Goal: Task Accomplishment & Management: Use online tool/utility

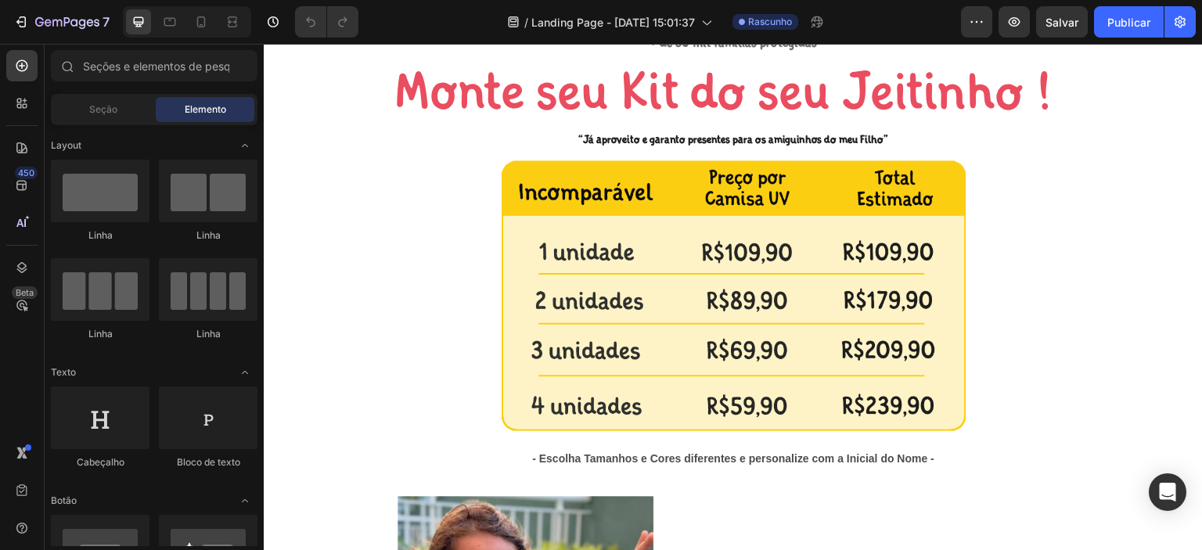
scroll to position [1127, 0]
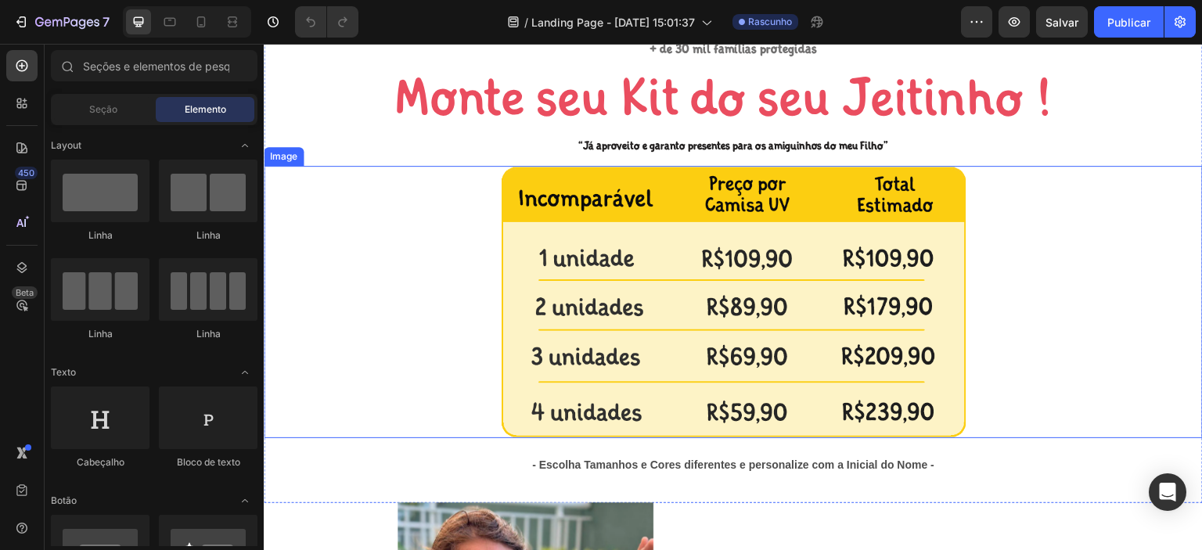
click at [876, 270] on img at bounding box center [732, 302] width 469 height 272
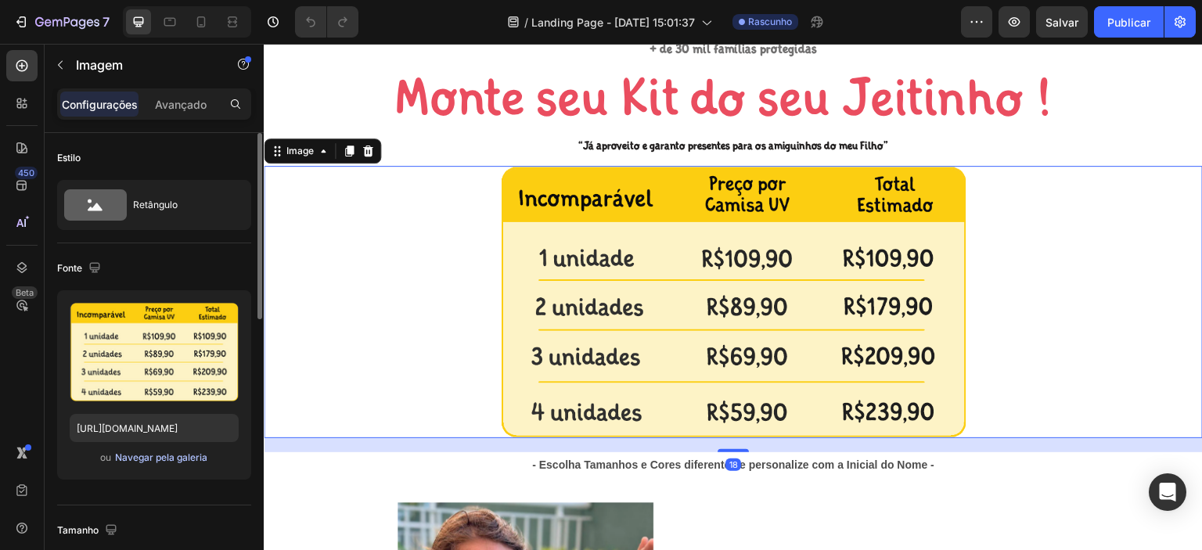
click at [158, 459] on font "Navegar pela galeria" at bounding box center [161, 457] width 92 height 12
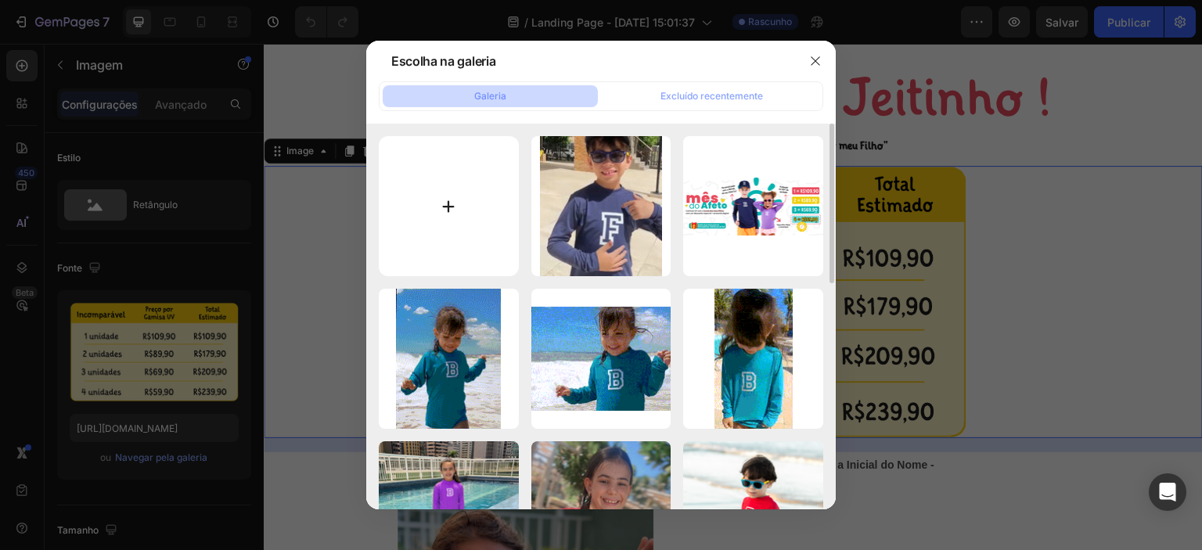
click at [463, 203] on input "file" at bounding box center [449, 206] width 140 height 140
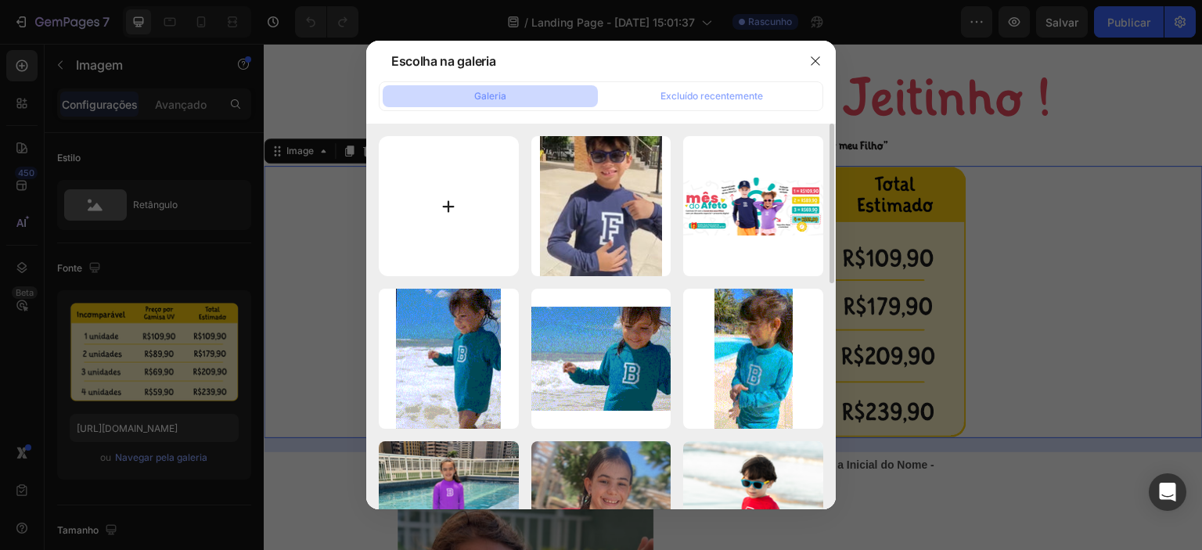
type input "C:\fakepath\tabela.png"
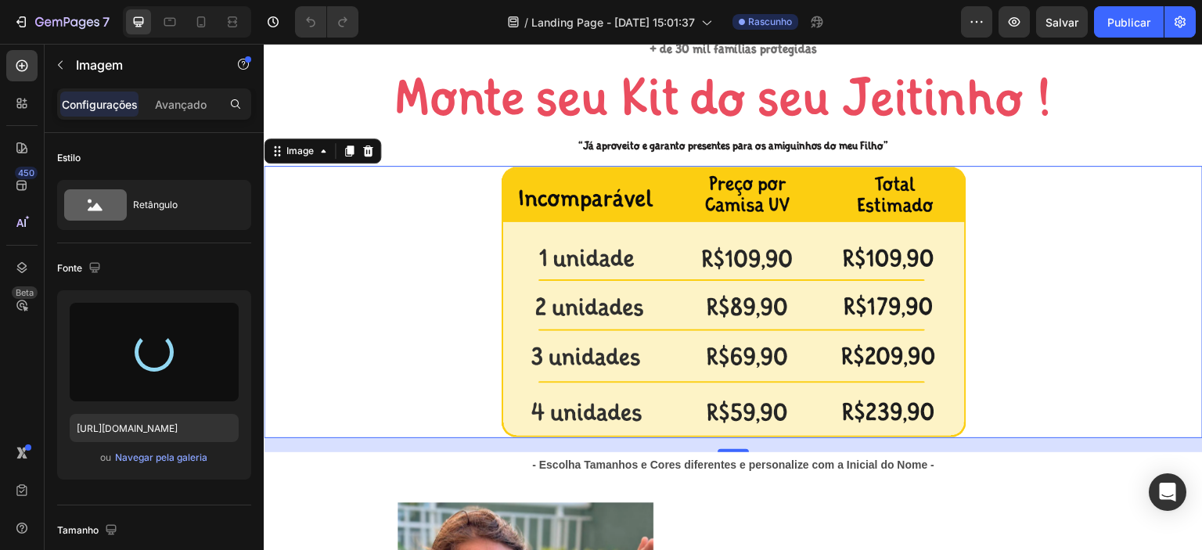
type input "https://cdn.shopify.com/s/files/1/0655/8485/7311/files/gempages_566724678811386…"
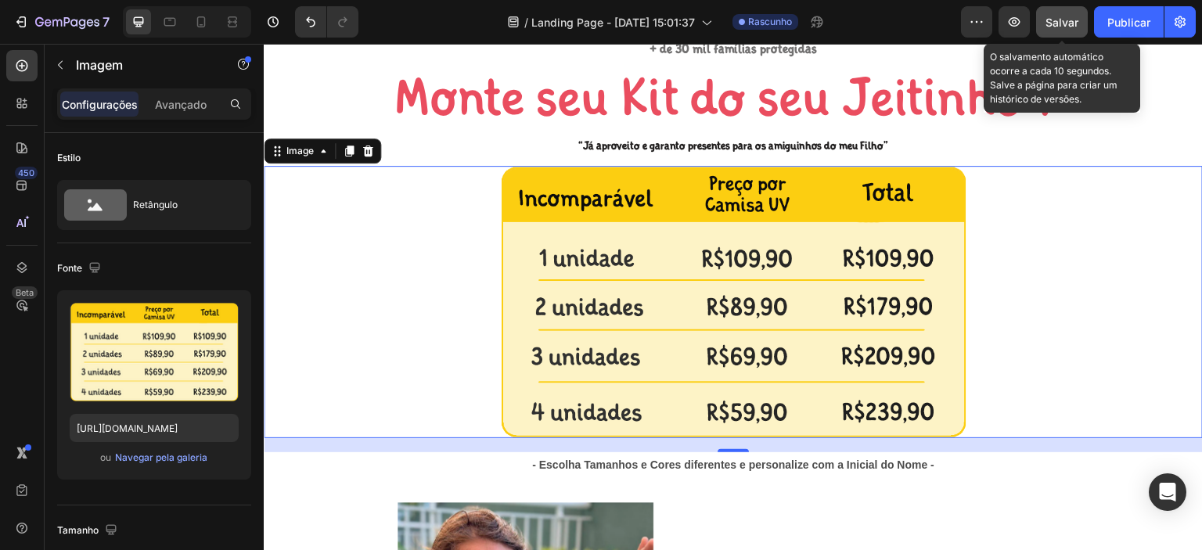
click at [1062, 28] on div "Salvar" at bounding box center [1061, 22] width 33 height 16
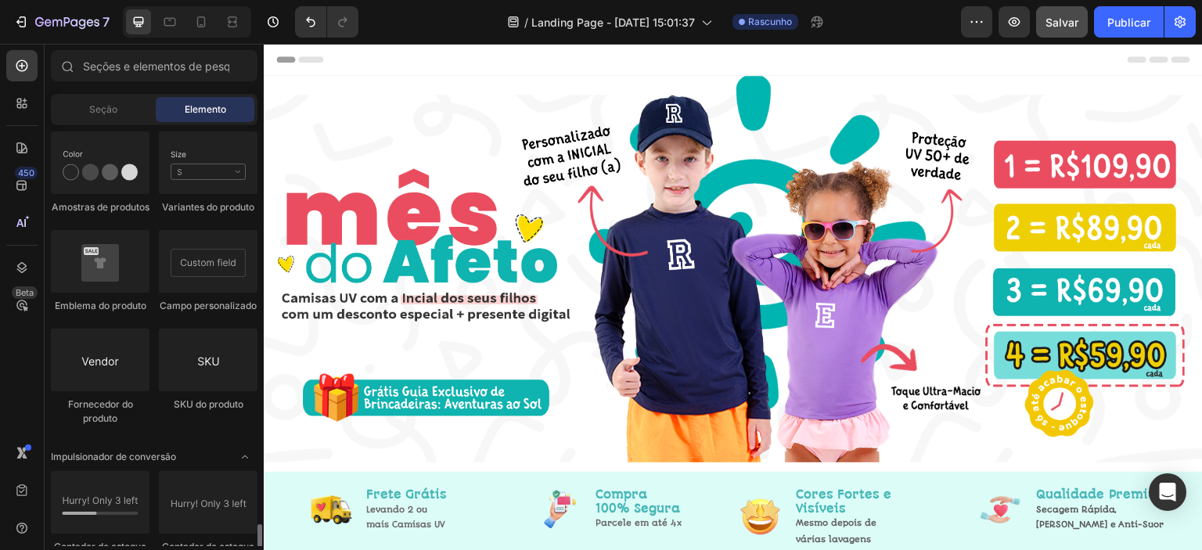
scroll to position [3023, 0]
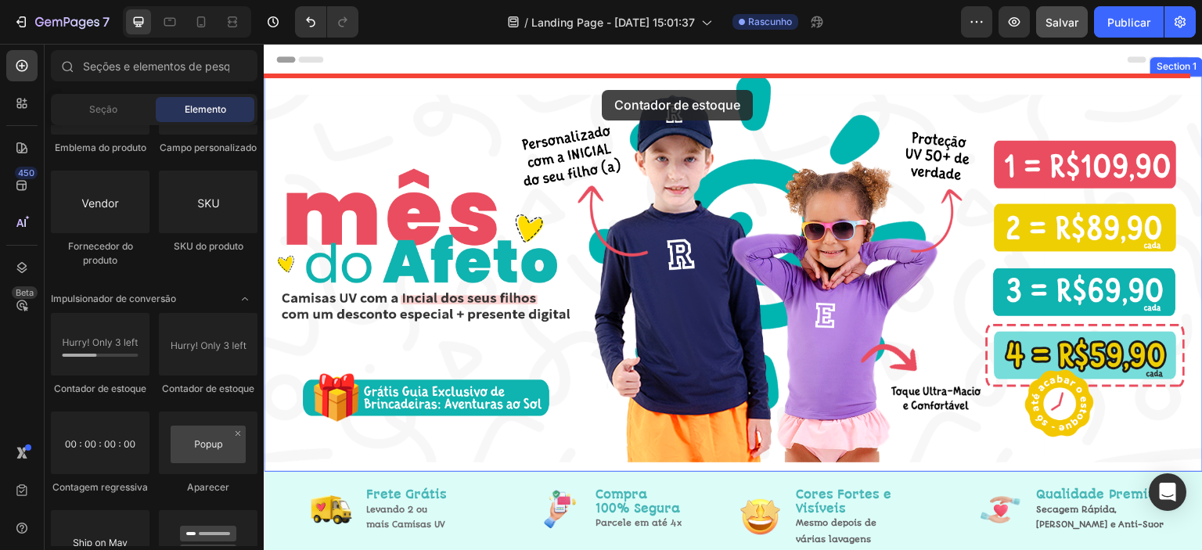
drag, startPoint x: 354, startPoint y: 417, endPoint x: 602, endPoint y: 90, distance: 410.5
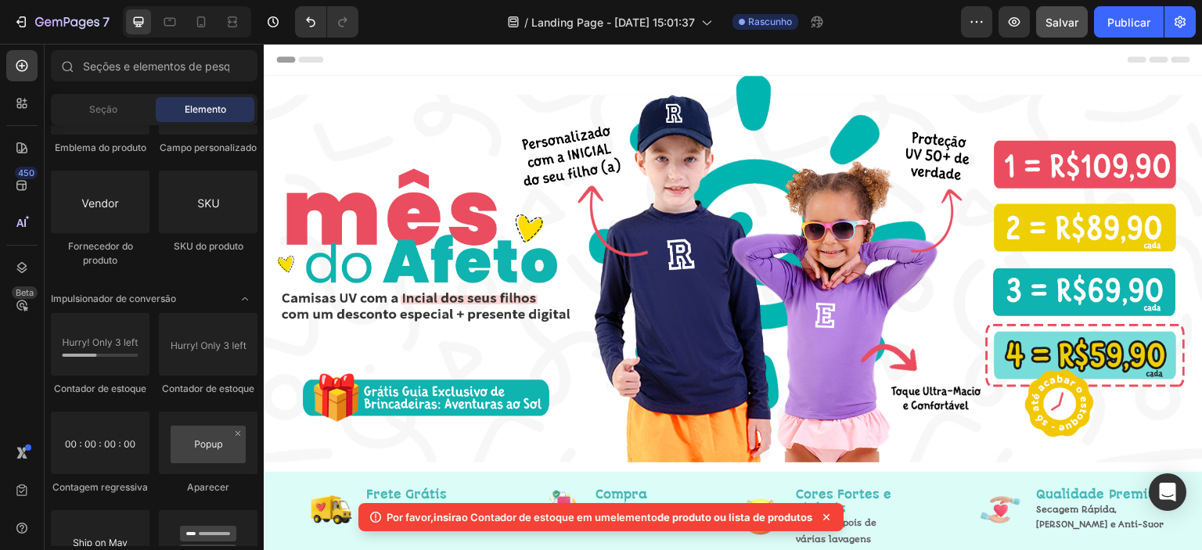
click at [829, 515] on icon at bounding box center [826, 517] width 6 height 6
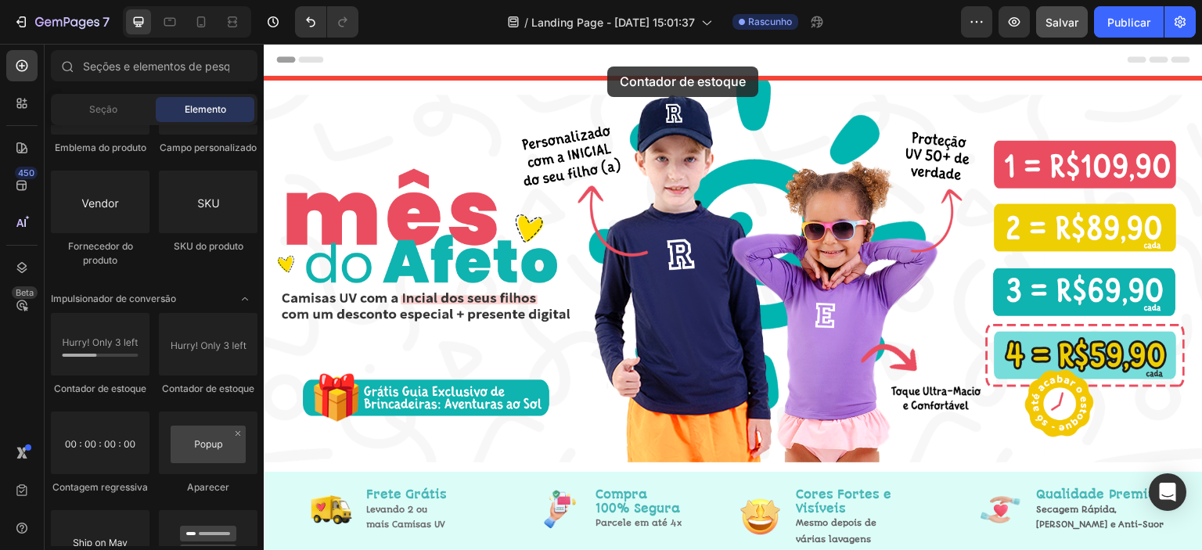
drag, startPoint x: 476, startPoint y: 404, endPoint x: 607, endPoint y: 67, distance: 361.9
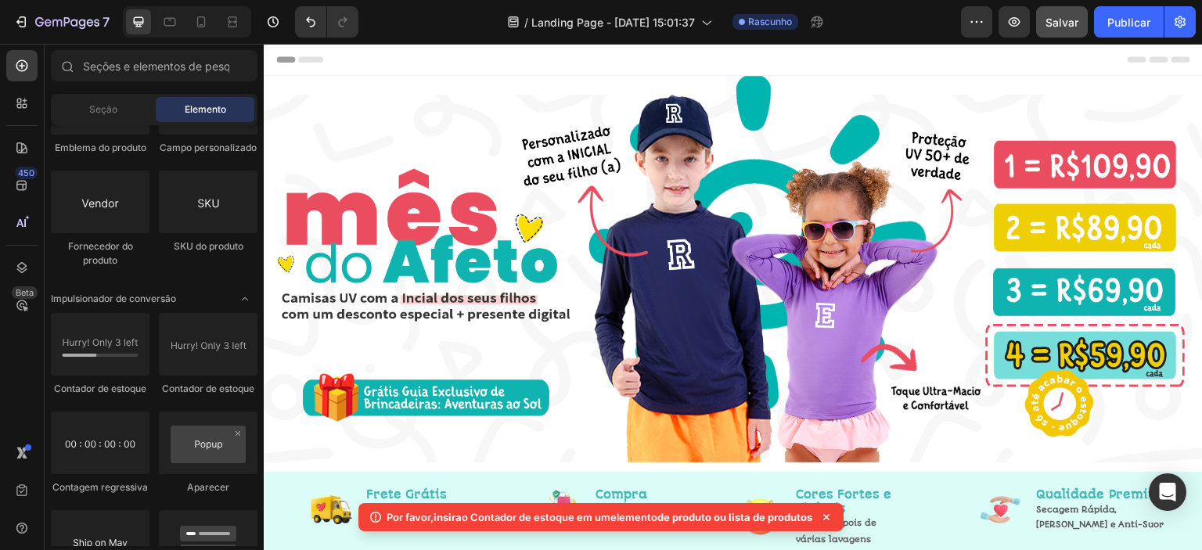
click at [830, 516] on icon at bounding box center [826, 517] width 16 height 16
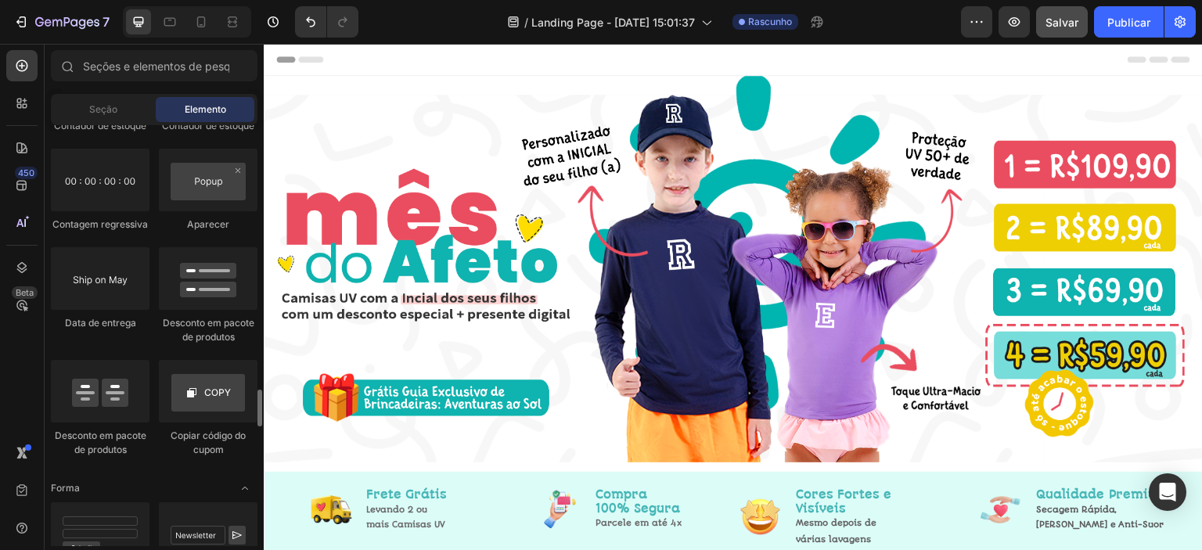
scroll to position [3259, 0]
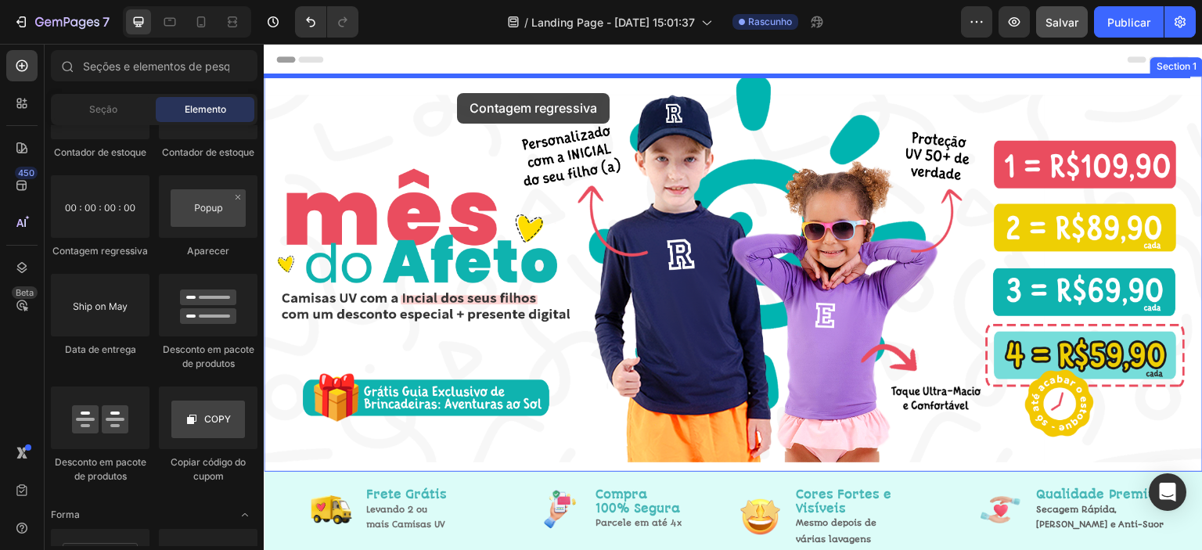
drag, startPoint x: 369, startPoint y: 281, endPoint x: 457, endPoint y: 93, distance: 207.5
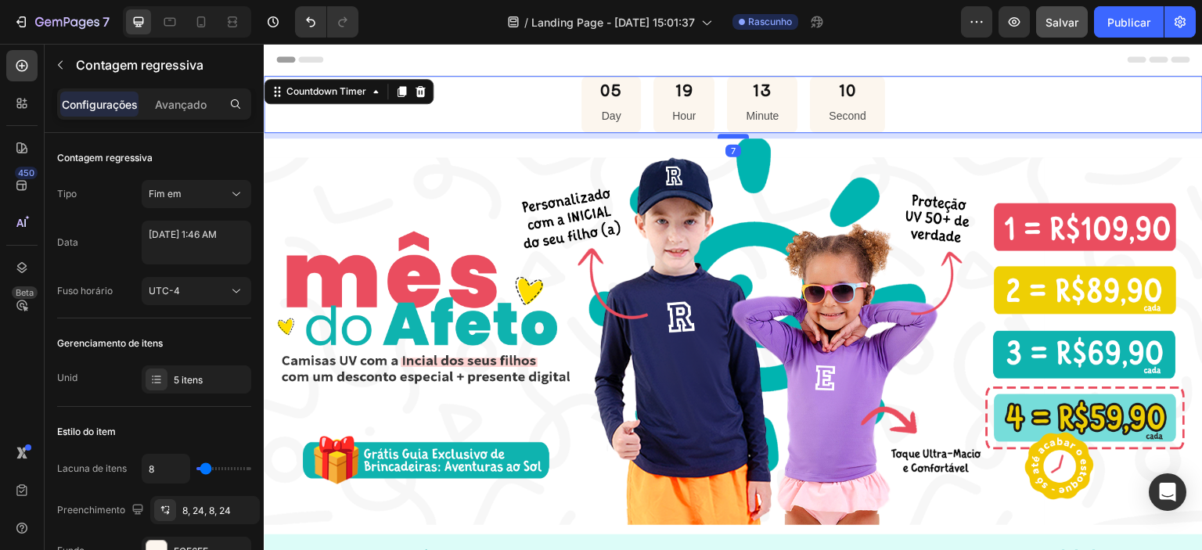
click at [721, 136] on div at bounding box center [732, 136] width 31 height 5
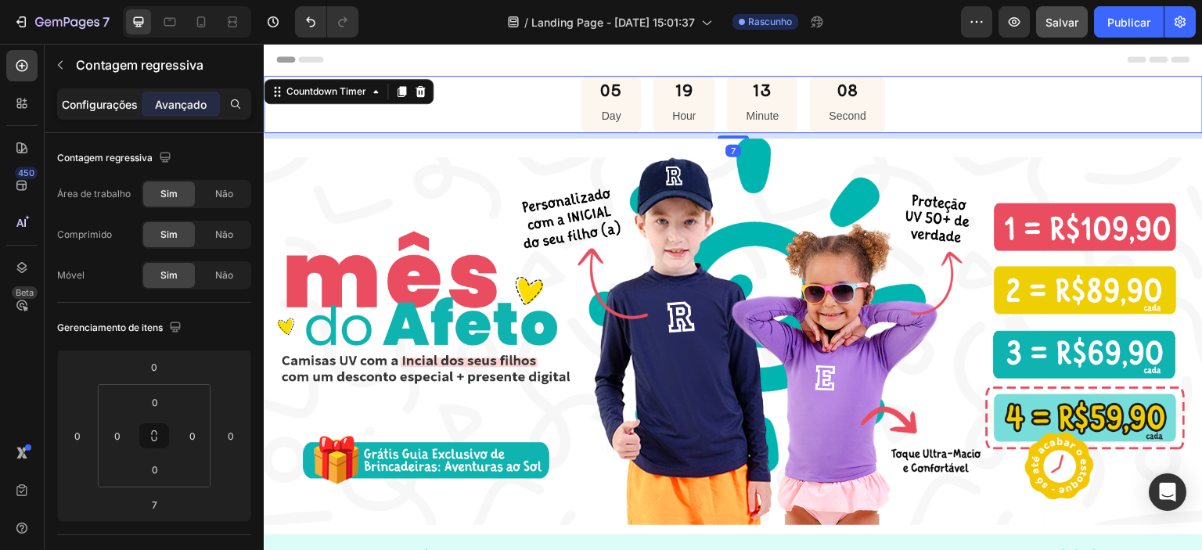
click at [104, 101] on font "Configurações" at bounding box center [100, 104] width 76 height 13
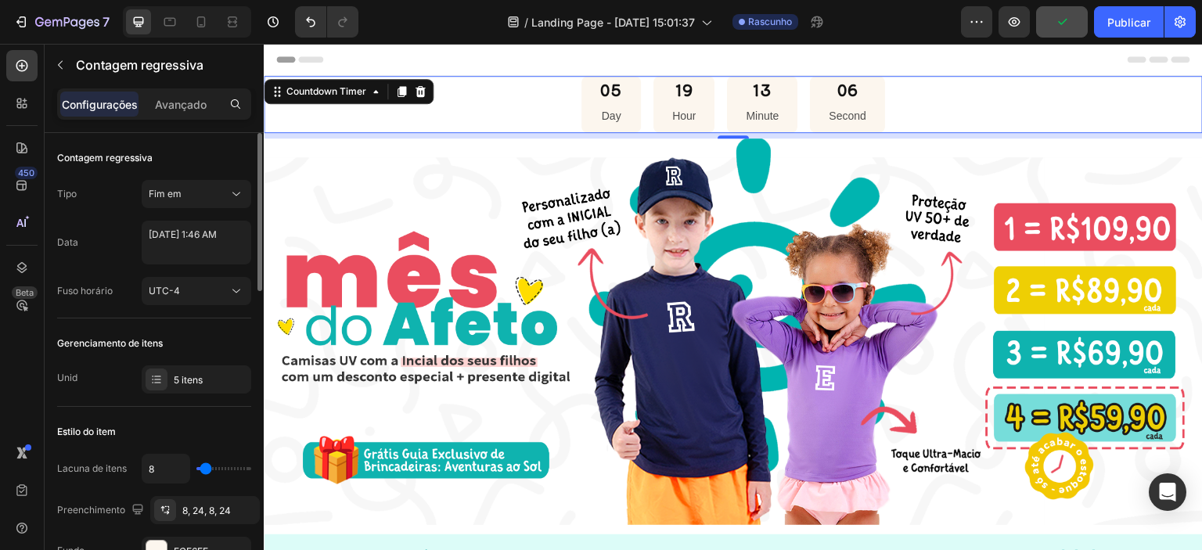
scroll to position [105, 0]
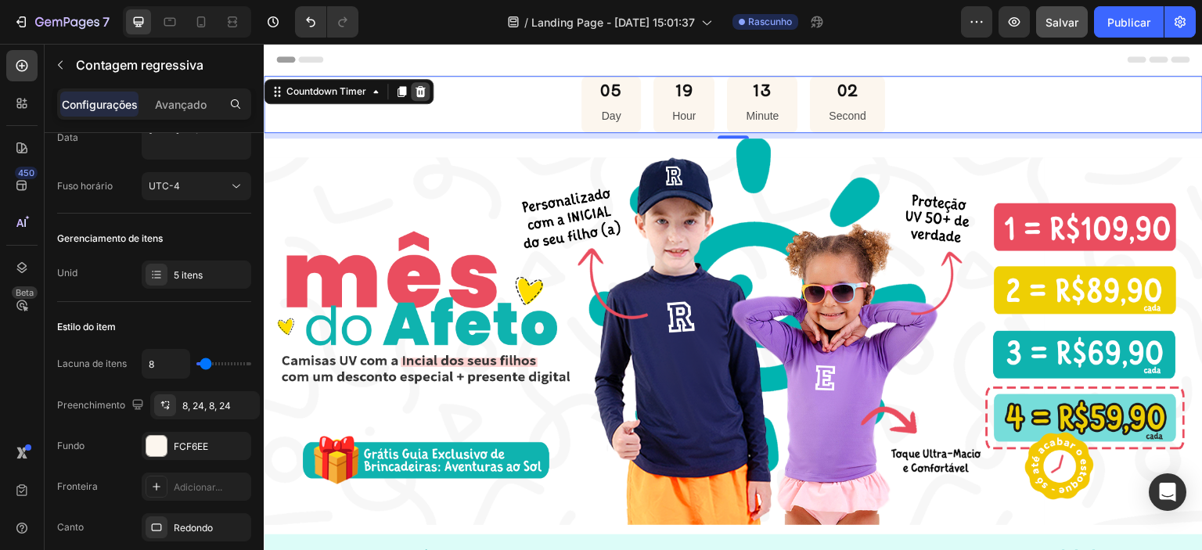
click at [420, 90] on icon at bounding box center [420, 91] width 10 height 11
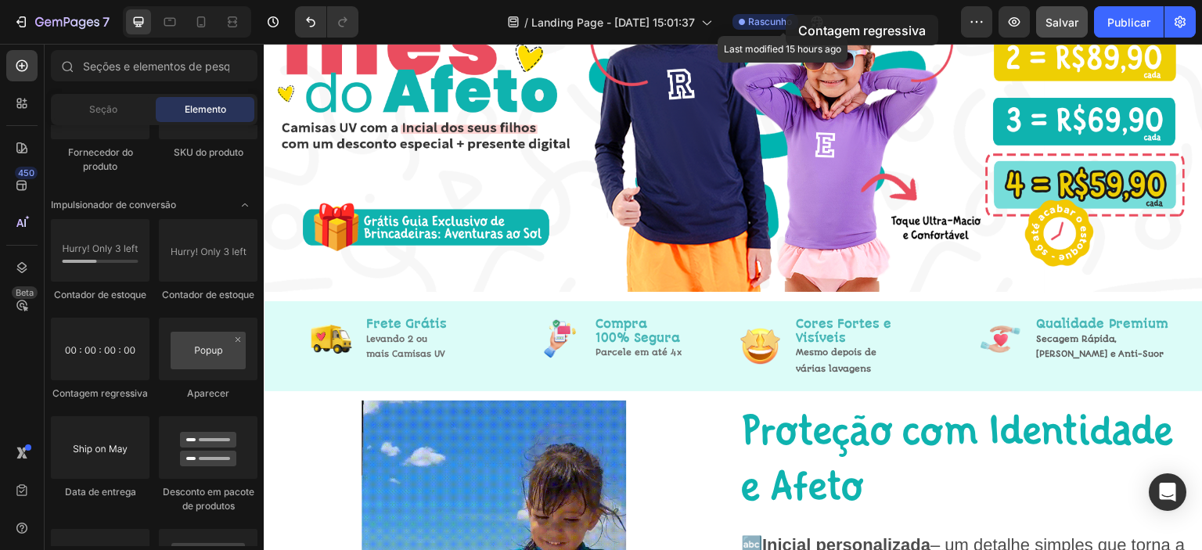
scroll to position [0, 0]
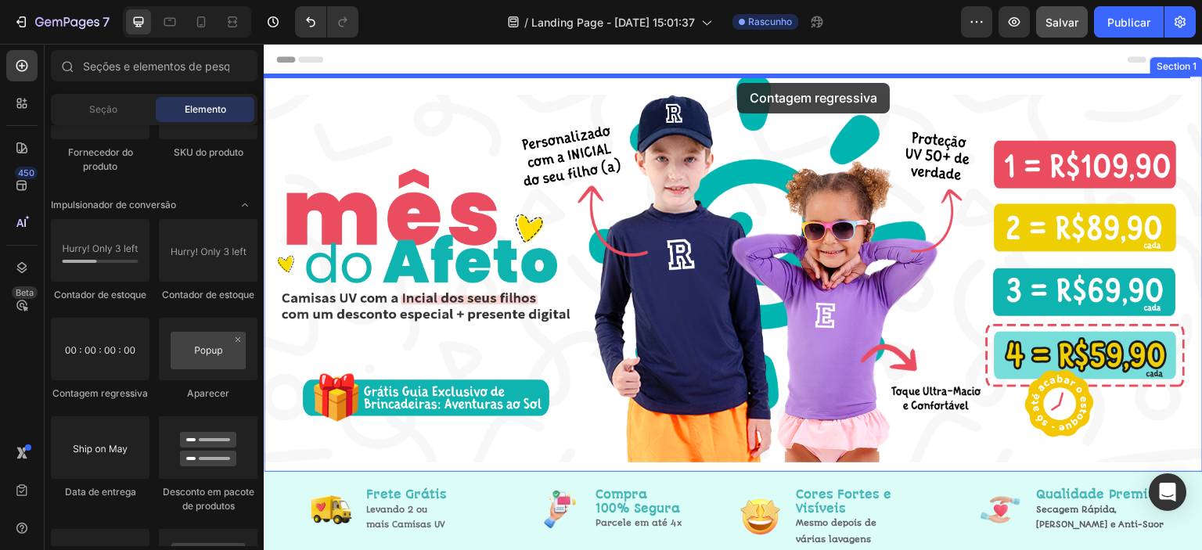
drag, startPoint x: 408, startPoint y: 402, endPoint x: 738, endPoint y: 83, distance: 459.3
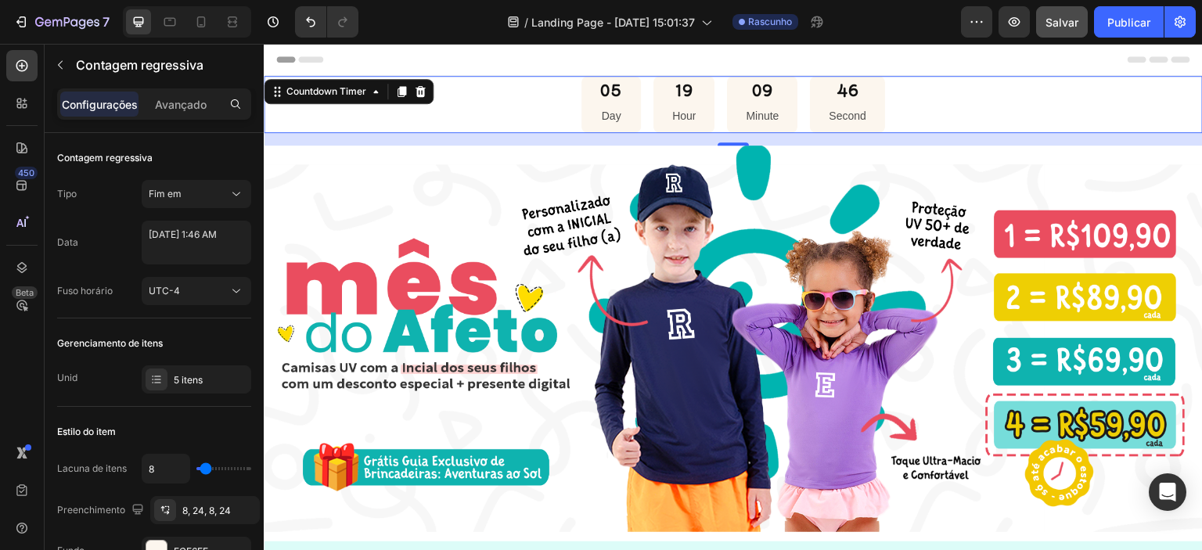
drag, startPoint x: 512, startPoint y: 102, endPoint x: 527, endPoint y: 99, distance: 15.0
click at [512, 101] on div "05 Day 19 Hour 09 Minute 46 Second" at bounding box center [733, 104] width 939 height 57
click at [594, 104] on div "05 Day" at bounding box center [610, 104] width 59 height 57
select select "1"
select select "46"
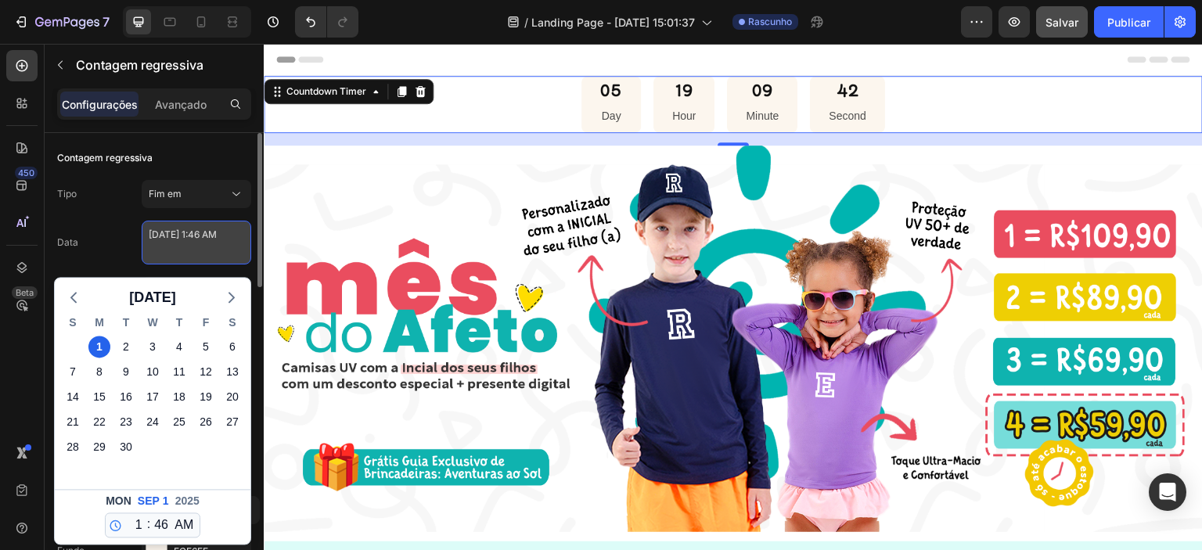
click at [197, 244] on textarea "September 01 2025 1:46 AM" at bounding box center [197, 243] width 110 height 44
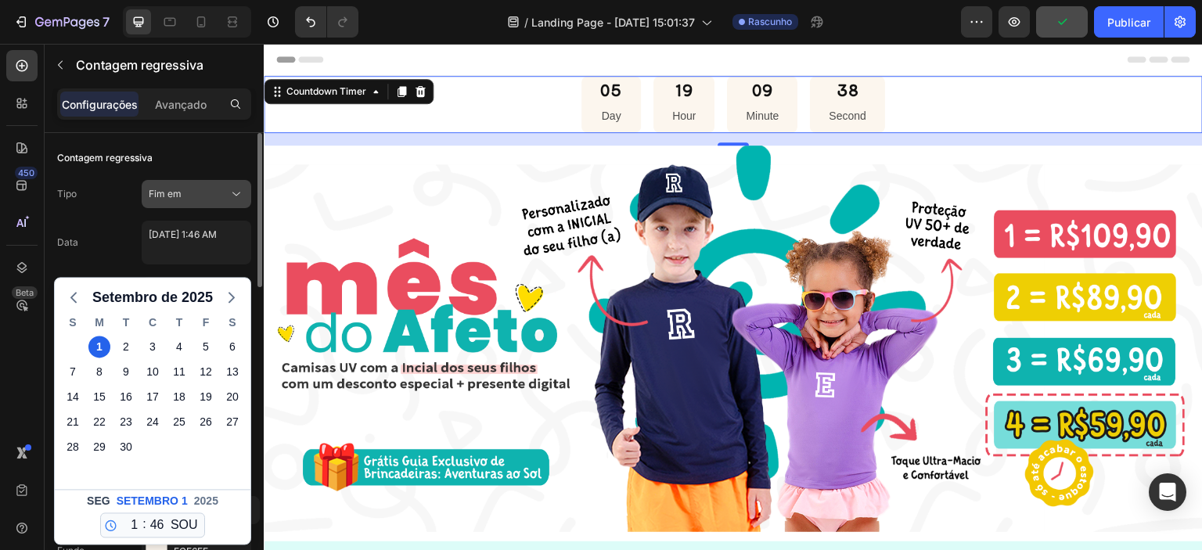
click at [219, 201] on div "Fim em" at bounding box center [196, 194] width 95 height 16
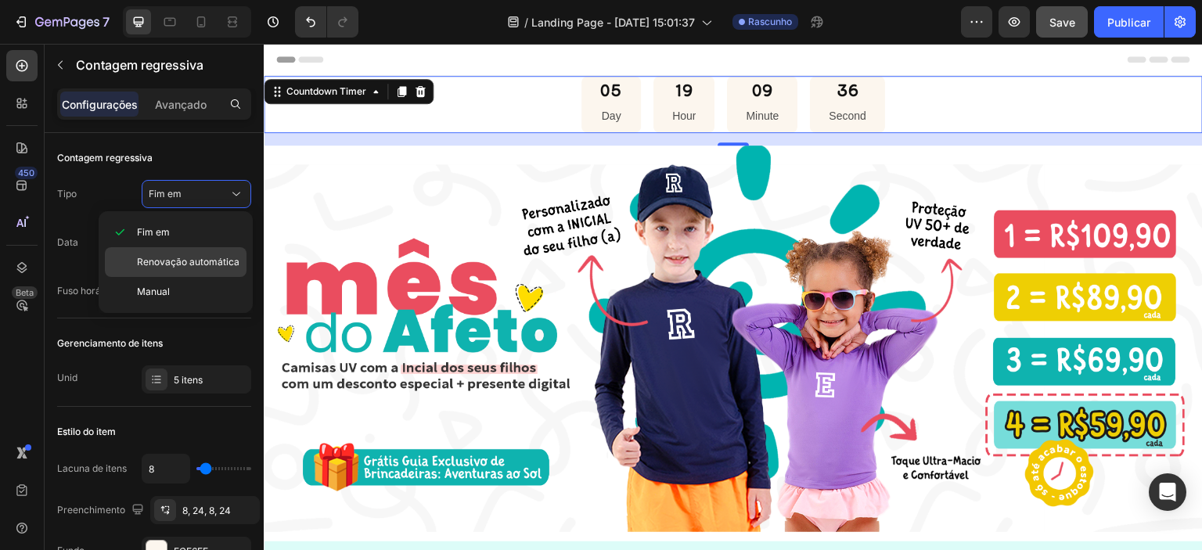
click at [203, 258] on font "Renovação automática" at bounding box center [188, 262] width 102 height 12
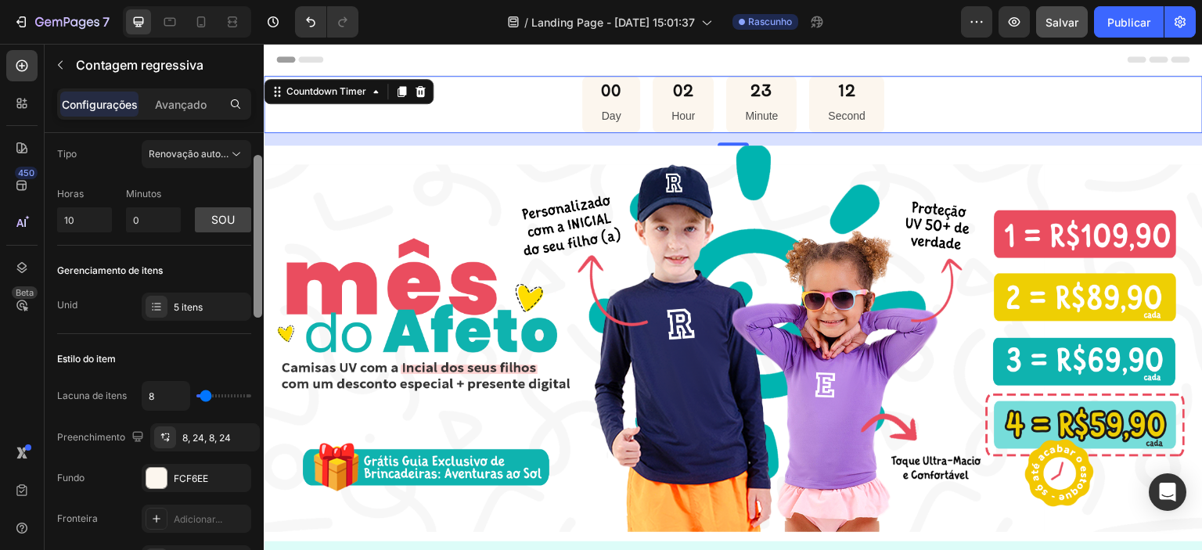
scroll to position [51, 0]
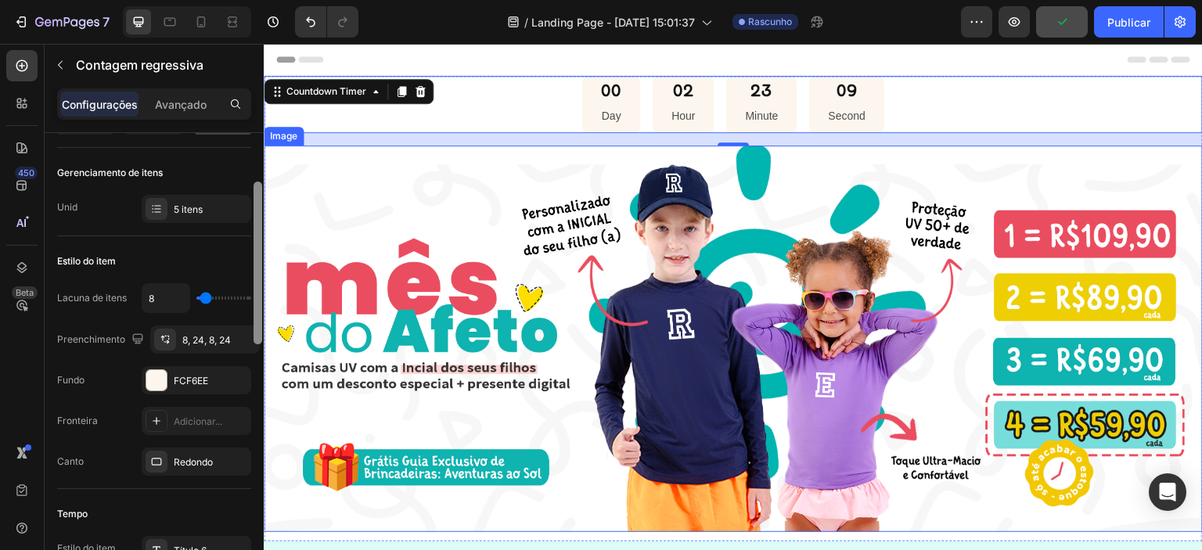
drag, startPoint x: 519, startPoint y: 318, endPoint x: 271, endPoint y: 360, distance: 250.8
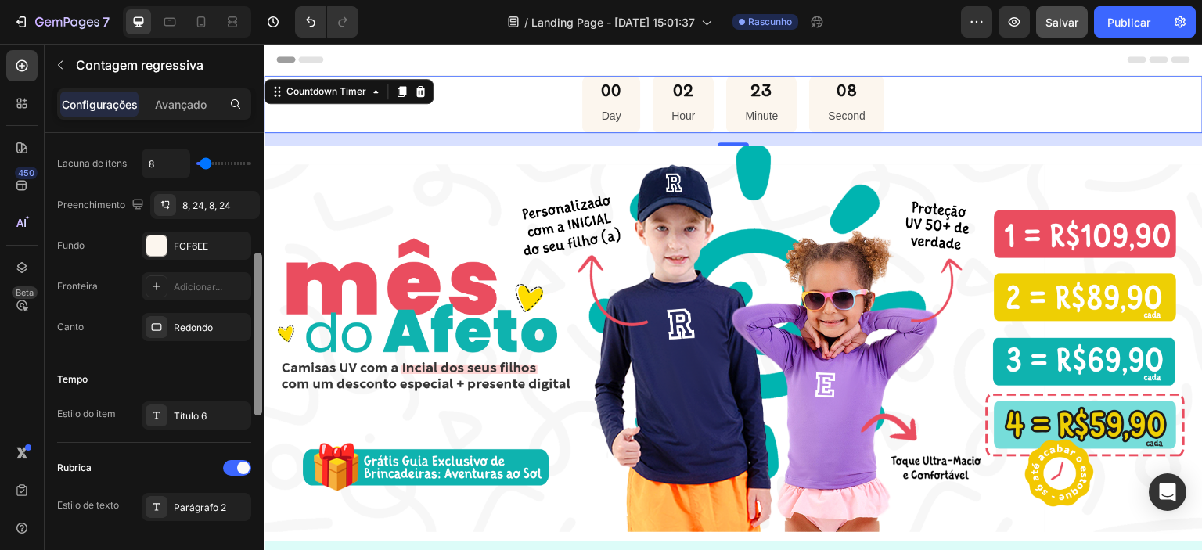
scroll to position [306, 0]
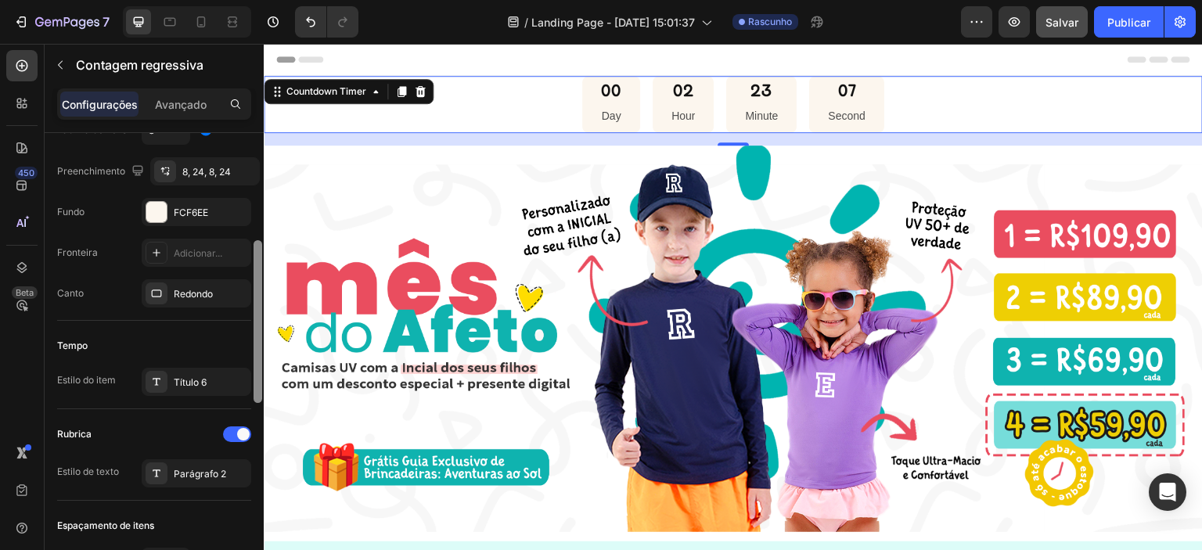
click at [257, 382] on div at bounding box center [257, 321] width 9 height 163
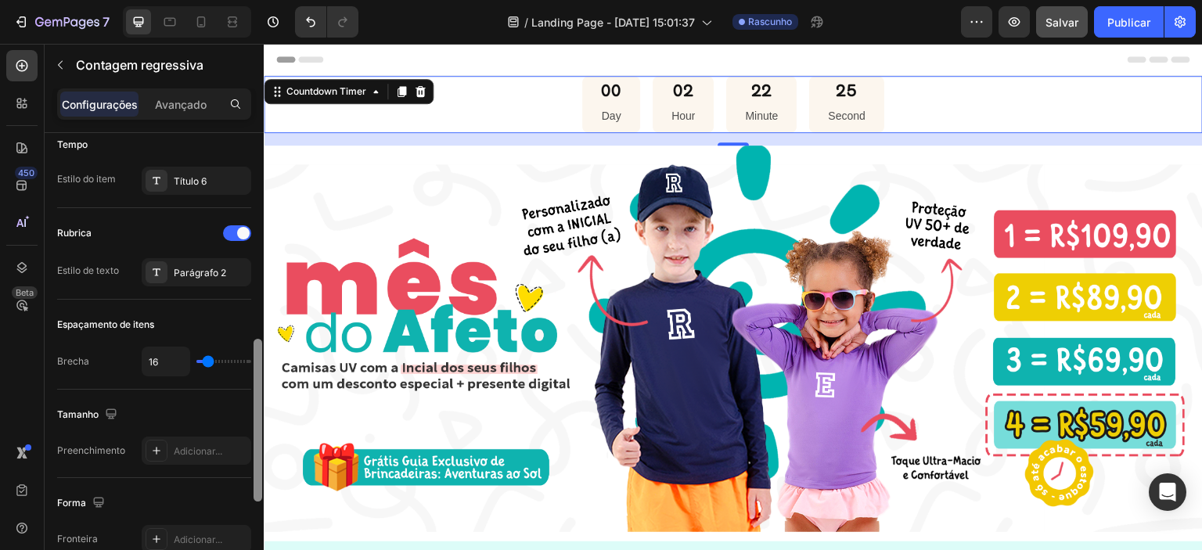
scroll to position [501, 0]
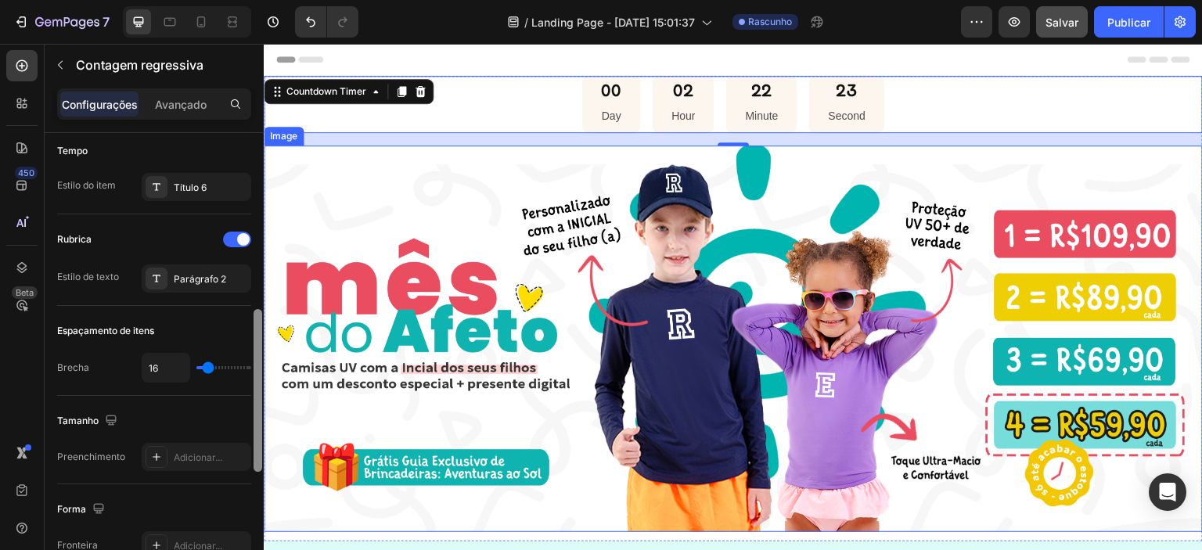
drag, startPoint x: 523, startPoint y: 363, endPoint x: 271, endPoint y: 329, distance: 254.3
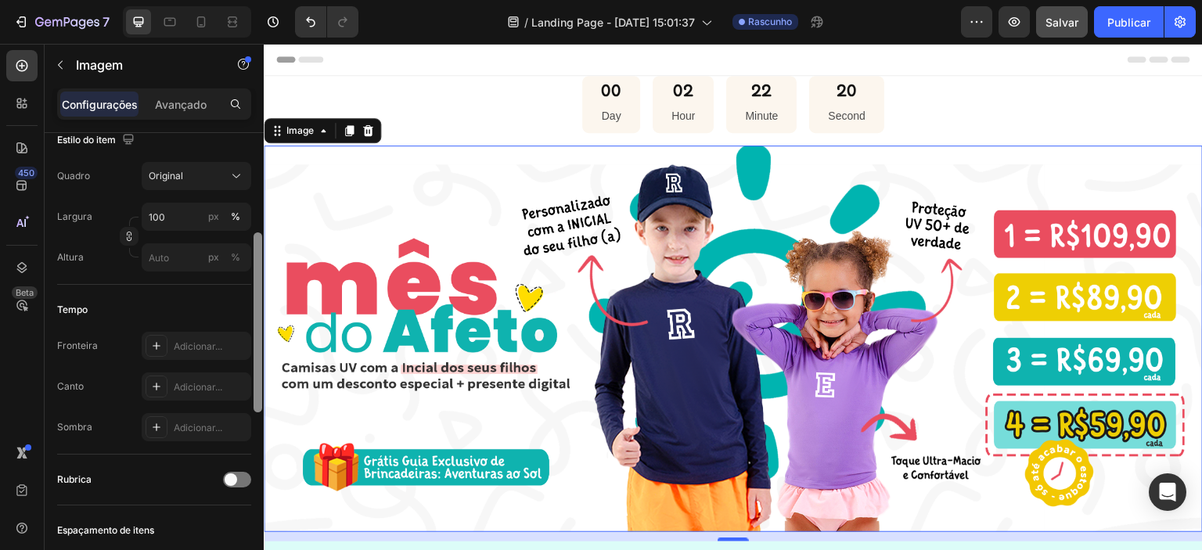
scroll to position [352, 0]
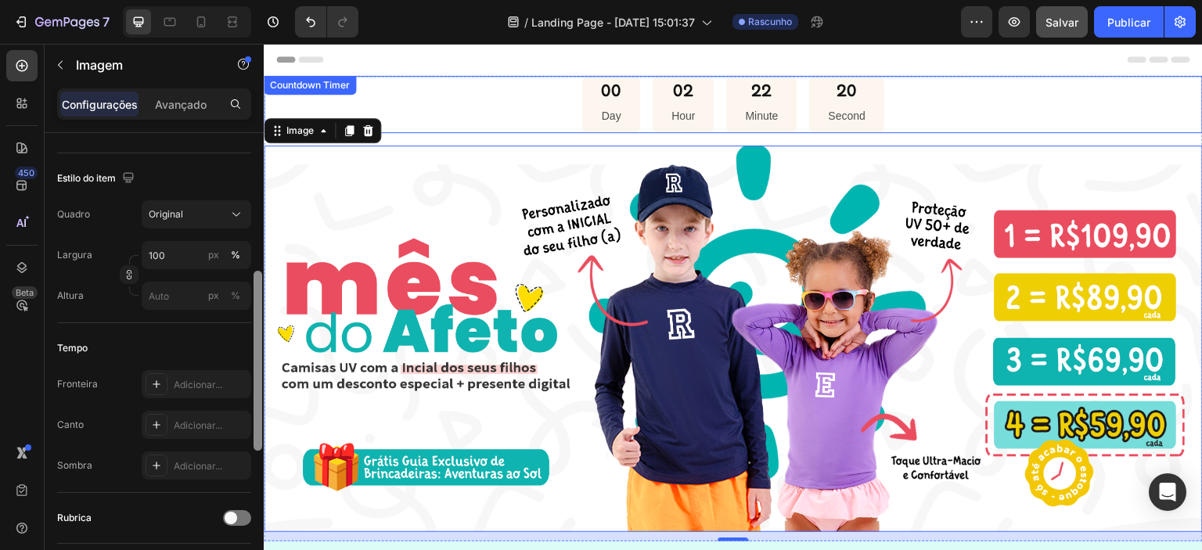
click at [570, 102] on div "00 Day 02 Hour 22 Minute 20 Second" at bounding box center [733, 104] width 939 height 57
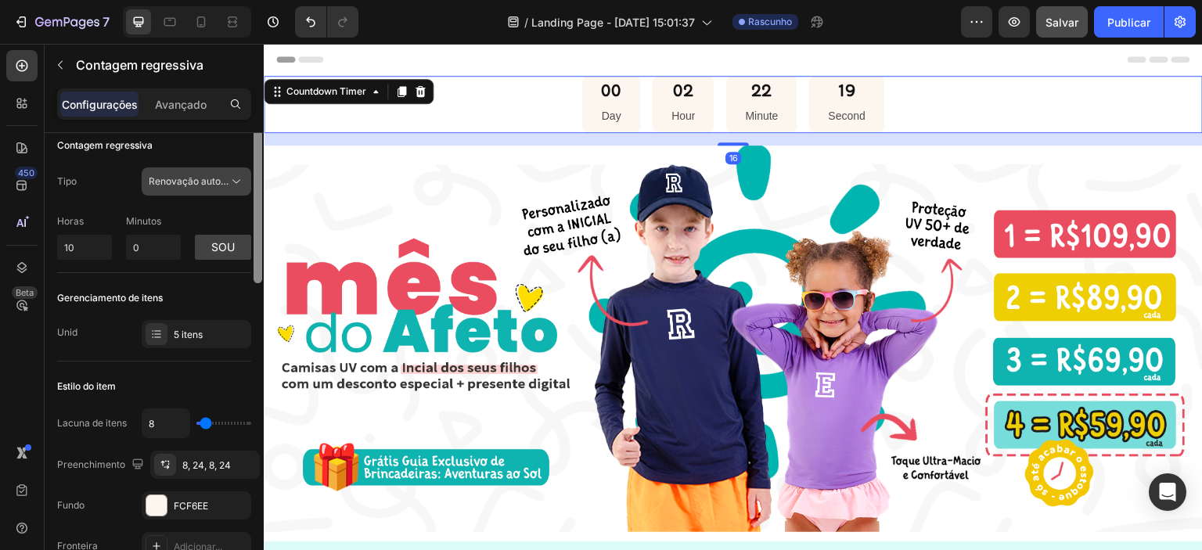
scroll to position [0, 0]
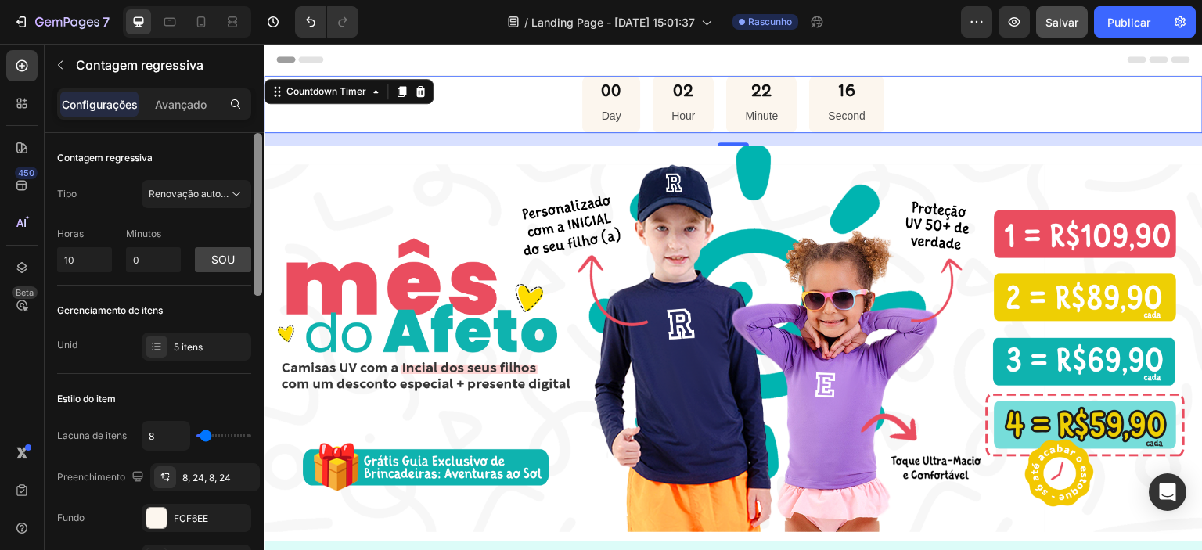
click at [257, 138] on div at bounding box center [257, 214] width 9 height 163
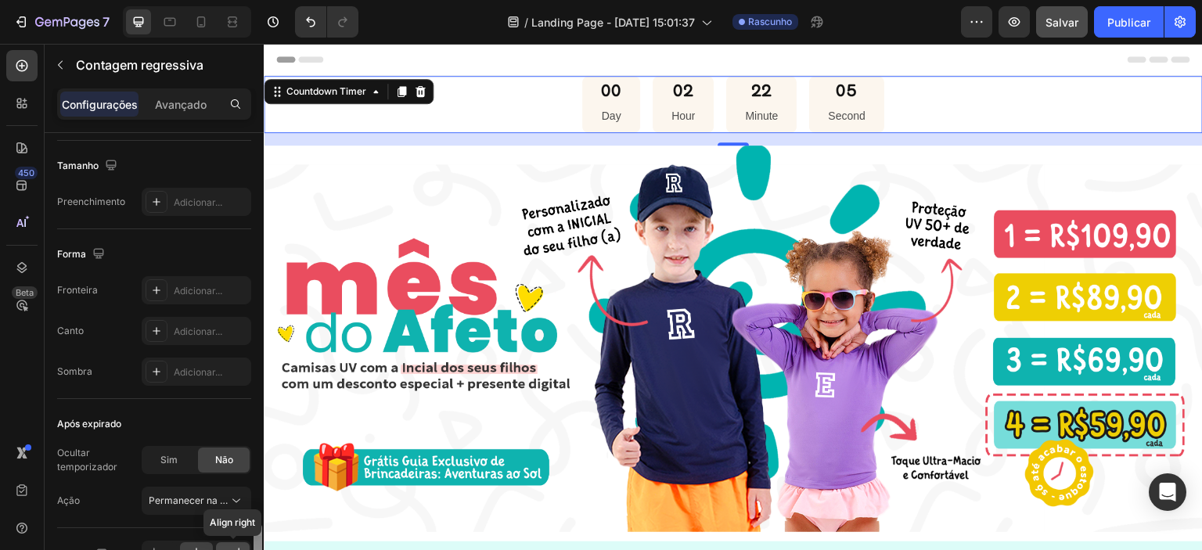
scroll to position [847, 0]
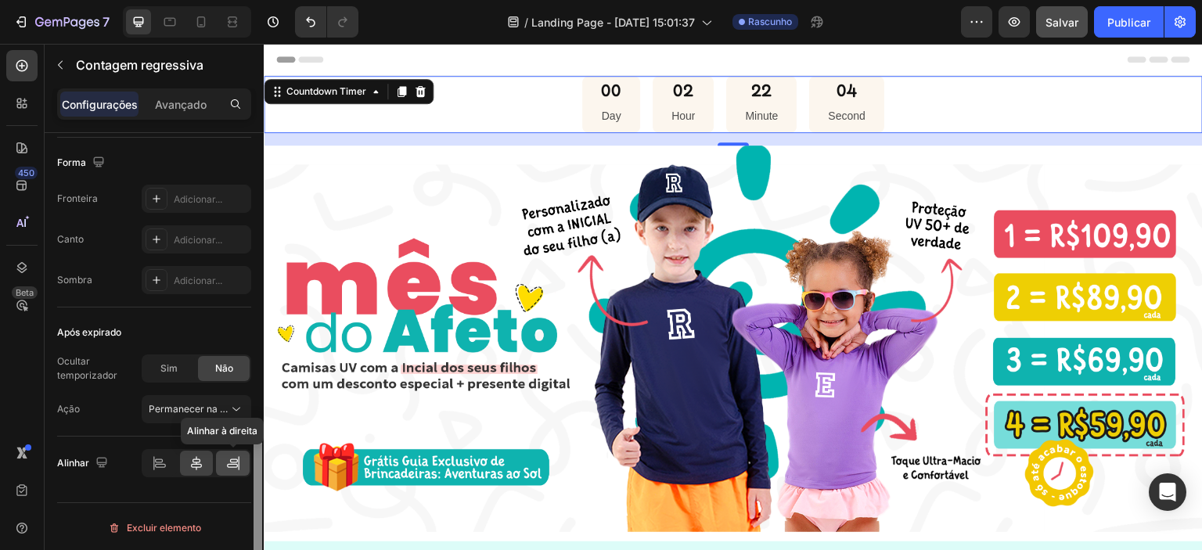
drag, startPoint x: 260, startPoint y: 149, endPoint x: 226, endPoint y: 494, distance: 346.7
click at [241, 471] on div "Contagem regressiva Tipo Renovação automática Horas 10 Minutos 0 sou Gerenciame…" at bounding box center [154, 364] width 219 height 462
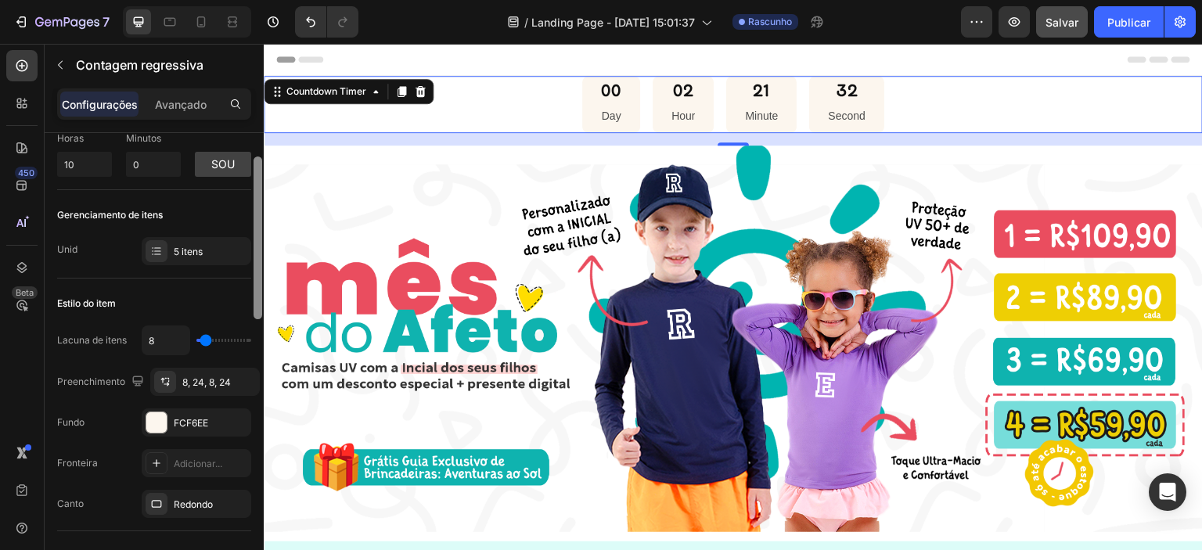
scroll to position [88, 0]
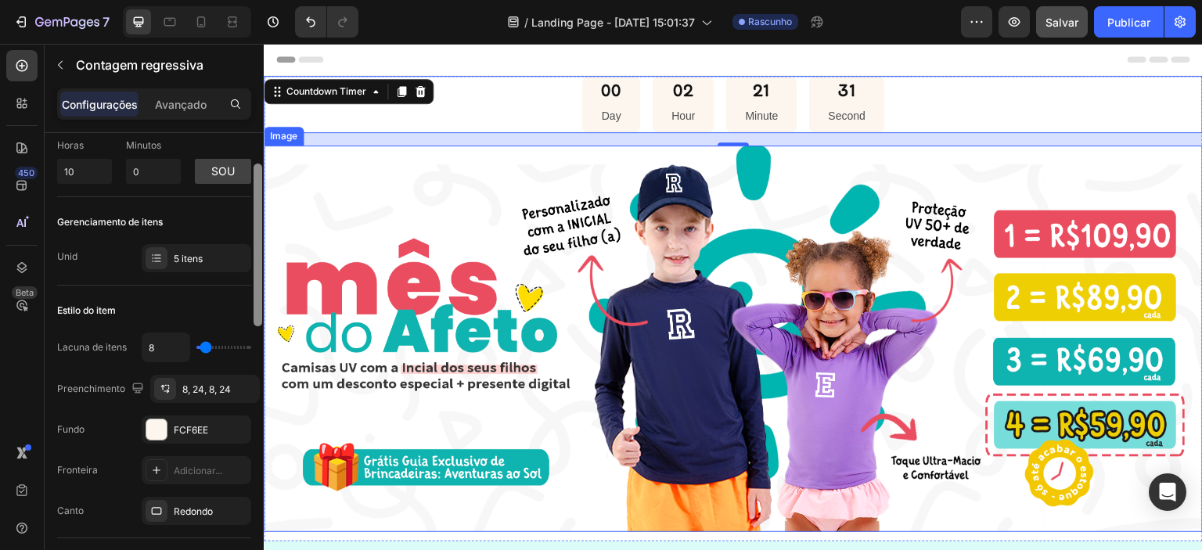
drag, startPoint x: 520, startPoint y: 529, endPoint x: 267, endPoint y: 188, distance: 424.5
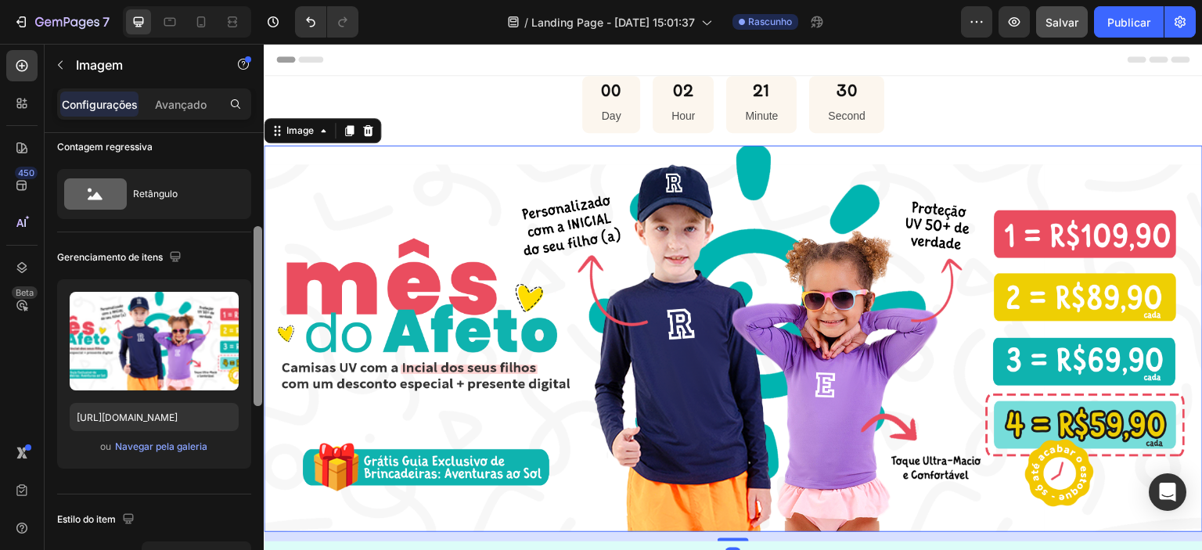
scroll to position [0, 0]
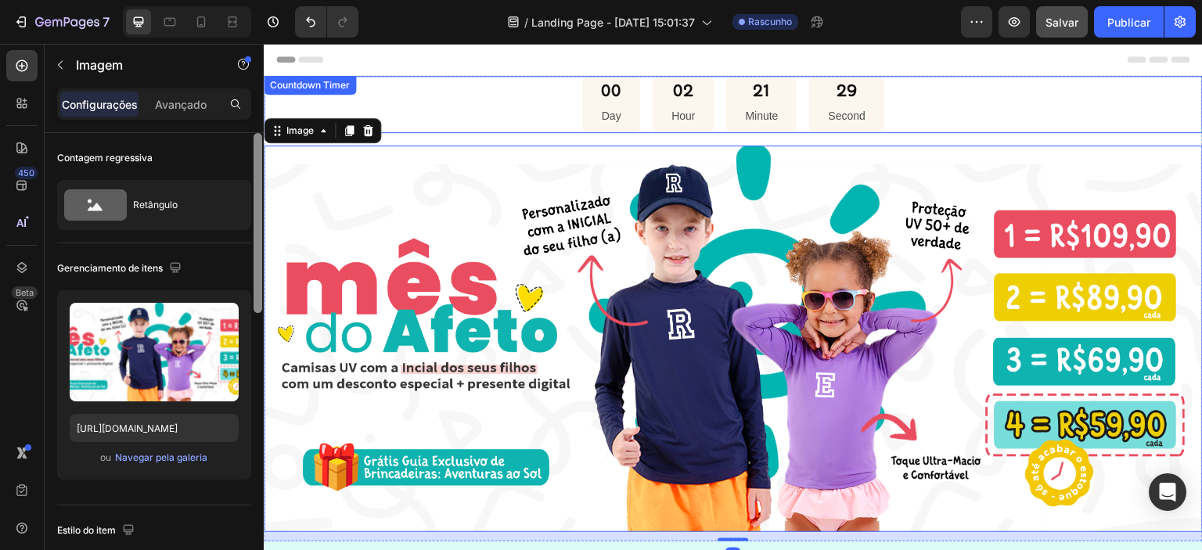
click at [433, 95] on div "00 Day 02 Hour 21 Minute 29 Second" at bounding box center [733, 104] width 939 height 57
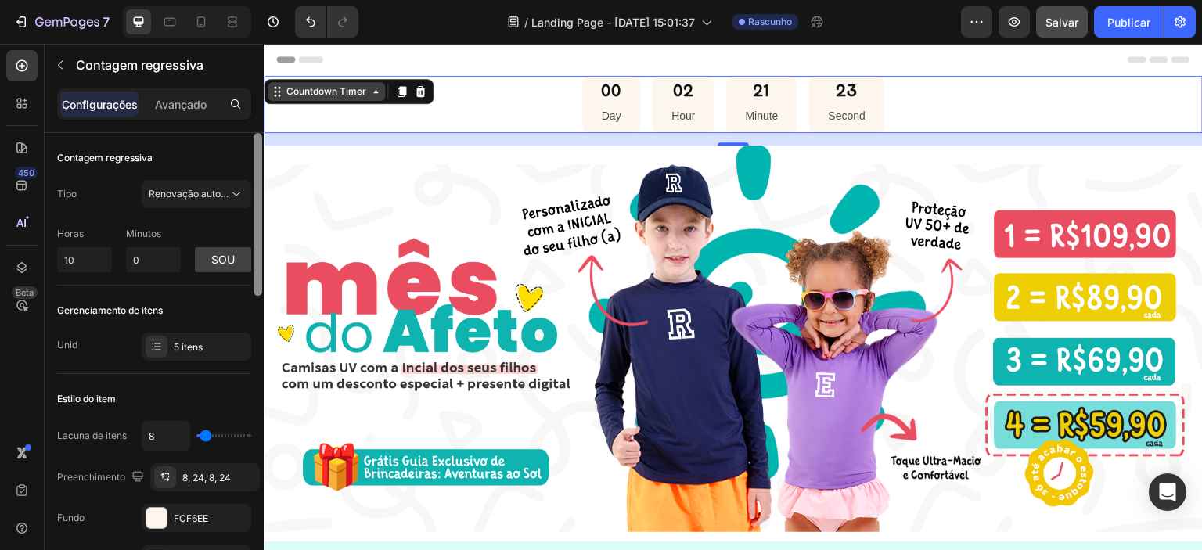
click at [332, 93] on div "Countdown Timer" at bounding box center [326, 91] width 86 height 14
click at [540, 99] on div "00 Day 02 Hour 21 Minute 22 Second" at bounding box center [733, 104] width 939 height 57
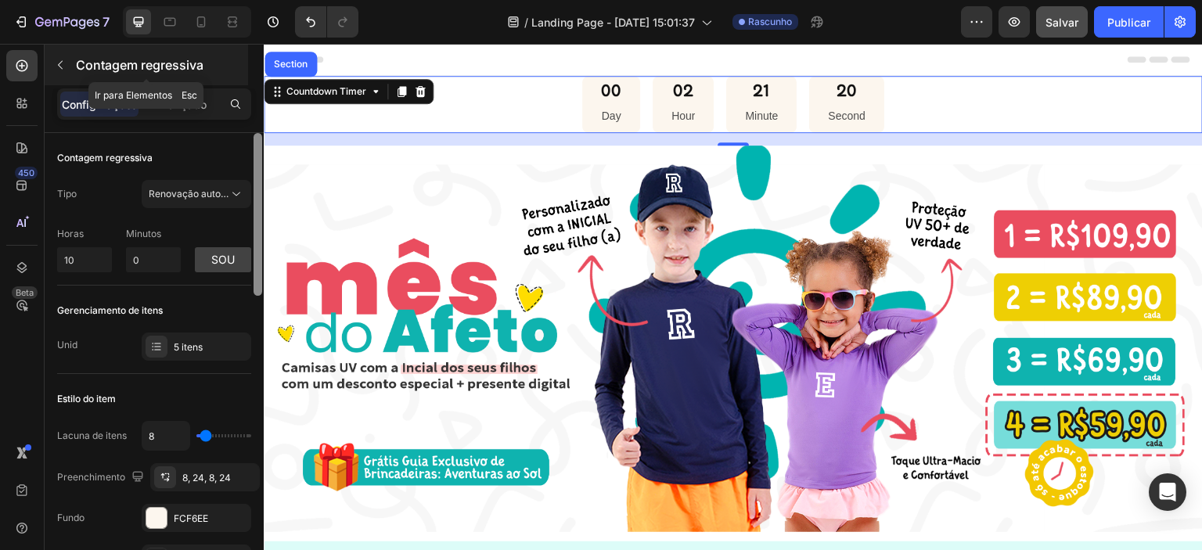
click at [57, 59] on icon "button" at bounding box center [60, 65] width 13 height 13
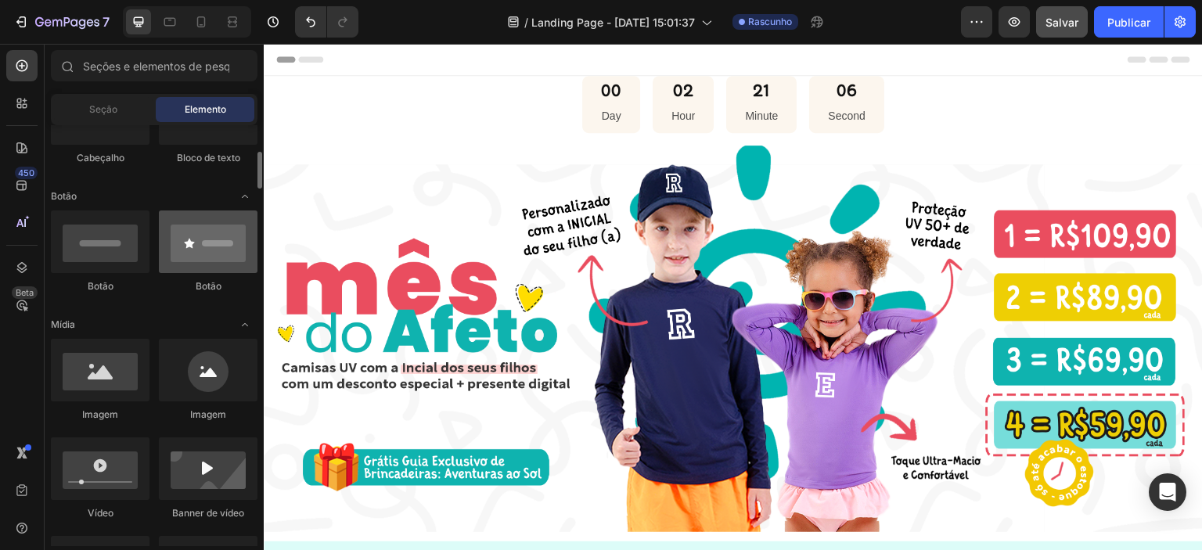
scroll to position [173, 0]
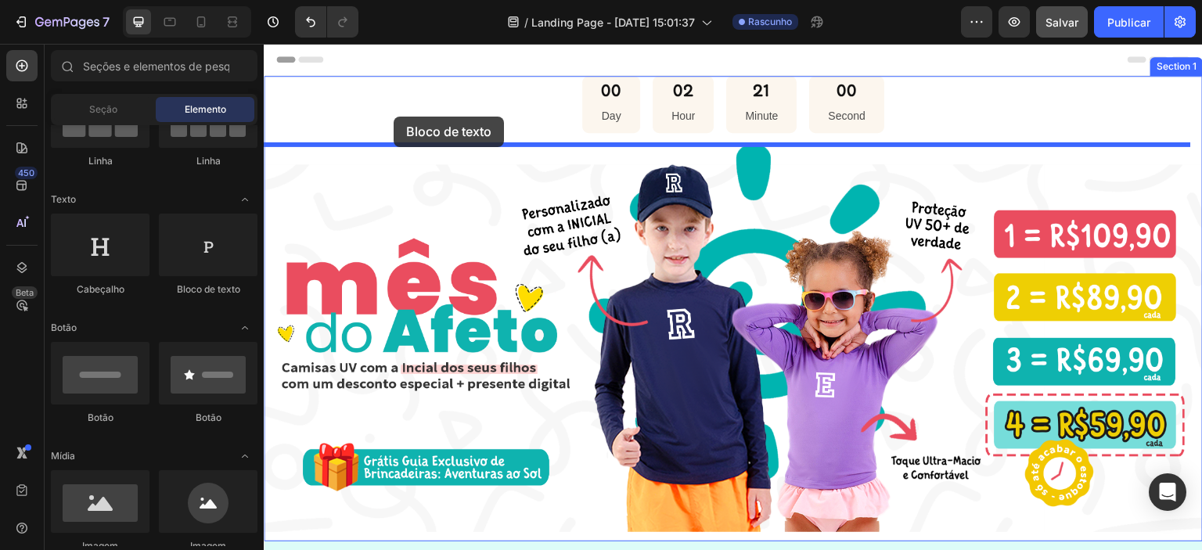
drag, startPoint x: 466, startPoint y: 312, endPoint x: 394, endPoint y: 117, distance: 208.7
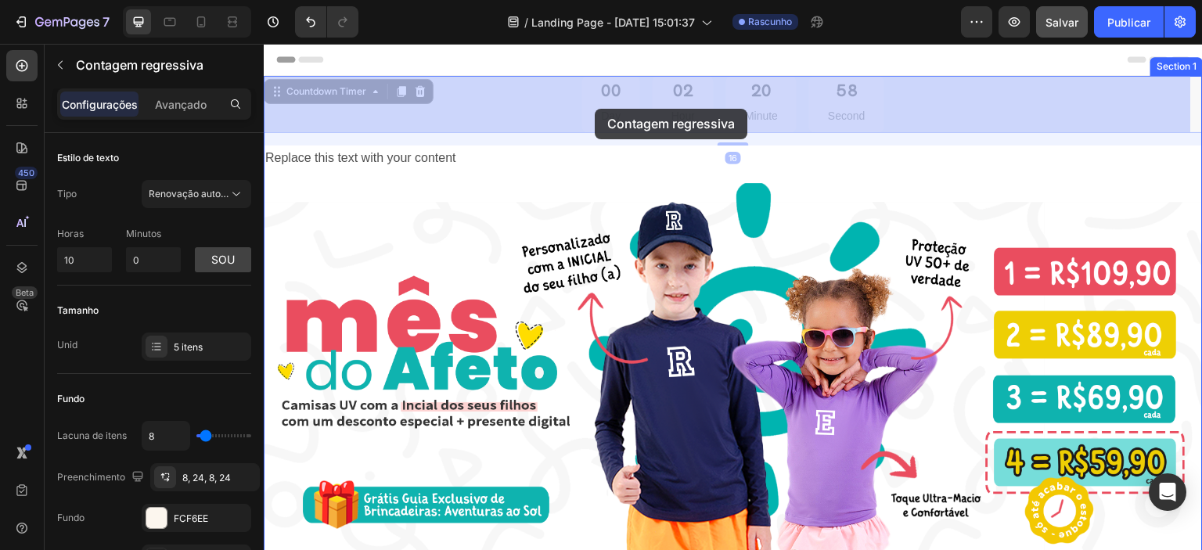
drag, startPoint x: 618, startPoint y: 105, endPoint x: 595, endPoint y: 109, distance: 23.8
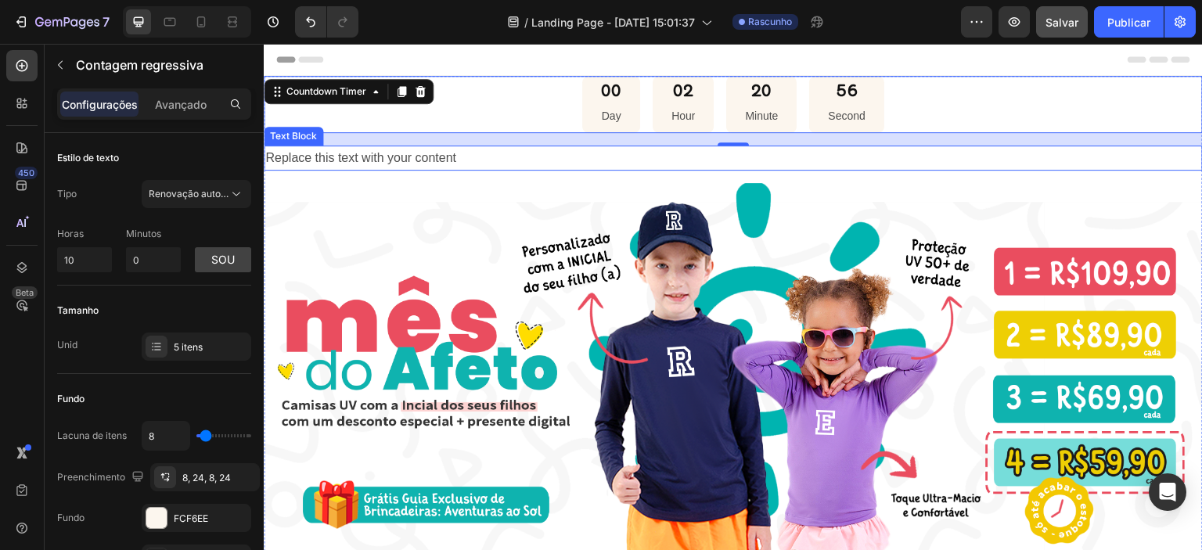
click at [433, 163] on div "Replace this text with your content" at bounding box center [733, 159] width 939 height 26
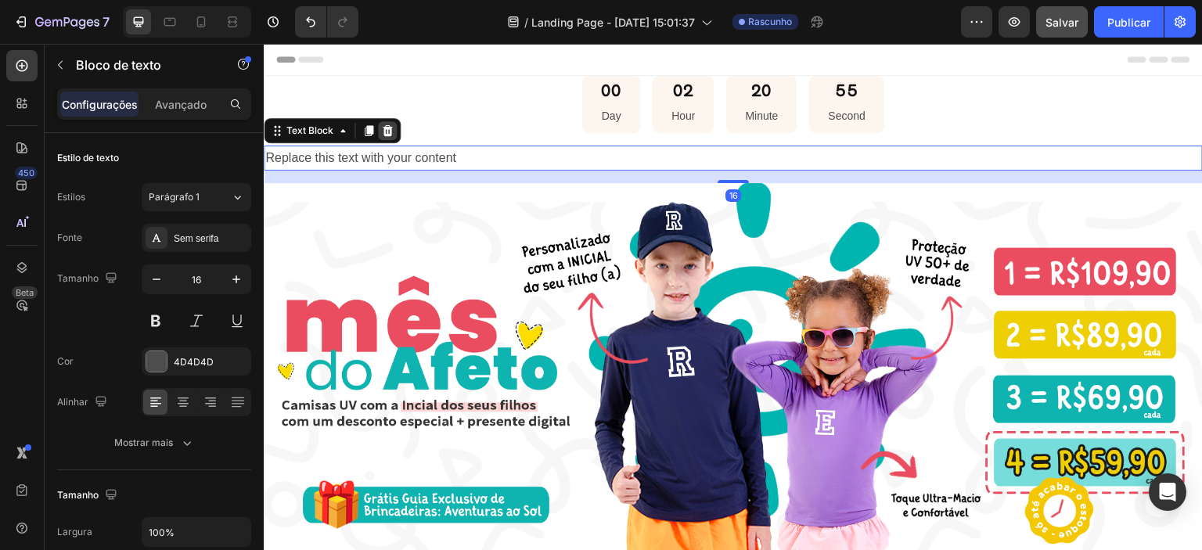
click at [387, 131] on icon at bounding box center [388, 129] width 10 height 11
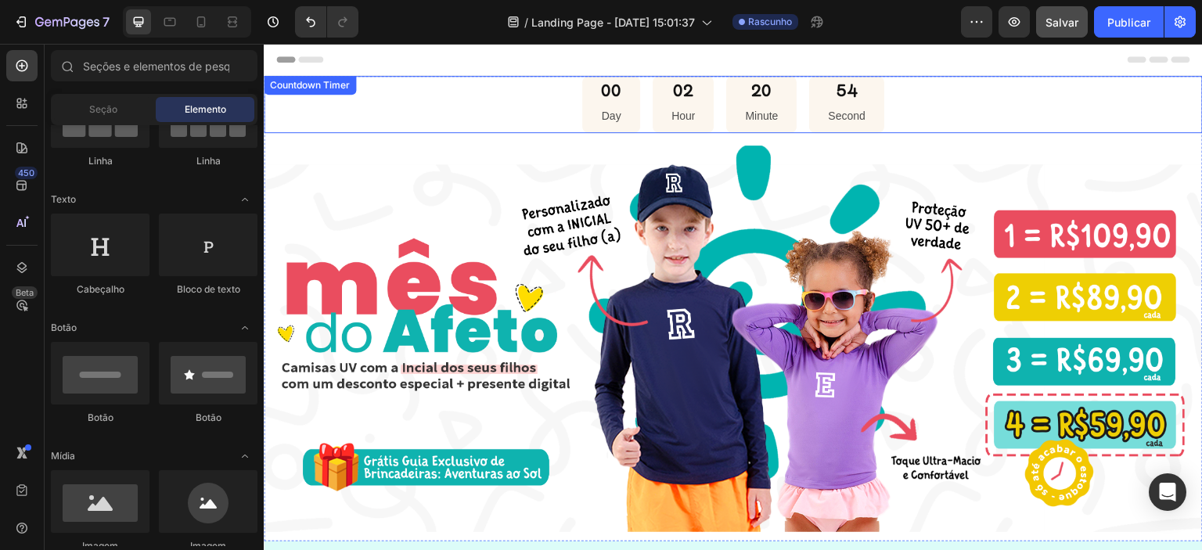
click at [602, 99] on div "00" at bounding box center [611, 91] width 20 height 18
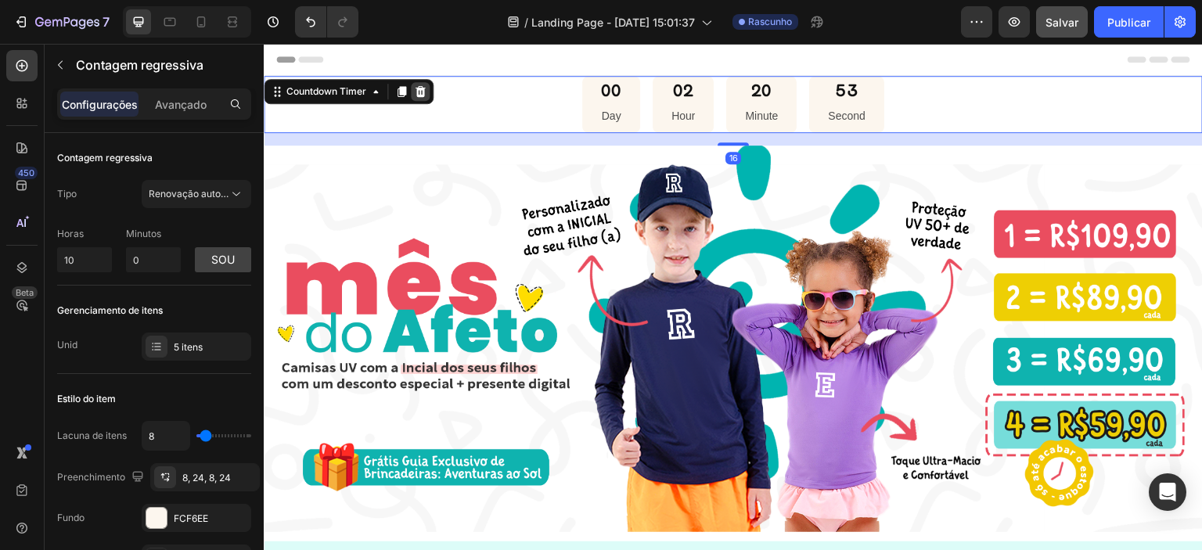
click at [423, 88] on icon at bounding box center [420, 91] width 10 height 11
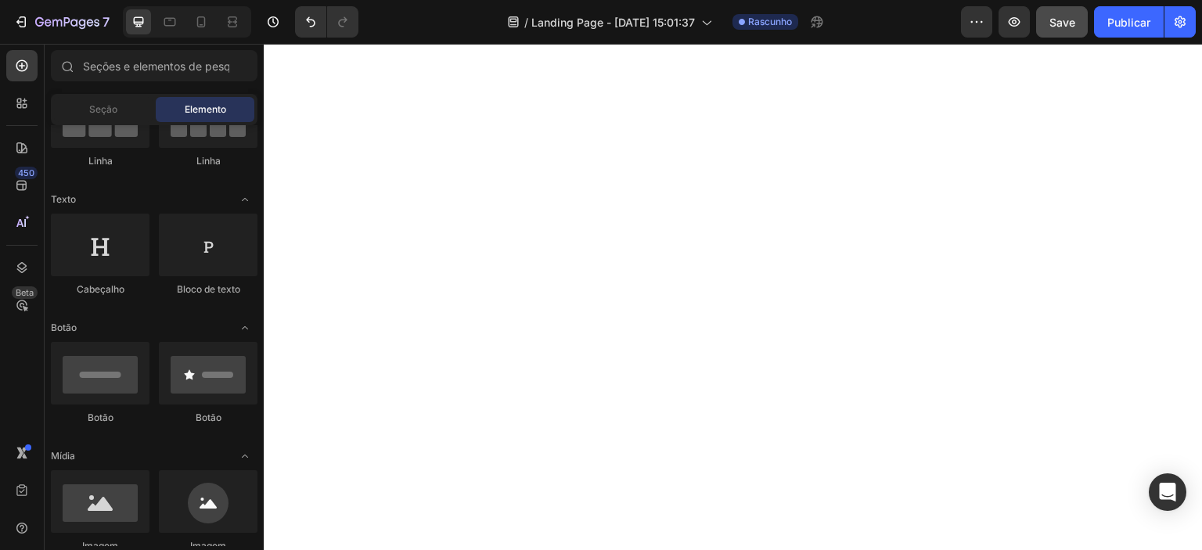
scroll to position [2992, 0]
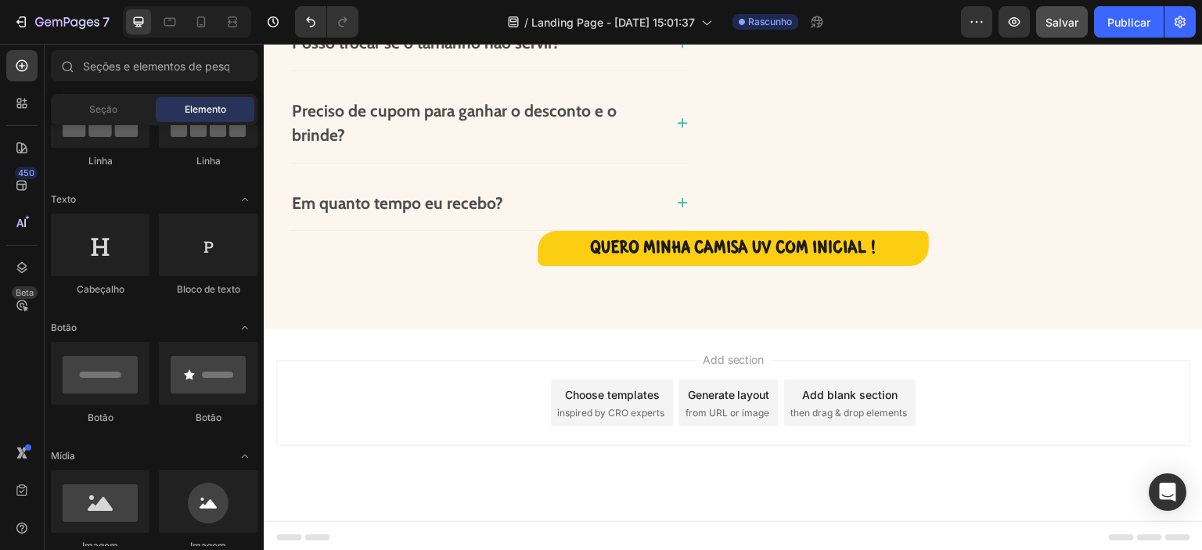
click at [597, 396] on div "Choose templates" at bounding box center [612, 395] width 95 height 16
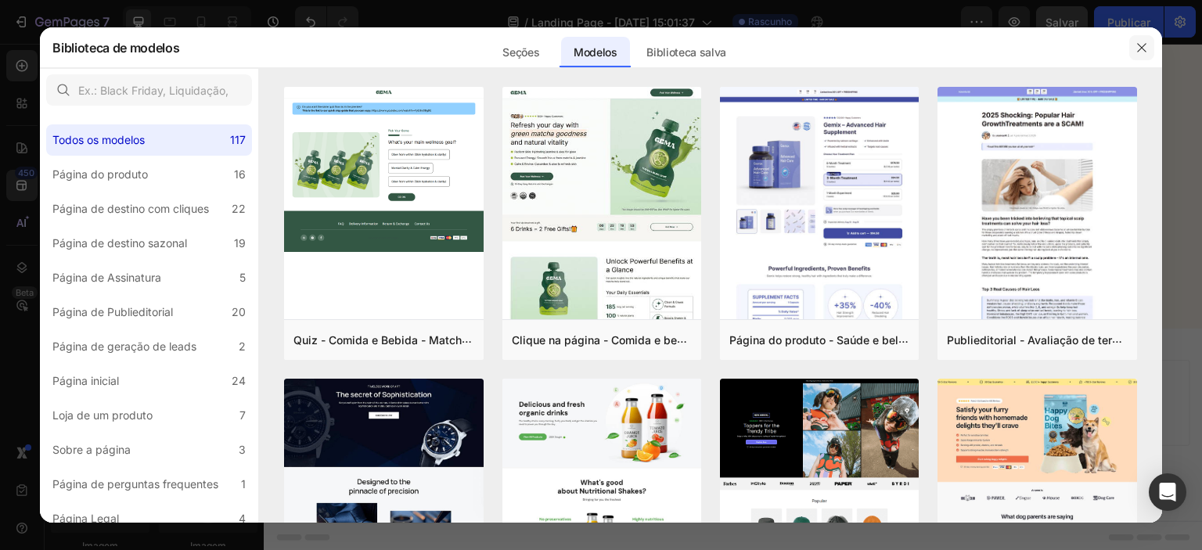
click at [1141, 46] on icon "button" at bounding box center [1141, 47] width 13 height 13
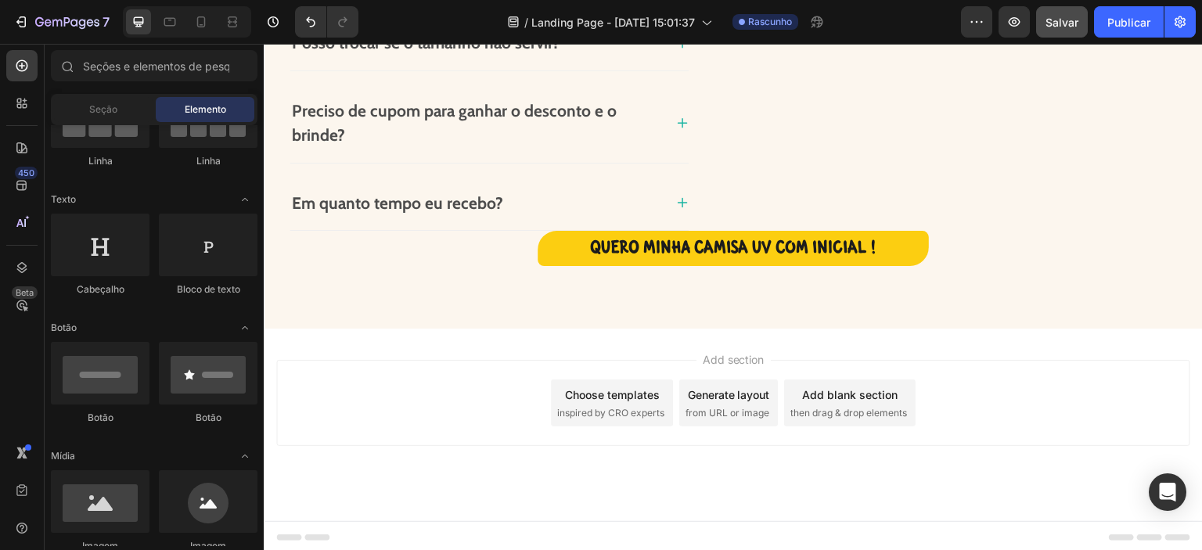
click at [832, 406] on span "then drag & drop elements" at bounding box center [848, 413] width 117 height 14
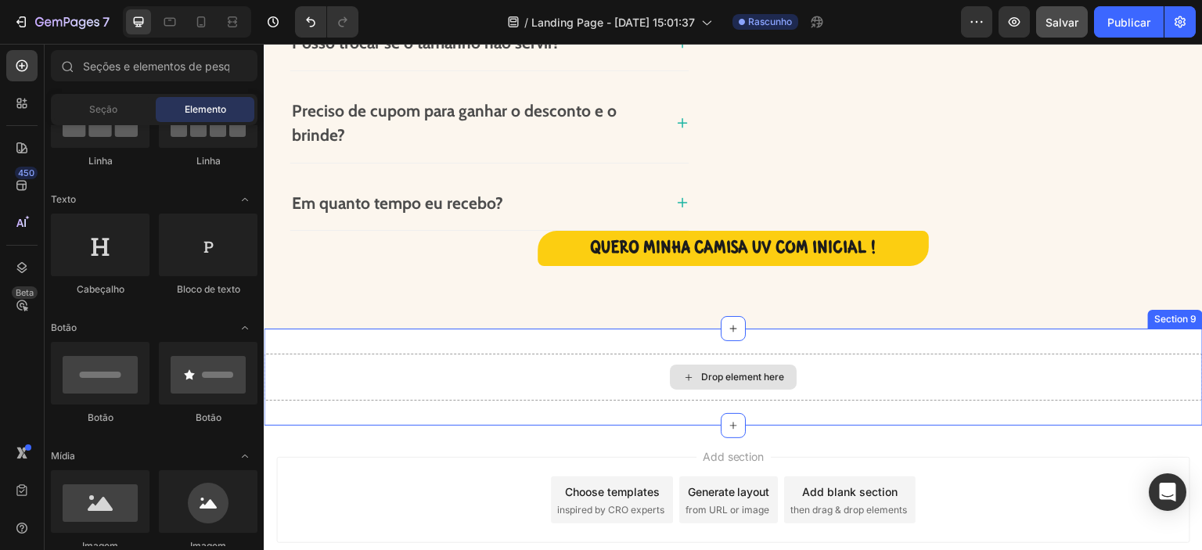
click at [407, 366] on div "Drop element here" at bounding box center [733, 377] width 939 height 47
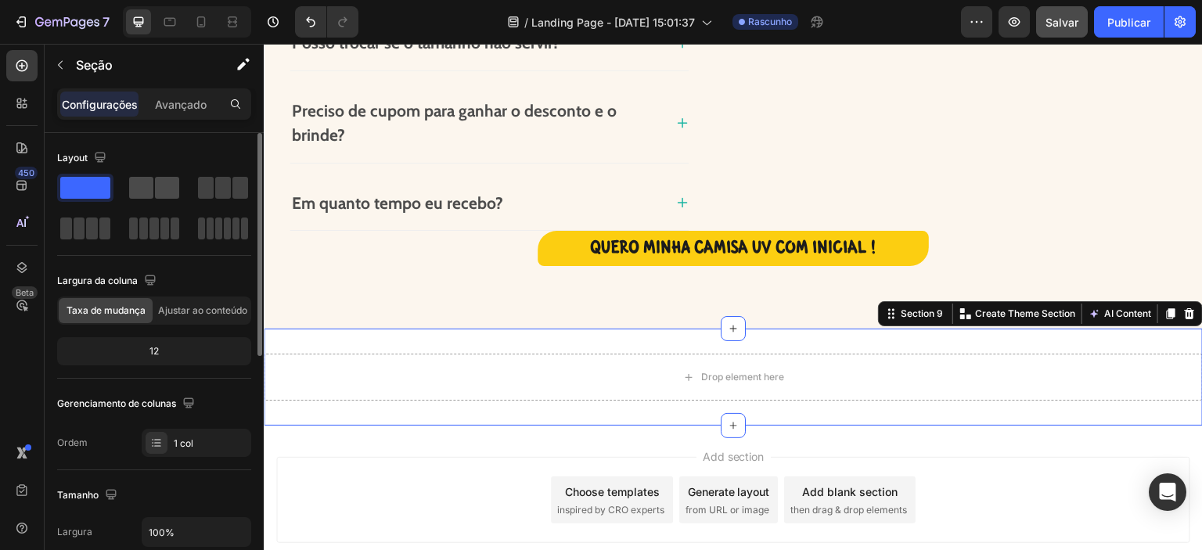
click at [135, 184] on span at bounding box center [141, 188] width 24 height 22
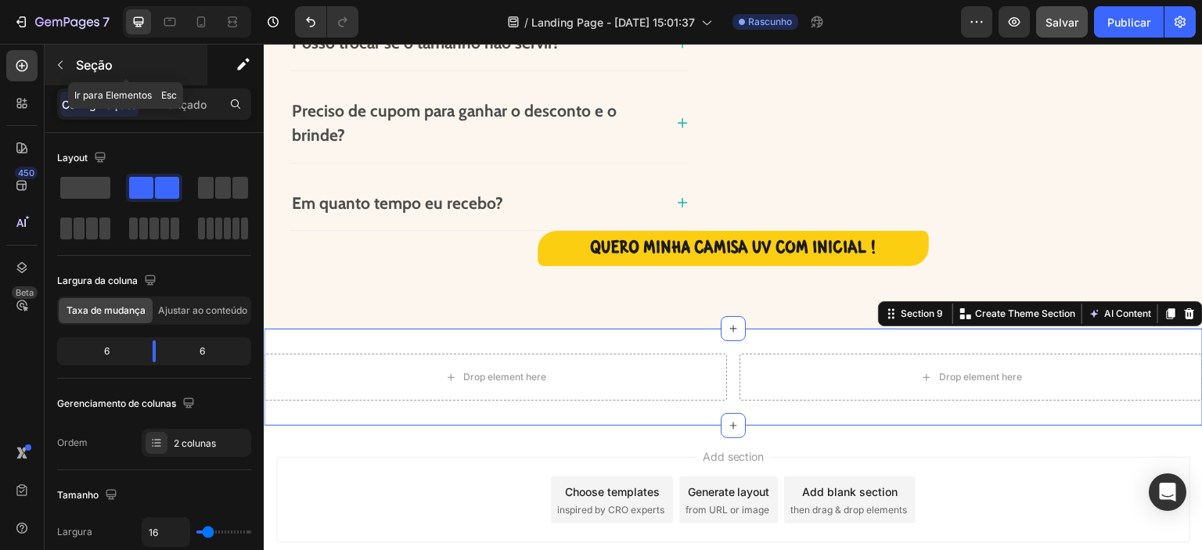
click at [65, 65] on icon "button" at bounding box center [60, 65] width 13 height 13
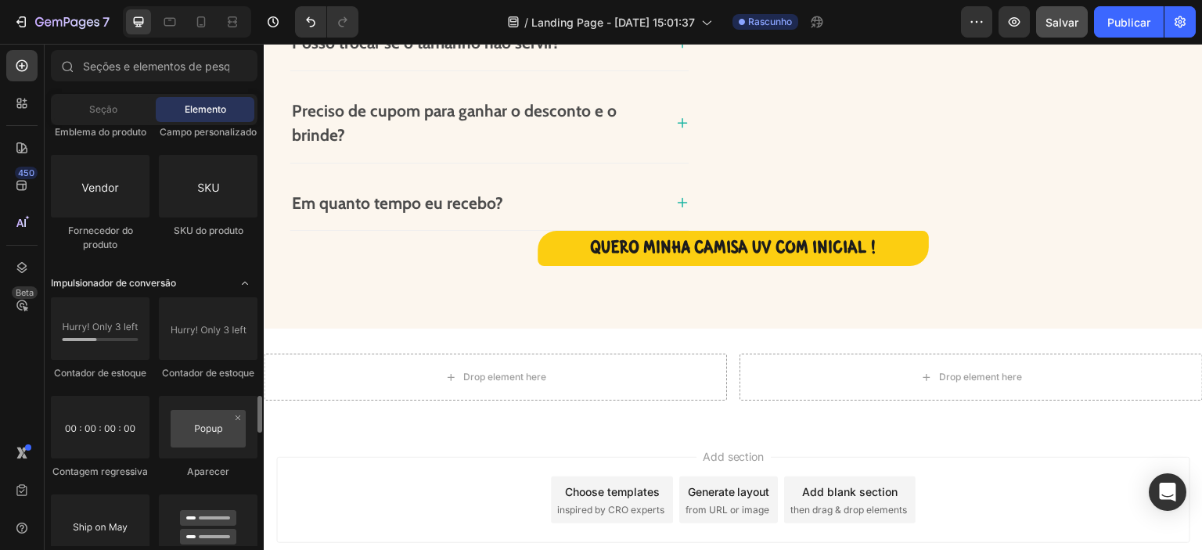
scroll to position [3117, 0]
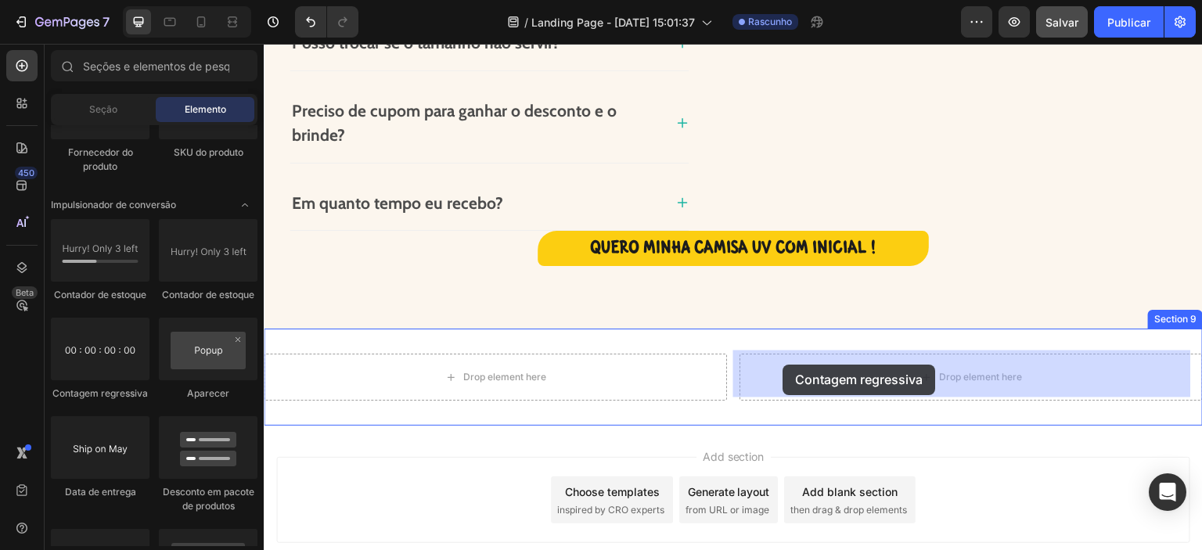
drag, startPoint x: 347, startPoint y: 407, endPoint x: 783, endPoint y: 365, distance: 438.6
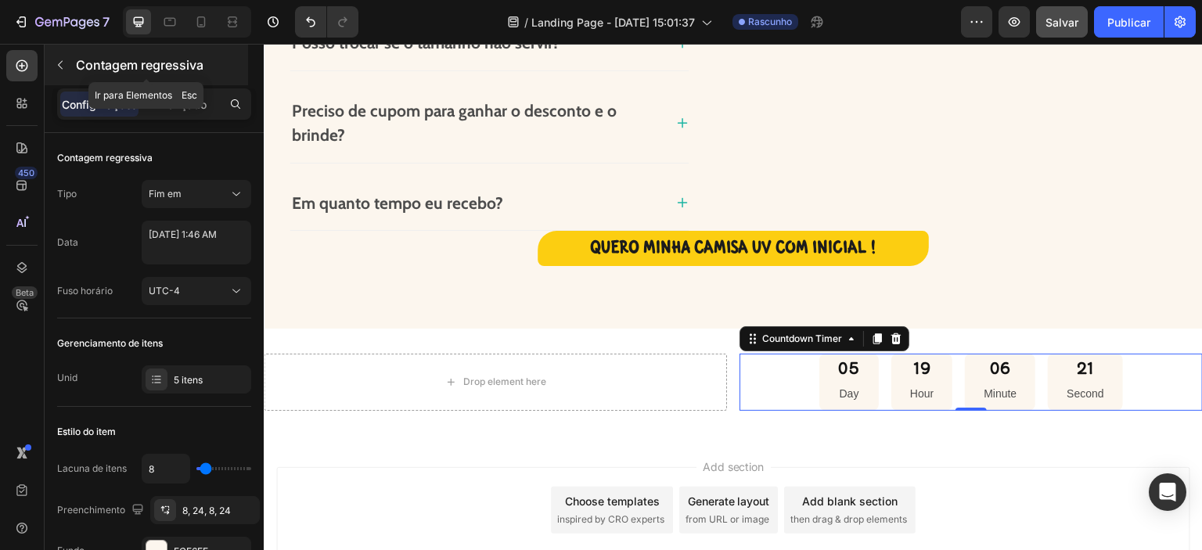
click at [77, 58] on font "Contagem regressiva" at bounding box center [140, 65] width 128 height 16
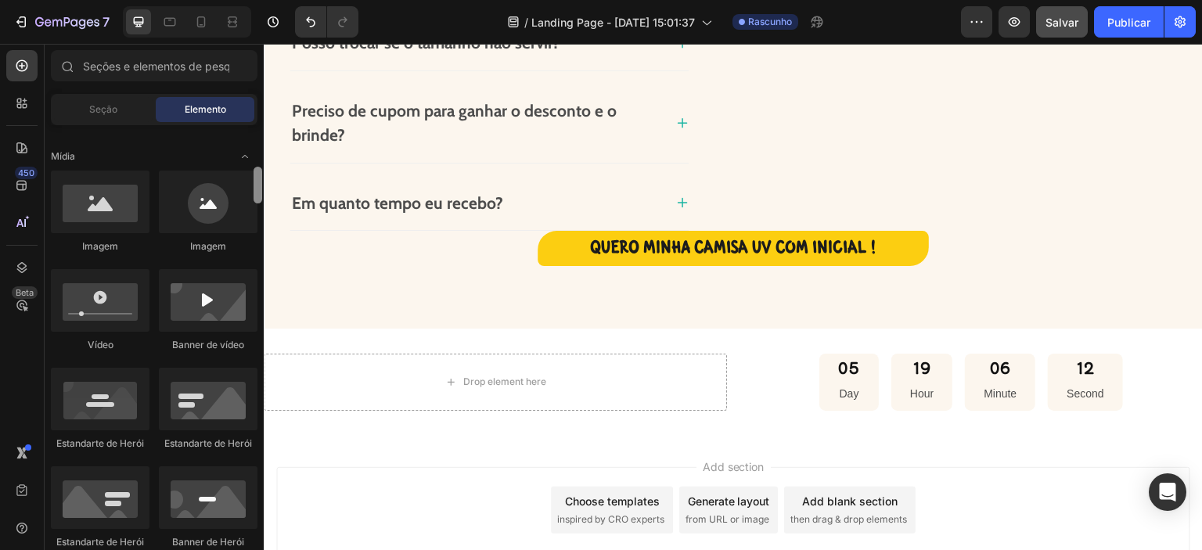
scroll to position [368, 0]
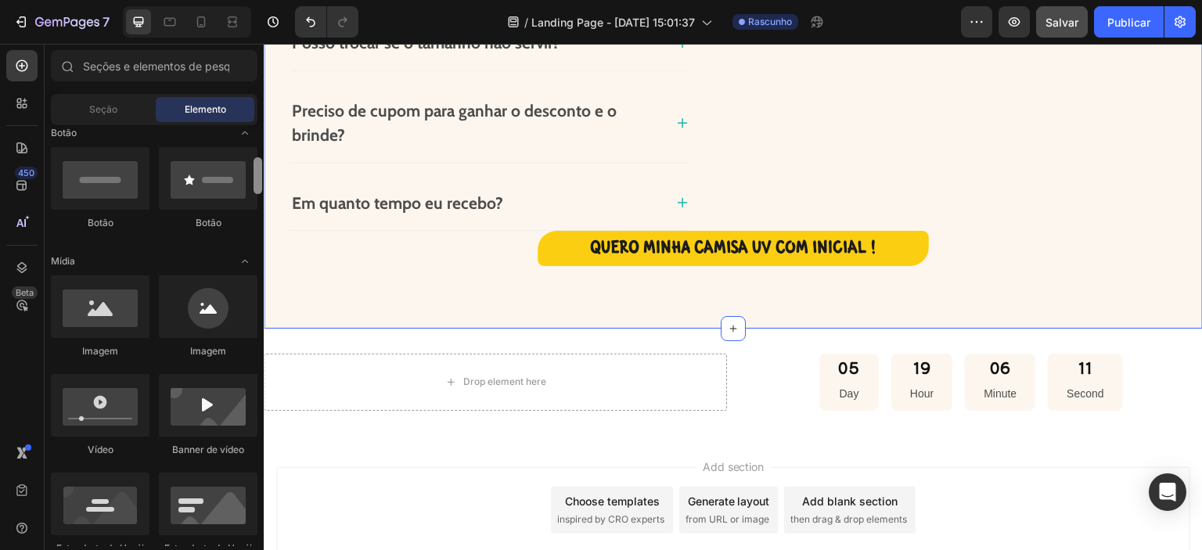
drag, startPoint x: 521, startPoint y: 445, endPoint x: 268, endPoint y: 168, distance: 375.5
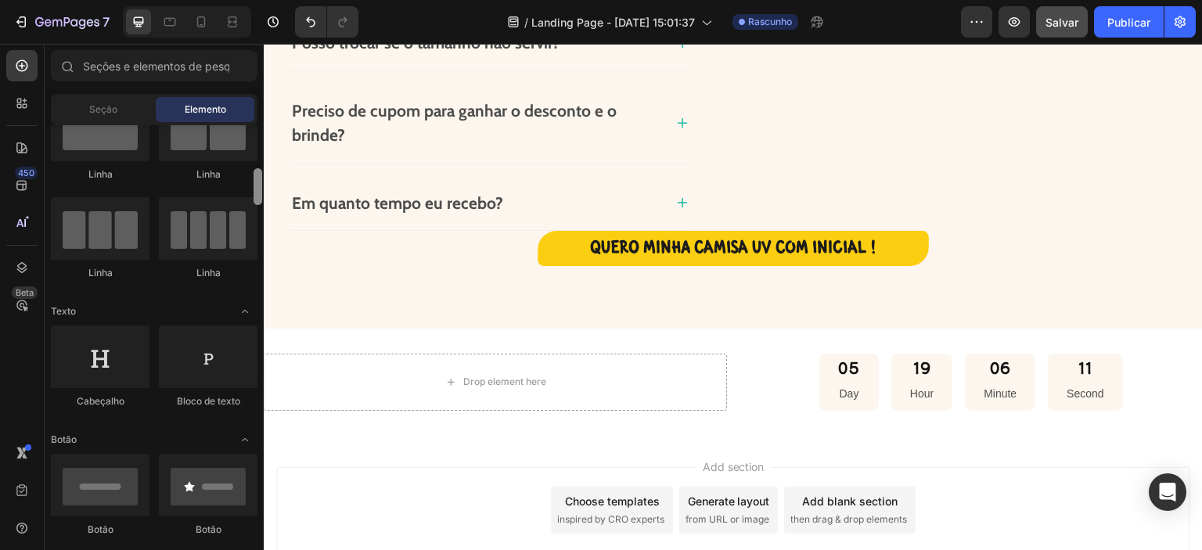
scroll to position [0, 0]
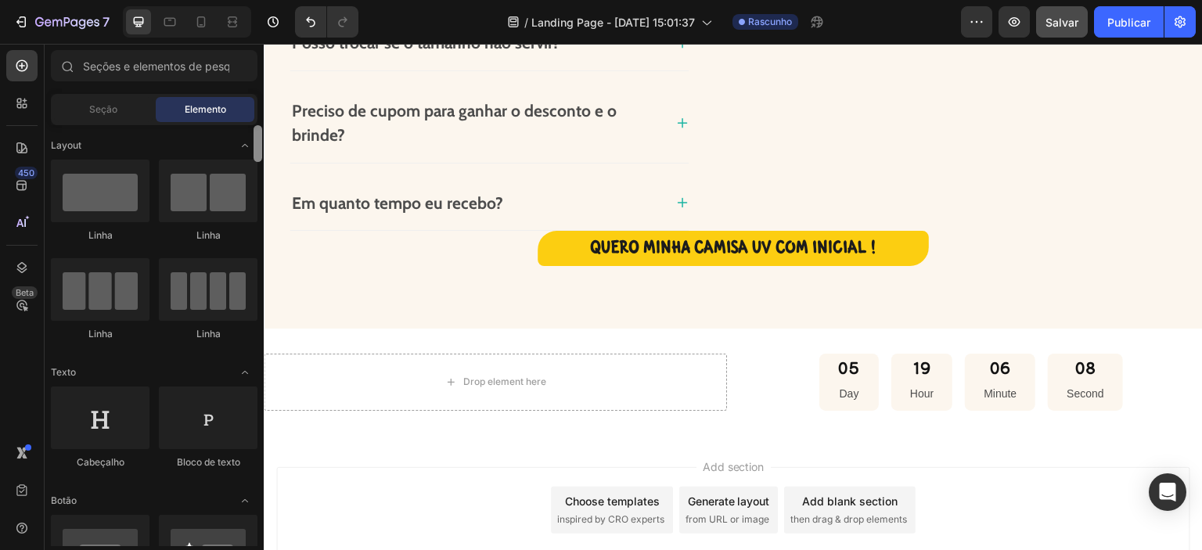
click at [256, 135] on div at bounding box center [257, 143] width 9 height 37
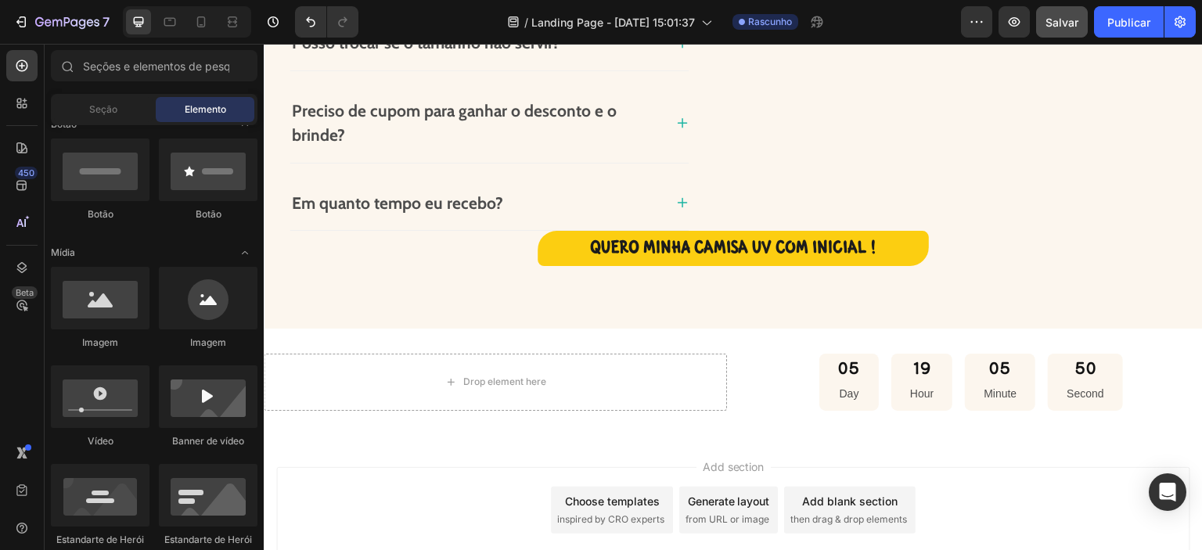
scroll to position [297, 0]
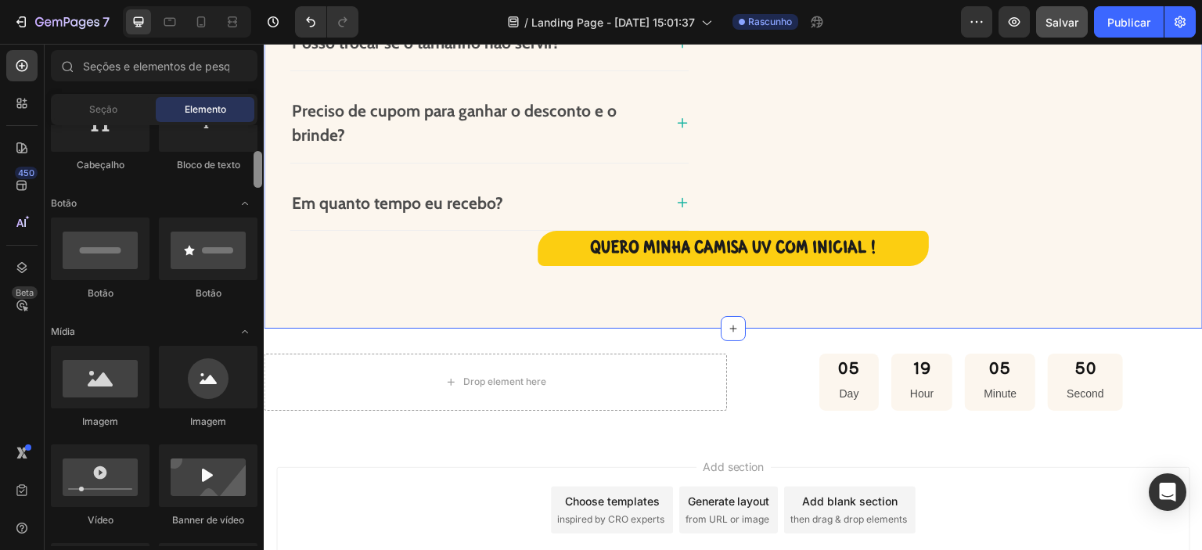
drag, startPoint x: 520, startPoint y: 179, endPoint x: 281, endPoint y: 130, distance: 244.4
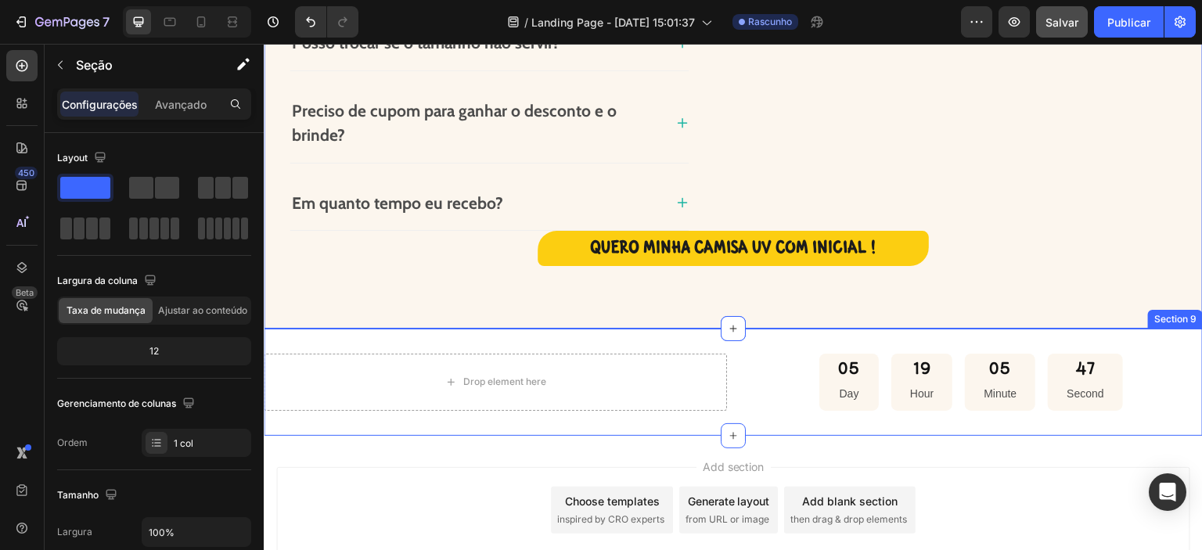
click at [369, 419] on div "Drop element here 05 Day 19 Hour 05 Minute 47 Second Countdown Timer Section 9" at bounding box center [733, 382] width 939 height 107
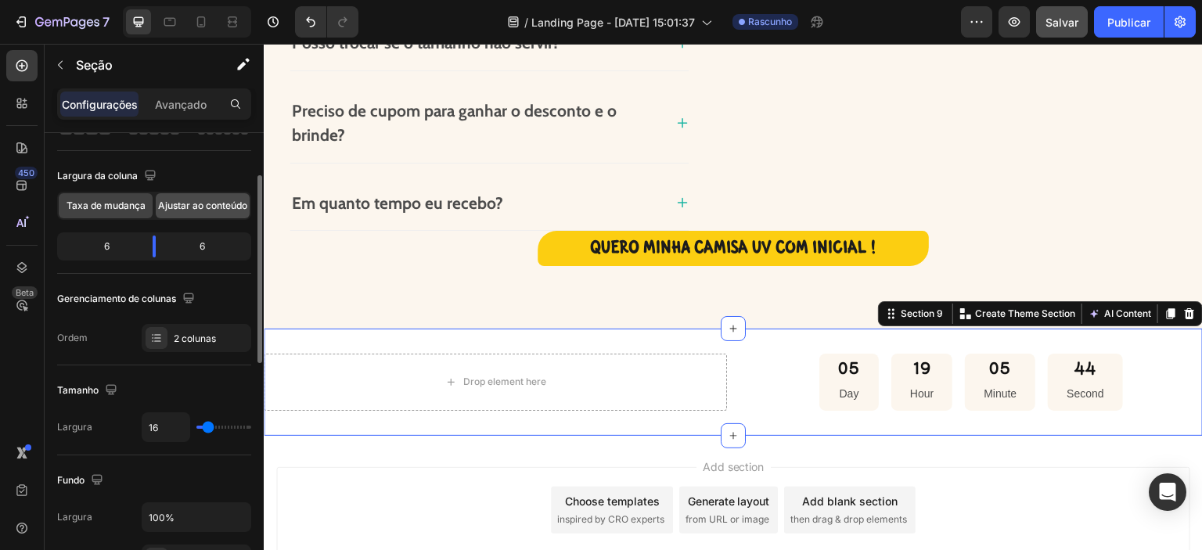
scroll to position [131, 0]
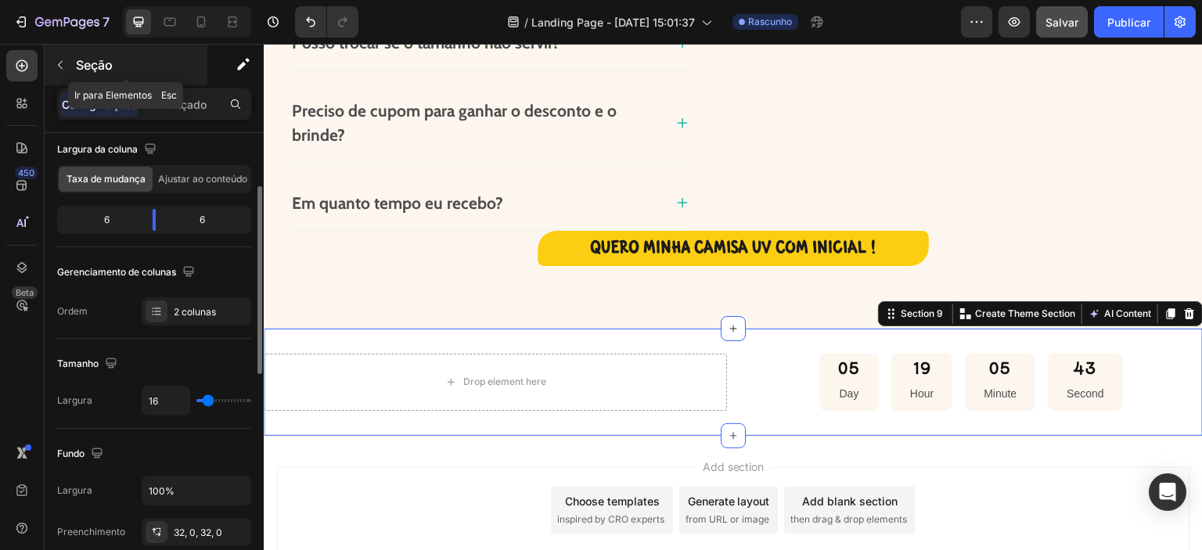
click at [70, 66] on button "button" at bounding box center [60, 64] width 25 height 25
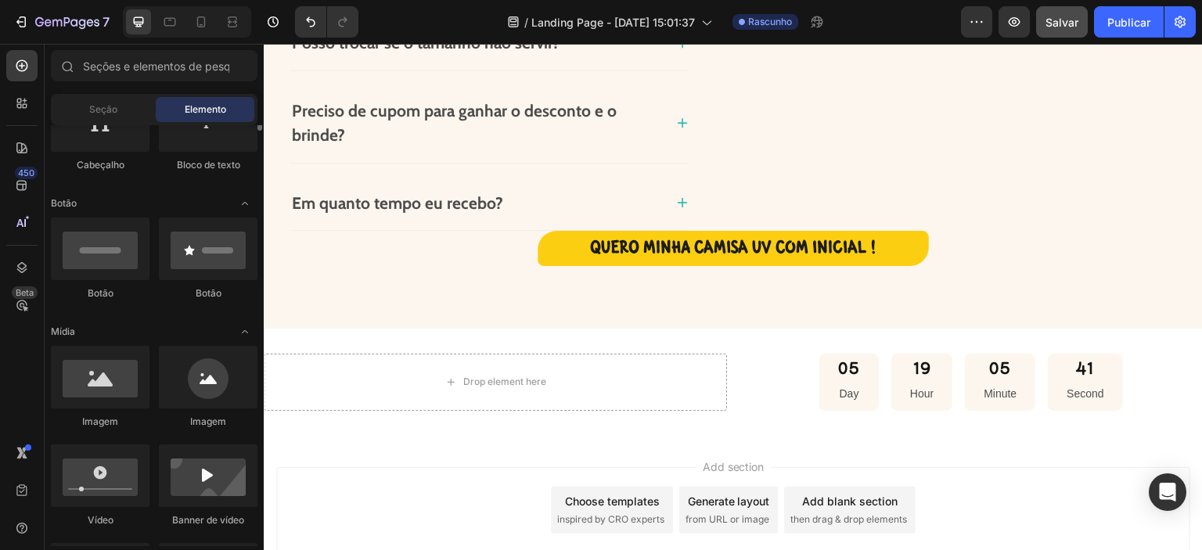
scroll to position [219, 0]
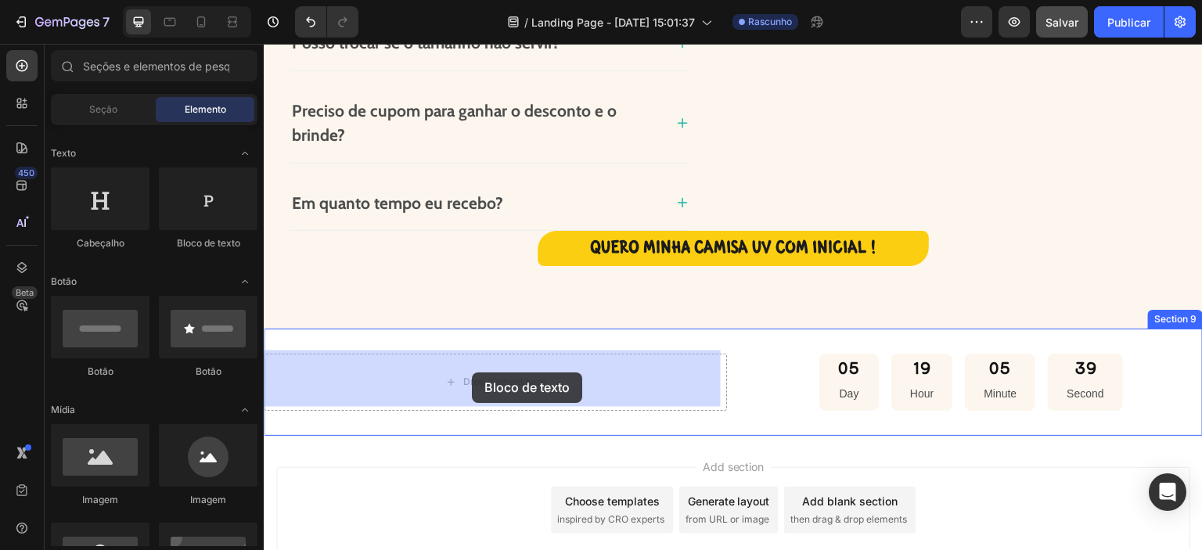
drag, startPoint x: 489, startPoint y: 275, endPoint x: 472, endPoint y: 372, distance: 99.3
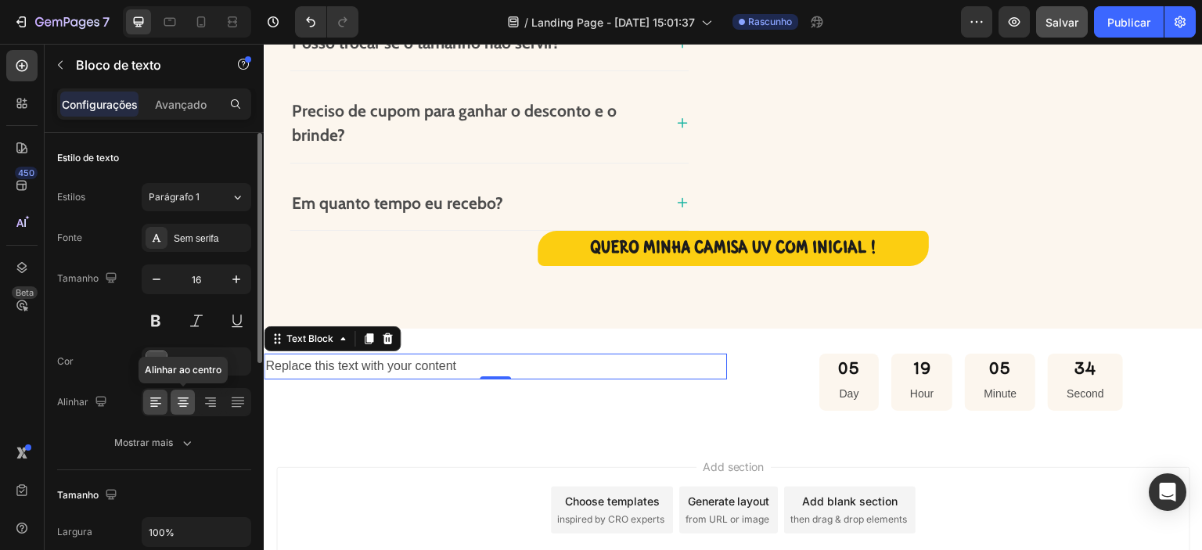
click at [182, 403] on icon at bounding box center [183, 404] width 11 height 2
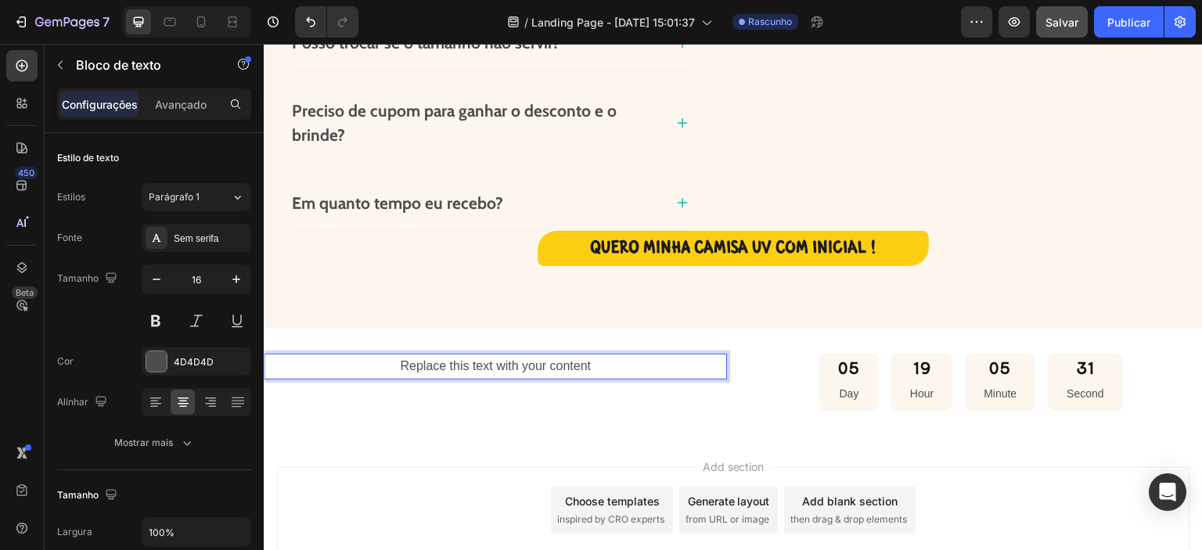
click at [595, 363] on p "Replace this text with your content" at bounding box center [495, 366] width 460 height 23
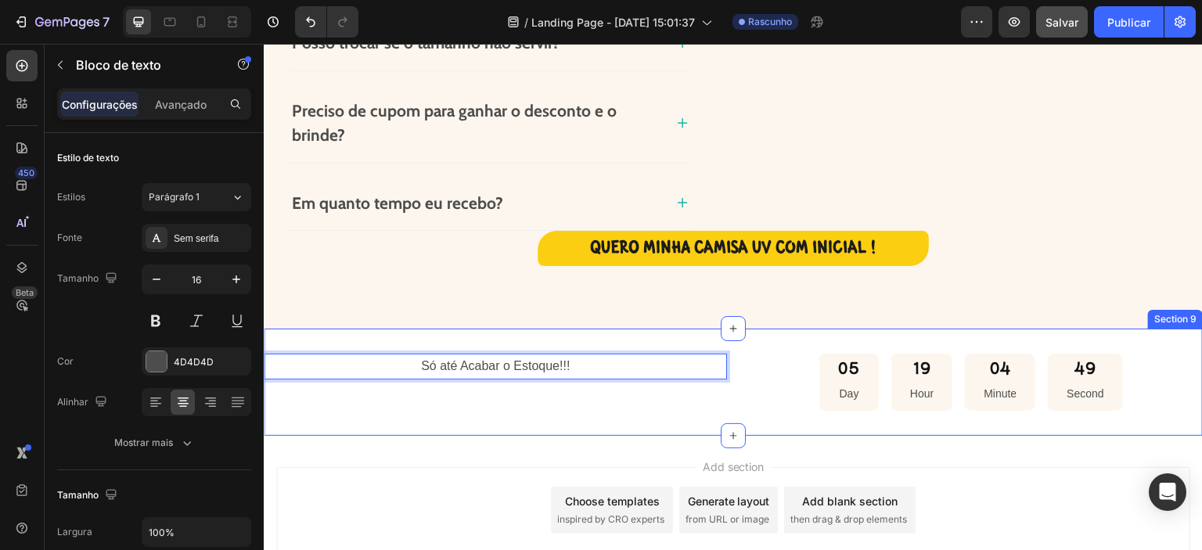
click at [450, 415] on div "Só até Acabar o Estoque!!! Text Block 0 05 Day 19 Hour 04 Minute 49 Second Coun…" at bounding box center [733, 382] width 939 height 107
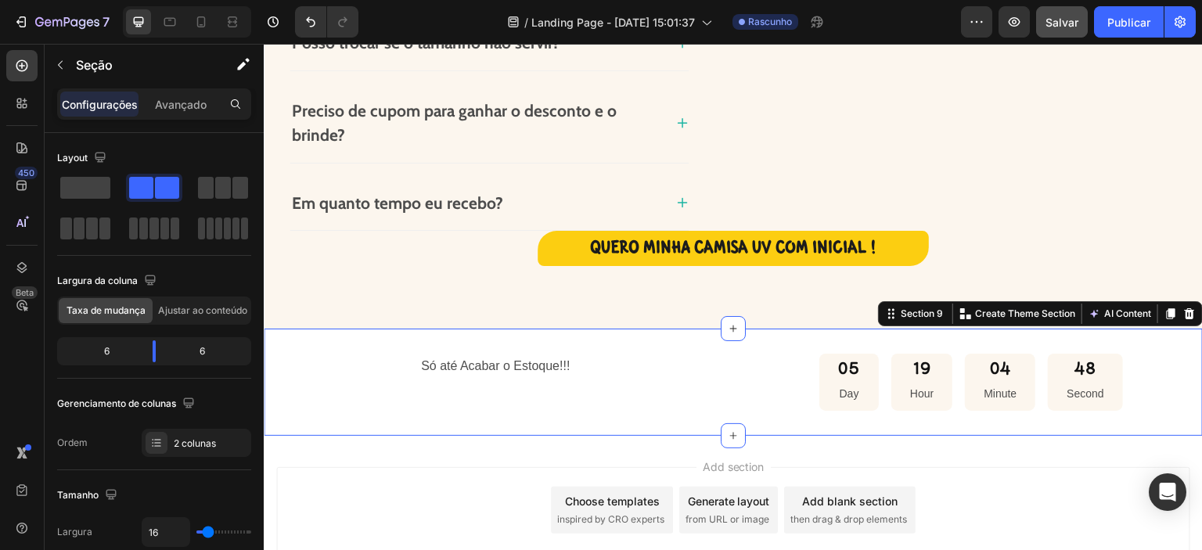
click at [465, 367] on p "Só até Acabar o Estoque!!!" at bounding box center [495, 366] width 460 height 23
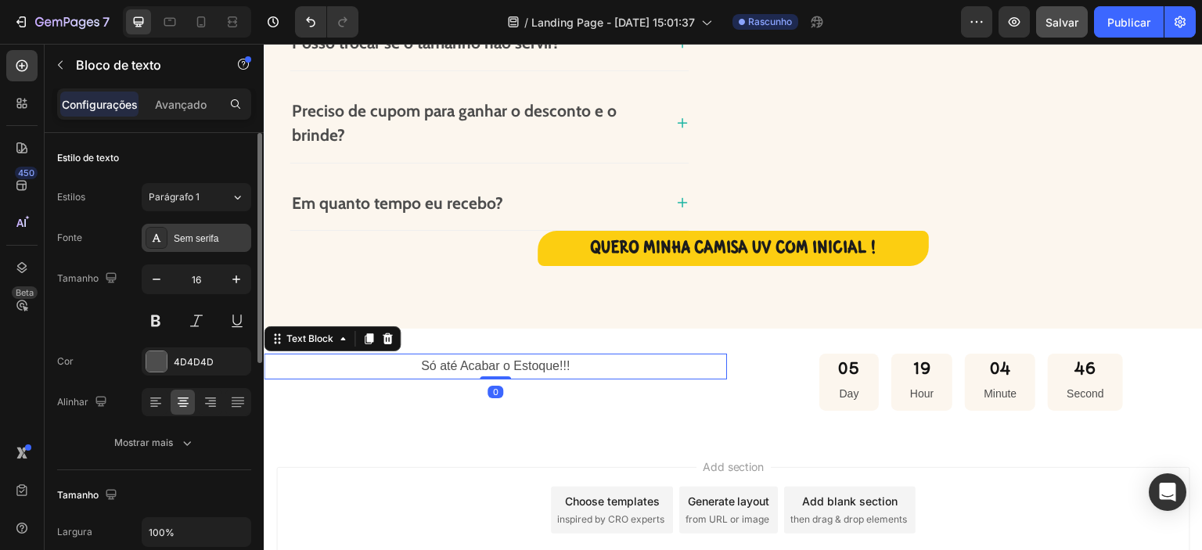
click at [200, 233] on font "Sem serifa" at bounding box center [196, 238] width 45 height 11
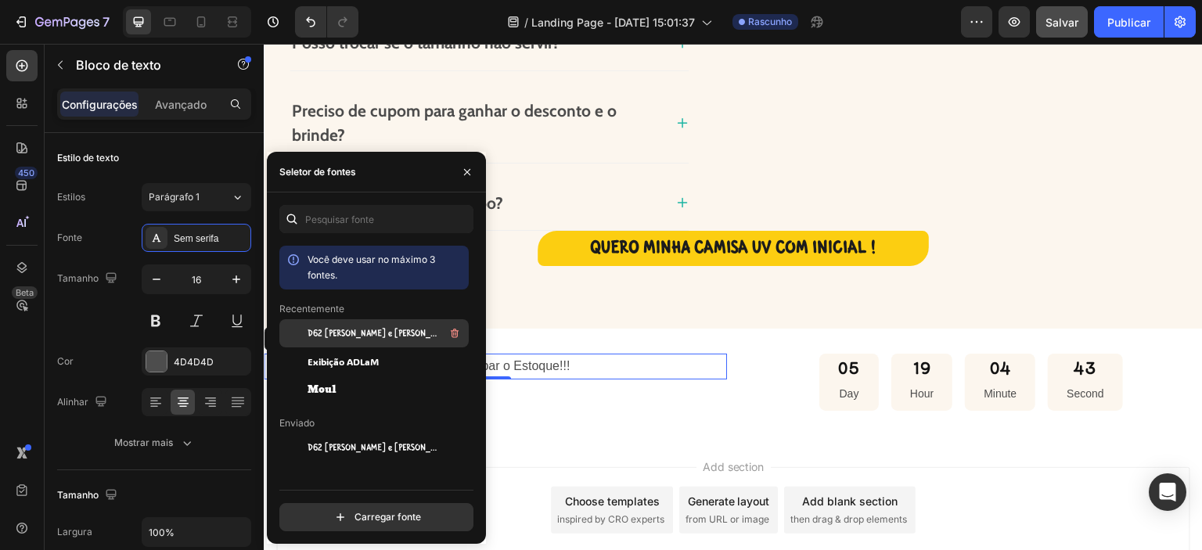
click at [358, 331] on font "D62 [PERSON_NAME] e [PERSON_NAME]" at bounding box center [381, 333] width 148 height 11
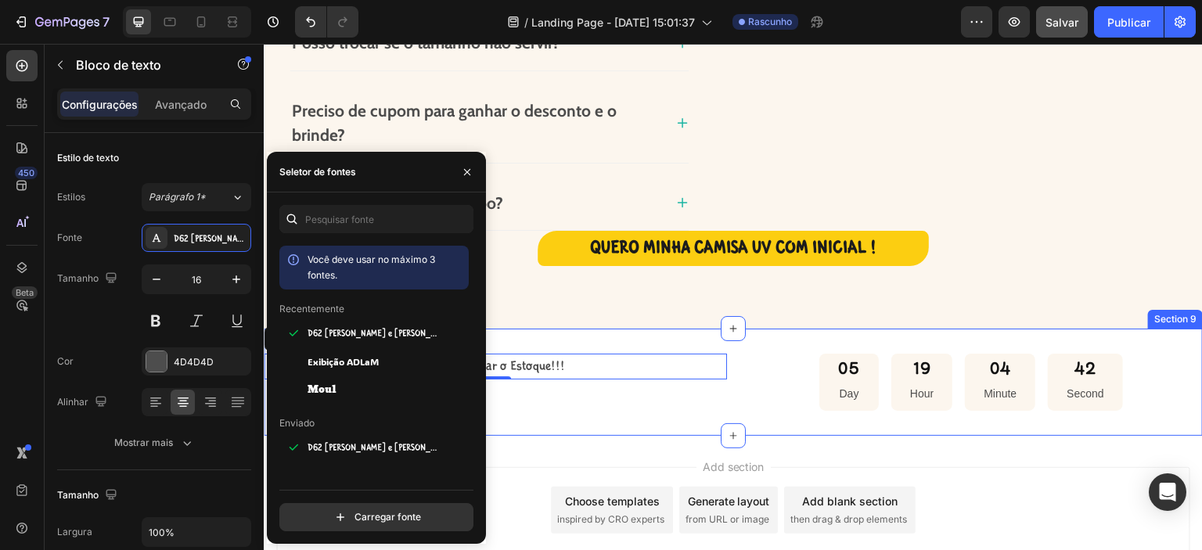
click at [552, 418] on div "Só até Acabar o Estoque!!! Text Block 0 05 Day 19 Hour 04 Minute 42 Second Coun…" at bounding box center [733, 382] width 939 height 107
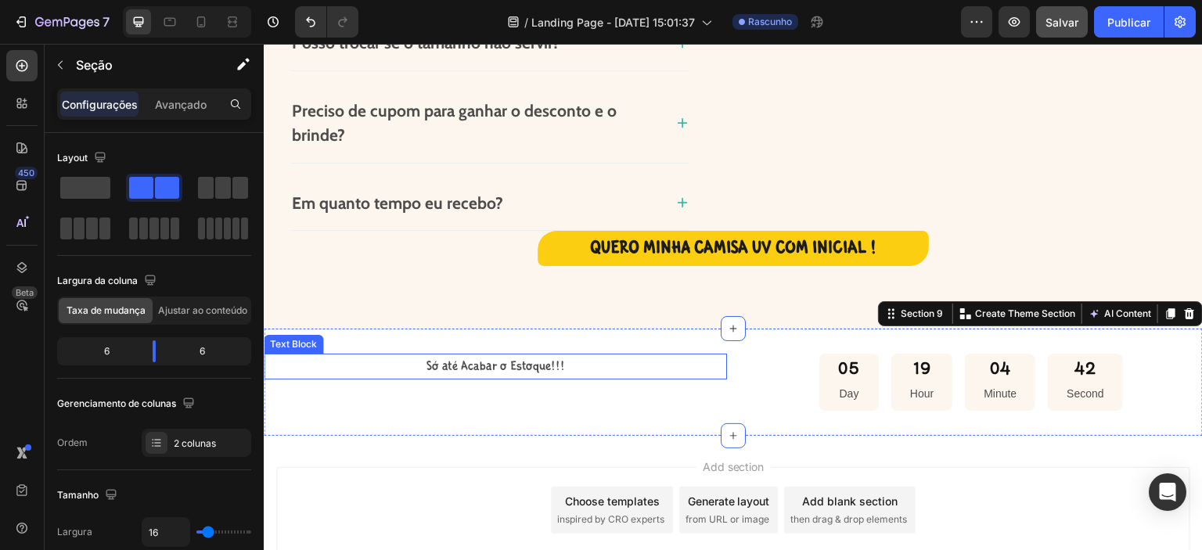
click at [511, 367] on p "Só até Acabar o Estoque!!!" at bounding box center [495, 366] width 460 height 23
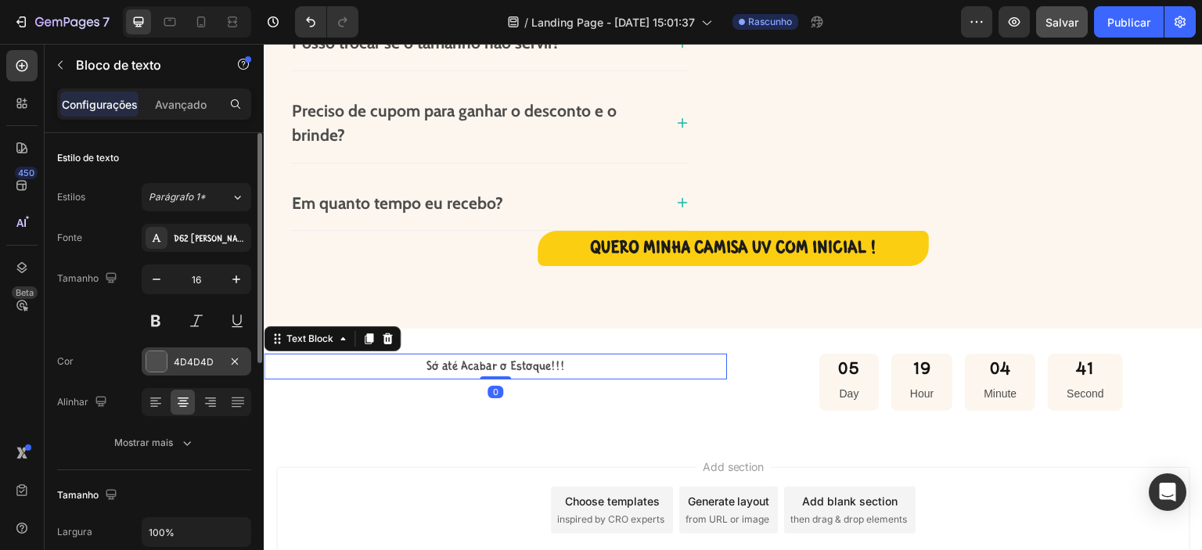
click at [191, 360] on font "4D4D4D" at bounding box center [194, 362] width 40 height 12
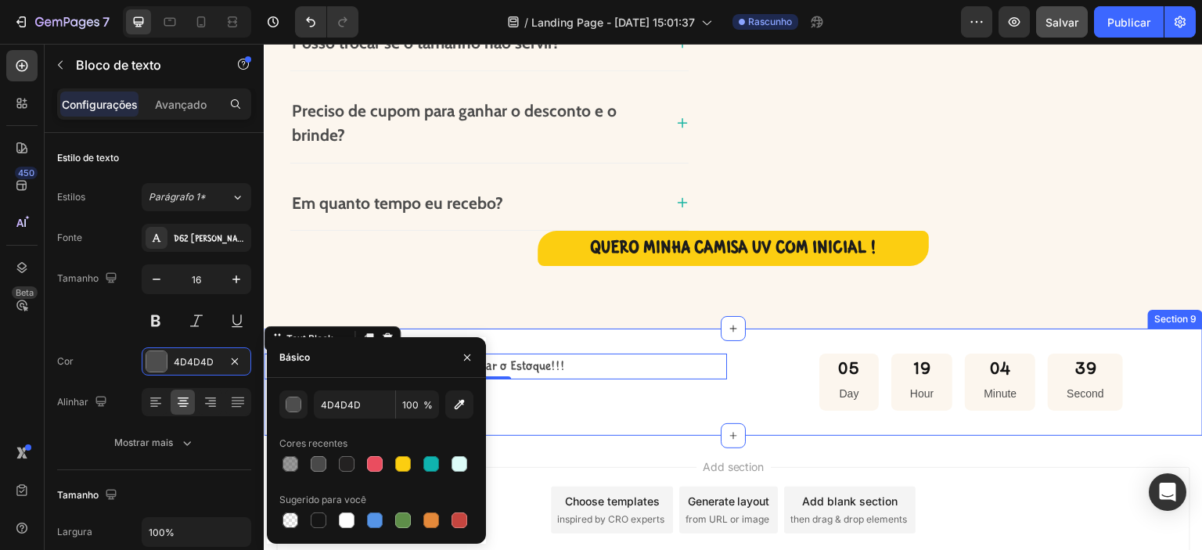
click at [649, 412] on div "Só até Acabar o Estoque!!! Text Block 0 05 Day 19 Hour 04 Minute 39 Second Coun…" at bounding box center [733, 382] width 939 height 107
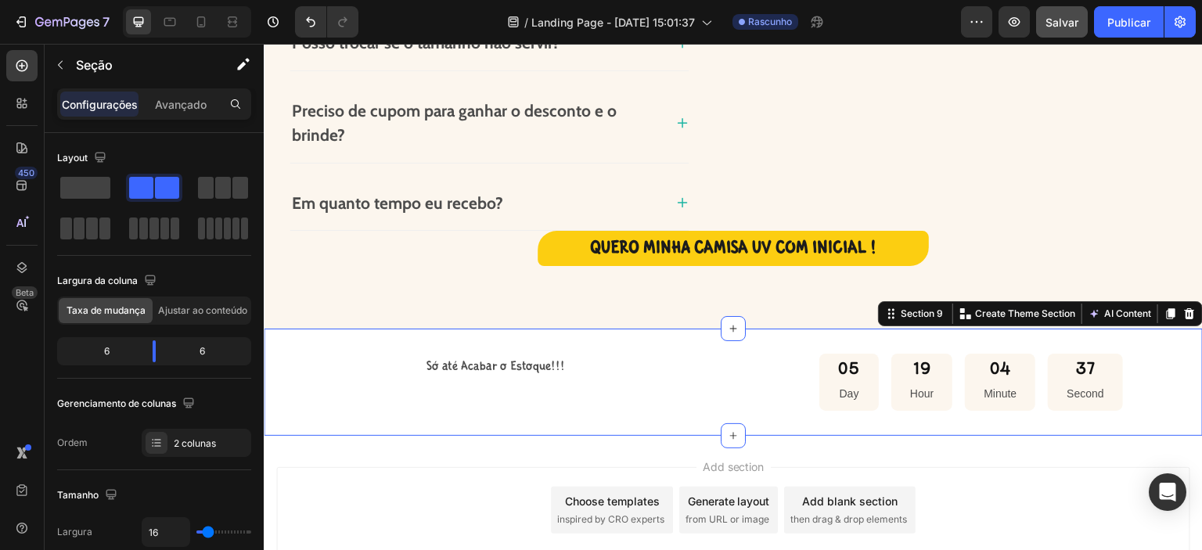
click at [809, 391] on div "05 Day 19 Hour 04 Minute 37 Second" at bounding box center [970, 382] width 463 height 57
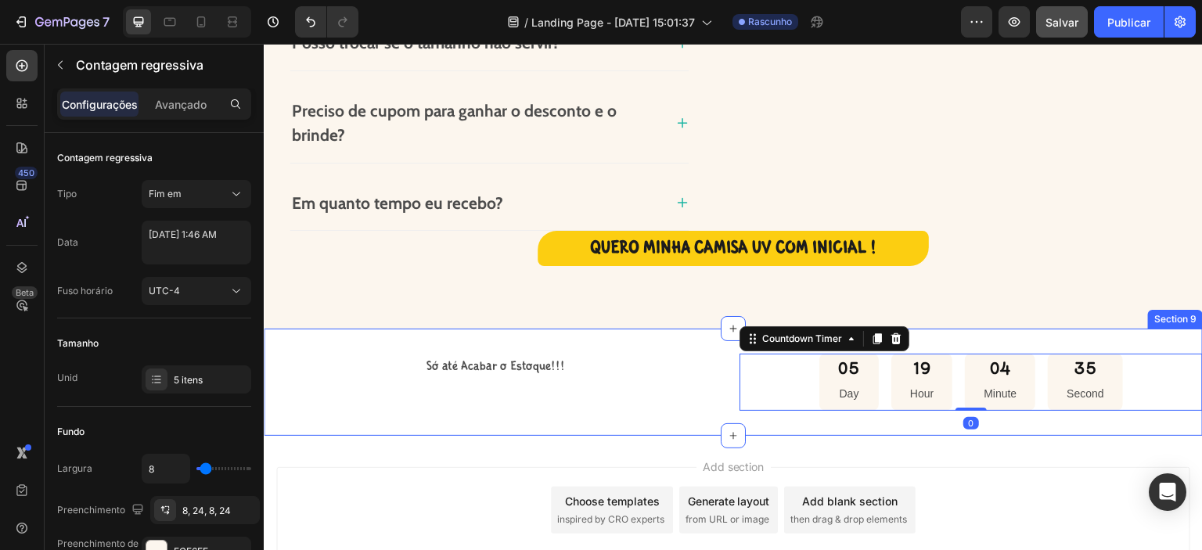
click at [570, 375] on div "Só até Acabar o Estoque!!!" at bounding box center [495, 367] width 463 height 26
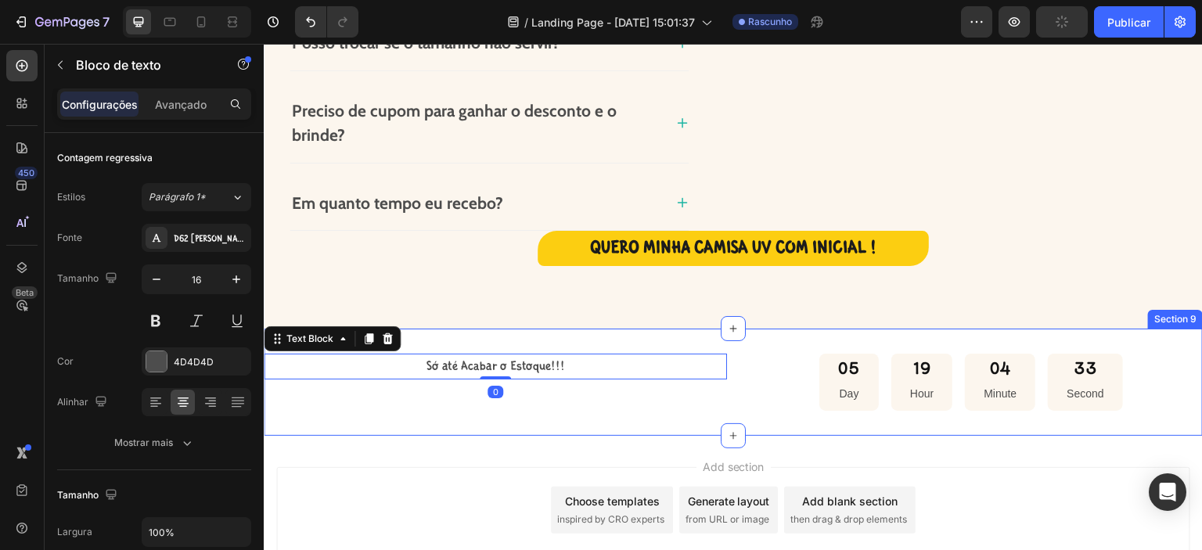
click at [669, 340] on div "Só até Acabar o Estoque!!! Text Block 0 05 Day 19 Hour 04 Minute 33 Second Coun…" at bounding box center [733, 382] width 939 height 107
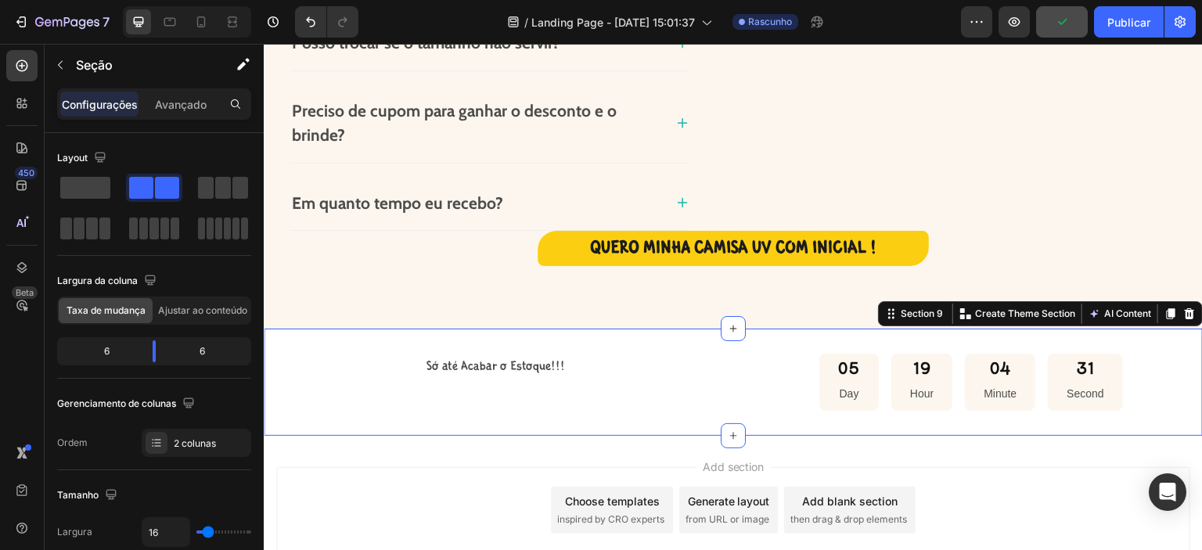
click at [825, 426] on div "Só até Acabar o Estoque!!! Text Block 05 Day 19 Hour 04 Minute 31 Second Countd…" at bounding box center [733, 382] width 939 height 107
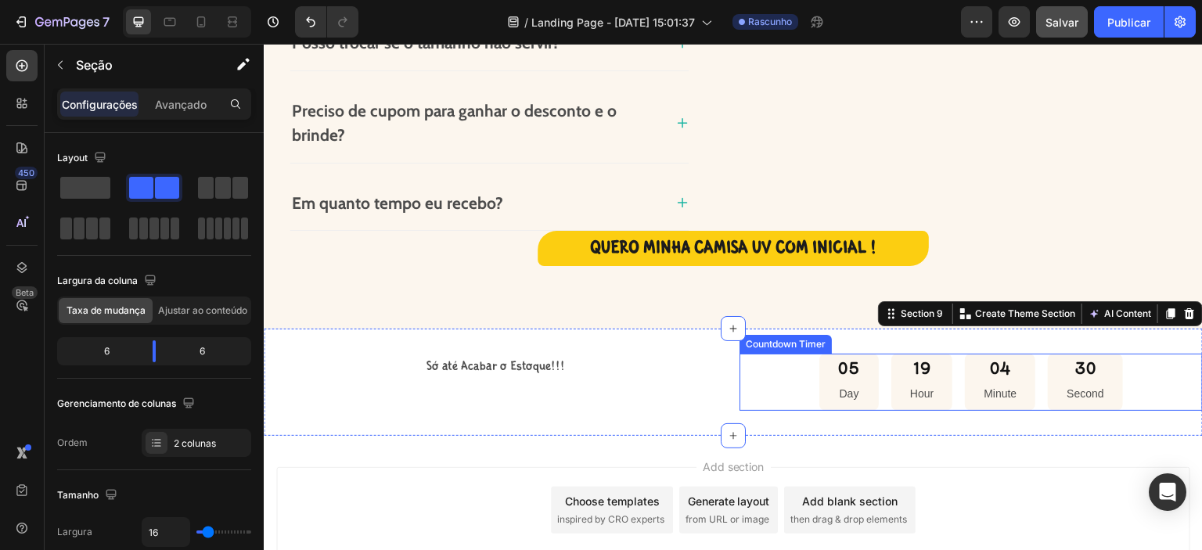
click at [965, 391] on div "04 Minute" at bounding box center [1000, 382] width 70 height 57
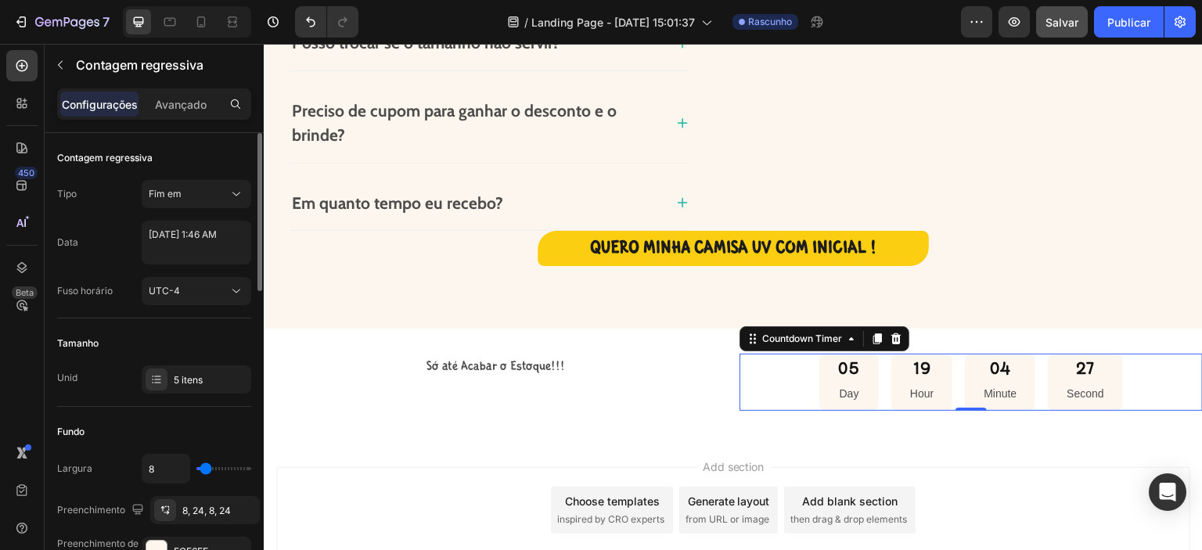
type input "0"
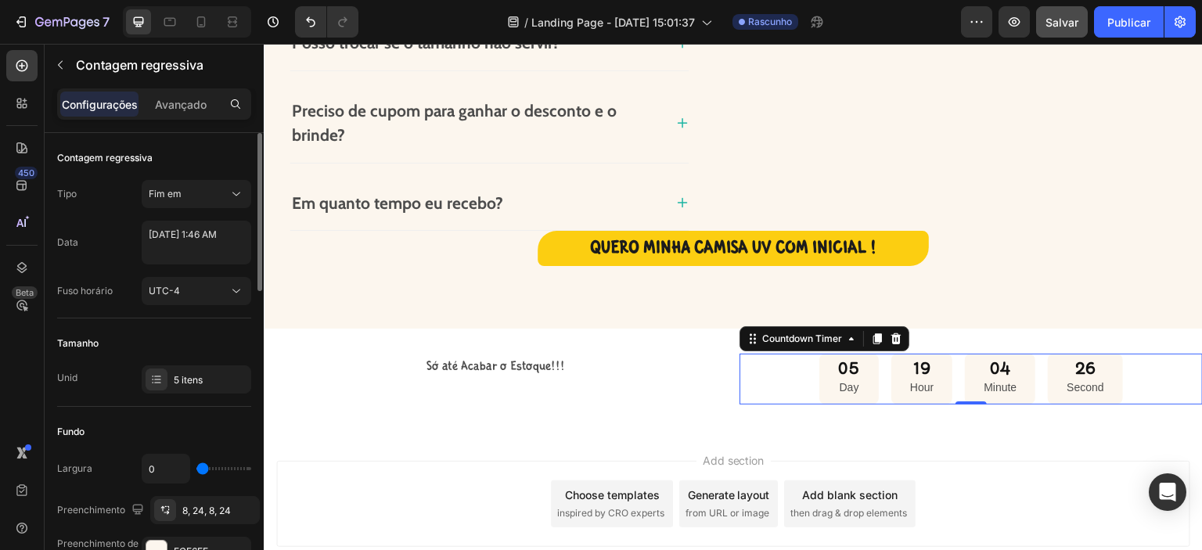
type input "0"
click at [197, 469] on input "range" at bounding box center [223, 468] width 55 height 3
click at [240, 196] on icon at bounding box center [236, 194] width 16 height 16
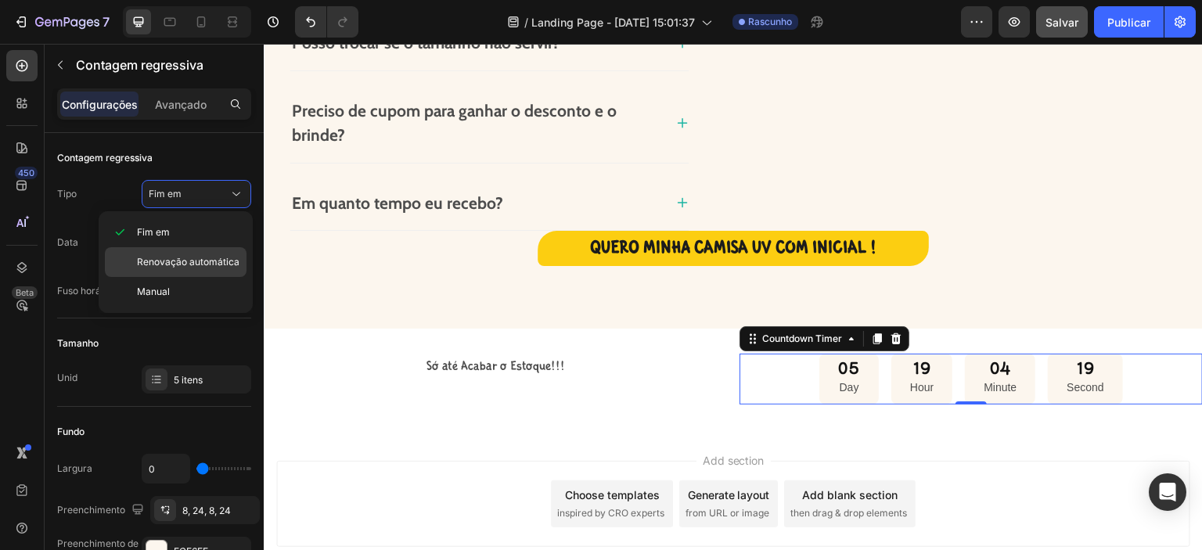
click at [197, 259] on font "Renovação automática" at bounding box center [188, 262] width 102 height 12
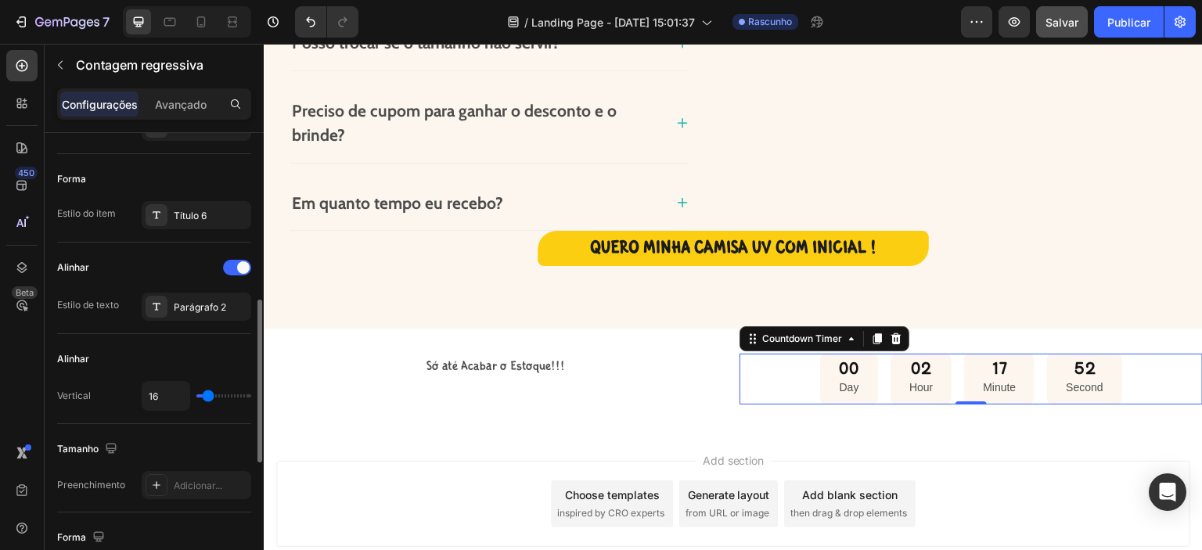
scroll to position [499, 0]
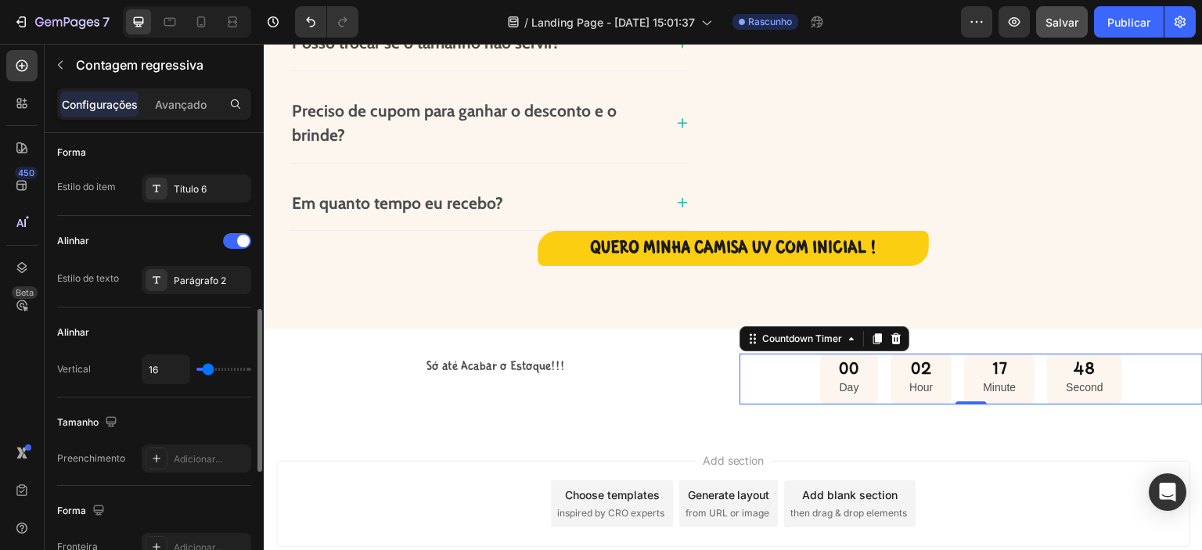
type input "6"
type input "2"
type input "0"
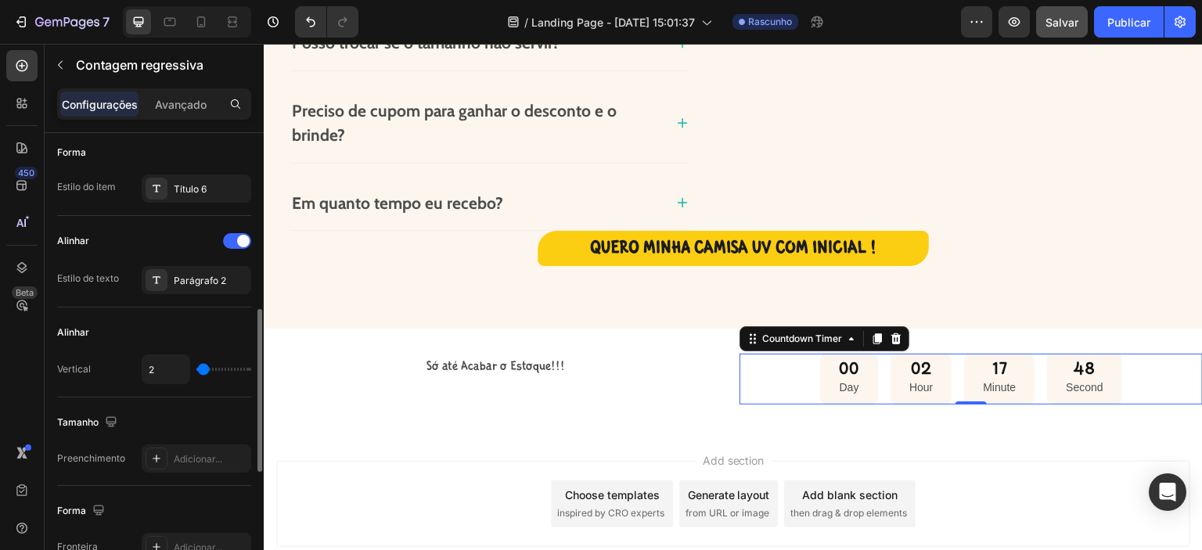
type input "0"
type input "4"
type input "8"
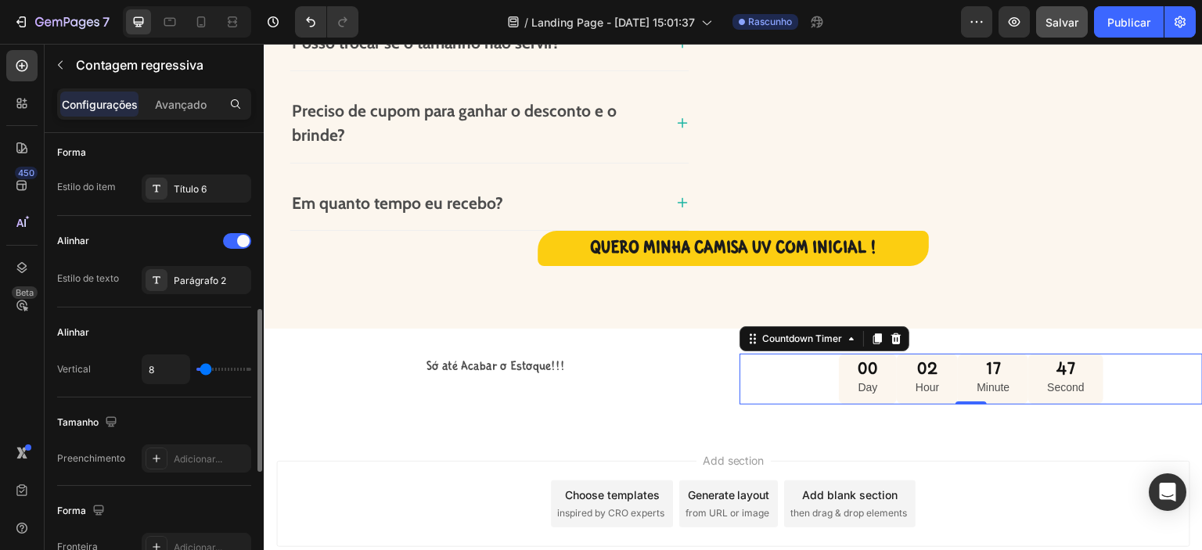
type input "11"
type input "16"
type input "18"
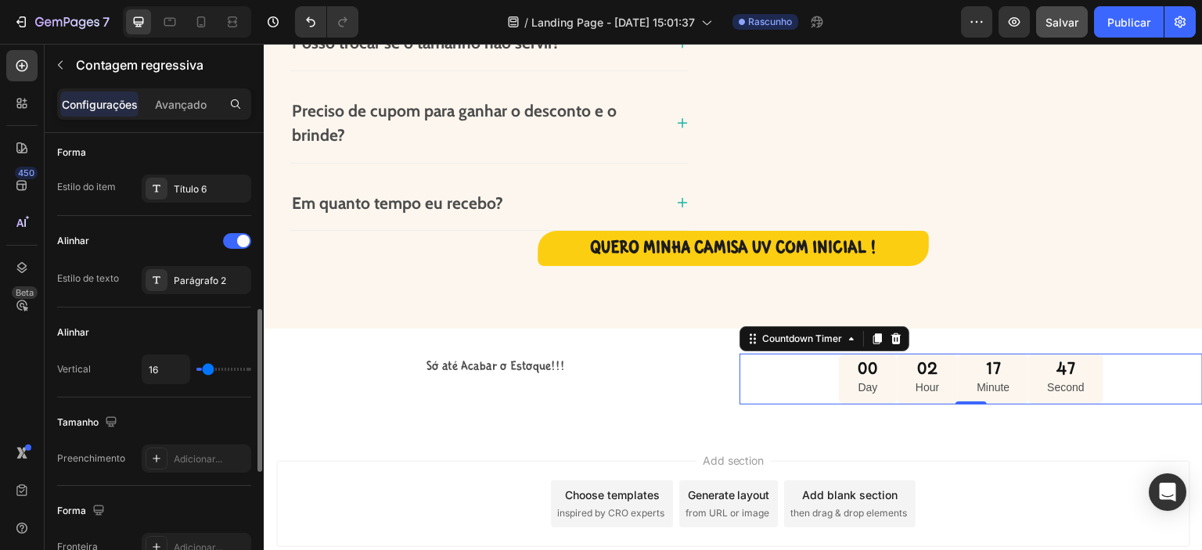
type input "18"
type input "22"
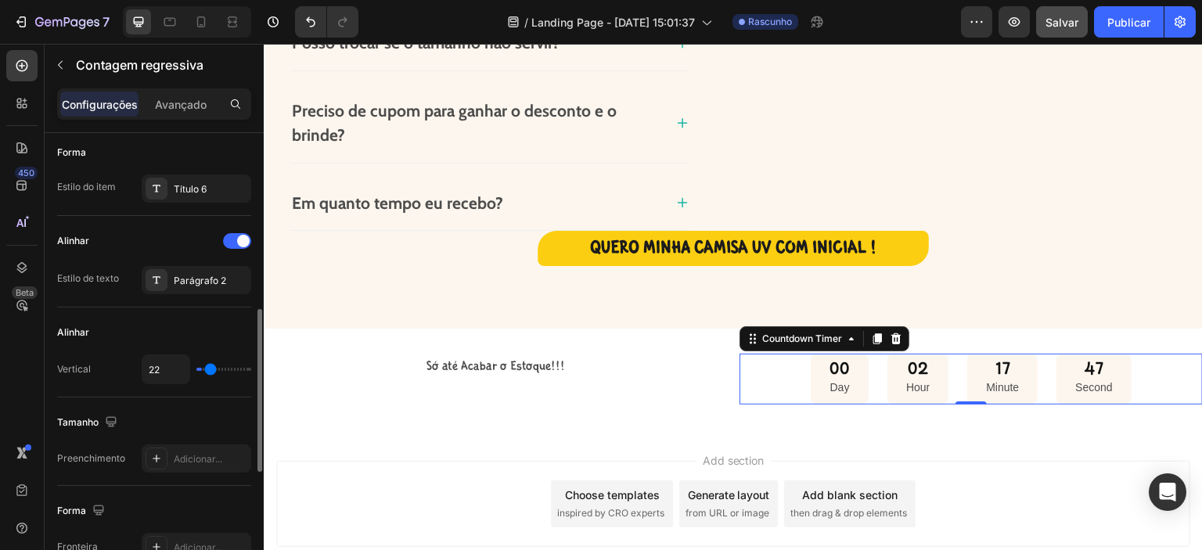
type input "24"
type input "25"
type input "24"
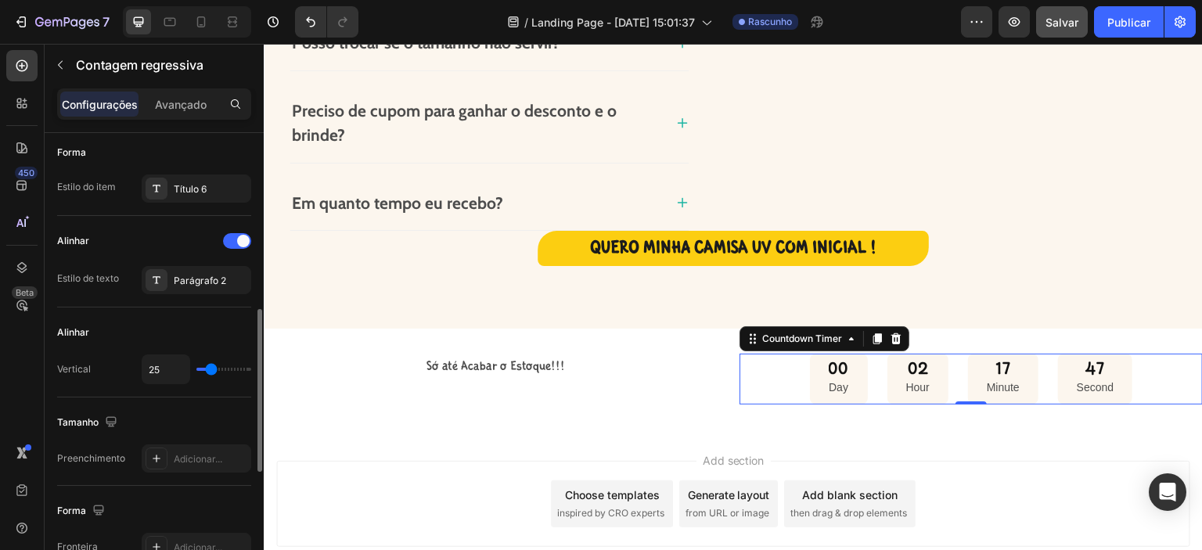
type input "24"
type input "22"
type input "20"
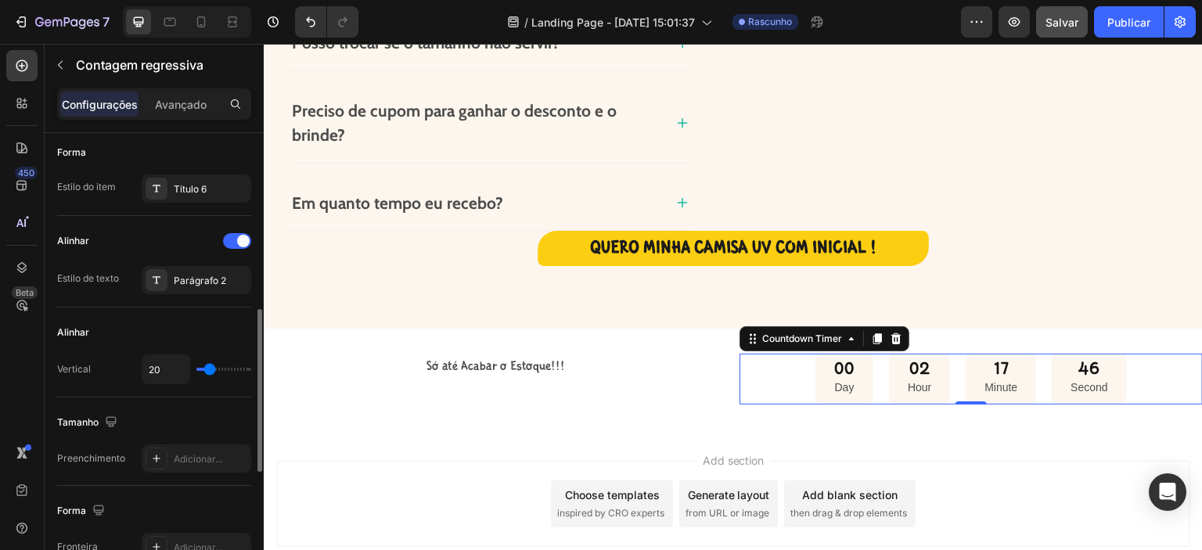
type input "22"
type input "24"
click at [210, 368] on input "range" at bounding box center [223, 369] width 55 height 3
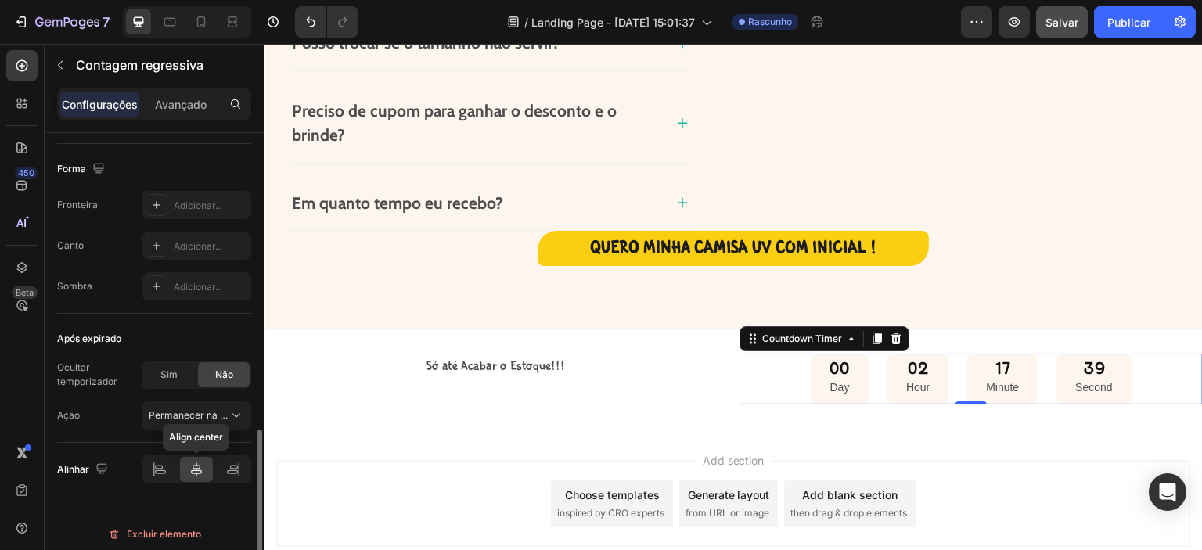
scroll to position [847, 0]
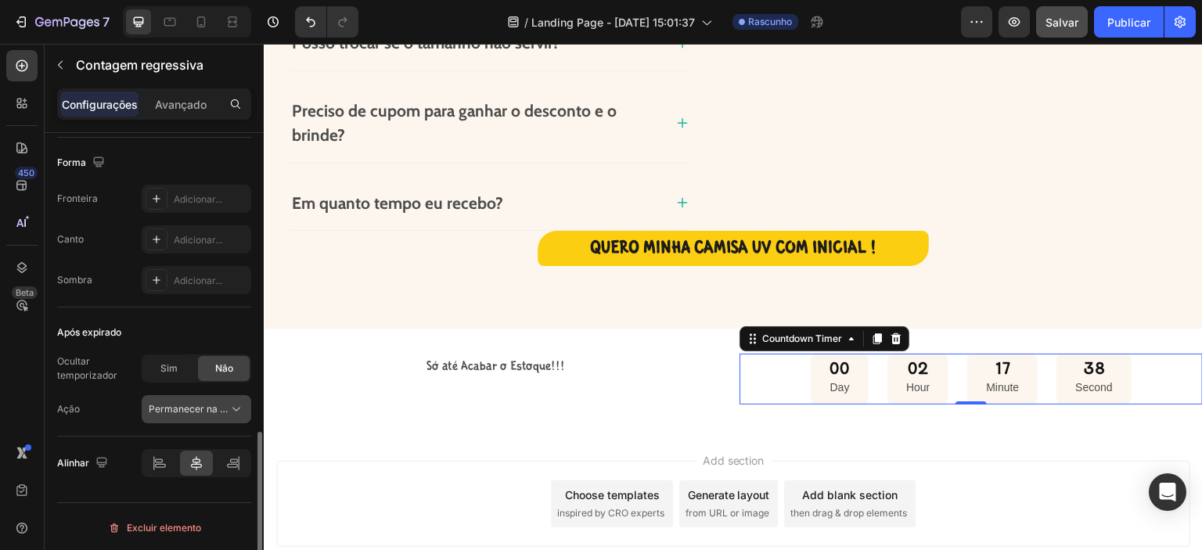
click at [225, 408] on font "Permanecer na página" at bounding box center [199, 409] width 101 height 12
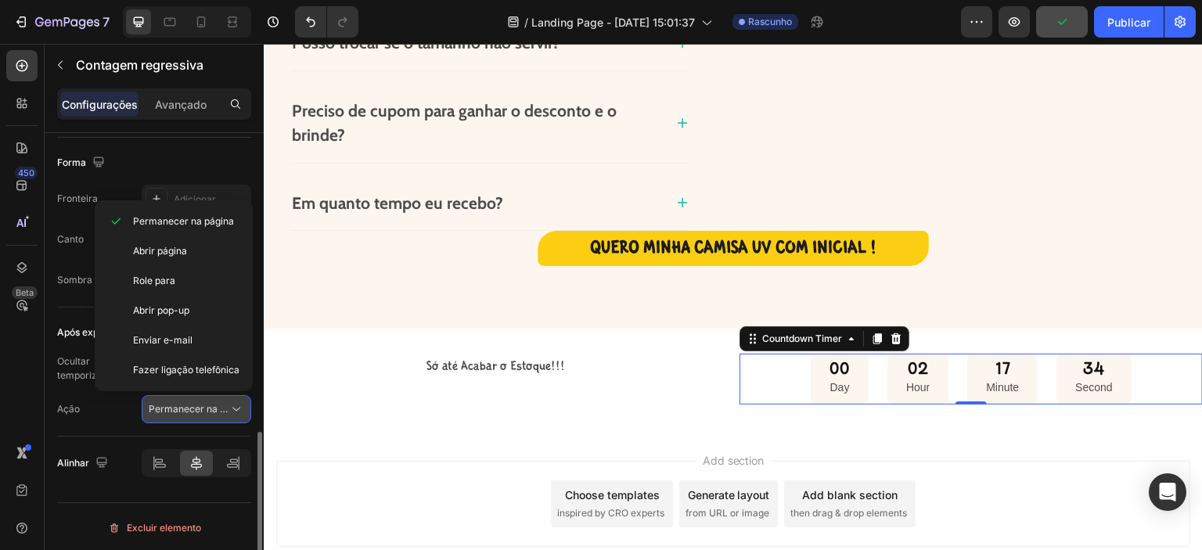
click at [225, 406] on font "Permanecer na página" at bounding box center [199, 409] width 101 height 12
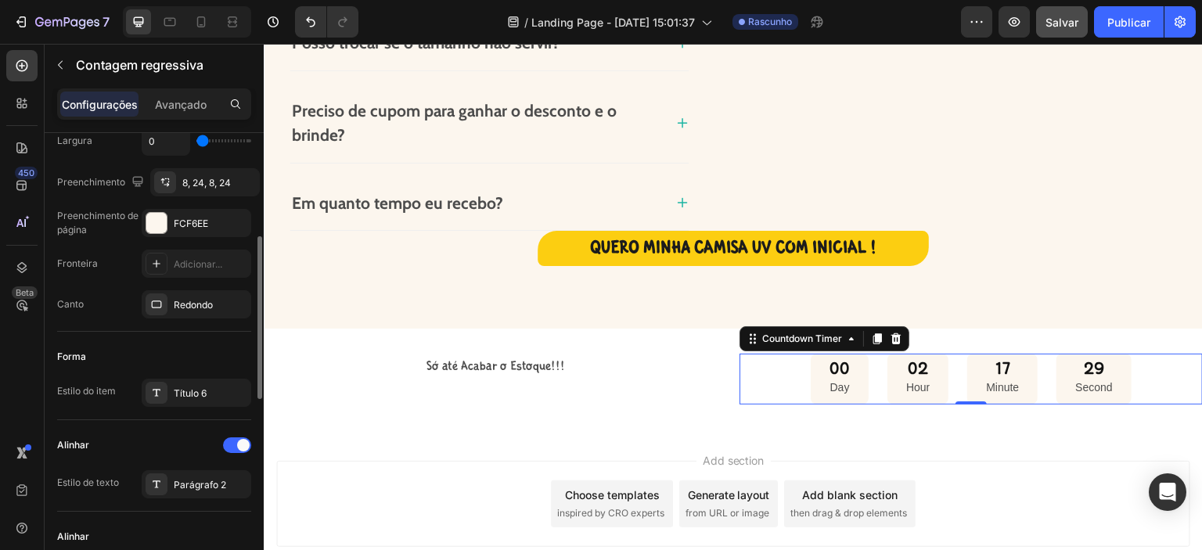
scroll to position [269, 0]
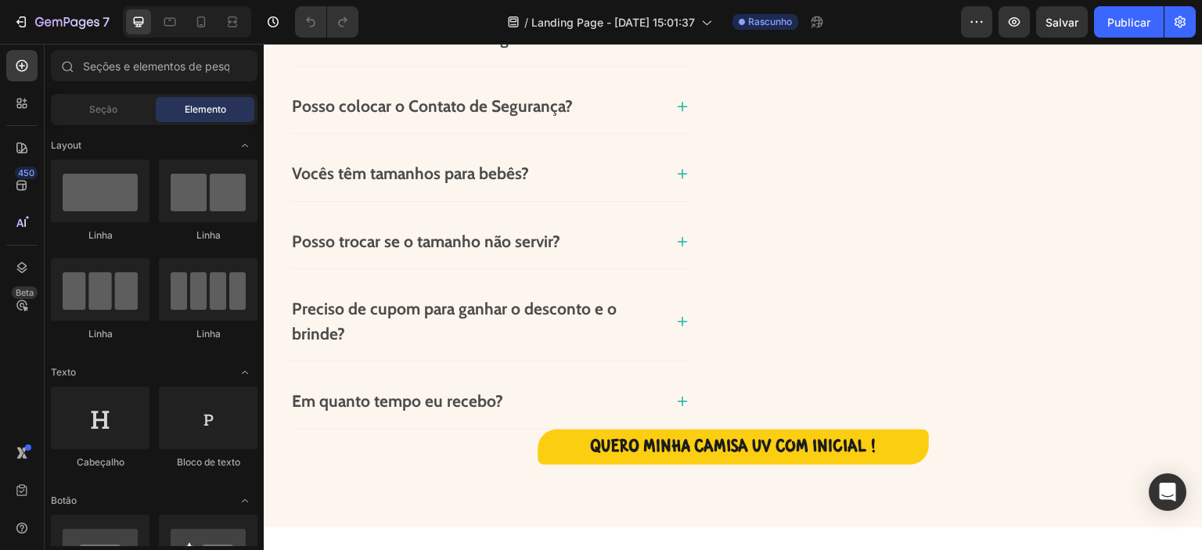
scroll to position [4045, 0]
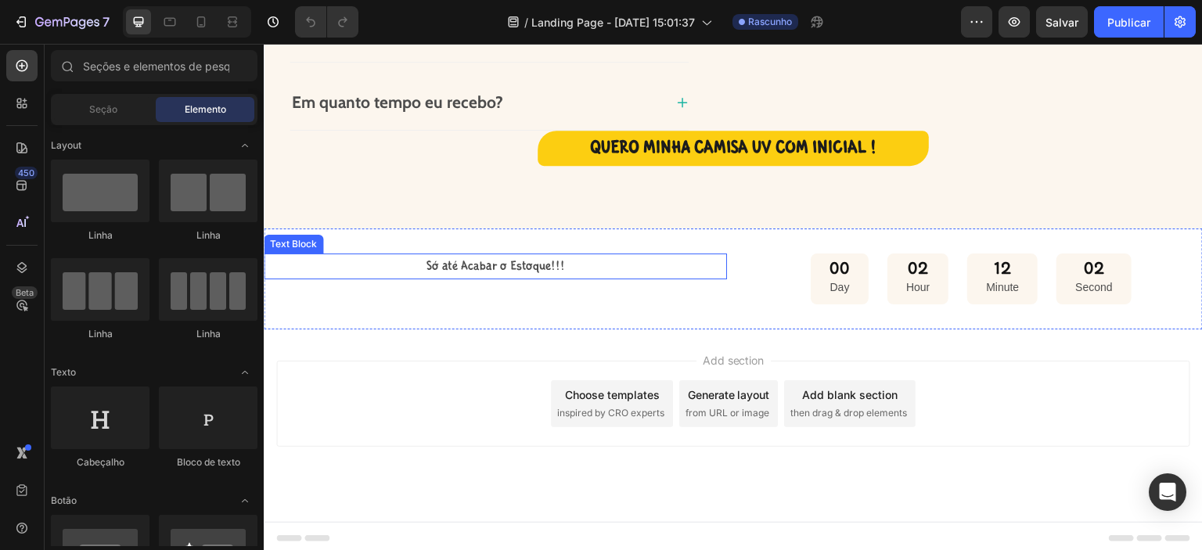
click at [527, 255] on p "Só até Acabar o Estoque!!!" at bounding box center [495, 266] width 460 height 23
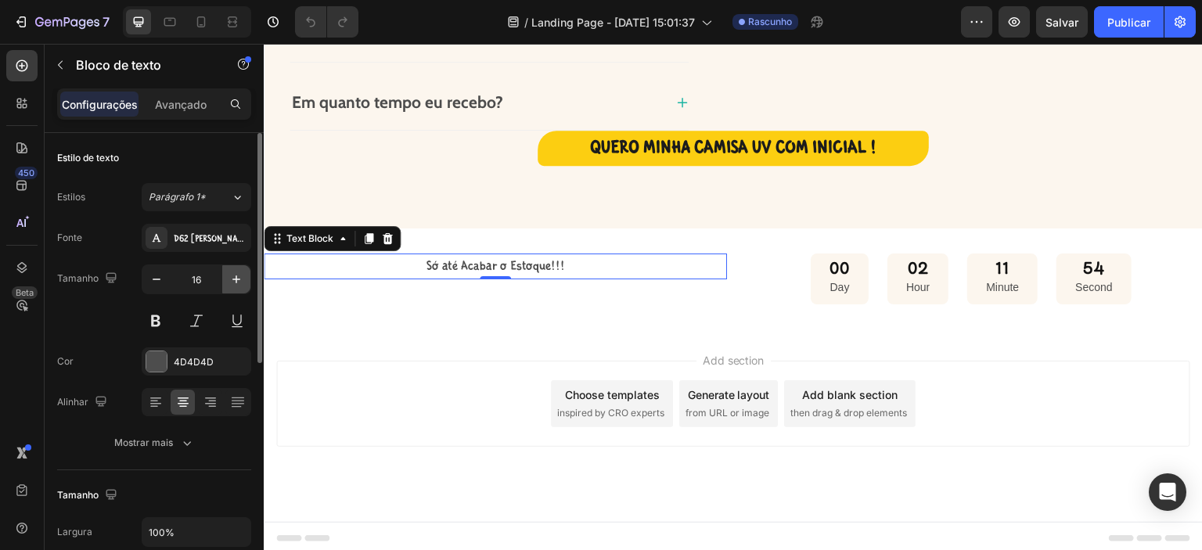
click at [236, 282] on icon "button" at bounding box center [236, 279] width 16 height 16
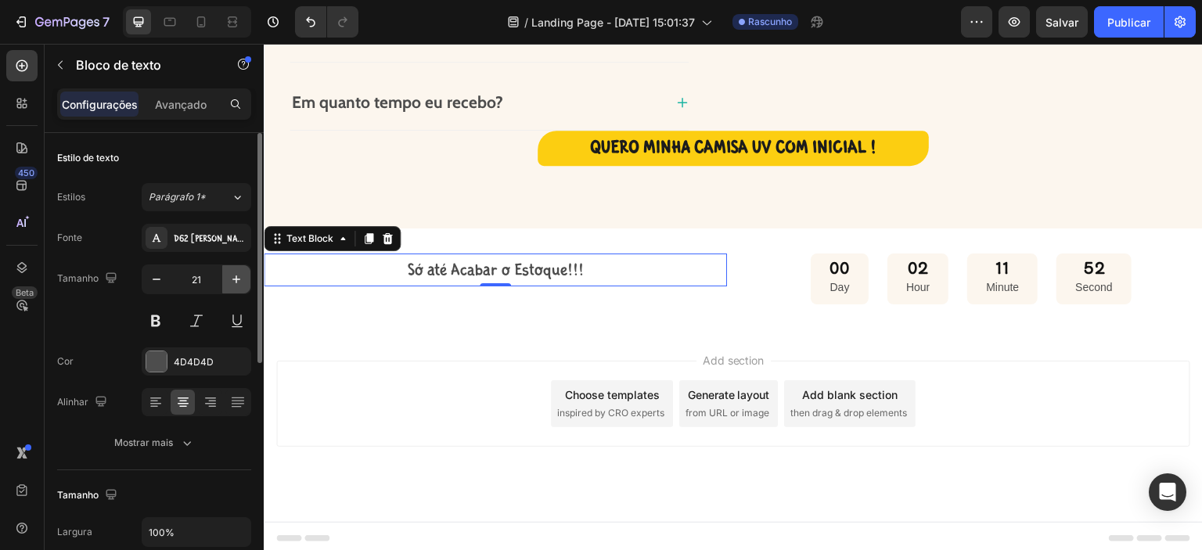
click at [236, 282] on icon "button" at bounding box center [236, 279] width 16 height 16
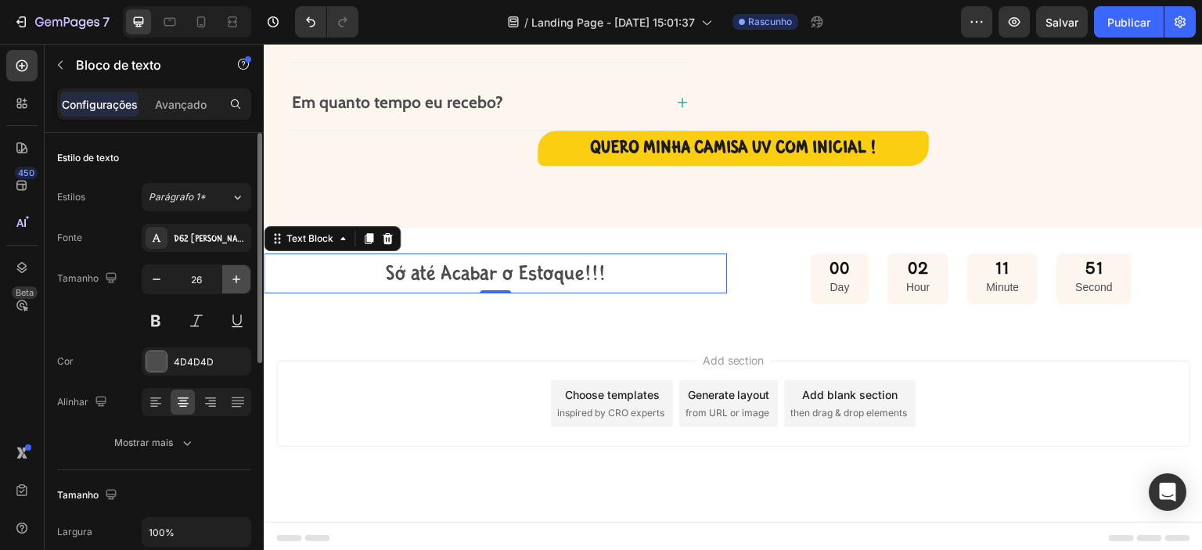
click at [236, 281] on icon "button" at bounding box center [236, 279] width 8 height 8
click at [236, 282] on icon "button" at bounding box center [236, 279] width 8 height 8
click at [238, 273] on icon "button" at bounding box center [236, 279] width 16 height 16
type input "30"
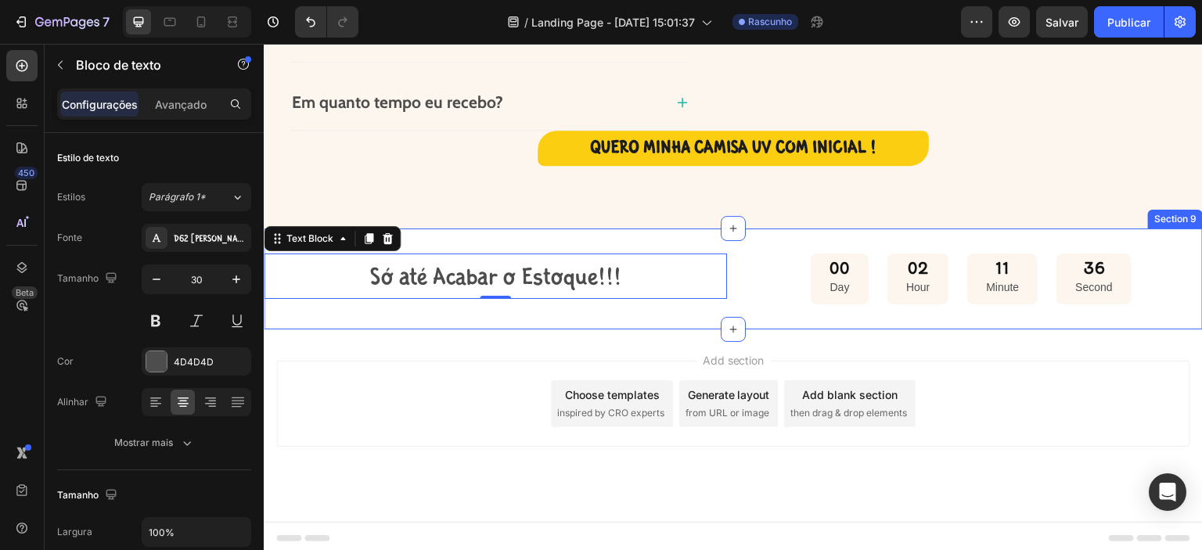
click at [820, 317] on div "Só até Acabar o Estoque!!! Text Block 0 00 Day 02 Hour 11 Minute 36 Second Coun…" at bounding box center [733, 278] width 939 height 101
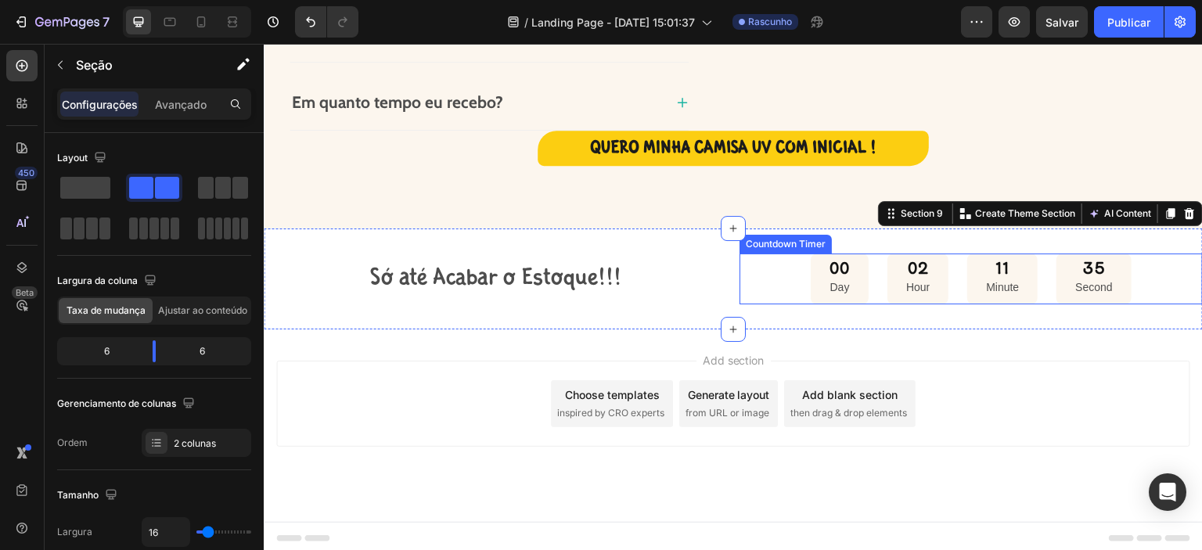
click at [991, 282] on p "Minute" at bounding box center [1002, 288] width 33 height 20
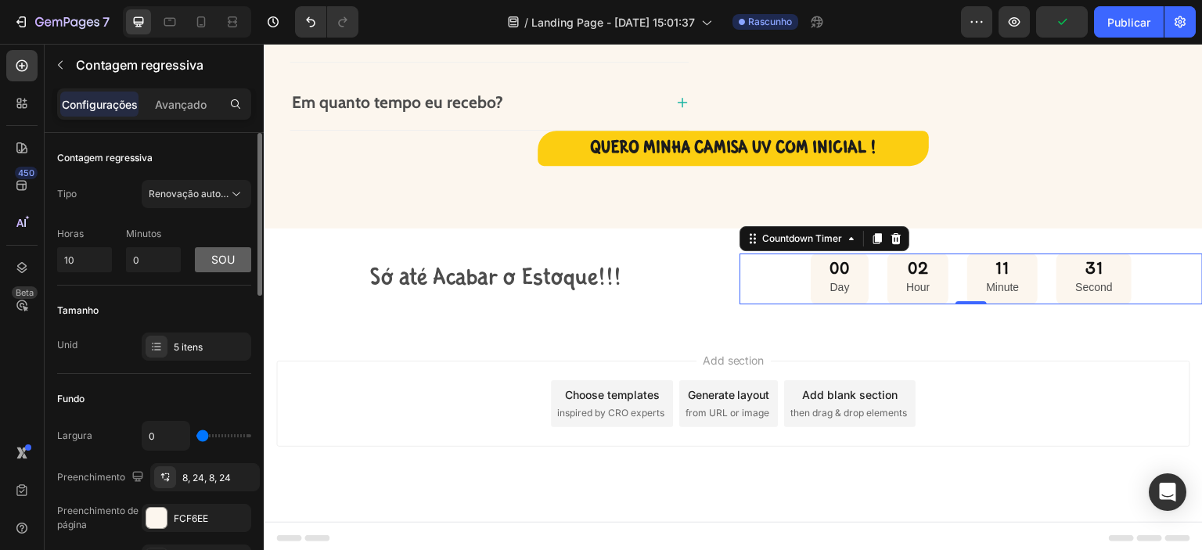
click at [239, 257] on button "sou" at bounding box center [223, 259] width 56 height 25
click at [219, 250] on button "PM" at bounding box center [223, 259] width 56 height 25
click at [221, 255] on font "sou" at bounding box center [222, 259] width 23 height 13
click at [219, 269] on button "PM" at bounding box center [223, 259] width 56 height 25
click at [219, 269] on button "sou" at bounding box center [223, 259] width 56 height 25
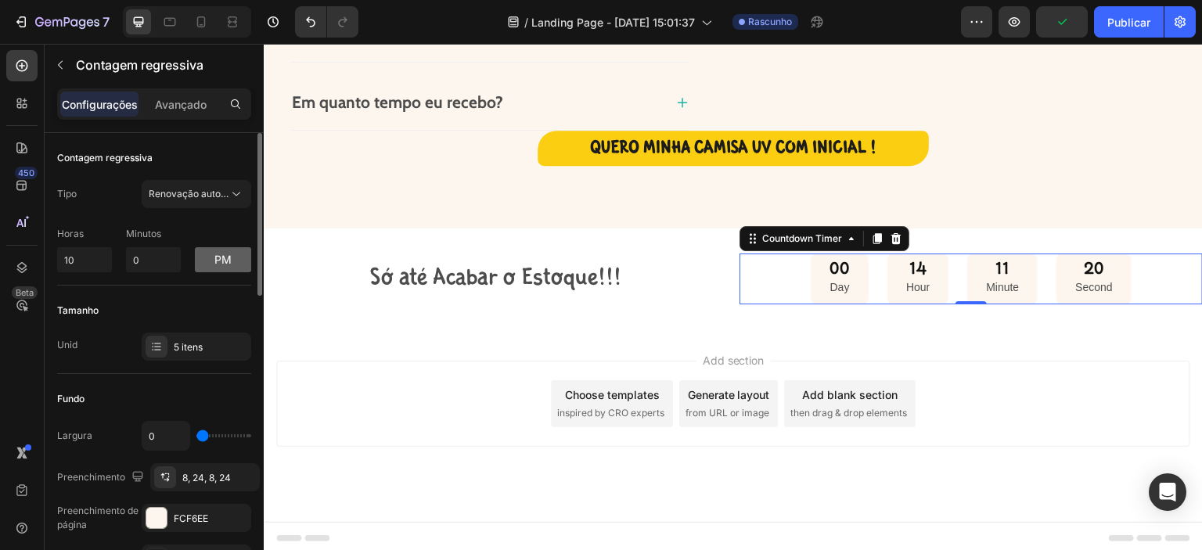
click at [219, 269] on button "PM" at bounding box center [223, 259] width 56 height 25
click at [219, 269] on button "sou" at bounding box center [223, 259] width 56 height 25
click at [220, 268] on button "PM" at bounding box center [223, 259] width 56 height 25
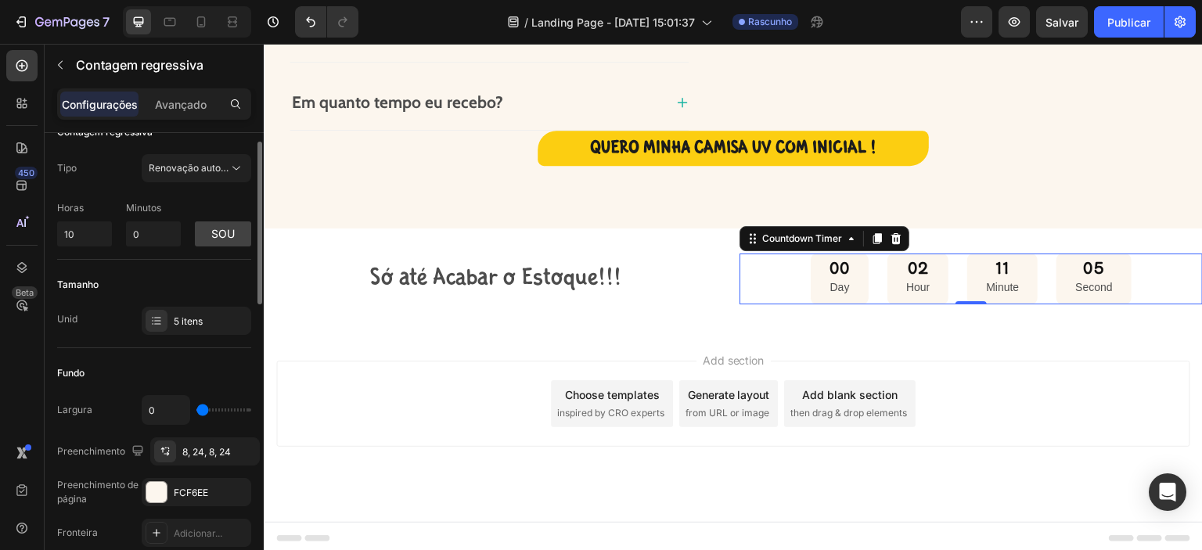
scroll to position [0, 0]
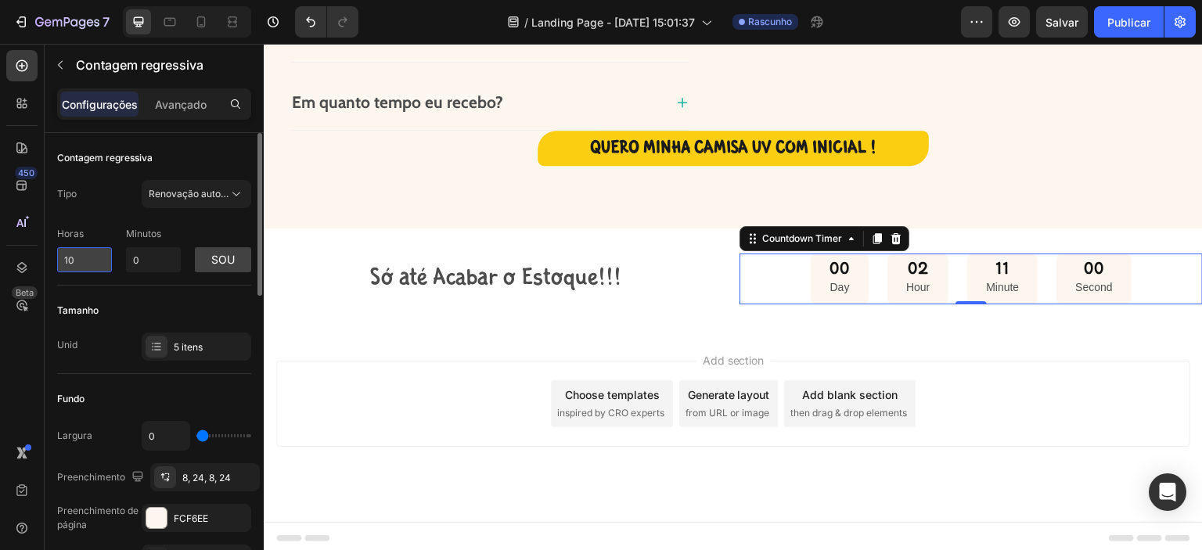
drag, startPoint x: 91, startPoint y: 260, endPoint x: 64, endPoint y: 261, distance: 26.6
click at [64, 261] on input "10" at bounding box center [84, 259] width 55 height 25
type input "5"
drag, startPoint x: 87, startPoint y: 261, endPoint x: 45, endPoint y: 259, distance: 42.3
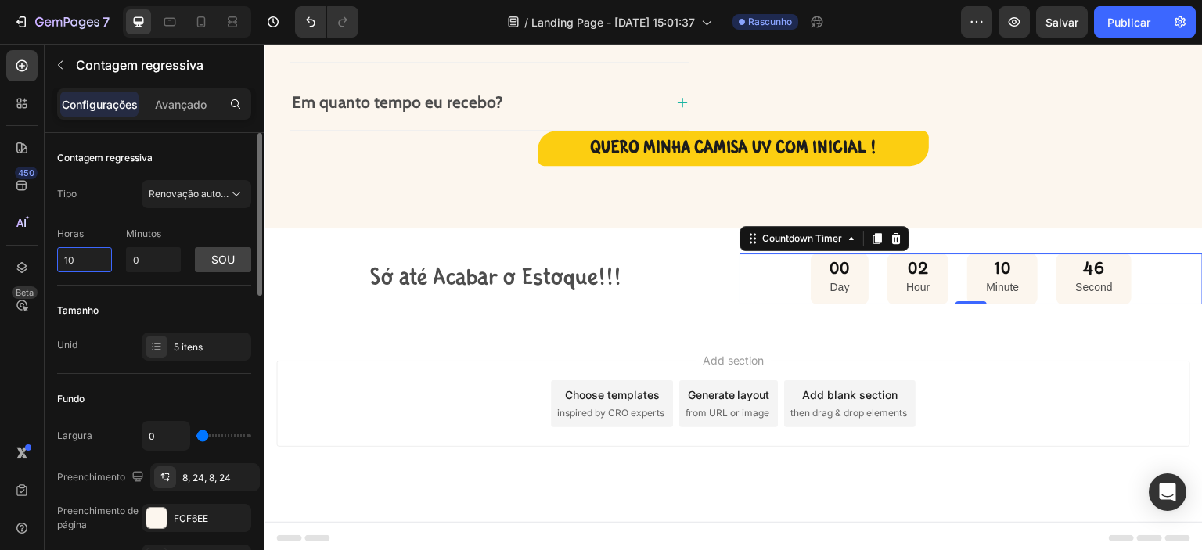
type input "10"
click at [210, 343] on div "5 itens" at bounding box center [211, 347] width 74 height 14
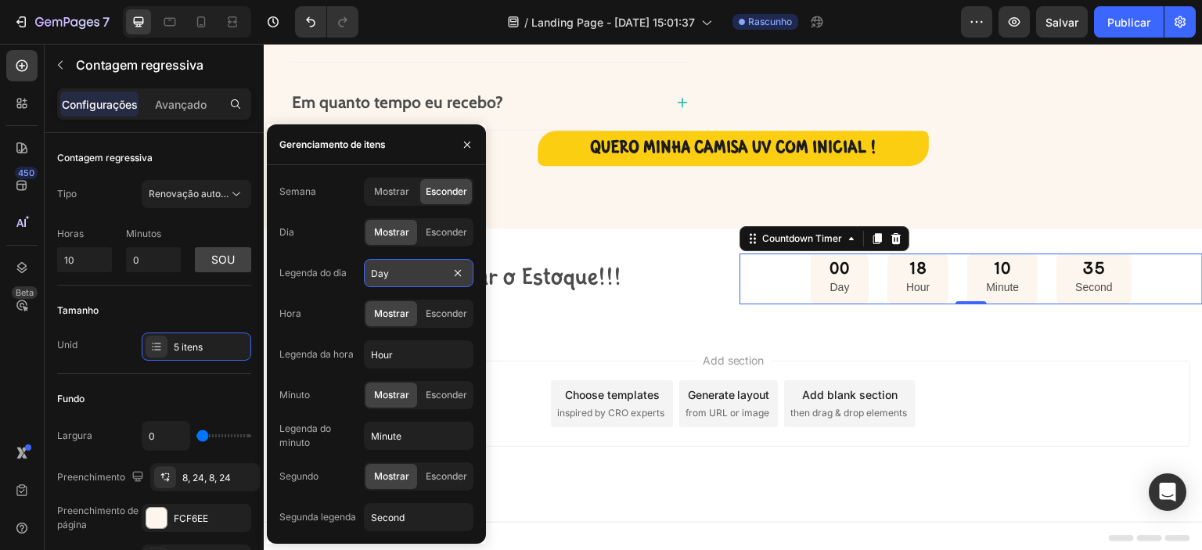
click at [402, 277] on input "Day" at bounding box center [419, 273] width 110 height 28
type input "Dia"
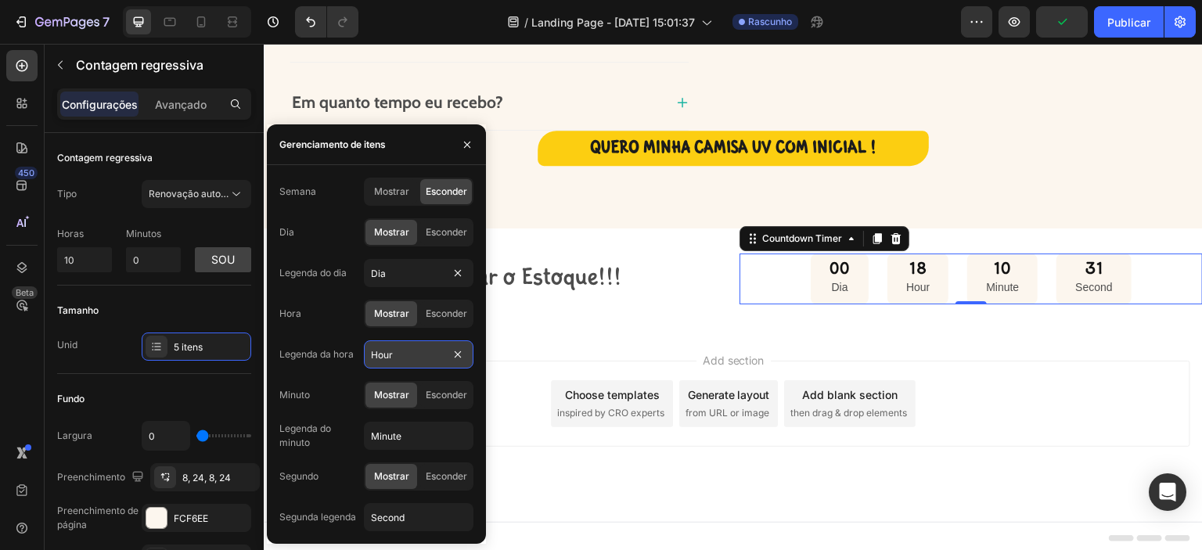
click at [419, 350] on input "Hour" at bounding box center [419, 354] width 110 height 28
type input "Hora"
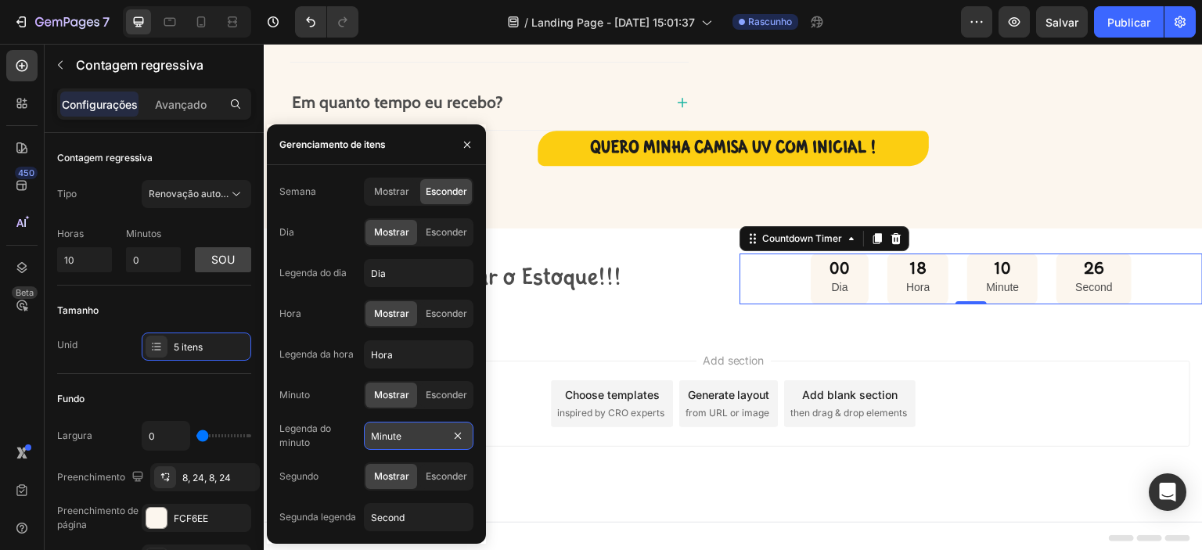
click at [405, 437] on input "Minute" at bounding box center [419, 436] width 110 height 28
type input "Min"
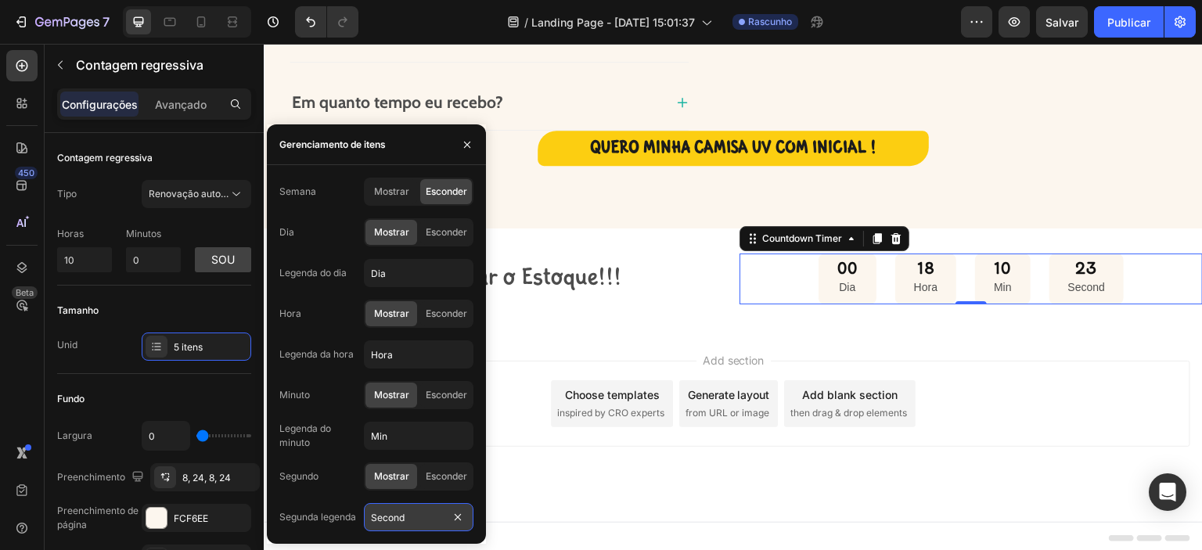
click at [389, 512] on input "Second" at bounding box center [419, 517] width 110 height 28
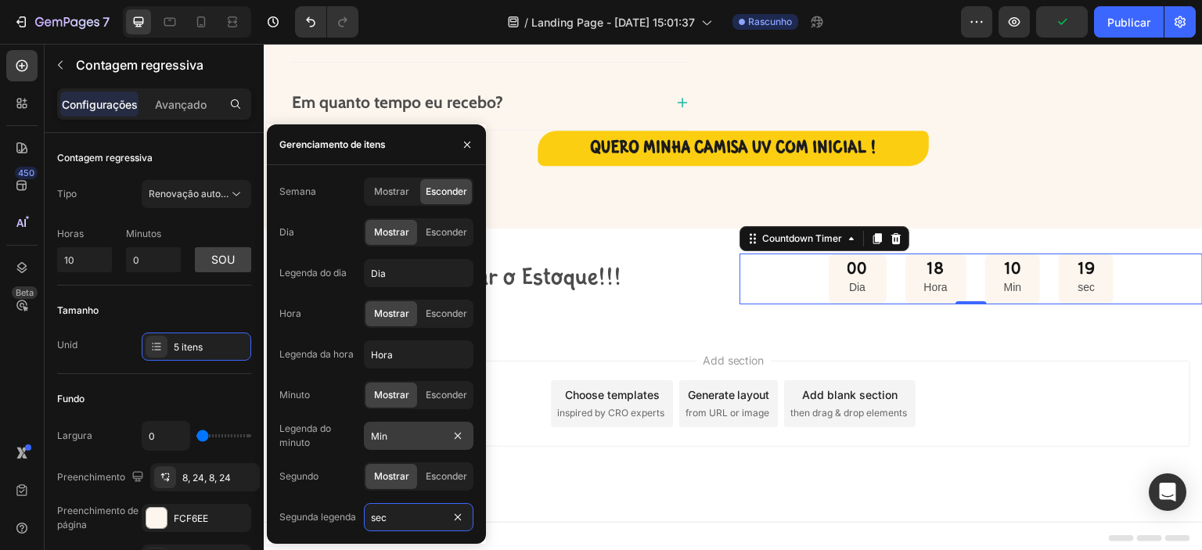
type input "sec"
click at [379, 432] on input "Min" at bounding box center [419, 436] width 110 height 28
click at [379, 427] on input "mim" at bounding box center [419, 436] width 110 height 28
click at [392, 435] on input "Mim" at bounding box center [419, 436] width 110 height 28
type input "Min"
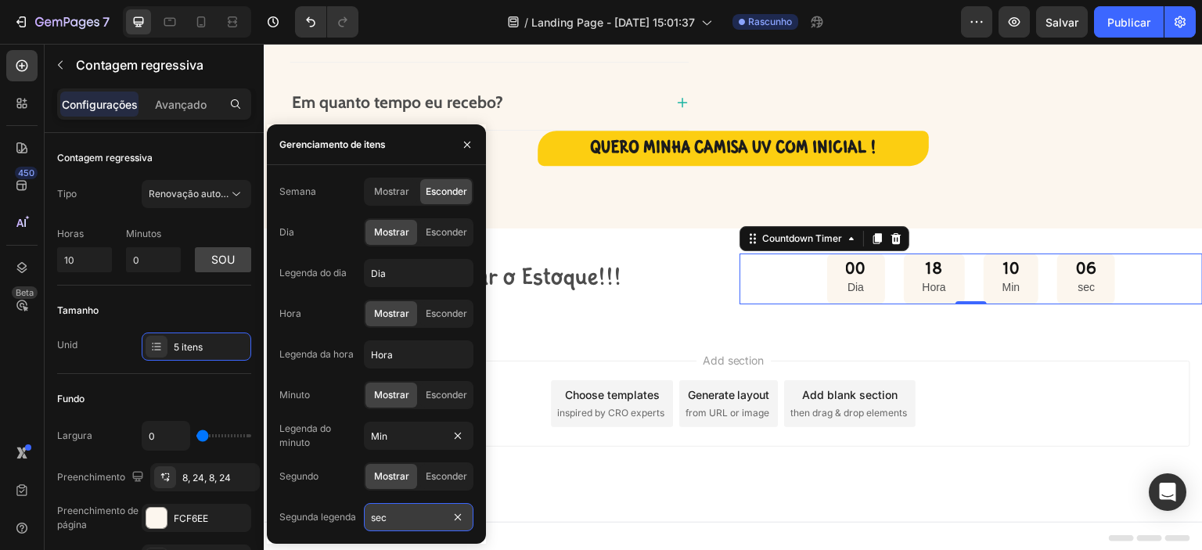
click at [383, 512] on input "sec" at bounding box center [419, 517] width 110 height 28
type input "Seg"
click at [577, 523] on div "Rodapé" at bounding box center [733, 538] width 914 height 31
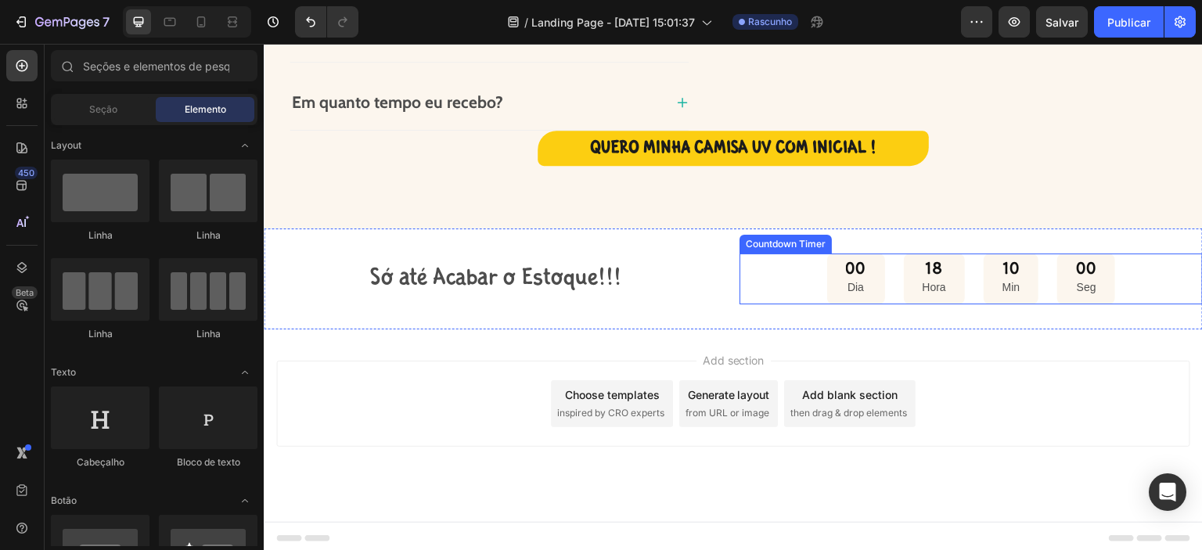
click at [937, 282] on div "18 Hora" at bounding box center [934, 278] width 61 height 51
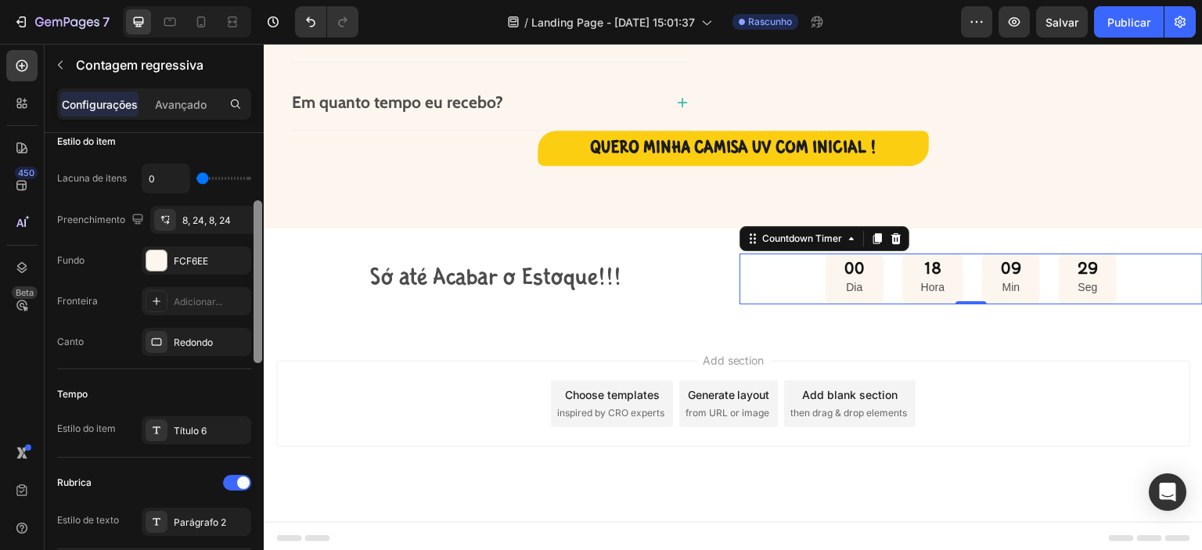
scroll to position [322, 0]
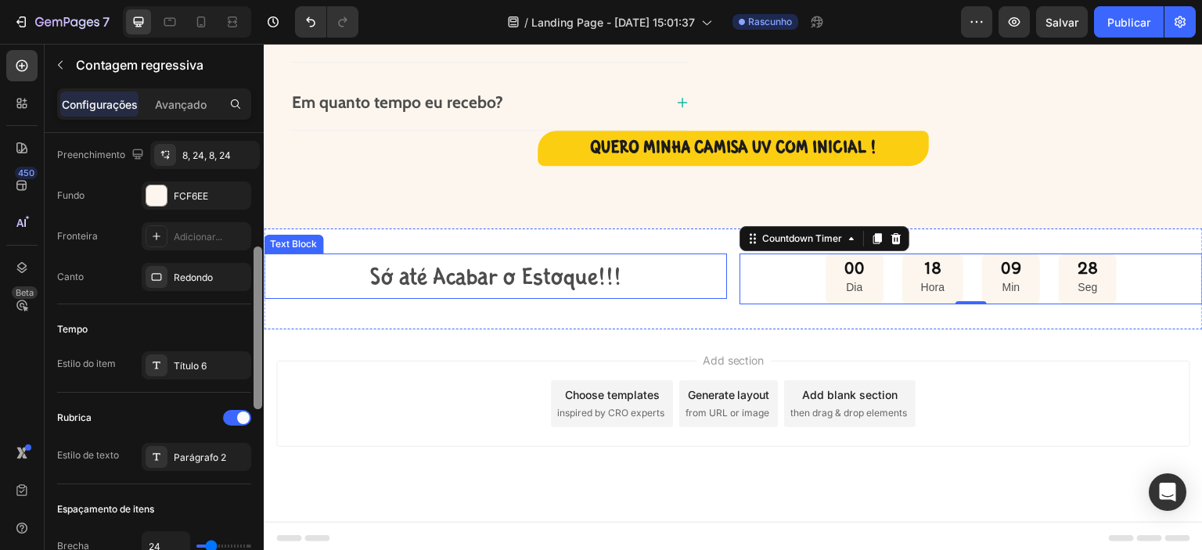
drag, startPoint x: 520, startPoint y: 370, endPoint x: 275, endPoint y: 285, distance: 260.1
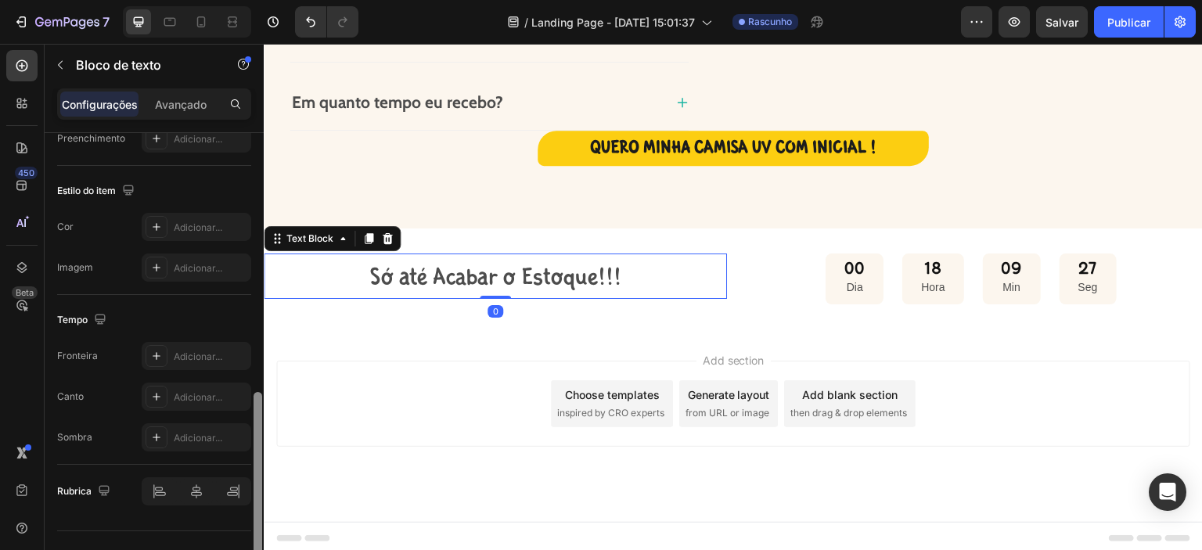
scroll to position [463, 0]
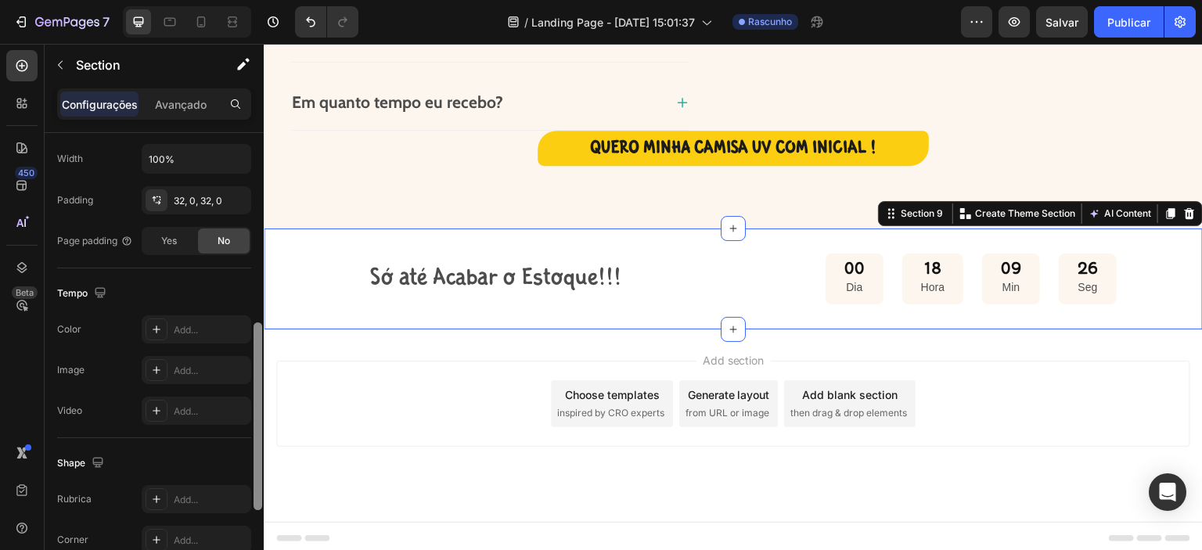
click at [401, 308] on div "Só até Acabar o Estoque!!! Text Block 00 Dia 18 Hora 09 Min 26 Seg Countdown Ti…" at bounding box center [733, 278] width 939 height 101
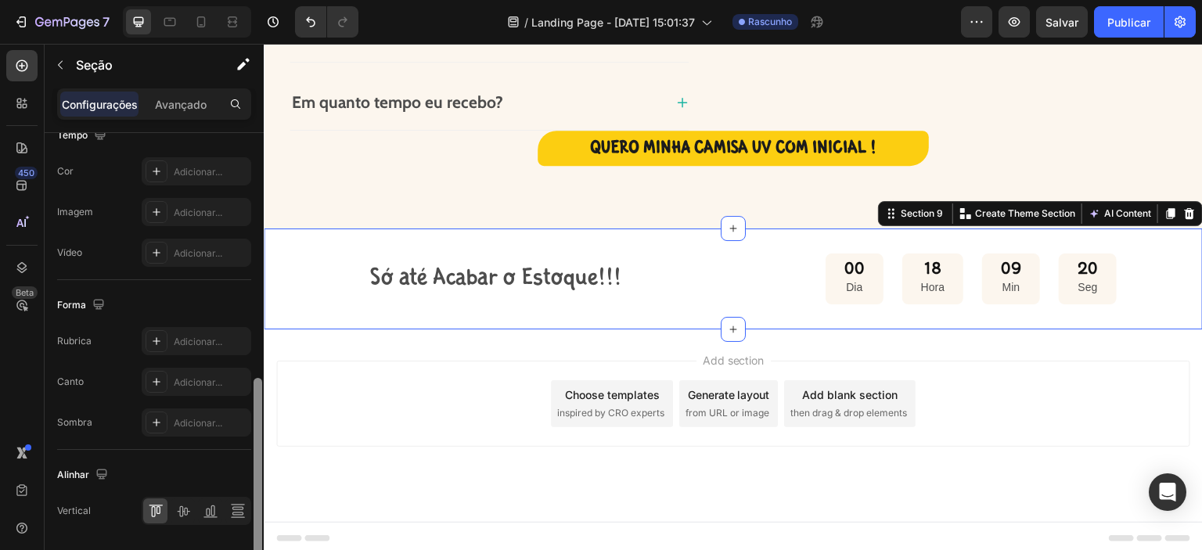
scroll to position [669, 0]
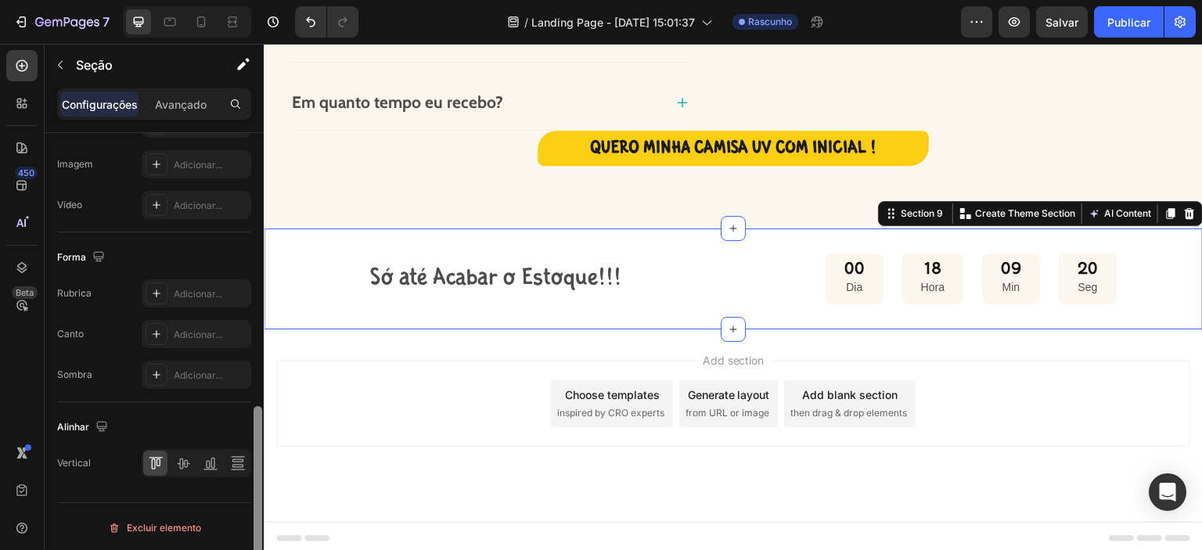
click at [258, 436] on div at bounding box center [257, 500] width 9 height 188
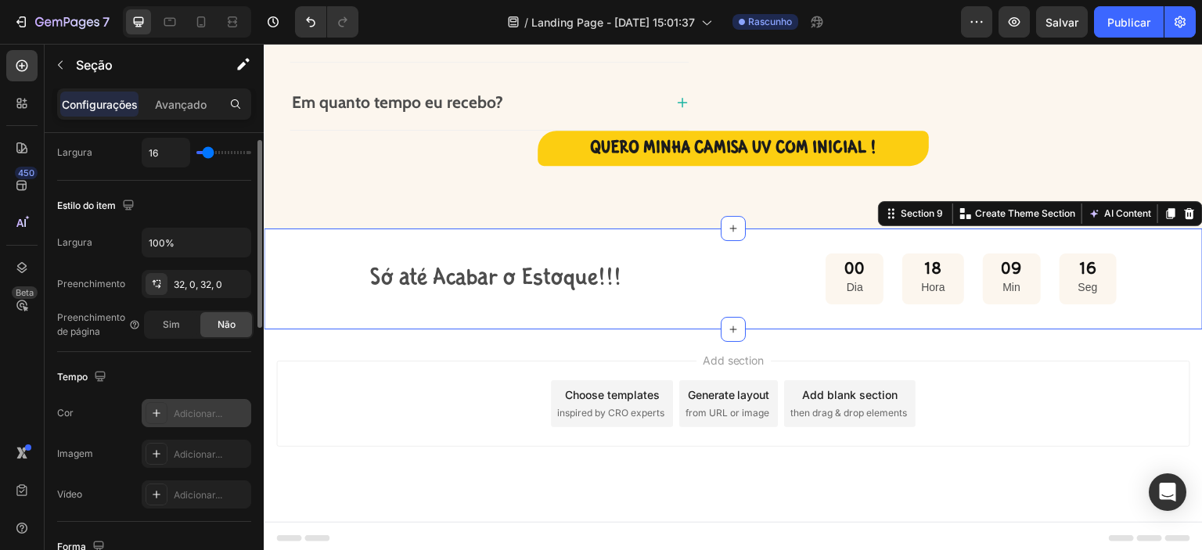
scroll to position [275, 0]
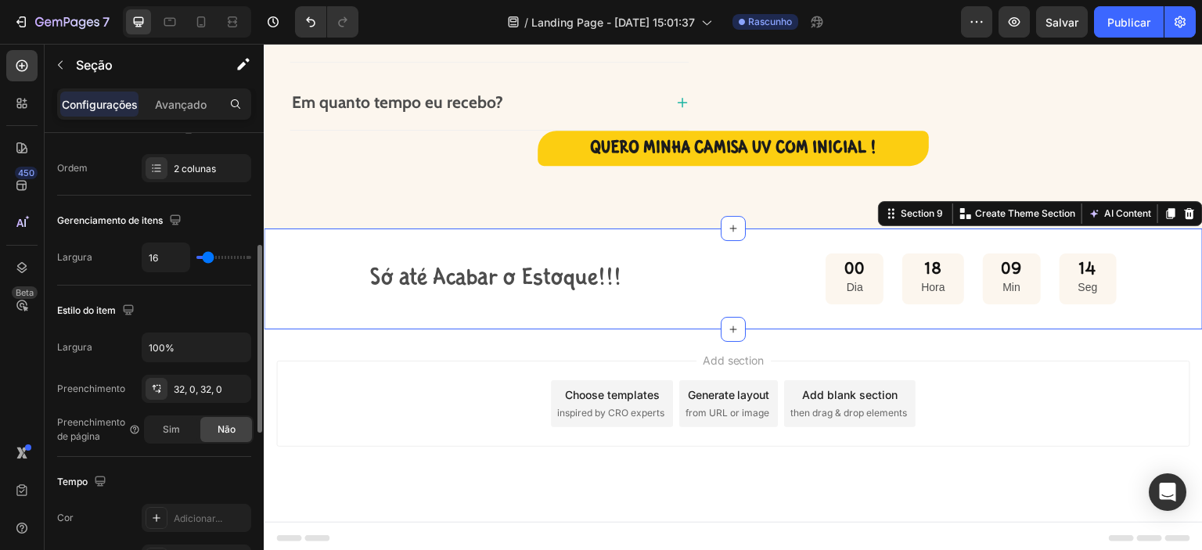
type input "15"
type input "13"
type input "11"
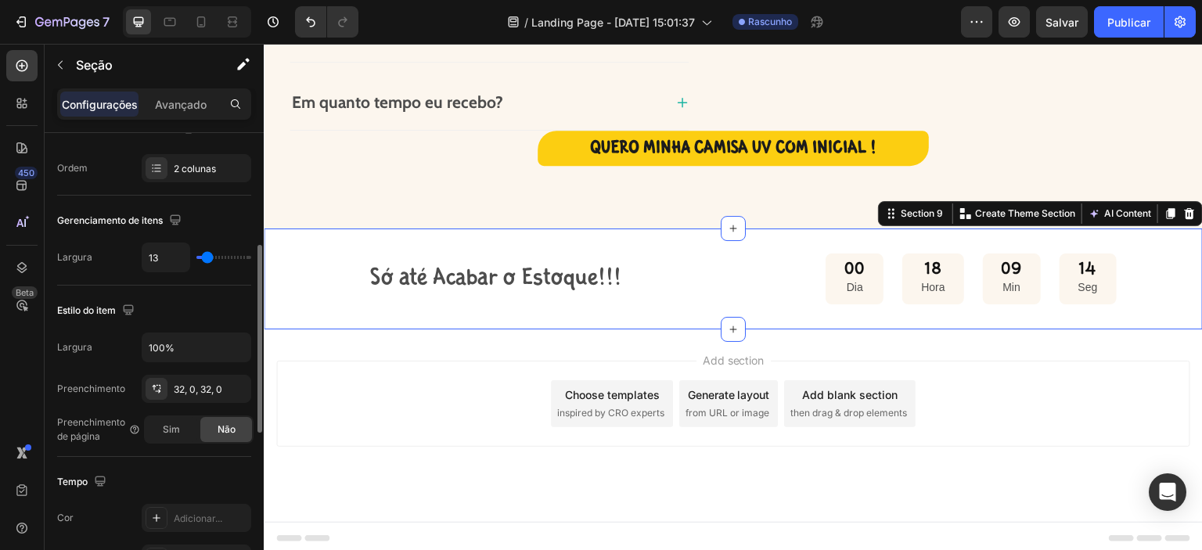
type input "11"
type input "8"
type input "4"
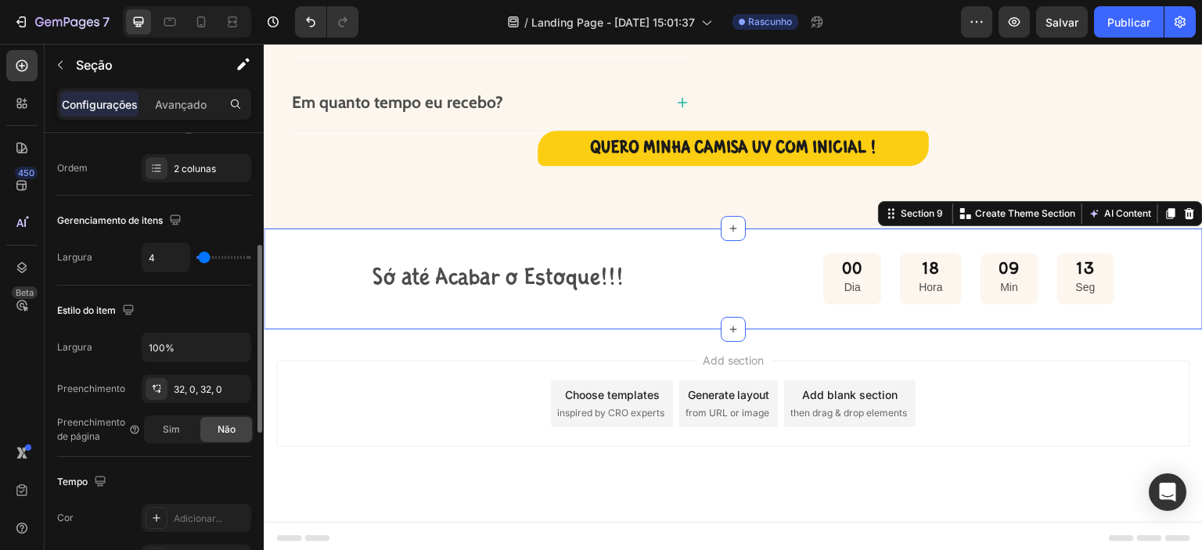
type input "2"
type input "0"
drag, startPoint x: 209, startPoint y: 258, endPoint x: 188, endPoint y: 253, distance: 21.8
type input "0"
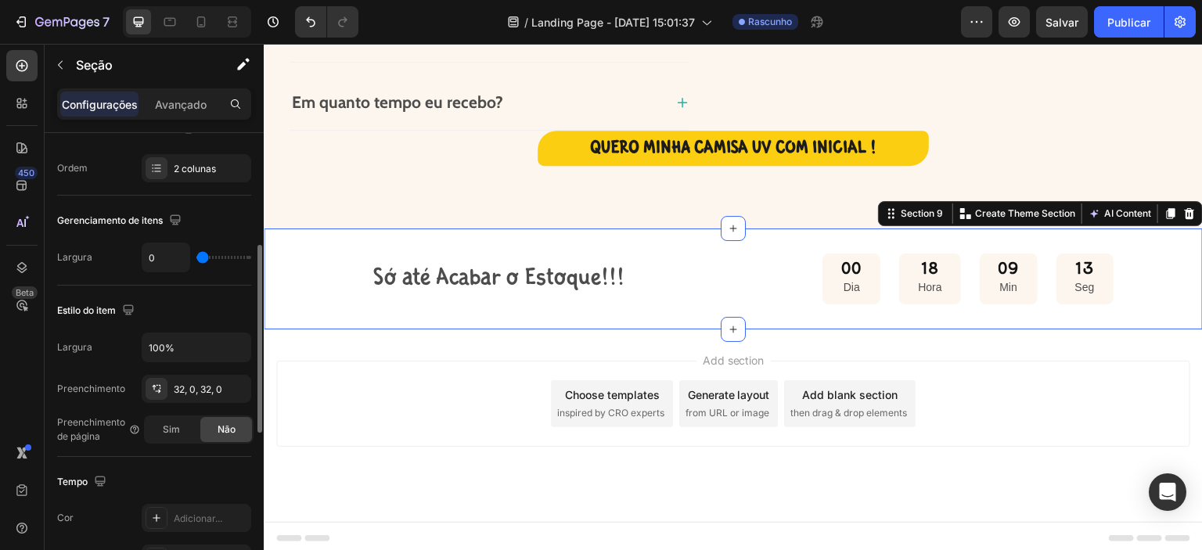
click at [196, 256] on input "range" at bounding box center [223, 257] width 55 height 3
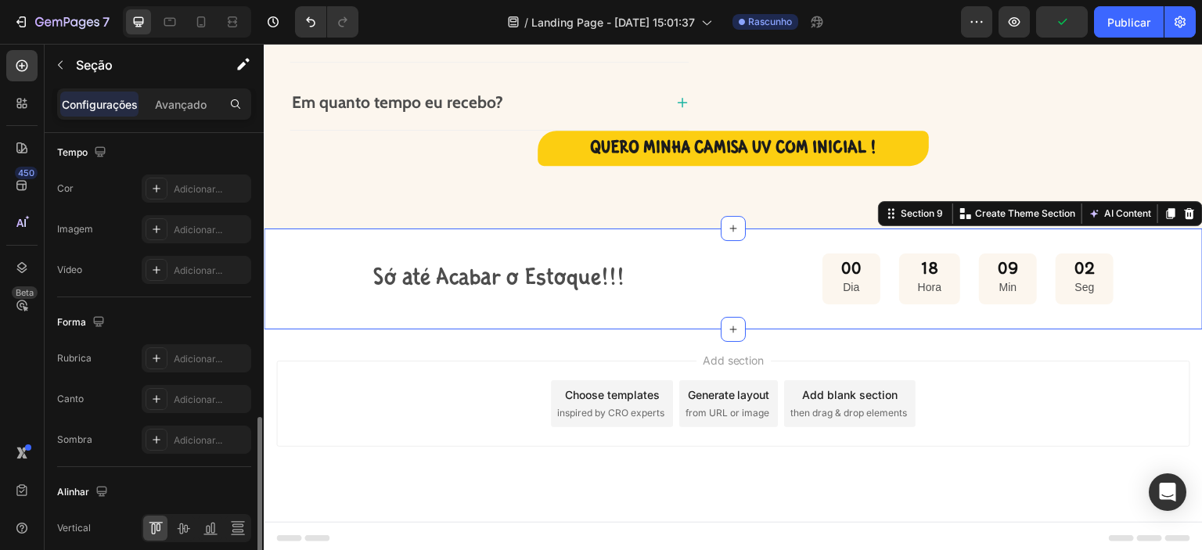
scroll to position [631, 0]
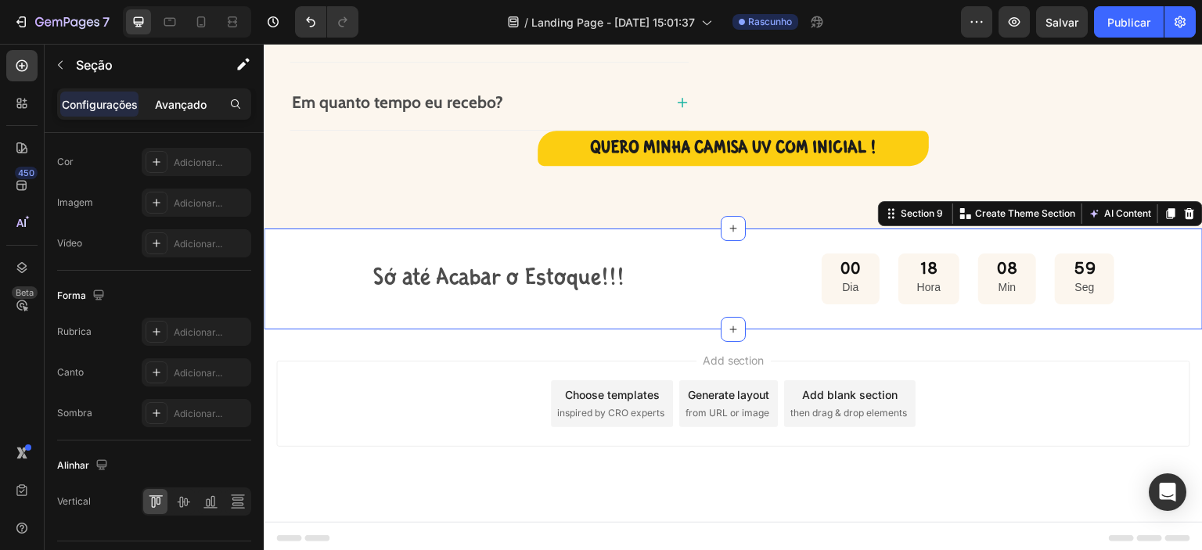
click at [182, 107] on font "Avançado" at bounding box center [181, 104] width 52 height 13
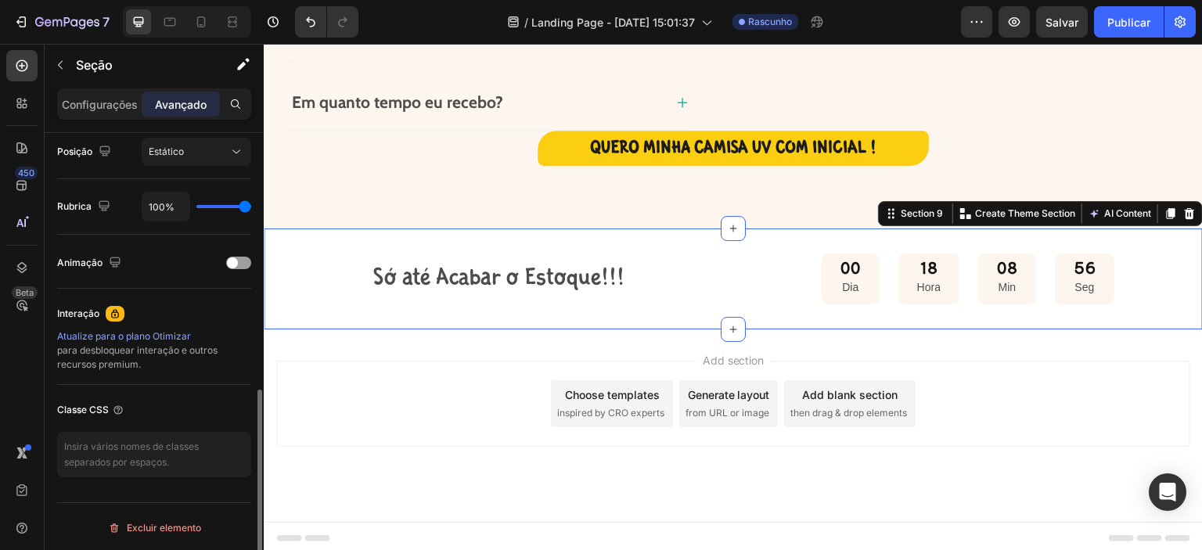
type input "98%"
type input "98"
type input "97%"
type input "97"
type input "95%"
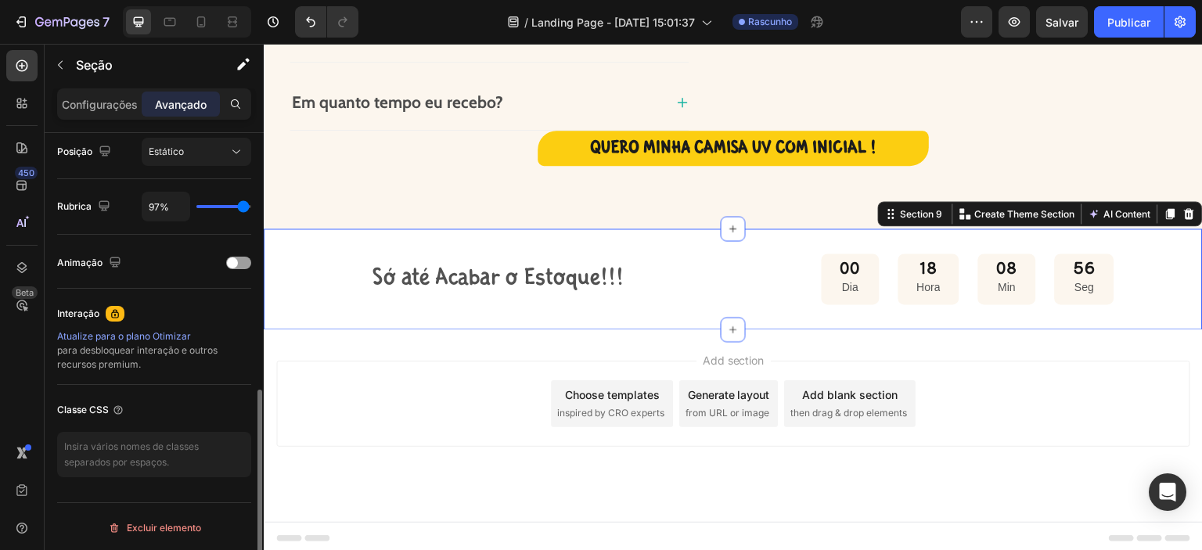
type input "95"
type input "94%"
type input "94"
type input "92%"
type input "92"
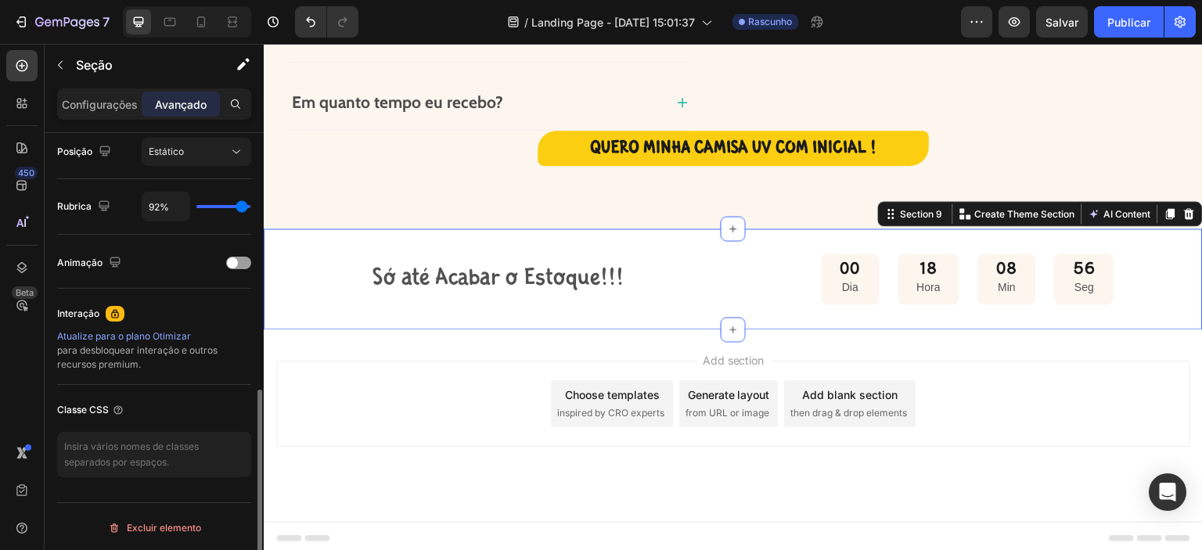
type input "91%"
type input "91"
type input "88%"
type input "88"
type input "83%"
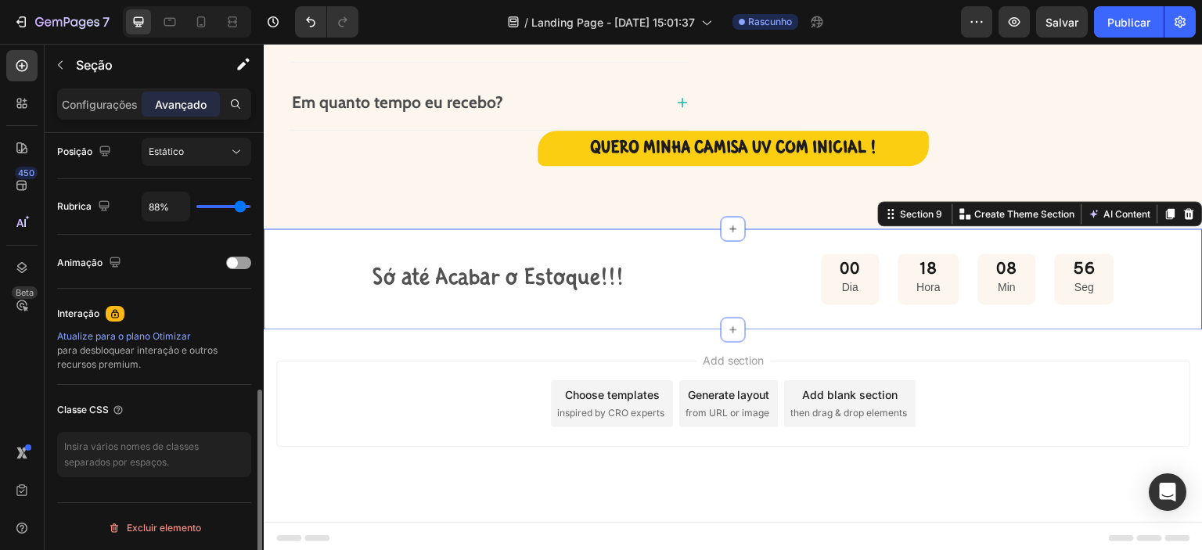
type input "83"
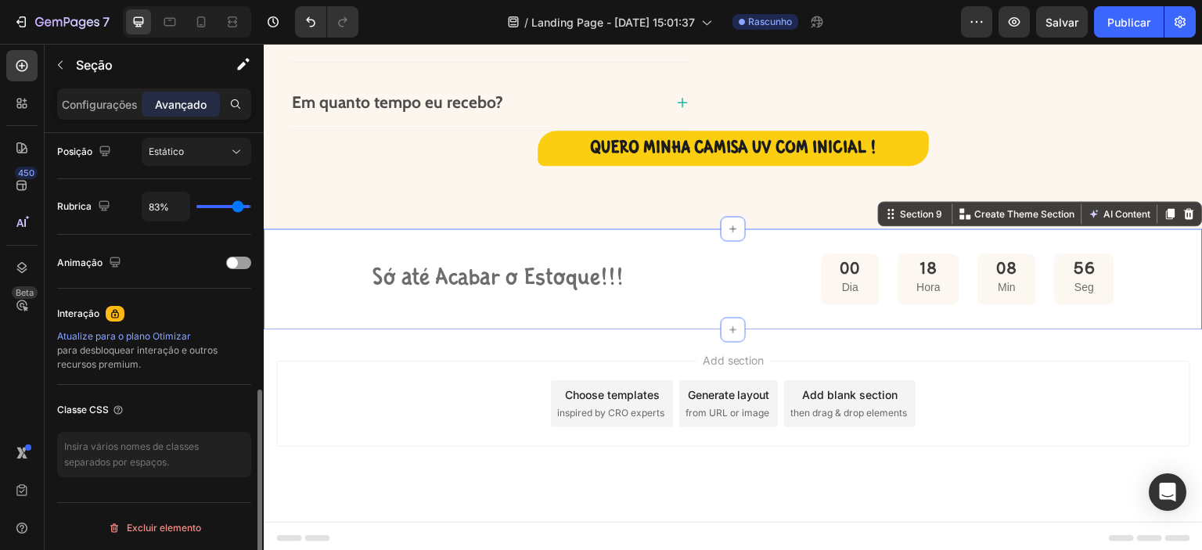
type input "82%"
type input "82"
type input "77%"
type input "77"
type input "74%"
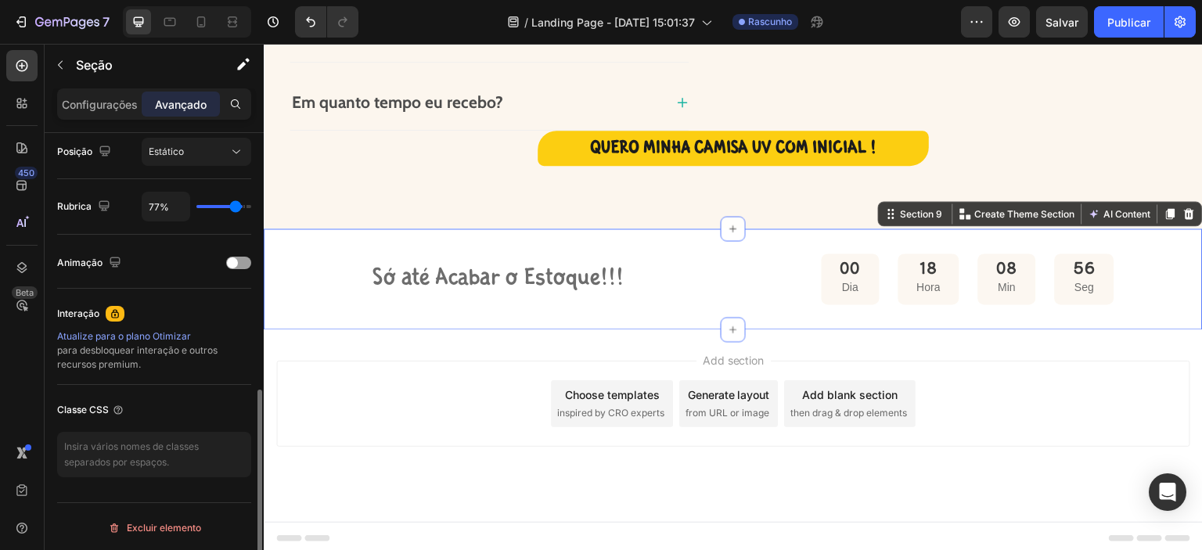
type input "74"
type input "71%"
type input "71"
type input "67%"
type input "67"
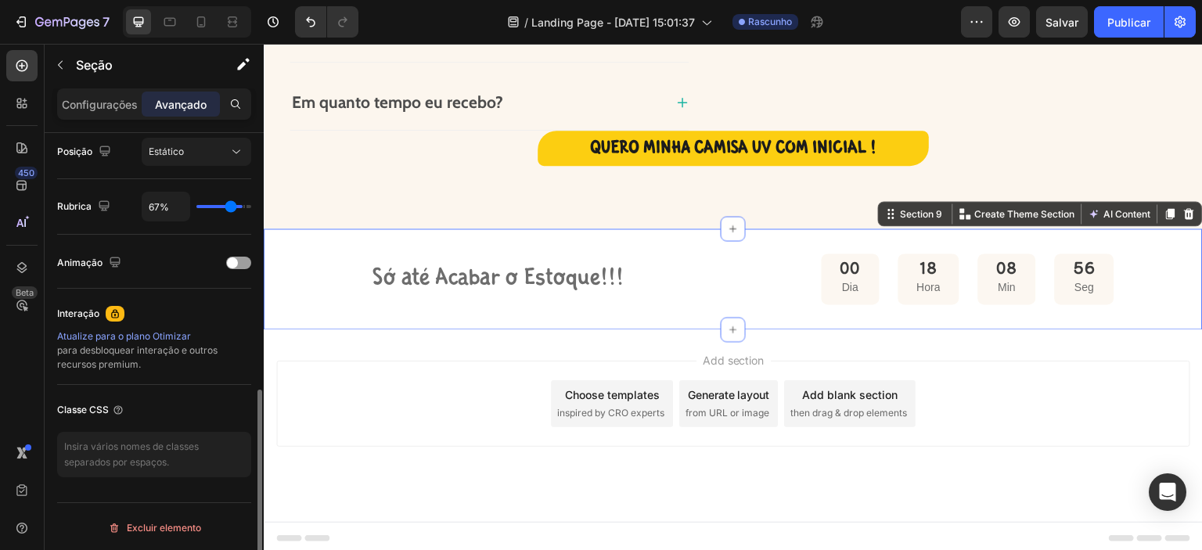
type input "61%"
type input "61"
type input "57%"
type input "57"
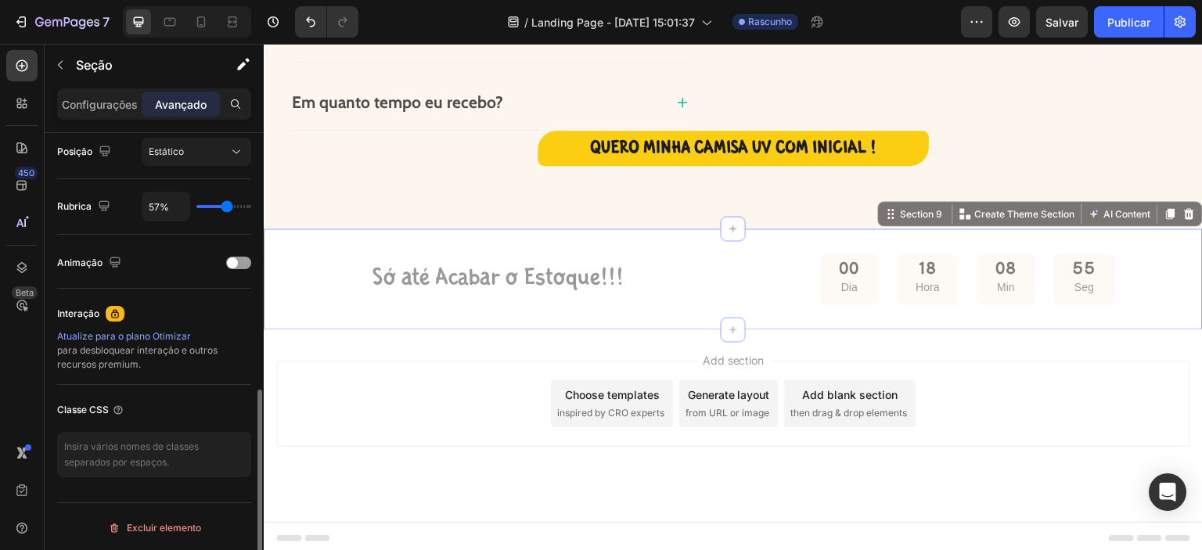
type input "46%"
type input "46"
type input "39%"
type input "39"
type input "11%"
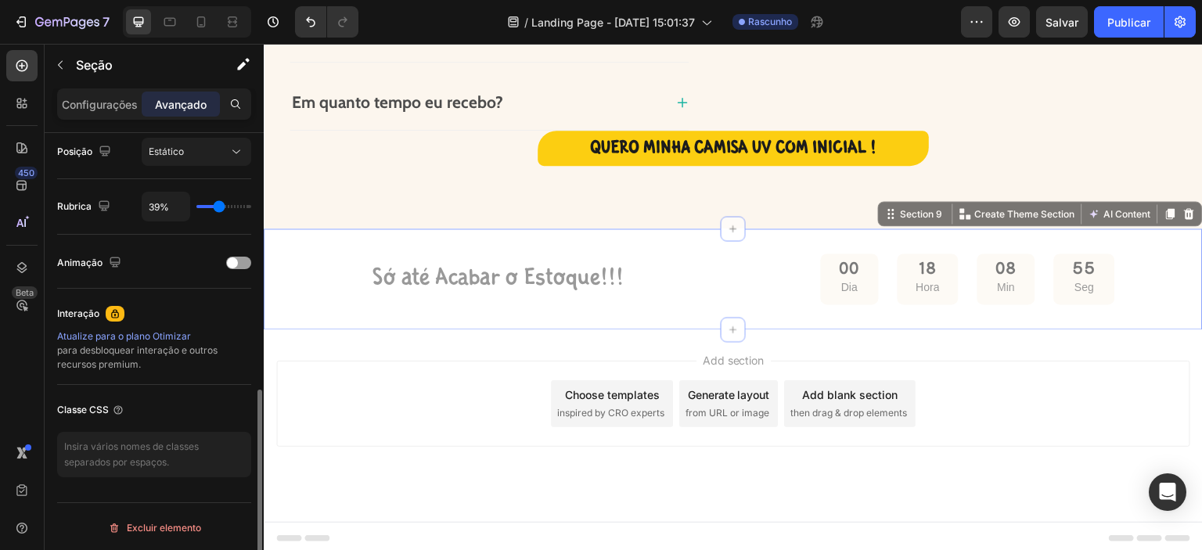
type input "11"
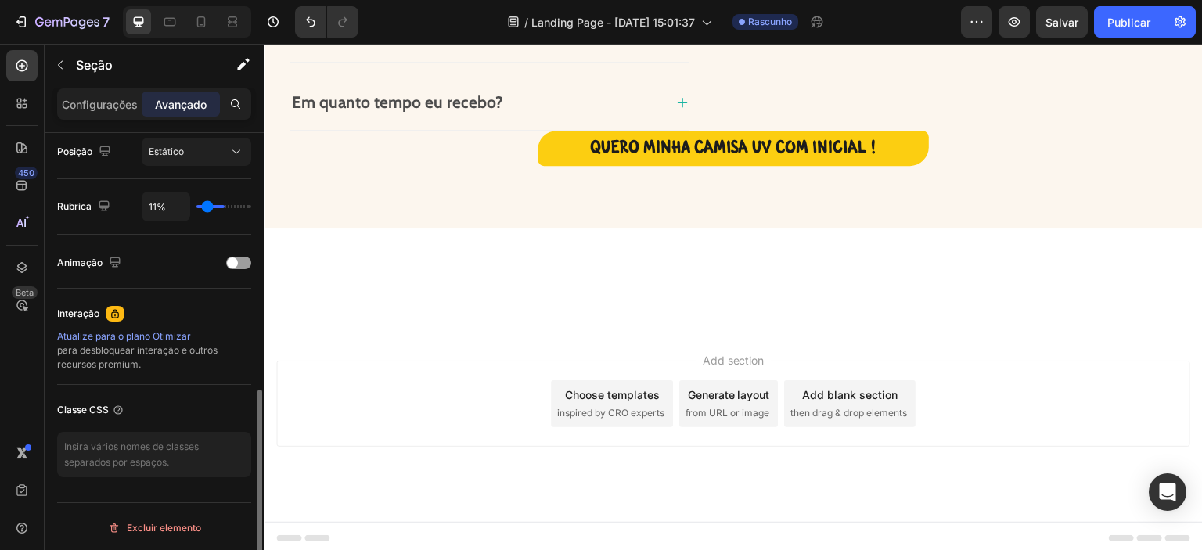
type input "0%"
type input "0"
type input "3%"
type input "3"
type input "20%"
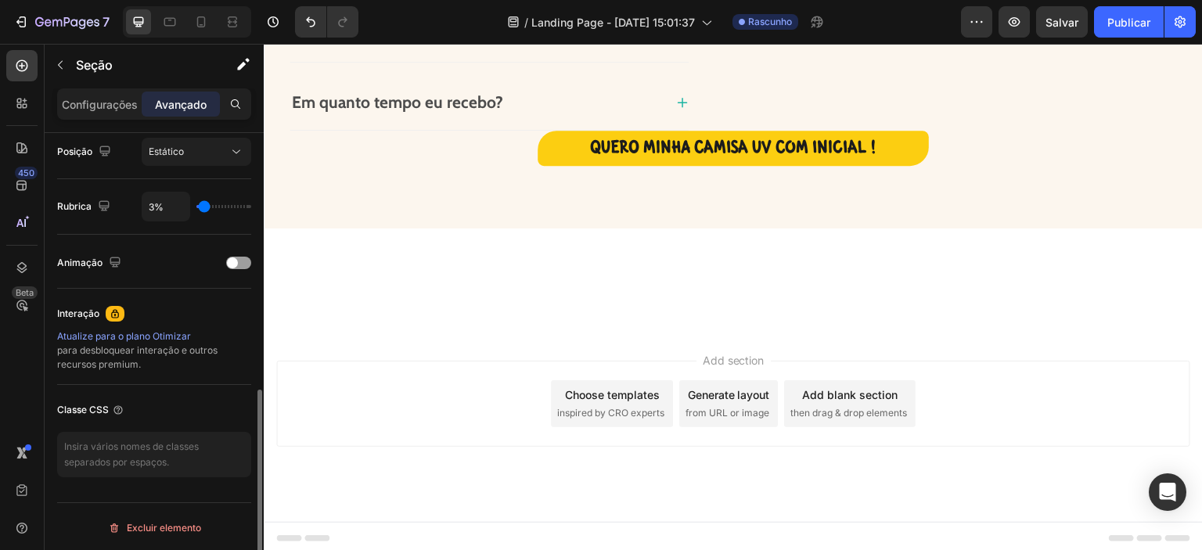
type input "20"
type input "42%"
type input "42"
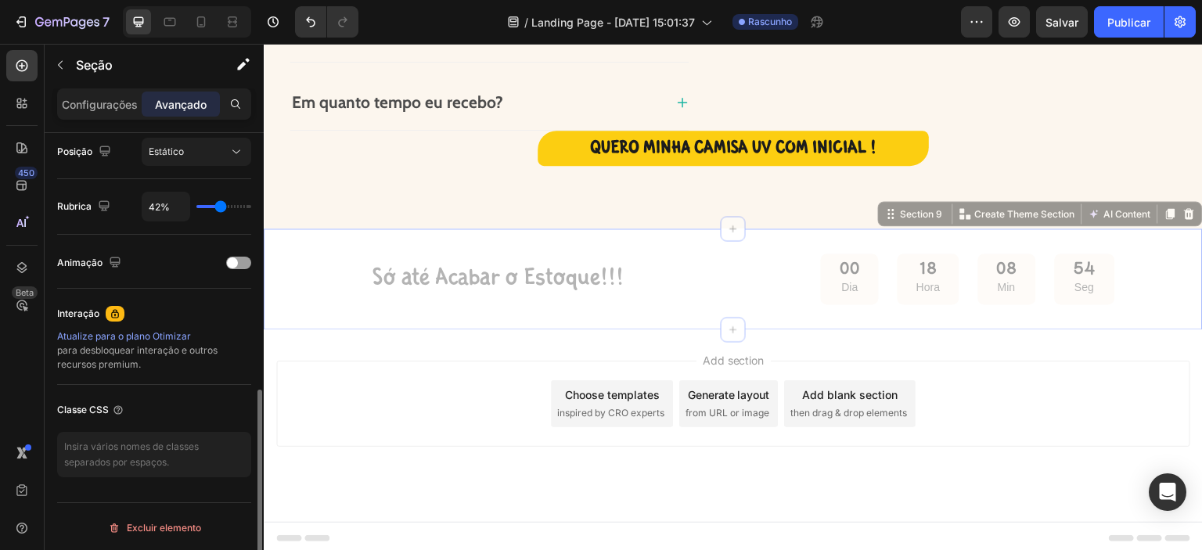
type input "54%"
type input "54"
type input "60%"
type input "60"
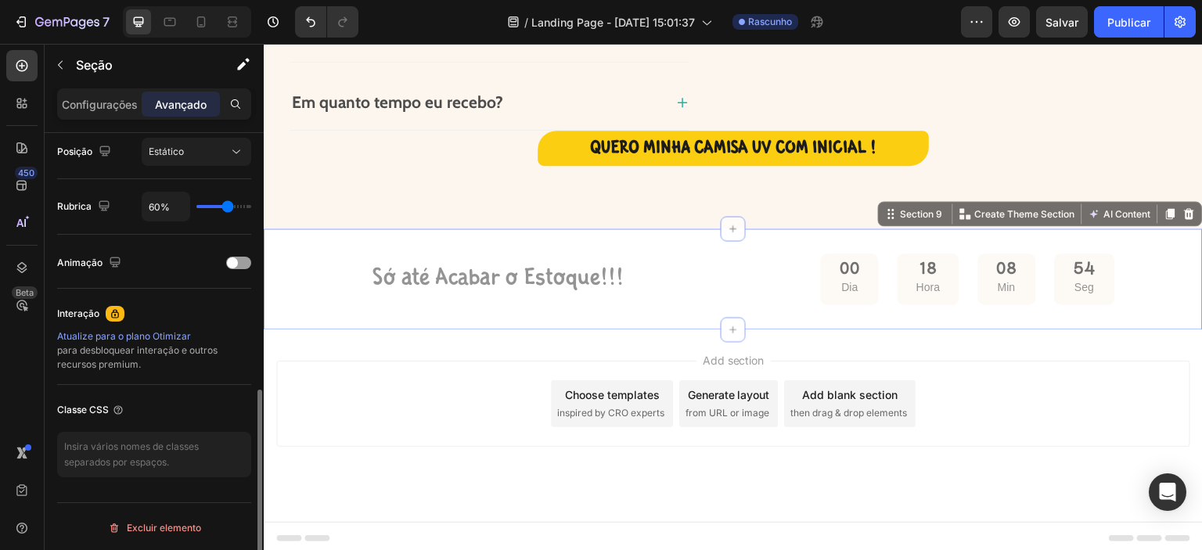
type input "63%"
type input "63"
type input "86%"
type input "86"
type input "100%"
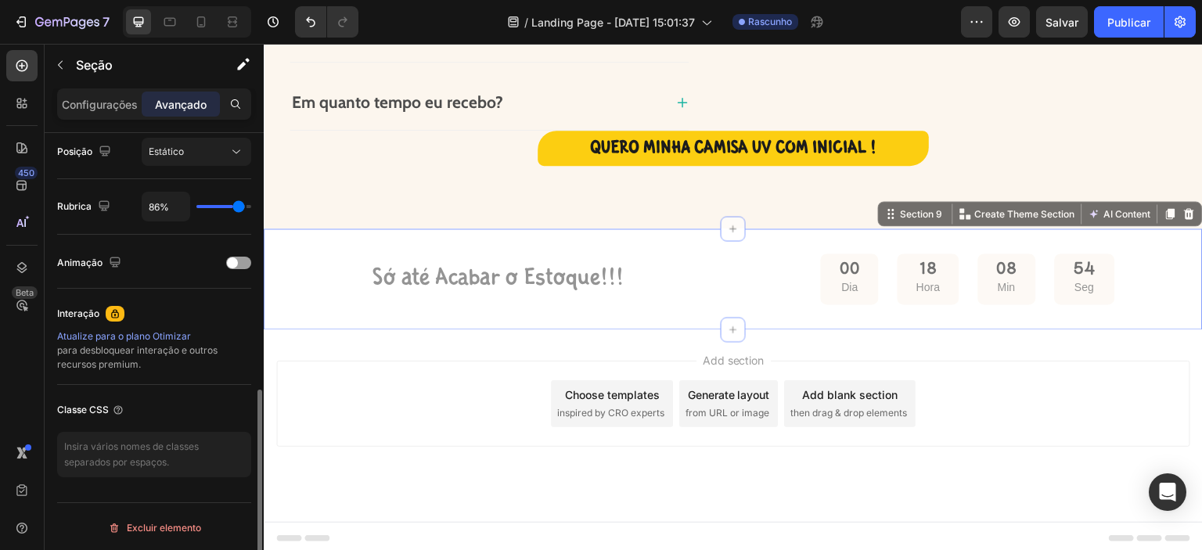
type input "100"
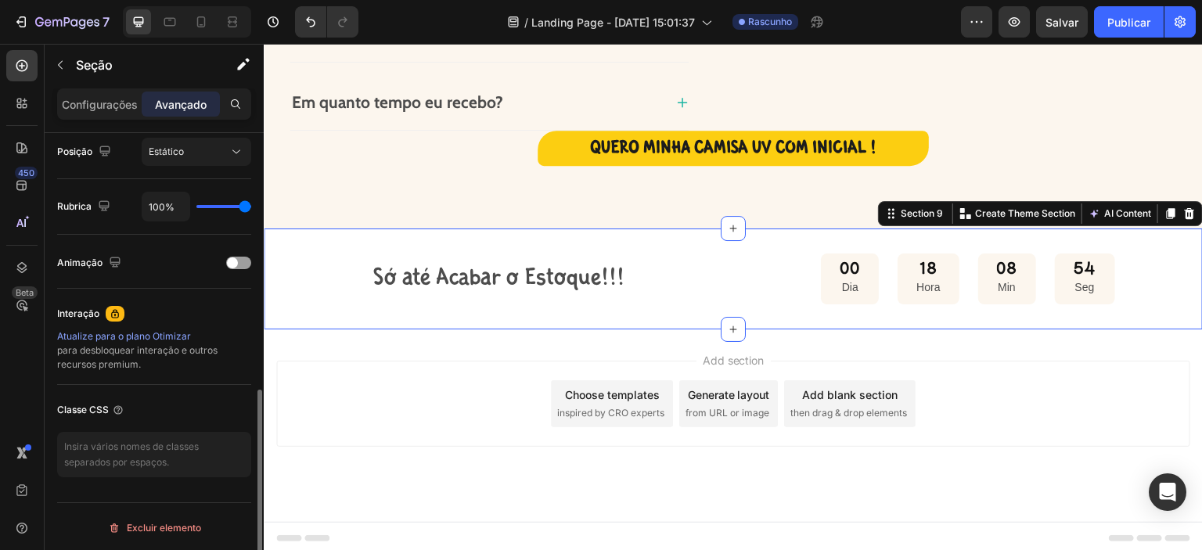
drag, startPoint x: 245, startPoint y: 206, endPoint x: 9, endPoint y: 166, distance: 239.6
click at [251, 206] on input "range" at bounding box center [223, 206] width 55 height 3
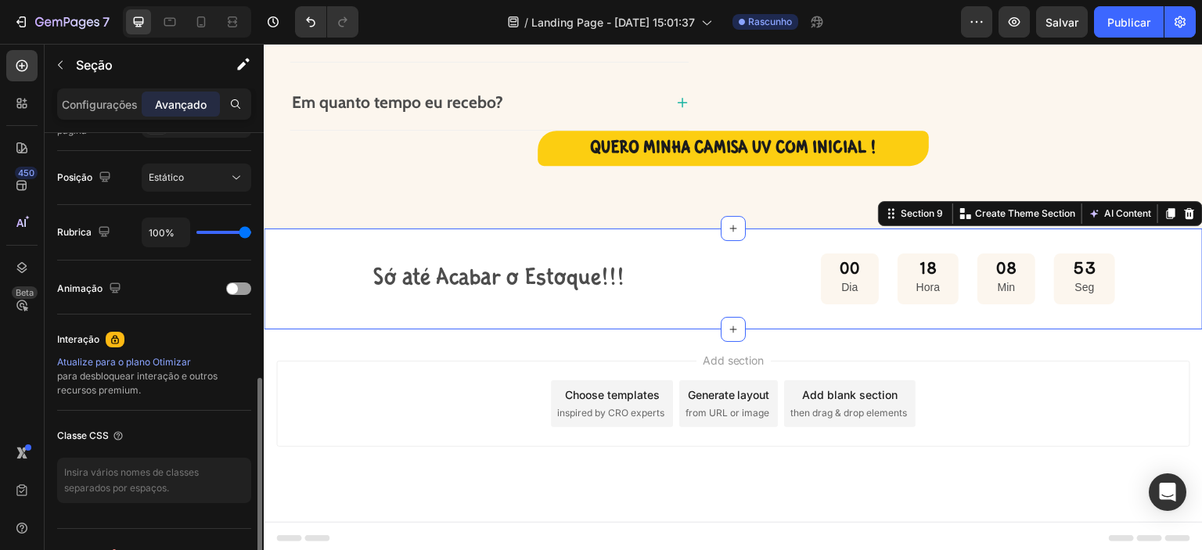
scroll to position [422, 0]
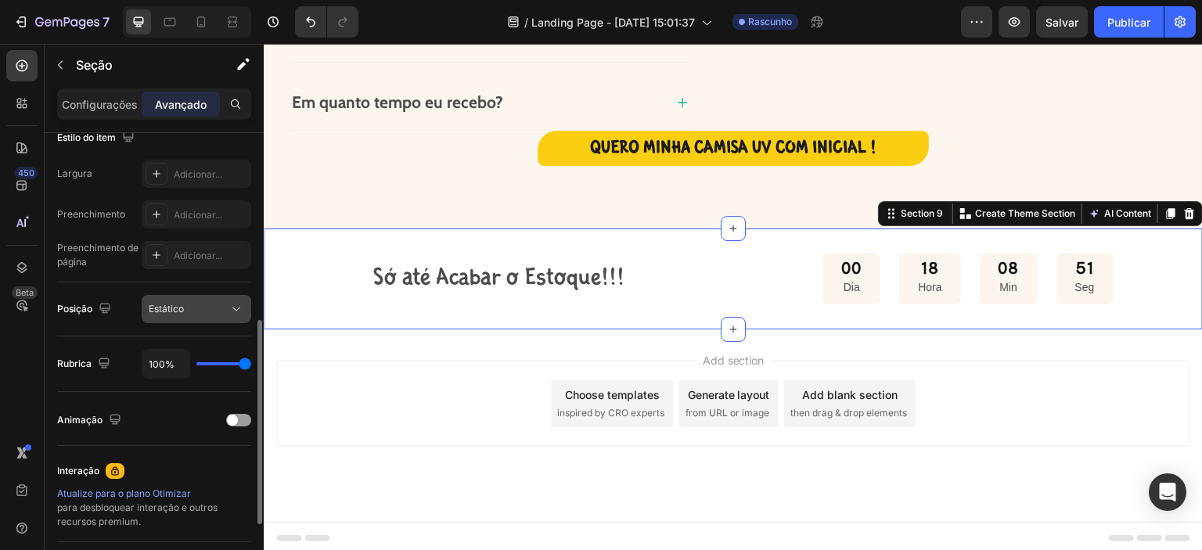
click at [216, 307] on div "Estático" at bounding box center [189, 309] width 80 height 14
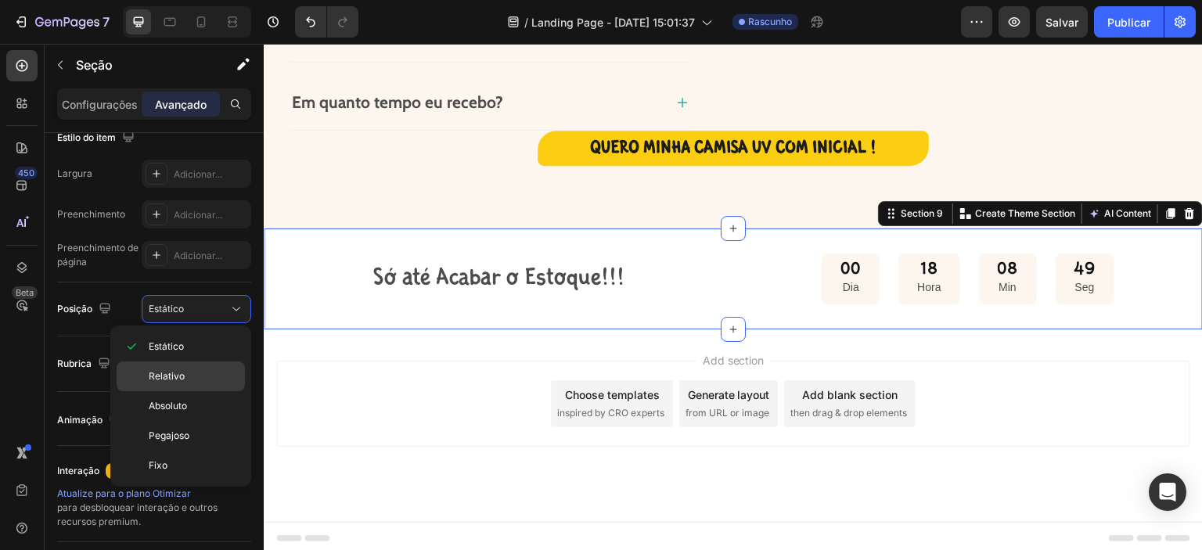
click at [178, 370] on font "Relativo" at bounding box center [167, 376] width 36 height 12
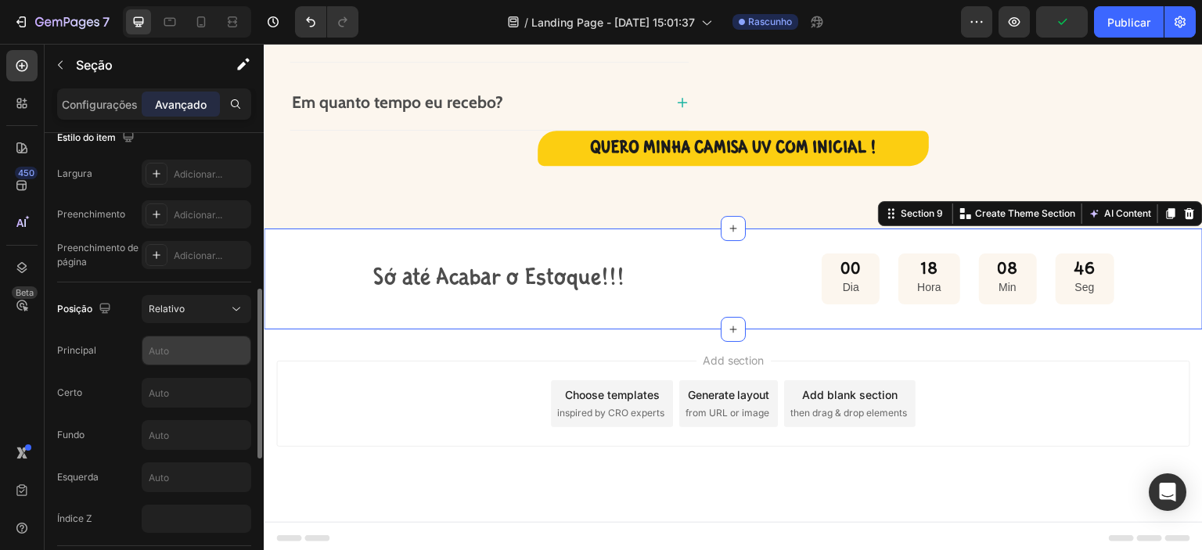
click at [185, 351] on input "text" at bounding box center [196, 350] width 108 height 28
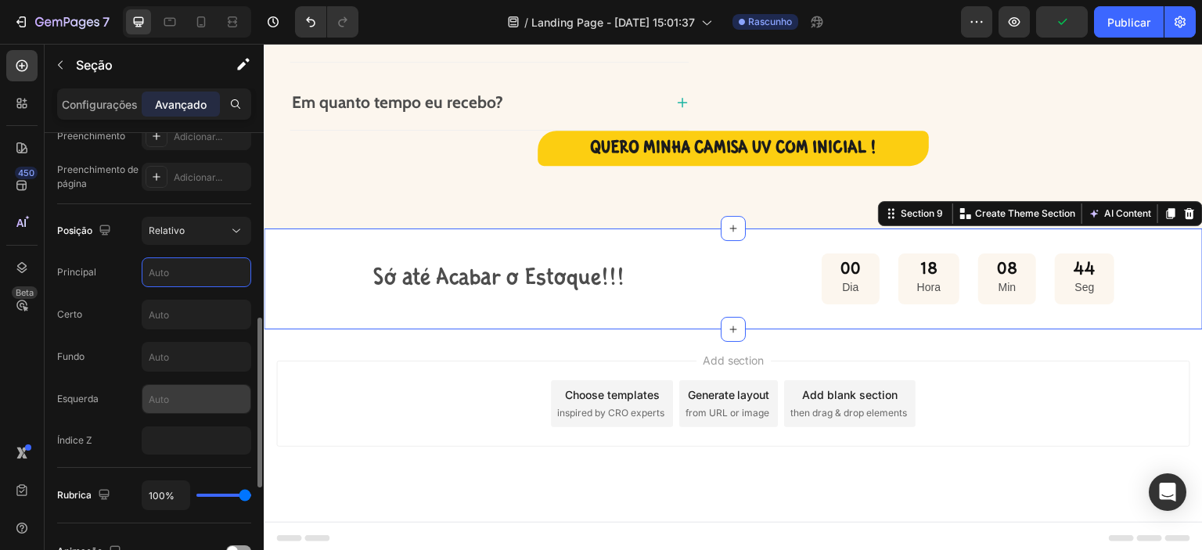
scroll to position [527, 0]
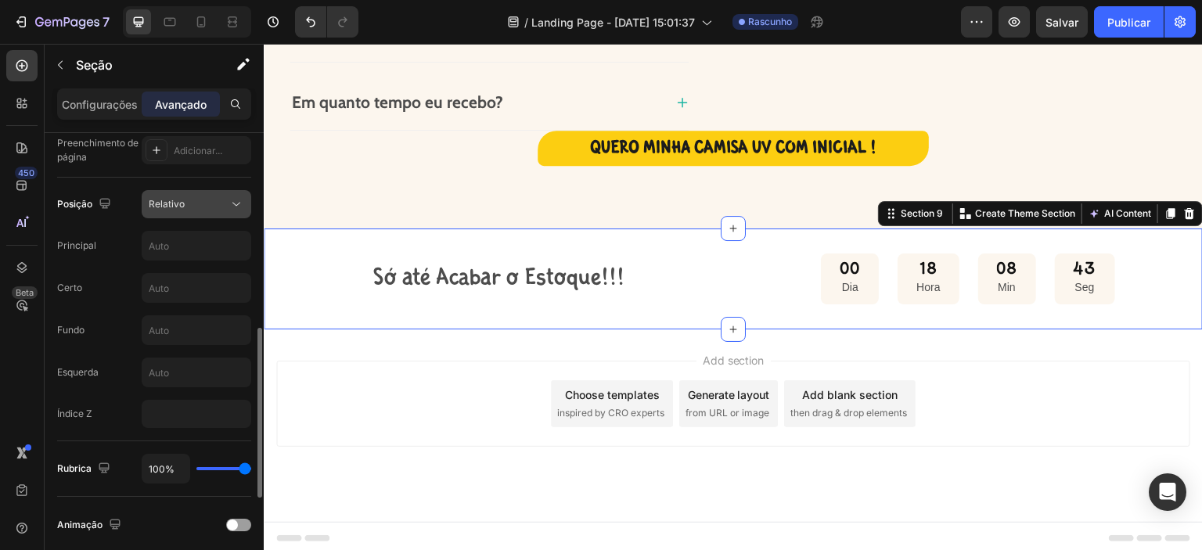
click at [192, 206] on div "Relativo" at bounding box center [189, 204] width 80 height 14
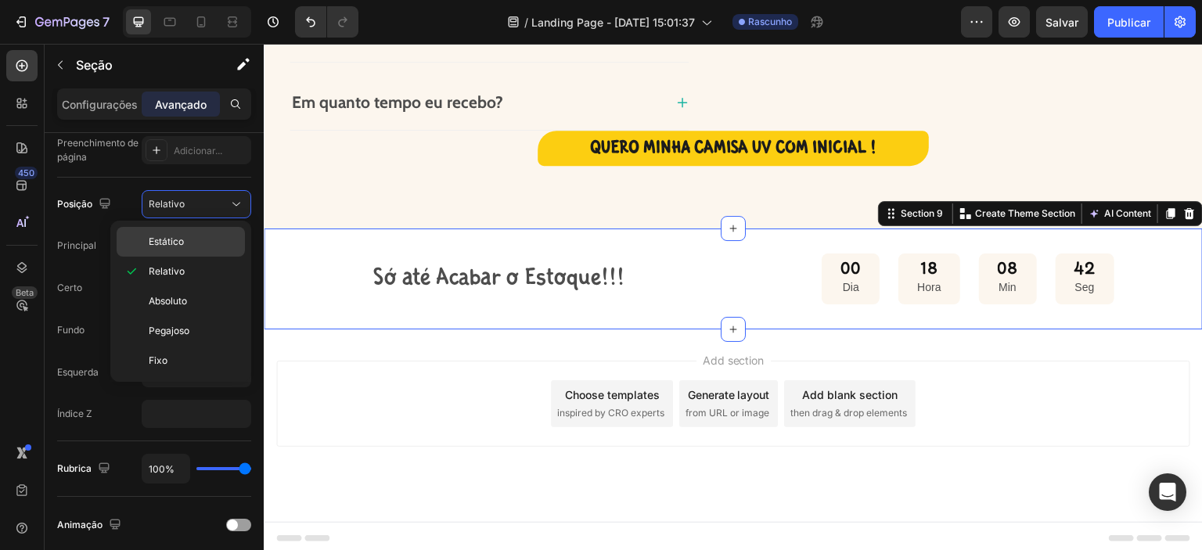
click at [189, 233] on div "Estático" at bounding box center [181, 242] width 128 height 30
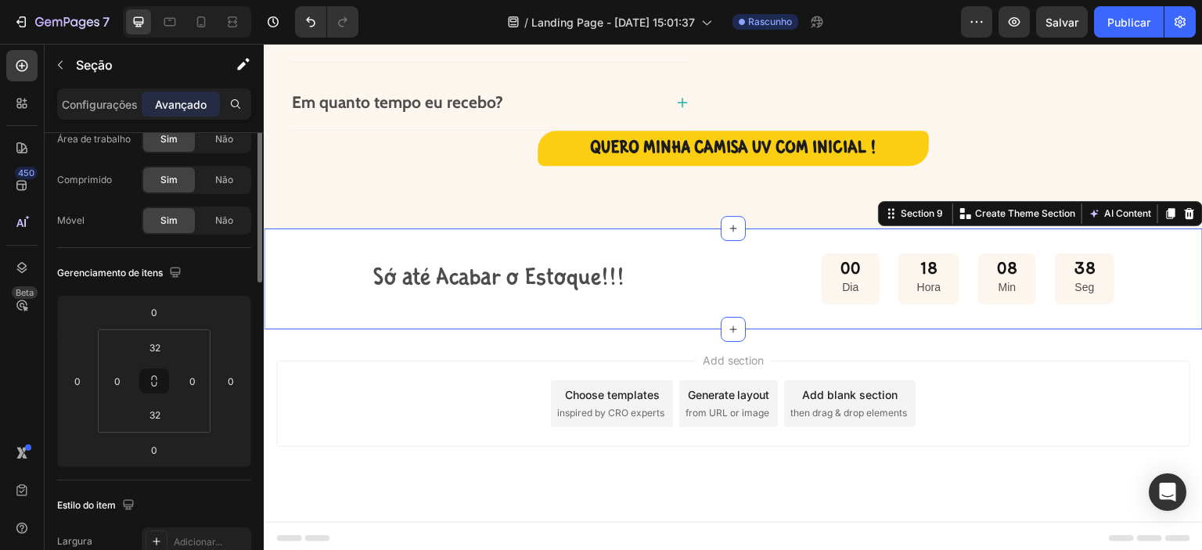
scroll to position [0, 0]
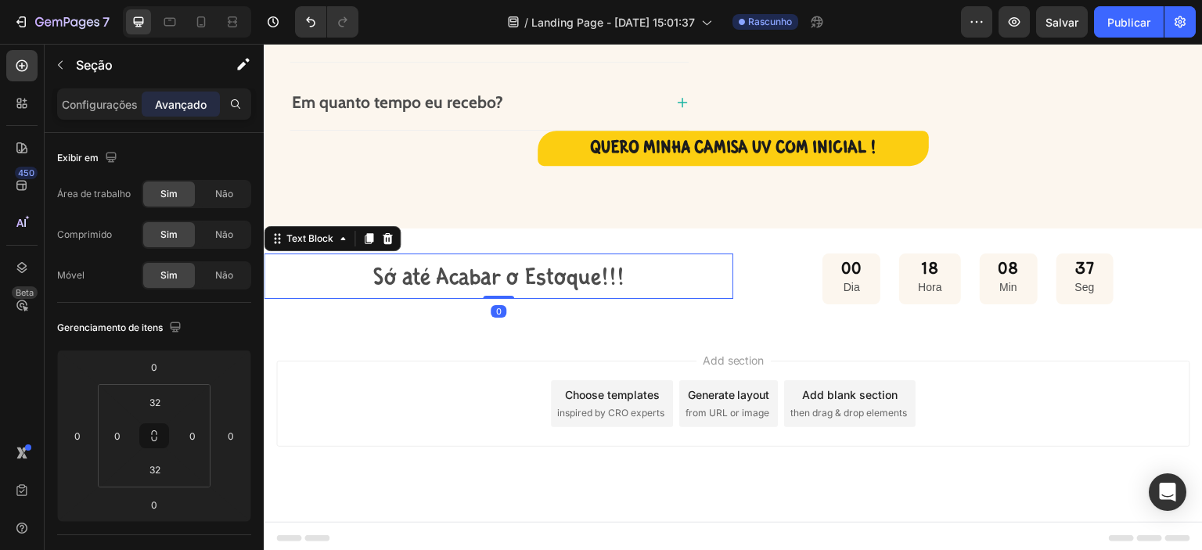
click at [467, 283] on p "Só até Acabar o Estoque!!!" at bounding box center [498, 276] width 466 height 42
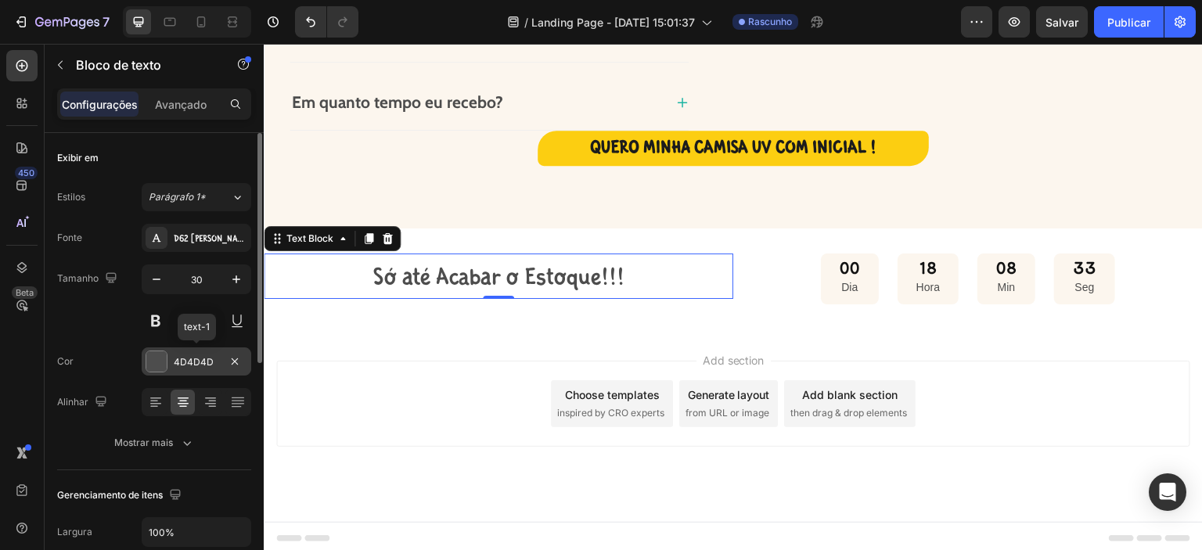
click at [153, 361] on div at bounding box center [156, 361] width 20 height 20
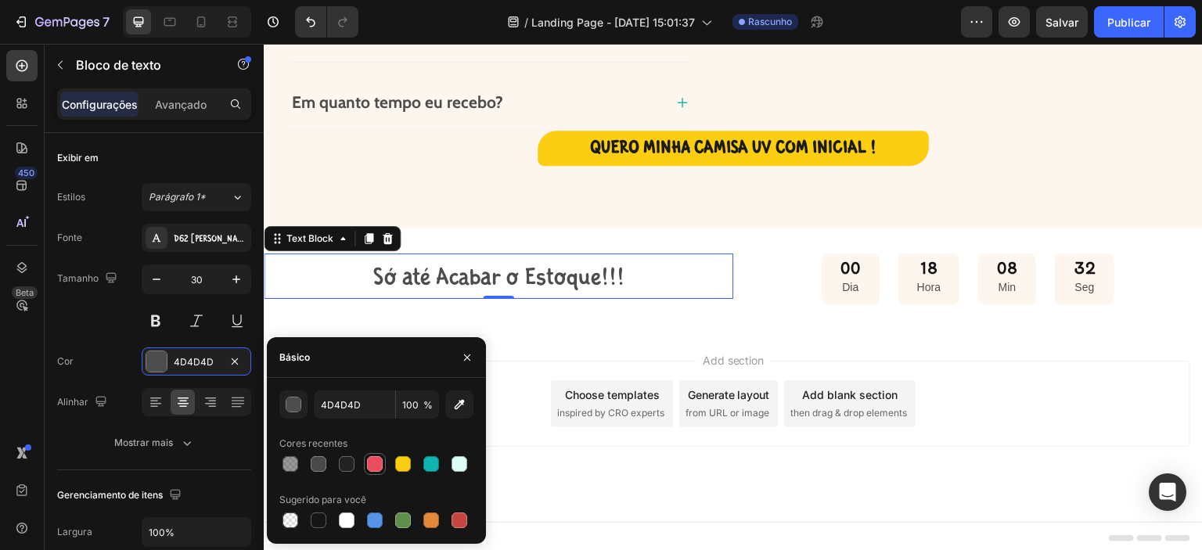
click at [377, 462] on div at bounding box center [375, 464] width 16 height 16
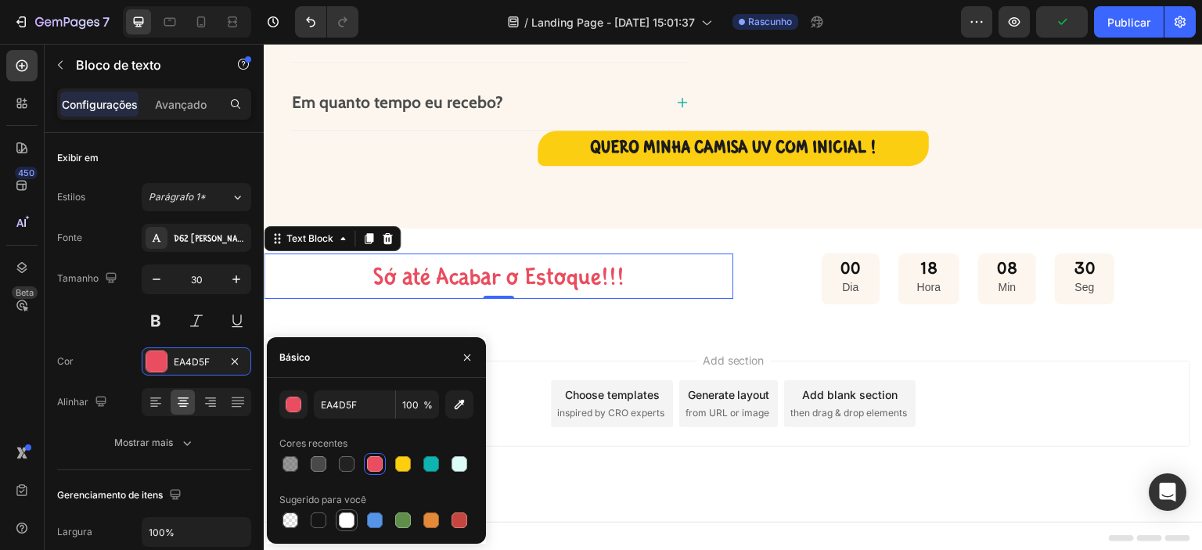
click at [347, 523] on div at bounding box center [347, 520] width 16 height 16
type input "FFFFFF"
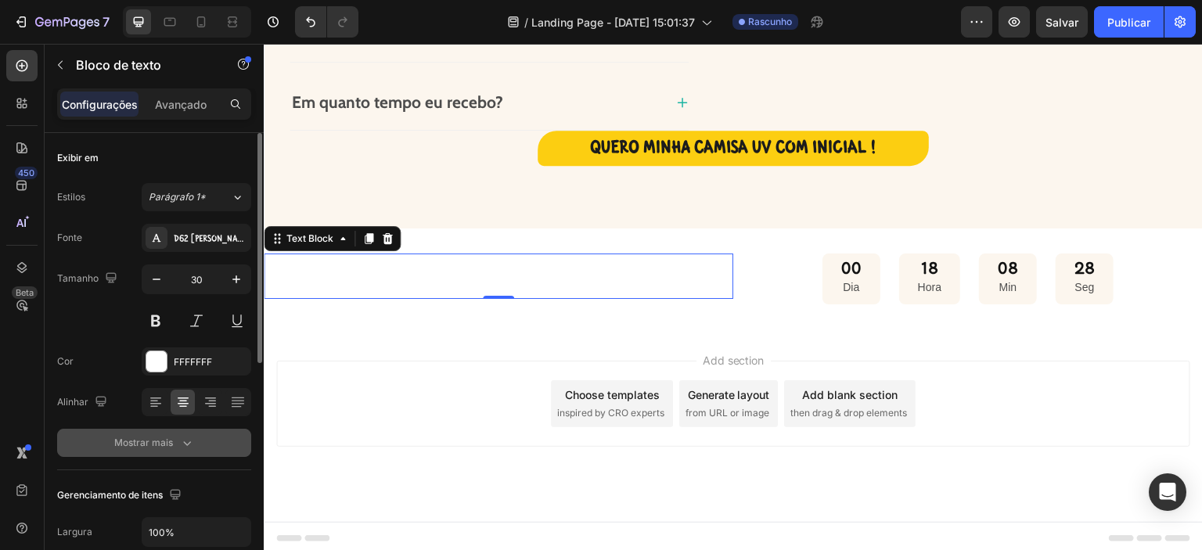
click at [185, 441] on icon "button" at bounding box center [187, 443] width 16 height 16
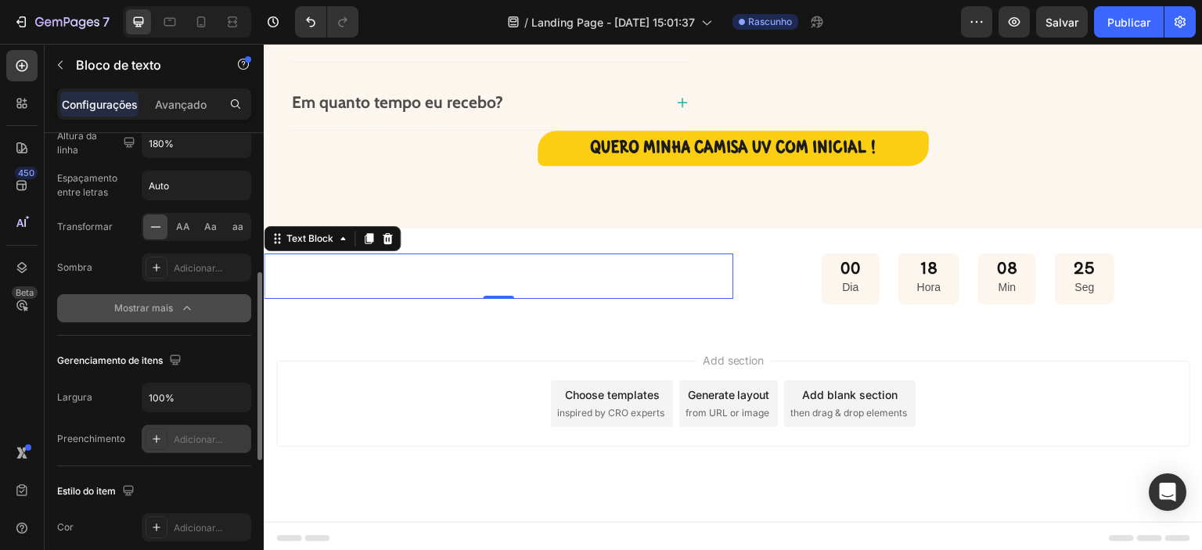
scroll to position [368, 0]
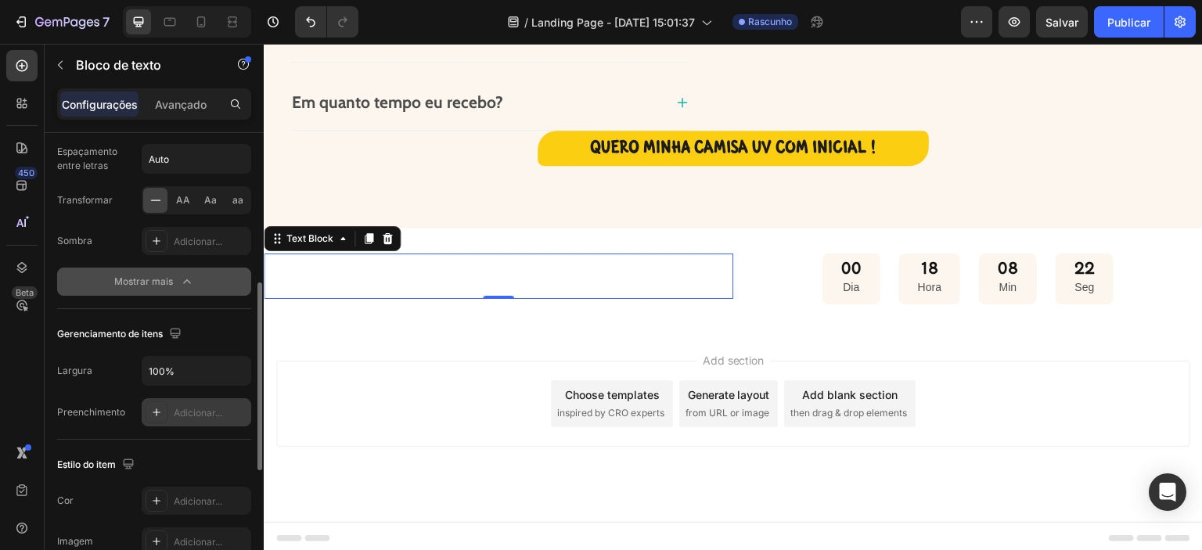
click at [175, 412] on font "Adicionar..." at bounding box center [198, 413] width 49 height 12
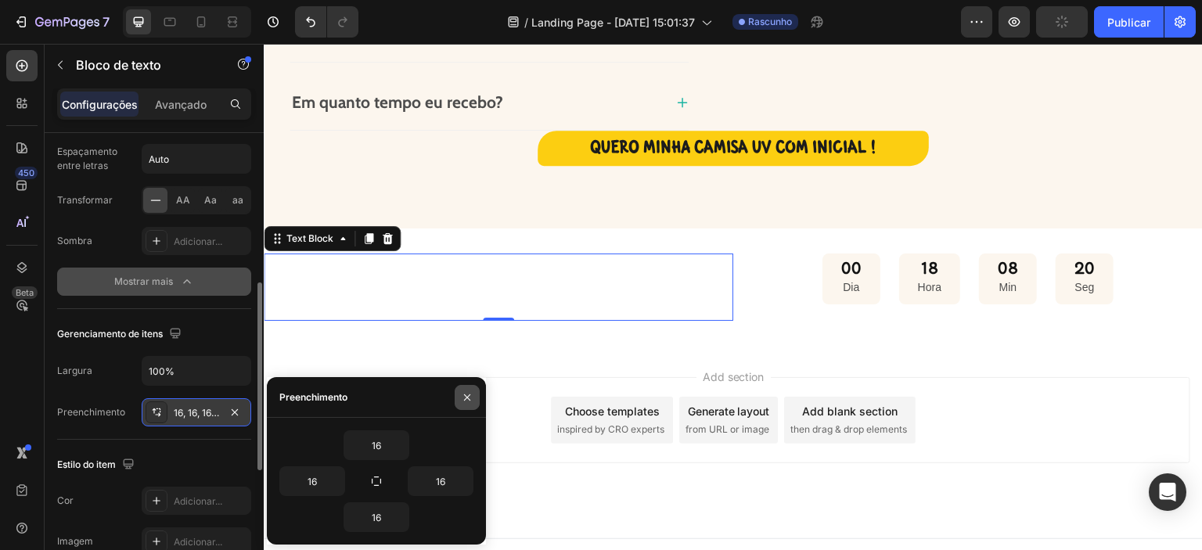
drag, startPoint x: 463, startPoint y: 397, endPoint x: 189, endPoint y: 355, distance: 277.7
click at [463, 397] on icon "button" at bounding box center [467, 397] width 13 height 13
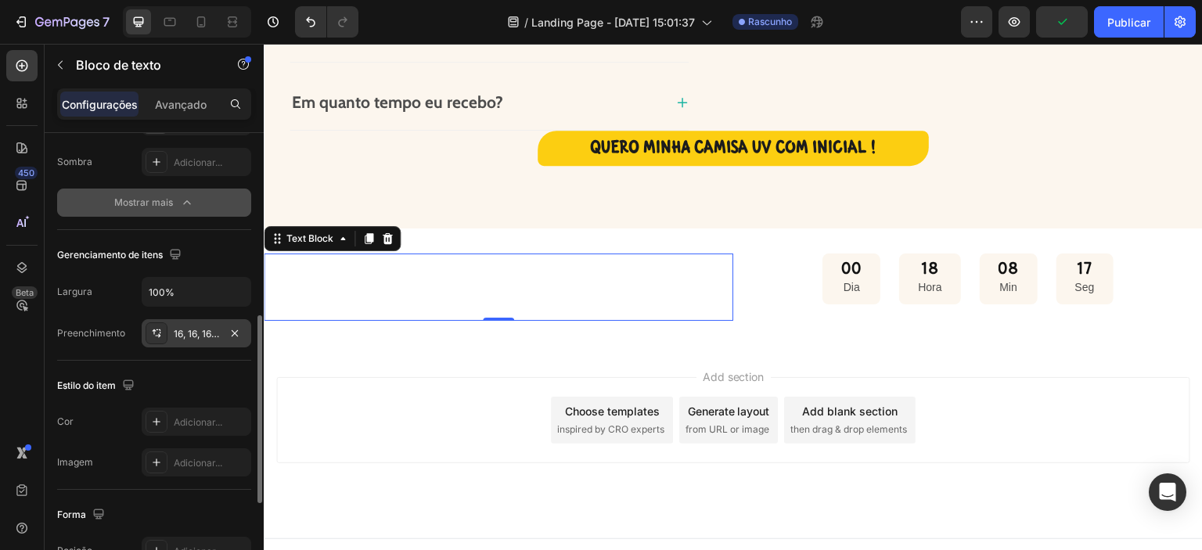
scroll to position [499, 0]
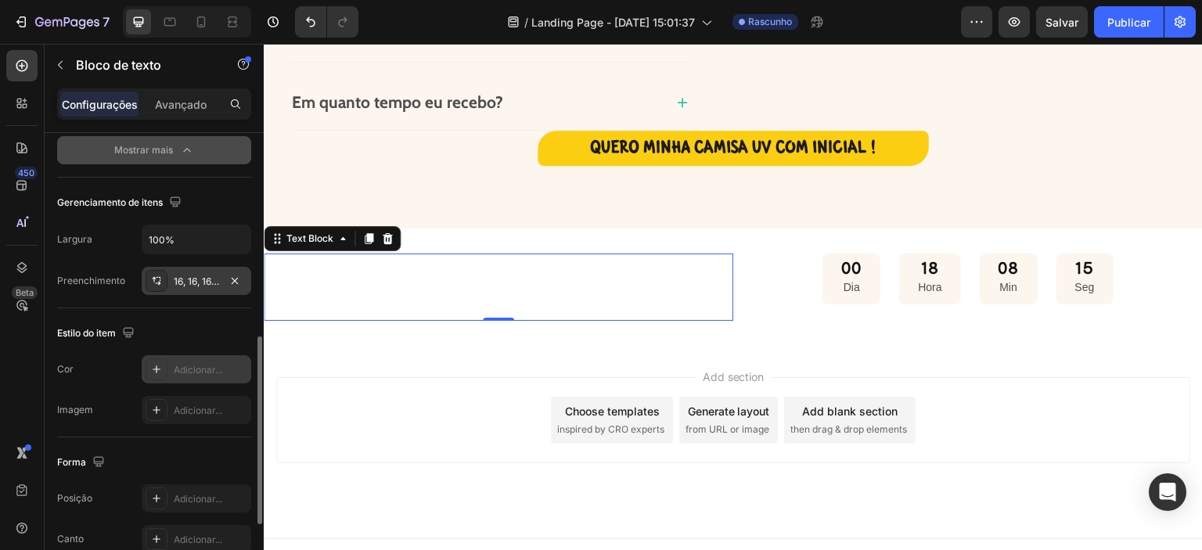
click at [155, 365] on icon at bounding box center [156, 369] width 13 height 13
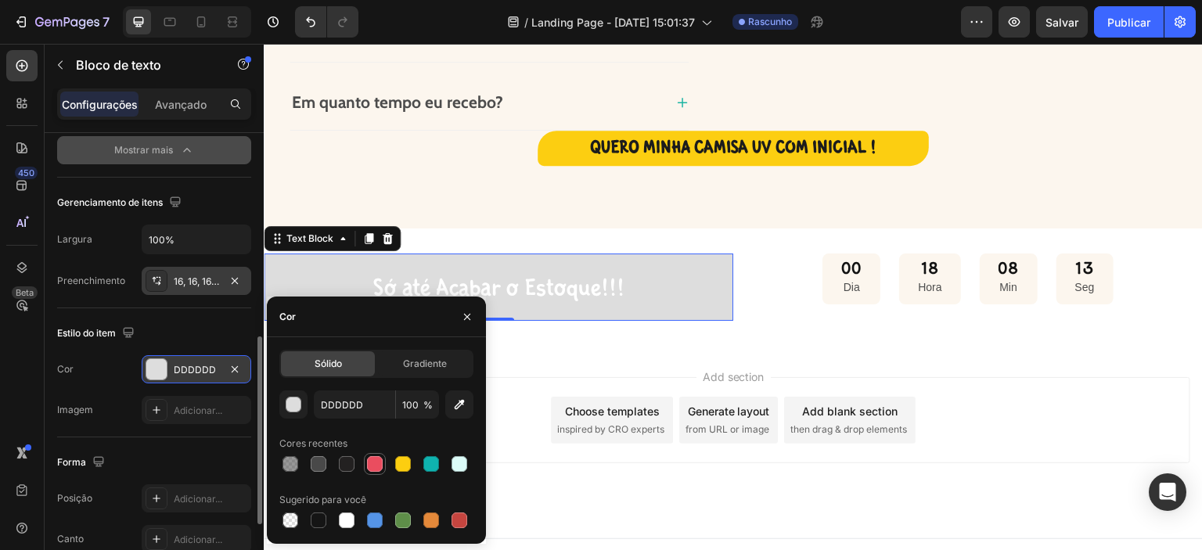
click at [376, 461] on div at bounding box center [375, 464] width 16 height 16
type input "EA4D5F"
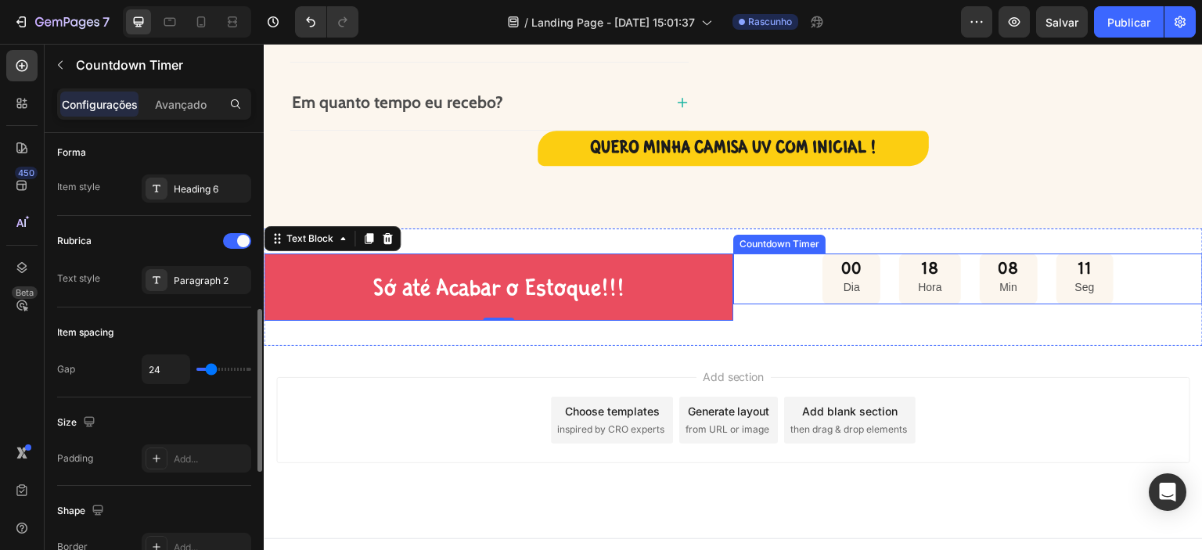
click at [772, 291] on div "00 Dia 18 Hora 08 Min 11 Seg" at bounding box center [967, 278] width 469 height 51
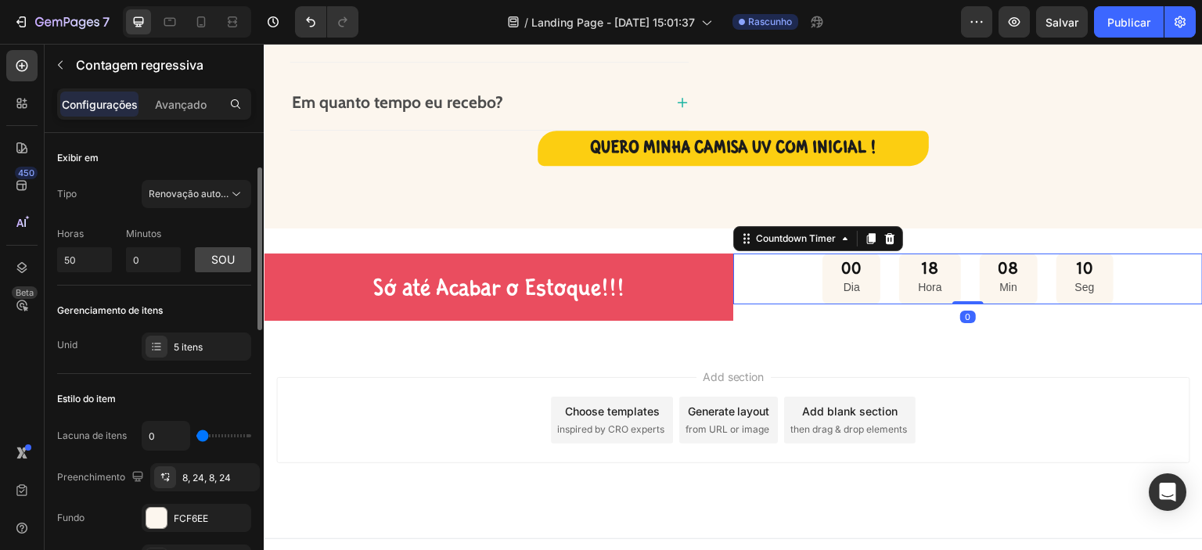
scroll to position [184, 0]
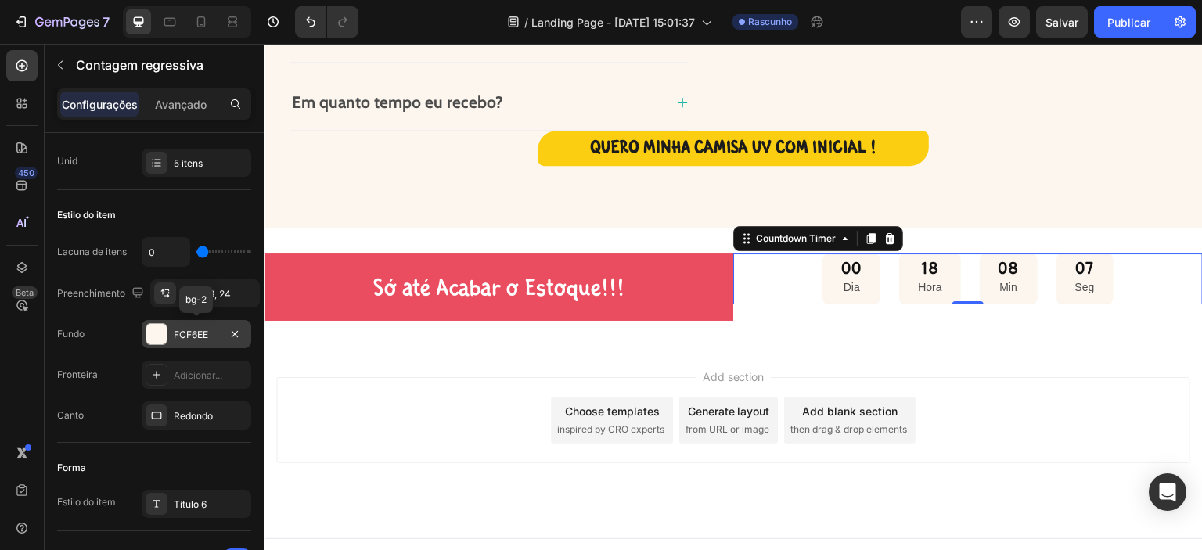
click at [156, 334] on div at bounding box center [156, 334] width 20 height 20
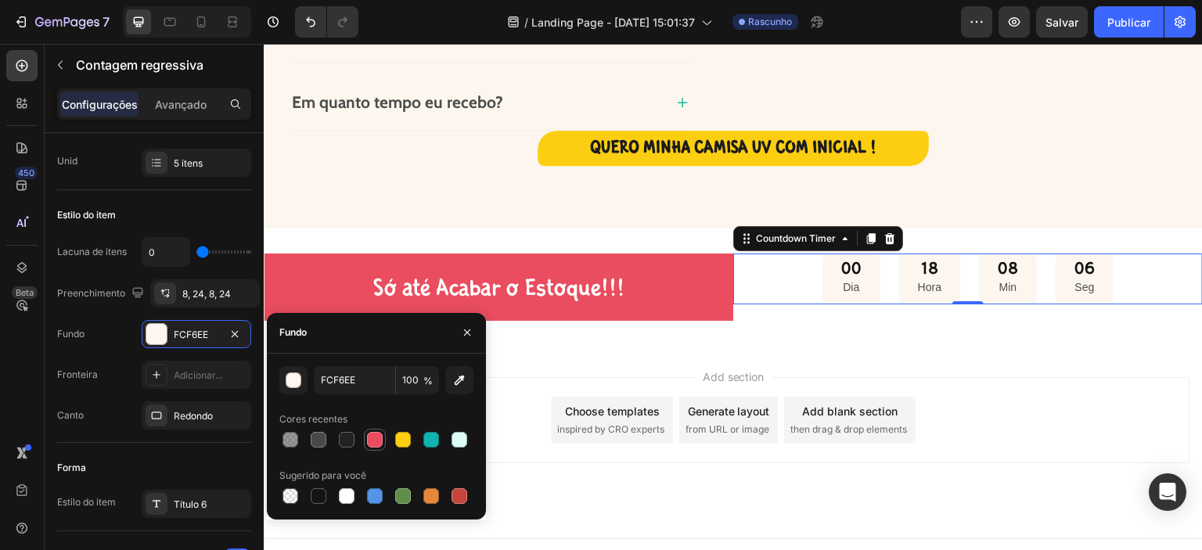
click at [374, 440] on div at bounding box center [375, 440] width 16 height 16
type input "10"
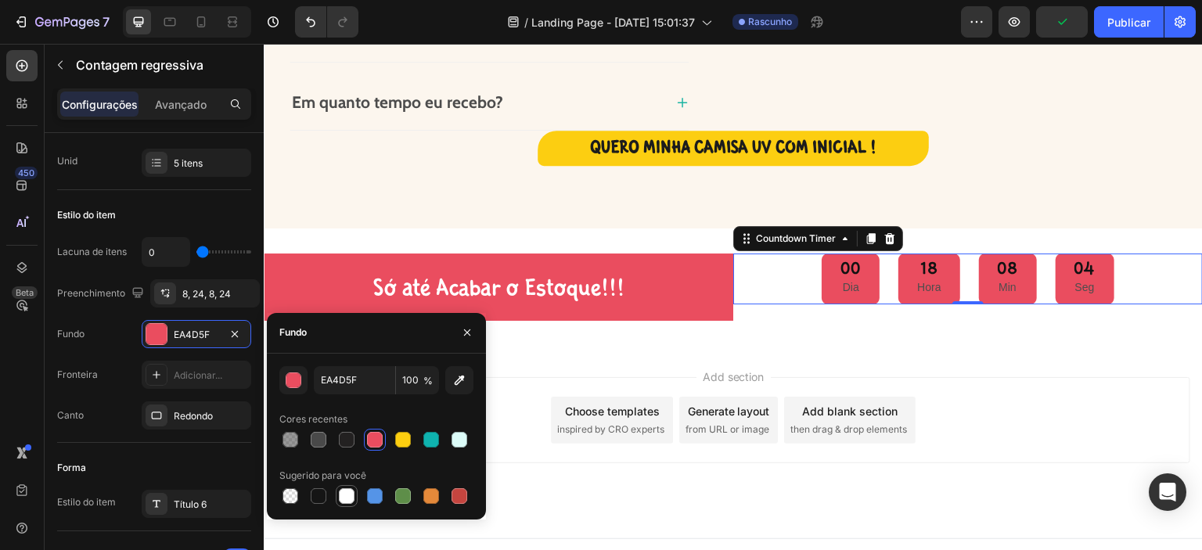
click at [351, 495] on div at bounding box center [347, 496] width 16 height 16
type input "FFFFFF"
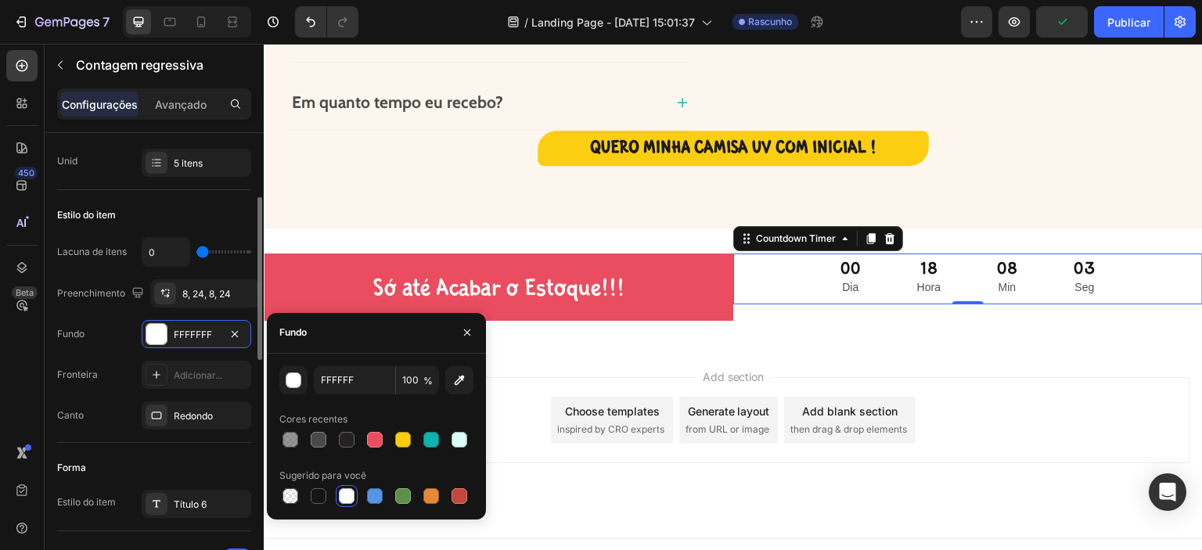
click at [235, 449] on div "Forma Estilo do item Título 6" at bounding box center [154, 487] width 194 height 88
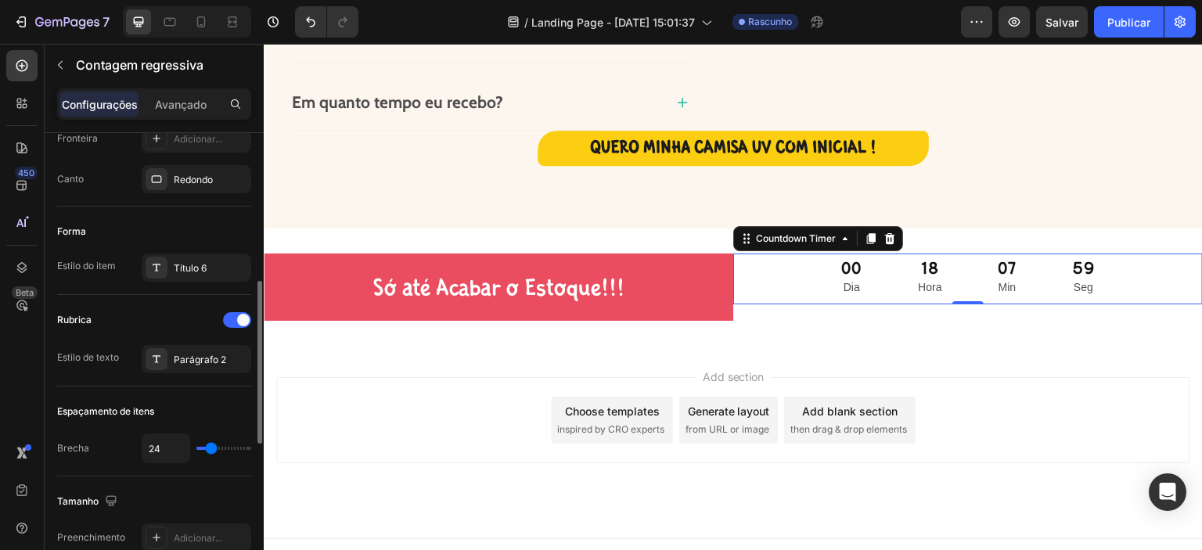
scroll to position [447, 0]
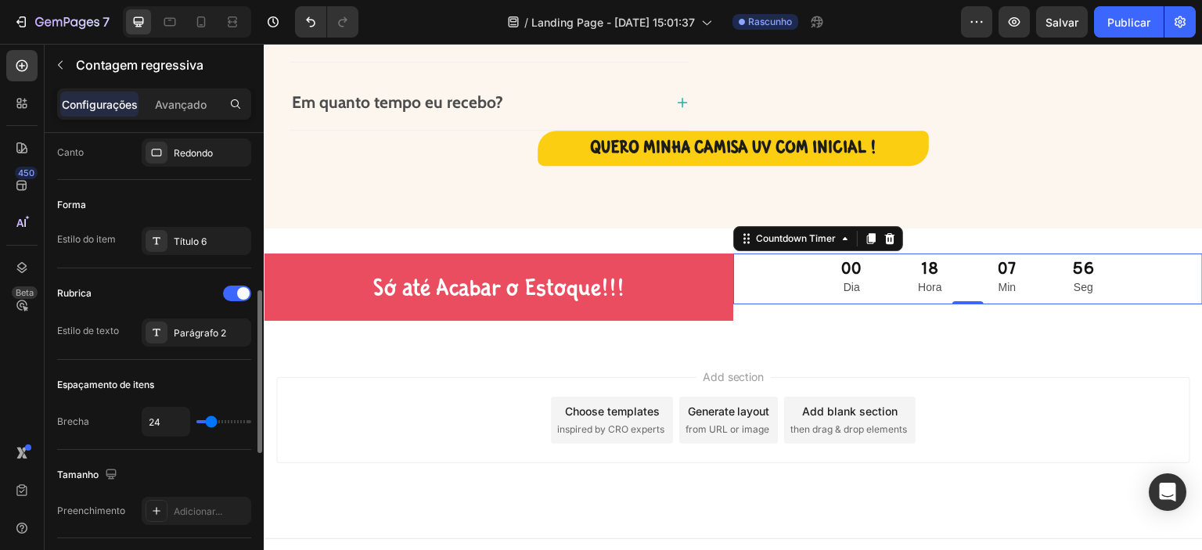
type input "22"
type input "27"
type input "34"
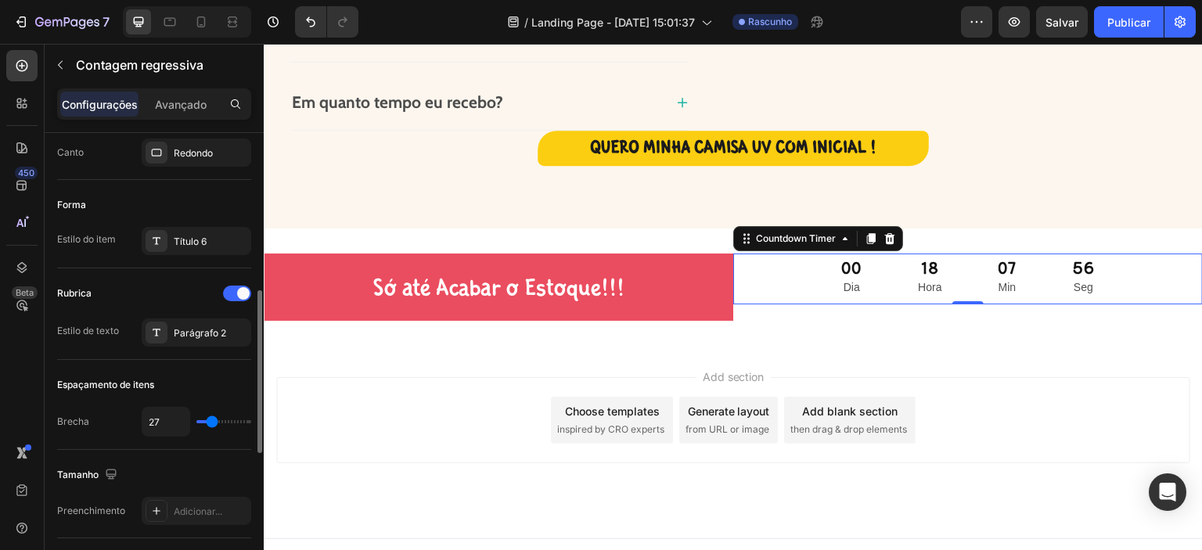
type input "34"
type input "38"
type input "43"
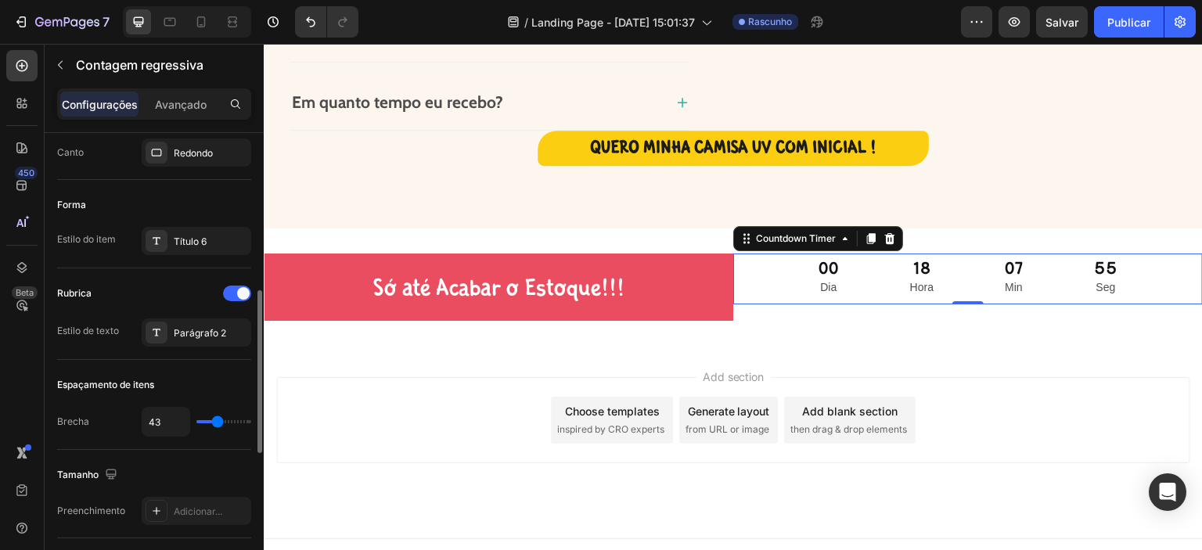
type input "41"
type input "40"
type input "38"
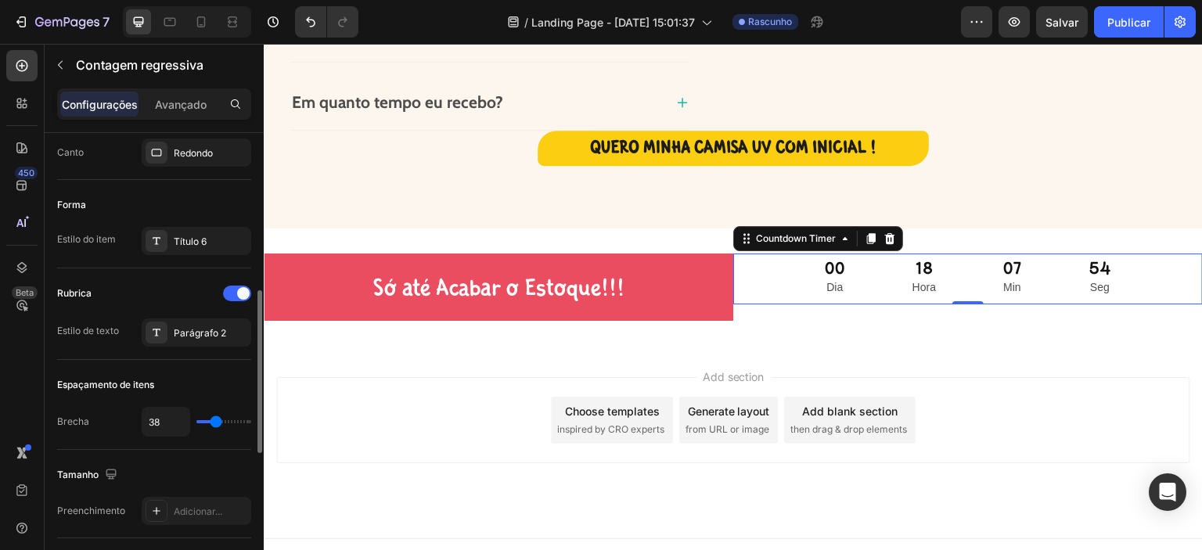
type input "38"
click at [216, 420] on input "range" at bounding box center [223, 421] width 55 height 3
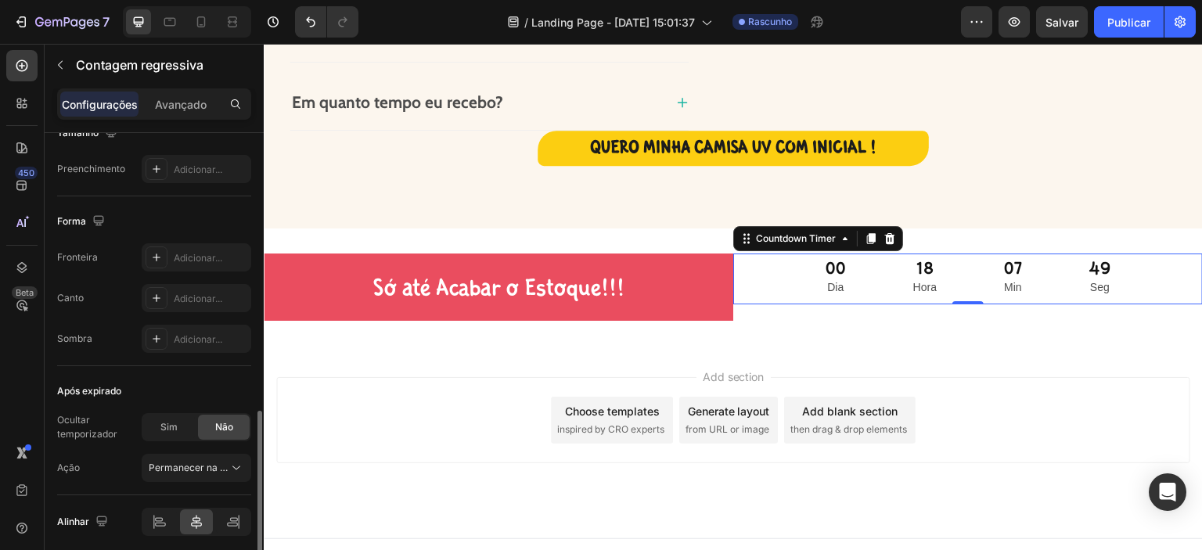
scroll to position [841, 0]
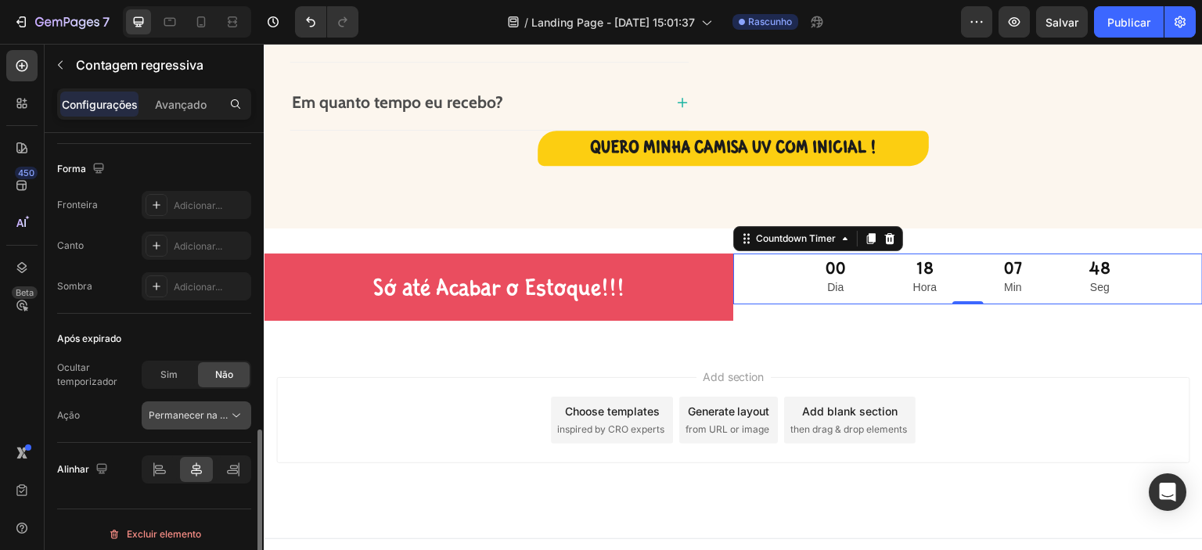
click at [216, 415] on font "Permanecer na página" at bounding box center [199, 415] width 101 height 12
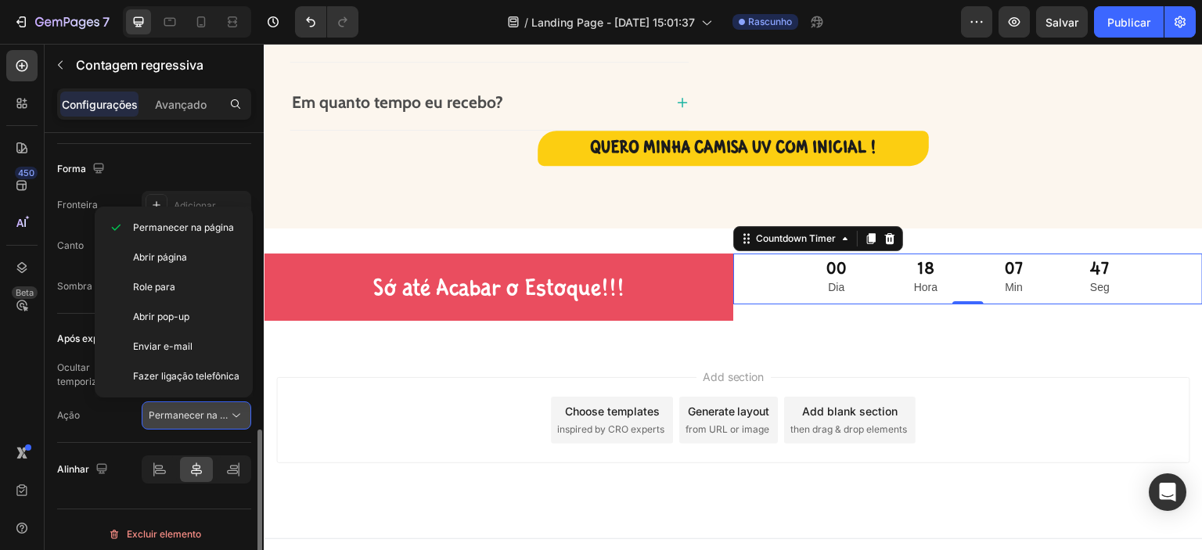
click at [216, 415] on font "Permanecer na página" at bounding box center [199, 415] width 101 height 12
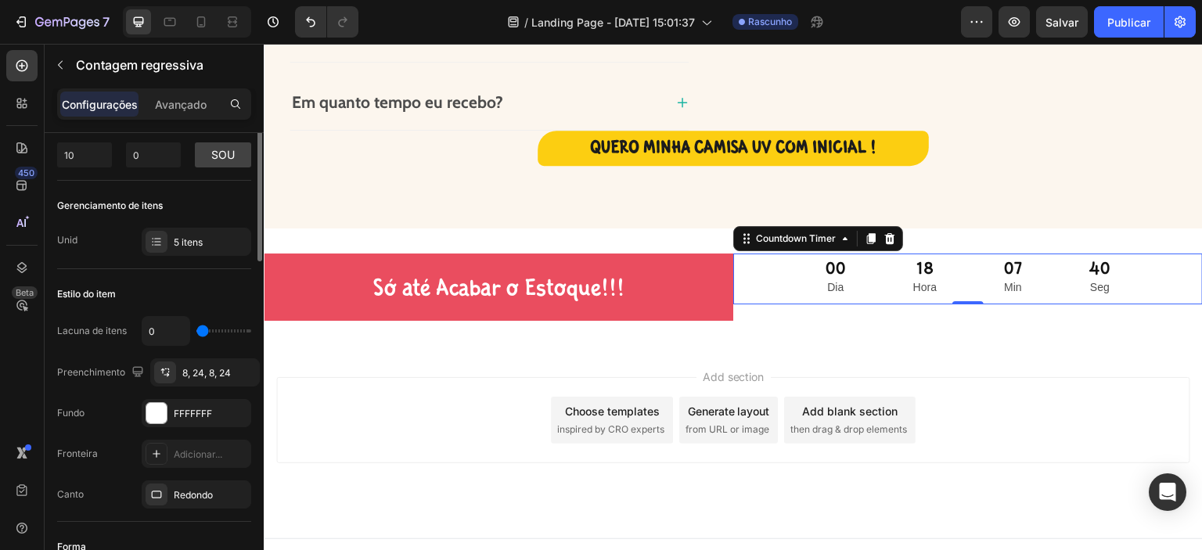
scroll to position [0, 0]
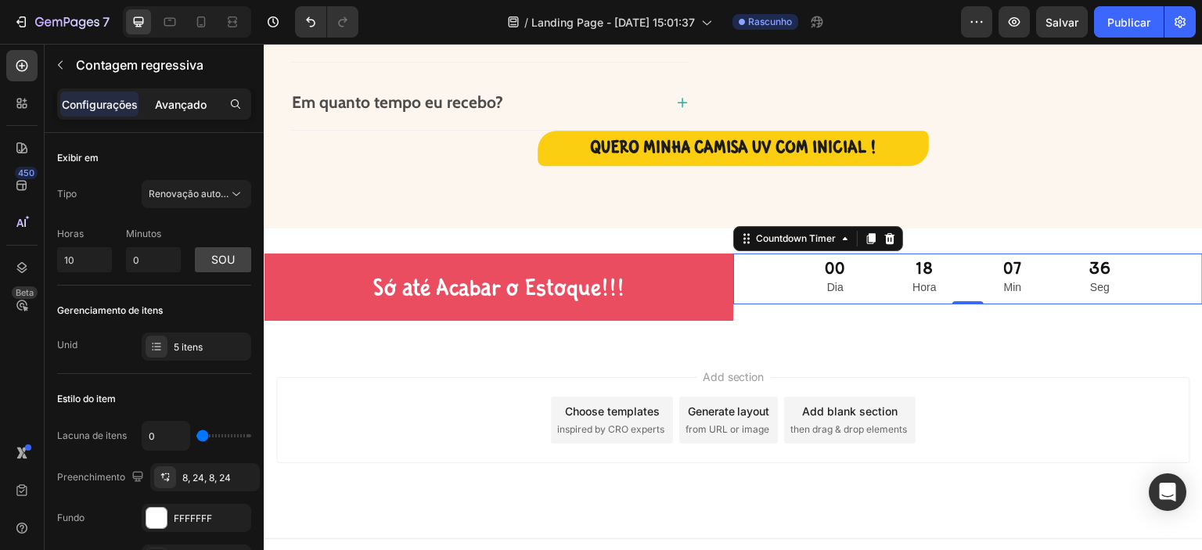
click at [184, 112] on p "Avançado" at bounding box center [181, 104] width 52 height 16
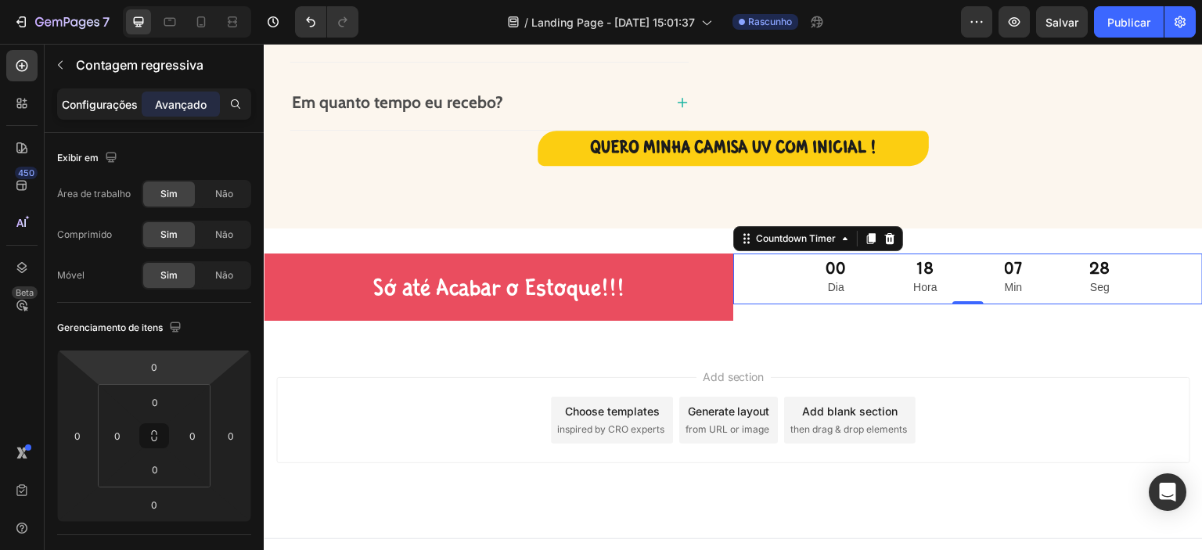
click at [115, 107] on font "Configurações" at bounding box center [100, 104] width 76 height 13
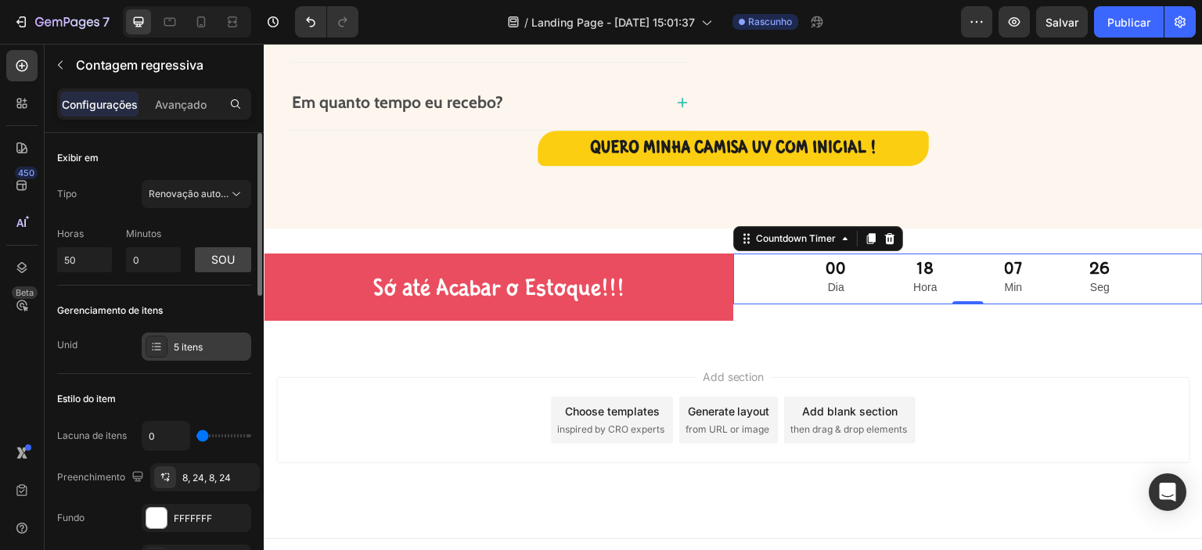
click at [169, 340] on div "5 itens" at bounding box center [197, 347] width 110 height 28
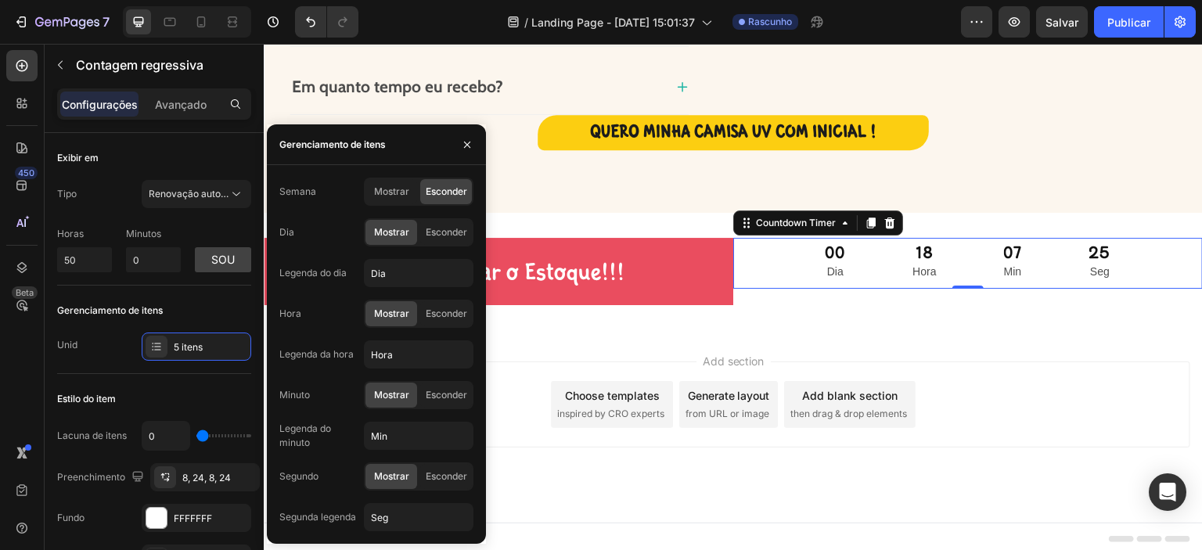
scroll to position [4062, 0]
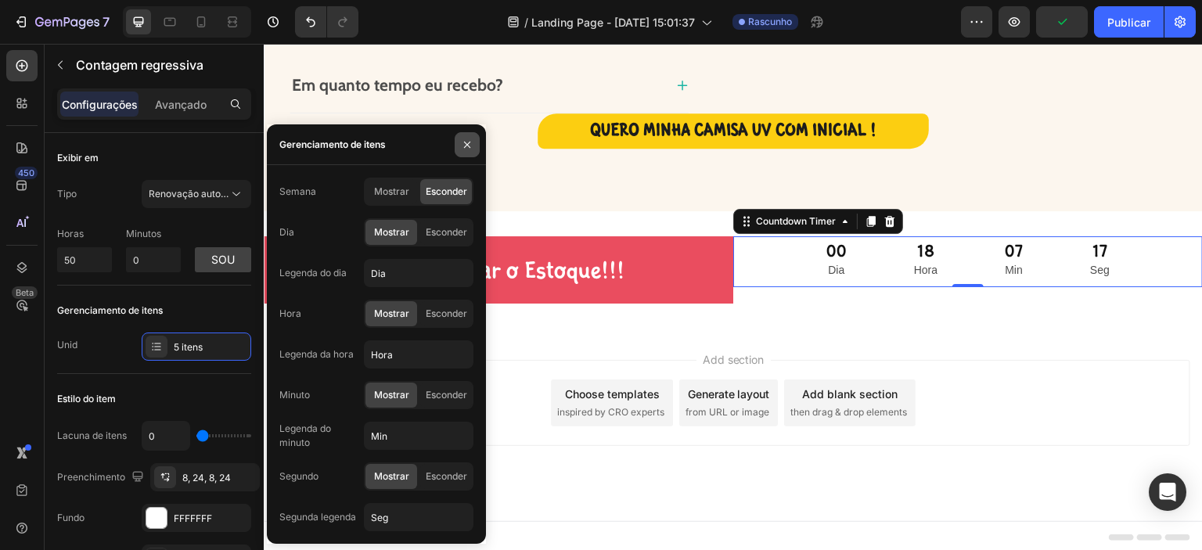
drag, startPoint x: 469, startPoint y: 148, endPoint x: 152, endPoint y: 142, distance: 317.7
click at [469, 148] on icon "button" at bounding box center [467, 144] width 13 height 13
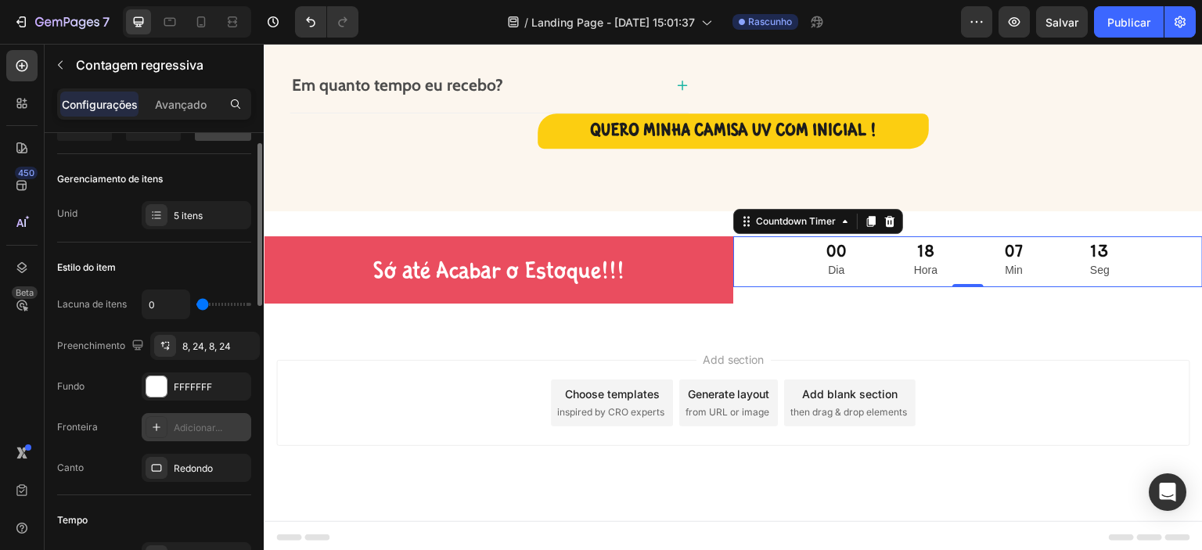
scroll to position [157, 0]
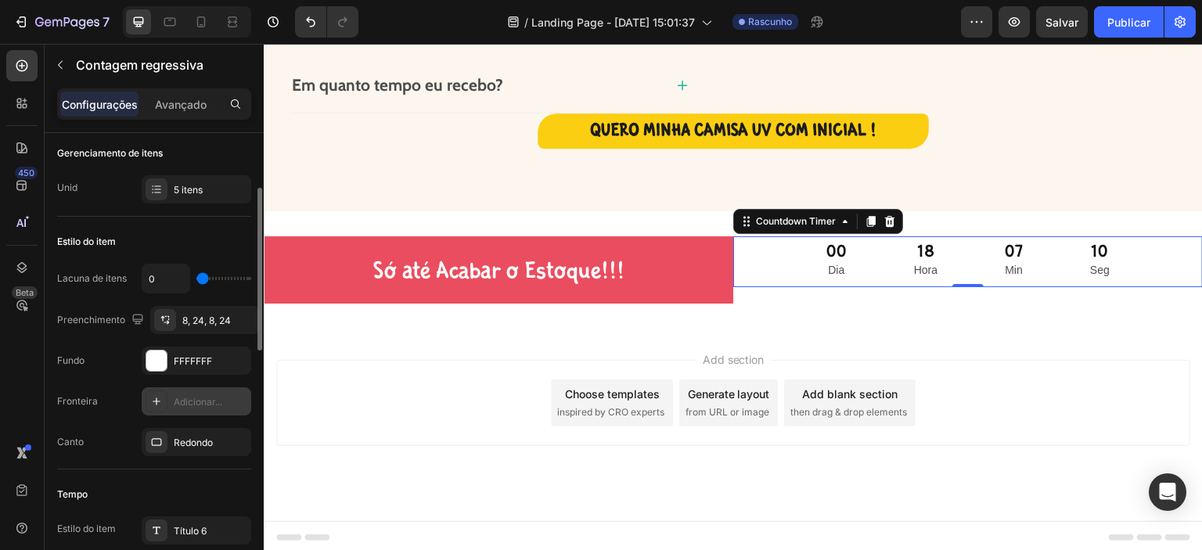
click at [155, 401] on icon at bounding box center [156, 401] width 13 height 13
type input "10"
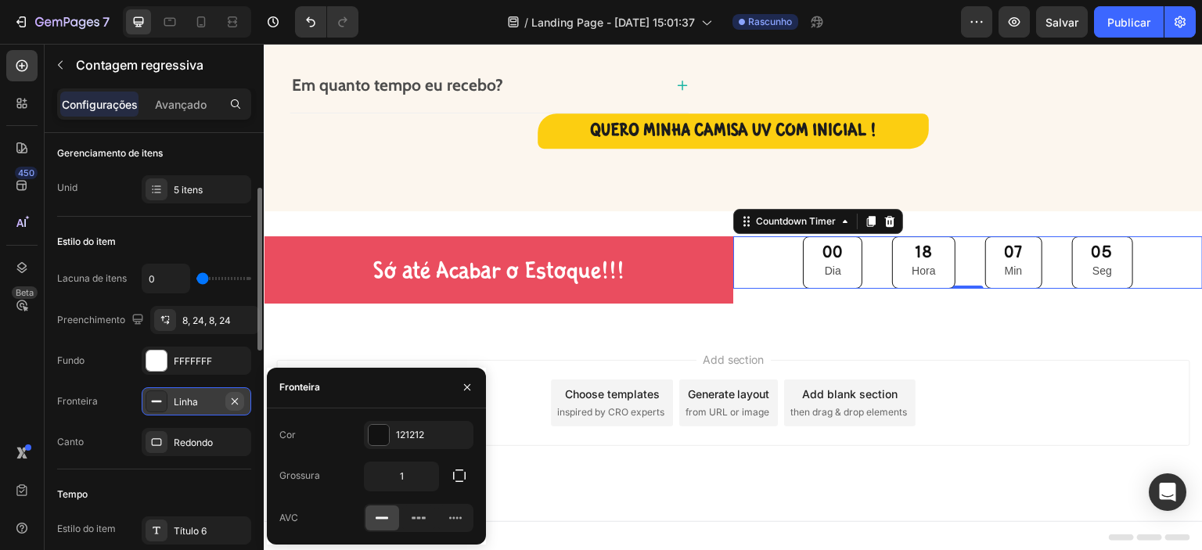
click at [236, 397] on icon "button" at bounding box center [235, 400] width 6 height 6
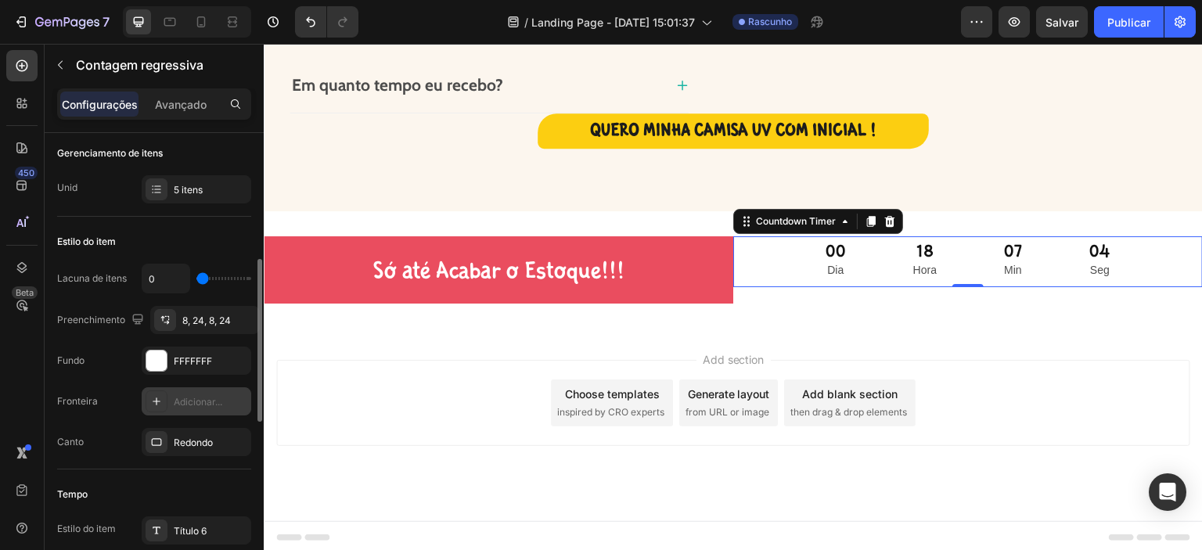
scroll to position [263, 0]
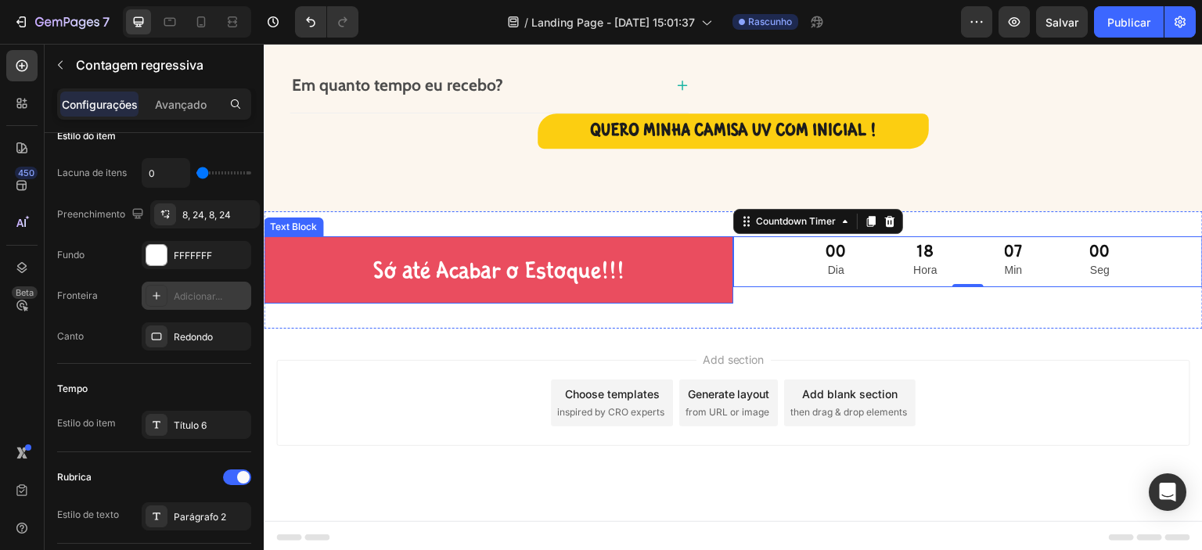
click at [718, 293] on div "Só até Acabar o Estoque!!!" at bounding box center [498, 269] width 469 height 67
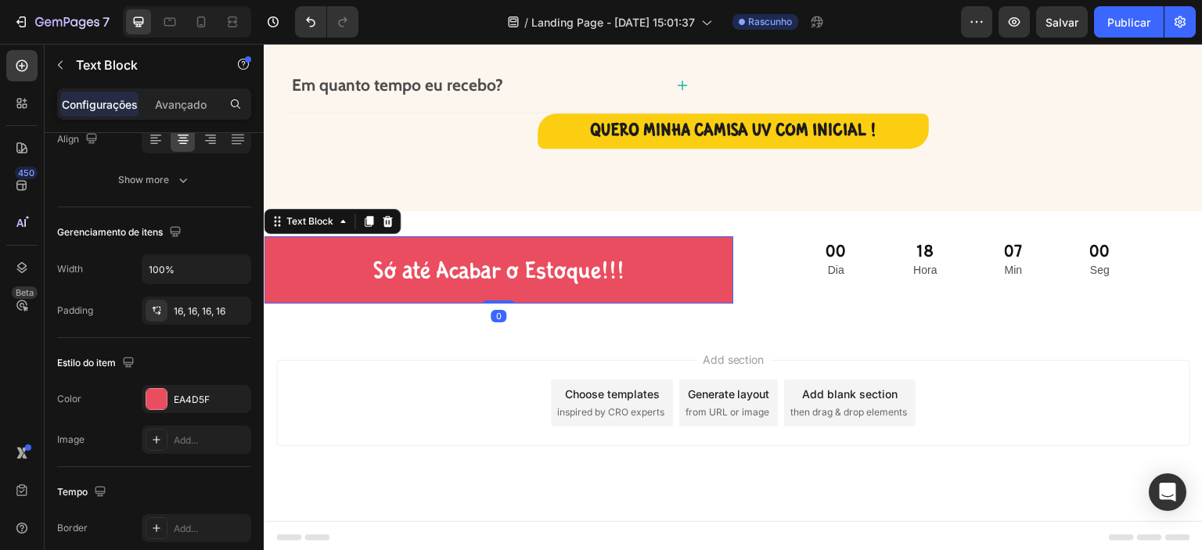
scroll to position [0, 0]
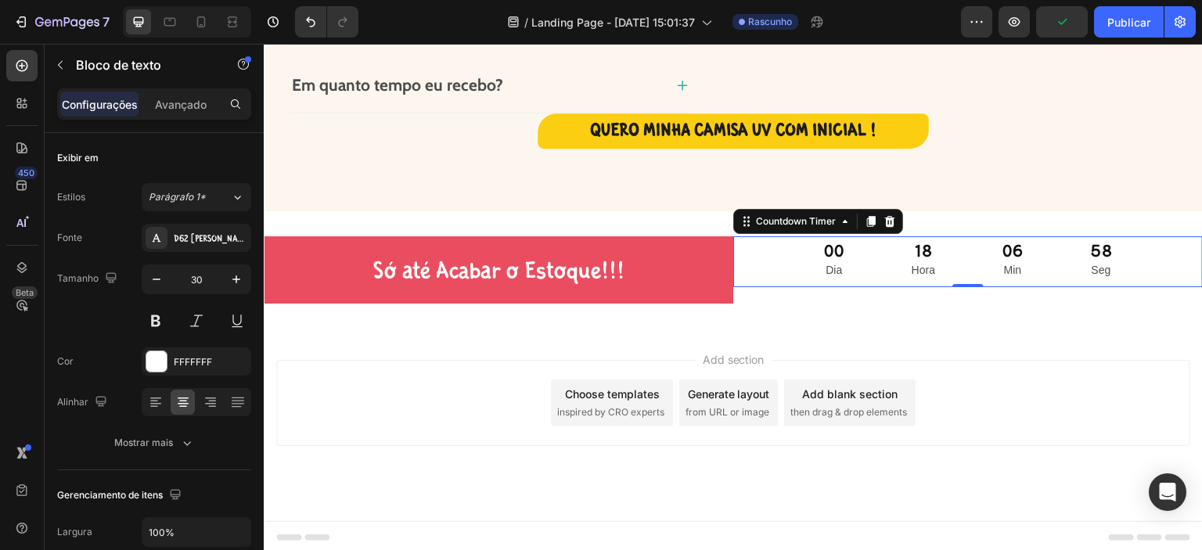
click at [805, 274] on div "00 Dia" at bounding box center [834, 261] width 58 height 51
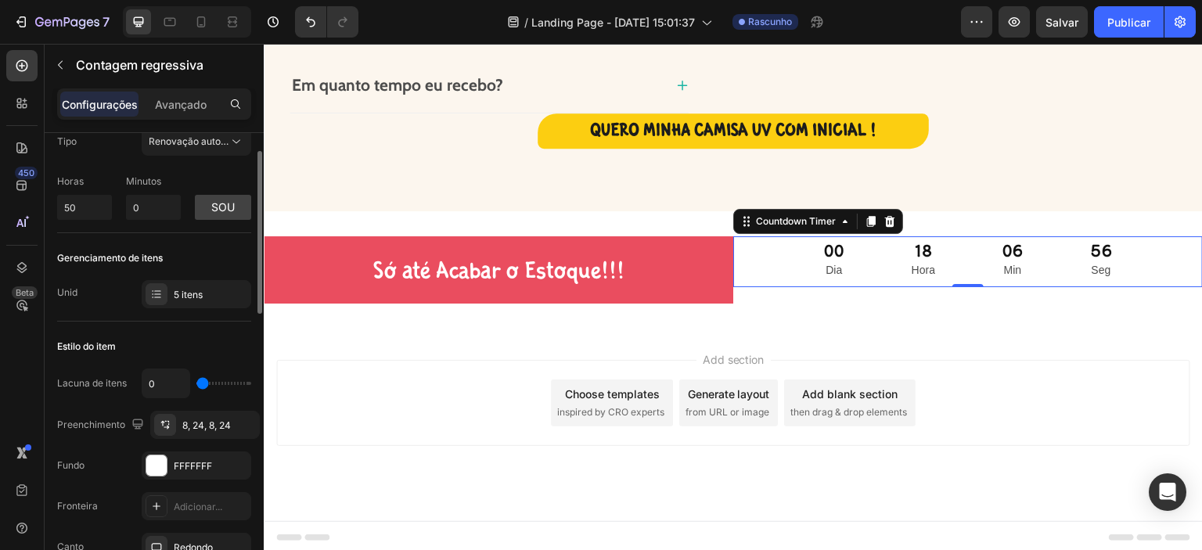
scroll to position [131, 0]
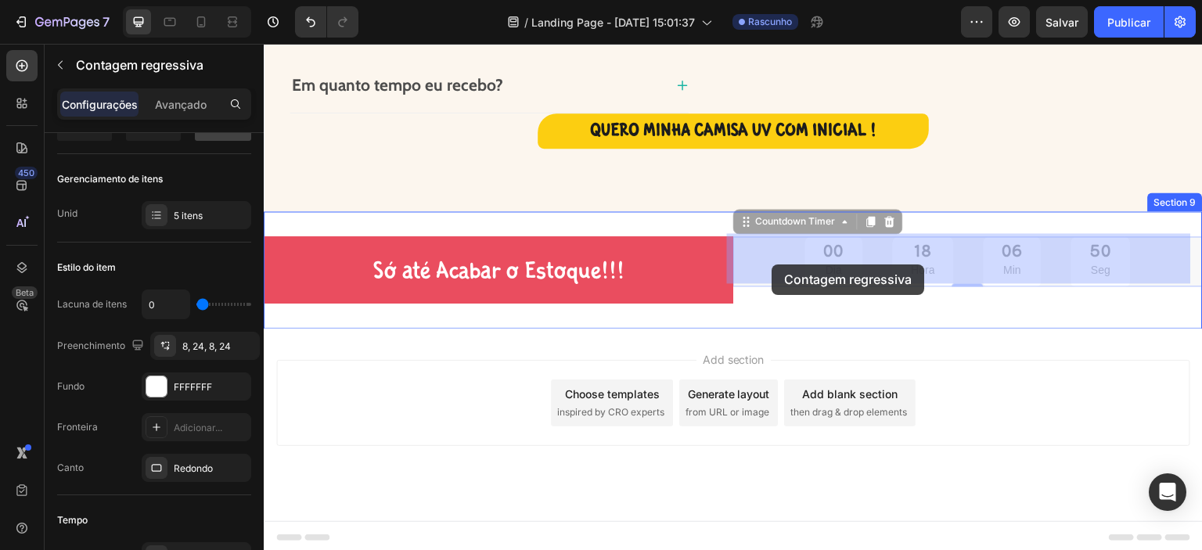
drag, startPoint x: 962, startPoint y: 268, endPoint x: 772, endPoint y: 264, distance: 189.4
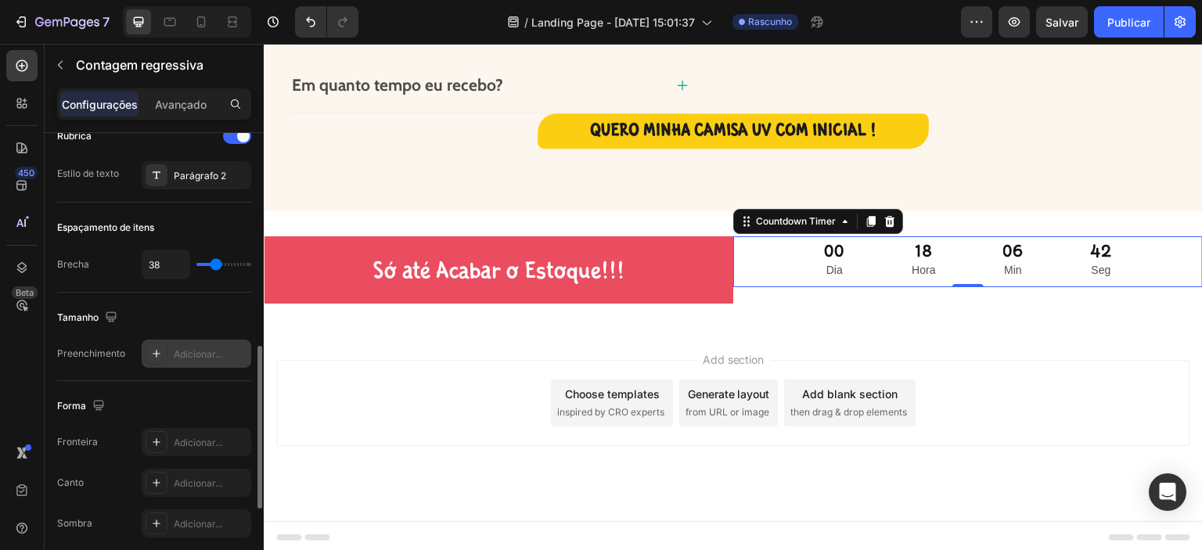
scroll to position [762, 0]
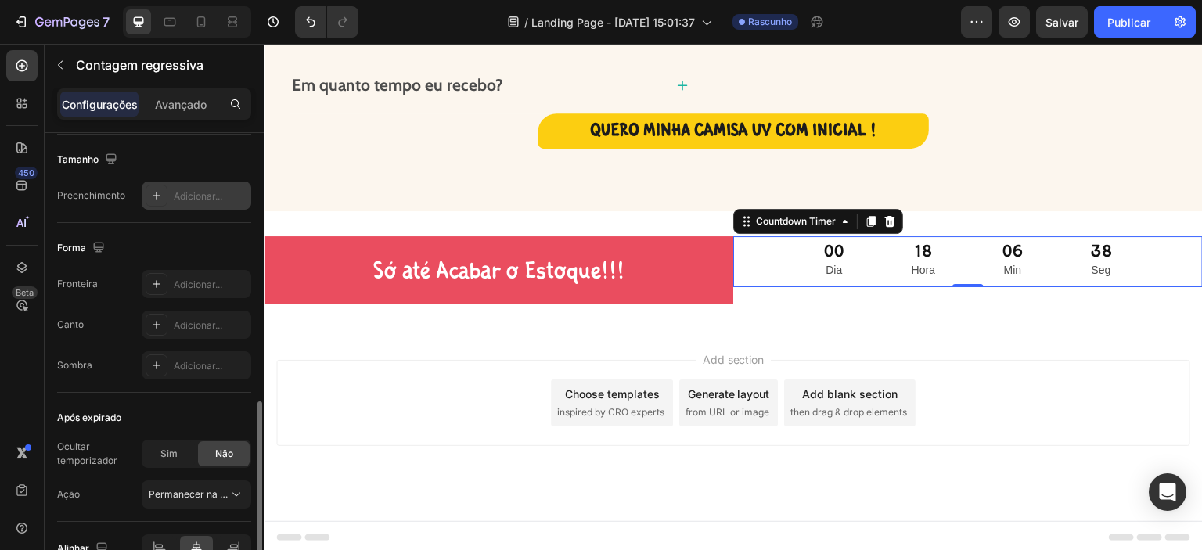
click at [156, 192] on icon at bounding box center [157, 196] width 8 height 8
type input "10"
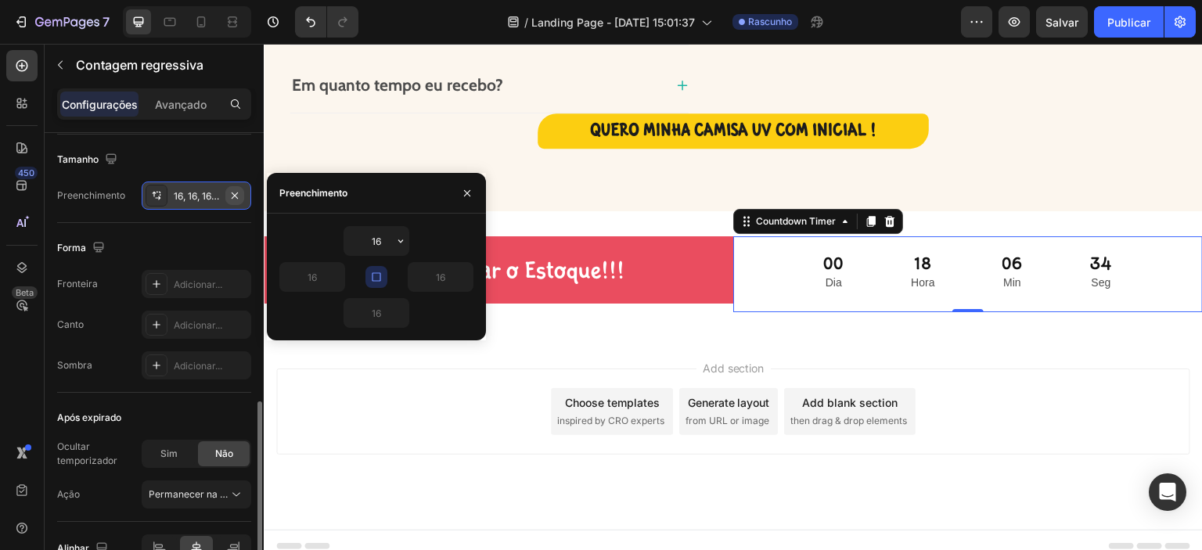
click at [232, 192] on icon "button" at bounding box center [234, 195] width 13 height 13
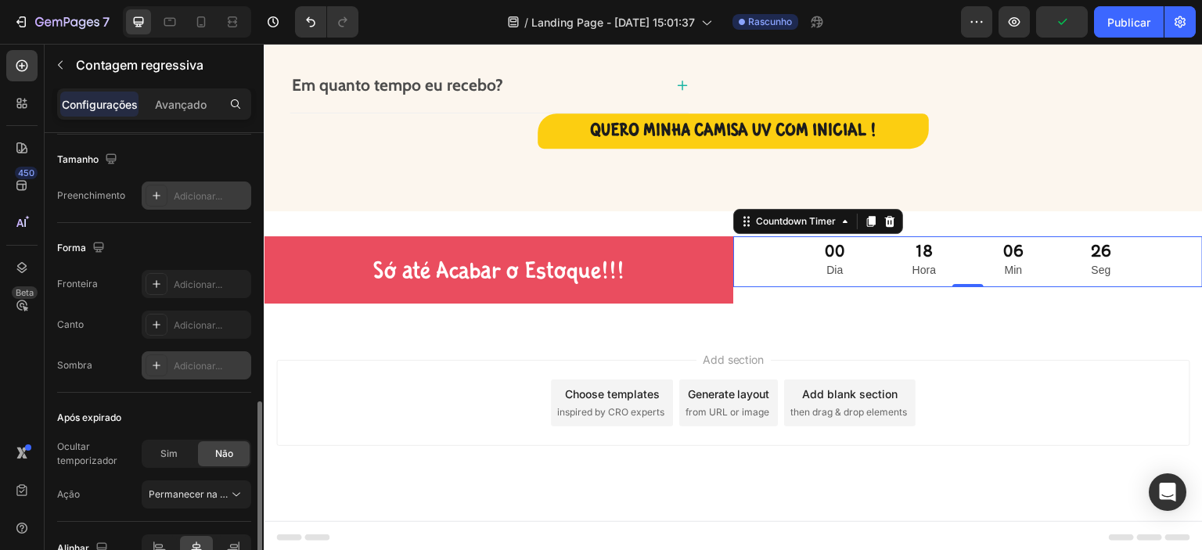
click at [155, 364] on icon at bounding box center [156, 365] width 13 height 13
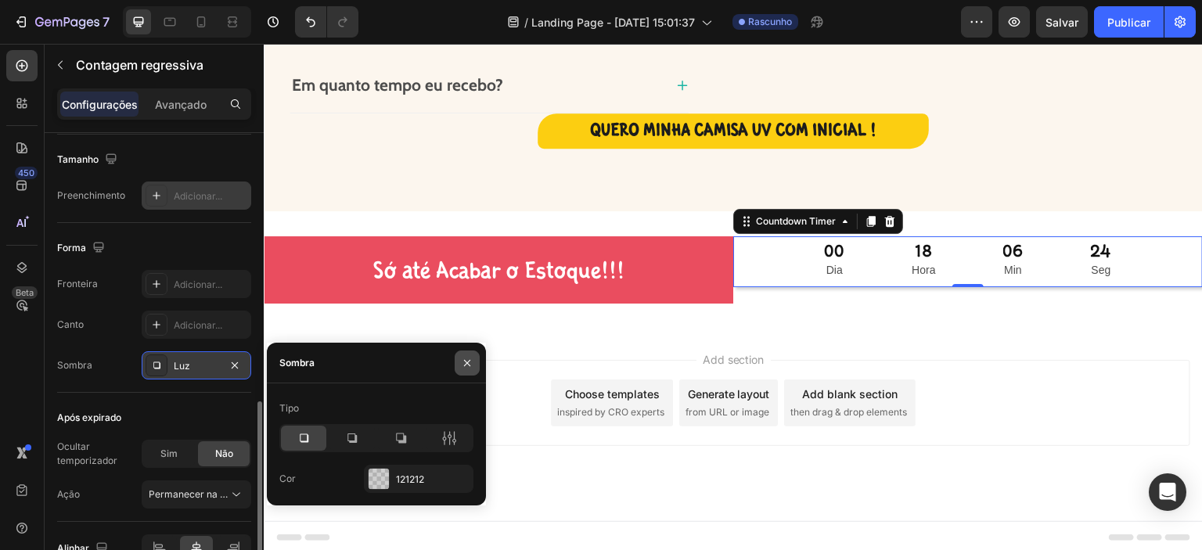
drag, startPoint x: 466, startPoint y: 361, endPoint x: 201, endPoint y: 318, distance: 268.8
click at [466, 361] on icon "button" at bounding box center [467, 363] width 13 height 13
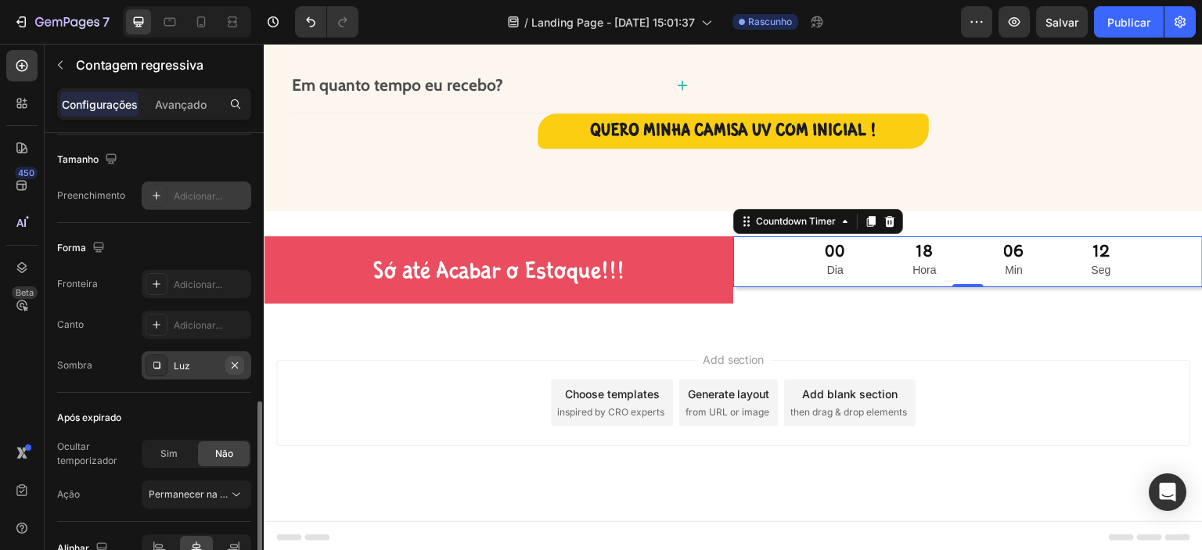
click at [233, 363] on icon "button" at bounding box center [235, 364] width 6 height 6
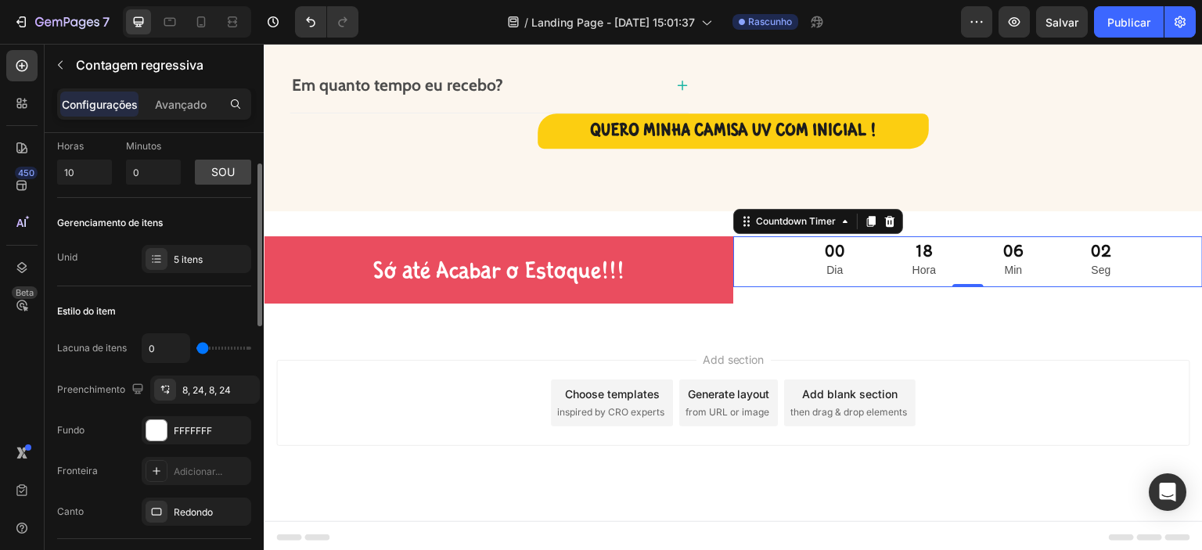
scroll to position [0, 0]
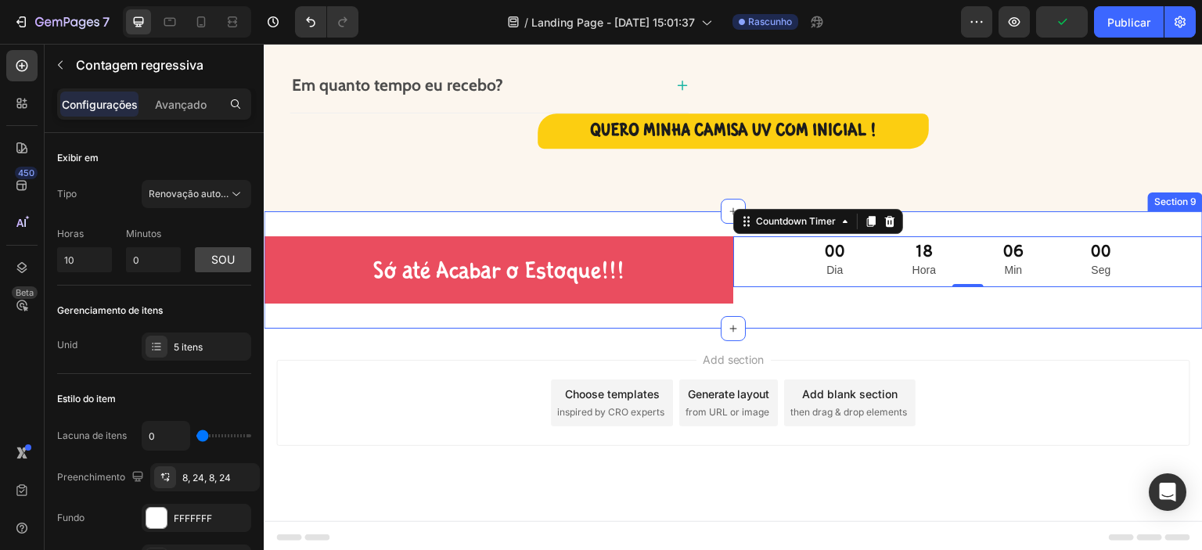
click at [563, 311] on div "Só até Acabar o Estoque!!! Text Block 00 Dia 18 Hora 06 Min 00 Seg Countdown Ti…" at bounding box center [733, 269] width 939 height 117
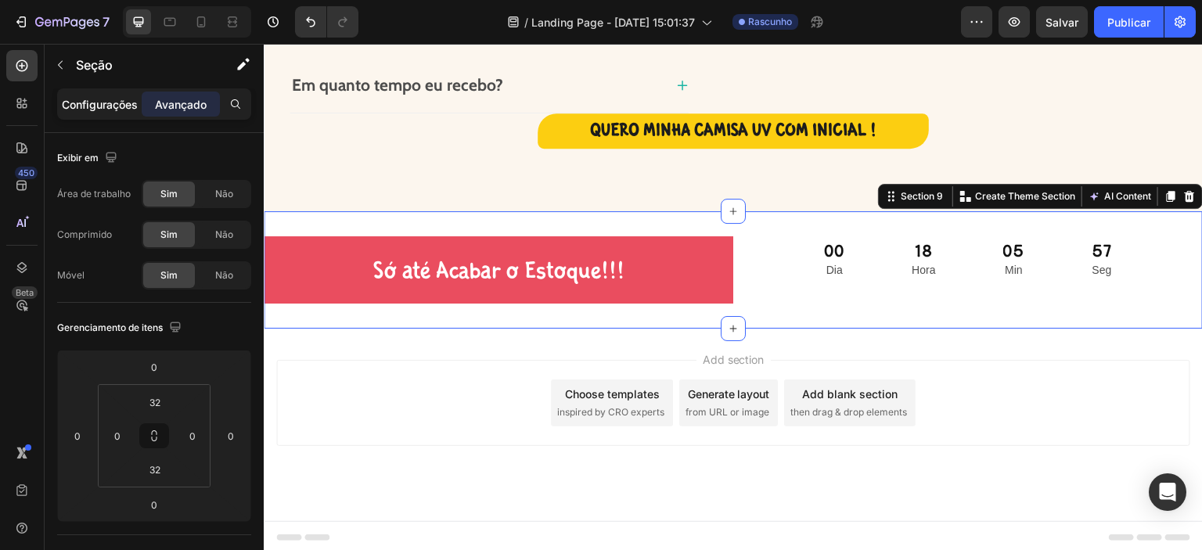
click at [109, 106] on font "Configurações" at bounding box center [100, 104] width 76 height 13
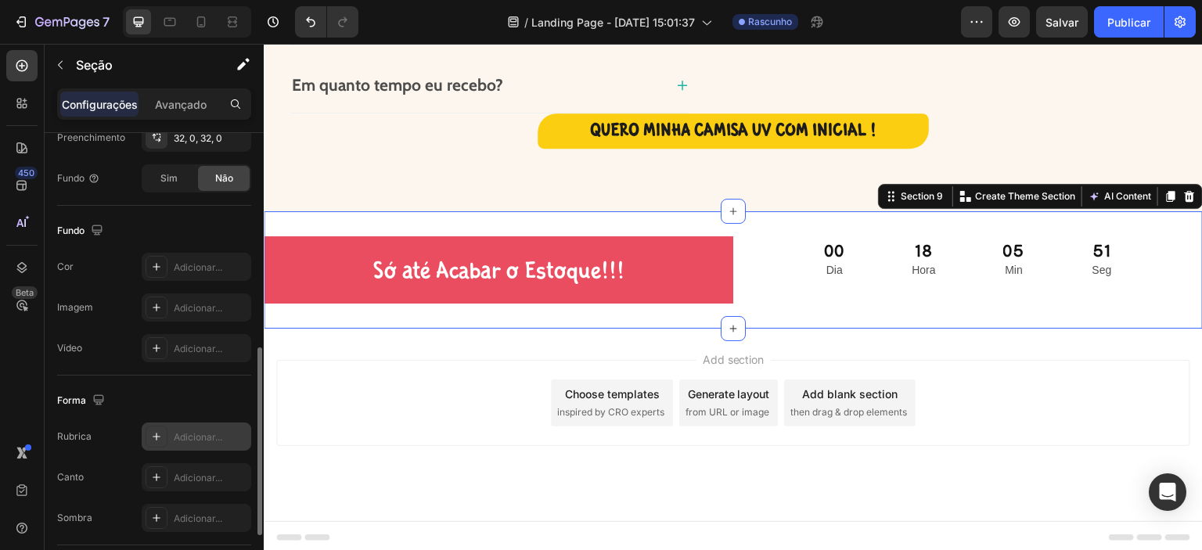
scroll to position [578, 0]
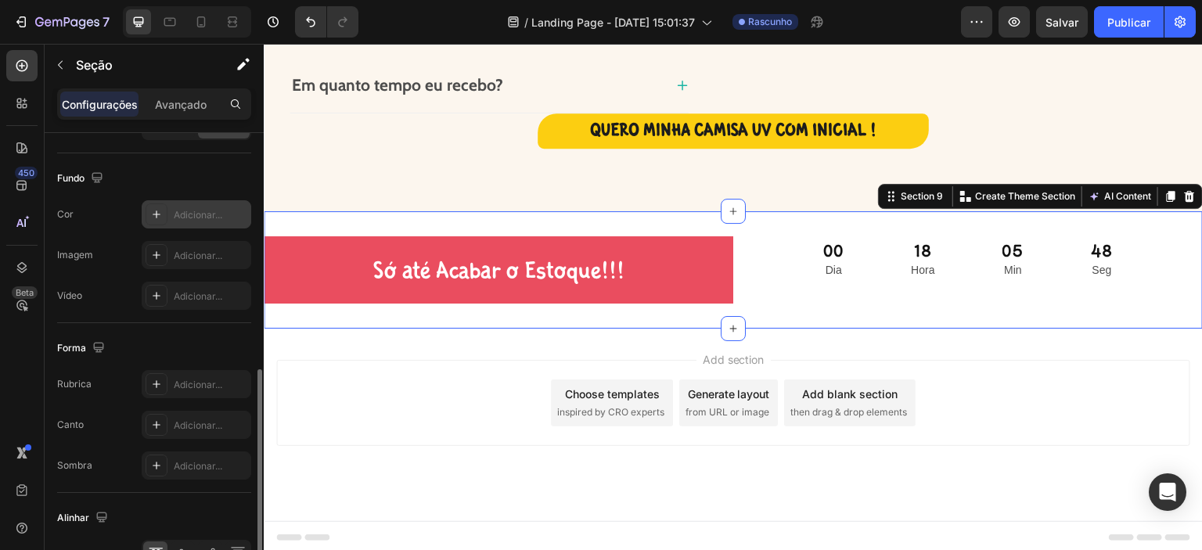
click at [154, 212] on icon at bounding box center [157, 214] width 8 height 8
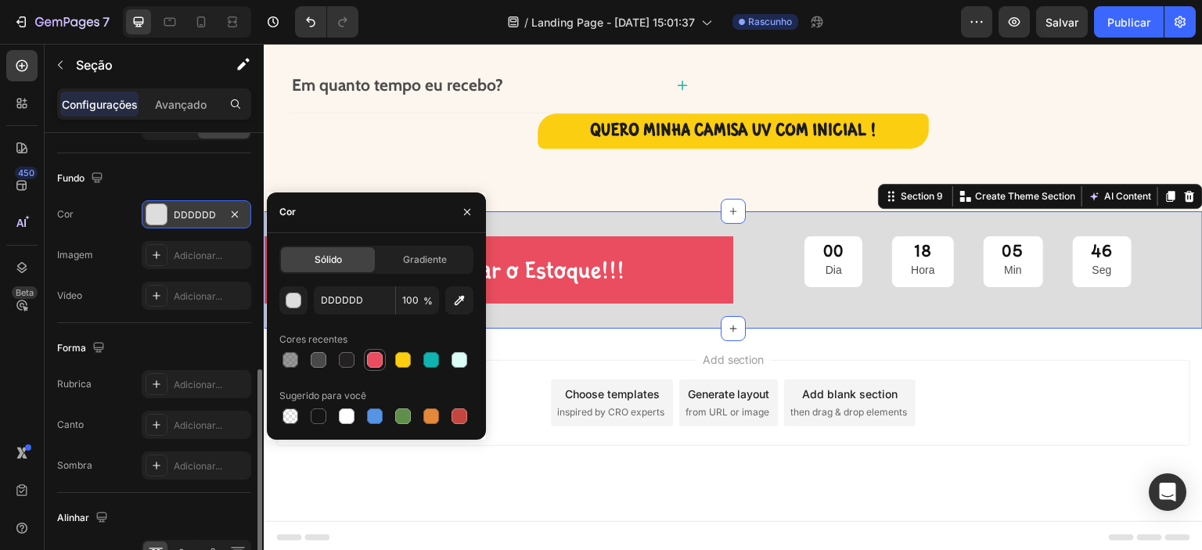
click at [369, 360] on div at bounding box center [375, 360] width 16 height 16
type input "EA4D5F"
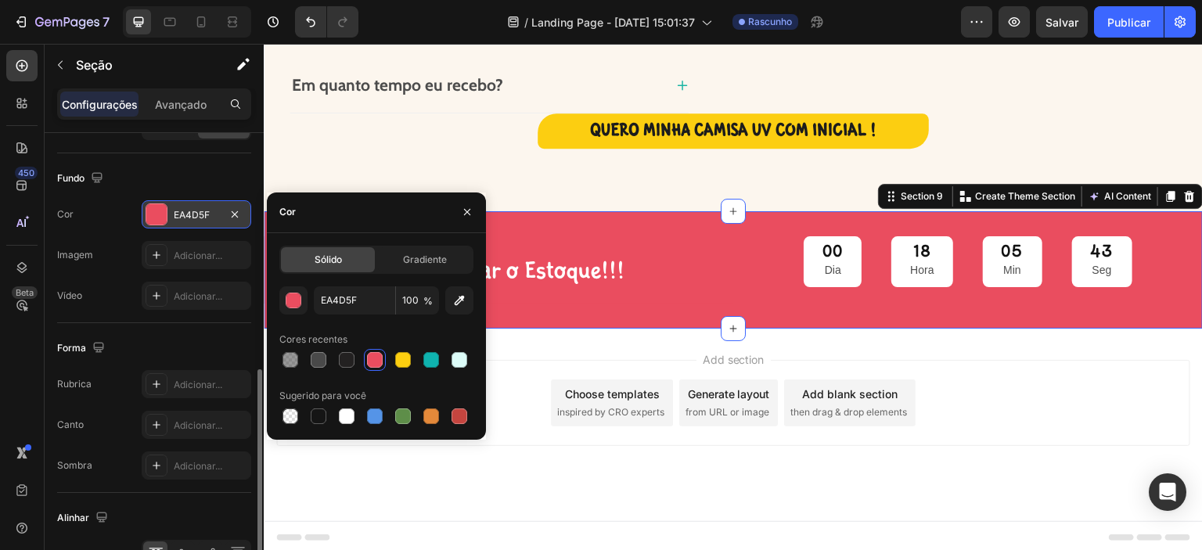
click at [210, 317] on div "Fundo As alterações podem estar ocultas pelo vídeo. Cor EA4D5F Imagem Adicionar…" at bounding box center [154, 238] width 194 height 170
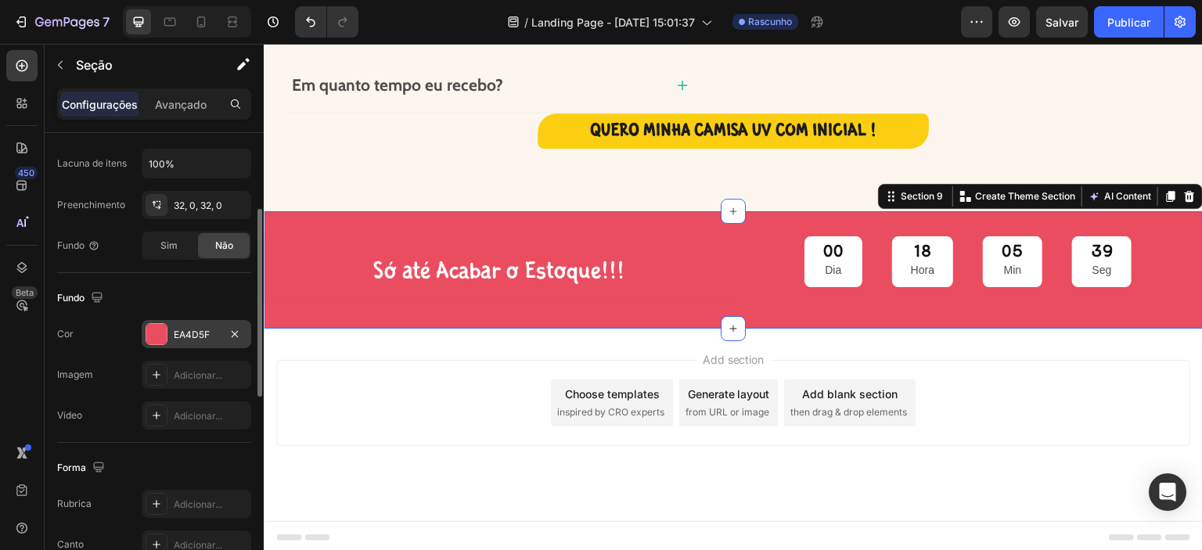
scroll to position [379, 0]
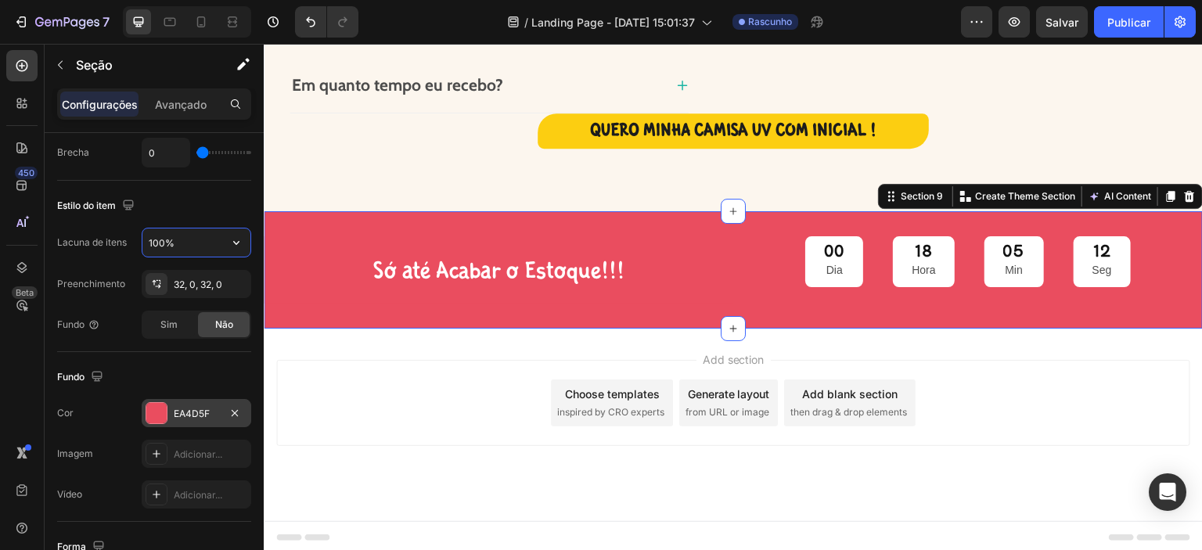
click at [192, 243] on input "100%" at bounding box center [196, 242] width 108 height 28
click at [234, 241] on icon "button" at bounding box center [236, 243] width 6 height 4
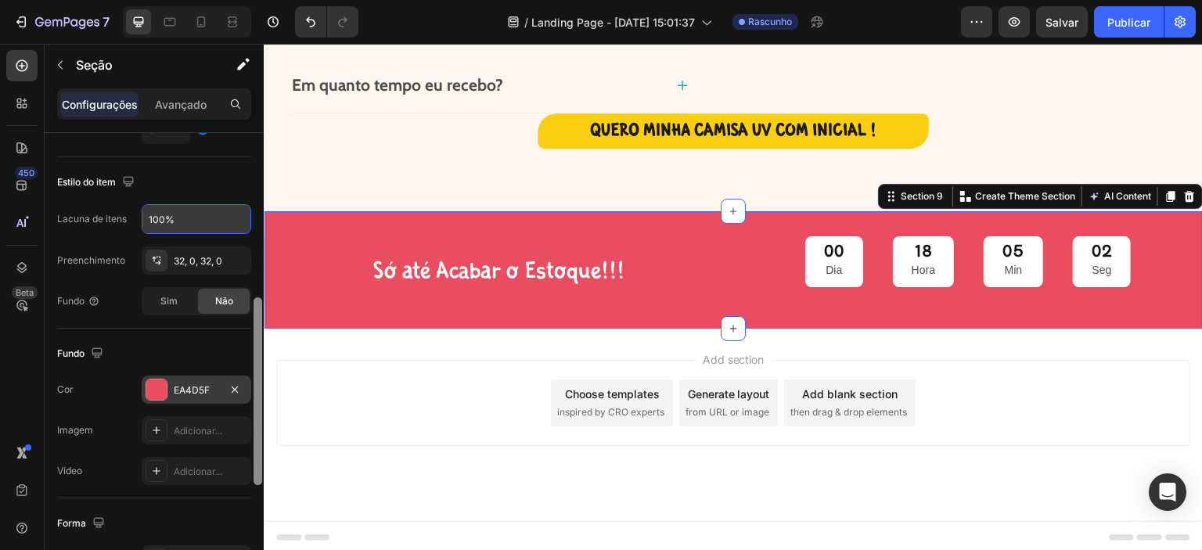
scroll to position [410, 0]
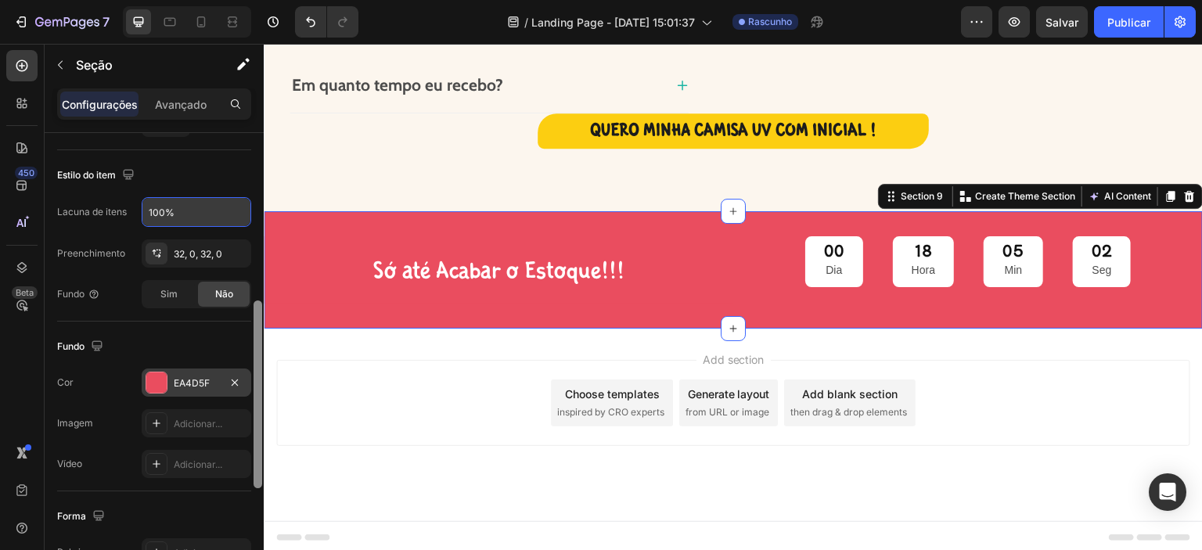
drag, startPoint x: 259, startPoint y: 378, endPoint x: 243, endPoint y: 390, distance: 20.7
click at [243, 390] on div "Layout Largura da coluna Taxa de mudança Ajustar ao conteúdo 6 6 Gerenciamento …" at bounding box center [154, 364] width 219 height 462
click at [220, 206] on input "100%" at bounding box center [196, 212] width 108 height 28
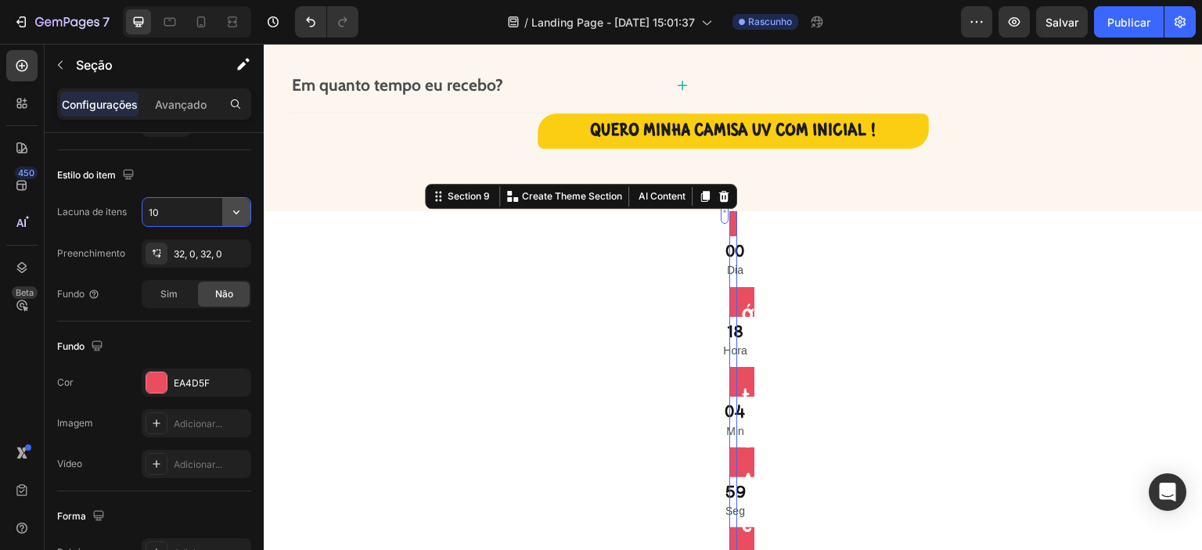
type input "1"
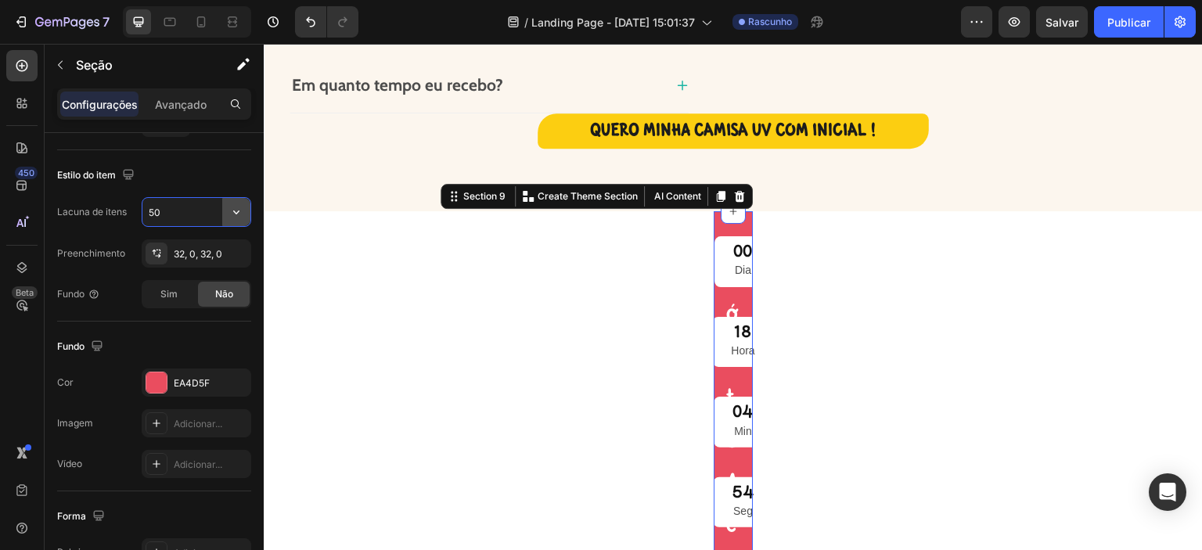
type input "5"
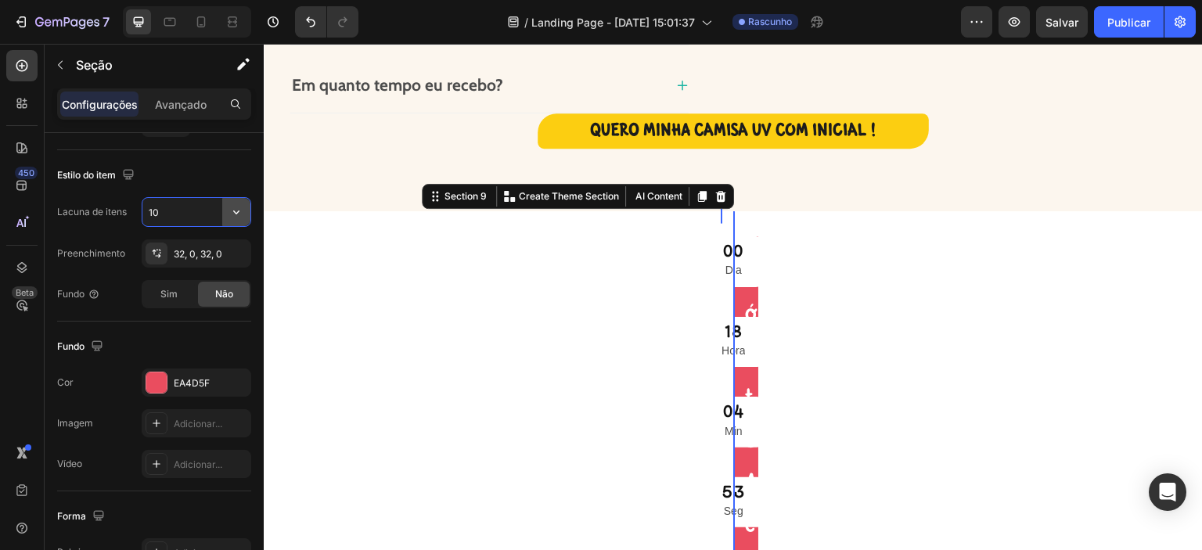
type input "100"
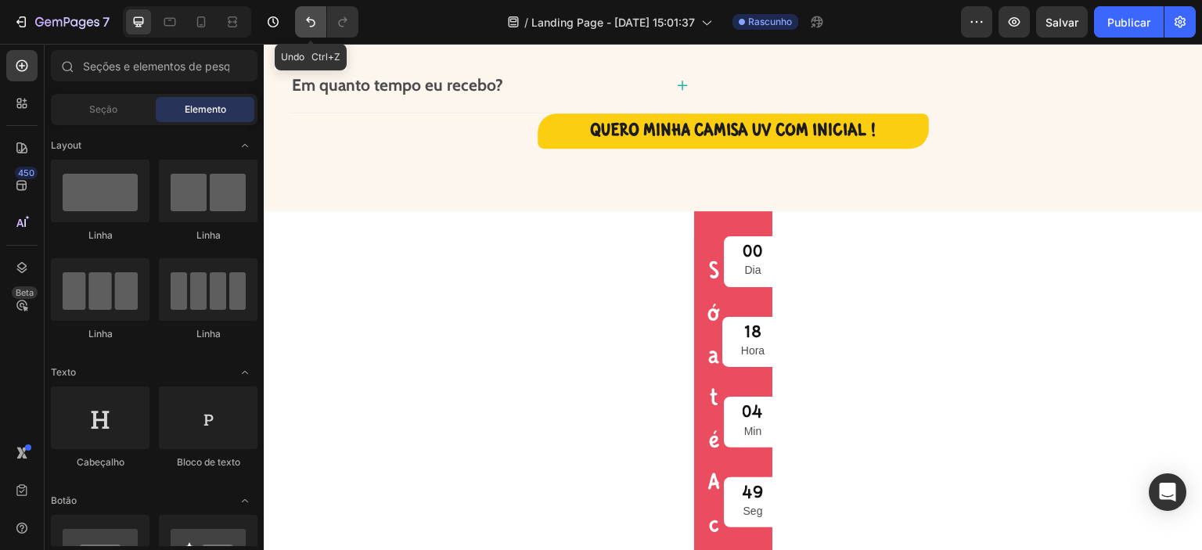
click at [312, 23] on icon "Desfazer/Refazer" at bounding box center [311, 22] width 16 height 16
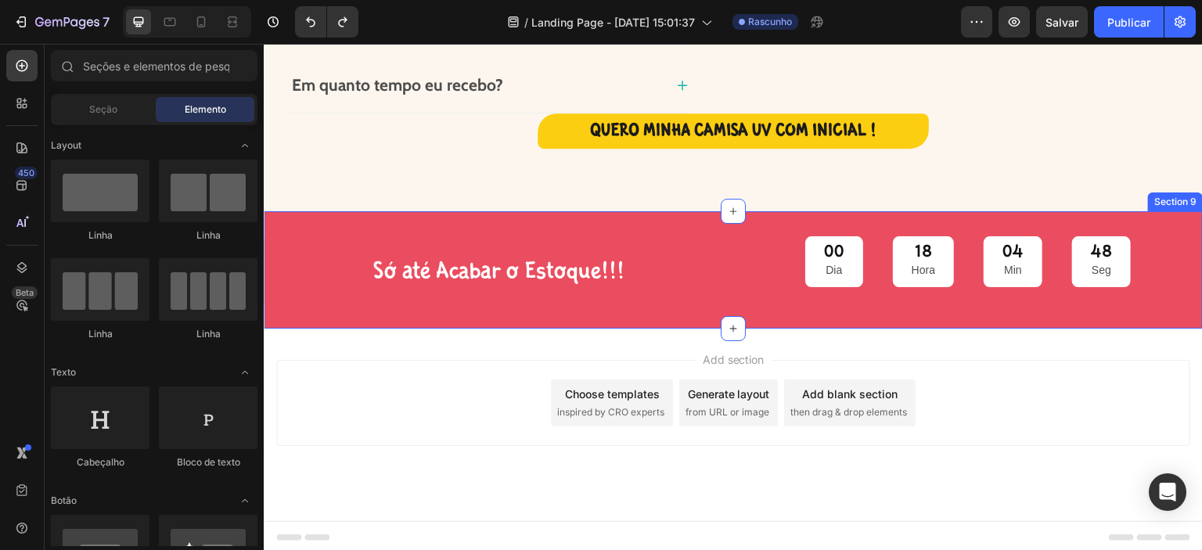
click at [728, 311] on div "Só até Acabar o Estoque!!! Text Block 00 Dia 18 Hora 04 Min 48 Seg Countdown Ti…" at bounding box center [733, 269] width 939 height 117
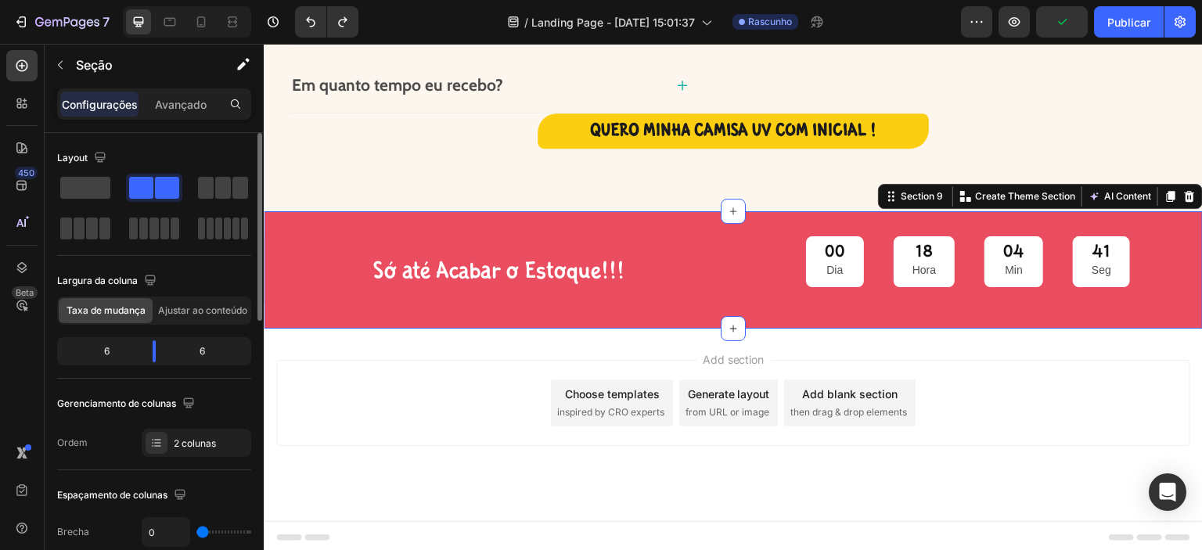
click at [109, 348] on font "6" at bounding box center [106, 351] width 5 height 12
click at [223, 354] on div "6" at bounding box center [208, 351] width 80 height 22
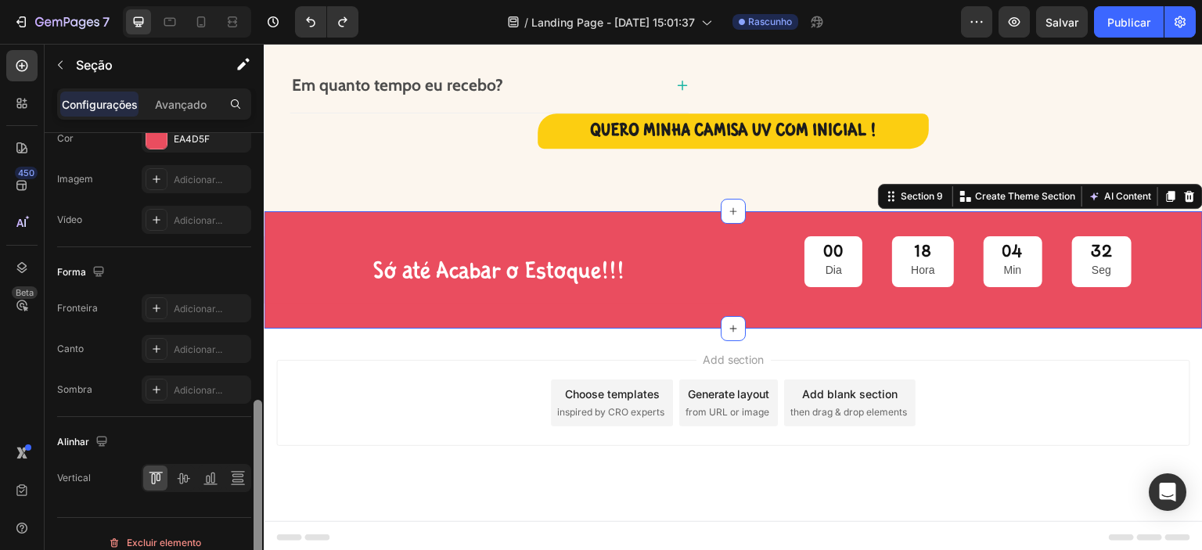
scroll to position [669, 0]
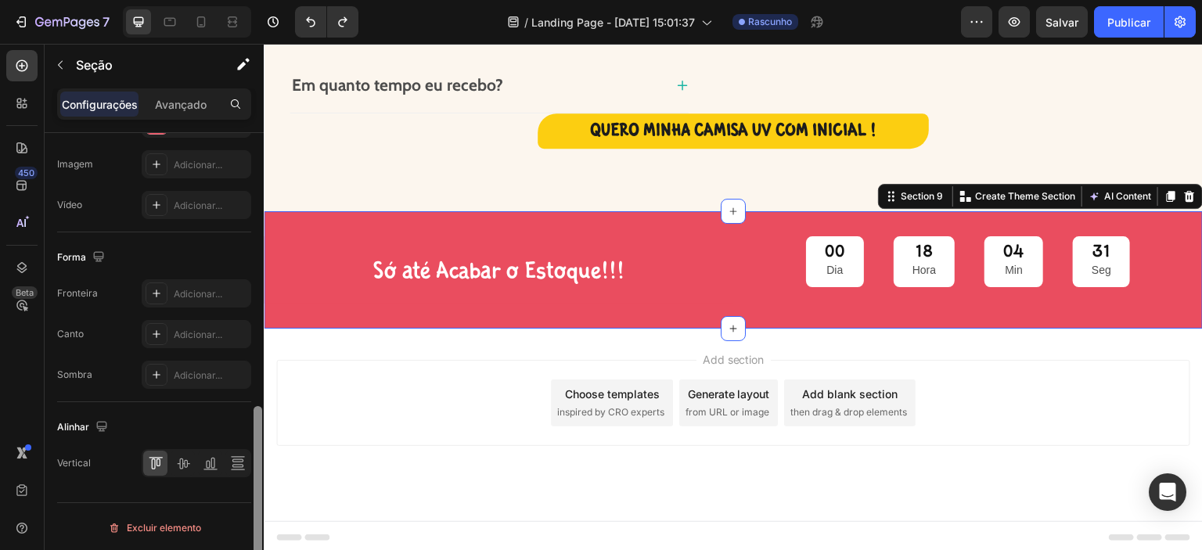
drag, startPoint x: 258, startPoint y: 292, endPoint x: 241, endPoint y: 562, distance: 270.5
click at [241, 0] on html "7 Version history / Landing Page - 22 de agosto, 15:01:37 Rascunho Visualização…" at bounding box center [601, 0] width 1202 height 0
click at [183, 462] on icon at bounding box center [183, 463] width 16 height 16
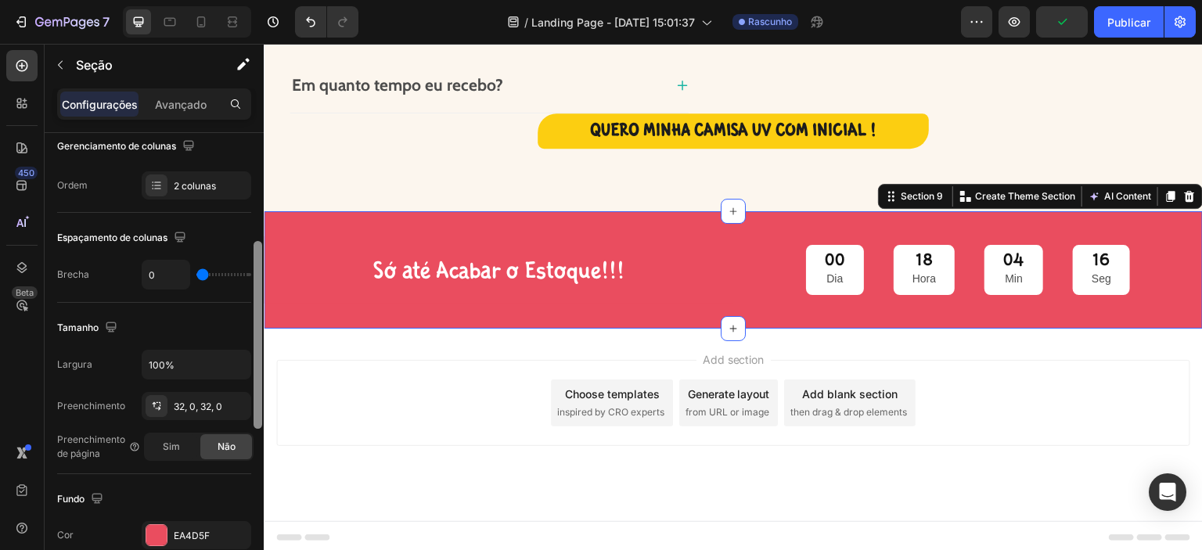
scroll to position [252, 0]
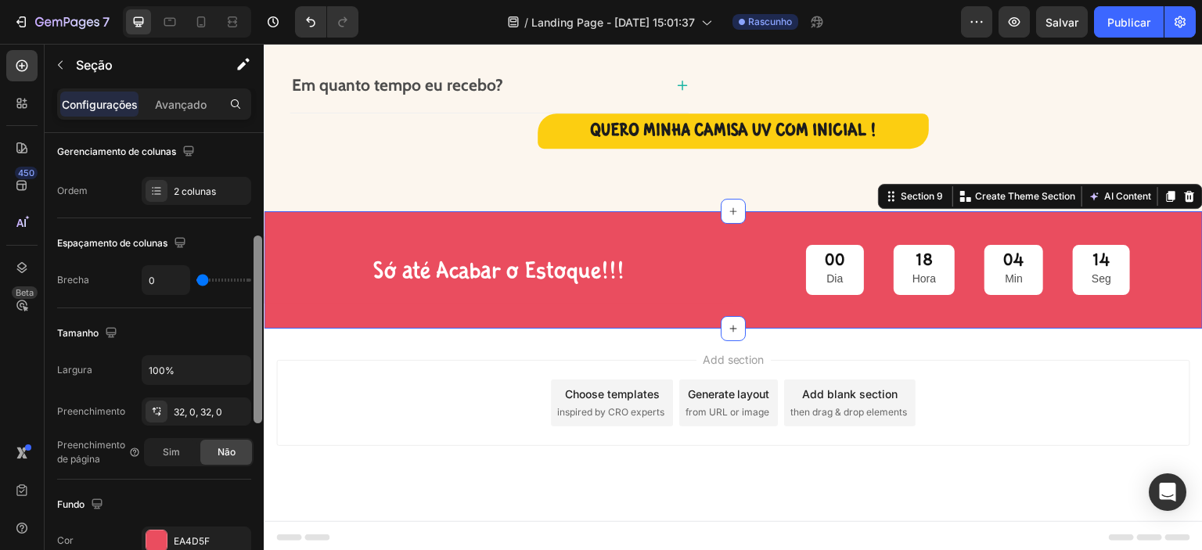
drag, startPoint x: 260, startPoint y: 505, endPoint x: 263, endPoint y: 334, distance: 170.6
click at [263, 334] on div at bounding box center [258, 364] width 12 height 462
click at [163, 369] on input "100%" at bounding box center [196, 370] width 108 height 28
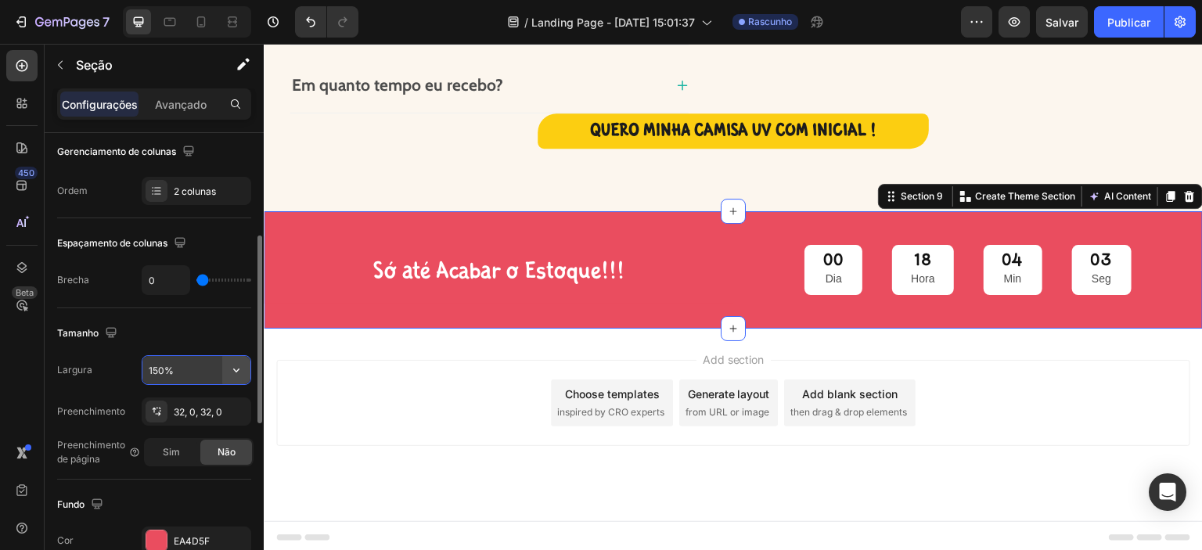
click at [241, 368] on icon "button" at bounding box center [236, 370] width 16 height 16
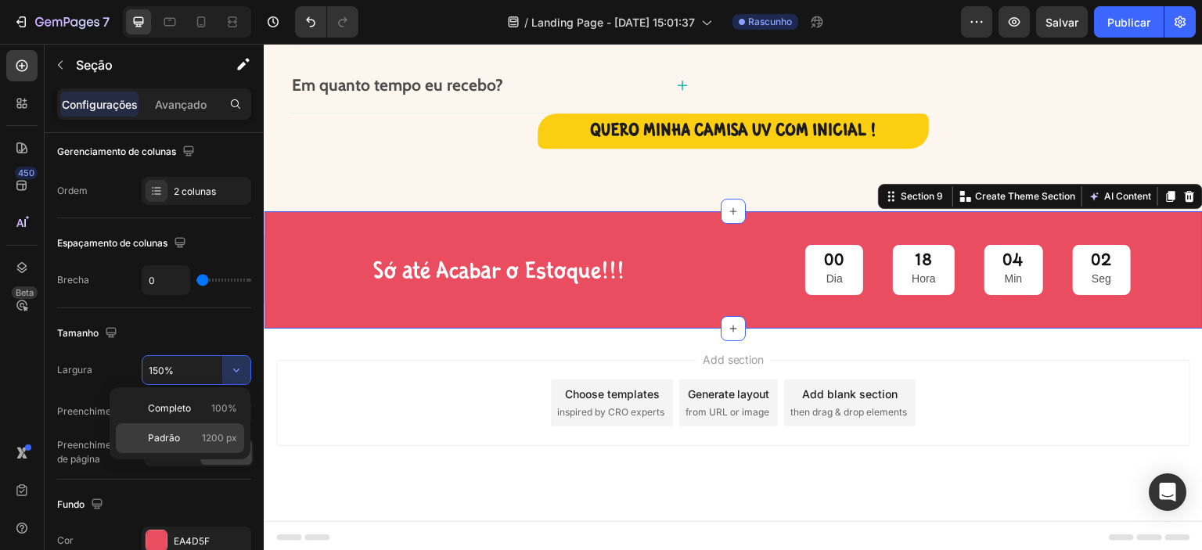
click at [218, 433] on font "1200 px" at bounding box center [219, 438] width 35 height 12
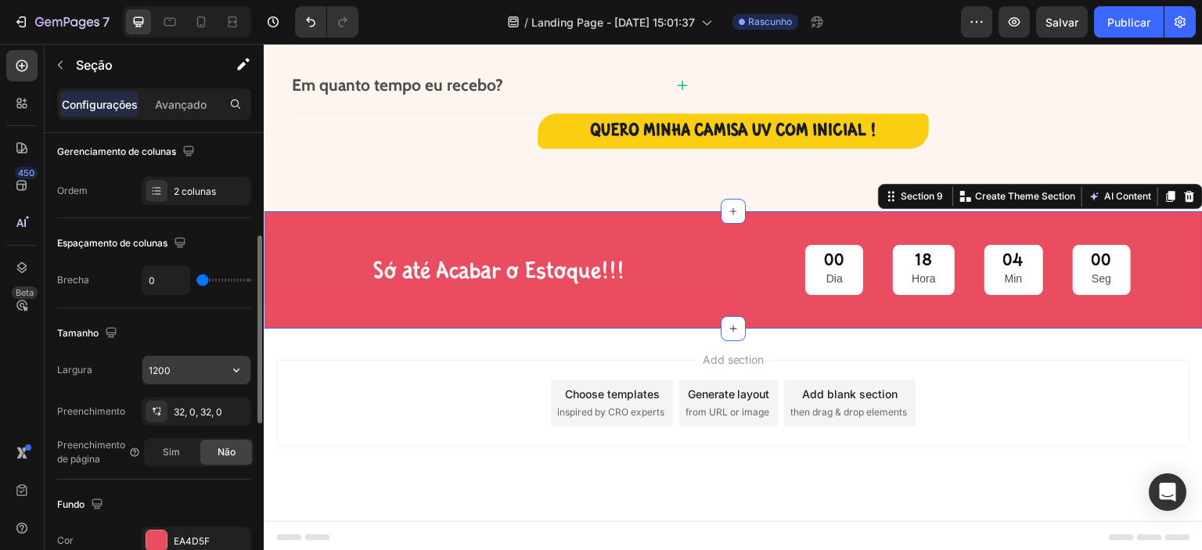
click at [171, 368] on input "1200" at bounding box center [196, 370] width 108 height 28
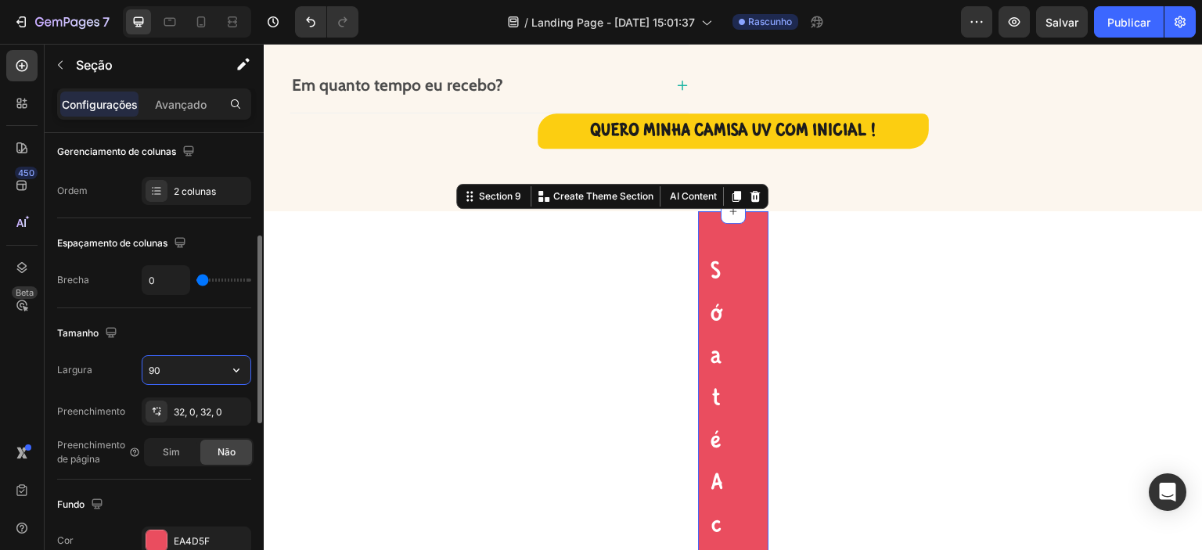
type input "9"
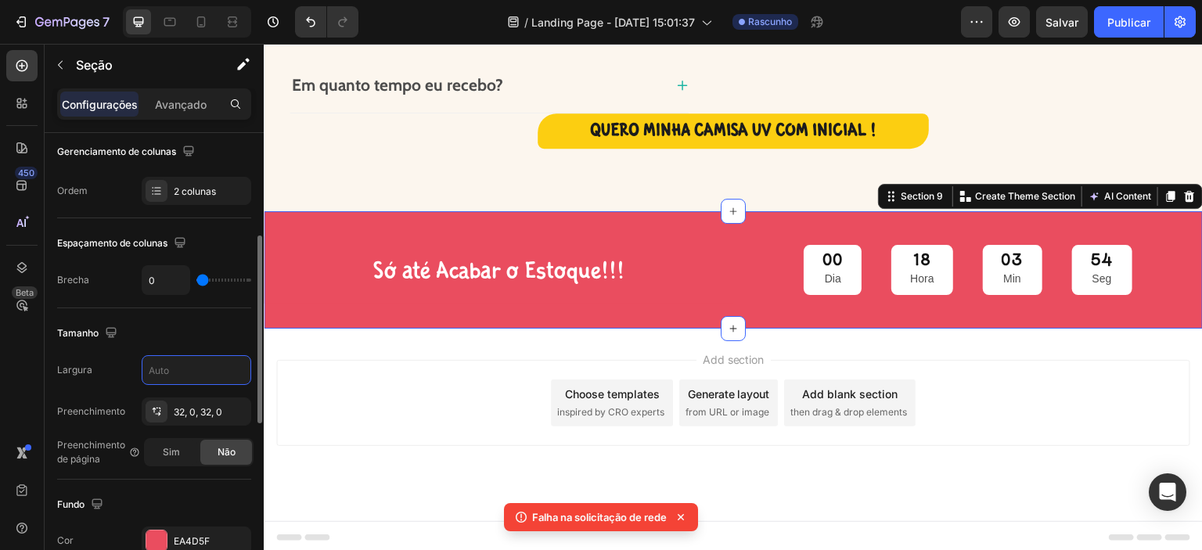
click at [188, 336] on div "Tamanho" at bounding box center [154, 333] width 194 height 25
click at [195, 377] on input "text" at bounding box center [196, 370] width 108 height 28
click at [216, 412] on font "32, 0, 32, 0" at bounding box center [198, 412] width 49 height 12
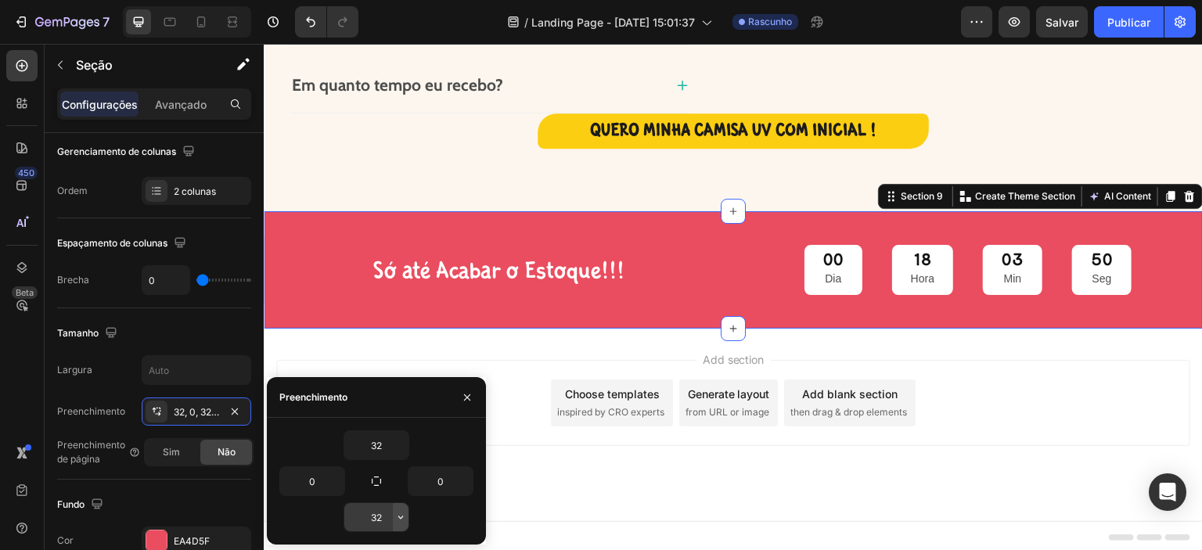
click at [397, 518] on icon "button" at bounding box center [400, 517] width 13 height 13
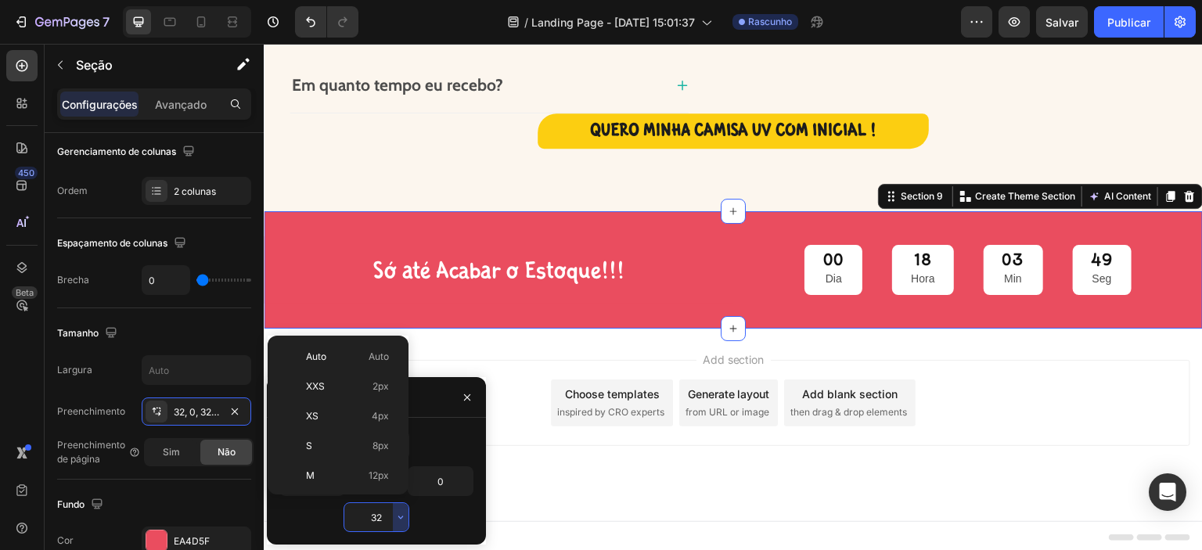
scroll to position [113, 0]
click at [376, 397] on font "16 px" at bounding box center [377, 393] width 23 height 12
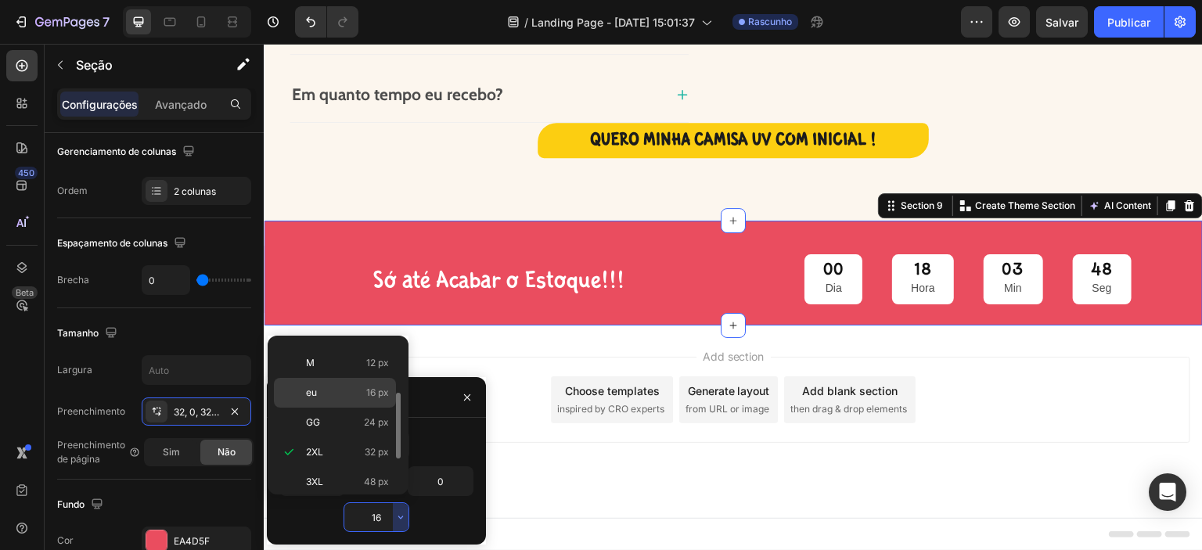
scroll to position [4050, 0]
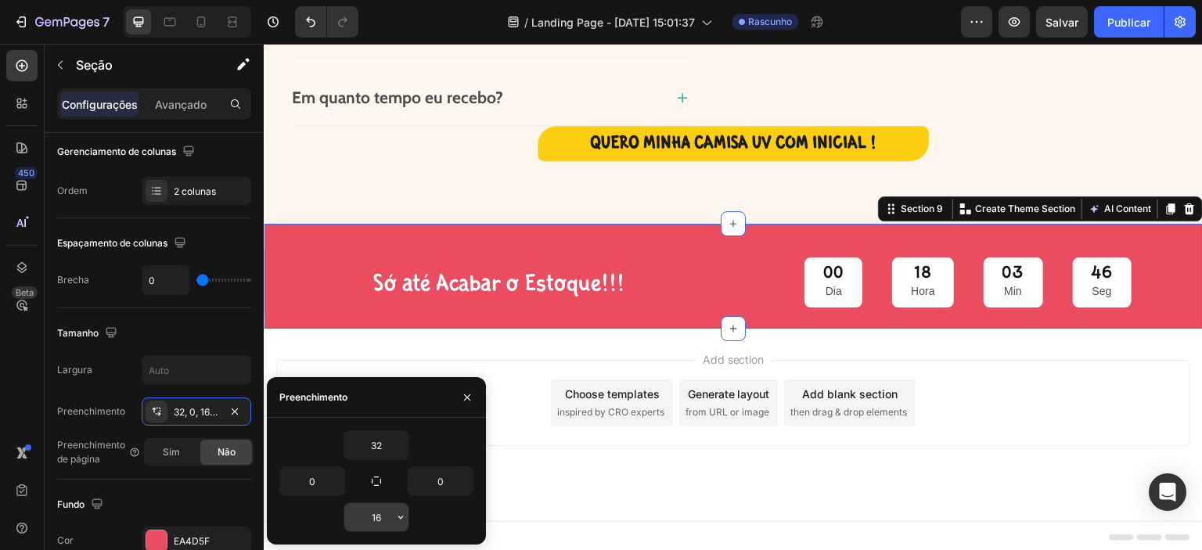
click at [383, 518] on input "16" at bounding box center [376, 517] width 64 height 28
click at [401, 517] on icon "button" at bounding box center [400, 517] width 5 height 3
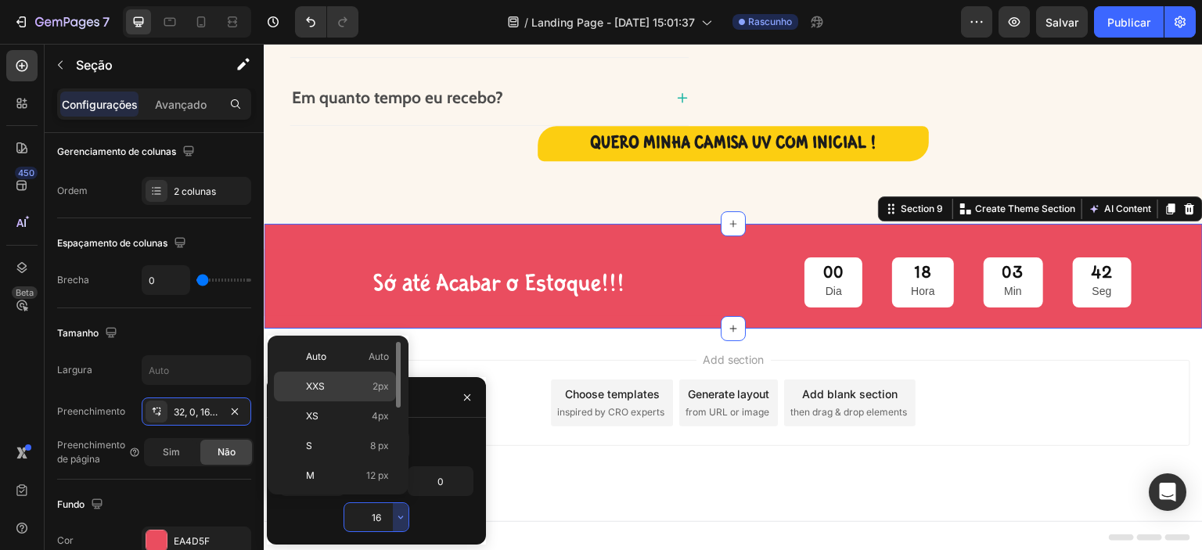
click at [380, 389] on font "2px" at bounding box center [380, 386] width 16 height 12
type input "2"
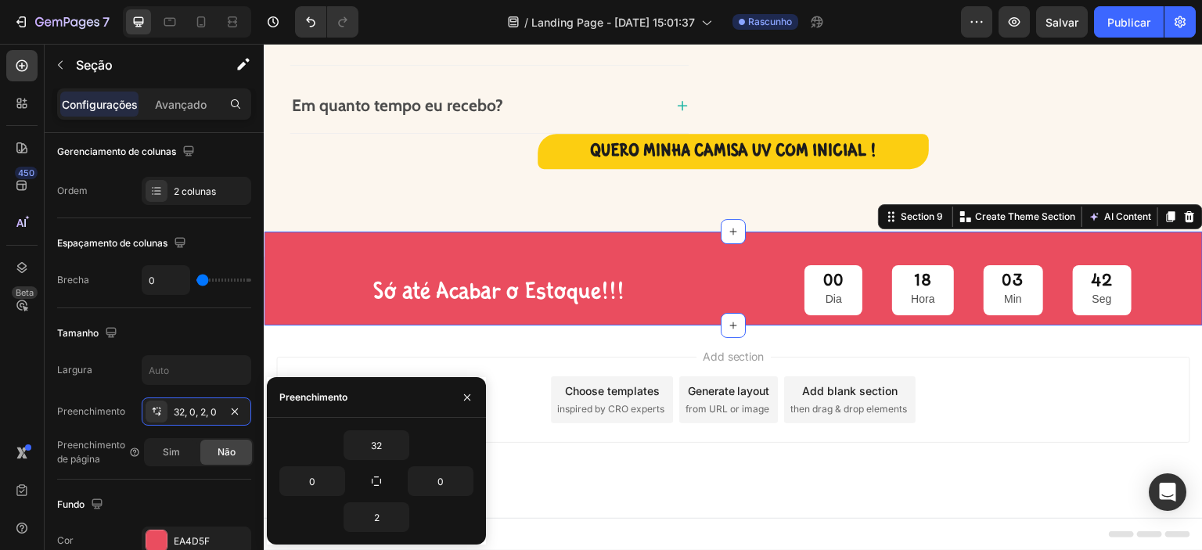
scroll to position [4038, 0]
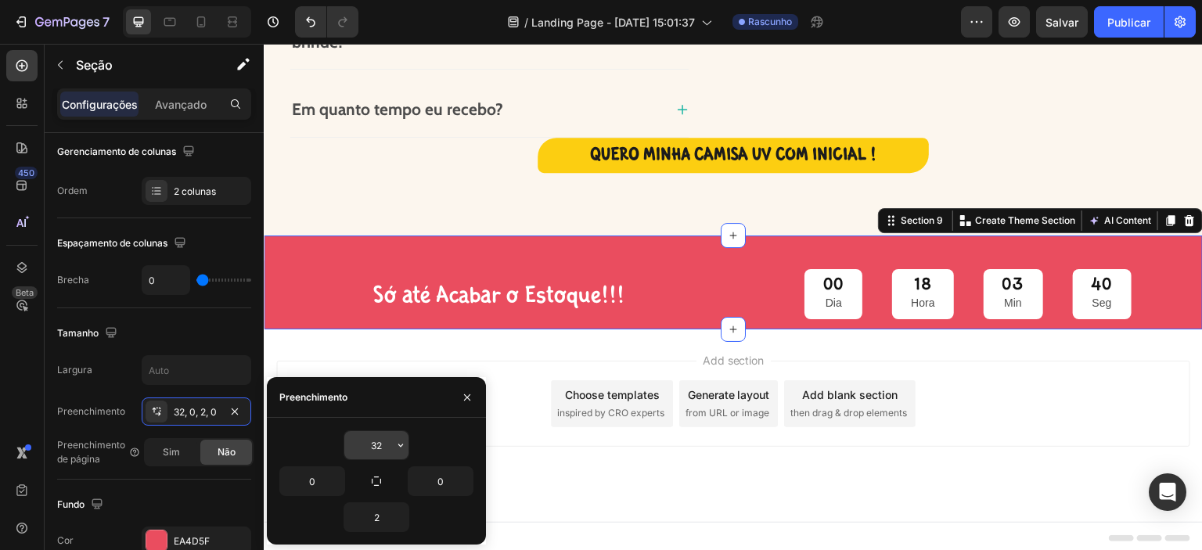
click at [383, 439] on input "32" at bounding box center [376, 445] width 64 height 28
click at [397, 446] on icon "button" at bounding box center [400, 445] width 13 height 13
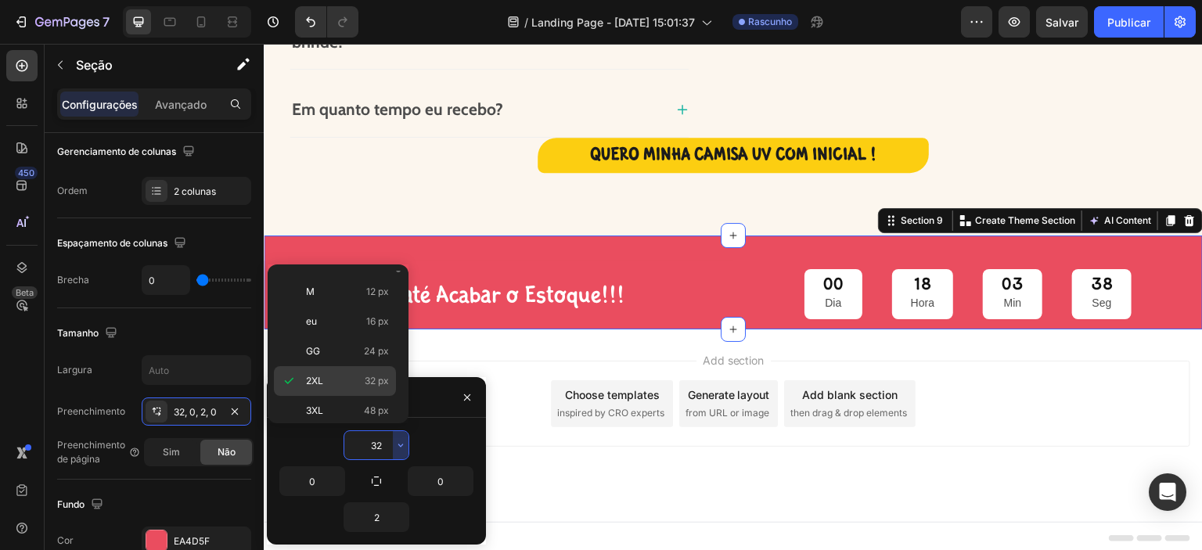
scroll to position [0, 0]
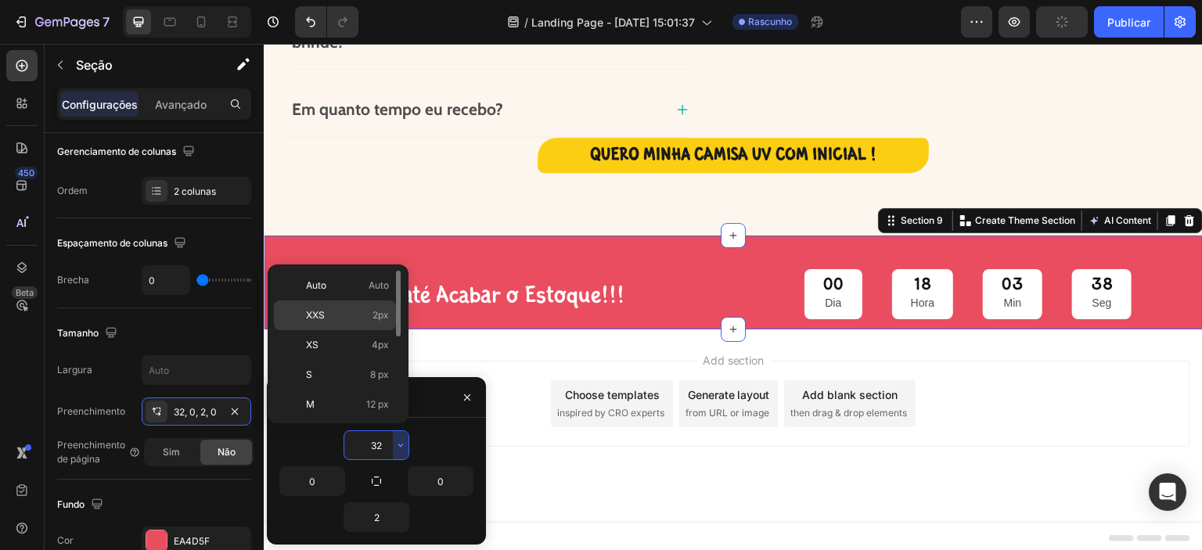
click at [368, 318] on p "XXS 2px" at bounding box center [347, 315] width 83 height 14
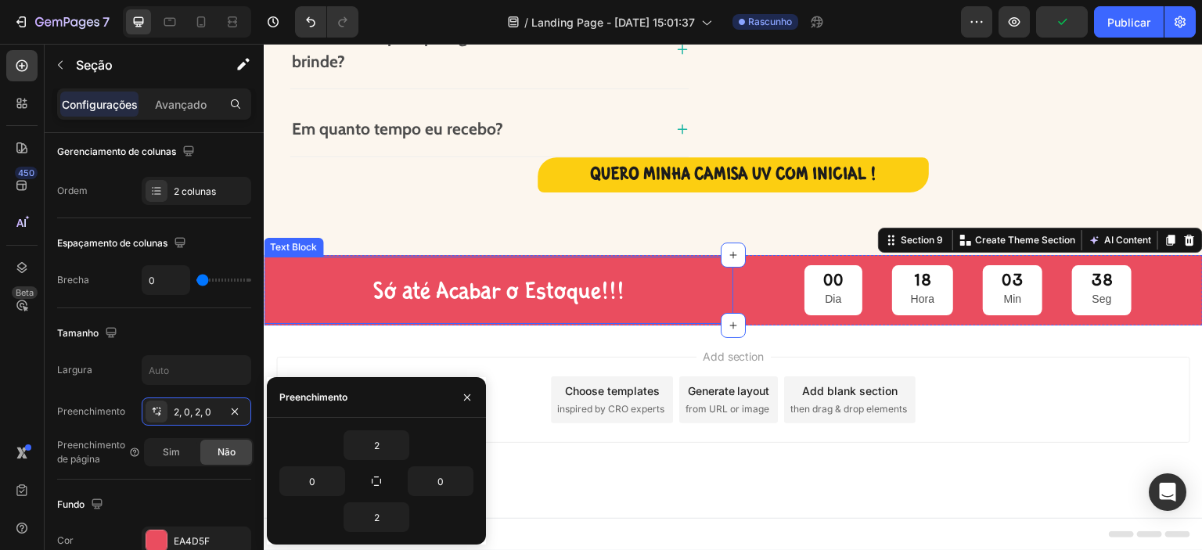
scroll to position [4015, 0]
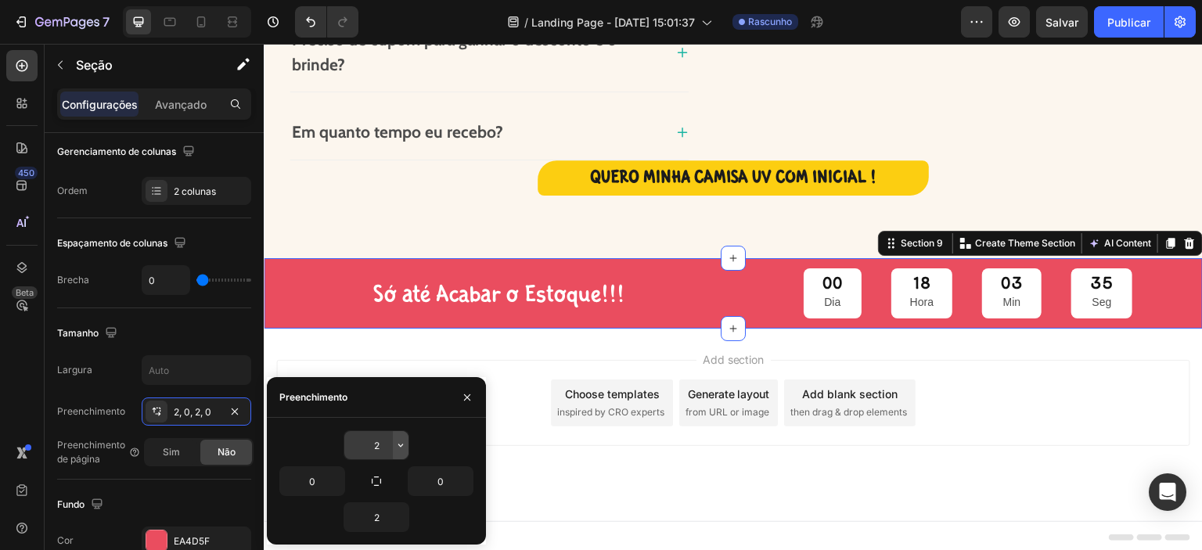
click at [400, 443] on icon "button" at bounding box center [400, 445] width 13 height 13
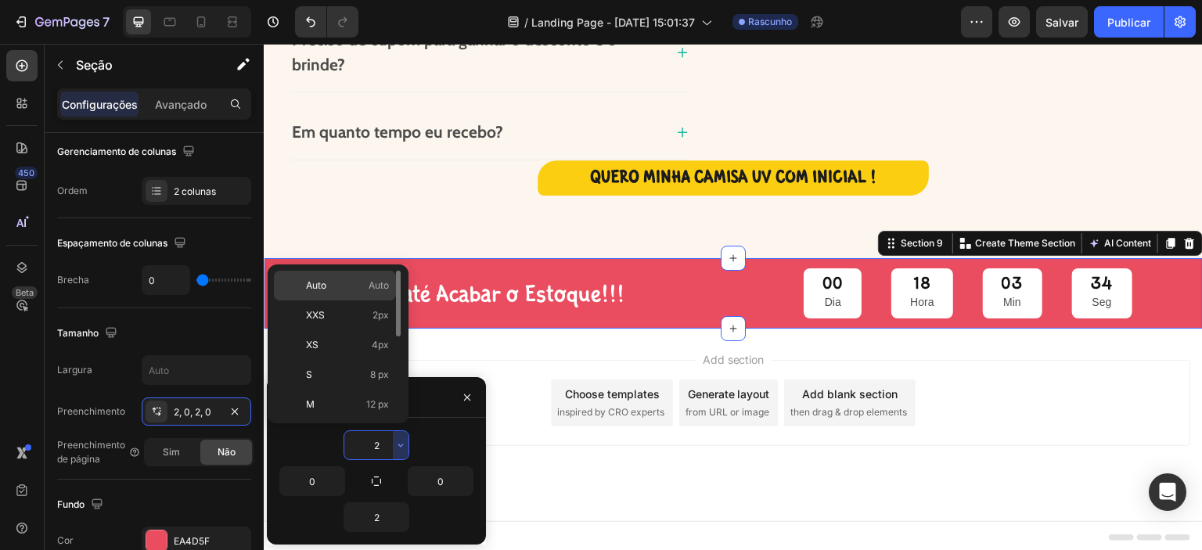
click at [376, 288] on font "Auto" at bounding box center [379, 285] width 20 height 12
type input "Auto"
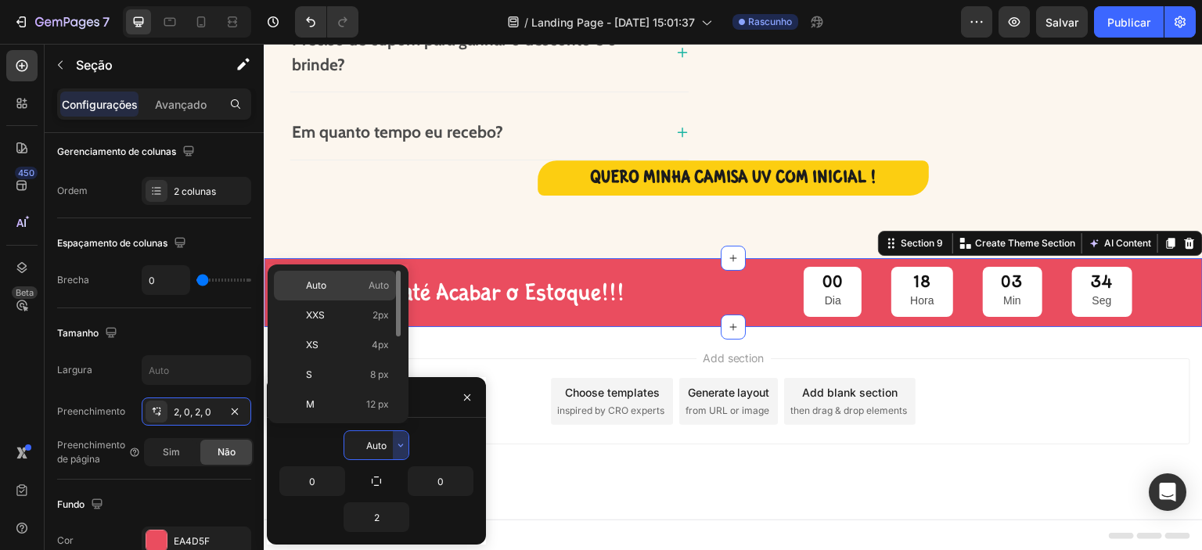
scroll to position [4013, 0]
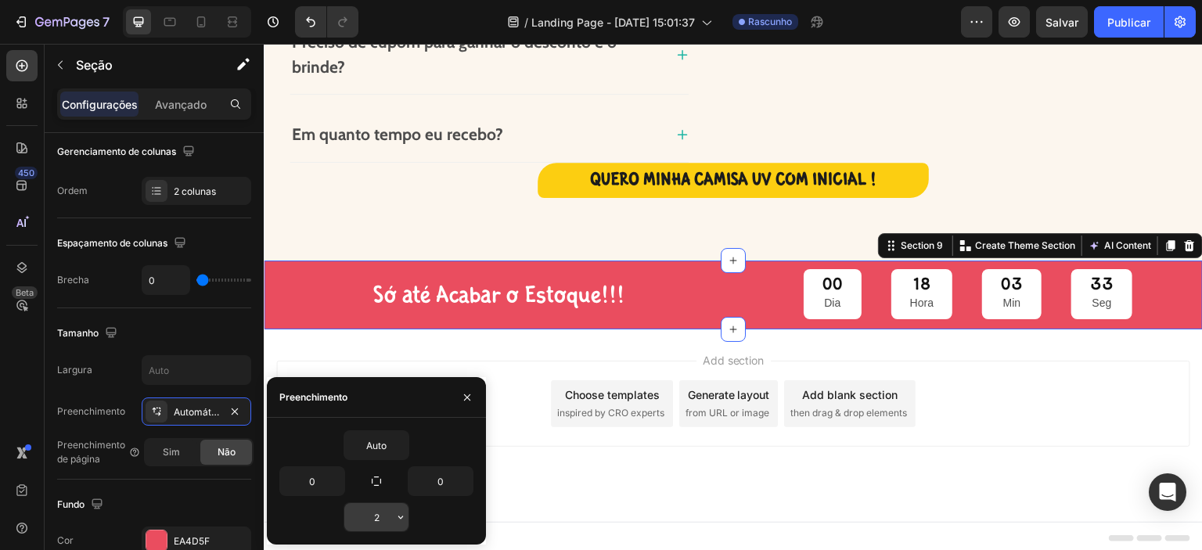
click at [398, 515] on icon "button" at bounding box center [400, 517] width 13 height 13
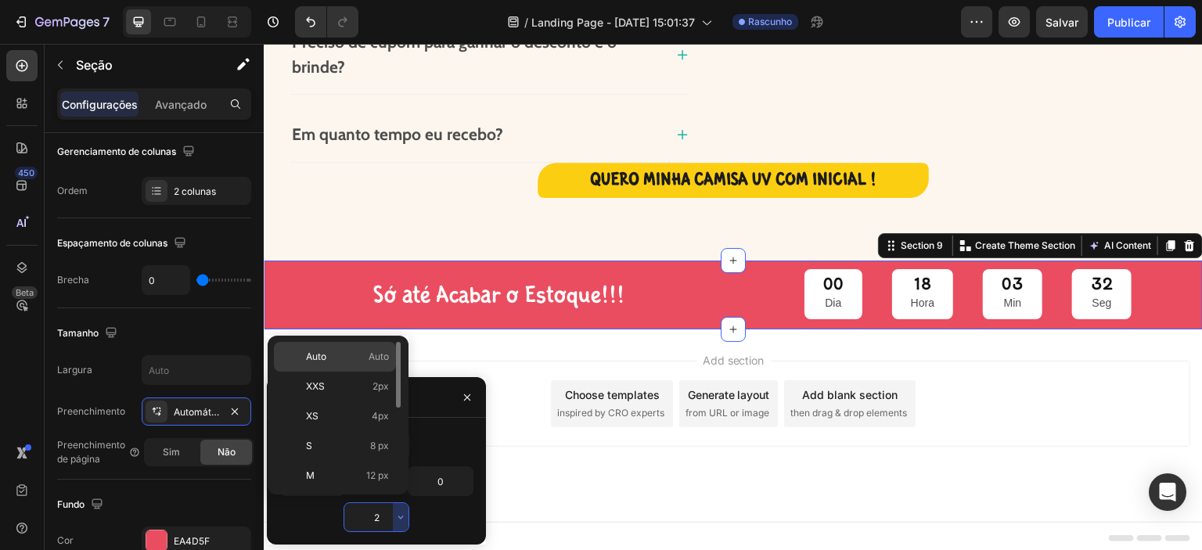
click at [372, 353] on font "Auto" at bounding box center [379, 357] width 20 height 12
type input "Auto"
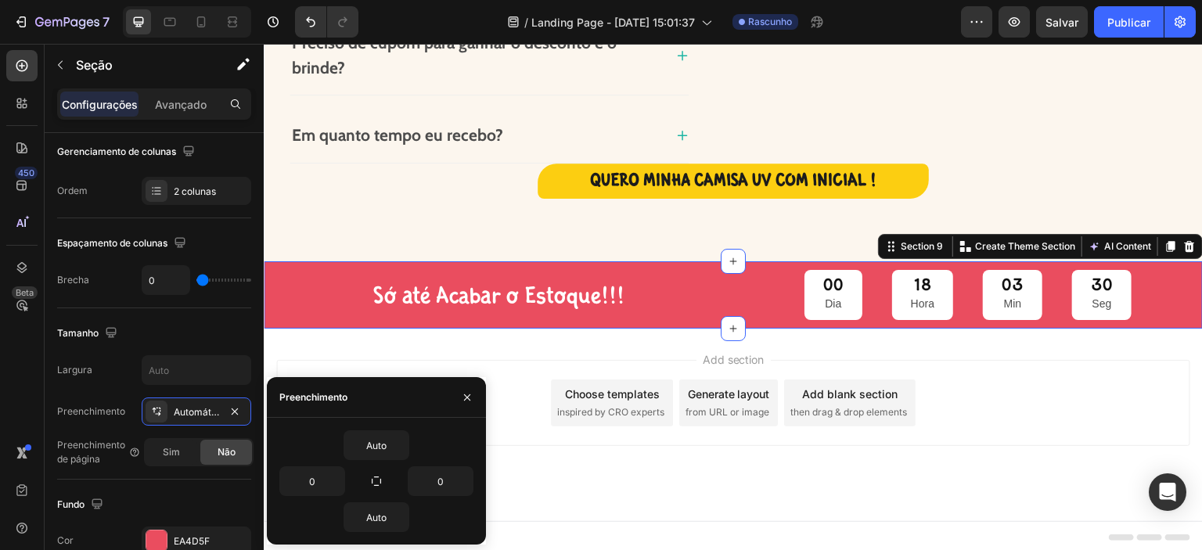
click at [820, 522] on div "Rodapé" at bounding box center [733, 537] width 914 height 31
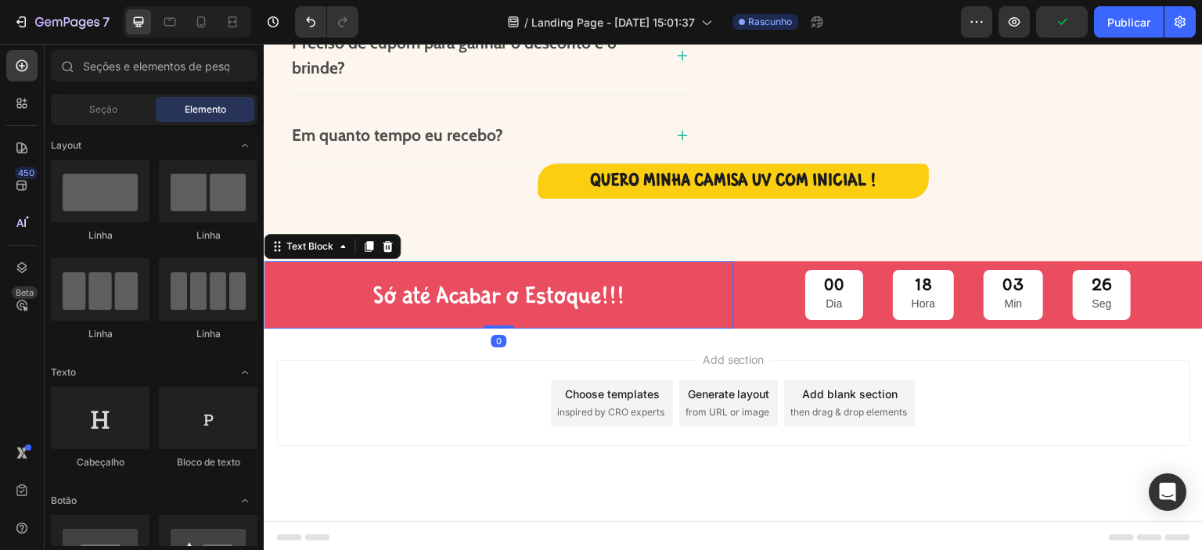
click at [572, 294] on p "Só até Acabar o Estoque!!!" at bounding box center [498, 295] width 444 height 42
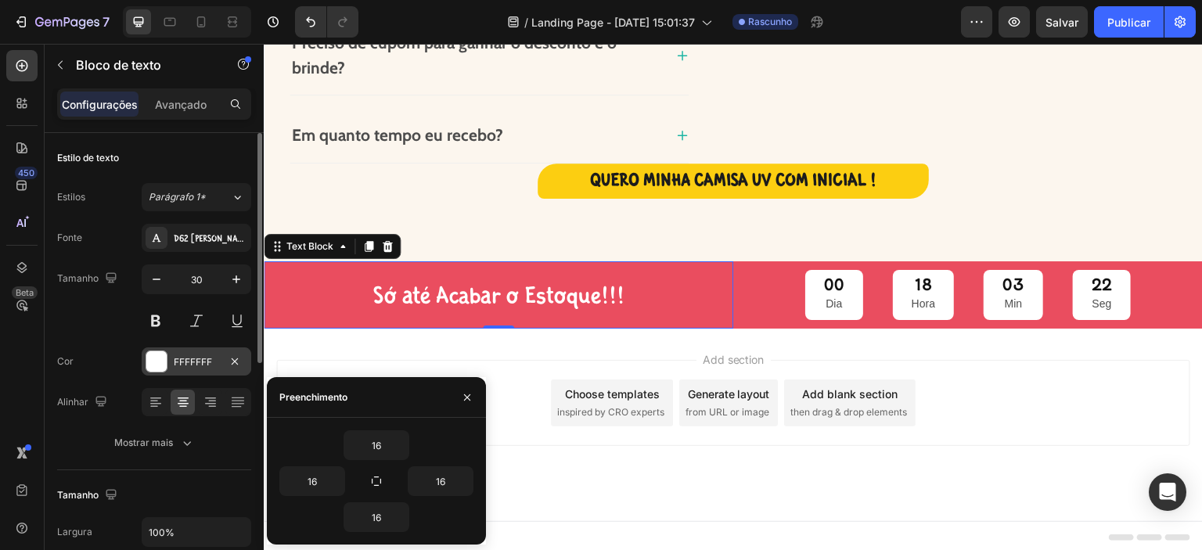
click at [156, 356] on div at bounding box center [156, 361] width 20 height 20
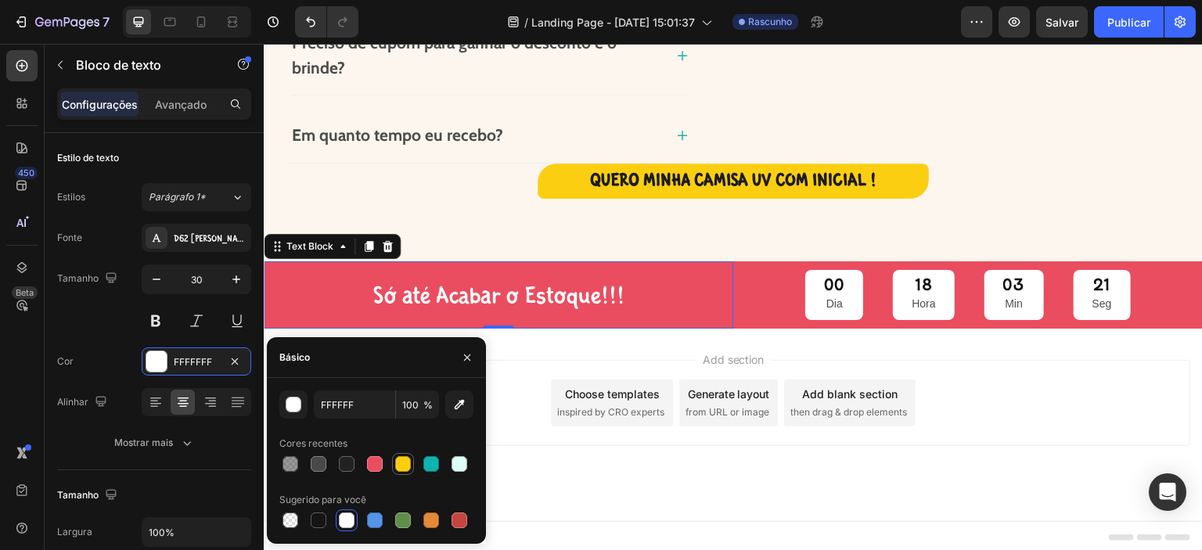
click at [401, 468] on div at bounding box center [403, 464] width 16 height 16
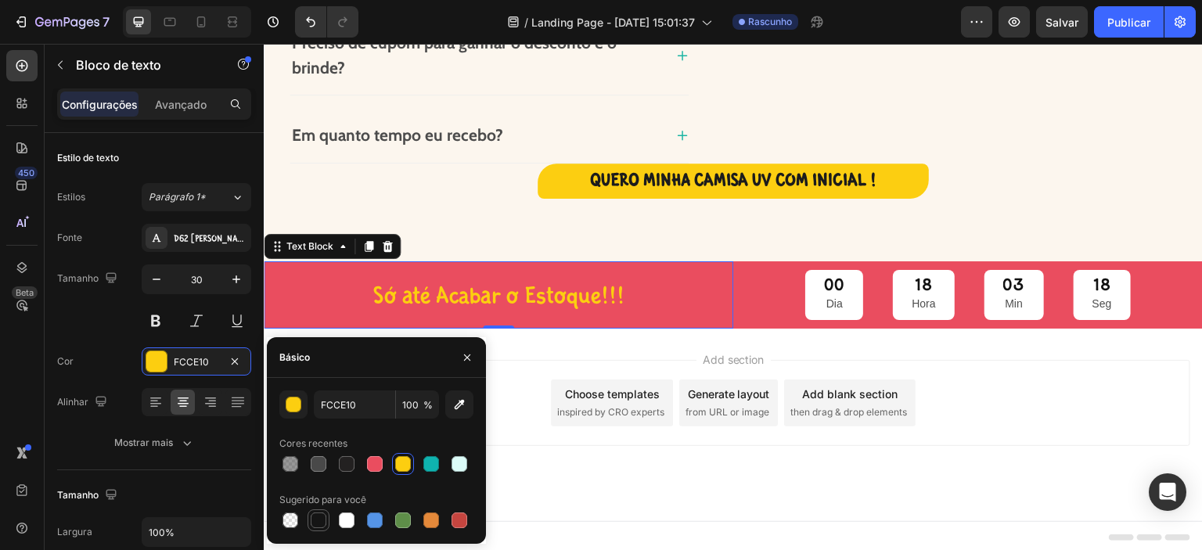
click at [319, 523] on div at bounding box center [319, 520] width 16 height 16
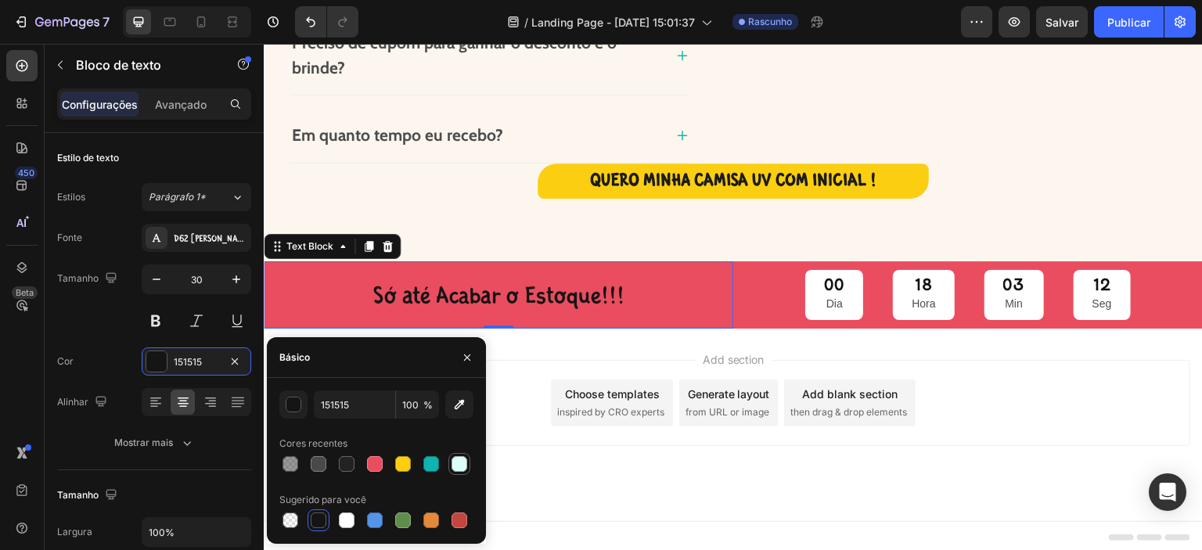
click at [457, 468] on div at bounding box center [459, 464] width 16 height 16
type input "DCFCF8"
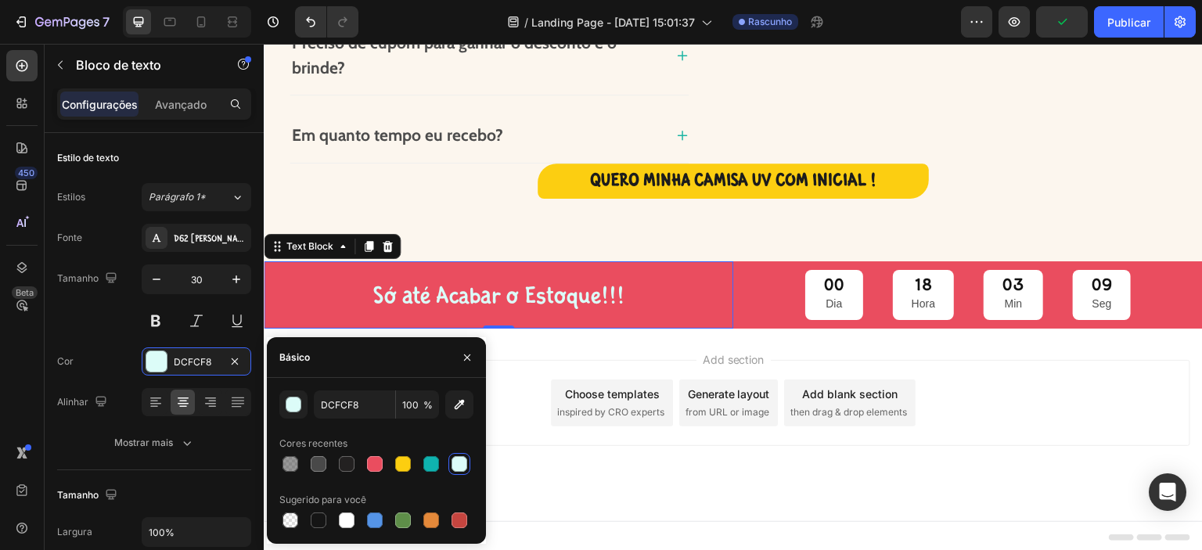
click at [775, 478] on div "Add section Choose templates inspired by CRO experts Generate layout from URL o…" at bounding box center [733, 425] width 939 height 192
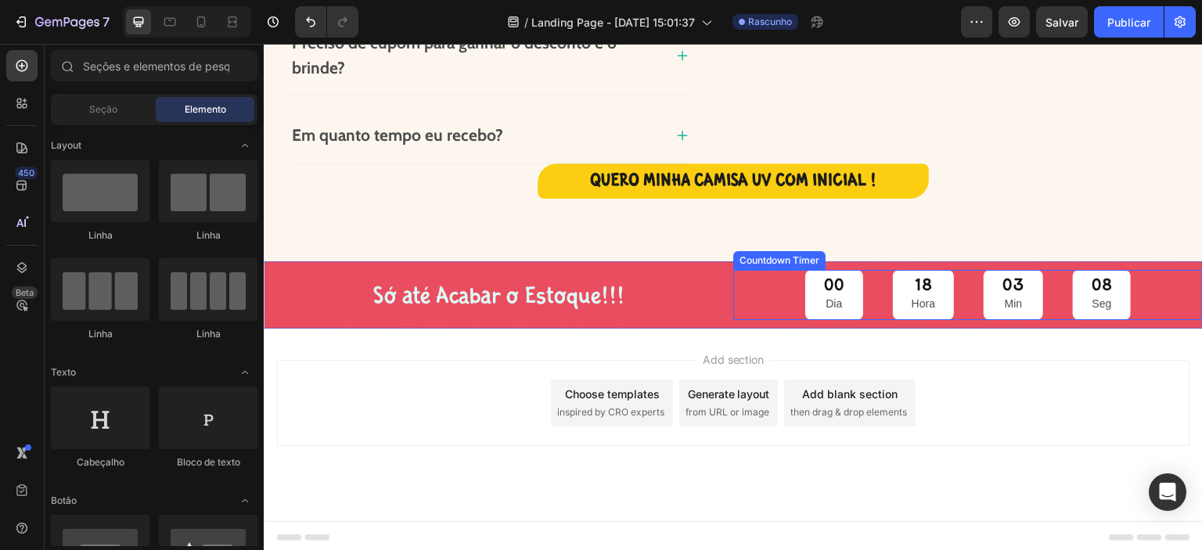
click at [733, 286] on div "00 Dia 18 Hora 03 Min 08 Seg" at bounding box center [967, 295] width 469 height 51
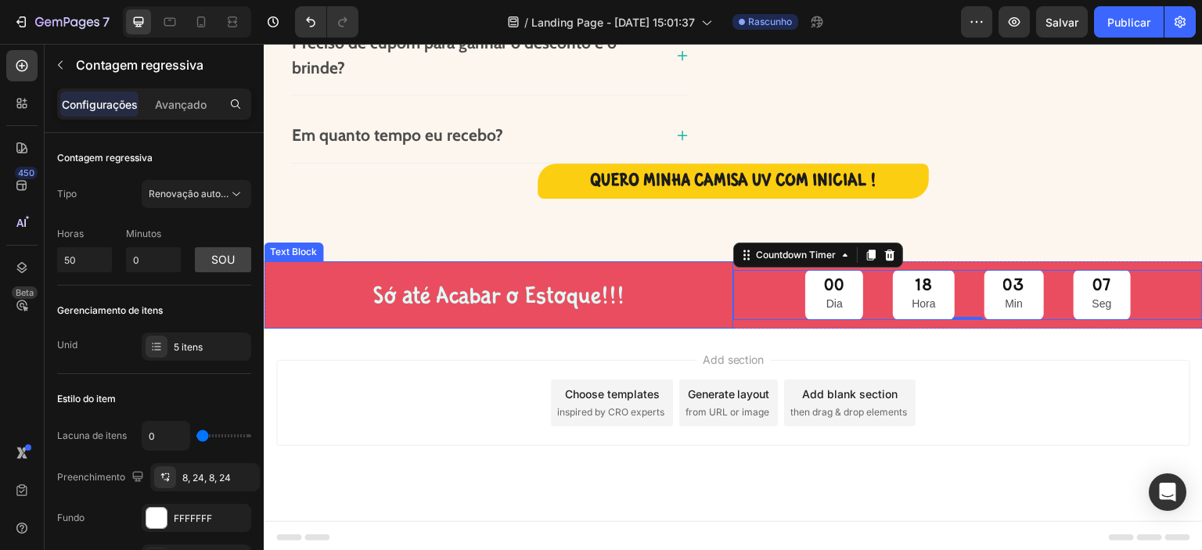
click at [298, 295] on p "Só até Acabar o Estoque!!!" at bounding box center [498, 295] width 444 height 42
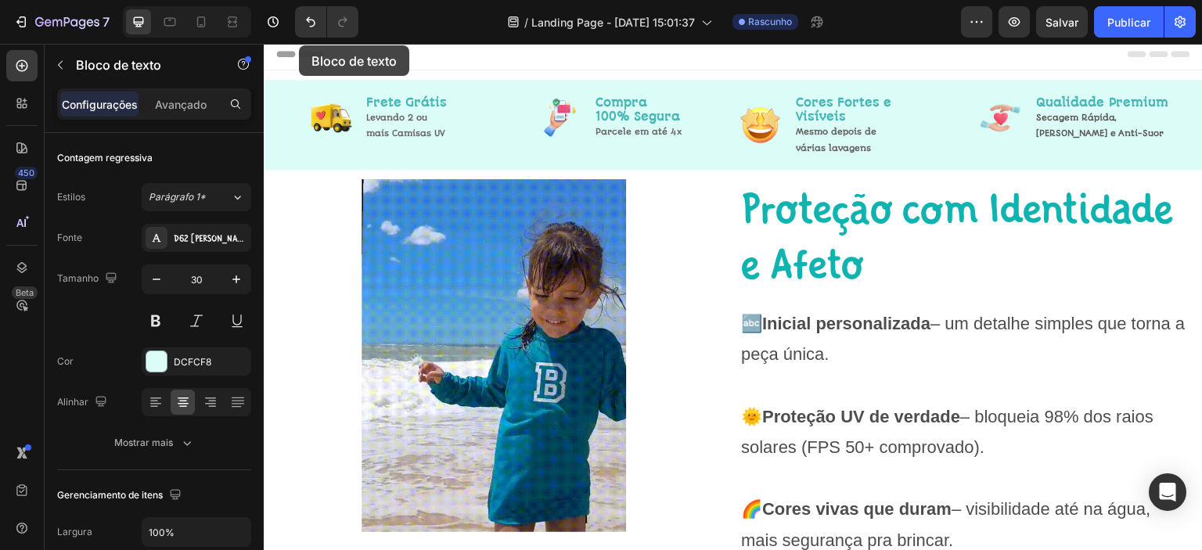
scroll to position [0, 0]
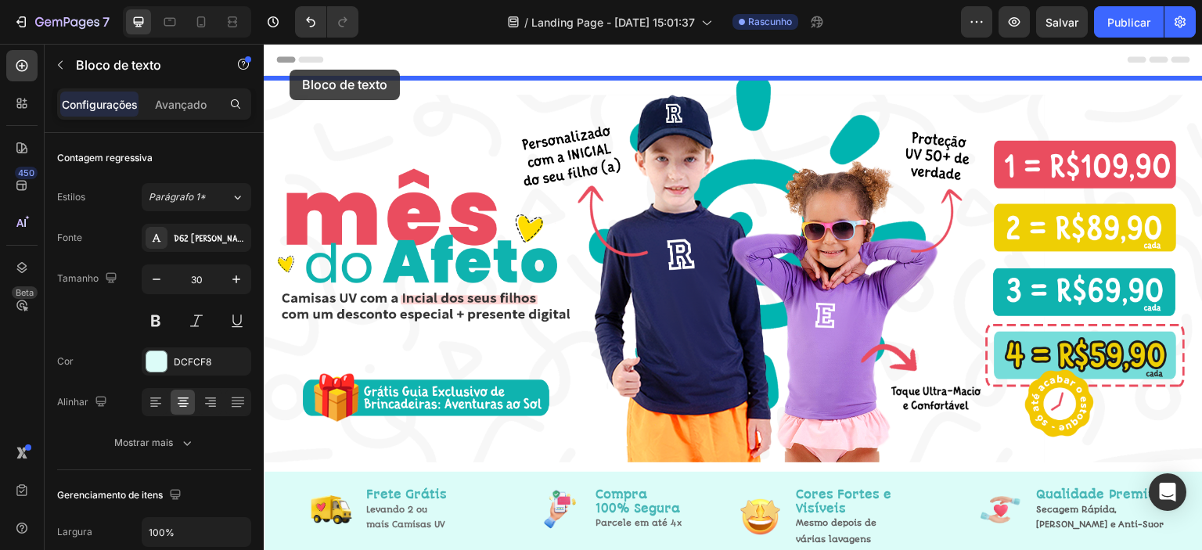
drag, startPoint x: 283, startPoint y: 246, endPoint x: 289, endPoint y: 70, distance: 176.9
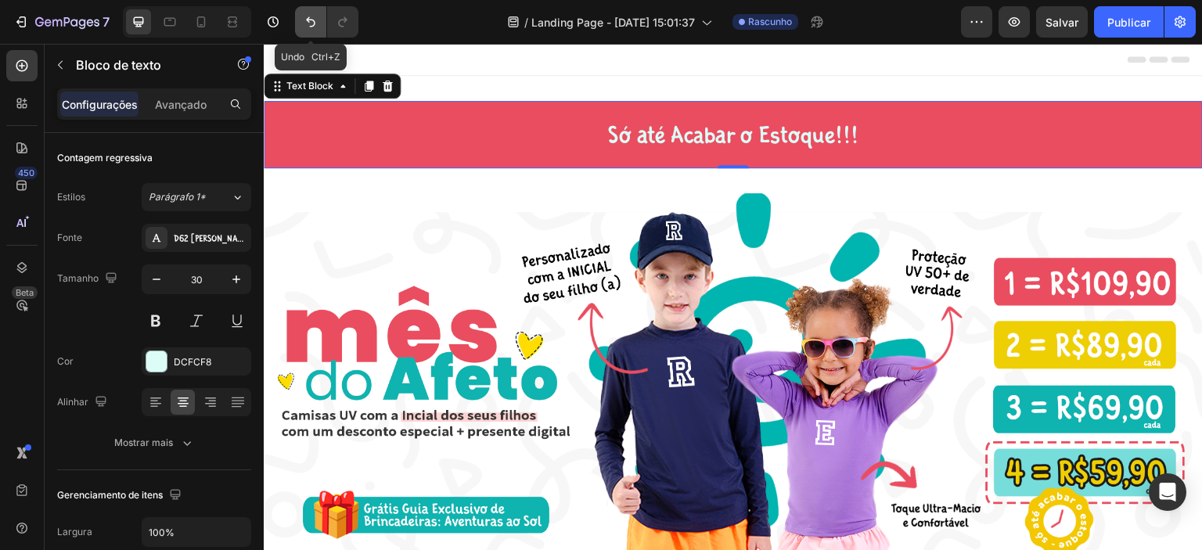
click at [317, 21] on icon "Desfazer/Refazer" at bounding box center [311, 22] width 16 height 16
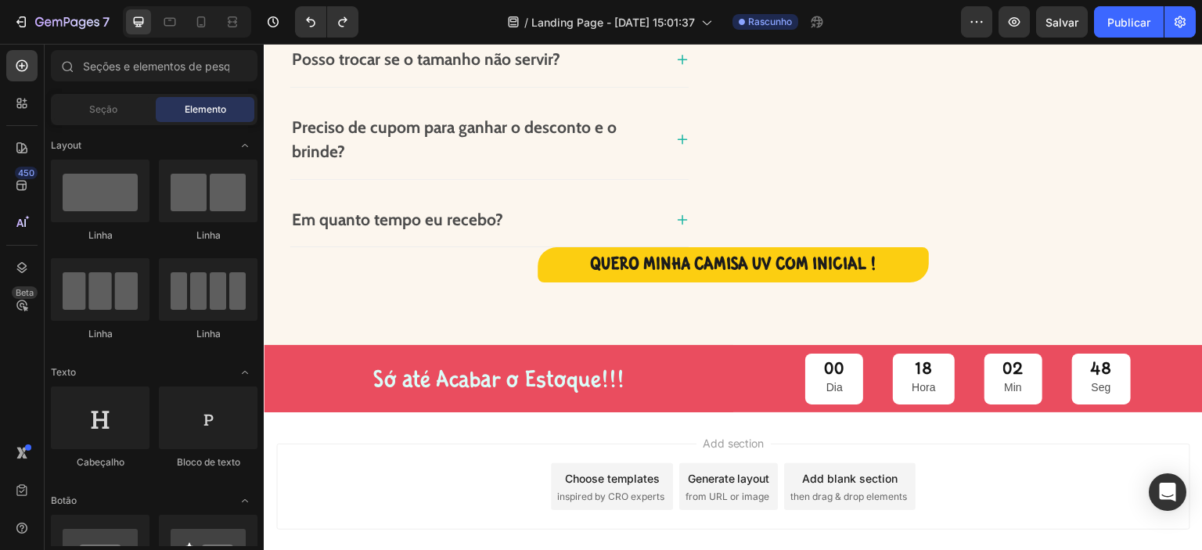
scroll to position [3921, 0]
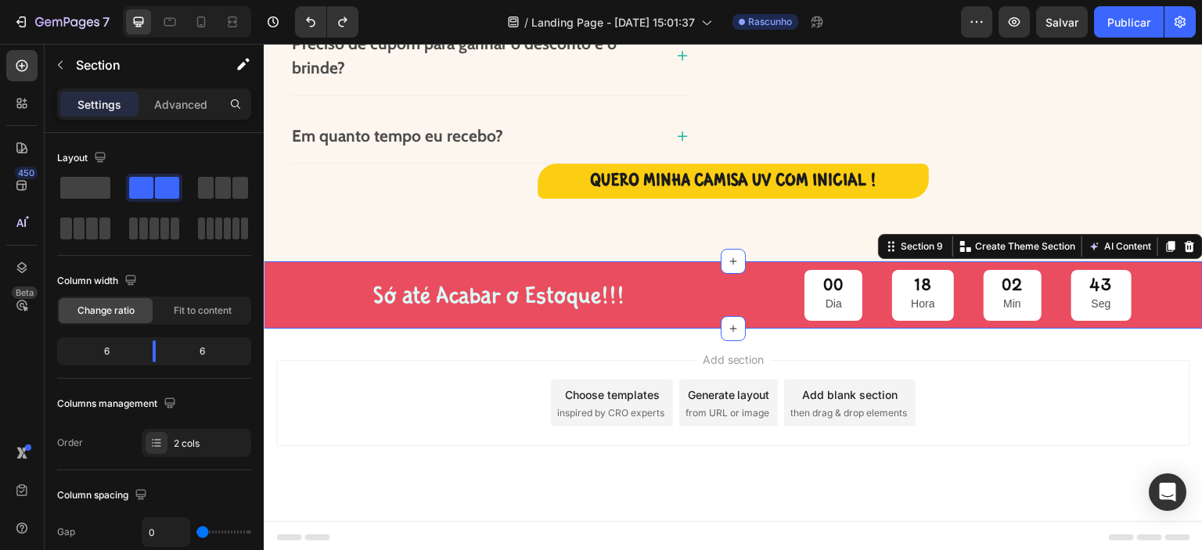
click at [743, 325] on div "00 Dia 18 Hora 02 Min 43 Seg Countdown Timer" at bounding box center [967, 294] width 469 height 67
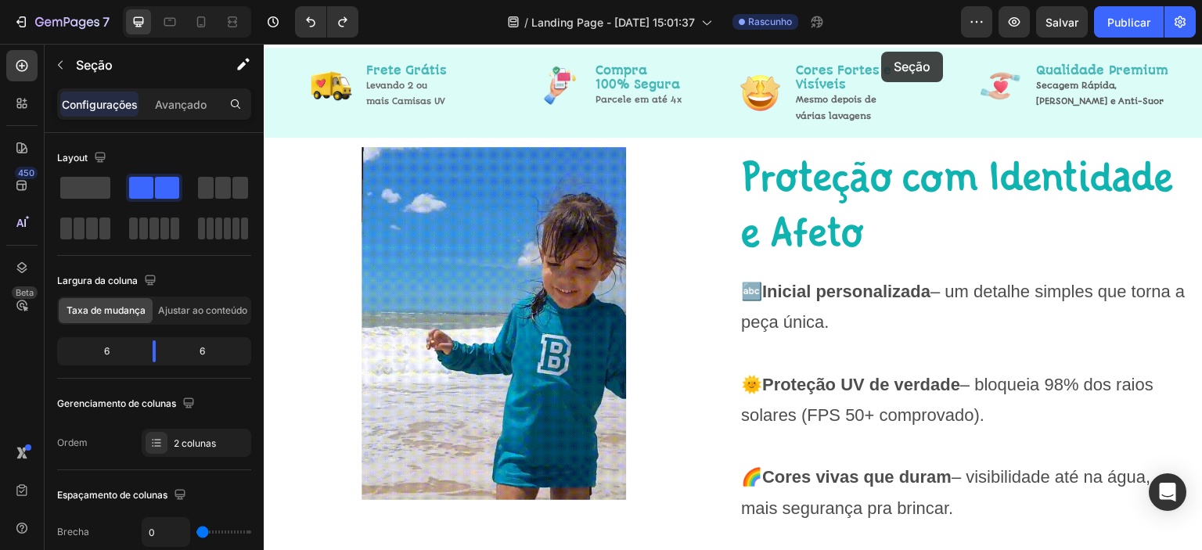
scroll to position [0, 0]
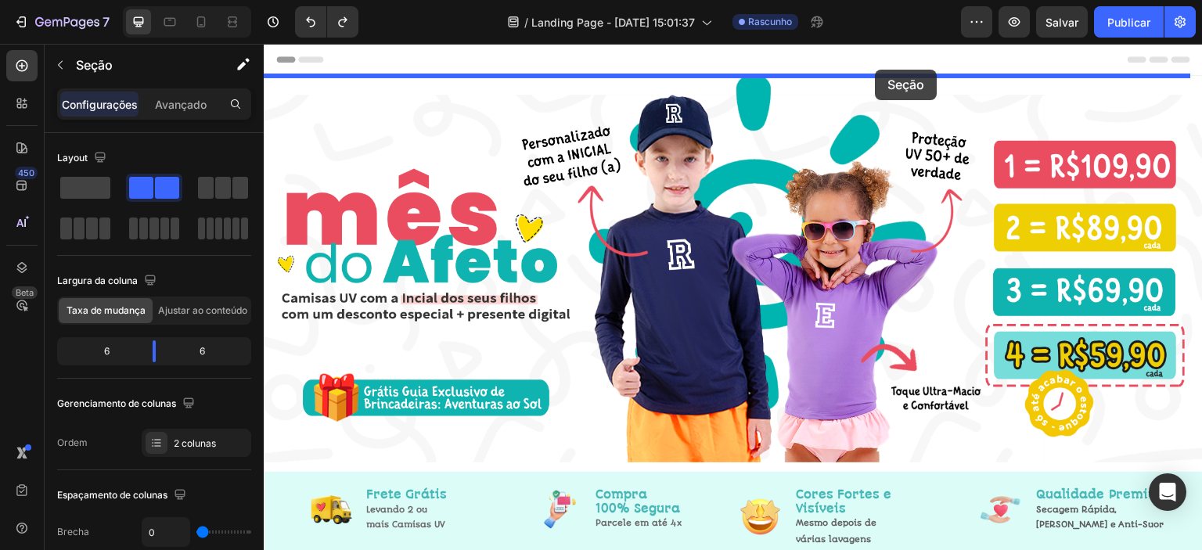
drag, startPoint x: 890, startPoint y: 246, endPoint x: 876, endPoint y: 70, distance: 177.4
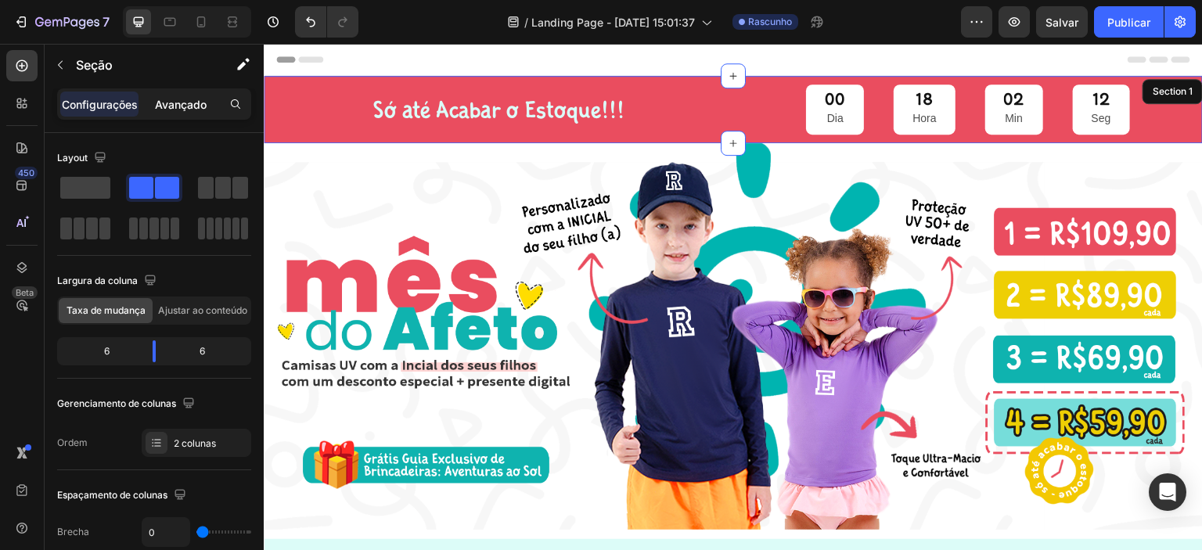
click at [173, 99] on font "Avançado" at bounding box center [181, 104] width 52 height 13
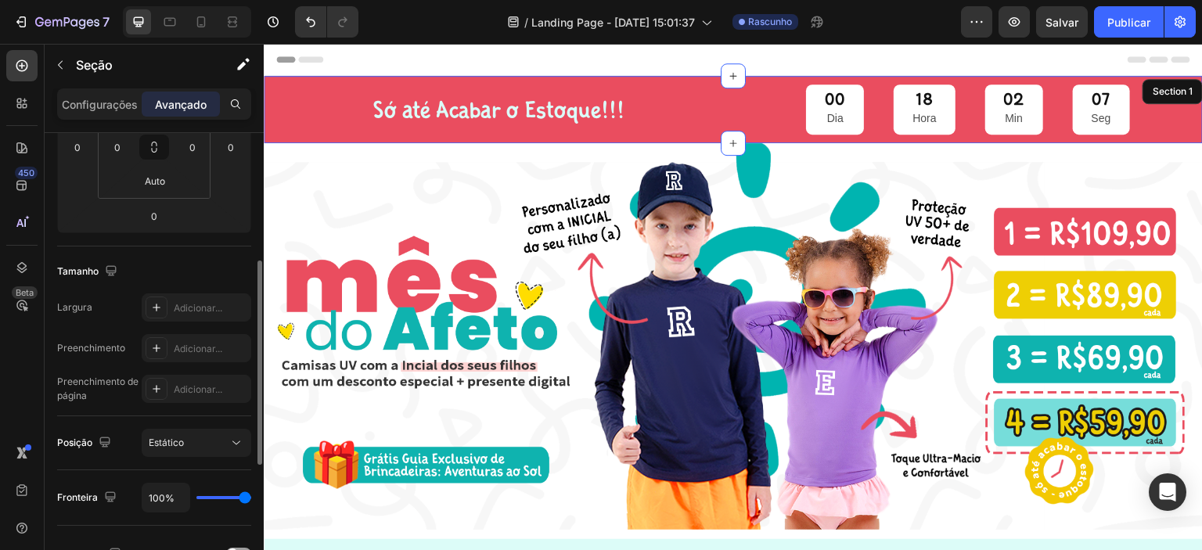
scroll to position [341, 0]
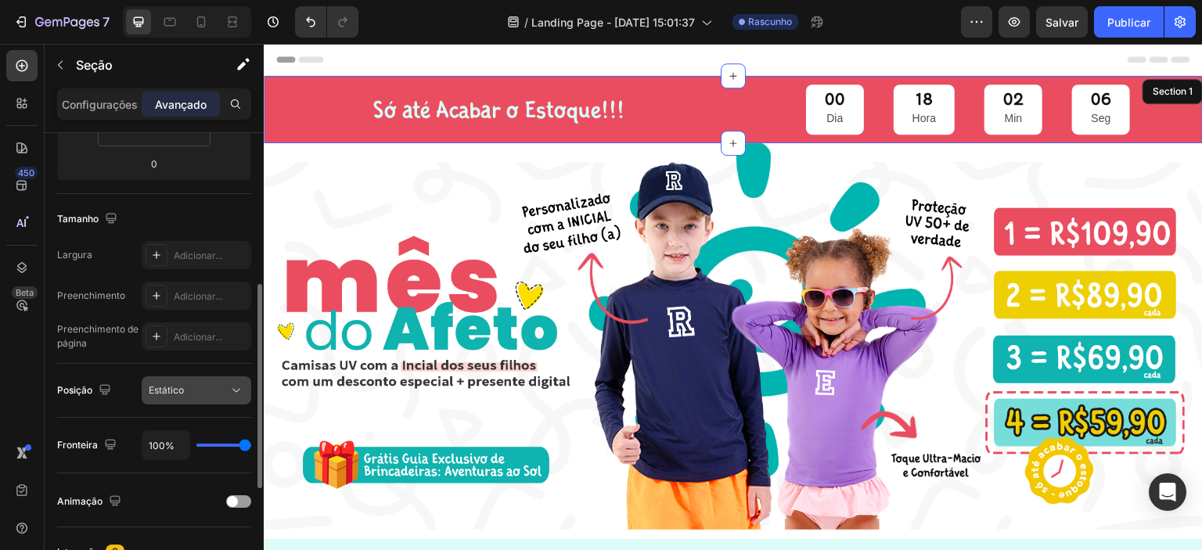
click at [207, 390] on div "Estático" at bounding box center [189, 390] width 80 height 14
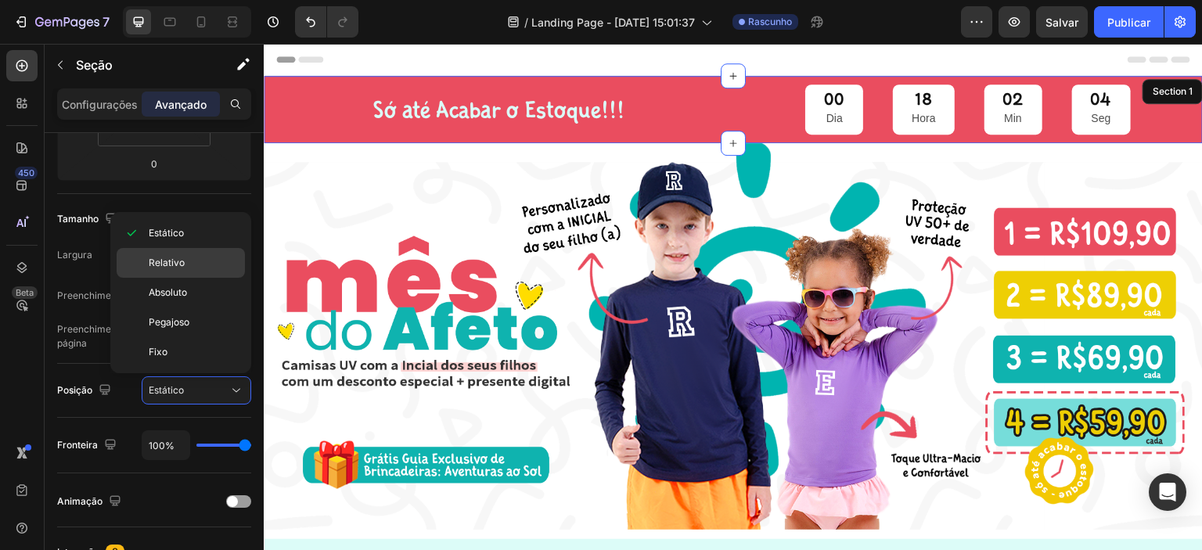
click at [175, 262] on font "Relativo" at bounding box center [167, 263] width 36 height 12
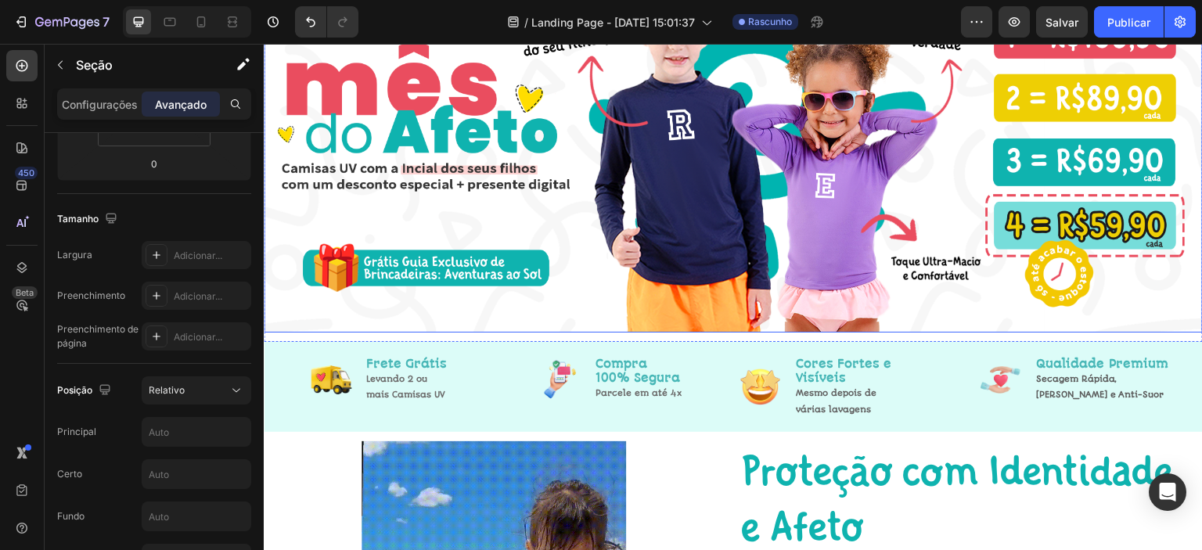
scroll to position [208, 0]
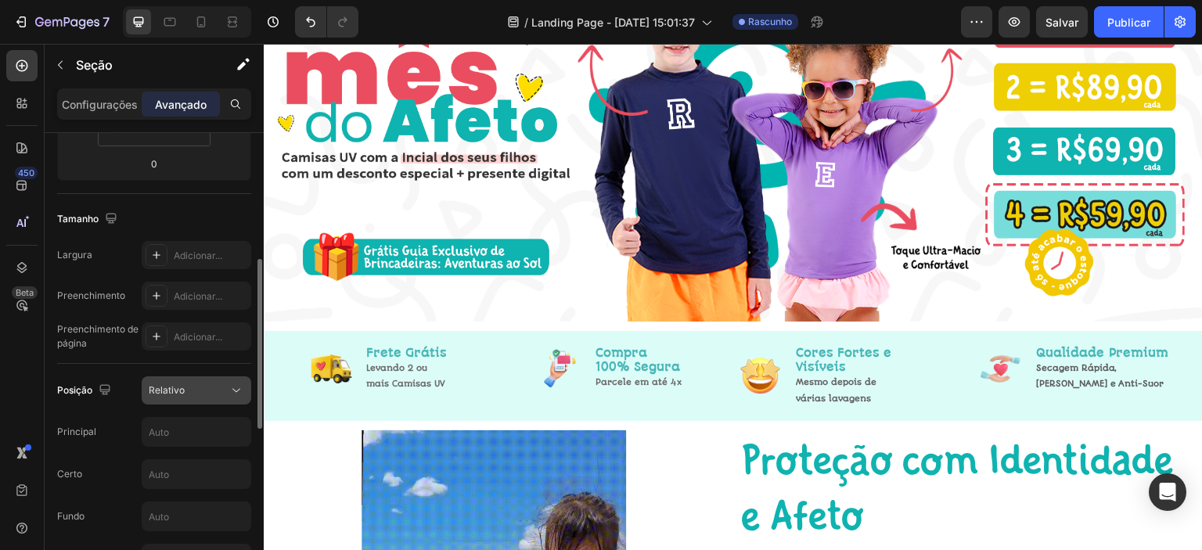
click at [193, 378] on button "Relativo" at bounding box center [197, 390] width 110 height 28
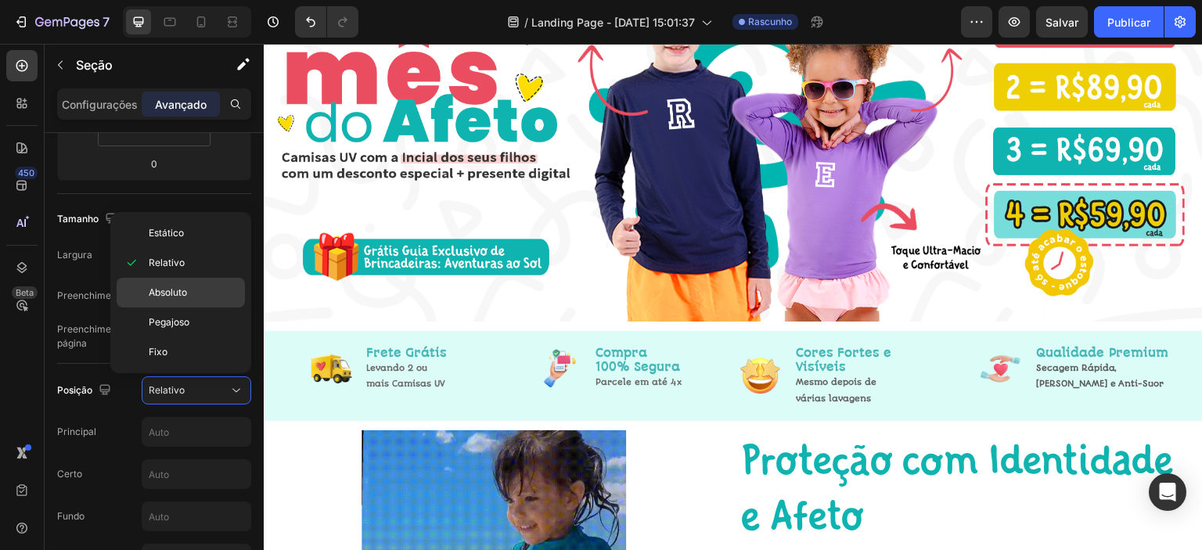
click at [177, 295] on font "Absoluto" at bounding box center [168, 292] width 38 height 12
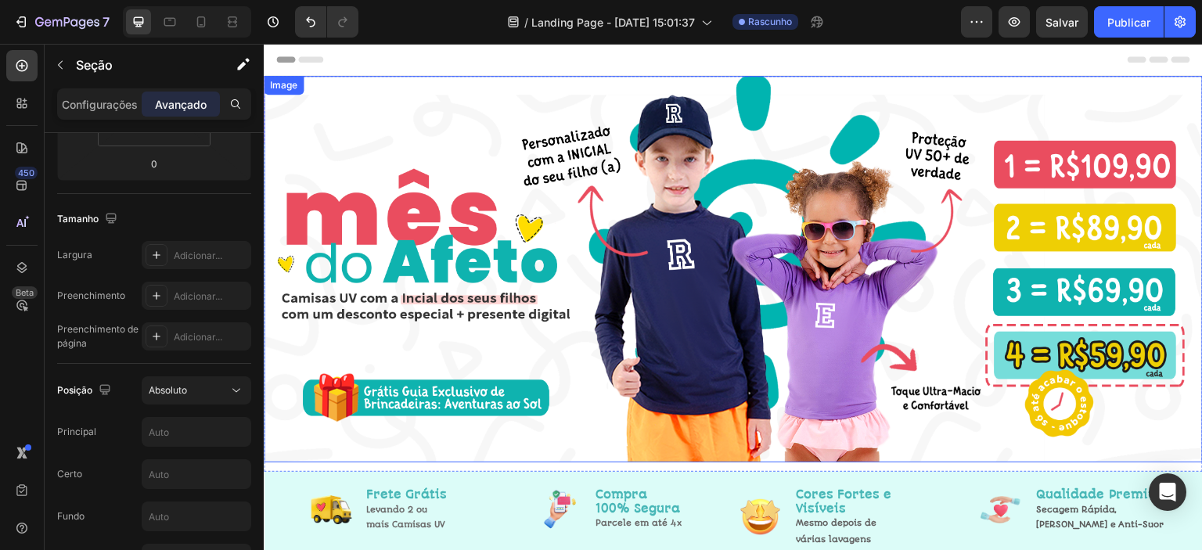
scroll to position [0, 0]
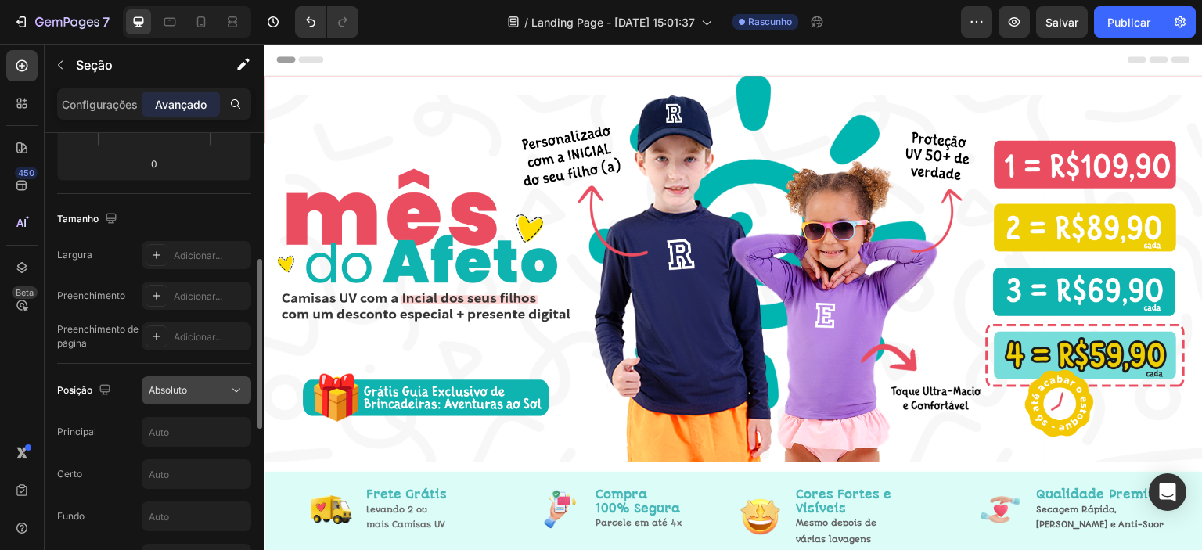
click at [191, 399] on button "Absoluto" at bounding box center [197, 390] width 110 height 28
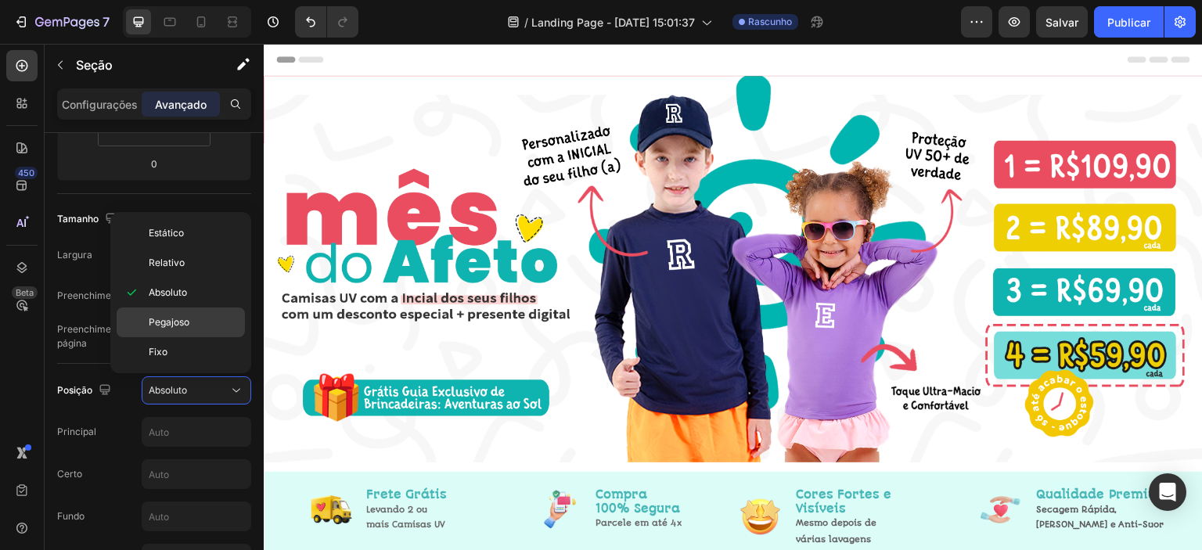
click at [191, 322] on p "Pegajoso" at bounding box center [193, 322] width 89 height 14
type input "0"
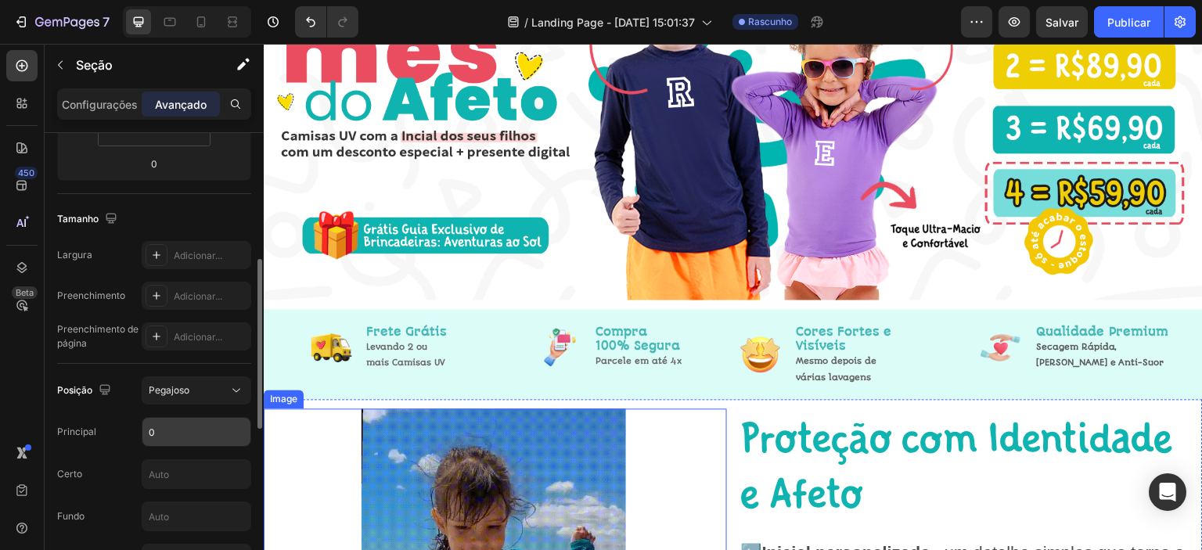
scroll to position [182, 0]
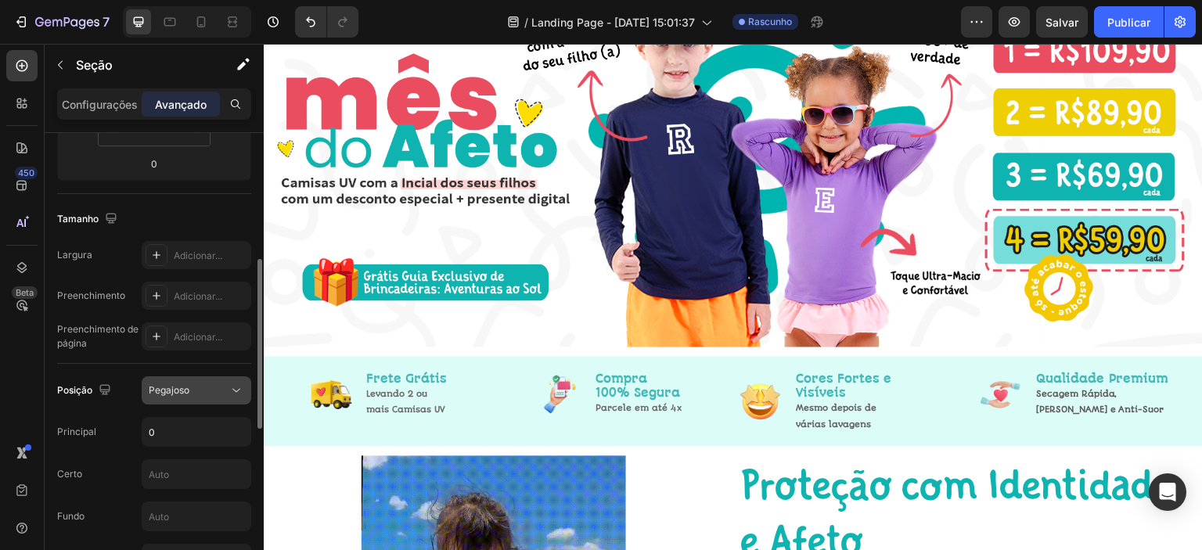
click at [189, 394] on span "Pegajoso" at bounding box center [169, 390] width 41 height 14
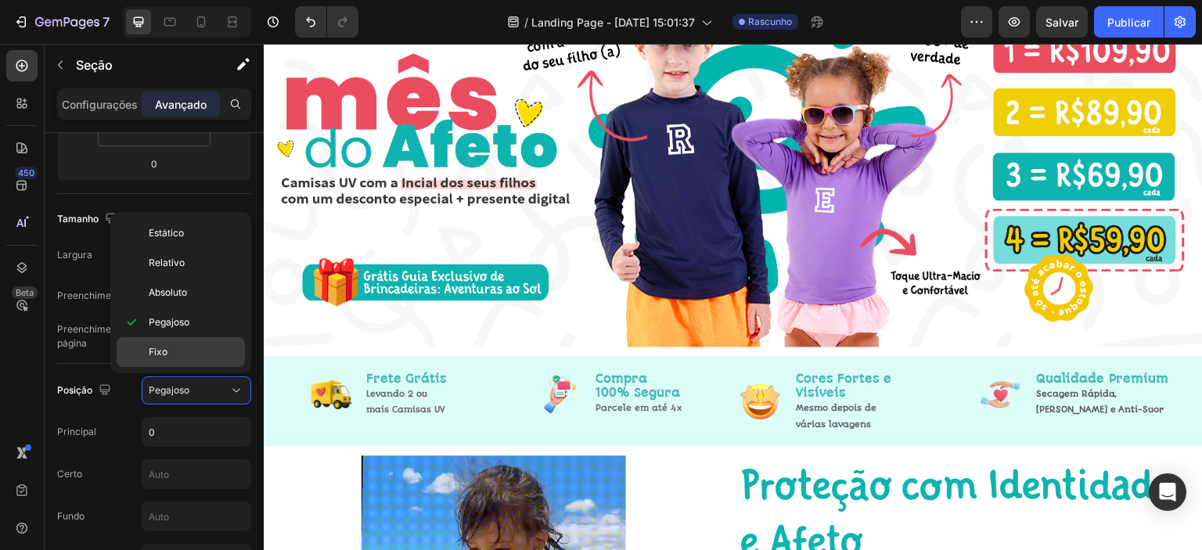
click at [182, 361] on div "Fixo" at bounding box center [181, 352] width 128 height 30
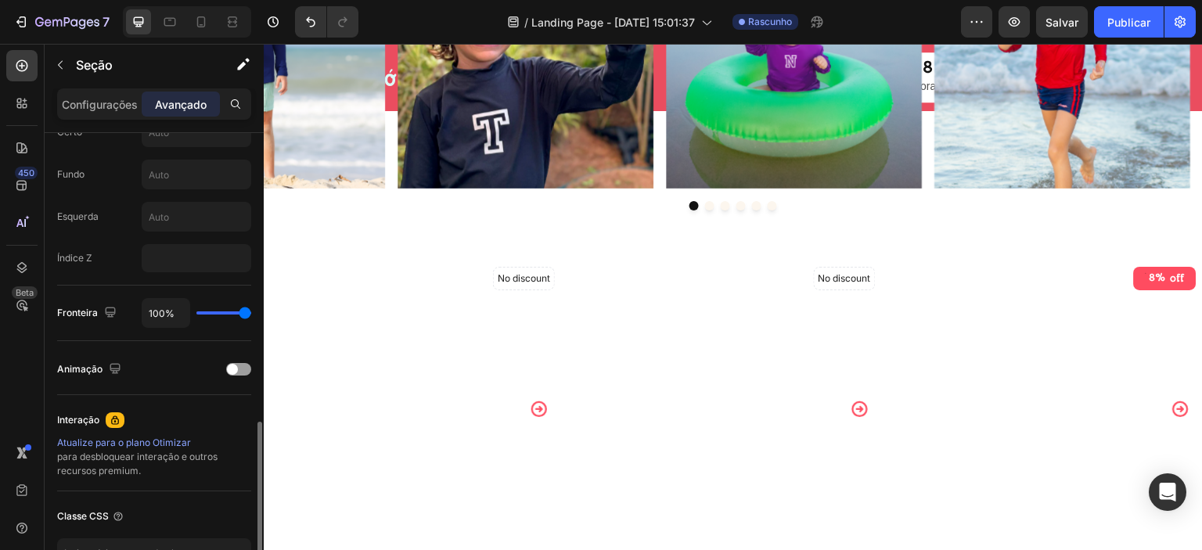
scroll to position [710, 0]
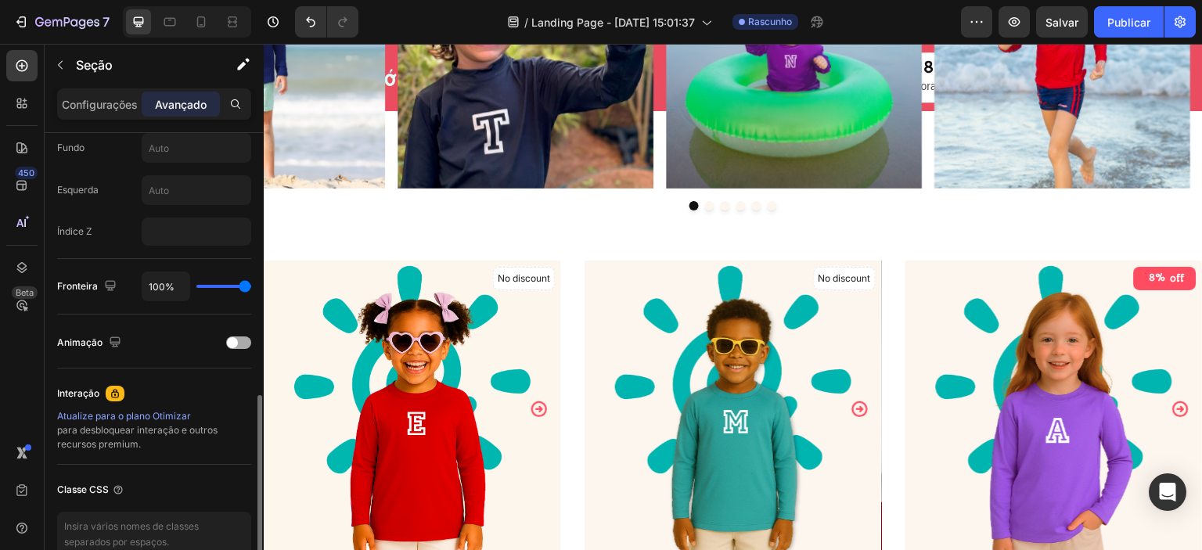
click at [240, 340] on div at bounding box center [238, 342] width 25 height 13
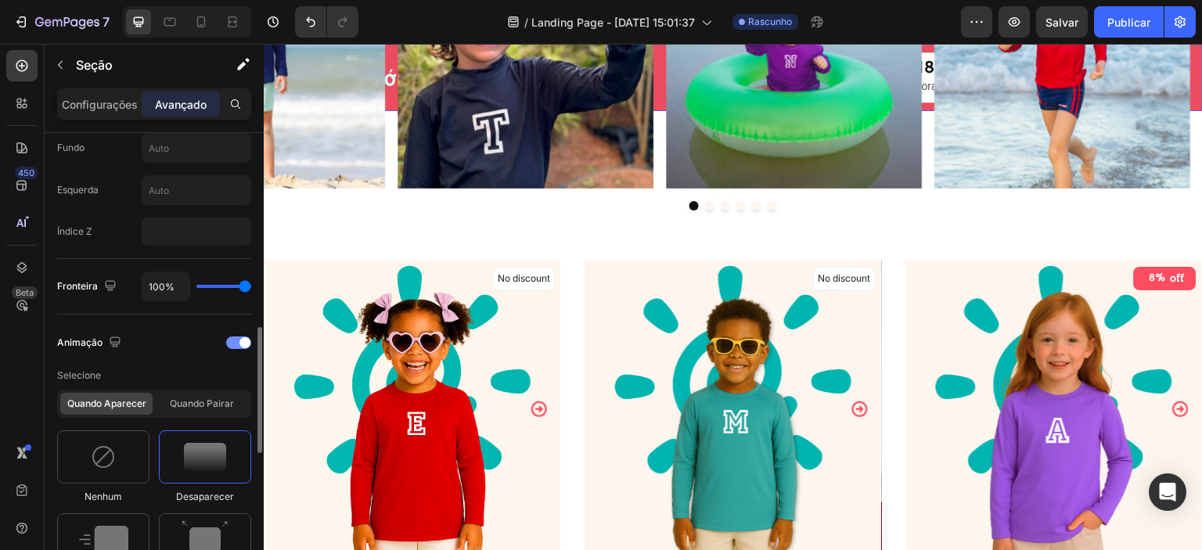
click at [231, 340] on div at bounding box center [238, 342] width 25 height 13
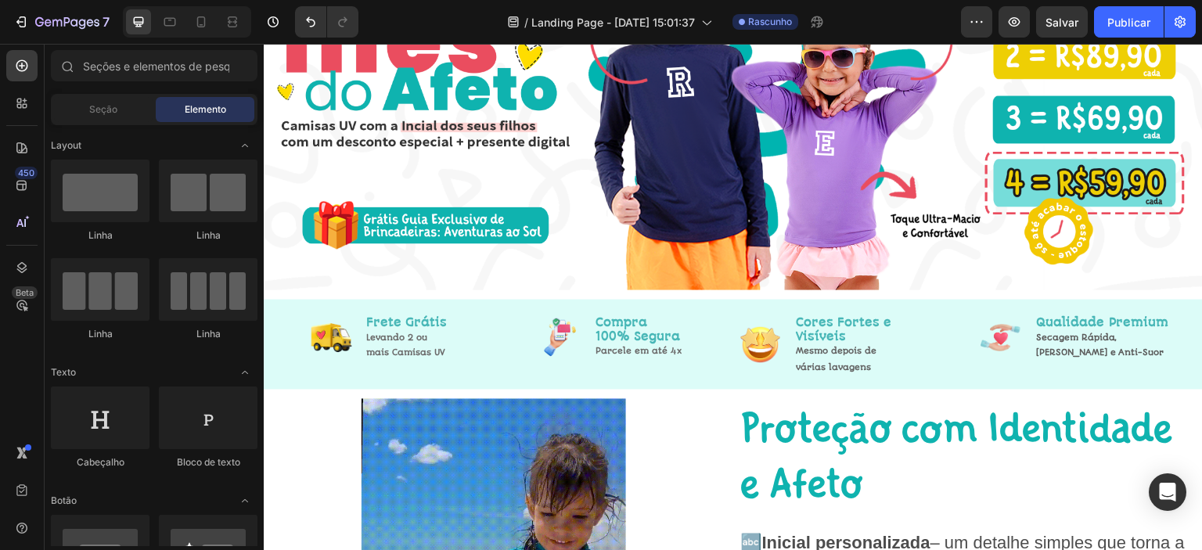
scroll to position [0, 0]
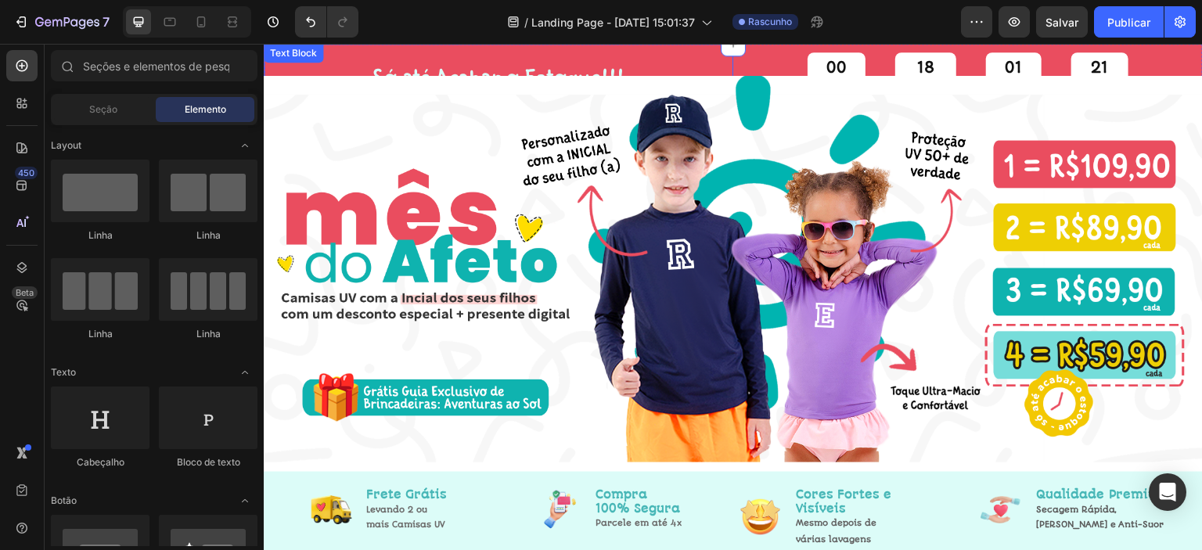
click at [570, 56] on div "Só até Acabar o Estoque!!!" at bounding box center [498, 77] width 469 height 67
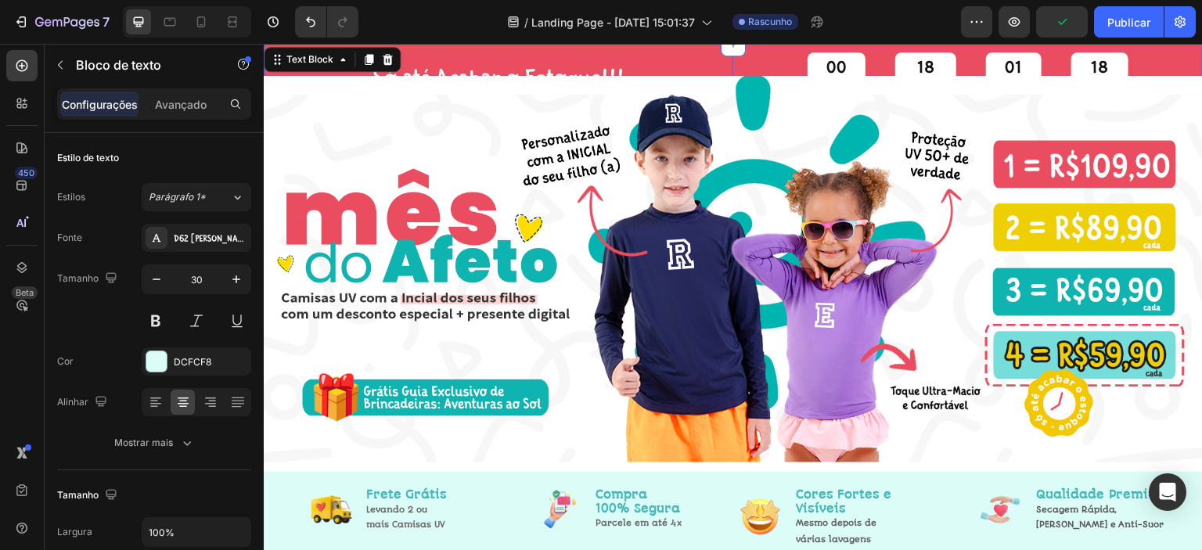
click at [725, 74] on div "Só até Acabar o Estoque!!!" at bounding box center [498, 77] width 469 height 67
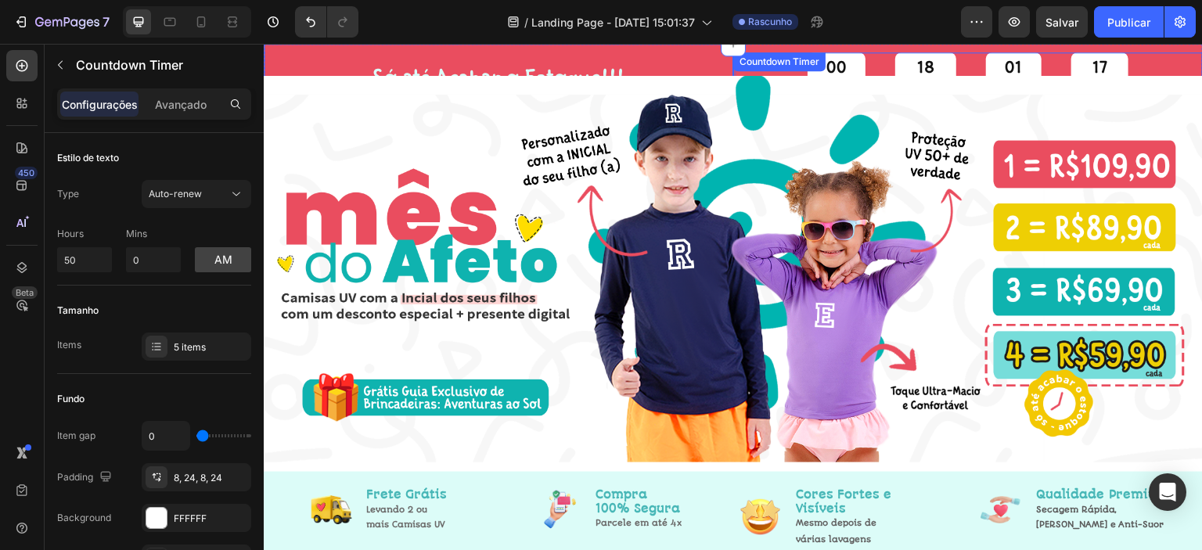
drag, startPoint x: 728, startPoint y: 74, endPoint x: 953, endPoint y: 98, distance: 226.6
click at [733, 74] on div "00 Dia 18 Hora 01 Min 17 Seg Countdown Timer" at bounding box center [967, 77] width 469 height 51
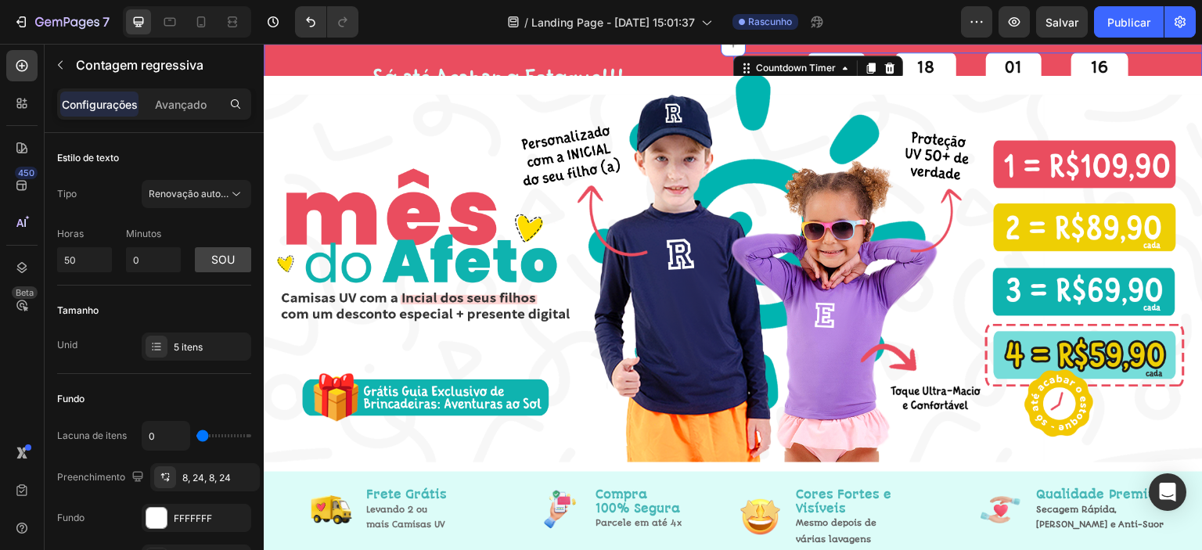
click at [1178, 70] on div "00 Dia 18 Hora 01 Min 16 Seg" at bounding box center [967, 77] width 469 height 51
click at [1178, 47] on div "Só até Acabar o Estoque!!! Text Block 00 Dia 18 Hora 01 Min 14 Seg Countdown Ti…" at bounding box center [733, 77] width 939 height 67
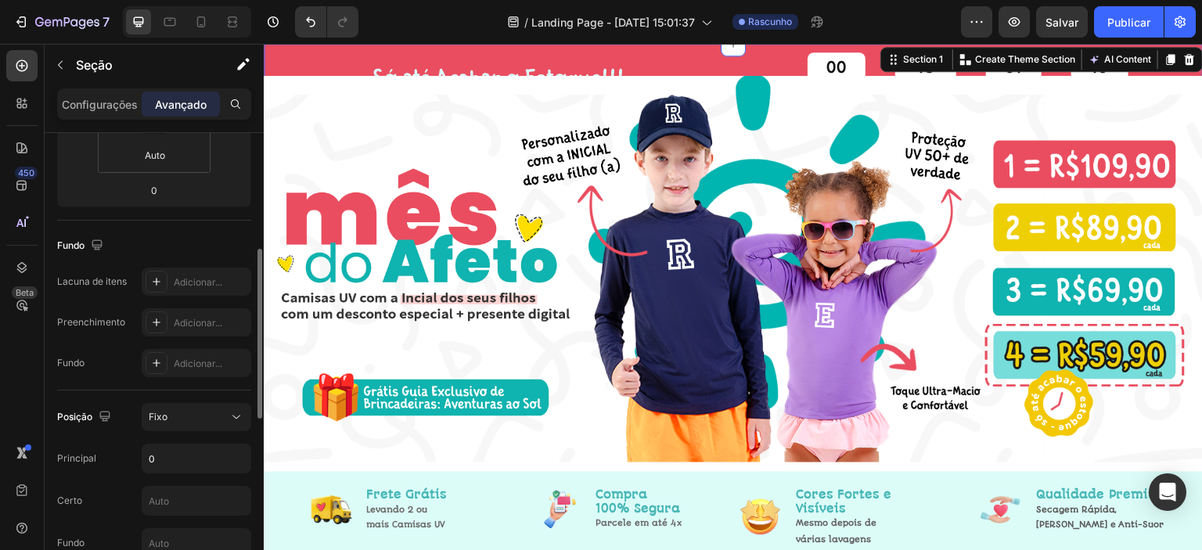
scroll to position [550, 0]
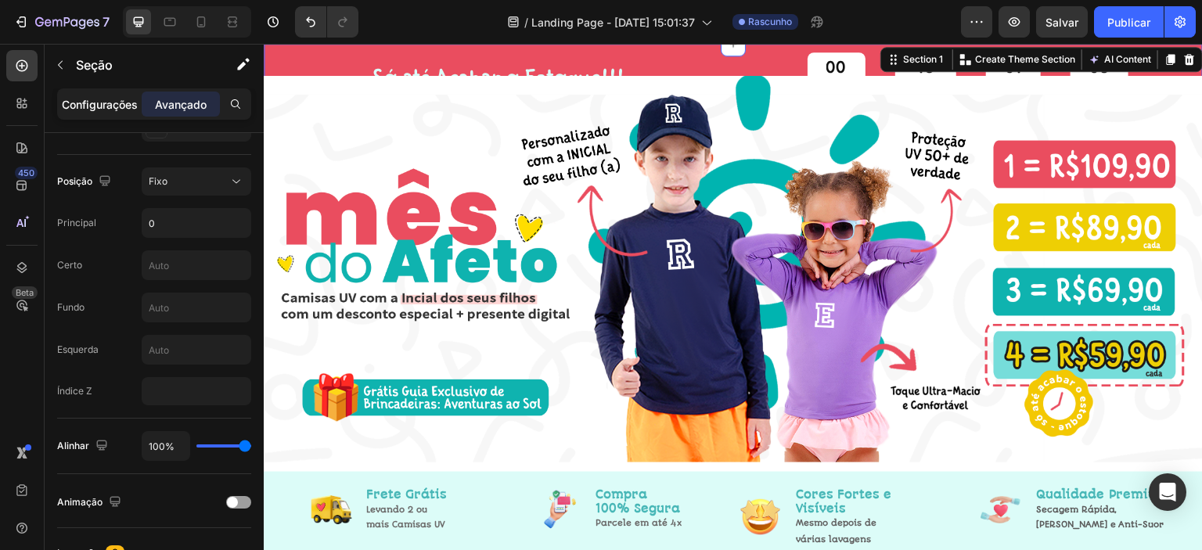
click at [90, 99] on font "Configurações" at bounding box center [100, 104] width 76 height 13
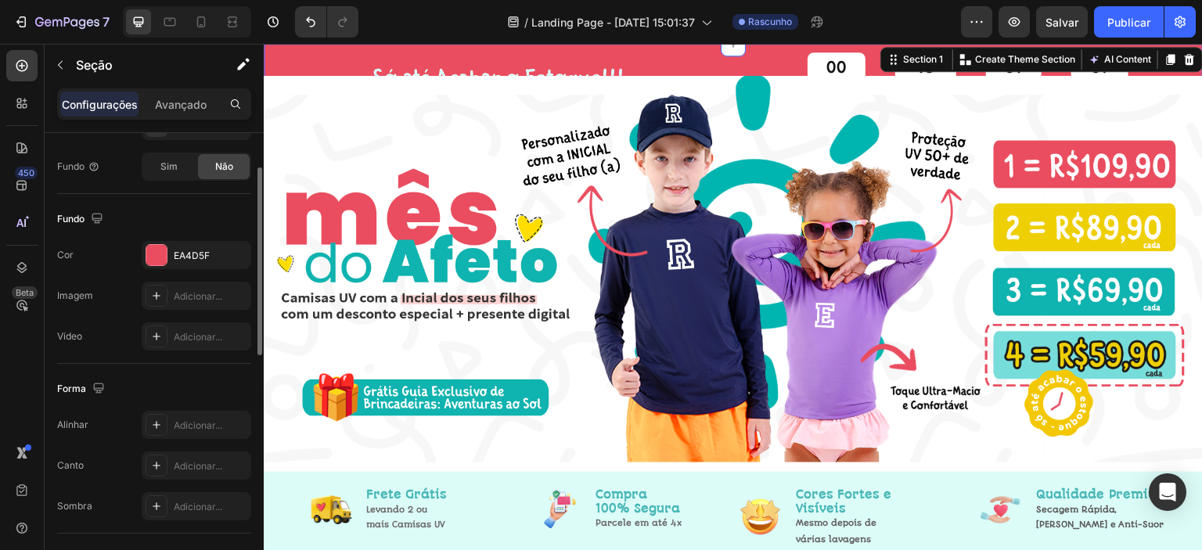
scroll to position [379, 0]
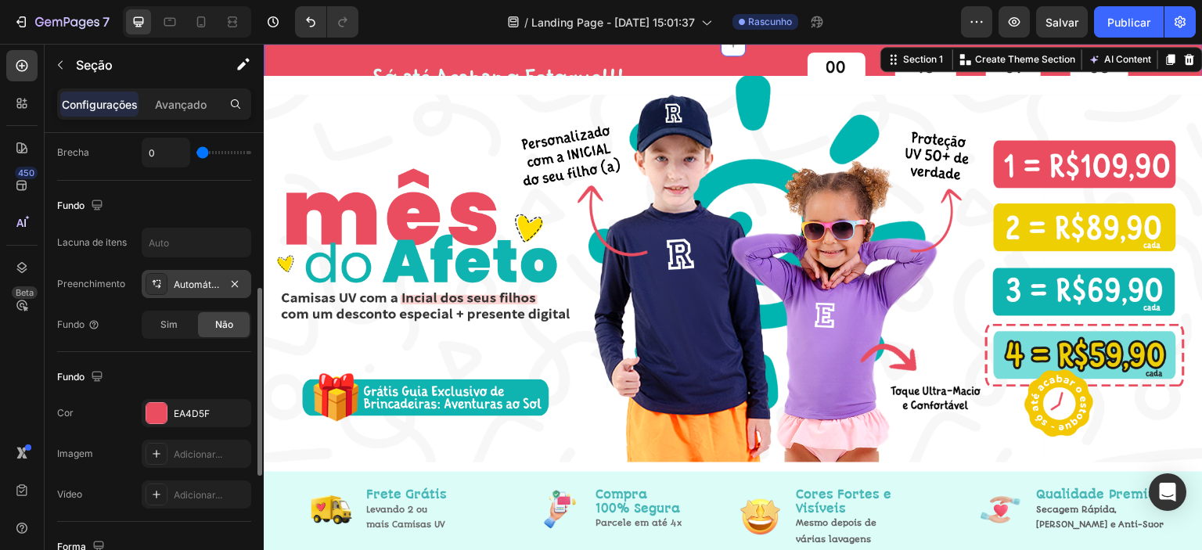
click at [188, 281] on font "Automático, 0, Automático, 0" at bounding box center [238, 285] width 128 height 12
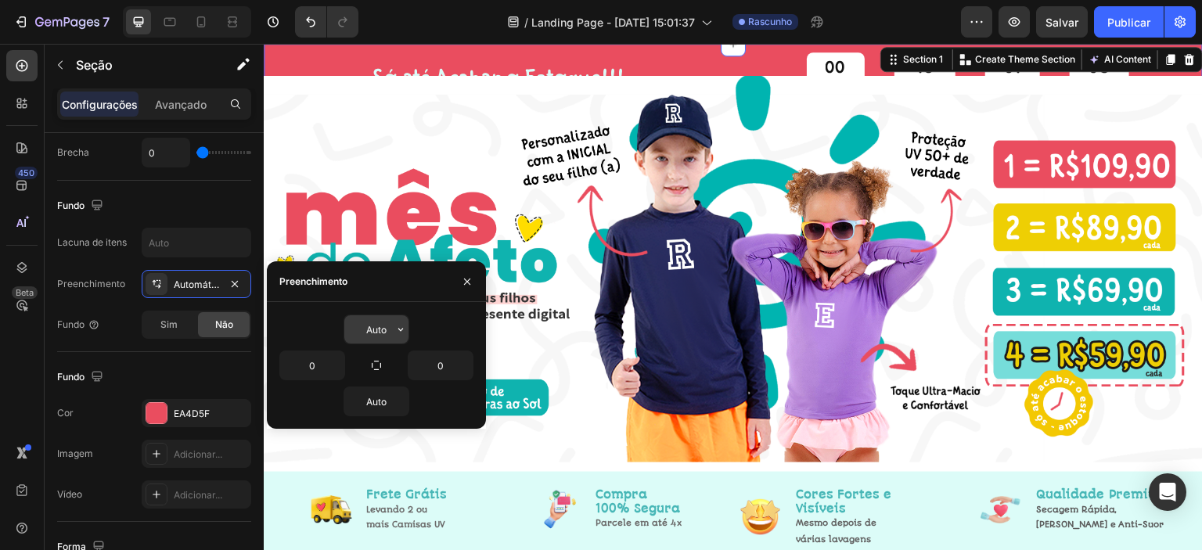
click at [385, 335] on input "Auto" at bounding box center [376, 329] width 64 height 28
click at [397, 332] on icon "button" at bounding box center [400, 329] width 13 height 13
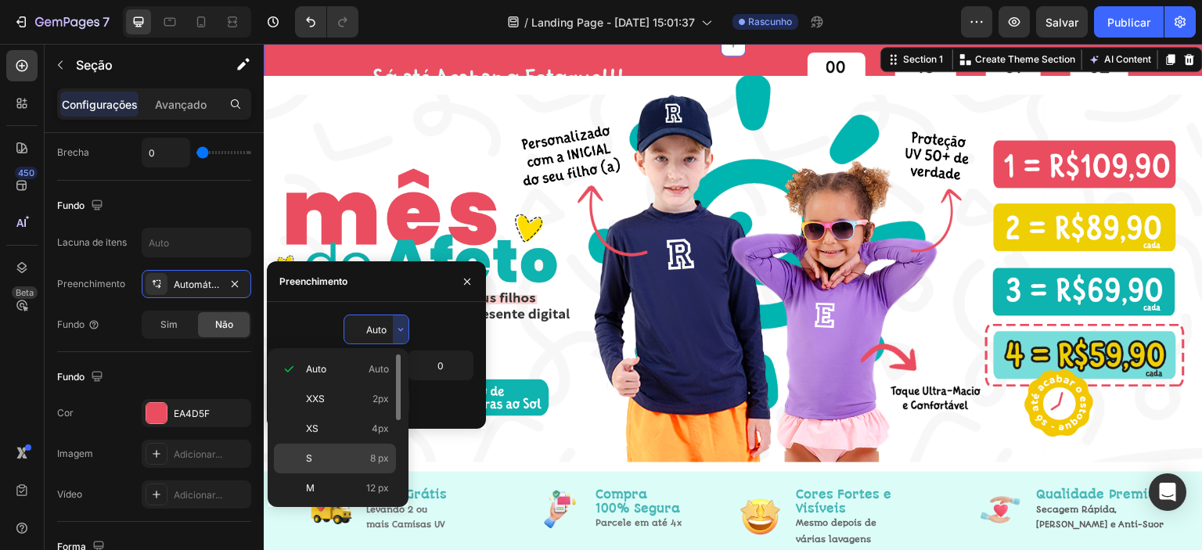
click at [343, 452] on p "S 8 px" at bounding box center [347, 458] width 83 height 14
type input "8"
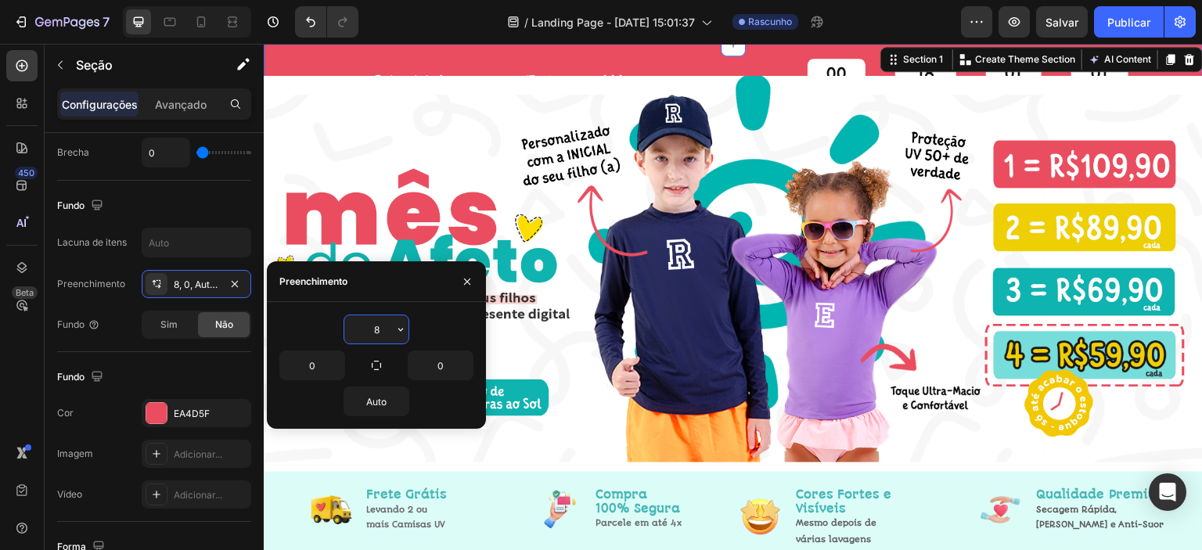
click at [385, 328] on input "8" at bounding box center [376, 329] width 64 height 28
click at [382, 400] on input "Auto" at bounding box center [376, 401] width 64 height 28
click at [405, 406] on icon "button" at bounding box center [400, 401] width 13 height 13
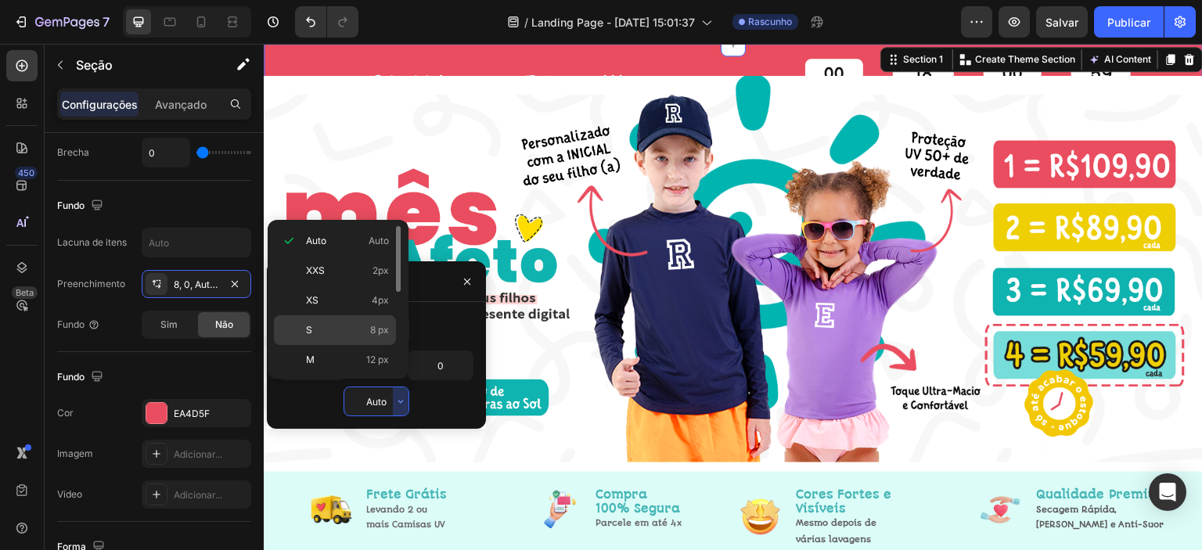
click at [365, 333] on p "S 8 px" at bounding box center [347, 330] width 83 height 14
type input "8"
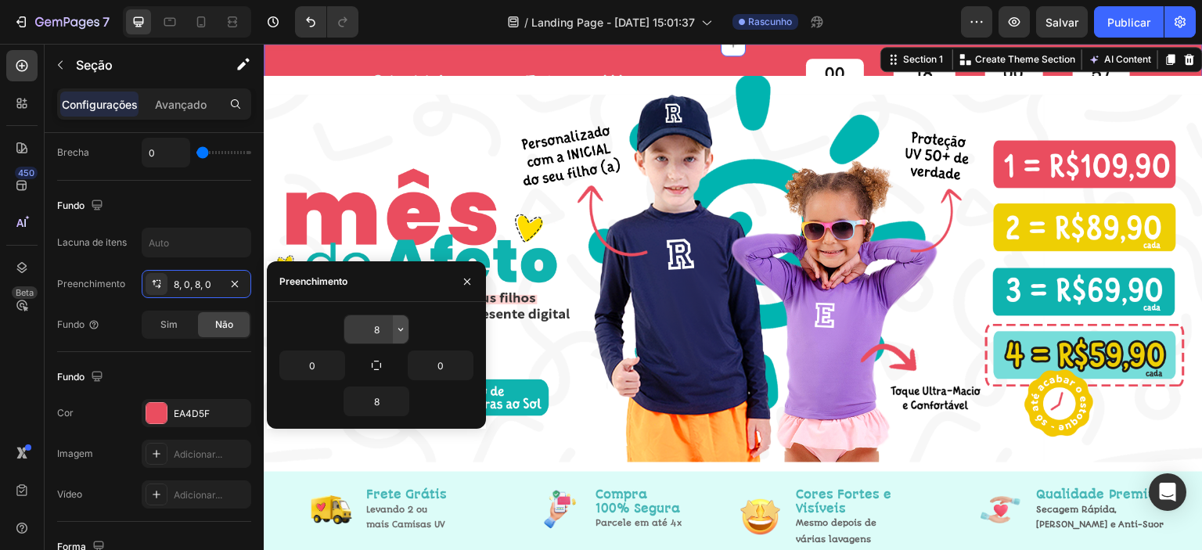
click at [394, 329] on icon "button" at bounding box center [400, 329] width 13 height 13
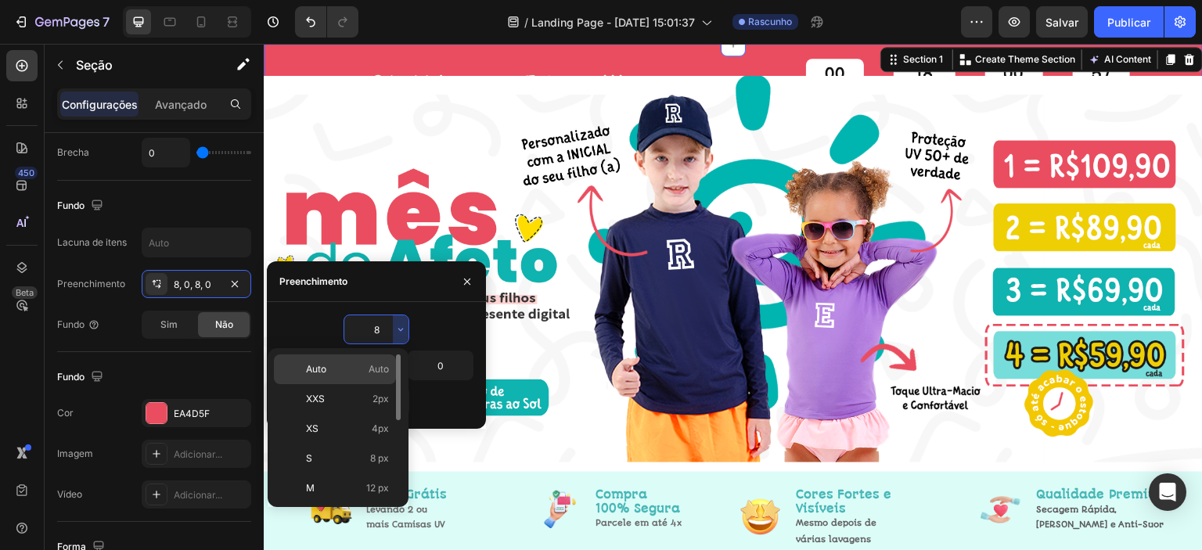
click at [366, 366] on p "Auto Auto" at bounding box center [347, 369] width 83 height 14
type input "Auto"
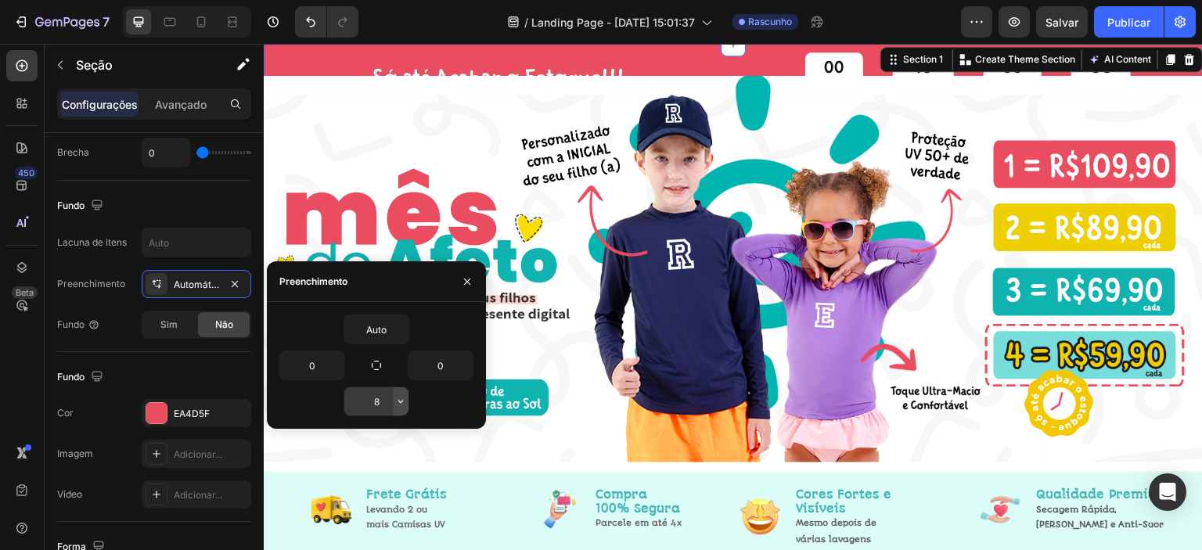
click at [394, 402] on icon "button" at bounding box center [400, 401] width 13 height 13
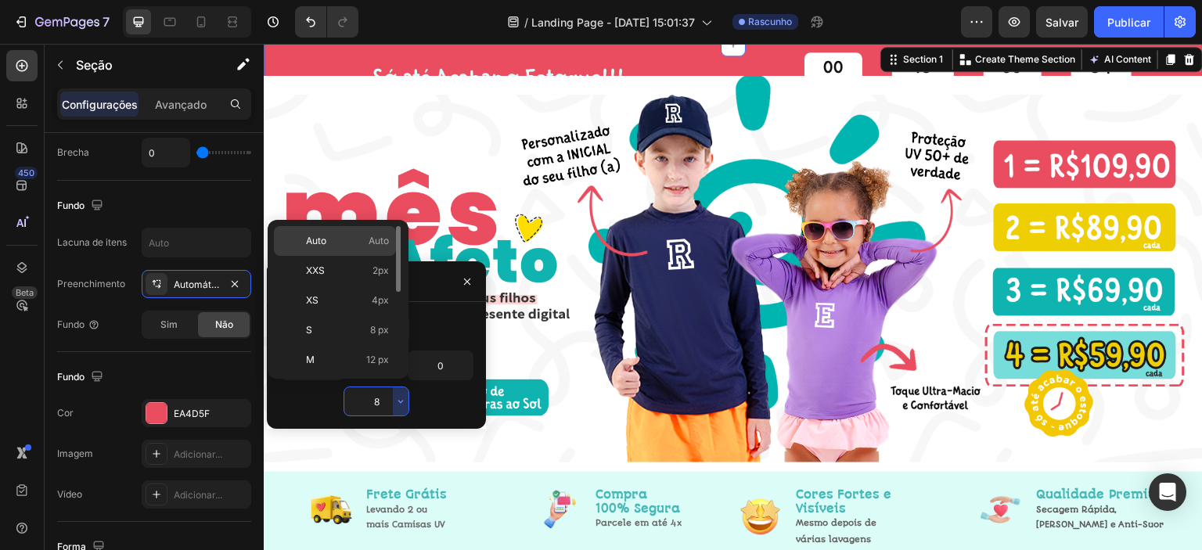
click at [380, 238] on font "Auto" at bounding box center [379, 241] width 20 height 12
type input "Auto"
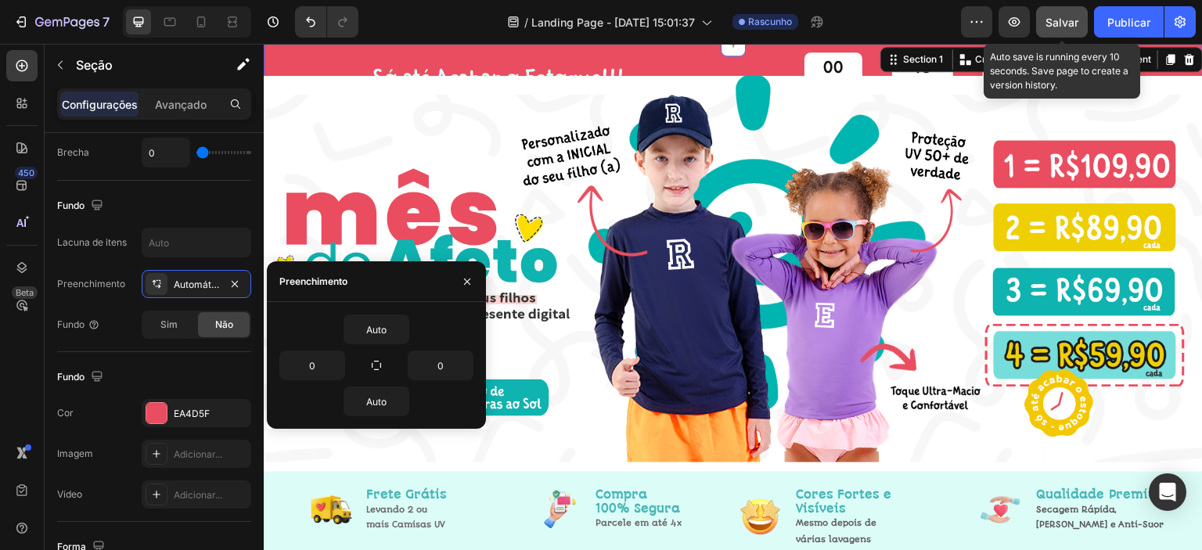
click at [1052, 18] on font "Salvar" at bounding box center [1061, 22] width 33 height 13
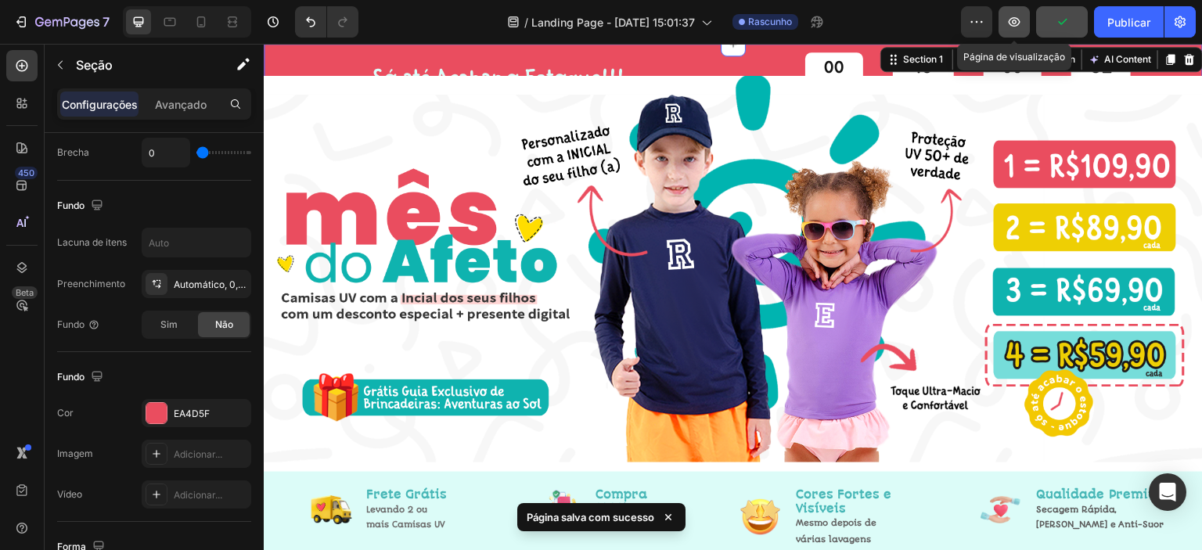
click at [1011, 19] on icon "button" at bounding box center [1015, 21] width 12 height 9
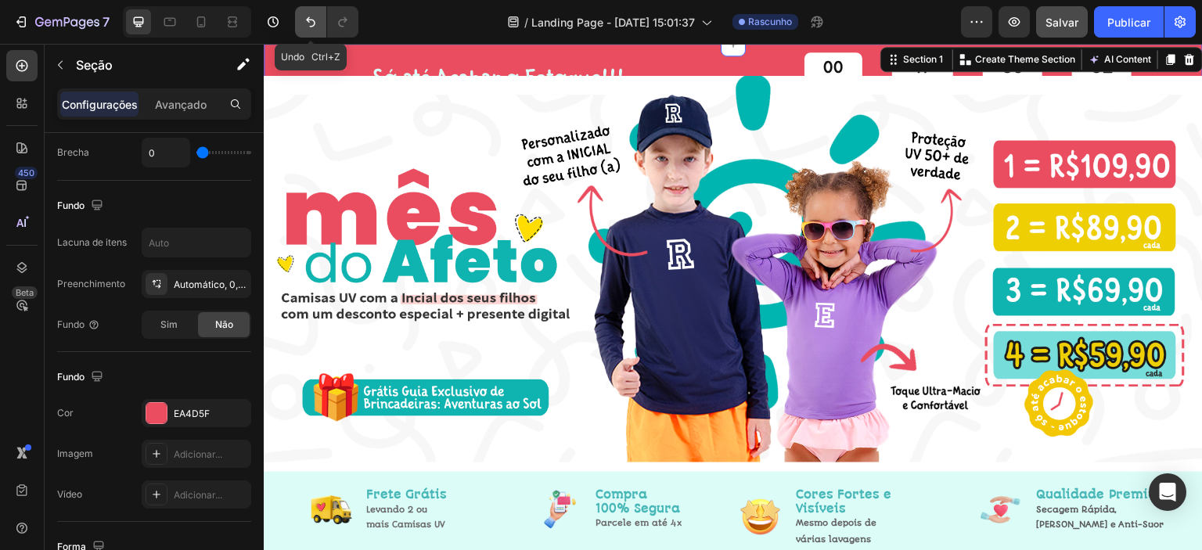
click at [315, 28] on icon "Desfazer/Refazer" at bounding box center [311, 22] width 16 height 16
click at [315, 16] on icon "Desfazer/Refazer" at bounding box center [311, 22] width 16 height 16
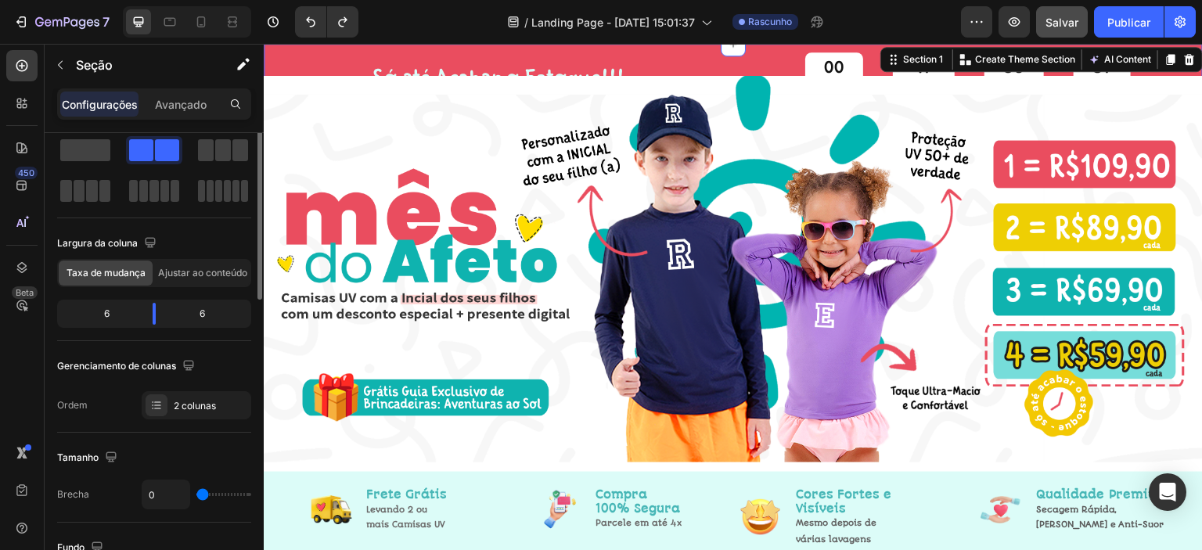
scroll to position [0, 0]
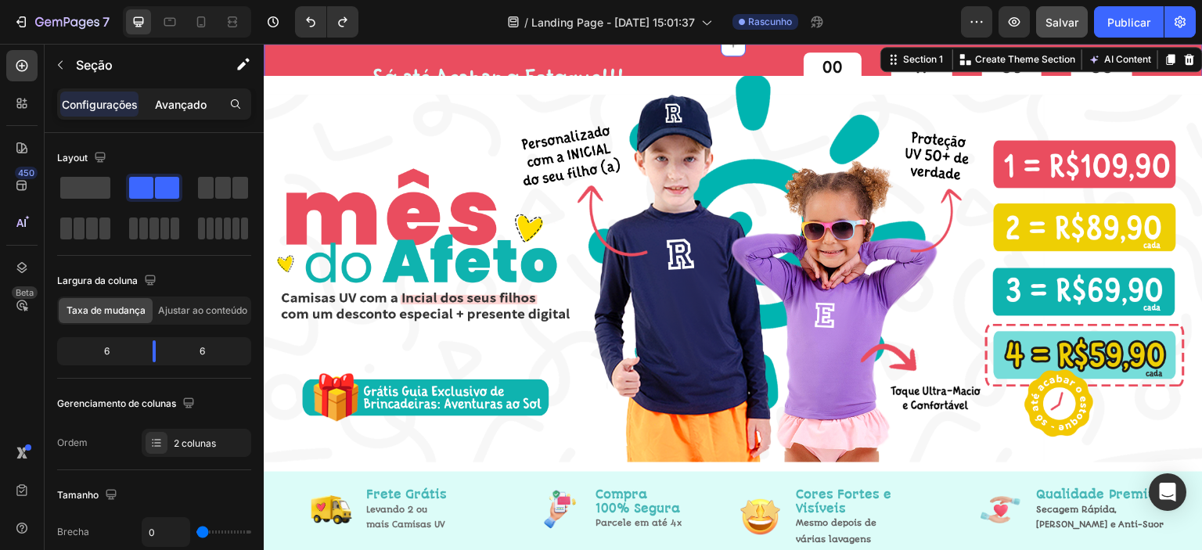
click at [190, 99] on font "Avançado" at bounding box center [181, 104] width 52 height 13
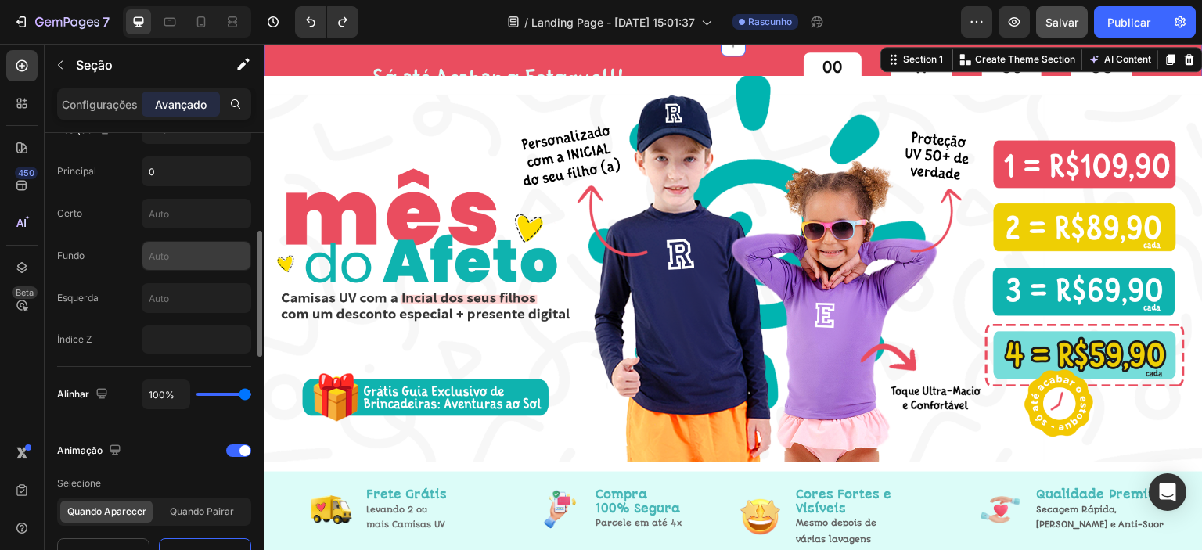
scroll to position [549, 0]
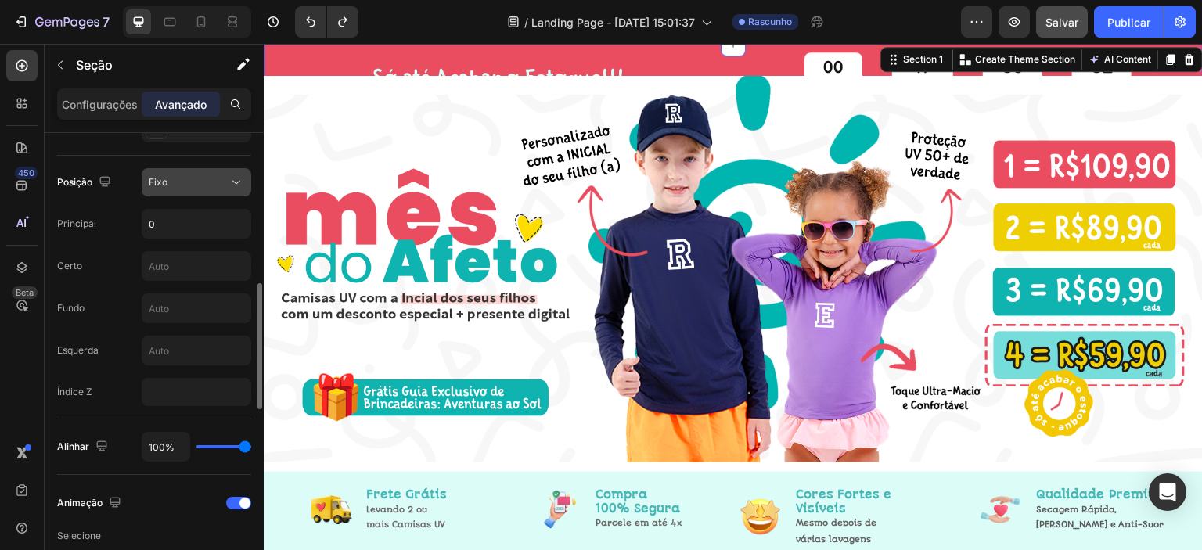
click at [197, 178] on div "Fixo" at bounding box center [189, 182] width 80 height 14
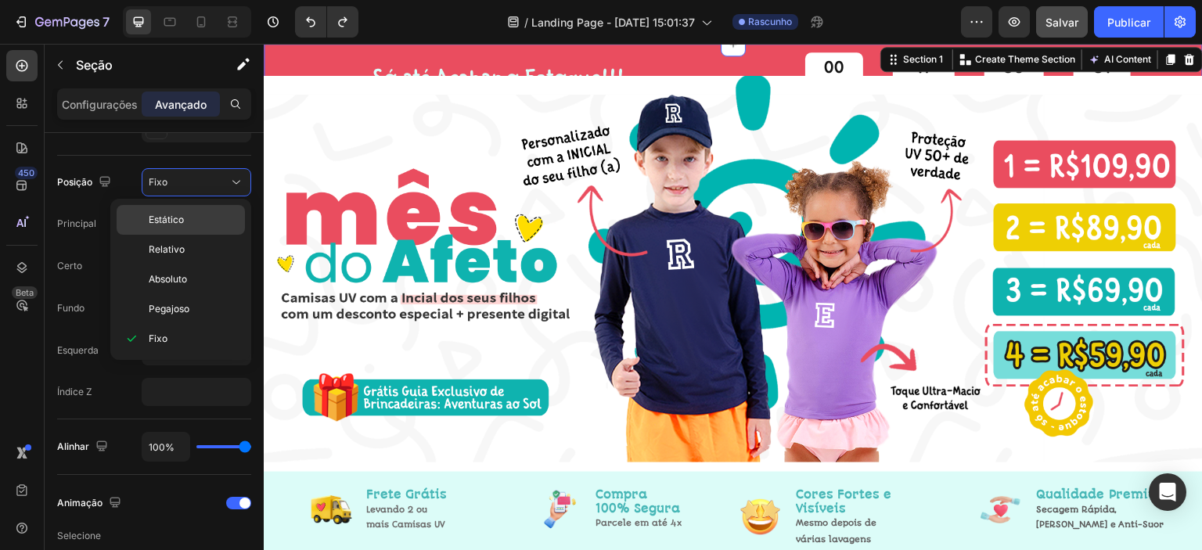
click at [189, 213] on p "Estático" at bounding box center [193, 220] width 89 height 14
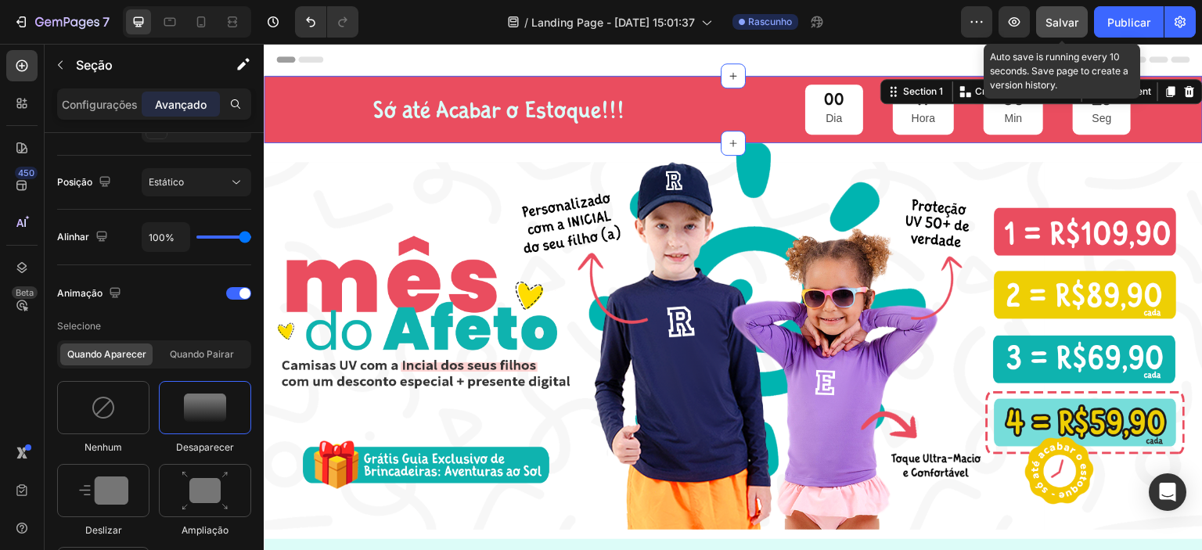
click at [1062, 16] on font "Salvar" at bounding box center [1061, 22] width 33 height 13
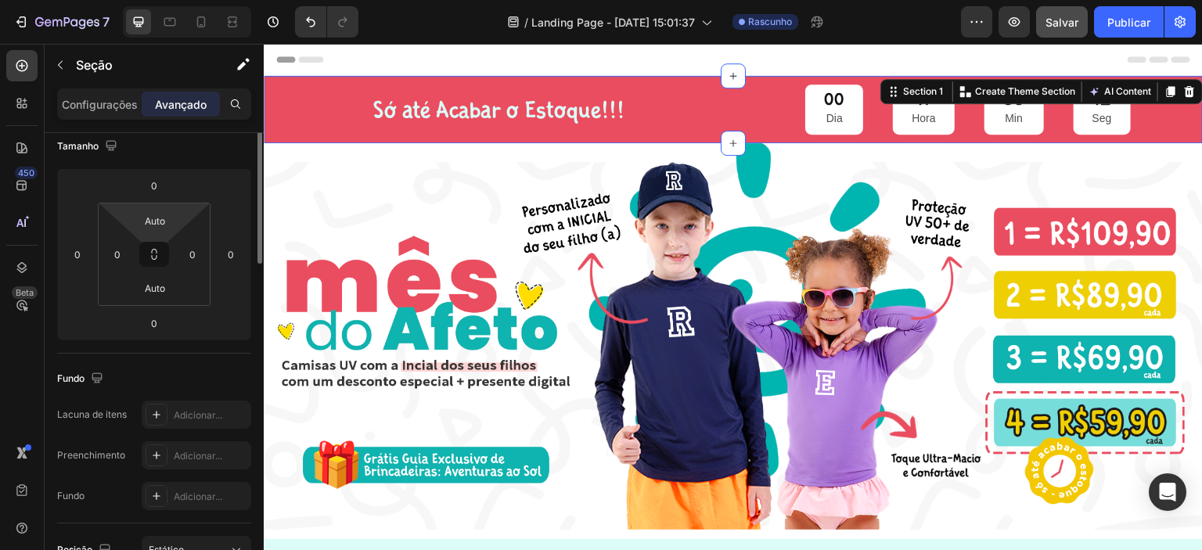
scroll to position [128, 0]
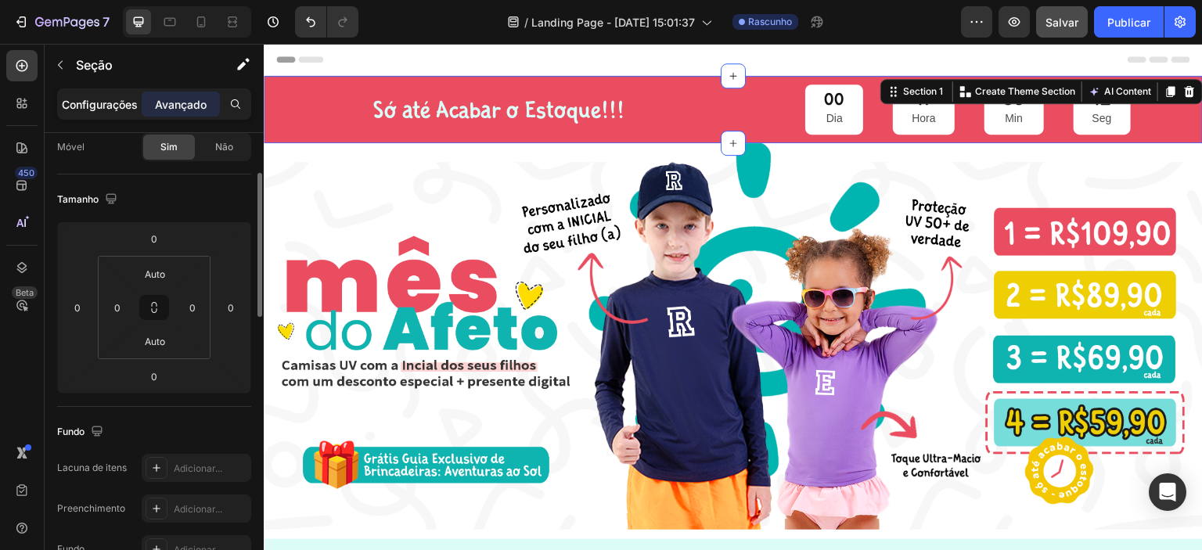
click at [110, 107] on font "Configurações" at bounding box center [100, 104] width 76 height 13
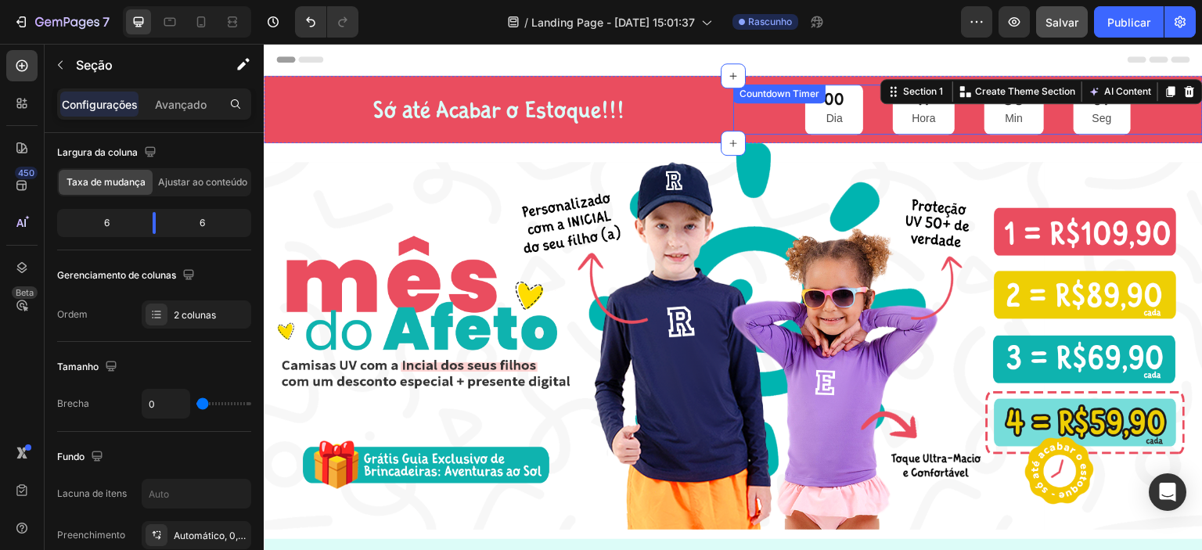
click at [838, 120] on div "00 Dia" at bounding box center [834, 109] width 58 height 51
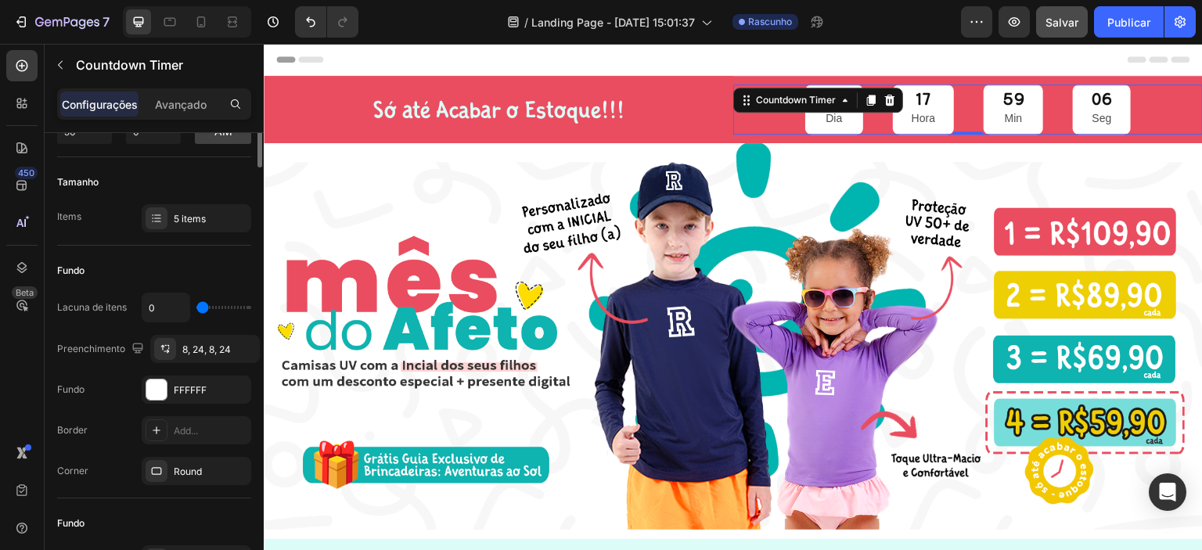
scroll to position [0, 0]
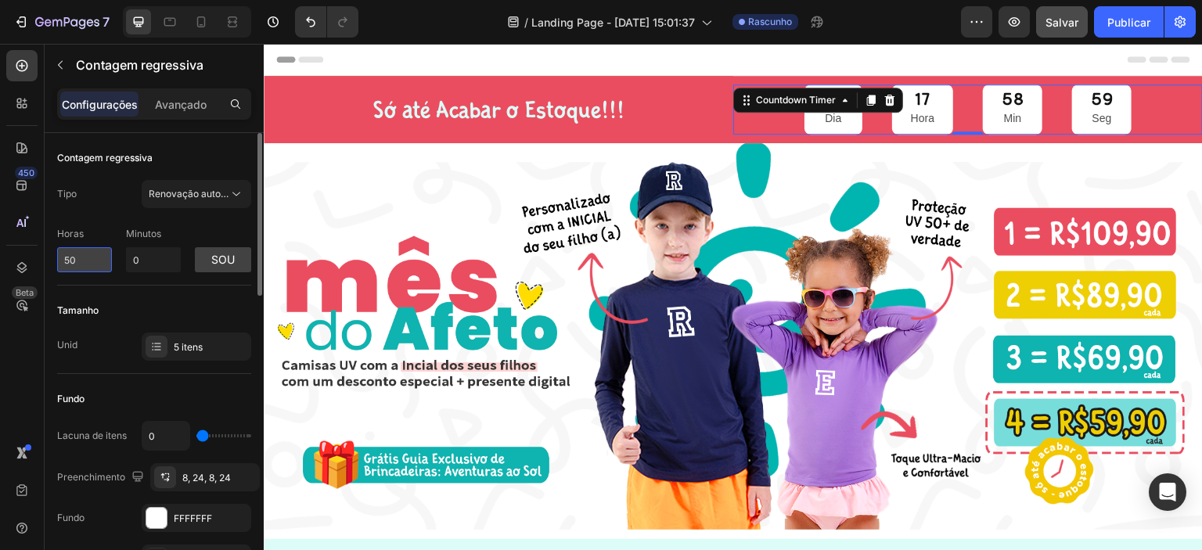
click at [78, 258] on input "50" at bounding box center [84, 259] width 55 height 25
click at [84, 259] on input "50" at bounding box center [84, 259] width 55 height 25
drag, startPoint x: 84, startPoint y: 261, endPoint x: 59, endPoint y: 259, distance: 25.1
click at [59, 259] on input "50" at bounding box center [84, 259] width 55 height 25
type input "10"
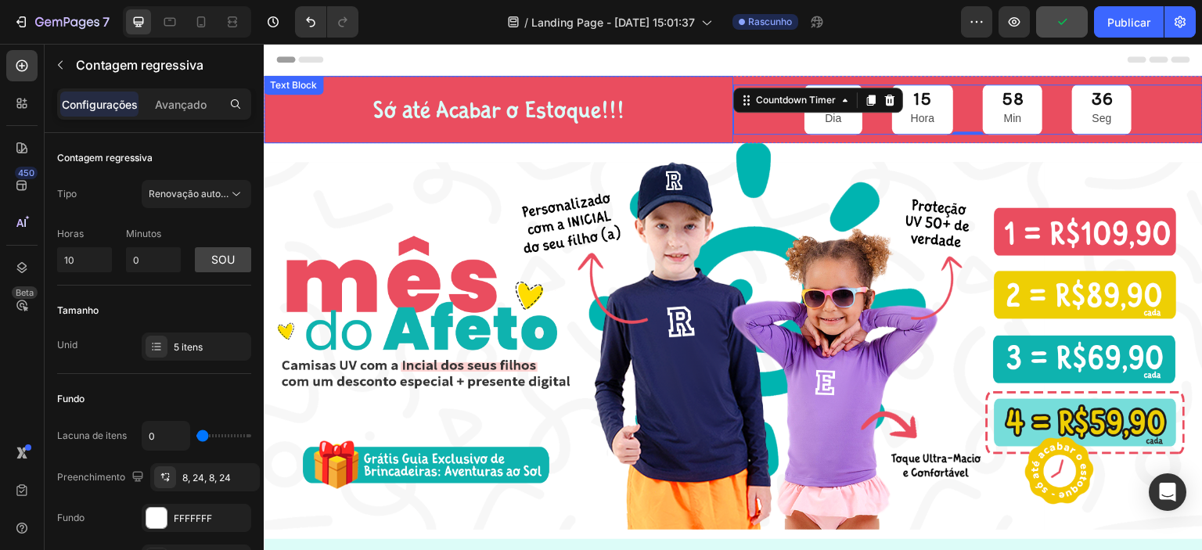
click at [714, 117] on p "Só até Acabar o Estoque!!!" at bounding box center [498, 109] width 444 height 42
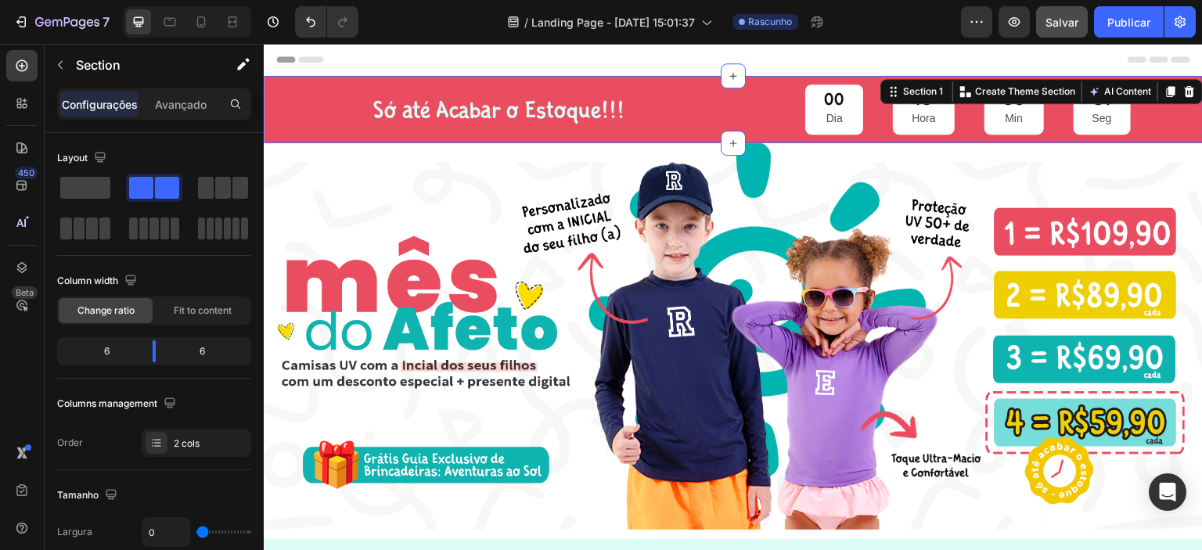
click at [746, 139] on div "00 Dia 15 Hora 58 Min 31 Seg Countdown Timer" at bounding box center [967, 109] width 469 height 67
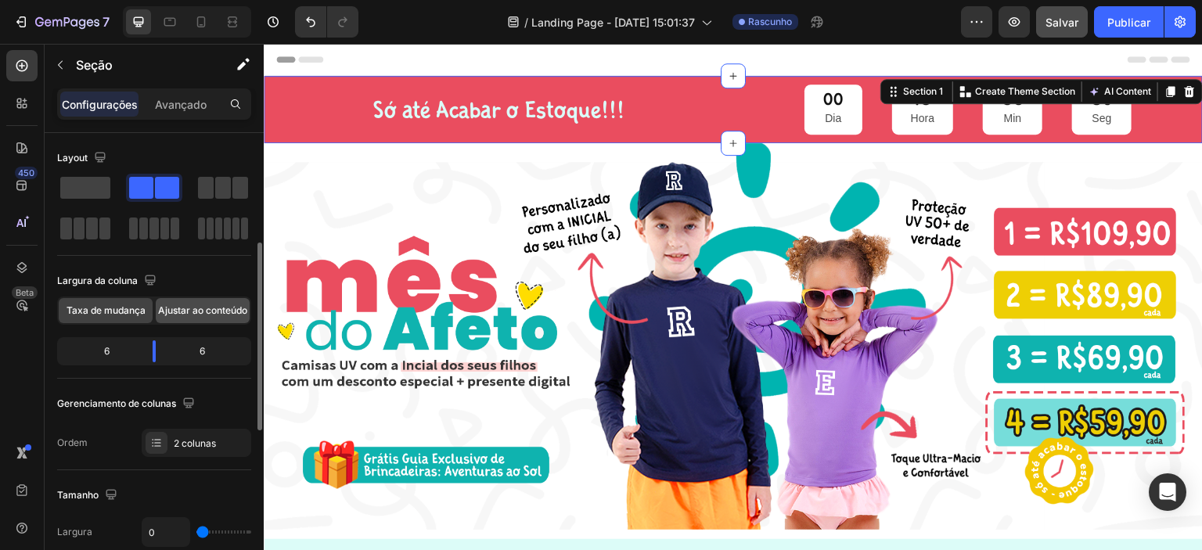
scroll to position [78, 0]
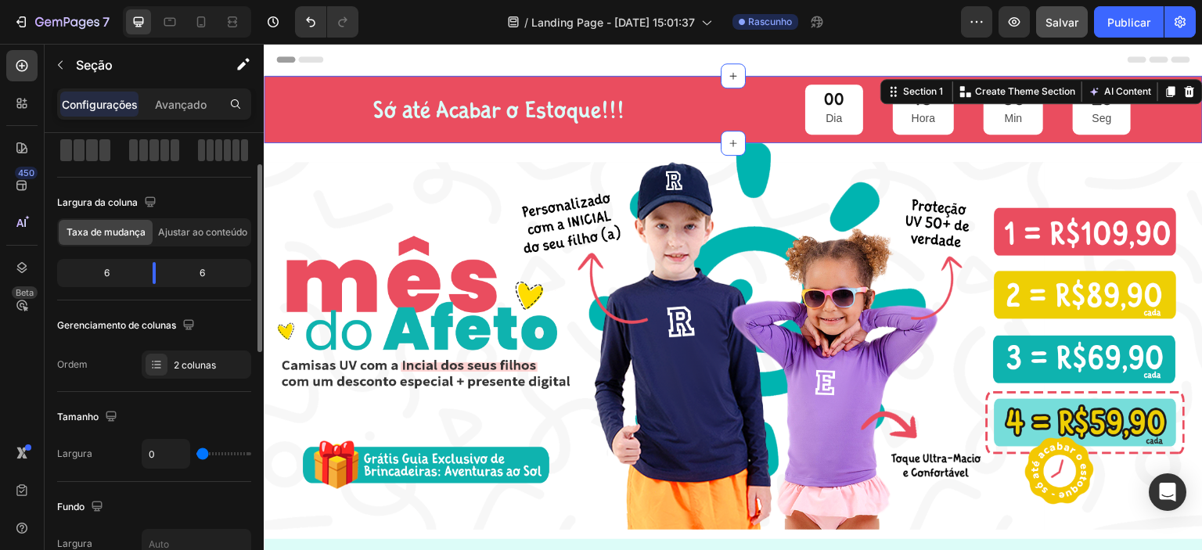
type input "11"
type input "15"
type input "20"
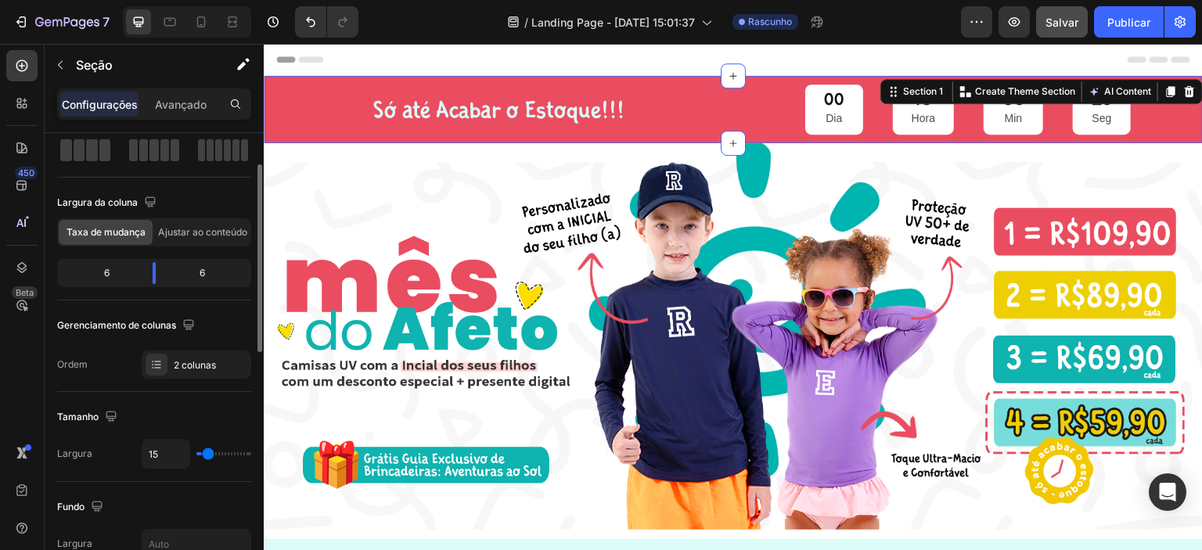
type input "20"
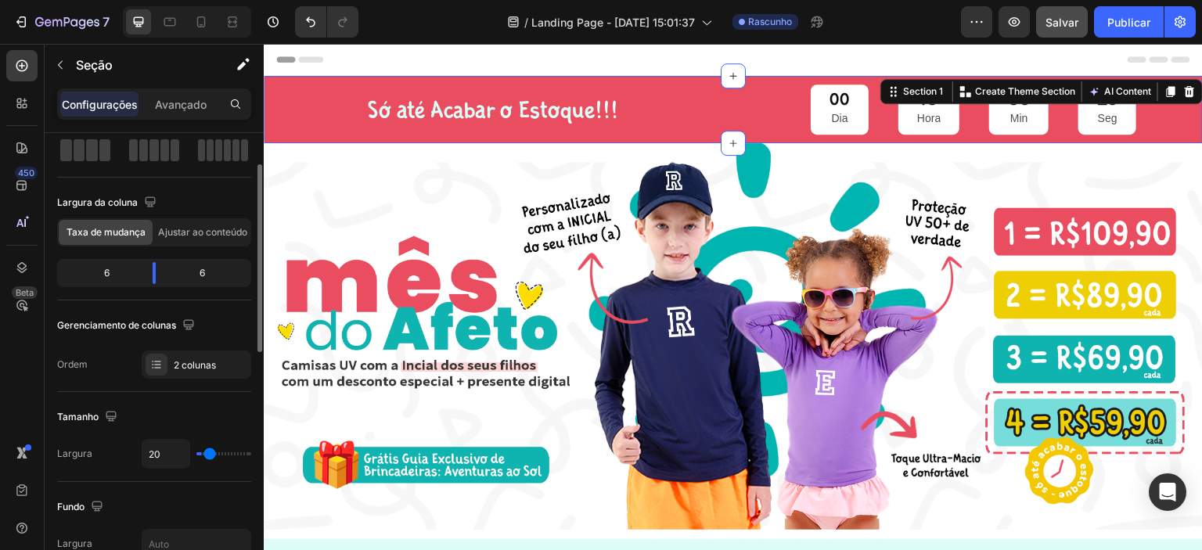
type input "29"
type input "32"
type input "36"
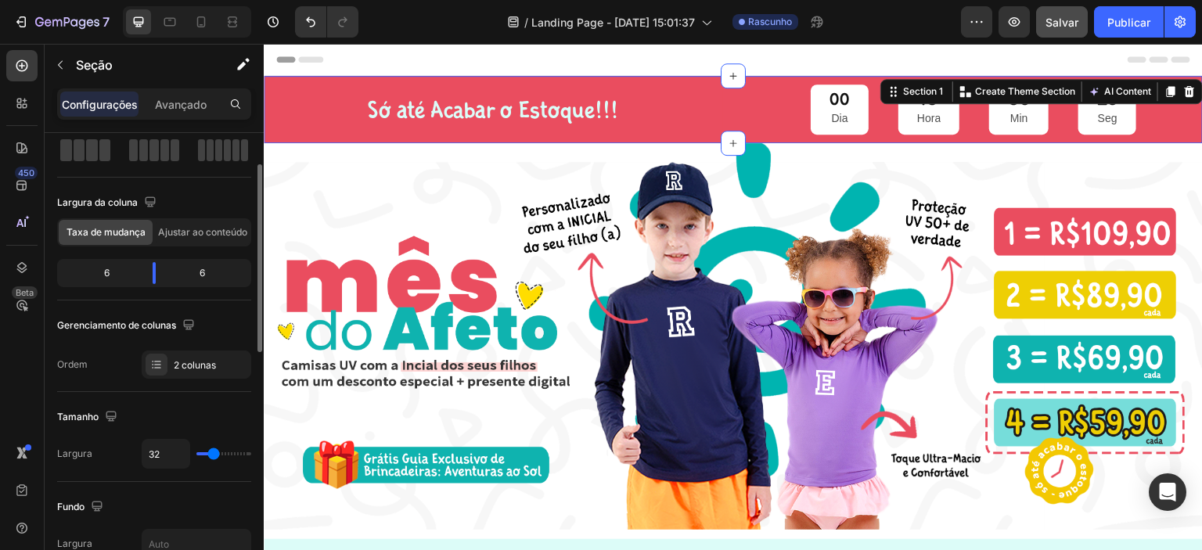
type input "36"
type input "38"
type input "40"
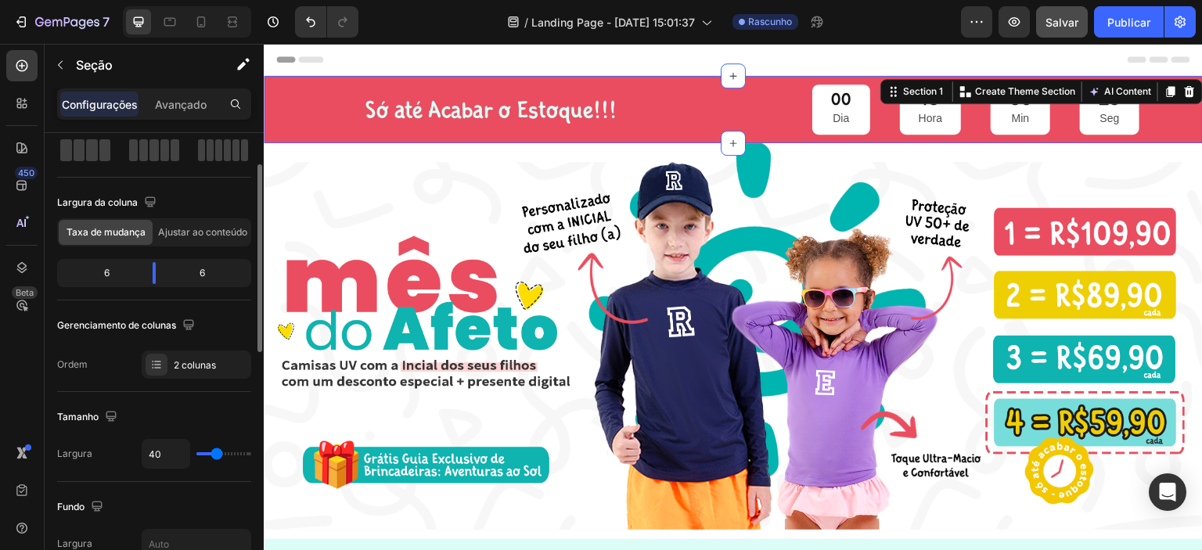
type input "43"
type input "45"
type input "47"
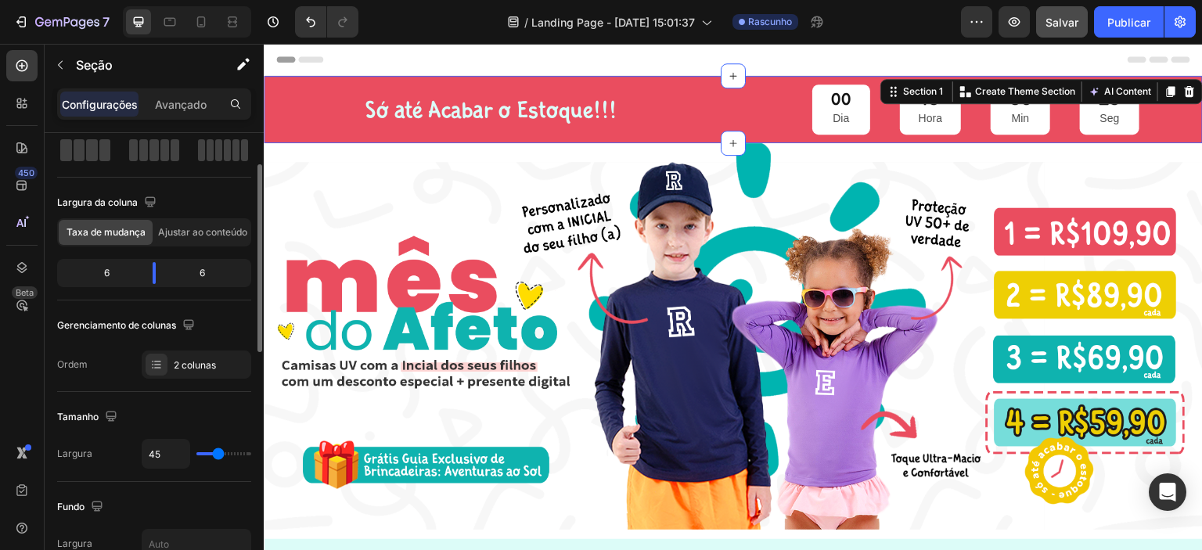
type input "47"
type input "48"
type input "56"
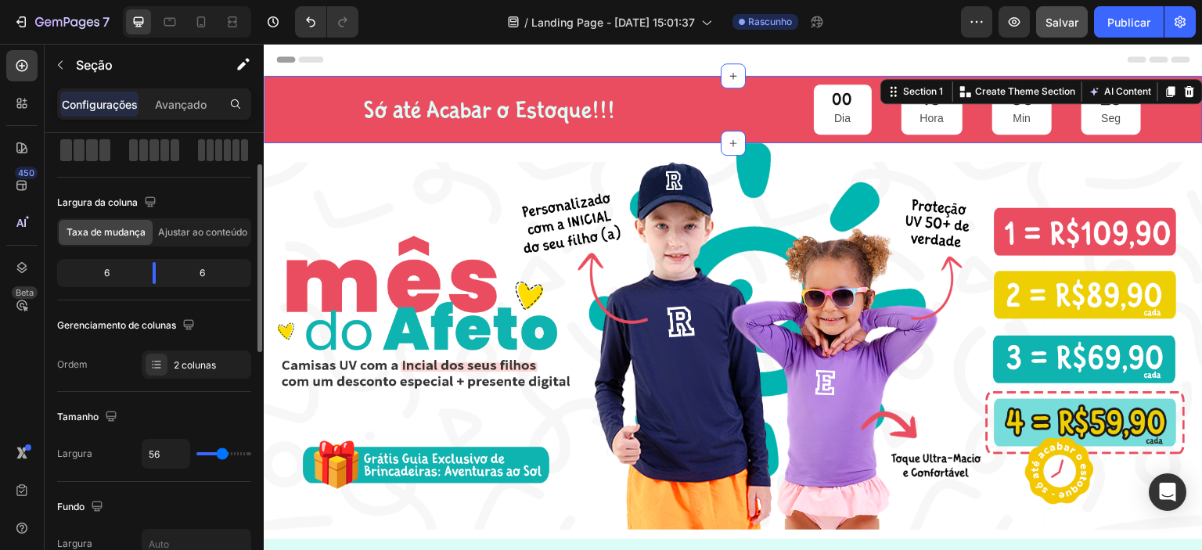
type input "59"
type input "63"
type input "64"
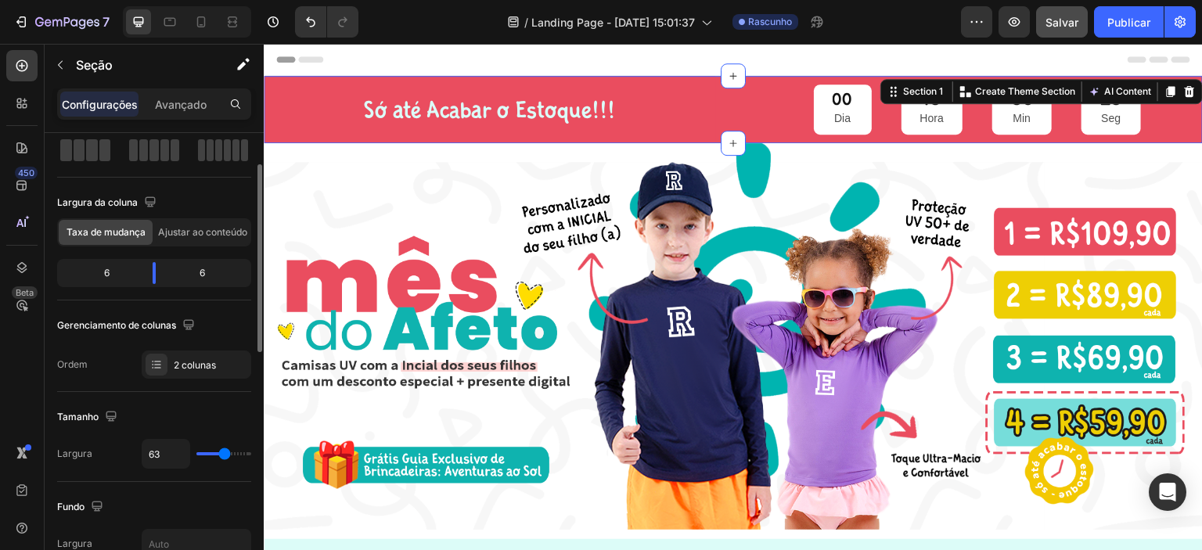
type input "64"
type input "66"
type input "68"
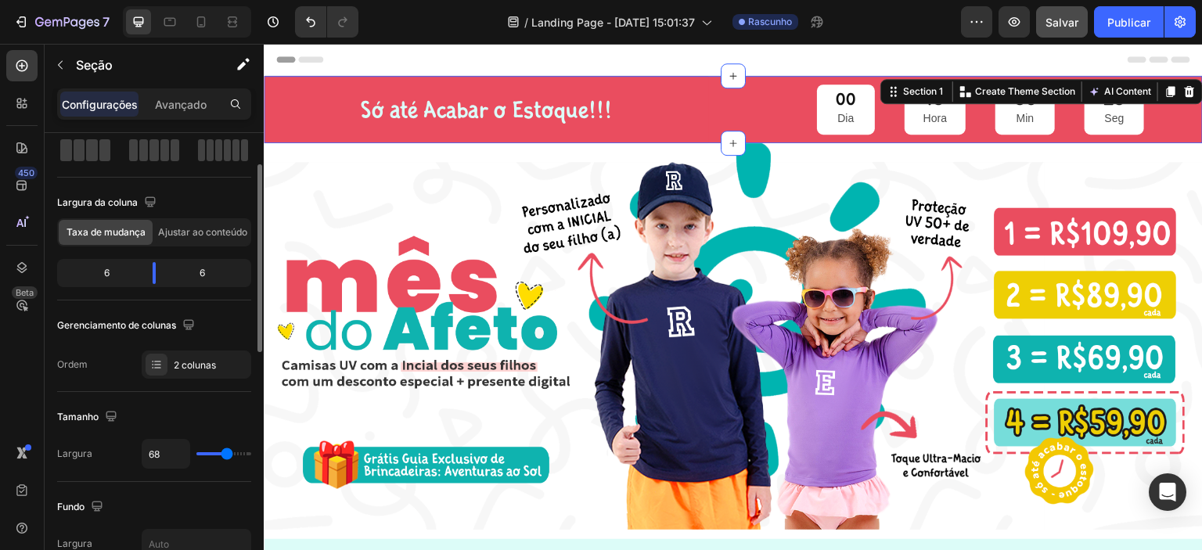
type input "72"
type input "75"
type input "77"
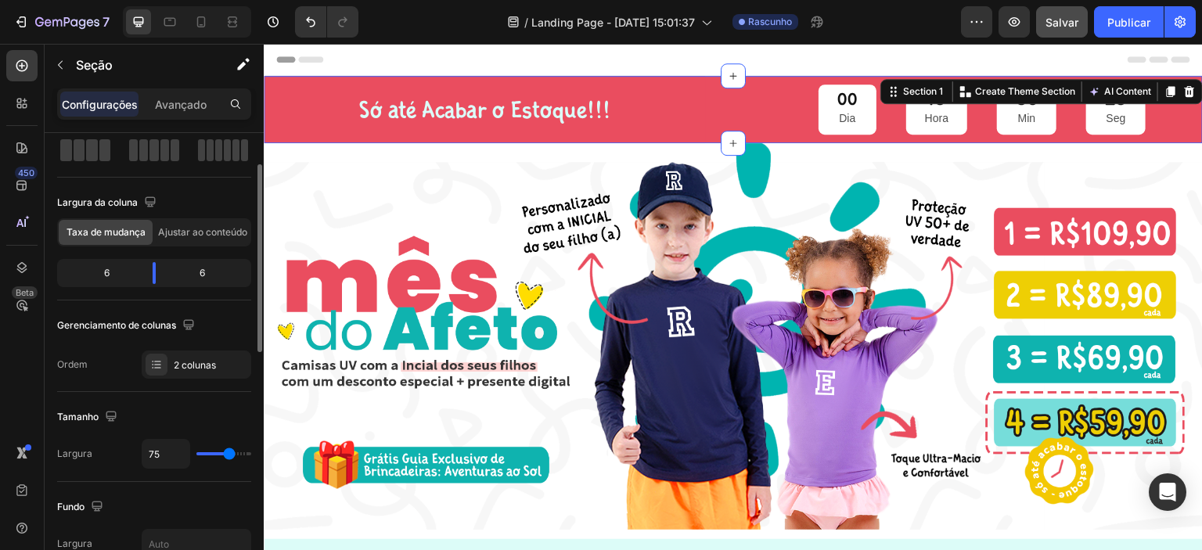
type input "77"
type input "79"
type input "80"
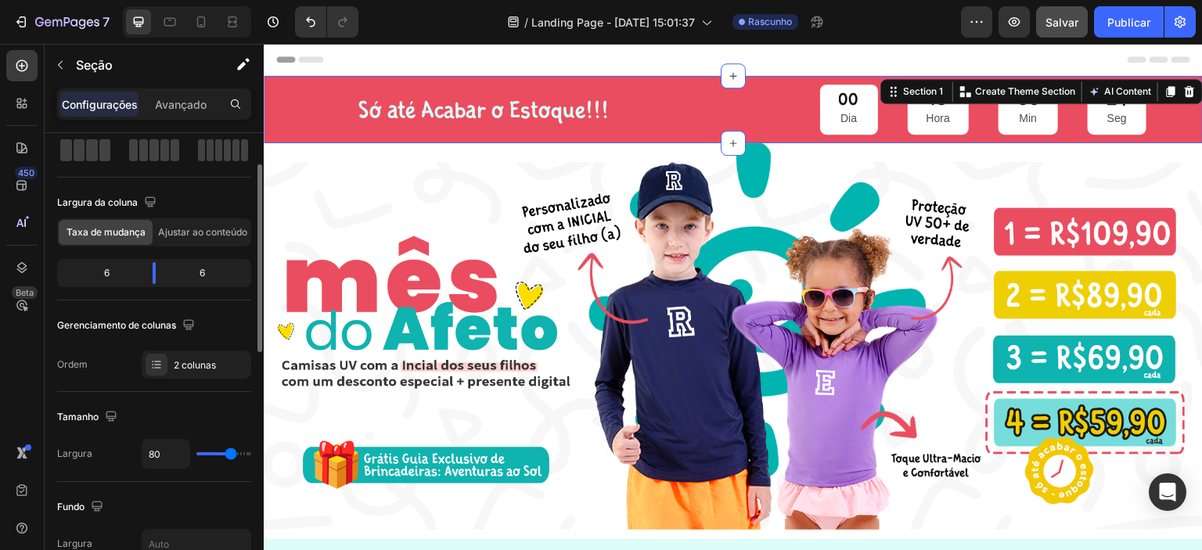
type input "82"
type input "84"
type input "86"
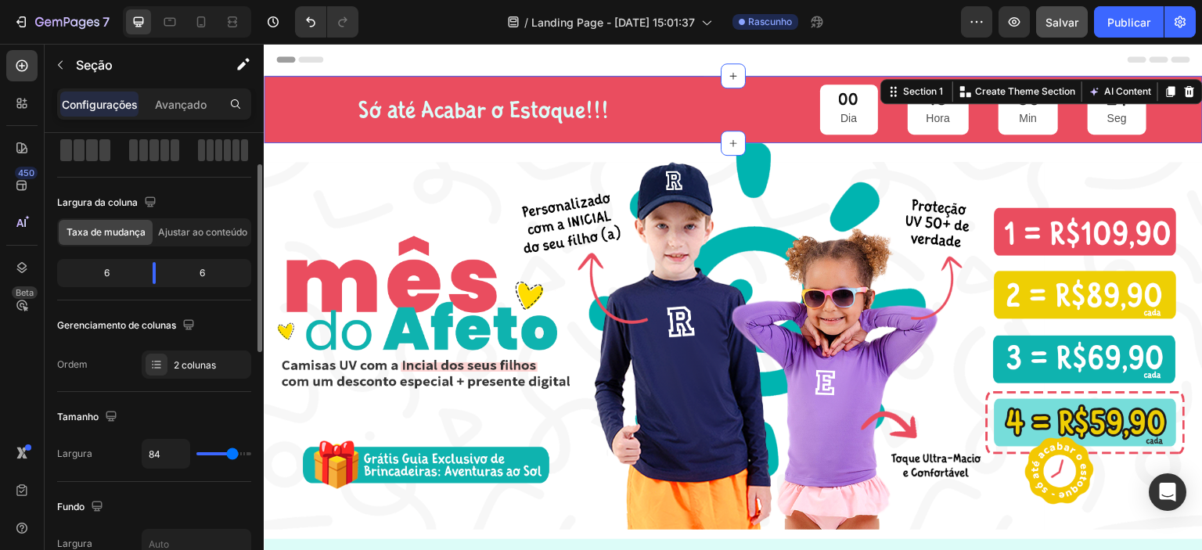
type input "86"
type input "88"
type input "91"
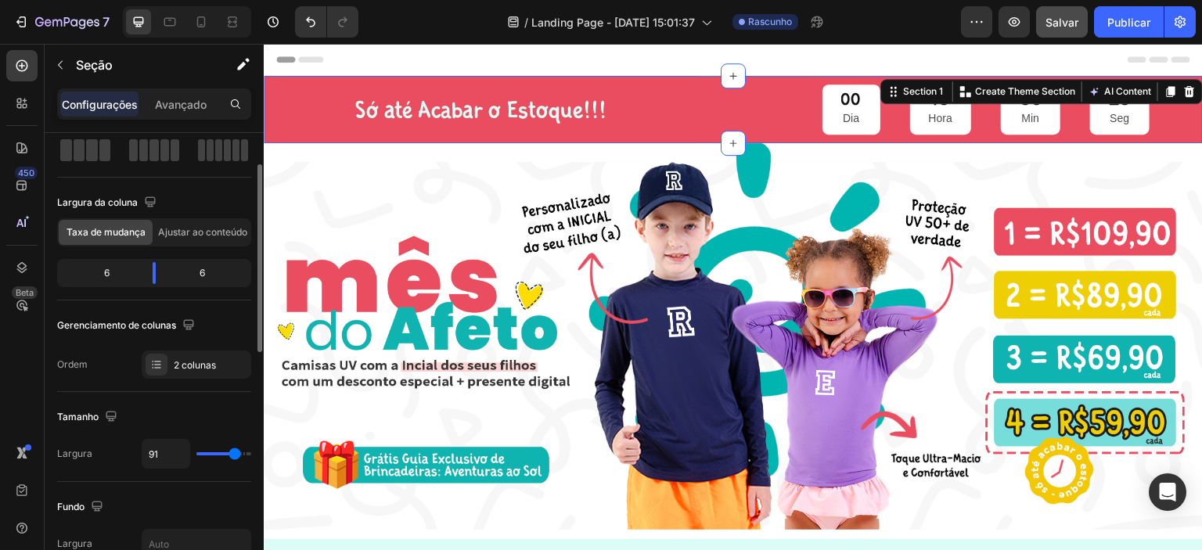
type input "95"
type input "96"
type input "98"
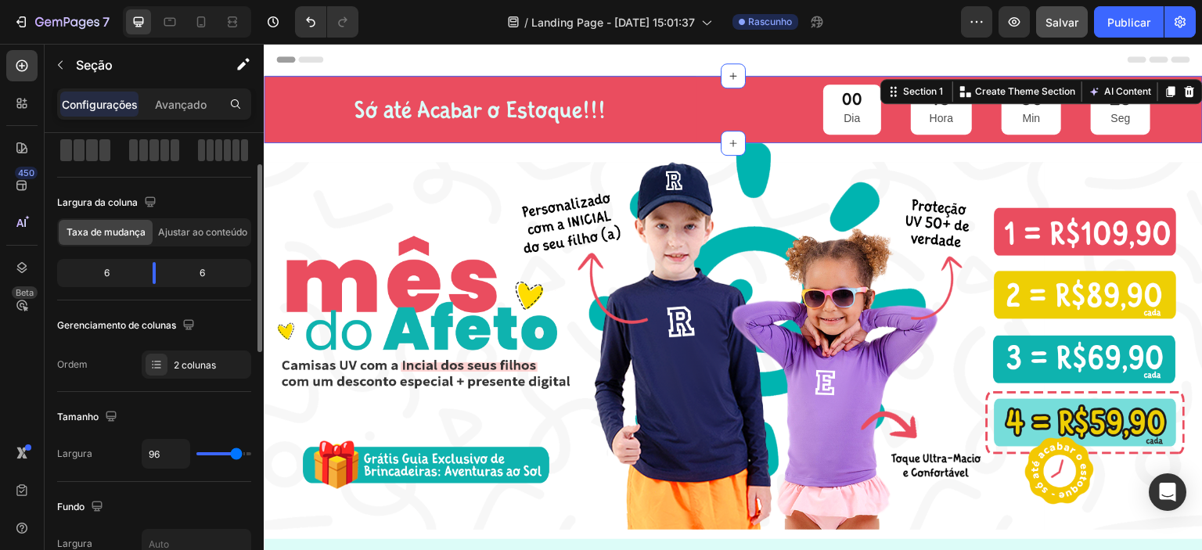
type input "98"
type input "100"
type input "104"
drag, startPoint x: 206, startPoint y: 451, endPoint x: 239, endPoint y: 441, distance: 34.2
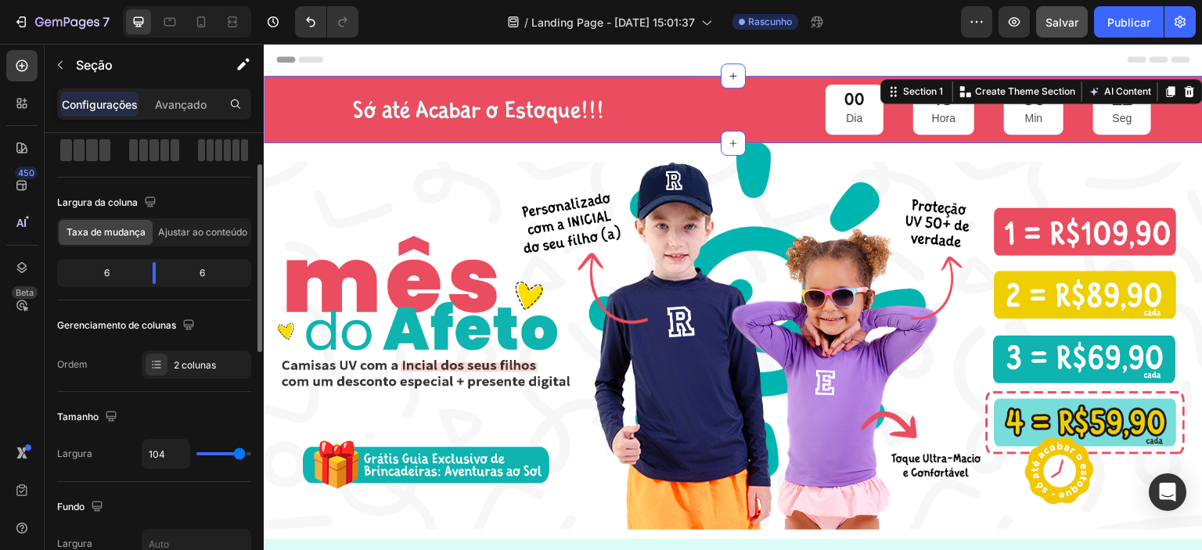
type input "104"
click at [239, 452] on input "range" at bounding box center [223, 453] width 55 height 3
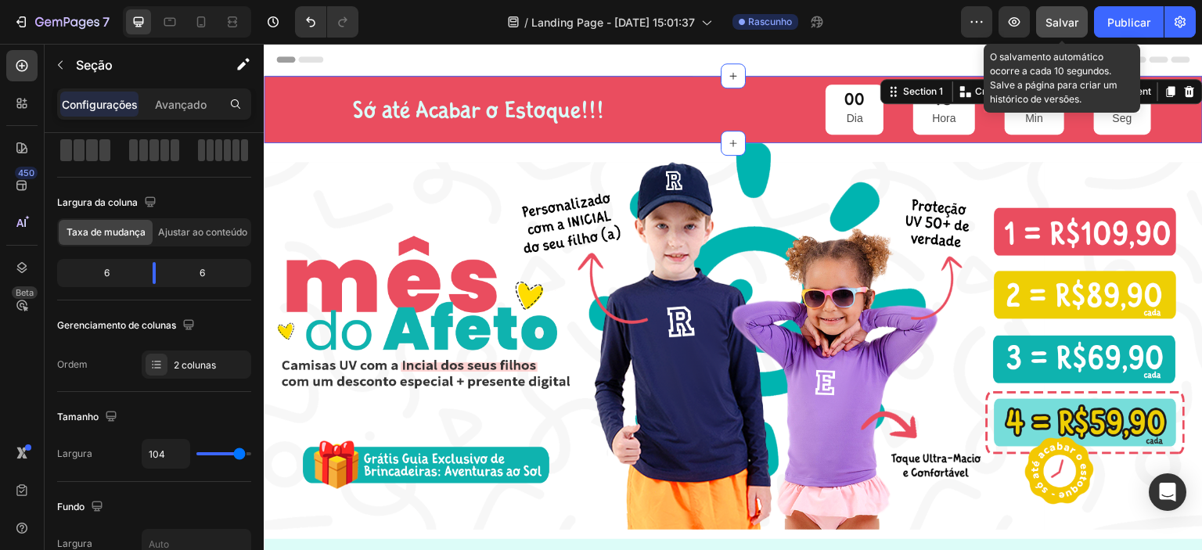
click at [1061, 20] on font "Salvar" at bounding box center [1061, 22] width 33 height 13
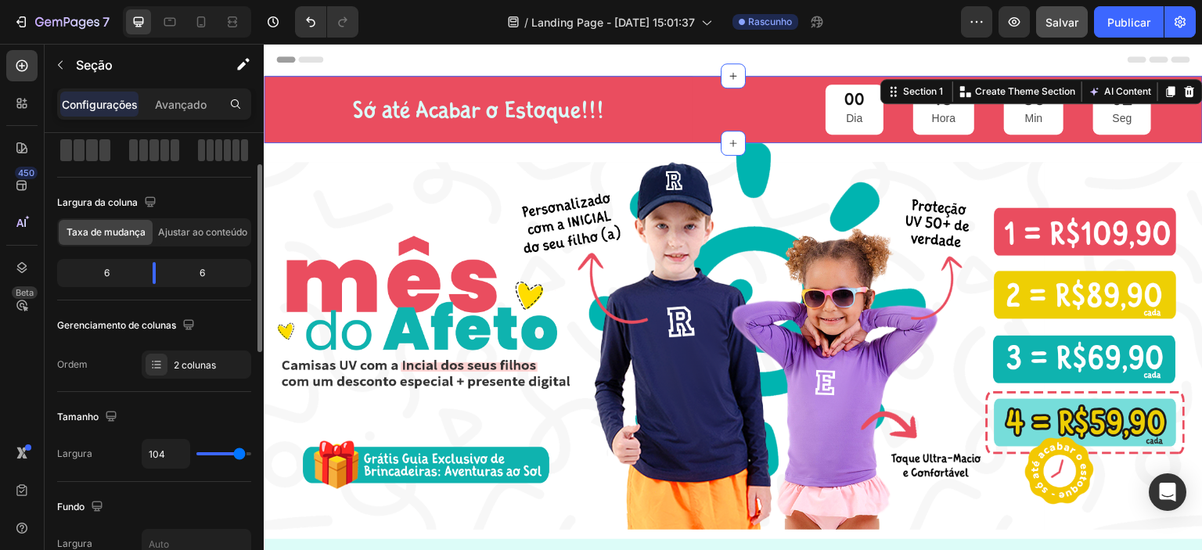
type input "102"
type input "120"
drag, startPoint x: 238, startPoint y: 456, endPoint x: 90, endPoint y: 392, distance: 161.2
type input "120"
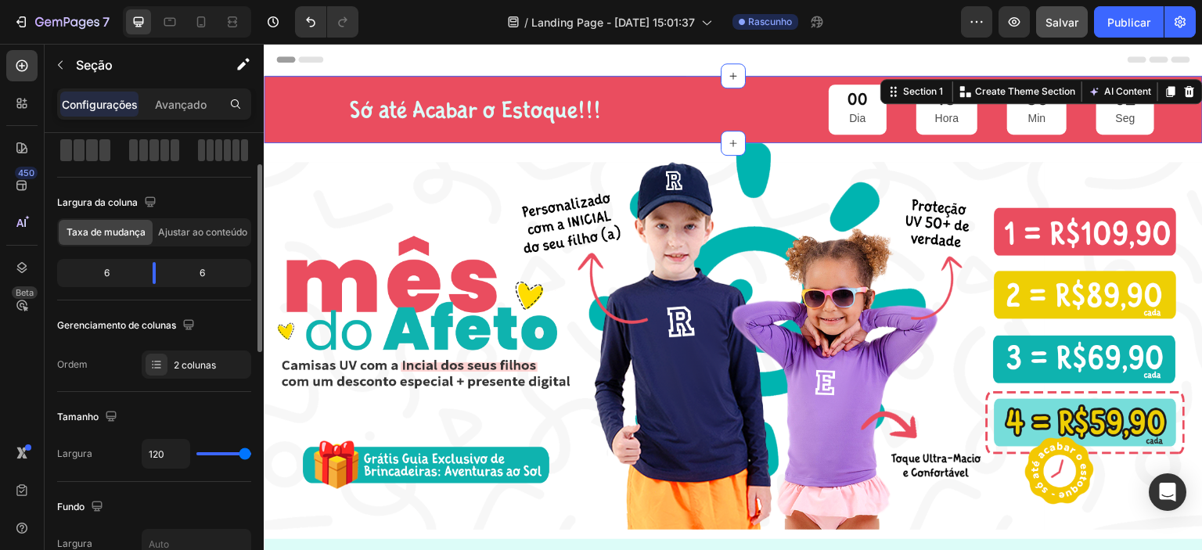
click at [251, 455] on input "range" at bounding box center [223, 453] width 55 height 3
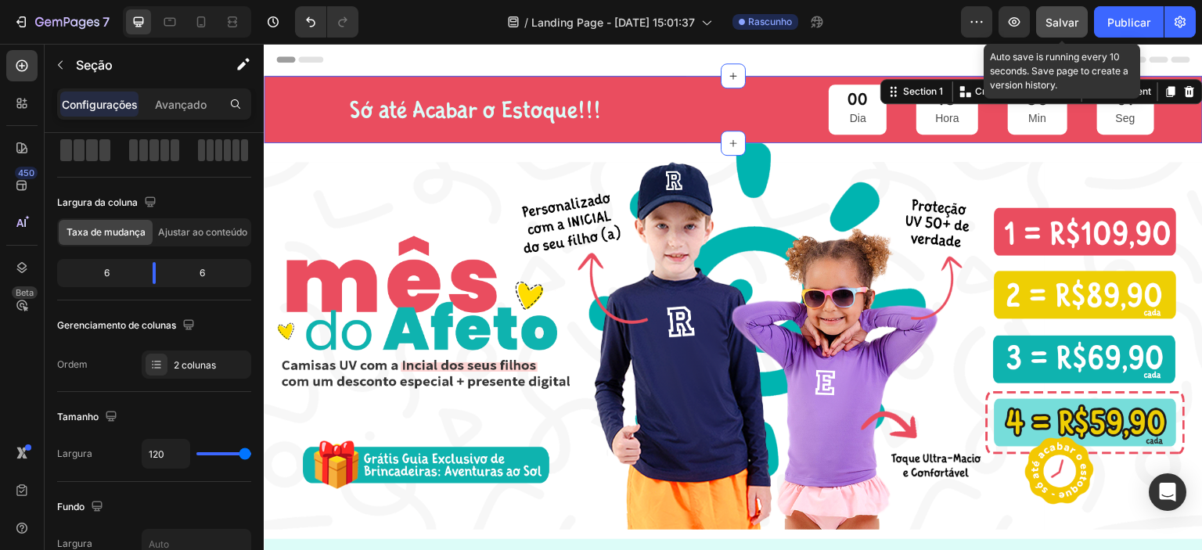
click at [1055, 23] on font "Salvar" at bounding box center [1061, 22] width 33 height 13
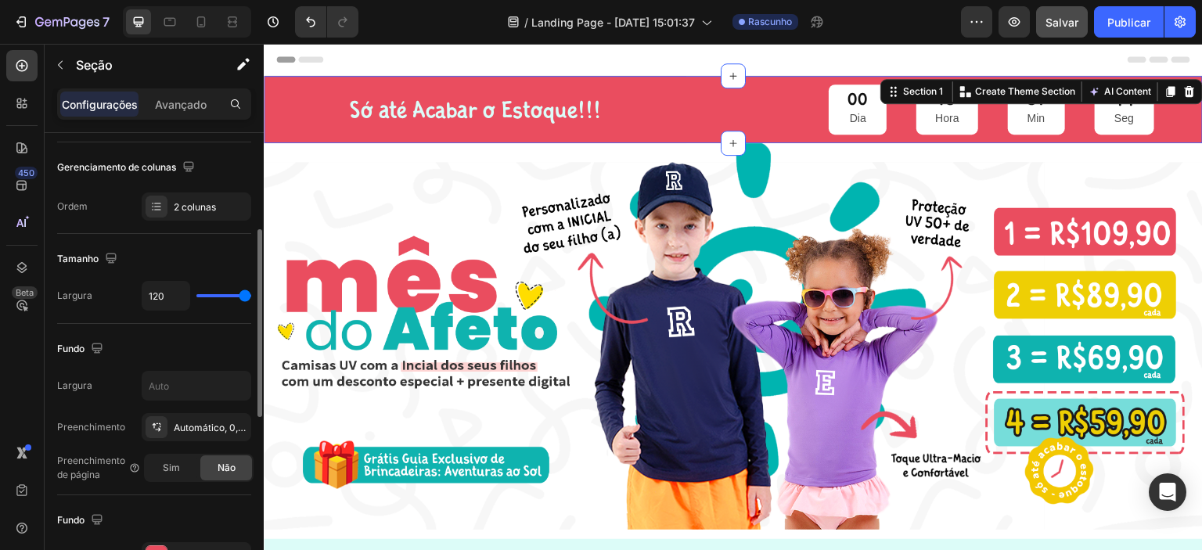
scroll to position [315, 0]
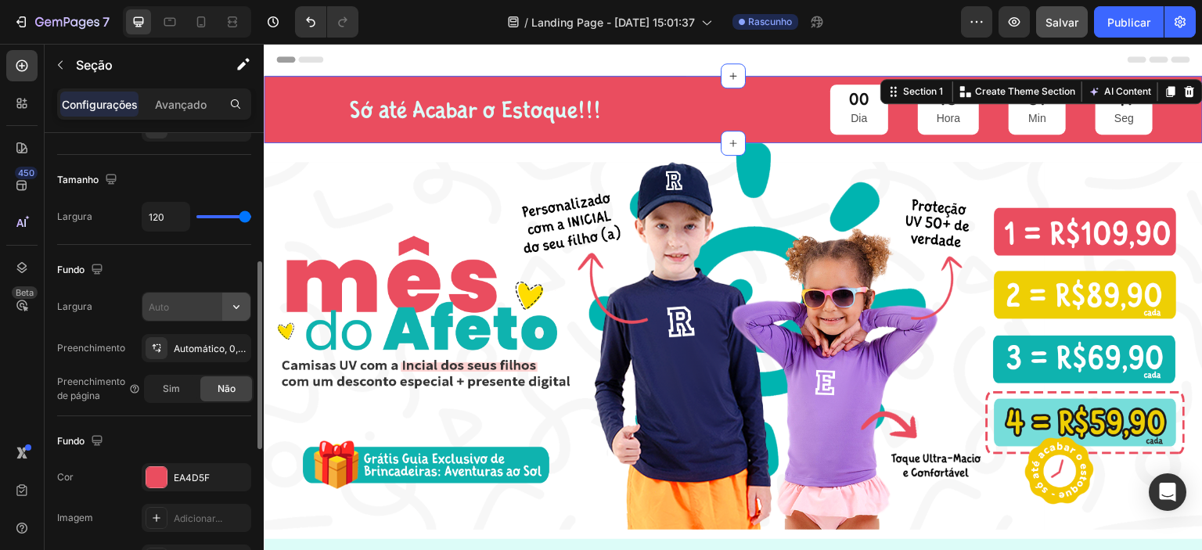
click at [232, 305] on icon "button" at bounding box center [236, 307] width 16 height 16
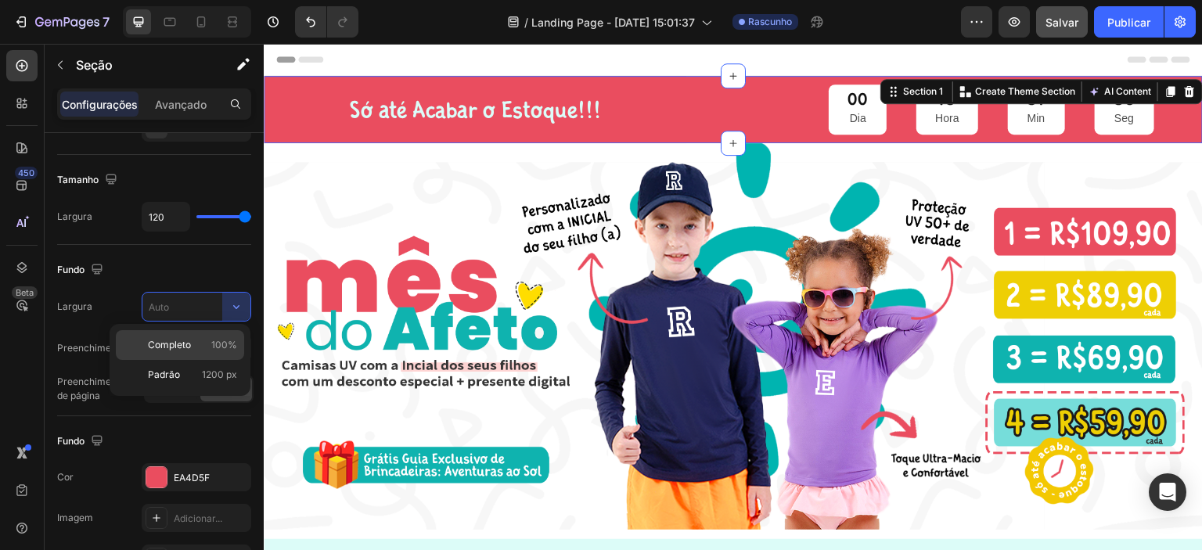
click at [203, 347] on p "Completo 100%" at bounding box center [192, 345] width 89 height 14
type input "100%"
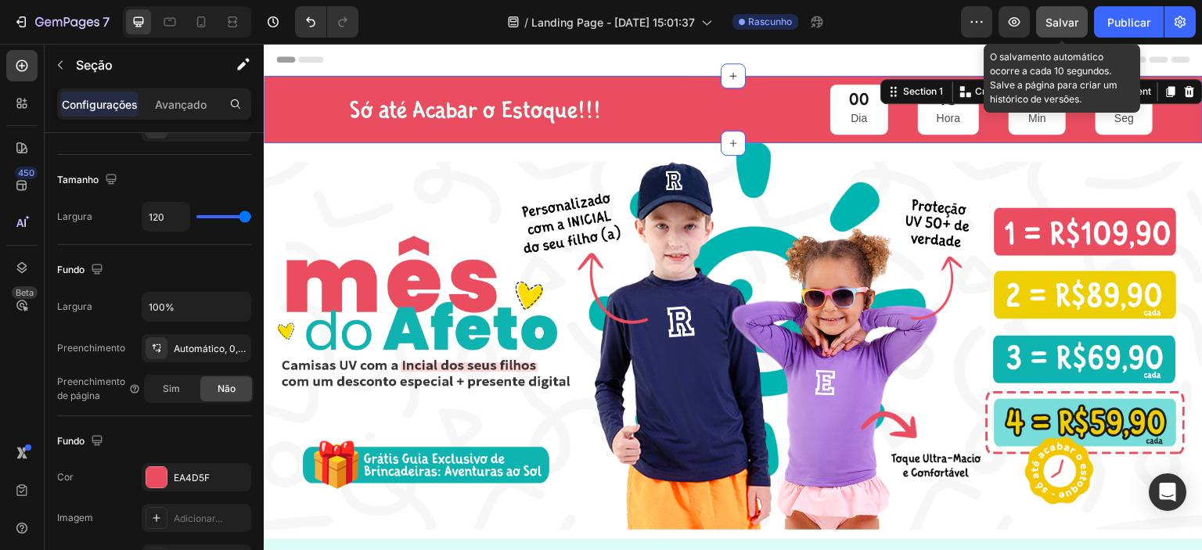
click at [1055, 21] on font "Salvar" at bounding box center [1061, 22] width 33 height 13
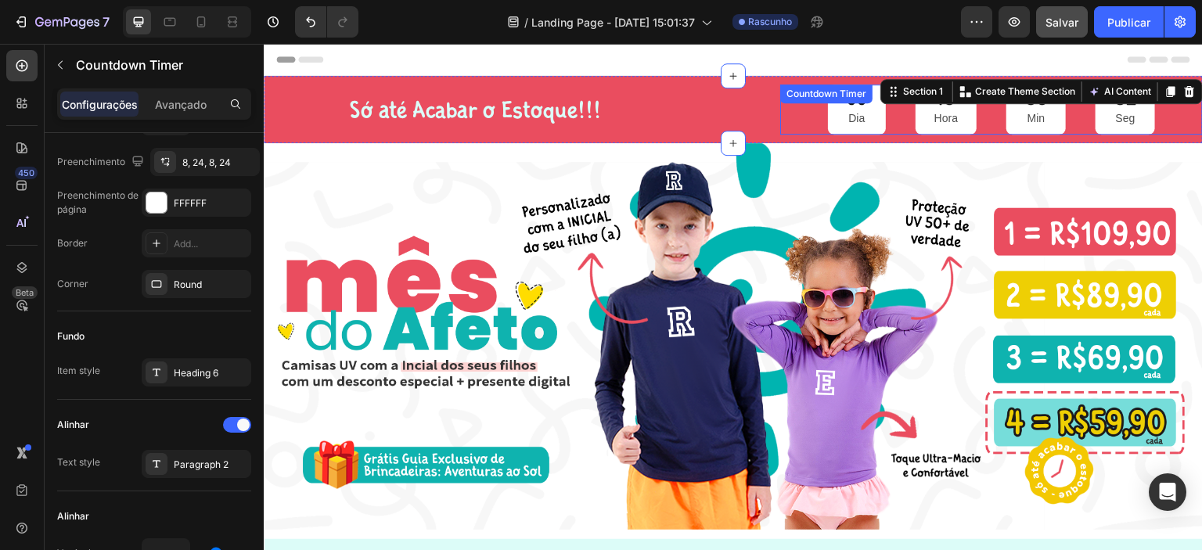
click at [867, 120] on div "00 Dia" at bounding box center [857, 109] width 58 height 51
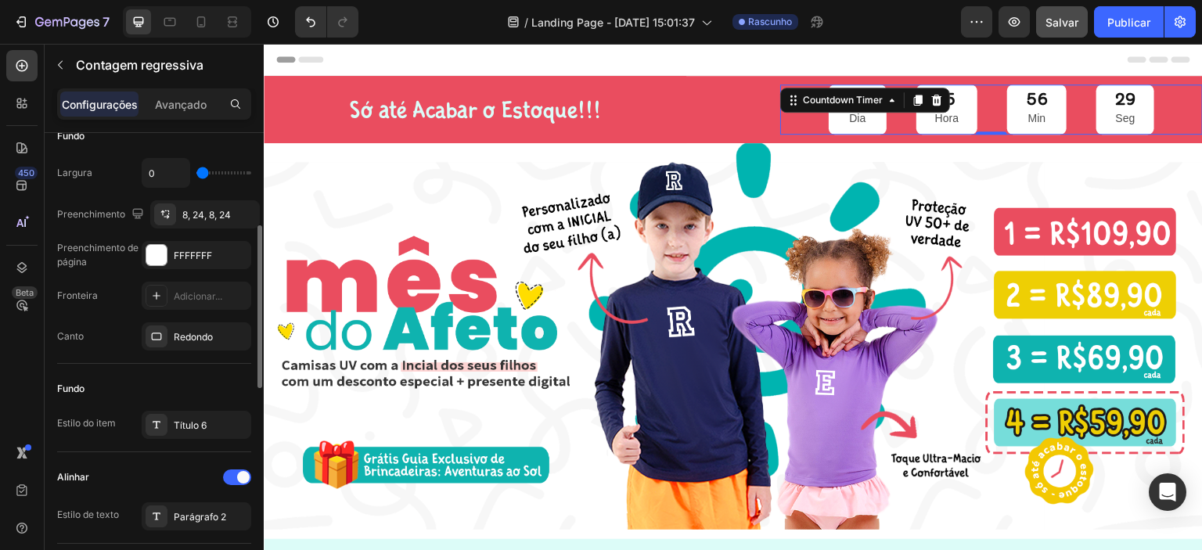
scroll to position [394, 0]
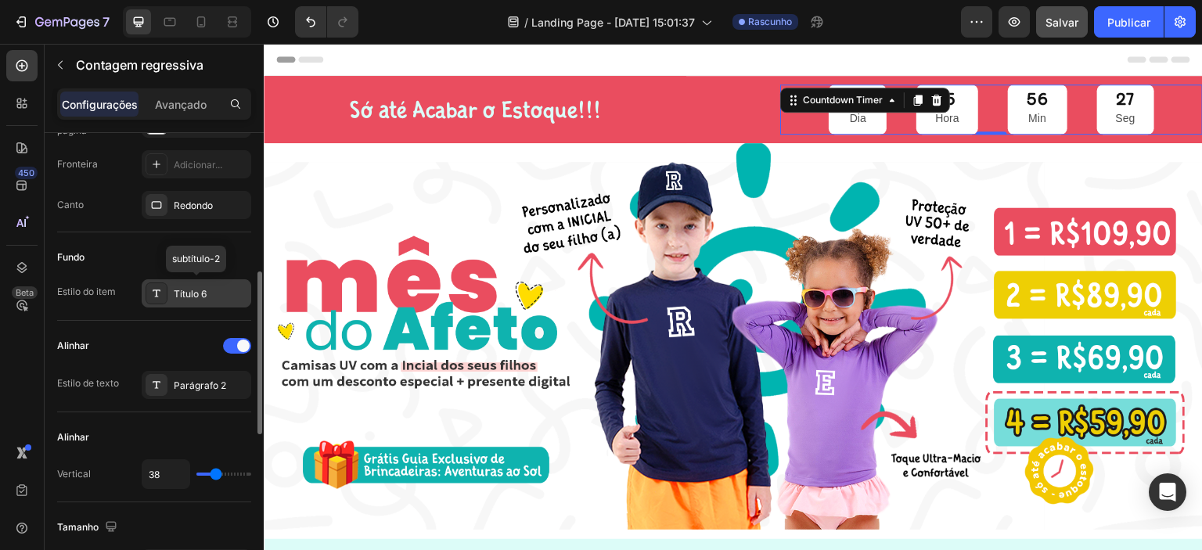
click at [207, 289] on font "Título 6" at bounding box center [190, 294] width 33 height 12
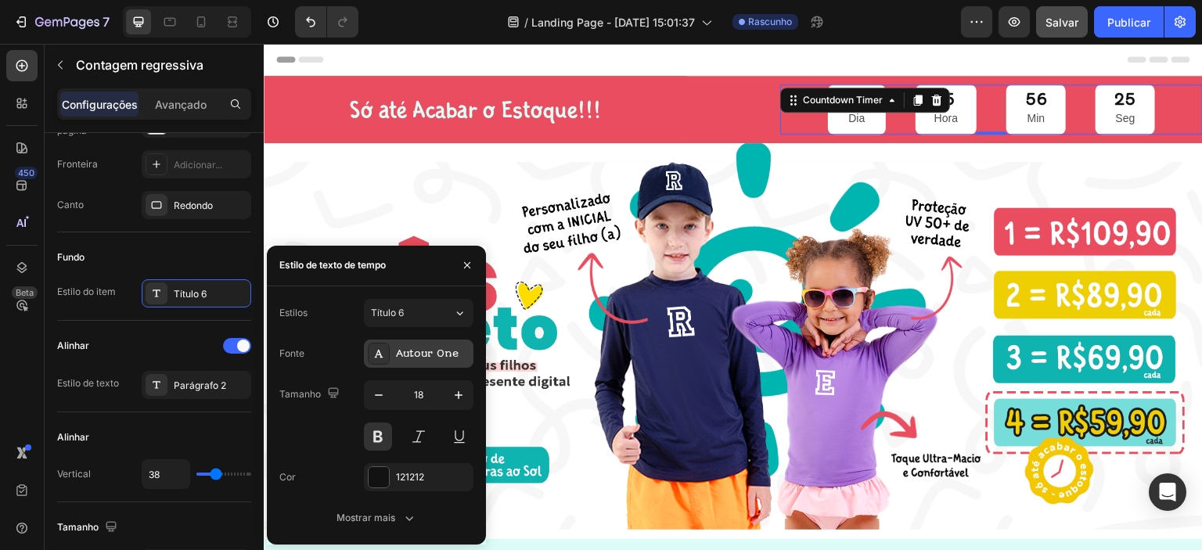
click at [436, 356] on font "Autour One" at bounding box center [427, 353] width 63 height 12
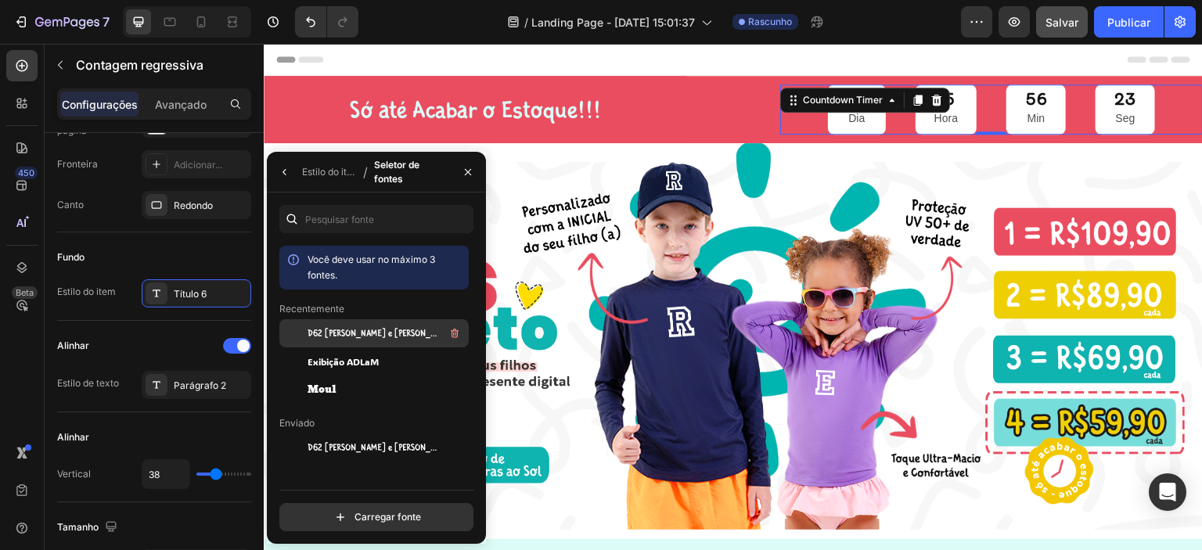
click at [369, 335] on font "D62 Jack e Zoe-Charlie" at bounding box center [381, 333] width 148 height 11
type input "10"
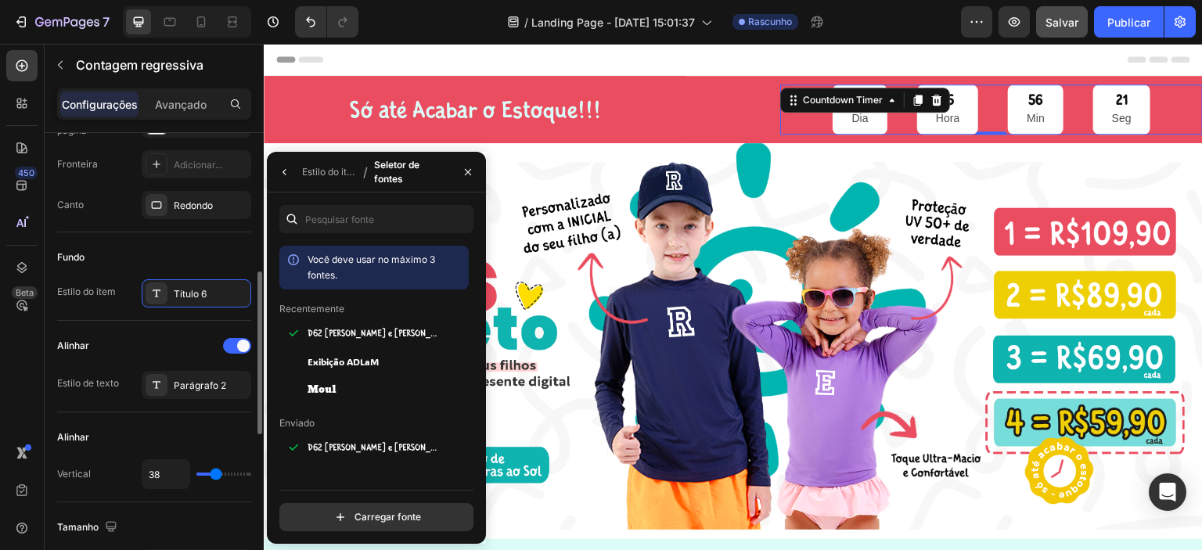
click at [189, 329] on div "Alinhar Estilo de texto Parágrafo 2" at bounding box center [154, 367] width 194 height 92
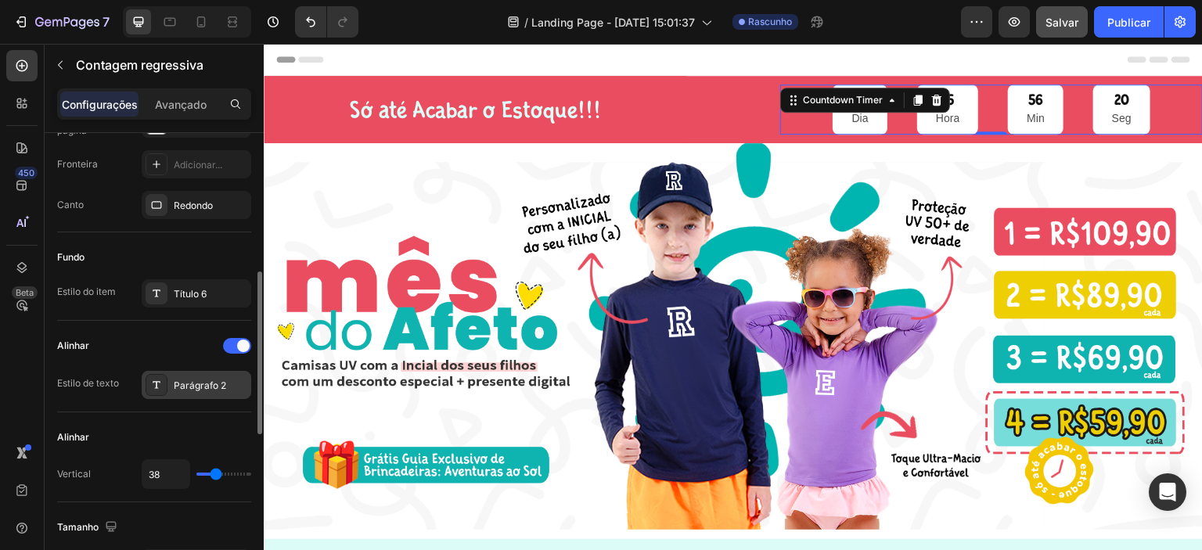
click at [190, 383] on font "Parágrafo 2" at bounding box center [200, 385] width 52 height 12
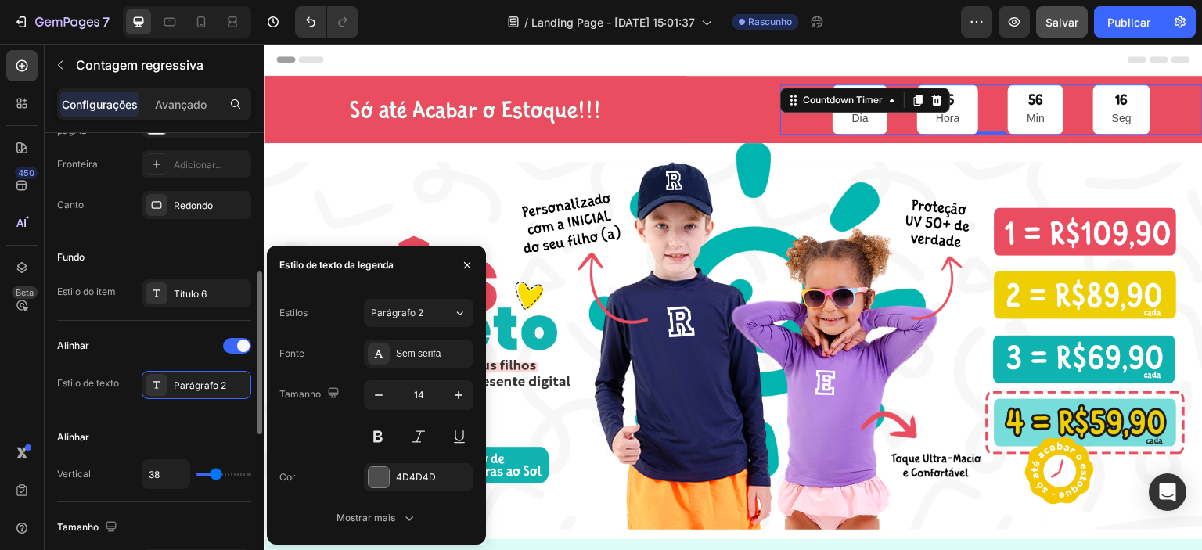
click at [139, 338] on div "Alinhar" at bounding box center [154, 345] width 194 height 25
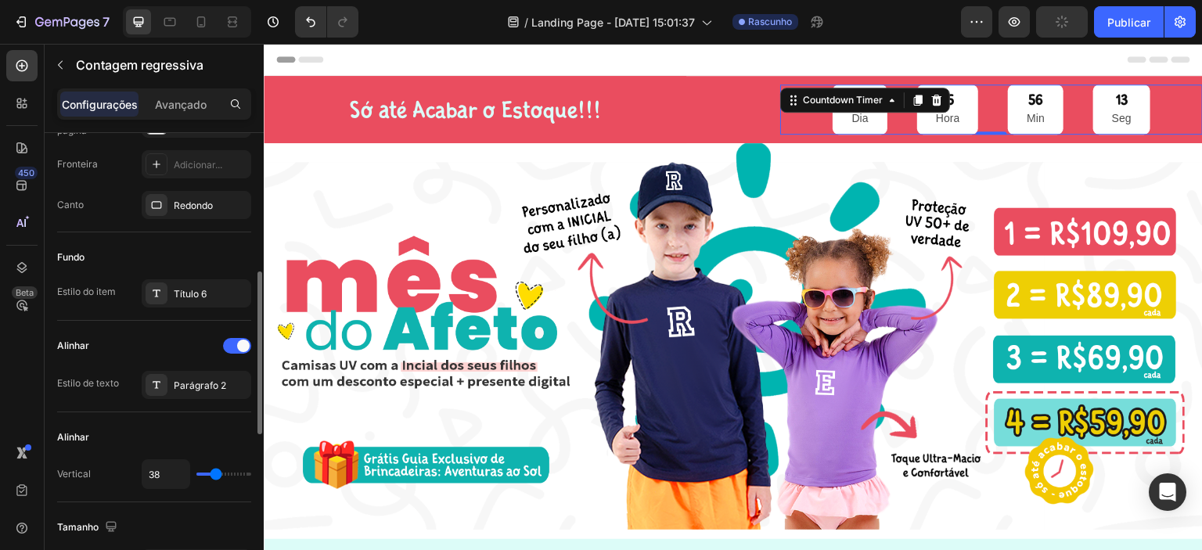
type input "41"
type input "38"
type input "34"
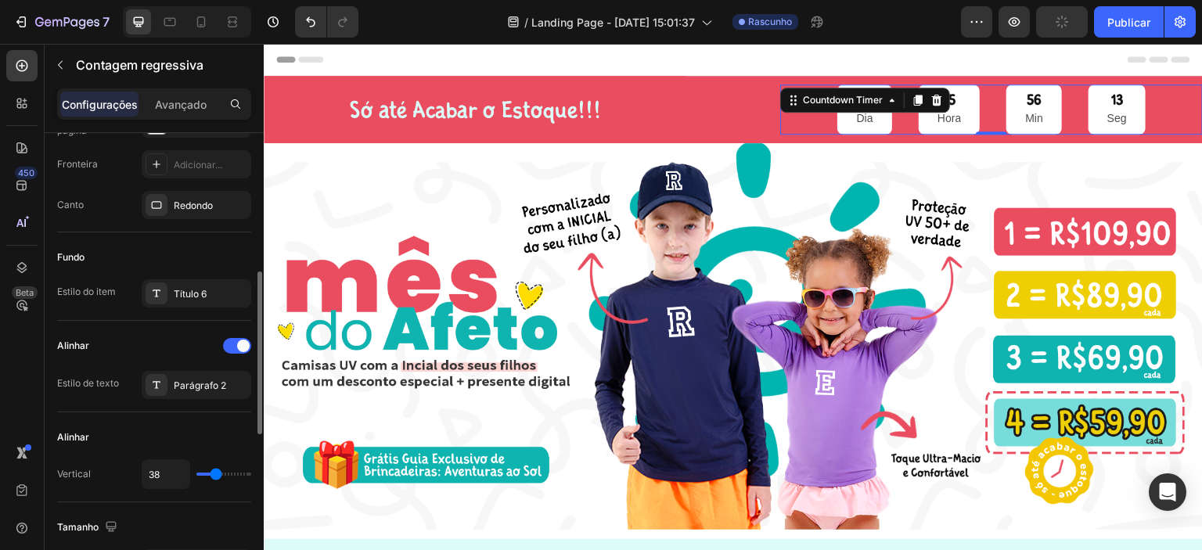
type input "34"
type input "29"
type input "27"
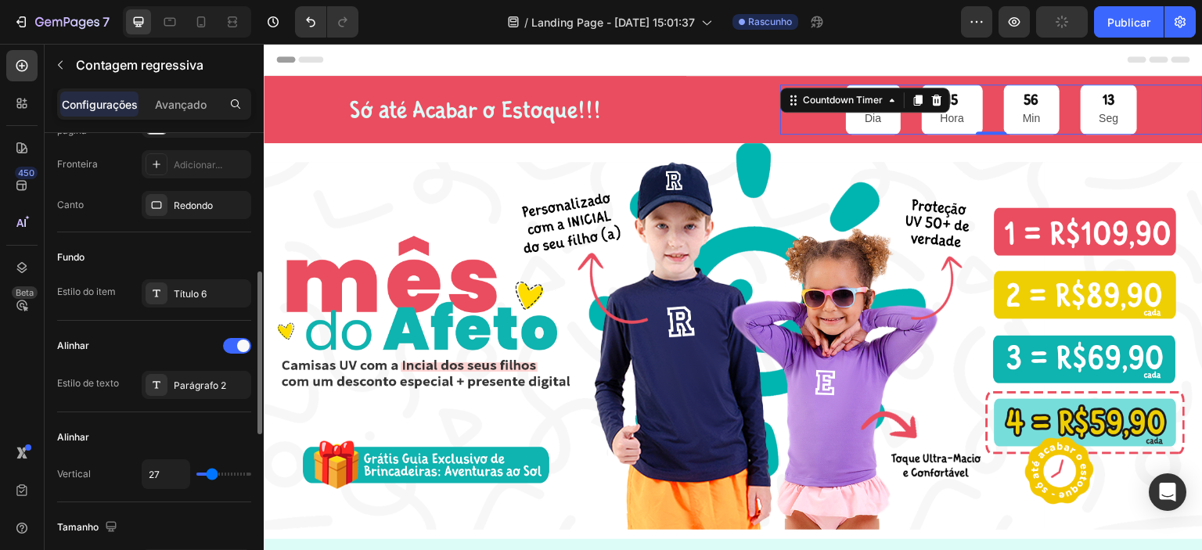
type input "25"
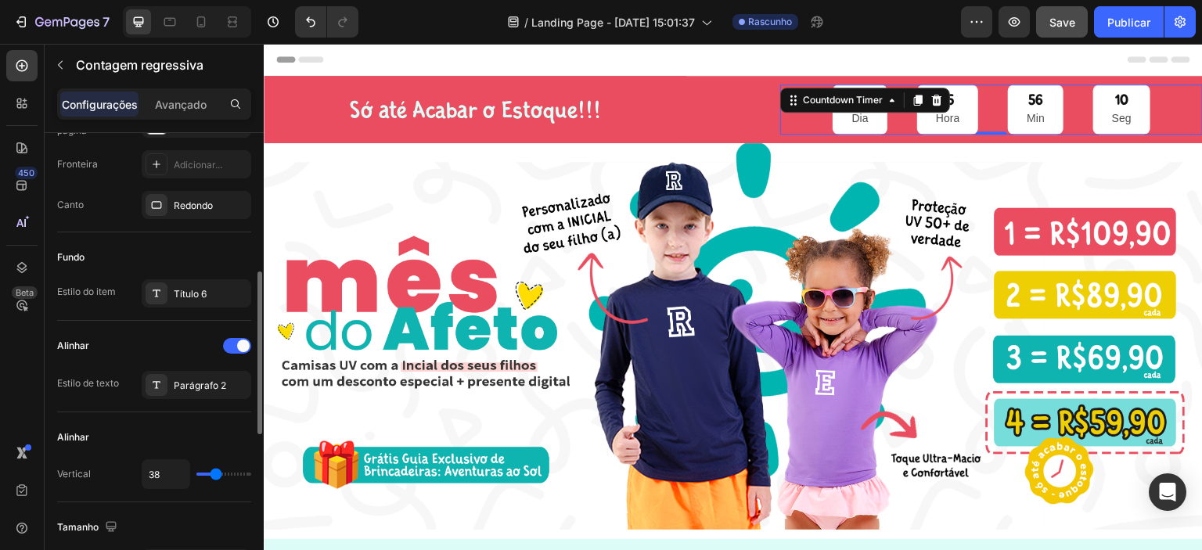
click at [216, 473] on input "range" at bounding box center [223, 474] width 55 height 3
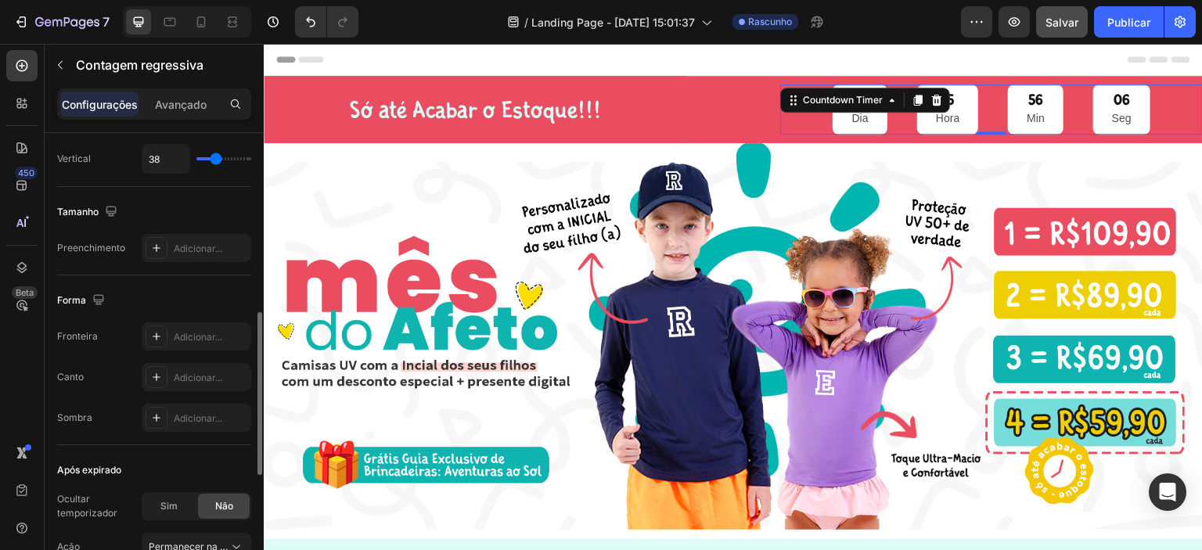
scroll to position [762, 0]
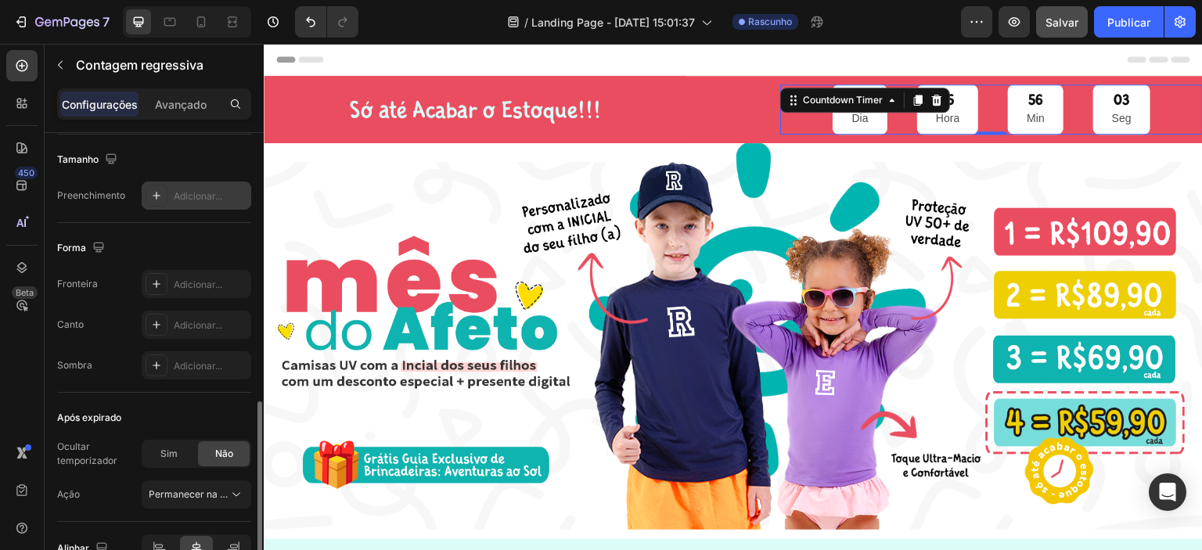
click at [151, 193] on icon at bounding box center [156, 195] width 13 height 13
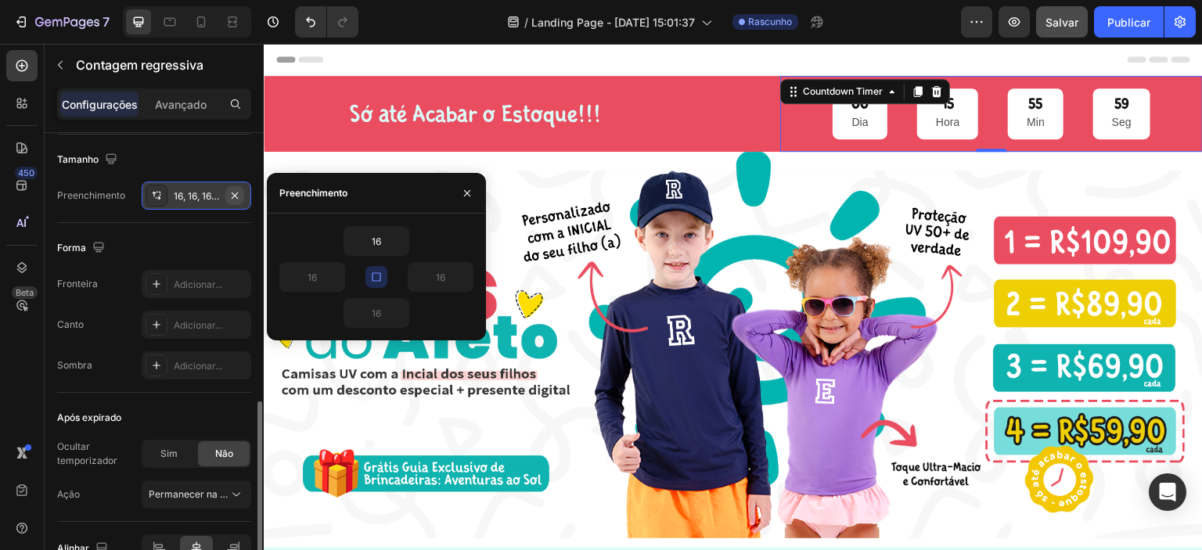
click at [238, 196] on icon "button" at bounding box center [235, 195] width 6 height 6
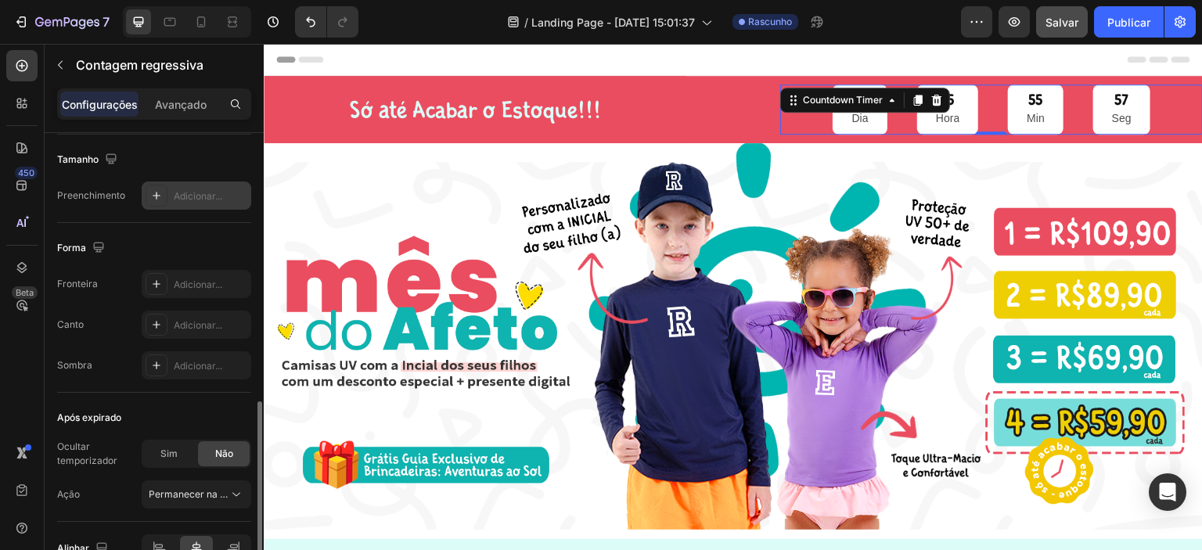
click at [188, 239] on div "Forma" at bounding box center [154, 248] width 194 height 25
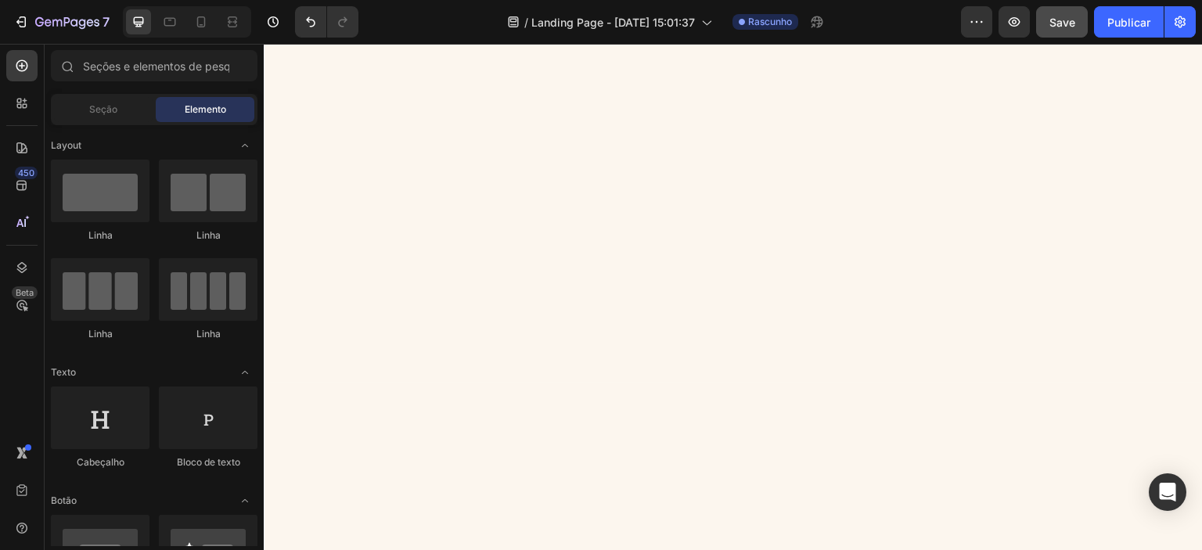
scroll to position [0, 0]
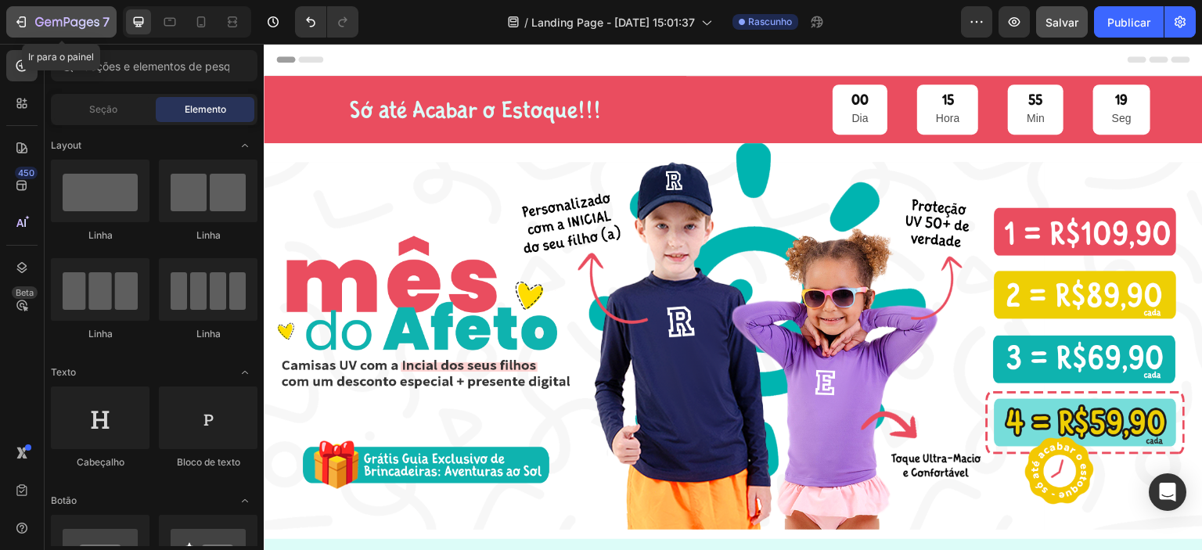
click at [39, 21] on icon "button" at bounding box center [67, 22] width 64 height 13
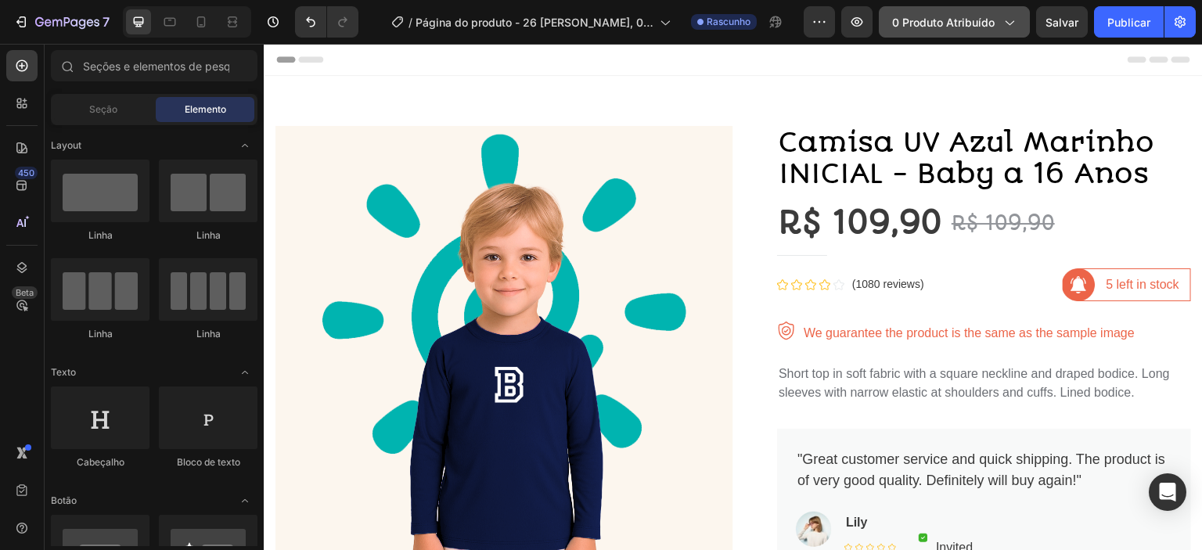
click at [955, 21] on font "0 produto atribuído" at bounding box center [943, 22] width 102 height 13
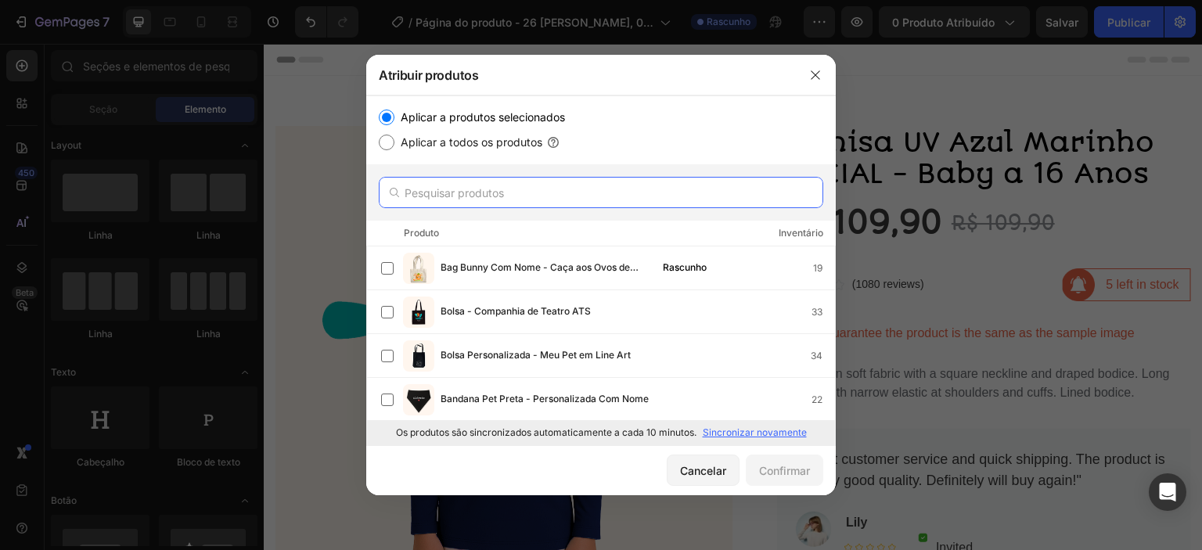
click at [451, 186] on input "text" at bounding box center [601, 192] width 444 height 31
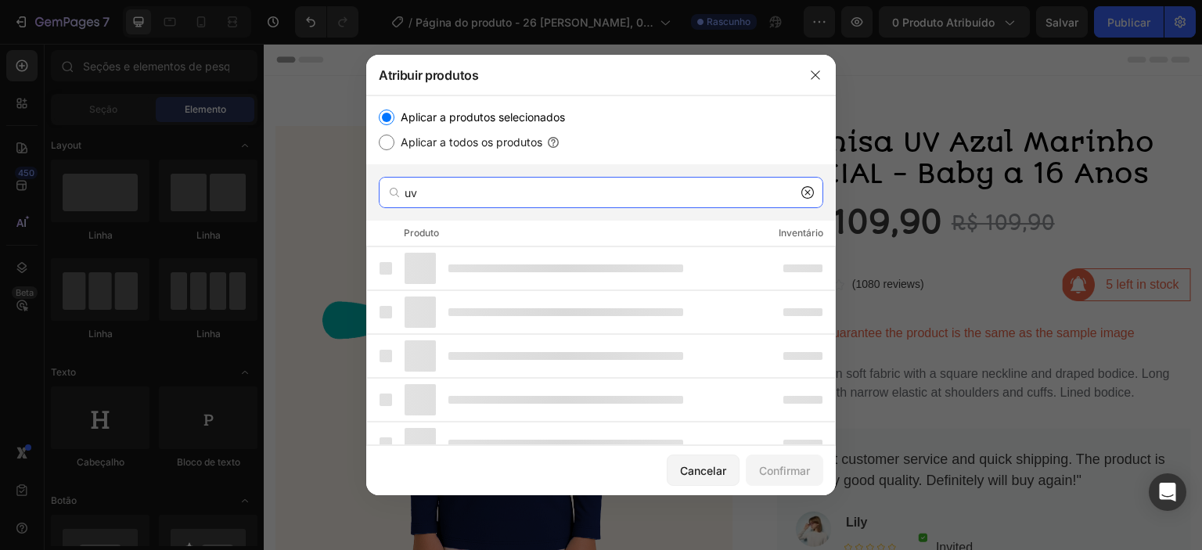
type input "u"
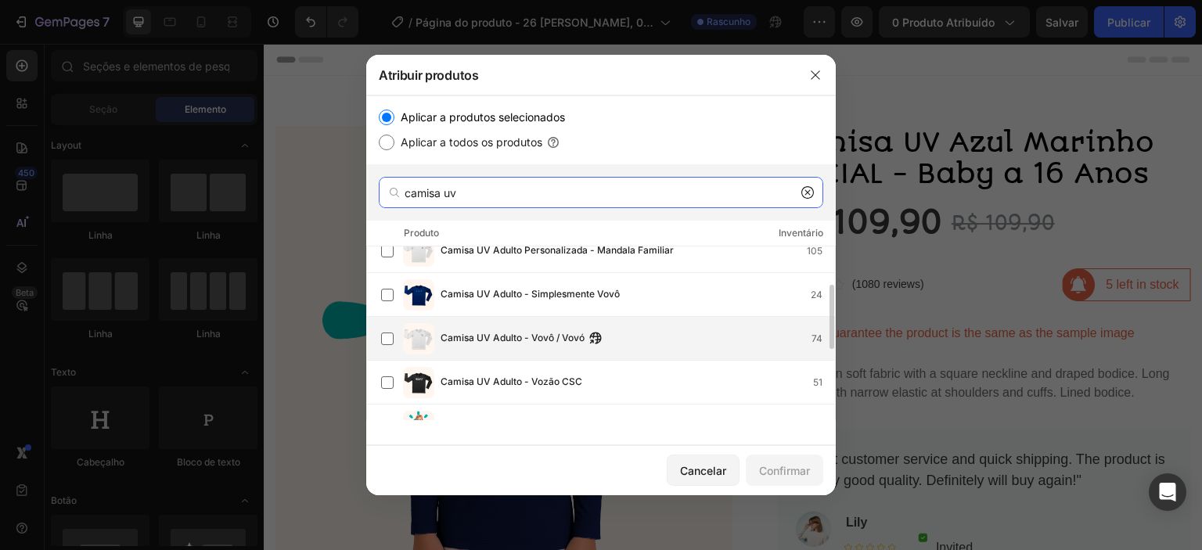
scroll to position [157, 0]
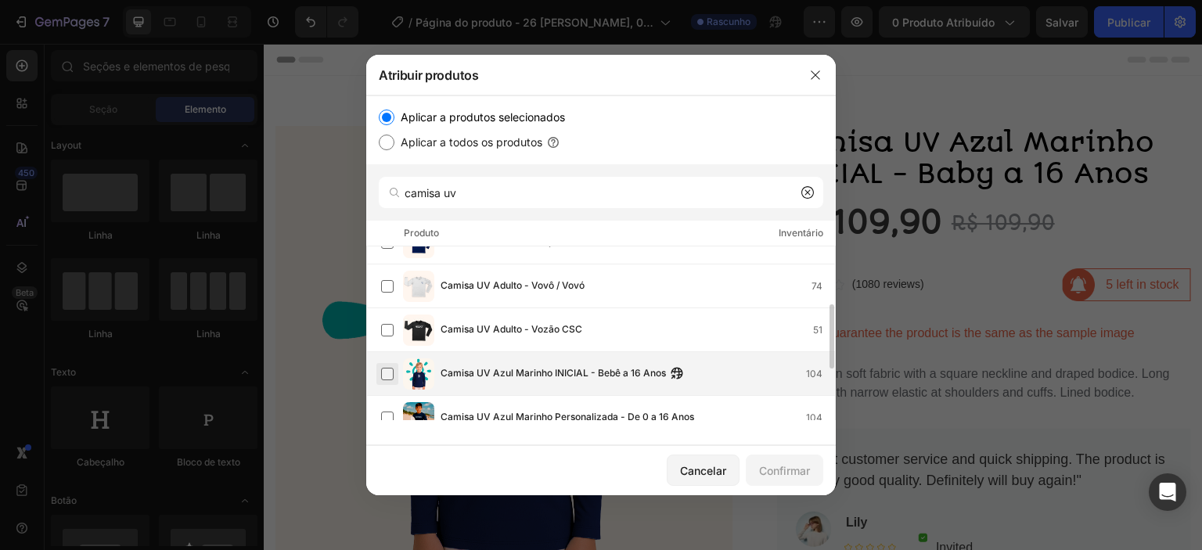
click at [385, 374] on label at bounding box center [387, 374] width 13 height 13
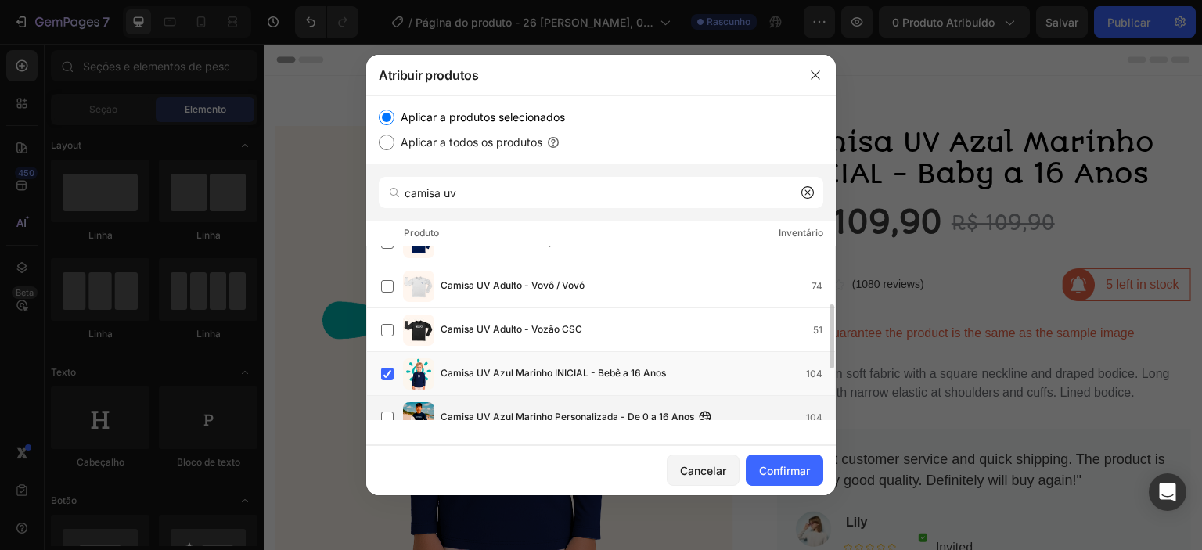
scroll to position [296, 0]
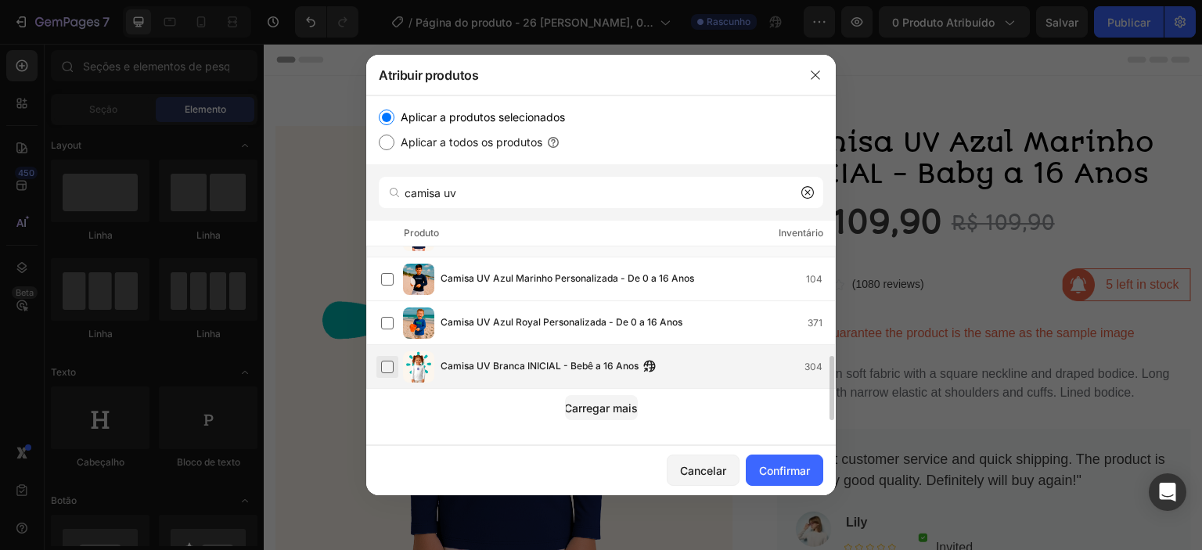
click at [387, 365] on label at bounding box center [387, 367] width 13 height 13
click at [608, 405] on font "Carregar mais" at bounding box center [601, 407] width 74 height 13
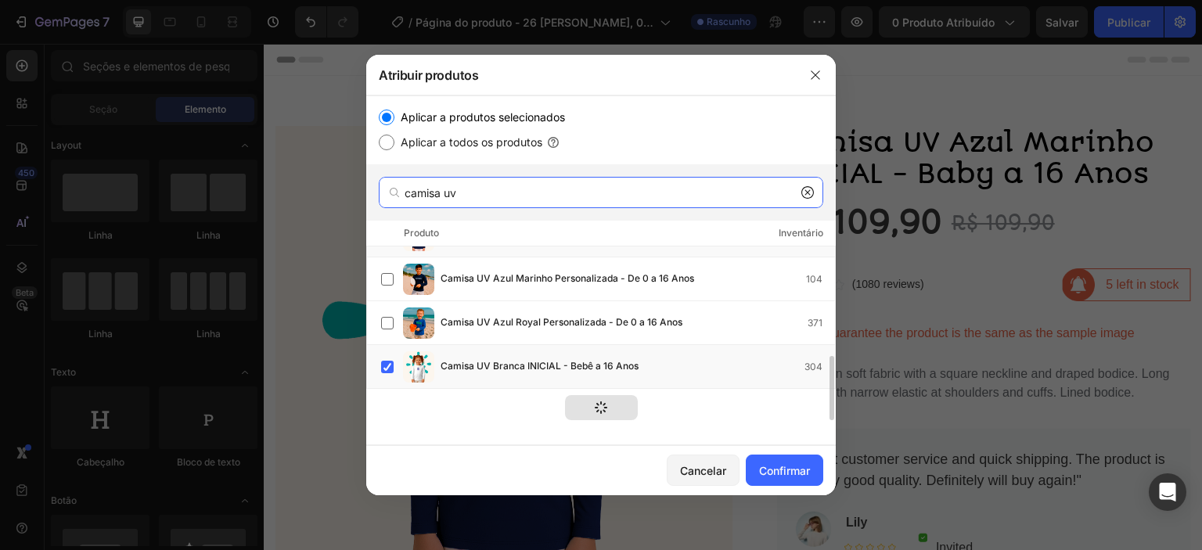
drag, startPoint x: 469, startPoint y: 189, endPoint x: 392, endPoint y: 200, distance: 77.3
click at [392, 200] on div "camisa uv" at bounding box center [601, 192] width 444 height 31
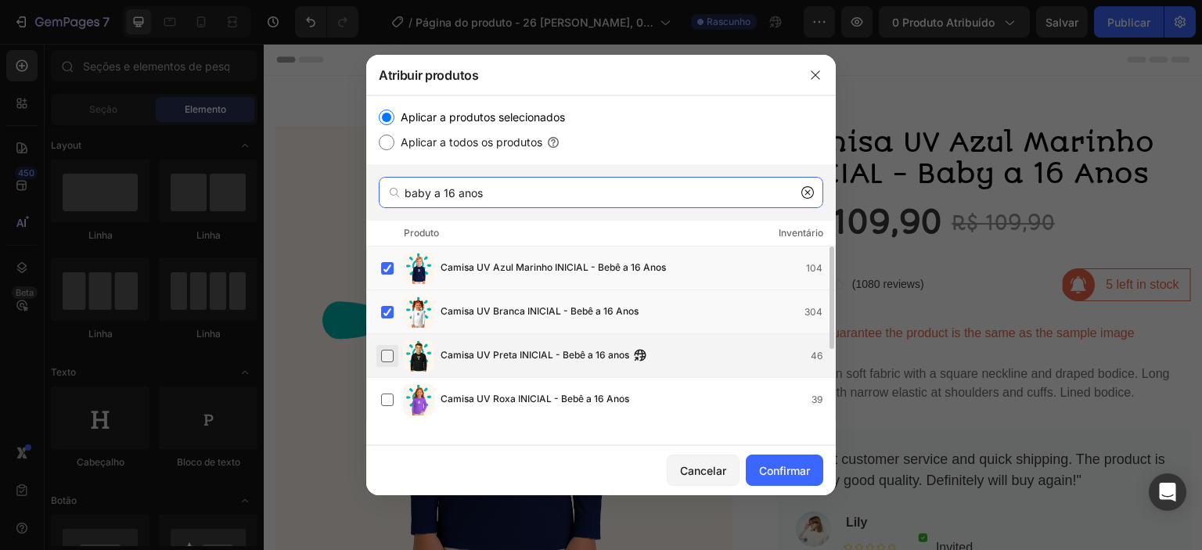
type input "baby a 16 anos"
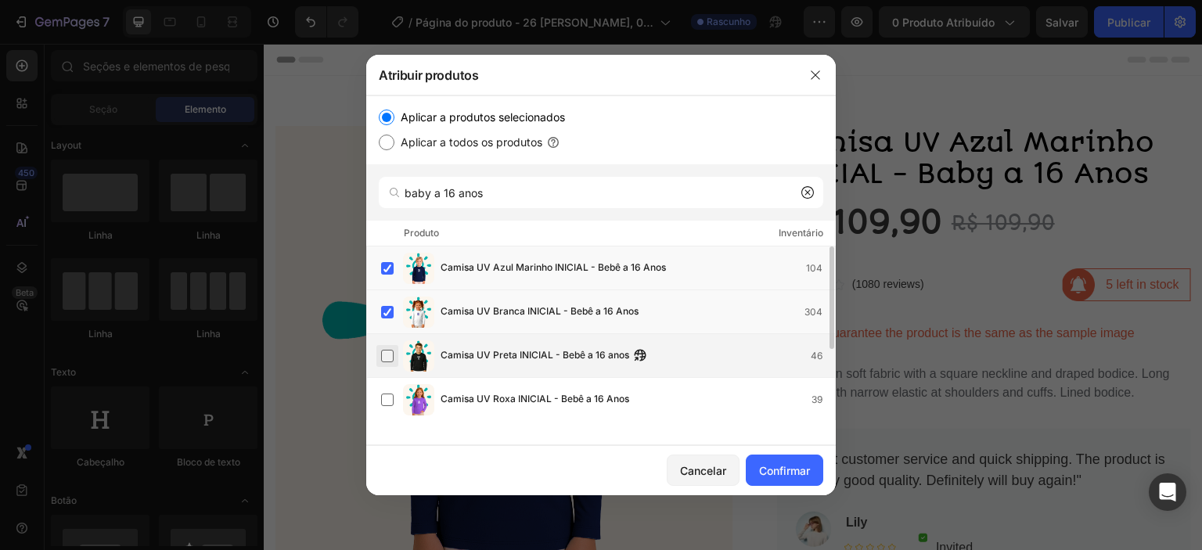
click at [388, 356] on label at bounding box center [387, 356] width 13 height 13
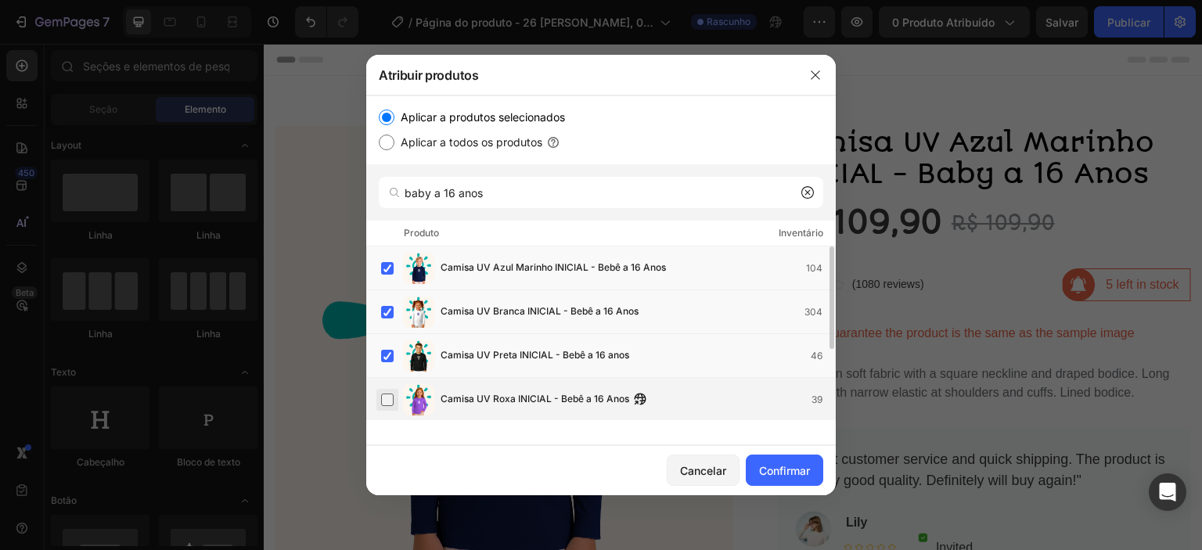
click at [388, 397] on label at bounding box center [387, 400] width 13 height 13
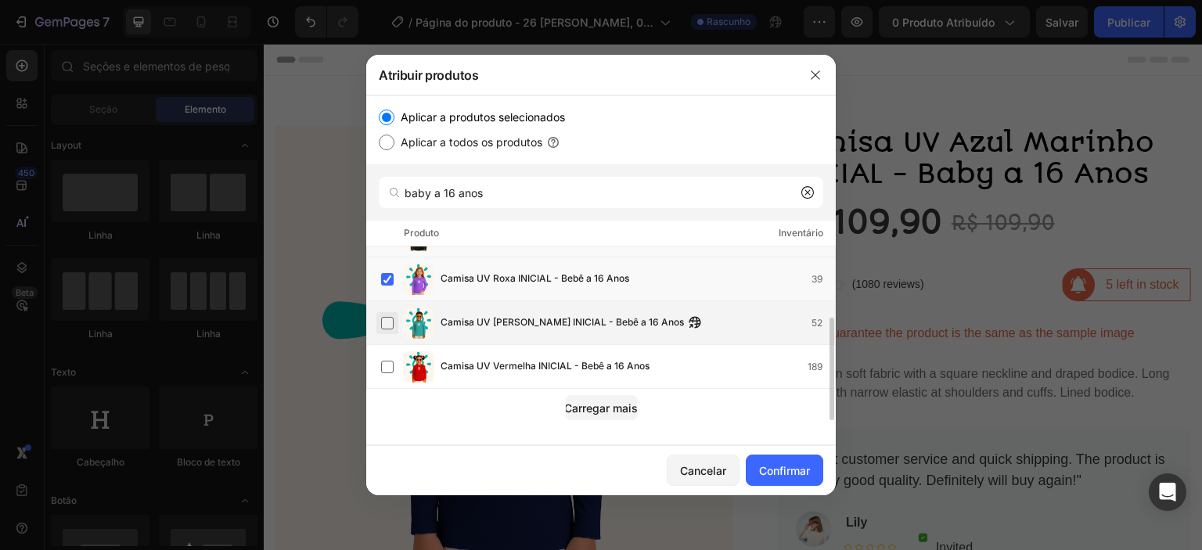
click at [387, 318] on label at bounding box center [387, 323] width 13 height 13
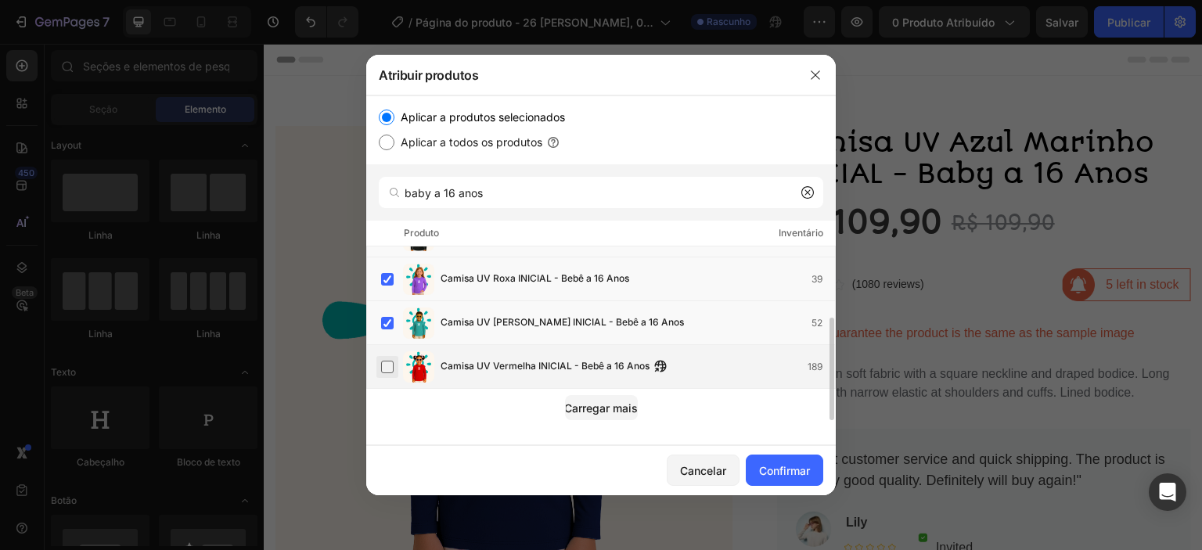
click at [385, 365] on label at bounding box center [387, 367] width 13 height 13
click at [798, 469] on font "Confirmar" at bounding box center [784, 470] width 51 height 13
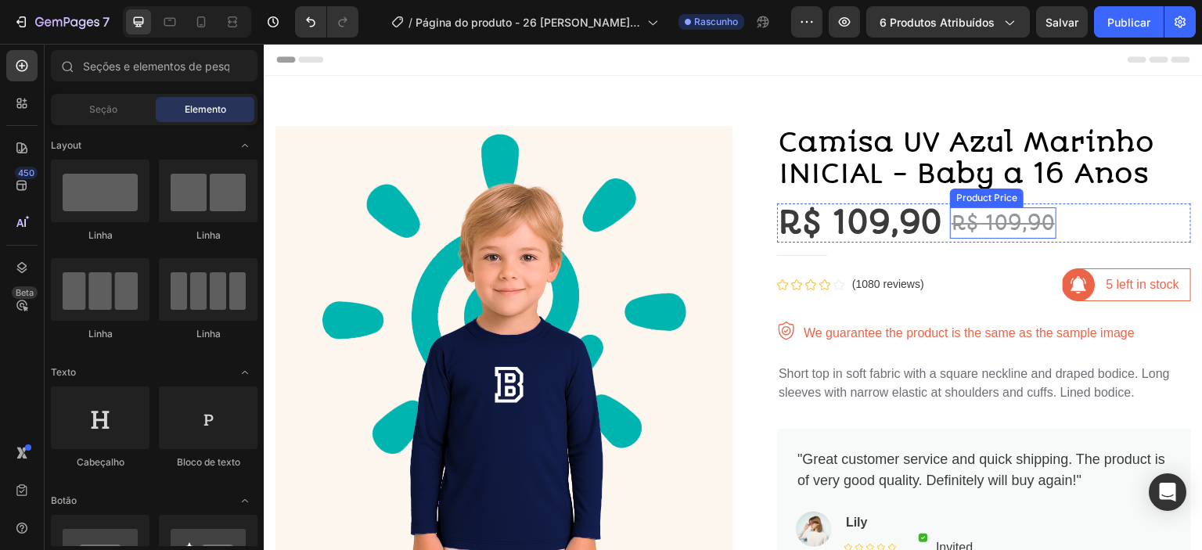
click at [982, 226] on div "R$ 109,90" at bounding box center [1003, 222] width 106 height 31
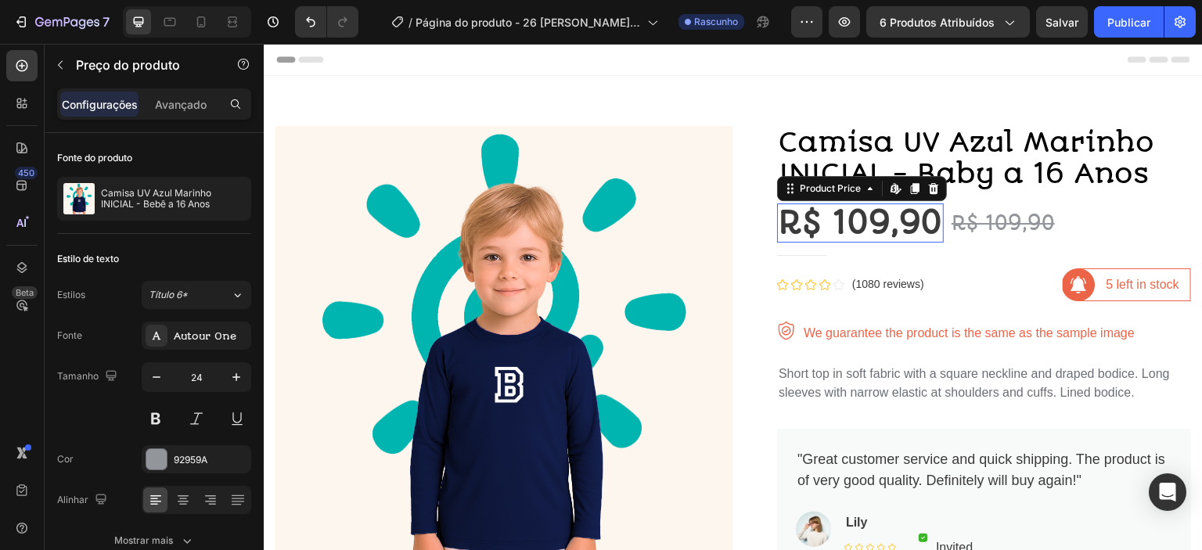
click at [905, 227] on div "R$ 109,90" at bounding box center [860, 222] width 167 height 39
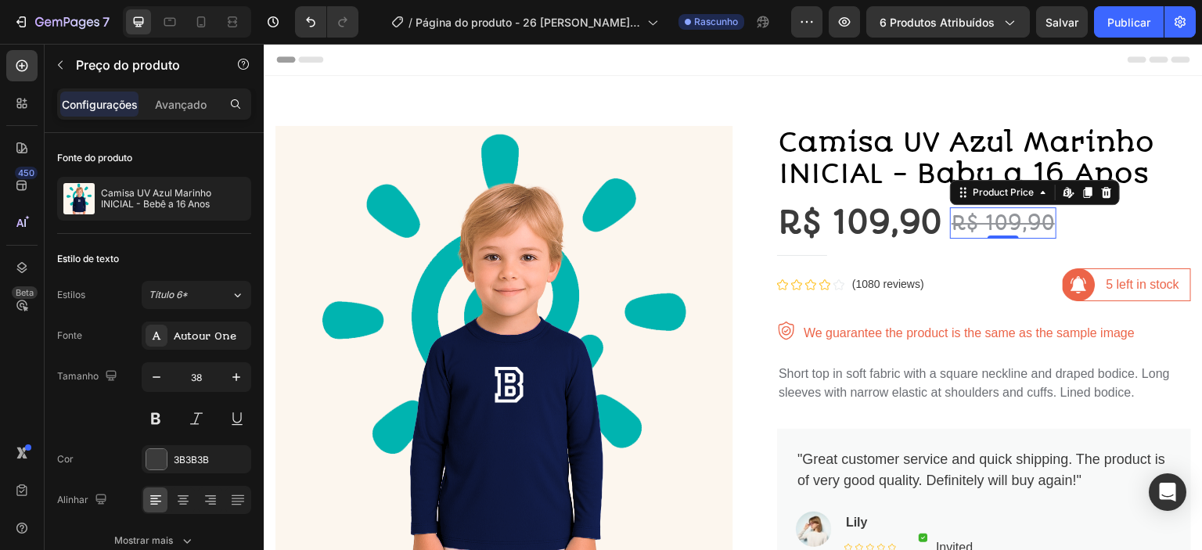
click at [1009, 225] on div "R$ 109,90" at bounding box center [1003, 222] width 106 height 31
click at [1127, 291] on p "5 left in stock" at bounding box center [1142, 284] width 73 height 19
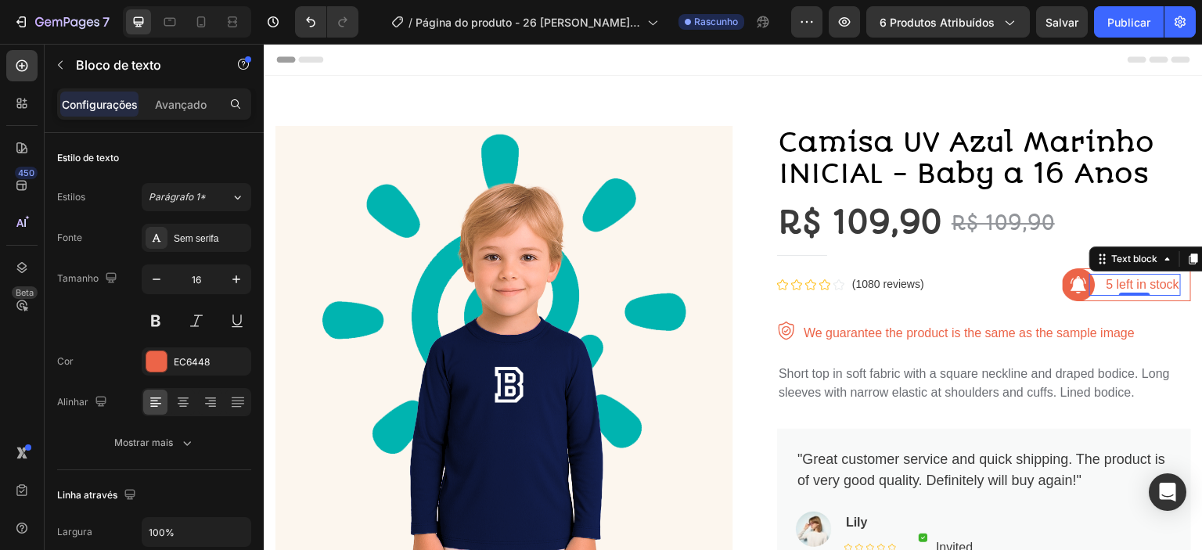
click at [1107, 282] on p "5 left in stock" at bounding box center [1142, 284] width 73 height 19
click at [1106, 285] on p "5 left in stock" at bounding box center [1142, 284] width 73 height 19
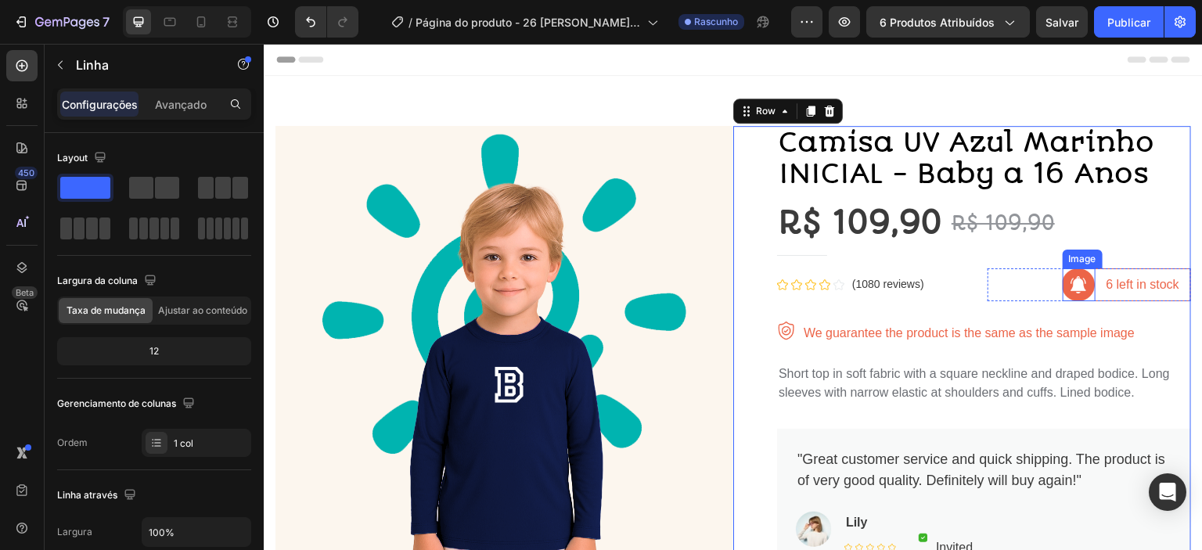
click at [1070, 292] on img at bounding box center [1079, 284] width 33 height 33
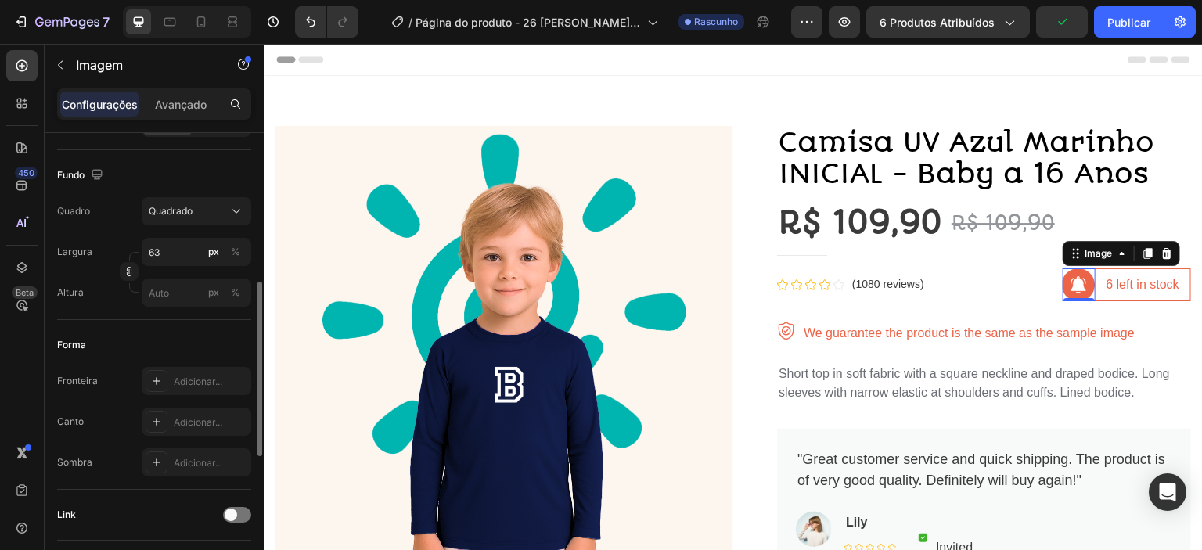
scroll to position [315, 0]
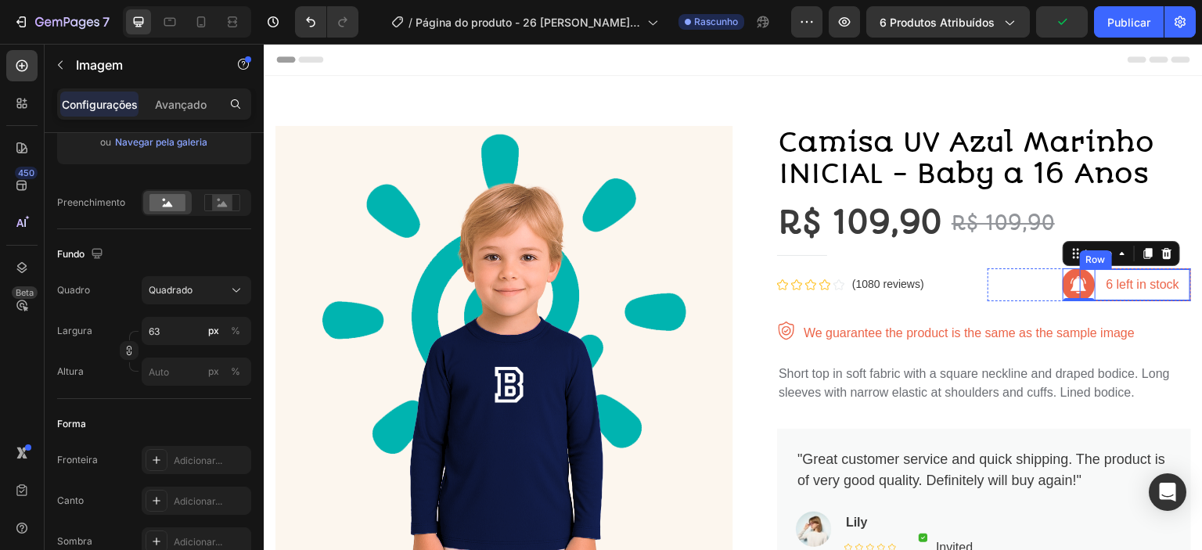
click at [1130, 297] on div "6 left in stock Text block Row" at bounding box center [1135, 284] width 112 height 33
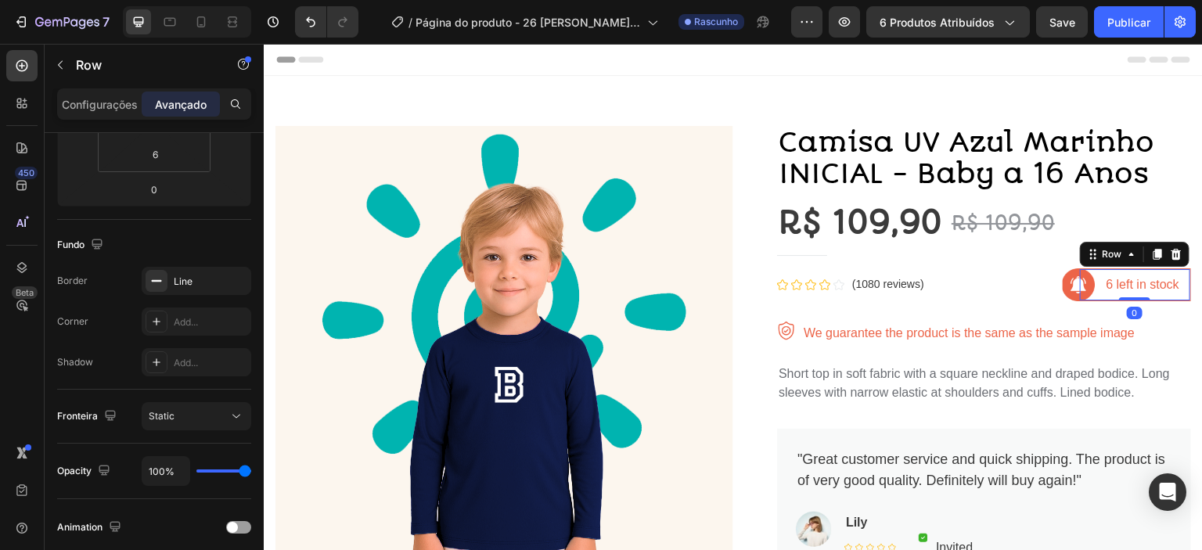
scroll to position [0, 0]
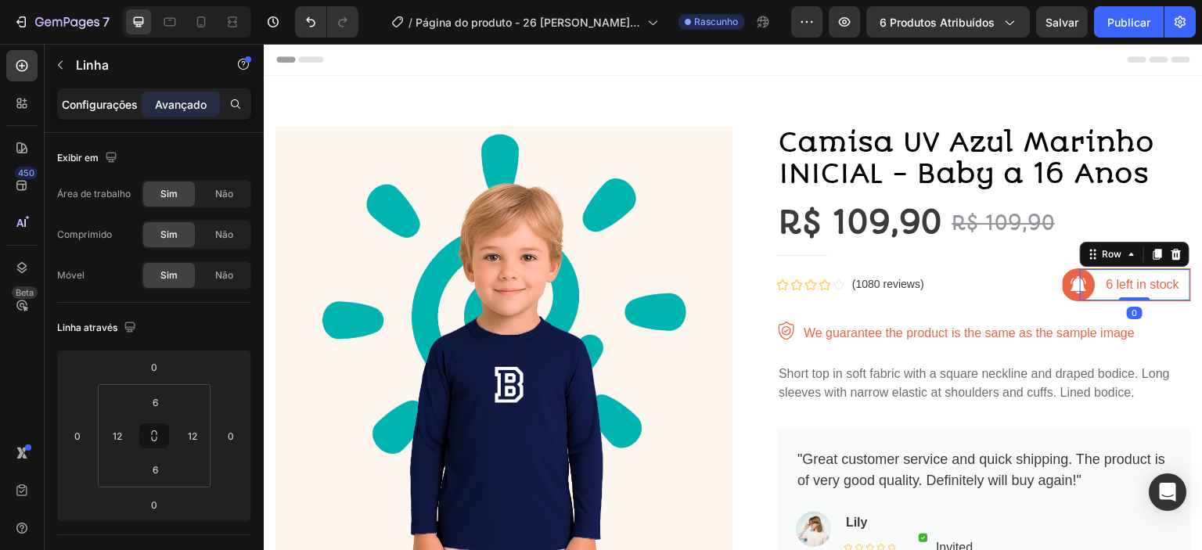
click at [86, 112] on div "Configurações" at bounding box center [99, 104] width 78 height 25
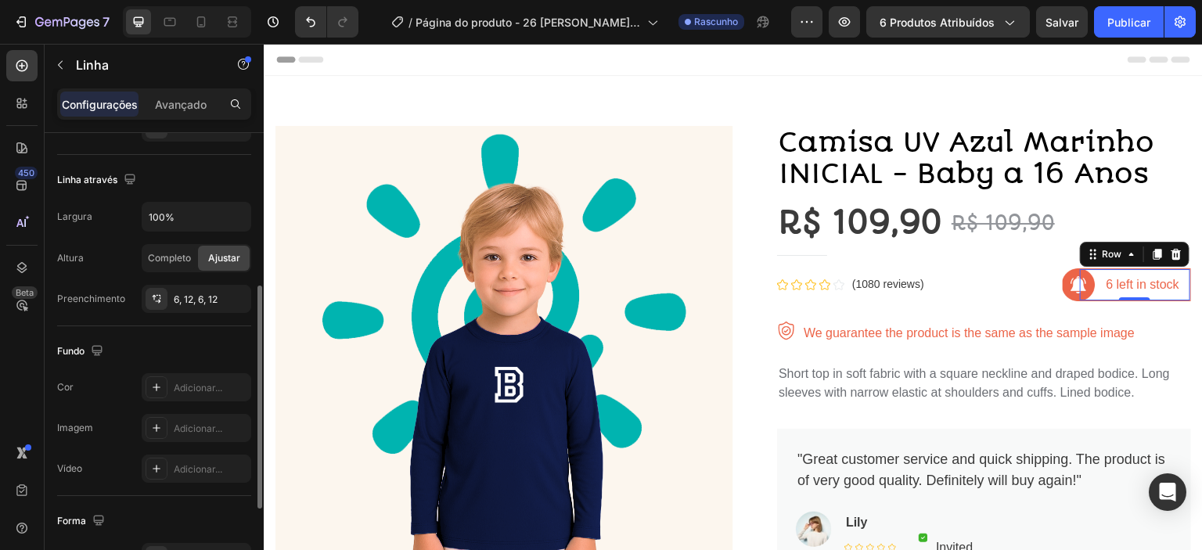
scroll to position [473, 0]
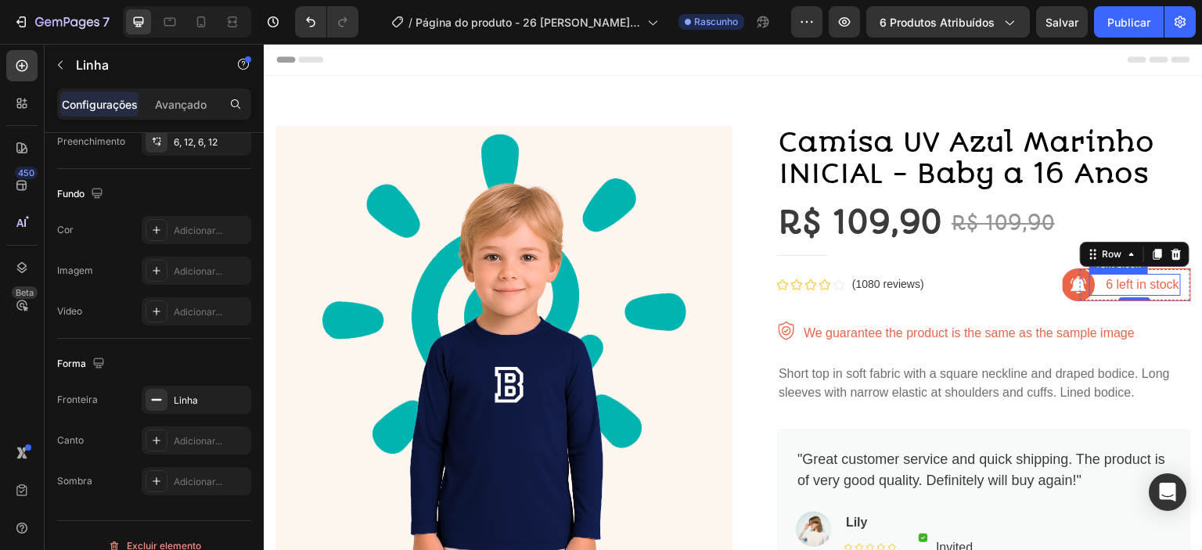
click at [1120, 285] on p "6 left in stock" at bounding box center [1142, 284] width 73 height 19
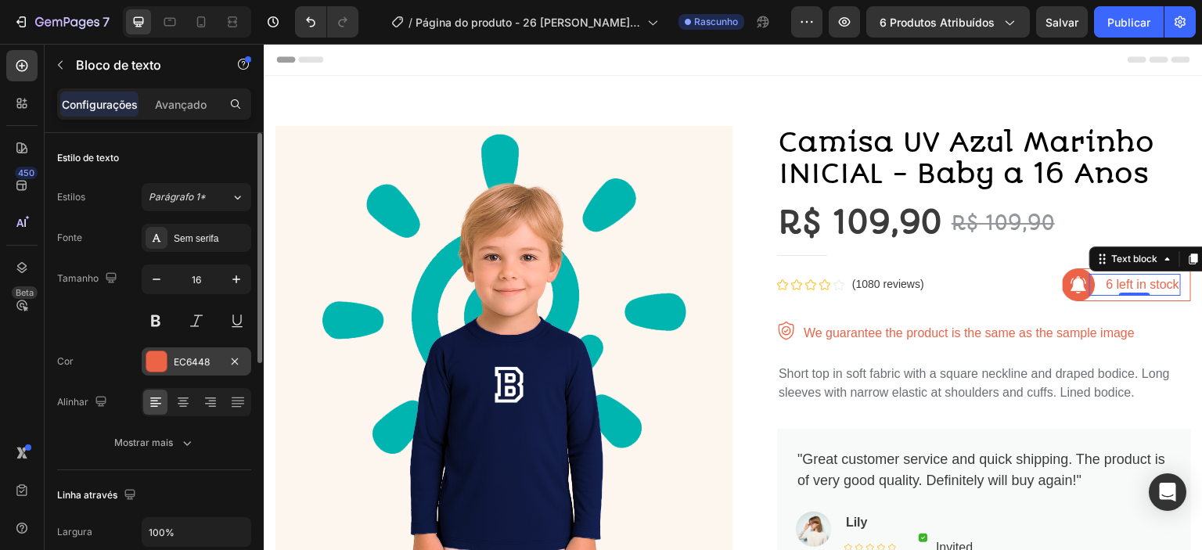
click at [159, 359] on div at bounding box center [156, 361] width 20 height 20
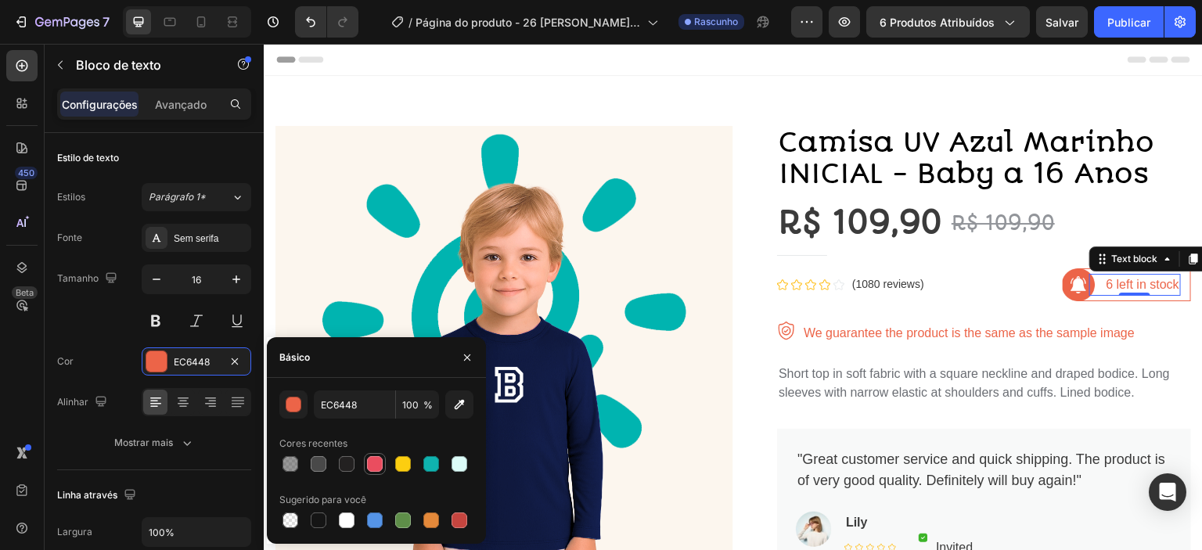
click at [376, 465] on div at bounding box center [375, 464] width 16 height 16
type input "EA4D5F"
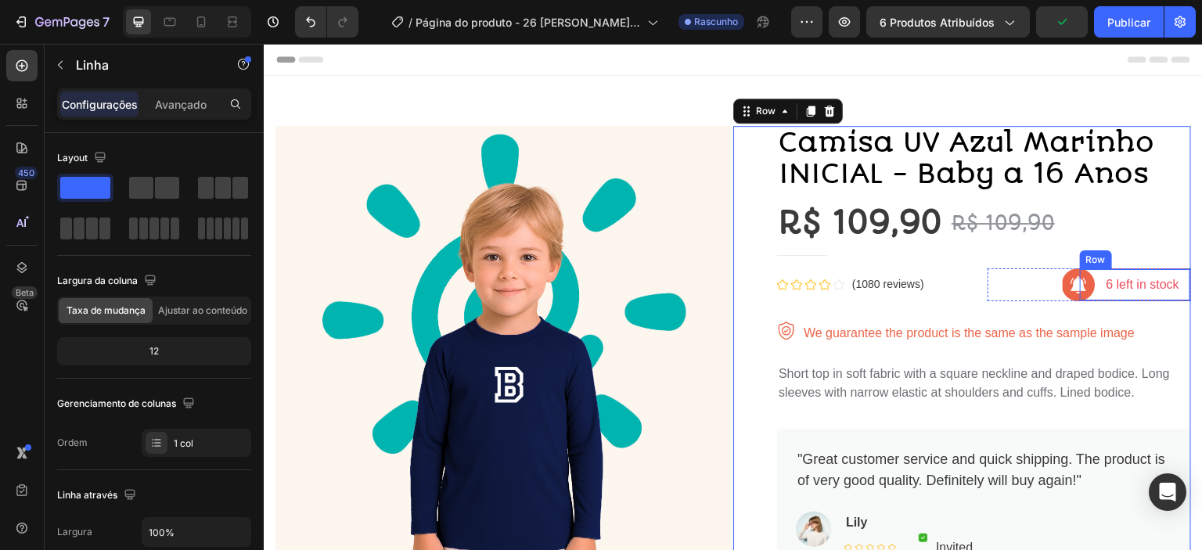
click at [1116, 300] on div "6 left in stock Text block Row" at bounding box center [1135, 284] width 112 height 33
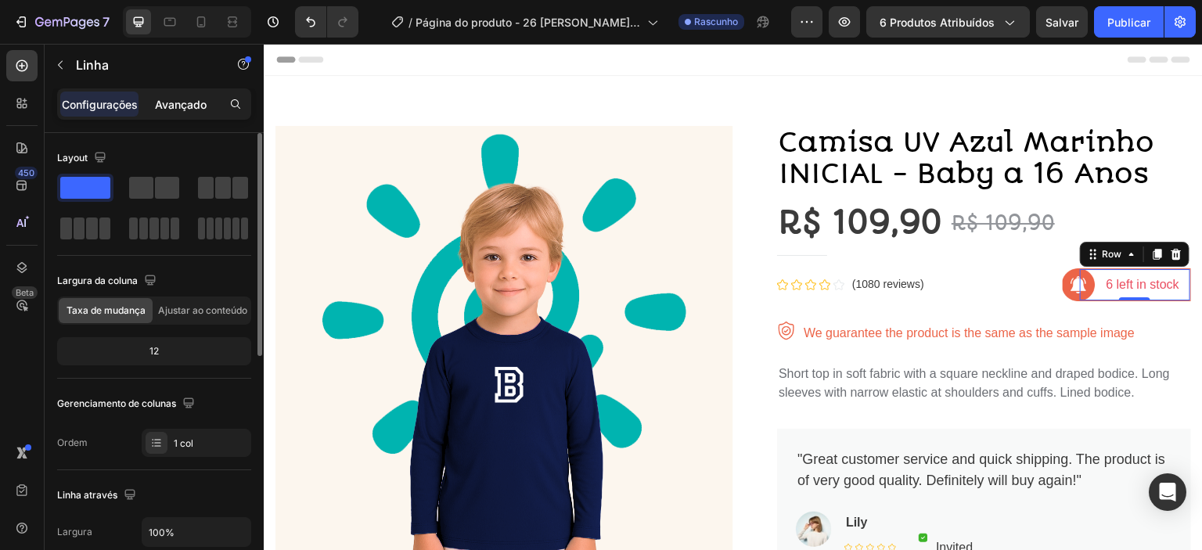
click at [199, 99] on font "Avançado" at bounding box center [181, 104] width 52 height 13
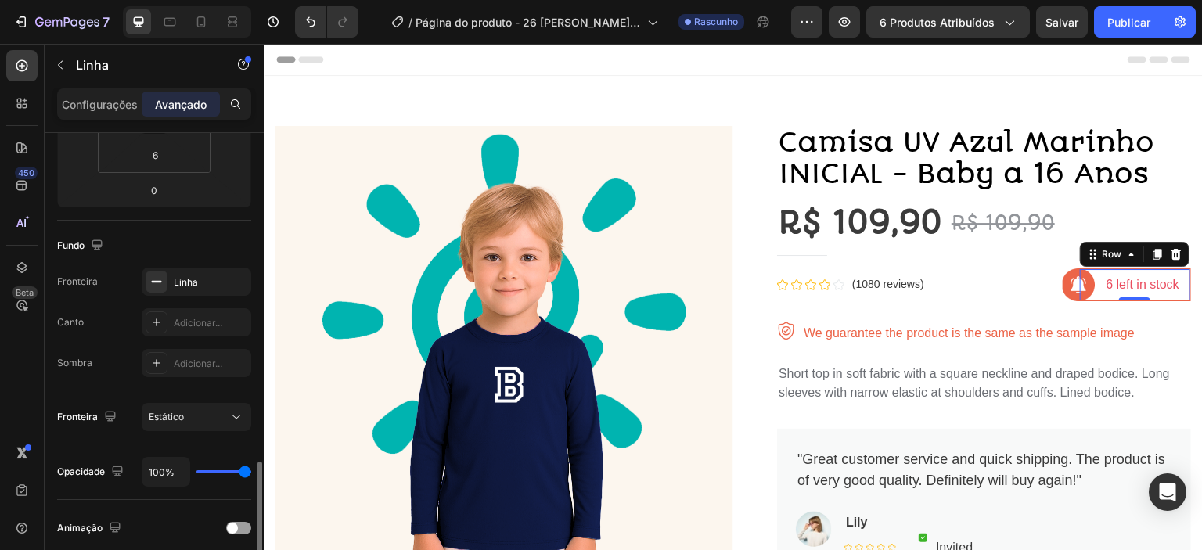
scroll to position [525, 0]
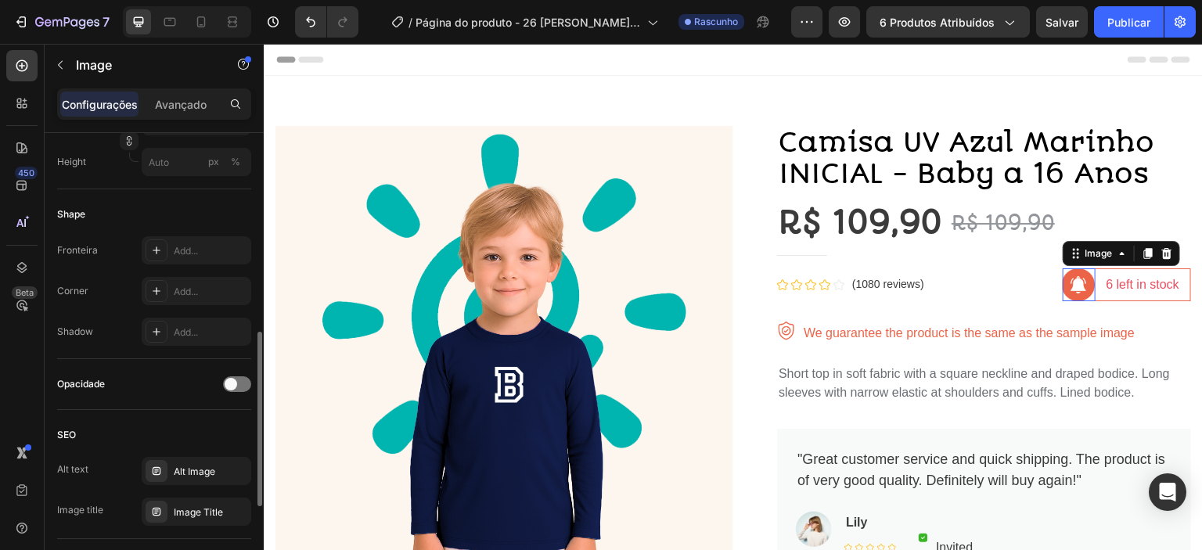
click at [1081, 289] on img at bounding box center [1079, 284] width 33 height 33
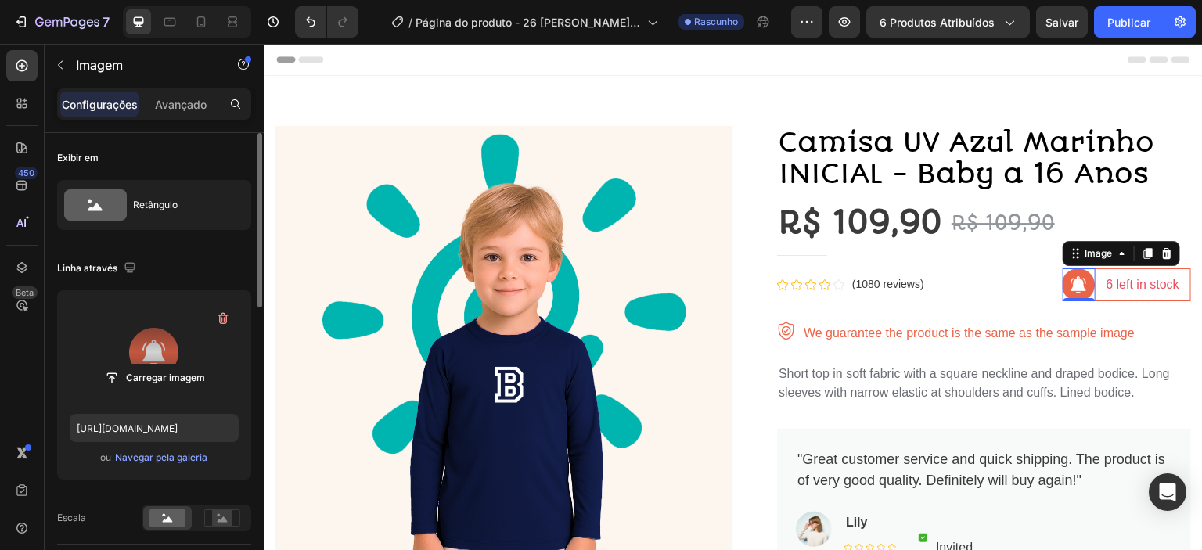
scroll to position [26, 0]
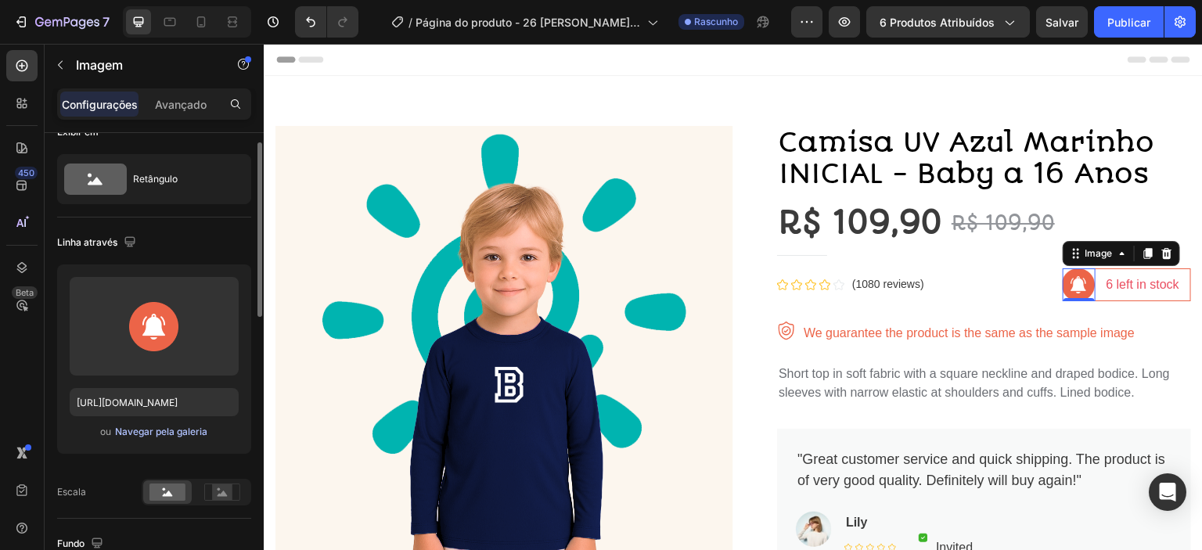
click at [160, 431] on font "Navegar pela galeria" at bounding box center [161, 432] width 92 height 12
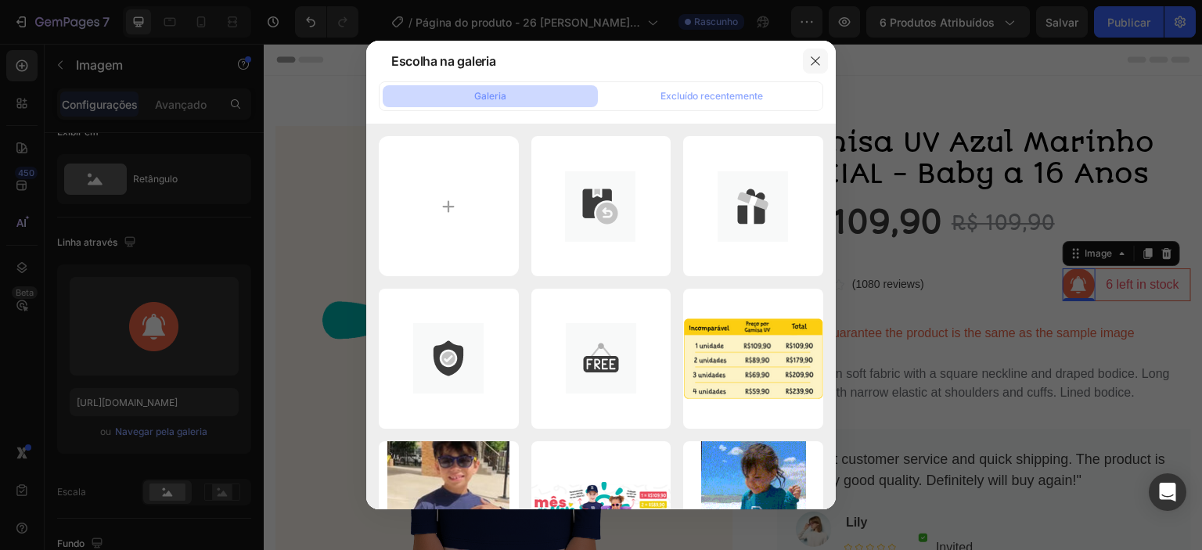
click at [811, 62] on icon "button" at bounding box center [815, 61] width 13 height 13
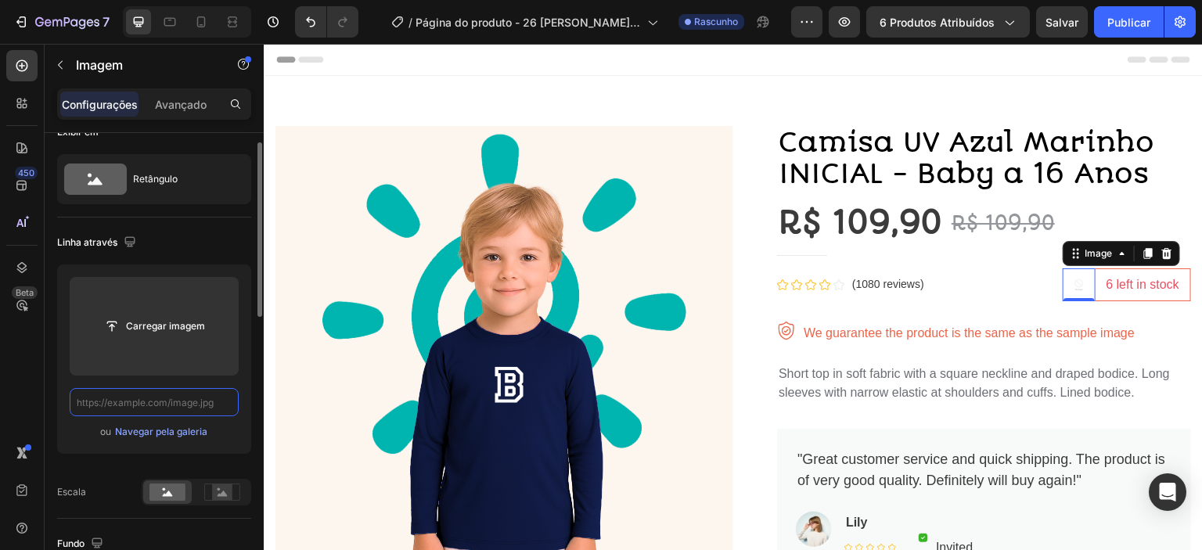
scroll to position [0, 0]
click at [171, 401] on input "text" at bounding box center [154, 402] width 169 height 28
click at [164, 433] on font "Navegar pela galeria" at bounding box center [161, 432] width 92 height 12
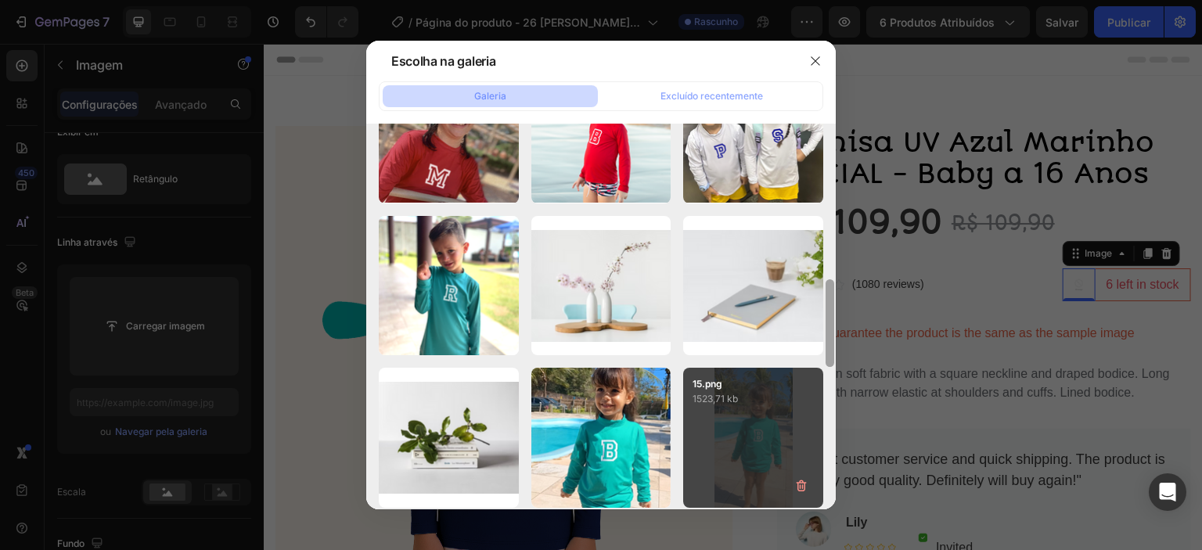
drag, startPoint x: 829, startPoint y: 197, endPoint x: 821, endPoint y: 474, distance: 277.1
click at [818, 480] on div "33.png 1,41 kb 34.png 1,35 kb 32.png 1,50 kb 35.png 1,34 kb tabela.png 74,58 kb…" at bounding box center [600, 316] width 469 height 385
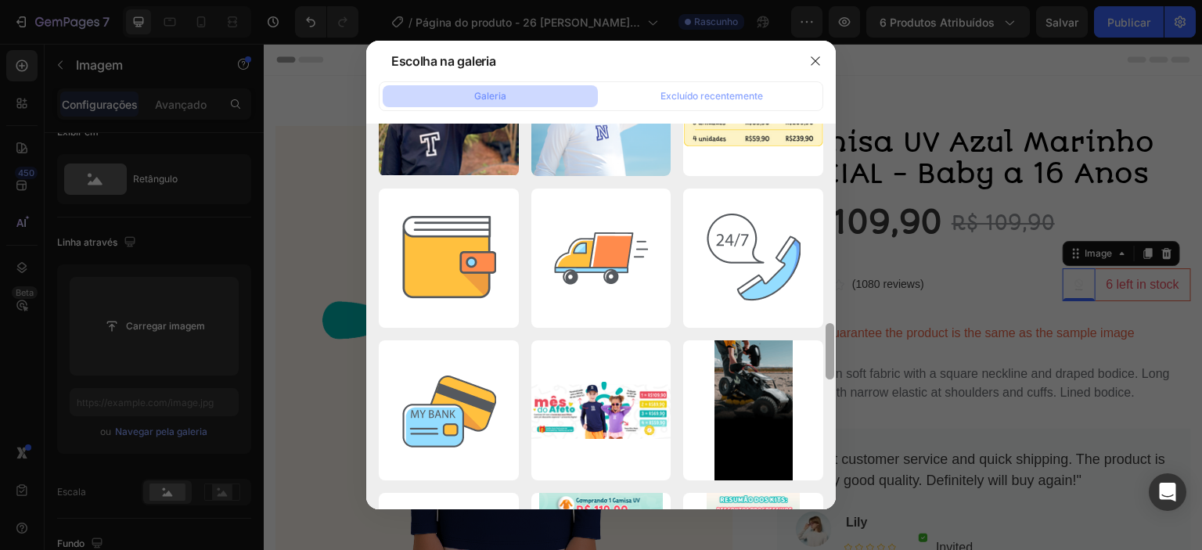
scroll to position [1323, 0]
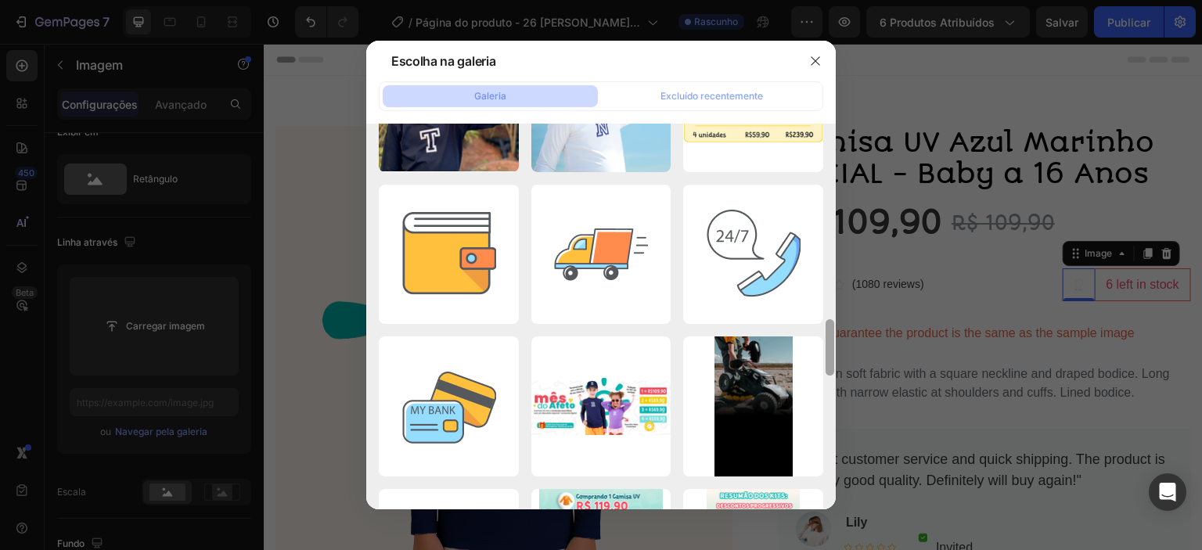
drag, startPoint x: 832, startPoint y: 325, endPoint x: 826, endPoint y: 473, distance: 147.2
click at [826, 473] on div at bounding box center [830, 316] width 12 height 385
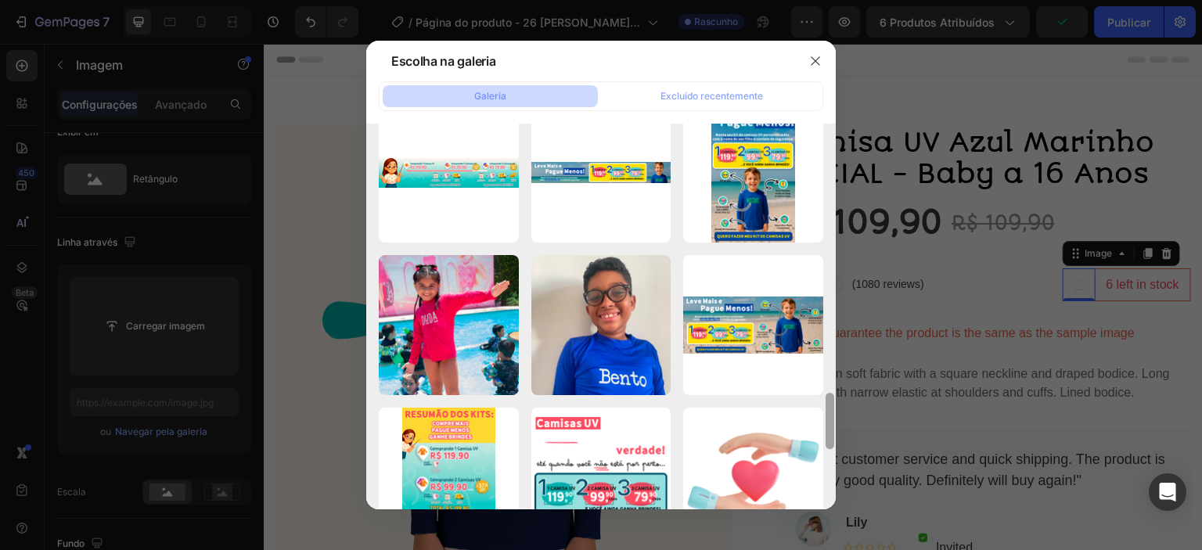
drag, startPoint x: 829, startPoint y: 348, endPoint x: 823, endPoint y: 425, distance: 76.9
click at [824, 425] on div at bounding box center [830, 310] width 12 height 385
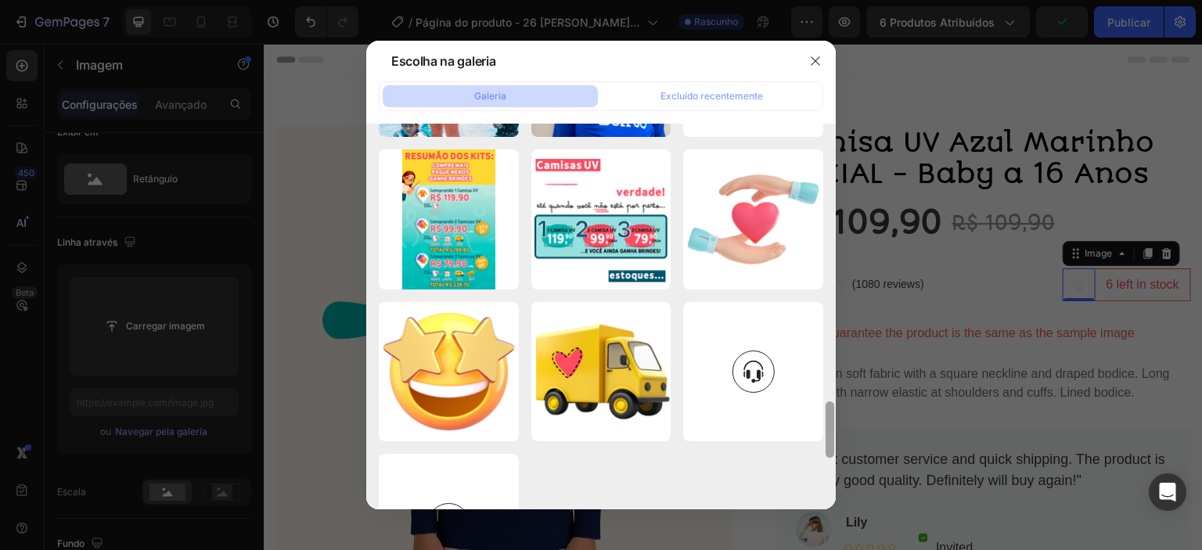
scroll to position [2163, 0]
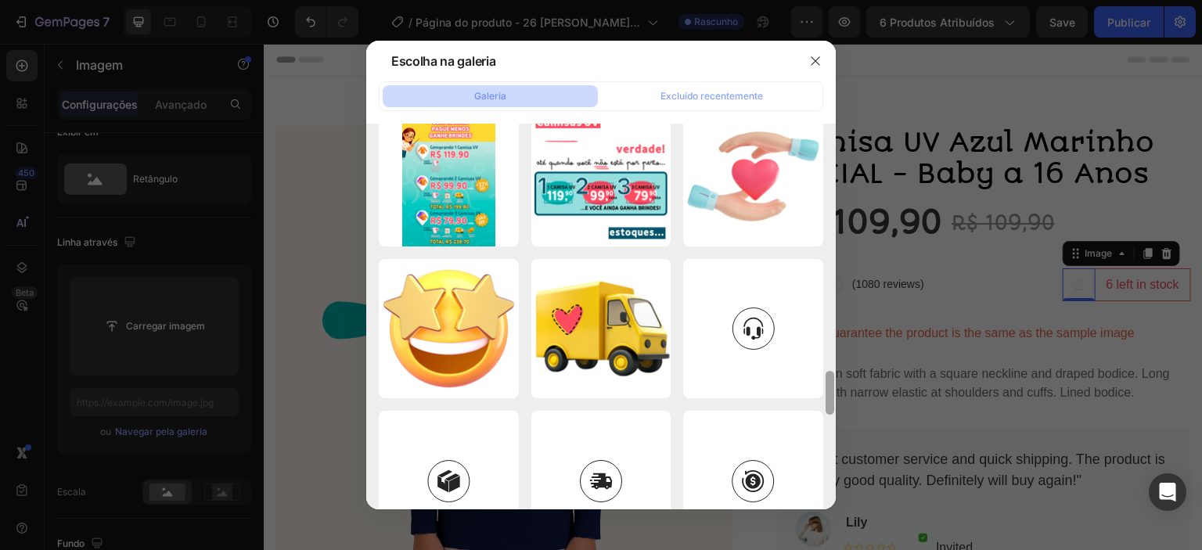
drag, startPoint x: 832, startPoint y: 407, endPoint x: 822, endPoint y: 450, distance: 44.4
click at [822, 450] on div "33.png 1,41 kb 34.png 1,35 kb 32.png 1,50 kb 35.png 1,34 kb tabela.png 74,58 kb…" at bounding box center [600, 316] width 469 height 385
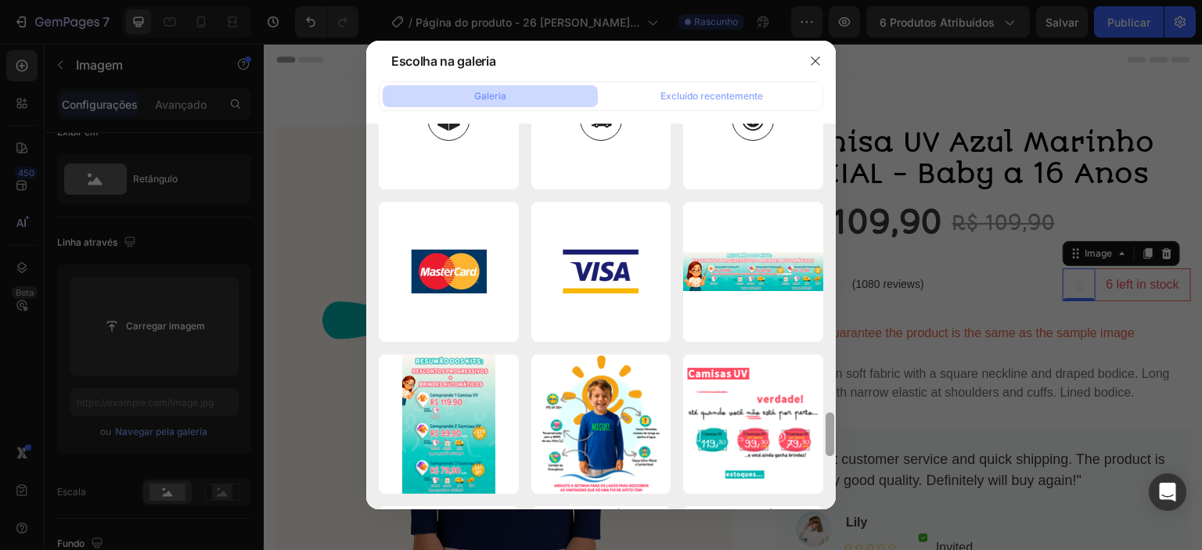
drag, startPoint x: 832, startPoint y: 384, endPoint x: 826, endPoint y: 426, distance: 41.8
click at [826, 426] on div at bounding box center [829, 434] width 9 height 44
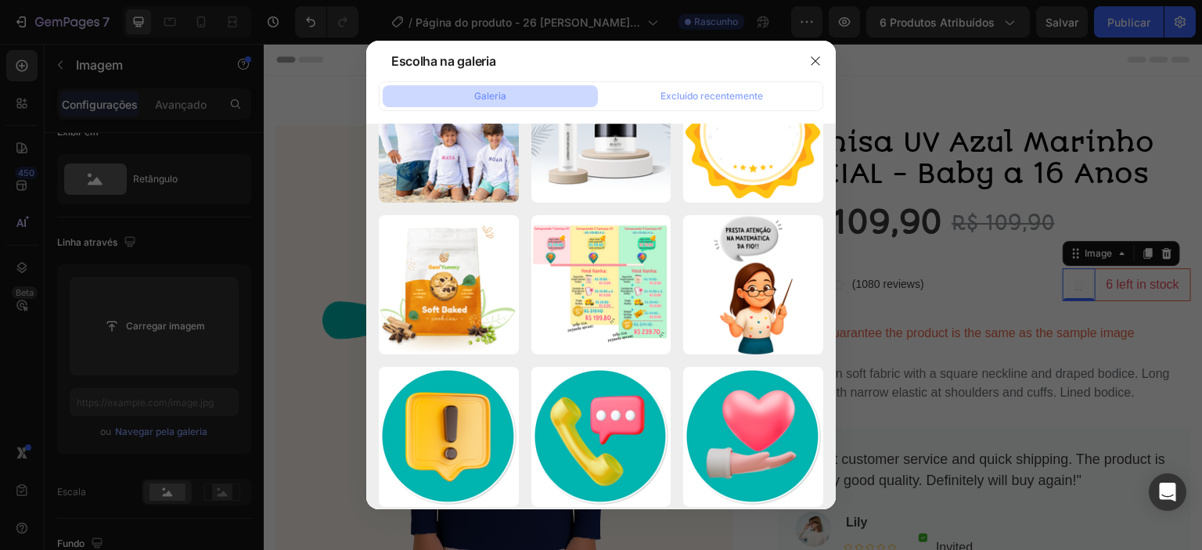
scroll to position [5835, 0]
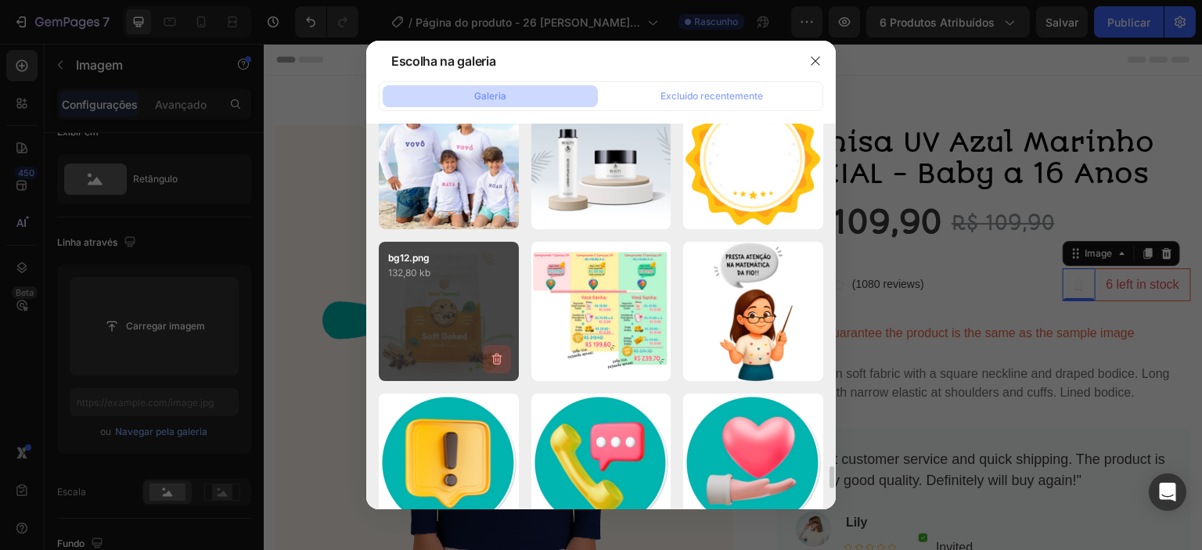
click at [496, 360] on icon "button" at bounding box center [497, 359] width 16 height 16
click at [498, 359] on font "Excluir" at bounding box center [487, 362] width 31 height 12
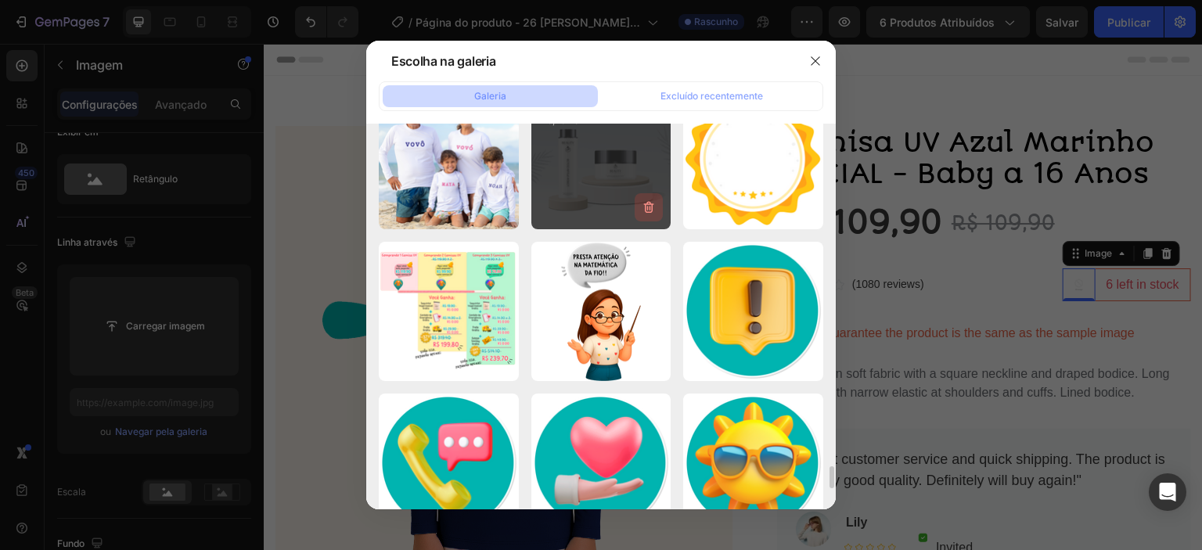
click at [648, 206] on icon "button" at bounding box center [648, 208] width 2 height 5
click at [648, 209] on font "Excluir" at bounding box center [639, 210] width 31 height 12
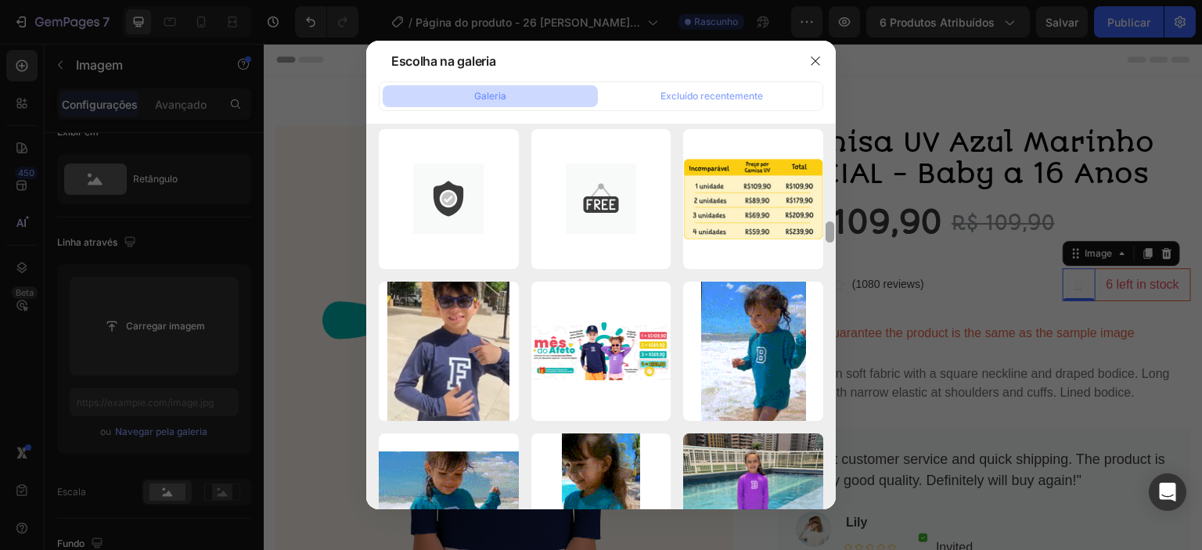
scroll to position [0, 0]
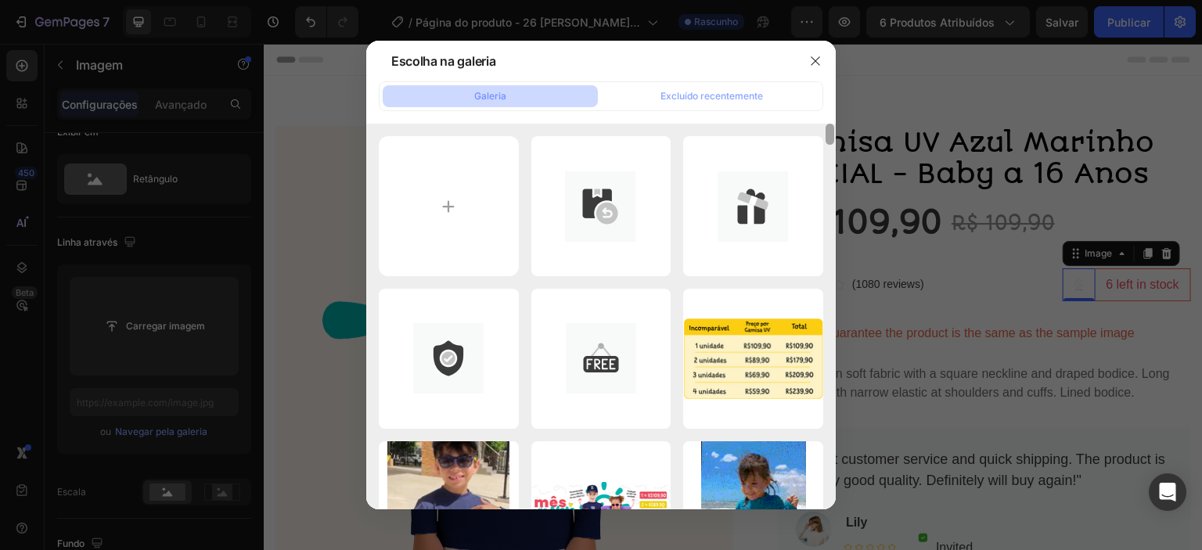
drag, startPoint x: 832, startPoint y: 491, endPoint x: 865, endPoint y: 106, distance: 386.4
click at [865, 106] on div "Escolha na galeria Galeria Excluído recentemente 33.png 1,41 kb 34.png 1,35 kb …" at bounding box center [601, 275] width 1202 height 550
click at [819, 57] on icon "button" at bounding box center [815, 61] width 9 height 9
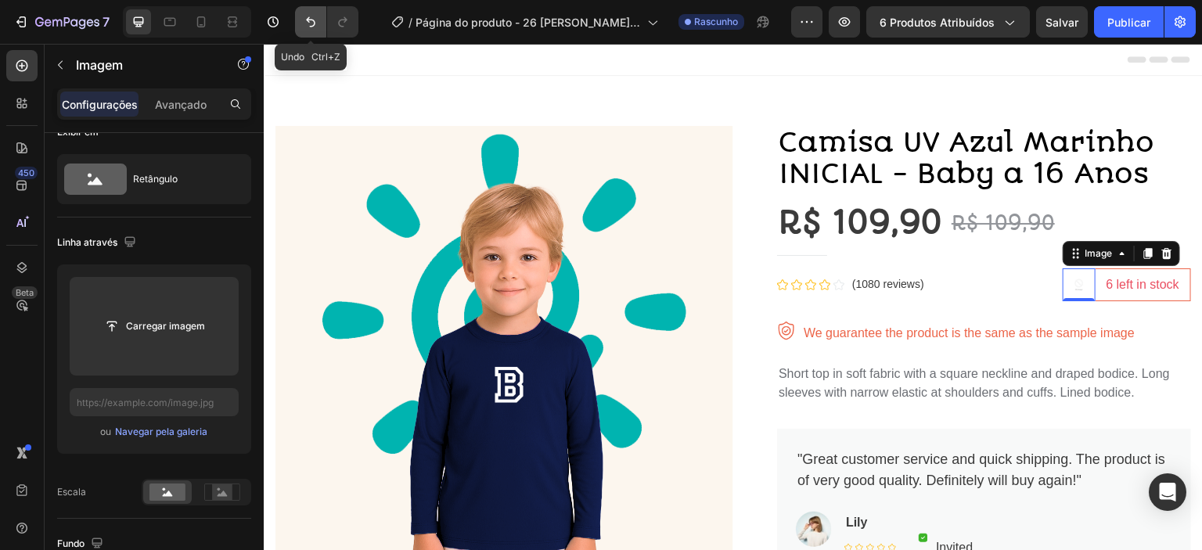
click at [313, 27] on icon "Desfazer/Refazer" at bounding box center [311, 22] width 16 height 16
type input "https://ucarecdn.com/40092861-62c3-4361-9641-0e5040256237/-/format/auto/"
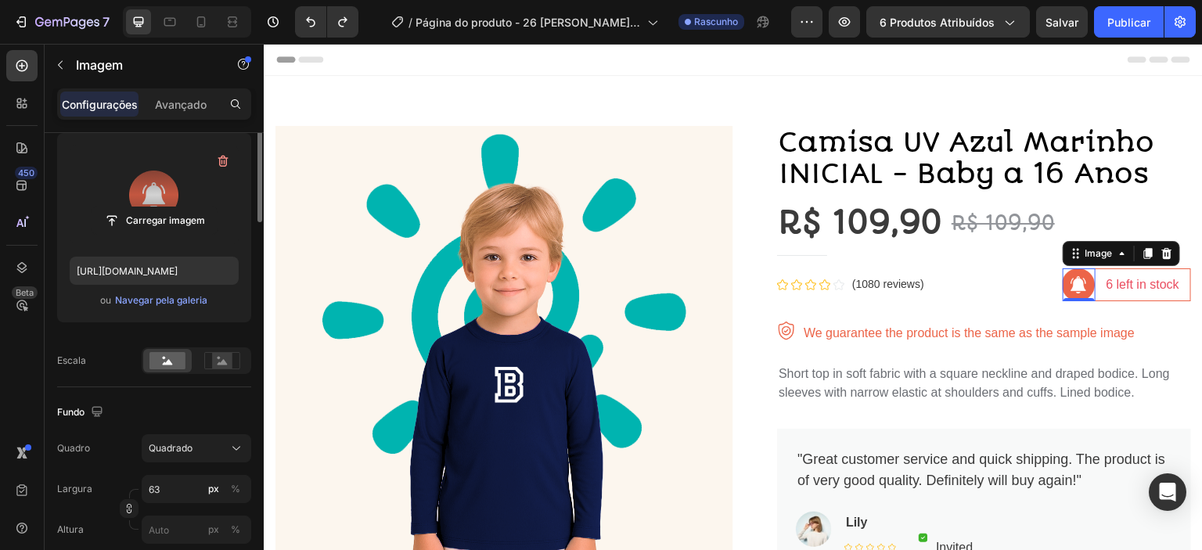
scroll to position [26, 0]
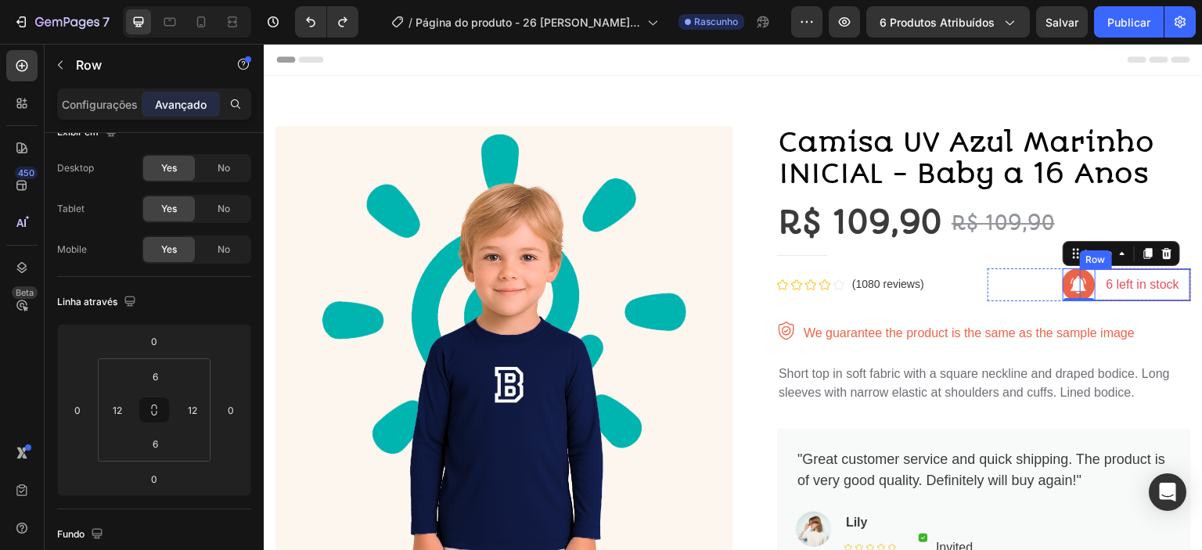
click at [1152, 300] on div "6 left in stock Text block Row" at bounding box center [1135, 284] width 112 height 33
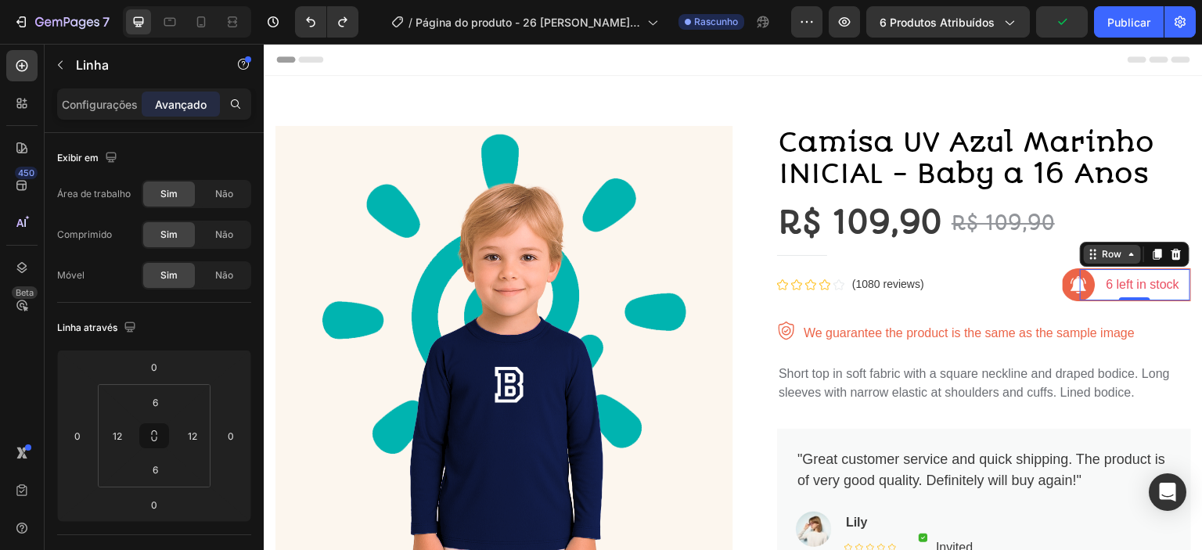
click at [1125, 257] on icon at bounding box center [1131, 254] width 13 height 13
click at [1125, 255] on icon at bounding box center [1131, 254] width 13 height 13
click at [101, 110] on p "Configurações" at bounding box center [100, 104] width 76 height 16
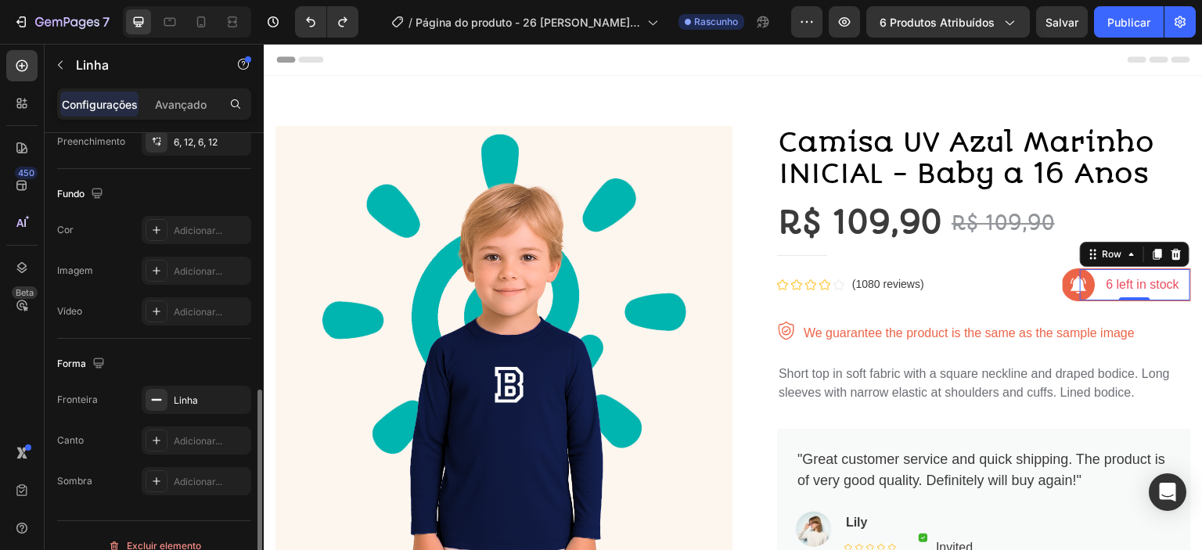
scroll to position [491, 0]
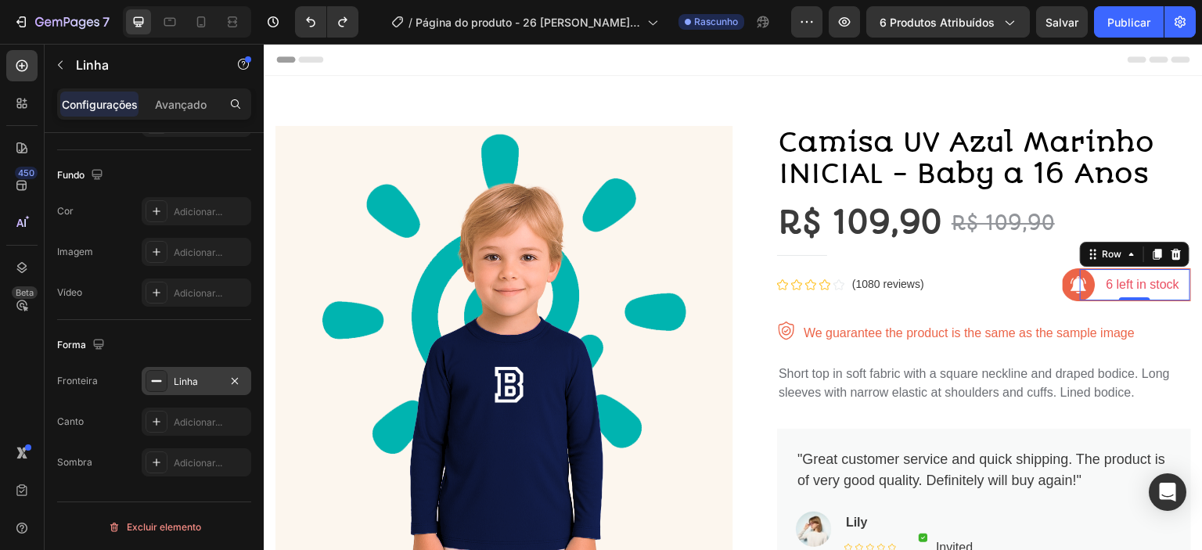
click at [188, 382] on font "Linha" at bounding box center [186, 382] width 24 height 12
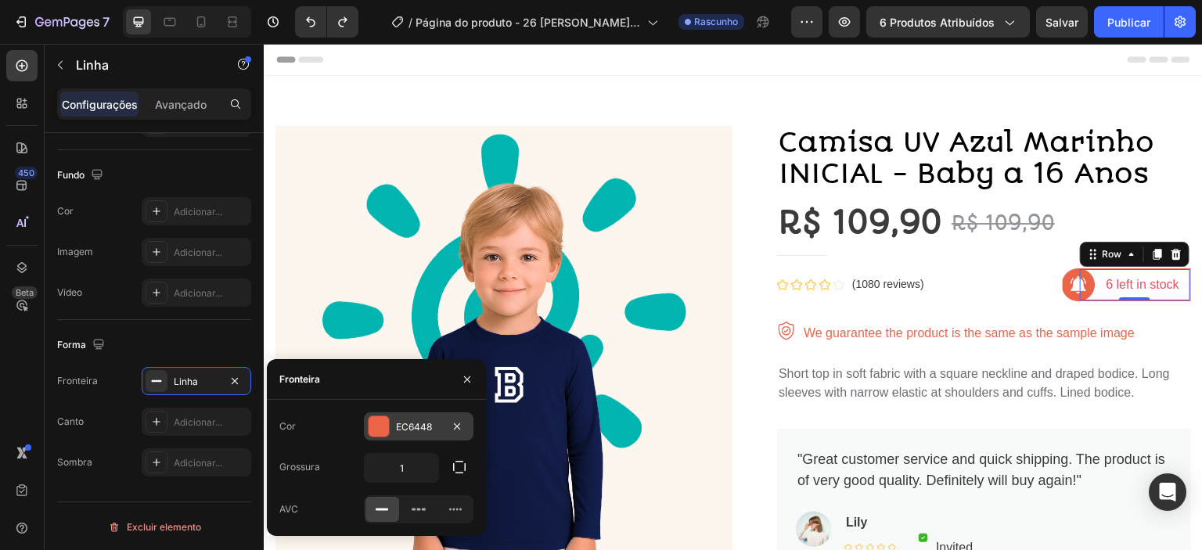
click at [373, 430] on div at bounding box center [379, 426] width 20 height 20
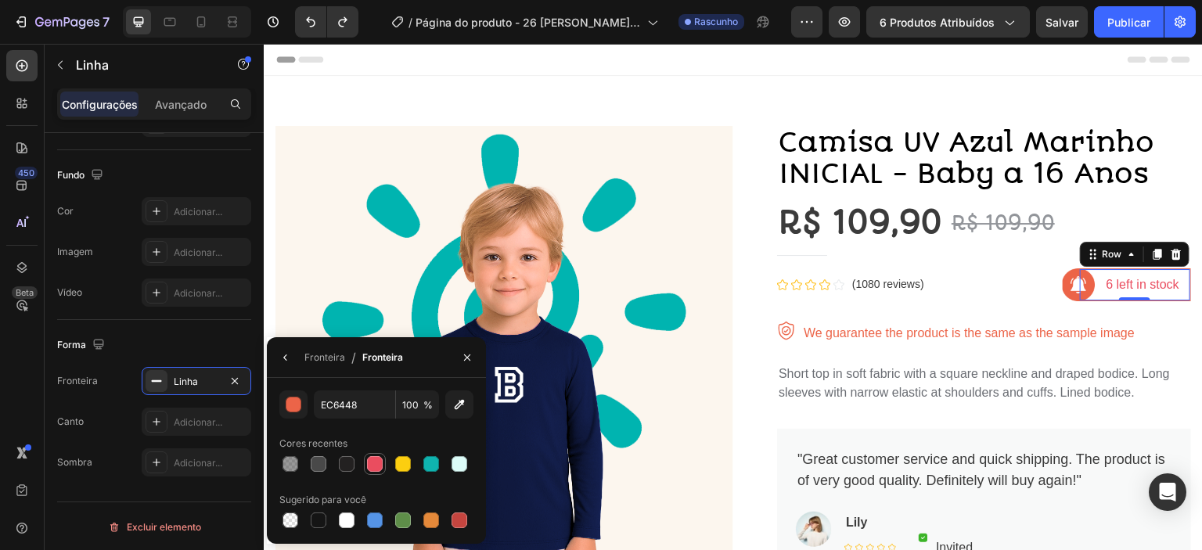
click at [372, 462] on div at bounding box center [375, 464] width 16 height 16
type input "EA4D5F"
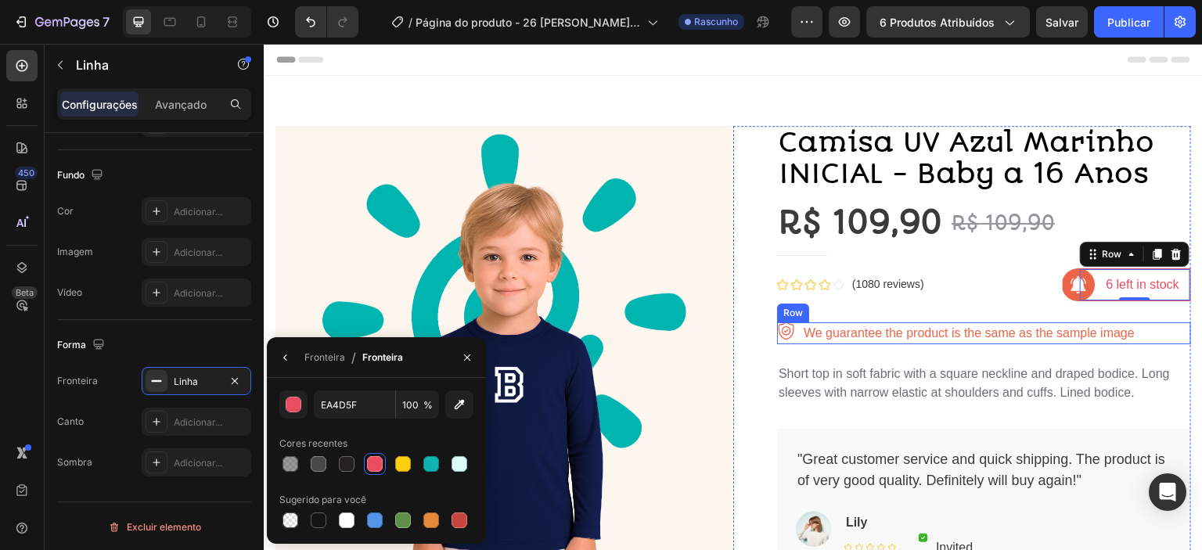
click at [1155, 328] on div "Image We guarantee the product is the same as the sample image Text block Row" at bounding box center [984, 333] width 414 height 22
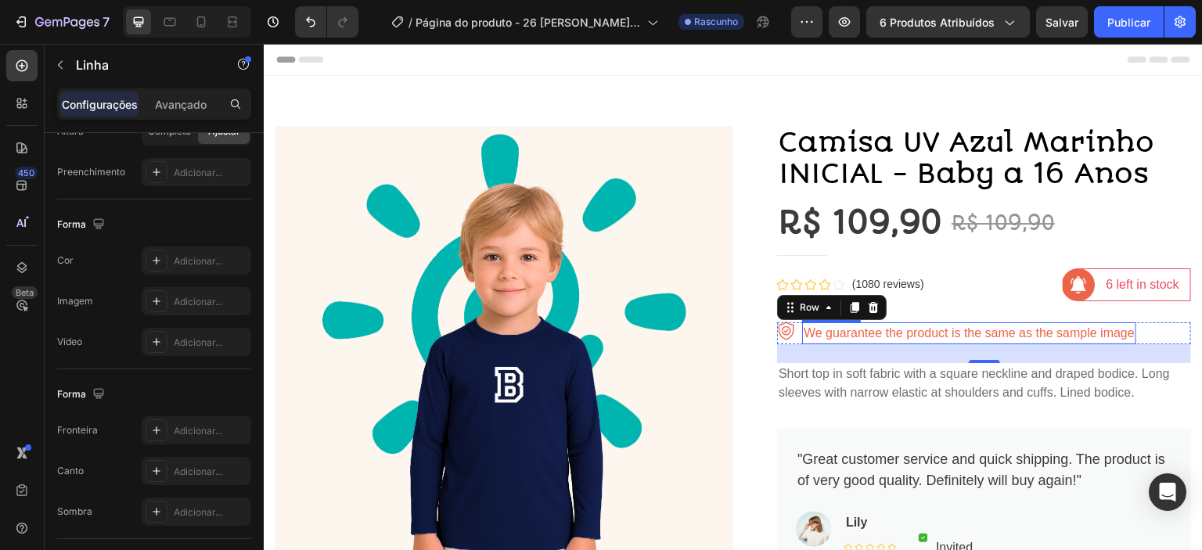
click at [885, 335] on p "We guarantee the product is the same as the sample image" at bounding box center [969, 333] width 331 height 19
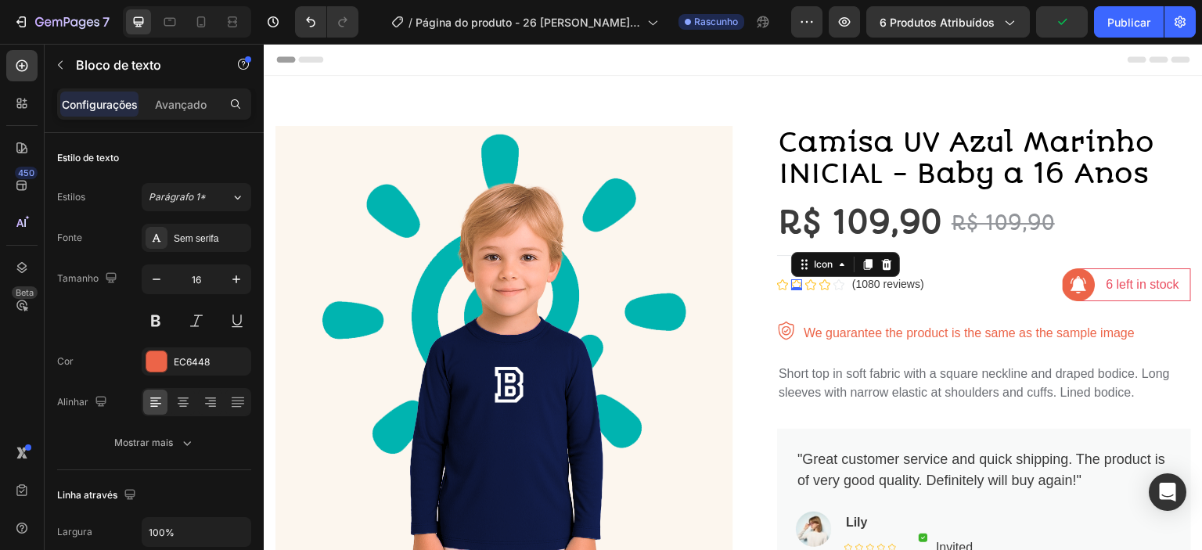
click at [791, 287] on div "Icon 0" at bounding box center [796, 284] width 11 height 11
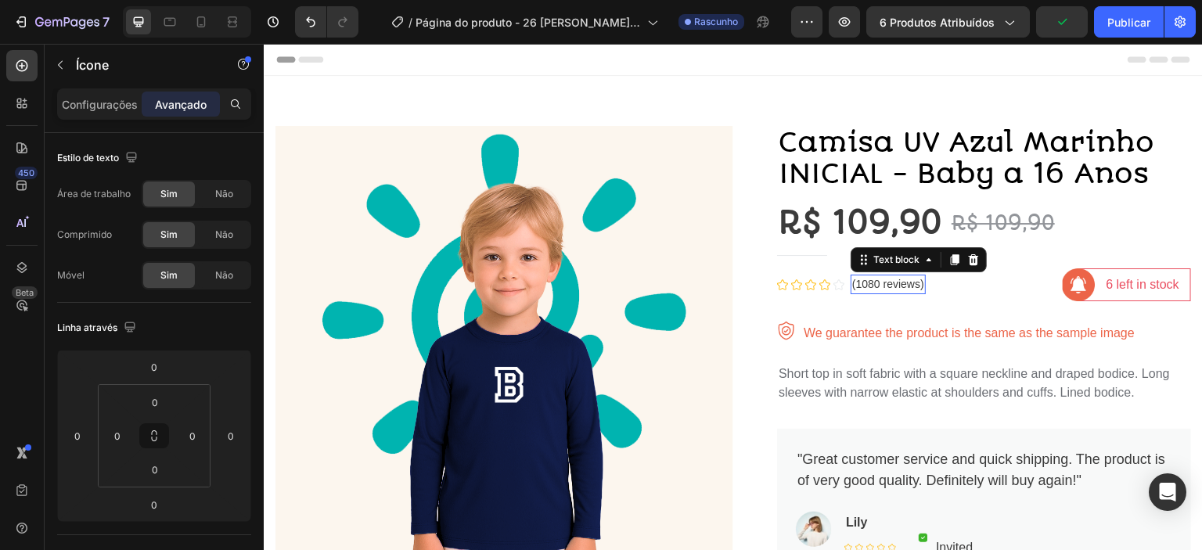
click at [867, 285] on p "(1080 reviews)" at bounding box center [888, 284] width 72 height 16
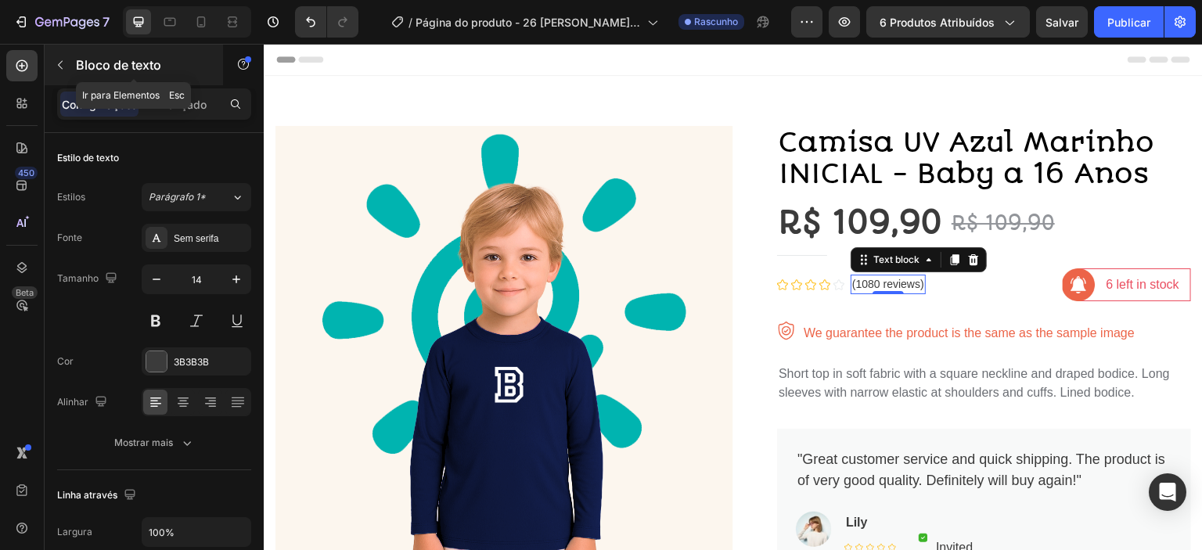
click at [62, 71] on button "button" at bounding box center [60, 64] width 25 height 25
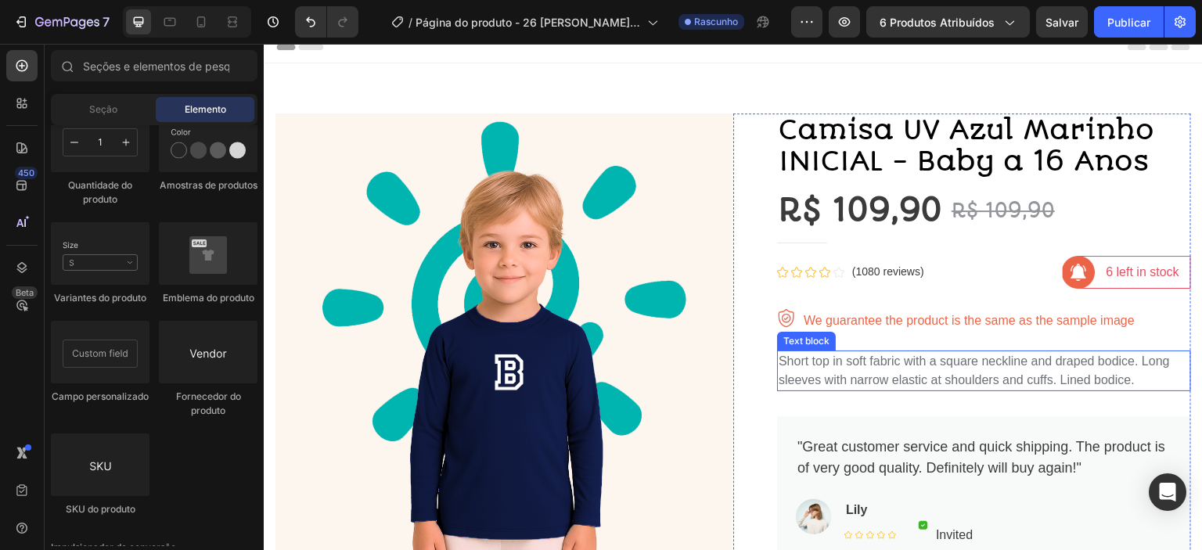
scroll to position [26, 0]
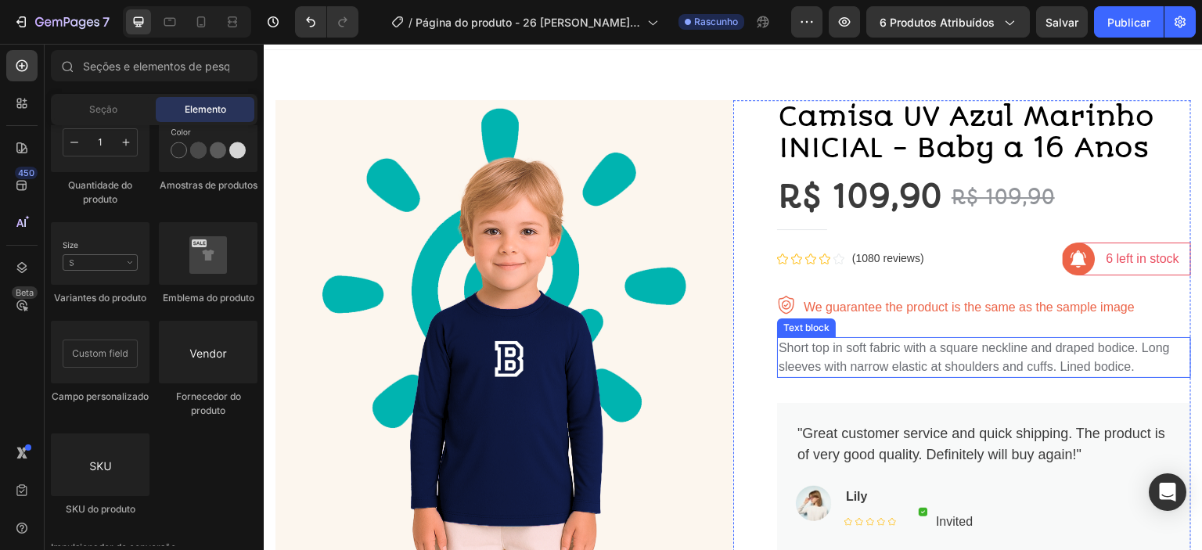
click at [814, 361] on p "Short top in soft fabric with a square neckline and draped bodice. Long sleeves…" at bounding box center [983, 358] width 411 height 38
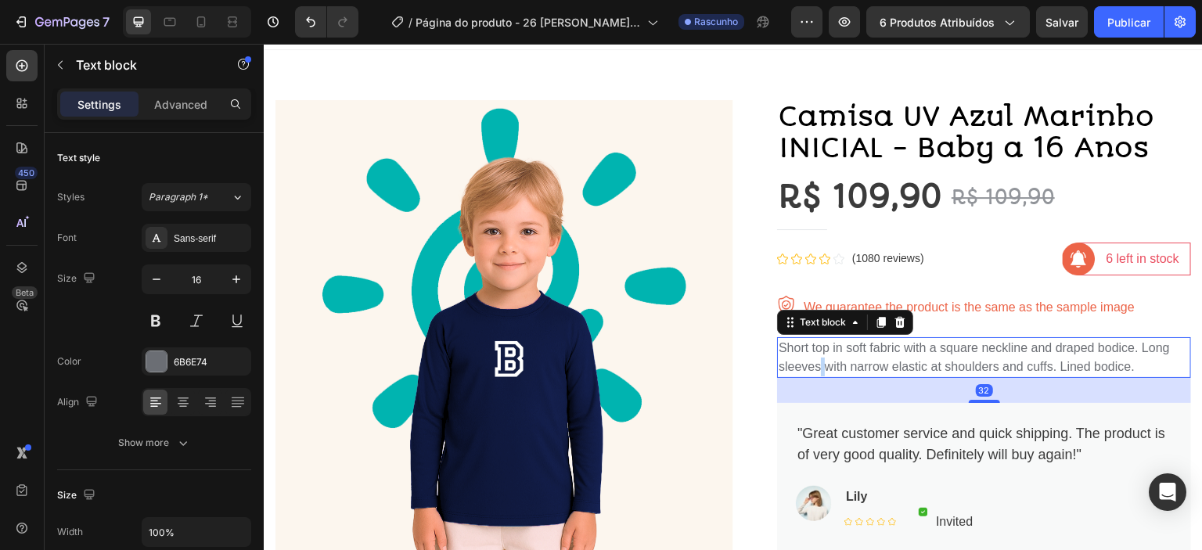
click at [814, 361] on p "Short top in soft fabric with a square neckline and draped bodice. Long sleeves…" at bounding box center [983, 358] width 411 height 38
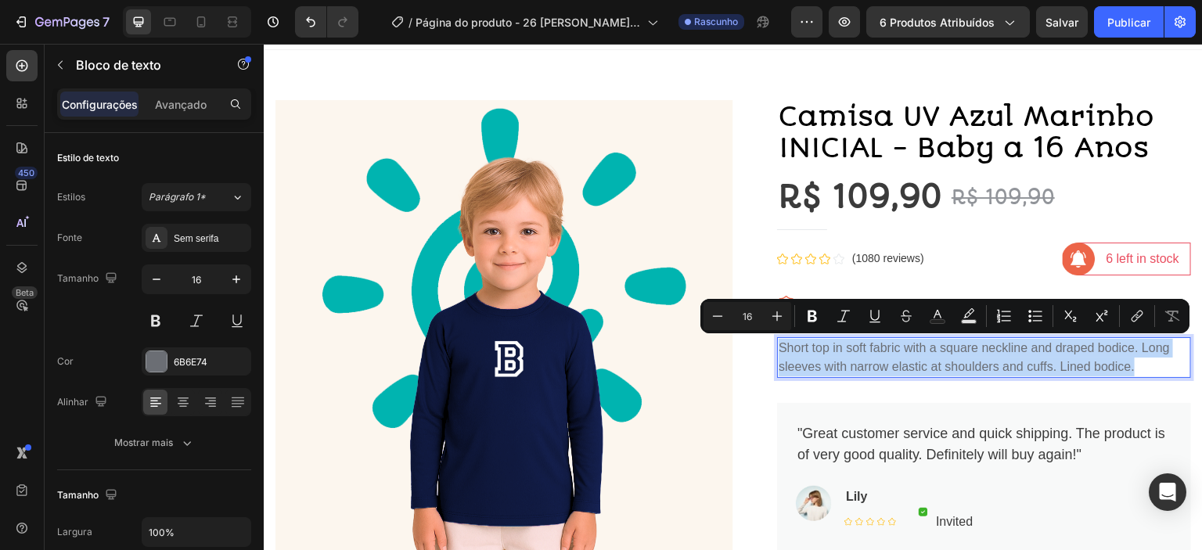
drag, startPoint x: 1138, startPoint y: 369, endPoint x: 775, endPoint y: 344, distance: 363.9
click at [778, 344] on p "Short top in soft fabric with a square neckline and draped bodice. Long sleeves…" at bounding box center [983, 358] width 411 height 38
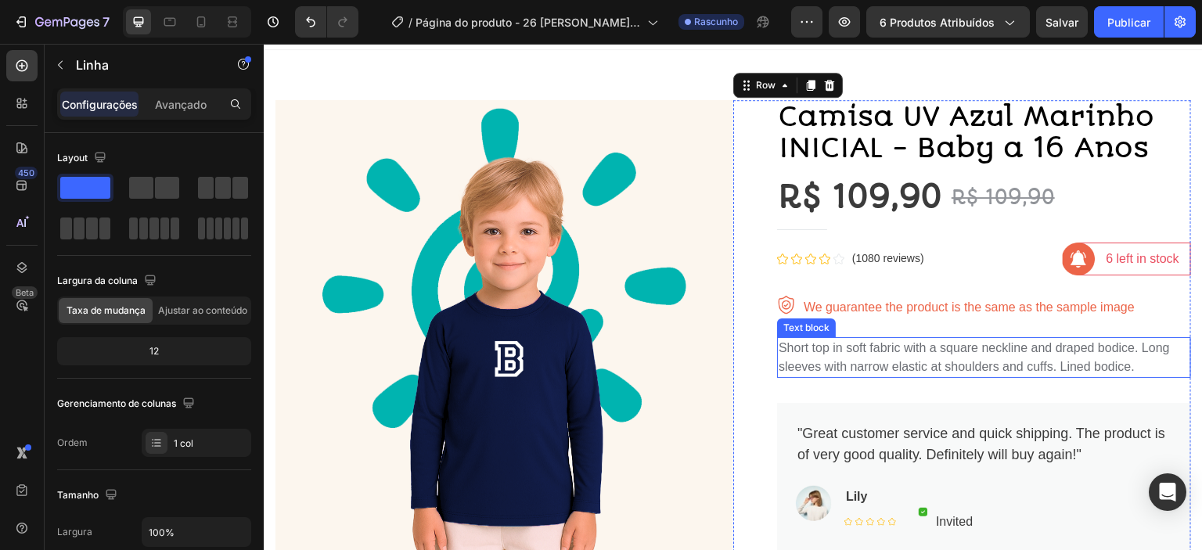
click at [1115, 369] on p "Short top in soft fabric with a square neckline and draped bodice. Long sleeves…" at bounding box center [983, 358] width 411 height 38
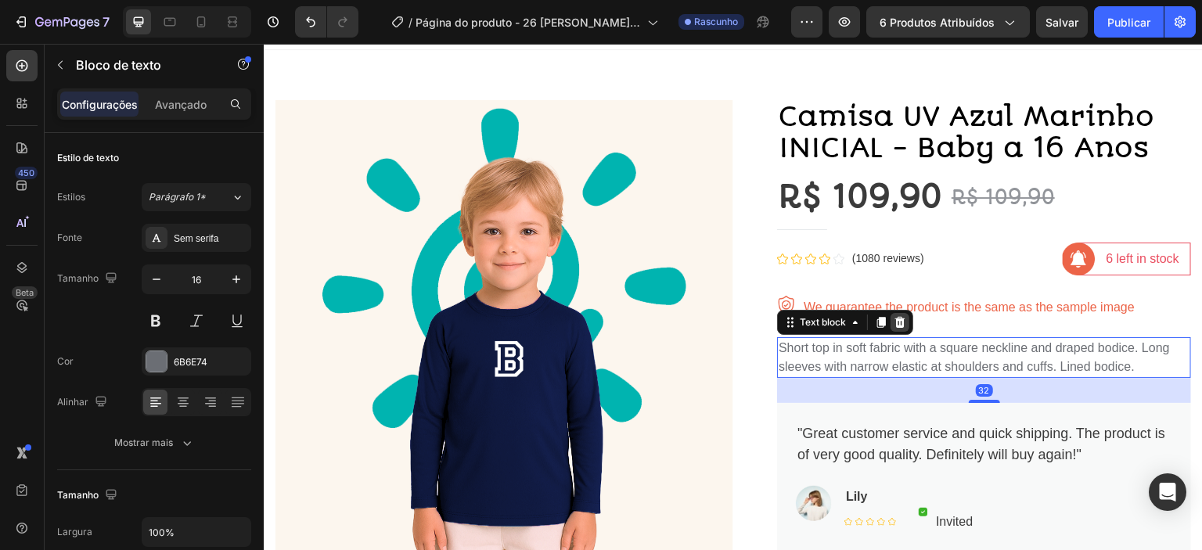
click at [895, 318] on icon at bounding box center [900, 322] width 10 height 11
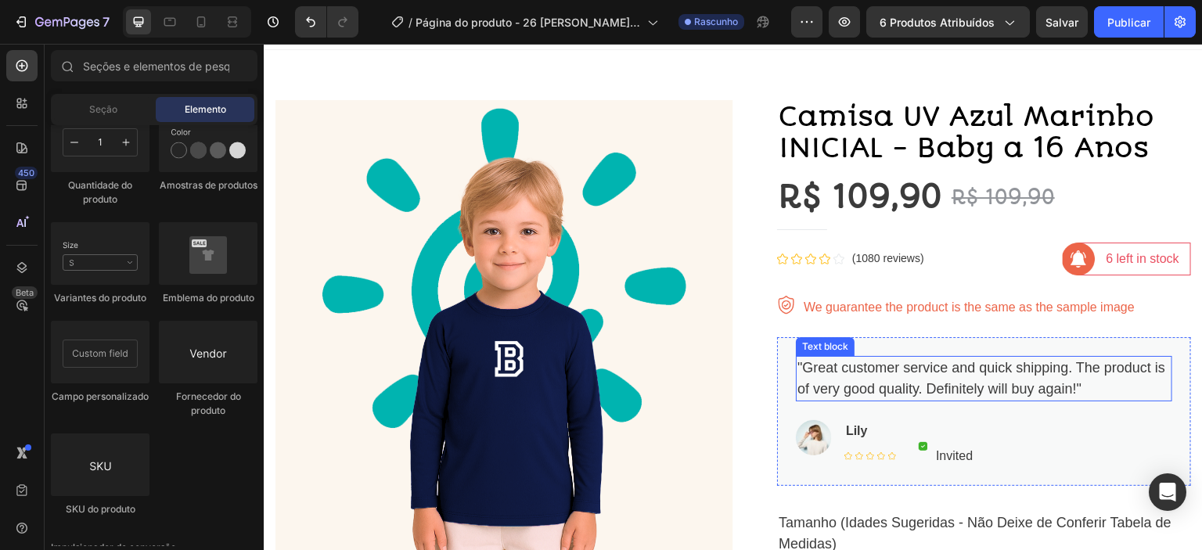
click at [890, 371] on p ""Great customer service and quick shipping. The product is of very good quality…" at bounding box center [983, 379] width 373 height 42
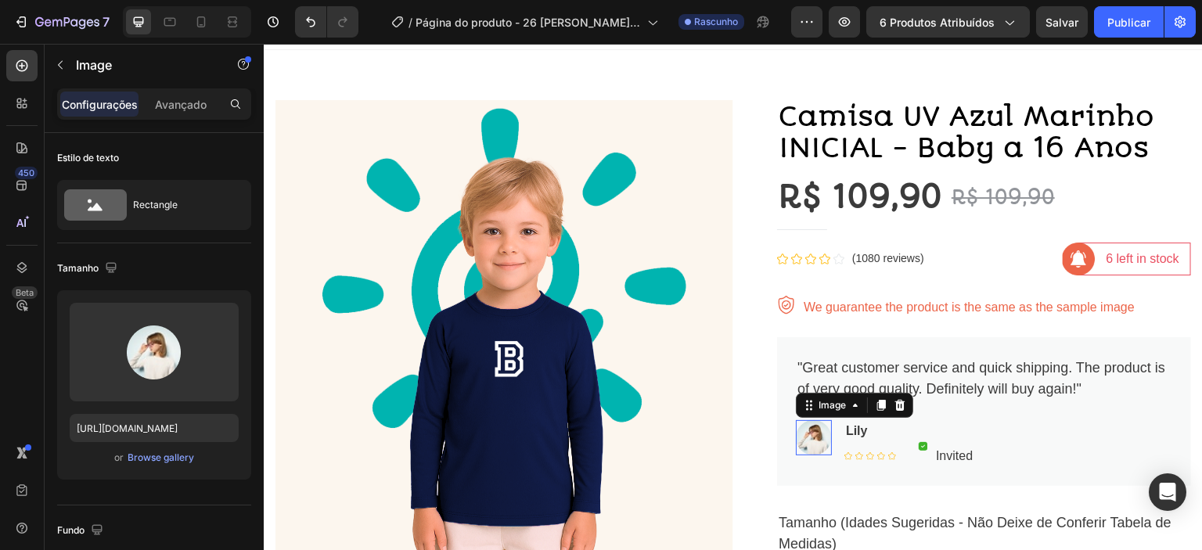
click at [812, 436] on img at bounding box center [814, 437] width 36 height 35
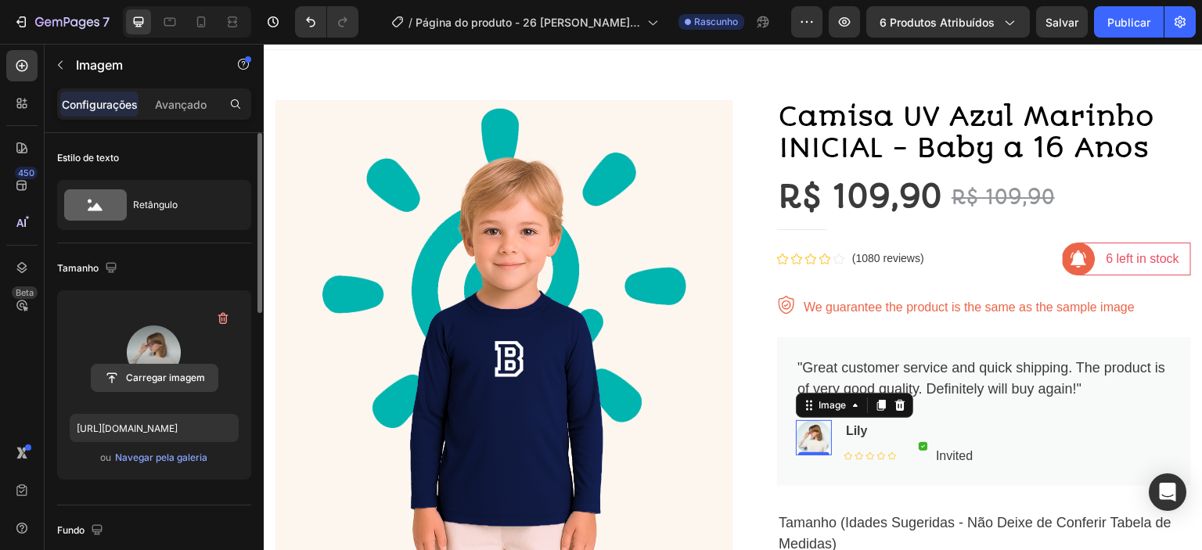
click at [145, 371] on input "file" at bounding box center [155, 378] width 126 height 27
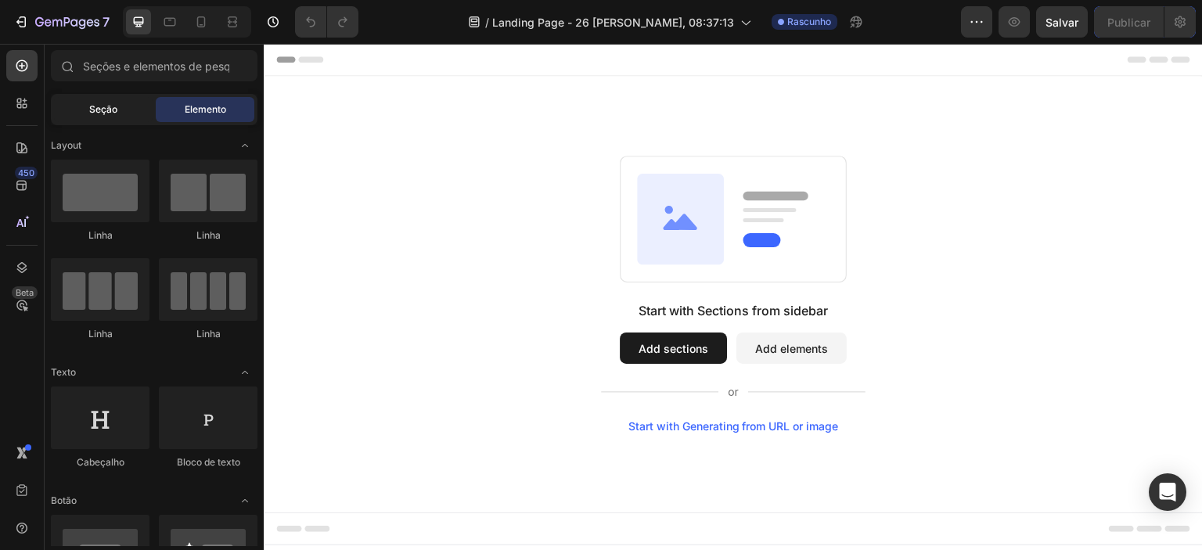
click at [115, 118] on div "Seção" at bounding box center [103, 109] width 99 height 25
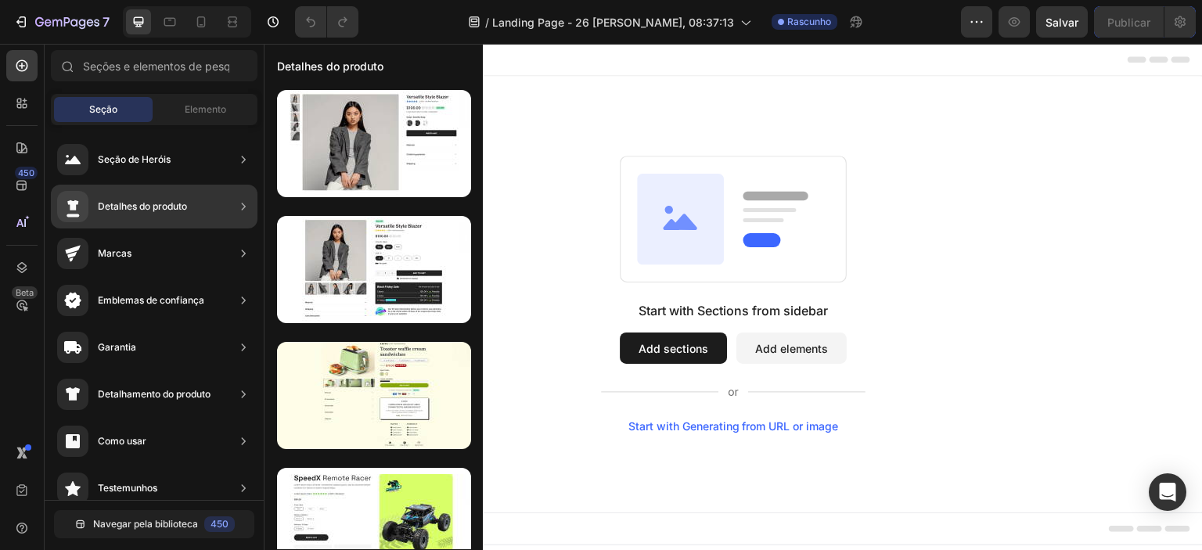
click at [182, 211] on font "Detalhes do produto" at bounding box center [142, 206] width 89 height 12
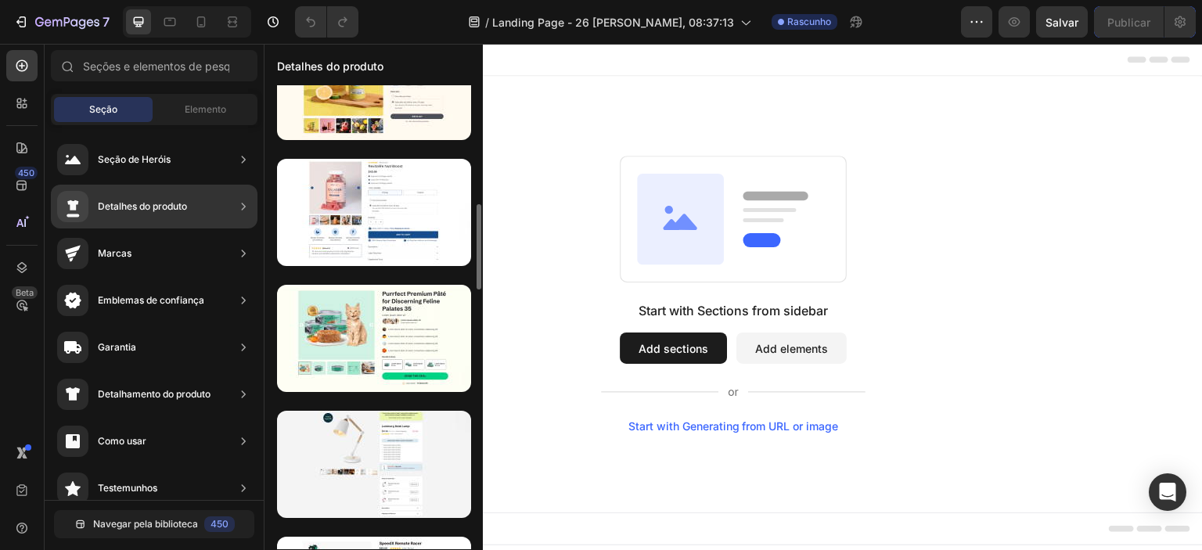
scroll to position [629, 0]
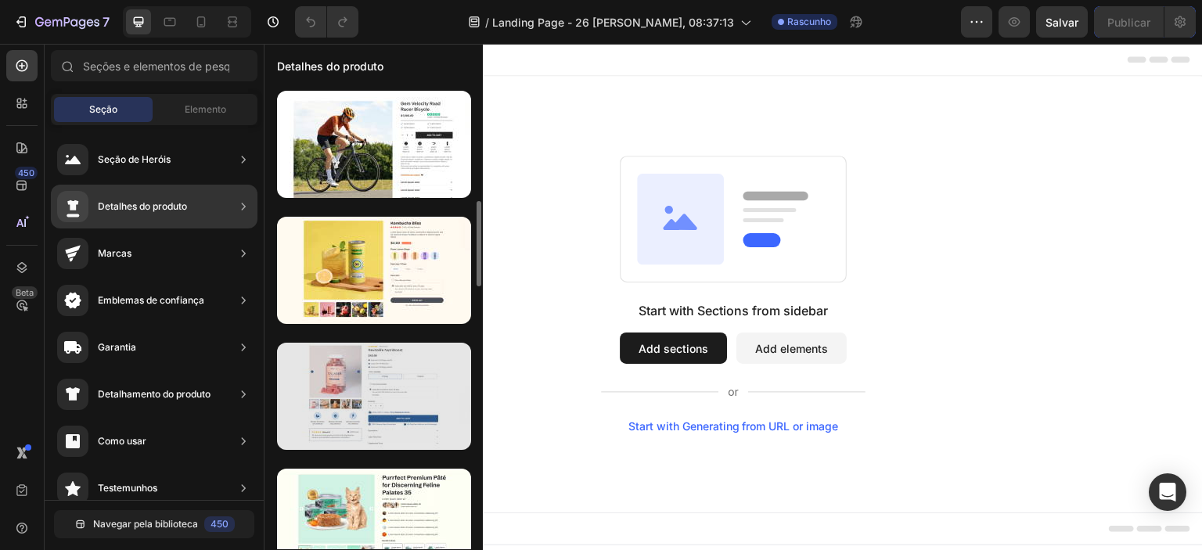
click at [391, 399] on div at bounding box center [374, 396] width 194 height 107
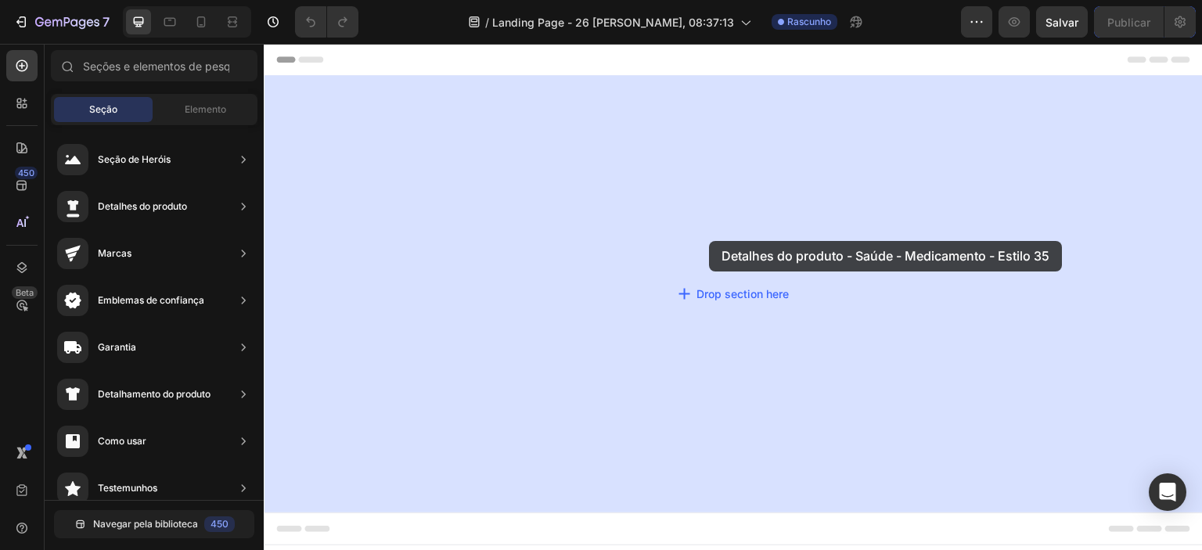
drag, startPoint x: 654, startPoint y: 440, endPoint x: 709, endPoint y: 241, distance: 206.9
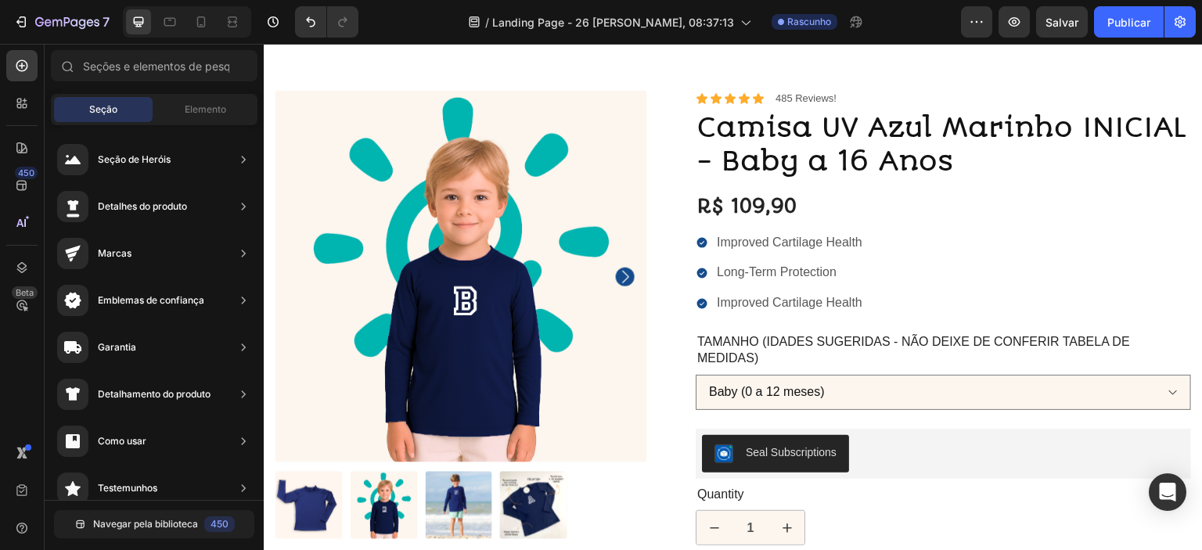
scroll to position [64, 0]
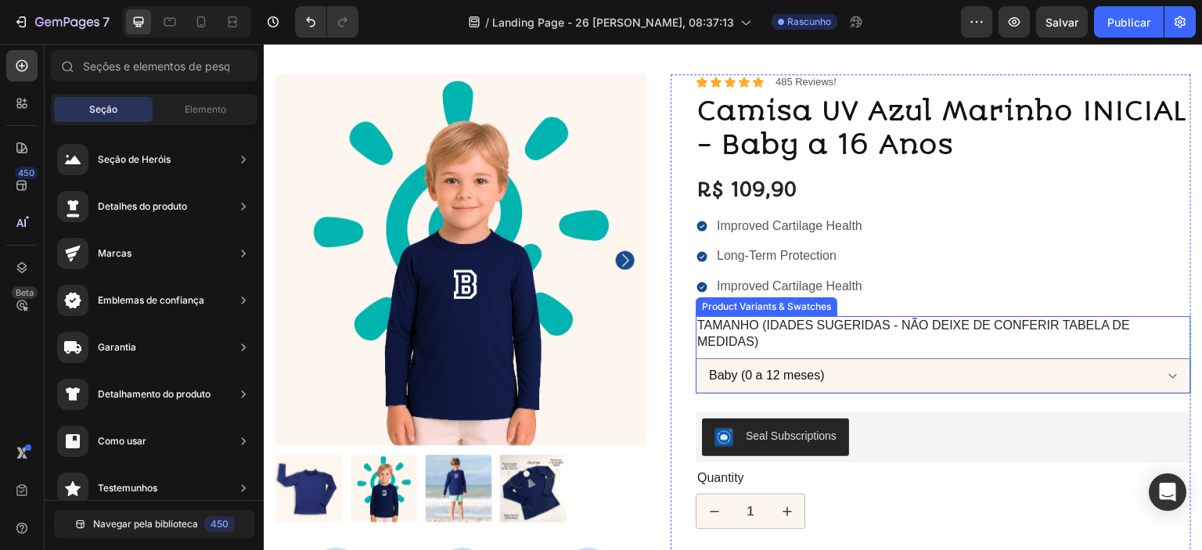
click at [940, 335] on legend "Tamanho (Idades Sugeridas - Não Deixe de Conferir Tabela de Medidas)" at bounding box center [943, 334] width 495 height 36
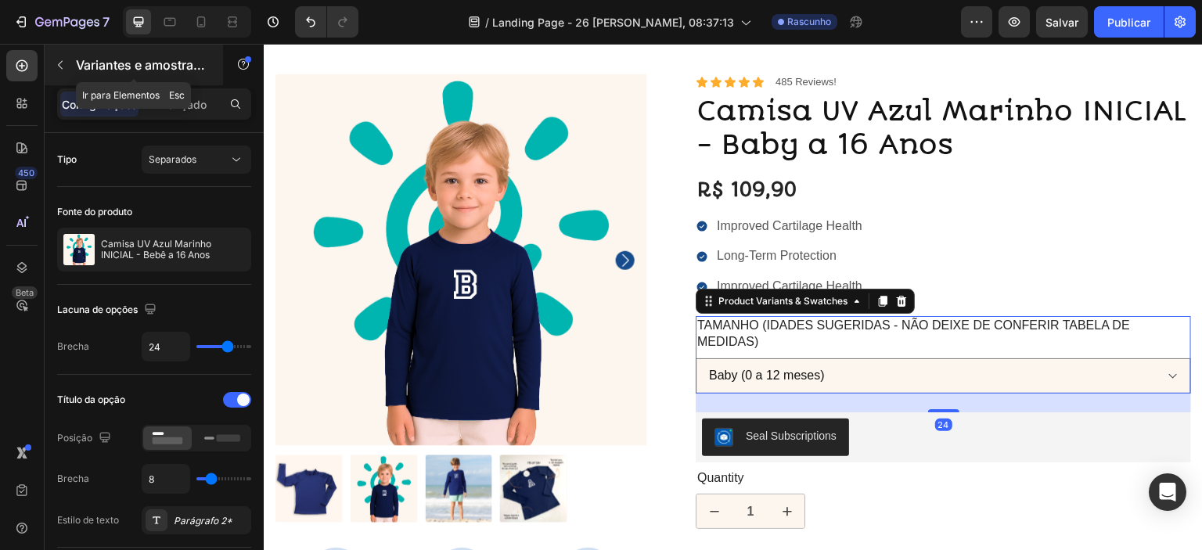
click at [65, 70] on icon "button" at bounding box center [60, 65] width 13 height 13
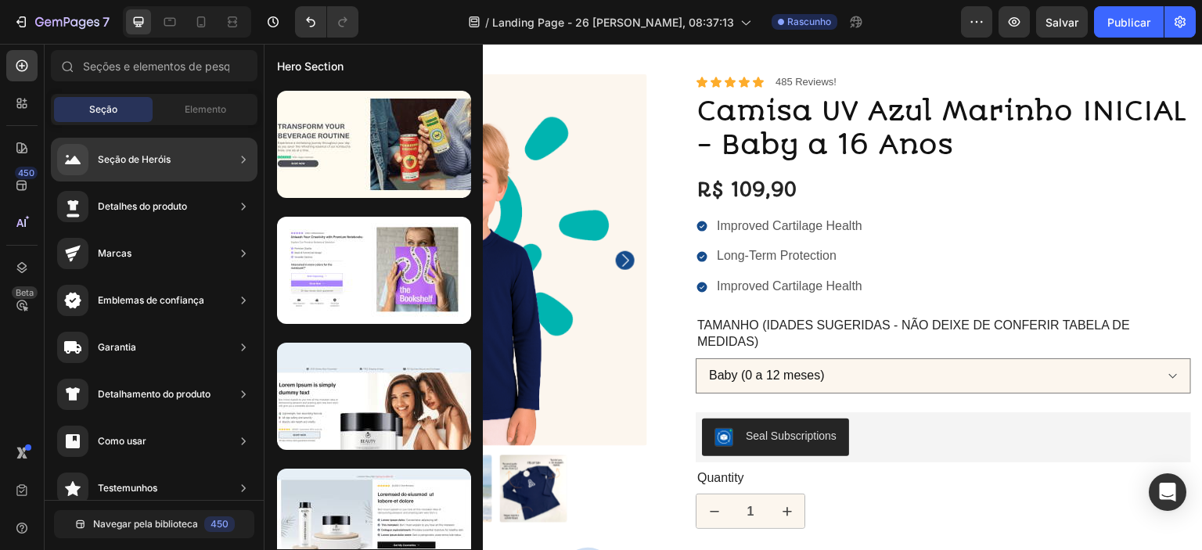
scroll to position [156, 0]
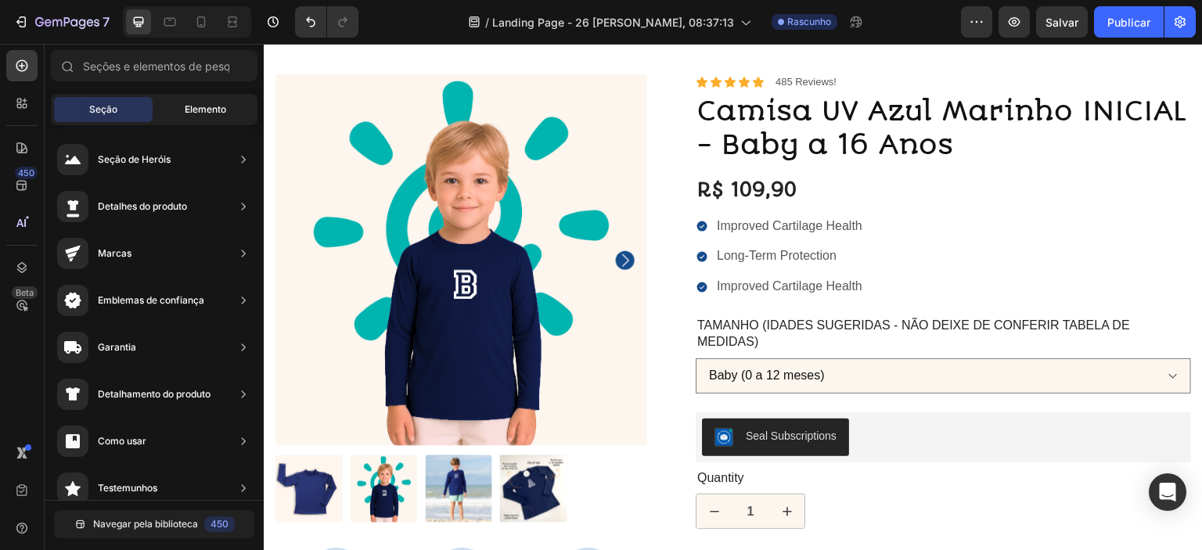
click at [178, 111] on div "Elemento" at bounding box center [205, 109] width 99 height 25
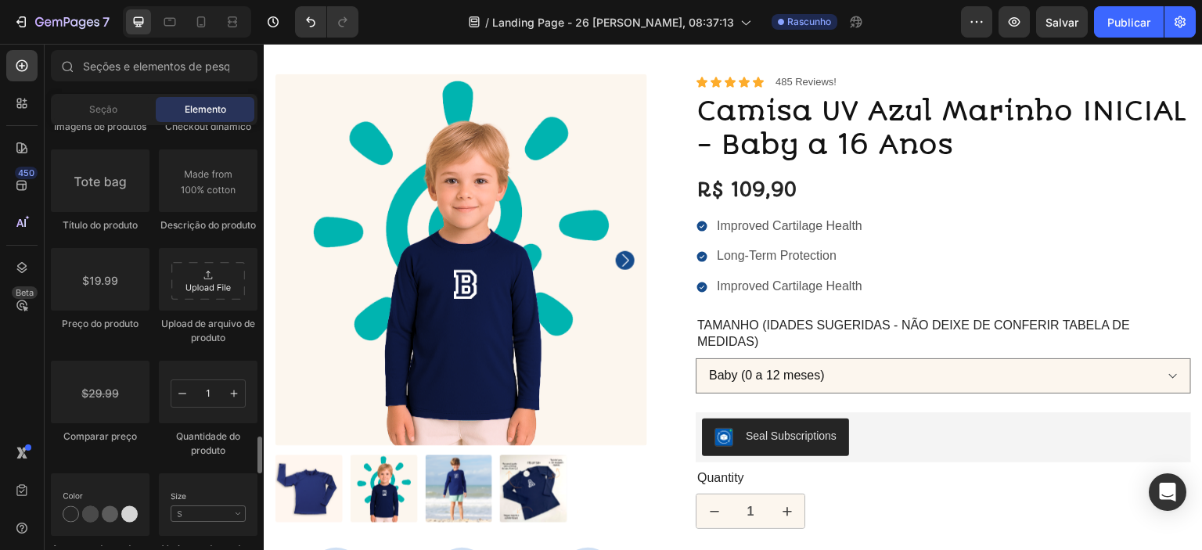
scroll to position [2602, 0]
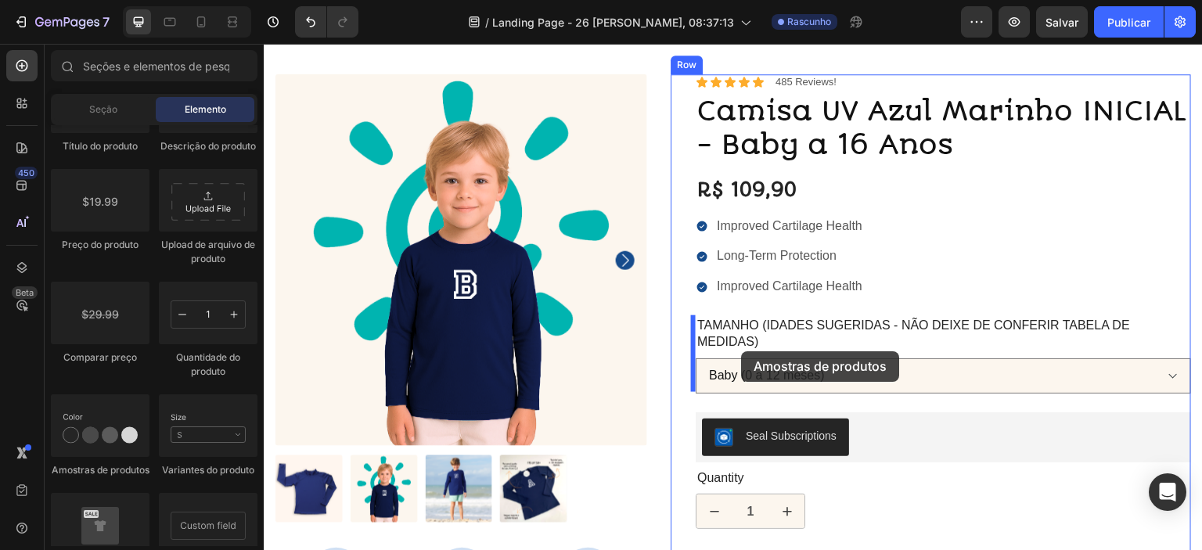
drag, startPoint x: 363, startPoint y: 476, endPoint x: 742, endPoint y: 351, distance: 398.6
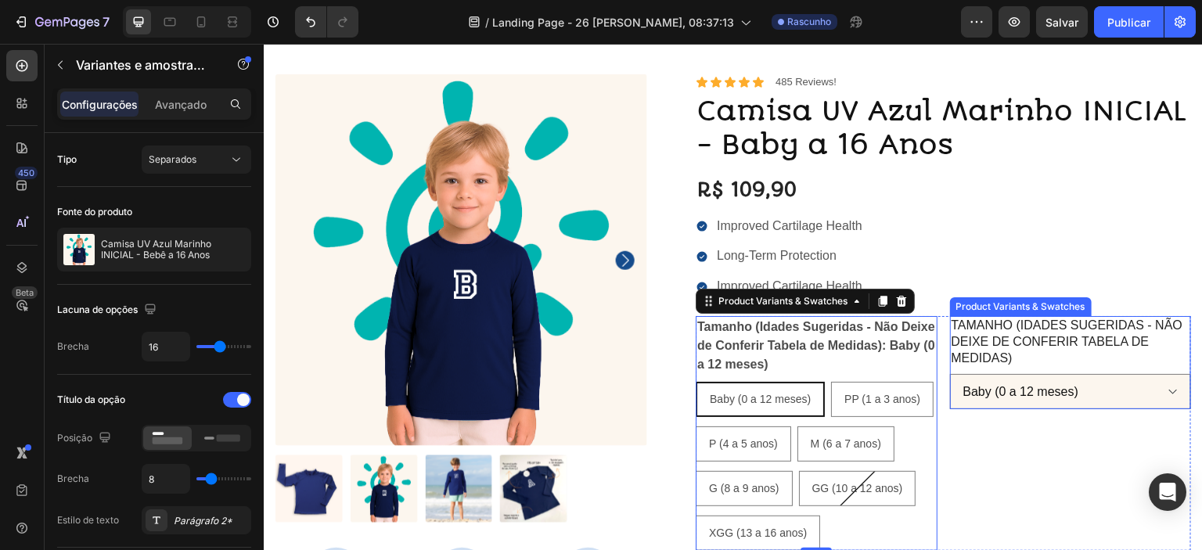
click at [1005, 341] on legend "Tamanho (Idades Sugeridas - Não Deixe de Conferir Tabela de Medidas)" at bounding box center [1071, 342] width 242 height 52
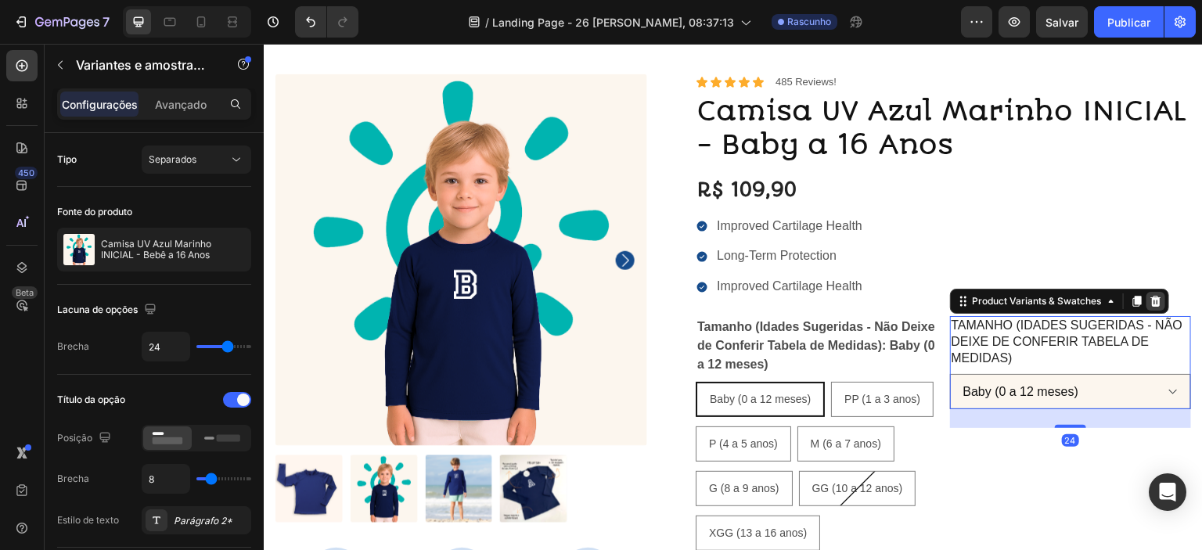
click at [1152, 297] on div at bounding box center [1155, 301] width 19 height 19
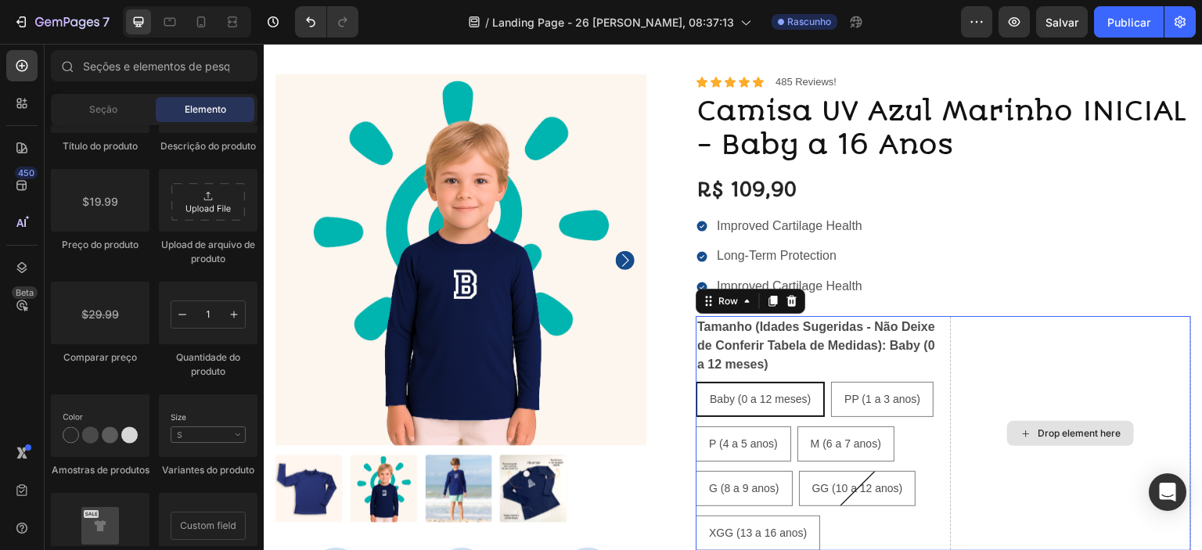
click at [1089, 360] on div "Drop element here" at bounding box center [1071, 433] width 242 height 235
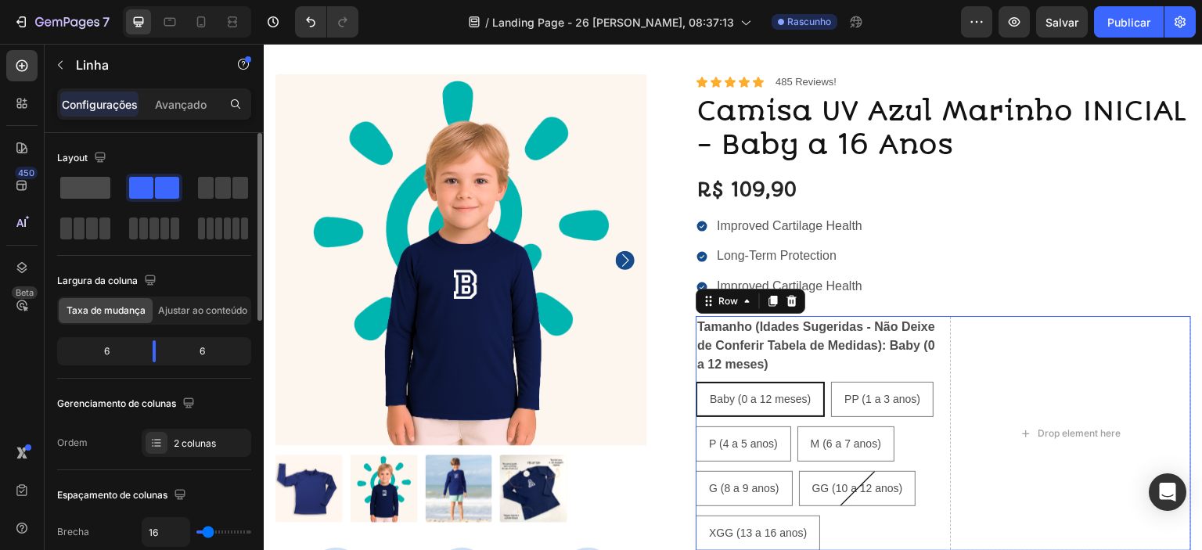
click at [84, 178] on span at bounding box center [85, 188] width 50 height 22
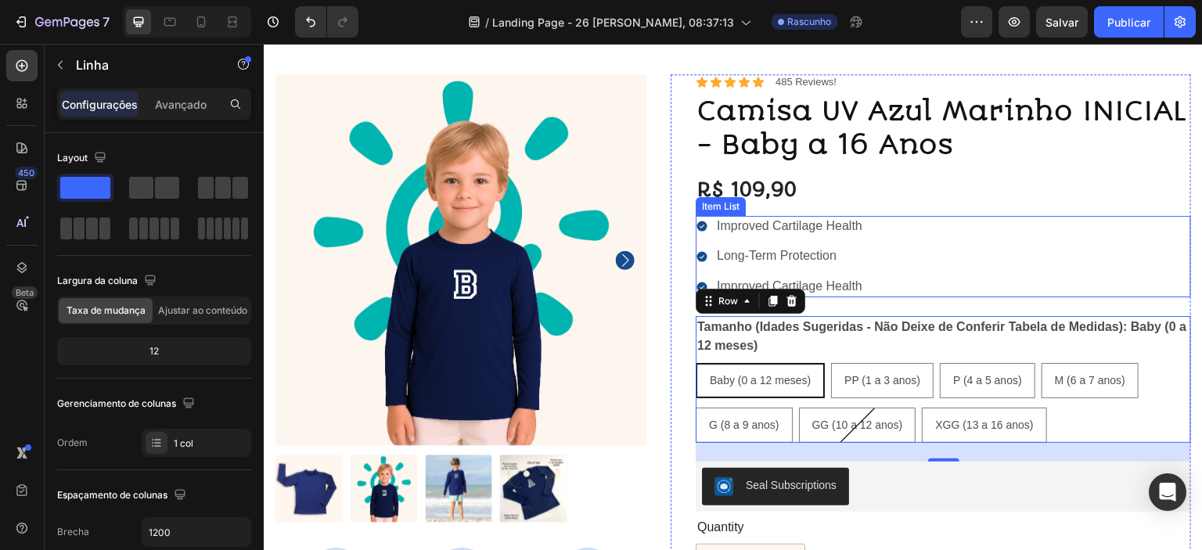
click at [1092, 275] on div "Improved Cartilage Health Long-Term Protection Improved Cartilage Health" at bounding box center [943, 256] width 495 height 81
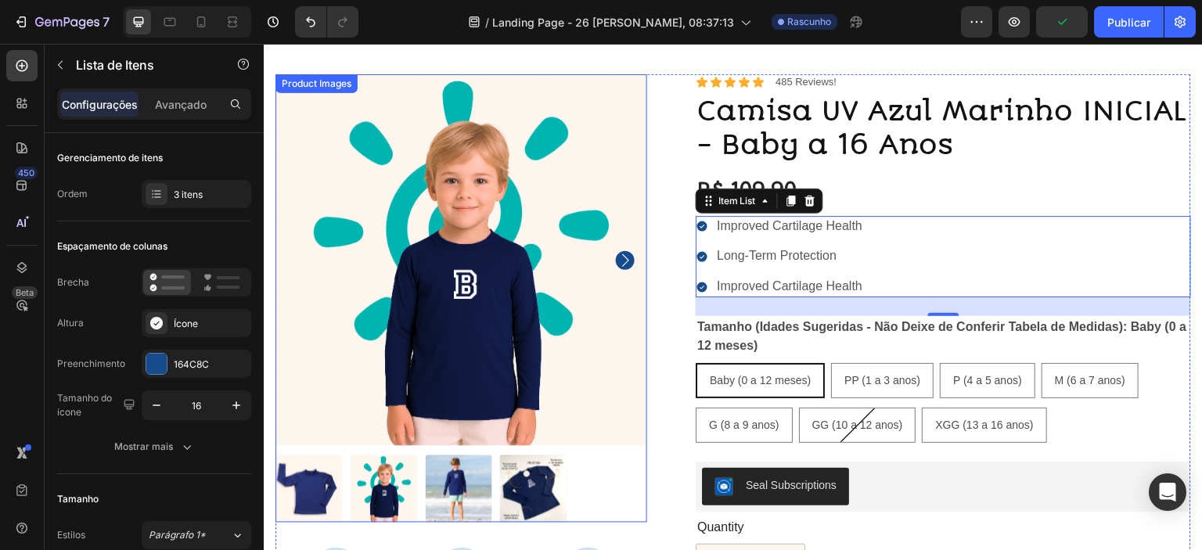
click at [624, 257] on icon "Carousel Next Arrow" at bounding box center [625, 259] width 7 height 13
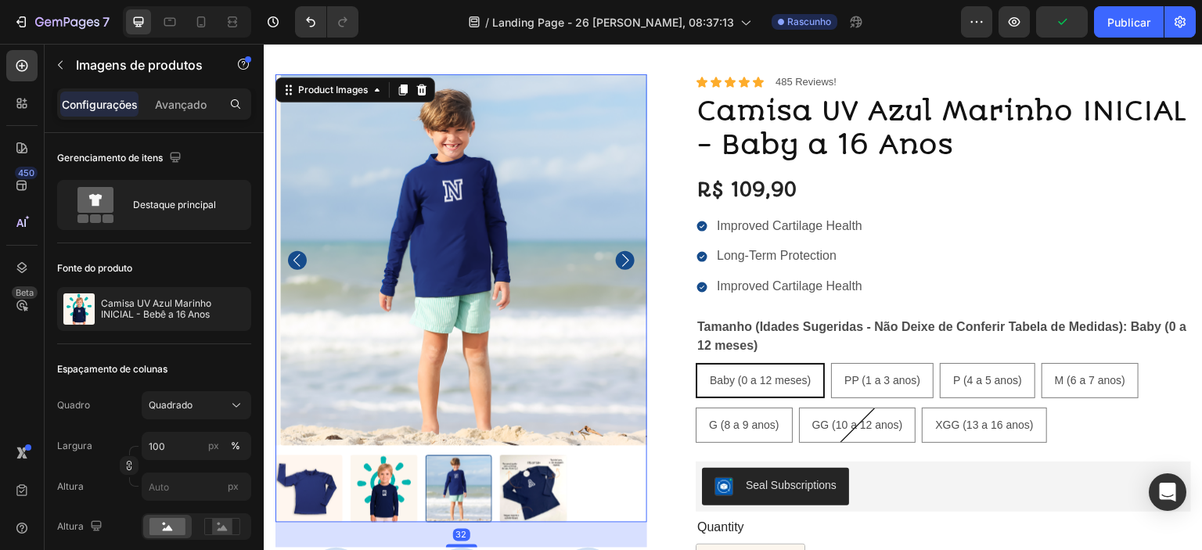
click at [624, 257] on icon "Carousel Next Arrow" at bounding box center [625, 259] width 7 height 13
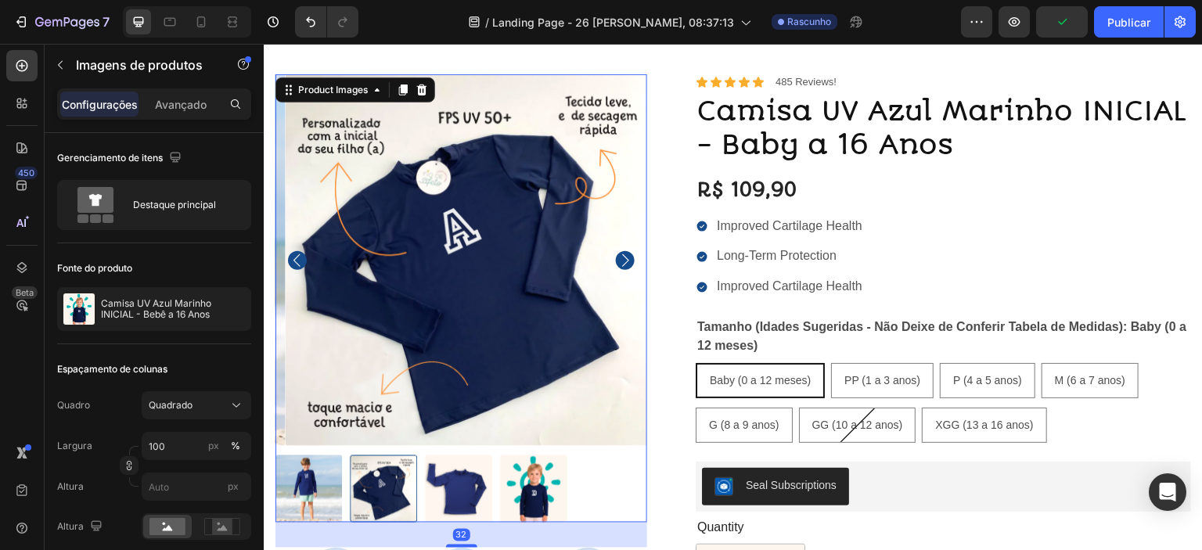
click at [624, 257] on icon "Carousel Next Arrow" at bounding box center [625, 259] width 7 height 13
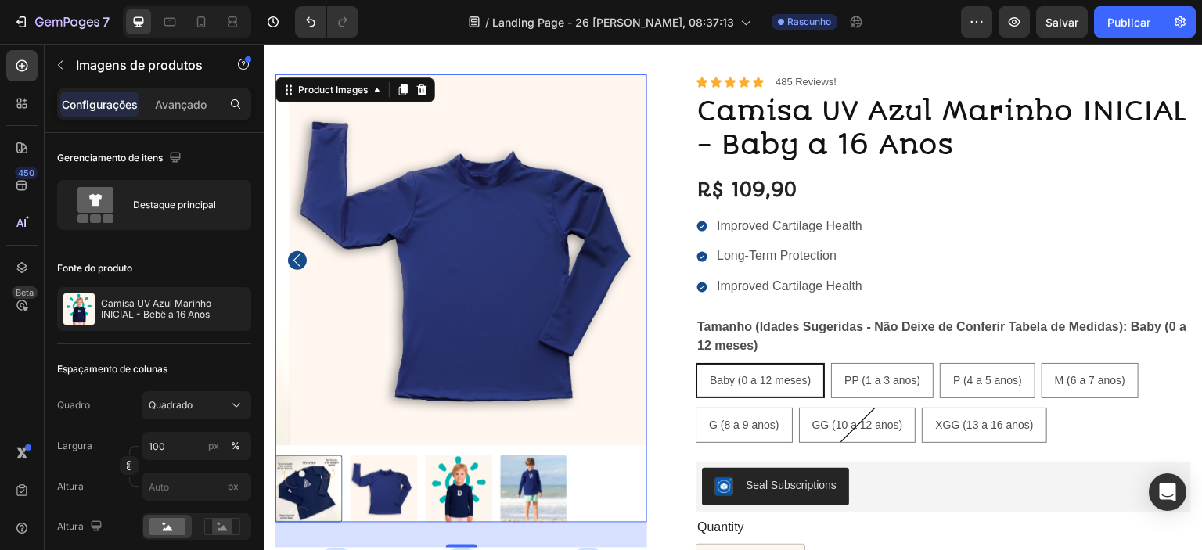
click at [624, 255] on img at bounding box center [476, 260] width 372 height 372
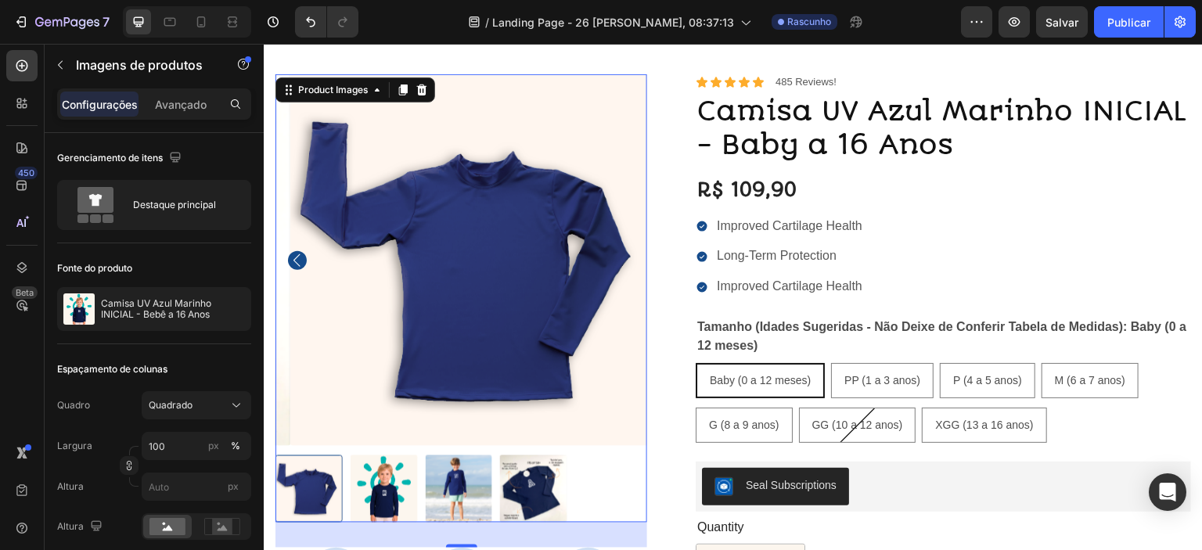
click at [624, 255] on img at bounding box center [476, 260] width 372 height 372
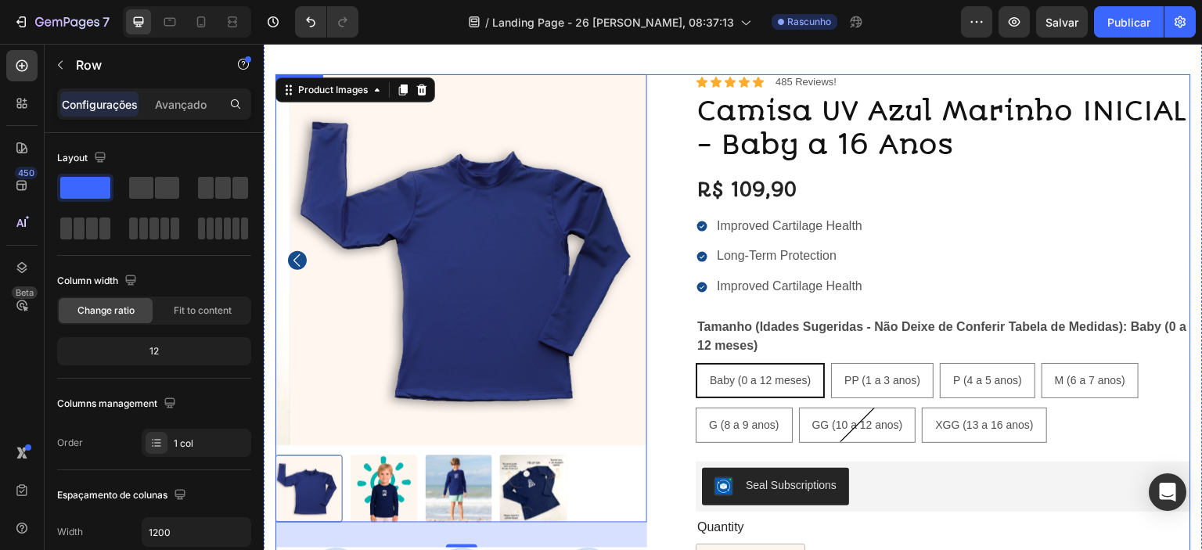
click at [671, 308] on div "Icon Icon Icon Icon Icon Icon List 485 Reviews! Text Block Row Camisa UV Azul M…" at bounding box center [931, 463] width 520 height 779
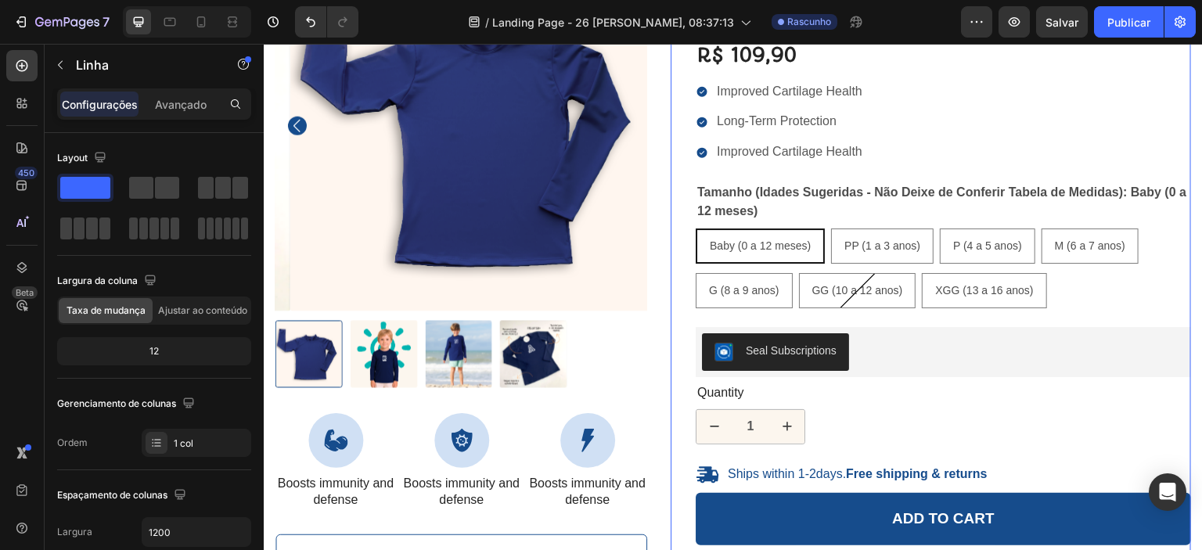
scroll to position [247, 0]
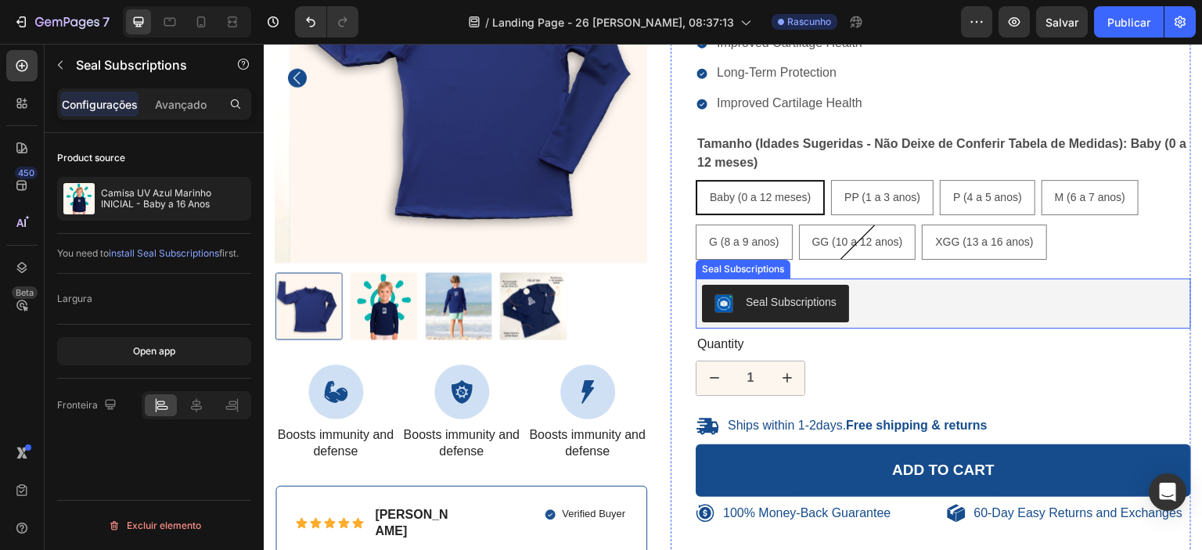
click at [926, 304] on div "Seal Subscriptions" at bounding box center [943, 304] width 483 height 38
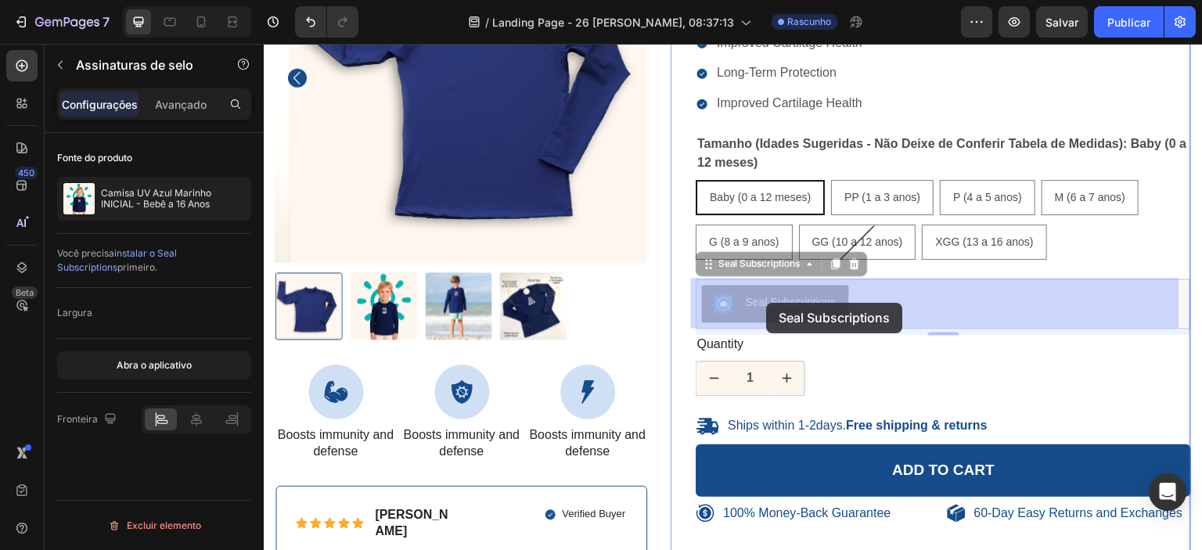
drag, startPoint x: 832, startPoint y: 302, endPoint x: 760, endPoint y: 300, distance: 72.0
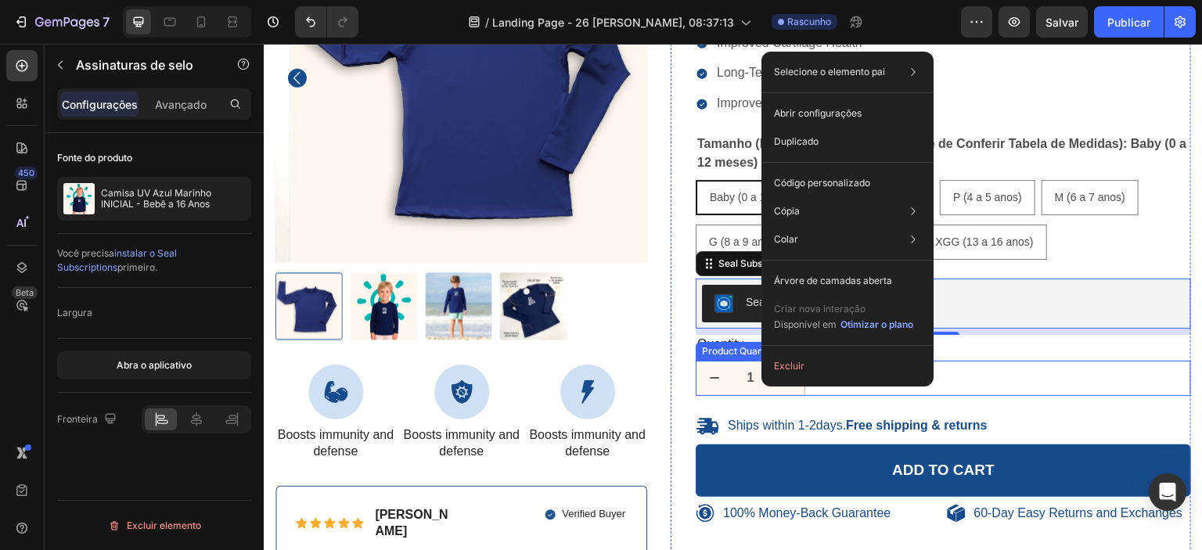
click at [993, 376] on div "1" at bounding box center [943, 378] width 495 height 35
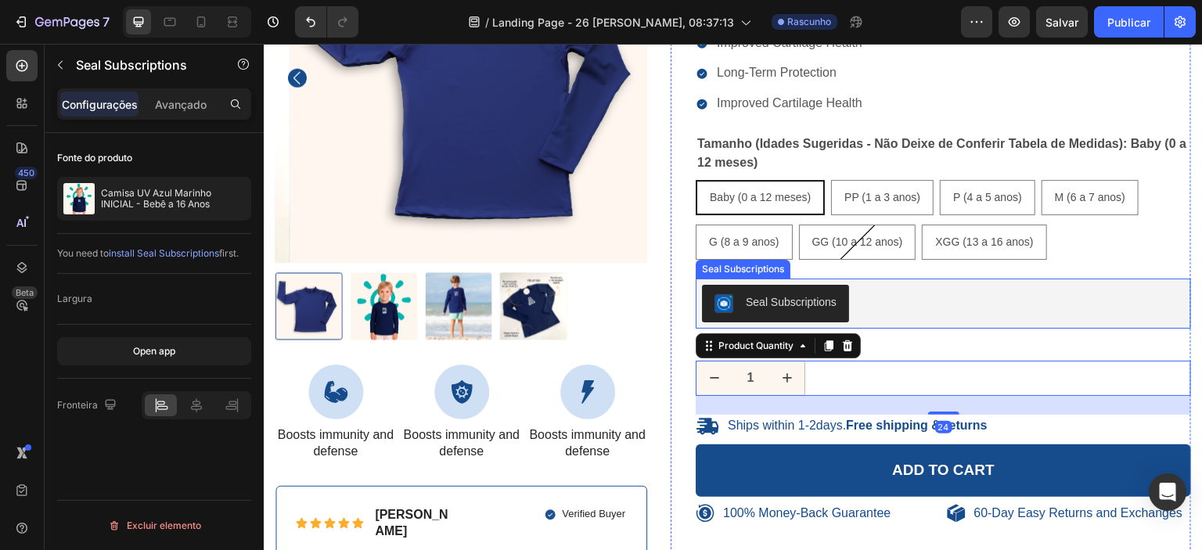
click at [788, 303] on div "Seal Subscriptions" at bounding box center [791, 302] width 91 height 16
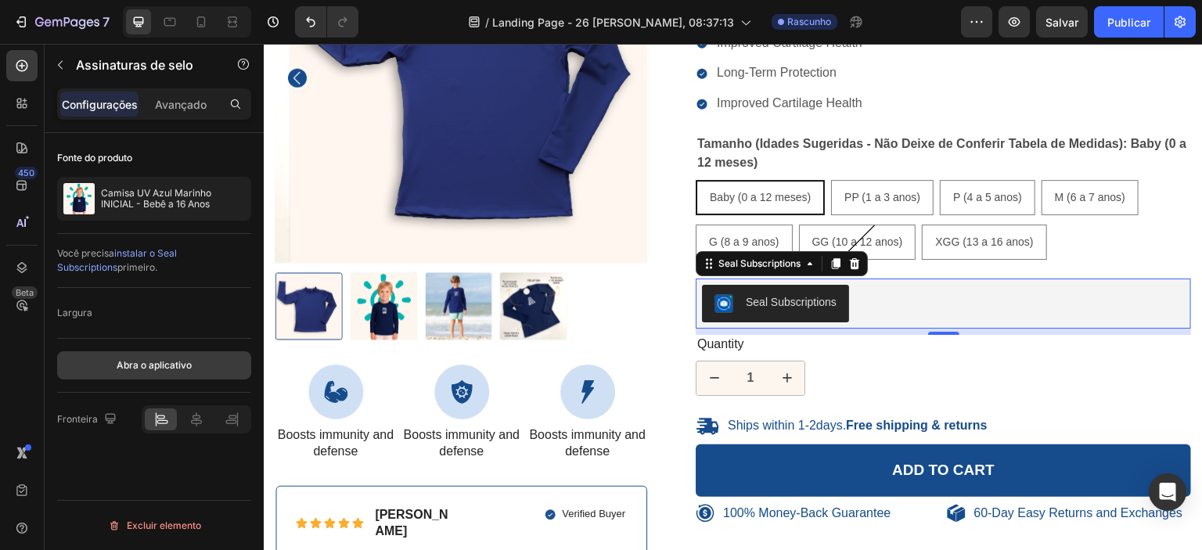
click at [201, 362] on button "Abra o aplicativo" at bounding box center [154, 365] width 194 height 28
click at [853, 297] on div "Seal Subscriptions" at bounding box center [943, 304] width 483 height 38
click at [853, 261] on icon at bounding box center [855, 263] width 10 height 11
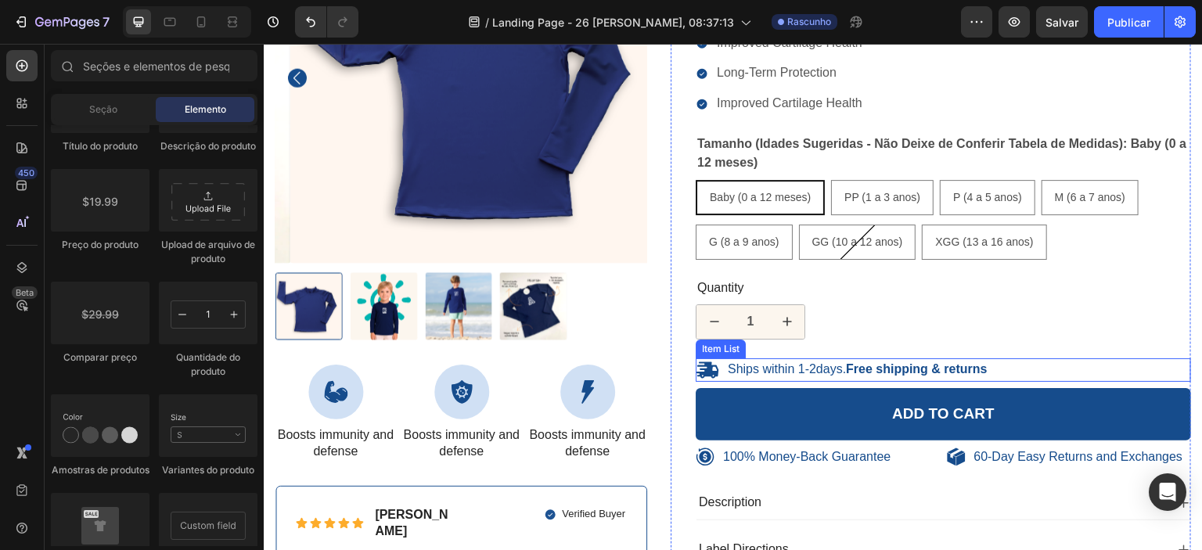
click at [750, 369] on p "Ships within 1-2days. Free shipping & returns" at bounding box center [858, 369] width 260 height 16
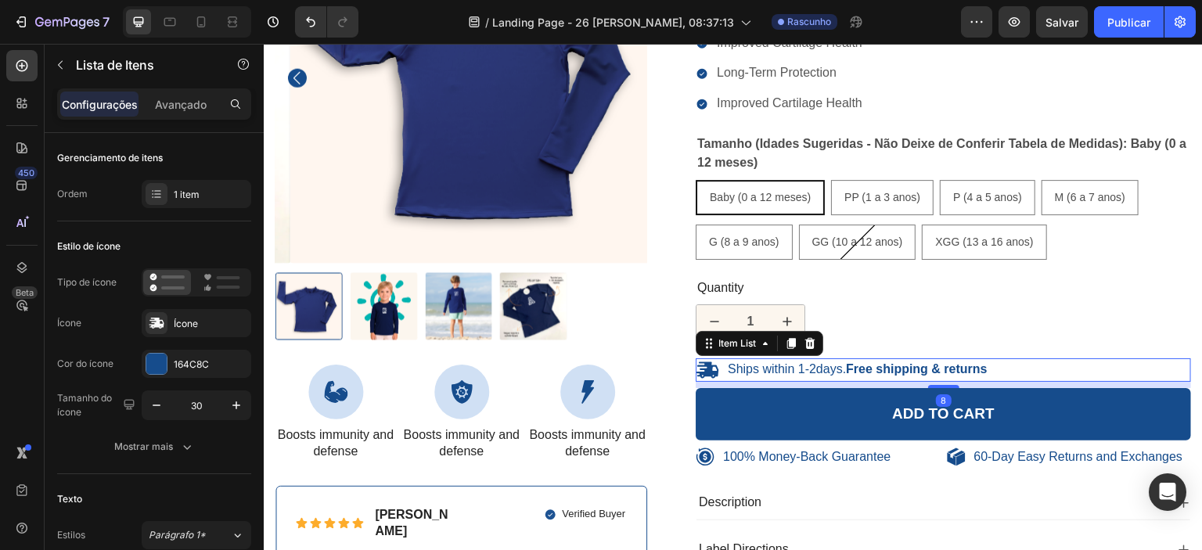
click at [999, 369] on div "Ships within 1-2days. Free shipping & returns" at bounding box center [943, 369] width 495 height 23
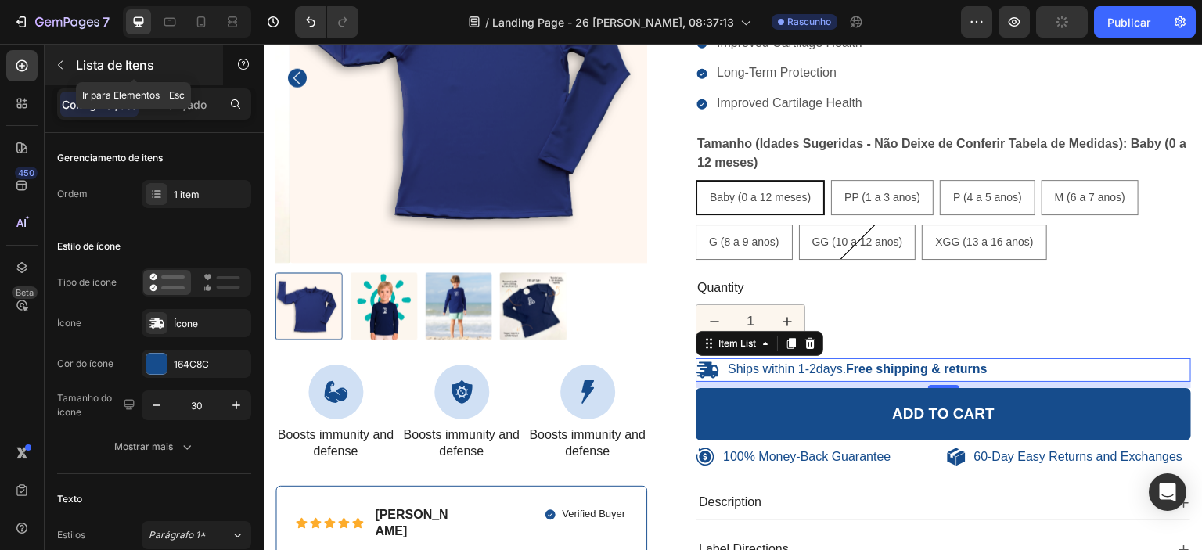
click at [61, 63] on icon "button" at bounding box center [60, 65] width 13 height 13
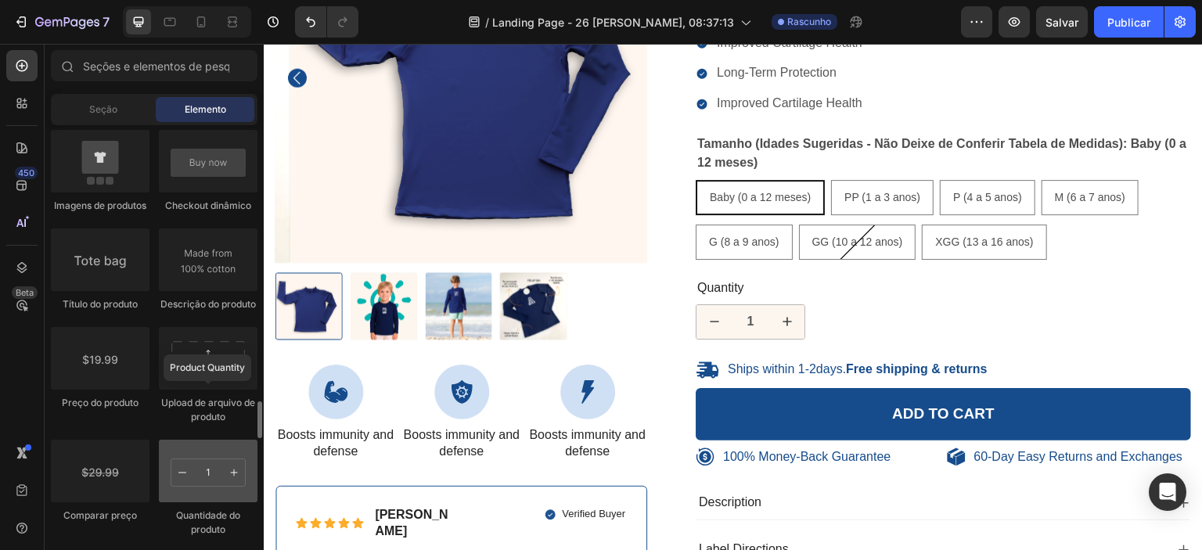
scroll to position [2418, 0]
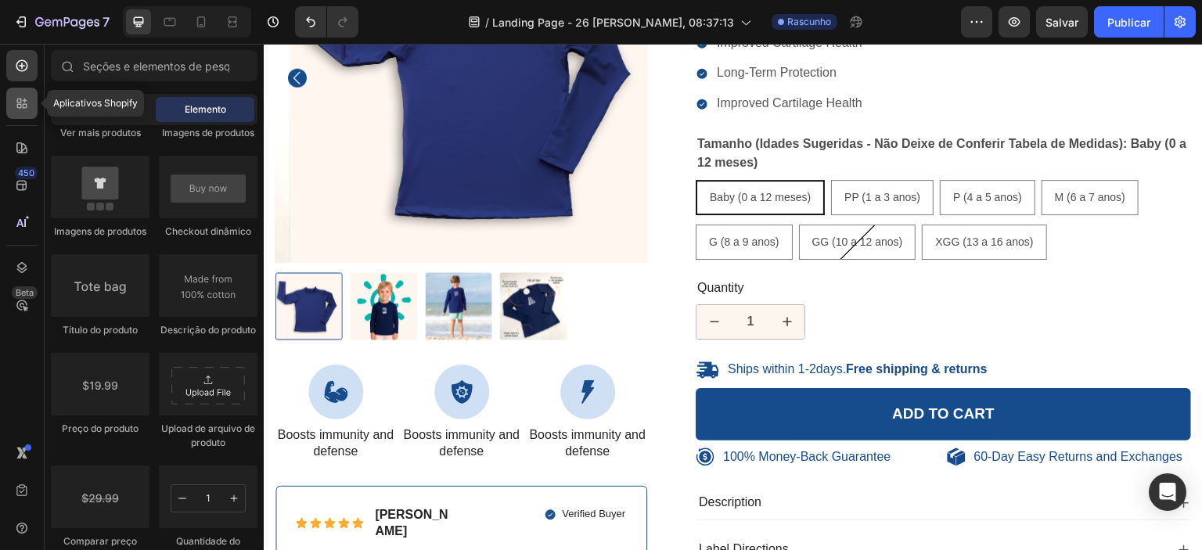
click at [31, 109] on div at bounding box center [21, 103] width 31 height 31
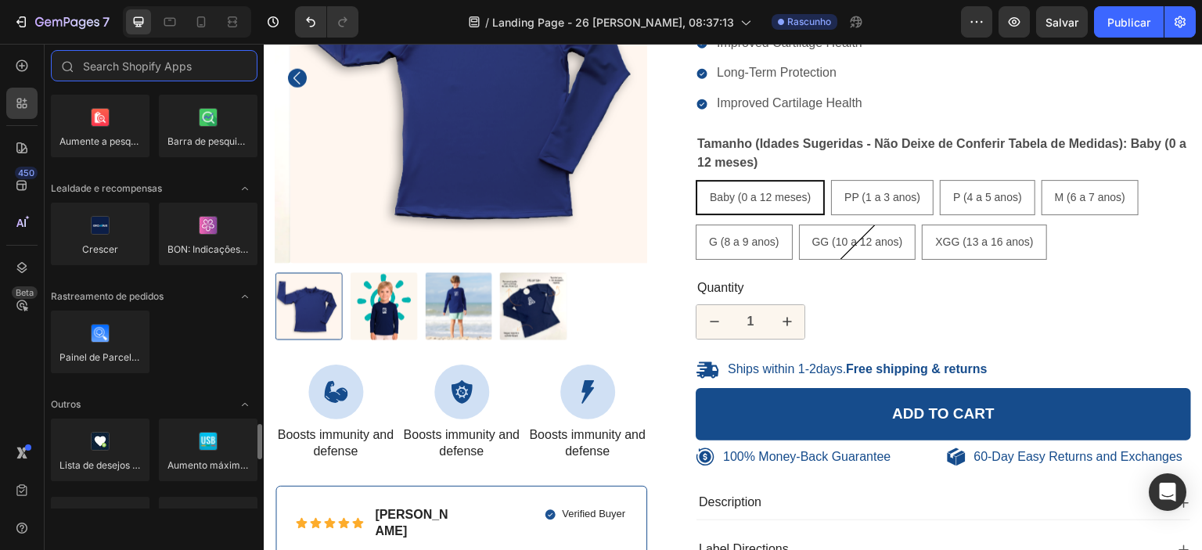
scroll to position [3023, 0]
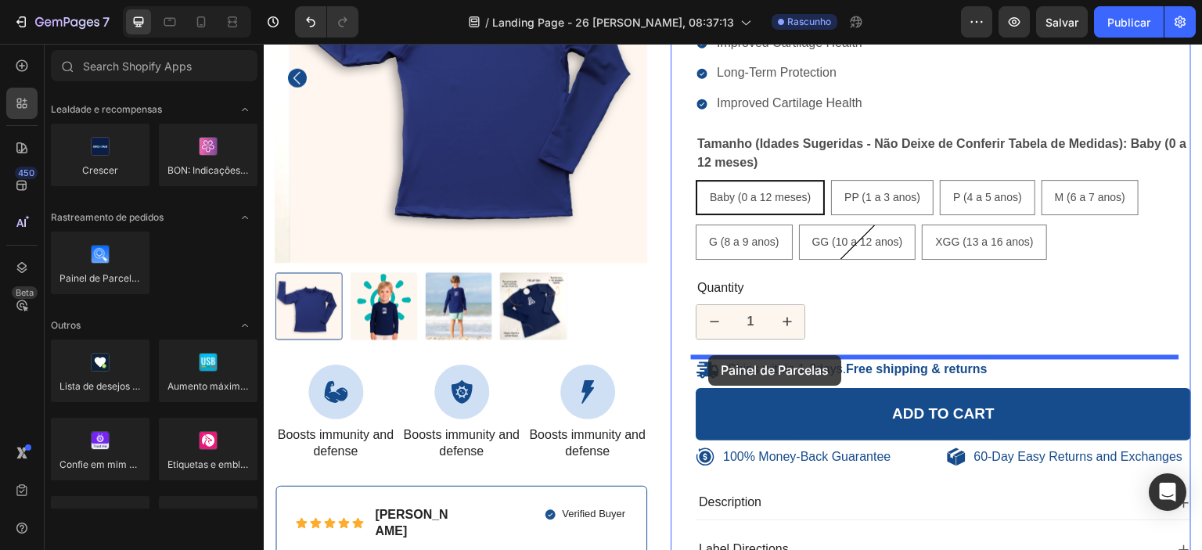
drag, startPoint x: 364, startPoint y: 307, endPoint x: 708, endPoint y: 355, distance: 347.7
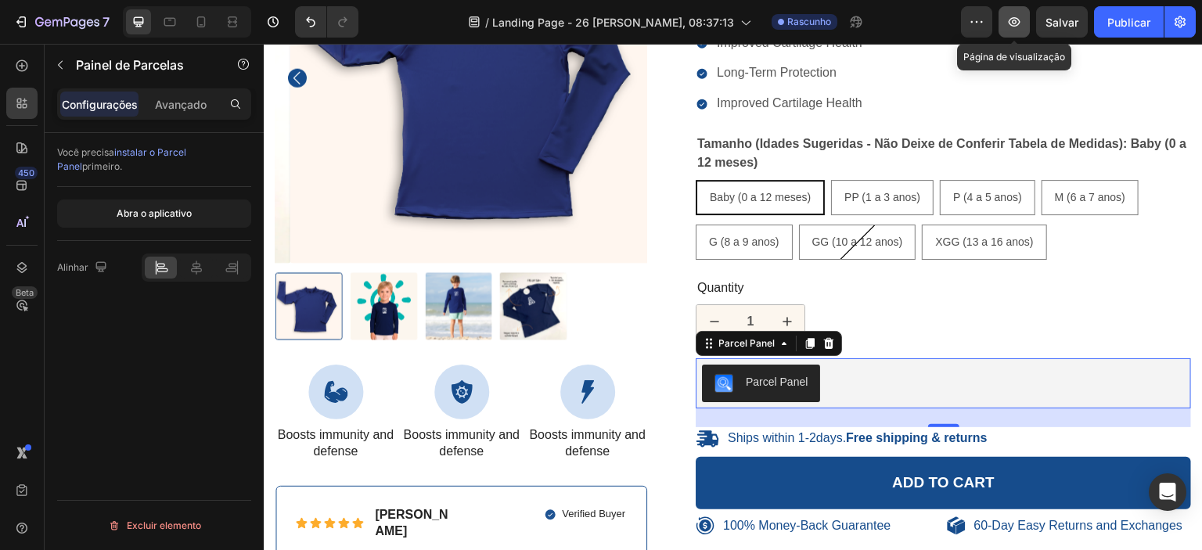
click at [1022, 27] on icon "button" at bounding box center [1014, 22] width 16 height 16
click at [827, 341] on icon at bounding box center [828, 343] width 13 height 13
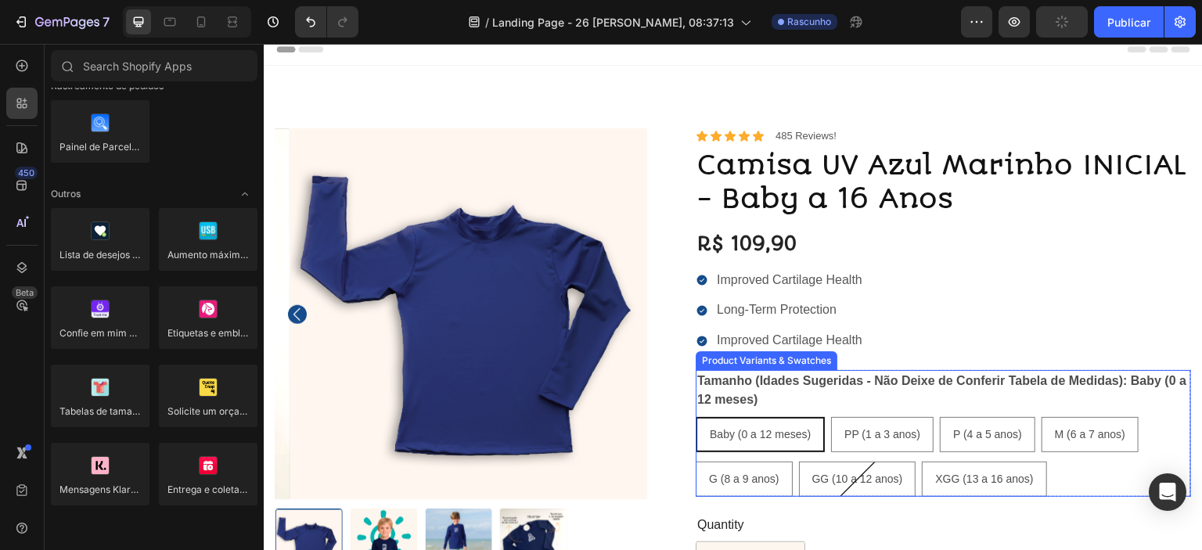
scroll to position [0, 0]
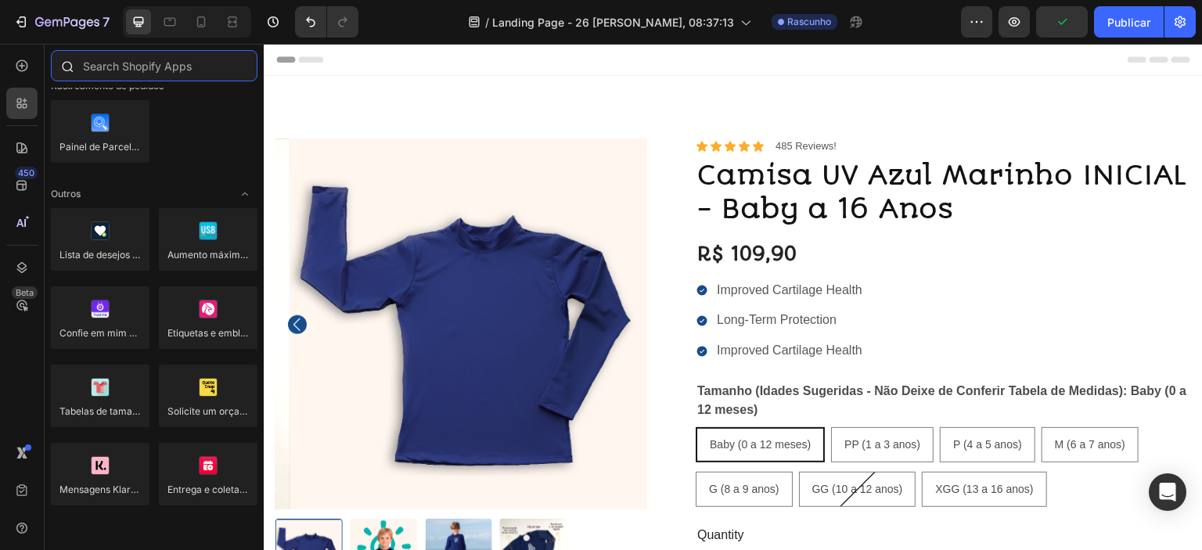
click at [138, 75] on input "text" at bounding box center [154, 65] width 207 height 31
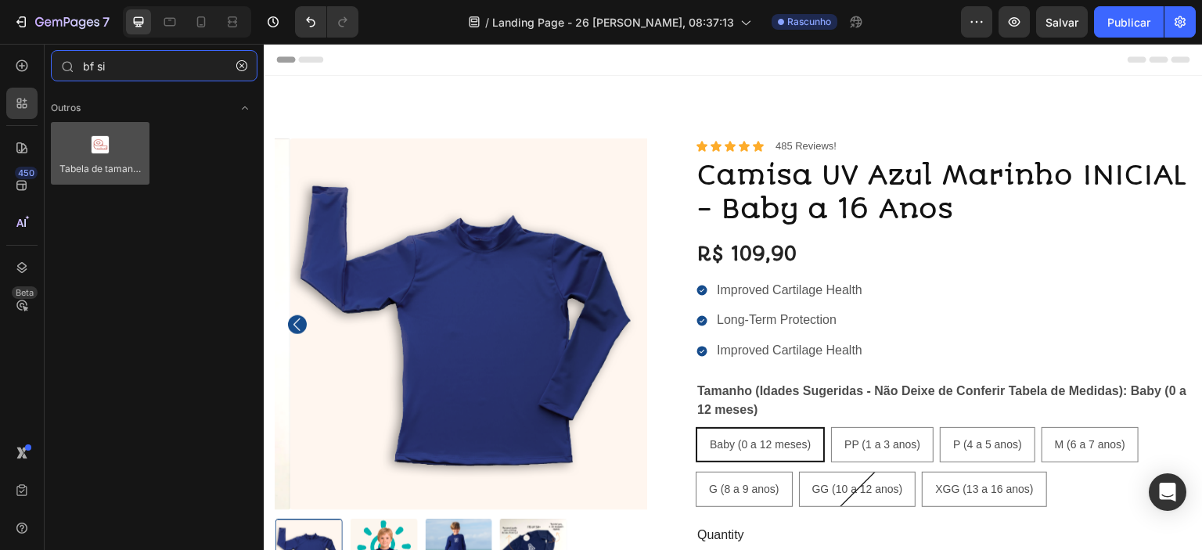
type input "bf si"
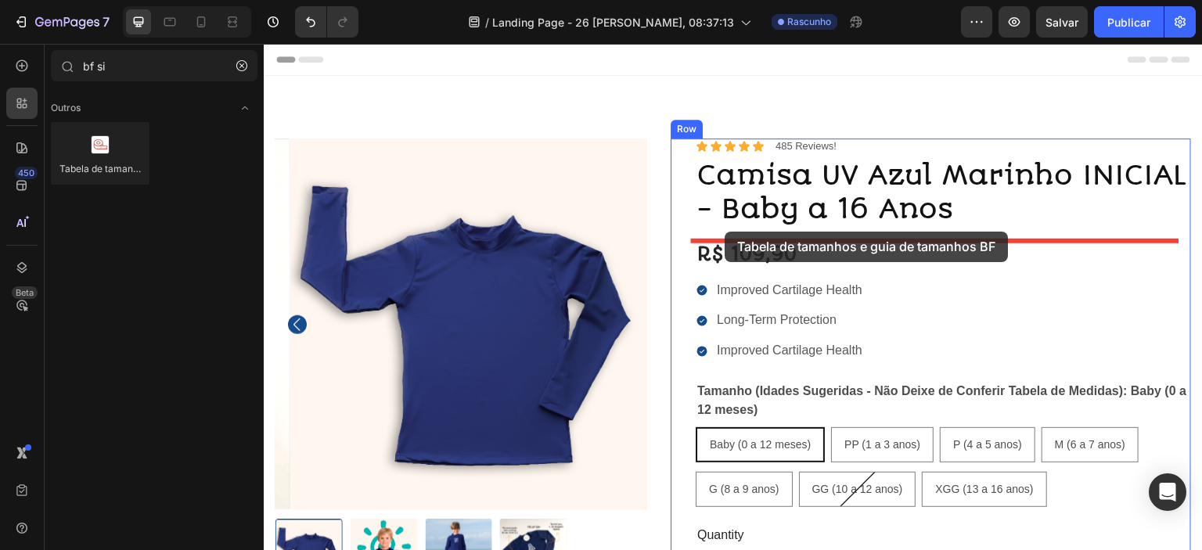
drag, startPoint x: 369, startPoint y: 192, endPoint x: 725, endPoint y: 232, distance: 357.4
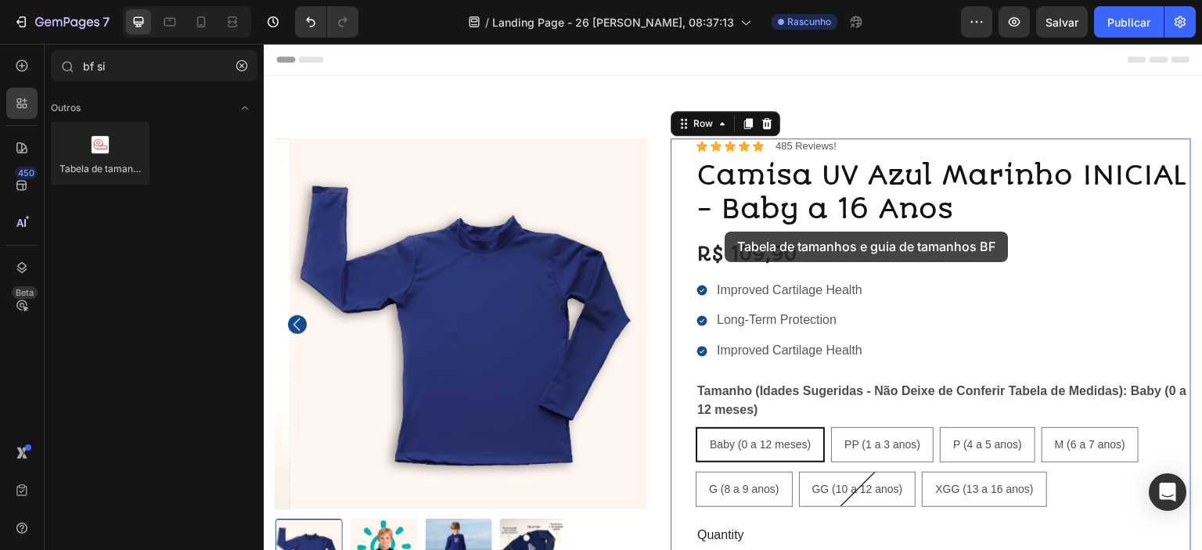
click at [725, 232] on div "Icon Icon Icon Icon Icon Icon List 485 Reviews! Text Block Row Camisa UV Azul M…" at bounding box center [943, 499] width 495 height 723
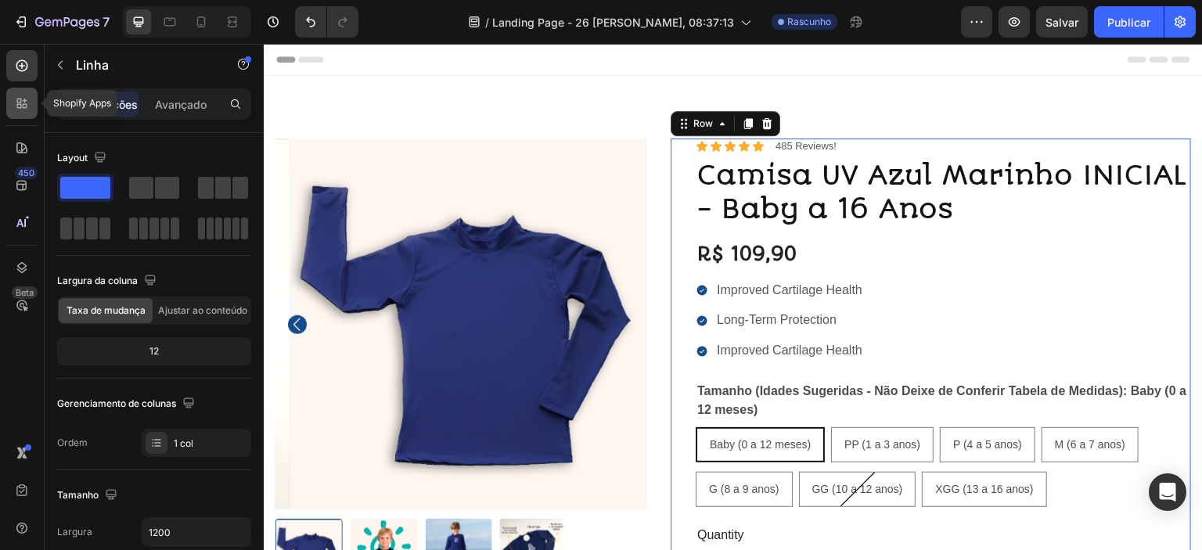
click at [19, 93] on div at bounding box center [21, 103] width 31 height 31
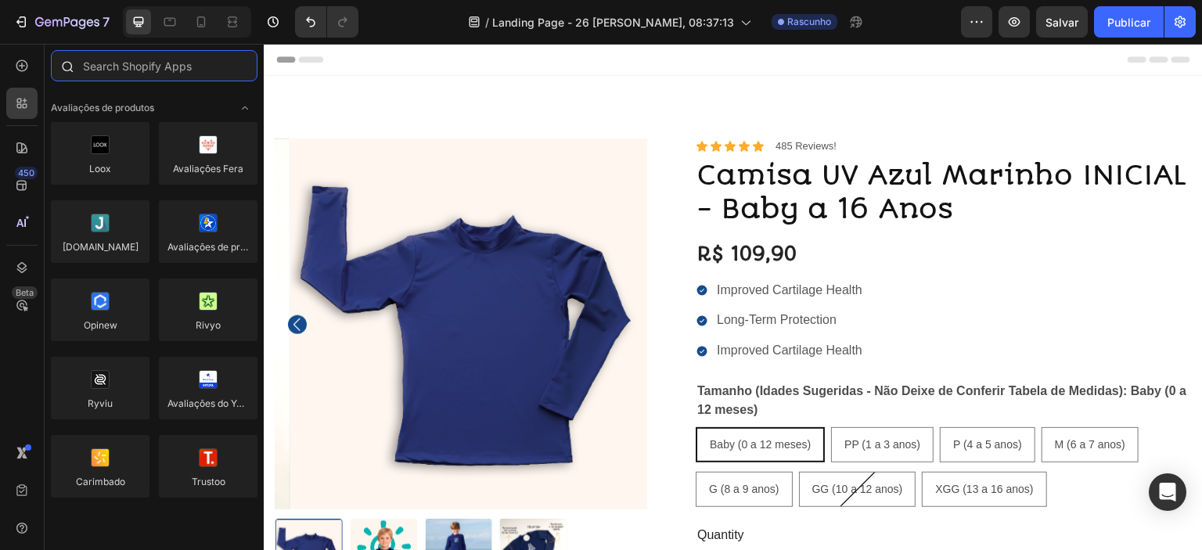
click at [155, 71] on input "text" at bounding box center [154, 65] width 207 height 31
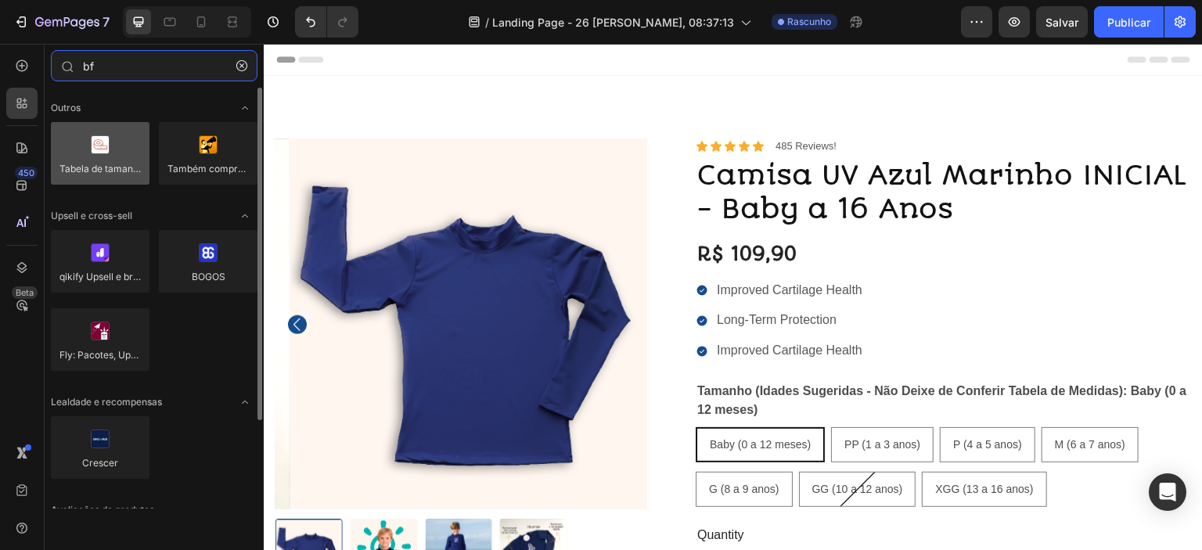
type input "bf"
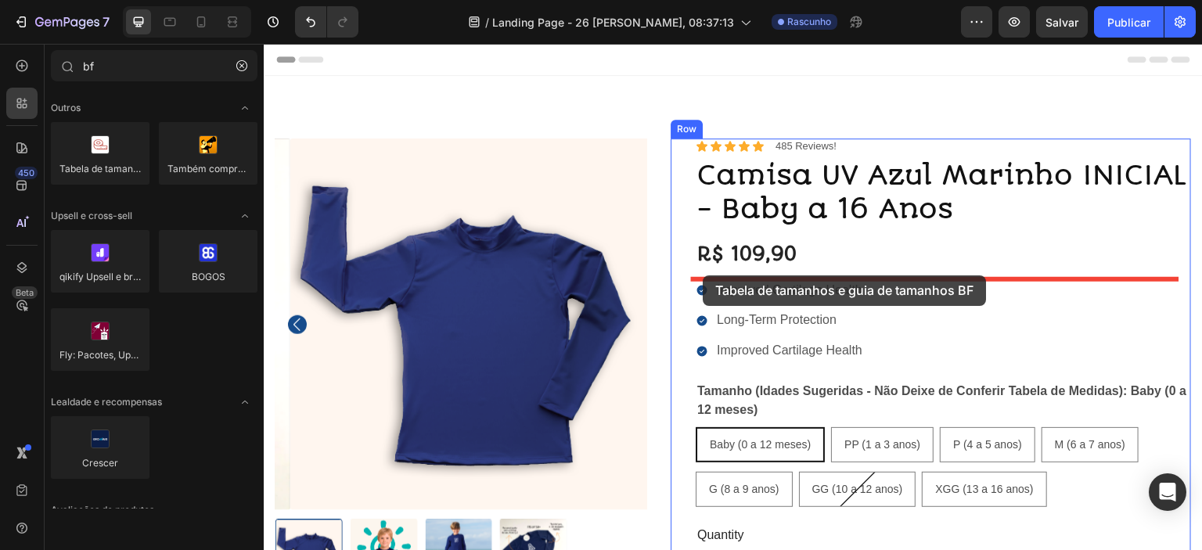
drag, startPoint x: 367, startPoint y: 214, endPoint x: 703, endPoint y: 275, distance: 341.3
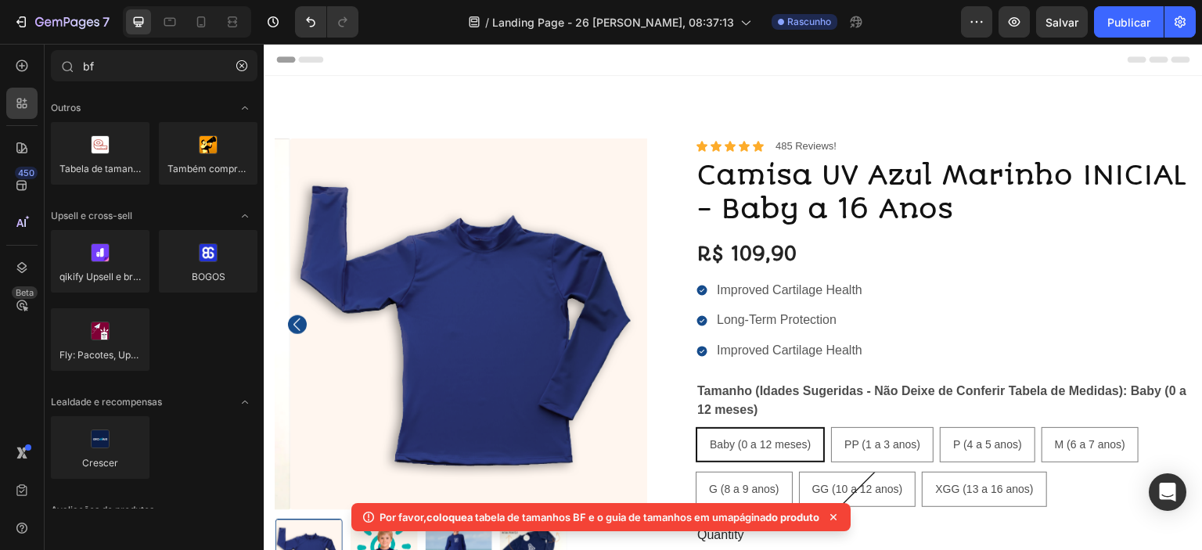
click at [836, 518] on icon at bounding box center [833, 517] width 6 height 6
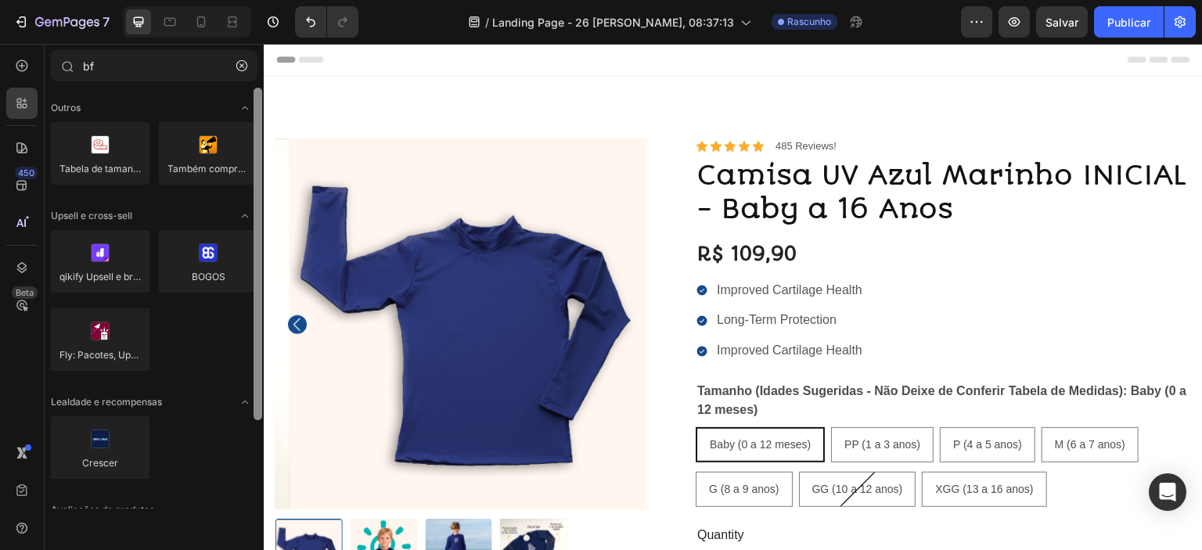
drag, startPoint x: 255, startPoint y: 297, endPoint x: 252, endPoint y: 153, distance: 143.2
click at [253, 166] on div at bounding box center [257, 254] width 9 height 333
click at [241, 65] on icon "button" at bounding box center [241, 65] width 11 height 11
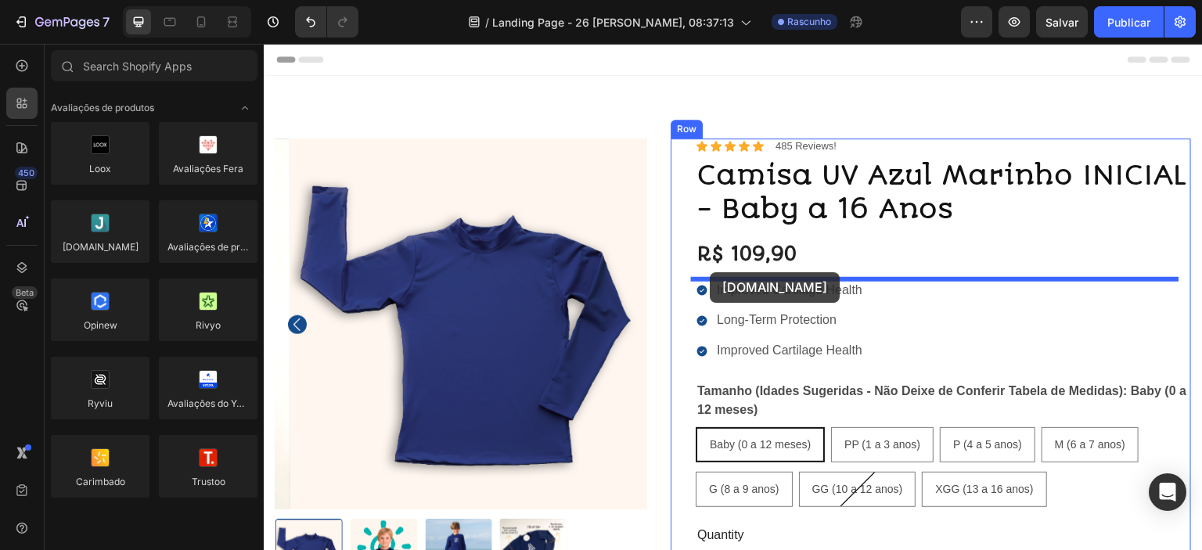
drag, startPoint x: 364, startPoint y: 287, endPoint x: 709, endPoint y: 158, distance: 368.4
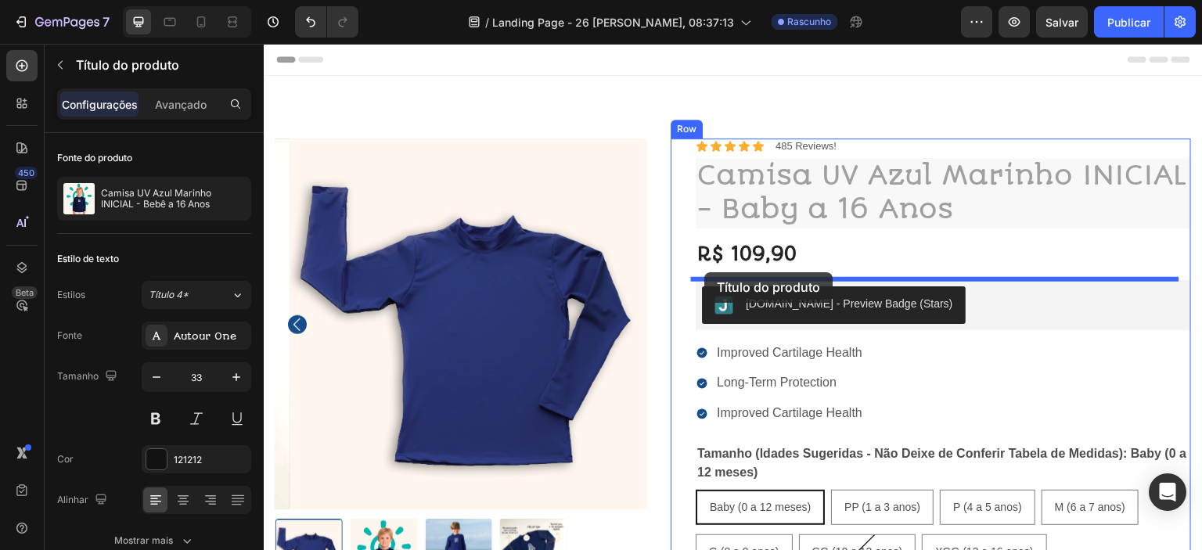
drag, startPoint x: 709, startPoint y: 158, endPoint x: 704, endPoint y: 272, distance: 114.3
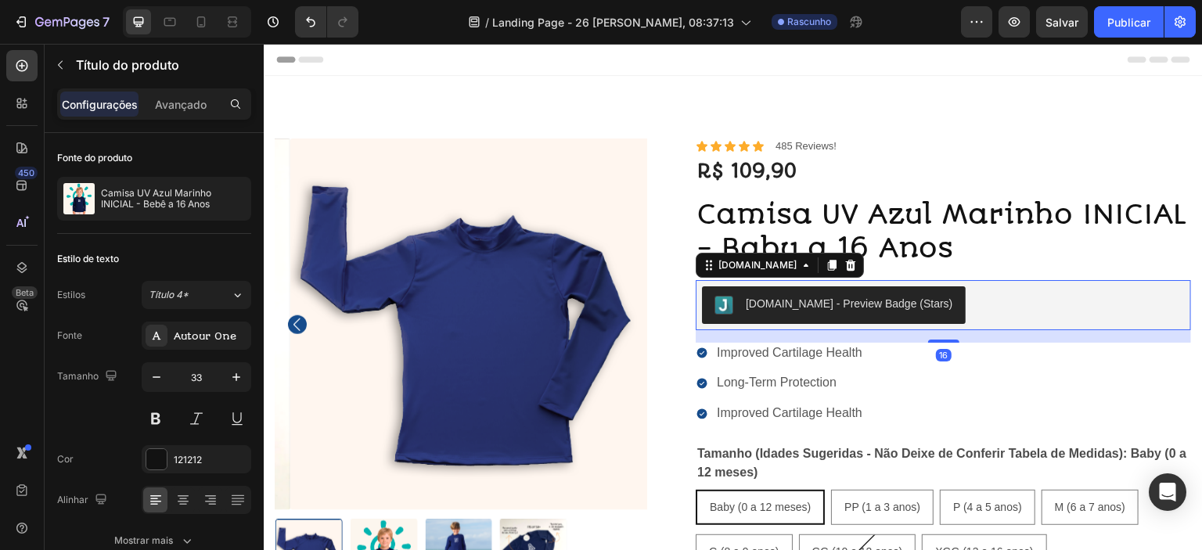
click at [868, 304] on div "[DOMAIN_NAME] - Preview Badge (Stars)" at bounding box center [849, 304] width 207 height 16
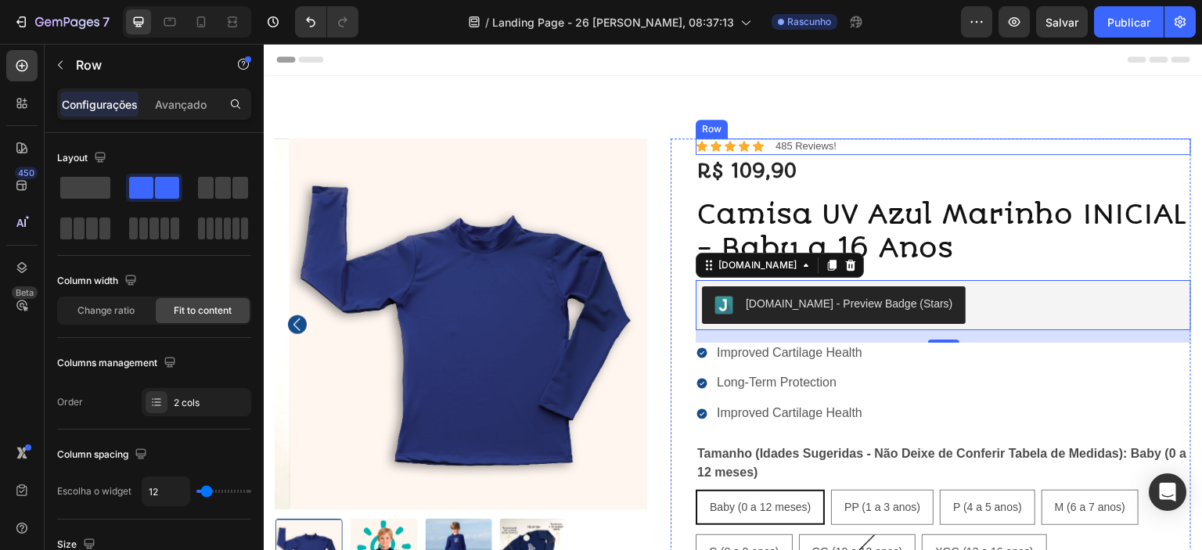
click at [765, 144] on div "Icon Icon Icon Icon Icon Icon List 485 Reviews! Text Block Row" at bounding box center [943, 146] width 495 height 16
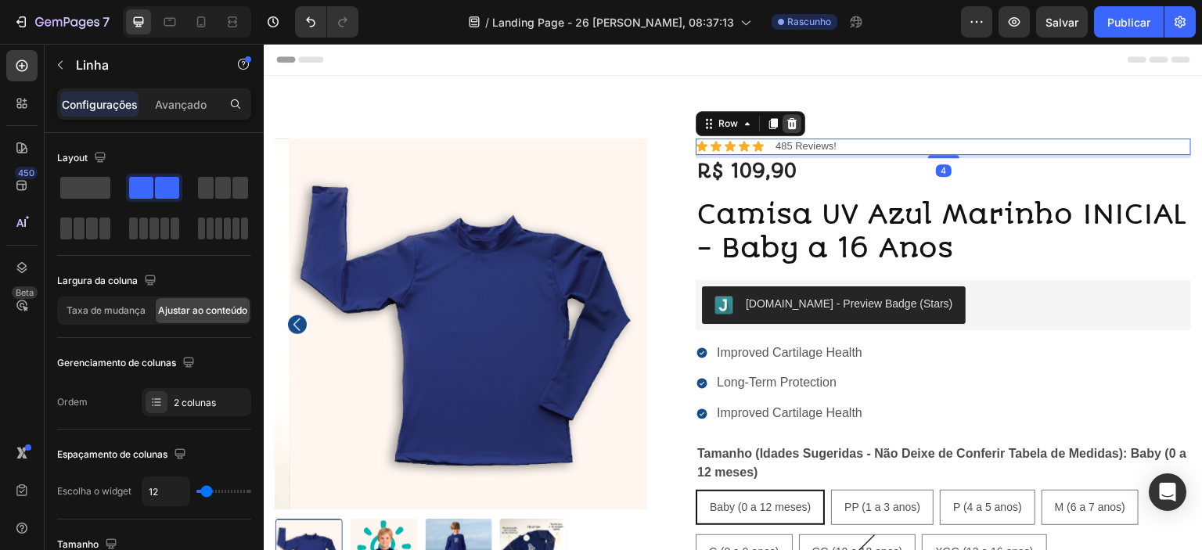
click at [787, 124] on icon at bounding box center [792, 123] width 13 height 13
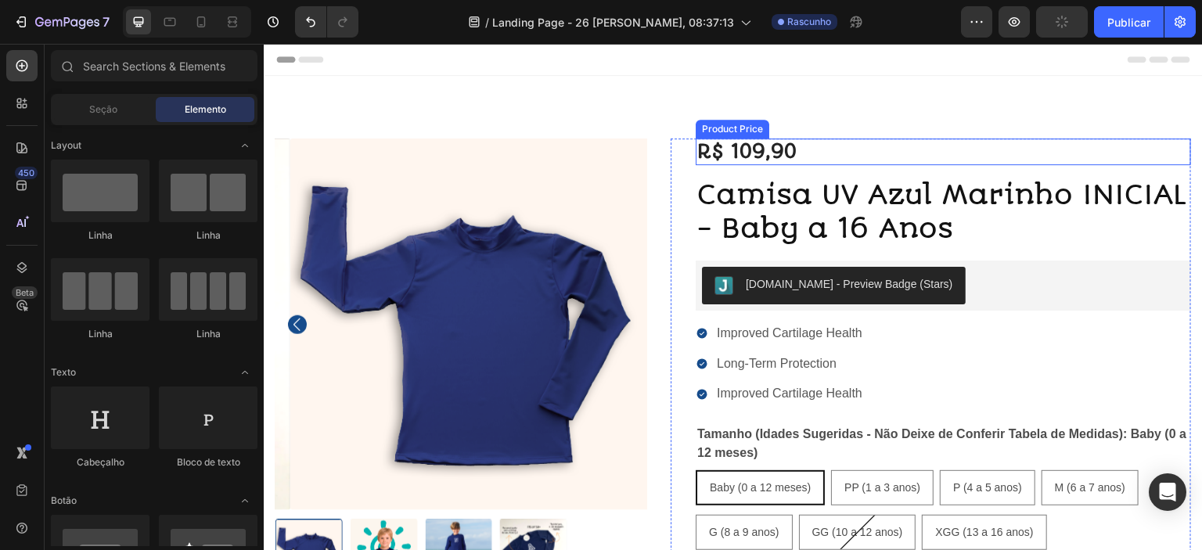
click at [753, 153] on div "R$ 109,90" at bounding box center [943, 151] width 495 height 27
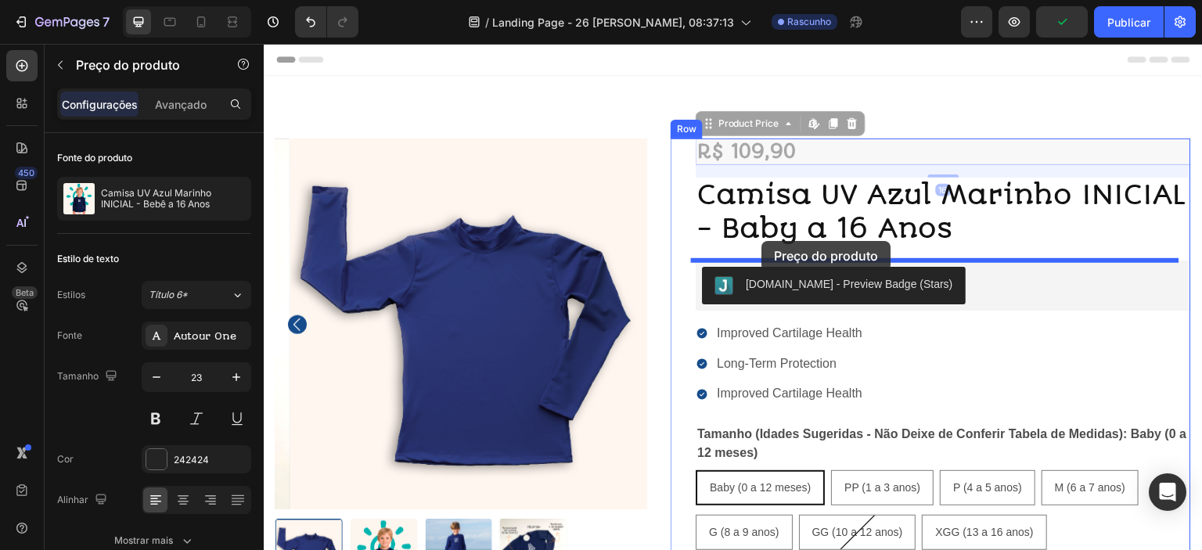
drag, startPoint x: 771, startPoint y: 148, endPoint x: 762, endPoint y: 241, distance: 93.5
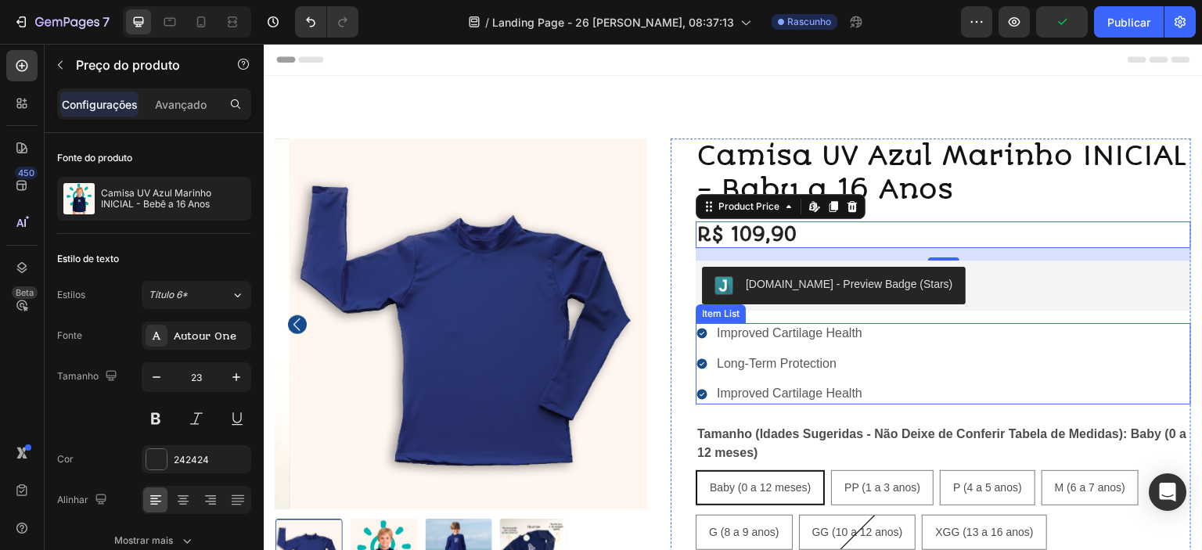
click at [955, 387] on div "Improved Cartilage Health Long-Term Protection Improved Cartilage Health" at bounding box center [943, 363] width 495 height 81
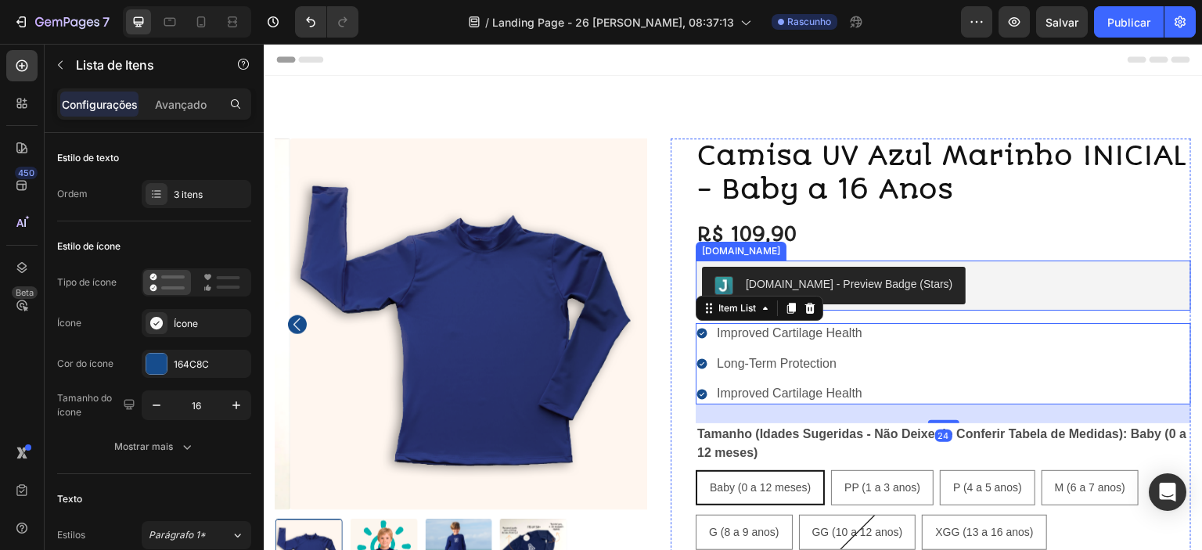
click at [1022, 289] on div "[DOMAIN_NAME] - Preview Badge (Stars)" at bounding box center [943, 286] width 483 height 38
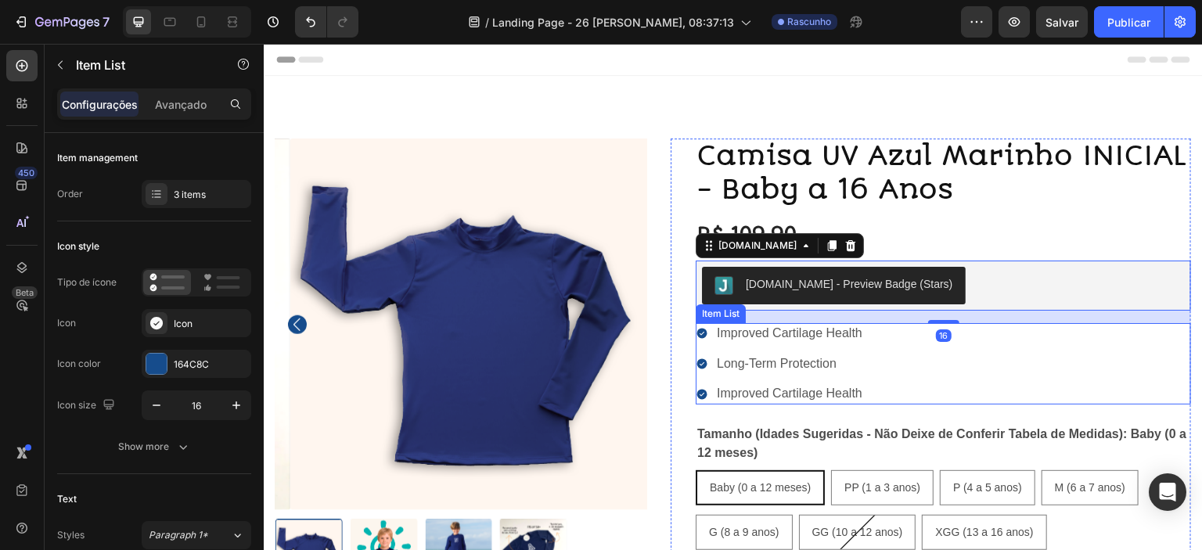
click at [879, 378] on div "Improved Cartilage Health Long-Term Protection Improved Cartilage Health" at bounding box center [943, 363] width 495 height 81
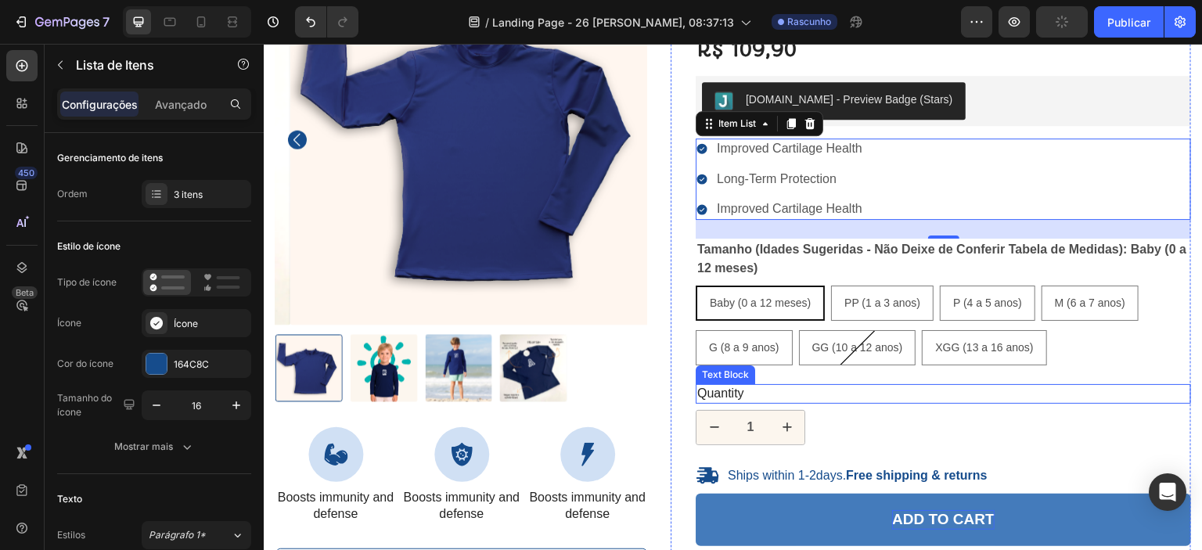
scroll to position [235, 0]
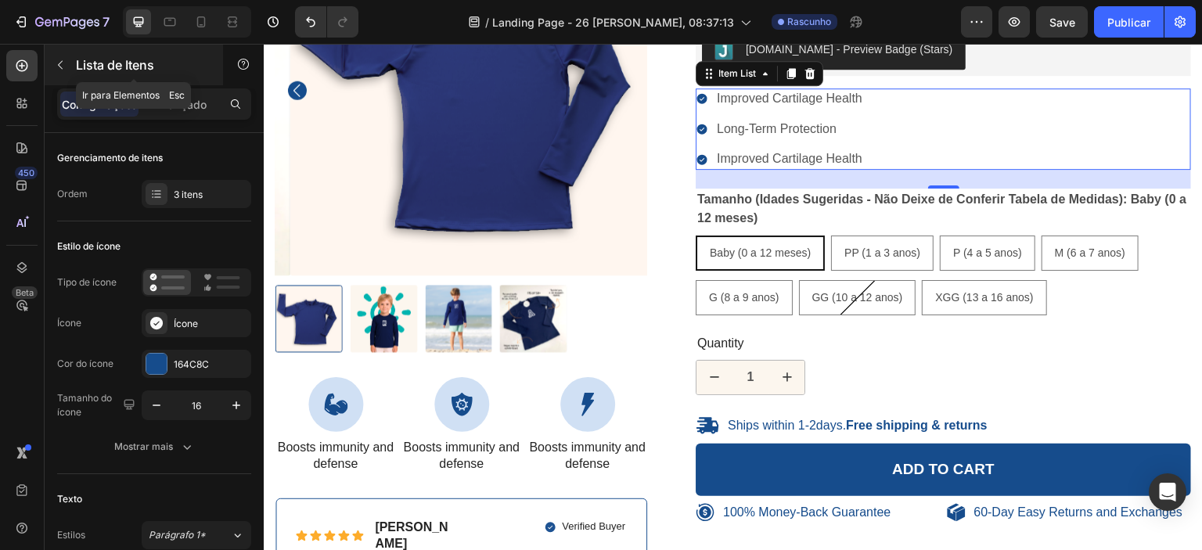
click at [64, 62] on icon "button" at bounding box center [60, 65] width 13 height 13
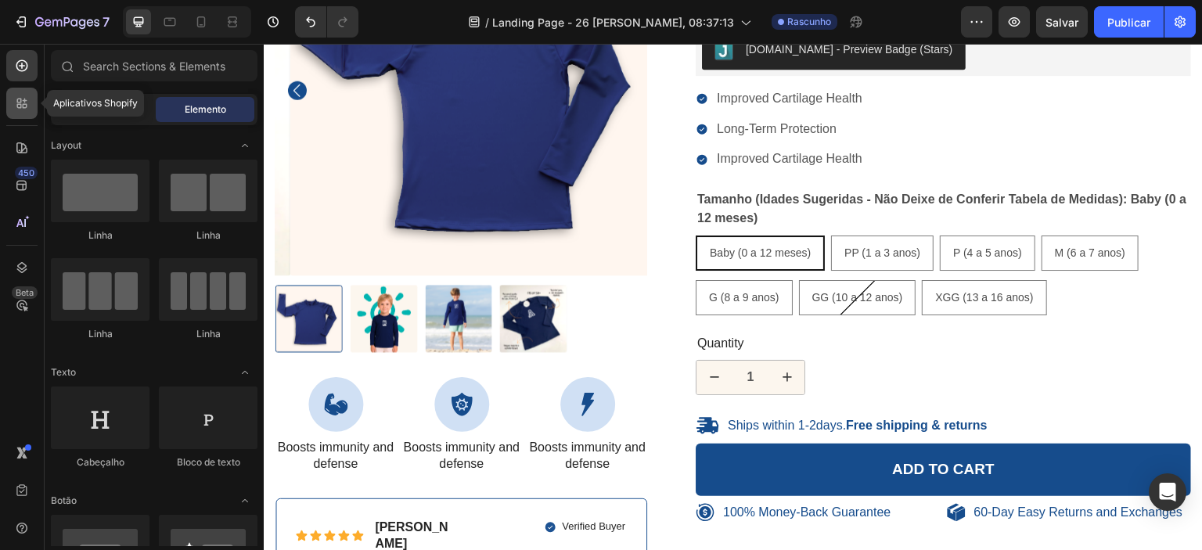
drag, startPoint x: 23, startPoint y: 93, endPoint x: 34, endPoint y: 94, distance: 11.8
click at [23, 94] on div at bounding box center [21, 103] width 31 height 31
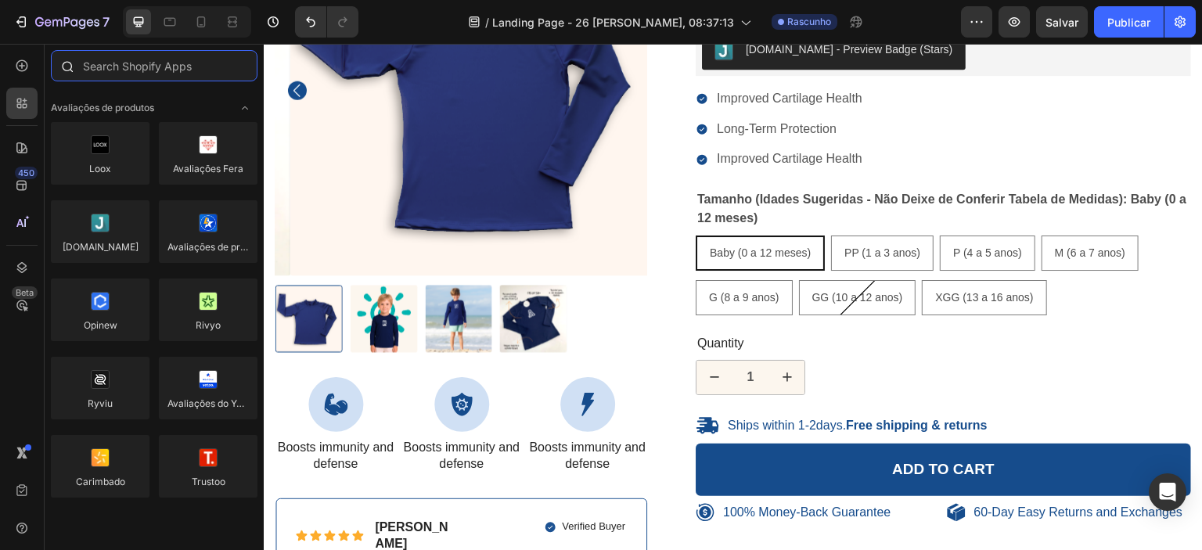
click at [110, 65] on input "text" at bounding box center [154, 65] width 207 height 31
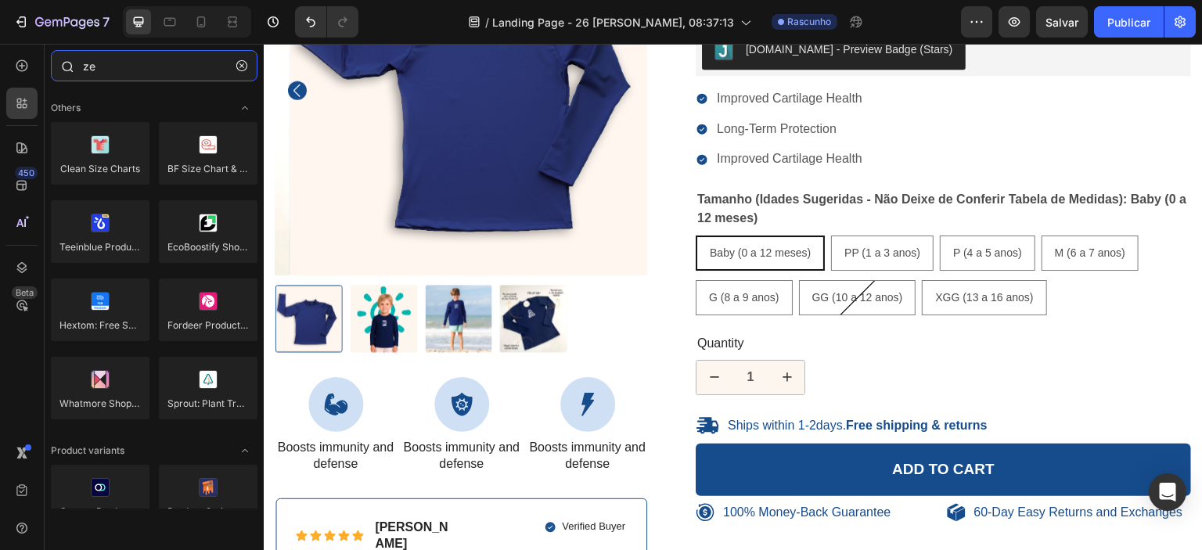
type input "z"
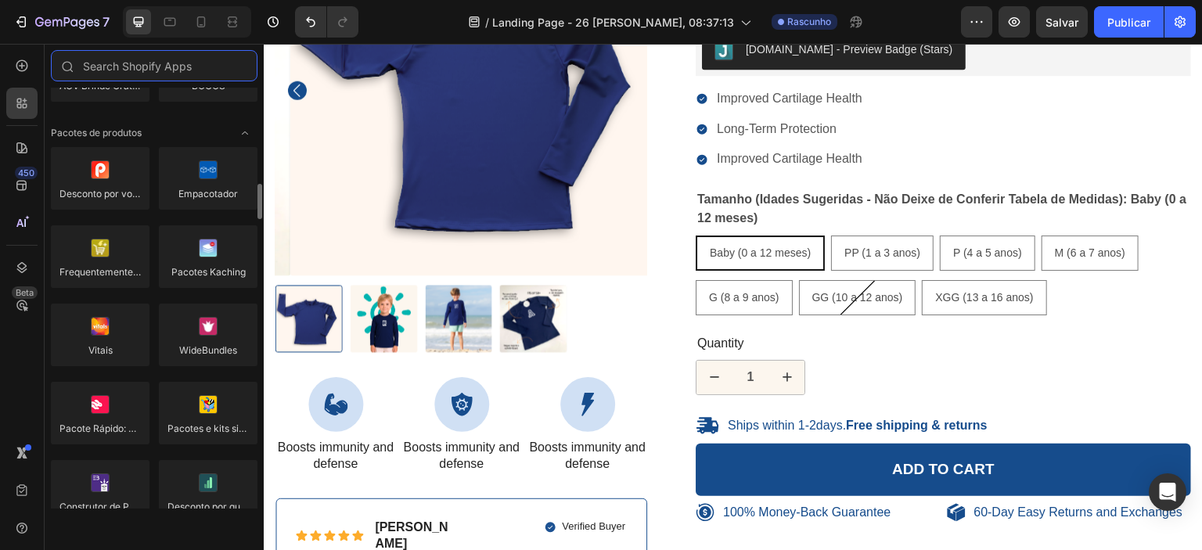
scroll to position [1183, 0]
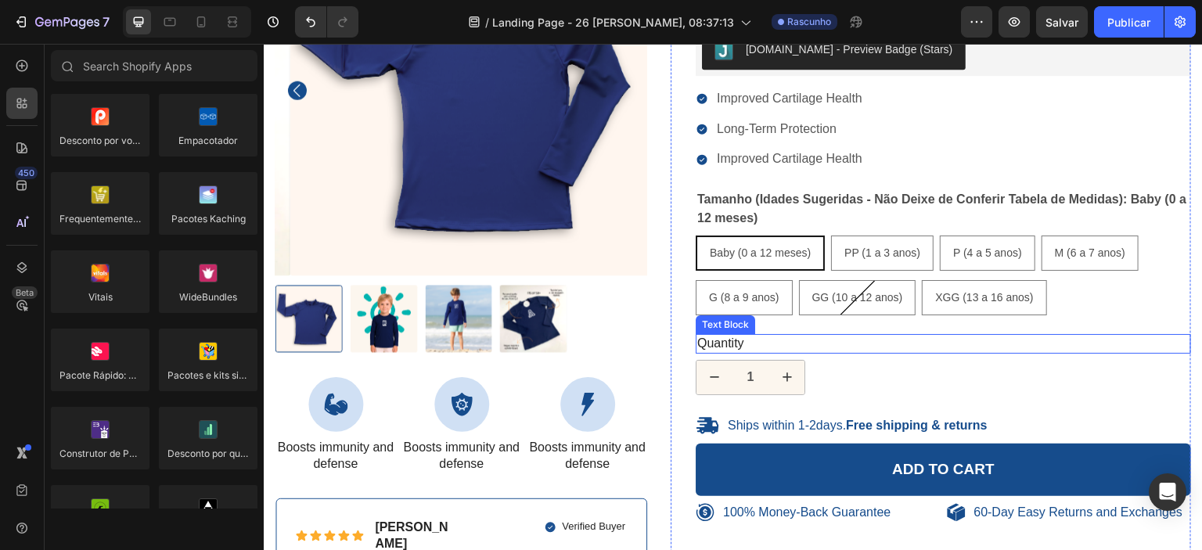
click at [951, 341] on div "Quantity" at bounding box center [943, 344] width 495 height 20
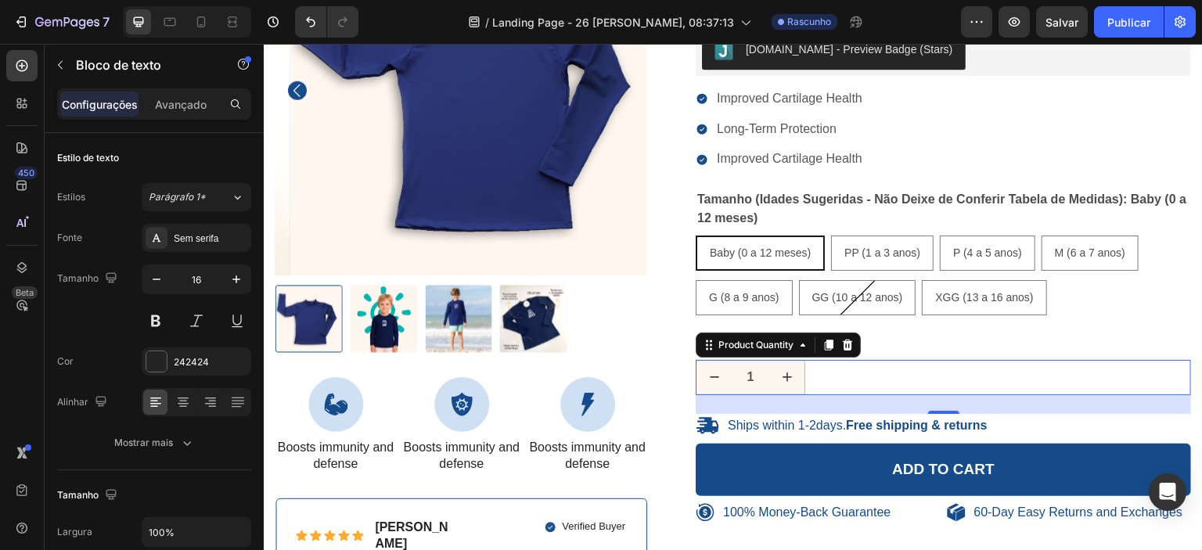
click at [964, 393] on div "1" at bounding box center [943, 377] width 495 height 35
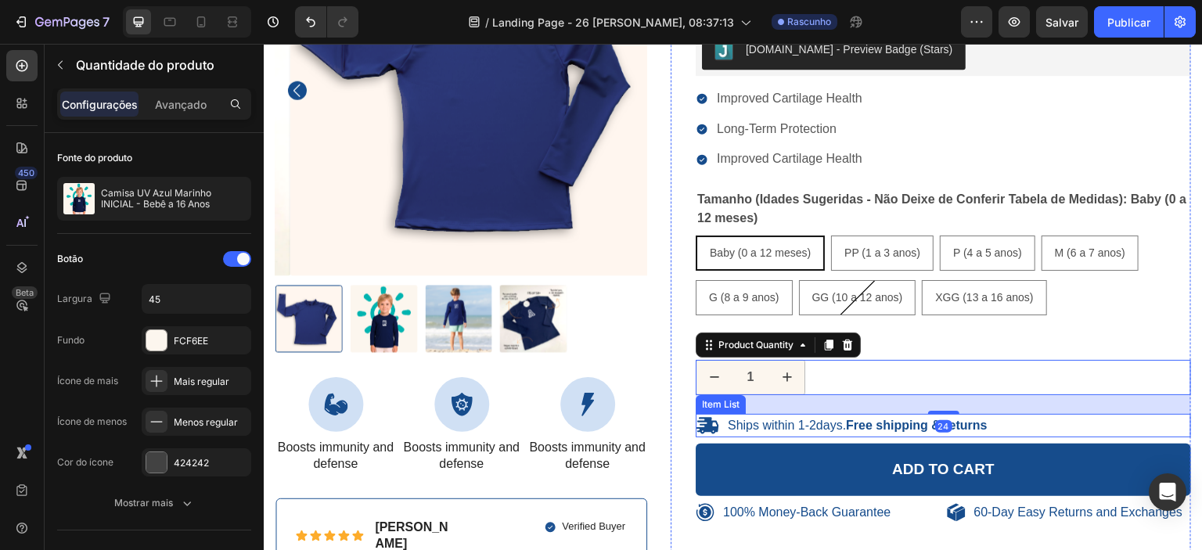
click at [984, 426] on strong "Free shipping & returns" at bounding box center [916, 425] width 141 height 13
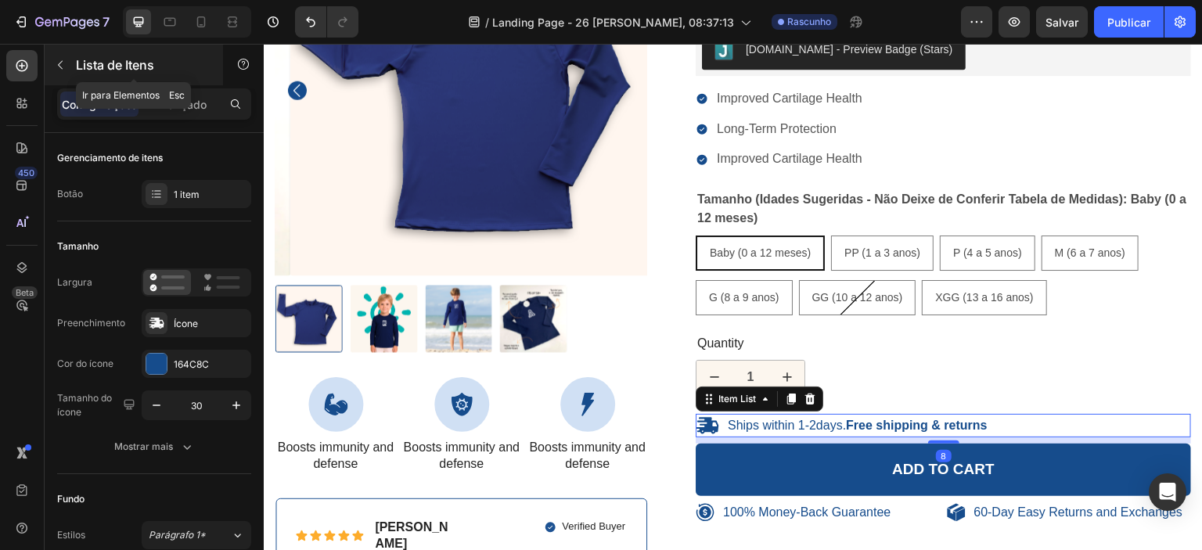
click at [63, 63] on icon "button" at bounding box center [60, 65] width 13 height 13
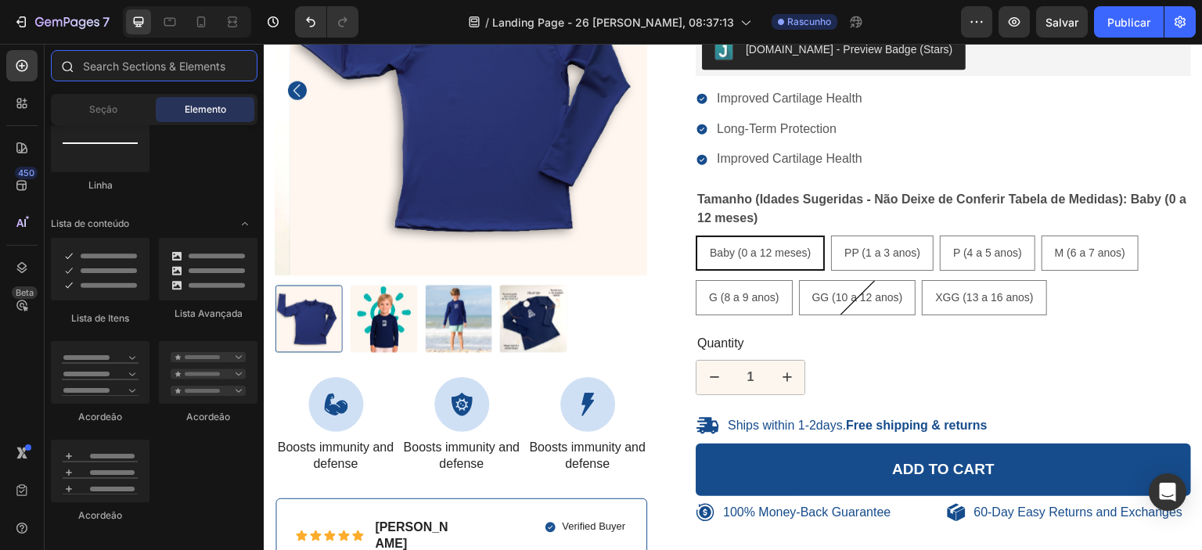
click at [177, 66] on input "text" at bounding box center [154, 65] width 207 height 31
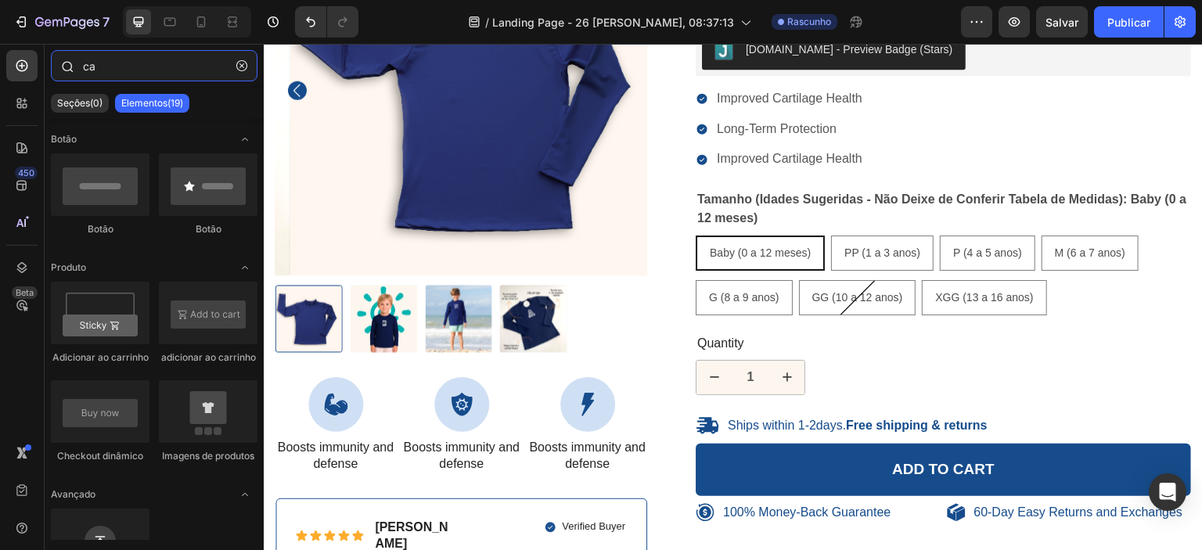
type input "c"
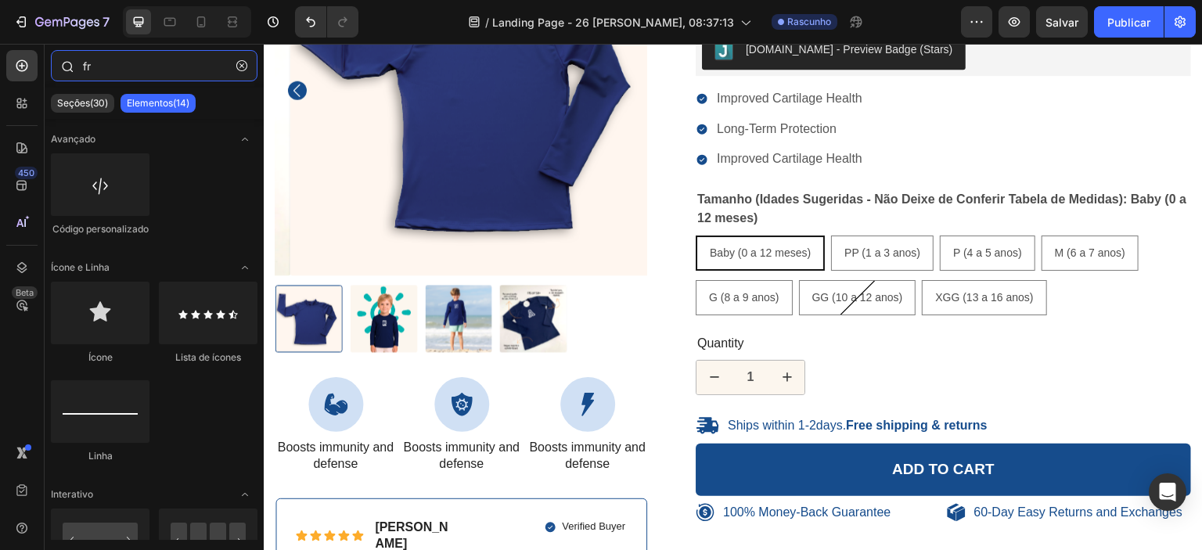
type input "f"
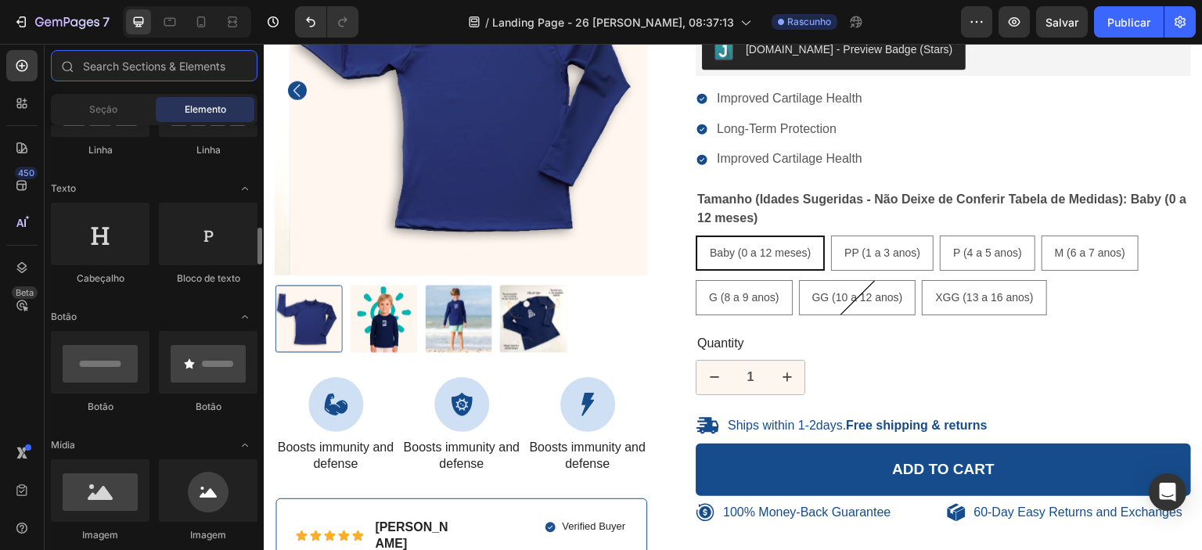
scroll to position [341, 0]
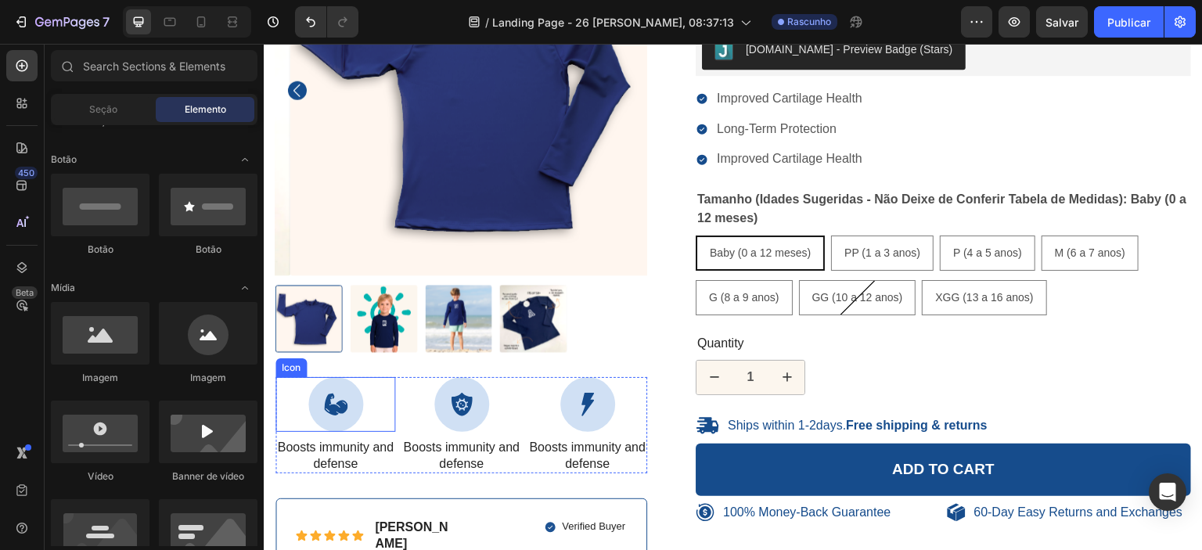
click at [336, 411] on div at bounding box center [335, 404] width 55 height 55
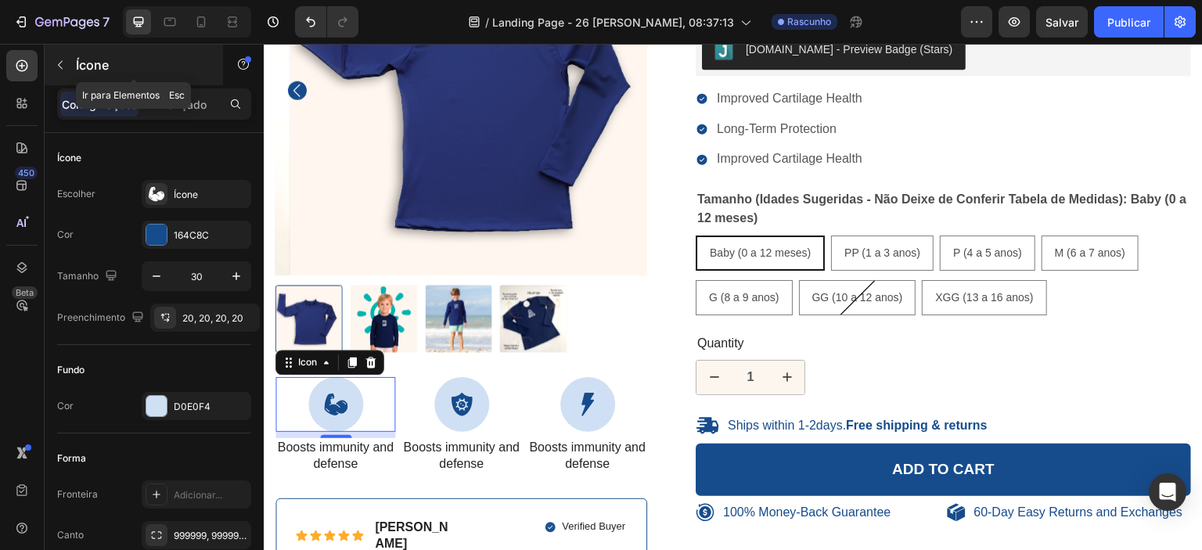
click at [68, 65] on button "button" at bounding box center [60, 64] width 25 height 25
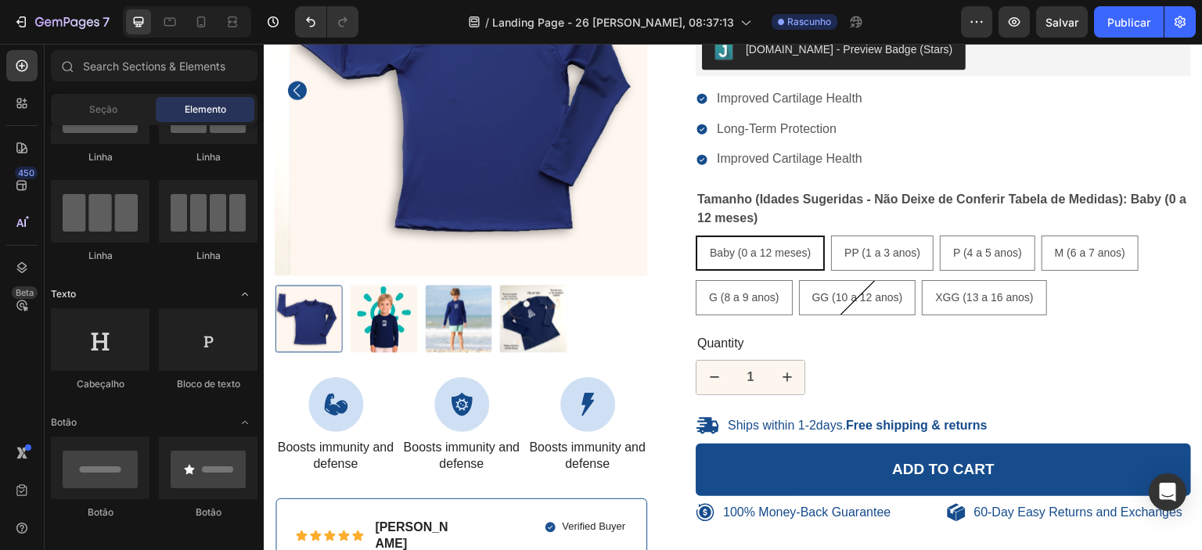
scroll to position [0, 0]
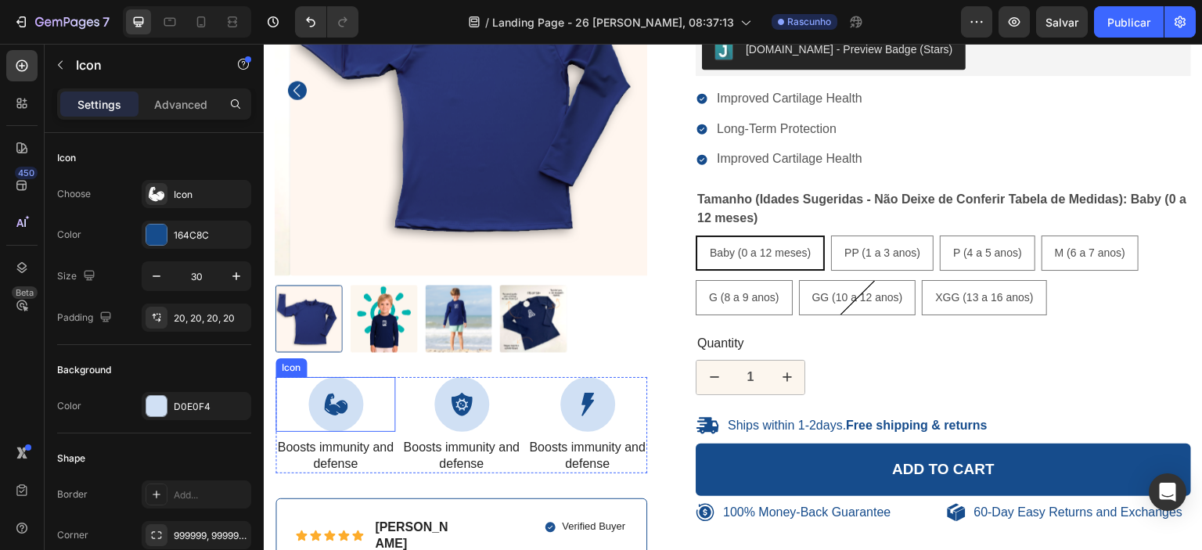
click at [346, 407] on div at bounding box center [335, 404] width 55 height 55
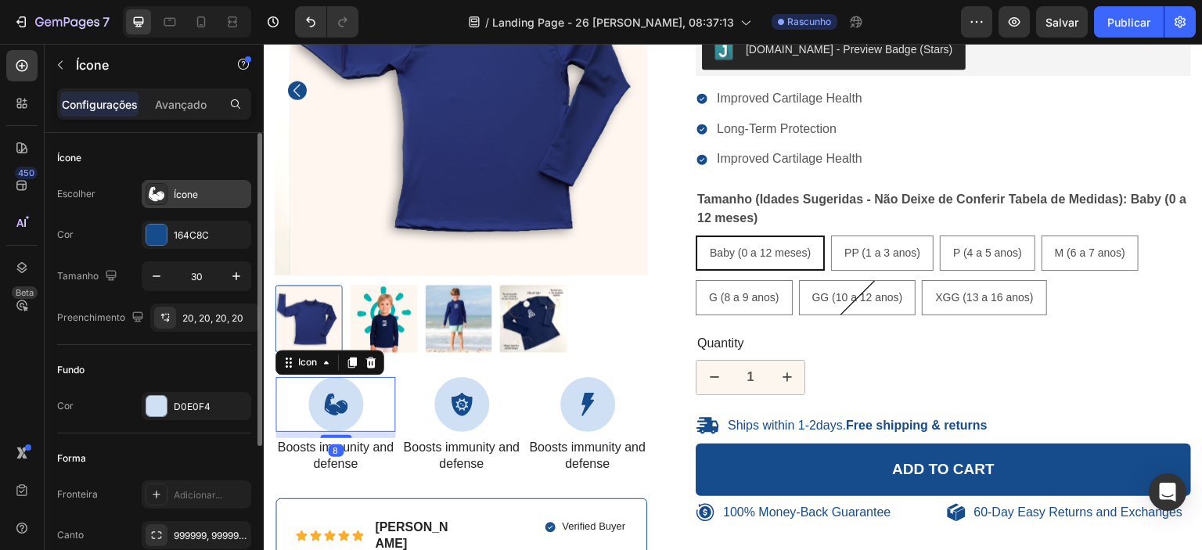
click at [172, 200] on div "Ícone" at bounding box center [197, 194] width 110 height 28
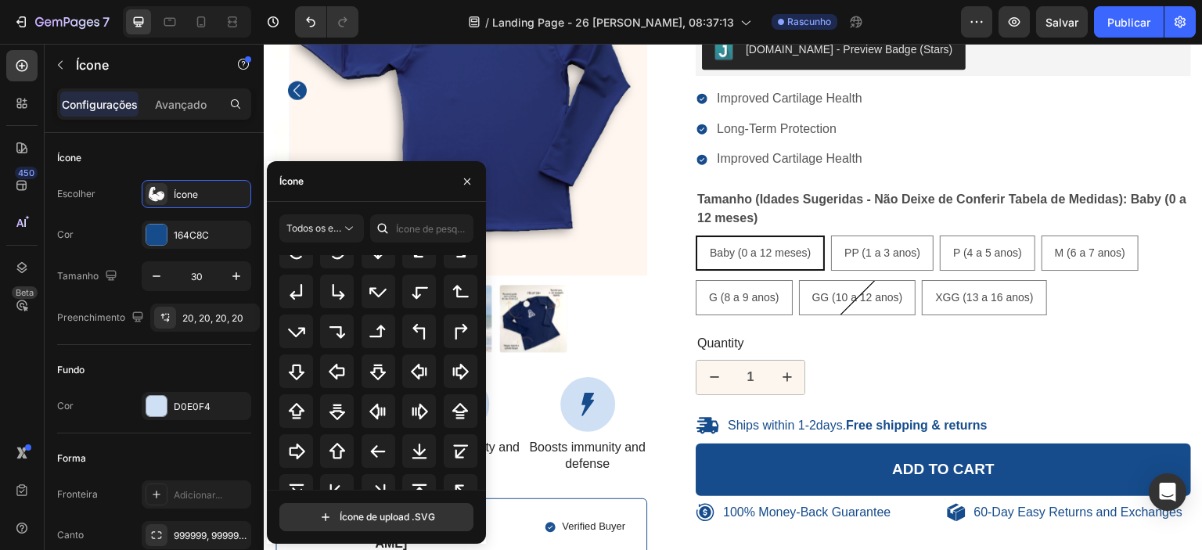
scroll to position [509, 0]
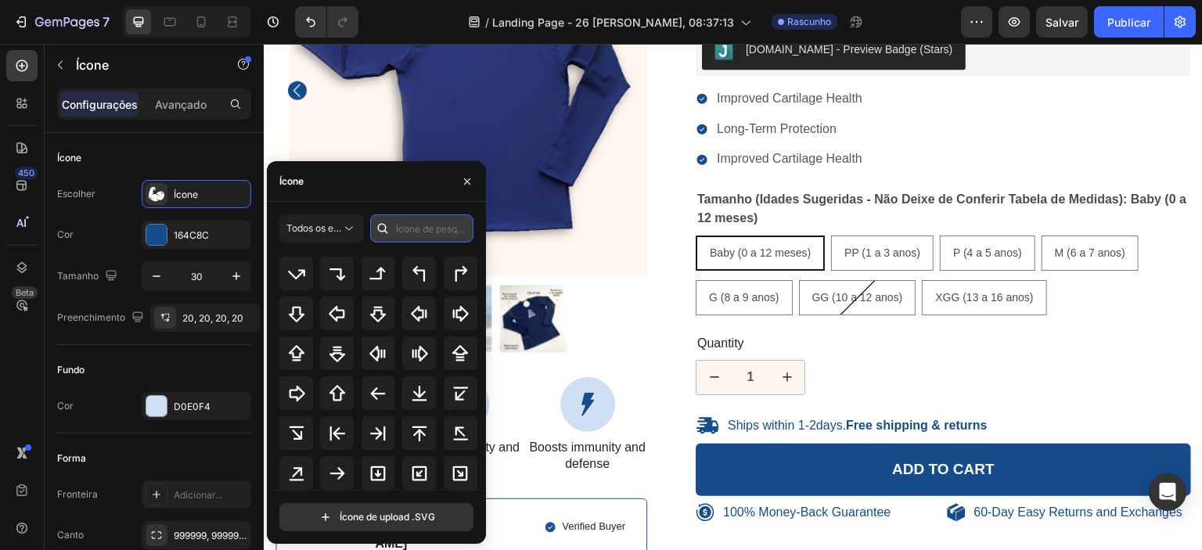
click at [403, 232] on input "text" at bounding box center [421, 228] width 103 height 28
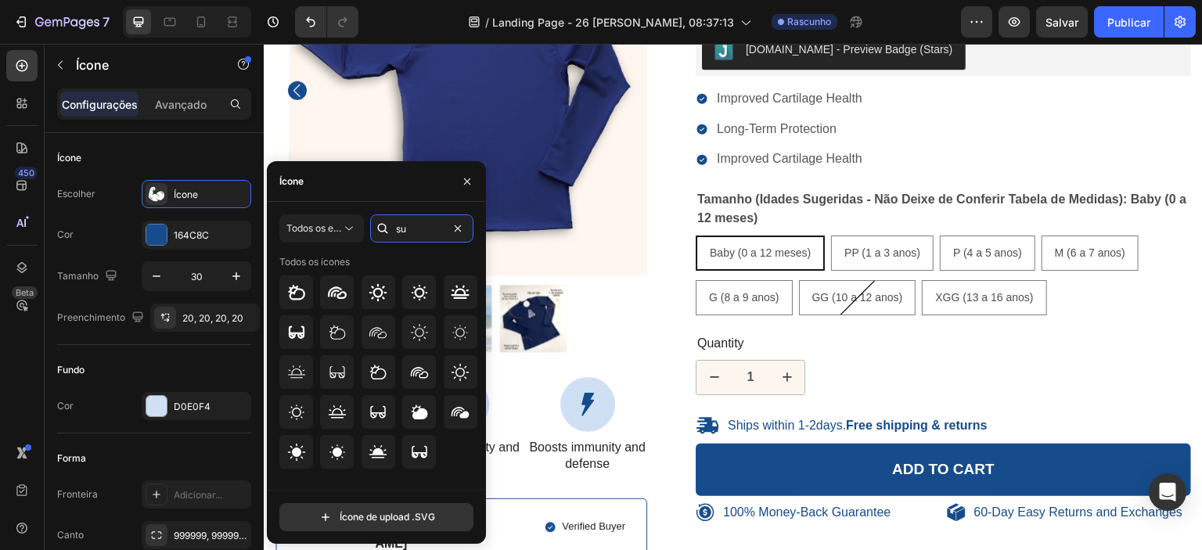
type input "s"
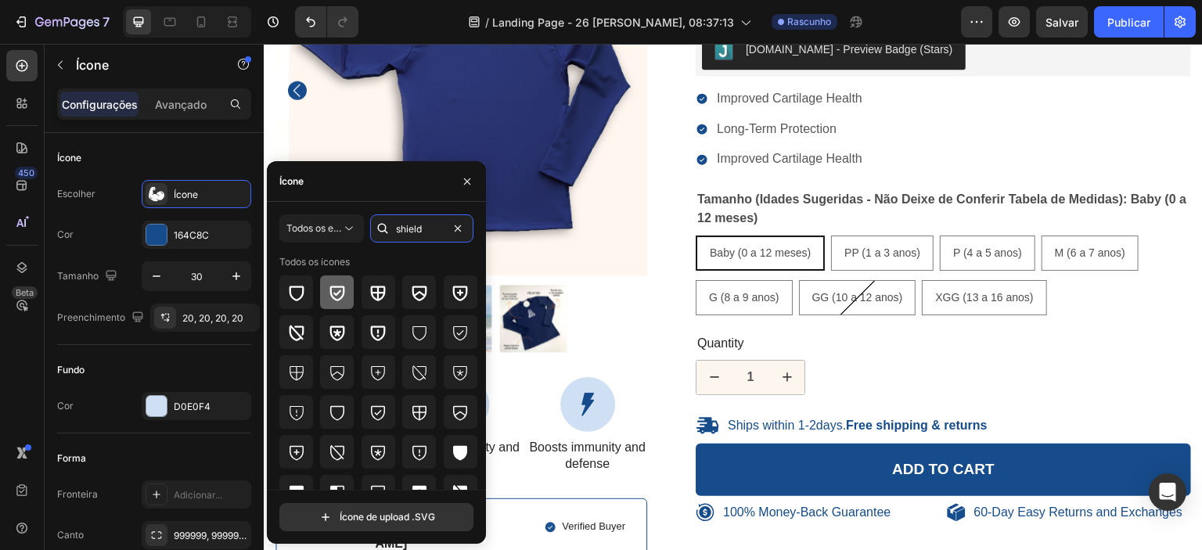
type input "shield"
click at [339, 297] on icon at bounding box center [337, 292] width 19 height 19
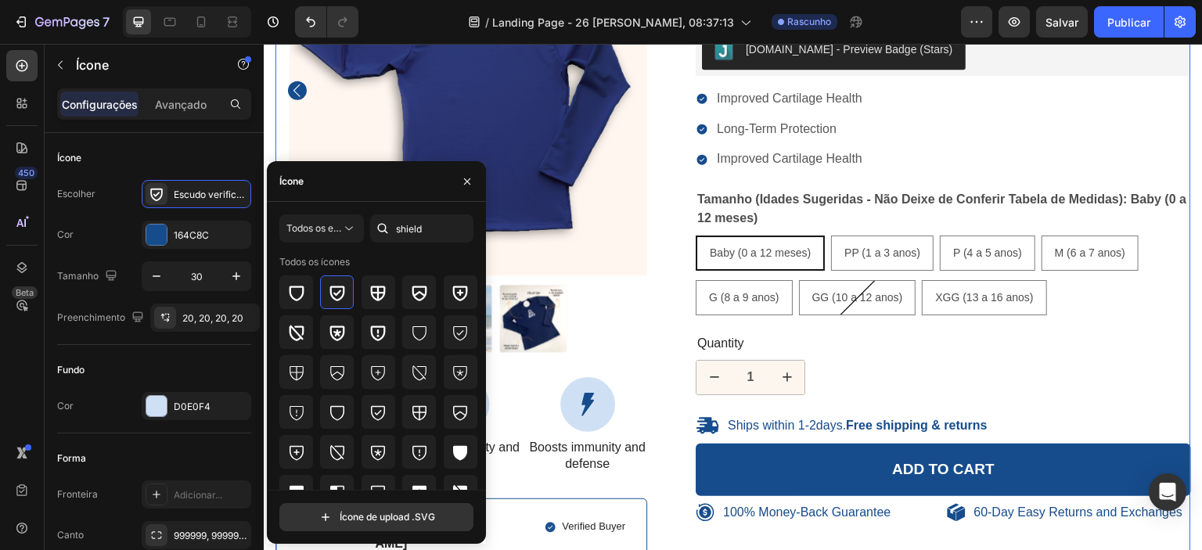
click at [663, 322] on div "100% Money-Back Guarantee Item List 60-Day Easy Returns Item List Row Product I…" at bounding box center [732, 293] width 915 height 778
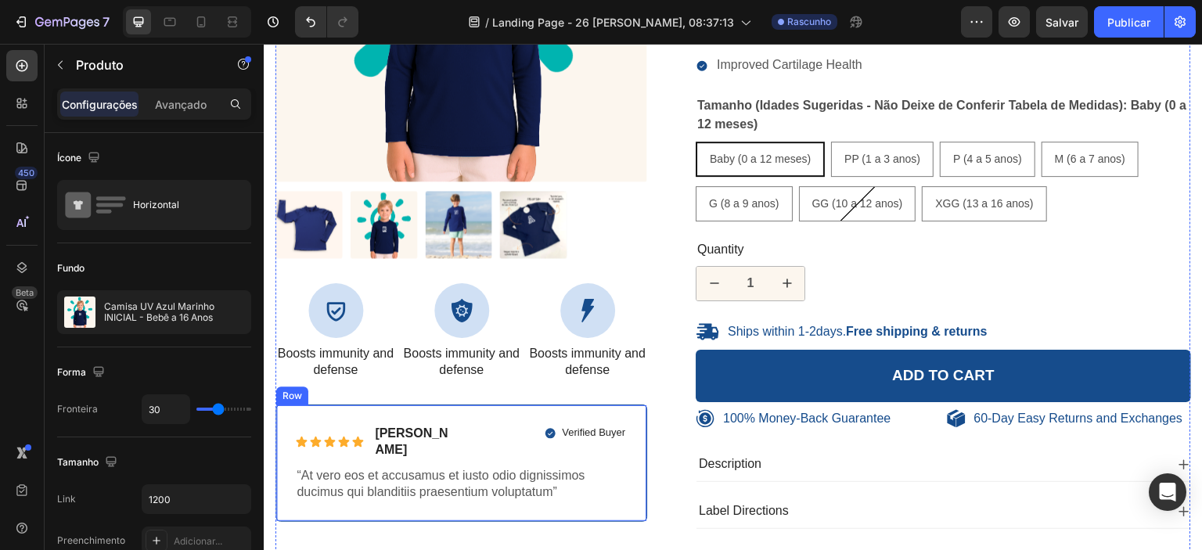
scroll to position [365, 0]
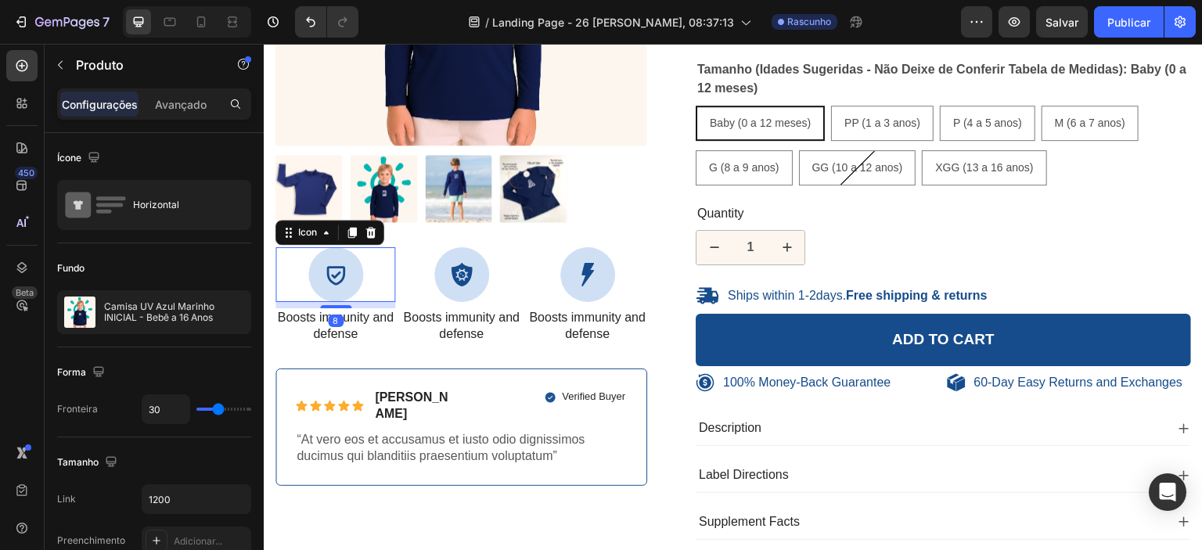
click at [331, 278] on icon at bounding box center [335, 275] width 18 height 19
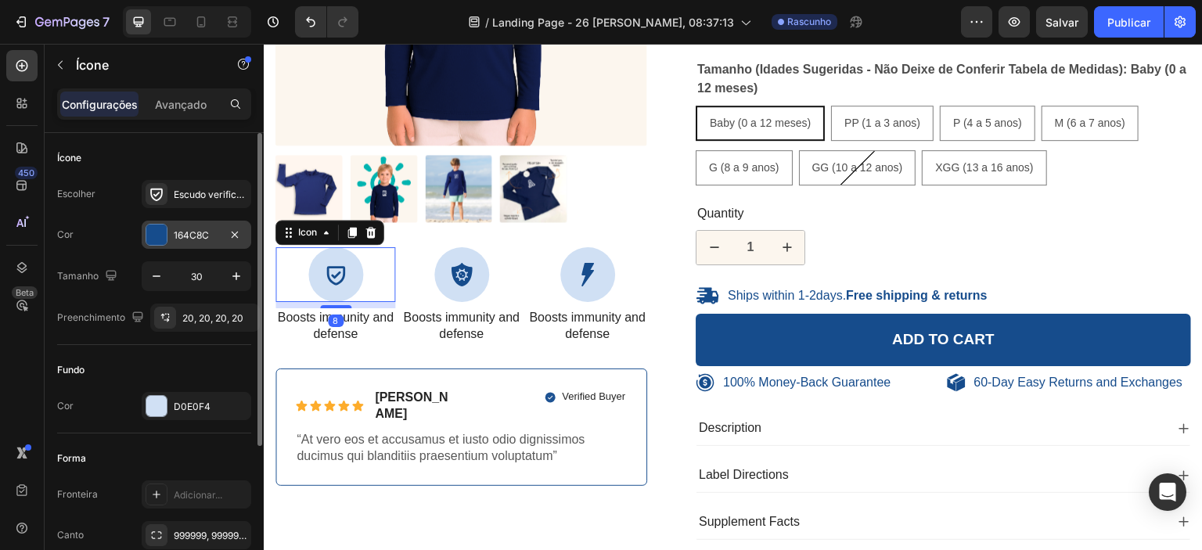
click at [158, 232] on div at bounding box center [156, 235] width 20 height 20
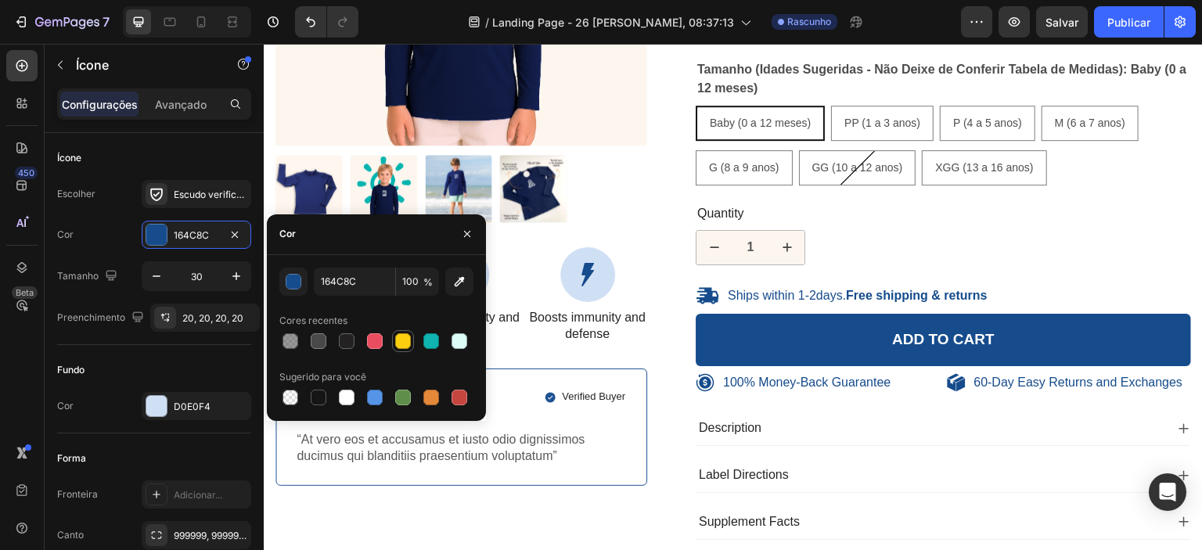
click at [408, 340] on div at bounding box center [403, 341] width 16 height 16
type input "FCCE10"
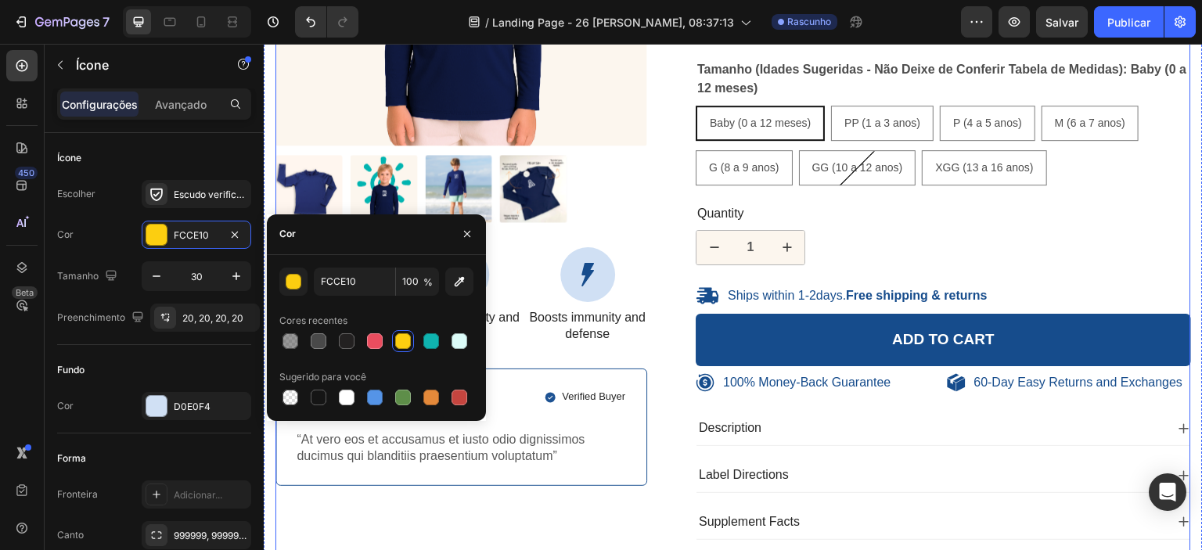
click at [653, 352] on div "100% Money-Back Guarantee Item List 60-Day Easy Returns Item List Row Product I…" at bounding box center [732, 163] width 915 height 778
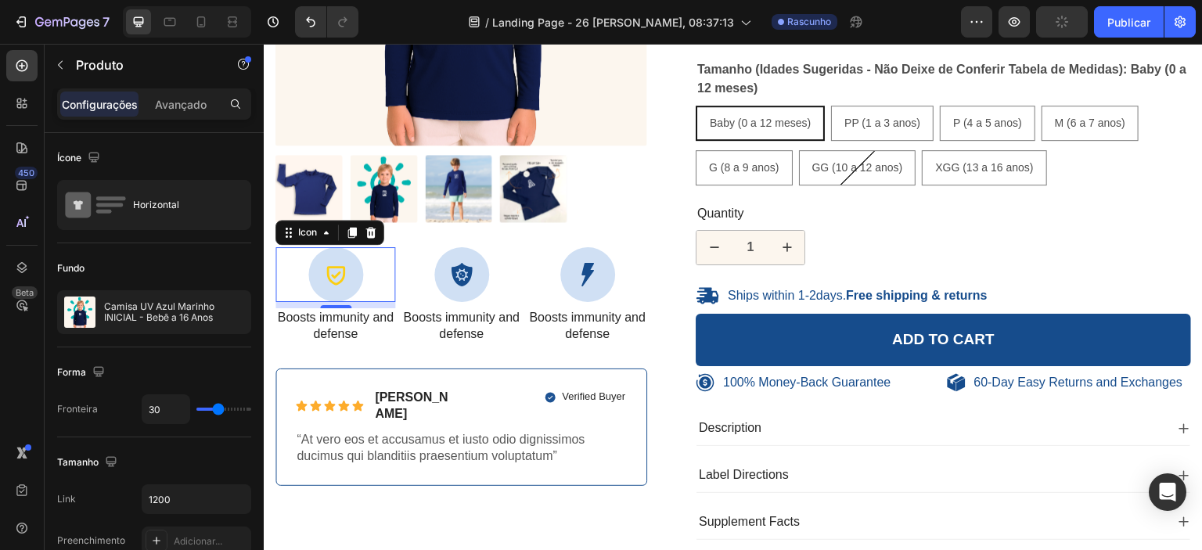
click at [336, 285] on div at bounding box center [335, 274] width 55 height 55
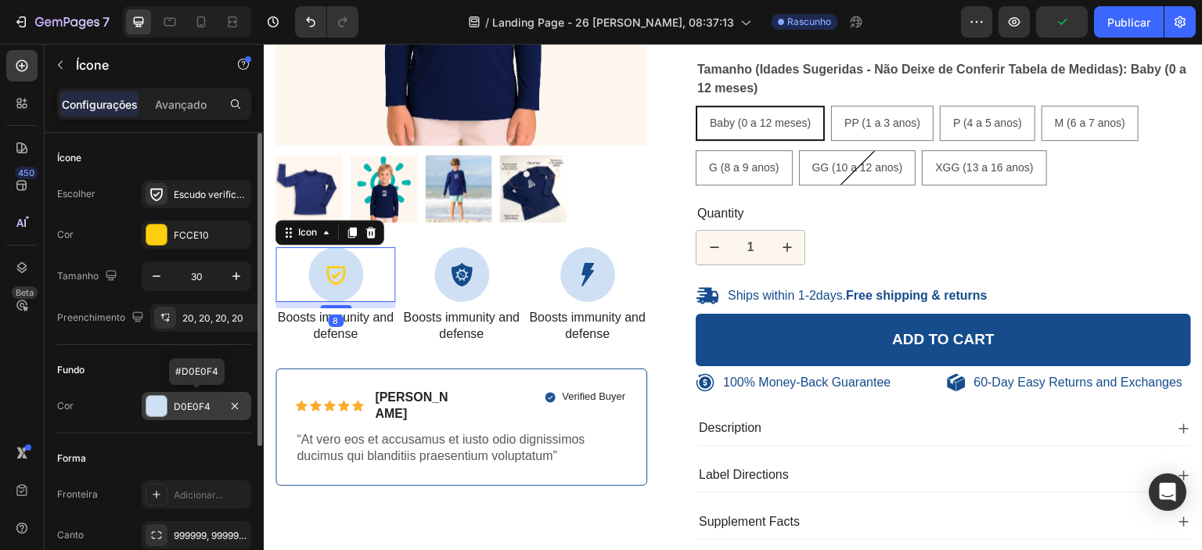
click at [158, 401] on div at bounding box center [156, 406] width 20 height 20
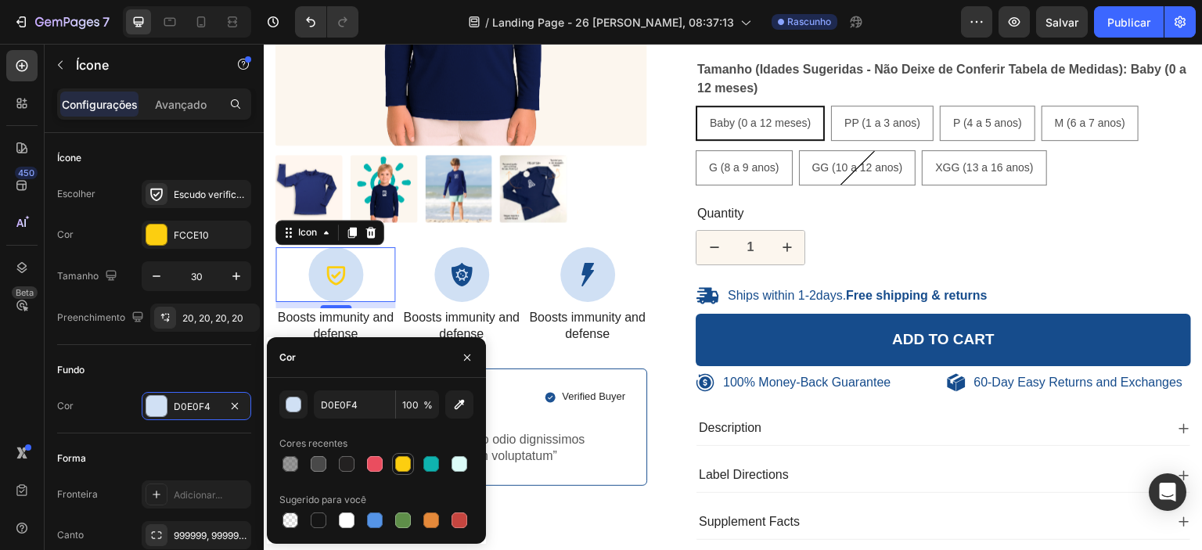
click at [404, 467] on div at bounding box center [403, 464] width 16 height 16
type input "FCCE10"
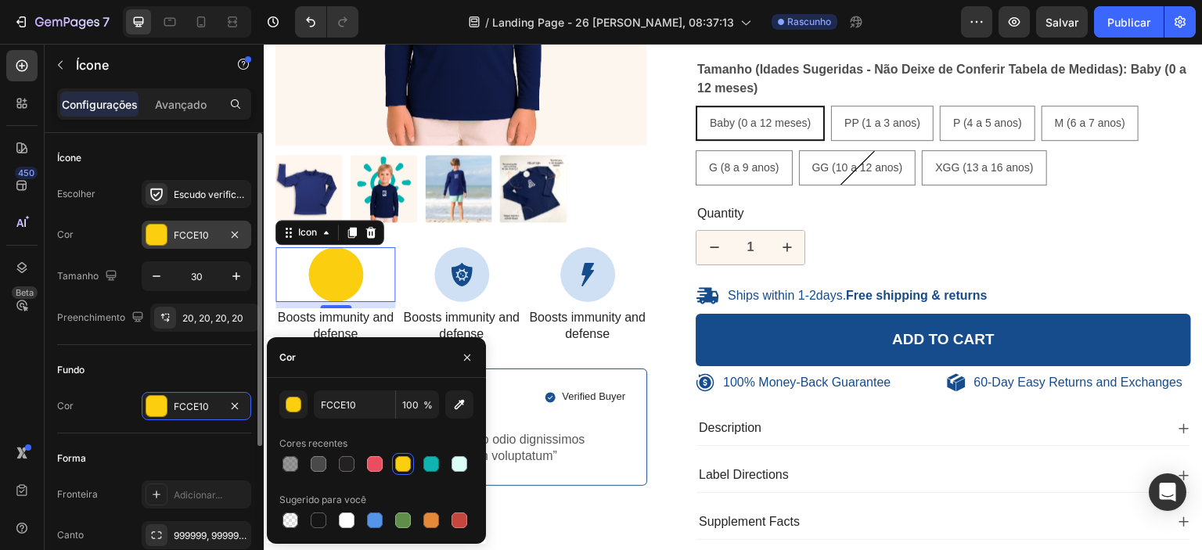
click at [158, 237] on div at bounding box center [156, 235] width 20 height 20
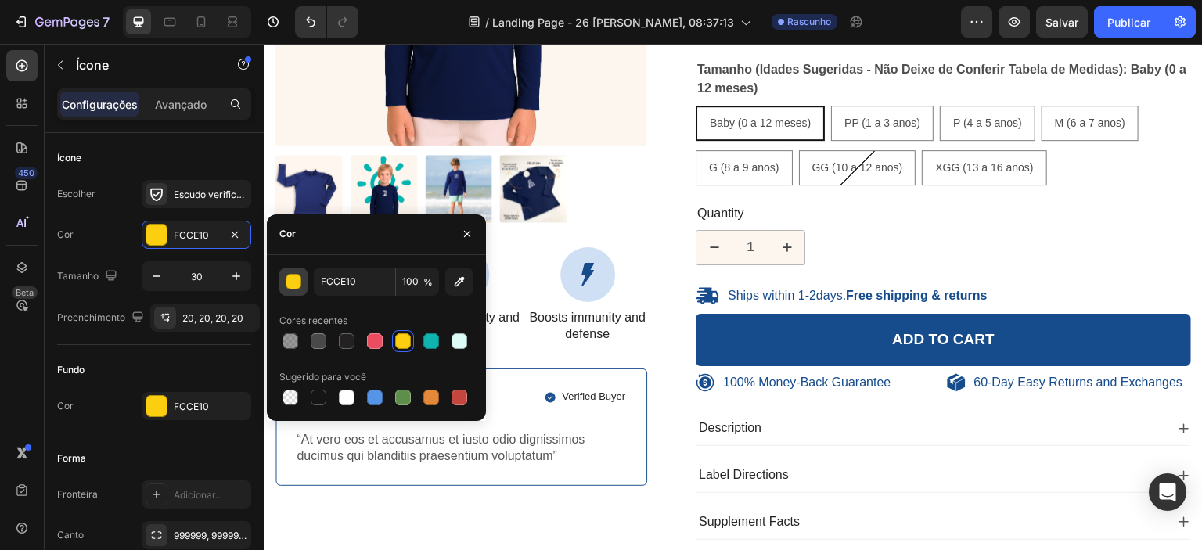
click at [291, 281] on div "button" at bounding box center [294, 283] width 16 height 16
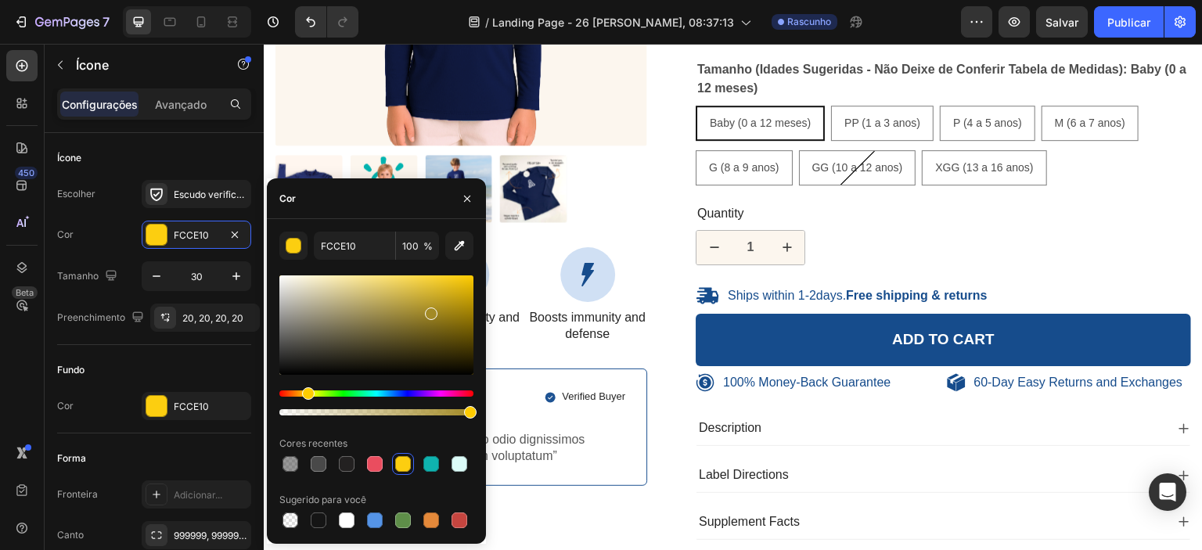
drag, startPoint x: 461, startPoint y: 286, endPoint x: 428, endPoint y: 312, distance: 41.8
click at [429, 312] on div at bounding box center [376, 324] width 194 height 99
drag, startPoint x: 428, startPoint y: 312, endPoint x: 466, endPoint y: 309, distance: 38.5
click at [466, 309] on div at bounding box center [468, 312] width 13 height 13
type input "A88706"
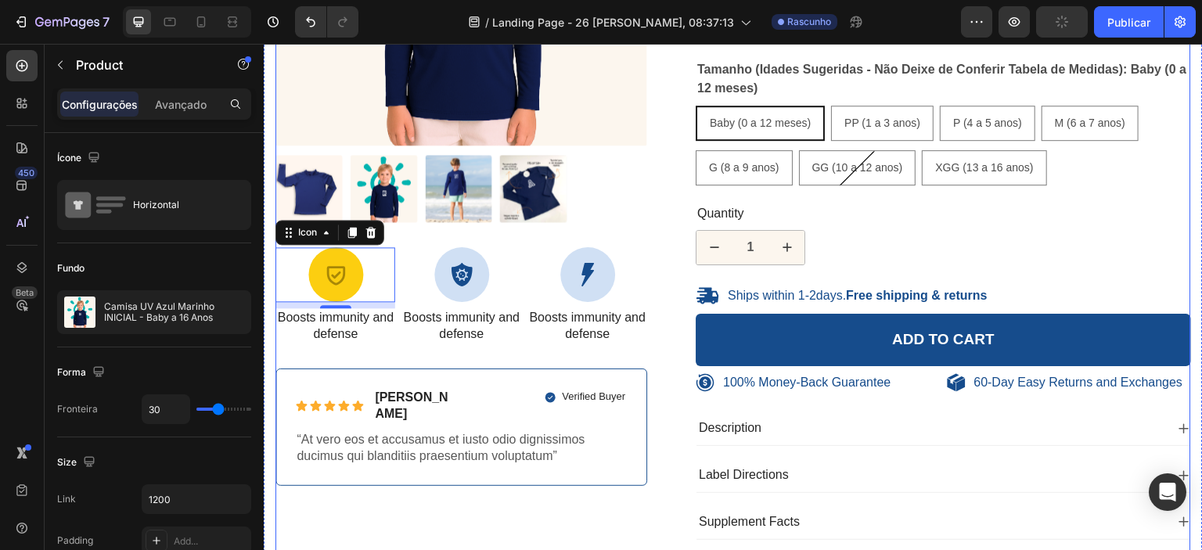
click at [648, 336] on div "100% Money-Back Guarantee Item List 60-Day Easy Returns Item List Row Product I…" at bounding box center [732, 163] width 915 height 778
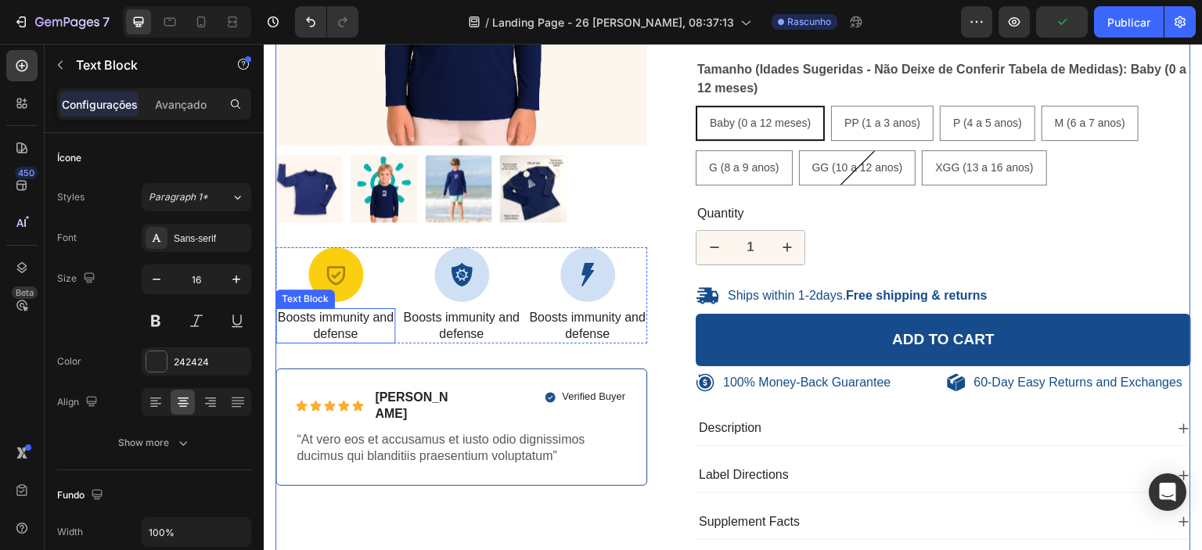
click at [354, 332] on p "Boosts immunity and defense" at bounding box center [335, 326] width 117 height 33
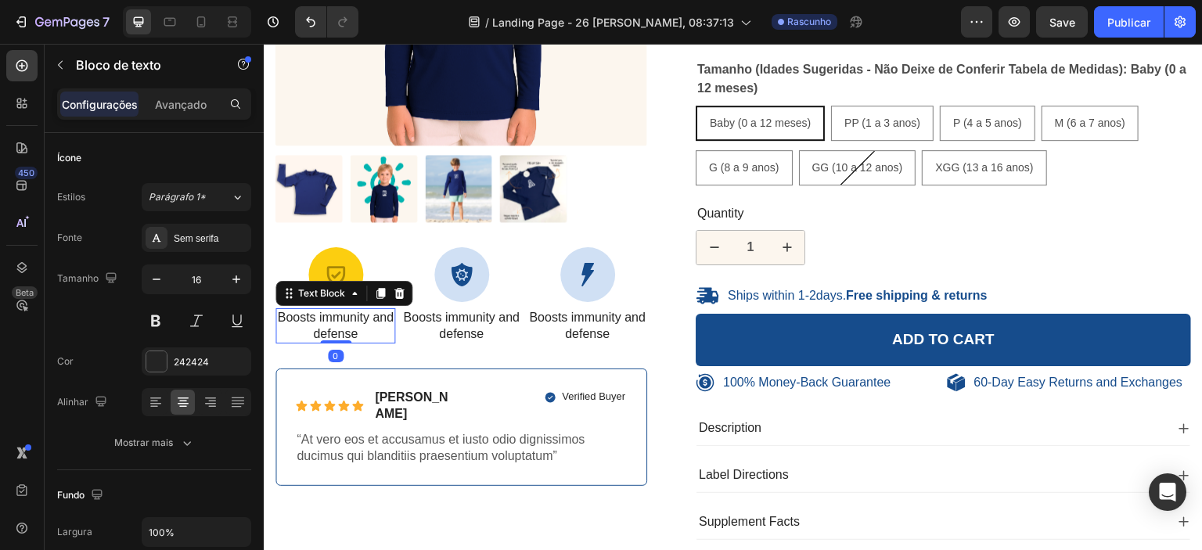
click at [365, 325] on p "Boosts immunity and defense" at bounding box center [335, 326] width 117 height 33
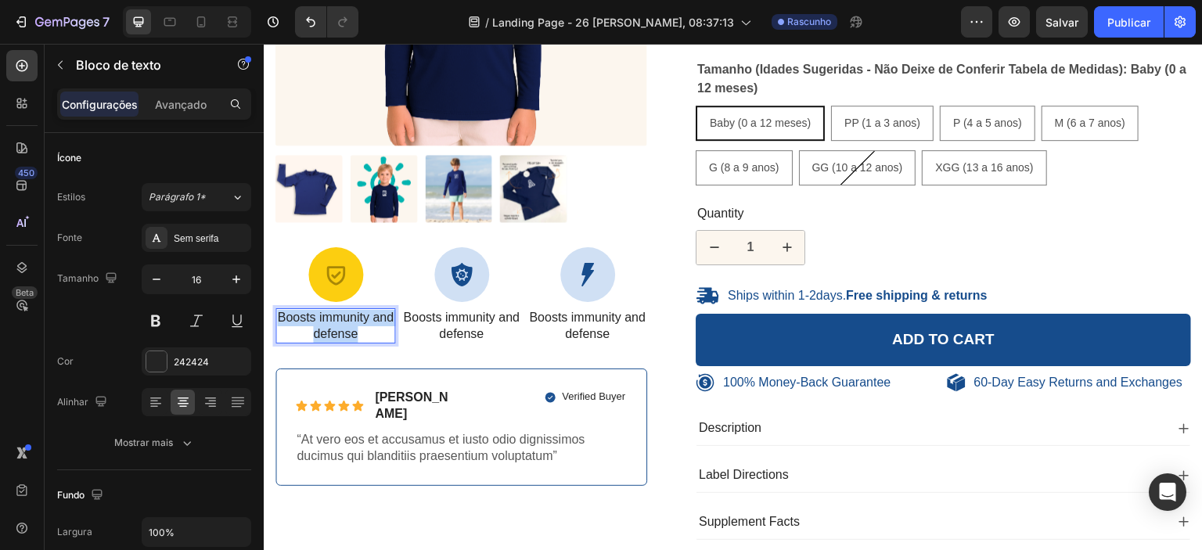
drag, startPoint x: 376, startPoint y: 329, endPoint x: 288, endPoint y: 313, distance: 89.8
click at [288, 313] on p "Boosts immunity and defense" at bounding box center [335, 326] width 117 height 33
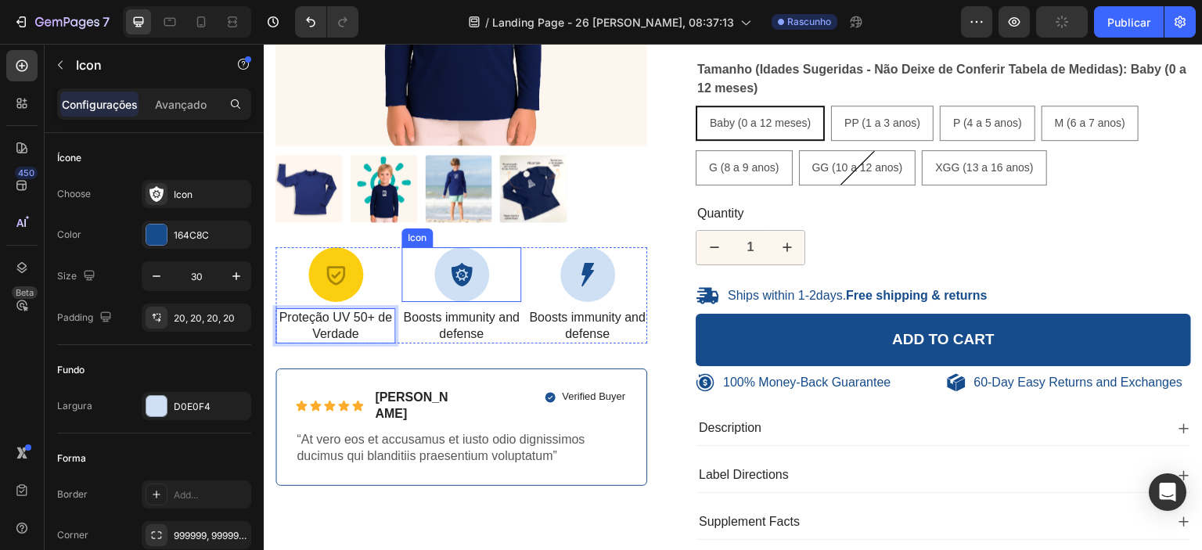
click at [460, 275] on icon at bounding box center [461, 274] width 21 height 23
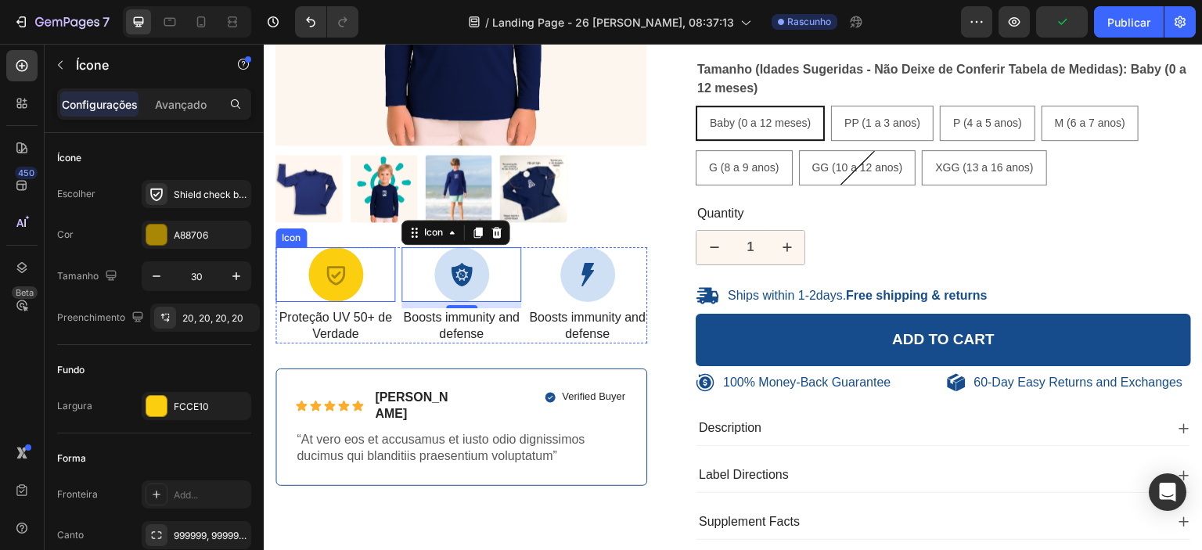
click at [346, 281] on div at bounding box center [335, 274] width 55 height 55
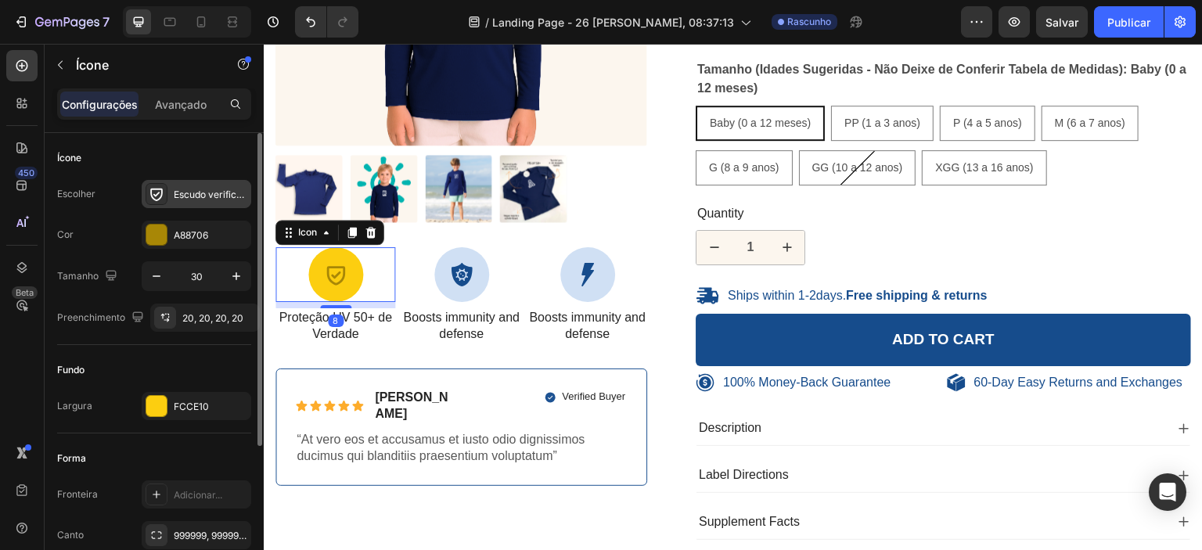
click at [219, 200] on div "Escudo verificado em negrito" at bounding box center [211, 195] width 74 height 14
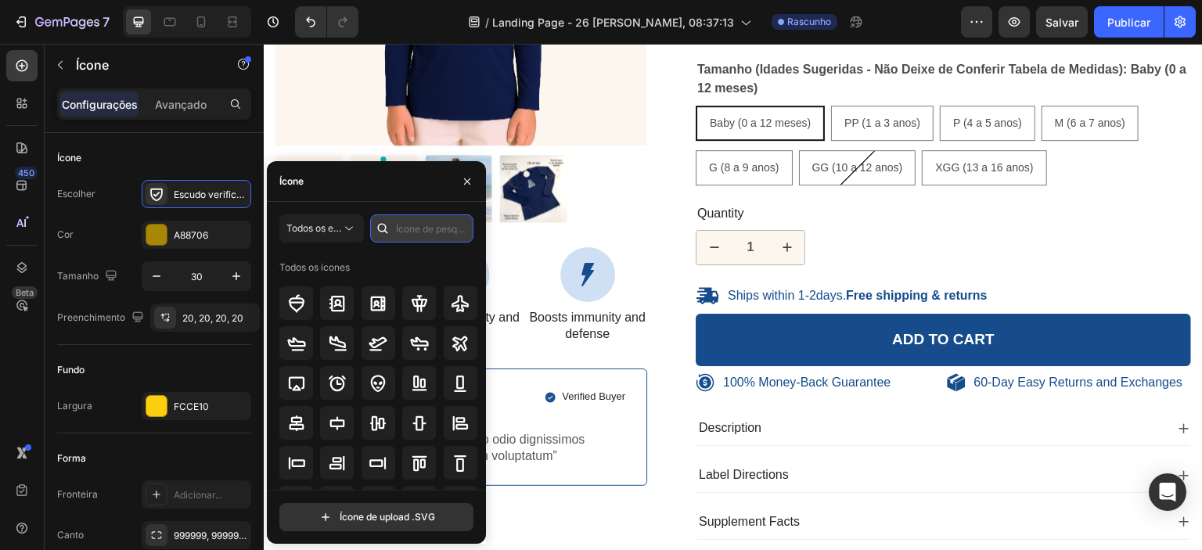
click at [399, 218] on input "text" at bounding box center [421, 228] width 103 height 28
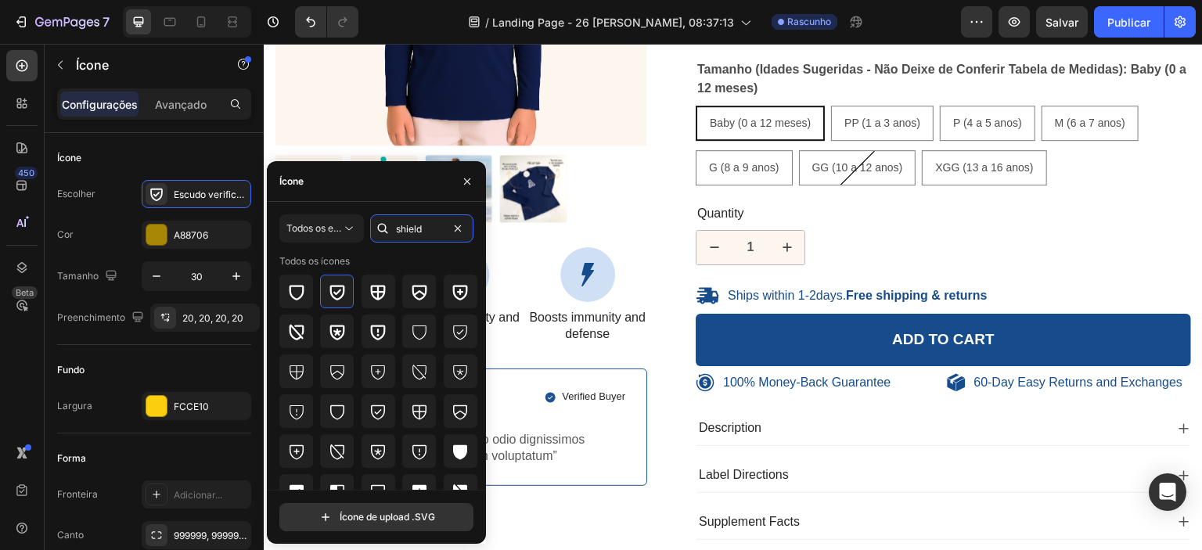
scroll to position [0, 0]
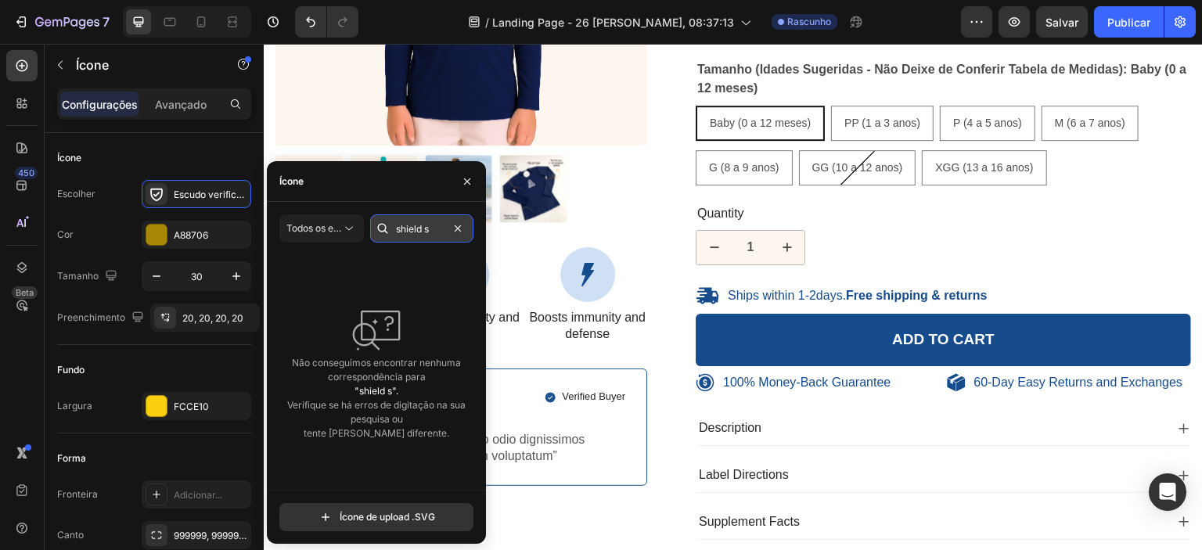
type input "shield"
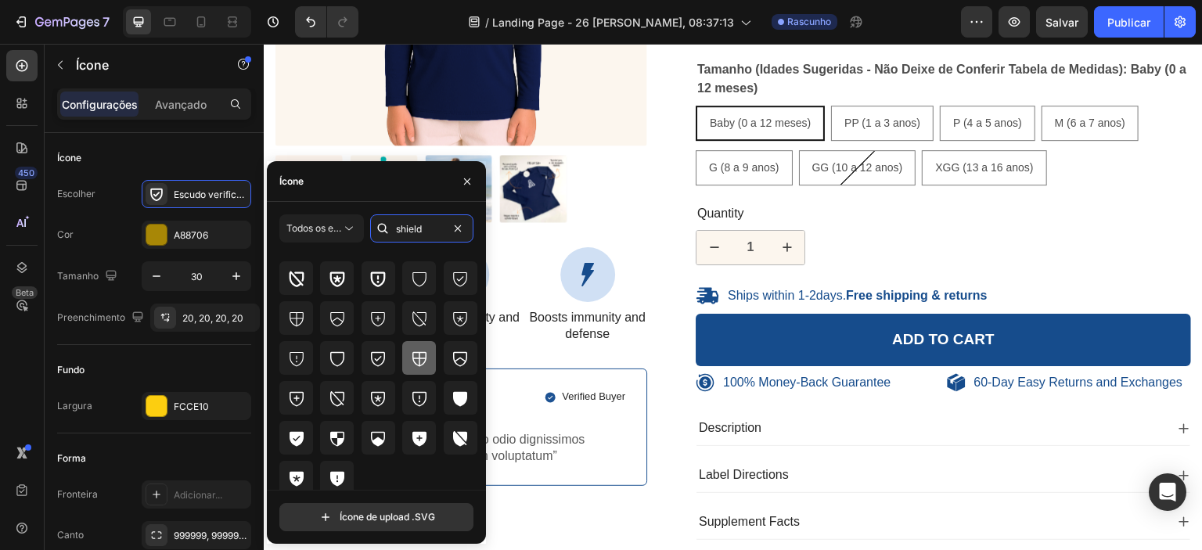
scroll to position [59, 0]
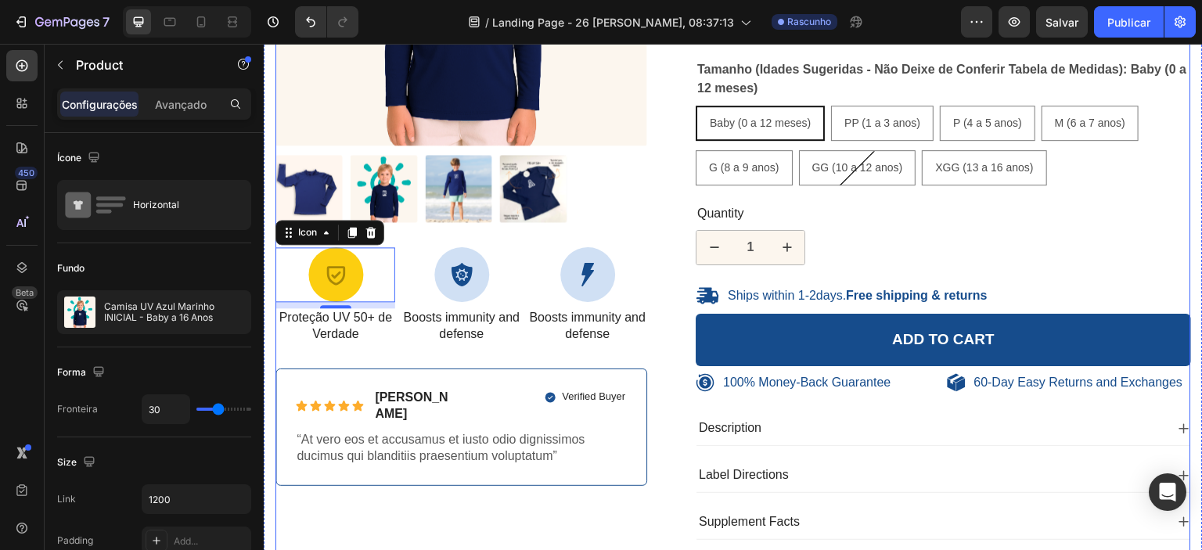
click at [593, 476] on div "100% Money-Back Guarantee Item List 60-Day Easy Returns Item List Row Product I…" at bounding box center [461, 163] width 372 height 778
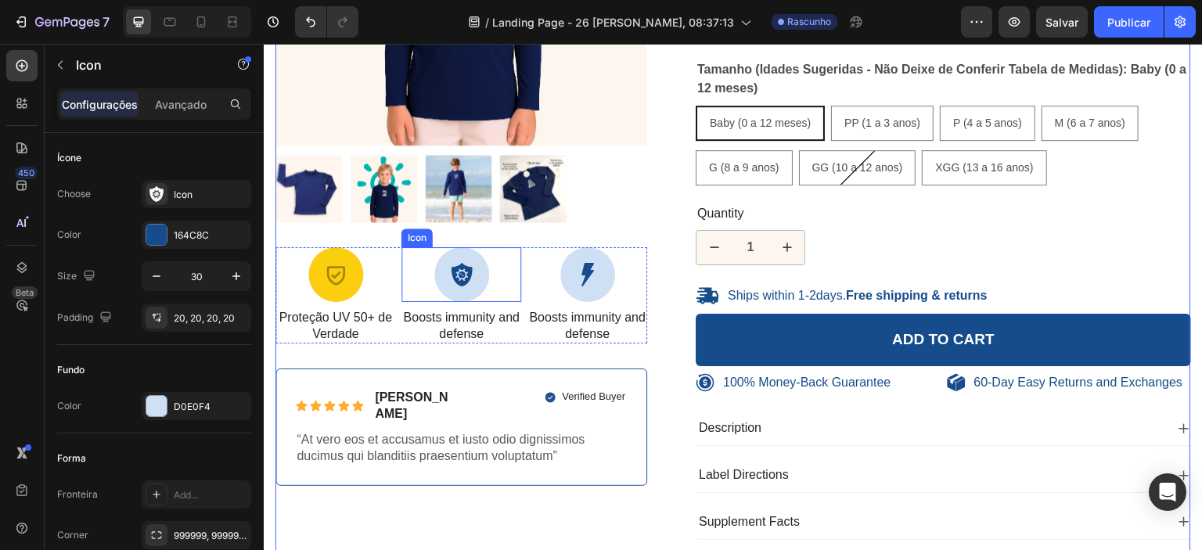
click at [465, 276] on icon at bounding box center [461, 274] width 23 height 23
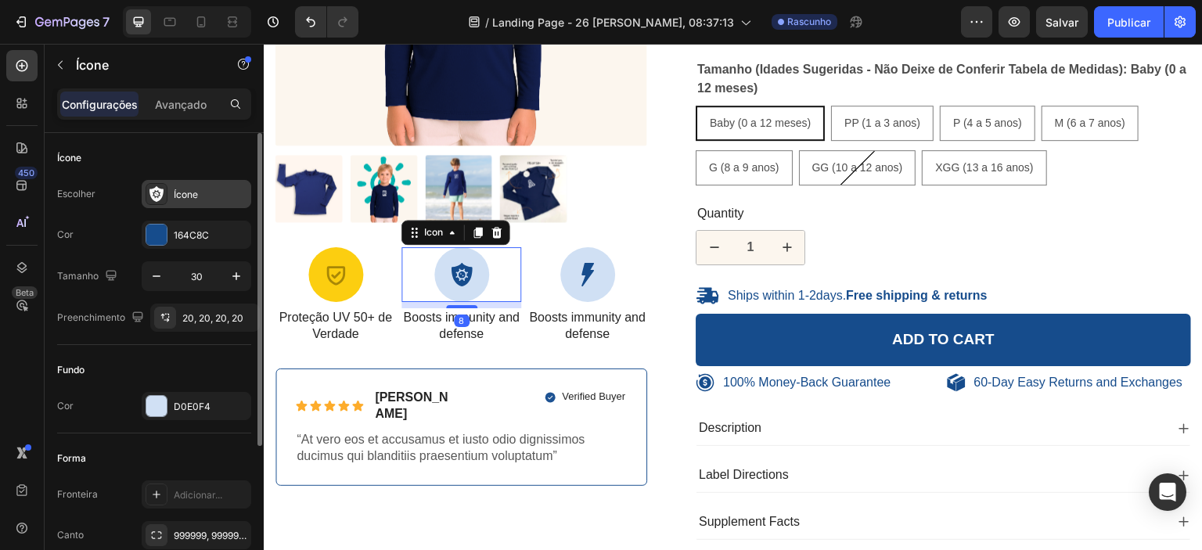
click at [202, 200] on div "Ícone" at bounding box center [211, 195] width 74 height 14
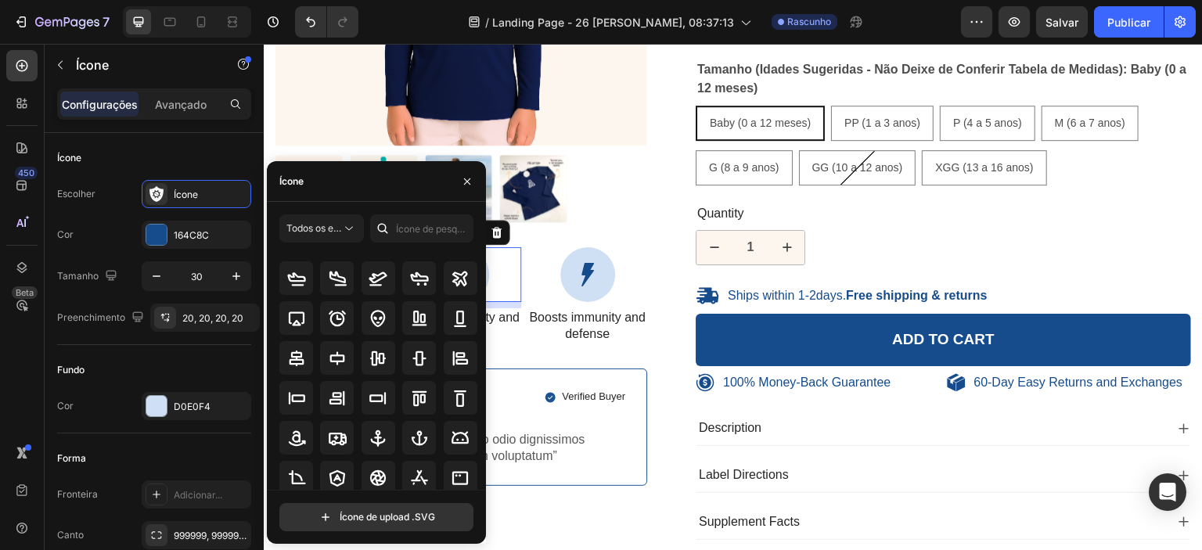
scroll to position [72, 0]
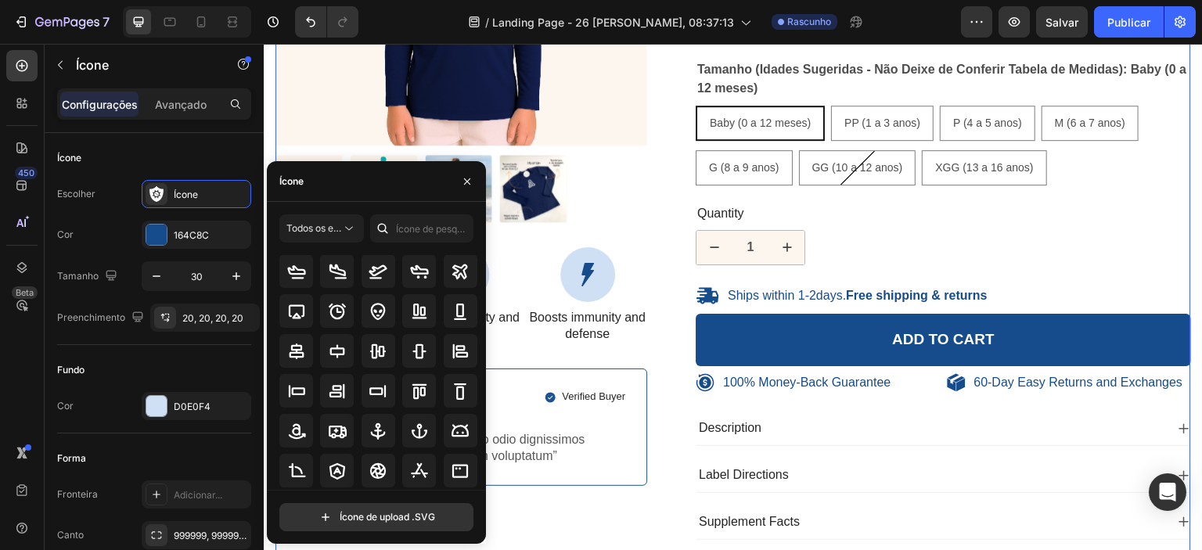
click at [654, 337] on div "100% Money-Back Guarantee Item List 60-Day Easy Returns Item List Row Product I…" at bounding box center [732, 163] width 915 height 778
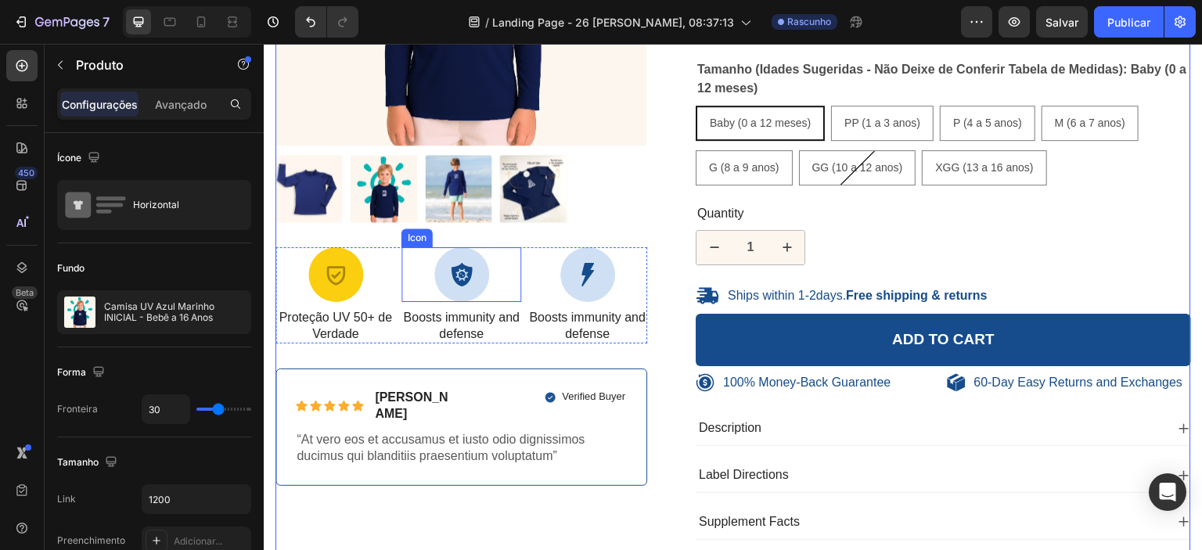
click at [455, 270] on icon at bounding box center [461, 274] width 23 height 23
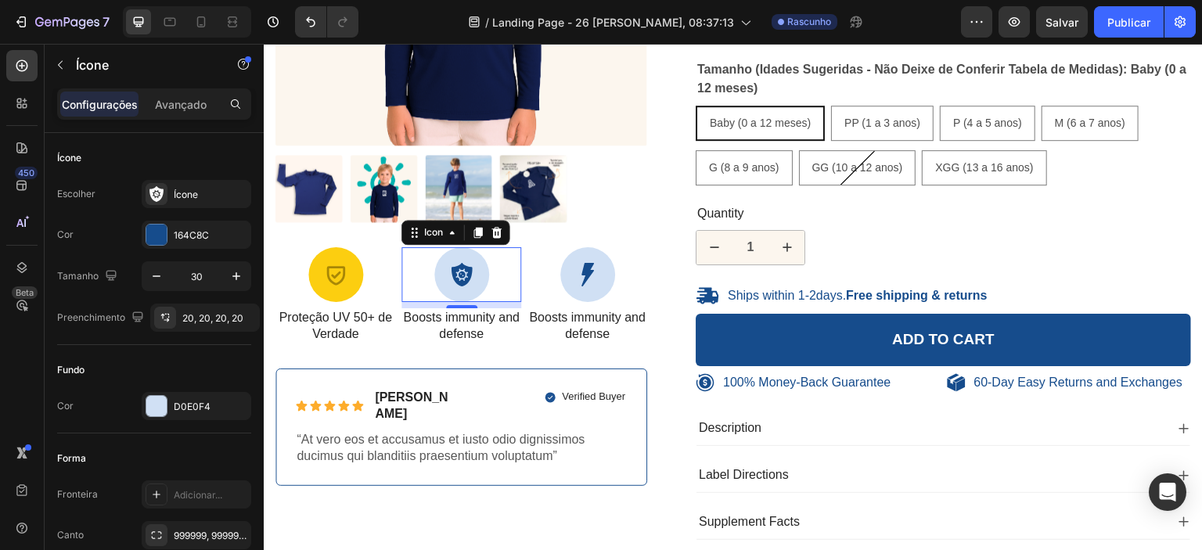
click at [459, 319] on div "8" at bounding box center [462, 321] width 16 height 13
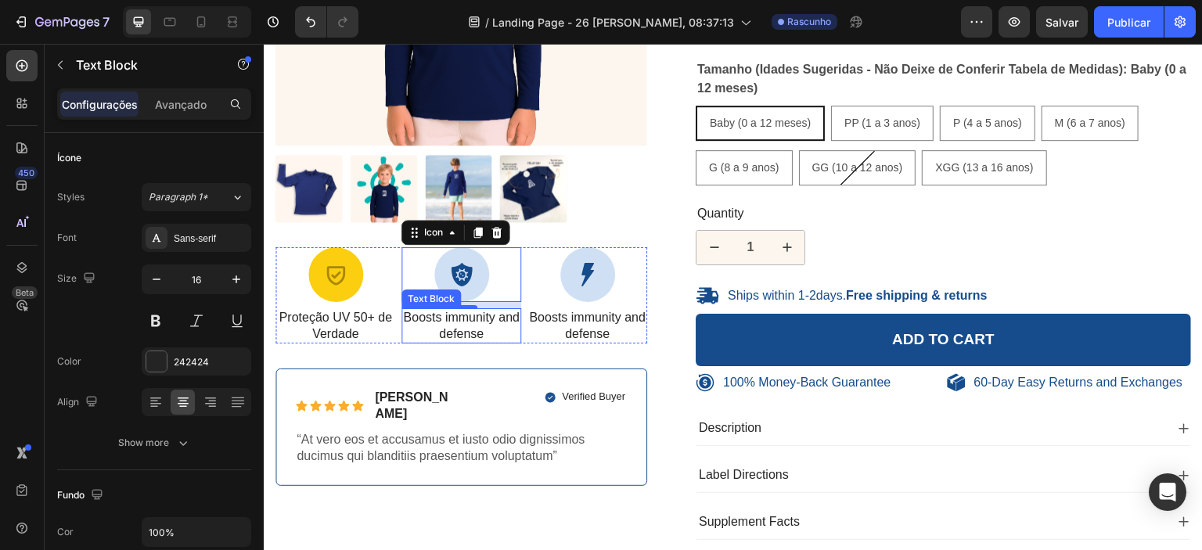
click at [462, 322] on p "Boosts immunity and defense" at bounding box center [461, 326] width 117 height 33
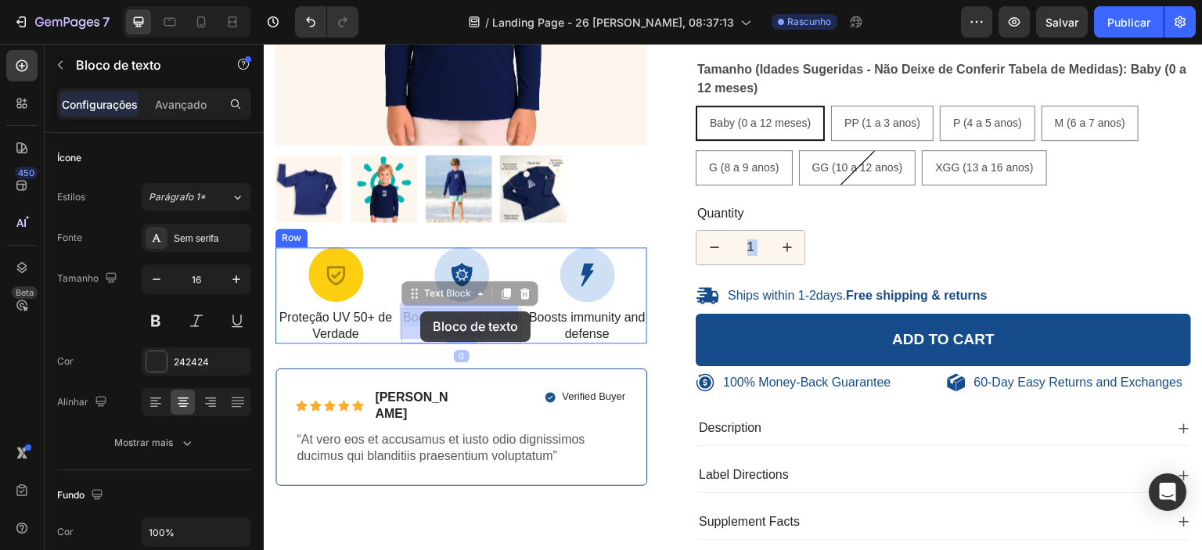
drag, startPoint x: 496, startPoint y: 329, endPoint x: 420, endPoint y: 311, distance: 78.0
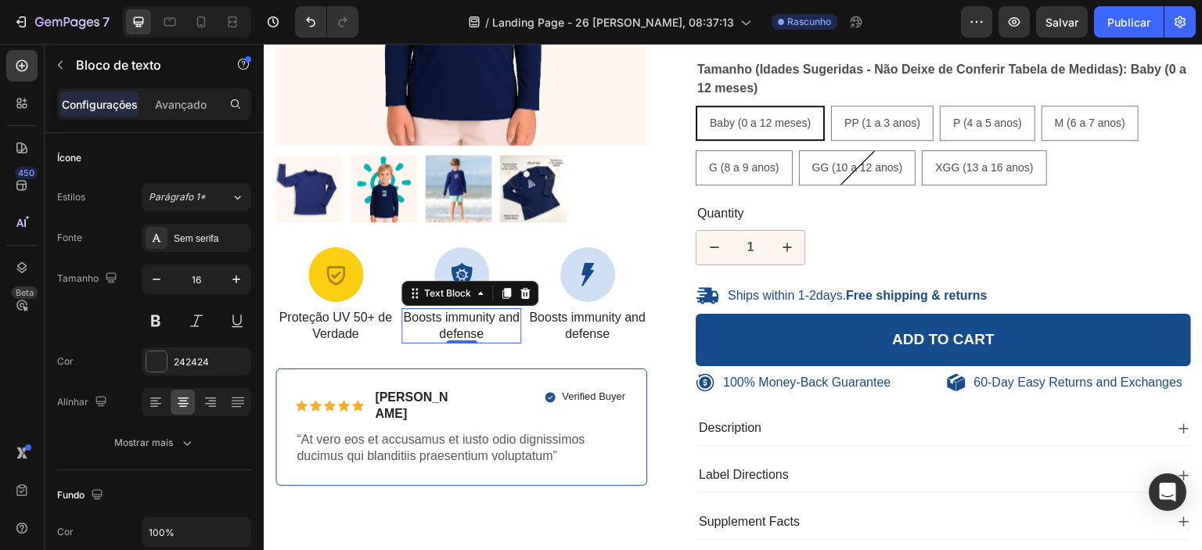
click at [455, 315] on p "Boosts immunity and defense" at bounding box center [461, 326] width 117 height 33
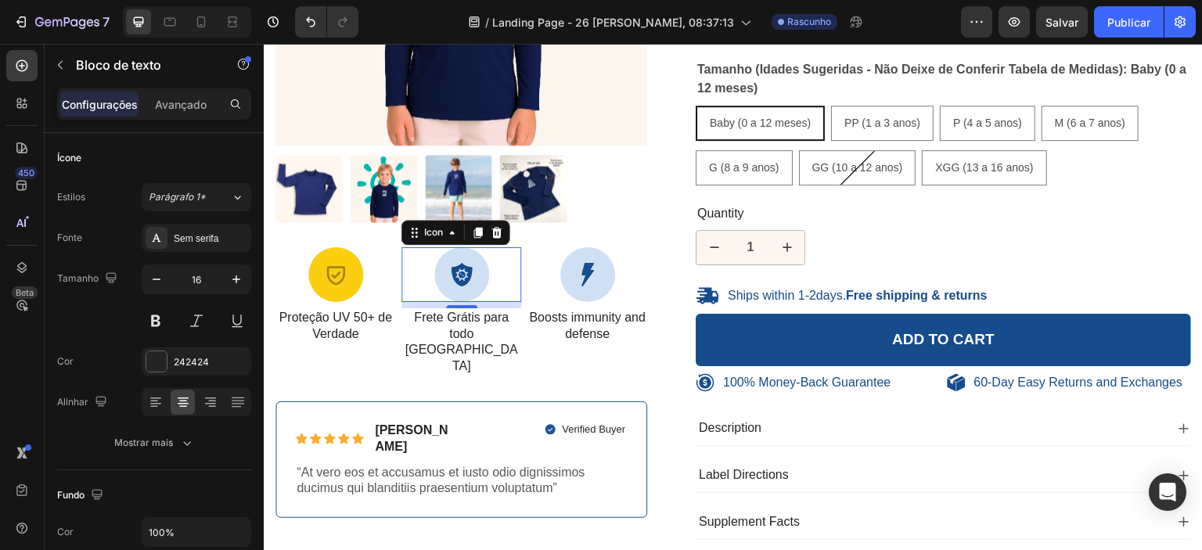
click at [502, 285] on div "Icon 0" at bounding box center [461, 274] width 120 height 55
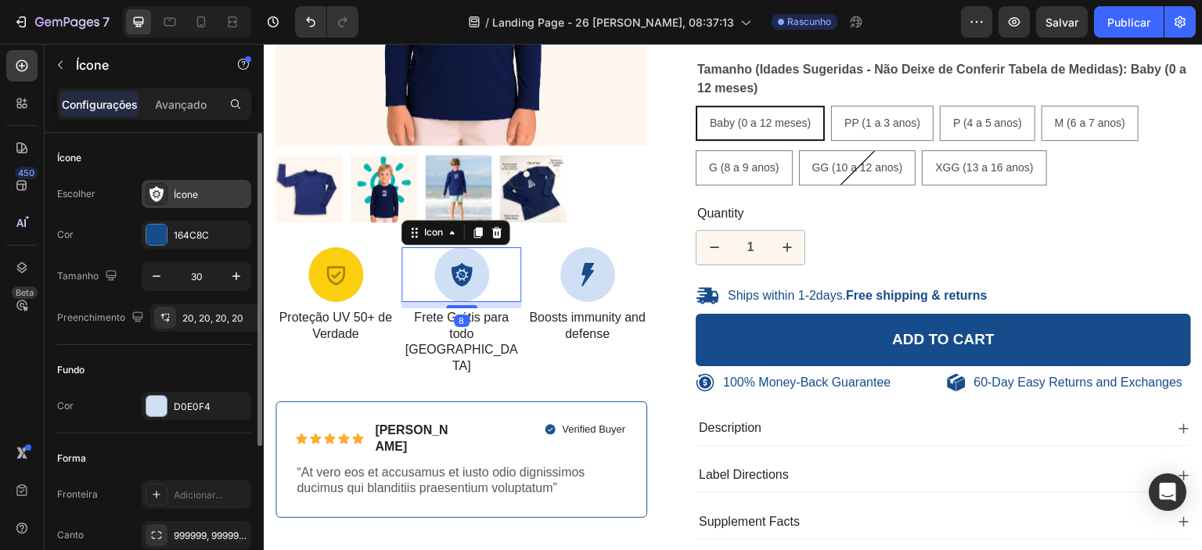
click at [160, 189] on icon at bounding box center [156, 194] width 14 height 16
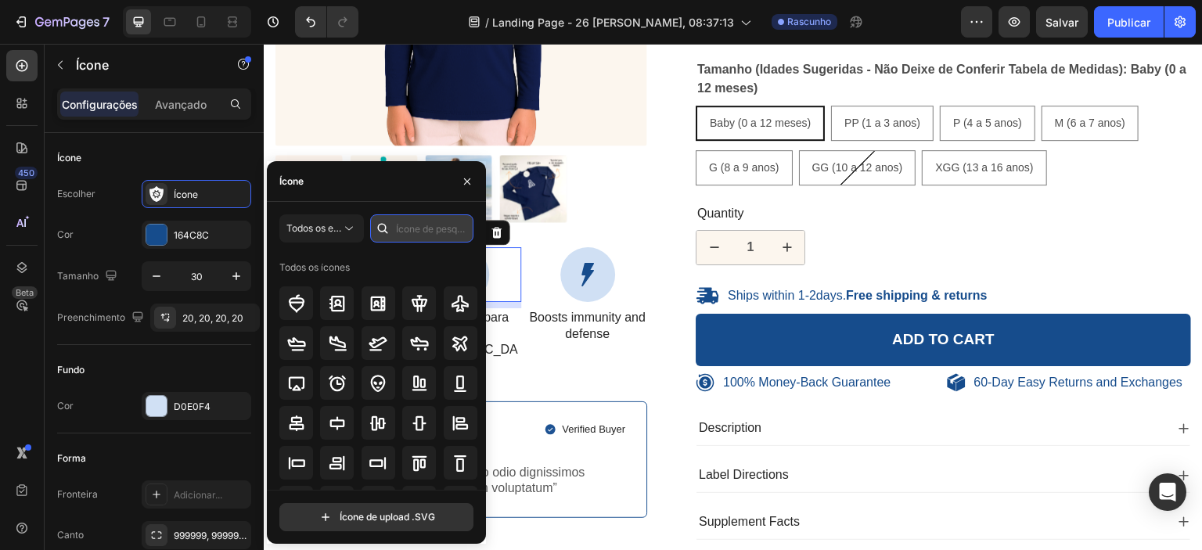
click at [419, 228] on input "text" at bounding box center [421, 228] width 103 height 28
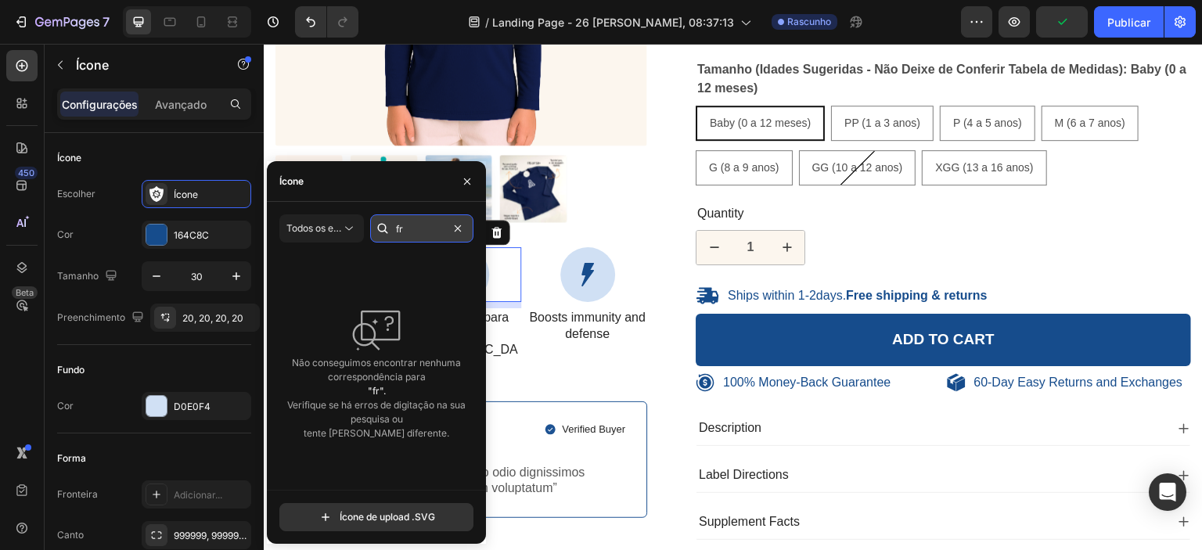
type input "f"
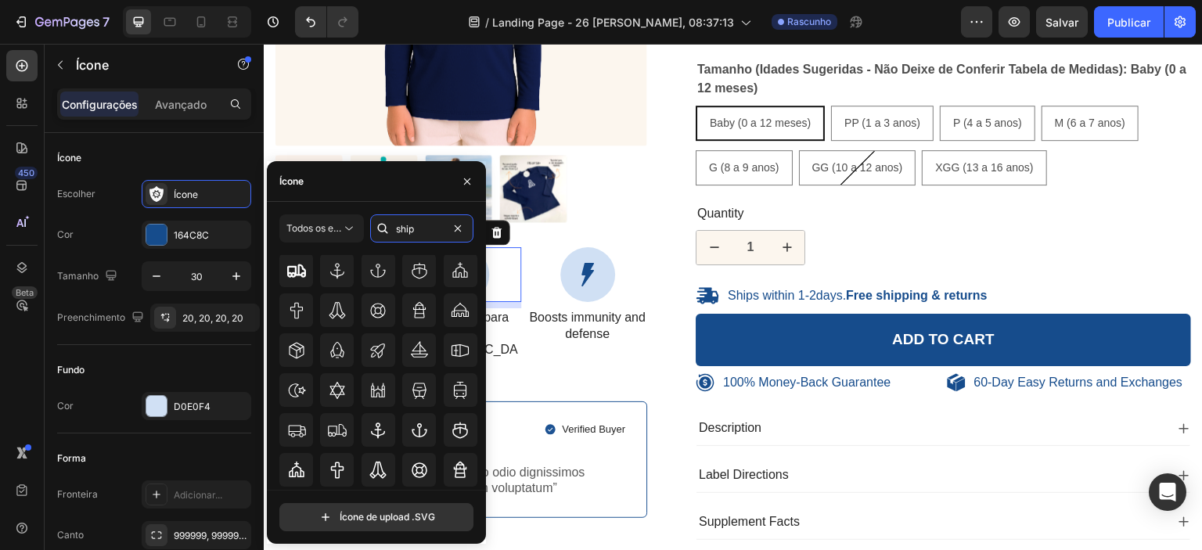
scroll to position [146, 0]
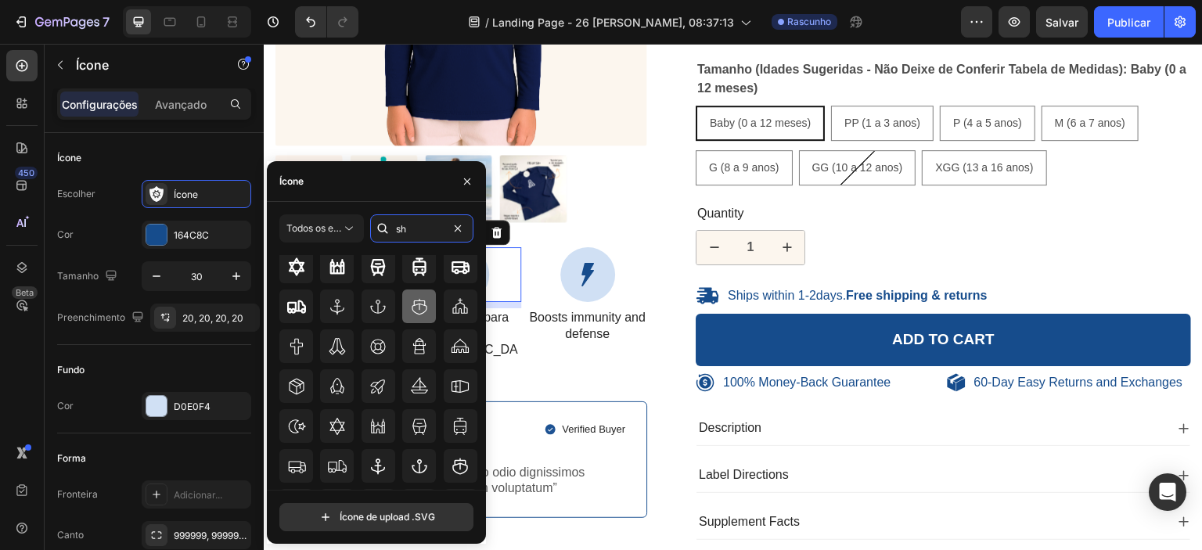
type input "s"
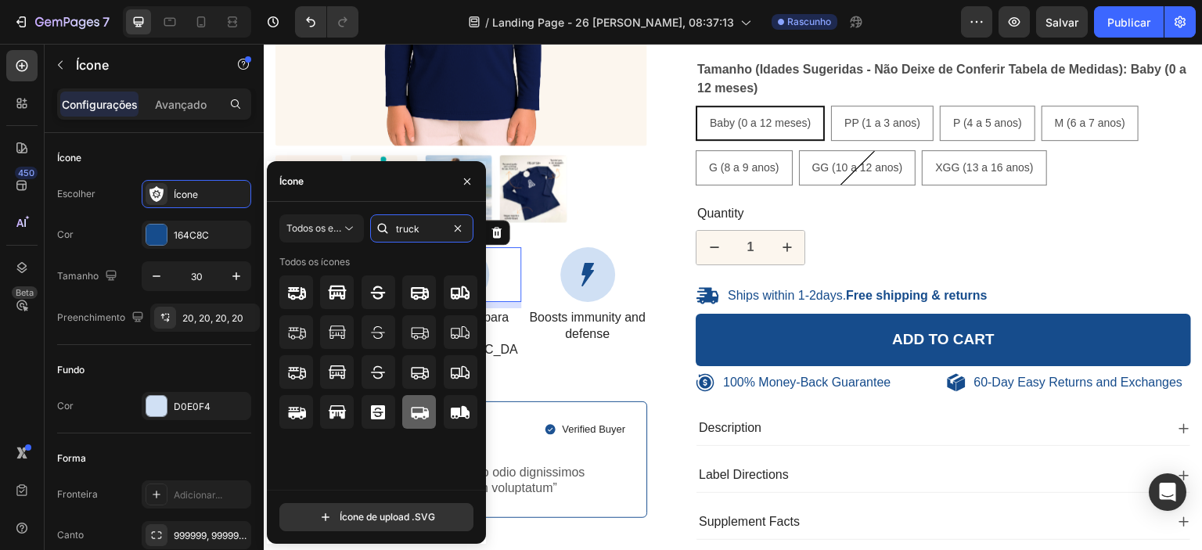
type input "truck"
click at [417, 412] on icon at bounding box center [419, 412] width 19 height 19
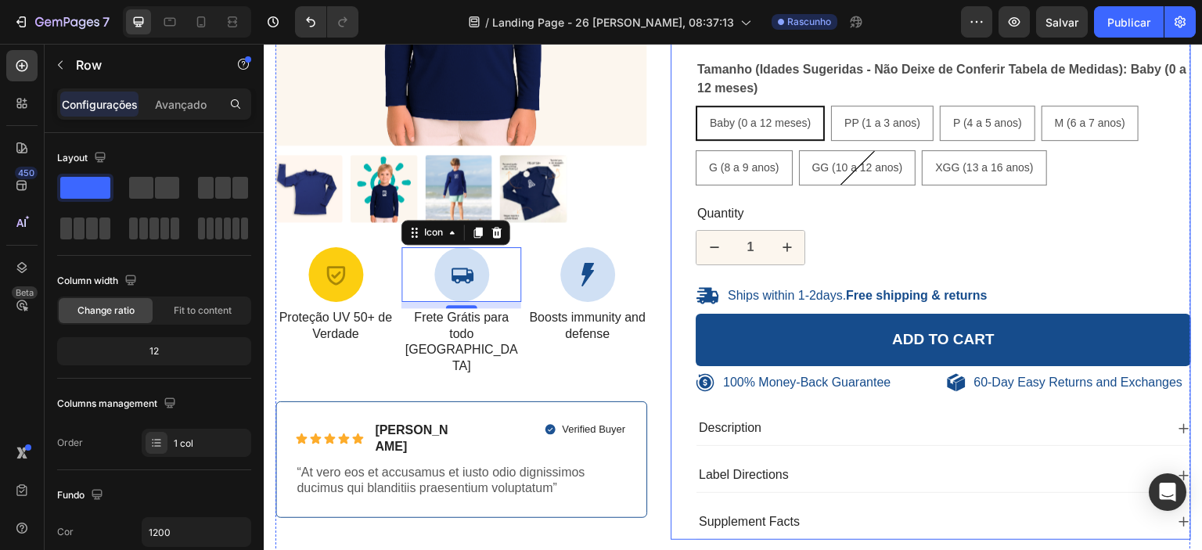
click at [672, 351] on div "Camisa UV Azul Marinho INICIAL - Baby a 16 Anos Product Title R$ 109,90 Product…" at bounding box center [931, 157] width 520 height 766
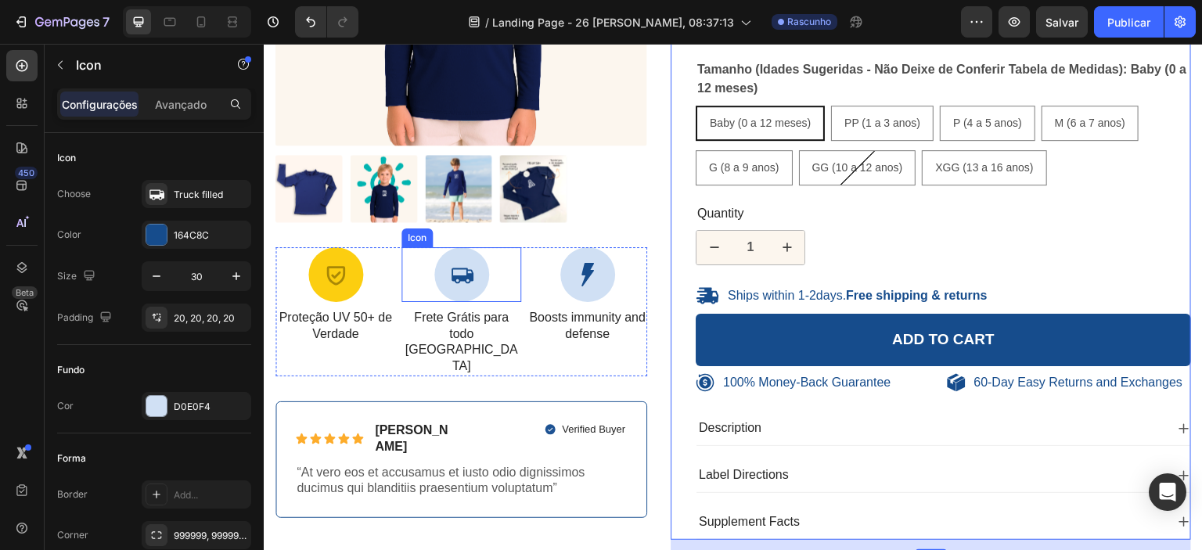
click at [463, 283] on div at bounding box center [461, 274] width 55 height 55
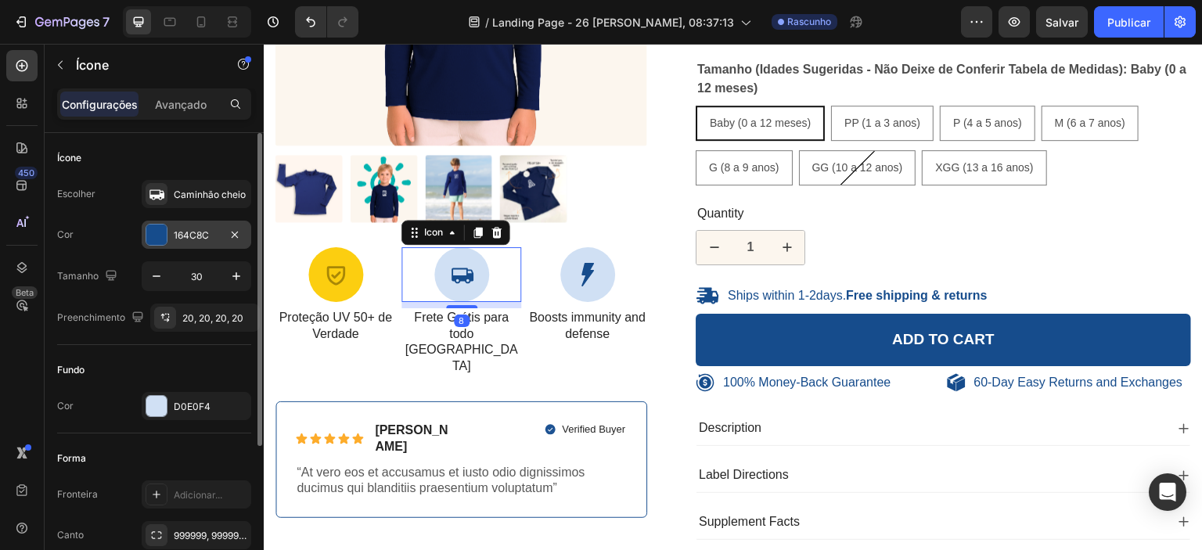
click at [151, 232] on div at bounding box center [156, 235] width 20 height 20
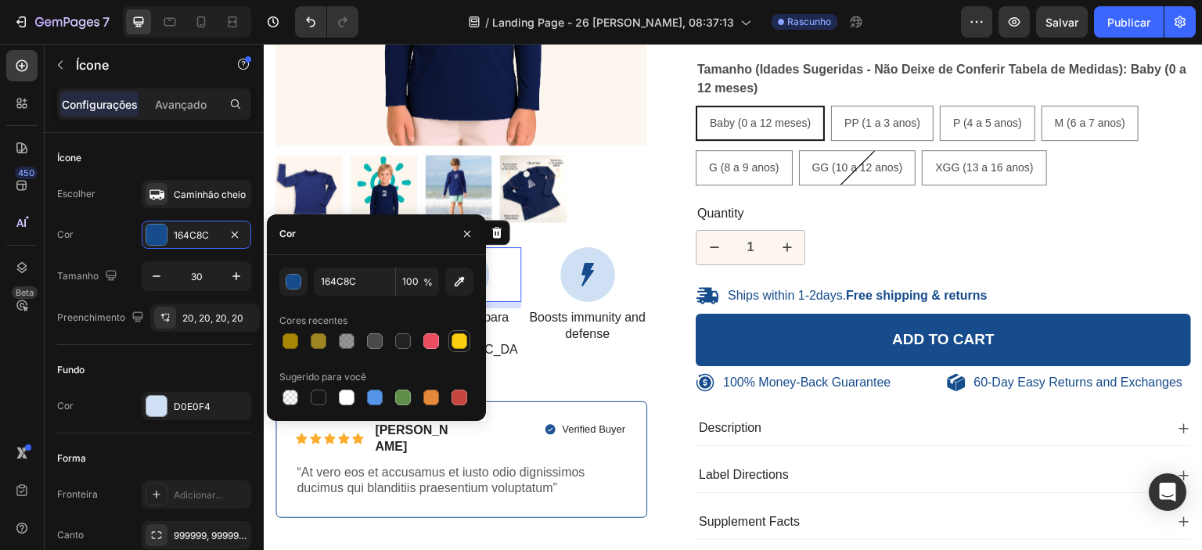
click at [455, 341] on div at bounding box center [459, 341] width 16 height 16
type input "FCCE10"
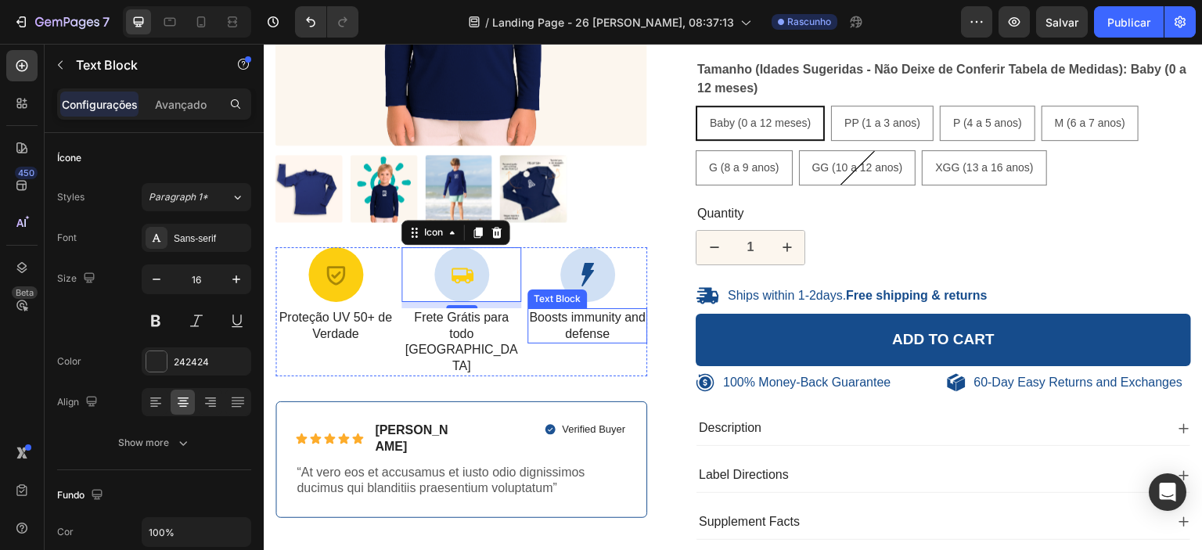
click at [599, 335] on p "Boosts immunity and defense" at bounding box center [587, 326] width 117 height 33
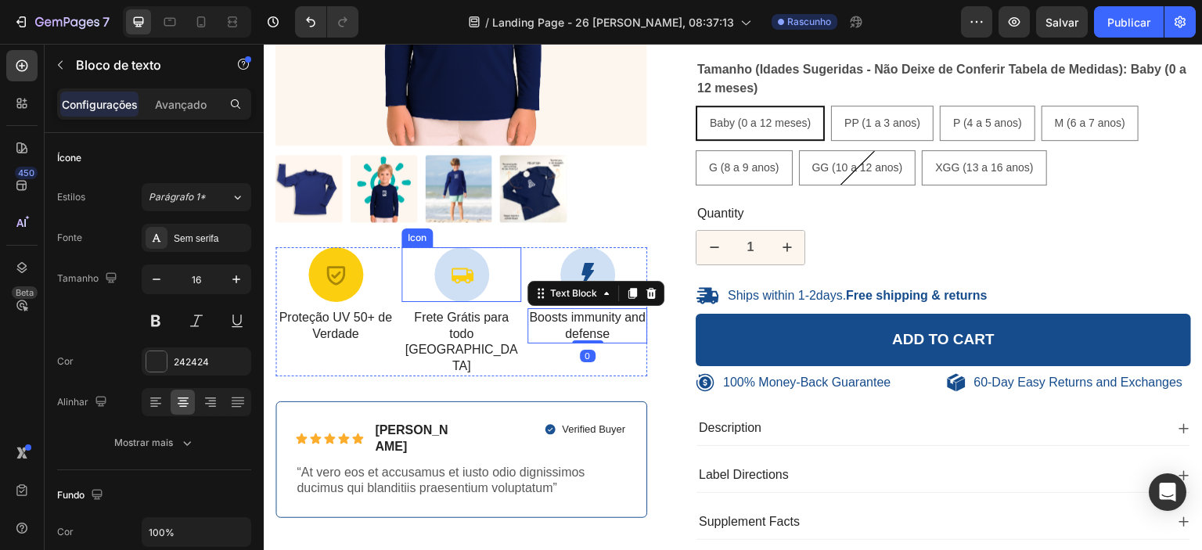
click at [464, 286] on div at bounding box center [461, 274] width 55 height 55
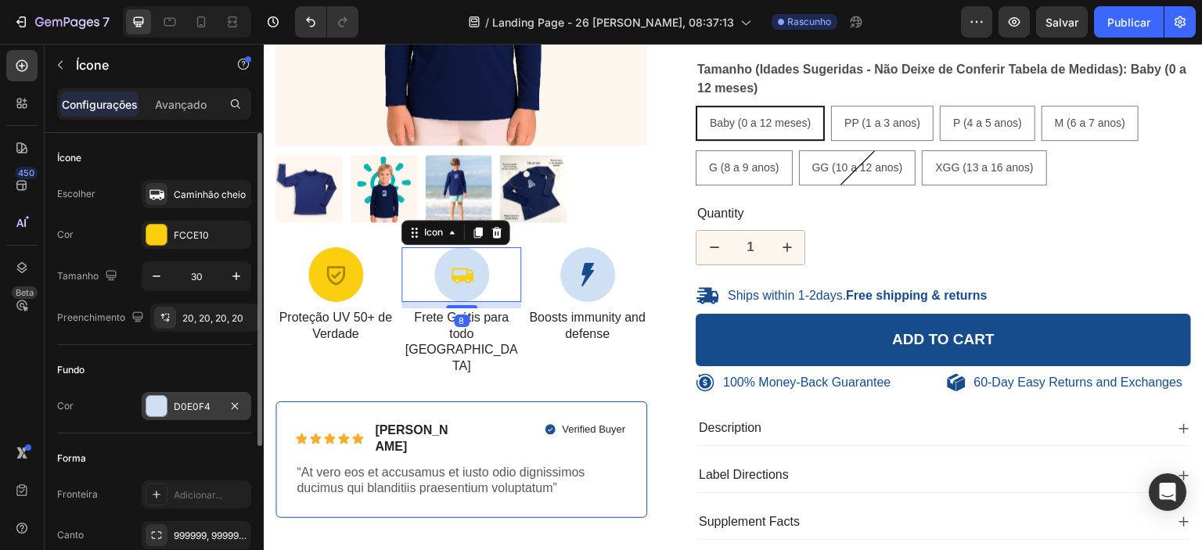
click at [160, 402] on div at bounding box center [156, 406] width 20 height 20
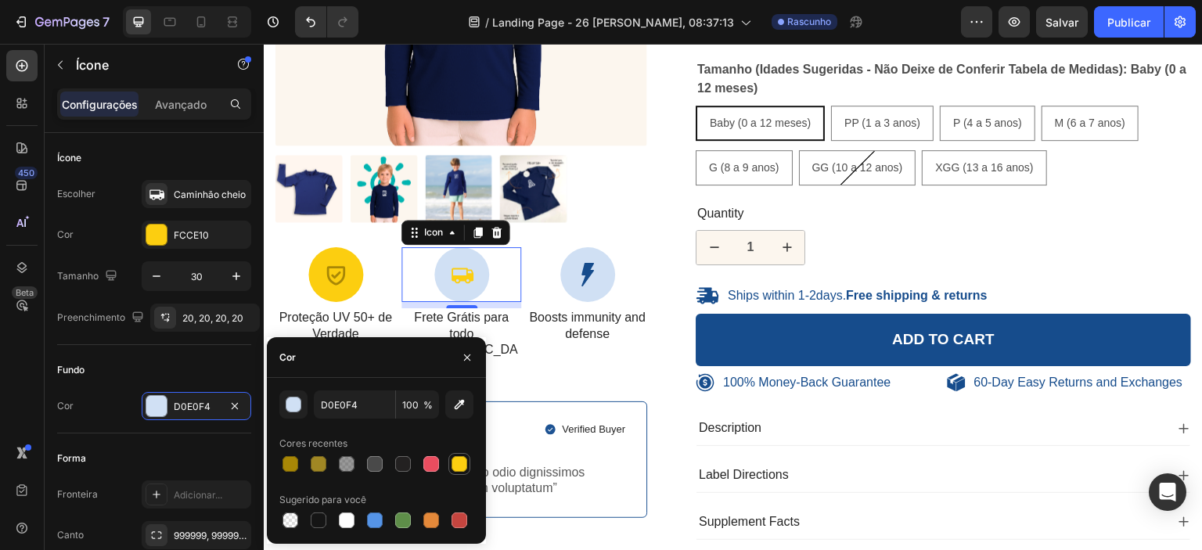
click at [457, 462] on div at bounding box center [459, 464] width 16 height 16
click at [300, 405] on div "button" at bounding box center [294, 405] width 16 height 16
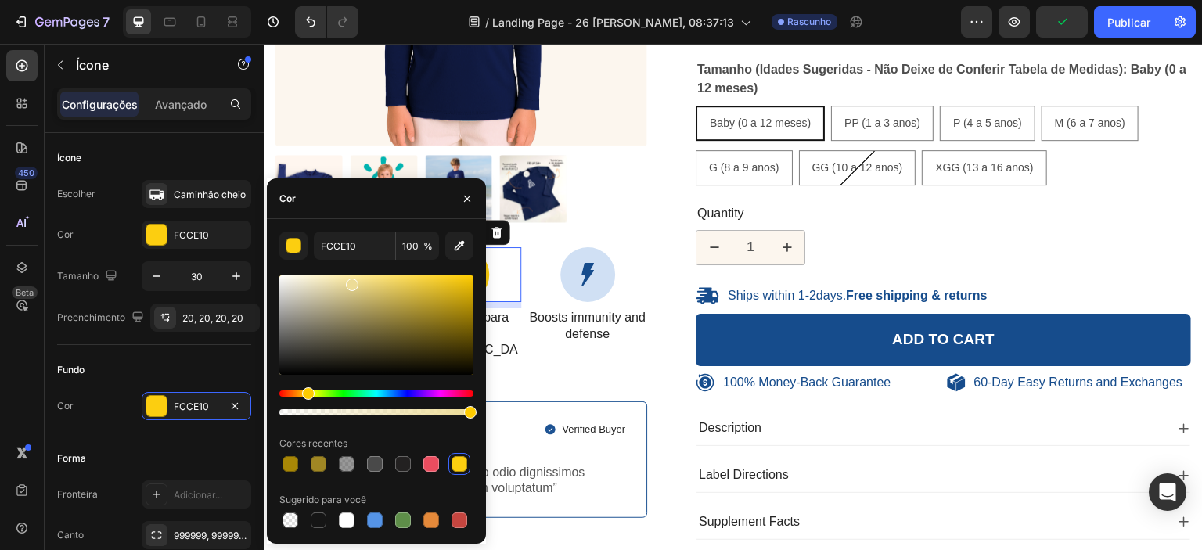
click at [351, 282] on div at bounding box center [376, 324] width 194 height 99
click at [349, 278] on div at bounding box center [349, 281] width 13 height 13
type input "F7E6A0"
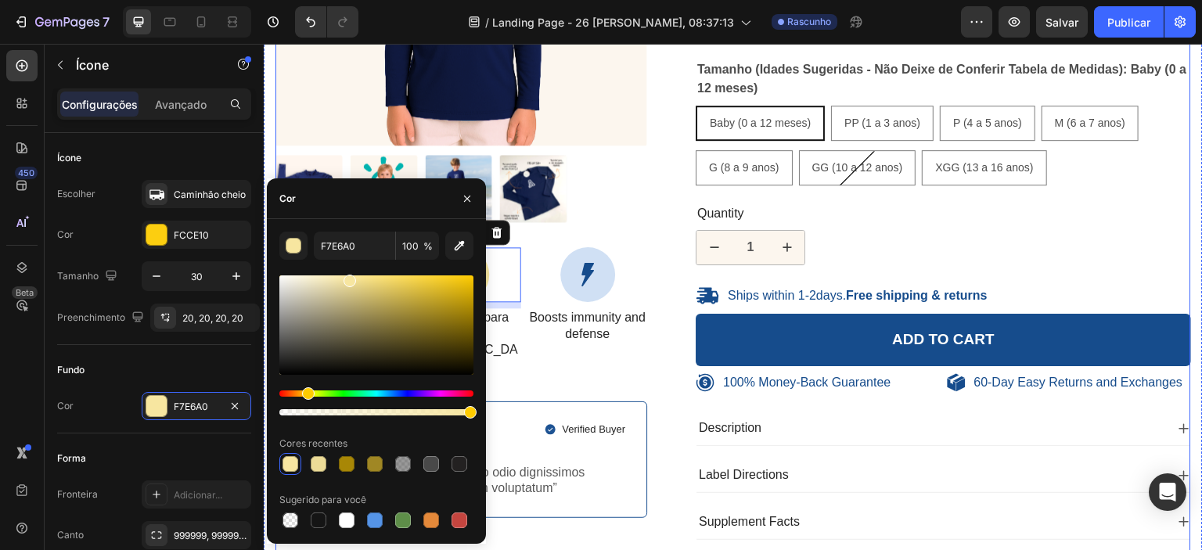
click at [645, 343] on div "100% Money-Back Guarantee Item List 60-Day Easy Returns Item List Row Product I…" at bounding box center [732, 163] width 915 height 778
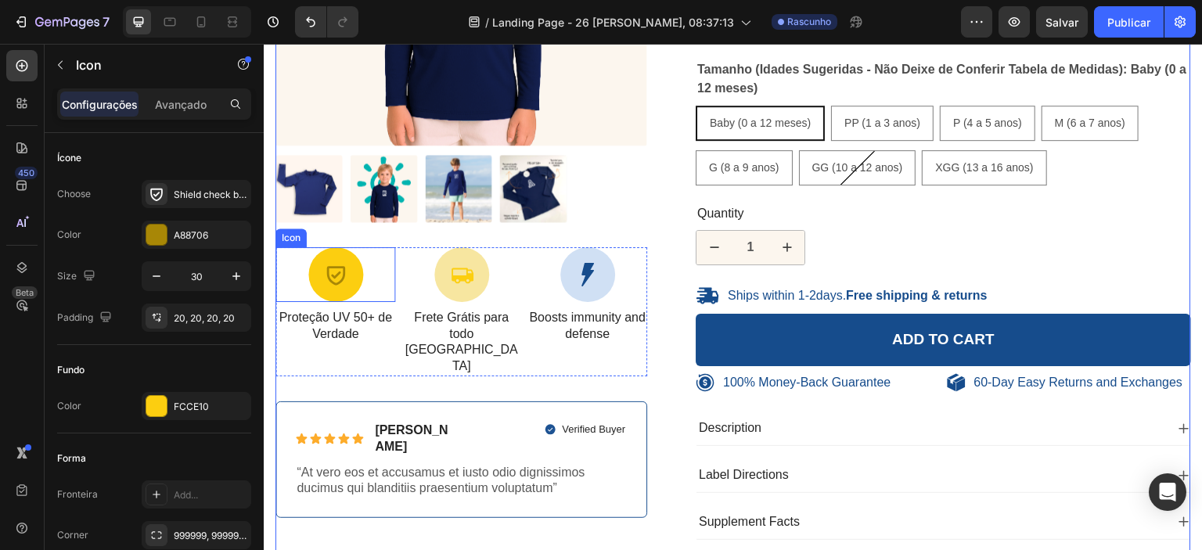
click at [324, 279] on icon at bounding box center [335, 274] width 23 height 23
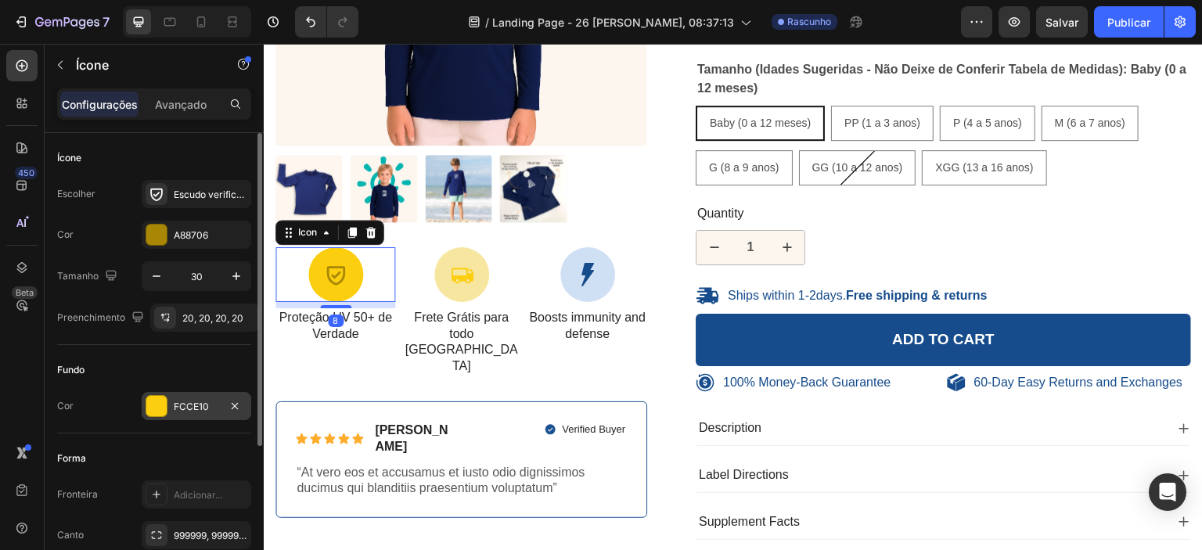
click at [157, 405] on div at bounding box center [156, 406] width 20 height 20
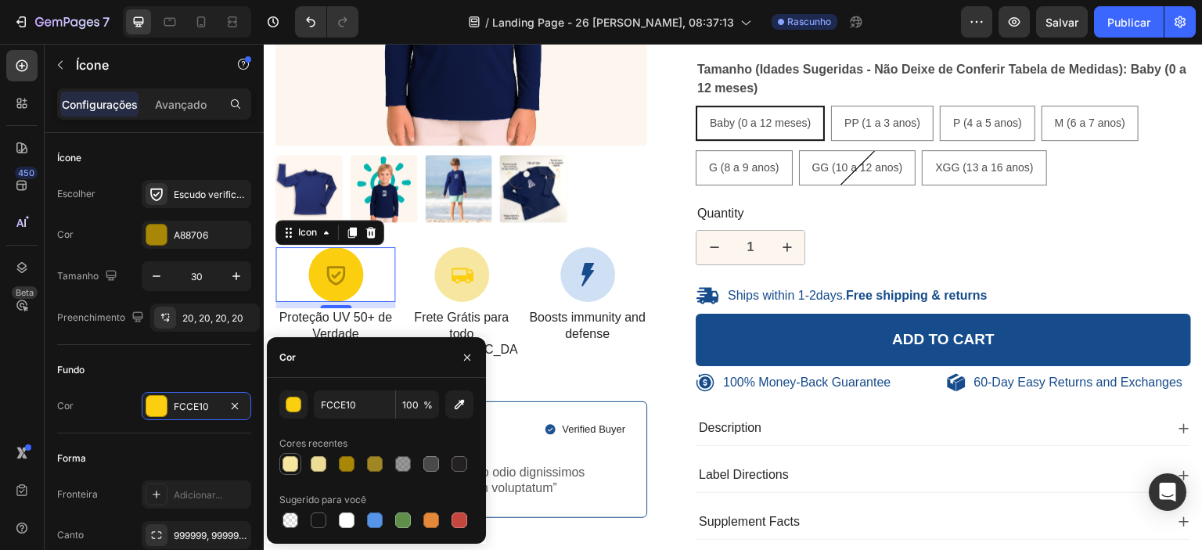
click at [288, 463] on div at bounding box center [290, 464] width 16 height 16
type input "F7E6A0"
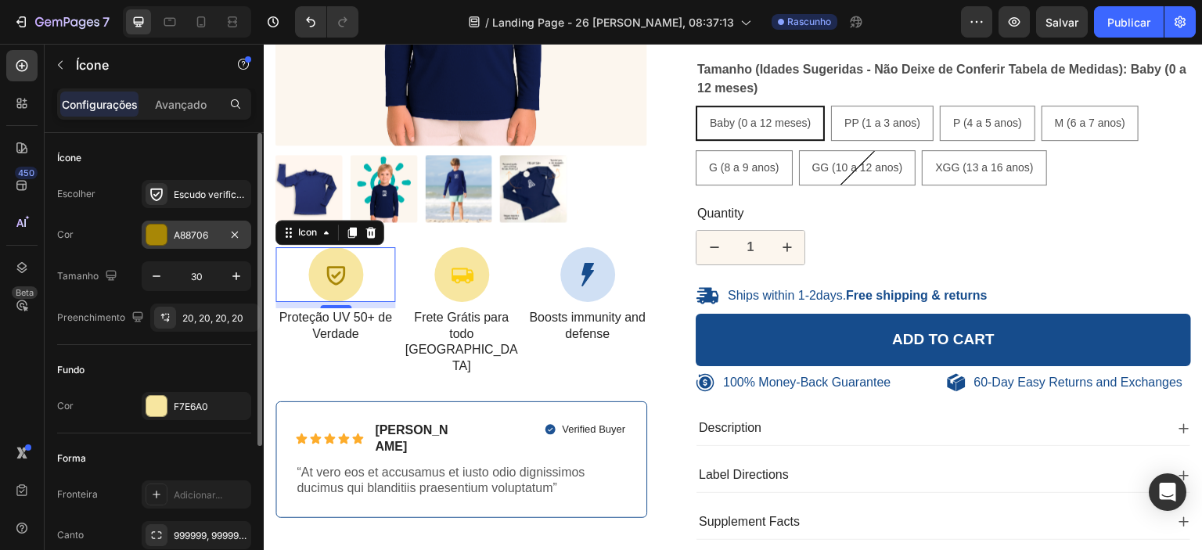
click at [155, 234] on div at bounding box center [156, 235] width 20 height 20
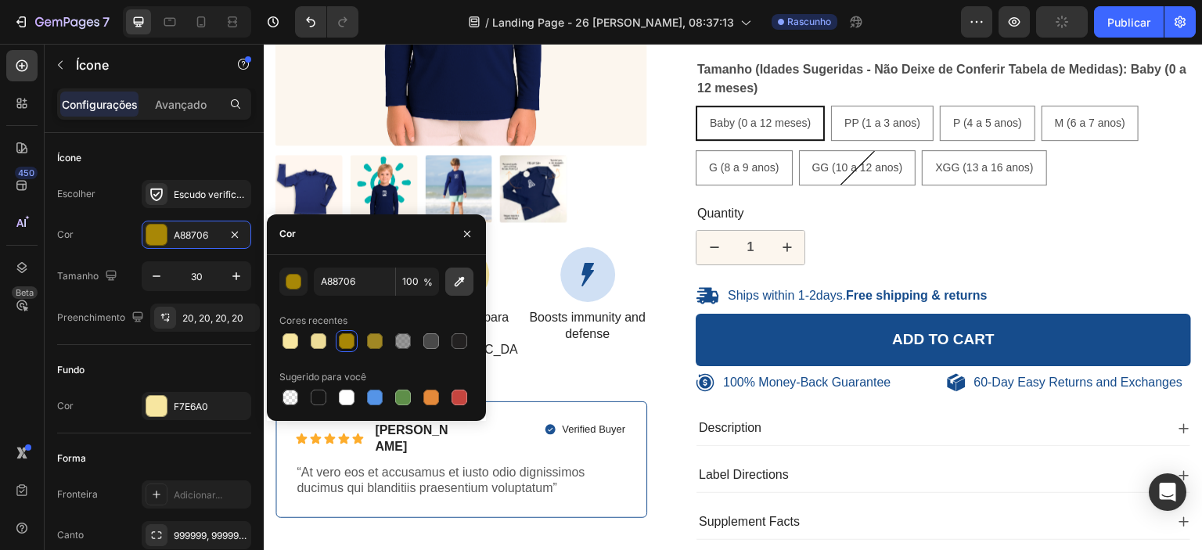
click at [454, 282] on icon "button" at bounding box center [459, 282] width 16 height 16
click at [349, 343] on div at bounding box center [347, 341] width 16 height 16
click at [288, 279] on div "button" at bounding box center [294, 283] width 16 height 16
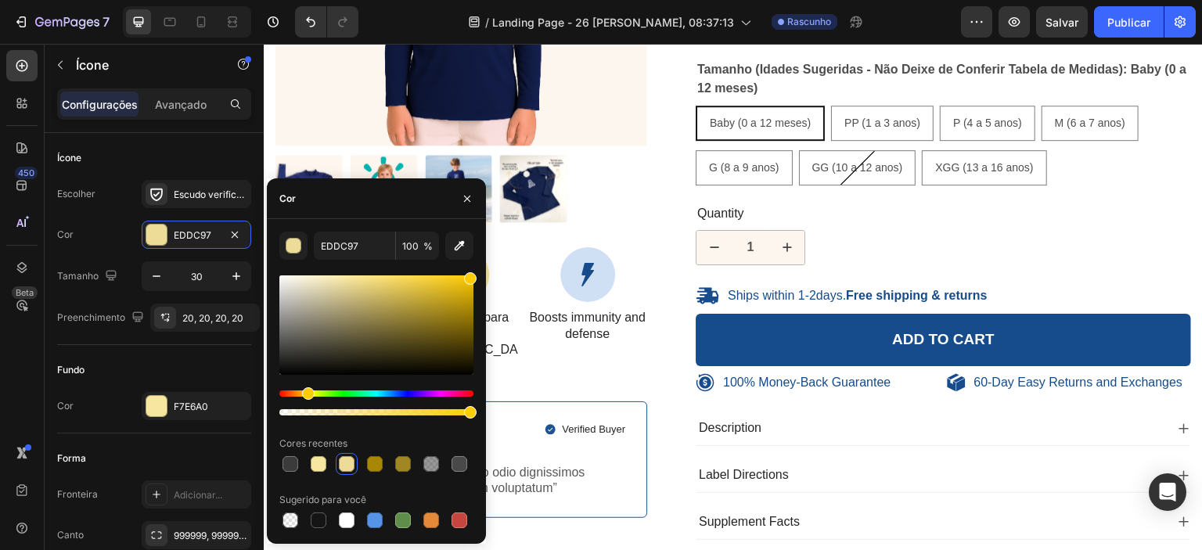
drag, startPoint x: 466, startPoint y: 280, endPoint x: 474, endPoint y: 274, distance: 10.0
click at [473, 275] on div at bounding box center [376, 324] width 194 height 99
type input "FFCC00"
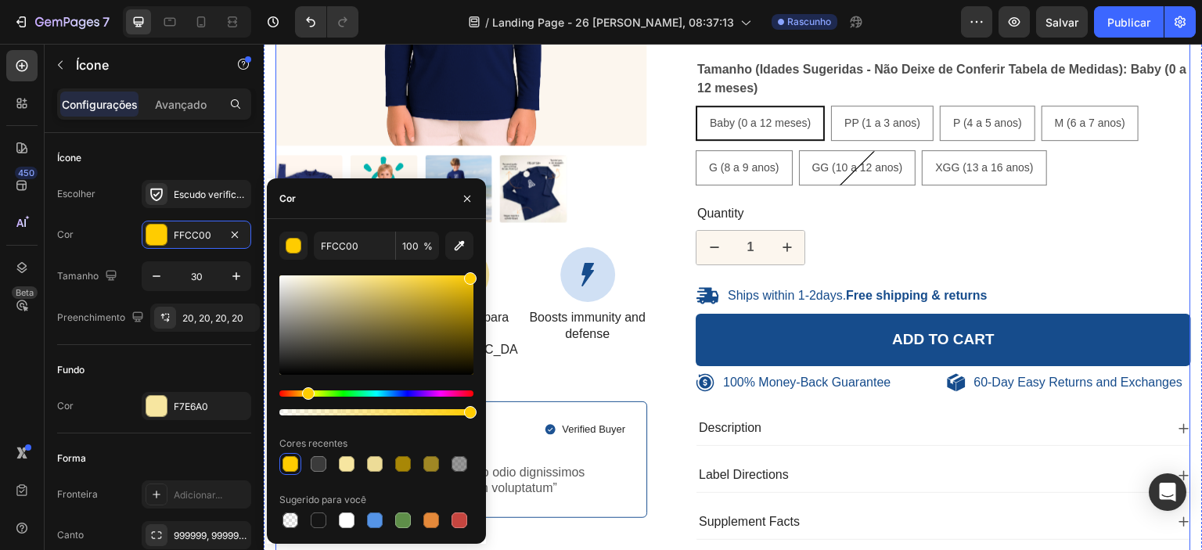
click at [662, 435] on div "100% Money-Back Guarantee Item List 60-Day Easy Returns Item List Row Product I…" at bounding box center [732, 163] width 915 height 778
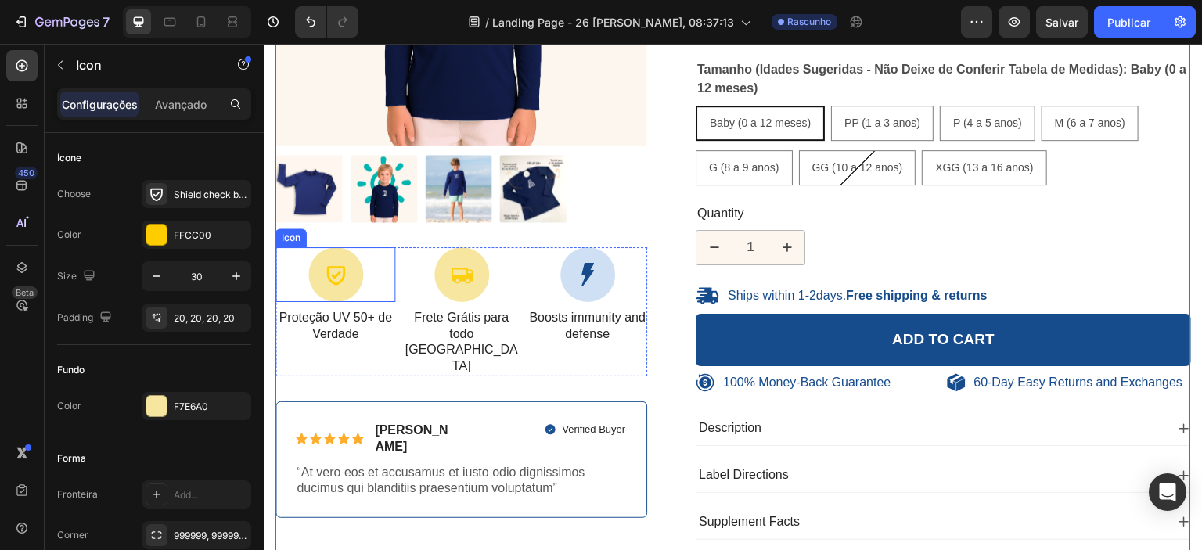
click at [329, 279] on icon at bounding box center [335, 274] width 23 height 23
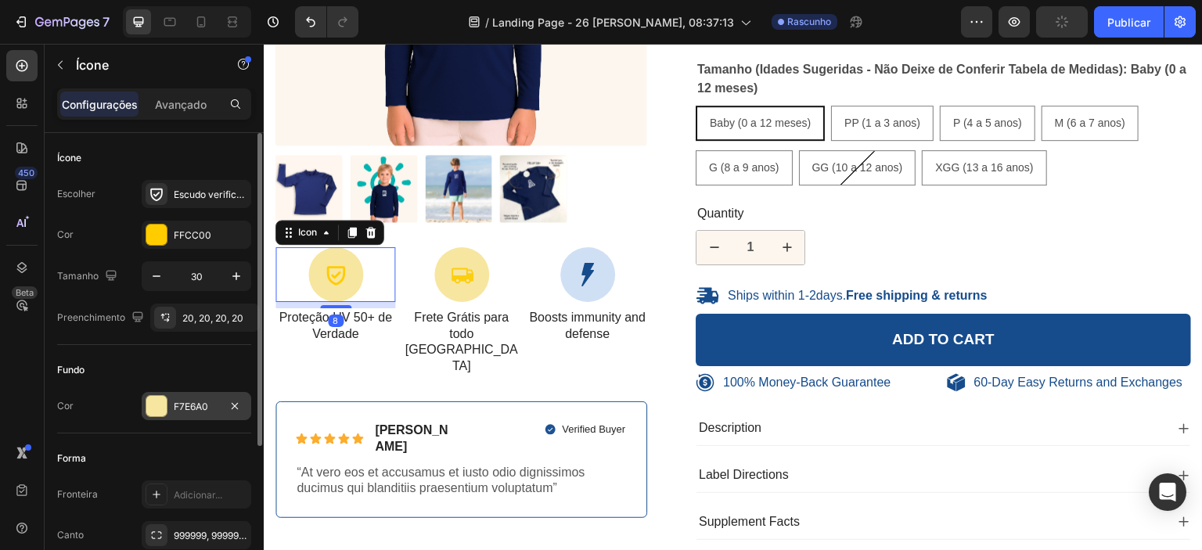
click at [155, 407] on div at bounding box center [156, 406] width 20 height 20
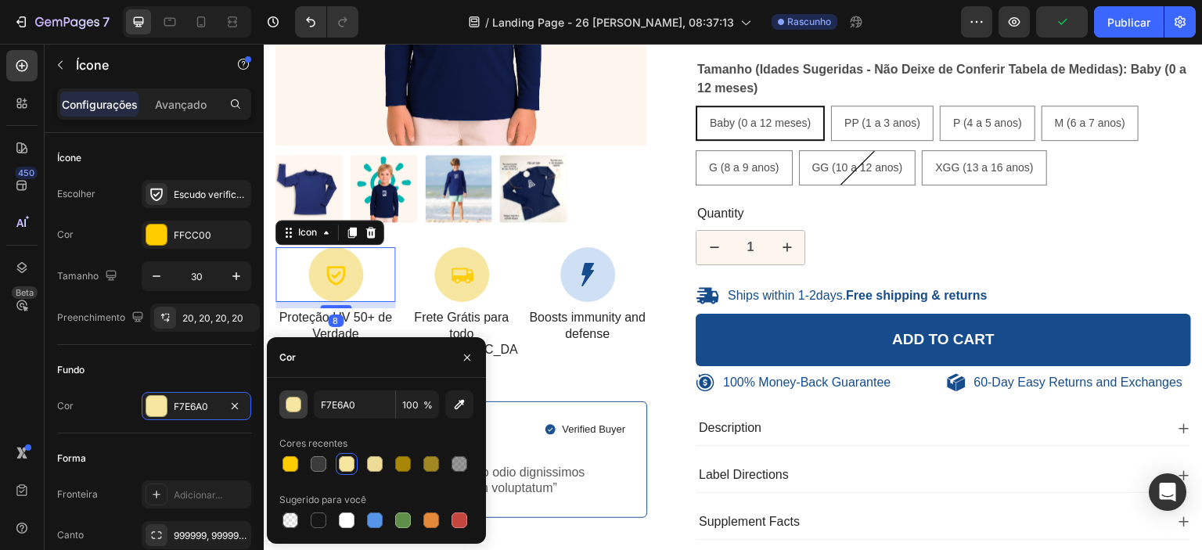
click at [294, 401] on div "button" at bounding box center [294, 405] width 16 height 16
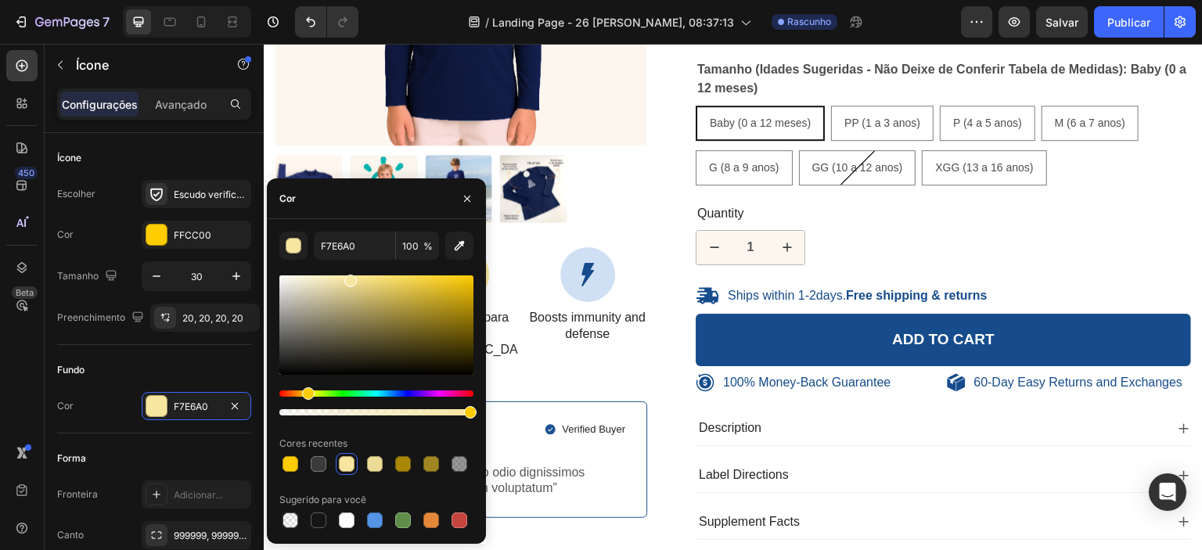
click at [320, 279] on div at bounding box center [376, 324] width 194 height 99
click at [318, 275] on div at bounding box center [319, 278] width 13 height 13
type input "FFF5CE"
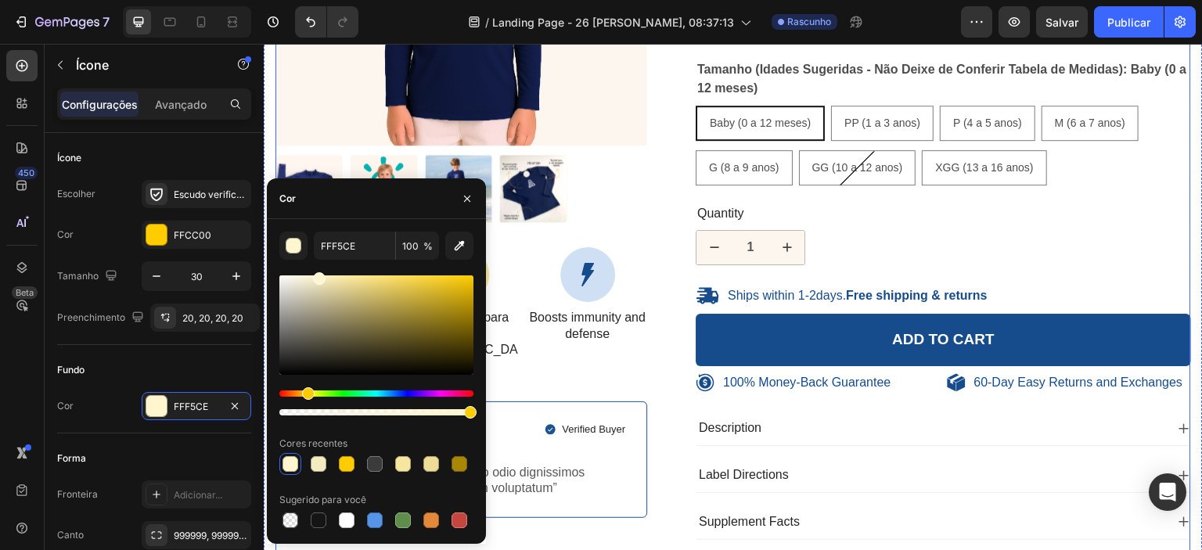
click at [652, 336] on div "100% Money-Back Guarantee Item List 60-Day Easy Returns Item List Row Product I…" at bounding box center [732, 163] width 915 height 778
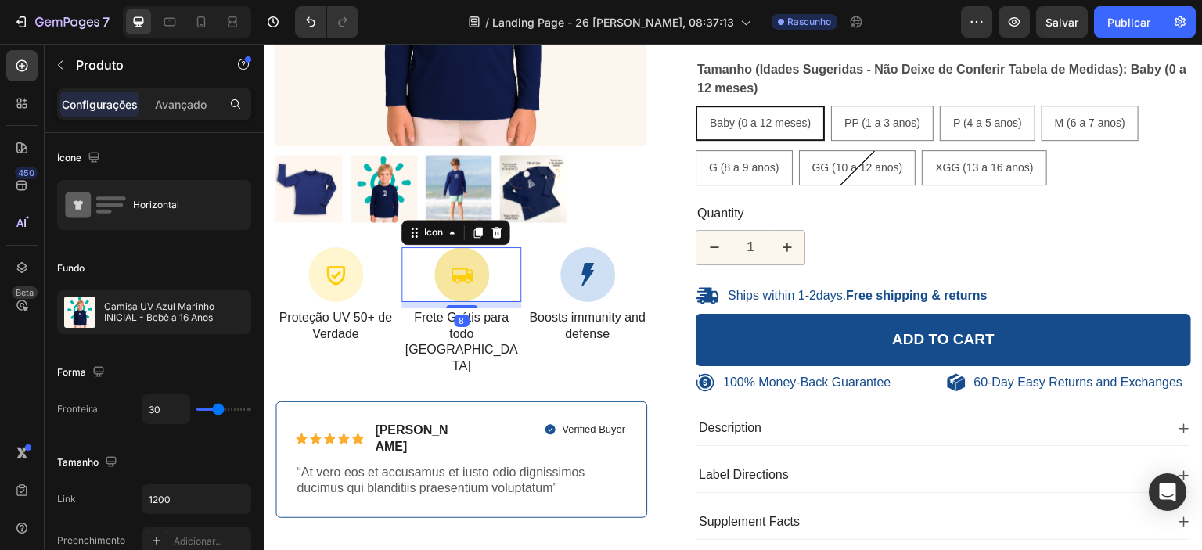
click at [454, 286] on div at bounding box center [461, 274] width 55 height 55
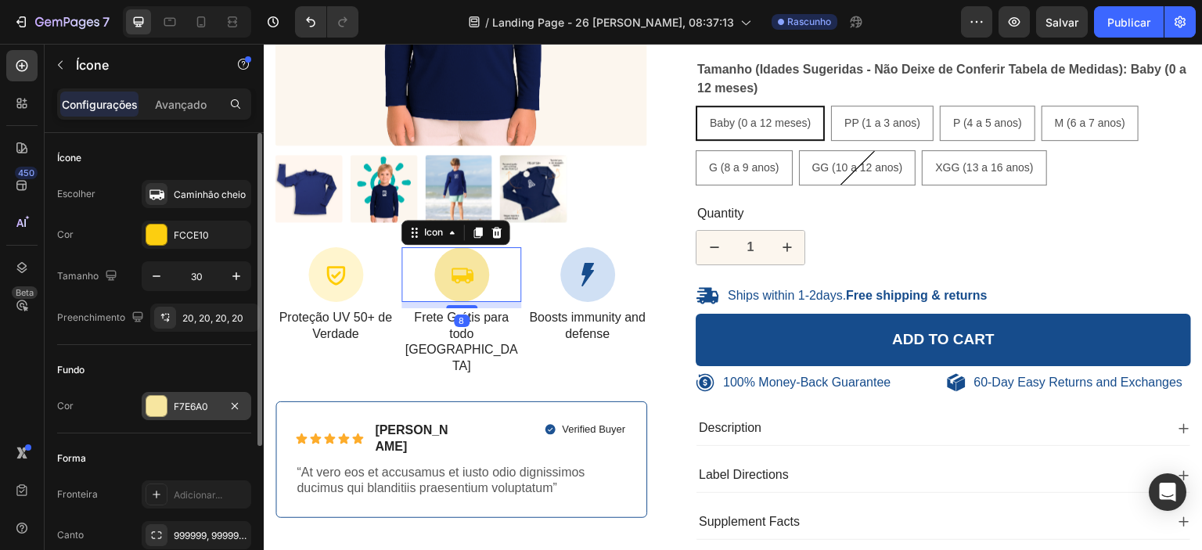
click at [160, 403] on div at bounding box center [156, 406] width 20 height 20
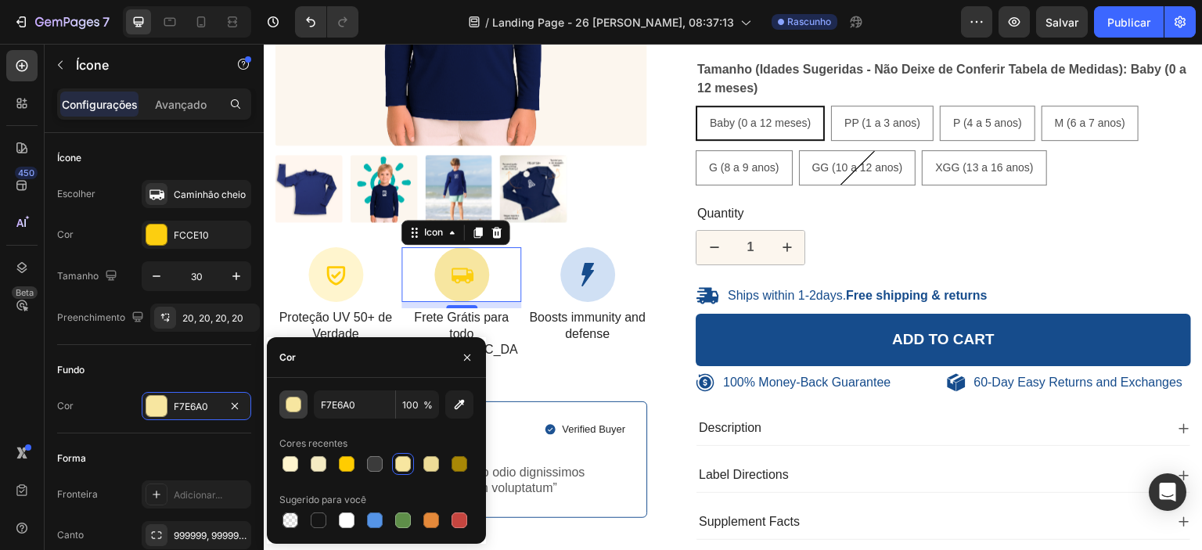
click at [292, 397] on div "button" at bounding box center [294, 405] width 16 height 16
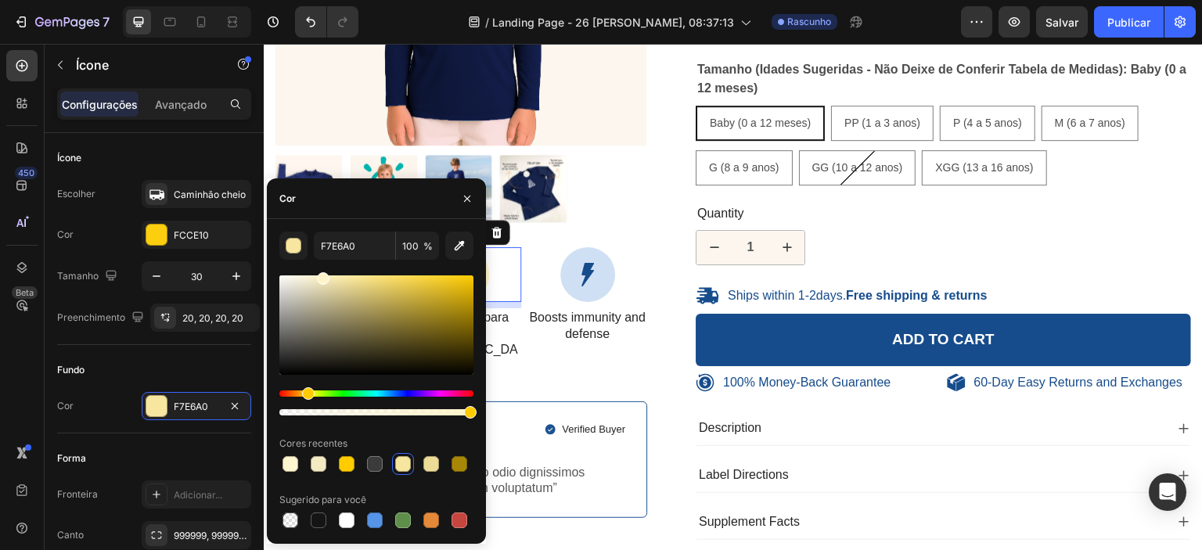
drag, startPoint x: 317, startPoint y: 277, endPoint x: 321, endPoint y: 269, distance: 8.7
click at [322, 271] on div "F7E6A0 100 % Cores recentes Sugerido para você" at bounding box center [376, 382] width 194 height 300
type input "FFF4C9"
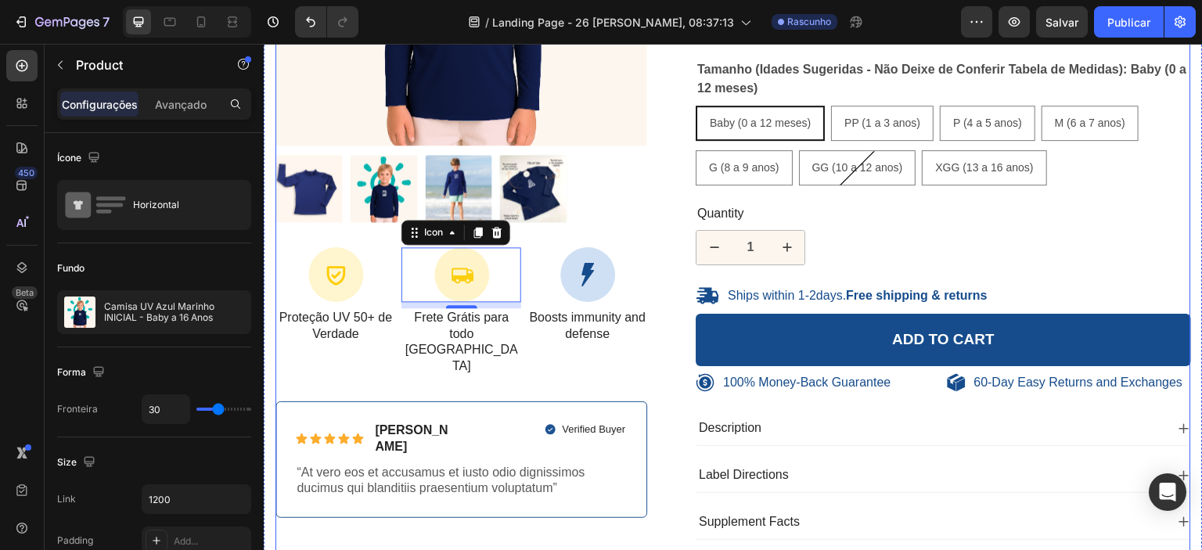
click at [660, 337] on div "100% Money-Back Guarantee Item List 60-Day Easy Returns Item List Row Product I…" at bounding box center [732, 163] width 915 height 778
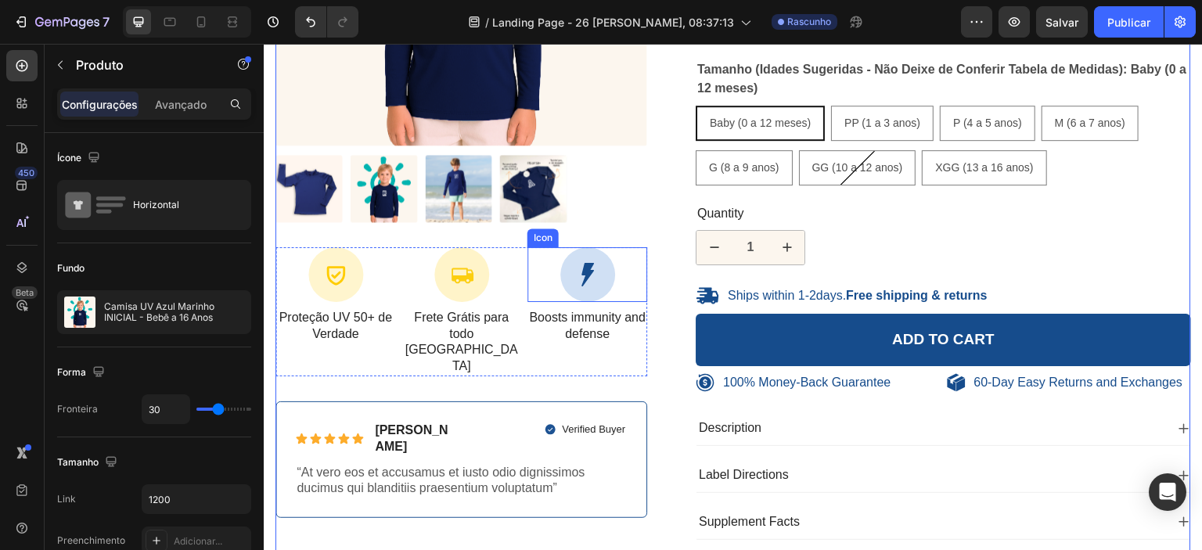
click at [586, 273] on icon at bounding box center [587, 274] width 23 height 23
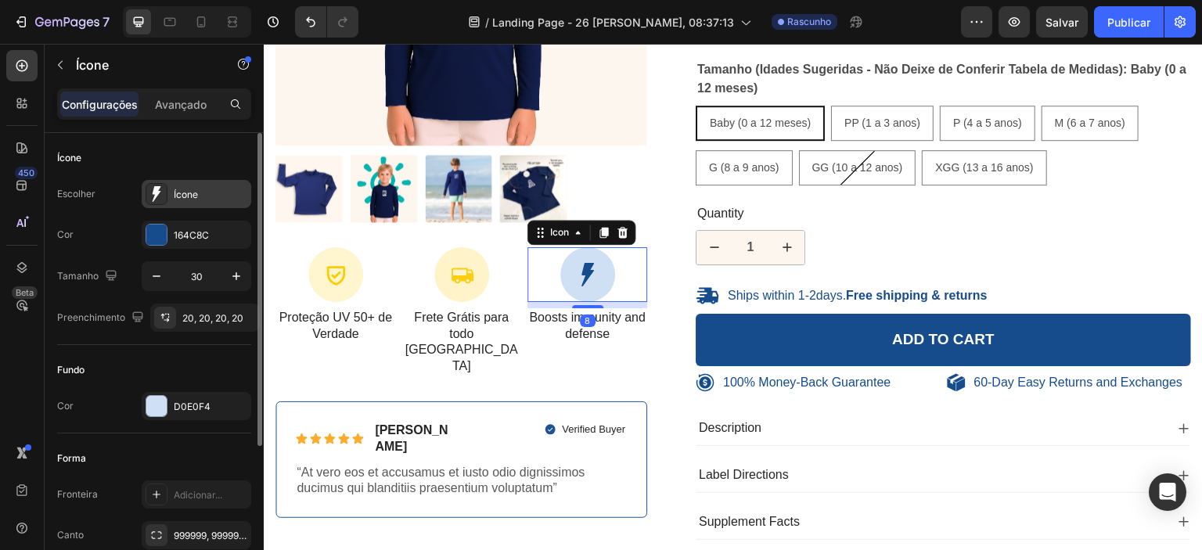
click at [157, 198] on icon at bounding box center [157, 194] width 16 height 16
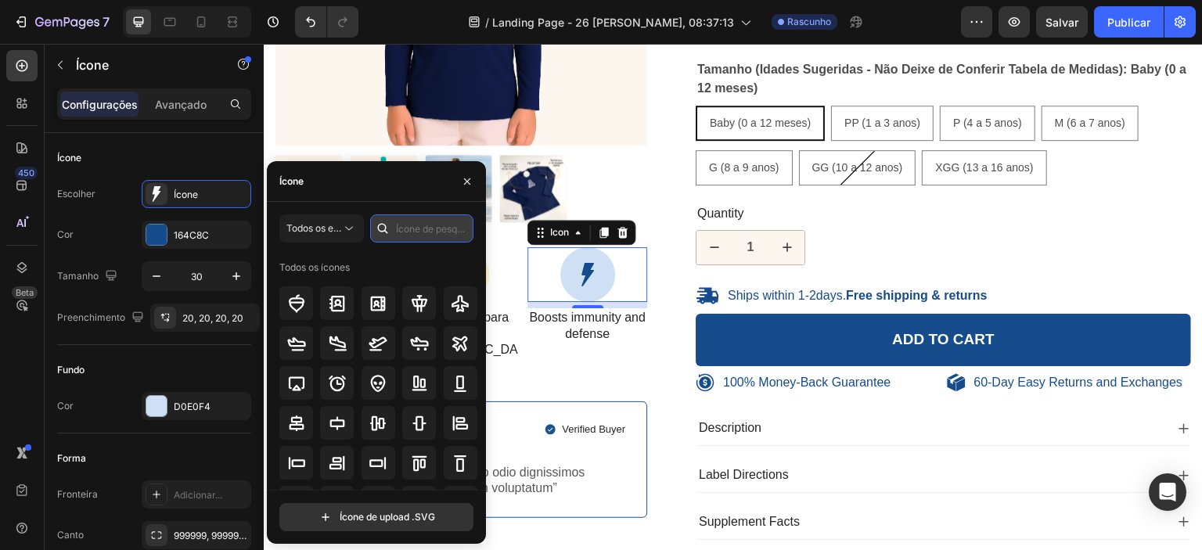
click at [395, 221] on input "text" at bounding box center [421, 228] width 103 height 28
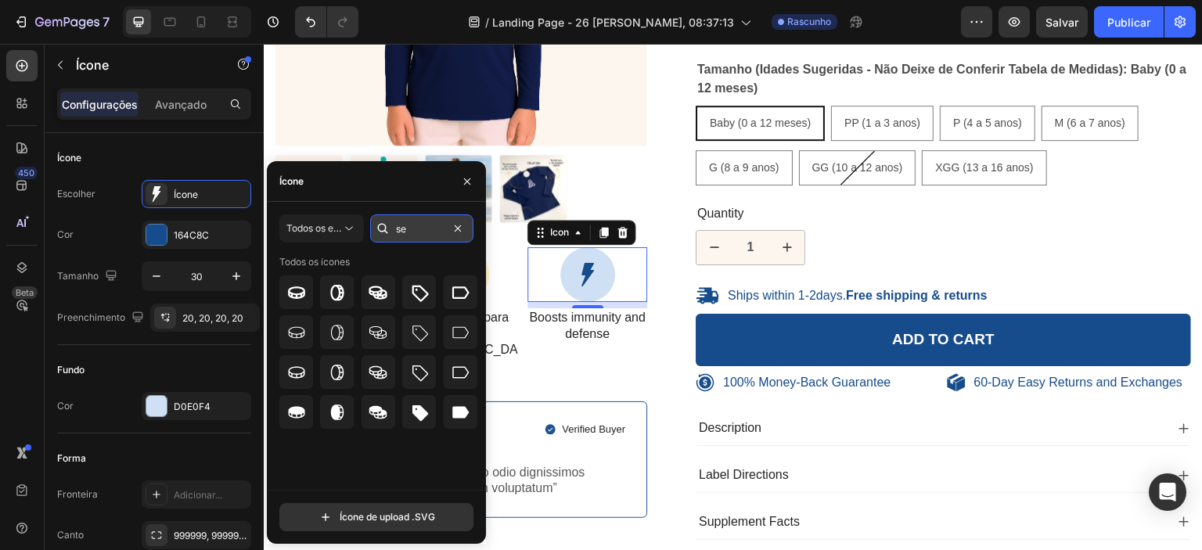
type input "s"
type input "b"
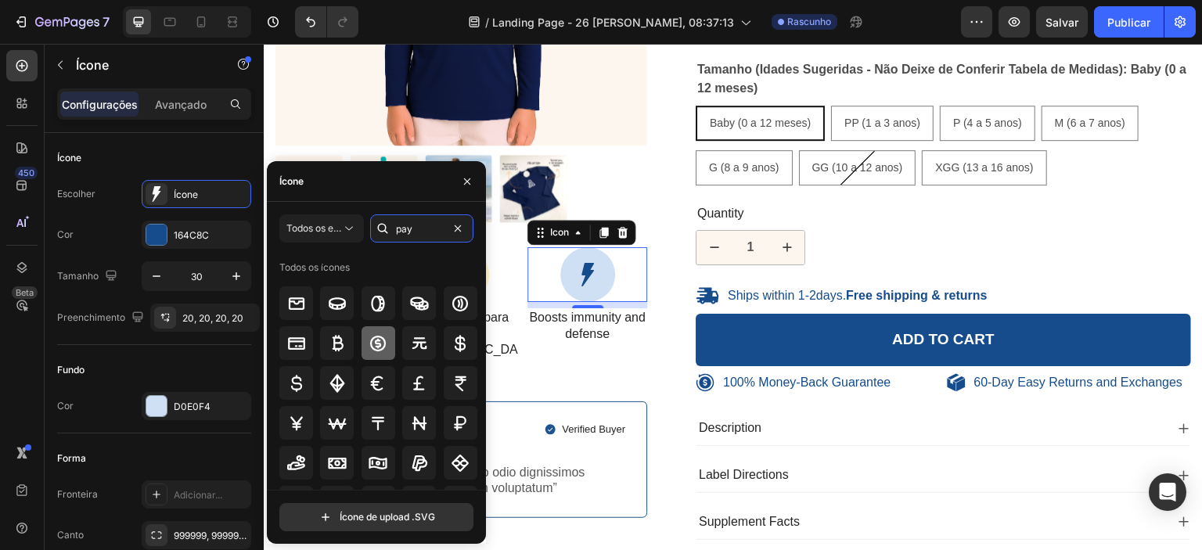
type input "pay"
click at [385, 345] on icon at bounding box center [378, 343] width 19 height 19
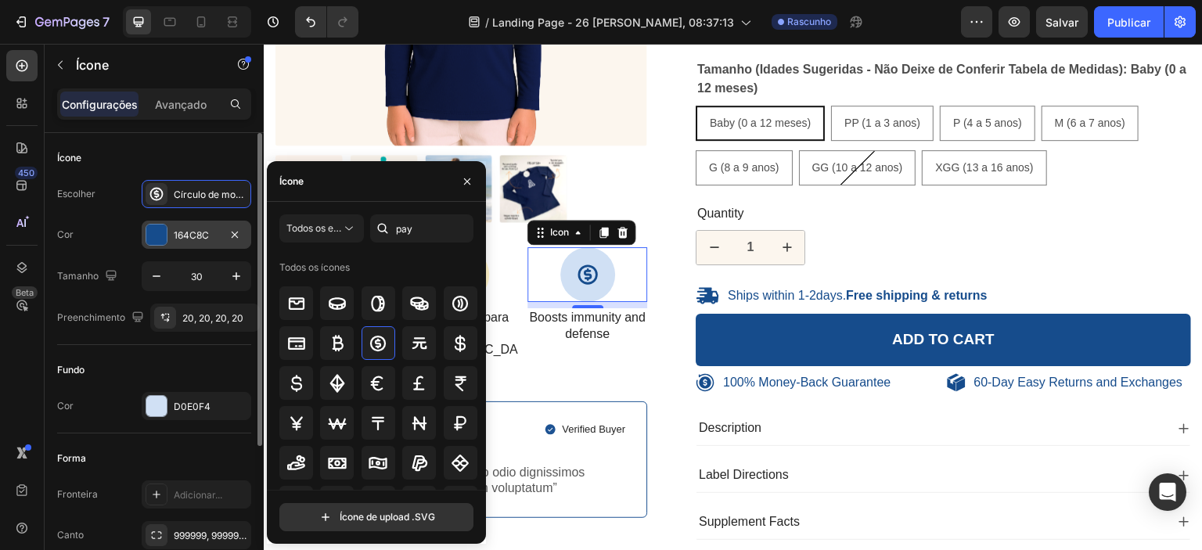
click at [166, 236] on div at bounding box center [156, 235] width 20 height 20
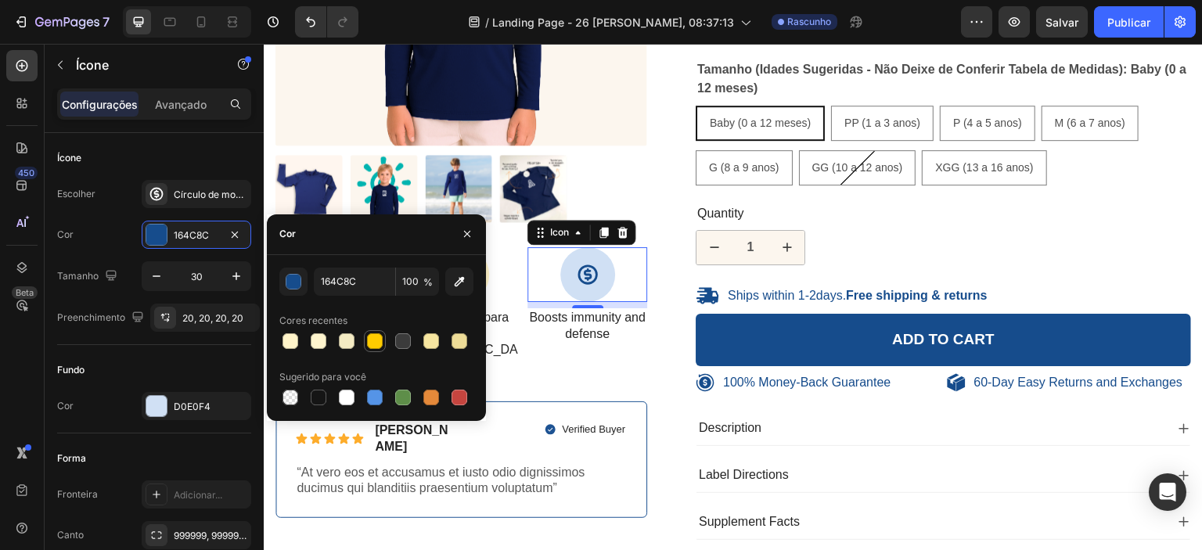
click at [372, 339] on div at bounding box center [375, 341] width 16 height 16
type input "FFCC00"
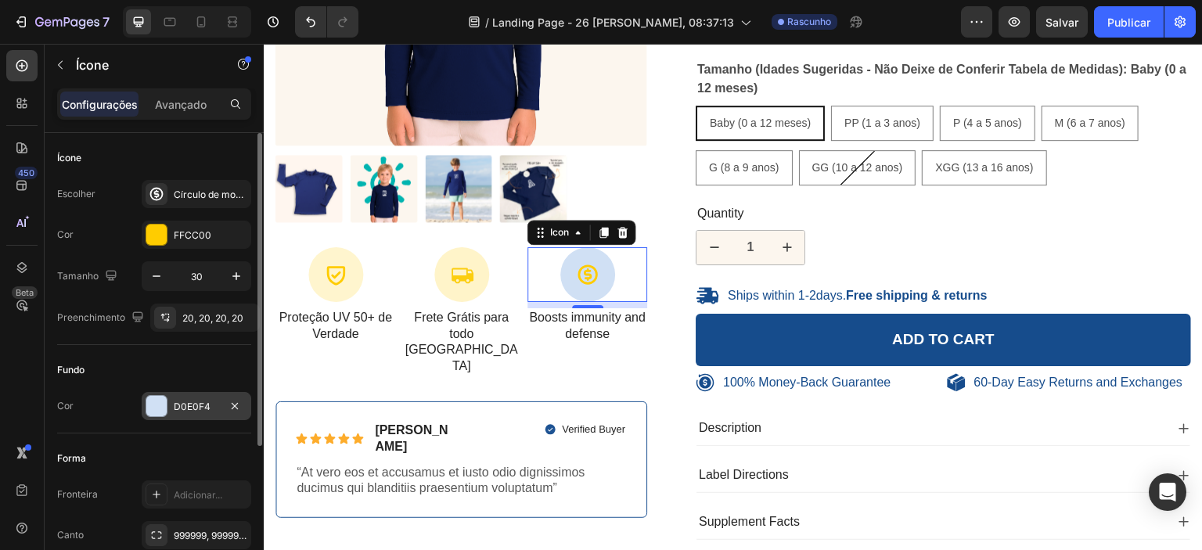
click at [160, 405] on div at bounding box center [156, 406] width 20 height 20
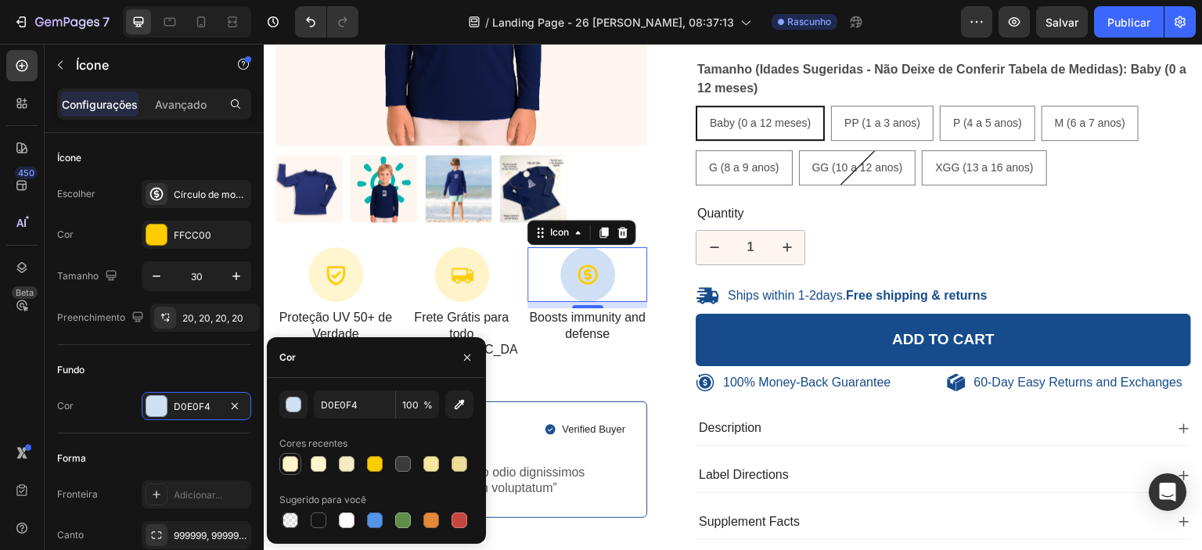
click at [286, 464] on div at bounding box center [290, 464] width 16 height 16
type input "FFF4C9"
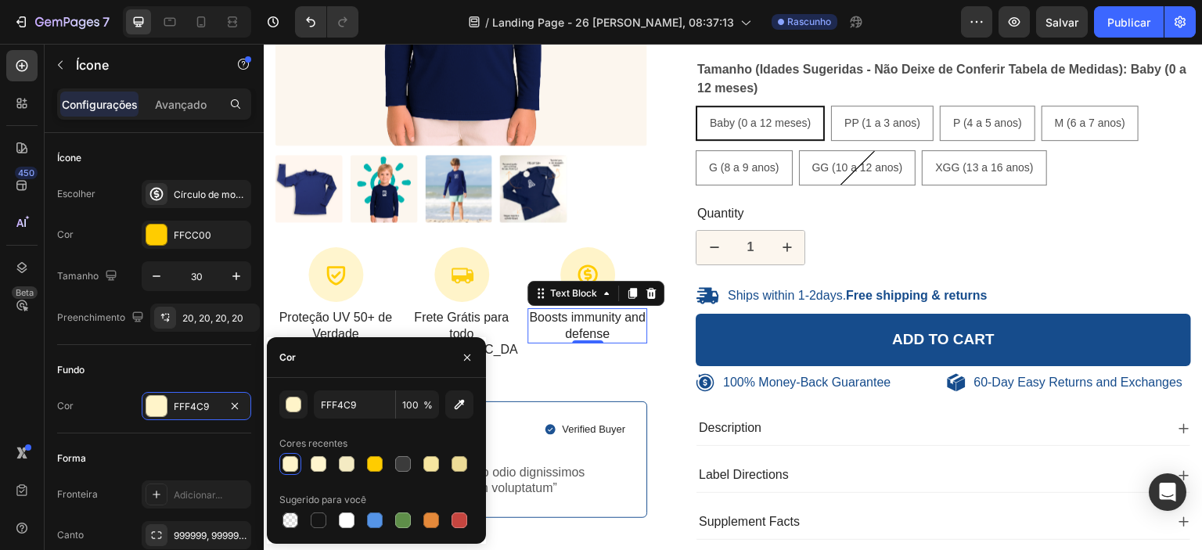
click at [585, 325] on p "Boosts immunity and defense" at bounding box center [587, 326] width 117 height 33
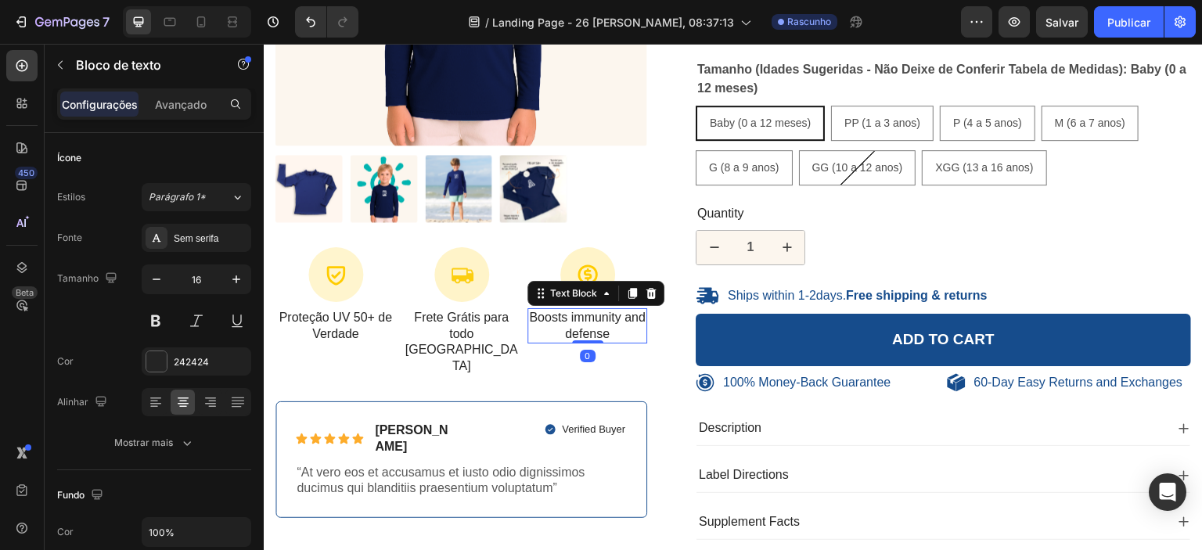
click at [584, 325] on p "Boosts immunity and defense" at bounding box center [587, 326] width 117 height 33
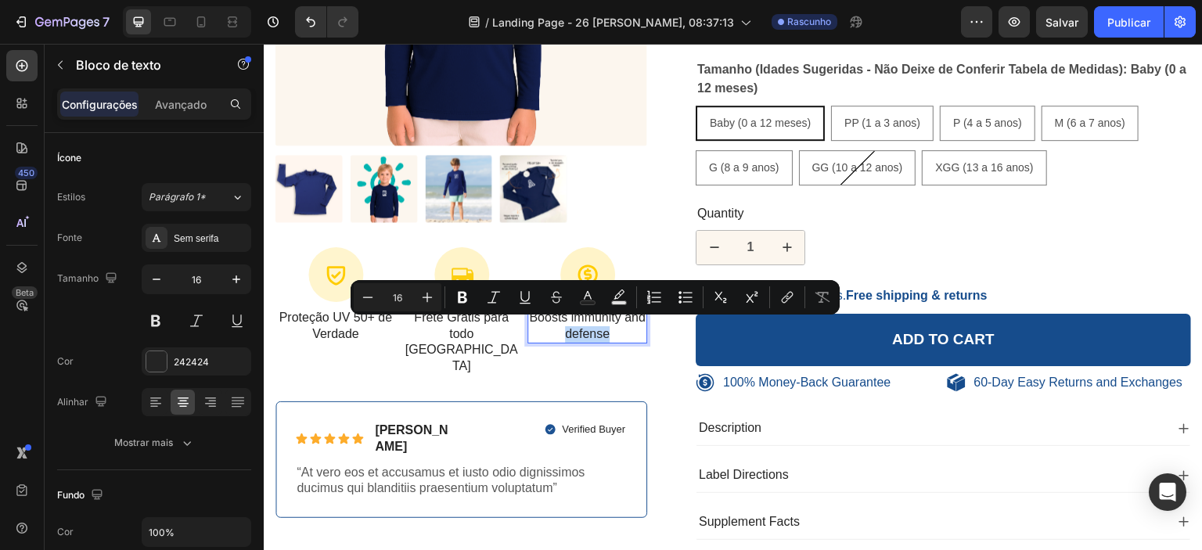
click at [620, 333] on p "Boosts immunity and defense" at bounding box center [587, 326] width 117 height 33
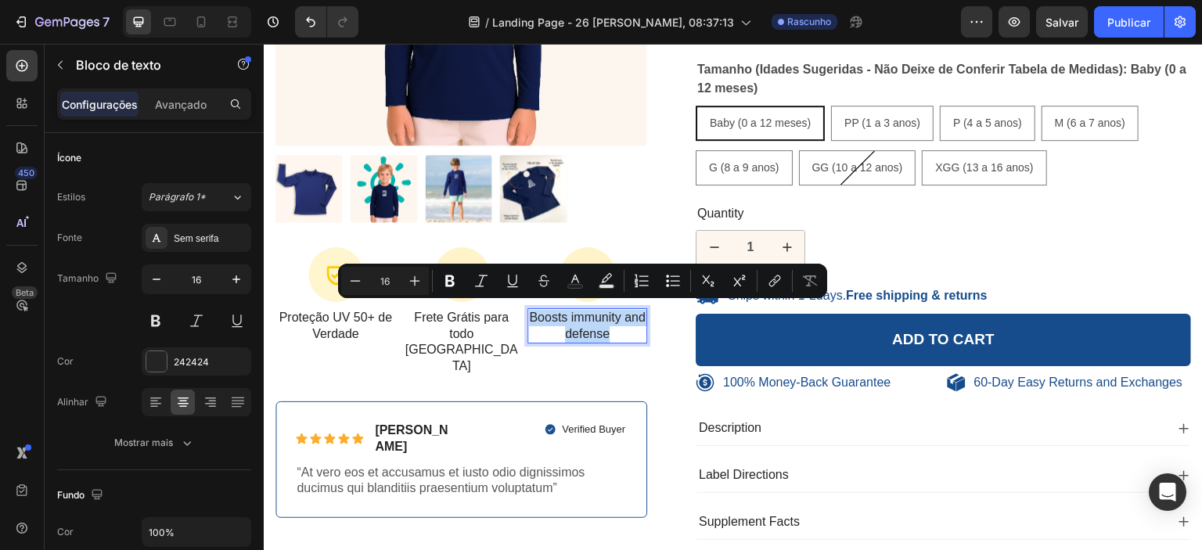
drag, startPoint x: 620, startPoint y: 332, endPoint x: 528, endPoint y: 306, distance: 95.9
click at [529, 310] on p "Boosts immunity and defense" at bounding box center [587, 326] width 117 height 33
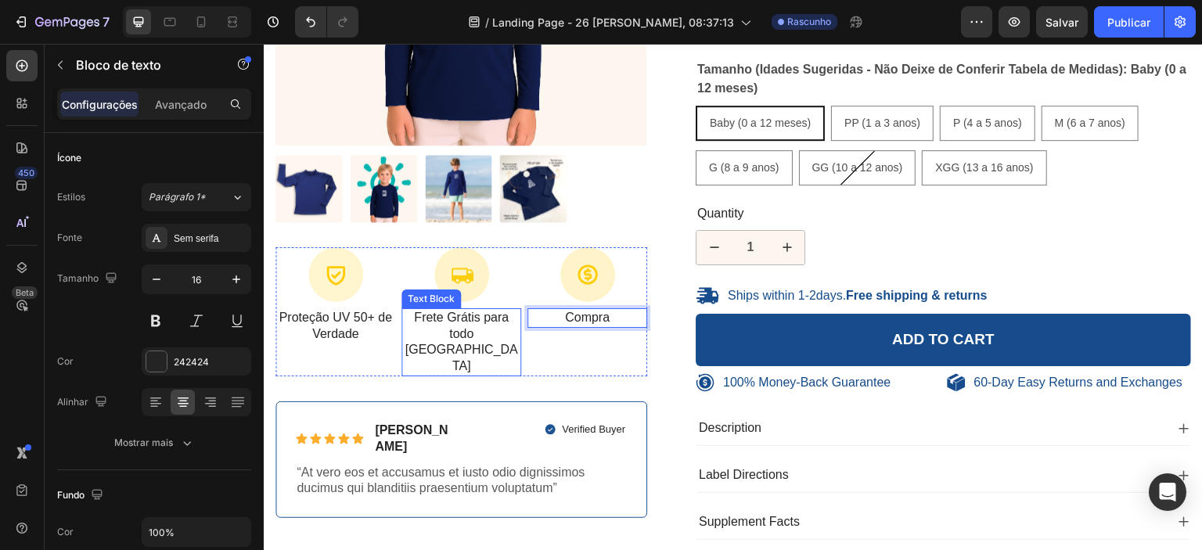
click at [468, 314] on p "Frete Grátis para todo Brasil" at bounding box center [461, 342] width 117 height 65
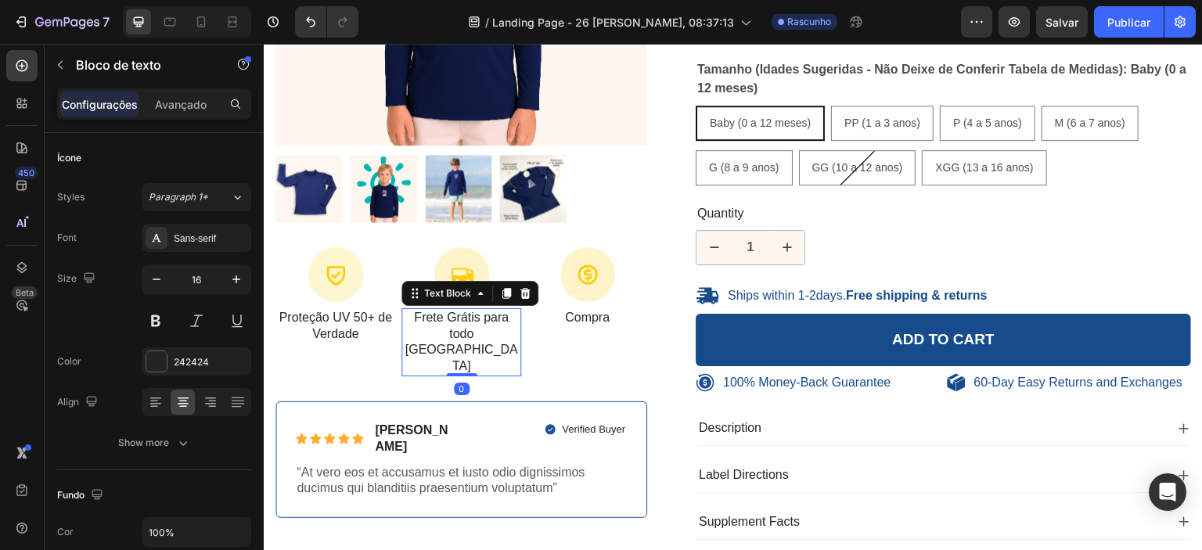
click at [473, 326] on p "Frete Grátis para todo Brasil" at bounding box center [461, 342] width 117 height 65
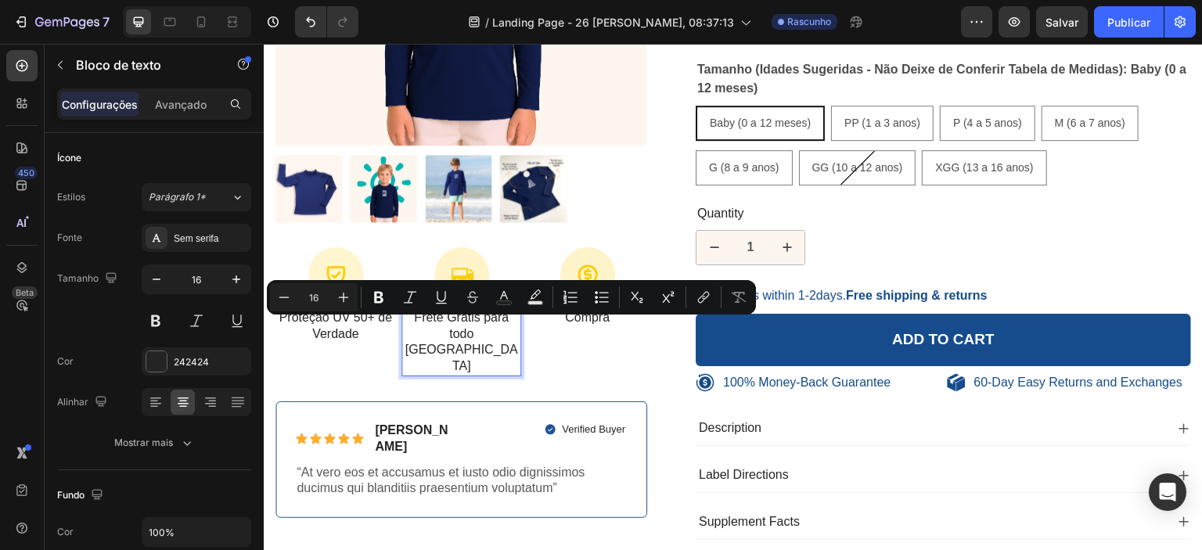
click at [488, 327] on p "Frete Grátis para todo Brasil" at bounding box center [461, 342] width 117 height 65
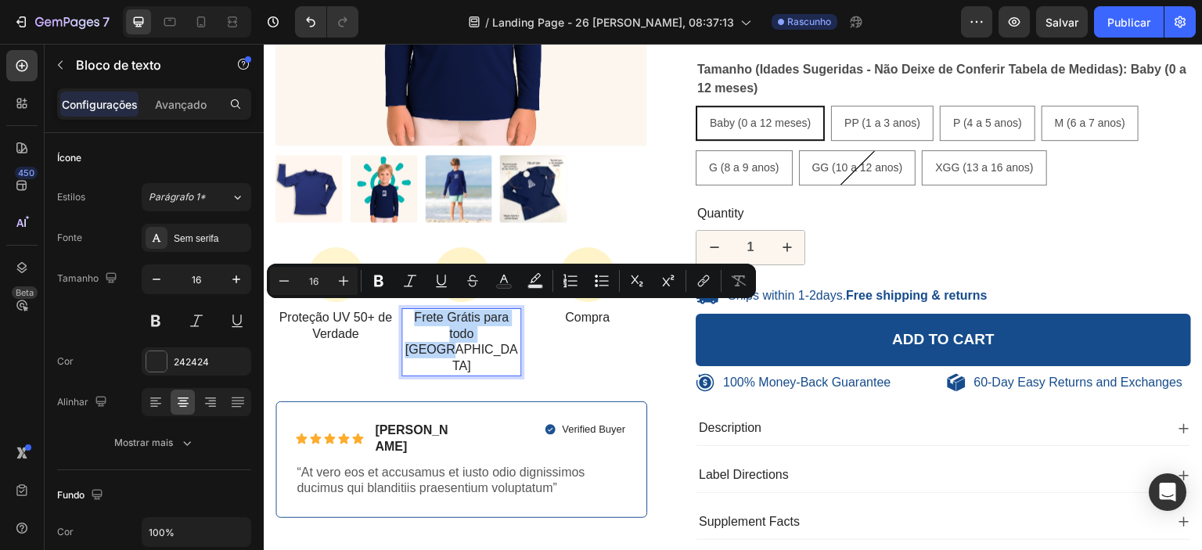
drag, startPoint x: 490, startPoint y: 329, endPoint x: 410, endPoint y: 313, distance: 81.3
click at [410, 313] on p "Frete Grátis para todo Brasil" at bounding box center [461, 342] width 117 height 65
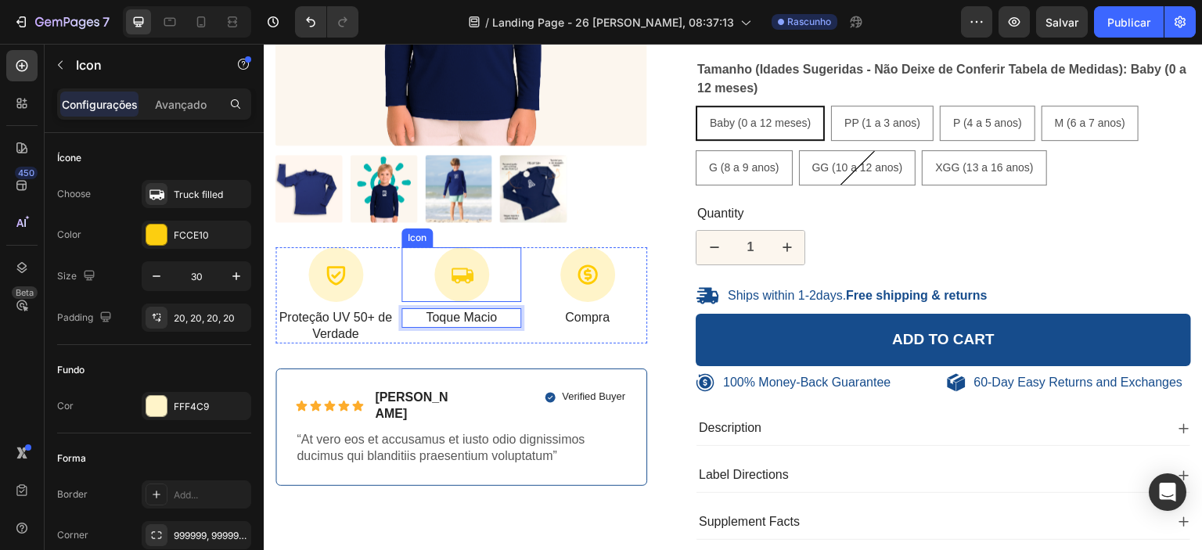
click at [468, 281] on div at bounding box center [461, 274] width 55 height 55
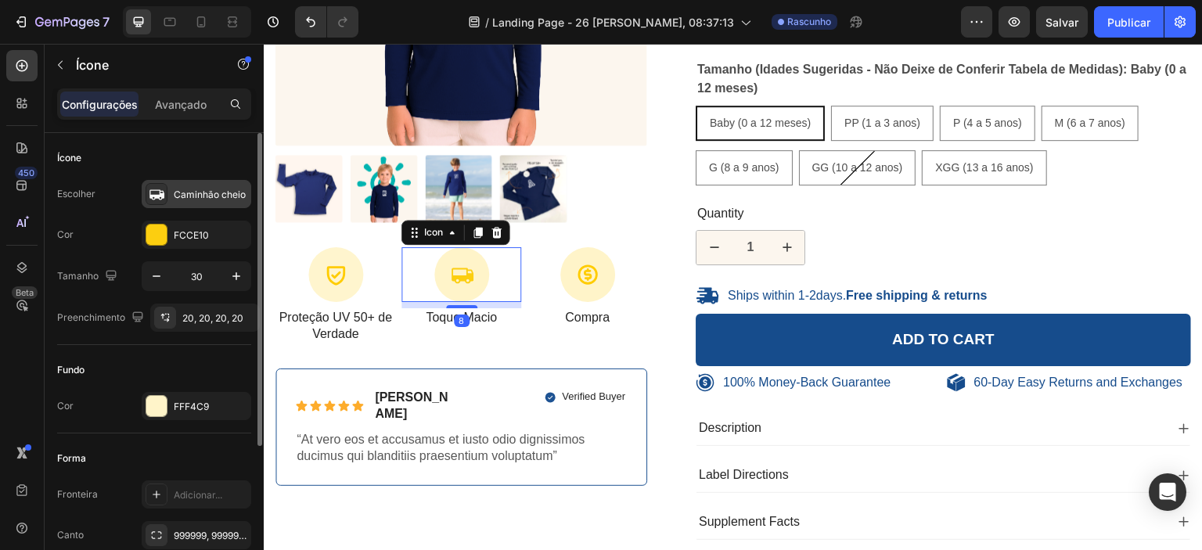
click at [156, 193] on icon at bounding box center [157, 194] width 16 height 16
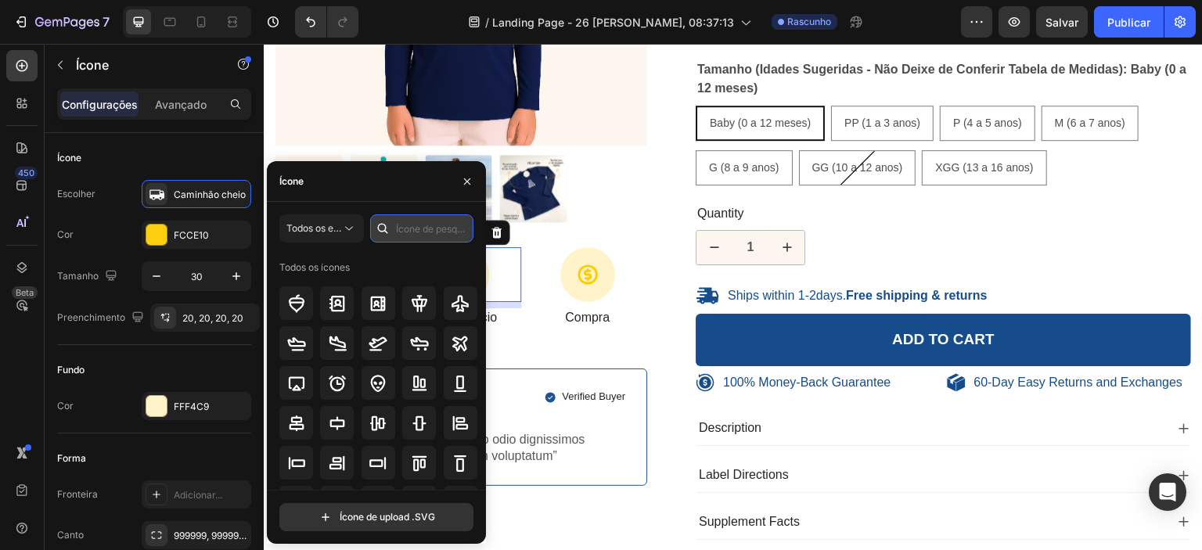
click at [426, 228] on input "text" at bounding box center [421, 228] width 103 height 28
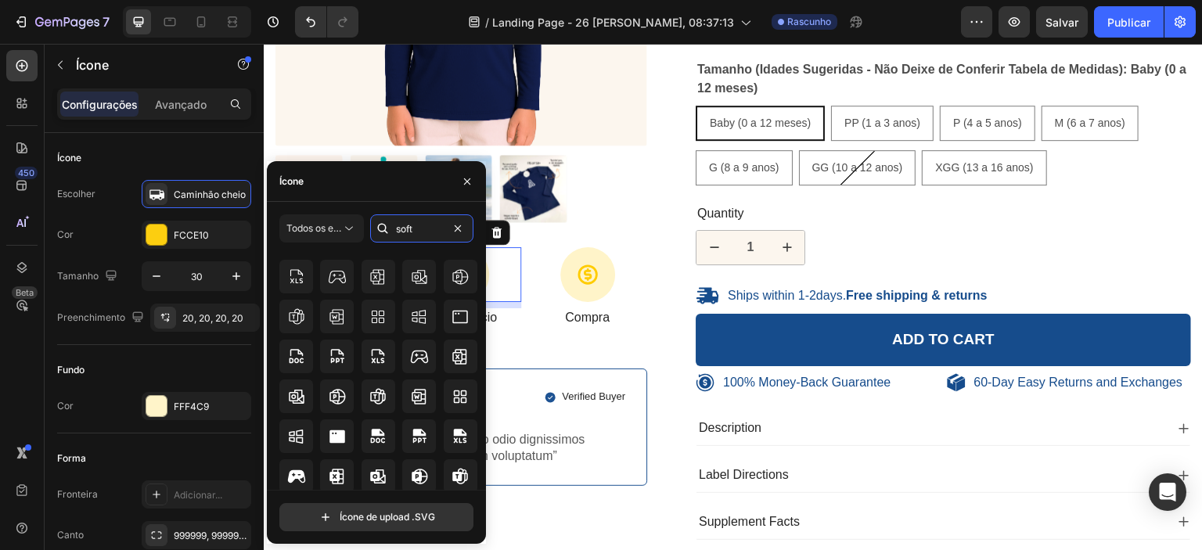
scroll to position [172, 0]
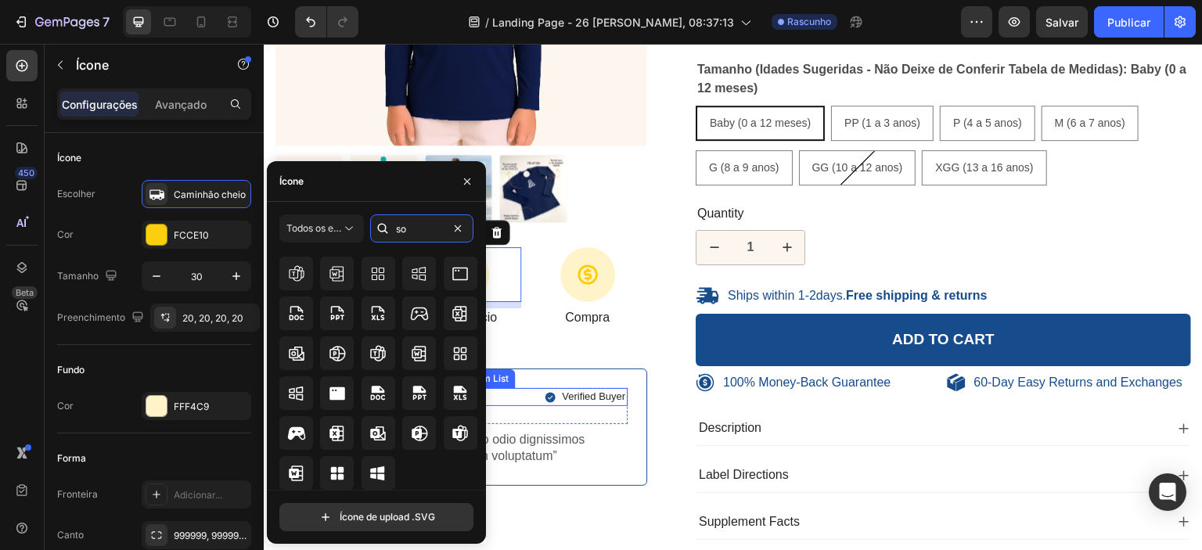
type input "s"
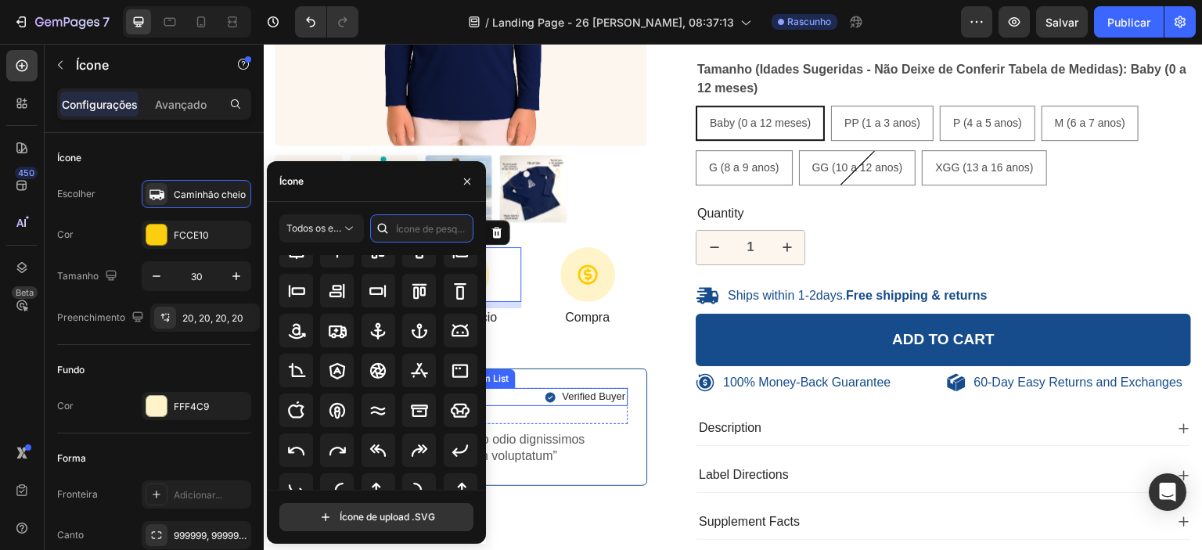
scroll to position [0, 0]
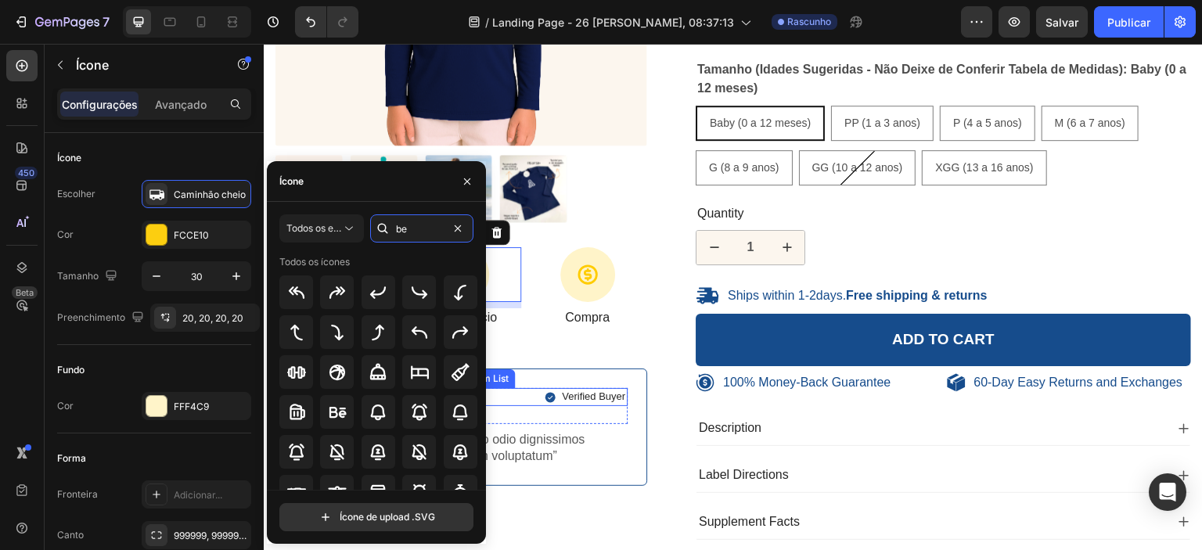
type input "b"
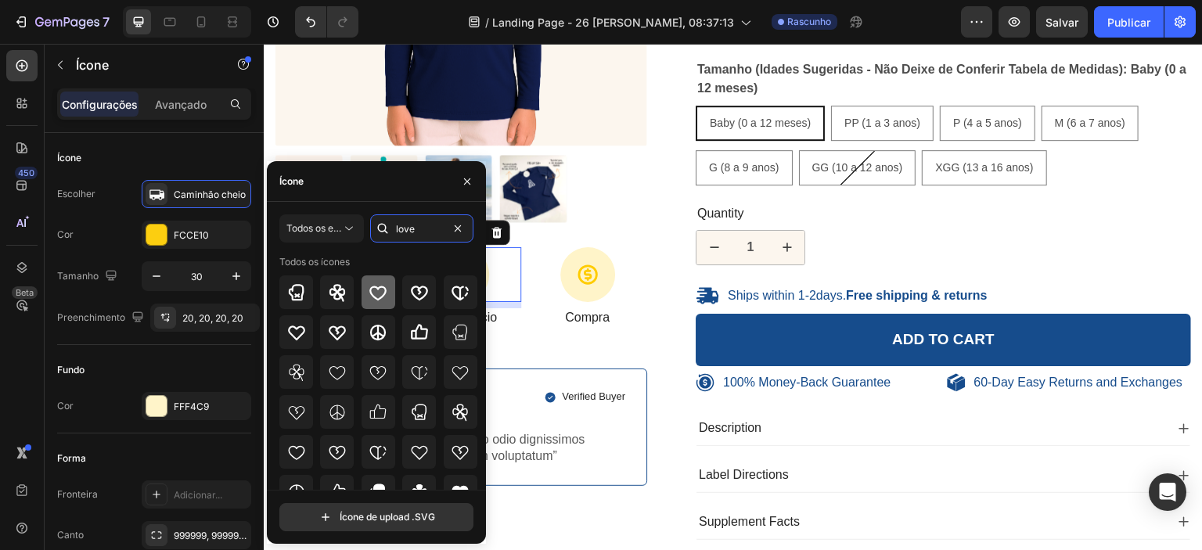
type input "love"
click at [384, 295] on icon at bounding box center [378, 292] width 19 height 19
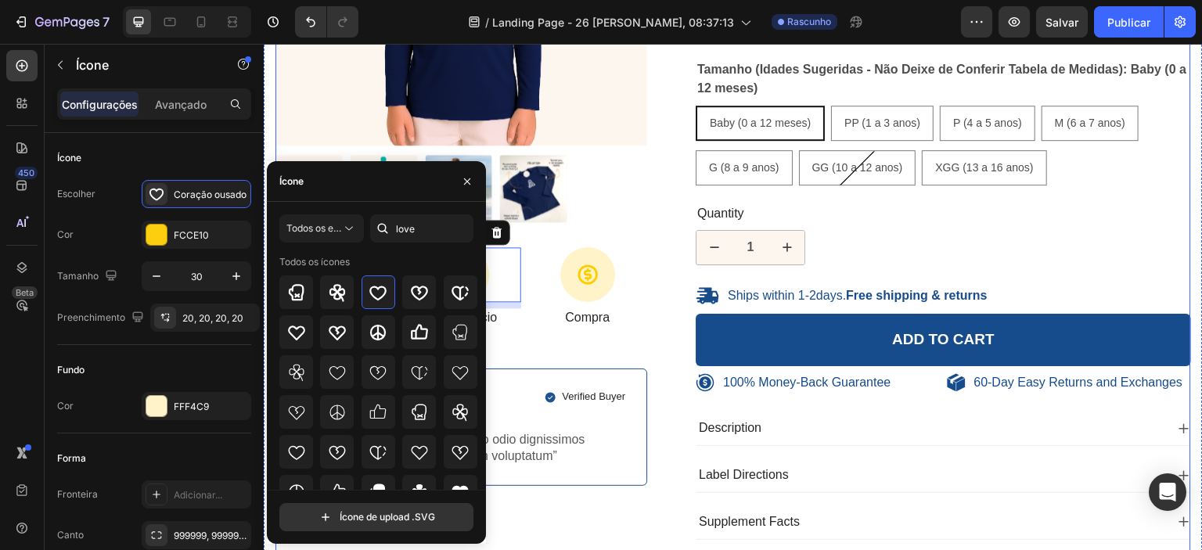
click at [662, 307] on div "100% Money-Back Guarantee Item List 60-Day Easy Returns Item List Row Product I…" at bounding box center [732, 163] width 915 height 778
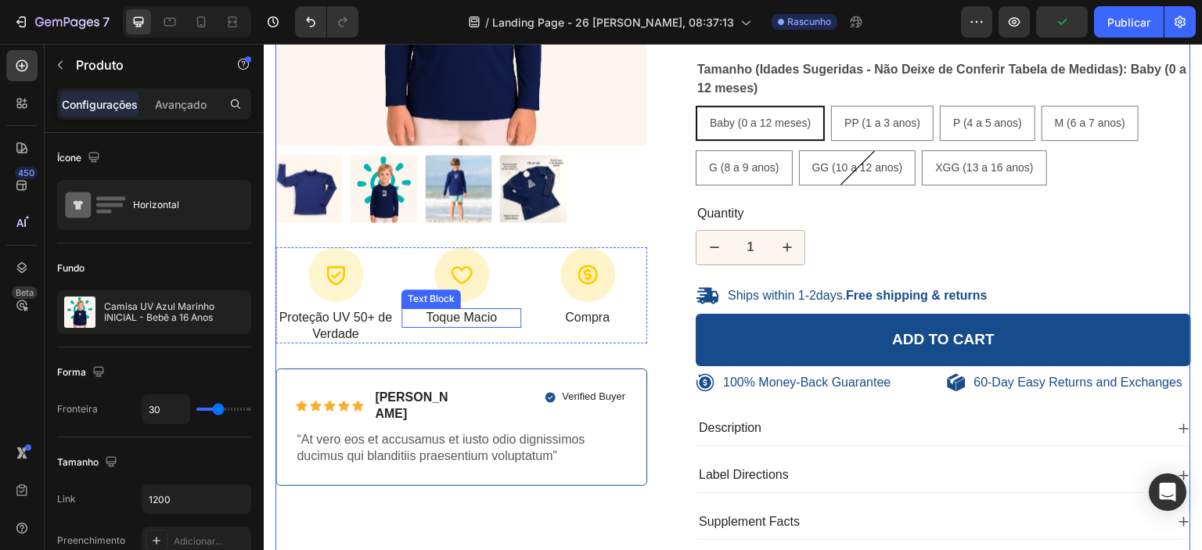
click at [470, 313] on p "Toque Macio" at bounding box center [461, 318] width 117 height 16
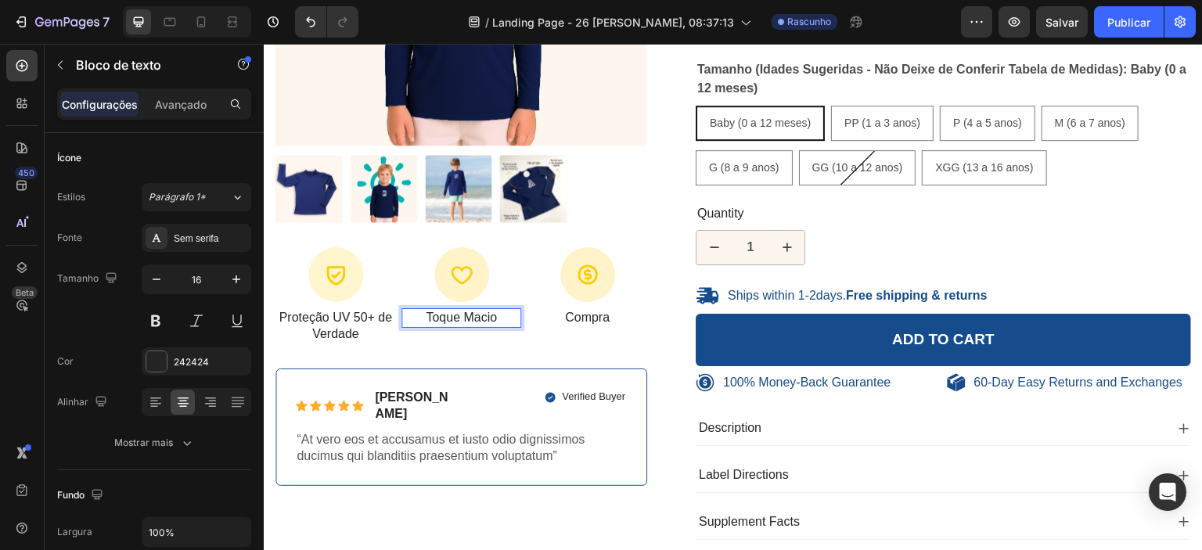
click at [494, 315] on p "Toque Macio" at bounding box center [461, 318] width 117 height 16
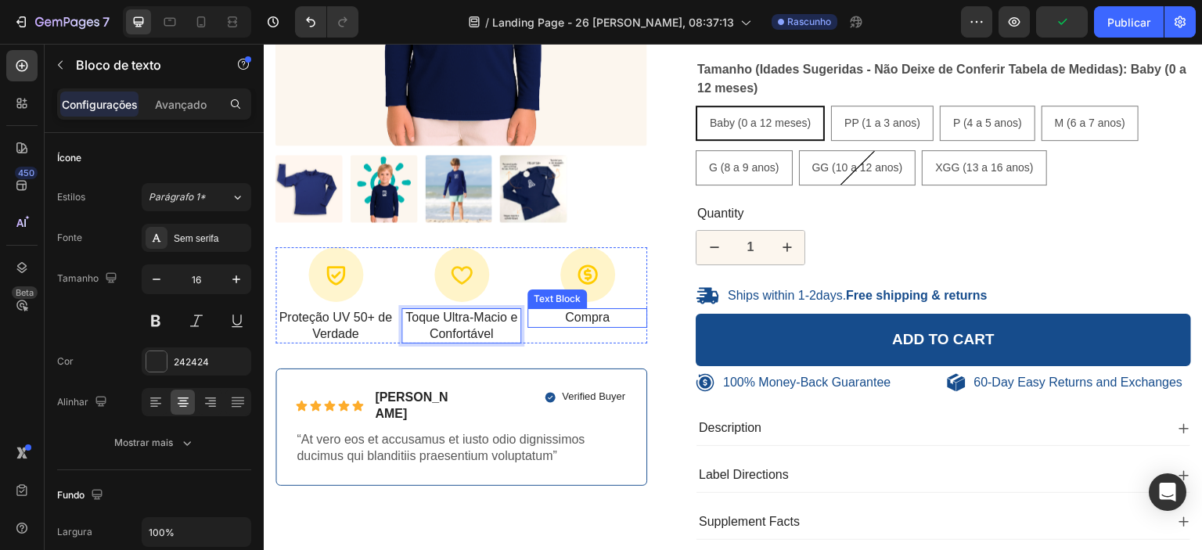
click at [579, 316] on p "Compra" at bounding box center [587, 318] width 117 height 16
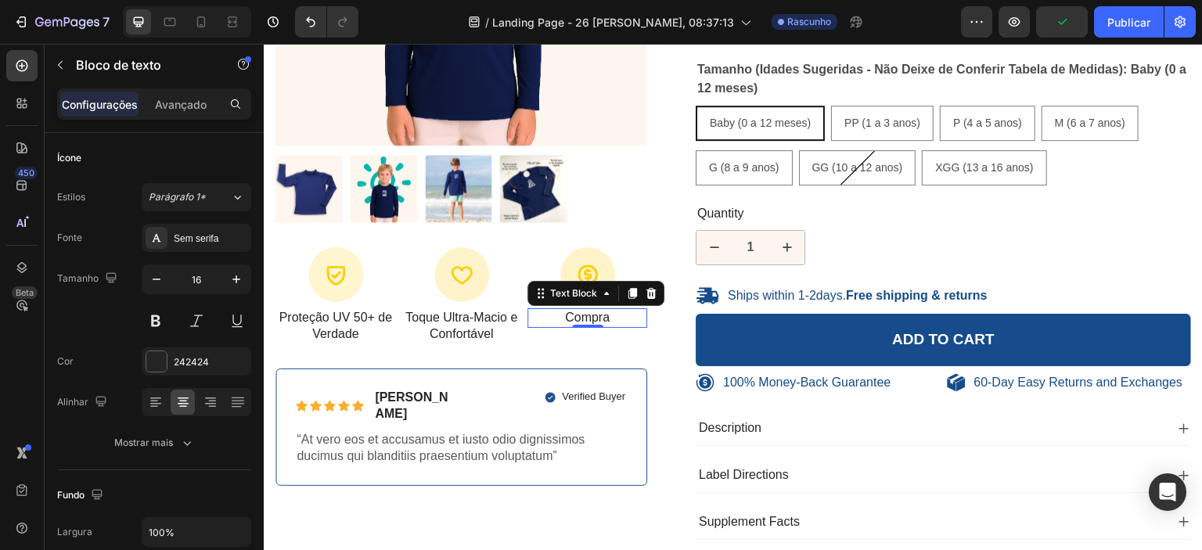
click at [602, 311] on p "Compra" at bounding box center [587, 318] width 117 height 16
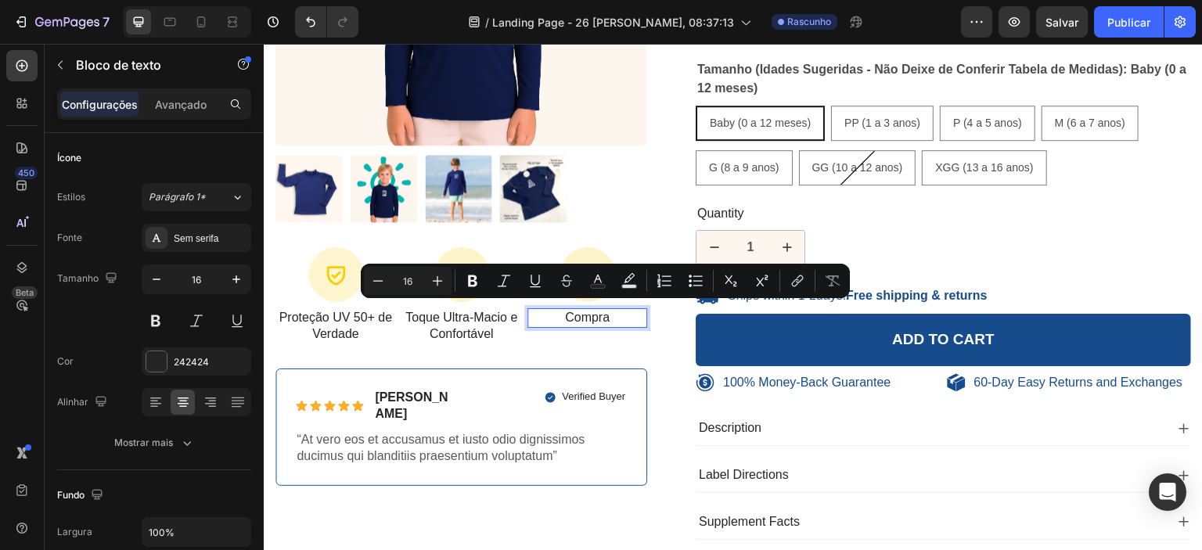
click at [607, 312] on p "Compra" at bounding box center [587, 318] width 117 height 16
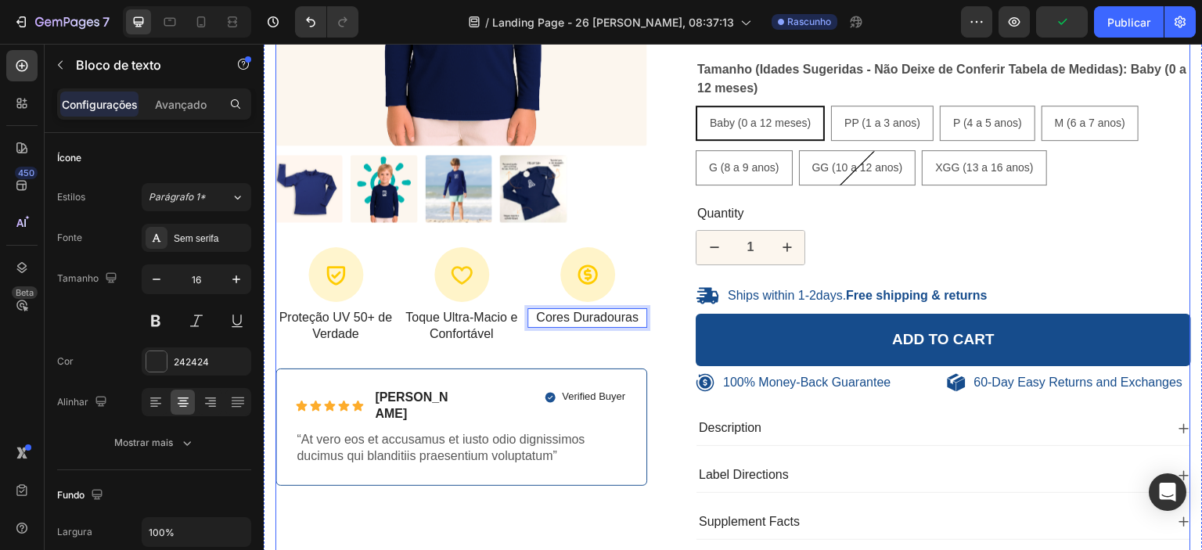
click at [607, 347] on div "100% Money-Back Guarantee Item List 60-Day Easy Returns Item List Row Product I…" at bounding box center [461, 163] width 372 height 778
click at [589, 314] on p "Cores Duradouras" at bounding box center [587, 318] width 117 height 16
click at [656, 341] on div "100% Money-Back Guarantee Item List 60-Day Easy Returns Item List Row Product I…" at bounding box center [732, 163] width 915 height 778
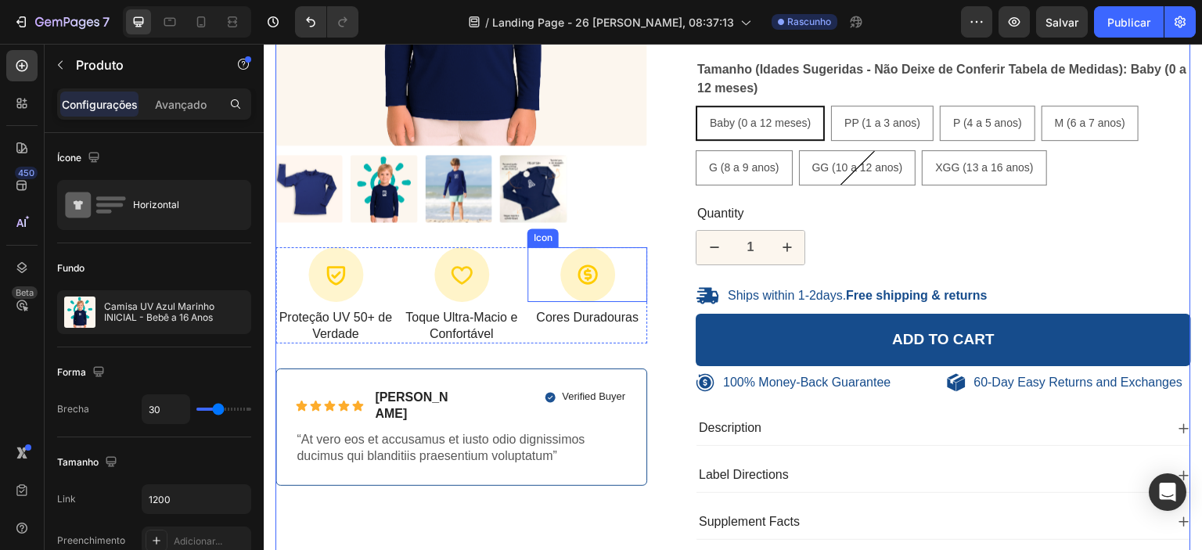
click at [586, 282] on div at bounding box center [587, 274] width 55 height 55
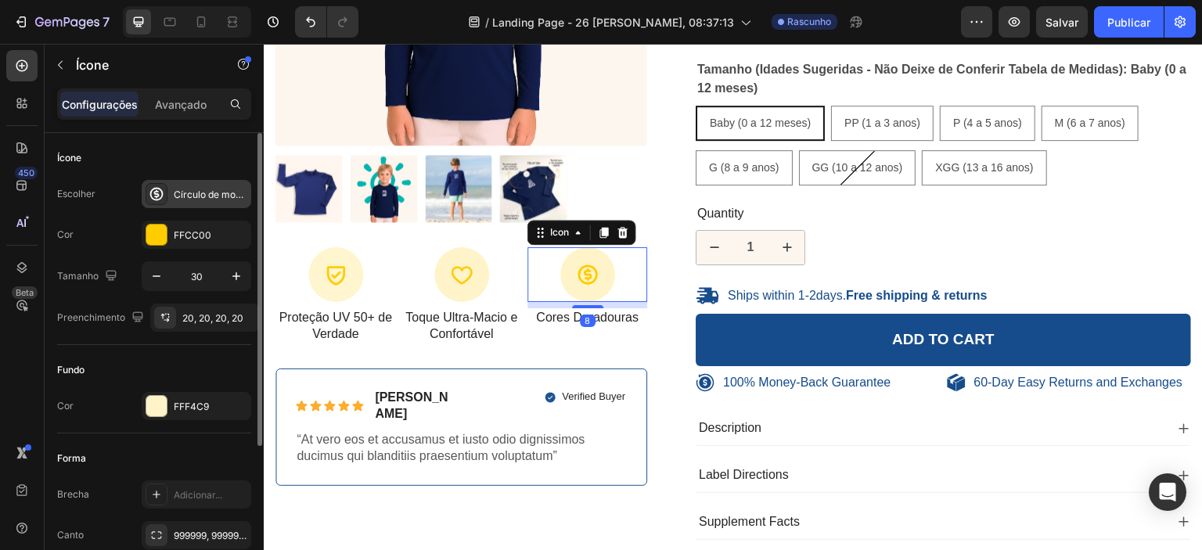
click at [159, 197] on icon at bounding box center [157, 194] width 16 height 16
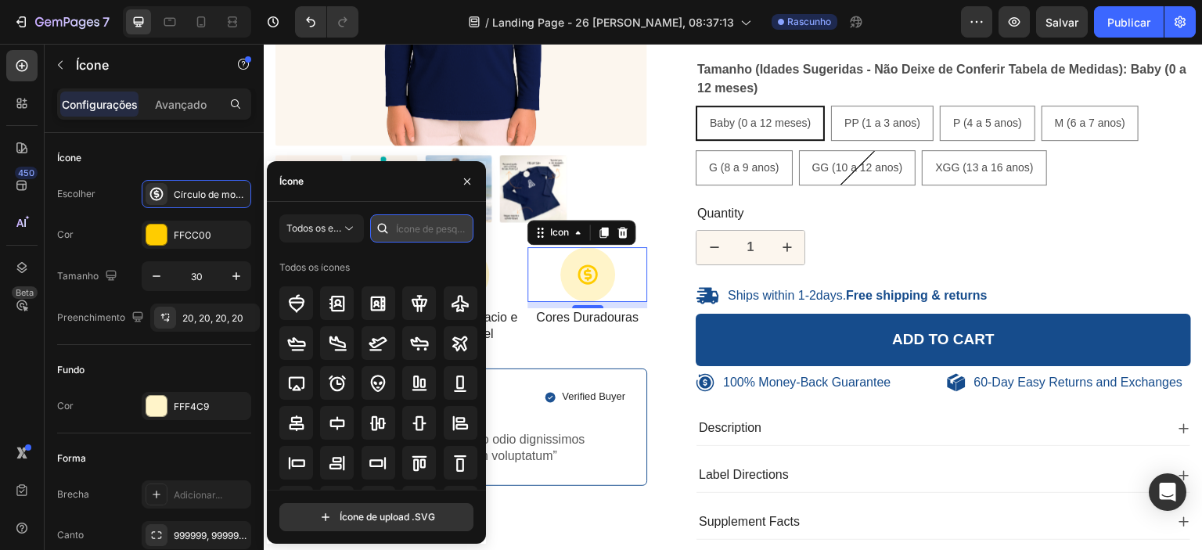
click at [410, 225] on input "text" at bounding box center [421, 228] width 103 height 28
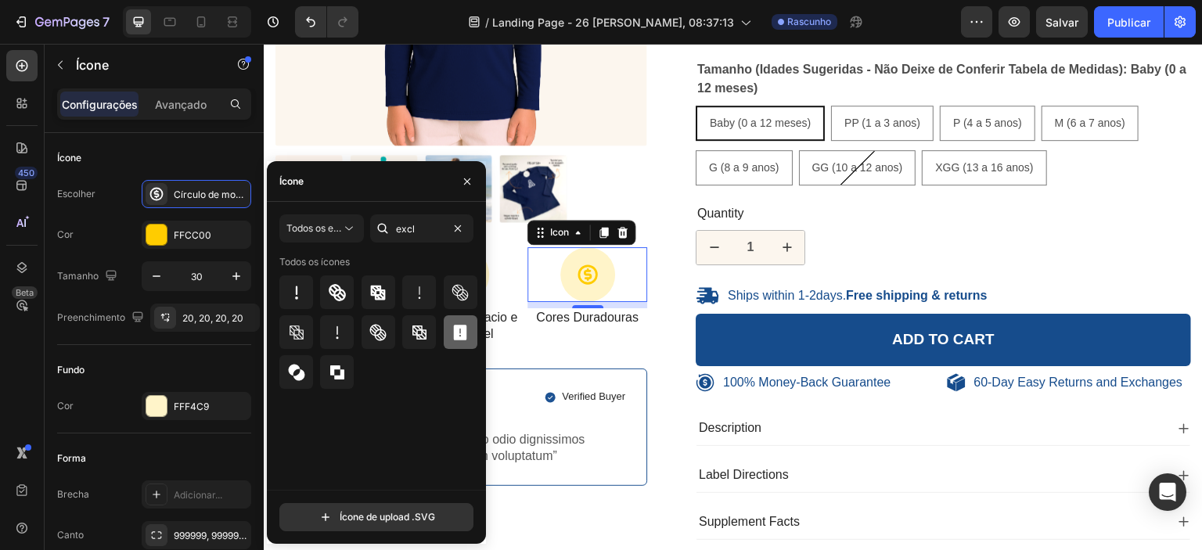
click at [462, 332] on icon at bounding box center [460, 333] width 13 height 16
click at [424, 231] on input "excl" at bounding box center [421, 228] width 103 height 28
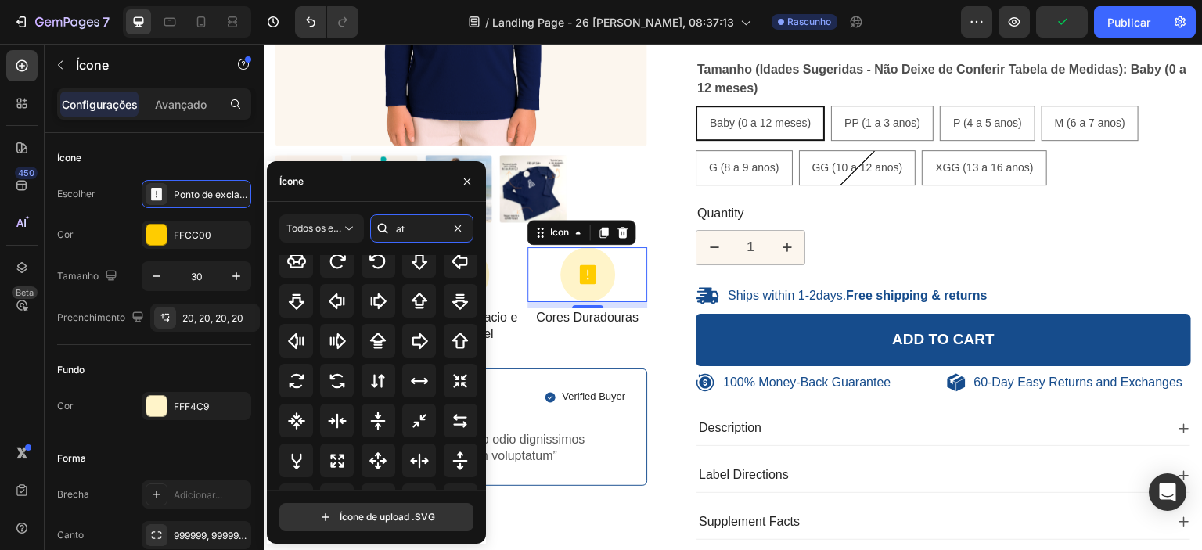
scroll to position [172, 0]
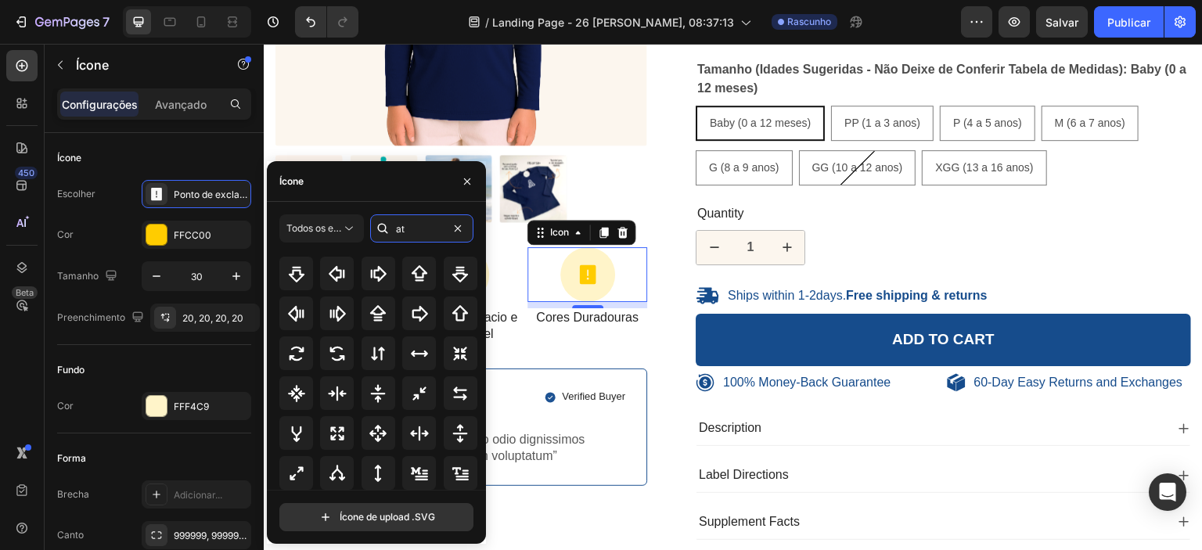
type input "a"
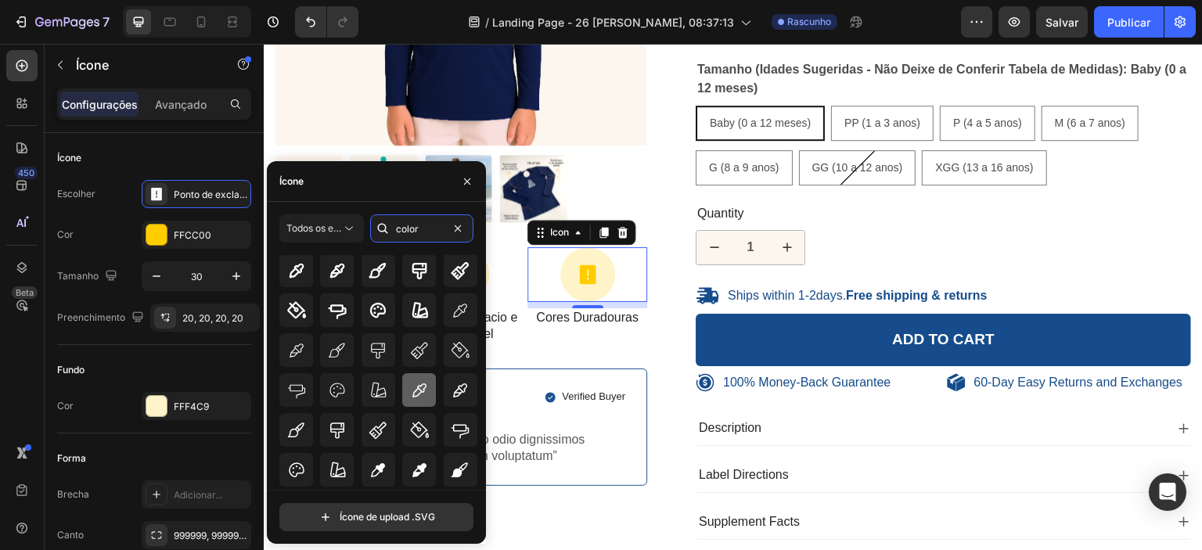
scroll to position [99, 0]
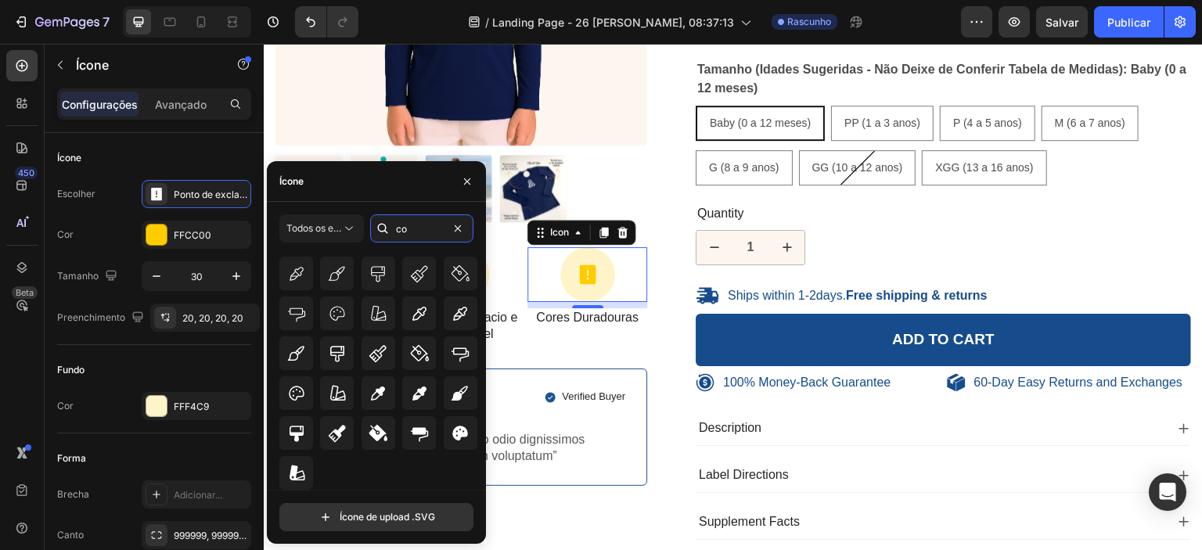
type input "c"
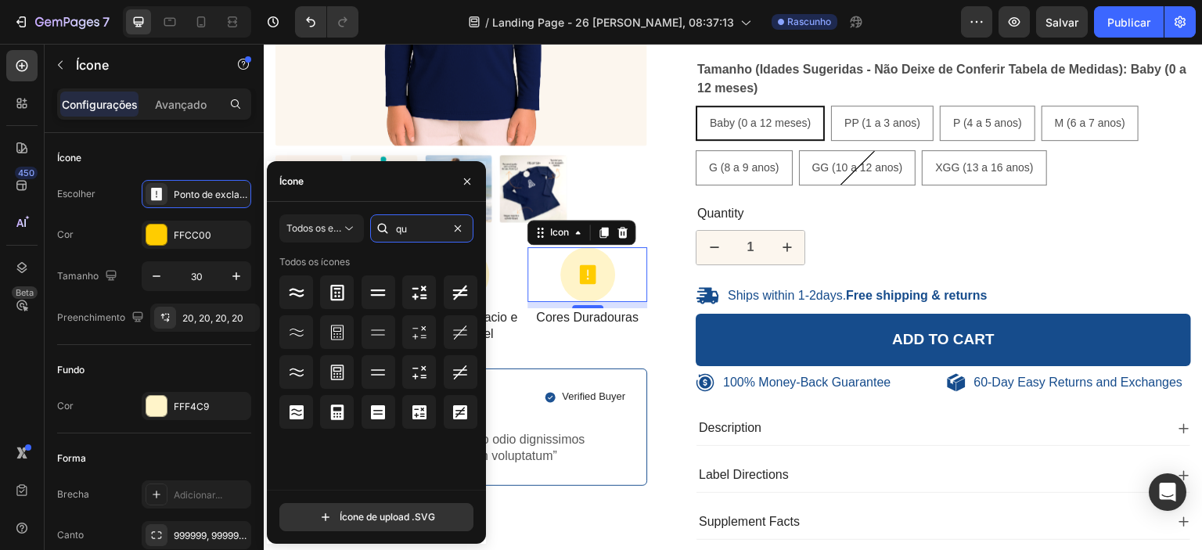
type input "q"
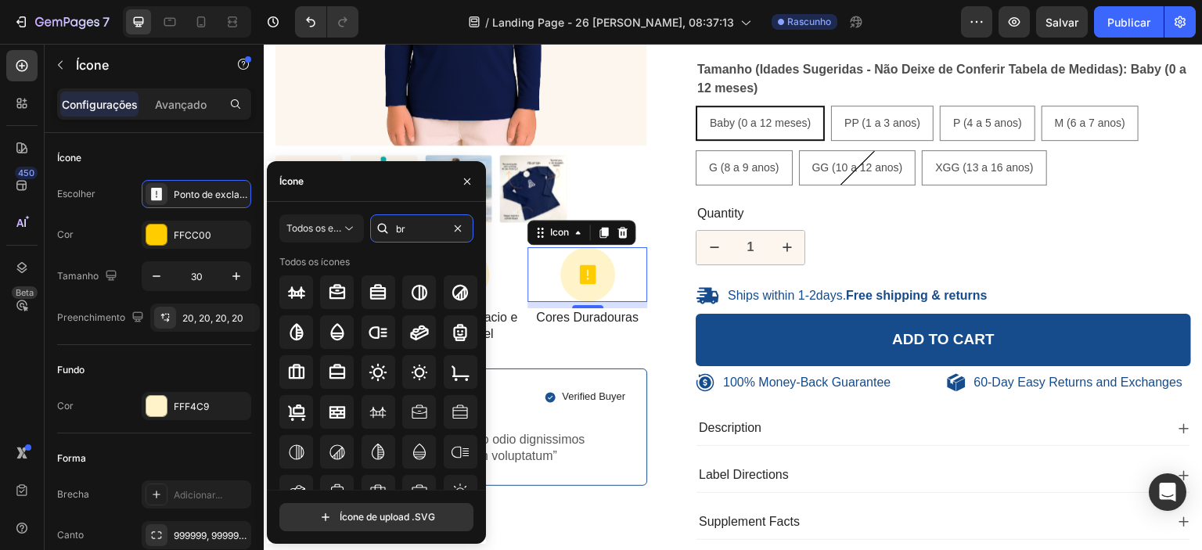
type input "b"
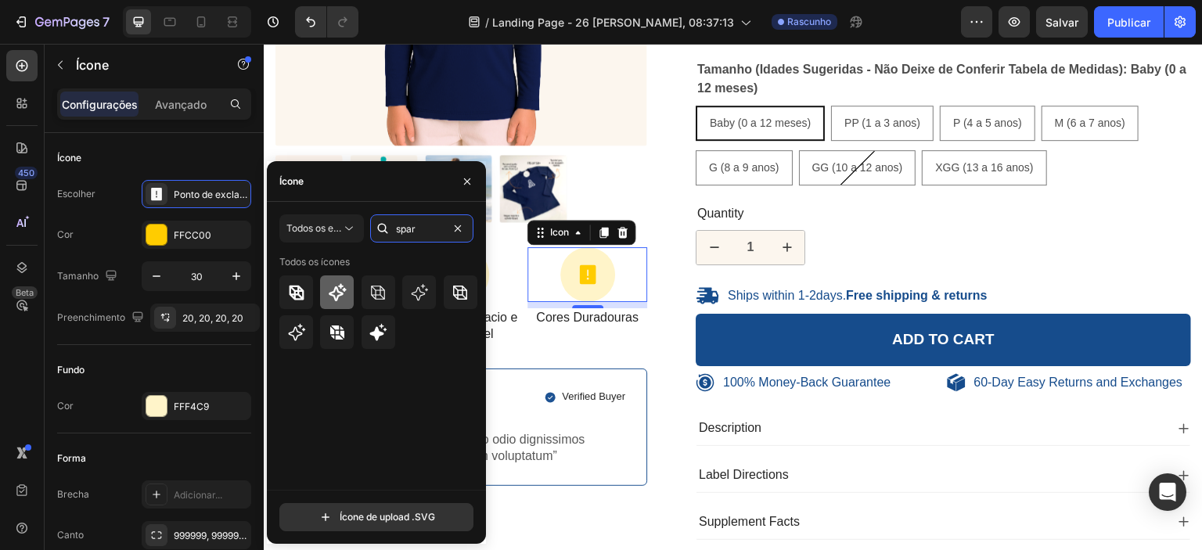
type input "spar"
click at [335, 296] on icon at bounding box center [337, 292] width 19 height 19
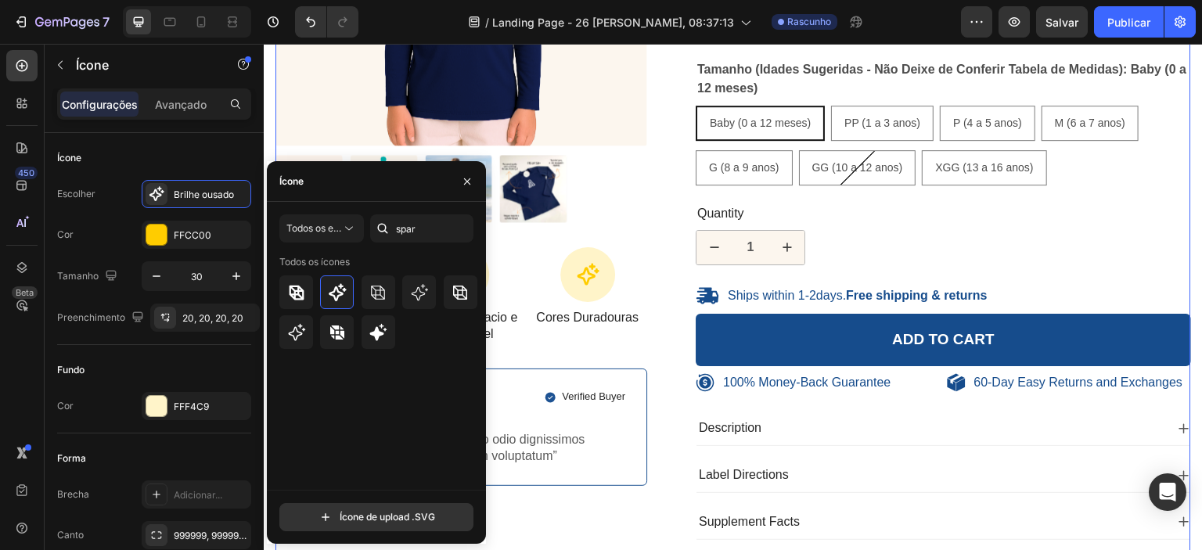
click at [650, 331] on div "100% Money-Back Guarantee Item List 60-Day Easy Returns Item List Row Product I…" at bounding box center [732, 163] width 915 height 778
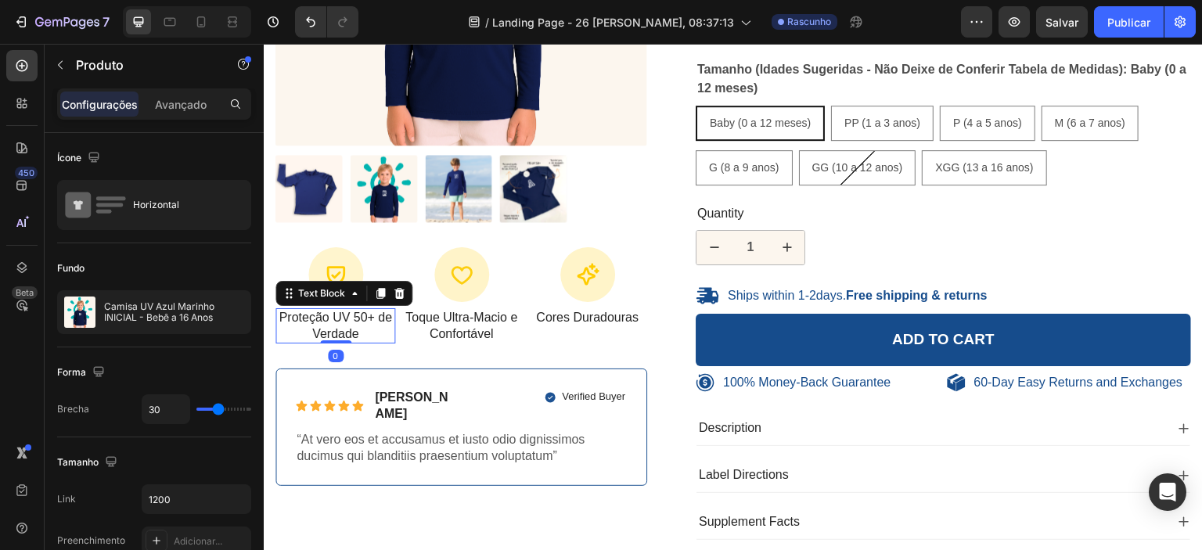
click at [358, 324] on p "Proteção UV 50+ de Verdade" at bounding box center [335, 326] width 117 height 33
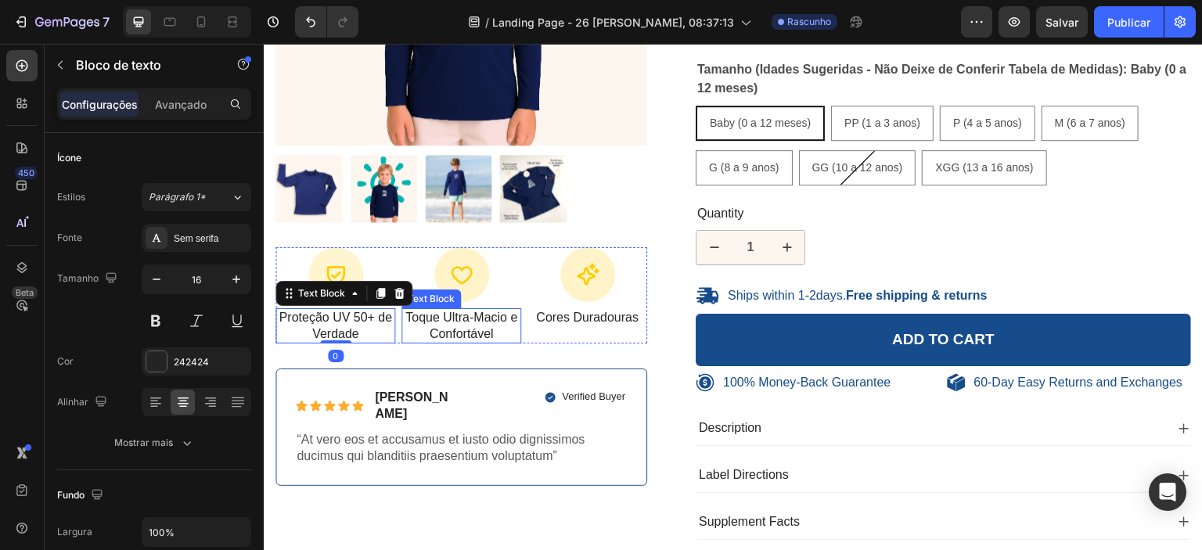
click at [448, 325] on p "Toque Ultra-Macio e Confortável" at bounding box center [461, 326] width 117 height 33
click at [341, 320] on p "Proteção UV 50+ de Verdade" at bounding box center [335, 326] width 117 height 33
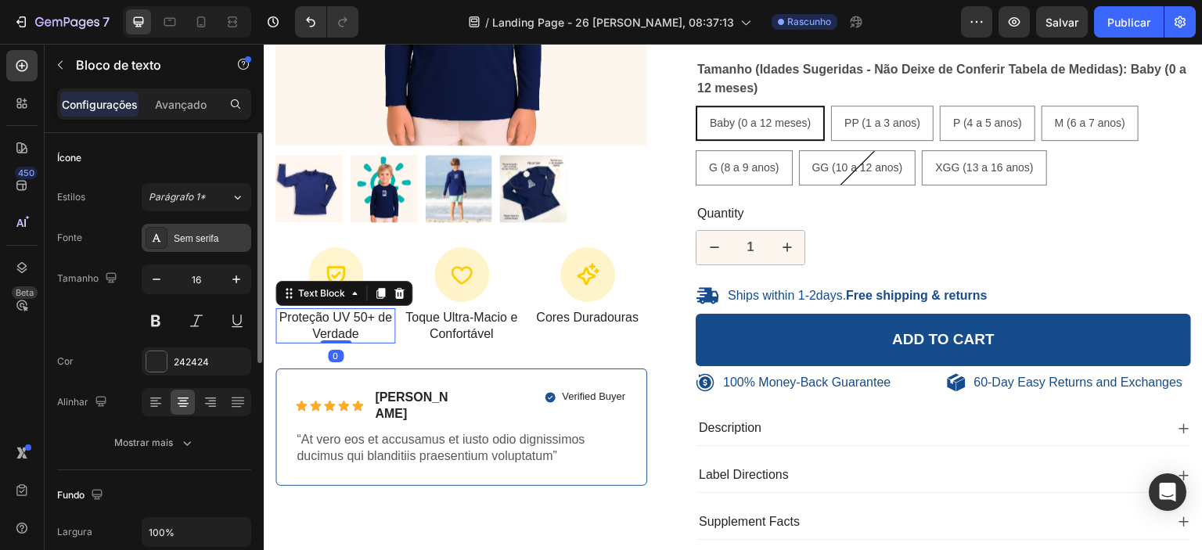
click at [203, 234] on font "Sem serifa" at bounding box center [196, 238] width 45 height 11
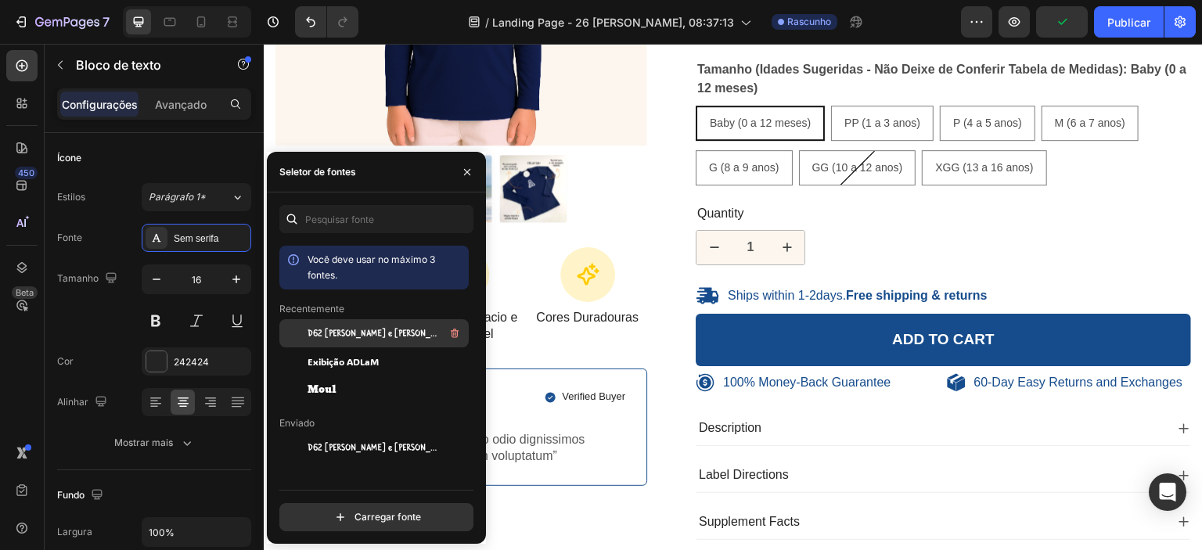
click at [347, 337] on font "D62 [PERSON_NAME] e [PERSON_NAME]" at bounding box center [381, 333] width 148 height 11
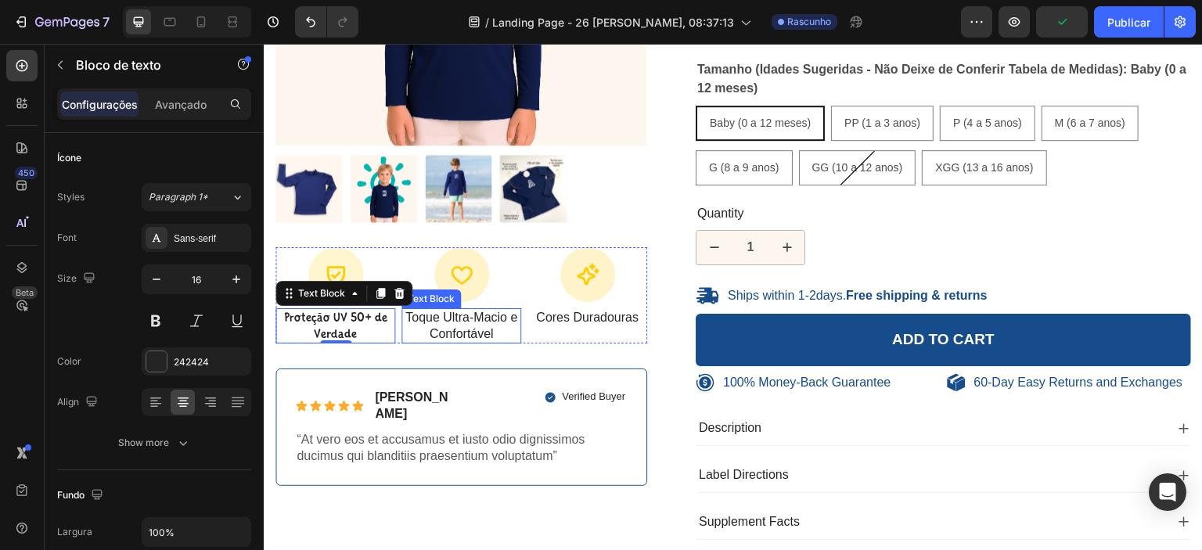
click at [507, 330] on p "Toque Ultra-Macio e Confortável" at bounding box center [461, 326] width 117 height 33
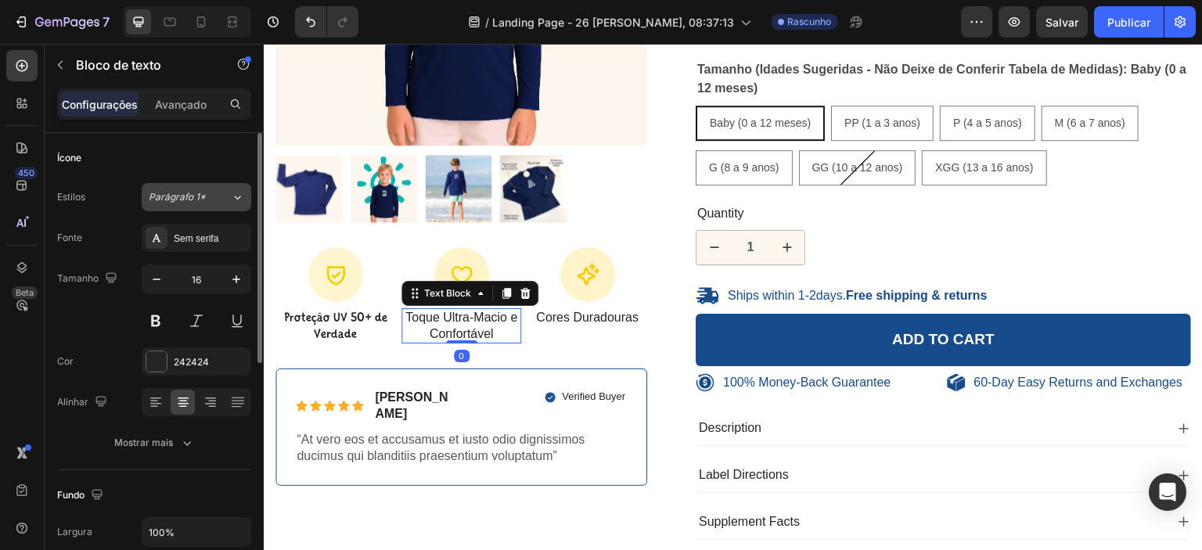
click at [201, 199] on font "Parágrafo 1*" at bounding box center [177, 197] width 57 height 12
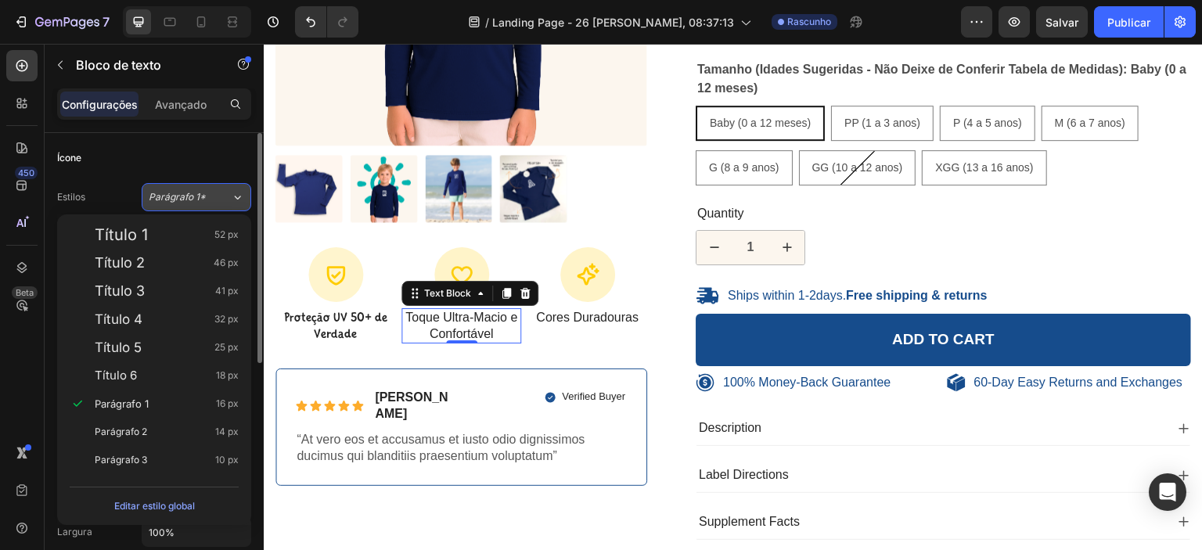
click at [197, 197] on font "Parágrafo 1*" at bounding box center [177, 197] width 57 height 12
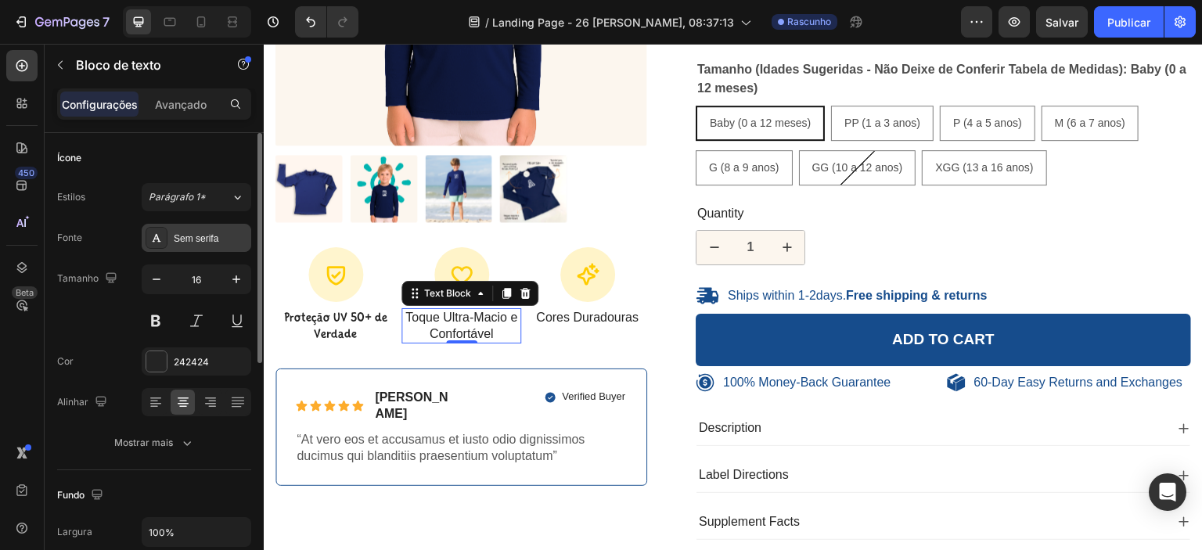
click at [200, 236] on font "Sem serifa" at bounding box center [196, 238] width 45 height 11
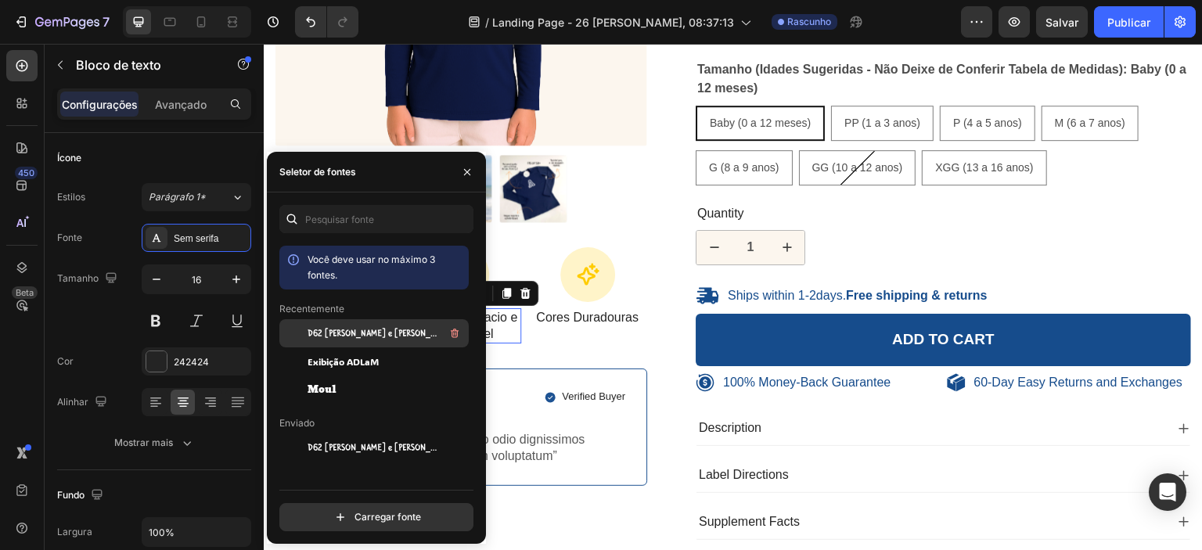
click at [343, 336] on font "D62 [PERSON_NAME] e [PERSON_NAME]" at bounding box center [381, 333] width 148 height 11
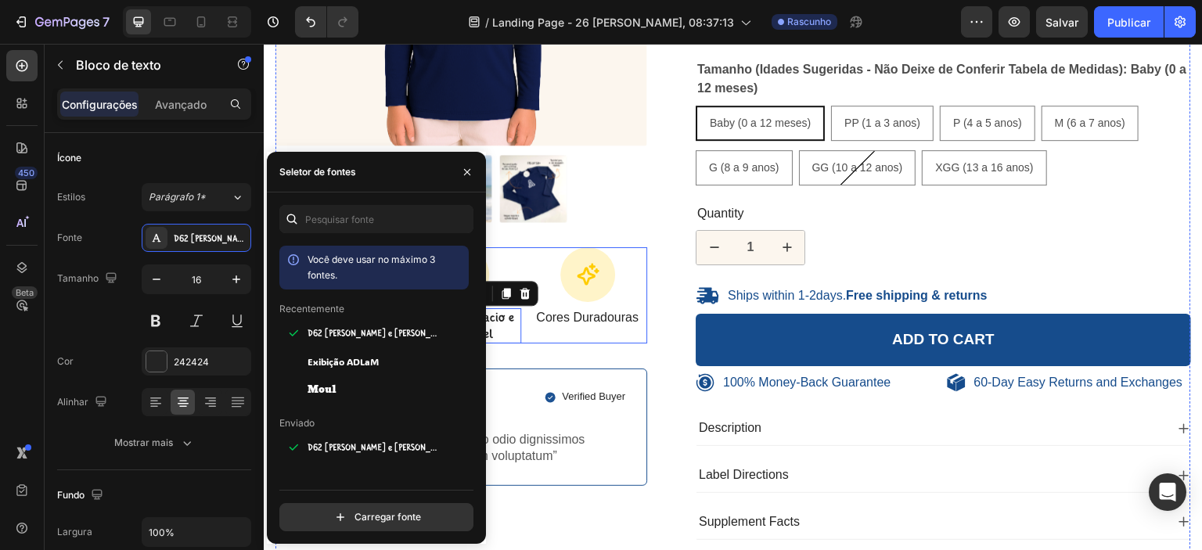
click at [578, 324] on div "Icon Cores Duradouras Text Block" at bounding box center [587, 295] width 120 height 97
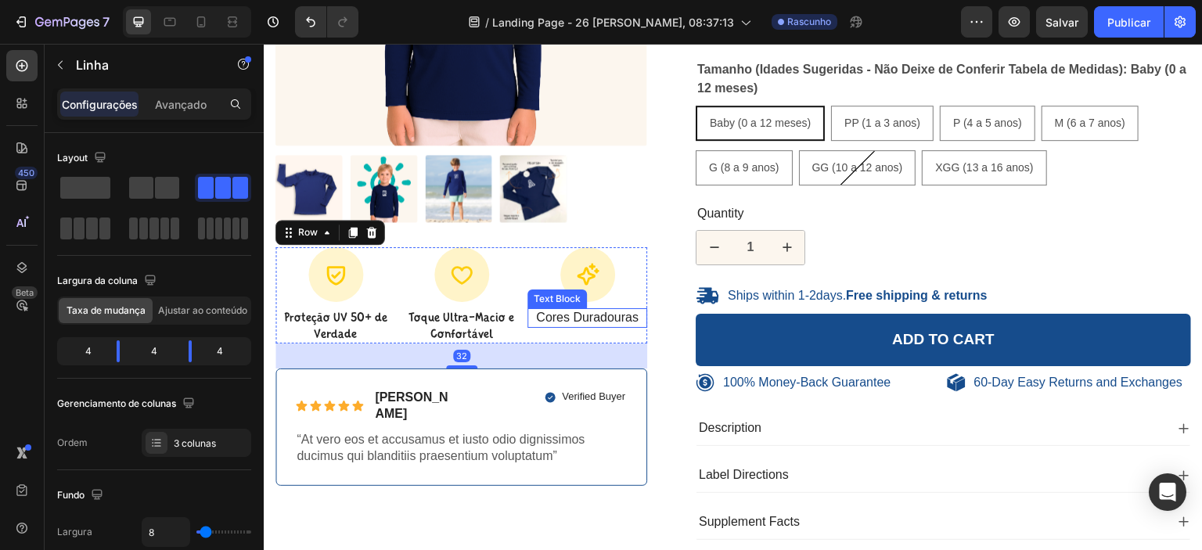
click at [558, 316] on p "Cores Duradouras" at bounding box center [587, 318] width 117 height 16
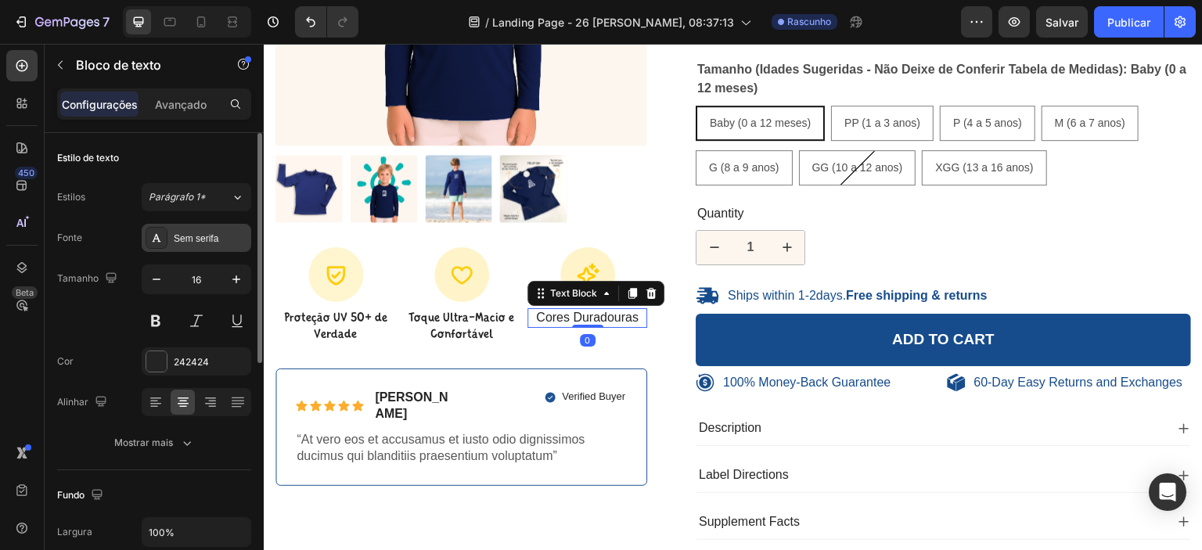
click at [192, 236] on font "Sem serifa" at bounding box center [196, 238] width 45 height 11
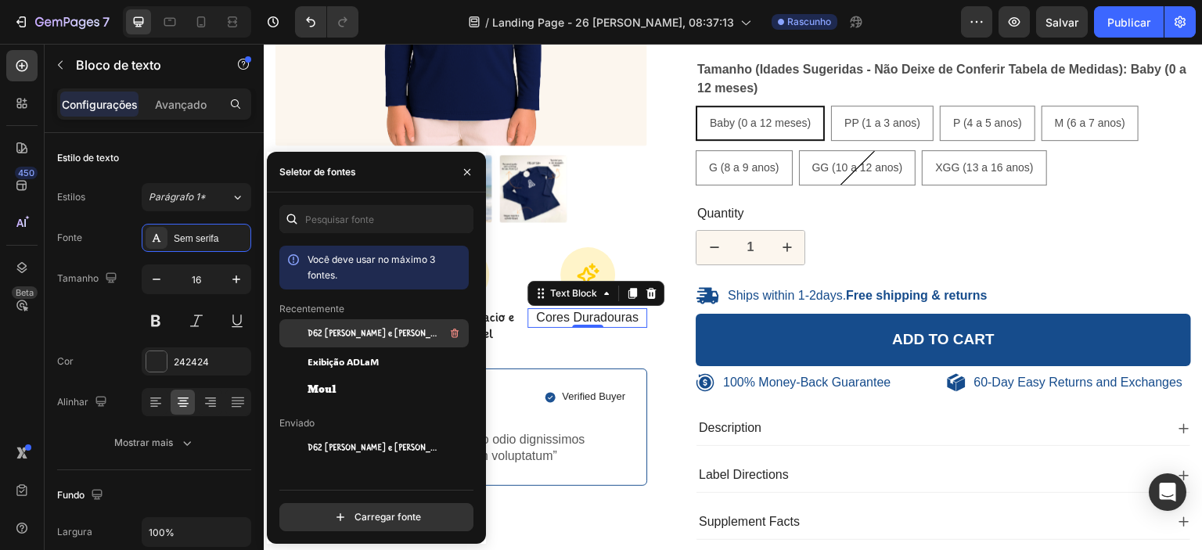
click at [351, 334] on font "D62 [PERSON_NAME] e [PERSON_NAME]" at bounding box center [381, 333] width 148 height 11
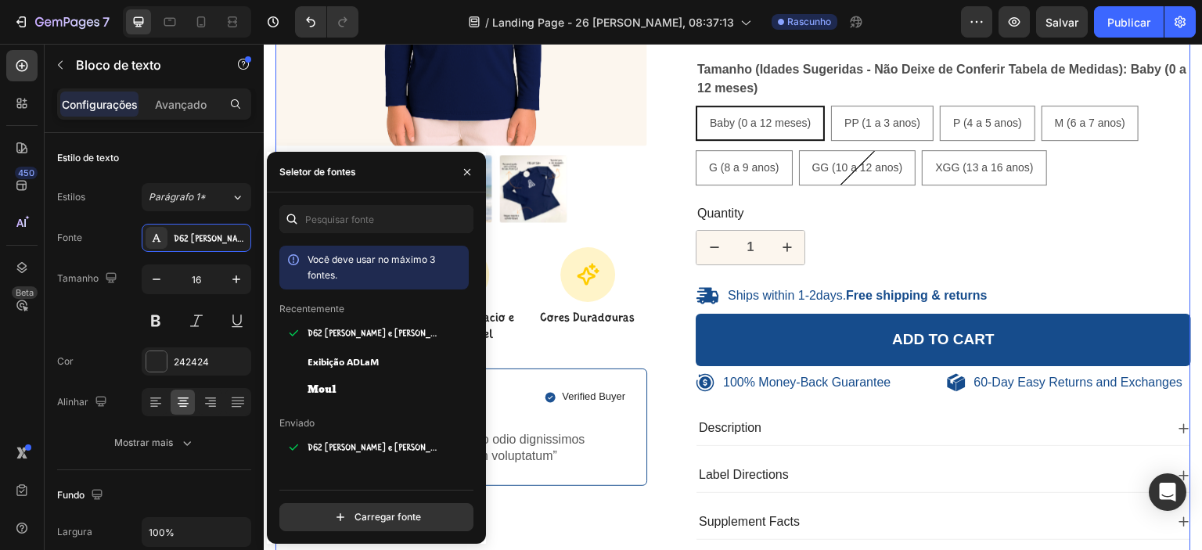
click at [653, 336] on div "100% Money-Back Guarantee Item List 60-Day Easy Returns Item List Row Product I…" at bounding box center [732, 163] width 915 height 778
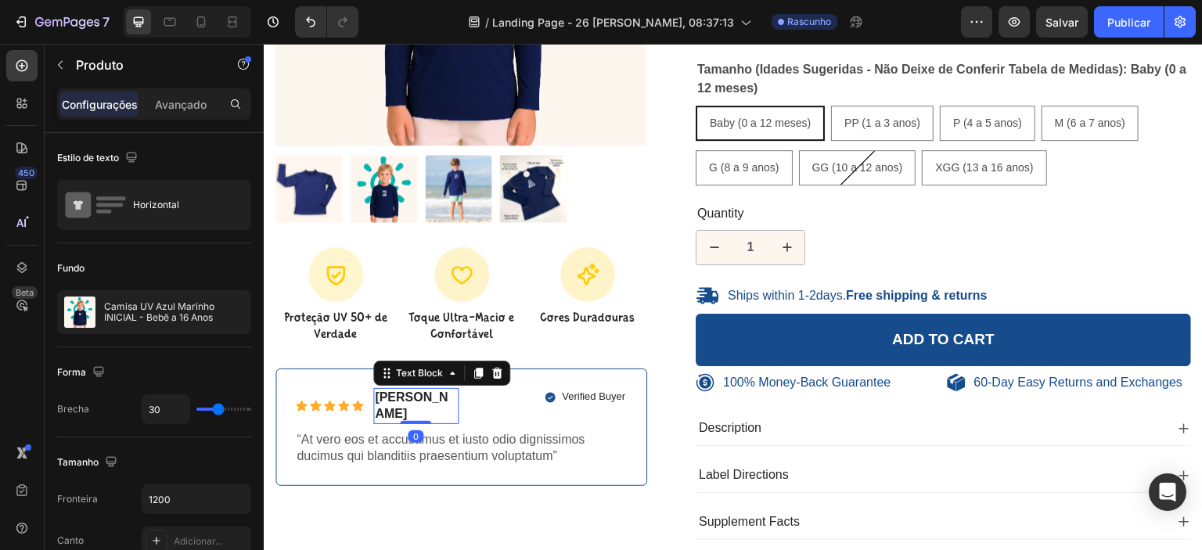
click at [398, 394] on p "Briana M." at bounding box center [416, 406] width 82 height 33
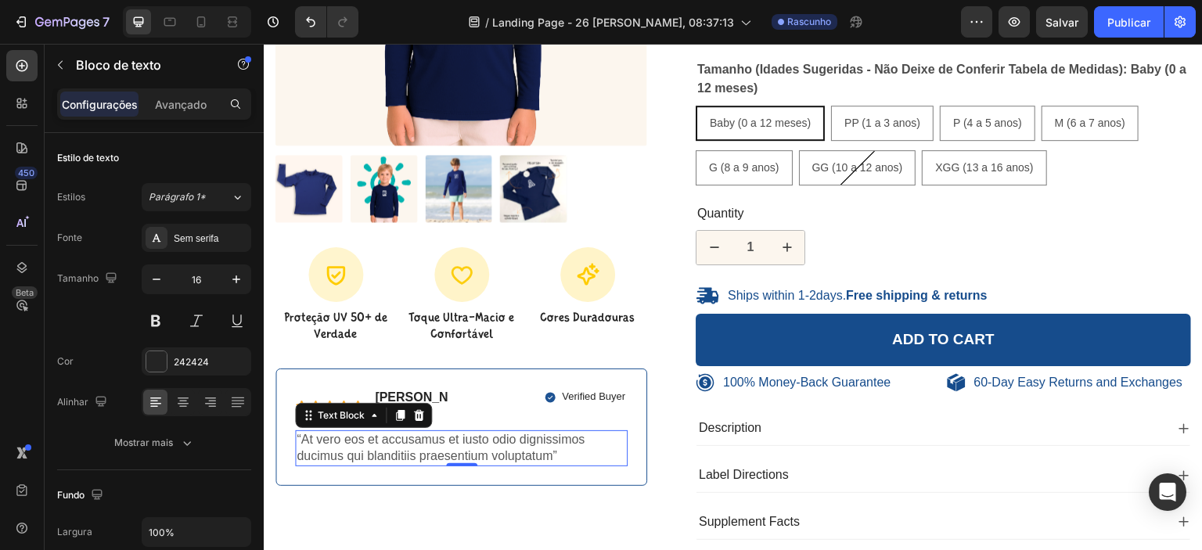
click at [502, 432] on p "“At vero eos et accusamus et iusto odio dignissimos ducimus qui blanditiis prae…" at bounding box center [461, 448] width 329 height 33
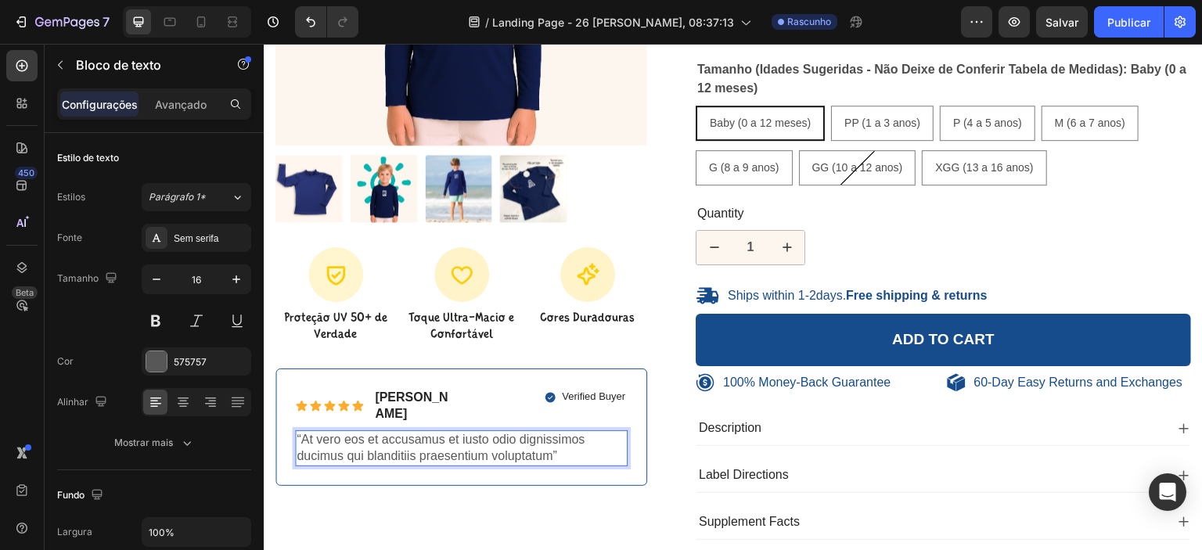
click at [556, 433] on p "“At vero eos et accusamus et iusto odio dignissimos ducimus qui blanditiis prae…" at bounding box center [461, 448] width 329 height 33
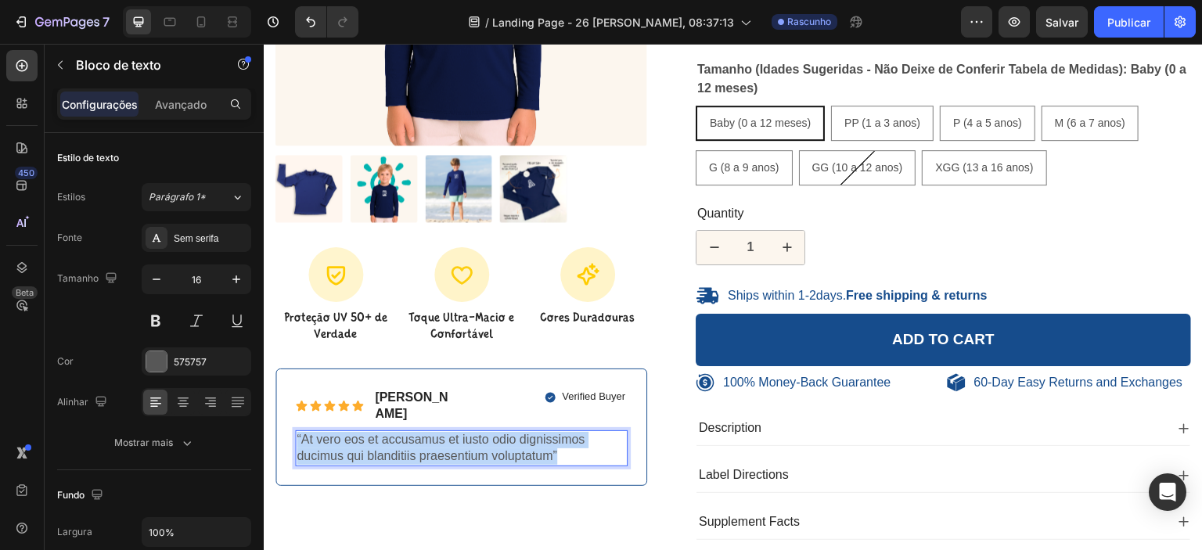
drag, startPoint x: 558, startPoint y: 433, endPoint x: 295, endPoint y: 416, distance: 263.4
click at [295, 430] on div "“At vero eos et accusamus et iusto odio dignissimos ducimus qui blanditiis prae…" at bounding box center [461, 448] width 333 height 36
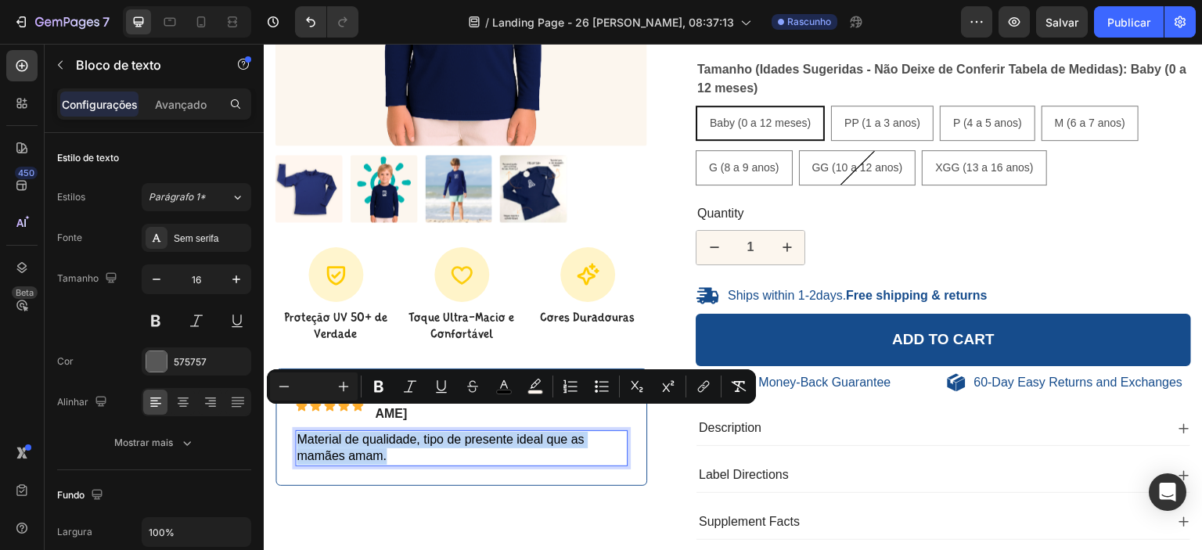
drag, startPoint x: 387, startPoint y: 437, endPoint x: 298, endPoint y: 415, distance: 92.0
click at [298, 432] on p "Material de qualidade, tipo de presente ideal que as mamães amam." at bounding box center [461, 448] width 329 height 33
drag, startPoint x: 390, startPoint y: 433, endPoint x: 297, endPoint y: 412, distance: 95.6
click at [297, 432] on p "Material de qualidade, tipo de presente ideal que as mamães amam." at bounding box center [461, 448] width 329 height 33
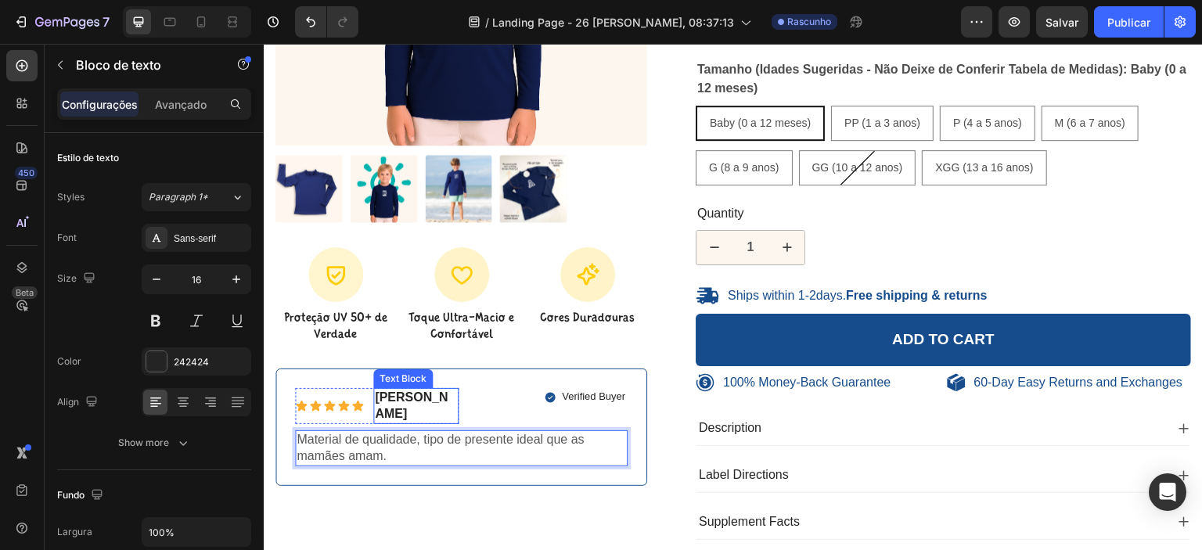
click at [416, 390] on p "Briana M." at bounding box center [416, 406] width 82 height 33
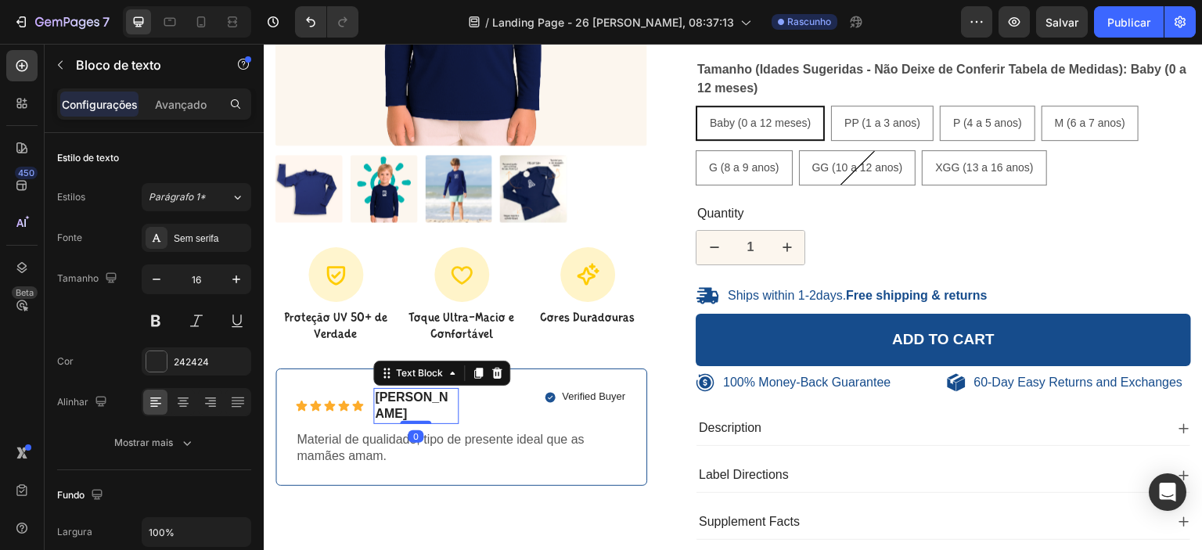
click at [416, 390] on p "Briana M." at bounding box center [416, 406] width 82 height 33
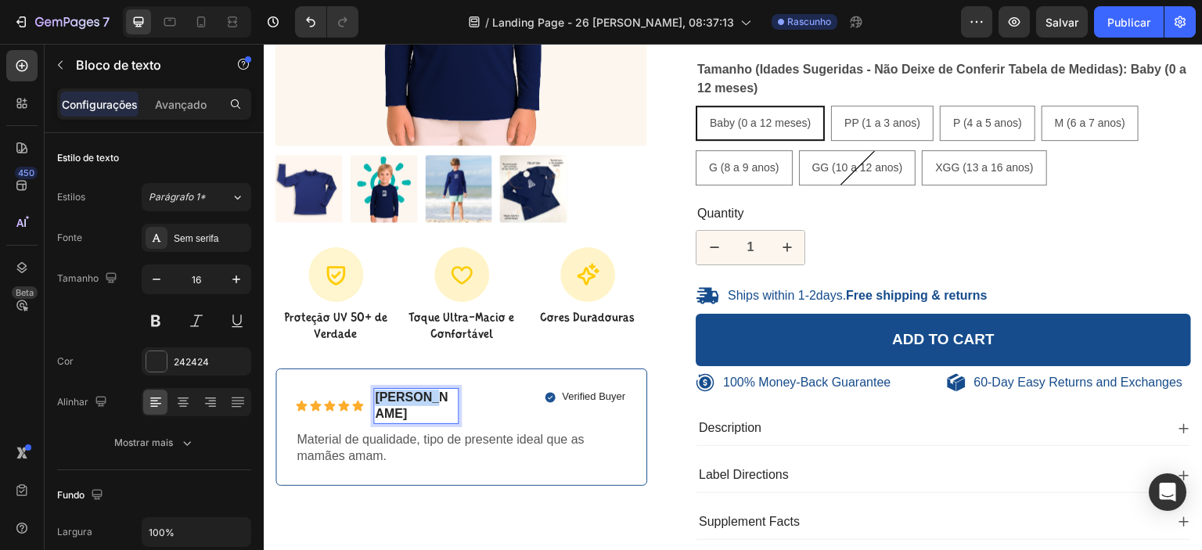
drag, startPoint x: 429, startPoint y: 388, endPoint x: 376, endPoint y: 395, distance: 53.7
click at [376, 395] on p "Briana M." at bounding box center [416, 406] width 82 height 33
click at [419, 401] on p "[PERSON_NAME]" at bounding box center [416, 406] width 82 height 33
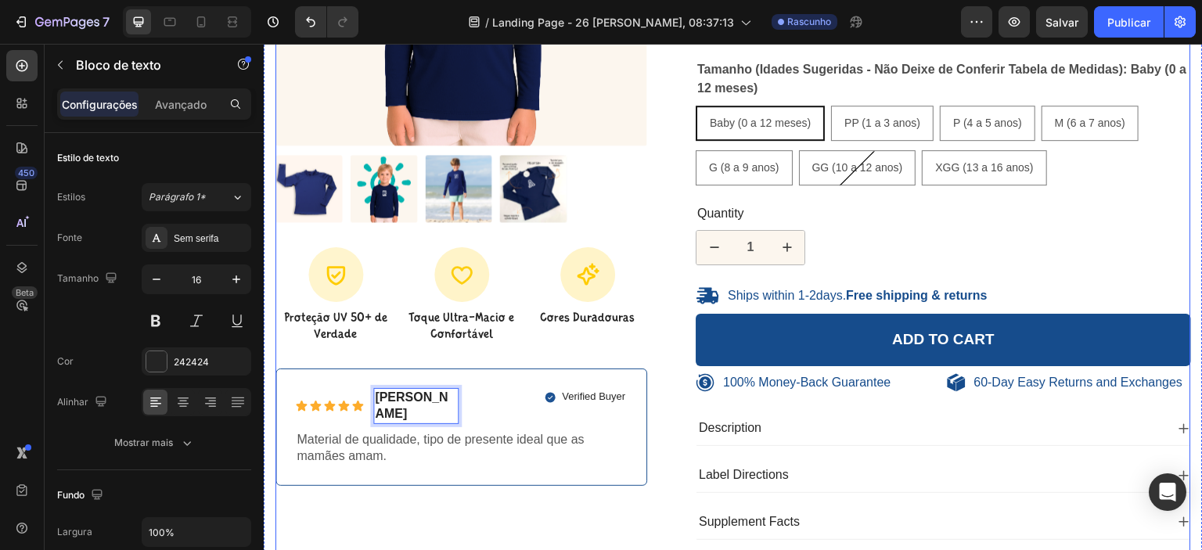
click at [501, 512] on div "100% Money-Back Guarantee Item List 60-Day Easy Returns Item List Row Product I…" at bounding box center [461, 163] width 372 height 778
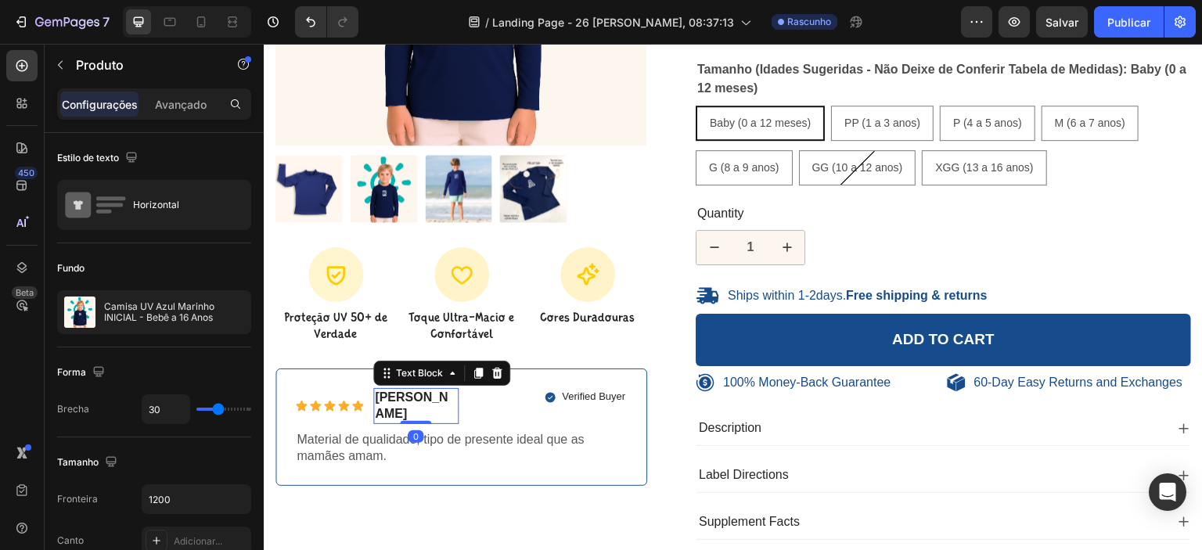
click at [413, 404] on p "[PERSON_NAME]" at bounding box center [416, 406] width 82 height 33
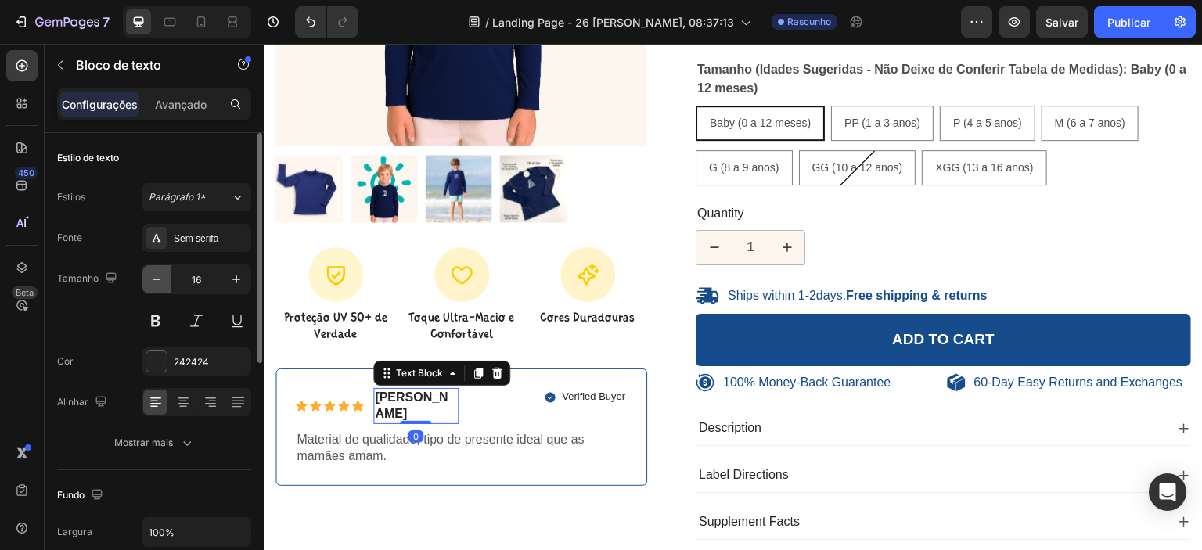
click at [156, 279] on icon "button" at bounding box center [157, 280] width 8 height 2
click at [153, 278] on icon "button" at bounding box center [157, 279] width 16 height 16
type input "14"
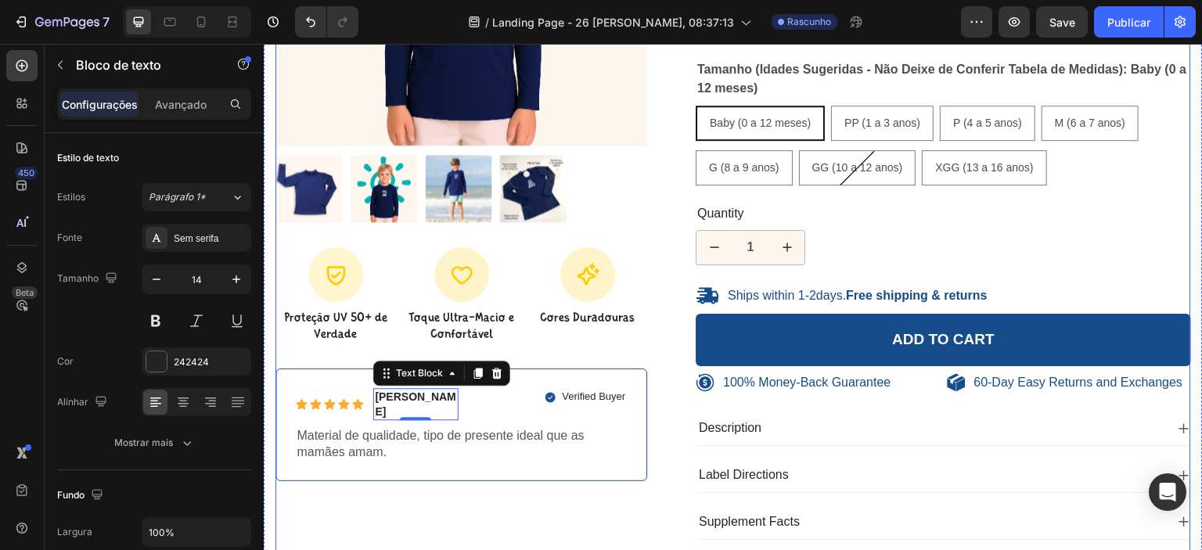
click at [497, 492] on div "100% Money-Back Guarantee Item List 60-Day Easy Returns Item List Row Product I…" at bounding box center [461, 163] width 372 height 778
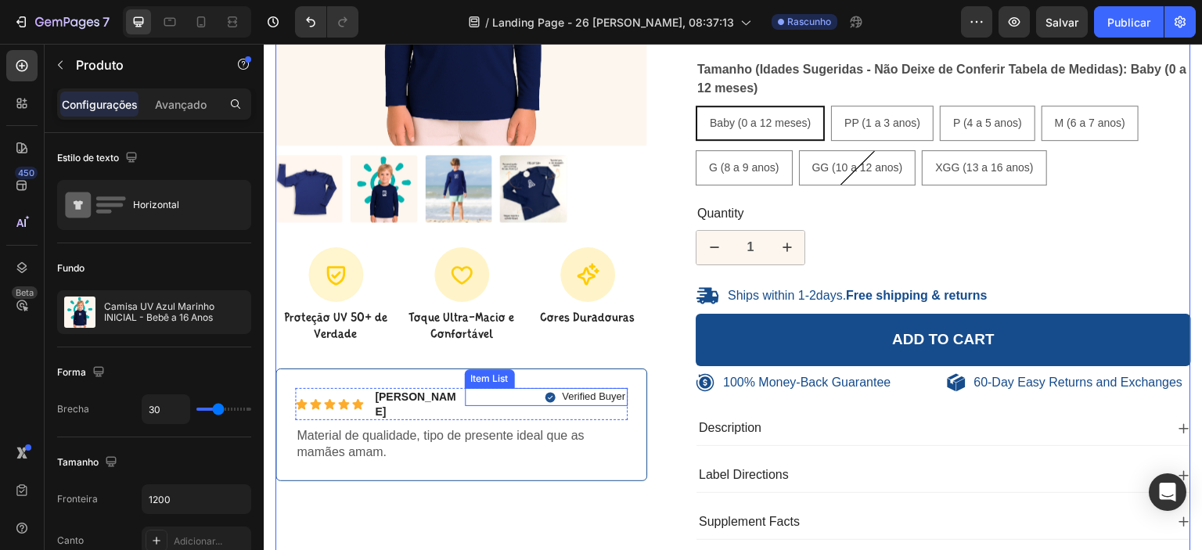
click at [579, 396] on p "Verified Buyer" at bounding box center [593, 396] width 63 height 13
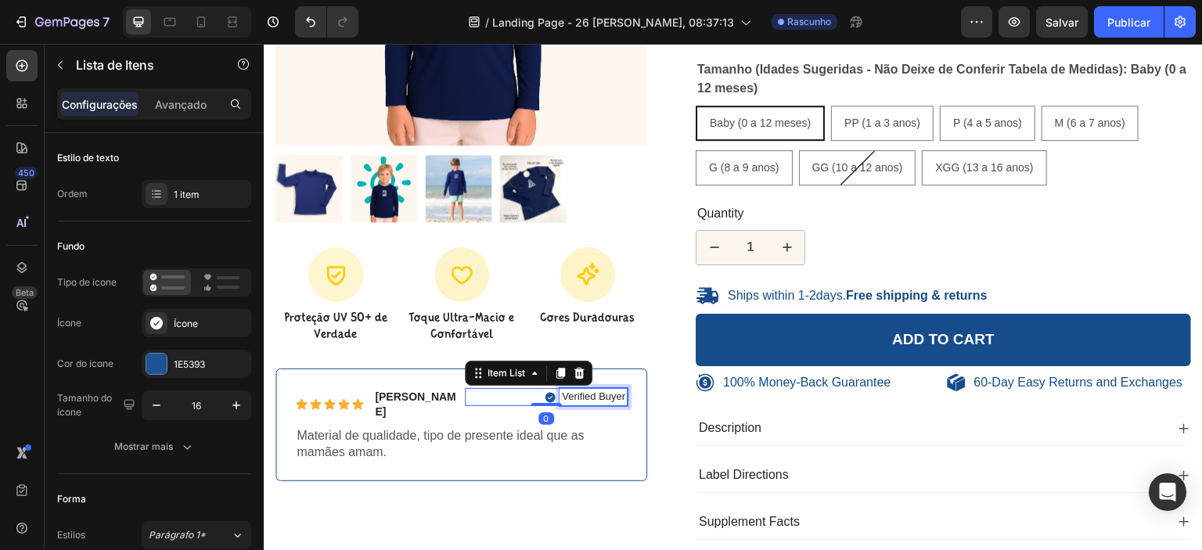
click at [583, 391] on p "Verified Buyer" at bounding box center [593, 396] width 63 height 13
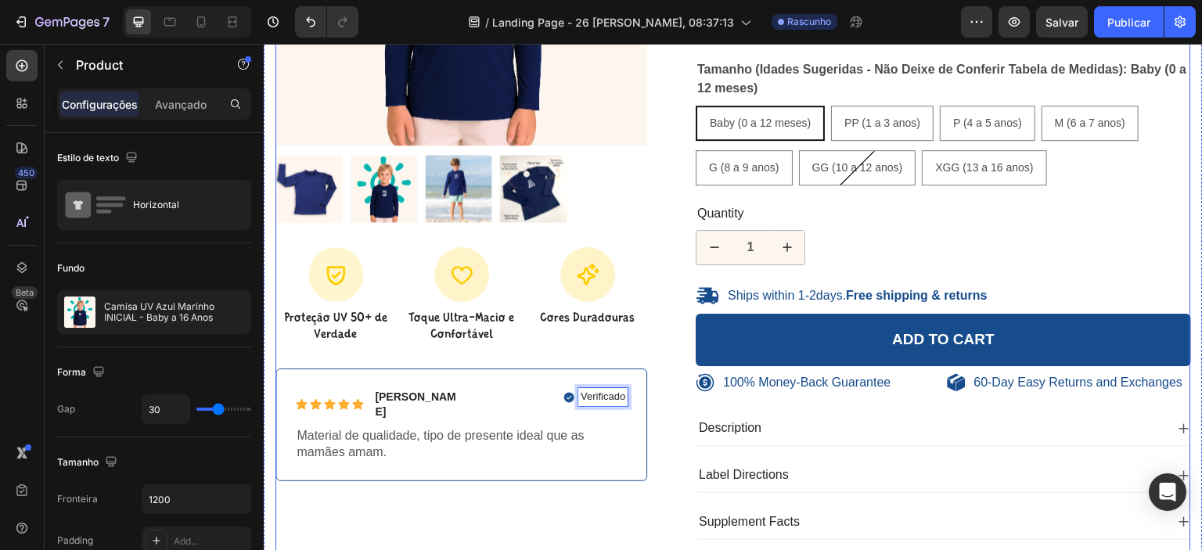
click at [574, 480] on div "100% Money-Back Guarantee Item List 60-Day Easy Returns Item List Row Product I…" at bounding box center [461, 163] width 372 height 778
click at [563, 394] on icon at bounding box center [568, 397] width 10 height 10
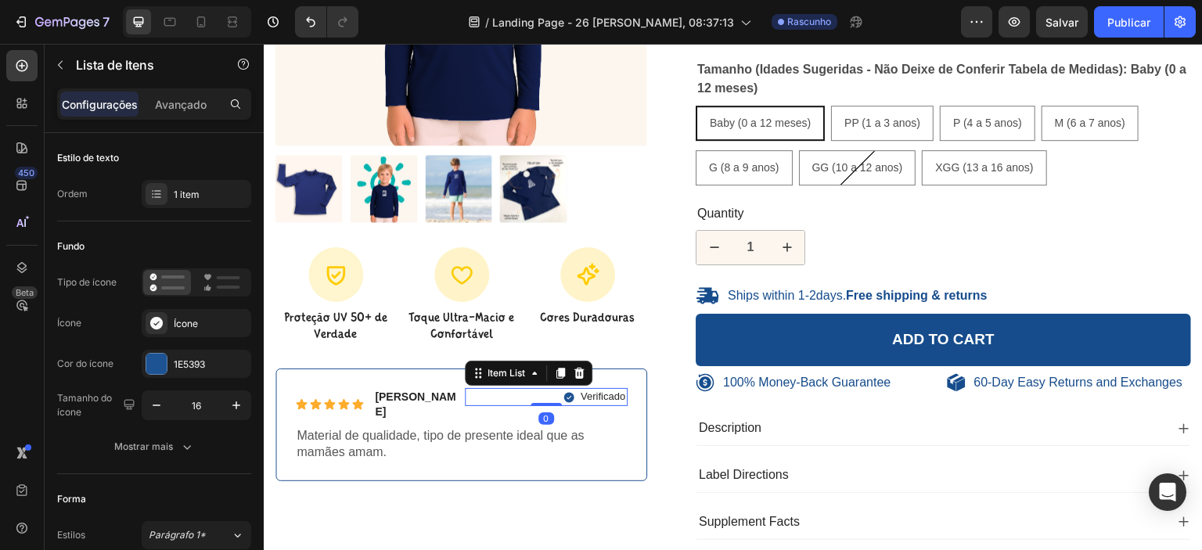
click at [566, 393] on icon at bounding box center [568, 397] width 10 height 10
click at [148, 358] on div at bounding box center [156, 364] width 20 height 20
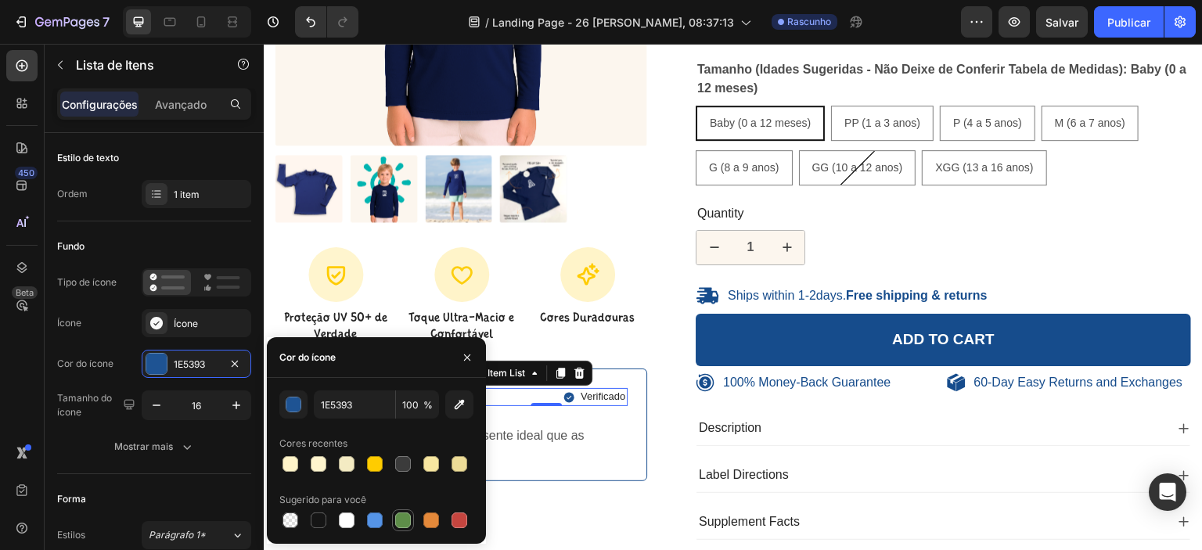
click at [404, 517] on div at bounding box center [403, 520] width 16 height 16
click at [293, 408] on div "button" at bounding box center [294, 405] width 16 height 16
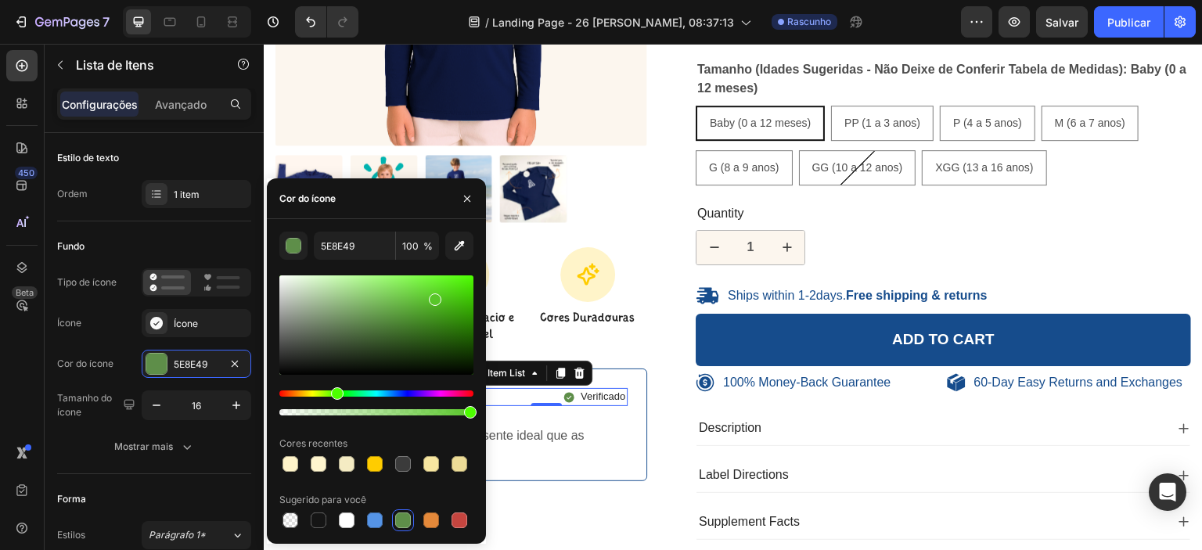
click at [434, 297] on div at bounding box center [376, 324] width 194 height 99
type input "58C629"
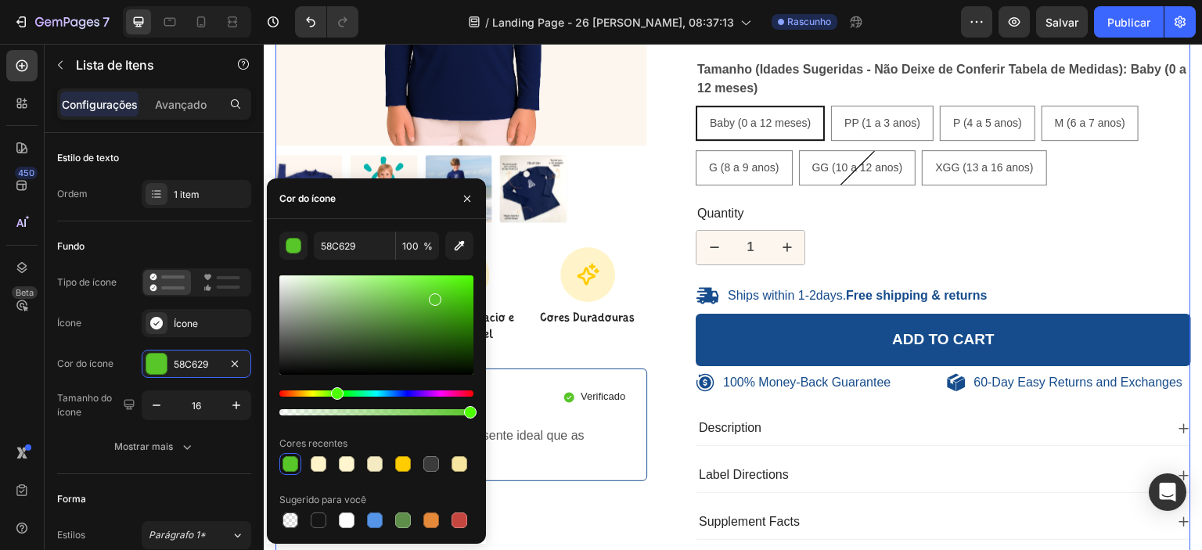
click at [663, 369] on div "100% Money-Back Guarantee Item List 60-Day Easy Returns Item List Row Product I…" at bounding box center [732, 163] width 915 height 778
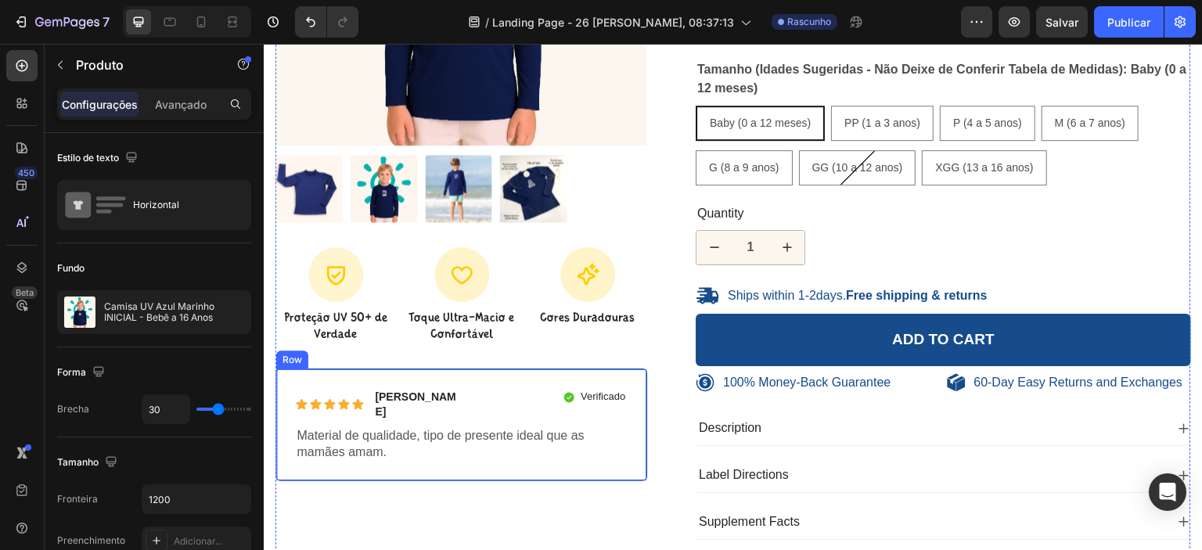
click at [635, 458] on div "Icon Icon Icon Icon Icon Icon List Nilma Carbone Text Block Row Verificado Item…" at bounding box center [461, 425] width 372 height 113
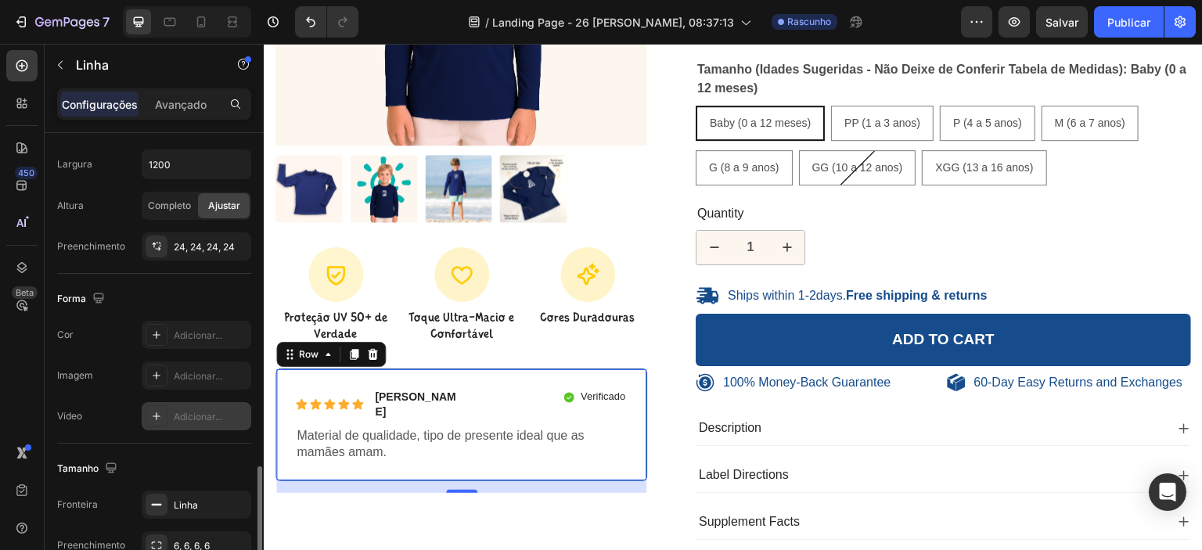
scroll to position [473, 0]
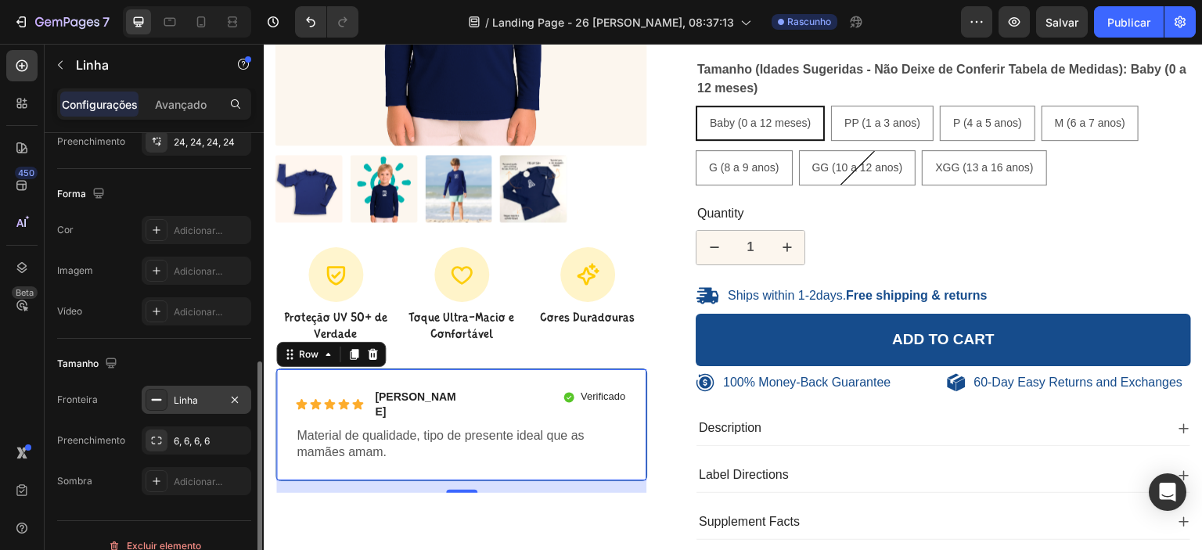
click at [200, 398] on div "Linha" at bounding box center [196, 401] width 45 height 14
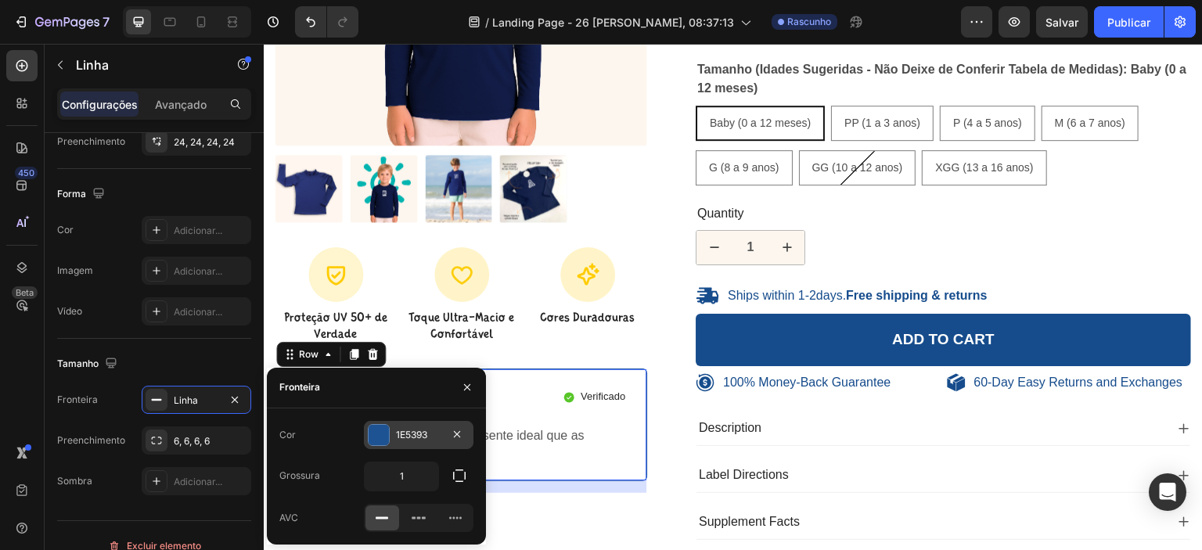
click at [382, 437] on div at bounding box center [379, 435] width 20 height 20
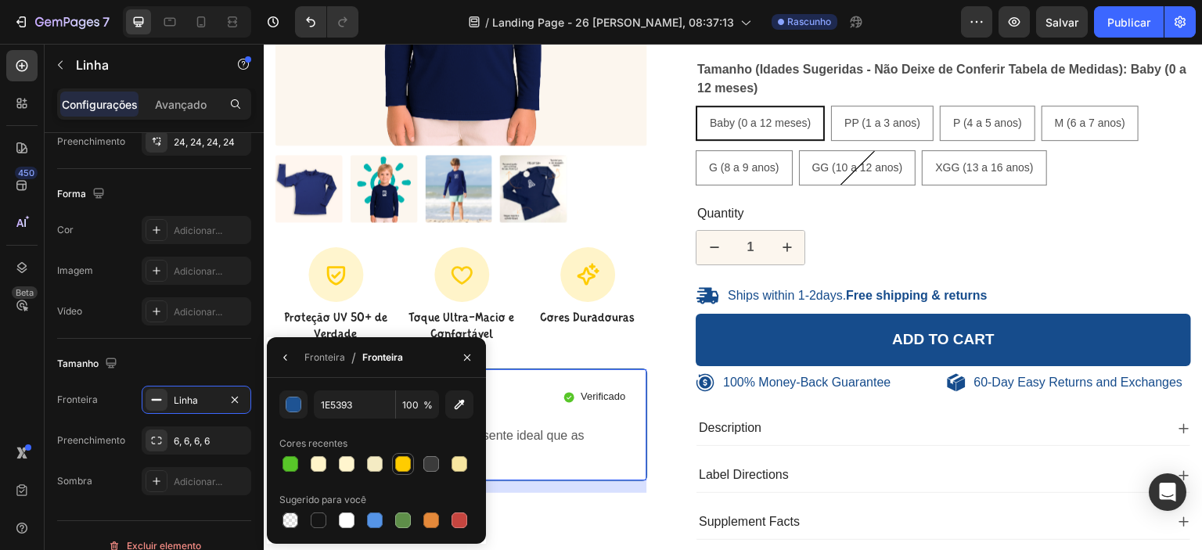
click at [399, 468] on div at bounding box center [403, 464] width 16 height 16
type input "FFCC00"
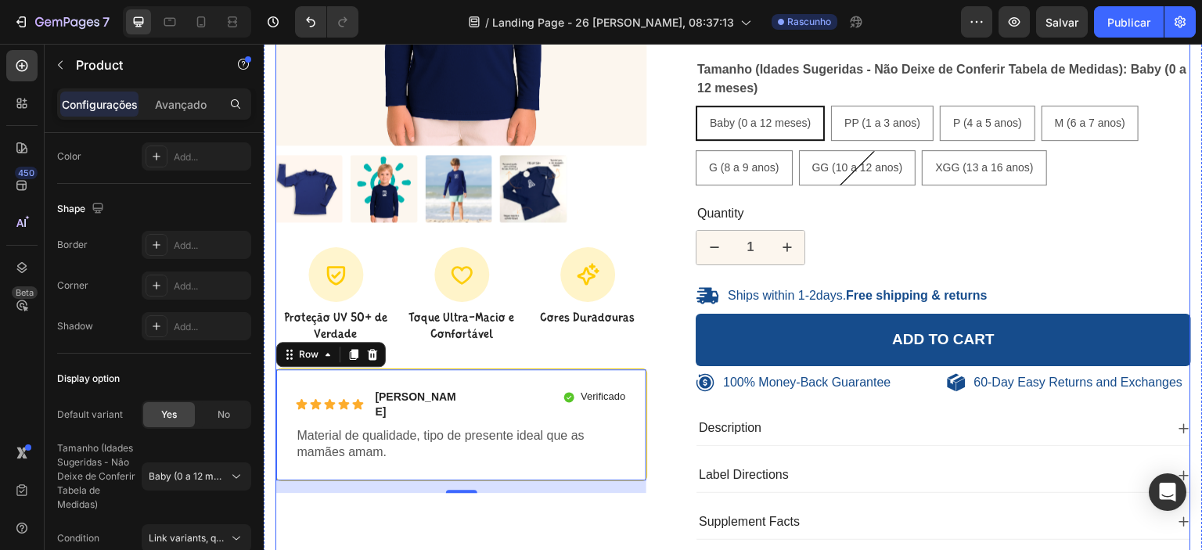
click at [653, 426] on div "100% Money-Back Guarantee Item List 60-Day Easy Returns Item List Row Product I…" at bounding box center [732, 163] width 915 height 778
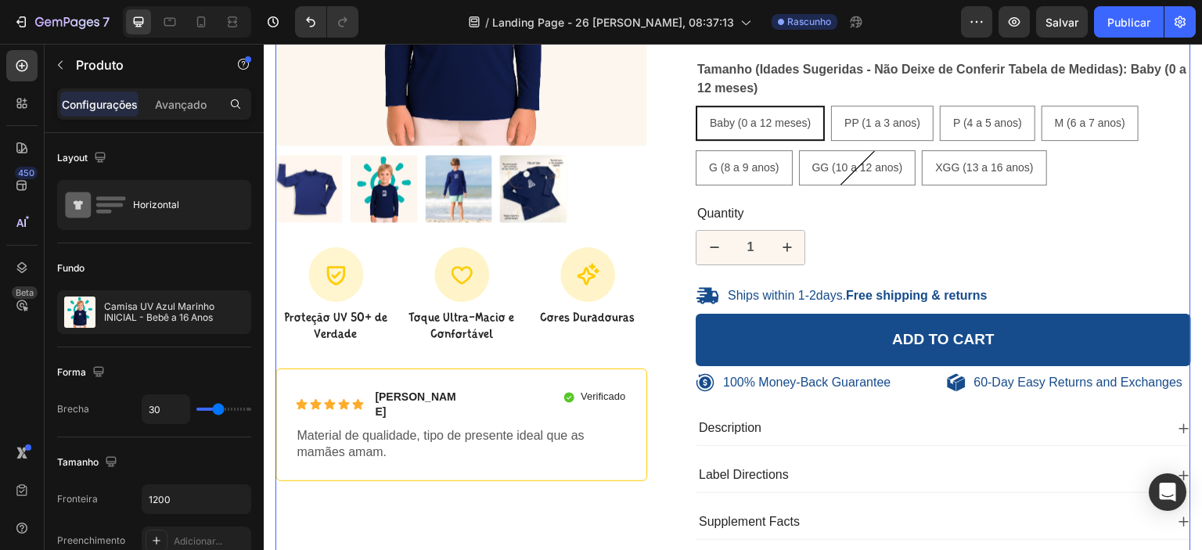
click at [504, 519] on div "100% Money-Back Guarantee Item List 60-Day Easy Returns Item List Row Product I…" at bounding box center [461, 163] width 372 height 778
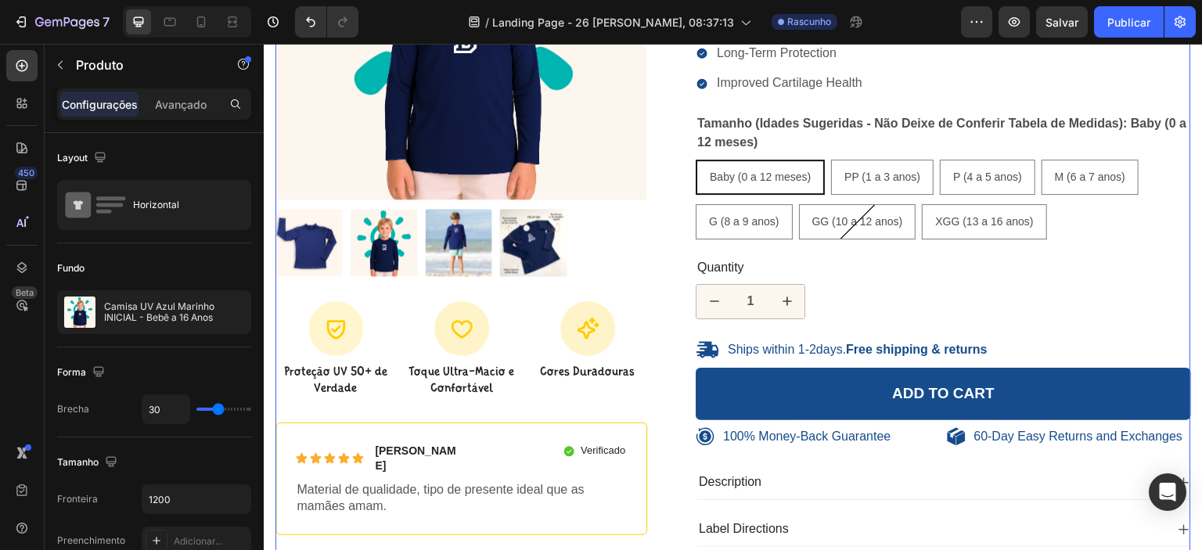
scroll to position [313, 0]
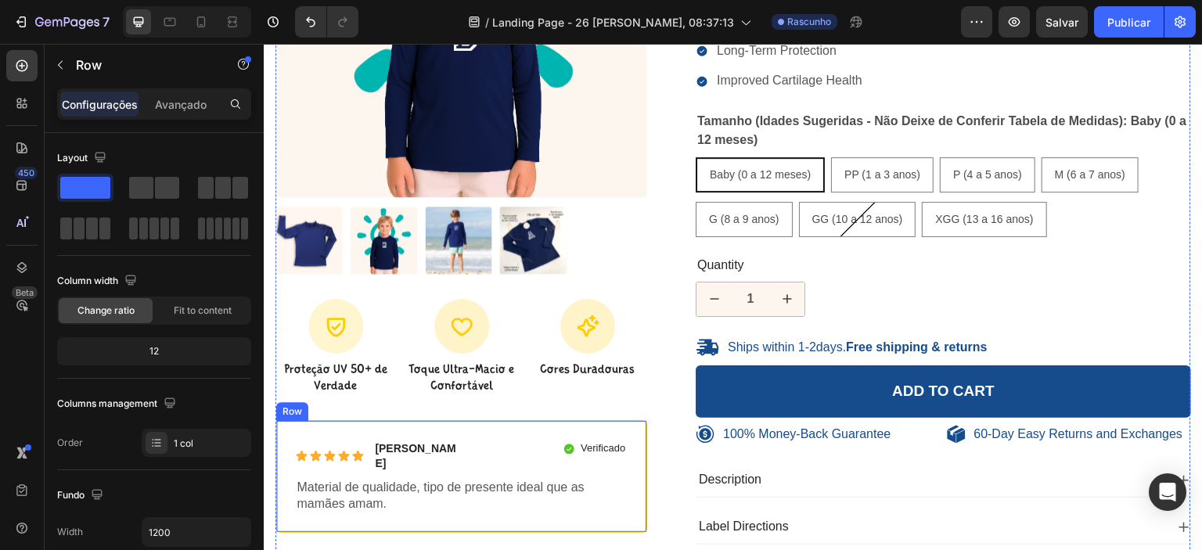
click at [642, 479] on div "Icon Icon Icon Icon Icon Icon List Nilma Carbone Text Block Row Verificado Item…" at bounding box center [461, 476] width 372 height 113
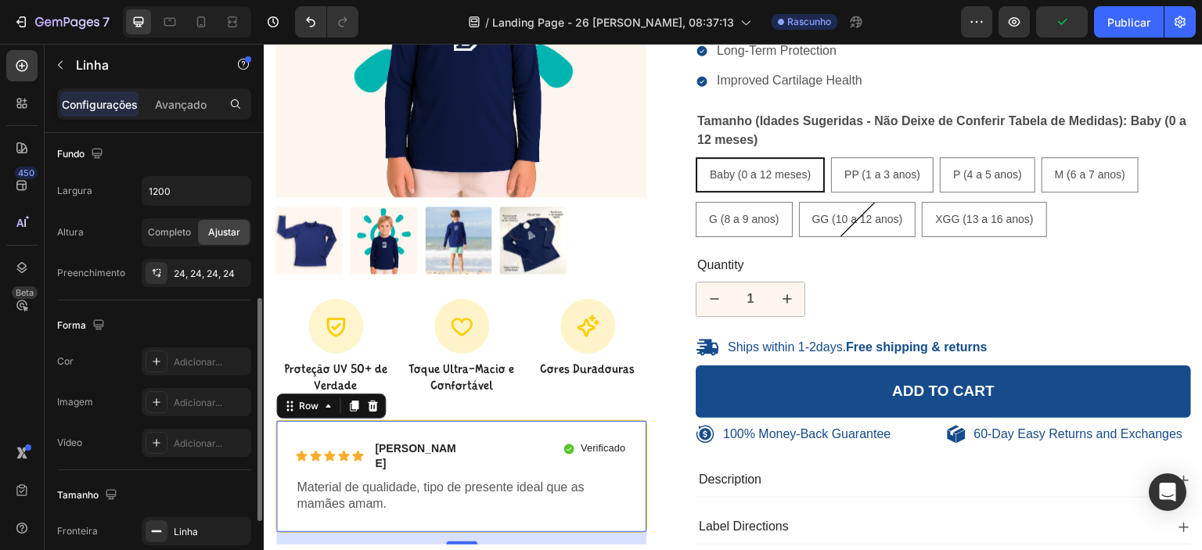
scroll to position [420, 0]
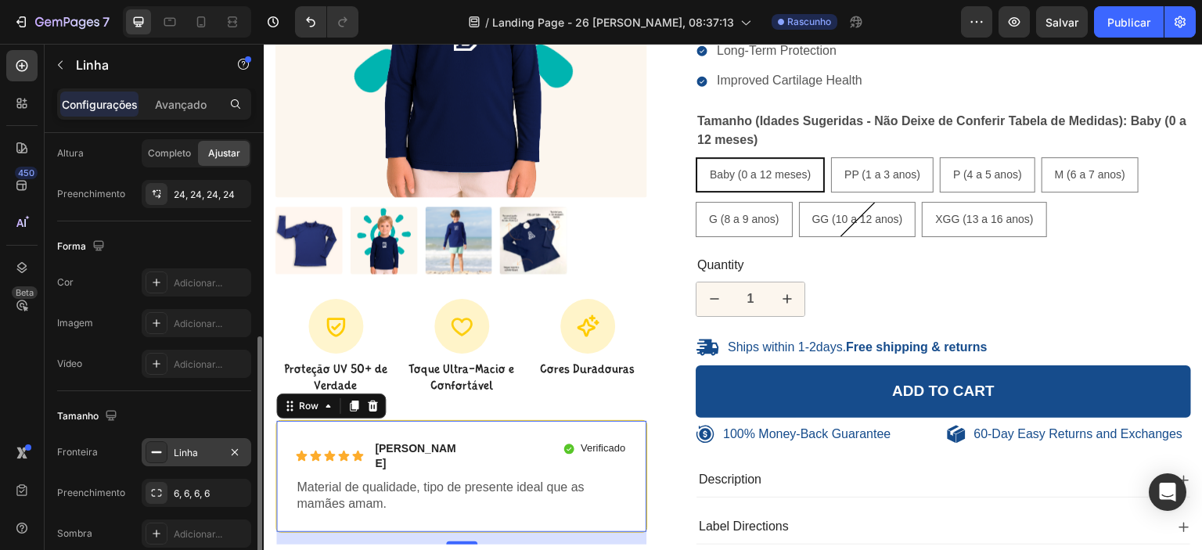
click at [205, 448] on div "Linha" at bounding box center [196, 453] width 45 height 14
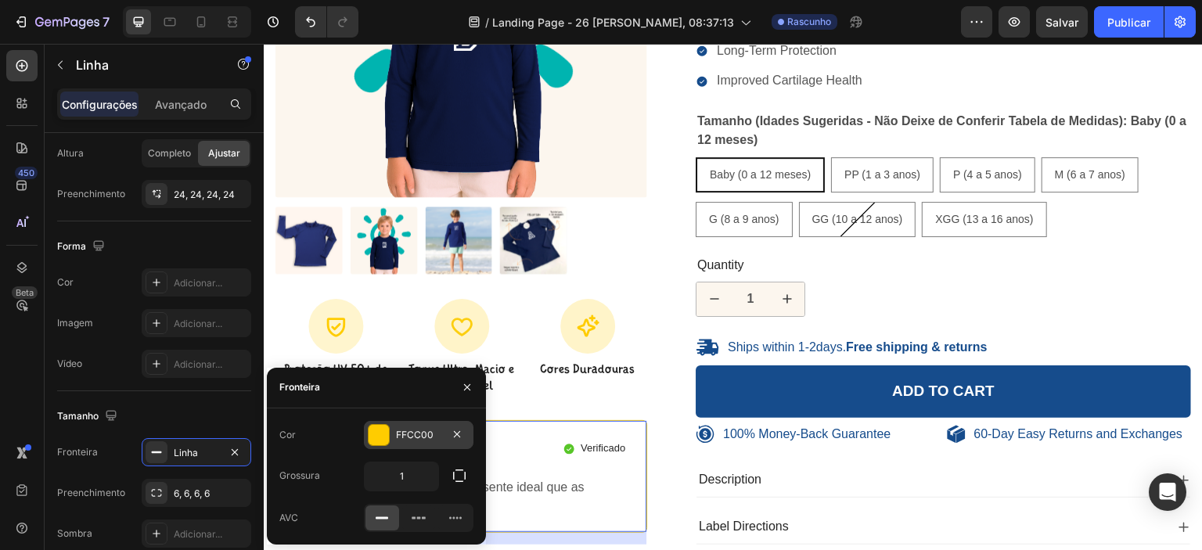
click at [387, 433] on div at bounding box center [379, 435] width 20 height 20
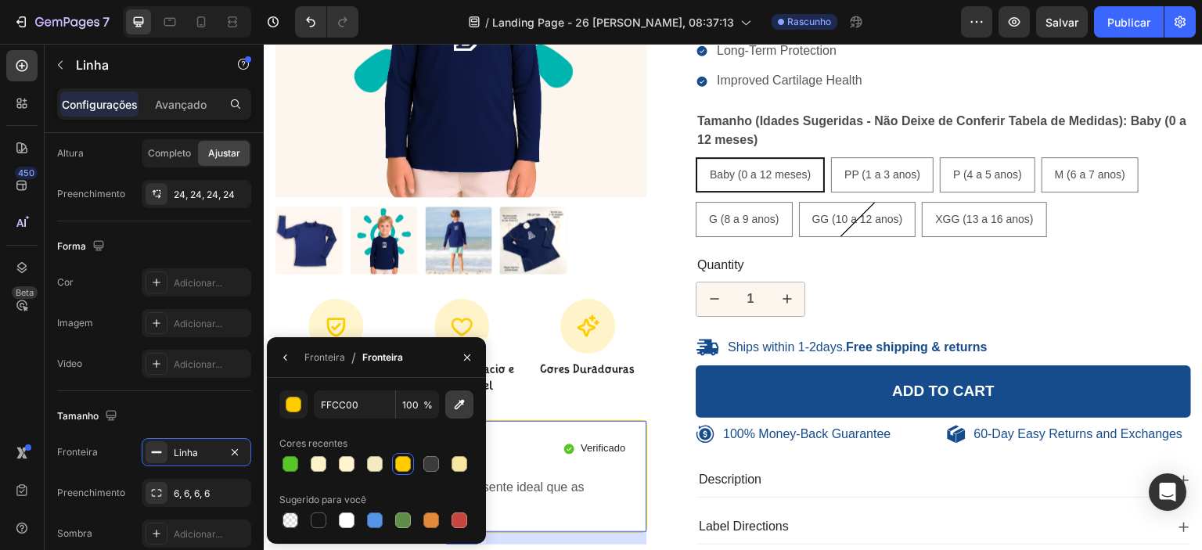
drag, startPoint x: 455, startPoint y: 406, endPoint x: 460, endPoint y: 397, distance: 10.9
click at [460, 397] on icon "button" at bounding box center [459, 405] width 16 height 16
type input "00B4B0"
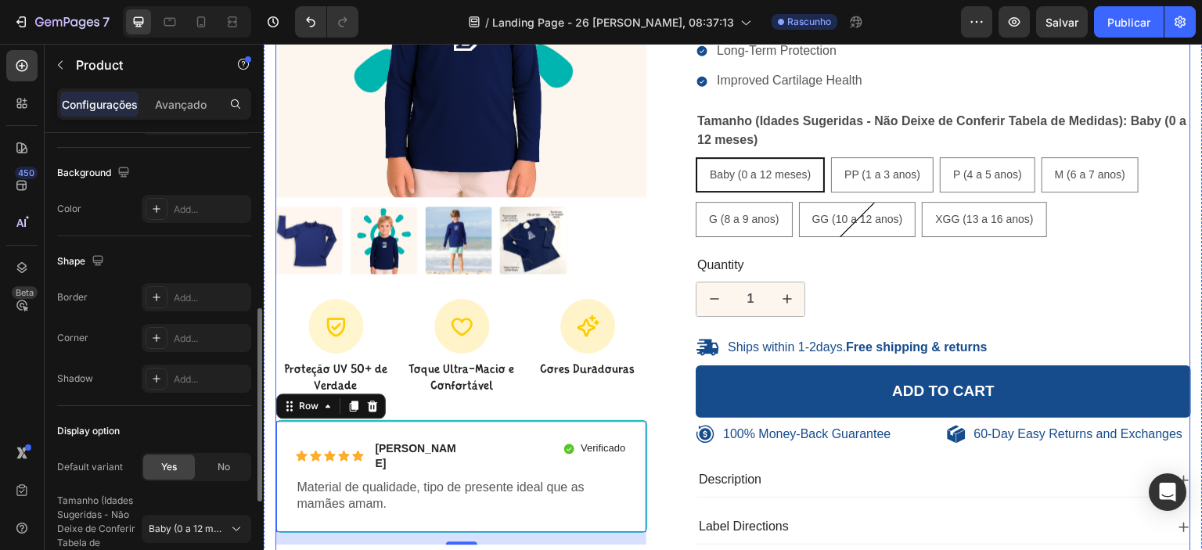
scroll to position [0, 0]
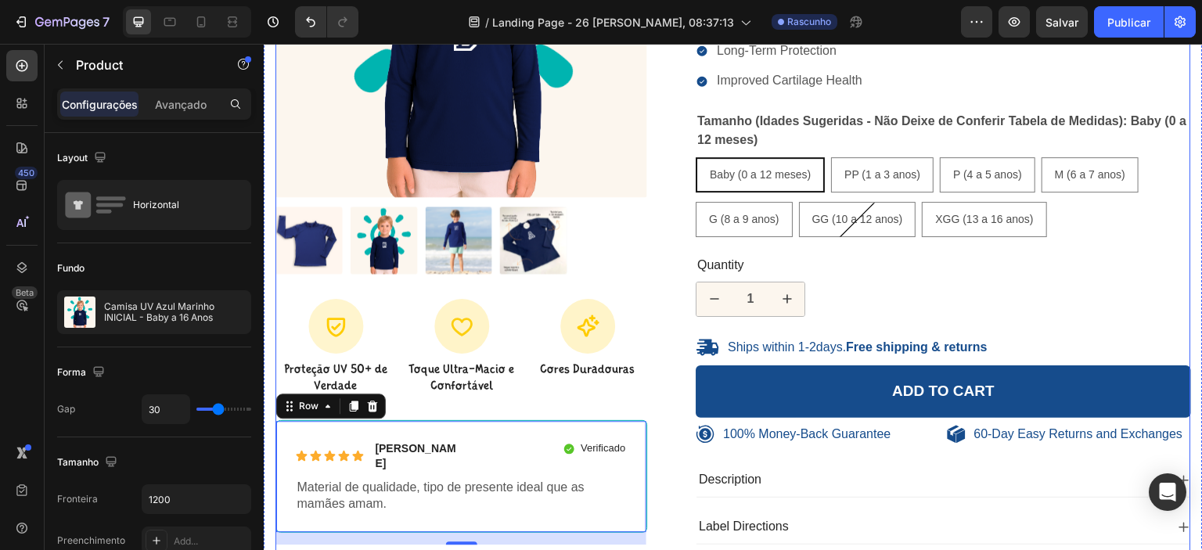
click at [660, 405] on div "100% Money-Back Guarantee Item List 60-Day Easy Returns Item List Row Product I…" at bounding box center [732, 215] width 915 height 778
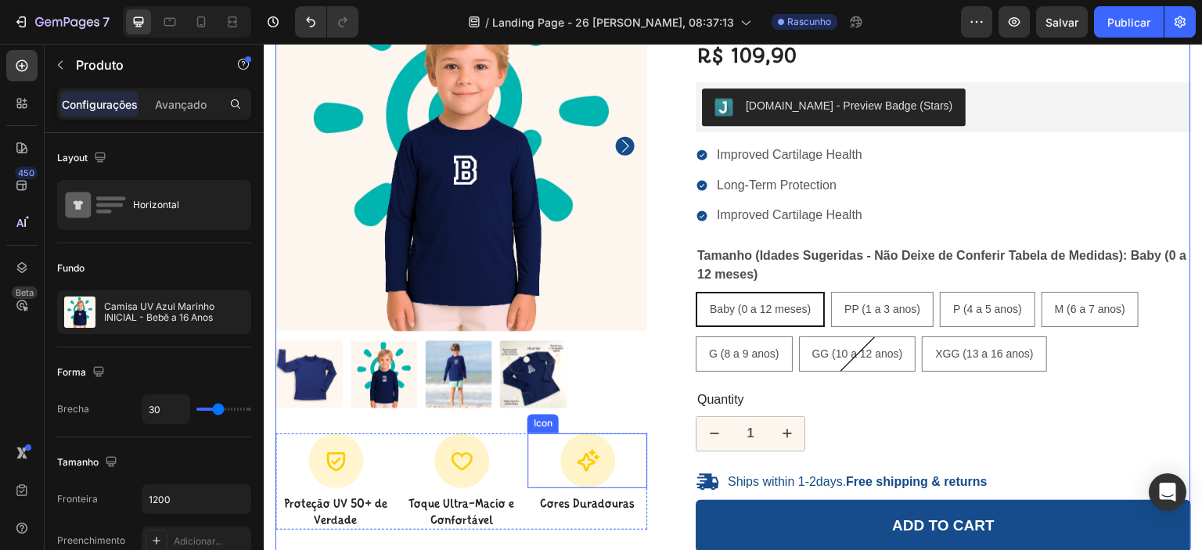
scroll to position [156, 0]
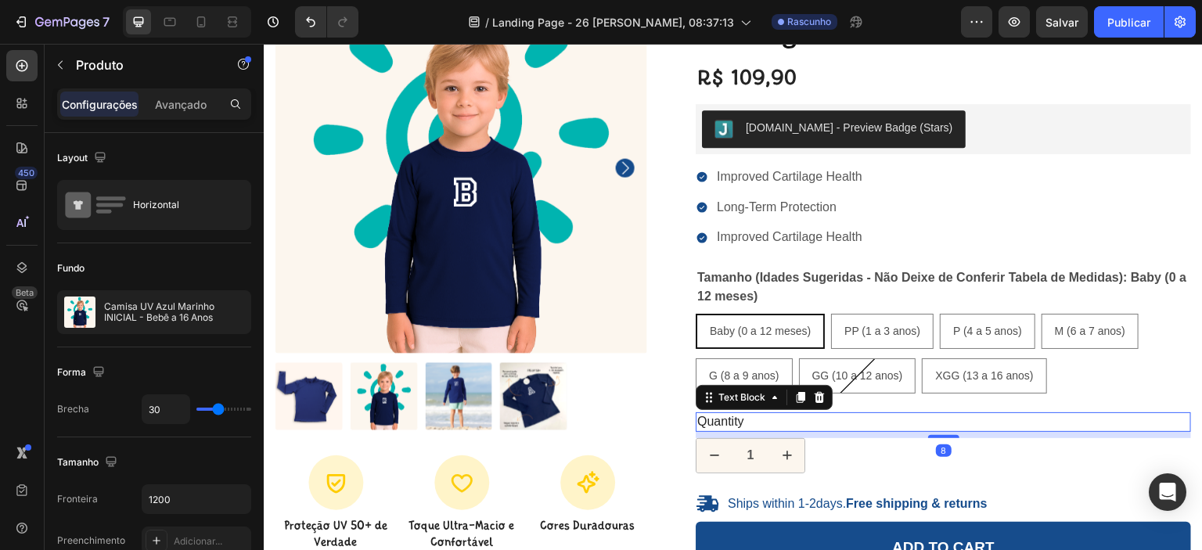
click at [746, 422] on div "Quantity" at bounding box center [943, 422] width 495 height 20
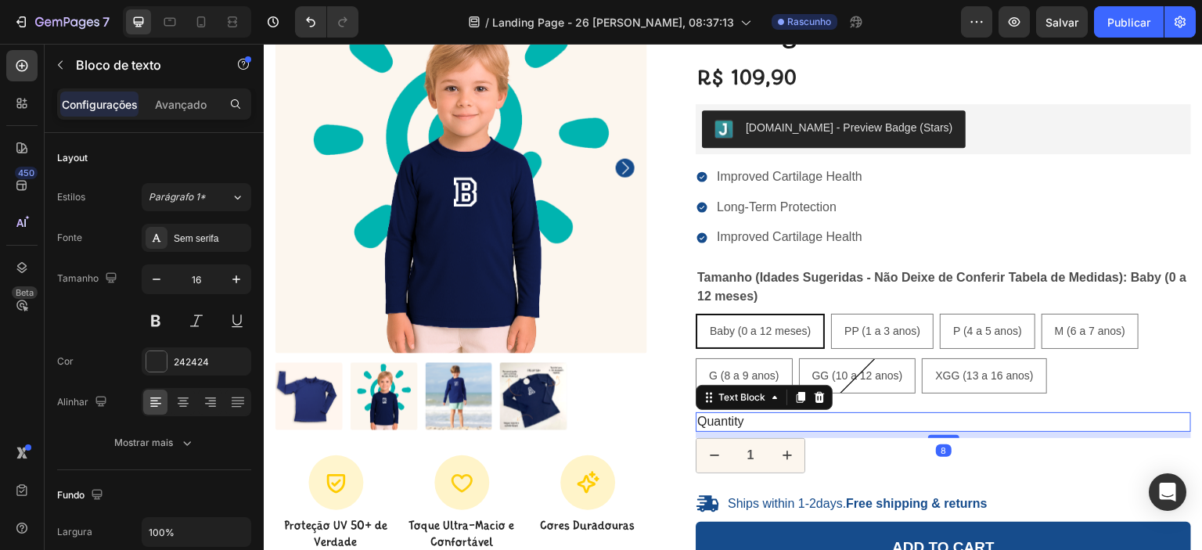
click at [737, 422] on div "Quantity" at bounding box center [943, 422] width 495 height 20
click at [737, 420] on p "Quantity" at bounding box center [943, 422] width 492 height 16
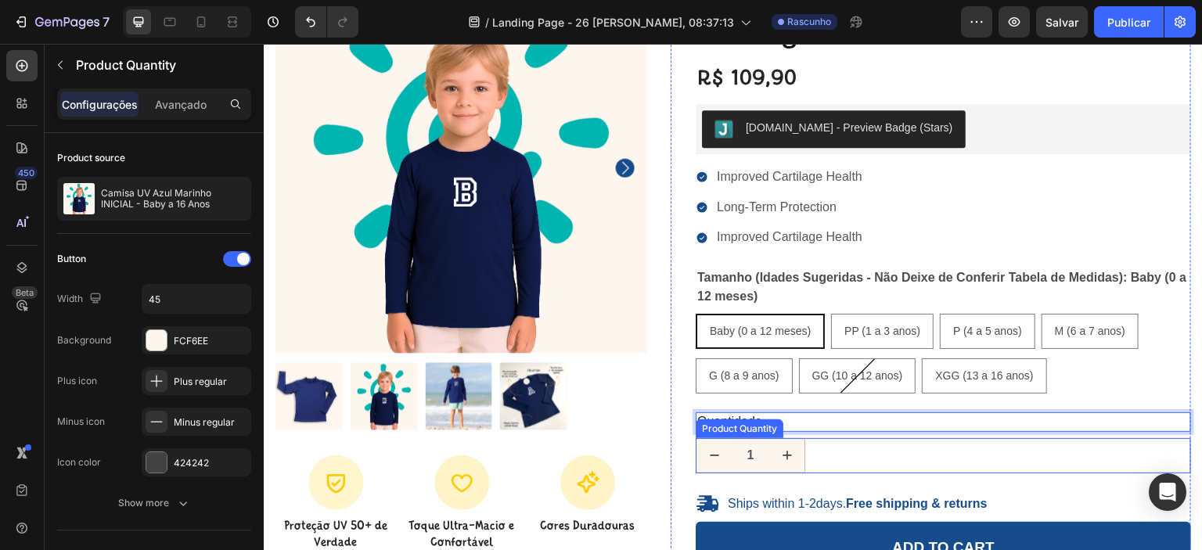
click at [910, 461] on div "1" at bounding box center [943, 455] width 495 height 35
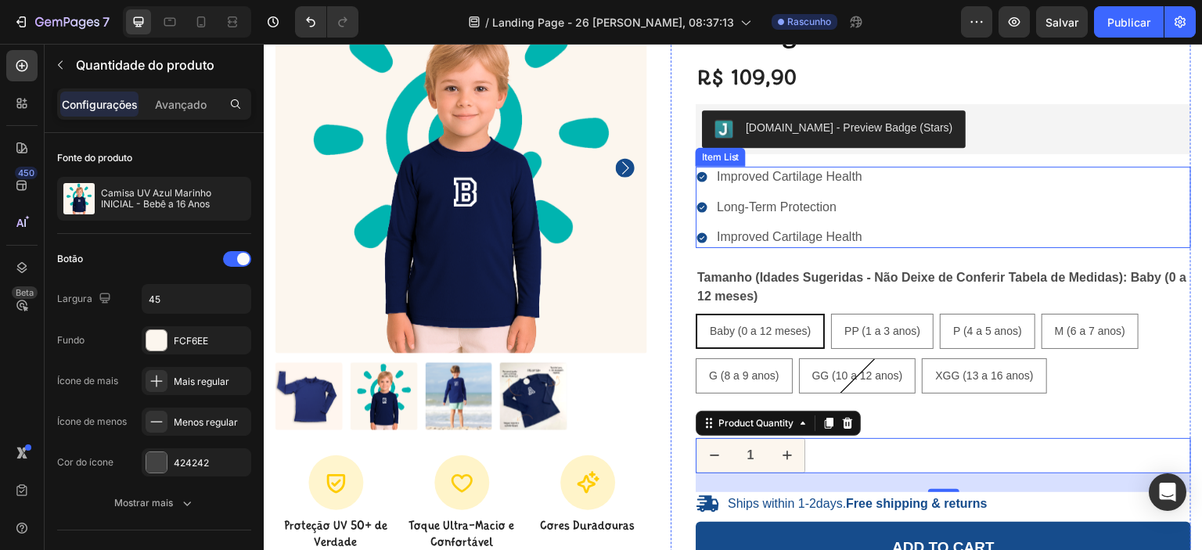
click at [793, 181] on p "Improved Cartilage Health" at bounding box center [790, 177] width 146 height 16
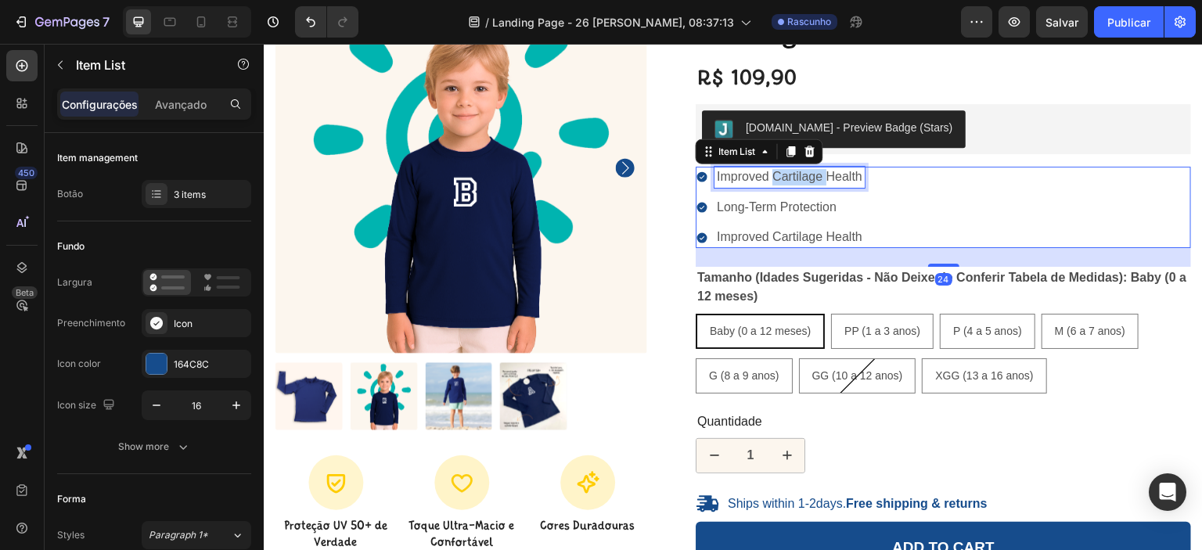
click at [793, 181] on p "Improved Cartilage Health" at bounding box center [790, 177] width 146 height 16
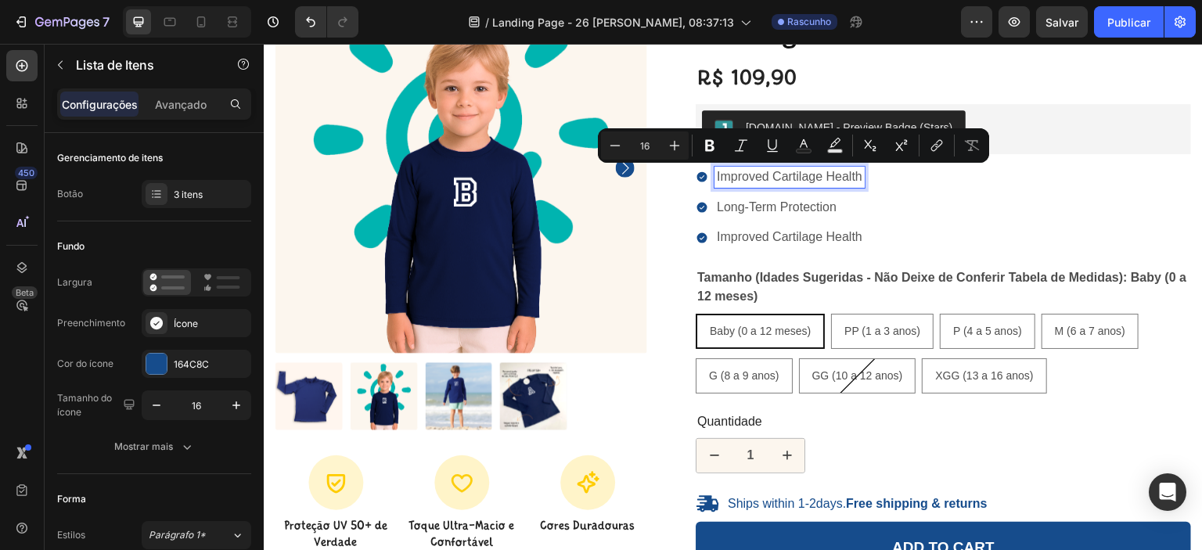
click at [843, 178] on p "Improved Cartilage Health" at bounding box center [790, 177] width 146 height 16
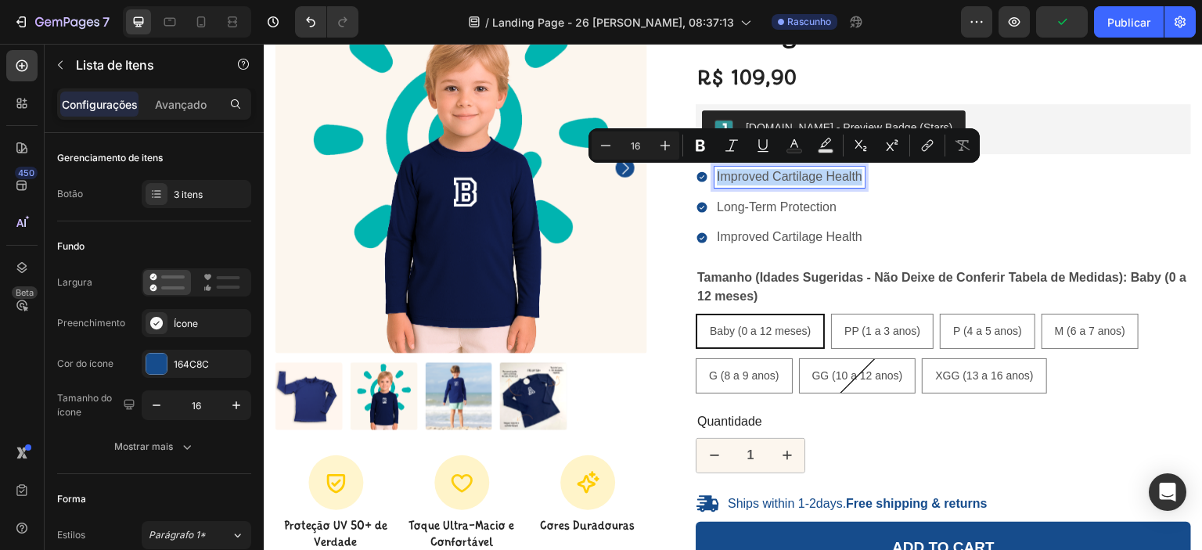
drag, startPoint x: 857, startPoint y: 175, endPoint x: 712, endPoint y: 174, distance: 144.7
click at [717, 174] on p "Improved Cartilage Health" at bounding box center [790, 177] width 146 height 16
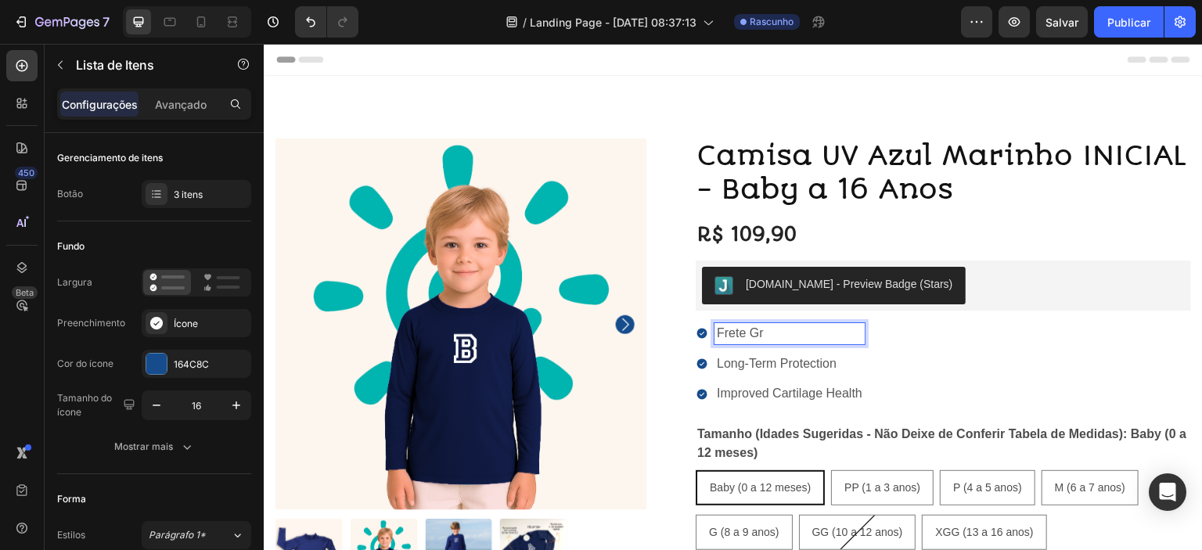
scroll to position [156, 0]
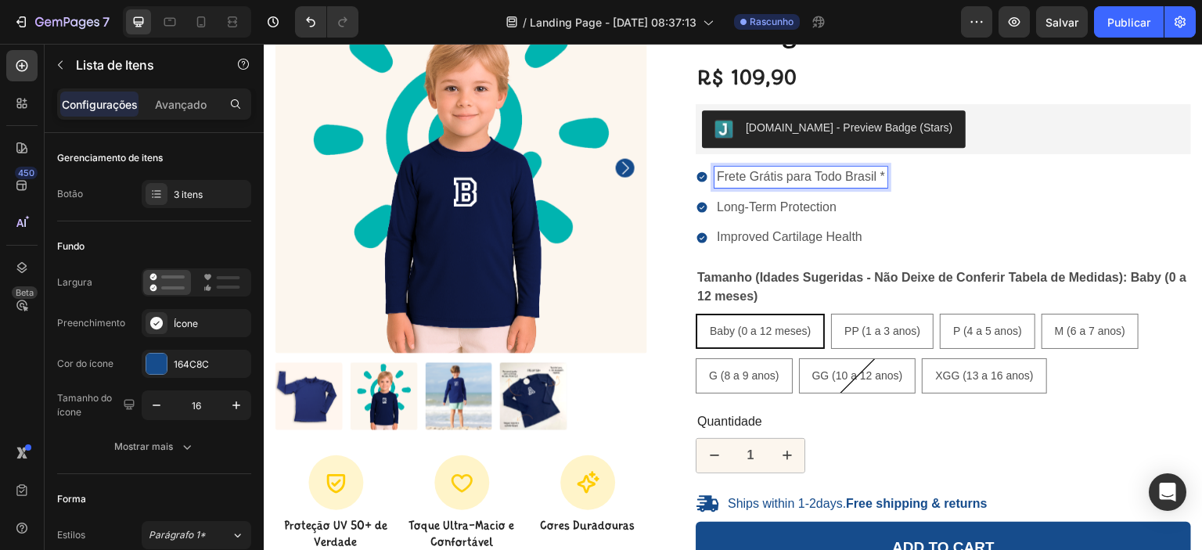
click at [842, 206] on p "Long-Term Protection" at bounding box center [801, 208] width 168 height 16
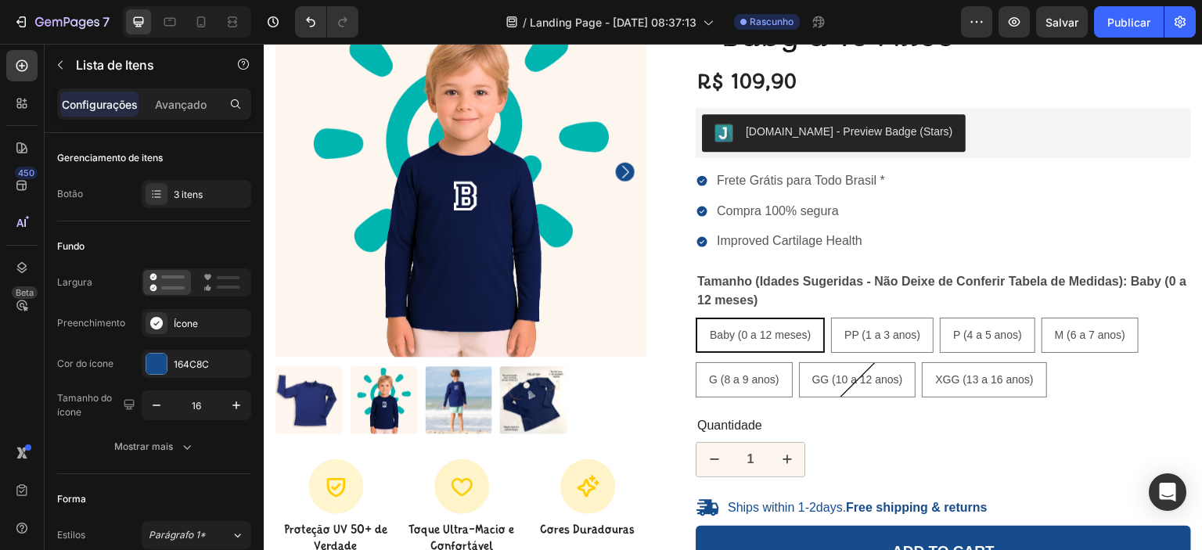
click at [804, 209] on p "Compra 100% segura" at bounding box center [801, 211] width 168 height 16
click at [740, 239] on p "Improved Cartilage Health" at bounding box center [801, 241] width 168 height 16
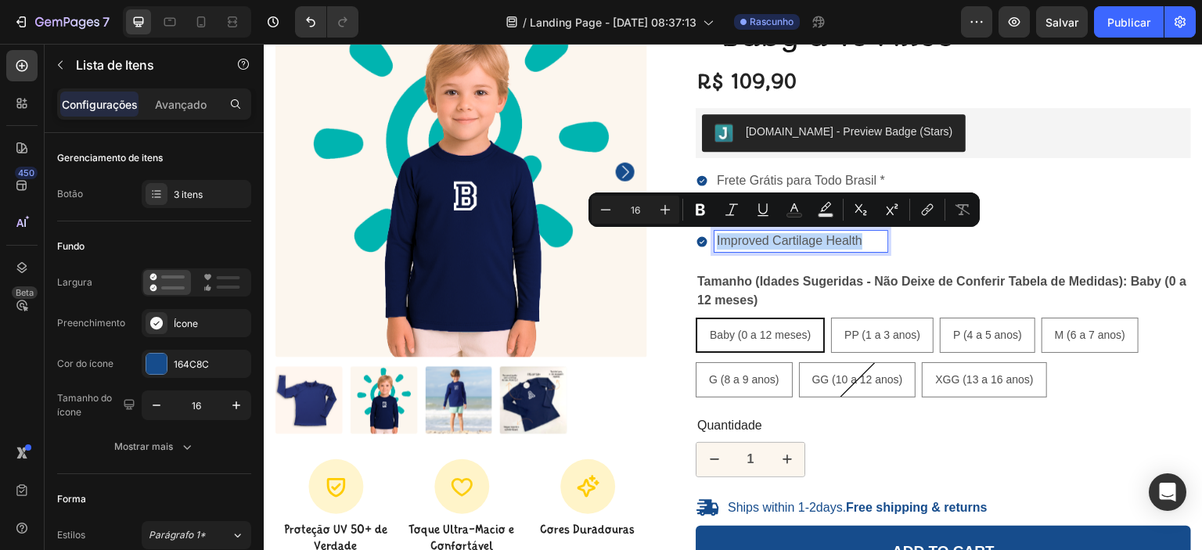
drag, startPoint x: 861, startPoint y: 239, endPoint x: 711, endPoint y: 250, distance: 150.6
click at [714, 250] on div "Improved Cartilage Health" at bounding box center [800, 241] width 173 height 21
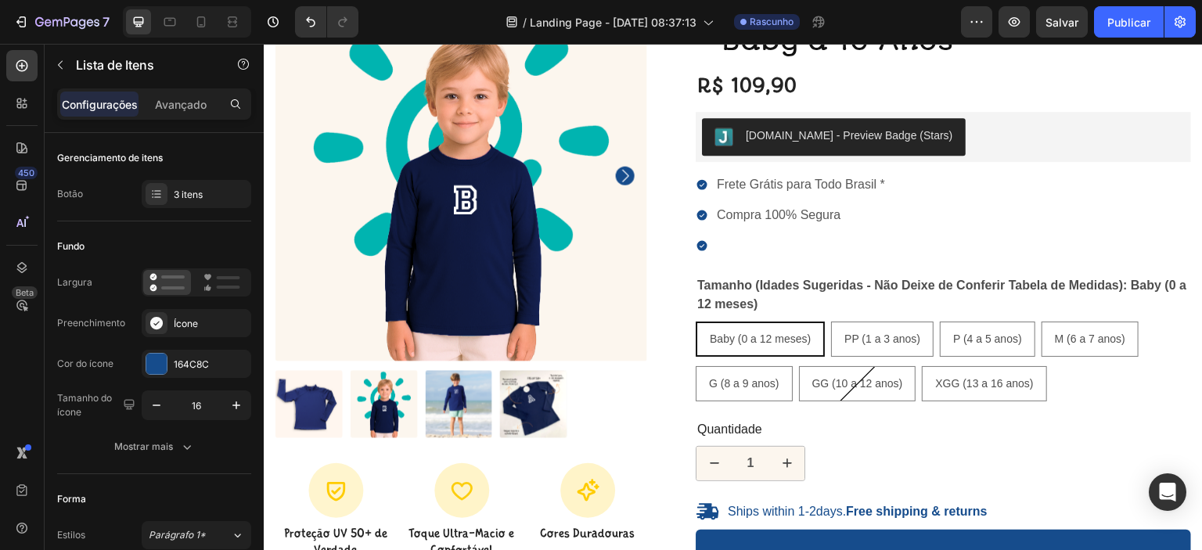
scroll to position [145, 0]
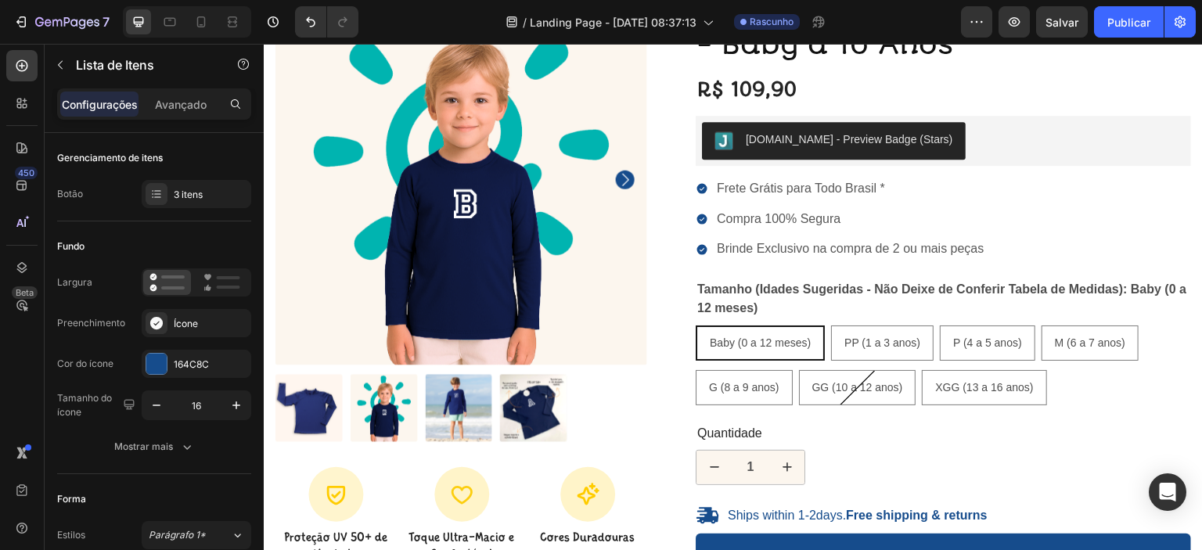
click at [1022, 229] on div "Frete Grátis para Todo Brasil * Compra 100% Segura Brinde Exclusivo na compra d…" at bounding box center [943, 218] width 495 height 81
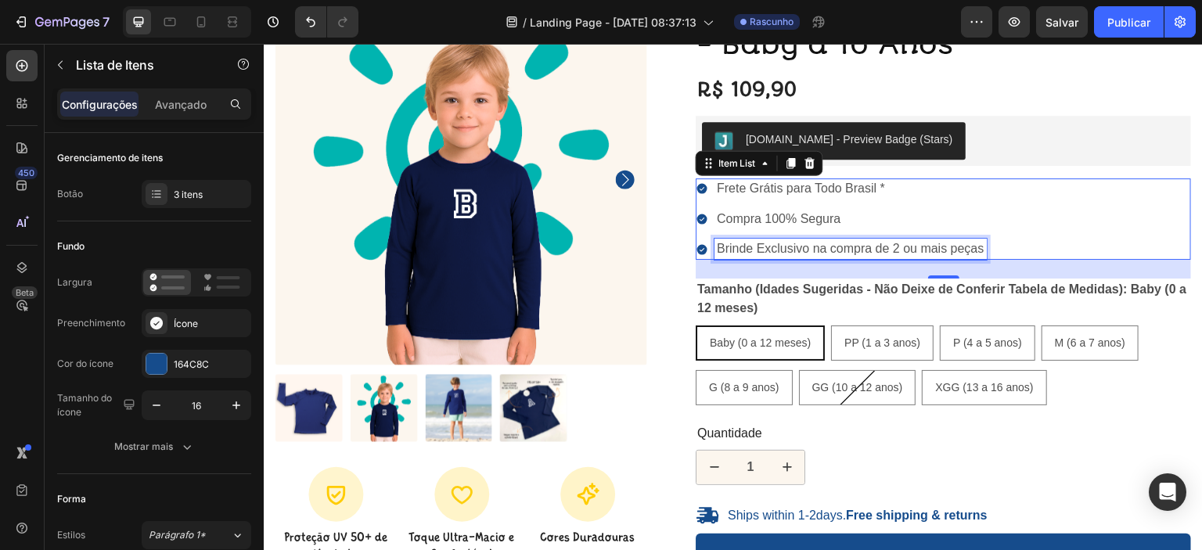
click at [974, 244] on p "Brinde Exclusivo na compra de 2 ou mais peças" at bounding box center [851, 249] width 268 height 16
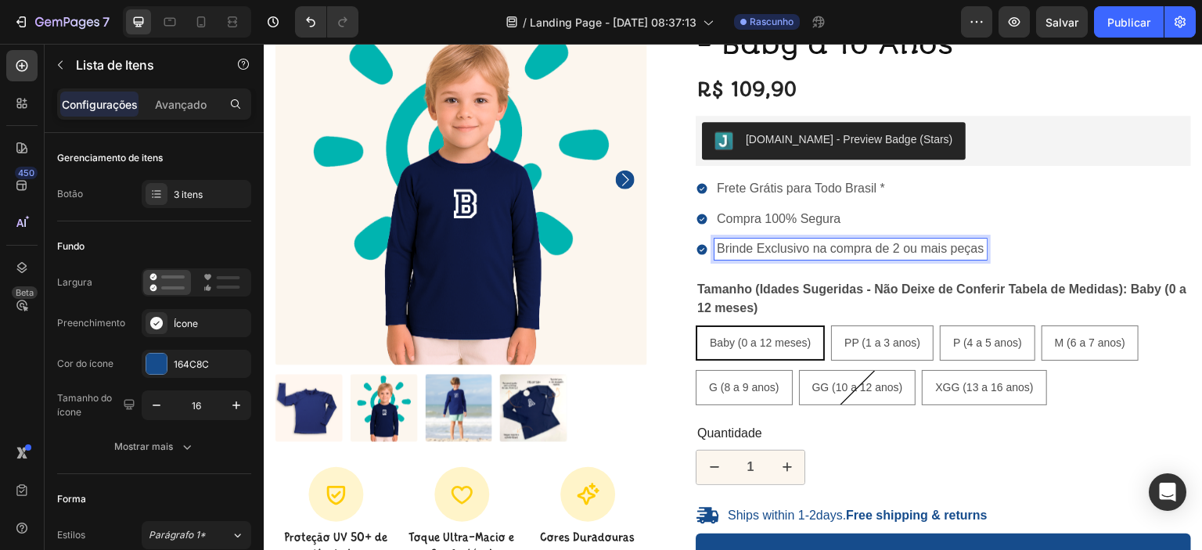
click at [1030, 218] on div "Frete Grátis para Todo Brasil * Compra 100% Segura Brinde Exclusivo na compra d…" at bounding box center [943, 218] width 495 height 81
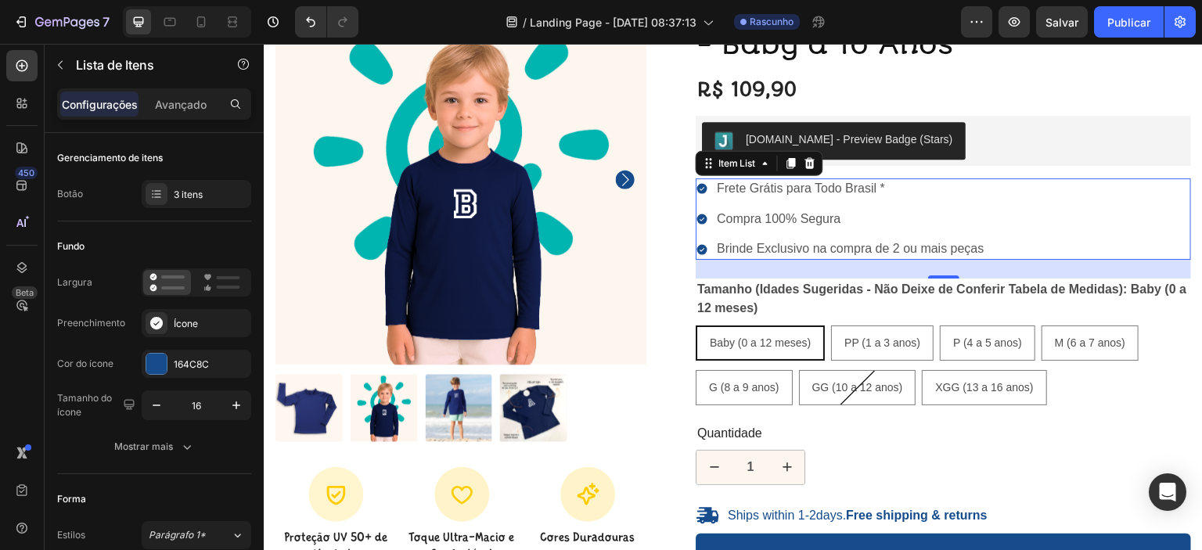
click at [787, 248] on p "Brinde Exclusivo na compra de 2 ou mais peças" at bounding box center [851, 249] width 268 height 16
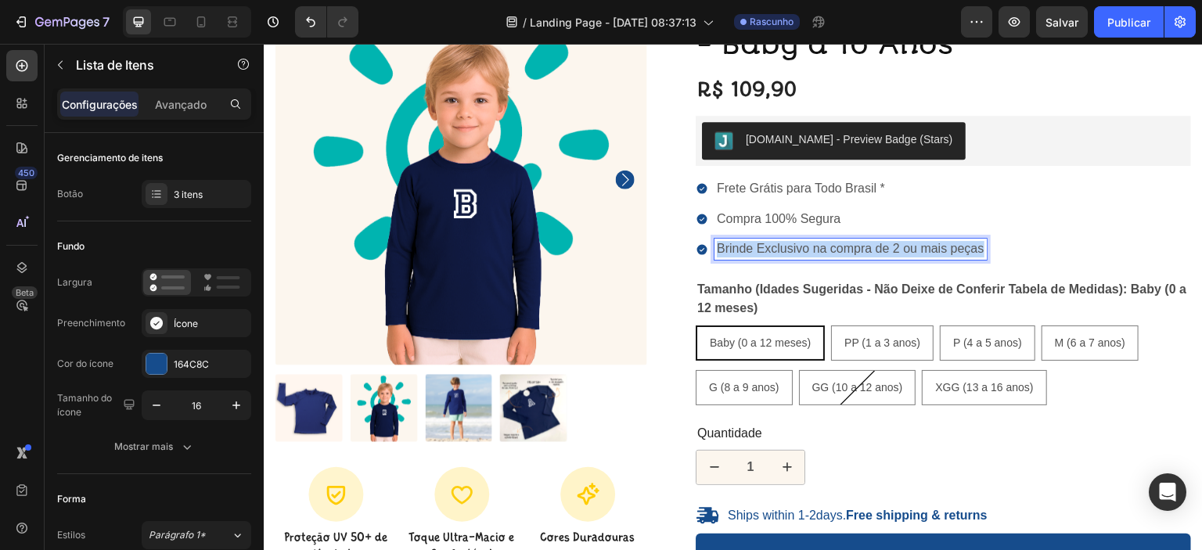
drag, startPoint x: 714, startPoint y: 248, endPoint x: 986, endPoint y: 250, distance: 271.5
click at [986, 250] on div "Frete Grátis para Todo Brasil * Compra 100% Segura Brinde Exclusivo na compra d…" at bounding box center [943, 218] width 495 height 81
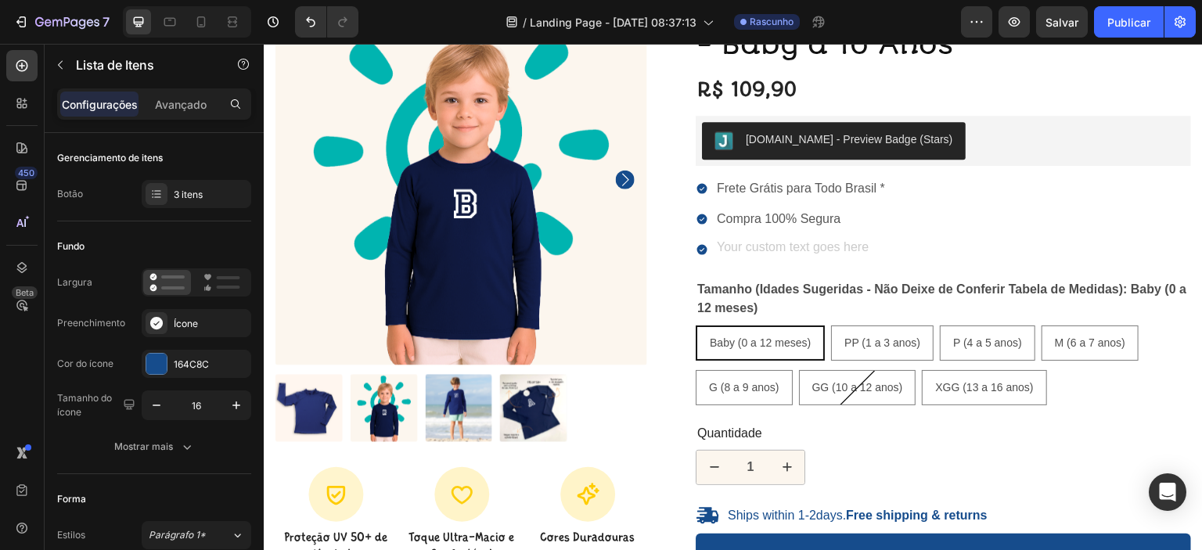
scroll to position [141, 0]
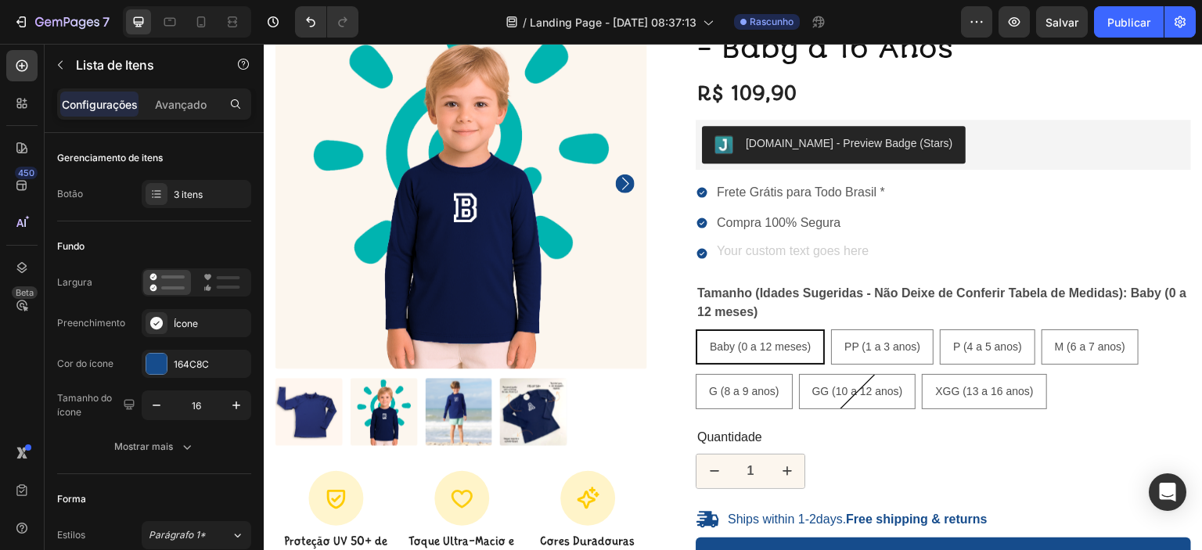
click at [734, 190] on p "Frete Grátis para Todo Brasil *" at bounding box center [801, 193] width 168 height 16
click at [717, 194] on p "Frete Grátis para Todo Brasil *" at bounding box center [801, 193] width 168 height 16
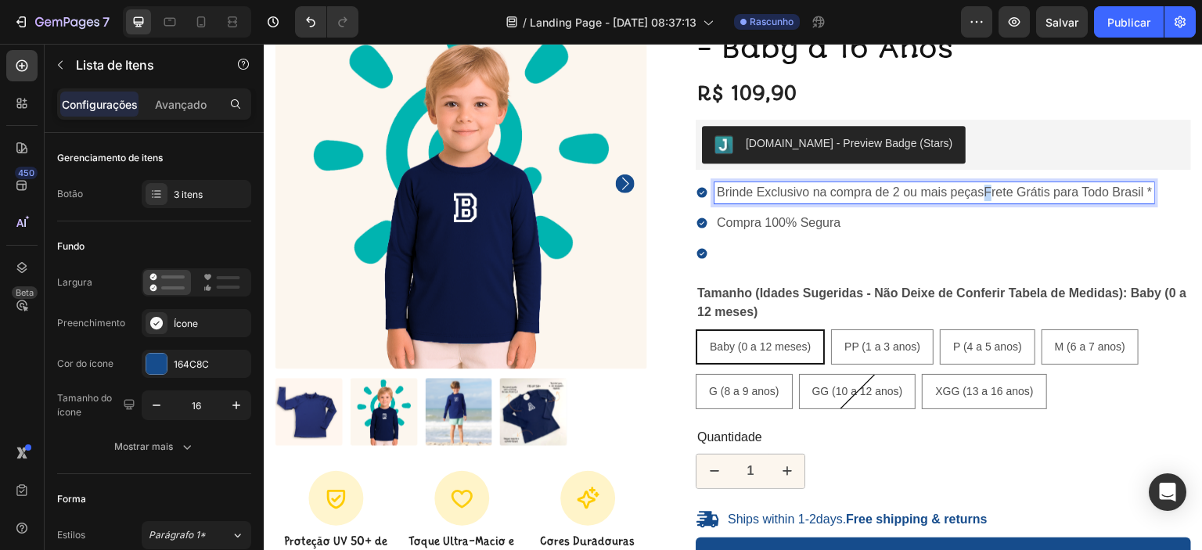
drag, startPoint x: 976, startPoint y: 193, endPoint x: 985, endPoint y: 193, distance: 9.4
click at [985, 193] on p "Brinde Exclusivo na compra de 2 ou mais peçasFrete Grátis para Todo Brasil *" at bounding box center [934, 193] width 435 height 16
drag, startPoint x: 980, startPoint y: 193, endPoint x: 1125, endPoint y: 192, distance: 144.7
click at [1126, 192] on p "Brinde Exclusivo na compra de 2 ou mais peçasFrete Grátis para Todo Brasil *" at bounding box center [934, 193] width 435 height 16
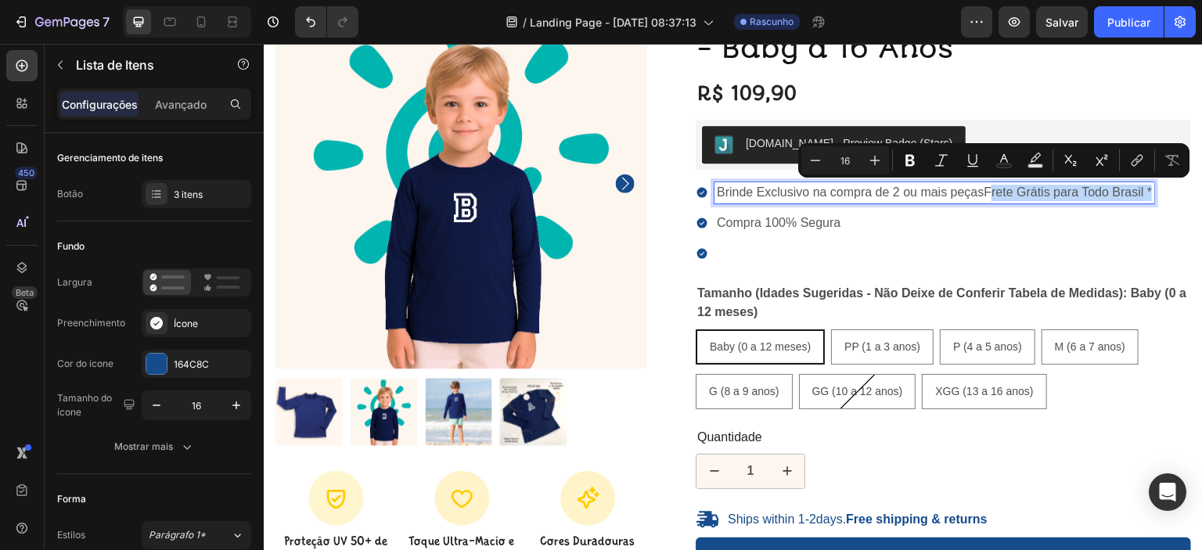
drag, startPoint x: 1147, startPoint y: 192, endPoint x: 982, endPoint y: 202, distance: 165.4
click at [982, 202] on div "Brinde Exclusivo na compra de 2 ou mais peçasFrete Grátis para Todo Brasil * Co…" at bounding box center [925, 222] width 458 height 81
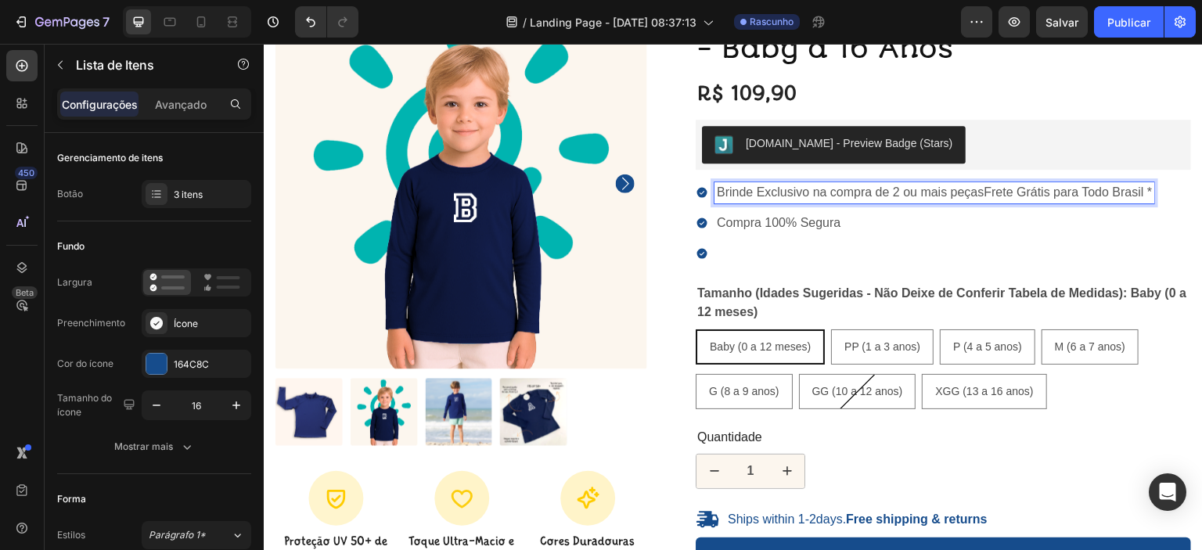
click at [980, 193] on p "Brinde Exclusivo na compra de 2 ou mais peçasFrete Grátis para Todo Brasil *" at bounding box center [934, 193] width 435 height 16
drag, startPoint x: 980, startPoint y: 193, endPoint x: 1159, endPoint y: 196, distance: 178.4
click at [1159, 196] on div "Brinde Exclusivo na compra de 2 ou mais peçasFrete Grátis para Todo Brasil * Co…" at bounding box center [943, 222] width 495 height 81
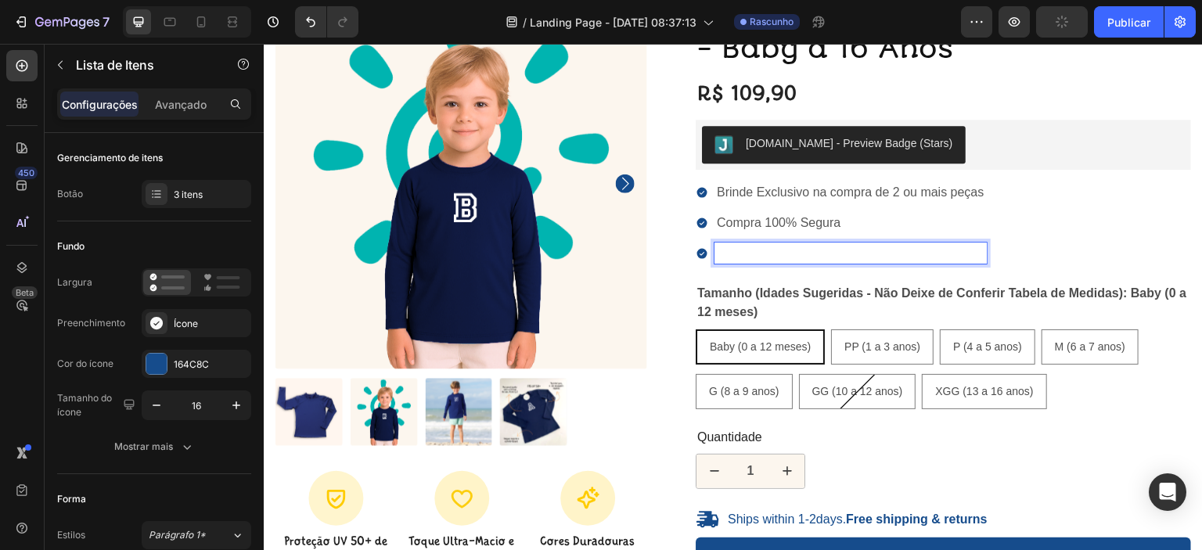
click at [759, 253] on p "Rich Text Editor. Editing area: main" at bounding box center [851, 253] width 268 height 16
click at [1090, 243] on div "Brinde Exclusivo na compra de 2 ou mais peças Compra 100% Segura Frete Grátis p…" at bounding box center [943, 222] width 495 height 81
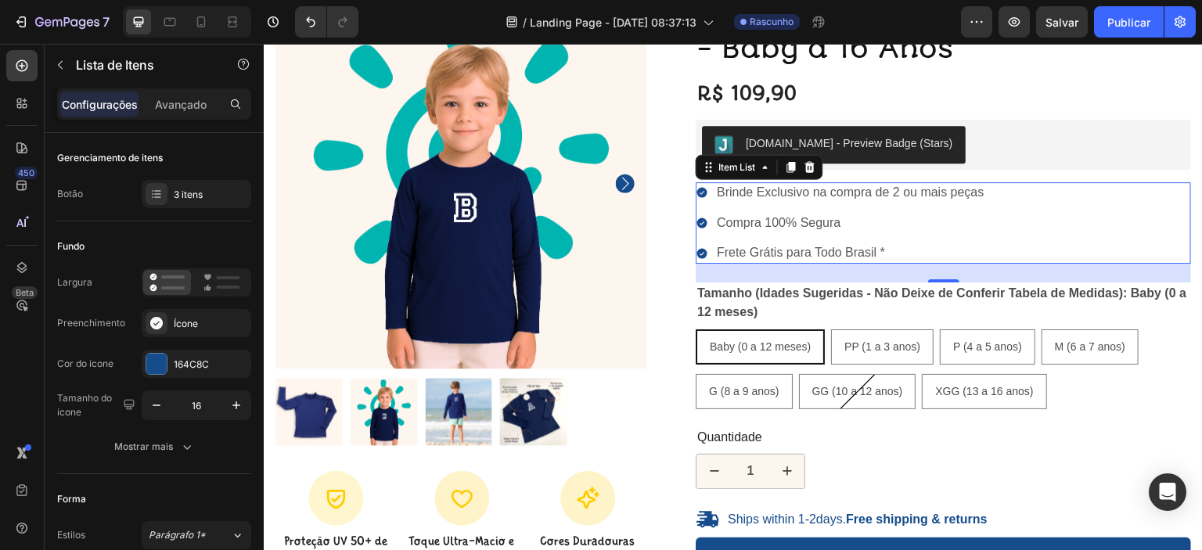
click at [698, 252] on icon at bounding box center [702, 253] width 10 height 10
click at [697, 252] on icon at bounding box center [702, 253] width 10 height 10
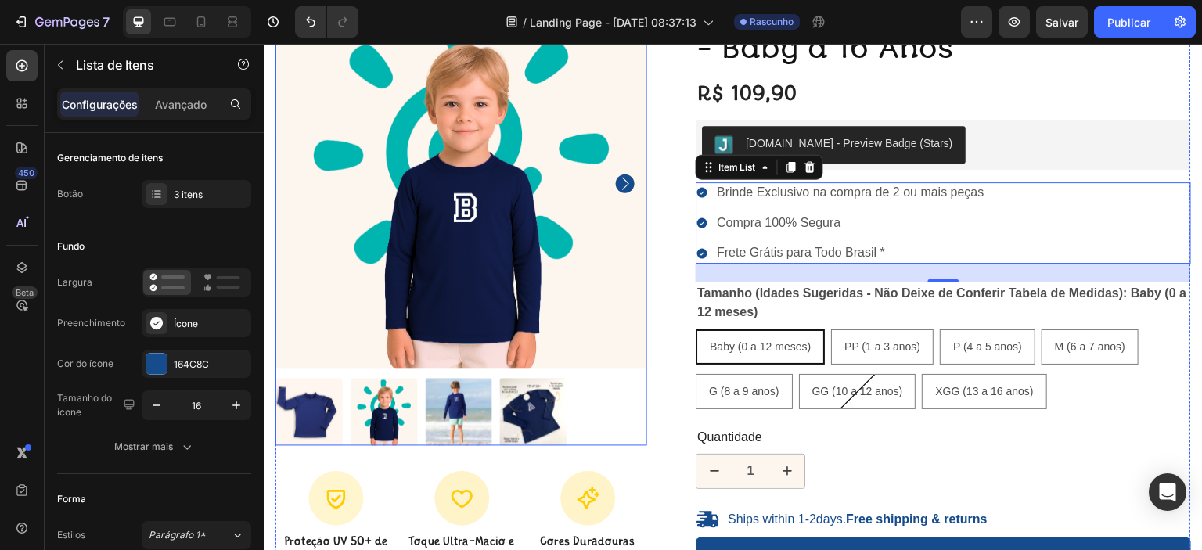
click at [617, 181] on icon "Carousel Next Arrow" at bounding box center [625, 183] width 19 height 19
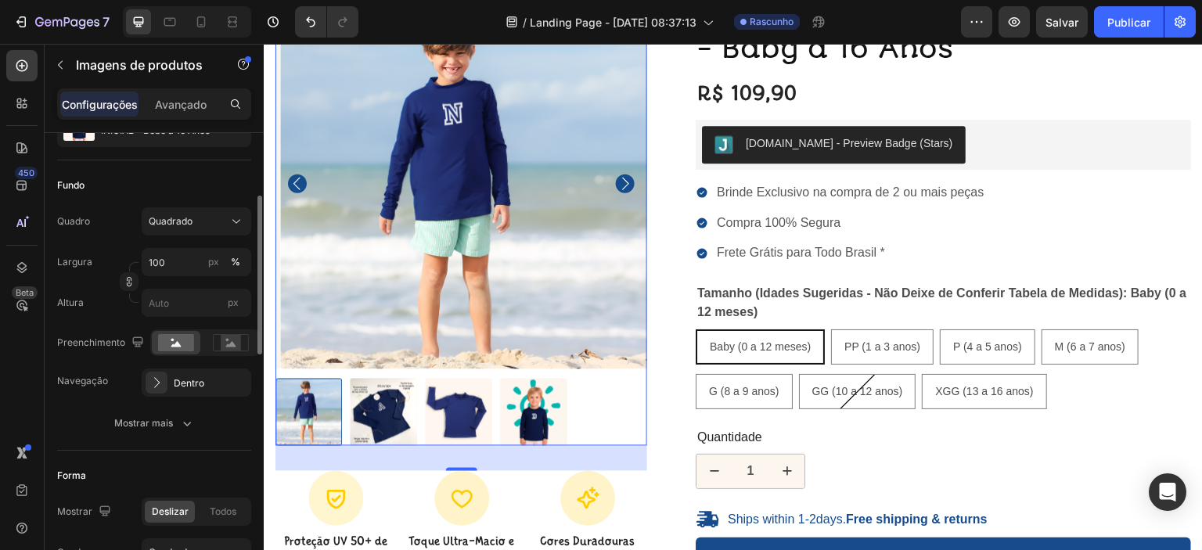
scroll to position [236, 0]
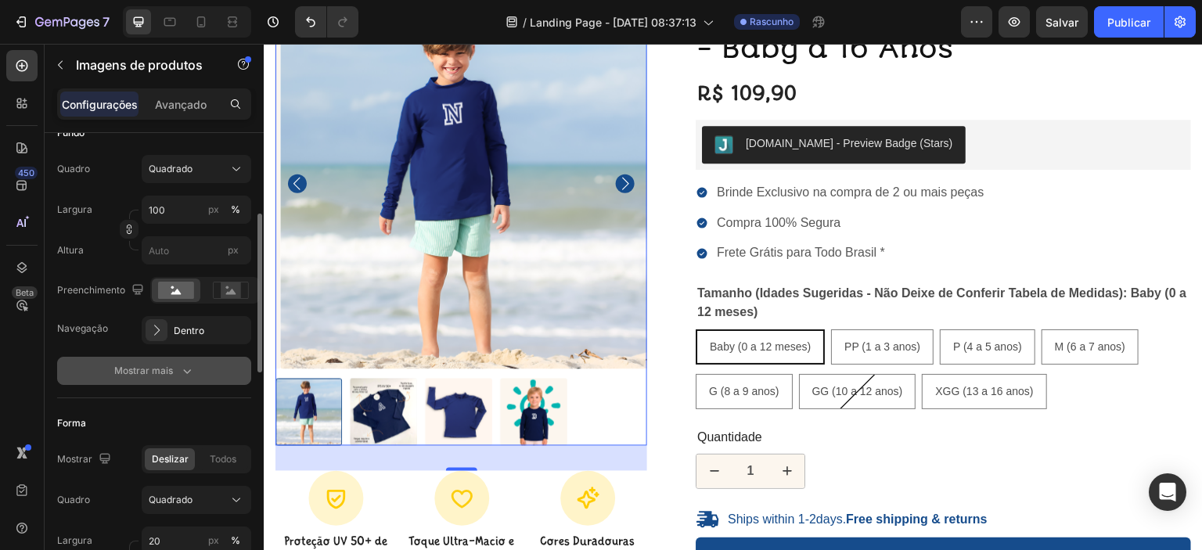
click at [152, 371] on font "Mostrar mais" at bounding box center [143, 371] width 59 height 12
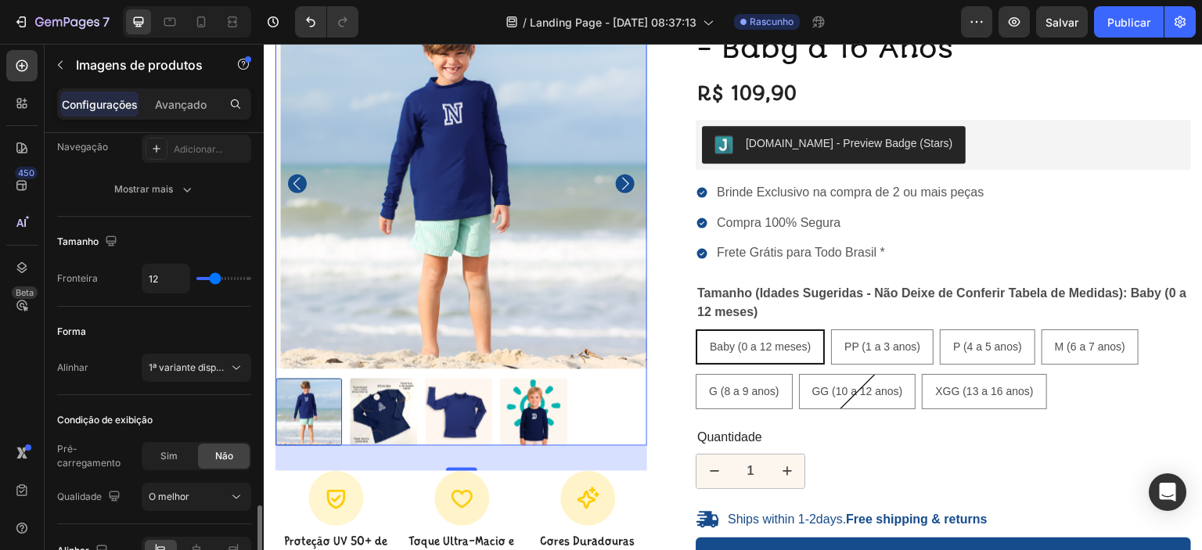
scroll to position [1156, 0]
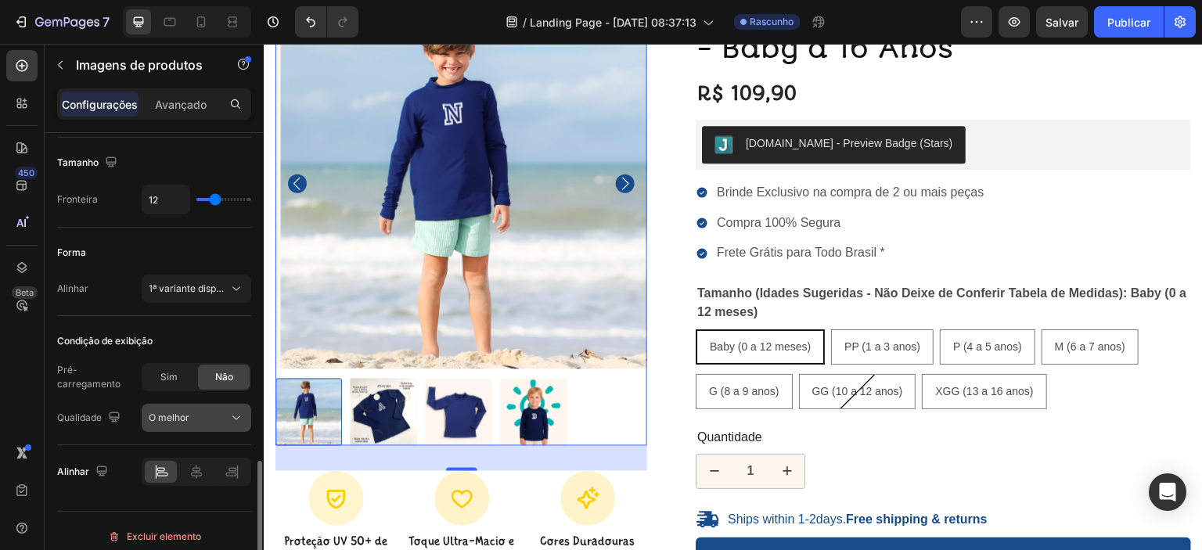
click at [216, 422] on div "O melhor" at bounding box center [196, 418] width 95 height 16
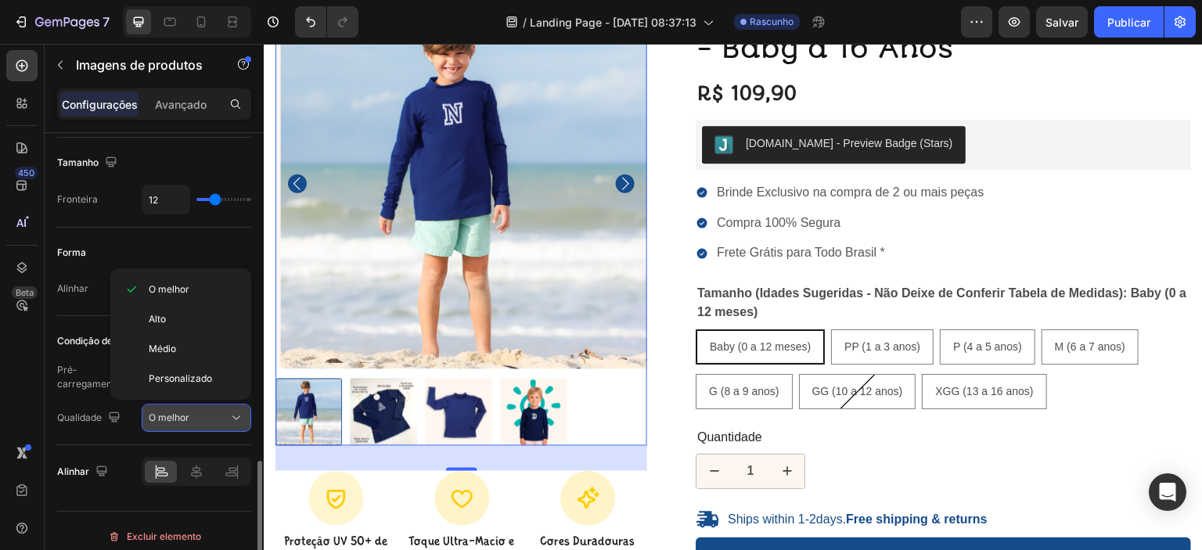
click at [216, 422] on div "O melhor" at bounding box center [196, 418] width 95 height 16
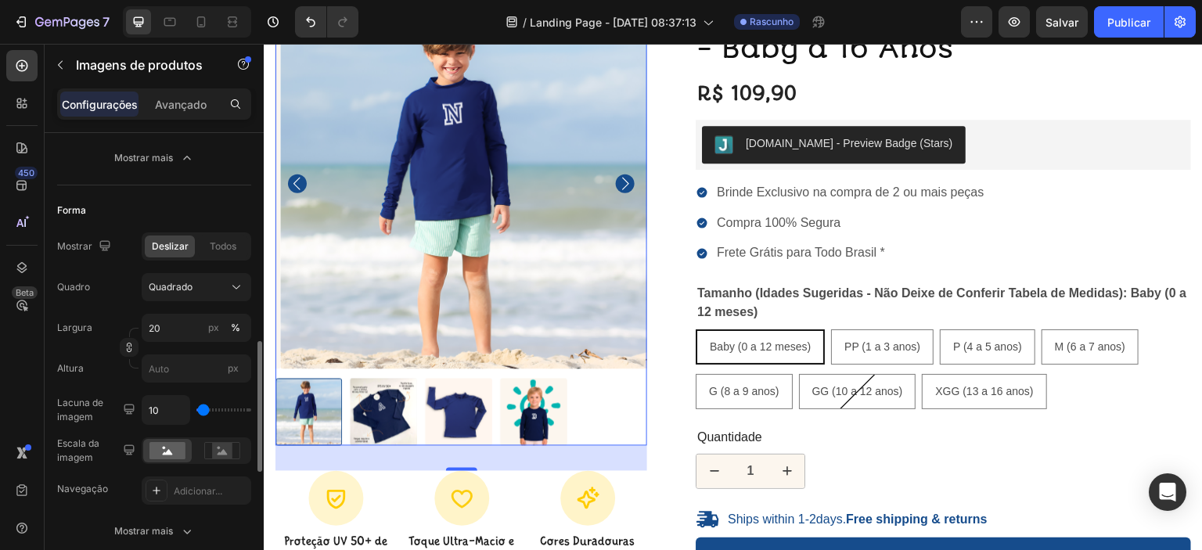
scroll to position [683, 0]
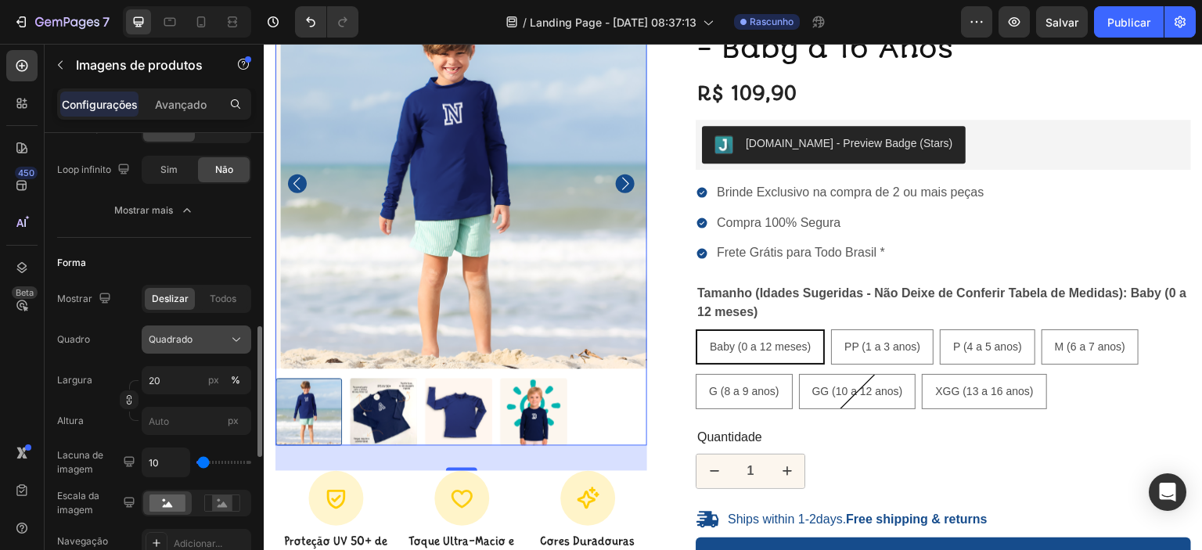
click at [235, 338] on icon at bounding box center [236, 340] width 8 height 4
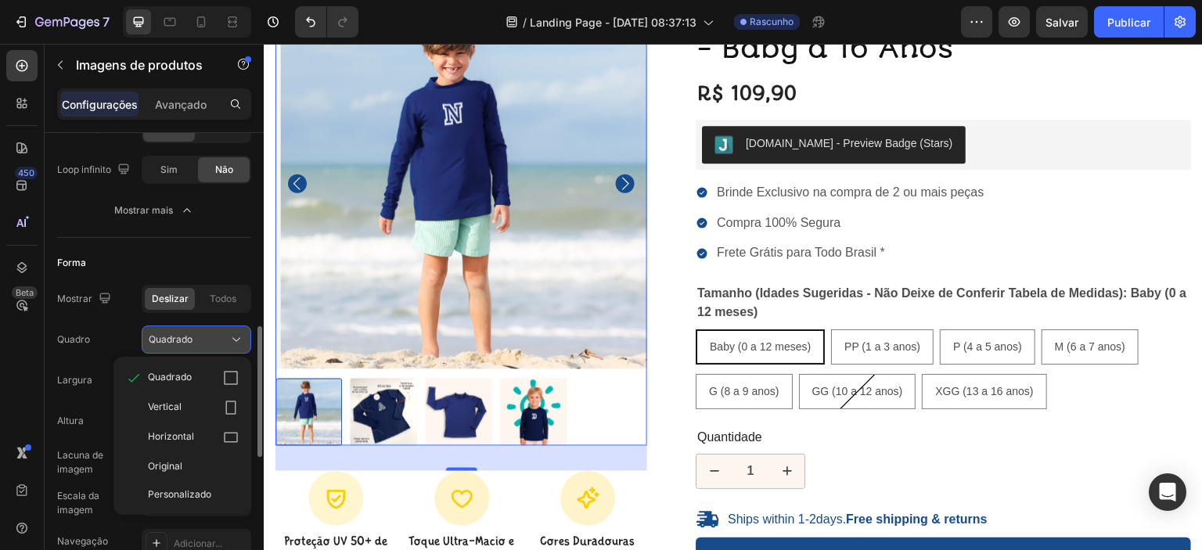
click at [235, 338] on icon at bounding box center [236, 340] width 8 height 4
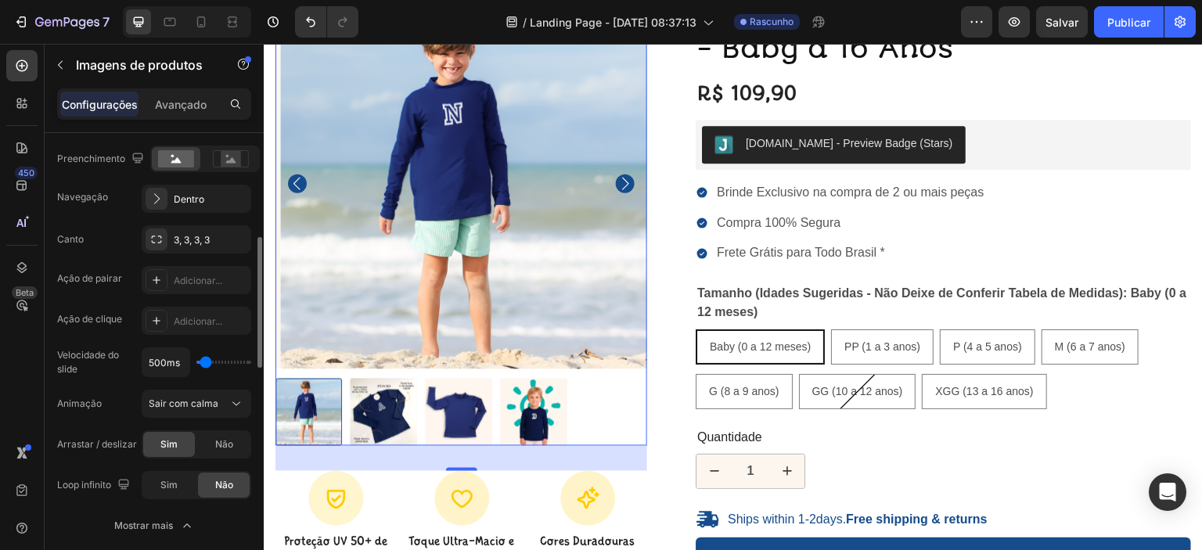
scroll to position [315, 0]
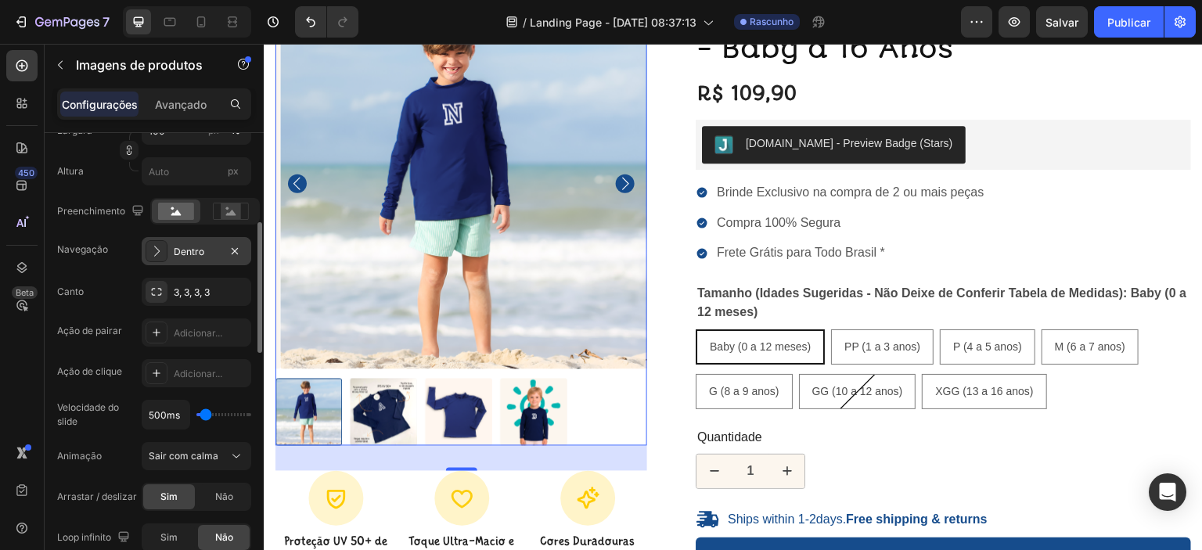
click at [197, 256] on div "Dentro" at bounding box center [196, 252] width 45 height 14
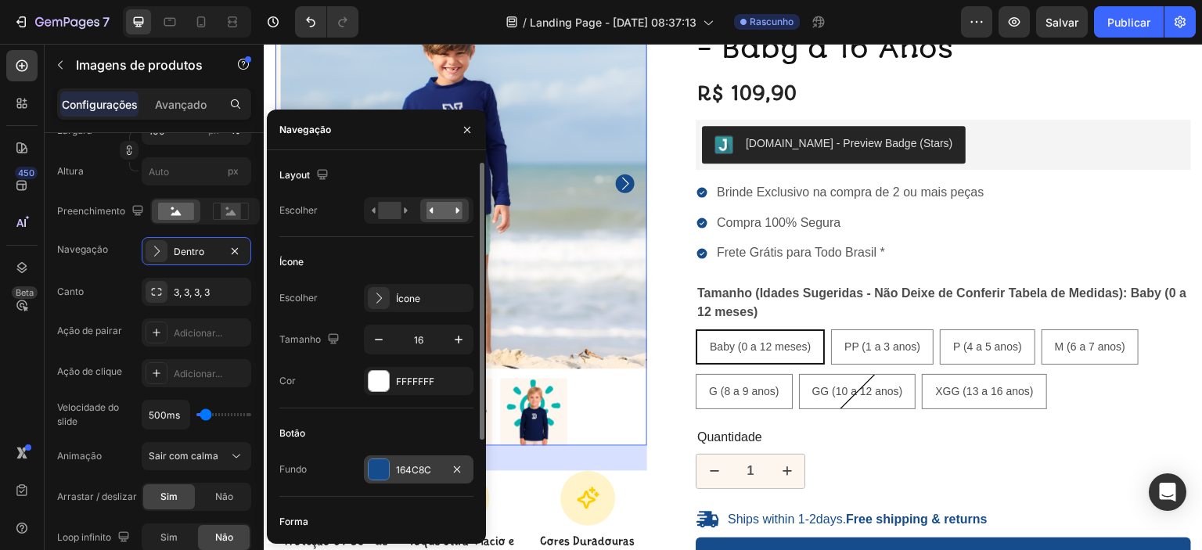
click at [379, 463] on div at bounding box center [379, 469] width 20 height 20
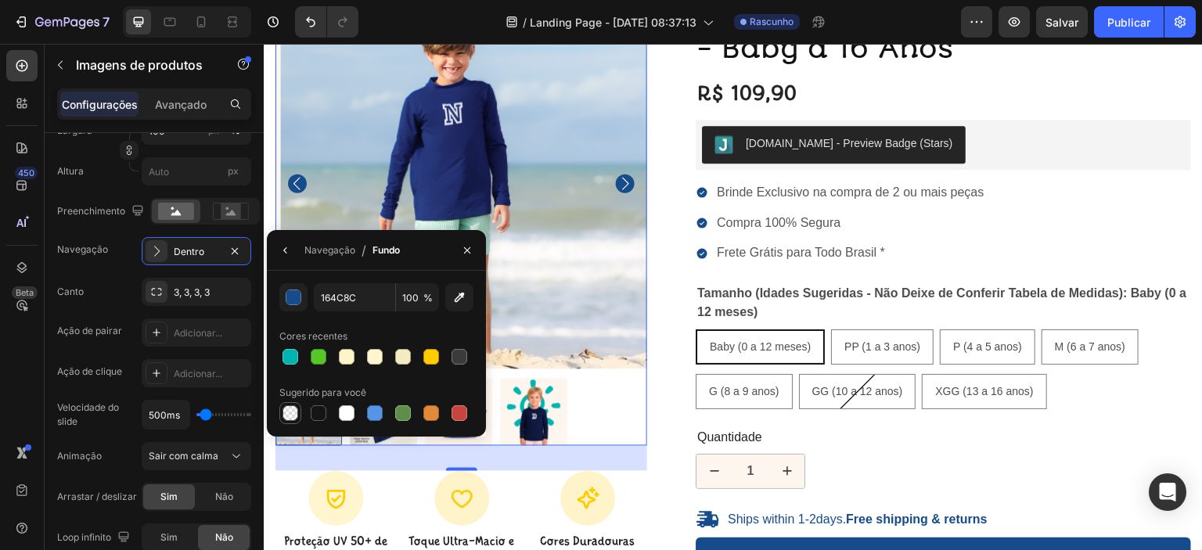
click at [289, 413] on div at bounding box center [290, 413] width 16 height 16
type input "000000"
type input "0"
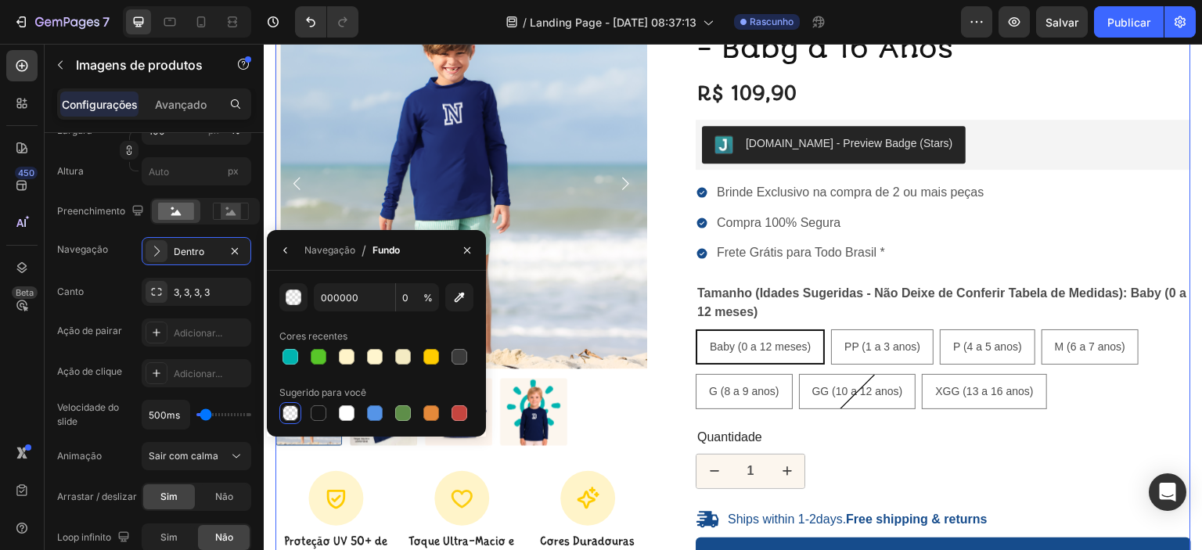
click at [655, 372] on div "100% Money-Back Guarantee Item List 60-Day Easy Returns Item List Row Product I…" at bounding box center [732, 387] width 915 height 778
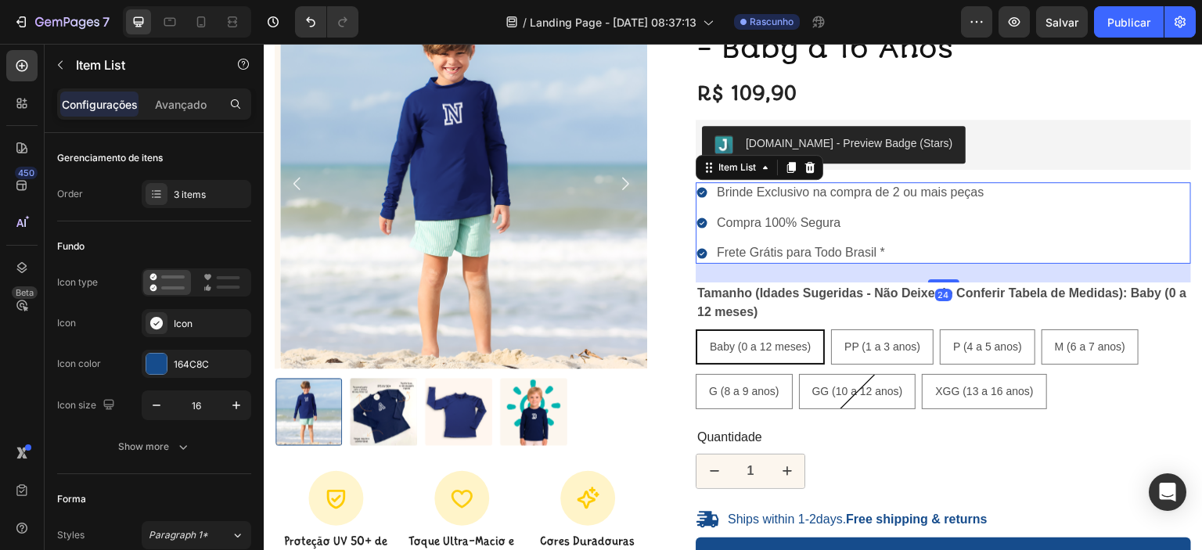
click at [697, 190] on icon at bounding box center [702, 193] width 10 height 10
click at [156, 360] on div at bounding box center [156, 364] width 20 height 20
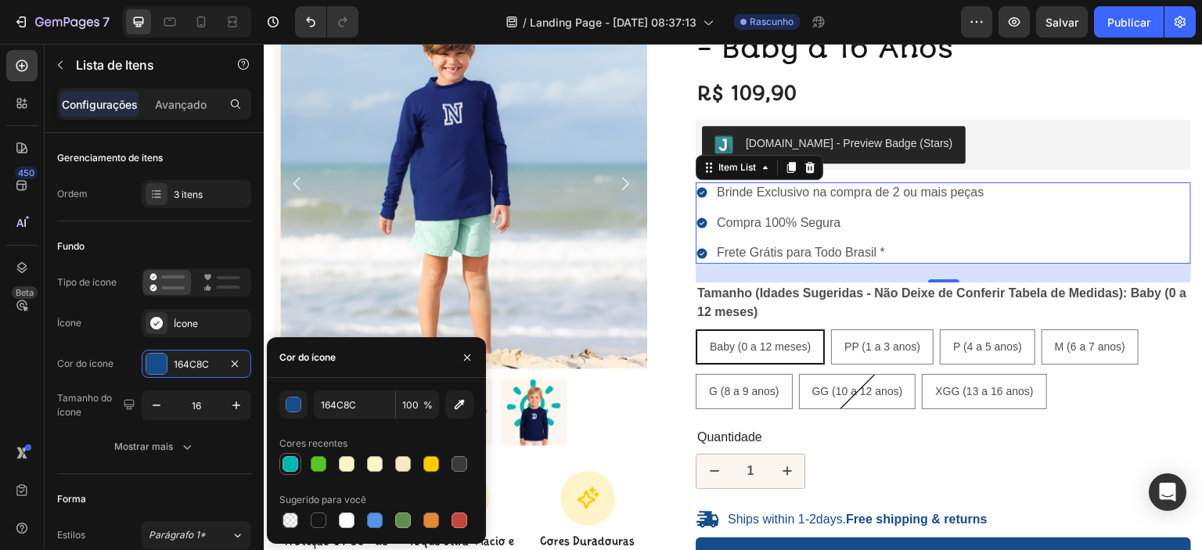
click at [291, 466] on div at bounding box center [290, 464] width 16 height 16
click at [430, 465] on div at bounding box center [431, 464] width 16 height 16
click at [319, 463] on div at bounding box center [319, 464] width 16 height 16
type input "58C629"
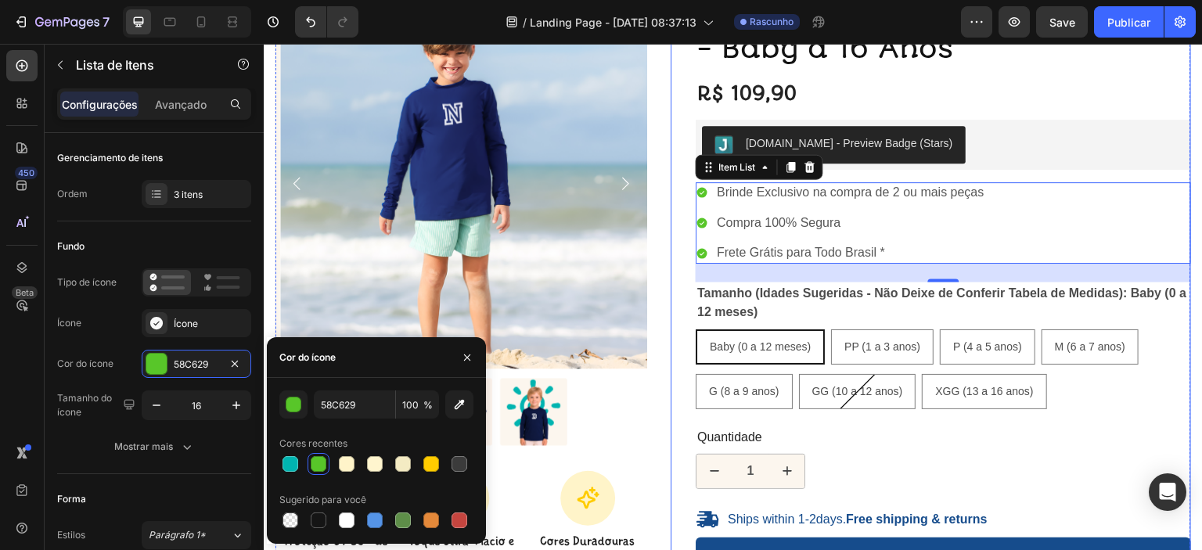
click at [675, 394] on div "Camisa UV Azul Marinho INICIAL - Baby a 16 Anos Product Title R$ 109,90 Product…" at bounding box center [931, 381] width 520 height 766
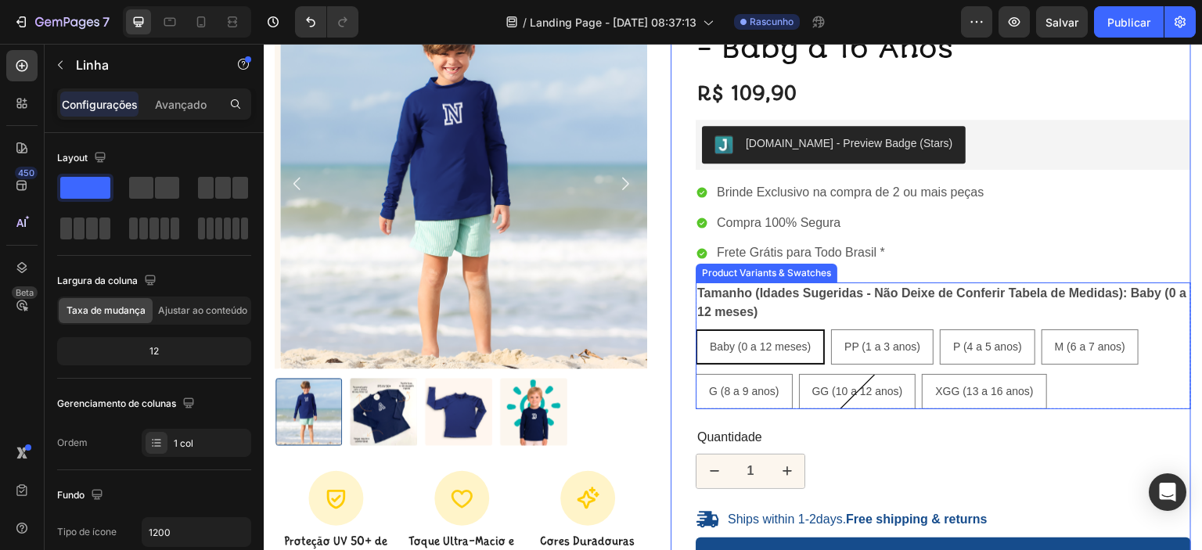
click at [794, 309] on legend "Tamanho (Idades Sugeridas - Não Deixe de Conferir Tabela de Medidas): Baby (0 a…" at bounding box center [943, 302] width 495 height 41
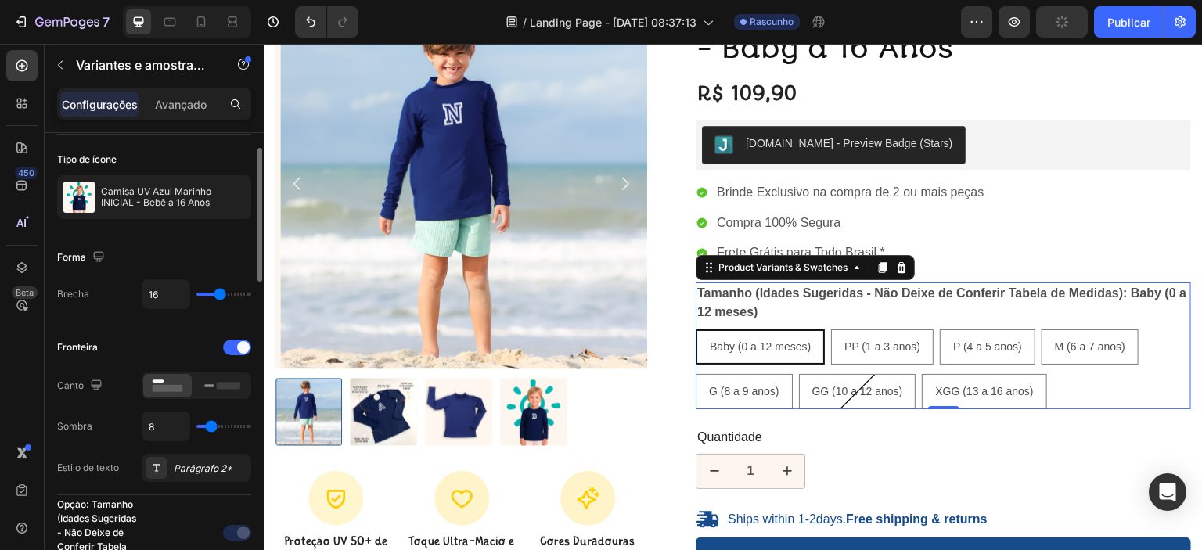
scroll to position [78, 0]
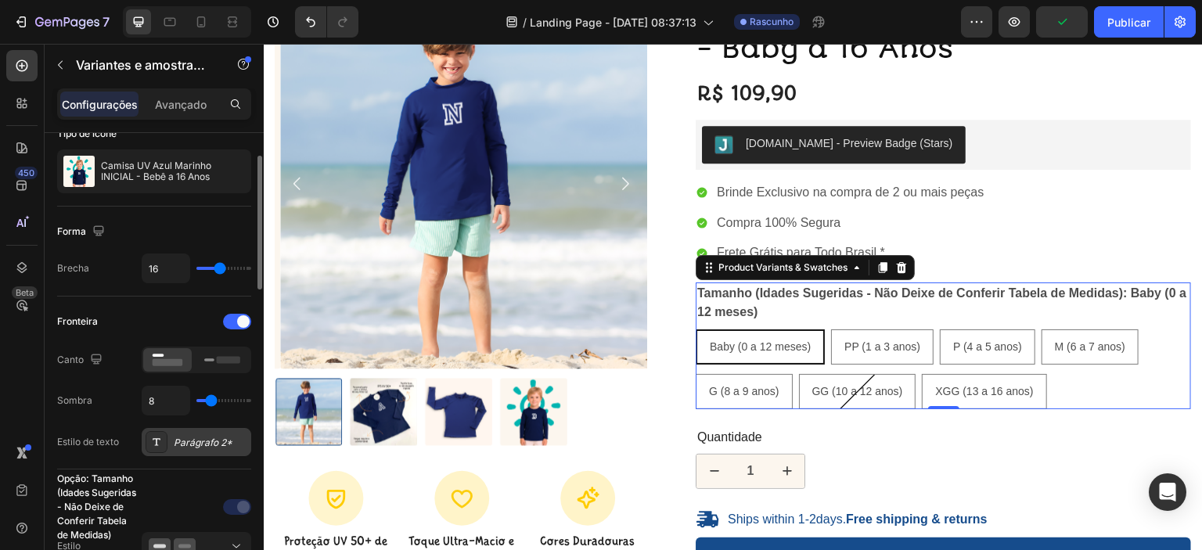
click at [172, 437] on div "Parágrafo 2*" at bounding box center [197, 442] width 110 height 28
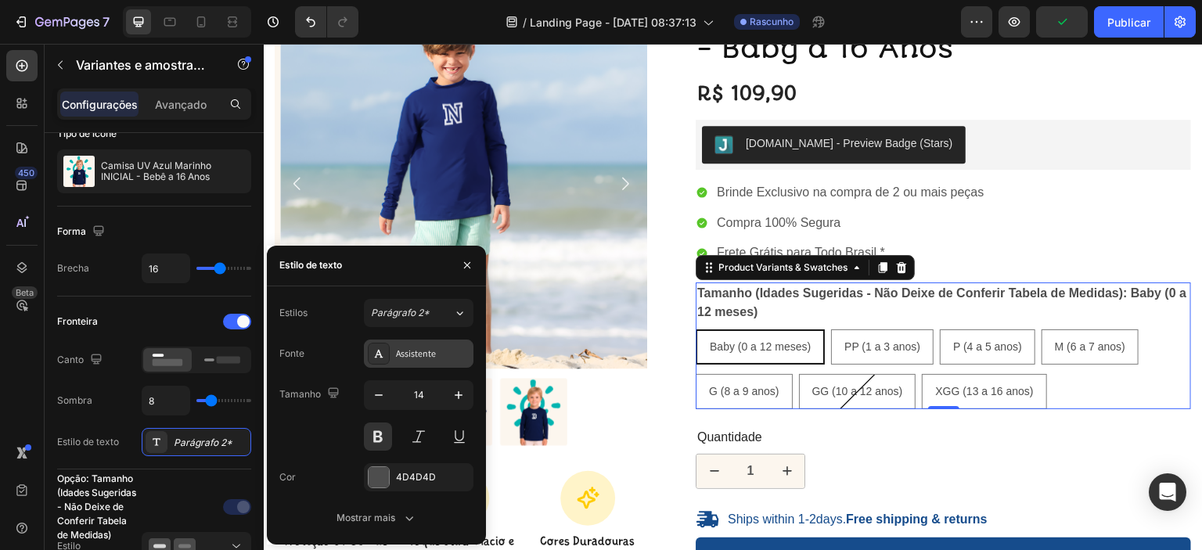
click at [416, 355] on font "Assistente" at bounding box center [416, 353] width 40 height 12
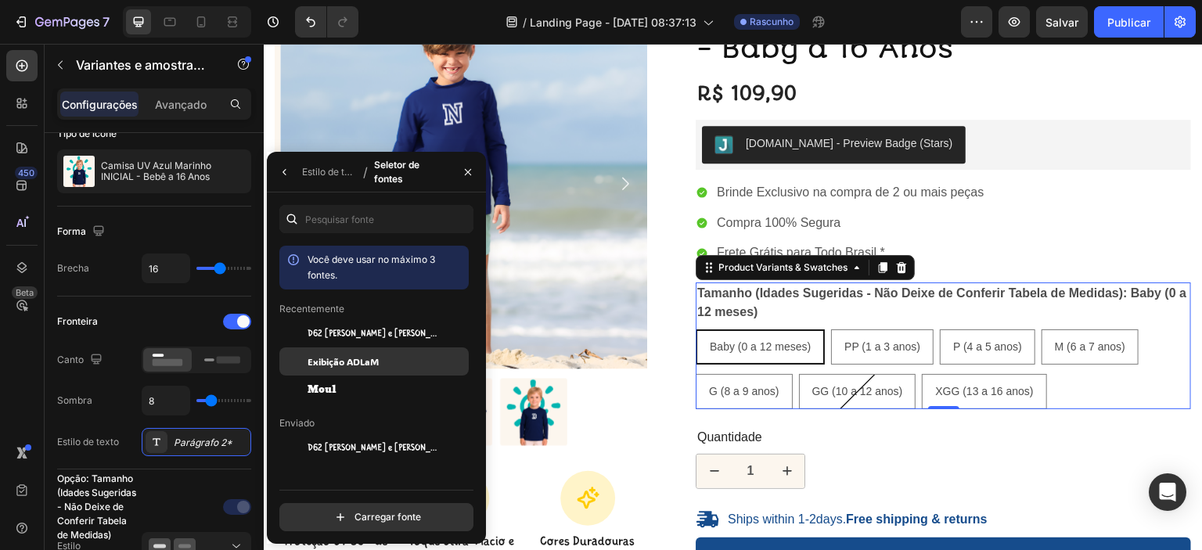
click at [376, 362] on font "Exibição ADLaM" at bounding box center [342, 361] width 71 height 13
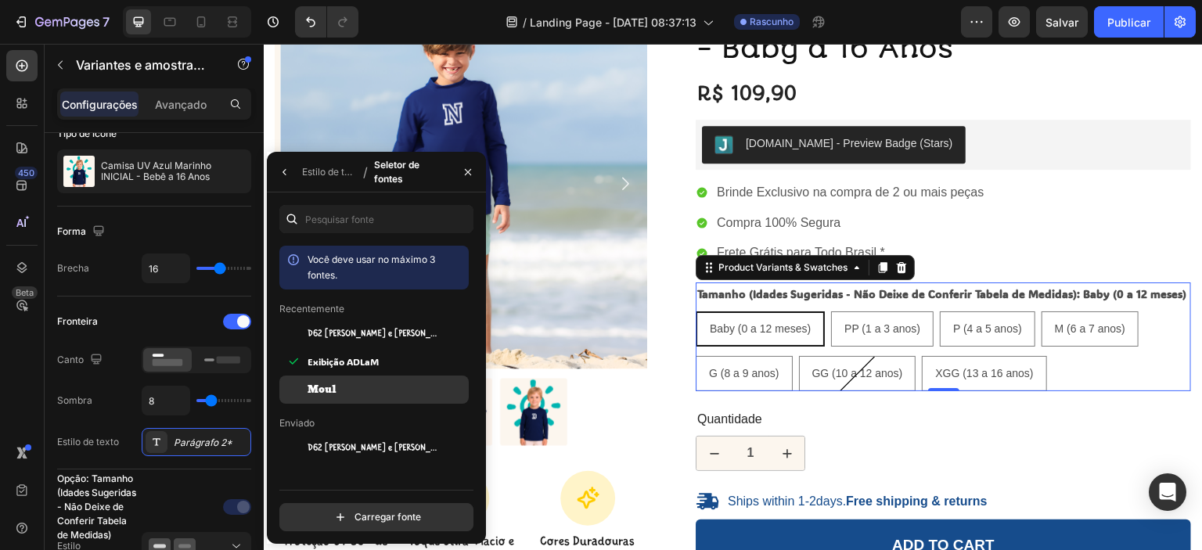
click at [371, 385] on div "Moul" at bounding box center [386, 390] width 158 height 14
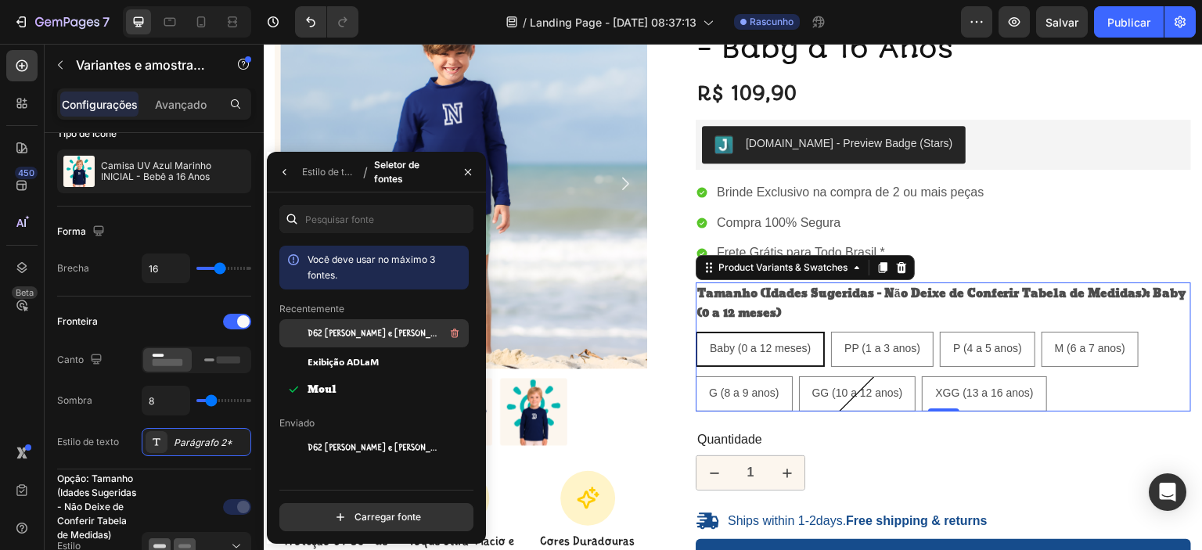
click at [371, 340] on span "D62 [PERSON_NAME] e [PERSON_NAME]" at bounding box center [372, 333] width 130 height 14
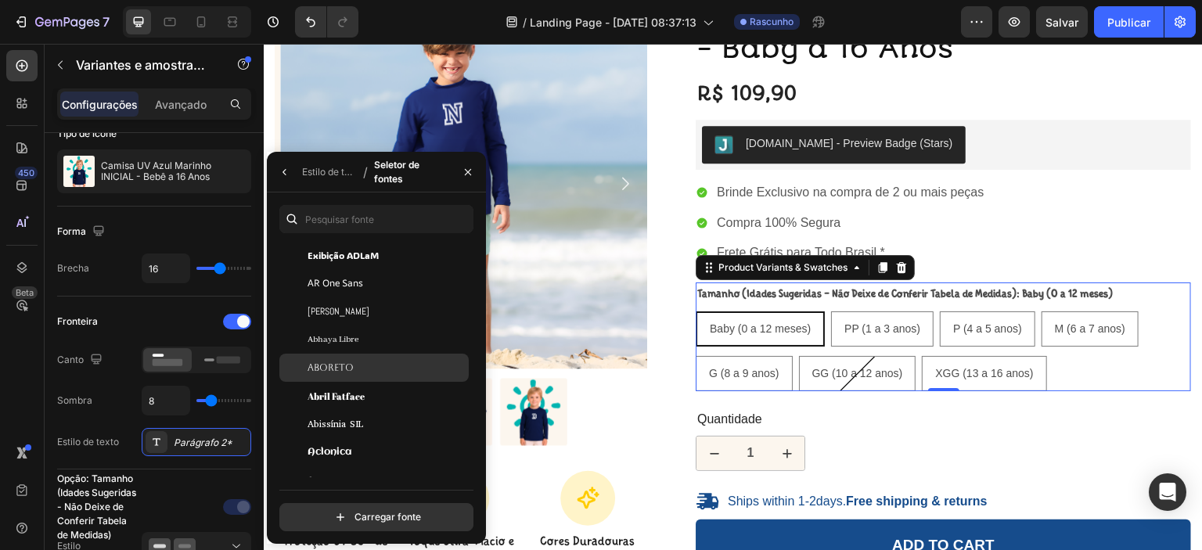
scroll to position [313, 0]
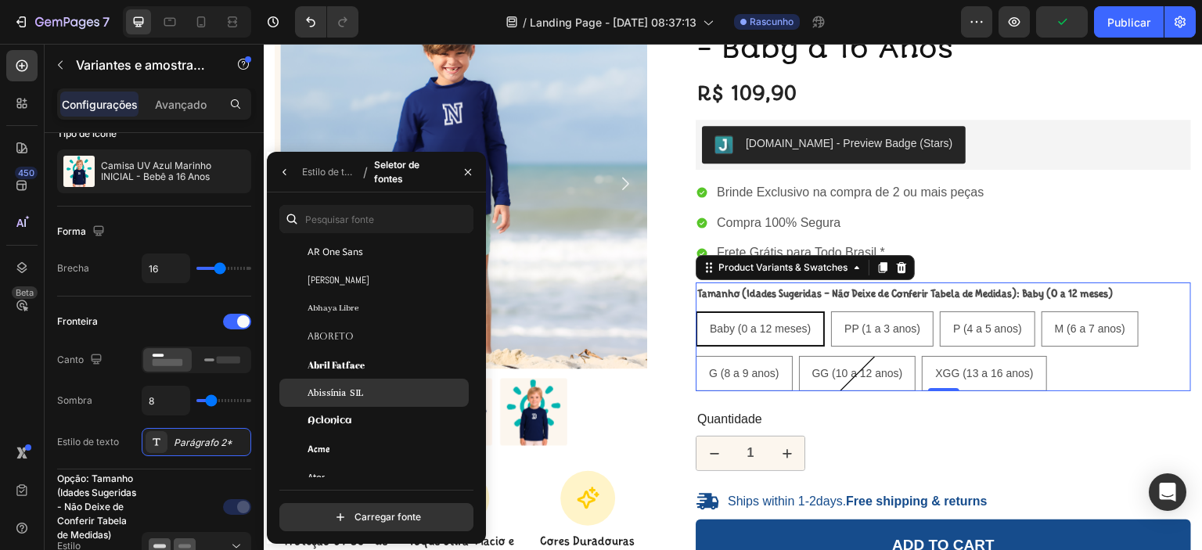
click at [383, 395] on div "Abissínia SIL" at bounding box center [386, 393] width 158 height 14
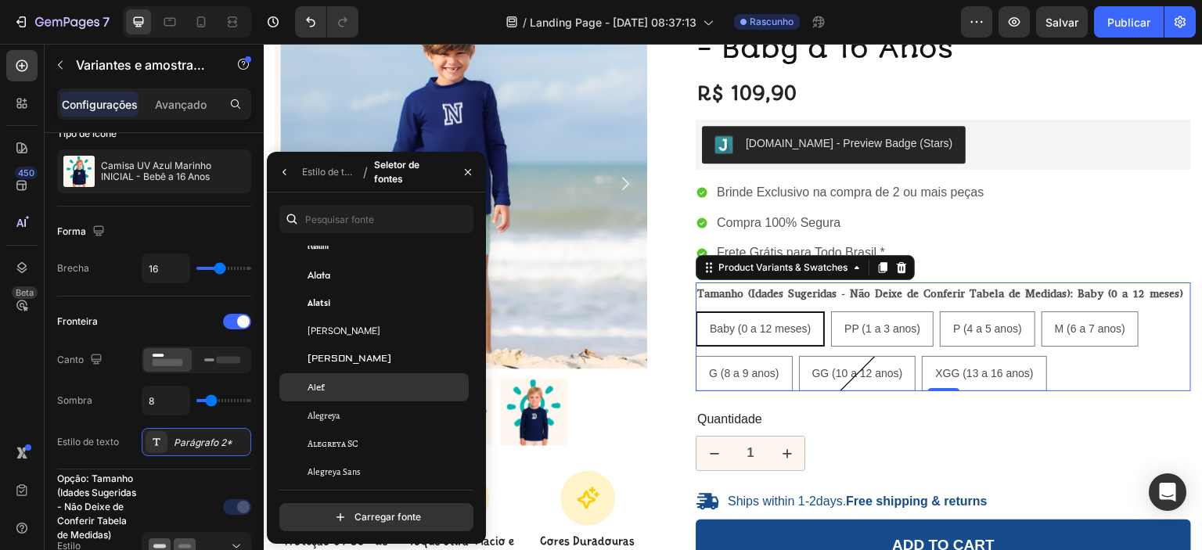
scroll to position [965, 0]
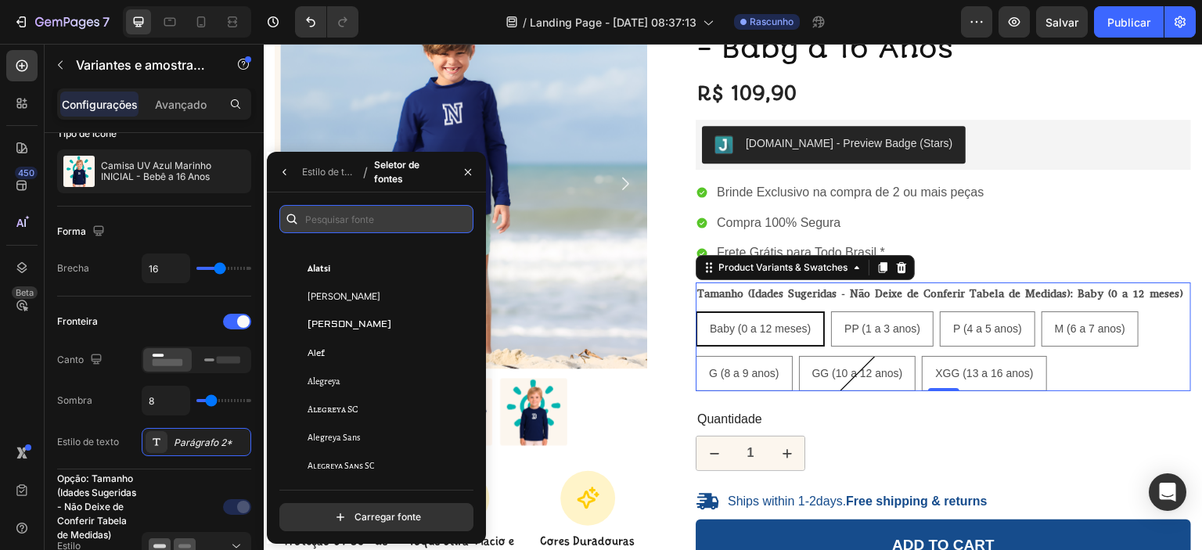
click at [349, 228] on input "text" at bounding box center [376, 219] width 194 height 28
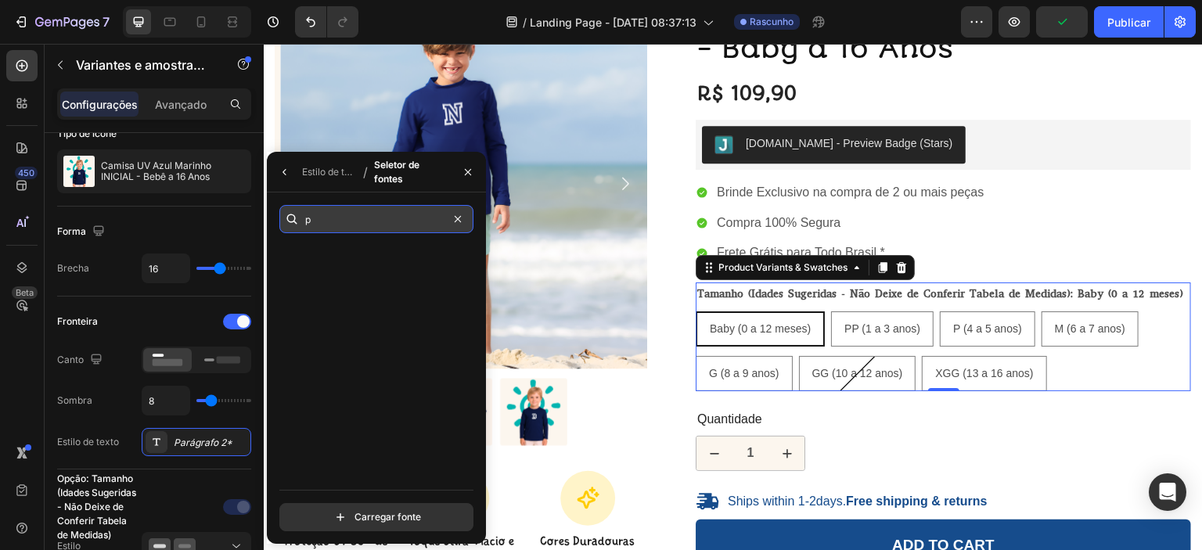
scroll to position [0, 0]
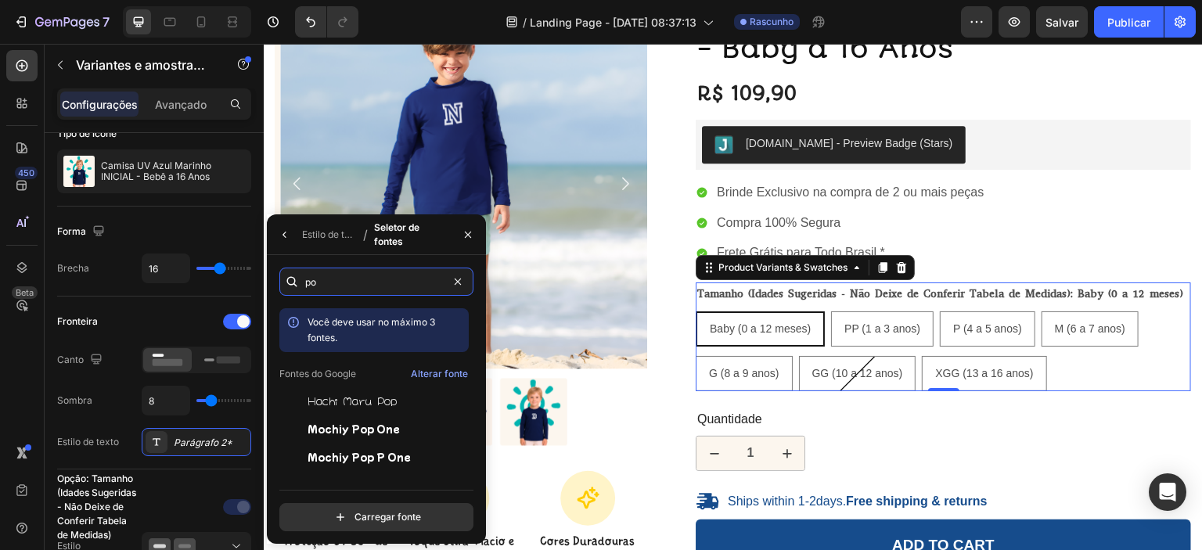
type input "p"
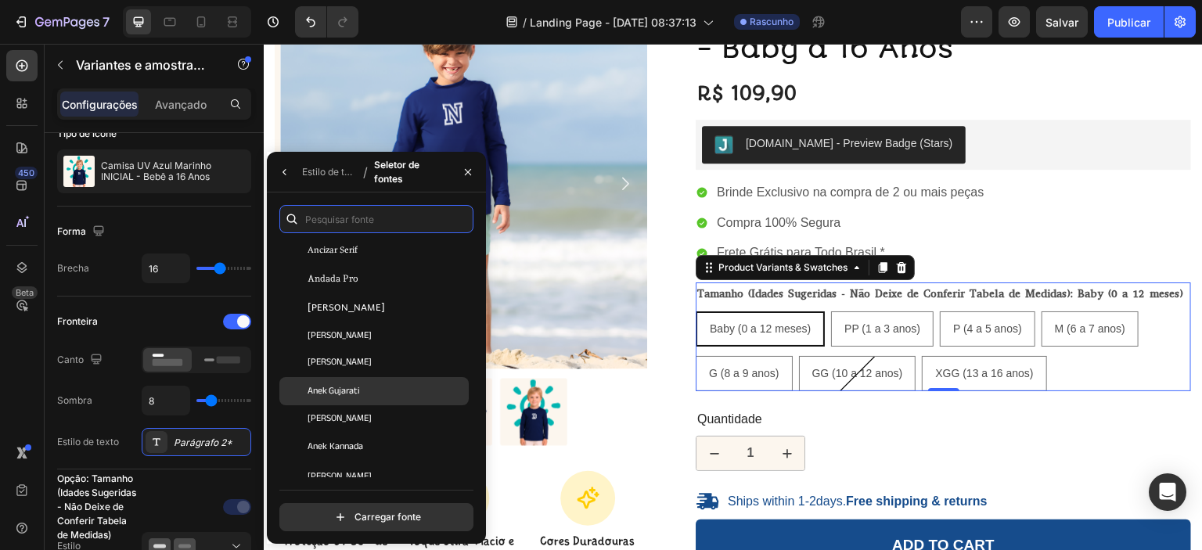
scroll to position [2034, 0]
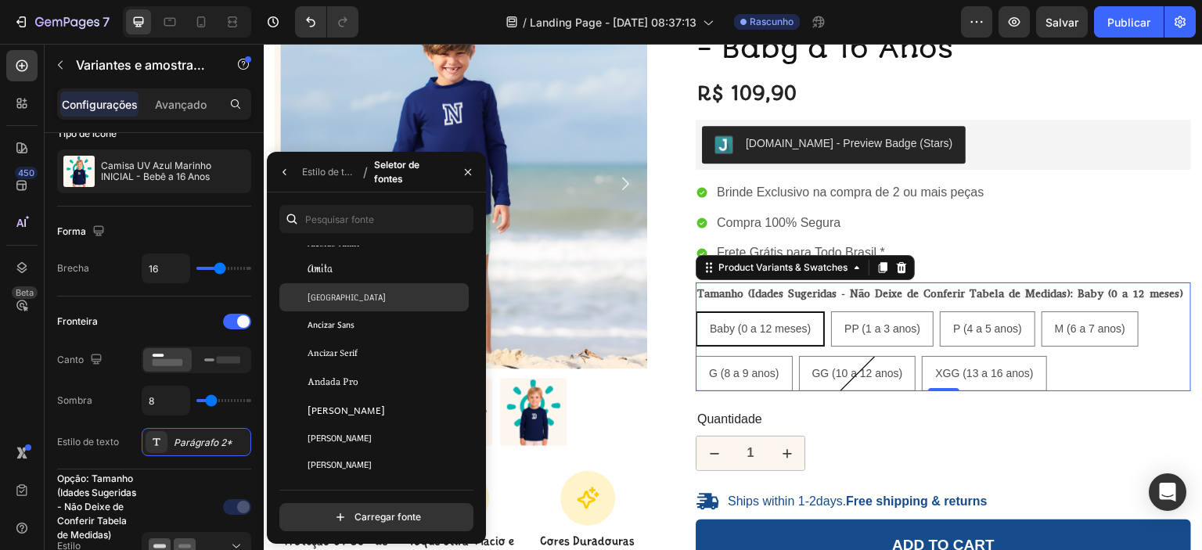
click at [374, 300] on div "Anaheim" at bounding box center [386, 297] width 158 height 14
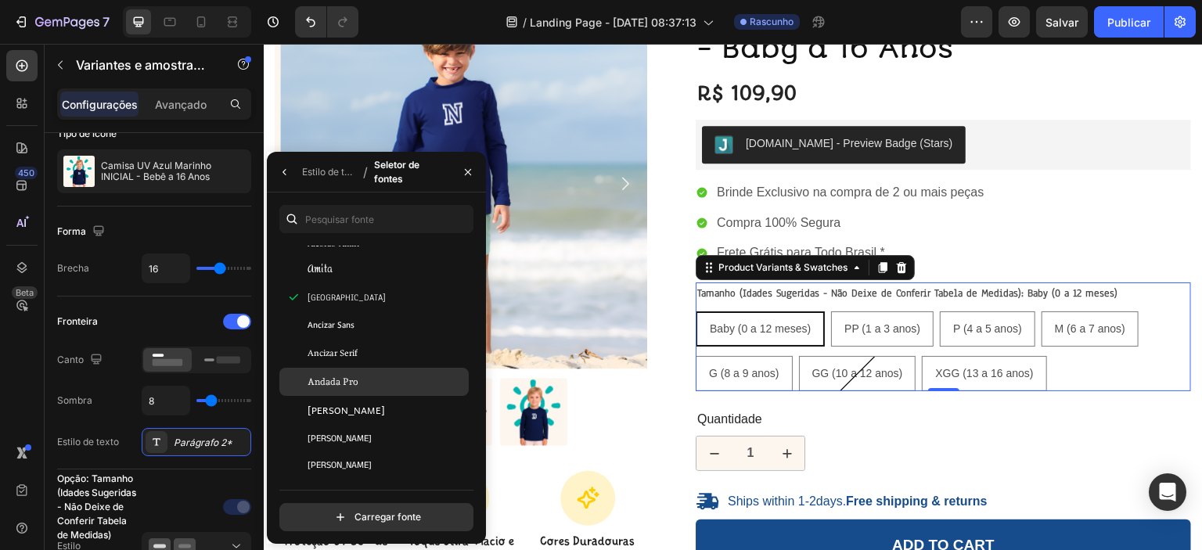
click at [391, 383] on div "Andada Pro" at bounding box center [386, 382] width 158 height 14
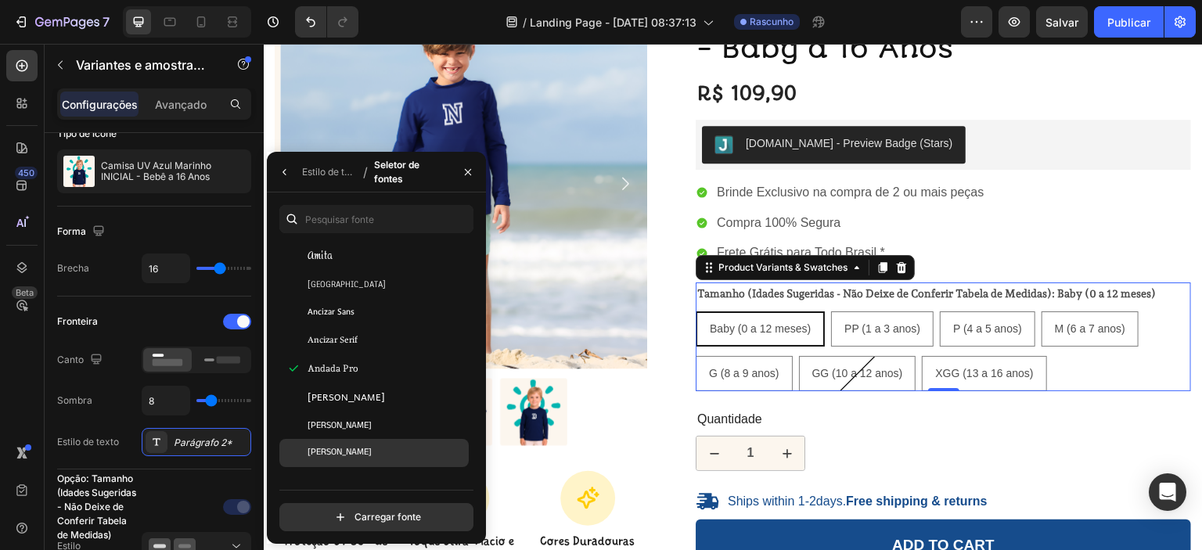
scroll to position [2086, 0]
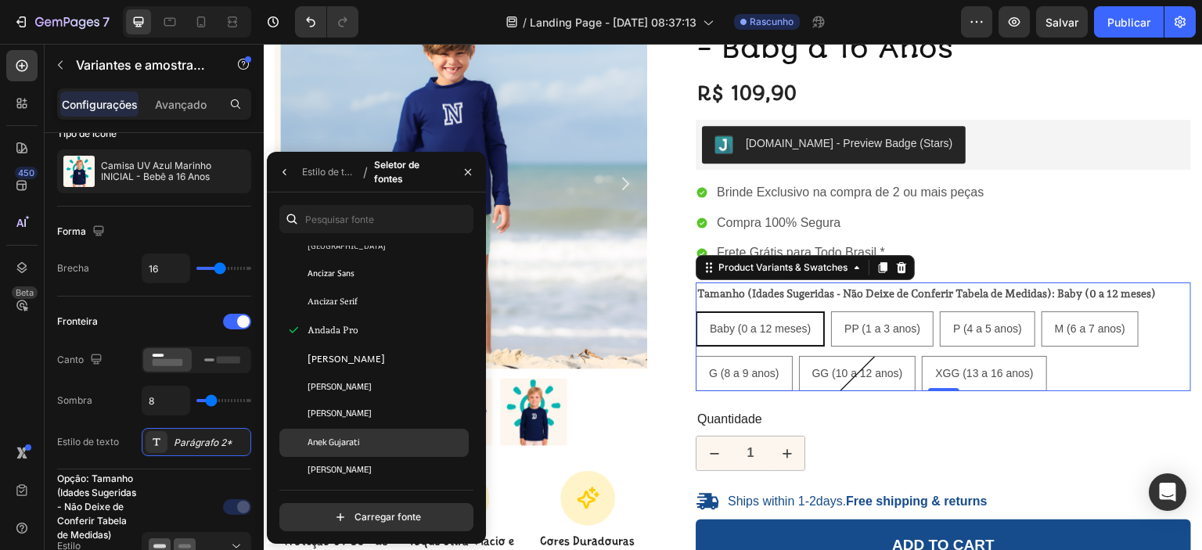
click at [387, 431] on div "Anek Gujarati" at bounding box center [373, 443] width 189 height 28
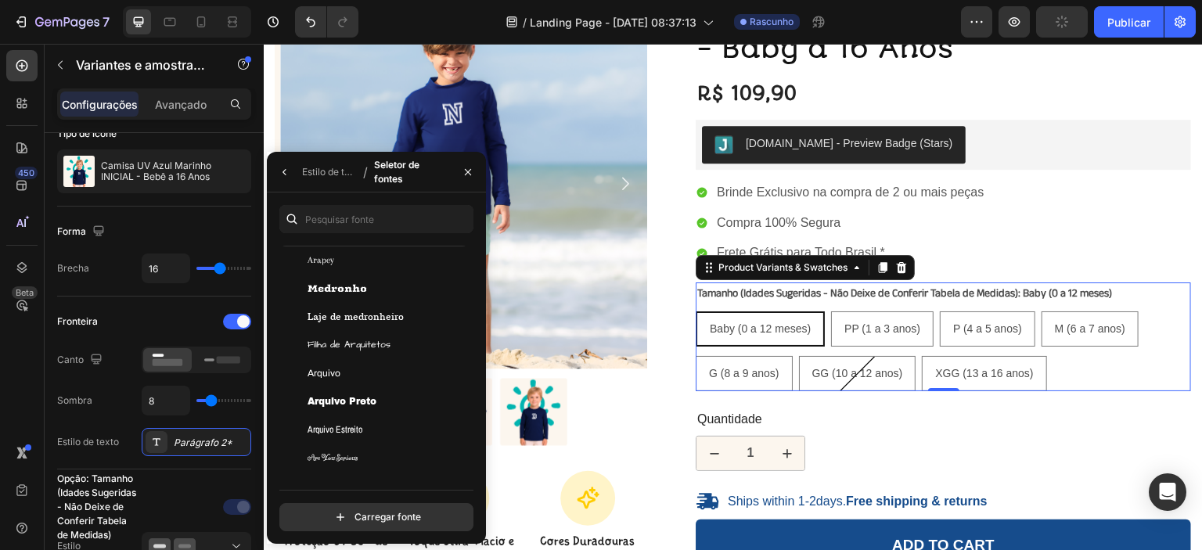
scroll to position [2895, 0]
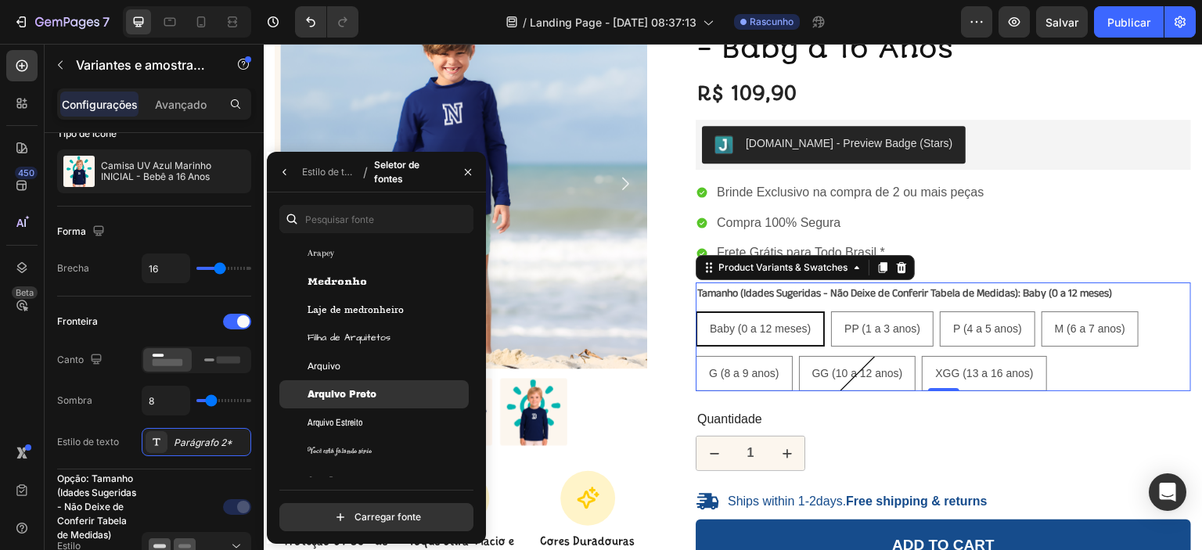
click at [387, 402] on div "Arquivo Preto" at bounding box center [373, 394] width 189 height 28
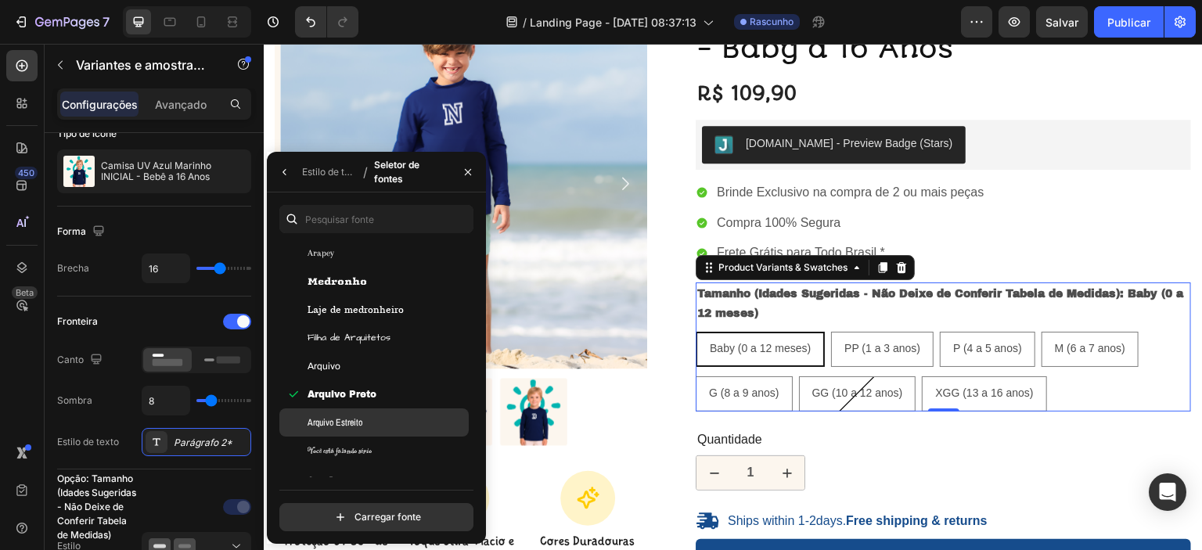
click at [383, 416] on div "Arquivo Estreito" at bounding box center [386, 422] width 158 height 14
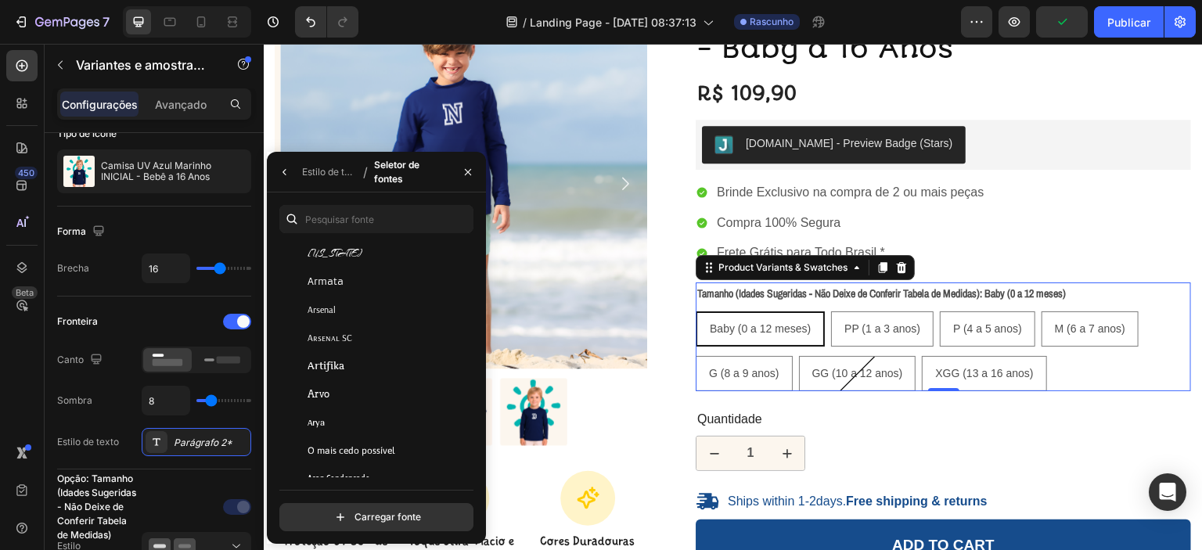
scroll to position [3286, 0]
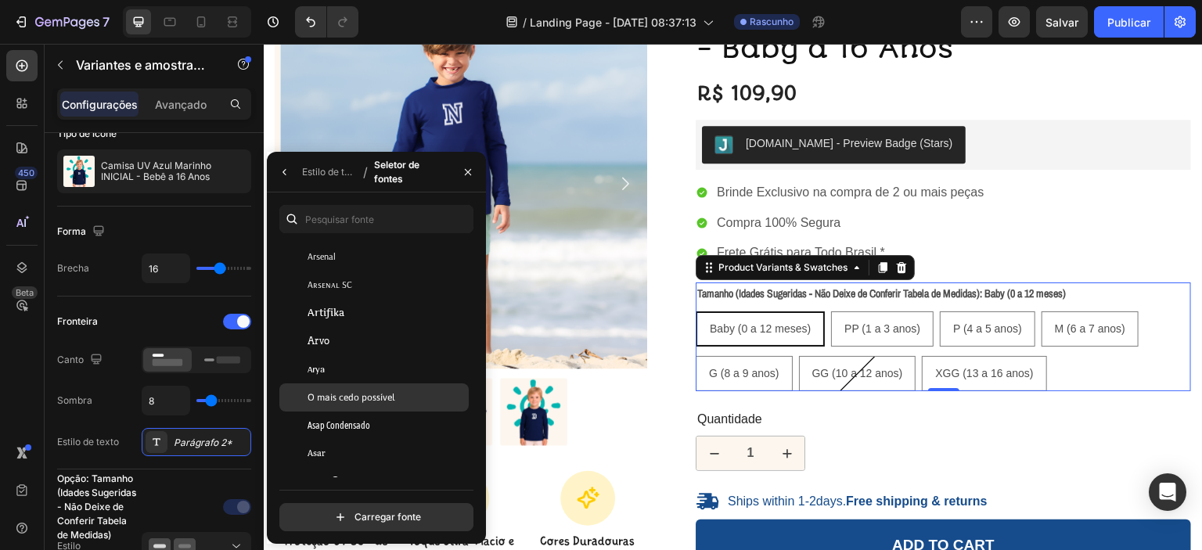
click at [397, 402] on div "O mais cedo possível" at bounding box center [386, 397] width 158 height 14
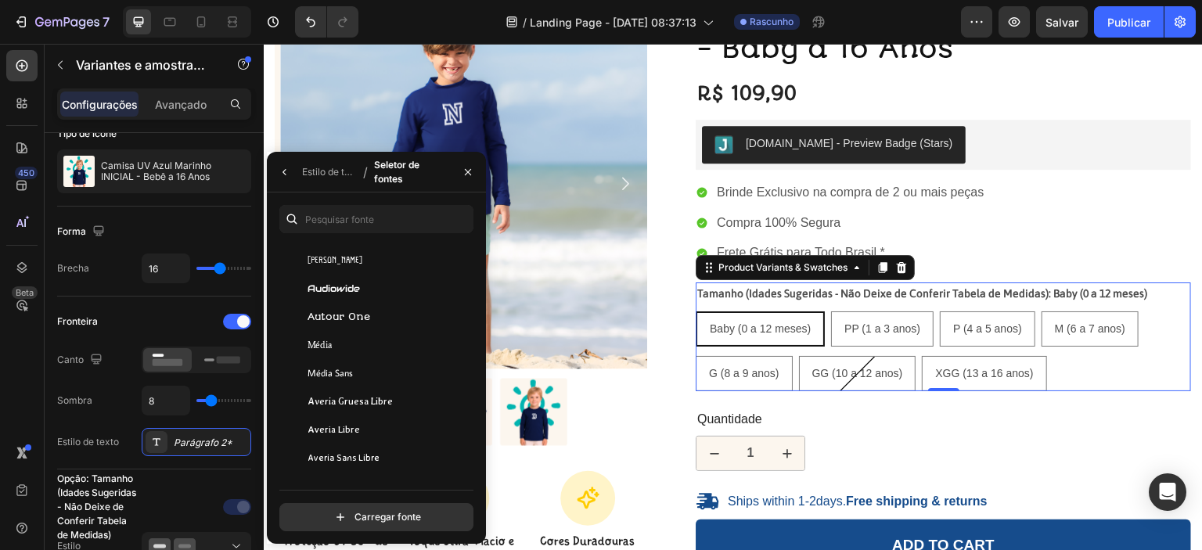
scroll to position [3834, 0]
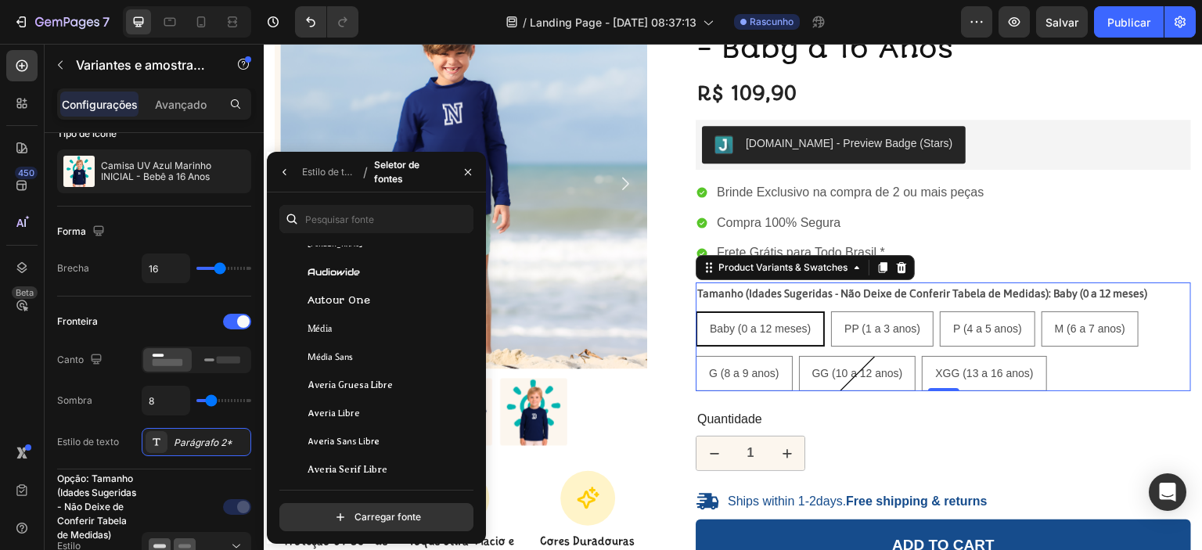
click at [378, 444] on font "Averia Sans Libre" at bounding box center [343, 441] width 72 height 12
click at [372, 461] on div "Averia Serif Libre" at bounding box center [373, 469] width 189 height 28
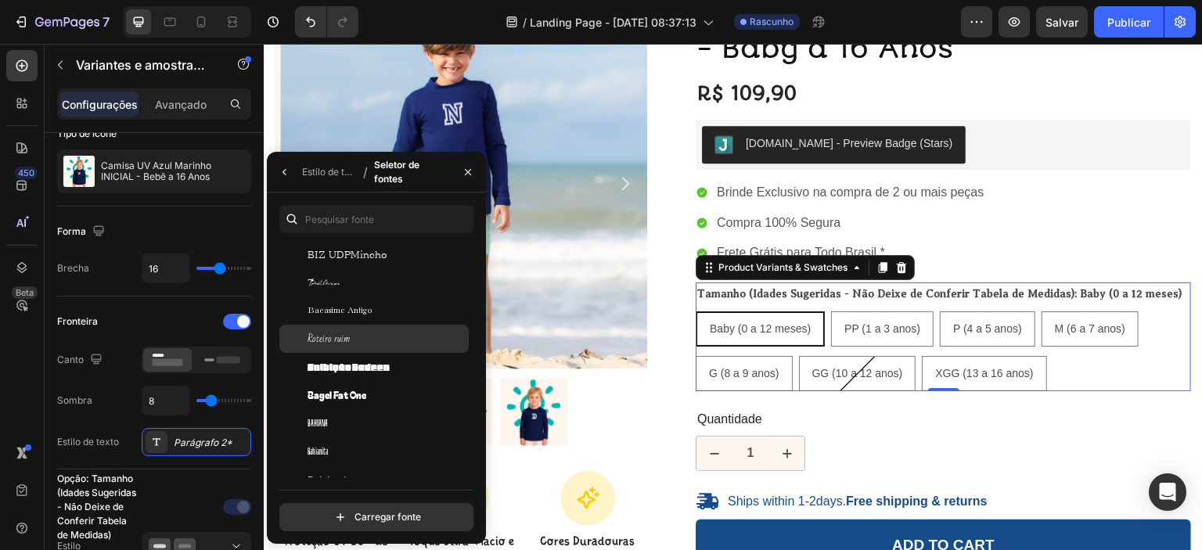
scroll to position [4303, 0]
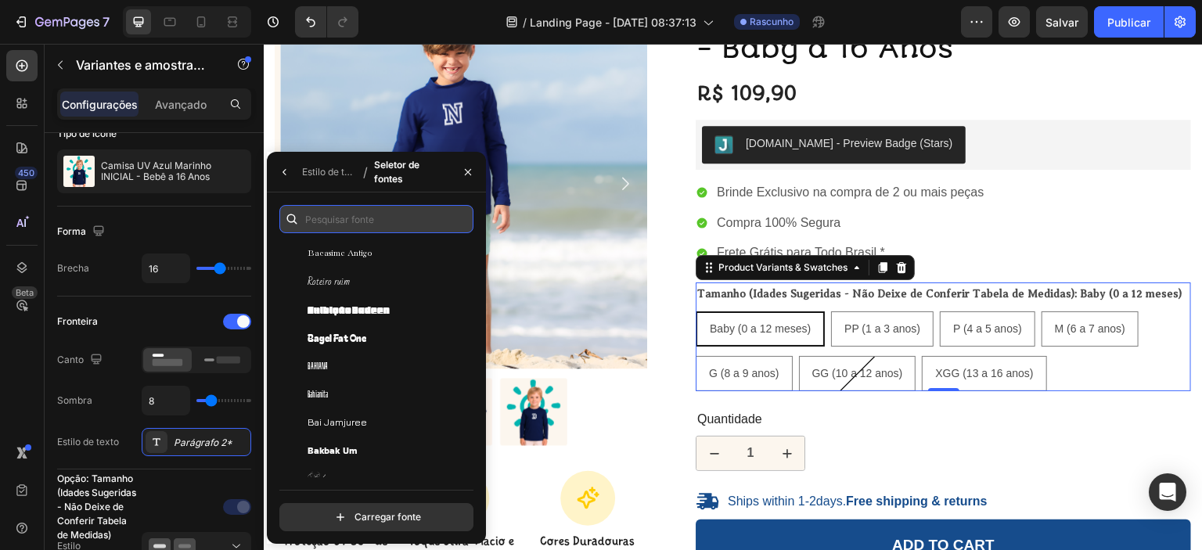
click at [351, 228] on input "text" at bounding box center [376, 219] width 194 height 28
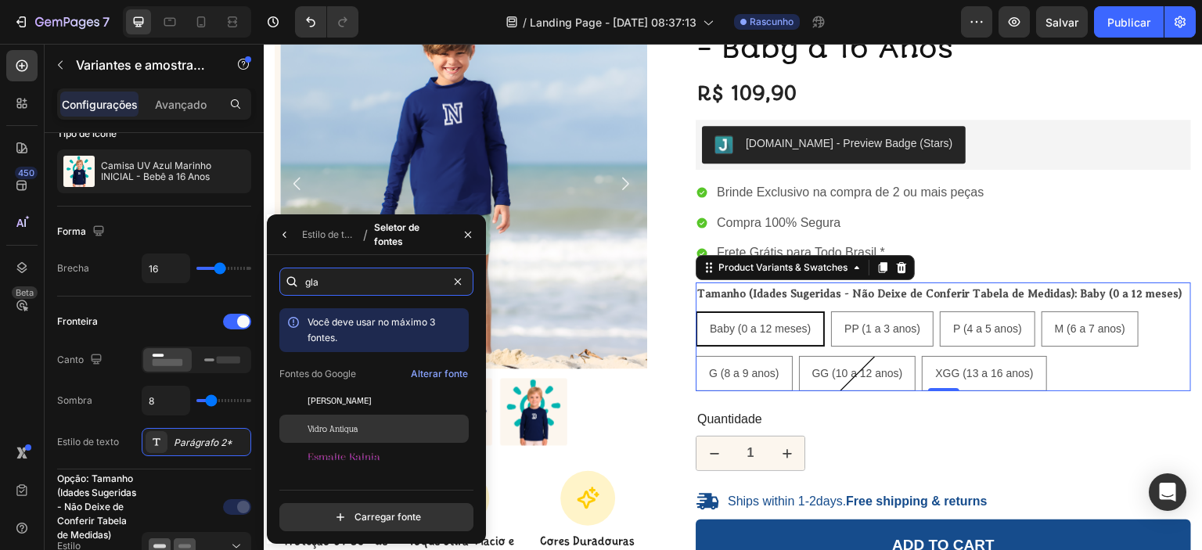
scroll to position [50, 0]
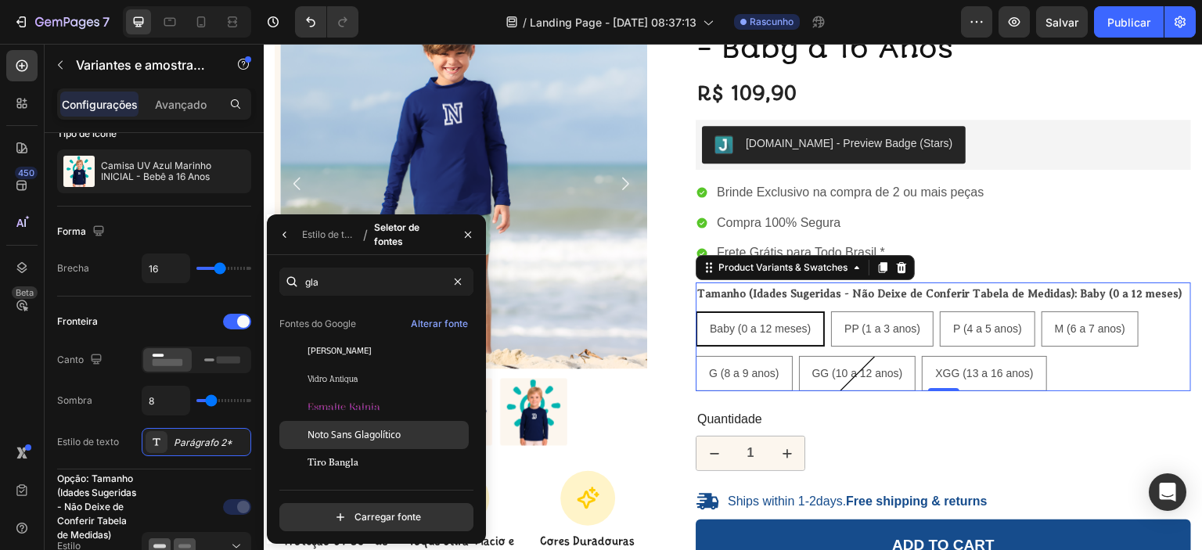
click at [409, 430] on div "Noto Sans Glagolítico" at bounding box center [386, 435] width 158 height 14
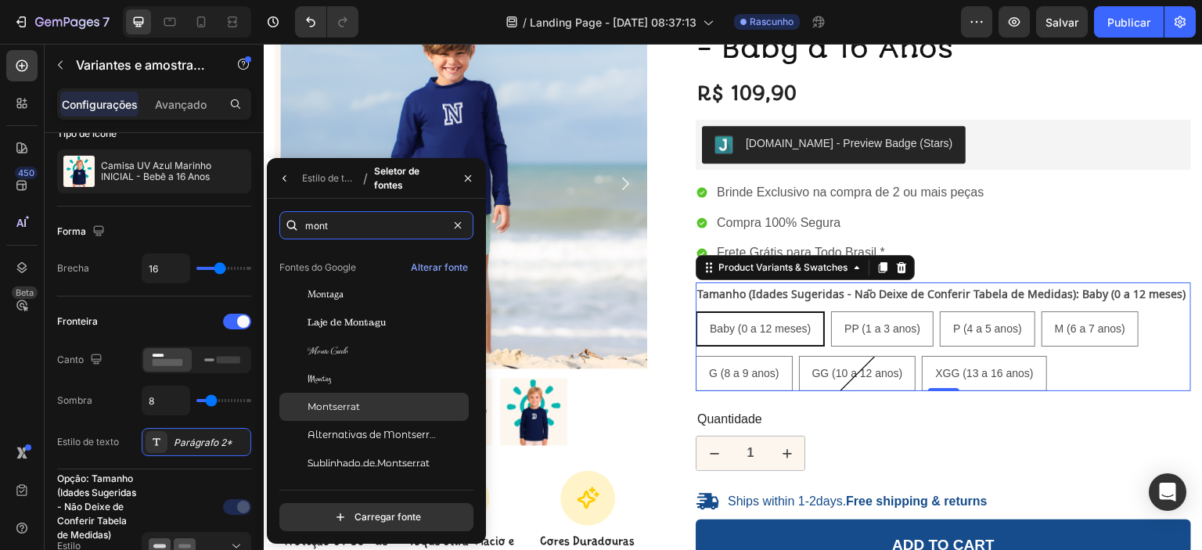
type input "mont"
click at [390, 405] on div "Montserrat" at bounding box center [386, 407] width 158 height 14
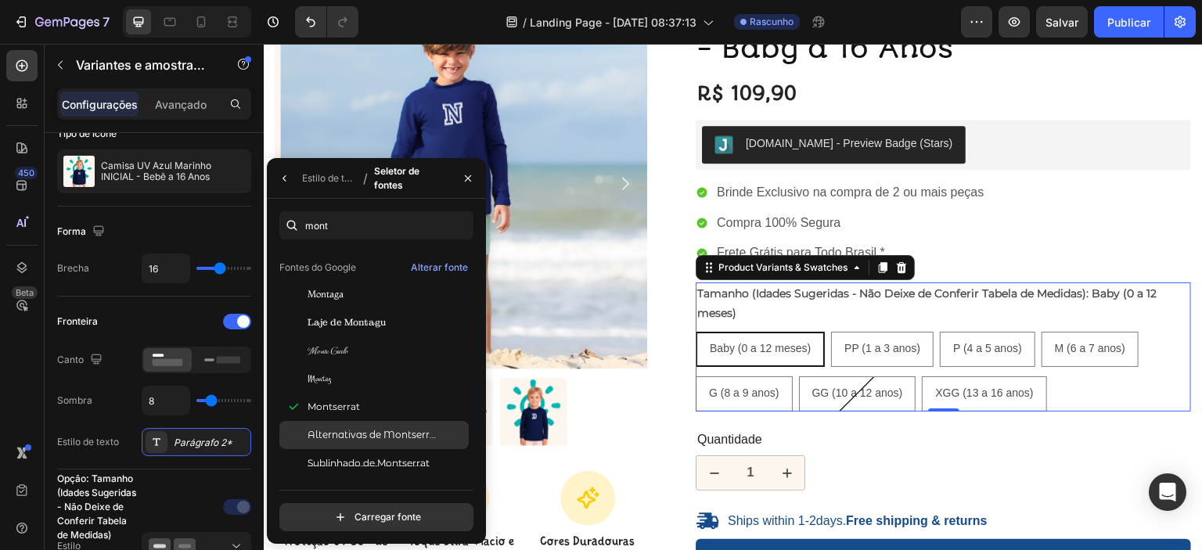
click at [376, 435] on font "Alternativas de Montserrat" at bounding box center [373, 435] width 132 height 12
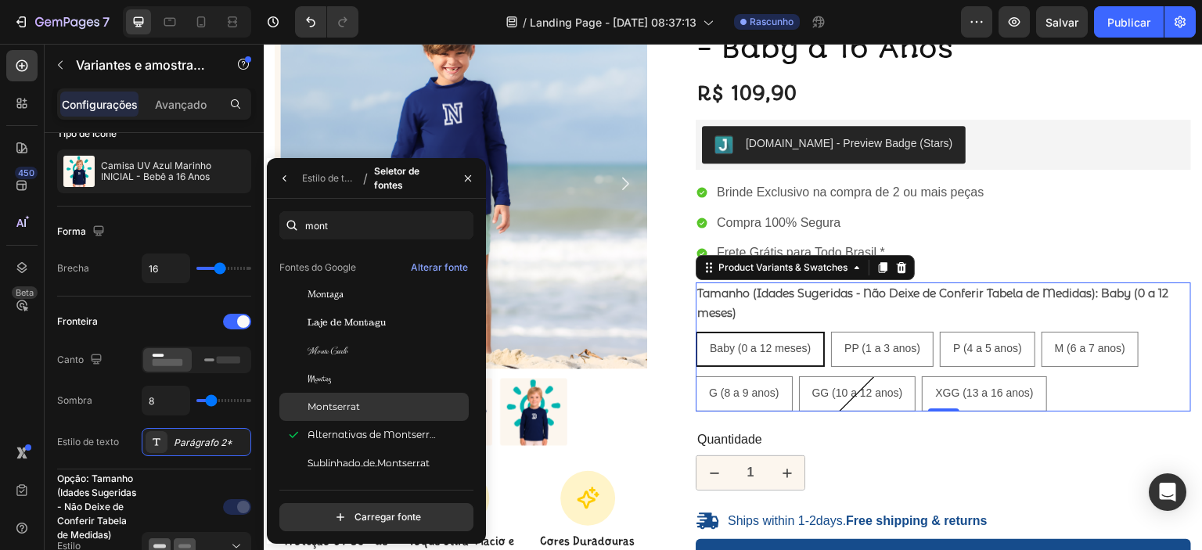
click at [347, 408] on font "Montserrat" at bounding box center [333, 407] width 52 height 12
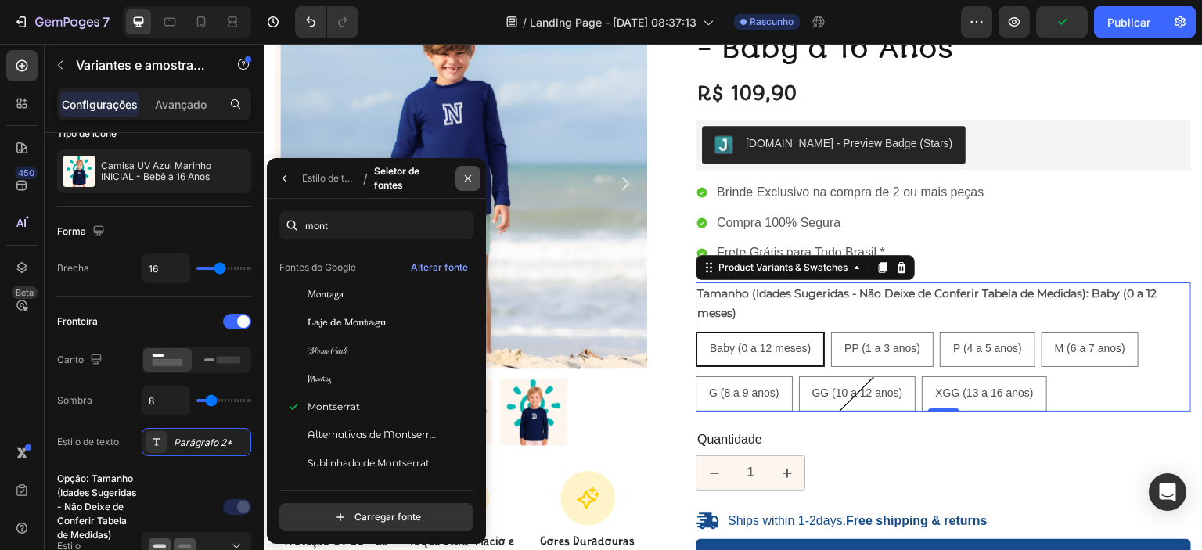
click at [462, 180] on icon "button" at bounding box center [468, 178] width 13 height 13
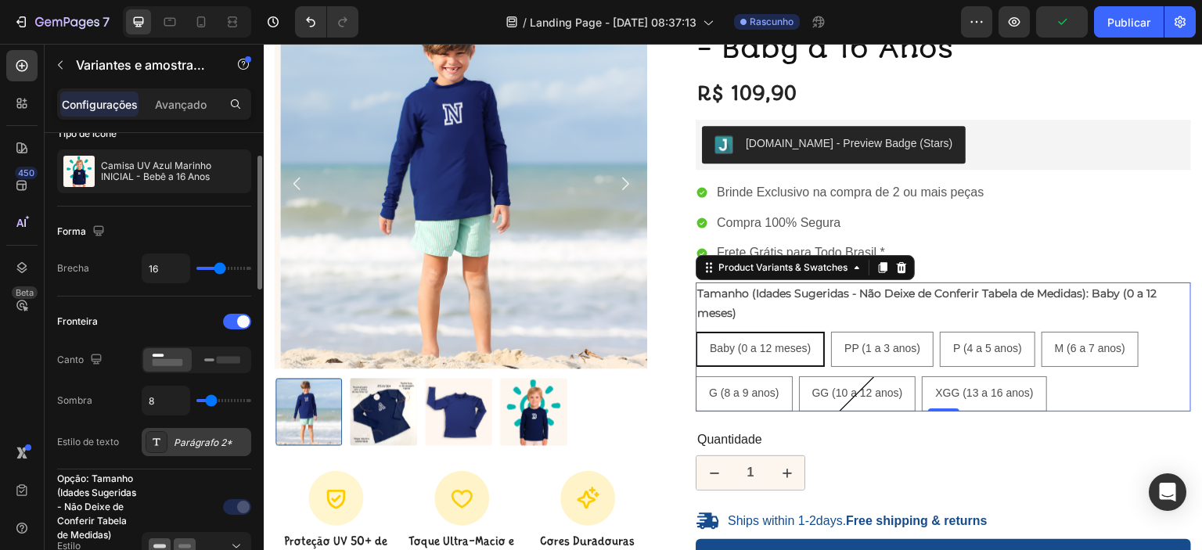
click at [190, 449] on div "Parágrafo 2*" at bounding box center [197, 442] width 110 height 28
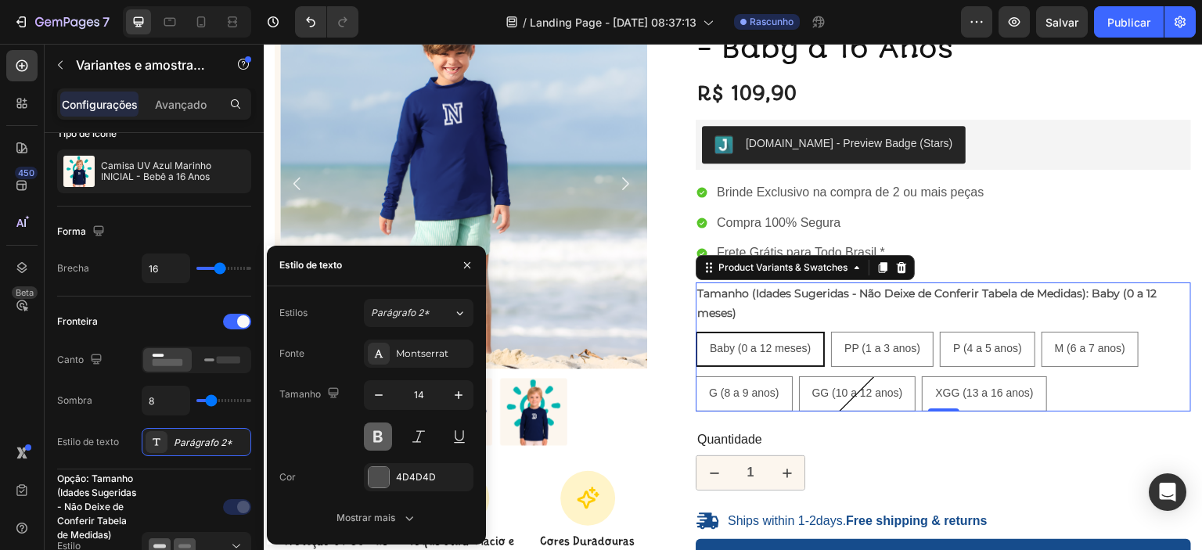
click at [379, 434] on button at bounding box center [378, 436] width 28 height 28
click at [460, 398] on icon "button" at bounding box center [459, 395] width 16 height 16
type input "15"
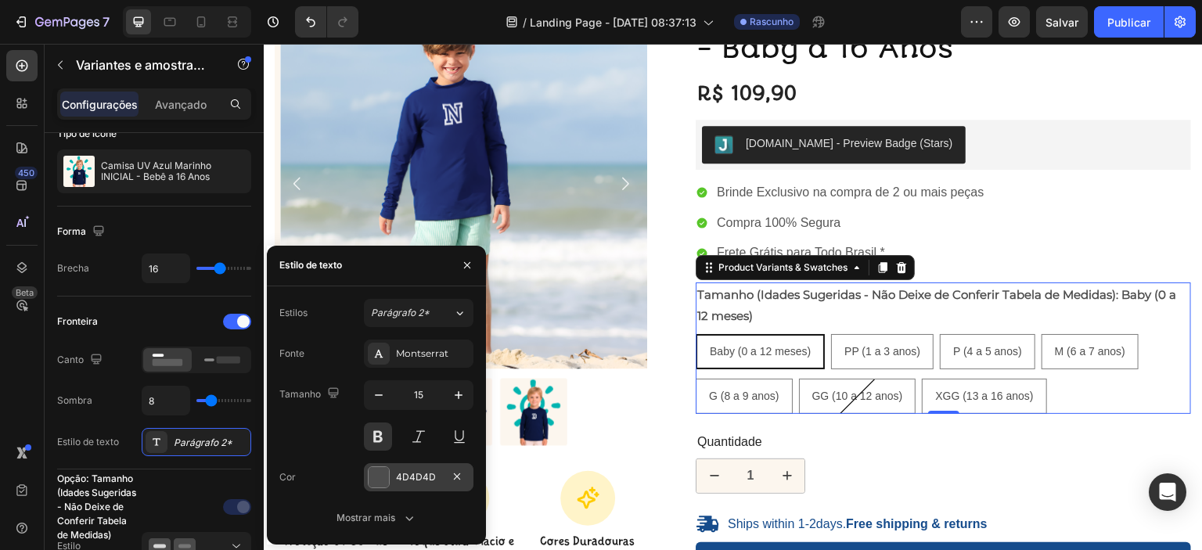
click at [383, 475] on div at bounding box center [379, 477] width 20 height 20
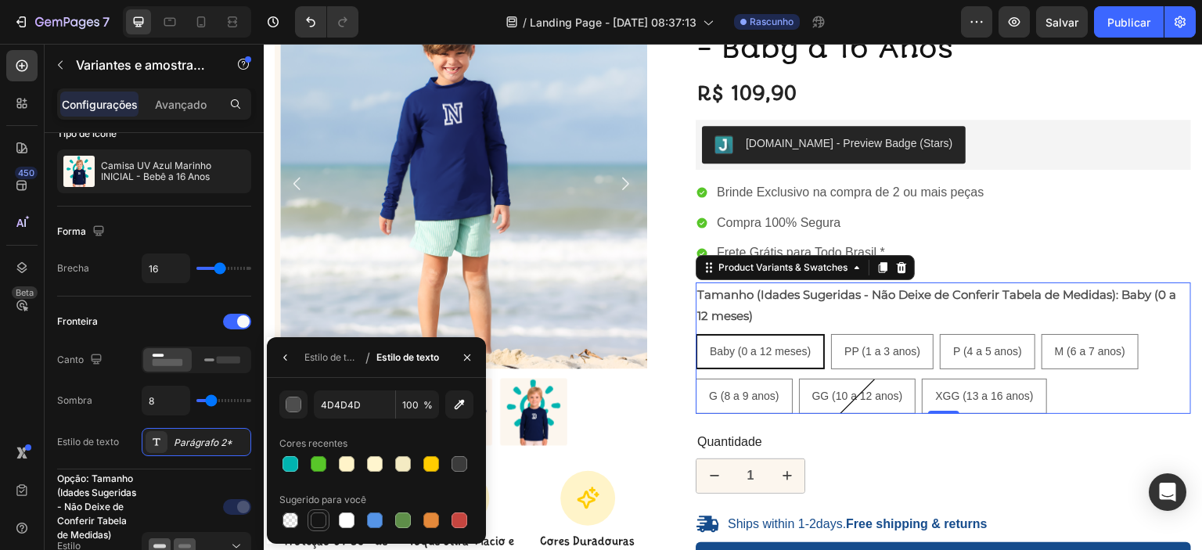
click at [319, 515] on div at bounding box center [319, 520] width 16 height 16
type input "151515"
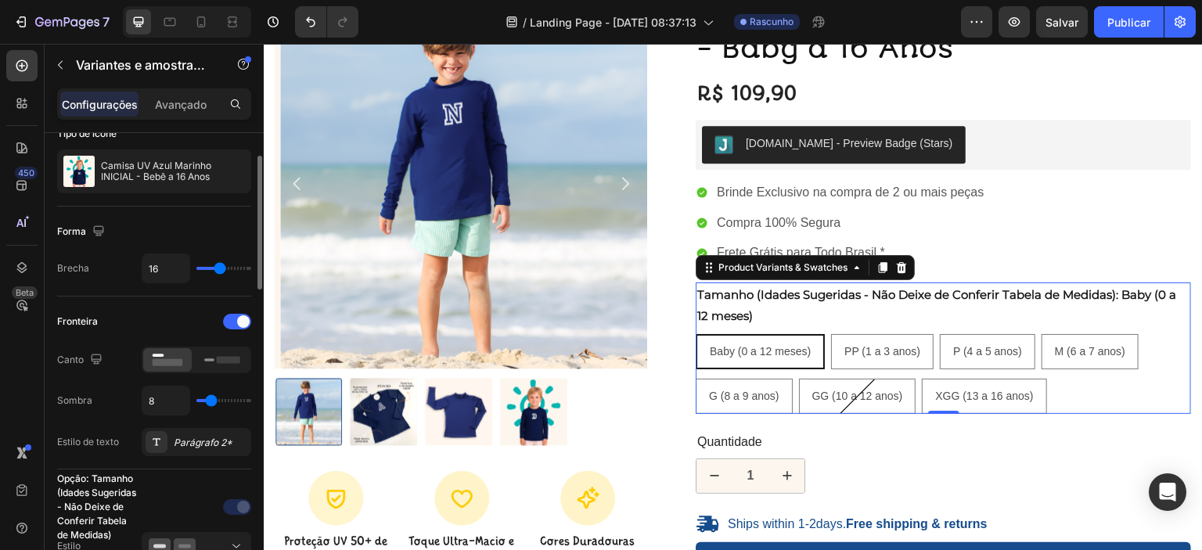
type input "7"
type input "5"
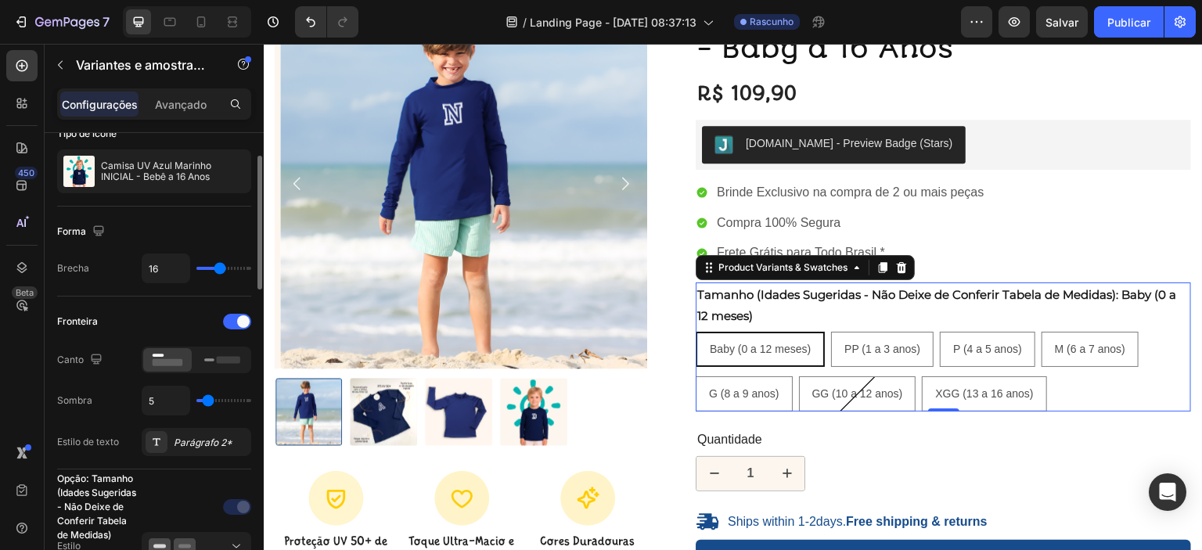
type input "4"
type input "3"
type input "1"
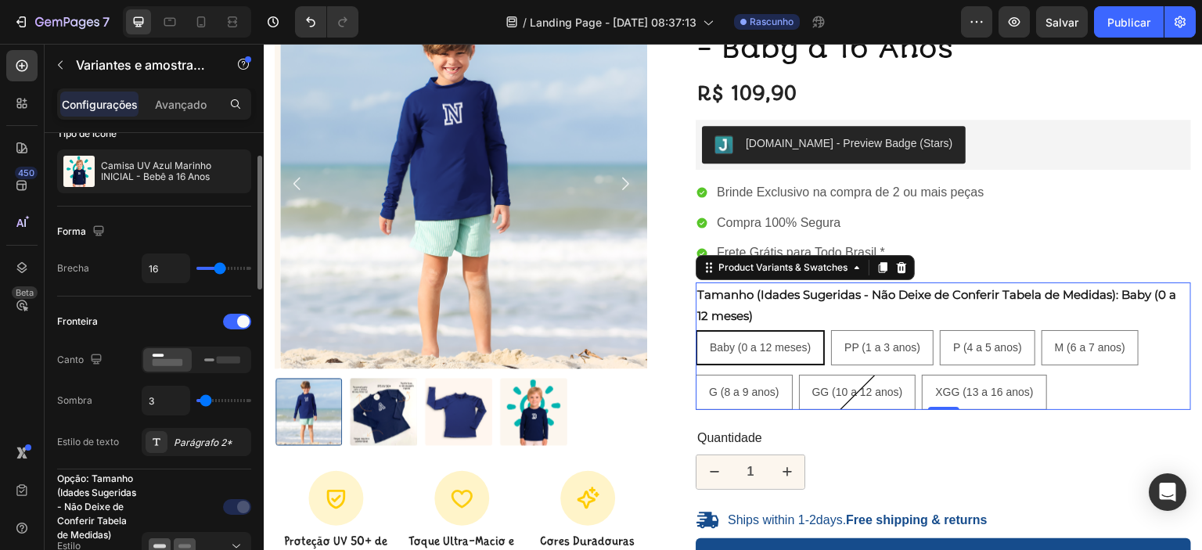
type input "1"
type input "0"
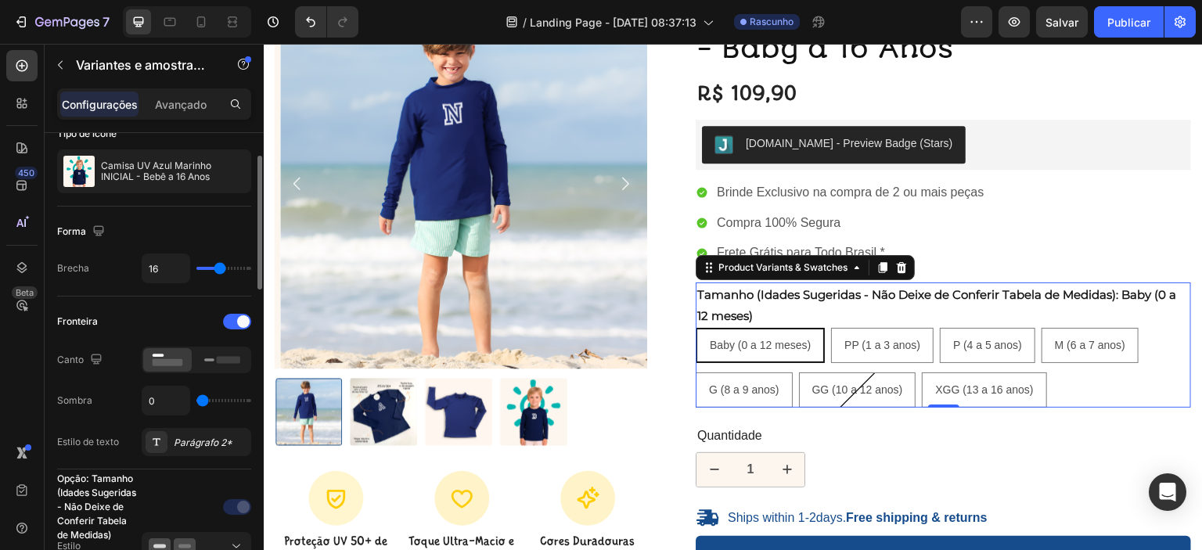
type input "1"
type input "2"
type input "3"
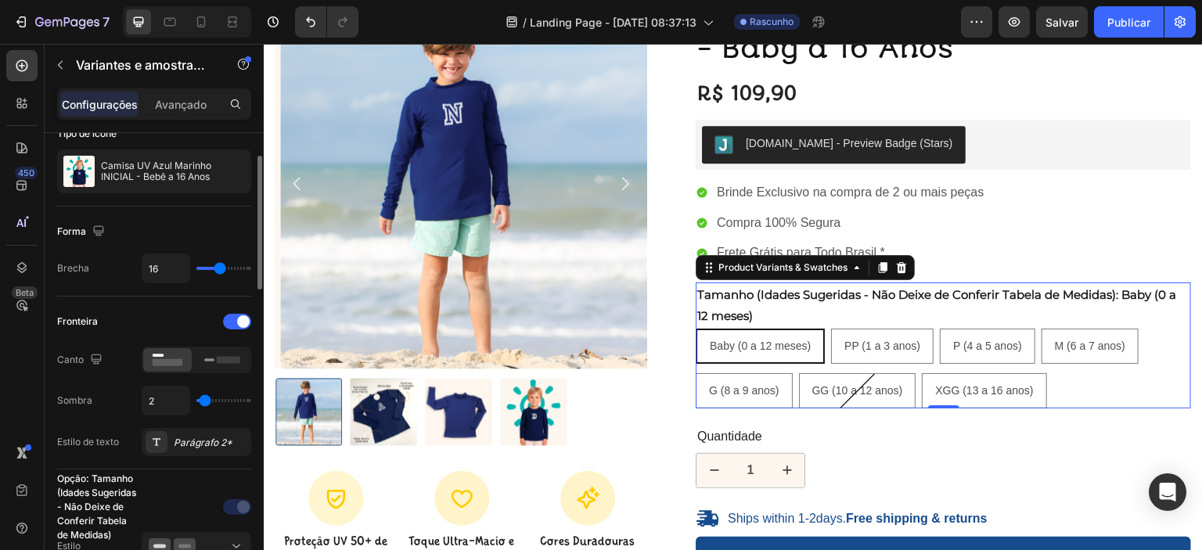
type input "3"
type input "4"
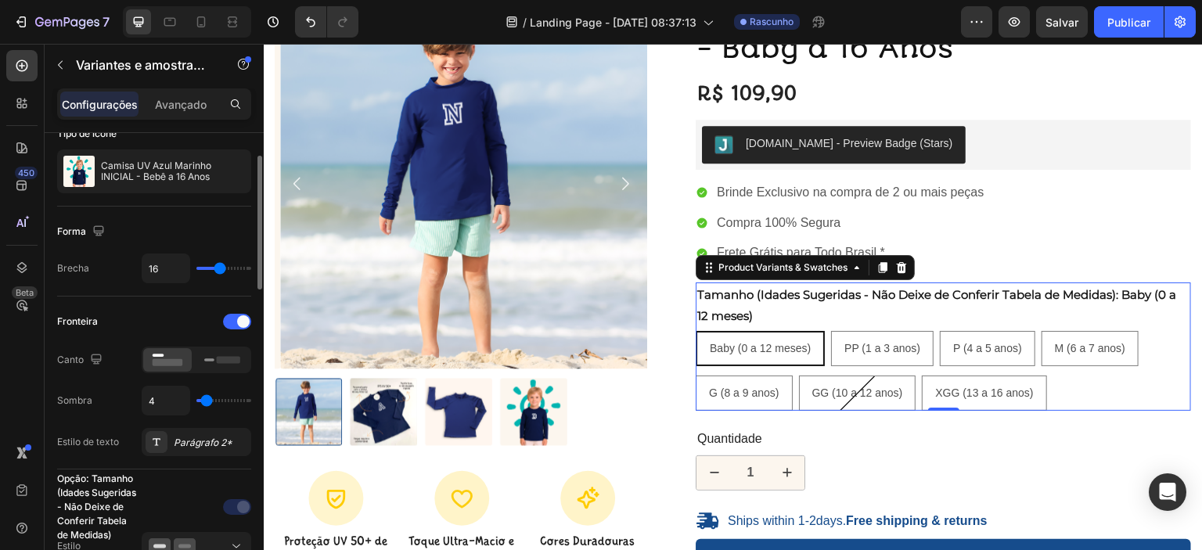
type input "4"
click at [207, 399] on input "range" at bounding box center [223, 400] width 55 height 3
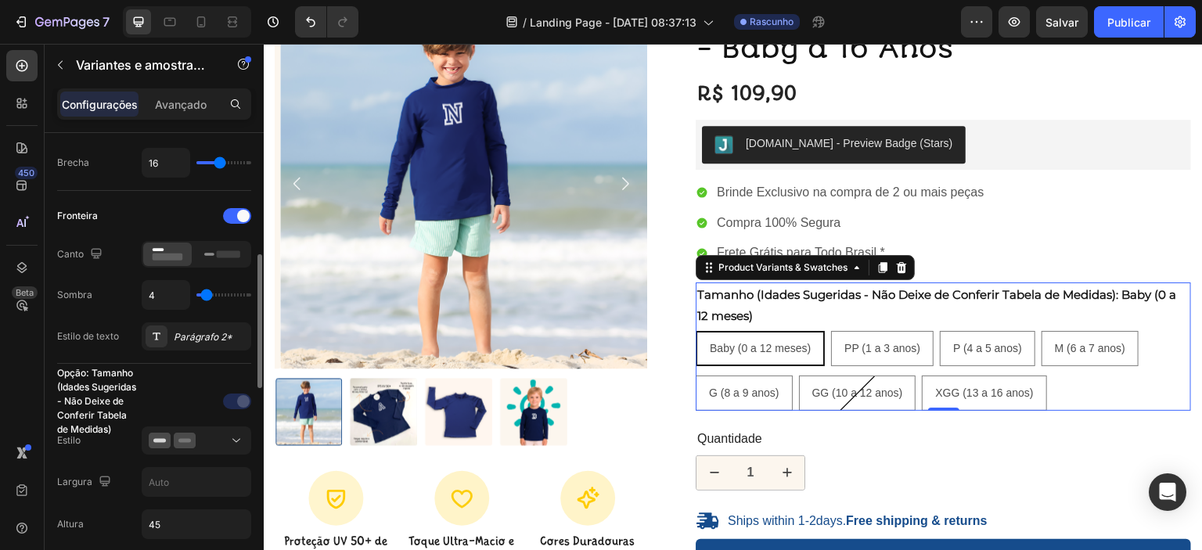
scroll to position [263, 0]
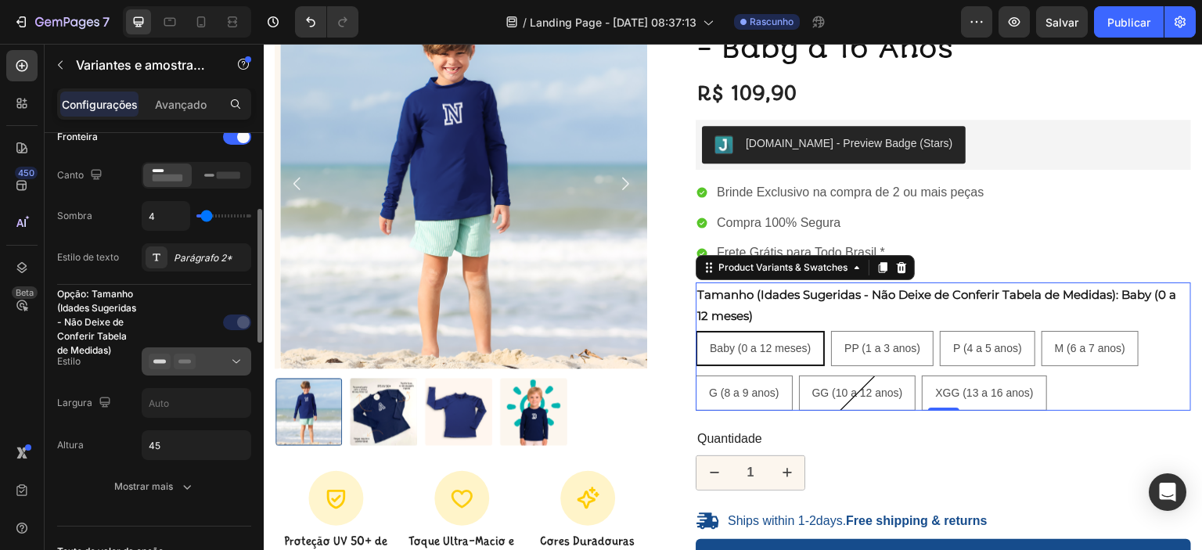
click at [215, 366] on div at bounding box center [196, 362] width 95 height 16
click at [104, 422] on div "Opção: Tamanho (Idades Sugeridas - Não Deixe de Conferir Tabela de Medidas) Est…" at bounding box center [154, 405] width 194 height 191
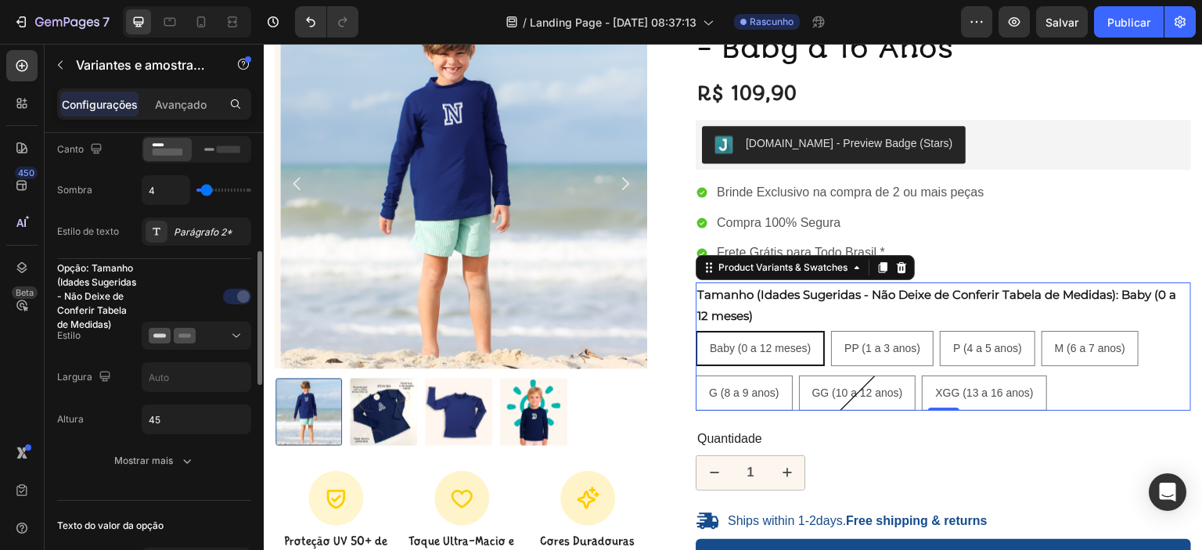
scroll to position [315, 0]
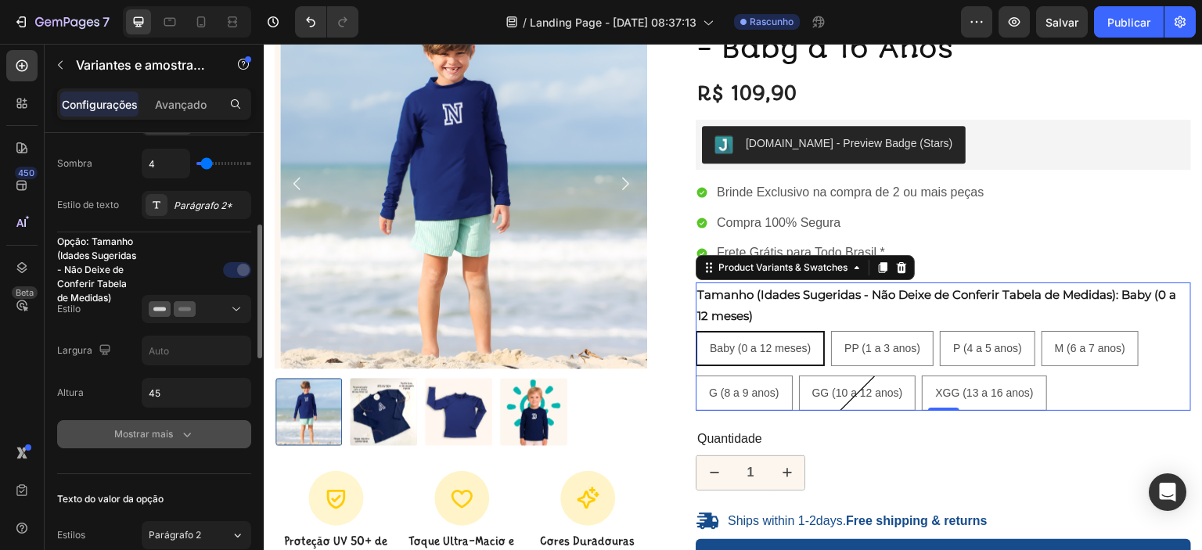
click at [135, 433] on font "Mostrar mais" at bounding box center [143, 434] width 59 height 12
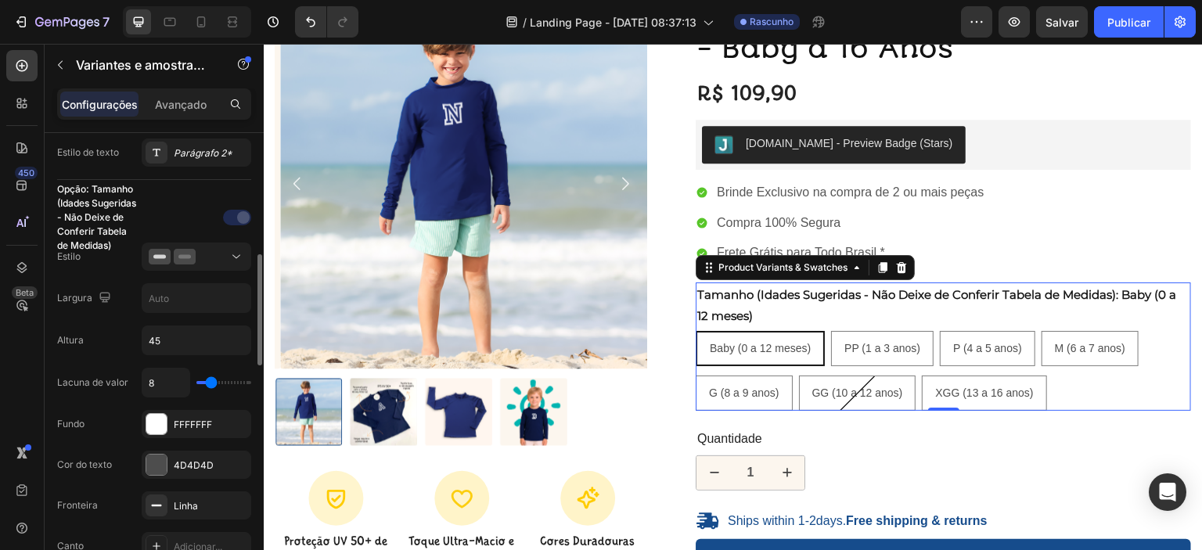
scroll to position [394, 0]
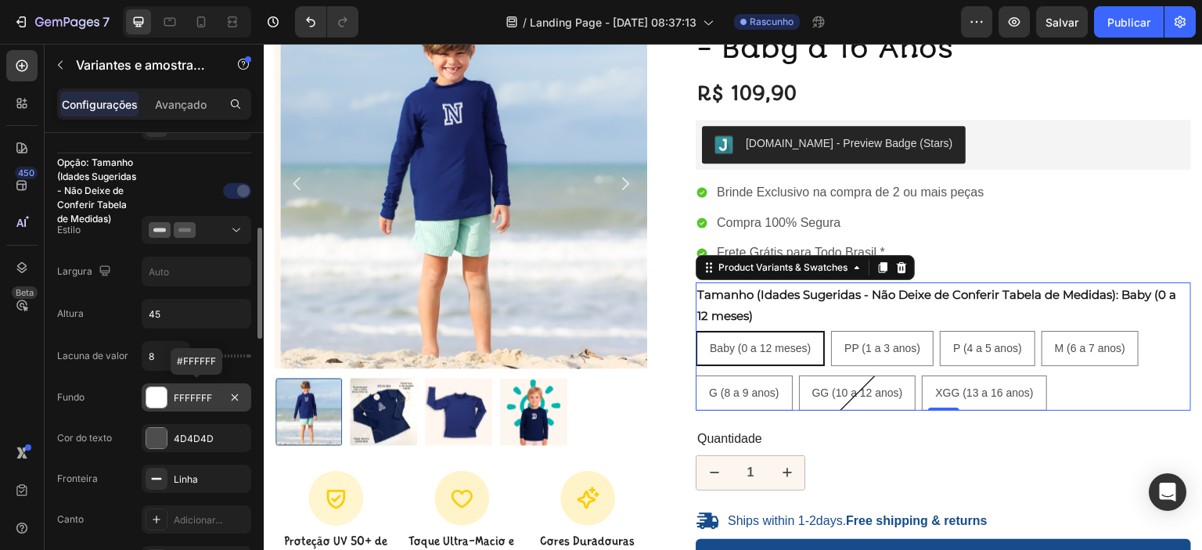
click at [159, 393] on div at bounding box center [156, 397] width 20 height 20
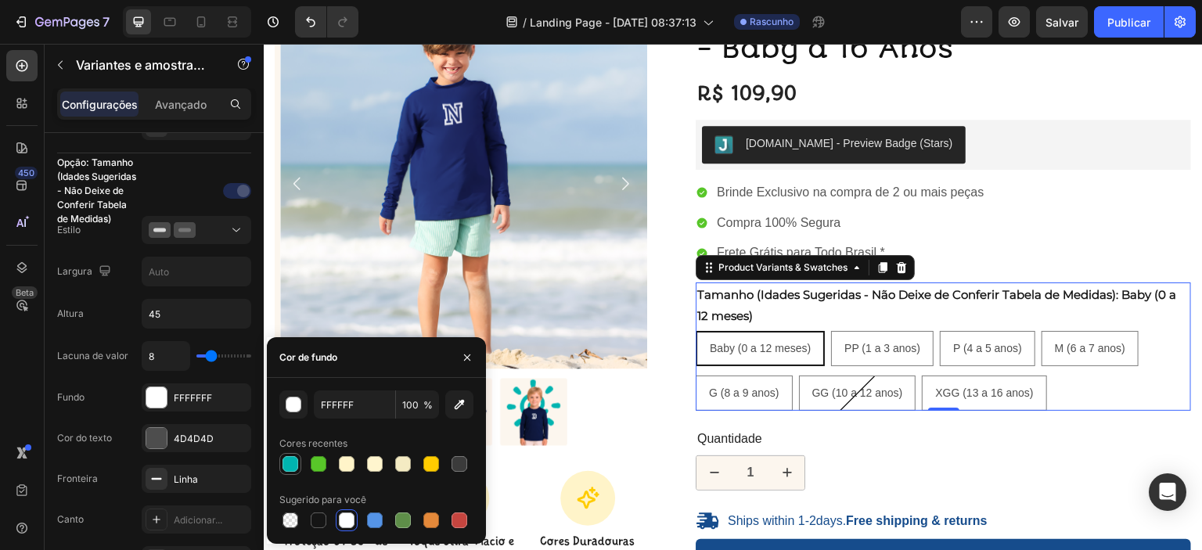
click at [290, 466] on div at bounding box center [290, 464] width 16 height 16
type input "00B4B0"
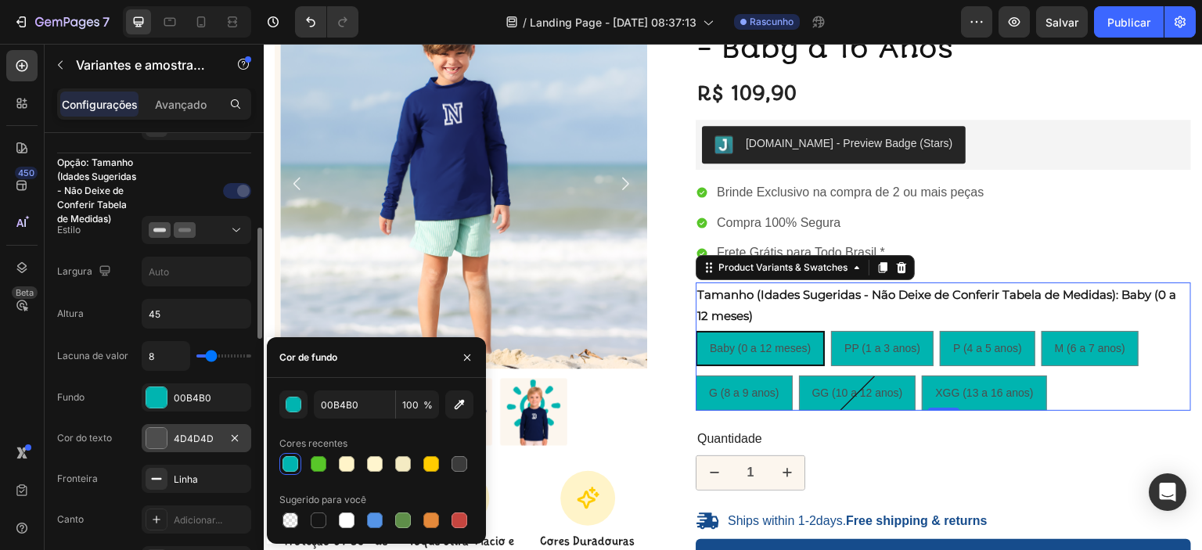
click at [211, 442] on div "4D4D4D" at bounding box center [196, 439] width 45 height 14
click at [340, 518] on div at bounding box center [347, 520] width 16 height 16
type input "FFFFFF"
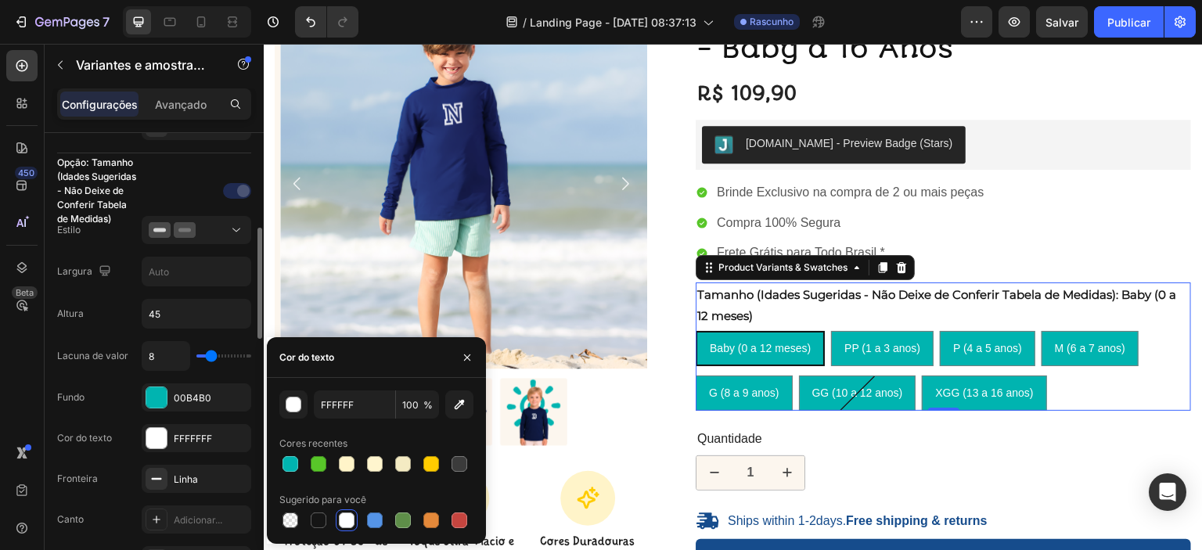
click at [104, 455] on div "Lacuna de valor 8 Fundo 00B4B0 Cor do texto FFFFFFF Fronteira Linha Canto Adici…" at bounding box center [154, 518] width 194 height 355
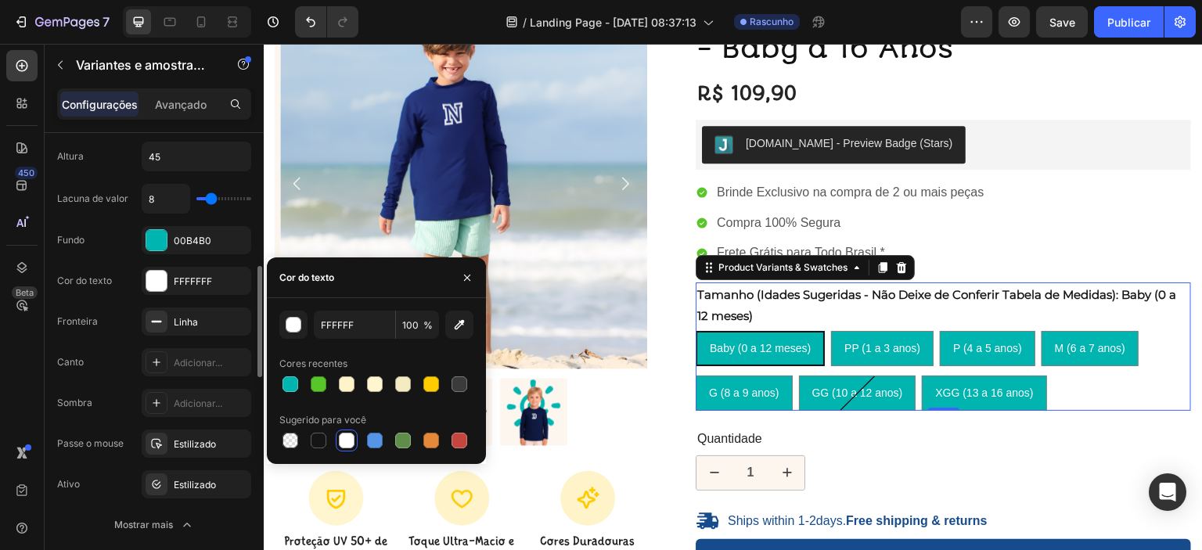
scroll to position [578, 0]
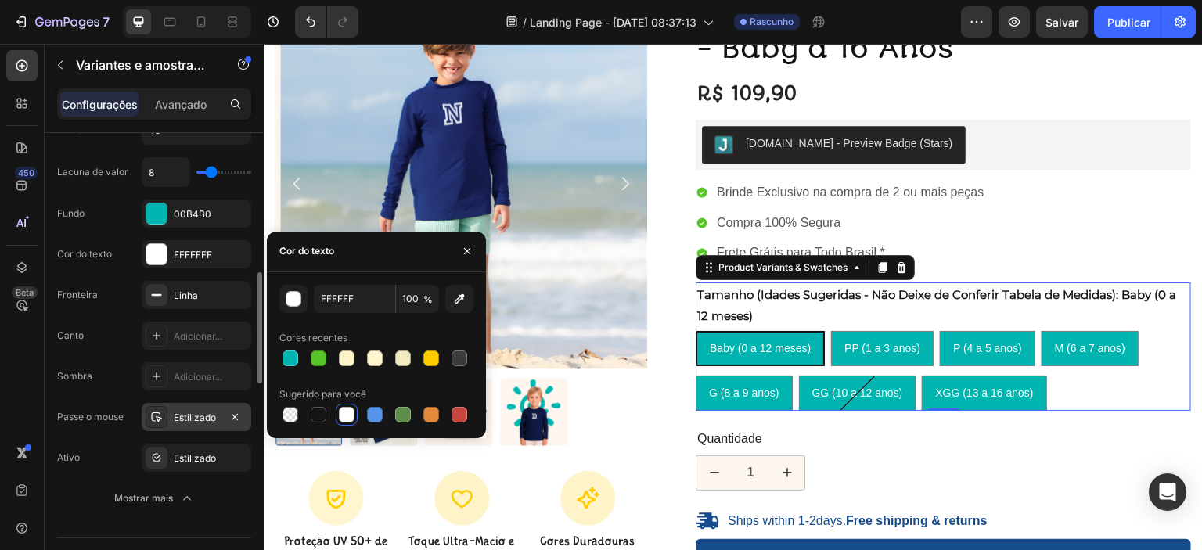
click at [191, 415] on font "Estilizado" at bounding box center [195, 418] width 42 height 12
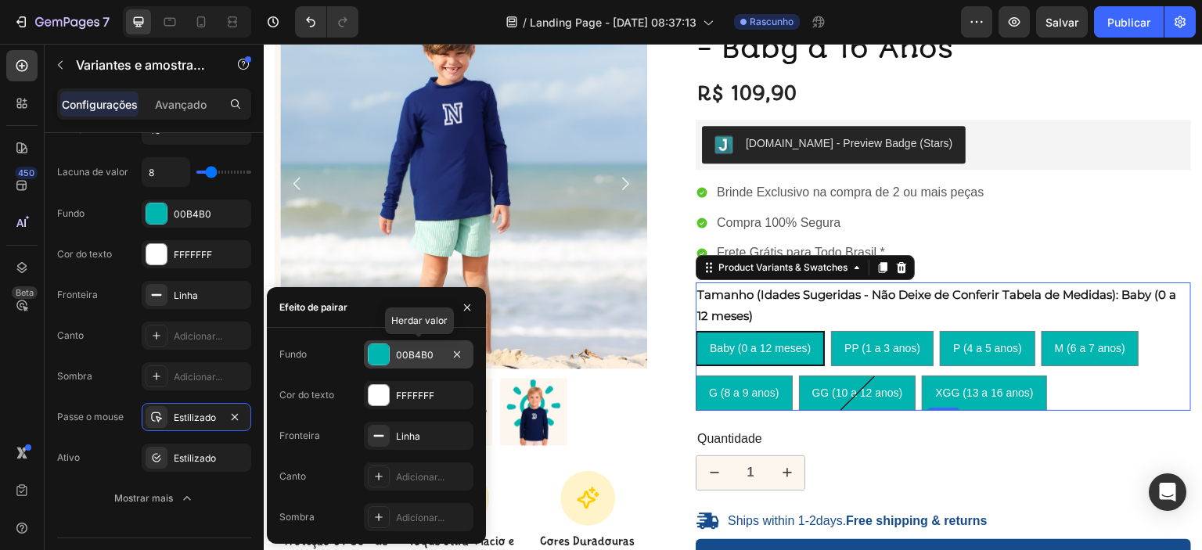
click at [378, 360] on div at bounding box center [379, 354] width 20 height 20
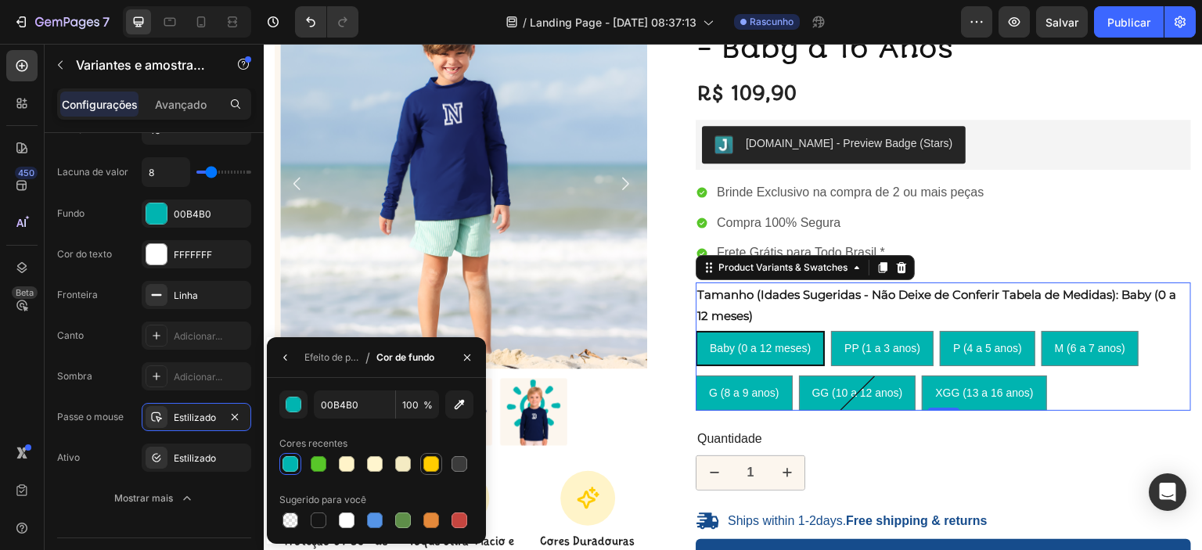
click at [426, 468] on div at bounding box center [431, 464] width 16 height 16
type input "FFCC00"
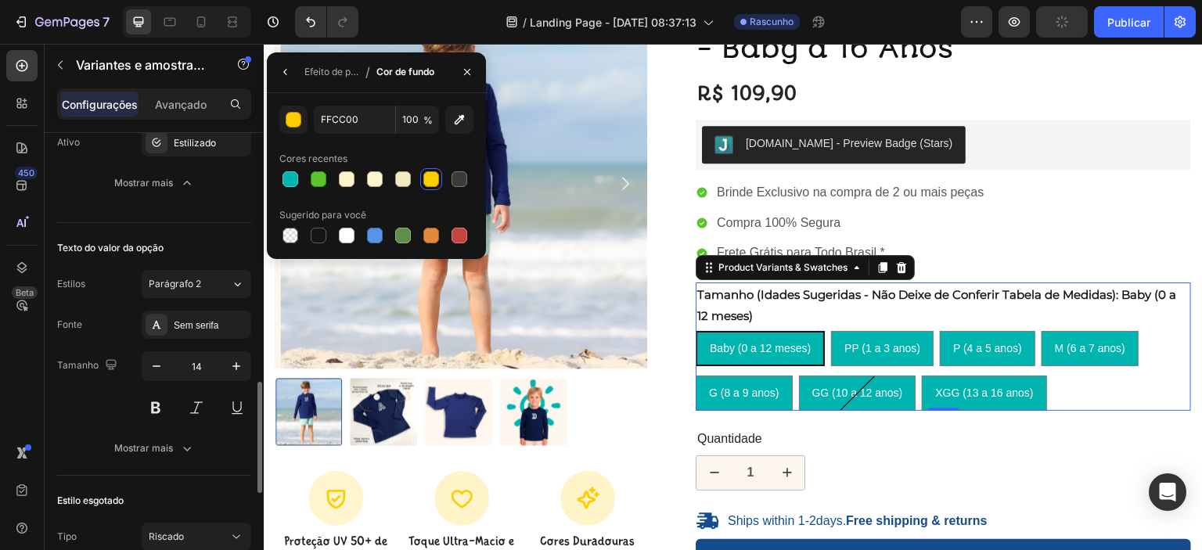
scroll to position [946, 0]
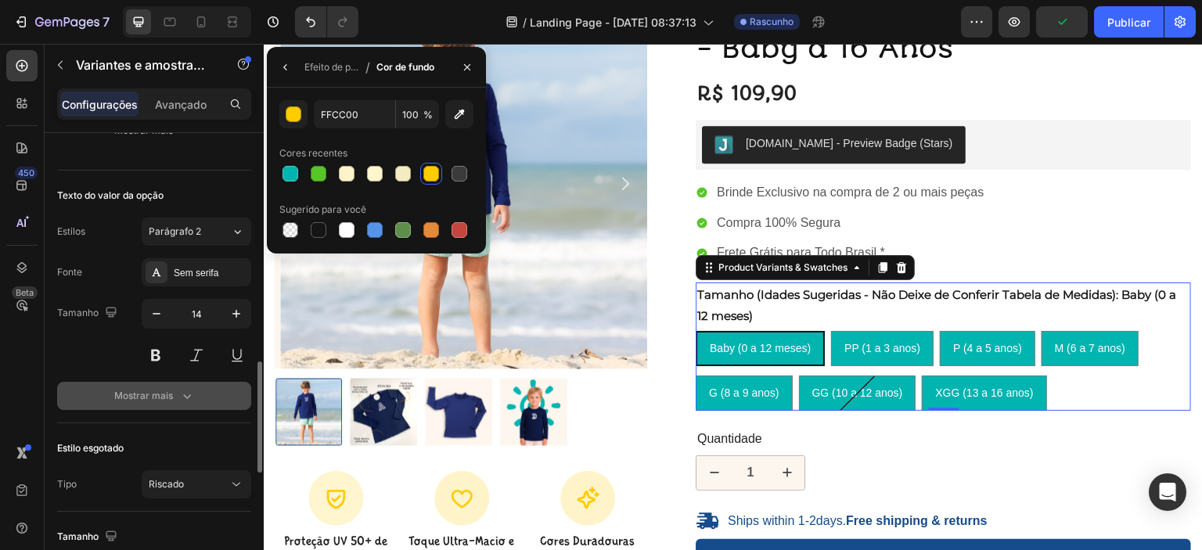
click at [152, 391] on font "Mostrar mais" at bounding box center [143, 396] width 59 height 12
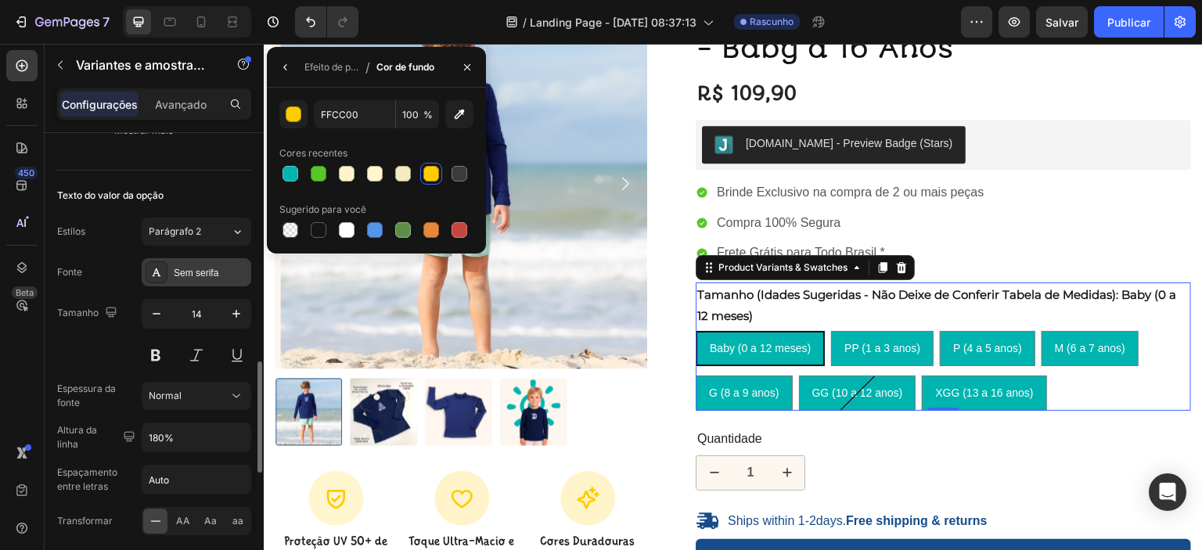
click at [207, 268] on font "Sem serifa" at bounding box center [196, 273] width 45 height 11
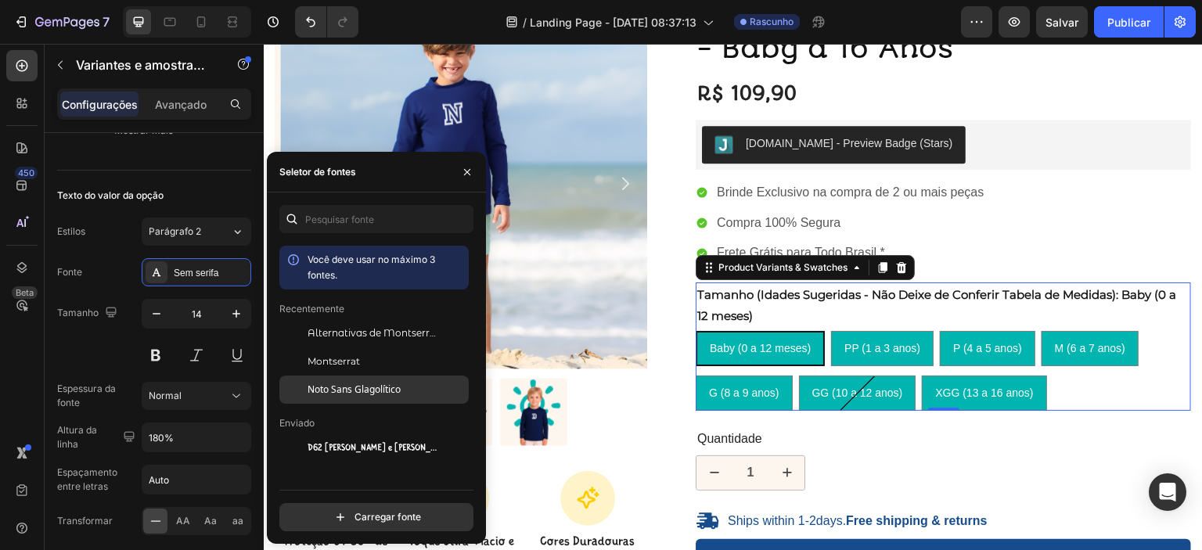
click at [336, 390] on font "Noto Sans Glagolítico" at bounding box center [353, 389] width 93 height 13
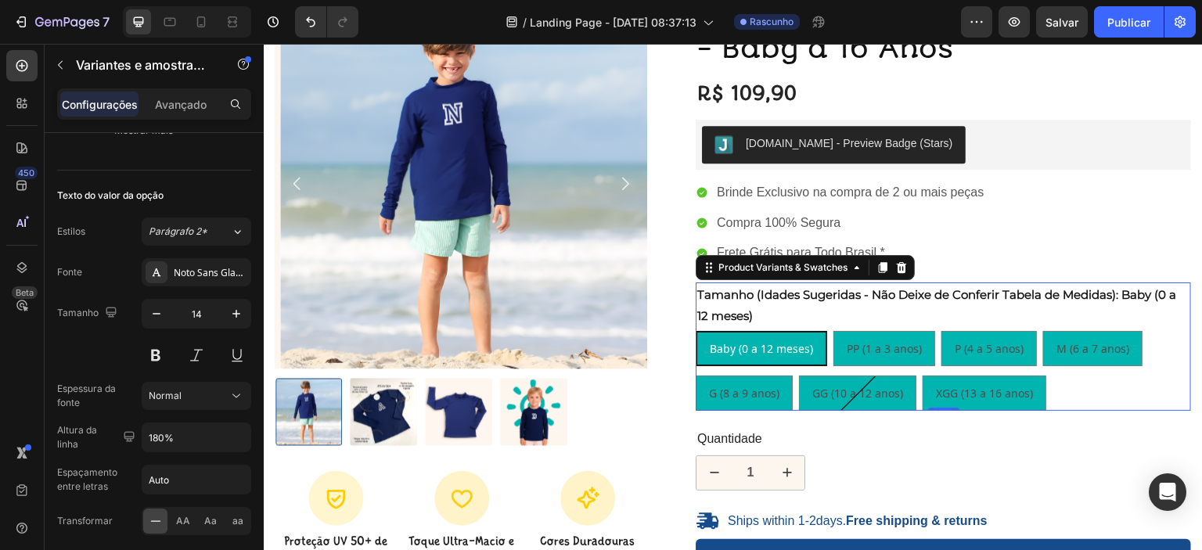
click at [725, 302] on legend "Tamanho (Idades Sugeridas - Não Deixe de Conferir Tabela de Medidas): Baby (0 a…" at bounding box center [943, 304] width 495 height 45
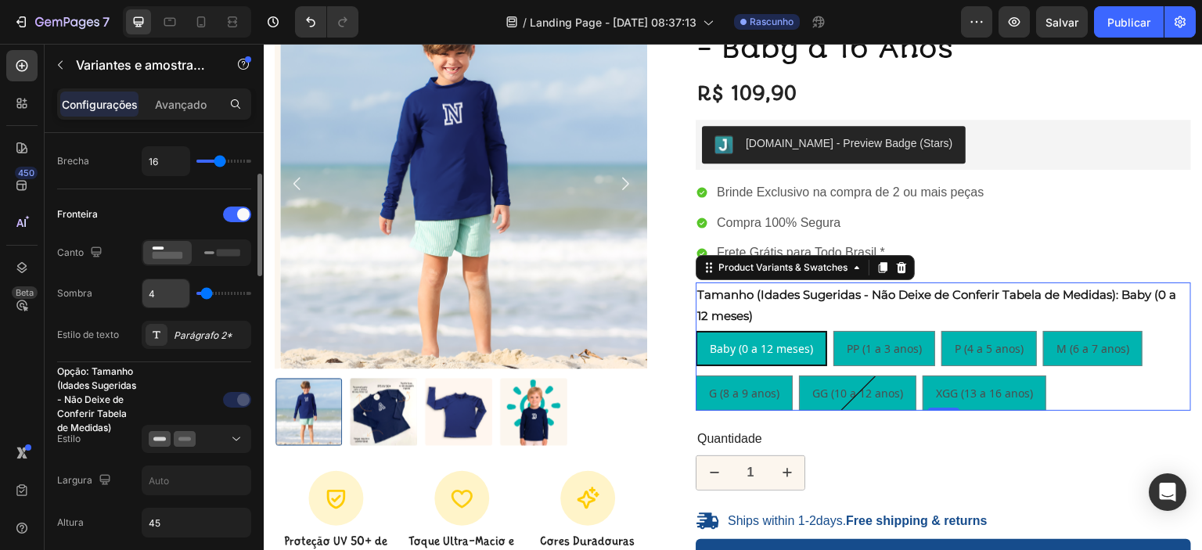
scroll to position [160, 0]
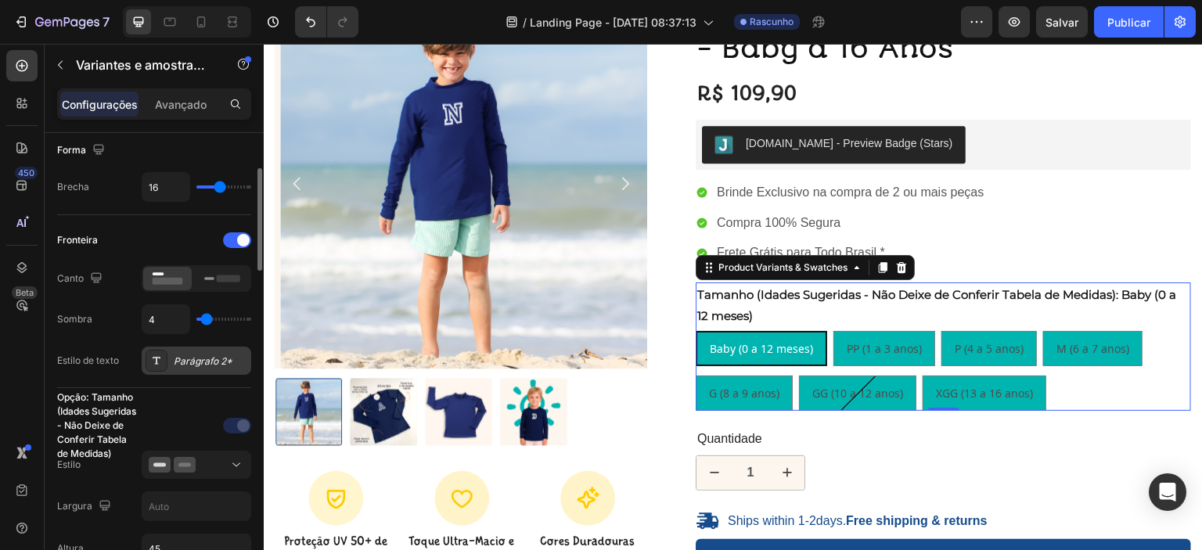
click at [196, 359] on font "Parágrafo 2*" at bounding box center [203, 361] width 59 height 12
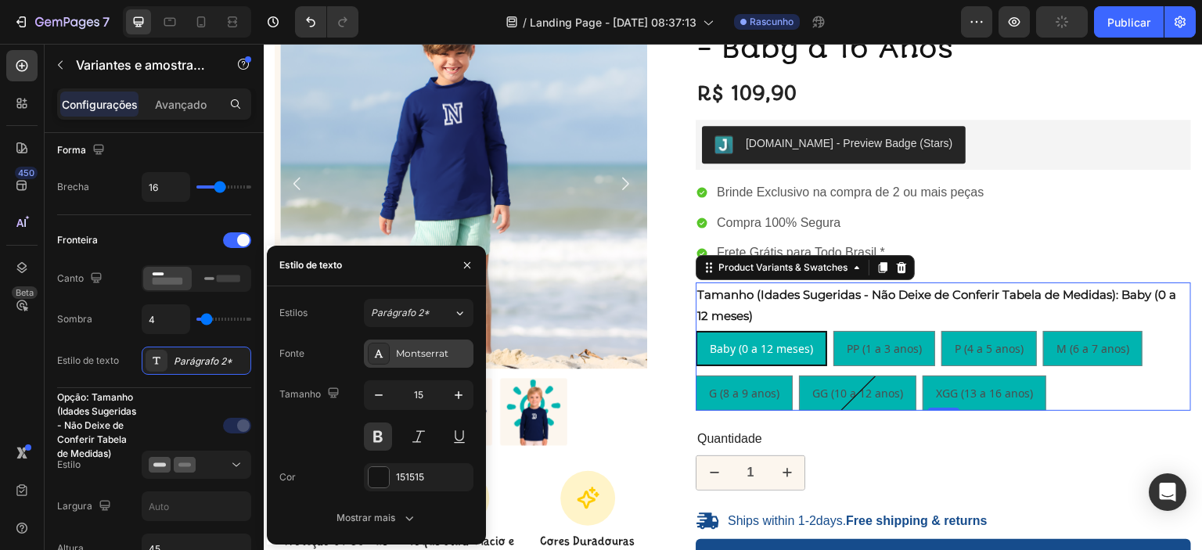
click at [427, 357] on font "Montserrat" at bounding box center [422, 353] width 52 height 12
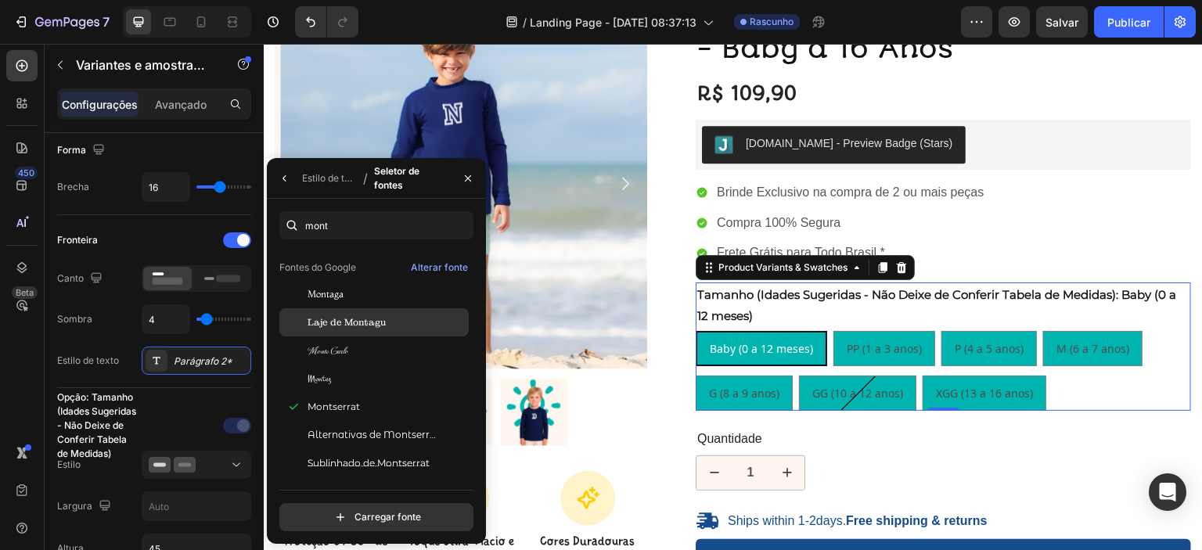
scroll to position [0, 0]
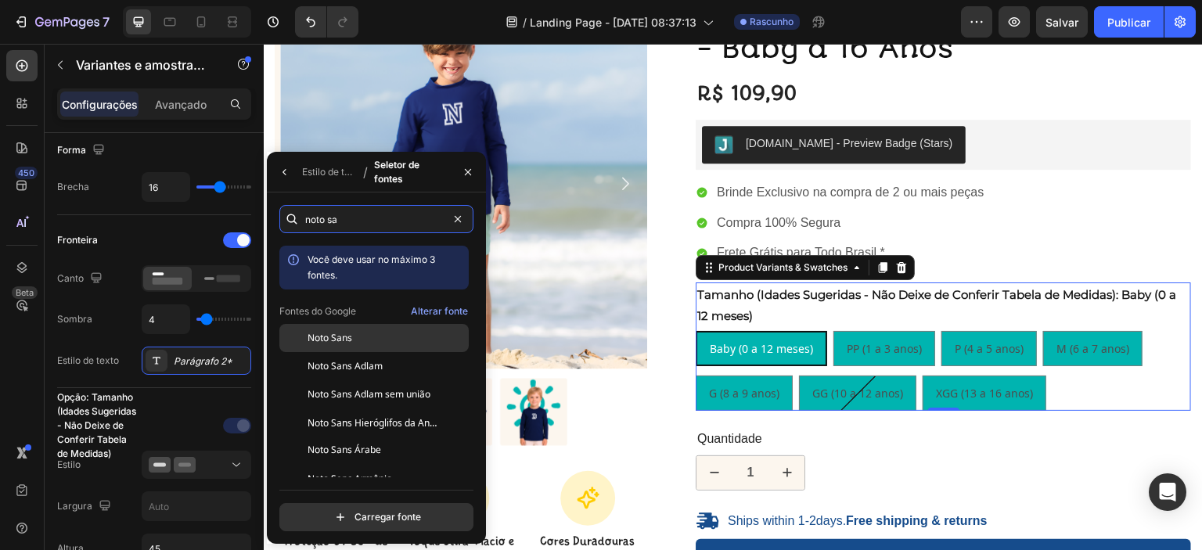
type input "noto sa"
click at [370, 345] on div "Noto Sans" at bounding box center [373, 338] width 189 height 28
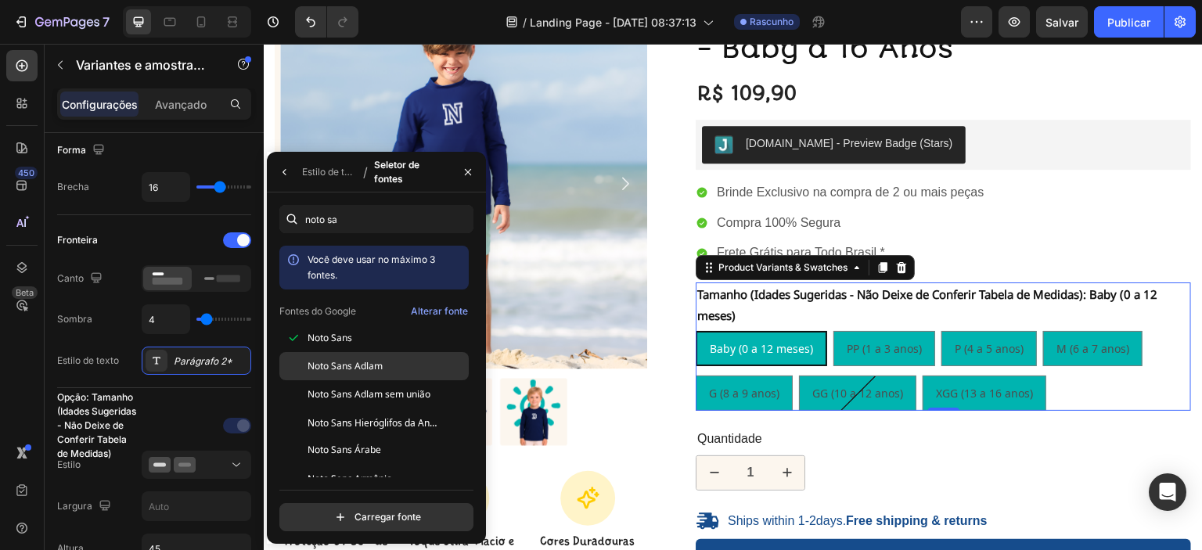
click at [372, 368] on font "Noto Sans Adlam" at bounding box center [344, 365] width 75 height 13
click at [379, 397] on font "Noto Sans Adlam sem união" at bounding box center [368, 393] width 123 height 13
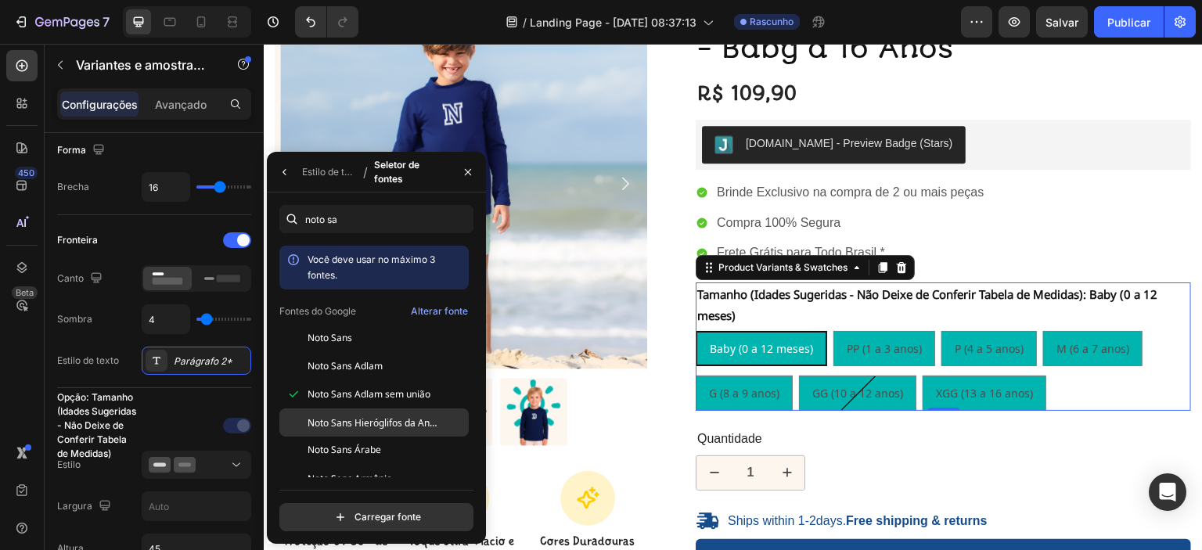
click at [379, 422] on font "Noto Sans Hieróglifos da Anatólia" at bounding box center [380, 421] width 146 height 13
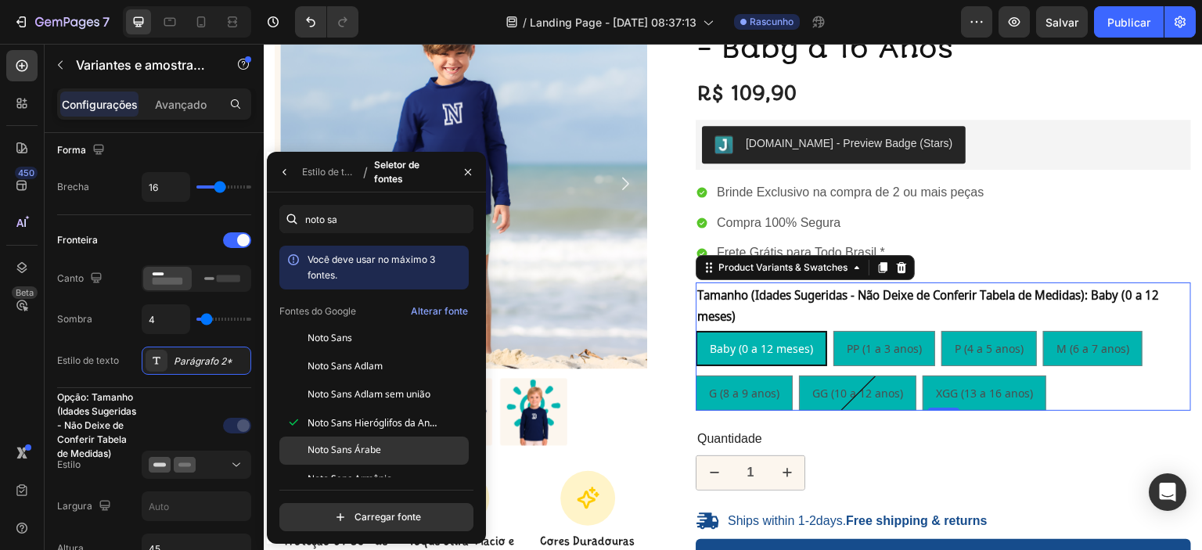
click at [0, 0] on font "Noto Sans Árabe" at bounding box center [0, 0] width 0 height 0
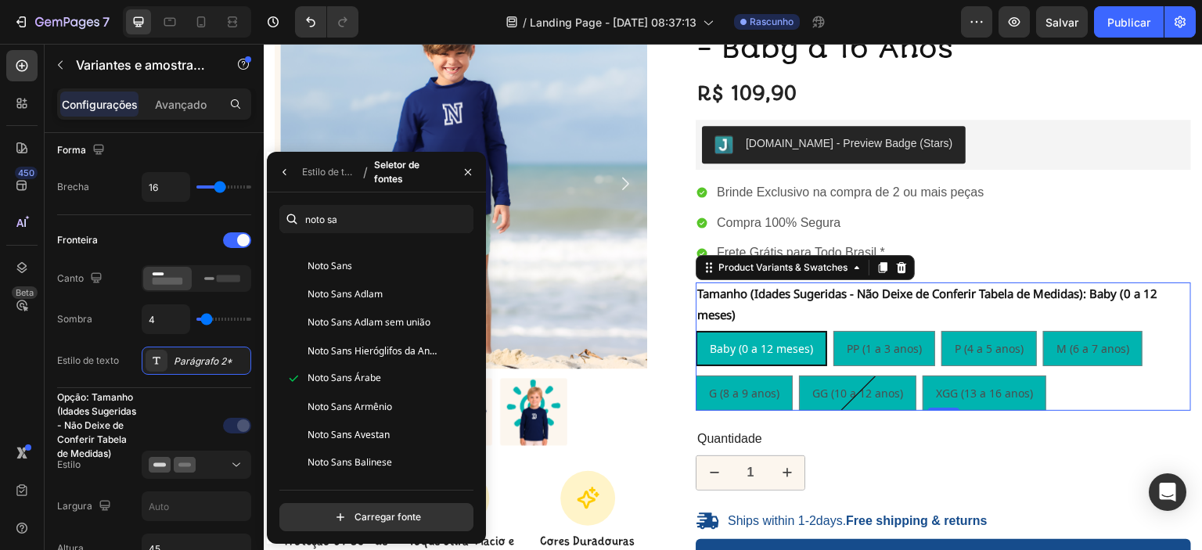
scroll to position [104, 0]
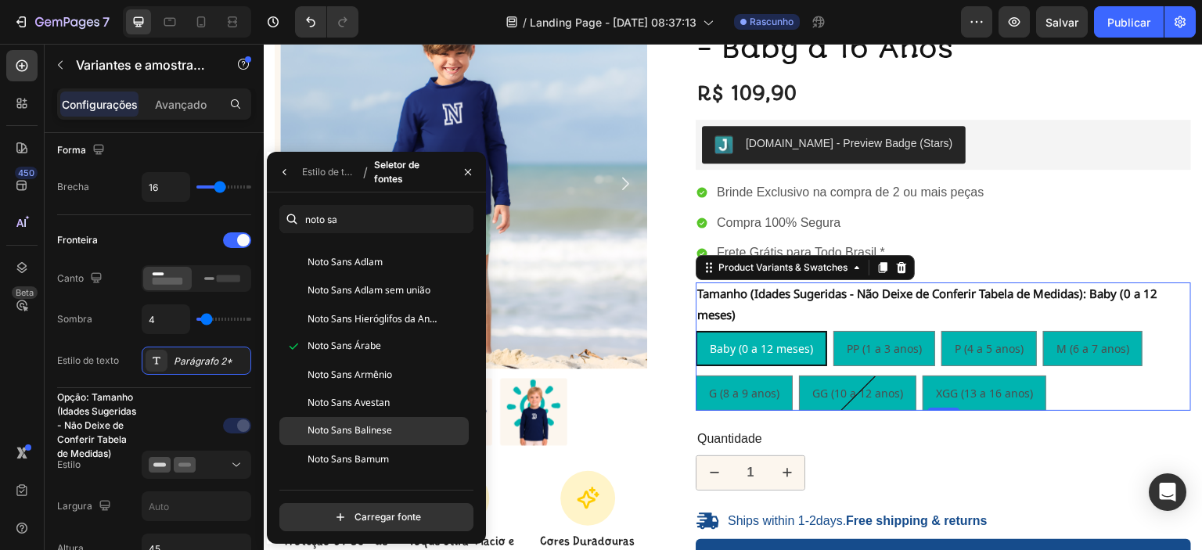
click at [0, 0] on div "Noto Sans Balinese" at bounding box center [0, 0] width 0 height 0
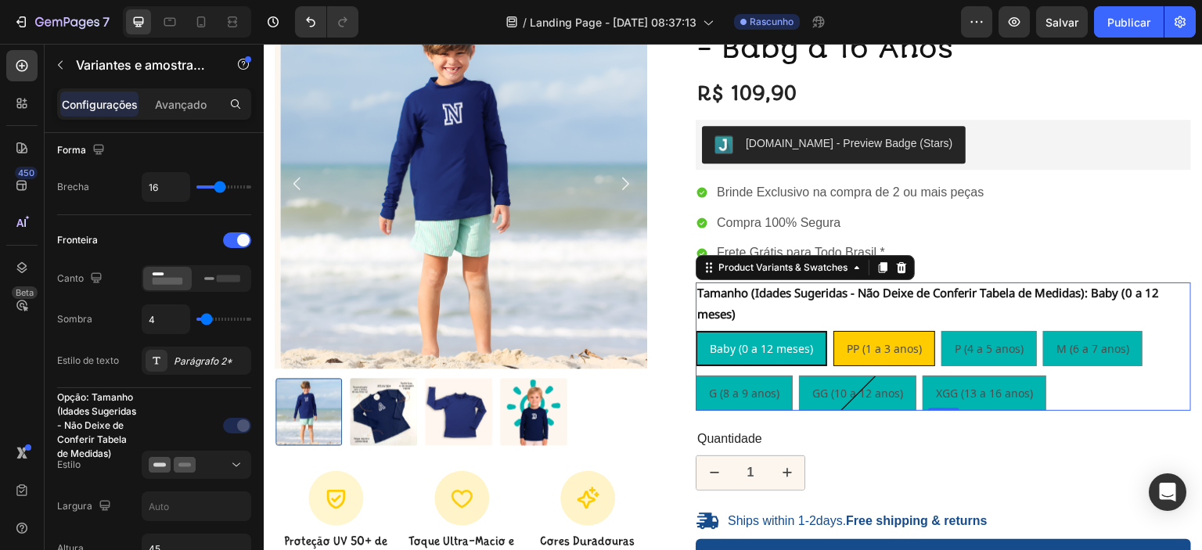
click at [858, 354] on div "PP (1 a 3 anos)" at bounding box center [884, 349] width 100 height 32
click at [833, 331] on input "PP (1 a 3 anos) PP (1 a 3 anos) PP (1 a 3 anos)" at bounding box center [832, 330] width 1 height 1
radio input "true"
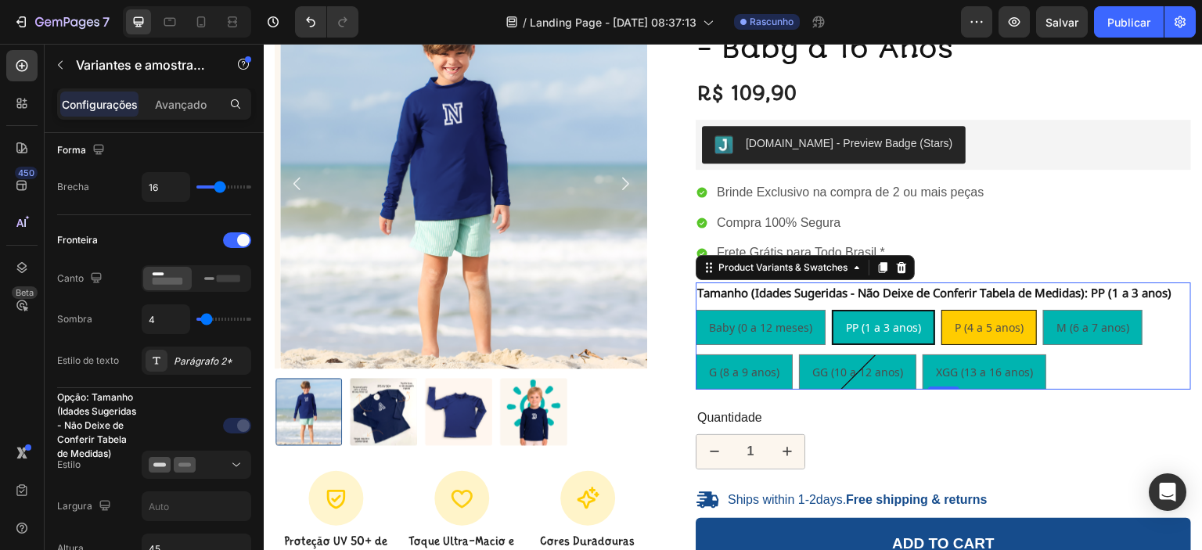
click at [965, 337] on div "P (4 a 5 anos)" at bounding box center [989, 327] width 94 height 32
click at [941, 310] on input "P (4 a 5 anos) P (4 a 5 anos) P (4 a 5 anos)" at bounding box center [940, 309] width 1 height 1
radio input "true"
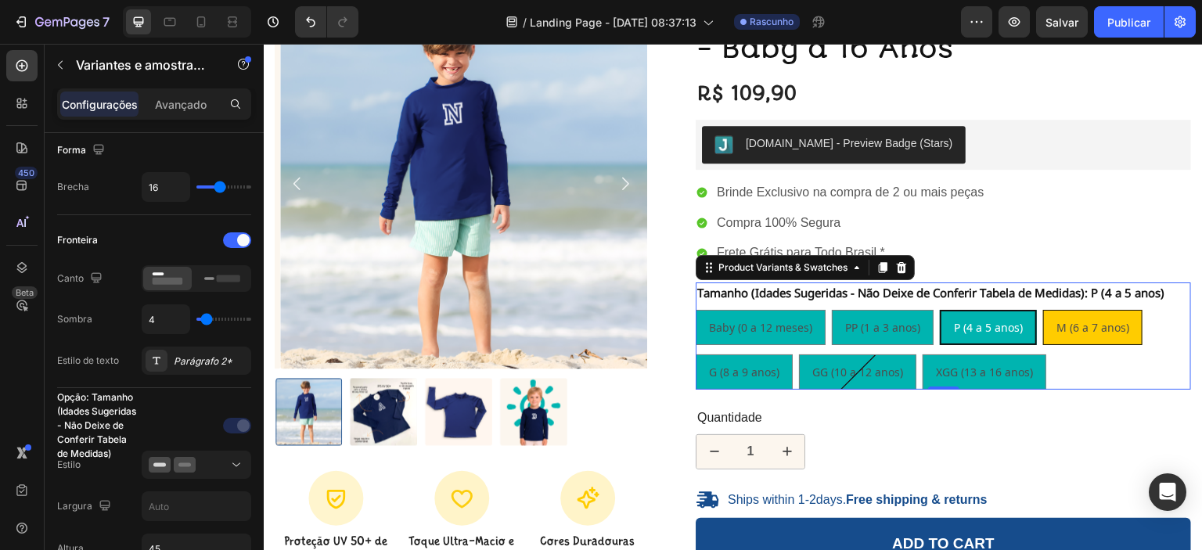
click at [1077, 338] on div "M (6 a 7 anos)" at bounding box center [1093, 327] width 98 height 32
click at [1043, 310] on input "M (6 a 7 anos) M (6 a 7 anos) M (6 a 7 anos)" at bounding box center [1042, 309] width 1 height 1
radio input "true"
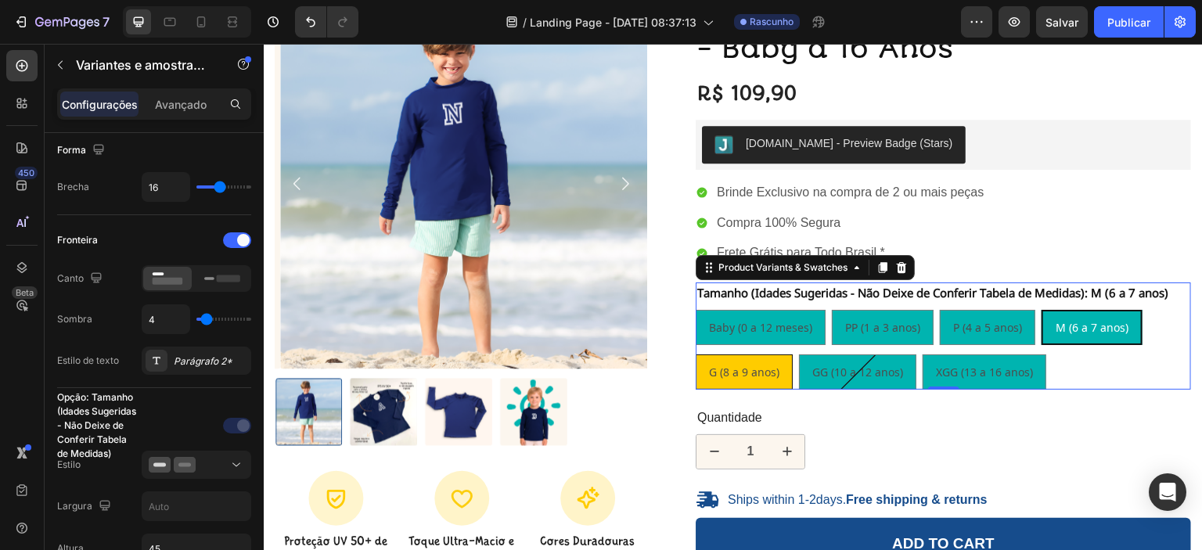
click at [746, 378] on div "G (8 a 9 anos)" at bounding box center [743, 372] width 95 height 32
click at [696, 354] on input "G (8 a 9 anos) G (8 a 9 anos) G (8 a 9 anos)" at bounding box center [695, 354] width 1 height 1
radio input "true"
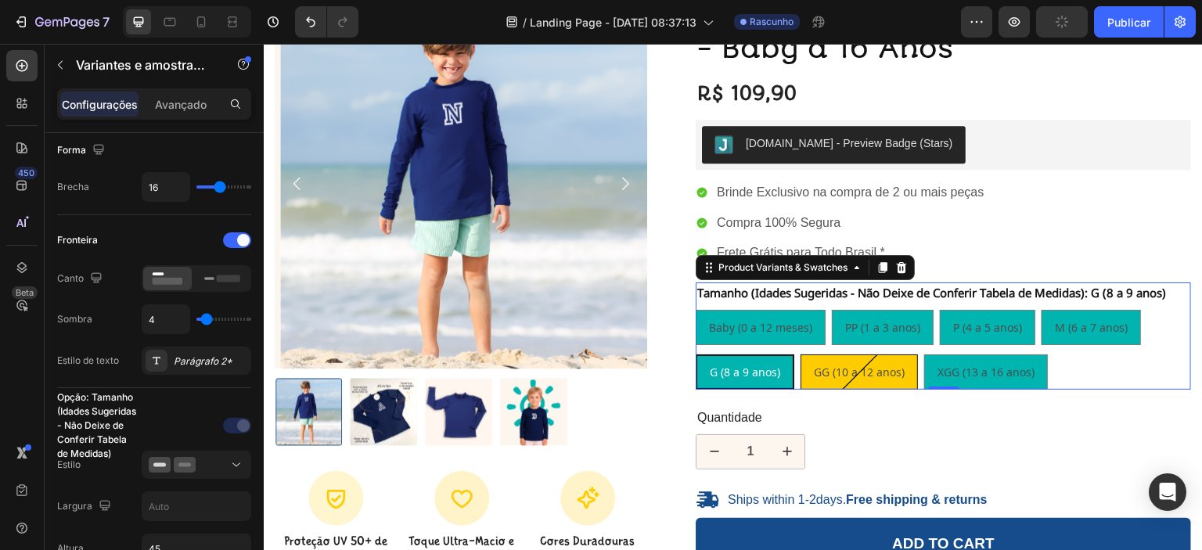
click at [836, 367] on span "GG (10 a 12 anos)" at bounding box center [859, 372] width 91 height 15
click at [800, 354] on input "GG (10 a 12 anos) GG (10 a 12 anos) GG (10 a 12 anos)" at bounding box center [800, 354] width 1 height 1
radio input "true"
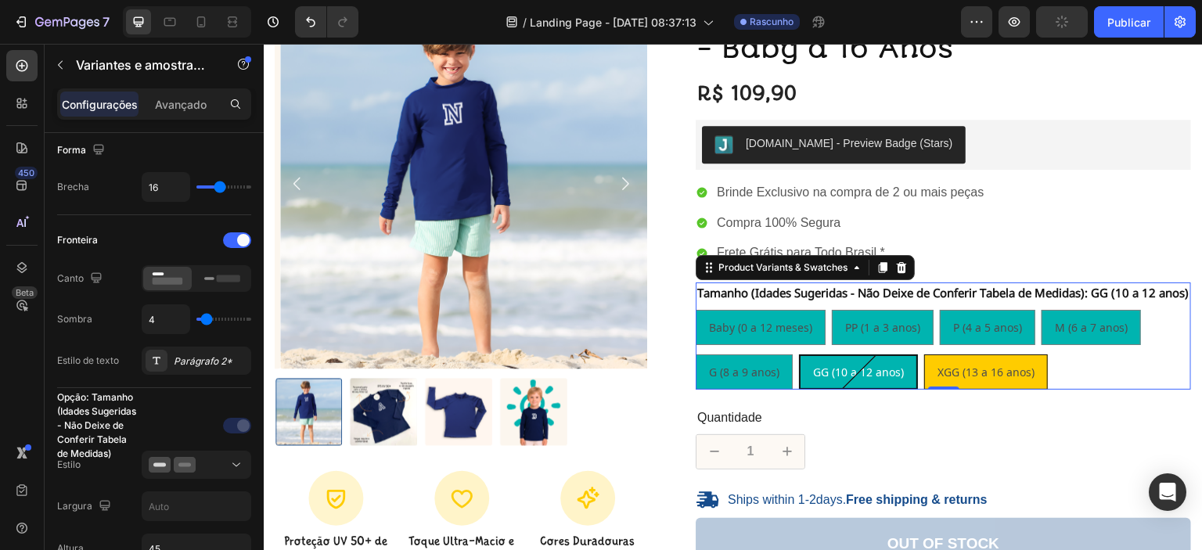
click at [987, 379] on span "XGG (13 a 16 anos)" at bounding box center [985, 372] width 97 height 15
click at [924, 354] on input "XGG (13 a 16 anos) XGG (13 a 16 anos) XGG (13 a 16 anos)" at bounding box center [923, 354] width 1 height 1
radio input "true"
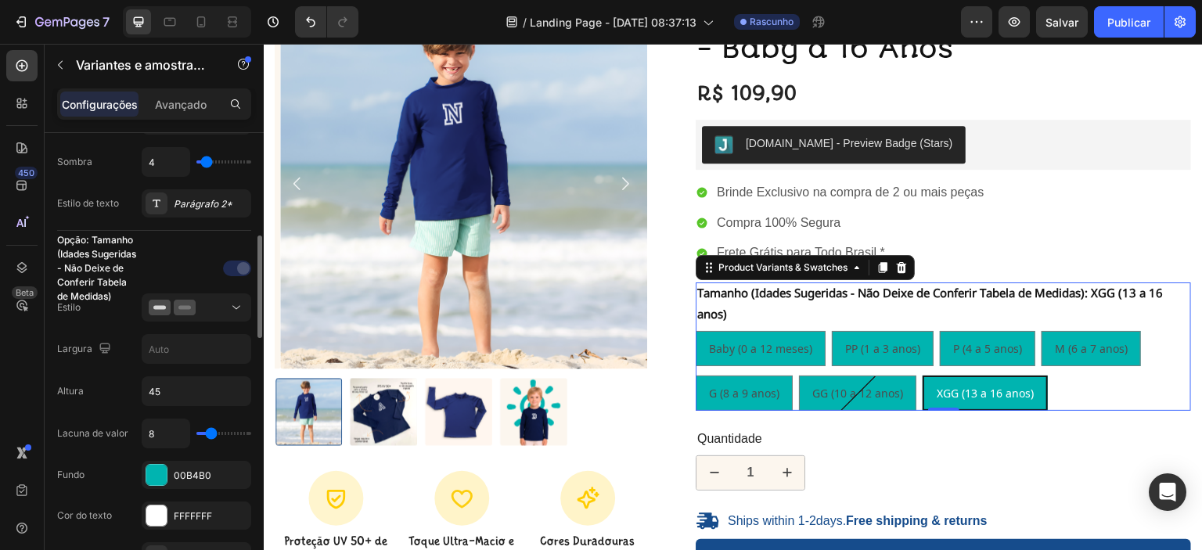
scroll to position [343, 0]
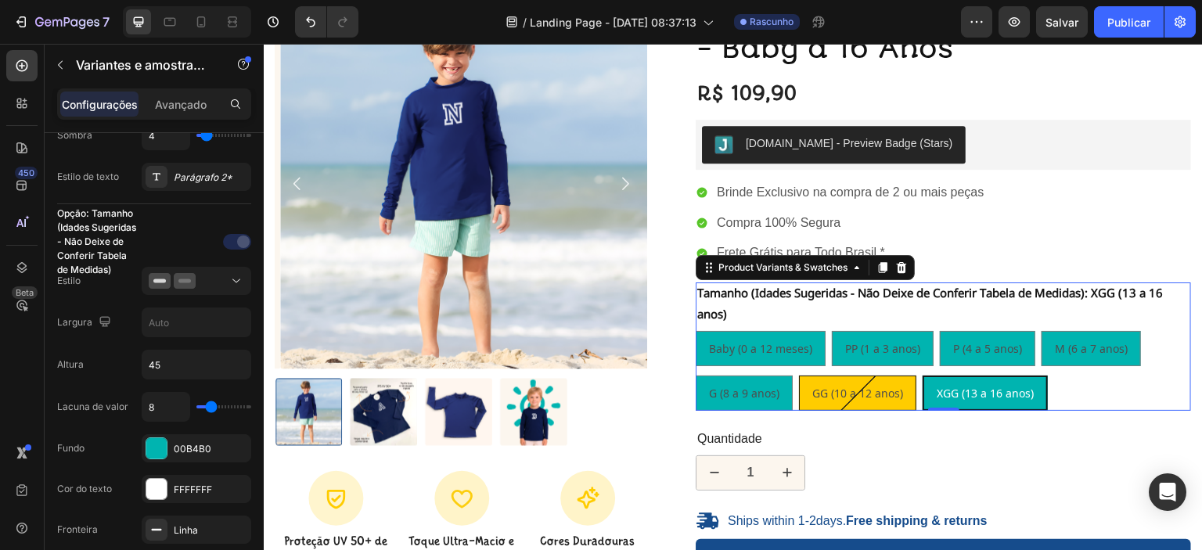
click at [854, 391] on span "GG (10 a 12 anos)" at bounding box center [857, 393] width 91 height 15
click at [799, 376] on input "GG (10 a 12 anos) GG (10 a 12 anos) GG (10 a 12 anos)" at bounding box center [798, 375] width 1 height 1
radio input "true"
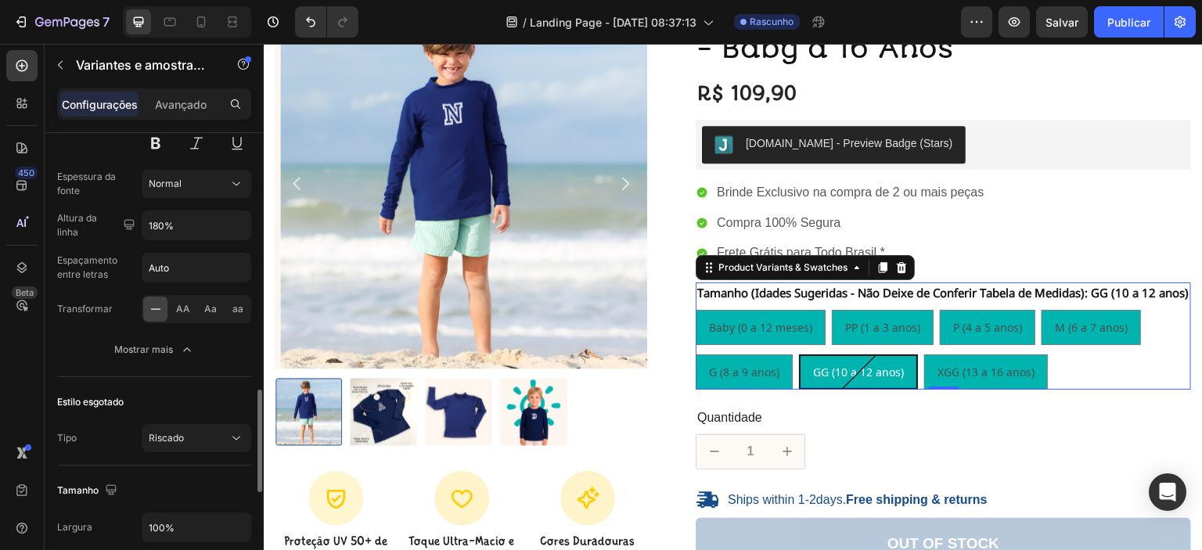
scroll to position [1211, 0]
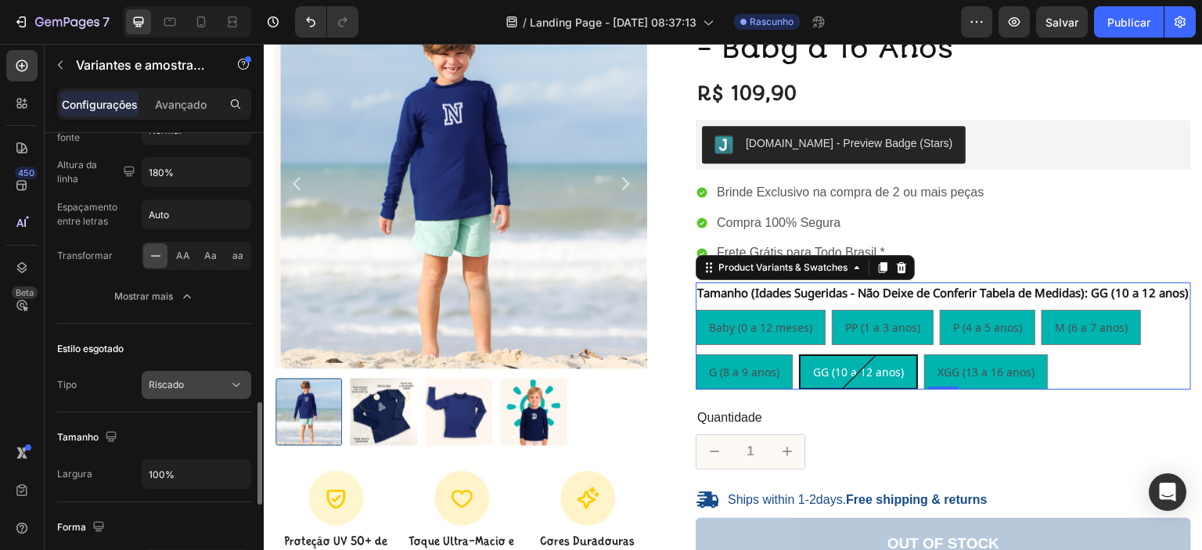
click at [199, 387] on div "Riscado" at bounding box center [189, 385] width 80 height 14
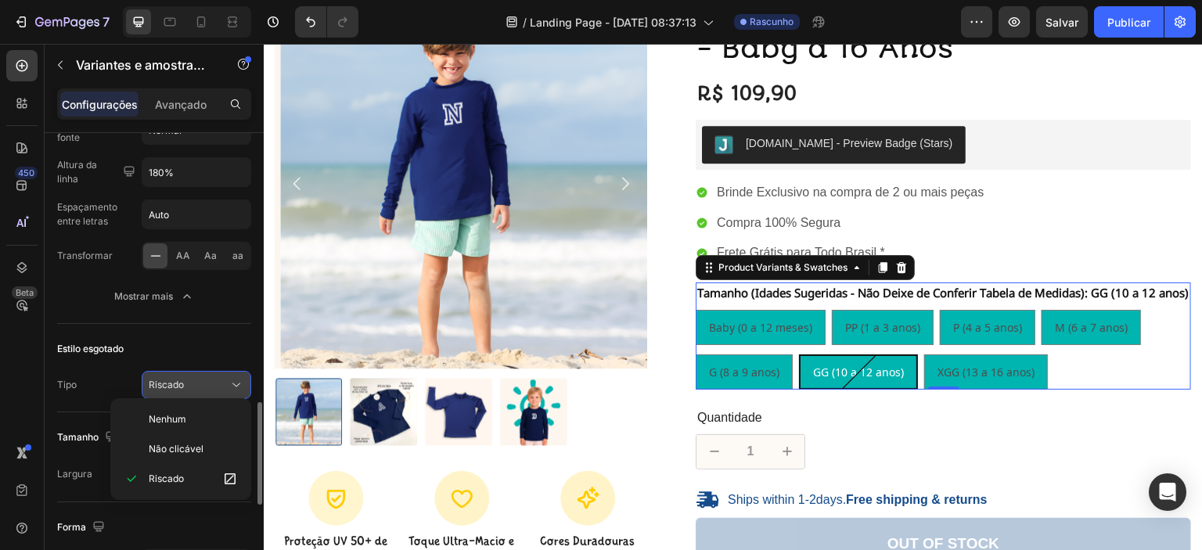
click at [199, 387] on div "Riscado" at bounding box center [189, 385] width 80 height 14
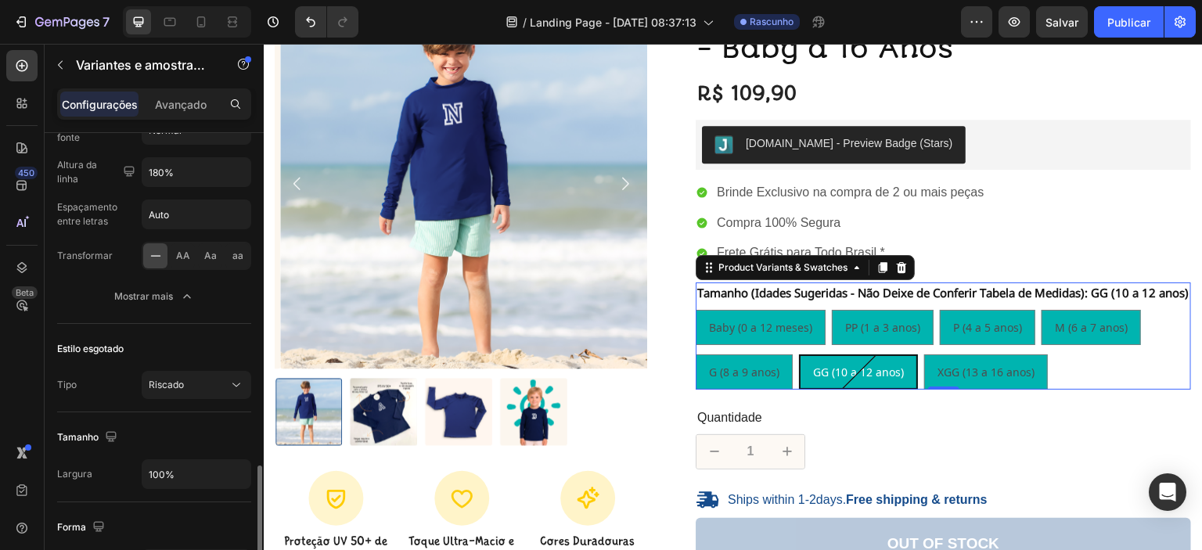
scroll to position [1289, 0]
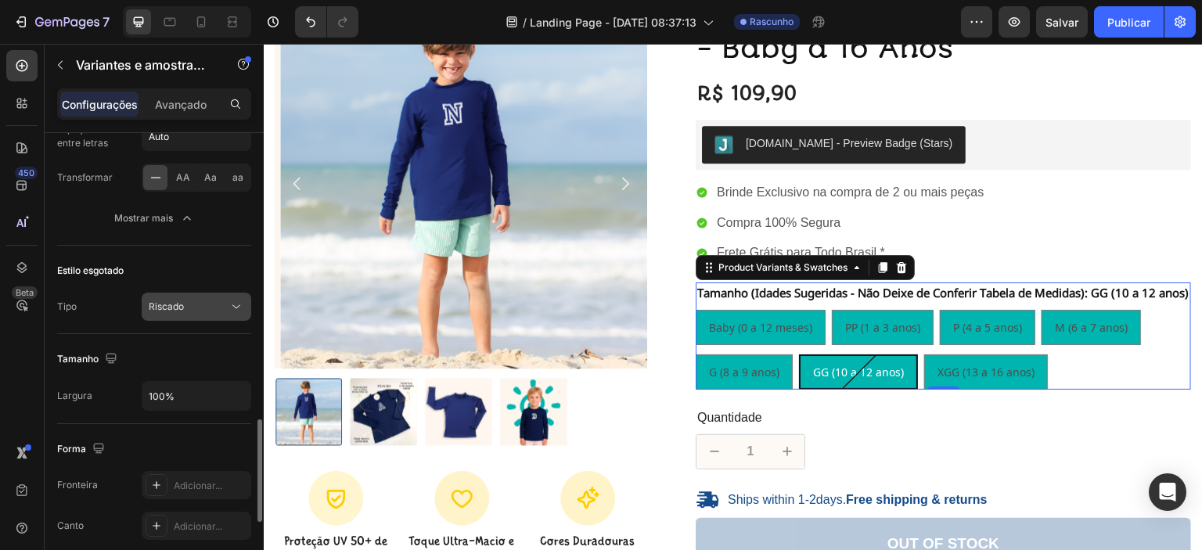
click at [191, 304] on div "Riscado" at bounding box center [189, 307] width 80 height 14
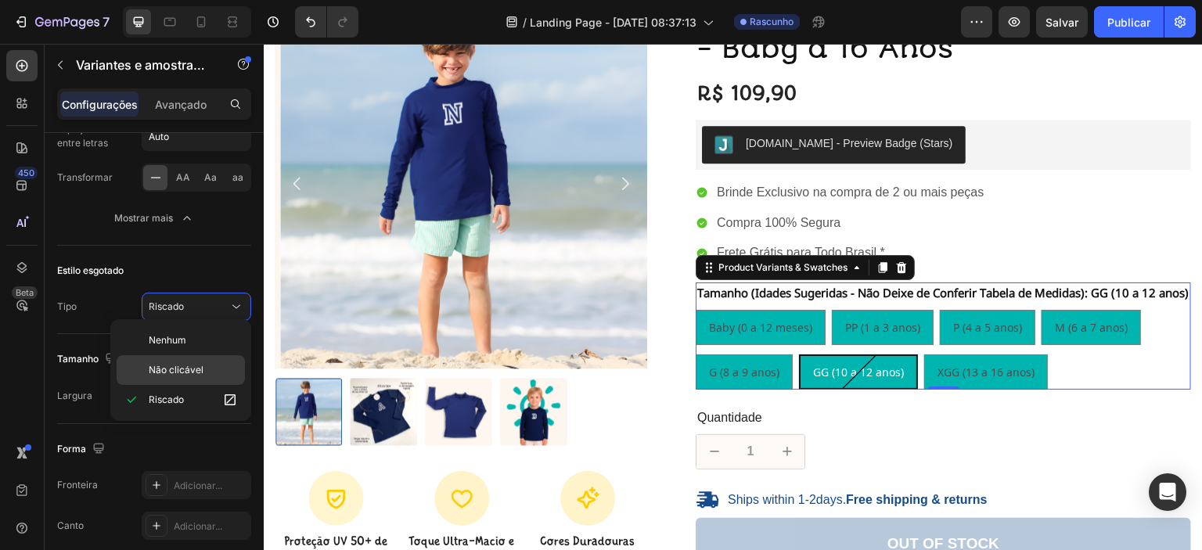
click at [0, 0] on div "Não clicável" at bounding box center [0, 0] width 0 height 0
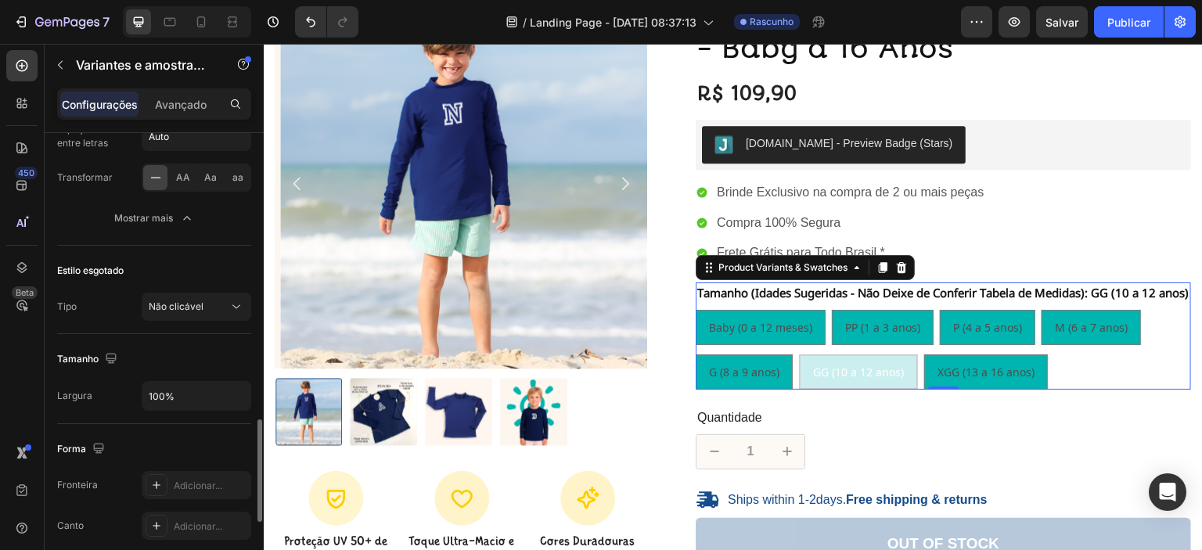
click at [168, 357] on div "Tamanho" at bounding box center [154, 359] width 194 height 25
click at [750, 388] on div "G (8 a 9 anos)" at bounding box center [743, 372] width 95 height 32
click at [696, 354] on input "G (8 a 9 anos) G (8 a 9 anos) G (8 a 9 anos)" at bounding box center [695, 354] width 1 height 1
radio input "true"
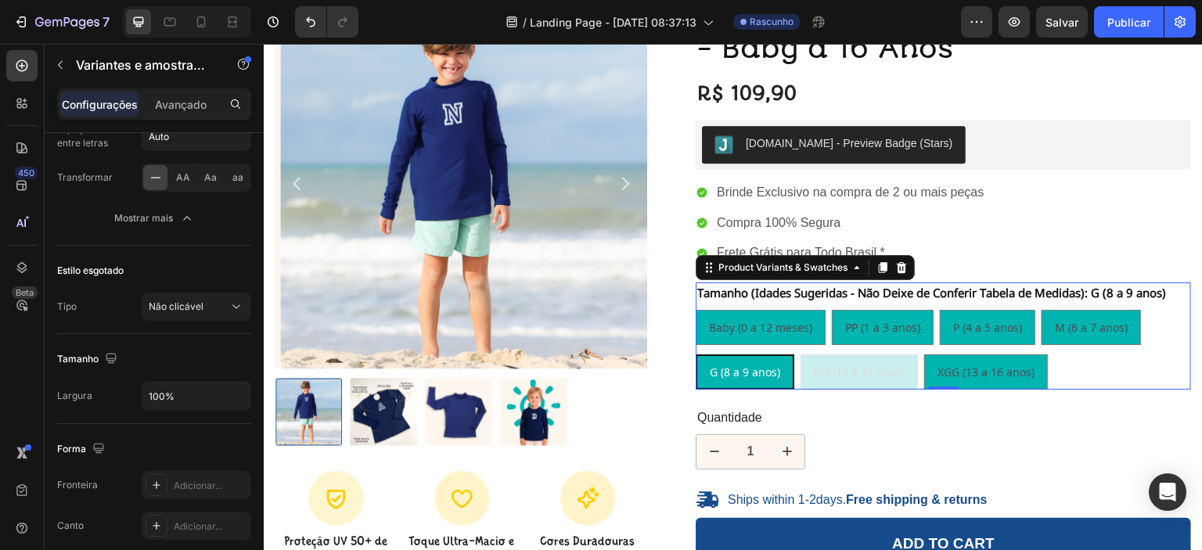
click at [864, 376] on div "Baby (0 a 12 meses) Baby (0 a 12 meses) Baby (0 a 12 meses) PP (1 a 3 anos) PP …" at bounding box center [943, 350] width 495 height 80
click at [958, 381] on div "XGG (13 a 16 anos)" at bounding box center [986, 372] width 122 height 32
click at [924, 354] on input "XGG (13 a 16 anos) XGG (13 a 16 anos) XGG (13 a 16 anos)" at bounding box center [923, 354] width 1 height 1
radio input "true"
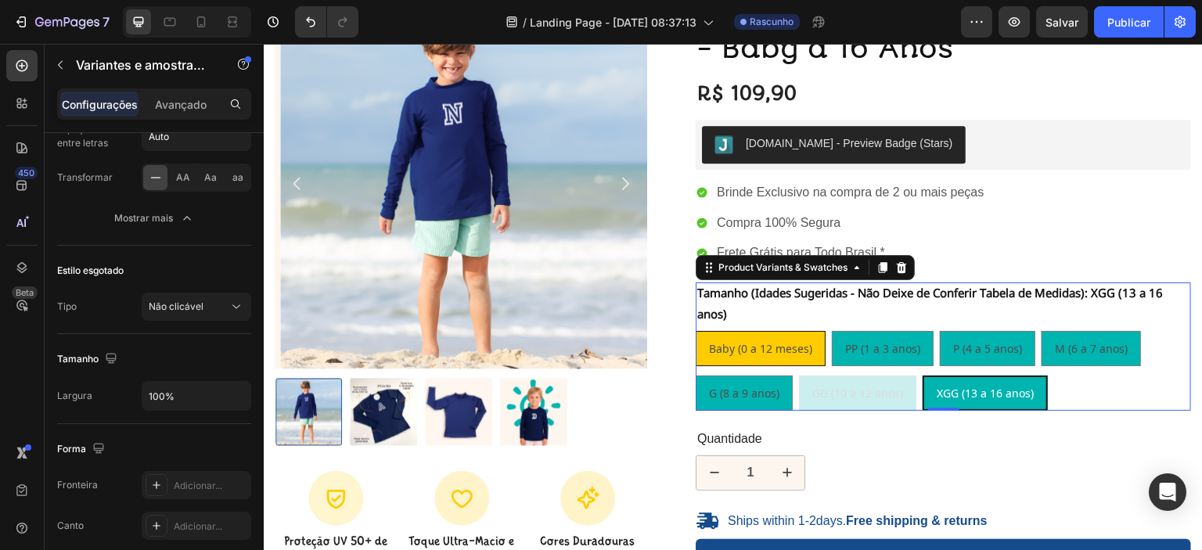
click at [797, 343] on span "Baby (0 a 12 meses)" at bounding box center [760, 348] width 103 height 15
click at [696, 331] on input "Baby (0 a 12 meses) Baby (0 a 12 meses) Baby (0 a 12 meses)" at bounding box center [695, 330] width 1 height 1
radio input "true"
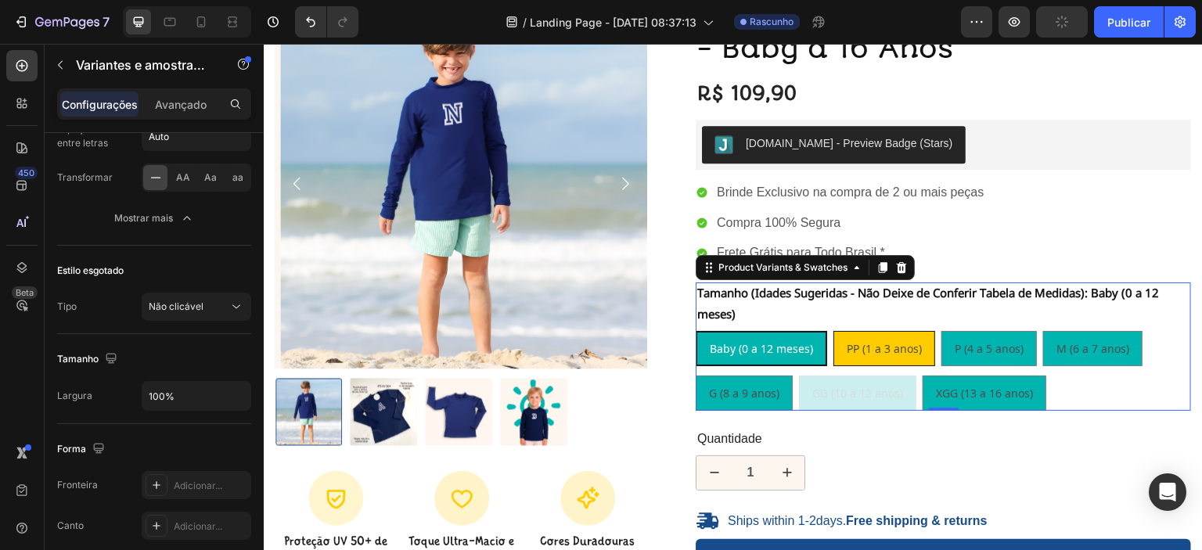
click at [904, 345] on span "PP (1 a 3 anos)" at bounding box center [884, 348] width 75 height 15
click at [833, 331] on input "PP (1 a 3 anos) PP (1 a 3 anos) PP (1 a 3 anos)" at bounding box center [832, 330] width 1 height 1
radio input "true"
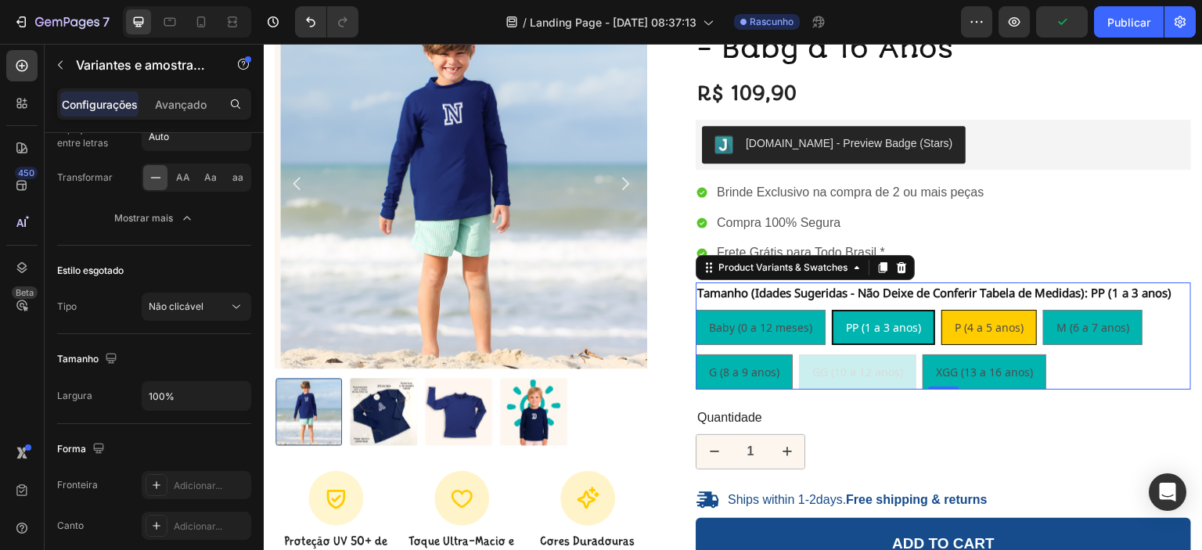
click at [959, 336] on div "P (4 a 5 anos)" at bounding box center [989, 327] width 94 height 32
click at [941, 310] on input "P (4 a 5 anos) P (4 a 5 anos) P (4 a 5 anos)" at bounding box center [940, 309] width 1 height 1
radio input "true"
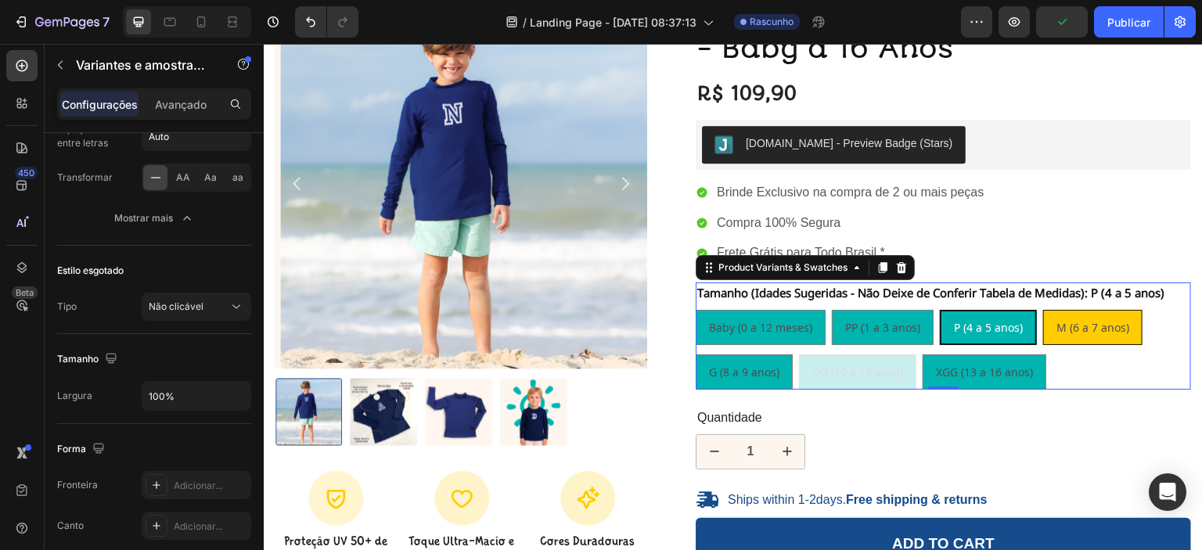
click at [1044, 322] on div "M (6 a 7 anos)" at bounding box center [1093, 327] width 98 height 32
click at [1042, 310] on input "M (6 a 7 anos) M (6 a 7 anos) M (6 a 7 anos)" at bounding box center [1042, 309] width 1 height 1
radio input "true"
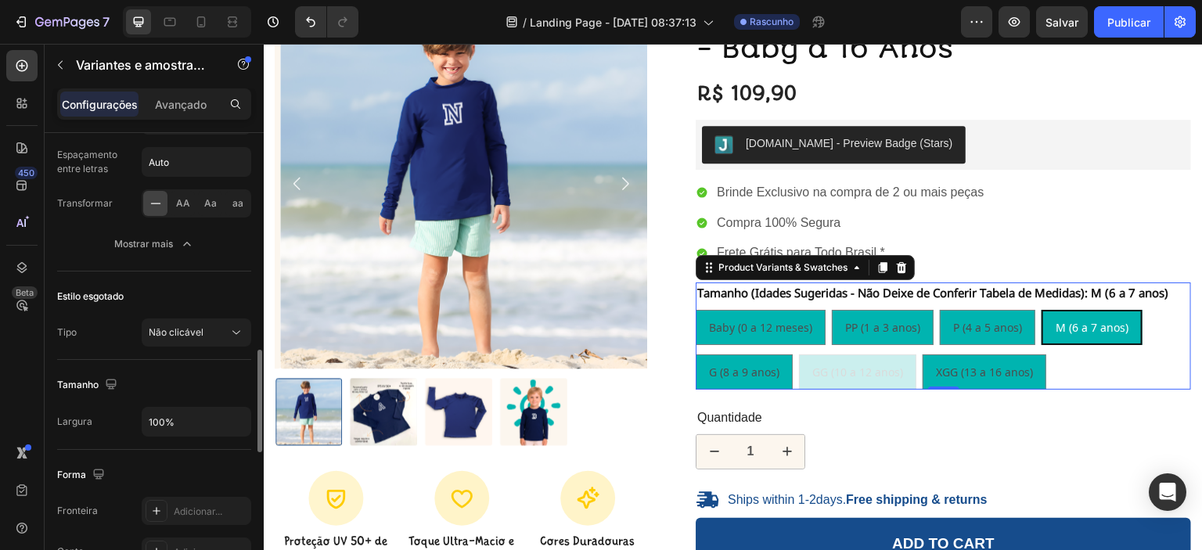
scroll to position [1211, 0]
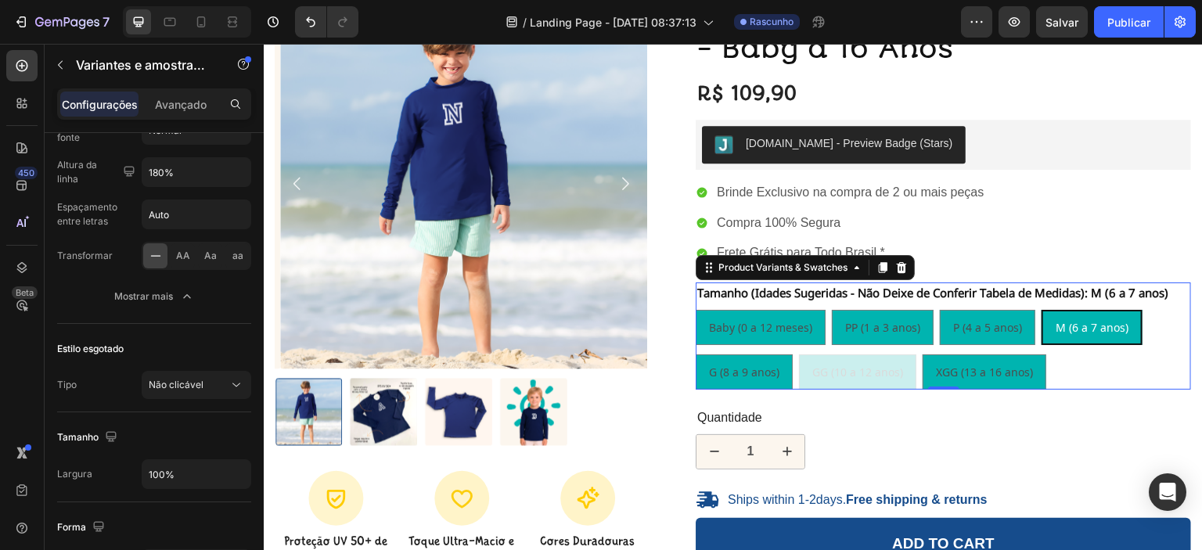
click at [728, 320] on span "Baby (0 a 12 meses)" at bounding box center [760, 327] width 103 height 15
click at [696, 310] on input "Baby (0 a 12 meses) Baby (0 a 12 meses) Baby (0 a 12 meses)" at bounding box center [695, 309] width 1 height 1
radio input "true"
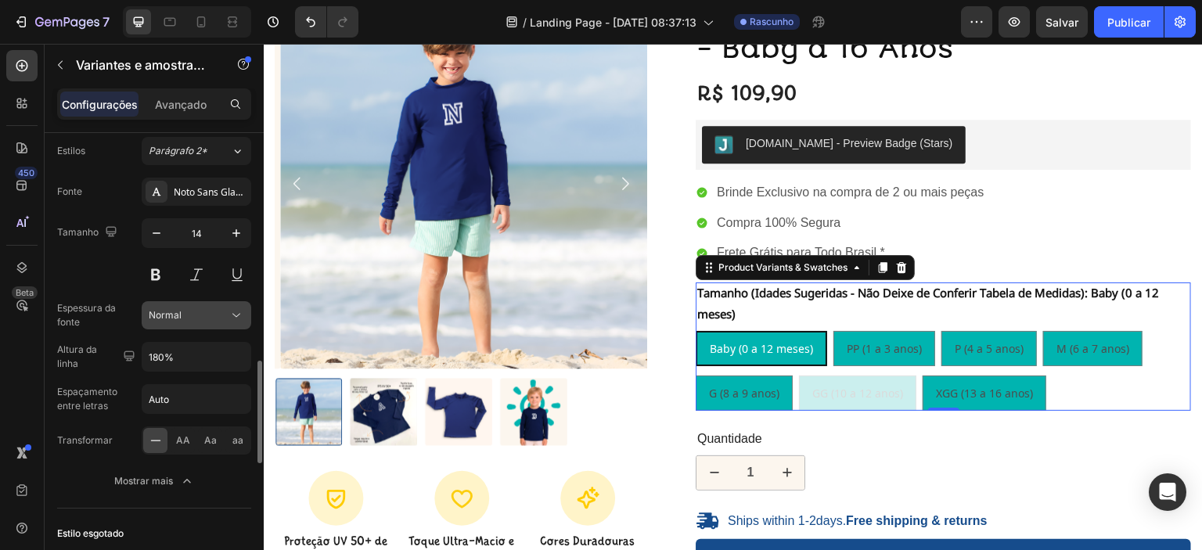
scroll to position [974, 0]
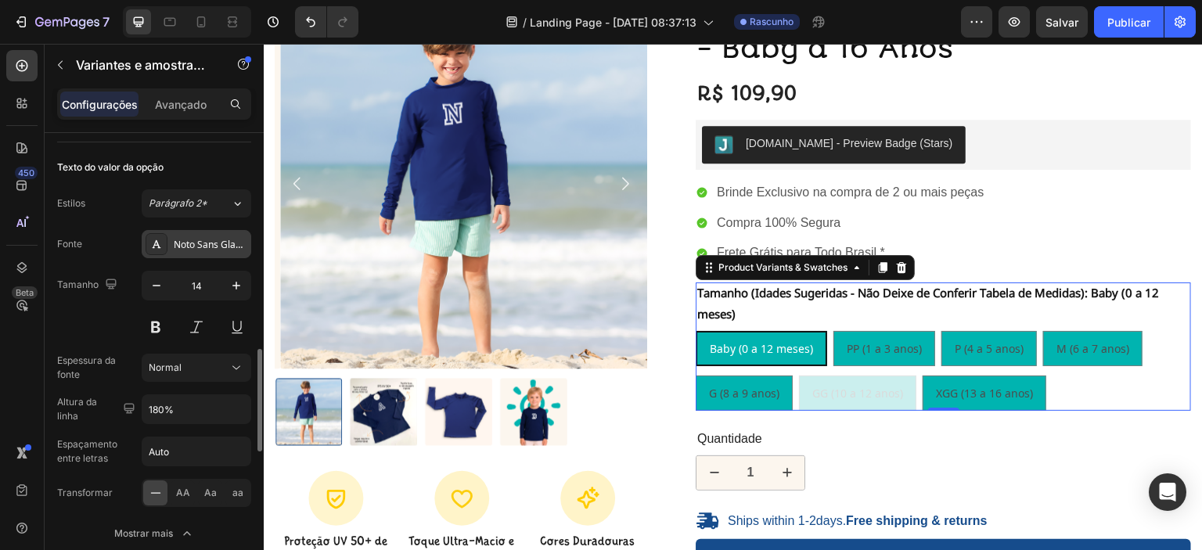
click at [211, 243] on font "Noto Sans Glagolítico" at bounding box center [220, 244] width 93 height 13
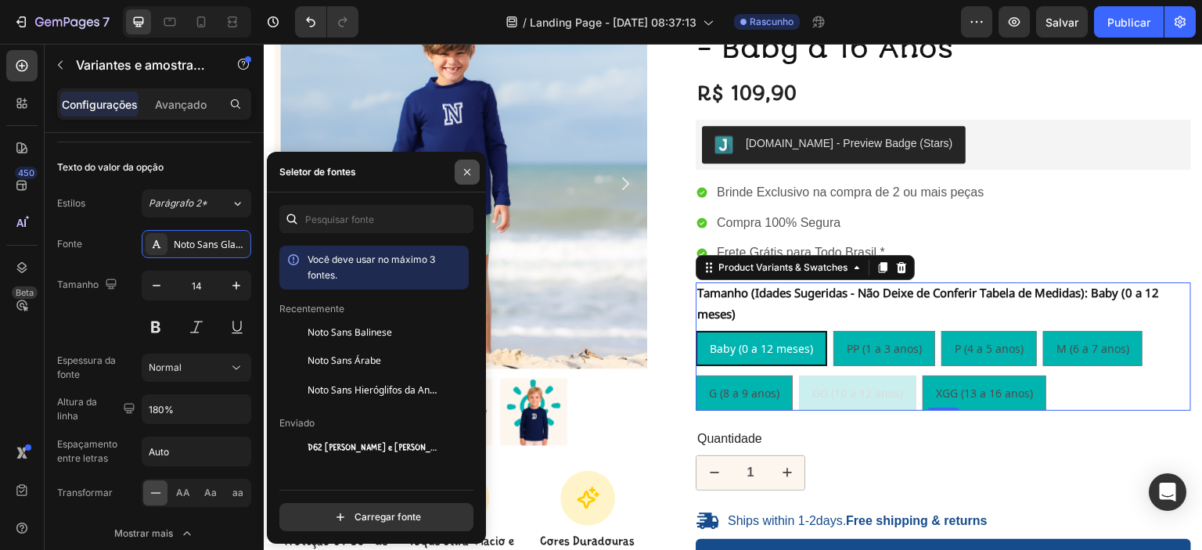
click at [462, 170] on icon "button" at bounding box center [467, 172] width 13 height 13
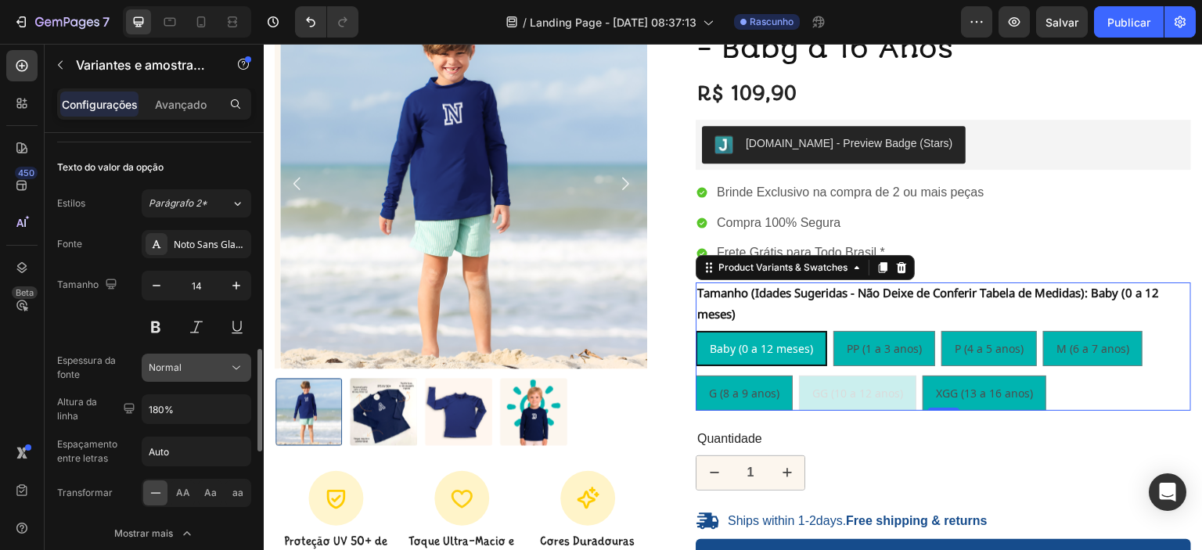
scroll to position [1027, 0]
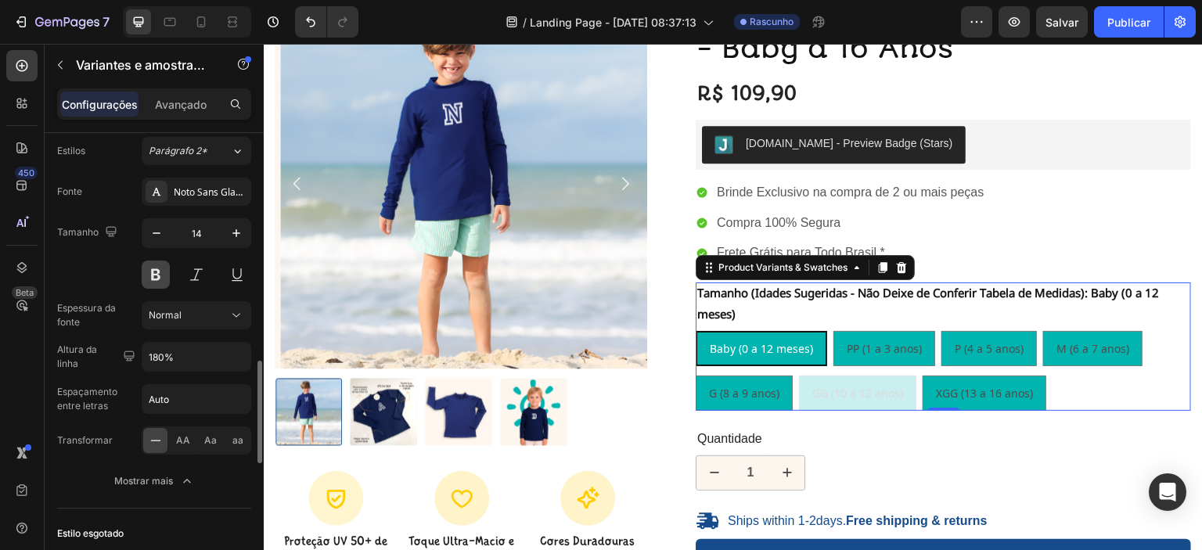
click at [156, 268] on button at bounding box center [156, 275] width 28 height 28
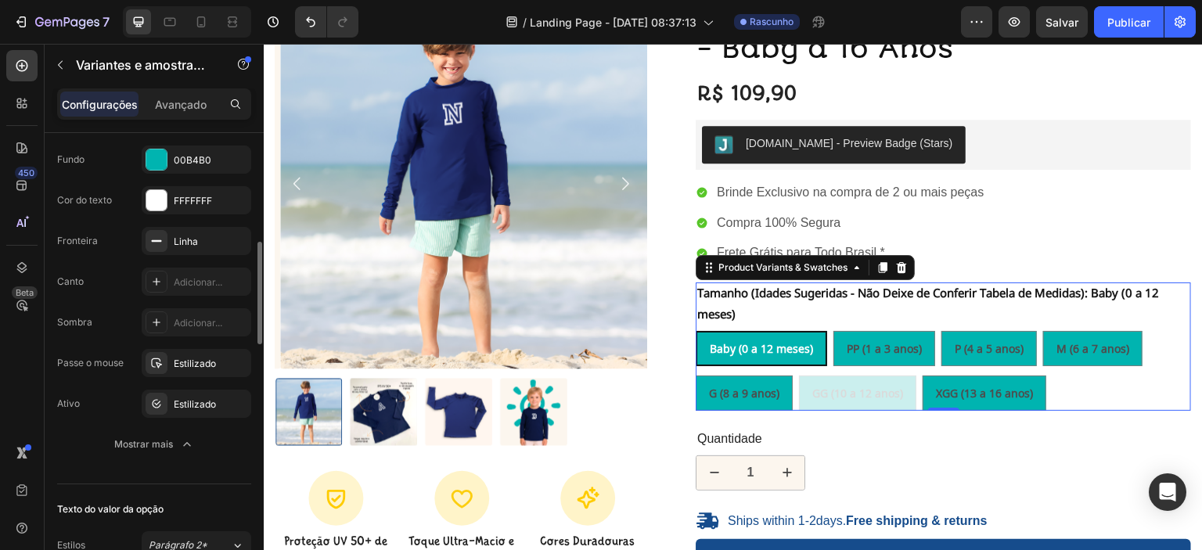
scroll to position [580, 0]
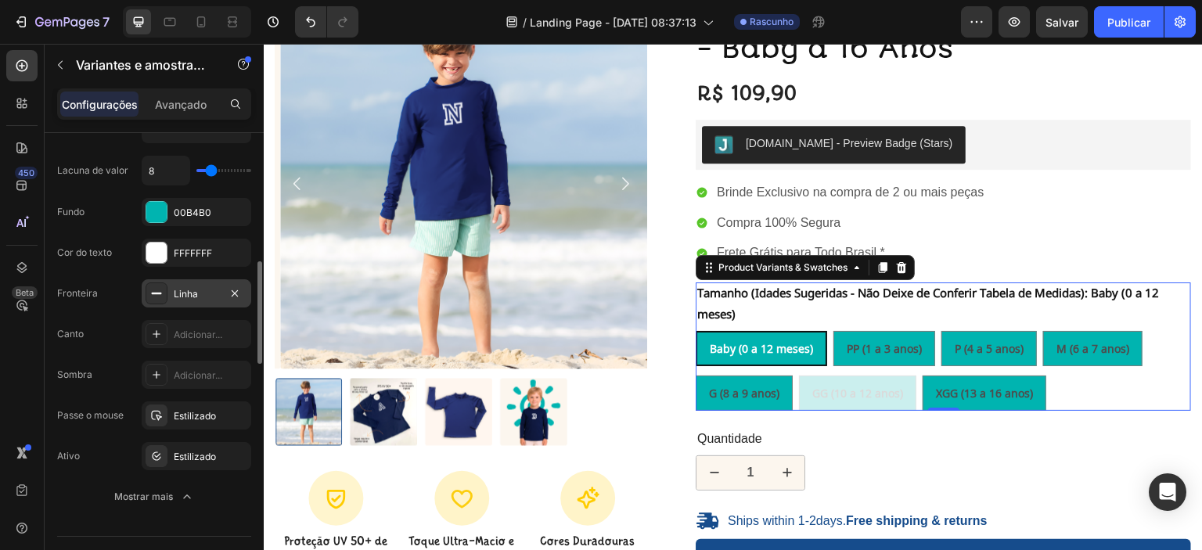
click at [156, 295] on icon at bounding box center [156, 293] width 13 height 13
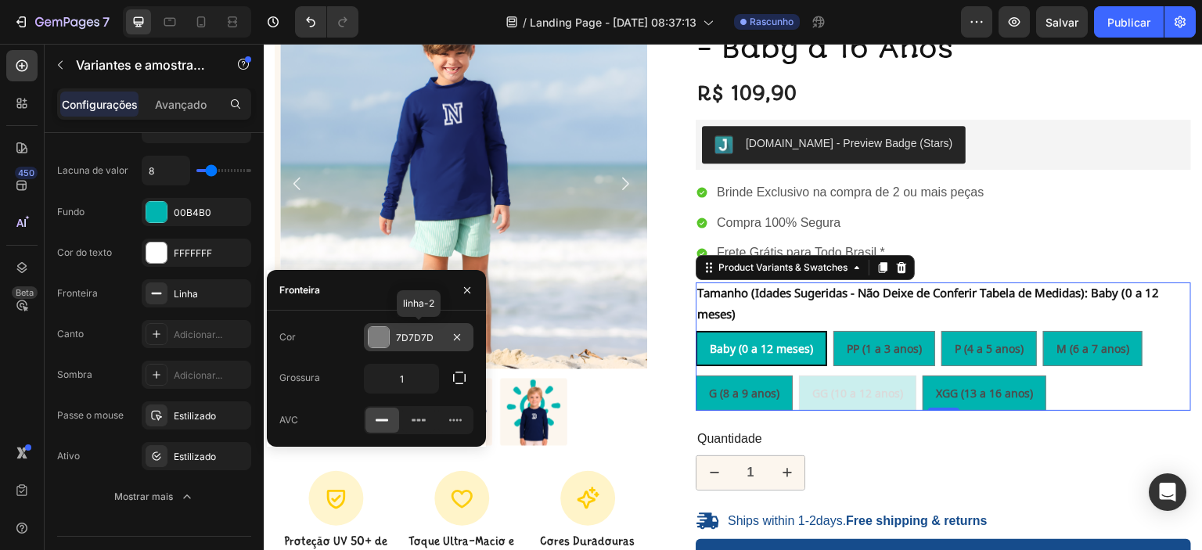
click at [377, 341] on div at bounding box center [379, 337] width 20 height 20
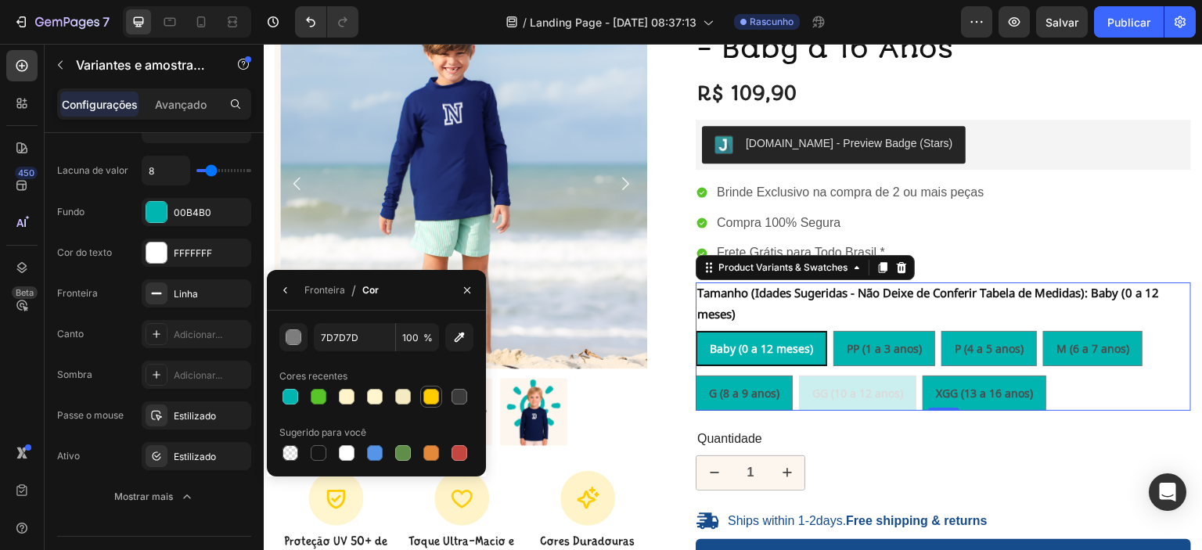
click at [432, 397] on div at bounding box center [431, 397] width 16 height 16
click at [457, 451] on div at bounding box center [459, 453] width 16 height 16
click at [291, 397] on div at bounding box center [290, 397] width 16 height 16
type input "00B4B0"
click at [155, 210] on div at bounding box center [156, 212] width 20 height 20
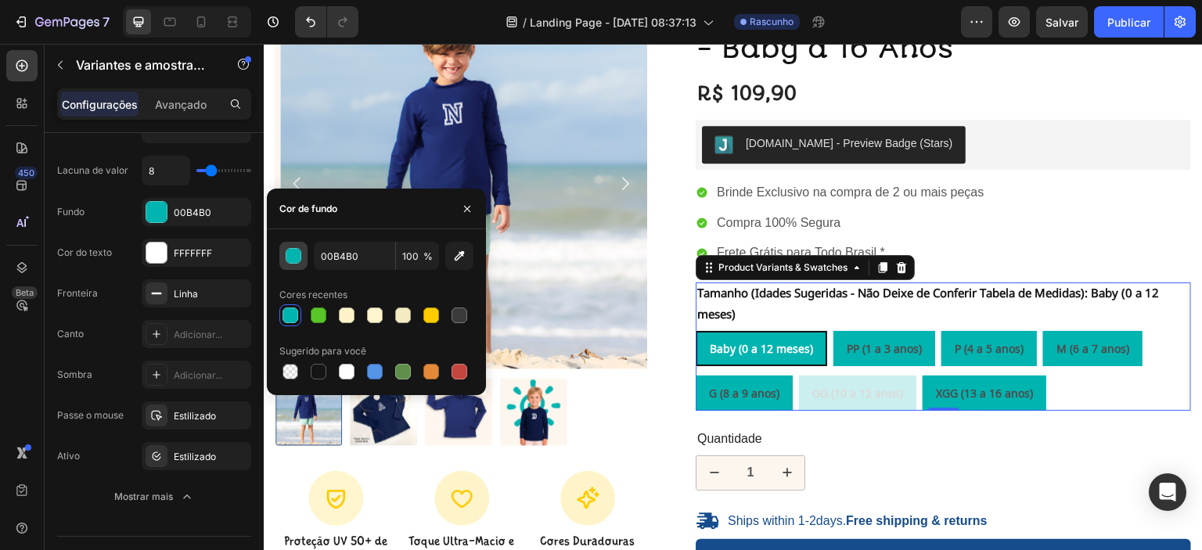
click at [295, 257] on div "button" at bounding box center [294, 257] width 16 height 16
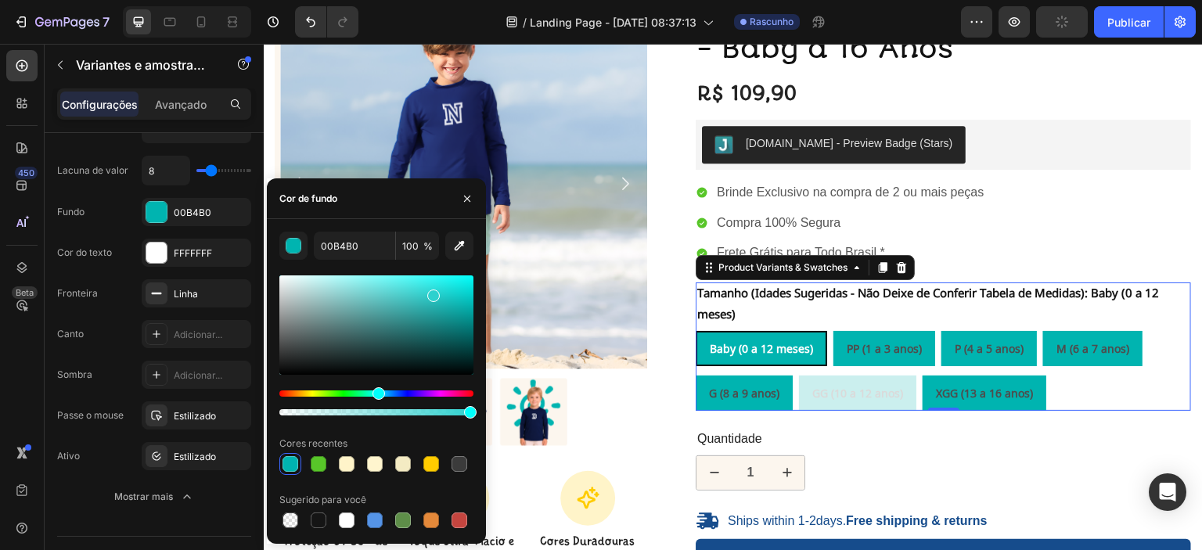
click at [432, 293] on div at bounding box center [376, 324] width 194 height 99
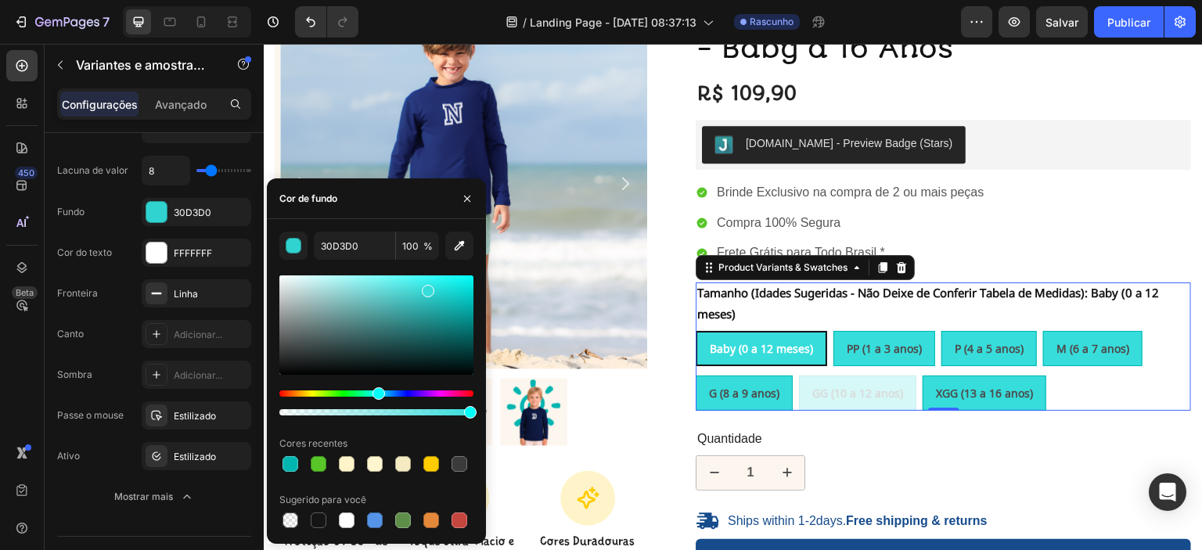
type input "37DDDB"
click at [426, 288] on div at bounding box center [428, 291] width 13 height 13
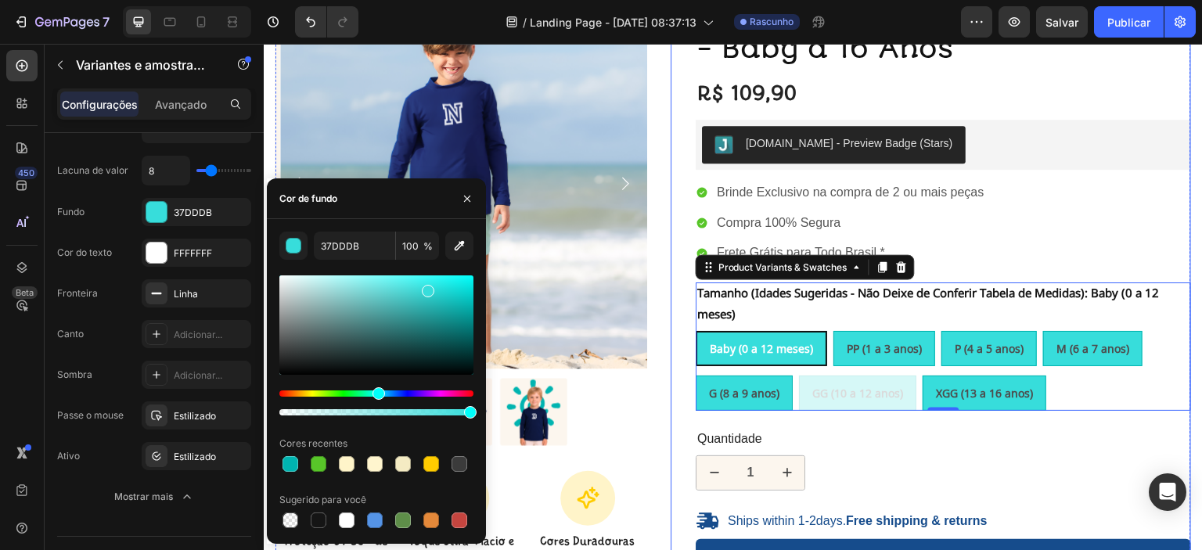
click at [671, 379] on div "Camisa UV Azul Marinho INICIAL - Baby a 16 Anos Product Title R$ 109,90 Product…" at bounding box center [931, 382] width 520 height 768
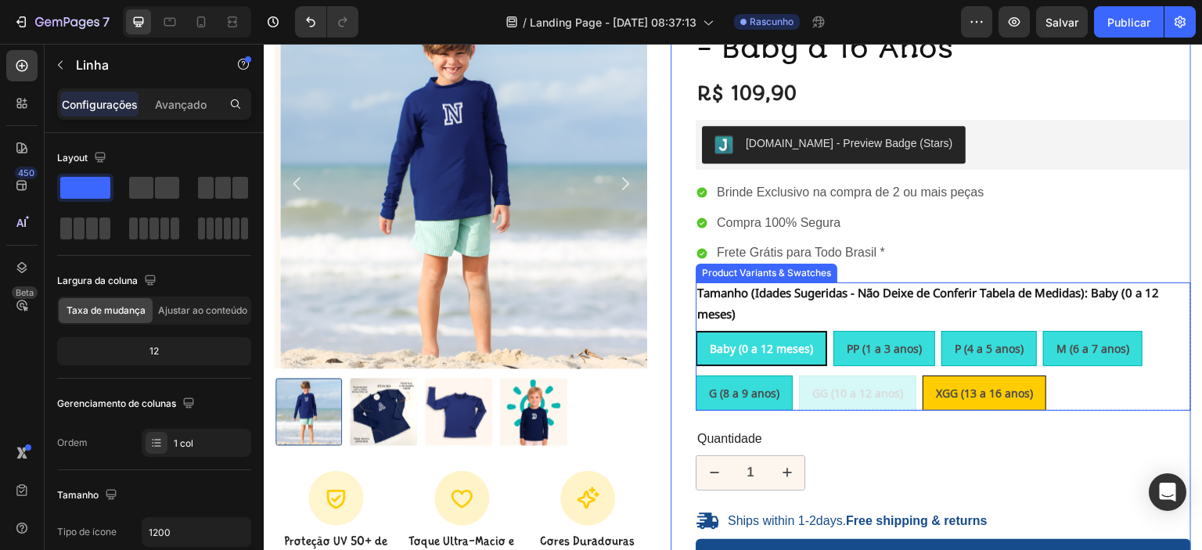
click at [969, 404] on div "XGG (13 a 16 anos)" at bounding box center [984, 393] width 122 height 32
click at [922, 376] on input "XGG (13 a 16 anos) XGG (13 a 16 anos) XGG (13 a 16 anos)" at bounding box center [922, 375] width 1 height 1
radio input "true"
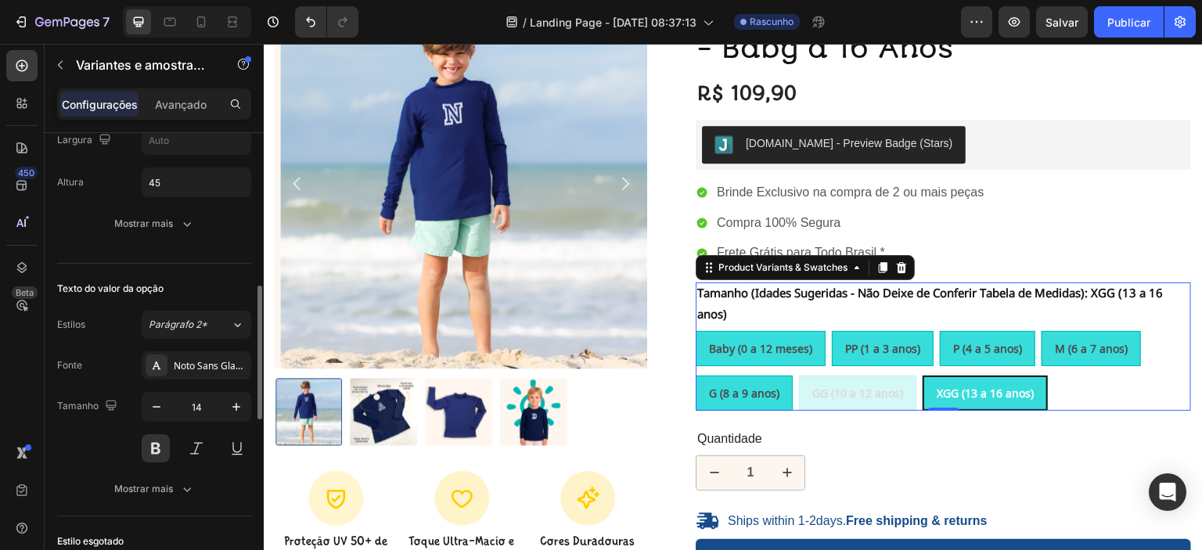
scroll to position [552, 0]
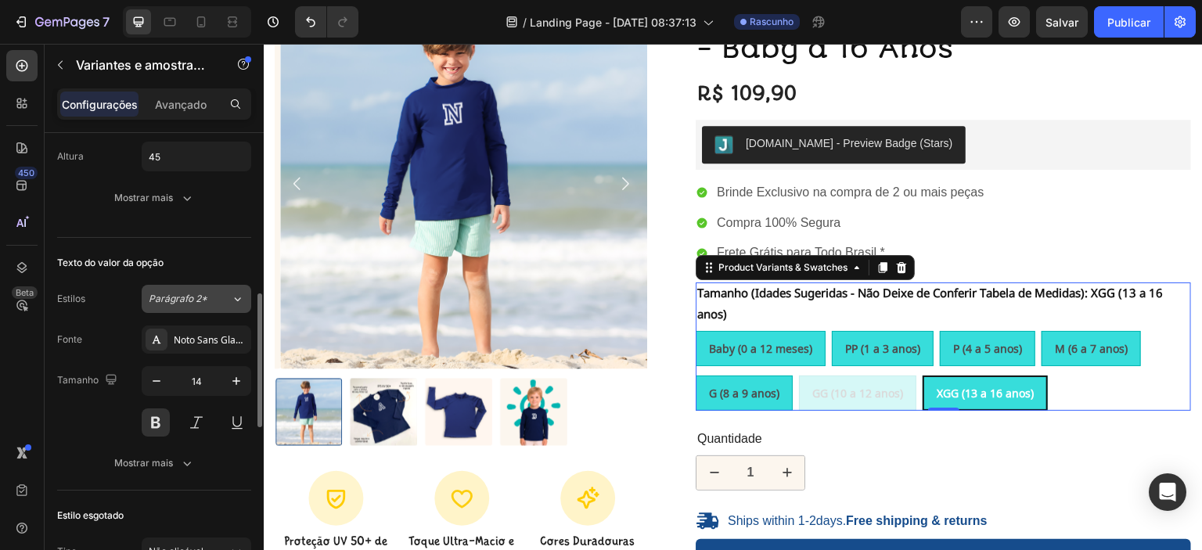
click at [215, 300] on div "Parágrafo 2*" at bounding box center [190, 299] width 82 height 14
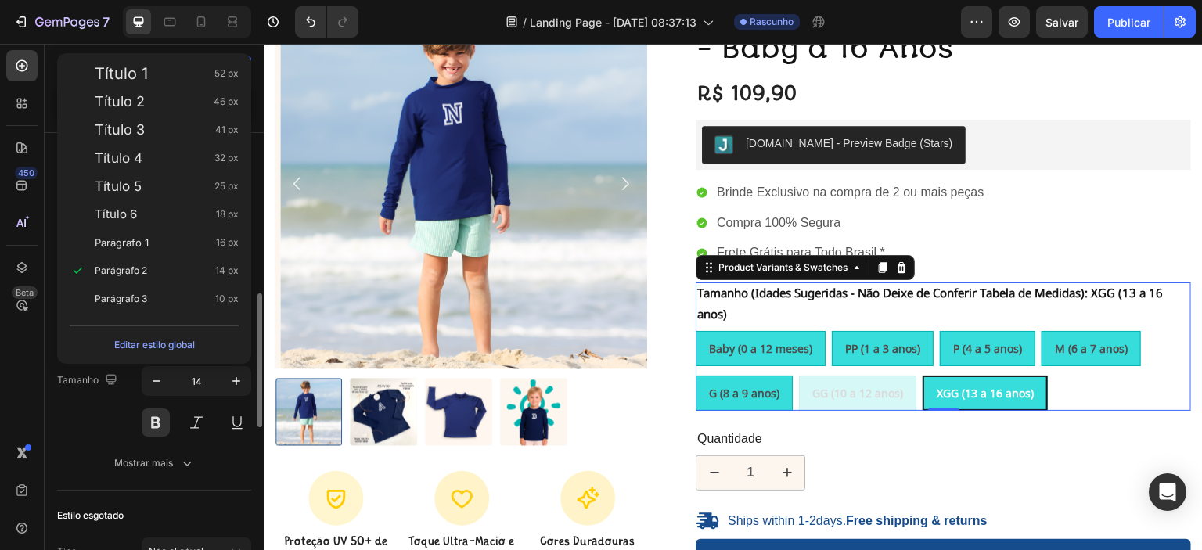
click at [91, 413] on div "Tamanho 14" at bounding box center [154, 401] width 194 height 70
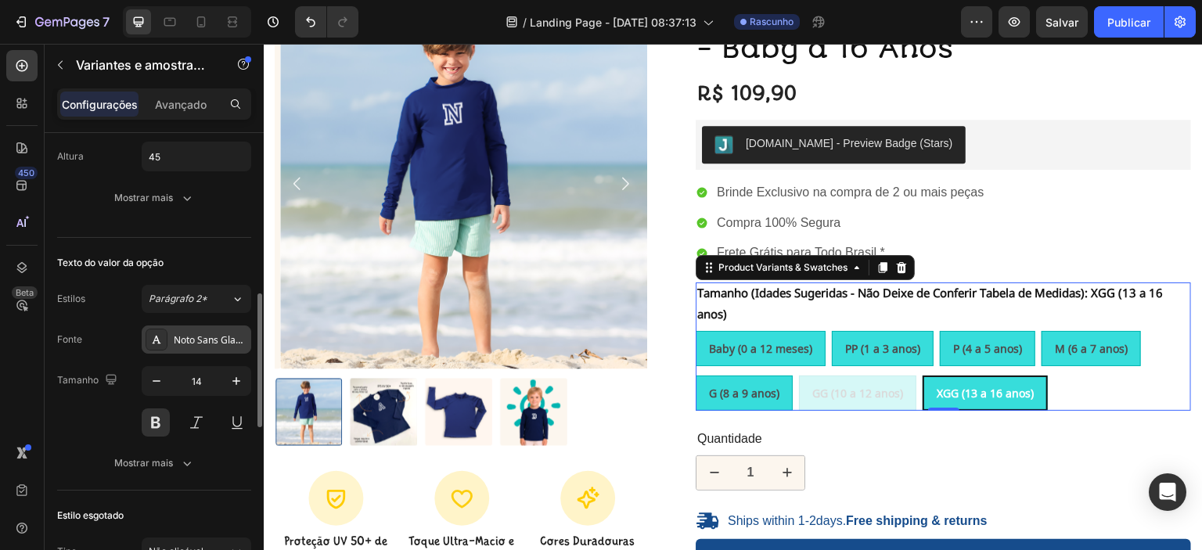
click at [186, 346] on div "Noto Sans Glagolítico" at bounding box center [197, 339] width 110 height 28
click at [86, 415] on div "Tamanho 14" at bounding box center [154, 401] width 194 height 70
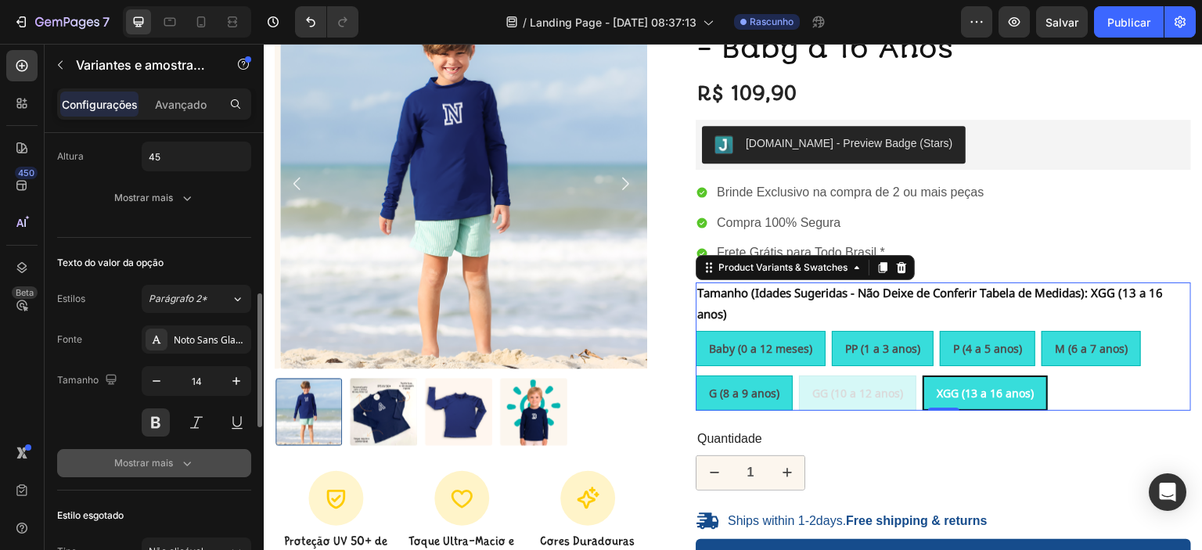
click at [168, 457] on font "Mostrar mais" at bounding box center [143, 463] width 59 height 12
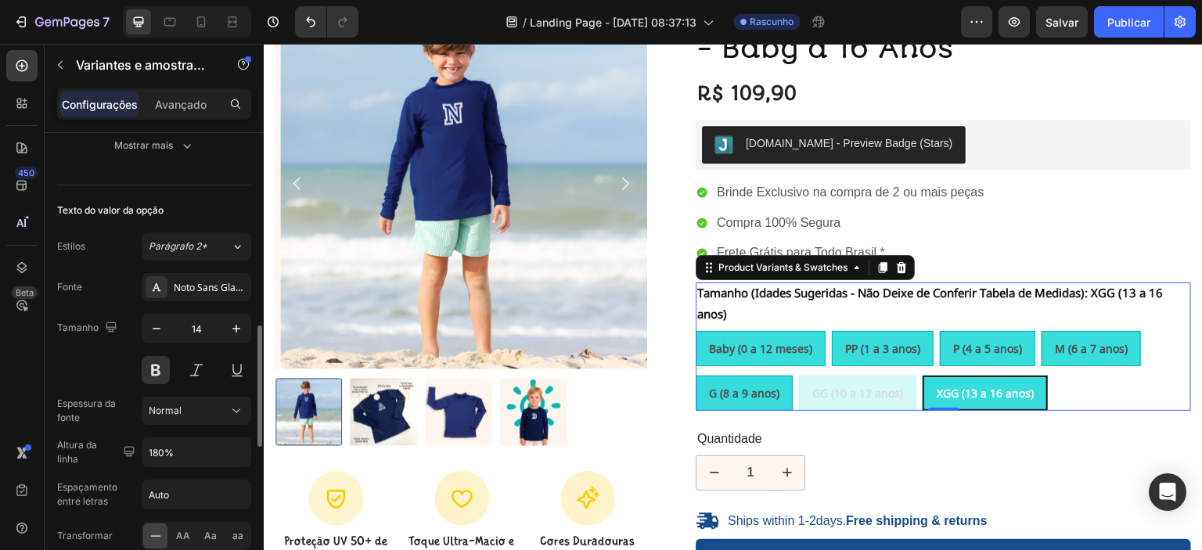
scroll to position [657, 0]
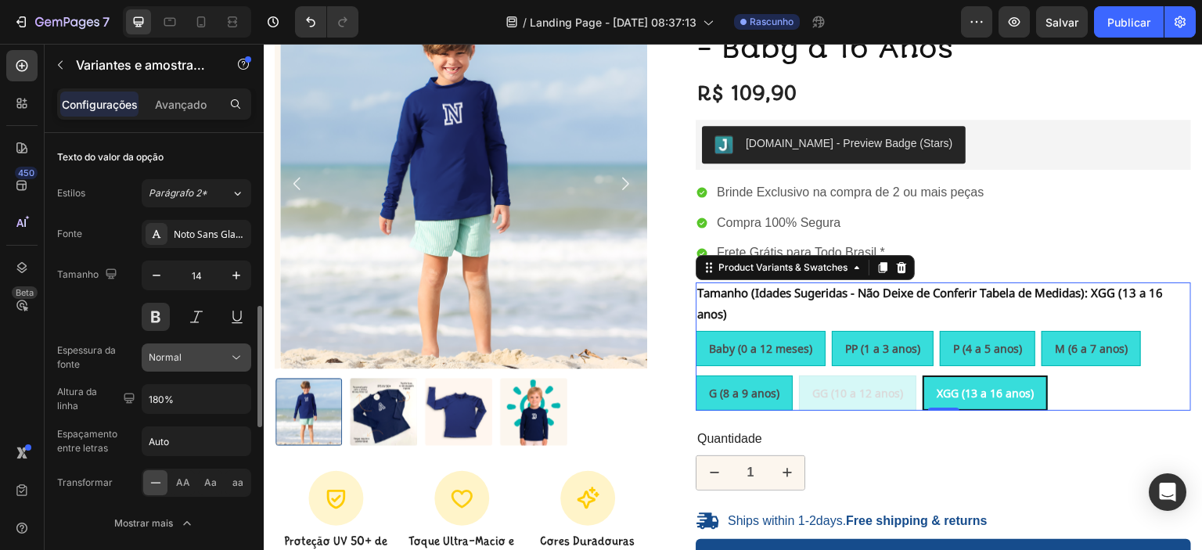
click at [214, 358] on div "Normal" at bounding box center [189, 358] width 80 height 14
click at [210, 361] on div "Normal" at bounding box center [189, 358] width 80 height 14
click at [189, 362] on div "Normal" at bounding box center [196, 358] width 95 height 16
click at [182, 358] on div "Normal" at bounding box center [189, 358] width 80 height 14
click at [185, 476] on font "AA" at bounding box center [183, 482] width 14 height 12
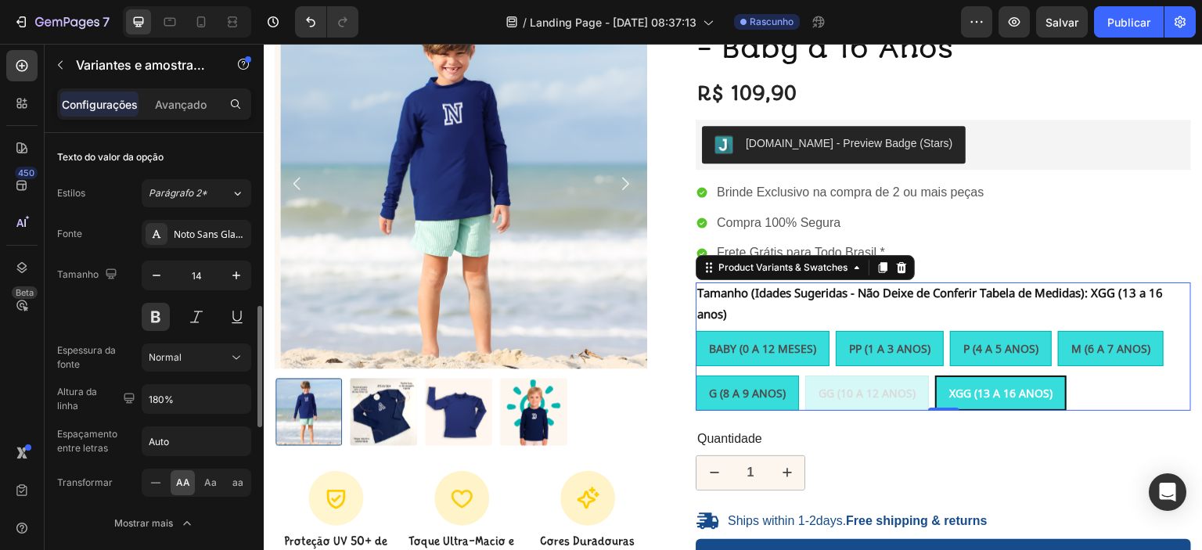
click at [185, 476] on font "AA" at bounding box center [183, 482] width 14 height 12
click at [212, 480] on font "Aa" at bounding box center [210, 482] width 13 height 12
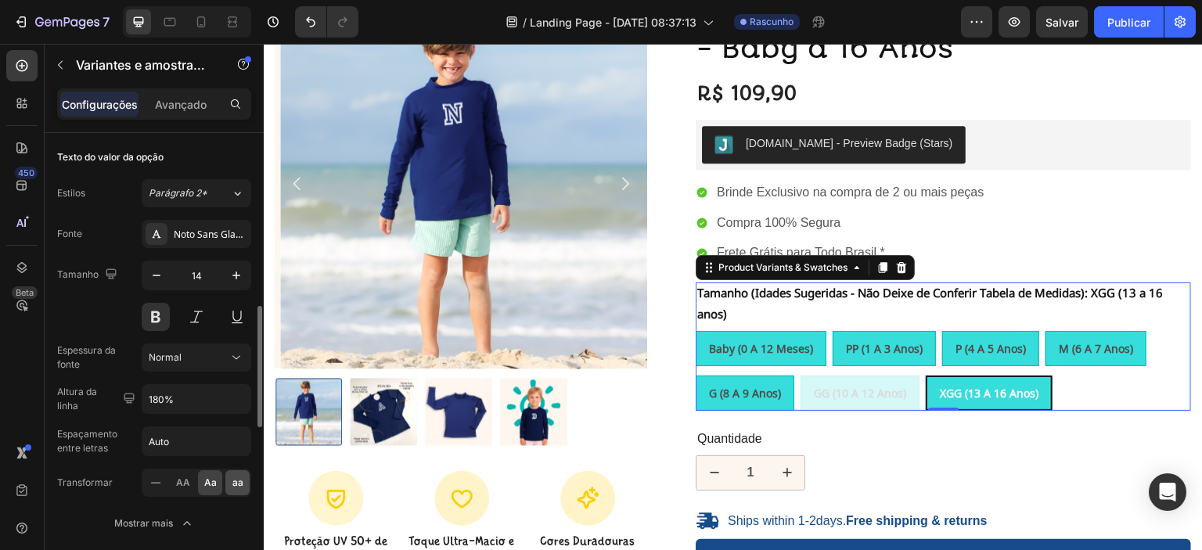
click at [229, 481] on div "aa" at bounding box center [237, 482] width 24 height 25
click at [210, 482] on font "Aa" at bounding box center [210, 482] width 13 height 12
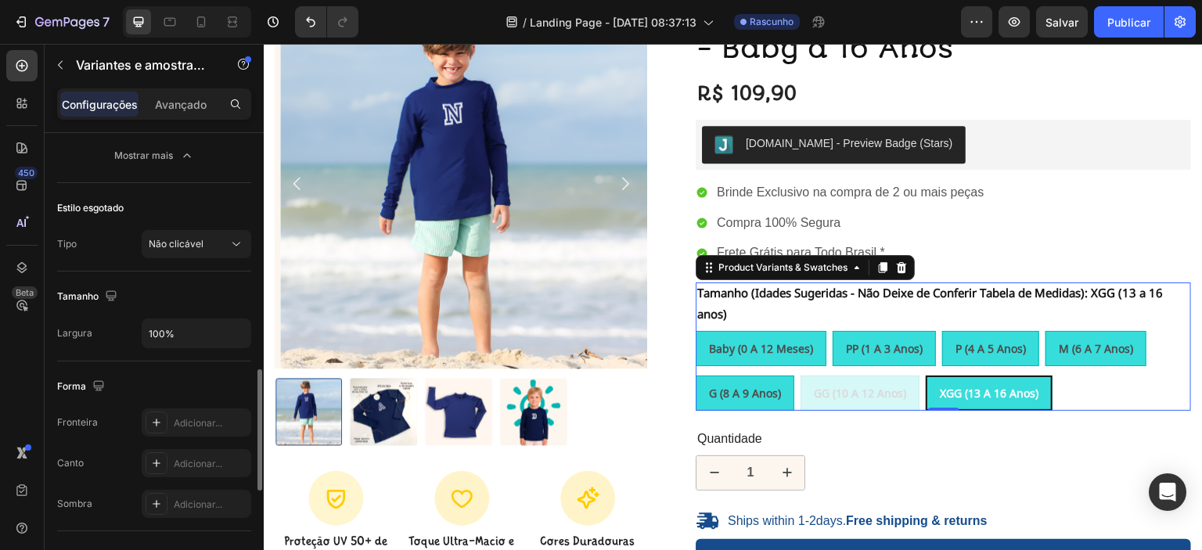
scroll to position [1052, 0]
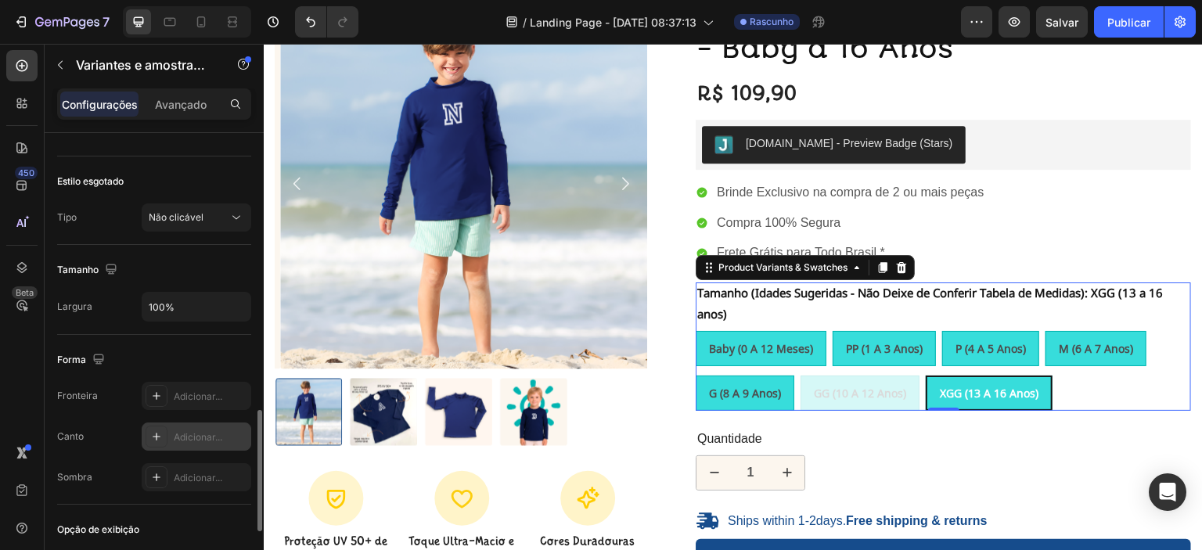
click at [159, 437] on icon at bounding box center [156, 436] width 13 height 13
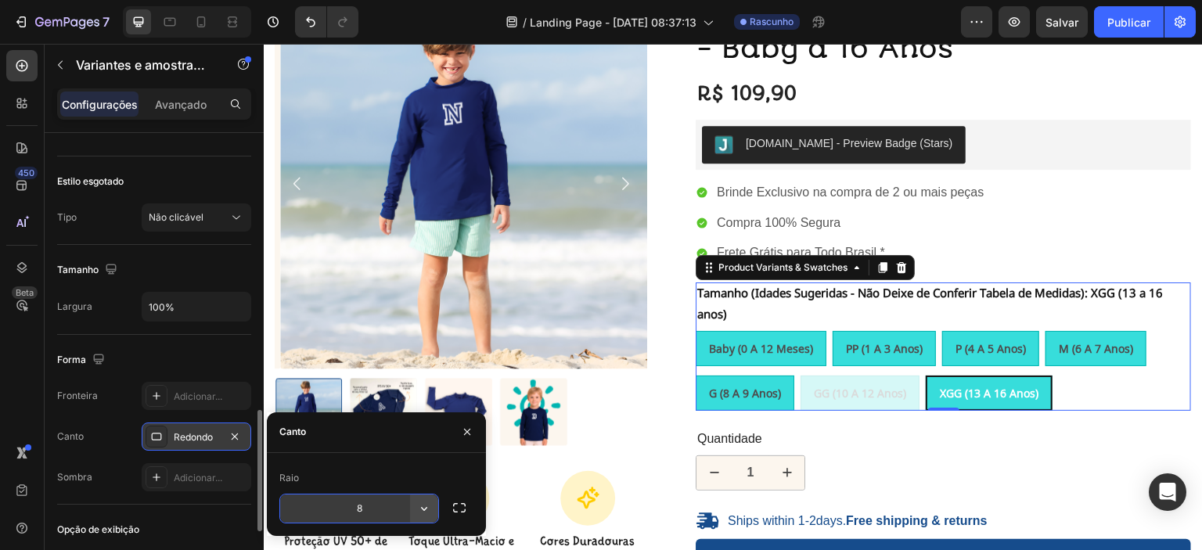
click at [420, 516] on button "button" at bounding box center [424, 508] width 28 height 28
click at [375, 509] on input "8" at bounding box center [359, 508] width 158 height 28
drag, startPoint x: 375, startPoint y: 509, endPoint x: 347, endPoint y: 512, distance: 27.5
click at [347, 512] on input "8" at bounding box center [359, 508] width 158 height 28
type input "20"
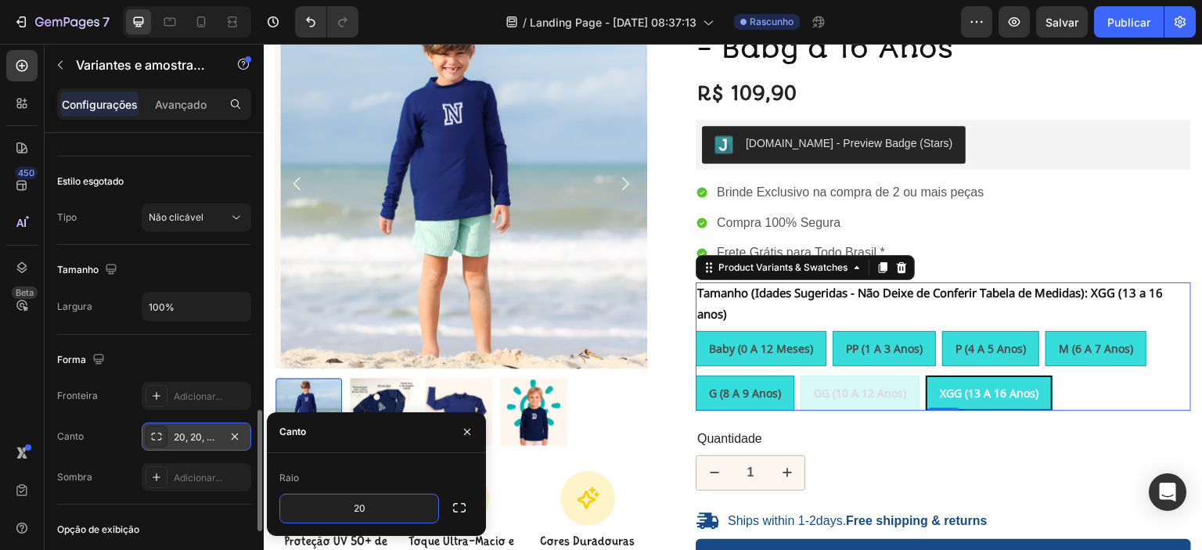
click at [84, 434] on div "Canto 20, 20, 20, 20" at bounding box center [154, 436] width 194 height 28
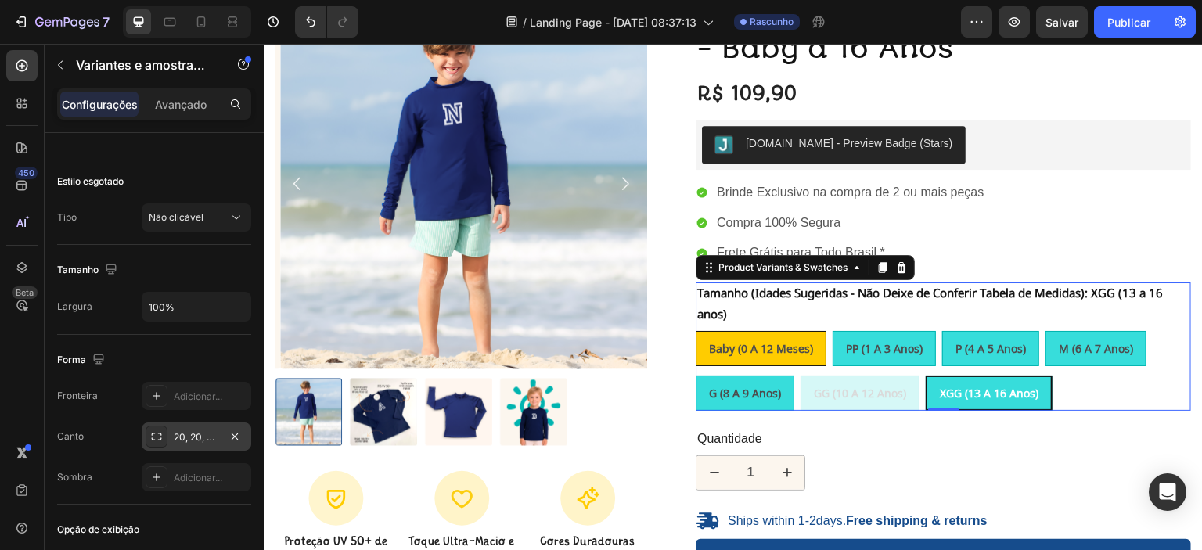
click at [796, 335] on div "Baby (0 a 12 meses)" at bounding box center [760, 349] width 129 height 32
click at [696, 331] on input "Baby (0 a 12 meses) Baby (0 a 12 meses) Baby (0 a 12 meses)" at bounding box center [695, 330] width 1 height 1
radio input "true"
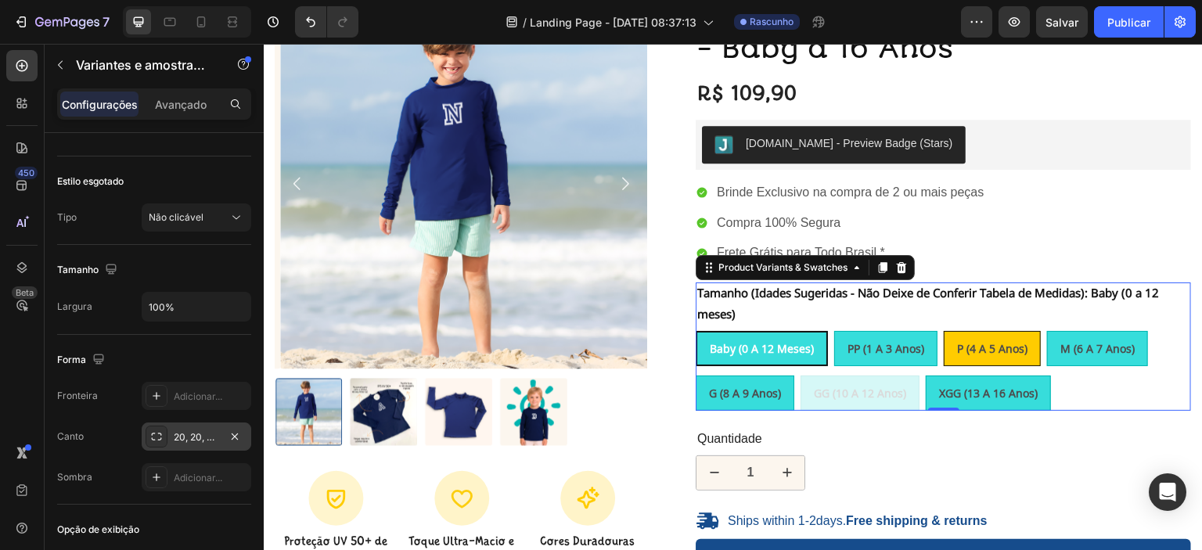
click at [958, 349] on span "P (4 a 5 anos)" at bounding box center [992, 348] width 70 height 15
click at [944, 331] on input "P (4 a 5 anos) P (4 a 5 anos) P (4 a 5 anos)" at bounding box center [943, 330] width 1 height 1
radio input "true"
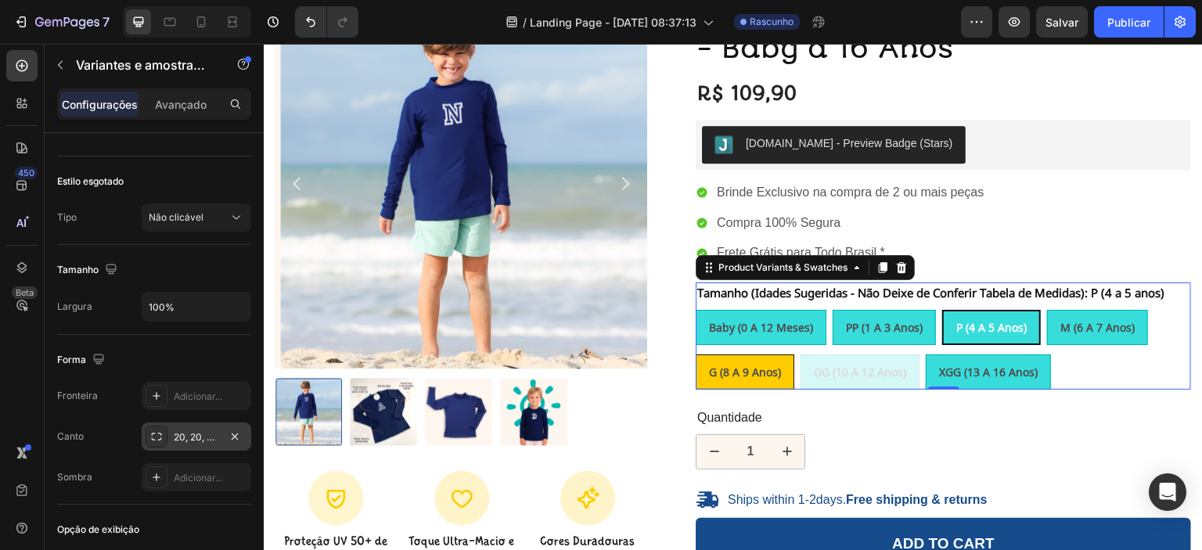
click at [744, 371] on span "G (8 a 9 anos)" at bounding box center [745, 372] width 72 height 15
click at [696, 354] on input "G (8 a 9 anos) G (8 a 9 anos) G (8 a 9 anos)" at bounding box center [695, 354] width 1 height 1
radio input "true"
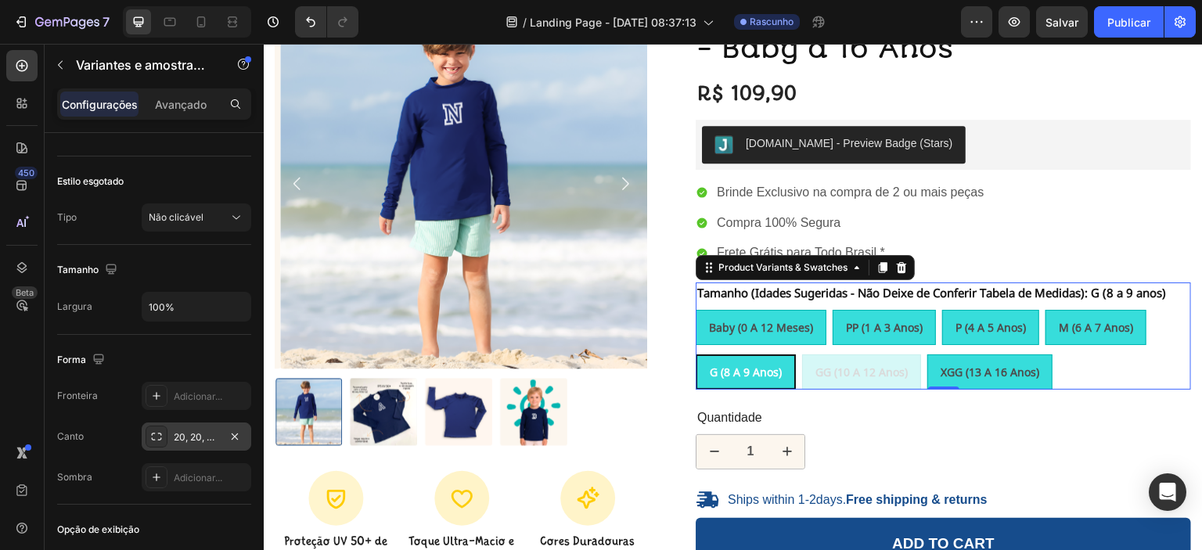
click at [979, 371] on span "XGG (13 a 16 anos)" at bounding box center [989, 372] width 99 height 15
click at [927, 354] on input "XGG (13 a 16 anos) XGG (13 a 16 anos) XGG (13 a 16 anos)" at bounding box center [926, 354] width 1 height 1
radio input "true"
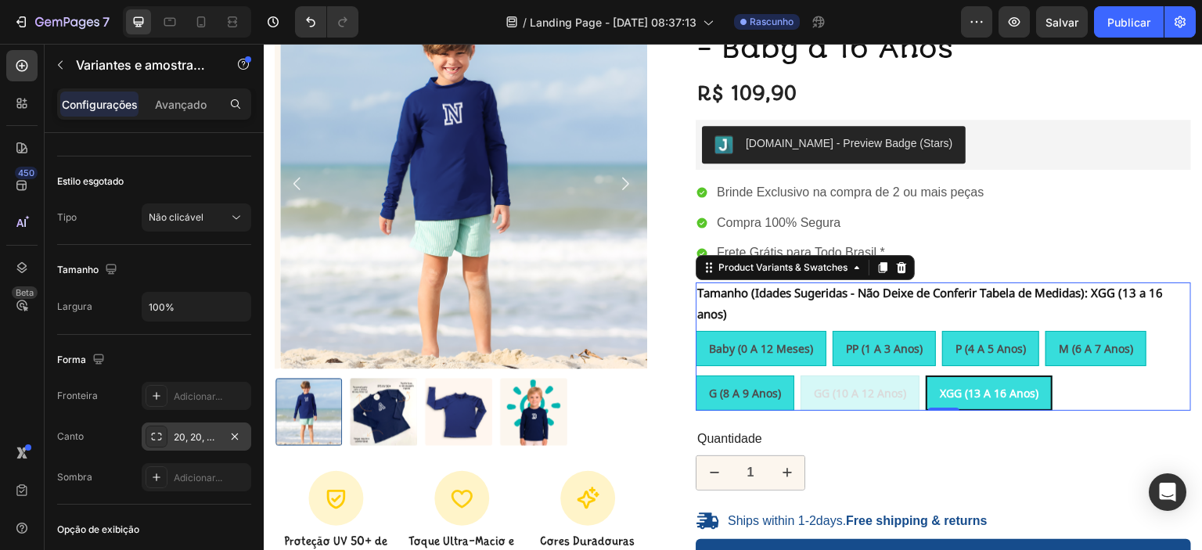
click at [1080, 353] on span "M (6 a 7 anos)" at bounding box center [1096, 348] width 74 height 15
click at [1045, 331] on input "M (6 a 7 anos) M (6 a 7 anos) M (6 a 7 anos)" at bounding box center [1045, 330] width 1 height 1
radio input "true"
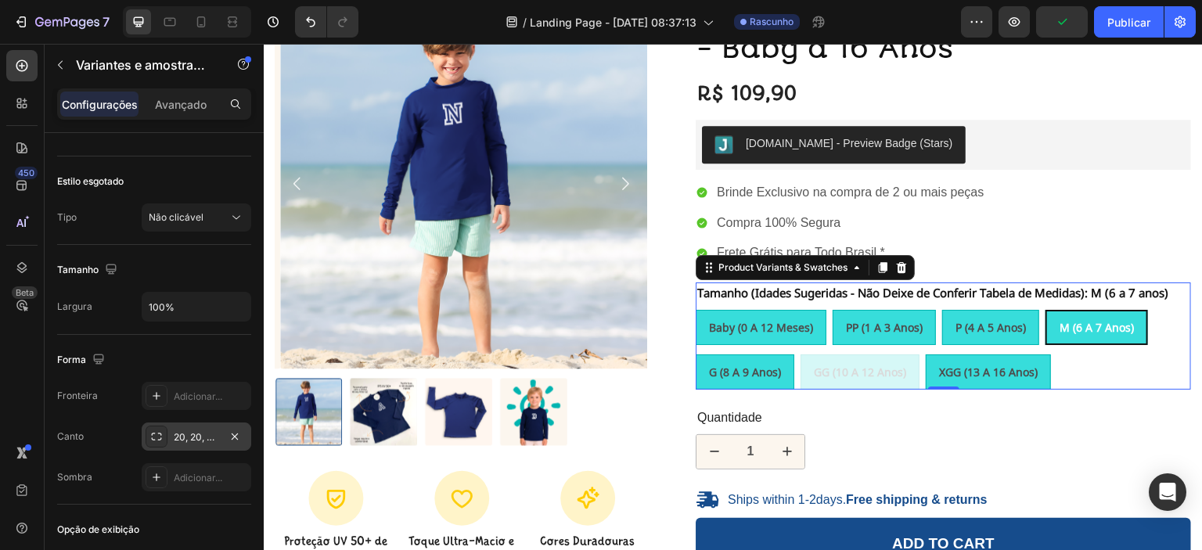
click at [155, 431] on icon at bounding box center [156, 436] width 13 height 13
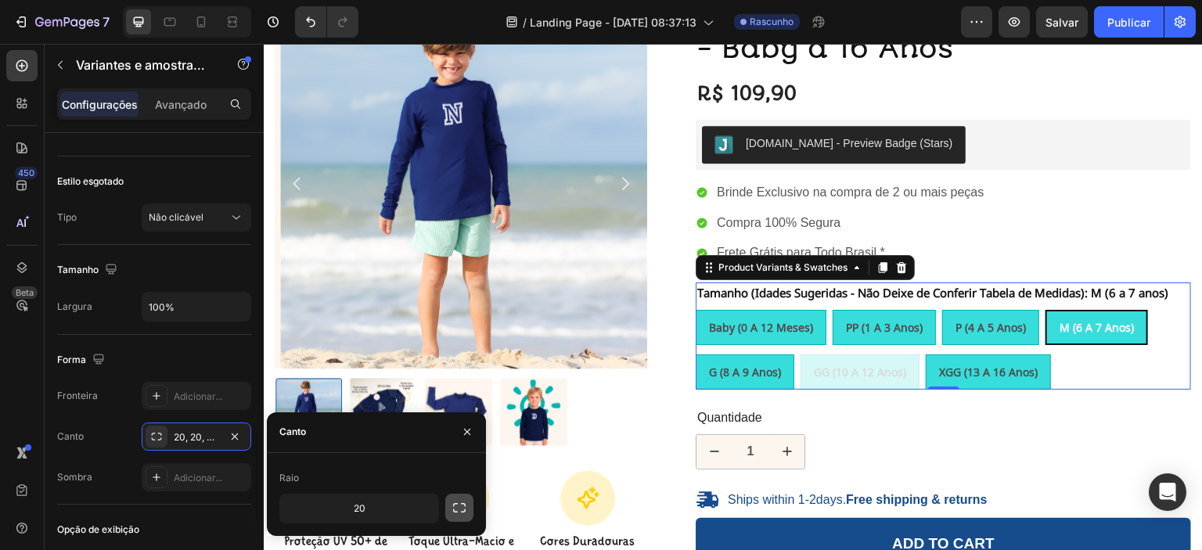
click at [457, 510] on icon "button" at bounding box center [459, 508] width 16 height 16
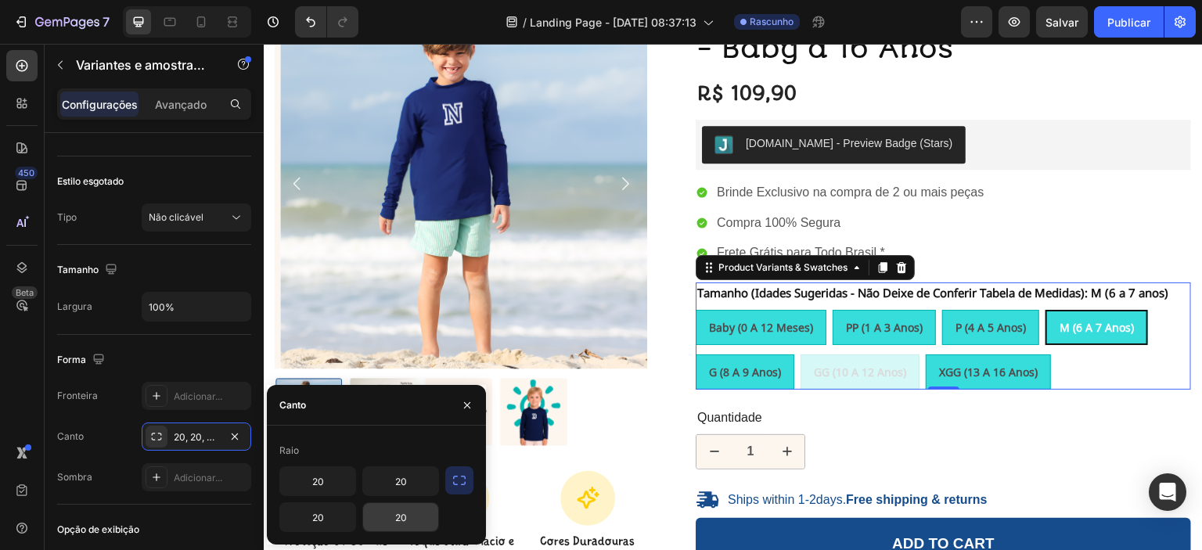
click at [409, 520] on input "20" at bounding box center [400, 517] width 75 height 28
click at [472, 483] on button "button" at bounding box center [459, 480] width 28 height 28
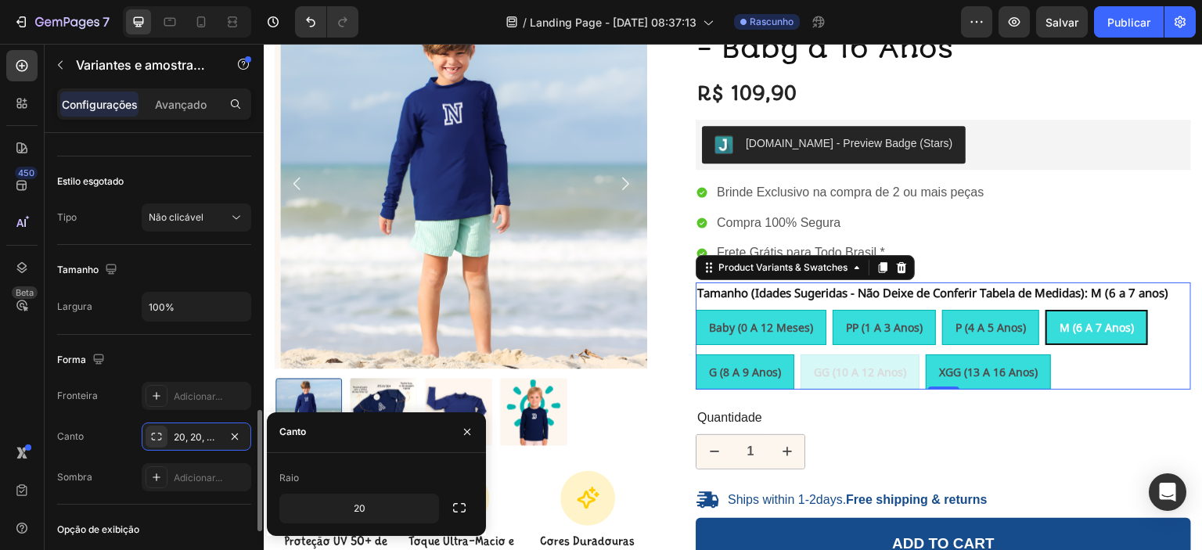
click at [80, 390] on font "Fronteira" at bounding box center [77, 396] width 41 height 12
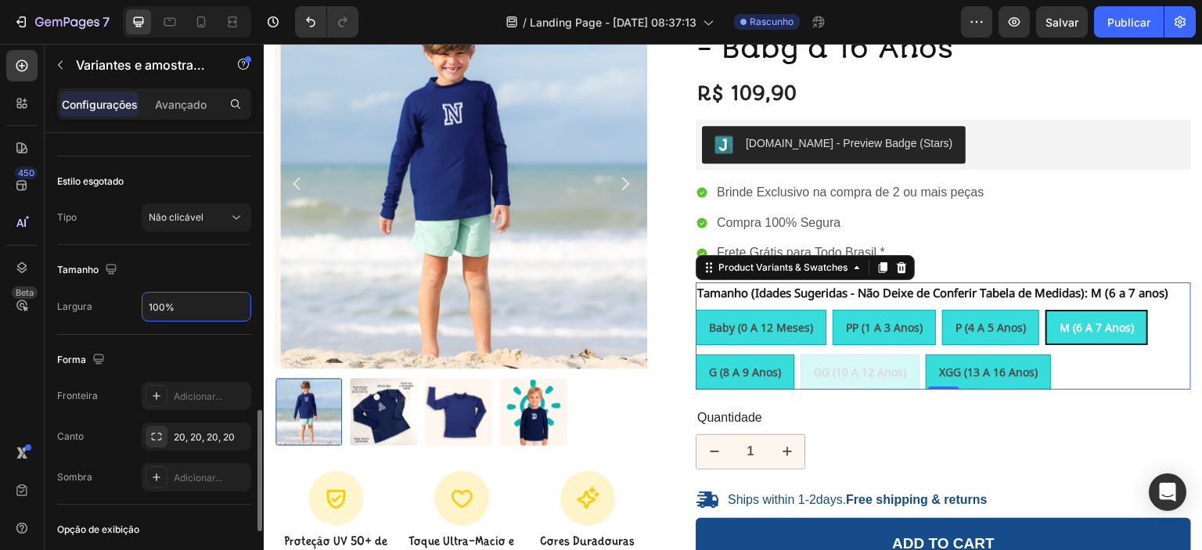
click at [185, 307] on input "100%" at bounding box center [196, 307] width 108 height 28
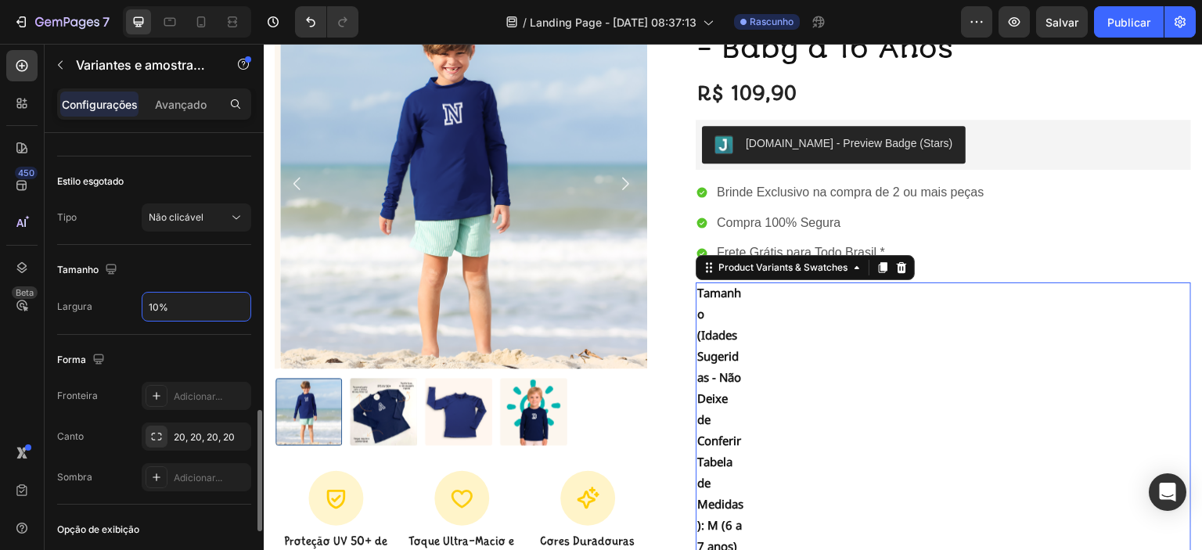
type input "100%"
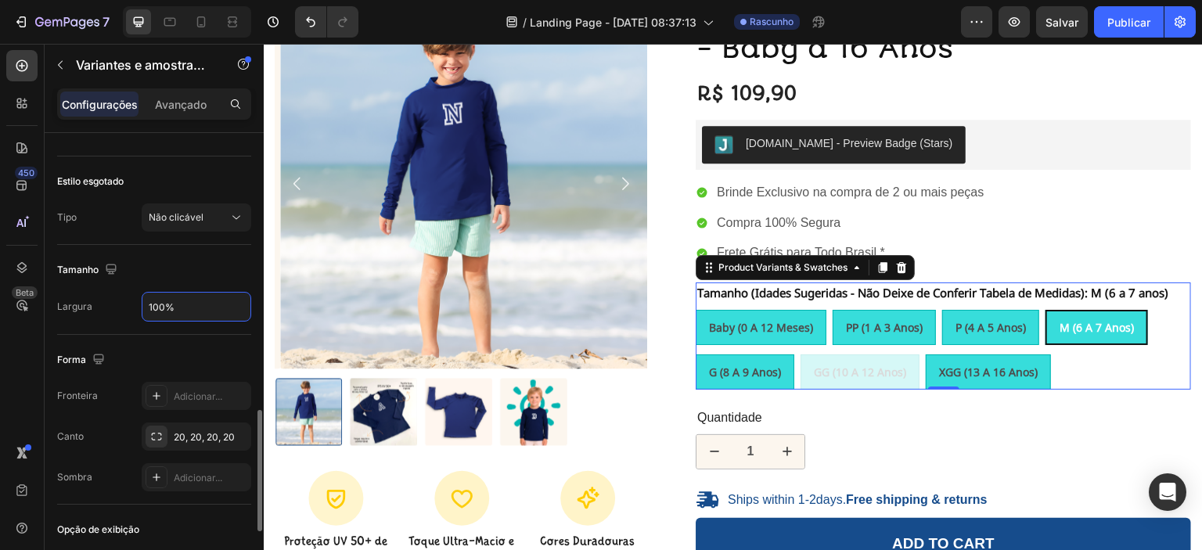
click at [204, 347] on div "Forma" at bounding box center [154, 359] width 194 height 25
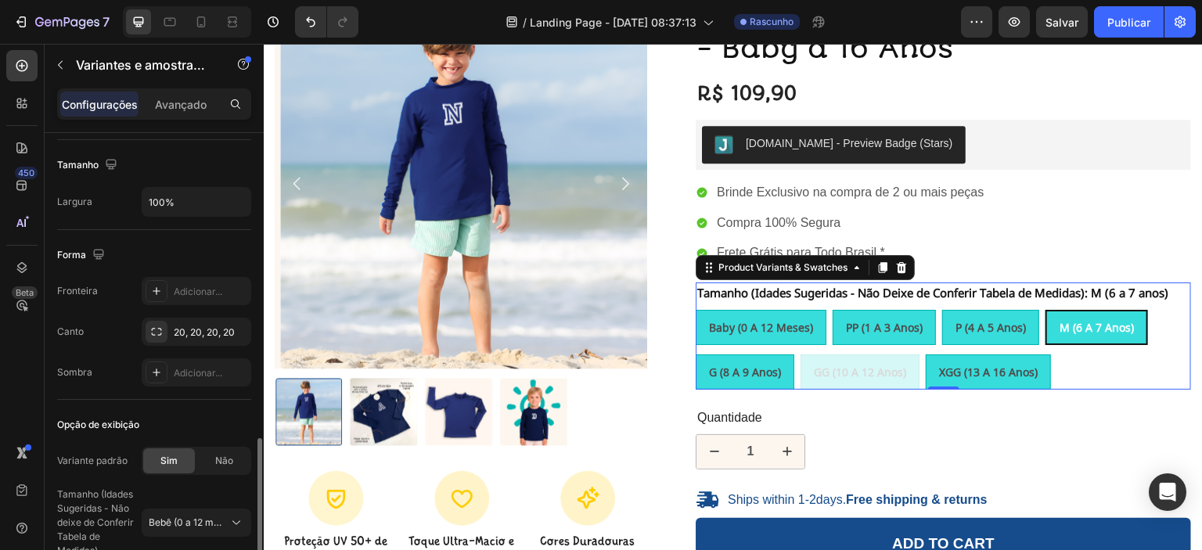
scroll to position [1235, 0]
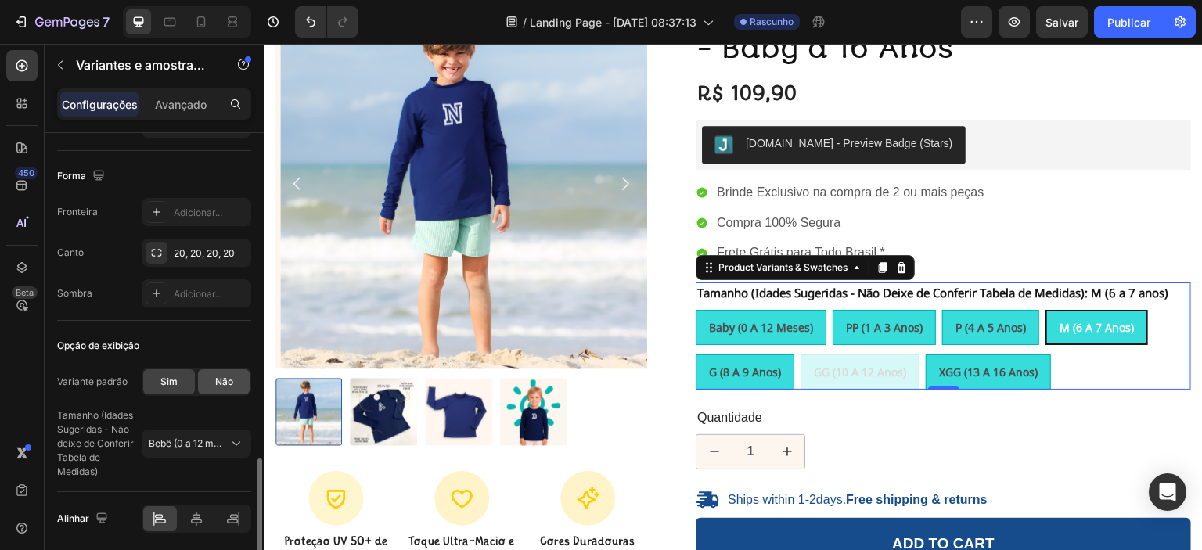
click at [222, 379] on font "Não" at bounding box center [224, 382] width 18 height 12
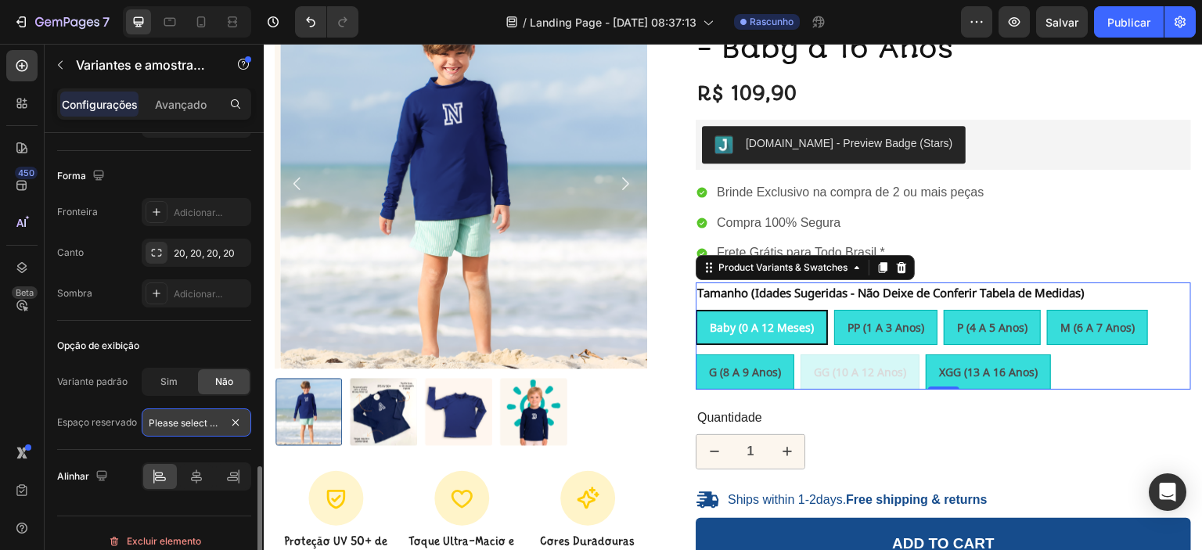
click at [196, 422] on input "Please select an option" at bounding box center [197, 422] width 110 height 28
click at [170, 376] on font "Sim" at bounding box center [168, 382] width 17 height 12
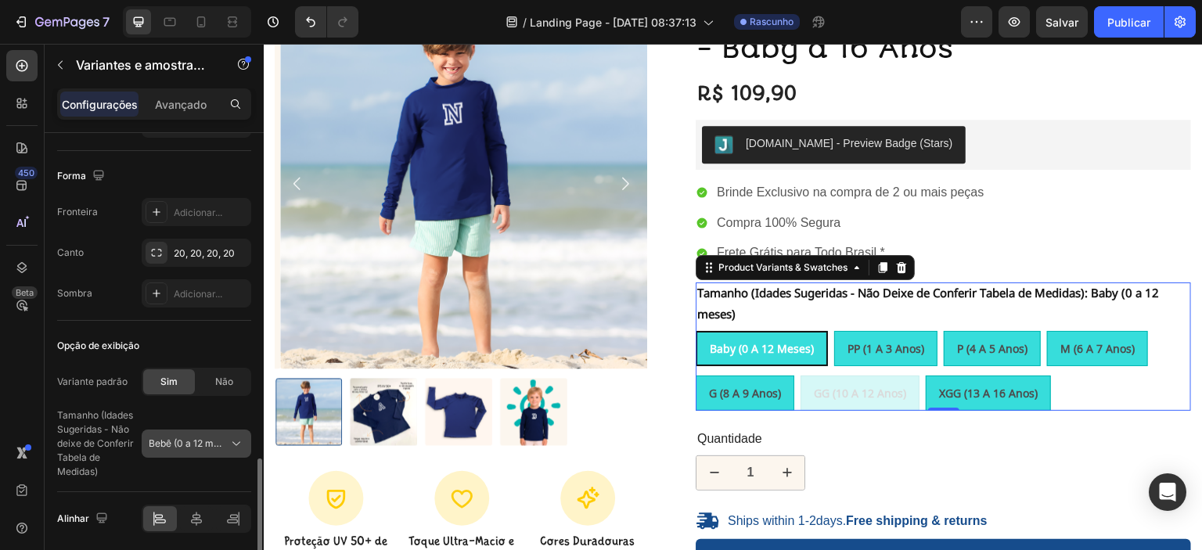
click at [232, 436] on icon at bounding box center [236, 444] width 16 height 16
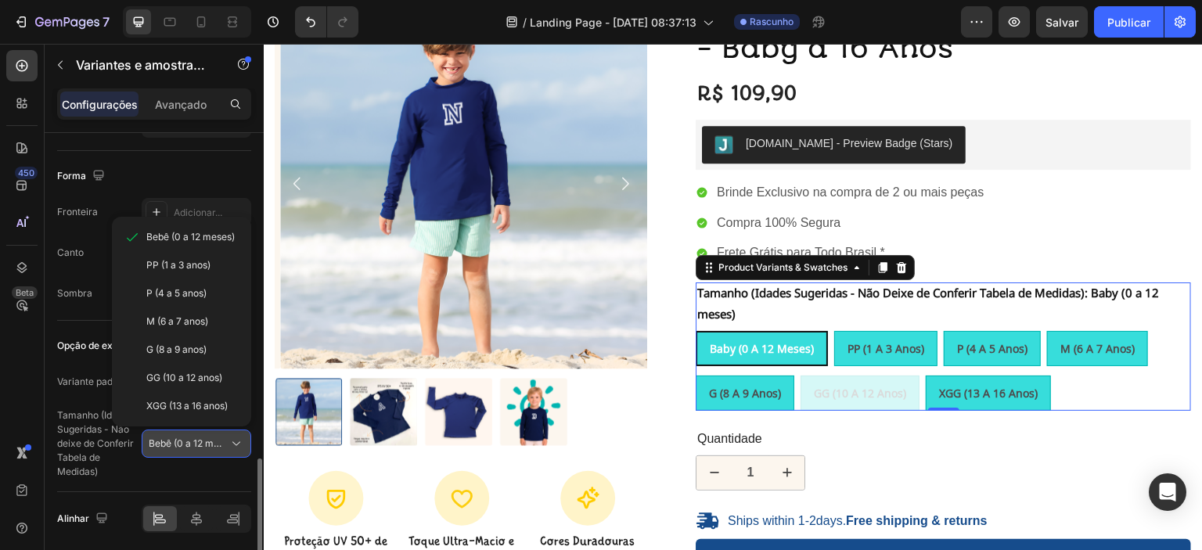
click at [232, 436] on icon at bounding box center [236, 444] width 16 height 16
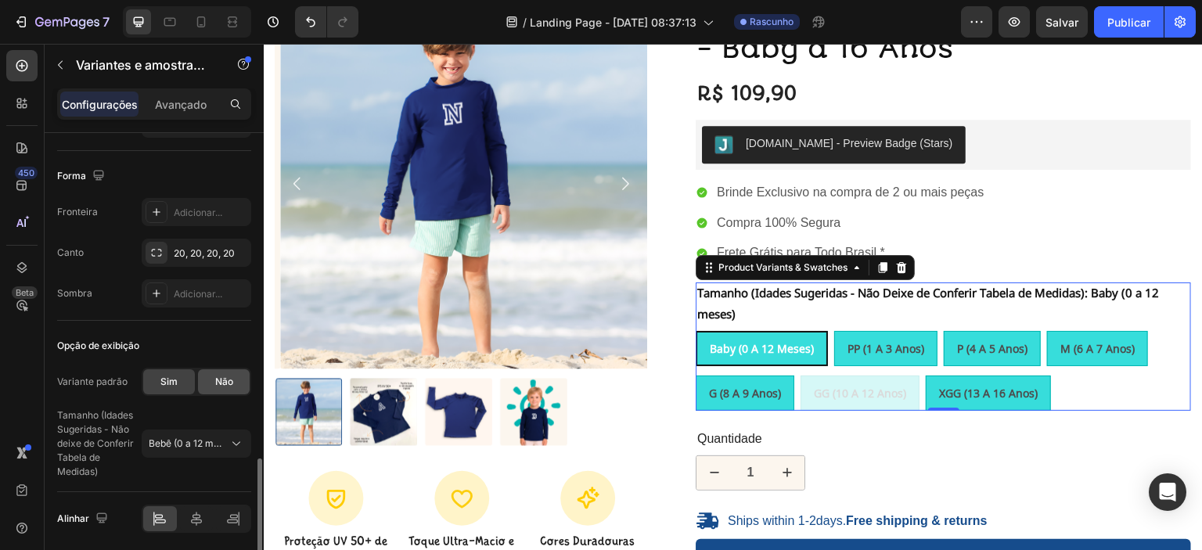
click at [223, 384] on div "Não" at bounding box center [224, 381] width 52 height 25
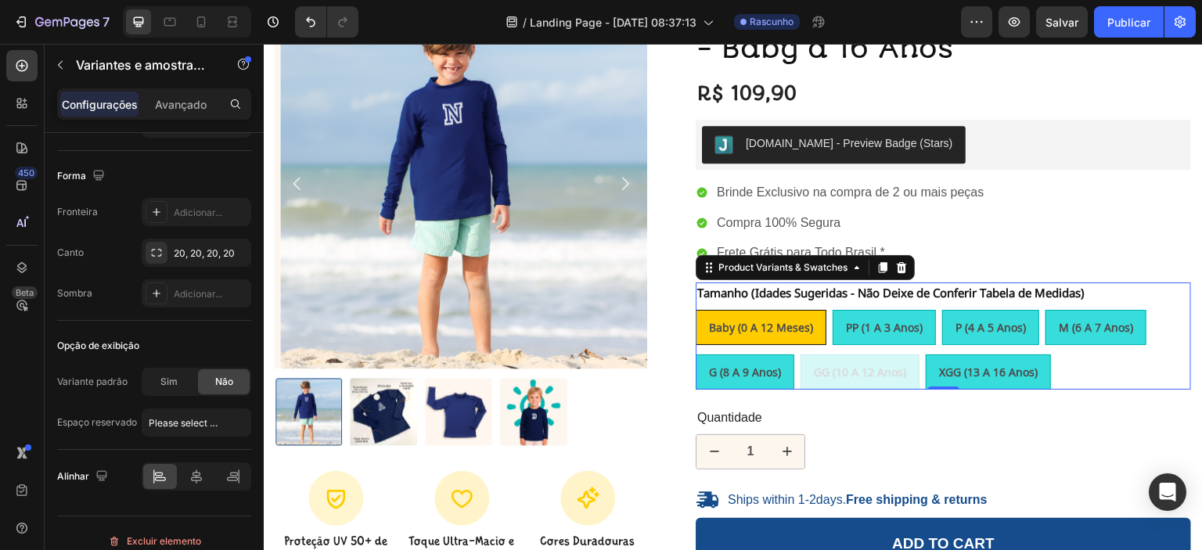
click at [771, 329] on span "Baby (0 a 12 meses)" at bounding box center [761, 327] width 104 height 15
click at [696, 310] on input "Baby (0 a 12 meses) Baby (0 a 12 meses) Baby (0 a 12 meses)" at bounding box center [695, 309] width 1 height 1
radio input "true"
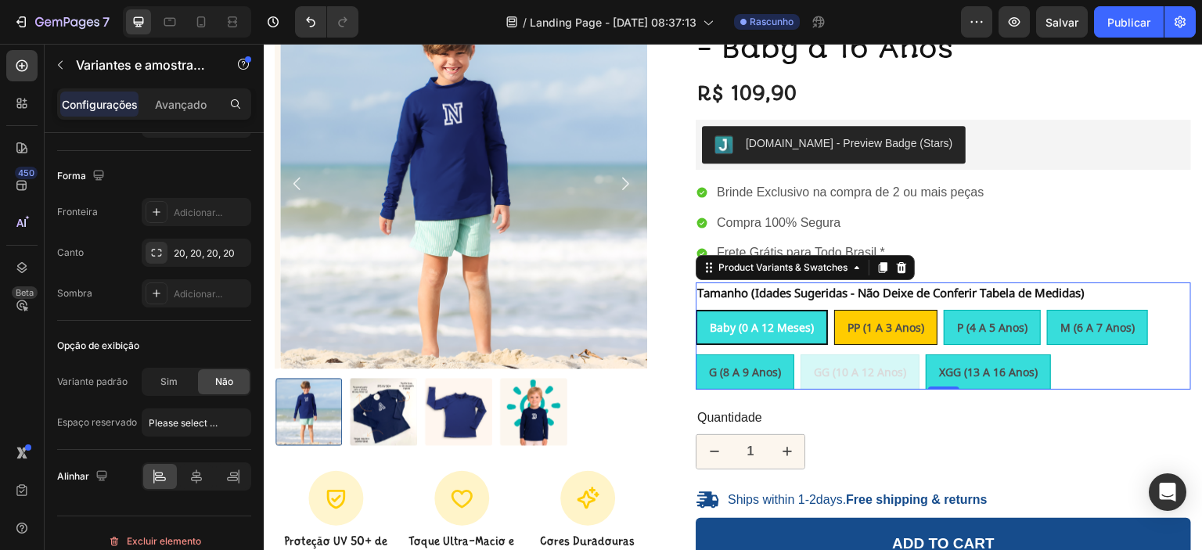
drag, startPoint x: 906, startPoint y: 329, endPoint x: 964, endPoint y: 329, distance: 57.9
click at [907, 329] on span "PP (1 a 3 anos)" at bounding box center [885, 327] width 77 height 15
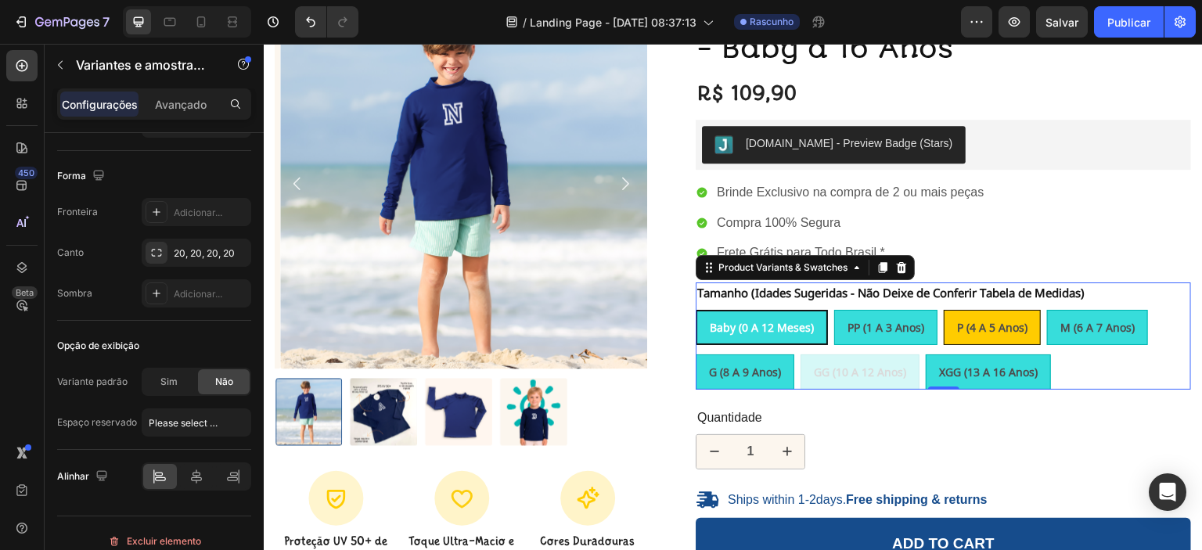
click at [834, 310] on input "PP (1 a 3 anos) PP (1 a 3 anos) PP (1 a 3 anos)" at bounding box center [833, 309] width 1 height 1
radio input "true"
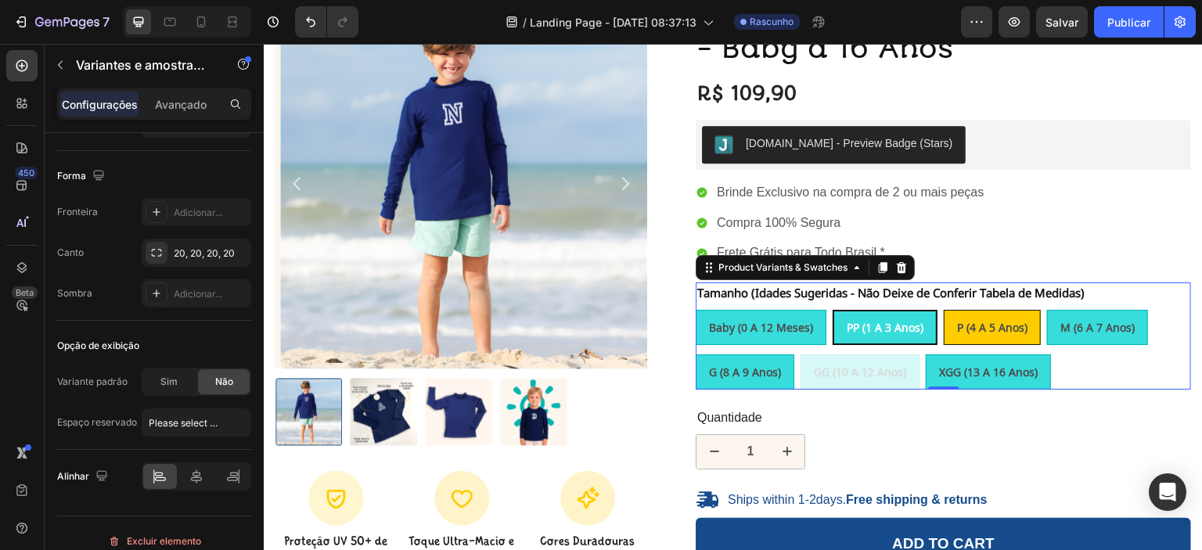
click at [985, 327] on span "P (4 a 5 anos)" at bounding box center [992, 327] width 70 height 15
click at [944, 310] on input "P (4 a 5 anos) P (4 a 5 anos) P (4 a 5 anos)" at bounding box center [943, 309] width 1 height 1
radio input "true"
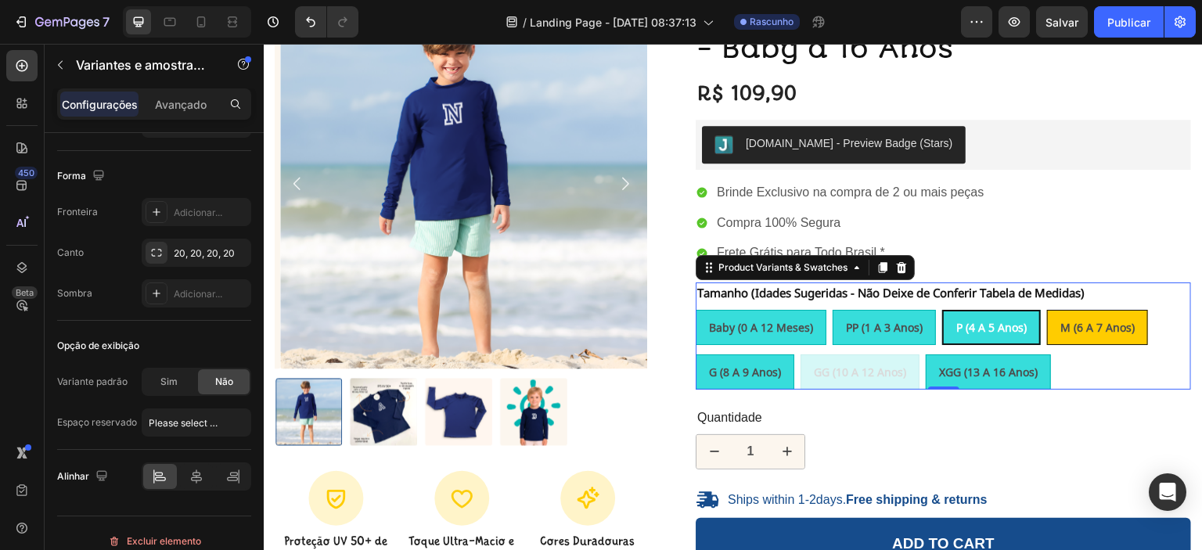
click at [1086, 334] on div "M (6 a 7 anos)" at bounding box center [1097, 327] width 99 height 32
click at [1047, 310] on input "M (6 a 7 anos) M (6 a 7 anos) M (6 a 7 anos)" at bounding box center [1046, 309] width 1 height 1
radio input "true"
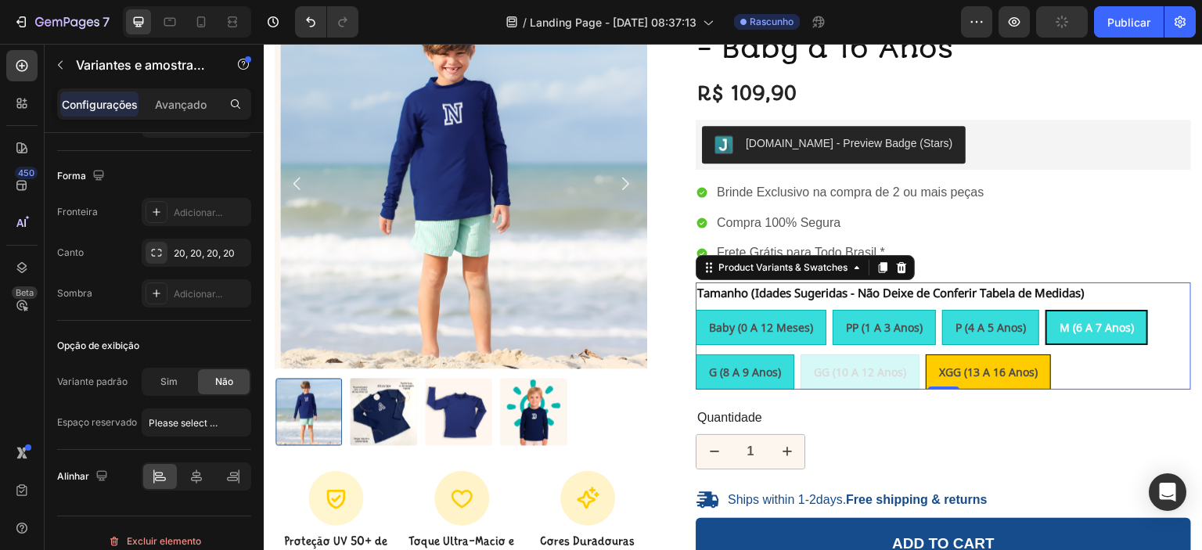
drag, startPoint x: 996, startPoint y: 379, endPoint x: 809, endPoint y: 376, distance: 187.0
click at [994, 379] on div "XGG (13 a 16 anos)" at bounding box center [988, 372] width 124 height 32
click at [926, 354] on input "XGG (13 a 16 anos) XGG (13 a 16 anos) XGG (13 a 16 anos)" at bounding box center [925, 354] width 1 height 1
radio input "true"
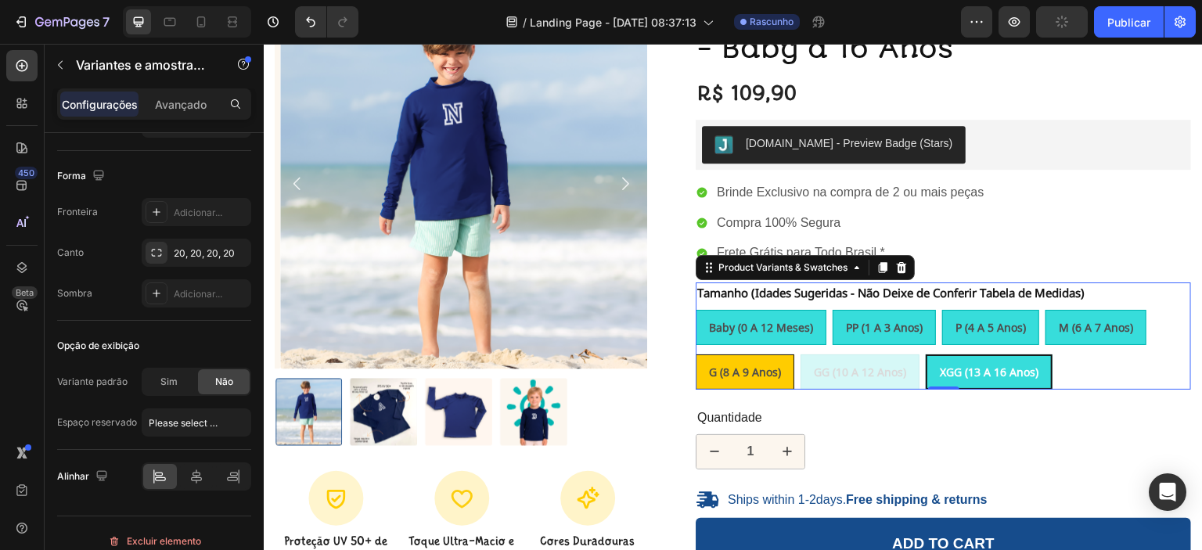
click at [766, 369] on span "G (8 a 9 anos)" at bounding box center [745, 372] width 72 height 15
click at [696, 354] on input "G (8 a 9 anos) G (8 a 9 anos) G (8 a 9 anos)" at bounding box center [695, 354] width 1 height 1
radio input "true"
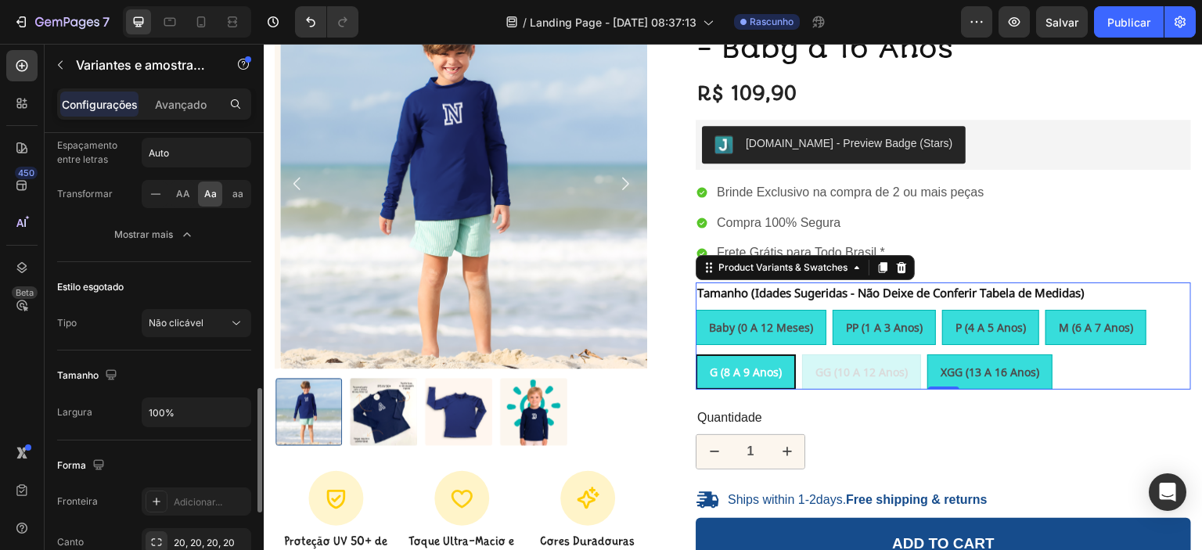
scroll to position [1130, 0]
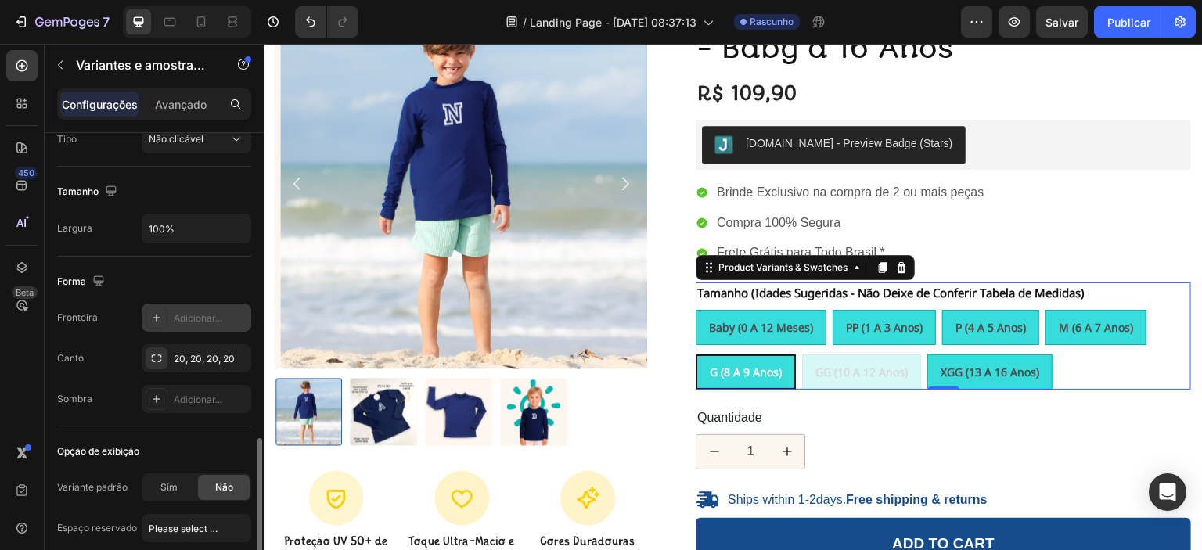
click at [156, 314] on icon at bounding box center [157, 318] width 8 height 8
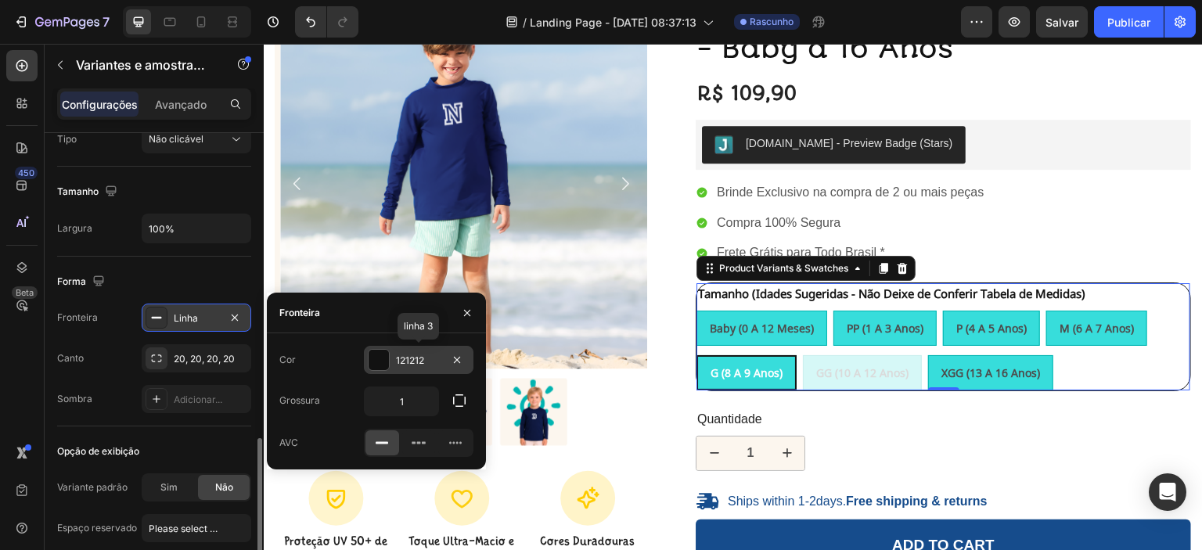
click at [375, 360] on div at bounding box center [379, 360] width 20 height 20
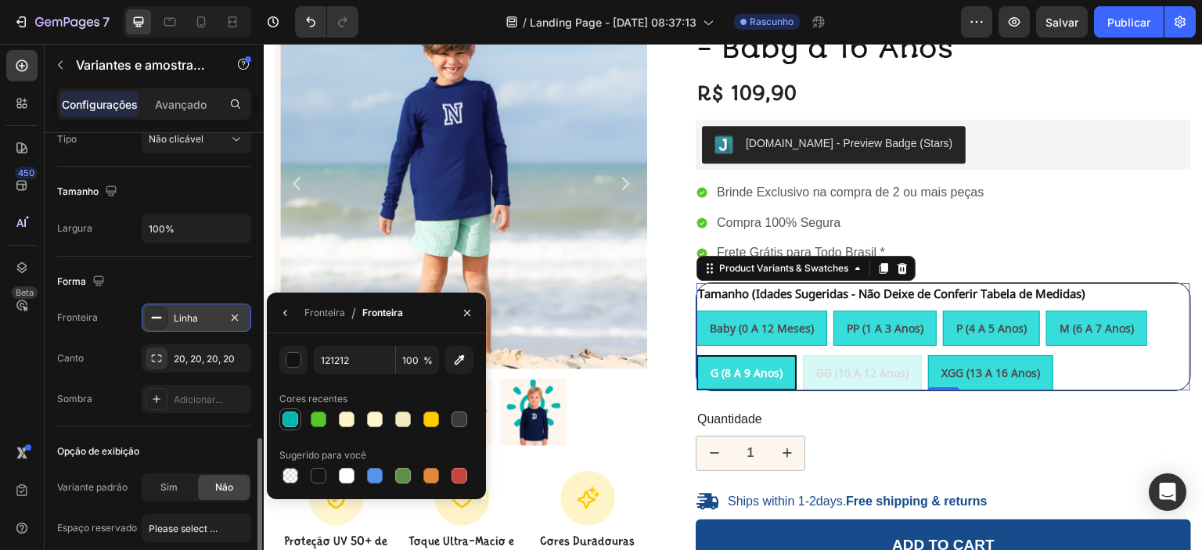
click at [289, 416] on div at bounding box center [290, 420] width 16 height 16
type input "00B4B0"
click at [89, 372] on div "Fronteira Linha Canto 20, 20, 20, 20 Sombra Adicionar..." at bounding box center [154, 359] width 194 height 110
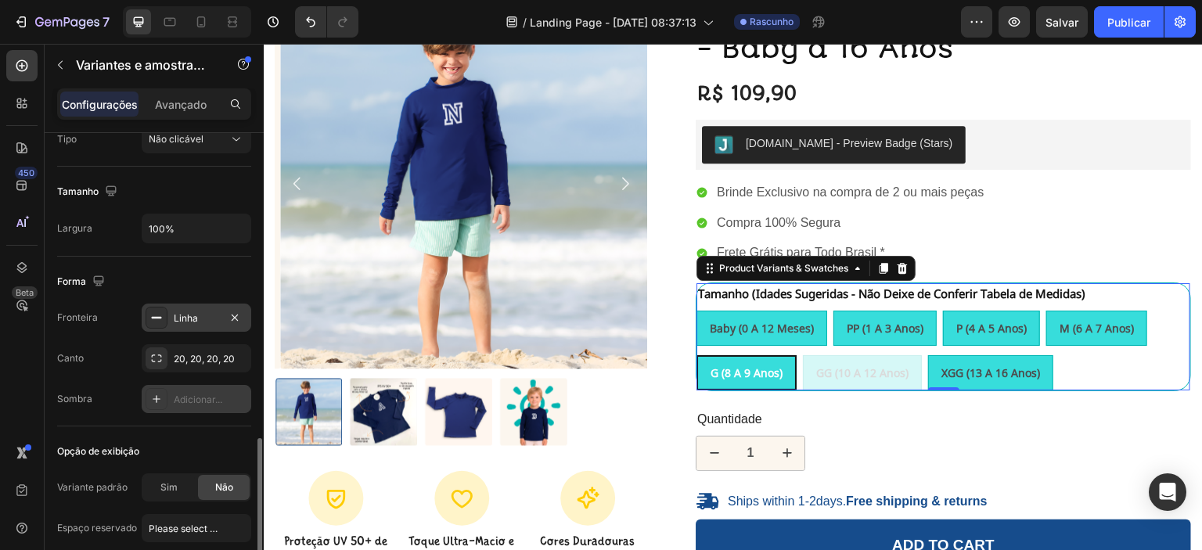
click at [156, 395] on icon at bounding box center [157, 399] width 8 height 8
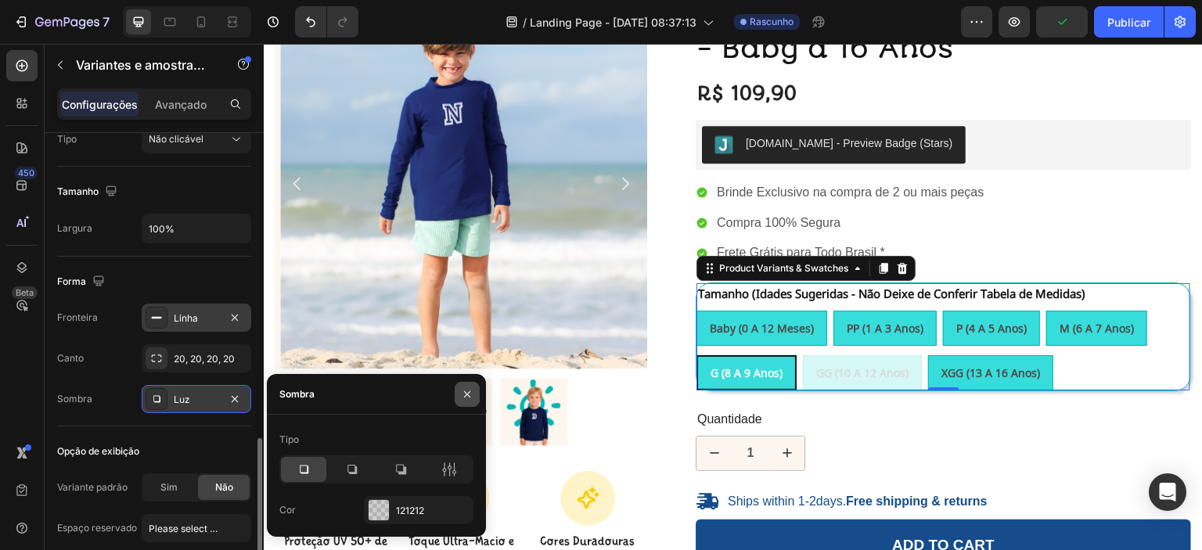
click at [465, 394] on icon "button" at bounding box center [467, 394] width 13 height 13
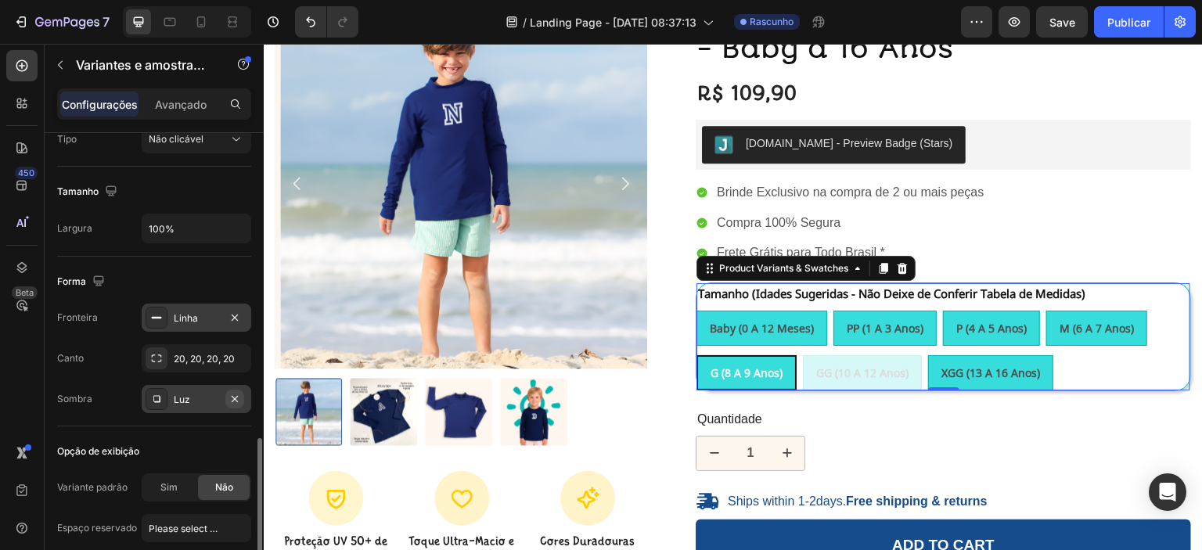
click at [239, 396] on icon "button" at bounding box center [234, 399] width 13 height 13
click at [235, 352] on icon "button" at bounding box center [234, 358] width 13 height 13
click at [232, 313] on icon "button" at bounding box center [234, 317] width 13 height 13
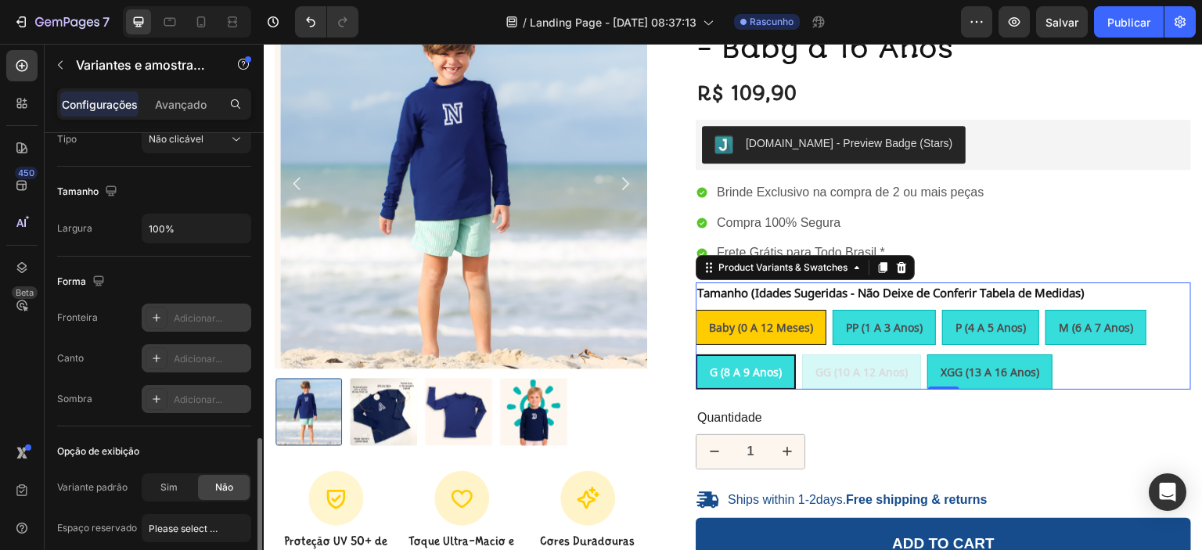
click at [796, 325] on span "Baby (0 a 12 meses)" at bounding box center [761, 327] width 104 height 15
click at [696, 310] on input "Baby (0 a 12 meses) Baby (0 a 12 meses) Baby (0 a 12 meses)" at bounding box center [695, 309] width 1 height 1
radio input "true"
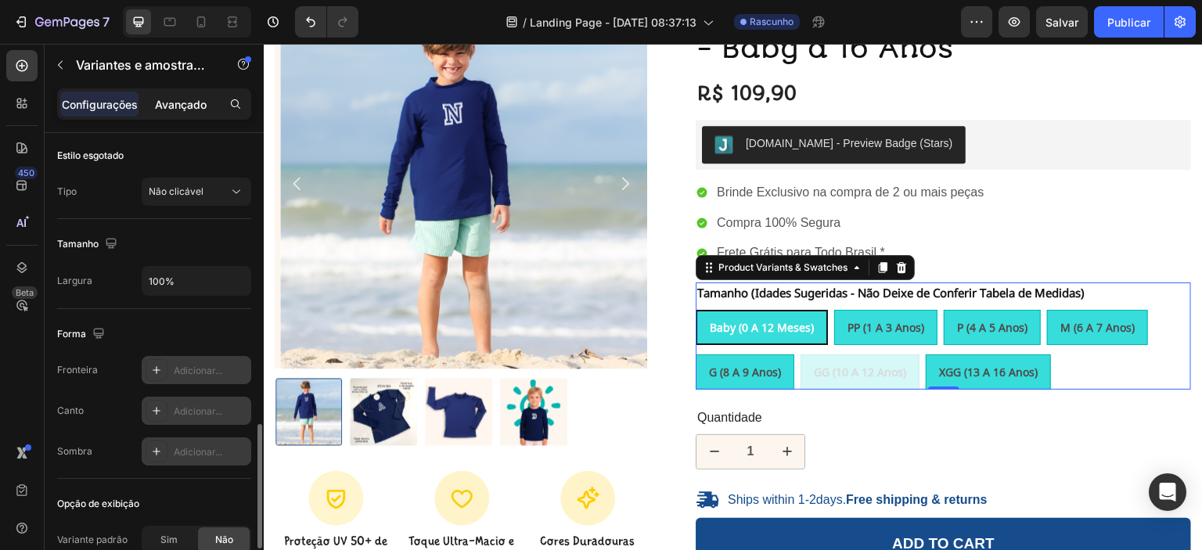
click at [182, 99] on font "Avançado" at bounding box center [181, 104] width 52 height 13
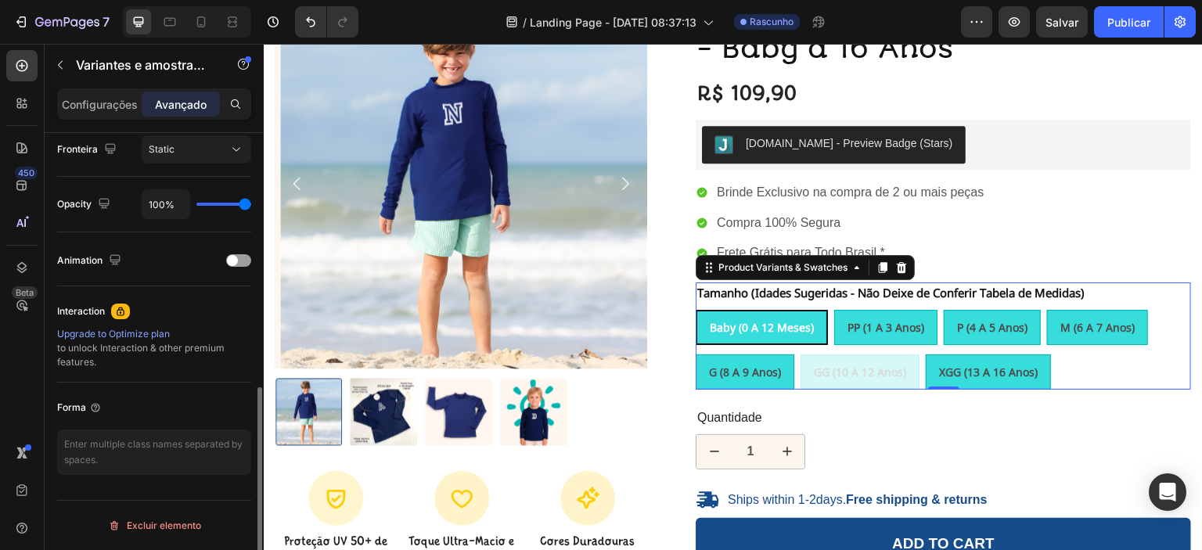
scroll to position [580, 0]
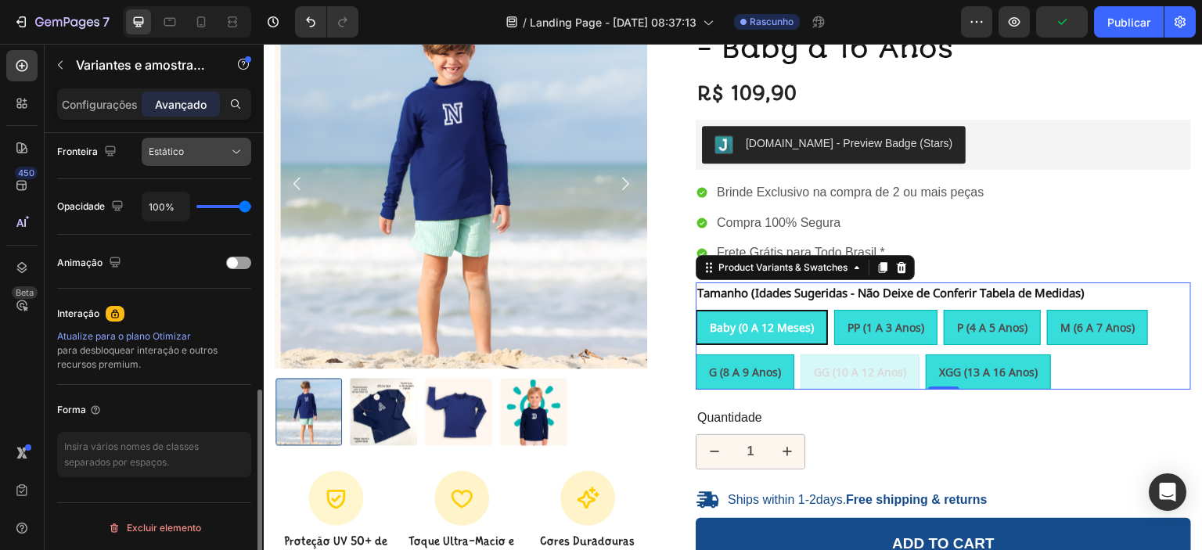
click at [191, 153] on div "Estático" at bounding box center [189, 152] width 80 height 14
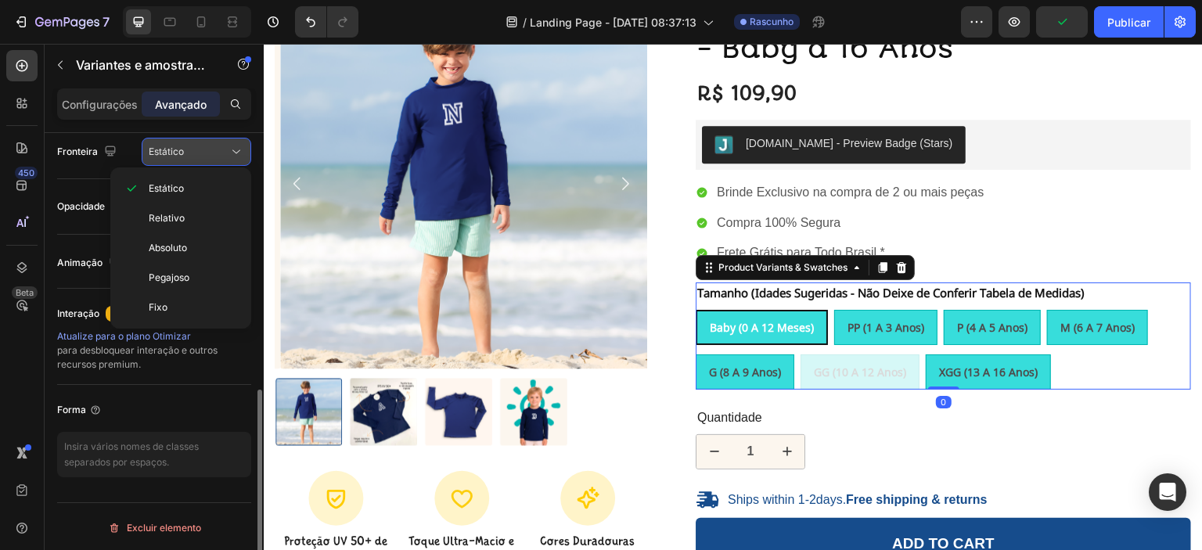
click at [191, 153] on div "Estático" at bounding box center [189, 152] width 80 height 14
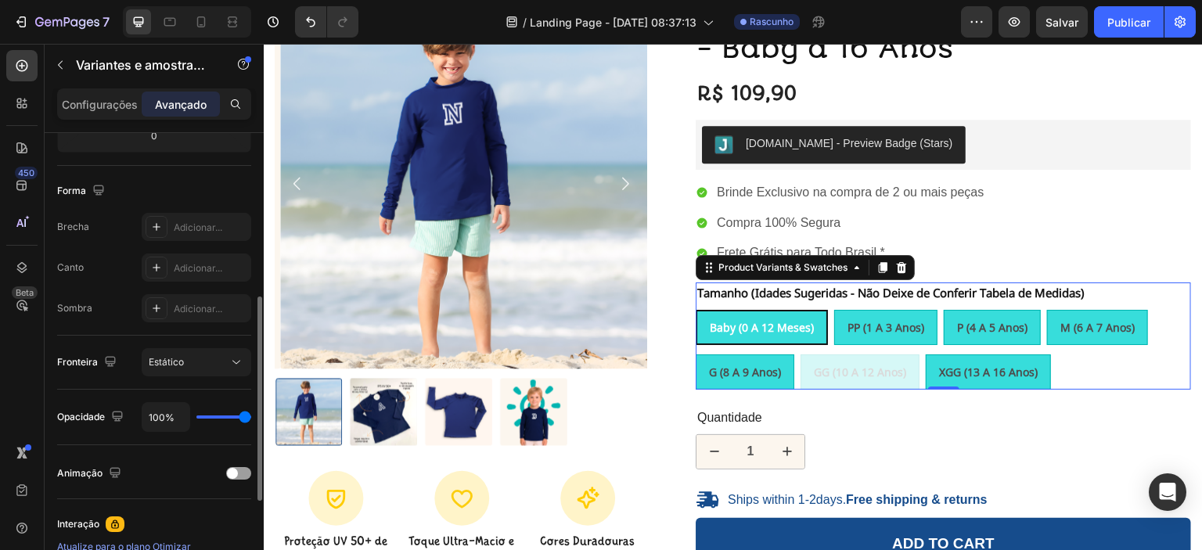
scroll to position [343, 0]
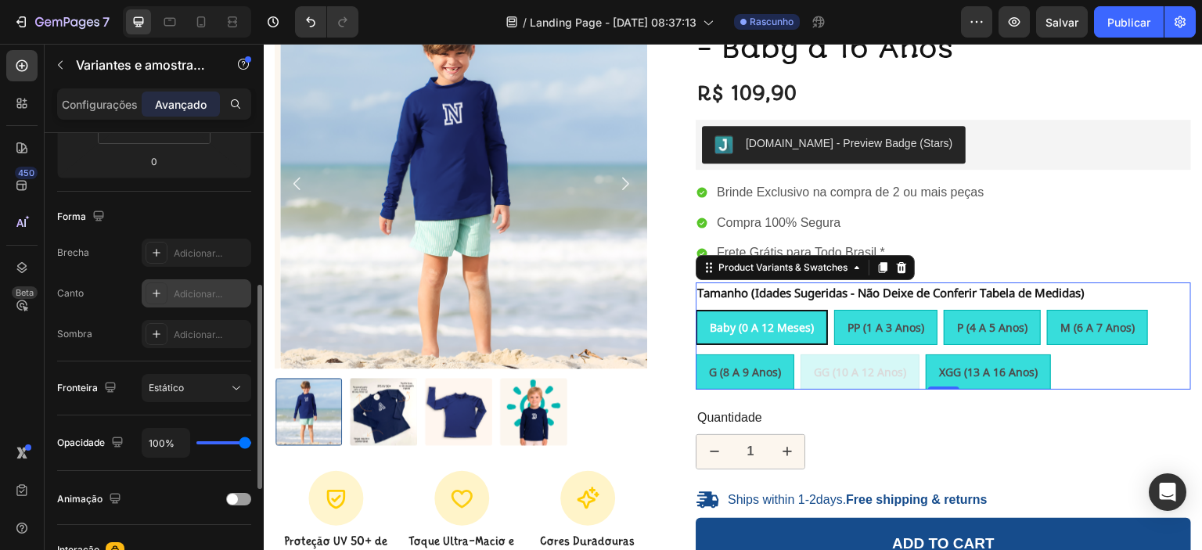
click at [160, 300] on div at bounding box center [157, 293] width 22 height 22
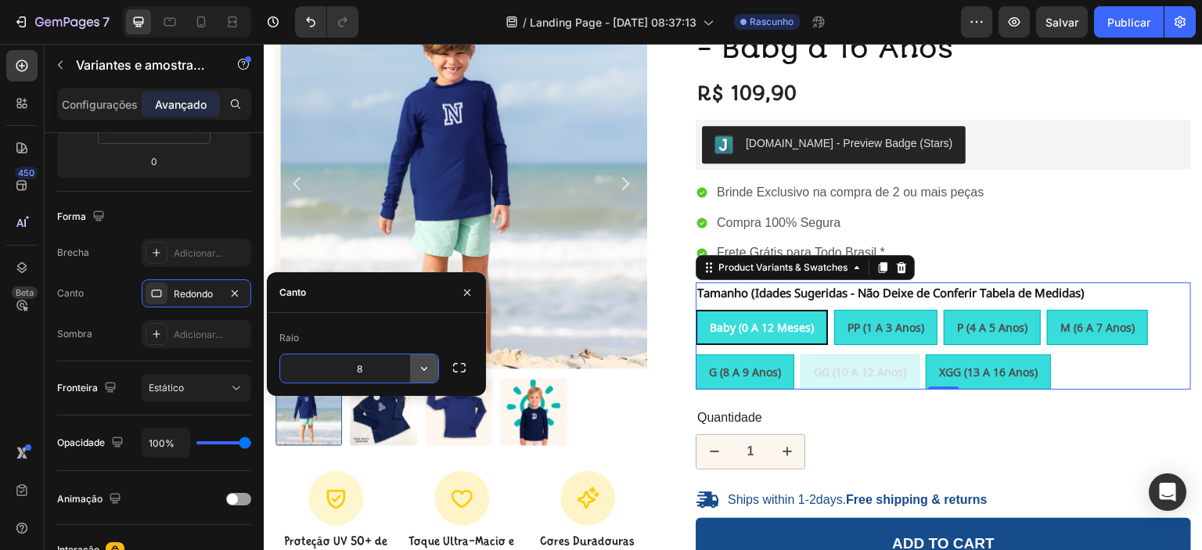
click at [418, 366] on icon "button" at bounding box center [424, 369] width 16 height 16
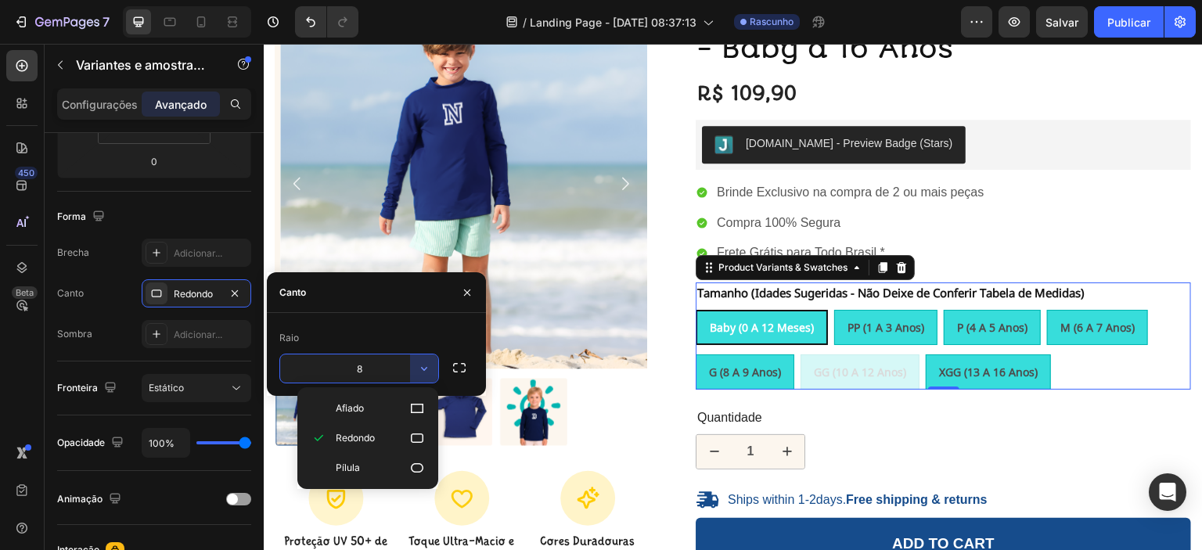
click at [375, 368] on input "8" at bounding box center [359, 368] width 158 height 28
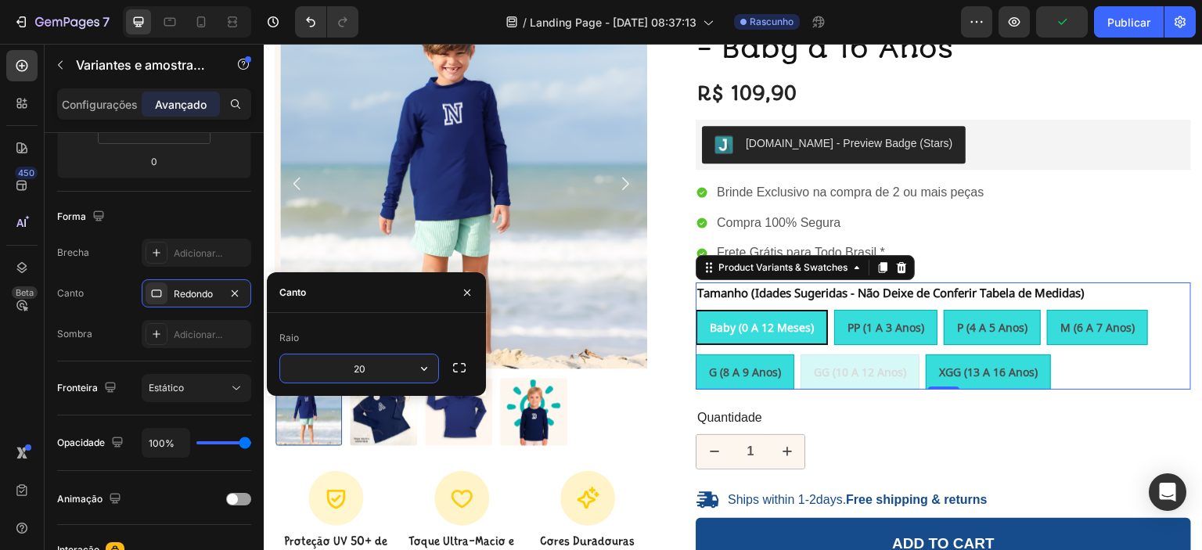
type input "20"
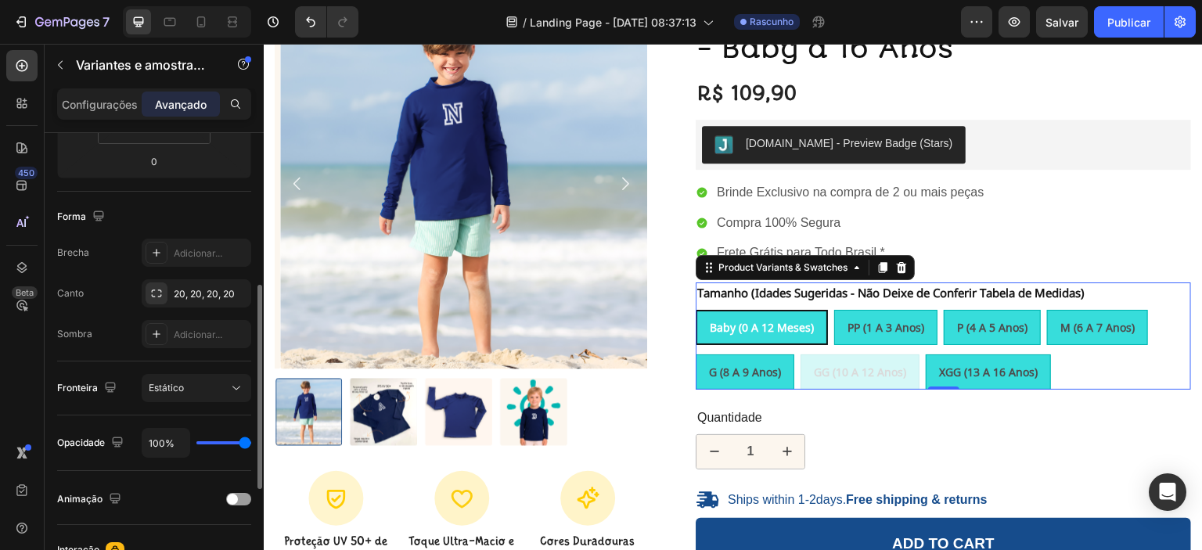
click at [99, 322] on div "Sombra Adicionar..." at bounding box center [154, 334] width 194 height 28
click at [156, 253] on icon at bounding box center [157, 253] width 8 height 8
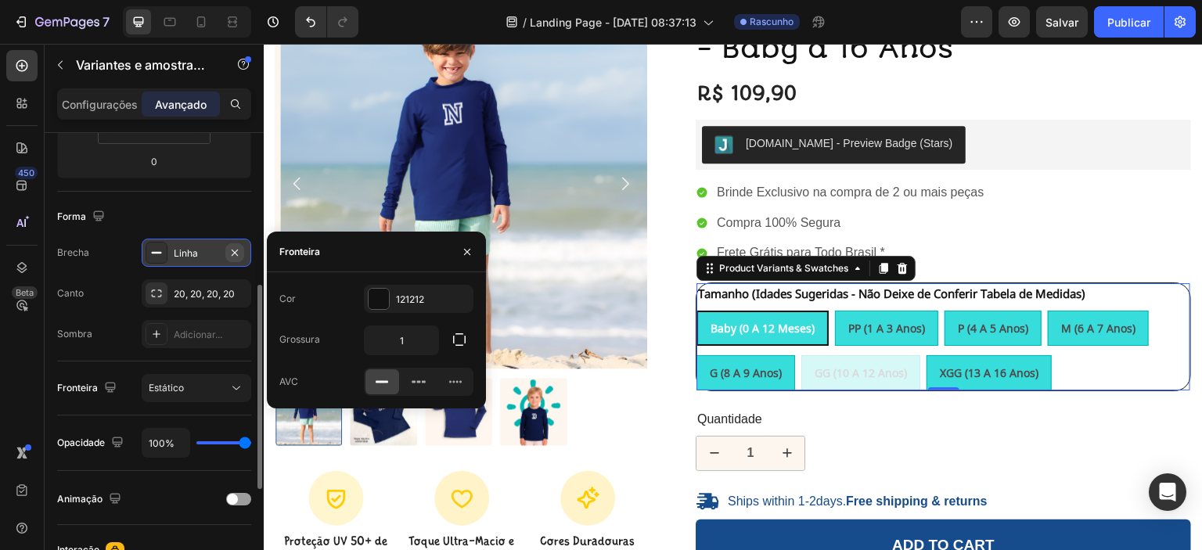
click at [232, 247] on icon "button" at bounding box center [234, 252] width 13 height 13
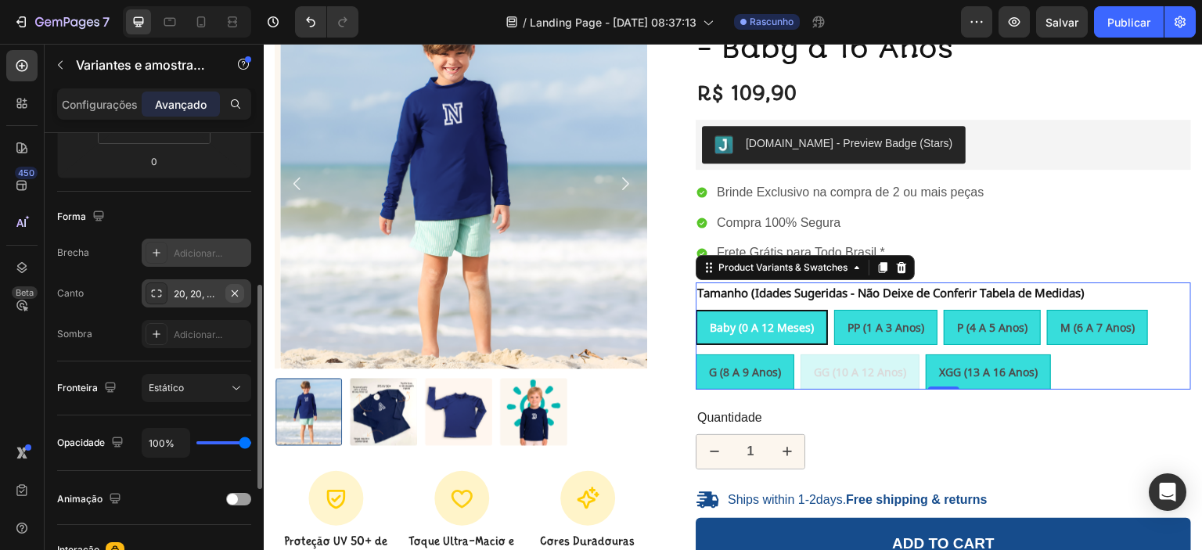
click at [236, 293] on icon "button" at bounding box center [235, 292] width 6 height 6
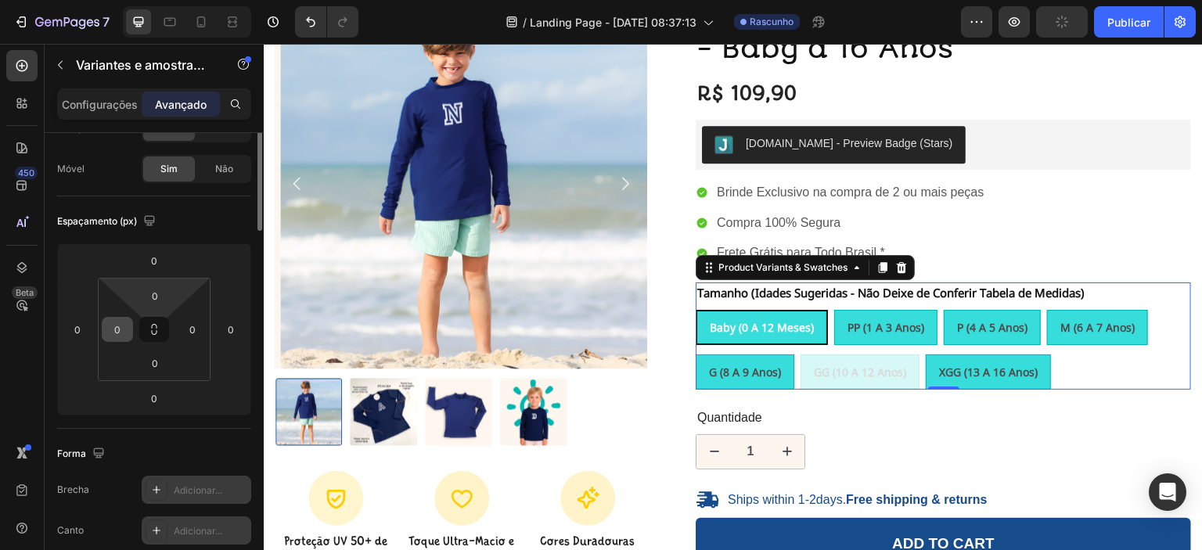
scroll to position [0, 0]
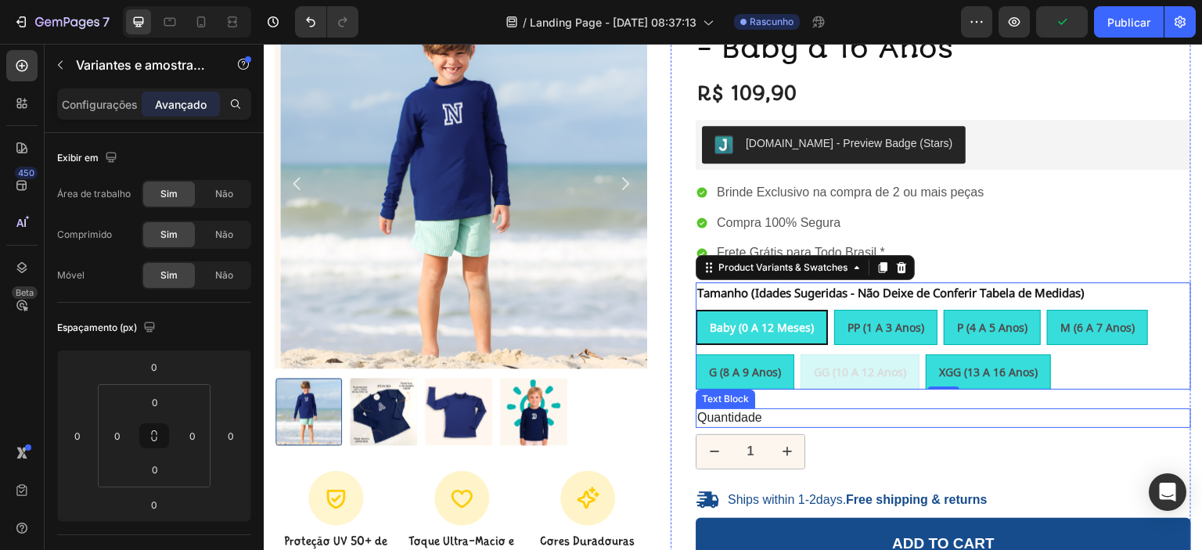
click at [979, 416] on p "Quantidade" at bounding box center [943, 418] width 492 height 16
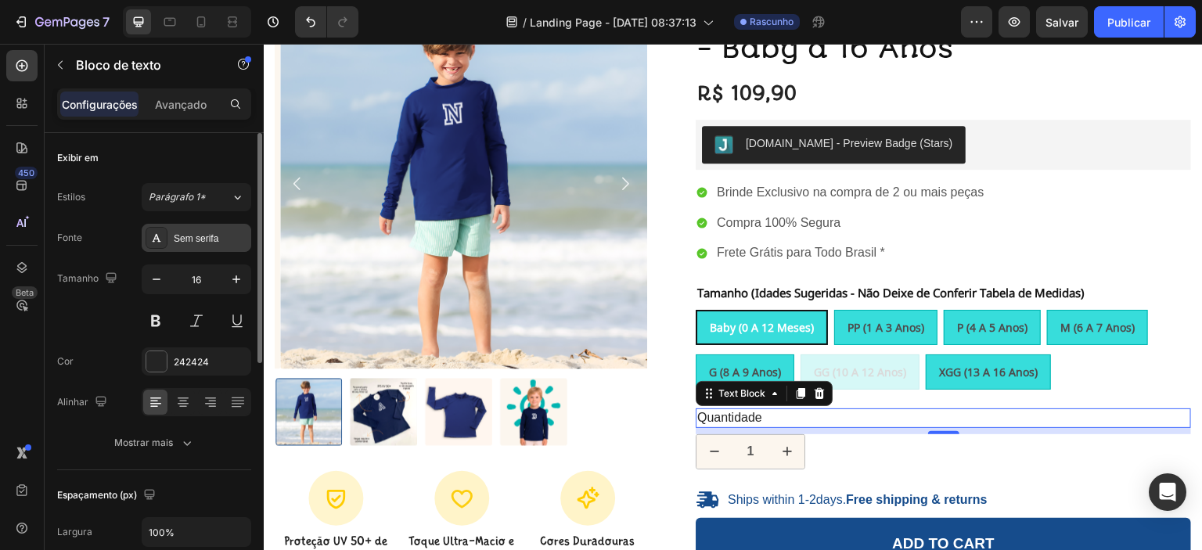
click at [210, 239] on font "Sem serifa" at bounding box center [196, 238] width 45 height 11
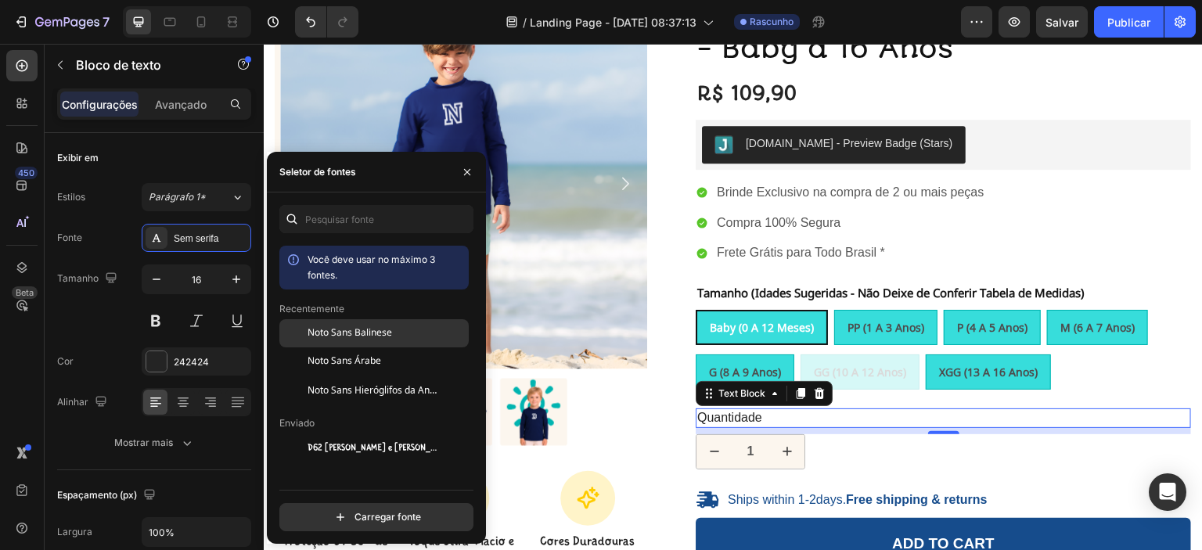
click at [376, 335] on font "Noto Sans Balinese" at bounding box center [349, 333] width 84 height 20
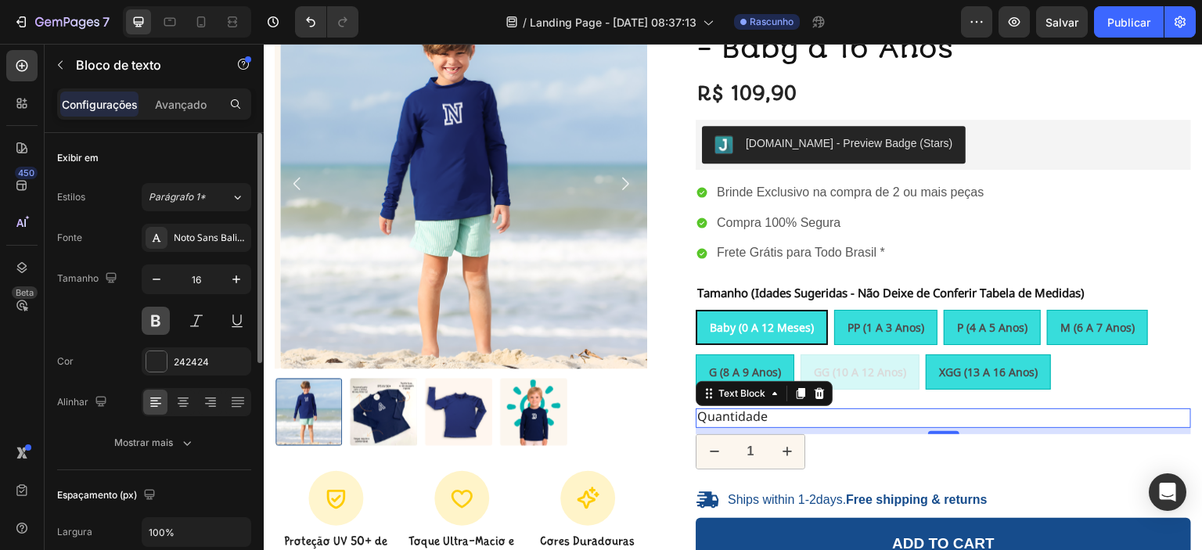
click at [160, 324] on button at bounding box center [156, 321] width 28 height 28
click at [91, 336] on div "Fonte Noto Sans Balinese Tamanho 16 Cor 242424 Alinhar Mostrar mais" at bounding box center [154, 340] width 194 height 233
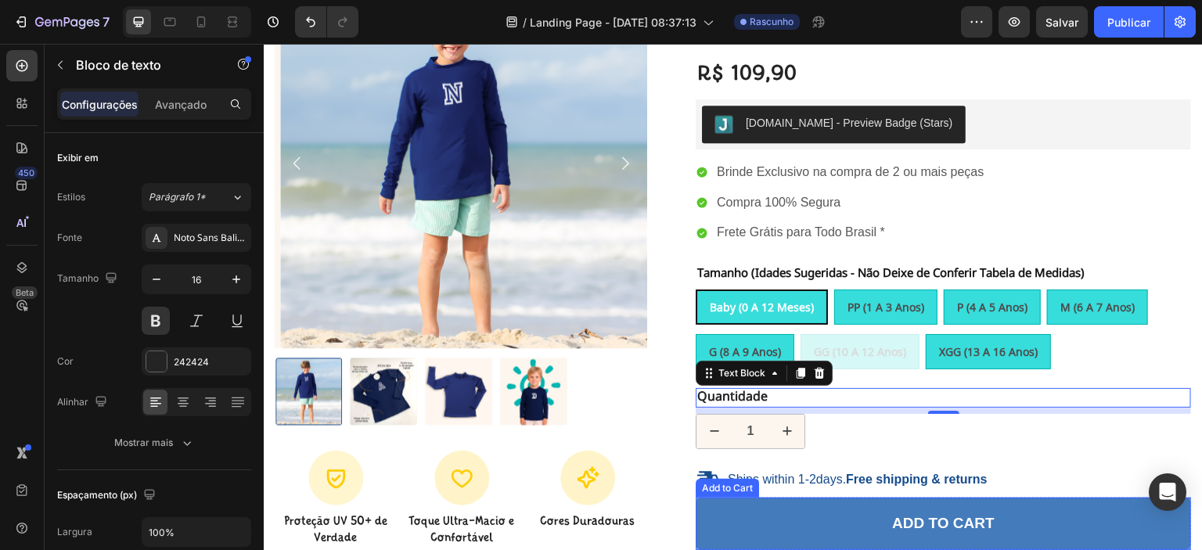
scroll to position [246, 0]
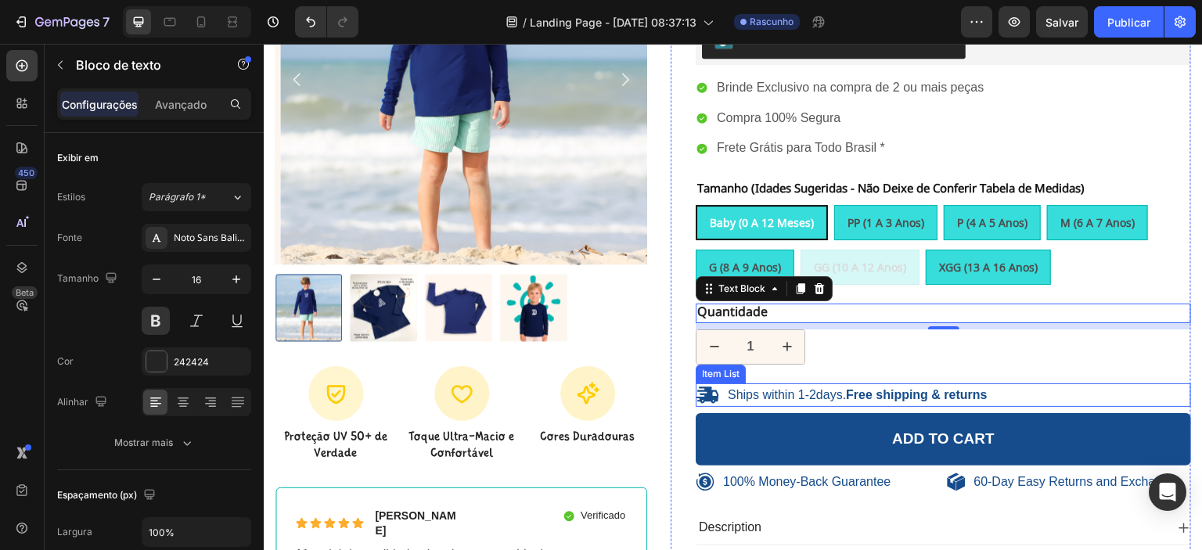
click at [1001, 397] on div "Ships within 1-2days. Free shipping & returns" at bounding box center [943, 394] width 495 height 23
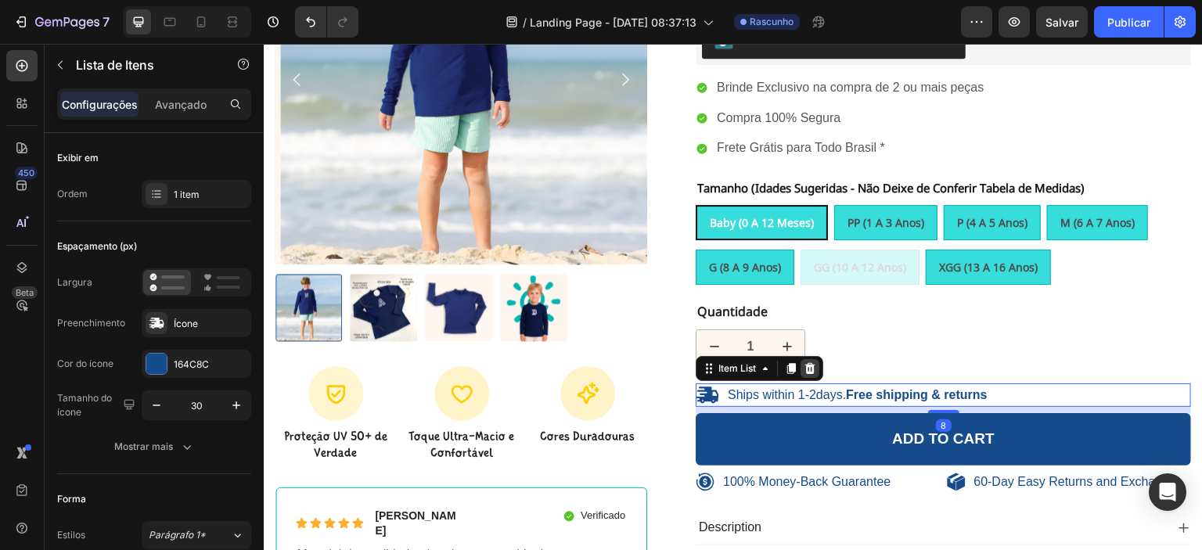
click at [807, 368] on icon at bounding box center [810, 368] width 10 height 11
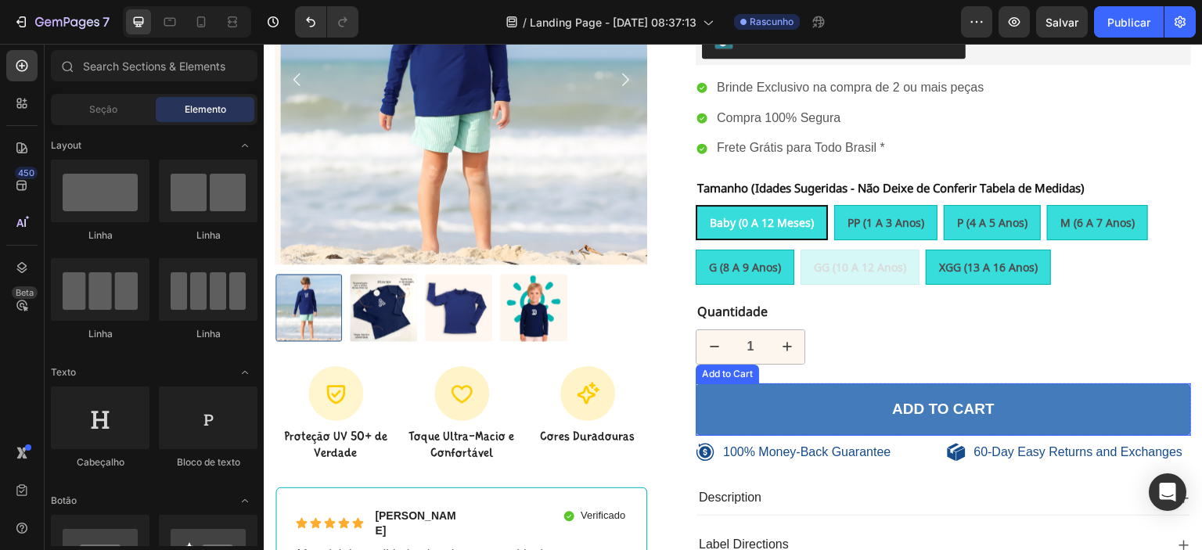
click at [866, 412] on button "Add to cart" at bounding box center [943, 409] width 495 height 52
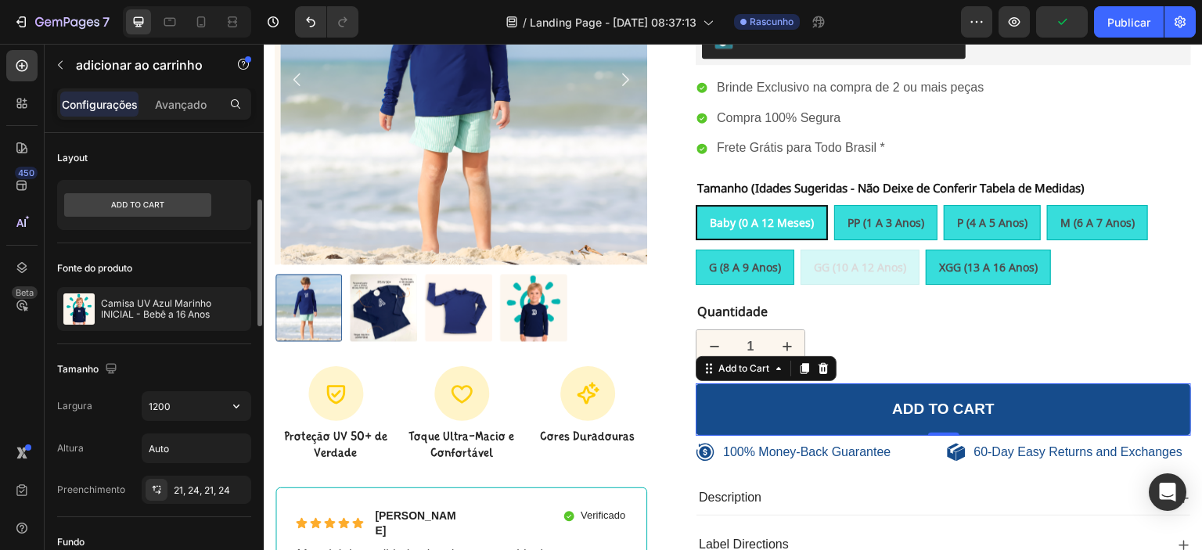
scroll to position [131, 0]
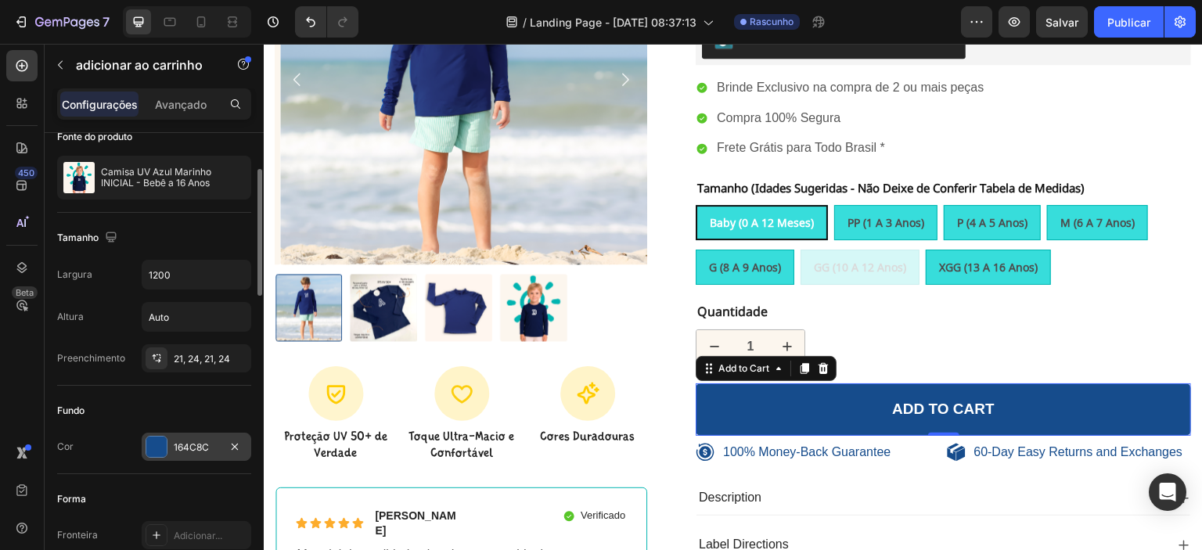
click at [150, 444] on div at bounding box center [156, 447] width 20 height 20
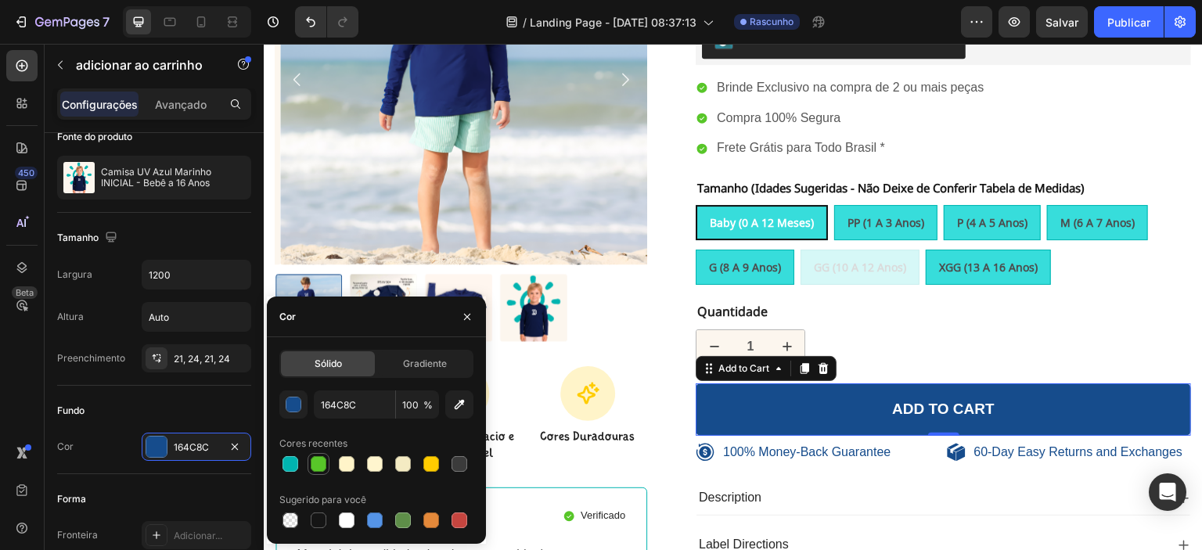
click at [317, 462] on div at bounding box center [319, 464] width 16 height 16
type input "58C629"
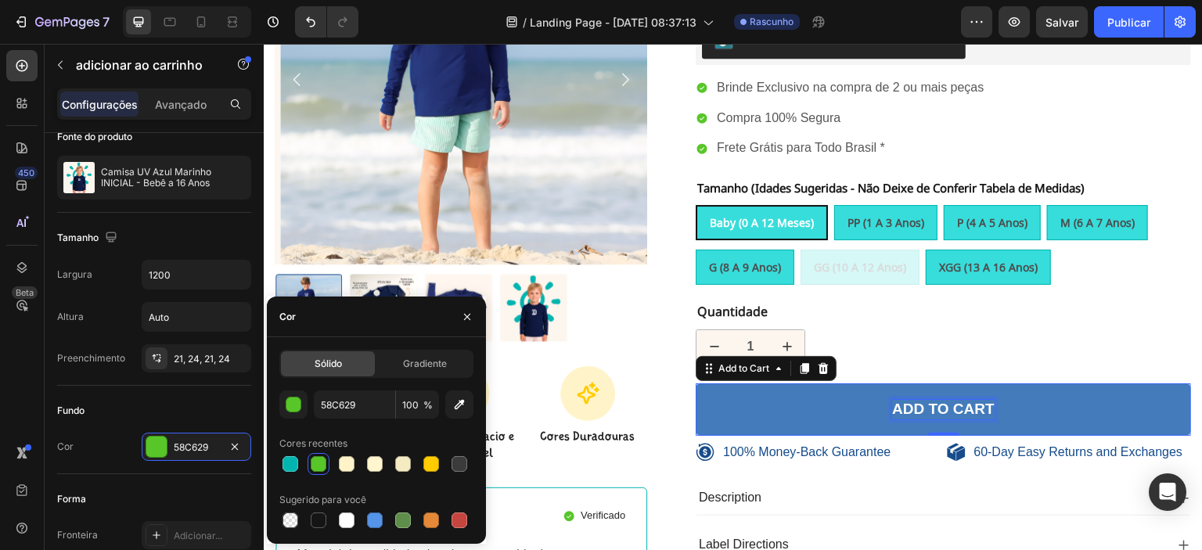
click at [903, 404] on div "Add to cart" at bounding box center [943, 410] width 102 height 20
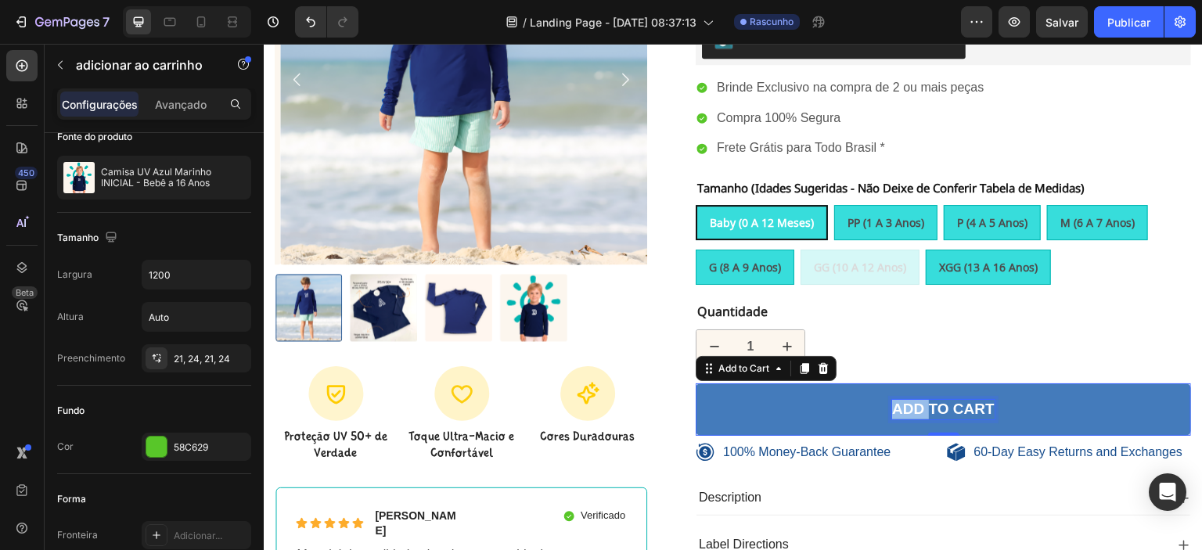
click at [903, 404] on p "Add to cart" at bounding box center [943, 410] width 102 height 20
drag, startPoint x: 965, startPoint y: 409, endPoint x: 985, endPoint y: 413, distance: 19.9
click at [966, 410] on p "Add to cart" at bounding box center [943, 410] width 102 height 20
drag, startPoint x: 984, startPoint y: 407, endPoint x: 883, endPoint y: 412, distance: 101.1
click at [892, 412] on p "Add to cart" at bounding box center [943, 410] width 102 height 20
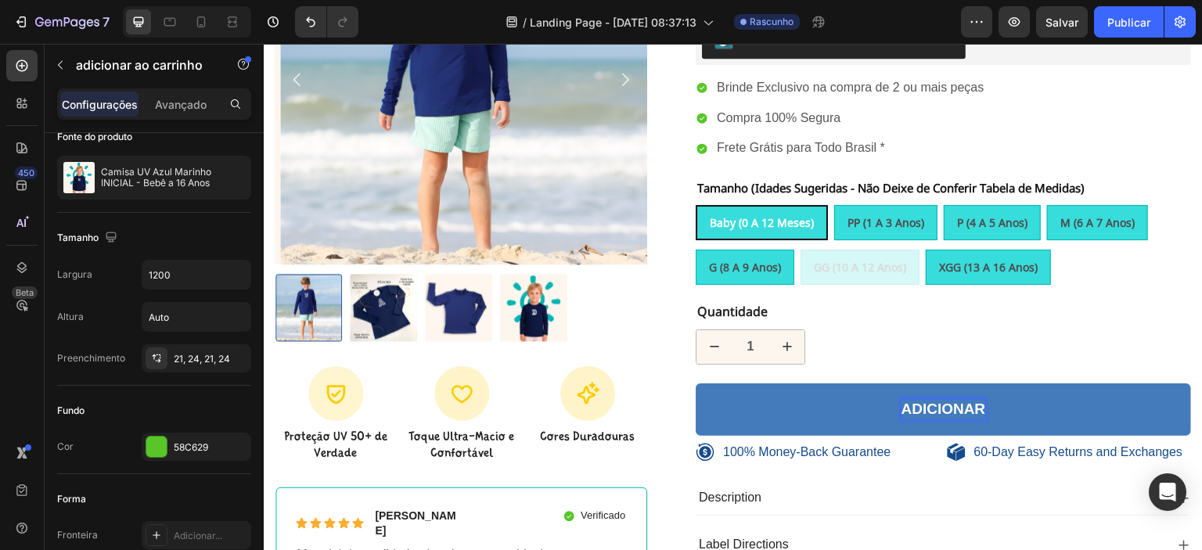
click at [696, 383] on button "Adicionar" at bounding box center [943, 409] width 495 height 52
click at [696, 383] on button "Adicionar ao" at bounding box center [943, 409] width 495 height 52
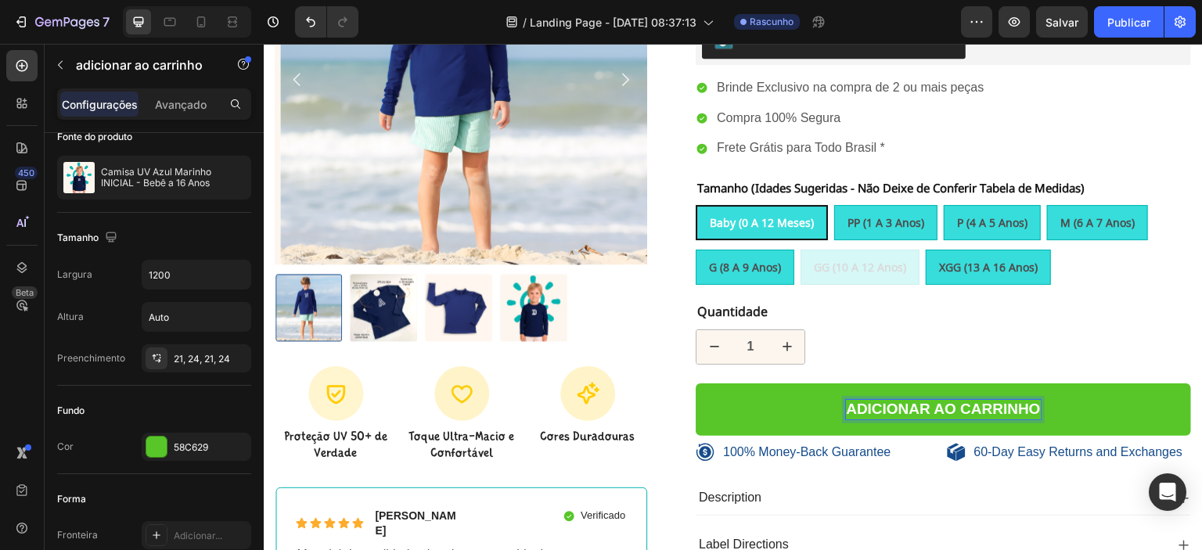
click at [926, 406] on p "Adicionar ao carrinho" at bounding box center [943, 410] width 194 height 20
click at [696, 383] on button "Adicionar ao carrinho" at bounding box center [943, 409] width 495 height 52
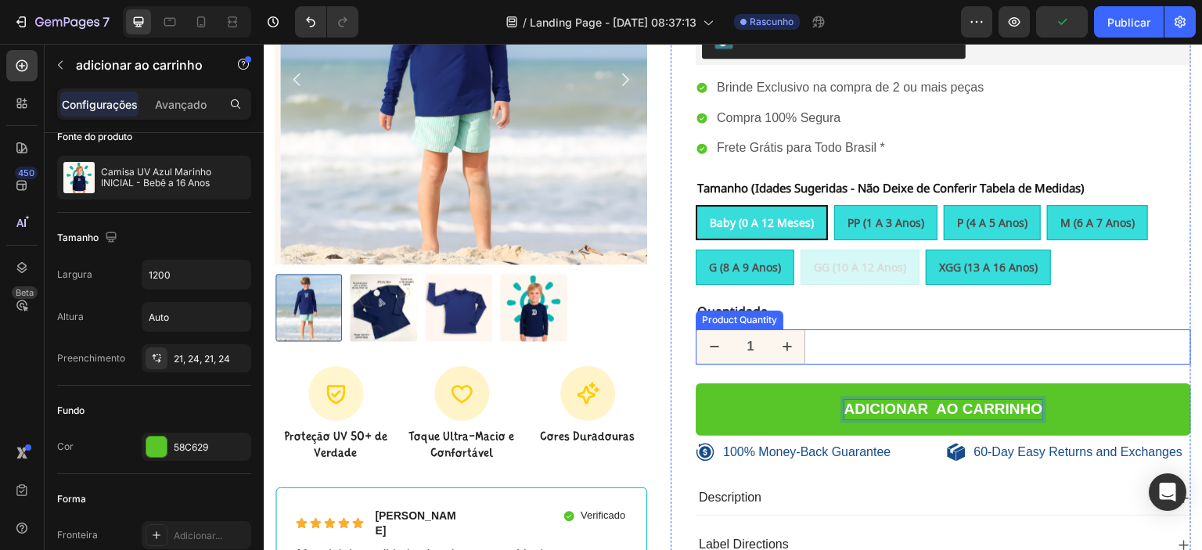
click at [950, 349] on div "1" at bounding box center [943, 346] width 495 height 35
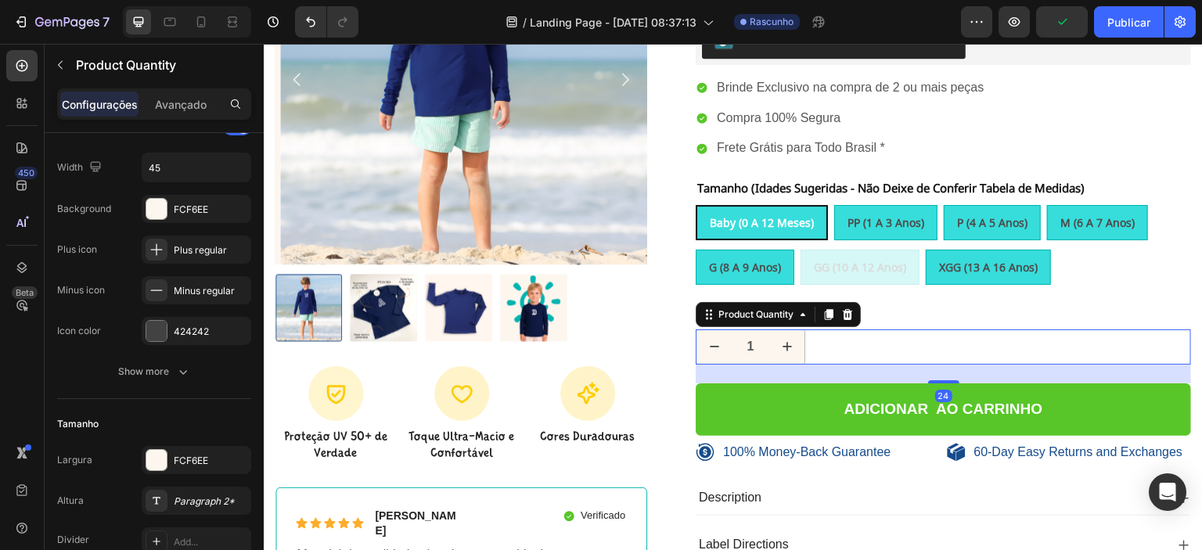
scroll to position [0, 0]
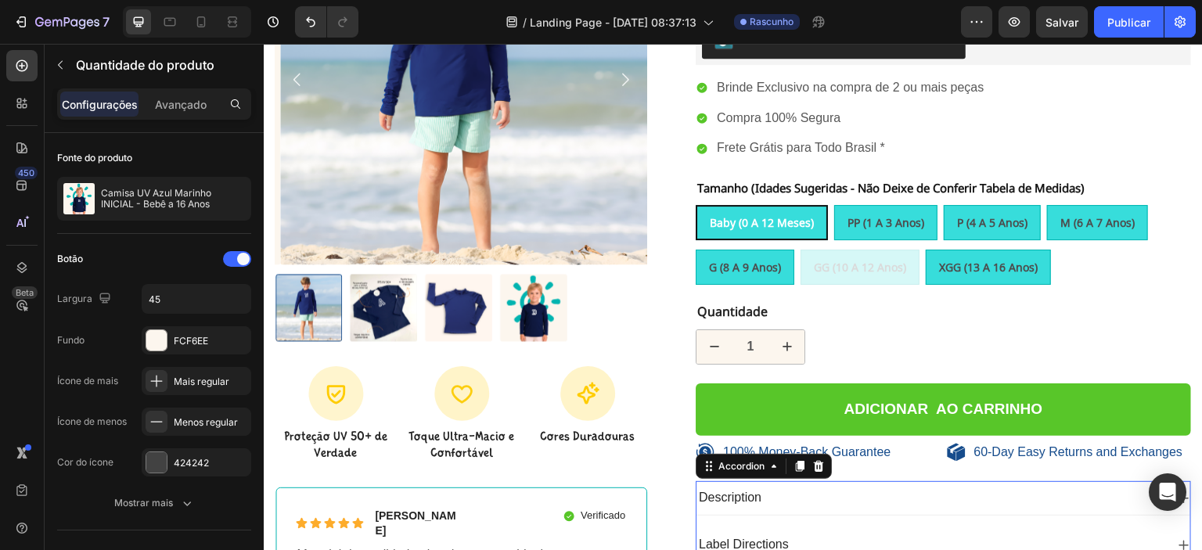
click at [908, 498] on div "Description" at bounding box center [930, 497] width 469 height 21
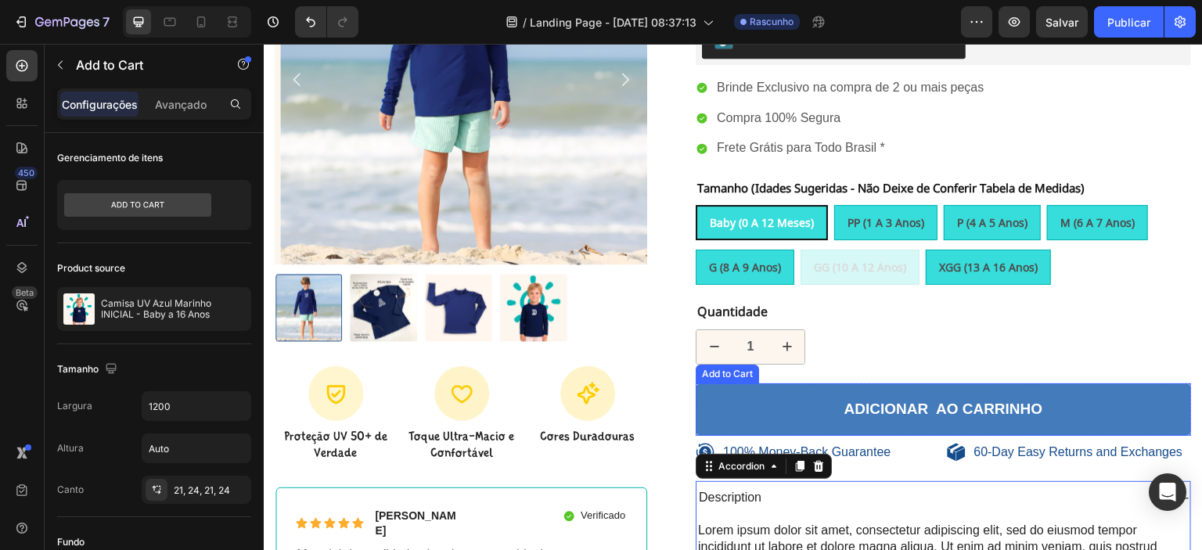
click at [720, 407] on button "Adicionar ao carrinho" at bounding box center [943, 409] width 495 height 52
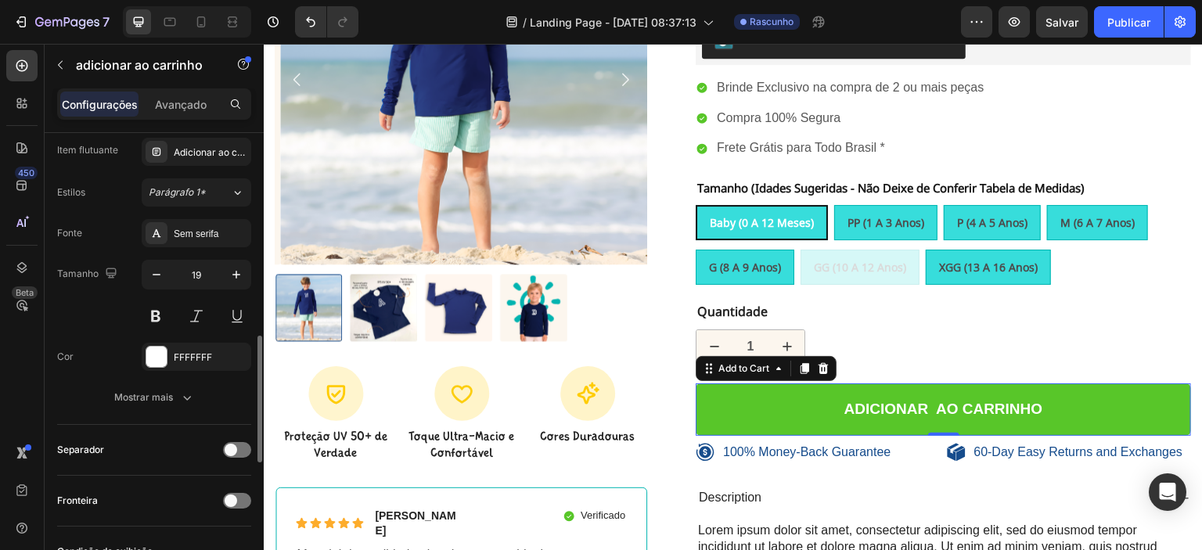
scroll to position [789, 0]
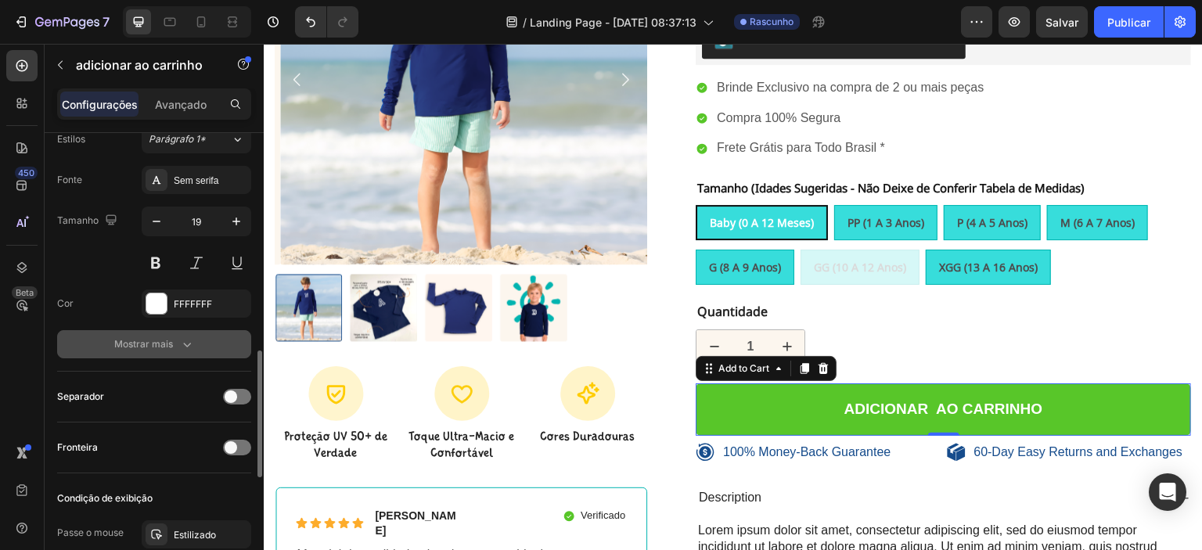
click at [142, 345] on font "Mostrar mais" at bounding box center [143, 344] width 59 height 12
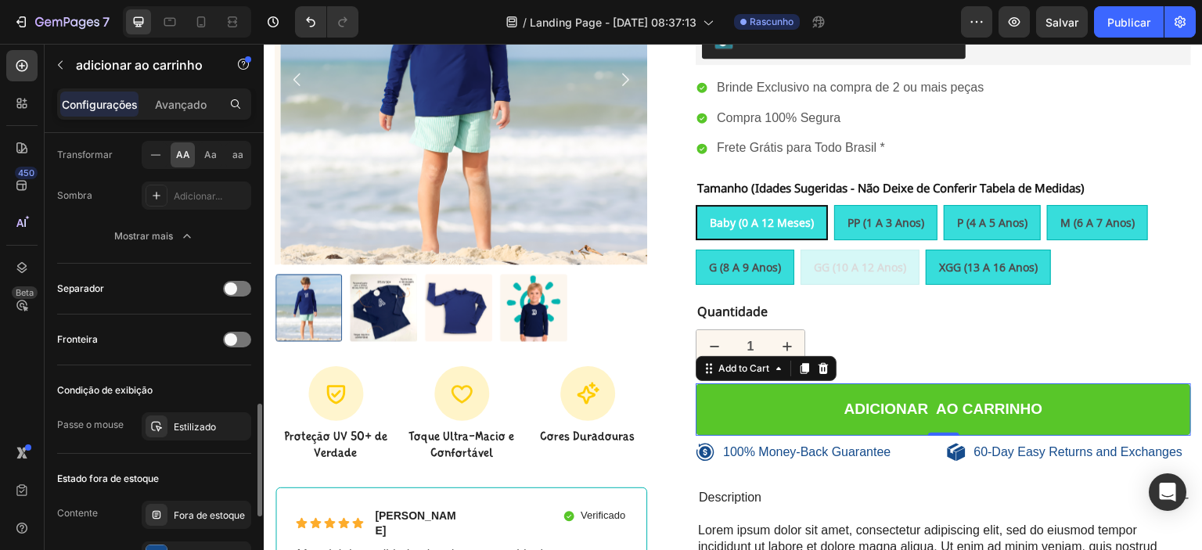
scroll to position [1182, 0]
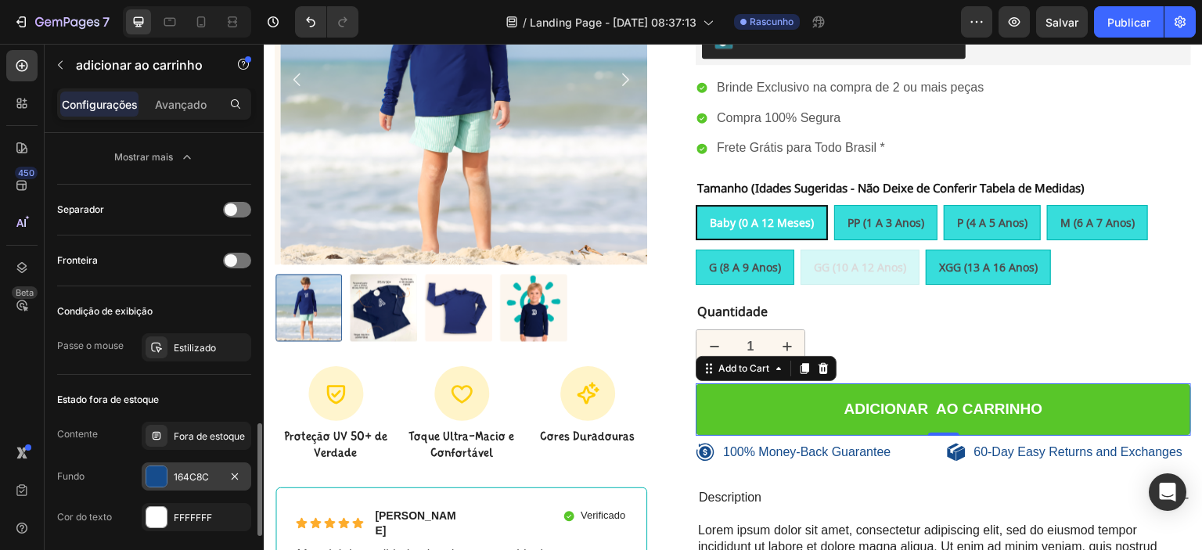
click at [160, 475] on div at bounding box center [156, 476] width 20 height 20
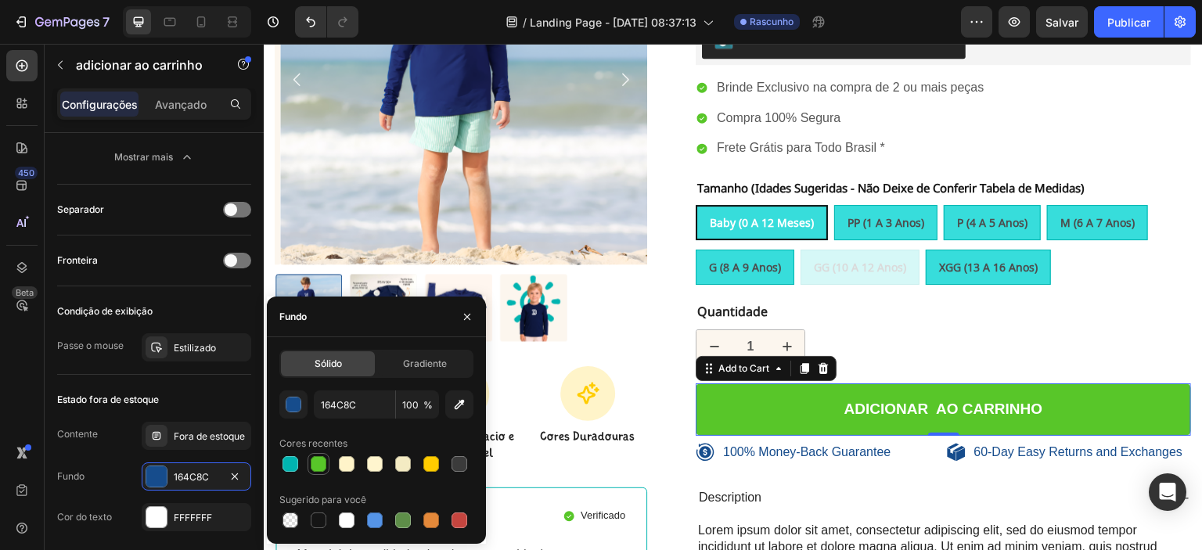
click at [325, 463] on div at bounding box center [319, 464] width 16 height 16
click at [296, 401] on div "button" at bounding box center [294, 405] width 16 height 16
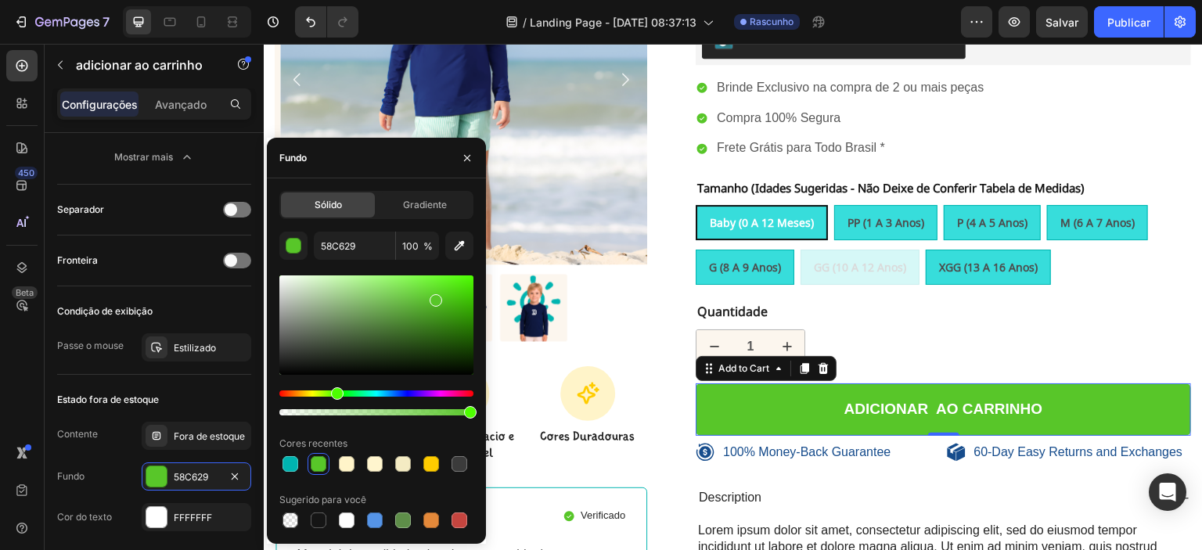
click at [428, 322] on div at bounding box center [376, 324] width 194 height 99
click at [424, 321] on div at bounding box center [425, 324] width 13 height 13
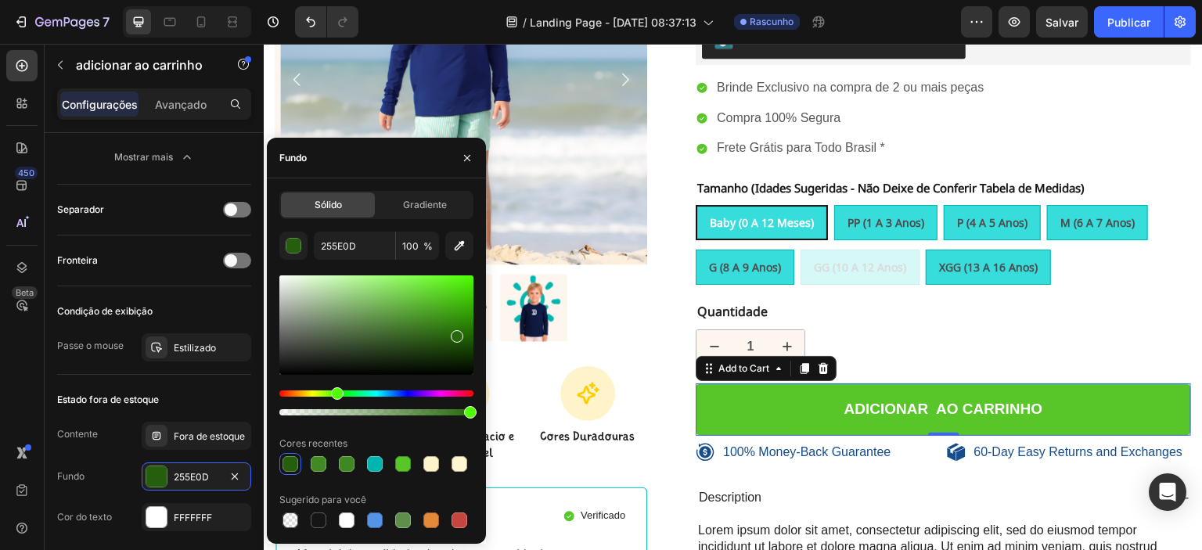
drag, startPoint x: 440, startPoint y: 325, endPoint x: 452, endPoint y: 336, distance: 15.5
click at [452, 336] on div at bounding box center [376, 324] width 194 height 99
click at [211, 390] on div "Estado fora de estoque" at bounding box center [154, 399] width 194 height 25
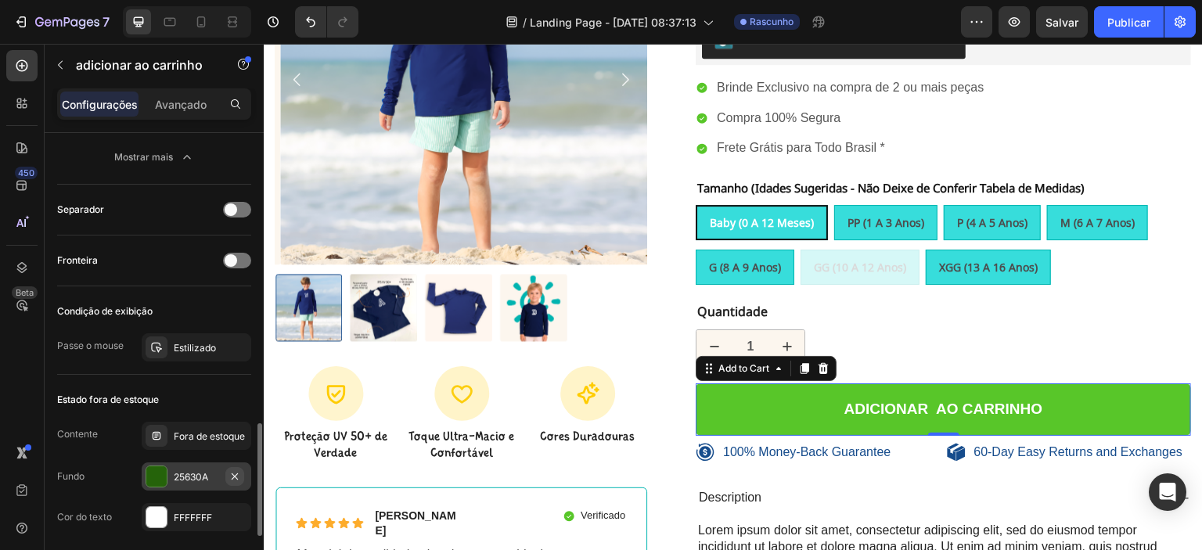
click at [234, 470] on icon "button" at bounding box center [234, 476] width 13 height 13
click at [160, 470] on icon at bounding box center [156, 476] width 13 height 13
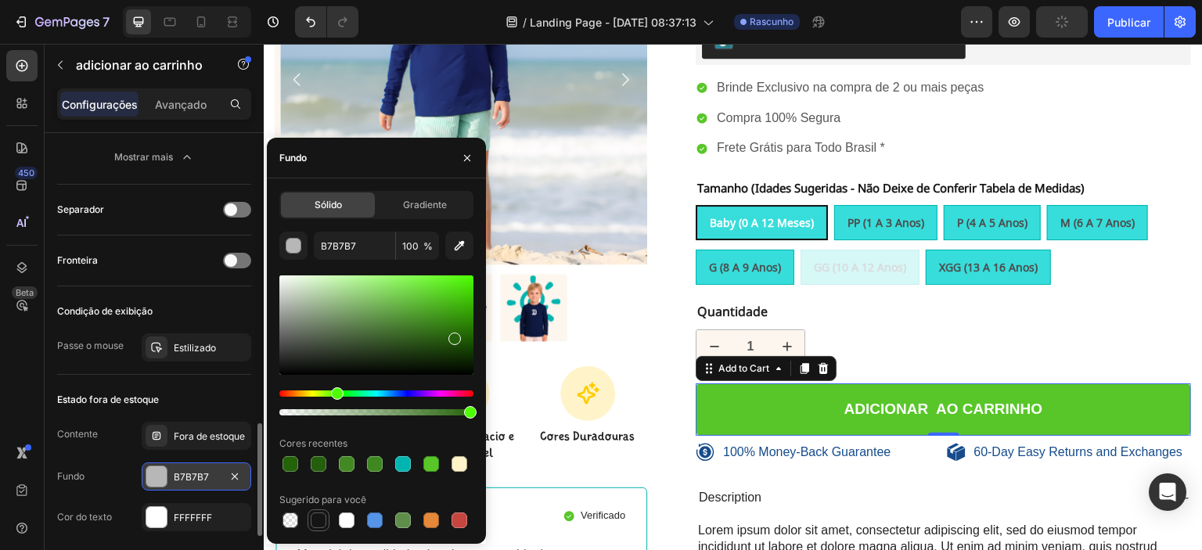
click at [316, 518] on div at bounding box center [319, 520] width 16 height 16
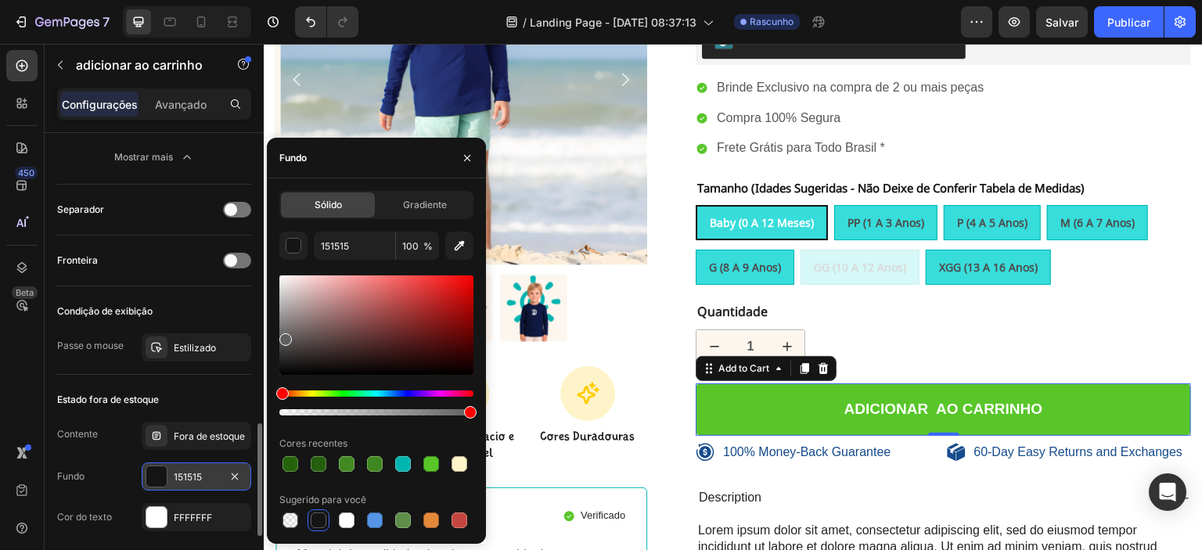
click at [285, 336] on div at bounding box center [376, 324] width 194 height 99
type input "5E5E5E"
click at [281, 338] on div at bounding box center [282, 341] width 13 height 13
click at [214, 391] on div "Estado fora de estoque" at bounding box center [154, 399] width 194 height 25
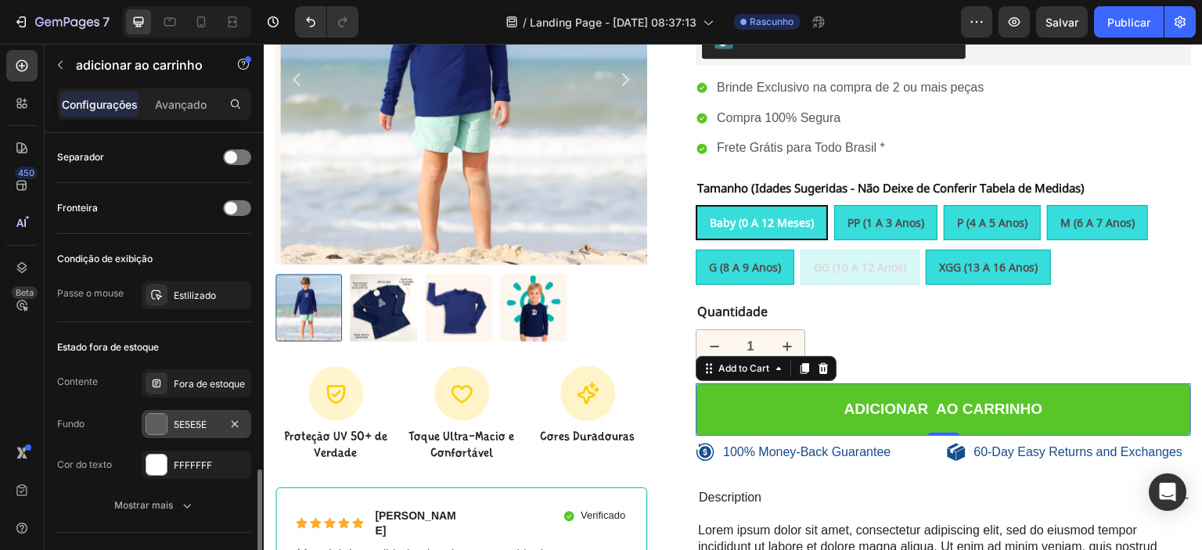
scroll to position [1261, 0]
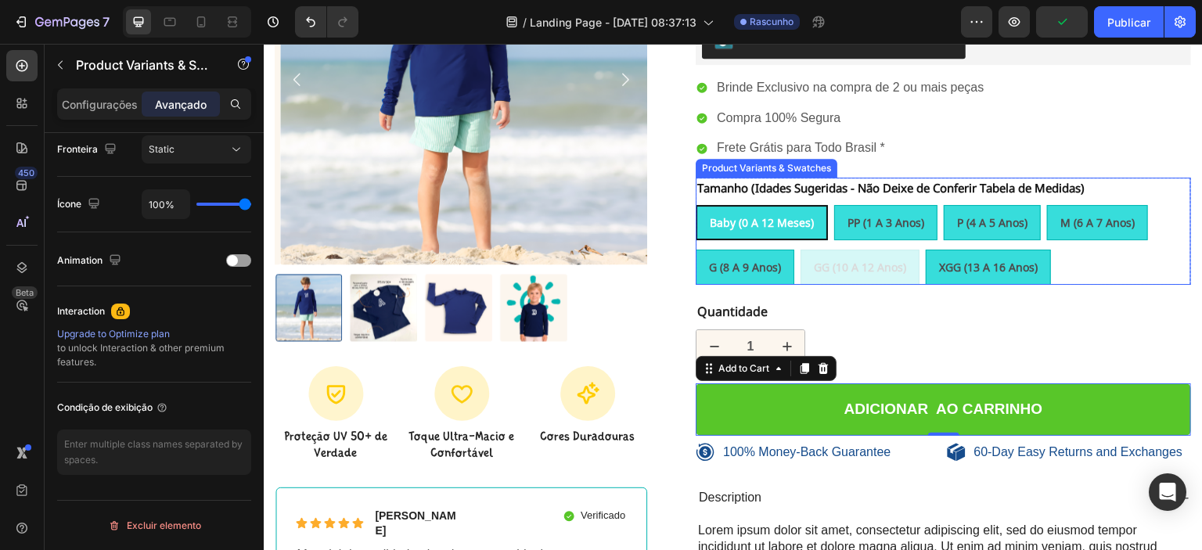
click at [850, 268] on div "Baby (0 a 12 meses) Baby (0 a 12 meses) Baby (0 a 12 meses) PP (1 a 3 anos) PP …" at bounding box center [943, 245] width 495 height 80
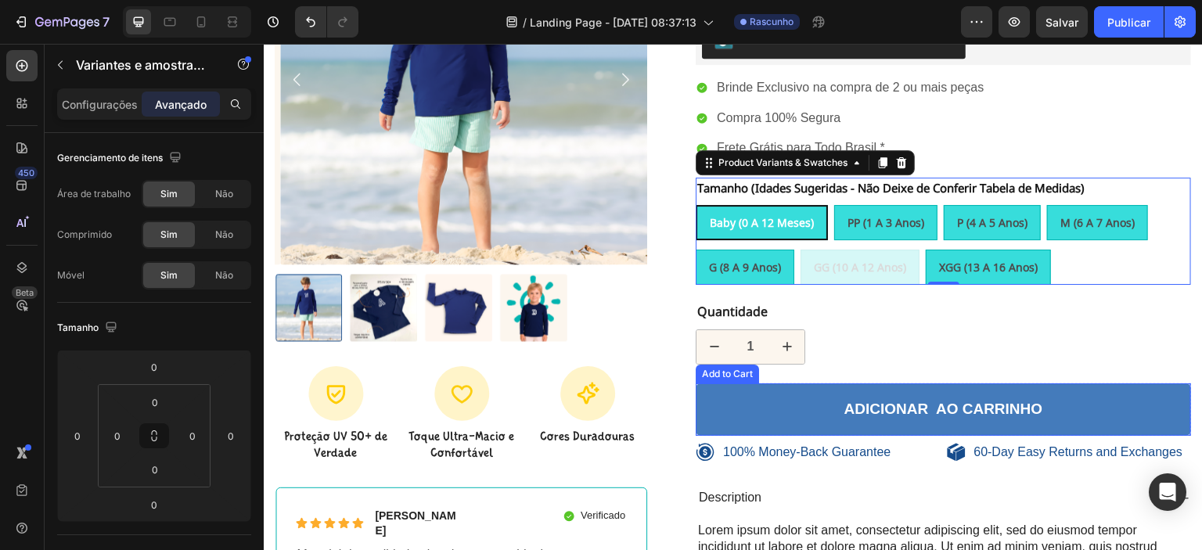
click at [826, 397] on button "Adicionar ao carrinho" at bounding box center [943, 409] width 495 height 52
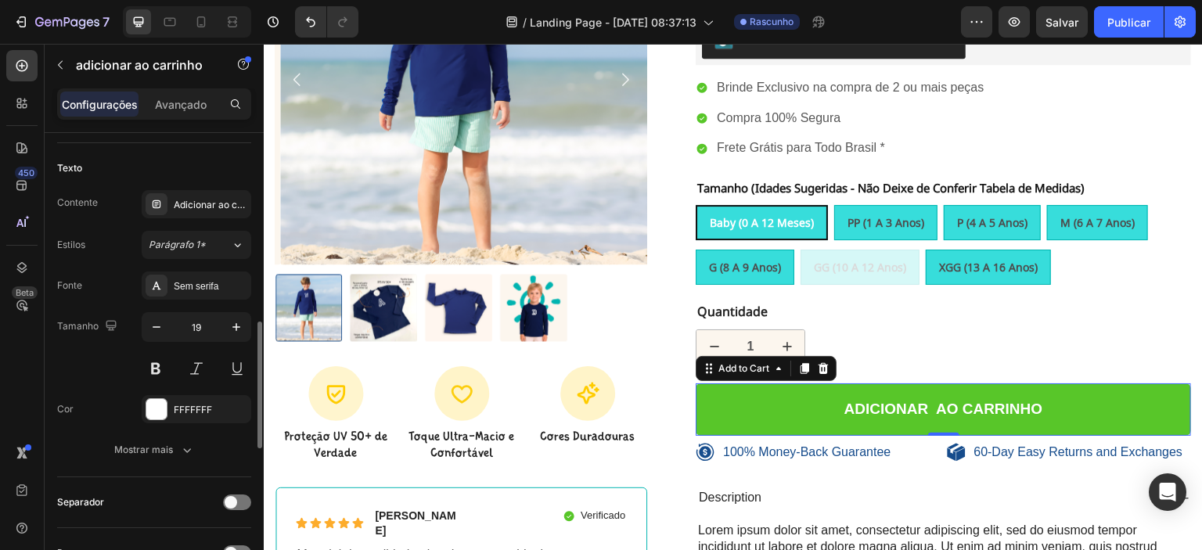
scroll to position [710, 0]
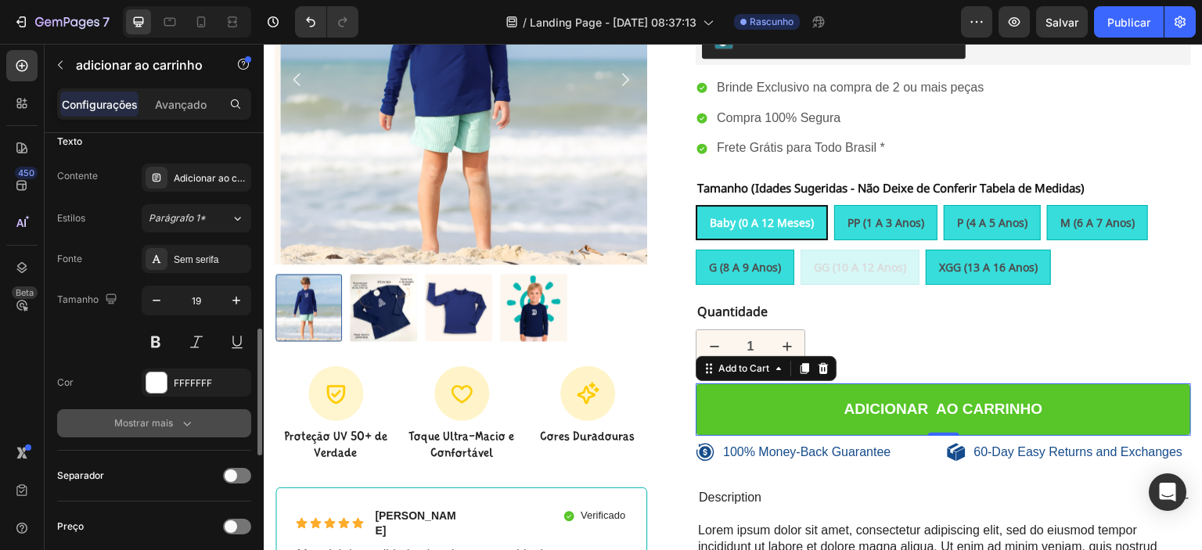
click at [139, 409] on button "Mostrar mais" at bounding box center [154, 423] width 194 height 28
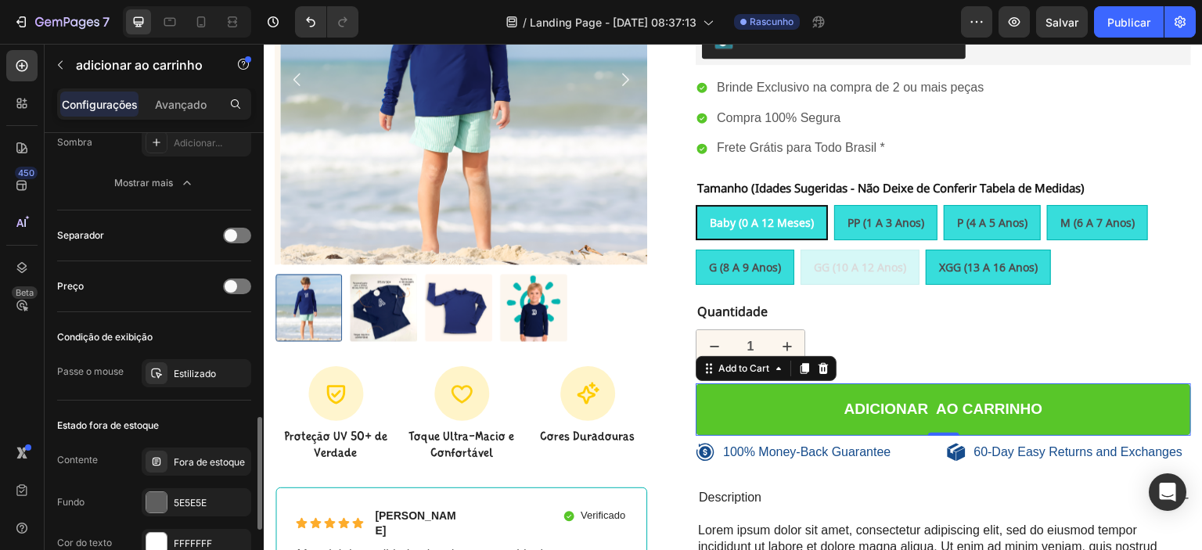
scroll to position [1235, 0]
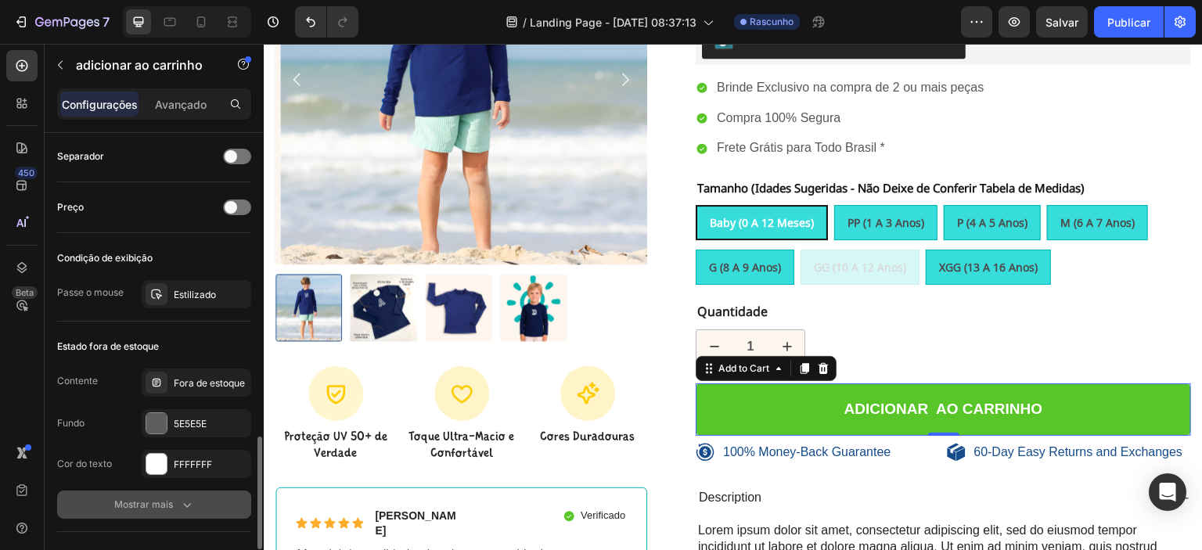
click at [169, 500] on font "Mostrar mais" at bounding box center [143, 504] width 59 height 12
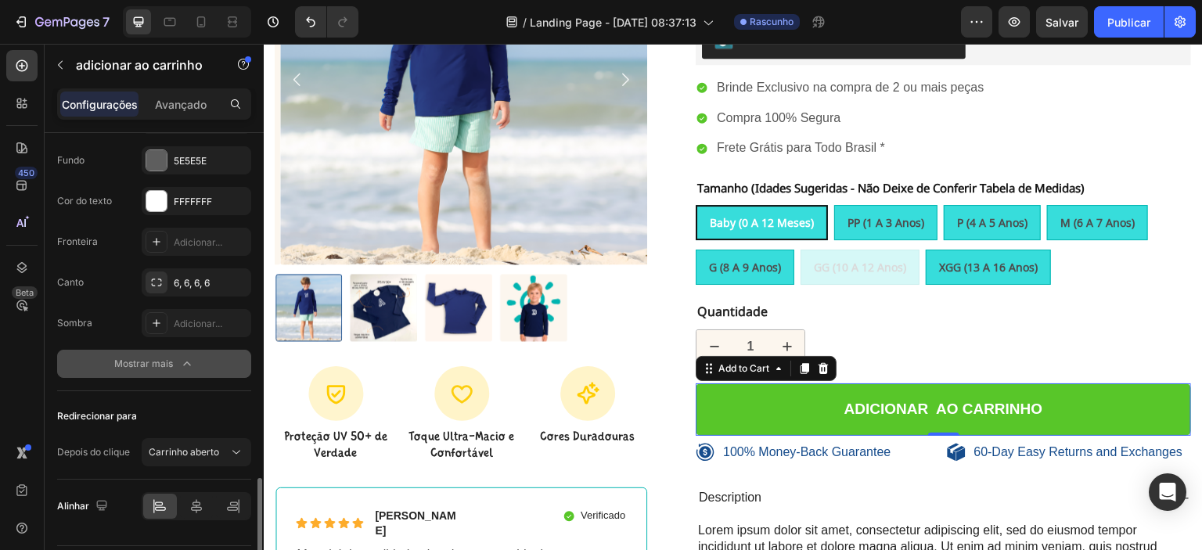
scroll to position [1540, 0]
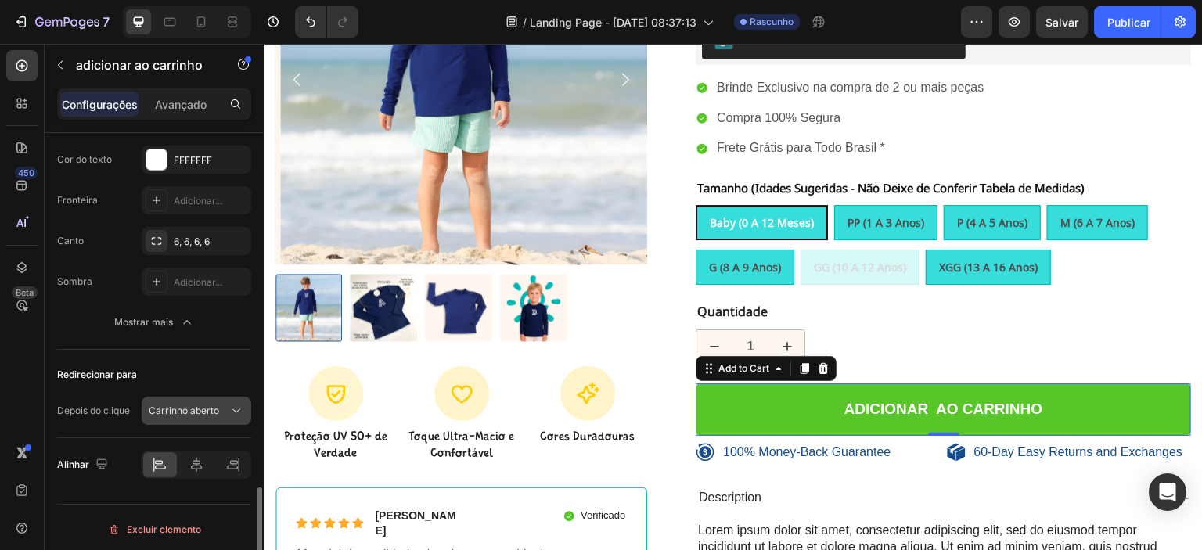
click at [190, 411] on font "Carrinho aberto" at bounding box center [184, 411] width 70 height 12
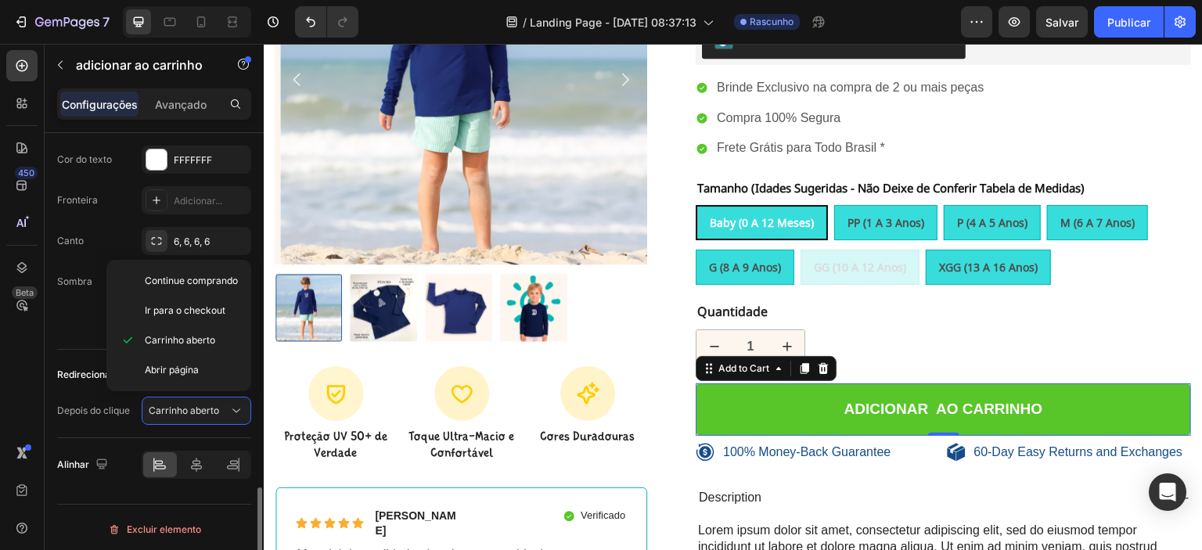
click at [124, 420] on div "Depois do clique Carrinho aberto" at bounding box center [154, 411] width 194 height 28
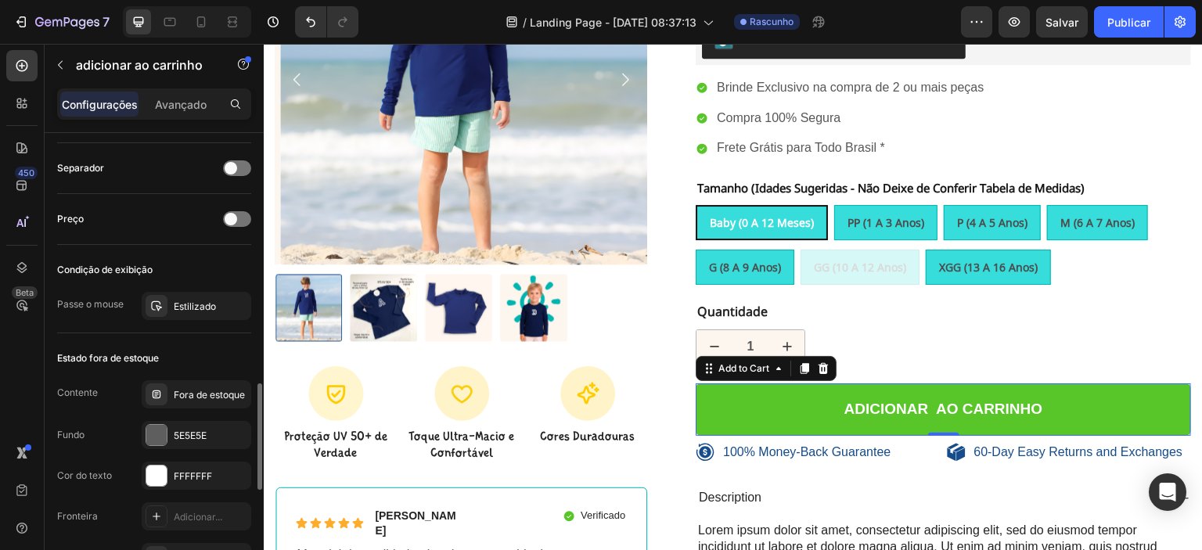
scroll to position [1198, 0]
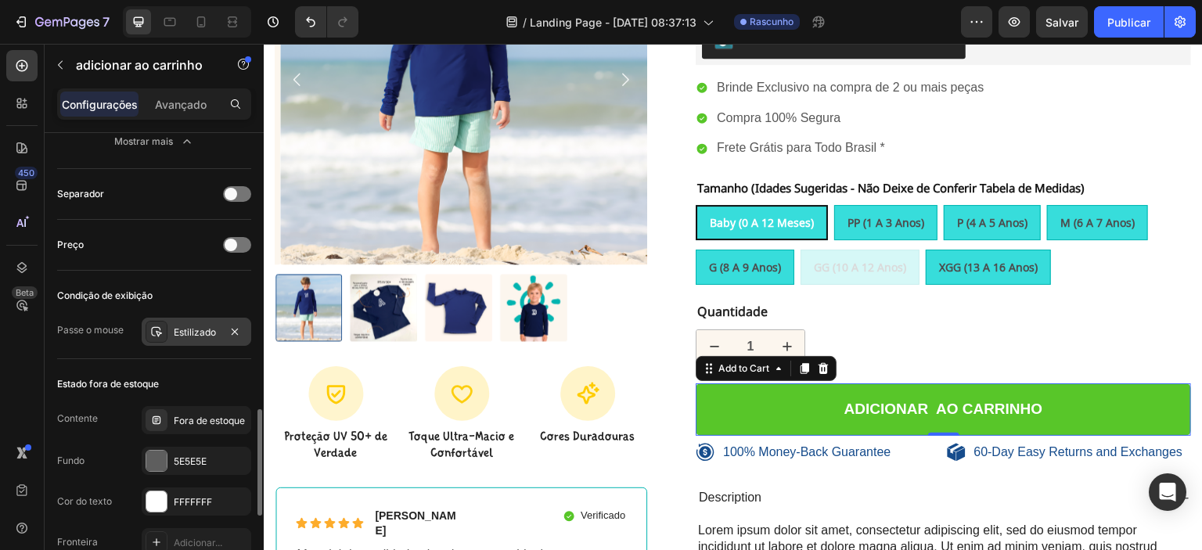
click at [191, 326] on font "Estilizado" at bounding box center [195, 332] width 42 height 12
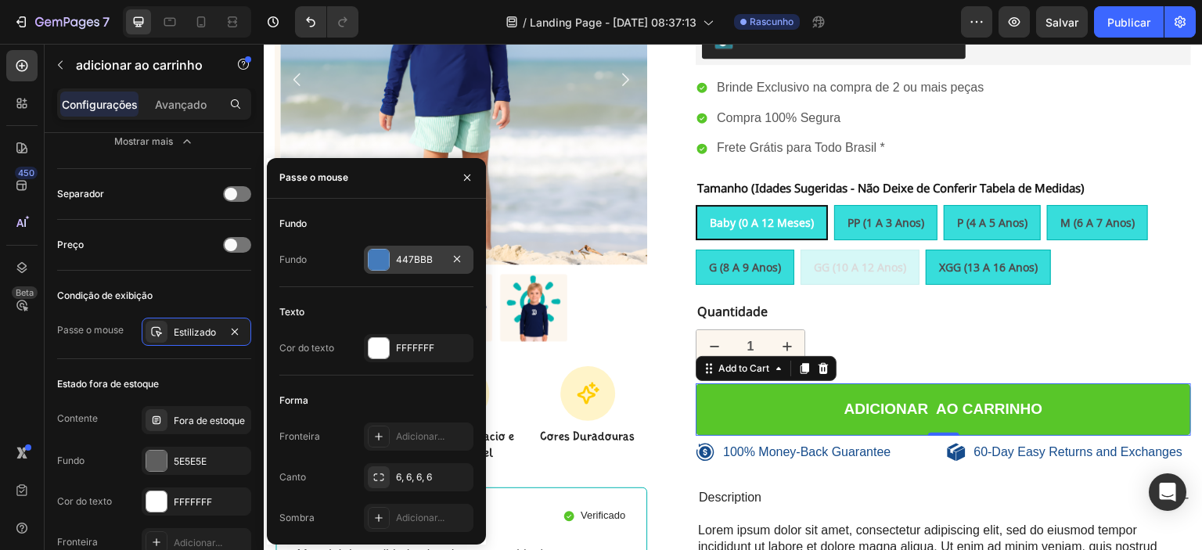
click at [384, 261] on div at bounding box center [379, 260] width 20 height 20
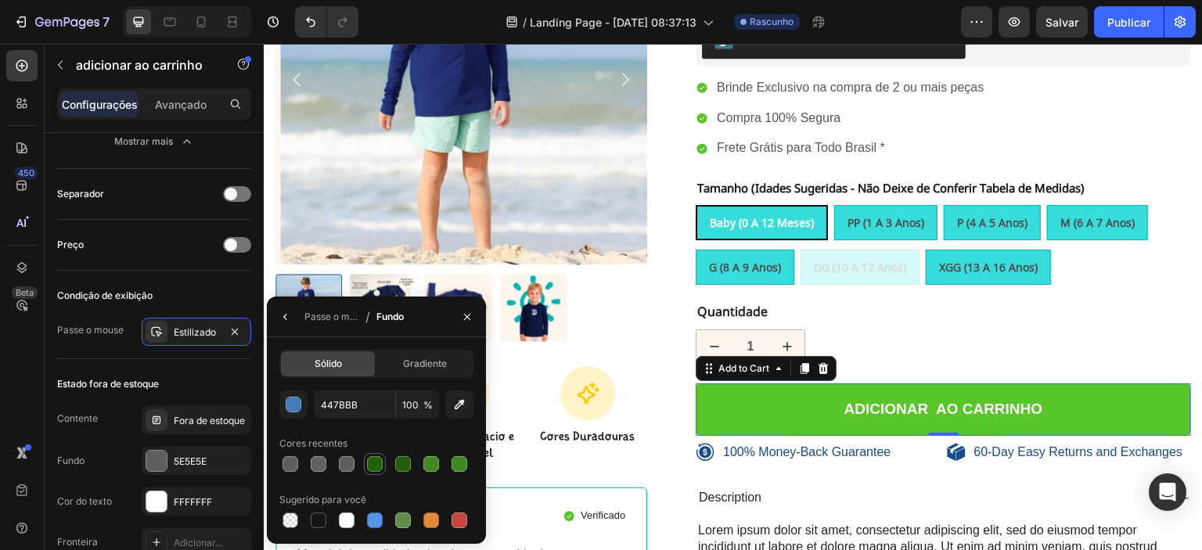
click at [372, 459] on div at bounding box center [375, 464] width 16 height 16
type input "25630A"
click at [466, 316] on icon "button" at bounding box center [467, 317] width 6 height 6
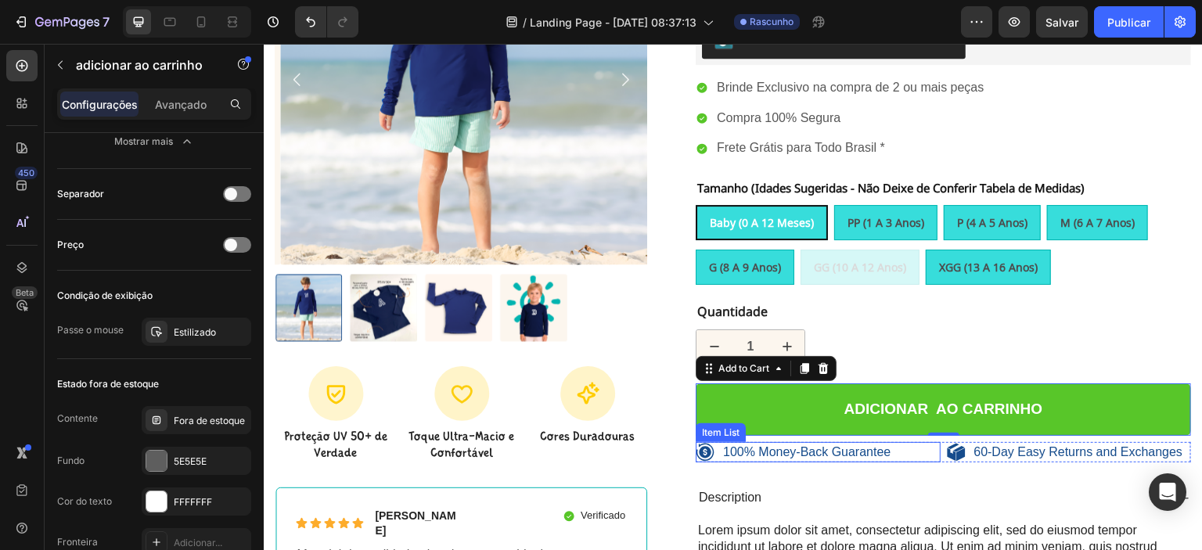
click at [738, 450] on p "100% Money-Back Guarantee" at bounding box center [806, 452] width 167 height 16
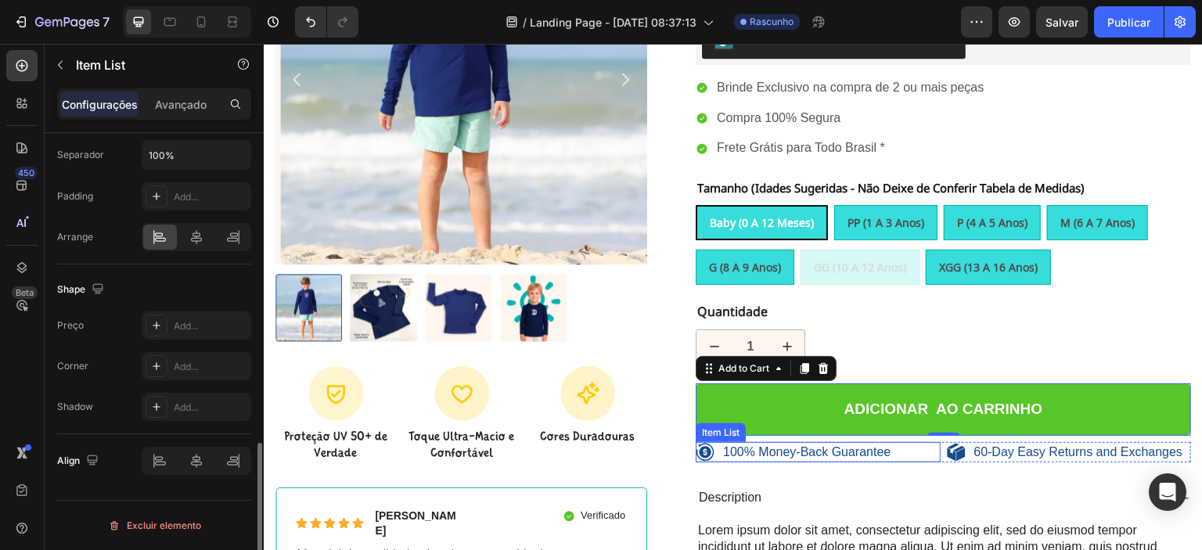
scroll to position [0, 0]
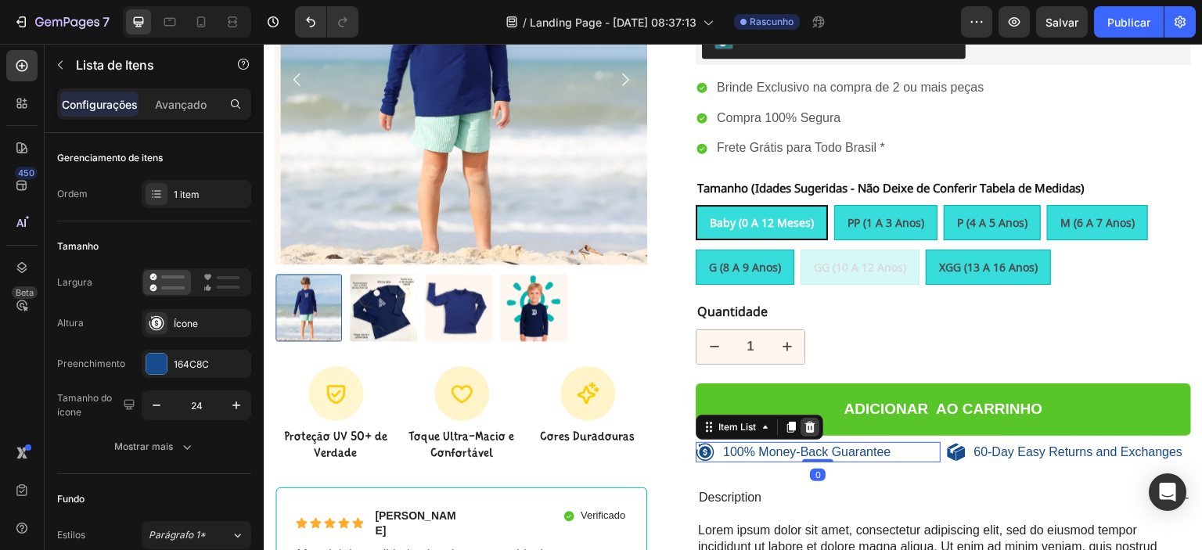
click at [806, 429] on icon at bounding box center [810, 426] width 10 height 11
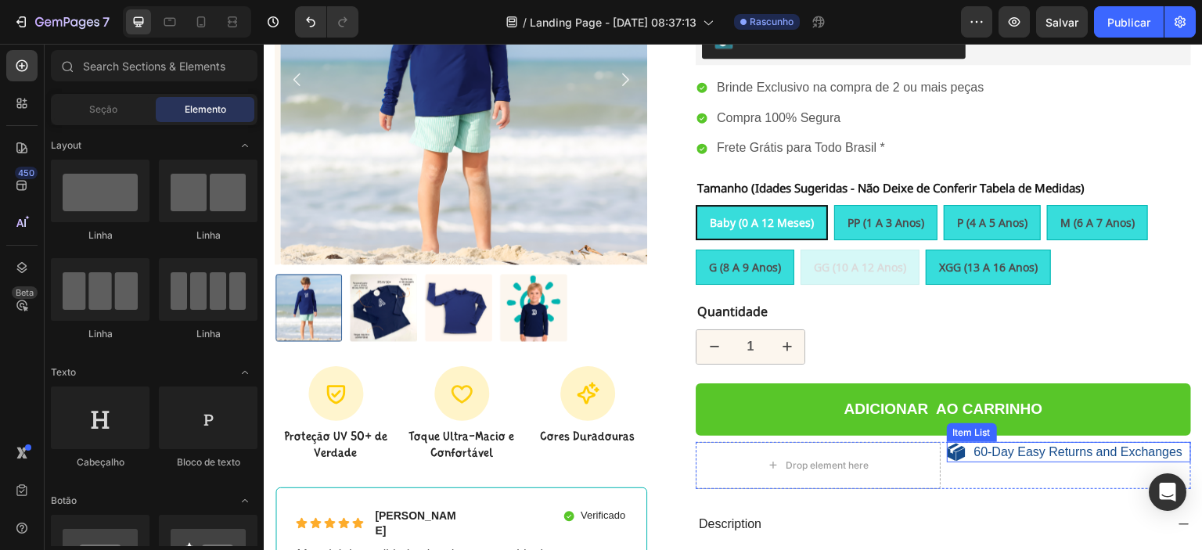
click at [979, 456] on p "60-Day Easy Returns and Exchanges" at bounding box center [1078, 452] width 209 height 16
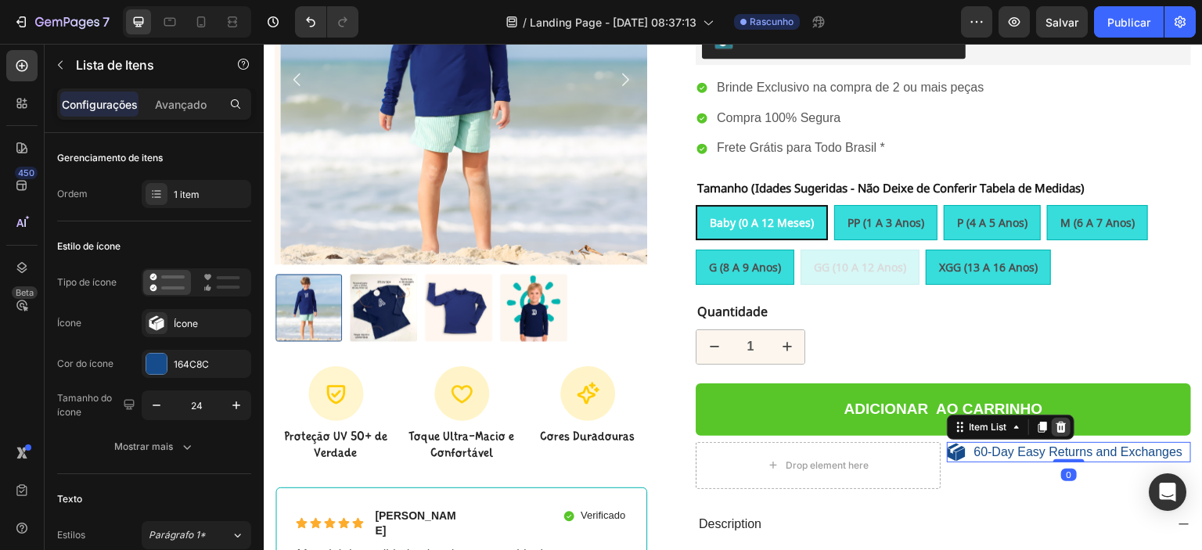
click at [1055, 428] on icon at bounding box center [1061, 427] width 13 height 13
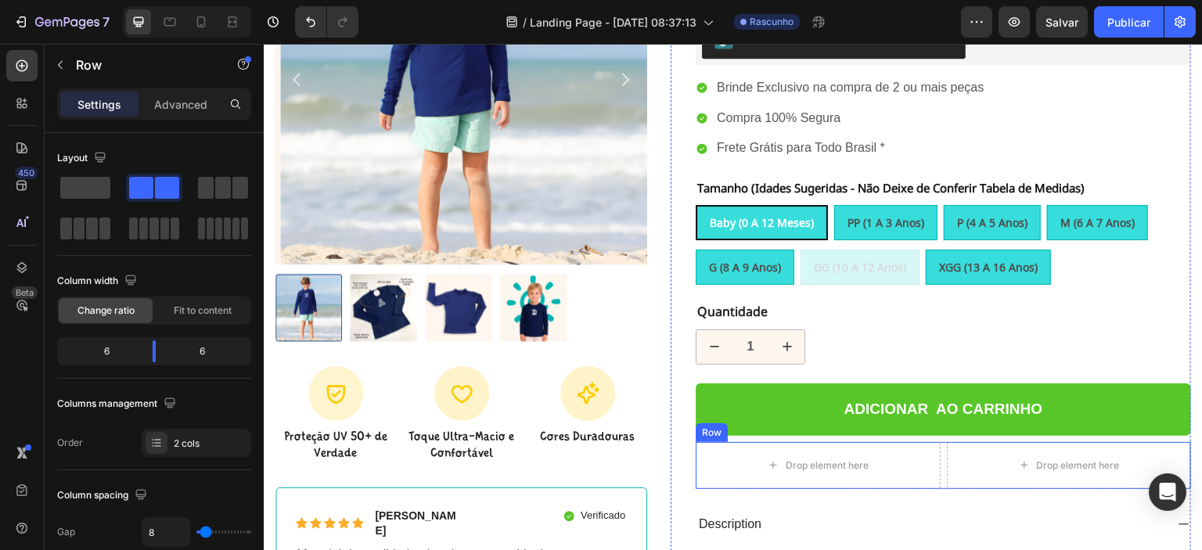
click at [935, 465] on div "Drop element here Drop element here Row" at bounding box center [943, 465] width 495 height 47
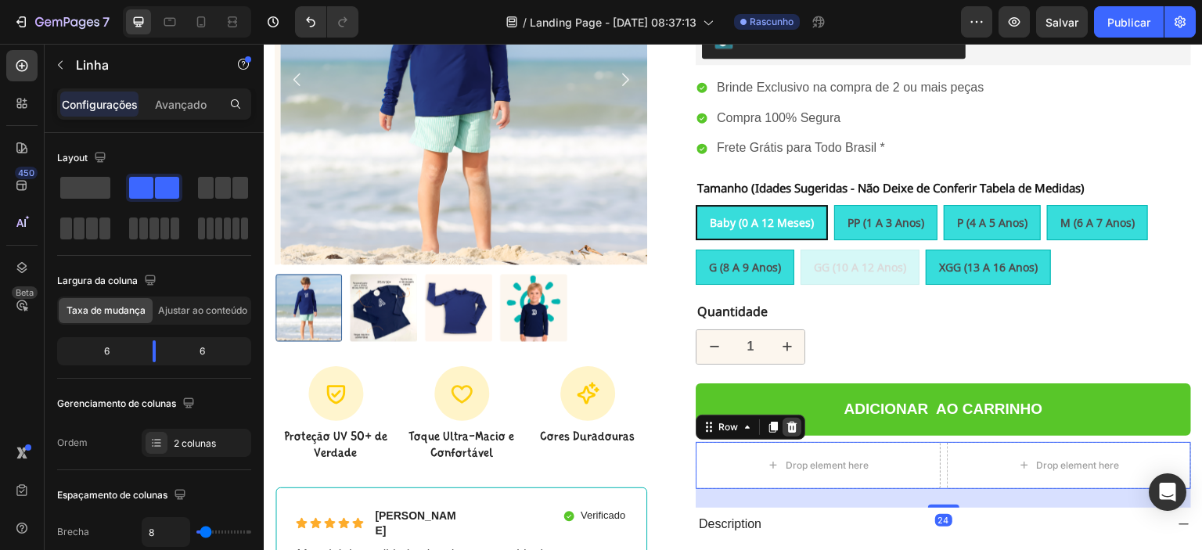
click at [788, 426] on icon at bounding box center [792, 426] width 10 height 11
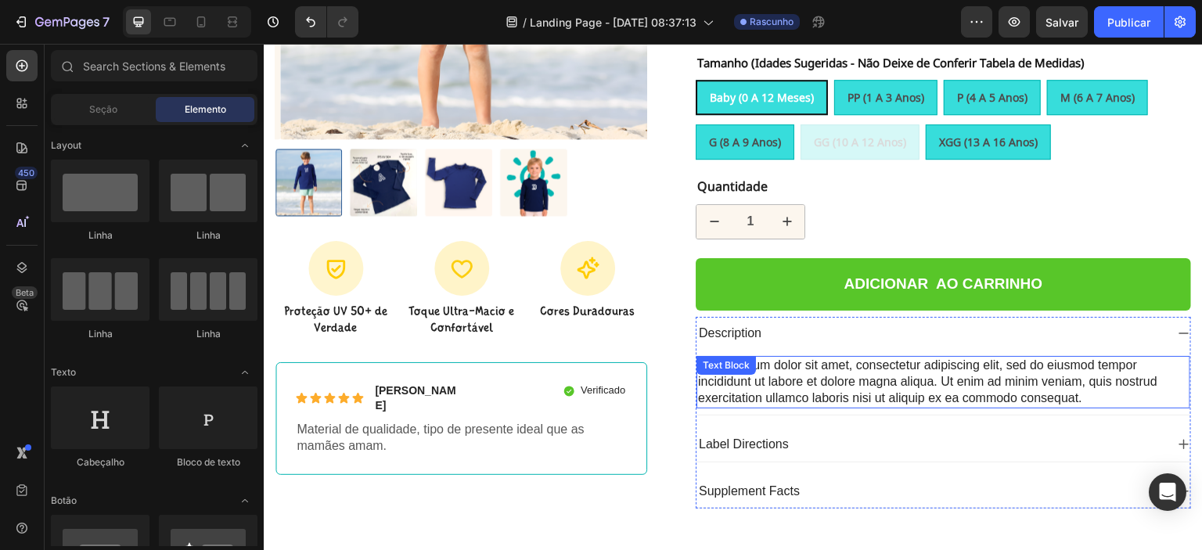
scroll to position [376, 0]
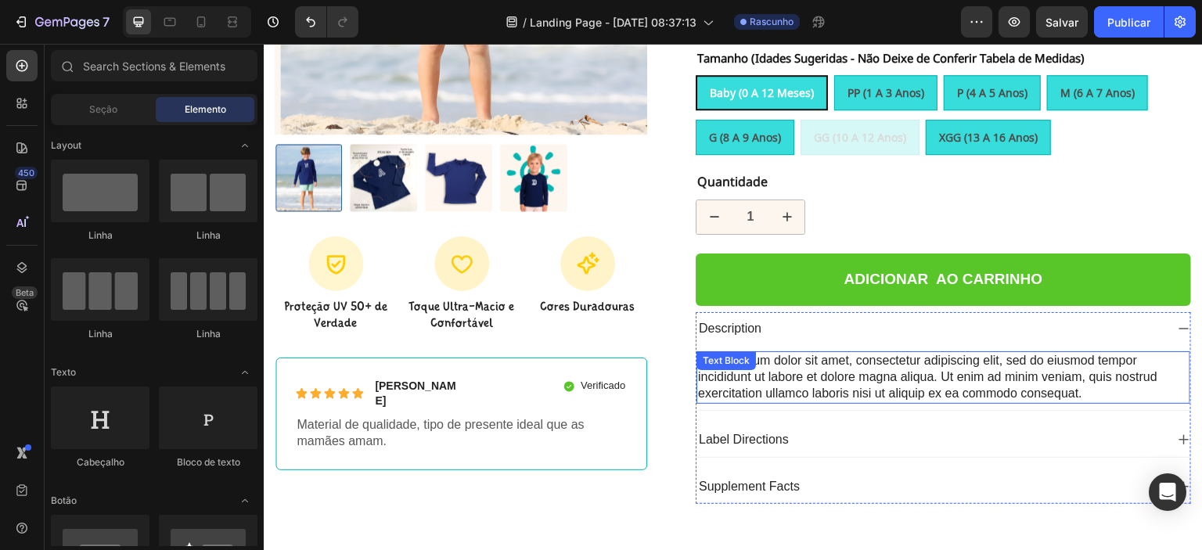
click at [849, 383] on div "Lorem ipsum dolor sit amet, consectetur adipiscing elit, sed do eiusmod tempor …" at bounding box center [943, 377] width 494 height 52
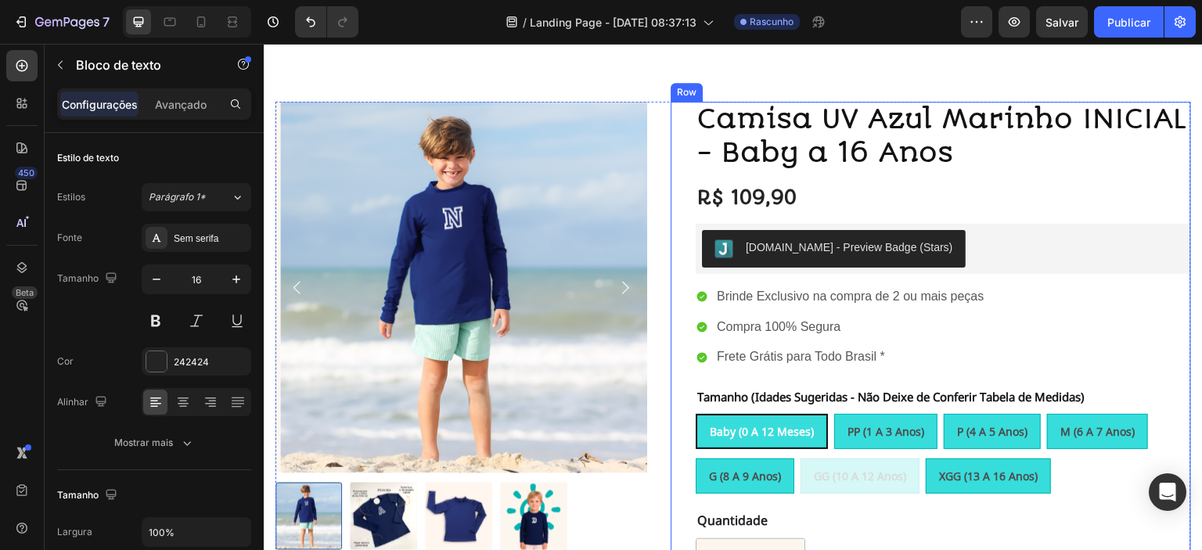
scroll to position [0, 0]
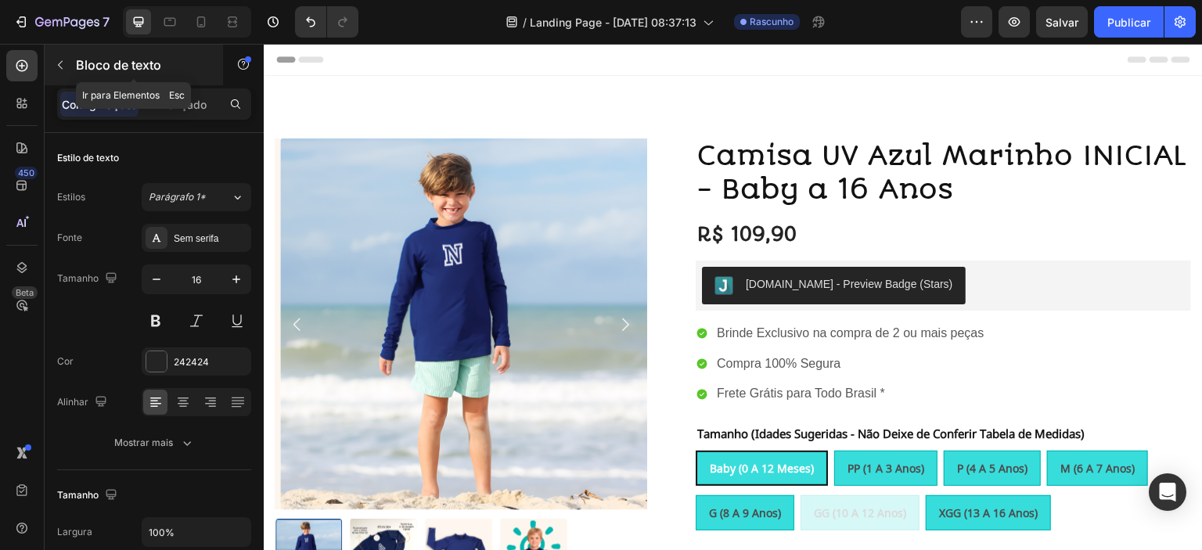
click at [57, 59] on icon "button" at bounding box center [60, 65] width 13 height 13
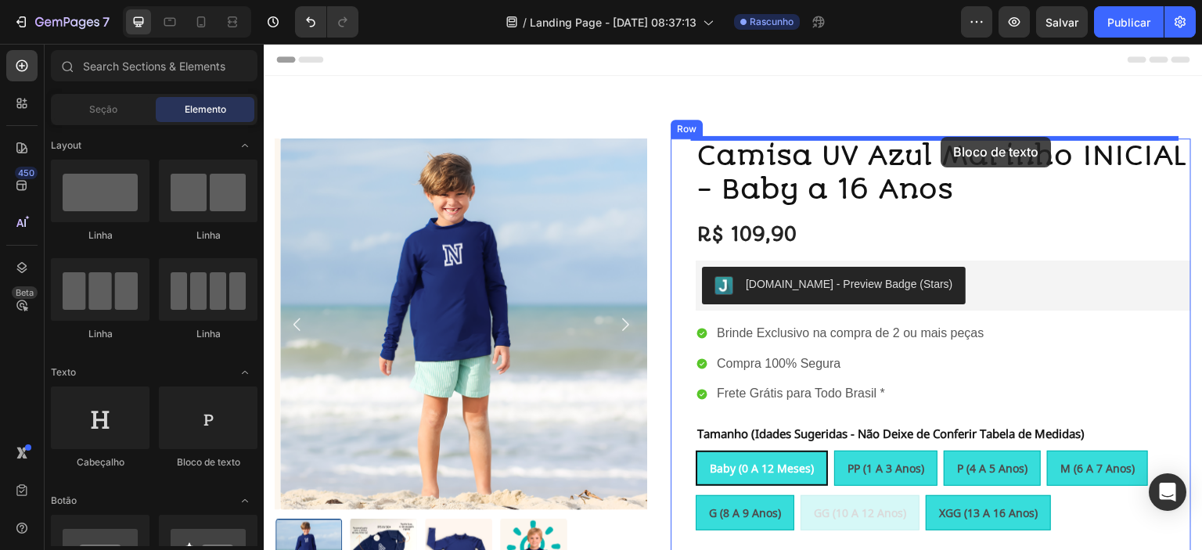
drag, startPoint x: 464, startPoint y: 480, endPoint x: 940, endPoint y: 137, distance: 586.9
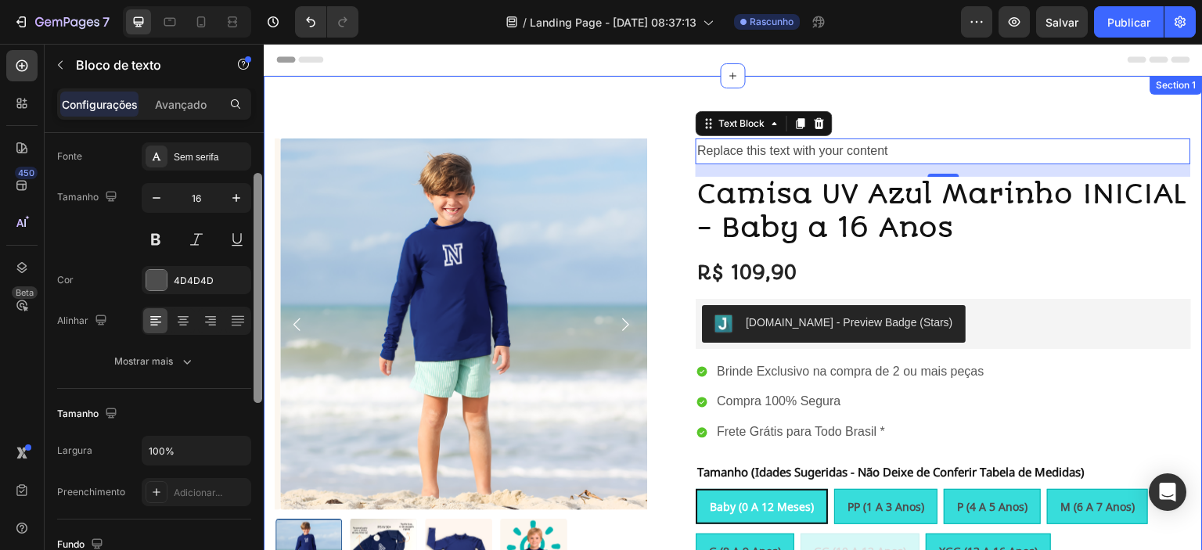
drag, startPoint x: 523, startPoint y: 369, endPoint x: 268, endPoint y: 492, distance: 284.1
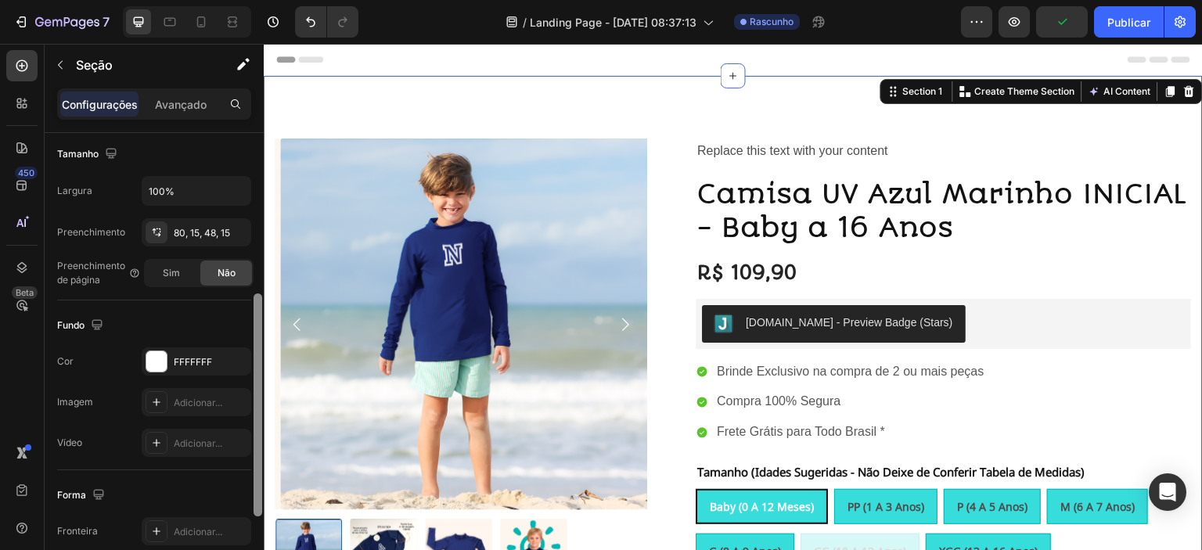
click at [243, 494] on div "Forma" at bounding box center [154, 495] width 194 height 25
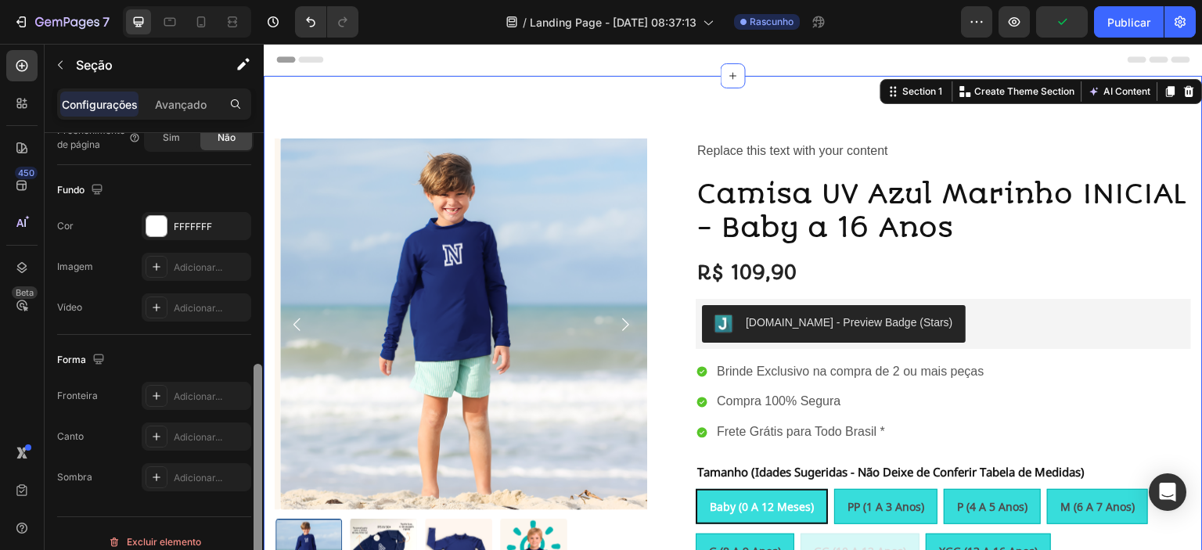
drag, startPoint x: 257, startPoint y: 468, endPoint x: 254, endPoint y: 538, distance: 69.7
click at [254, 536] on div at bounding box center [257, 475] width 9 height 223
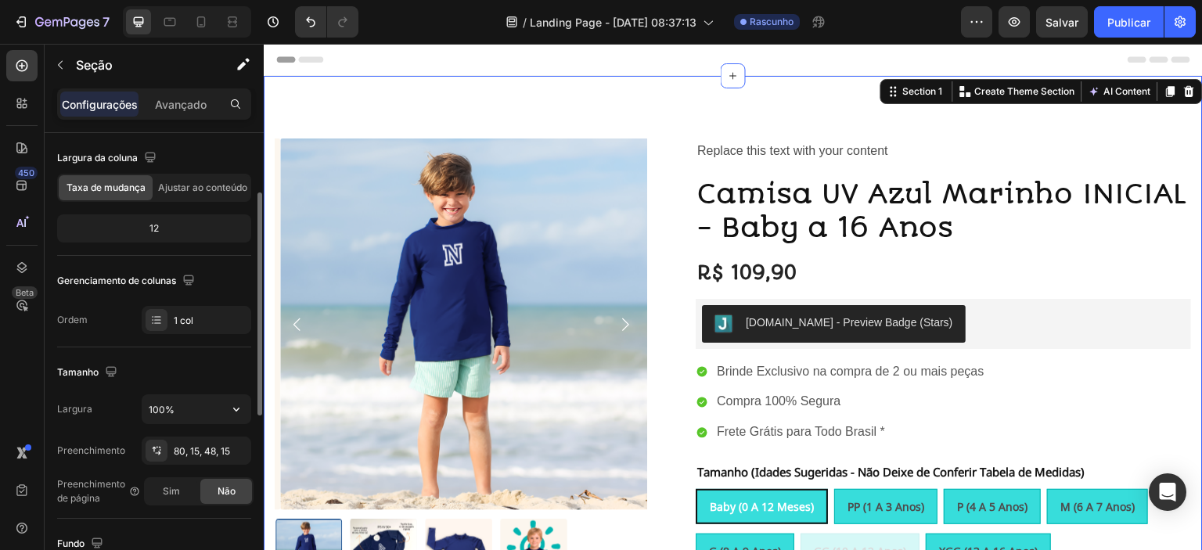
scroll to position [0, 0]
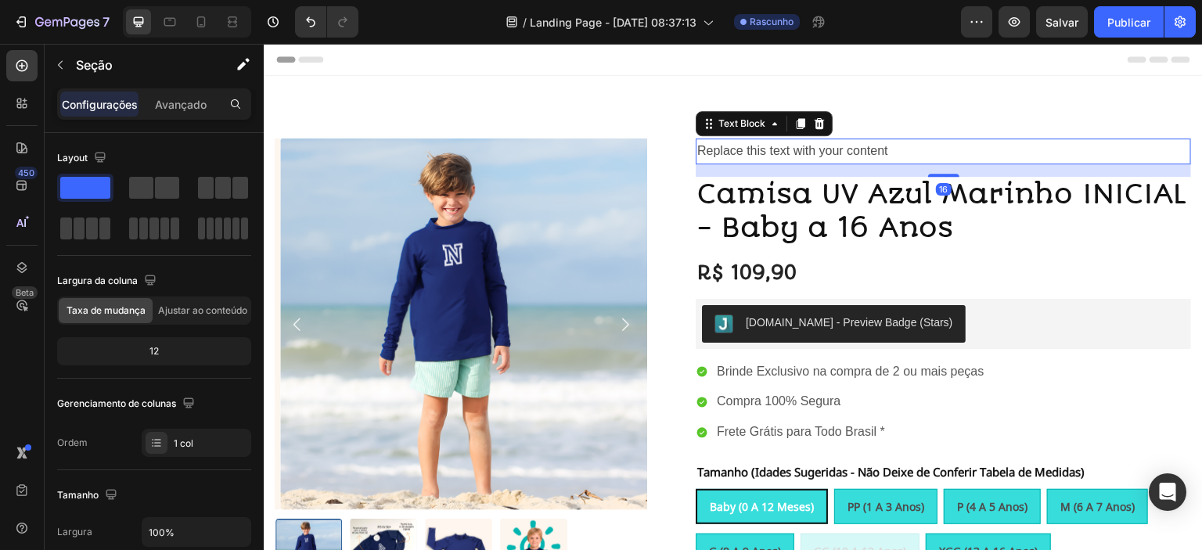
click at [829, 153] on div "Replace this text with your content" at bounding box center [943, 151] width 495 height 26
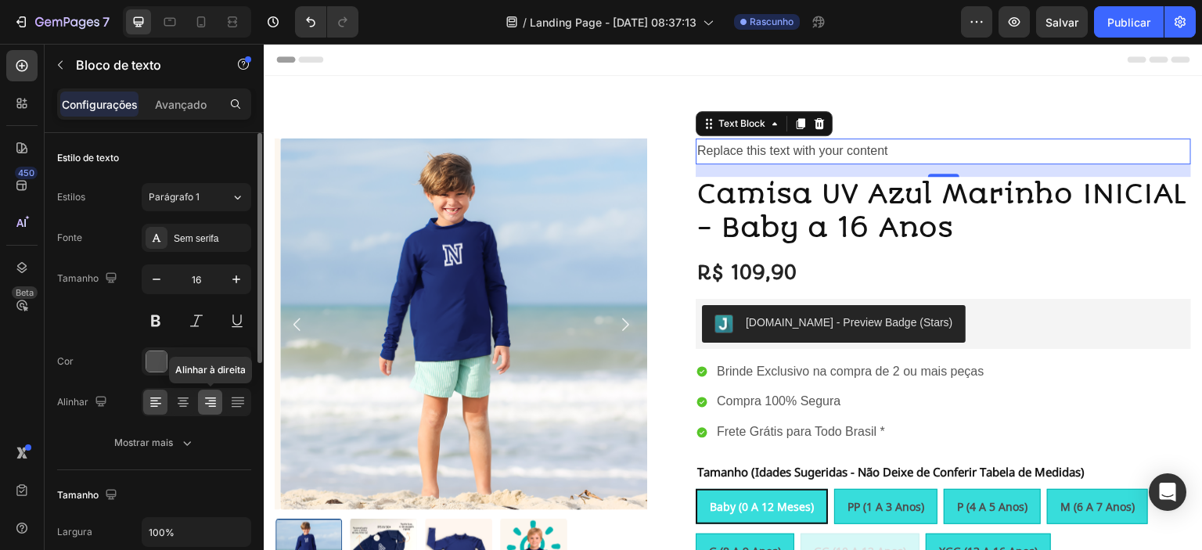
click at [214, 406] on icon at bounding box center [212, 407] width 8 height 2
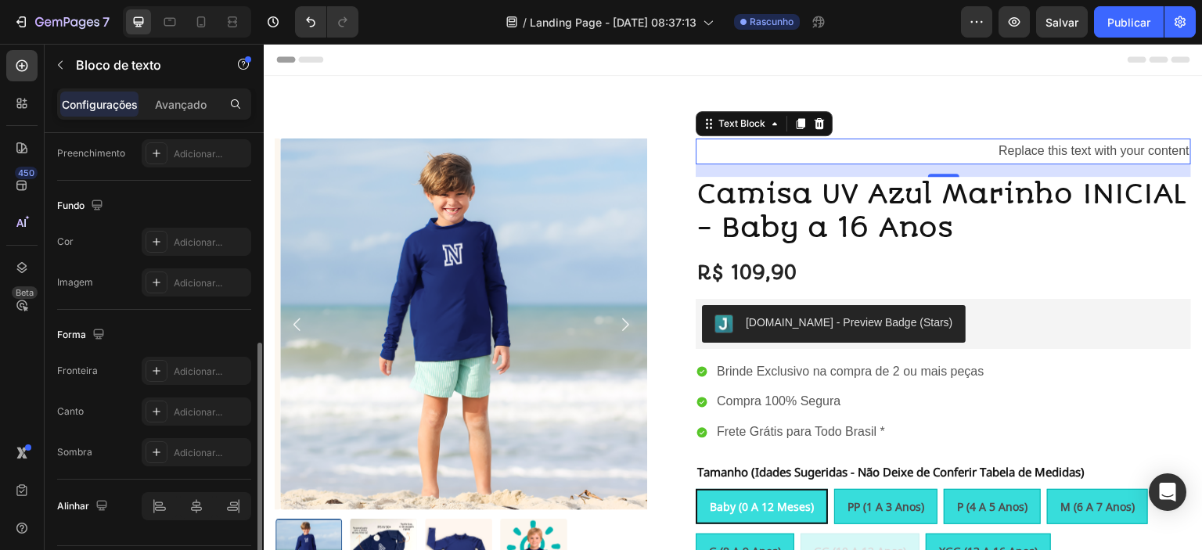
scroll to position [463, 0]
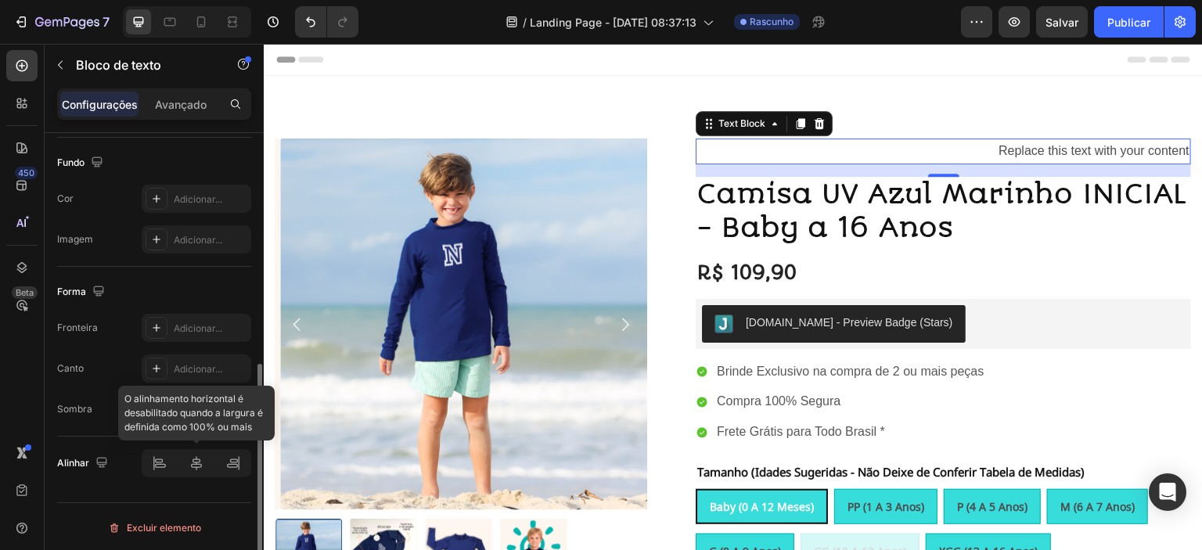
click at [238, 466] on div at bounding box center [197, 463] width 110 height 28
drag, startPoint x: 235, startPoint y: 466, endPoint x: 250, endPoint y: 462, distance: 16.1
click at [238, 466] on div at bounding box center [197, 463] width 110 height 28
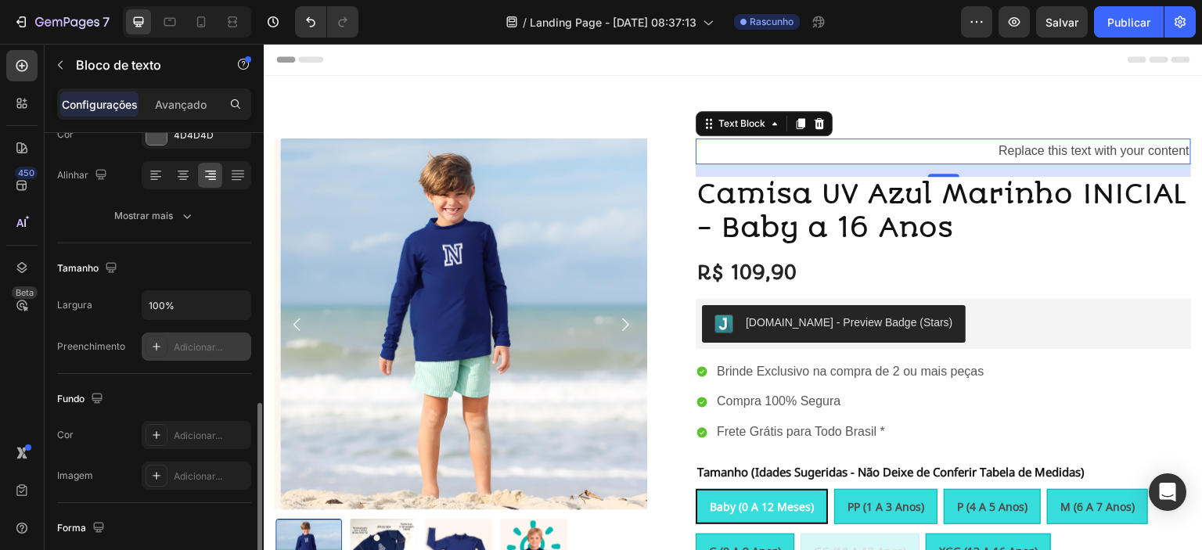
scroll to position [200, 0]
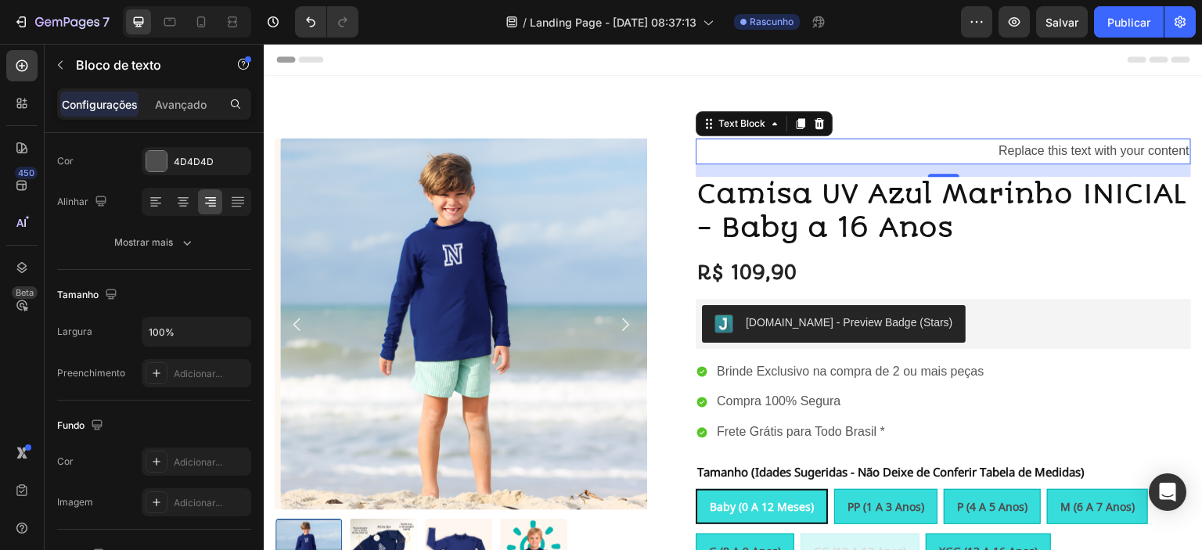
click at [1044, 149] on div "Replace this text with your content" at bounding box center [943, 151] width 495 height 26
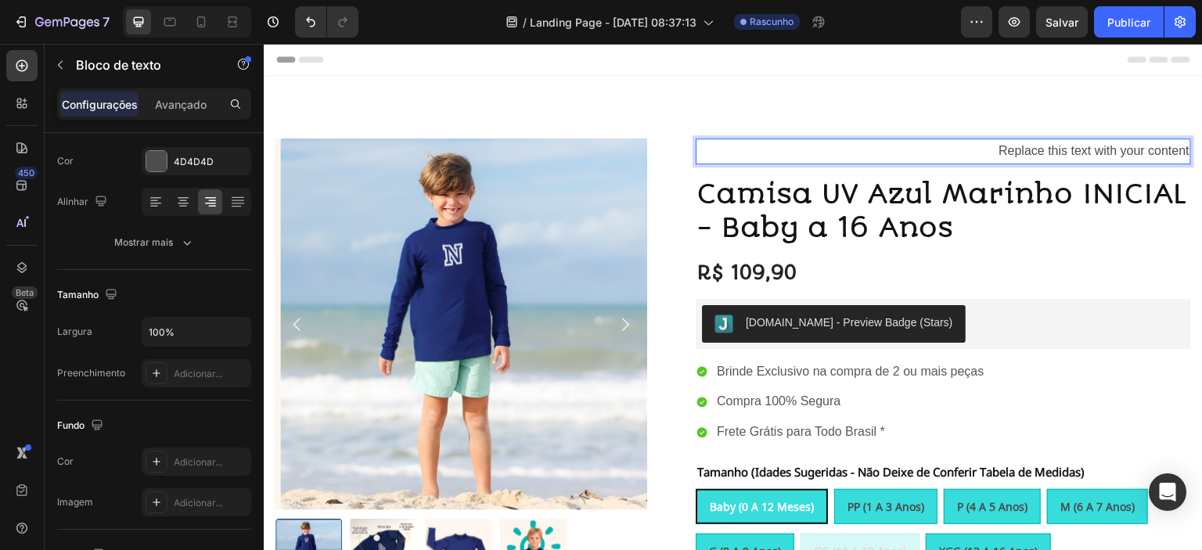
click at [990, 149] on p "Replace this text with your content" at bounding box center [943, 151] width 492 height 23
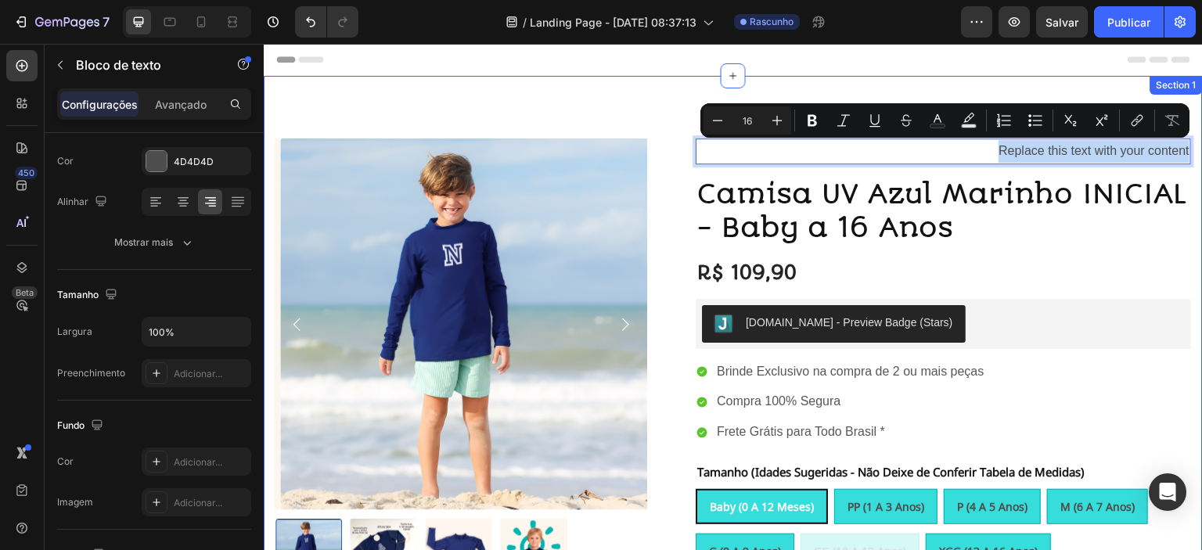
drag, startPoint x: 990, startPoint y: 151, endPoint x: 1180, endPoint y: 149, distance: 190.1
click at [1180, 149] on div "100% Money-Back Guarantee Item List 60-Day Easy Returns Item List Row Product I…" at bounding box center [733, 528] width 939 height 904
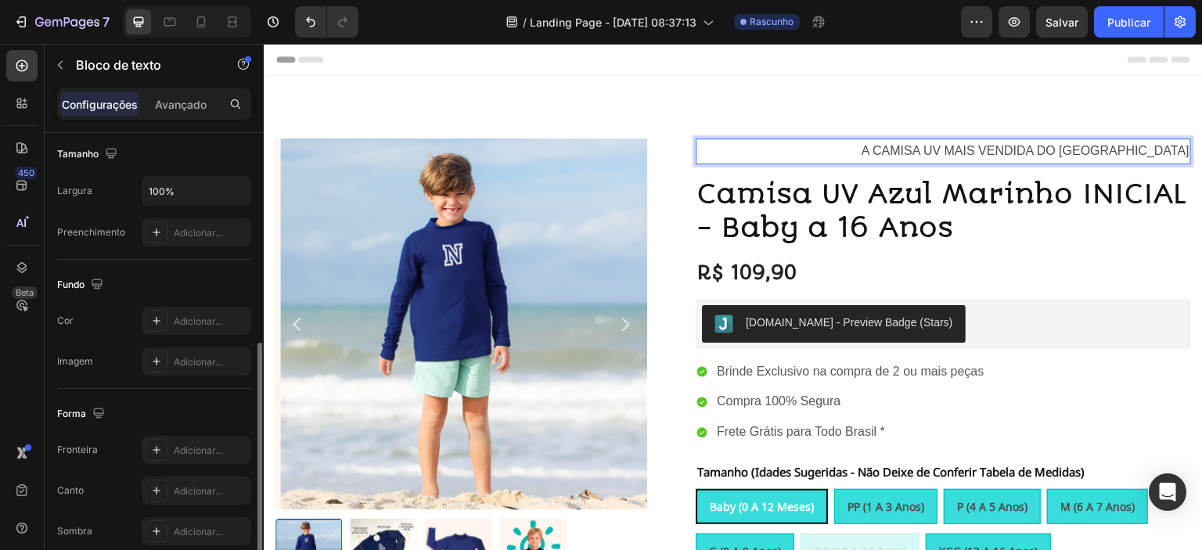
scroll to position [420, 0]
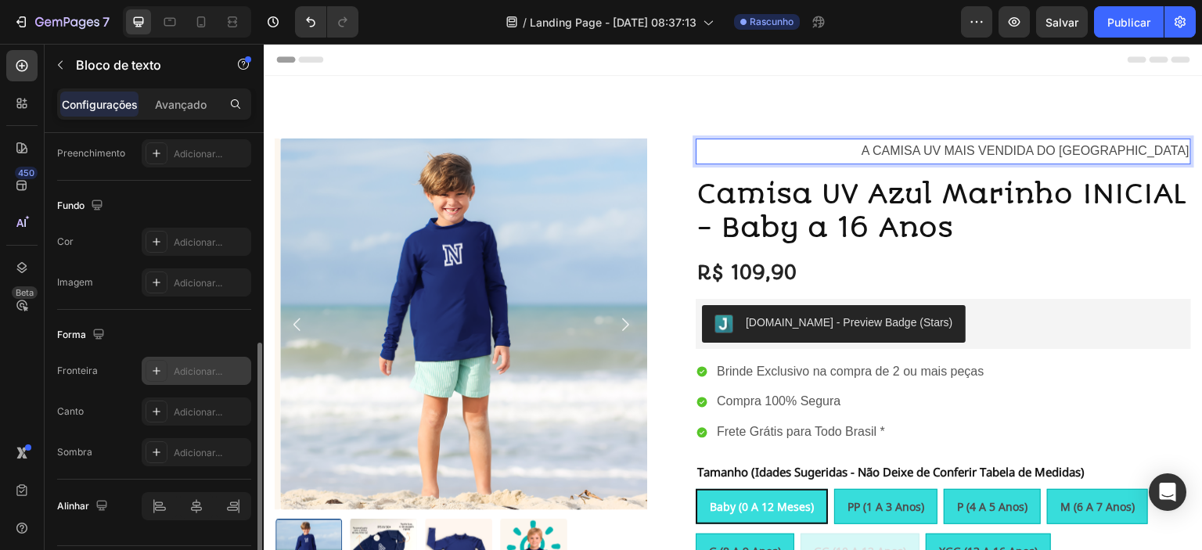
click at [160, 370] on icon at bounding box center [156, 371] width 13 height 13
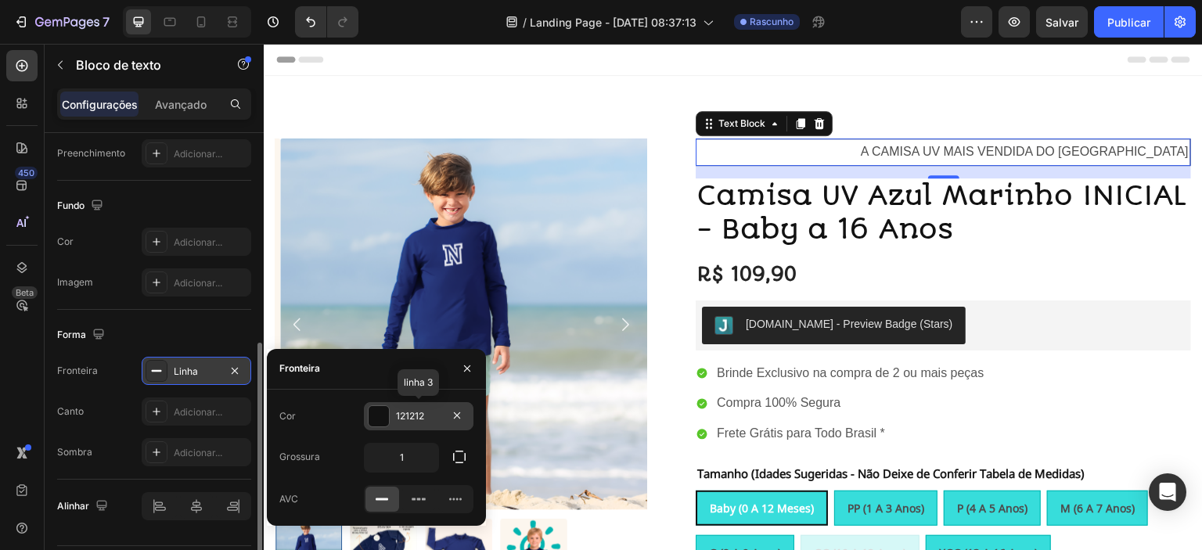
click at [381, 414] on div at bounding box center [379, 416] width 20 height 20
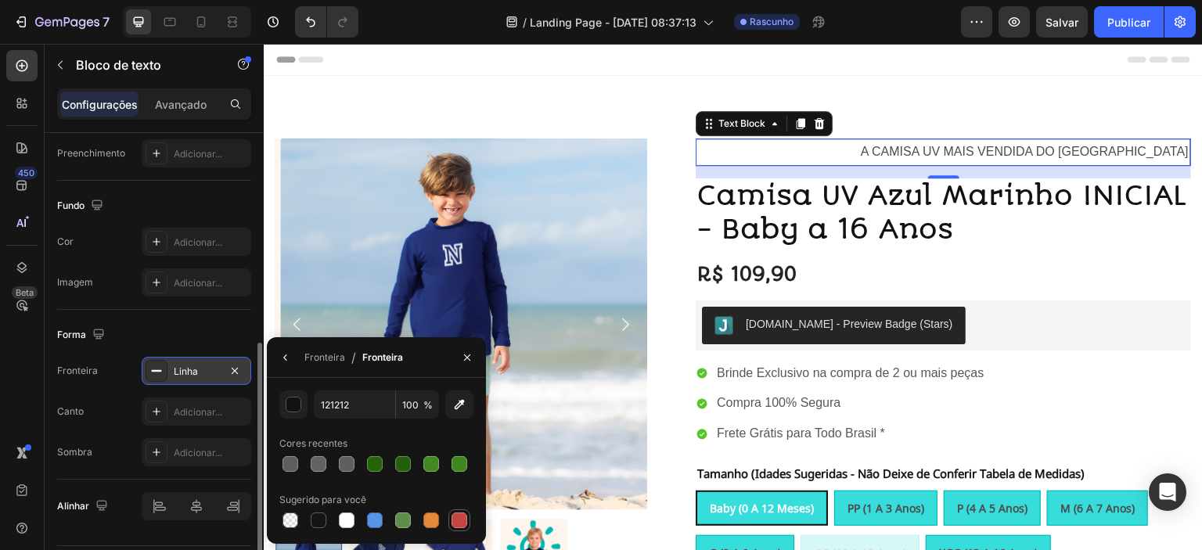
click at [462, 521] on div at bounding box center [459, 520] width 16 height 16
type input "C5453F"
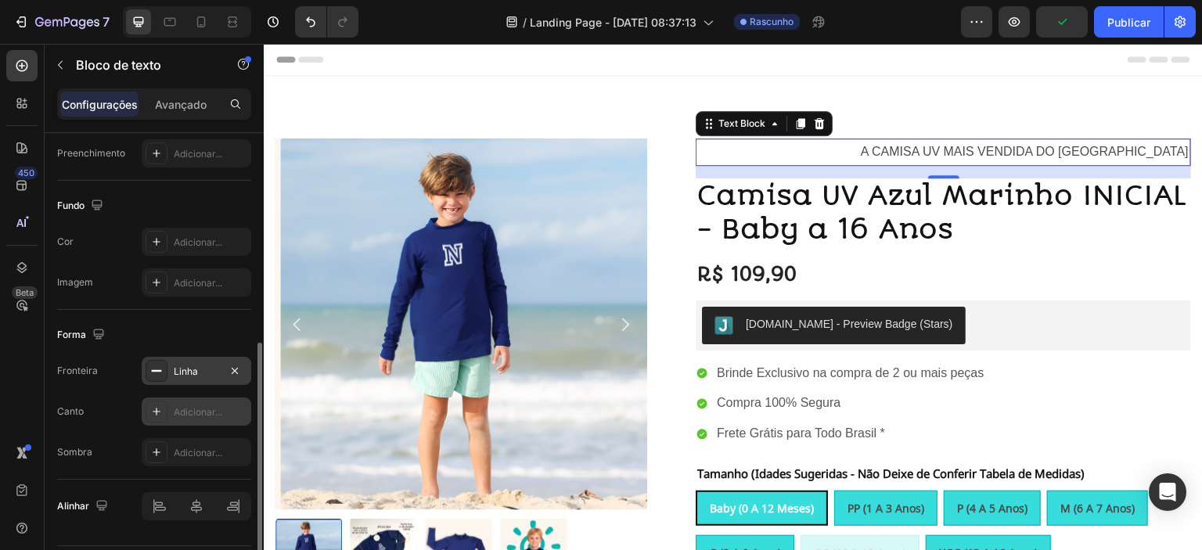
click at [185, 411] on font "Adicionar..." at bounding box center [198, 412] width 49 height 12
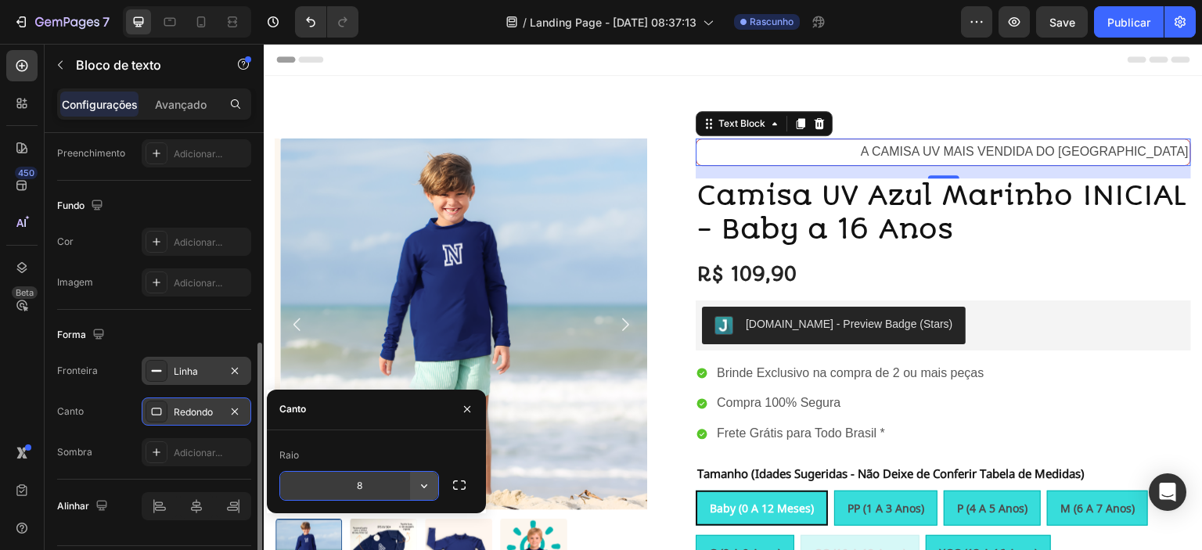
click at [424, 484] on icon "button" at bounding box center [424, 486] width 16 height 16
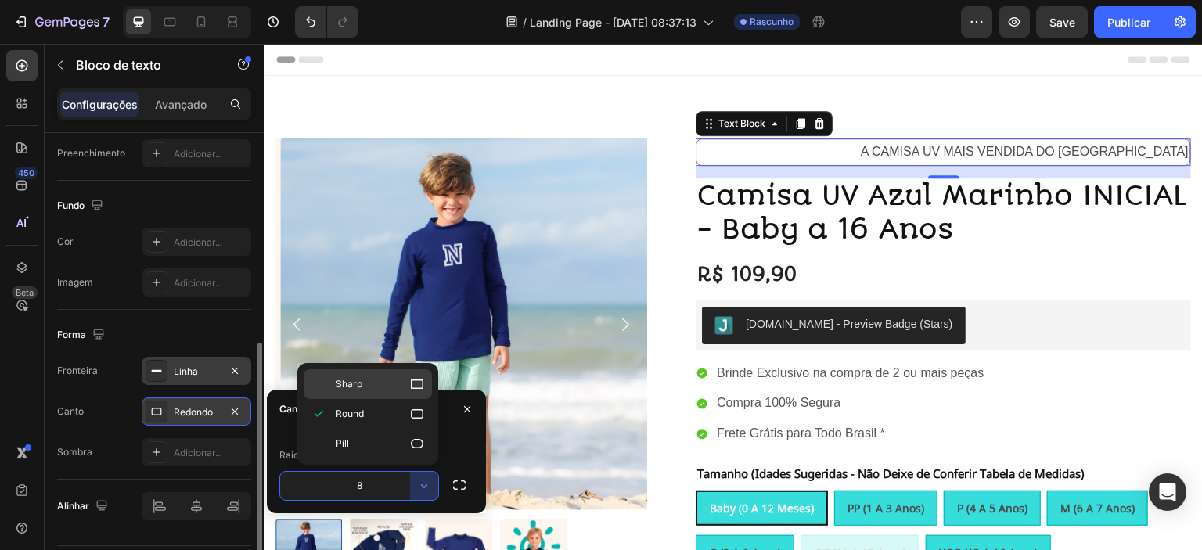
click at [401, 390] on p "Sharp" at bounding box center [380, 384] width 89 height 16
type input "0"
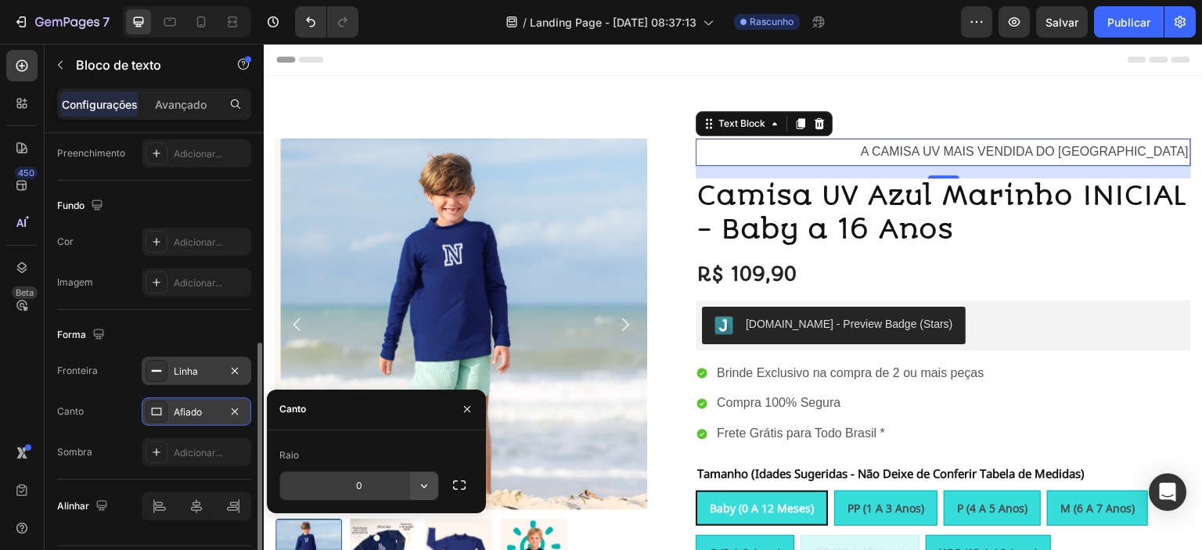
click at [410, 489] on button "button" at bounding box center [424, 486] width 28 height 28
click at [123, 448] on div "Sombra Adicionar..." at bounding box center [154, 452] width 194 height 28
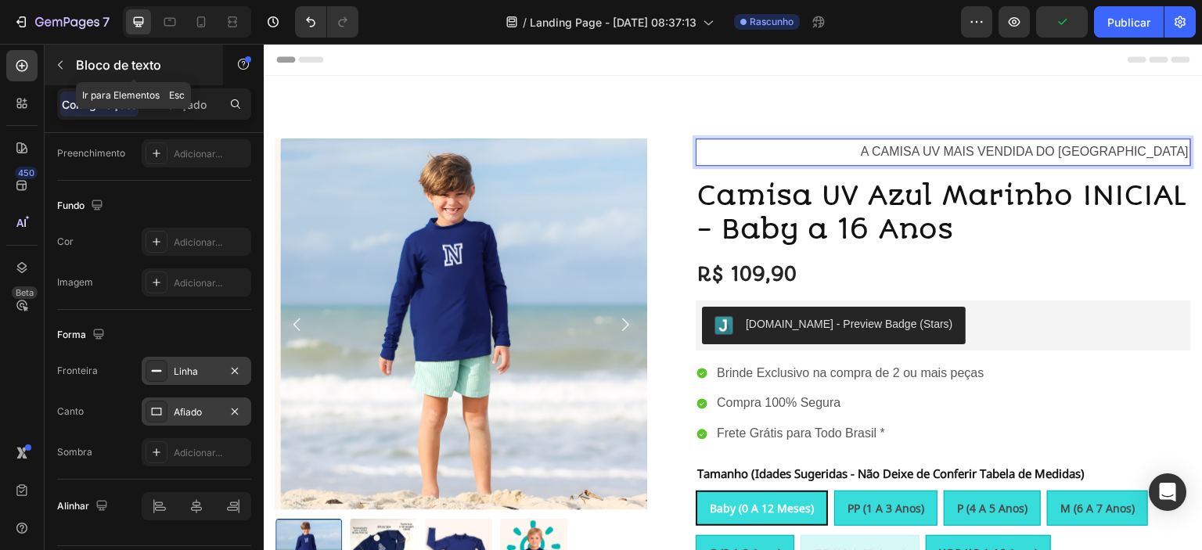
click at [66, 67] on icon "button" at bounding box center [60, 65] width 13 height 13
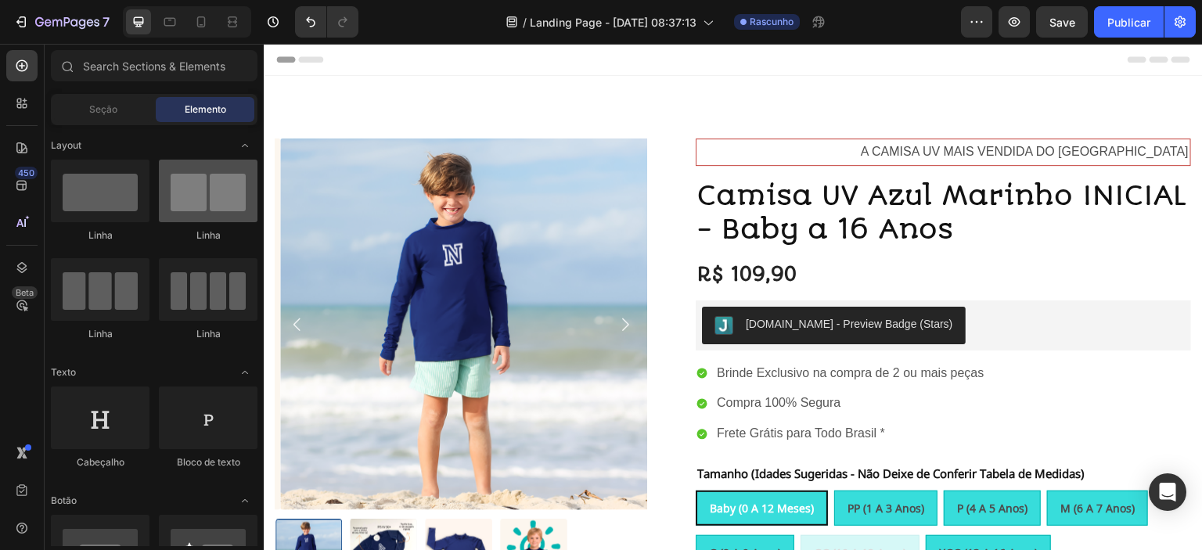
click at [207, 206] on div at bounding box center [208, 191] width 99 height 63
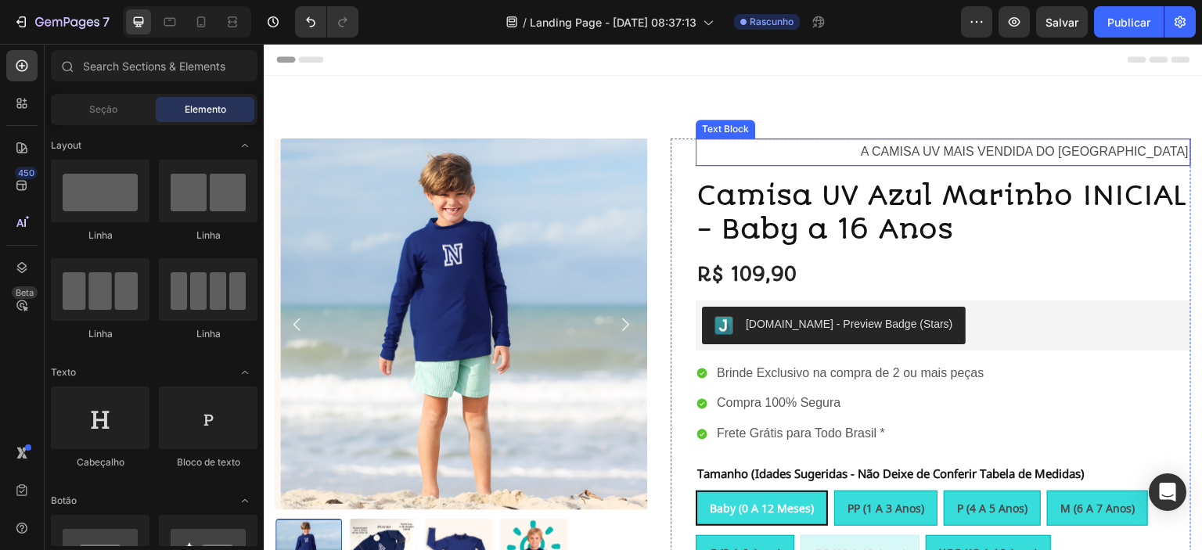
click at [933, 149] on p "A CAMISA UV MAIS VENDIDA DO [GEOGRAPHIC_DATA]" at bounding box center [943, 152] width 491 height 23
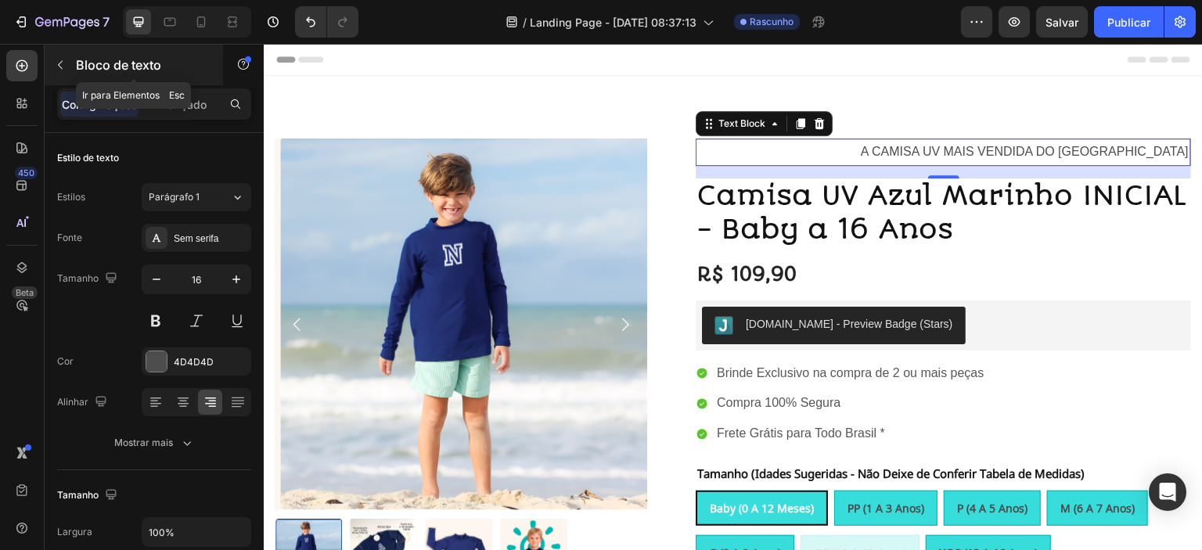
click at [63, 68] on icon "button" at bounding box center [60, 65] width 13 height 13
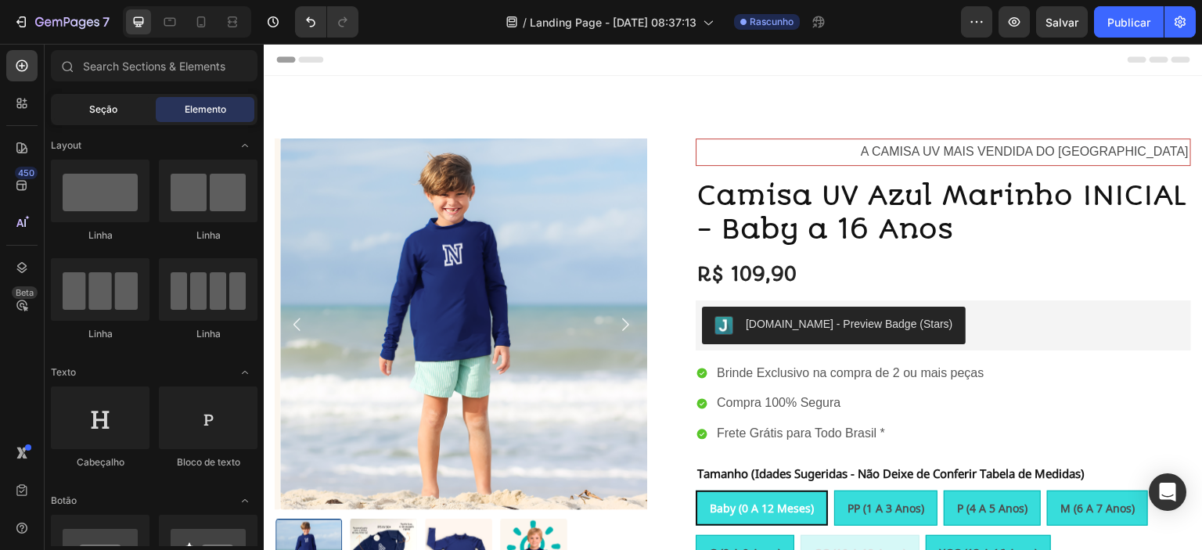
click at [110, 115] on font "Seção" at bounding box center [103, 109] width 28 height 12
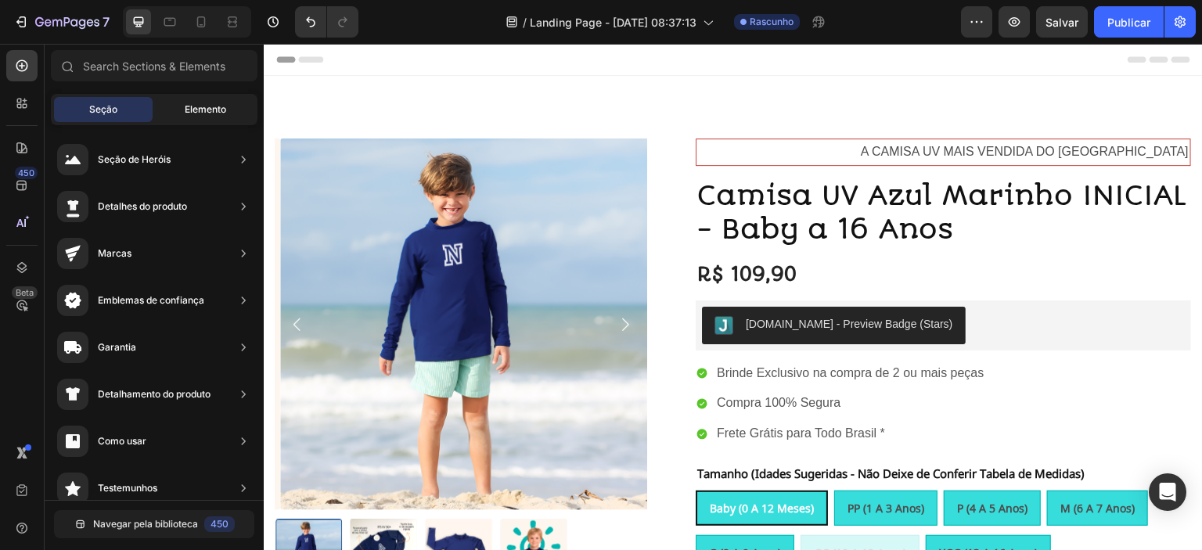
click at [156, 109] on div "Elemento" at bounding box center [205, 109] width 99 height 25
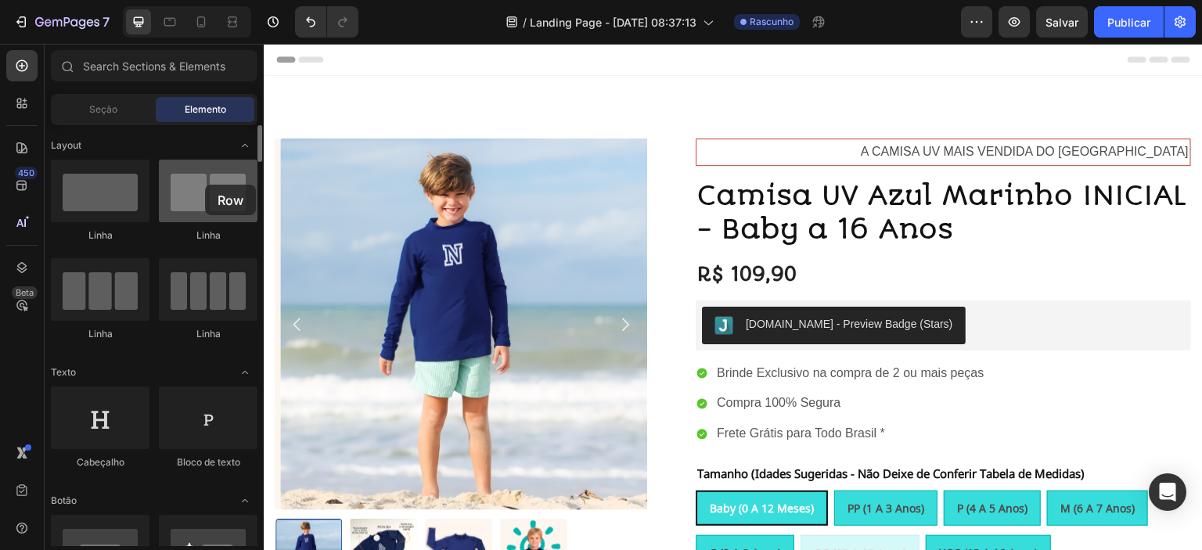
click at [205, 185] on div at bounding box center [208, 191] width 99 height 63
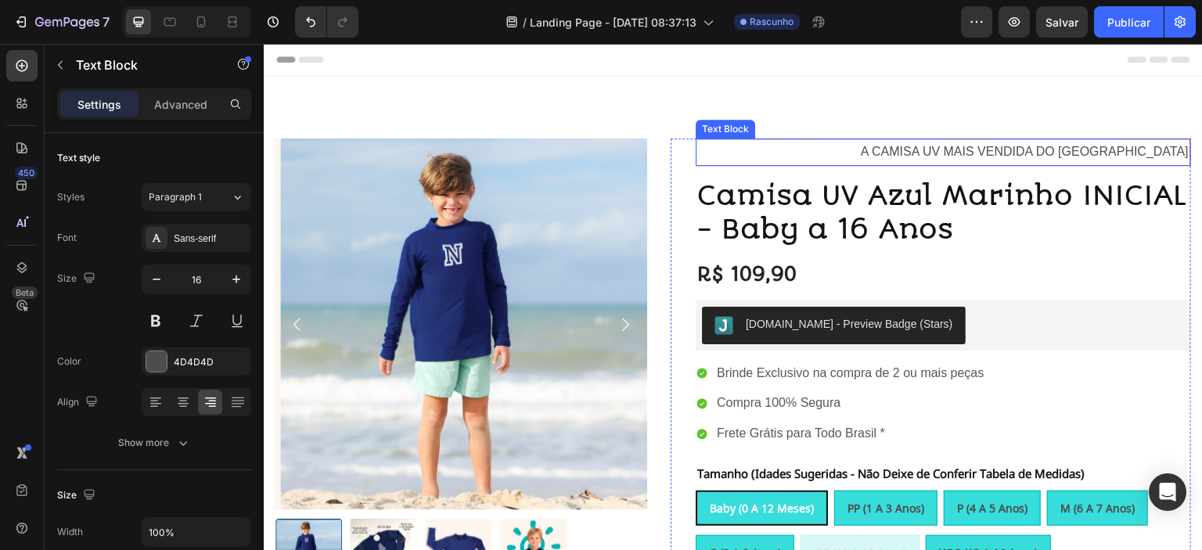
click at [838, 149] on p "A CAMISA UV MAIS VENDIDA DO [GEOGRAPHIC_DATA]" at bounding box center [943, 152] width 491 height 23
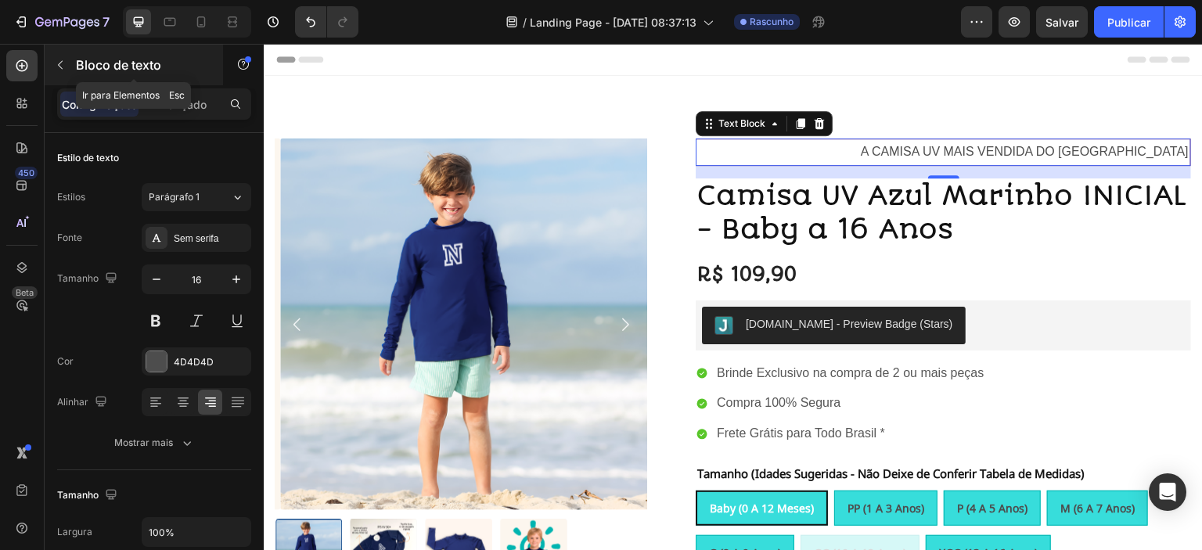
click at [65, 66] on icon "button" at bounding box center [60, 65] width 13 height 13
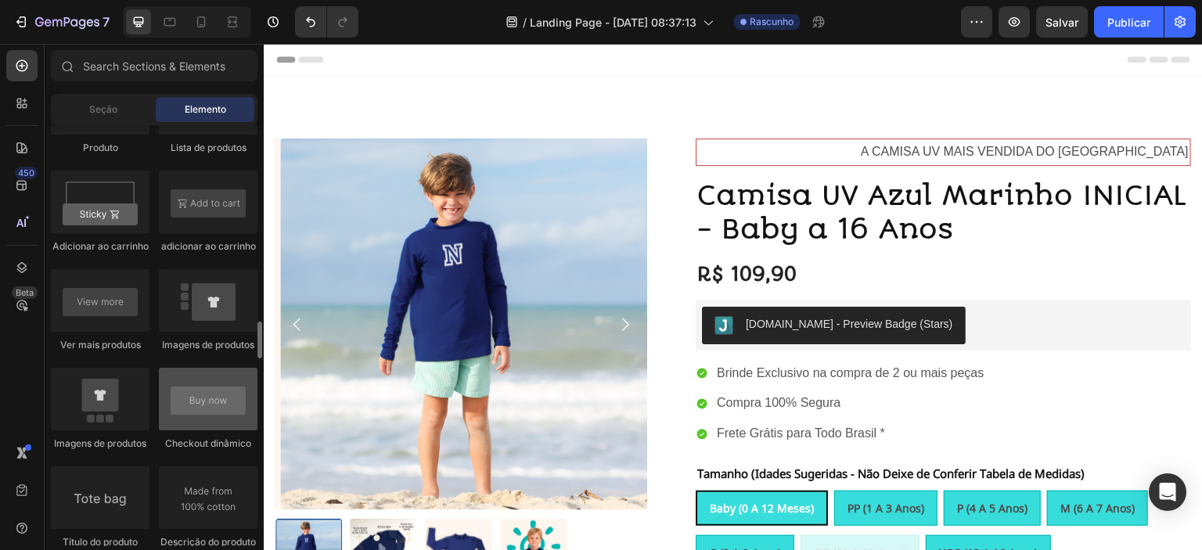
scroll to position [2153, 0]
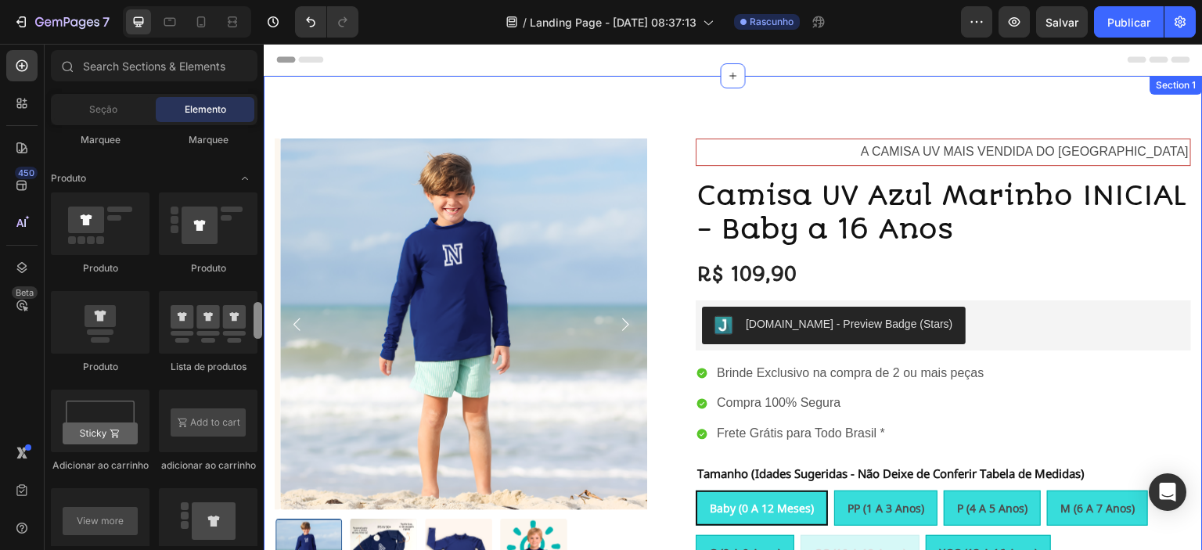
drag, startPoint x: 523, startPoint y: 384, endPoint x: 264, endPoint y: 173, distance: 334.2
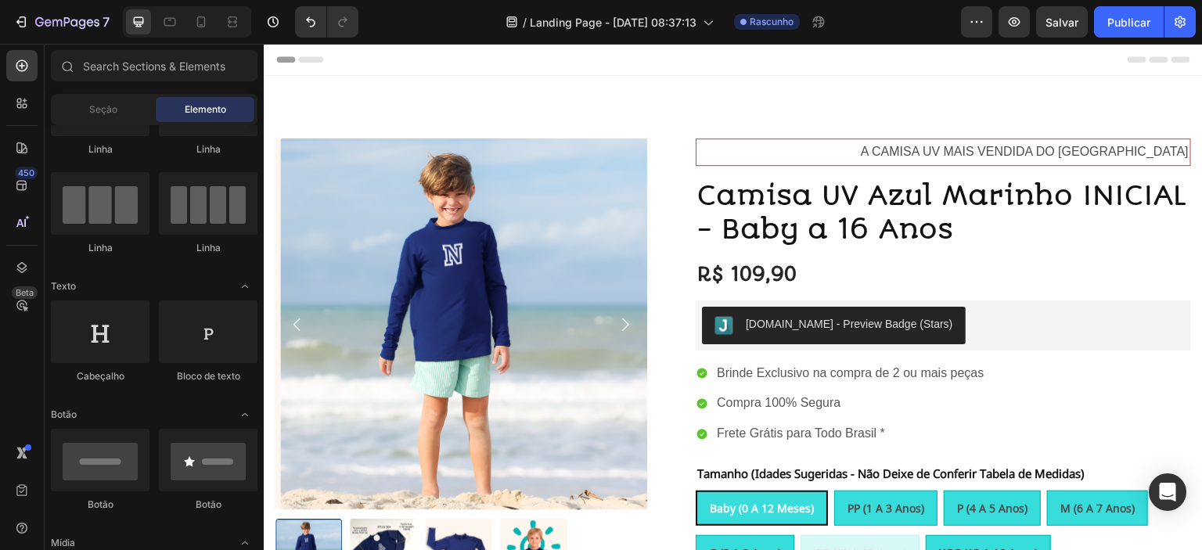
scroll to position [0, 0]
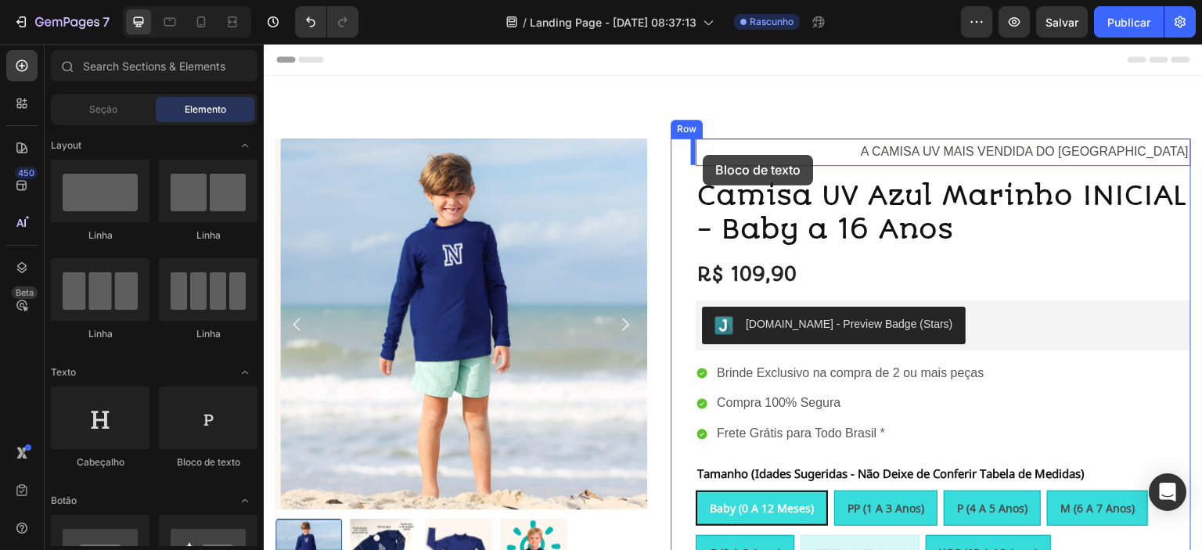
drag, startPoint x: 522, startPoint y: 451, endPoint x: 703, endPoint y: 155, distance: 346.6
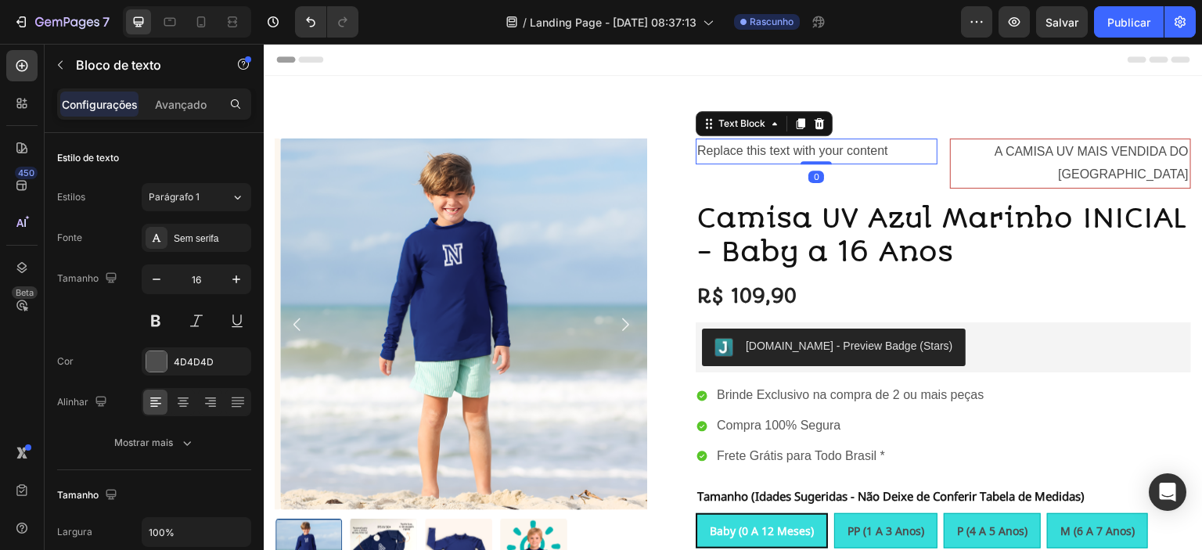
click at [880, 151] on div "Replace this text with your content" at bounding box center [817, 151] width 242 height 26
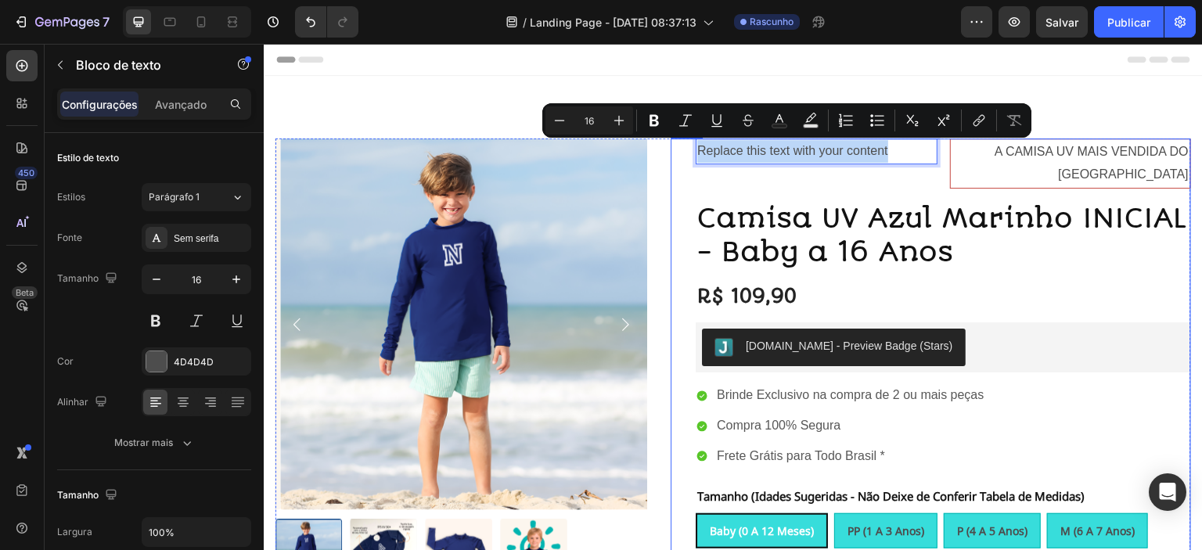
drag, startPoint x: 894, startPoint y: 149, endPoint x: 681, endPoint y: 150, distance: 212.8
click at [681, 150] on div "Replace this text with your content Text Block 0 A CAMISA UV MAIS VENDIDA DO BR…" at bounding box center [931, 540] width 520 height 804
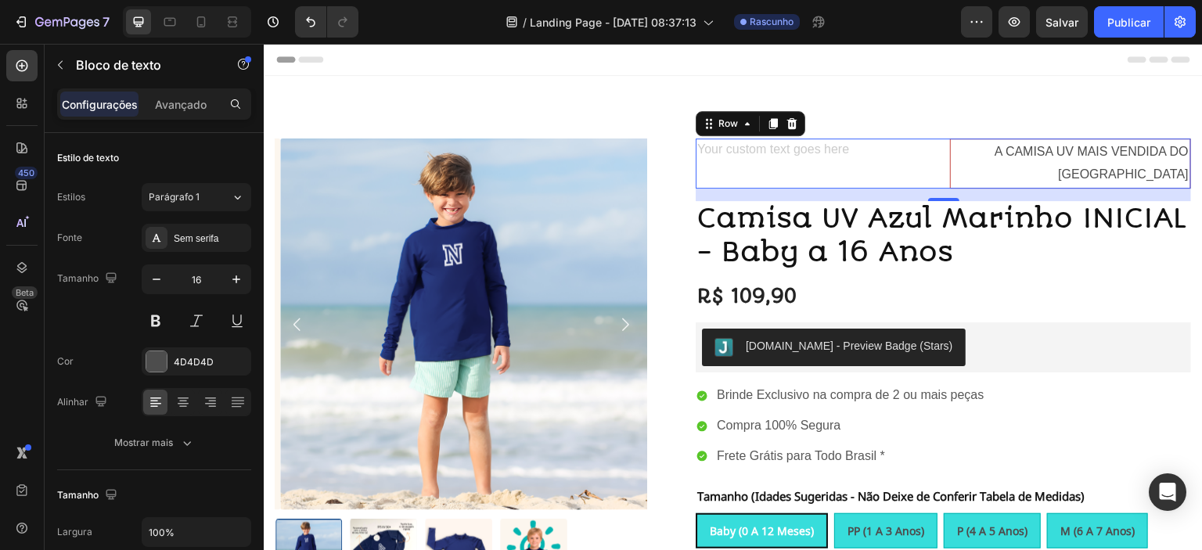
click at [781, 177] on div "Text Block" at bounding box center [817, 163] width 242 height 50
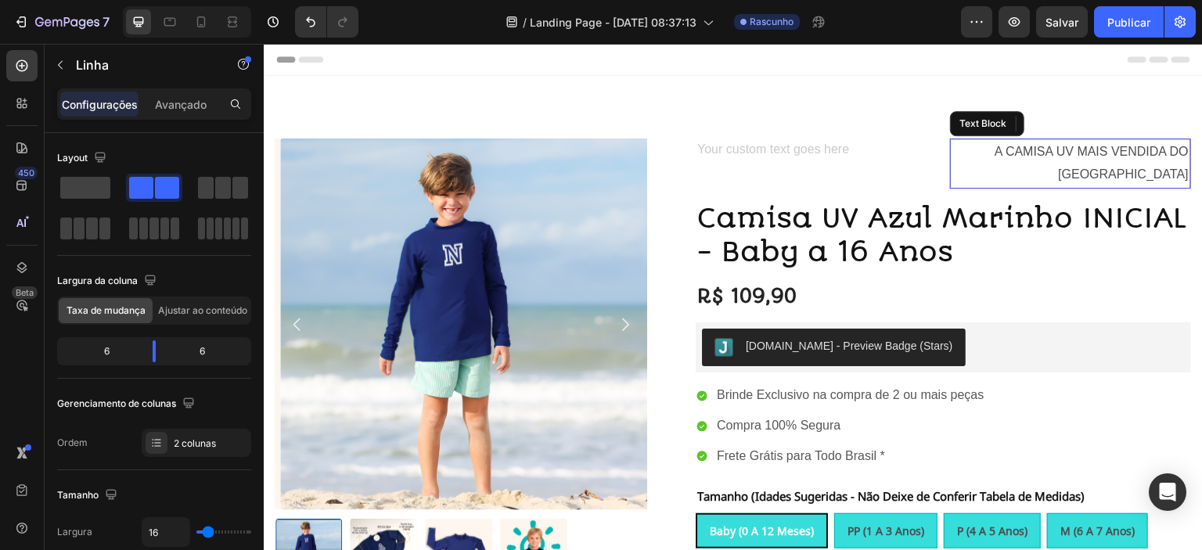
click at [1128, 161] on p "A CAMISA UV MAIS VENDIDA DO [GEOGRAPHIC_DATA]" at bounding box center [1070, 163] width 237 height 45
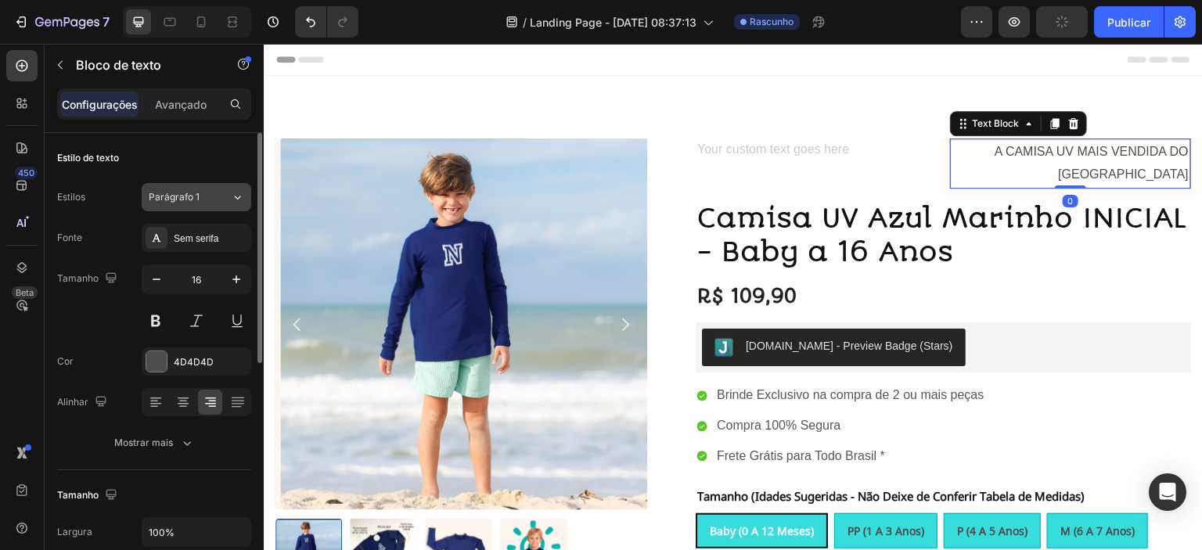
click at [213, 202] on div "Parágrafo 1" at bounding box center [190, 197] width 82 height 14
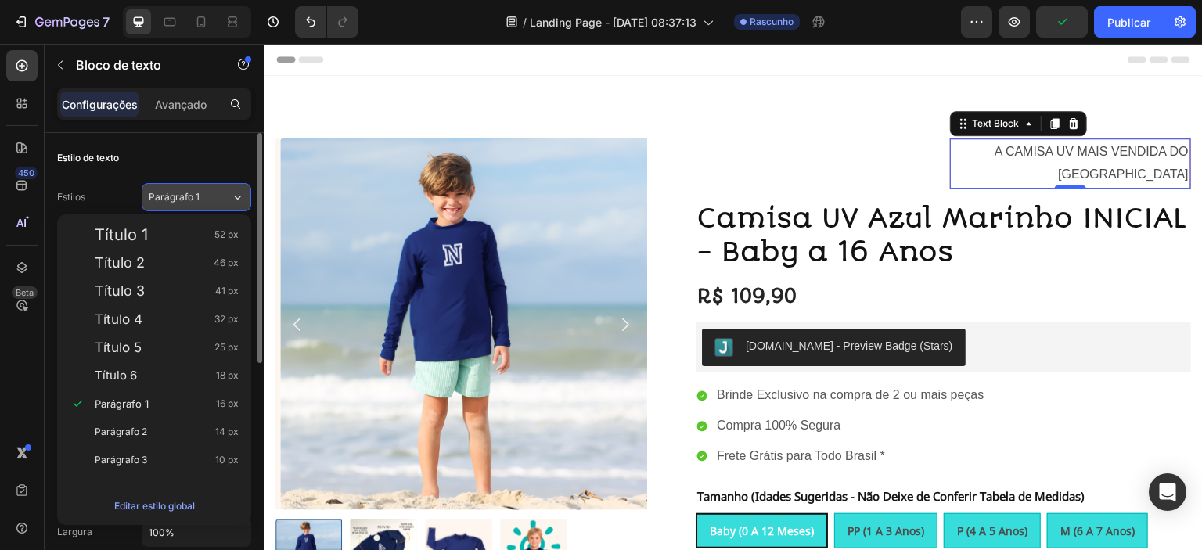
click at [213, 202] on div "Parágrafo 1" at bounding box center [190, 197] width 82 height 14
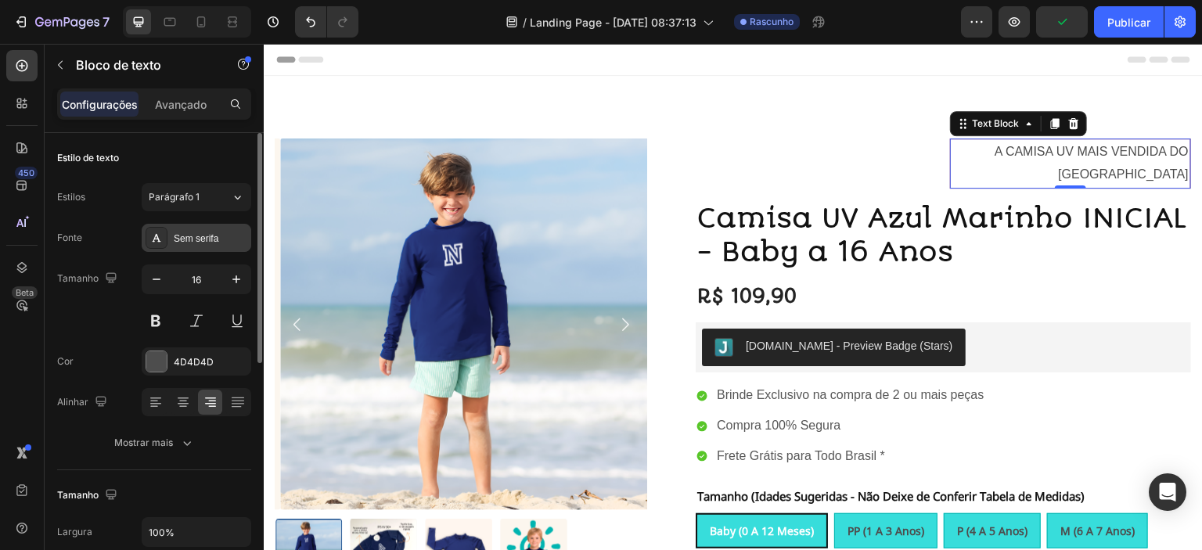
click at [219, 232] on div "Sem serifa" at bounding box center [211, 239] width 74 height 14
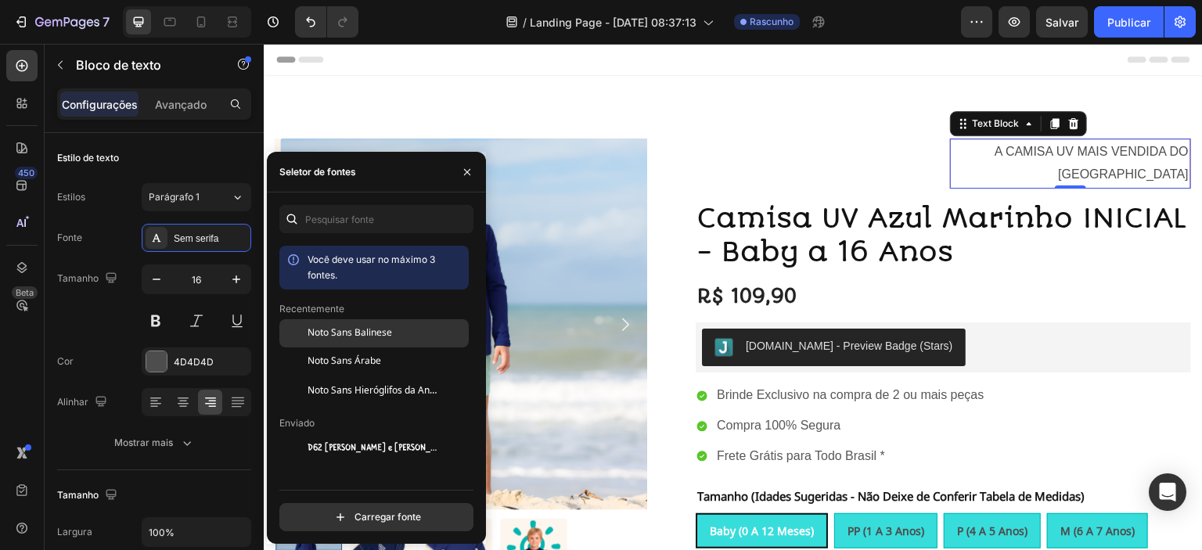
click at [379, 331] on font "Noto Sans Balinese" at bounding box center [349, 333] width 84 height 20
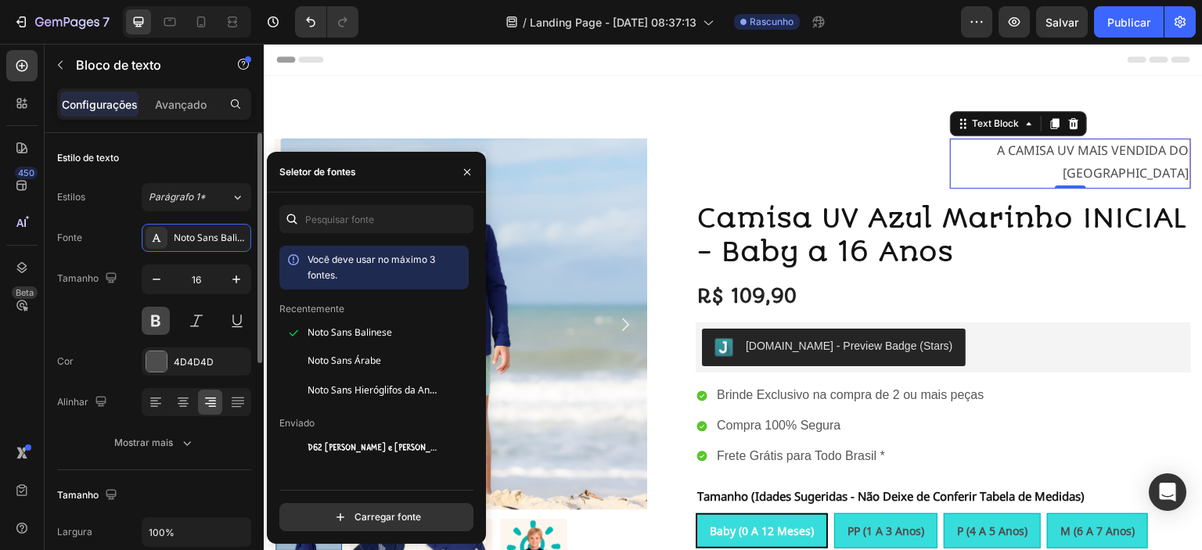
click at [152, 318] on button at bounding box center [156, 321] width 28 height 28
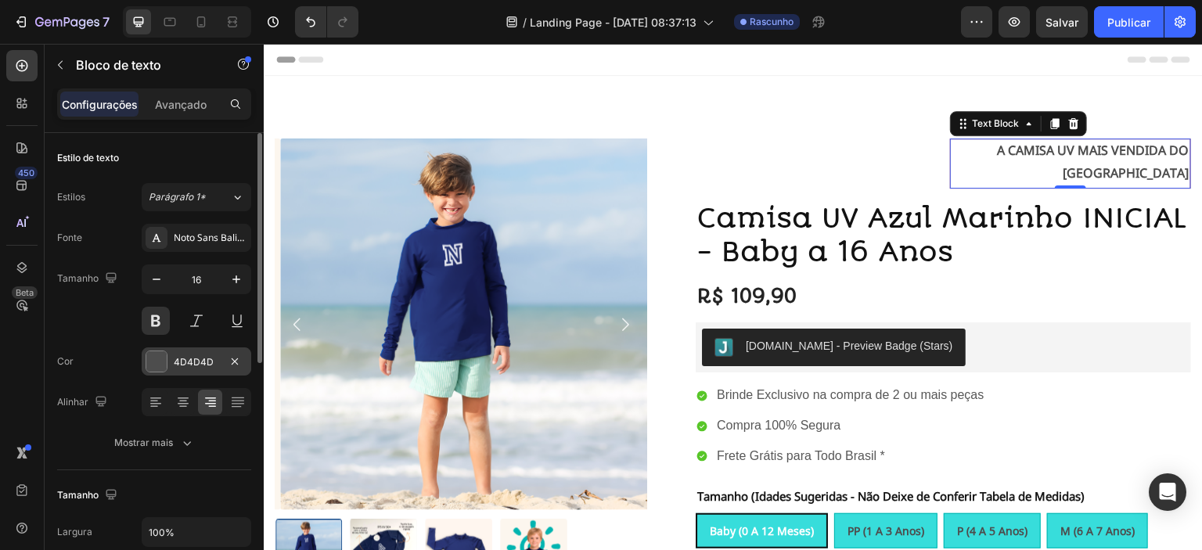
click at [160, 361] on div at bounding box center [156, 361] width 20 height 20
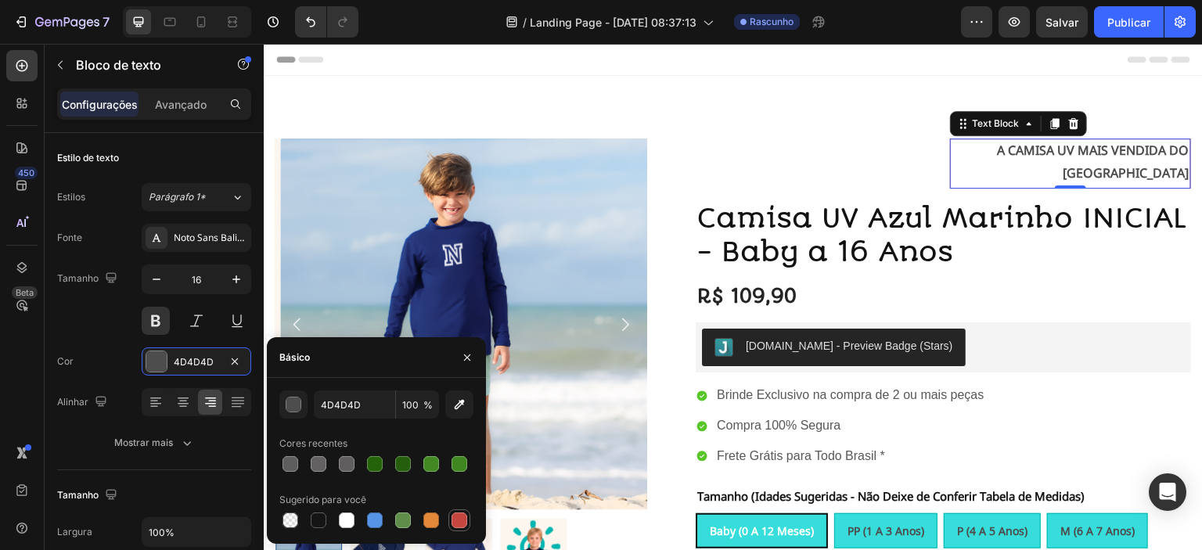
click at [462, 520] on div at bounding box center [459, 520] width 16 height 16
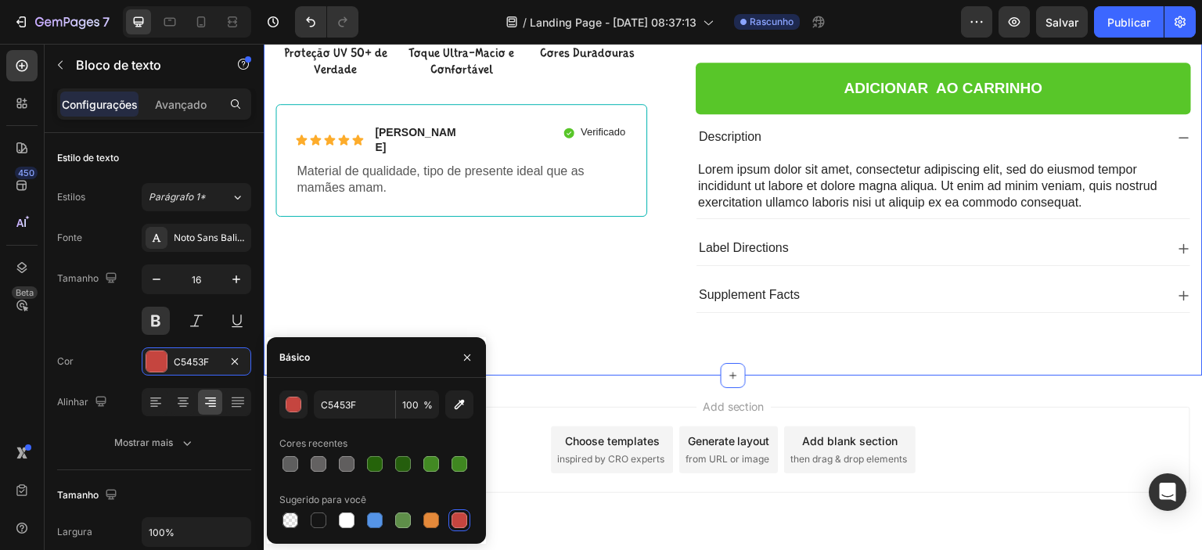
scroll to position [676, 0]
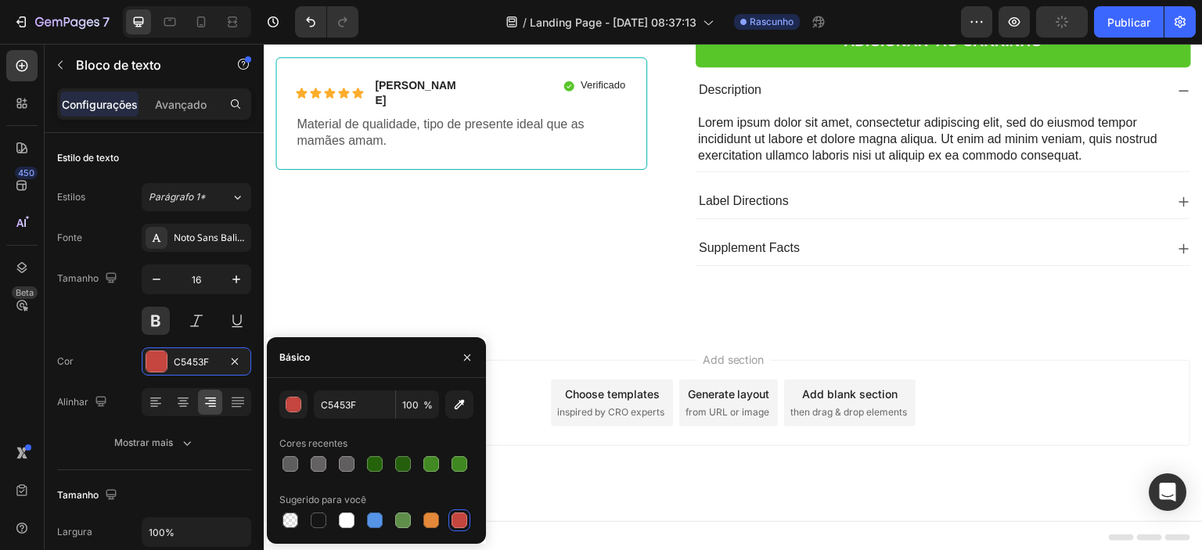
click at [458, 517] on div at bounding box center [459, 520] width 16 height 16
click at [291, 403] on div "button" at bounding box center [294, 405] width 16 height 16
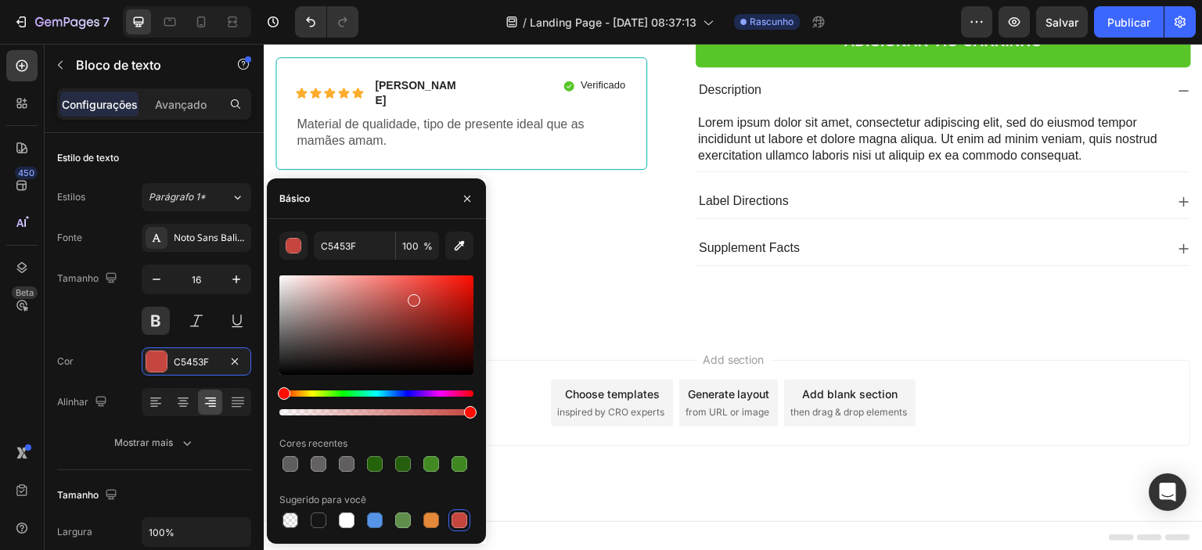
click at [436, 294] on div at bounding box center [376, 324] width 194 height 99
drag, startPoint x: 286, startPoint y: 394, endPoint x: 285, endPoint y: 412, distance: 18.1
click at [272, 394] on div "CE3129 100 % Cores recentes Sugerido para você" at bounding box center [376, 382] width 219 height 300
paste input "ea4d5f"
type input "ea4d5f"
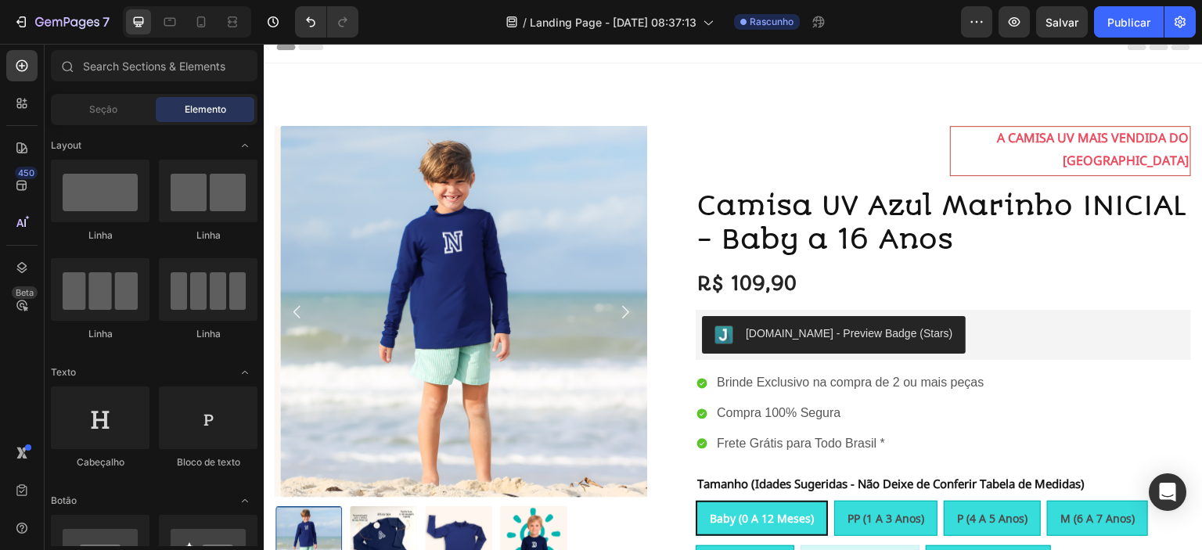
scroll to position [0, 0]
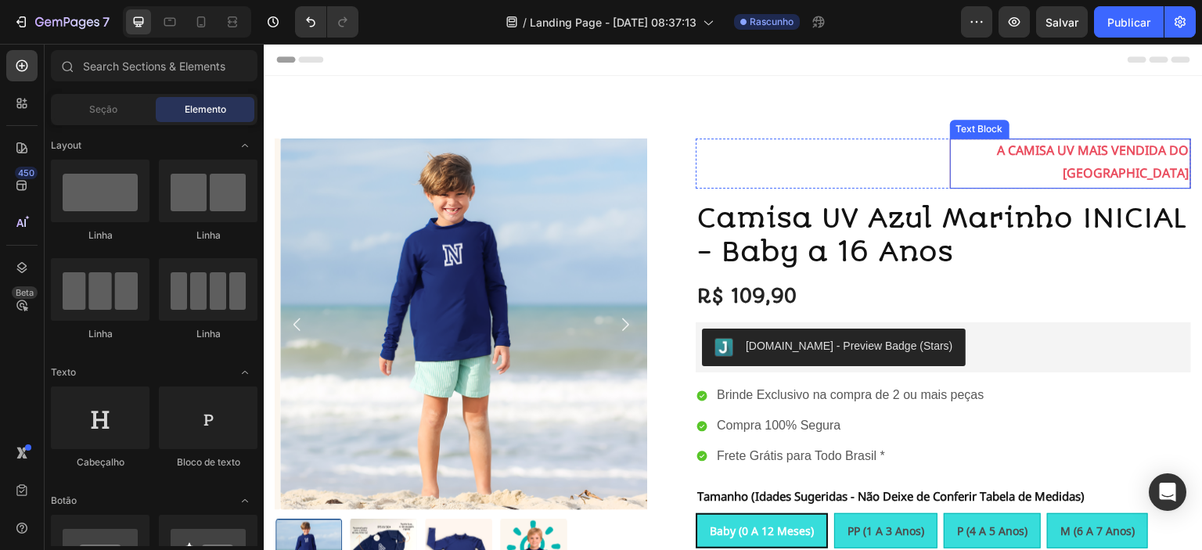
click at [1040, 151] on p "A CAMISA UV MAIS VENDIDA DO [GEOGRAPHIC_DATA]" at bounding box center [1070, 163] width 237 height 45
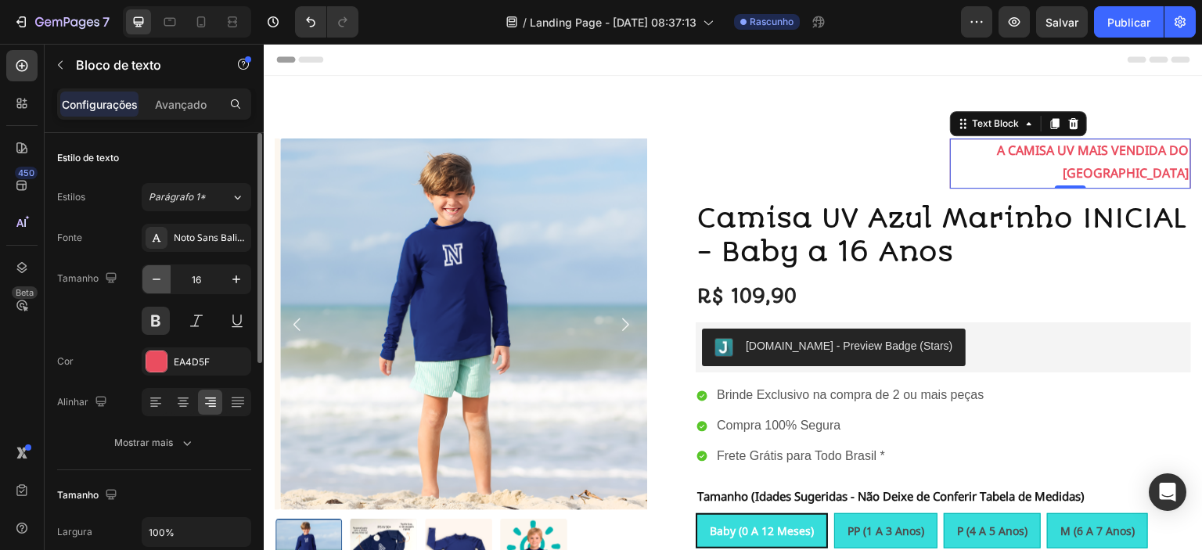
click at [154, 278] on icon "button" at bounding box center [157, 279] width 16 height 16
type input "15"
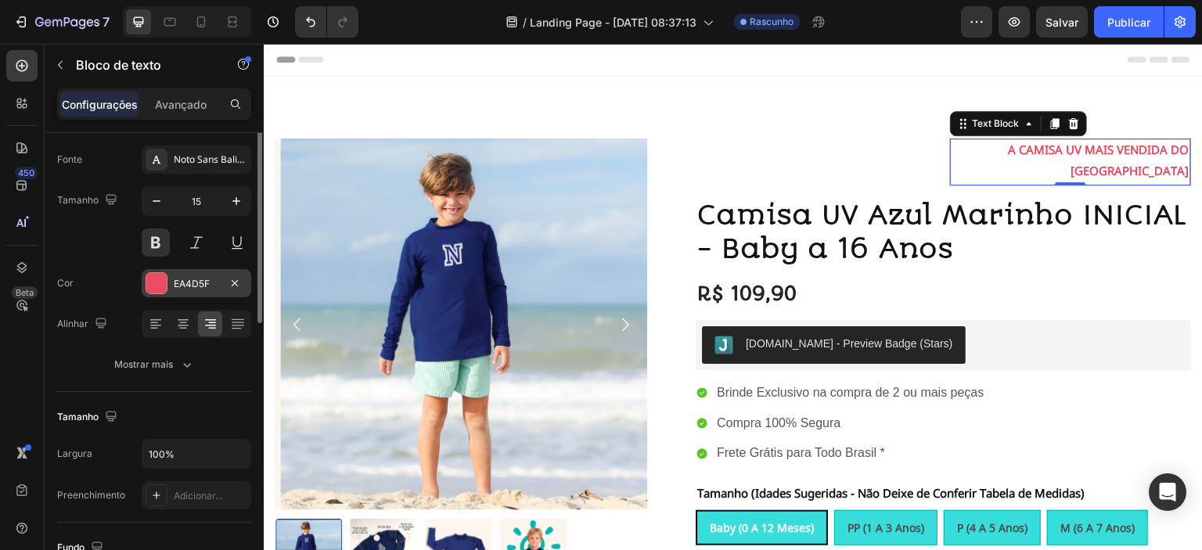
scroll to position [131, 0]
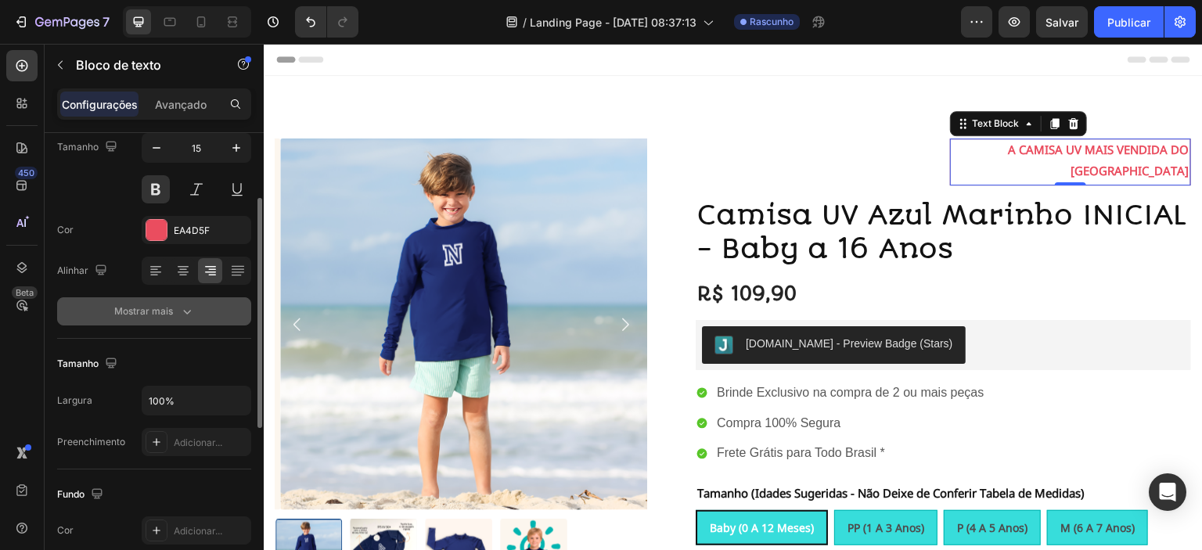
click at [166, 305] on font "Mostrar mais" at bounding box center [143, 311] width 59 height 12
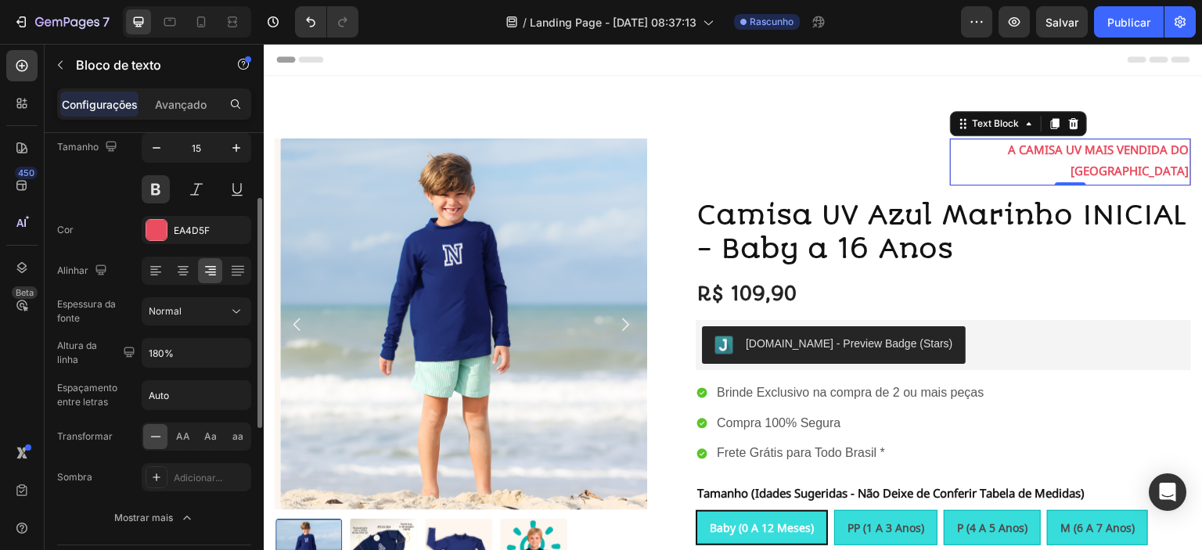
scroll to position [184, 0]
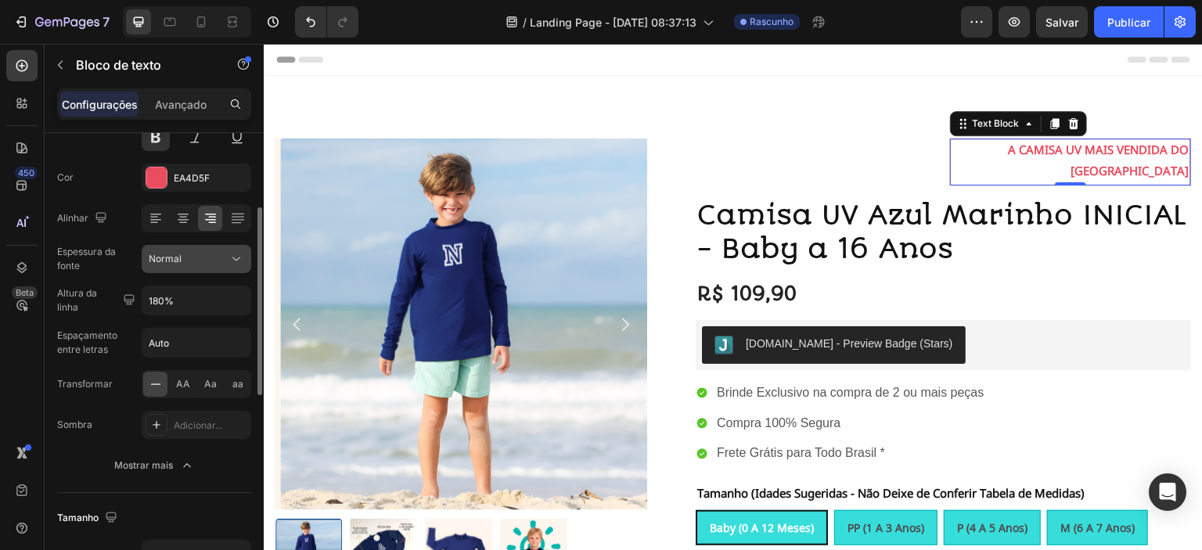
click at [189, 261] on div "Normal" at bounding box center [189, 259] width 80 height 14
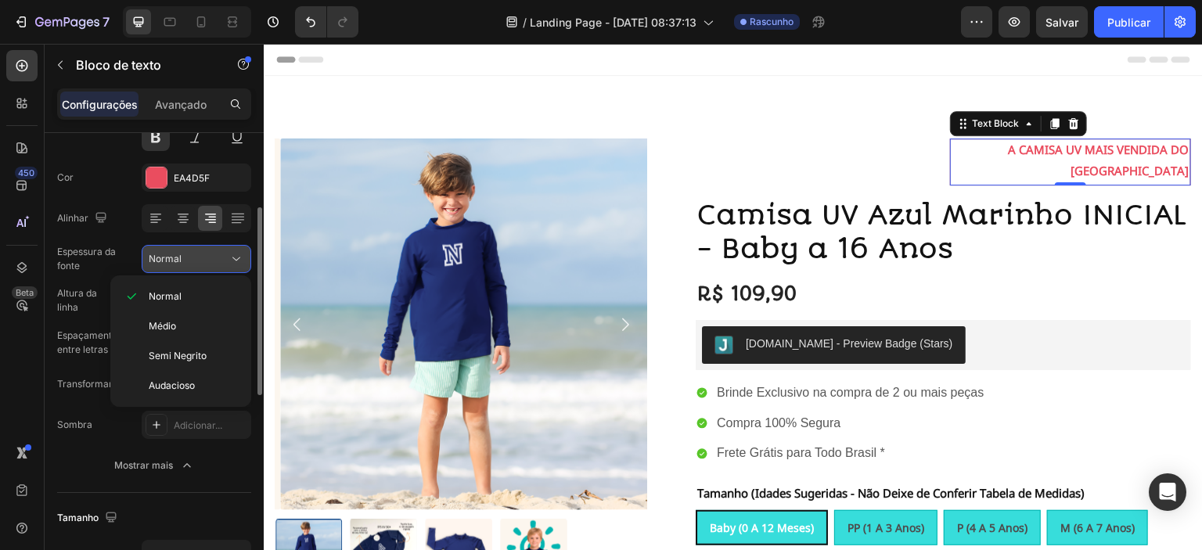
click at [189, 261] on div "Normal" at bounding box center [189, 259] width 80 height 14
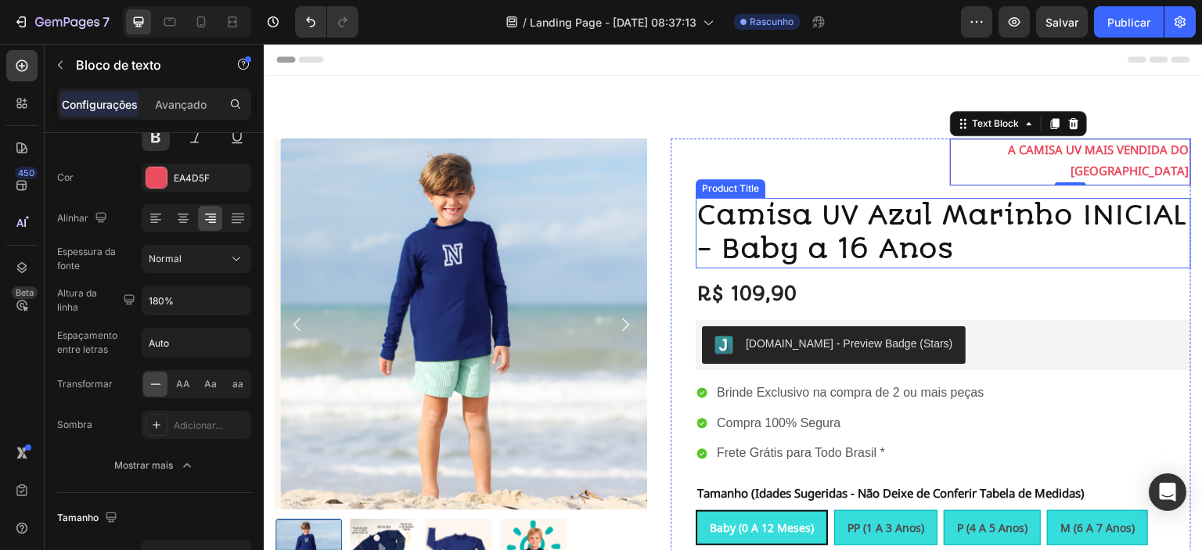
click at [1065, 207] on h1 "Camisa UV Azul Marinho INICIAL - Baby a 16 Anos" at bounding box center [943, 233] width 495 height 70
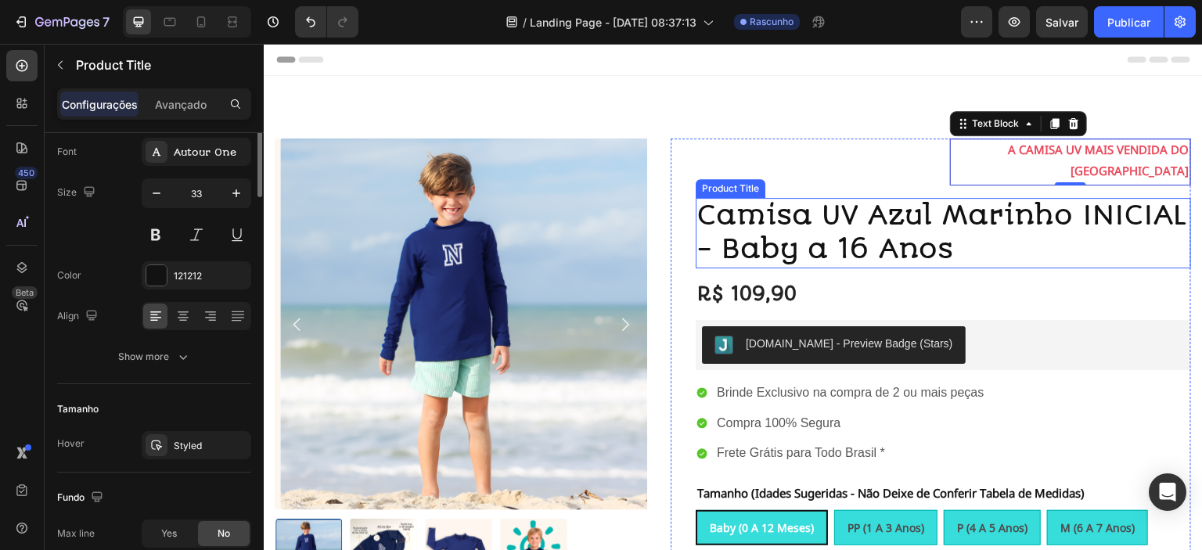
scroll to position [0, 0]
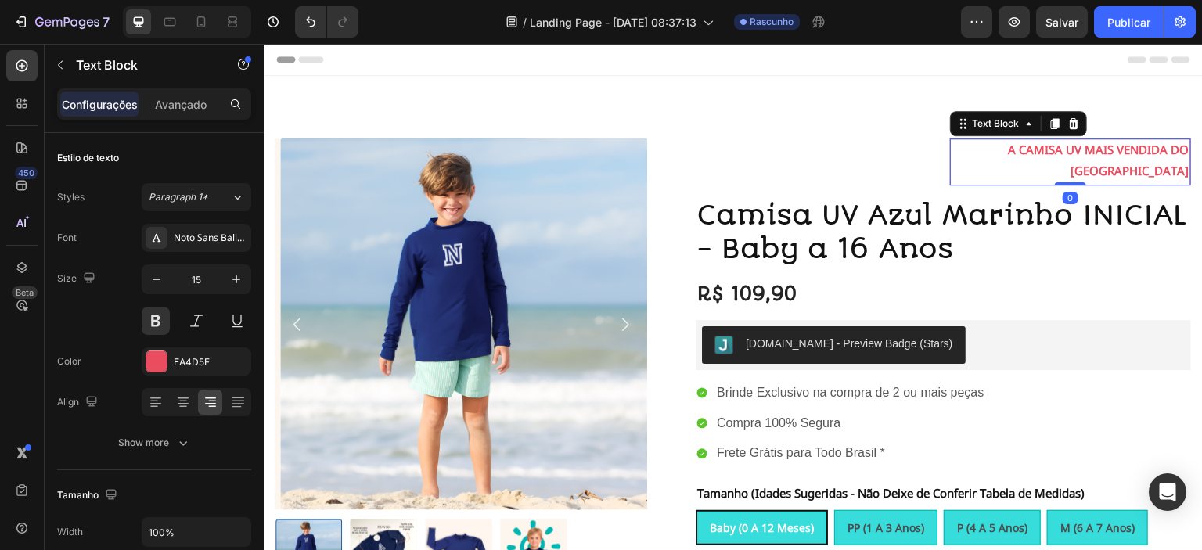
click at [1084, 156] on p "A CAMISA UV MAIS VENDIDA DO [GEOGRAPHIC_DATA]" at bounding box center [1070, 162] width 237 height 42
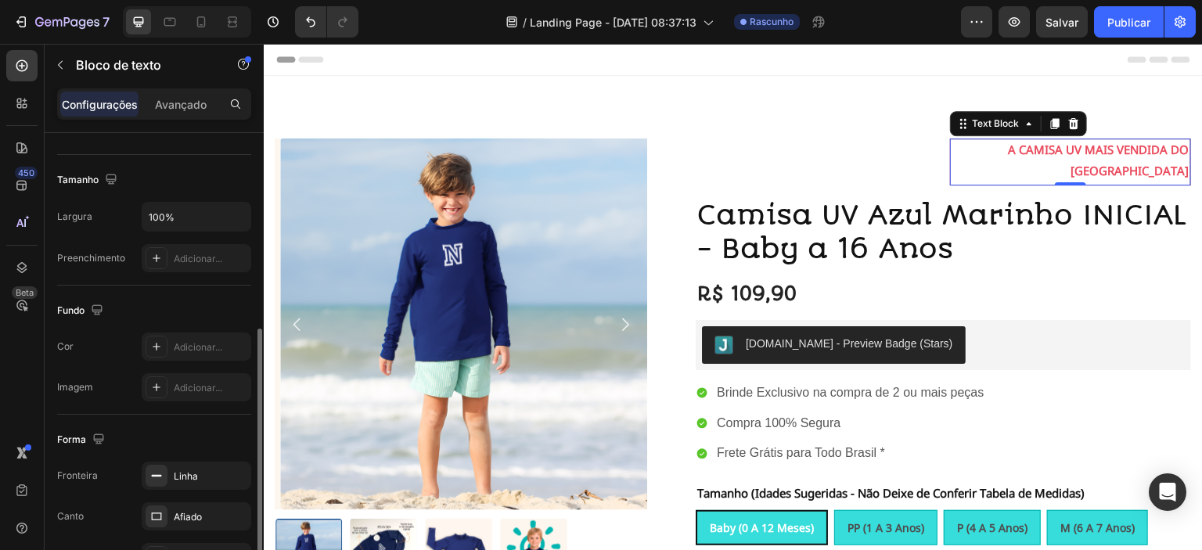
scroll to position [394, 0]
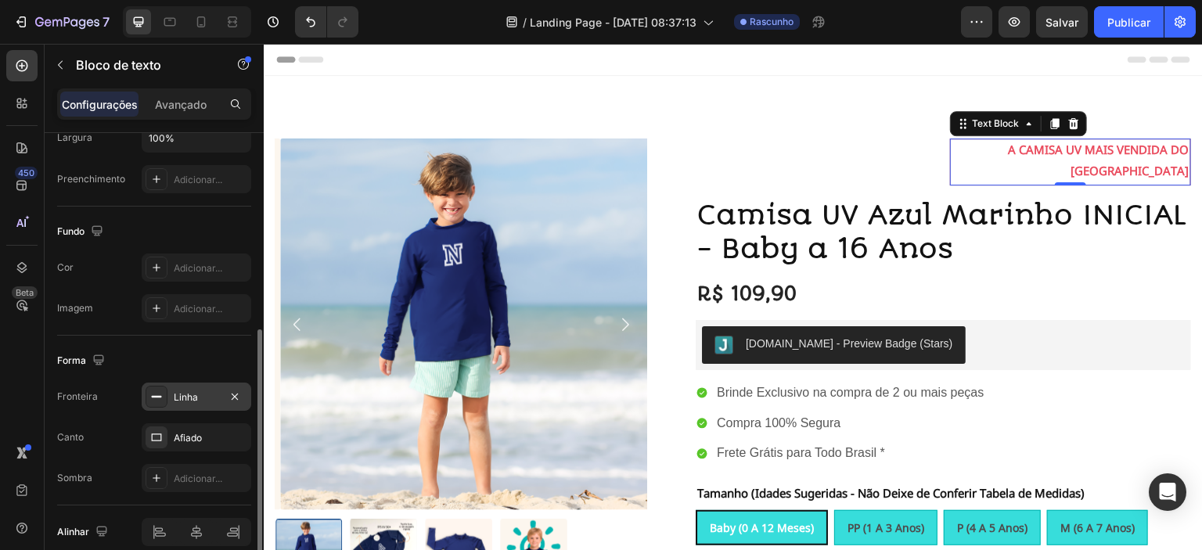
click at [174, 394] on font "Linha" at bounding box center [186, 397] width 24 height 12
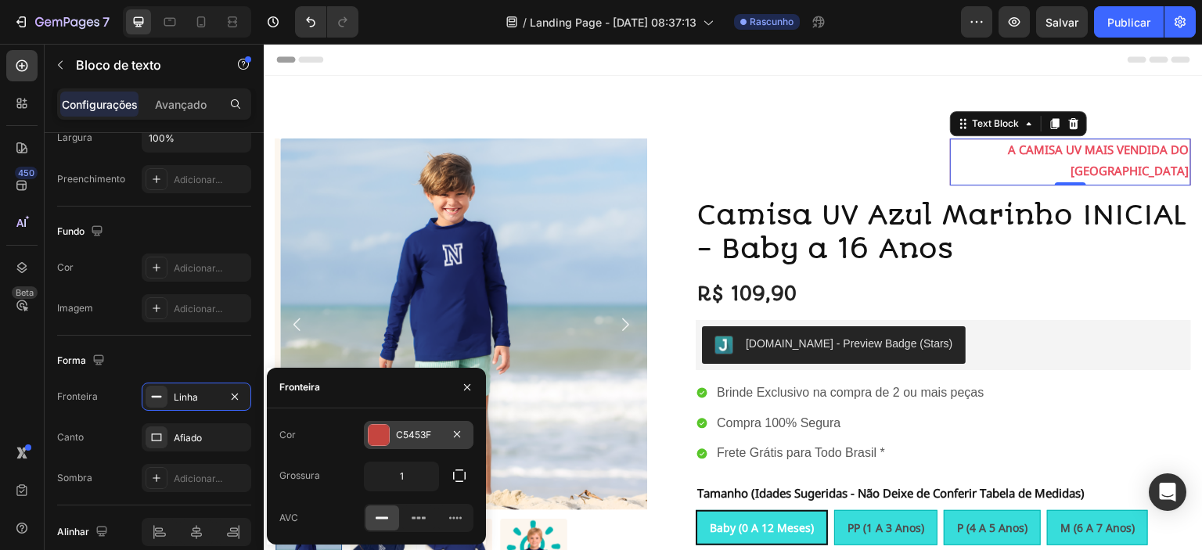
click at [378, 428] on div at bounding box center [379, 435] width 20 height 20
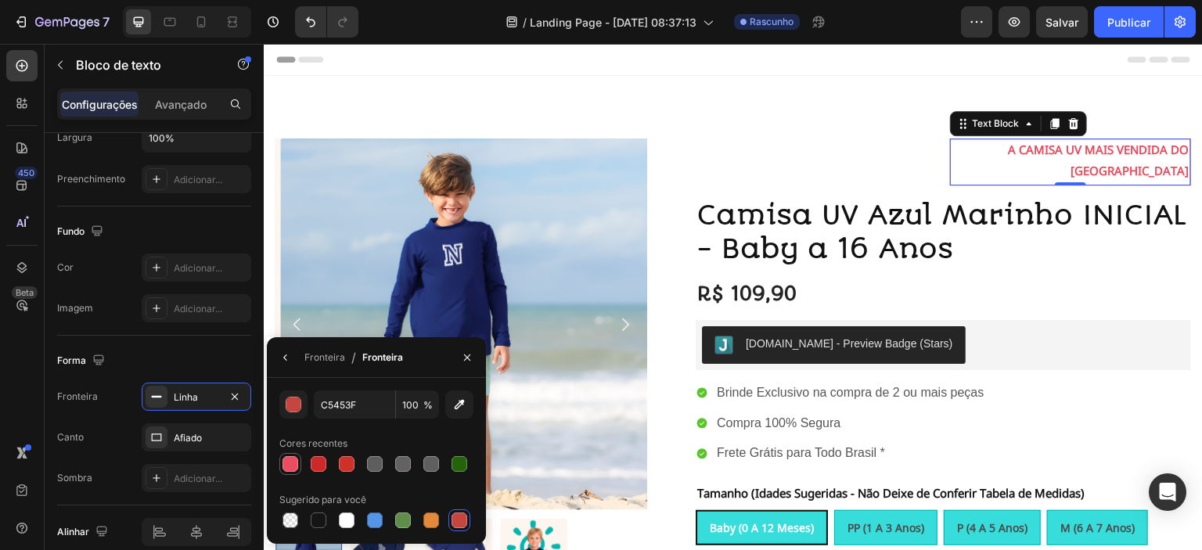
click at [292, 462] on div at bounding box center [290, 464] width 16 height 16
type input "EA4D5F"
click at [417, 405] on input "100" at bounding box center [417, 404] width 43 height 28
type input "100"
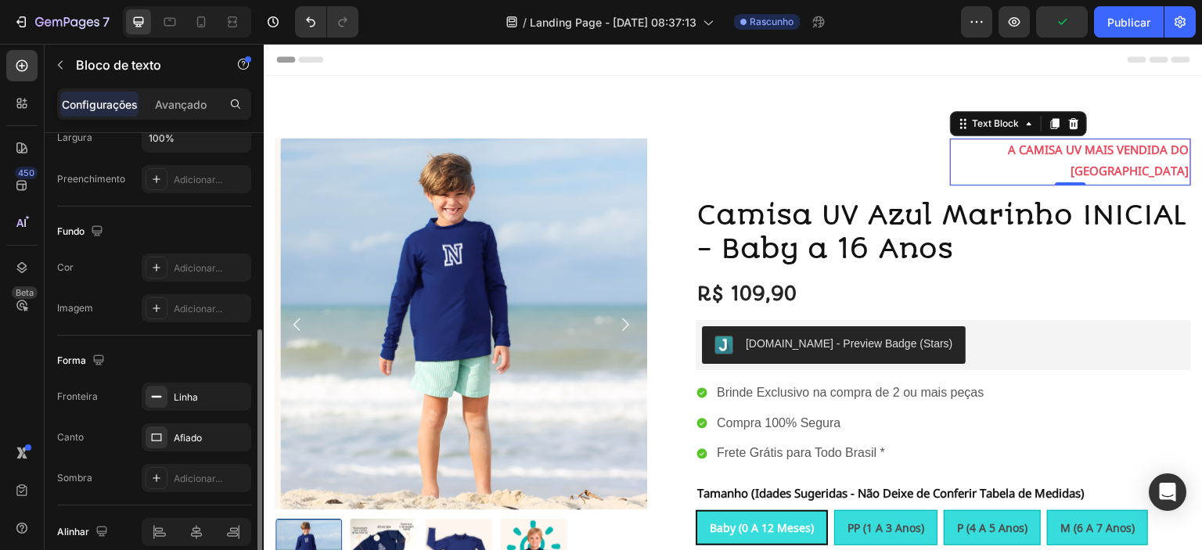
click at [204, 357] on div "Forma" at bounding box center [154, 360] width 194 height 25
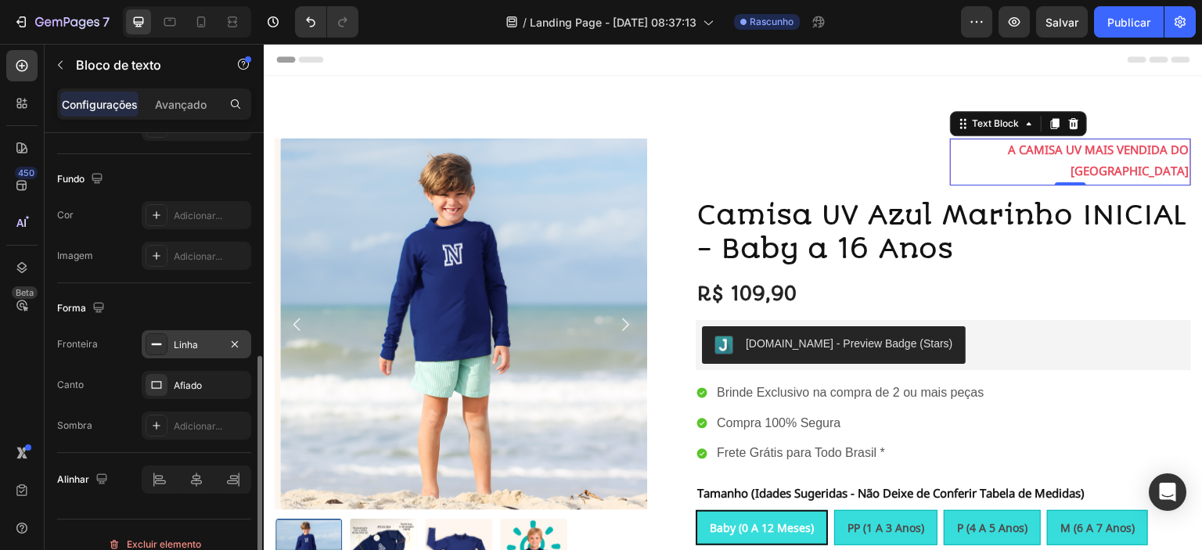
click at [158, 349] on div at bounding box center [157, 344] width 22 height 22
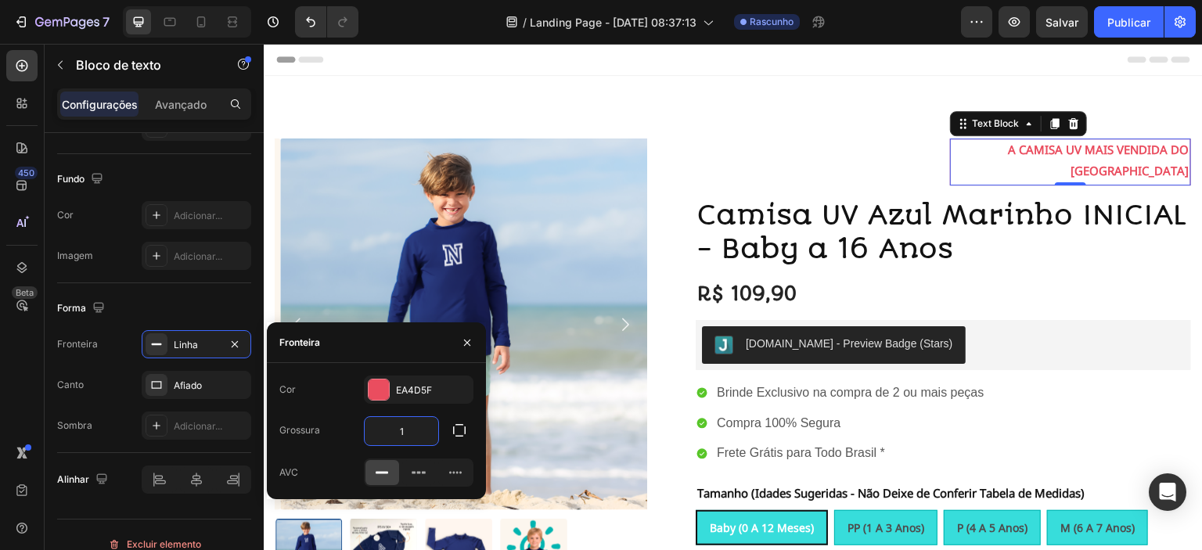
click at [408, 431] on input "1" at bounding box center [402, 431] width 74 height 28
type input "3"
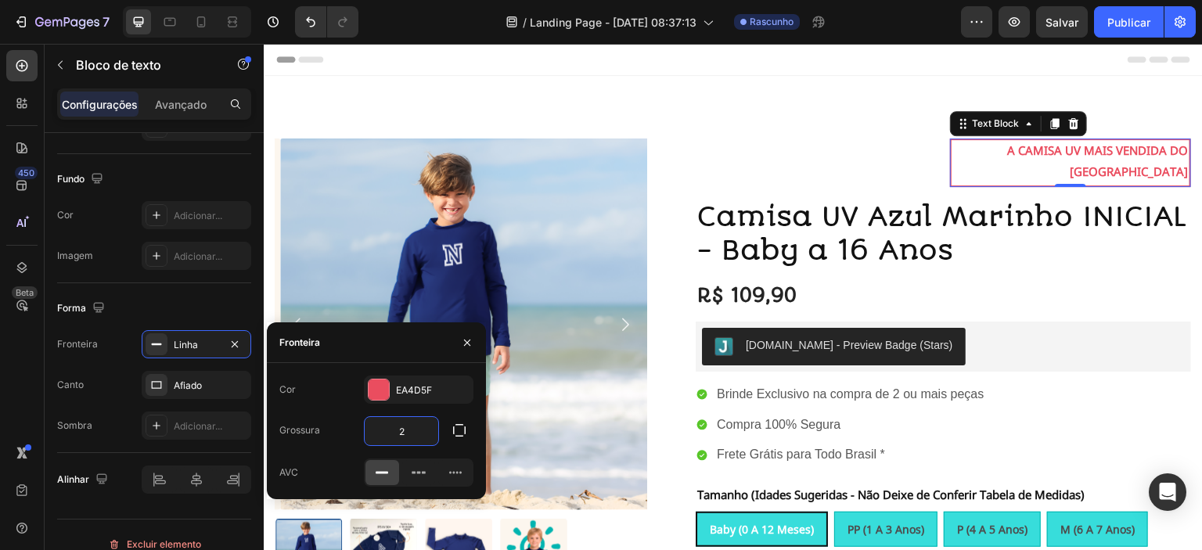
type input "2"
click at [340, 444] on div "Grossura 2" at bounding box center [376, 431] width 194 height 30
click at [1109, 398] on div "Brinde Exclusivo na compra de 2 ou mais peças Compra 100% Segura Frete Grátis p…" at bounding box center [943, 424] width 495 height 81
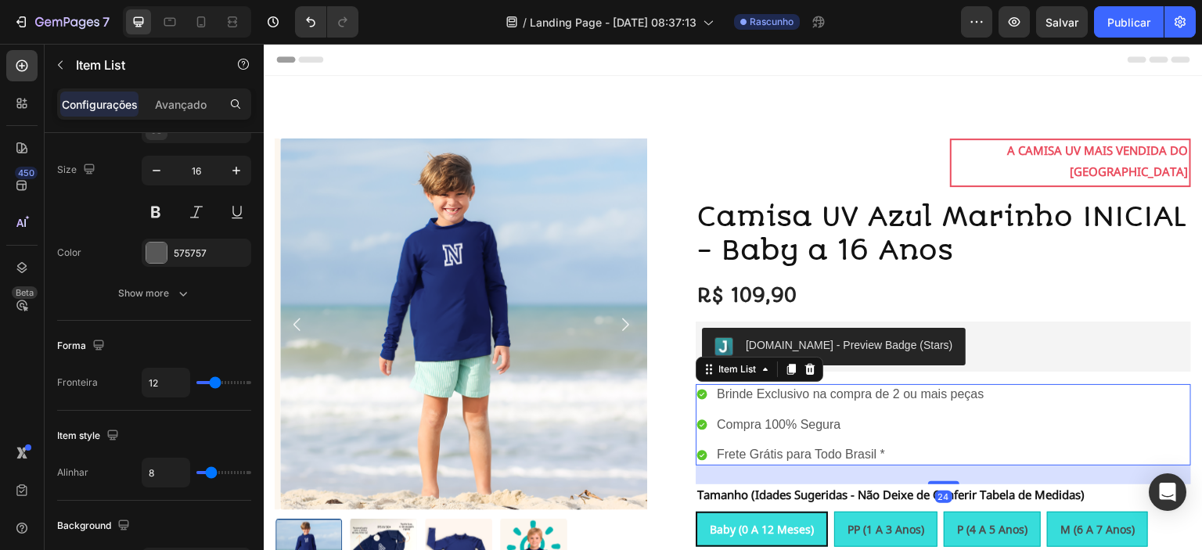
scroll to position [0, 0]
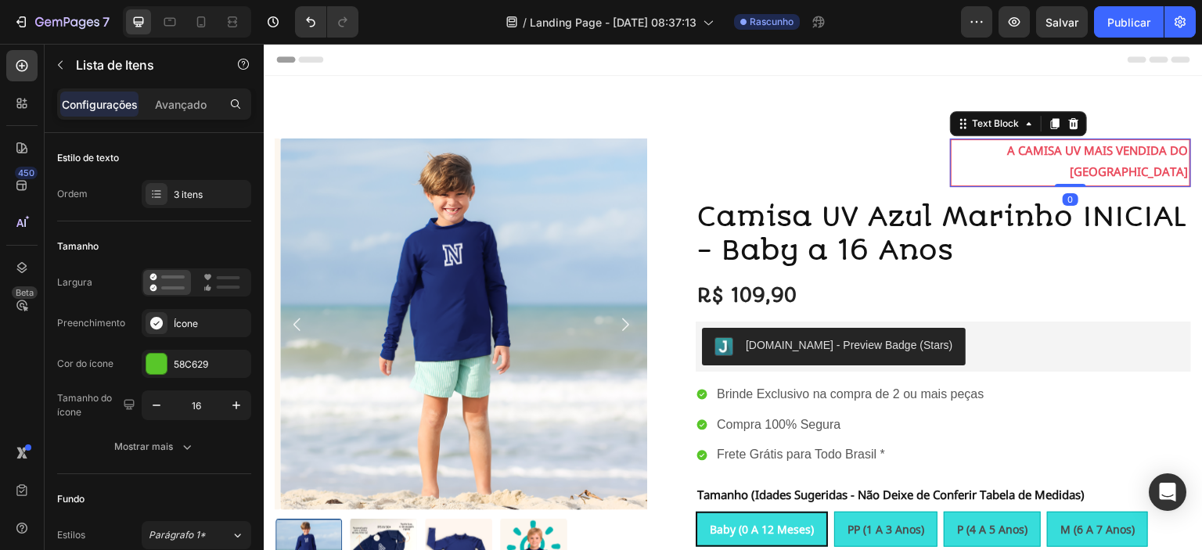
click at [1100, 157] on p "A CAMISA UV MAIS VENDIDA DO [GEOGRAPHIC_DATA]" at bounding box center [1071, 163] width 236 height 42
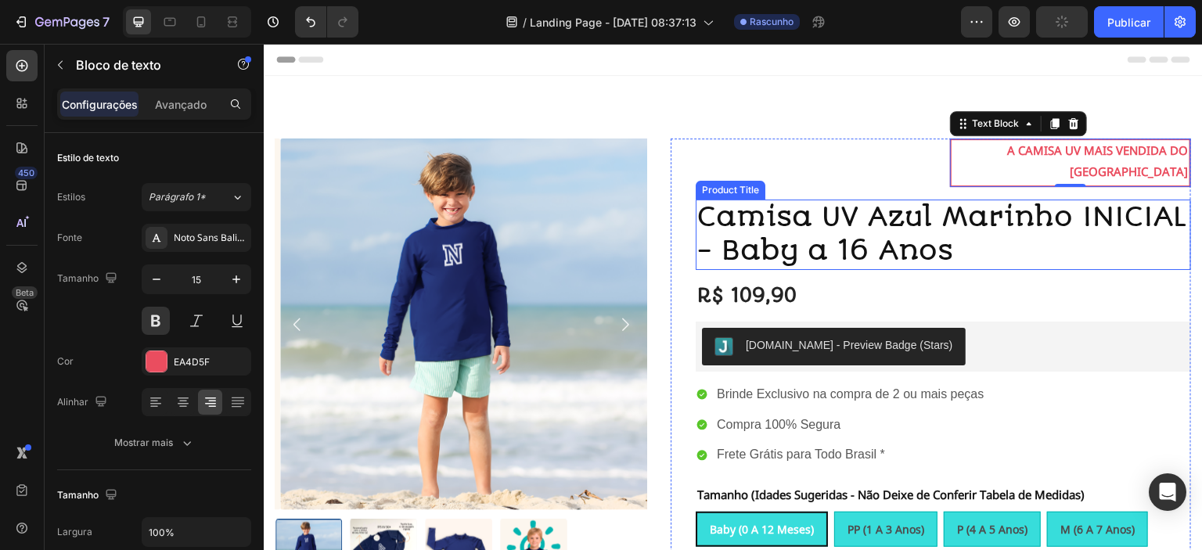
click at [951, 223] on h1 "Camisa UV Azul Marinho INICIAL - Baby a 16 Anos" at bounding box center [943, 235] width 495 height 70
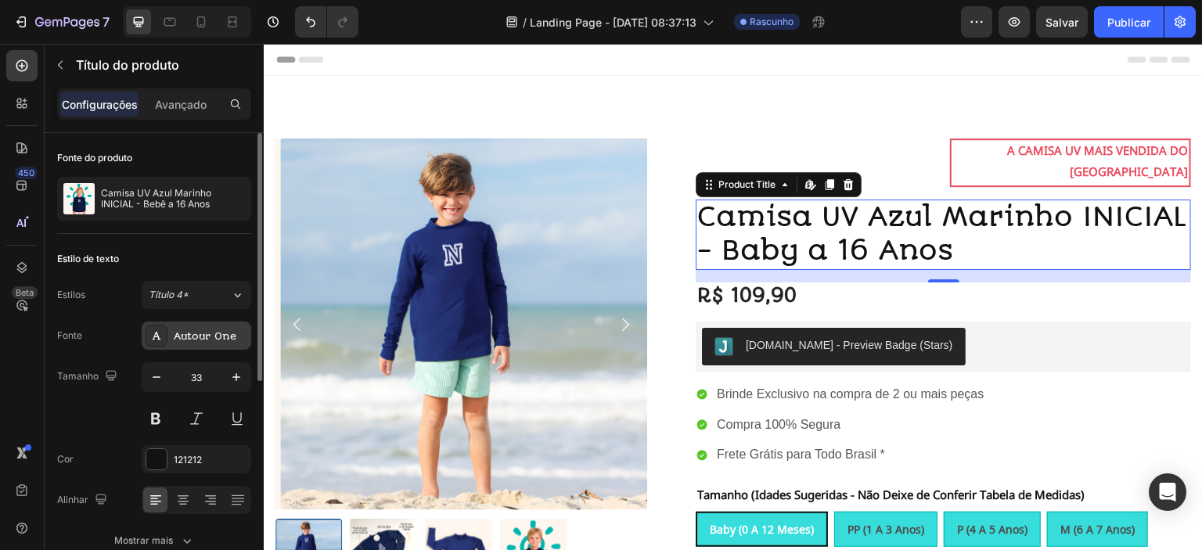
click at [186, 331] on font "Autour One" at bounding box center [205, 336] width 63 height 12
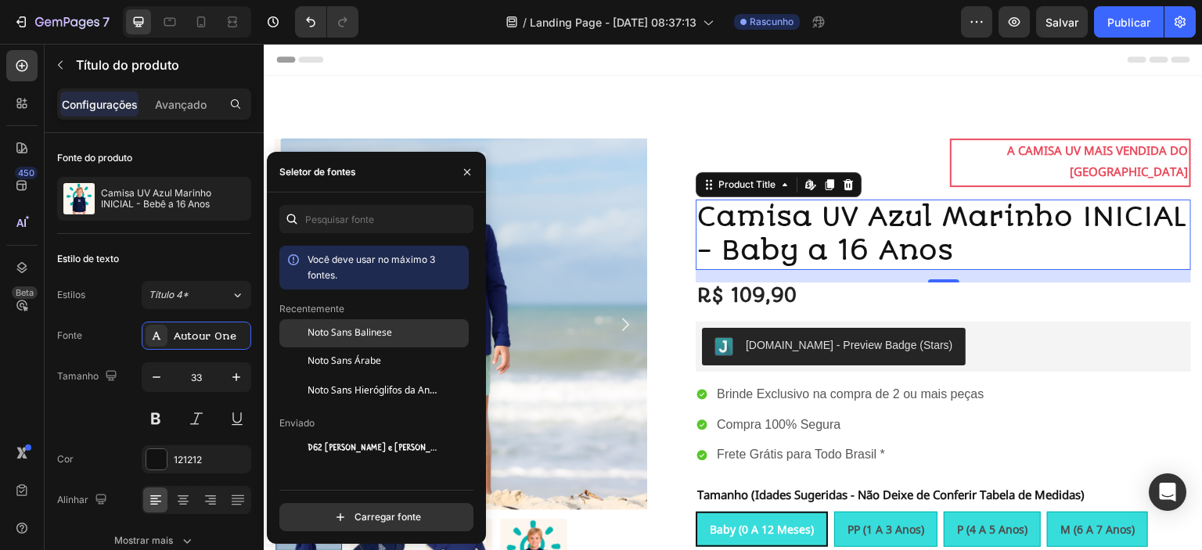
click at [359, 433] on div "Noto Sans Balinese" at bounding box center [373, 447] width 189 height 28
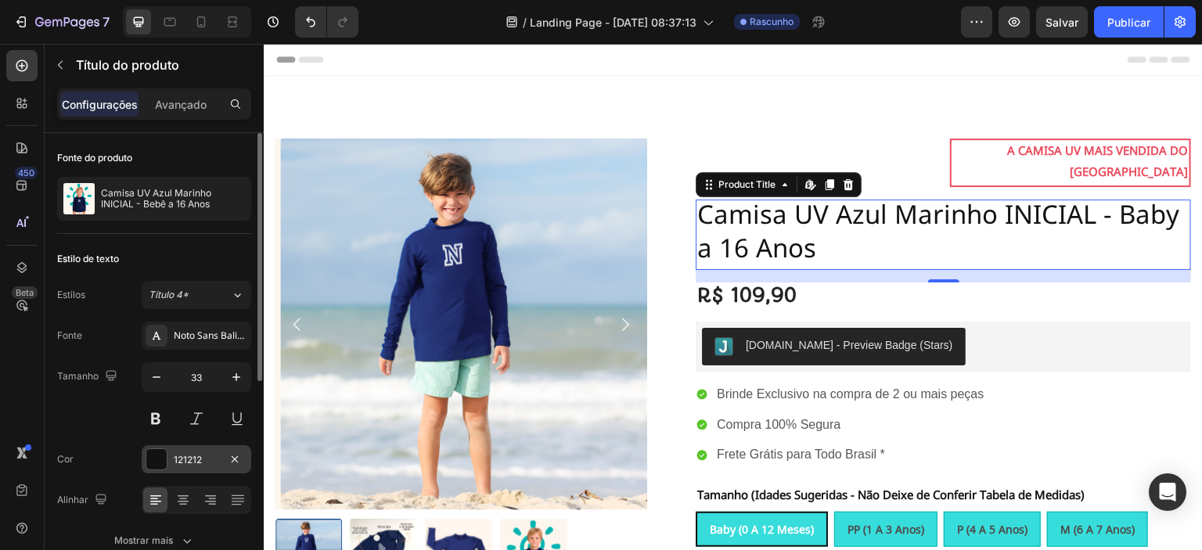
click at [156, 454] on div at bounding box center [156, 459] width 20 height 20
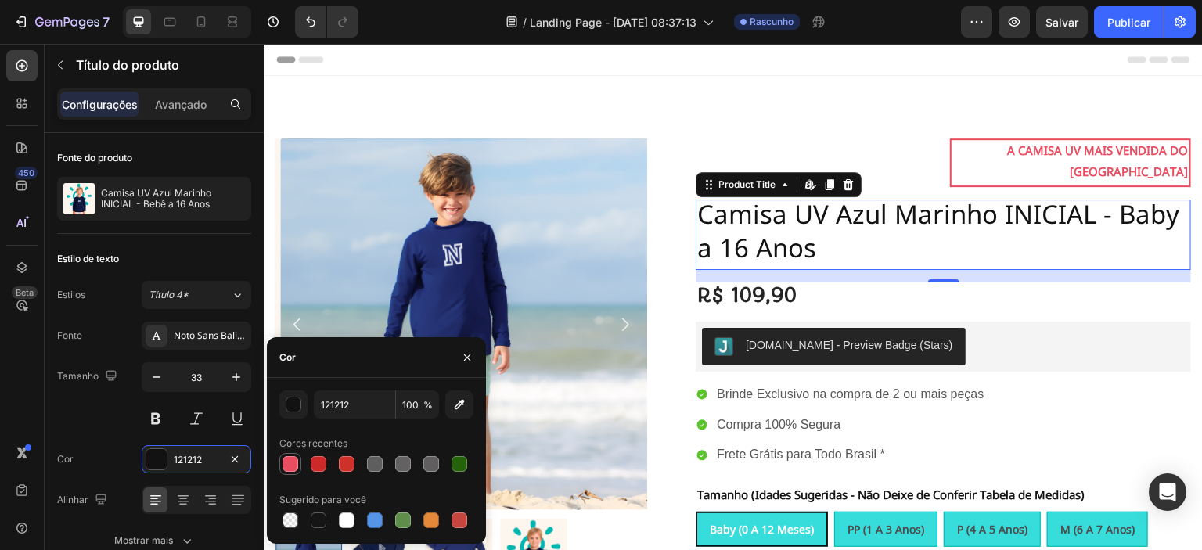
click at [287, 463] on div at bounding box center [290, 464] width 16 height 16
type input "EA4D5F"
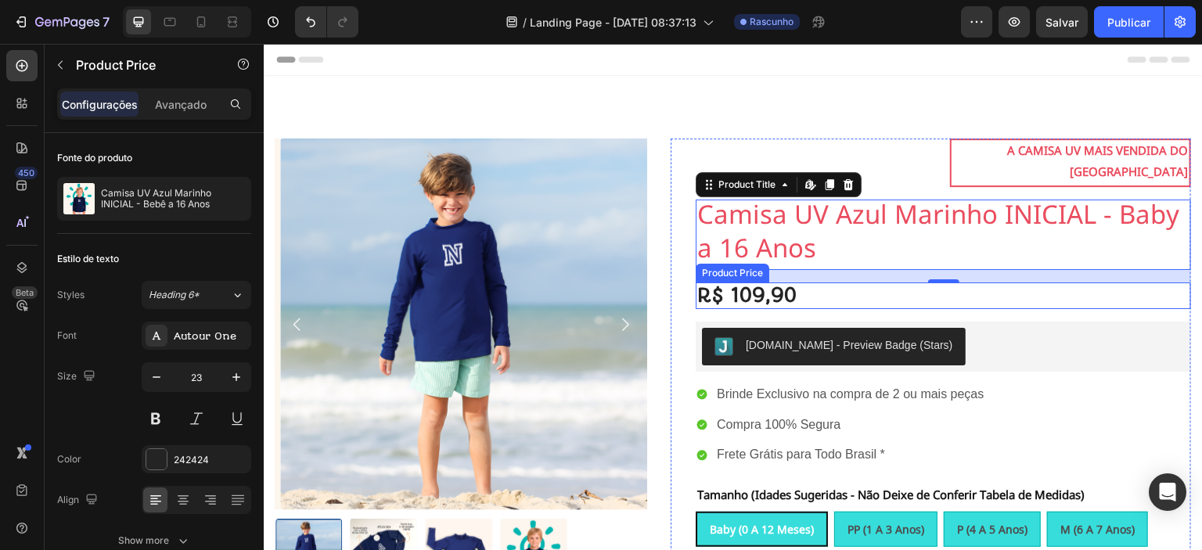
click at [1082, 282] on div "R$ 109,90" at bounding box center [943, 295] width 495 height 27
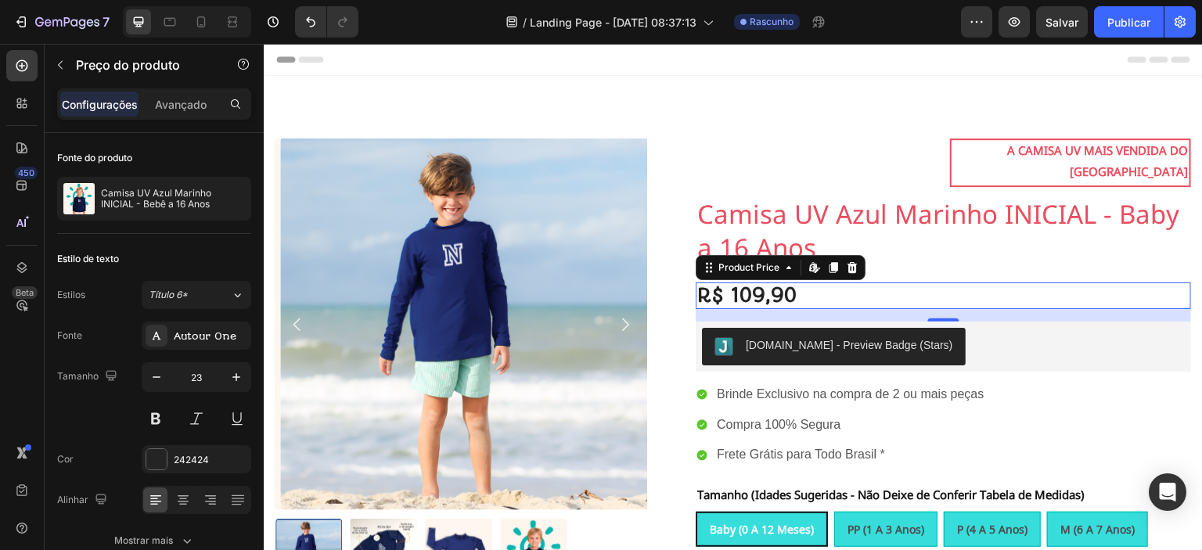
click at [856, 282] on div "R$ 109,90" at bounding box center [943, 295] width 495 height 27
click at [63, 70] on icon "button" at bounding box center [60, 65] width 13 height 13
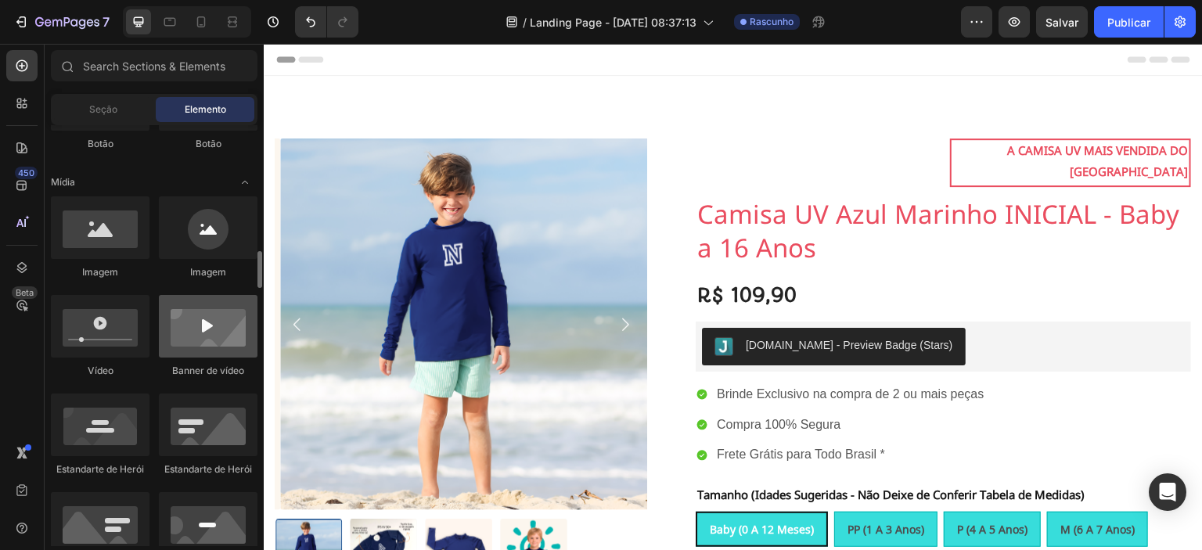
scroll to position [631, 0]
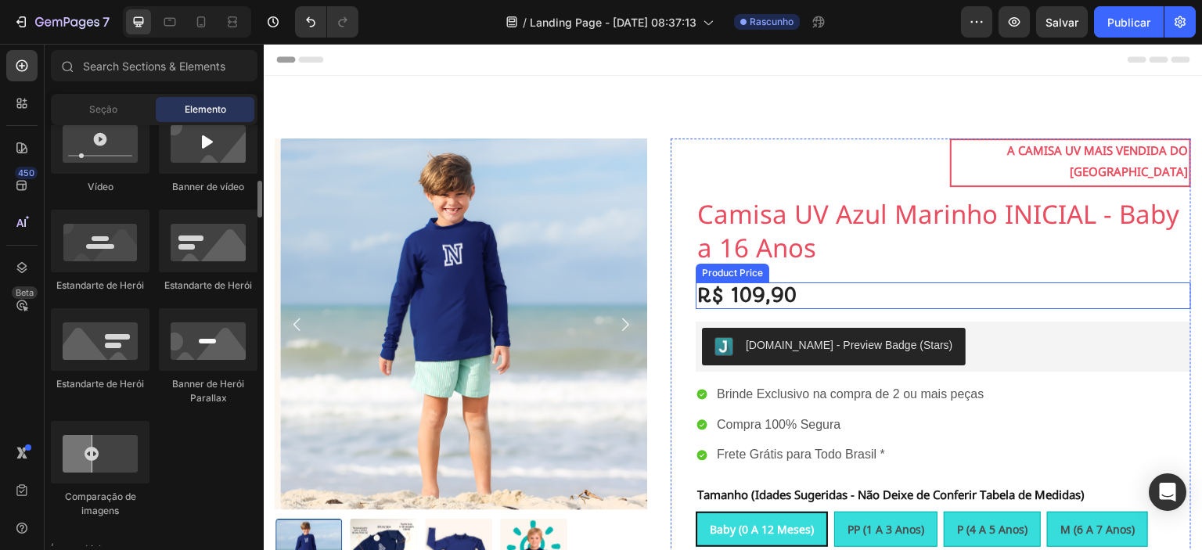
click at [759, 282] on div "R$ 109,90" at bounding box center [943, 295] width 495 height 27
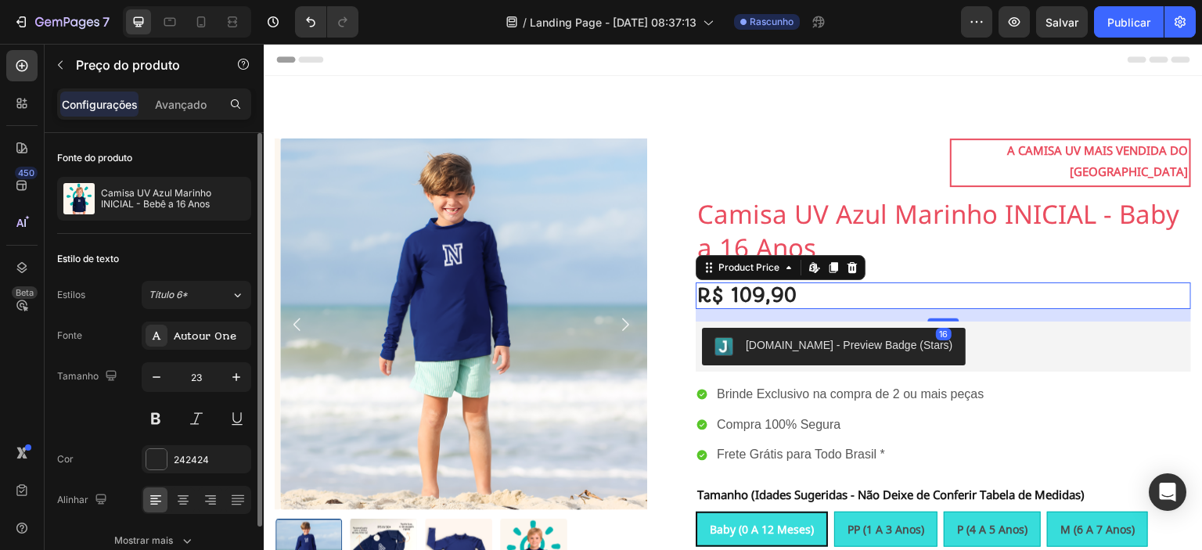
scroll to position [78, 0]
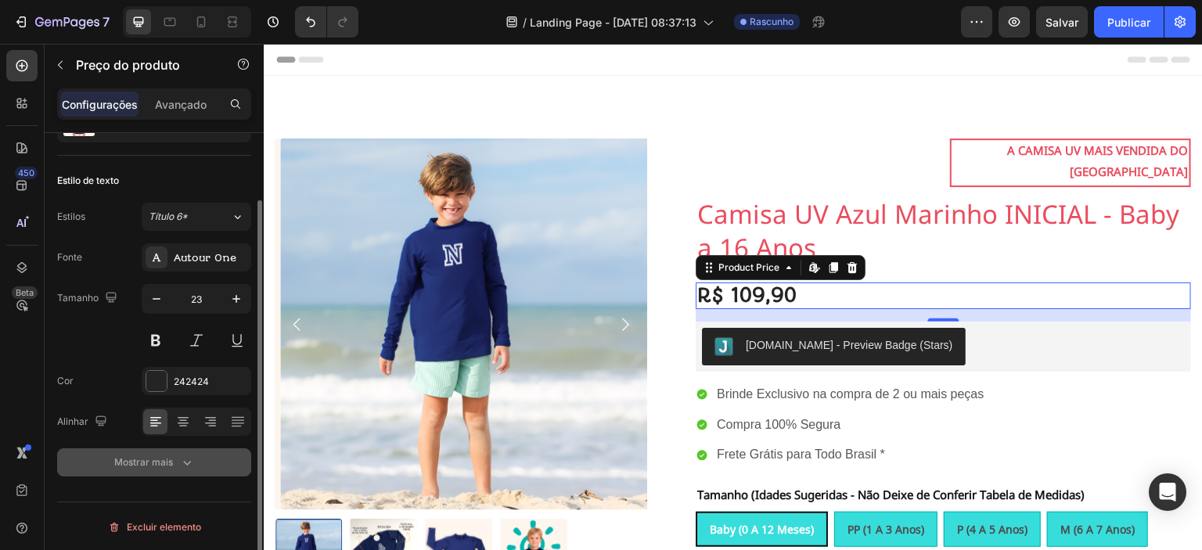
click at [135, 452] on button "Mostrar mais" at bounding box center [154, 462] width 194 height 28
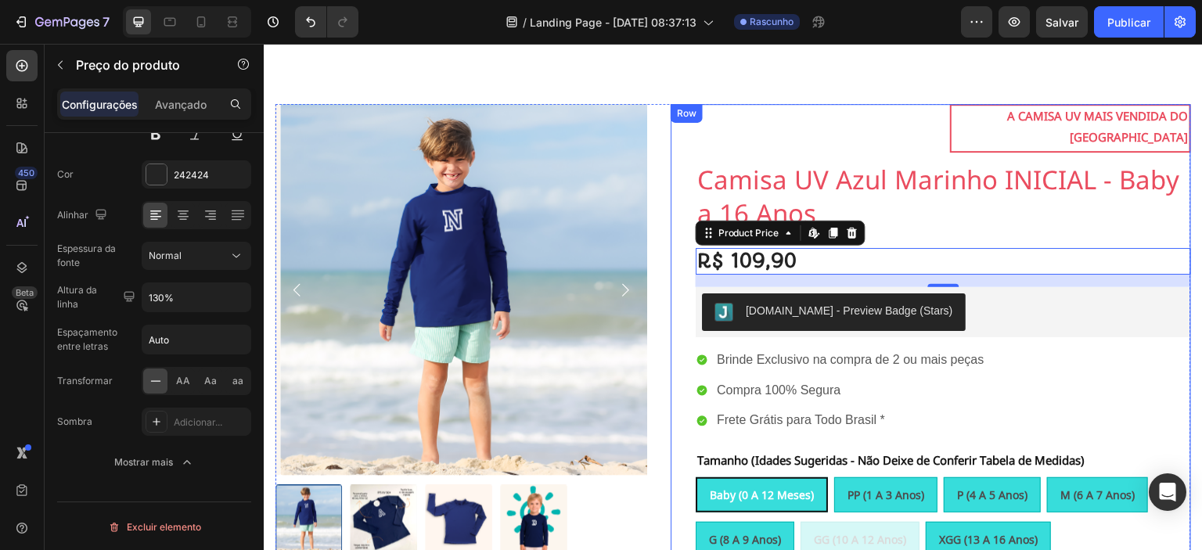
scroll to position [26, 0]
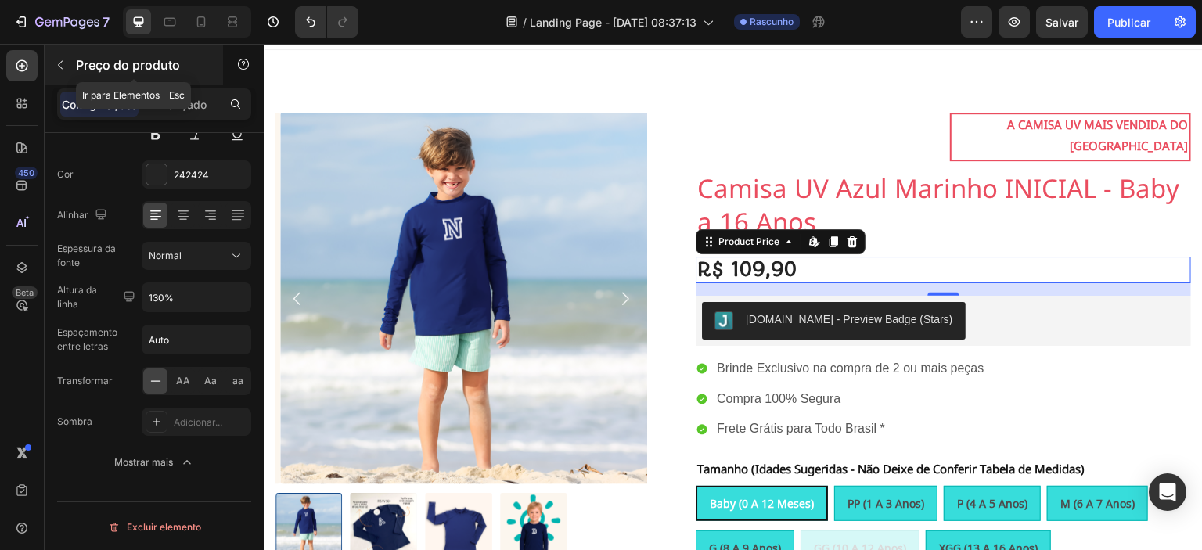
click at [59, 67] on icon "button" at bounding box center [60, 65] width 13 height 13
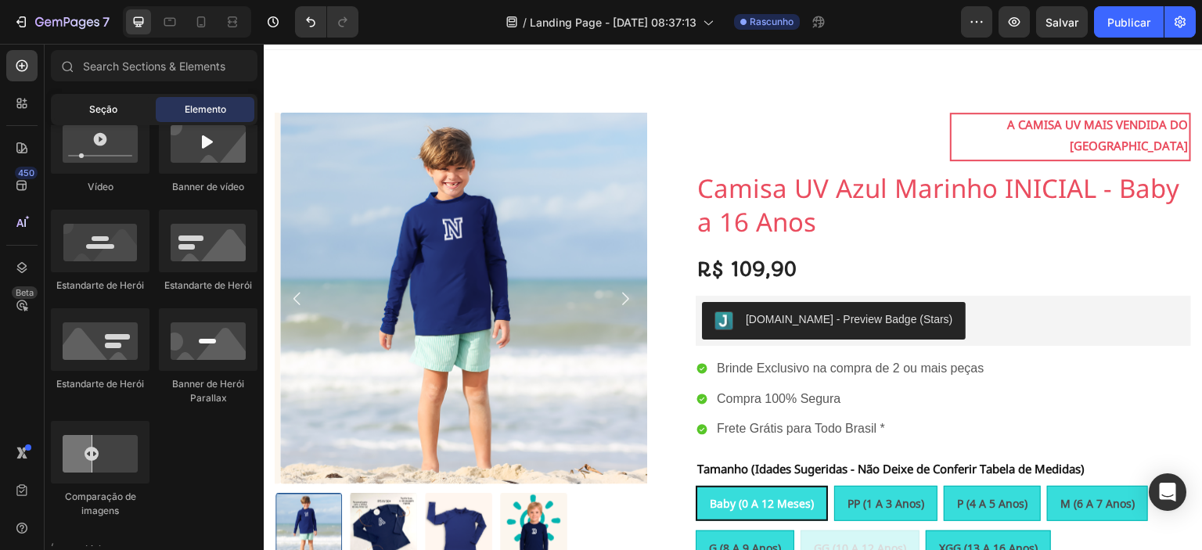
click at [92, 117] on div "Seção" at bounding box center [103, 109] width 99 height 25
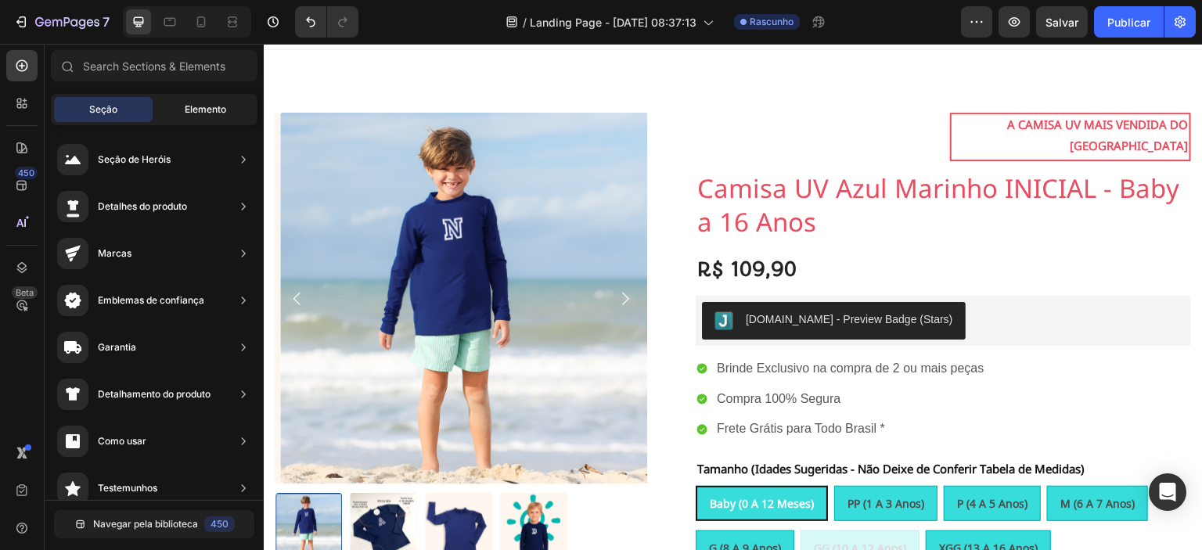
click at [188, 112] on font "Elemento" at bounding box center [205, 109] width 41 height 12
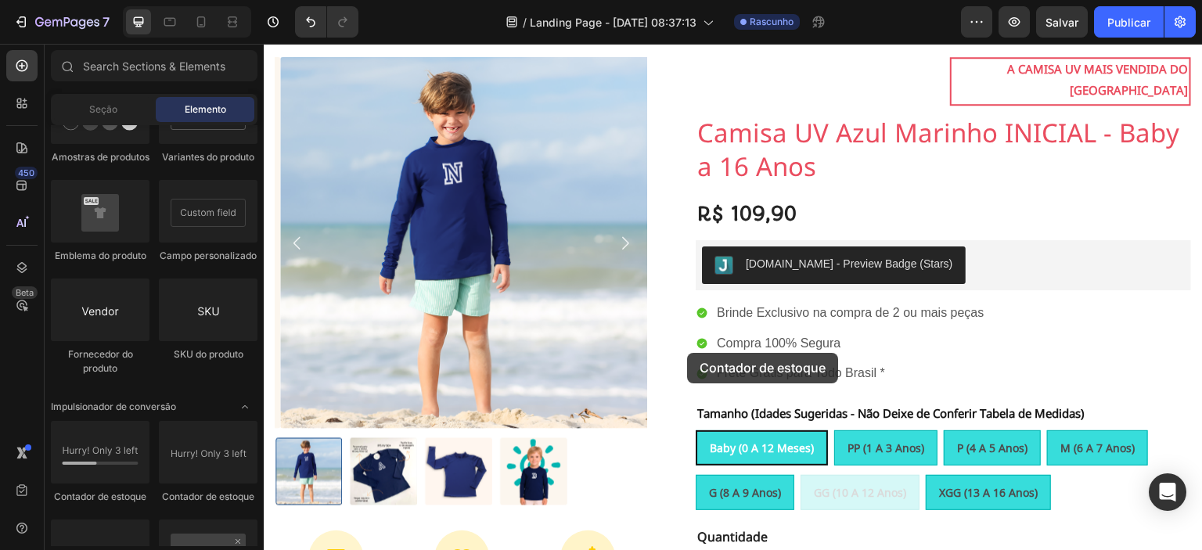
scroll to position [116, 0]
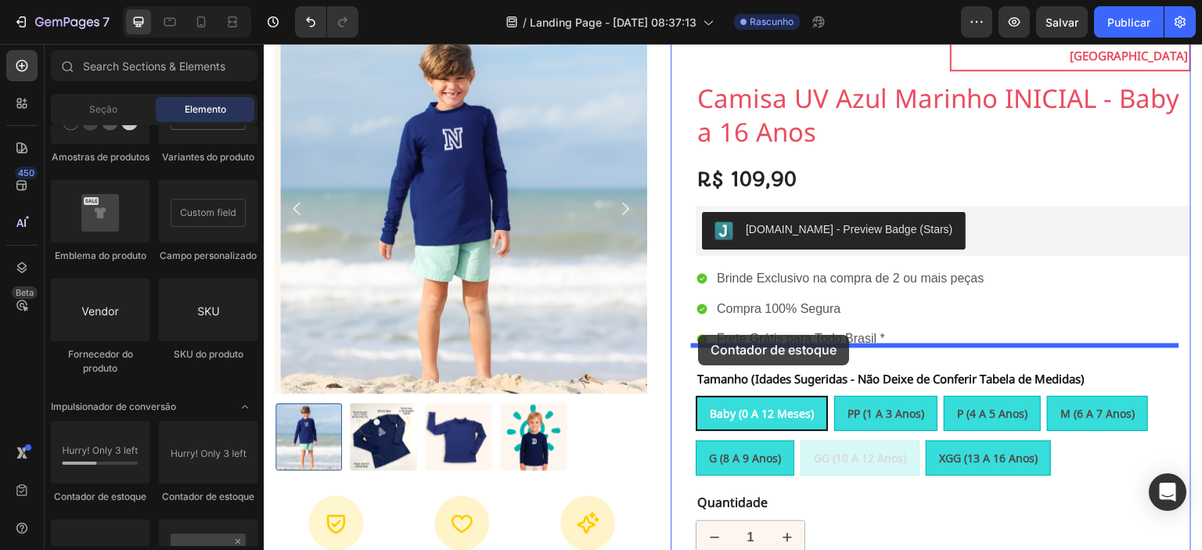
drag, startPoint x: 360, startPoint y: 516, endPoint x: 698, endPoint y: 335, distance: 383.3
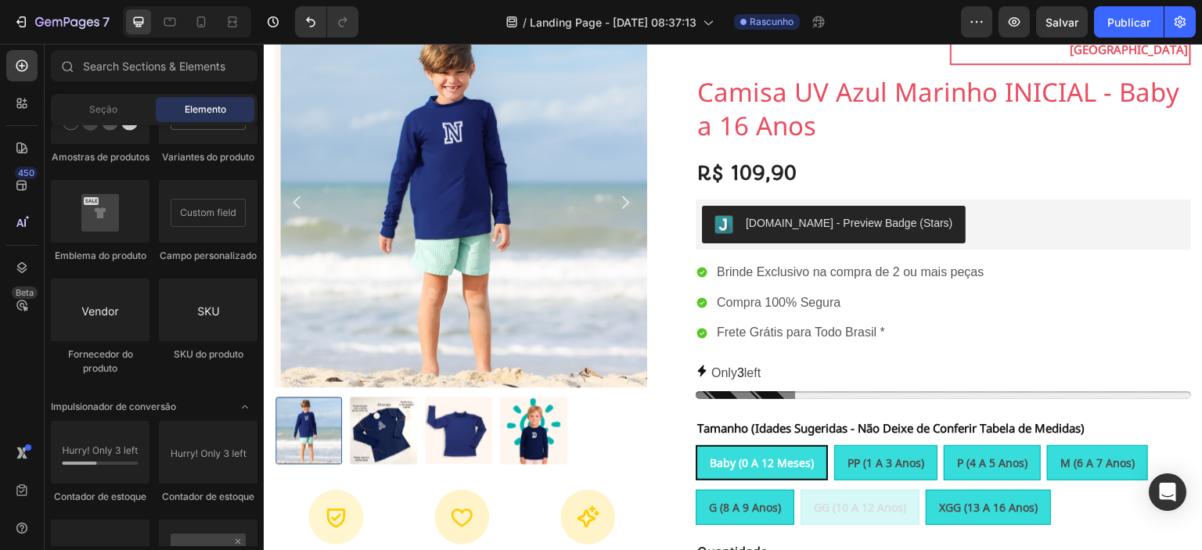
scroll to position [109, 0]
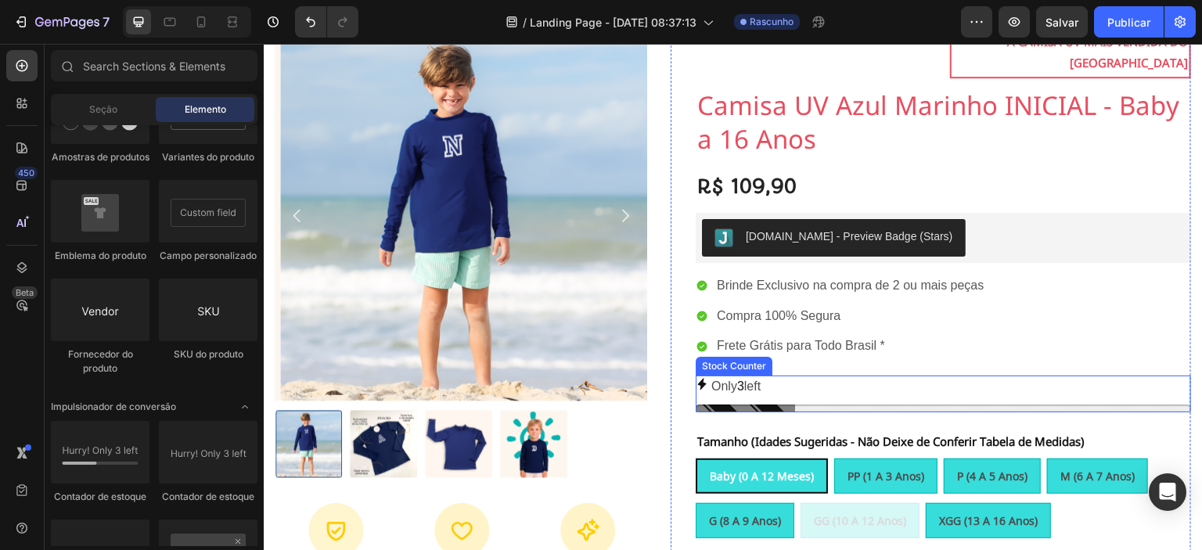
click at [762, 376] on div "Only 3 left" at bounding box center [943, 387] width 495 height 23
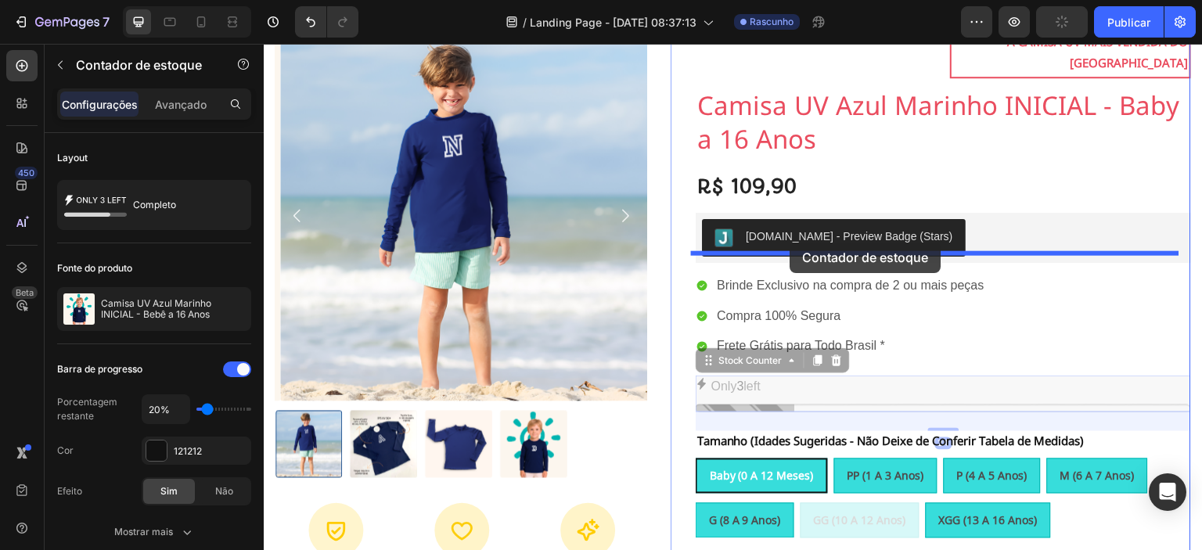
drag, startPoint x: 832, startPoint y: 329, endPoint x: 790, endPoint y: 243, distance: 95.5
click at [790, 243] on div "Cabeçalho 100% Money-Back Guarantee Item List 60-Day Easy Returns Item List Row…" at bounding box center [733, 555] width 939 height 1240
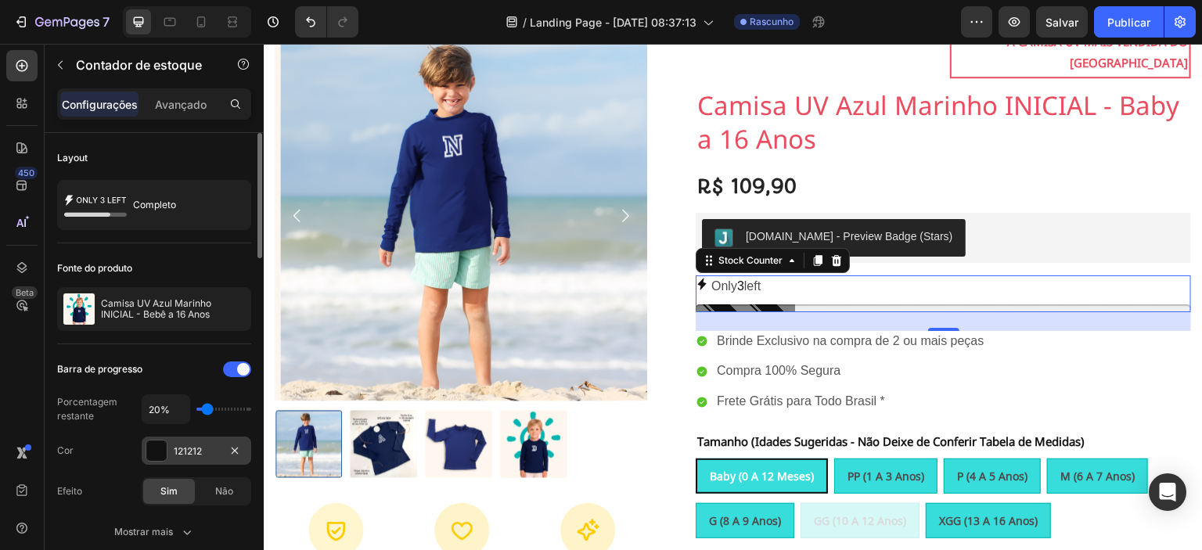
click at [154, 446] on div at bounding box center [156, 450] width 20 height 20
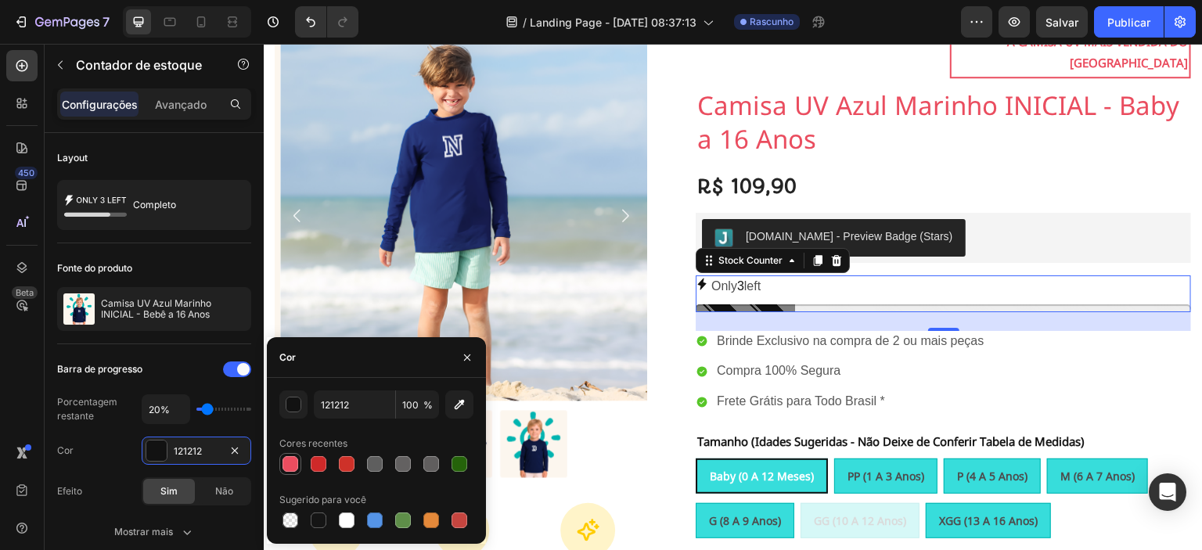
click at [290, 464] on div at bounding box center [290, 464] width 16 height 16
type input "EA4D5F"
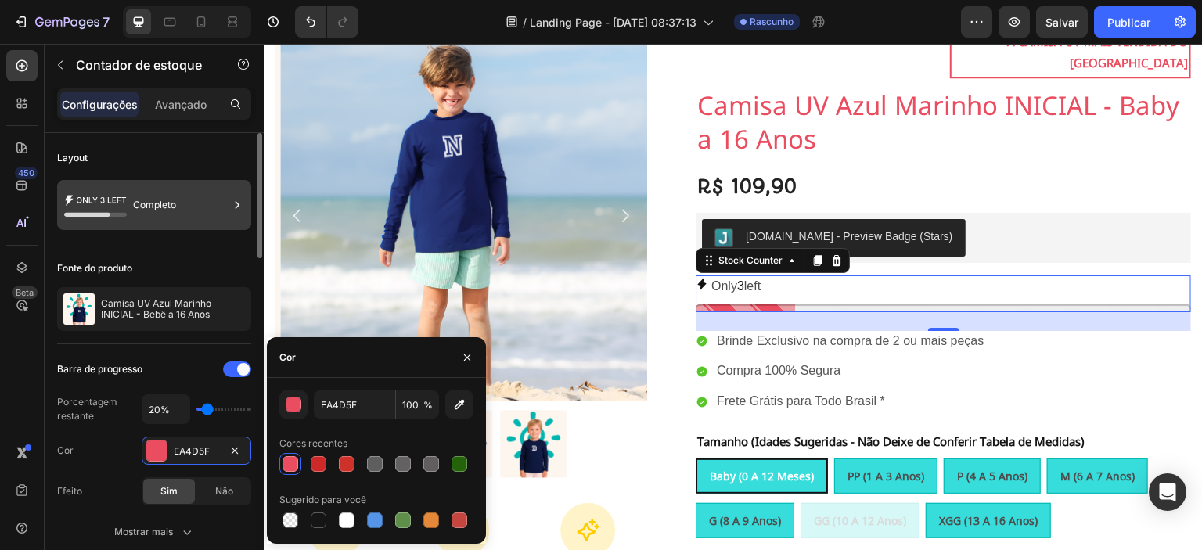
click at [121, 200] on icon at bounding box center [95, 205] width 63 height 36
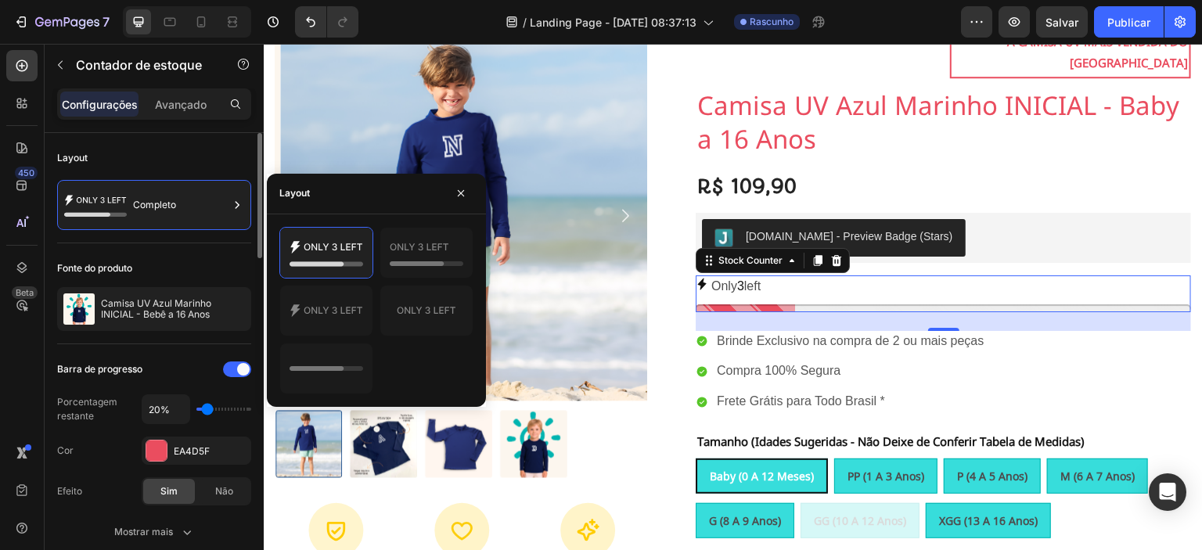
click at [174, 249] on div "Fonte do produto Camisa UV Azul Marinho INICIAL - Bebê a 16 Anos" at bounding box center [154, 293] width 194 height 101
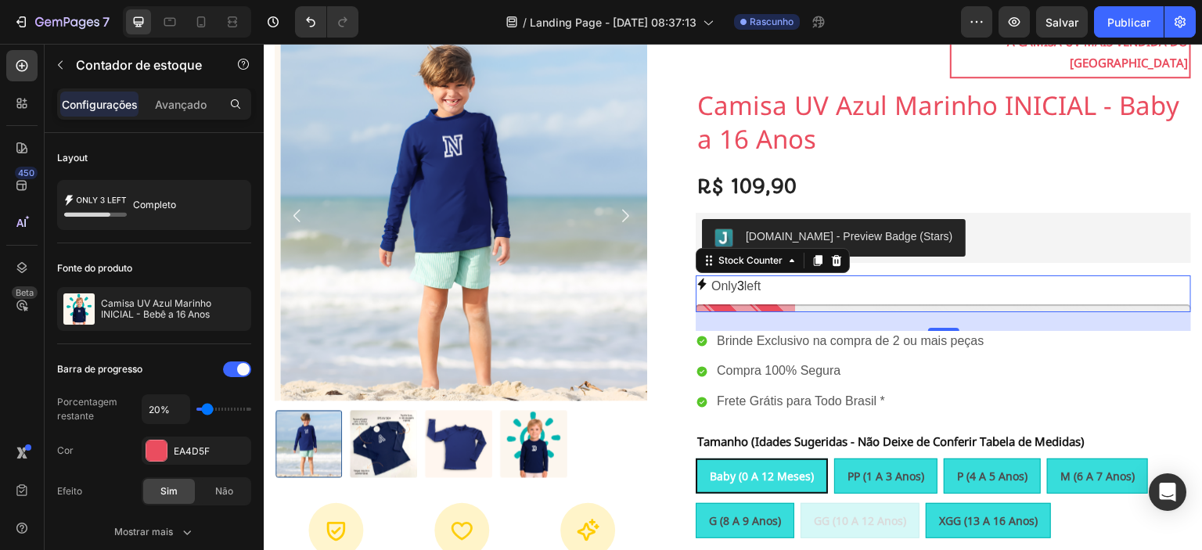
click at [740, 279] on span "3" at bounding box center [740, 285] width 7 height 13
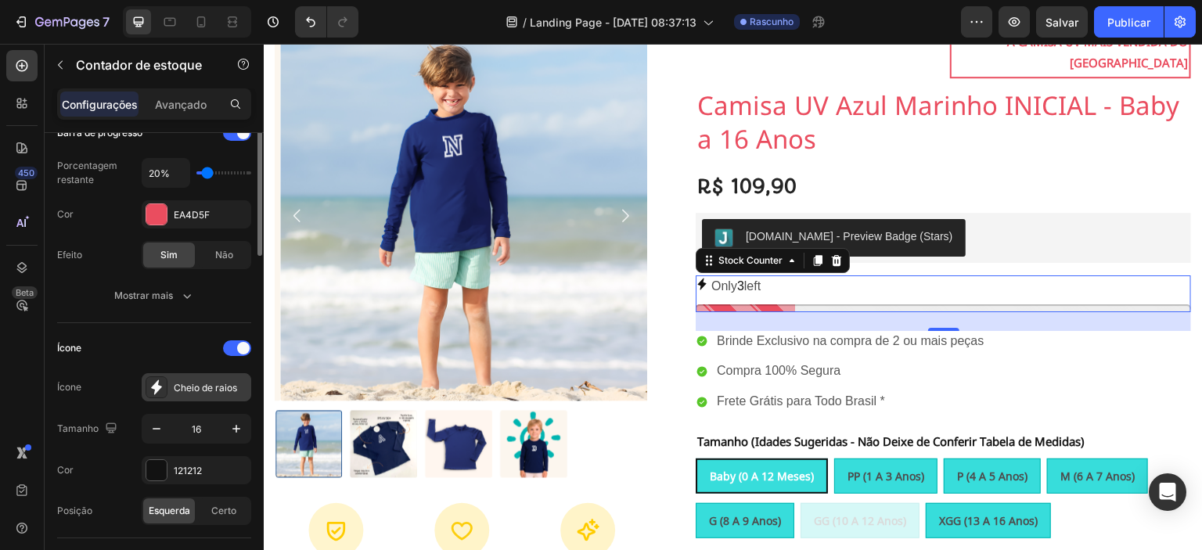
scroll to position [263, 0]
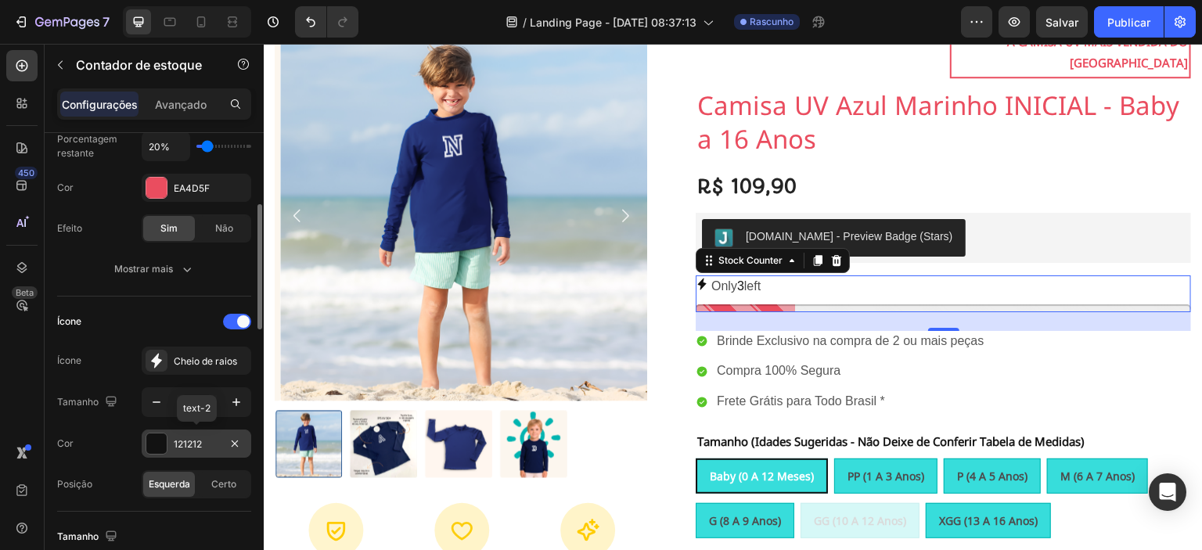
click at [153, 440] on div at bounding box center [156, 443] width 20 height 20
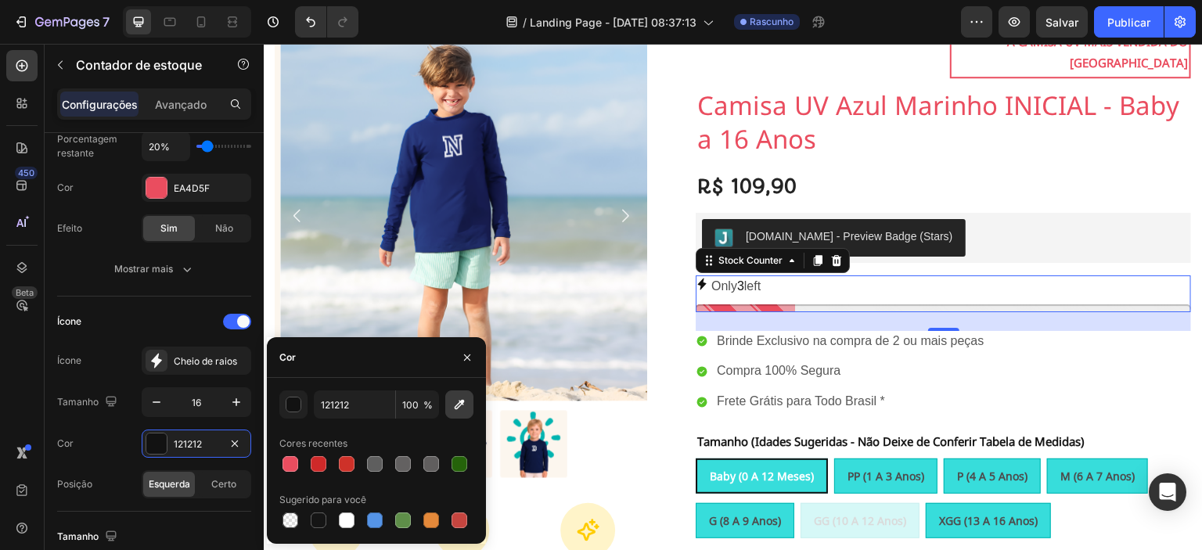
click at [458, 405] on icon "button" at bounding box center [459, 405] width 16 height 16
type input "FFCC00"
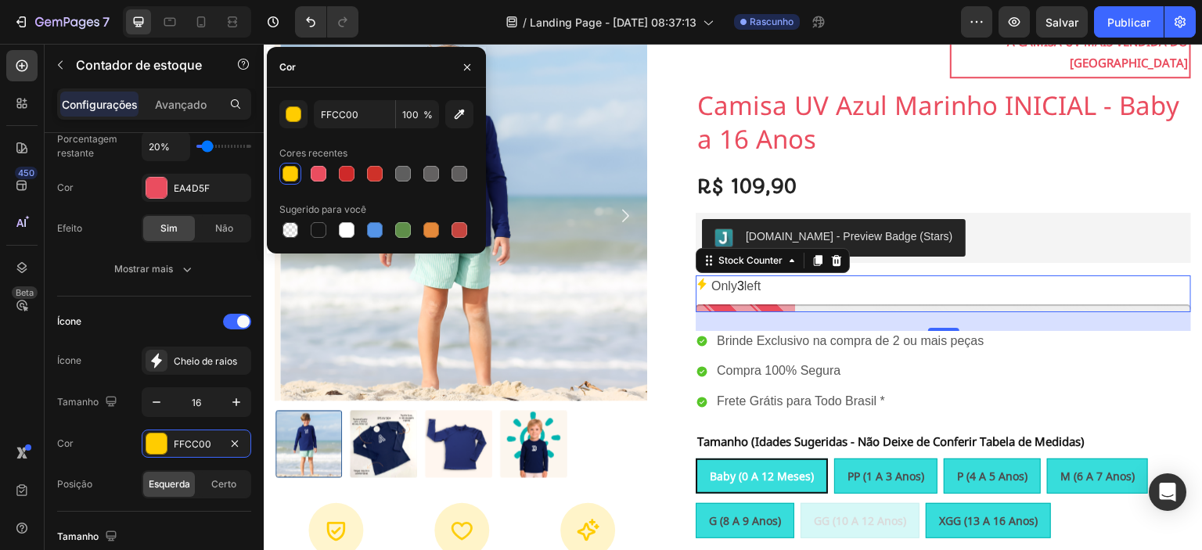
scroll to position [725, 0]
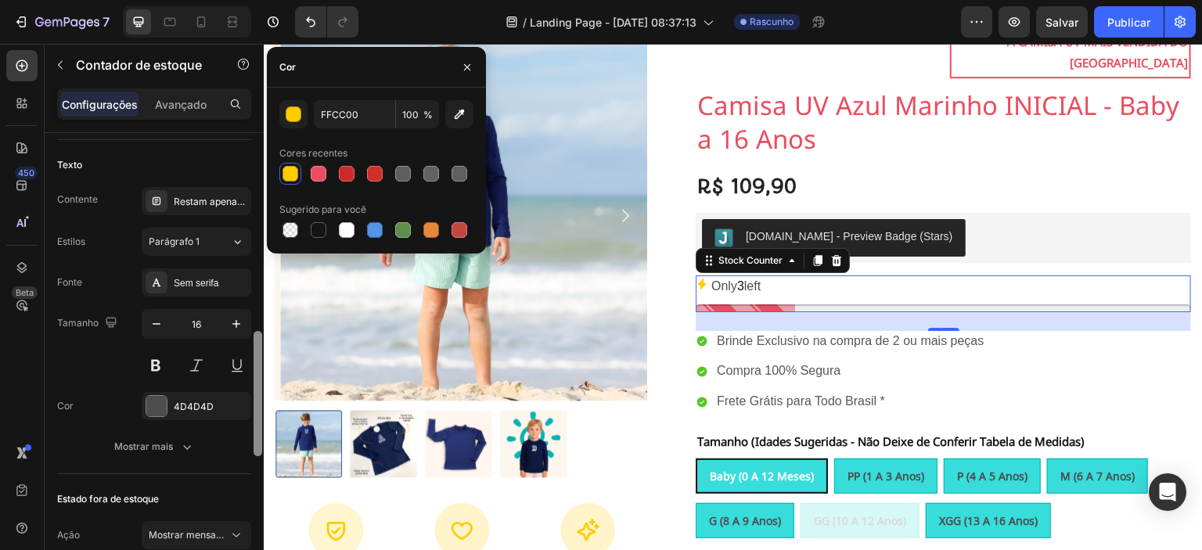
click at [253, 372] on div at bounding box center [258, 364] width 12 height 462
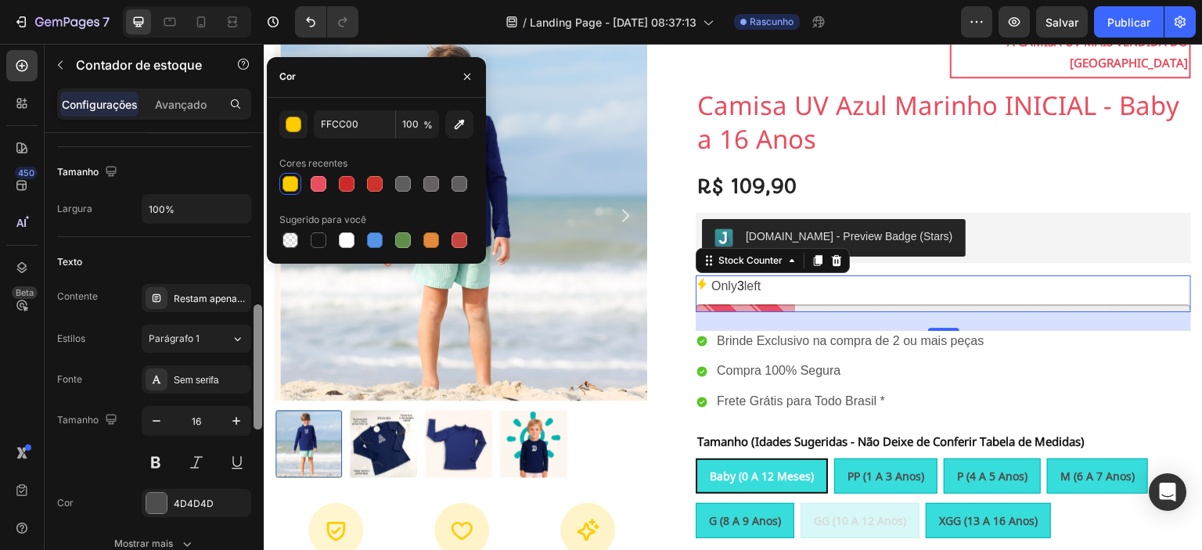
scroll to position [656, 0]
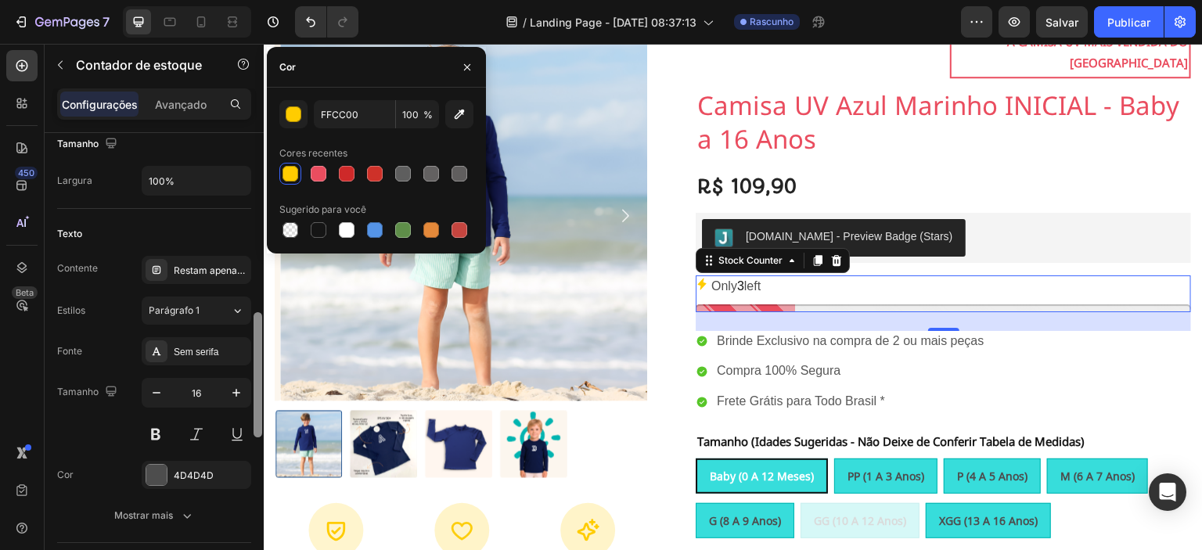
drag, startPoint x: 259, startPoint y: 356, endPoint x: 257, endPoint y: 337, distance: 18.9
click at [257, 337] on div at bounding box center [257, 374] width 9 height 125
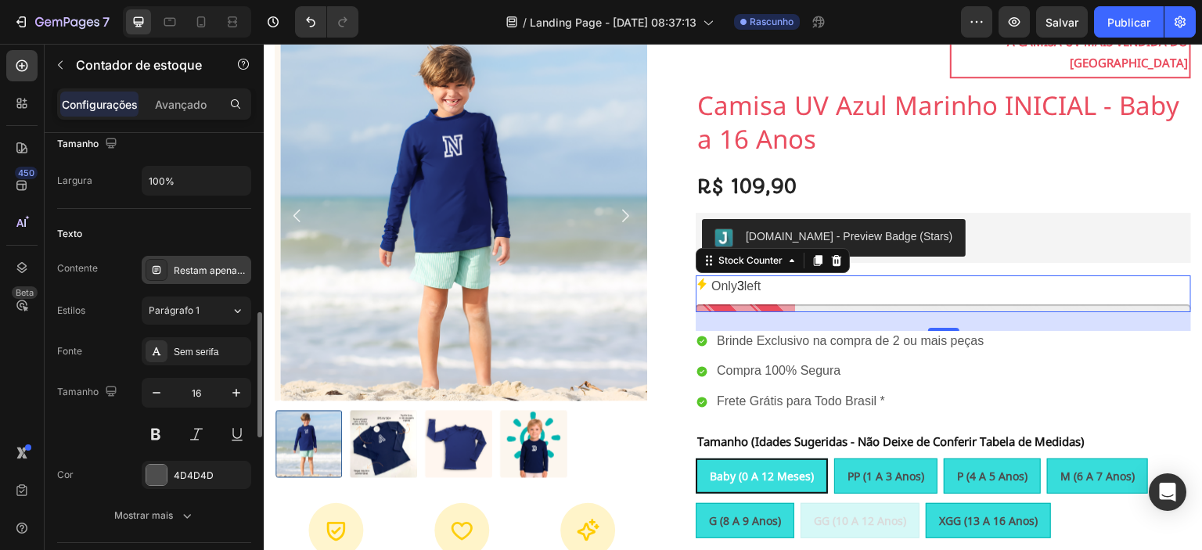
click at [187, 272] on font "Restam apenas %número%" at bounding box center [236, 270] width 124 height 12
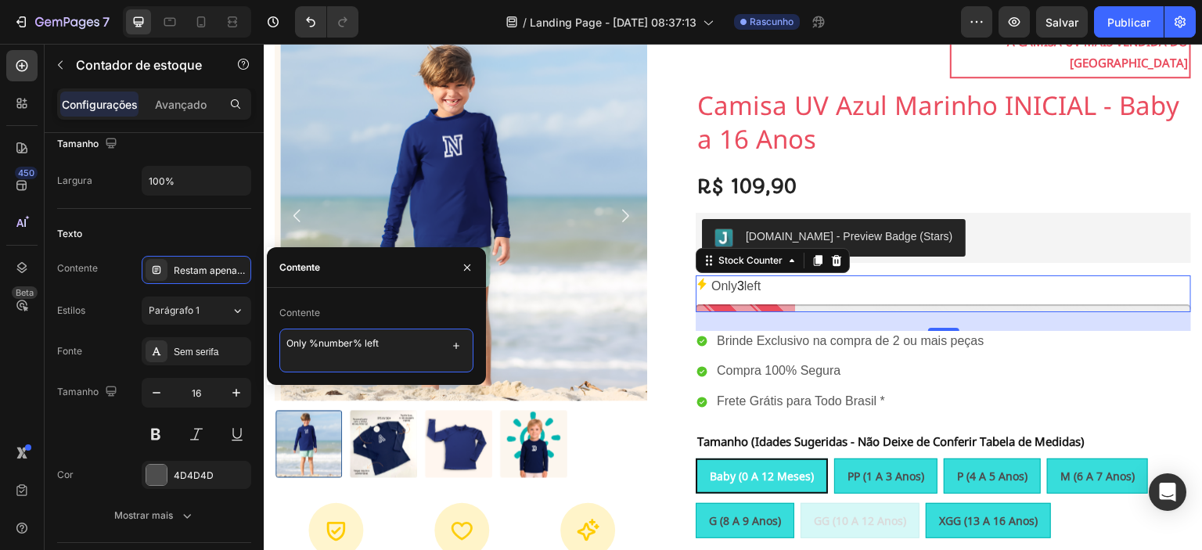
drag, startPoint x: 306, startPoint y: 343, endPoint x: 282, endPoint y: 333, distance: 25.6
click at [282, 333] on textarea "Only %number% left" at bounding box center [376, 351] width 194 height 44
type textarea "Apenas %number% em estoque!"
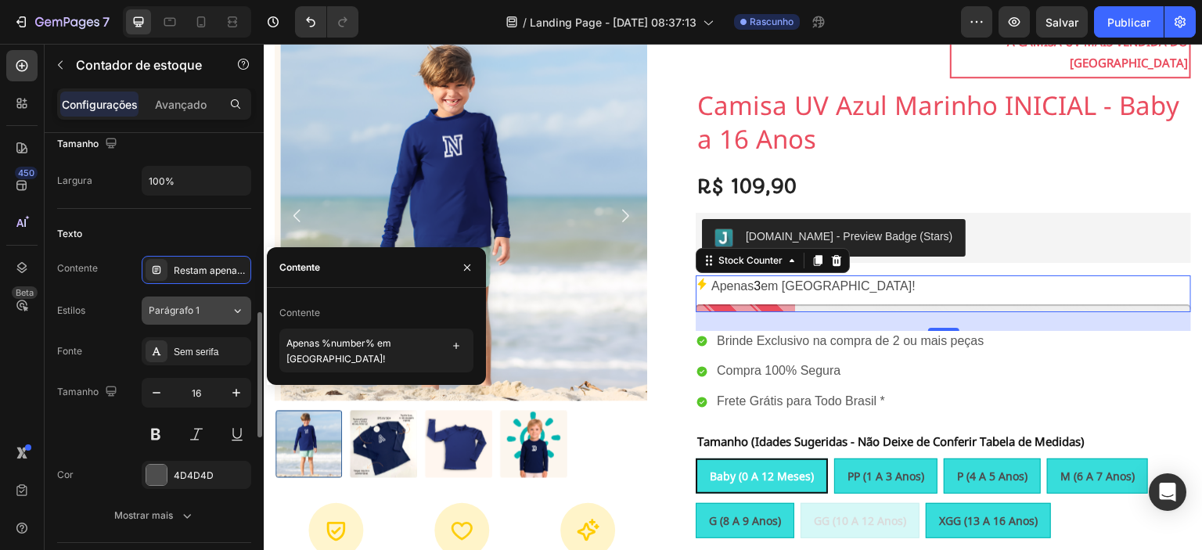
click at [203, 305] on div "Parágrafo 1" at bounding box center [180, 311] width 63 height 14
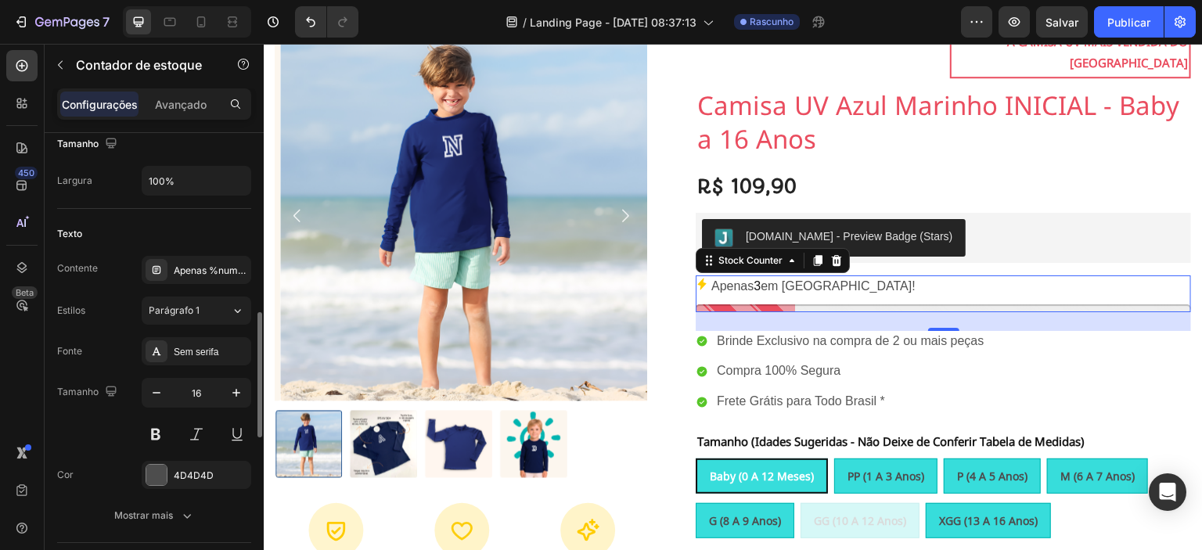
click at [78, 372] on div "Fonte Sem serifa Tamanho 16 Cor 4D4D4D Mostrar mais" at bounding box center [154, 433] width 194 height 192
click at [194, 347] on font "Sem serifa" at bounding box center [196, 352] width 45 height 11
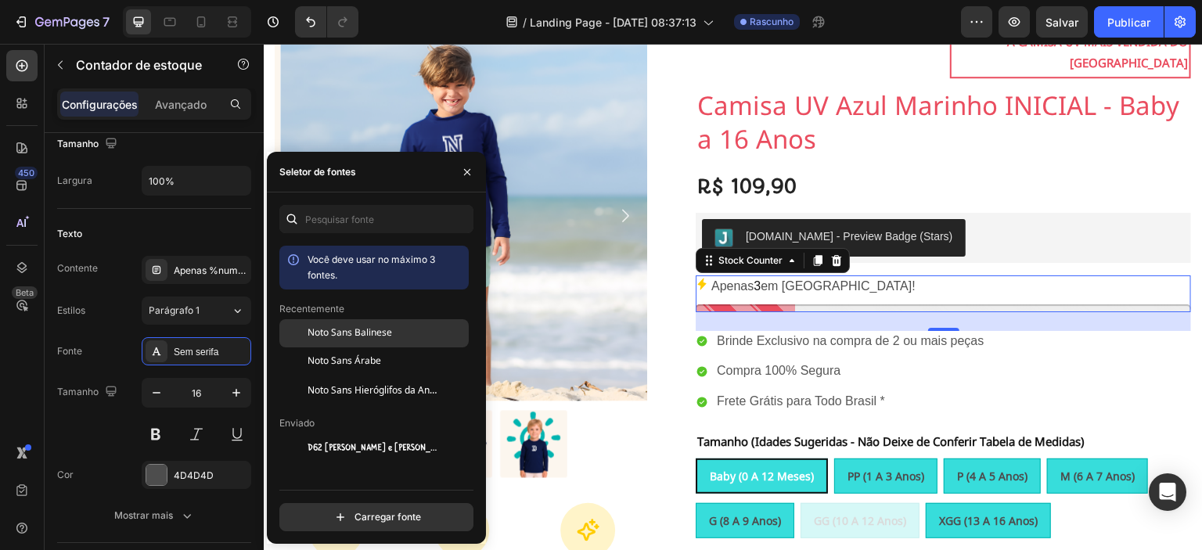
click at [363, 335] on font "Noto Sans Balinese" at bounding box center [349, 333] width 84 height 20
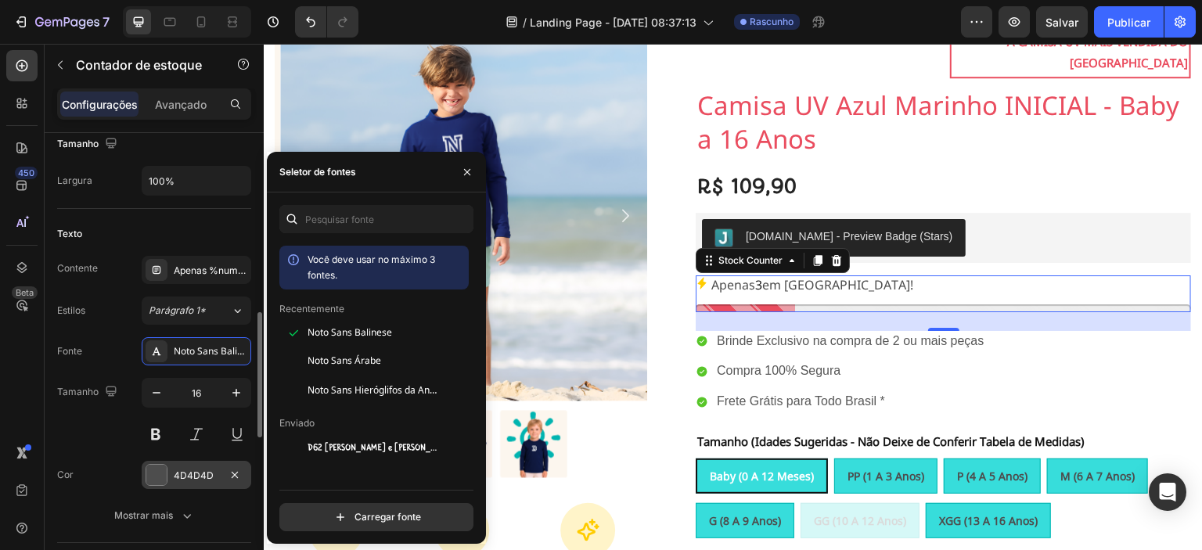
click at [154, 466] on div at bounding box center [156, 475] width 20 height 20
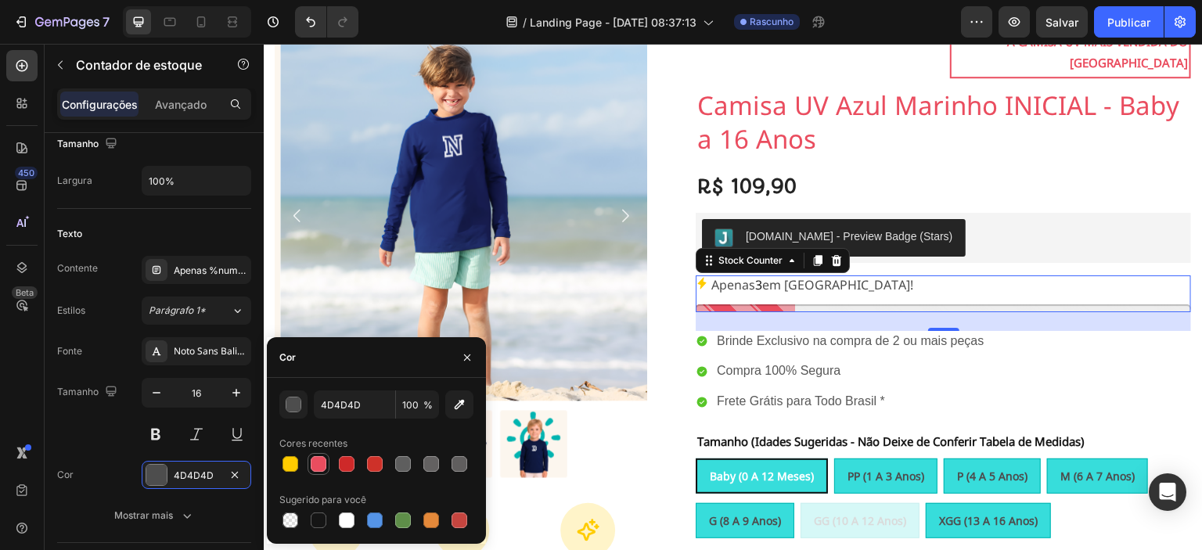
click at [316, 467] on div at bounding box center [319, 464] width 16 height 16
type input "EA4D5F"
click at [97, 426] on div "Tamanho 16" at bounding box center [154, 413] width 194 height 70
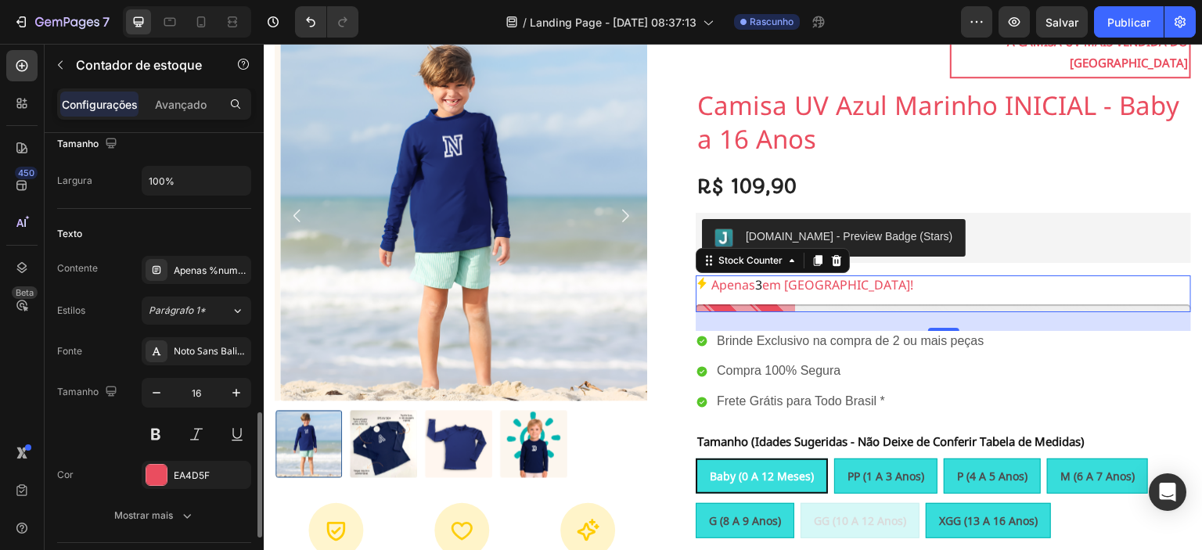
scroll to position [760, 0]
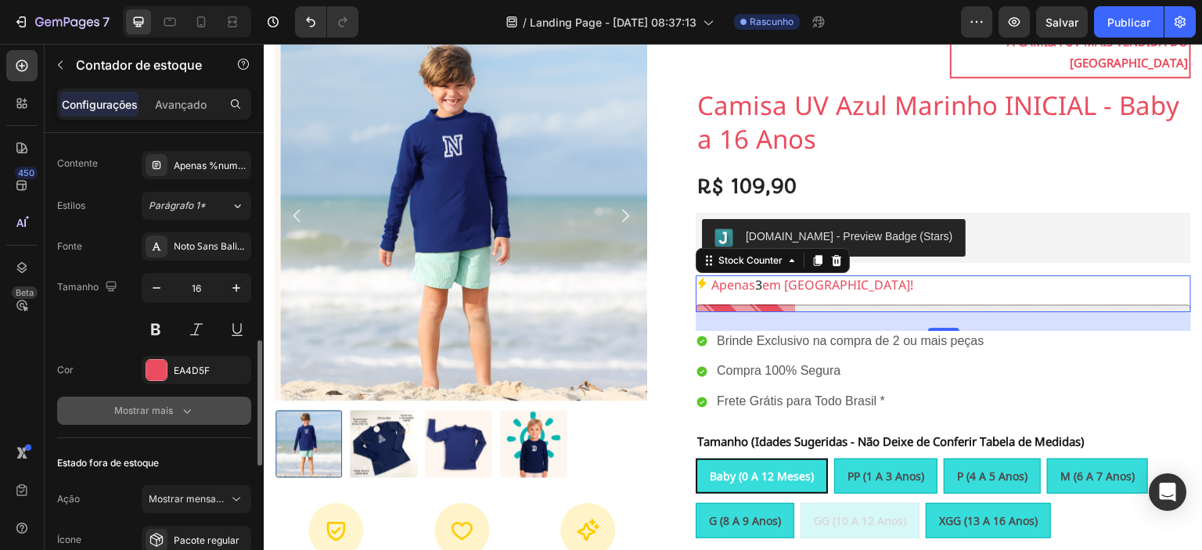
click at [146, 412] on font "Mostrar mais" at bounding box center [143, 411] width 59 height 12
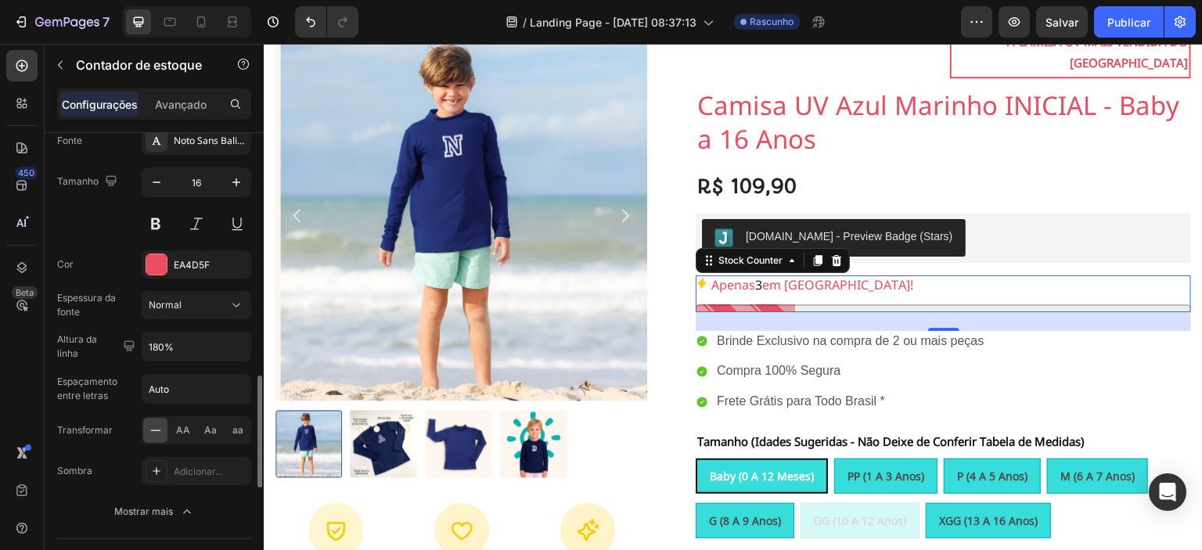
scroll to position [892, 0]
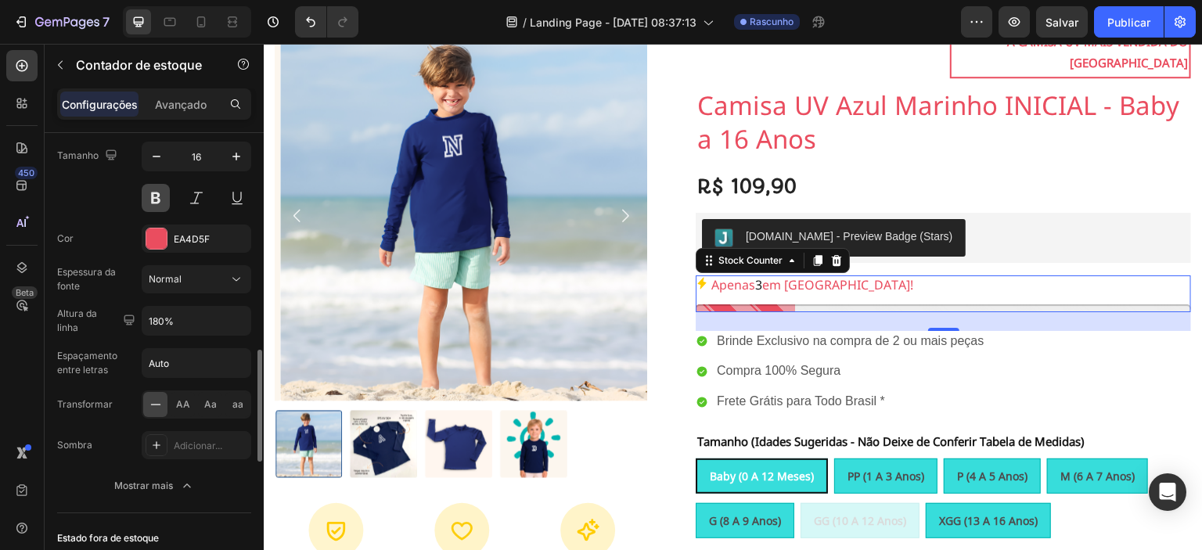
click at [153, 192] on button at bounding box center [156, 198] width 28 height 28
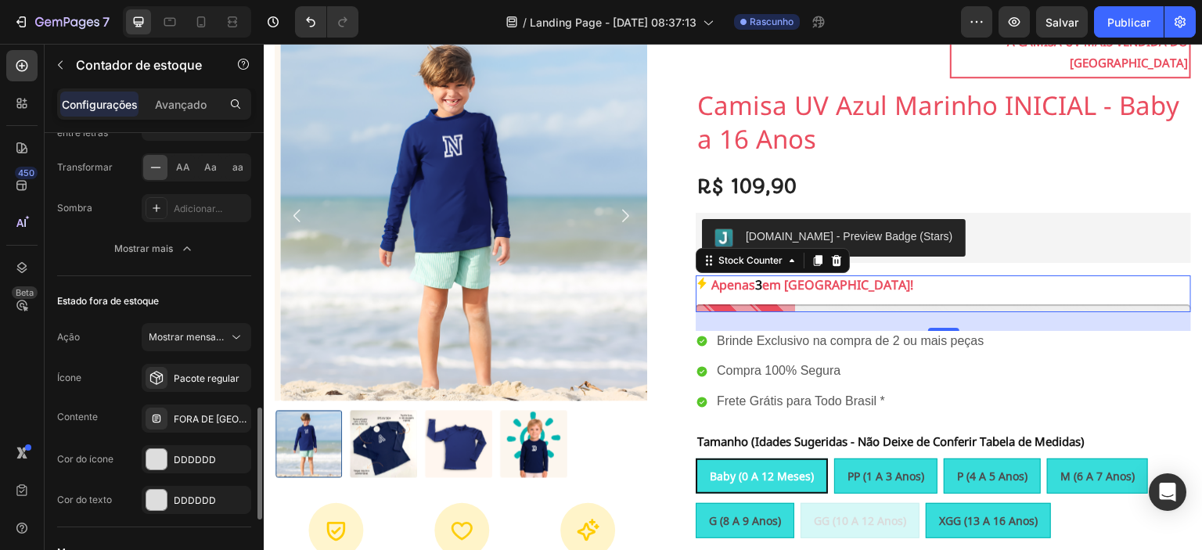
scroll to position [1181, 0]
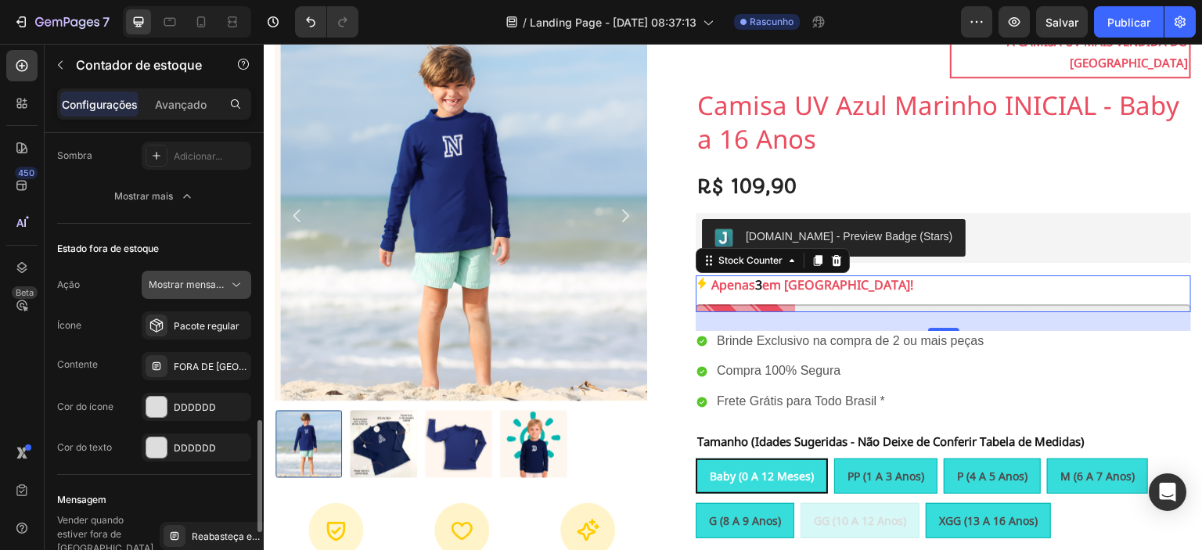
click at [196, 285] on font "Mostrar mensagem" at bounding box center [192, 285] width 87 height 12
click at [191, 322] on font "Pacote regular" at bounding box center [207, 326] width 66 height 12
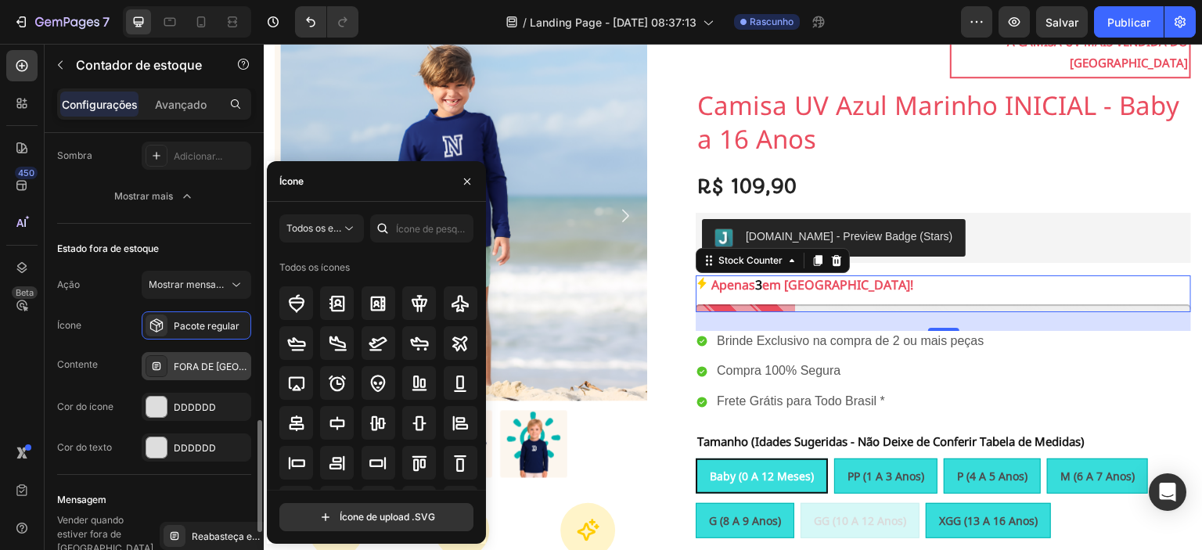
click at [188, 355] on div "FORA DE ESTOQUE" at bounding box center [197, 366] width 110 height 28
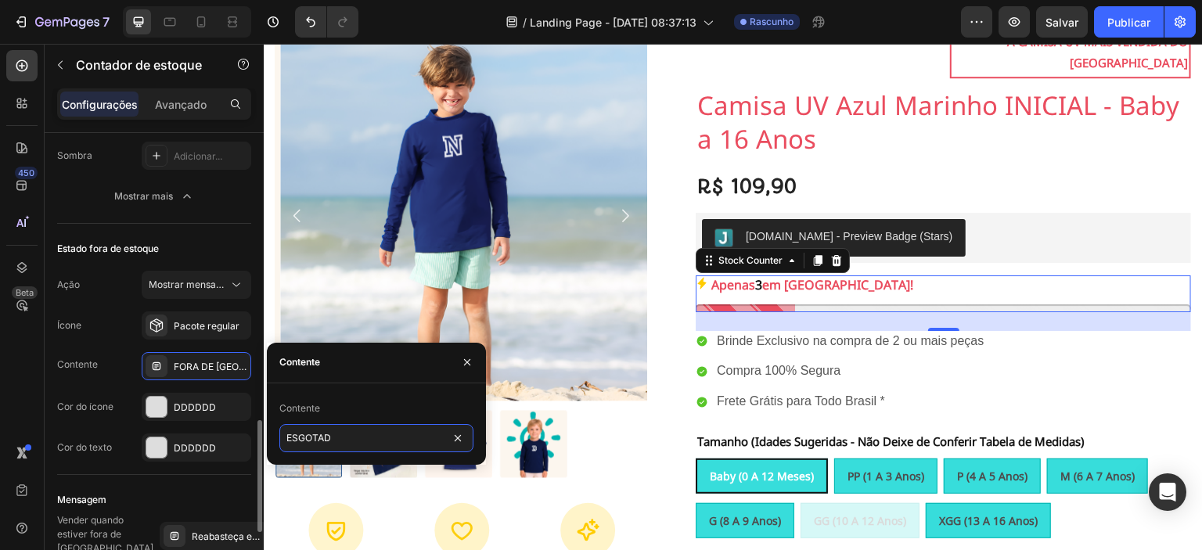
type input "ESGOTADO"
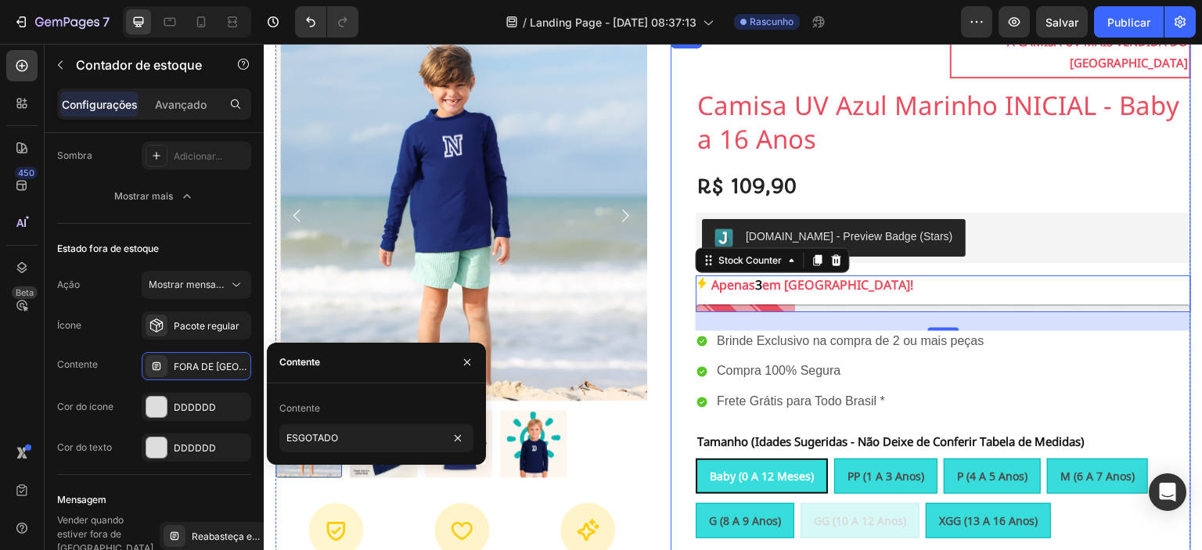
click at [672, 358] on div "Text Block A CAMISA UV MAIS VENDIDA DO BRASIL Text Block Row Camisa UV Azul Mar…" at bounding box center [931, 459] width 520 height 858
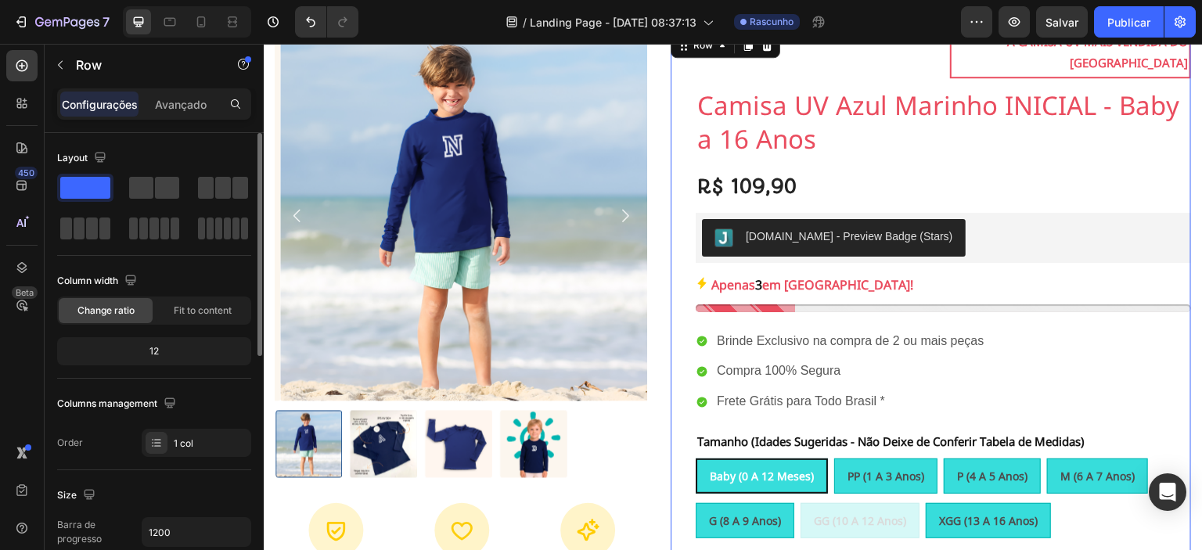
scroll to position [0, 0]
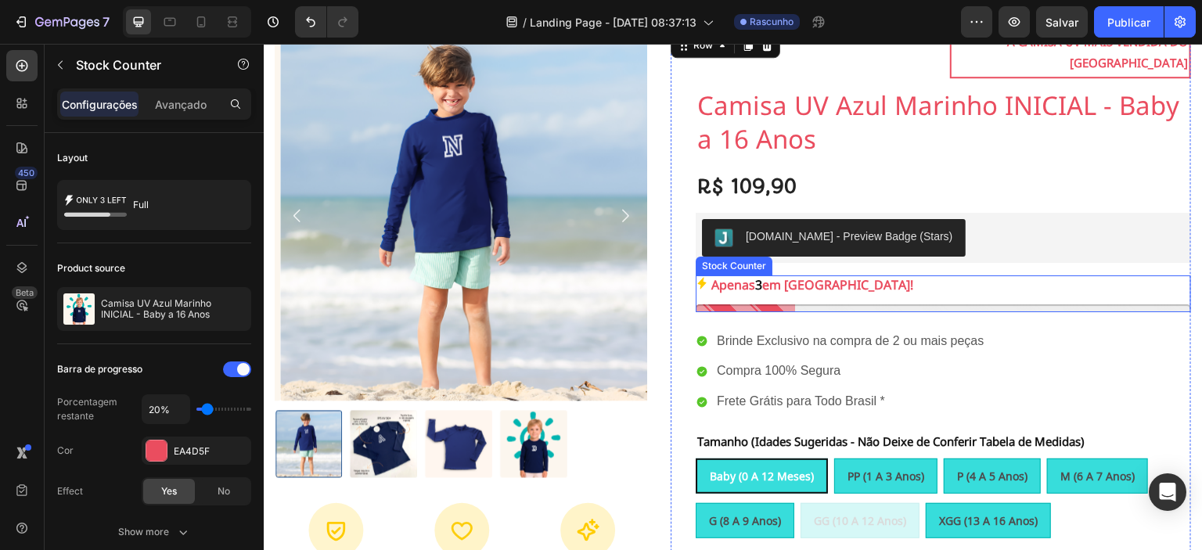
click at [801, 275] on p "Apenas 3 em estoque!" at bounding box center [812, 286] width 202 height 23
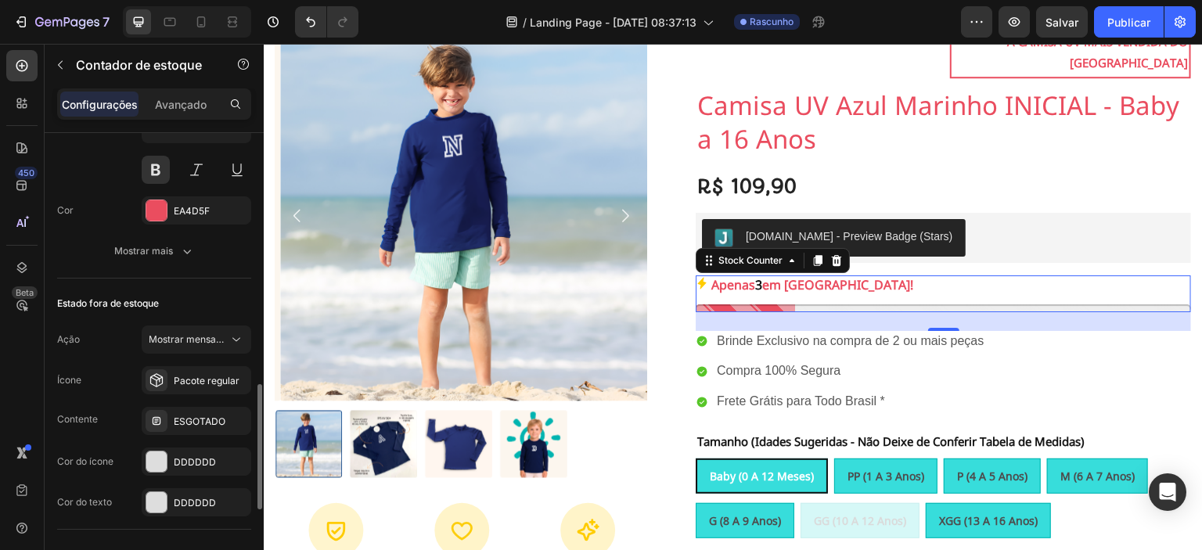
scroll to position [973, 0]
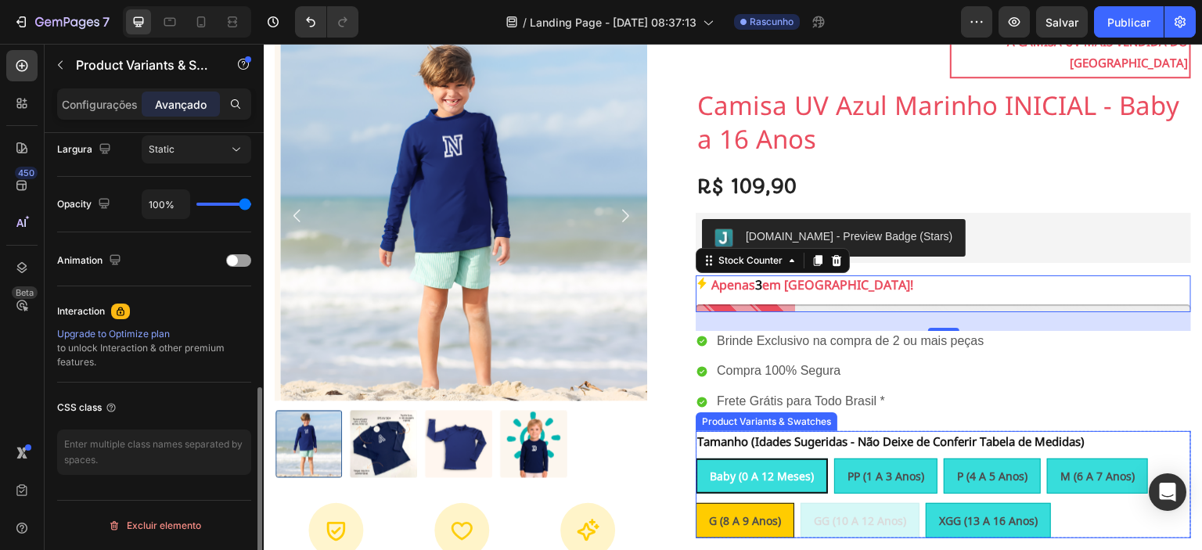
click at [750, 513] on span "G (8 a 9 anos)" at bounding box center [745, 520] width 72 height 15
click at [696, 502] on input "G (8 a 9 anos) G (8 a 9 anos) G (8 a 9 anos)" at bounding box center [695, 502] width 1 height 1
radio input "true"
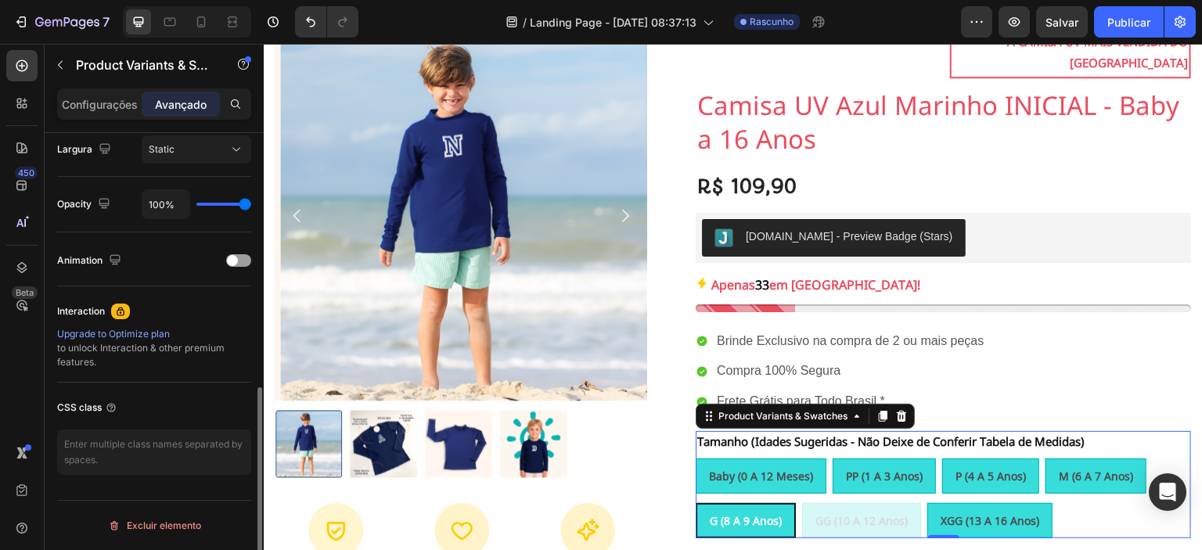
scroll to position [0, 0]
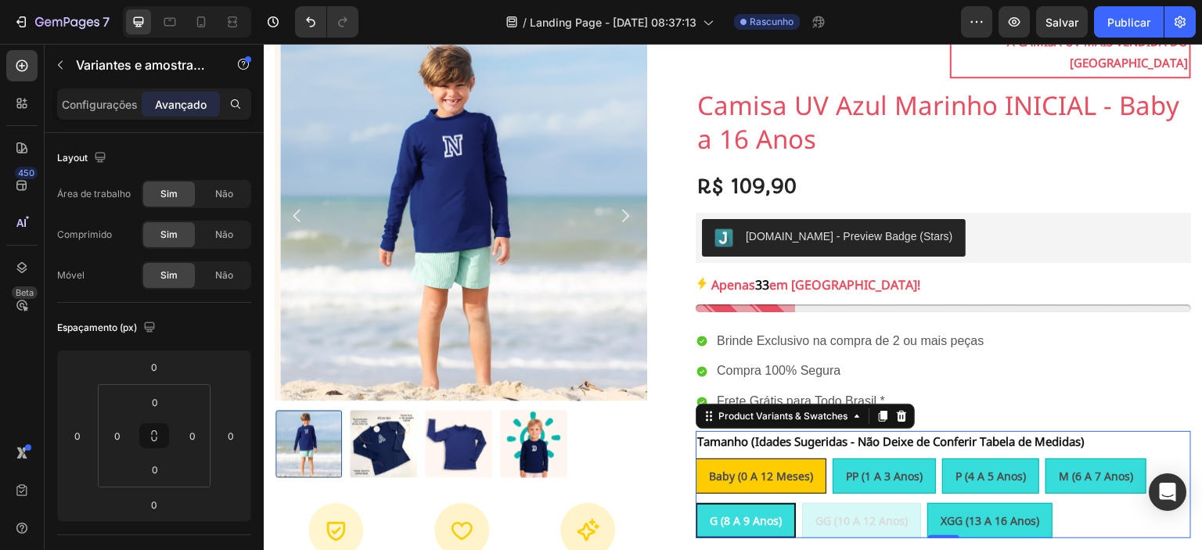
click at [799, 469] on span "Baby (0 a 12 meses)" at bounding box center [761, 476] width 104 height 15
click at [696, 458] on input "Baby (0 a 12 meses) Baby (0 a 12 meses) Baby (0 a 12 meses)" at bounding box center [695, 458] width 1 height 1
radio input "true"
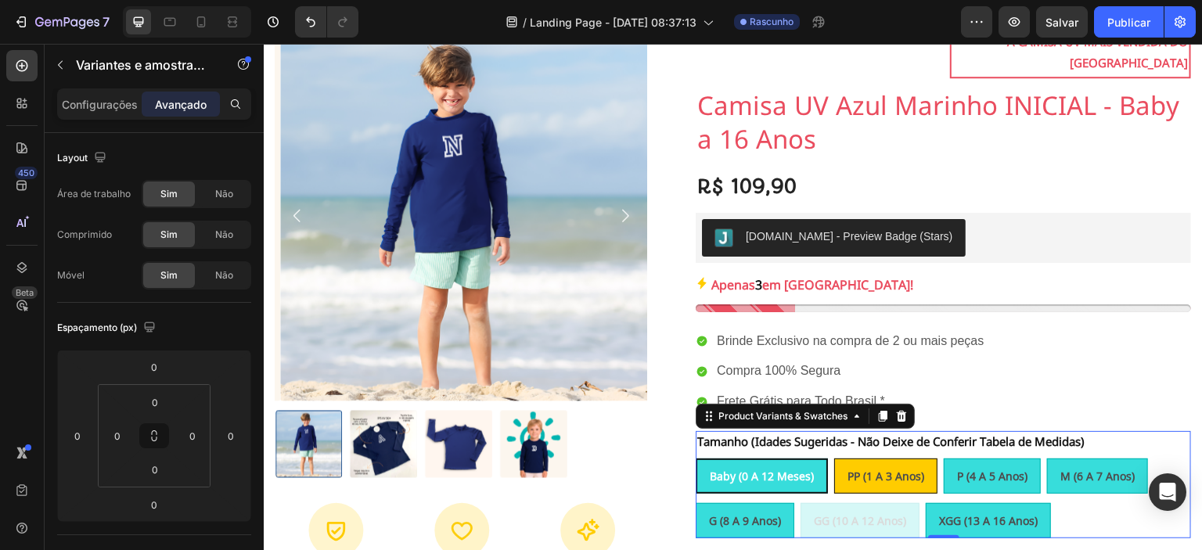
click at [883, 469] on span "PP (1 a 3 anos)" at bounding box center [885, 476] width 77 height 15
click at [834, 458] on input "PP (1 a 3 anos) PP (1 a 3 anos) PP (1 a 3 anos)" at bounding box center [833, 458] width 1 height 1
radio input "true"
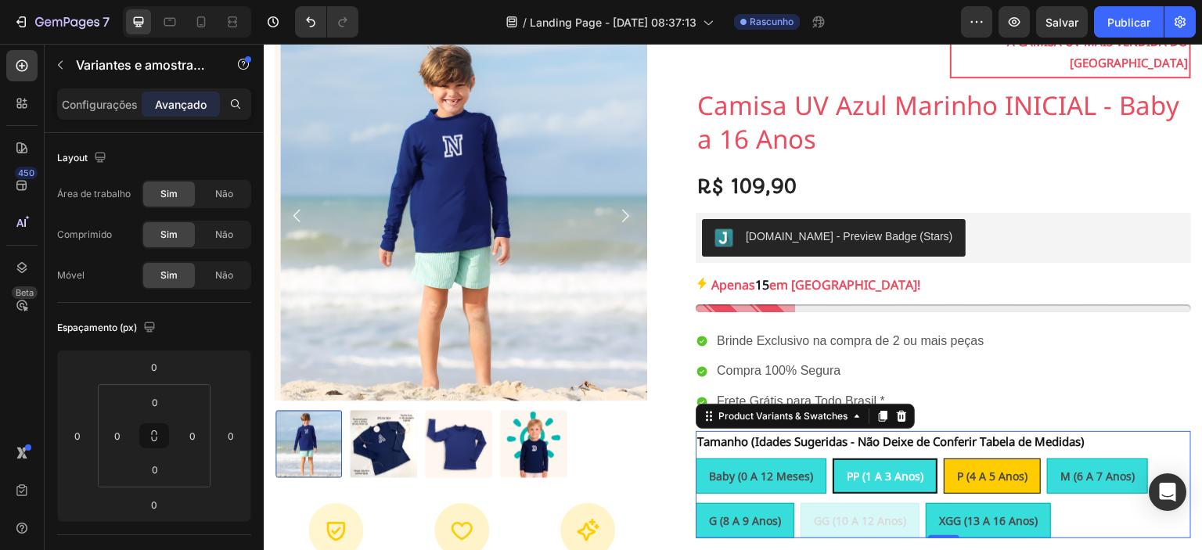
click at [984, 469] on span "P (4 a 5 anos)" at bounding box center [992, 476] width 70 height 15
click at [944, 458] on input "P (4 a 5 anos) P (4 a 5 anos) P (4 a 5 anos)" at bounding box center [943, 458] width 1 height 1
radio input "true"
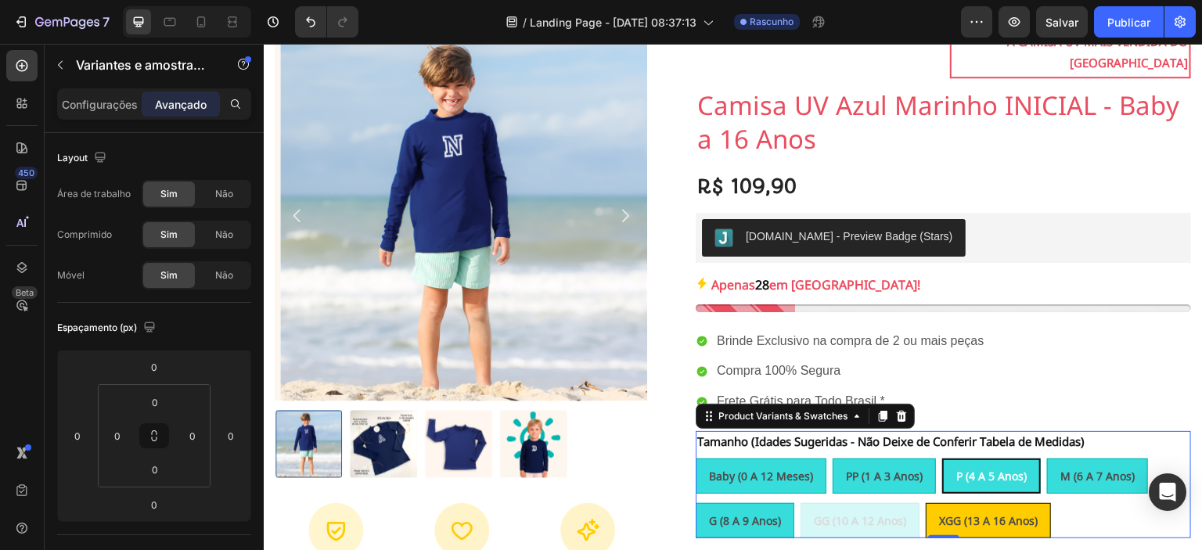
click at [991, 513] on span "XGG (13 a 16 anos)" at bounding box center [988, 520] width 99 height 15
click at [926, 502] on input "XGG (13 a 16 anos) XGG (13 a 16 anos) XGG (13 a 16 anos)" at bounding box center [925, 502] width 1 height 1
radio input "true"
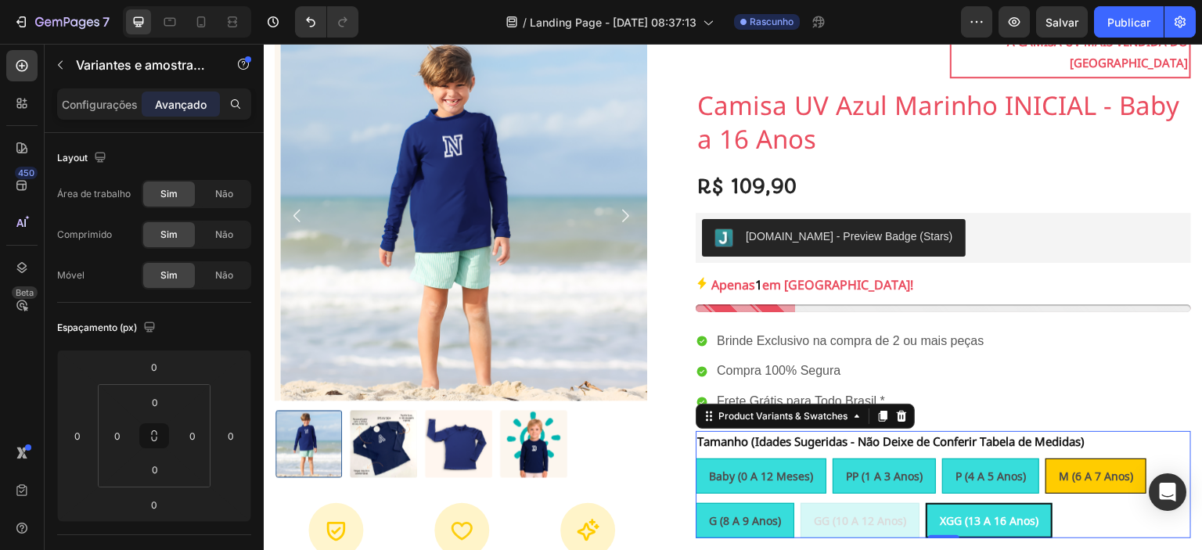
click at [1088, 469] on span "M (6 a 7 anos)" at bounding box center [1096, 476] width 74 height 15
click at [1045, 458] on input "M (6 a 7 anos) M (6 a 7 anos) M (6 a 7 anos)" at bounding box center [1045, 458] width 1 height 1
radio input "true"
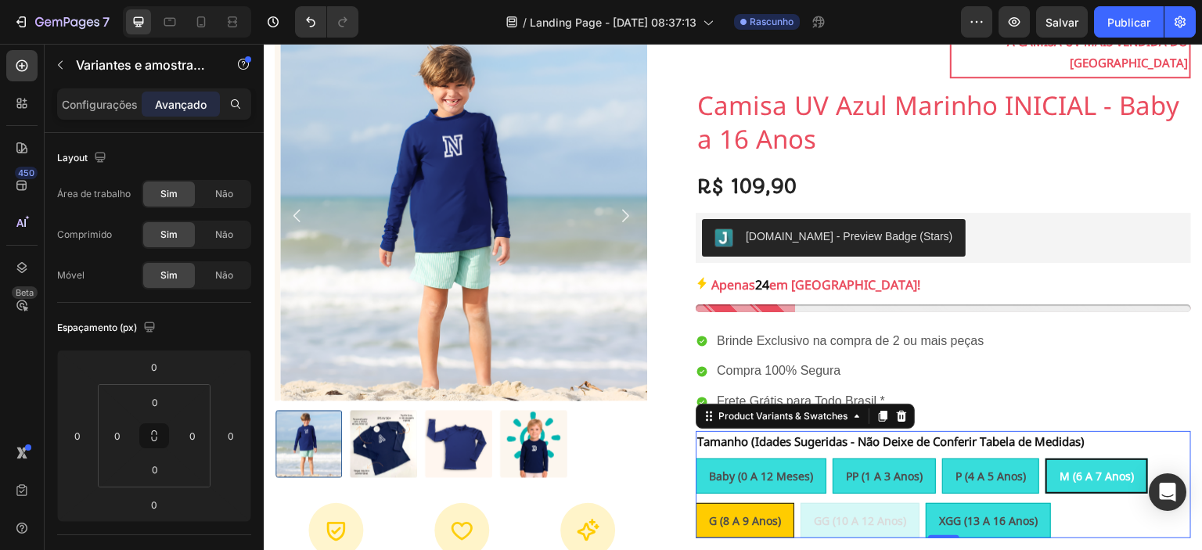
click at [726, 513] on span "G (8 a 9 anos)" at bounding box center [745, 520] width 72 height 15
click at [696, 502] on input "G (8 a 9 anos) G (8 a 9 anos) G (8 a 9 anos)" at bounding box center [695, 502] width 1 height 1
radio input "true"
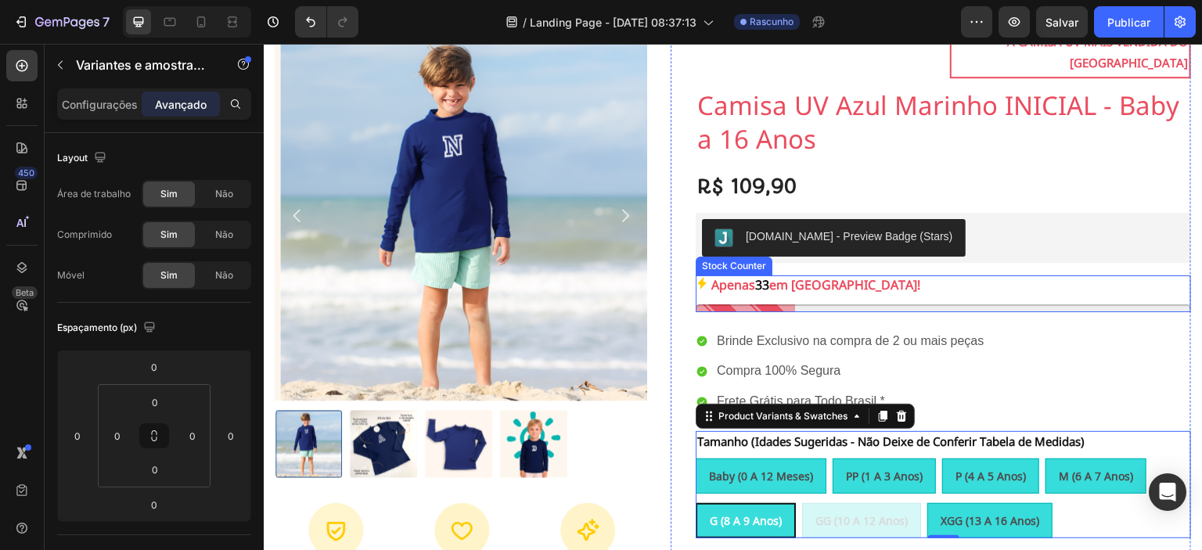
click at [815, 275] on p "Apenas 33 em estoque!" at bounding box center [815, 286] width 209 height 23
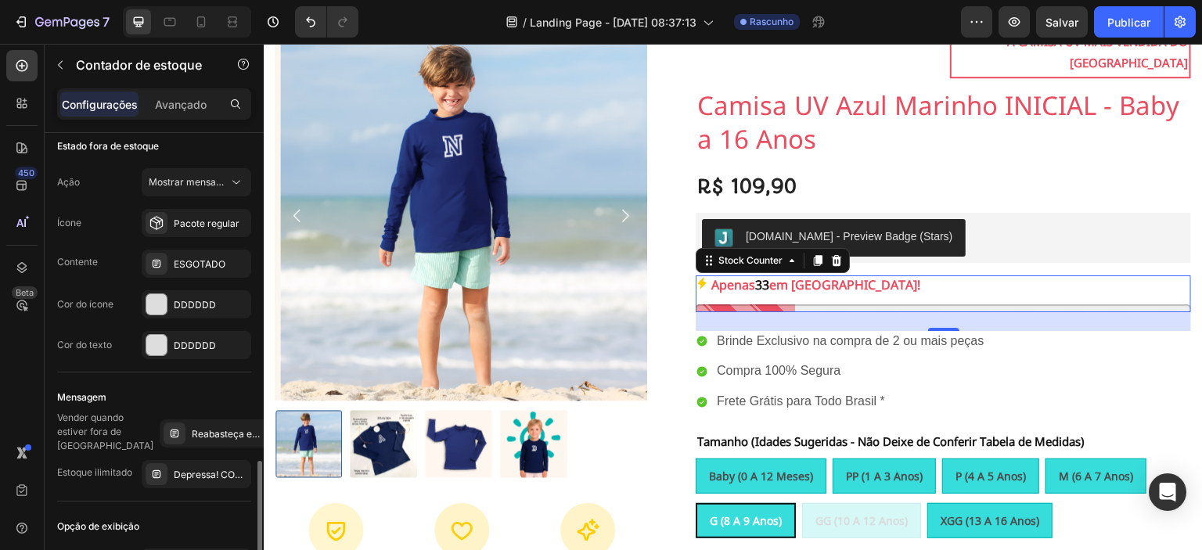
scroll to position [1104, 0]
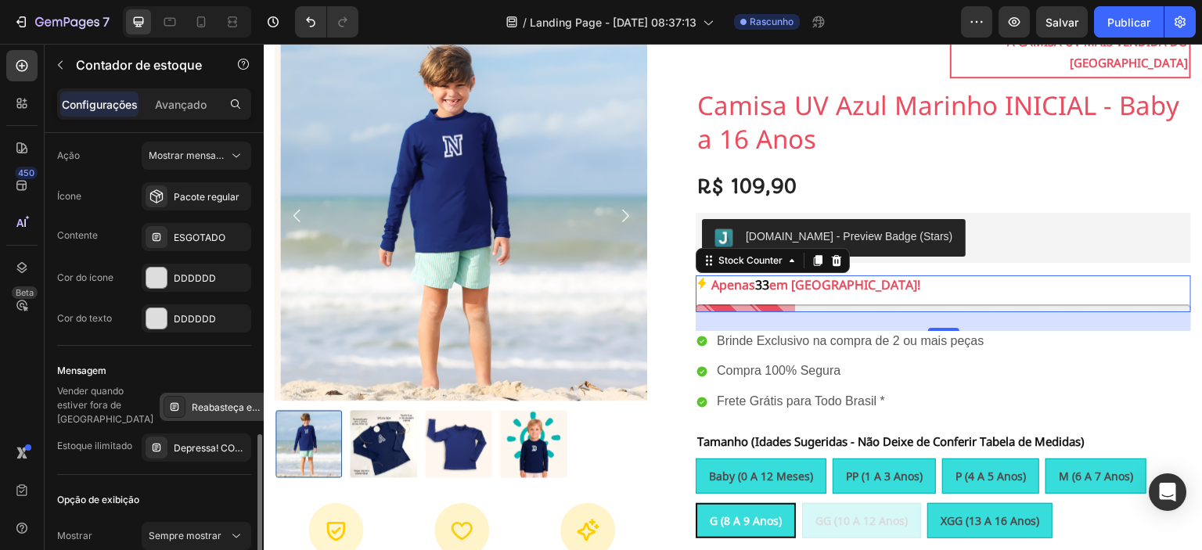
click at [192, 404] on font "Reabasteça em breve! FAÇA SUA PRÉ-ENCOMENDA AGORA" at bounding box center [326, 407] width 269 height 12
click at [195, 442] on font "Depressa! COMPRE AGORA!" at bounding box center [236, 448] width 125 height 12
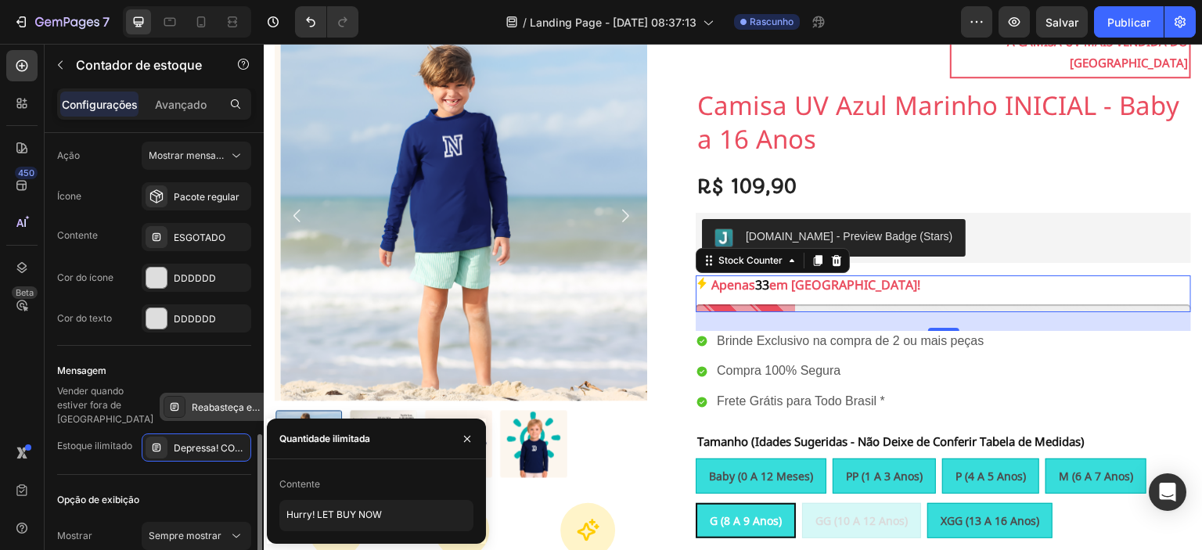
click at [192, 408] on font "Reabasteça em breve! FAÇA SUA PRÉ-ENCOMENDA AGORA" at bounding box center [326, 407] width 269 height 12
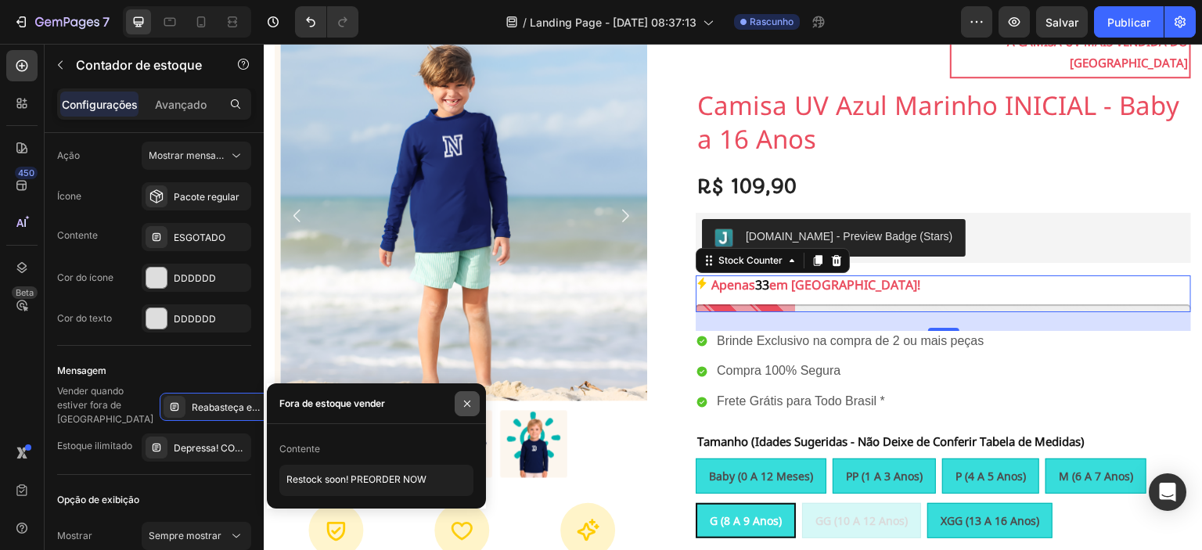
click at [463, 403] on icon "button" at bounding box center [467, 403] width 13 height 13
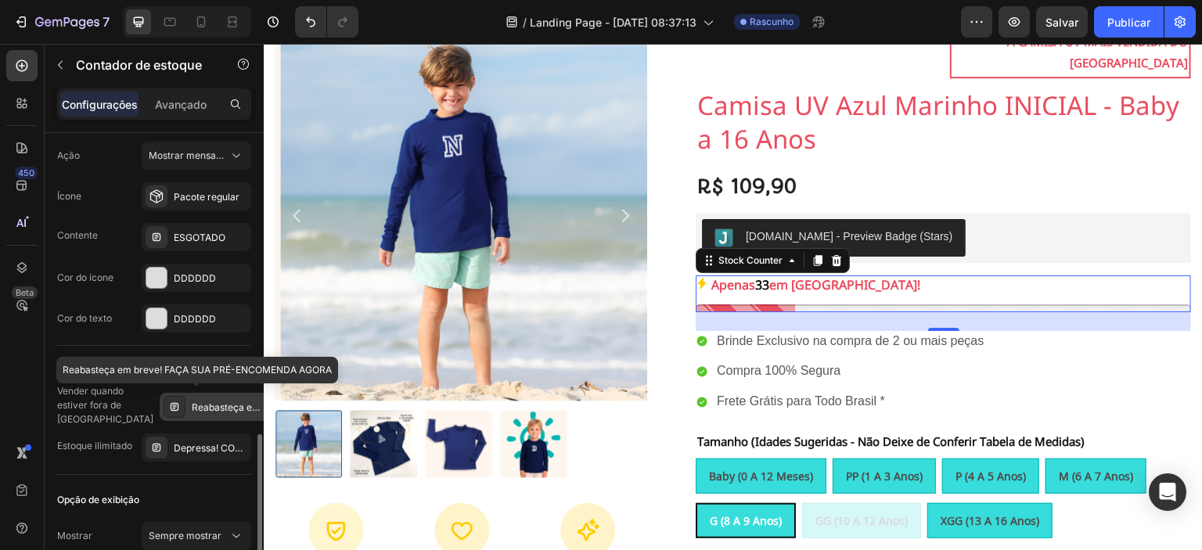
click at [210, 401] on font "Reabasteça em breve! FAÇA SUA PRÉ-ENCOMENDA AGORA" at bounding box center [326, 407] width 269 height 12
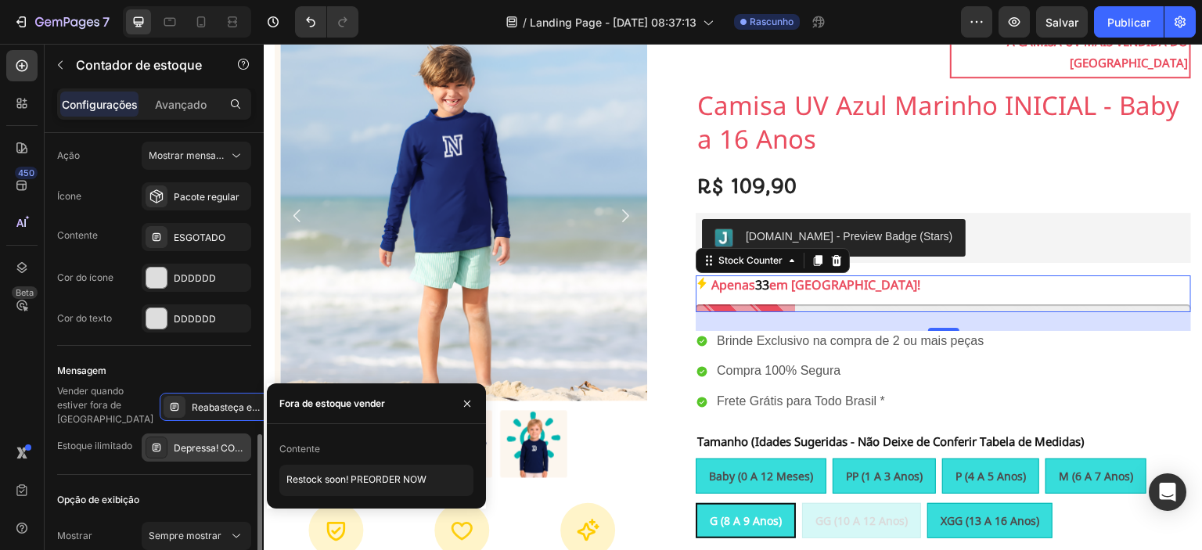
click at [216, 442] on font "Depressa! COMPRE AGORA!" at bounding box center [236, 448] width 125 height 12
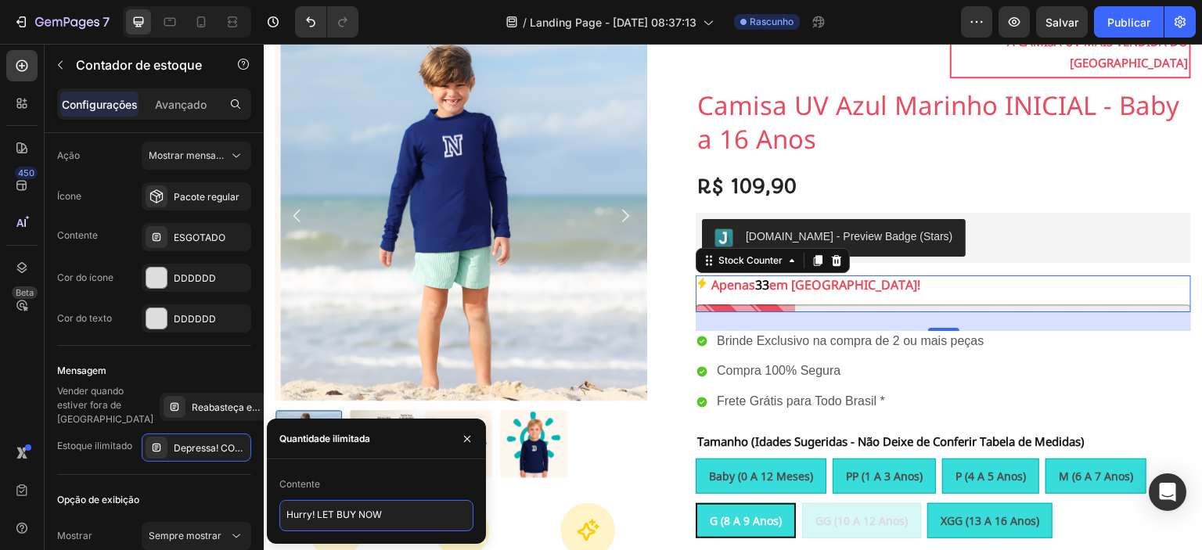
drag, startPoint x: 391, startPoint y: 517, endPoint x: 282, endPoint y: 509, distance: 109.9
click at [282, 509] on textarea "Hurry! LET BUY NOW" at bounding box center [376, 515] width 194 height 31
type textarea "s"
type textarea "S"
type textarea "Estoque Limitado!"
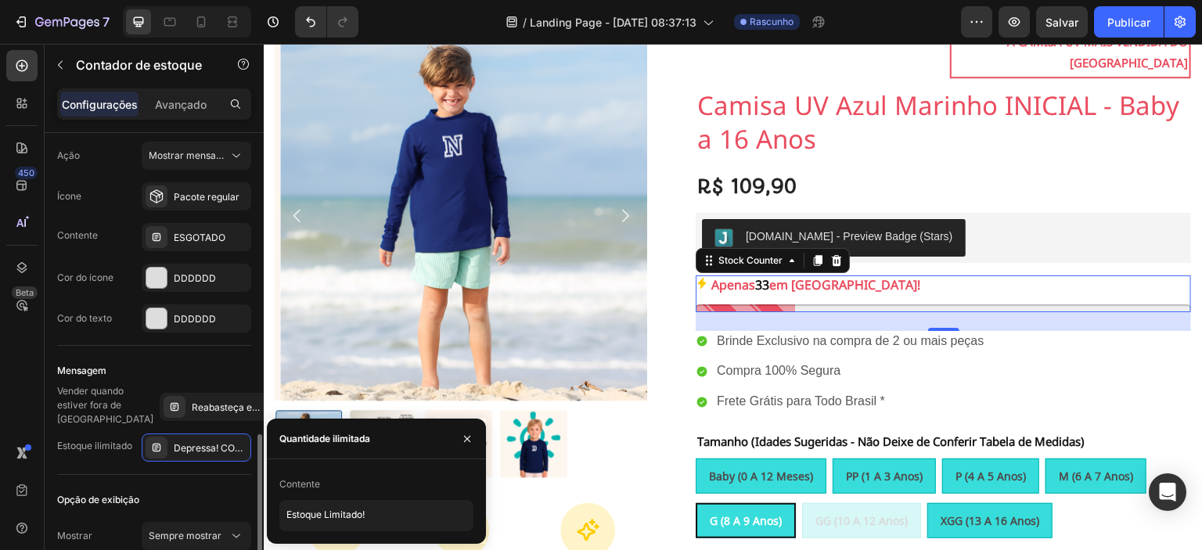
click at [207, 487] on div "Opção de exibição" at bounding box center [154, 499] width 194 height 25
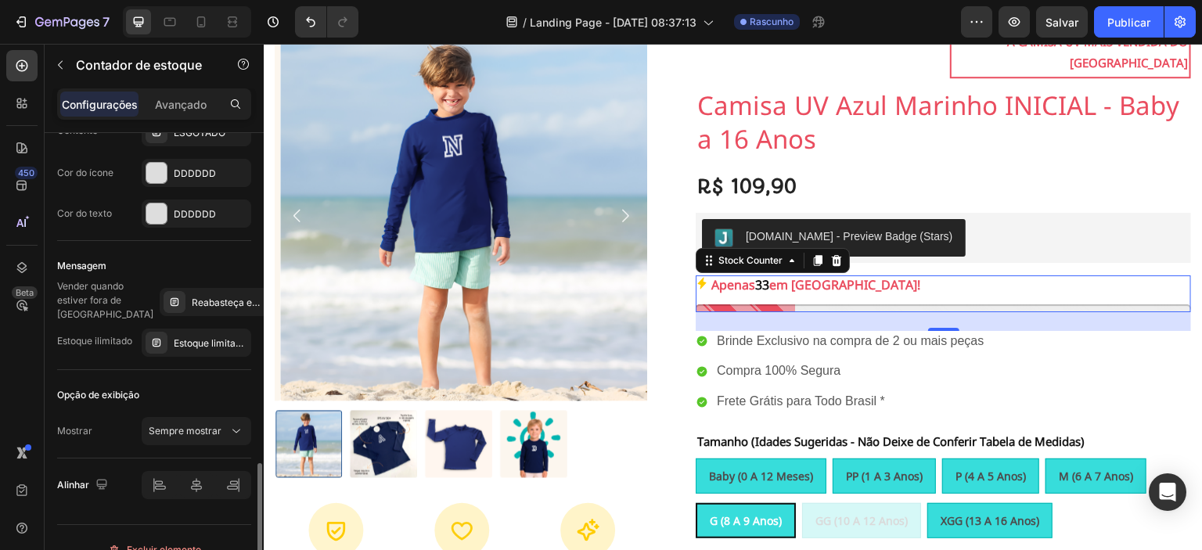
scroll to position [1230, 0]
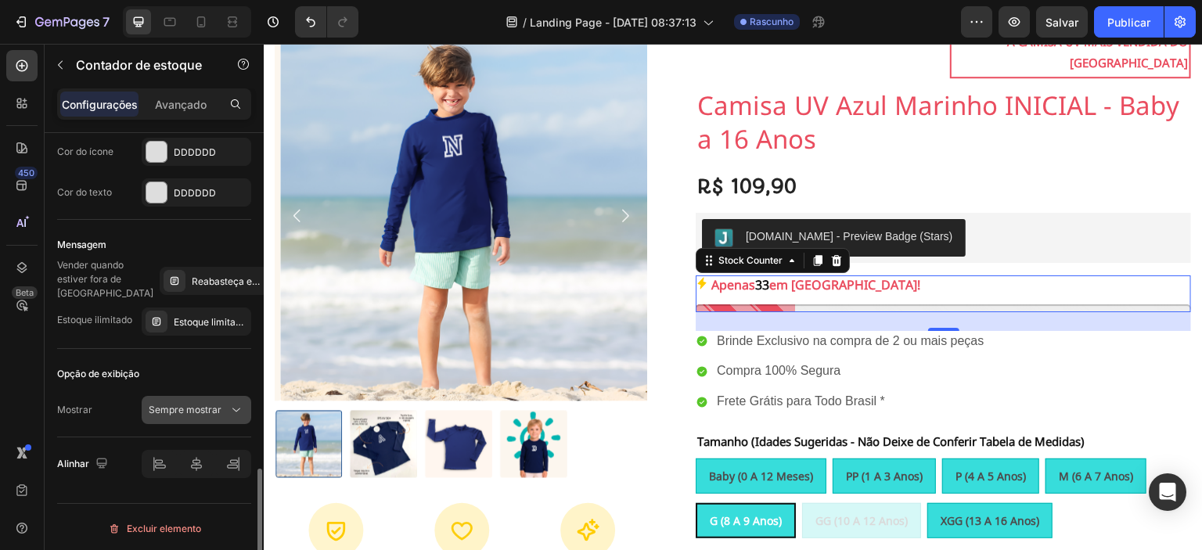
click at [189, 412] on font "Sempre mostrar" at bounding box center [185, 410] width 73 height 12
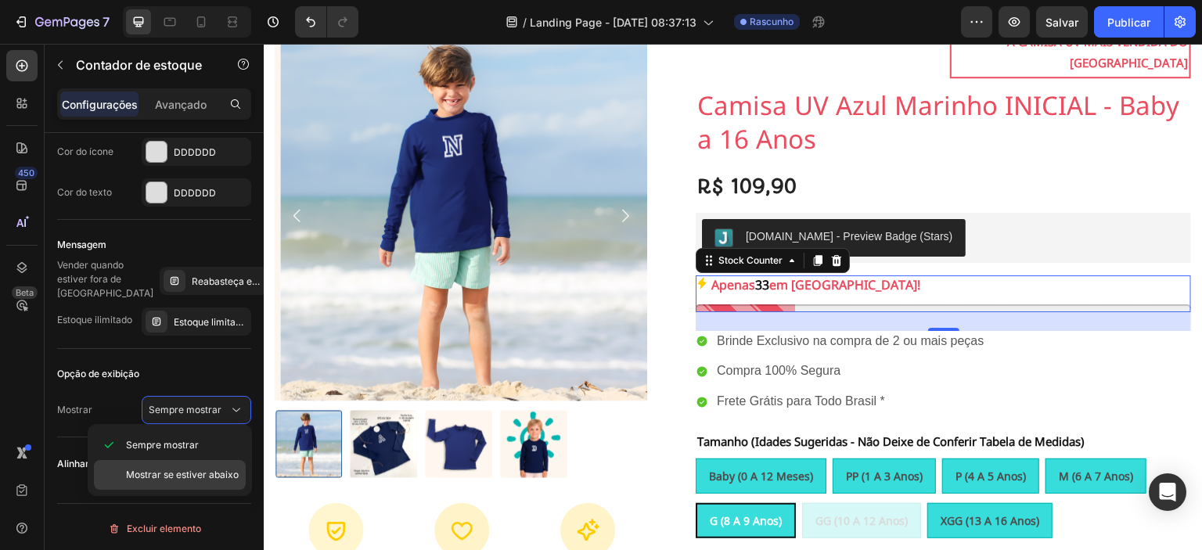
click at [154, 475] on font "Mostrar se estiver abaixo" at bounding box center [182, 475] width 113 height 12
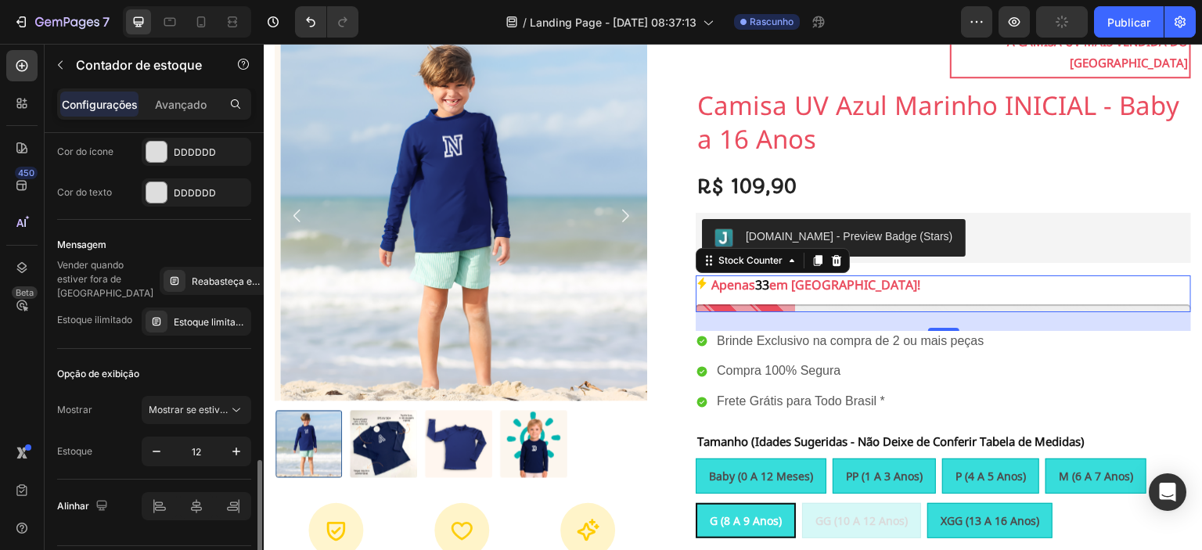
click at [113, 465] on div "Opção de exibição Mostrar Mostrar se estiver abaixo Estoque 12" at bounding box center [154, 414] width 194 height 131
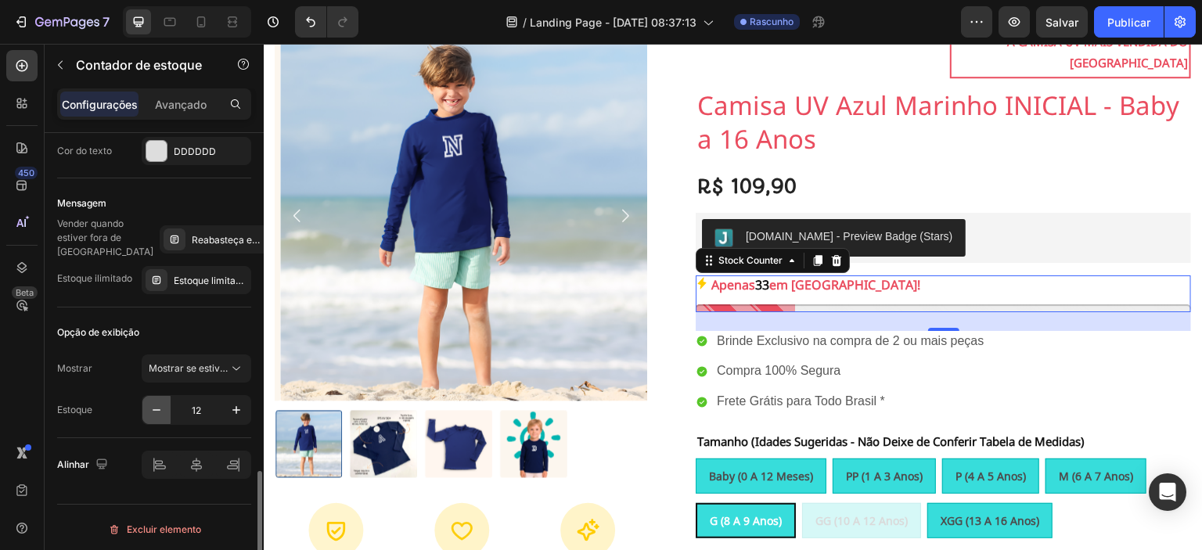
click at [156, 409] on icon "button" at bounding box center [157, 410] width 16 height 16
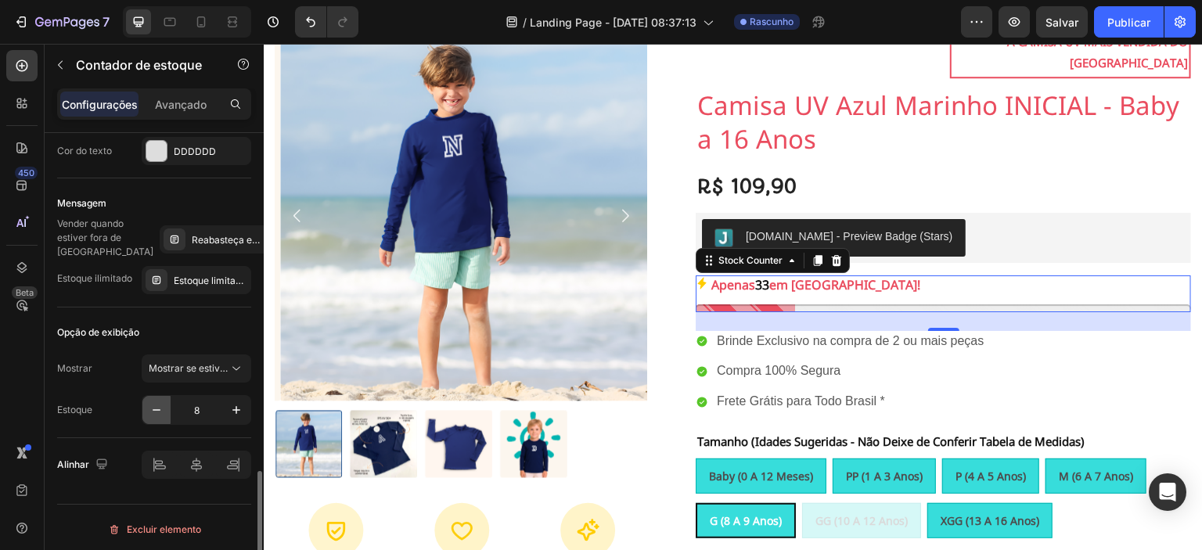
type input "7"
click at [119, 429] on div "Opção de exibição Mostrar Mostrar se estiver abaixo Estoque 7" at bounding box center [154, 372] width 194 height 131
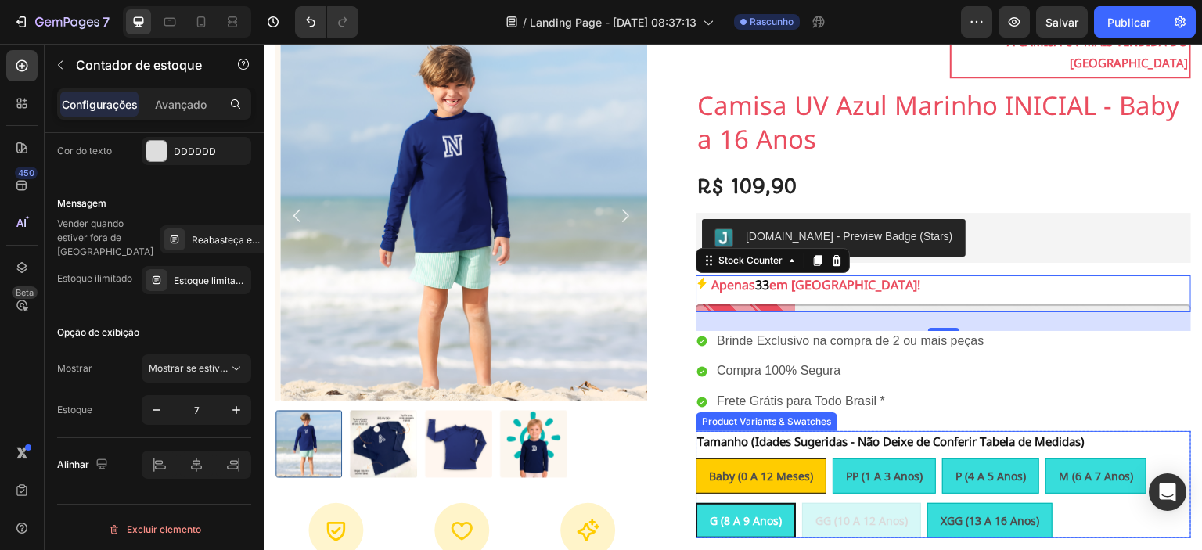
click at [758, 469] on span "Baby (0 a 12 meses)" at bounding box center [761, 476] width 104 height 15
click at [696, 458] on input "Baby (0 a 12 meses) Baby (0 a 12 meses) Baby (0 a 12 meses)" at bounding box center [695, 458] width 1 height 1
radio input "true"
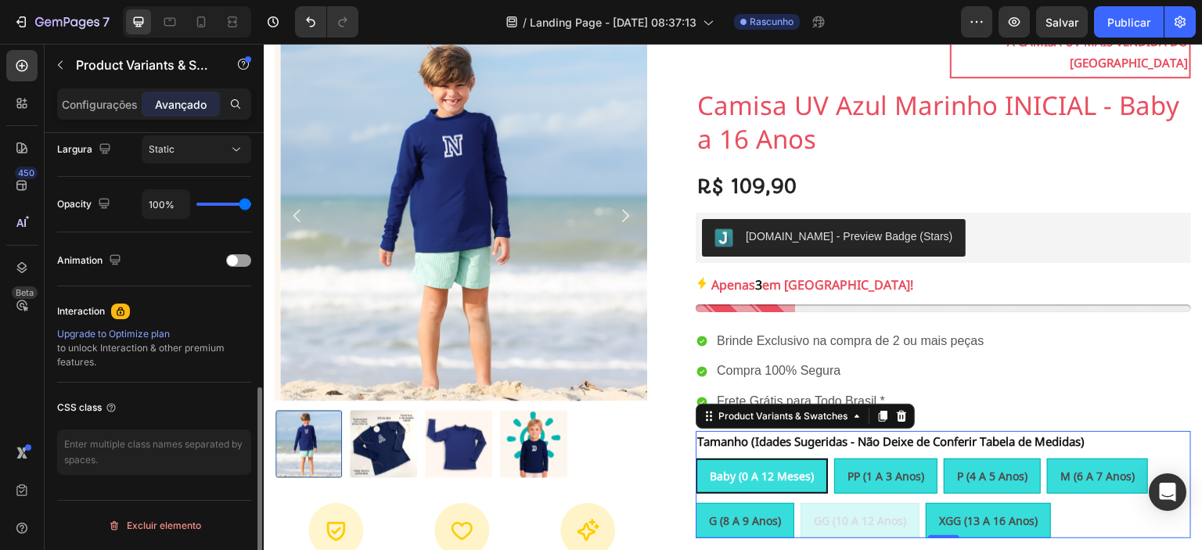
scroll to position [0, 0]
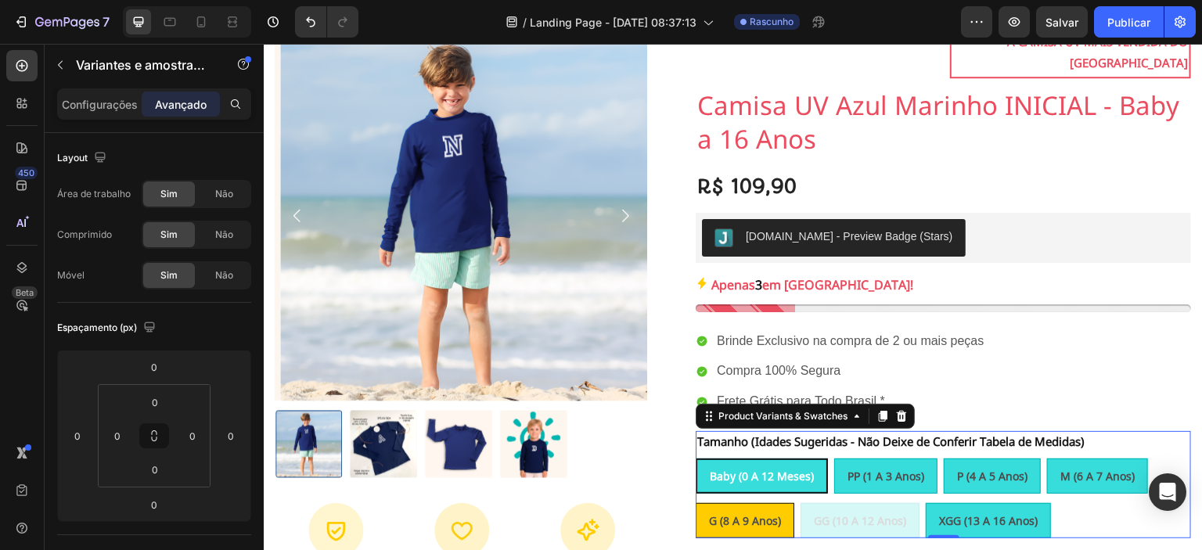
click at [749, 513] on span "G (8 a 9 anos)" at bounding box center [745, 520] width 72 height 15
click at [696, 502] on input "G (8 a 9 anos) G (8 a 9 anos) G (8 a 9 anos)" at bounding box center [695, 502] width 1 height 1
radio input "true"
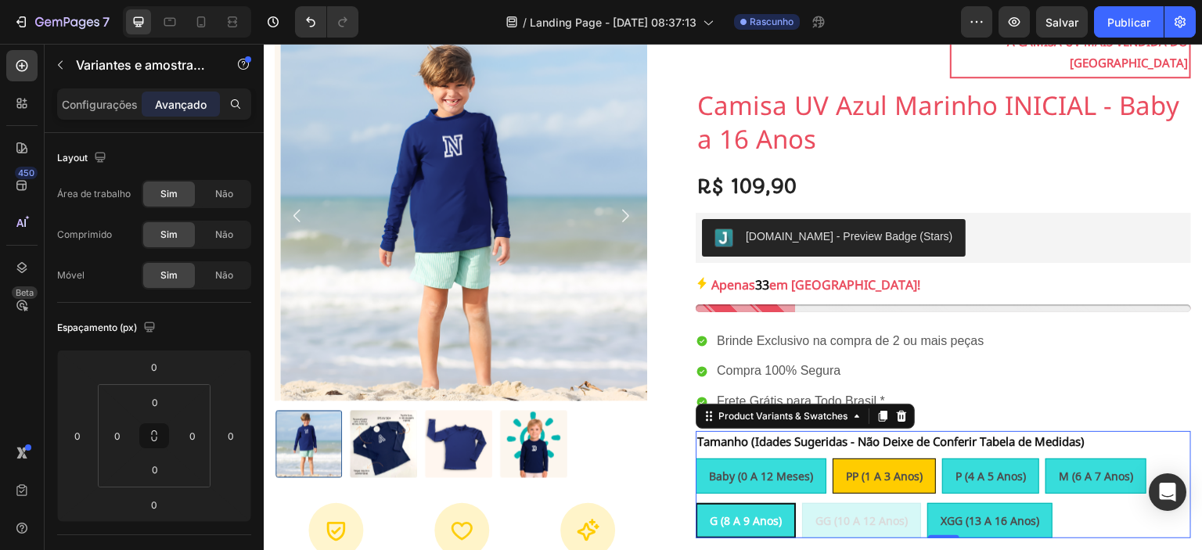
click at [874, 469] on span "PP (1 a 3 anos)" at bounding box center [884, 476] width 77 height 15
click at [832, 458] on input "PP (1 a 3 anos) PP (1 a 3 anos) PP (1 a 3 anos)" at bounding box center [832, 458] width 1 height 1
radio input "true"
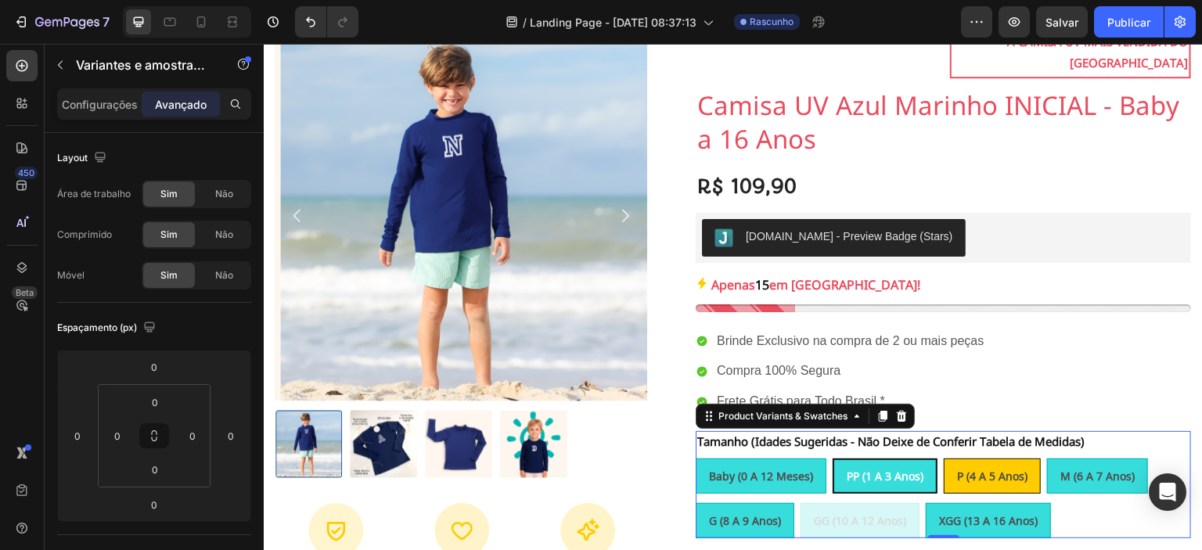
click at [966, 469] on span "P (4 a 5 anos)" at bounding box center [992, 476] width 70 height 15
click at [944, 458] on input "P (4 a 5 anos) P (4 a 5 anos) P (4 a 5 anos)" at bounding box center [943, 458] width 1 height 1
radio input "true"
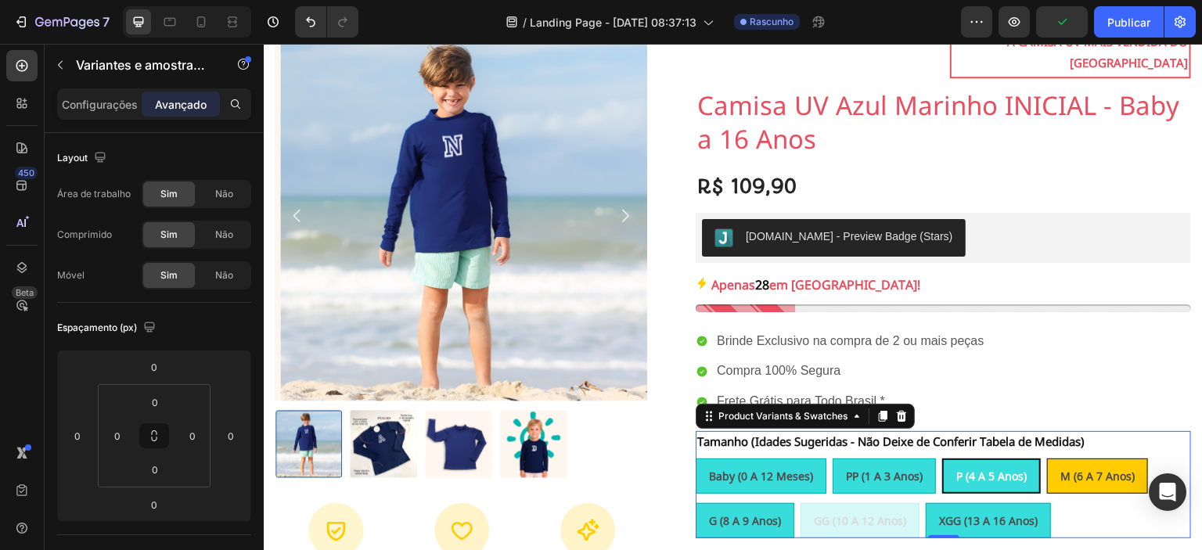
drag, startPoint x: 1098, startPoint y: 454, endPoint x: 1096, endPoint y: 463, distance: 9.7
click at [1098, 469] on span "M (6 a 7 anos)" at bounding box center [1097, 476] width 74 height 15
click at [1047, 458] on input "M (6 a 7 anos) M (6 a 7 anos) M (6 a 7 anos)" at bounding box center [1046, 458] width 1 height 1
radio input "true"
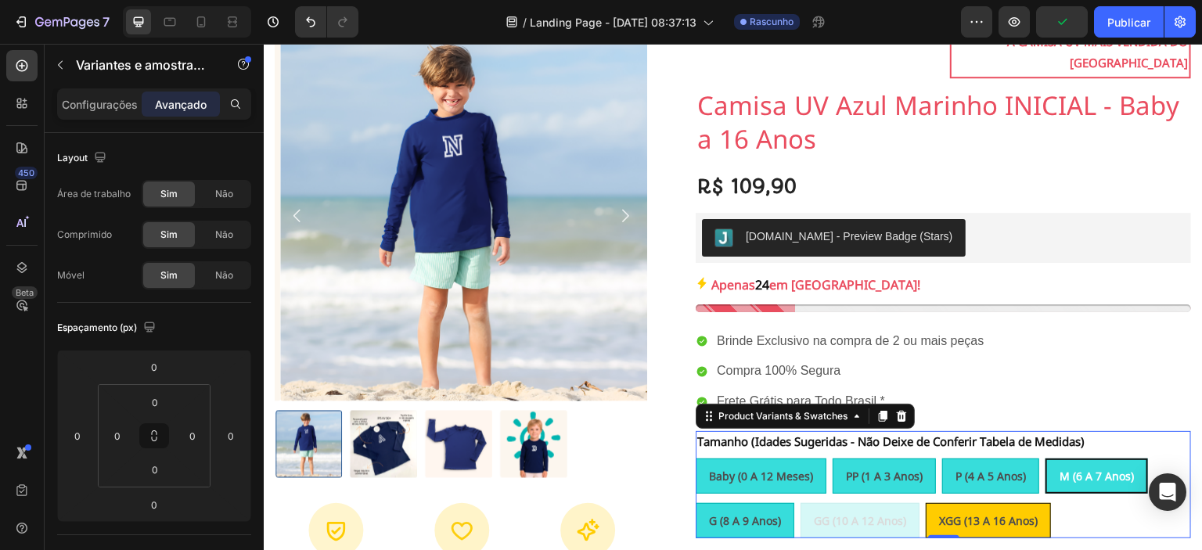
click at [1012, 505] on div "XGG (13 a 16 anos)" at bounding box center [988, 521] width 124 height 32
click at [926, 503] on input "XGG (13 a 16 anos) XGG (13 a 16 anos) XGG (13 a 16 anos)" at bounding box center [925, 502] width 1 height 1
radio input "true"
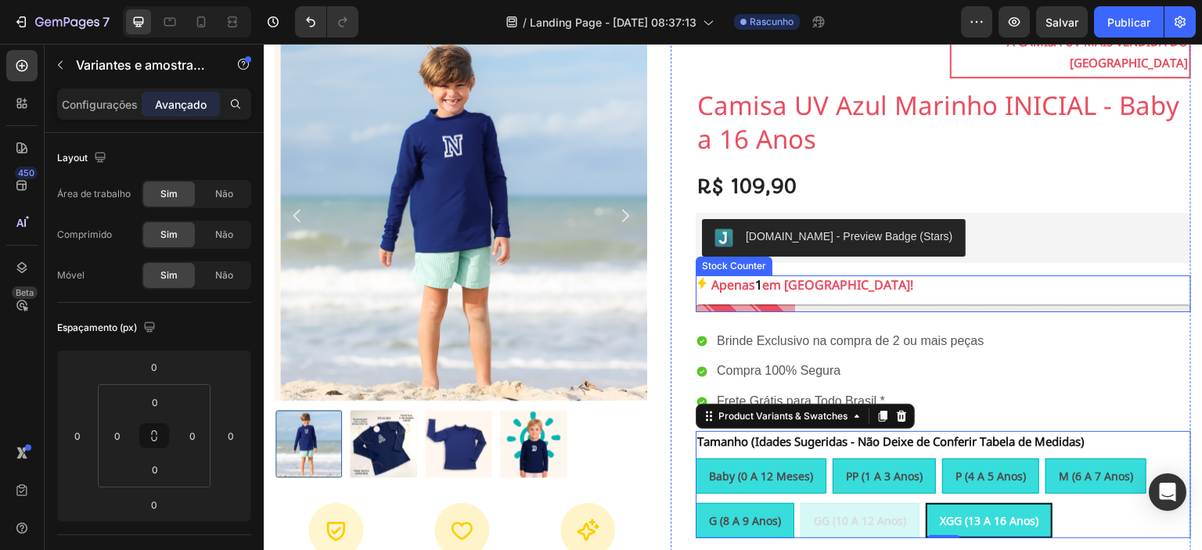
click at [803, 304] on div at bounding box center [943, 308] width 495 height 8
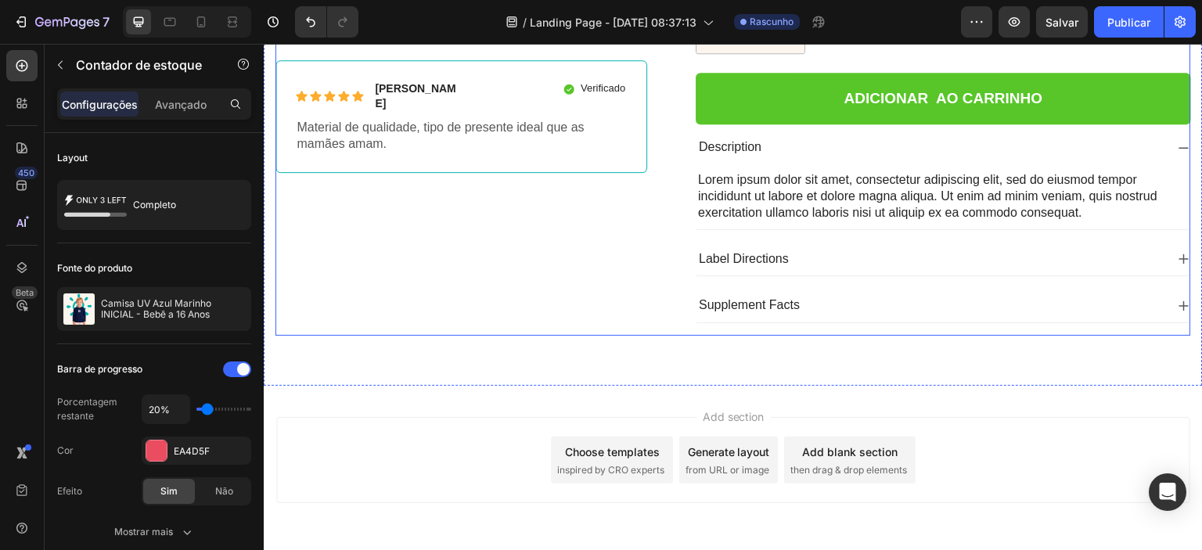
scroll to position [682, 0]
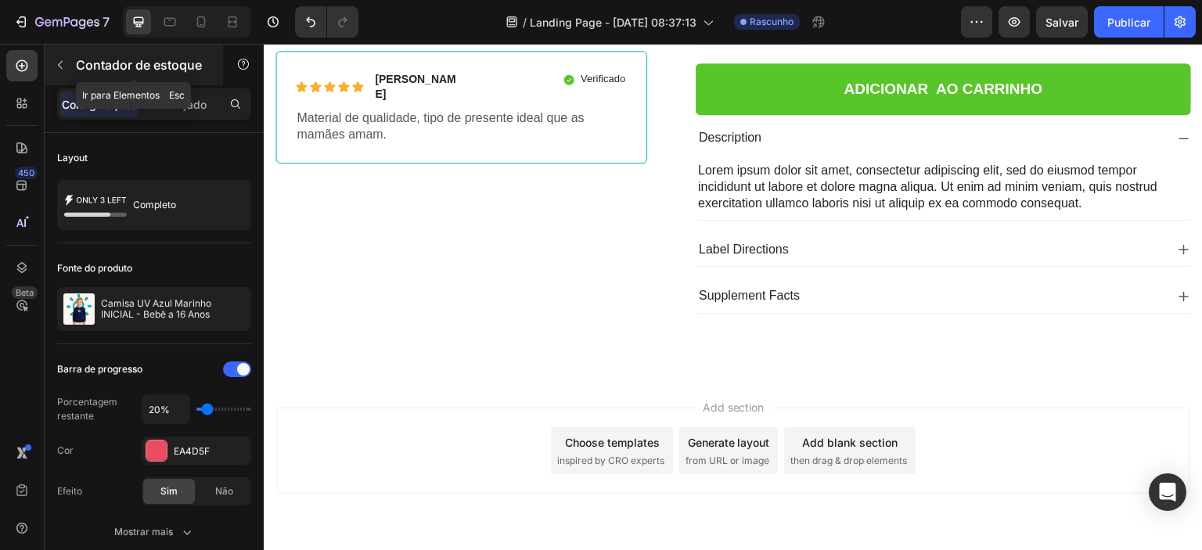
click at [59, 70] on icon "button" at bounding box center [60, 65] width 13 height 13
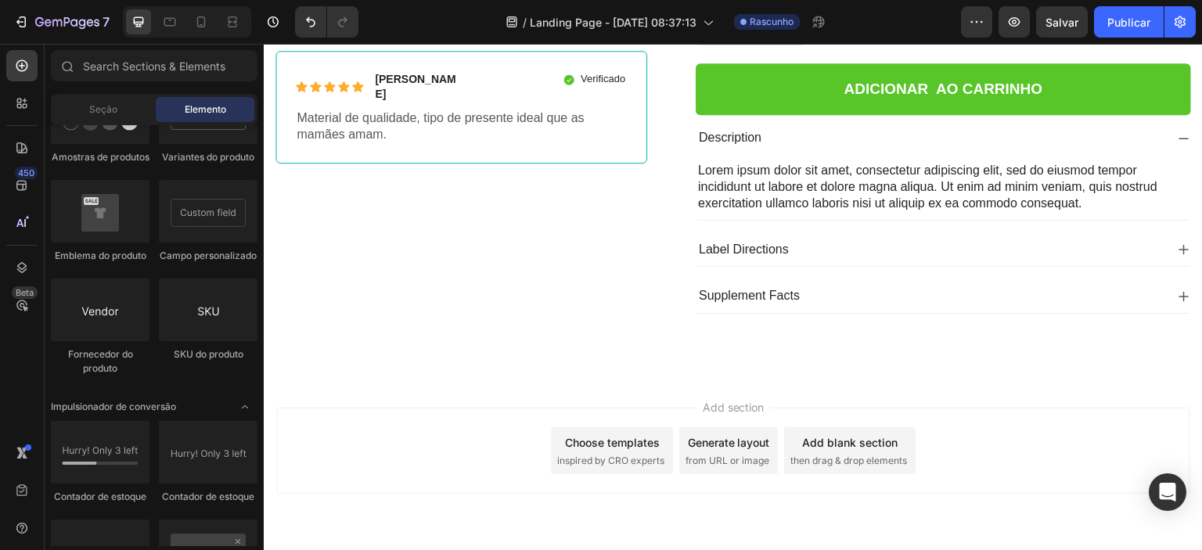
click at [741, 454] on span "from URL or image" at bounding box center [727, 461] width 84 height 14
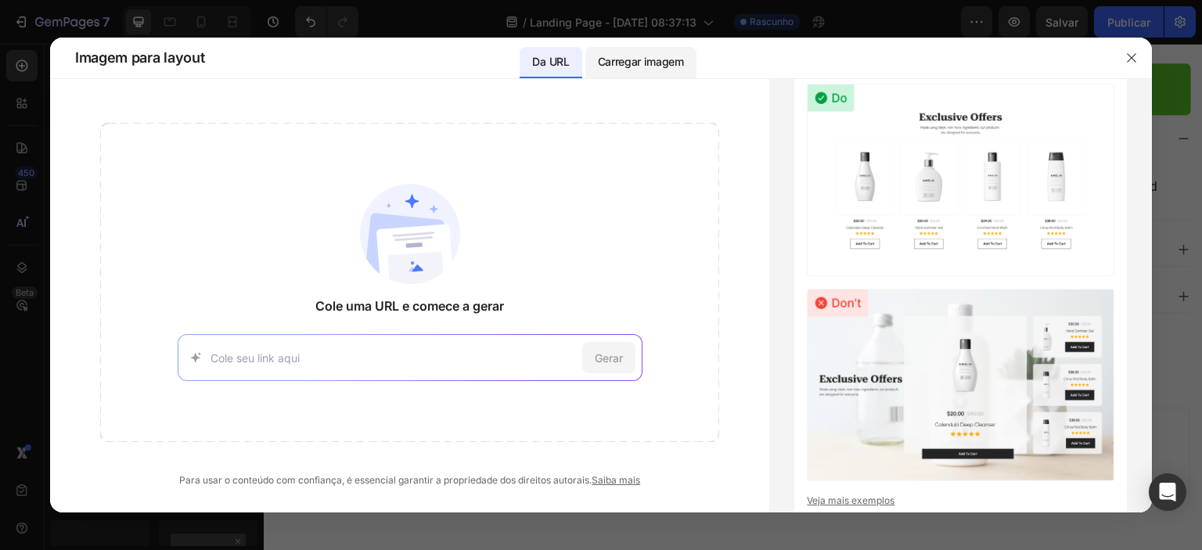
click at [641, 64] on font "Carregar imagem" at bounding box center [641, 61] width 86 height 13
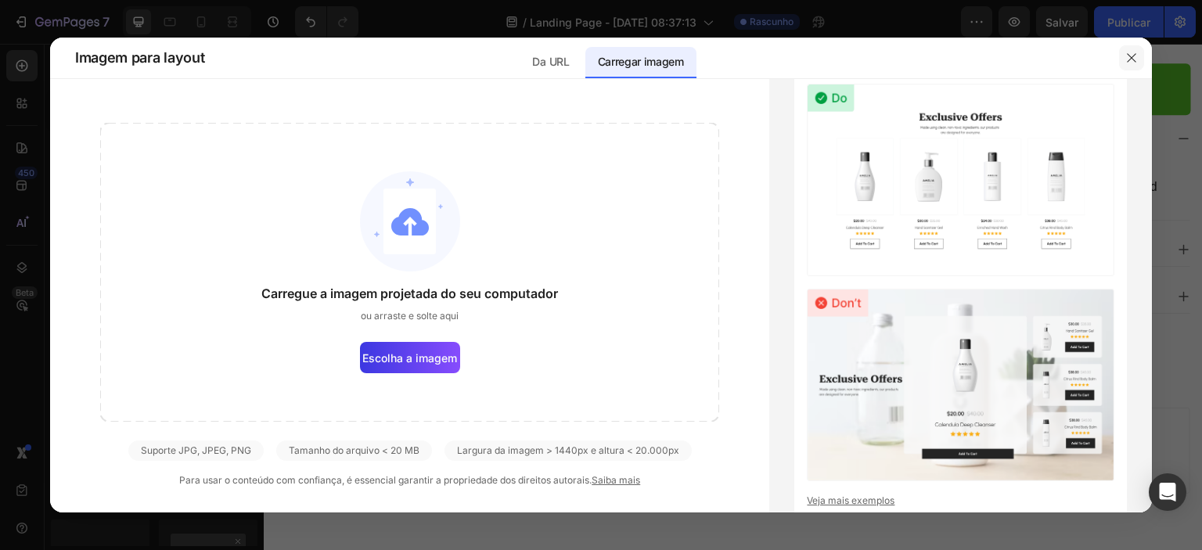
click at [1129, 57] on icon "button" at bounding box center [1131, 58] width 13 height 13
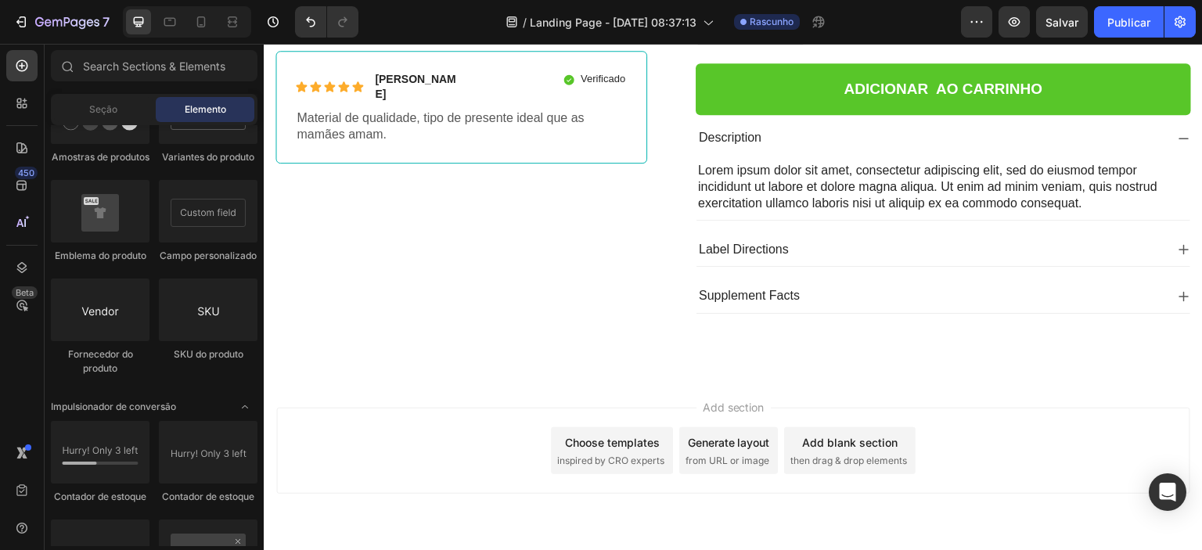
click at [630, 454] on span "inspired by CRO experts" at bounding box center [610, 461] width 107 height 14
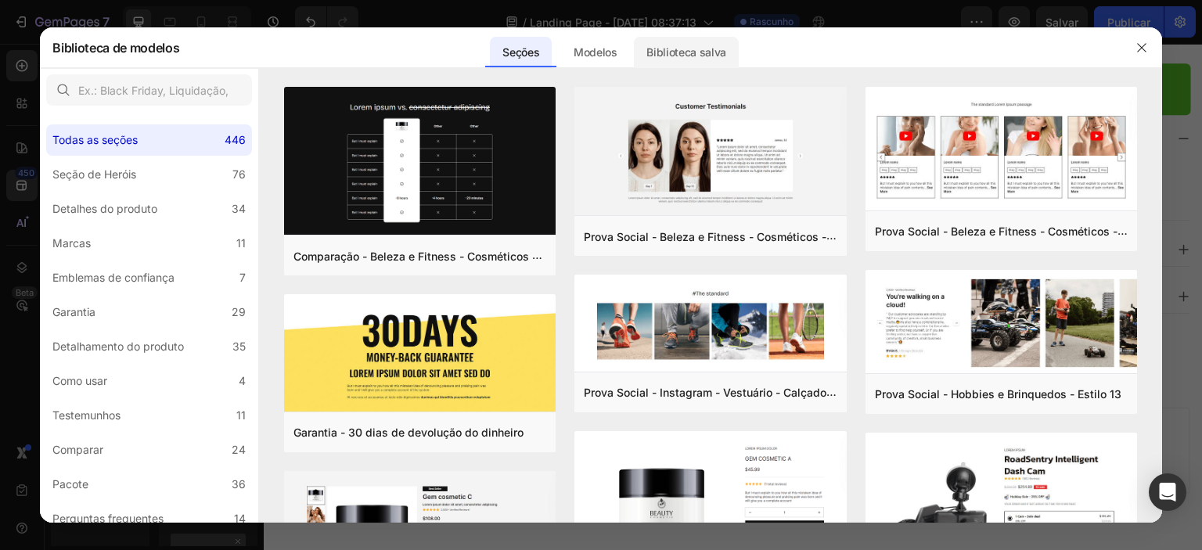
click at [670, 43] on font "Biblioteca salva" at bounding box center [686, 52] width 80 height 19
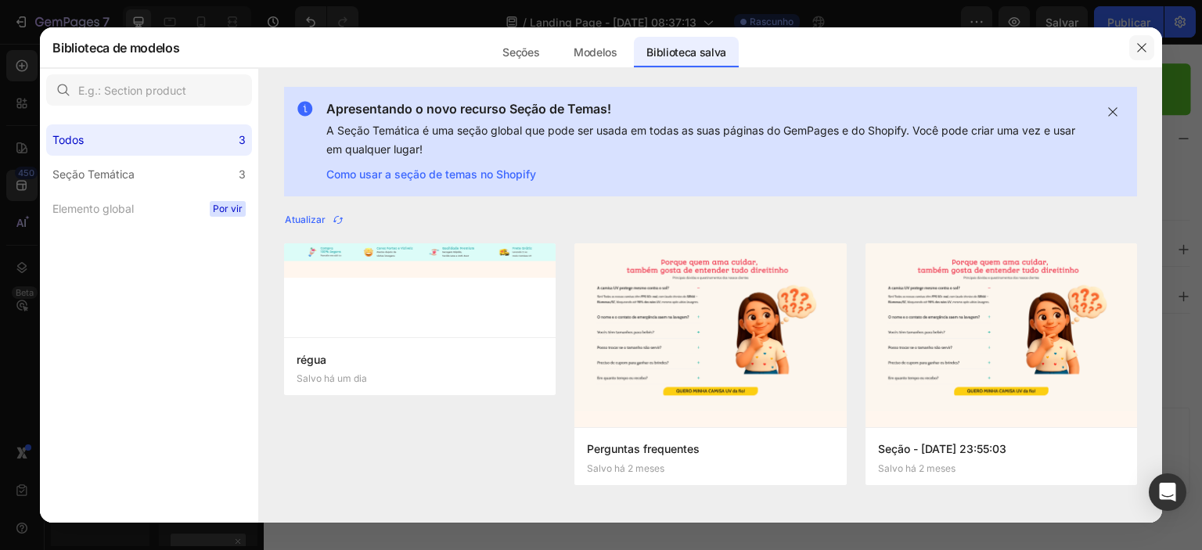
click at [1135, 57] on button "button" at bounding box center [1141, 47] width 25 height 25
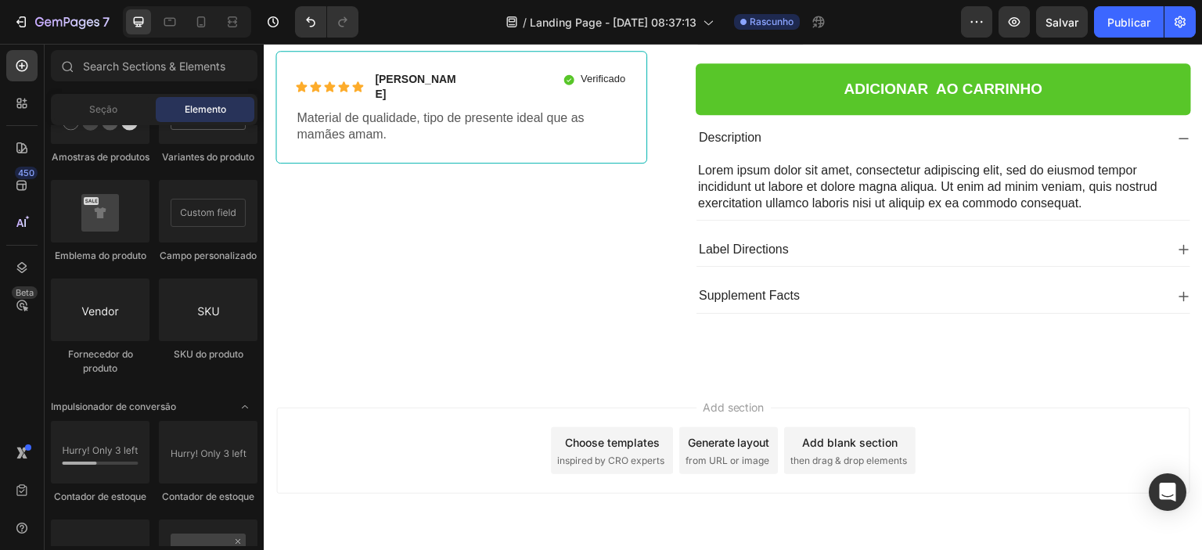
click at [636, 454] on span "inspired by CRO experts" at bounding box center [610, 461] width 107 height 14
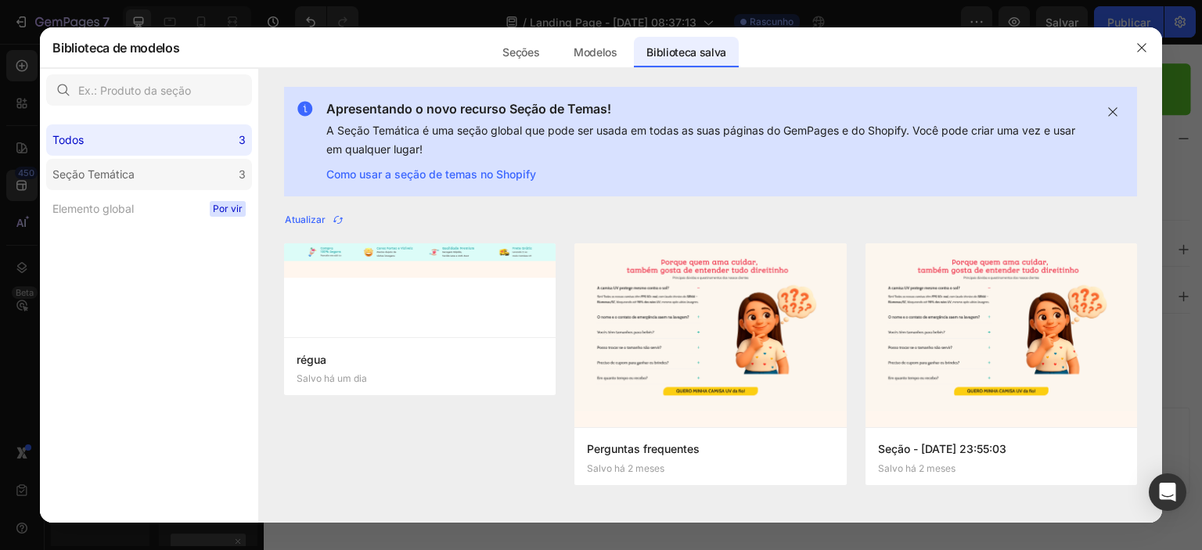
click at [167, 175] on label "Seção Temática 3" at bounding box center [149, 174] width 206 height 31
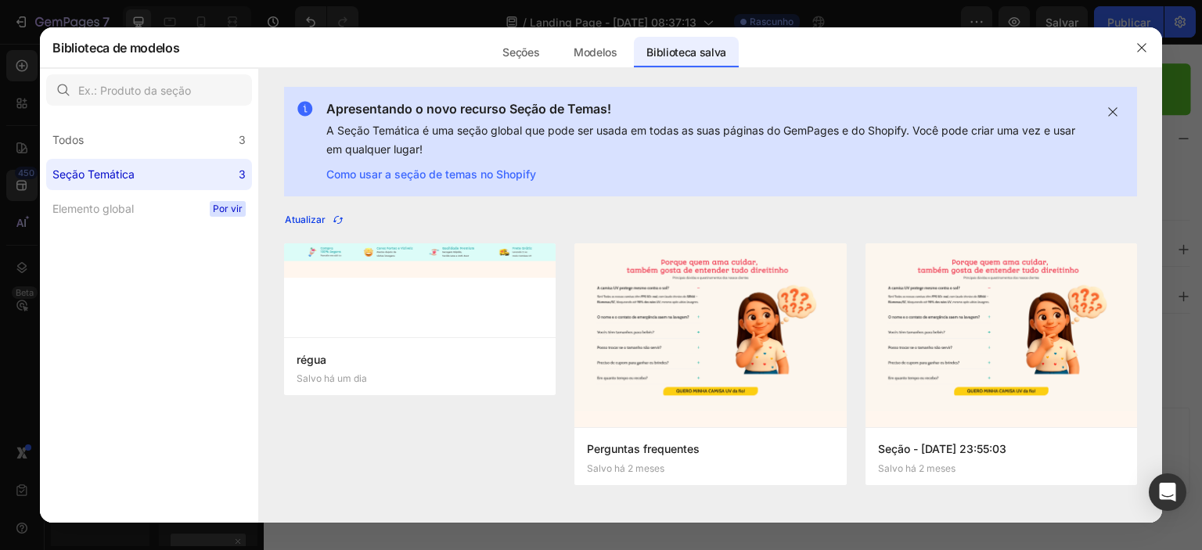
click at [319, 218] on font "Atualizar" at bounding box center [305, 220] width 41 height 12
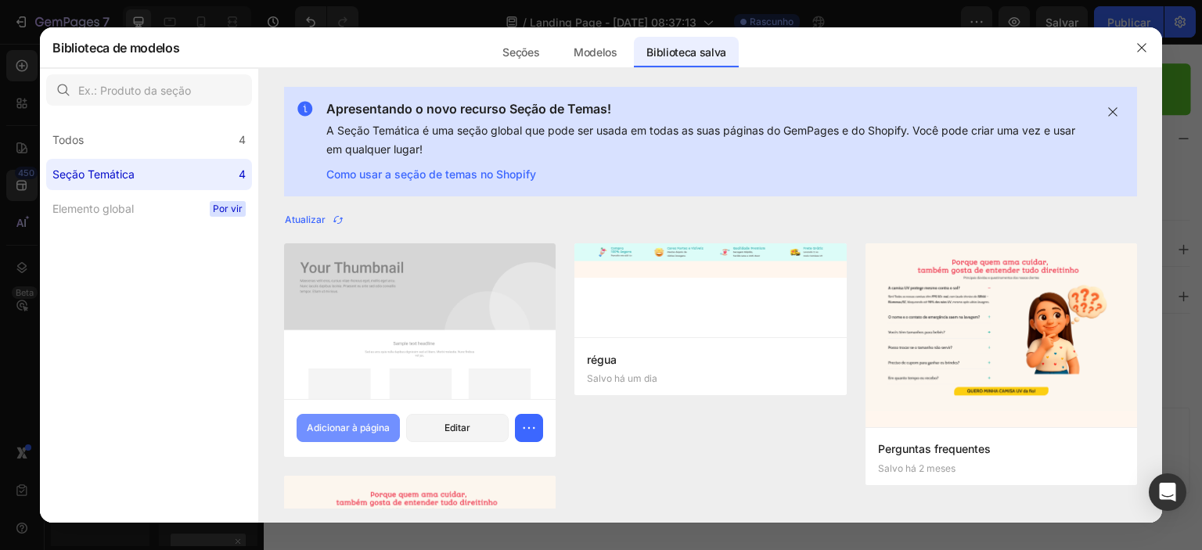
click at [354, 434] on font "Adicionar à página" at bounding box center [348, 428] width 83 height 14
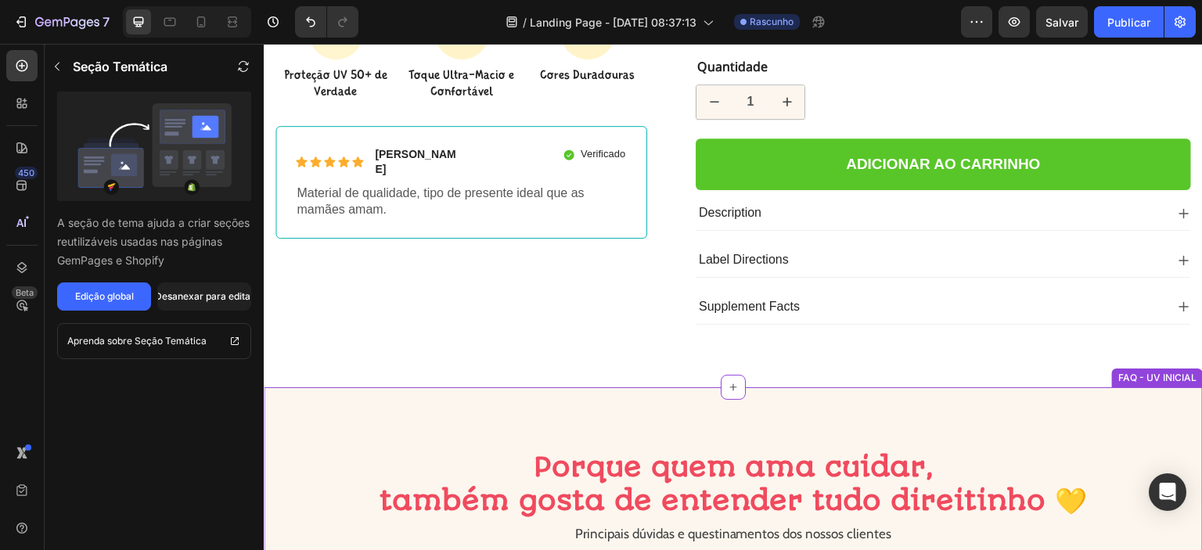
scroll to position [599, 0]
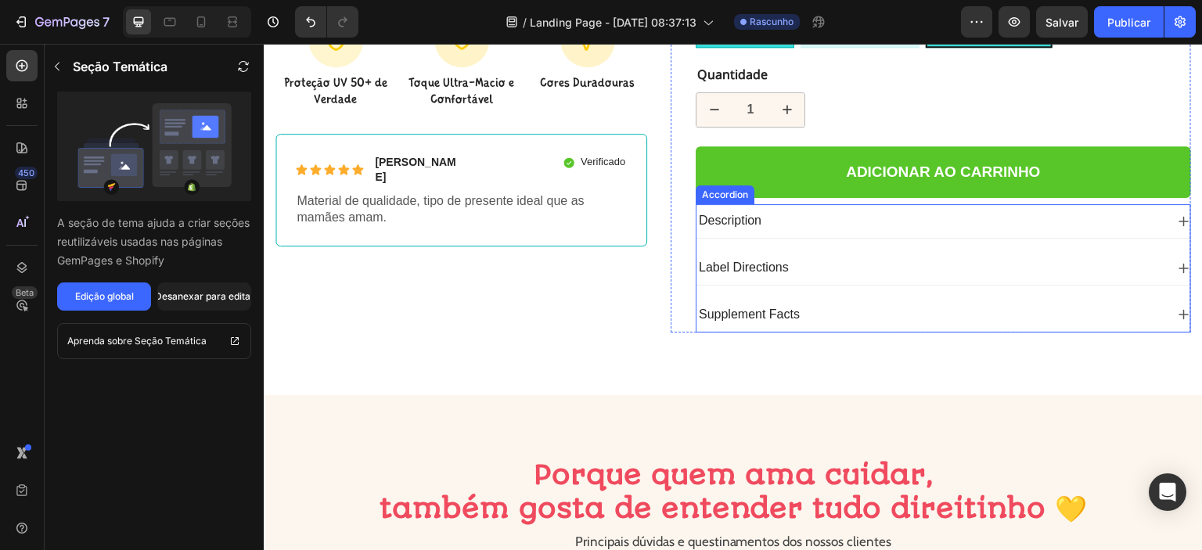
click at [815, 210] on div "Description" at bounding box center [930, 220] width 469 height 21
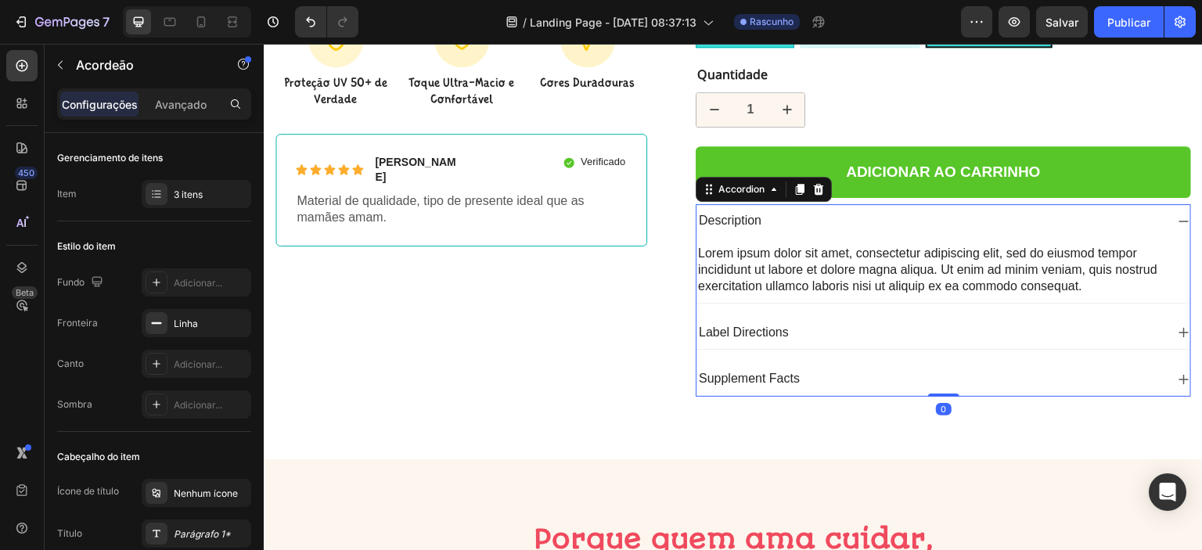
click at [809, 322] on div "Label Directions" at bounding box center [930, 332] width 469 height 21
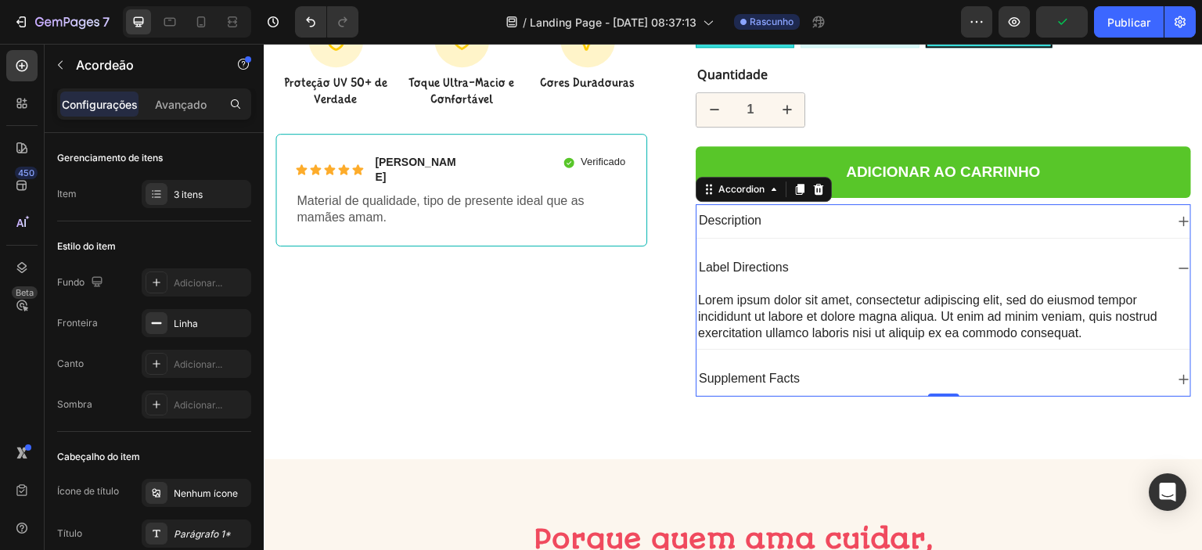
click at [888, 257] on div "Label Directions" at bounding box center [930, 267] width 469 height 21
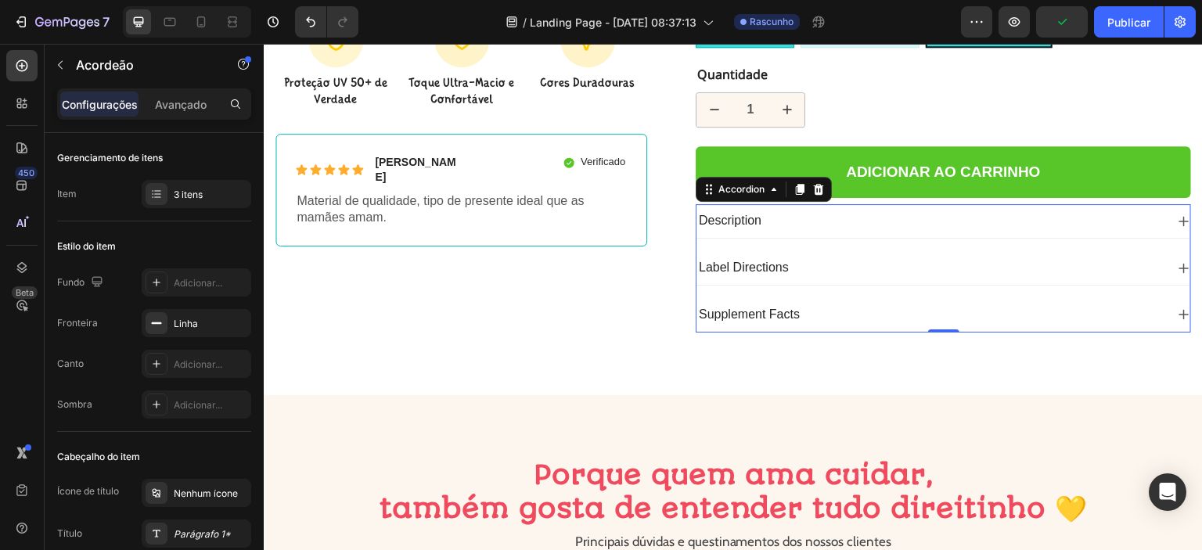
click at [836, 304] on div "Supplement Facts" at bounding box center [930, 314] width 469 height 21
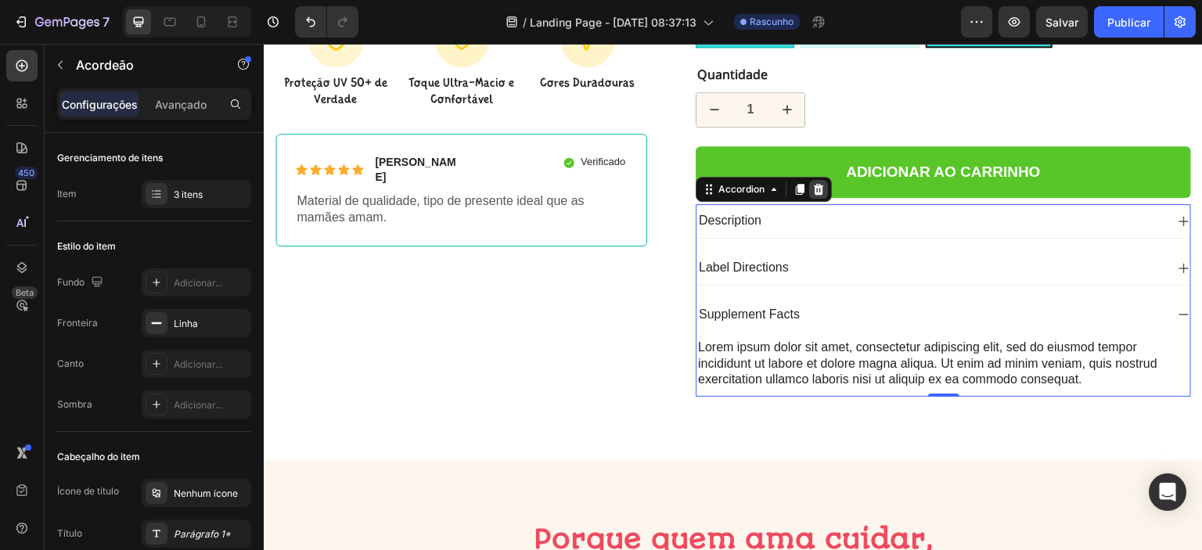
click at [815, 184] on icon at bounding box center [819, 189] width 10 height 11
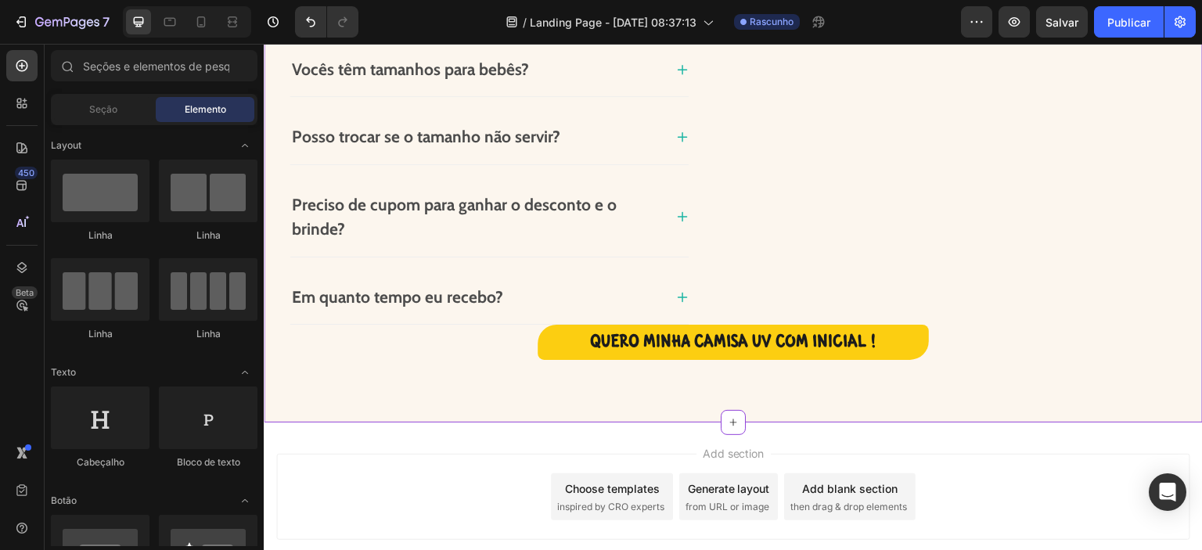
scroll to position [1303, 0]
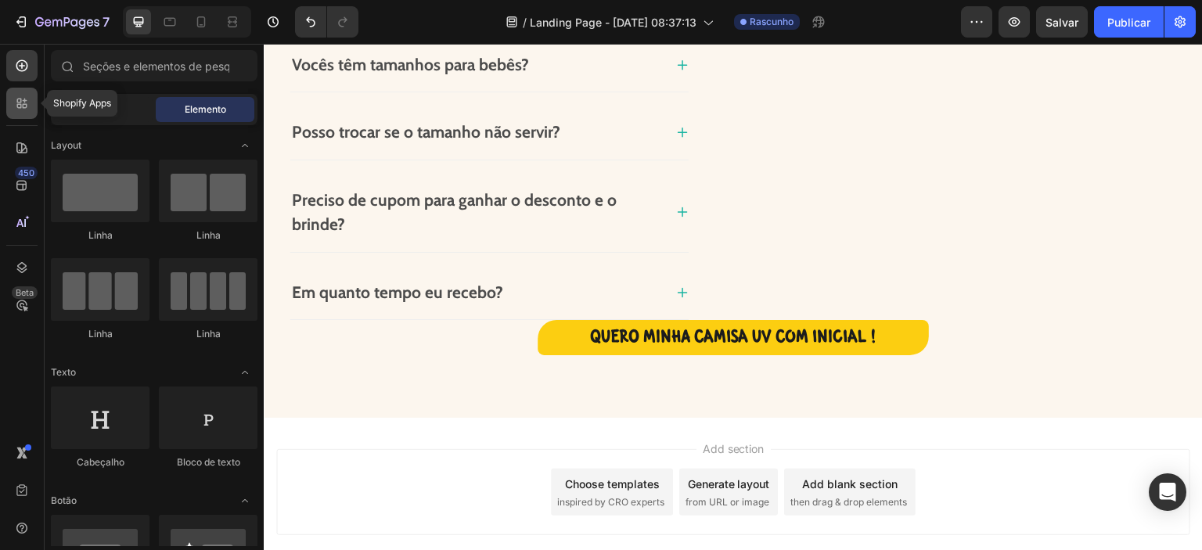
click at [20, 102] on icon at bounding box center [19, 101] width 5 height 5
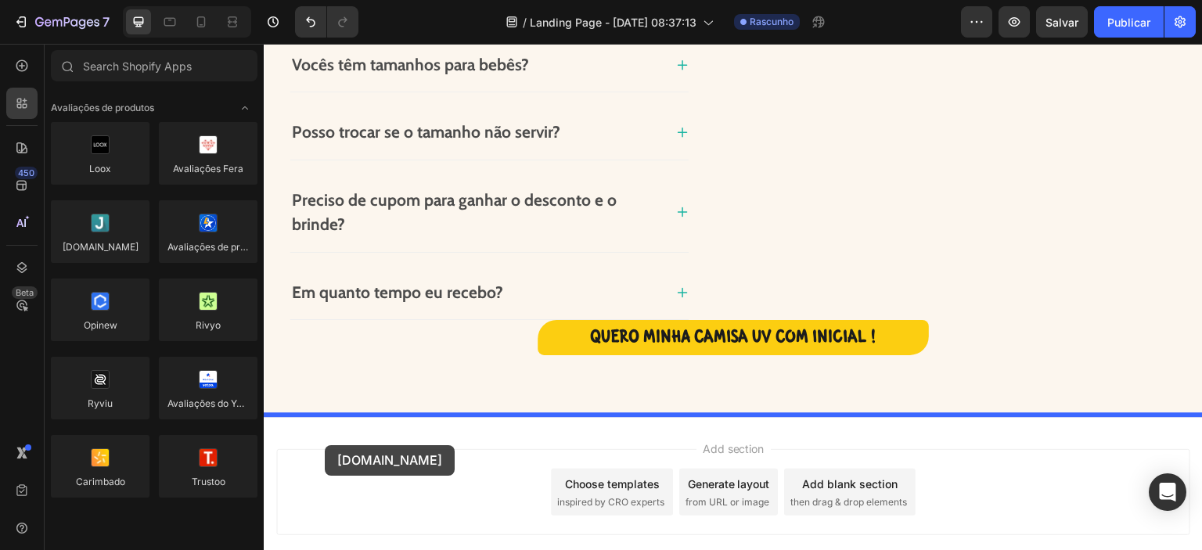
drag, startPoint x: 362, startPoint y: 274, endPoint x: 325, endPoint y: 445, distance: 175.4
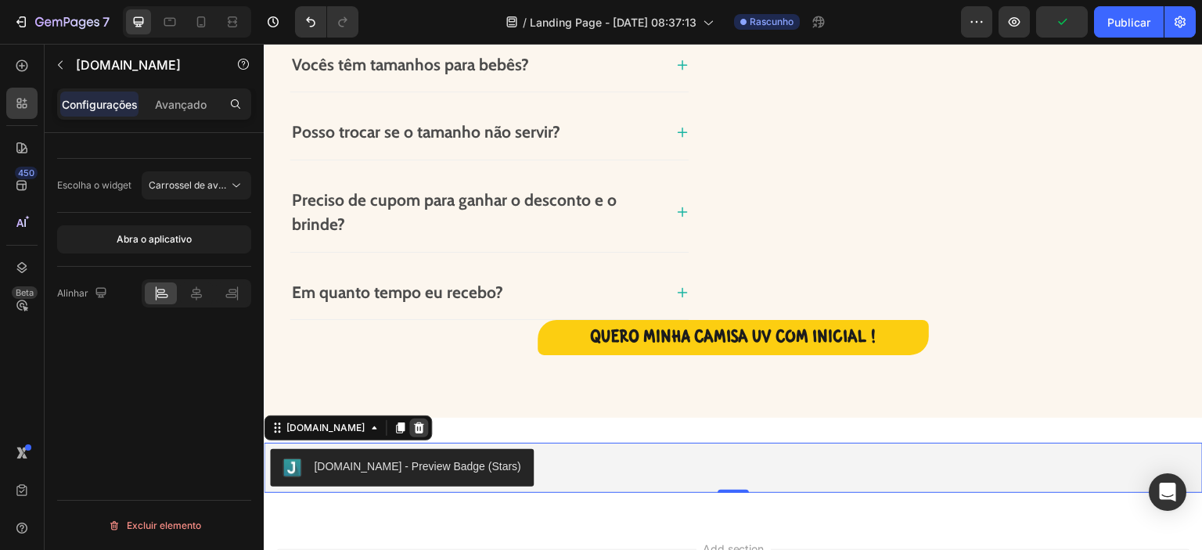
drag, startPoint x: 383, startPoint y: 418, endPoint x: 438, endPoint y: 433, distance: 56.7
click at [412, 422] on icon at bounding box center [418, 428] width 13 height 13
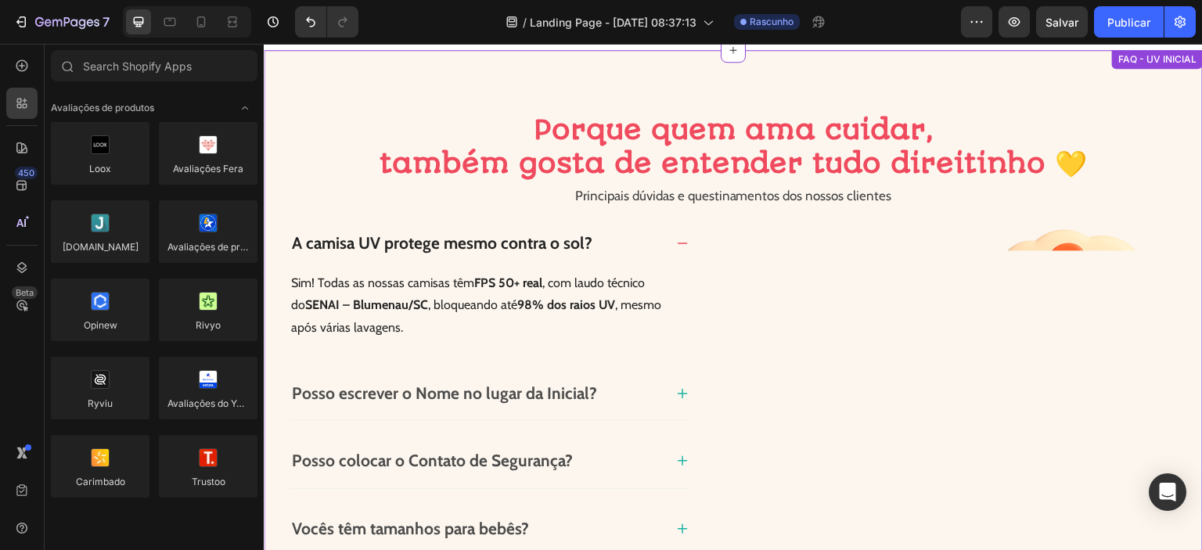
radio input "true"
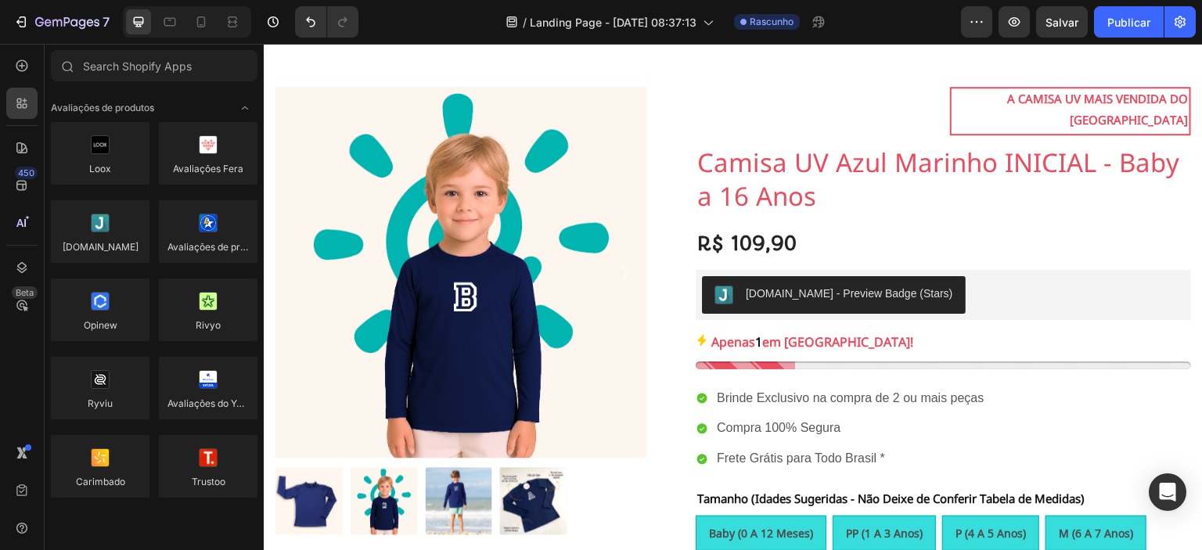
scroll to position [0, 0]
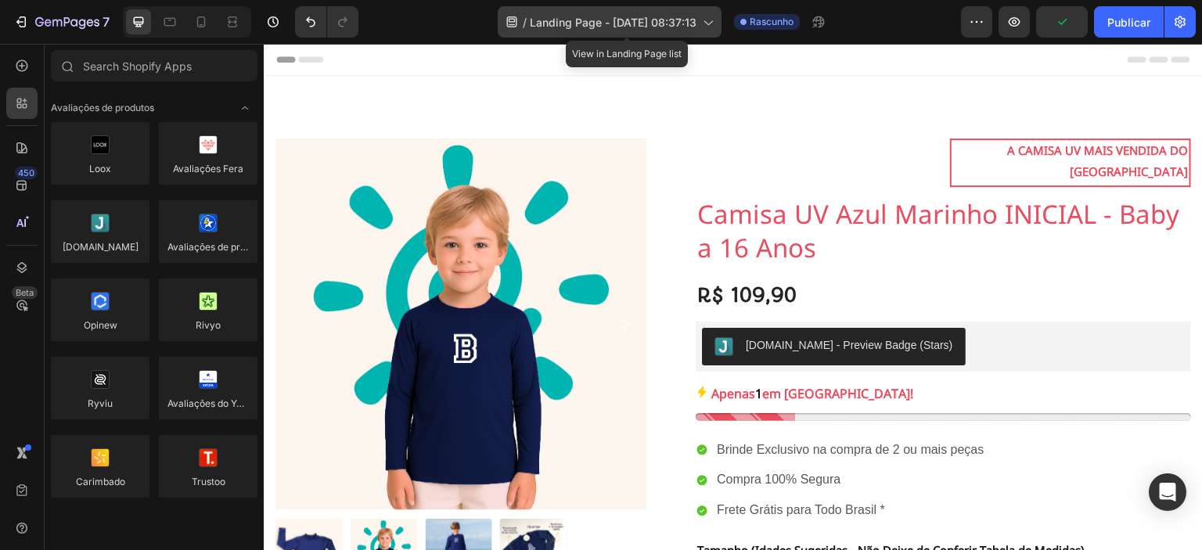
click at [715, 23] on icon at bounding box center [707, 22] width 16 height 16
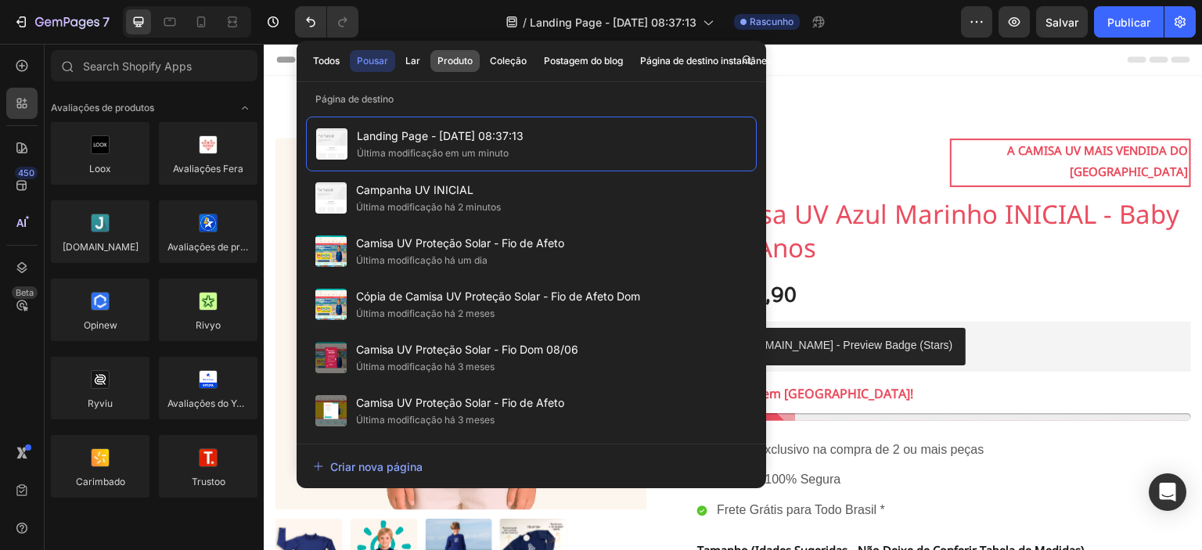
click at [458, 60] on font "Produto" at bounding box center [454, 61] width 35 height 12
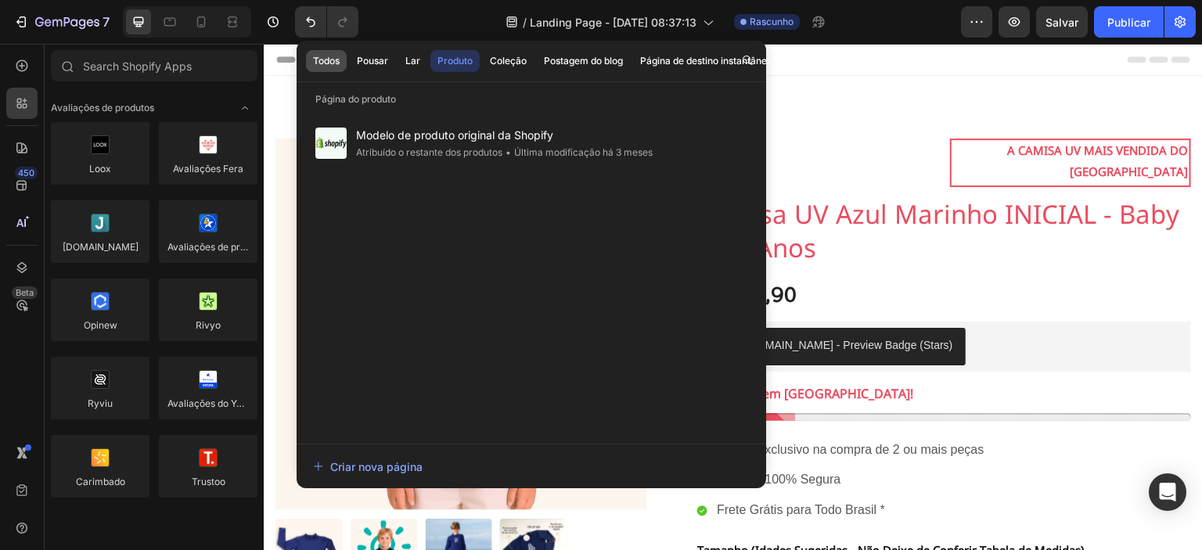
click at [333, 59] on font "Todos" at bounding box center [326, 61] width 27 height 12
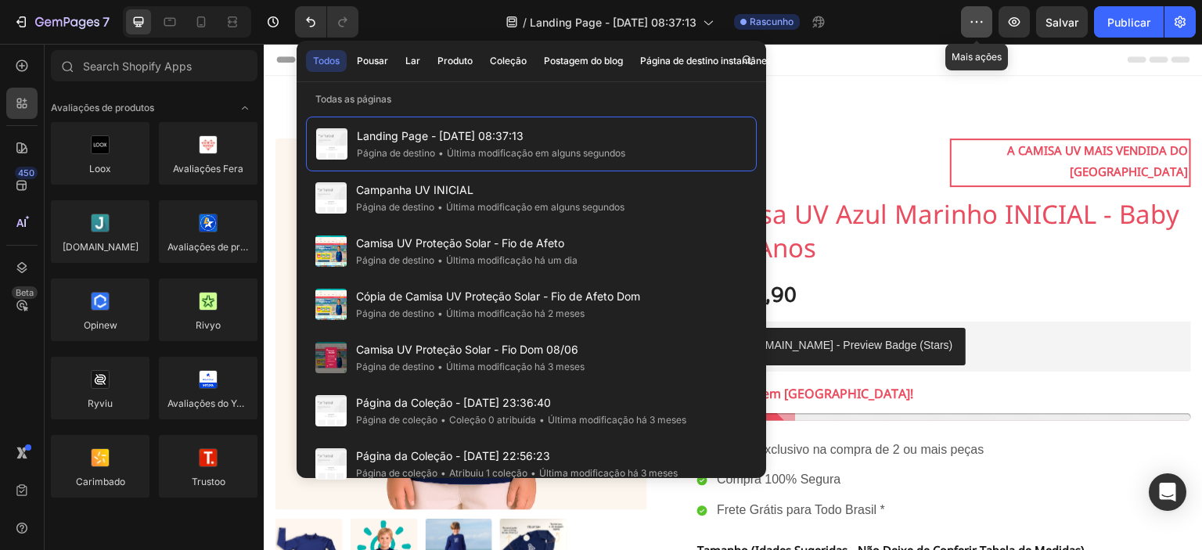
click at [981, 30] on button "button" at bounding box center [976, 21] width 31 height 31
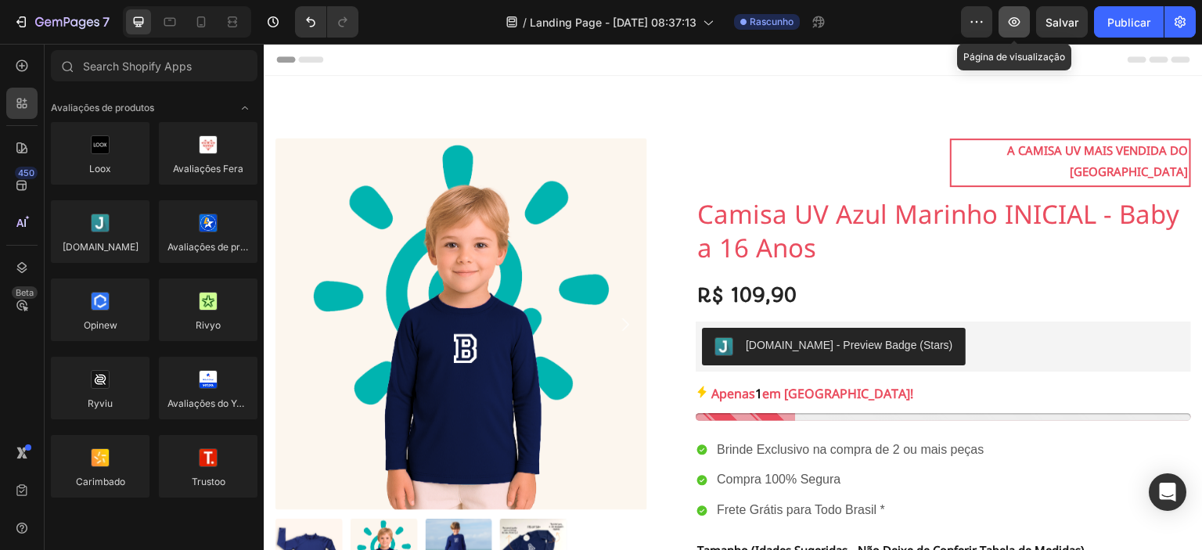
click at [1011, 21] on icon "button" at bounding box center [1014, 22] width 16 height 16
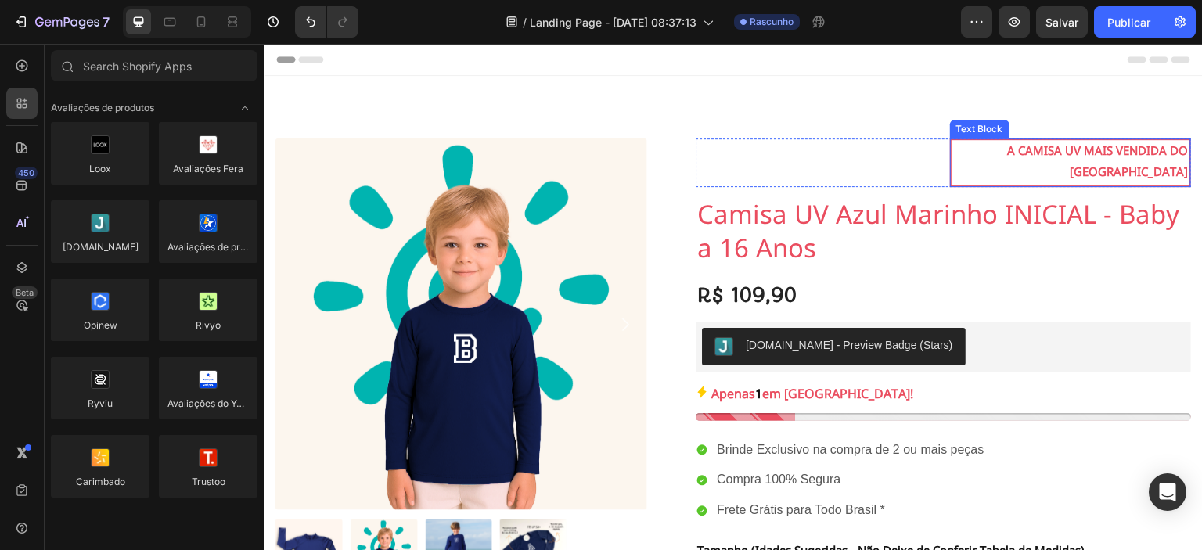
click at [997, 156] on p "A CAMISA UV MAIS VENDIDA DO [GEOGRAPHIC_DATA]" at bounding box center [1071, 163] width 236 height 42
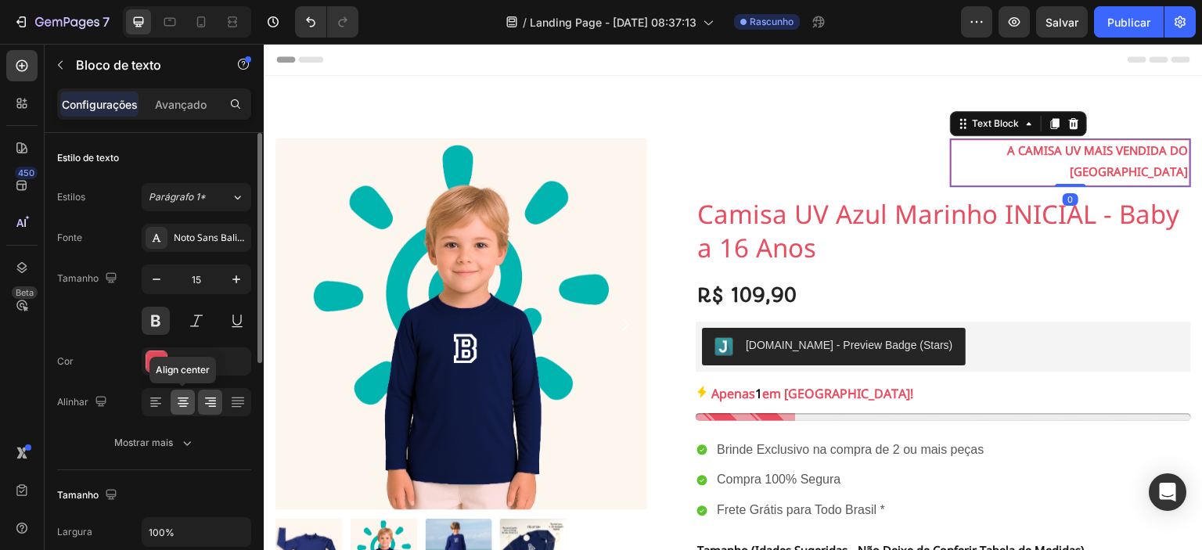
click at [177, 402] on icon at bounding box center [183, 402] width 16 height 16
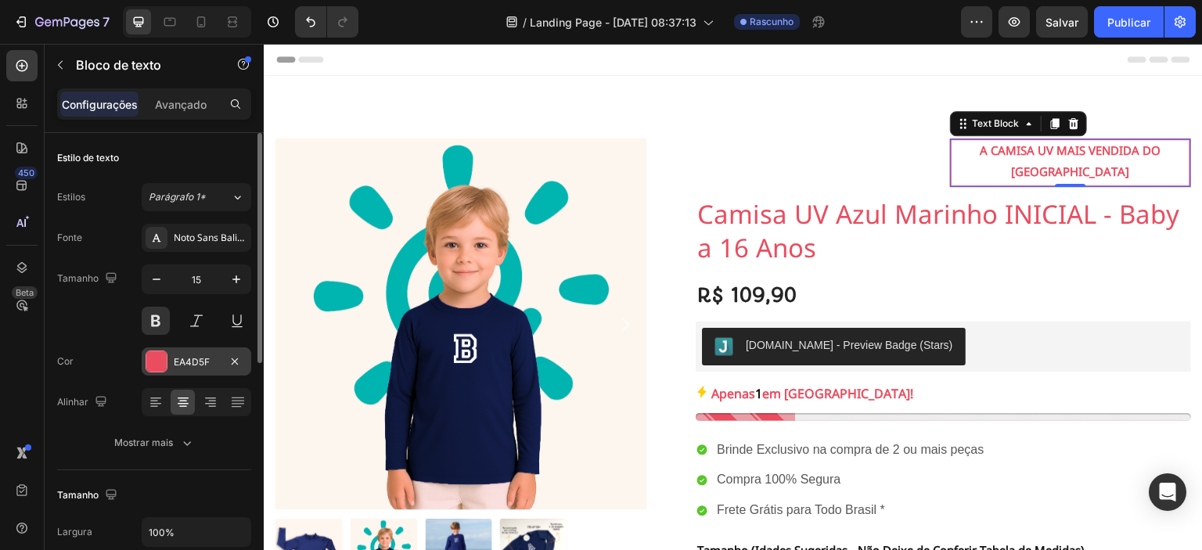
click at [160, 357] on div at bounding box center [156, 361] width 20 height 20
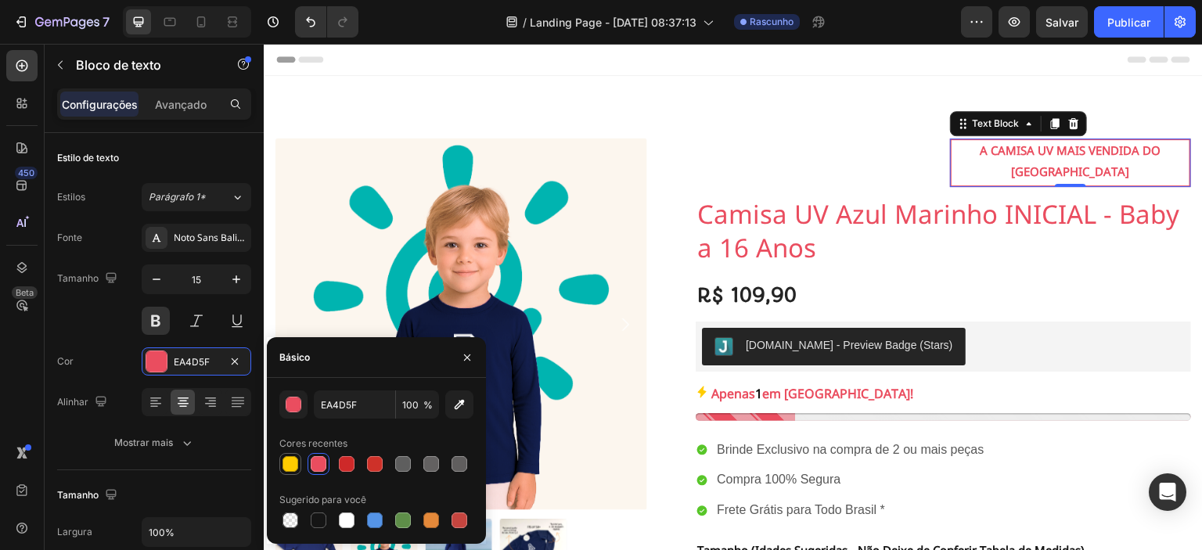
click at [289, 464] on div at bounding box center [290, 464] width 16 height 16
type input "FFCC00"
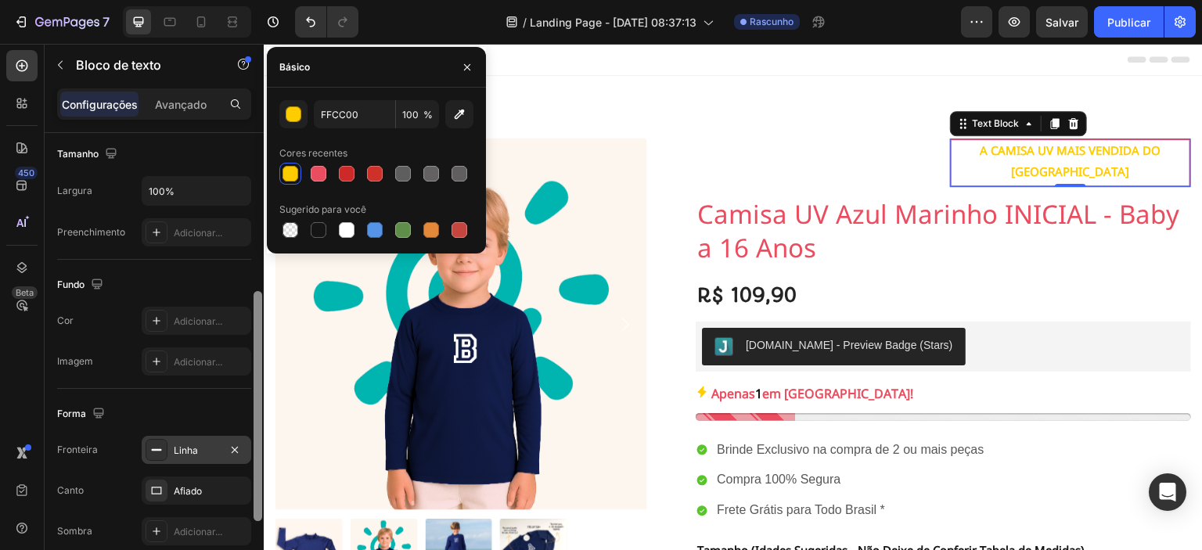
drag, startPoint x: 254, startPoint y: 322, endPoint x: 232, endPoint y: 456, distance: 136.5
click at [257, 462] on div at bounding box center [257, 406] width 9 height 230
click at [200, 447] on div "Linha" at bounding box center [196, 447] width 45 height 14
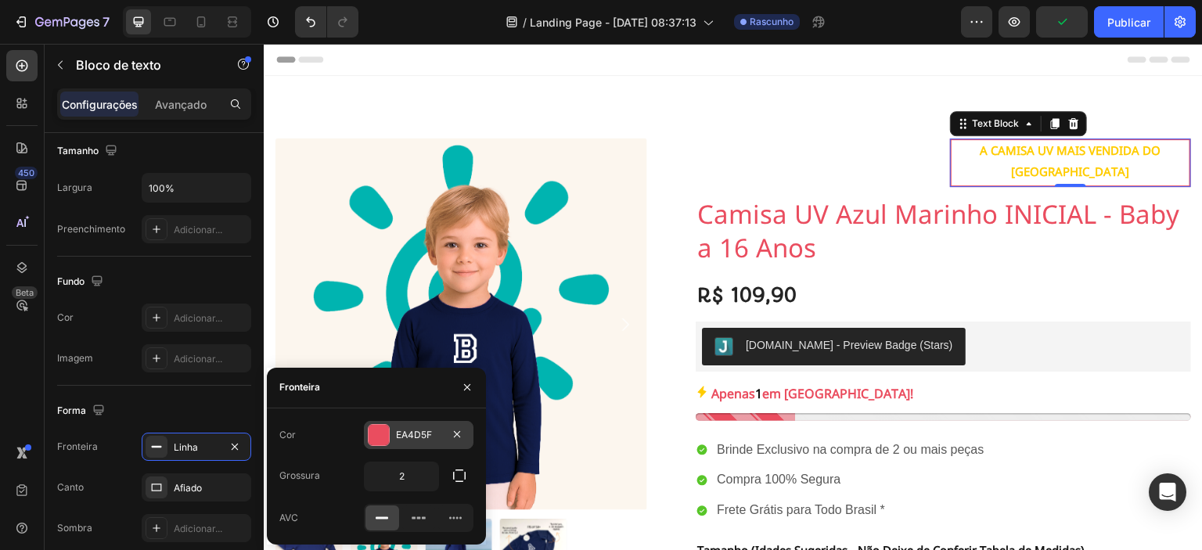
click at [382, 437] on div at bounding box center [379, 435] width 20 height 20
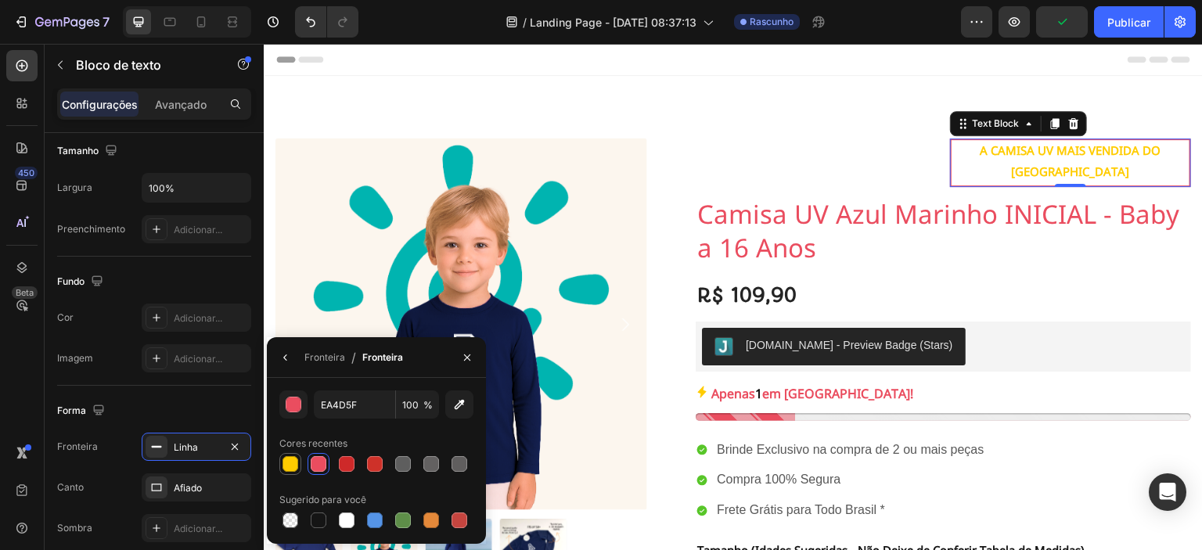
click at [291, 463] on div at bounding box center [290, 464] width 16 height 16
type input "FFCC00"
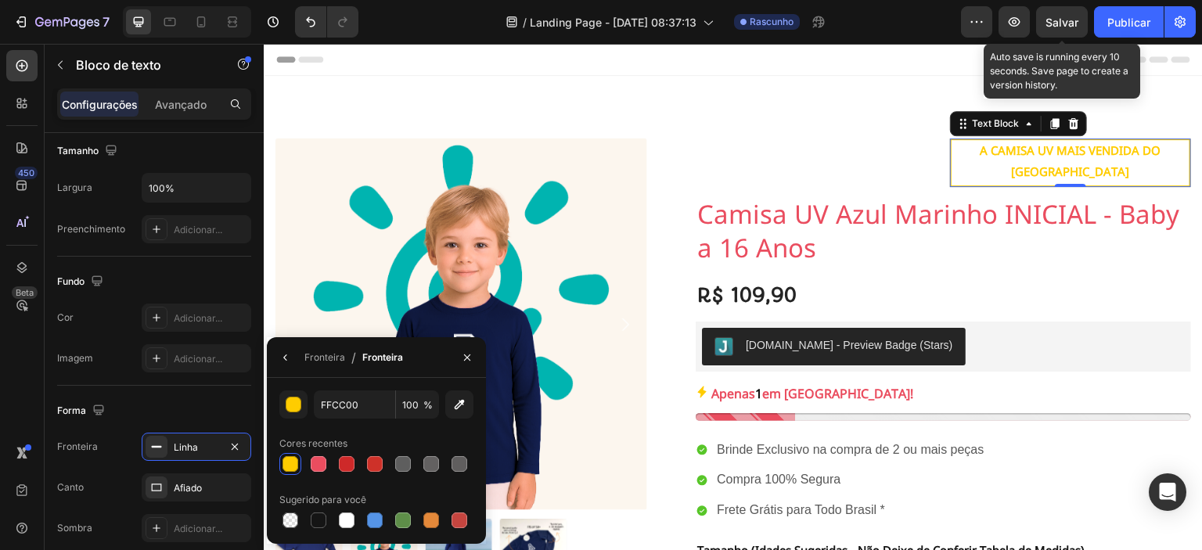
drag, startPoint x: 1070, startPoint y: 20, endPoint x: 962, endPoint y: 3, distance: 110.0
click at [1069, 20] on font "Salvar" at bounding box center [1061, 22] width 33 height 13
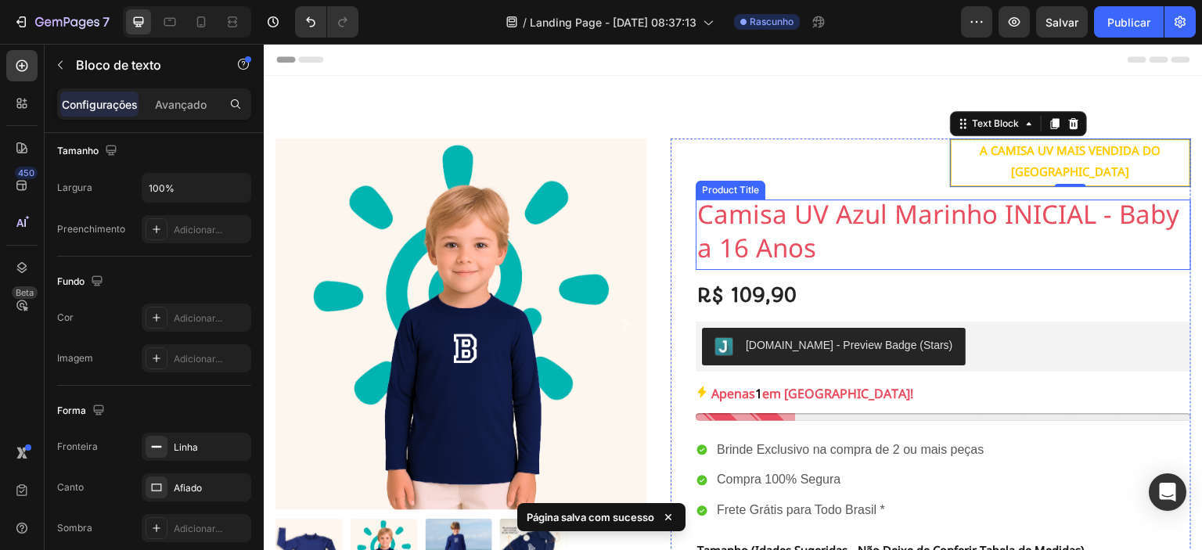
click at [767, 218] on h1 "Camisa UV Azul Marinho INICIAL - Baby a 16 Anos" at bounding box center [943, 235] width 495 height 70
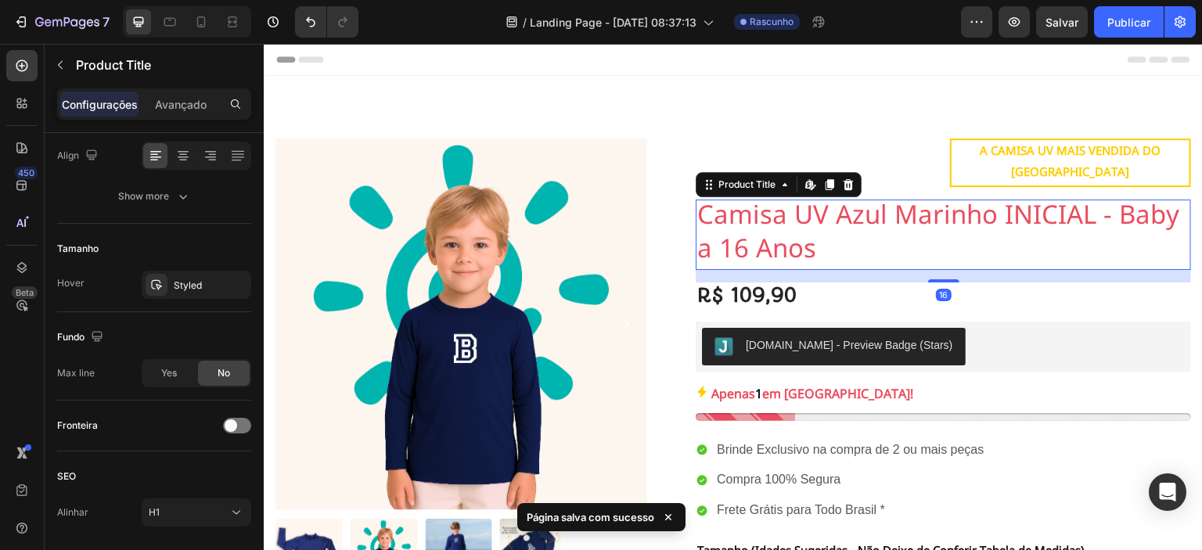
scroll to position [0, 0]
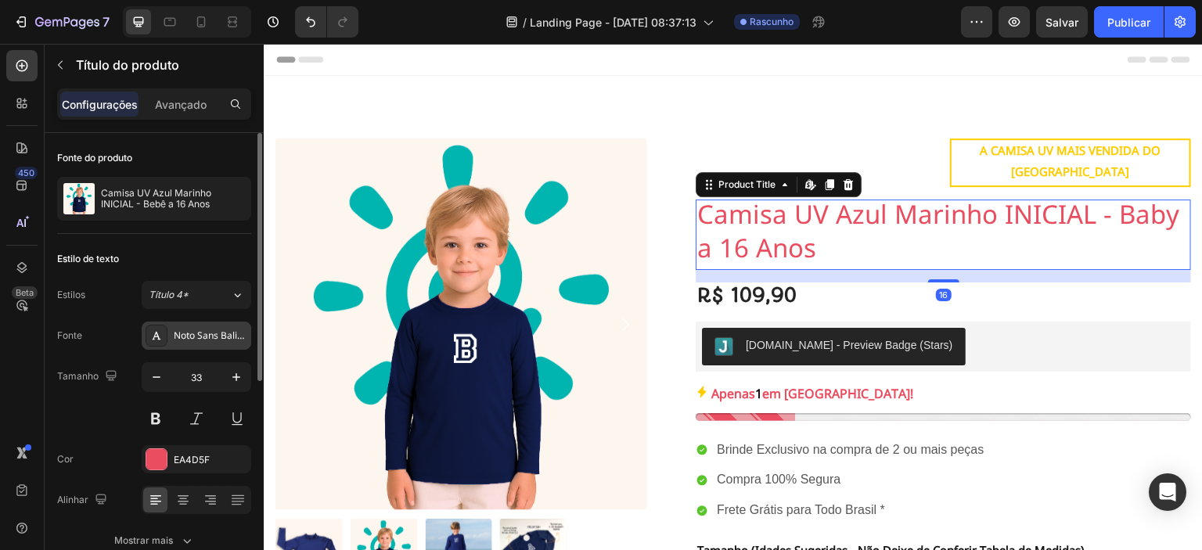
click at [207, 335] on font "Noto Sans Balinese" at bounding box center [216, 336] width 84 height 20
click at [156, 422] on button at bounding box center [156, 419] width 28 height 28
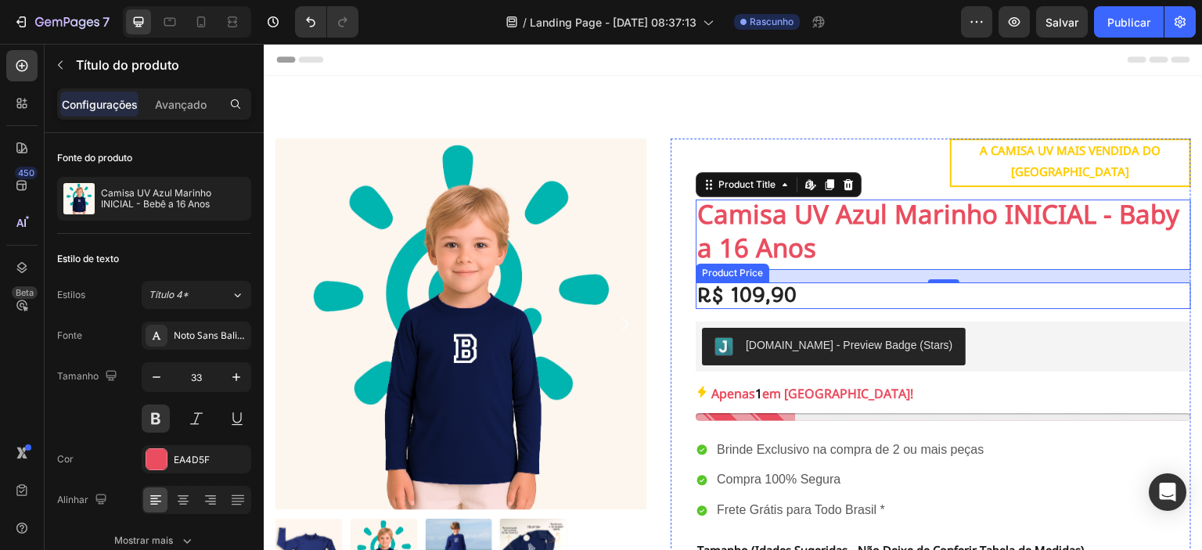
click at [771, 282] on div "R$ 109,90" at bounding box center [943, 295] width 495 height 27
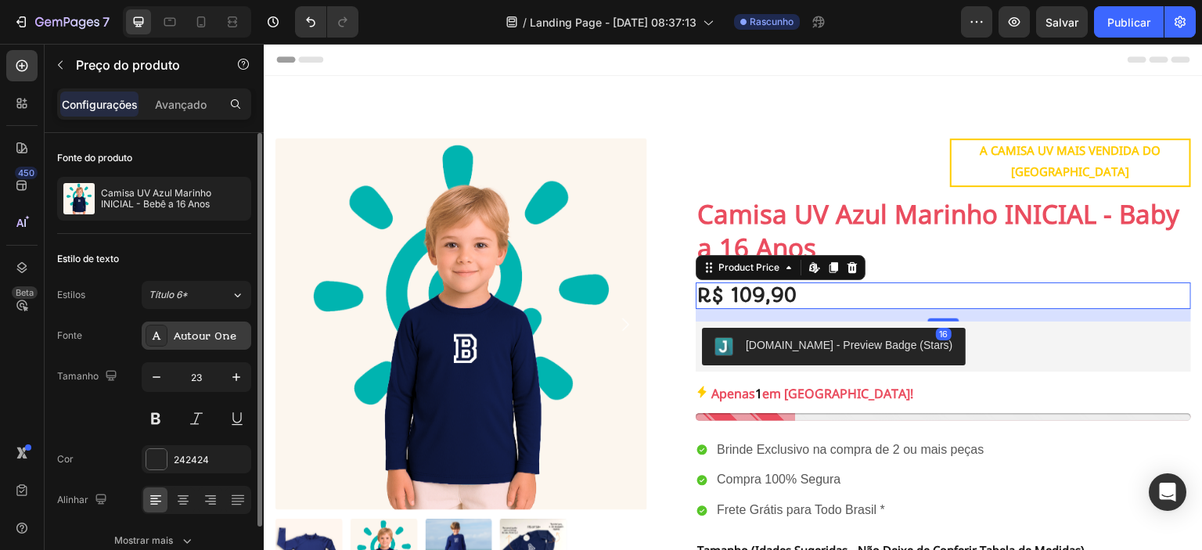
click at [215, 337] on font "Autour One" at bounding box center [205, 336] width 63 height 12
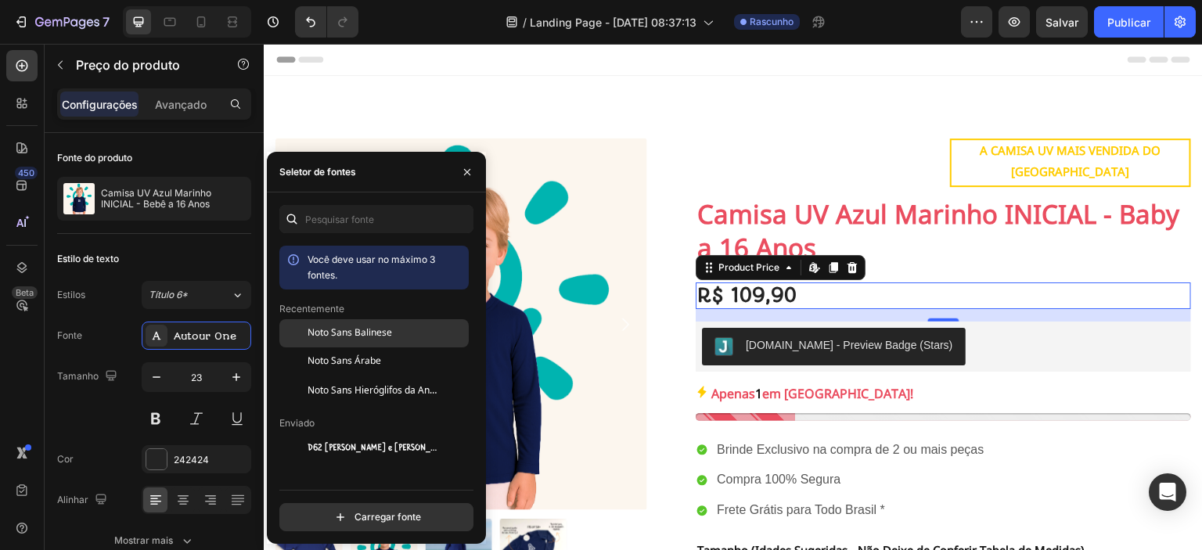
click at [335, 337] on font "Noto Sans Balinese" at bounding box center [349, 333] width 84 height 20
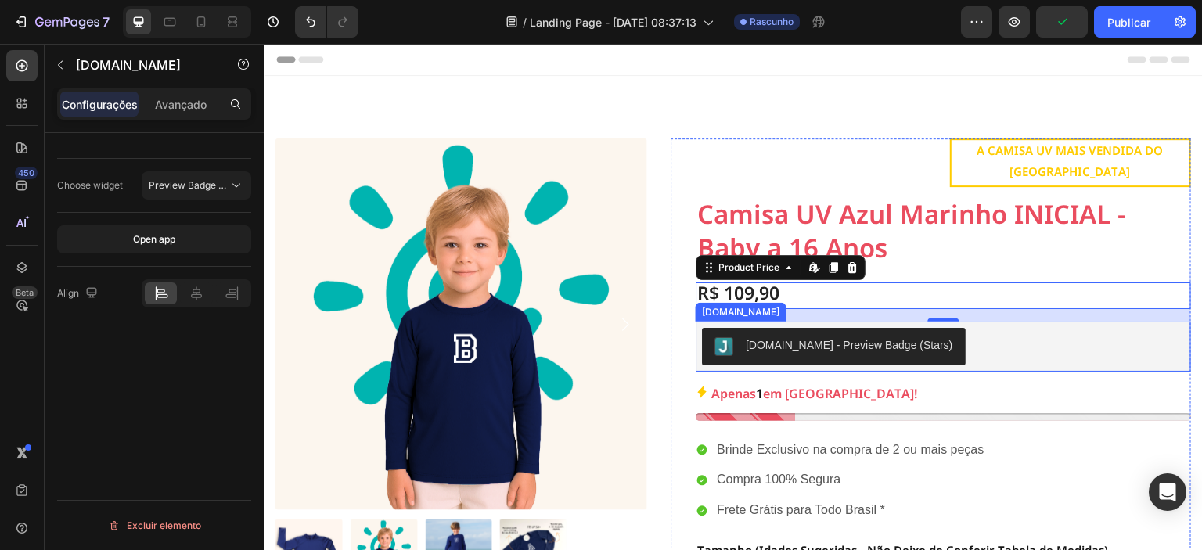
click at [997, 329] on div "[DOMAIN_NAME] - Preview Badge (Stars)" at bounding box center [943, 347] width 483 height 38
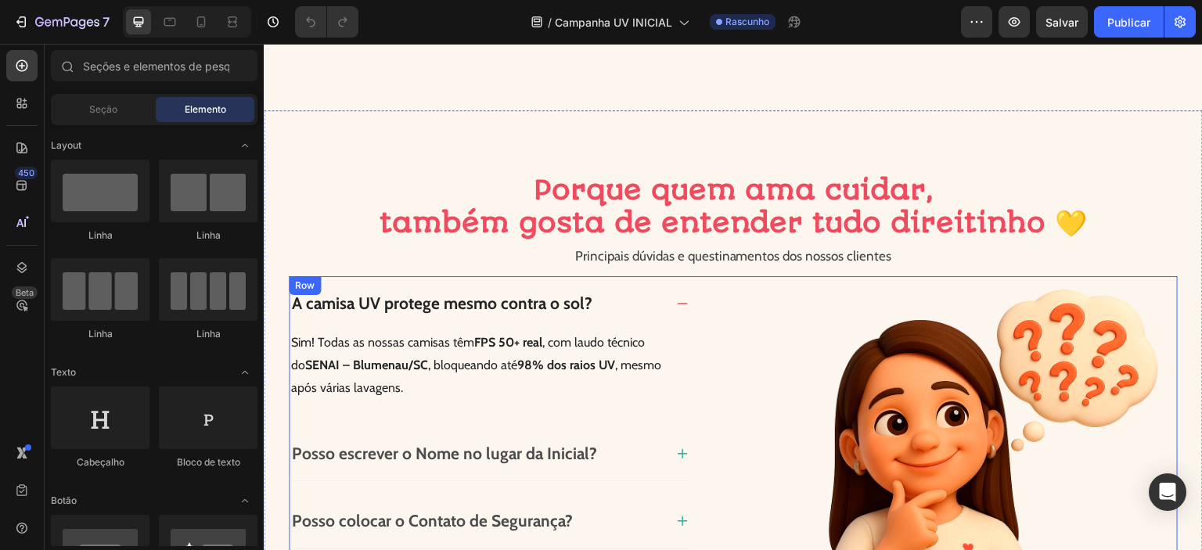
scroll to position [2985, 0]
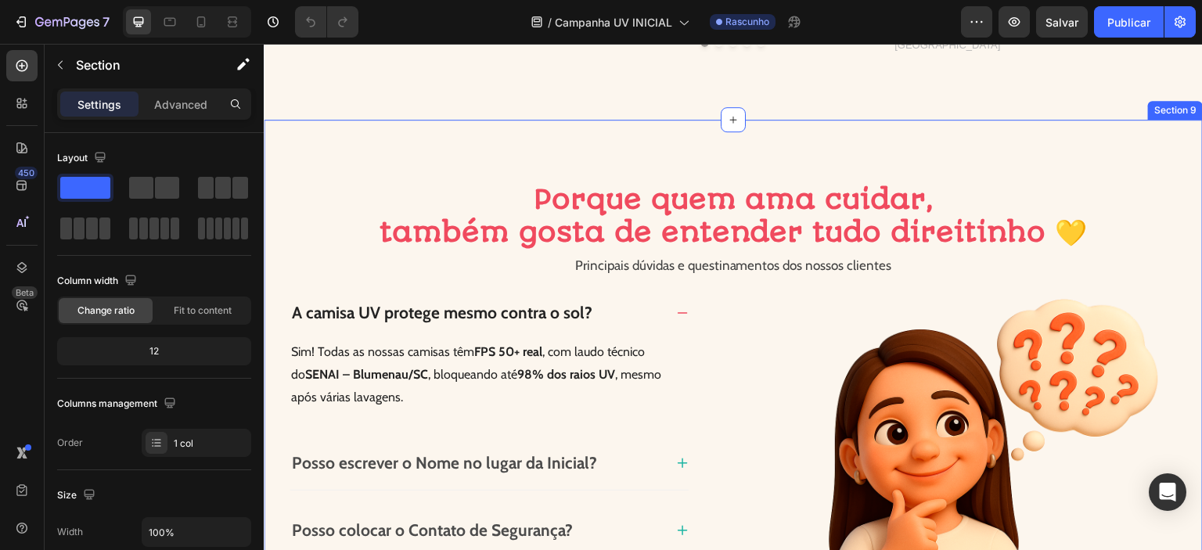
click at [957, 193] on div "Porque quem ama cuidar, também gosta de entender tudo direitinho 💛 Heading Porq…" at bounding box center [733, 536] width 939 height 832
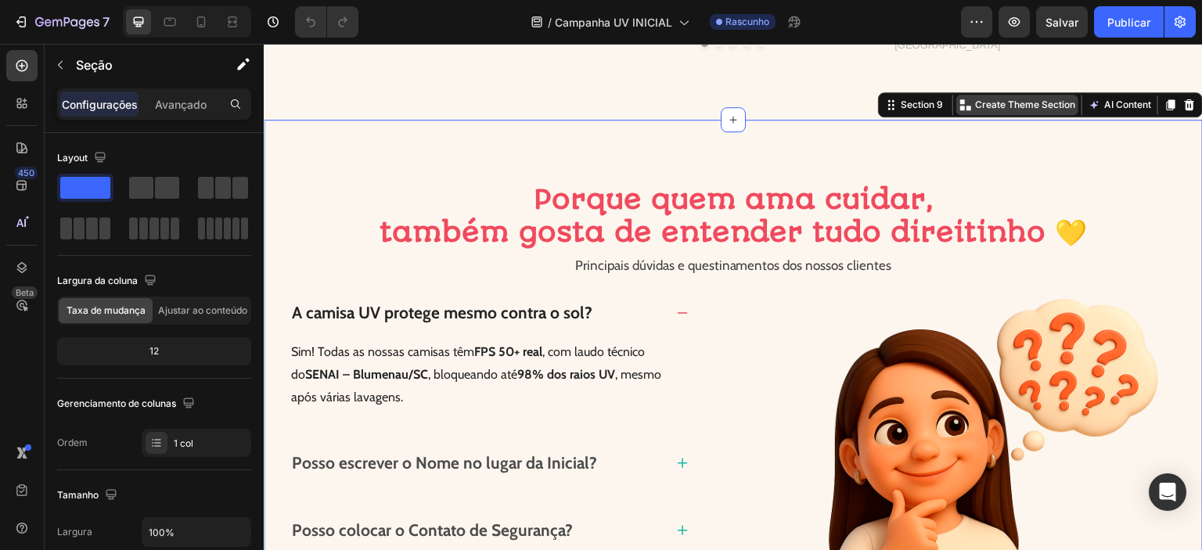
click at [1046, 112] on p "Create Theme Section" at bounding box center [1025, 105] width 100 height 14
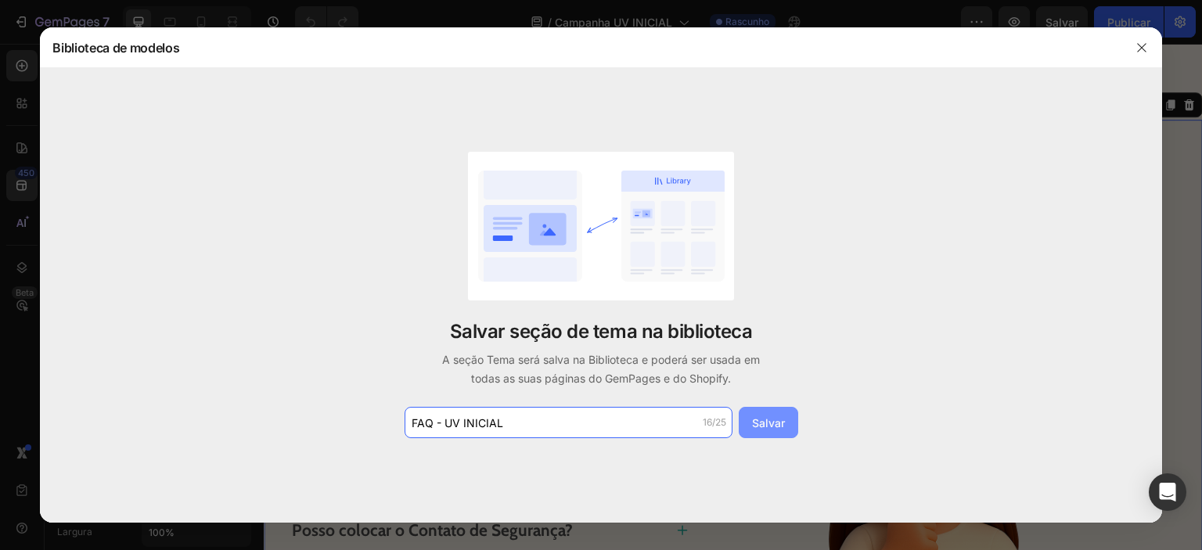
type input "FAQ - UV INICIAL"
click at [778, 421] on font "Salvar" at bounding box center [768, 422] width 33 height 13
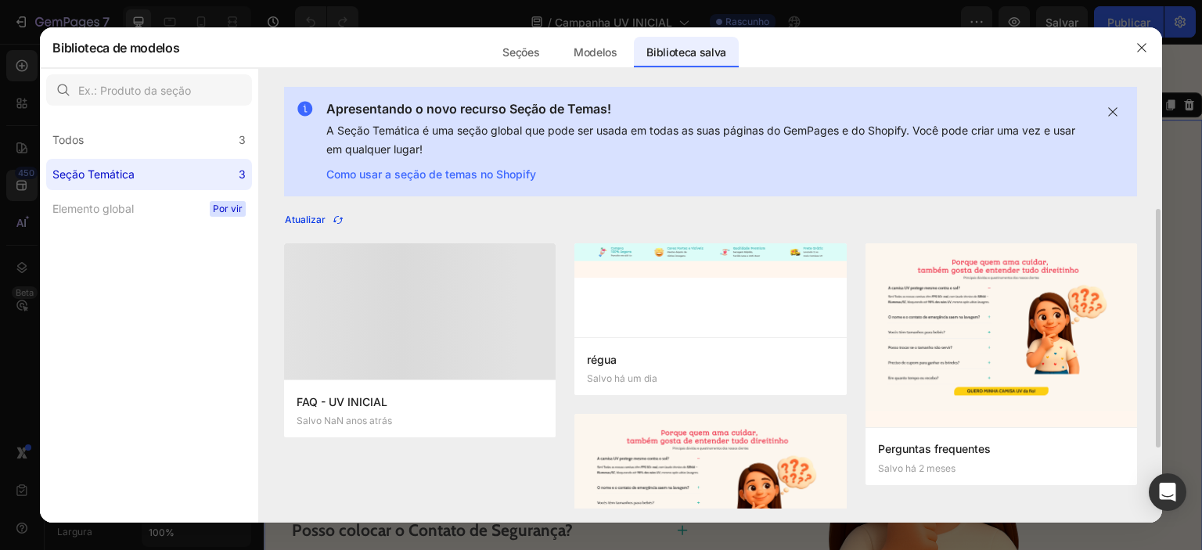
click at [338, 217] on icon "button" at bounding box center [338, 220] width 13 height 13
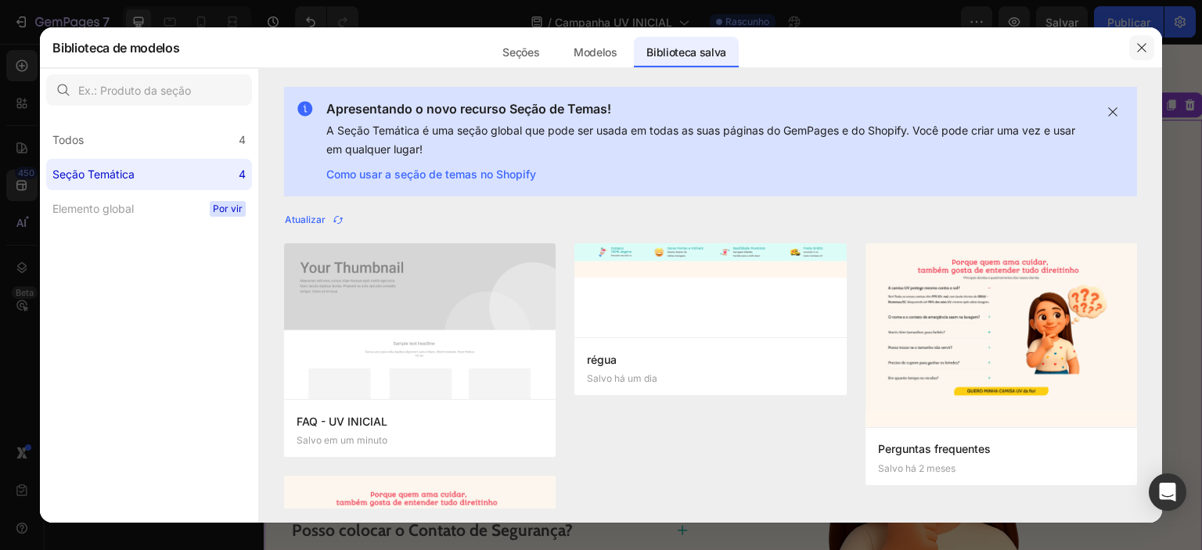
click at [1142, 48] on icon "button" at bounding box center [1141, 47] width 13 height 13
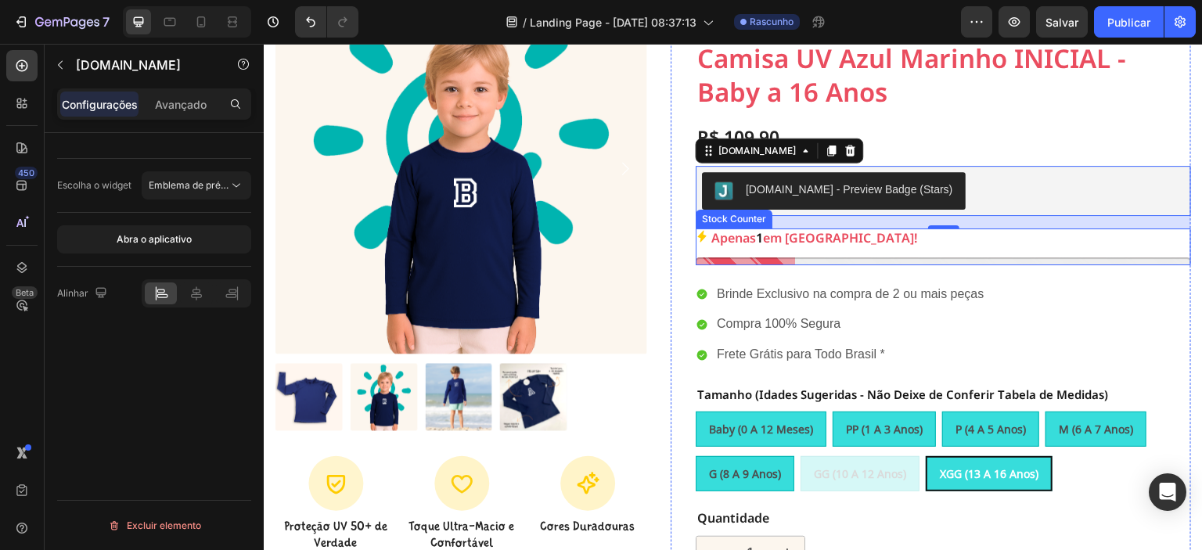
scroll to position [156, 0]
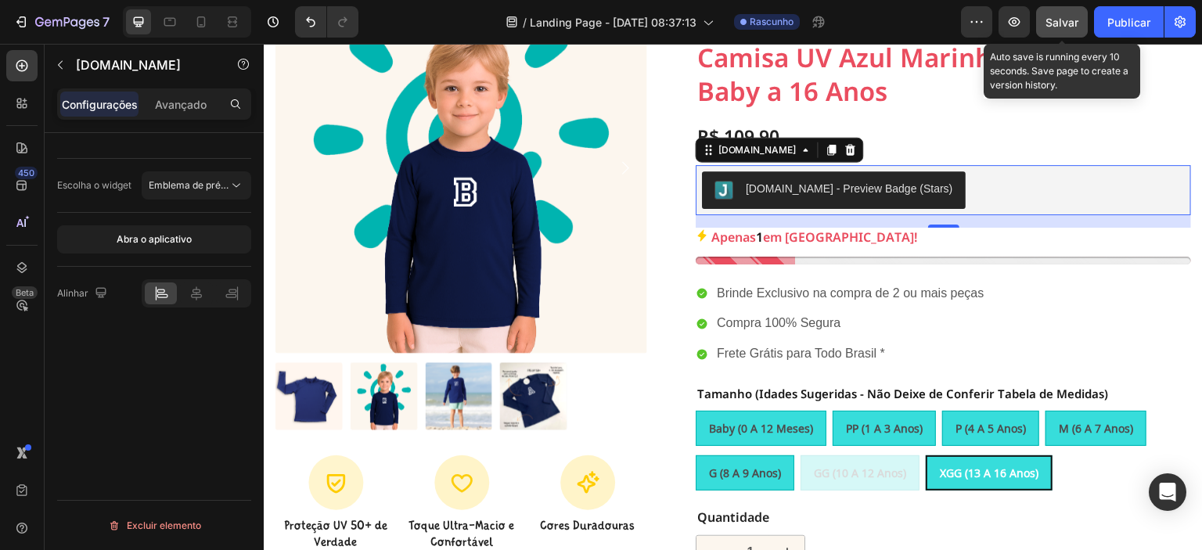
click at [1078, 30] on button "Salvar" at bounding box center [1062, 21] width 52 height 31
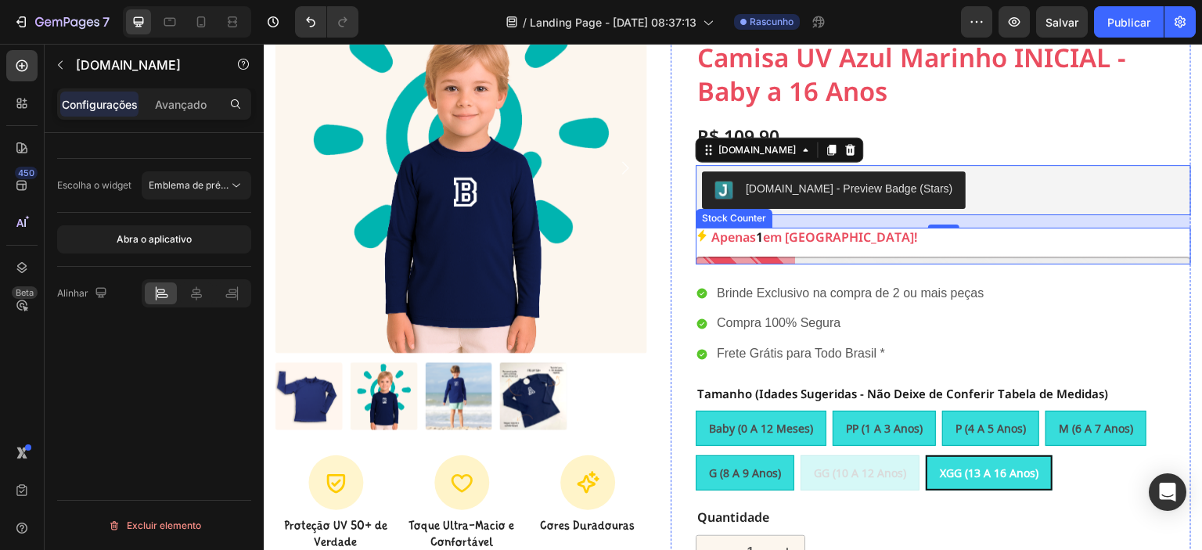
click at [798, 228] on p "Apenas 1 em [GEOGRAPHIC_DATA]!" at bounding box center [814, 239] width 206 height 23
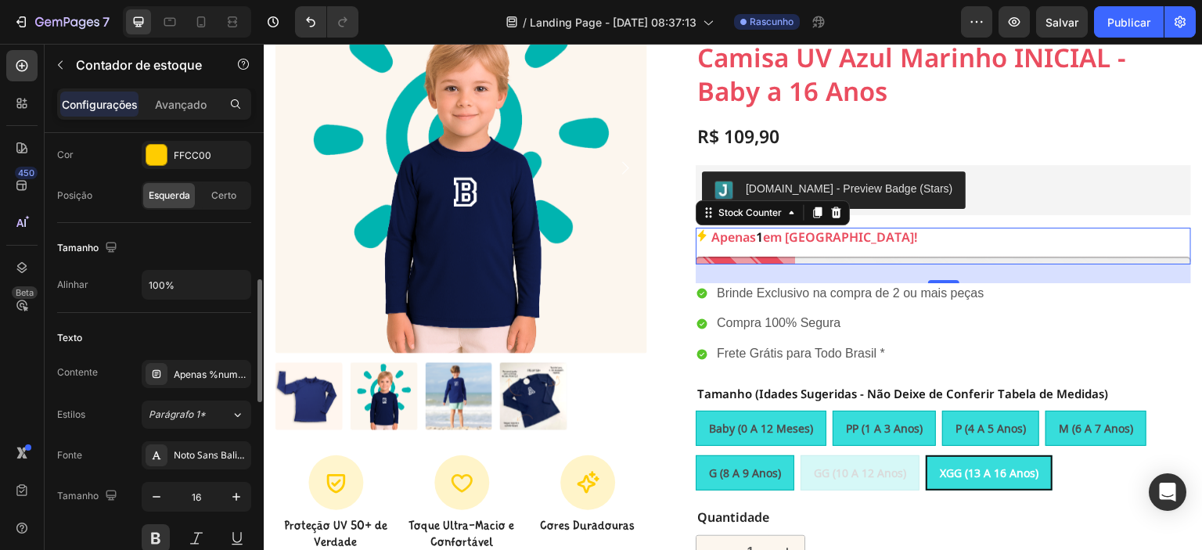
scroll to position [578, 0]
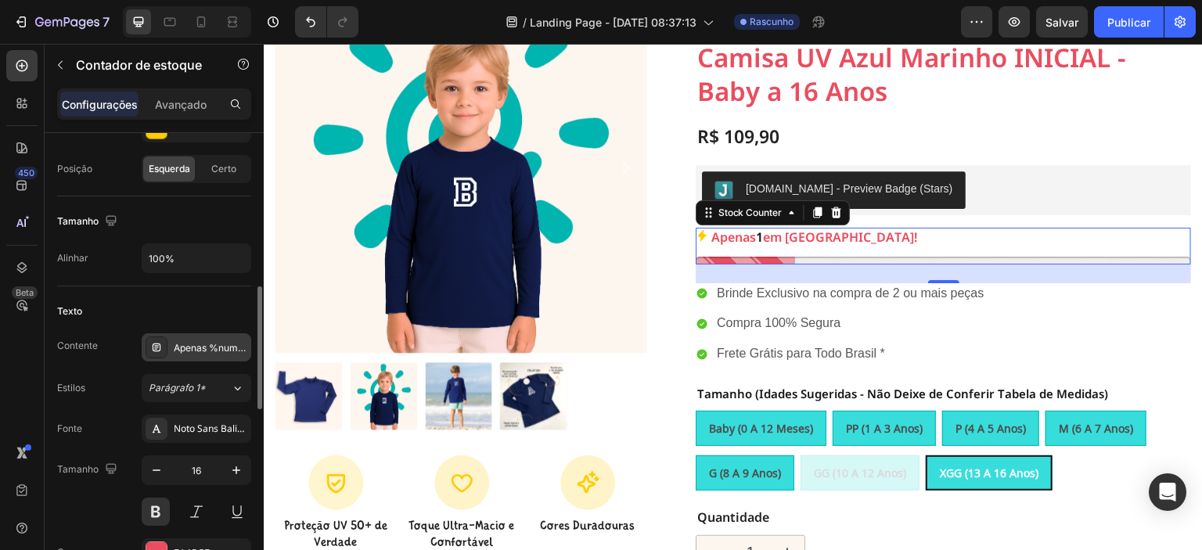
click at [200, 347] on font "Apenas %number% em [GEOGRAPHIC_DATA]!" at bounding box center [277, 348] width 206 height 12
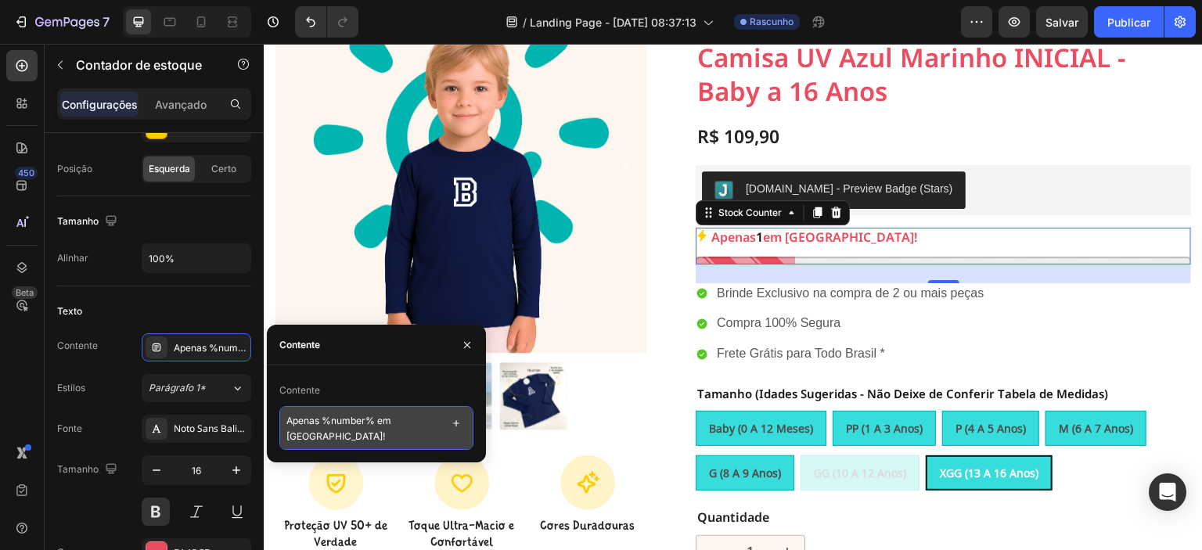
click at [379, 419] on textarea "Apenas %number% em [GEOGRAPHIC_DATA]!" at bounding box center [376, 428] width 194 height 44
type textarea "Apenas 8 em [GEOGRAPHIC_DATA]!"
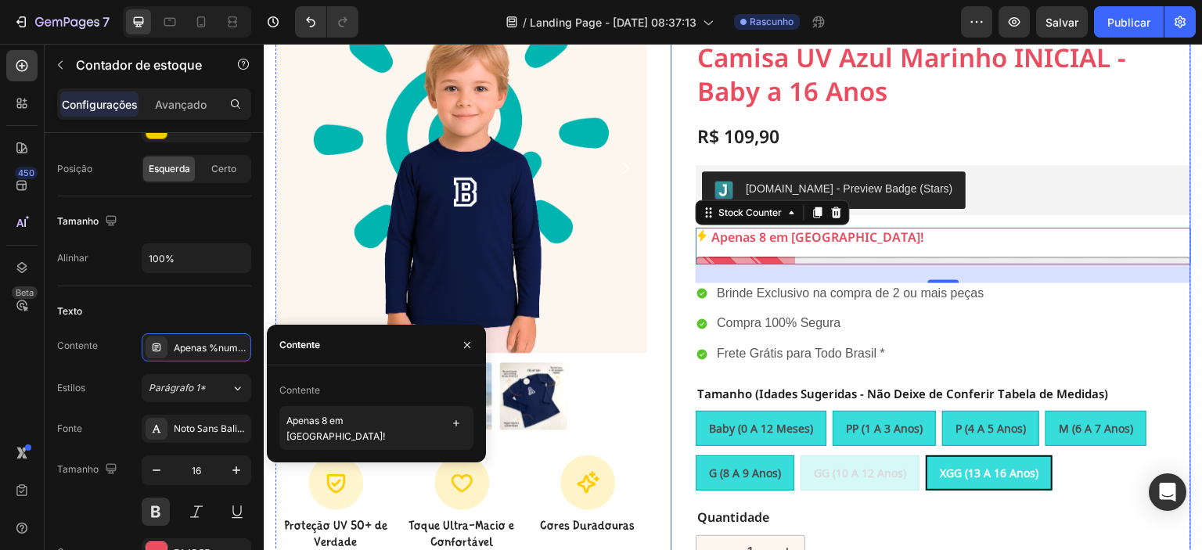
click at [993, 511] on p "Quantidade" at bounding box center [943, 519] width 492 height 16
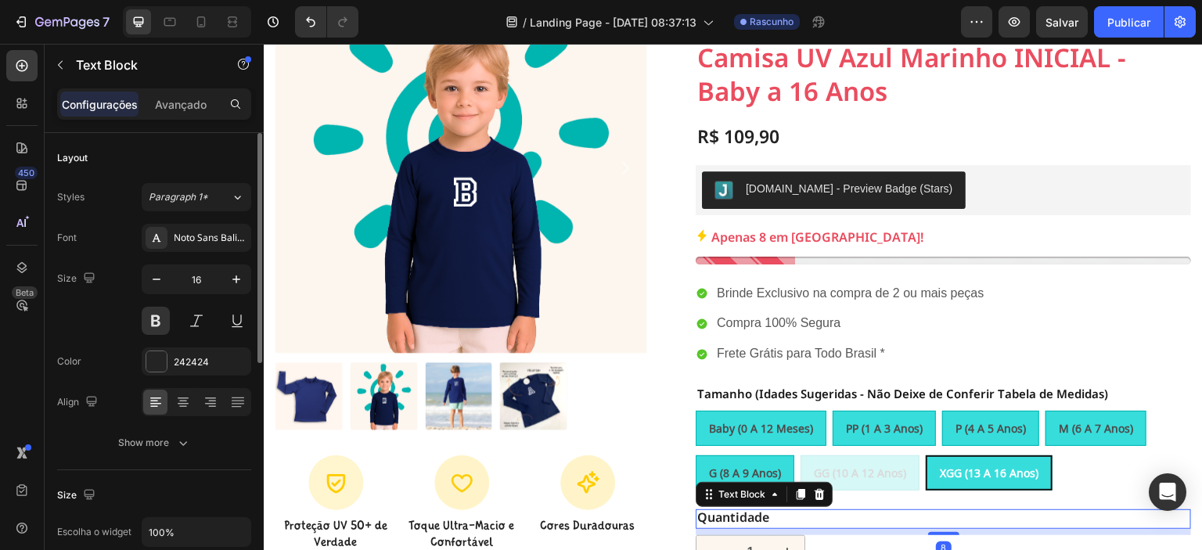
scroll to position [0, 0]
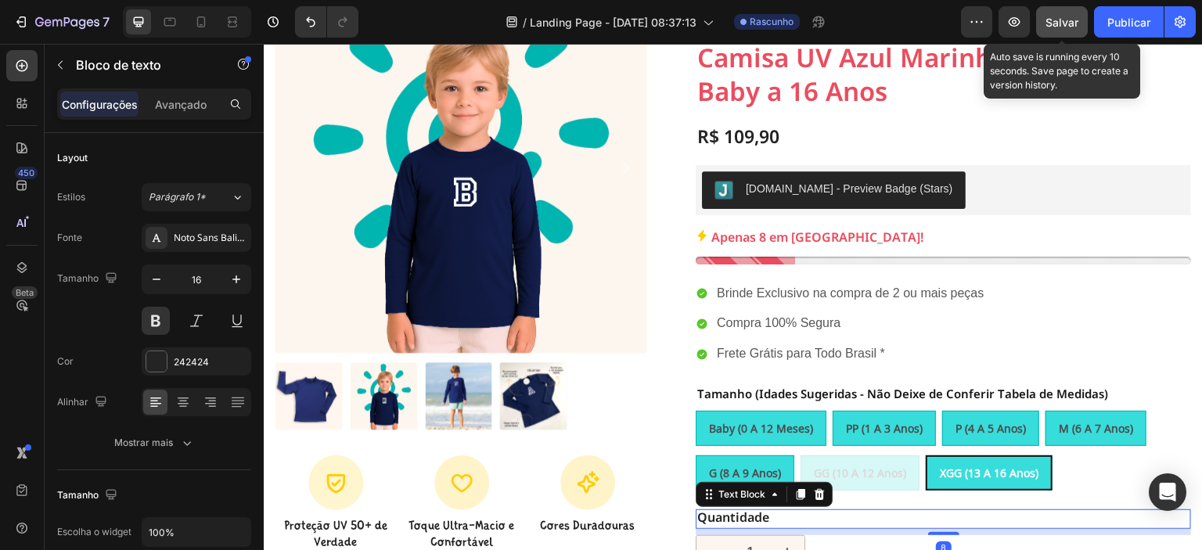
click at [1059, 27] on font "Salvar" at bounding box center [1061, 22] width 33 height 13
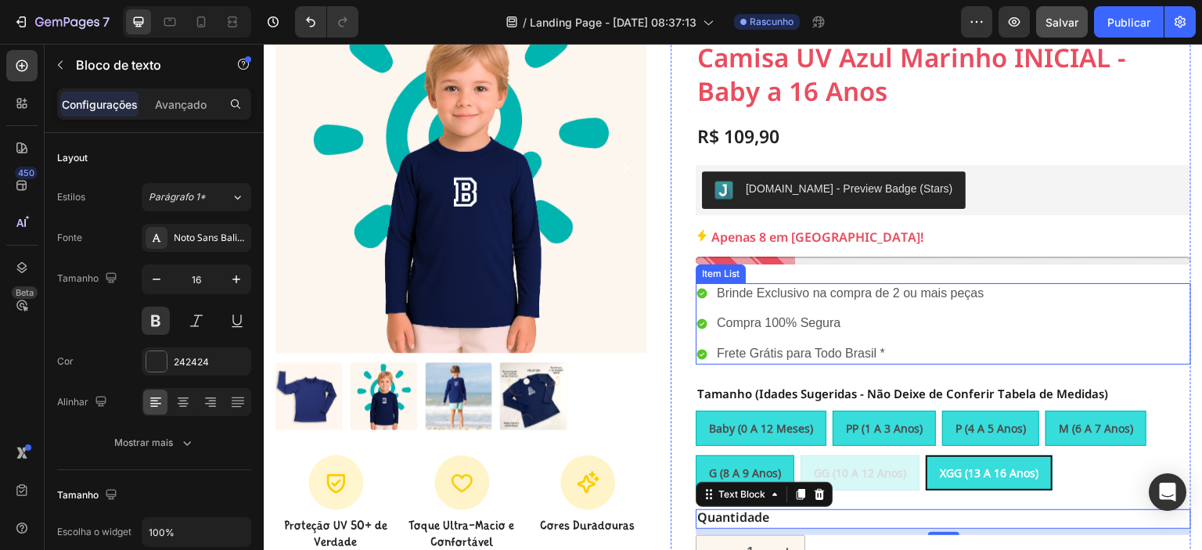
click at [814, 286] on p "Brinde Exclusivo na compra de 2 ou mais peças" at bounding box center [851, 294] width 268 height 16
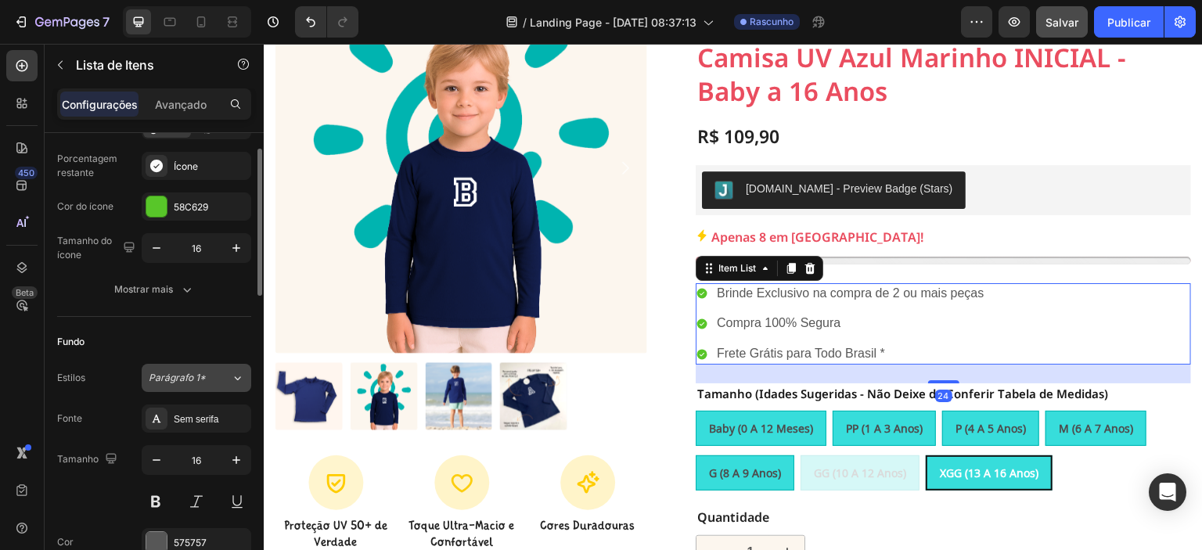
scroll to position [210, 0]
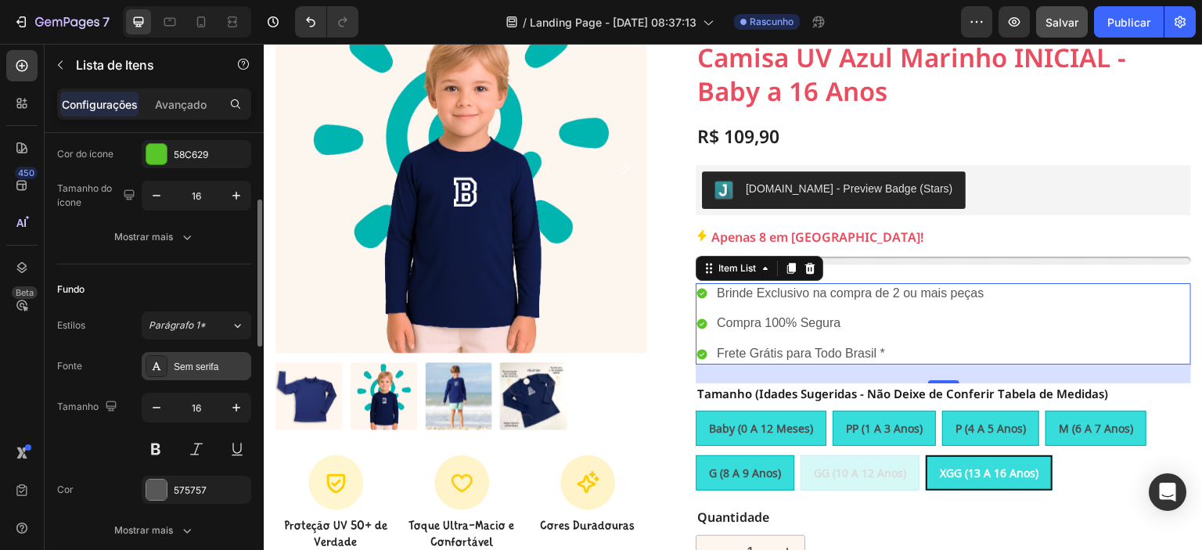
click at [205, 365] on font "Sem serifa" at bounding box center [196, 366] width 45 height 11
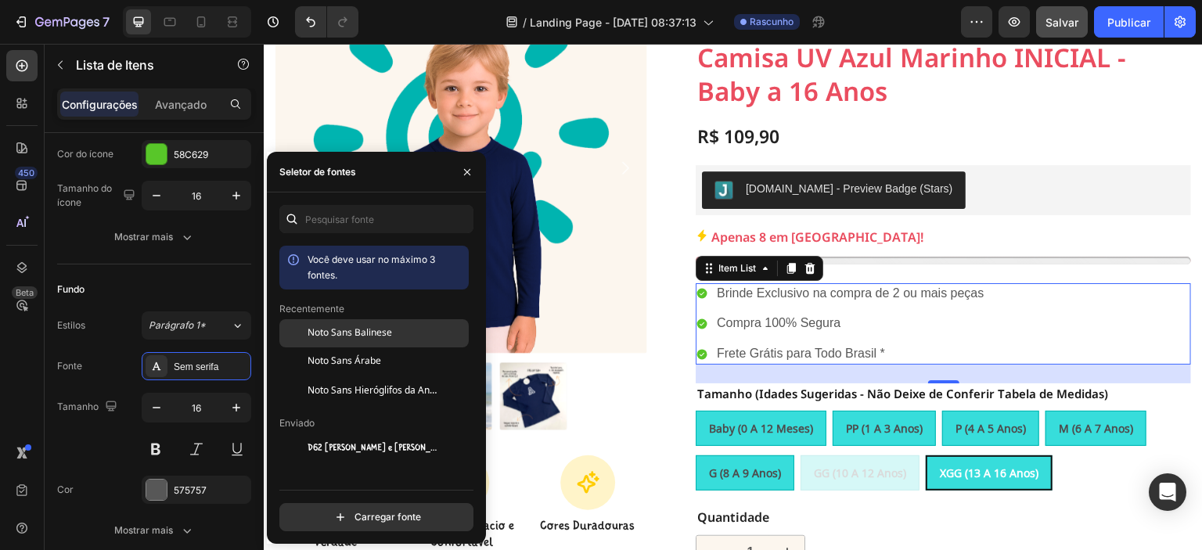
click at [347, 337] on font "Noto Sans Balinese" at bounding box center [349, 333] width 84 height 20
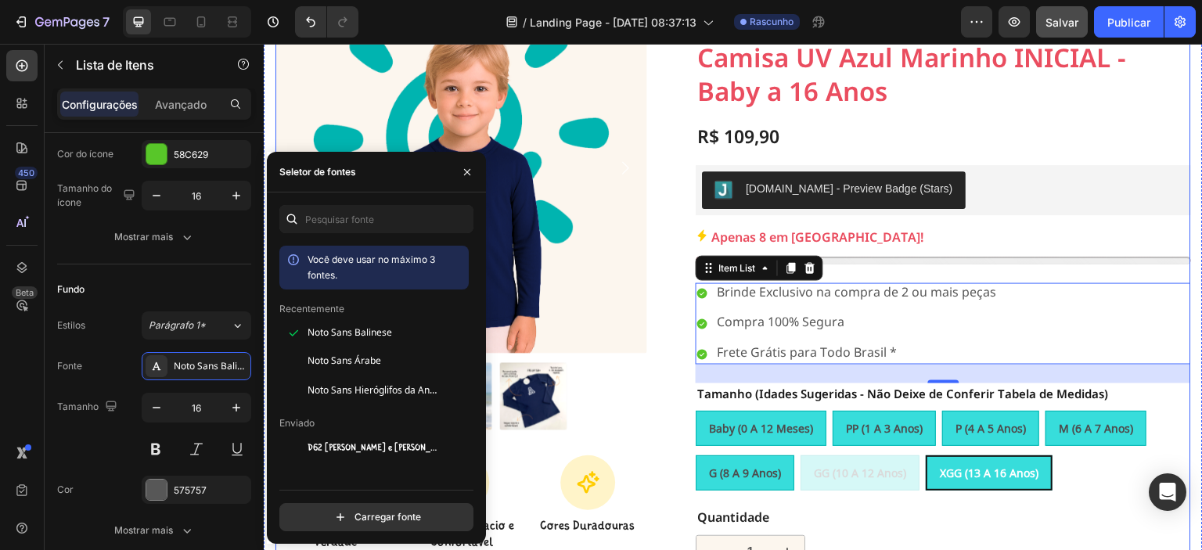
click at [662, 185] on div "100% Money-Back Guarantee Item List 60-Day Easy Returns Item List Row Product I…" at bounding box center [732, 342] width 915 height 720
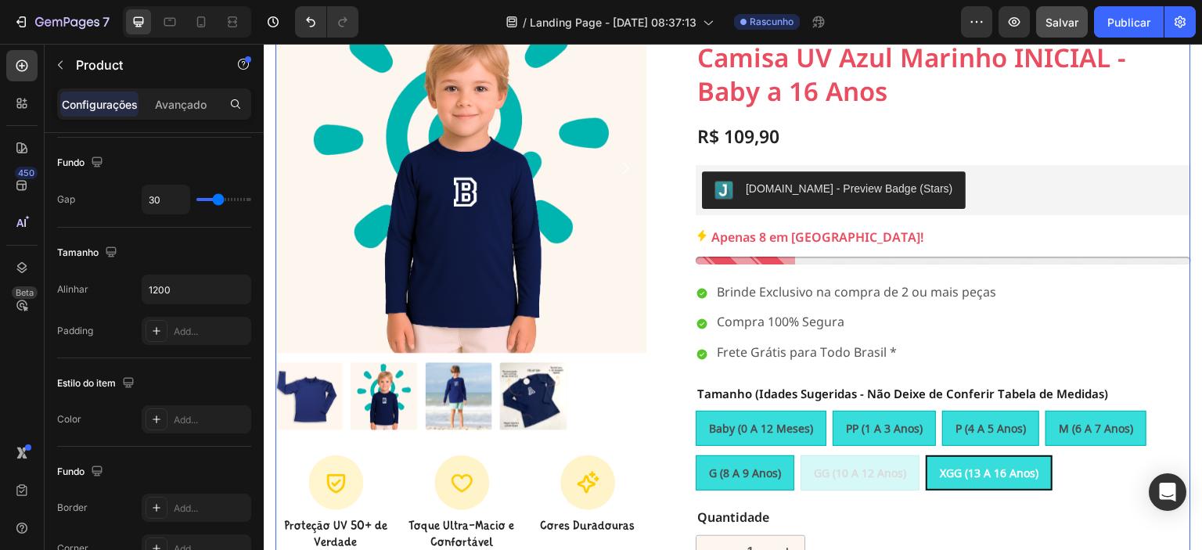
scroll to position [0, 0]
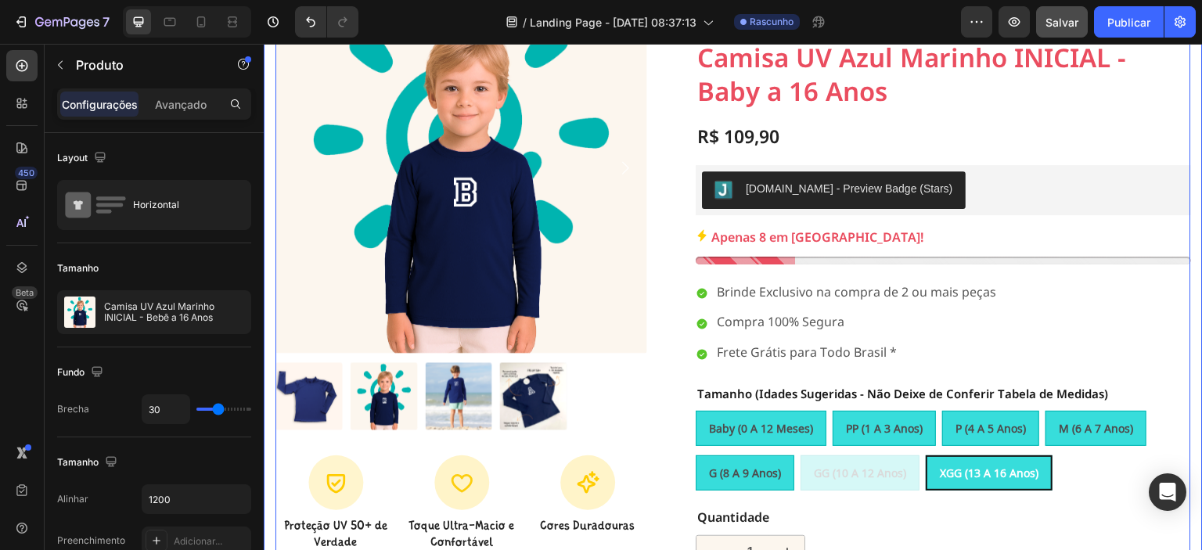
click at [1183, 438] on div "100% Money-Back Guarantee Item List 60-Day Easy Returns Item List Row Product I…" at bounding box center [733, 335] width 939 height 832
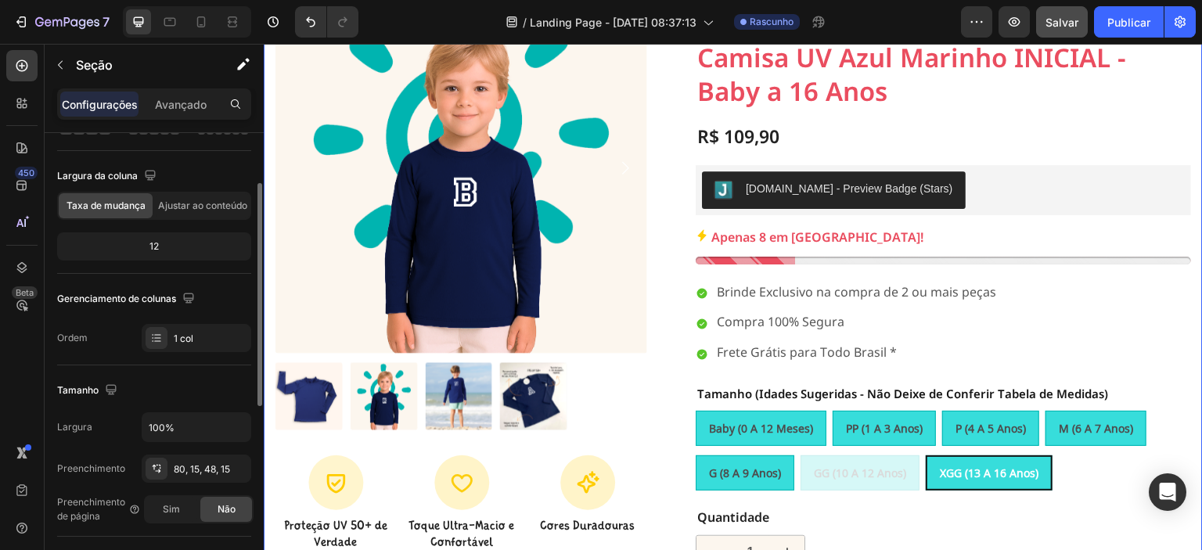
scroll to position [289, 0]
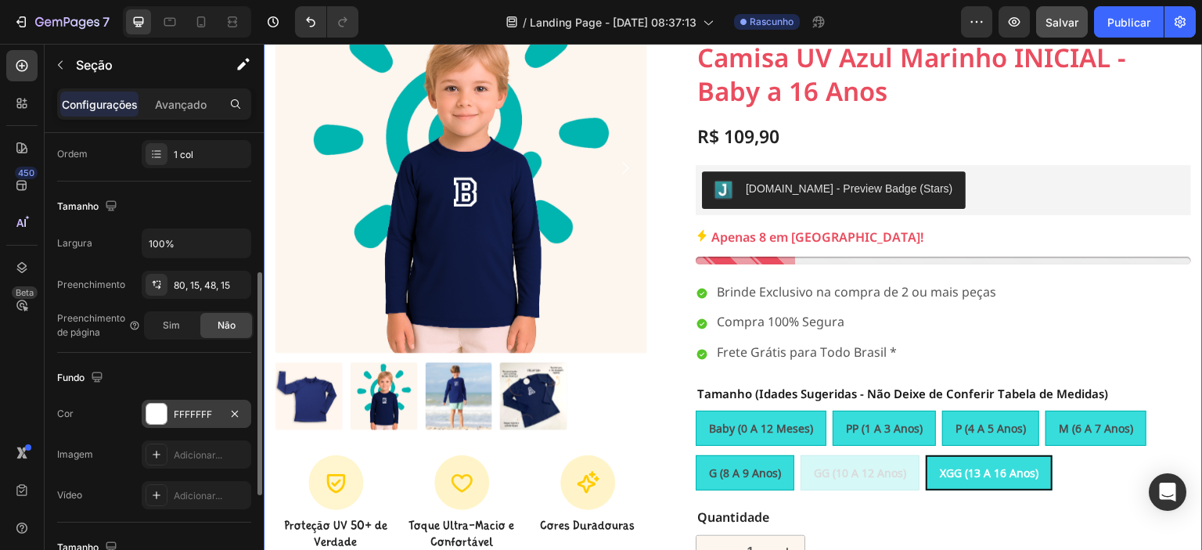
click at [149, 409] on div at bounding box center [156, 414] width 20 height 20
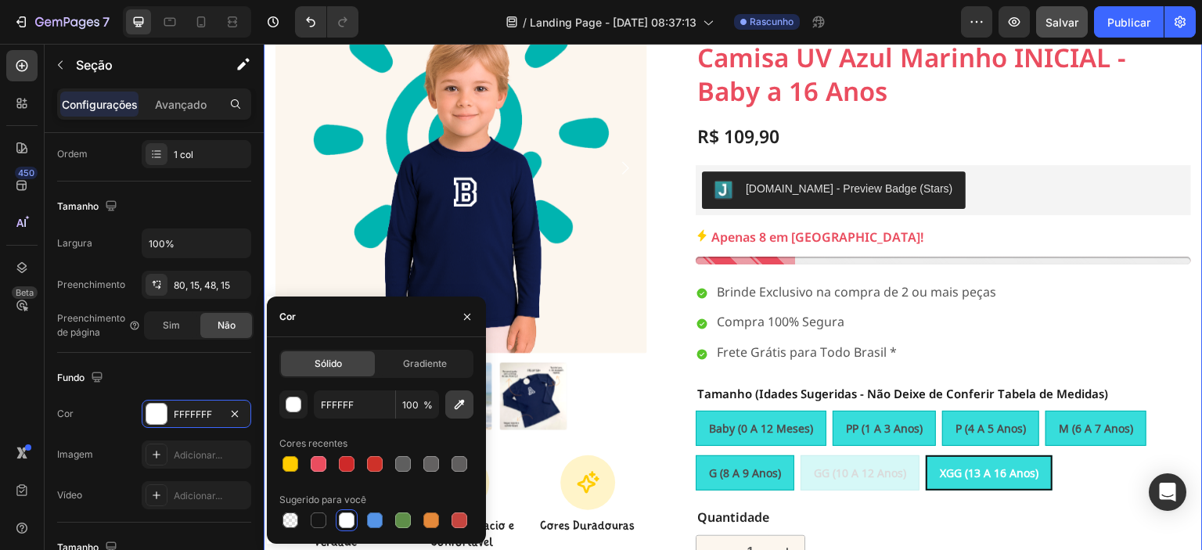
click at [454, 409] on icon "button" at bounding box center [459, 405] width 16 height 16
type input "FCF6EF"
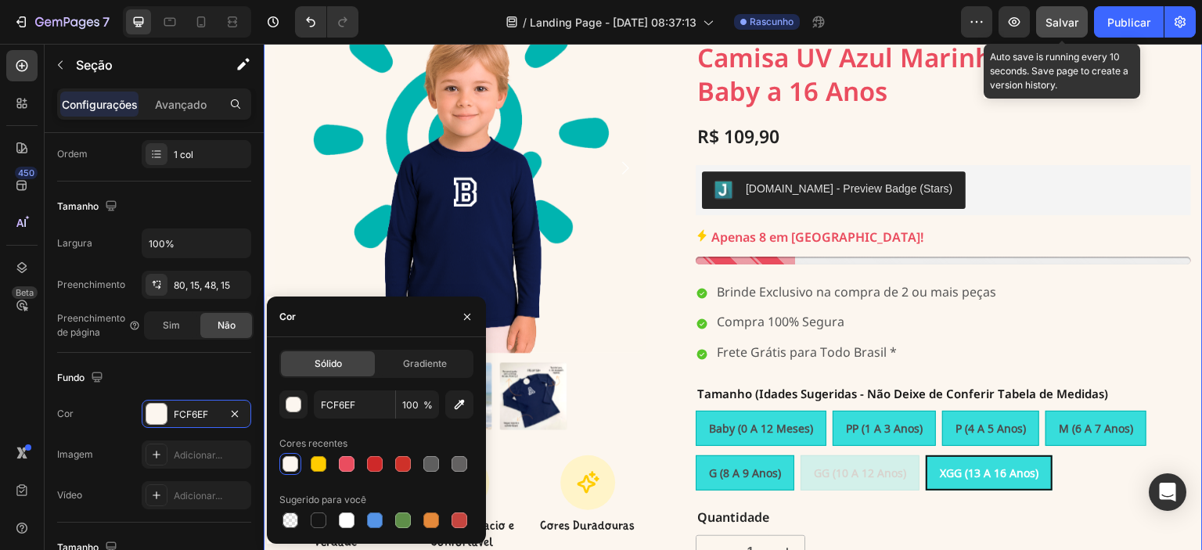
click at [1065, 29] on div "Salvar" at bounding box center [1061, 22] width 33 height 16
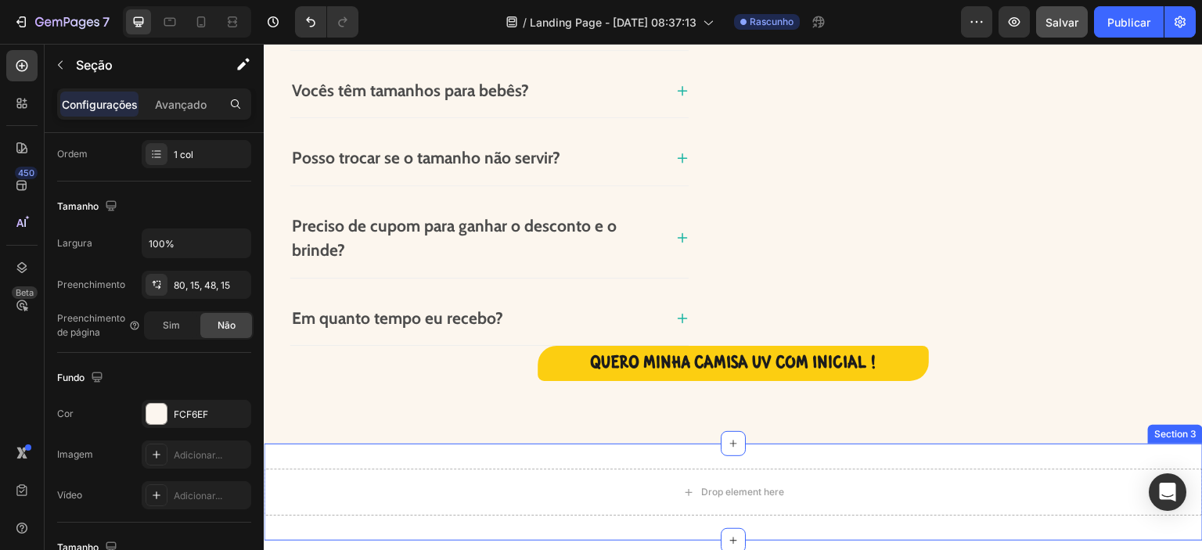
scroll to position [288, 0]
click at [882, 455] on div "Drop element here Section 3" at bounding box center [733, 492] width 939 height 97
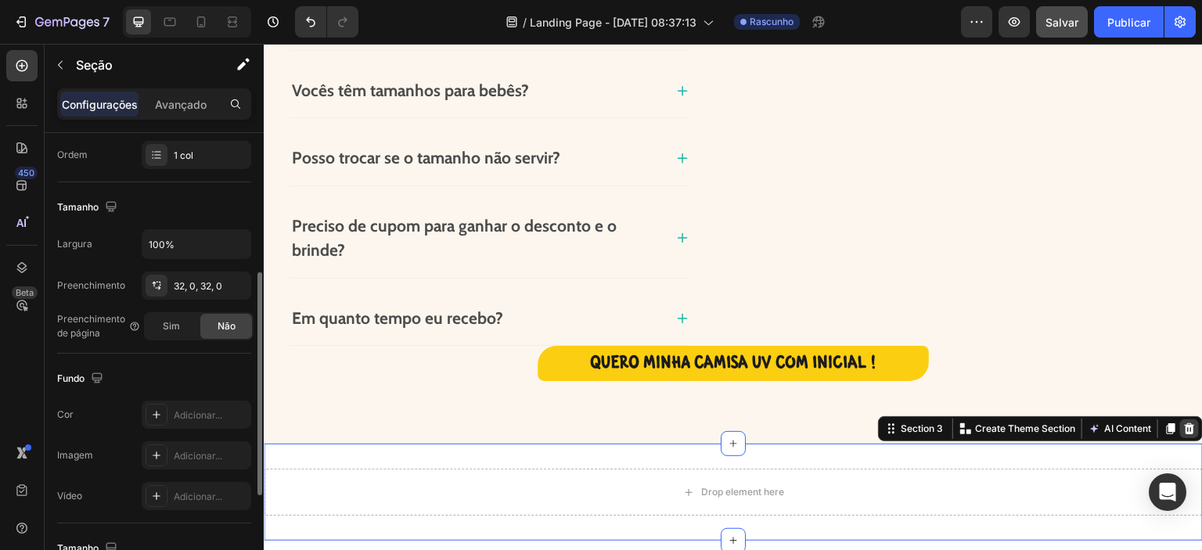
click at [1183, 422] on icon at bounding box center [1189, 428] width 13 height 13
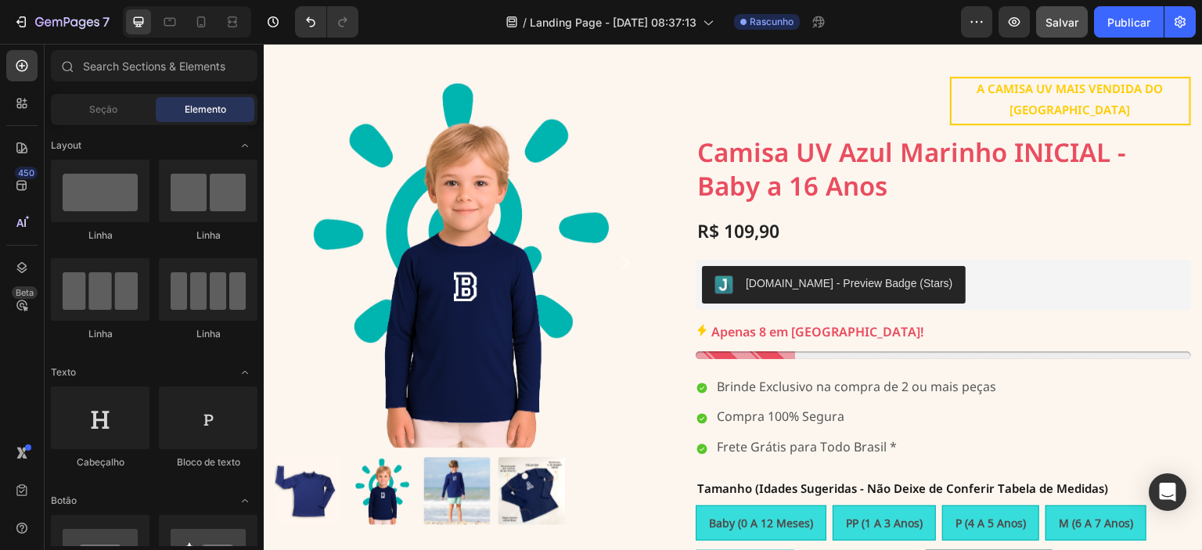
scroll to position [0, 0]
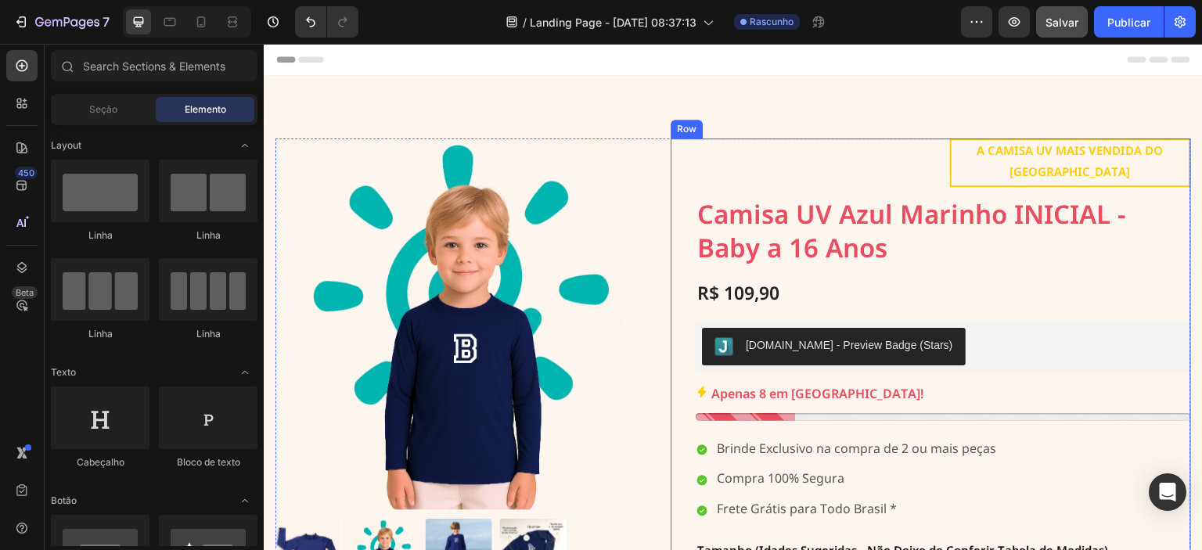
click at [843, 384] on div "Apenas 8 em [GEOGRAPHIC_DATA]!" at bounding box center [943, 395] width 495 height 23
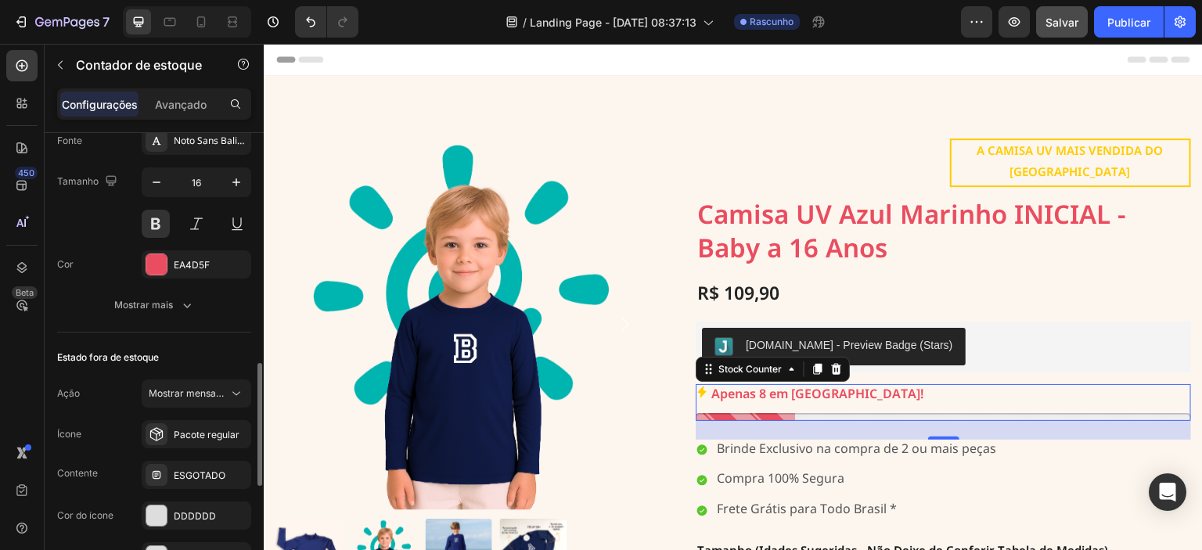
scroll to position [892, 0]
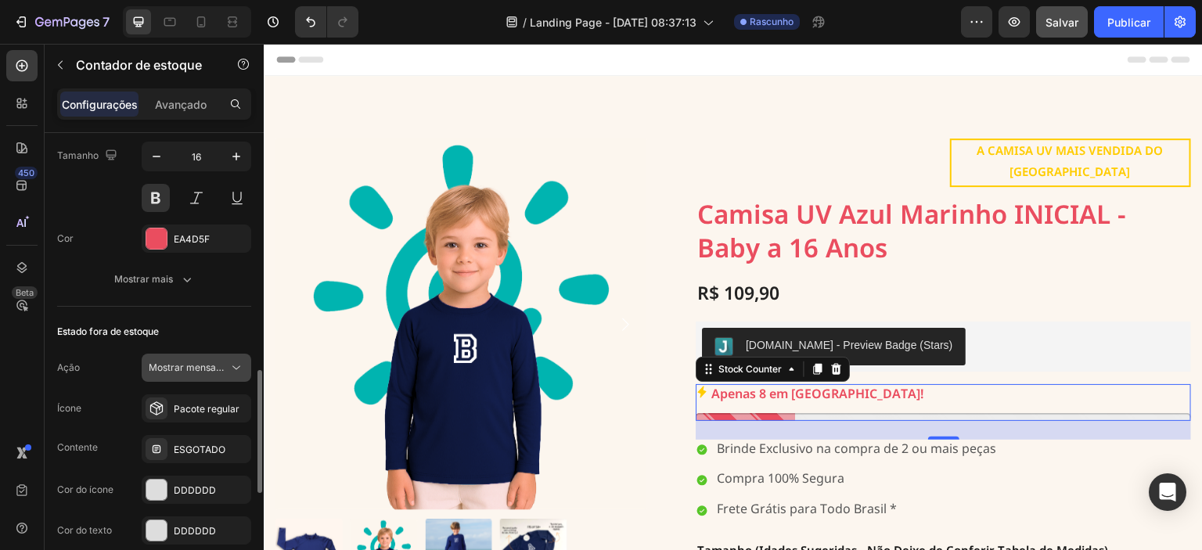
click at [222, 354] on button "Mostrar mensagem" at bounding box center [197, 368] width 110 height 28
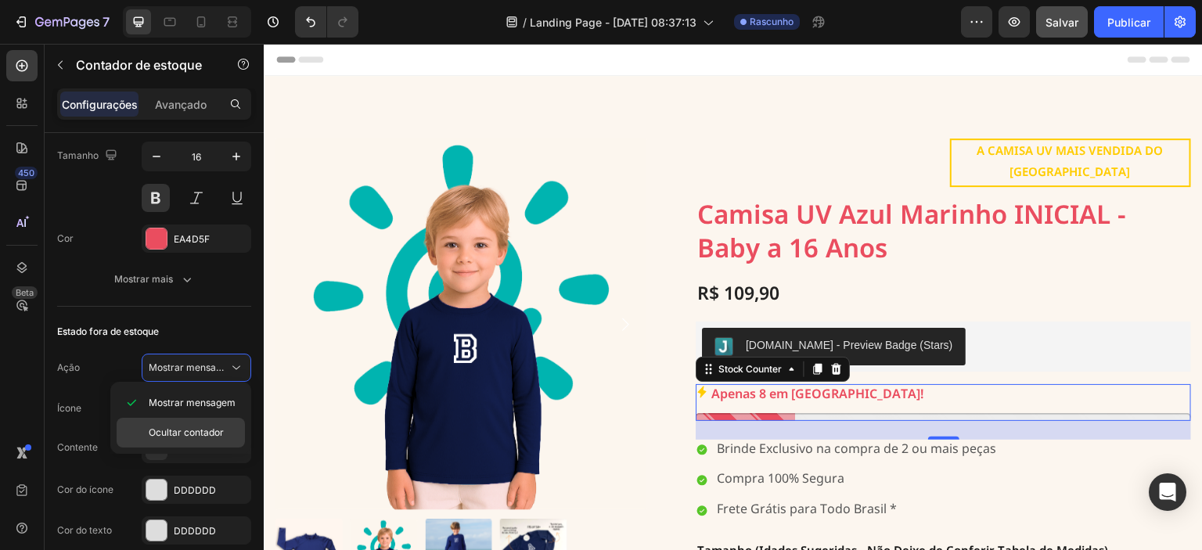
click at [197, 430] on font "Ocultar contador" at bounding box center [186, 432] width 75 height 12
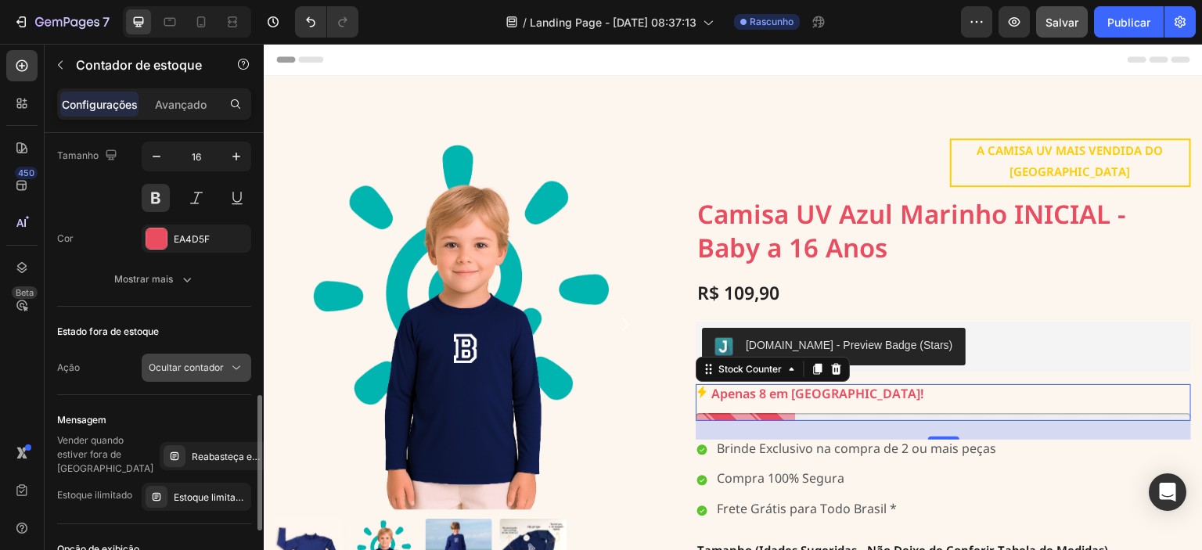
click at [206, 365] on font "Ocultar contador" at bounding box center [186, 367] width 75 height 12
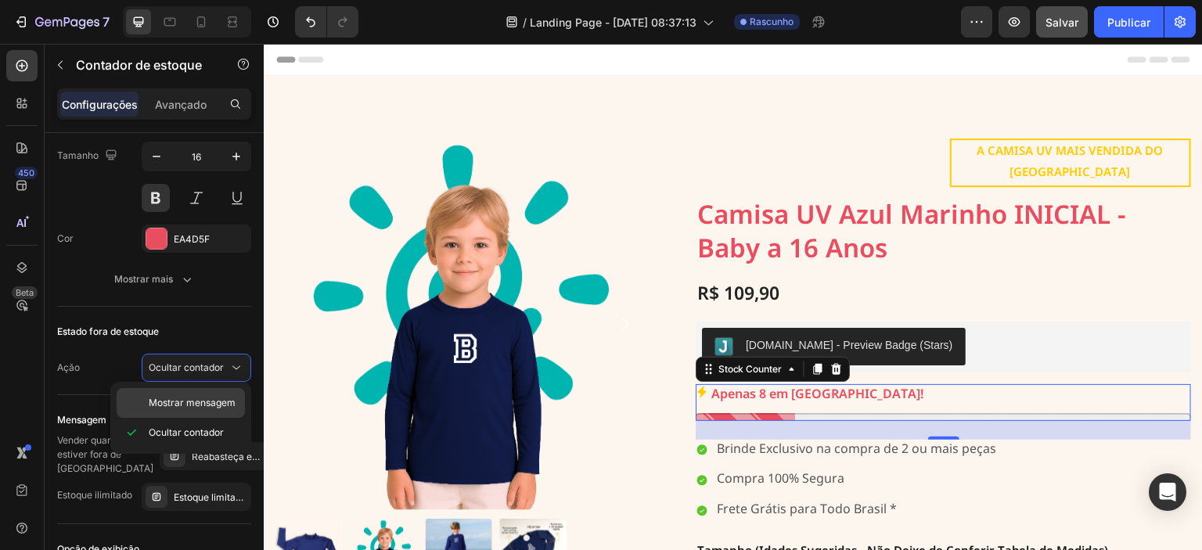
click at [200, 403] on font "Mostrar mensagem" at bounding box center [192, 403] width 87 height 12
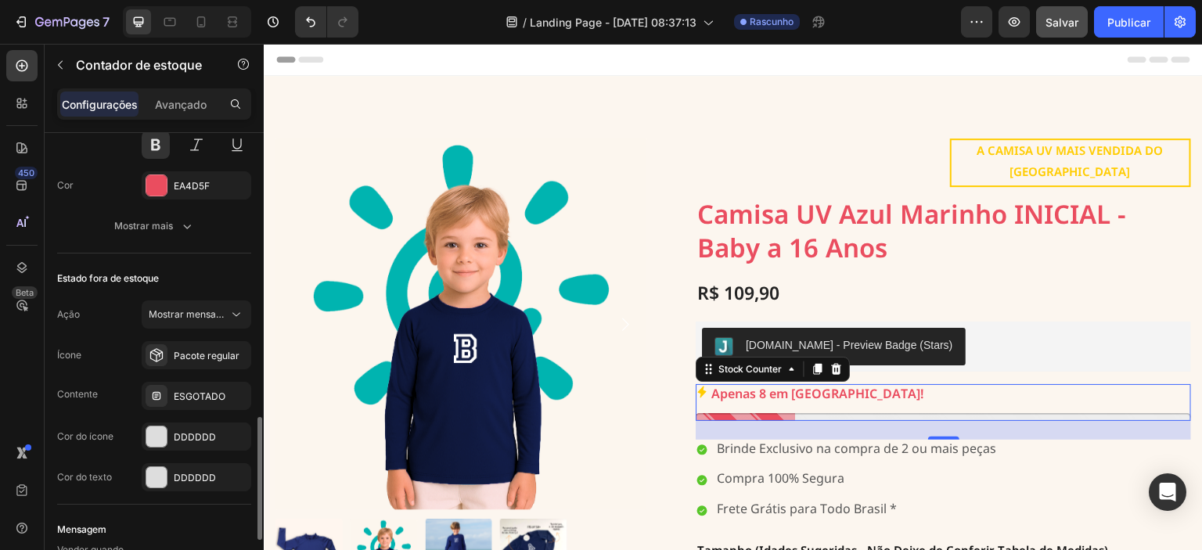
scroll to position [971, 0]
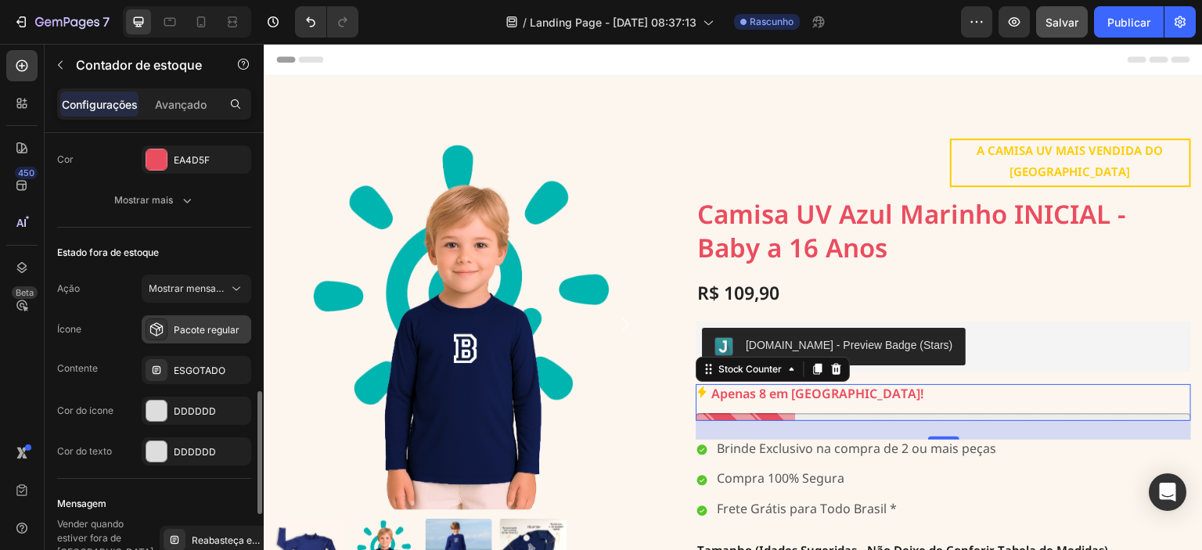
click at [181, 331] on font "Pacote regular" at bounding box center [207, 330] width 66 height 12
click at [102, 315] on div "Ícone Pacote regular" at bounding box center [154, 329] width 194 height 28
click at [199, 293] on div "Mostrar mensagem" at bounding box center [196, 289] width 95 height 16
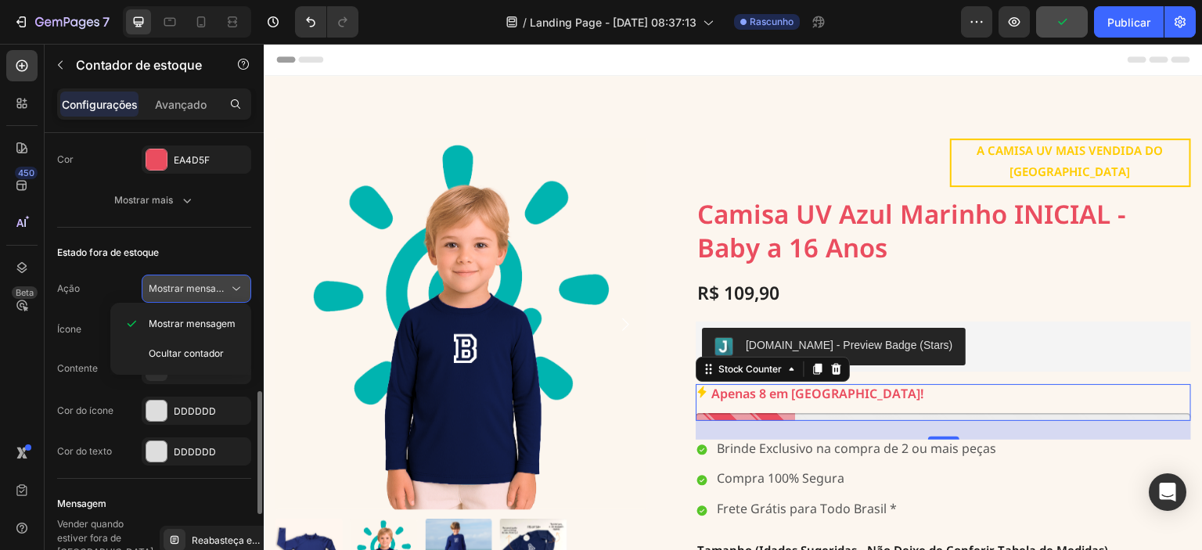
click at [199, 293] on div "Mostrar mensagem" at bounding box center [196, 289] width 95 height 16
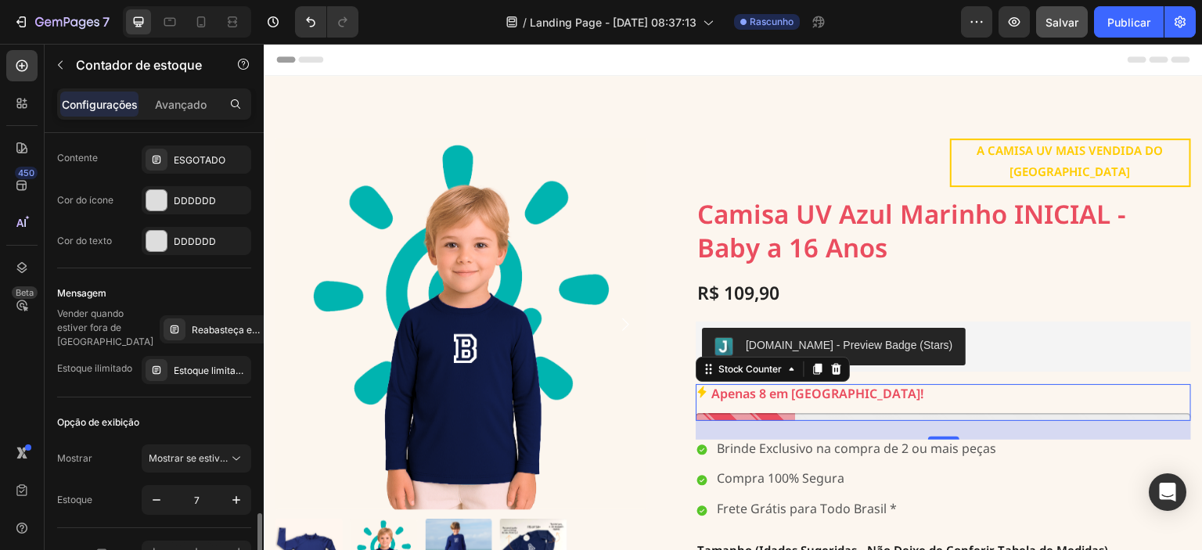
scroll to position [1271, 0]
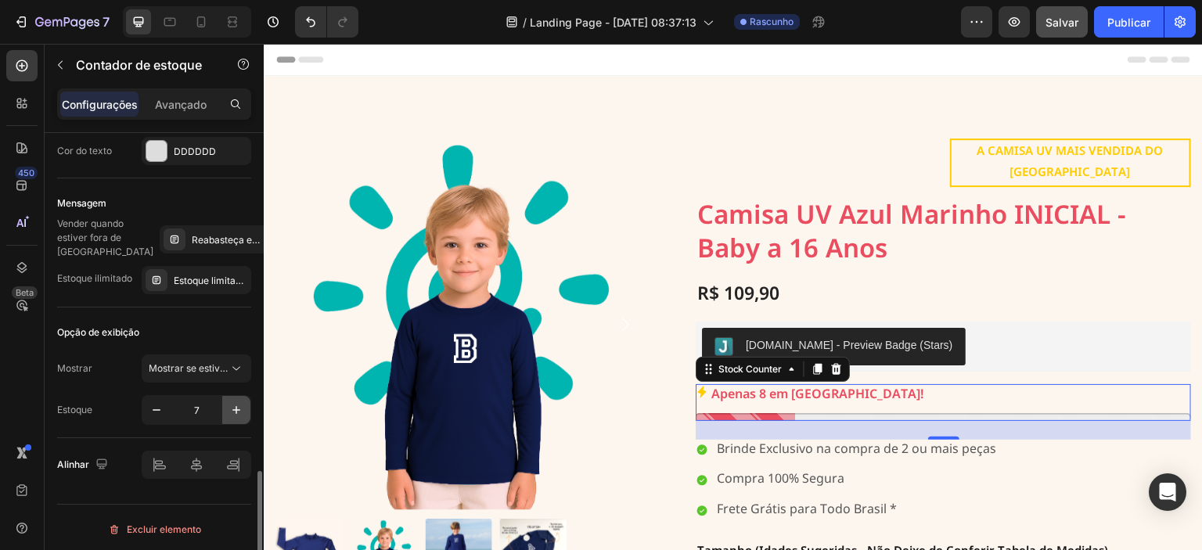
click at [232, 405] on icon "button" at bounding box center [236, 410] width 16 height 16
click at [236, 406] on icon "button" at bounding box center [236, 410] width 8 height 8
type input "9"
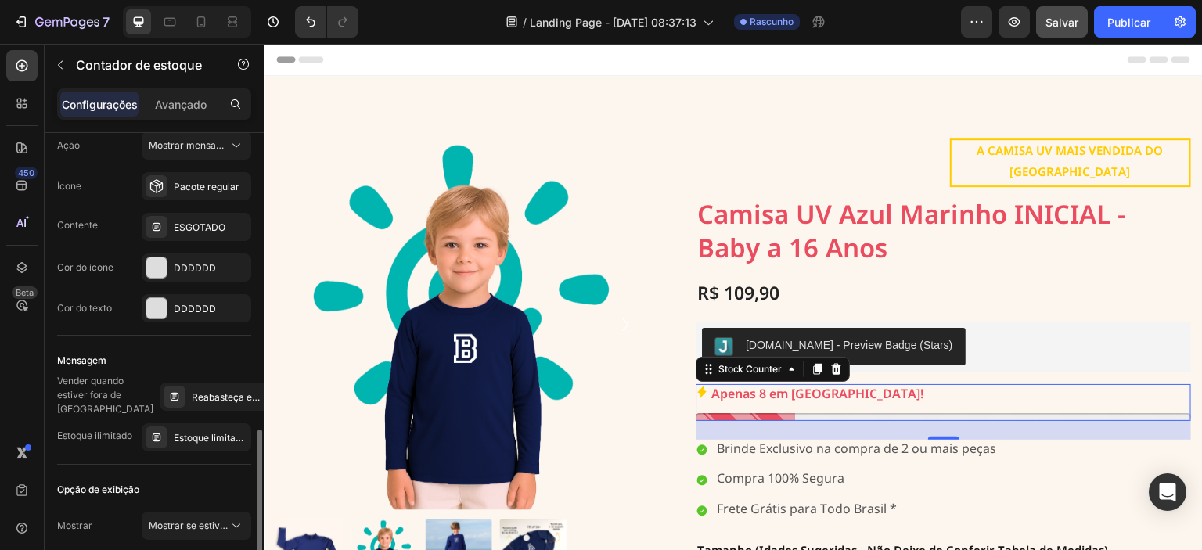
scroll to position [1035, 0]
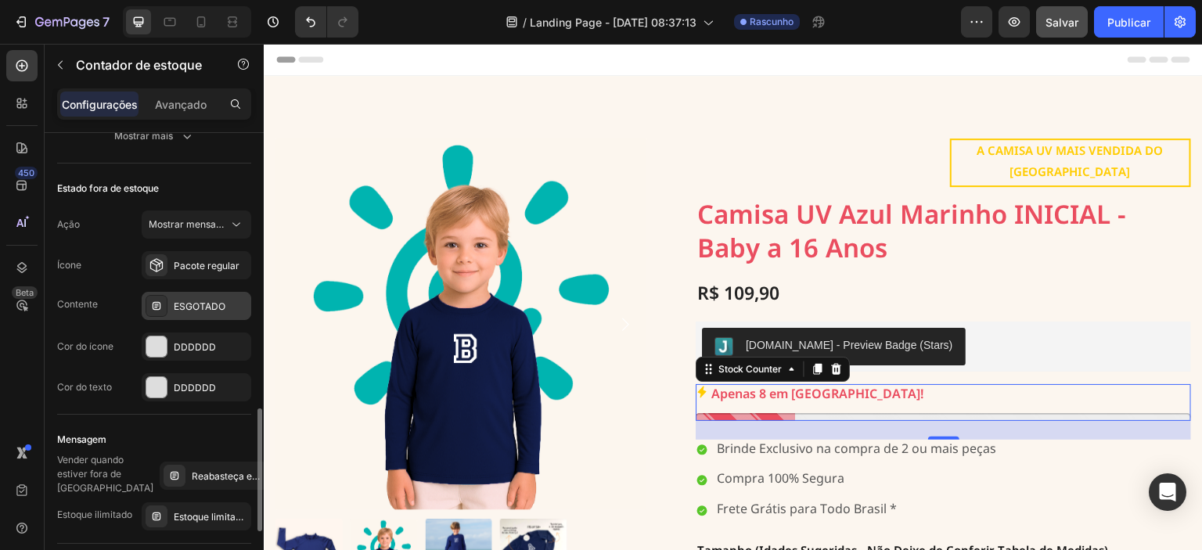
click at [214, 305] on font "ESGOTADO" at bounding box center [200, 306] width 52 height 12
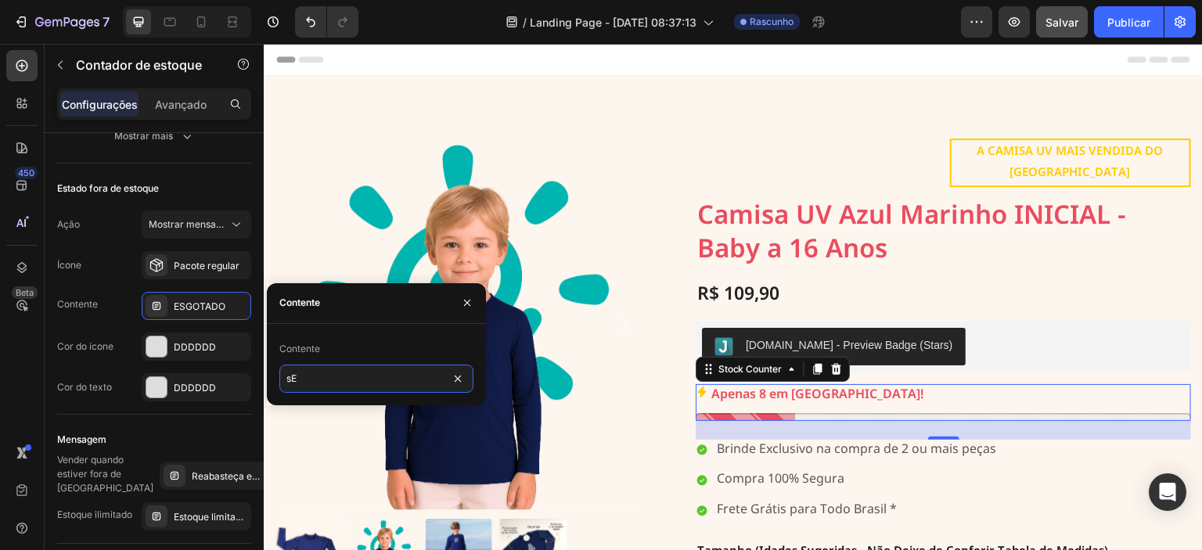
type input "s"
type input "Selecione o Tamanho Abaixo"
drag, startPoint x: 425, startPoint y: 381, endPoint x: 300, endPoint y: 385, distance: 124.5
click at [300, 385] on input "Selecione o Tamanho Abaixo" at bounding box center [376, 379] width 194 height 28
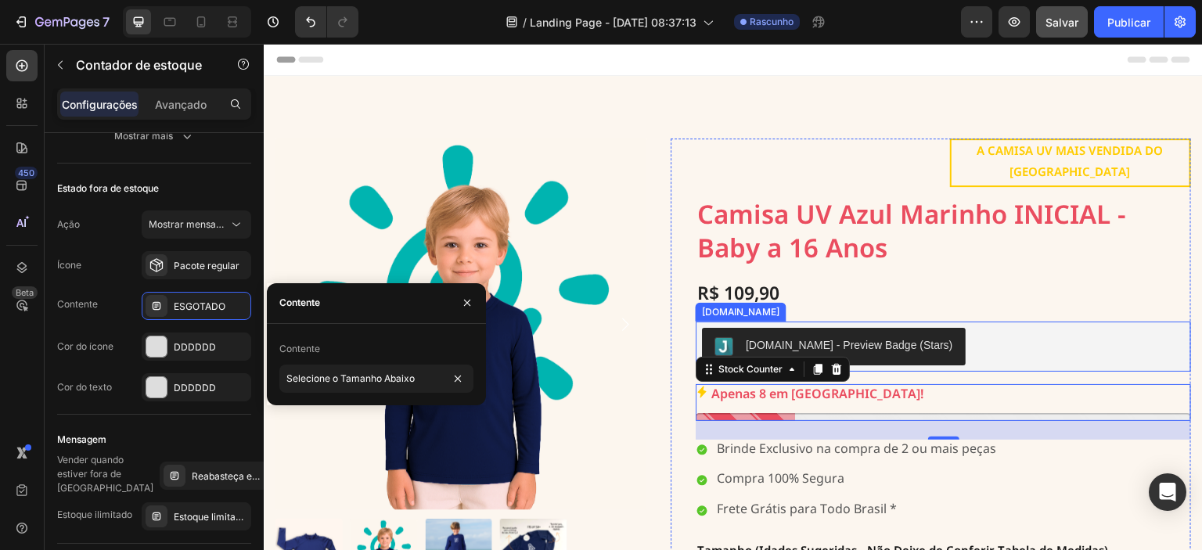
click at [1016, 328] on div "[DOMAIN_NAME] - Preview Badge (Stars)" at bounding box center [943, 347] width 483 height 38
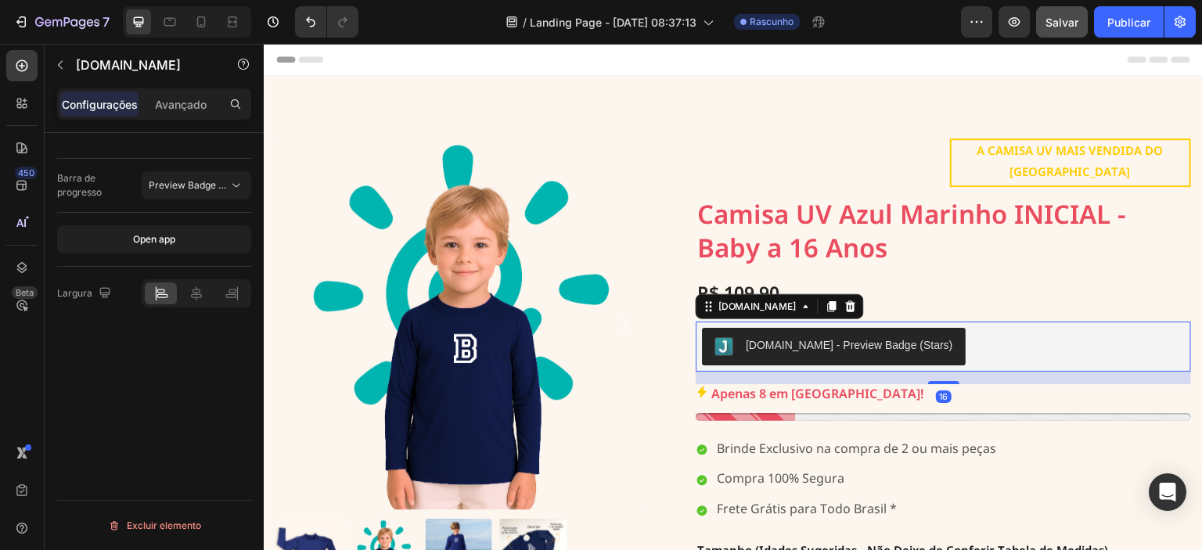
scroll to position [0, 0]
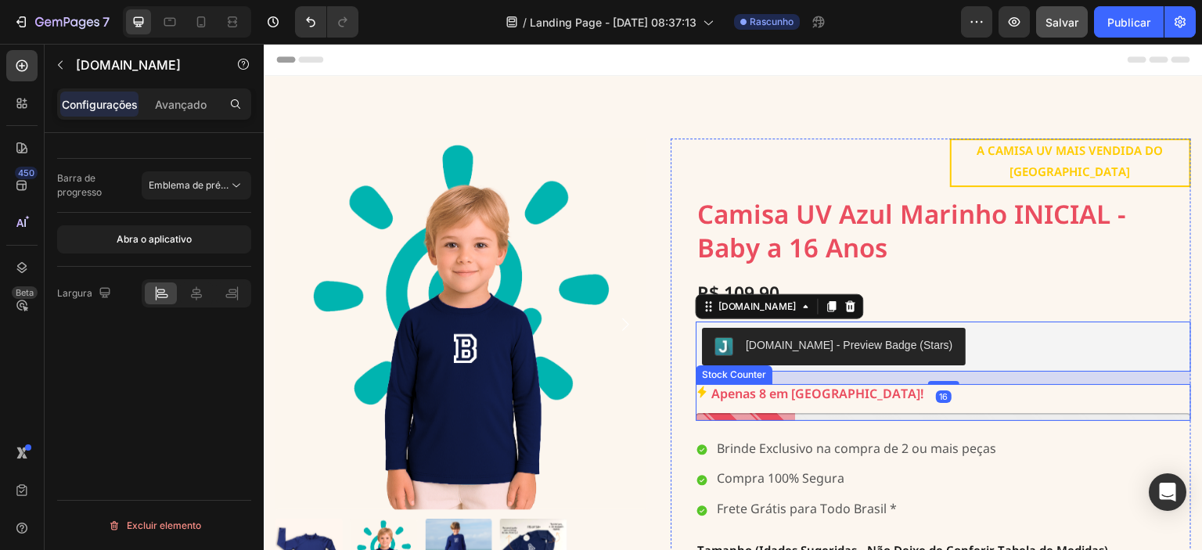
click at [856, 384] on div "Apenas 8 em [GEOGRAPHIC_DATA]!" at bounding box center [943, 395] width 495 height 23
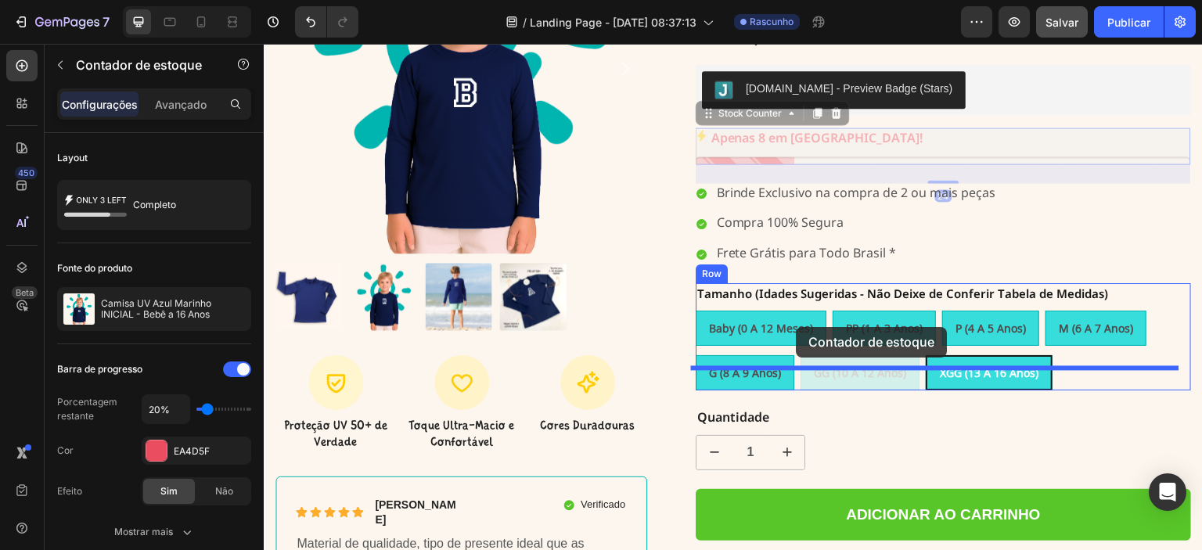
scroll to position [275, 0]
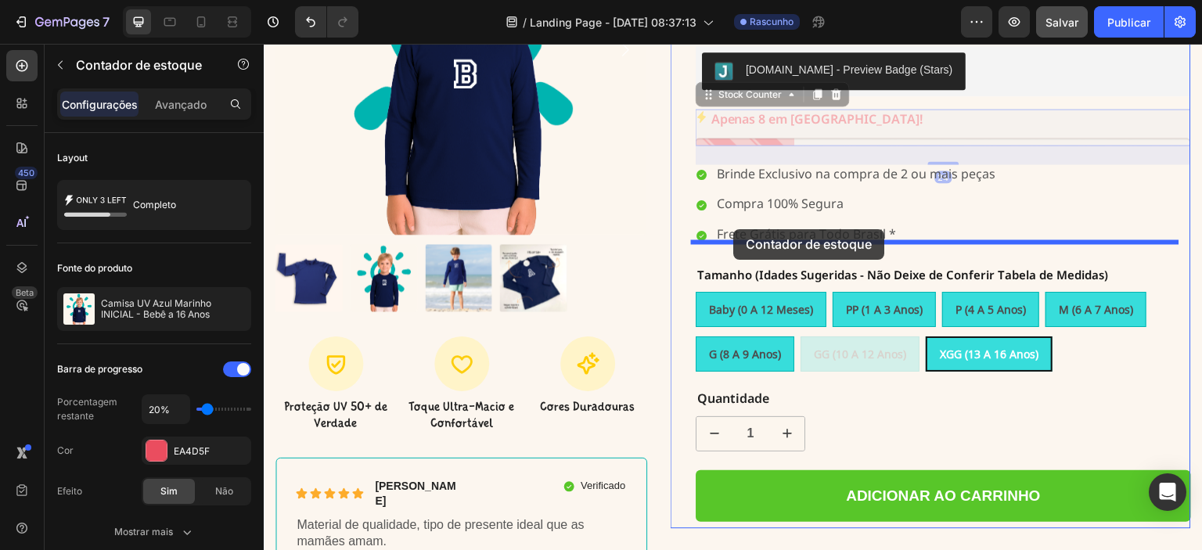
drag, startPoint x: 856, startPoint y: 378, endPoint x: 734, endPoint y: 229, distance: 192.3
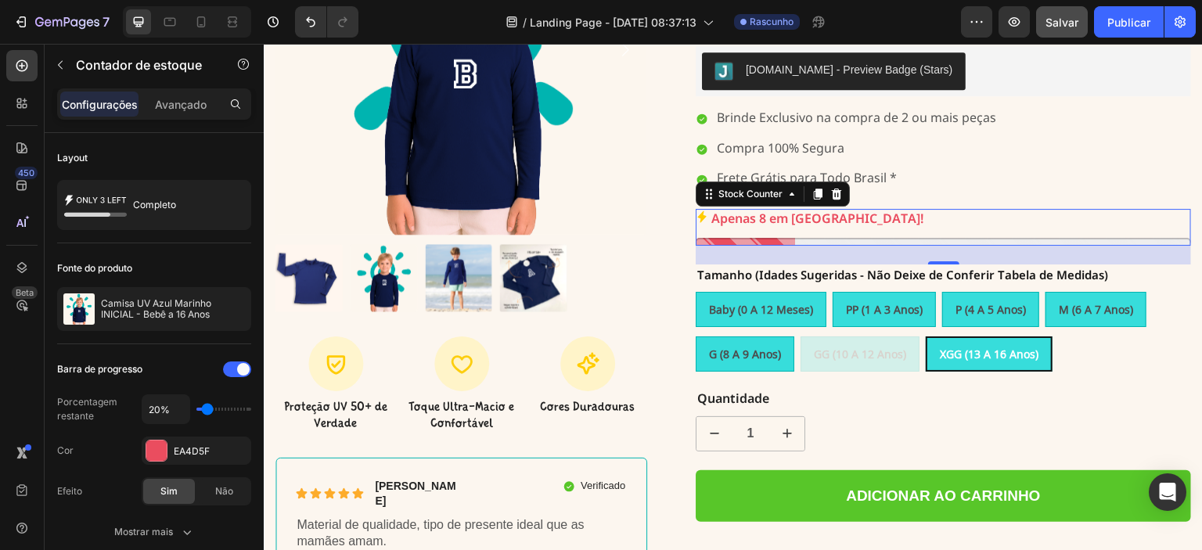
click at [804, 209] on p "Apenas 8 em [GEOGRAPHIC_DATA]!" at bounding box center [817, 220] width 212 height 23
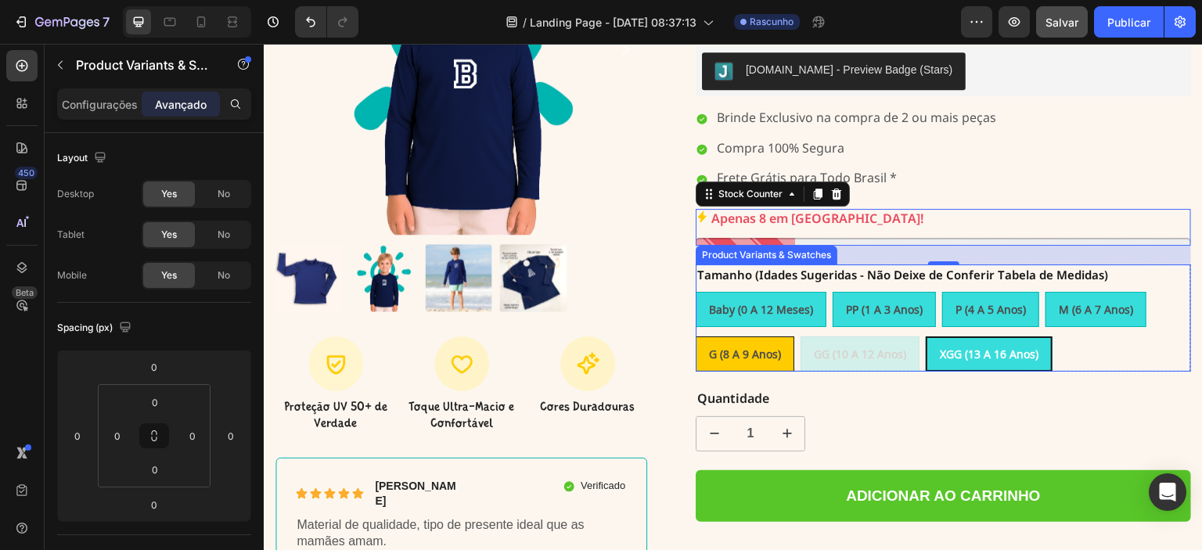
click at [753, 347] on span "G (8 a 9 anos)" at bounding box center [745, 354] width 72 height 15
click at [696, 336] on input "G (8 a 9 anos) G (8 a 9 anos) G (8 a 9 anos)" at bounding box center [695, 336] width 1 height 1
radio input "true"
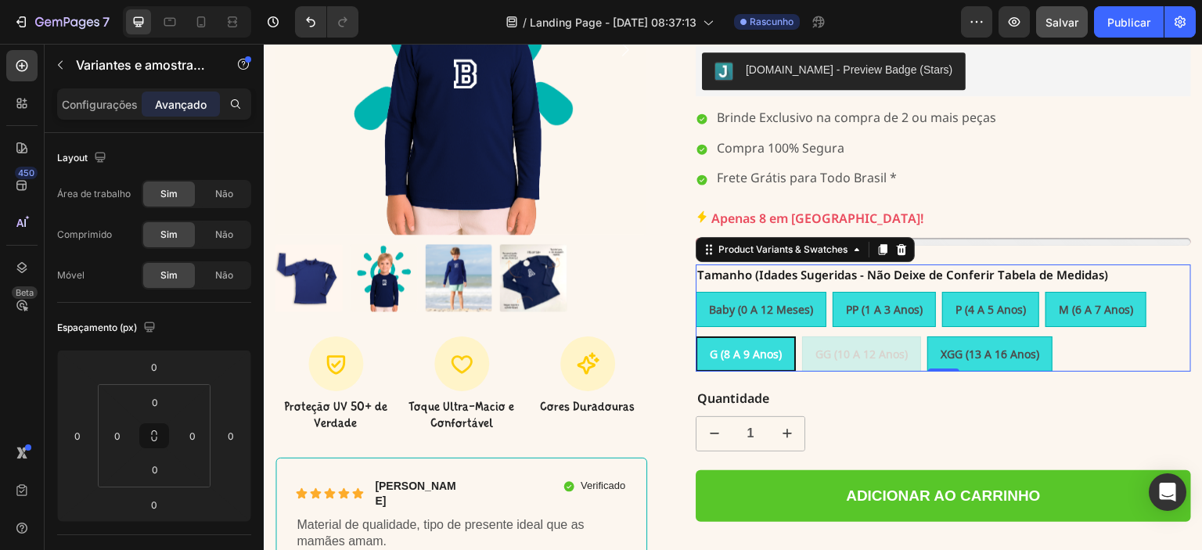
drag, startPoint x: 769, startPoint y: 277, endPoint x: 797, endPoint y: 263, distance: 31.5
click at [771, 293] on div "Baby (0 a 12 meses)" at bounding box center [760, 309] width 129 height 32
click at [696, 291] on input "Baby (0 a 12 meses) Baby (0 a 12 meses) Baby (0 a 12 meses)" at bounding box center [695, 291] width 1 height 1
radio input "true"
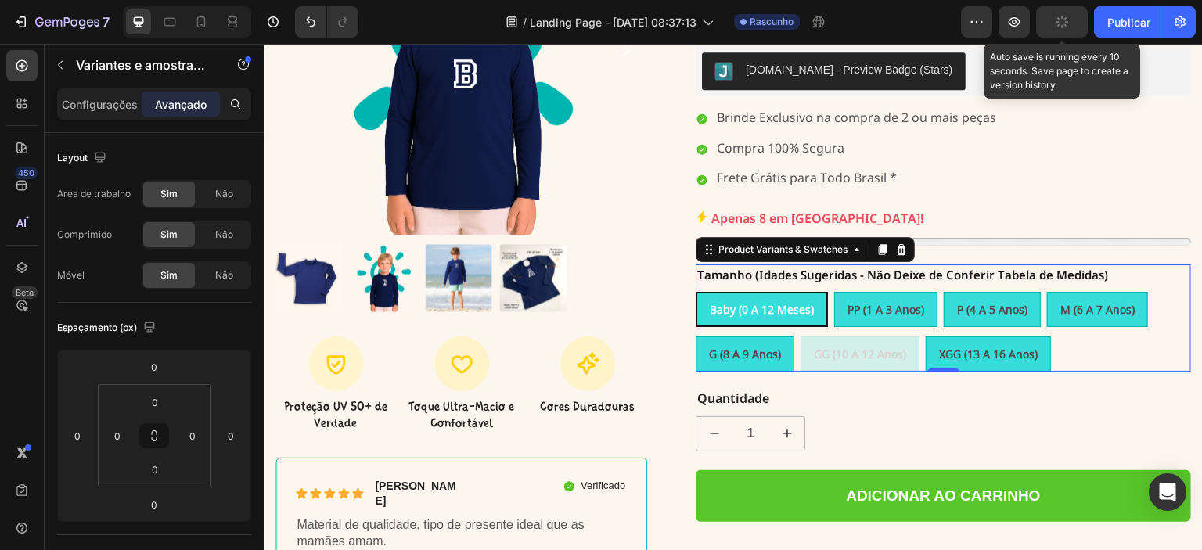
click at [1052, 18] on button "button" at bounding box center [1062, 21] width 52 height 31
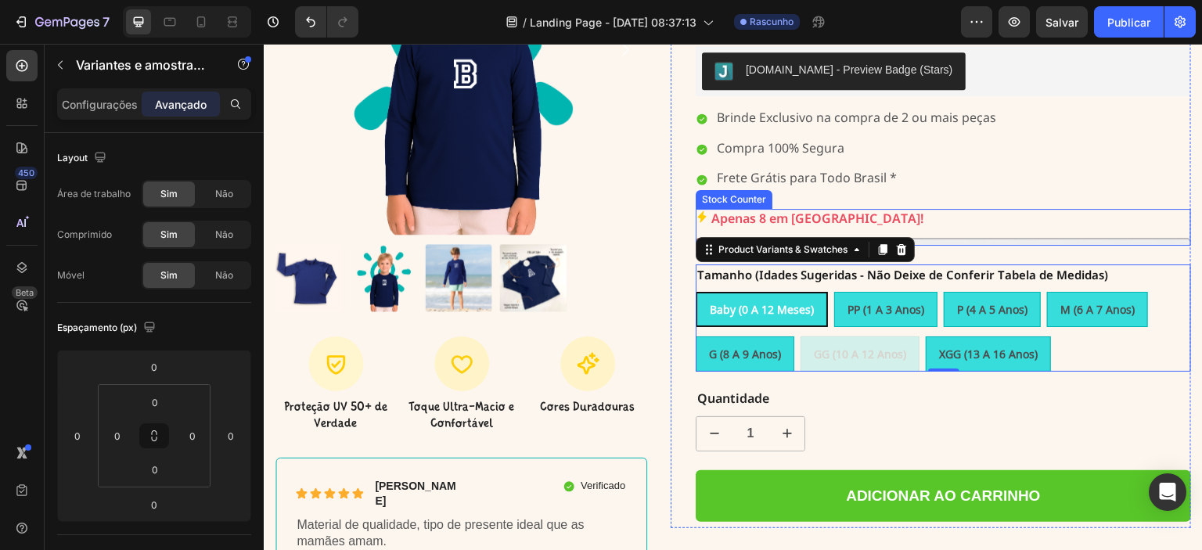
click at [1028, 238] on div at bounding box center [943, 242] width 495 height 8
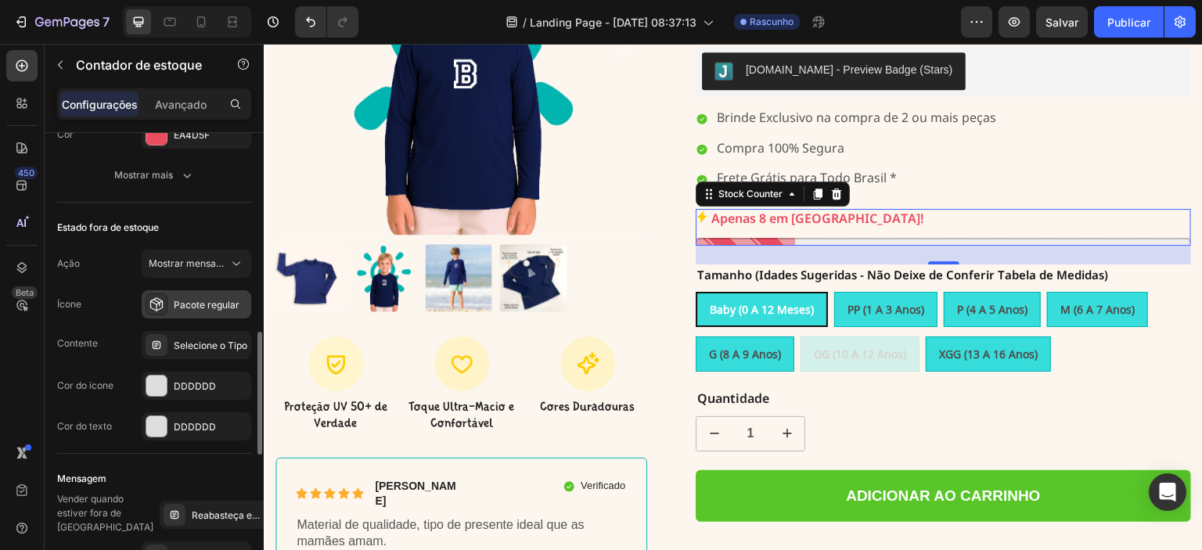
scroll to position [1023, 0]
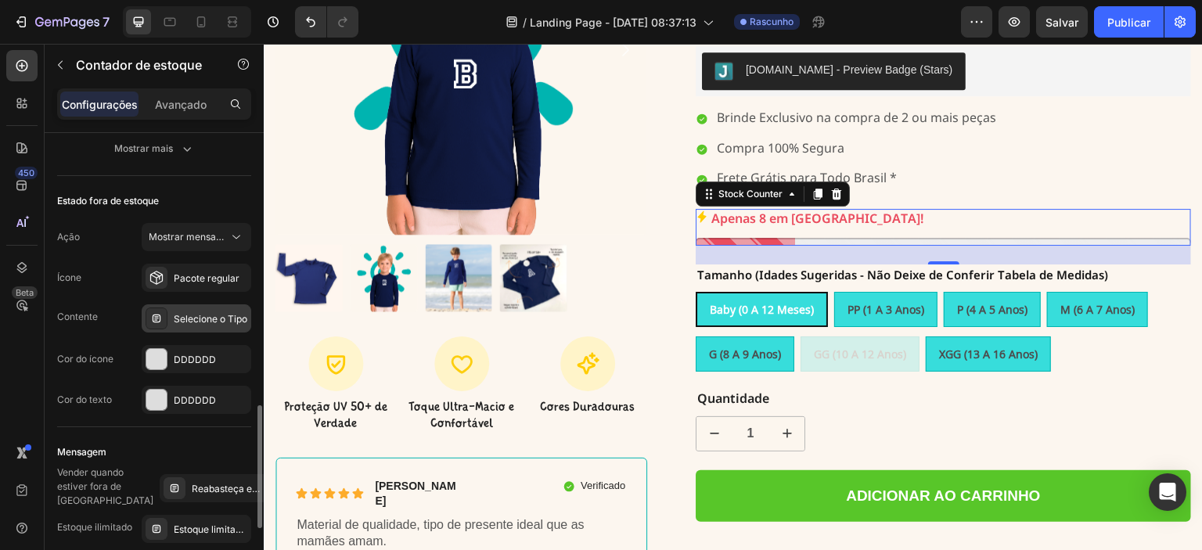
click at [203, 319] on font "Selecione o Tipo" at bounding box center [211, 319] width 74 height 12
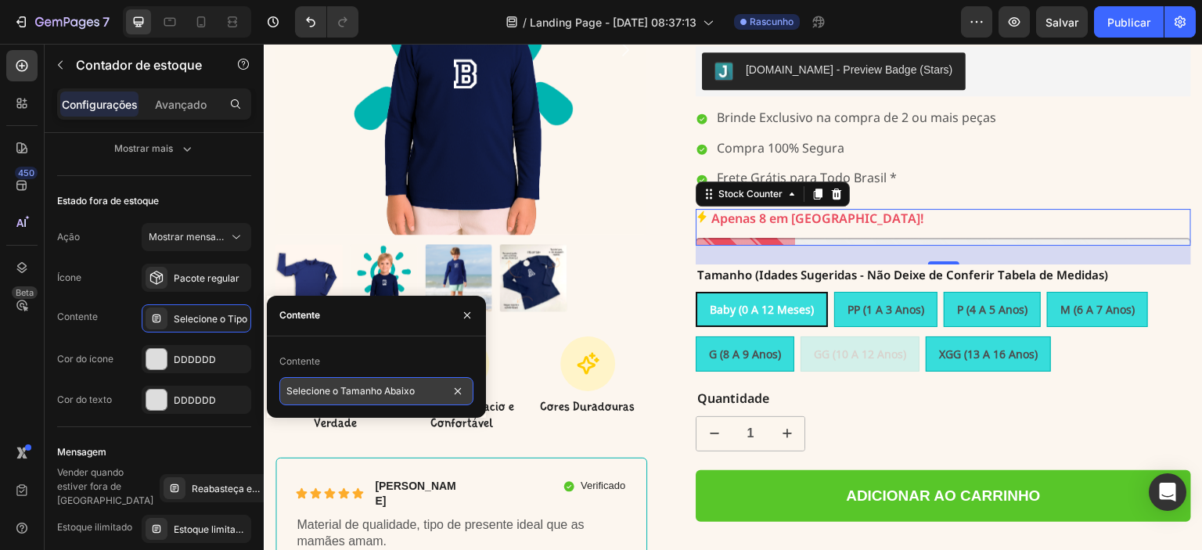
click at [434, 394] on input "Selecione o Tamanho Abaixo" at bounding box center [376, 391] width 194 height 28
type input "Selecione o Tamanho Abaixo para Verificar Disponibilidade"
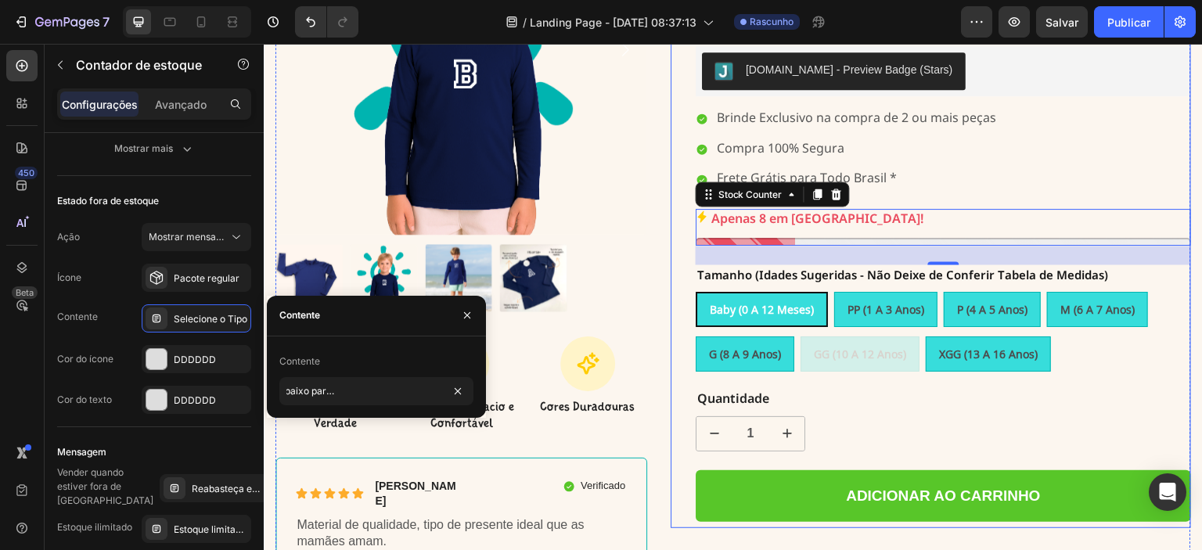
click at [1001, 390] on div "Text Block A CAMISA UV MAIS VENDIDA DO BRASIL Text Block Row Camisa UV Azul Mar…" at bounding box center [943, 195] width 495 height 665
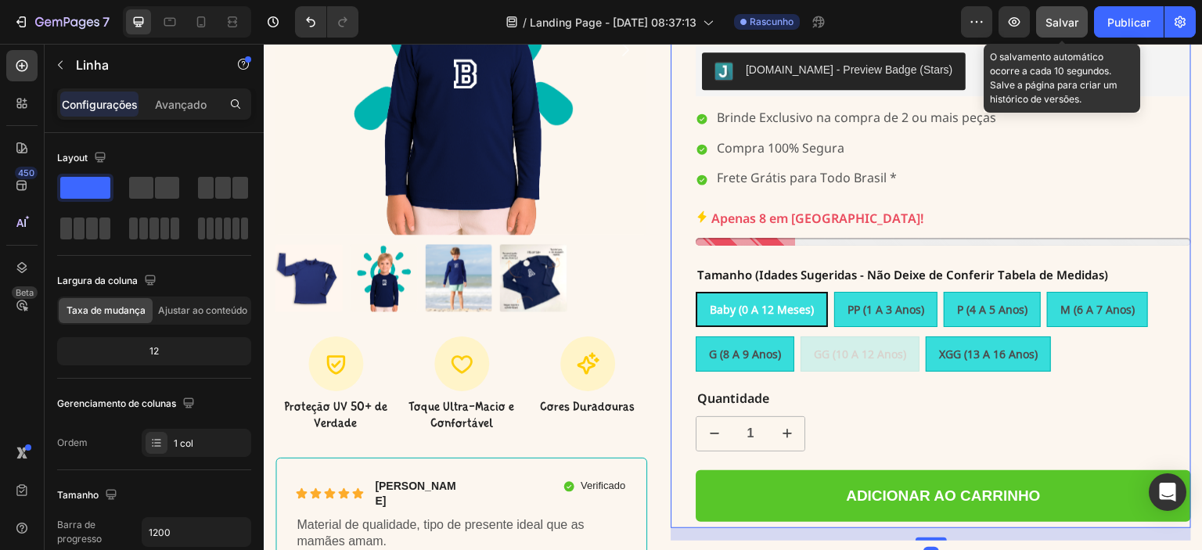
click at [1076, 24] on font "Salvar" at bounding box center [1061, 22] width 33 height 13
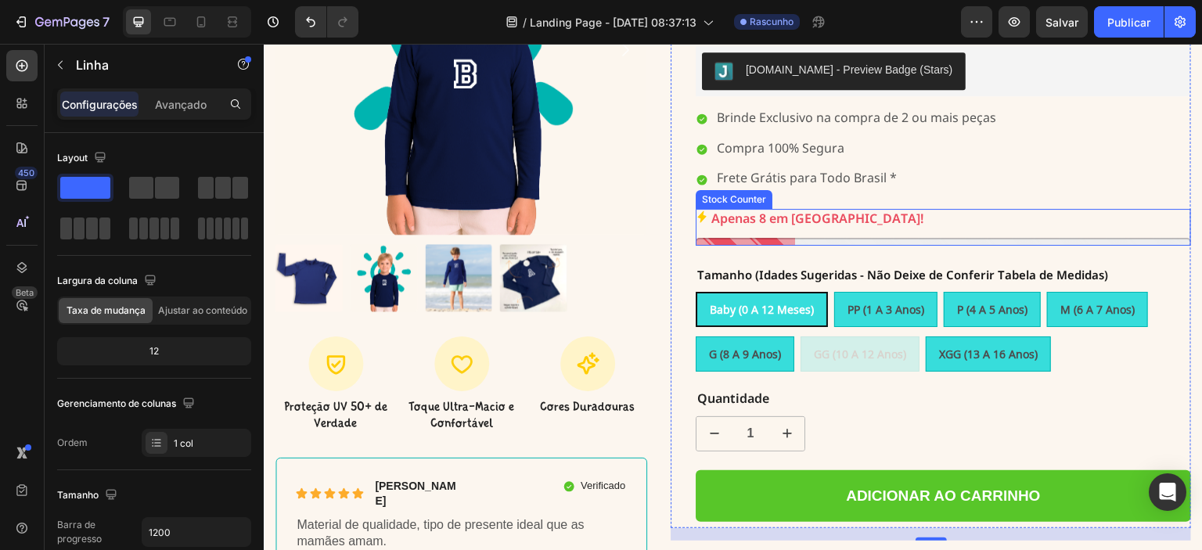
click at [803, 212] on div "Apenas 8 em [GEOGRAPHIC_DATA]!" at bounding box center [943, 227] width 495 height 37
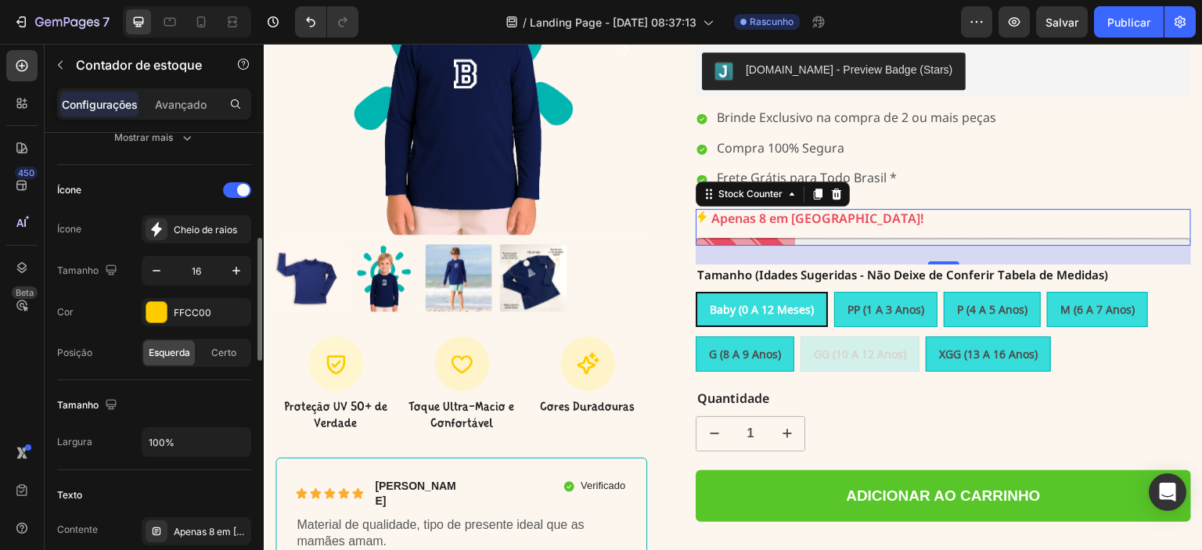
scroll to position [499, 0]
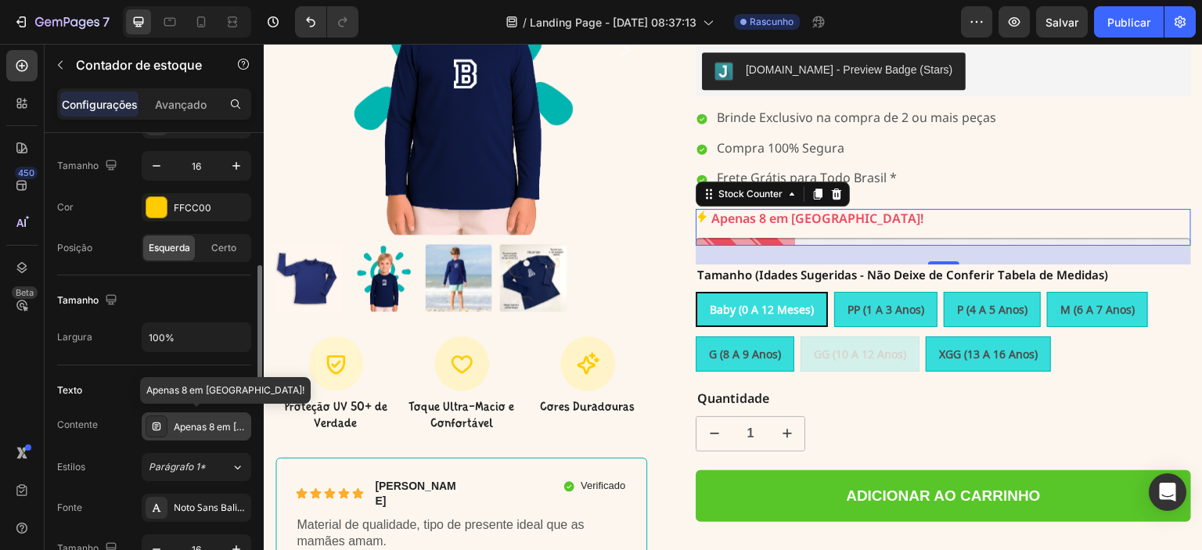
click at [210, 431] on div "Apenas 8 em [GEOGRAPHIC_DATA]!" at bounding box center [211, 427] width 74 height 14
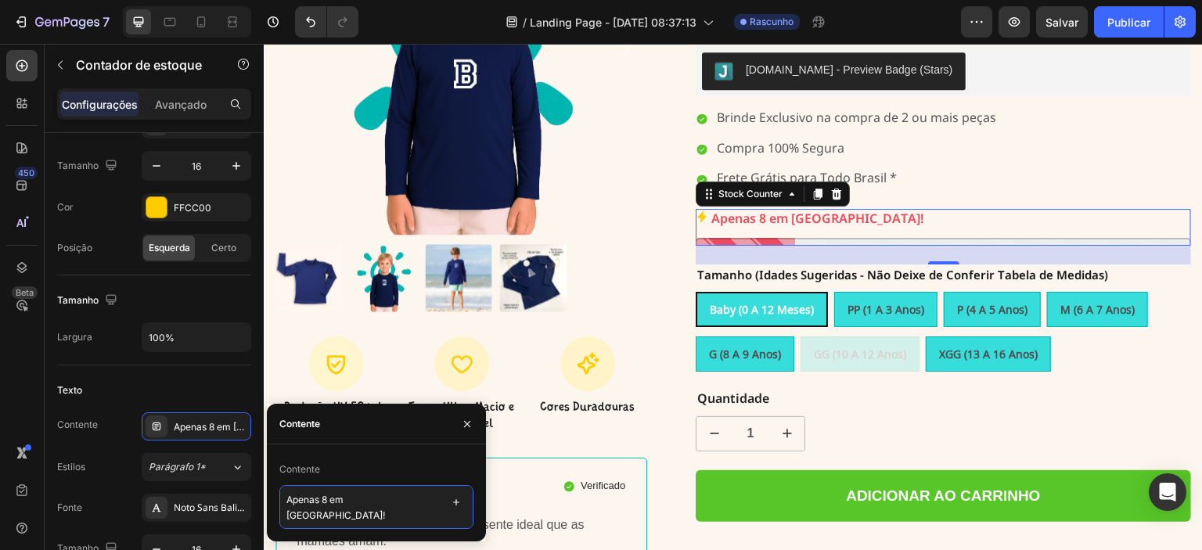
click at [329, 503] on textarea "Apenas 8 em [GEOGRAPHIC_DATA]!" at bounding box center [376, 507] width 194 height 44
type textarea "Apenas %number% em [GEOGRAPHIC_DATA]!"
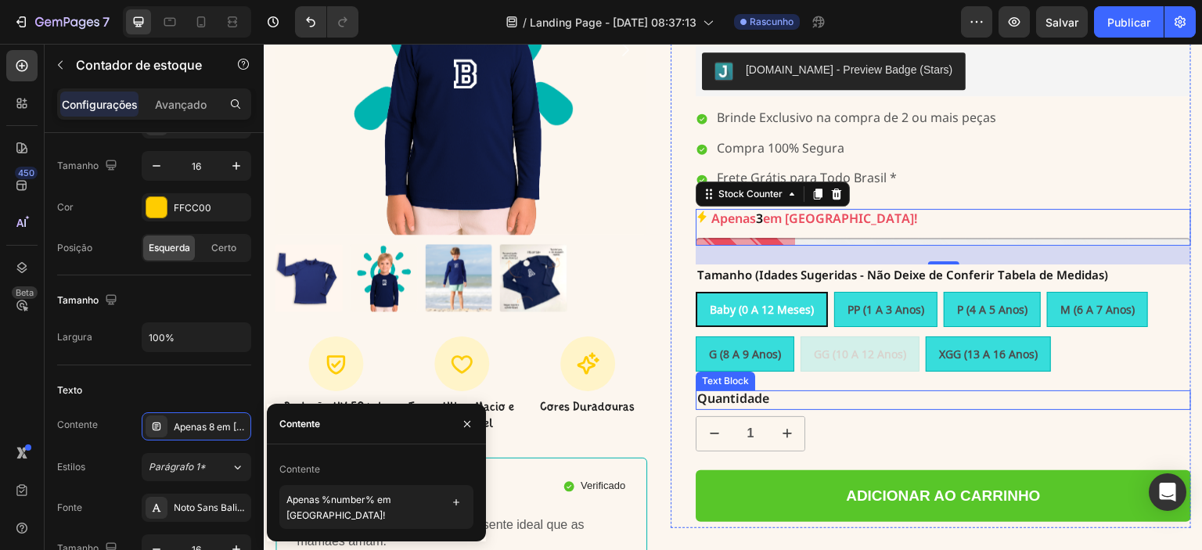
click at [927, 392] on p "Quantidade" at bounding box center [943, 400] width 492 height 16
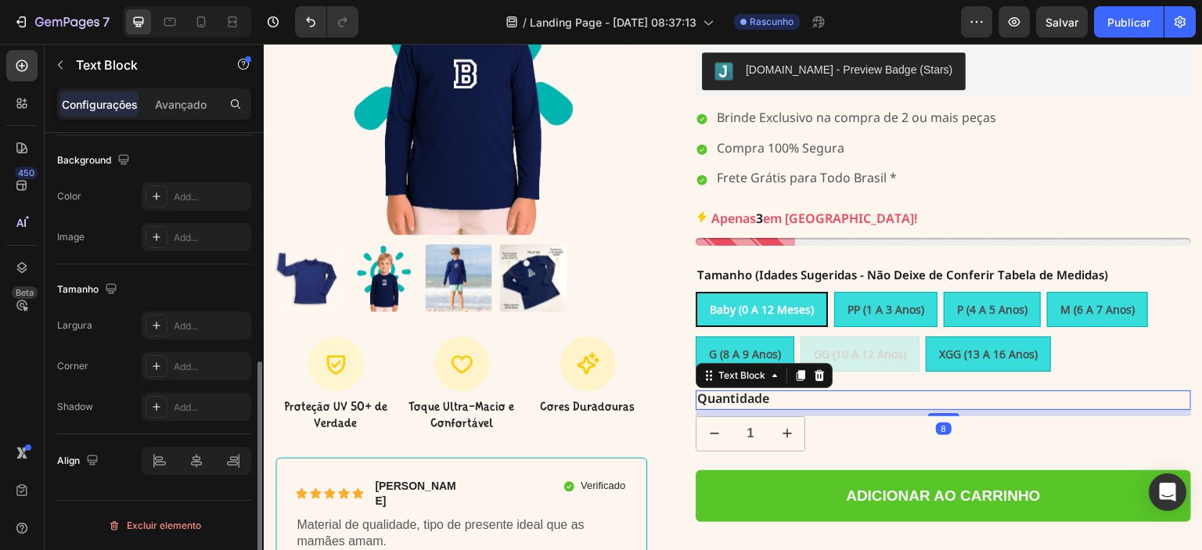
scroll to position [0, 0]
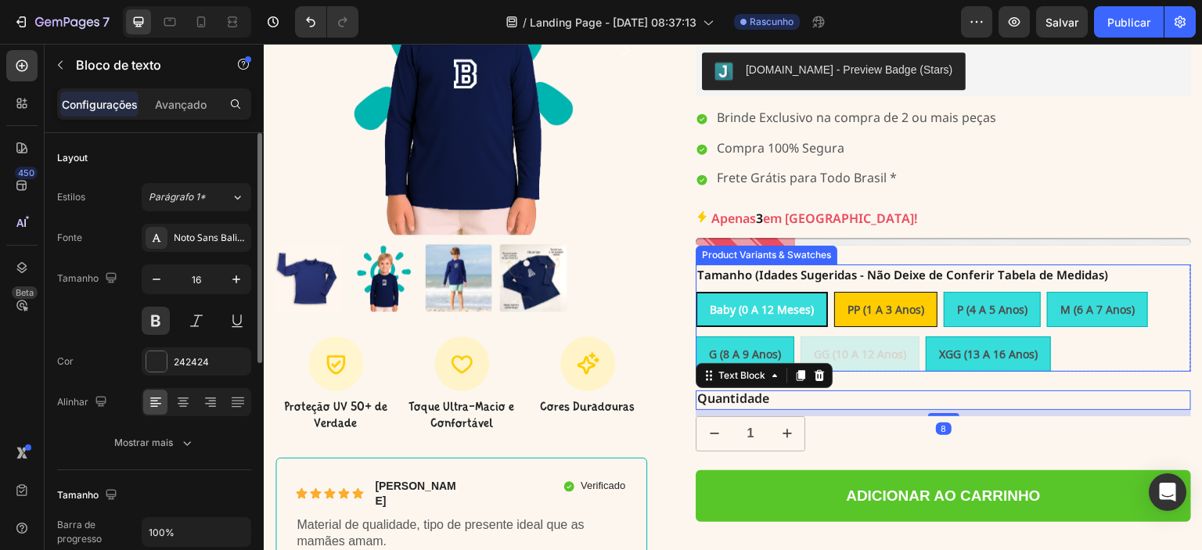
click at [894, 302] on span "PP (1 a 3 anos)" at bounding box center [885, 309] width 77 height 15
click at [834, 291] on input "PP (1 a 3 anos) PP (1 a 3 anos) PP (1 a 3 anos)" at bounding box center [833, 291] width 1 height 1
radio input "true"
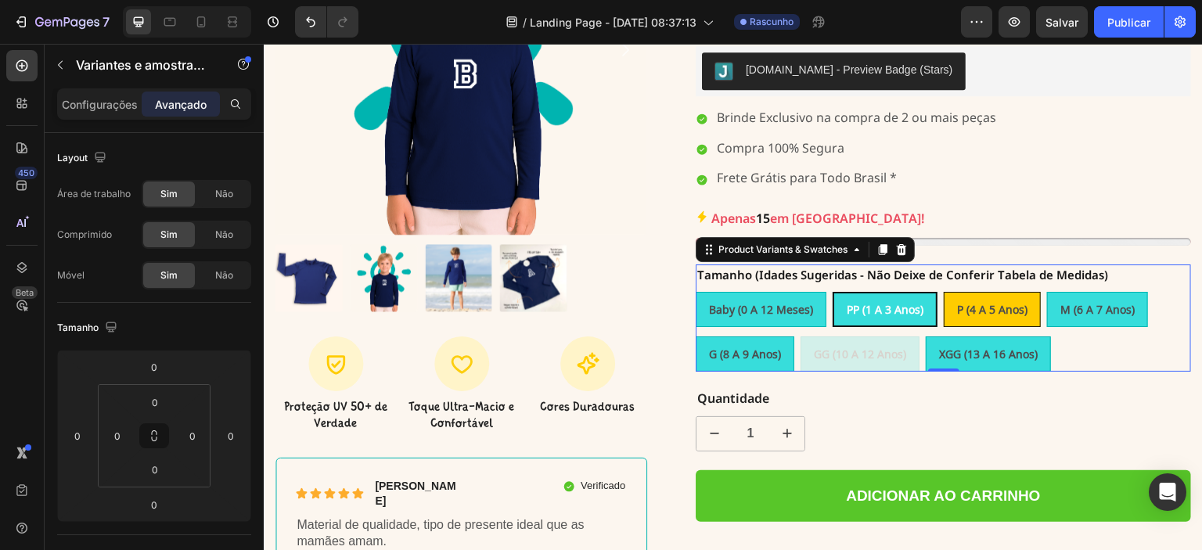
click at [959, 294] on div "P (4 a 5 anos)" at bounding box center [991, 309] width 95 height 32
click at [944, 292] on input "P (4 a 5 anos) P (4 a 5 anos) P (4 a 5 anos)" at bounding box center [943, 291] width 1 height 1
radio input "true"
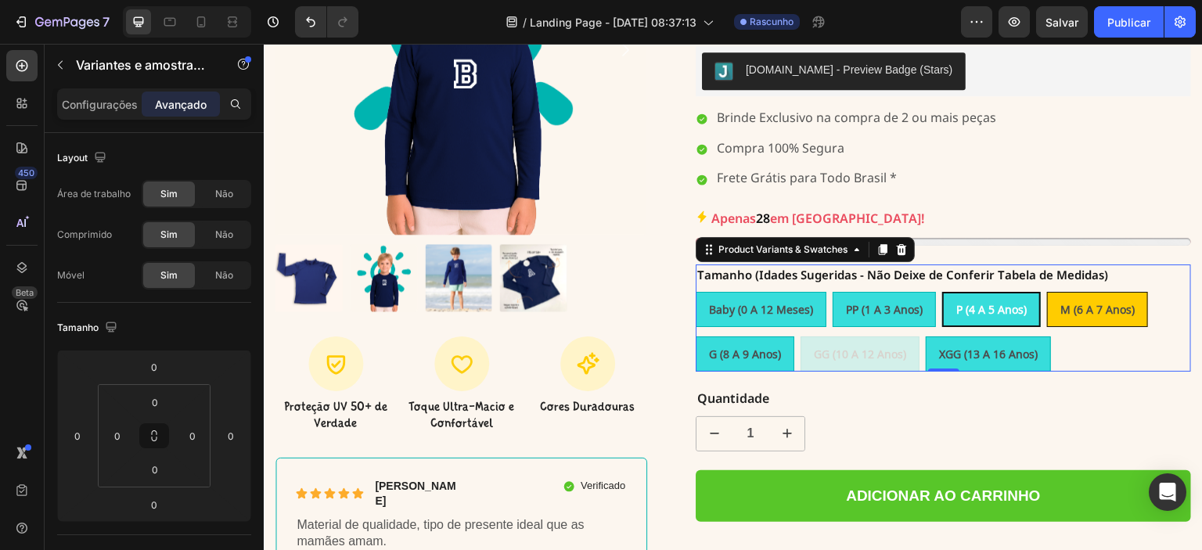
click at [1077, 302] on span "M (6 a 7 anos)" at bounding box center [1097, 309] width 74 height 15
click at [1047, 291] on input "M (6 a 7 anos) M (6 a 7 anos) M (6 a 7 anos)" at bounding box center [1046, 291] width 1 height 1
radio input "true"
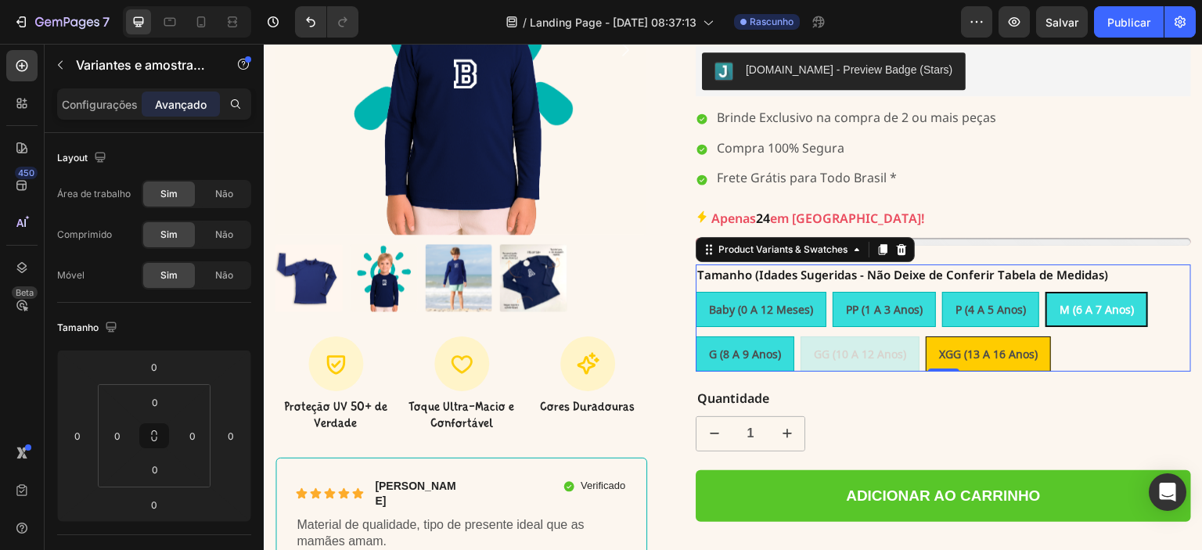
click at [994, 347] on span "XGG (13 a 16 anos)" at bounding box center [988, 354] width 99 height 15
click at [926, 336] on input "XGG (13 a 16 anos) XGG (13 a 16 anos) XGG (13 a 16 anos)" at bounding box center [925, 336] width 1 height 1
radio input "true"
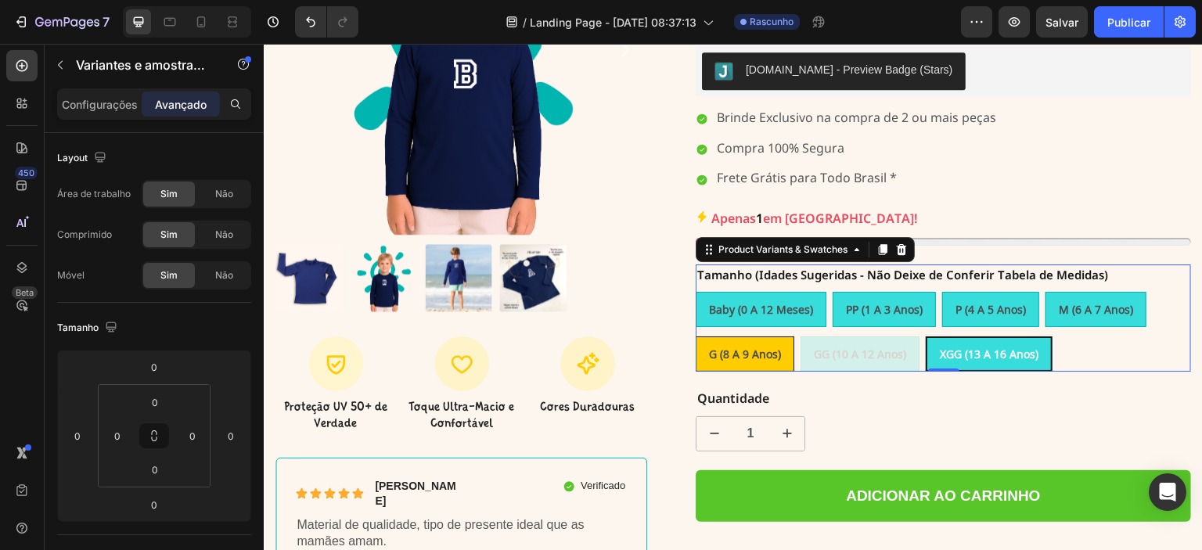
click at [746, 347] on span "G (8 a 9 anos)" at bounding box center [745, 354] width 72 height 15
click at [696, 336] on input "G (8 a 9 anos) G (8 a 9 anos) G (8 a 9 anos)" at bounding box center [695, 336] width 1 height 1
radio input "true"
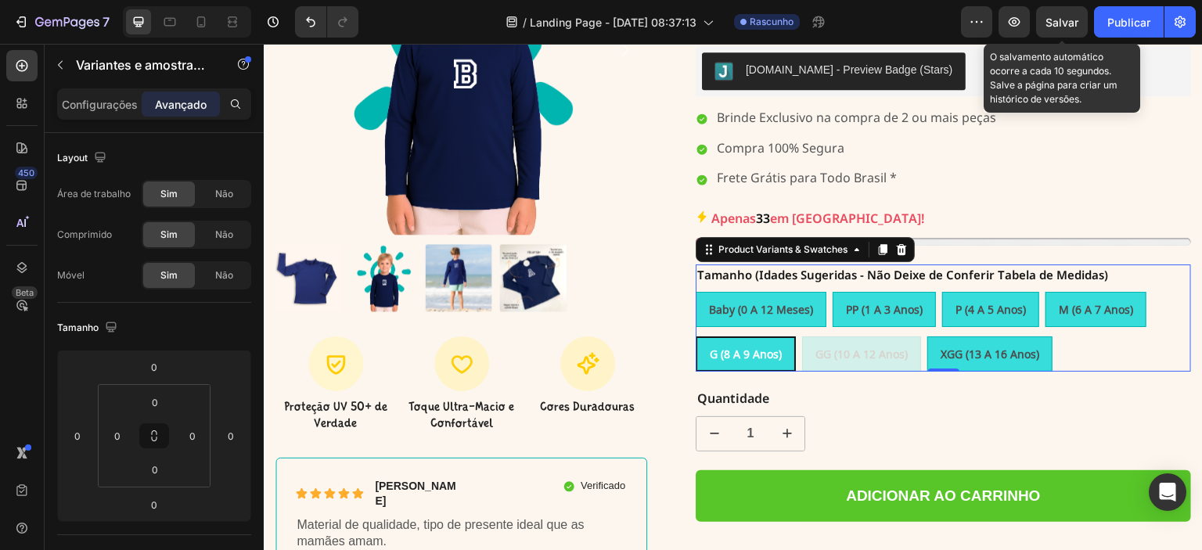
click at [1051, 28] on div "Salvar" at bounding box center [1061, 22] width 33 height 16
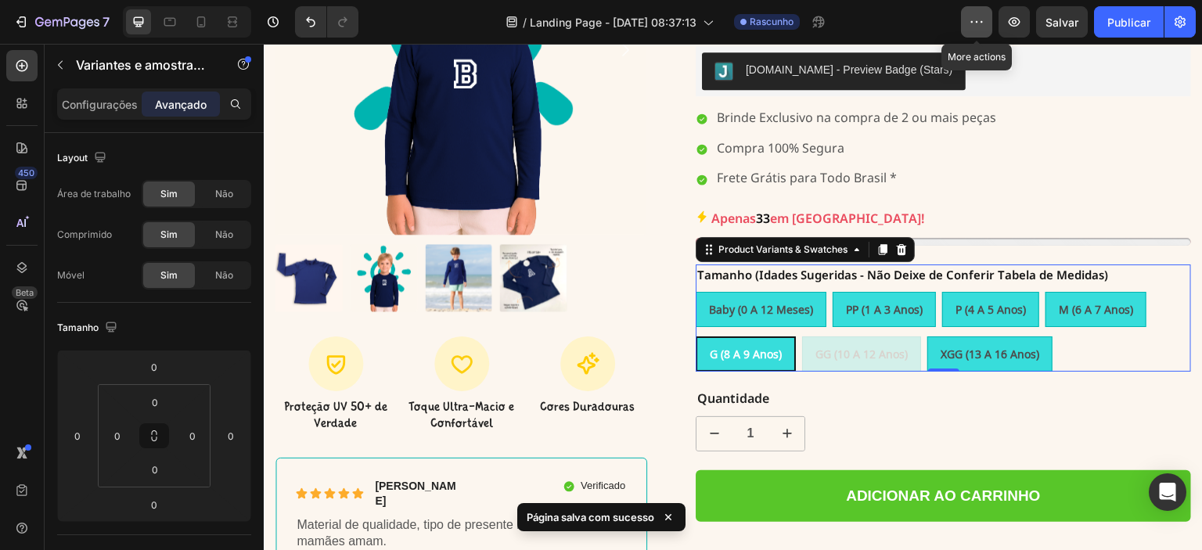
click at [984, 23] on icon "button" at bounding box center [977, 22] width 16 height 16
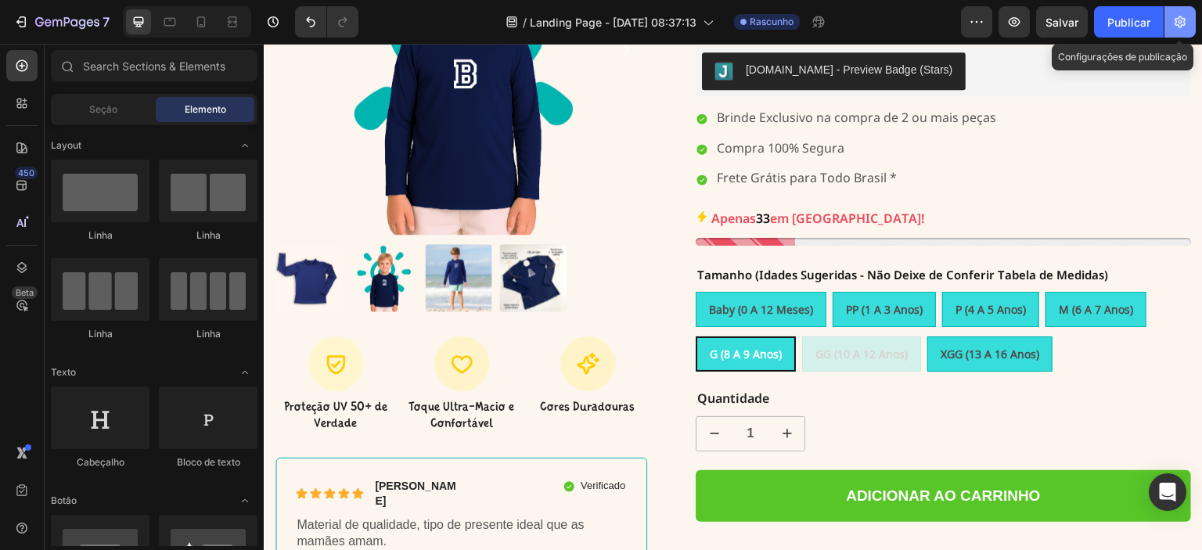
click at [1182, 17] on icon "button" at bounding box center [1180, 22] width 16 height 16
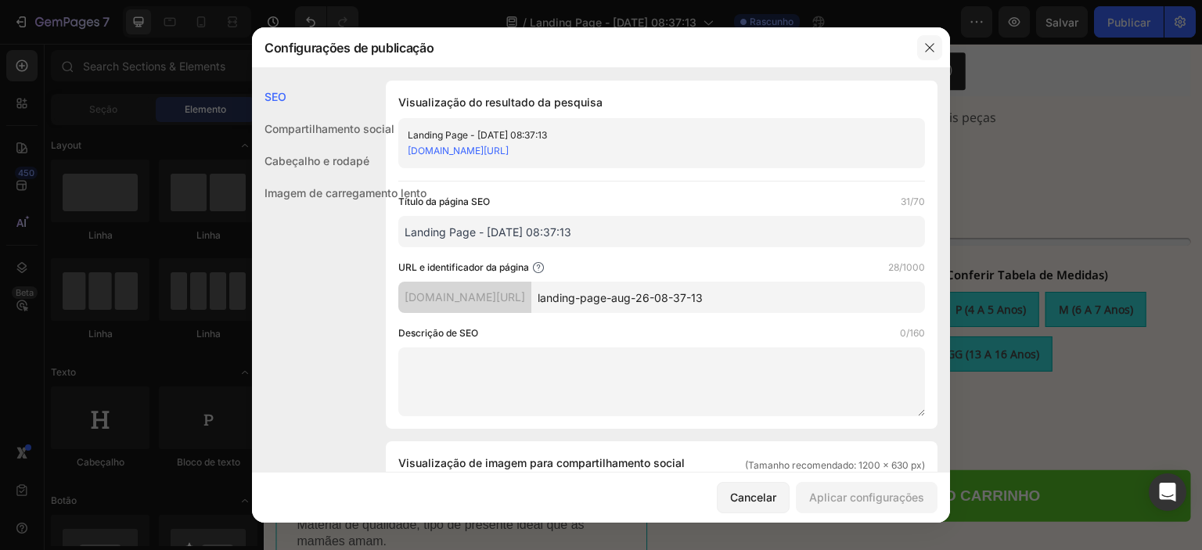
click at [925, 49] on icon "button" at bounding box center [929, 47] width 13 height 13
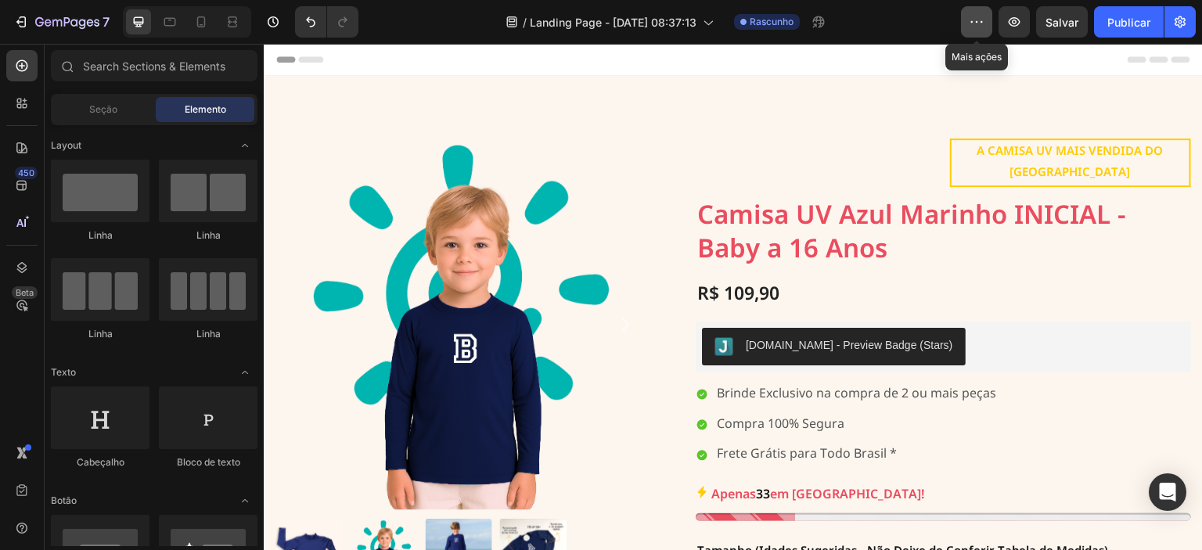
click at [976, 19] on icon "button" at bounding box center [977, 22] width 16 height 16
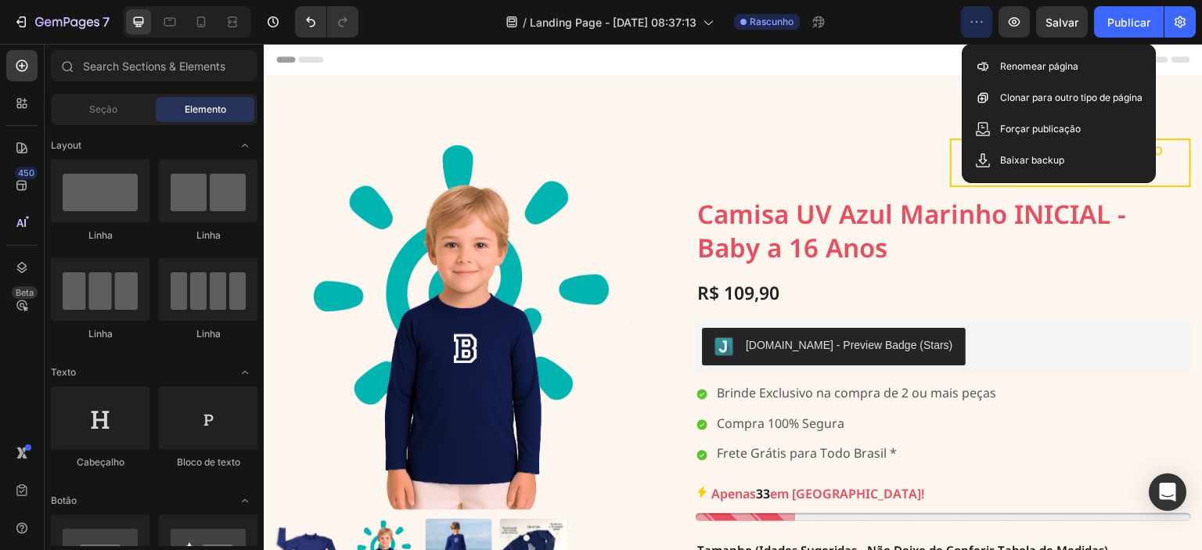
click at [976, 19] on icon "button" at bounding box center [977, 22] width 16 height 16
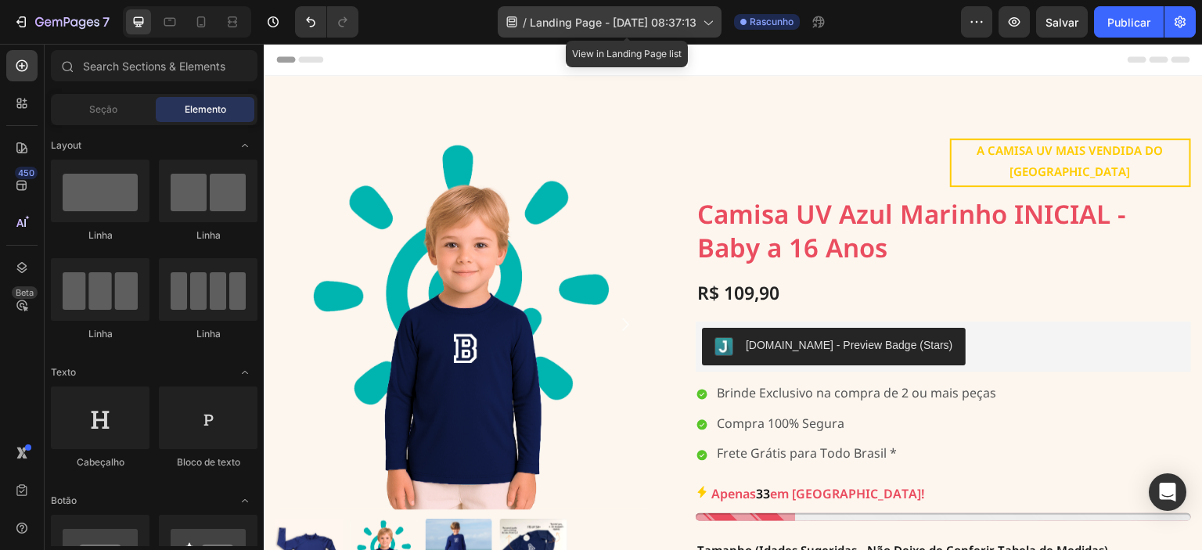
click at [695, 25] on font "Landing Page - [DATE] 08:37:13" at bounding box center [613, 22] width 167 height 13
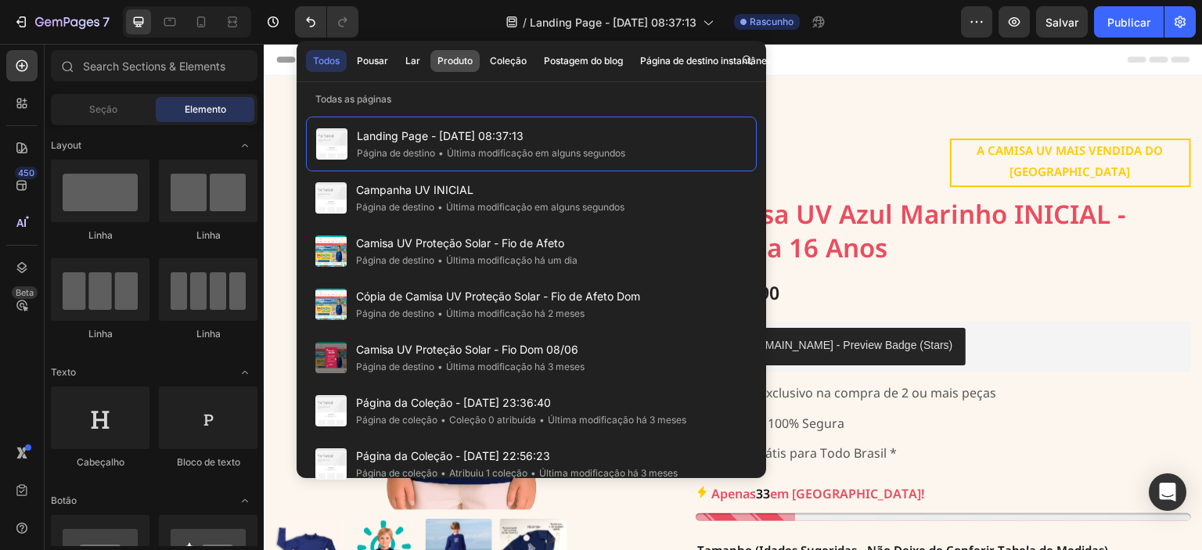
click at [454, 62] on font "Produto" at bounding box center [454, 61] width 35 height 12
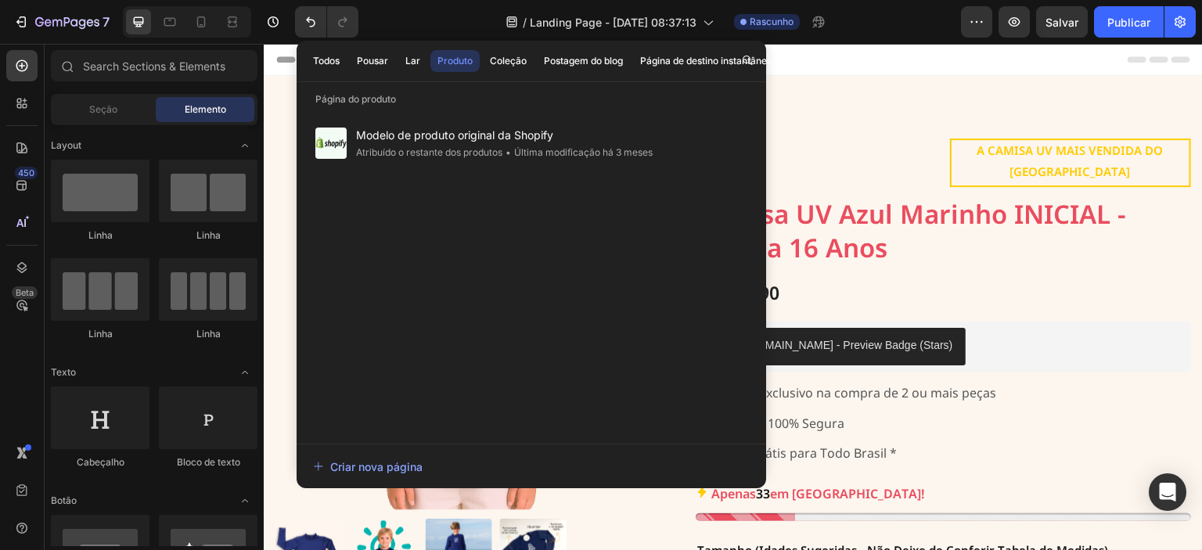
click at [922, 63] on div "Cabeçalho" at bounding box center [733, 59] width 914 height 31
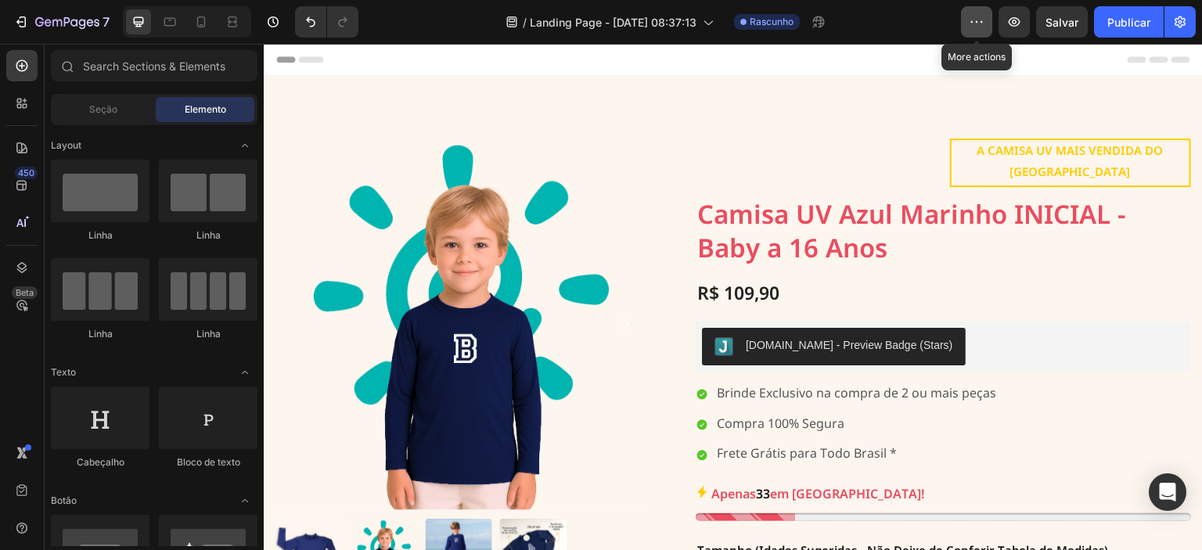
click at [975, 25] on icon "button" at bounding box center [977, 22] width 16 height 16
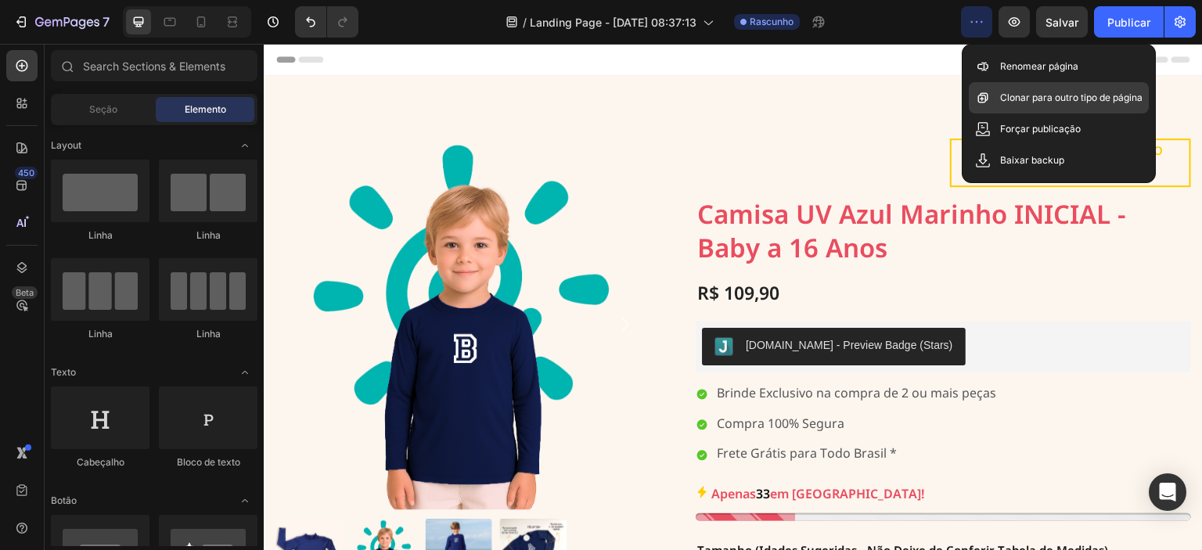
click at [1034, 101] on p "Clonar para outro tipo de página" at bounding box center [1071, 98] width 142 height 16
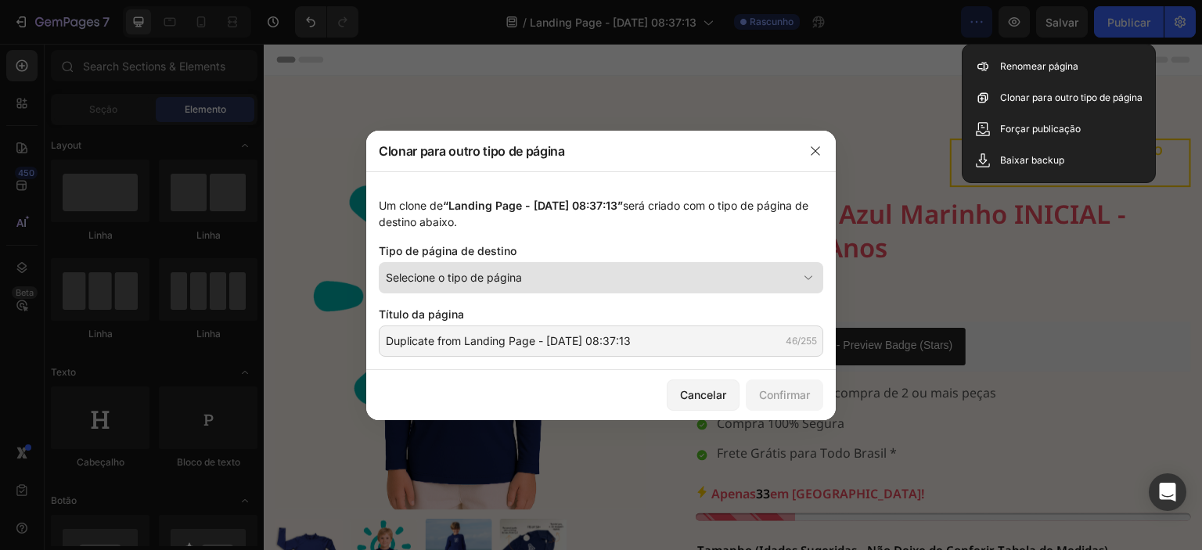
click at [566, 282] on div "Selecione o tipo de página" at bounding box center [592, 277] width 412 height 16
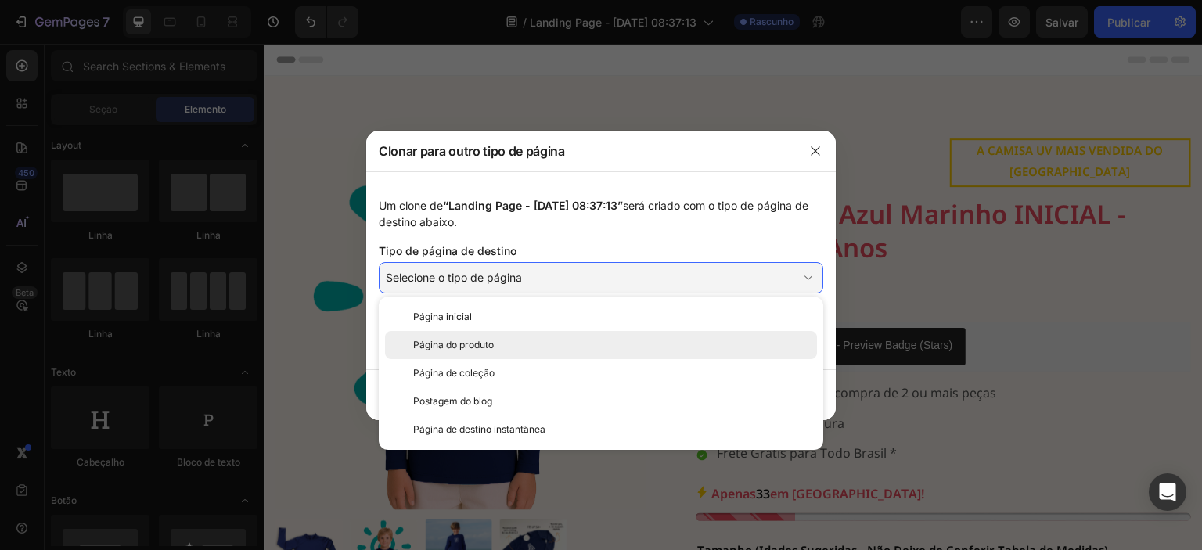
click at [532, 338] on div "Página do produto" at bounding box center [611, 345] width 397 height 14
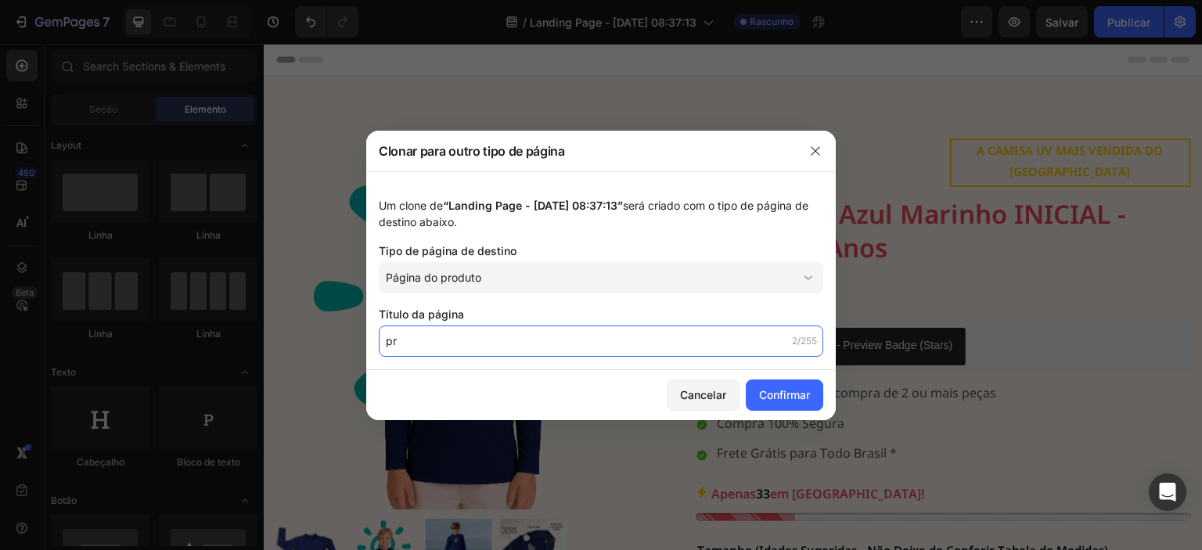
type input "p"
type input "Produto Campanha UV Inicial"
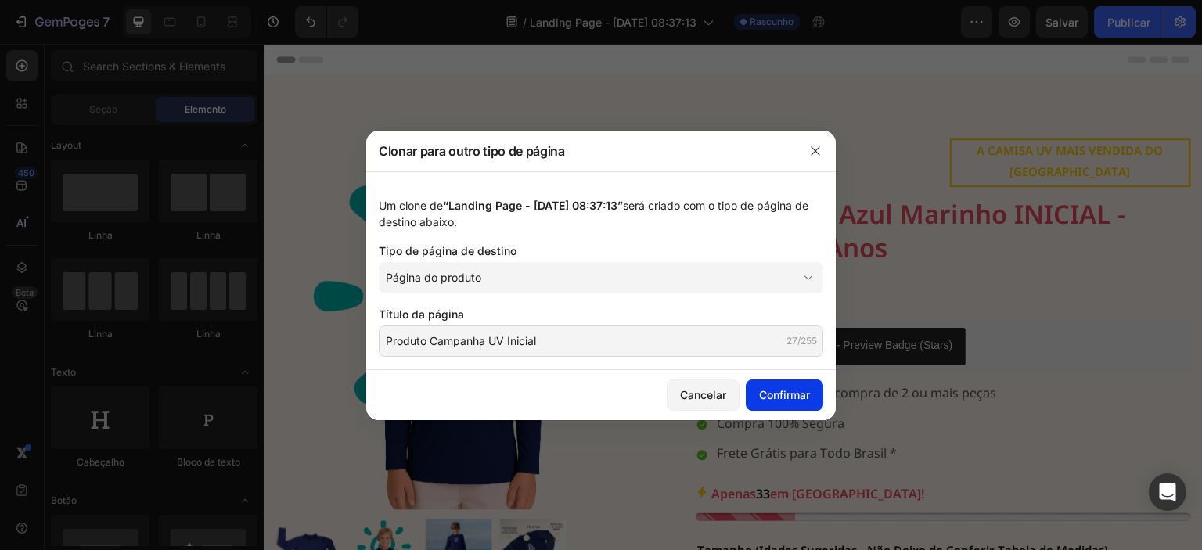
click at [781, 401] on font "Confirmar" at bounding box center [784, 395] width 51 height 16
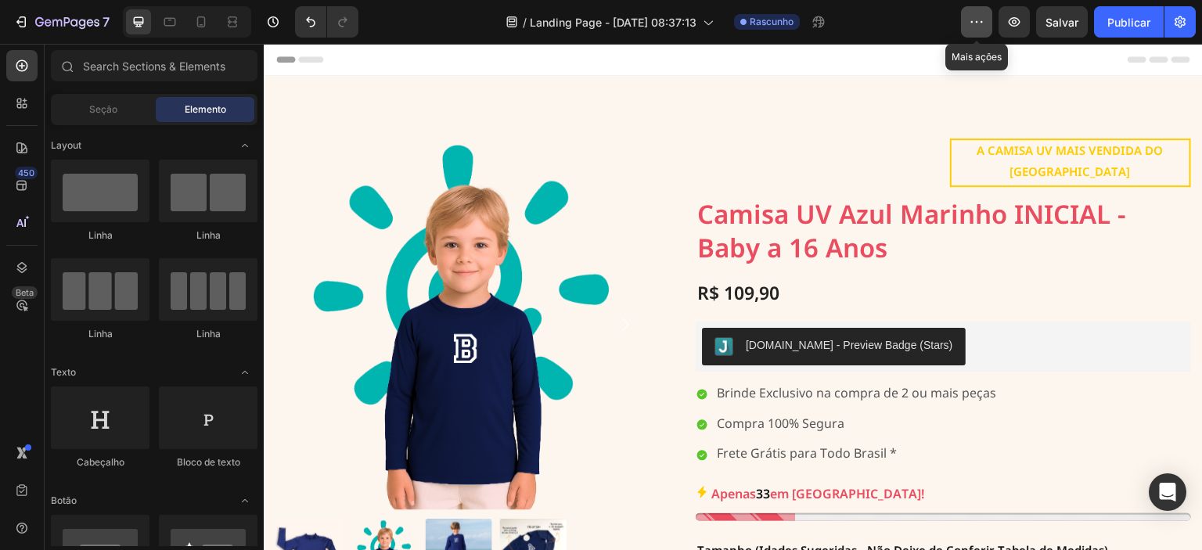
click at [979, 21] on icon "button" at bounding box center [977, 22] width 16 height 16
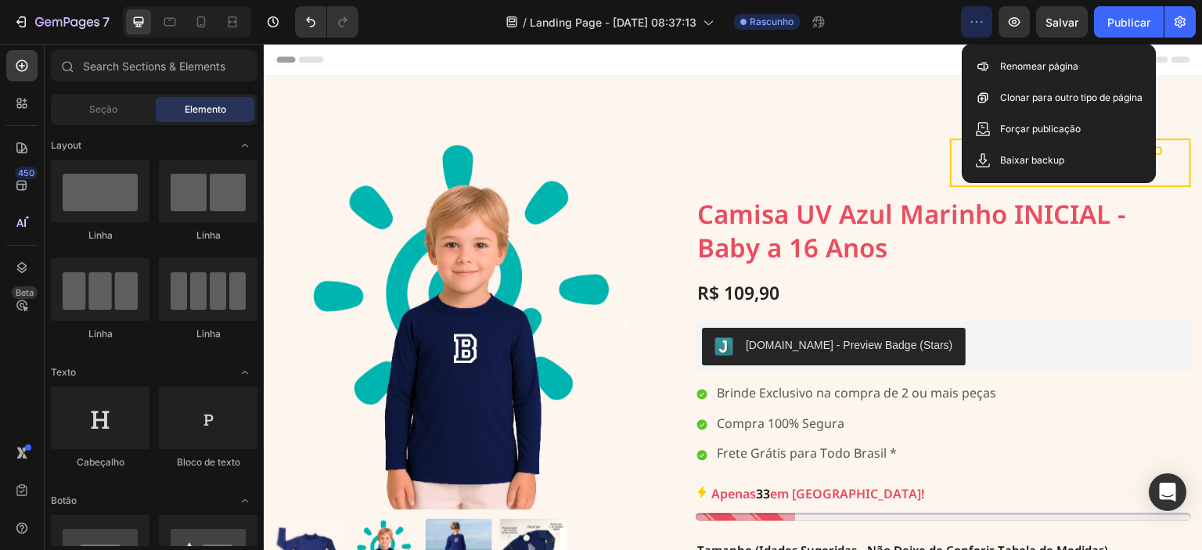
click at [979, 21] on icon "button" at bounding box center [977, 22] width 16 height 16
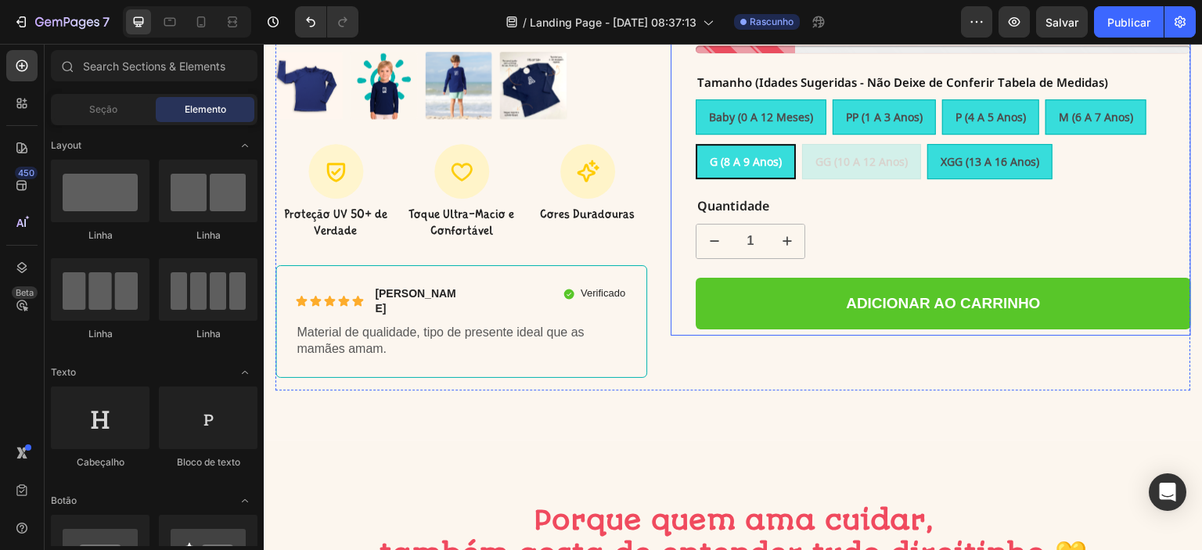
scroll to position [521, 0]
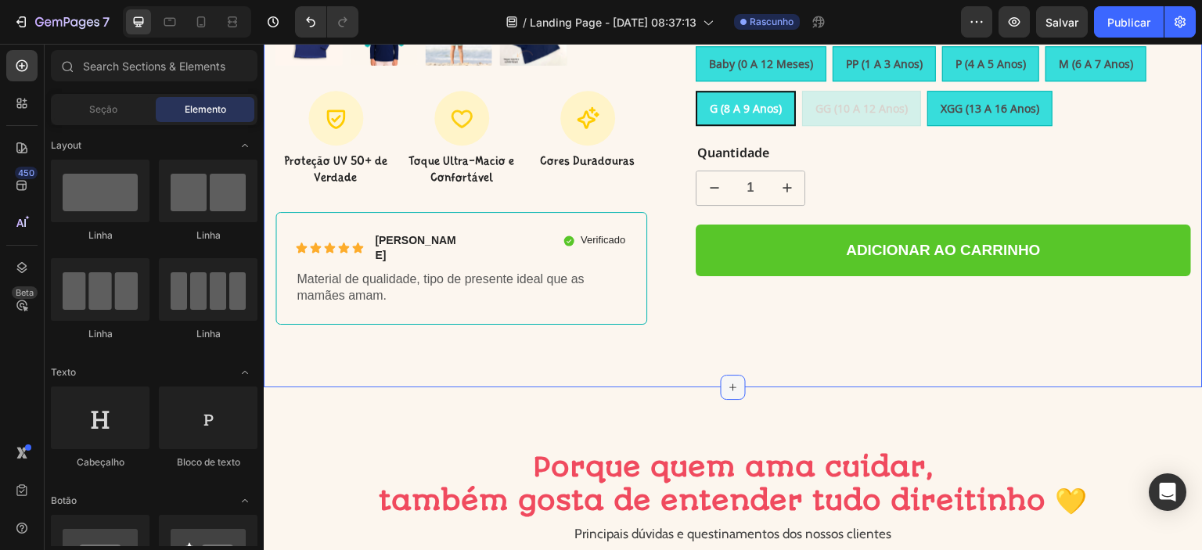
click at [727, 381] on icon at bounding box center [733, 387] width 13 height 13
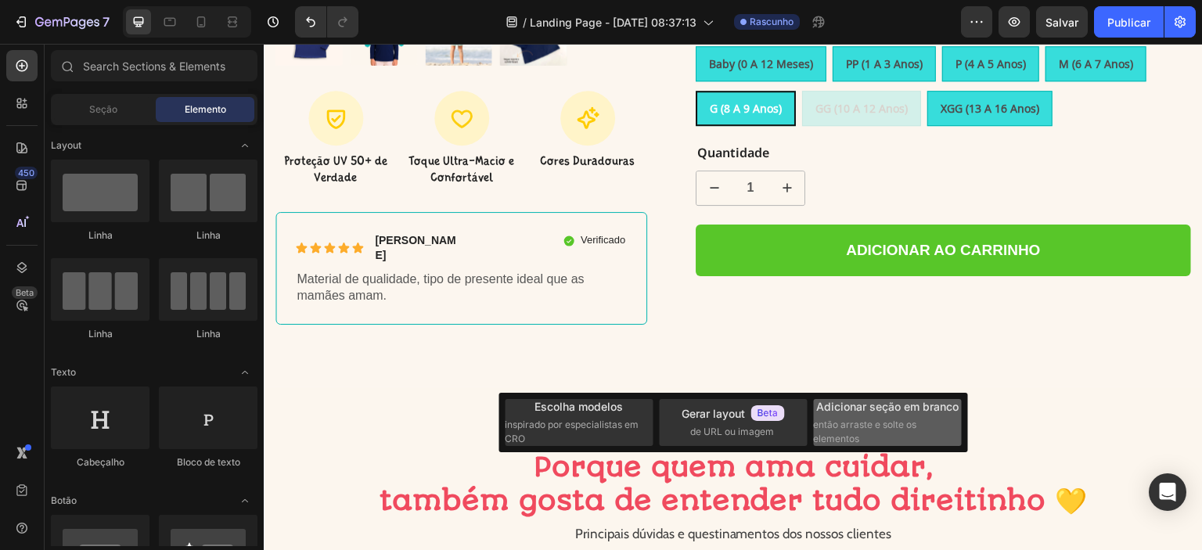
click at [863, 431] on span "então arraste e solte os elementos" at bounding box center [886, 432] width 146 height 28
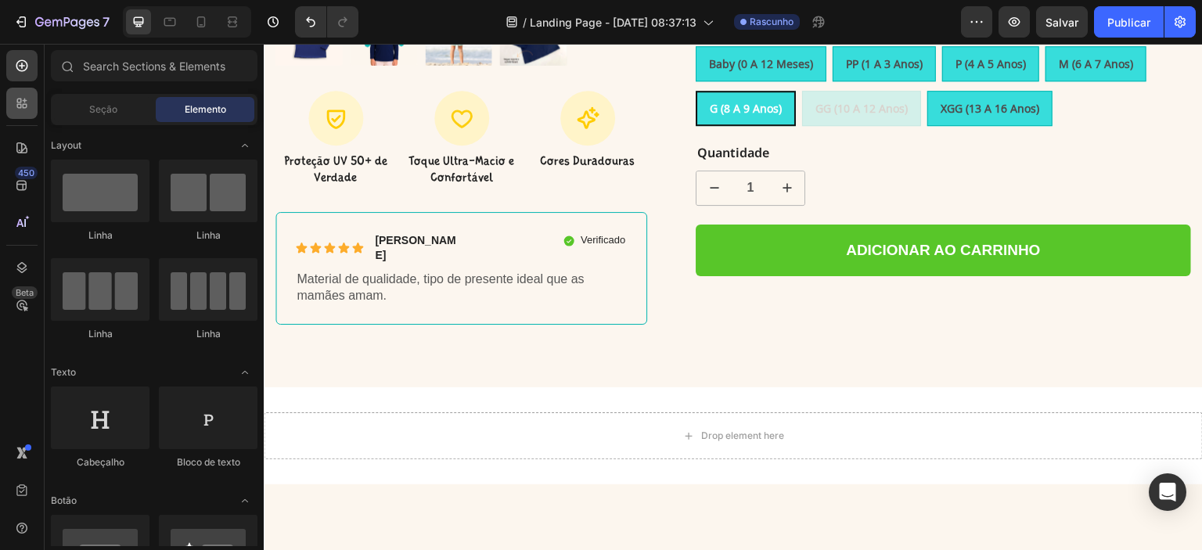
click at [28, 103] on icon at bounding box center [22, 103] width 16 height 16
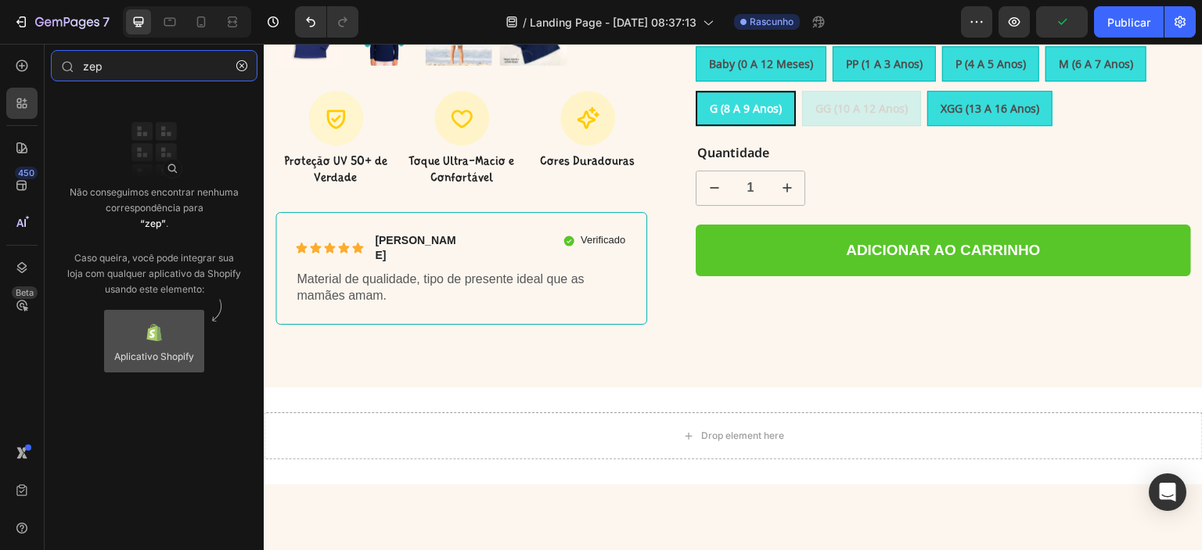
type input "zep"
click at [169, 347] on div at bounding box center [154, 341] width 100 height 63
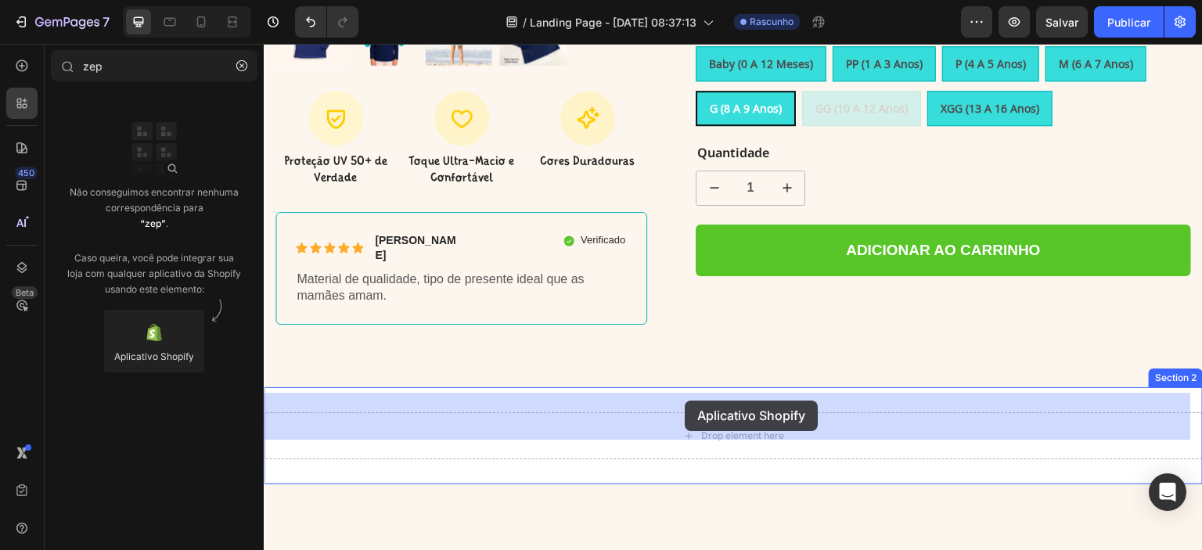
drag, startPoint x: 408, startPoint y: 390, endPoint x: 685, endPoint y: 401, distance: 277.2
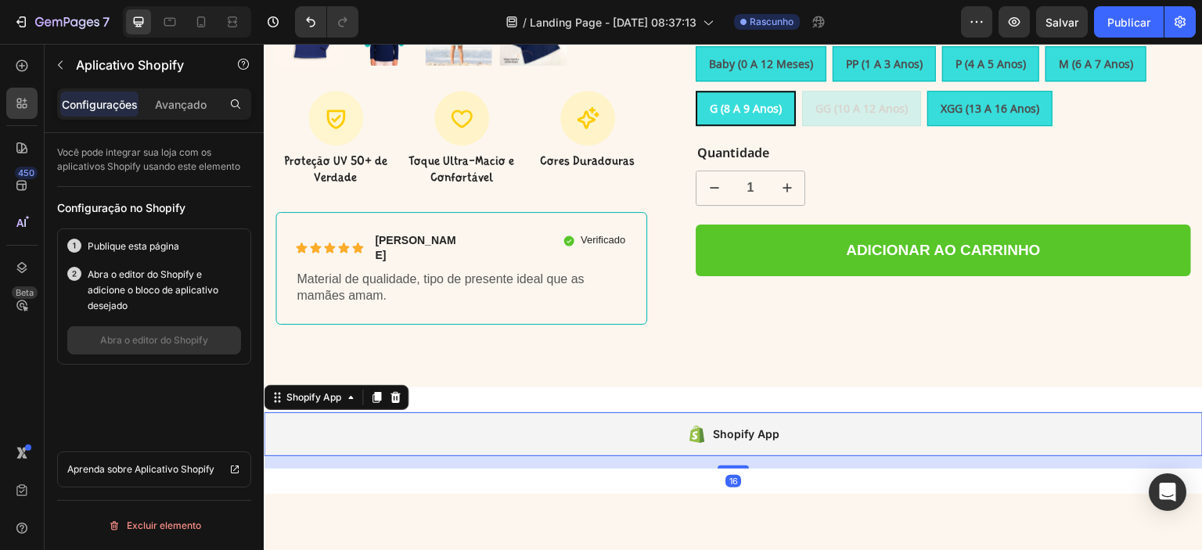
click at [781, 412] on div "Shopify App" at bounding box center [733, 434] width 939 height 44
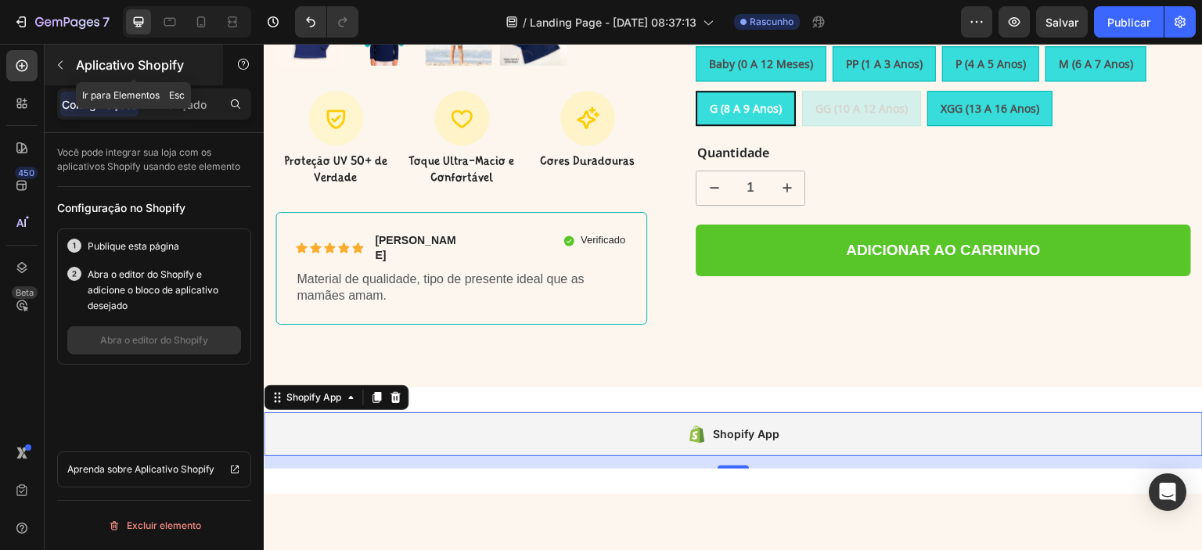
click at [61, 61] on icon "button" at bounding box center [60, 65] width 5 height 9
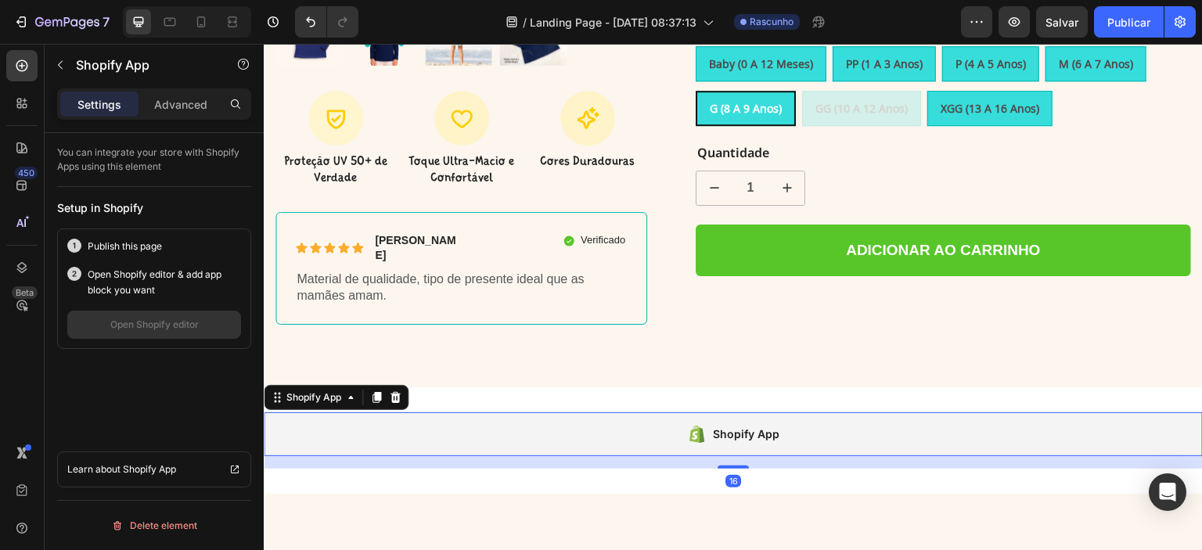
click at [499, 412] on div "Shopify App" at bounding box center [733, 434] width 939 height 44
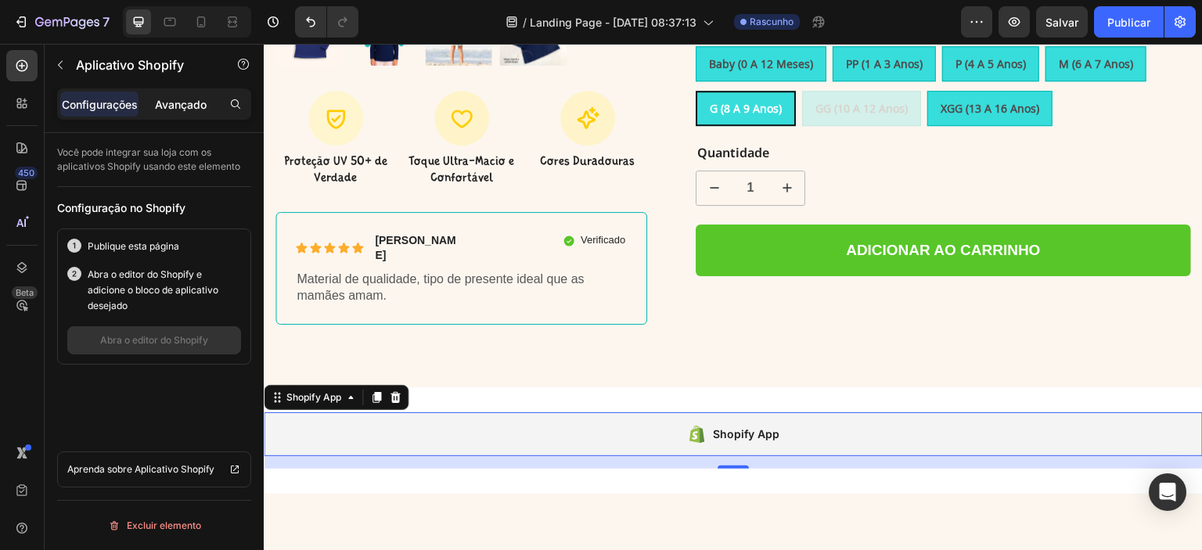
click at [198, 100] on font "Avançado" at bounding box center [181, 104] width 52 height 13
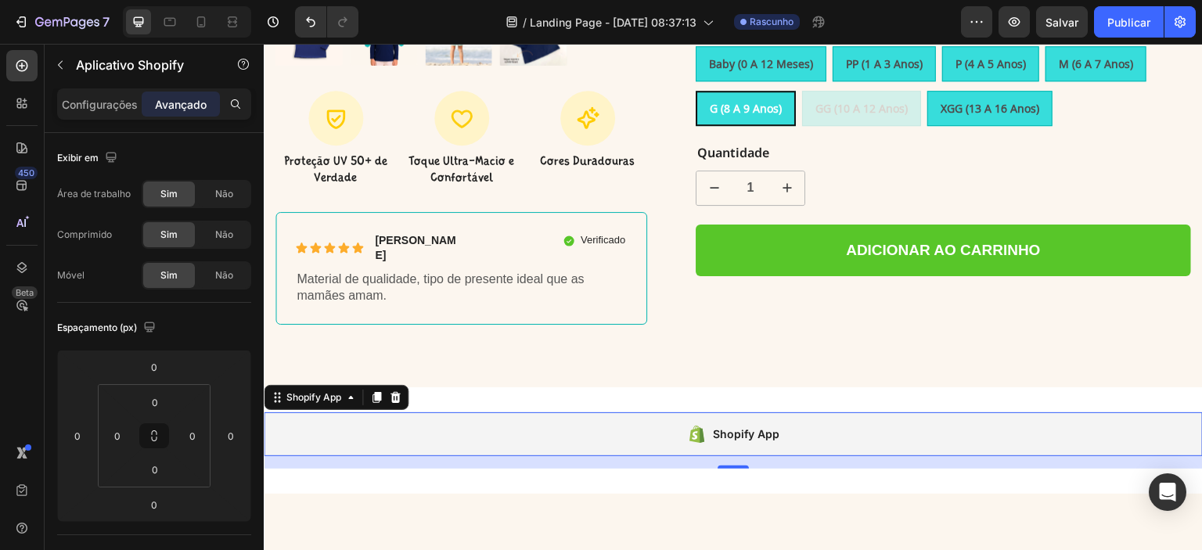
drag, startPoint x: 81, startPoint y: 89, endPoint x: 96, endPoint y: 96, distance: 16.4
click at [84, 91] on div "Configurações Avançado" at bounding box center [154, 103] width 194 height 31
click at [106, 108] on font "Configurações" at bounding box center [100, 104] width 76 height 13
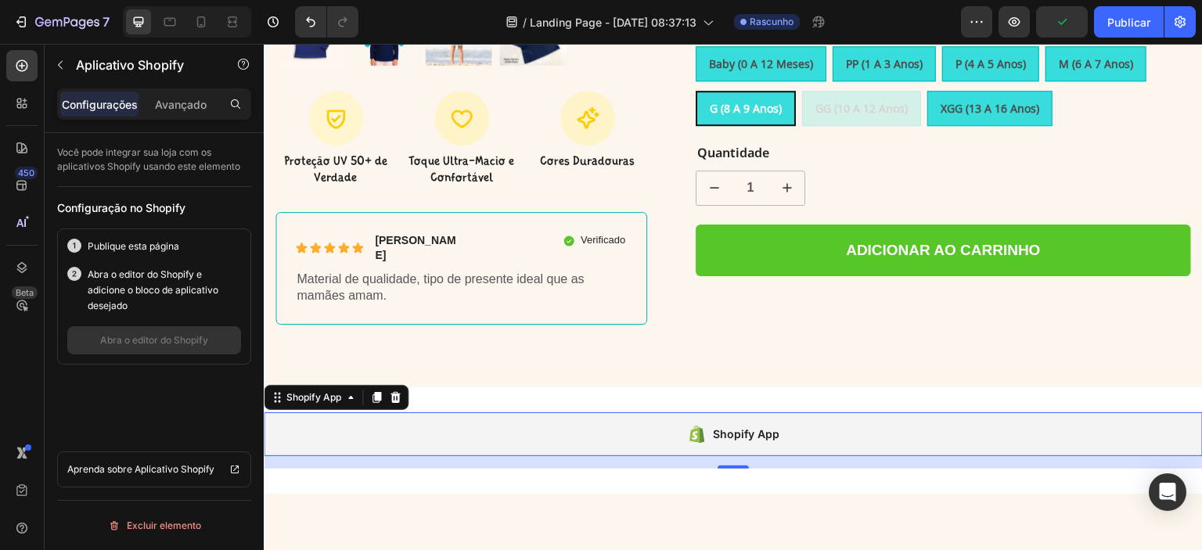
click at [821, 419] on div "Shopify App" at bounding box center [733, 434] width 939 height 44
click at [398, 392] on icon at bounding box center [395, 397] width 10 height 11
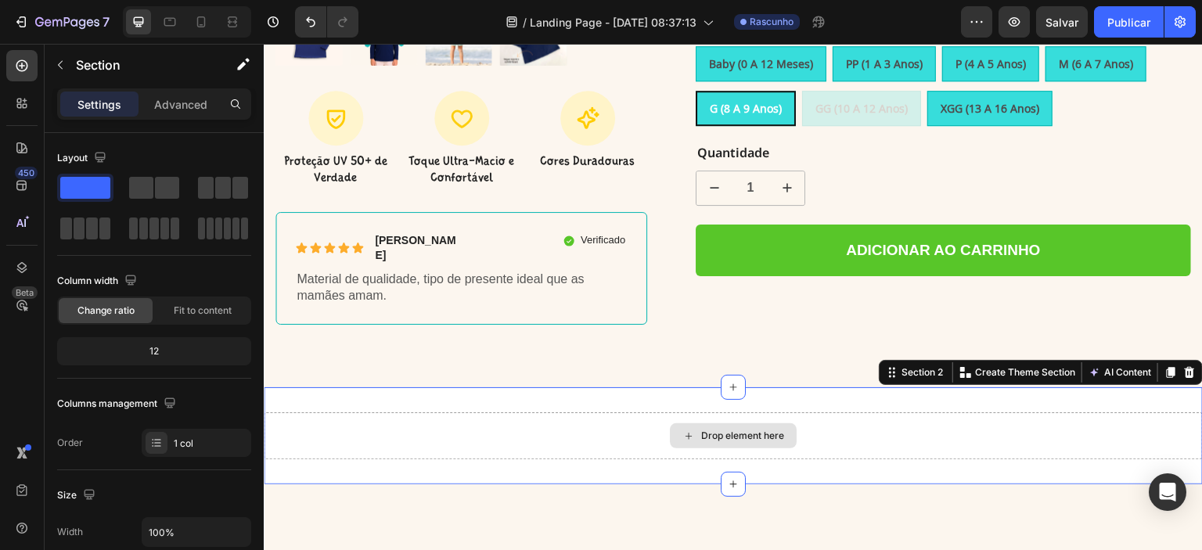
click at [603, 421] on div "Drop element here" at bounding box center [733, 435] width 939 height 47
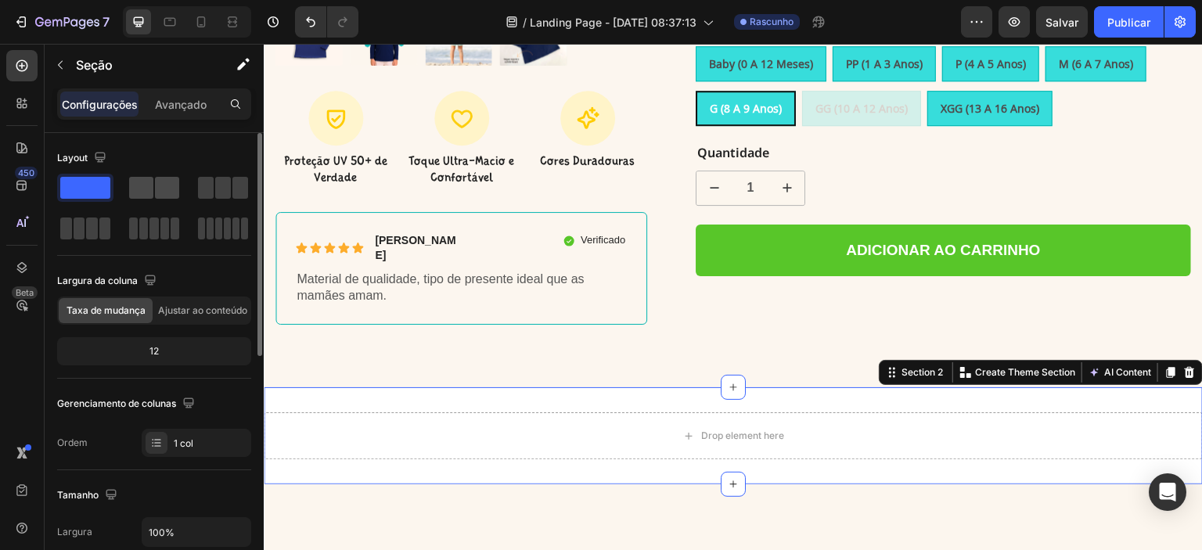
click at [174, 198] on span at bounding box center [167, 188] width 24 height 22
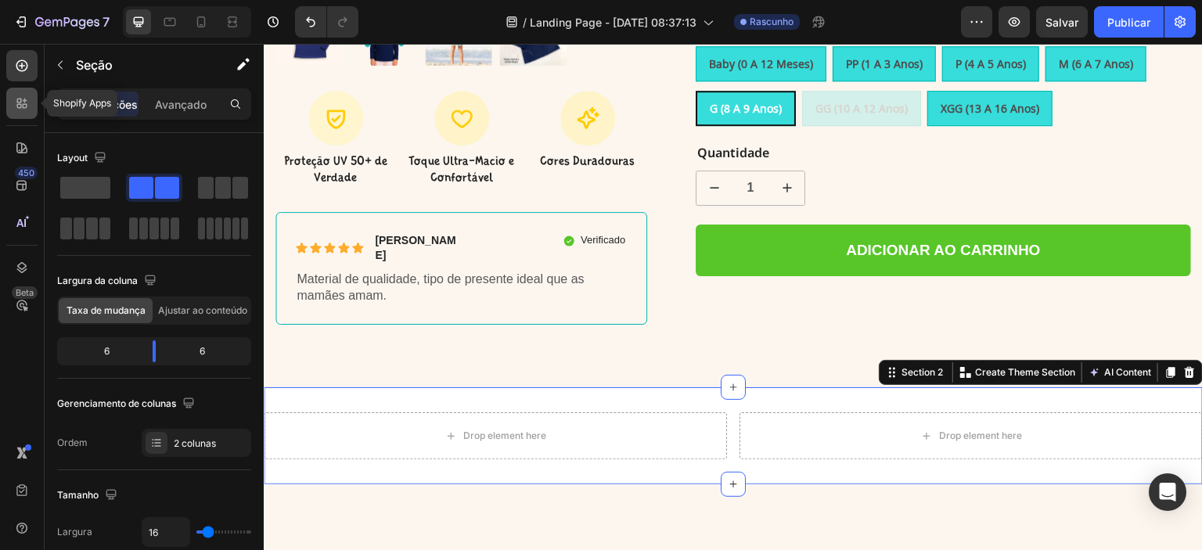
click at [26, 99] on icon at bounding box center [22, 103] width 16 height 16
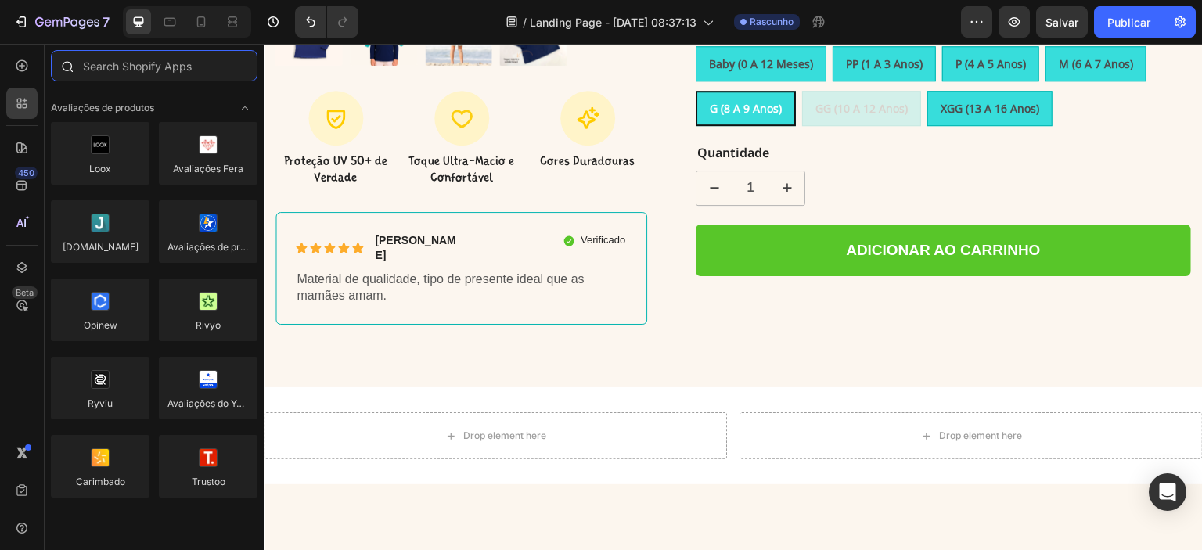
click at [138, 62] on input "text" at bounding box center [154, 65] width 207 height 31
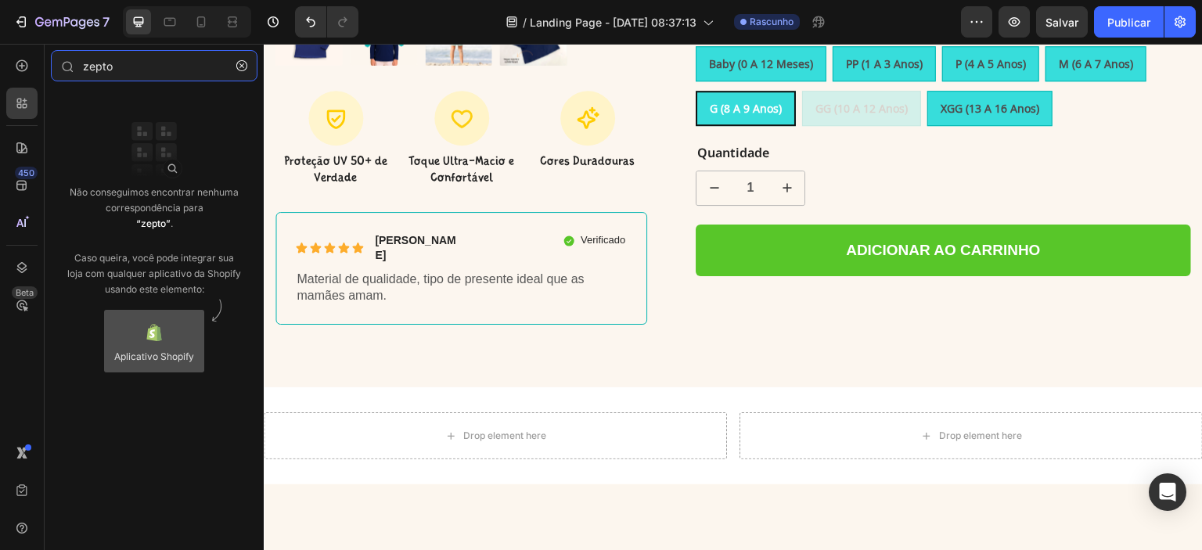
type input "zepto"
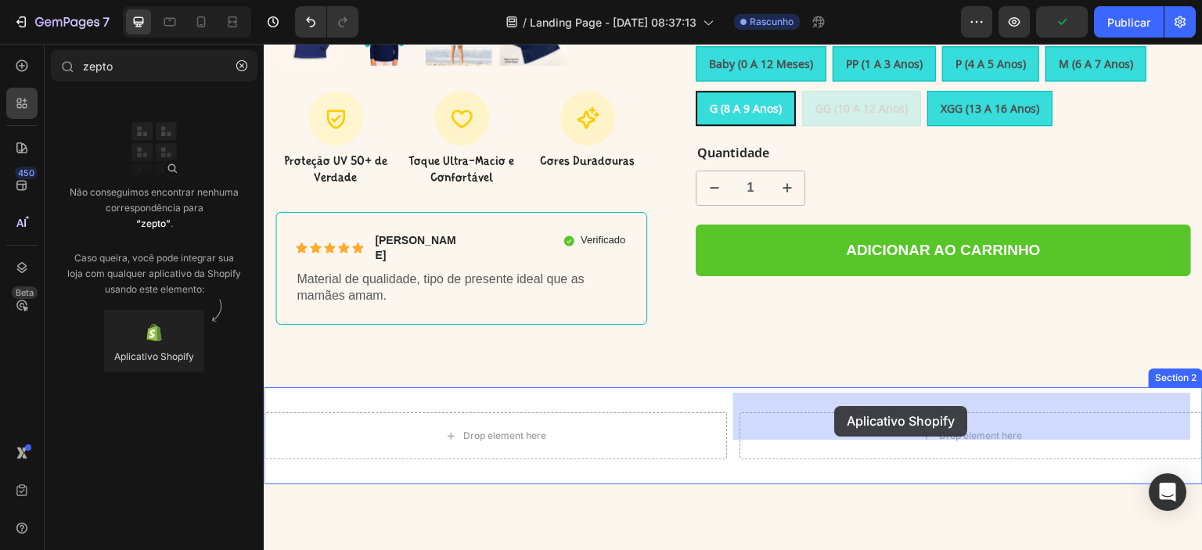
drag, startPoint x: 463, startPoint y: 390, endPoint x: 835, endPoint y: 406, distance: 372.0
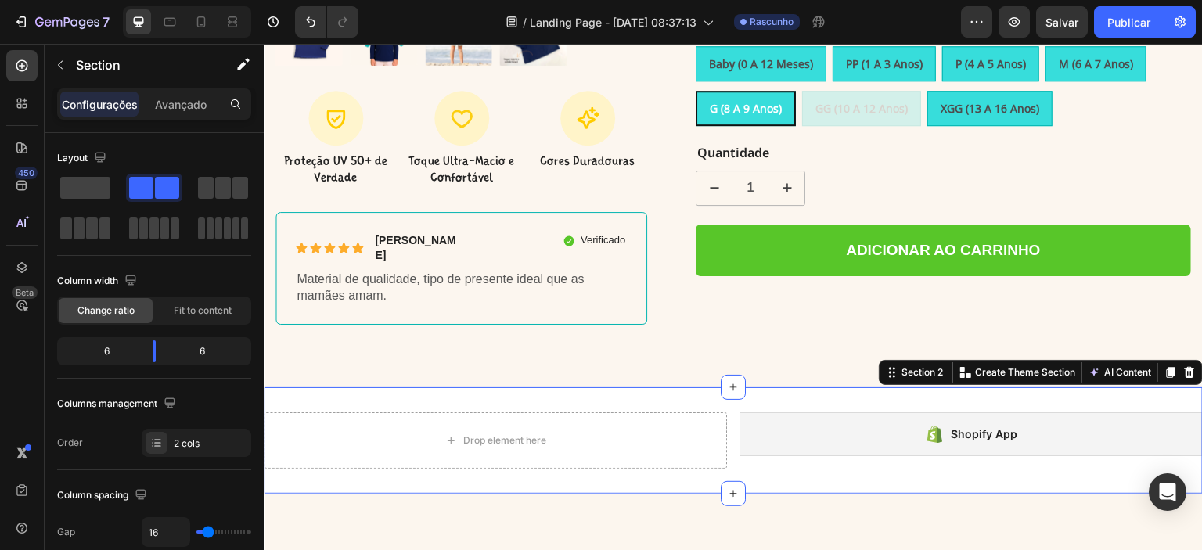
click at [706, 459] on div "Drop element here Shopify App Shopify App Section 2 Create Theme Section AI Con…" at bounding box center [733, 440] width 939 height 106
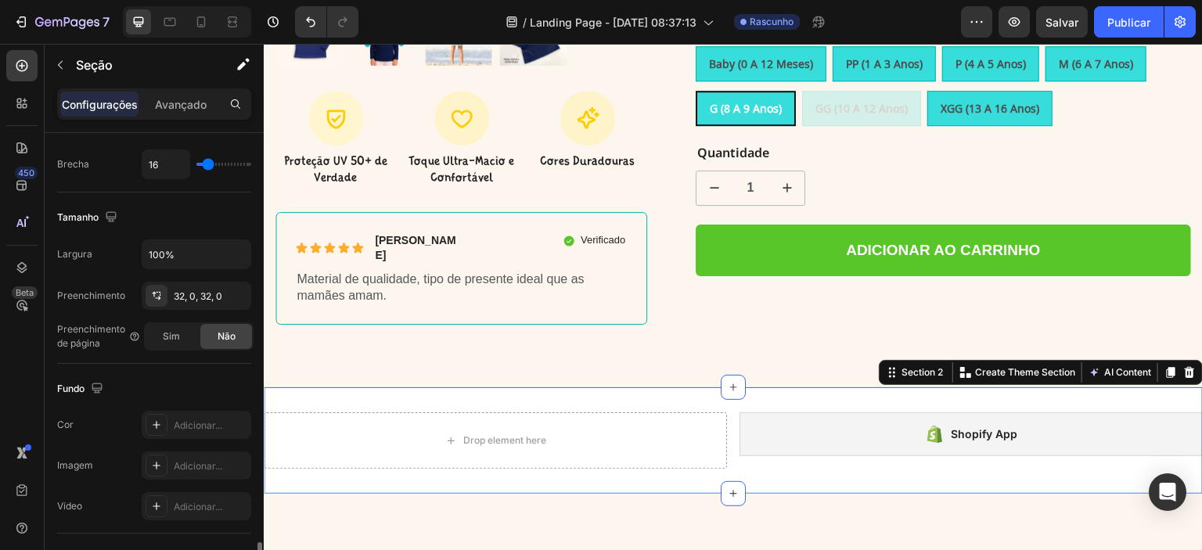
scroll to position [552, 0]
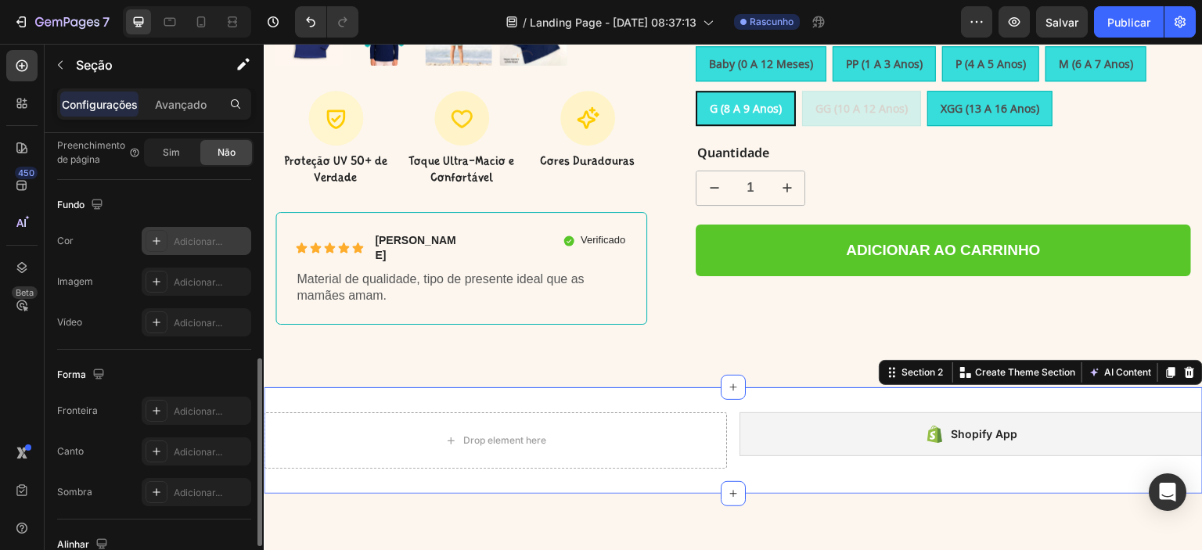
click at [153, 235] on icon at bounding box center [156, 241] width 13 height 13
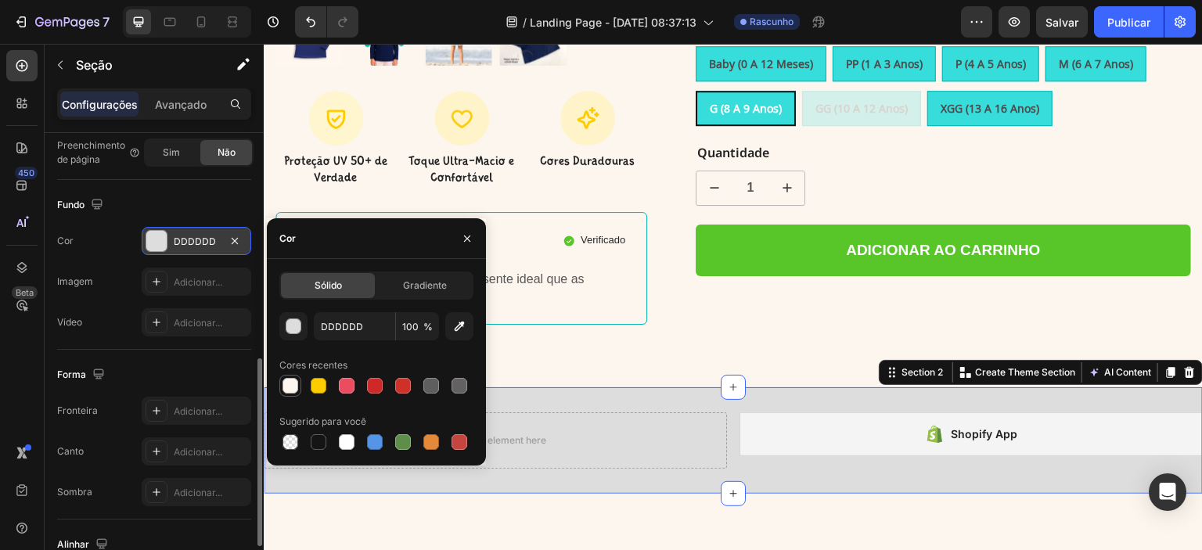
click at [288, 385] on div at bounding box center [290, 386] width 16 height 16
type input "FCF6EF"
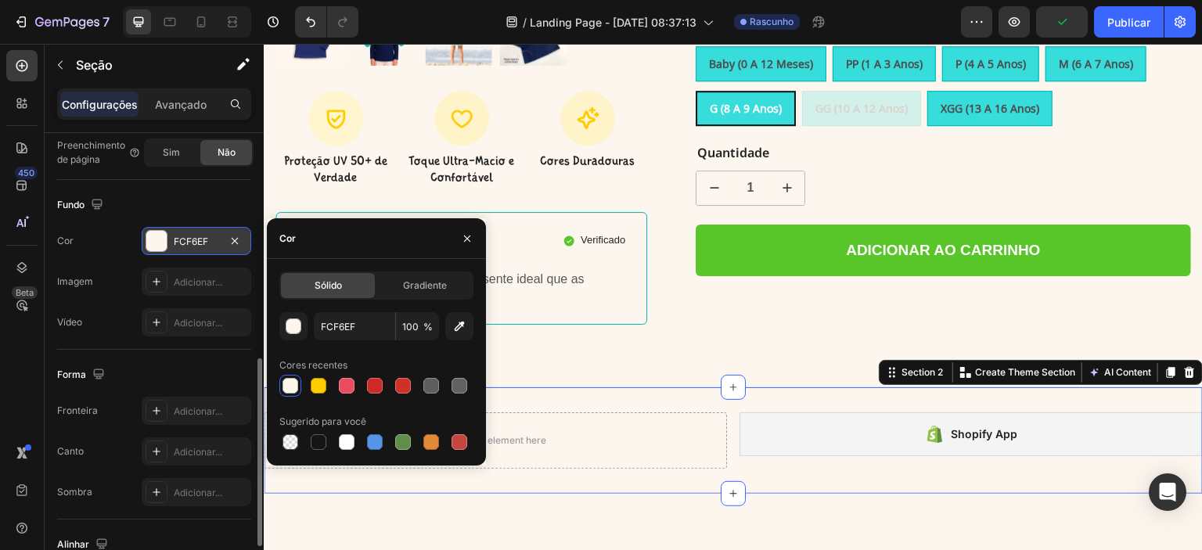
click at [601, 461] on div "Drop element here Shopify App Shopify App Section 2 Create Theme Section AI Con…" at bounding box center [733, 440] width 939 height 106
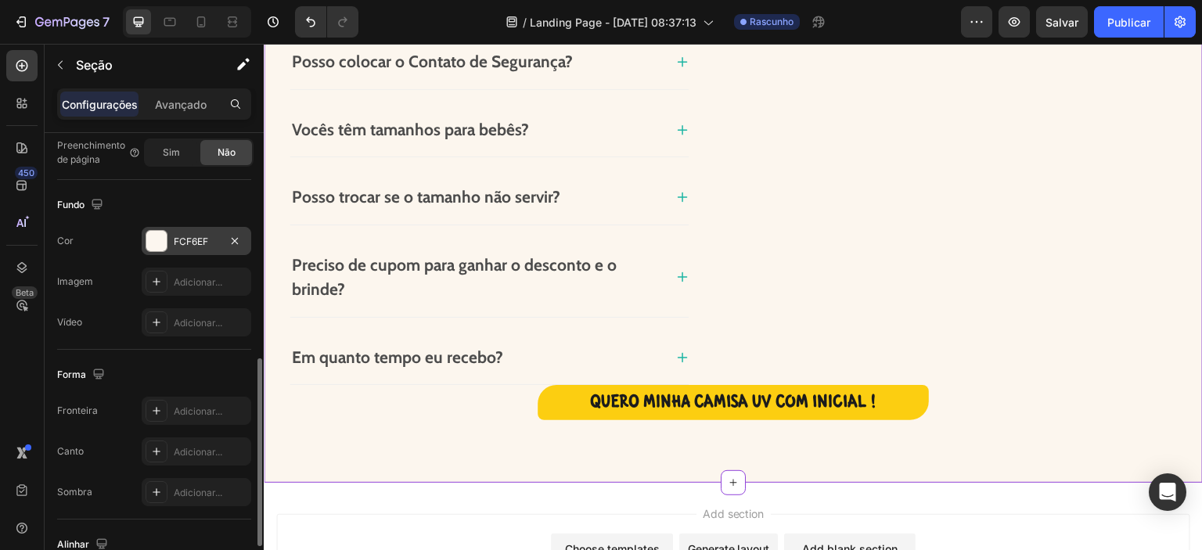
scroll to position [1356, 0]
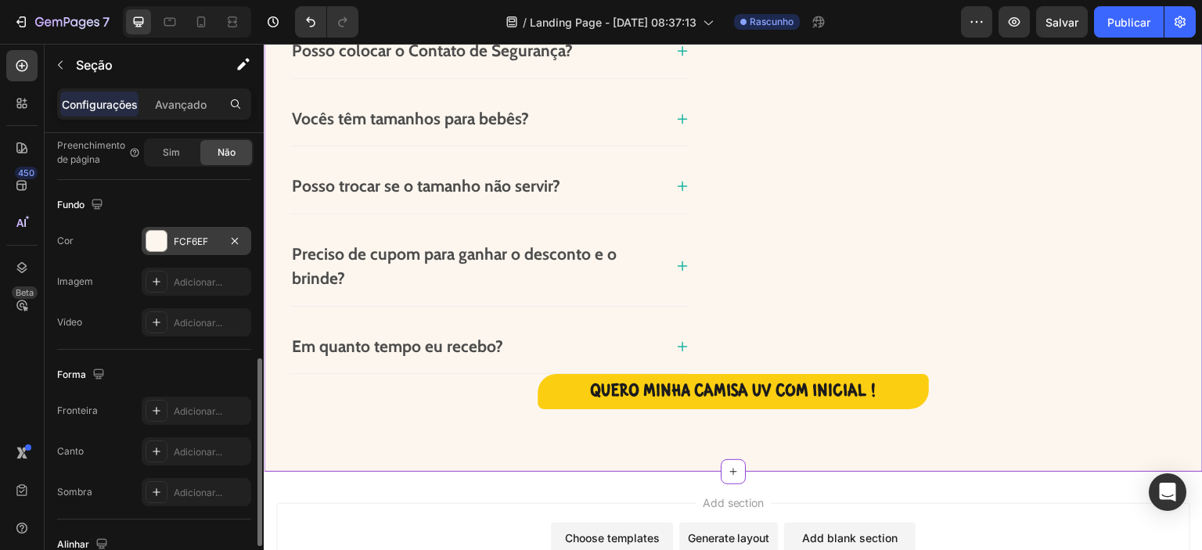
click at [932, 310] on div "Image" at bounding box center [977, 90] width 401 height 568
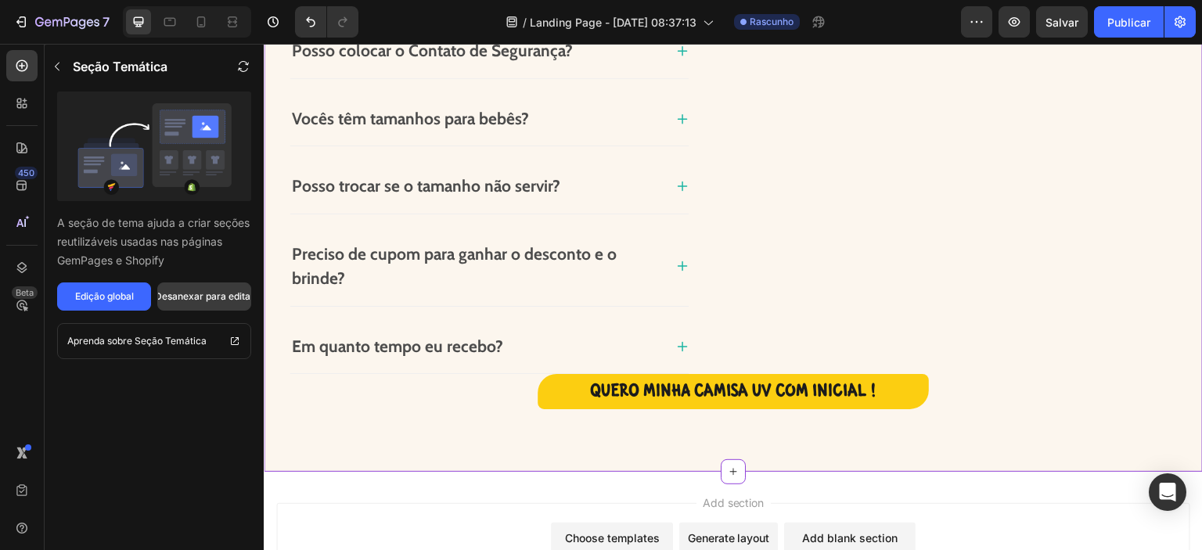
click at [208, 297] on font "Desanexar para editar" at bounding box center [204, 296] width 99 height 12
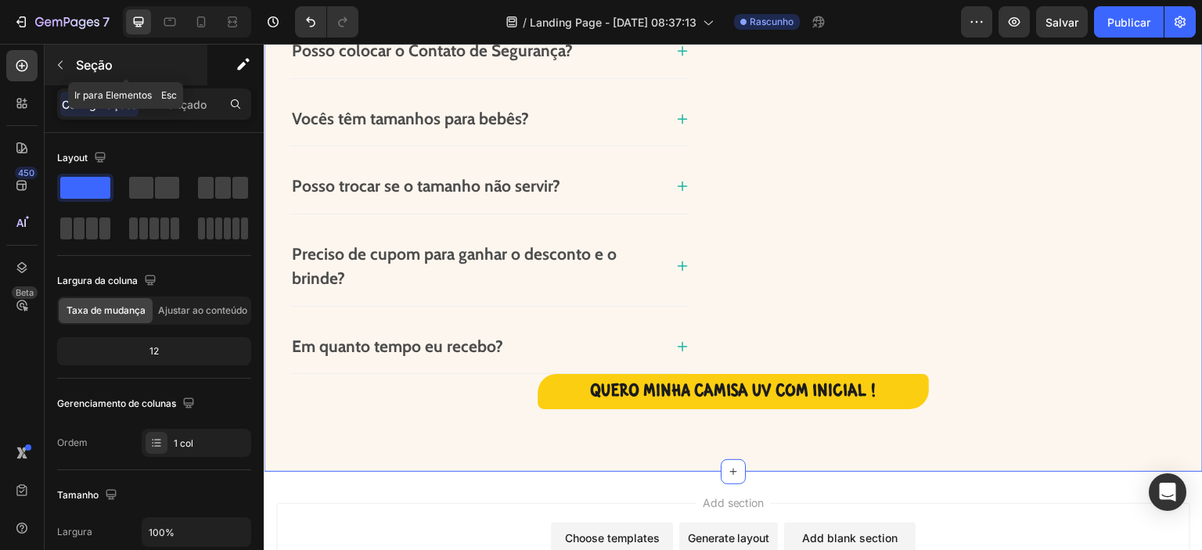
click at [61, 62] on icon "button" at bounding box center [60, 65] width 13 height 13
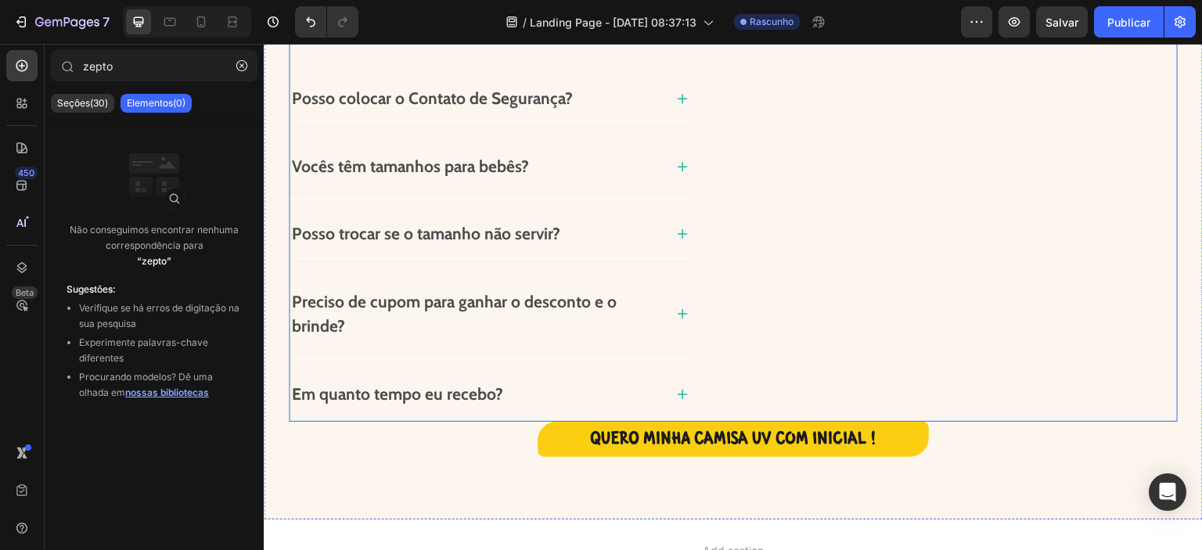
scroll to position [1460, 0]
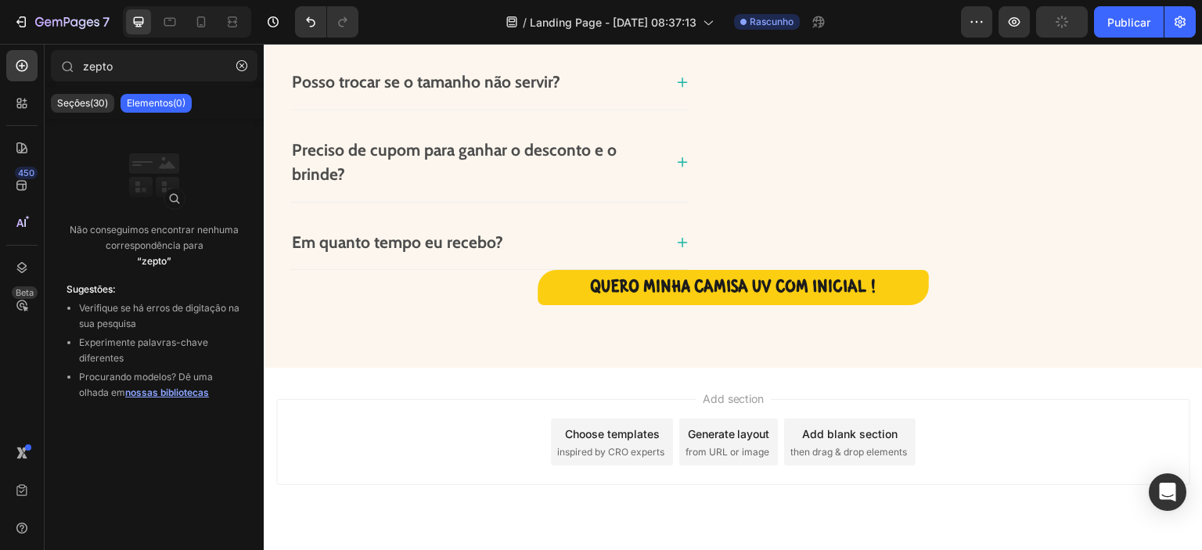
click at [849, 432] on div "Add blank section" at bounding box center [849, 434] width 95 height 16
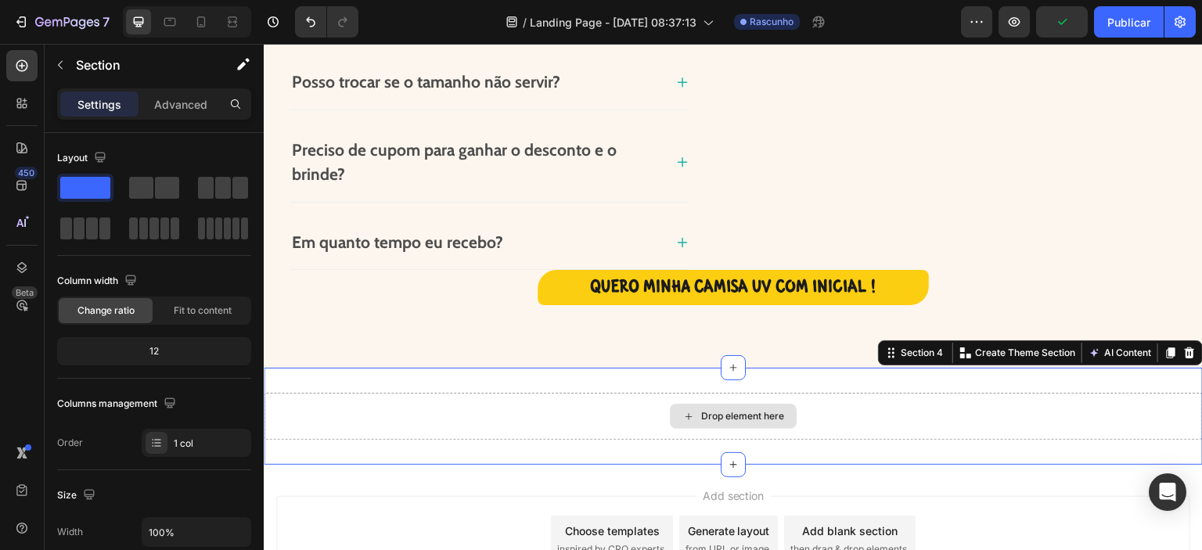
click at [844, 419] on div "Drop element here" at bounding box center [733, 416] width 939 height 47
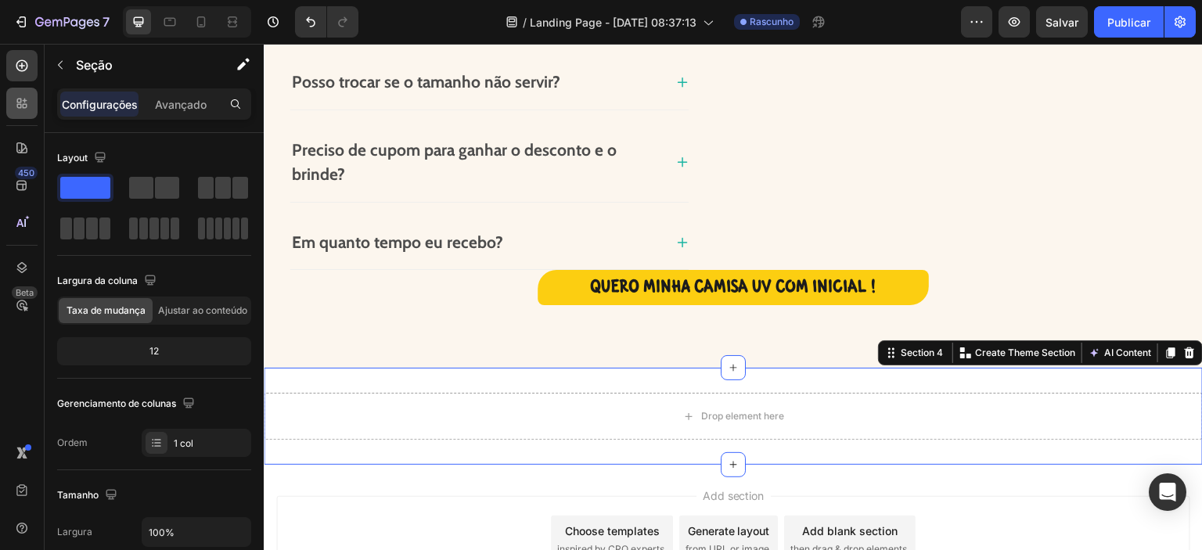
click at [36, 105] on div at bounding box center [21, 103] width 31 height 31
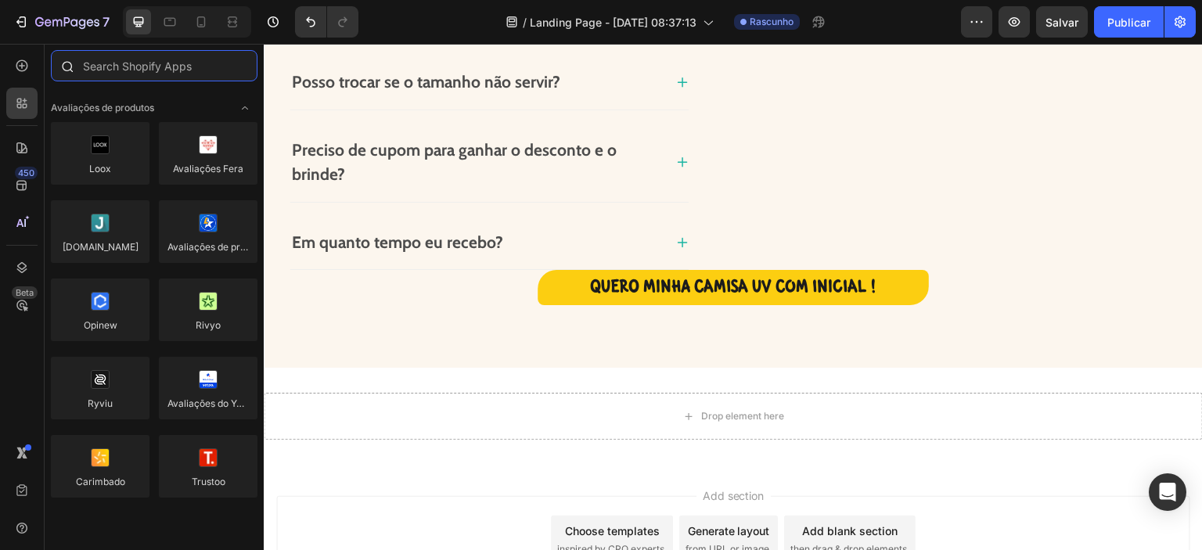
click at [150, 66] on input "text" at bounding box center [154, 65] width 207 height 31
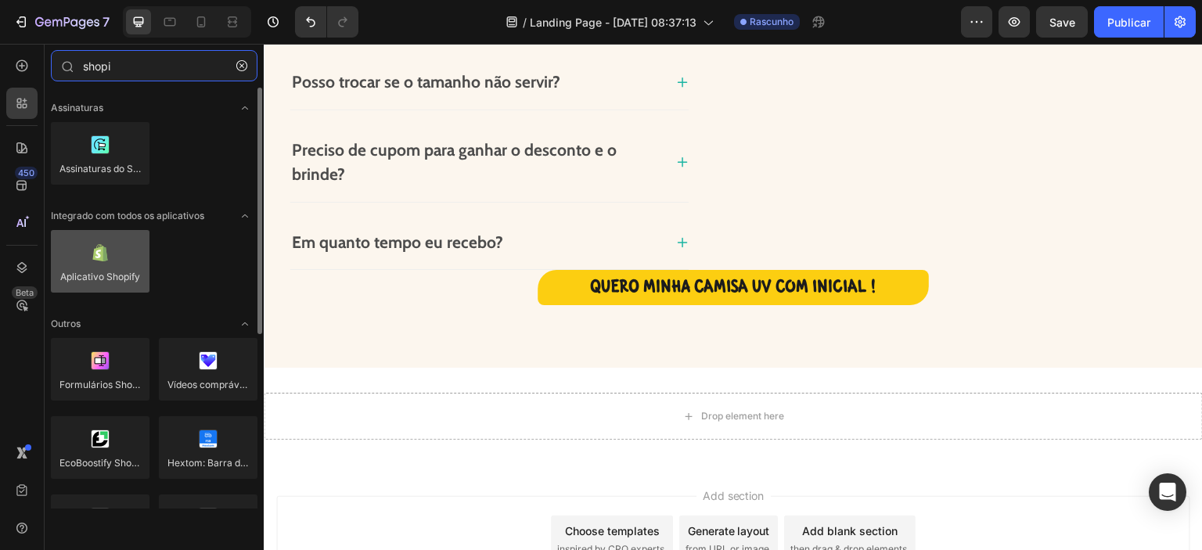
type input "shopi"
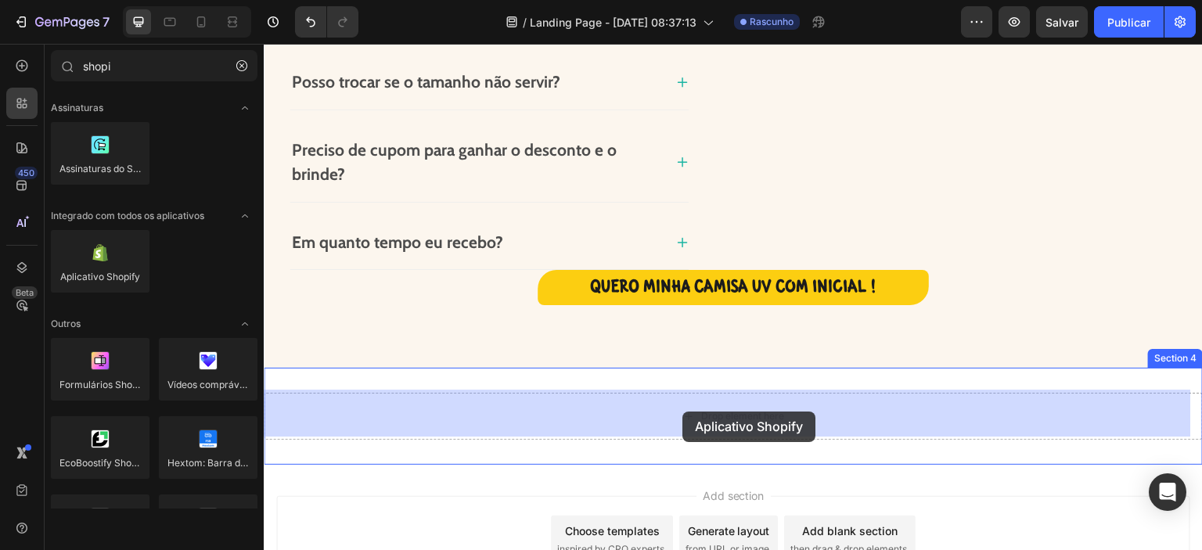
drag, startPoint x: 376, startPoint y: 303, endPoint x: 682, endPoint y: 412, distance: 325.4
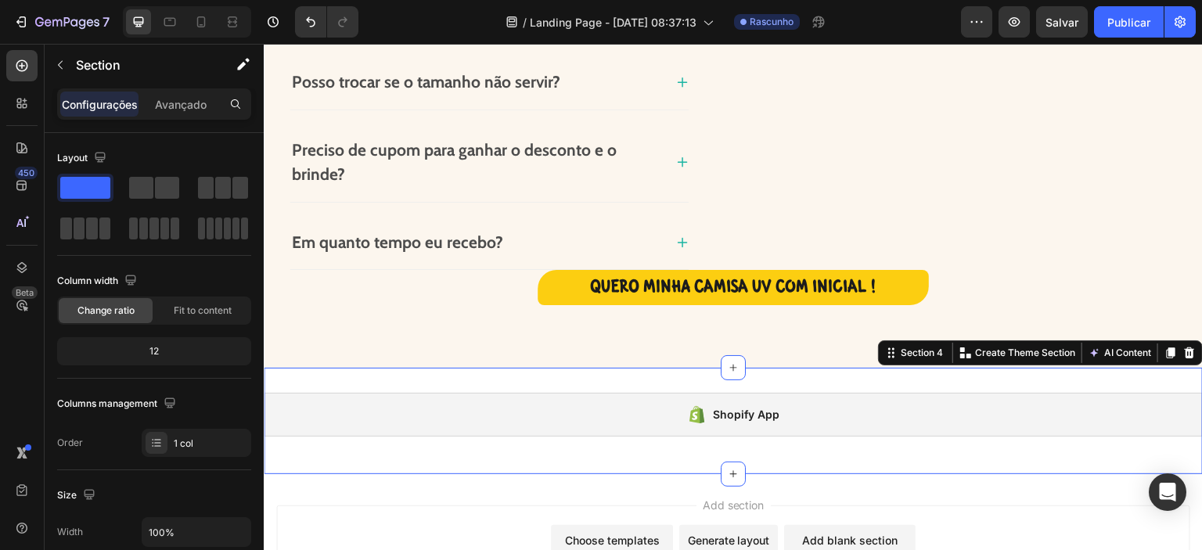
click at [853, 381] on div "Shopify App Shopify App Section 4 Create Theme Section AI Content Write with Ge…" at bounding box center [733, 421] width 939 height 106
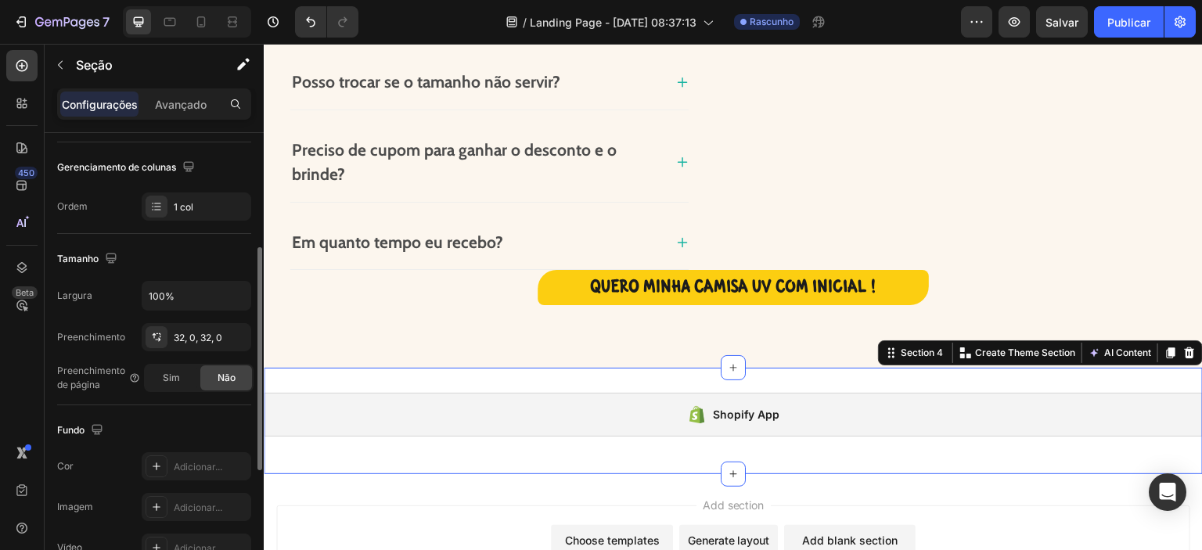
scroll to position [289, 0]
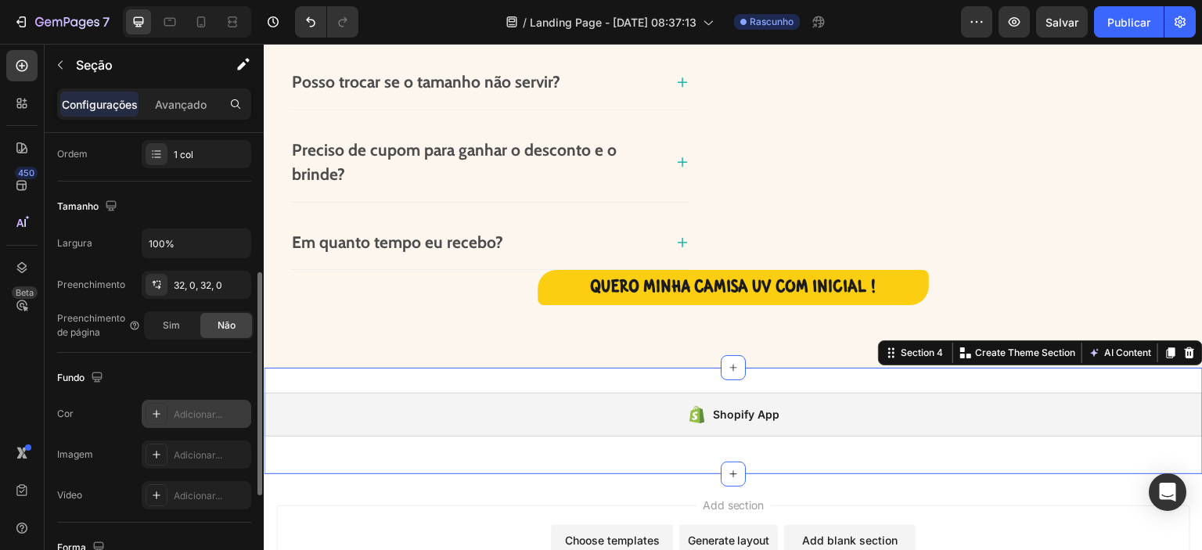
click at [153, 411] on icon at bounding box center [156, 414] width 13 height 13
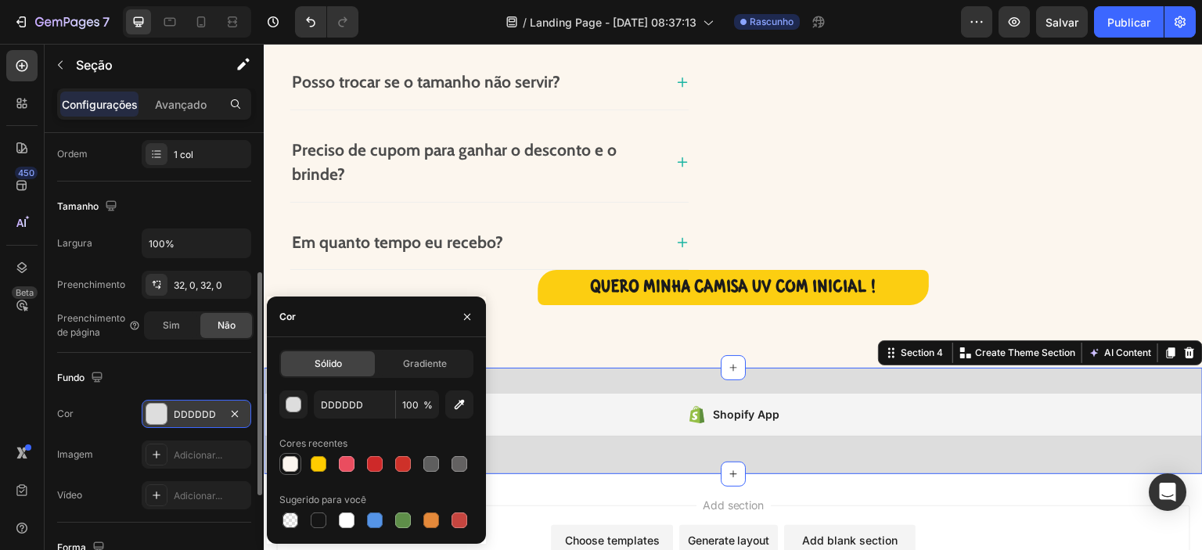
click at [290, 466] on div at bounding box center [290, 464] width 16 height 16
type input "FCF6EF"
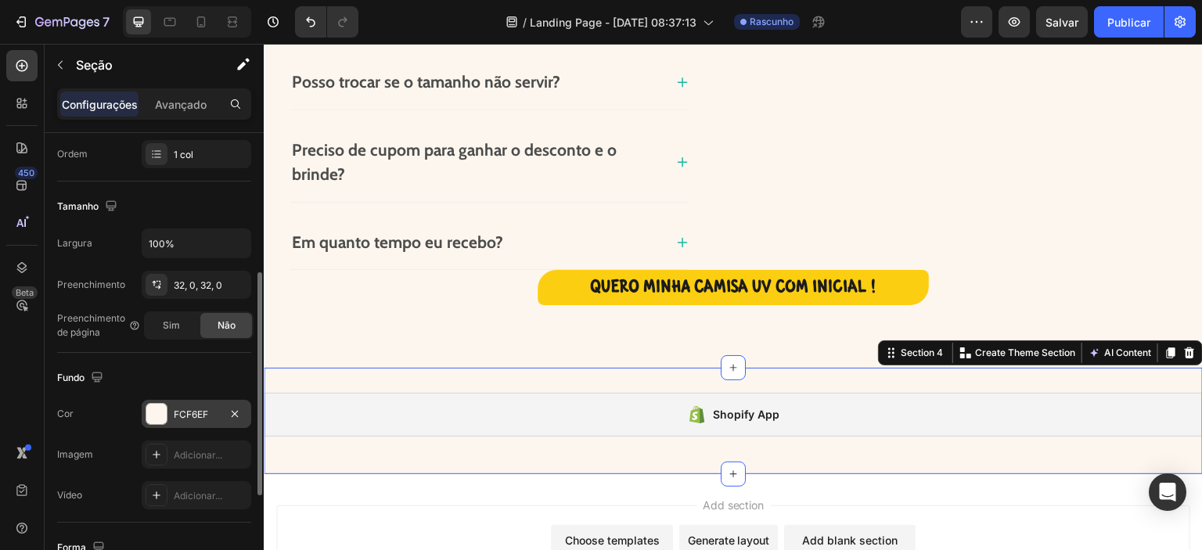
click at [888, 448] on div "Shopify App Shopify App Section 4 Create Theme Section AI Content Write with Ge…" at bounding box center [733, 421] width 939 height 106
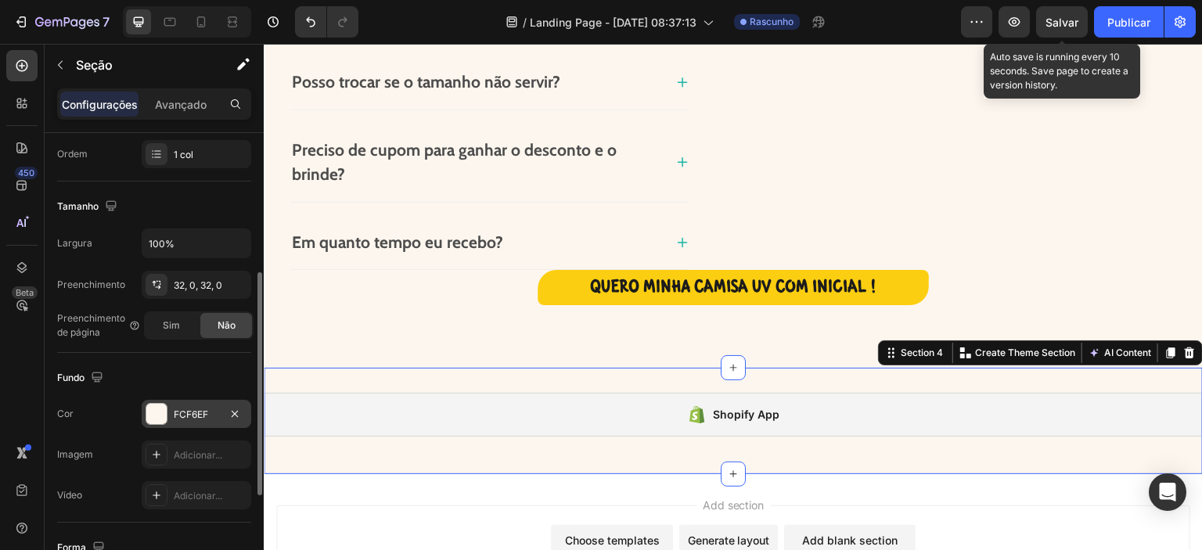
click at [1046, 23] on font "Salvar" at bounding box center [1061, 22] width 33 height 13
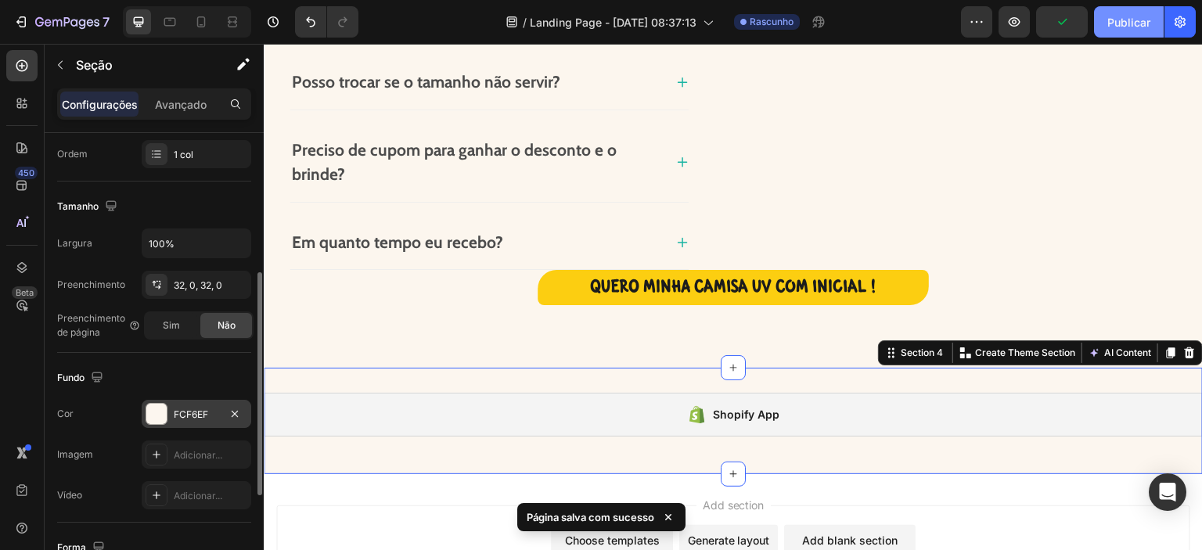
click at [1109, 21] on font "Publicar" at bounding box center [1128, 22] width 43 height 13
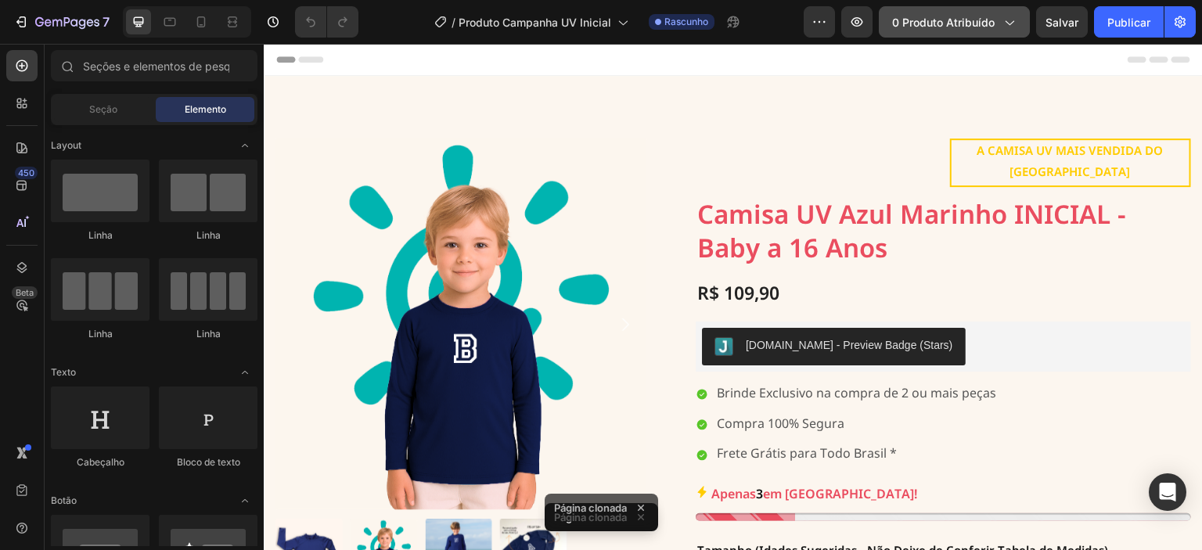
click at [1002, 16] on icon "button" at bounding box center [1009, 22] width 16 height 16
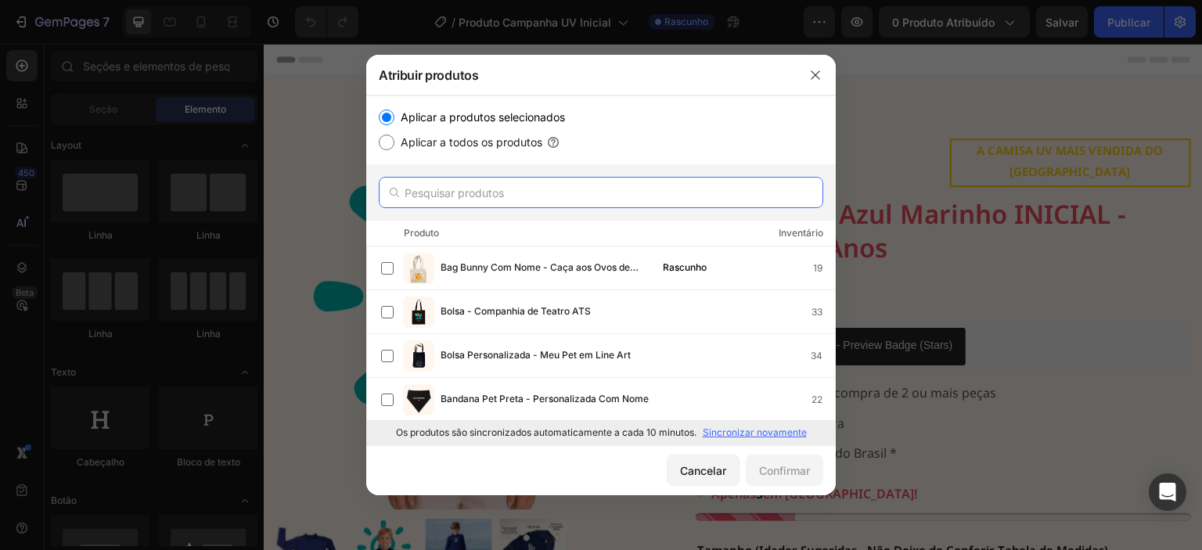
click at [477, 195] on input "text" at bounding box center [601, 192] width 444 height 31
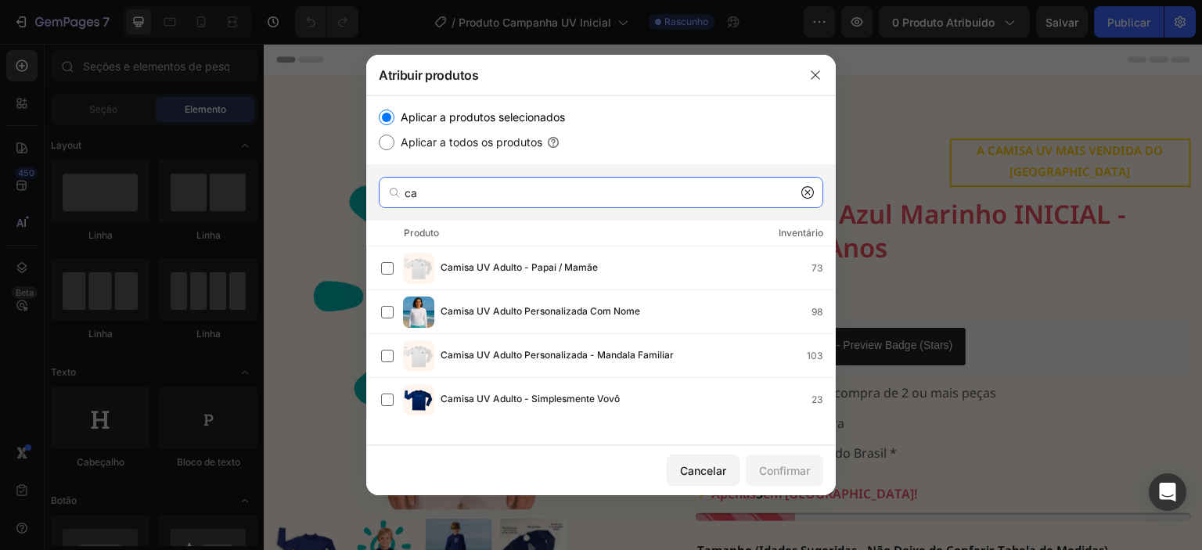
type input "c"
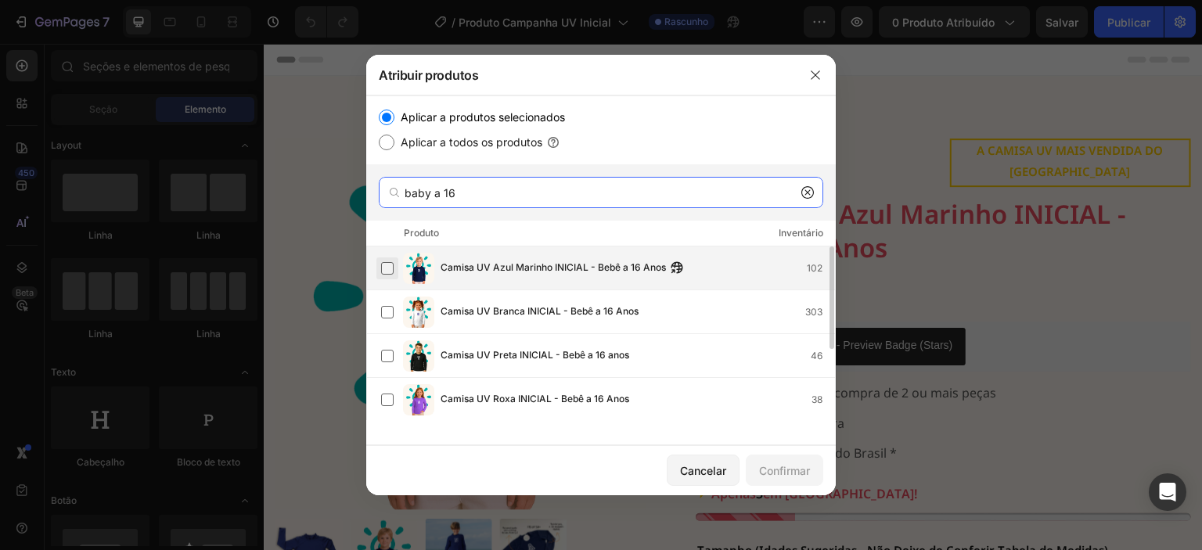
type input "baby a 16"
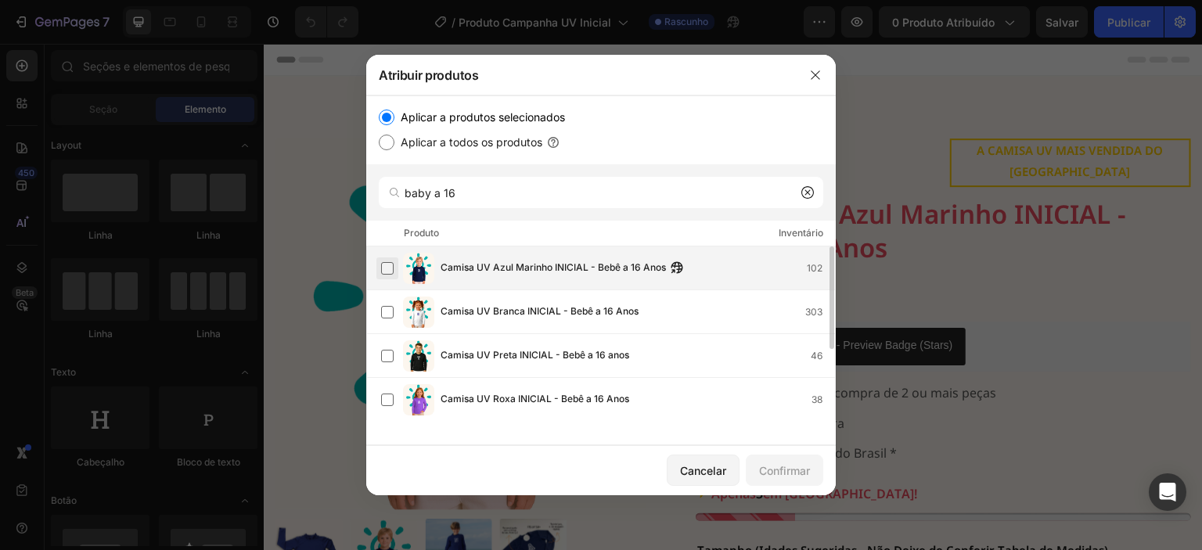
click at [387, 270] on label at bounding box center [387, 268] width 13 height 13
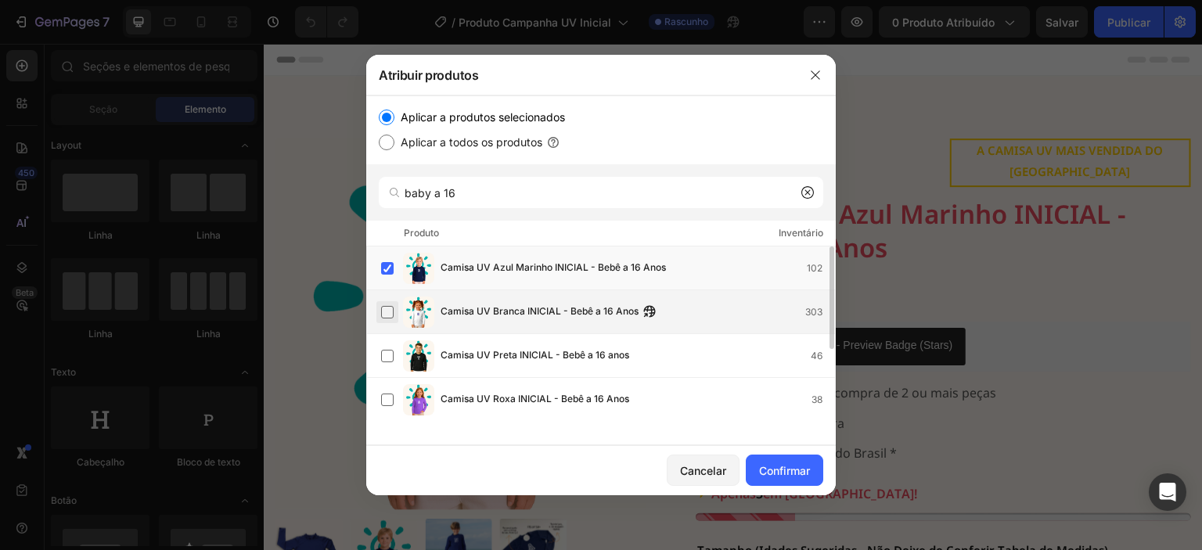
click at [388, 310] on label at bounding box center [387, 312] width 13 height 13
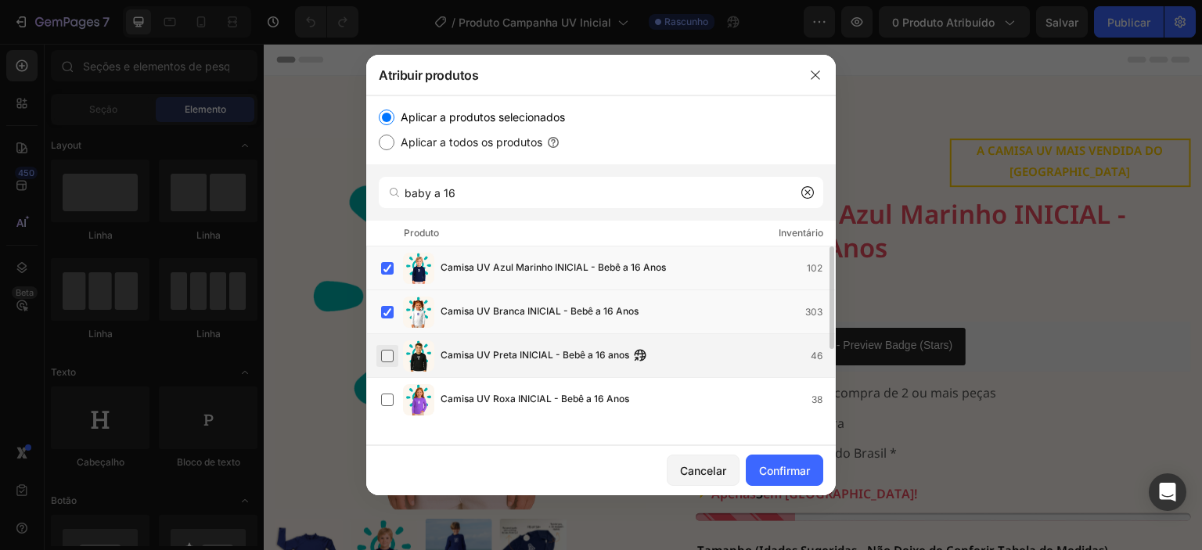
click at [388, 353] on label at bounding box center [387, 356] width 13 height 13
drag, startPoint x: 385, startPoint y: 351, endPoint x: 379, endPoint y: 303, distance: 48.0
click at [385, 350] on label at bounding box center [387, 356] width 13 height 13
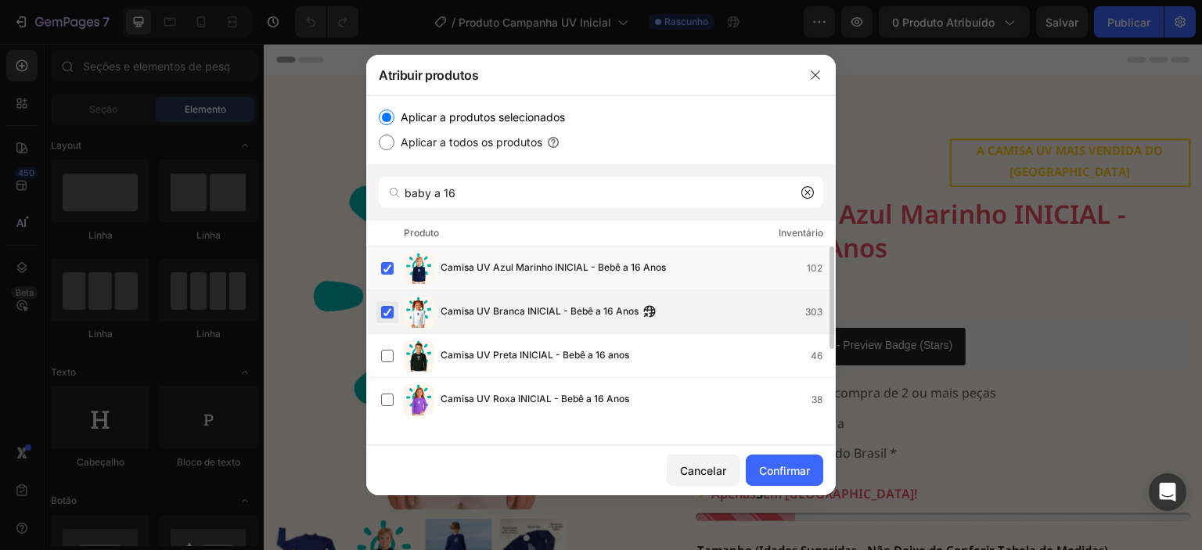
click at [382, 309] on label at bounding box center [387, 312] width 13 height 13
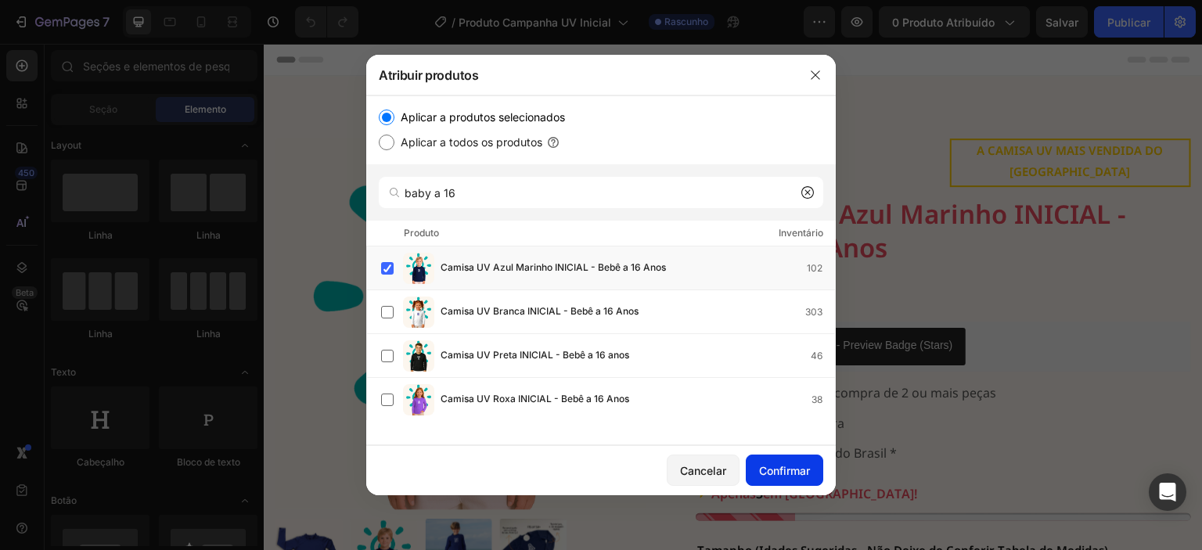
click at [794, 471] on font "Confirmar" at bounding box center [784, 470] width 51 height 13
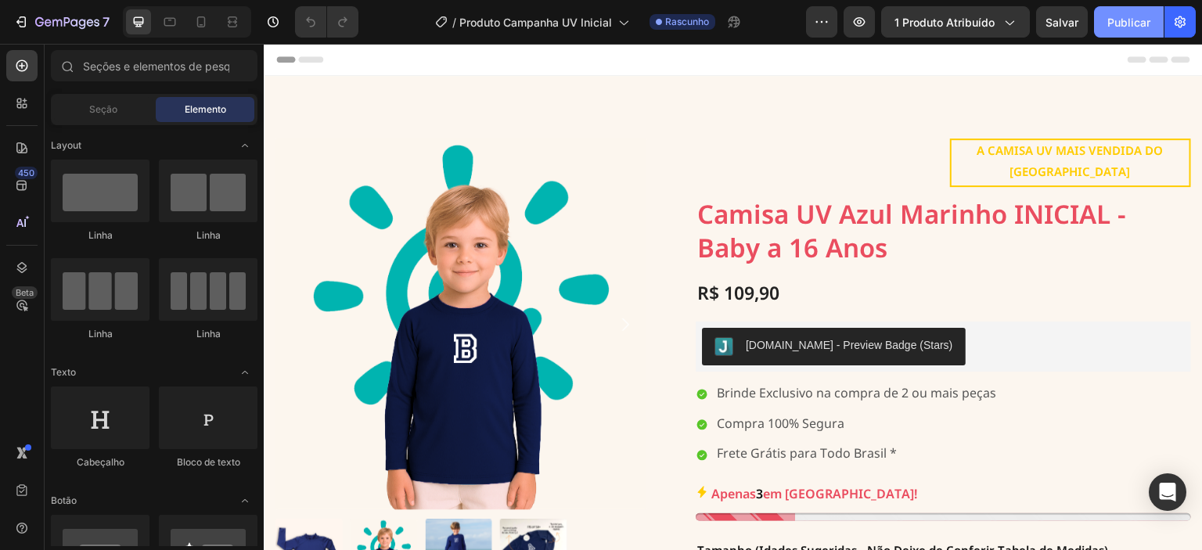
click at [1130, 24] on font "Publicar" at bounding box center [1128, 22] width 43 height 13
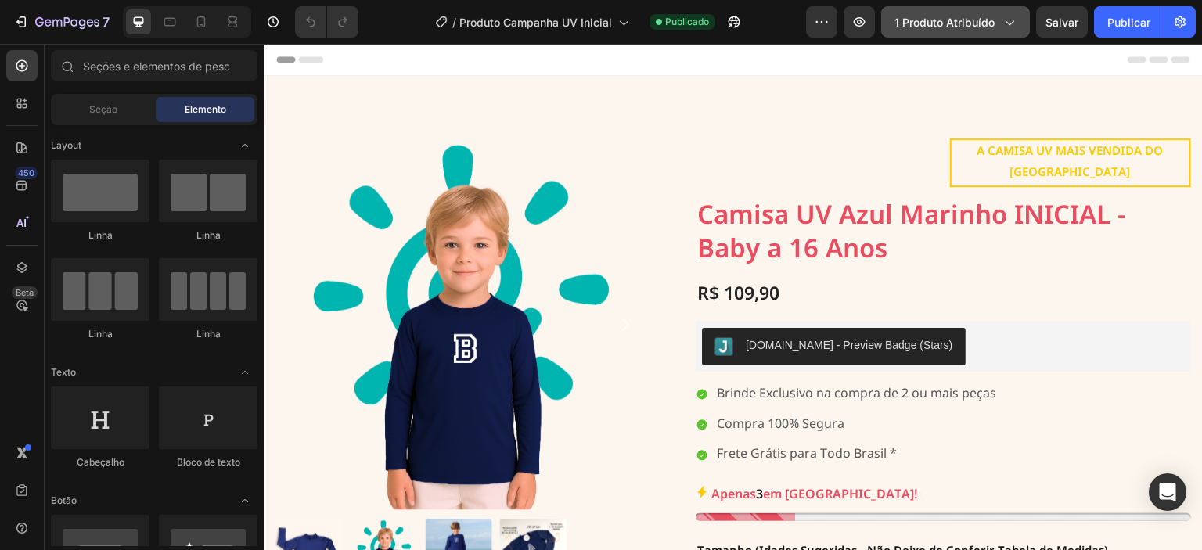
click at [996, 23] on div "1 produto atribuído" at bounding box center [955, 22] width 122 height 16
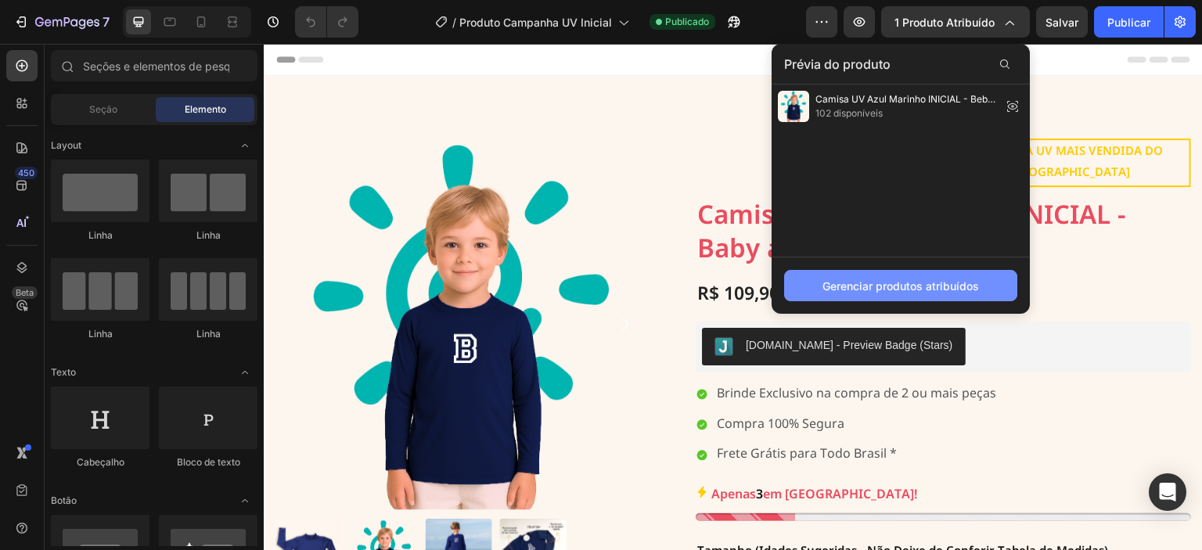
click at [908, 286] on font "Gerenciar produtos atribuídos" at bounding box center [900, 285] width 156 height 13
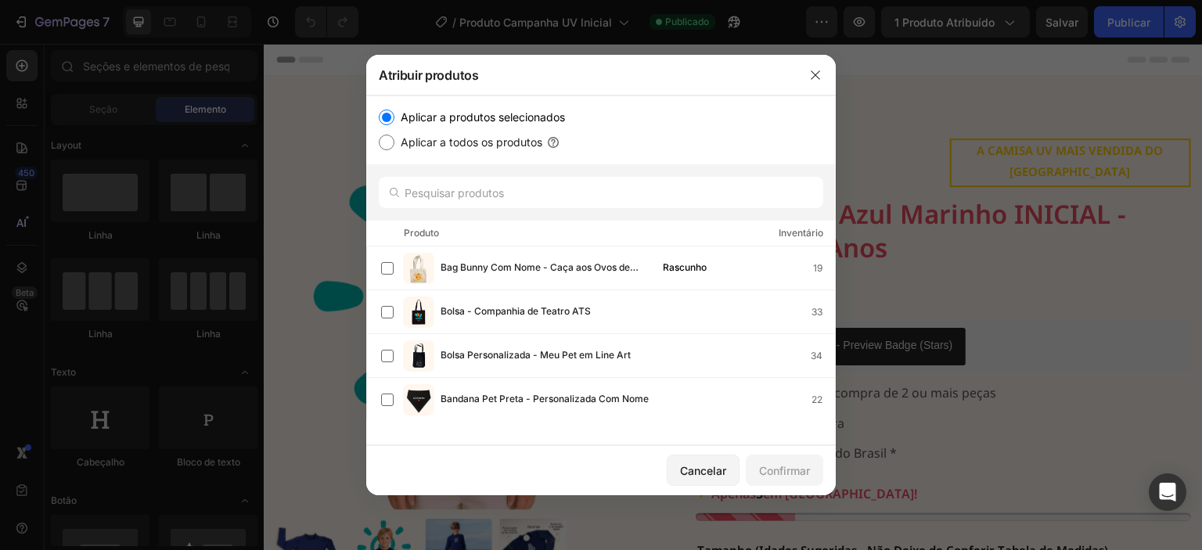
click at [476, 113] on font "Aplicar a produtos selecionados" at bounding box center [483, 116] width 164 height 13
click at [394, 113] on input "Aplicar a produtos selecionados" at bounding box center [387, 118] width 16 height 16
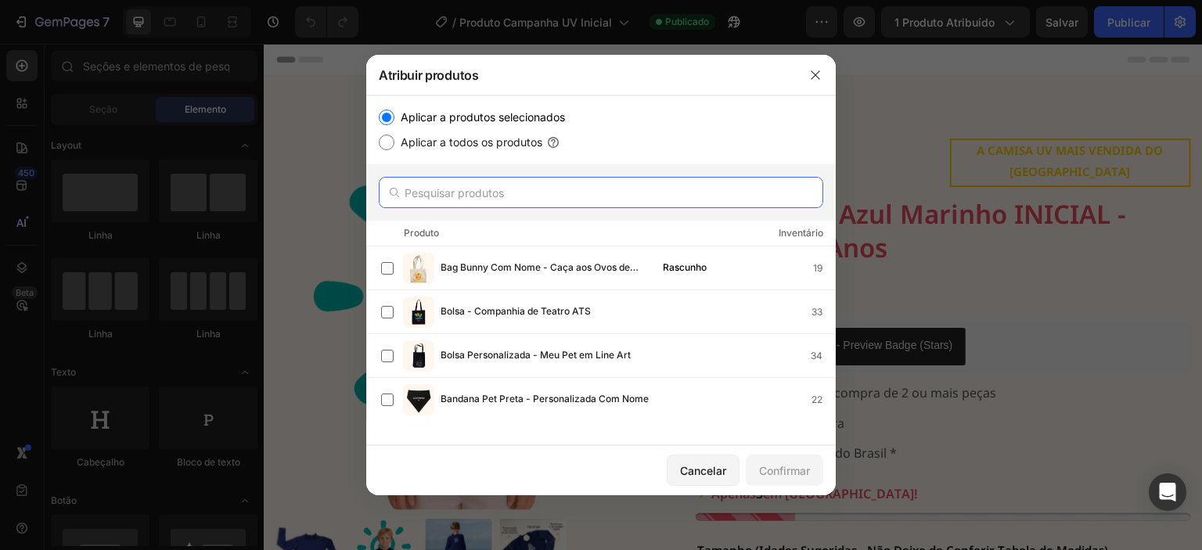
click at [520, 191] on input "text" at bounding box center [601, 192] width 444 height 31
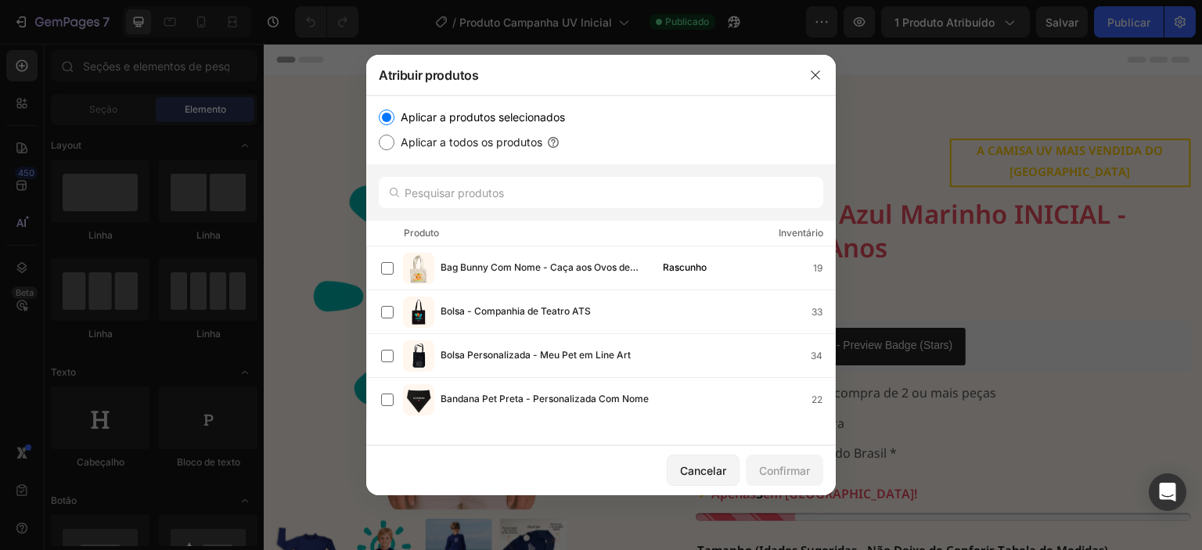
click at [494, 143] on font "Aplicar a todos os produtos" at bounding box center [472, 141] width 142 height 13
click at [394, 143] on input "Aplicar a todos os produtos" at bounding box center [387, 143] width 16 height 16
radio input "true"
drag, startPoint x: 380, startPoint y: 143, endPoint x: 387, endPoint y: 127, distance: 17.9
click at [381, 142] on input "Aplicar a todos os produtos" at bounding box center [387, 143] width 16 height 16
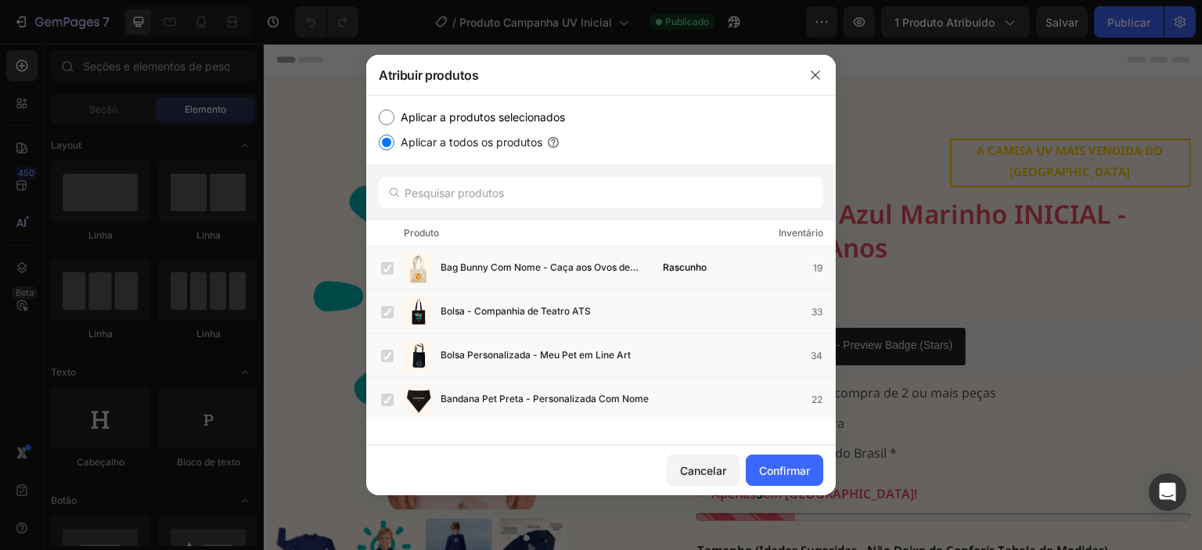
click at [387, 115] on input "Aplicar a produtos selecionados" at bounding box center [387, 118] width 16 height 16
radio input "true"
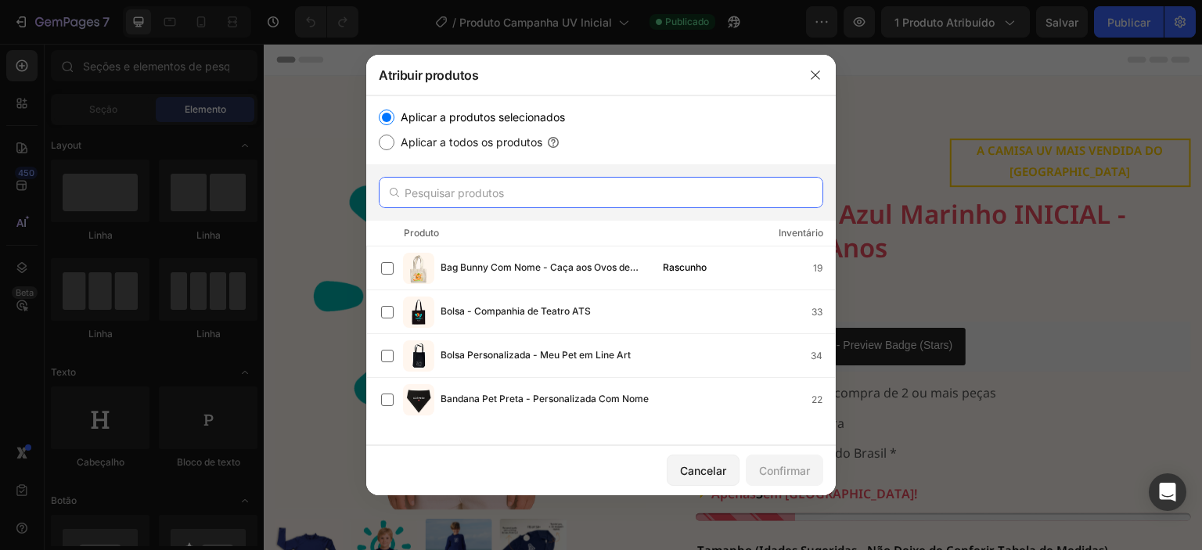
click at [537, 181] on input "text" at bounding box center [601, 192] width 444 height 31
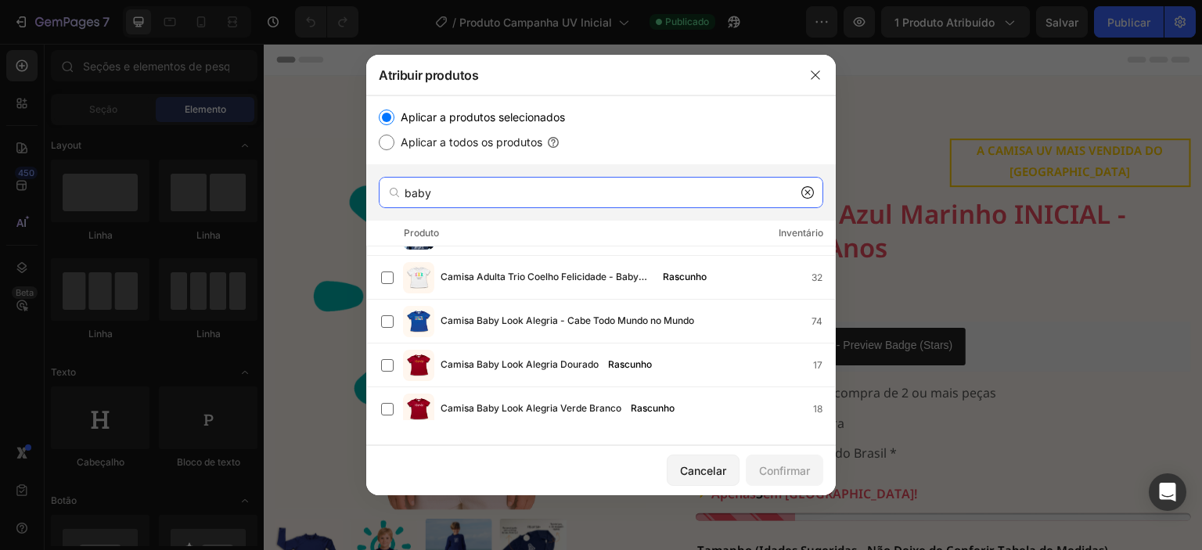
scroll to position [296, 0]
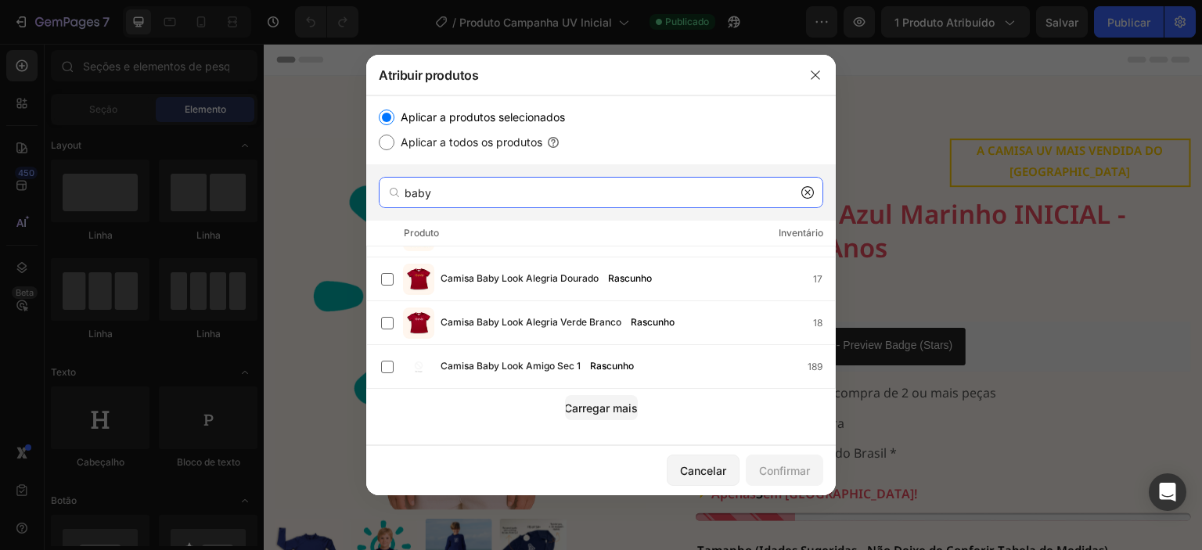
type input "baby"
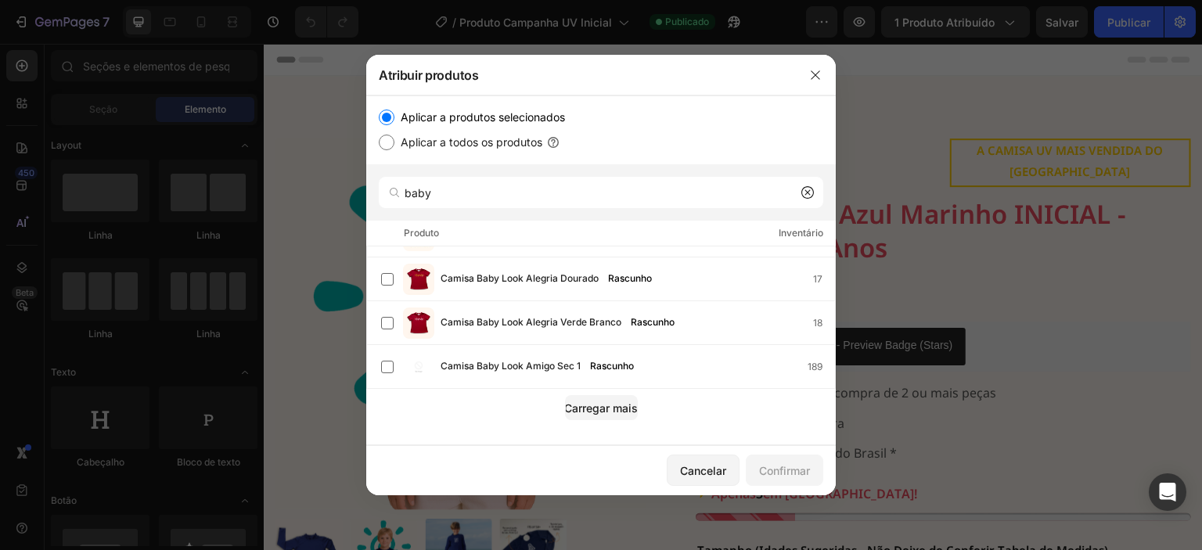
click at [804, 193] on icon at bounding box center [807, 192] width 13 height 13
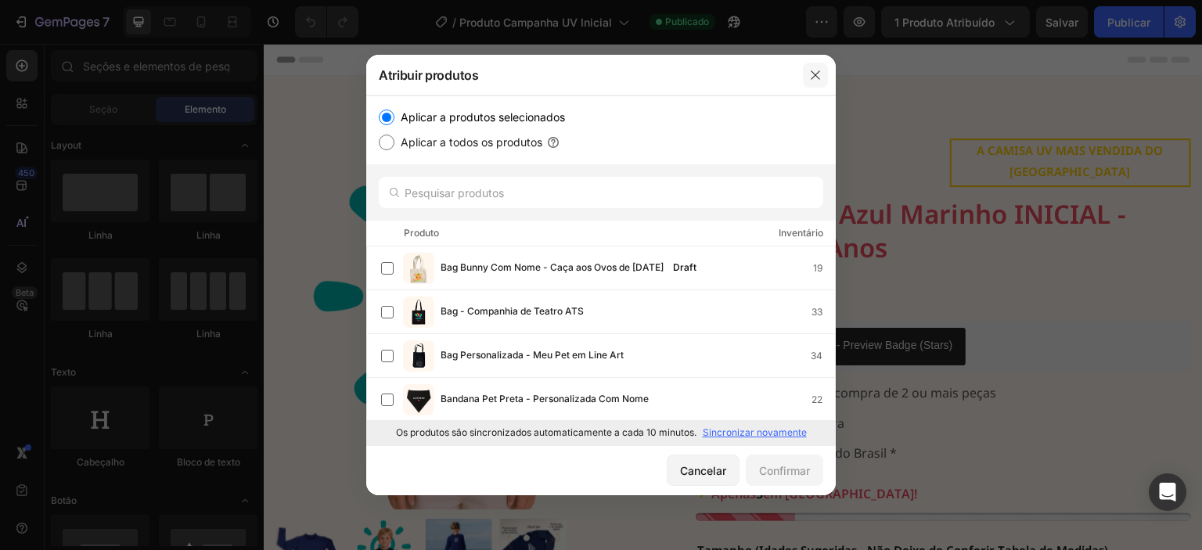
click at [814, 74] on icon "button" at bounding box center [815, 74] width 9 height 9
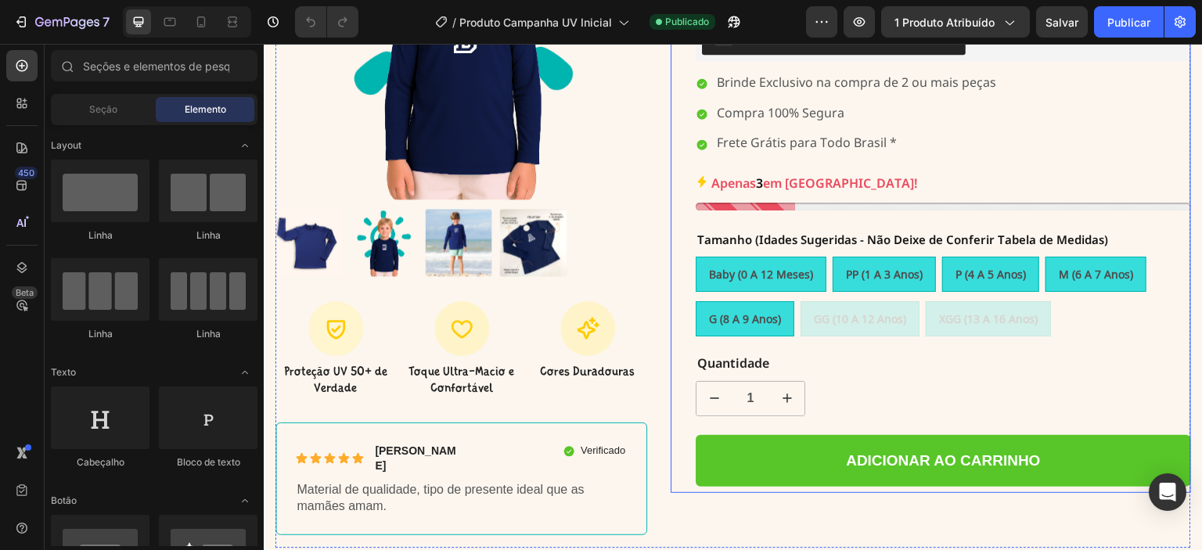
scroll to position [313, 0]
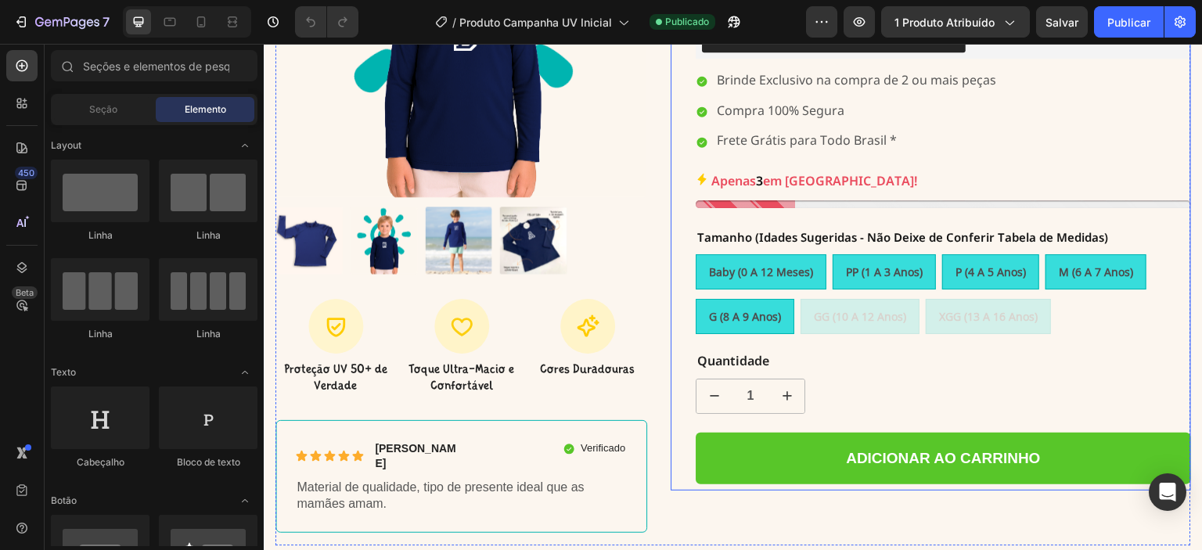
click at [865, 387] on div "1" at bounding box center [943, 396] width 495 height 35
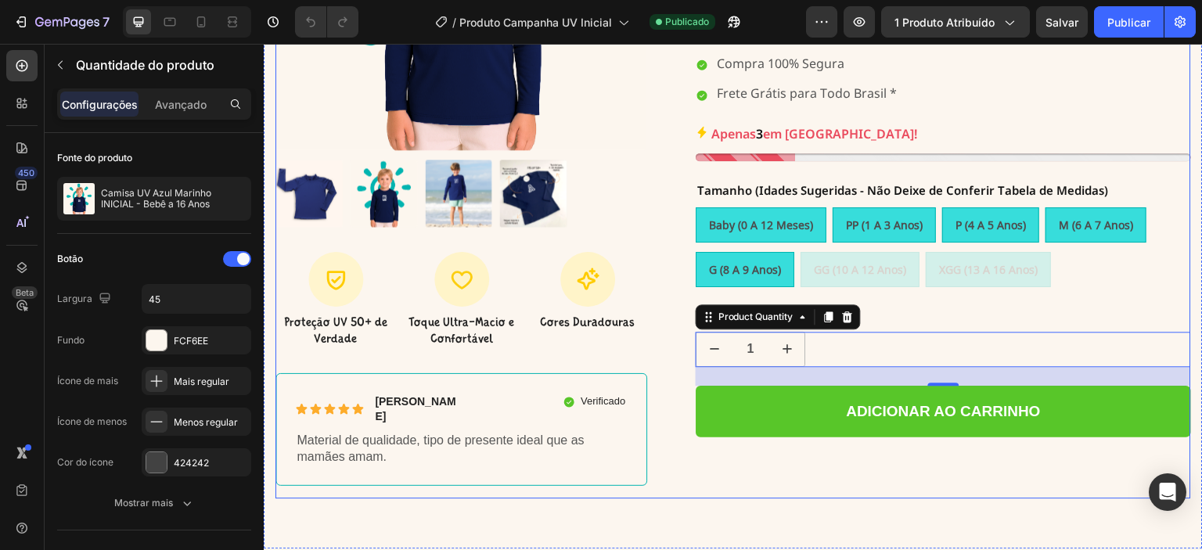
scroll to position [391, 0]
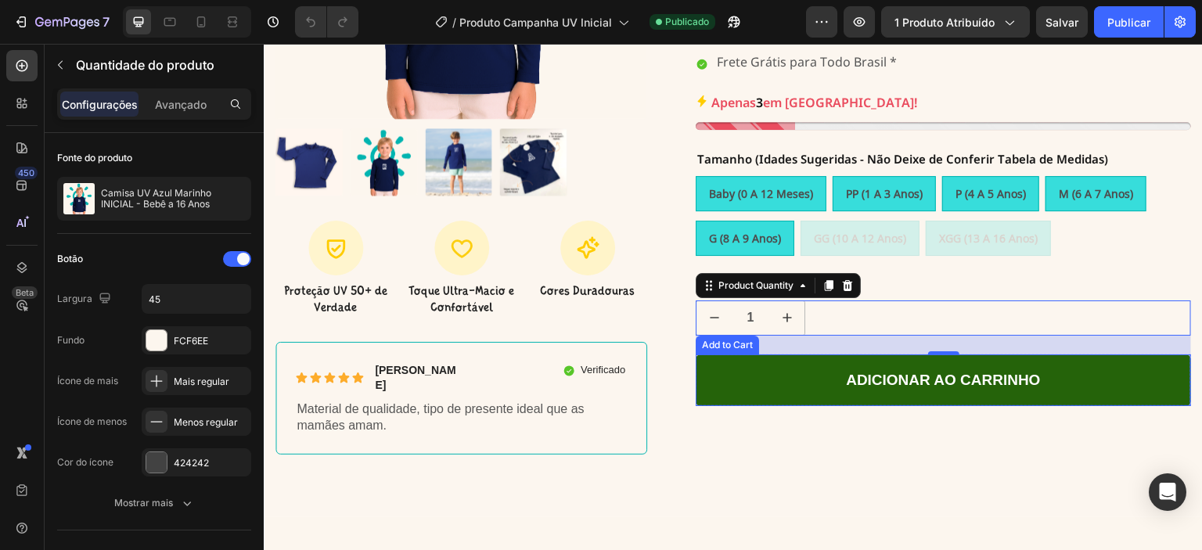
click at [1075, 354] on button "Adicionar ao carrinho" at bounding box center [943, 380] width 495 height 52
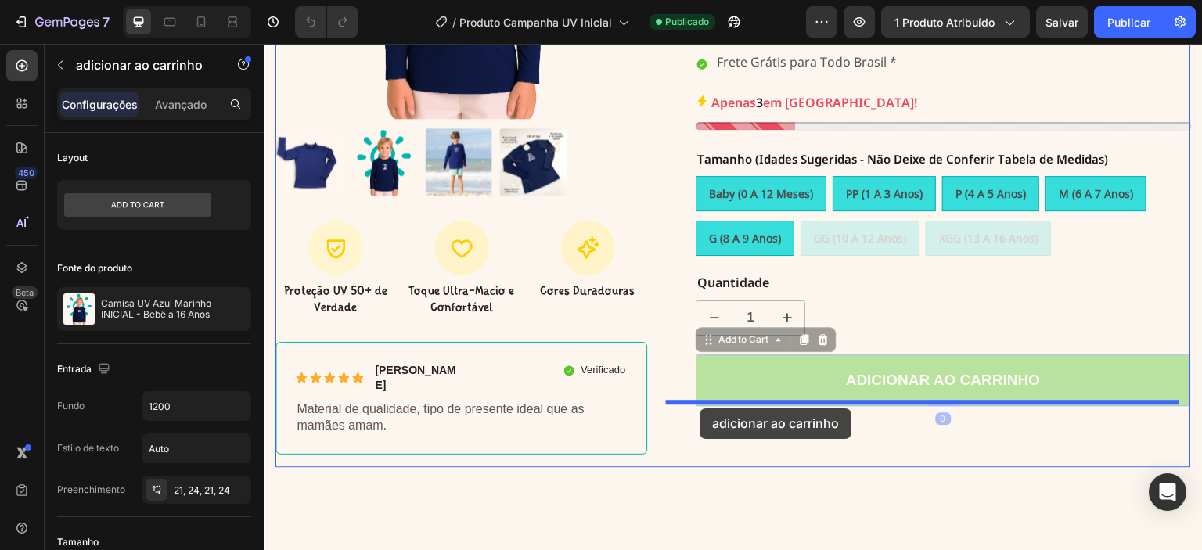
drag, startPoint x: 703, startPoint y: 316, endPoint x: 699, endPoint y: 408, distance: 92.4
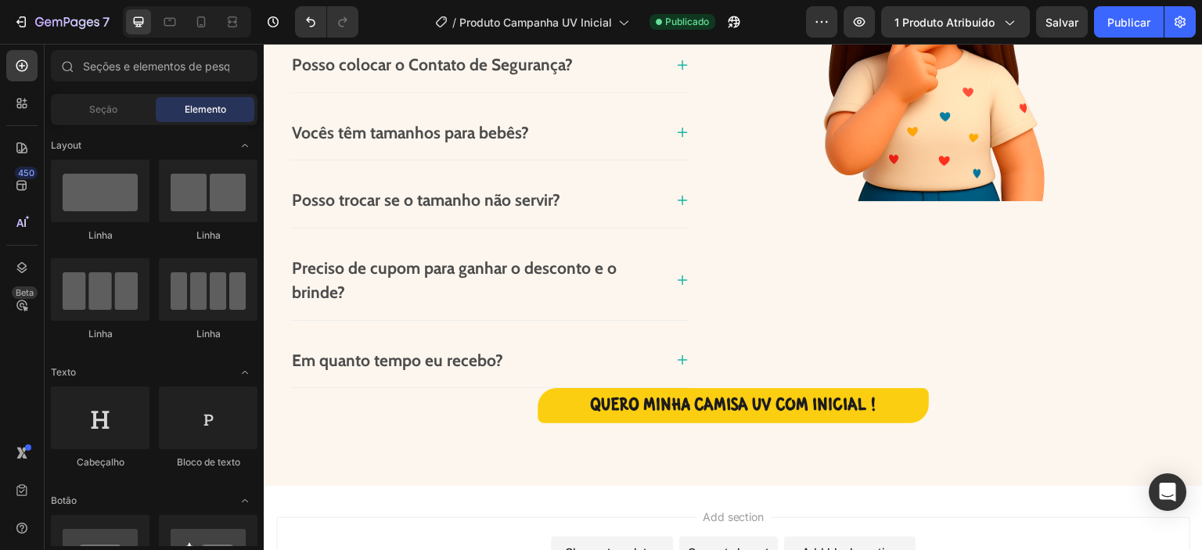
scroll to position [1347, 0]
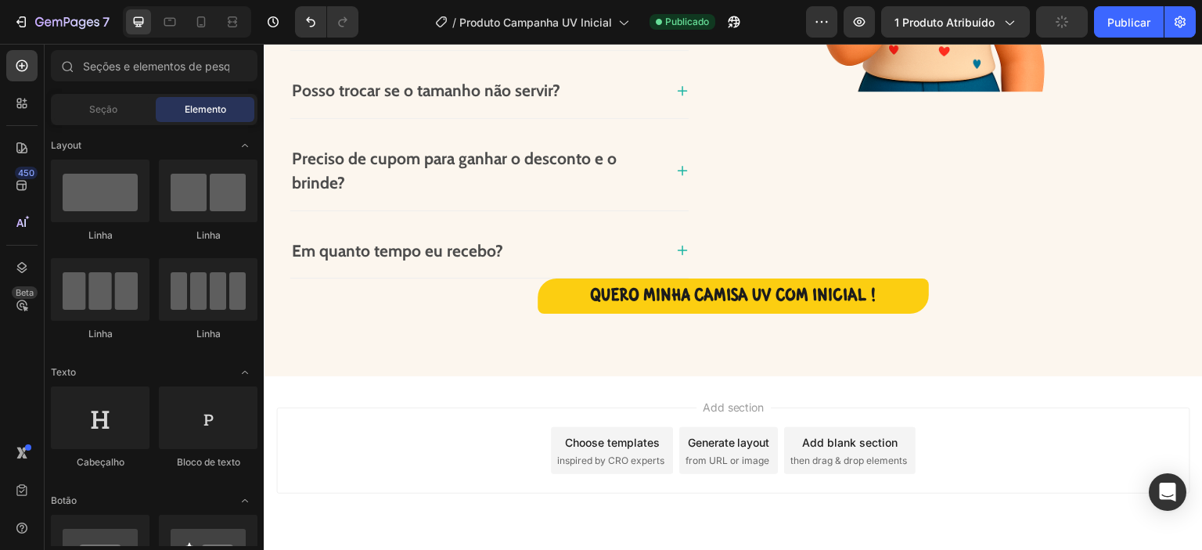
click at [851, 454] on span "then drag & drop elements" at bounding box center [848, 461] width 117 height 14
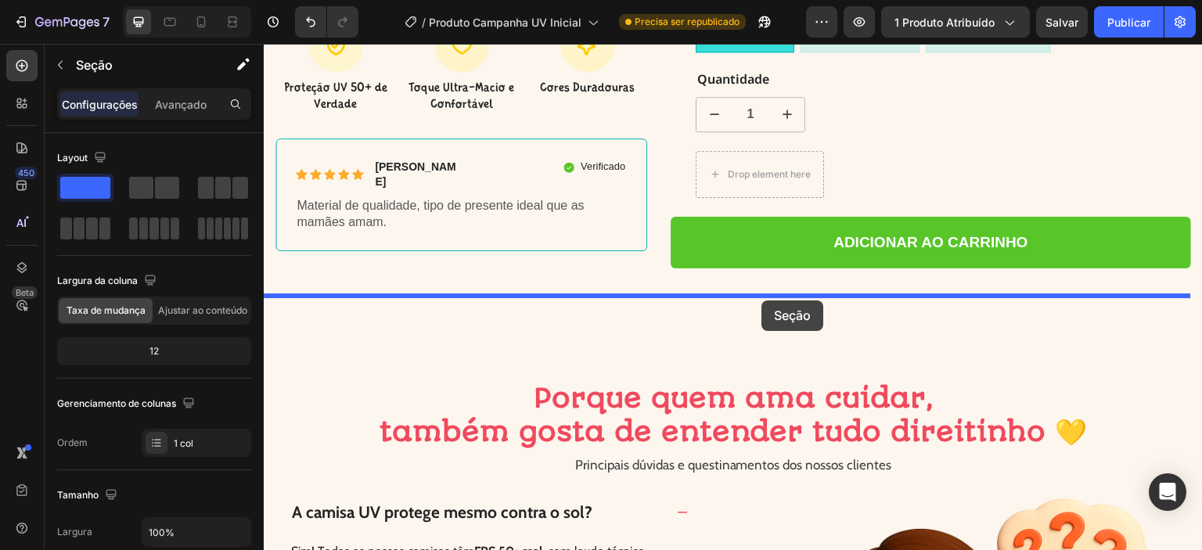
scroll to position [635, 0]
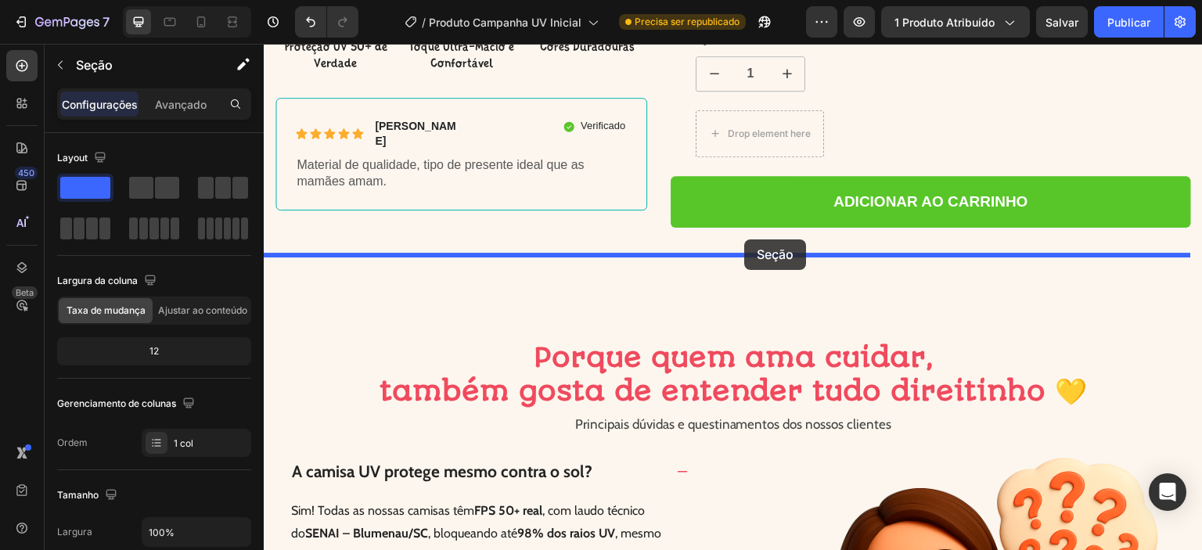
drag, startPoint x: 947, startPoint y: 383, endPoint x: 745, endPoint y: 239, distance: 247.9
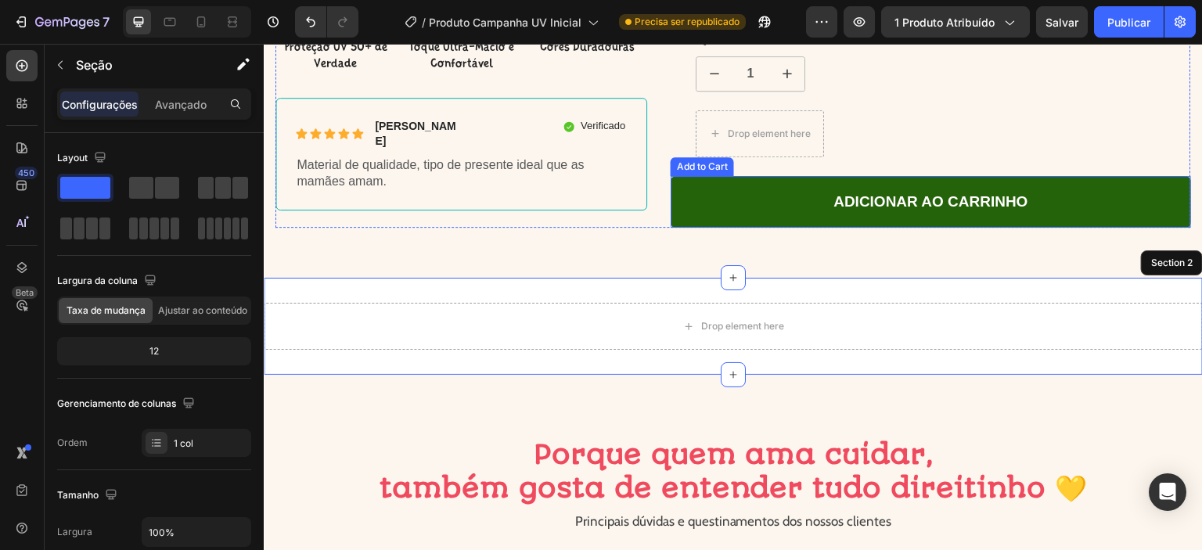
click at [1079, 176] on button "Adicionar ao carrinho" at bounding box center [931, 202] width 520 height 52
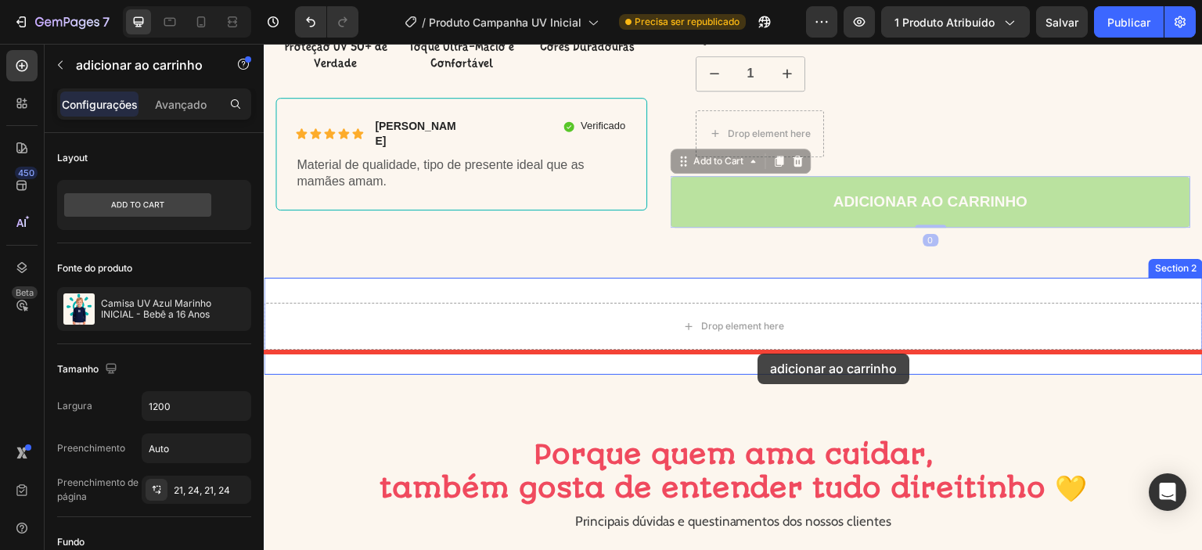
drag, startPoint x: 690, startPoint y: 138, endPoint x: 758, endPoint y: 354, distance: 226.4
click at [758, 354] on div "Cabeçalho 100% Money-Back Guarantee Item List 60-Day Easy Returns Item List Row…" at bounding box center [733, 421] width 939 height 2024
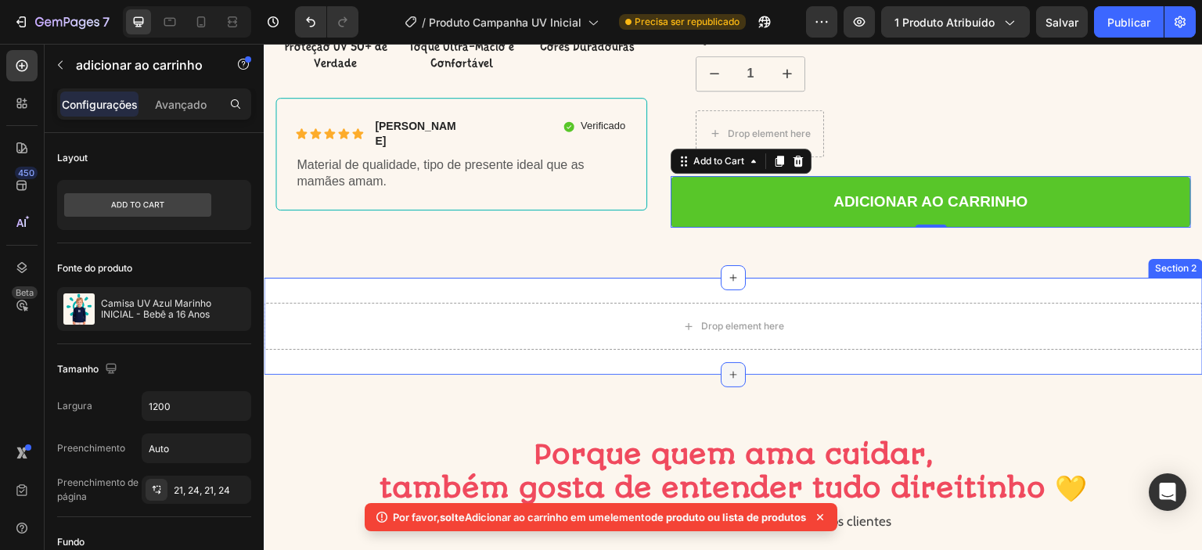
click at [730, 369] on icon at bounding box center [733, 375] width 13 height 13
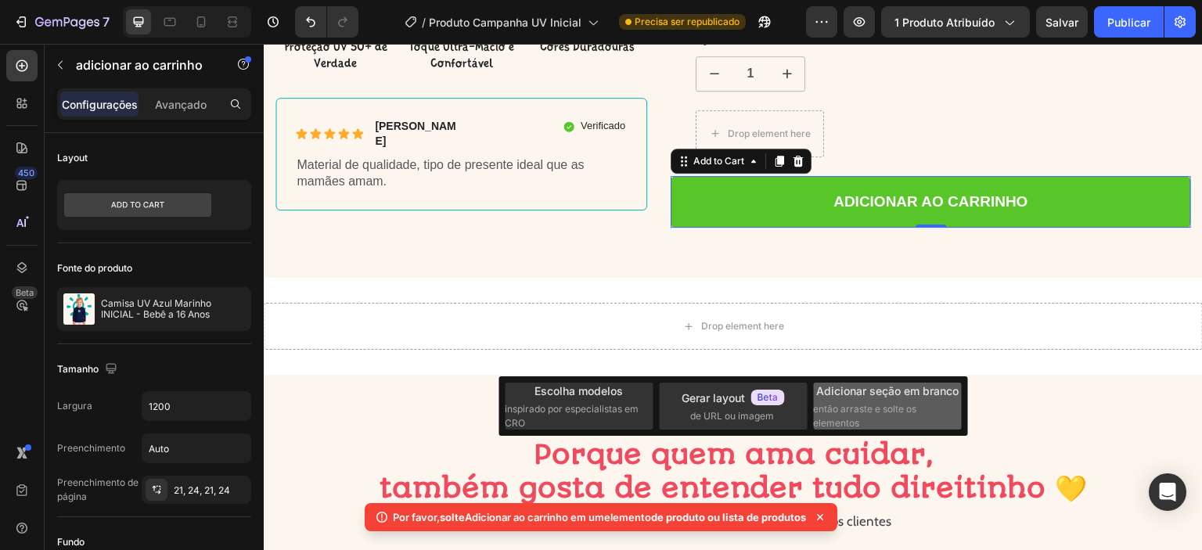
click at [895, 409] on font "então arraste e solte os elementos" at bounding box center [864, 416] width 103 height 26
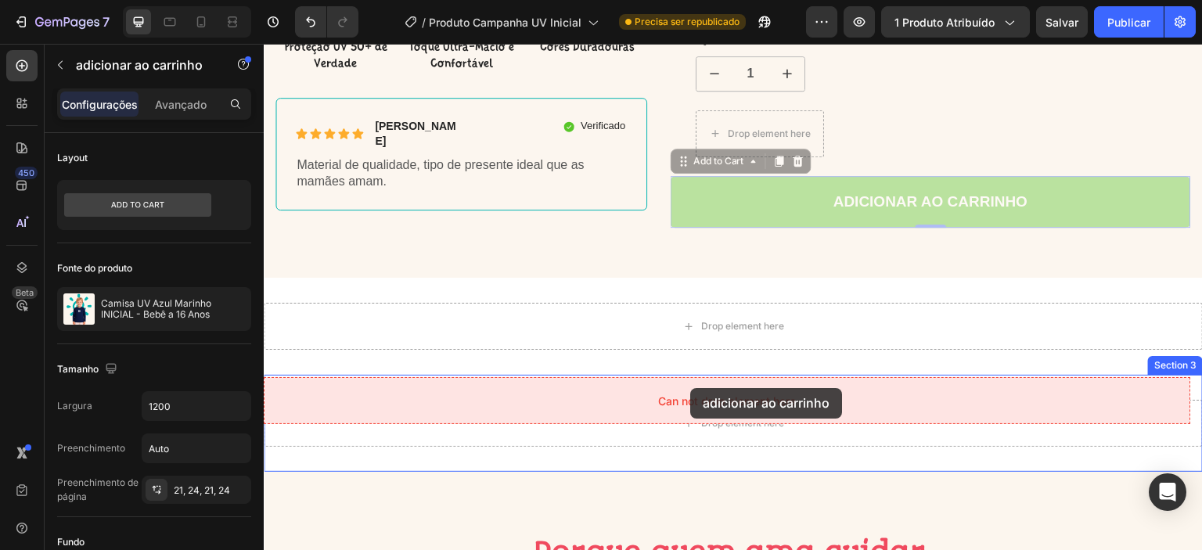
drag, startPoint x: 706, startPoint y: 137, endPoint x: 690, endPoint y: 388, distance: 251.6
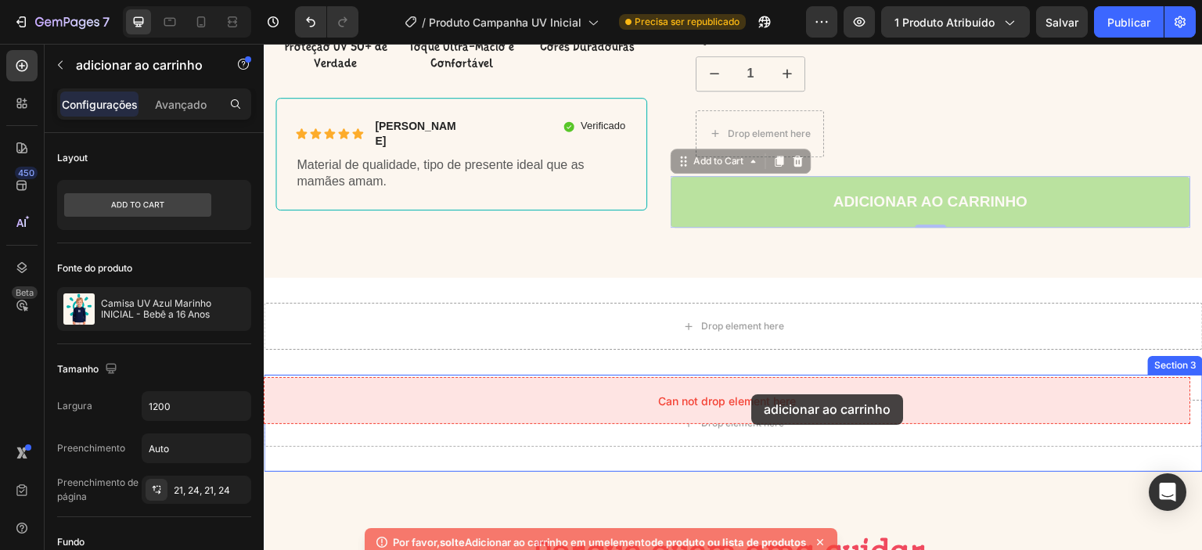
drag, startPoint x: 703, startPoint y: 137, endPoint x: 752, endPoint y: 394, distance: 262.1
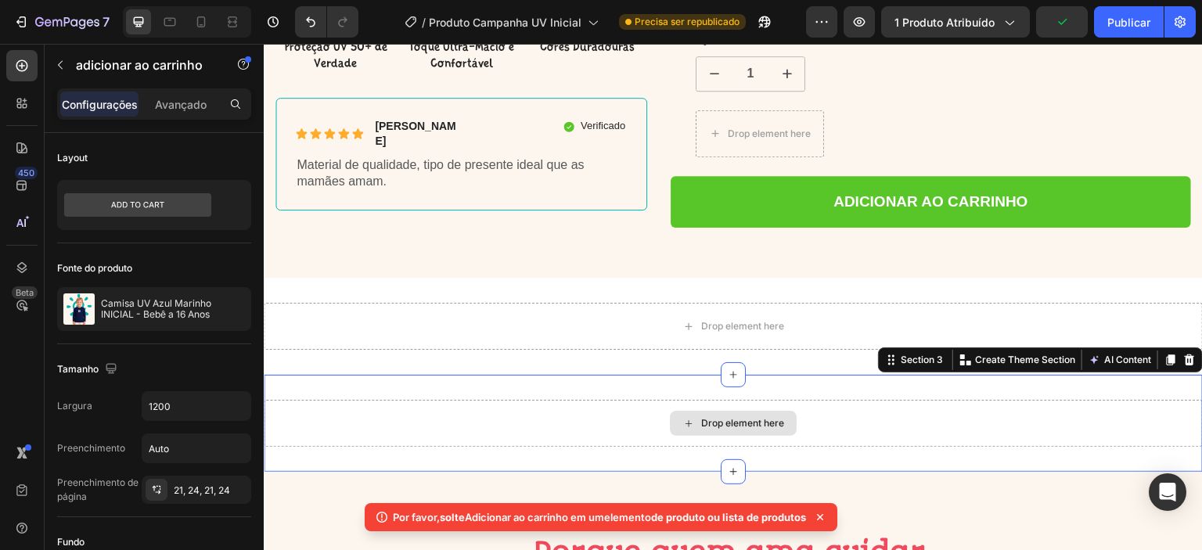
click at [843, 400] on div "Drop element here" at bounding box center [733, 423] width 939 height 47
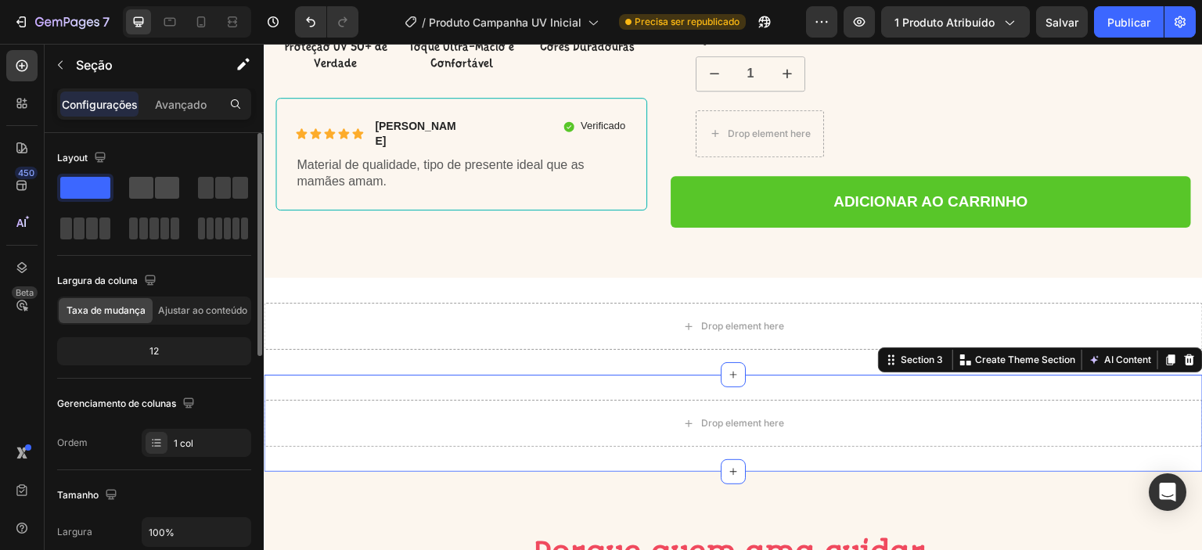
click at [166, 191] on span at bounding box center [167, 188] width 24 height 22
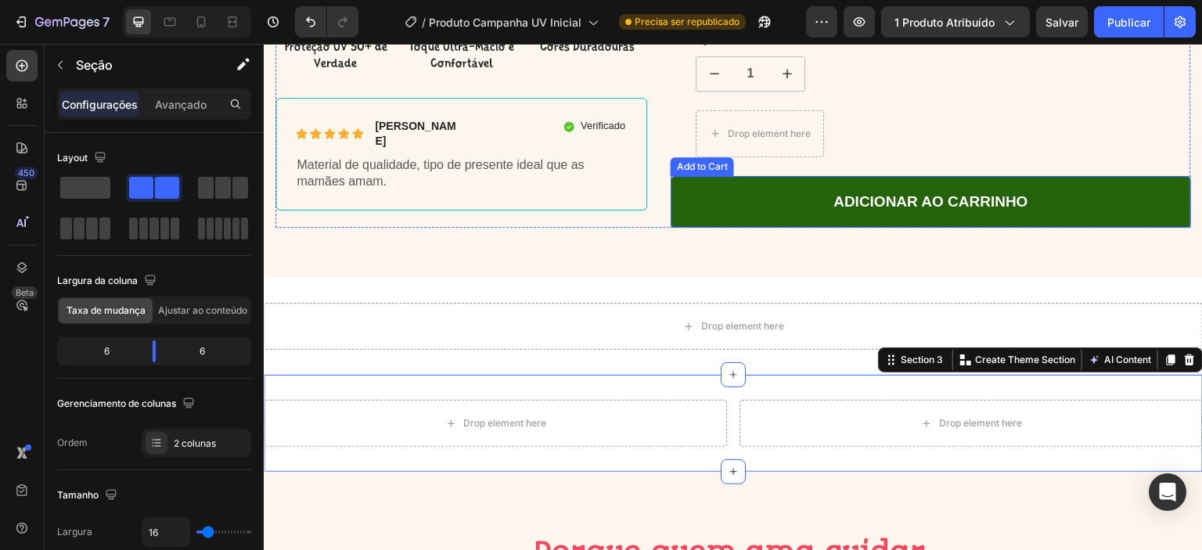
click at [775, 180] on button "Adicionar ao carrinho" at bounding box center [931, 202] width 520 height 52
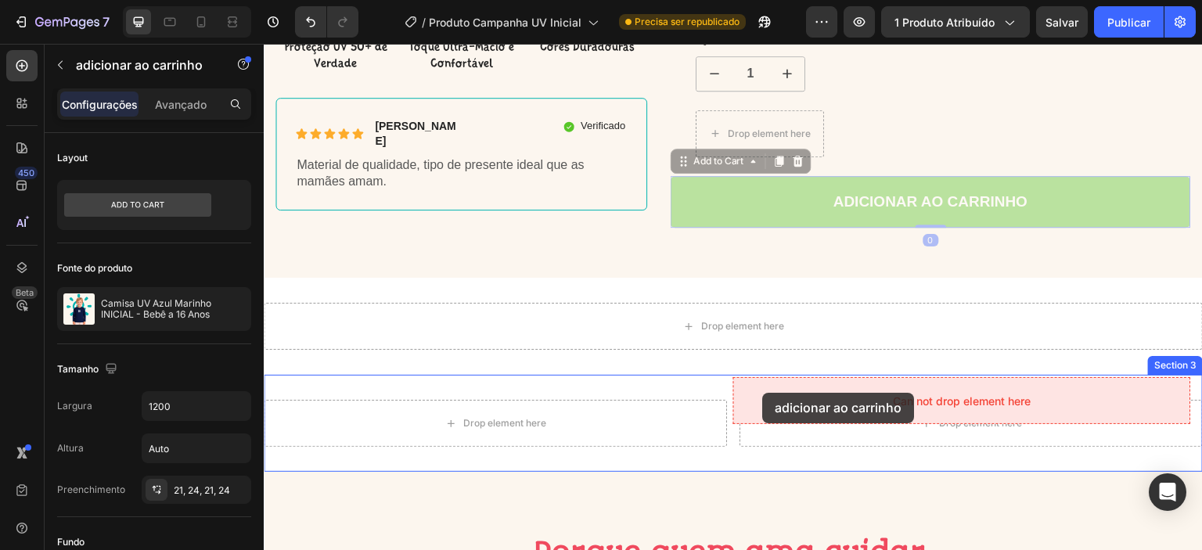
drag, startPoint x: 703, startPoint y: 139, endPoint x: 763, endPoint y: 393, distance: 260.4
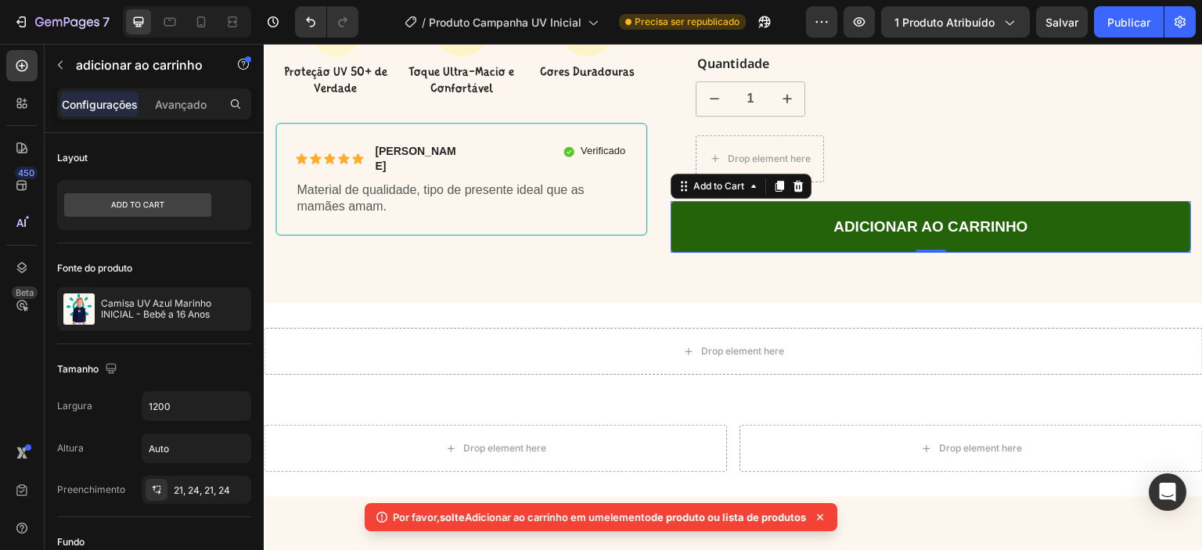
scroll to position [609, 0]
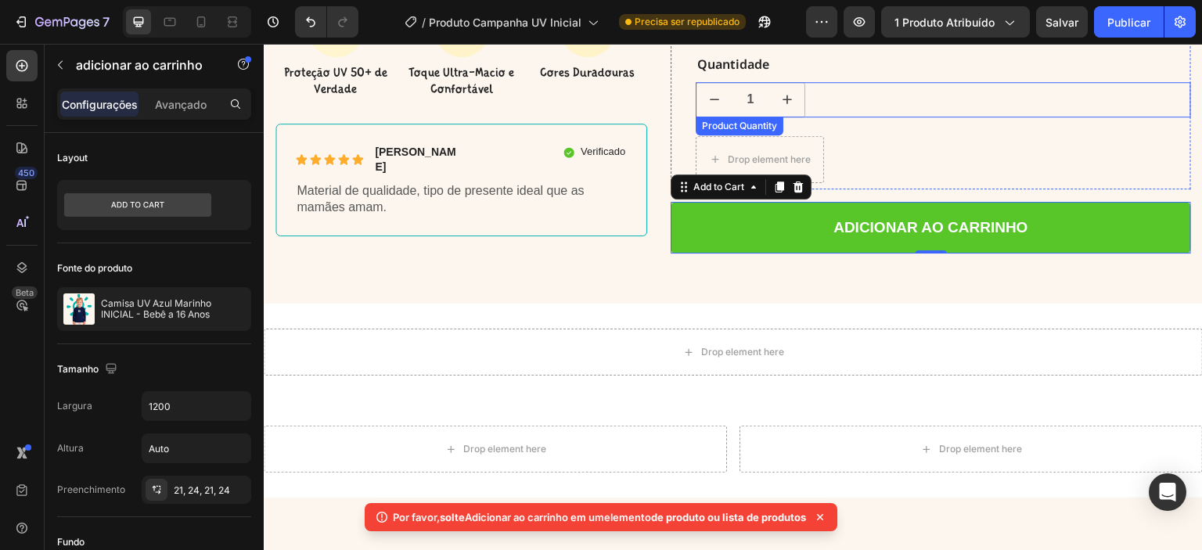
click at [762, 89] on input "1" at bounding box center [751, 100] width 38 height 34
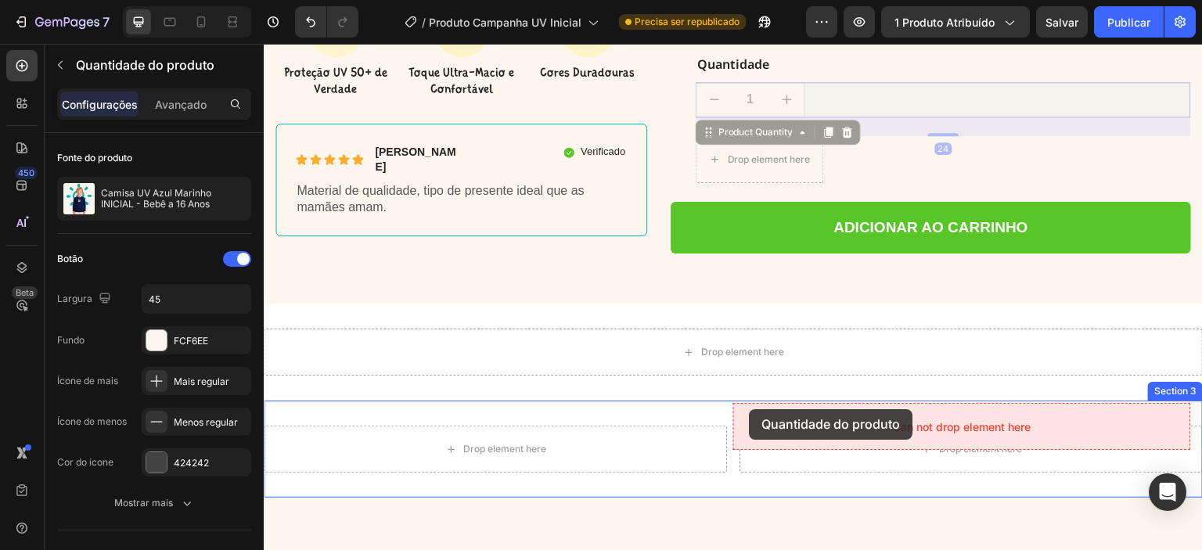
drag, startPoint x: 707, startPoint y: 112, endPoint x: 750, endPoint y: 409, distance: 300.4
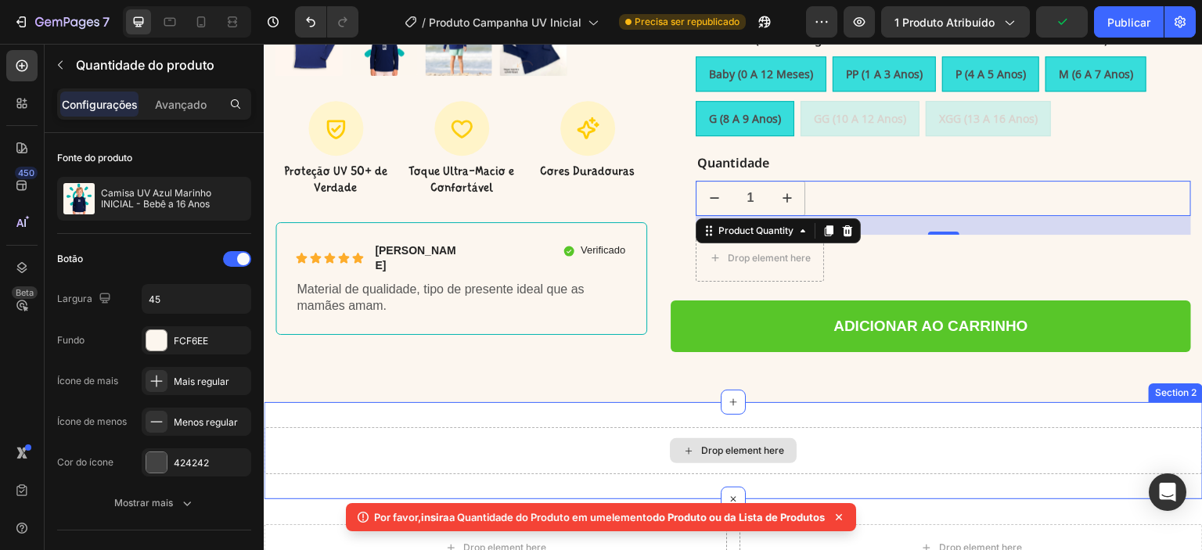
scroll to position [479, 0]
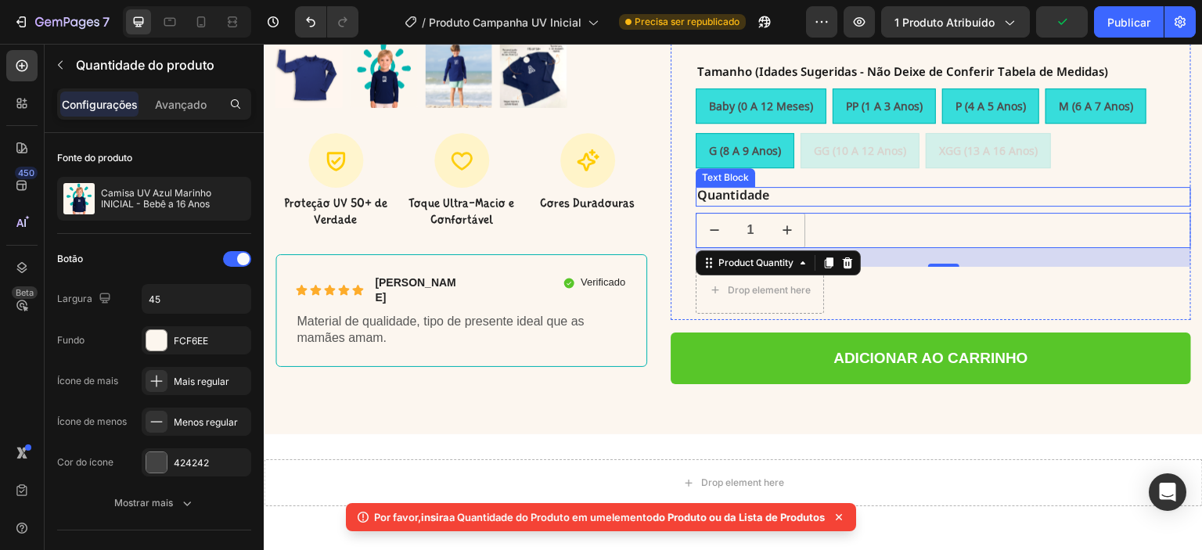
click at [742, 189] on p "Quantidade" at bounding box center [943, 197] width 492 height 16
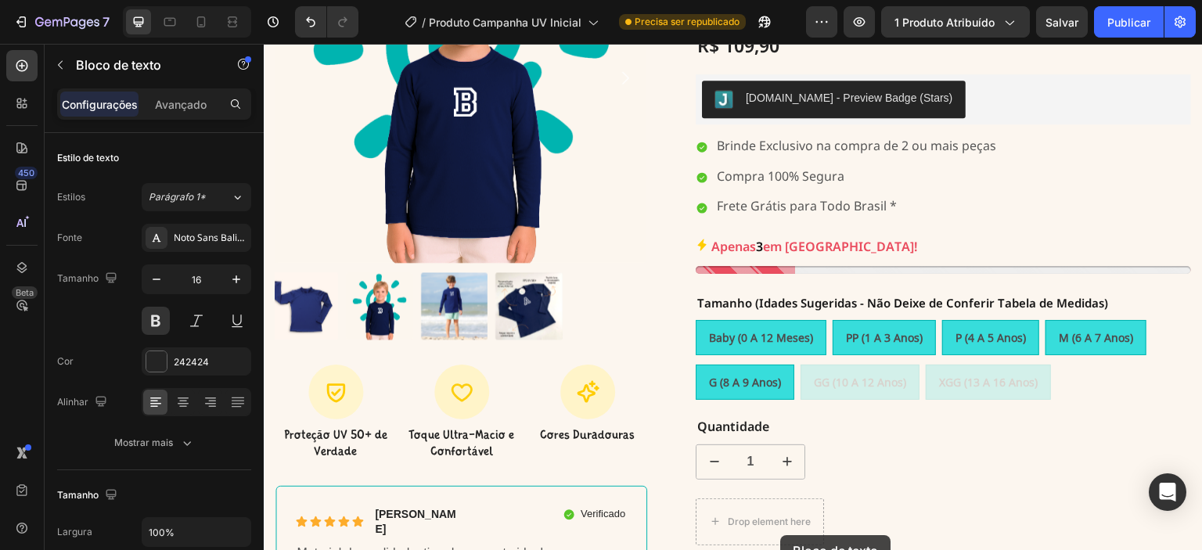
scroll to position [0, 0]
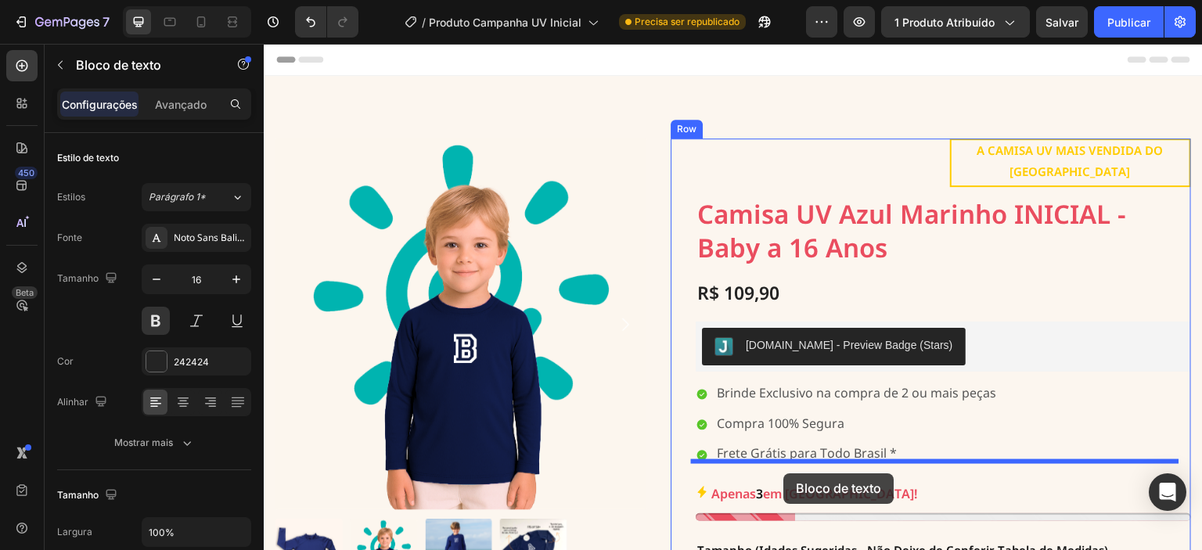
drag, startPoint x: 741, startPoint y: 150, endPoint x: 782, endPoint y: 475, distance: 327.2
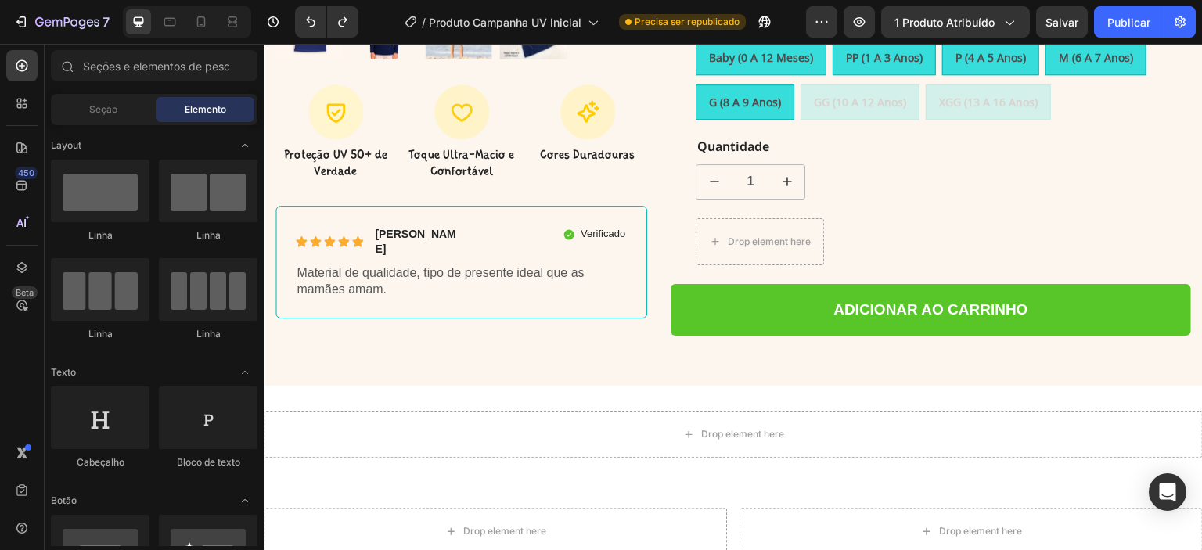
scroll to position [580, 0]
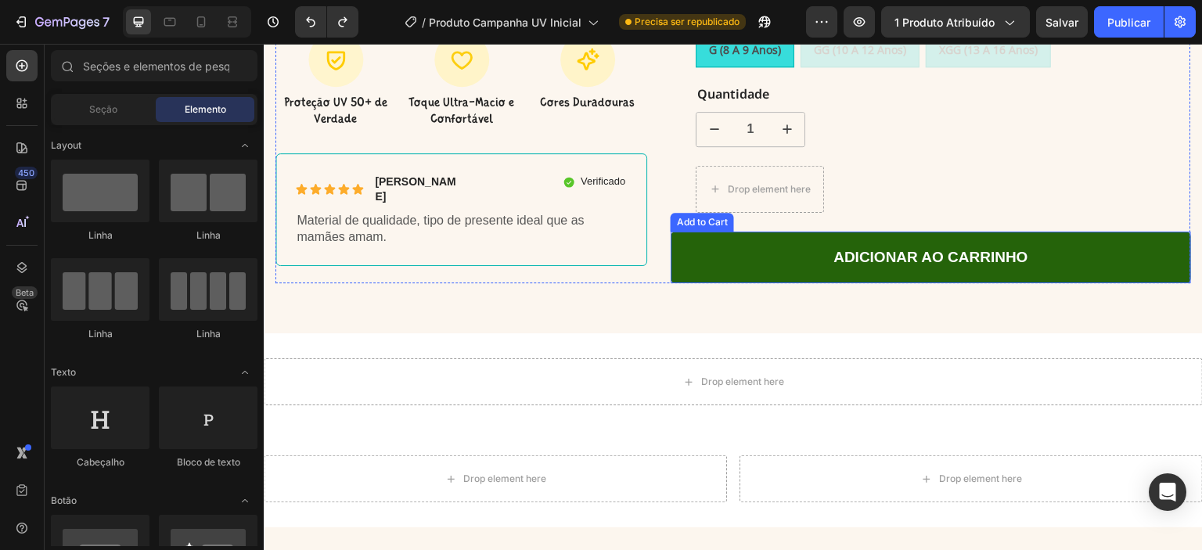
click at [725, 232] on button "Adicionar ao carrinho" at bounding box center [931, 258] width 520 height 52
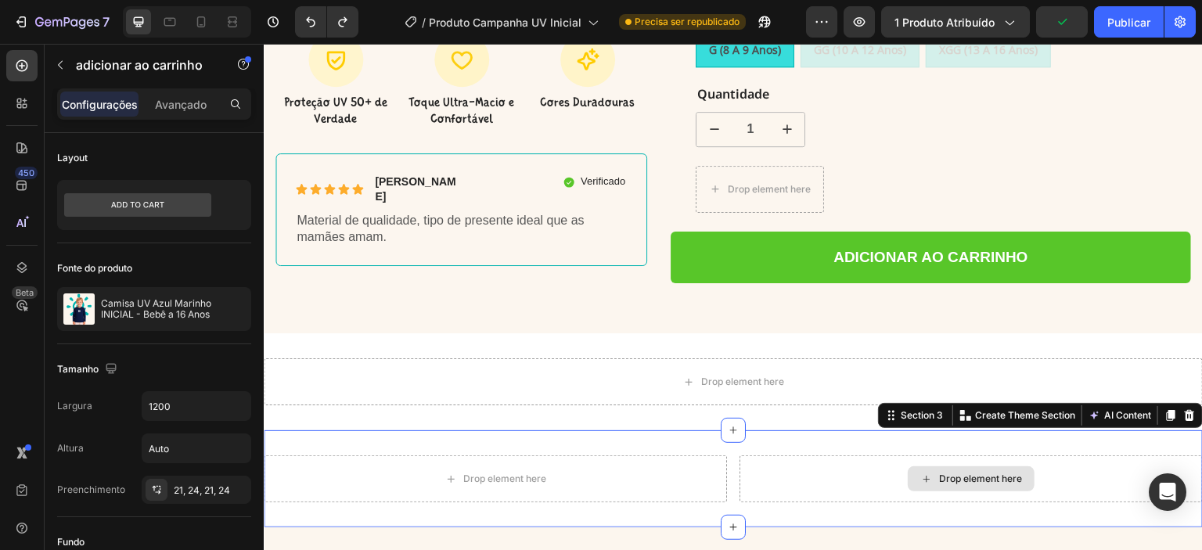
click at [827, 462] on div "Drop element here" at bounding box center [970, 478] width 463 height 47
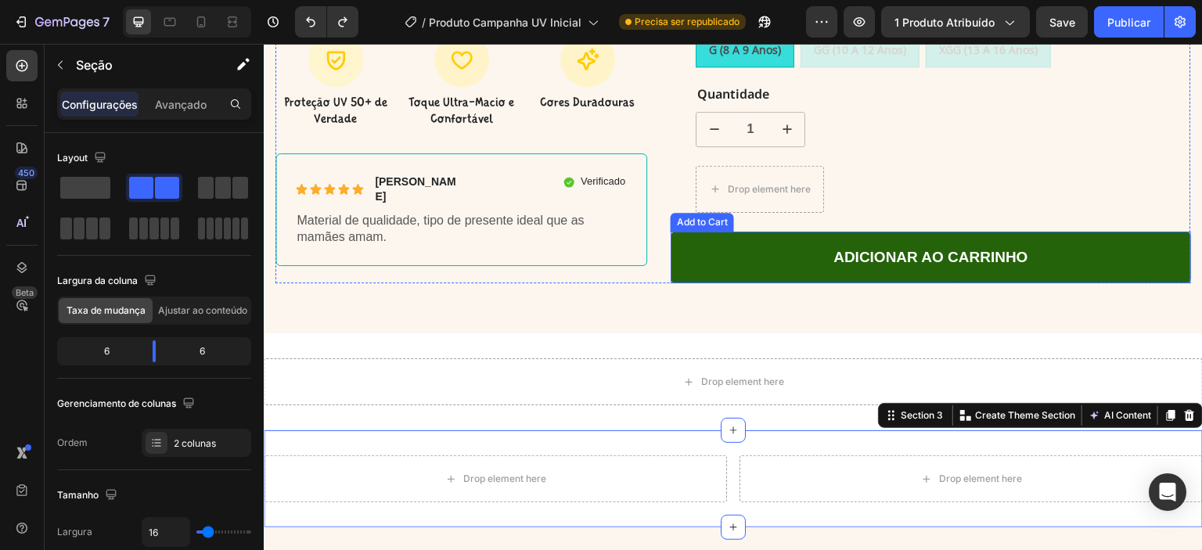
click at [758, 232] on button "Adicionar ao carrinho" at bounding box center [931, 258] width 520 height 52
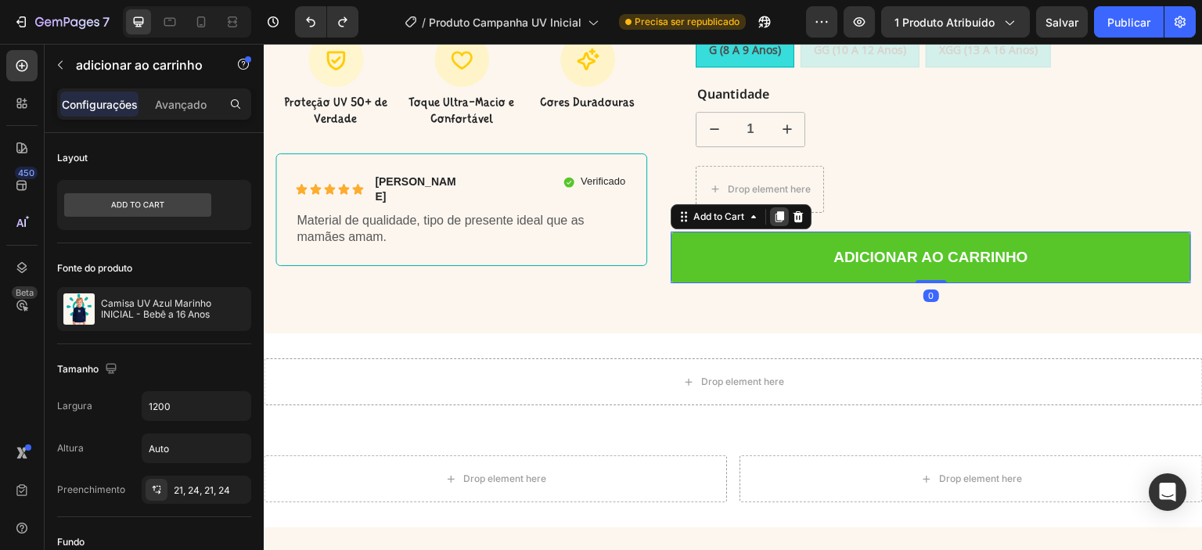
click at [778, 211] on icon at bounding box center [779, 216] width 9 height 11
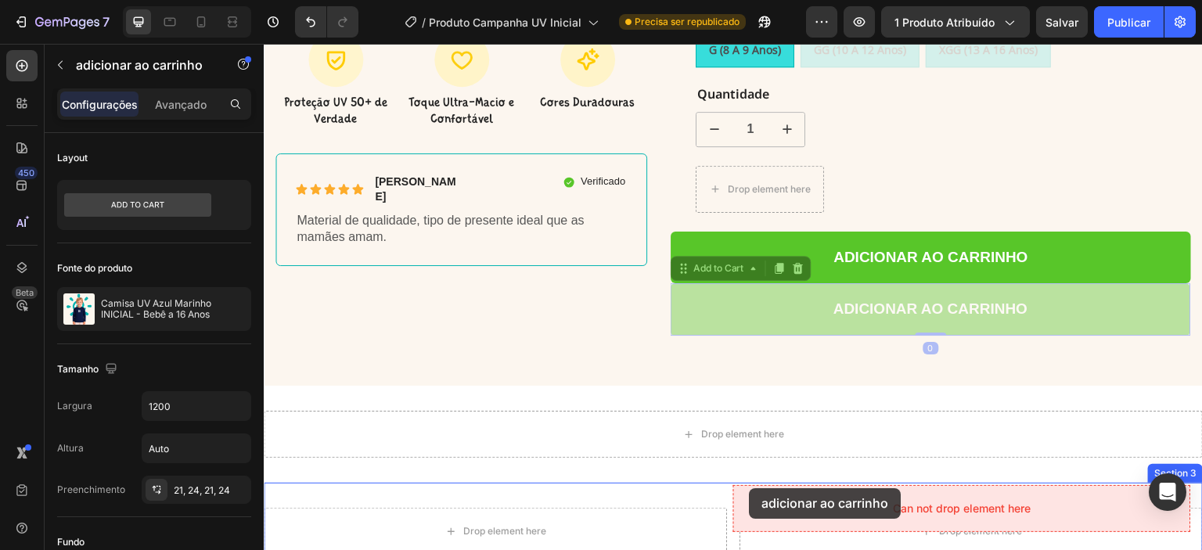
drag, startPoint x: 695, startPoint y: 247, endPoint x: 750, endPoint y: 488, distance: 247.1
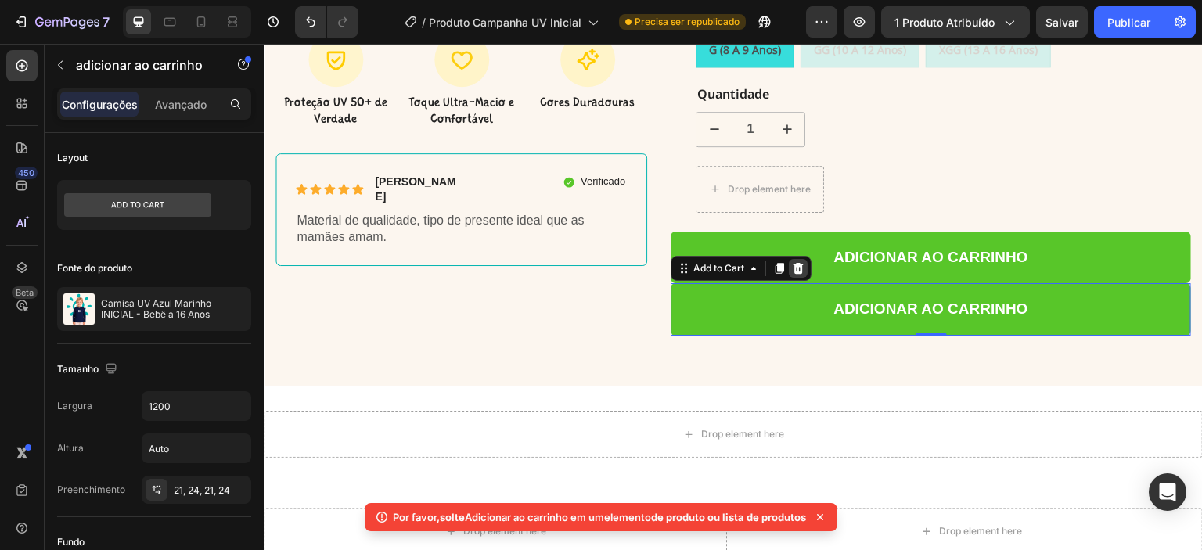
click at [796, 263] on icon at bounding box center [798, 268] width 10 height 11
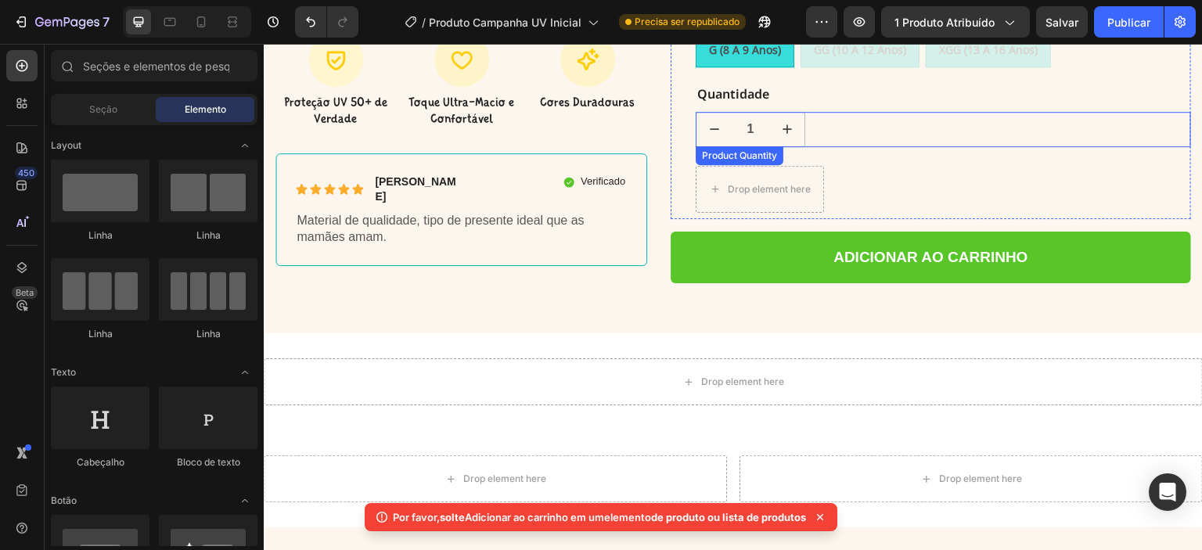
click at [763, 113] on input "1" at bounding box center [751, 130] width 38 height 34
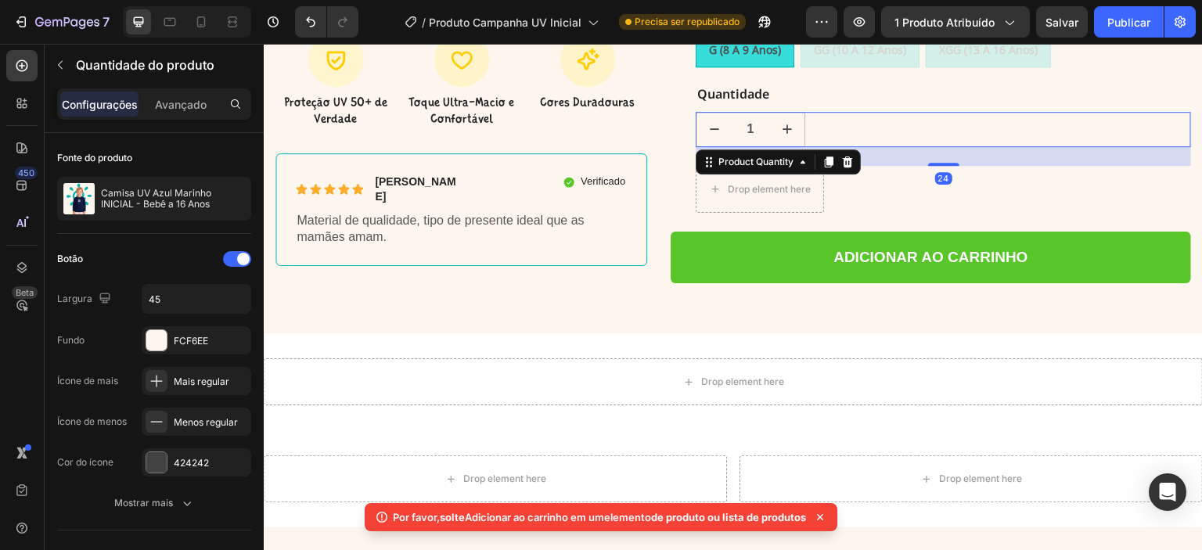
click at [823, 112] on div "1" at bounding box center [943, 129] width 495 height 35
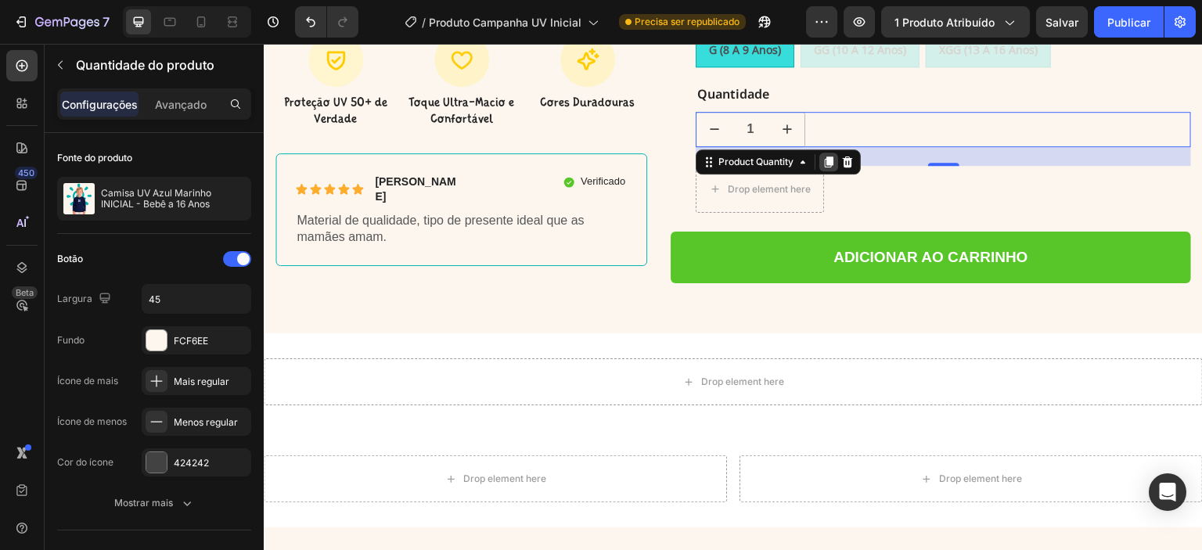
click at [825, 156] on icon at bounding box center [829, 161] width 9 height 11
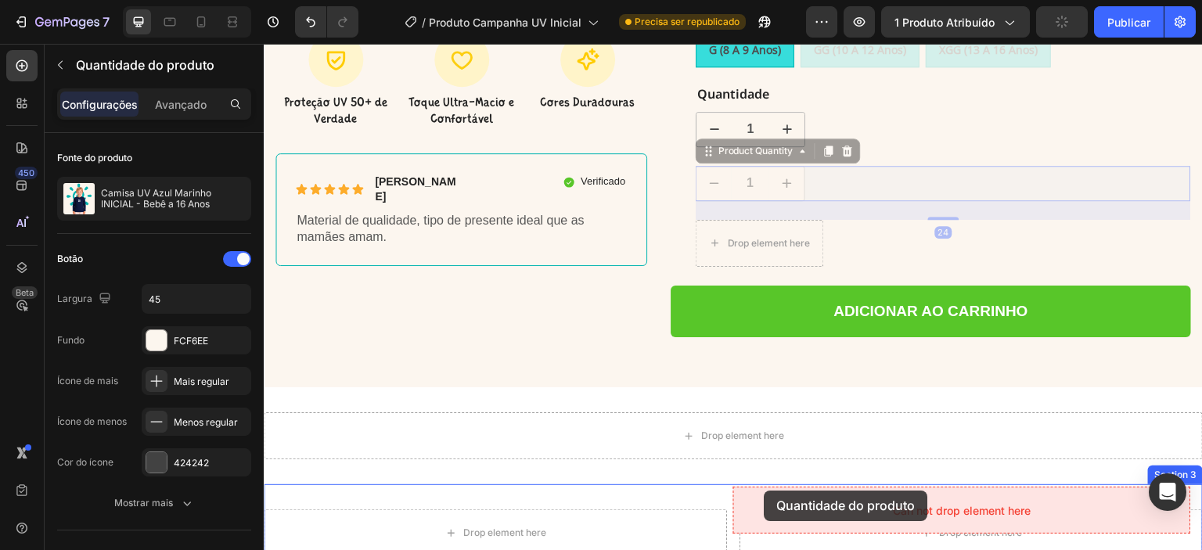
drag, startPoint x: 706, startPoint y: 131, endPoint x: 768, endPoint y: 489, distance: 363.6
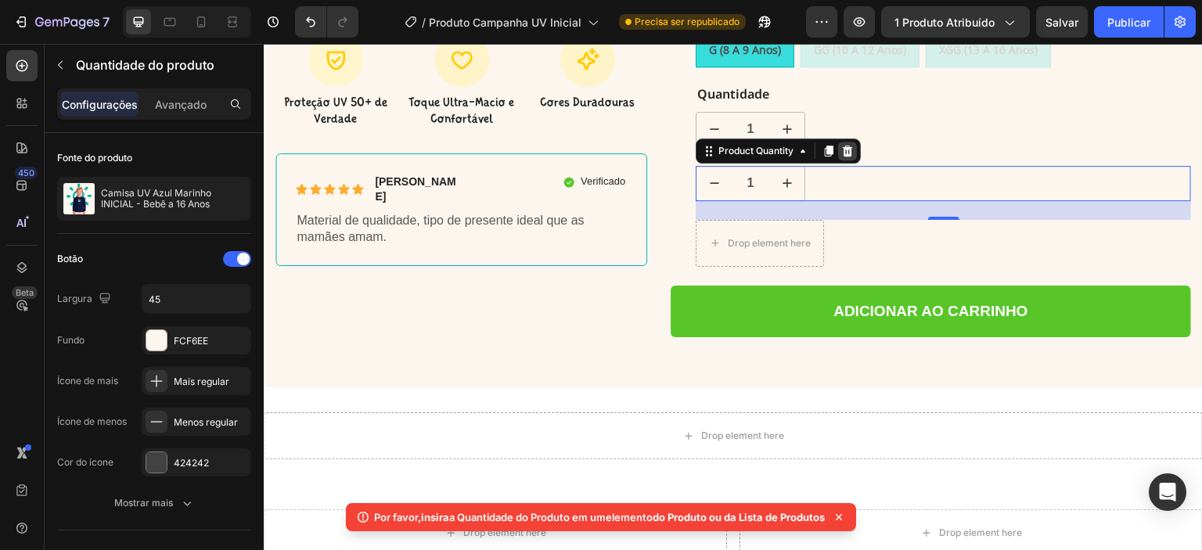
click at [843, 146] on icon at bounding box center [848, 151] width 10 height 11
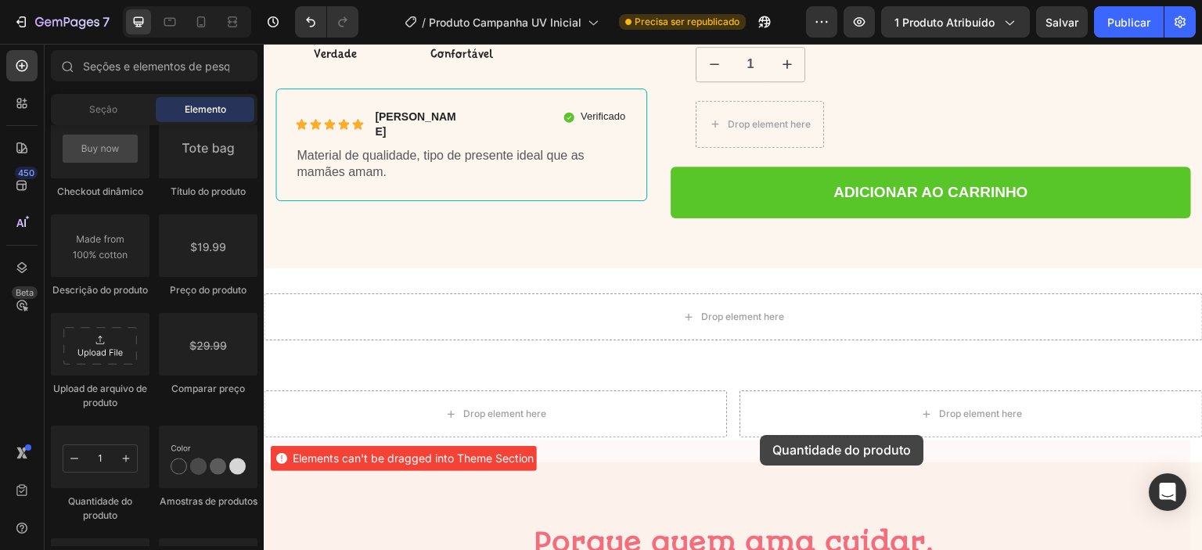
scroll to position [670, 0]
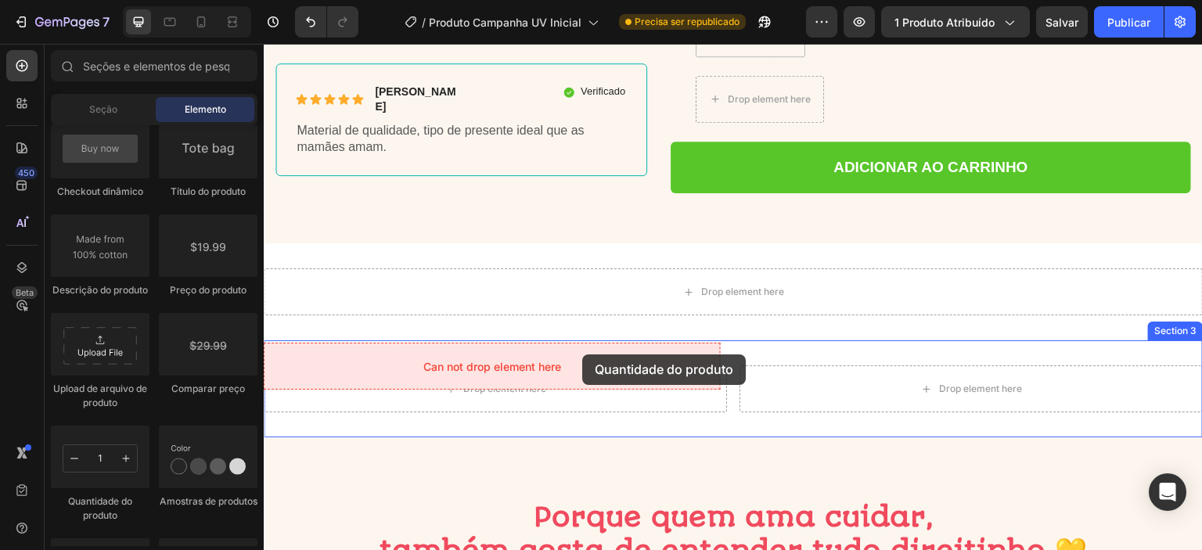
drag, startPoint x: 359, startPoint y: 503, endPoint x: 582, endPoint y: 354, distance: 268.0
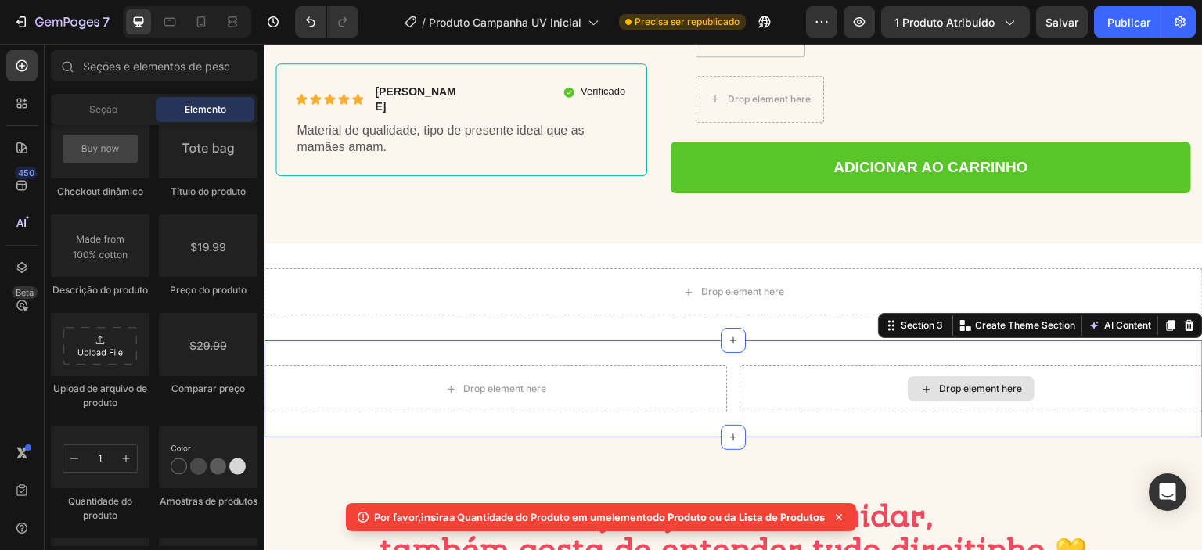
click at [793, 372] on div "Drop element here" at bounding box center [970, 388] width 463 height 47
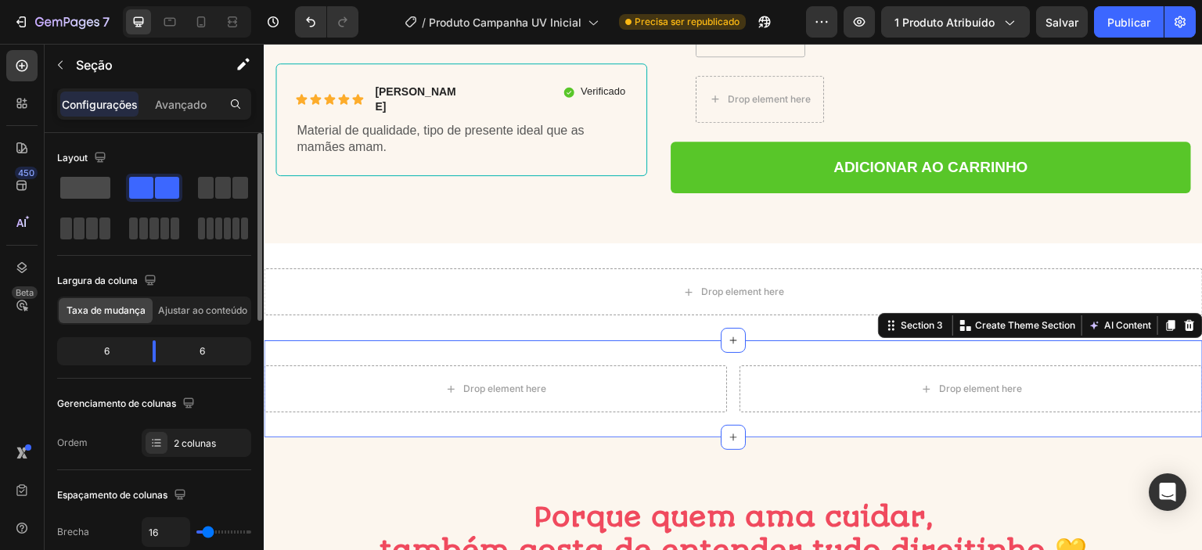
click at [92, 190] on span at bounding box center [85, 188] width 50 height 22
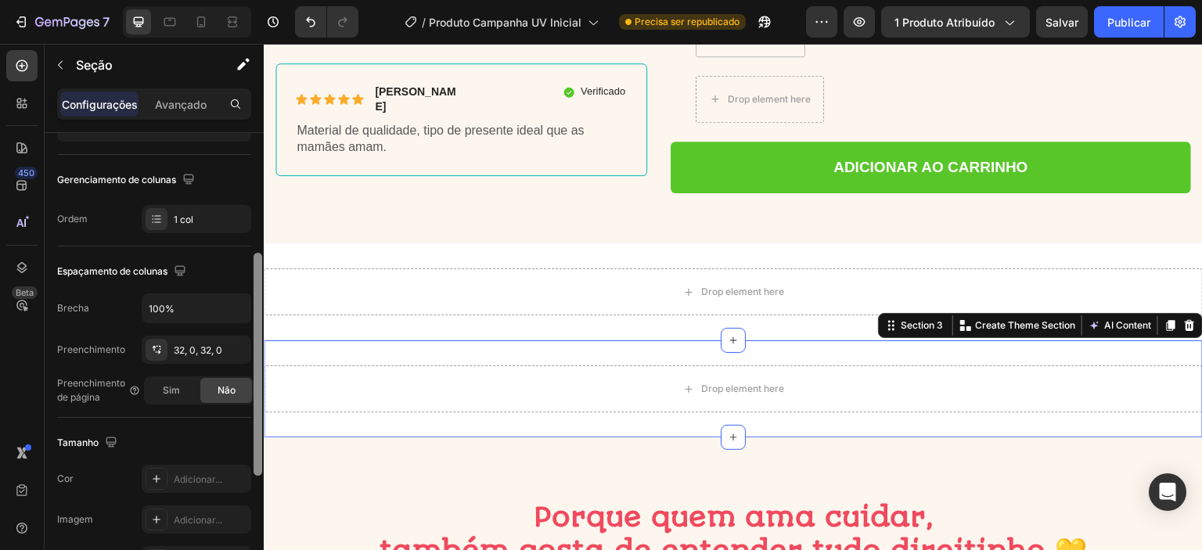
scroll to position [232, 0]
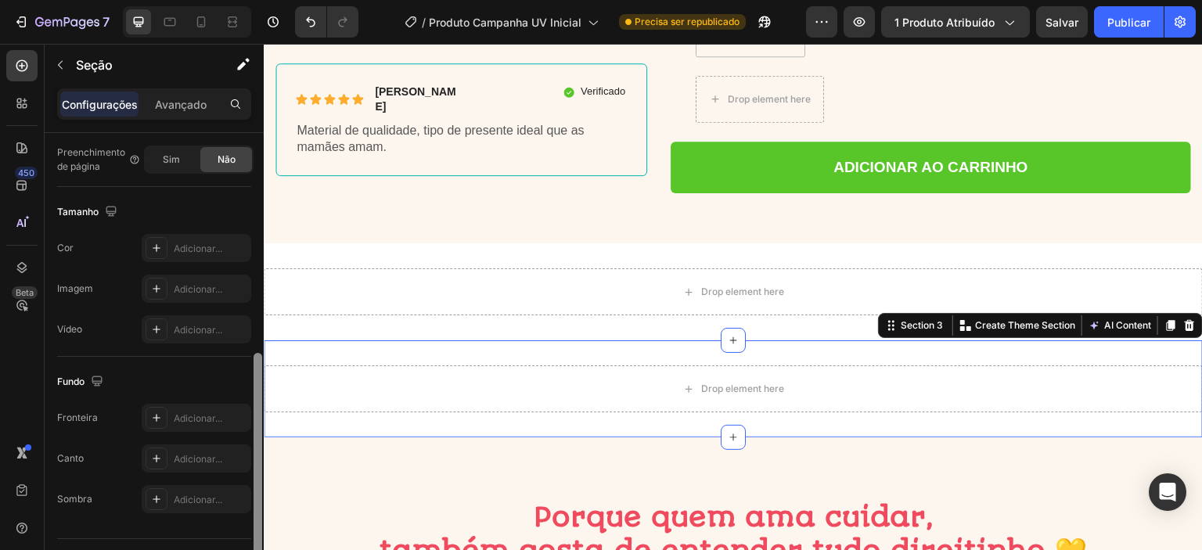
drag, startPoint x: 257, startPoint y: 310, endPoint x: 256, endPoint y: 530, distance: 220.6
click at [256, 530] on div at bounding box center [257, 464] width 9 height 223
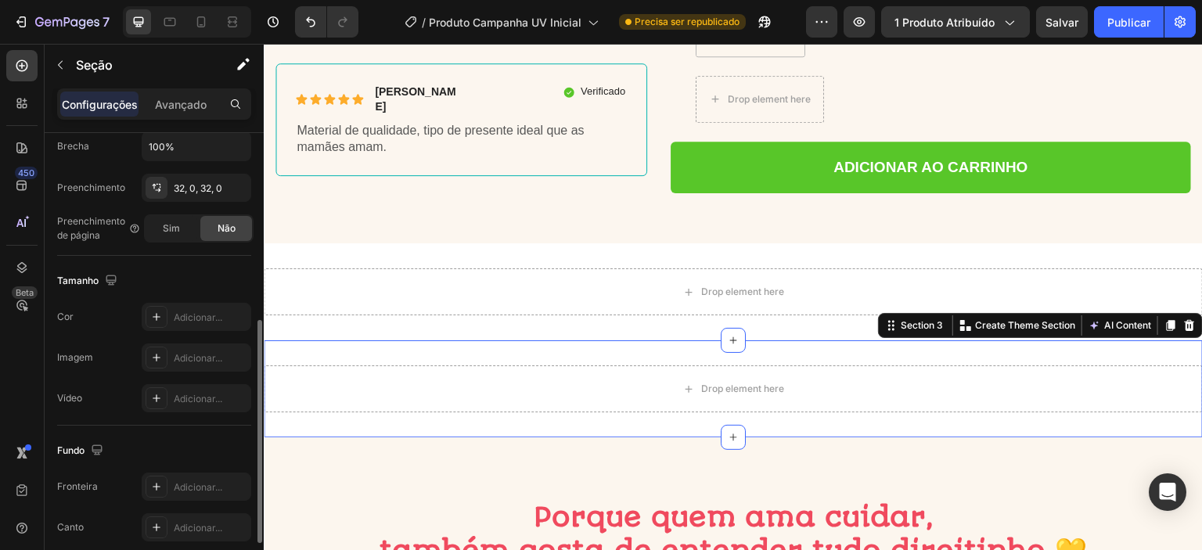
scroll to position [281, 0]
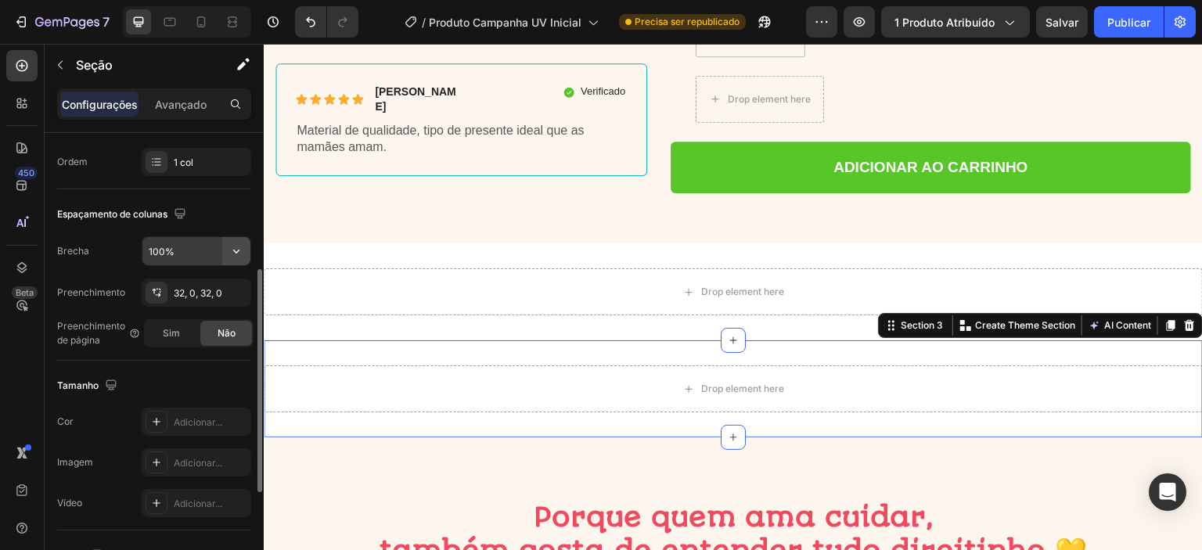
click at [236, 252] on icon "button" at bounding box center [236, 252] width 6 height 4
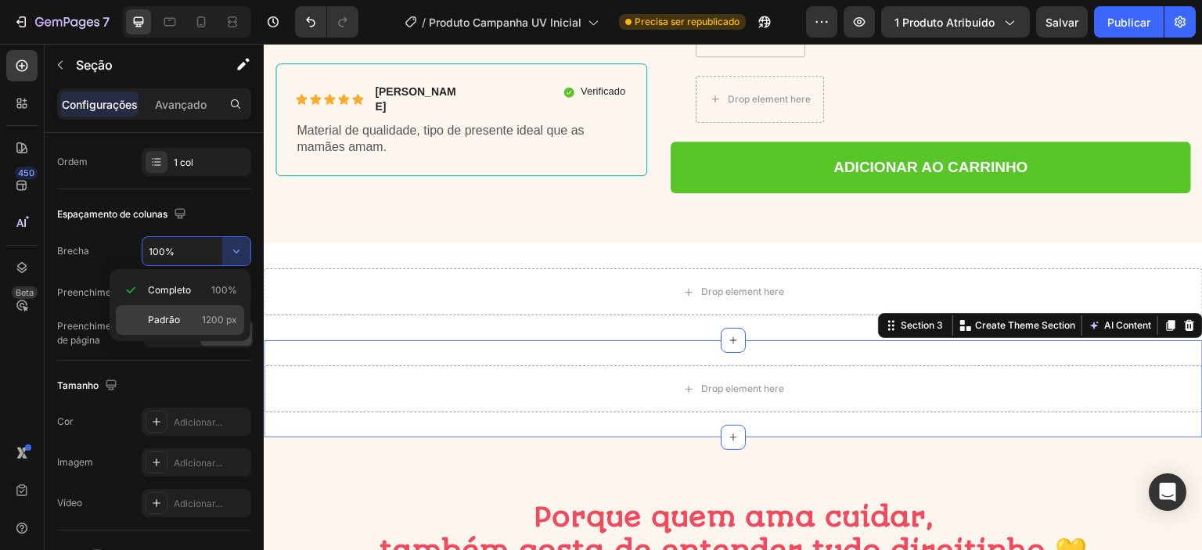
click at [174, 319] on font "Padrão" at bounding box center [164, 320] width 32 height 12
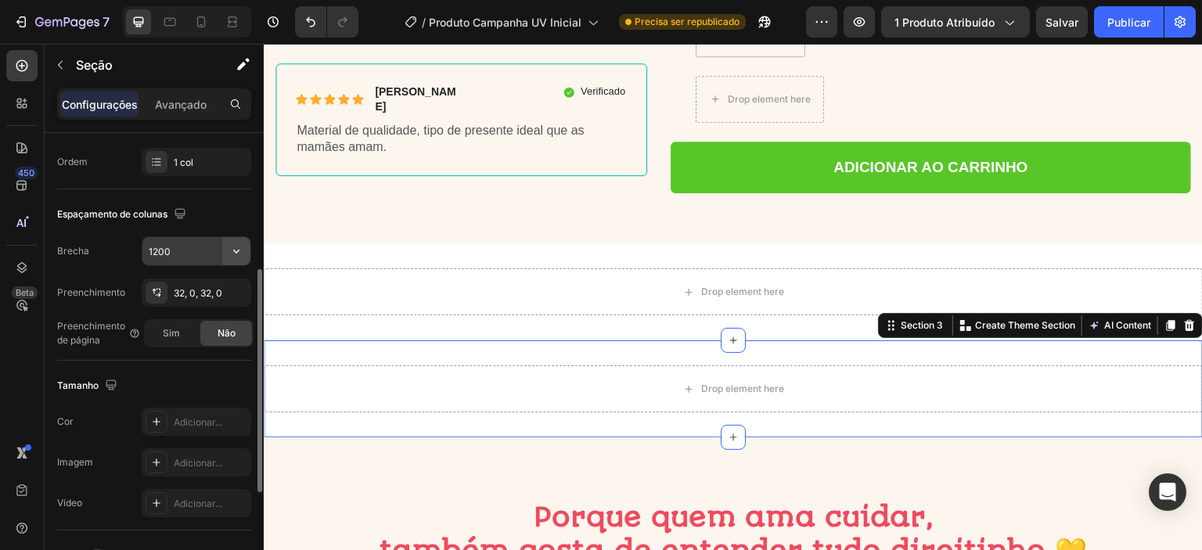
click at [230, 246] on icon "button" at bounding box center [236, 251] width 16 height 16
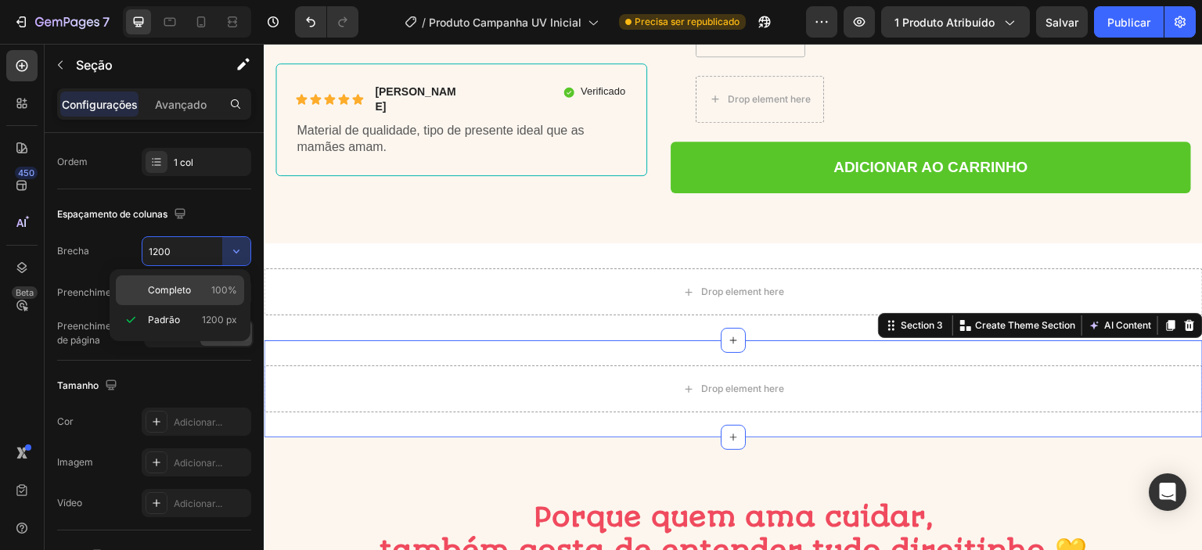
click at [185, 284] on font "Completo" at bounding box center [169, 290] width 43 height 12
type input "100%"
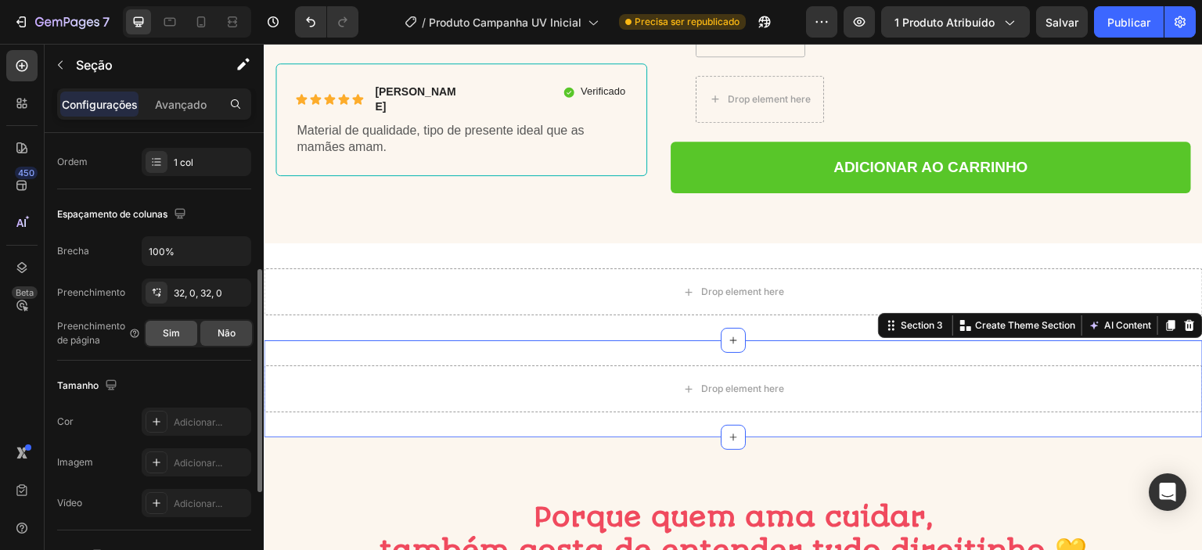
click at [165, 334] on font "Sim" at bounding box center [171, 333] width 17 height 12
click at [222, 334] on font "Não" at bounding box center [227, 333] width 18 height 12
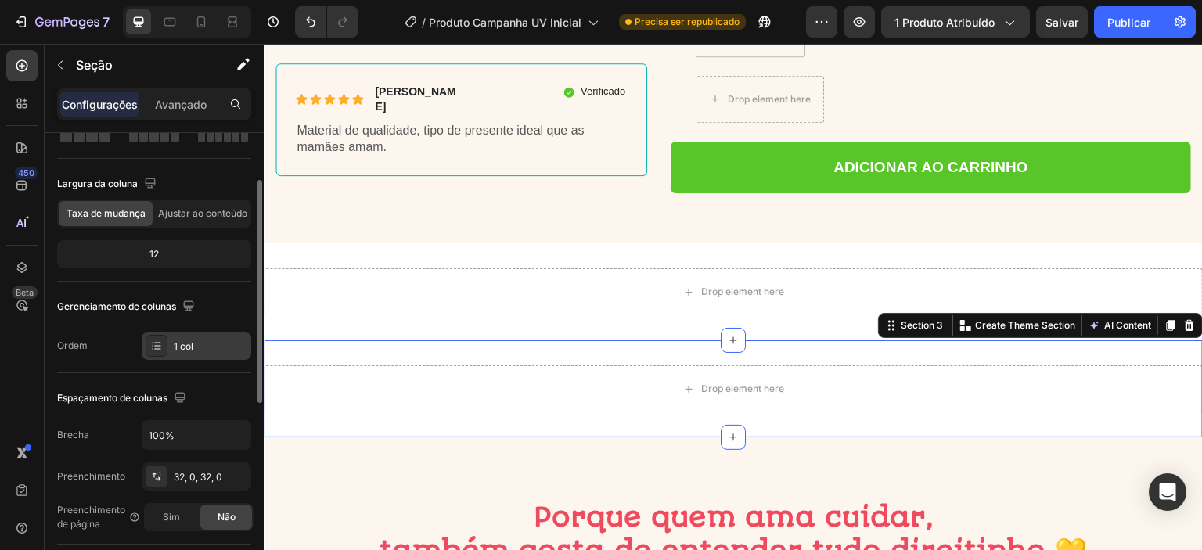
click at [174, 344] on font "1 col" at bounding box center [184, 346] width 20 height 12
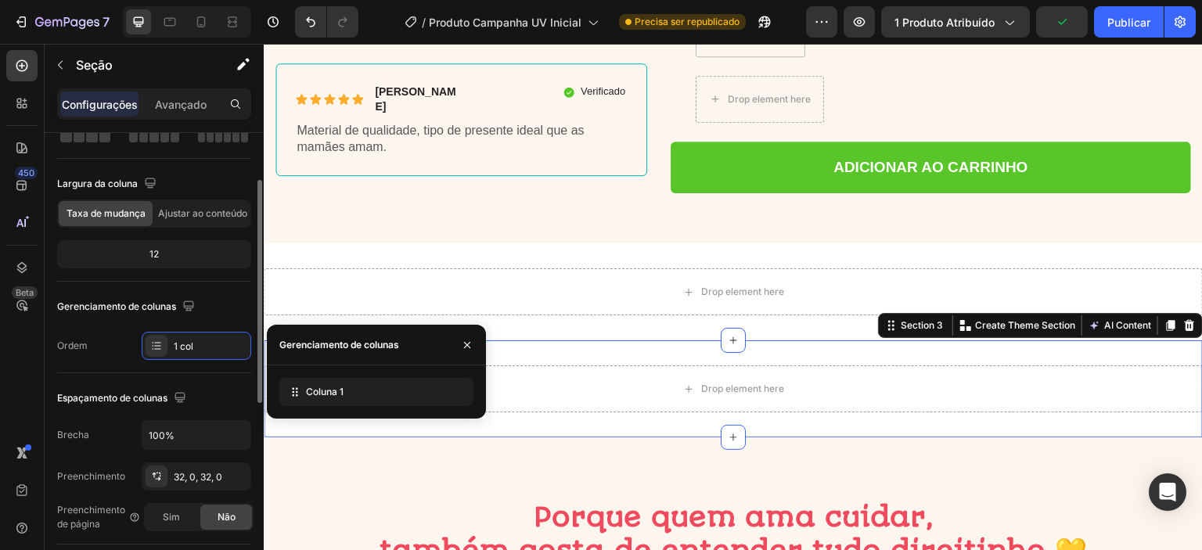
scroll to position [0, 0]
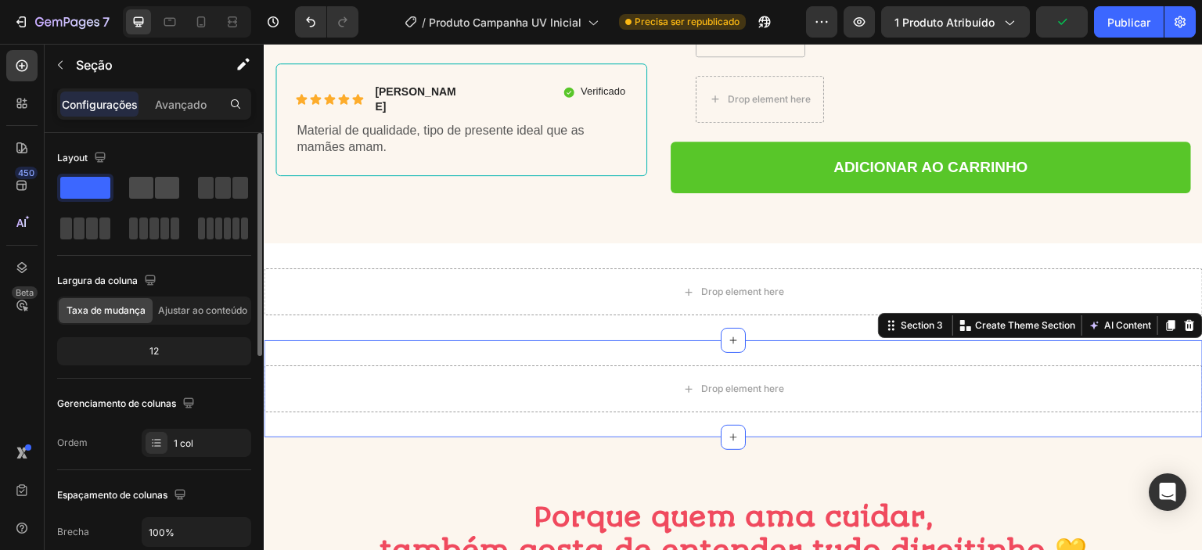
click at [160, 196] on span at bounding box center [167, 188] width 24 height 22
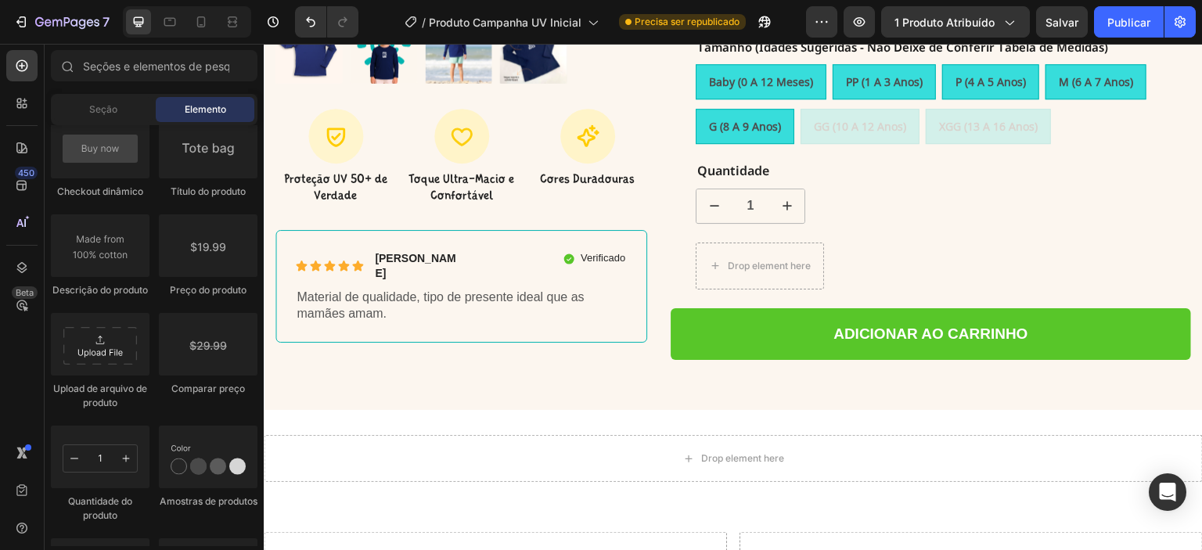
scroll to position [566, 0]
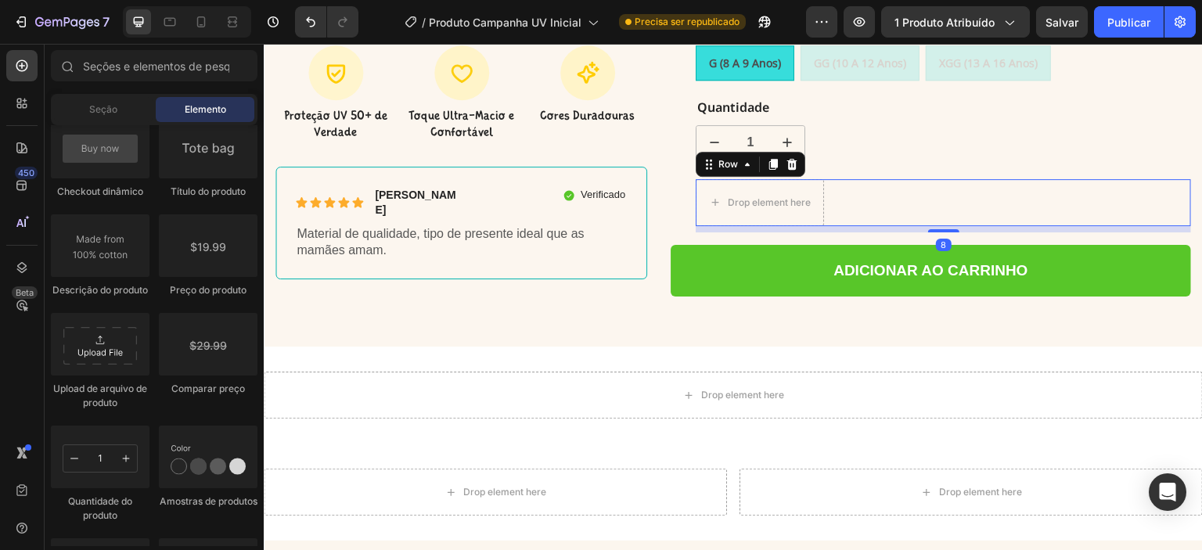
click at [834, 179] on div "1 Product Quantity Drop element here Row 8" at bounding box center [943, 202] width 495 height 47
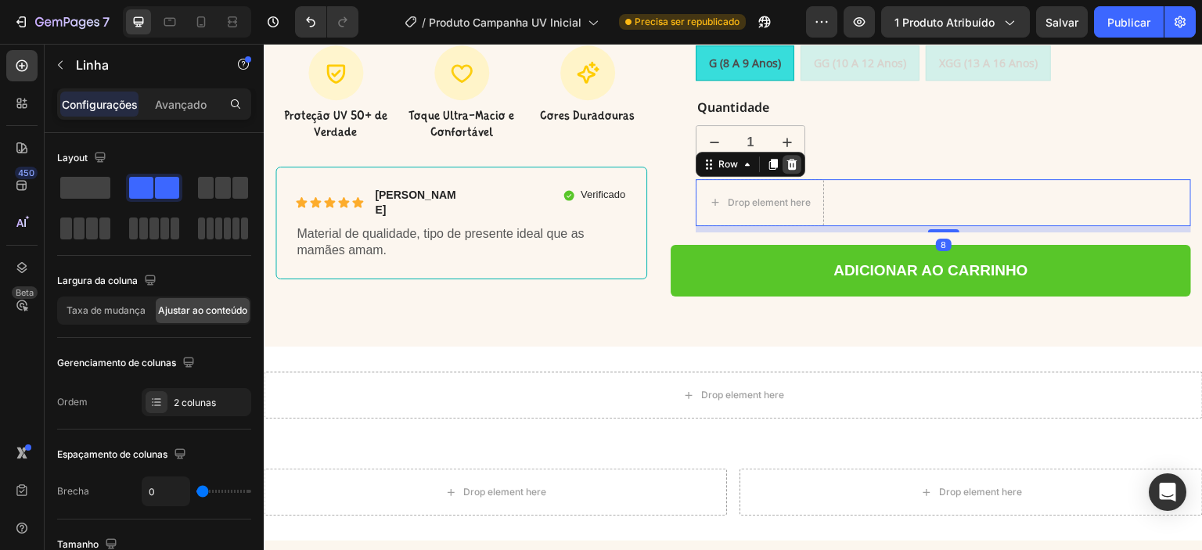
click at [791, 158] on icon at bounding box center [792, 164] width 13 height 13
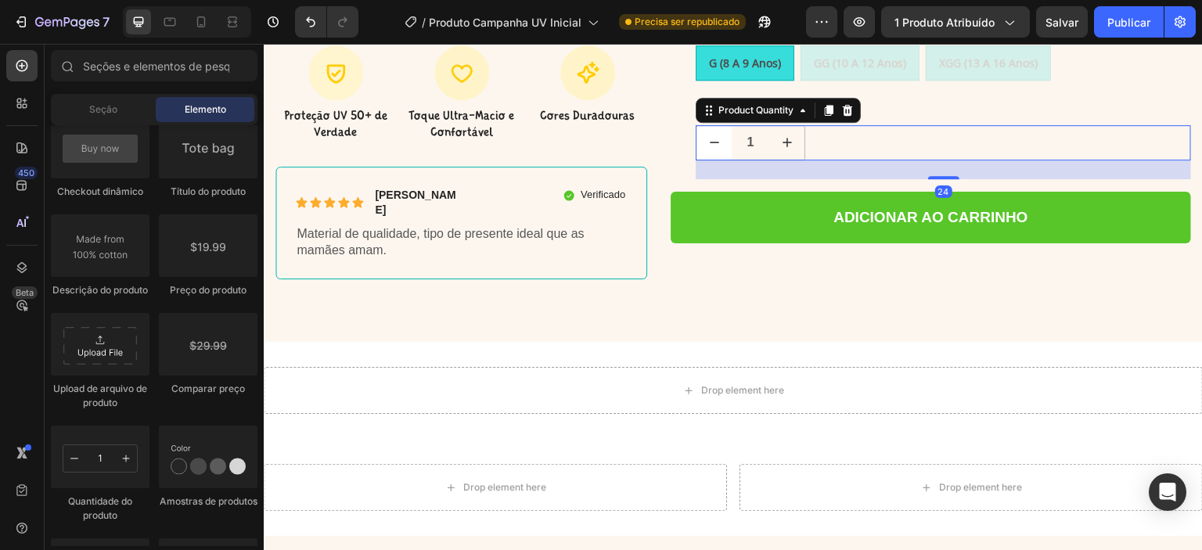
click at [712, 135] on icon "decrement" at bounding box center [715, 143] width 16 height 16
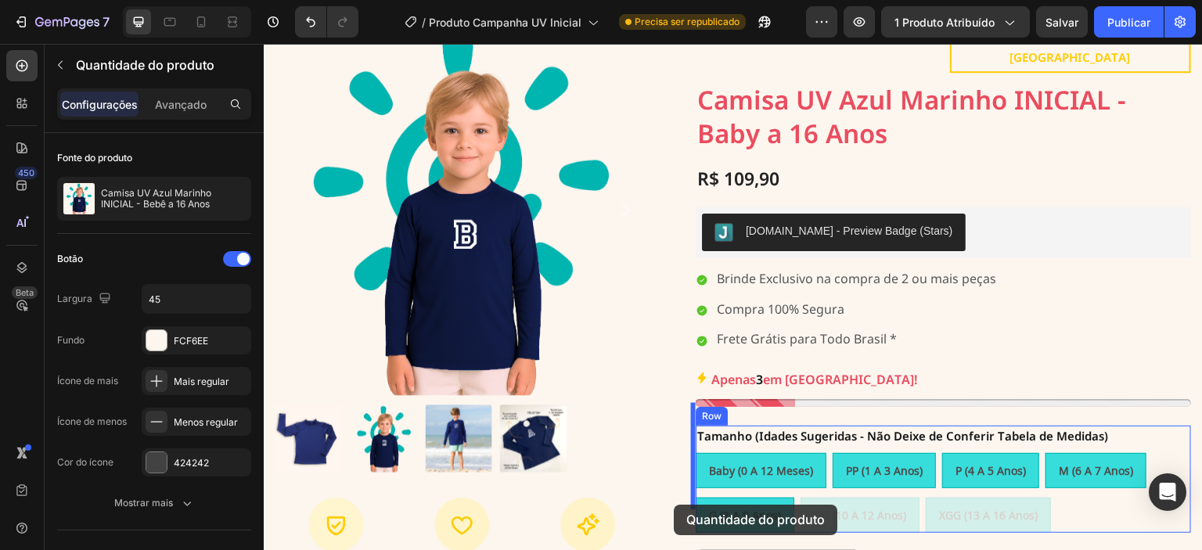
scroll to position [0, 0]
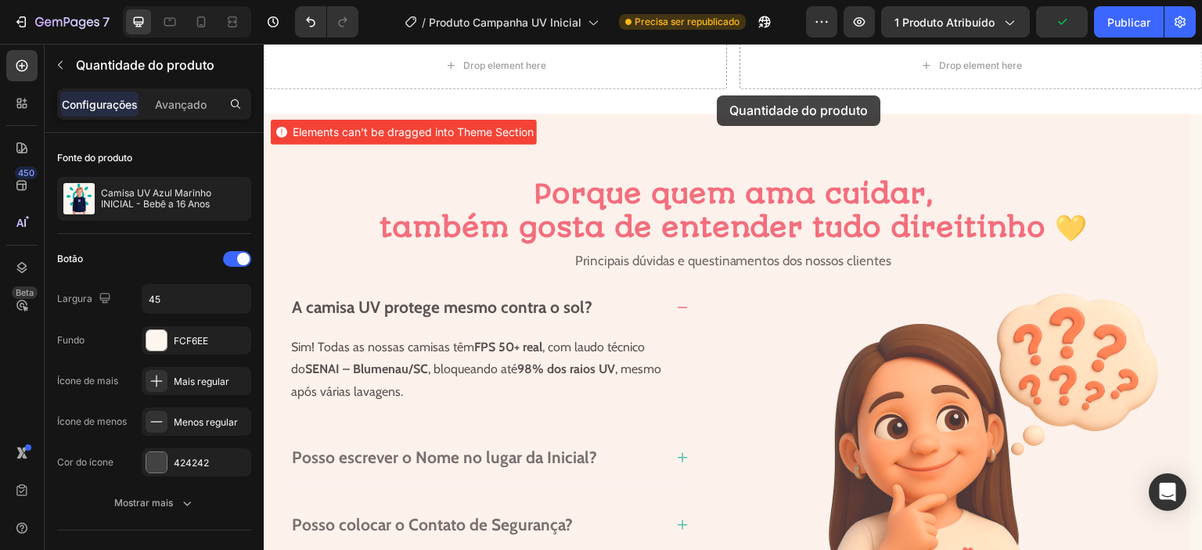
drag, startPoint x: 702, startPoint y: 91, endPoint x: 717, endPoint y: 95, distance: 15.6
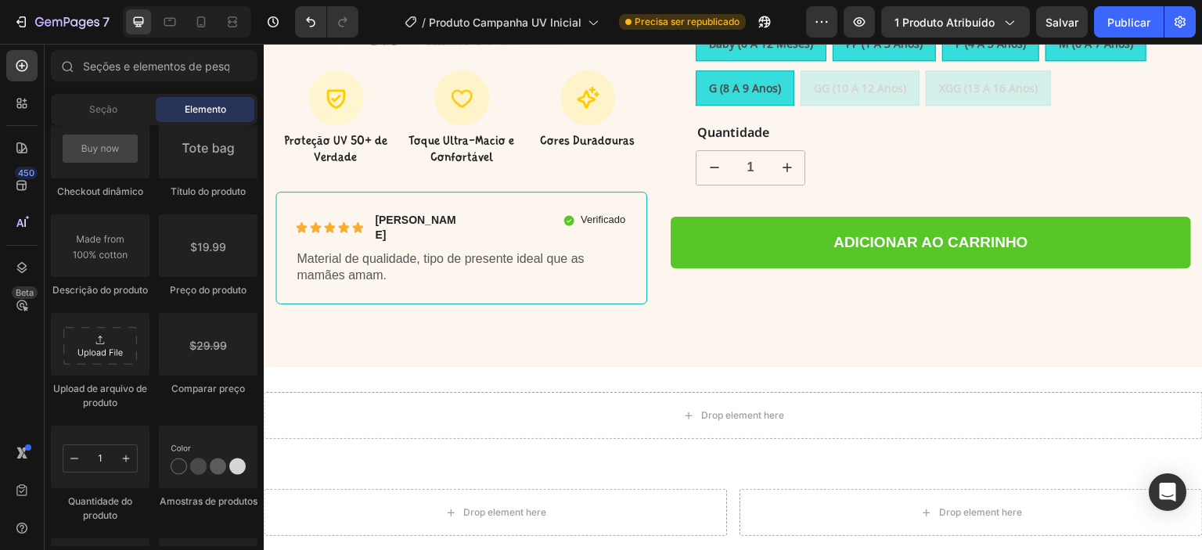
scroll to position [566, 0]
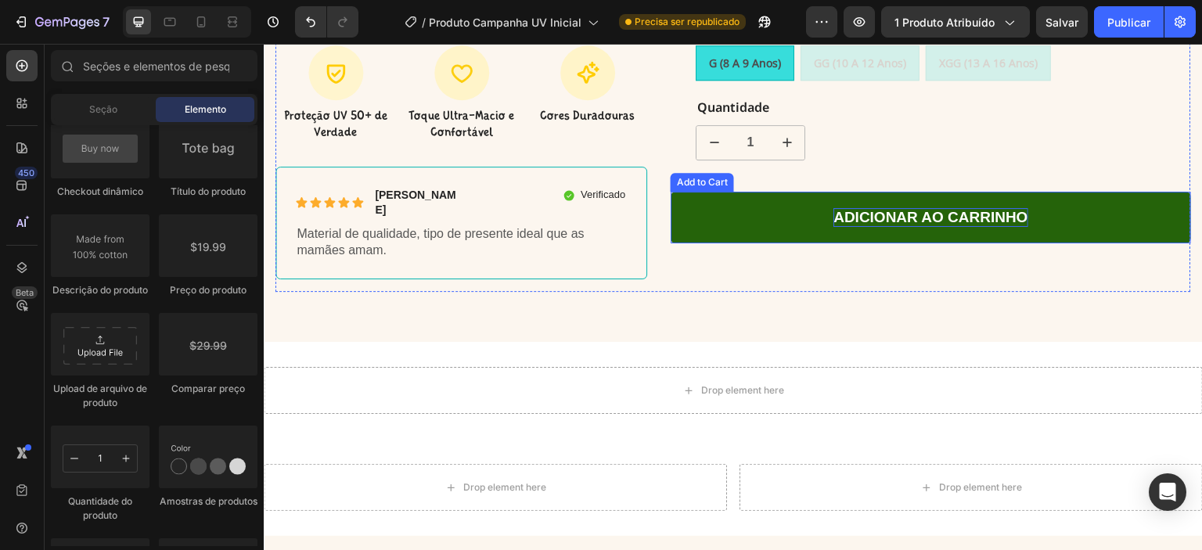
click at [958, 208] on div "Adicionar ao carrinho" at bounding box center [930, 218] width 194 height 20
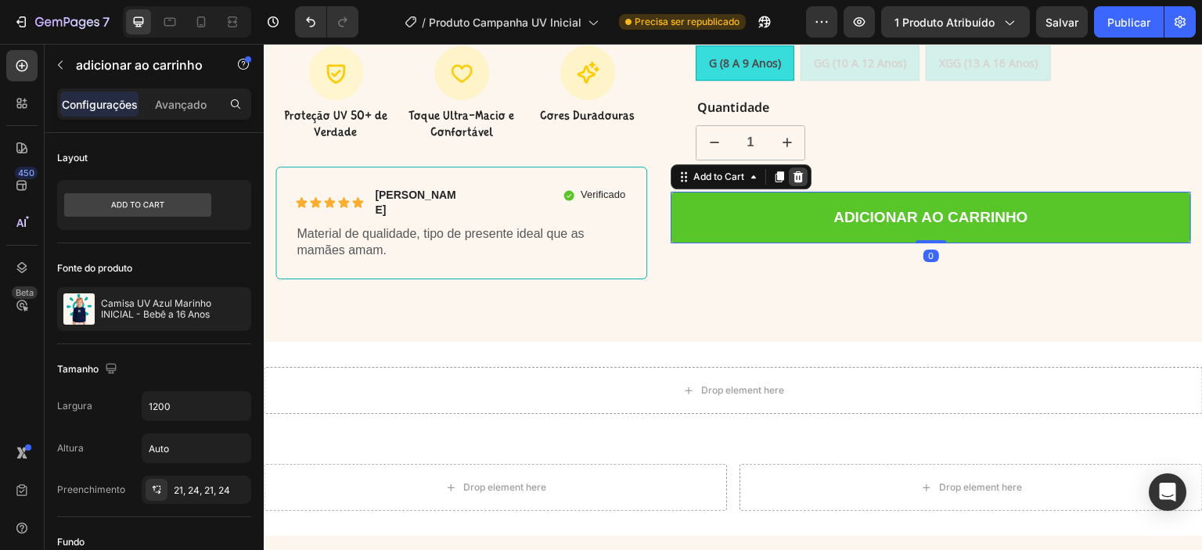
click at [796, 171] on icon at bounding box center [798, 176] width 10 height 11
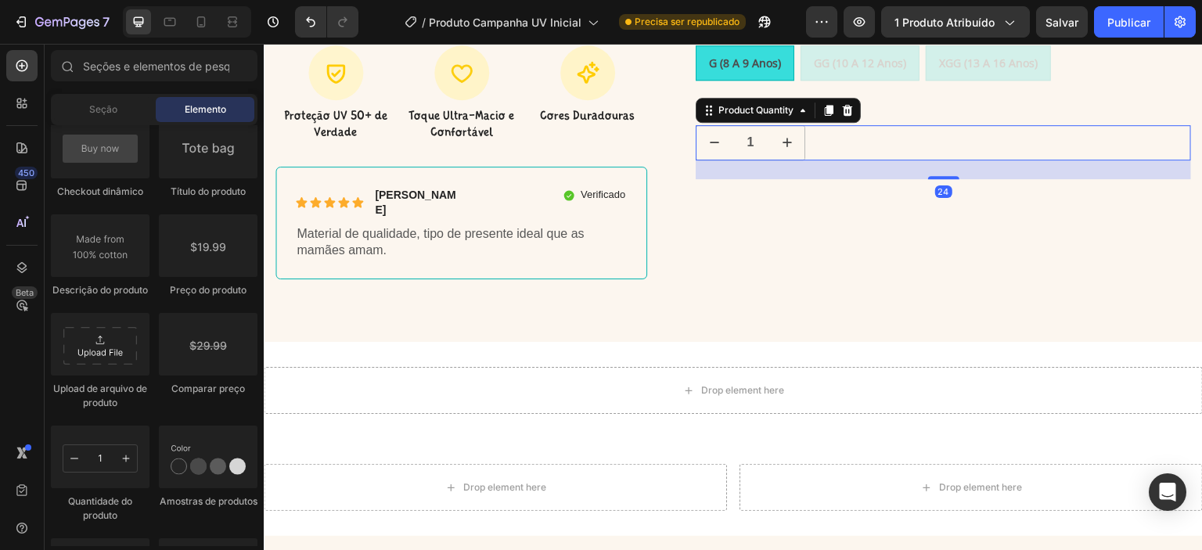
click at [759, 126] on input "1" at bounding box center [751, 143] width 38 height 34
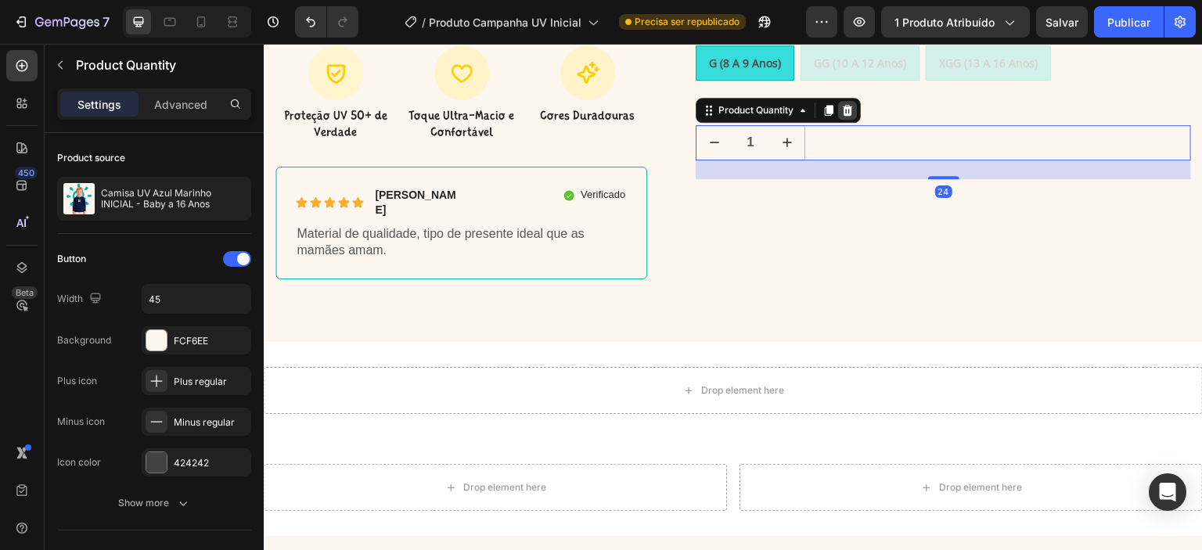
click at [843, 105] on icon at bounding box center [848, 110] width 10 height 11
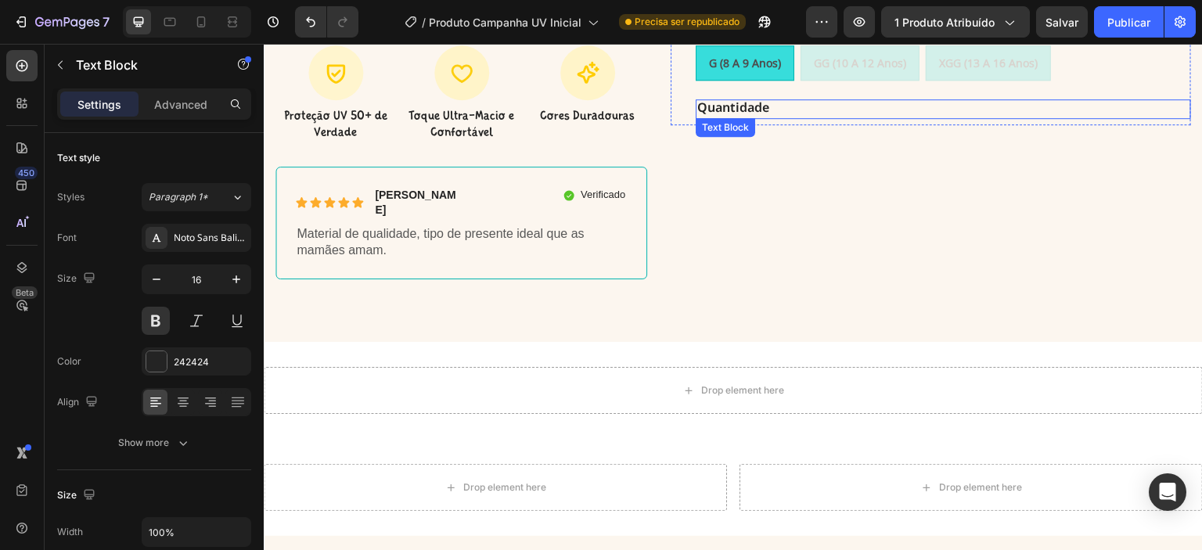
click at [755, 101] on p "Quantidade" at bounding box center [943, 109] width 492 height 16
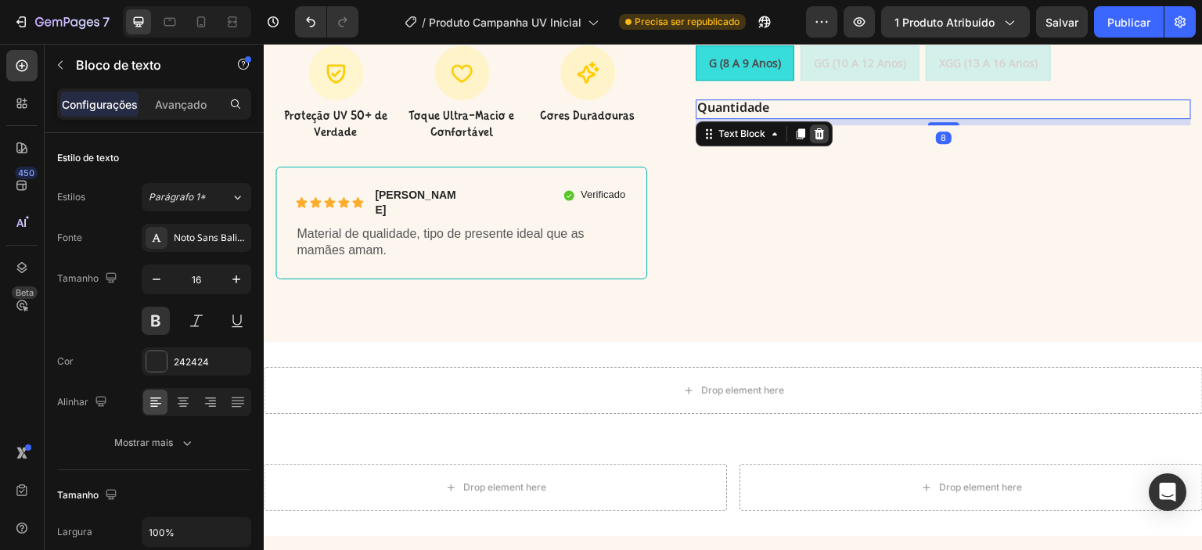
click at [817, 128] on icon at bounding box center [819, 134] width 13 height 13
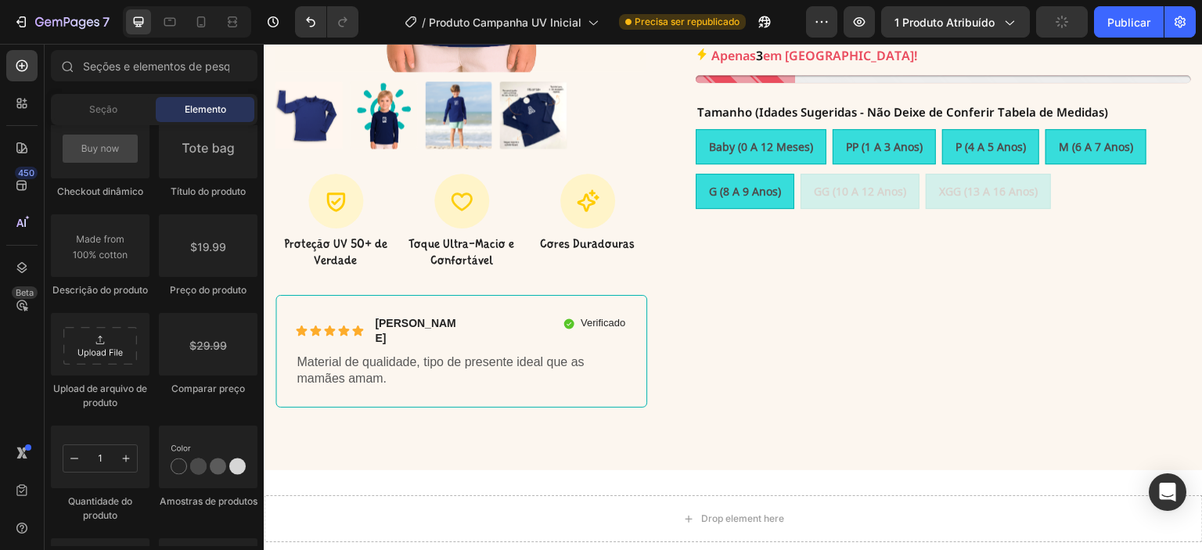
scroll to position [408, 0]
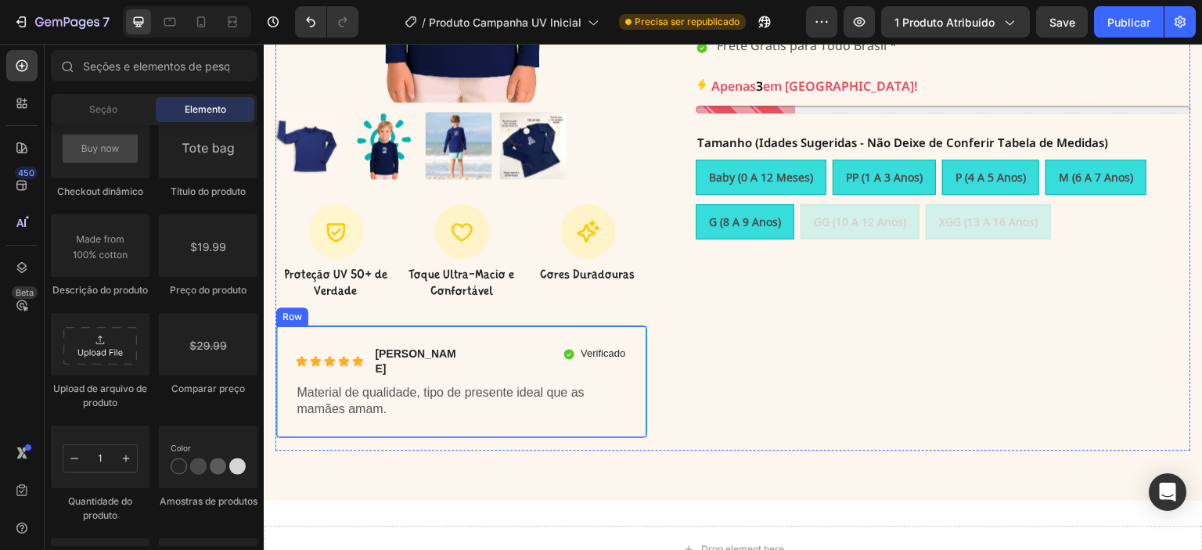
click at [348, 325] on div "Icon Icon Icon Icon Icon Icon List Nilma Carbone Text Block Row Verificado Item…" at bounding box center [461, 381] width 372 height 113
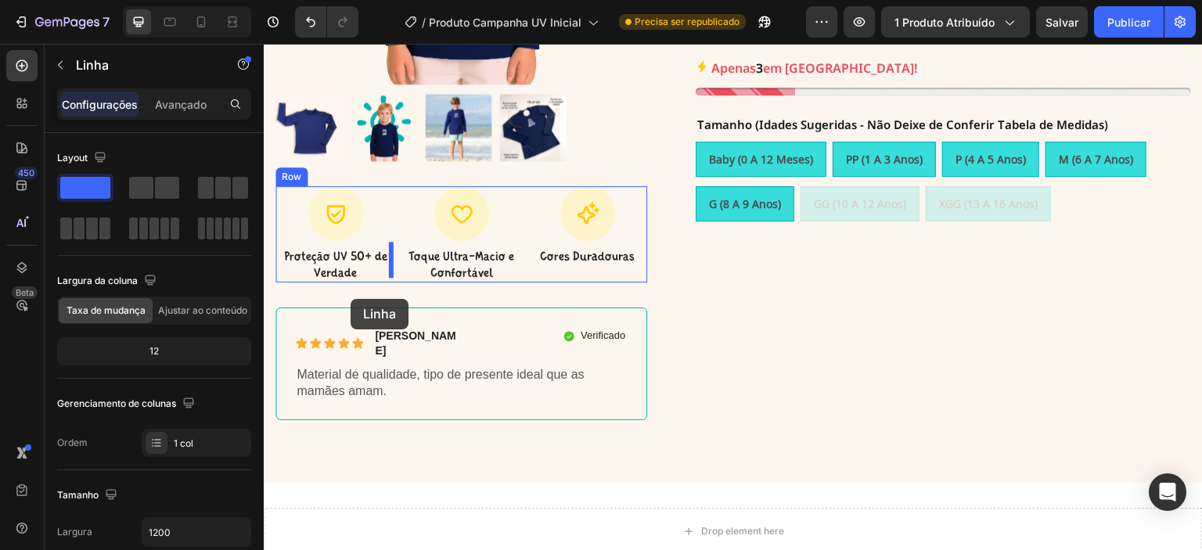
scroll to position [831, 0]
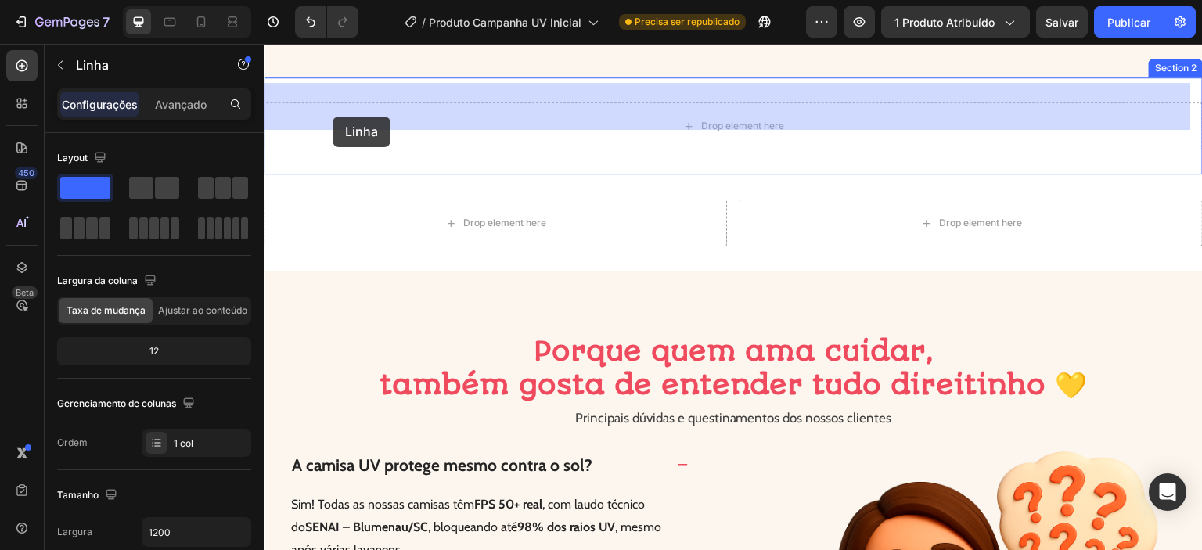
drag, startPoint x: 297, startPoint y: 307, endPoint x: 333, endPoint y: 117, distance: 194.3
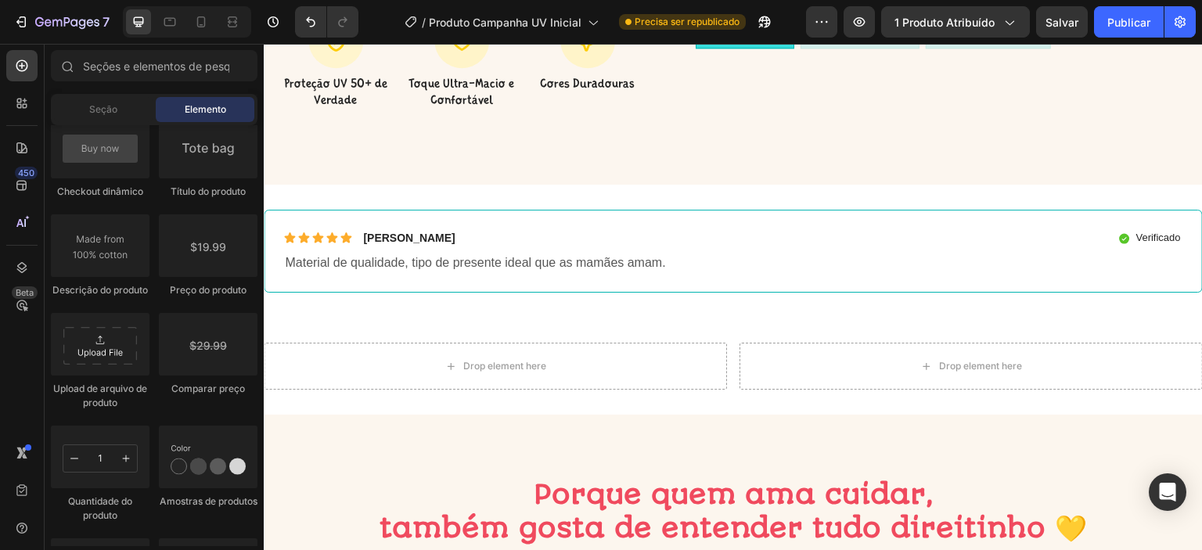
scroll to position [535, 0]
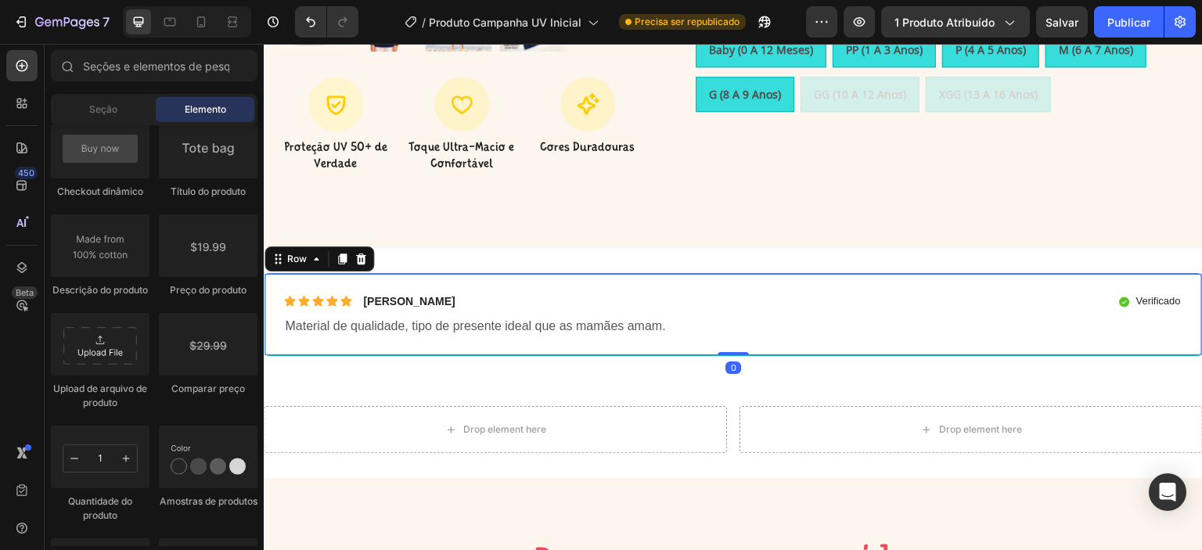
click at [860, 306] on div "Icon Icon Icon Icon Icon Icon List Nilma Carbone Text Block Row Verificado Item…" at bounding box center [733, 315] width 900 height 44
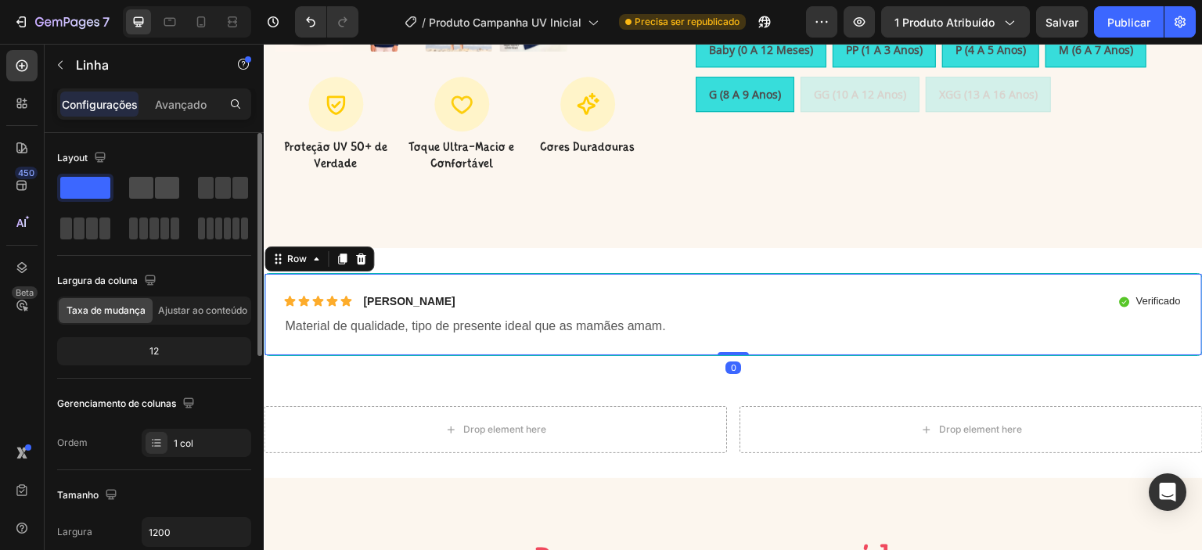
click at [147, 189] on span at bounding box center [141, 188] width 24 height 22
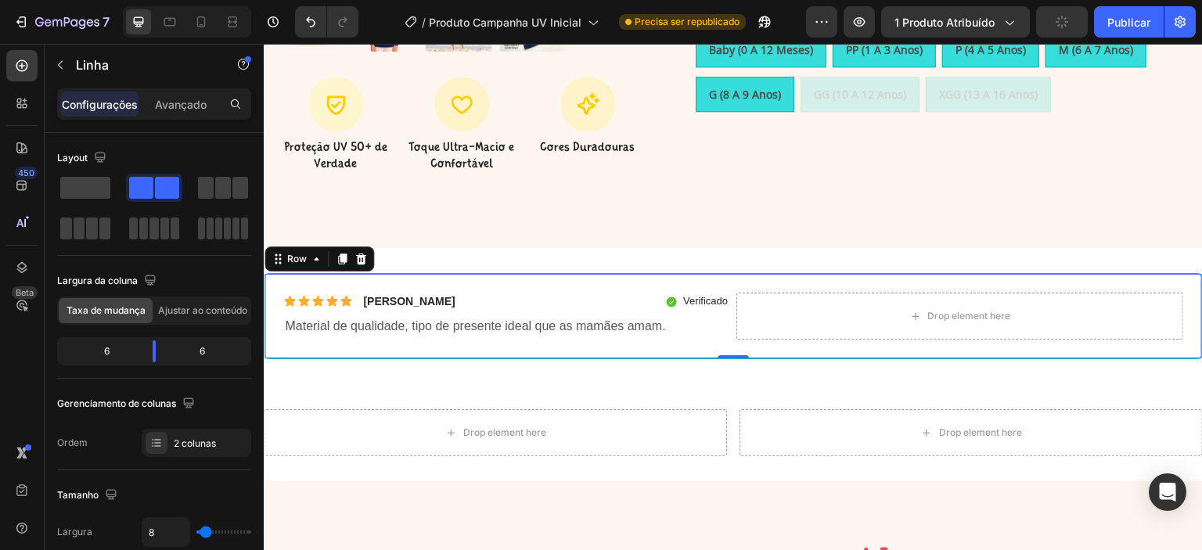
click at [638, 306] on div "Icon Icon Icon Icon Icon Icon List Nilma Carbone Text Block Row Verificado Item…" at bounding box center [506, 316] width 447 height 47
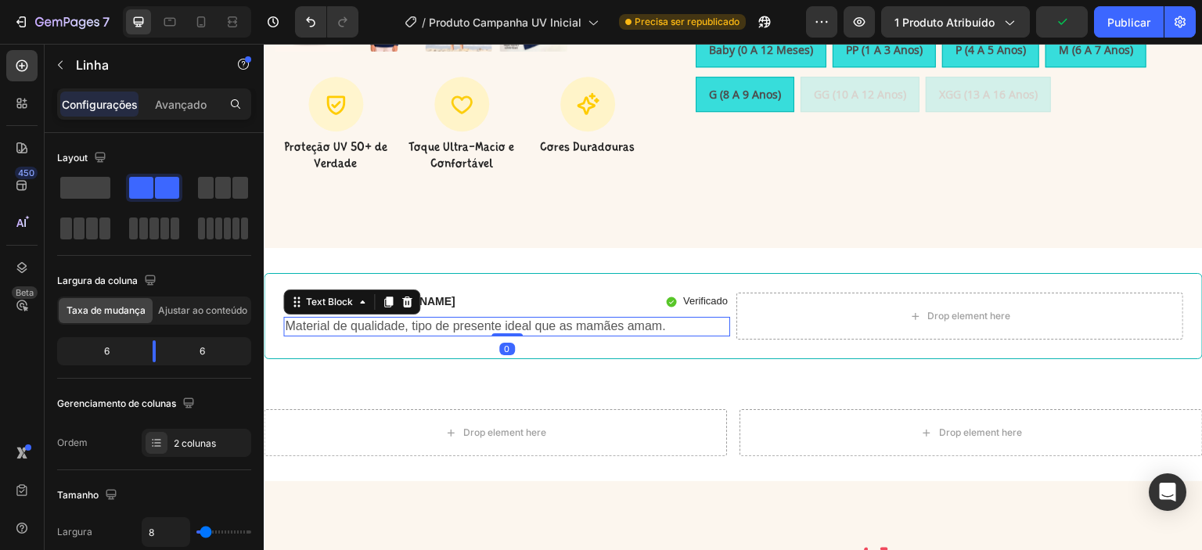
click at [457, 318] on p "Material de qualidade, tipo de presente ideal que as mamães amam." at bounding box center [507, 326] width 444 height 16
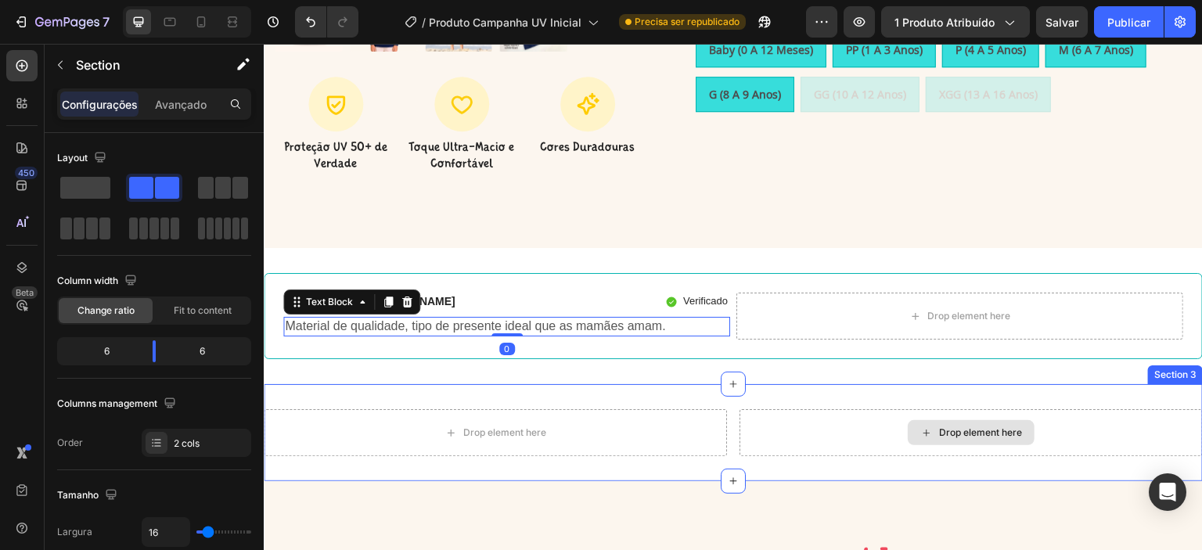
click at [764, 428] on div "Drop element here" at bounding box center [970, 432] width 463 height 47
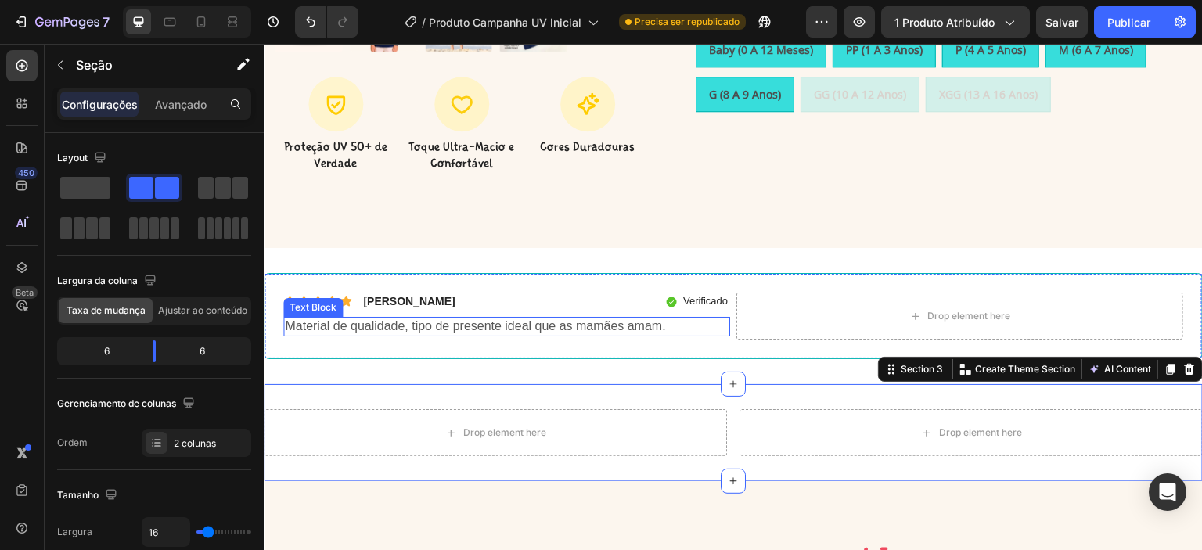
click at [722, 325] on div "Material de qualidade, tipo de presente ideal que as mamães amam." at bounding box center [506, 327] width 447 height 20
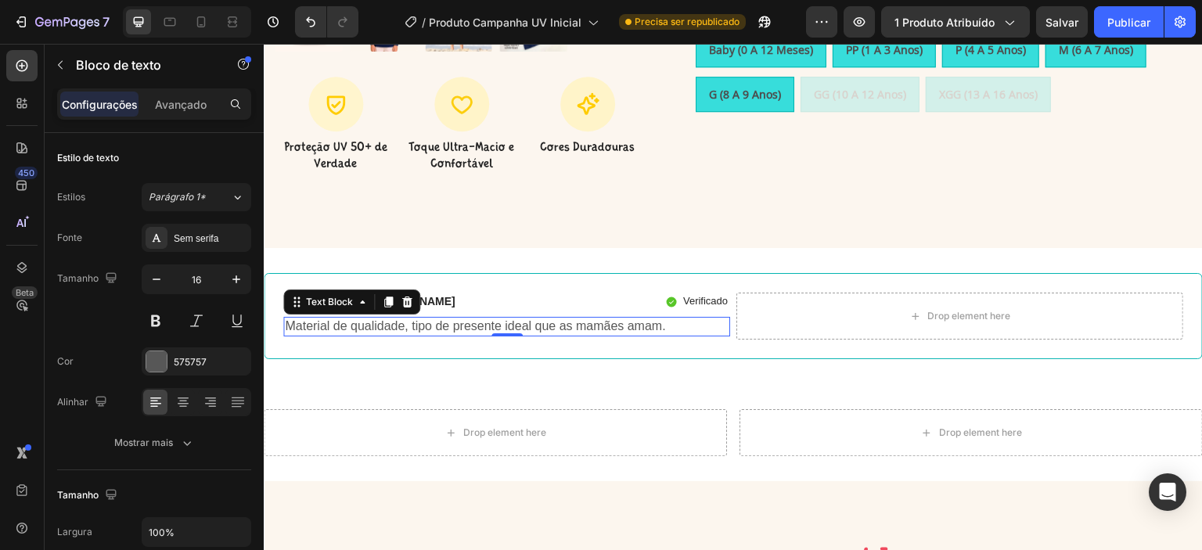
click at [671, 328] on p "Material de qualidade, tipo de presente ideal que as mamães amam." at bounding box center [507, 326] width 444 height 16
click at [316, 23] on icon "Desfazer/Refazer" at bounding box center [311, 22] width 16 height 16
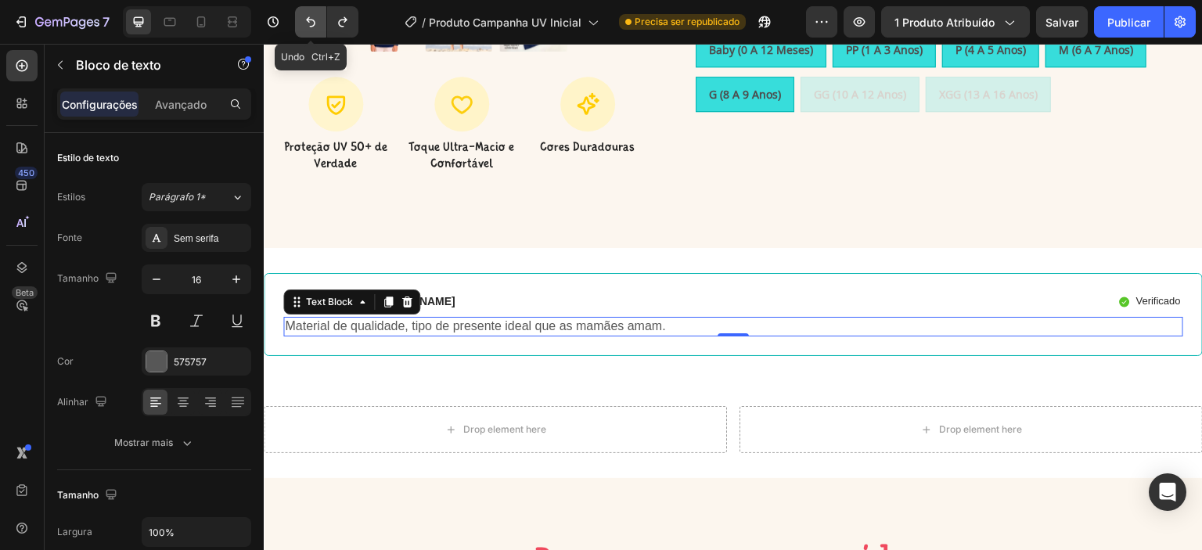
click at [316, 23] on icon "Desfazer/Refazer" at bounding box center [311, 22] width 16 height 16
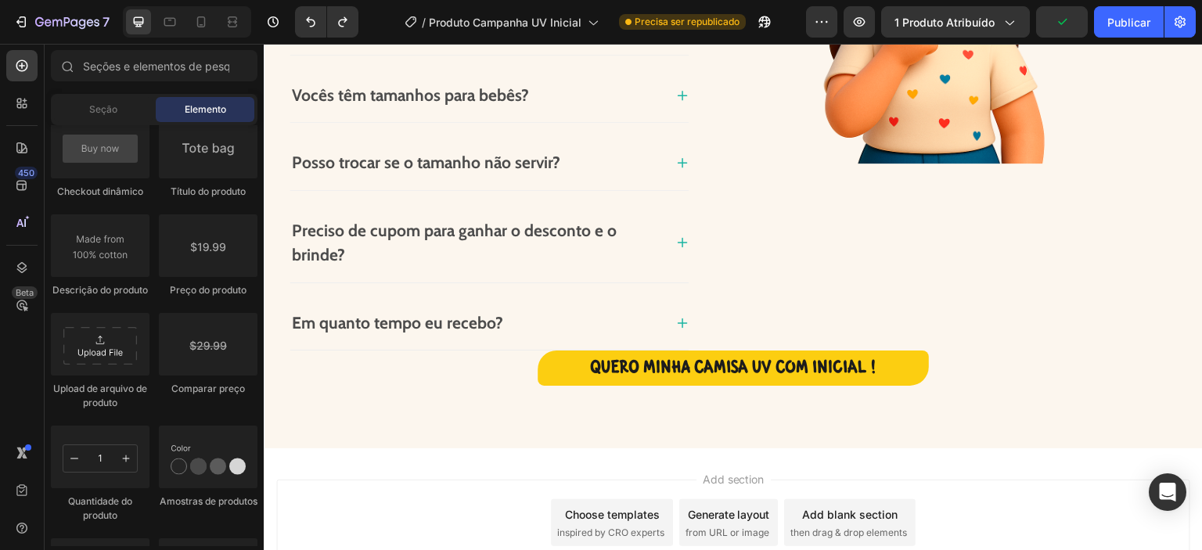
scroll to position [1522, 0]
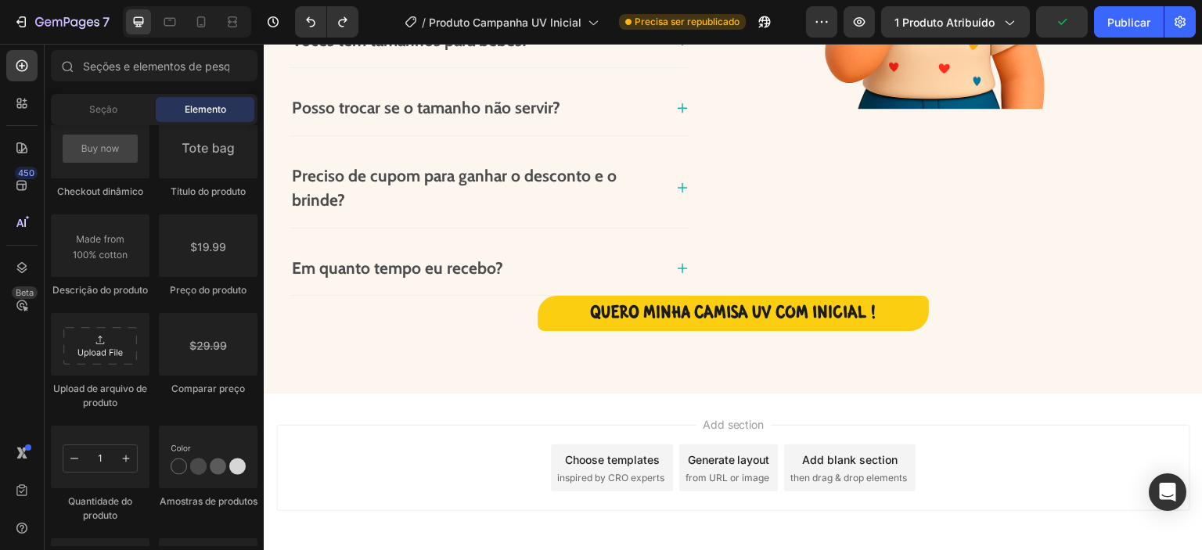
click at [836, 464] on div "Add blank section then drag & drop elements" at bounding box center [849, 467] width 131 height 47
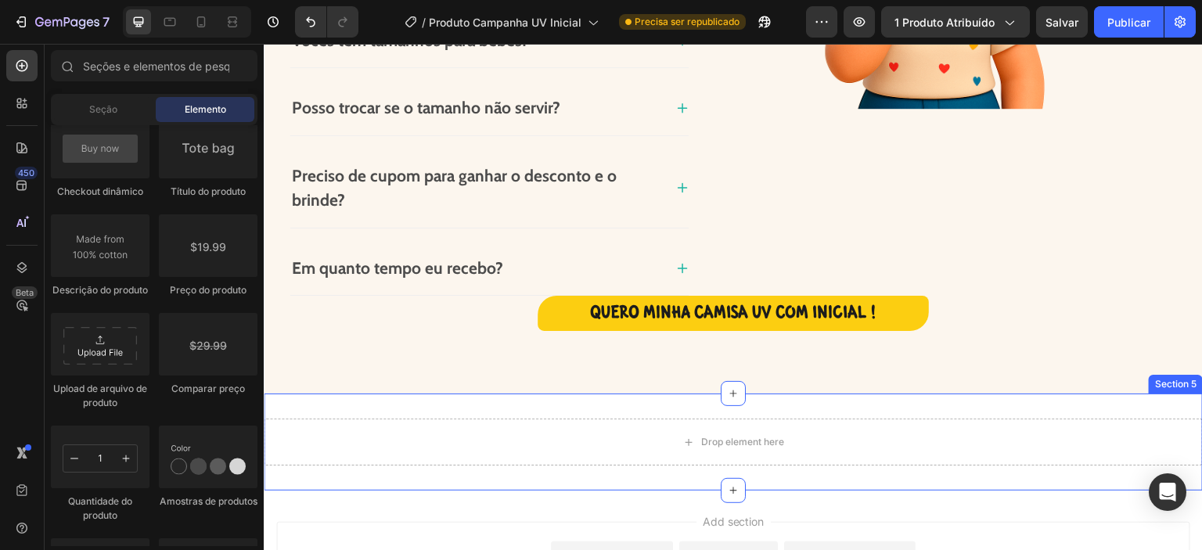
click at [509, 471] on div "Drop element here Section 5" at bounding box center [733, 442] width 939 height 97
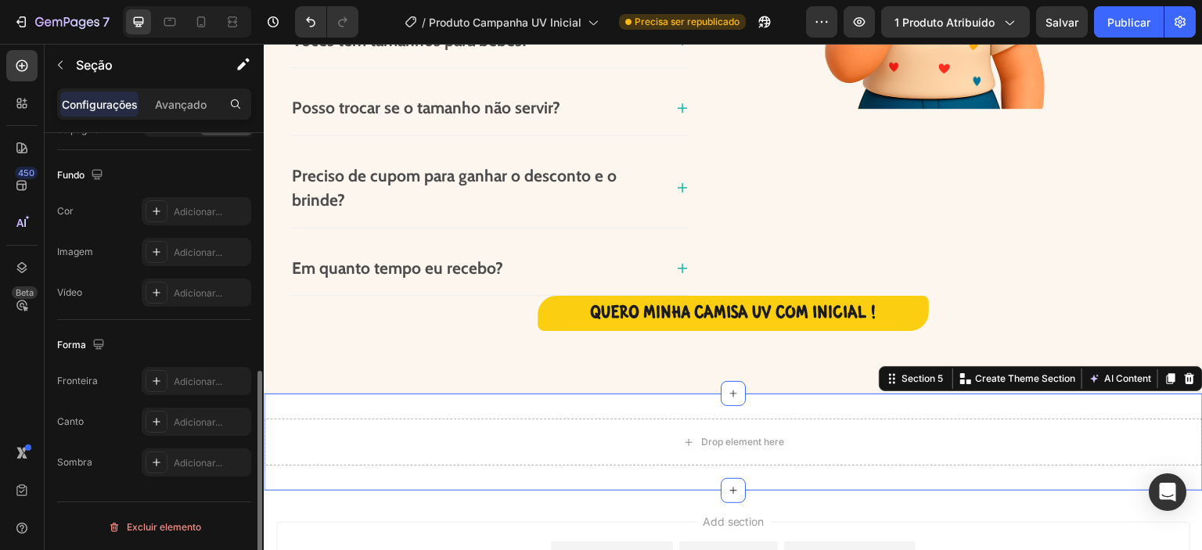
scroll to position [438, 0]
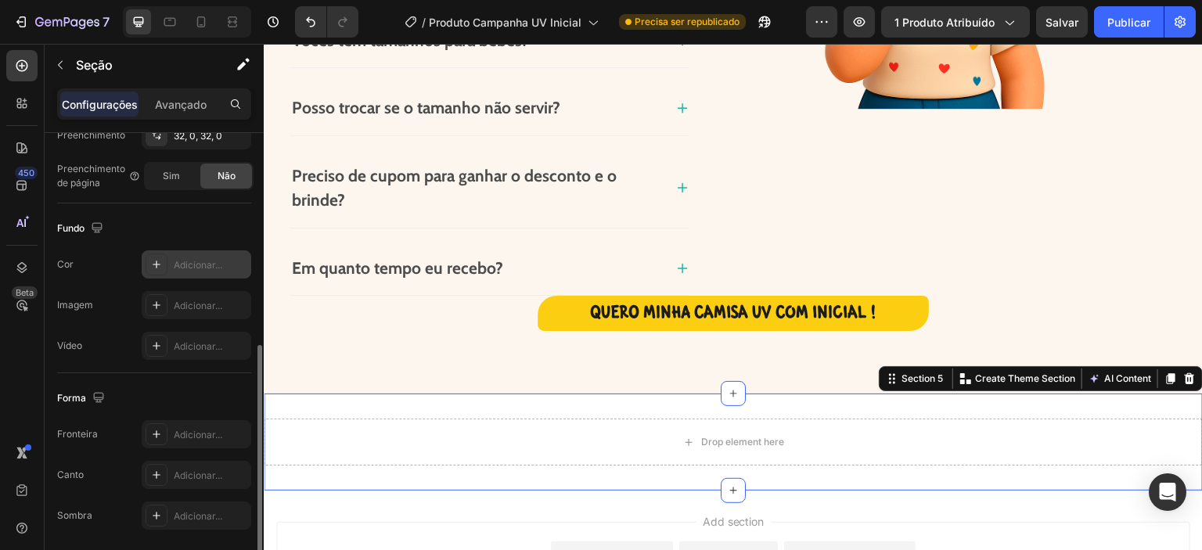
click at [156, 267] on icon at bounding box center [156, 264] width 13 height 13
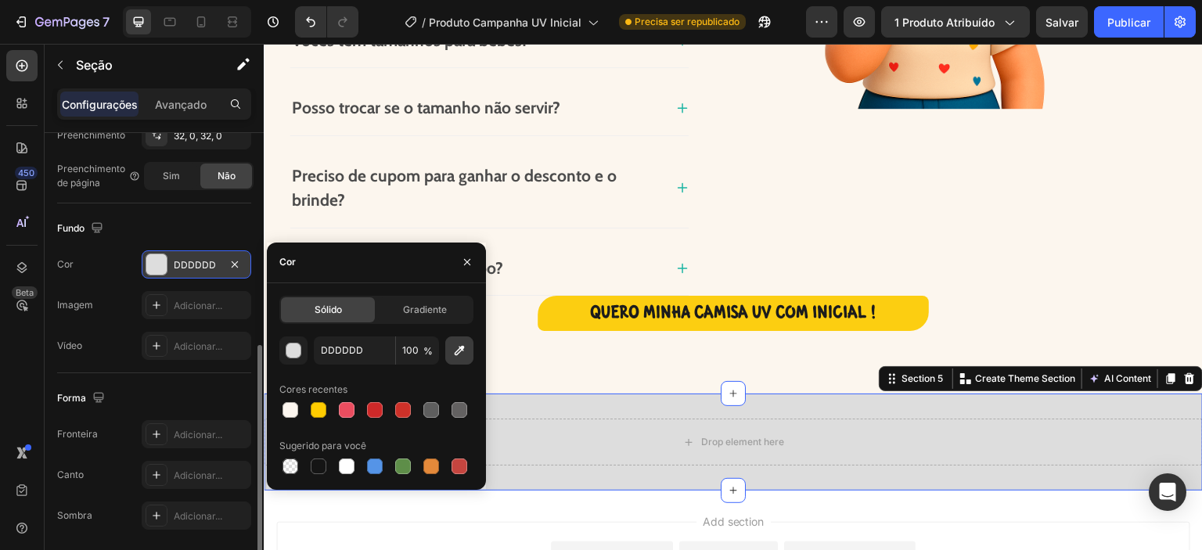
click at [455, 351] on icon "button" at bounding box center [460, 350] width 10 height 10
type input "FCF6EE"
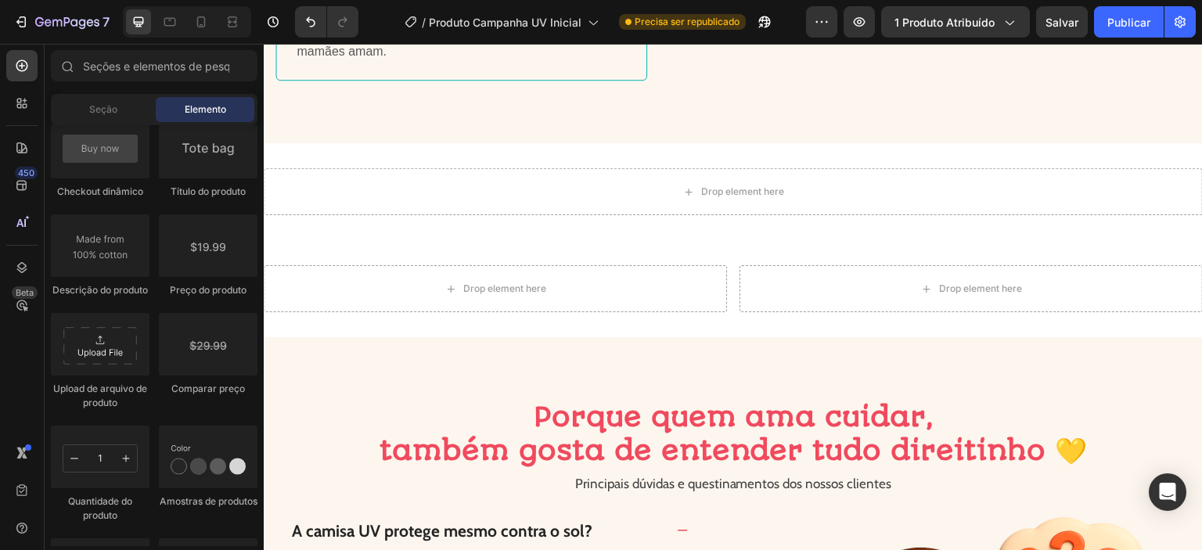
scroll to position [730, 0]
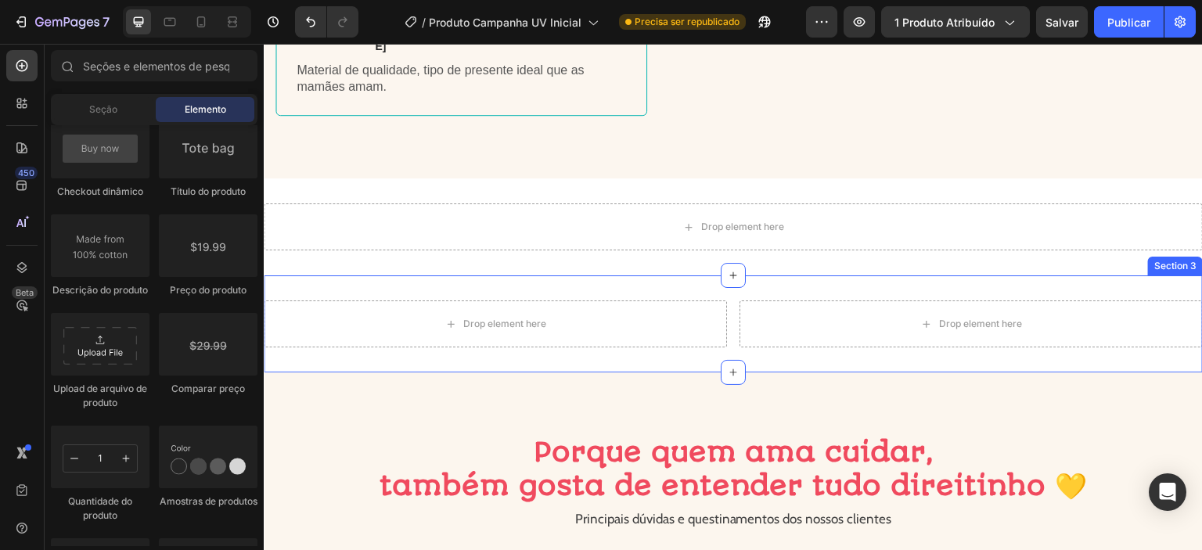
click at [762, 275] on div "Drop element here Drop element here Section 3" at bounding box center [733, 323] width 939 height 97
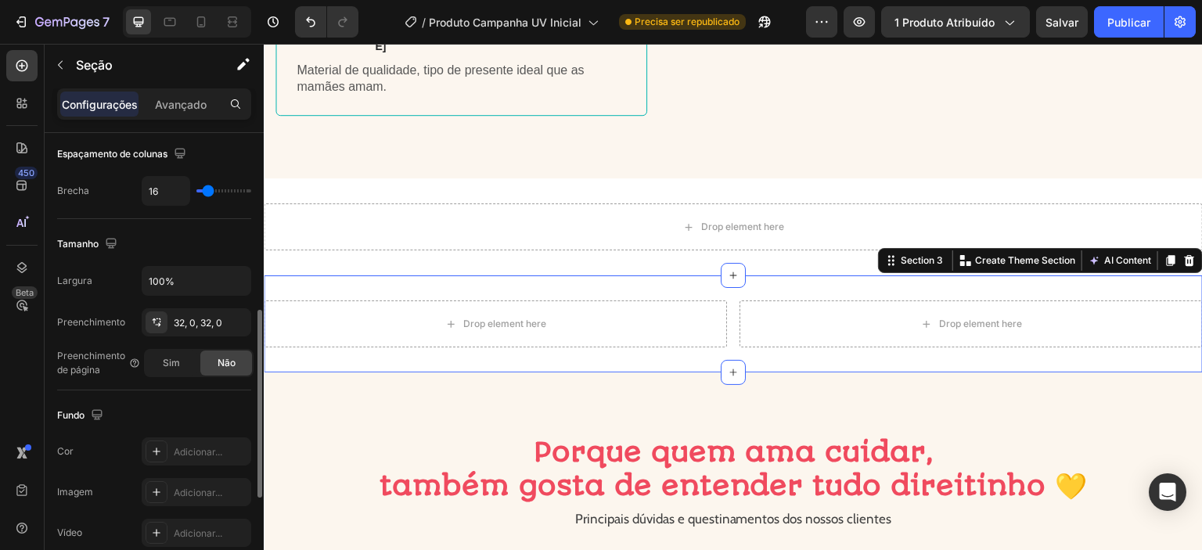
scroll to position [499, 0]
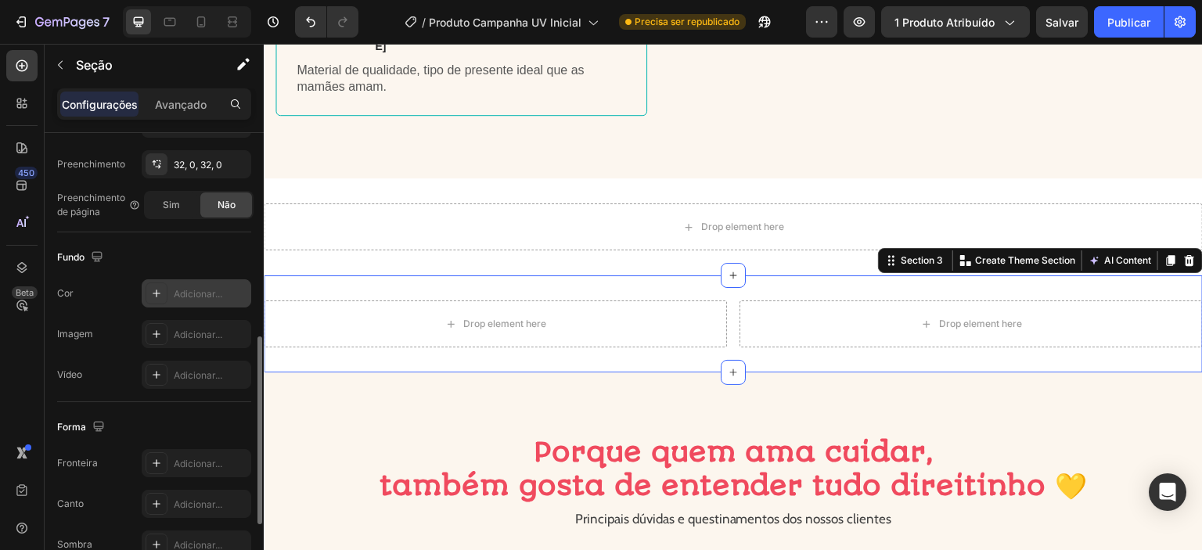
click at [163, 291] on div at bounding box center [157, 293] width 22 height 22
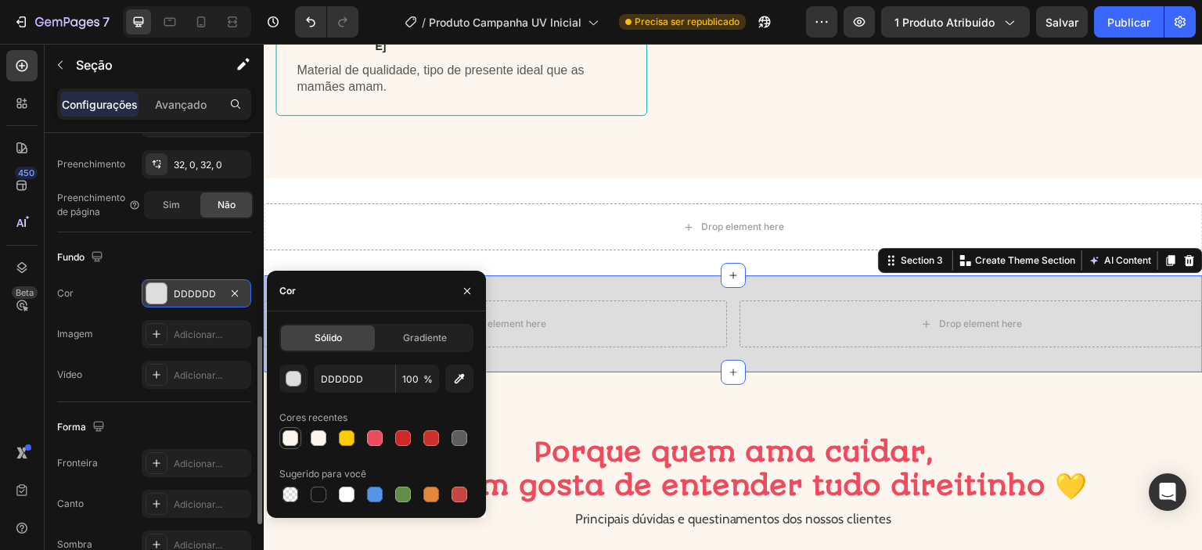
click at [293, 440] on div at bounding box center [290, 438] width 16 height 16
type input "FCF6EE"
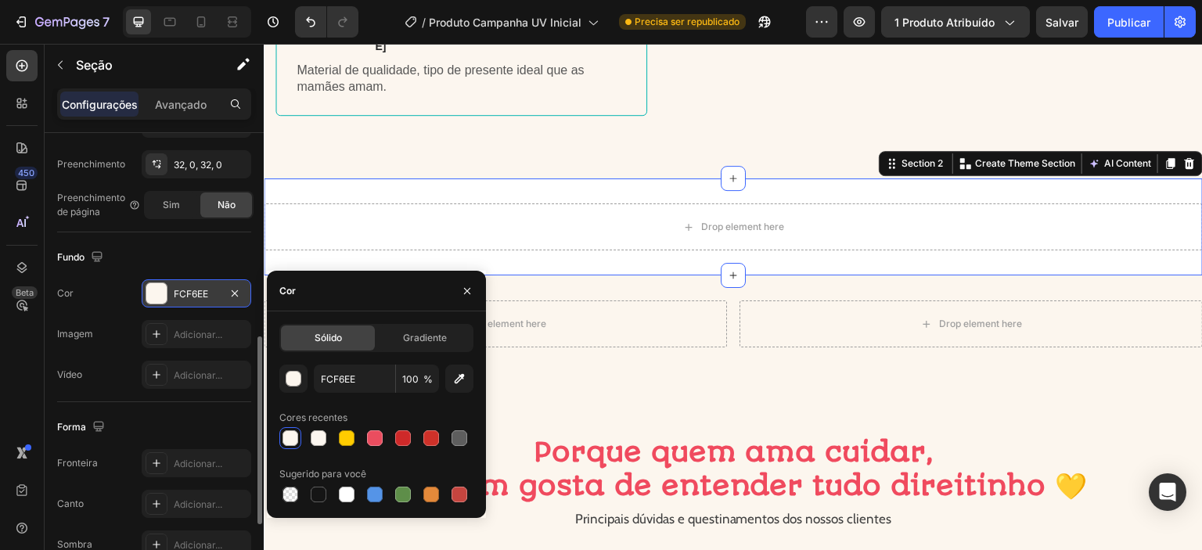
click at [478, 243] on div "Drop element here Section 2 Create Theme Section AI Content Write with GemAI Wh…" at bounding box center [733, 226] width 939 height 97
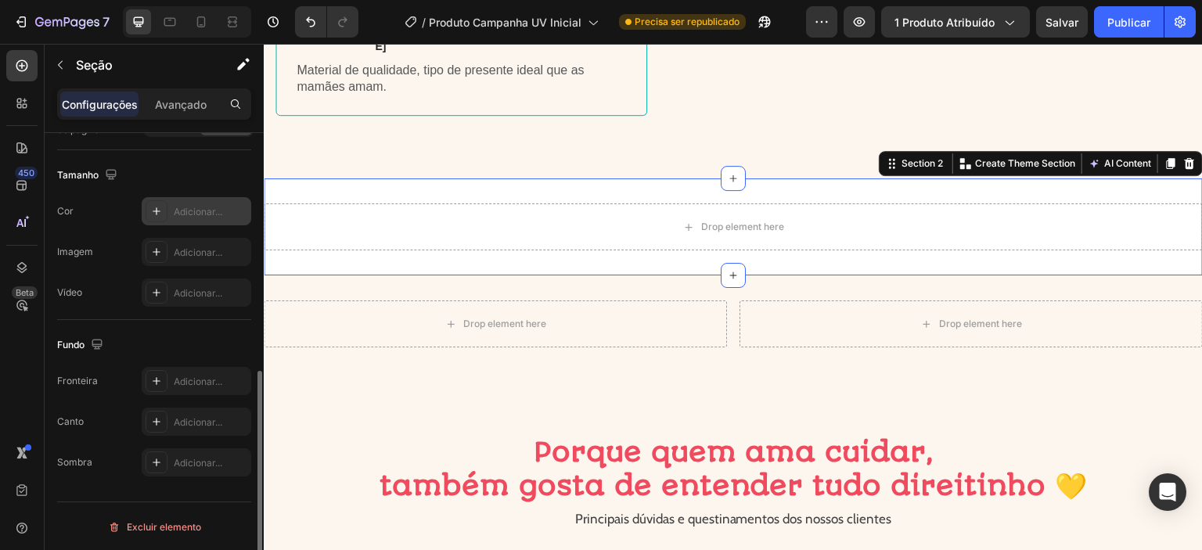
click at [149, 212] on div at bounding box center [157, 211] width 22 height 22
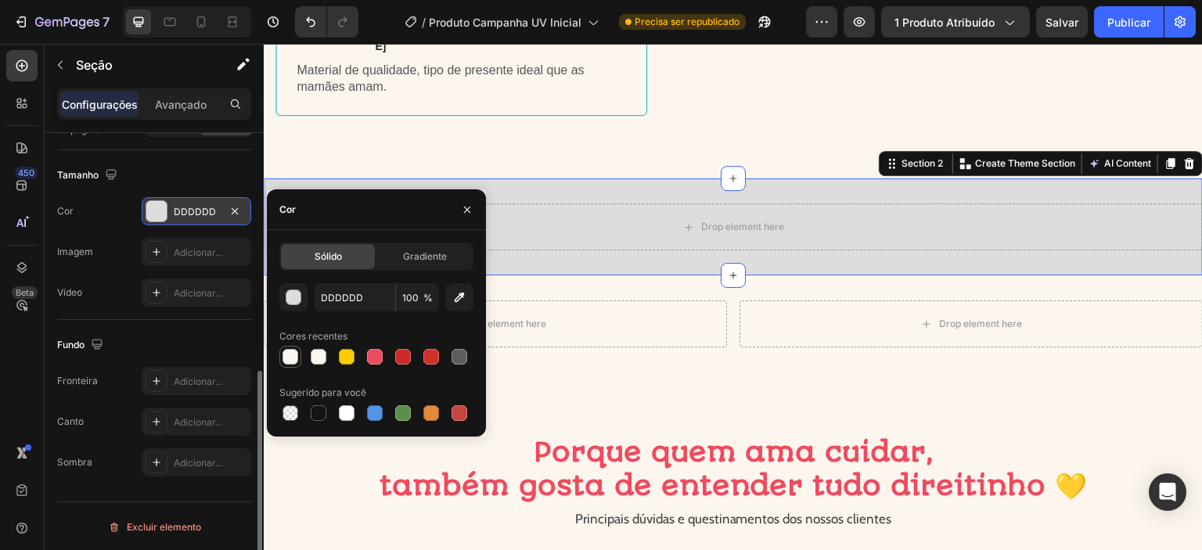
click at [286, 357] on div at bounding box center [290, 357] width 16 height 16
type input "FCF6EE"
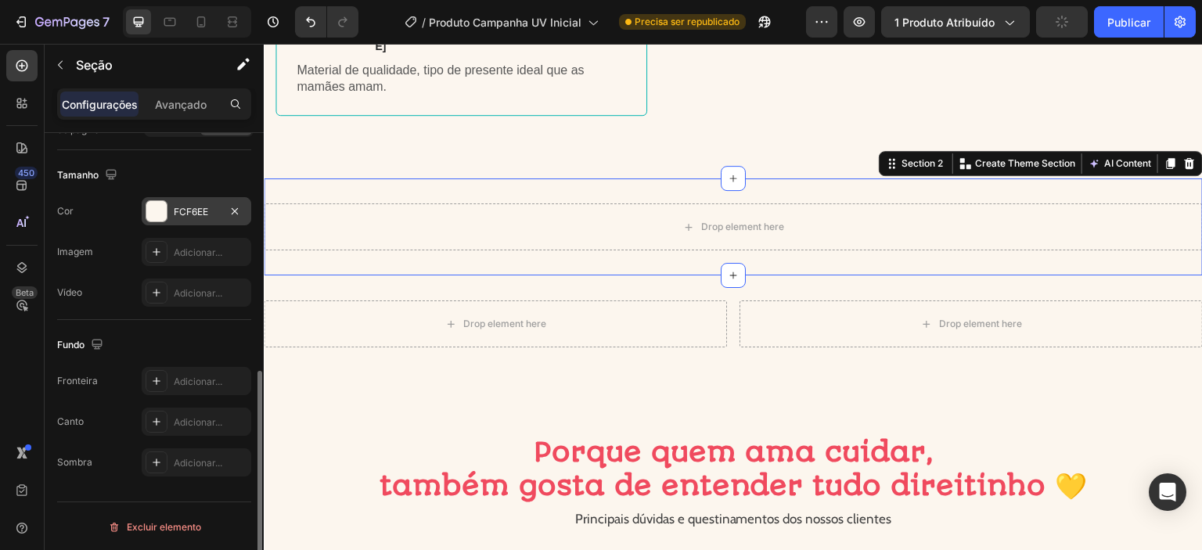
click at [794, 239] on div "Drop element here Section 2 Create Theme Section AI Content Write with GemAI Wh…" at bounding box center [733, 226] width 939 height 97
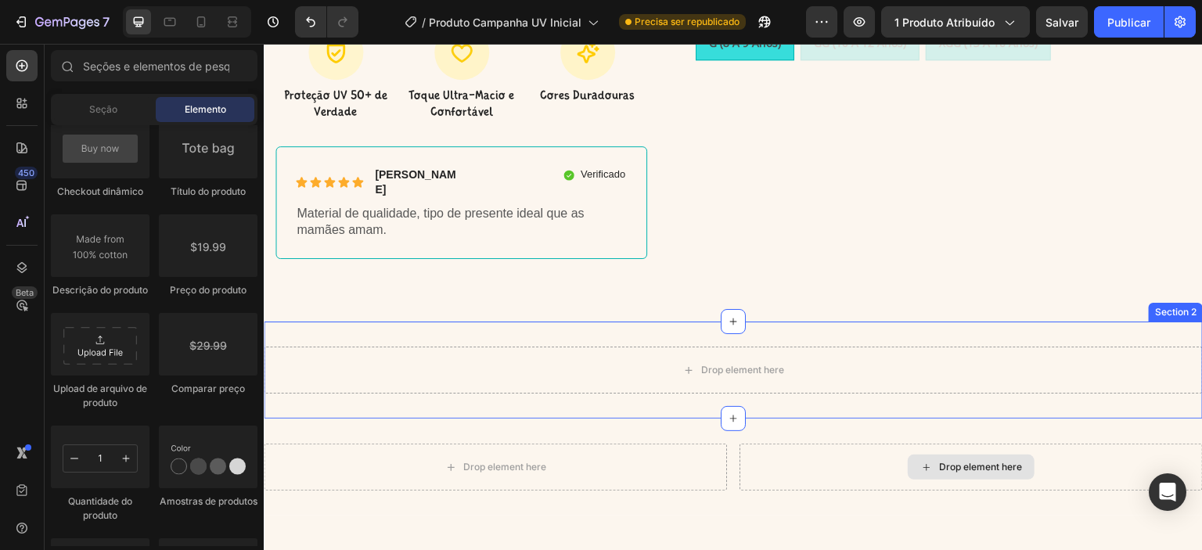
scroll to position [597, 0]
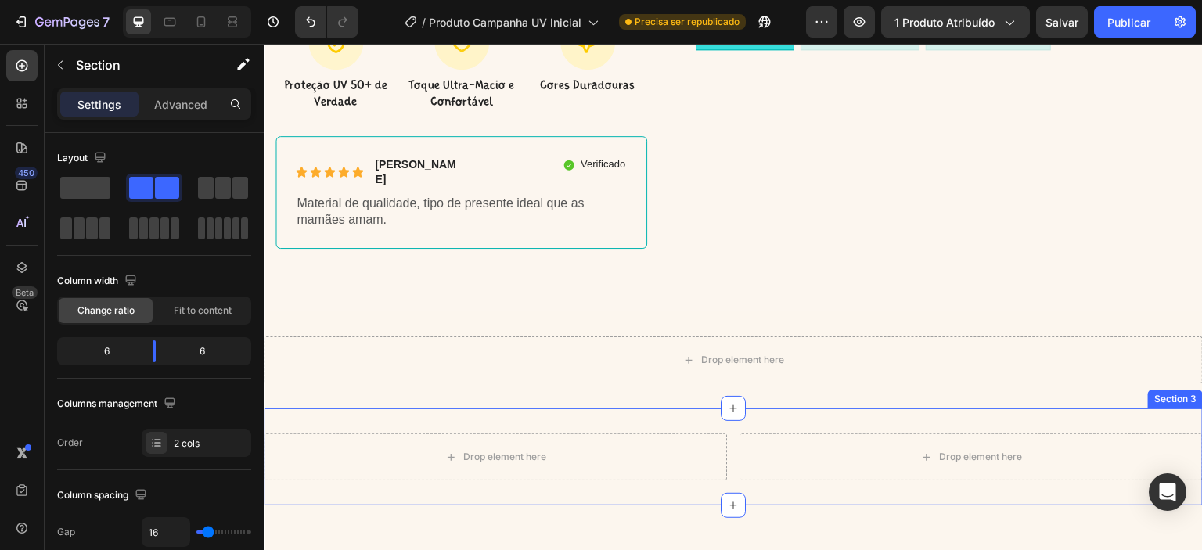
click at [759, 476] on div "Drop element here Drop element here Section 3" at bounding box center [733, 456] width 939 height 97
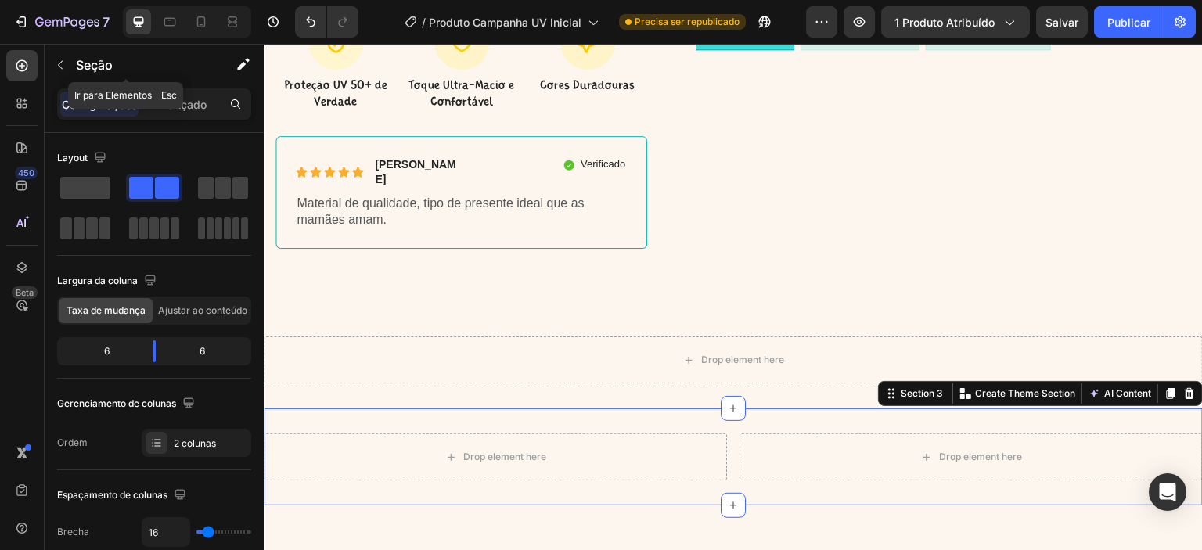
click at [60, 63] on icon "button" at bounding box center [60, 65] width 13 height 13
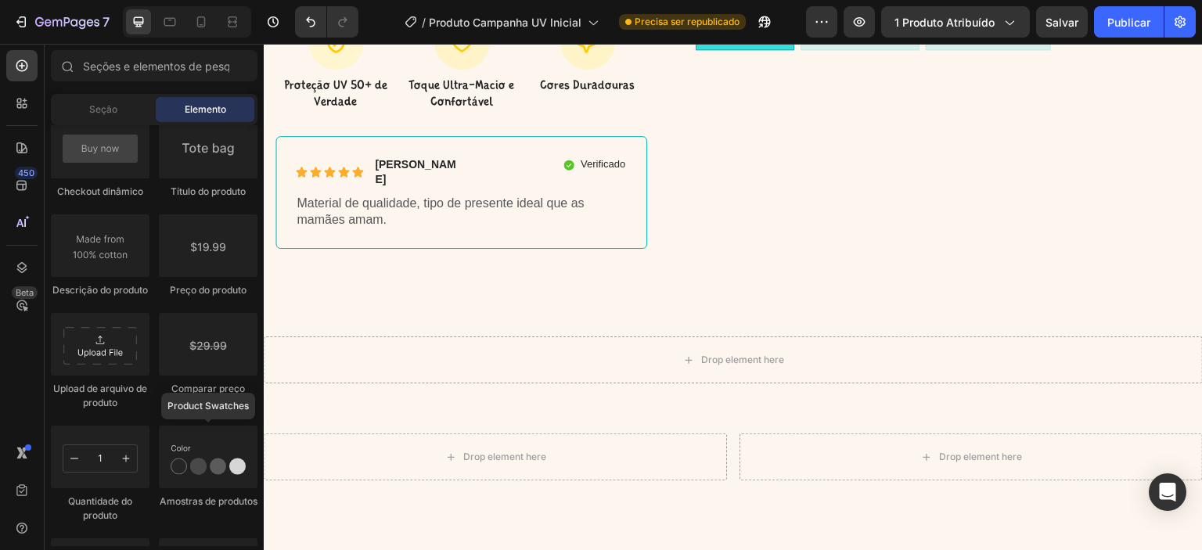
scroll to position [2602, 0]
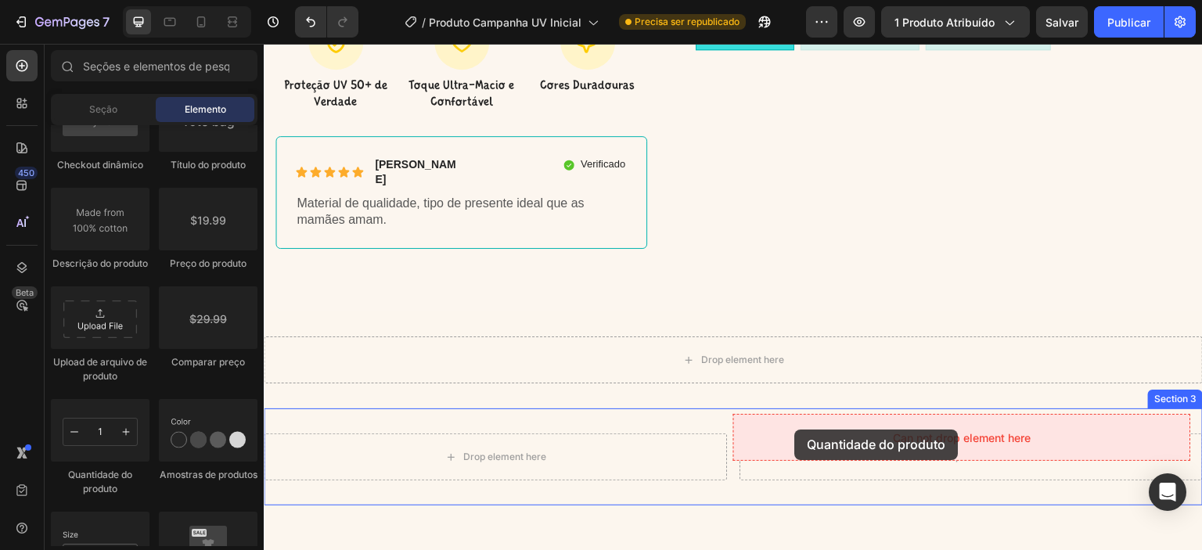
drag, startPoint x: 351, startPoint y: 482, endPoint x: 795, endPoint y: 430, distance: 446.7
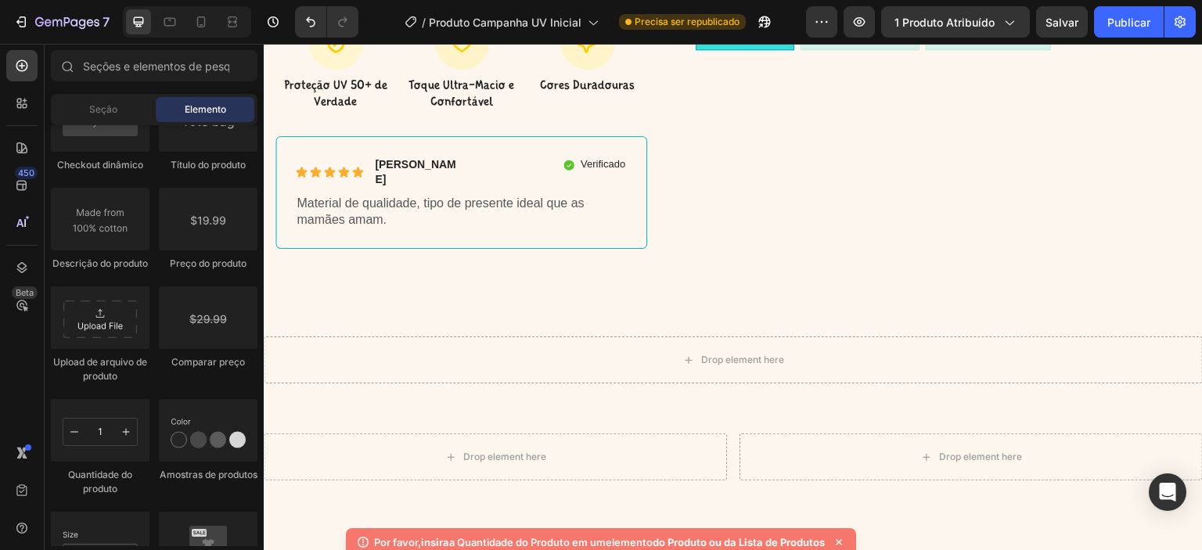
click at [847, 528] on div "Por favor, insira a Quantidade do Produto em um elemento do Produto ou da Lista…" at bounding box center [601, 542] width 510 height 28
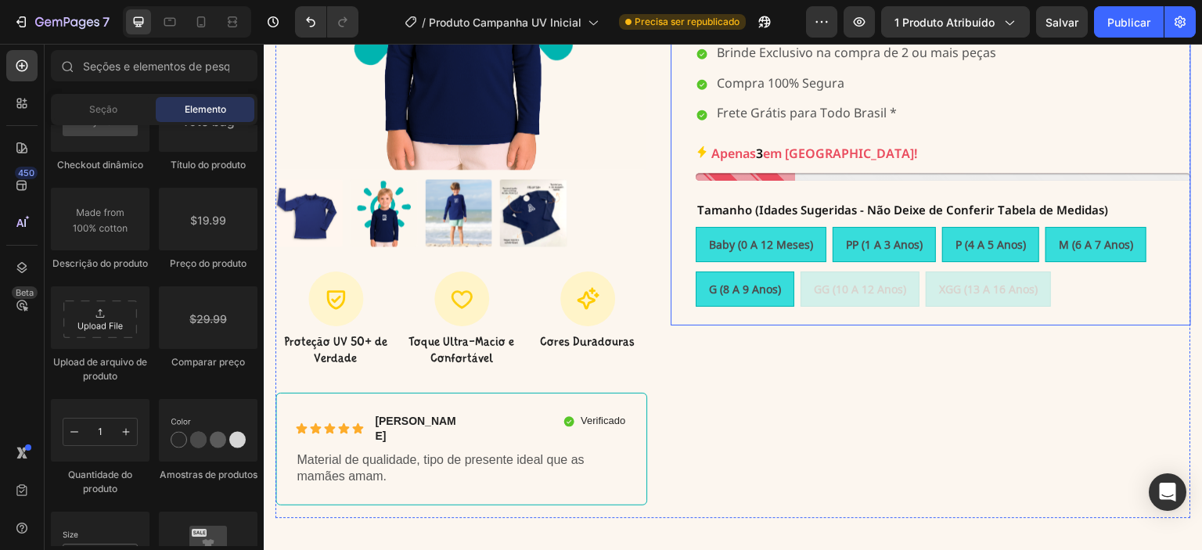
scroll to position [336, 0]
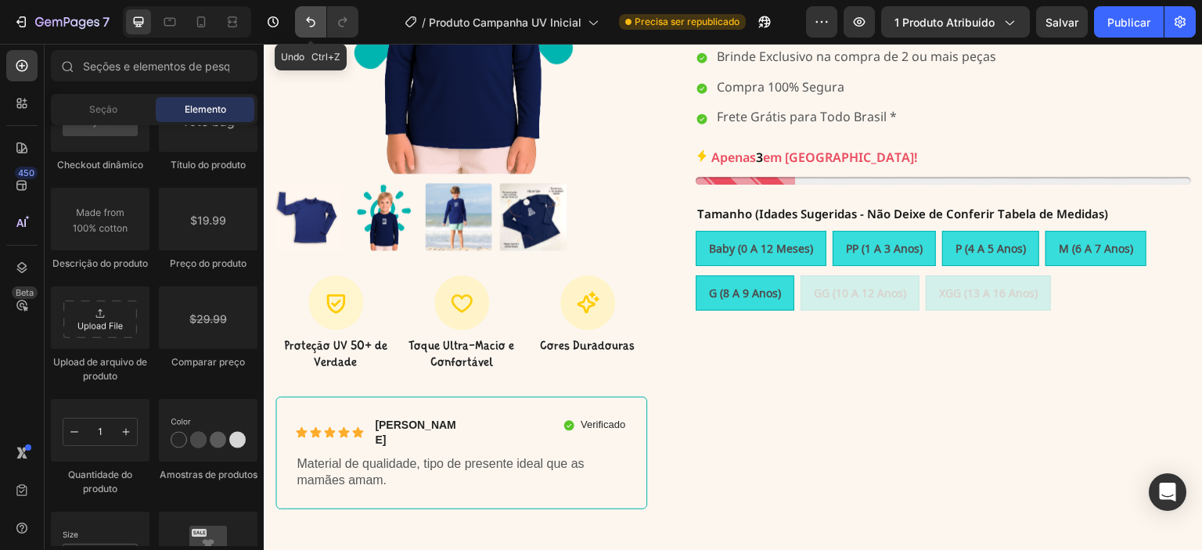
click at [304, 18] on icon "Desfazer/Refazer" at bounding box center [311, 22] width 16 height 16
click at [304, 20] on icon "Desfazer/Refazer" at bounding box center [311, 22] width 16 height 16
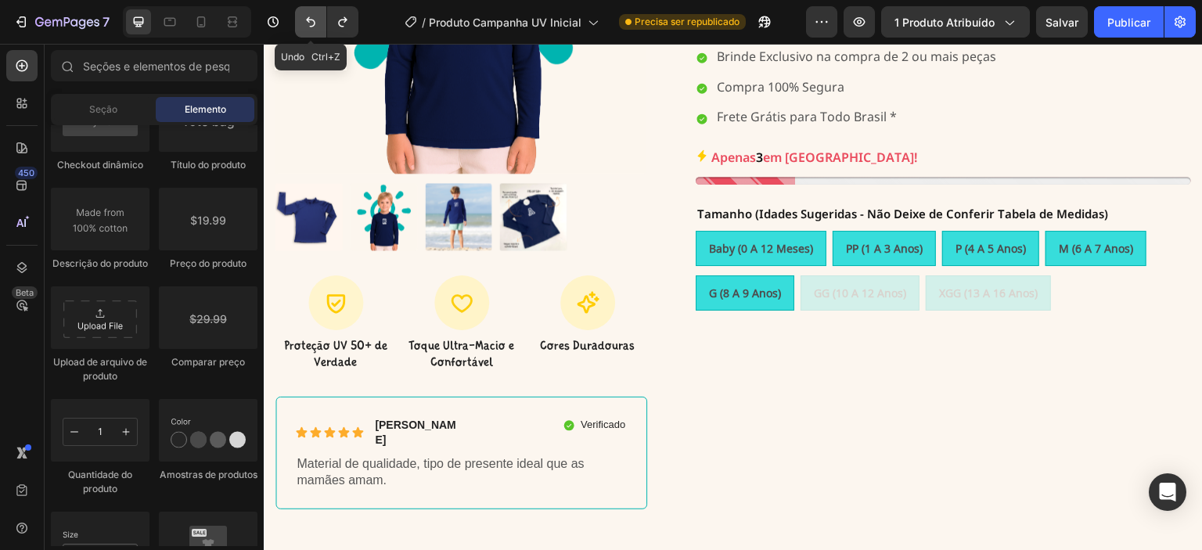
click at [304, 20] on icon "Desfazer/Refazer" at bounding box center [311, 22] width 16 height 16
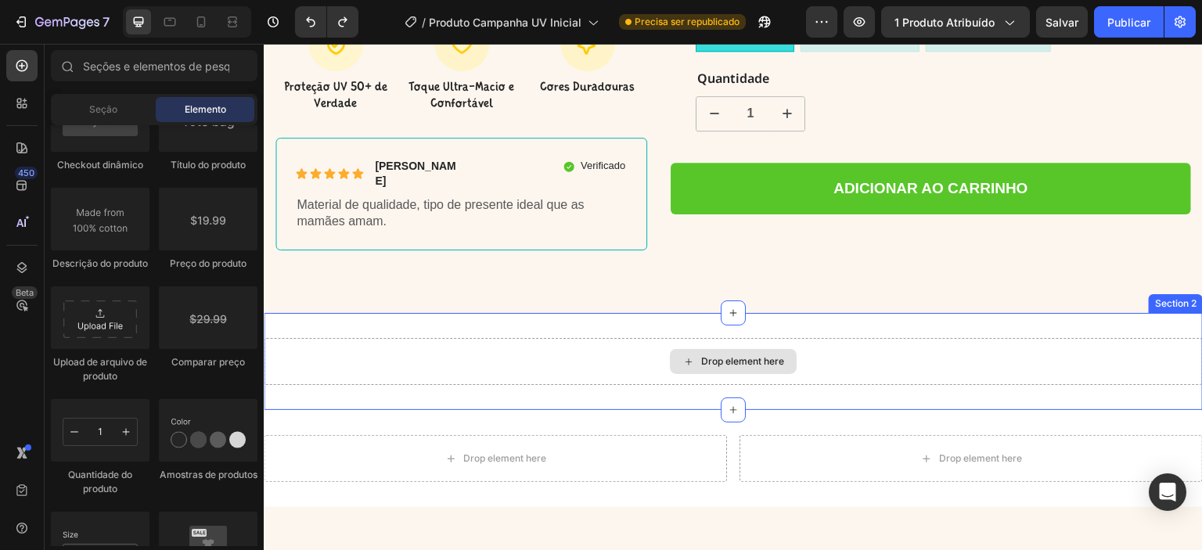
scroll to position [597, 0]
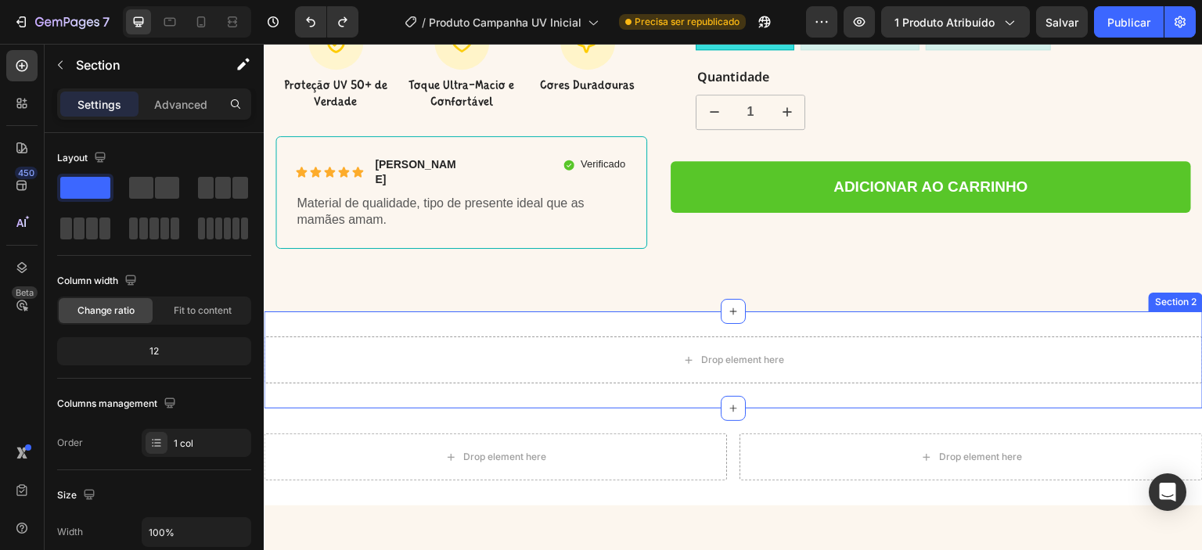
click at [649, 311] on div "Drop element here Section 2" at bounding box center [733, 359] width 939 height 97
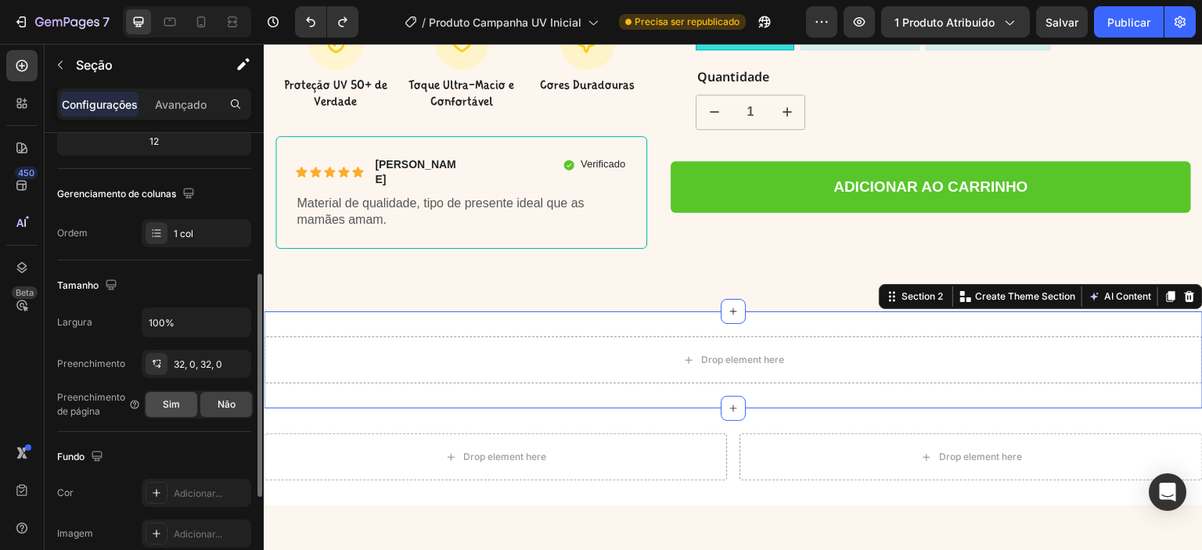
scroll to position [236, 0]
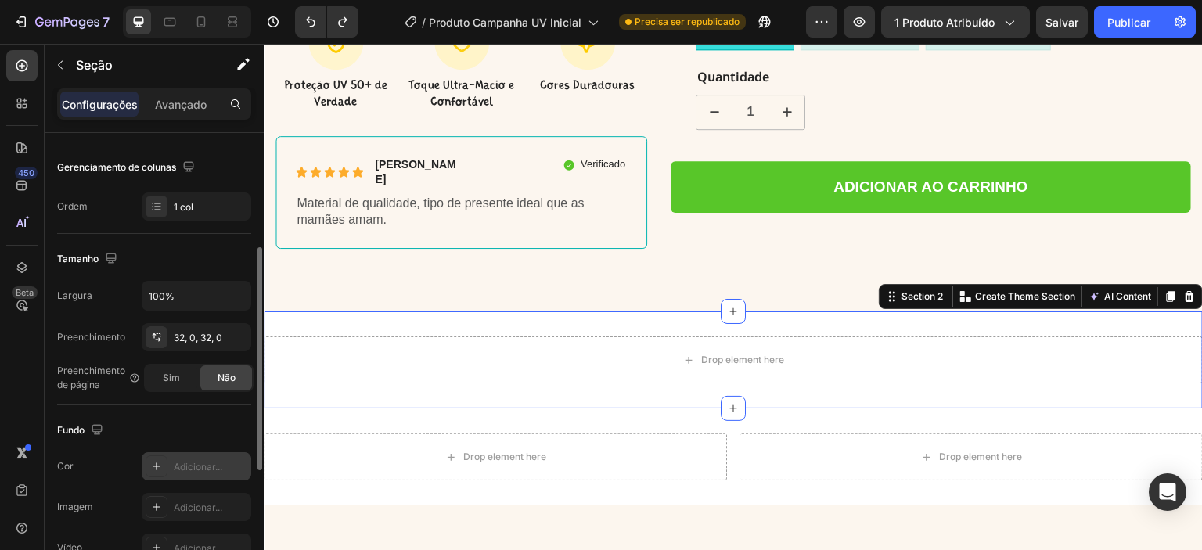
click at [158, 467] on icon at bounding box center [156, 466] width 13 height 13
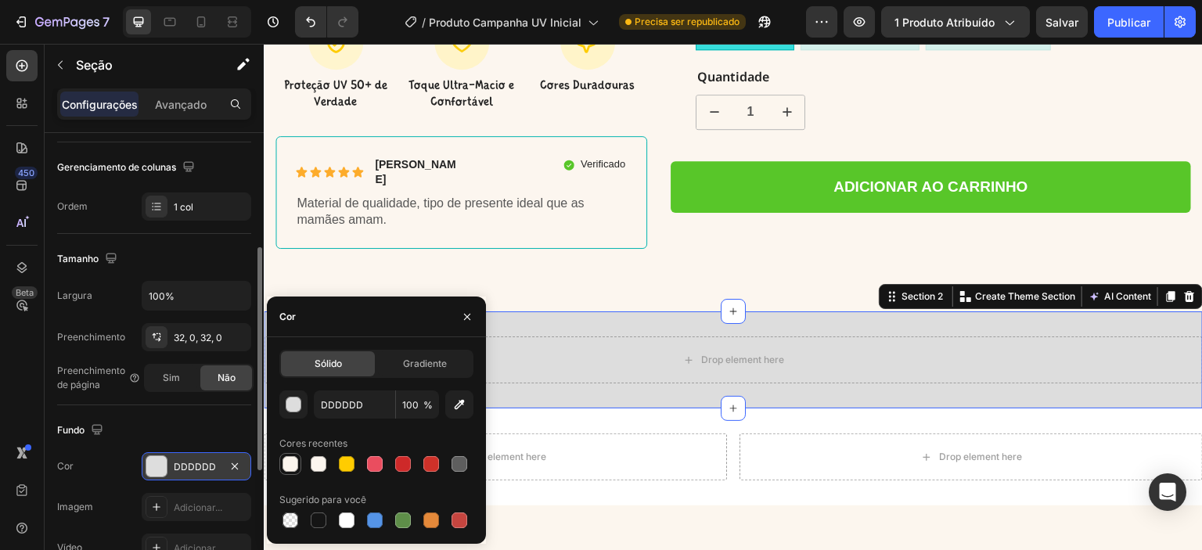
click at [285, 464] on div at bounding box center [290, 464] width 16 height 16
type input "FCF6EE"
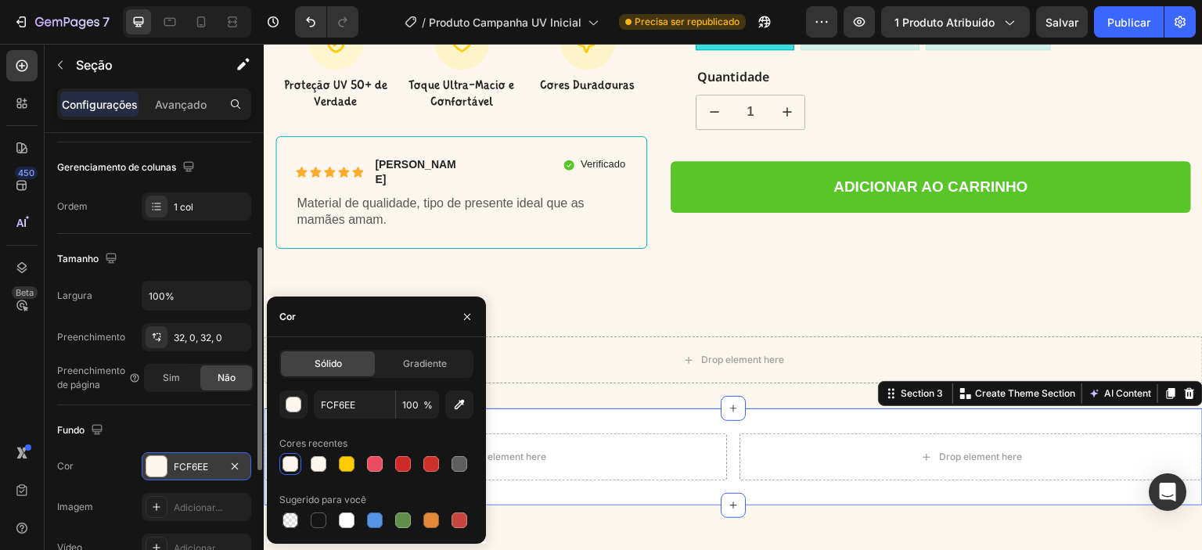
click at [687, 471] on div "Drop element here Drop element here Section 3 Create Theme Section AI Content W…" at bounding box center [733, 456] width 939 height 97
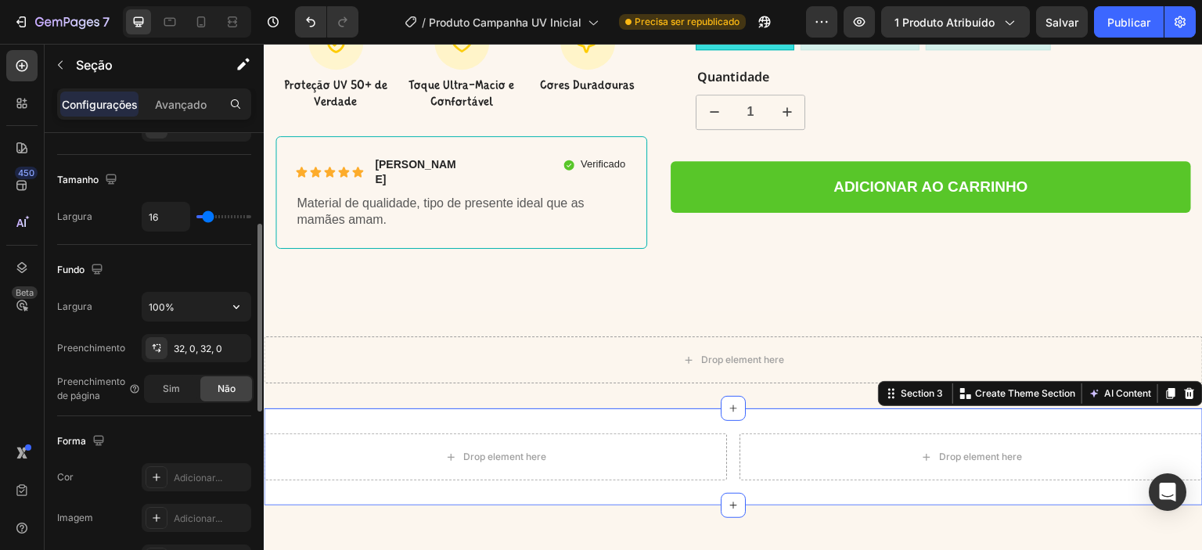
scroll to position [368, 0]
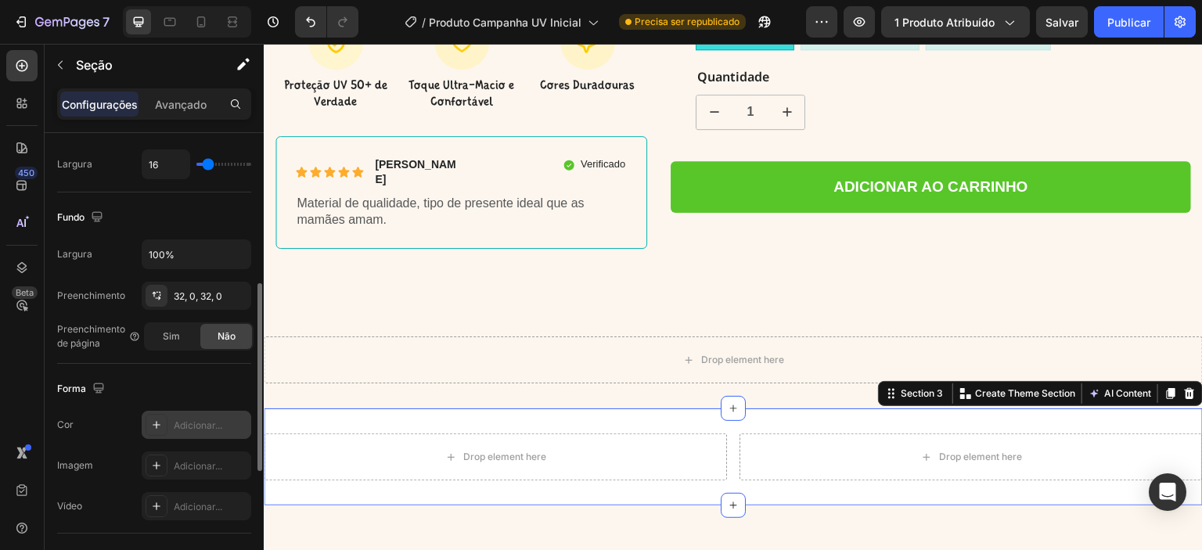
click at [150, 421] on icon at bounding box center [156, 425] width 13 height 13
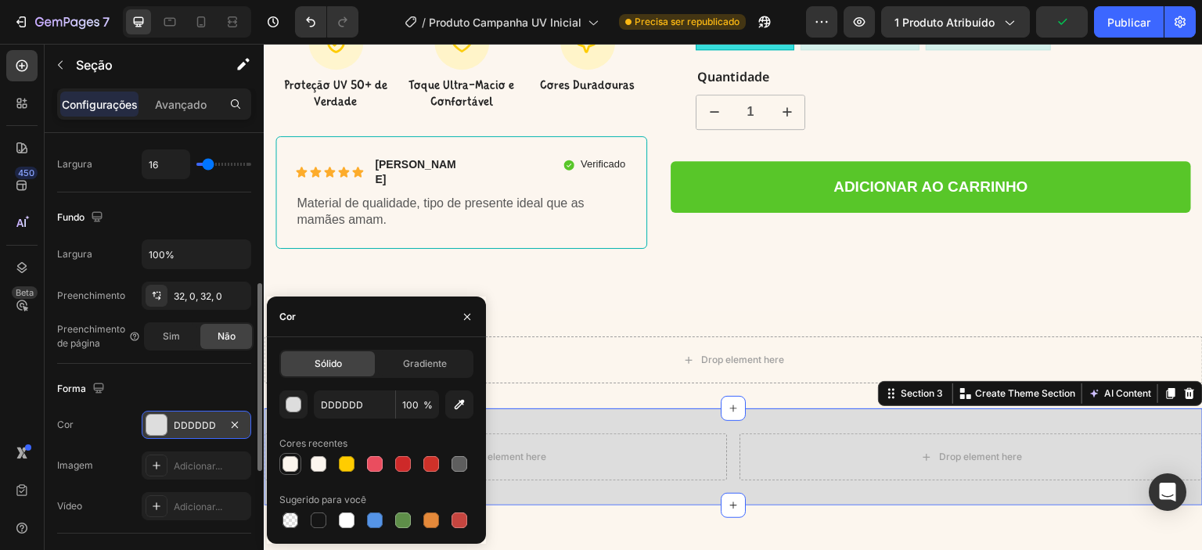
click at [288, 466] on div at bounding box center [290, 464] width 16 height 16
type input "FCF6EE"
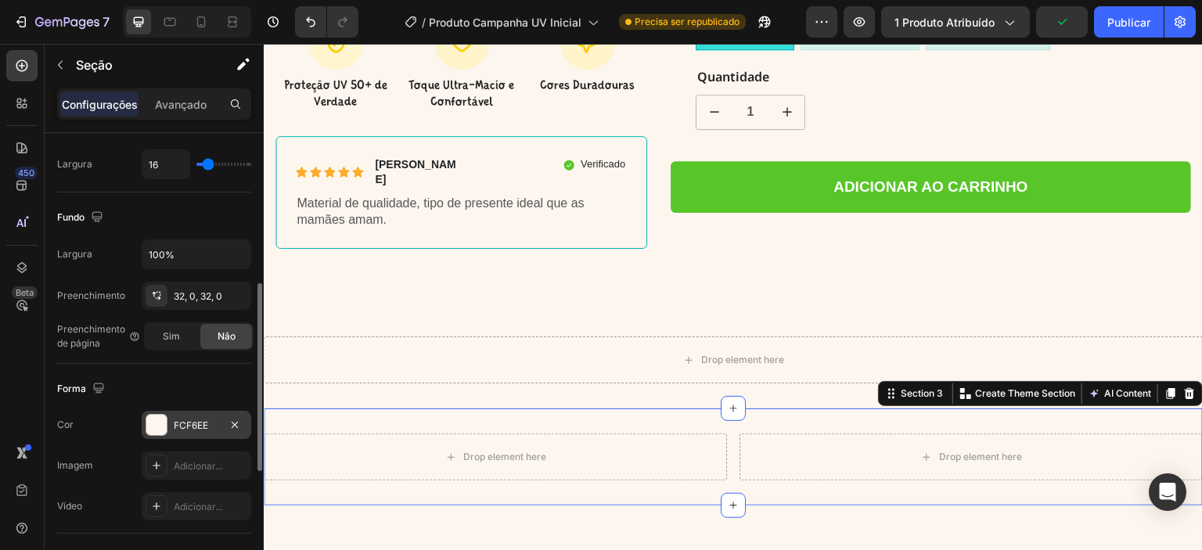
click at [617, 472] on div "Drop element here Drop element here Section 3 Create Theme Section AI Content W…" at bounding box center [733, 456] width 939 height 97
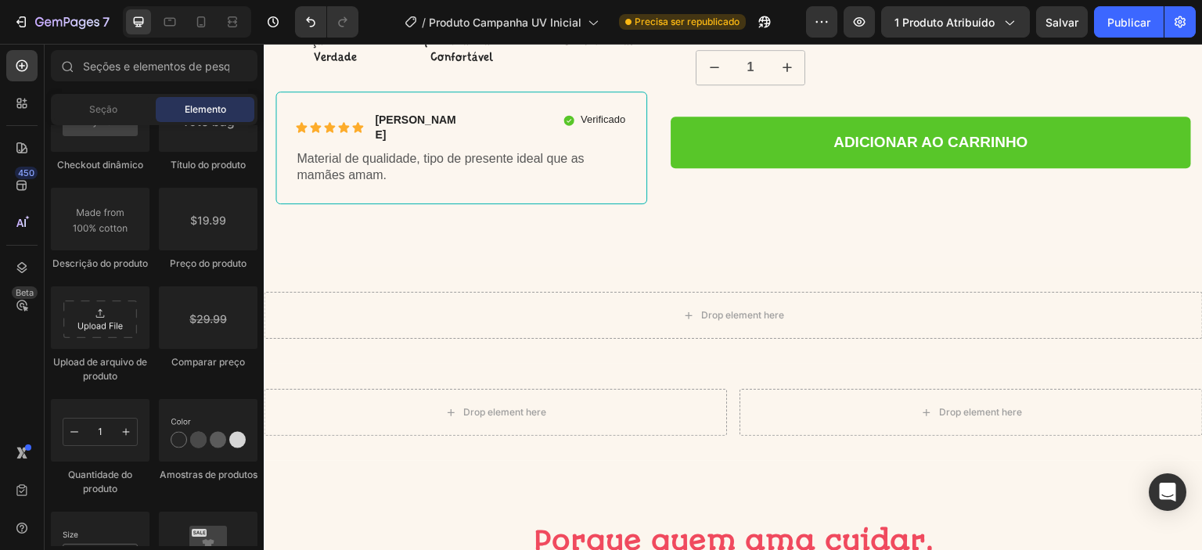
scroll to position [626, 0]
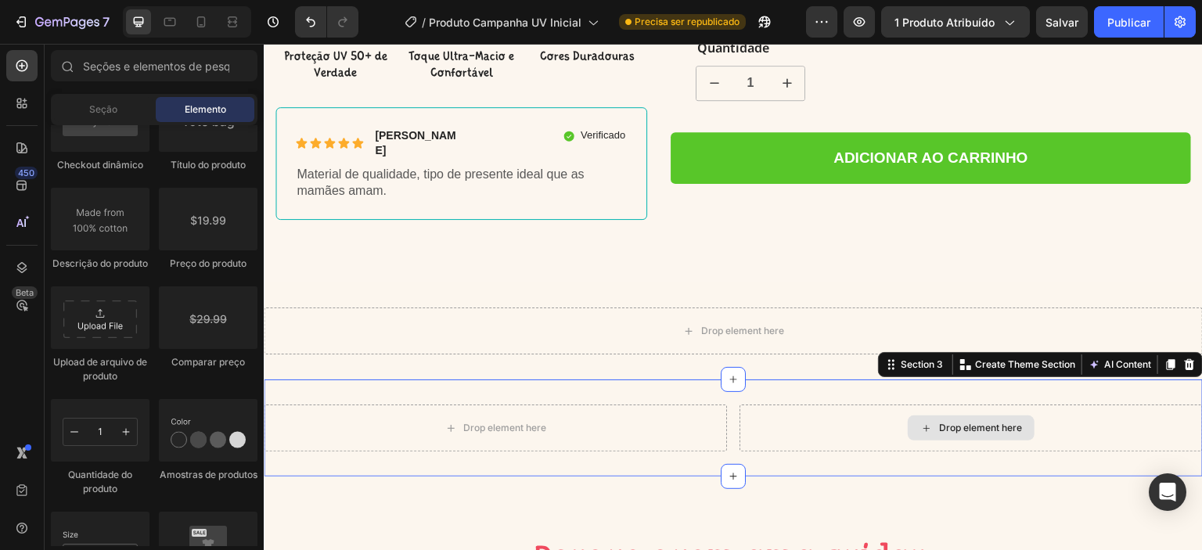
click at [829, 422] on div "Drop element here" at bounding box center [970, 428] width 463 height 47
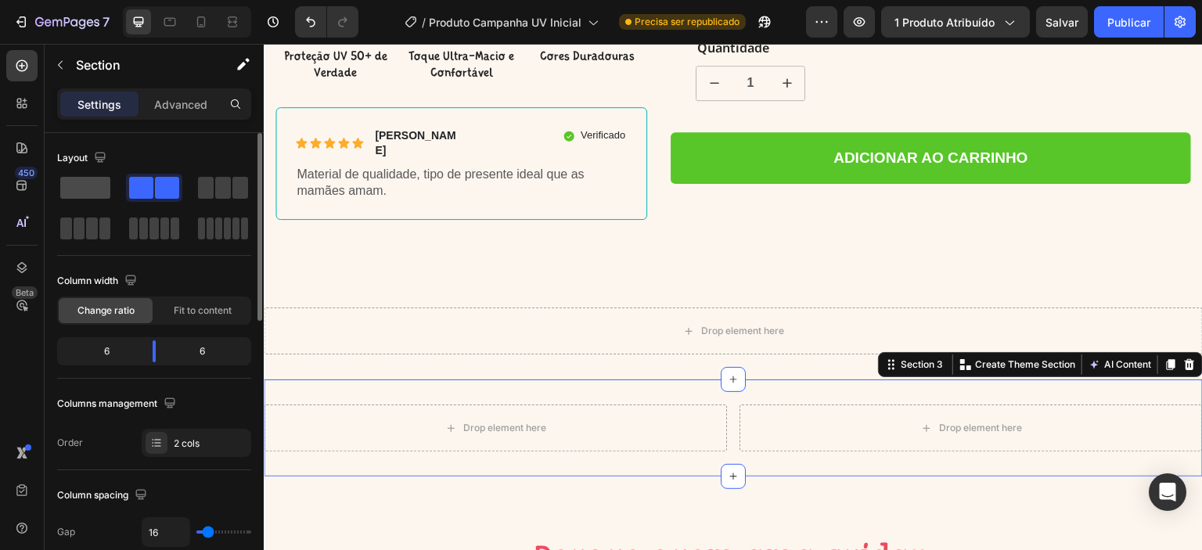
click at [89, 190] on span at bounding box center [85, 188] width 50 height 22
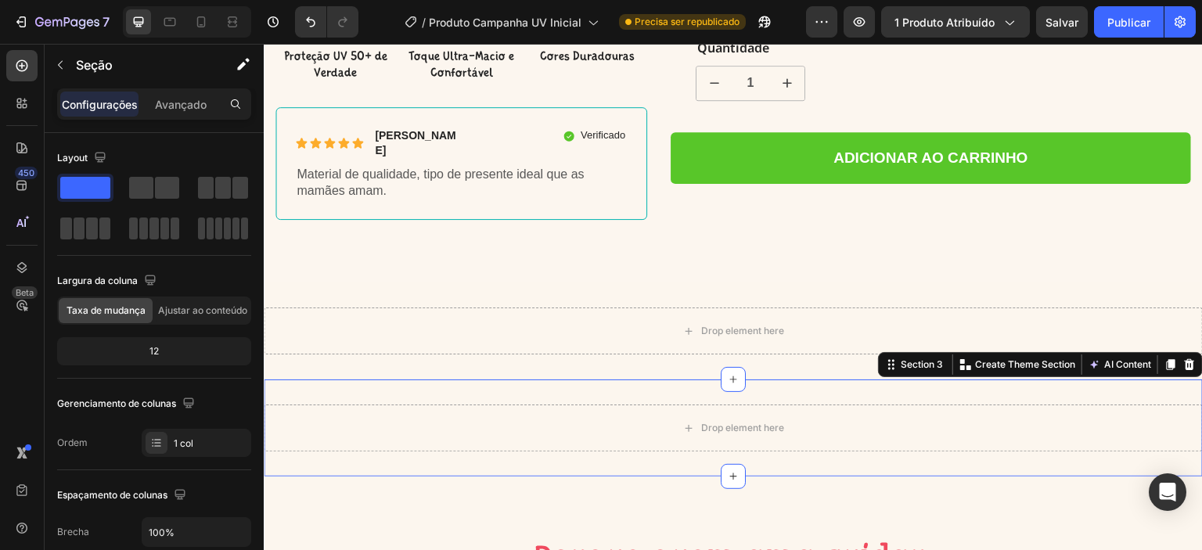
click at [577, 445] on div "Drop element here Section 3 Create Theme Section AI Content Write with GemAI Wh…" at bounding box center [733, 427] width 939 height 97
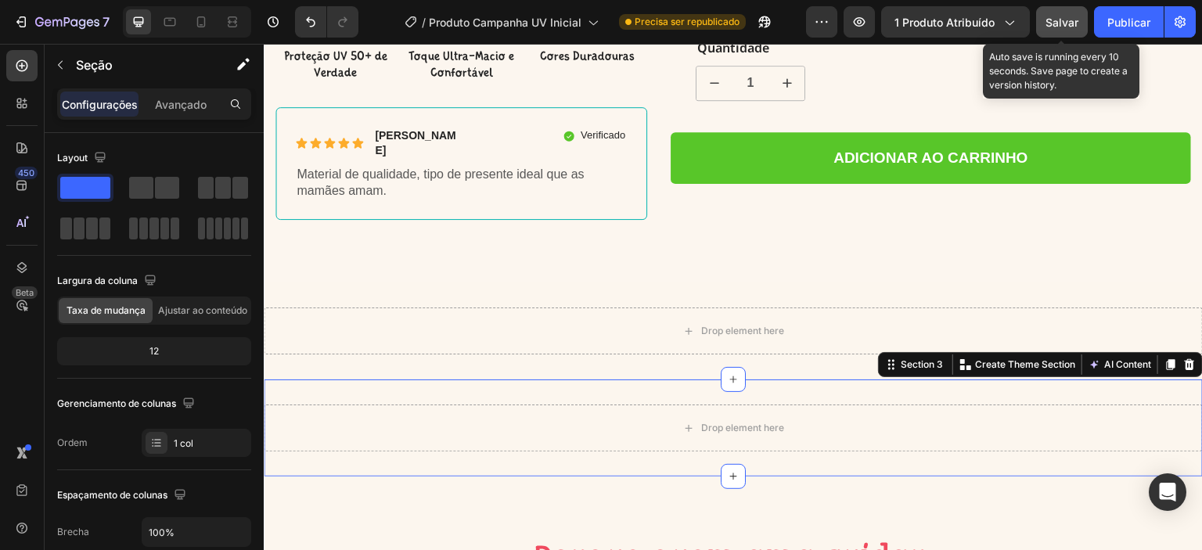
click at [1061, 27] on font "Salvar" at bounding box center [1061, 22] width 33 height 13
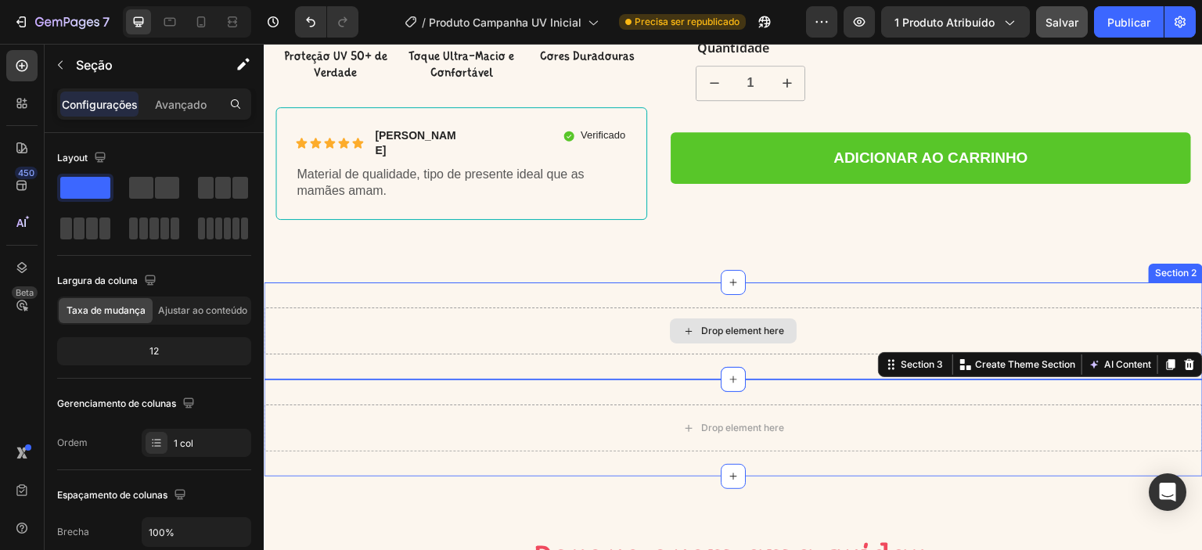
click at [549, 307] on div "Drop element here" at bounding box center [733, 330] width 939 height 47
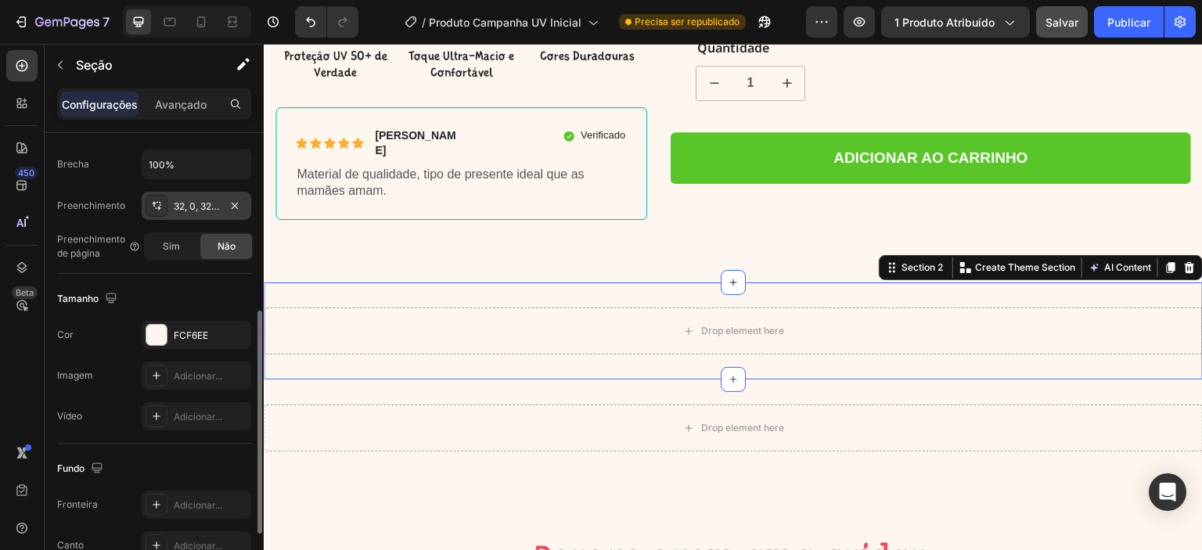
click at [157, 207] on icon at bounding box center [157, 209] width 5 height 4
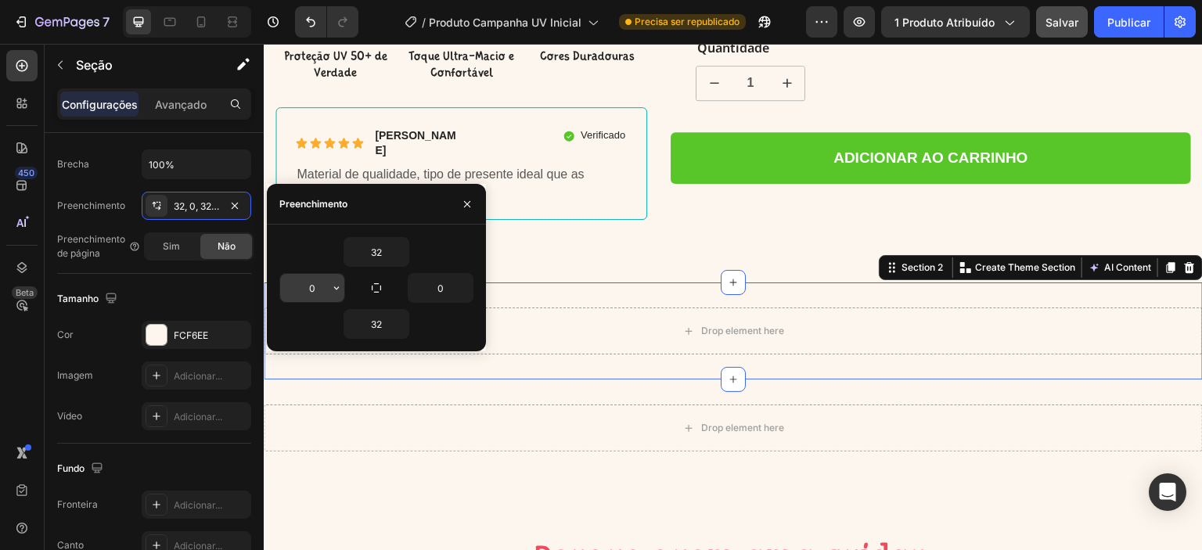
click at [319, 286] on input "0" at bounding box center [312, 288] width 64 height 28
click at [339, 286] on icon "button" at bounding box center [336, 288] width 13 height 13
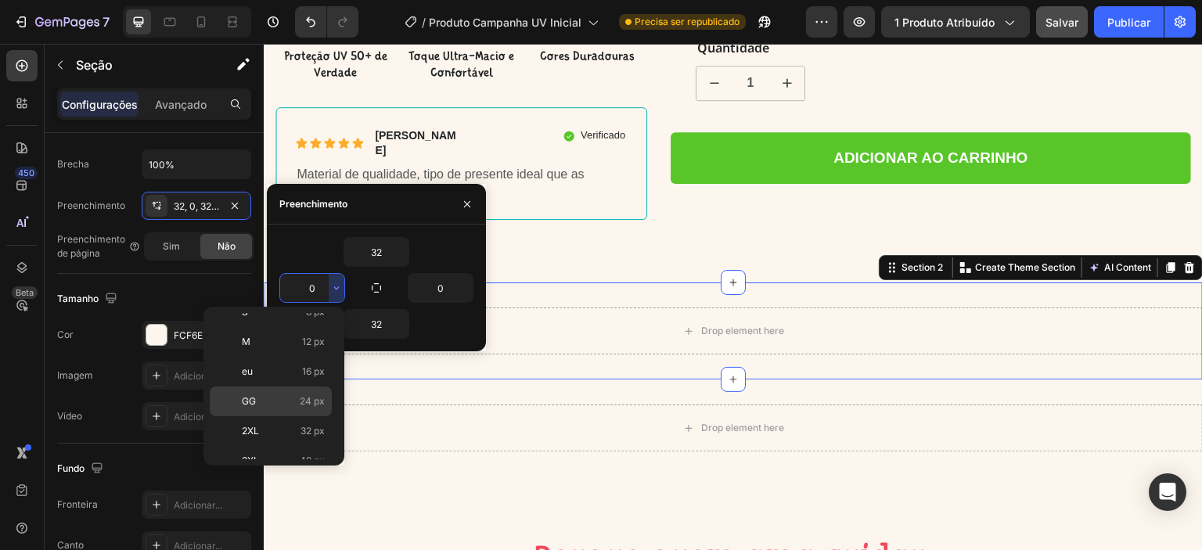
scroll to position [177, 0]
click at [282, 441] on p "5XL 112 px" at bounding box center [283, 448] width 83 height 14
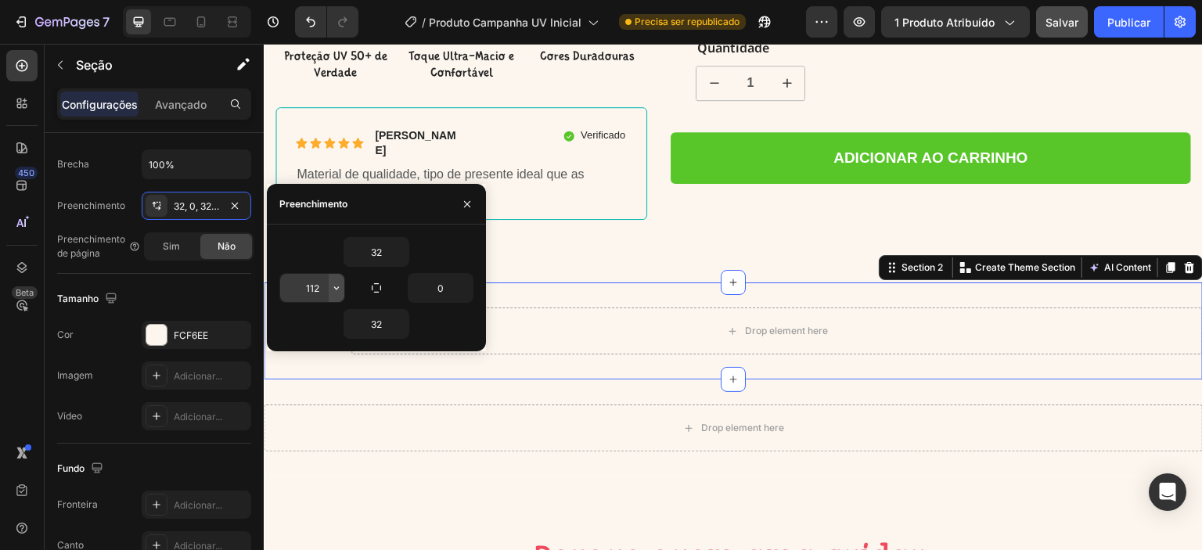
click at [335, 289] on icon "button" at bounding box center [336, 288] width 13 height 13
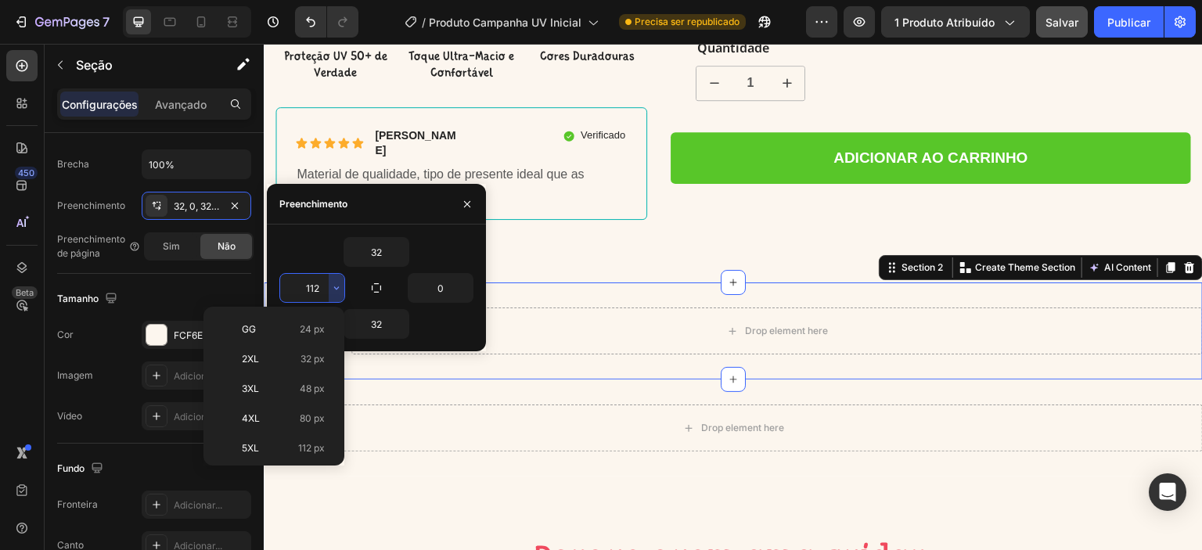
click at [325, 289] on input "112" at bounding box center [312, 288] width 64 height 28
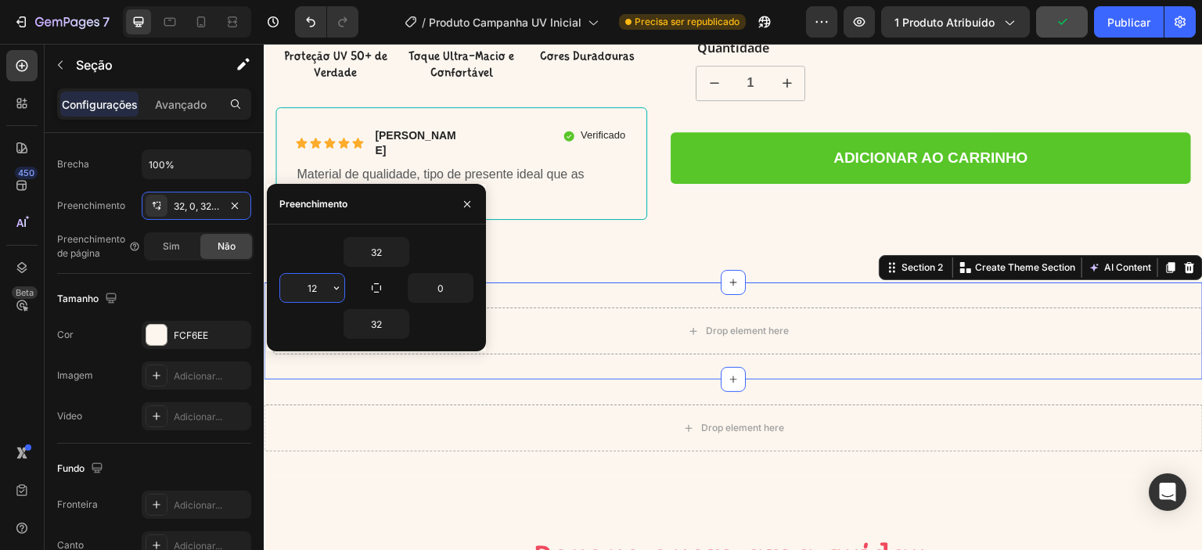
type input "125"
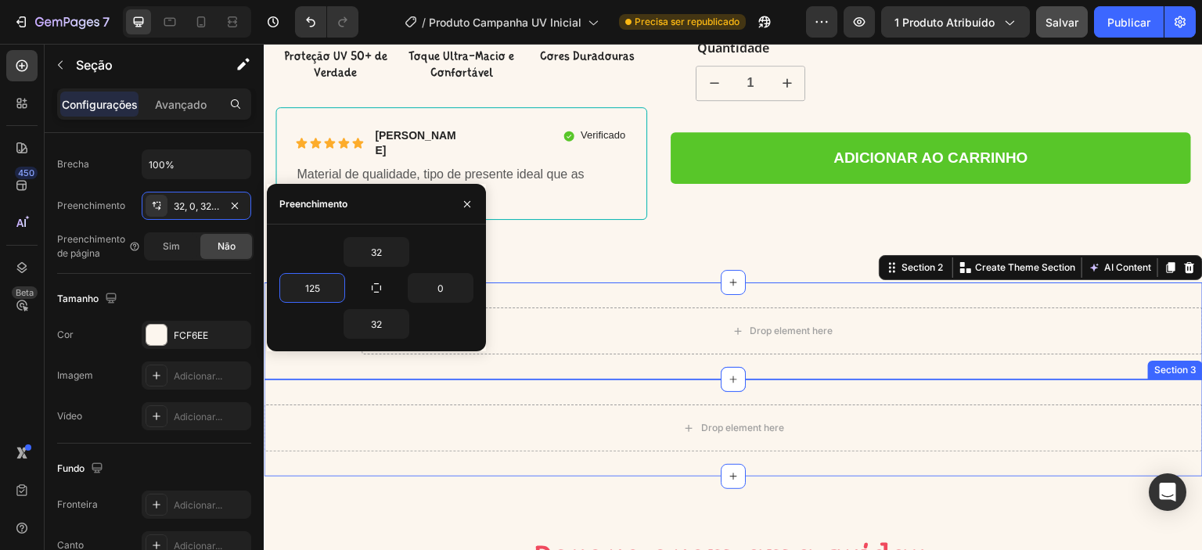
click at [872, 379] on div "Drop element here Section 3" at bounding box center [733, 427] width 939 height 97
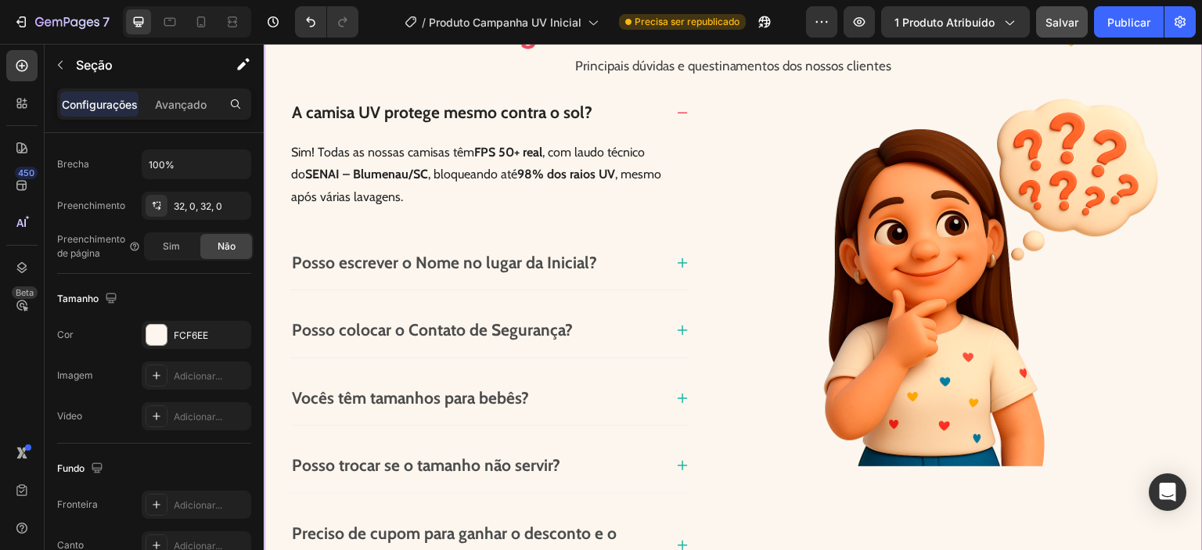
scroll to position [1303, 0]
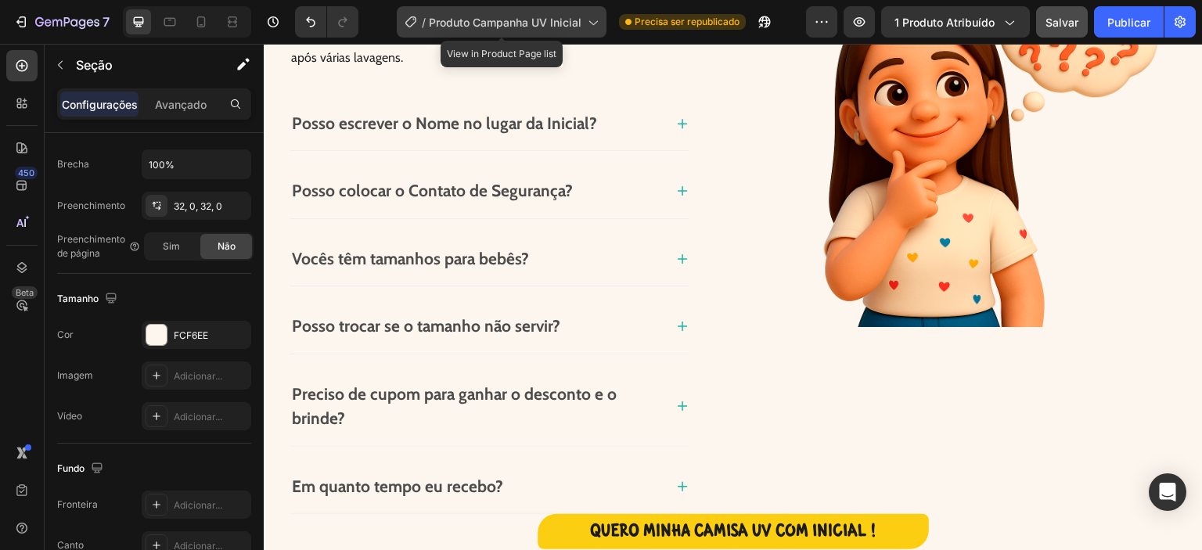
click at [577, 28] on span "Produto Campanha UV Inicial" at bounding box center [505, 22] width 153 height 16
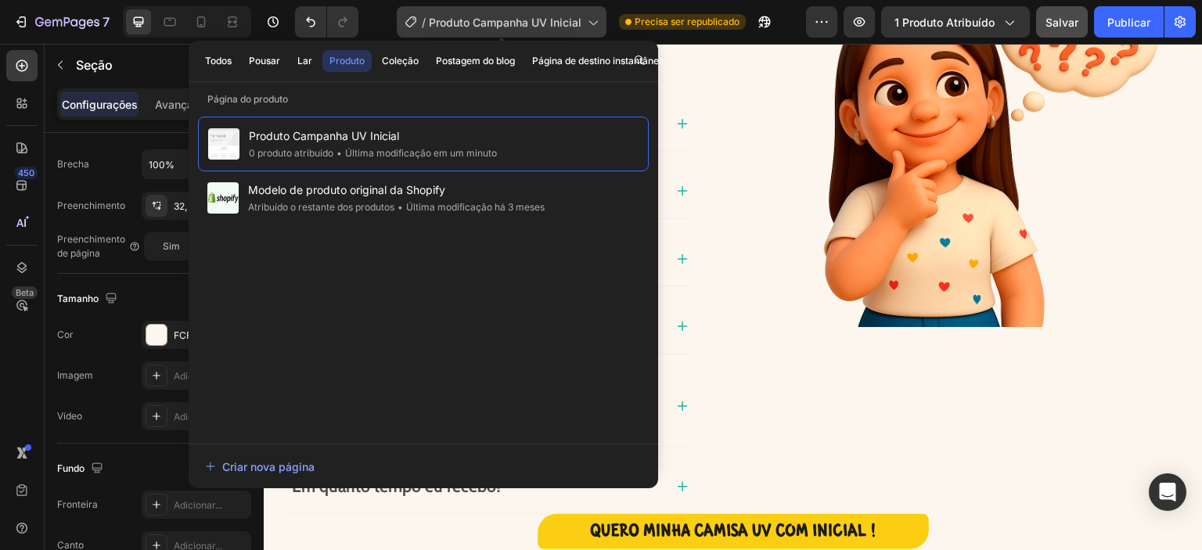
click at [577, 28] on span "Produto Campanha UV Inicial" at bounding box center [505, 22] width 153 height 16
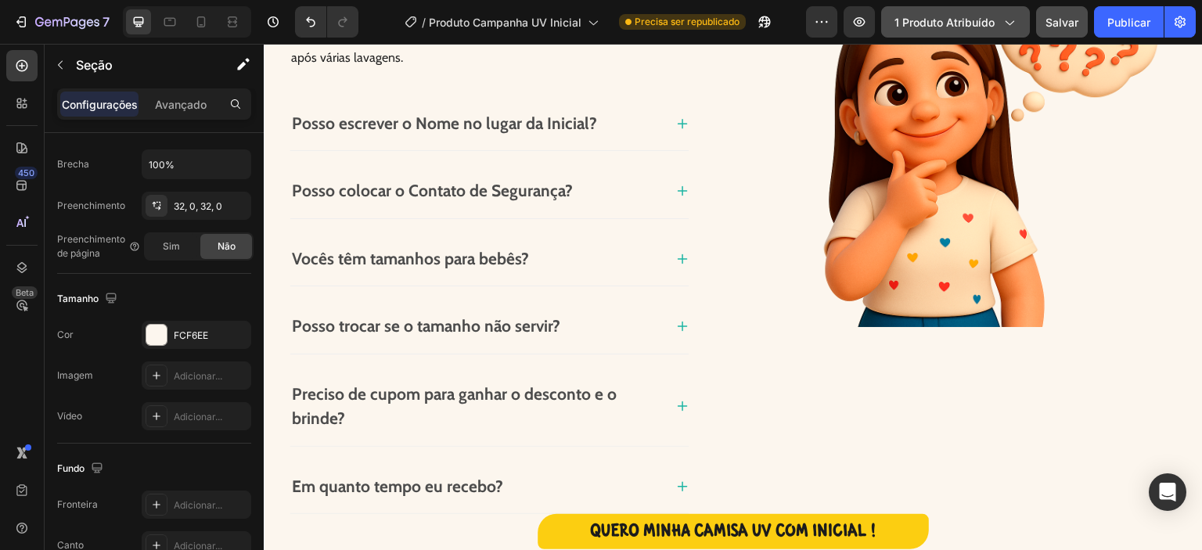
click at [923, 36] on button "1 produto atribuído" at bounding box center [955, 21] width 149 height 31
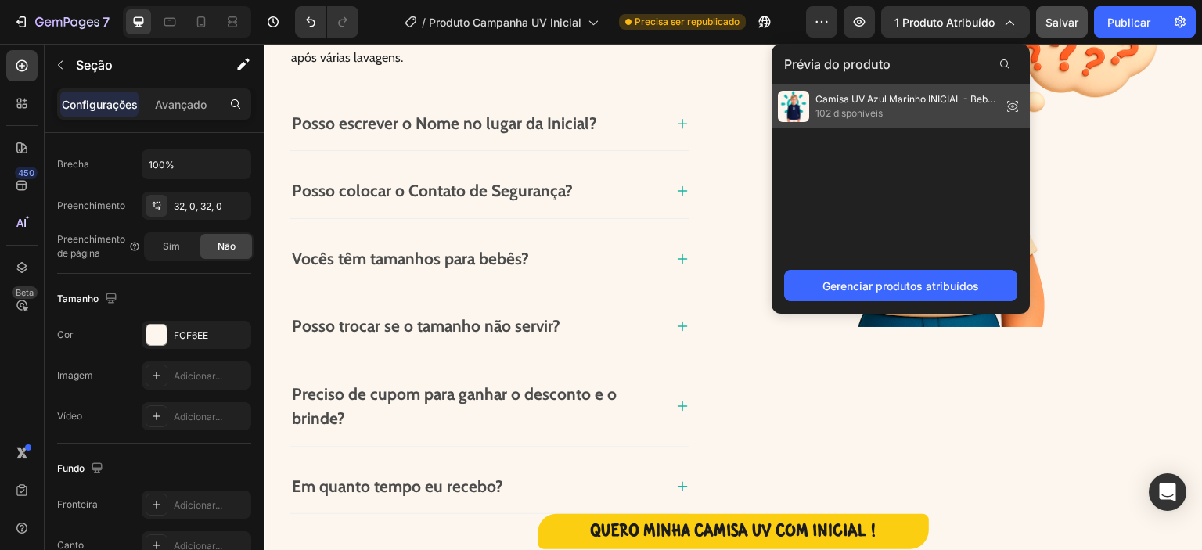
click at [1013, 102] on icon at bounding box center [1012, 106] width 22 height 22
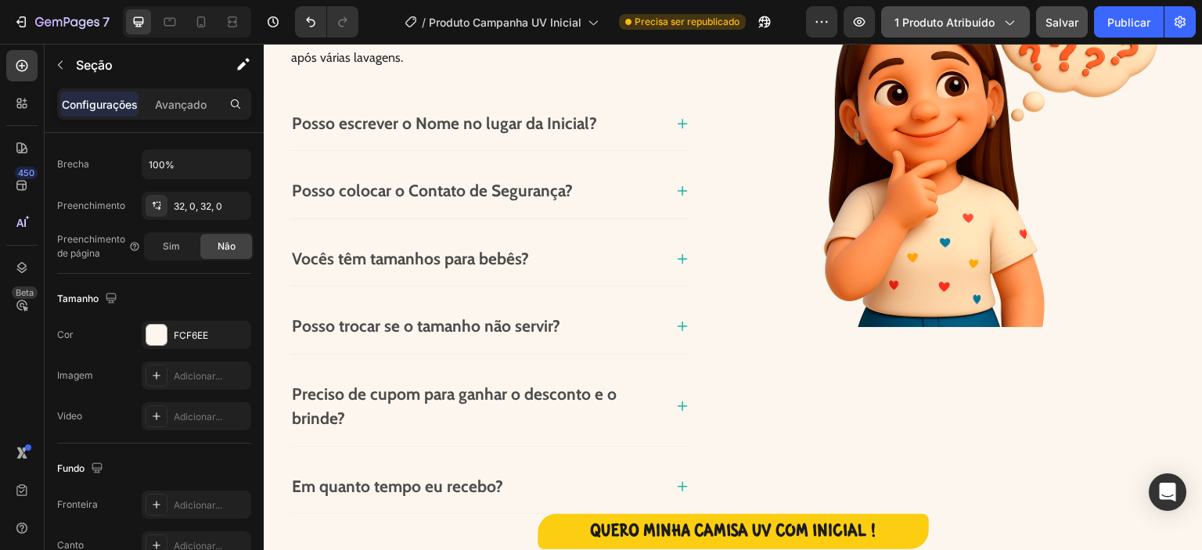
click at [995, 29] on div "1 produto atribuído" at bounding box center [955, 22] width 122 height 16
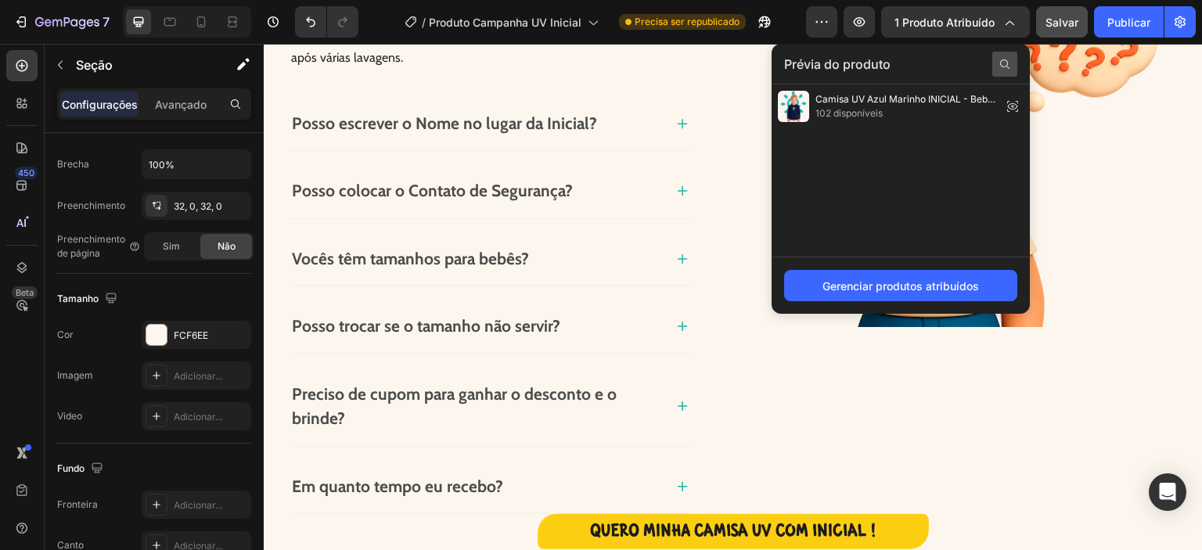
click at [999, 61] on icon at bounding box center [1004, 64] width 13 height 13
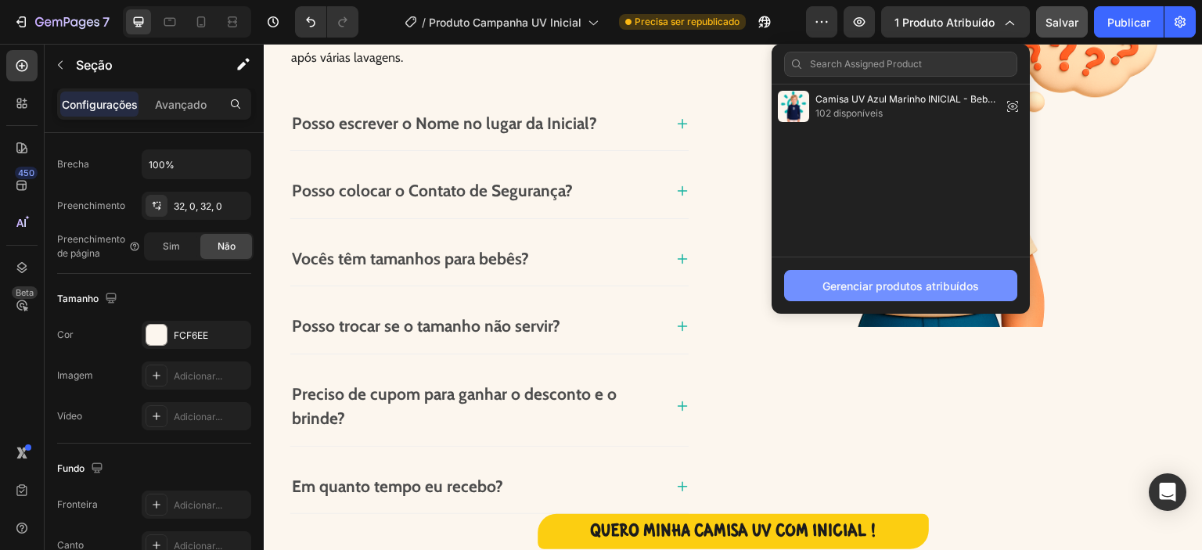
click at [867, 282] on font "Gerenciar produtos atribuídos" at bounding box center [900, 285] width 156 height 13
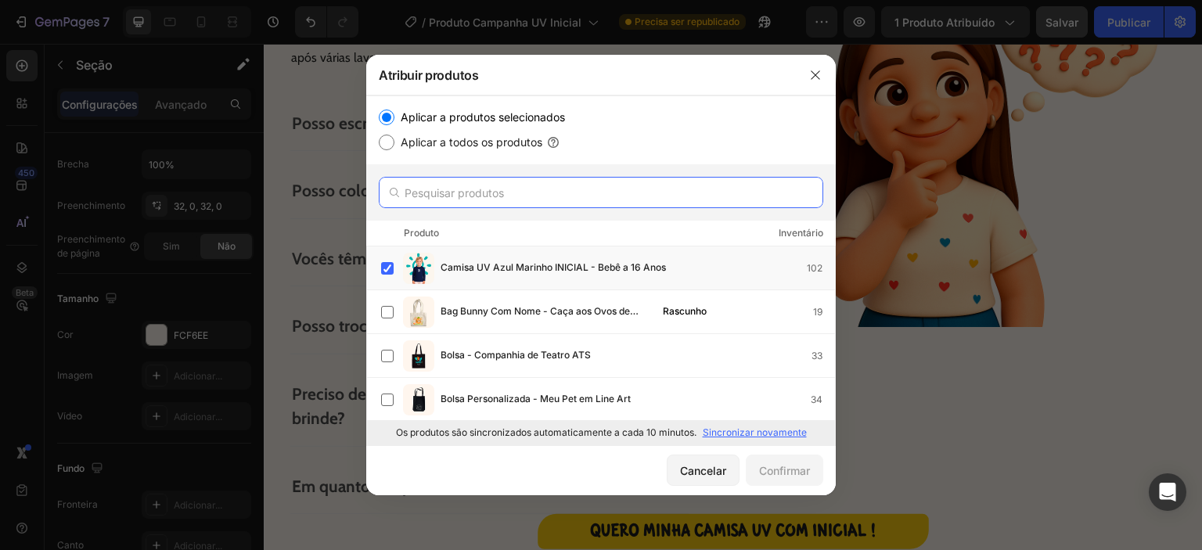
click at [498, 196] on input "text" at bounding box center [601, 192] width 444 height 31
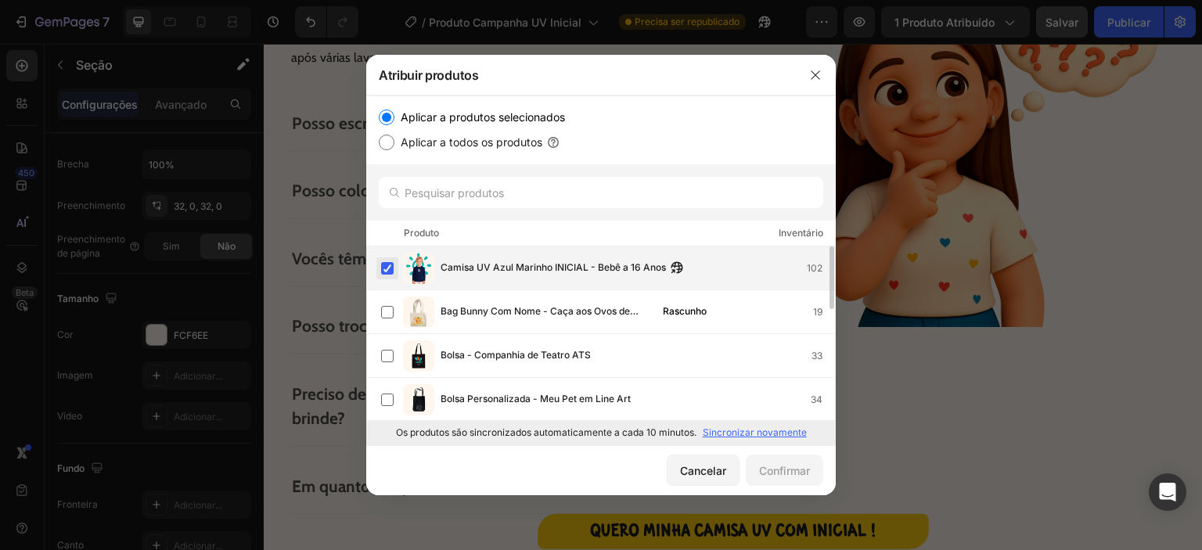
click at [386, 268] on label at bounding box center [387, 268] width 13 height 13
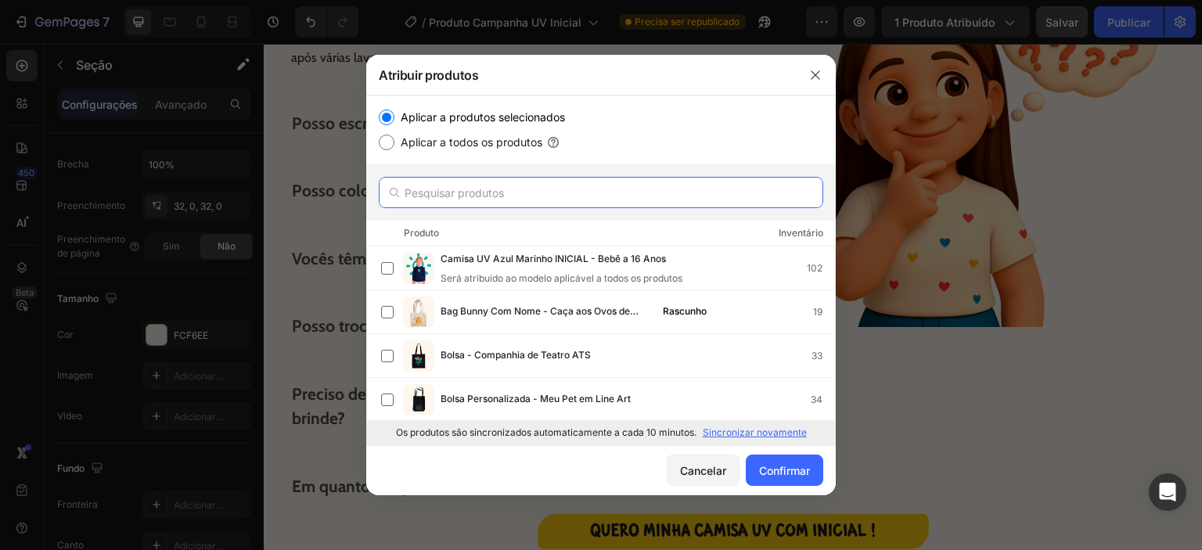
click at [511, 188] on input "text" at bounding box center [601, 192] width 444 height 31
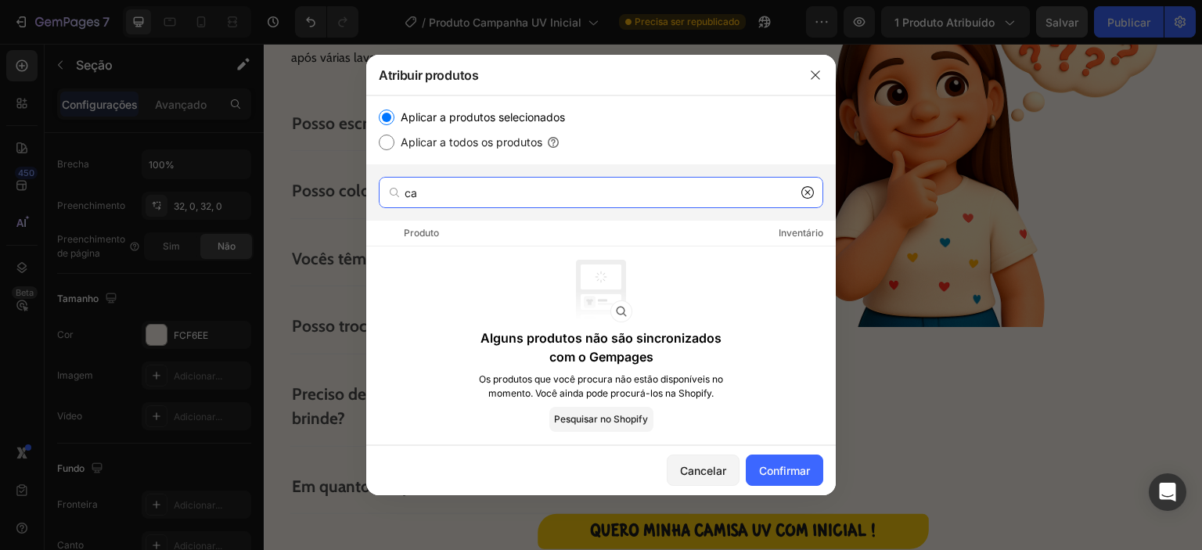
type input "c"
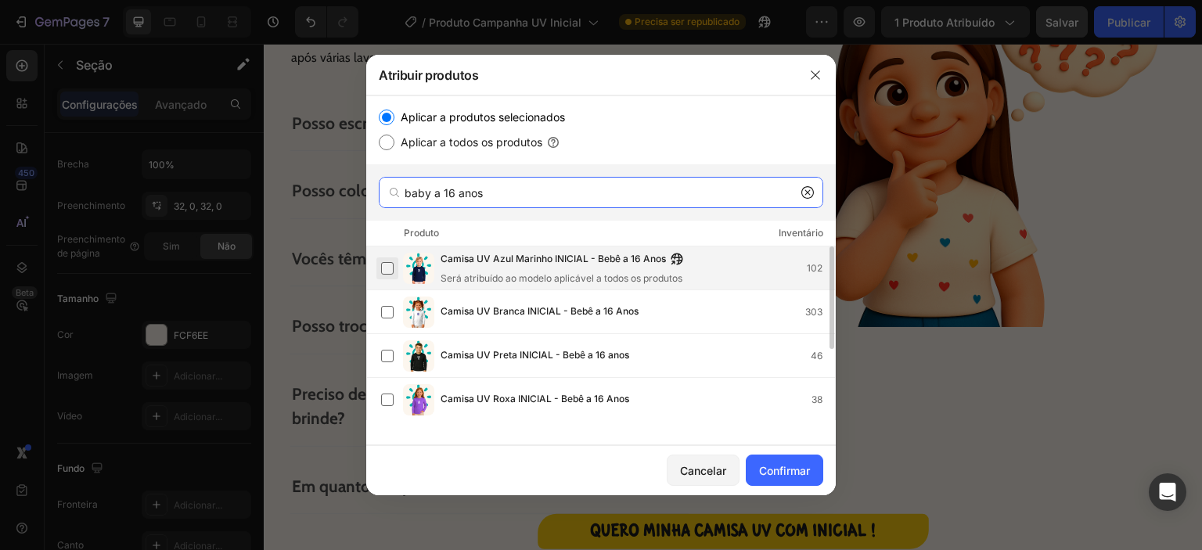
type input "baby a 16 anos"
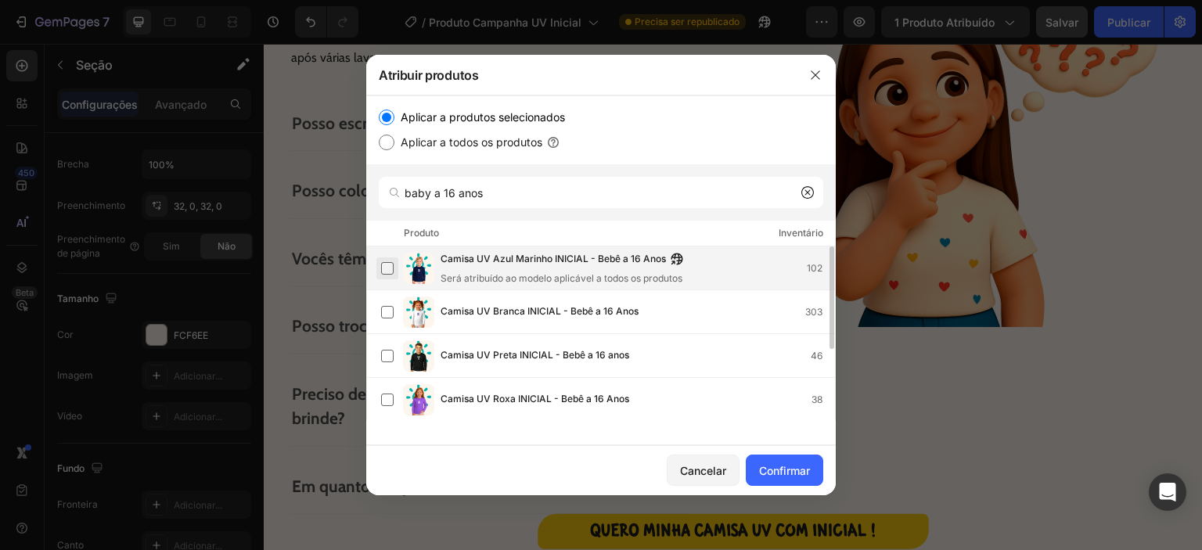
click at [389, 268] on label at bounding box center [387, 268] width 13 height 13
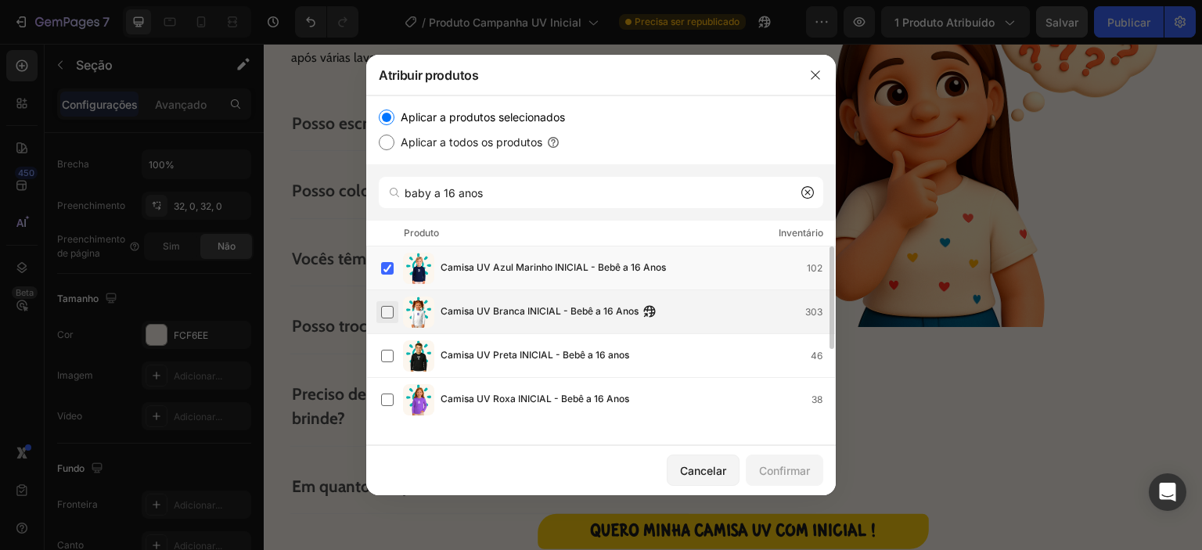
click at [387, 311] on label at bounding box center [387, 312] width 13 height 13
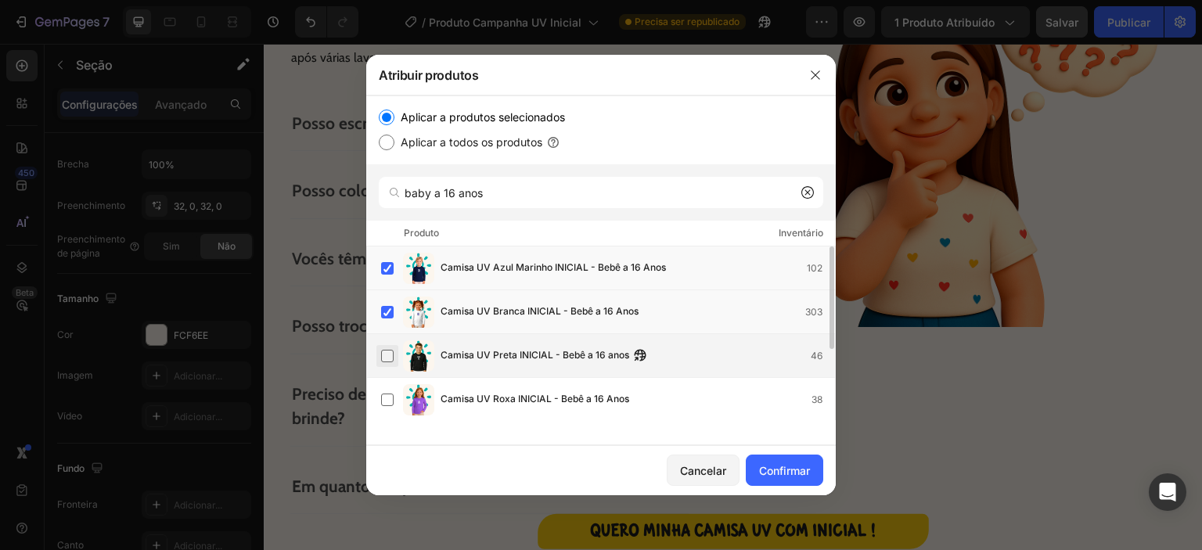
click at [388, 354] on label at bounding box center [387, 356] width 13 height 13
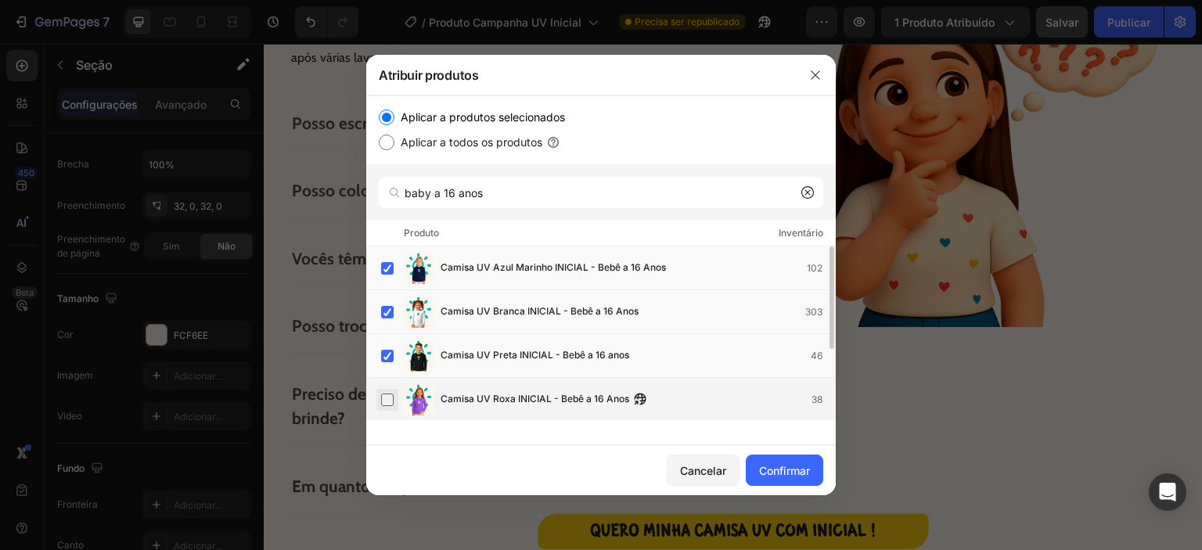
click at [388, 400] on label at bounding box center [387, 400] width 13 height 13
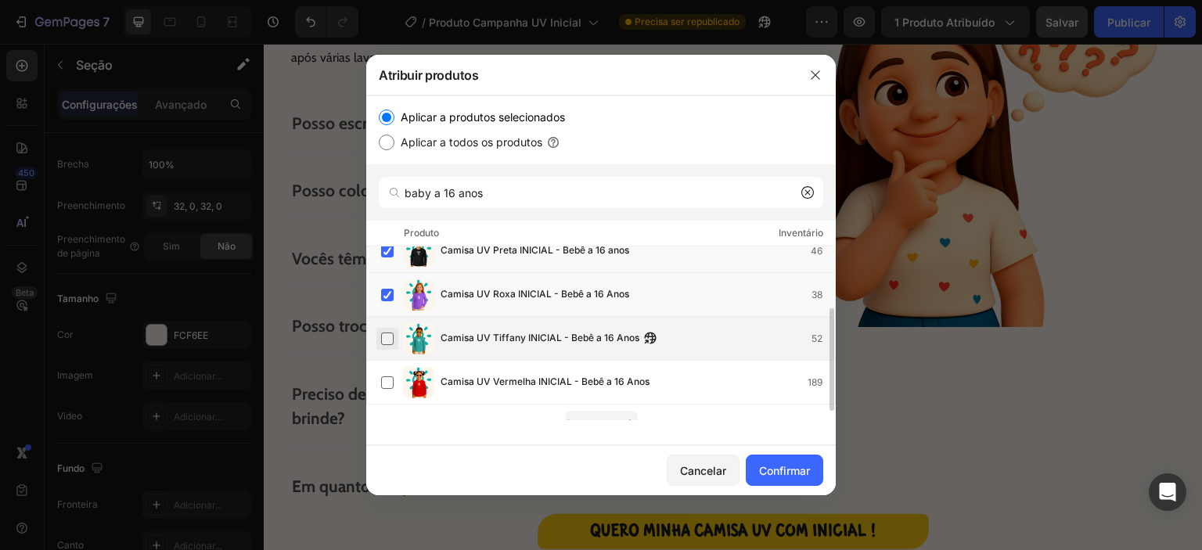
click at [391, 337] on label at bounding box center [387, 339] width 13 height 13
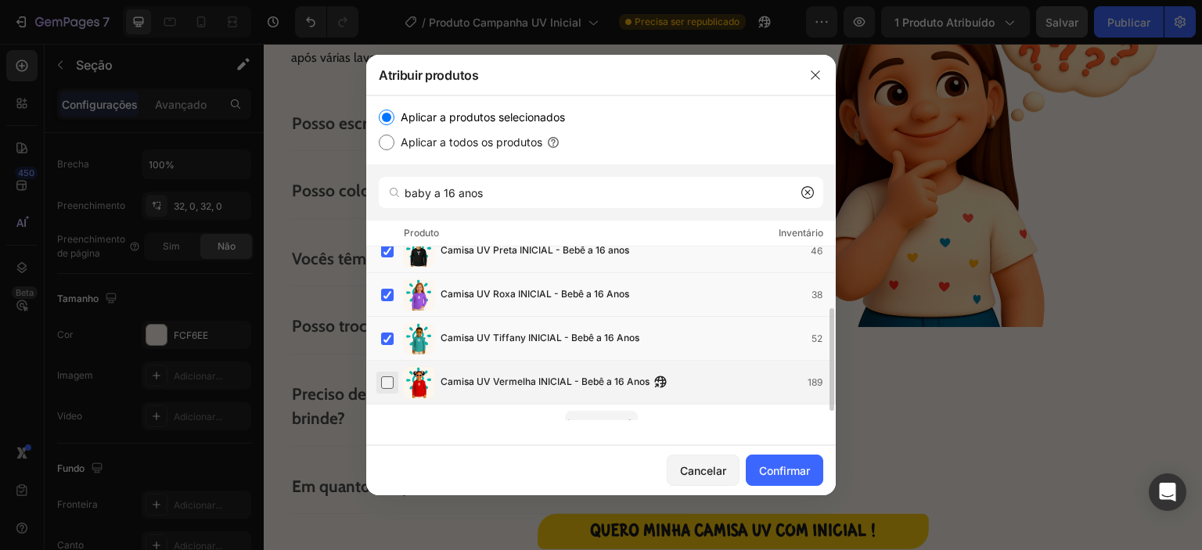
click at [388, 386] on label at bounding box center [387, 382] width 13 height 13
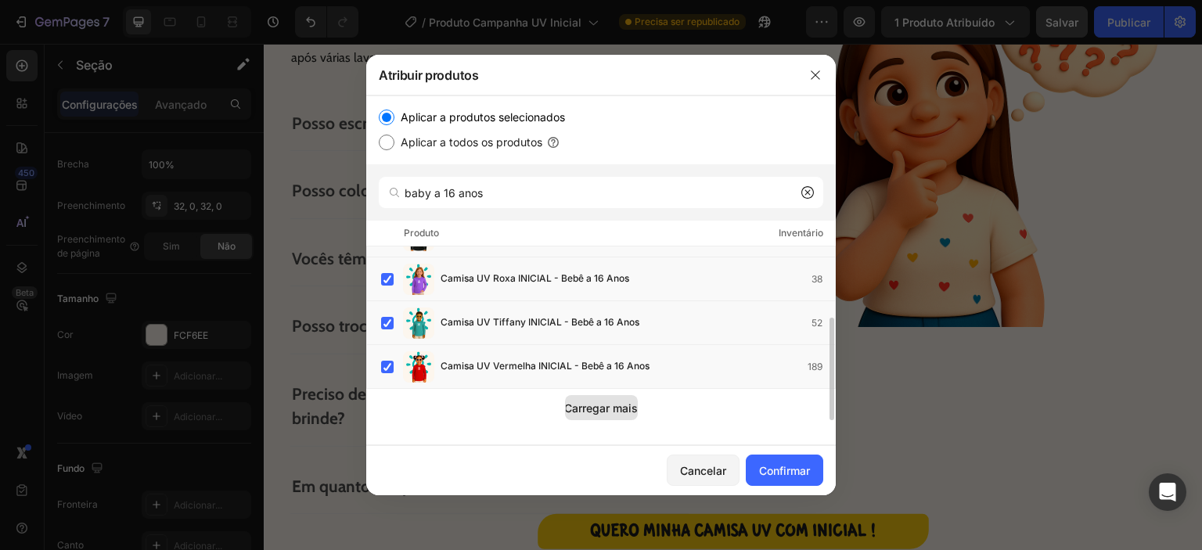
click at [588, 410] on font "Carregar mais" at bounding box center [601, 407] width 74 height 13
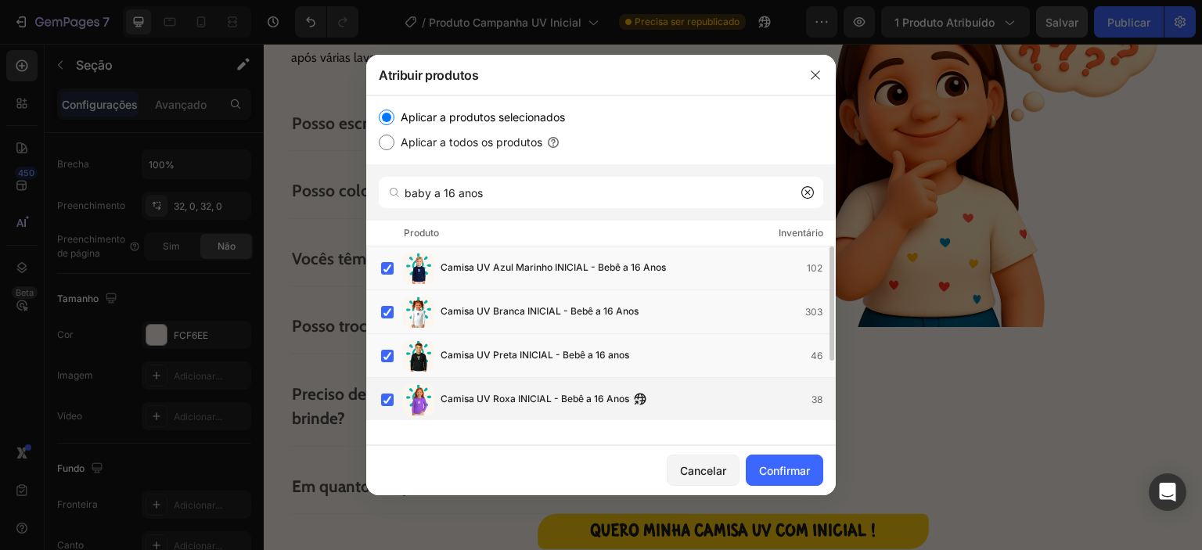
scroll to position [89, 0]
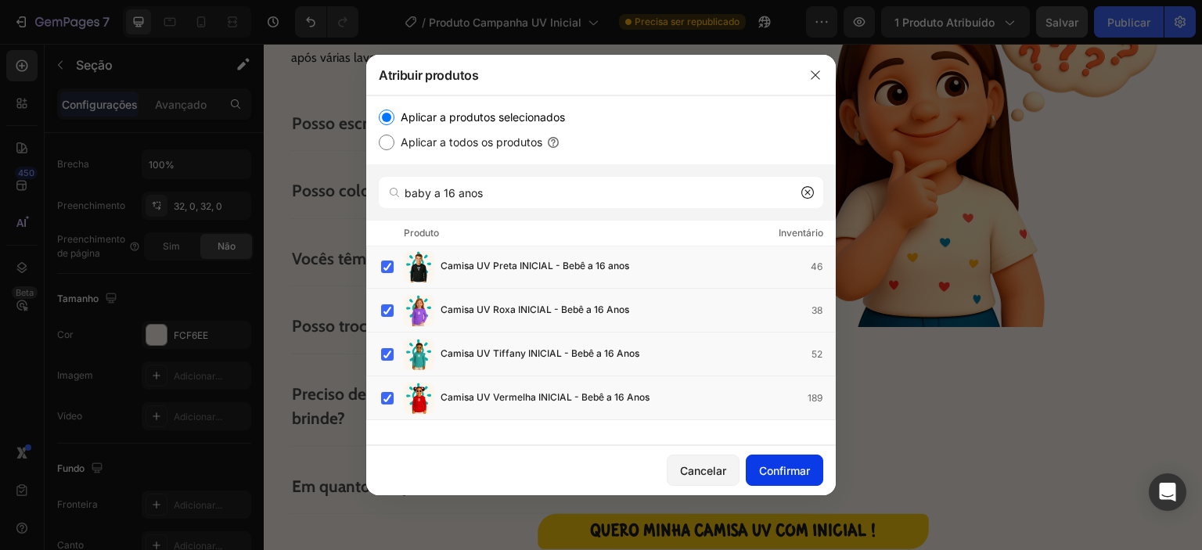
click at [777, 466] on font "Confirmar" at bounding box center [784, 470] width 51 height 13
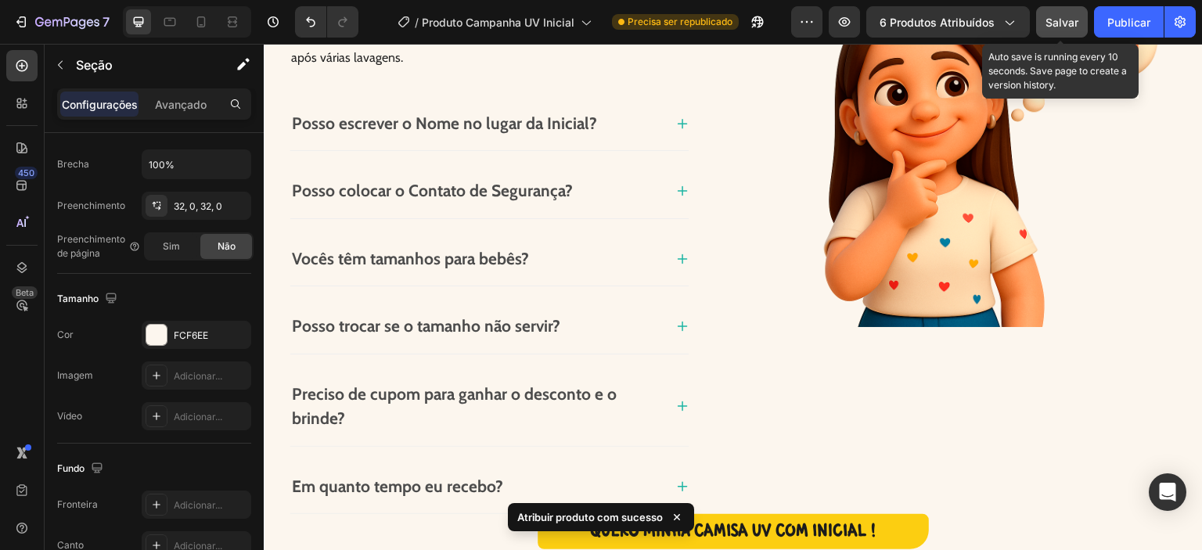
click at [1067, 27] on font "Salvar" at bounding box center [1061, 22] width 33 height 13
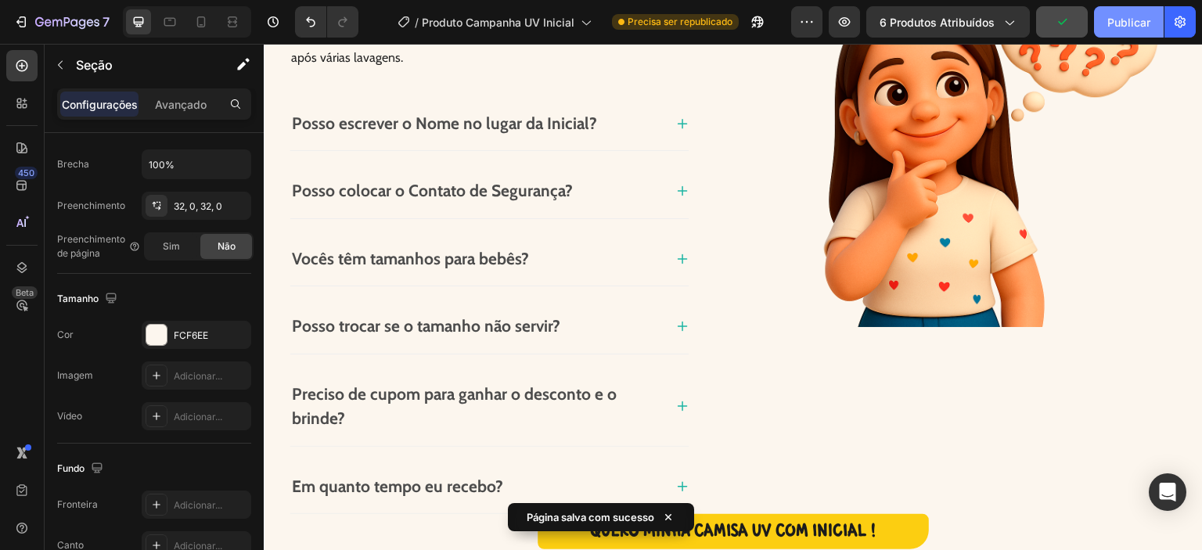
click at [1124, 25] on font "Publicar" at bounding box center [1128, 22] width 43 height 13
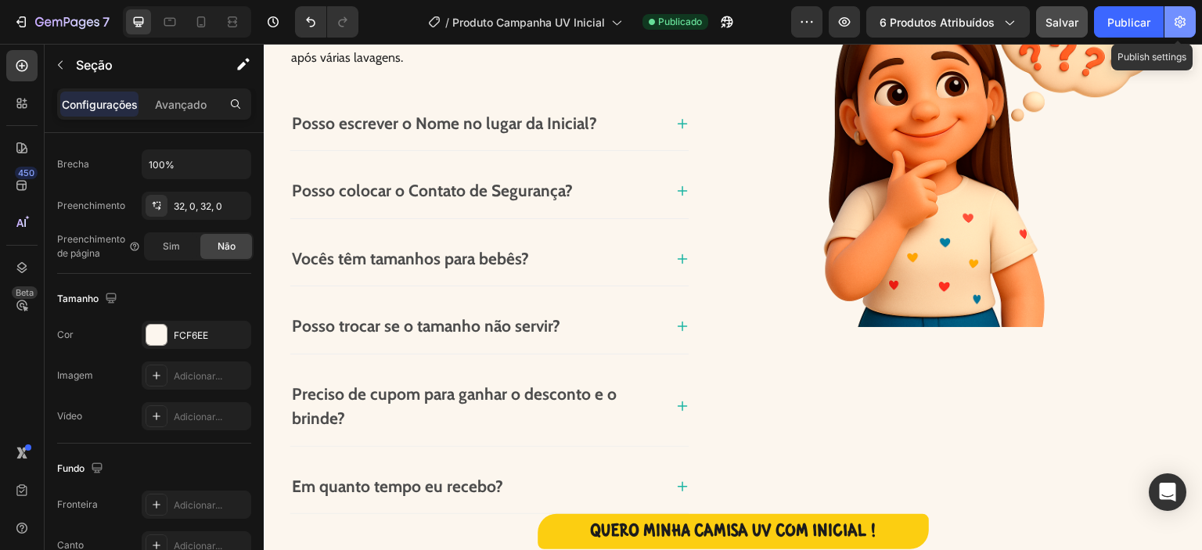
click at [1180, 23] on icon "button" at bounding box center [1179, 22] width 11 height 12
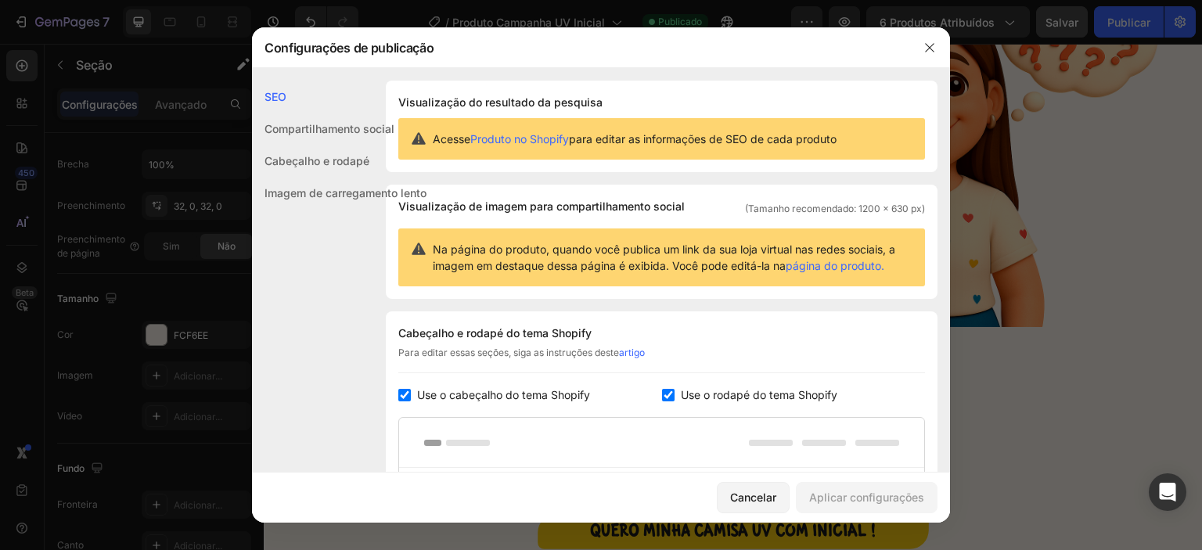
drag, startPoint x: 919, startPoint y: 47, endPoint x: 1016, endPoint y: 43, distance: 96.3
click at [921, 47] on button "button" at bounding box center [929, 47] width 25 height 25
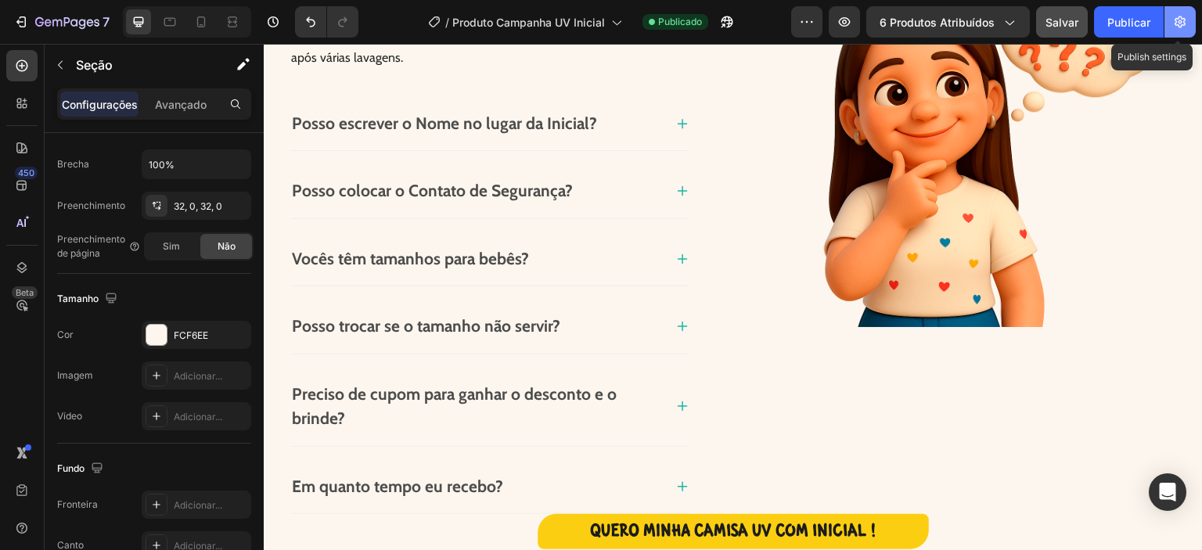
click at [1184, 30] on button "button" at bounding box center [1179, 21] width 31 height 31
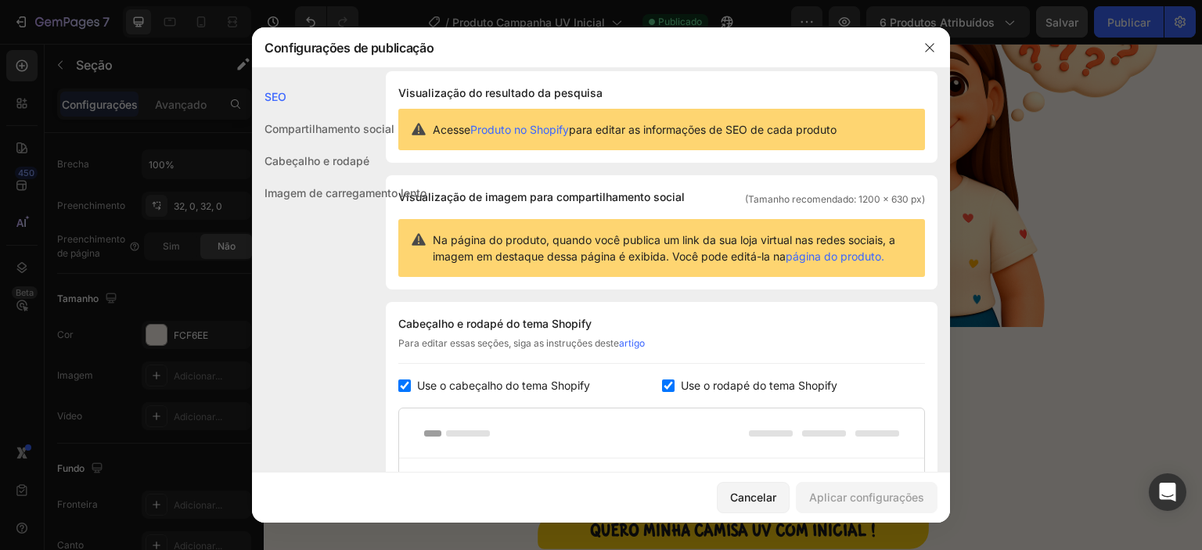
scroll to position [0, 0]
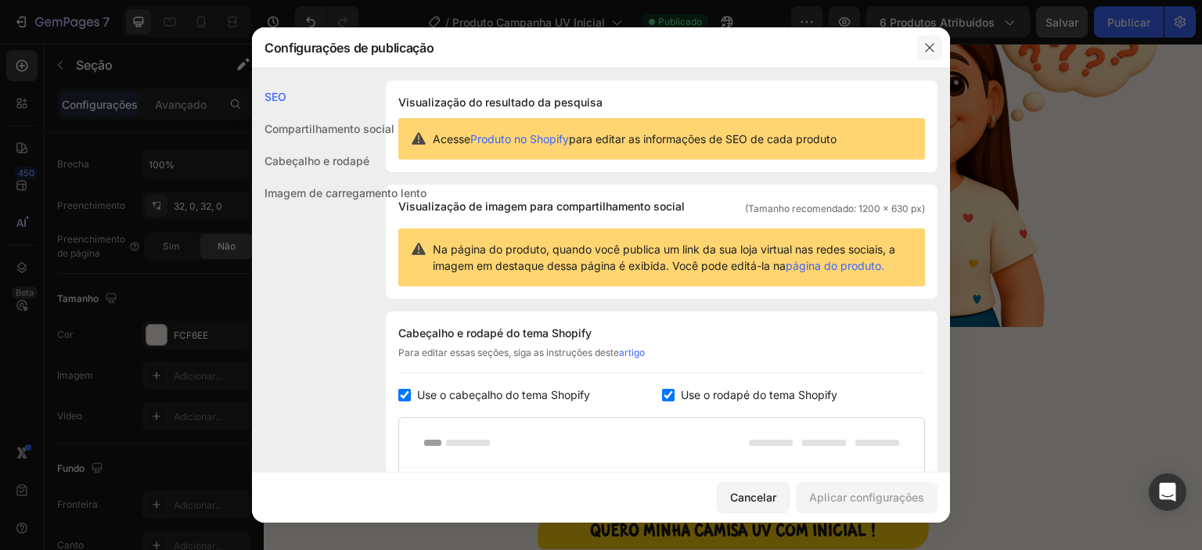
click at [924, 49] on icon "button" at bounding box center [929, 47] width 13 height 13
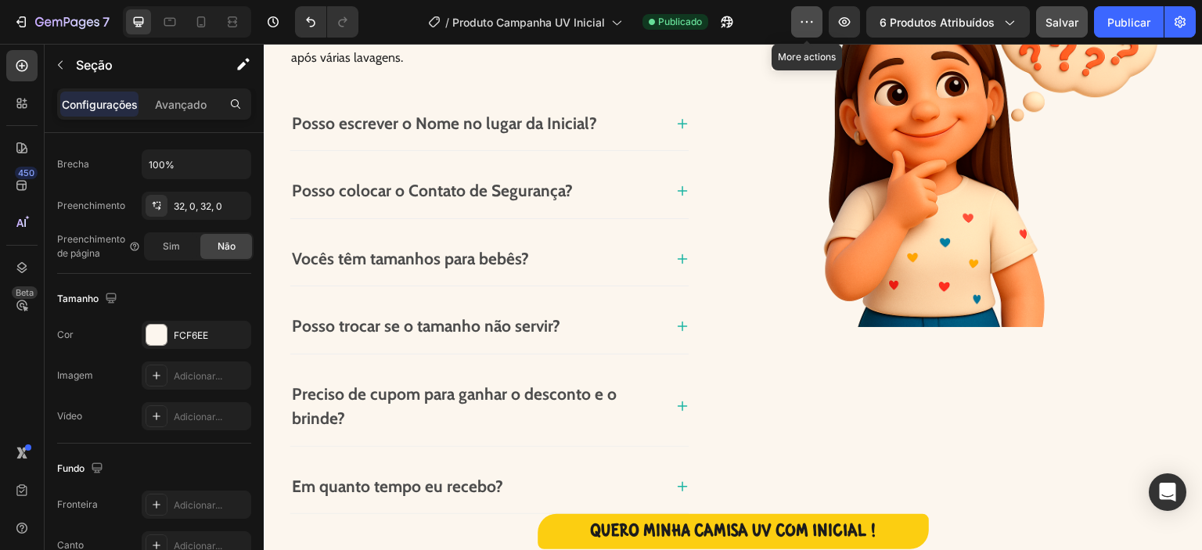
click at [804, 20] on icon "button" at bounding box center [807, 22] width 16 height 16
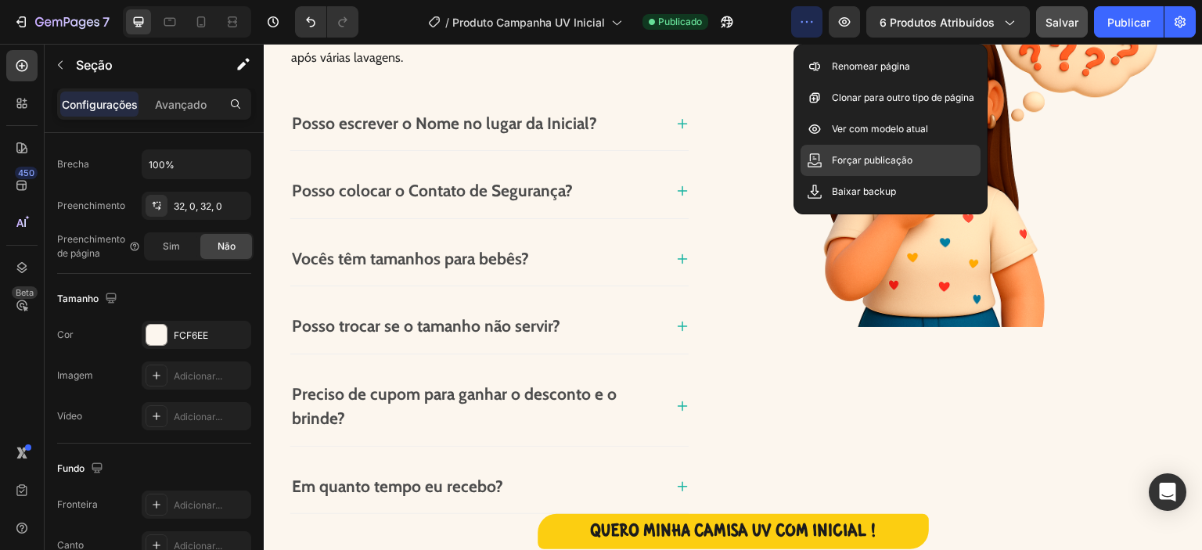
click at [922, 176] on div "Forçar publicação" at bounding box center [890, 191] width 180 height 31
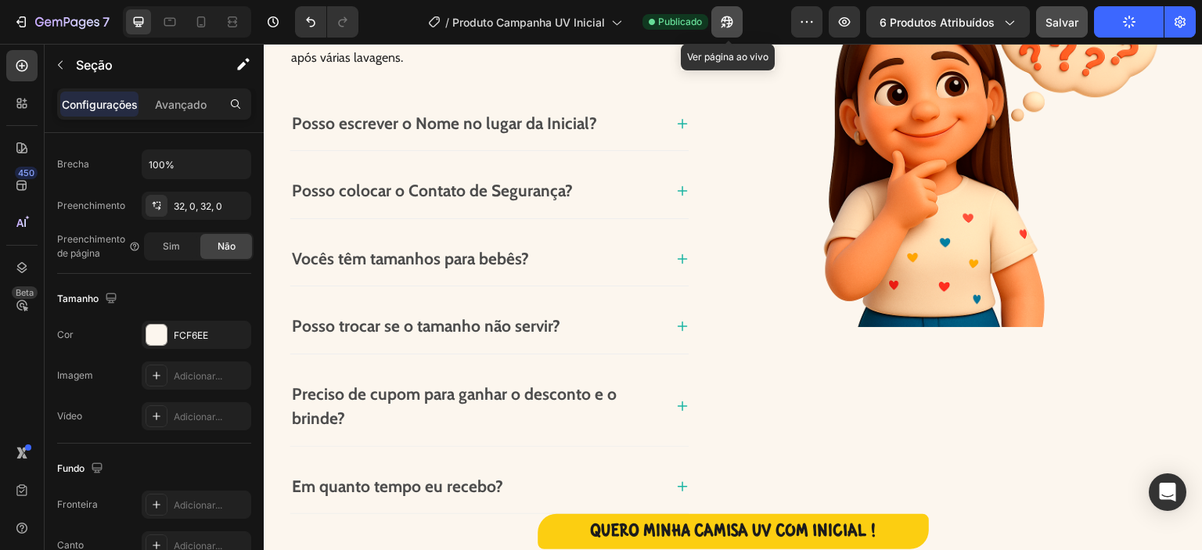
click at [725, 23] on icon "button" at bounding box center [723, 25] width 4 height 4
click at [199, 23] on icon at bounding box center [201, 22] width 16 height 16
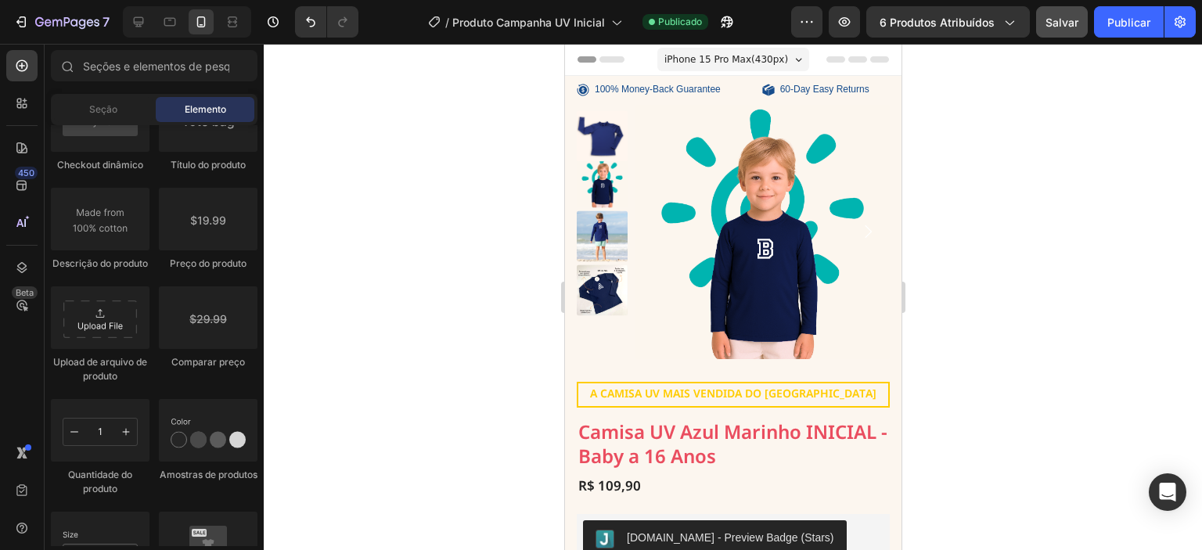
drag, startPoint x: 894, startPoint y: 439, endPoint x: 1469, endPoint y: 107, distance: 664.6
click at [664, 92] on p "100% Money-Back Guarantee" at bounding box center [657, 90] width 126 height 13
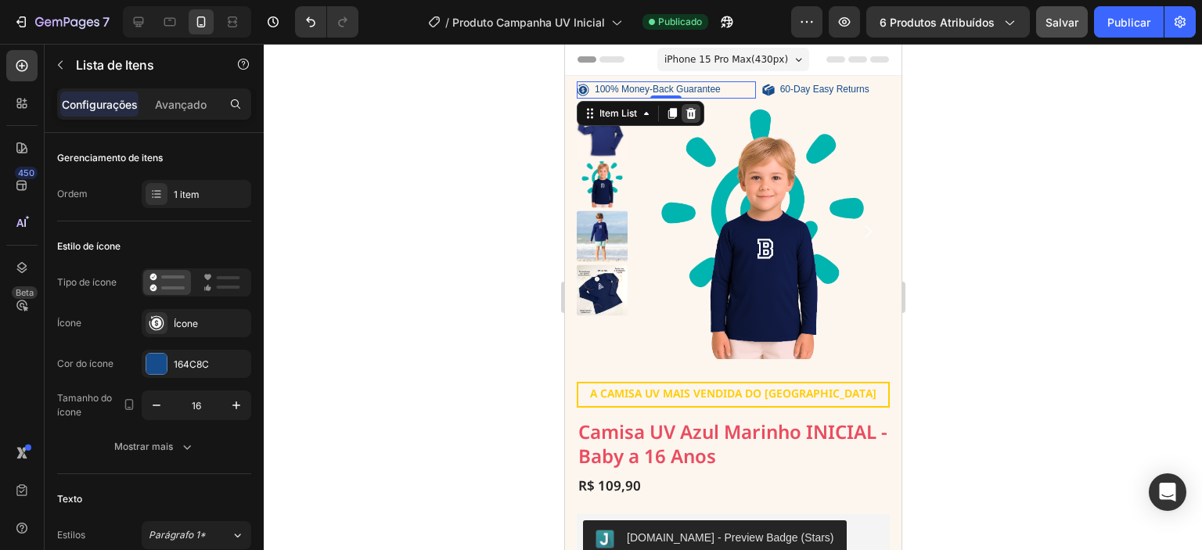
click at [692, 112] on icon at bounding box center [690, 112] width 10 height 11
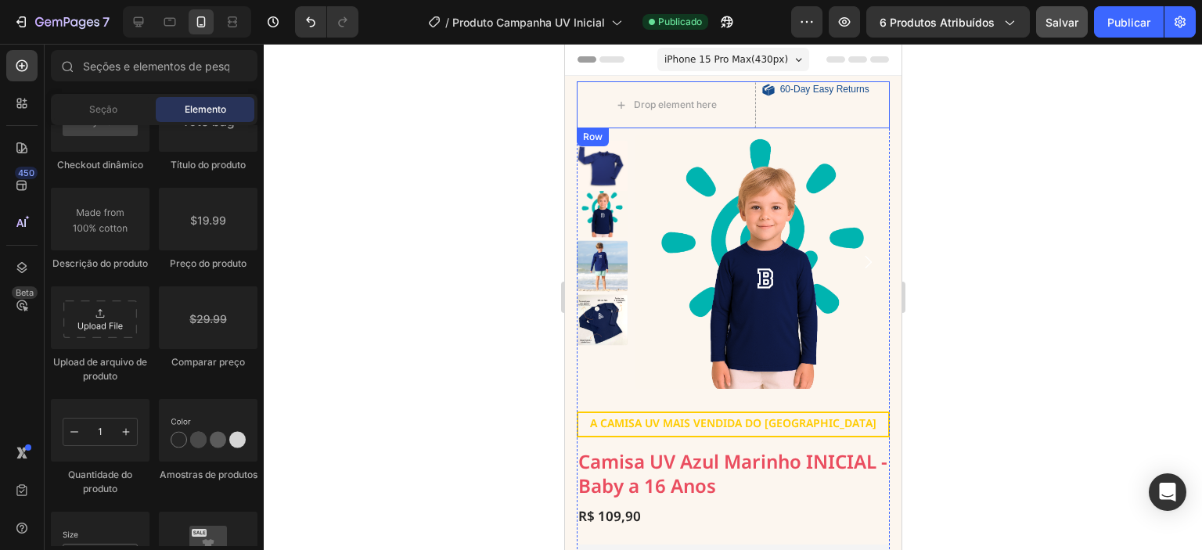
click at [776, 99] on div "60-Day Easy Returns Item List" at bounding box center [825, 104] width 128 height 47
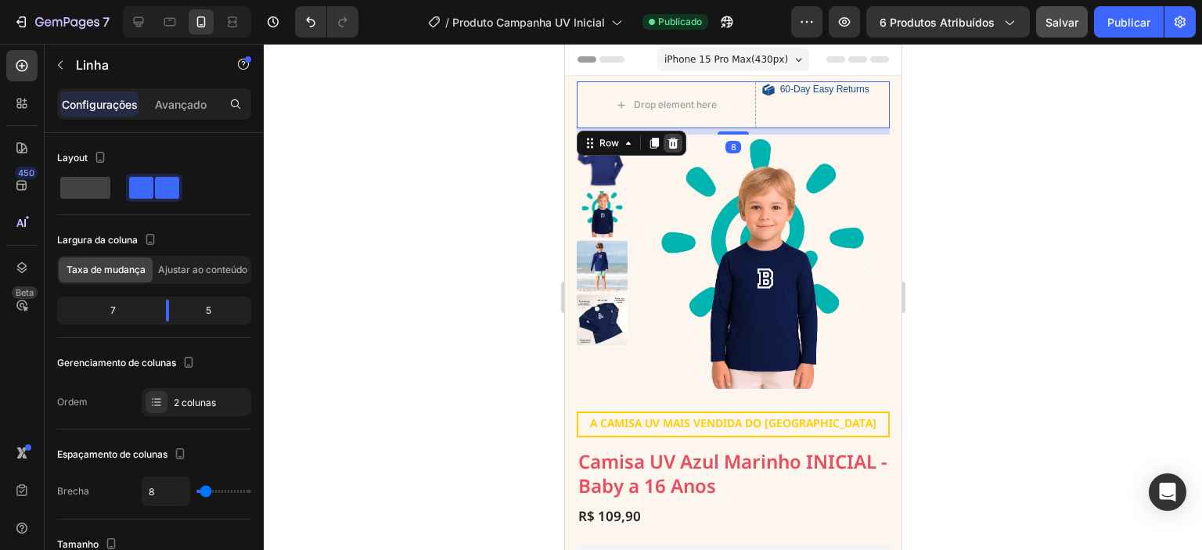
click at [666, 143] on icon at bounding box center [672, 143] width 13 height 13
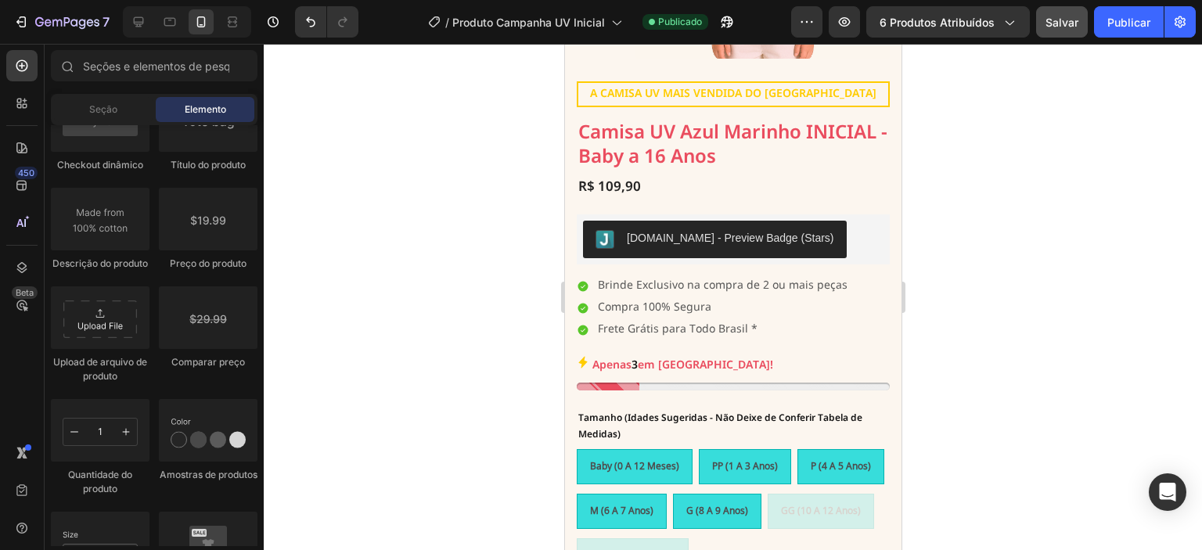
scroll to position [262, 0]
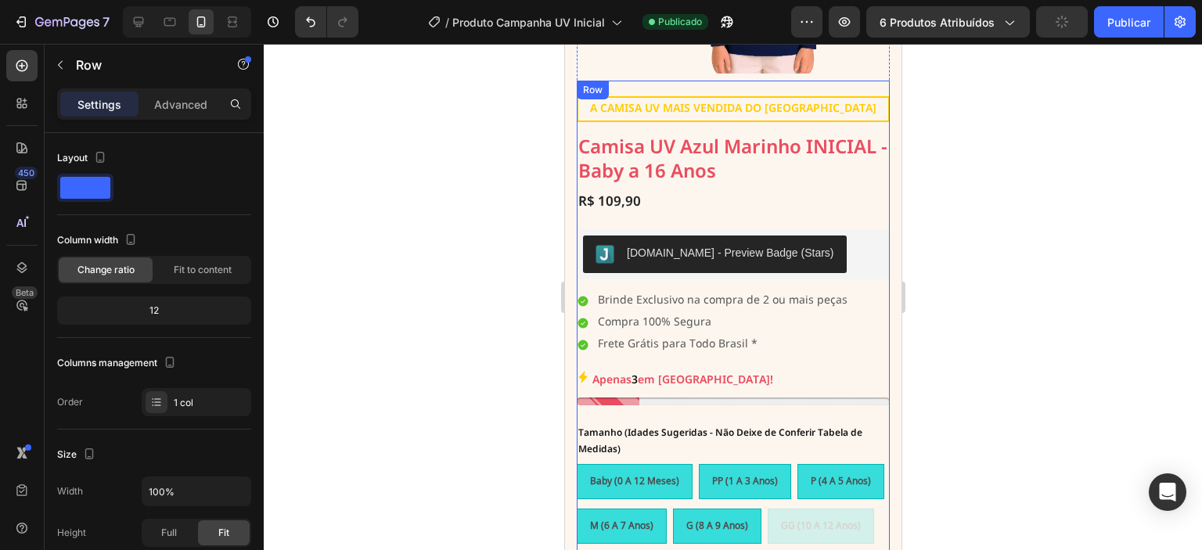
click at [675, 226] on div "Text Block A CAMISA UV MAIS VENDIDA DO BRASIL Text Block Row Camisa UV Azul Mar…" at bounding box center [732, 344] width 313 height 527
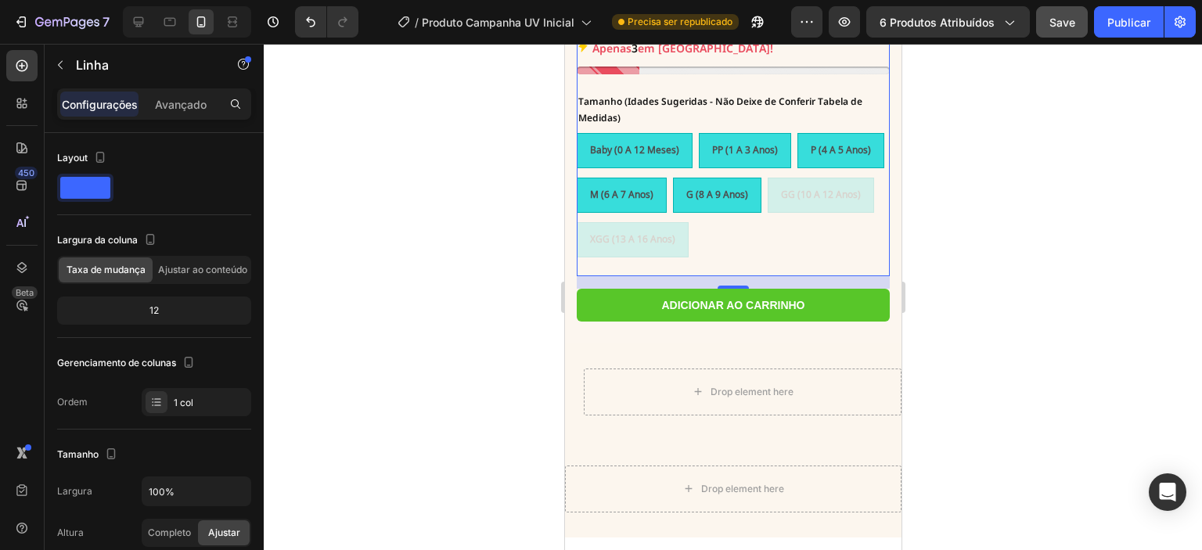
scroll to position [601, 0]
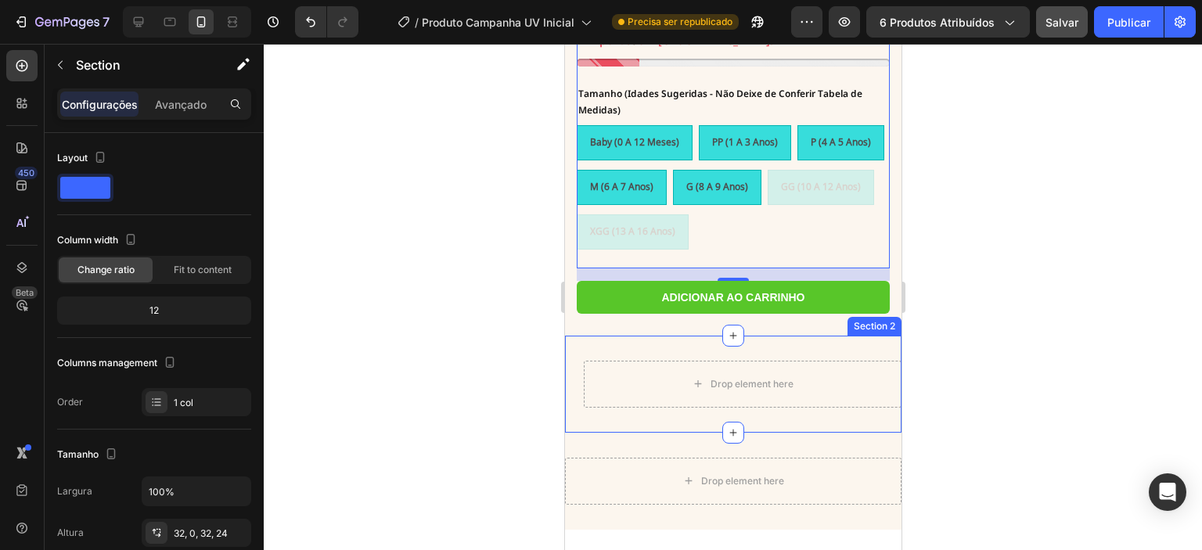
click at [771, 343] on div "Drop element here Section 2" at bounding box center [732, 384] width 336 height 97
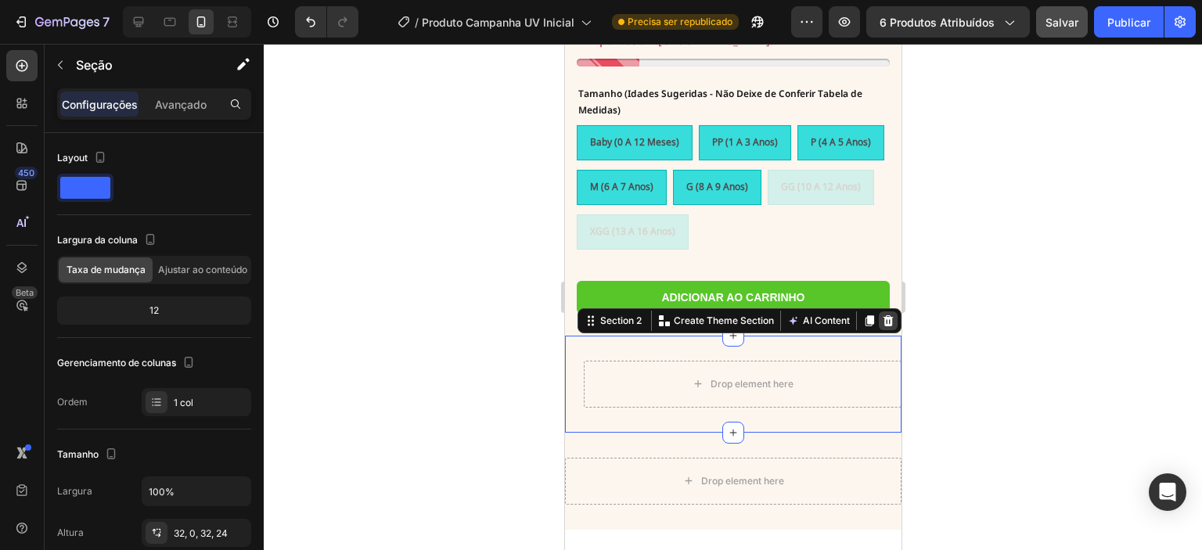
click at [883, 318] on icon at bounding box center [888, 320] width 10 height 11
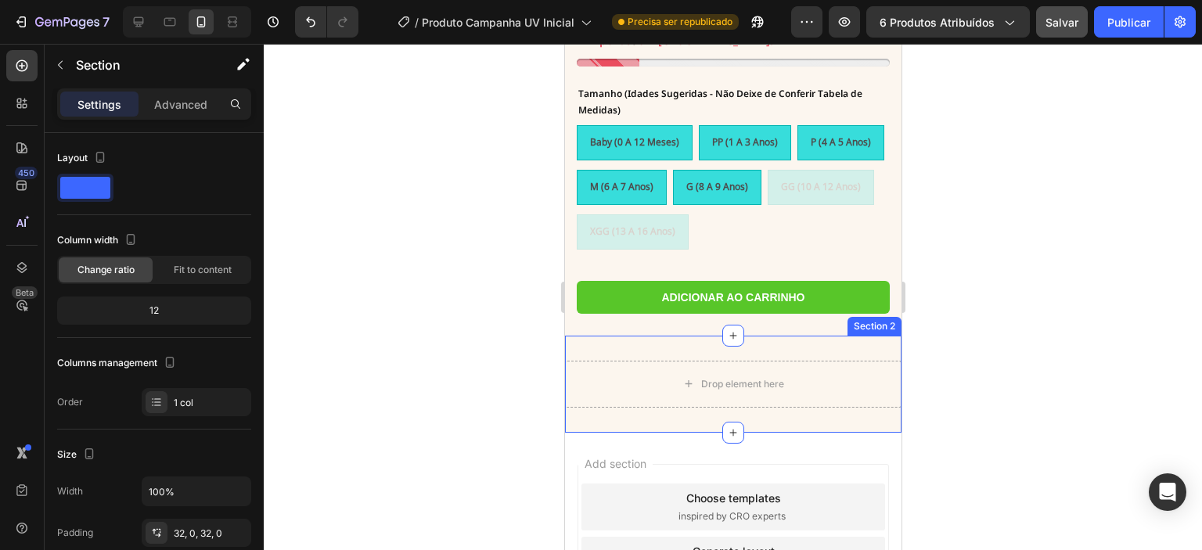
click at [818, 344] on div "Drop element here Section 2" at bounding box center [732, 384] width 336 height 97
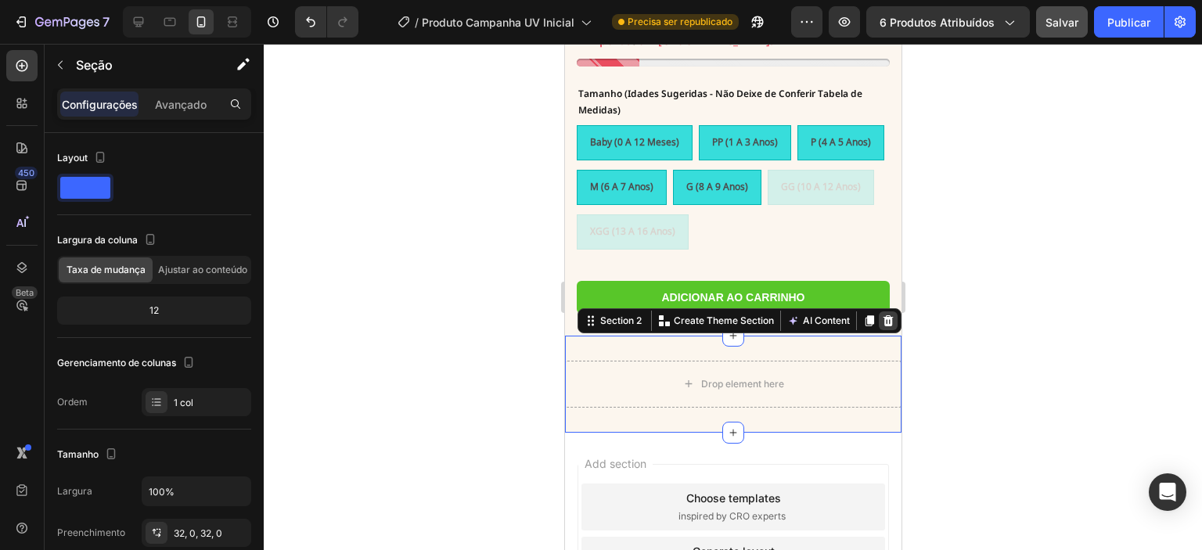
click at [883, 315] on icon at bounding box center [888, 320] width 10 height 11
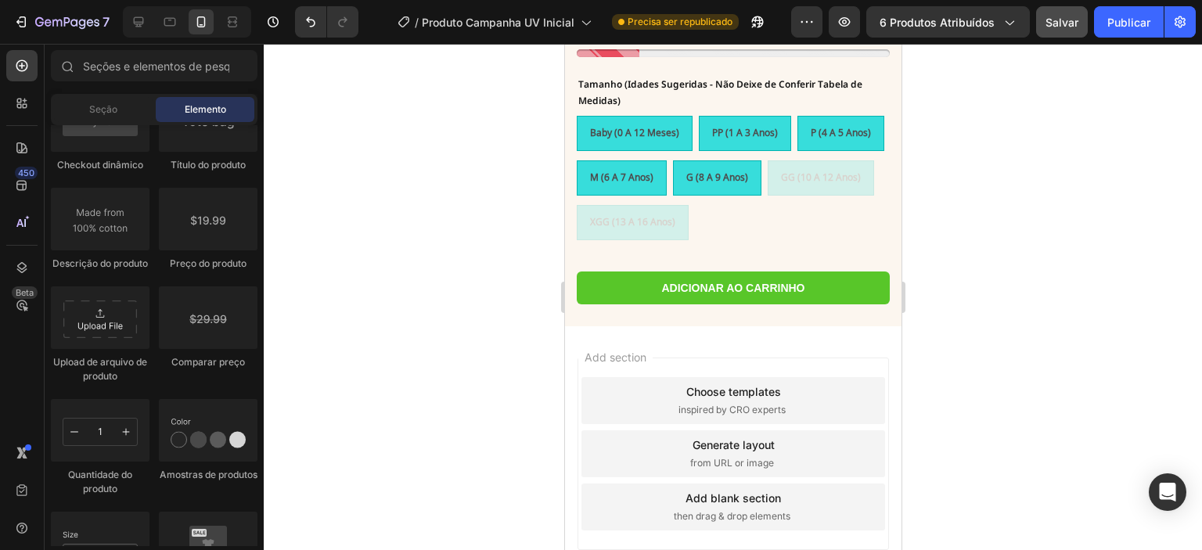
scroll to position [624, 0]
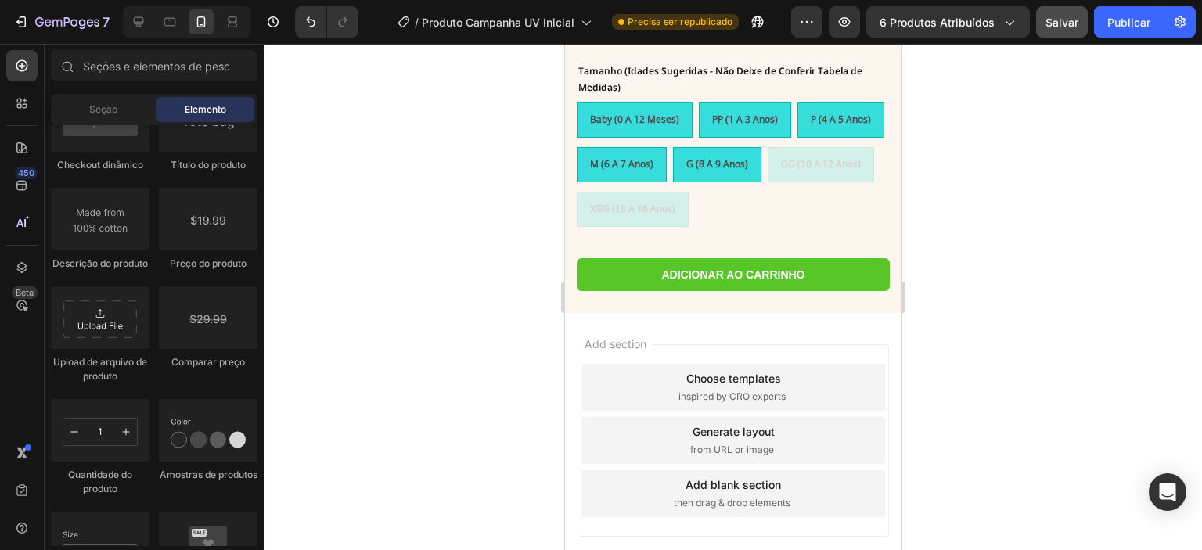
click at [789, 390] on div "Choose templates inspired by CRO experts" at bounding box center [733, 387] width 304 height 47
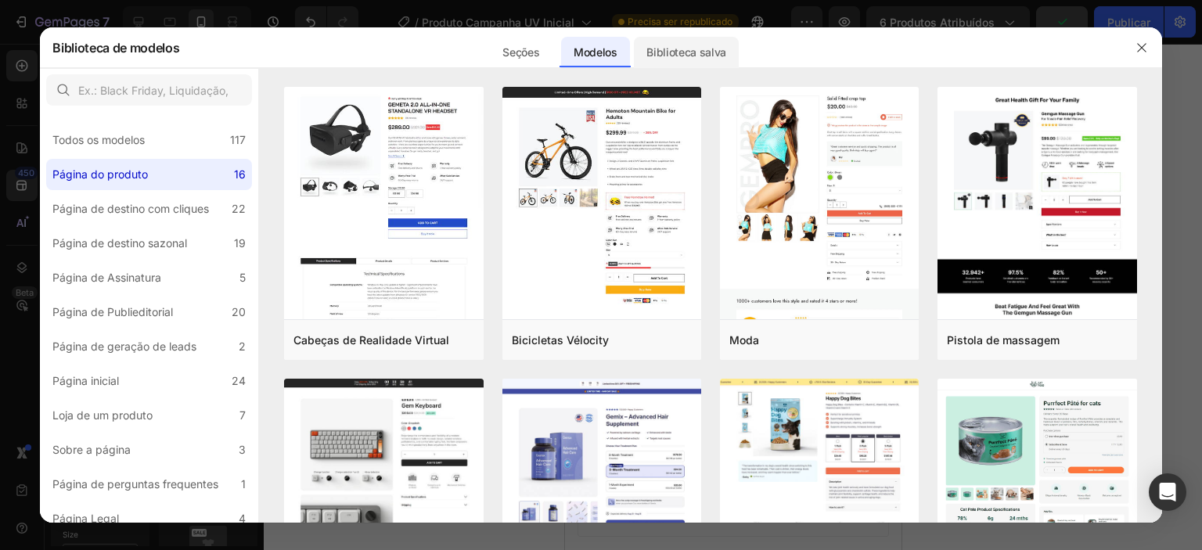
click at [667, 47] on font "Biblioteca salva" at bounding box center [686, 51] width 80 height 13
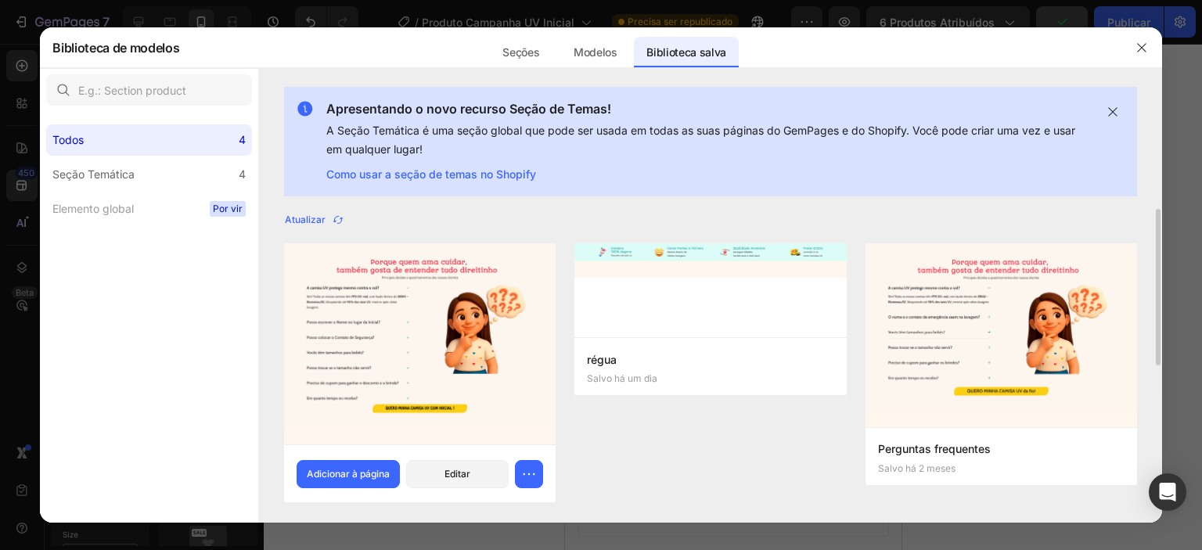
click at [444, 283] on img at bounding box center [419, 343] width 271 height 201
click at [341, 476] on font "Adicionar à página" at bounding box center [348, 474] width 83 height 12
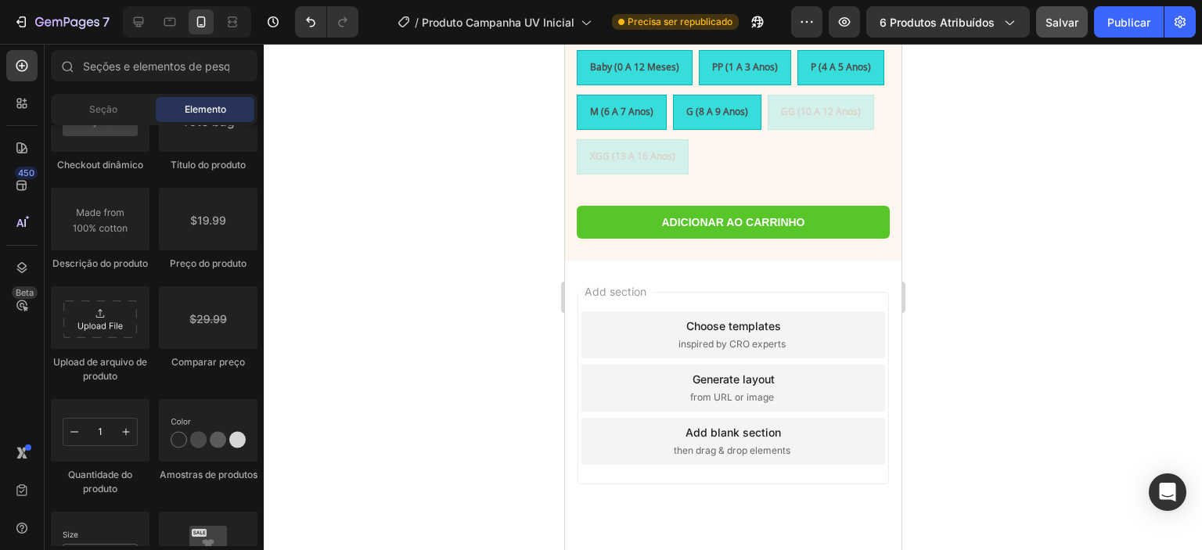
scroll to position [715, 0]
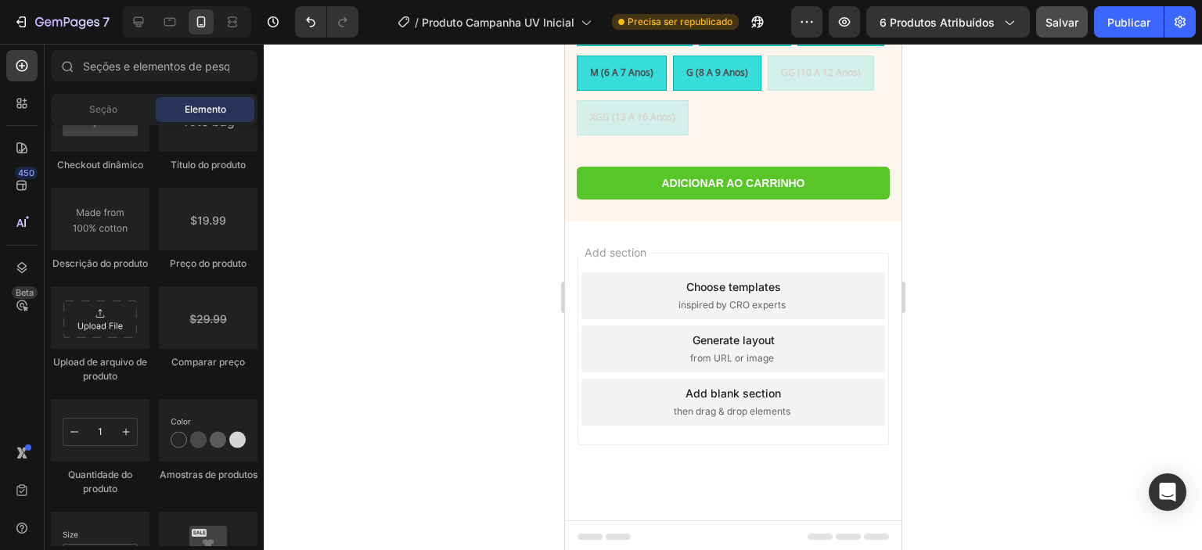
drag, startPoint x: 890, startPoint y: 412, endPoint x: 1469, endPoint y: 530, distance: 590.0
click at [735, 298] on span "inspired by CRO experts" at bounding box center [731, 305] width 107 height 14
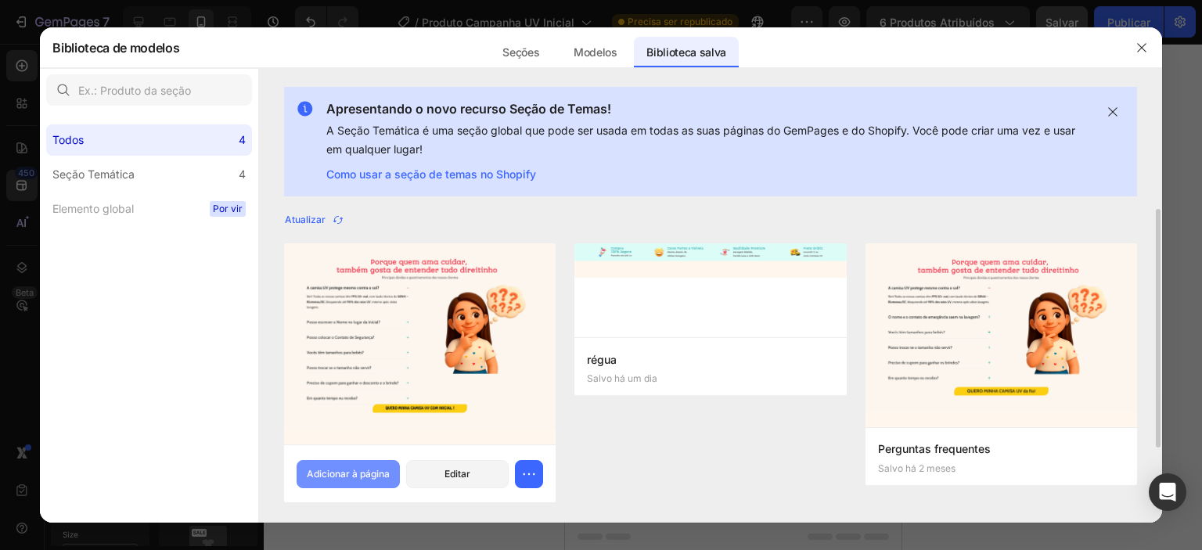
click at [344, 476] on font "Adicionar à página" at bounding box center [348, 474] width 83 height 12
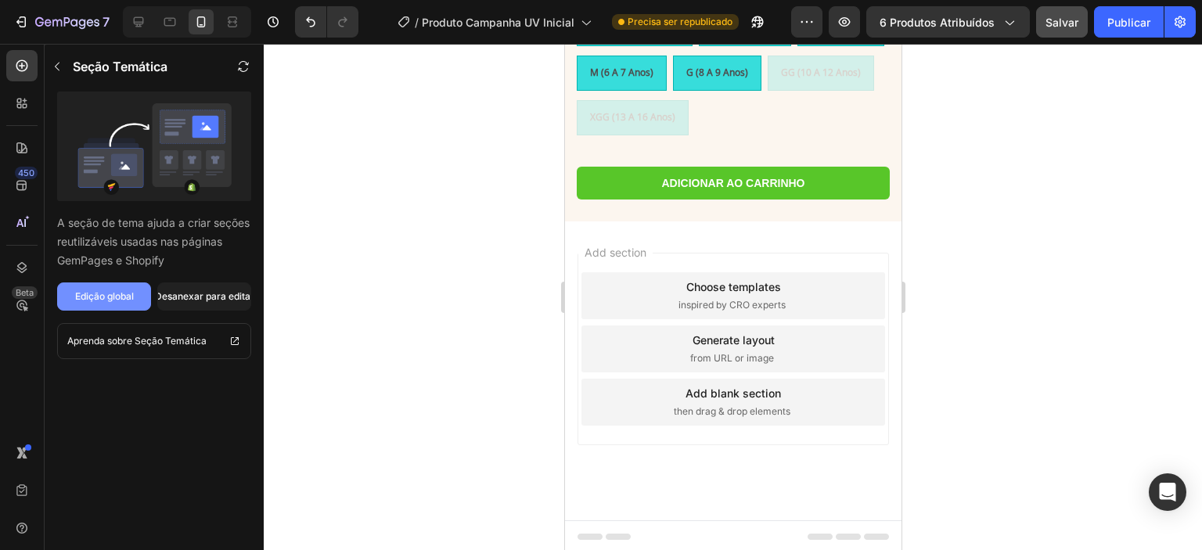
click at [102, 291] on font "Edição global" at bounding box center [104, 296] width 59 height 12
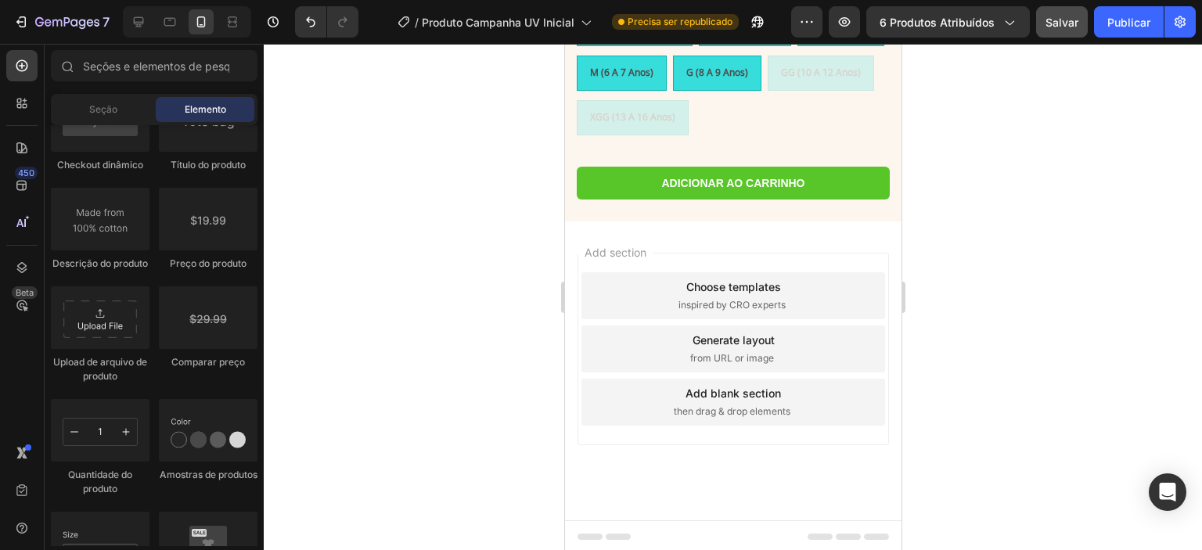
drag, startPoint x: 897, startPoint y: 328, endPoint x: 987, endPoint y: 218, distance: 142.4
click at [138, 23] on icon at bounding box center [139, 22] width 10 height 10
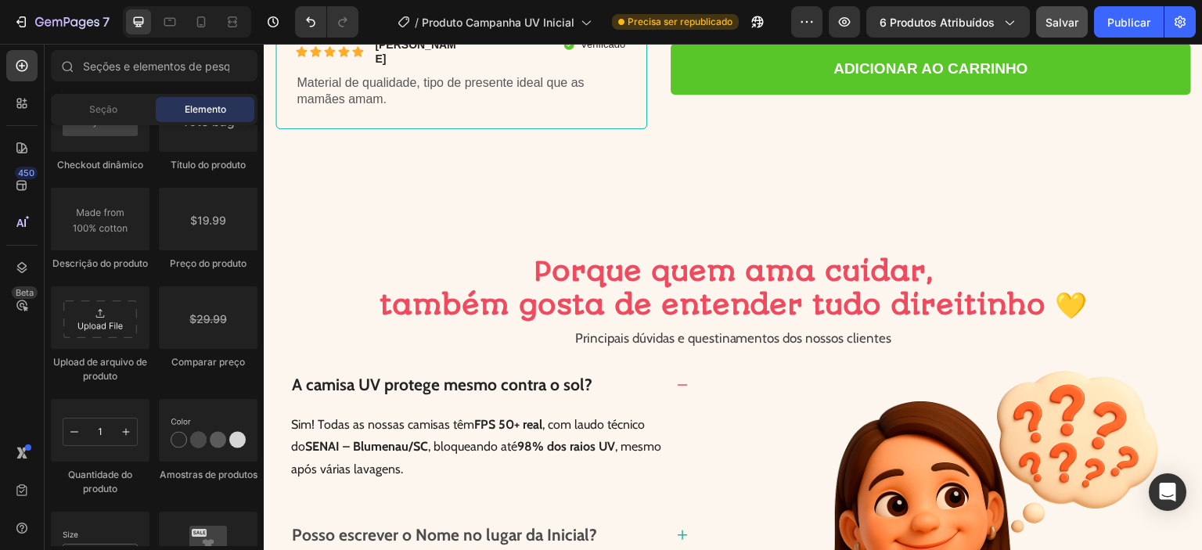
scroll to position [703, 0]
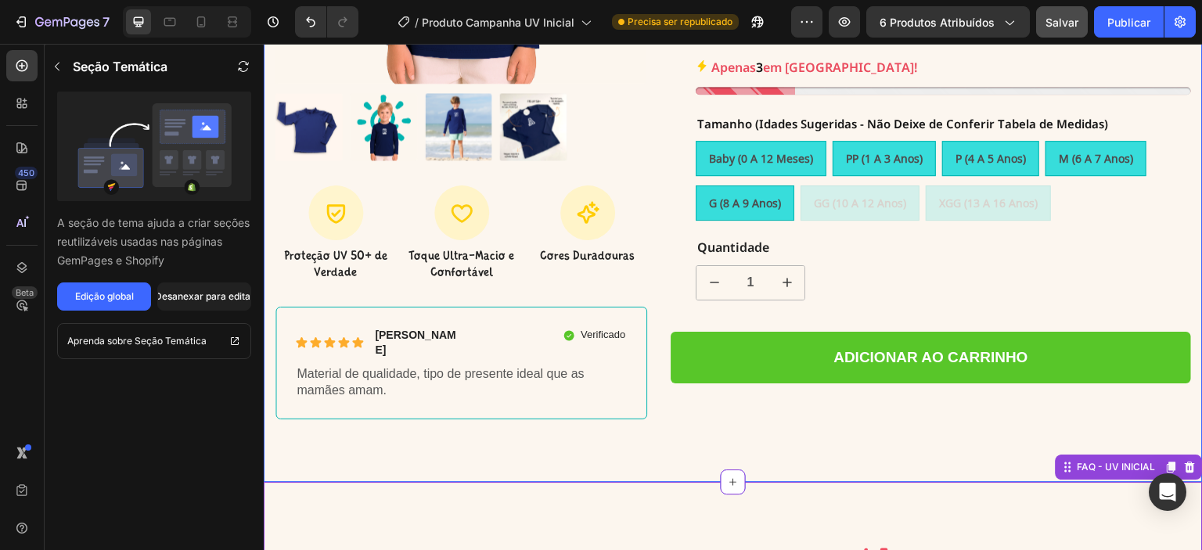
scroll to position [390, 0]
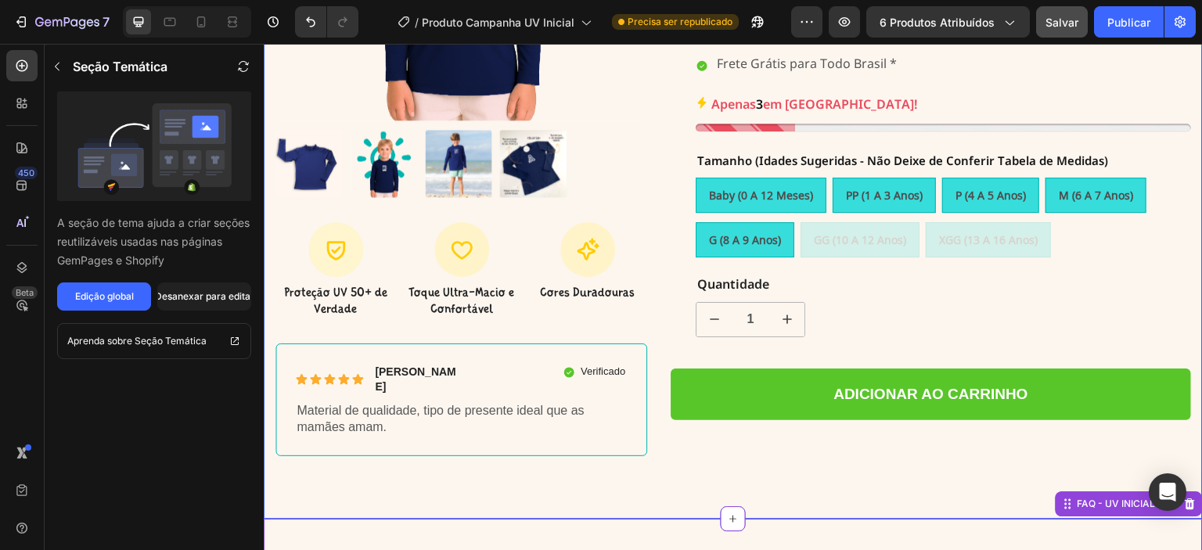
click at [698, 448] on div "Product Images Icon Proteção UV 50+ de Verdade Text Block Icon Toque Ultra-Maci…" at bounding box center [732, 115] width 915 height 732
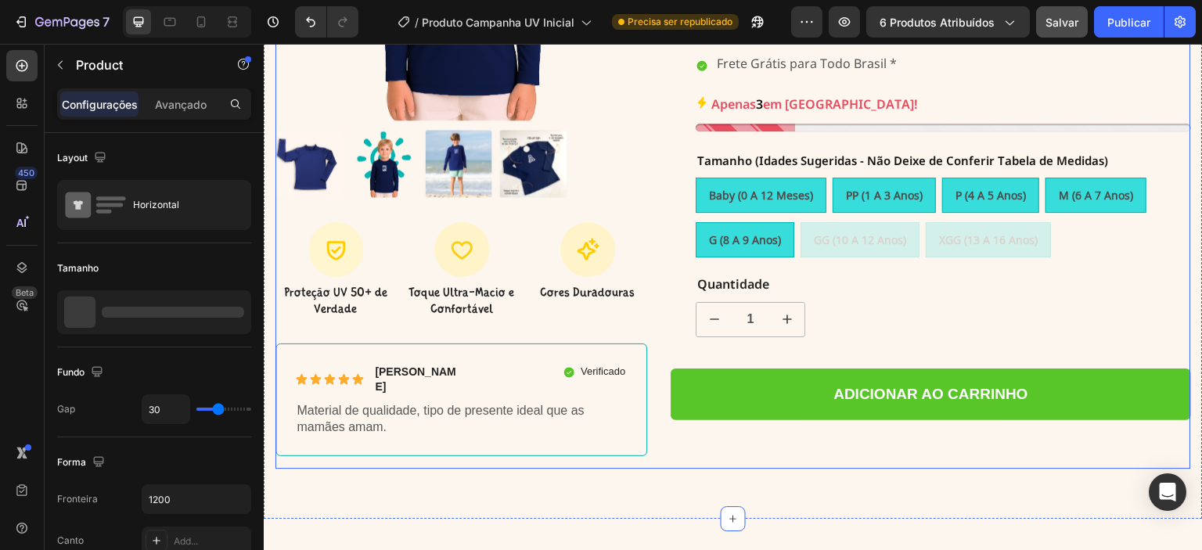
click at [700, 440] on div "Text Block A CAMISA UV MAIS VENDIDA DO BRASIL Text Block Row Camisa UV Azul Mar…" at bounding box center [931, 109] width 520 height 720
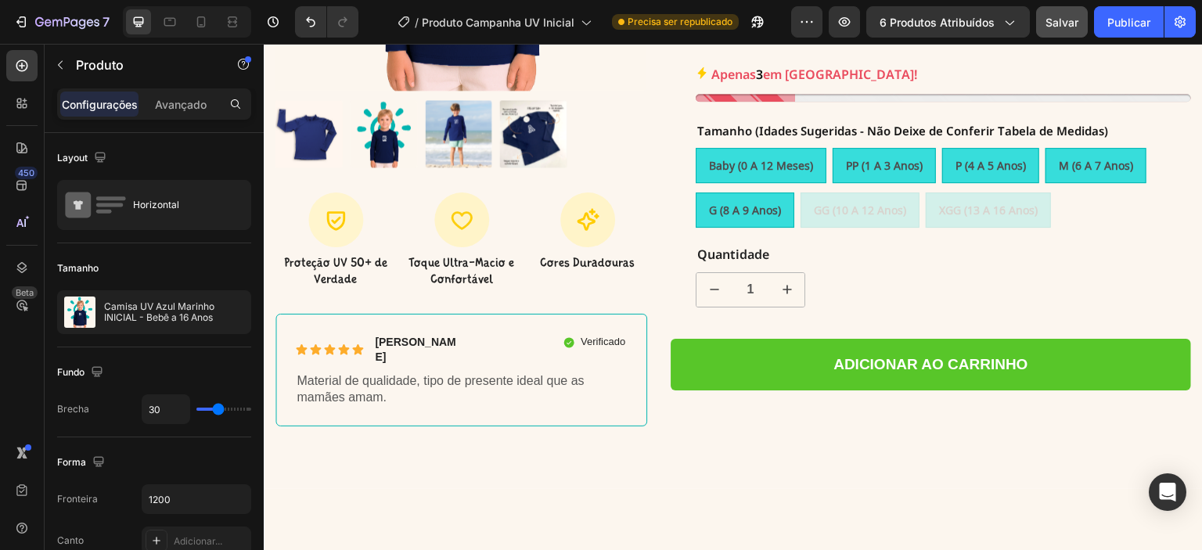
scroll to position [598, 0]
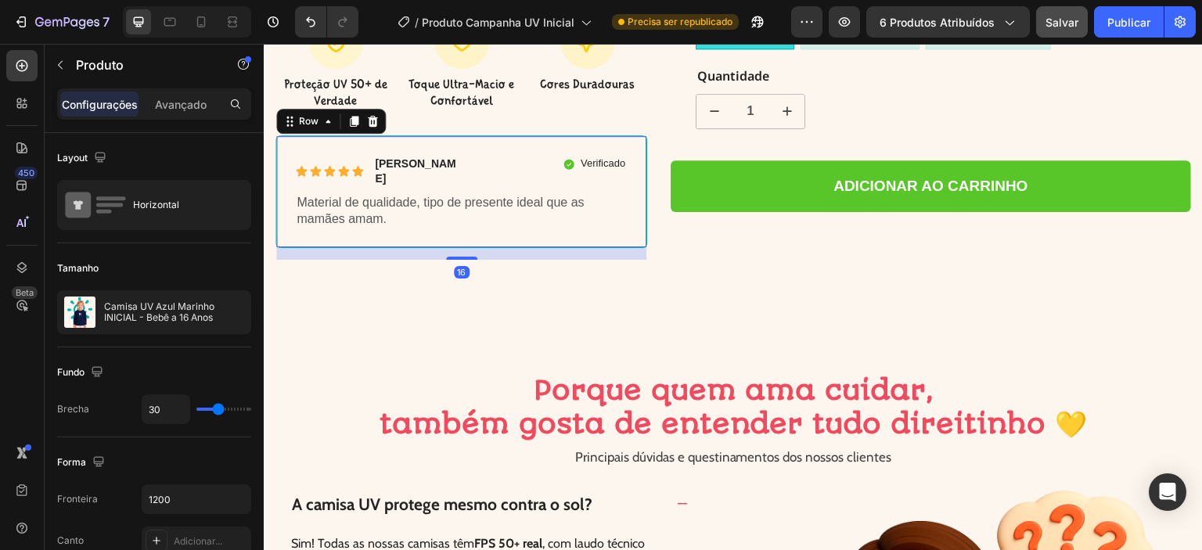
click at [630, 221] on div "Icon Icon Icon Icon Icon Icon List Nilma Carbone Text Block Row Verificado Item…" at bounding box center [461, 191] width 372 height 113
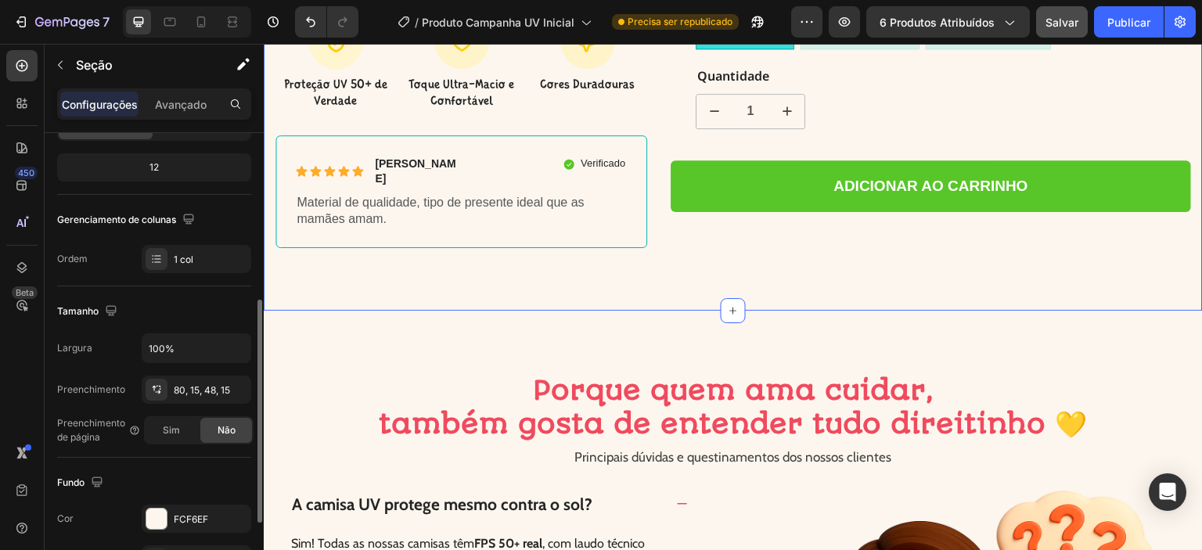
scroll to position [236, 0]
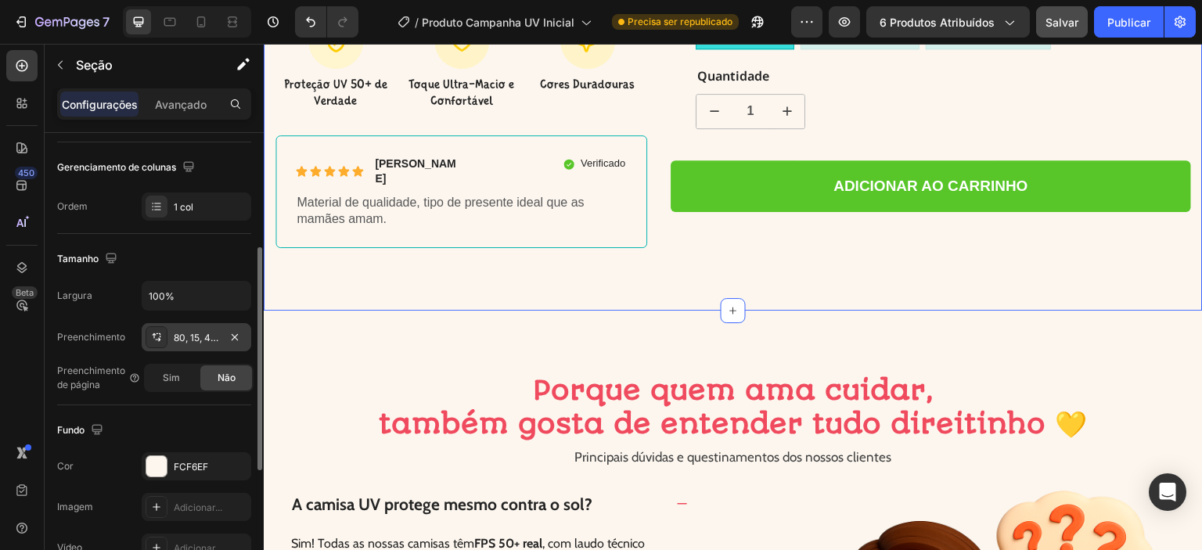
click at [203, 338] on font "80, 15, 48, 15" at bounding box center [202, 338] width 56 height 12
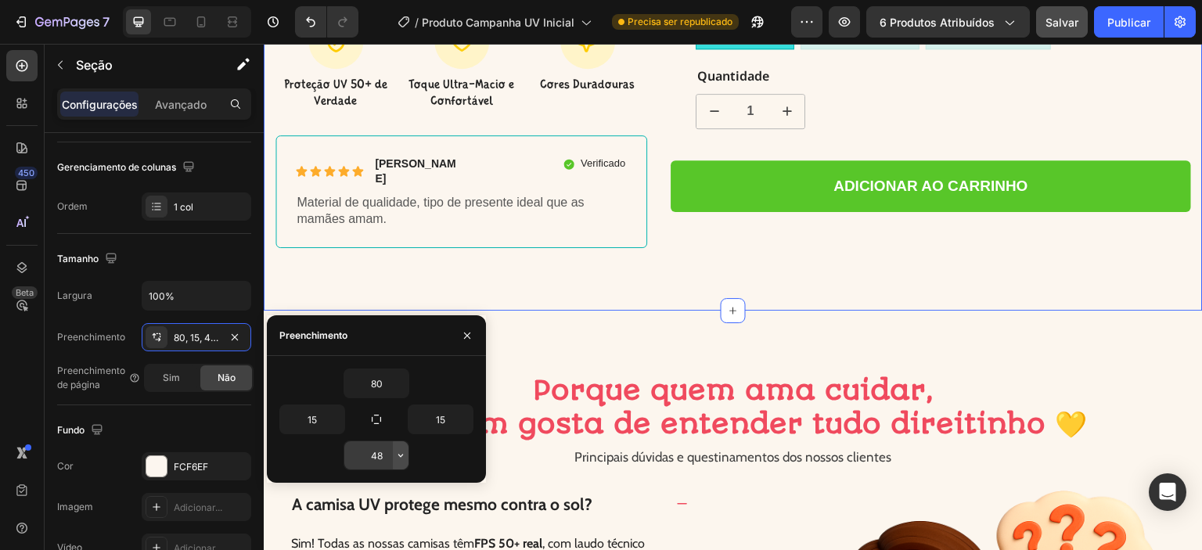
click at [397, 456] on icon "button" at bounding box center [400, 455] width 13 height 13
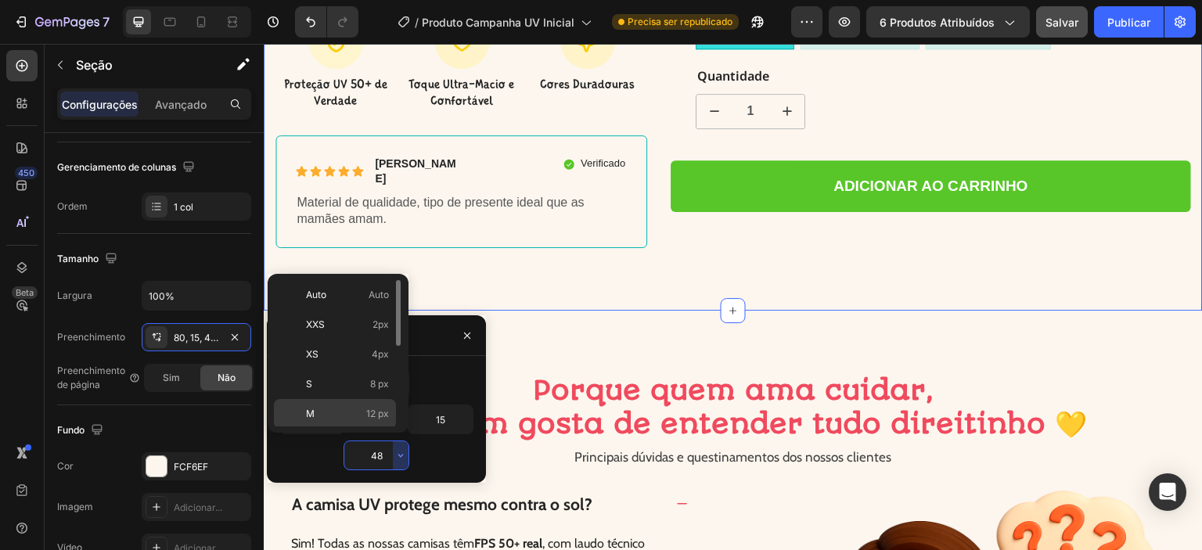
click at [363, 417] on p "M 12 px" at bounding box center [347, 414] width 83 height 14
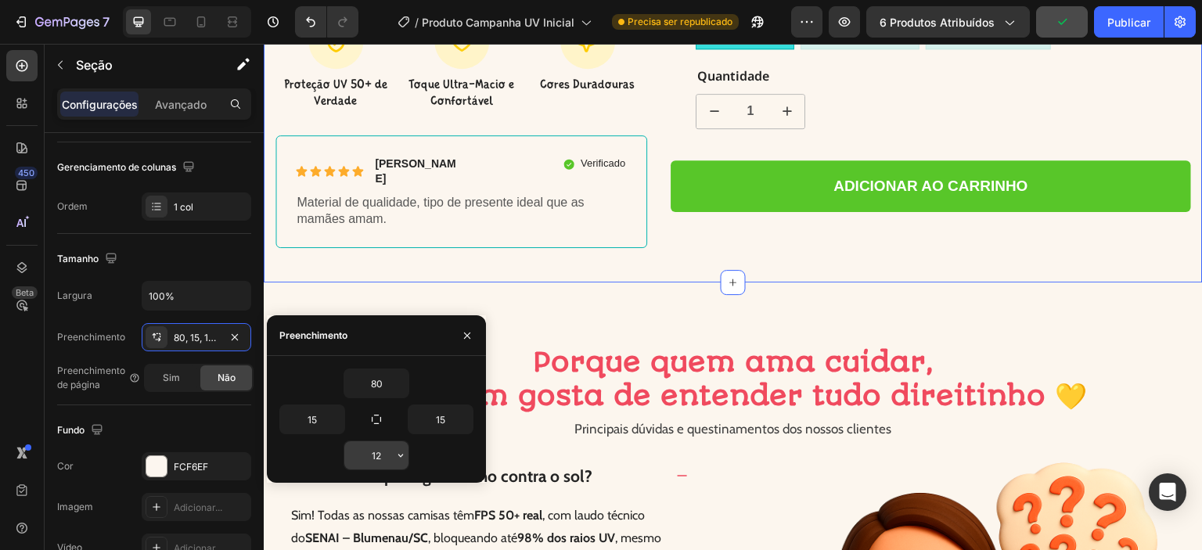
click at [391, 452] on input "12" at bounding box center [376, 455] width 64 height 28
click at [404, 456] on icon "button" at bounding box center [400, 455] width 13 height 13
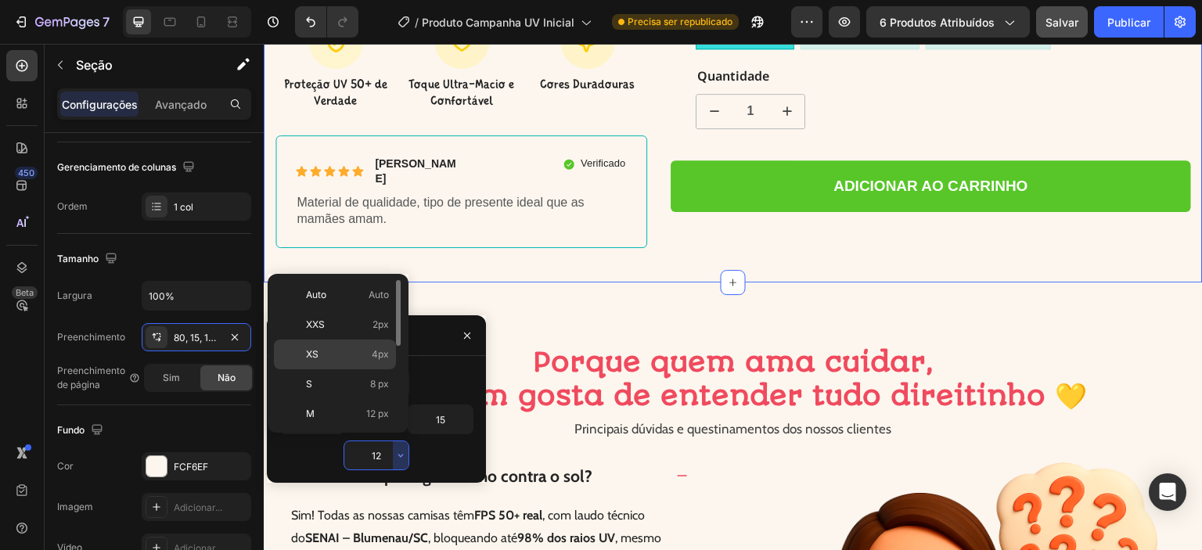
click at [351, 355] on p "XS 4px" at bounding box center [347, 354] width 83 height 14
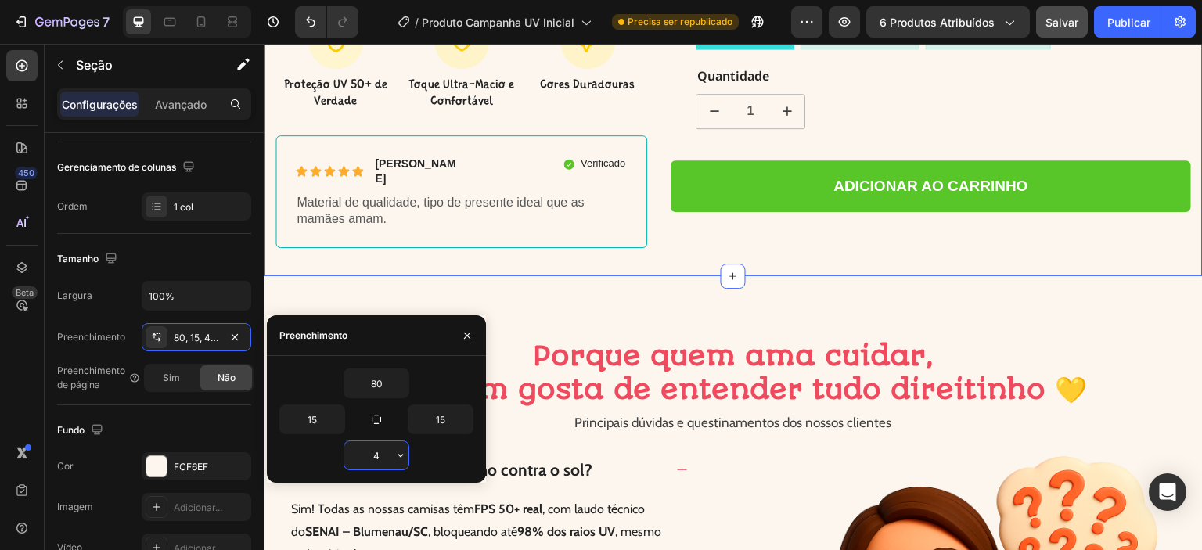
click at [387, 458] on input "4" at bounding box center [376, 455] width 64 height 28
click at [401, 456] on icon "button" at bounding box center [400, 455] width 13 height 13
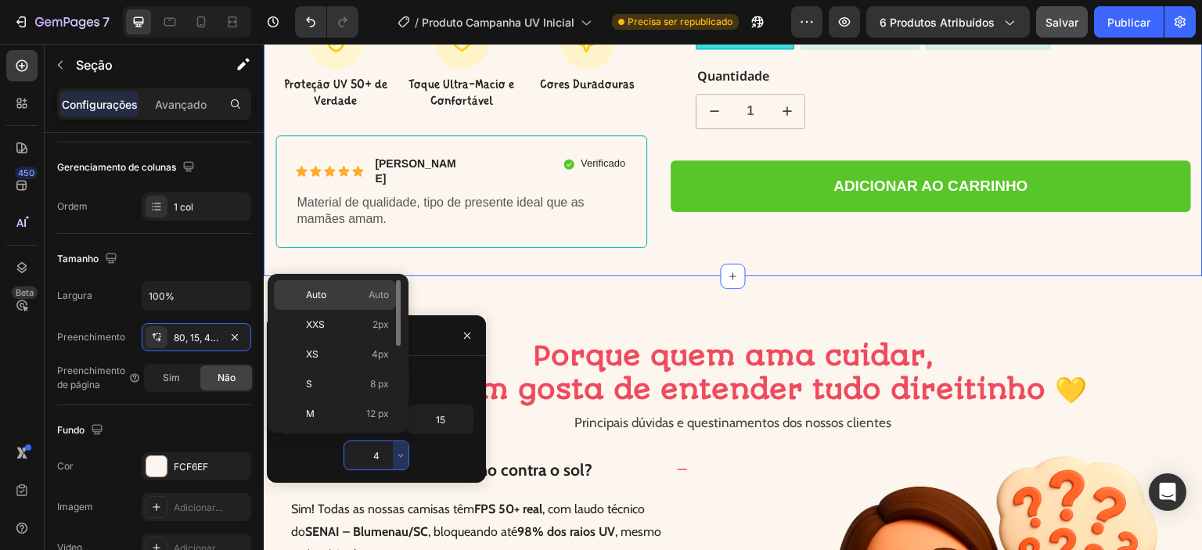
click at [376, 293] on font "Auto" at bounding box center [379, 295] width 20 height 12
type input "Auto"
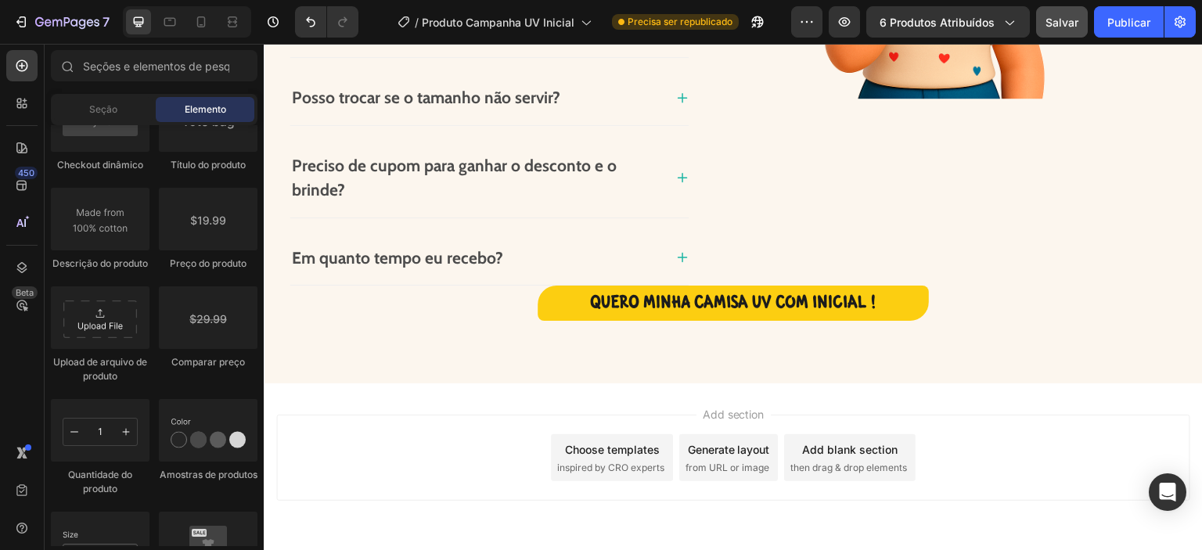
scroll to position [2945, 0]
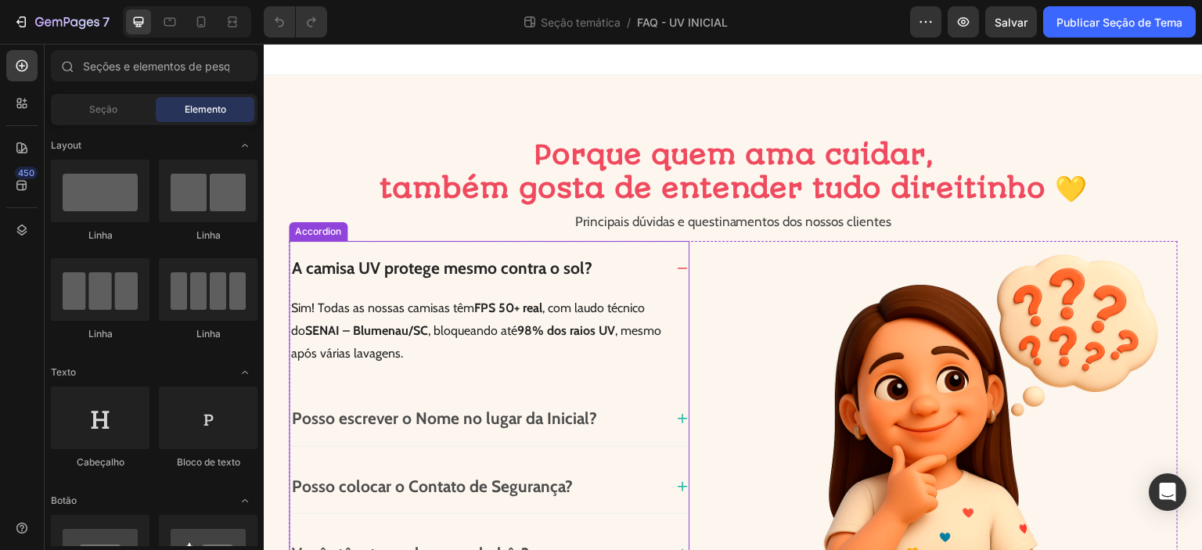
click at [678, 421] on icon at bounding box center [682, 418] width 13 height 13
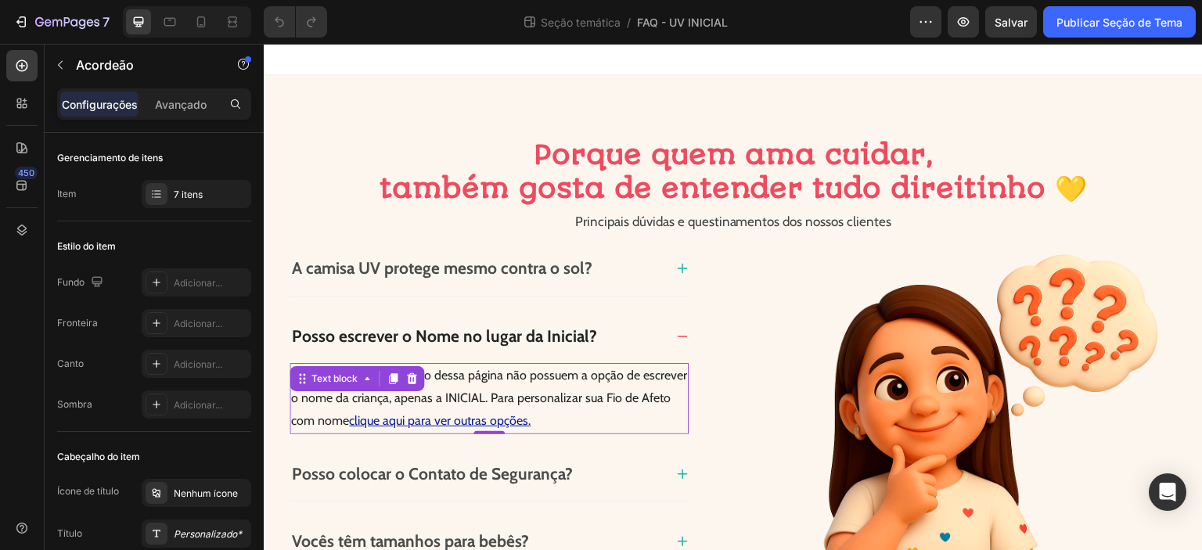
click at [510, 376] on p "Os produtos da promoção dessa página não possuem a opção de escrever o nome da …" at bounding box center [489, 398] width 396 height 67
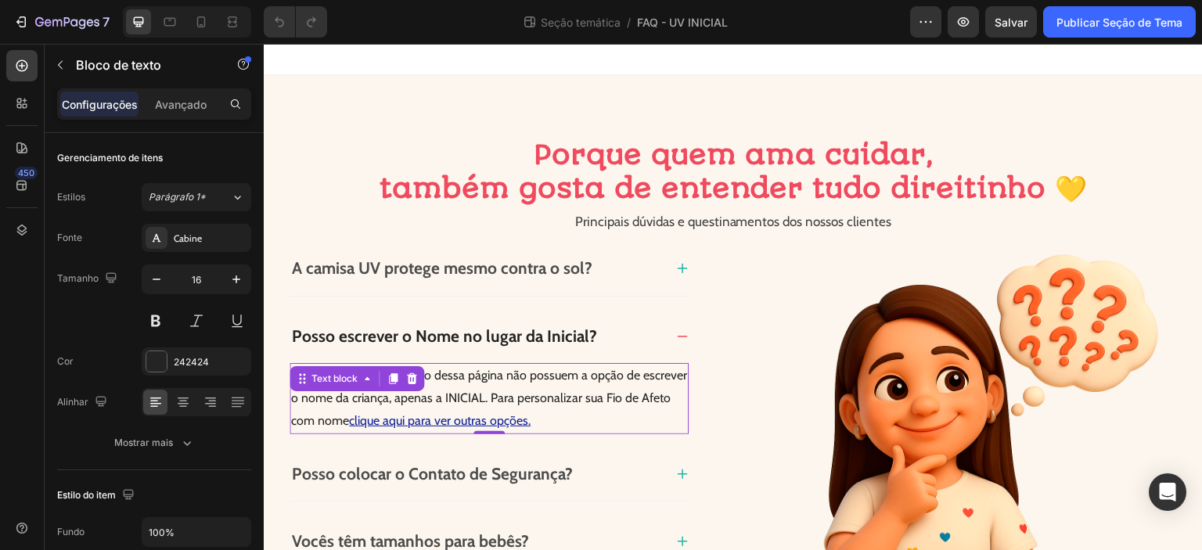
click at [524, 376] on p "Os produtos da promoção dessa página não possuem a opção de escrever o nome da …" at bounding box center [489, 398] width 396 height 67
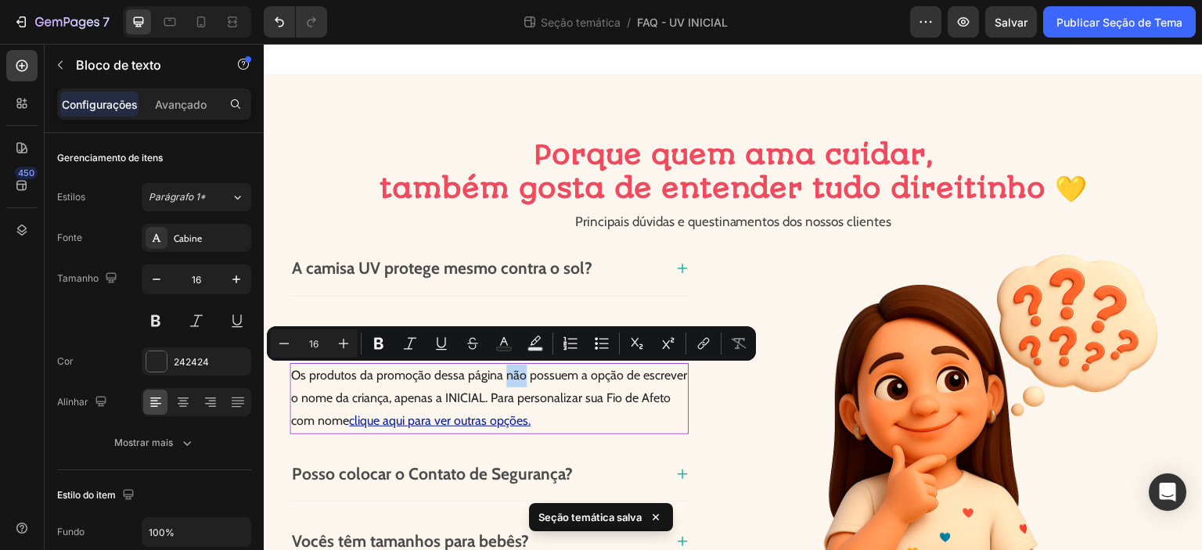
drag, startPoint x: 511, startPoint y: 379, endPoint x: 521, endPoint y: 376, distance: 10.4
click at [521, 376] on p "Os produtos da promoção dessa página não possuem a opção de escrever o nome da …" at bounding box center [489, 398] width 396 height 67
click at [160, 318] on button at bounding box center [156, 321] width 28 height 28
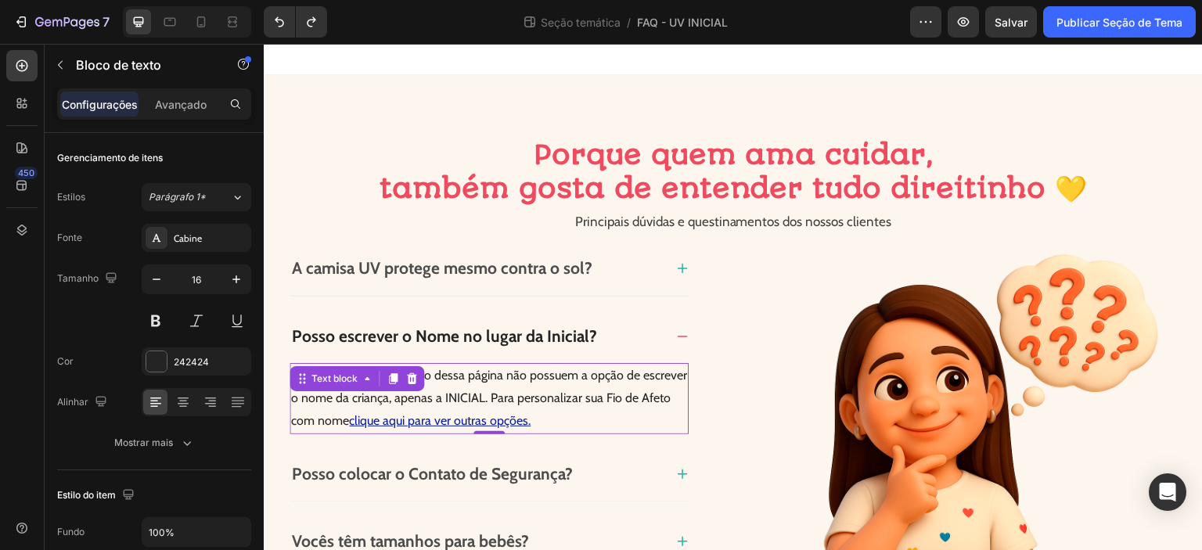
click at [519, 383] on p "Os produtos da promoção dessa página não possuem a opção de escrever o nome da …" at bounding box center [489, 398] width 396 height 67
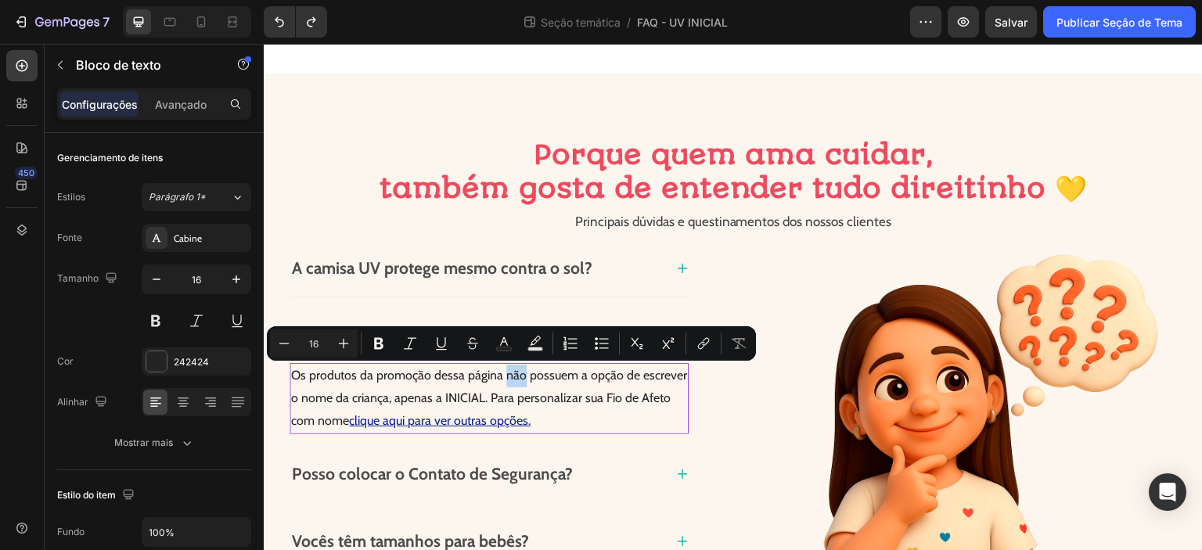
drag, startPoint x: 523, startPoint y: 377, endPoint x: 505, endPoint y: 376, distance: 18.0
click at [505, 376] on p "Os produtos da promoção dessa página não possuem a opção de escrever o nome da …" at bounding box center [489, 398] width 396 height 67
click at [380, 343] on icon "Editor contextual toolbar" at bounding box center [378, 344] width 9 height 12
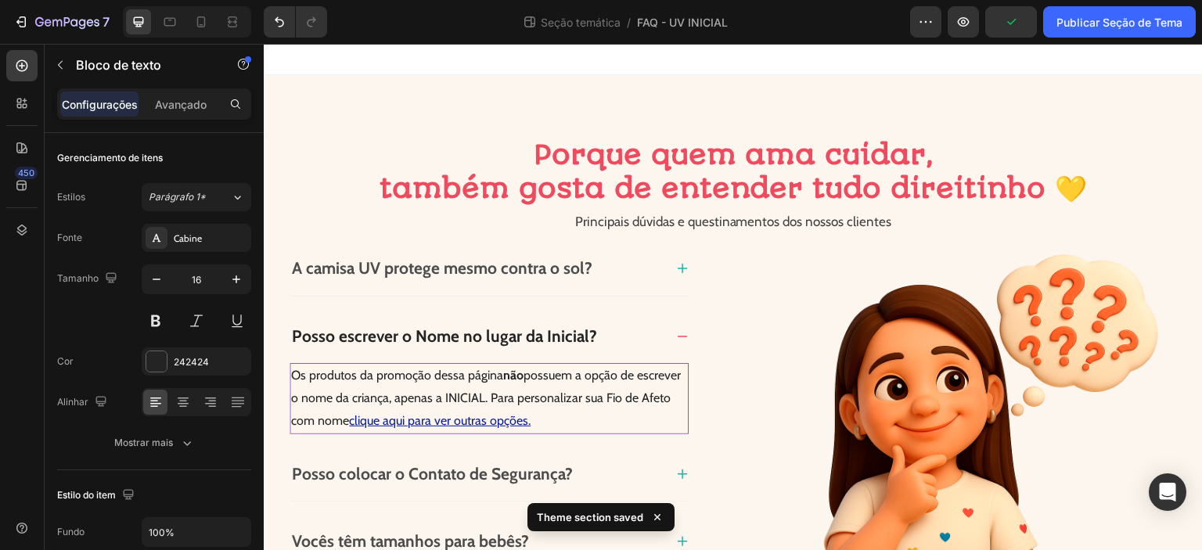
click at [472, 398] on p "Os produtos da promoção dessa página não possuem a opção de escrever o nome da …" at bounding box center [489, 398] width 396 height 67
drag, startPoint x: 483, startPoint y: 401, endPoint x: 441, endPoint y: 405, distance: 41.7
click at [441, 405] on p "Os produtos da promoção dessa página não possuem a opção de escrever o nome da …" at bounding box center [489, 398] width 396 height 67
click at [458, 397] on p "Os produtos da promoção dessa página não possuem a opção de escrever o nome da …" at bounding box center [489, 398] width 396 height 67
drag, startPoint x: 530, startPoint y: 394, endPoint x: 493, endPoint y: 400, distance: 37.2
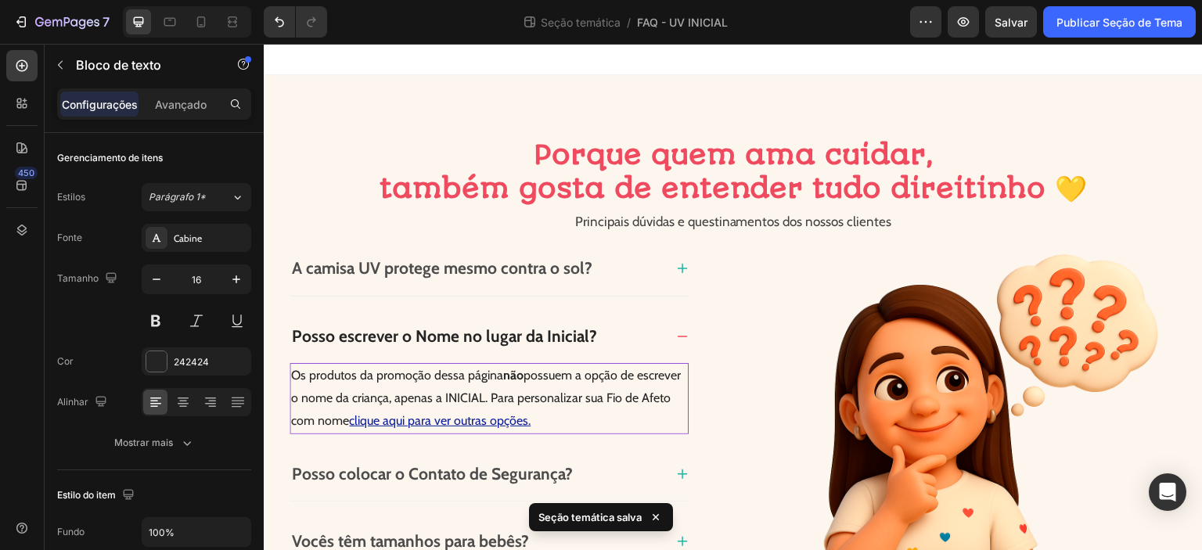
click at [530, 394] on p "Os produtos da promoção dessa página não possuem a opção de escrever o nome da …" at bounding box center [489, 398] width 396 height 67
drag, startPoint x: 480, startPoint y: 399, endPoint x: 442, endPoint y: 405, distance: 38.0
click at [443, 405] on p "Os produtos da promoção dessa página não possuem a opção de escrever o nome da …" at bounding box center [489, 398] width 396 height 67
click at [570, 422] on p "Os produtos da promoção dessa página não possuem a opção de escrever o nome da …" at bounding box center [489, 398] width 396 height 67
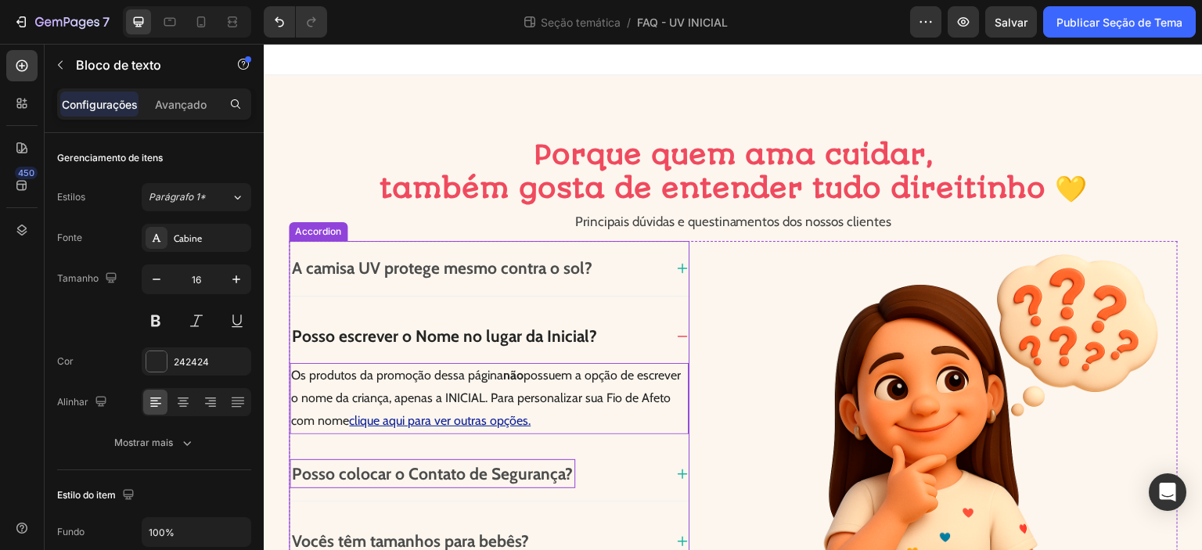
click at [567, 473] on p "Posso colocar o Contato de Segurança?" at bounding box center [432, 474] width 281 height 25
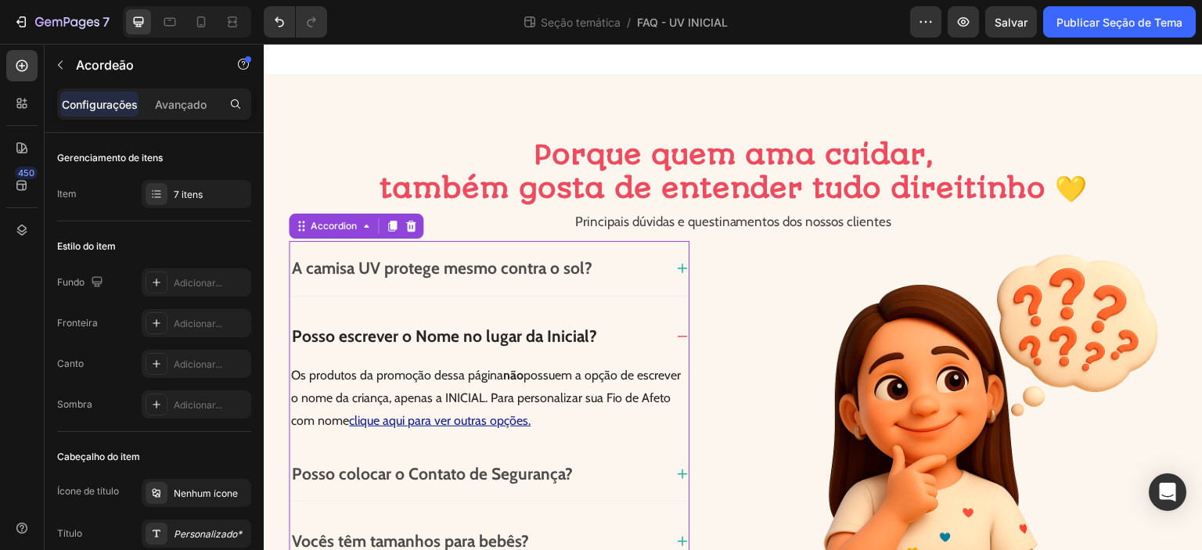
click at [676, 473] on icon at bounding box center [682, 474] width 13 height 13
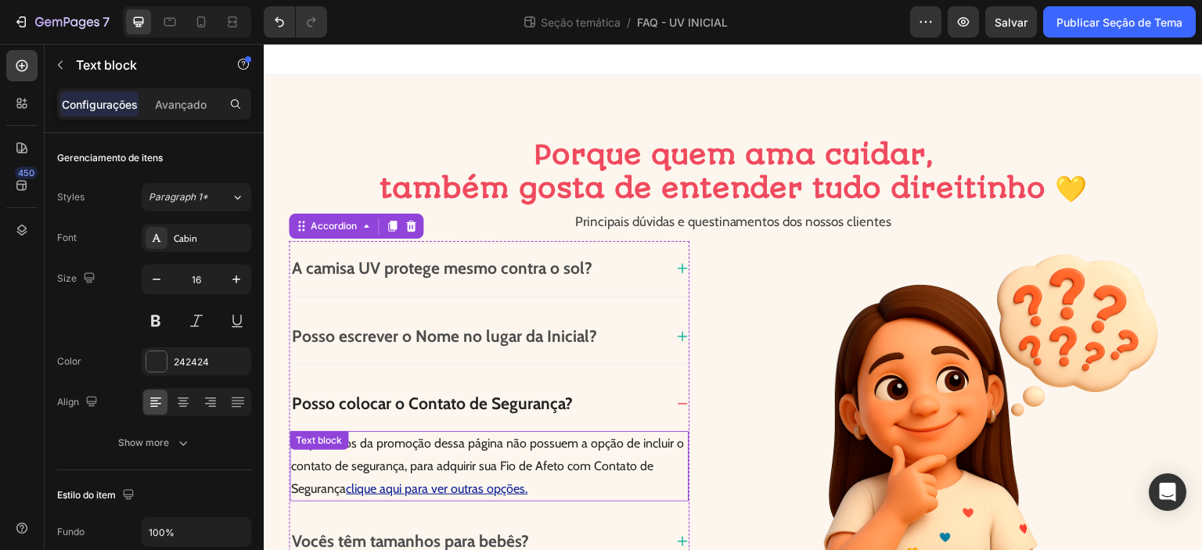
click at [502, 448] on p "Os produtos da promoção dessa página não possuem a opção de incluir o contato d…" at bounding box center [489, 466] width 396 height 67
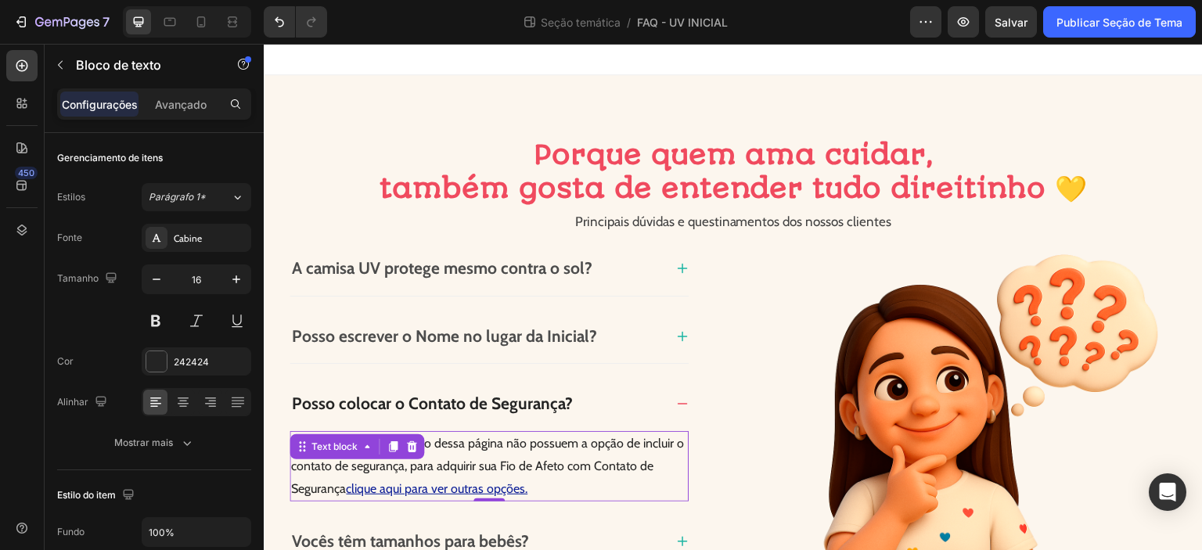
click at [512, 442] on p "Os produtos da promoção dessa página não possuem a opção de incluir o contato d…" at bounding box center [489, 466] width 396 height 67
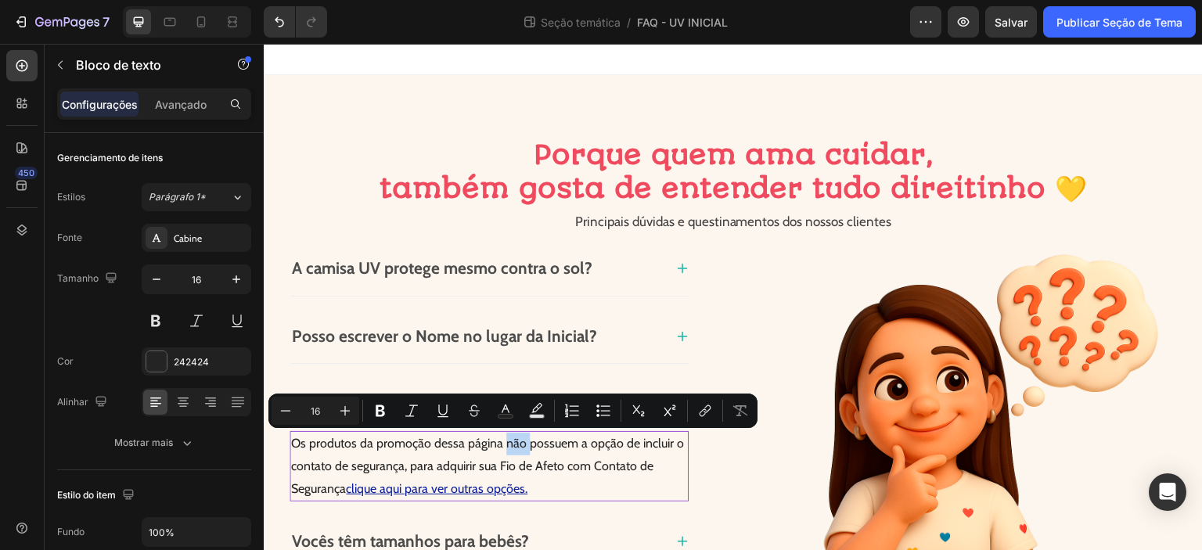
drag, startPoint x: 523, startPoint y: 442, endPoint x: 502, endPoint y: 445, distance: 22.1
click at [502, 445] on p "Os produtos da promoção dessa página não possuem a opção de incluir o contato d…" at bounding box center [489, 466] width 396 height 67
click at [381, 411] on icon "Editor contextual toolbar" at bounding box center [380, 411] width 9 height 12
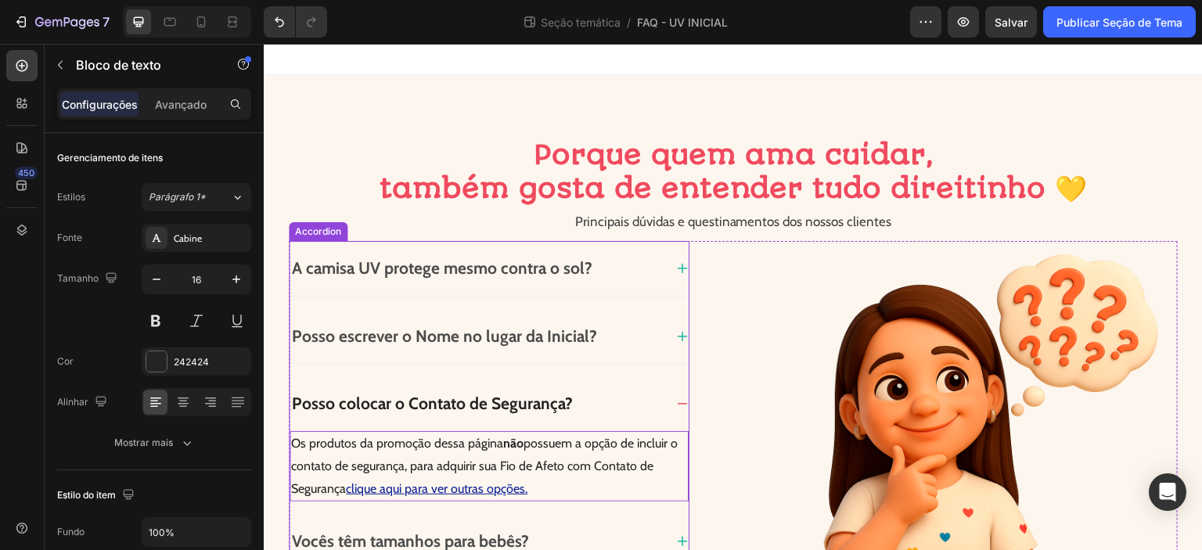
click at [676, 333] on icon at bounding box center [682, 336] width 13 height 13
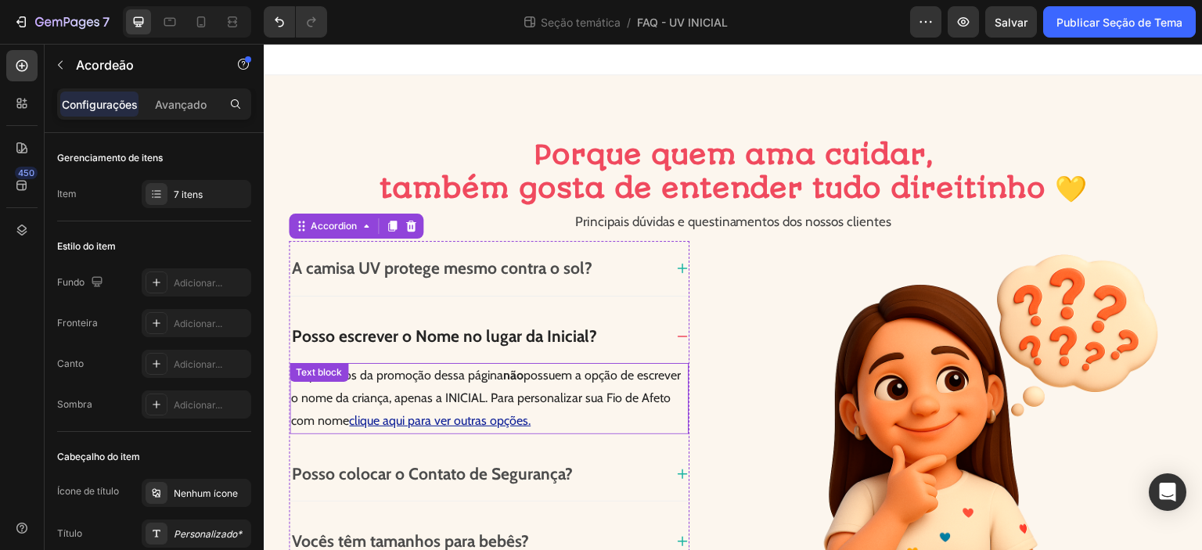
click at [458, 401] on p "Os produtos da promoção dessa página não possuem a opção de escrever o nome da …" at bounding box center [489, 398] width 396 height 67
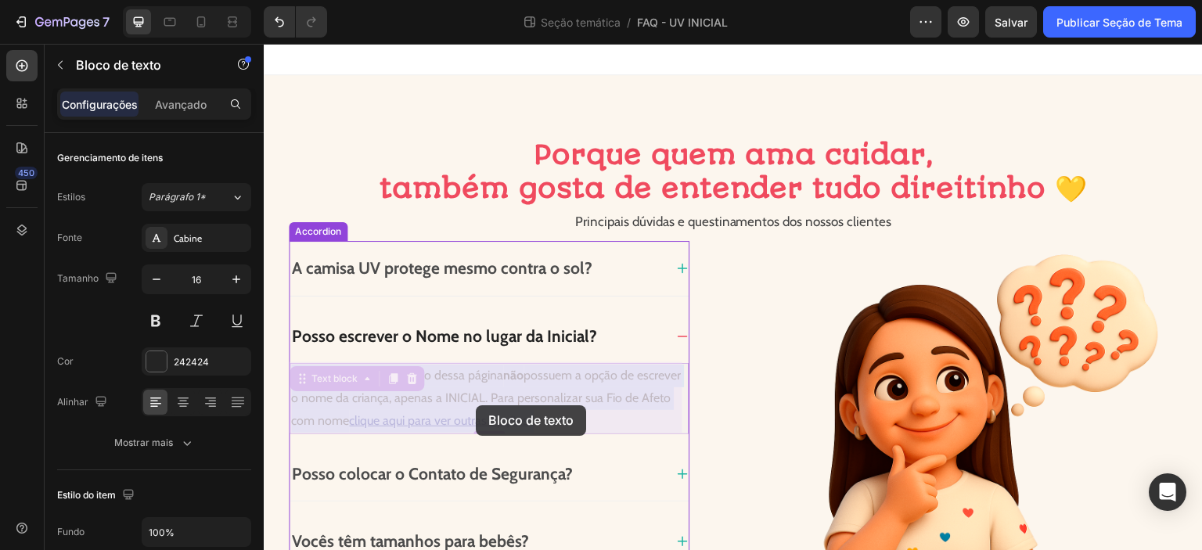
drag, startPoint x: 443, startPoint y: 400, endPoint x: 474, endPoint y: 402, distance: 31.4
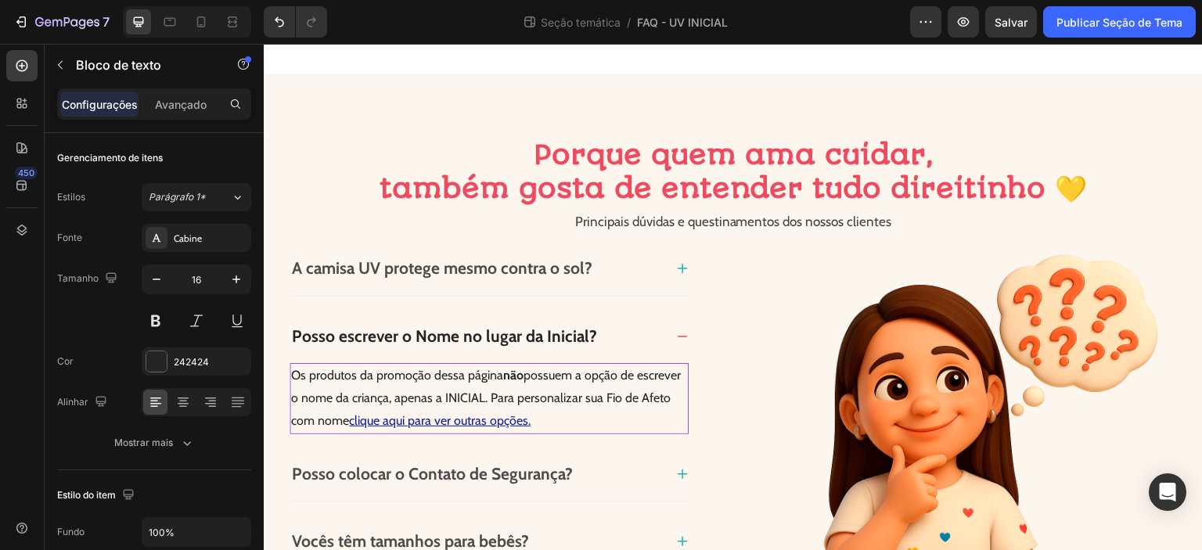
click at [487, 395] on p "Os produtos da promoção dessa página não possuem a opção de escrever o nome da …" at bounding box center [489, 398] width 396 height 67
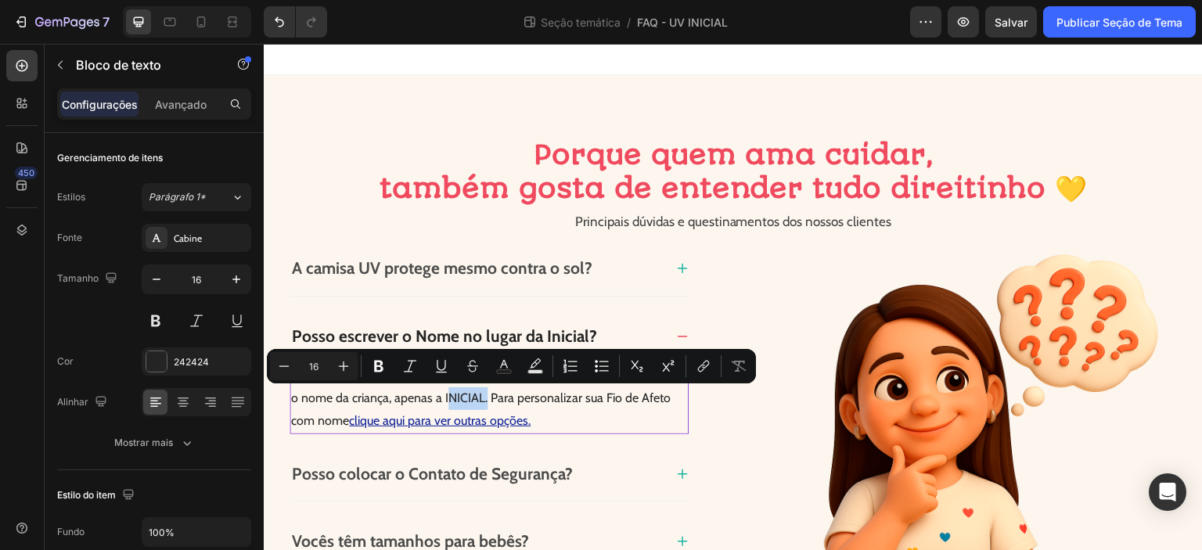
drag, startPoint x: 483, startPoint y: 401, endPoint x: 441, endPoint y: 405, distance: 41.7
click at [441, 405] on p "Os produtos da promoção dessa página não possuem a opção de escrever o nome da …" at bounding box center [489, 398] width 396 height 67
click at [379, 369] on icon "Editor contextual toolbar" at bounding box center [379, 366] width 16 height 16
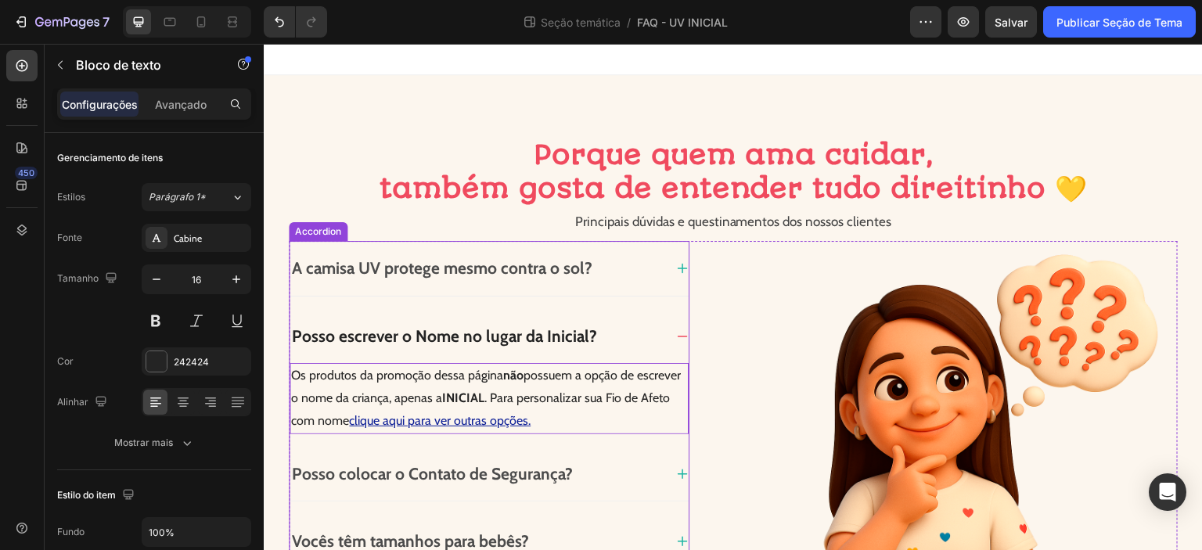
click at [682, 472] on div "A camisa UV protege mesmo contra o sol? Posso escrever o Nome no lugar da Inici…" at bounding box center [489, 519] width 401 height 556
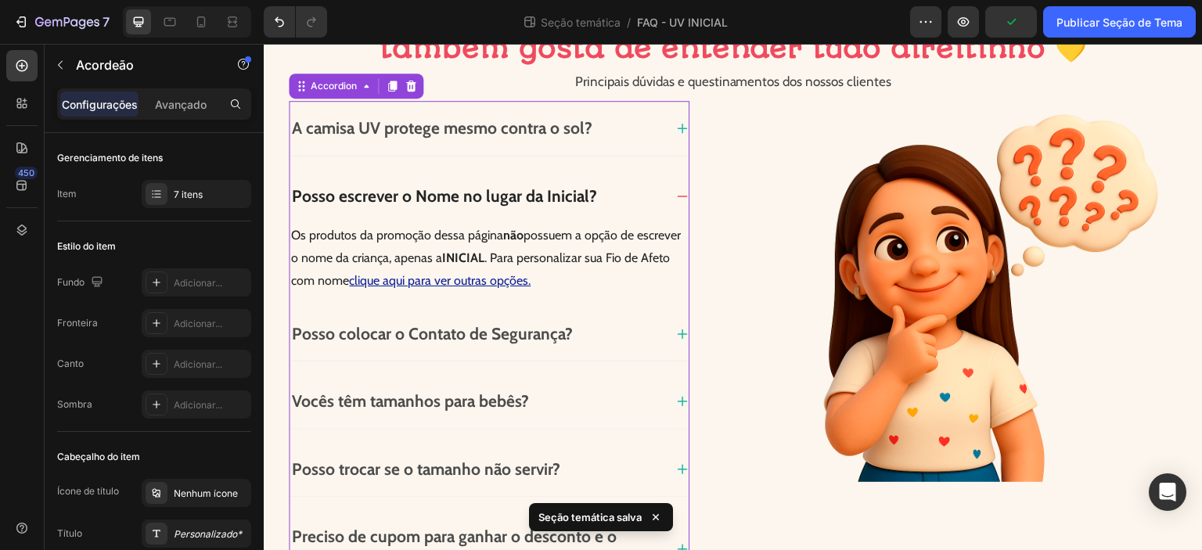
scroll to position [156, 0]
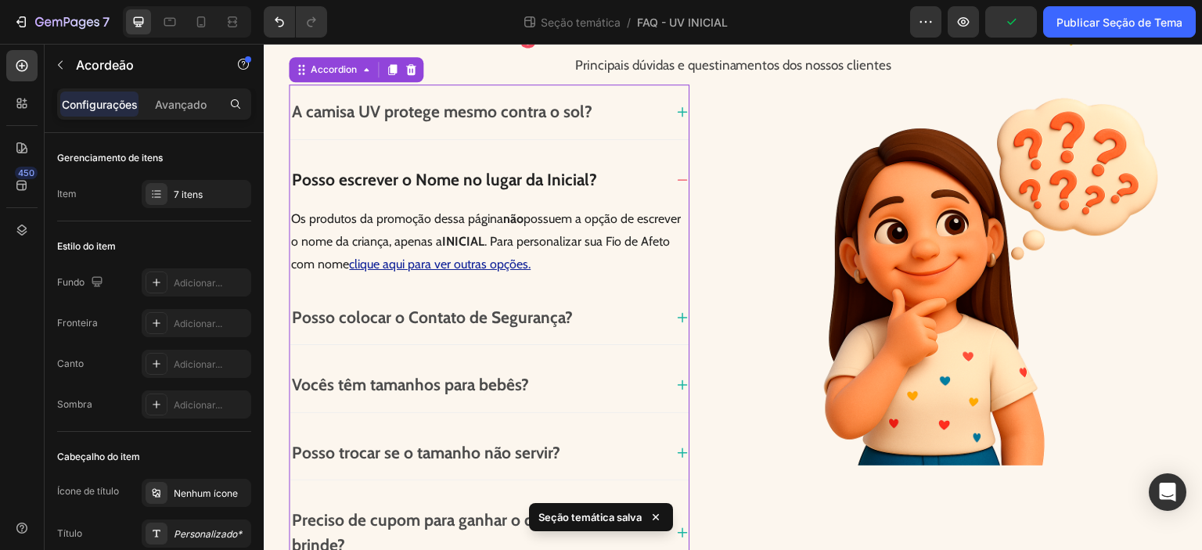
click at [678, 316] on icon at bounding box center [683, 317] width 10 height 10
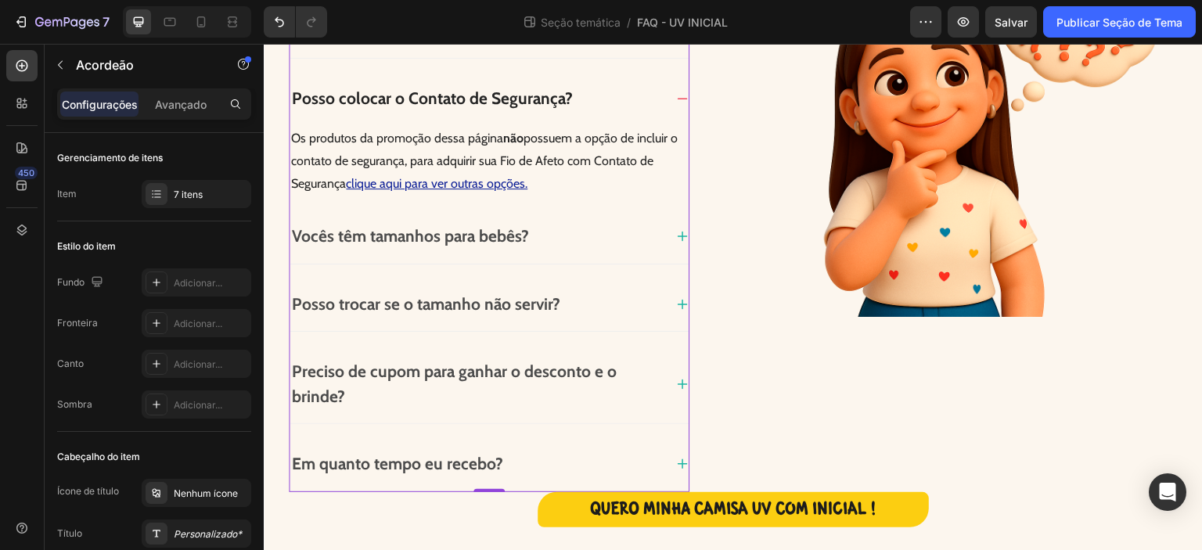
scroll to position [341, 0]
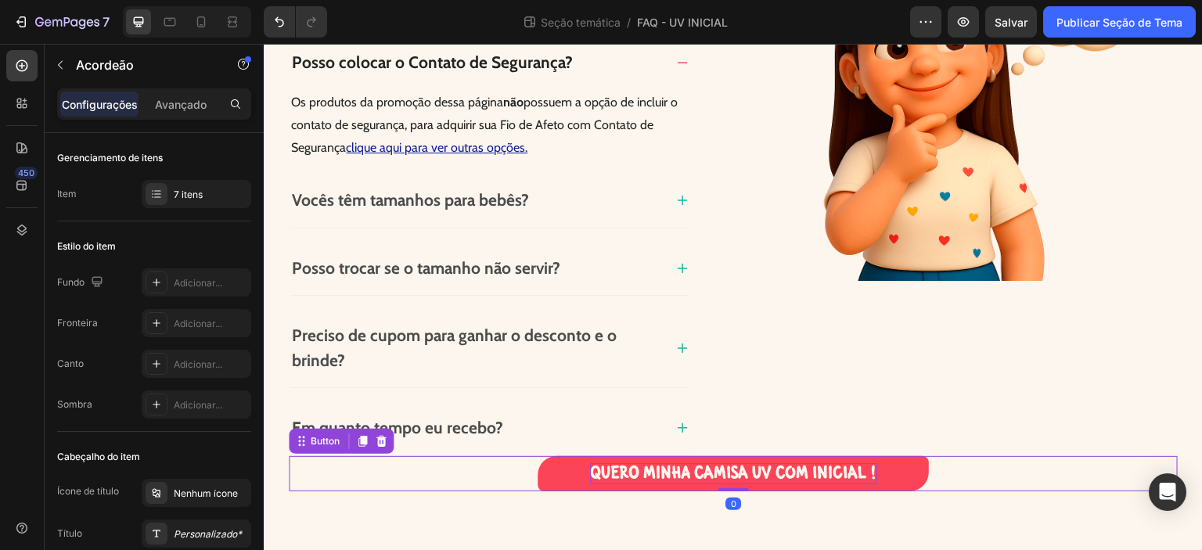
click at [665, 469] on span "QUERO MINHA CAMISA UV COM INICIAL !" at bounding box center [733, 473] width 287 height 22
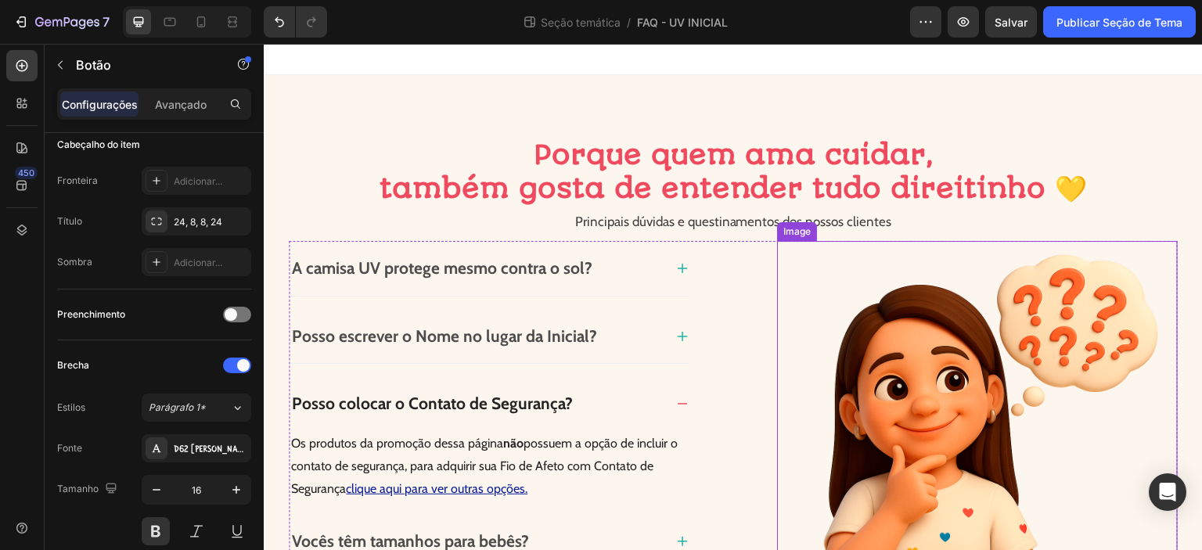
scroll to position [0, 0]
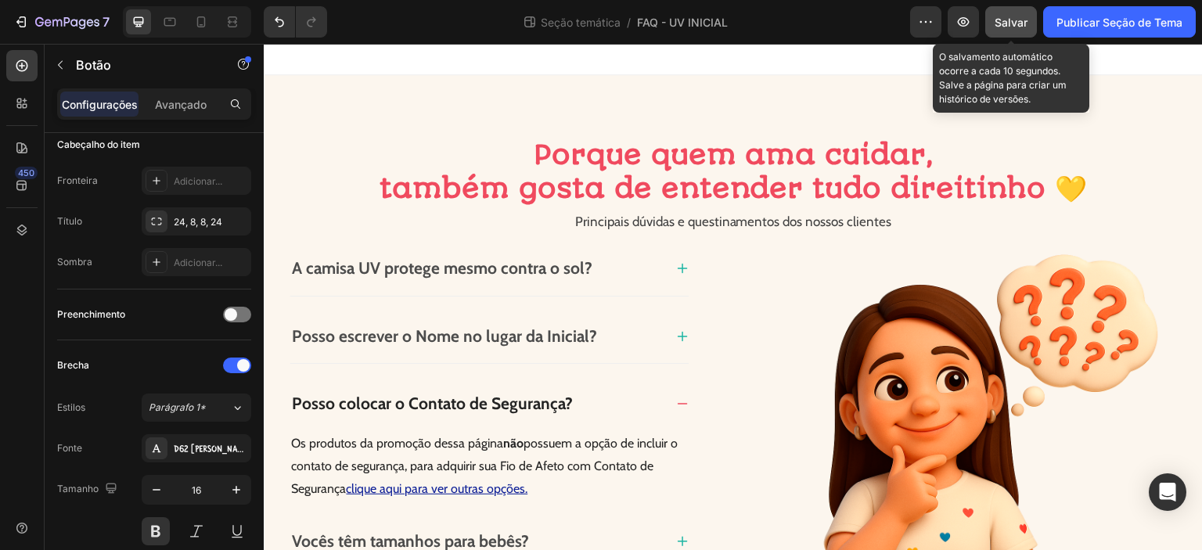
click at [1015, 24] on font "Salvar" at bounding box center [1010, 22] width 33 height 13
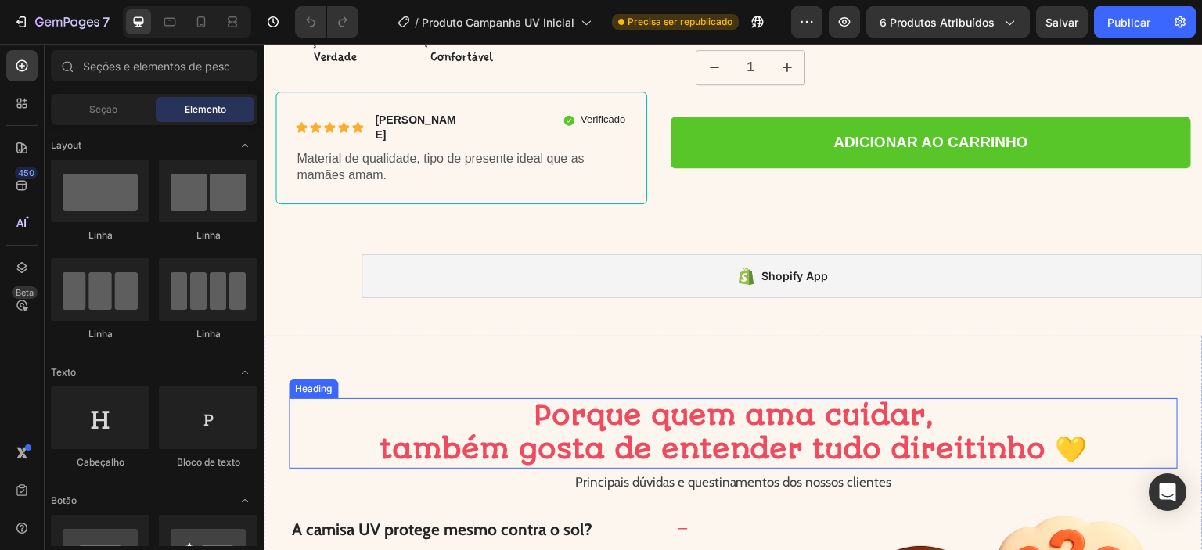
scroll to position [626, 0]
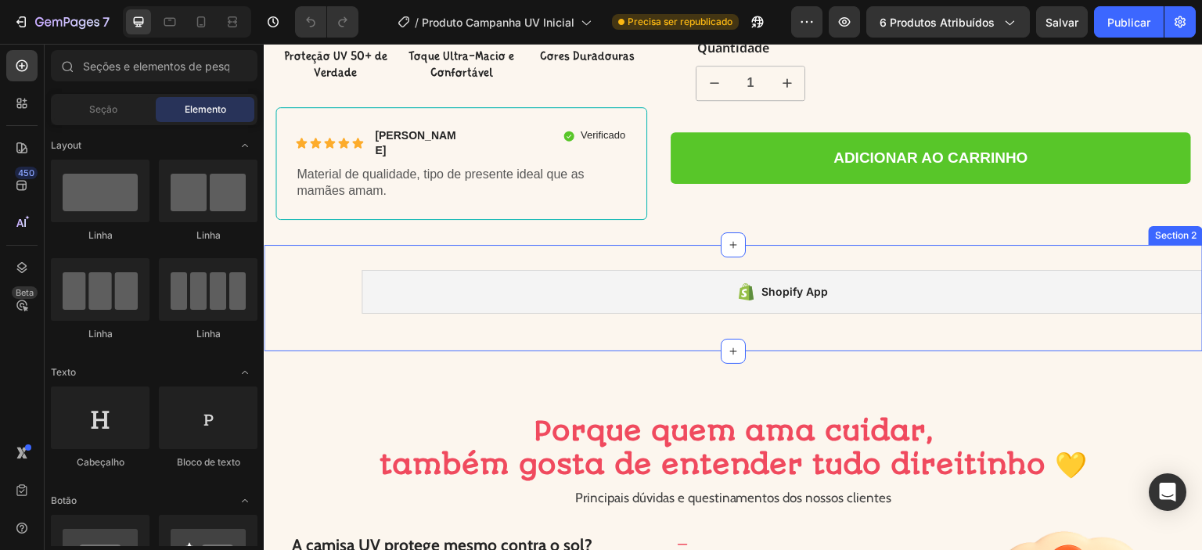
click at [775, 245] on div "Shopify App Shopify App Section 2" at bounding box center [733, 298] width 939 height 106
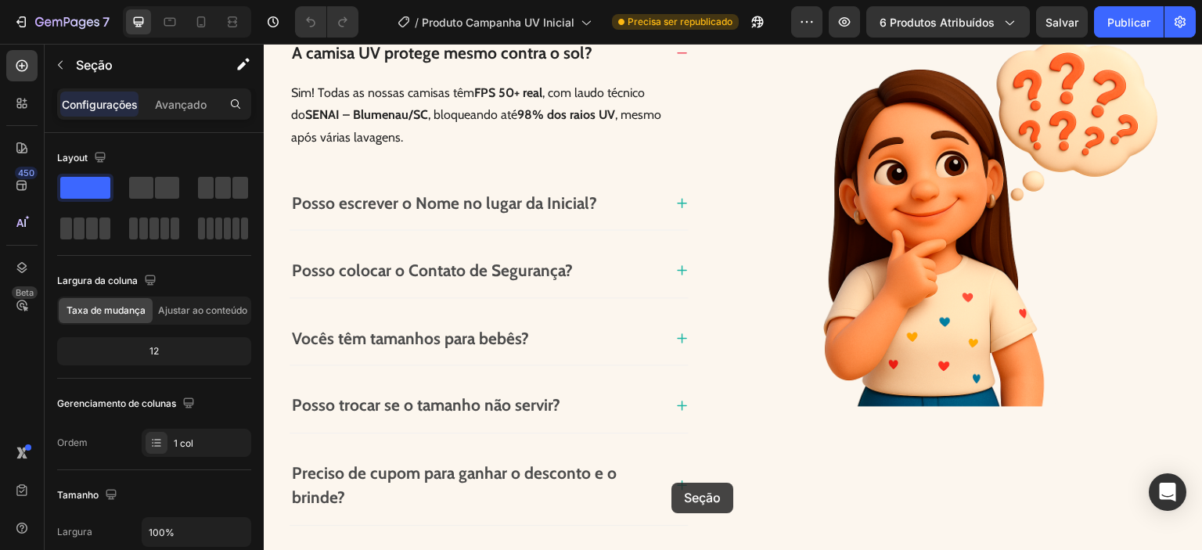
scroll to position [1462, 0]
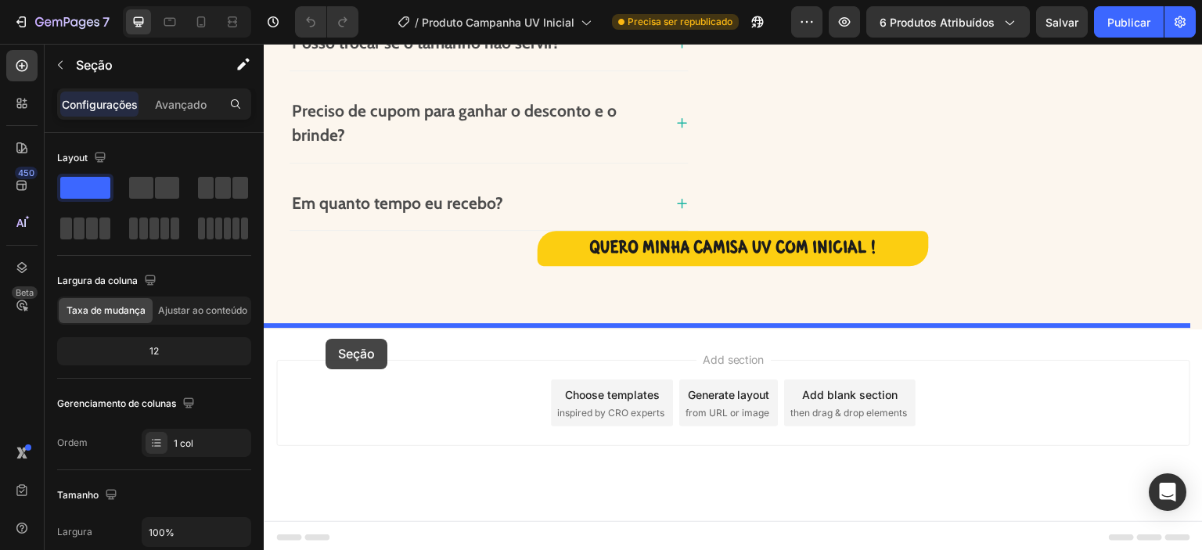
drag, startPoint x: 890, startPoint y: 214, endPoint x: 325, endPoint y: 339, distance: 578.4
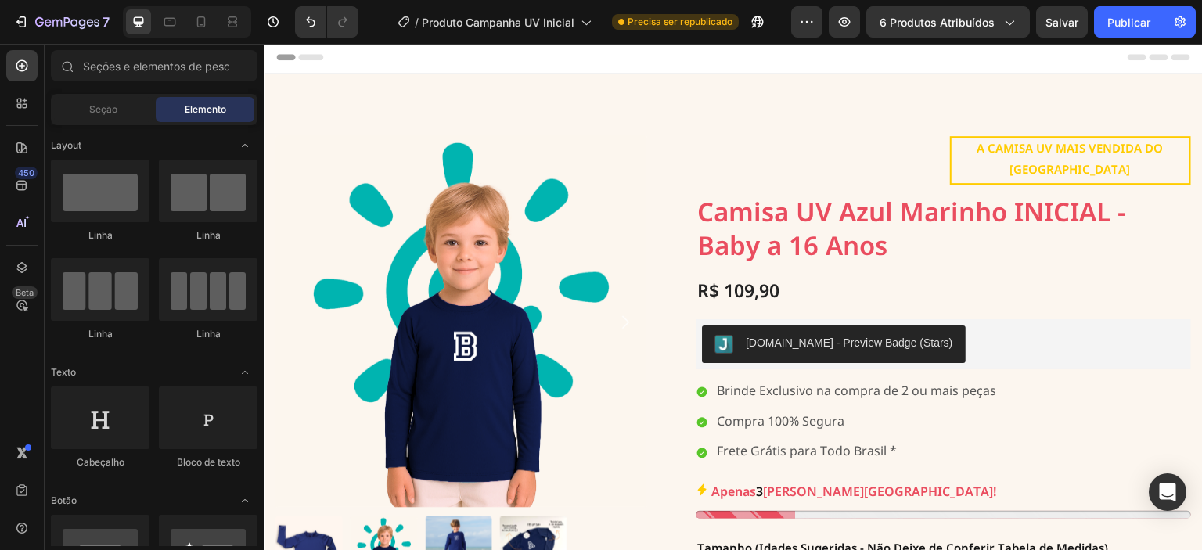
scroll to position [0, 0]
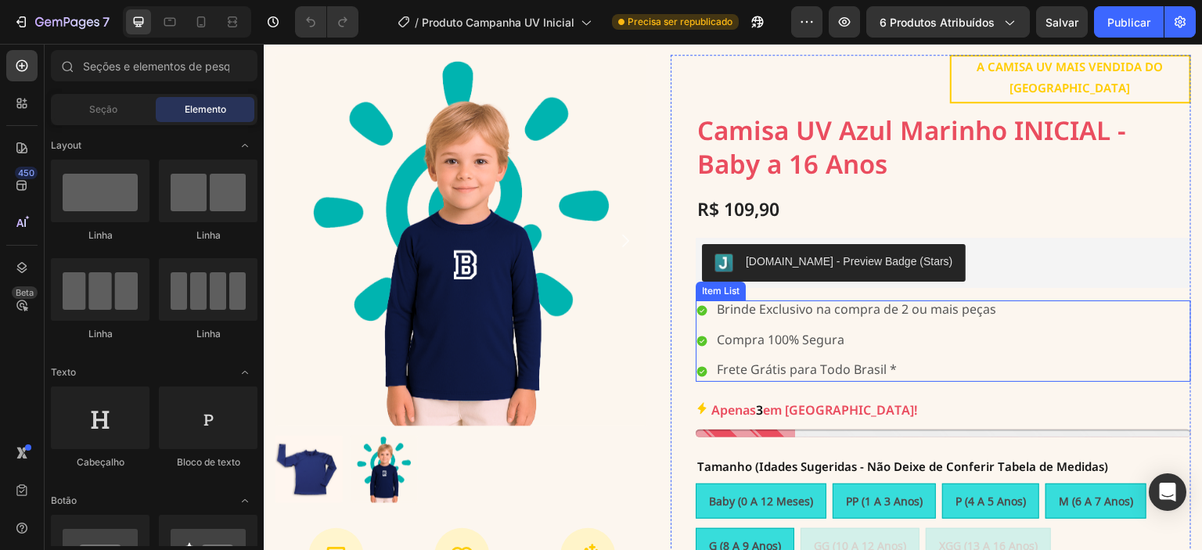
scroll to position [104, 0]
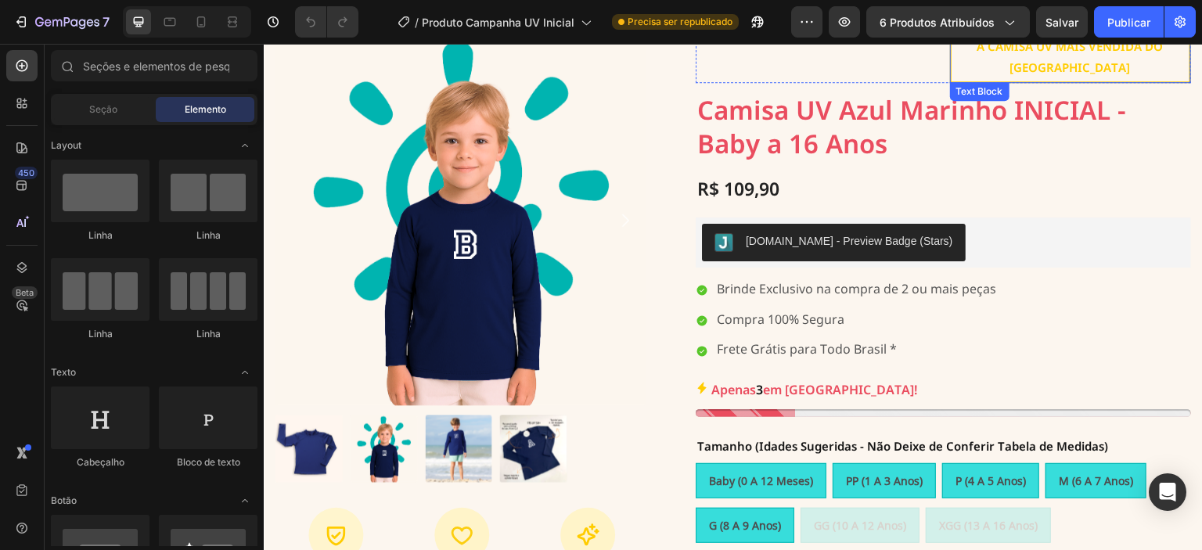
click at [966, 56] on p "A CAMISA UV MAIS VENDIDA DO [GEOGRAPHIC_DATA]" at bounding box center [1071, 59] width 236 height 42
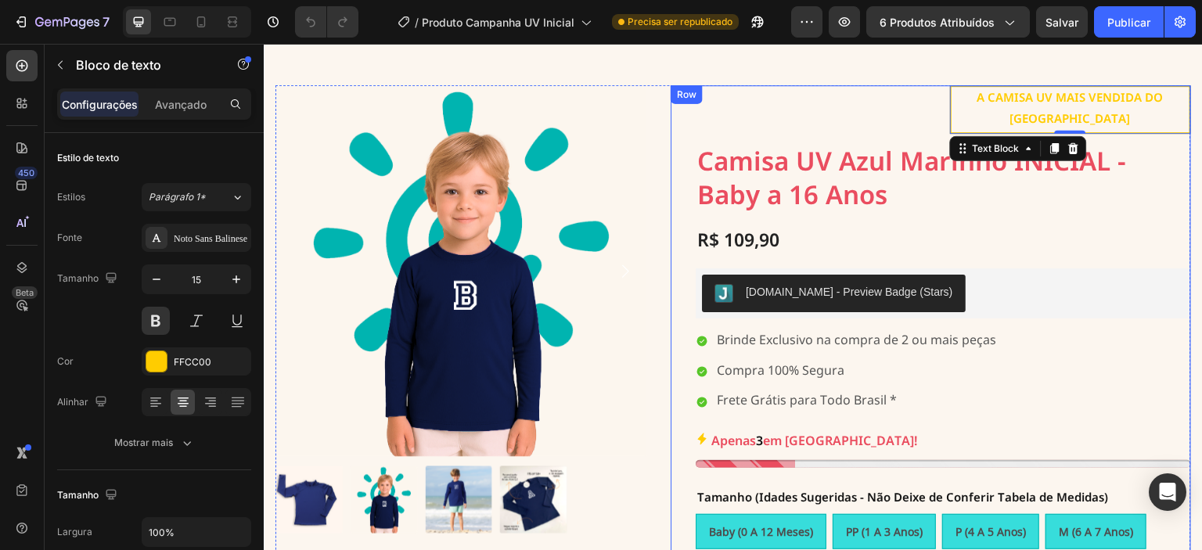
scroll to position [52, 0]
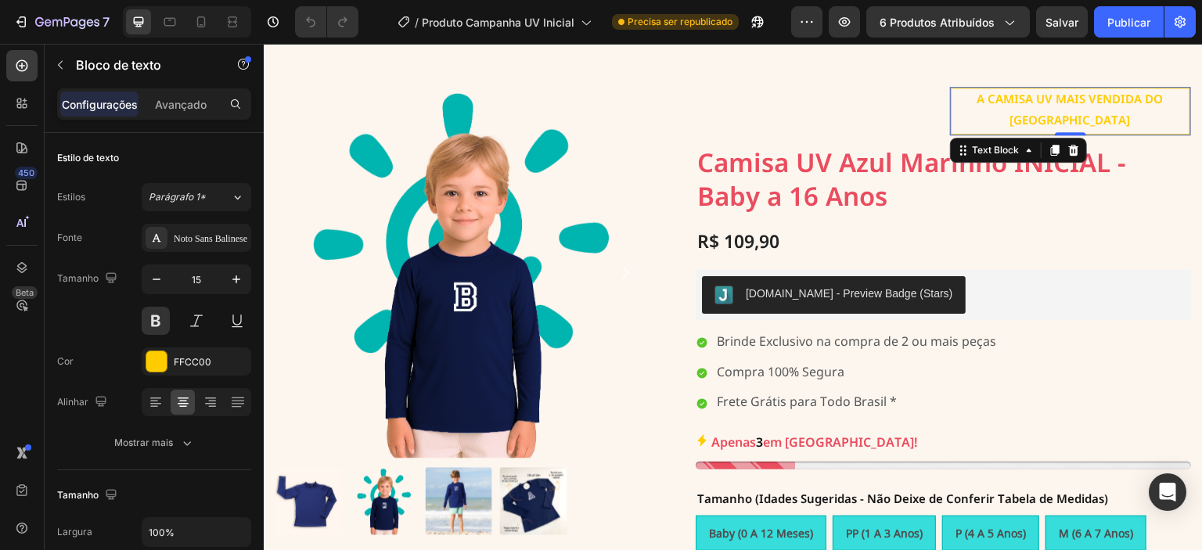
click at [973, 96] on p "A CAMISA UV MAIS VENDIDA DO [GEOGRAPHIC_DATA]" at bounding box center [1071, 111] width 236 height 42
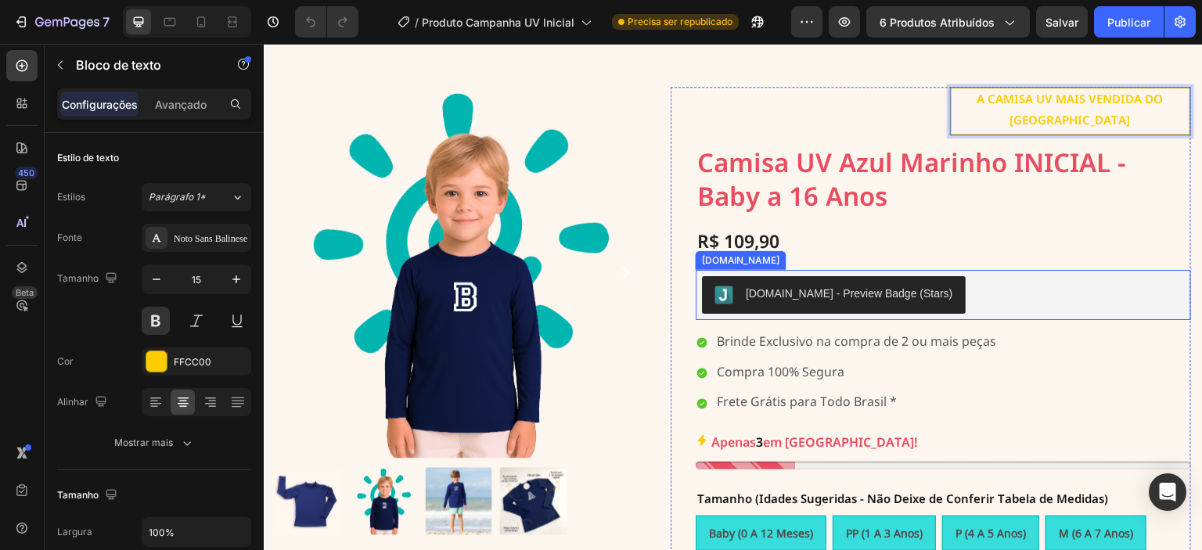
click at [1066, 298] on div "Text Block A CAMISA UV MAIS VENDIDA DO BRASIL Text Block 0 Row Camisa UV Azul M…" at bounding box center [943, 390] width 495 height 607
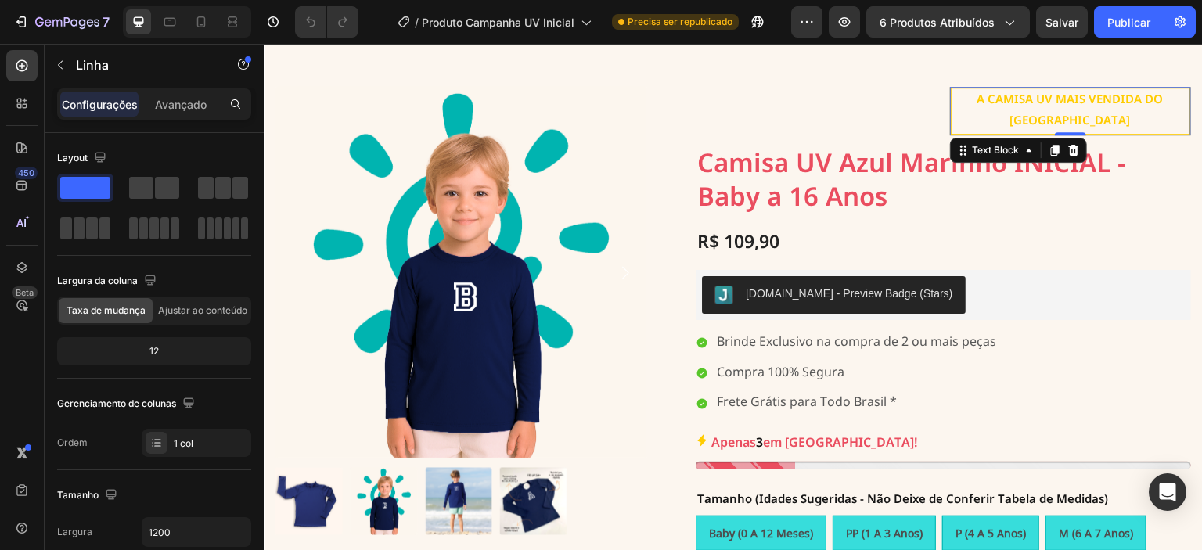
click at [1038, 99] on p "A CAMISA UV MAIS VENDIDA DO [GEOGRAPHIC_DATA]" at bounding box center [1071, 111] width 236 height 42
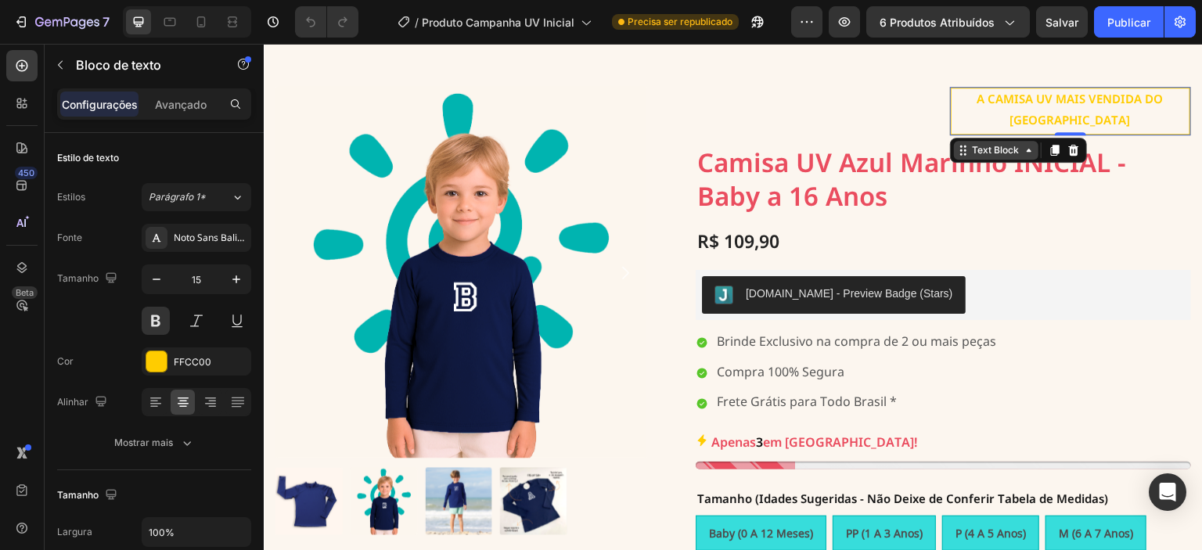
click at [987, 143] on div "Text Block" at bounding box center [995, 150] width 53 height 14
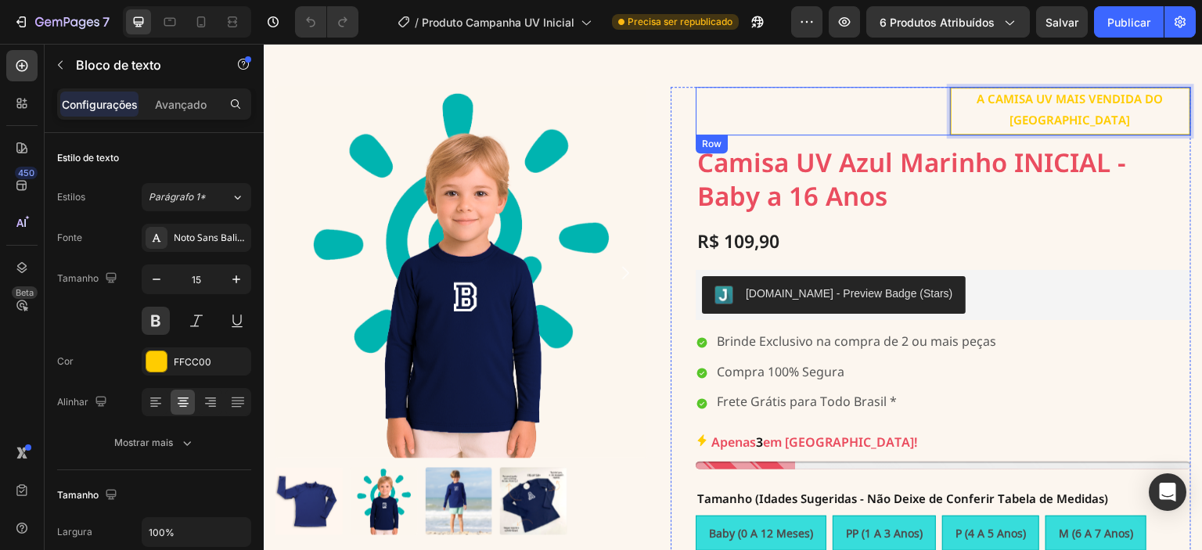
drag, startPoint x: 941, startPoint y: 102, endPoint x: 926, endPoint y: 104, distance: 15.7
click at [926, 104] on div "Text Block A CAMISA UV MAIS VENDIDA DO BRASIL Text Block Row 2 cols Row 1 col P…" at bounding box center [943, 111] width 495 height 49
click at [908, 103] on div "Text Block" at bounding box center [817, 111] width 242 height 49
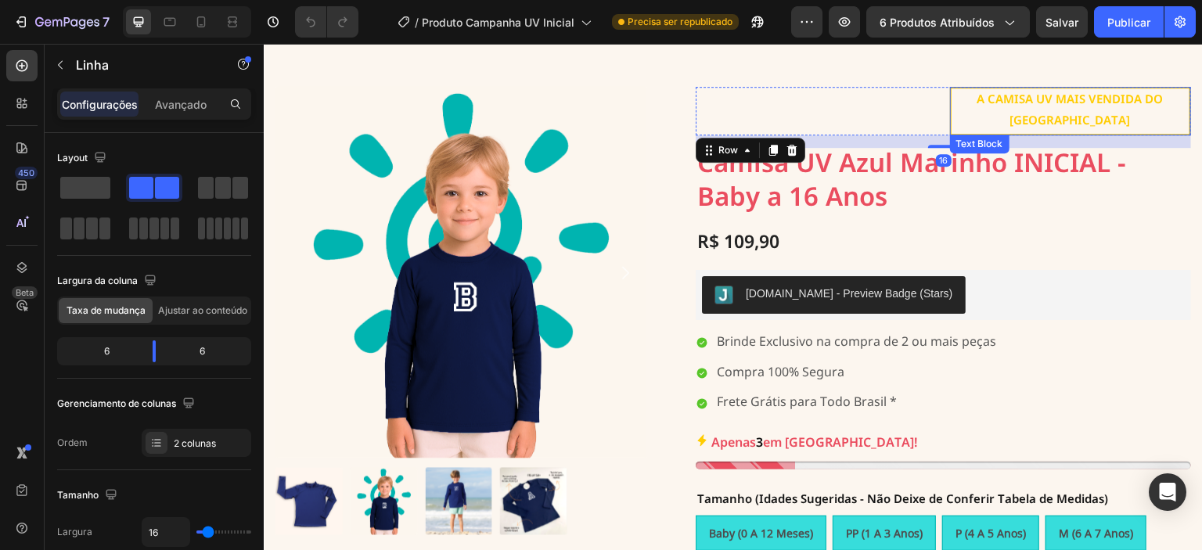
click at [968, 99] on p "A CAMISA UV MAIS VENDIDA DO BRASIL" at bounding box center [1071, 111] width 236 height 42
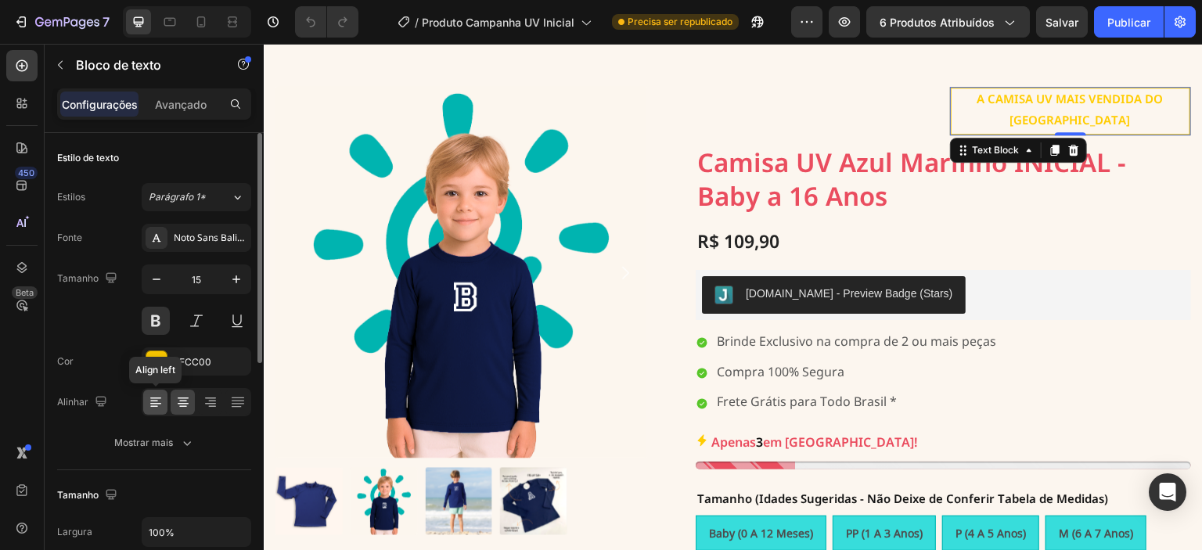
click at [149, 401] on icon at bounding box center [156, 402] width 16 height 16
click at [184, 397] on icon at bounding box center [183, 402] width 16 height 16
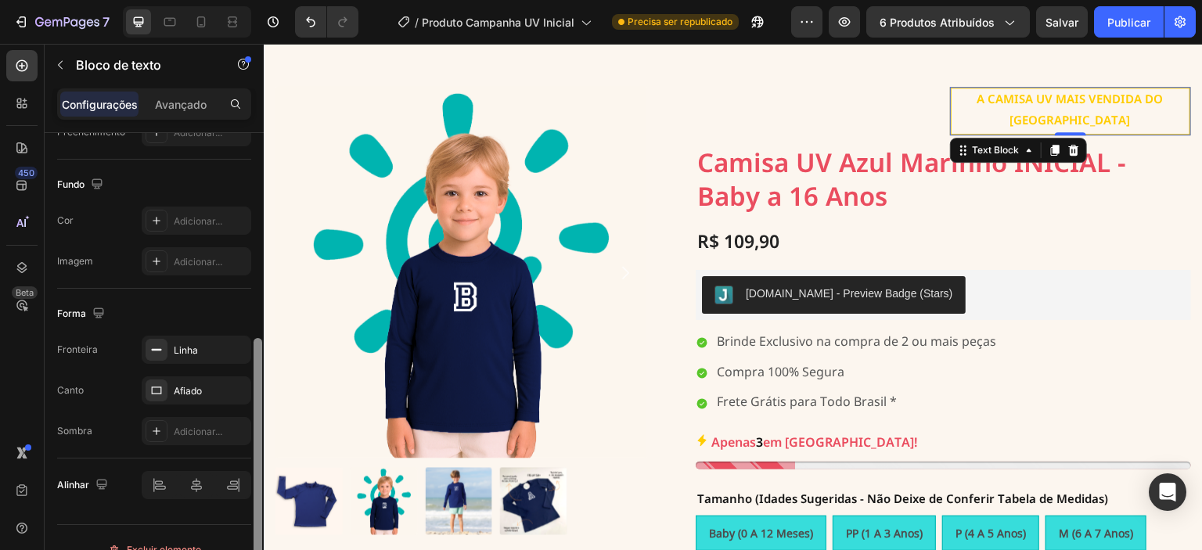
scroll to position [448, 0]
drag, startPoint x: 257, startPoint y: 350, endPoint x: 238, endPoint y: 574, distance: 224.6
click at [238, 0] on html "7 Version history / Produto Campanha UV Inicial Precisa ser republicado Visuali…" at bounding box center [601, 0] width 1202 height 0
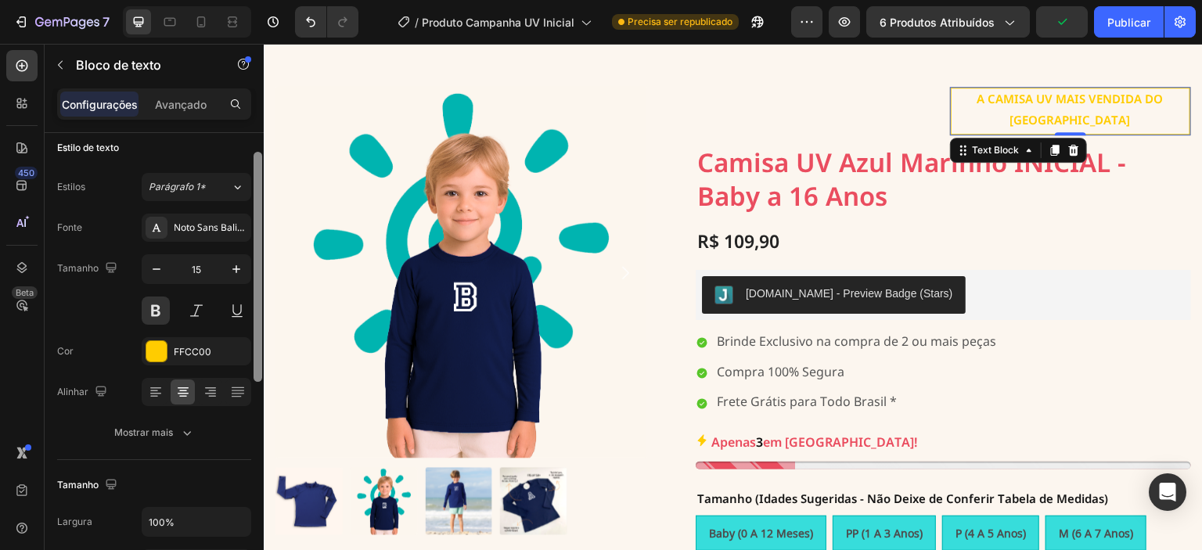
scroll to position [0, 0]
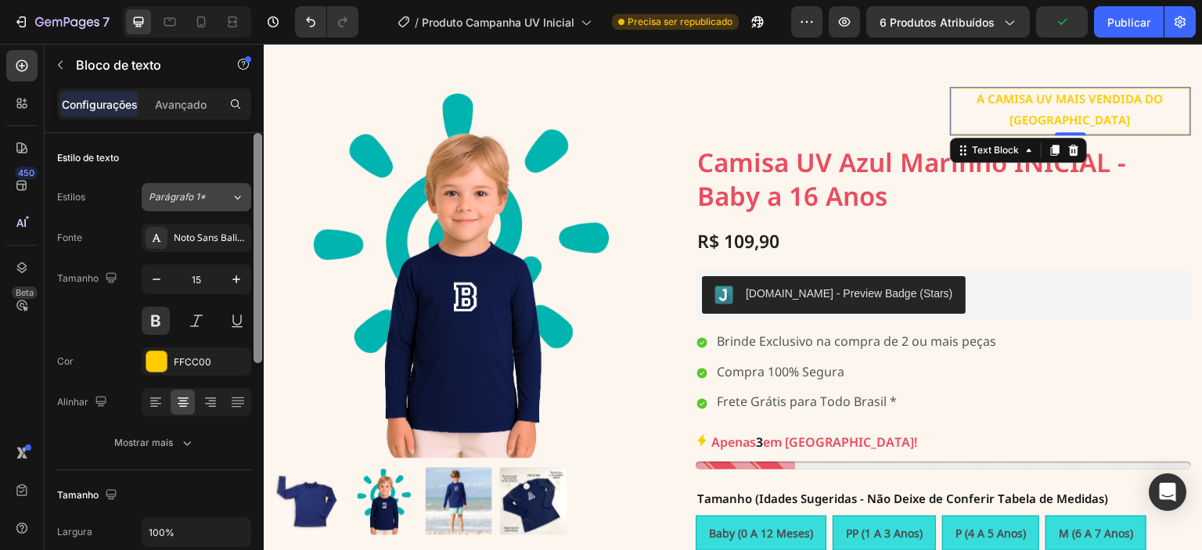
drag, startPoint x: 257, startPoint y: 455, endPoint x: 237, endPoint y: 192, distance: 263.6
click at [253, 206] on div at bounding box center [258, 364] width 12 height 462
click at [173, 112] on p "Avançado" at bounding box center [181, 104] width 52 height 16
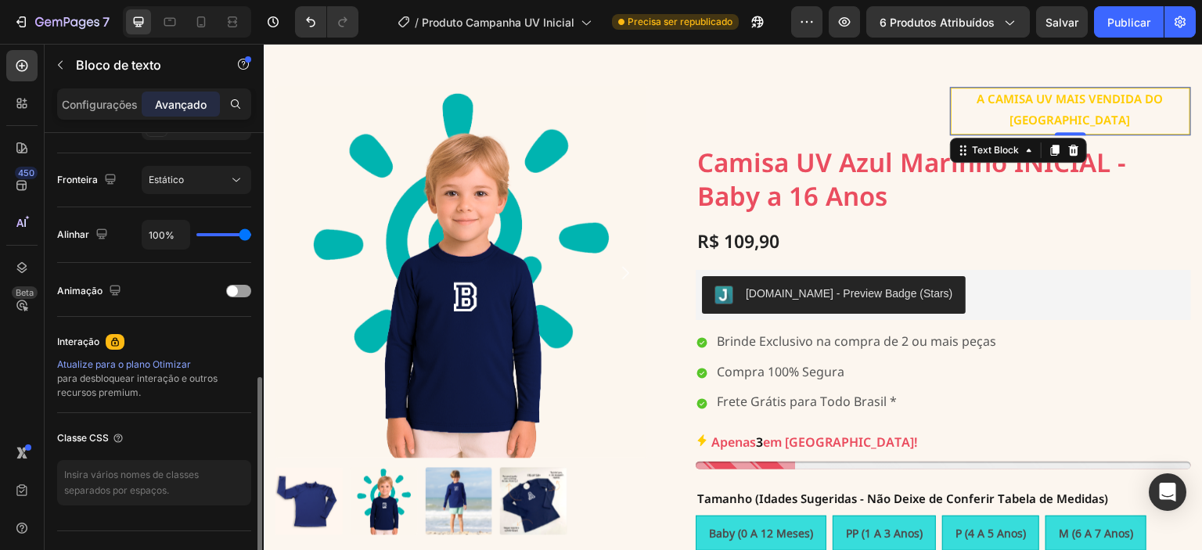
scroll to position [578, 0]
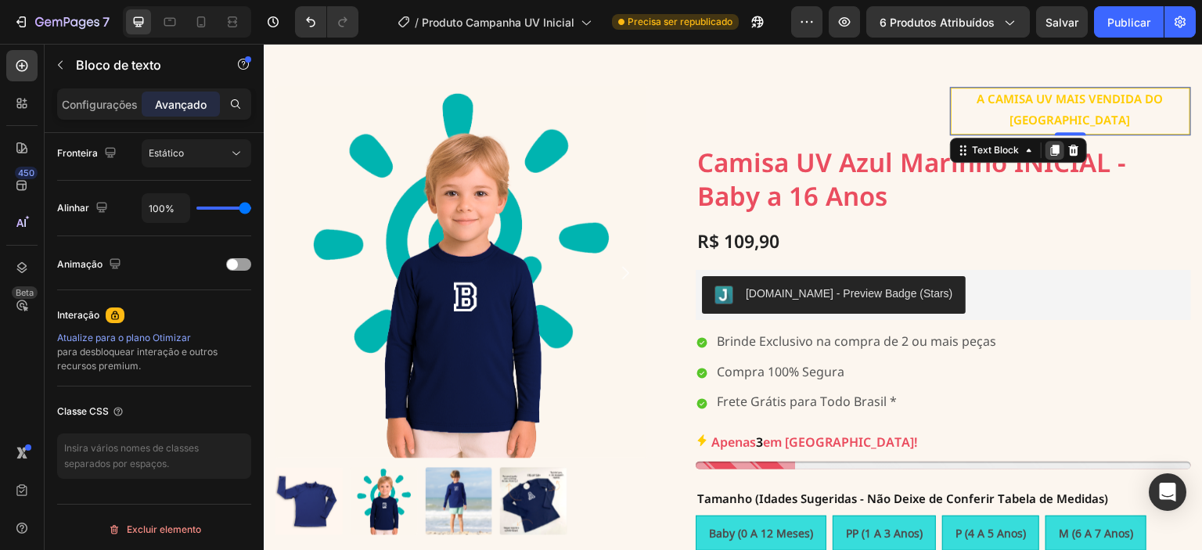
click at [1048, 141] on div at bounding box center [1054, 150] width 19 height 19
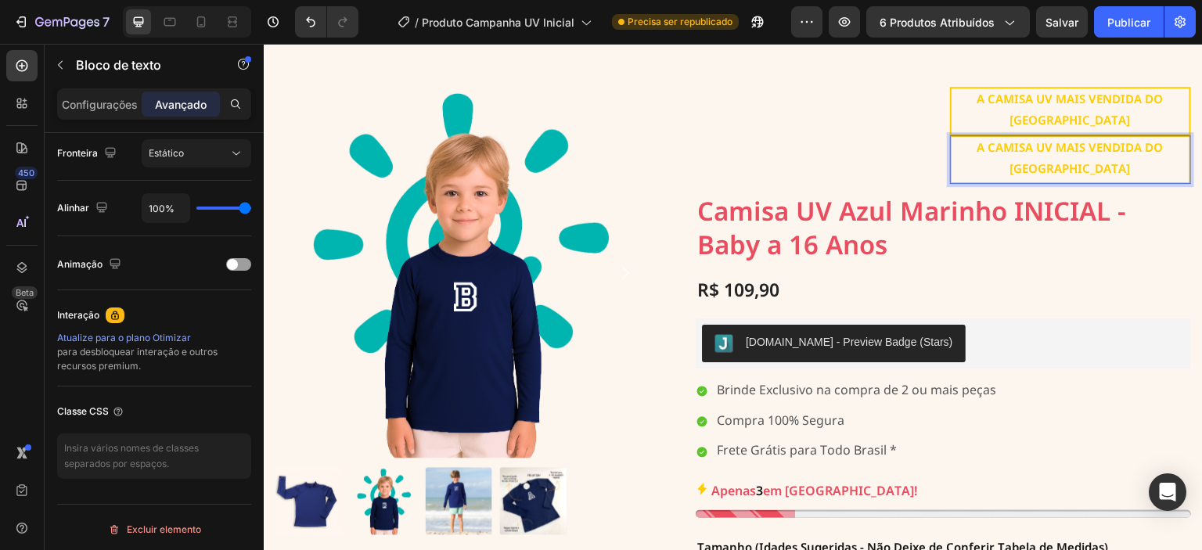
click at [987, 138] on p "A CAMISA UV MAIS VENDIDA DO [GEOGRAPHIC_DATA]" at bounding box center [1071, 159] width 236 height 42
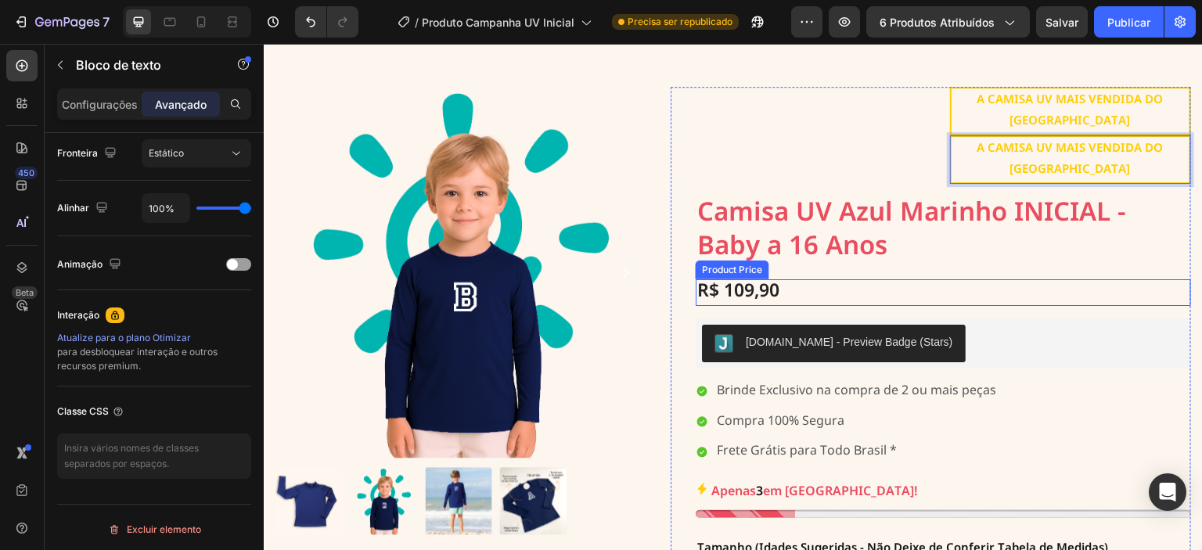
drag, startPoint x: 1044, startPoint y: 264, endPoint x: 1037, endPoint y: 257, distance: 10.0
click at [1042, 263] on div "Text Block A CAMISA UV MAIS VENDIDA DO BRASIL Text Block A CAMISA UV MAIS VENDI…" at bounding box center [943, 415] width 495 height 656
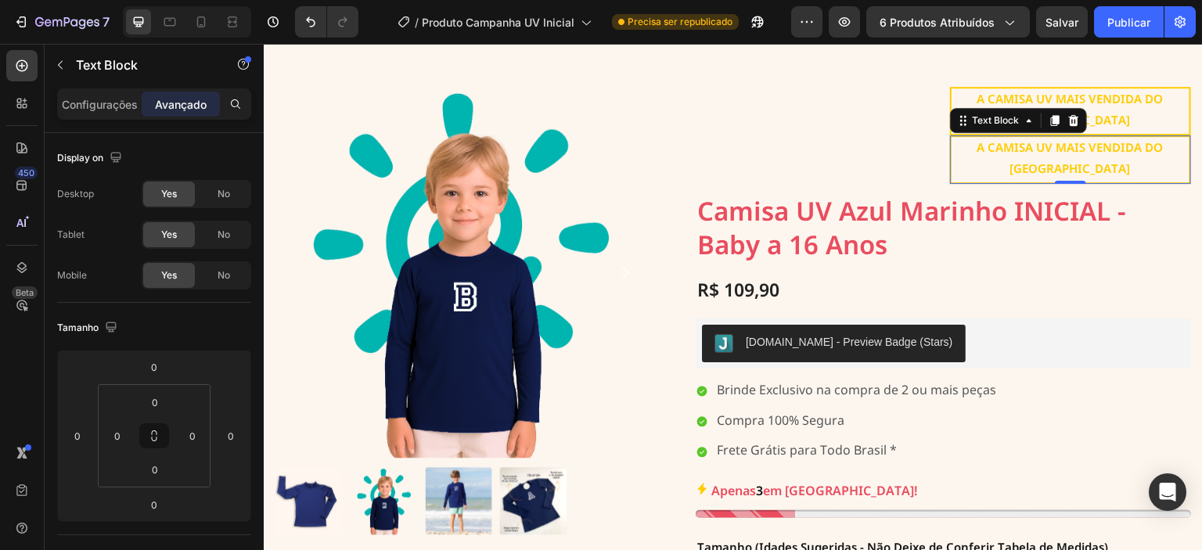
click at [1023, 138] on p "A CAMISA UV MAIS VENDIDA DO [GEOGRAPHIC_DATA]" at bounding box center [1071, 159] width 236 height 42
click at [1068, 115] on icon at bounding box center [1073, 120] width 10 height 11
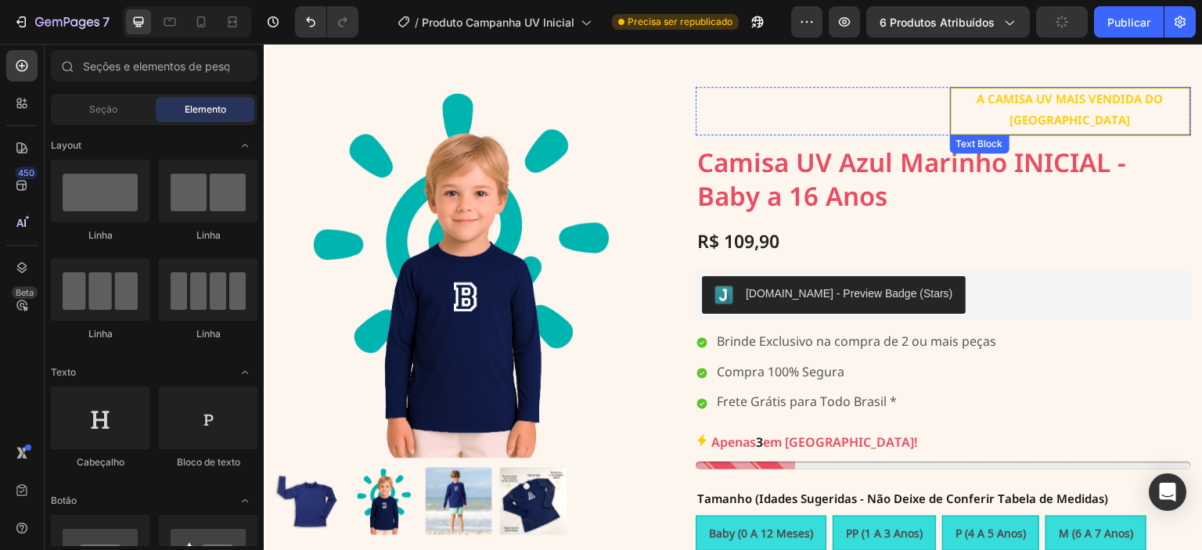
click at [1059, 102] on p "A CAMISA UV MAIS VENDIDA DO [GEOGRAPHIC_DATA]" at bounding box center [1071, 111] width 236 height 42
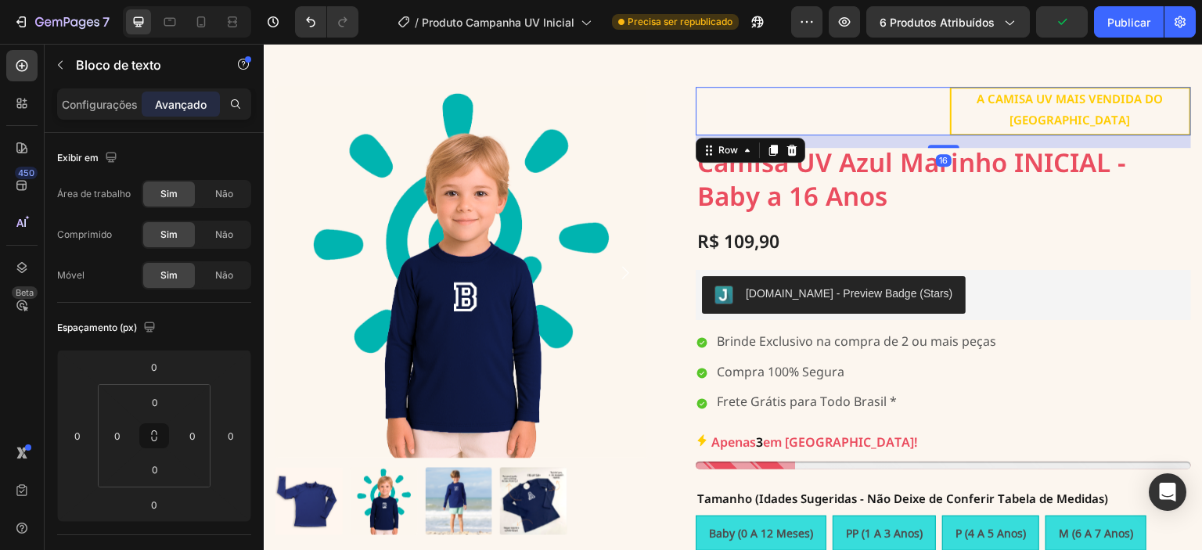
click at [931, 98] on div "Text Block A CAMISA UV MAIS VENDIDA DO BRASIL Text Block Row 16" at bounding box center [943, 111] width 495 height 49
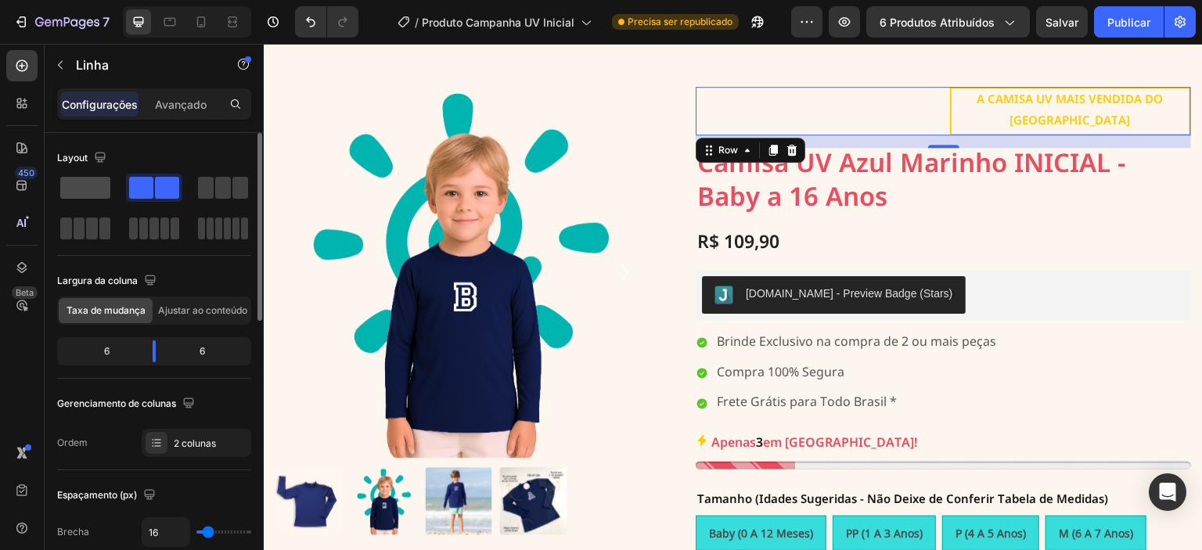
click at [97, 186] on span at bounding box center [85, 188] width 50 height 22
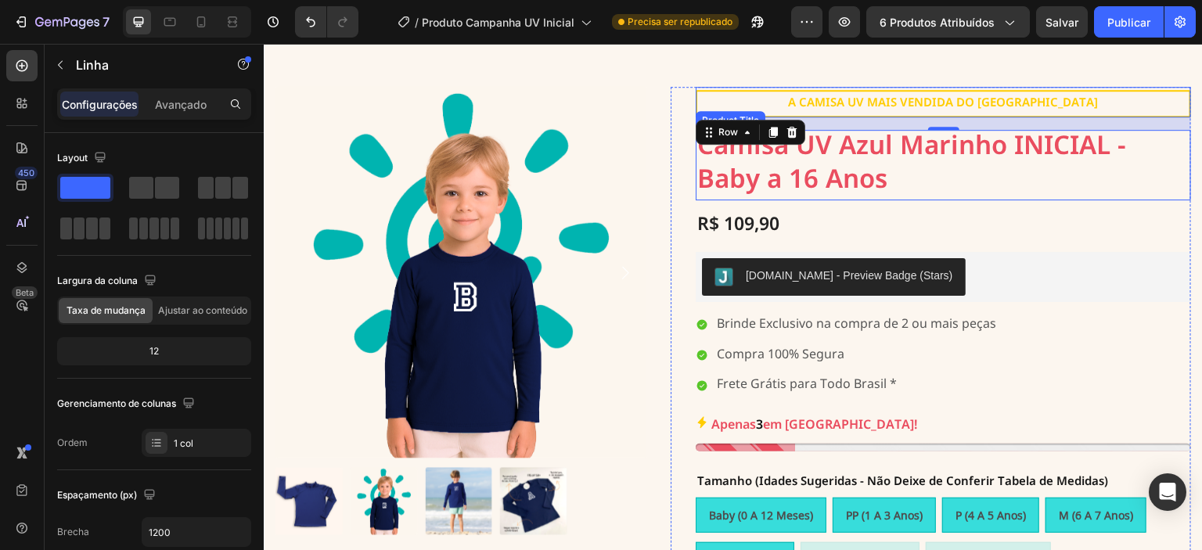
click at [1030, 196] on h1 "Camisa UV Azul Marinho INICIAL - Baby a 16 Anos" at bounding box center [943, 165] width 495 height 70
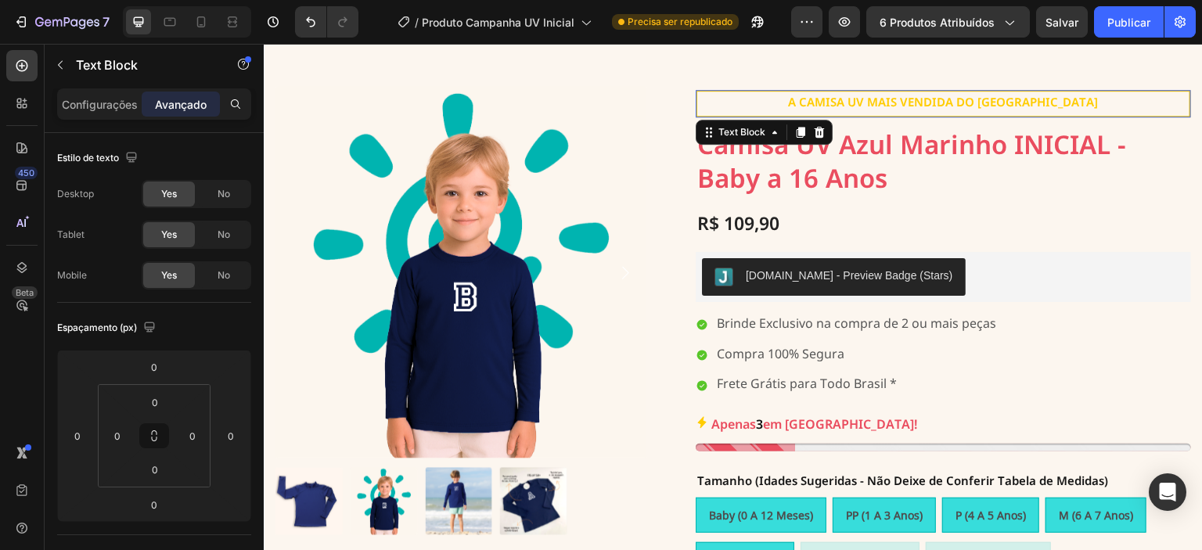
click at [986, 102] on p "A CAMISA UV MAIS VENDIDA DO [GEOGRAPHIC_DATA]" at bounding box center [943, 103] width 489 height 21
click at [986, 104] on p "A CAMISA UV MAIS VENDIDA DO [GEOGRAPHIC_DATA]" at bounding box center [943, 103] width 489 height 21
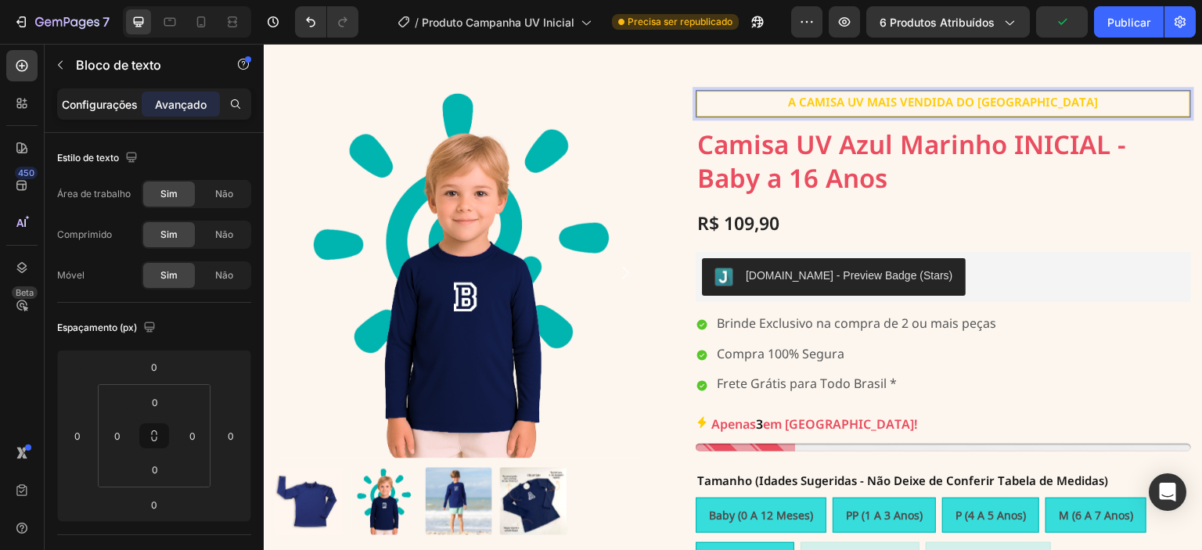
click at [81, 102] on font "Configurações" at bounding box center [100, 104] width 76 height 13
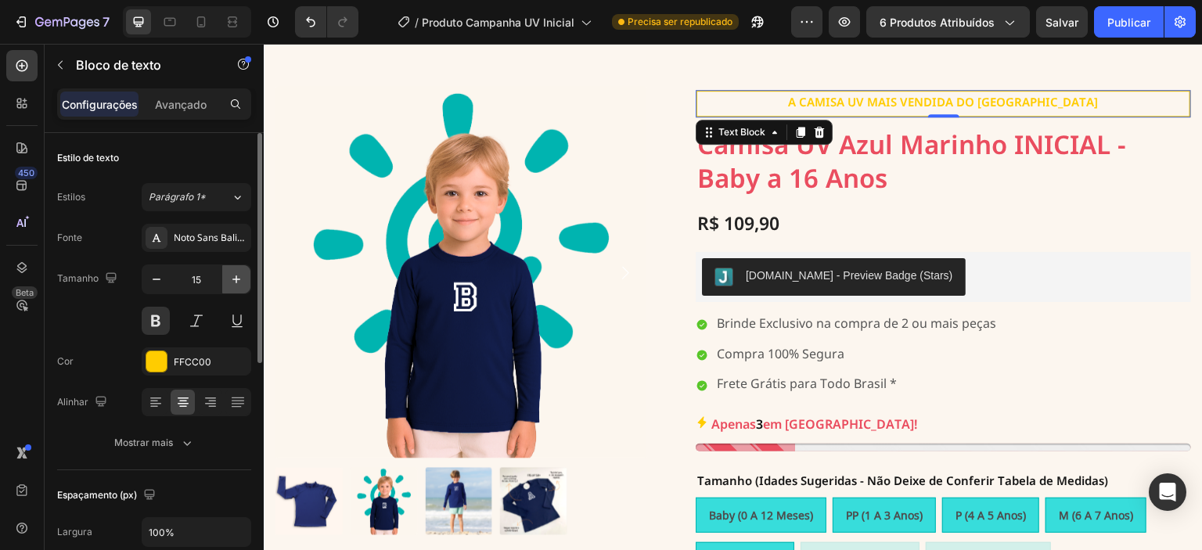
click at [231, 280] on icon "button" at bounding box center [236, 279] width 16 height 16
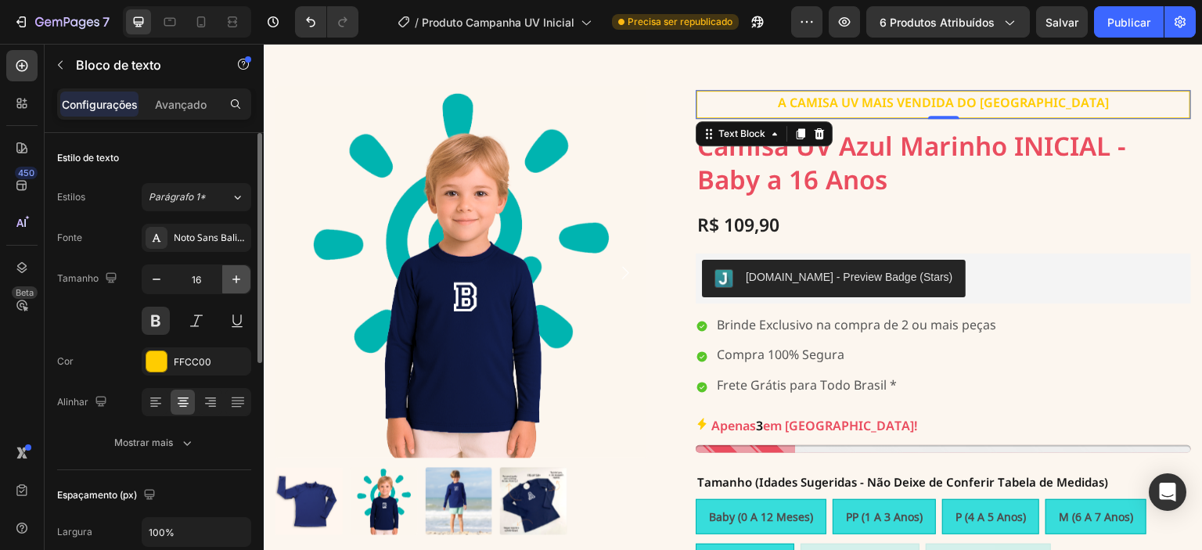
click at [231, 280] on icon "button" at bounding box center [236, 279] width 16 height 16
type input "17"
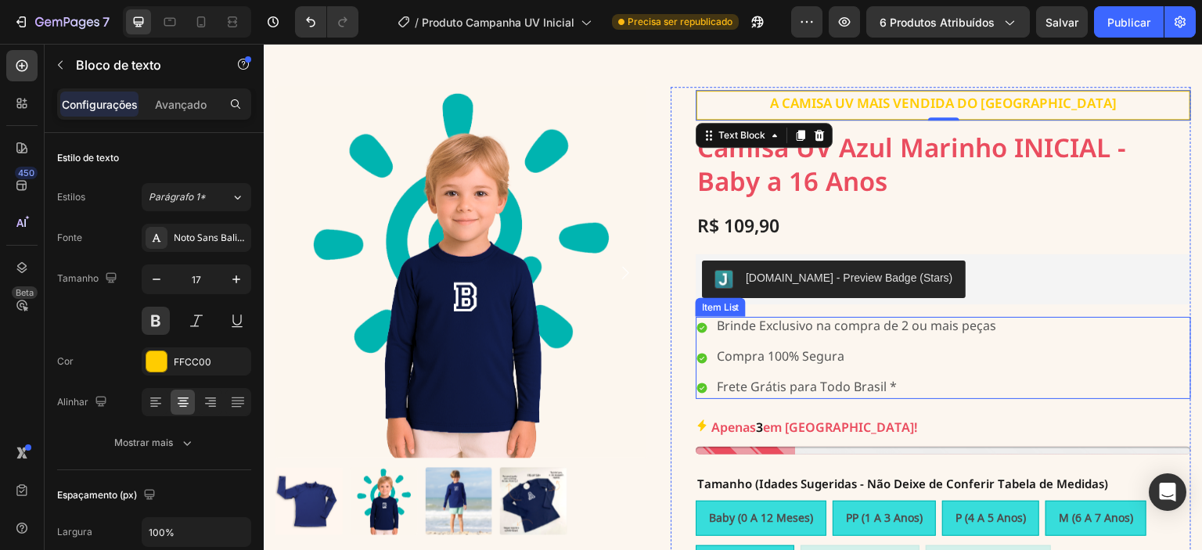
click at [1023, 344] on div "Brinde Exclusivo na compra de 2 ou mais peças Compra 100% Segura Frete Grátis p…" at bounding box center [943, 357] width 495 height 81
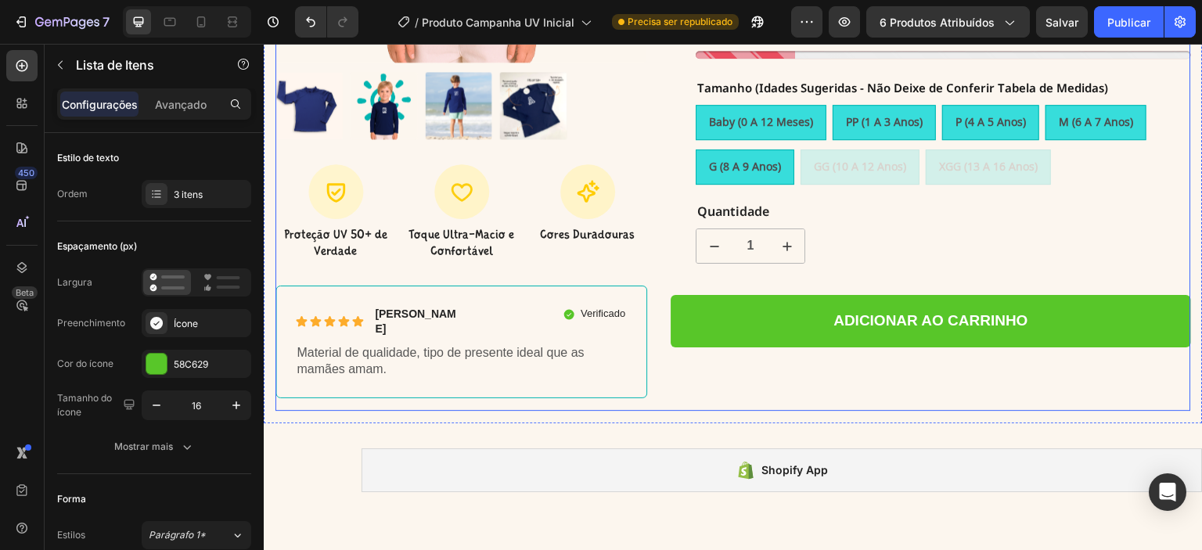
scroll to position [469, 0]
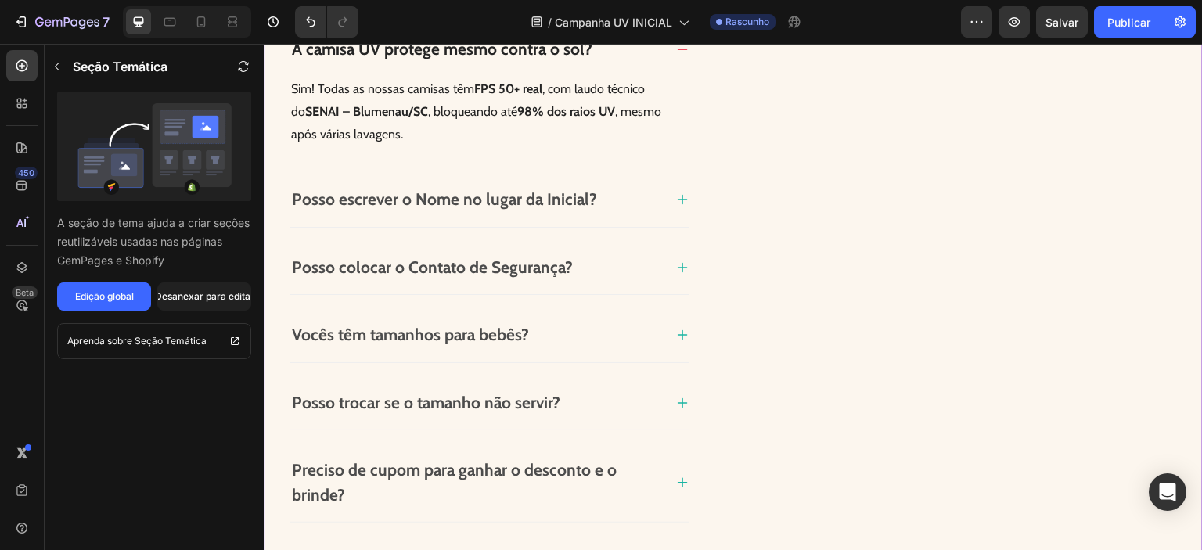
scroll to position [2359, 0]
click at [676, 202] on icon at bounding box center [682, 200] width 13 height 13
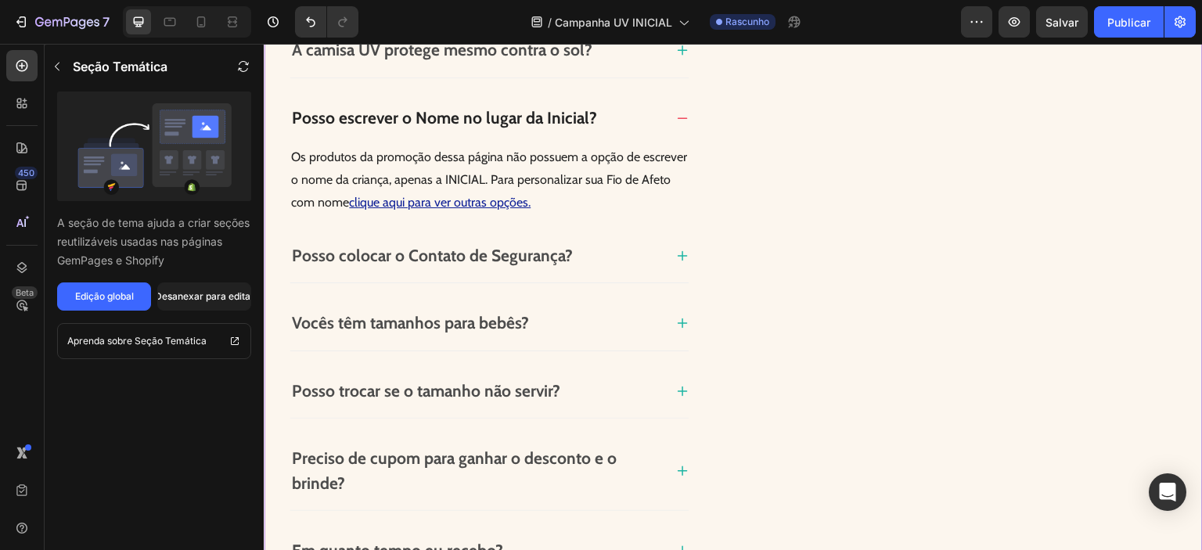
click at [511, 156] on p "Os produtos da promoção dessa página não possuem a opção de escrever o nome da …" at bounding box center [489, 179] width 396 height 67
click at [678, 253] on icon at bounding box center [683, 255] width 10 height 10
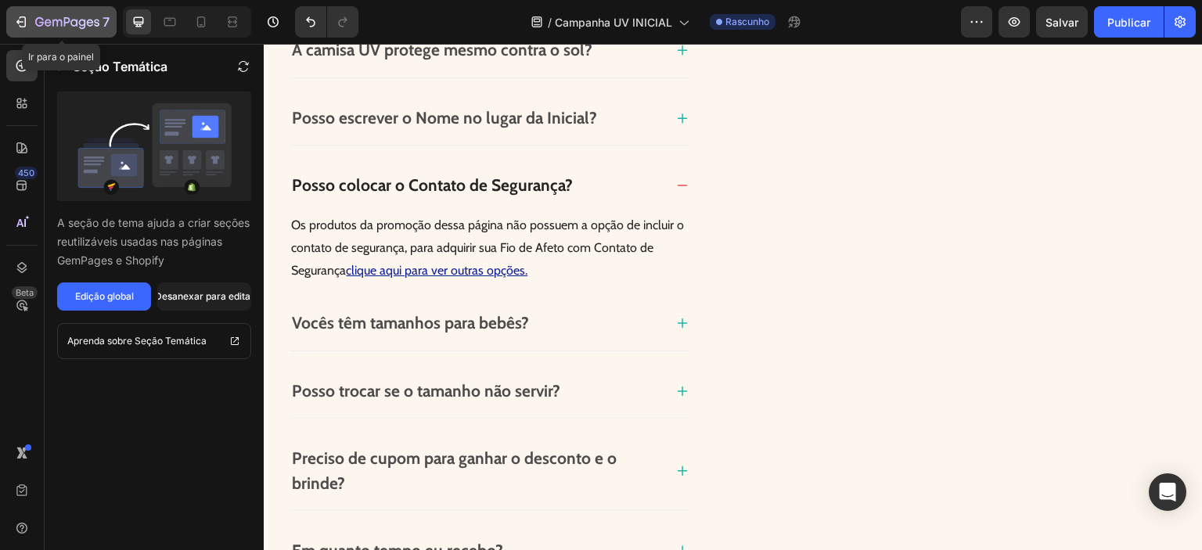
click at [41, 24] on icon "button" at bounding box center [67, 22] width 64 height 13
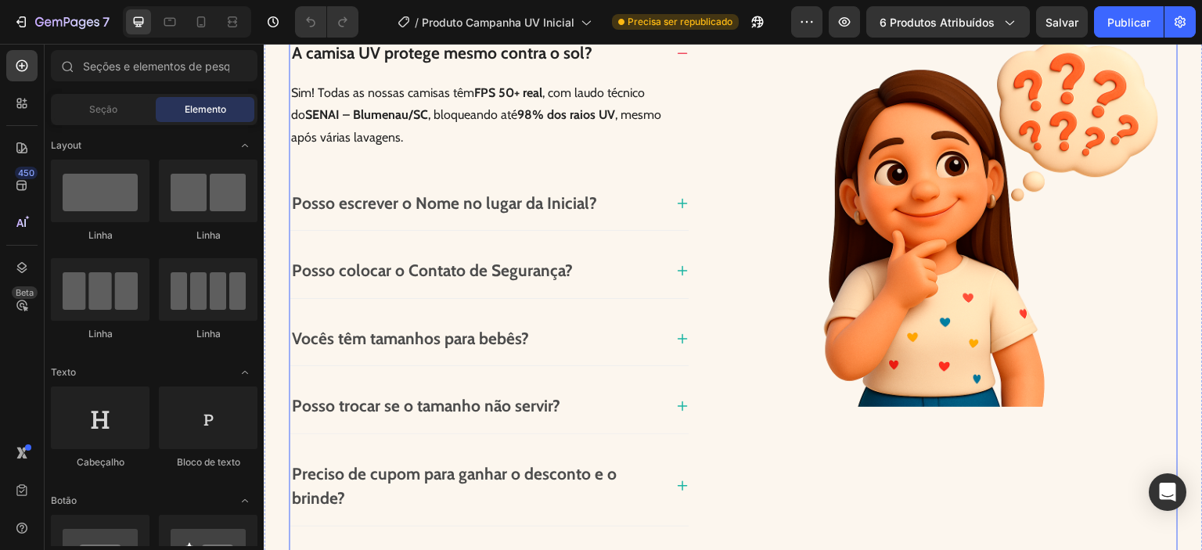
scroll to position [1121, 0]
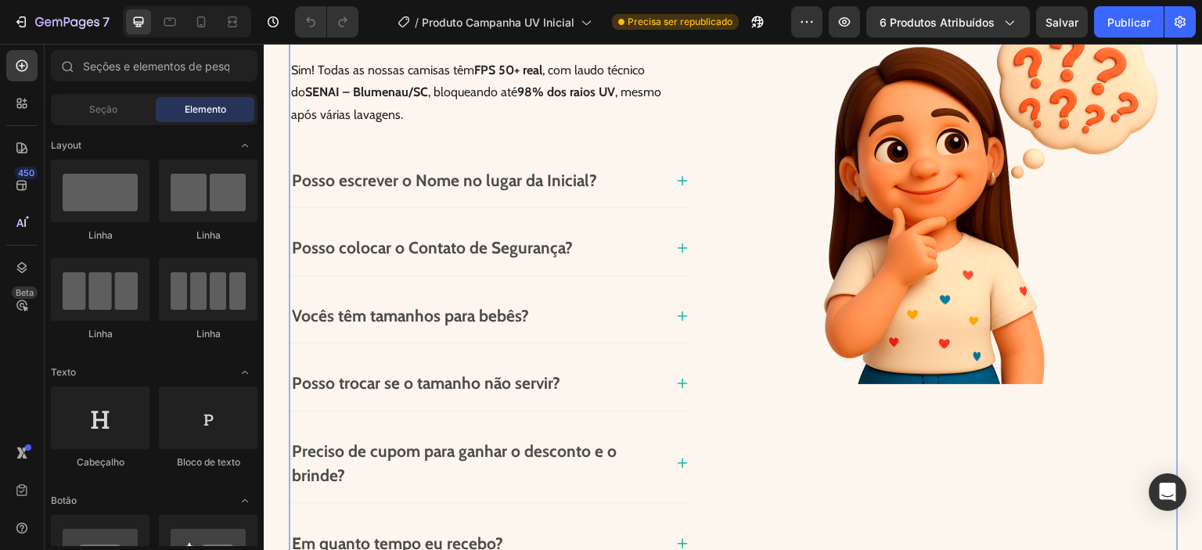
click at [757, 435] on div "A camisa UV protege mesmo contra o sol? Sim! Todas as nossas camisas têm FPS 50…" at bounding box center [733, 287] width 889 height 568
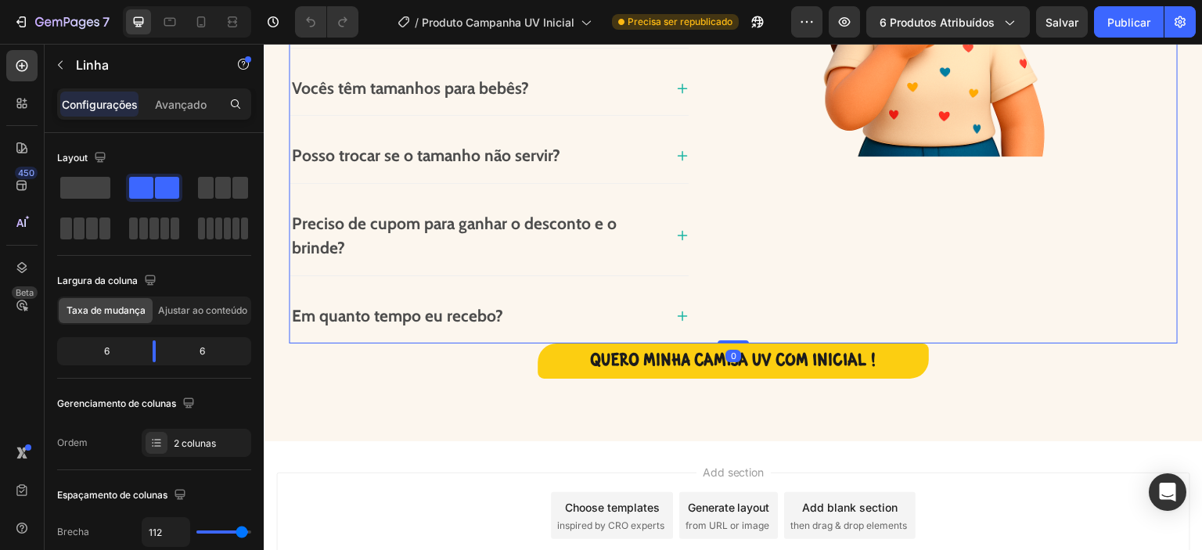
scroll to position [1382, 0]
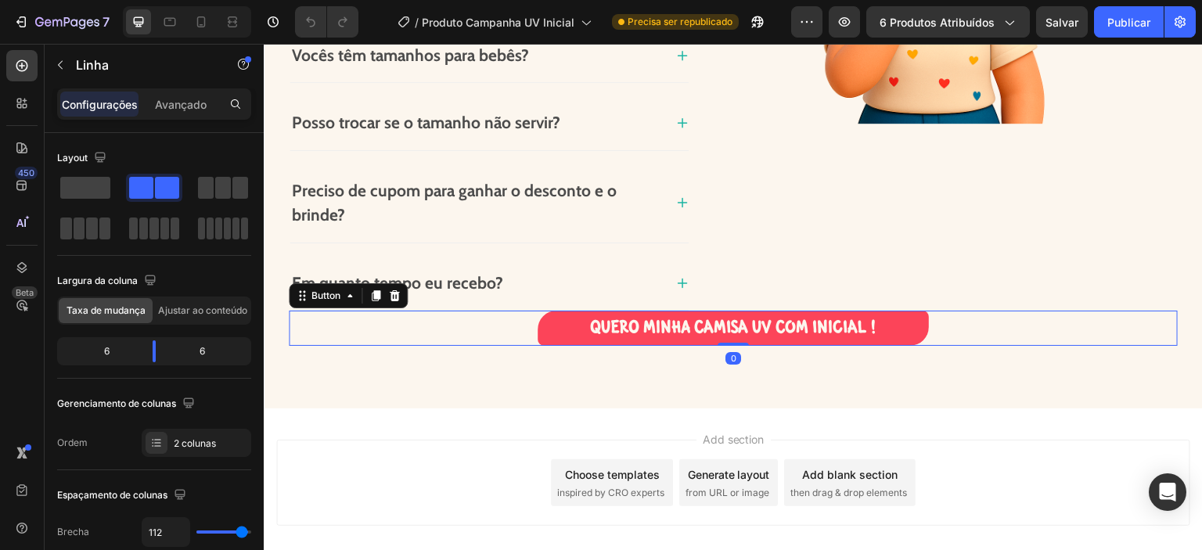
click at [912, 328] on link "QUERO MINHA CAMISA UV COM INICIAL !" at bounding box center [733, 328] width 391 height 35
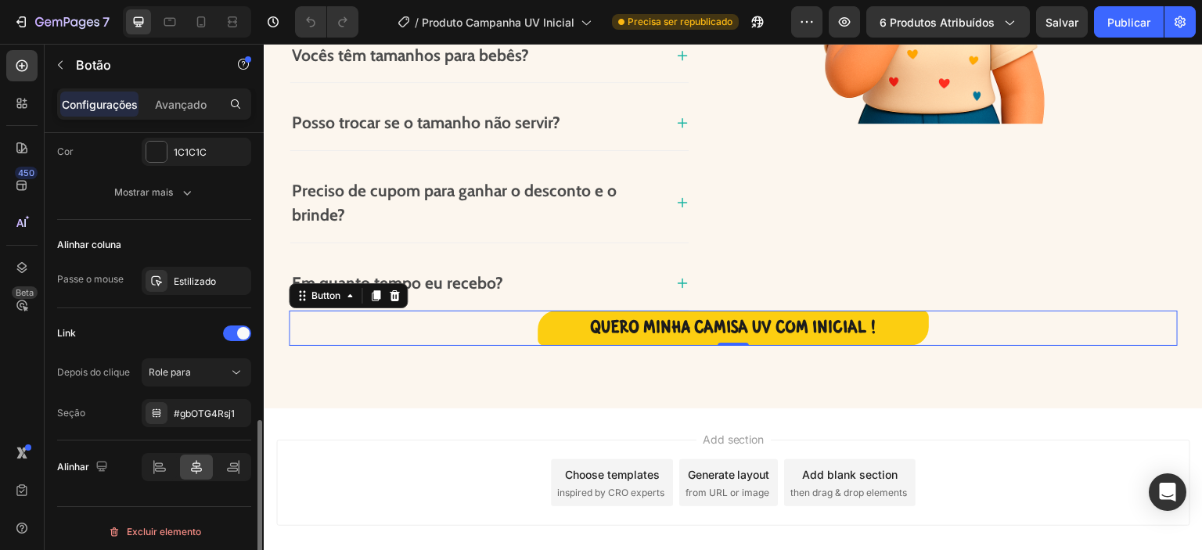
scroll to position [739, 0]
click at [194, 409] on font "#gbOTG4Rsj1" at bounding box center [204, 411] width 61 height 12
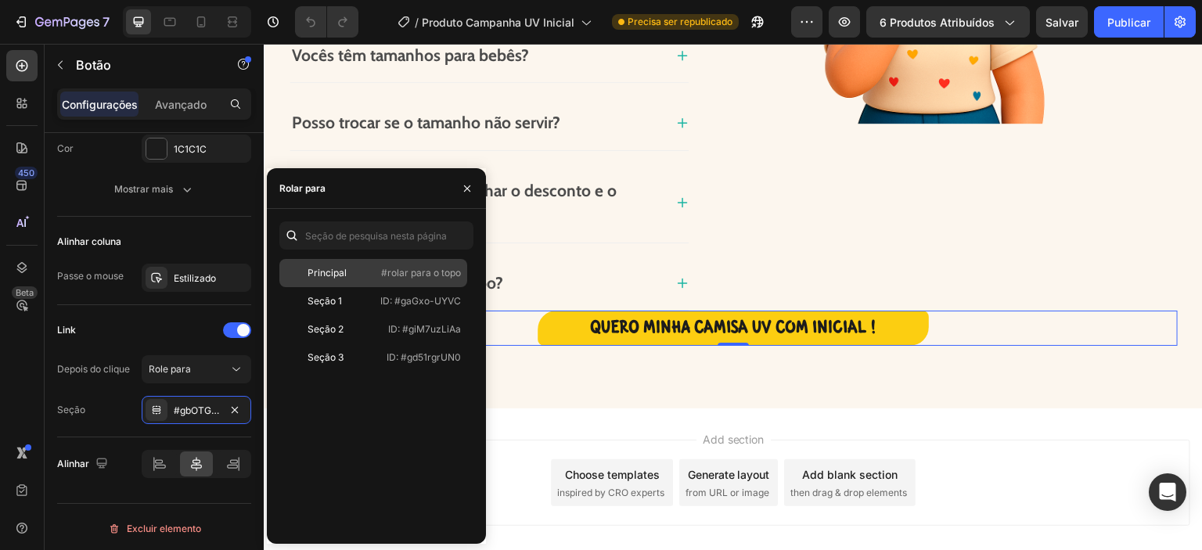
click at [411, 287] on div "Principal #rolar para o topo" at bounding box center [373, 301] width 188 height 28
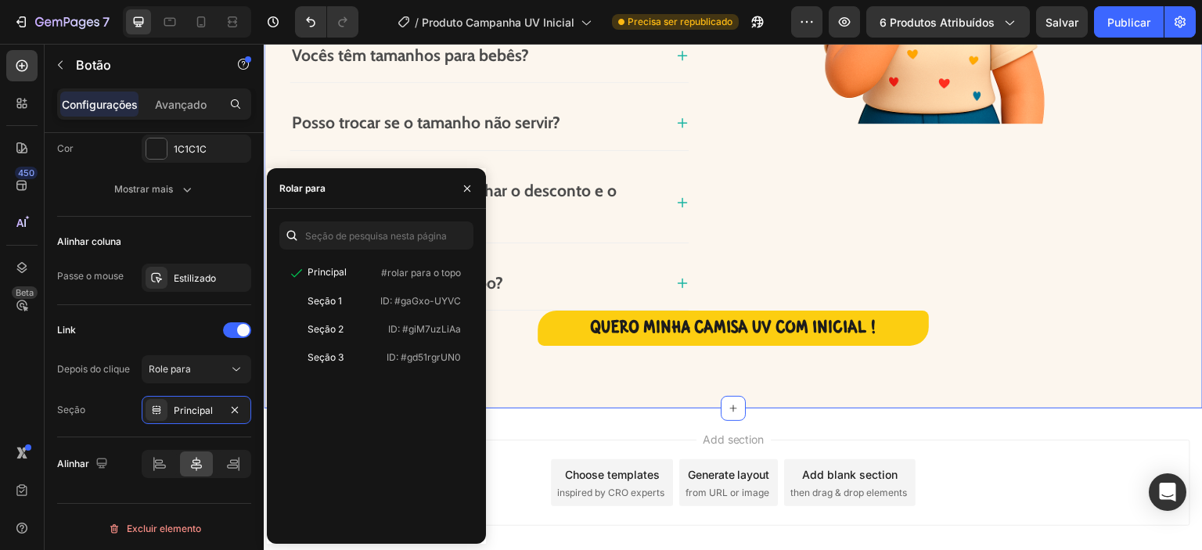
scroll to position [0, 0]
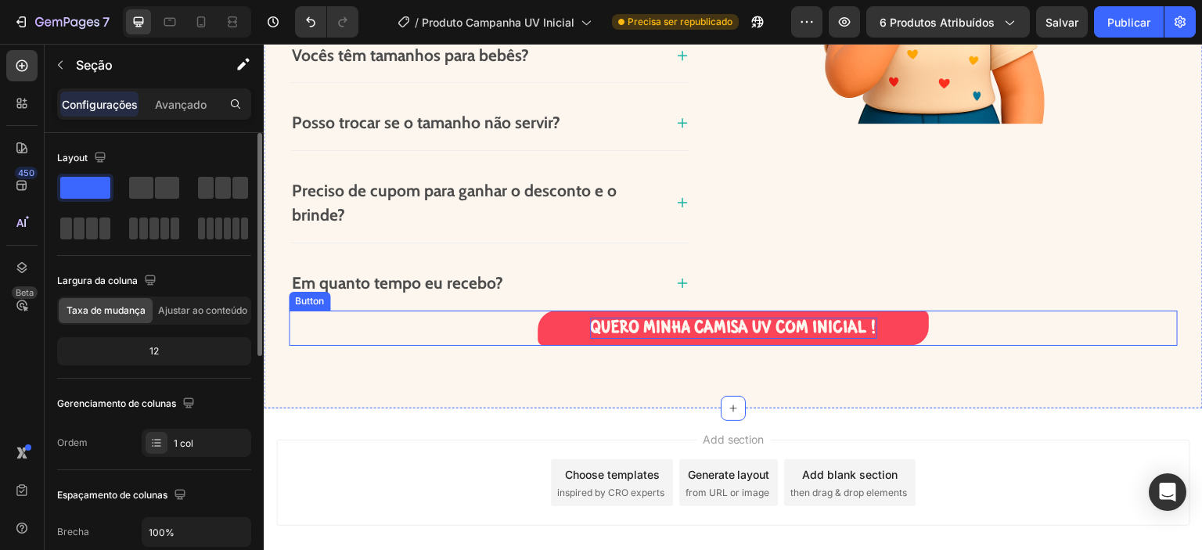
click at [812, 332] on span "QUERO MINHA CAMISA UV COM INICIAL !" at bounding box center [733, 327] width 287 height 22
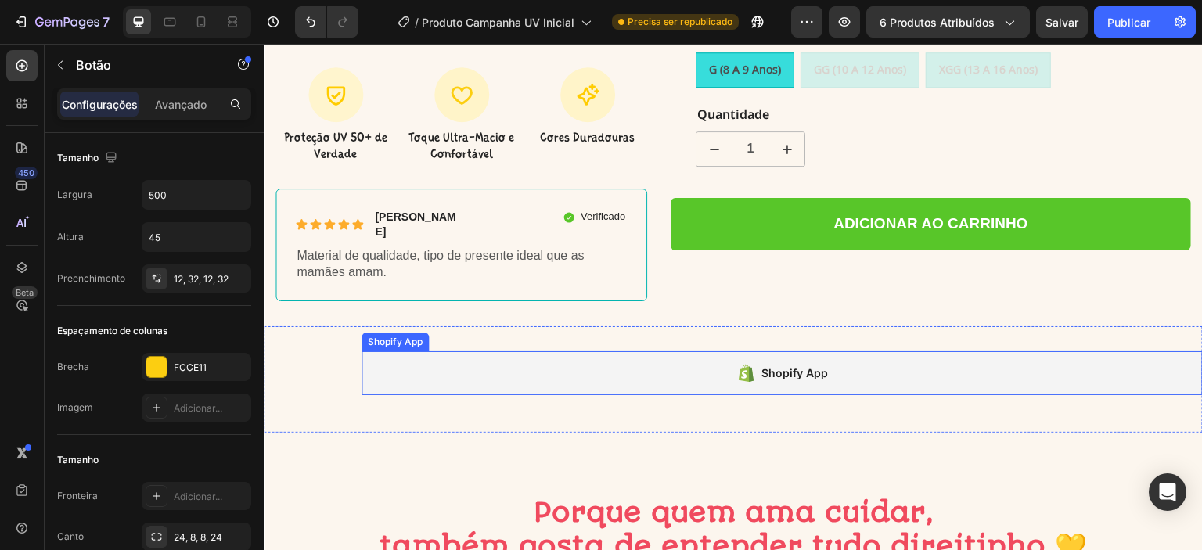
scroll to position [548, 0]
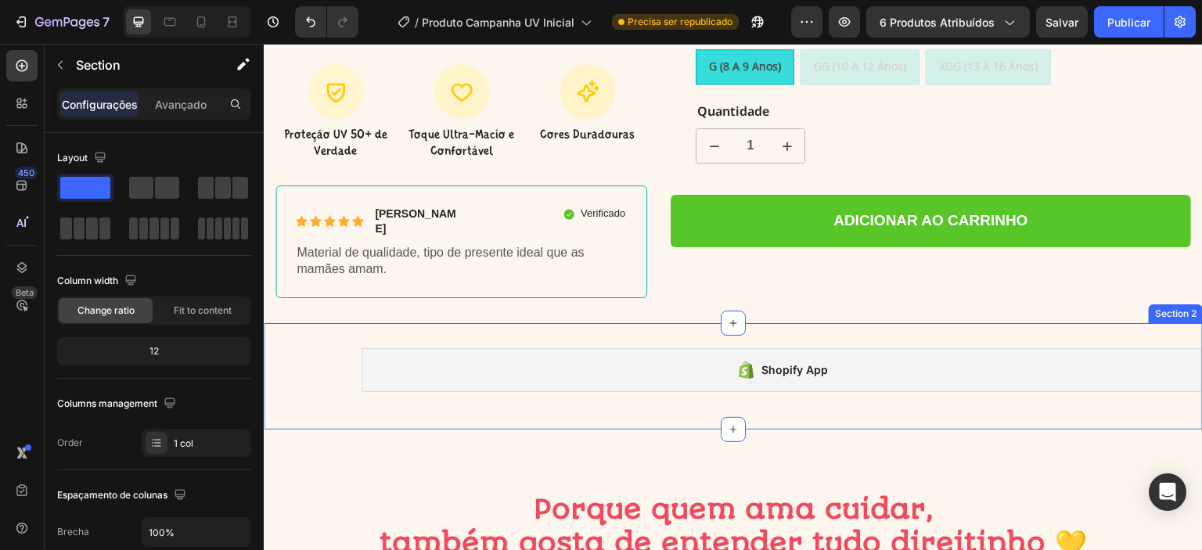
click at [667, 323] on div "Shopify App Shopify App Section 2" at bounding box center [733, 376] width 939 height 106
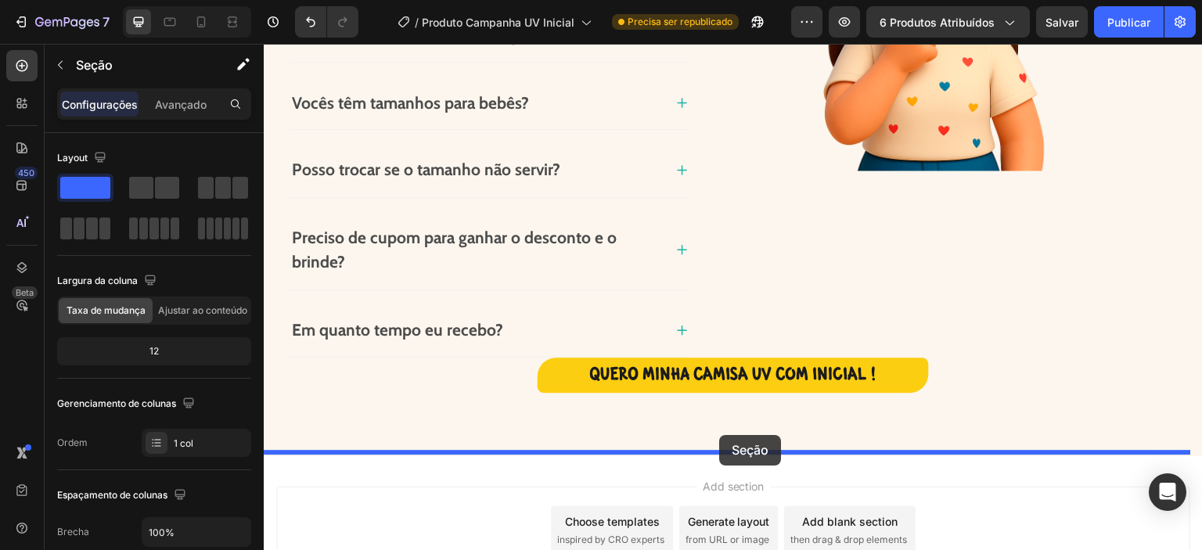
scroll to position [1462, 0]
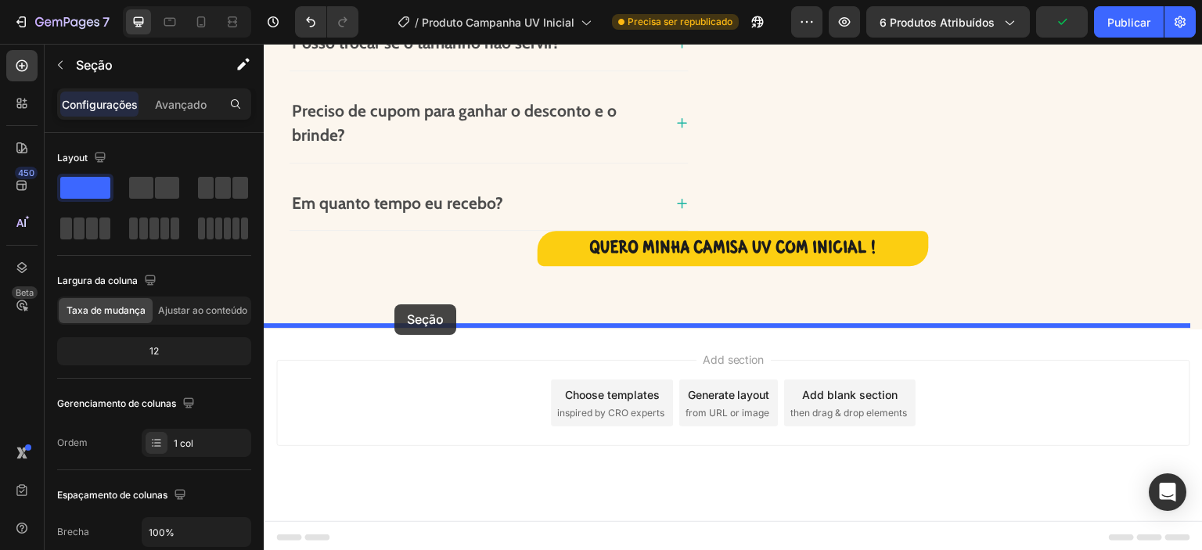
drag, startPoint x: 905, startPoint y: 289, endPoint x: 394, endPoint y: 304, distance: 511.1
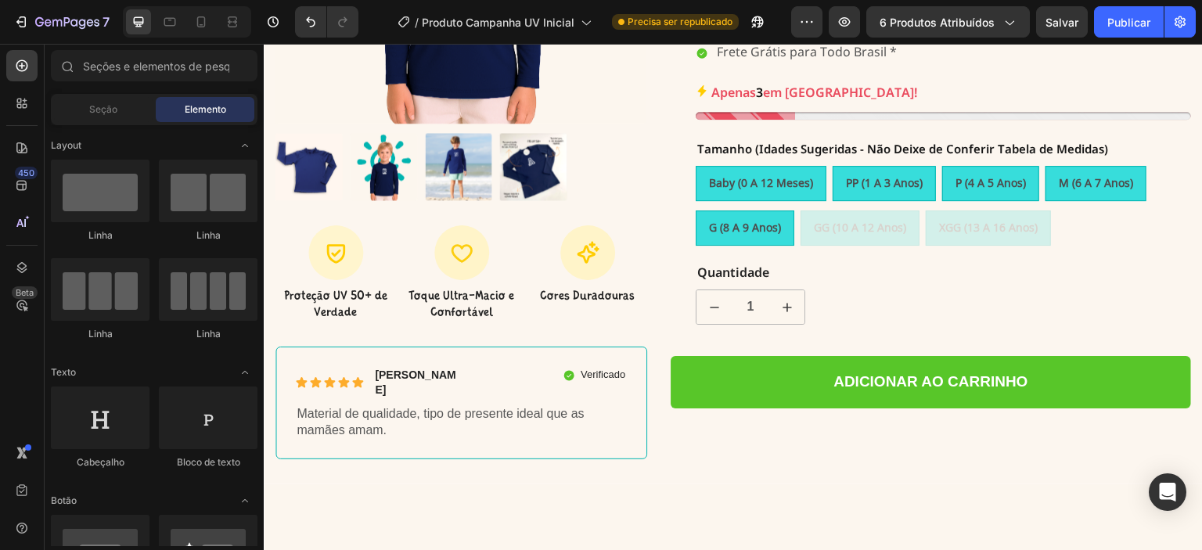
scroll to position [404, 0]
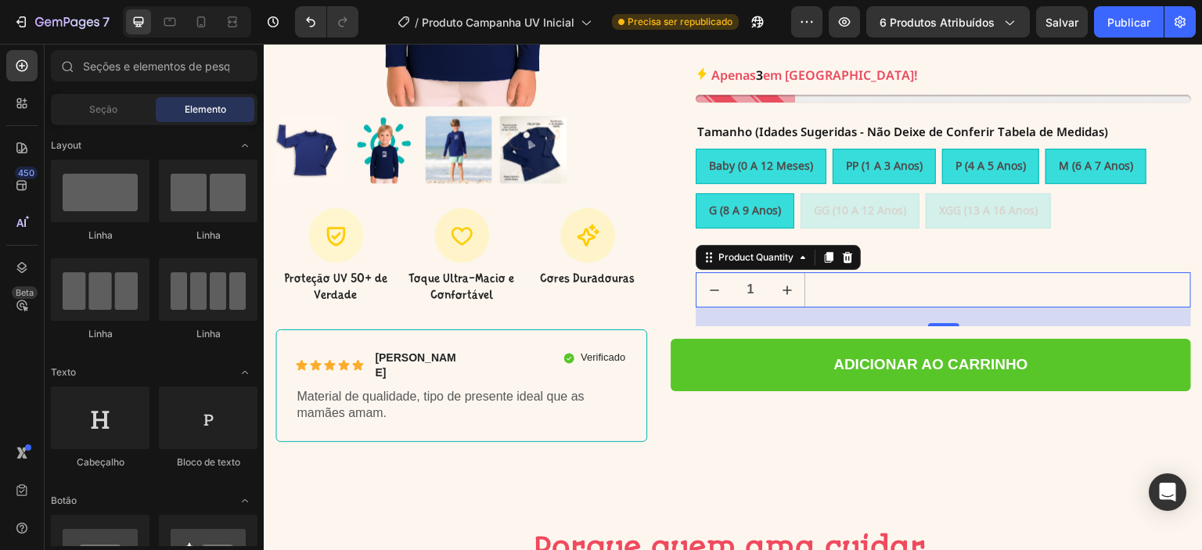
click at [850, 288] on div "1" at bounding box center [943, 289] width 495 height 35
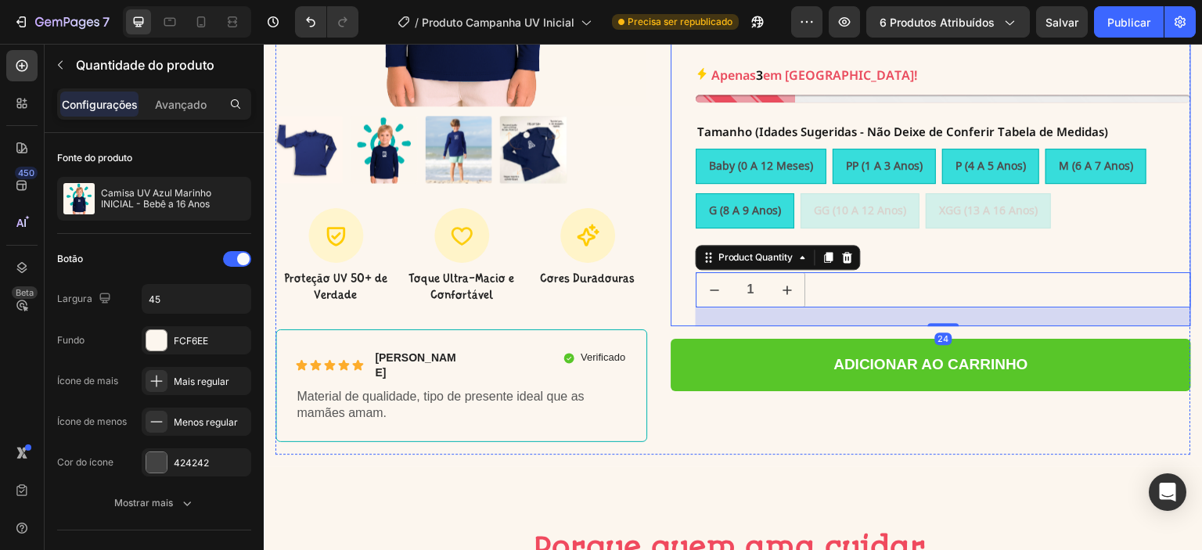
click at [926, 263] on div "Quantidade" at bounding box center [943, 257] width 495 height 20
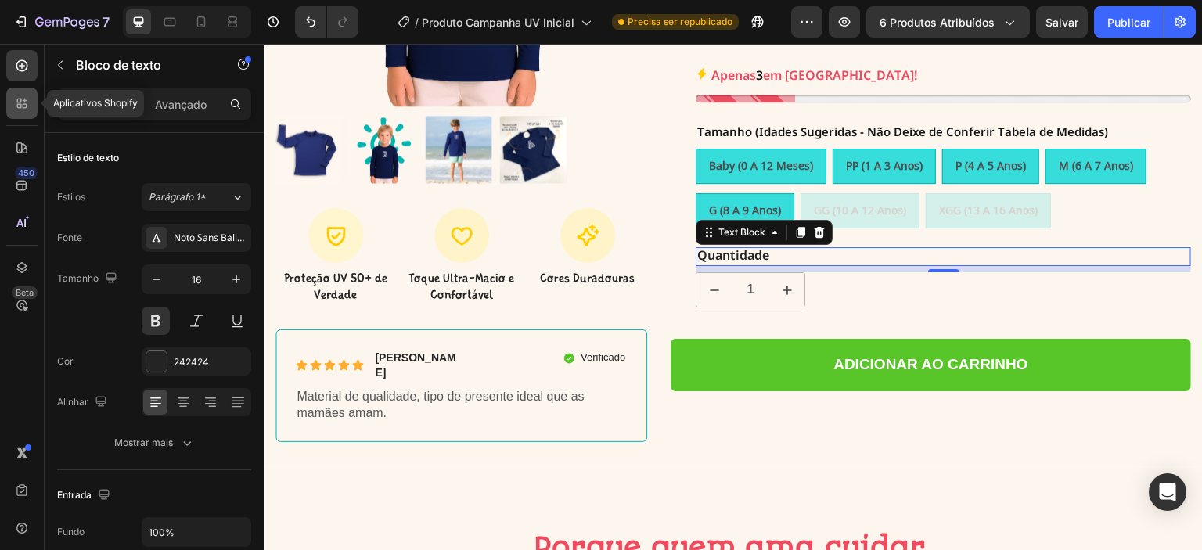
click at [14, 102] on icon at bounding box center [22, 103] width 16 height 16
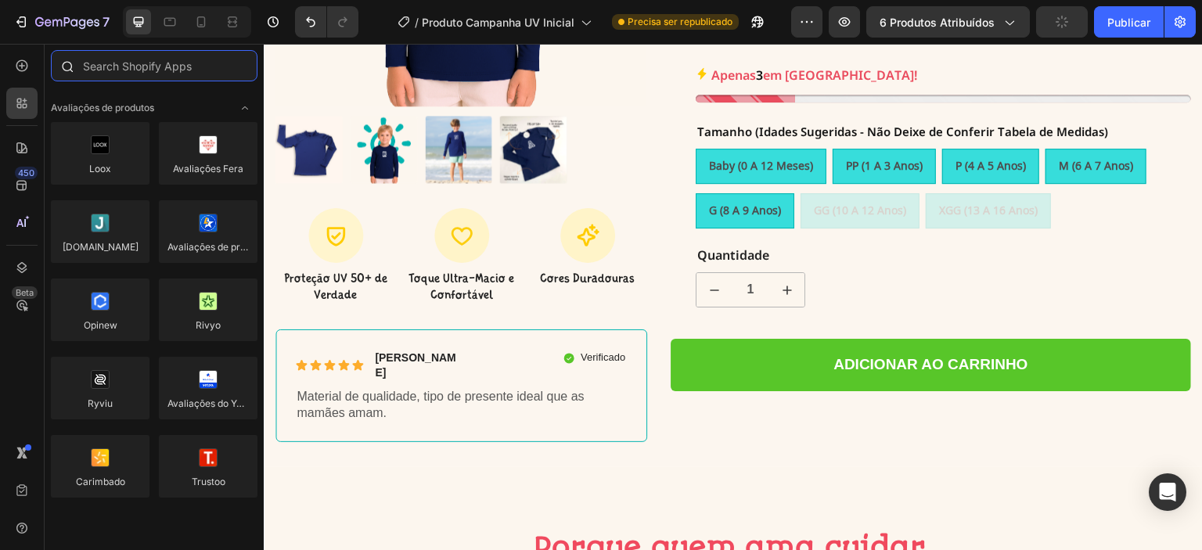
click at [111, 75] on input "text" at bounding box center [154, 65] width 207 height 31
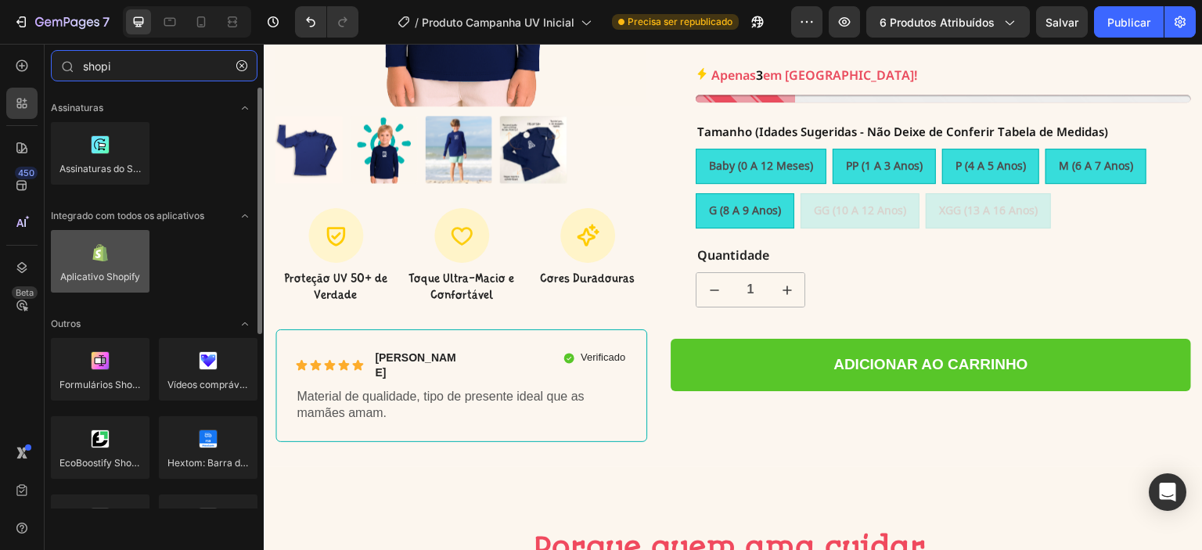
type input "shopi"
click at [113, 277] on div at bounding box center [100, 261] width 99 height 63
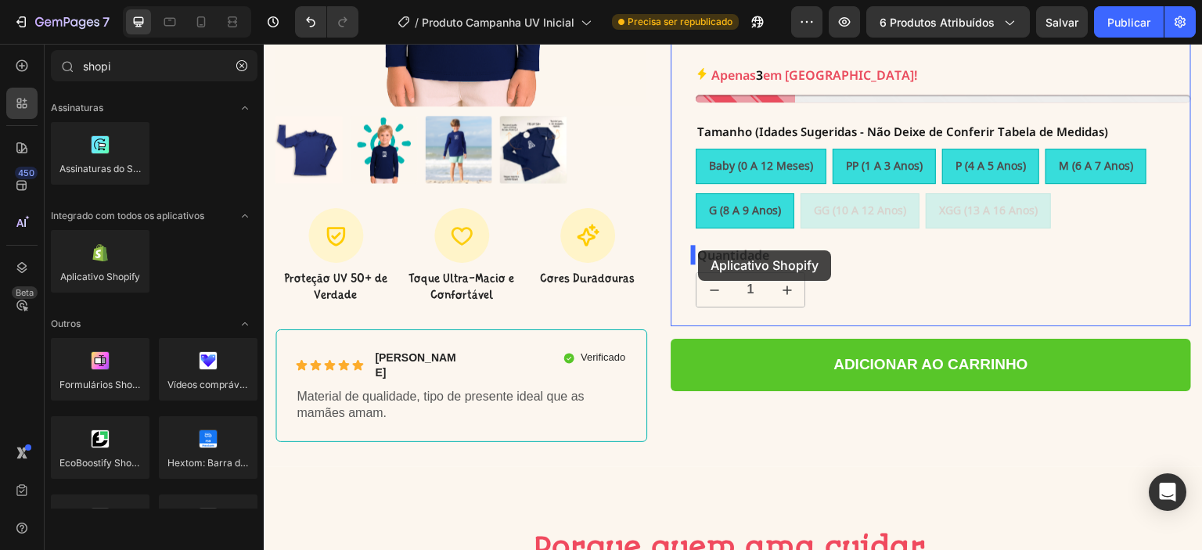
drag, startPoint x: 367, startPoint y: 309, endPoint x: 698, endPoint y: 250, distance: 336.1
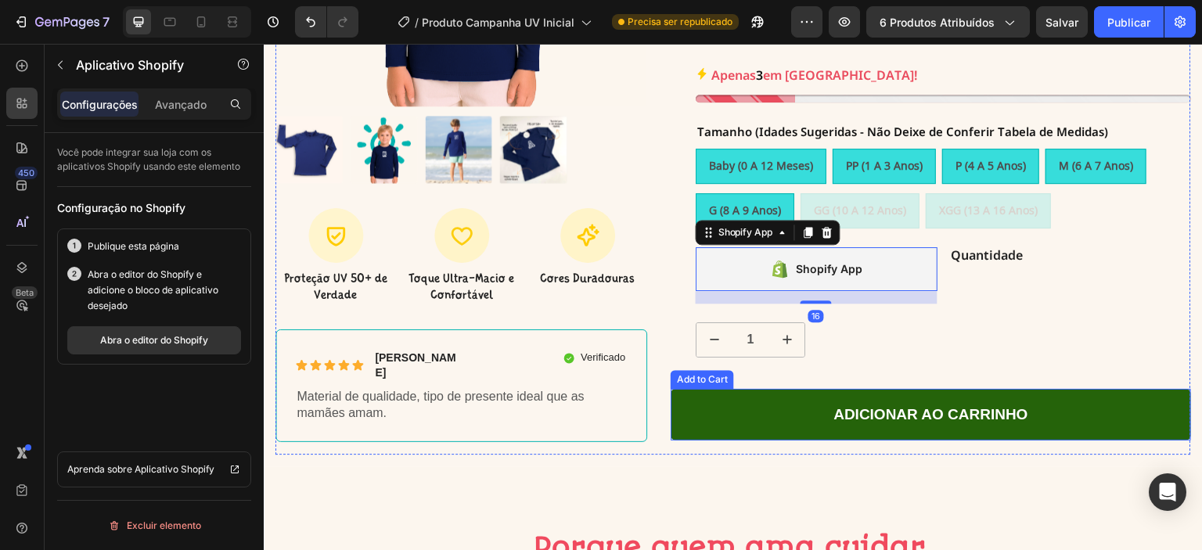
click at [735, 410] on button "Adicionar ao carrinho" at bounding box center [931, 415] width 520 height 52
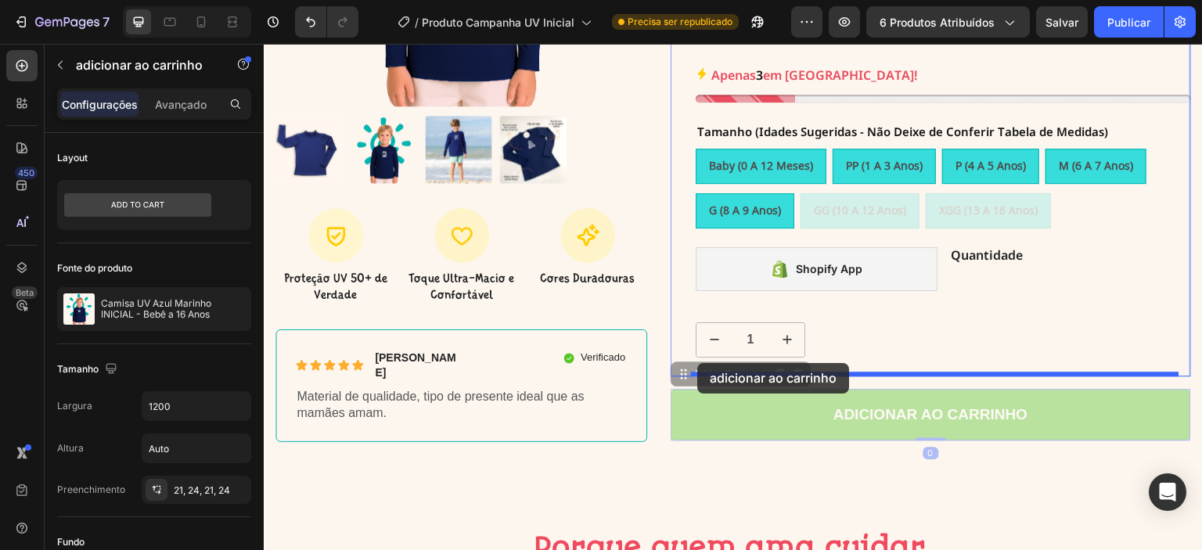
drag, startPoint x: 687, startPoint y: 377, endPoint x: 697, endPoint y: 363, distance: 17.4
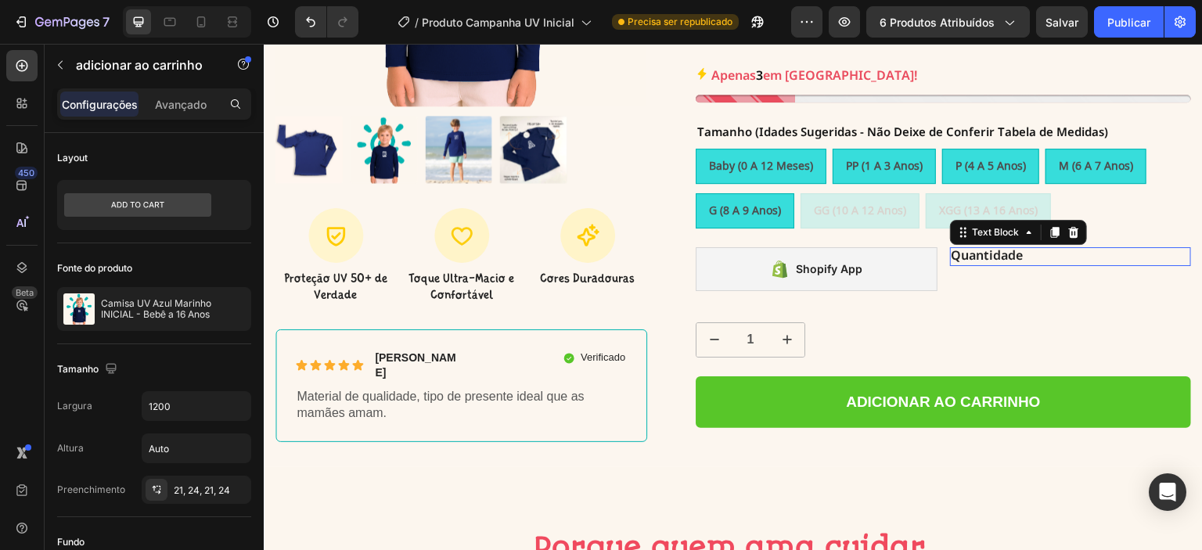
click at [974, 253] on p "Quantidade" at bounding box center [1070, 257] width 239 height 16
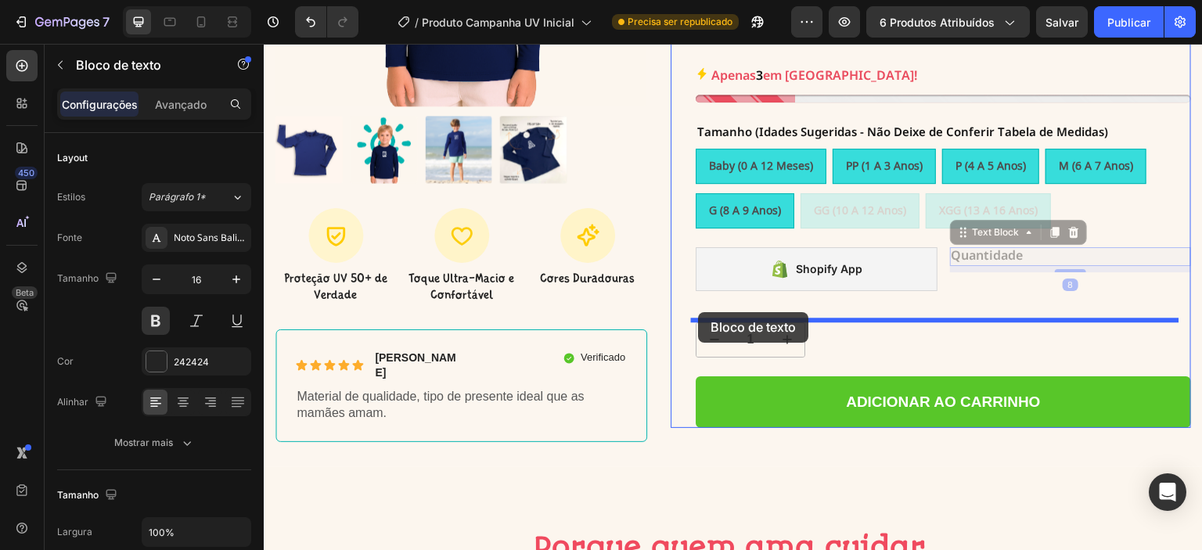
drag, startPoint x: 944, startPoint y: 234, endPoint x: 698, endPoint y: 312, distance: 258.6
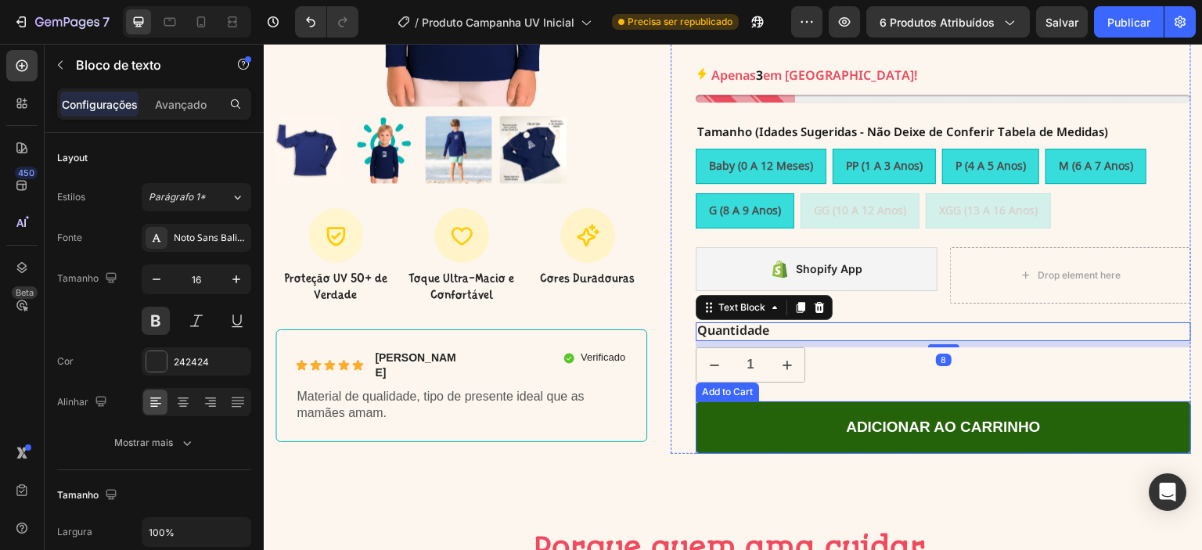
click at [784, 416] on button "Adicionar ao carrinho" at bounding box center [943, 427] width 495 height 52
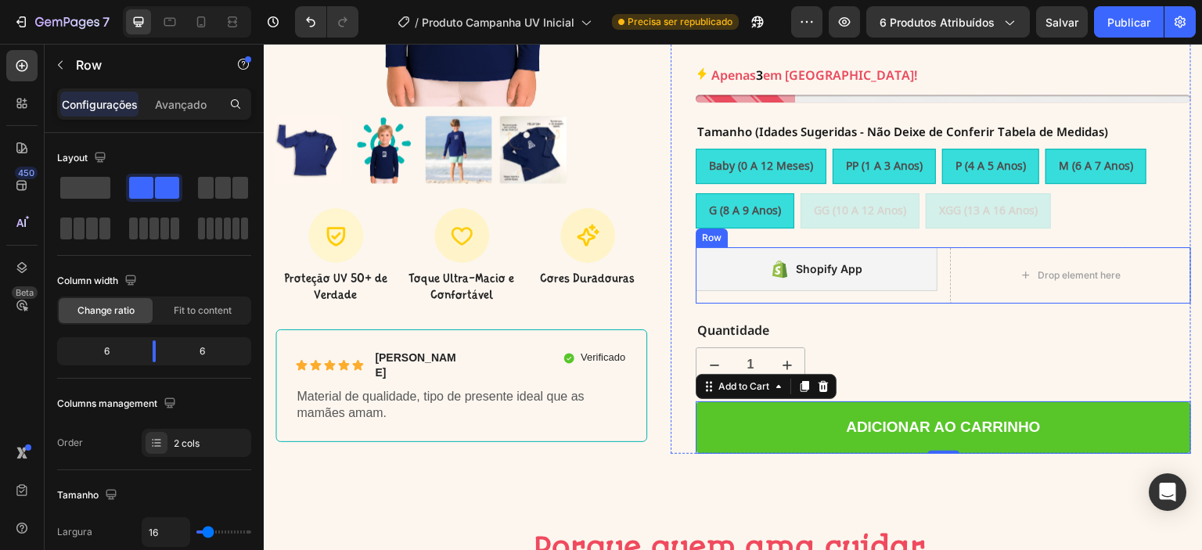
click at [929, 291] on div "Shopify App Shopify App Drop element here Row" at bounding box center [943, 275] width 495 height 56
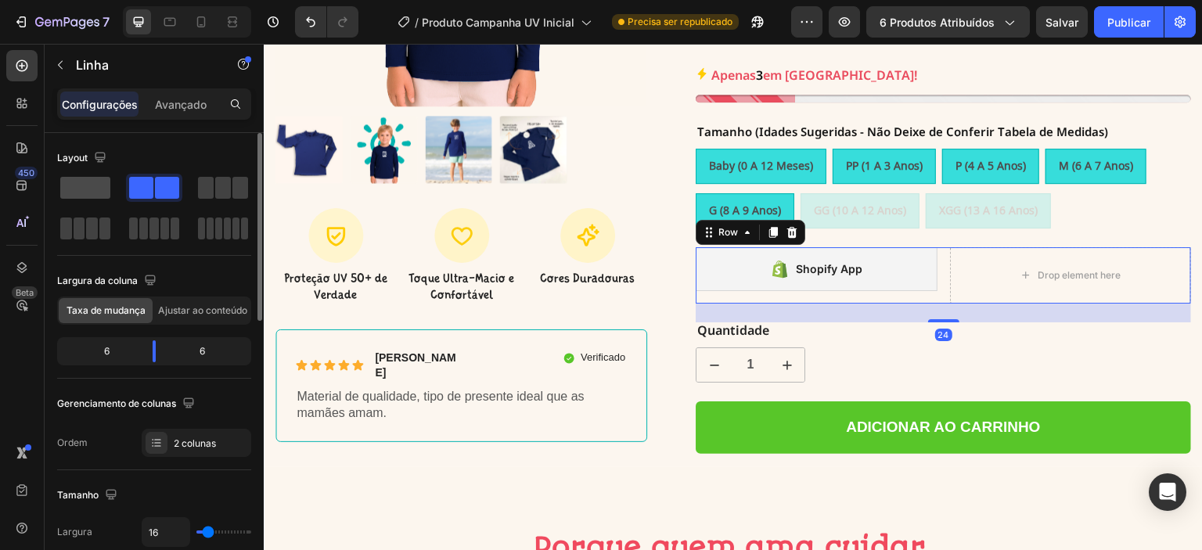
click at [94, 186] on span at bounding box center [85, 188] width 50 height 22
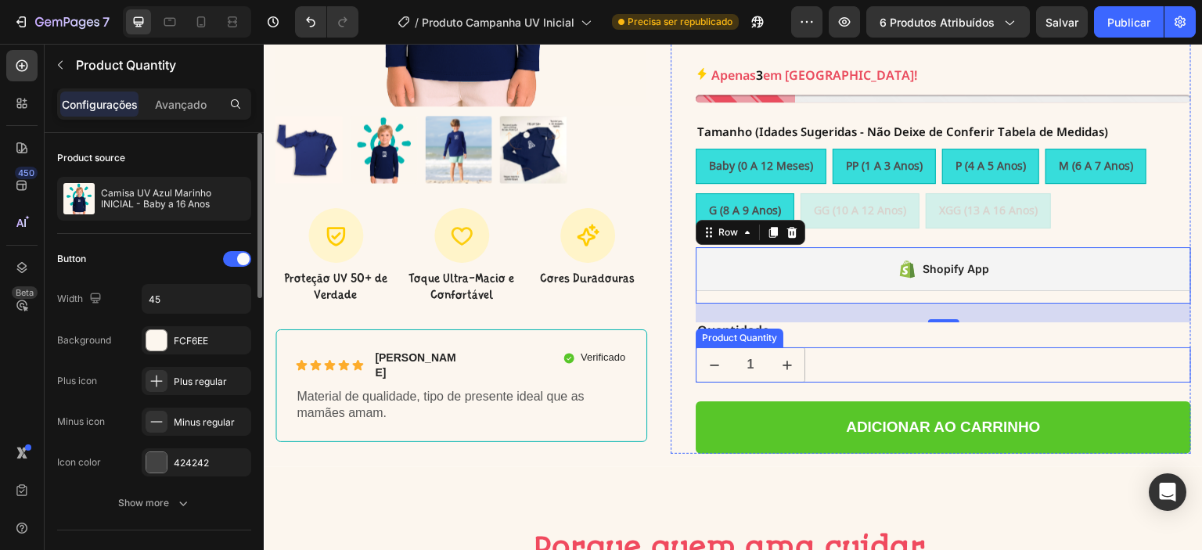
click at [989, 349] on div "1" at bounding box center [943, 364] width 495 height 35
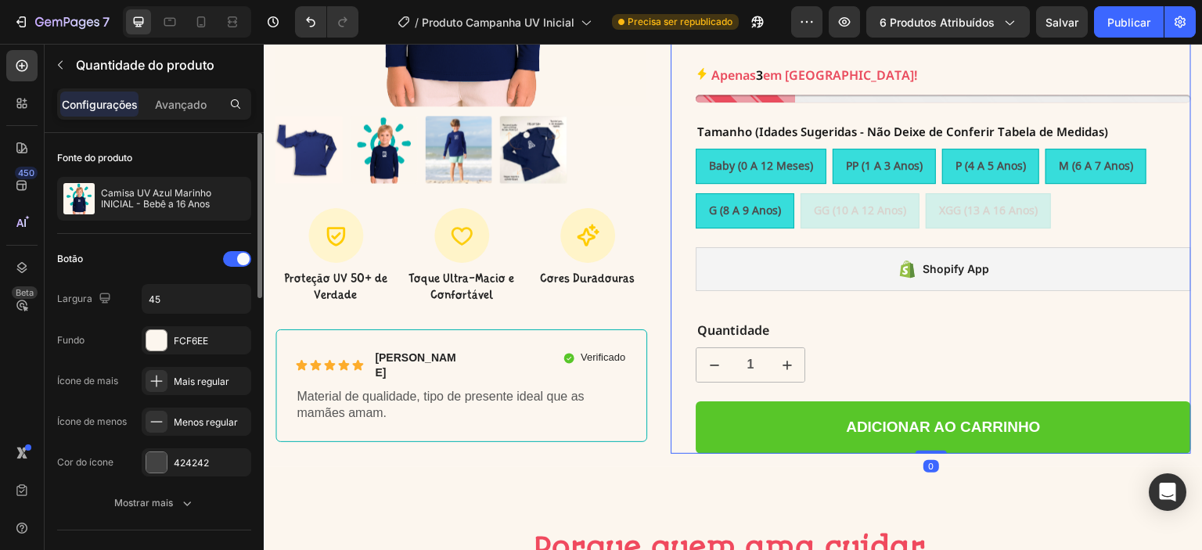
click at [950, 313] on div "Text Block A CAMISA UV MAIS VENDIDA DO BRASIL Text Block Row Camisa UV Azul Mar…" at bounding box center [943, 94] width 495 height 719
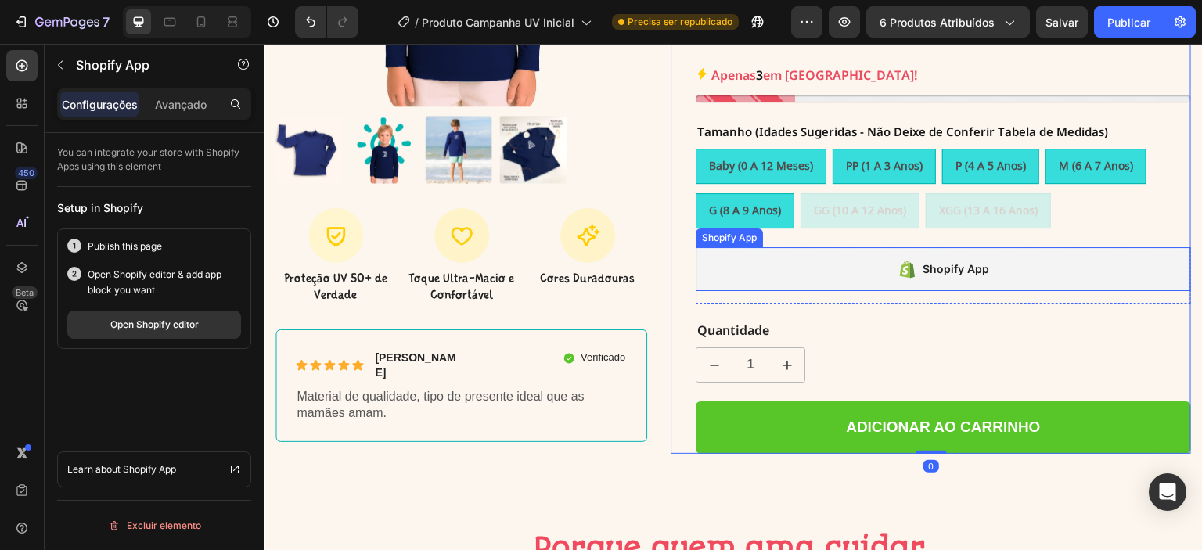
click at [939, 285] on div "Shopify App" at bounding box center [943, 269] width 495 height 44
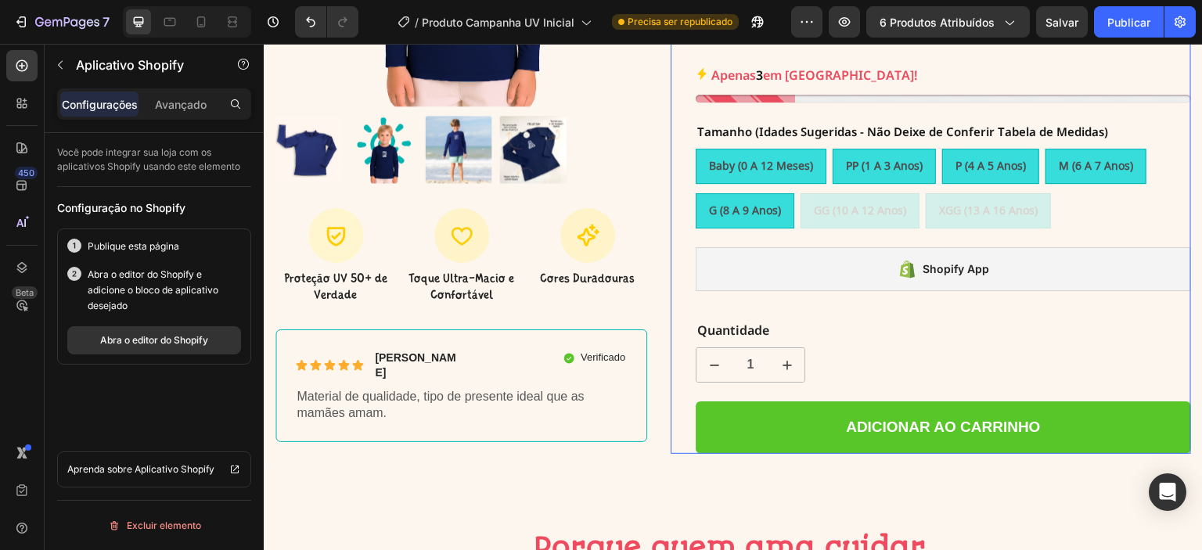
click at [933, 300] on div "Text Block A CAMISA UV MAIS VENDIDA DO BRASIL Text Block Row Camisa UV Azul Mar…" at bounding box center [943, 94] width 495 height 719
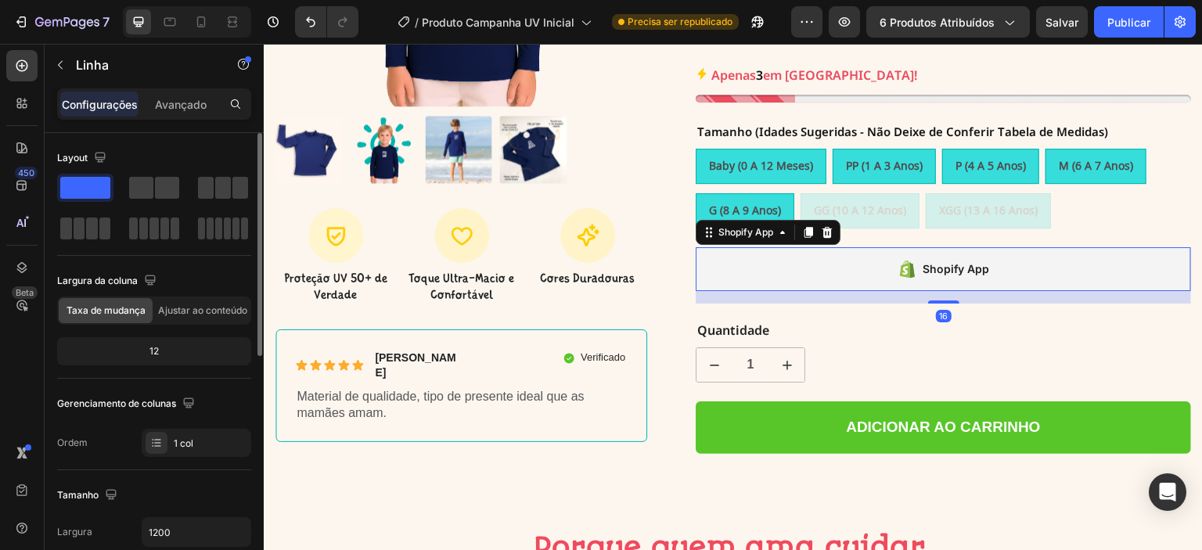
click at [934, 283] on div "Shopify App" at bounding box center [943, 269] width 495 height 44
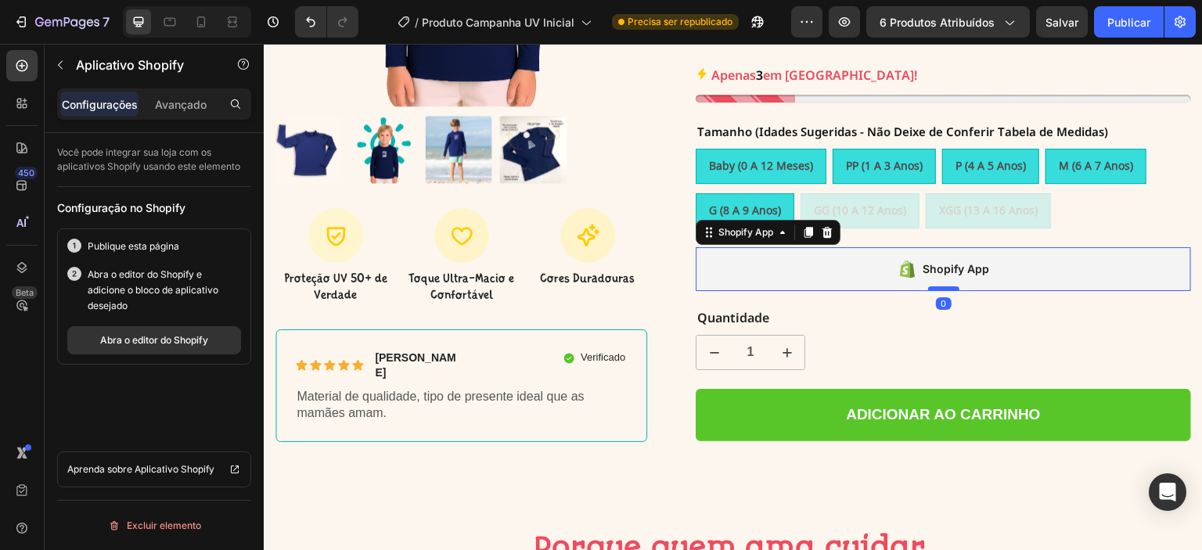
drag, startPoint x: 932, startPoint y: 298, endPoint x: 932, endPoint y: 284, distance: 14.1
click at [932, 286] on div at bounding box center [943, 288] width 31 height 5
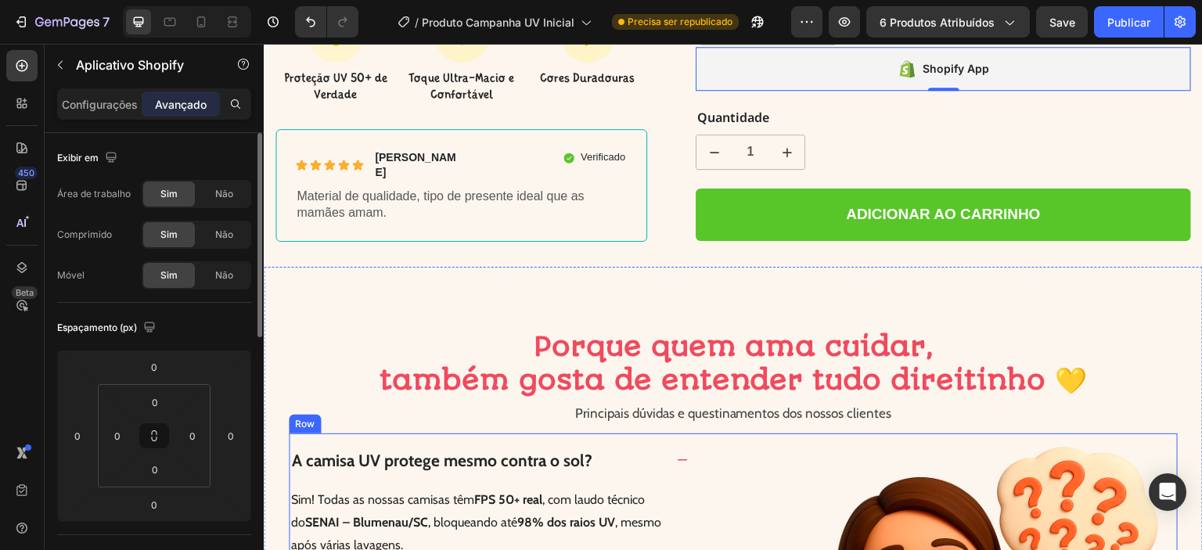
scroll to position [613, 0]
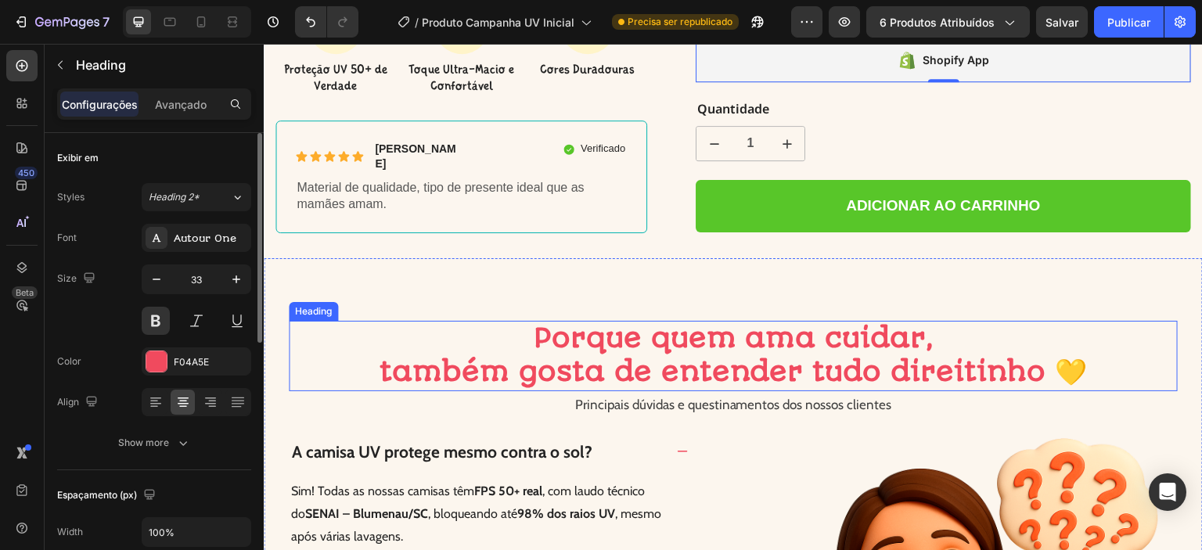
click at [775, 363] on span "também gosta de entender tudo direitinho 💛" at bounding box center [733, 372] width 708 height 32
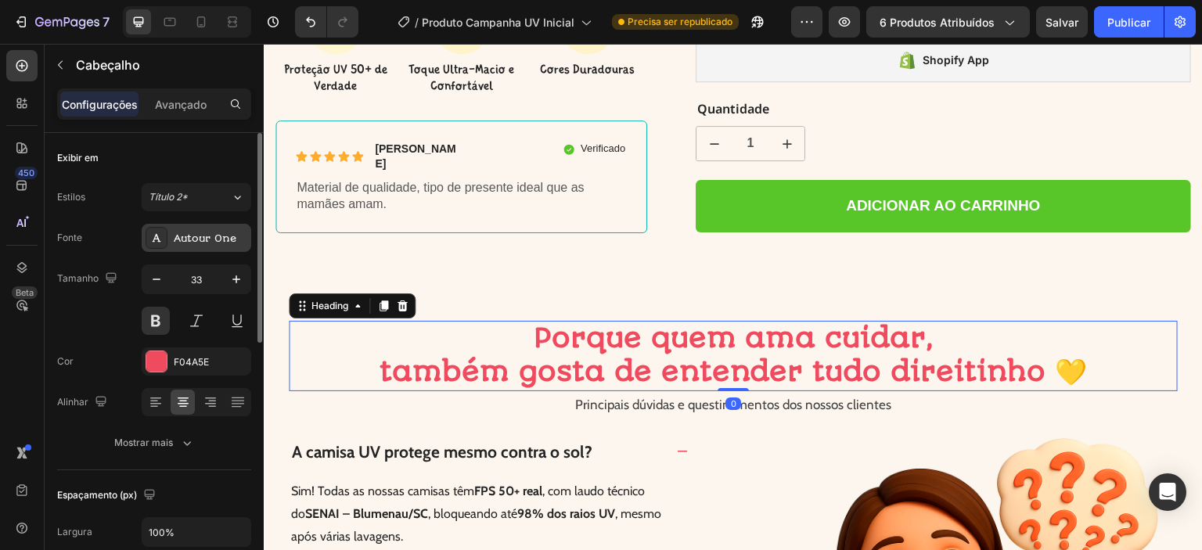
click at [188, 233] on font "Autour One" at bounding box center [205, 238] width 63 height 12
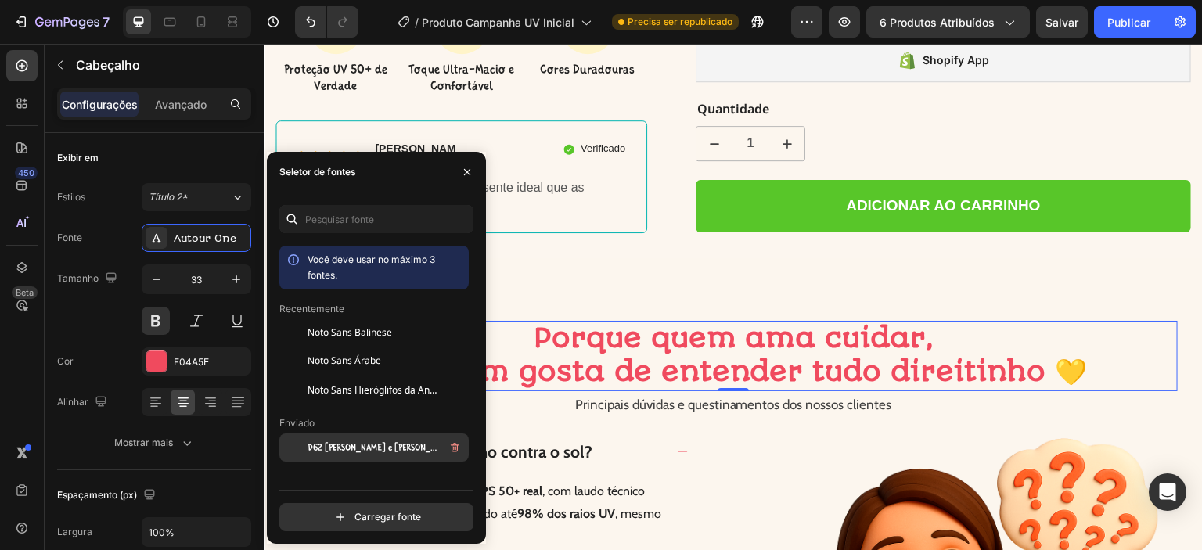
click at [360, 448] on font "D62 Jack e Zoe-Charlie" at bounding box center [381, 447] width 148 height 11
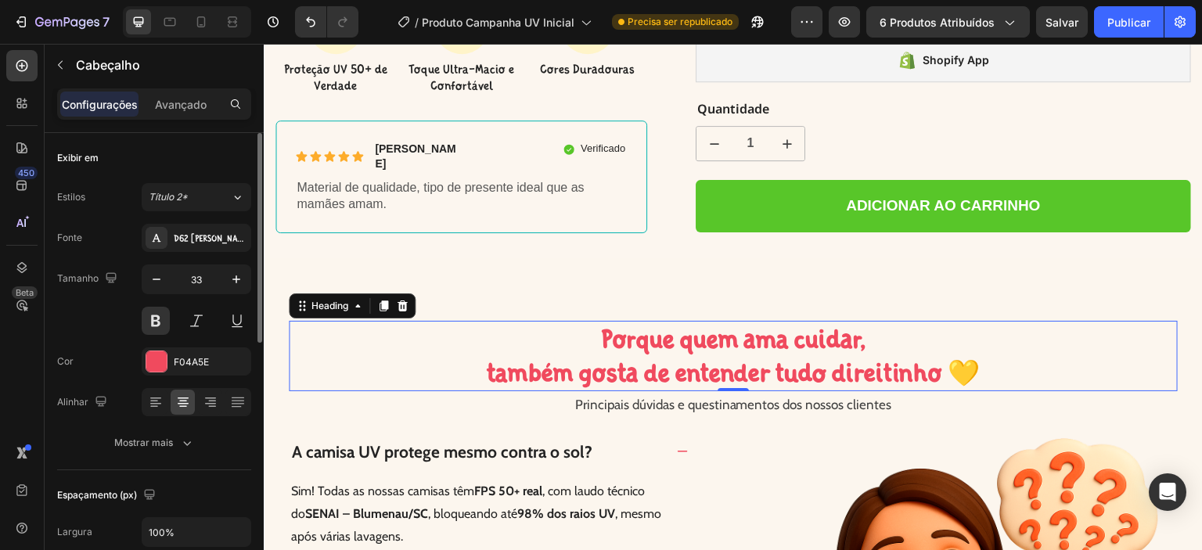
click at [92, 327] on div "Tamanho 33" at bounding box center [154, 299] width 194 height 70
click at [236, 278] on icon "button" at bounding box center [236, 279] width 8 height 8
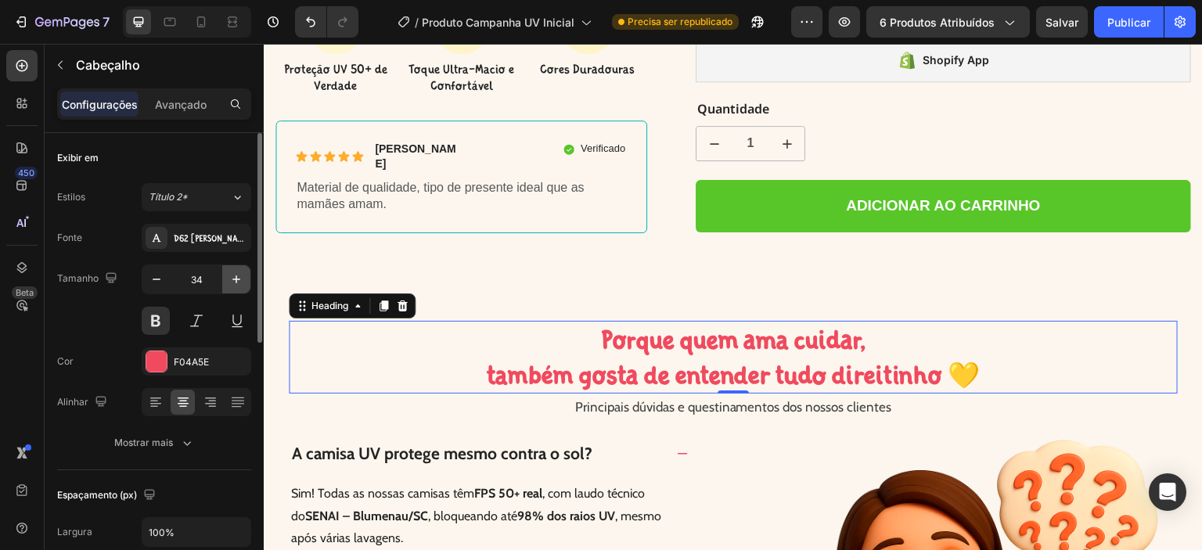
click at [236, 278] on icon "button" at bounding box center [236, 279] width 8 height 8
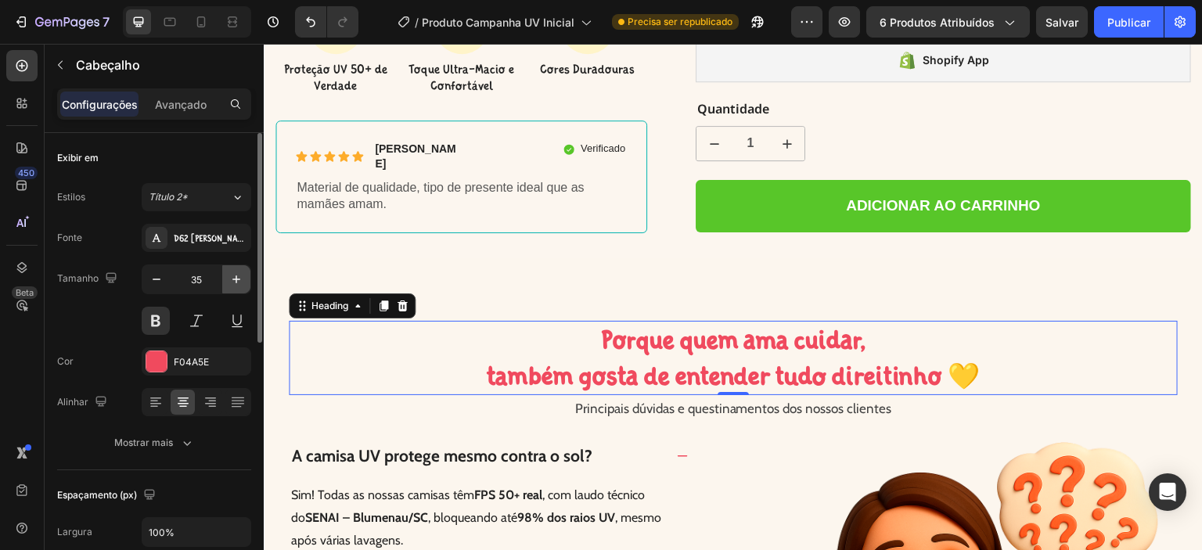
click at [236, 278] on icon "button" at bounding box center [236, 279] width 8 height 8
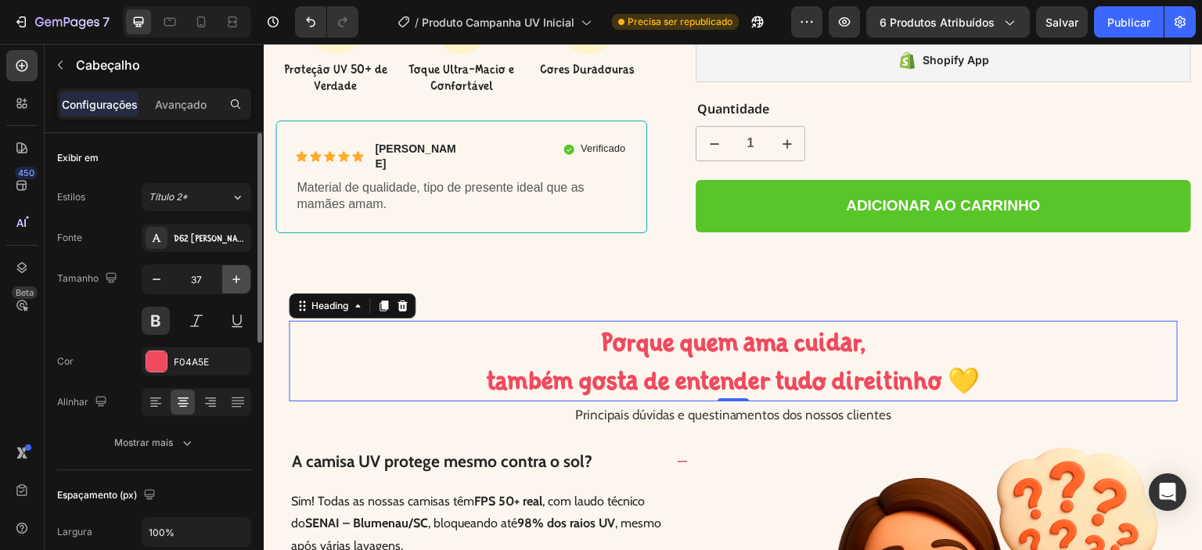
click at [236, 278] on icon "button" at bounding box center [236, 279] width 8 height 8
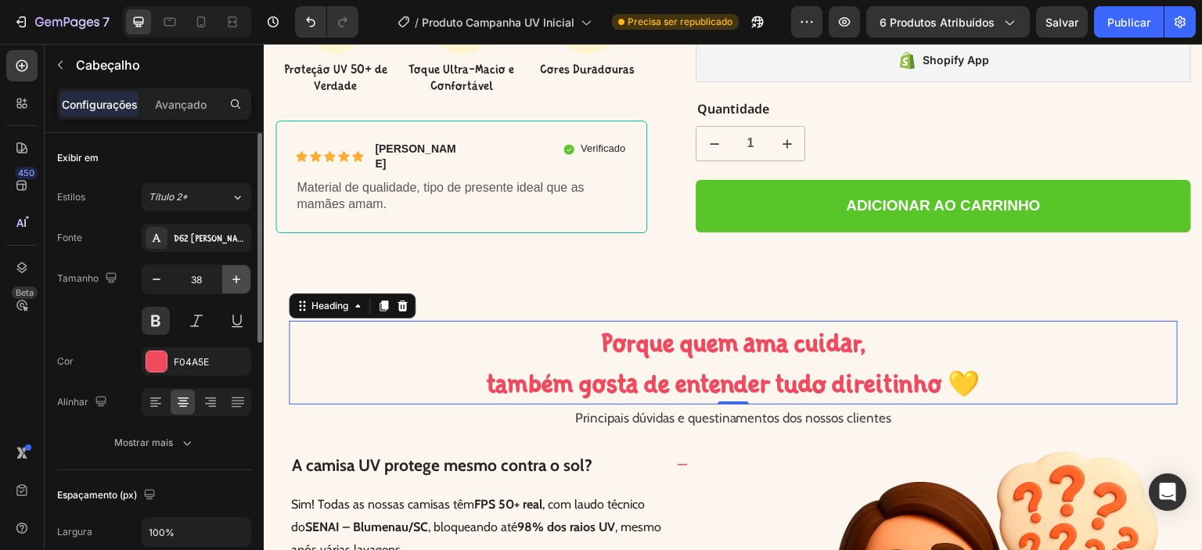
click at [236, 278] on icon "button" at bounding box center [236, 279] width 8 height 8
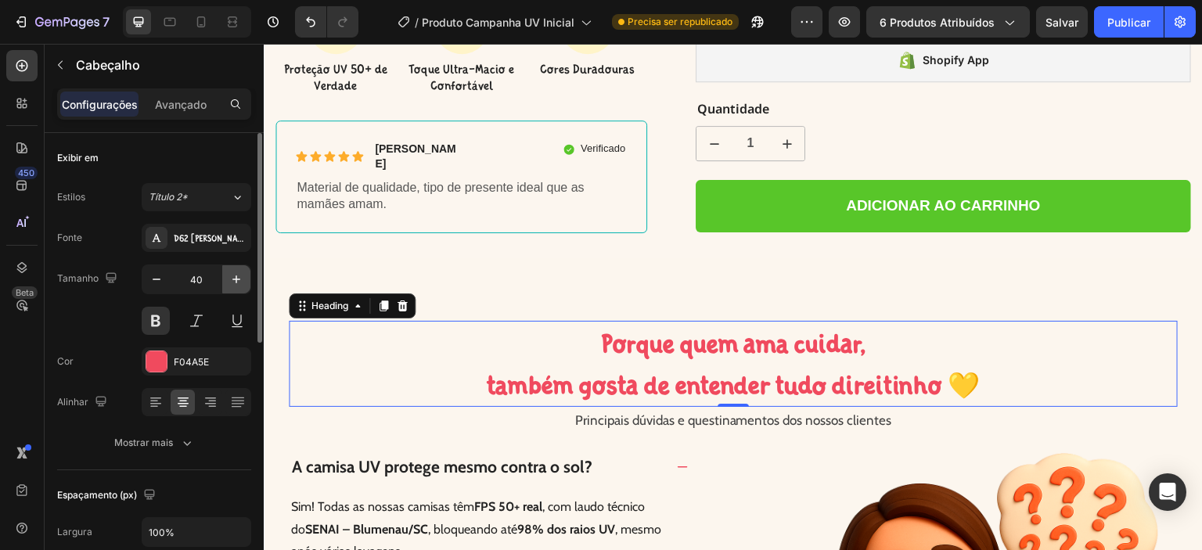
click at [236, 278] on icon "button" at bounding box center [236, 279] width 8 height 8
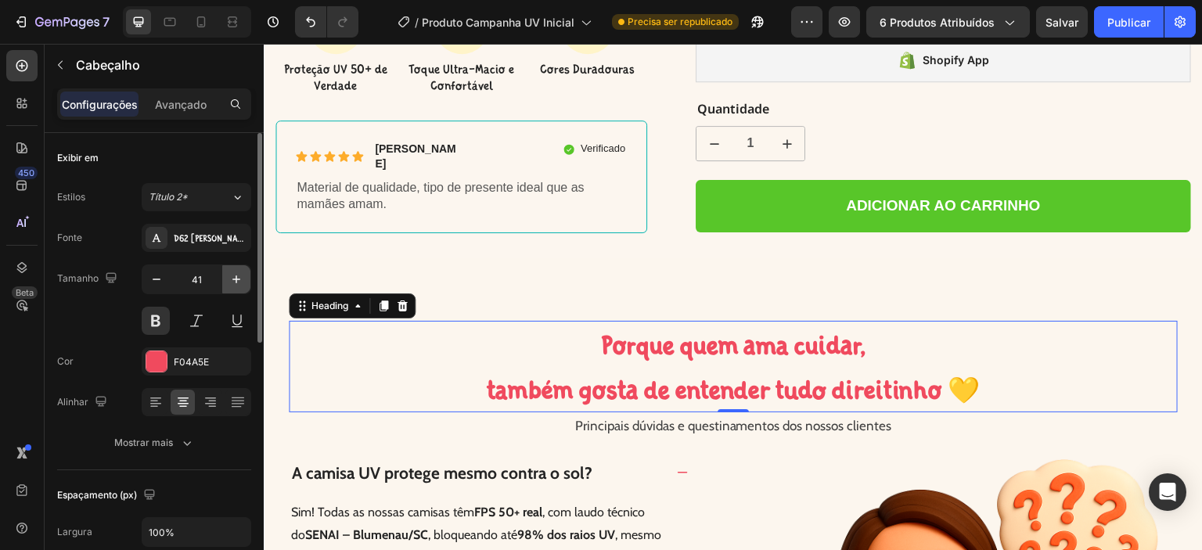
click at [236, 278] on icon "button" at bounding box center [236, 279] width 8 height 8
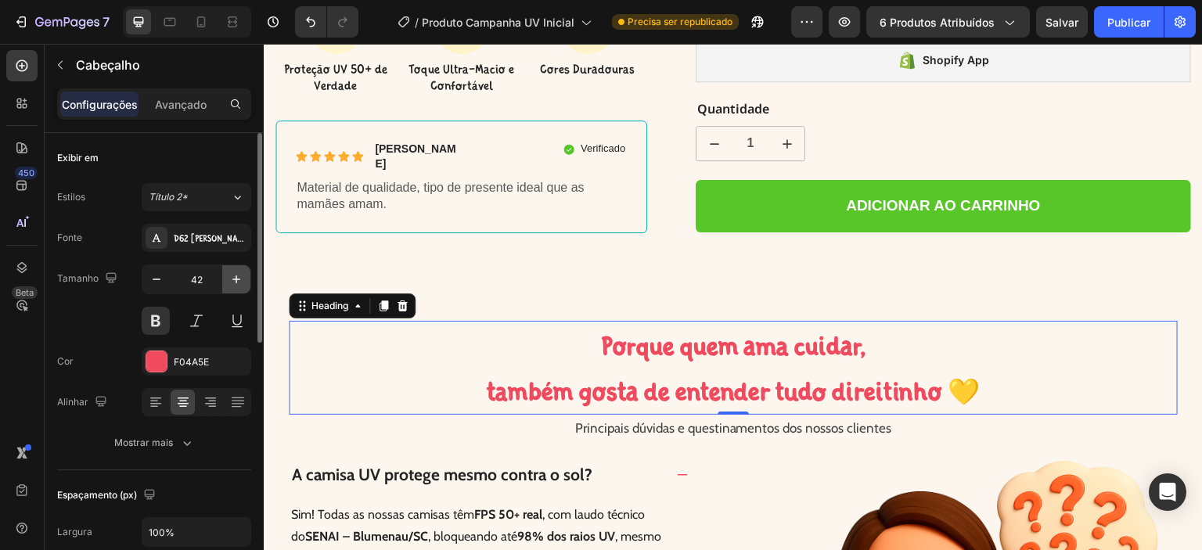
click at [236, 278] on icon "button" at bounding box center [236, 279] width 8 height 8
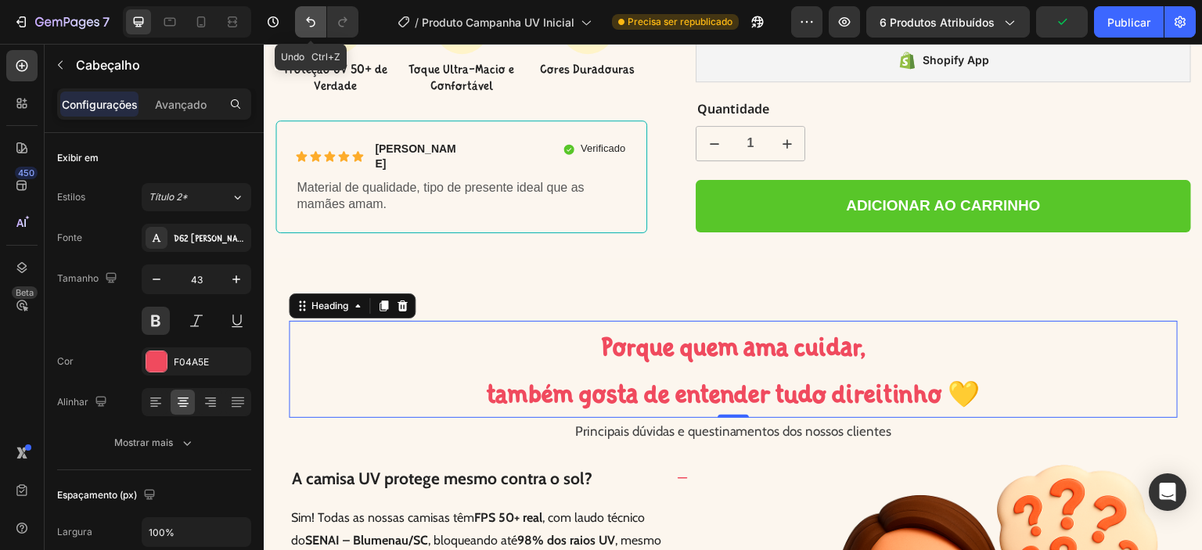
click at [304, 18] on icon "Desfazer/Refazer" at bounding box center [311, 22] width 16 height 16
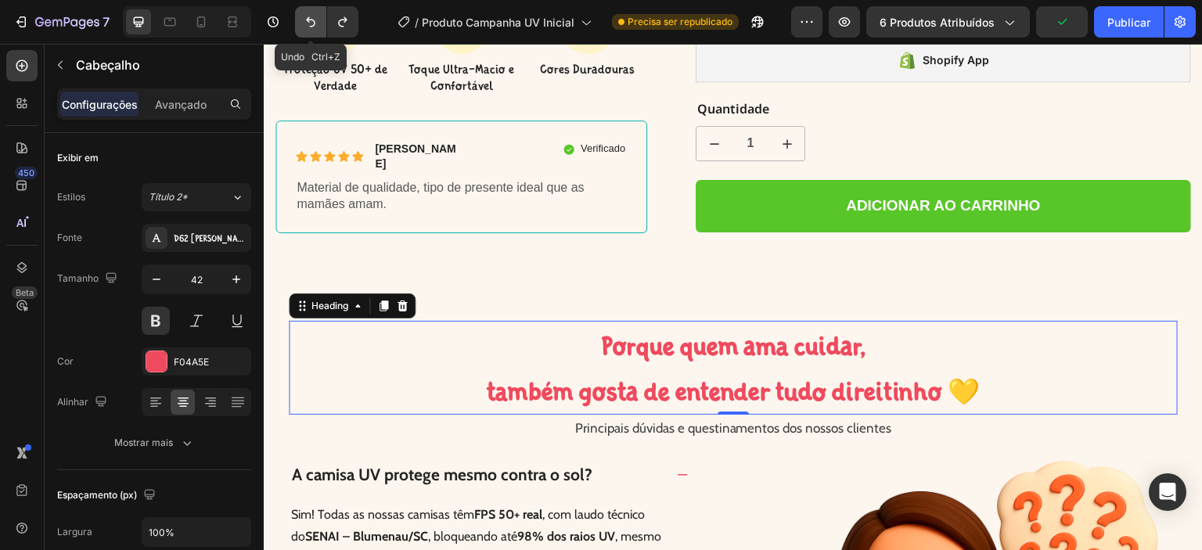
click at [304, 18] on icon "Desfazer/Refazer" at bounding box center [311, 22] width 16 height 16
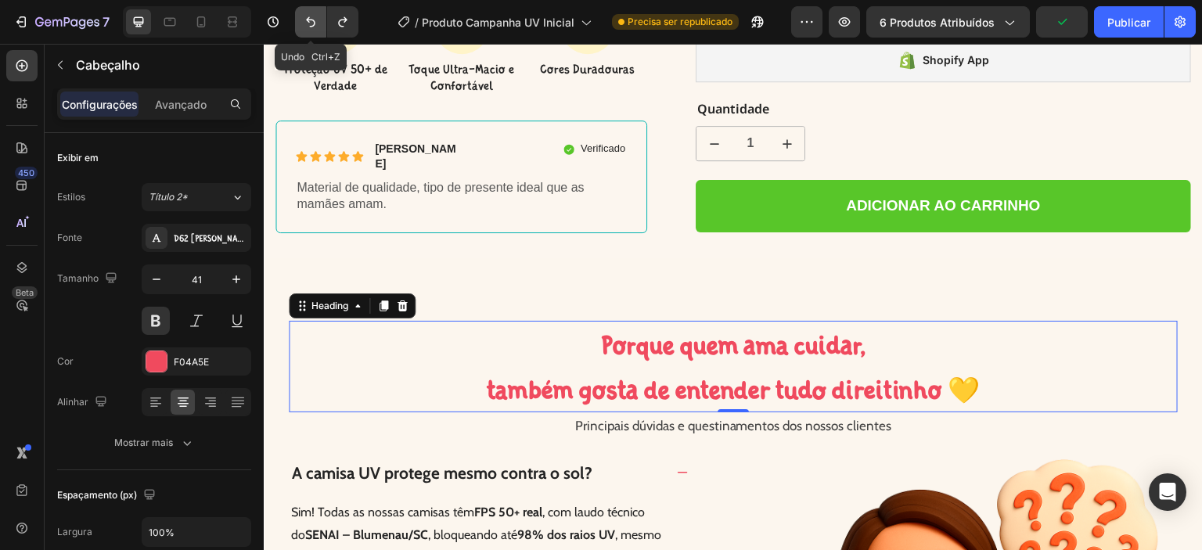
click at [304, 18] on icon "Desfazer/Refazer" at bounding box center [311, 22] width 16 height 16
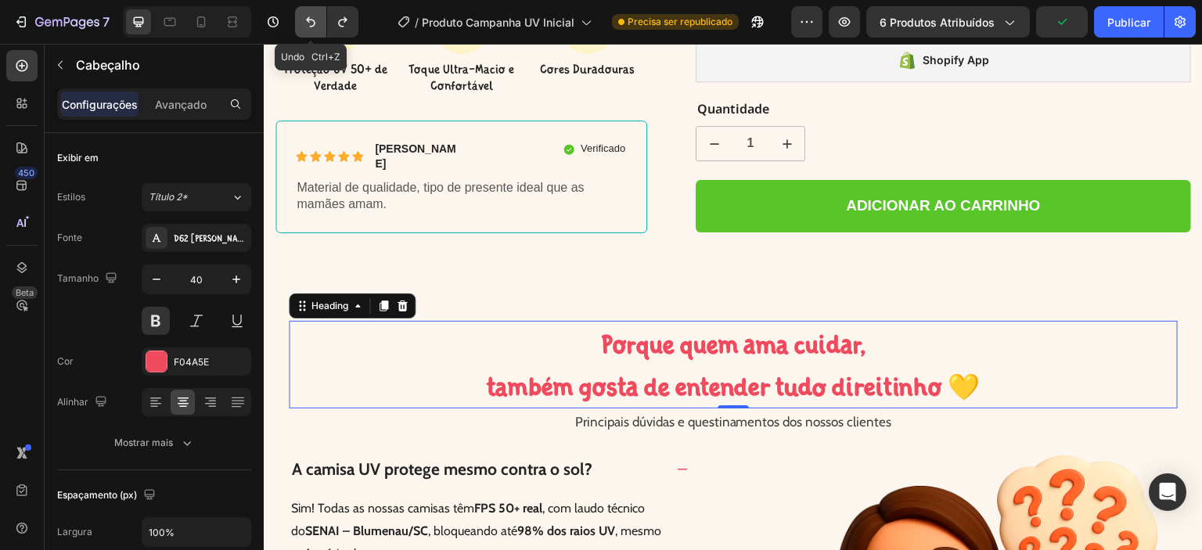
click at [304, 18] on icon "Desfazer/Refazer" at bounding box center [311, 22] width 16 height 16
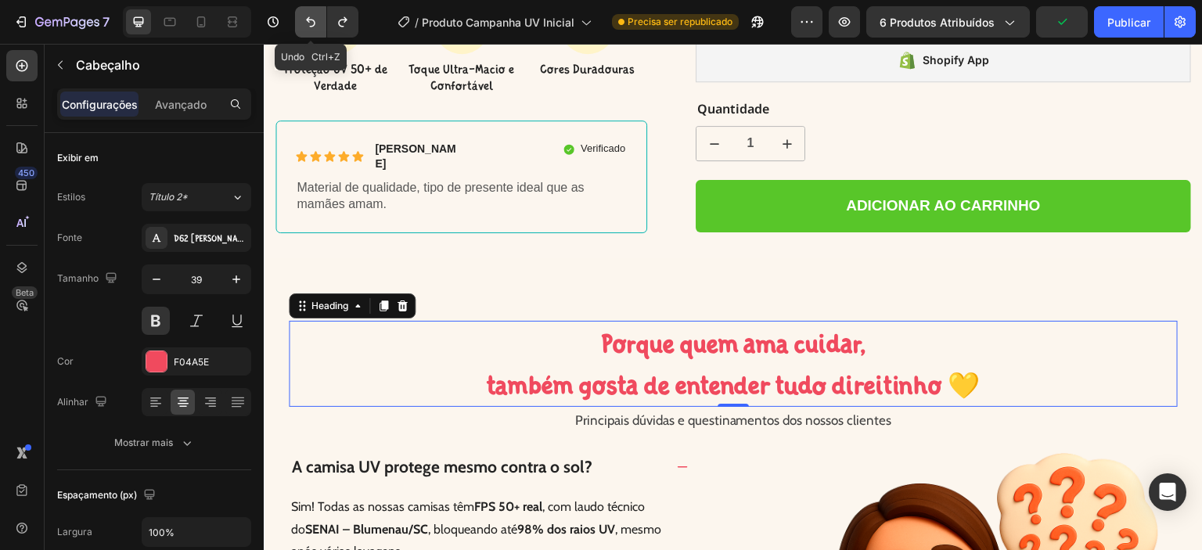
click at [304, 18] on icon "Desfazer/Refazer" at bounding box center [311, 22] width 16 height 16
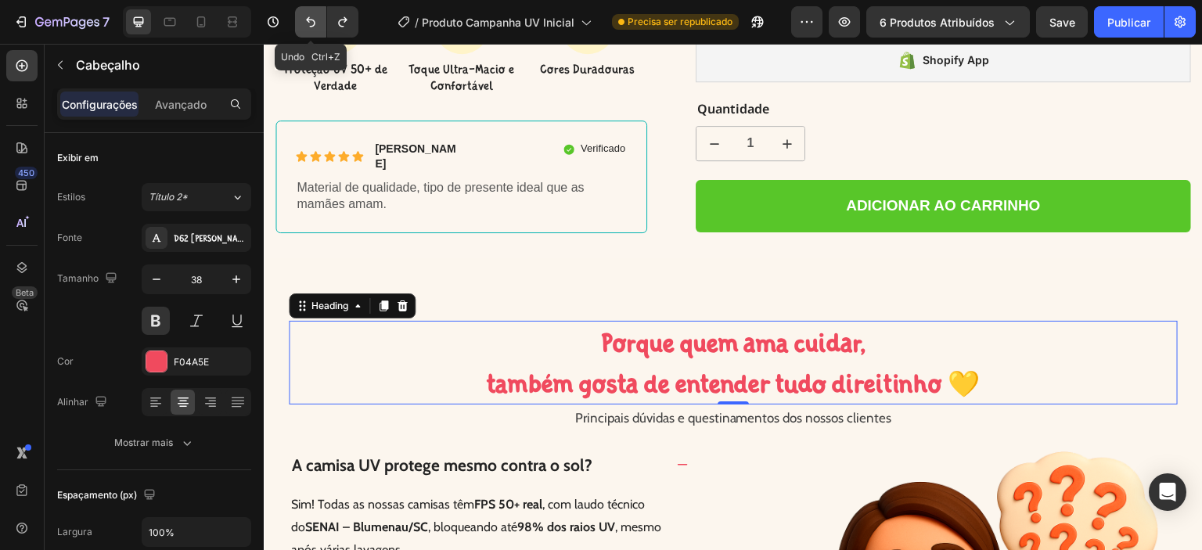
click at [304, 18] on icon "Desfazer/Refazer" at bounding box center [311, 22] width 16 height 16
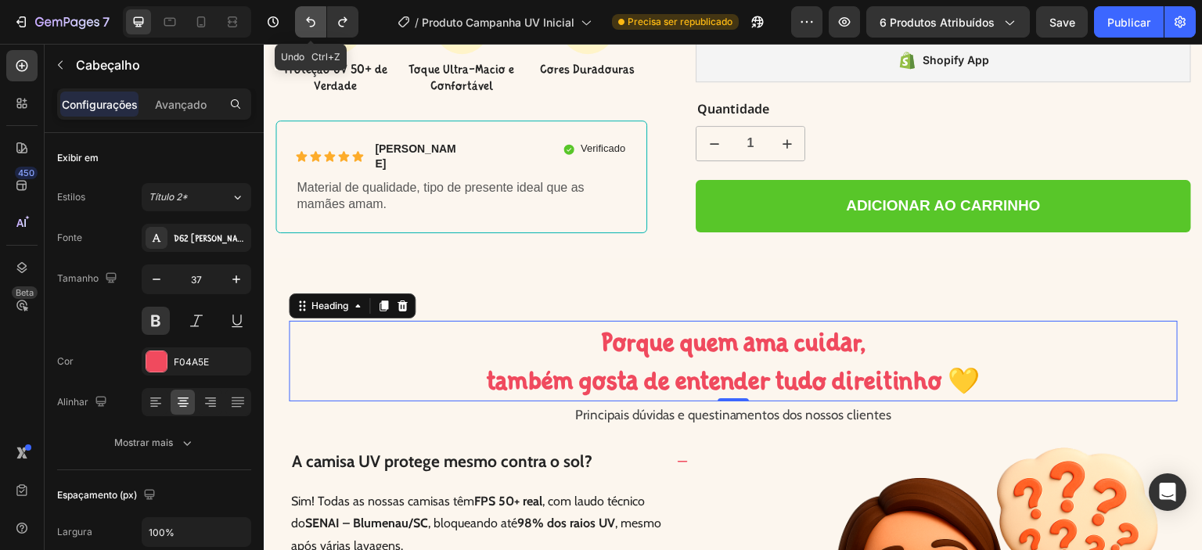
click at [304, 18] on icon "Desfazer/Refazer" at bounding box center [311, 22] width 16 height 16
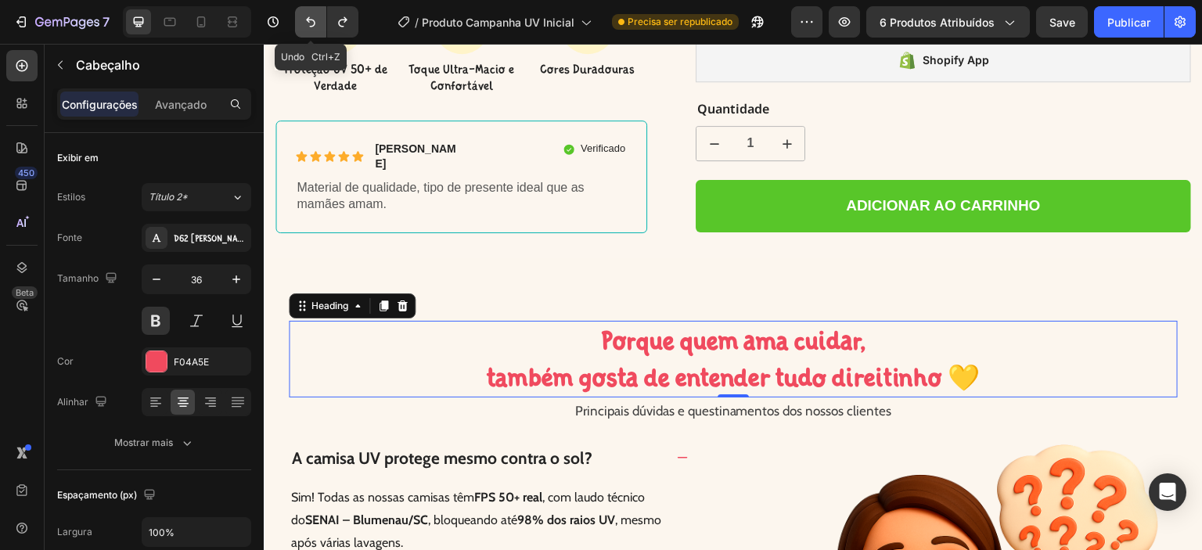
click at [304, 18] on icon "Desfazer/Refazer" at bounding box center [311, 22] width 16 height 16
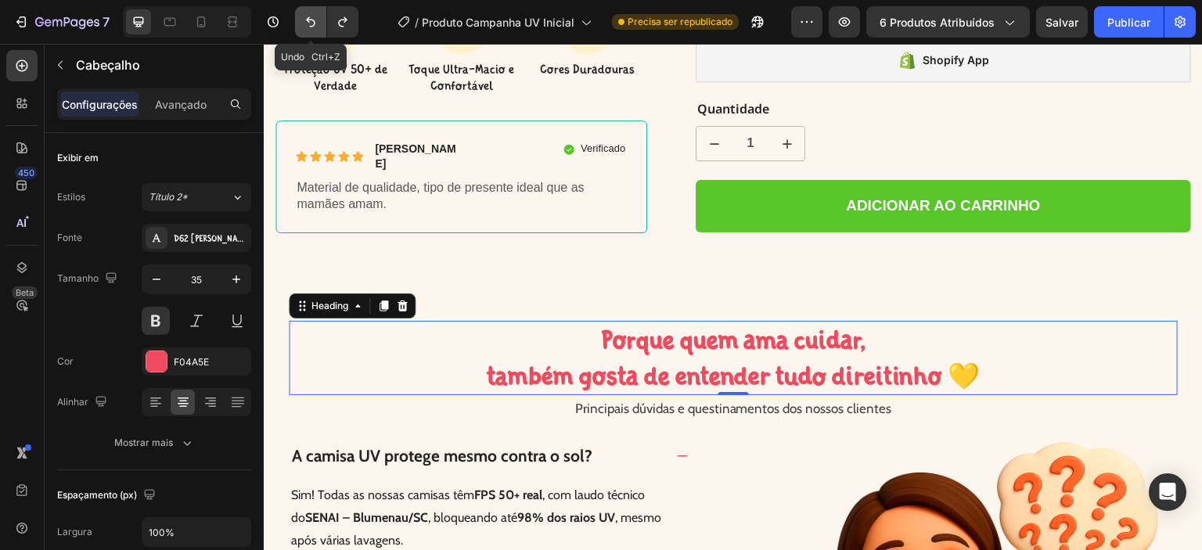
click at [304, 17] on icon "Desfazer/Refazer" at bounding box center [311, 22] width 16 height 16
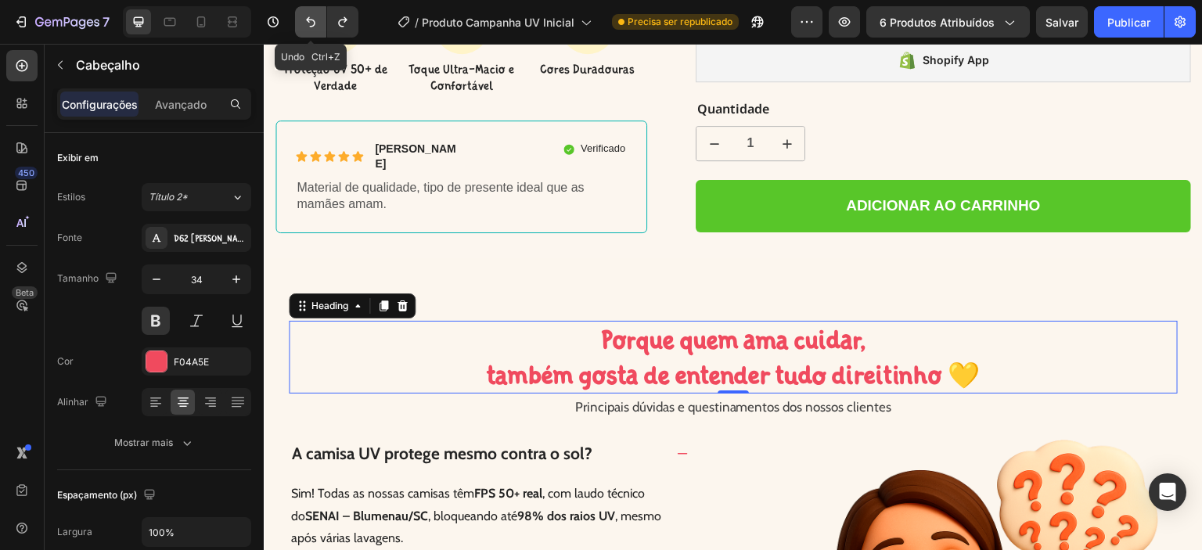
click at [304, 17] on icon "Desfazer/Refazer" at bounding box center [311, 22] width 16 height 16
type input "33"
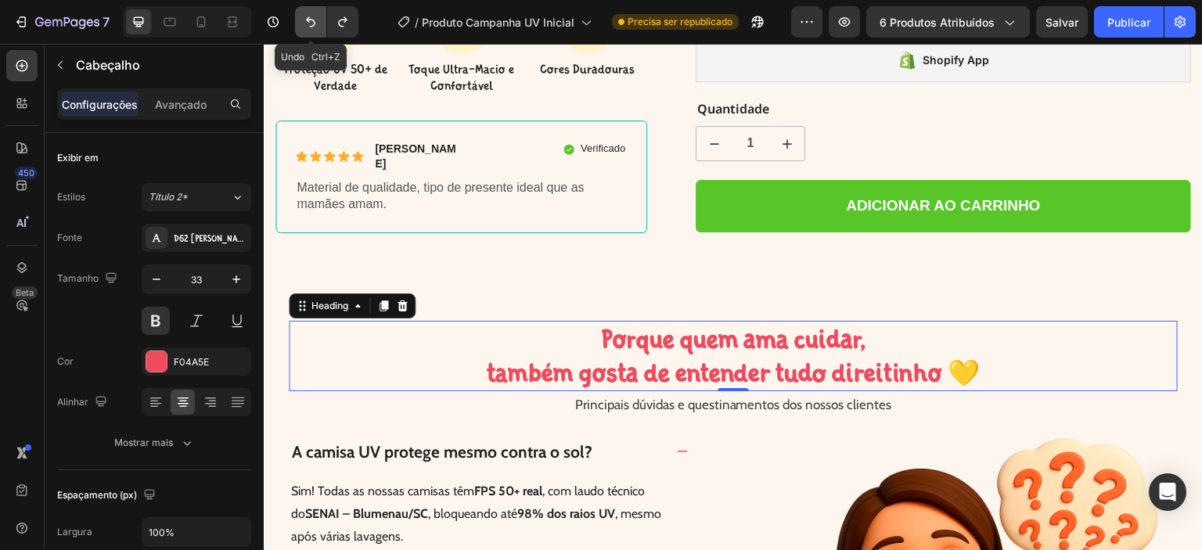
click at [304, 17] on icon "Desfazer/Refazer" at bounding box center [311, 22] width 16 height 16
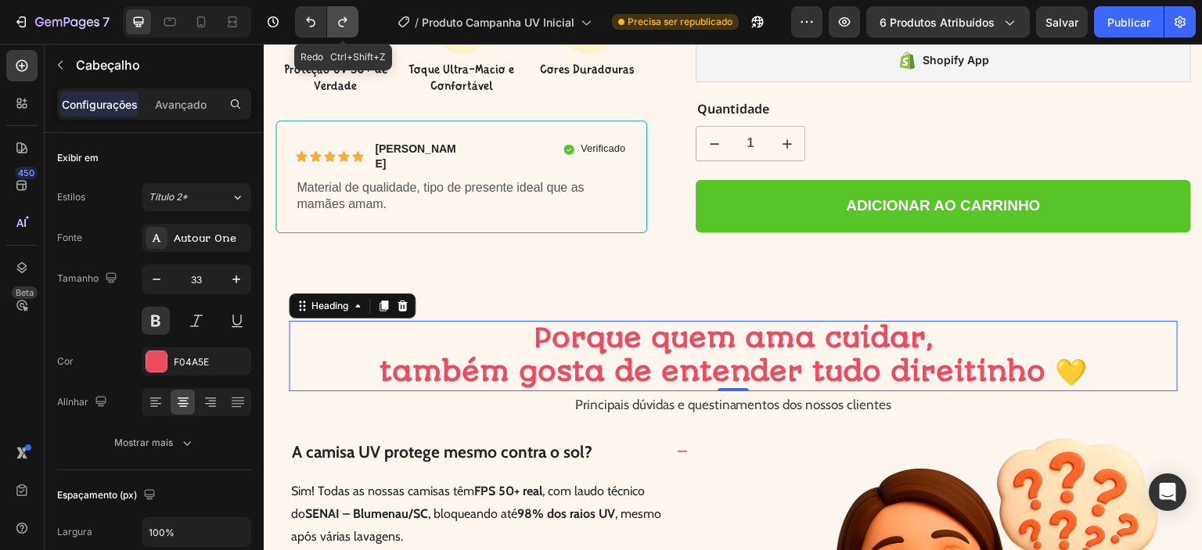
click at [333, 23] on button "Desfazer/Refazer" at bounding box center [342, 21] width 31 height 31
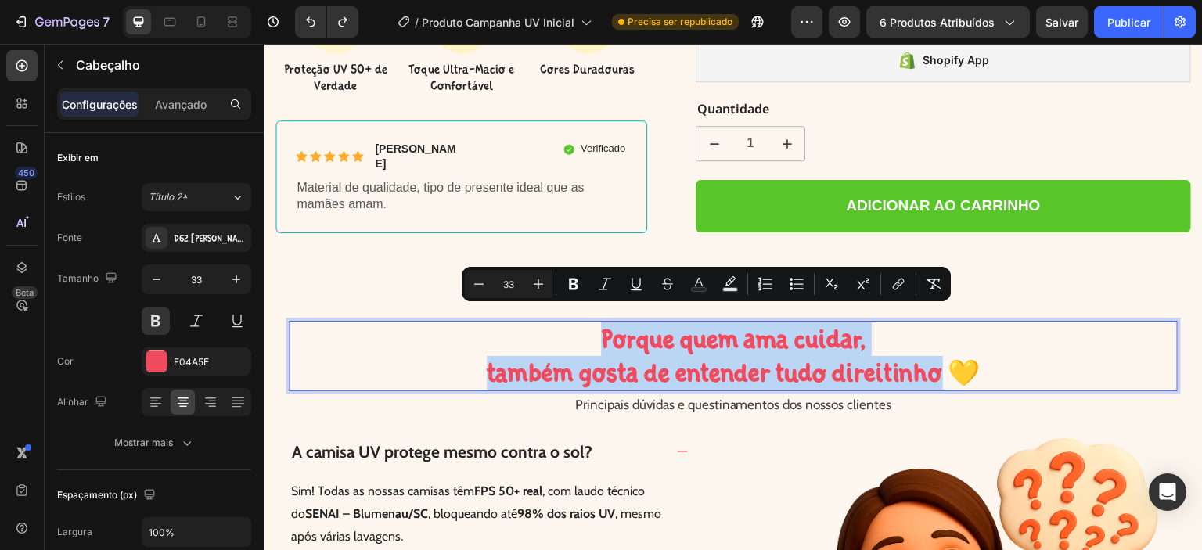
drag, startPoint x: 593, startPoint y: 320, endPoint x: 932, endPoint y: 357, distance: 340.8
click at [932, 357] on p "Porque quem ama cuidar, também gosta de entender tudo direitinho 💛" at bounding box center [733, 355] width 886 height 67
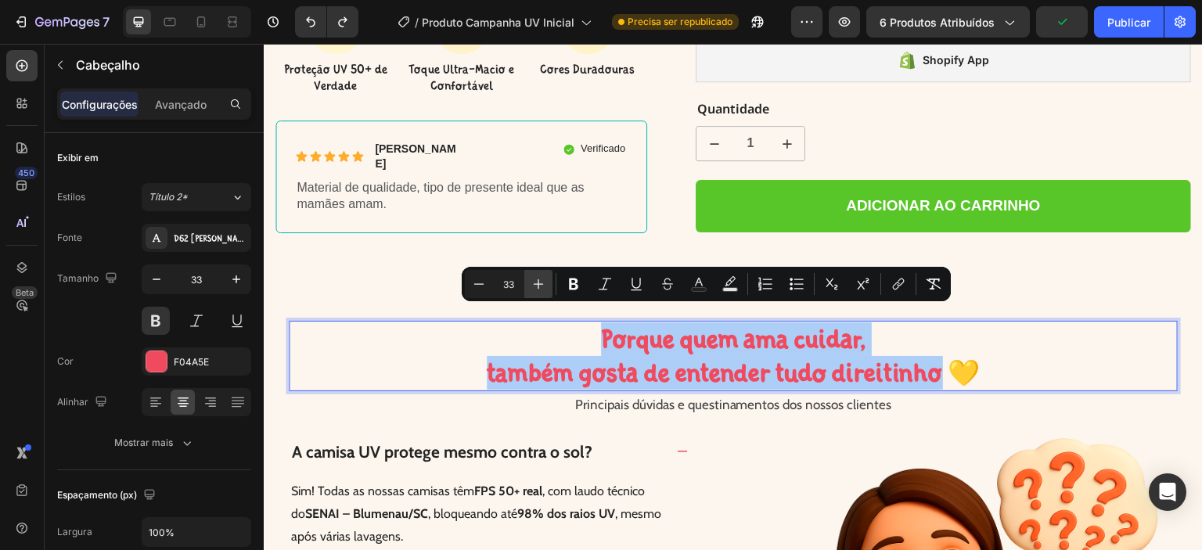
click at [538, 283] on icon "Editor contextual toolbar" at bounding box center [539, 284] width 10 height 10
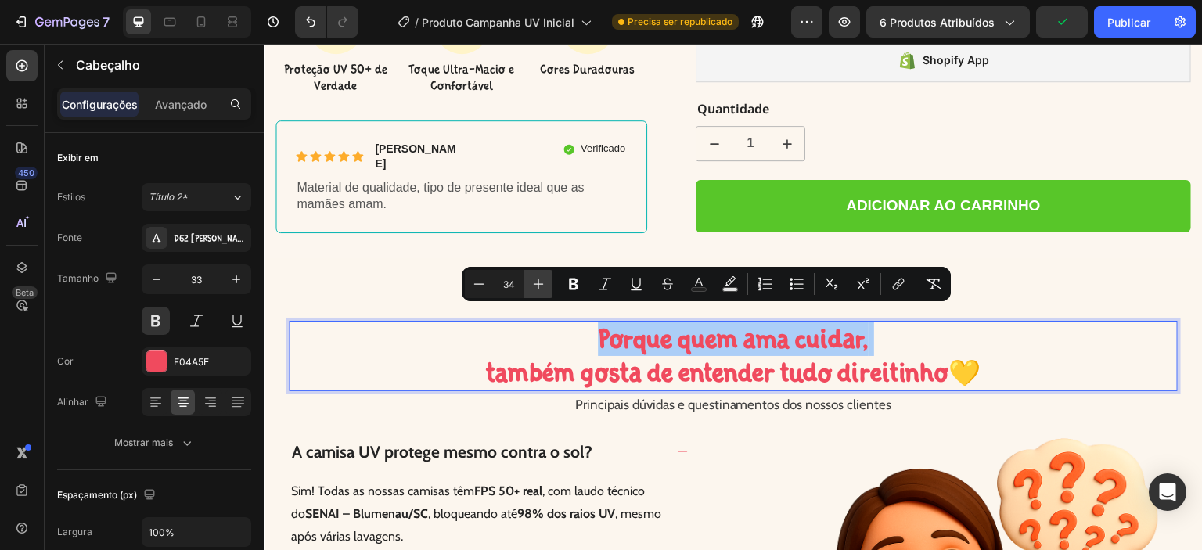
click at [538, 283] on icon "Editor contextual toolbar" at bounding box center [539, 284] width 10 height 10
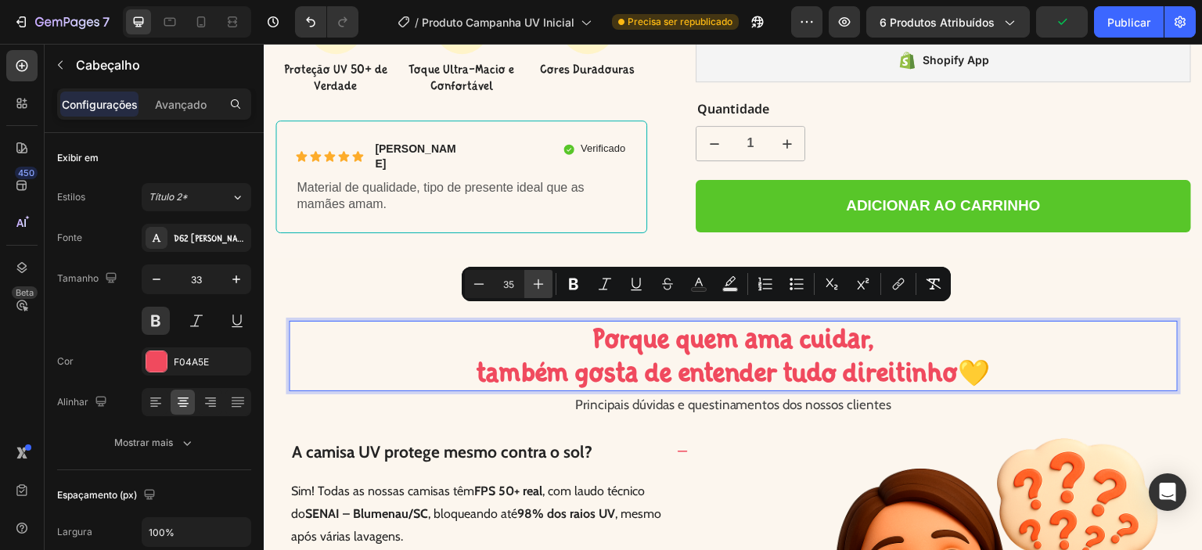
click at [538, 283] on icon "Editor contextual toolbar" at bounding box center [539, 284] width 10 height 10
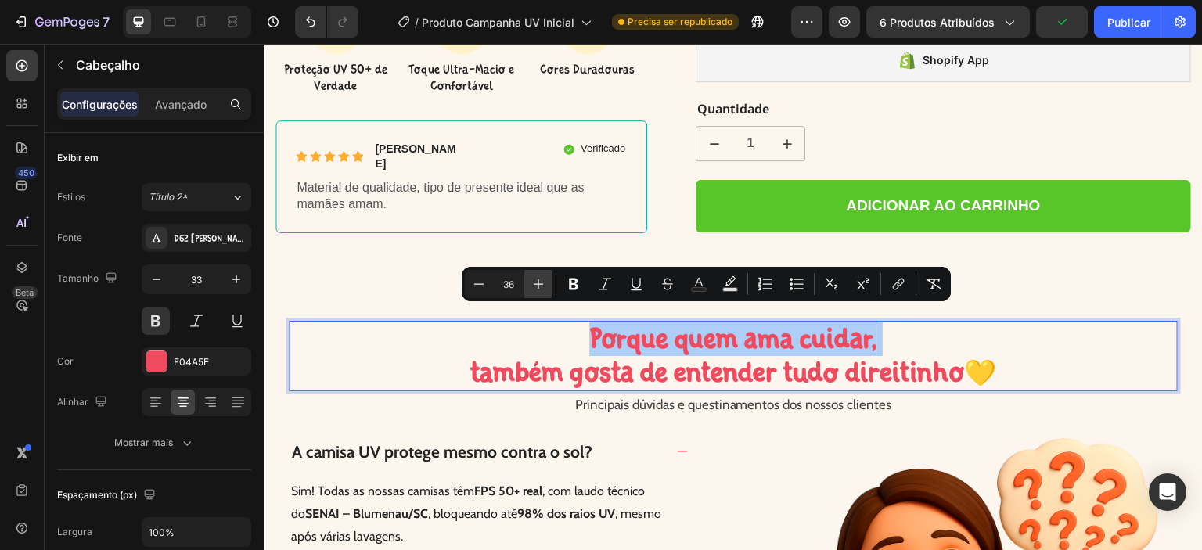
click at [538, 283] on icon "Editor contextual toolbar" at bounding box center [539, 284] width 10 height 10
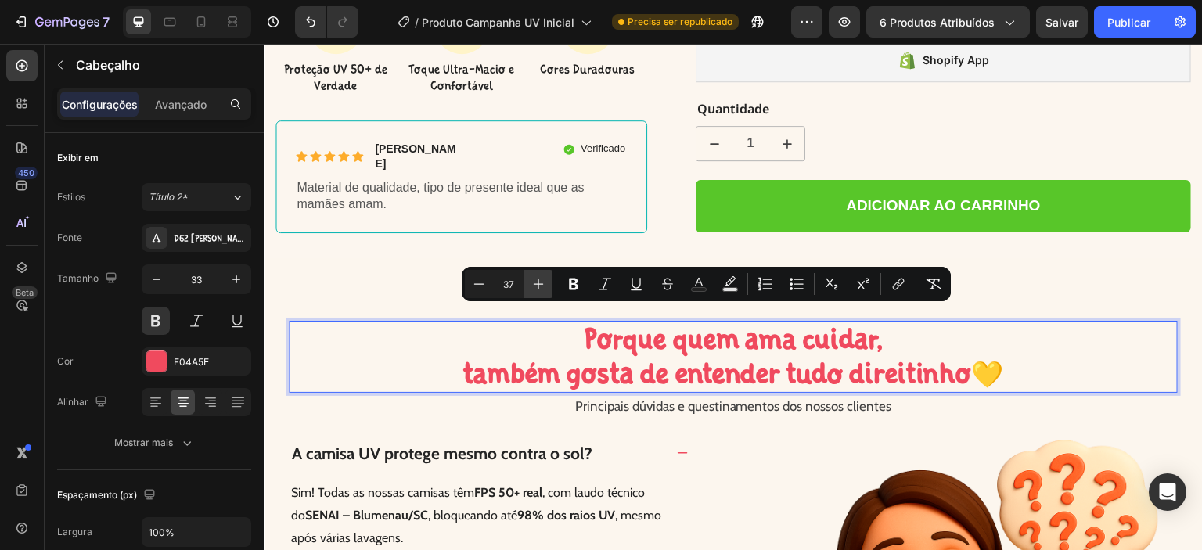
click at [538, 283] on icon "Barra de ferramentas contextual do editor" at bounding box center [539, 284] width 10 height 10
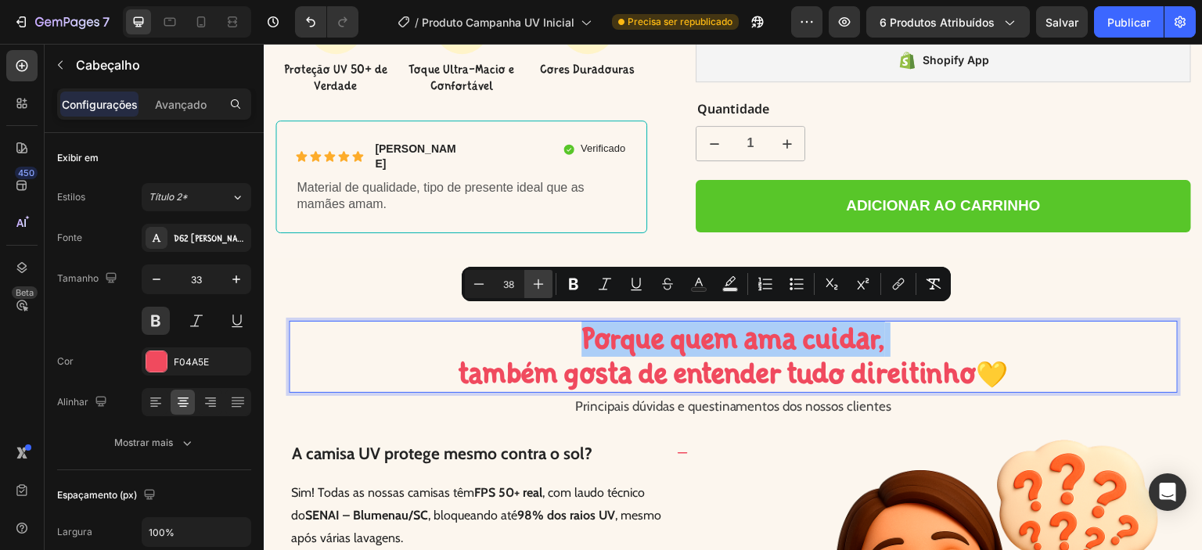
click at [537, 283] on icon "Barra de ferramentas contextual do editor" at bounding box center [539, 284] width 10 height 10
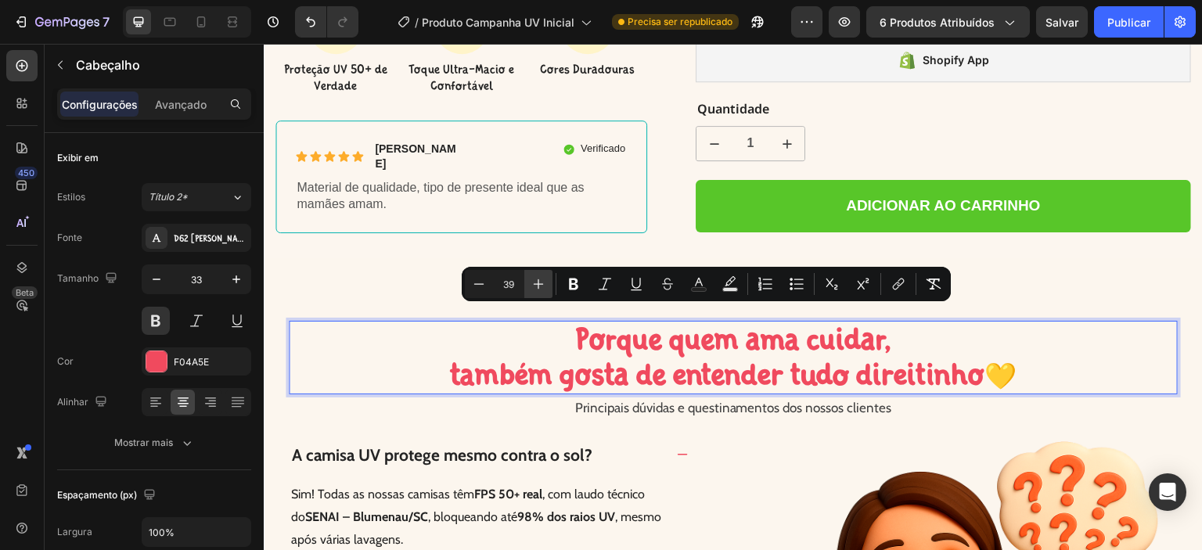
click at [536, 282] on icon "Barra de ferramentas contextual do editor" at bounding box center [538, 284] width 16 height 16
click at [535, 281] on icon "Barra de ferramentas contextual do editor" at bounding box center [538, 284] width 16 height 16
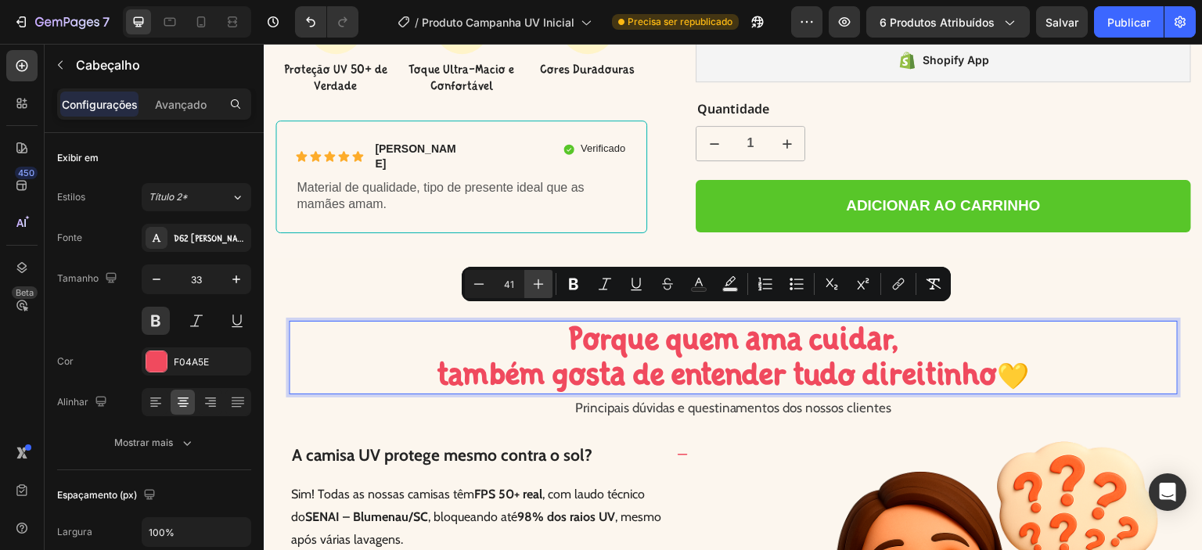
click at [535, 281] on icon "Barra de ferramentas contextual do editor" at bounding box center [538, 284] width 16 height 16
type input "42"
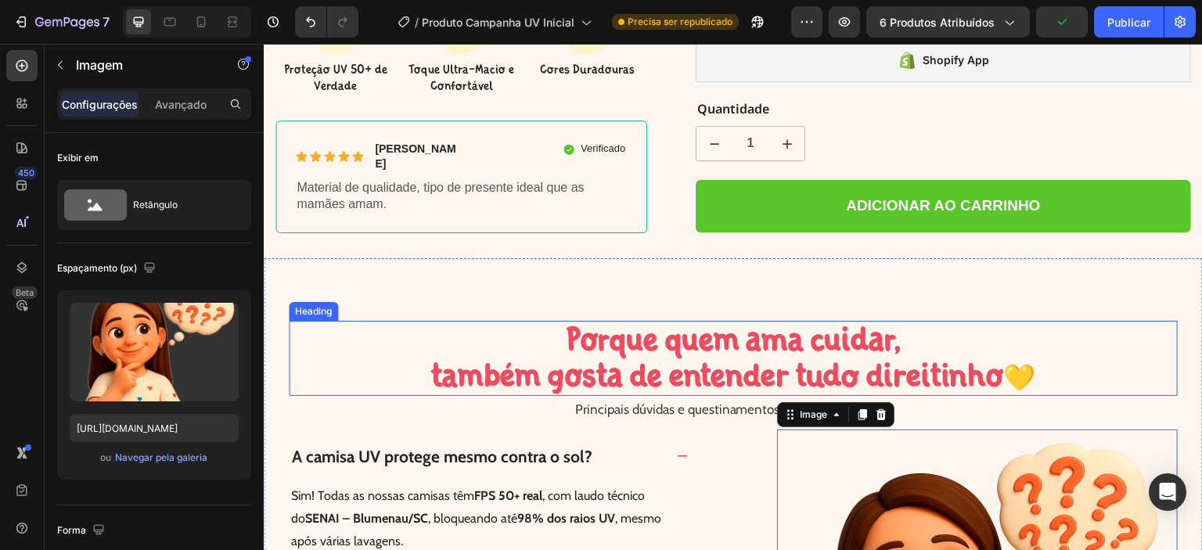
click at [810, 319] on span "Porque quem ama cuidar," at bounding box center [734, 338] width 336 height 39
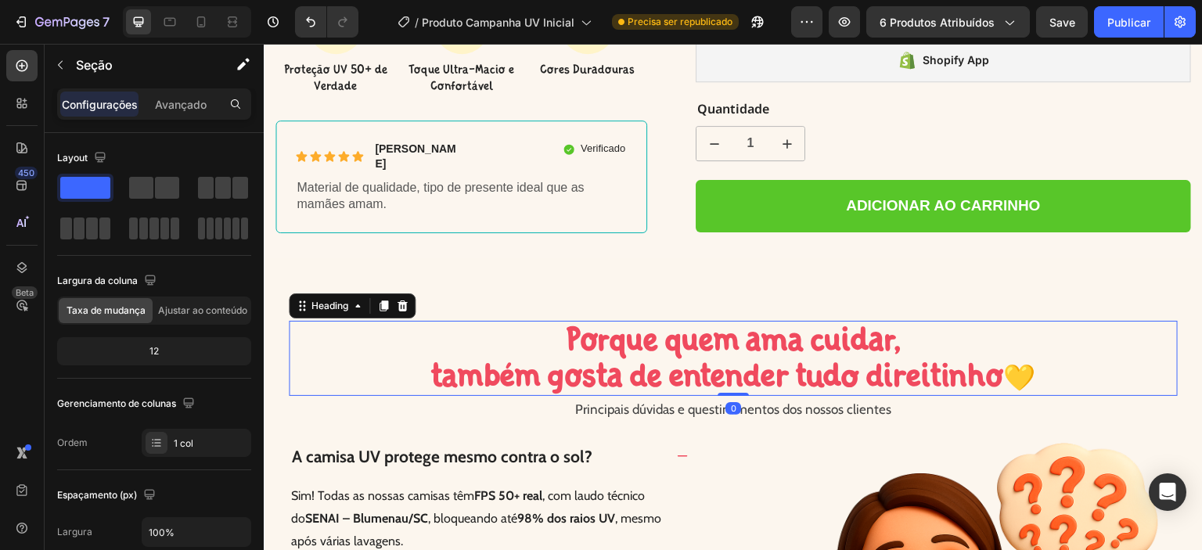
click at [782, 319] on span "Porque quem ama cuidar," at bounding box center [734, 338] width 336 height 39
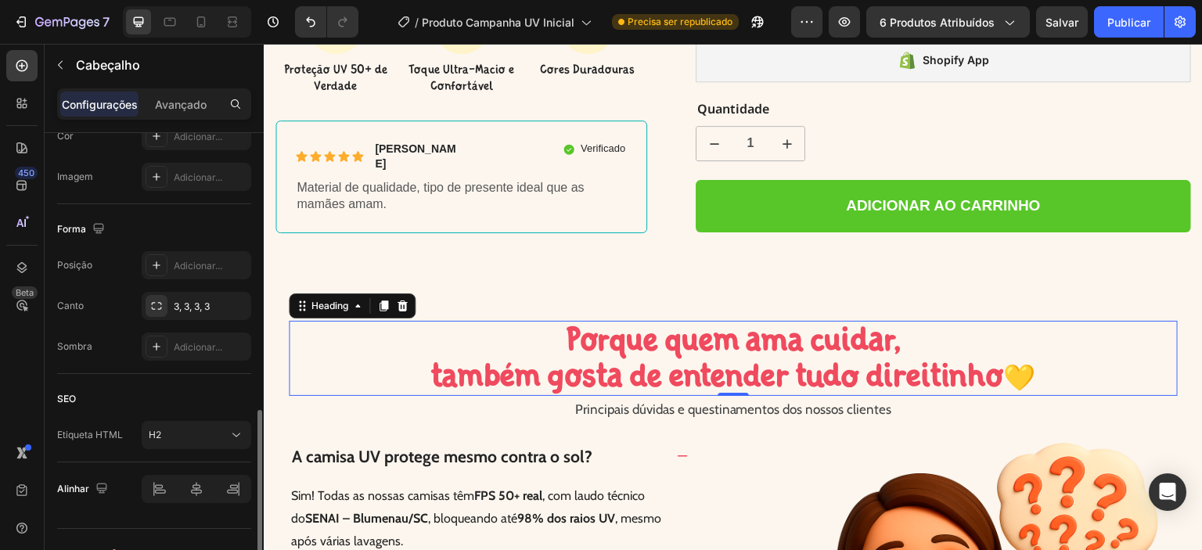
scroll to position [552, 0]
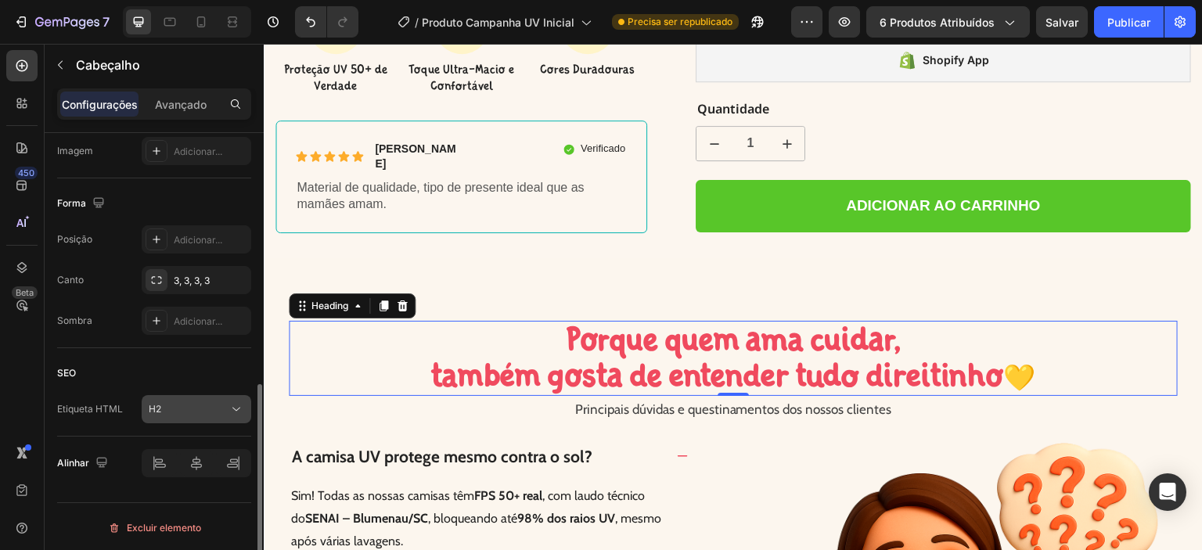
click at [175, 411] on div "H2" at bounding box center [189, 409] width 80 height 14
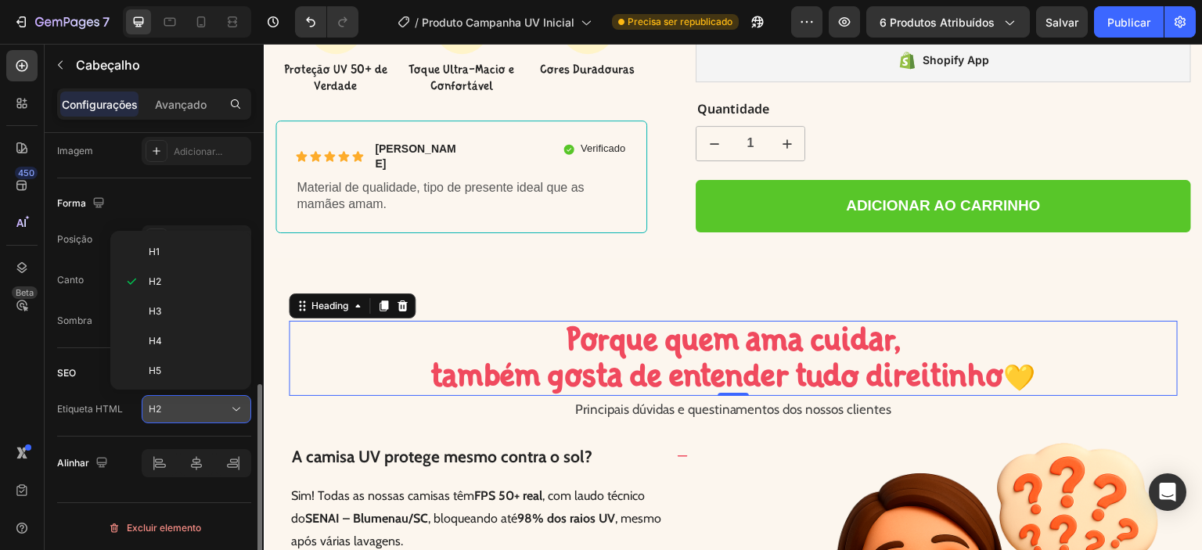
click at [175, 411] on div "H2" at bounding box center [189, 409] width 80 height 14
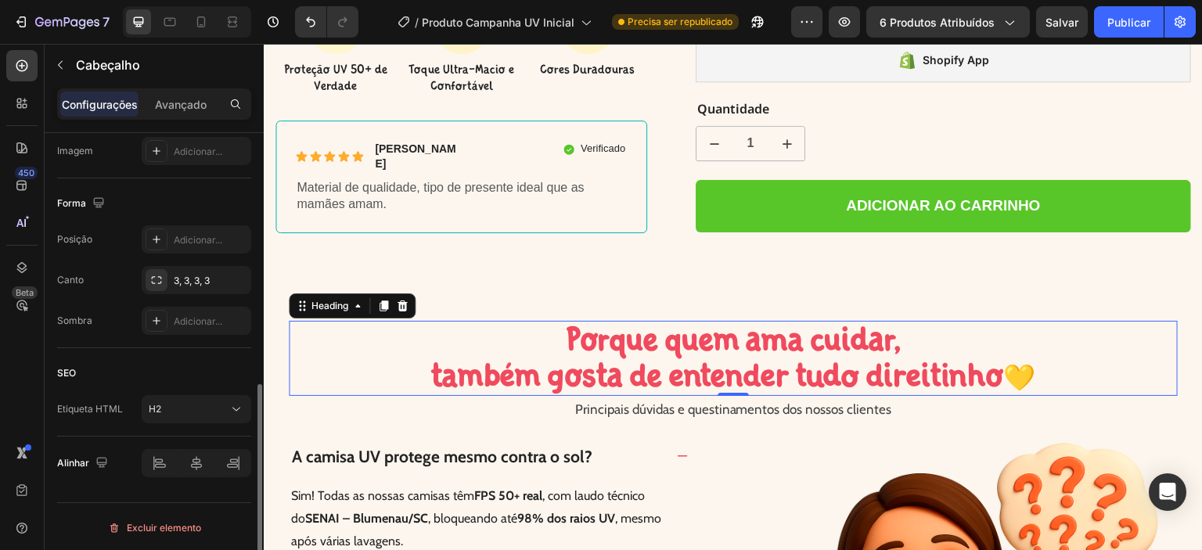
scroll to position [447, 0]
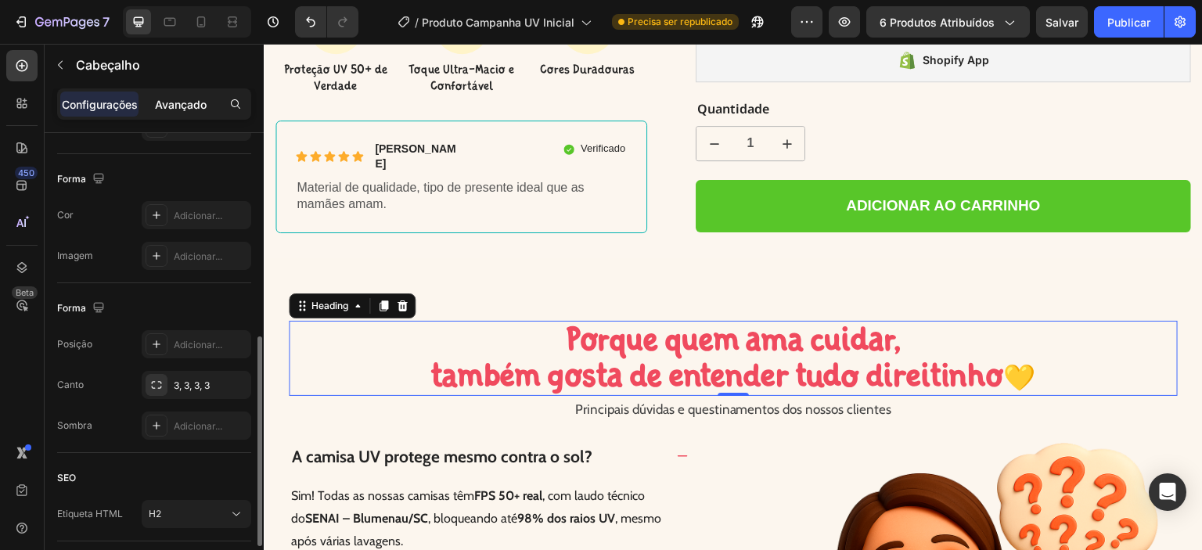
click at [188, 102] on font "Avançado" at bounding box center [181, 104] width 52 height 13
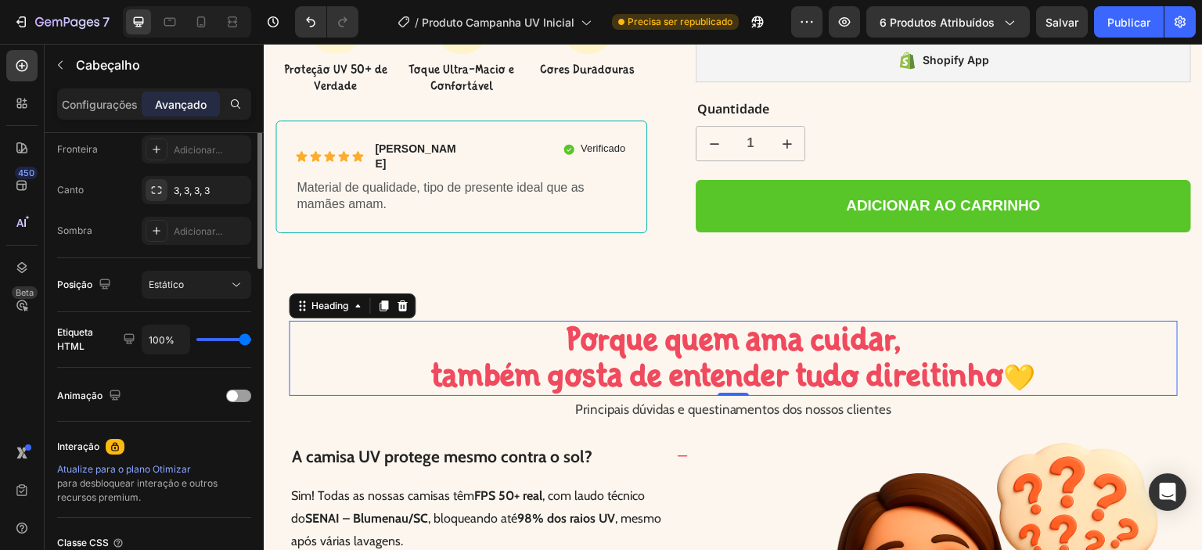
scroll to position [263, 0]
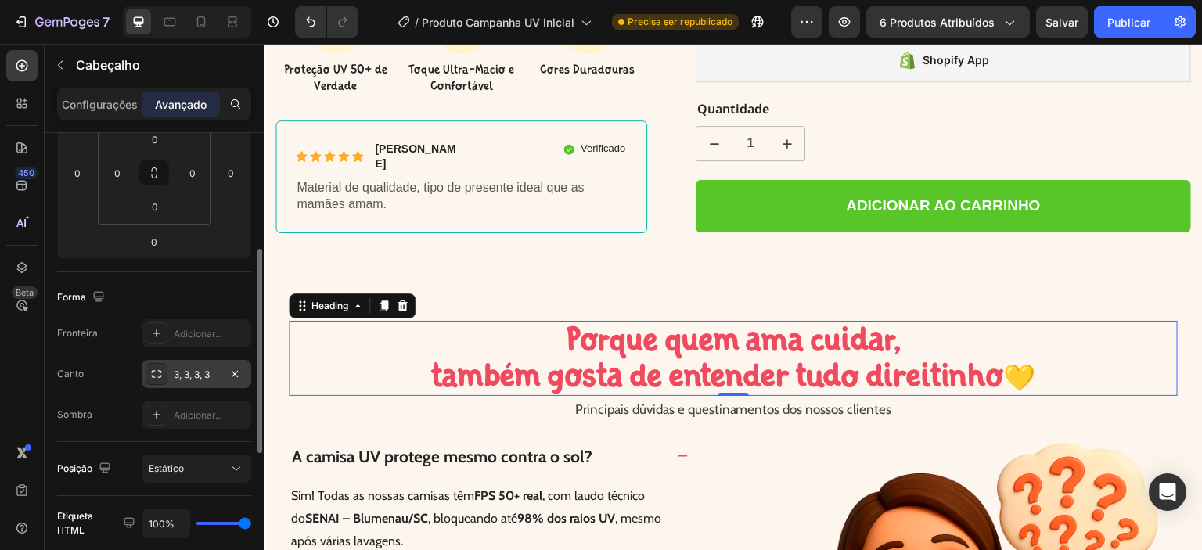
click at [199, 369] on font "3, 3, 3, 3" at bounding box center [192, 375] width 36 height 12
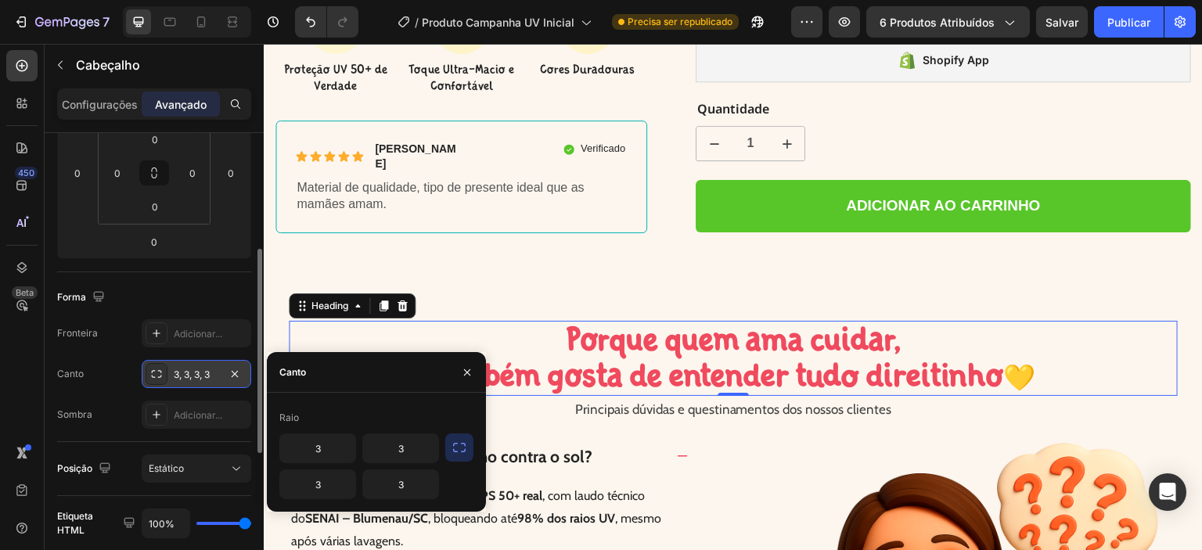
click at [198, 369] on font "3, 3, 3, 3" at bounding box center [192, 375] width 36 height 12
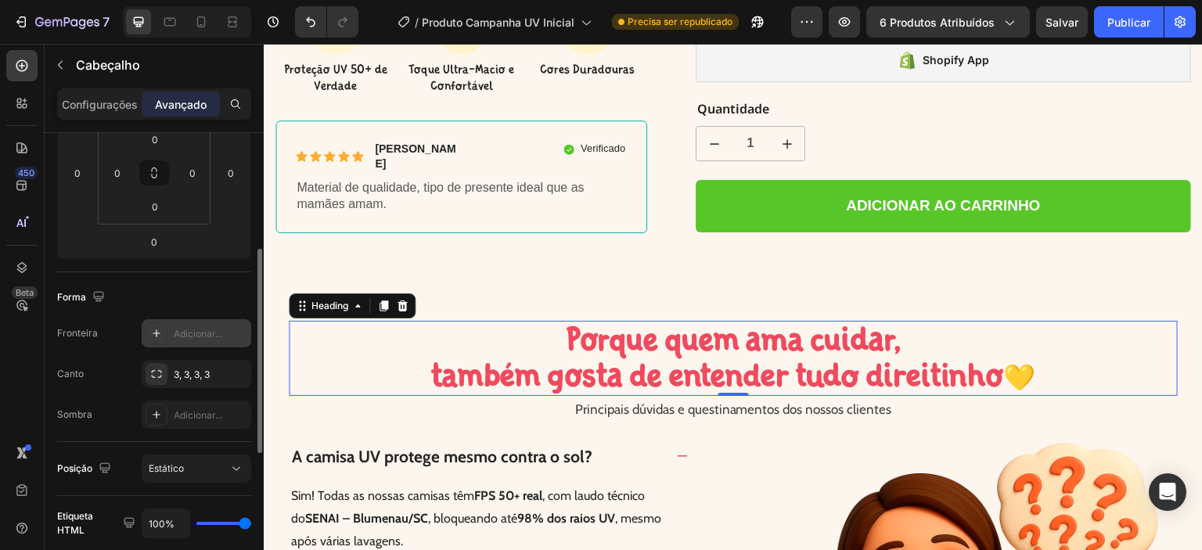
click at [176, 331] on font "Adicionar..." at bounding box center [198, 334] width 49 height 12
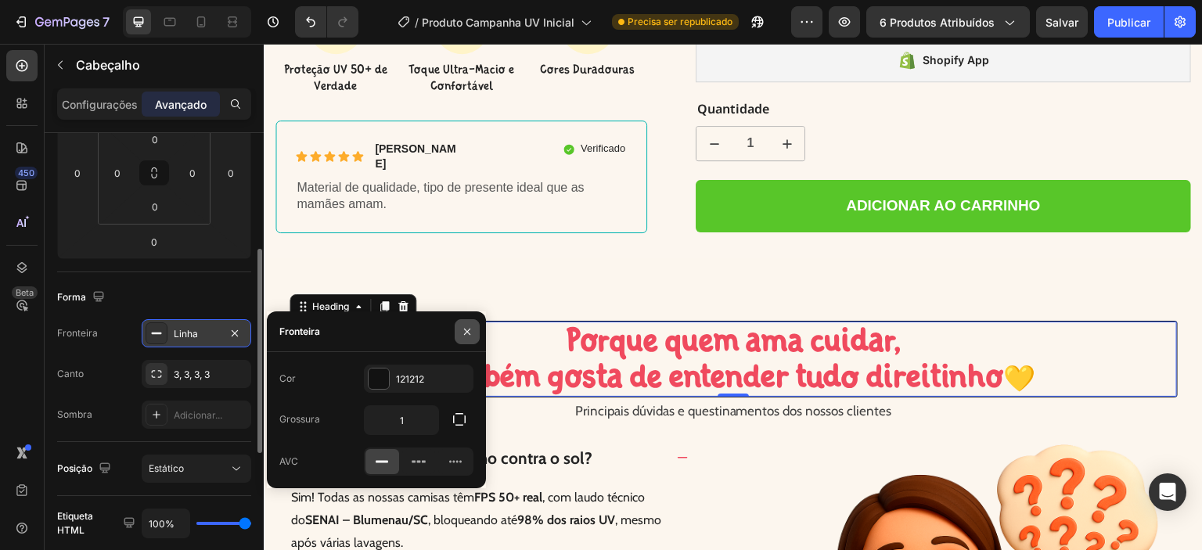
click at [462, 331] on icon "button" at bounding box center [467, 331] width 13 height 13
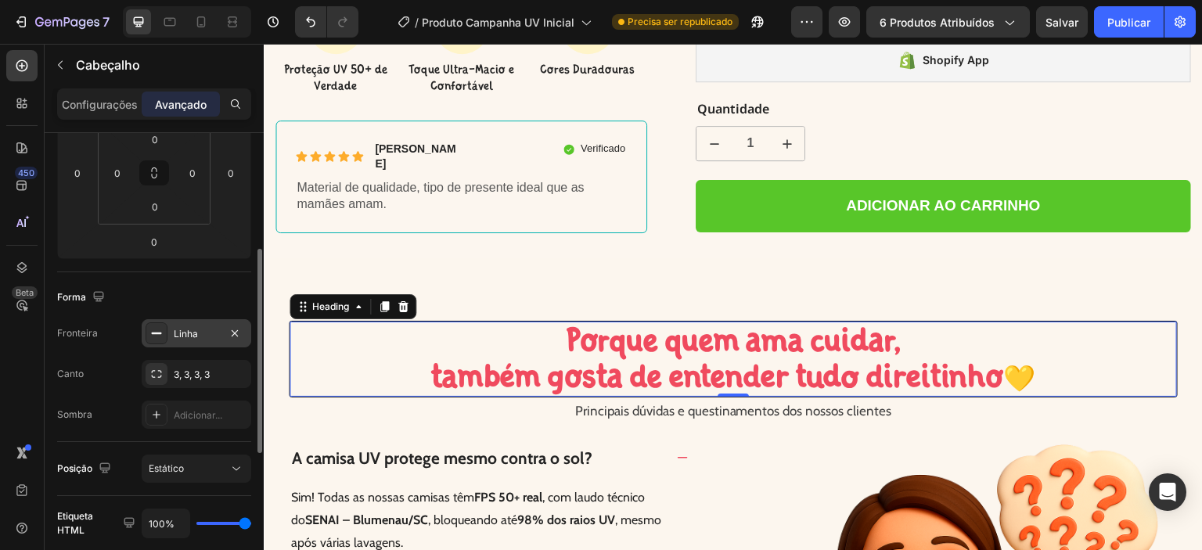
click at [172, 333] on div "Linha" at bounding box center [197, 333] width 110 height 28
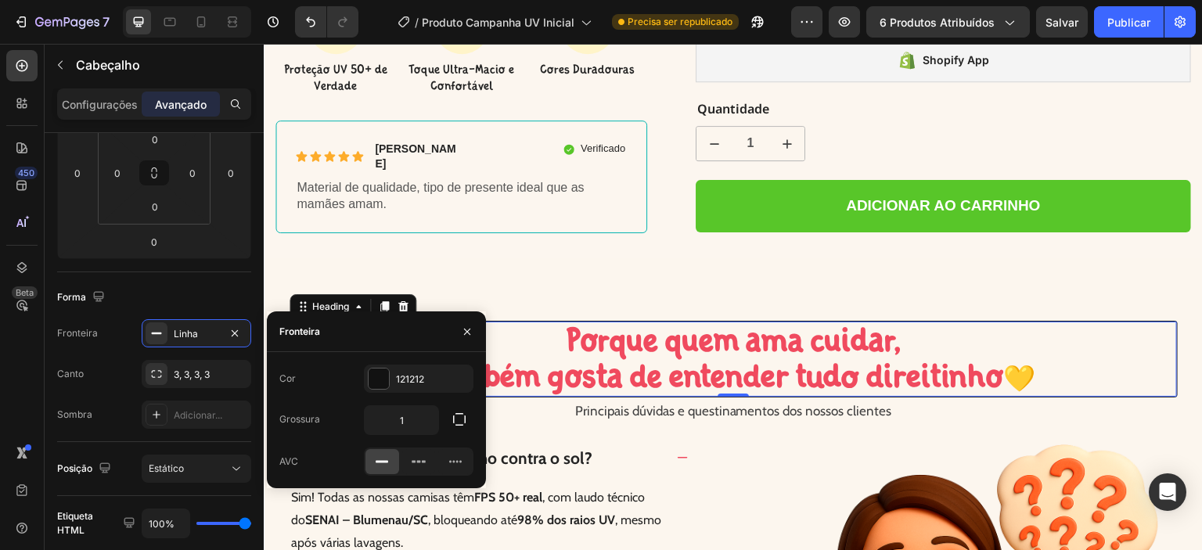
drag, startPoint x: 466, startPoint y: 331, endPoint x: 448, endPoint y: 331, distance: 17.2
click at [455, 331] on button "button" at bounding box center [467, 331] width 25 height 25
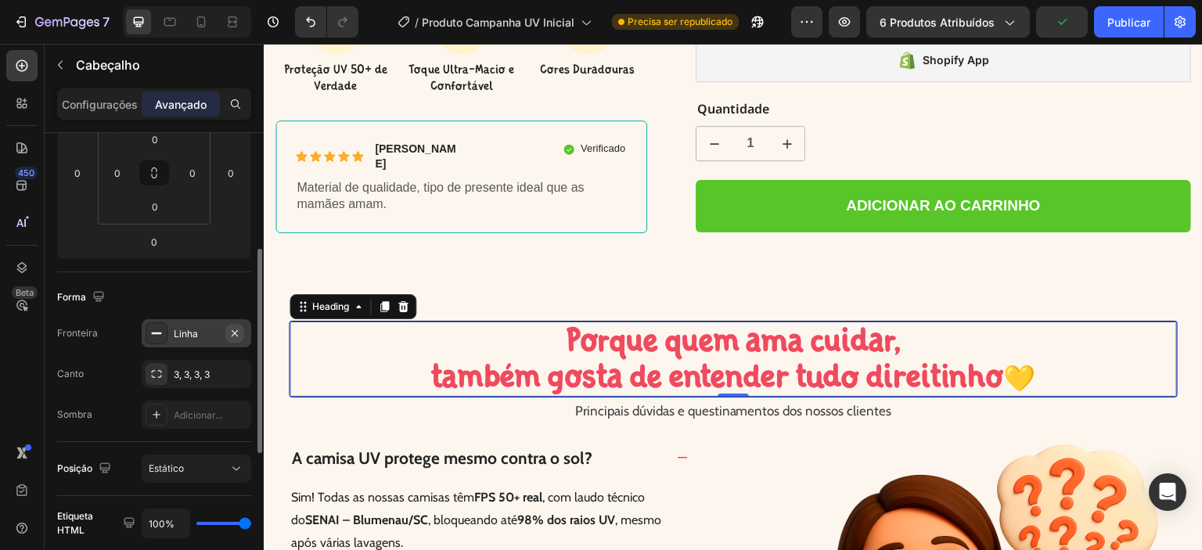
click at [234, 332] on icon "button" at bounding box center [235, 332] width 6 height 6
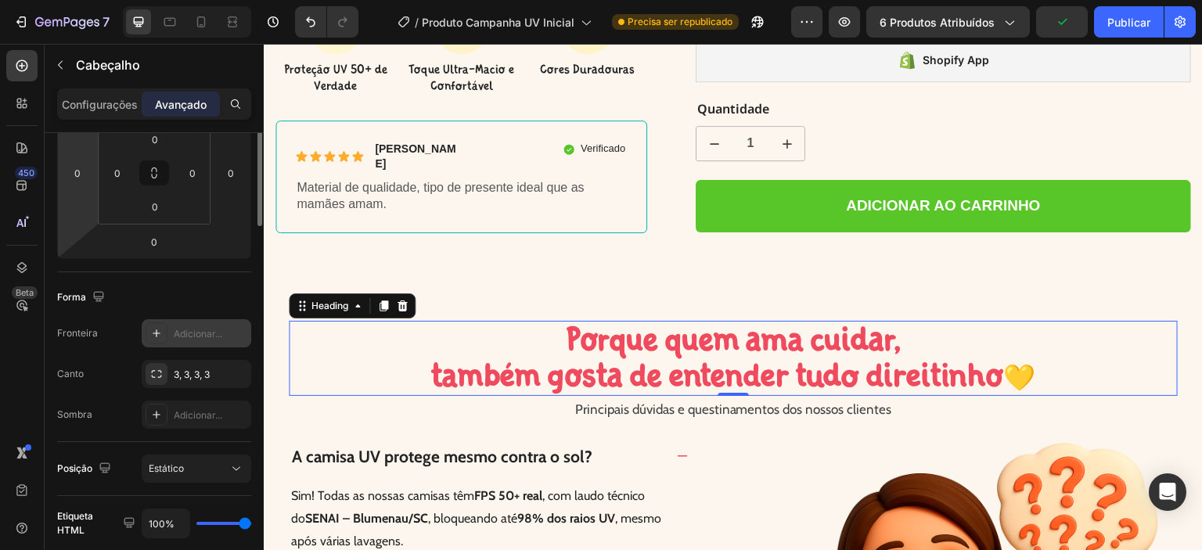
scroll to position [79, 0]
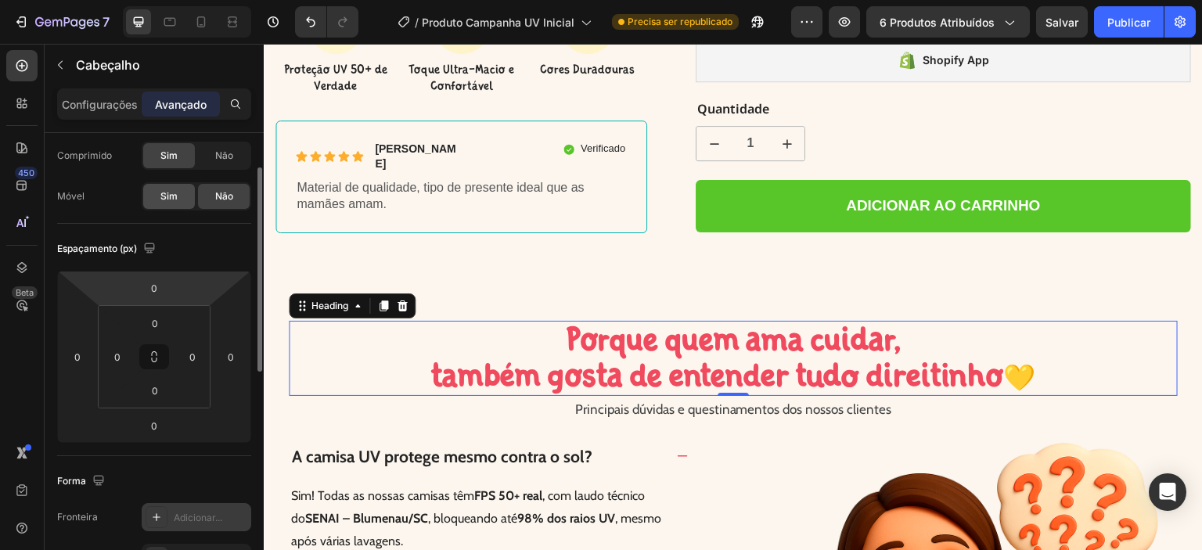
click at [168, 196] on font "Sim" at bounding box center [168, 196] width 17 height 12
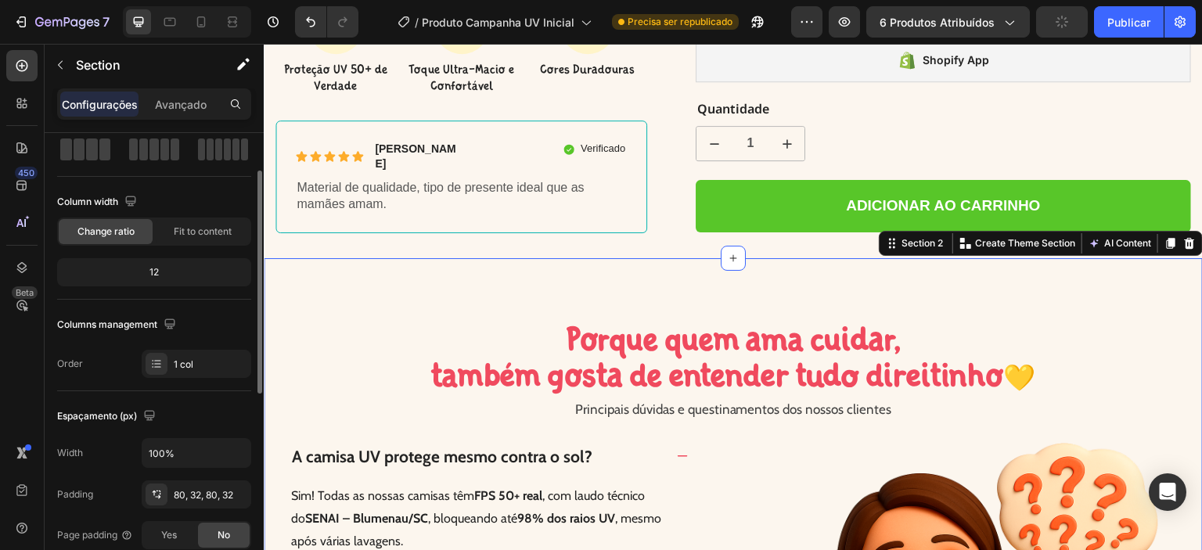
scroll to position [0, 0]
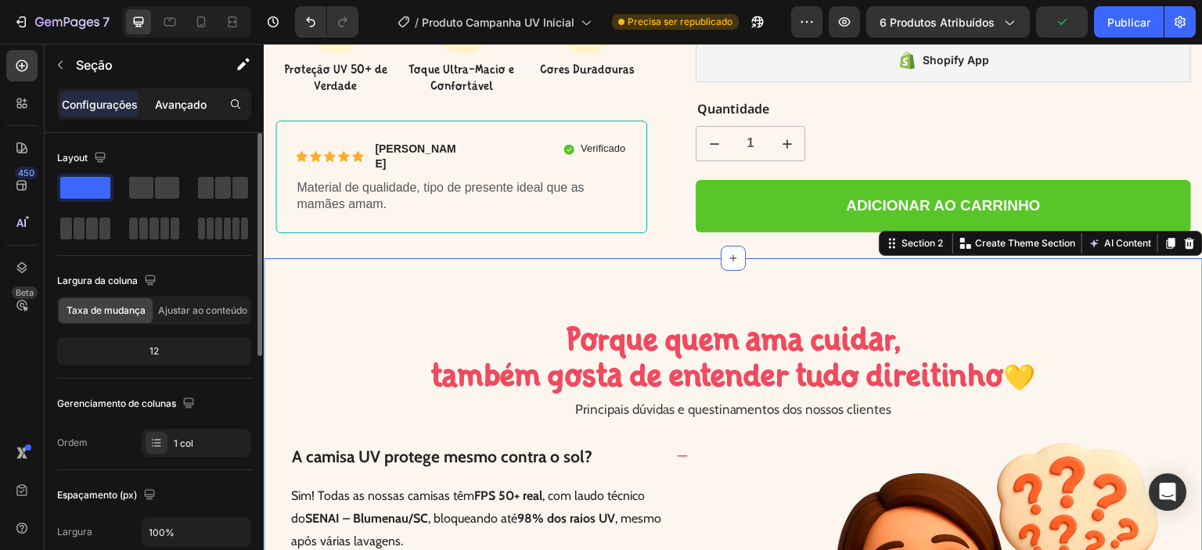
click at [182, 99] on font "Avançado" at bounding box center [181, 104] width 52 height 13
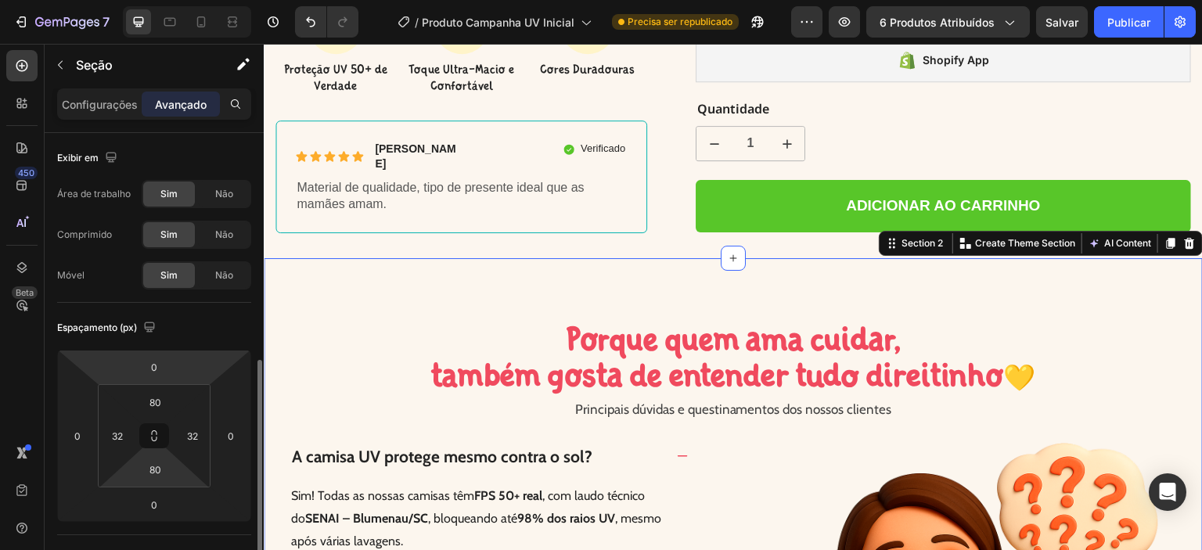
scroll to position [157, 0]
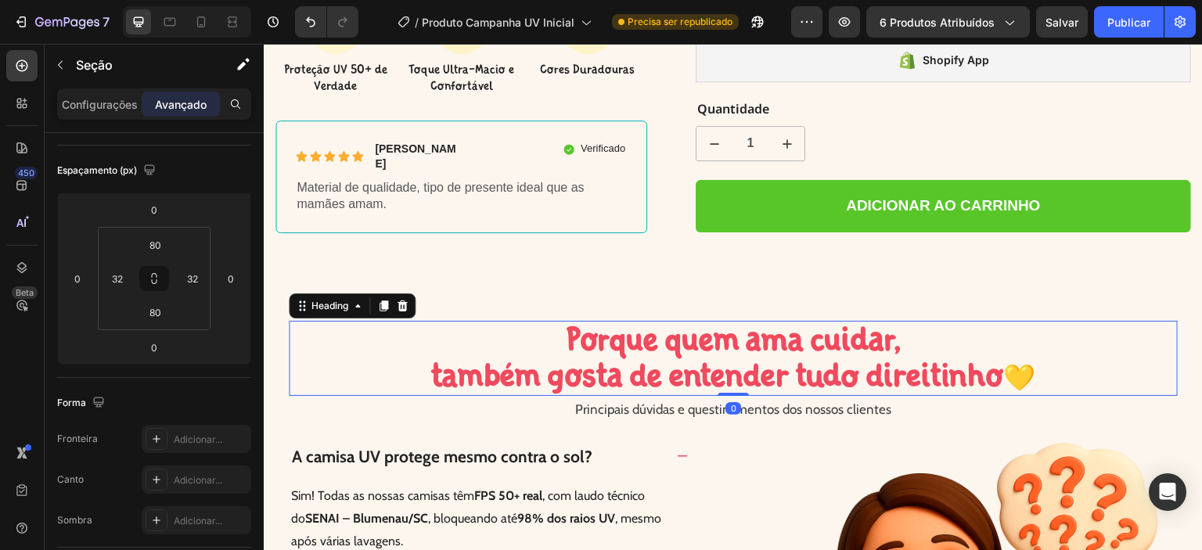
click at [666, 319] on span "Porque quem ama cuidar," at bounding box center [734, 338] width 336 height 39
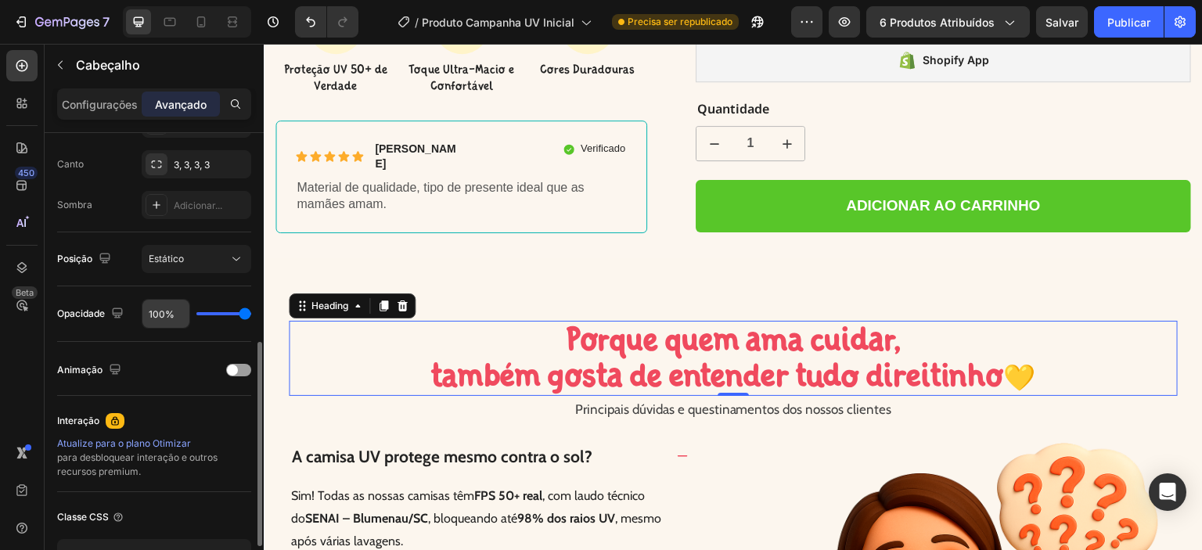
scroll to position [498, 0]
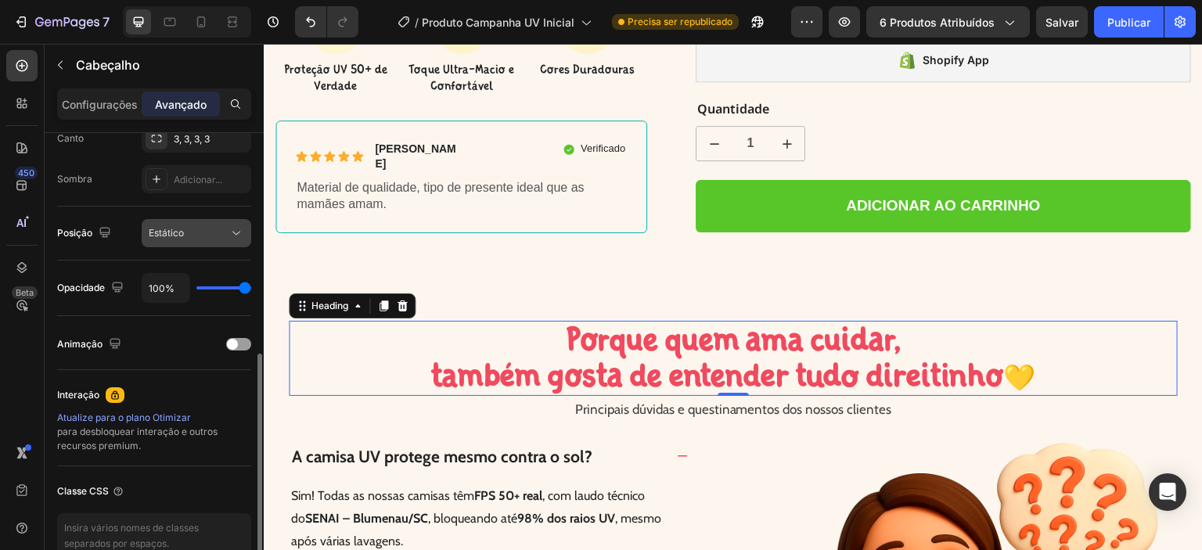
click at [171, 237] on font "Estático" at bounding box center [166, 233] width 35 height 12
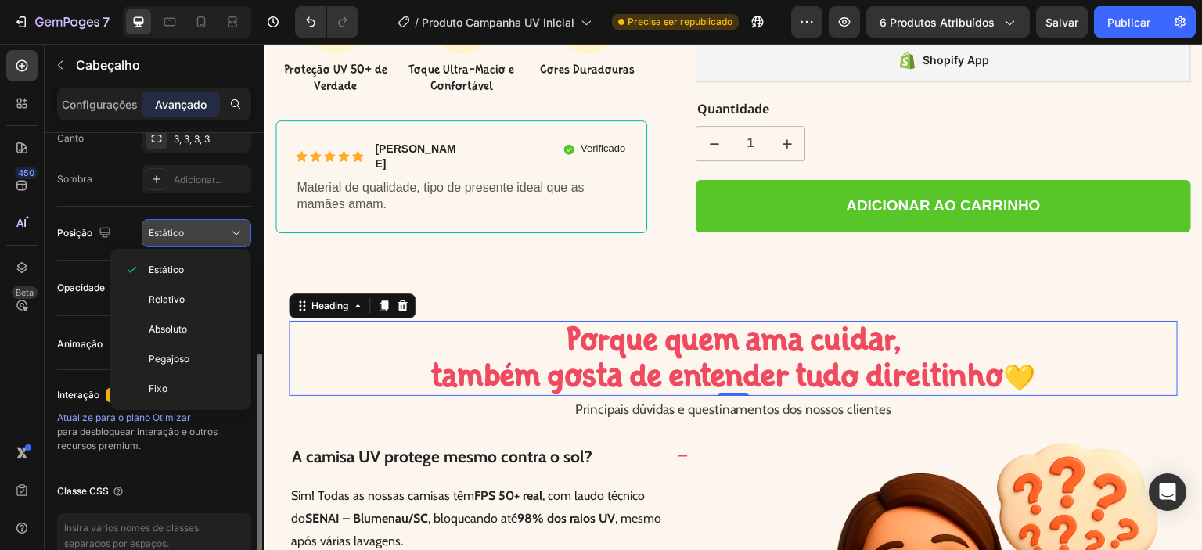
click at [171, 237] on font "Estático" at bounding box center [166, 233] width 35 height 12
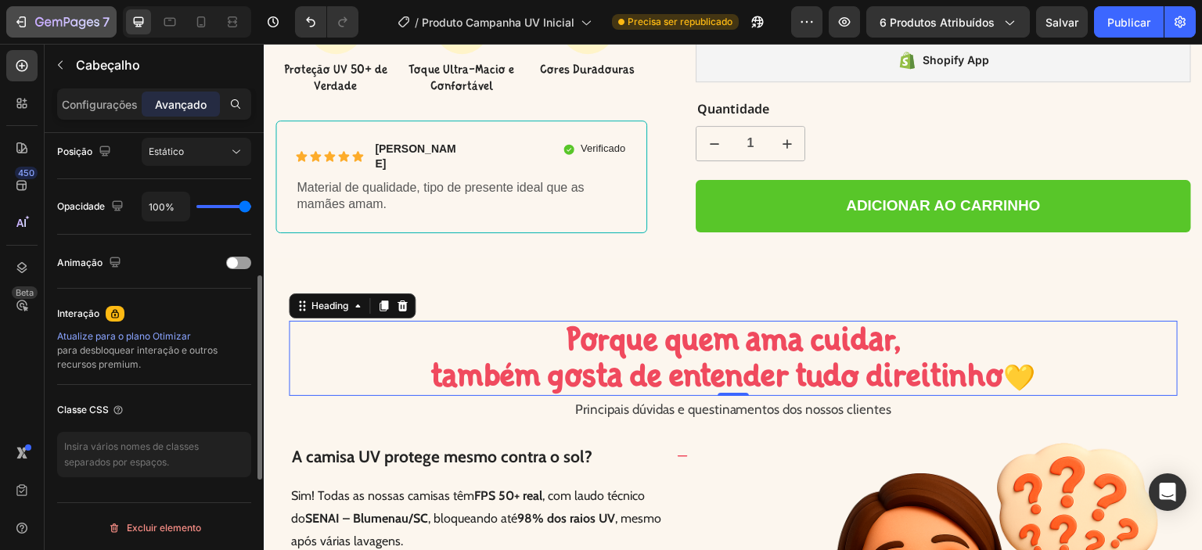
scroll to position [475, 0]
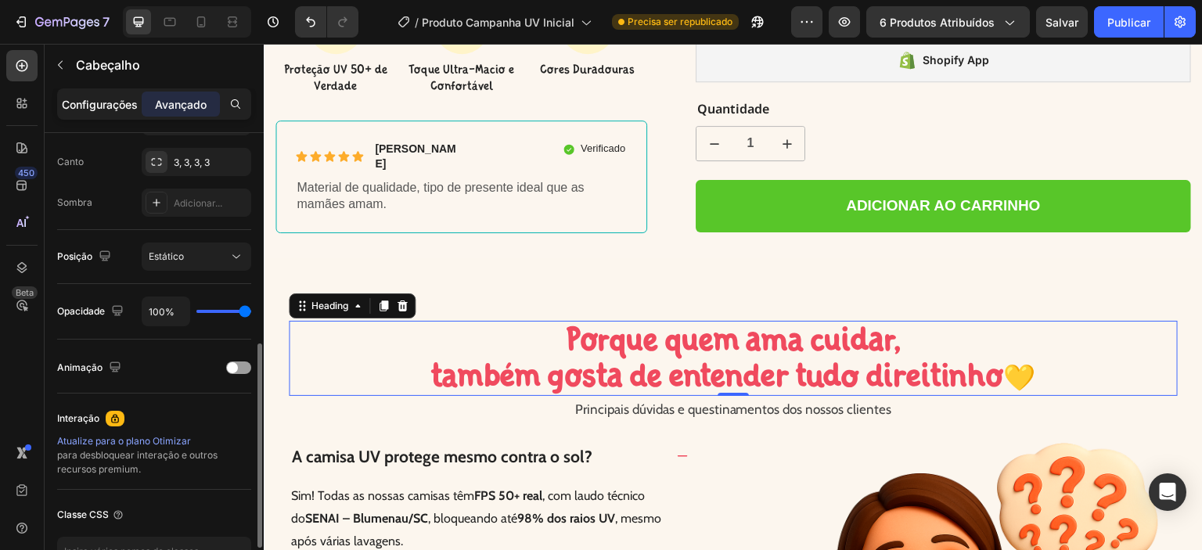
click at [81, 98] on font "Configurações" at bounding box center [100, 104] width 76 height 13
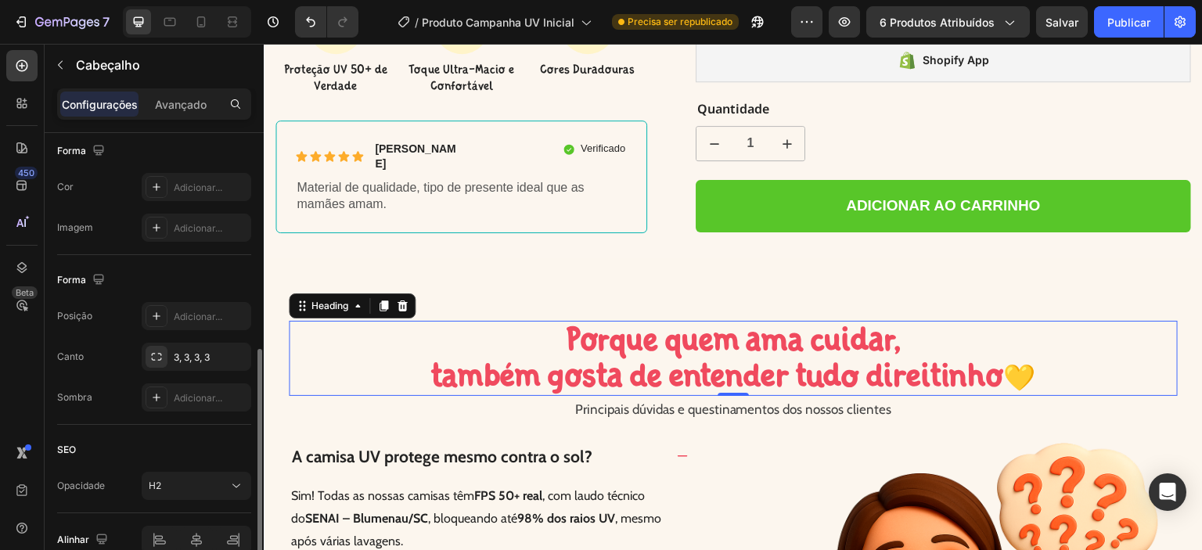
scroll to position [552, 0]
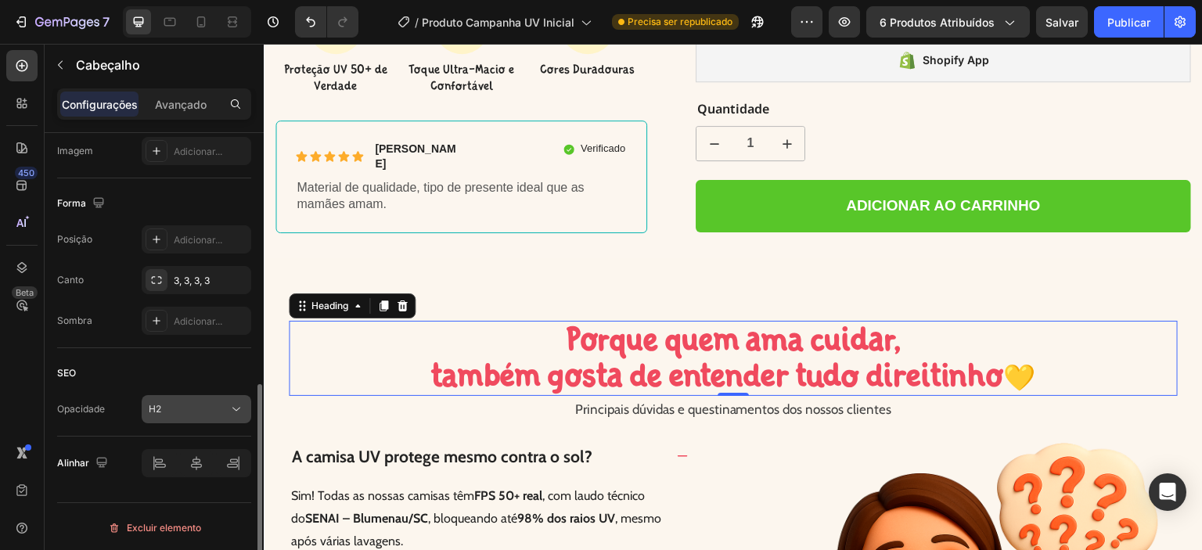
click at [203, 402] on div "H2" at bounding box center [189, 409] width 80 height 14
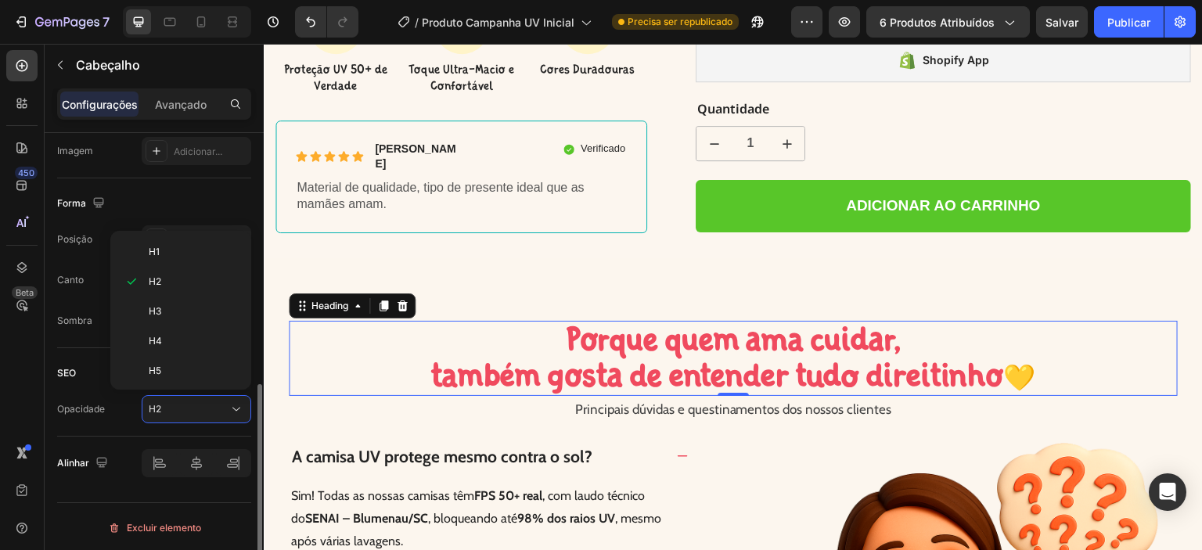
click at [89, 403] on font "Opacidade" at bounding box center [81, 409] width 48 height 12
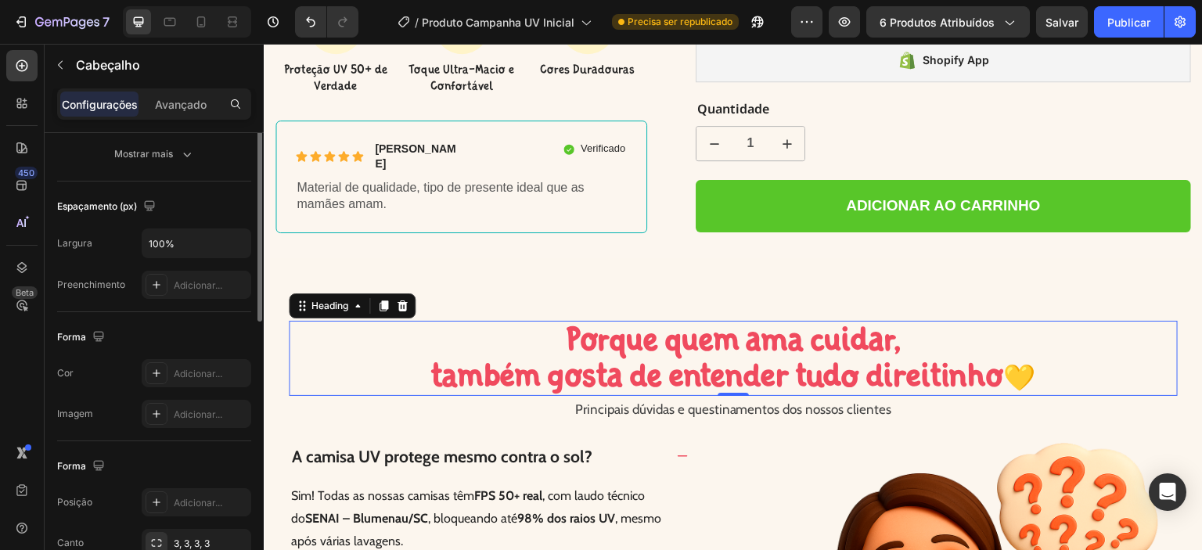
scroll to position [157, 0]
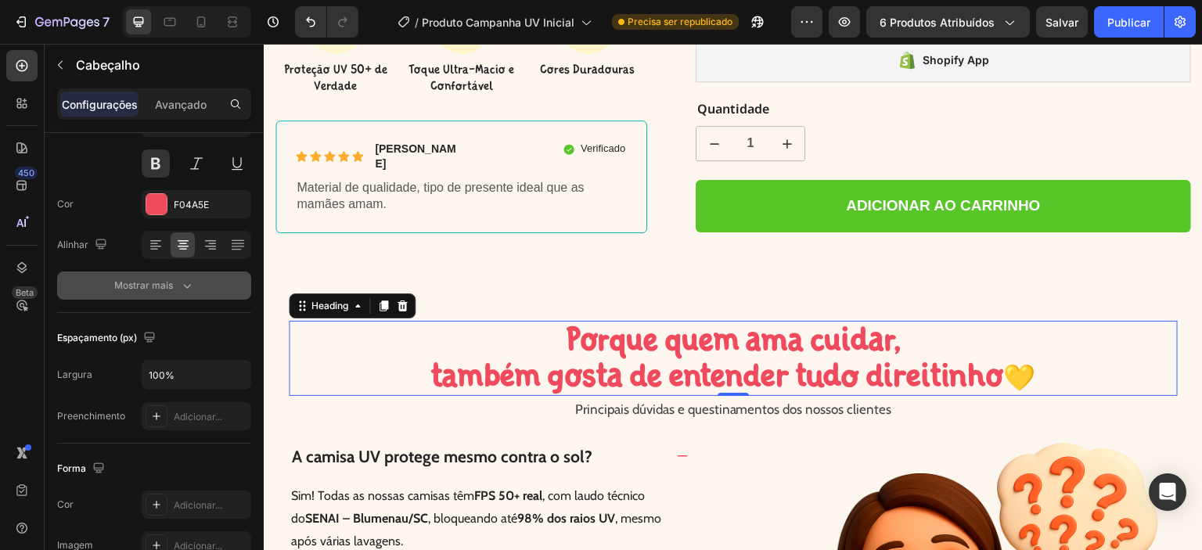
click at [163, 290] on font "Mostrar mais" at bounding box center [143, 286] width 59 height 14
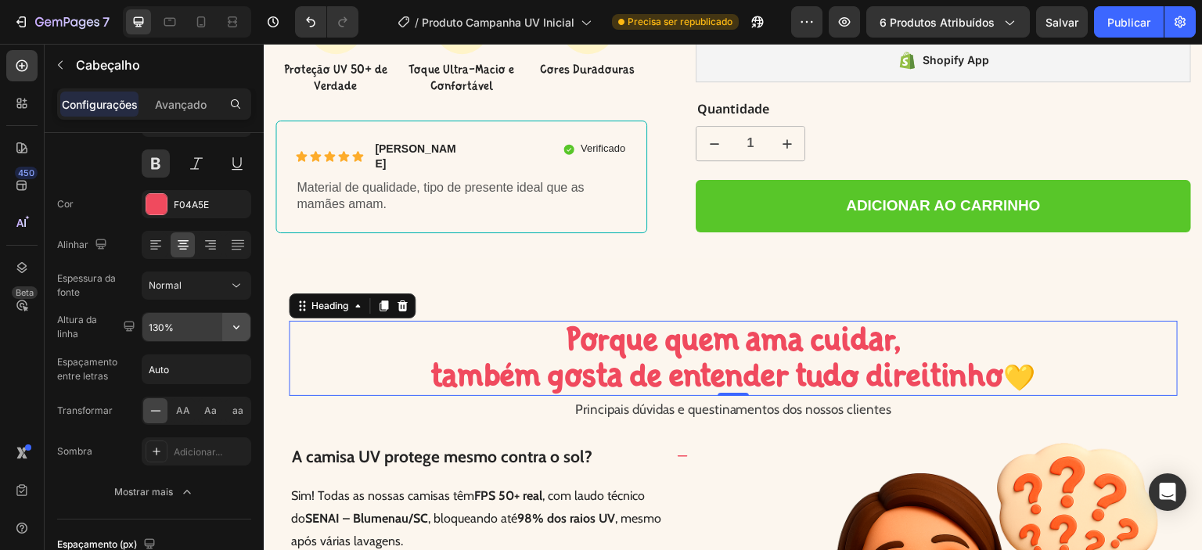
click at [229, 325] on icon "button" at bounding box center [236, 327] width 16 height 16
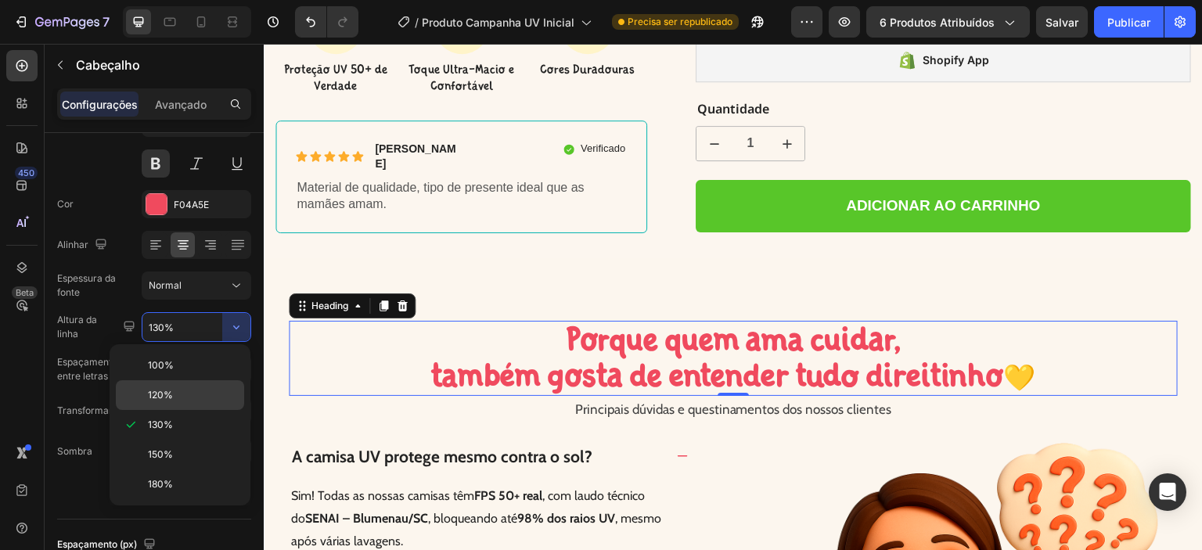
click at [182, 394] on p "120%" at bounding box center [192, 395] width 89 height 14
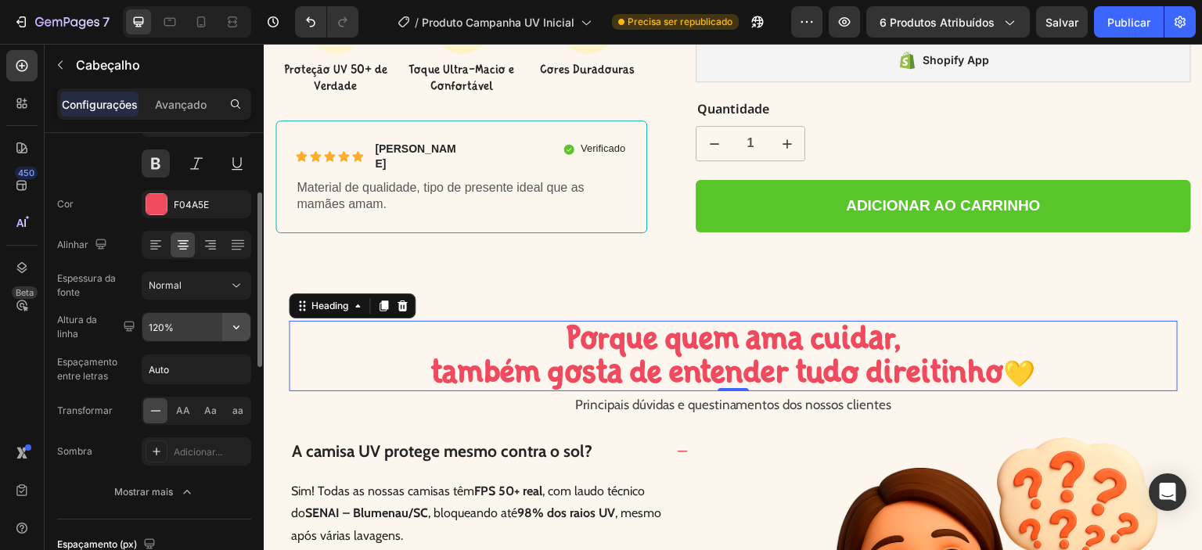
drag, startPoint x: 238, startPoint y: 323, endPoint x: 233, endPoint y: 335, distance: 12.6
click at [237, 323] on icon "button" at bounding box center [236, 327] width 16 height 16
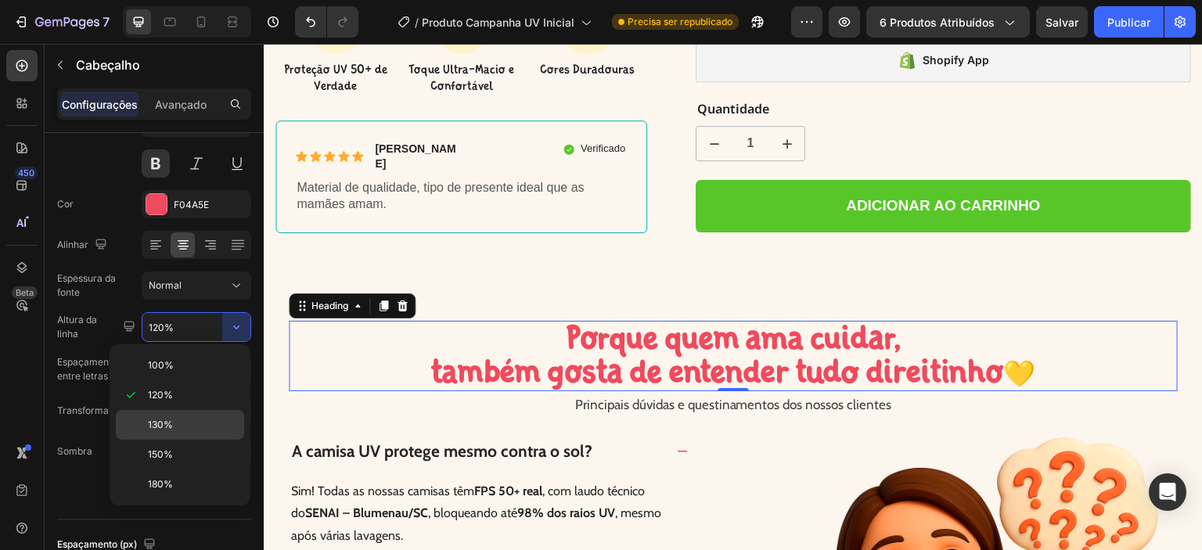
click at [185, 424] on p "130%" at bounding box center [192, 425] width 89 height 14
type input "130%"
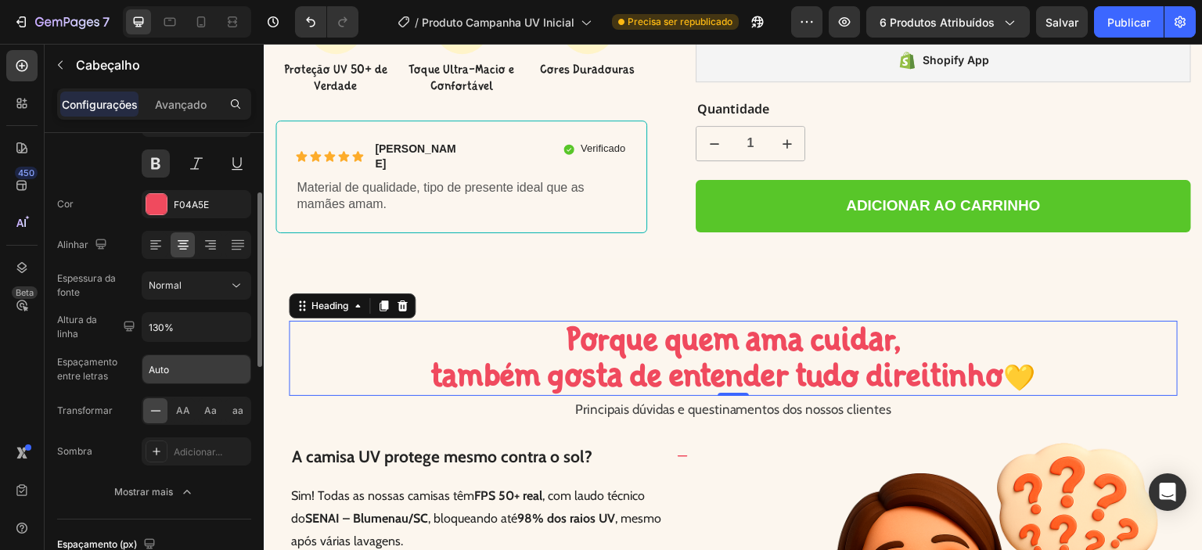
click at [204, 372] on input "Auto" at bounding box center [196, 369] width 108 height 28
click at [110, 407] on font "Transformar" at bounding box center [85, 411] width 56 height 12
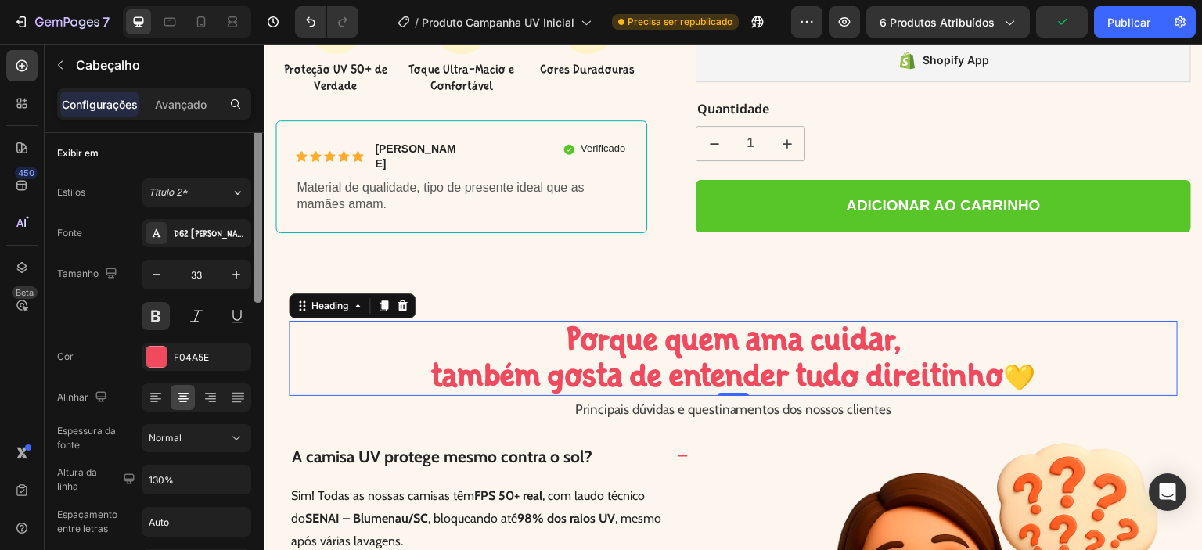
scroll to position [0, 0]
drag, startPoint x: 257, startPoint y: 327, endPoint x: 261, endPoint y: 251, distance: 76.0
click at [261, 251] on div at bounding box center [257, 220] width 9 height 174
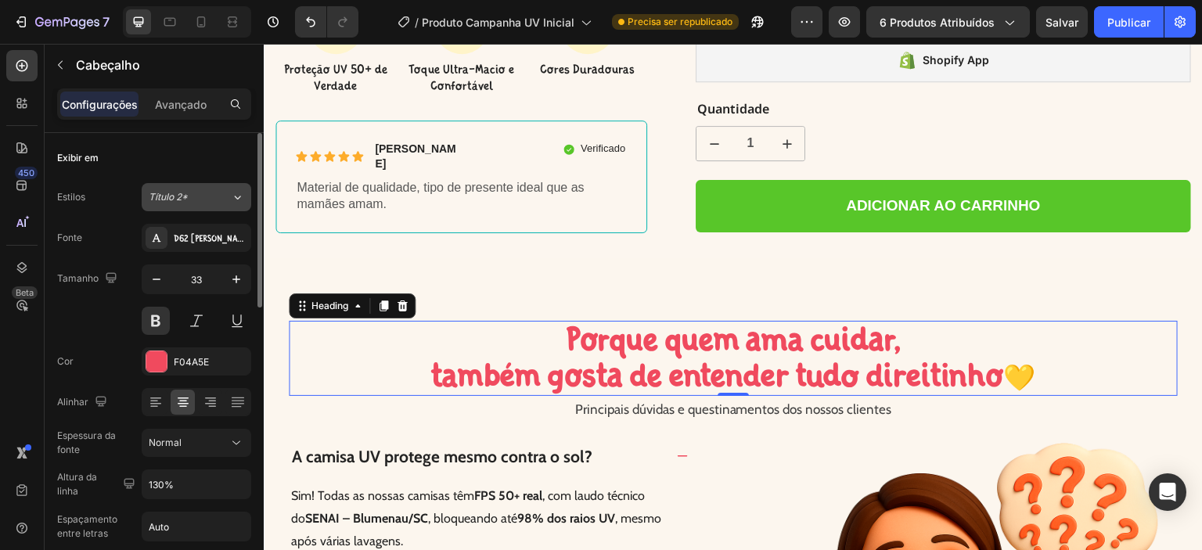
click at [185, 200] on font "Título 2*" at bounding box center [168, 197] width 39 height 12
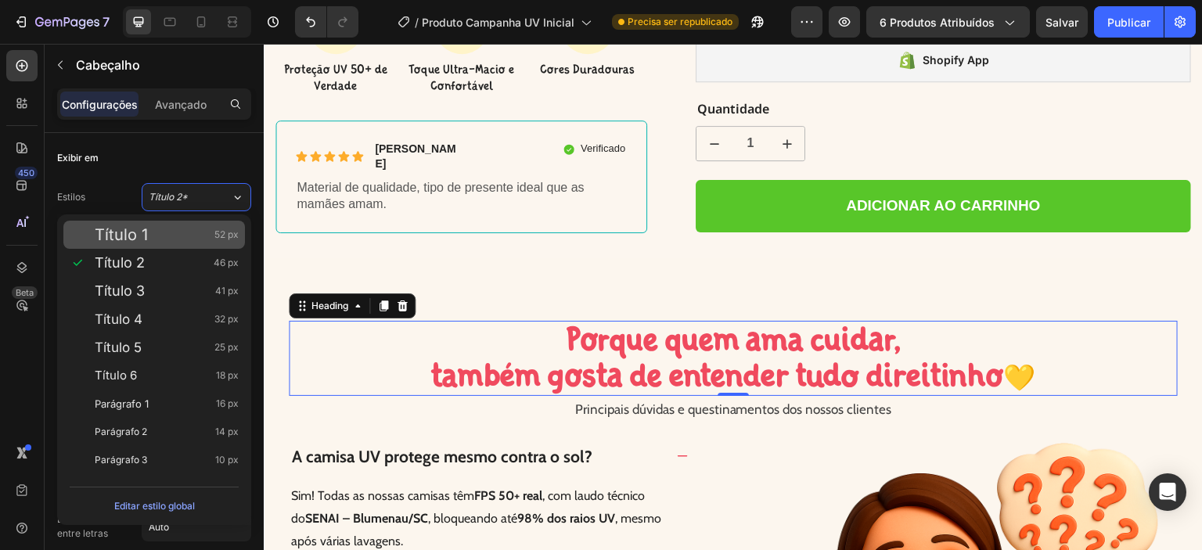
click at [153, 228] on div "Título 1 52 px" at bounding box center [167, 235] width 144 height 16
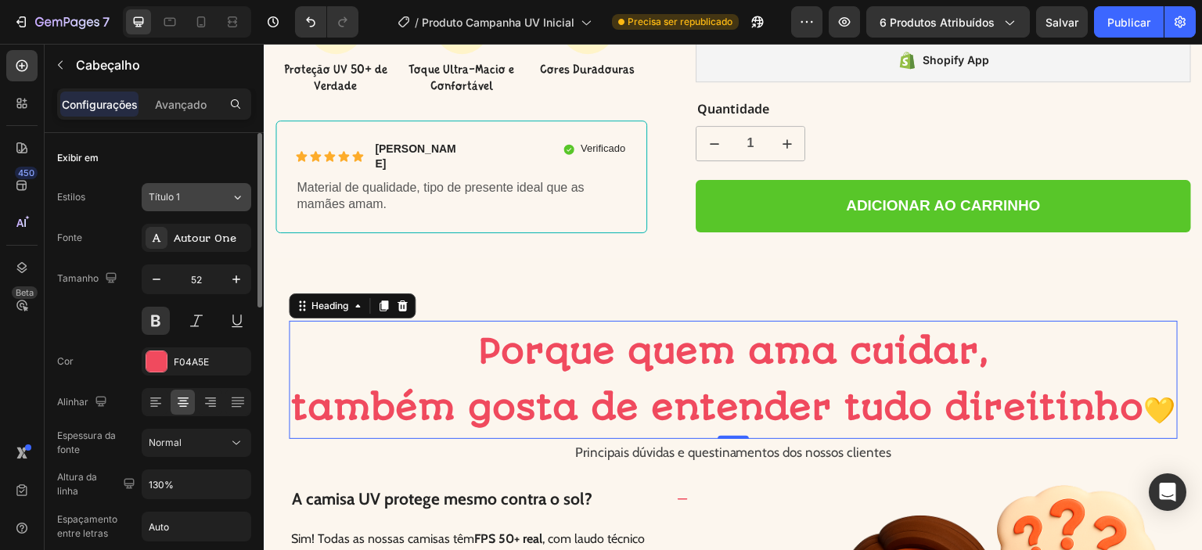
click at [198, 190] on div "Título 1" at bounding box center [180, 197] width 63 height 14
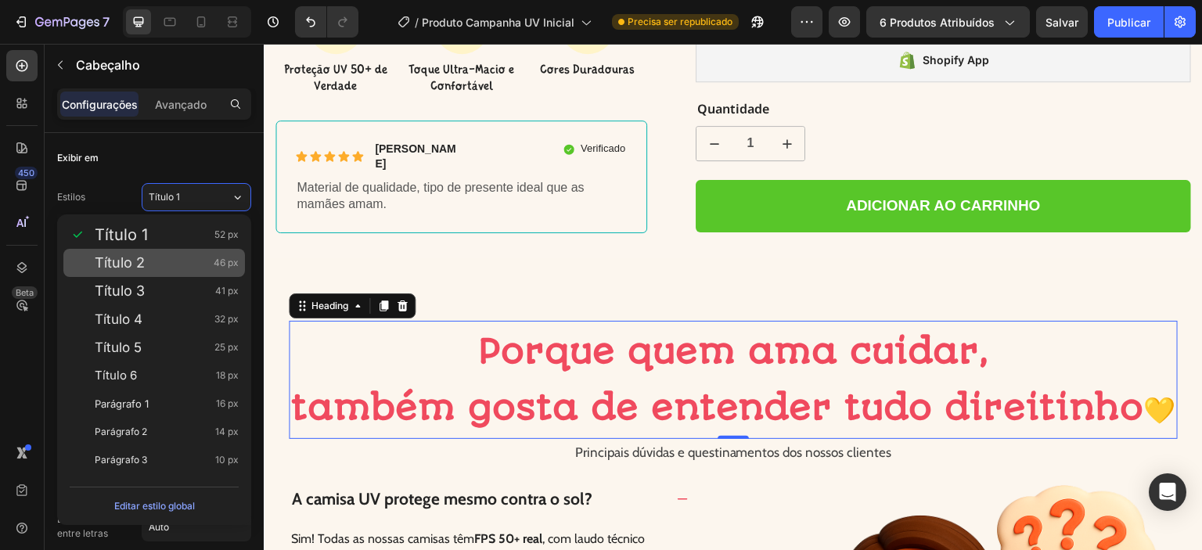
click at [149, 258] on div "Título 2 46 px" at bounding box center [167, 263] width 144 height 16
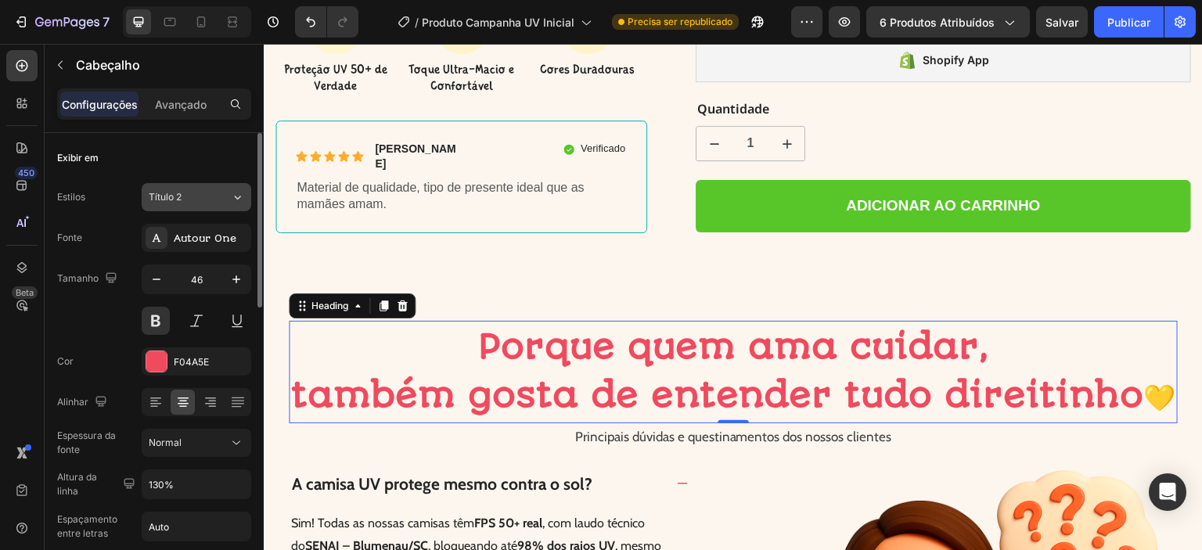
click at [192, 198] on div "Título 2" at bounding box center [180, 197] width 63 height 14
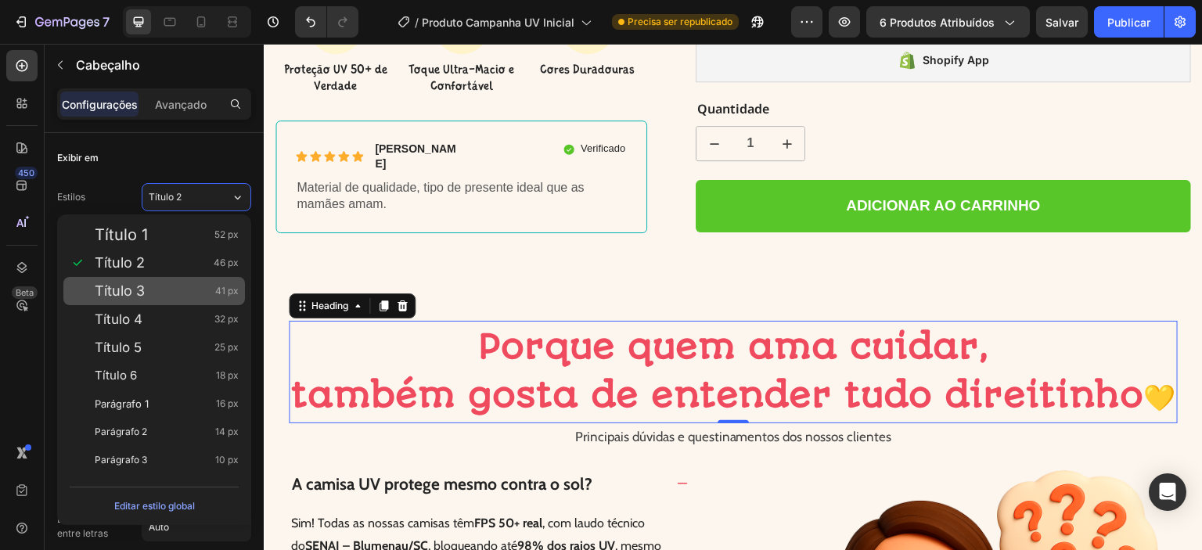
click at [138, 292] on font "Título 3" at bounding box center [120, 290] width 50 height 16
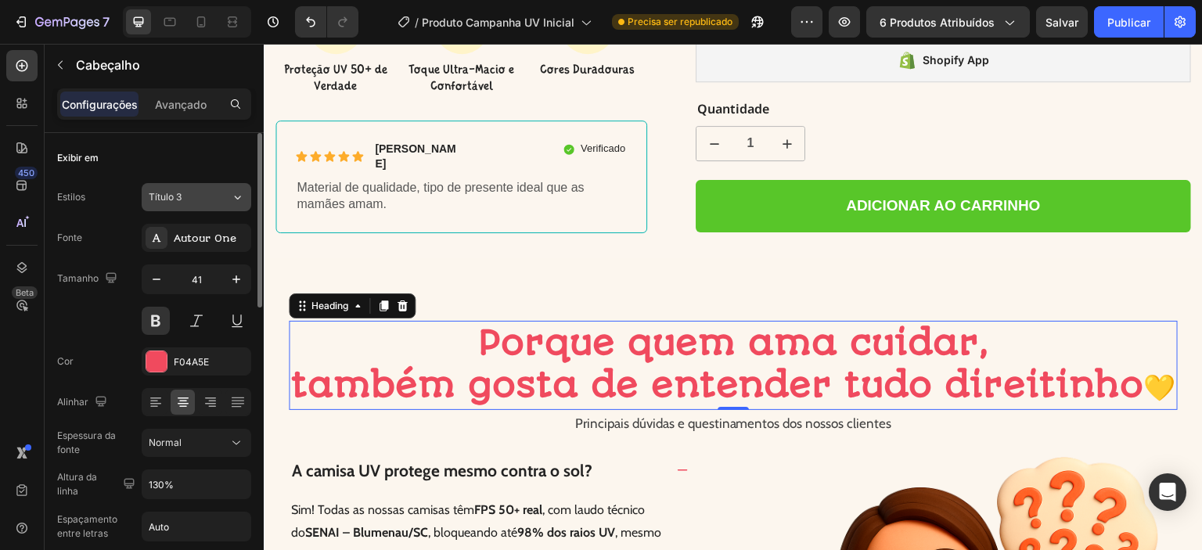
click at [205, 206] on button "Título 3" at bounding box center [197, 197] width 110 height 28
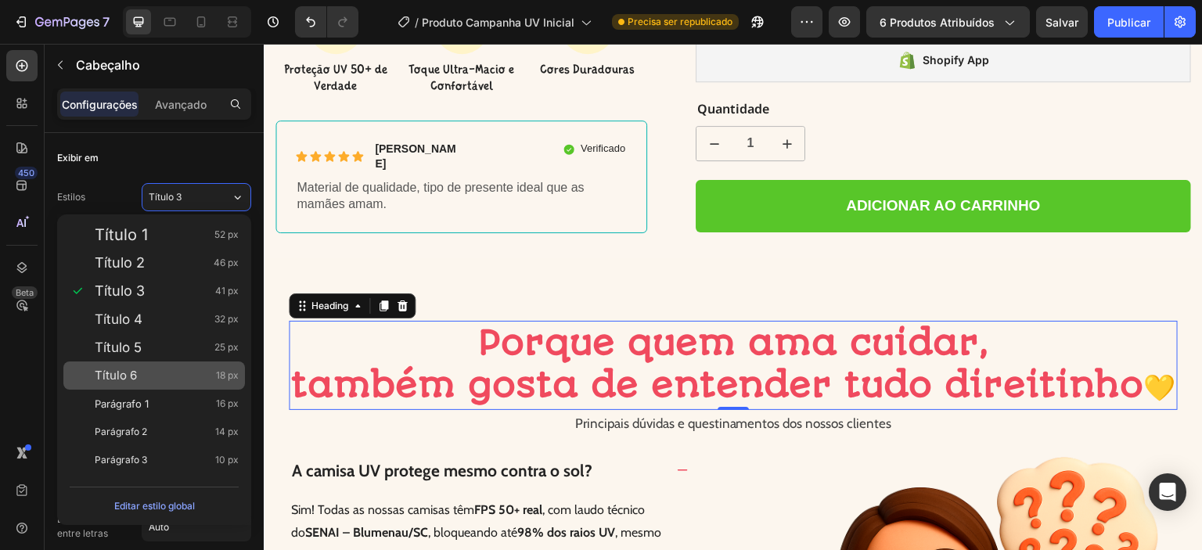
click at [146, 378] on div "Título 6 18 px" at bounding box center [167, 376] width 144 height 16
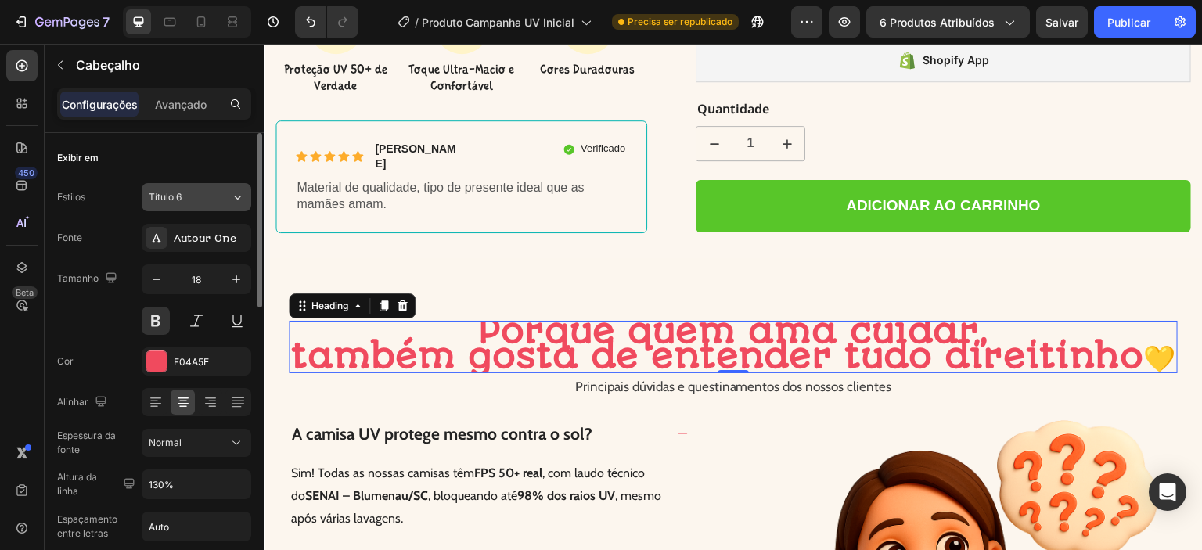
click at [182, 202] on font "Título 6" at bounding box center [165, 197] width 33 height 12
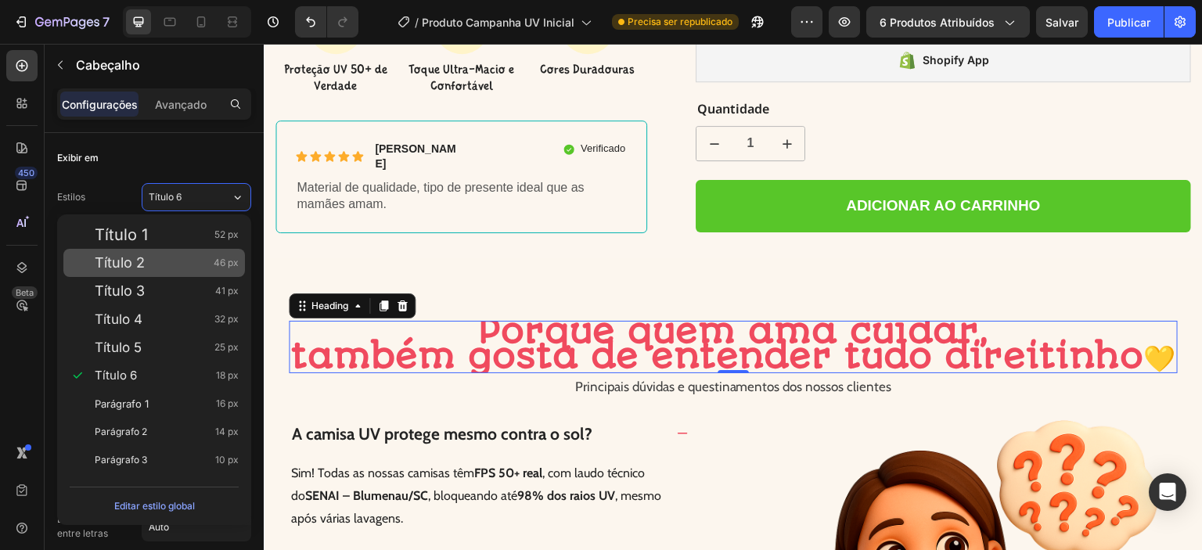
click at [159, 256] on div "Título 2 46 px" at bounding box center [167, 263] width 144 height 16
type input "46"
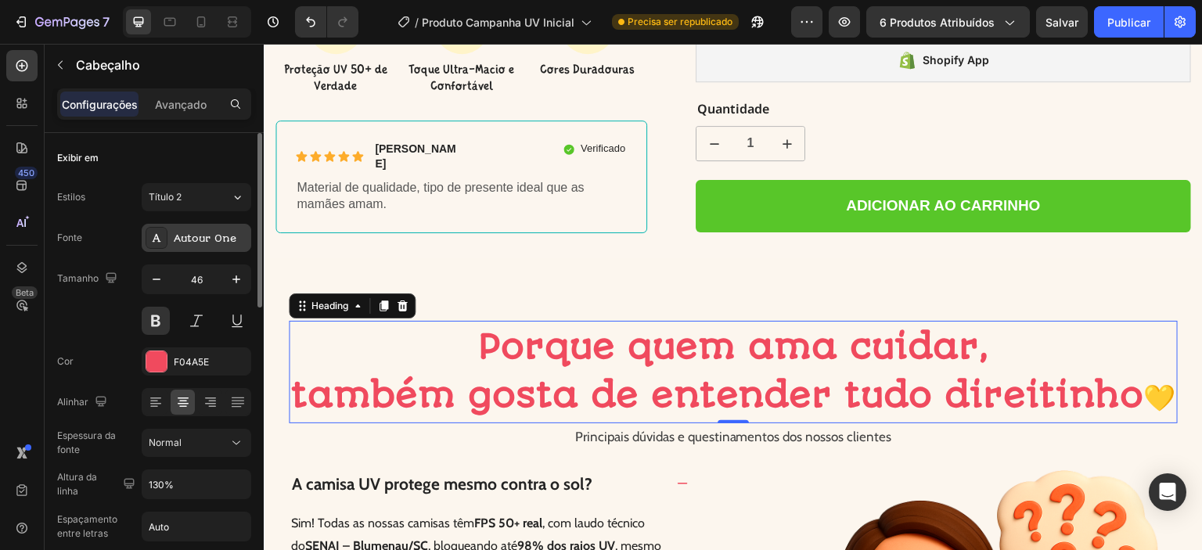
click at [209, 237] on font "Autour One" at bounding box center [205, 238] width 63 height 12
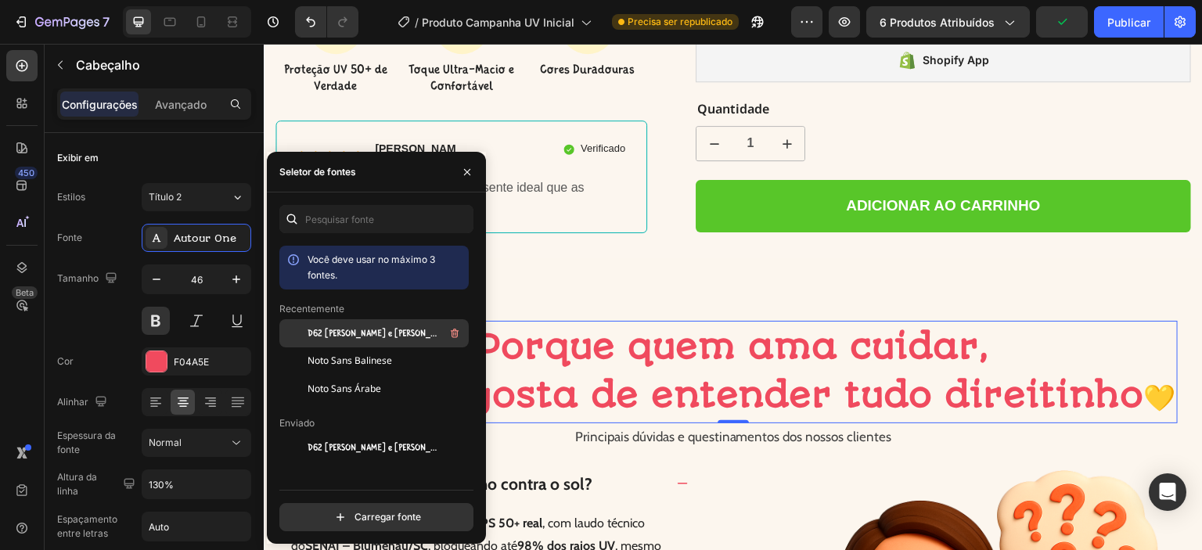
click at [332, 337] on font "D62 Jack e Zoe-Charlie" at bounding box center [381, 333] width 148 height 11
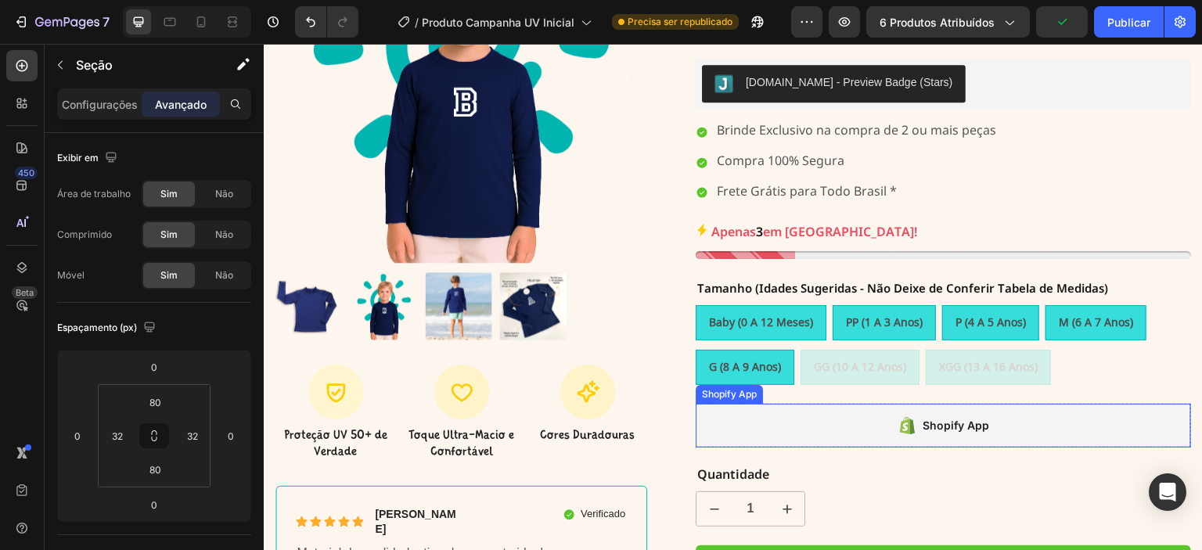
scroll to position [221, 0]
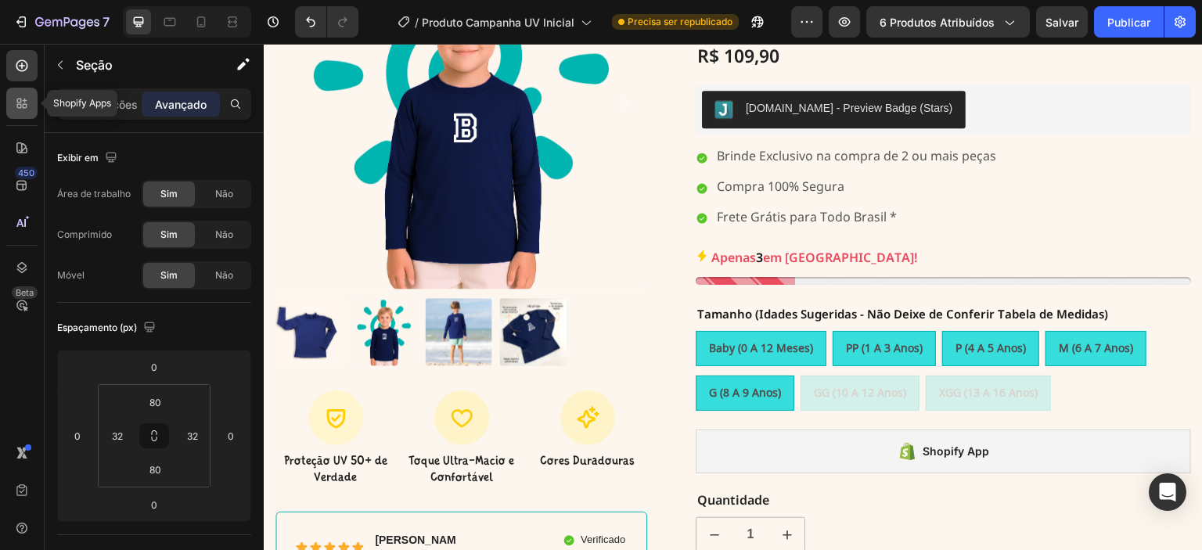
click at [20, 95] on icon at bounding box center [22, 103] width 16 height 16
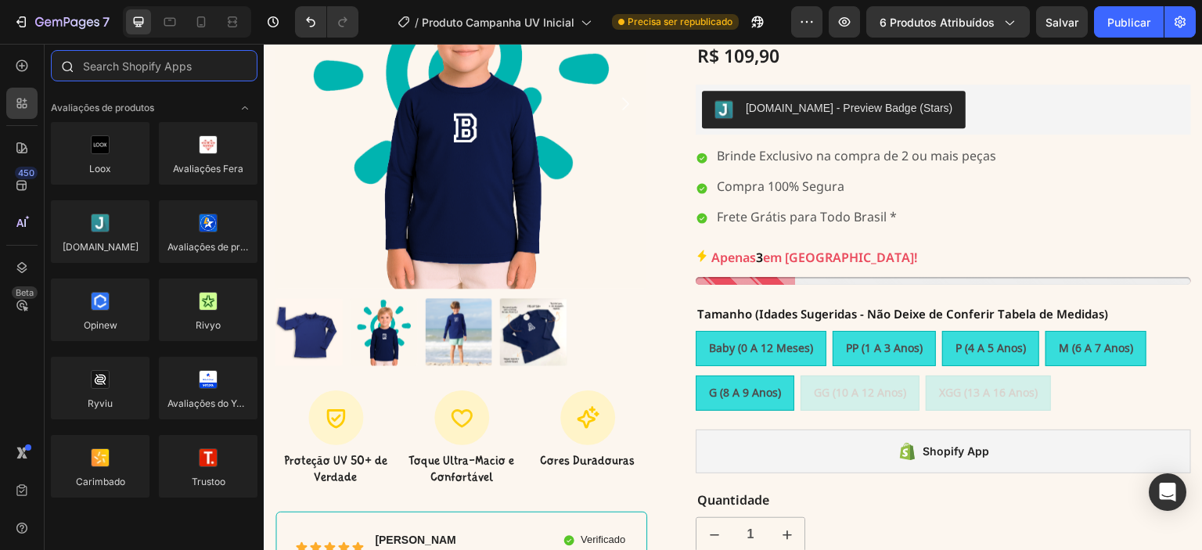
click at [172, 70] on input "text" at bounding box center [154, 65] width 207 height 31
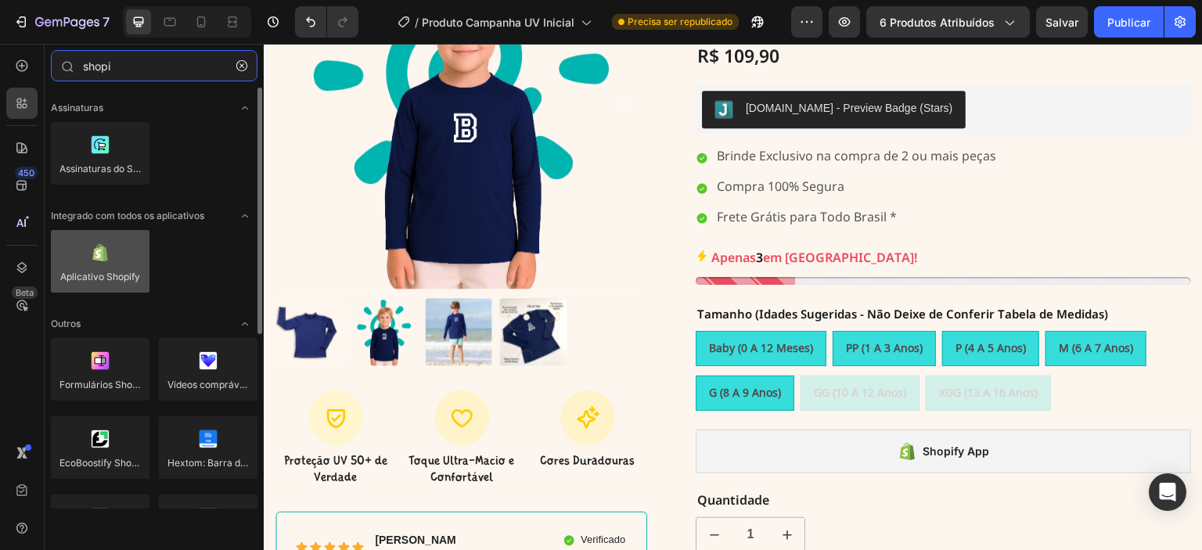
type input "shopi"
click at [116, 262] on div at bounding box center [100, 261] width 99 height 63
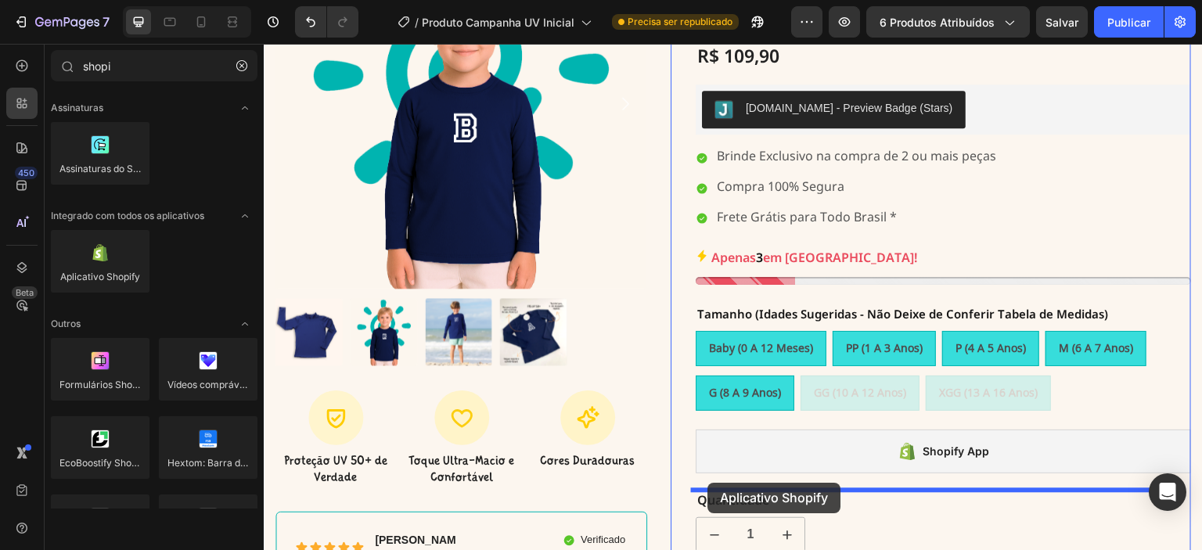
drag, startPoint x: 379, startPoint y: 306, endPoint x: 707, endPoint y: 483, distance: 372.5
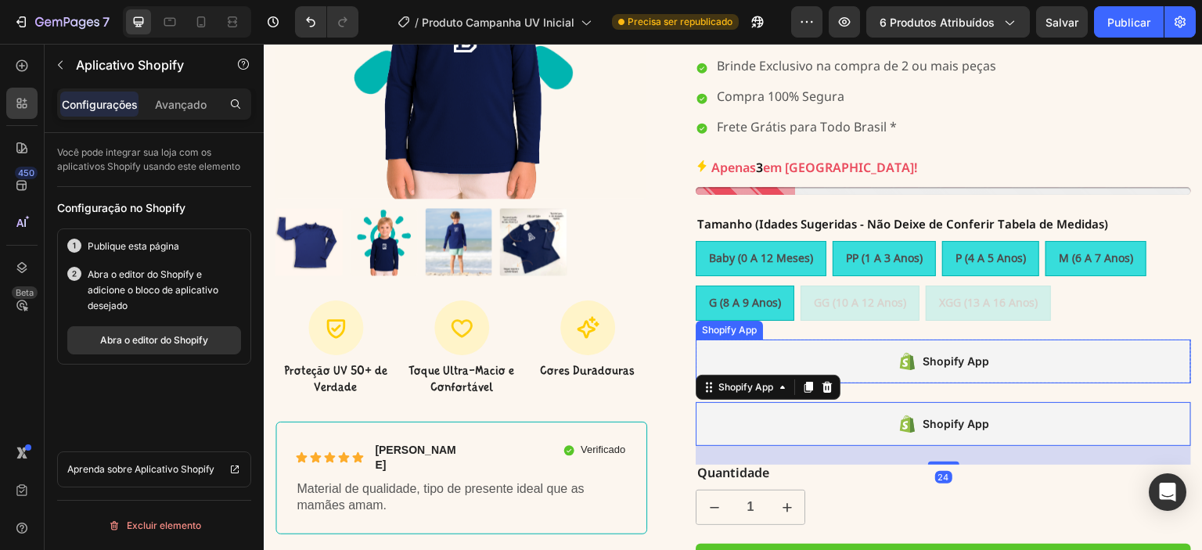
scroll to position [352, 0]
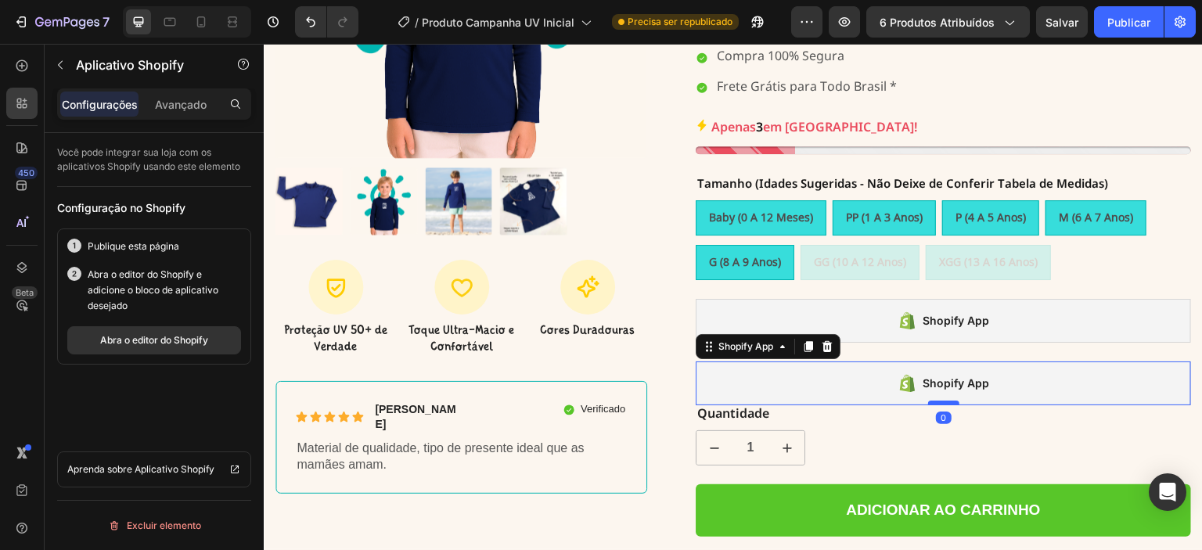
drag, startPoint x: 935, startPoint y: 419, endPoint x: 933, endPoint y: 400, distance: 19.7
click at [933, 401] on div at bounding box center [943, 403] width 31 height 5
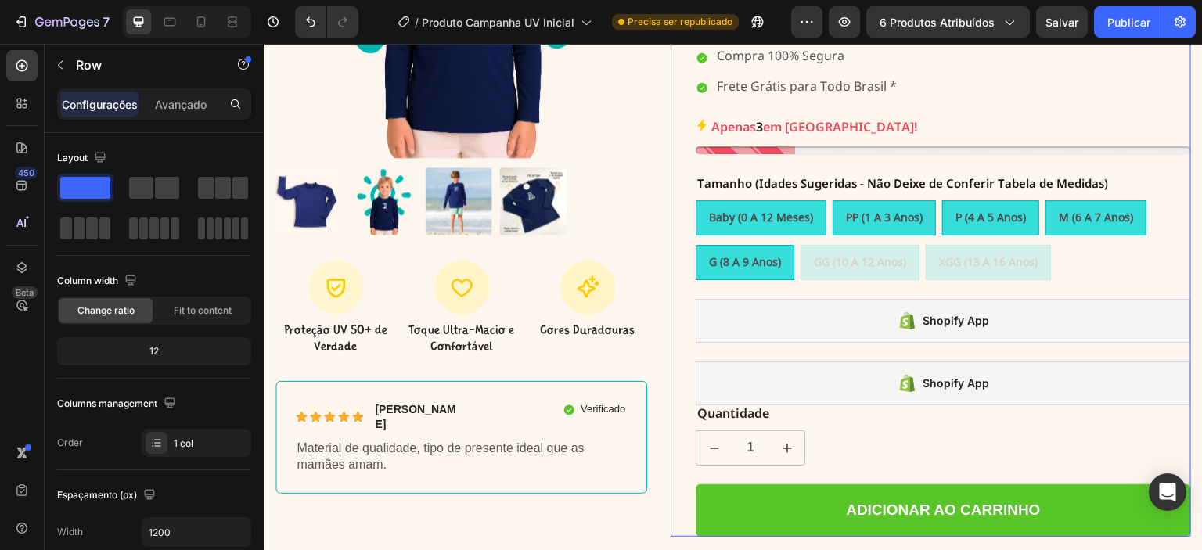
click at [1039, 354] on div "Text Block A CAMISA UV MAIS VENDIDA DO BRASIL Text Block Row Camisa UV Azul Mar…" at bounding box center [943, 161] width 495 height 750
click at [908, 394] on div "Shopify App" at bounding box center [943, 383] width 495 height 44
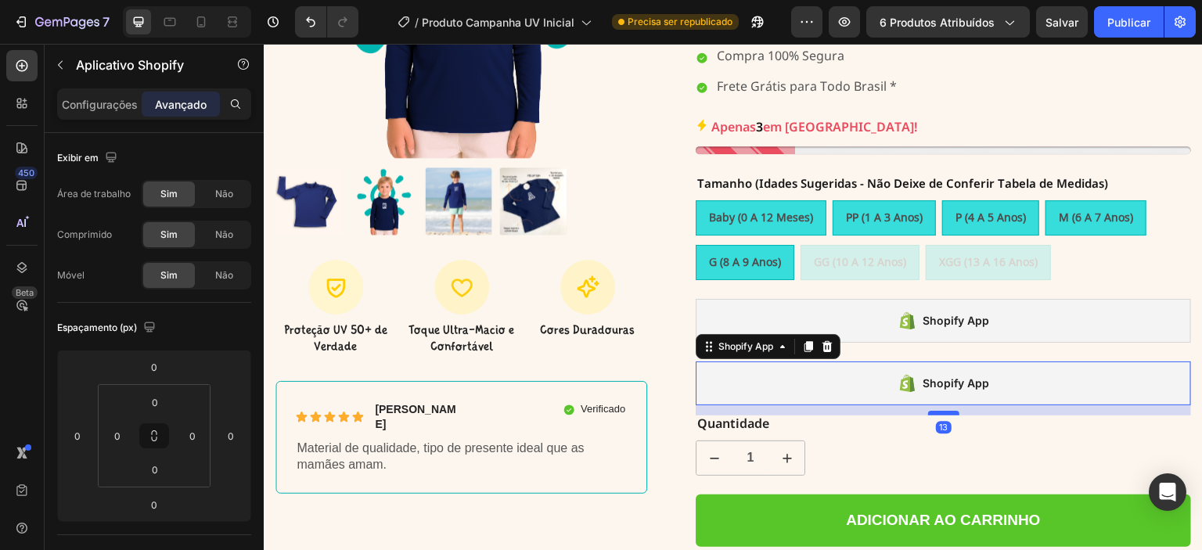
drag, startPoint x: 933, startPoint y: 401, endPoint x: 933, endPoint y: 410, distance: 9.4
click at [933, 411] on div at bounding box center [943, 413] width 31 height 5
type input "13"
click at [984, 336] on div "Shopify App" at bounding box center [943, 321] width 495 height 44
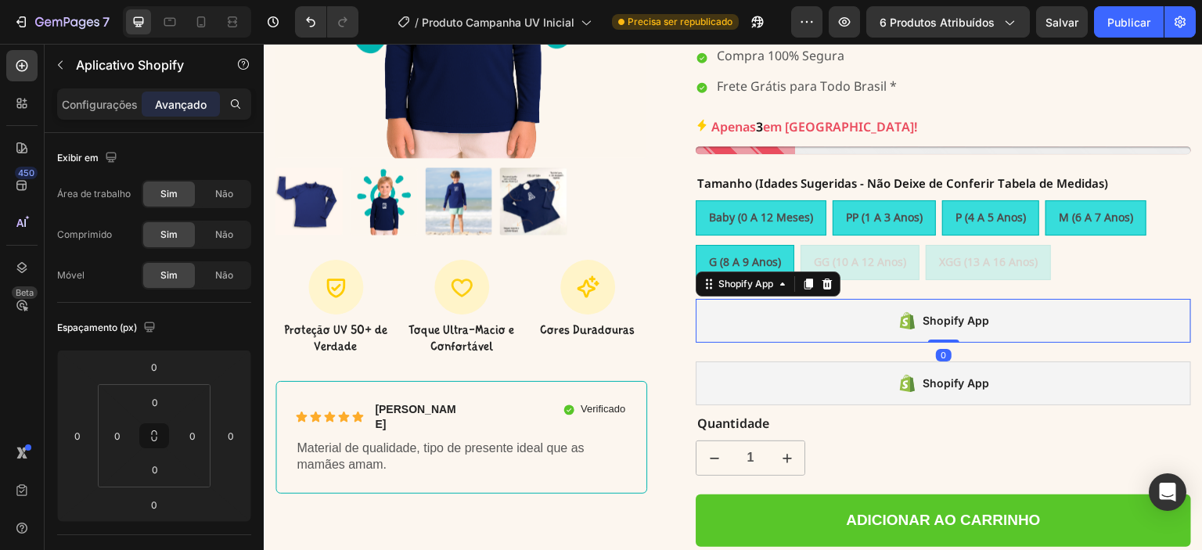
drag, startPoint x: 938, startPoint y: 336, endPoint x: 938, endPoint y: 322, distance: 14.1
click at [938, 322] on div "Shopify App Shopify App 0" at bounding box center [943, 321] width 495 height 44
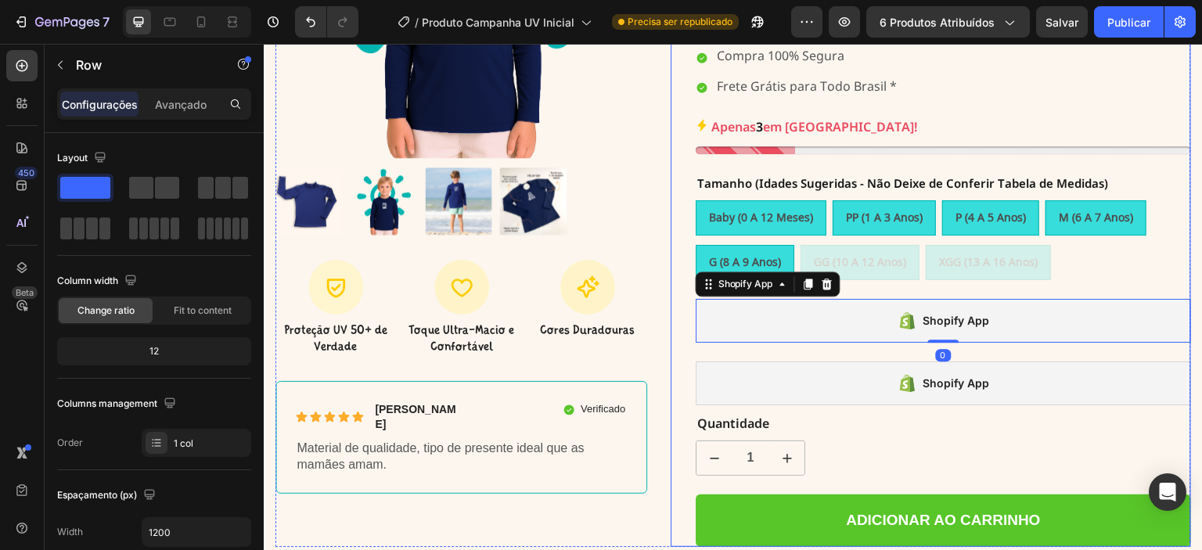
click at [725, 350] on div "Text Block A CAMISA UV MAIS VENDIDA DO BRASIL Text Block Row Camisa UV Azul Mar…" at bounding box center [943, 166] width 495 height 760
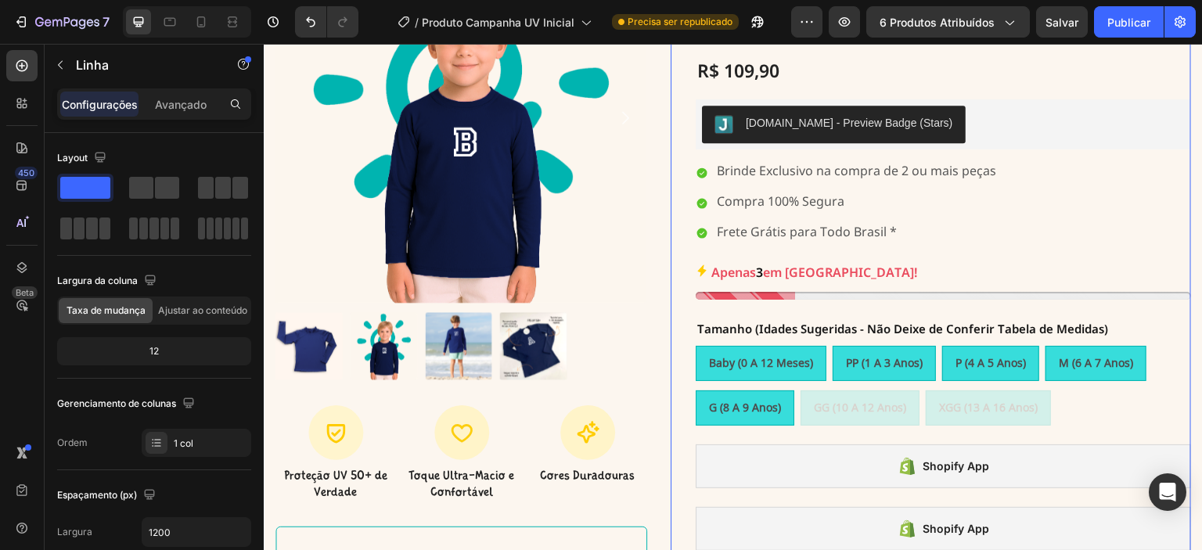
scroll to position [169, 0]
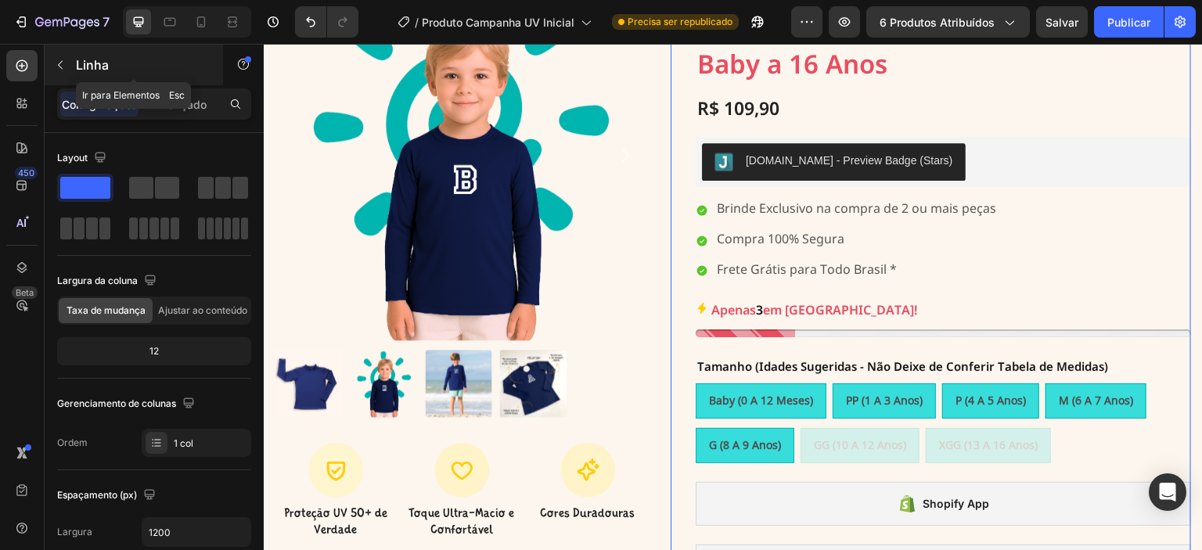
click at [67, 64] on button "button" at bounding box center [60, 64] width 25 height 25
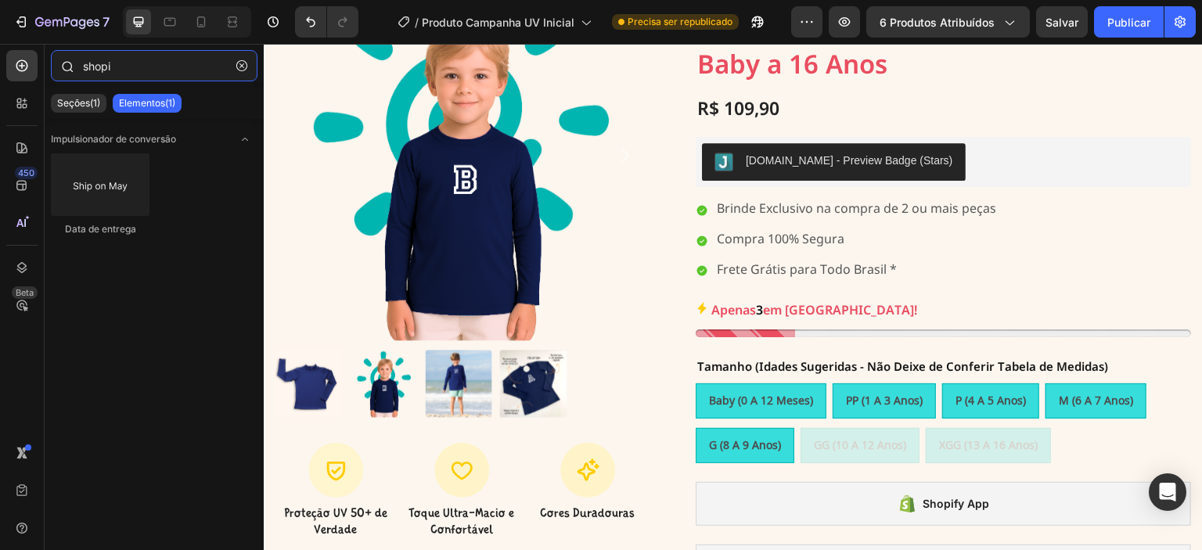
click at [120, 67] on input "shopi" at bounding box center [154, 65] width 207 height 31
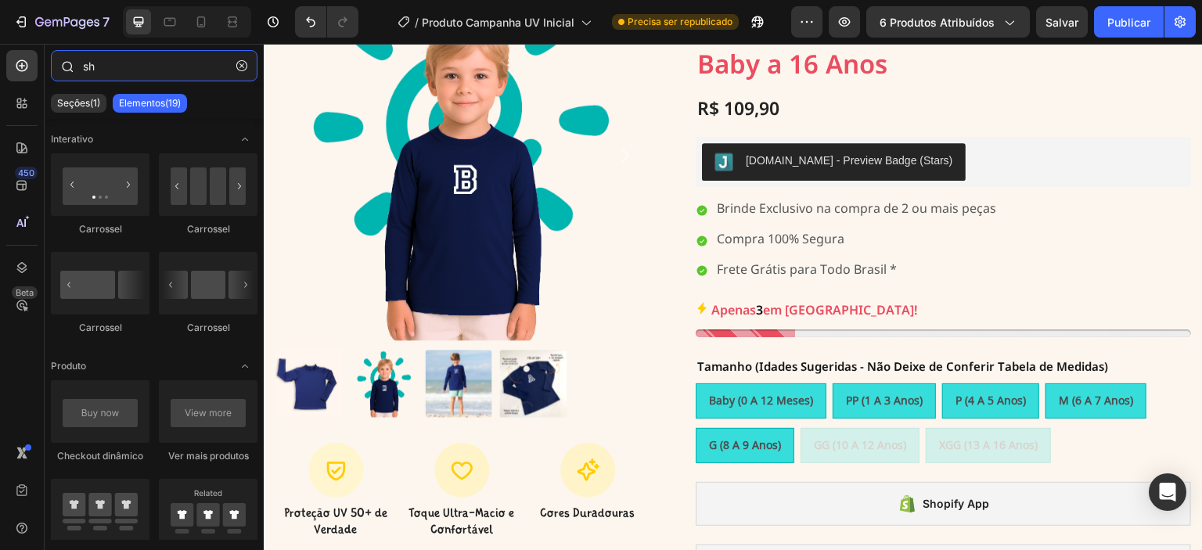
type input "s"
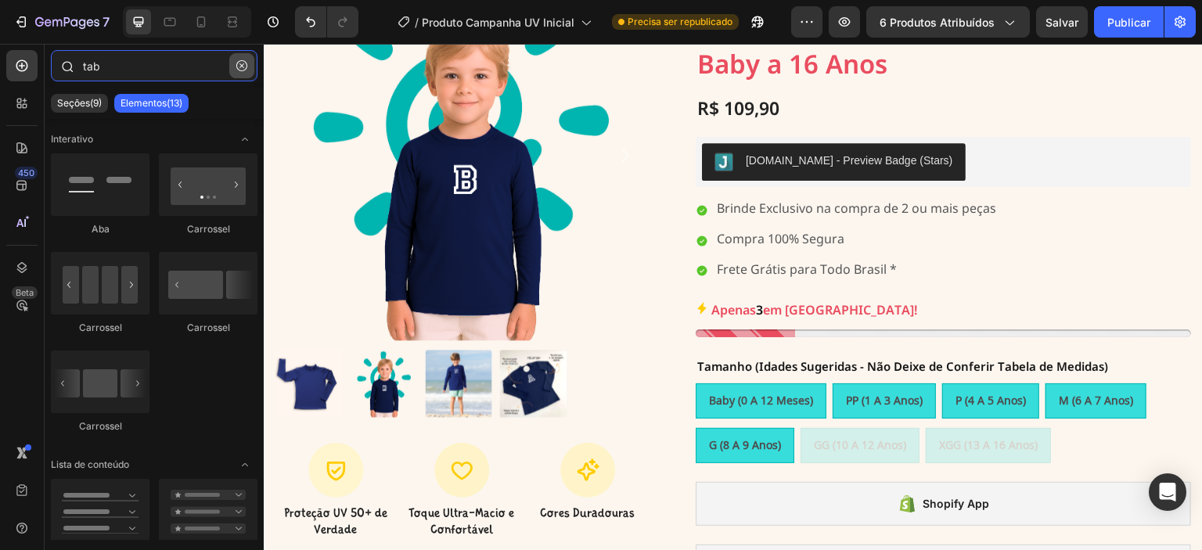
type input "tab"
click at [240, 65] on icon "button" at bounding box center [241, 65] width 11 height 11
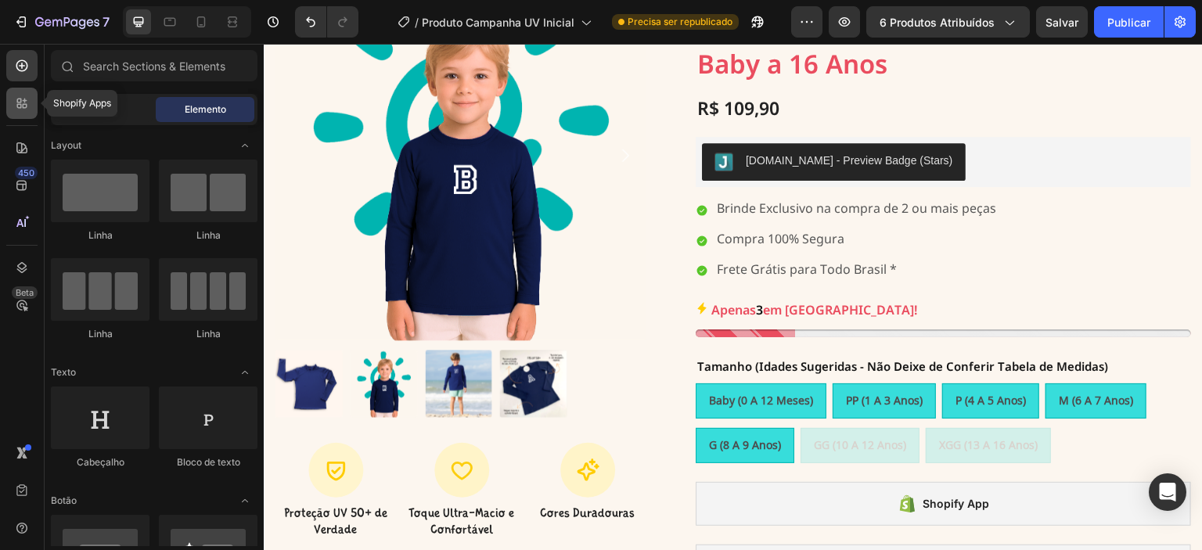
click at [16, 109] on icon at bounding box center [22, 103] width 16 height 16
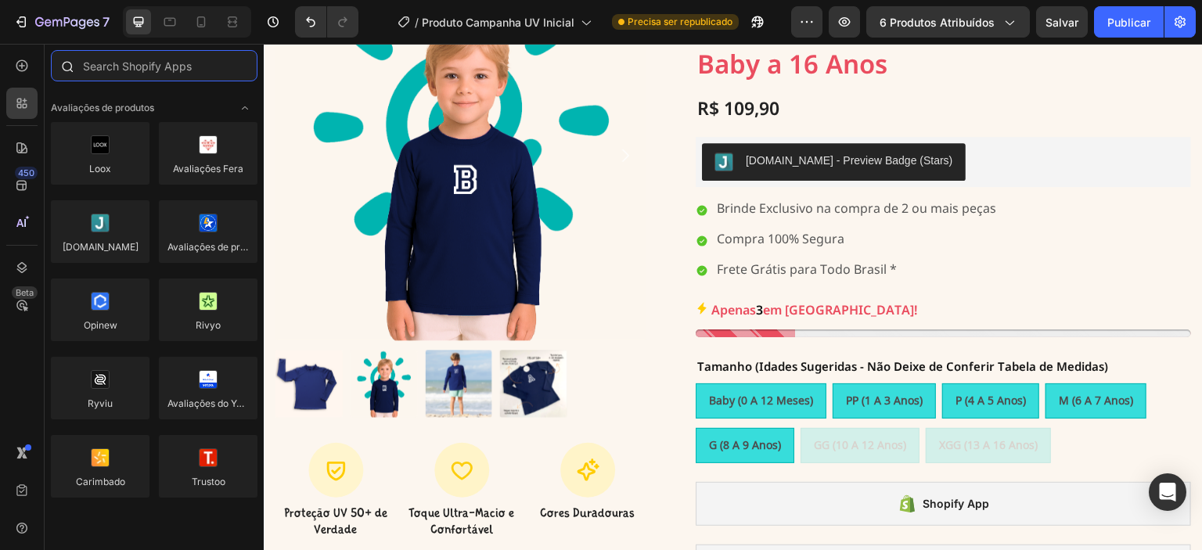
click at [138, 67] on input "text" at bounding box center [154, 65] width 207 height 31
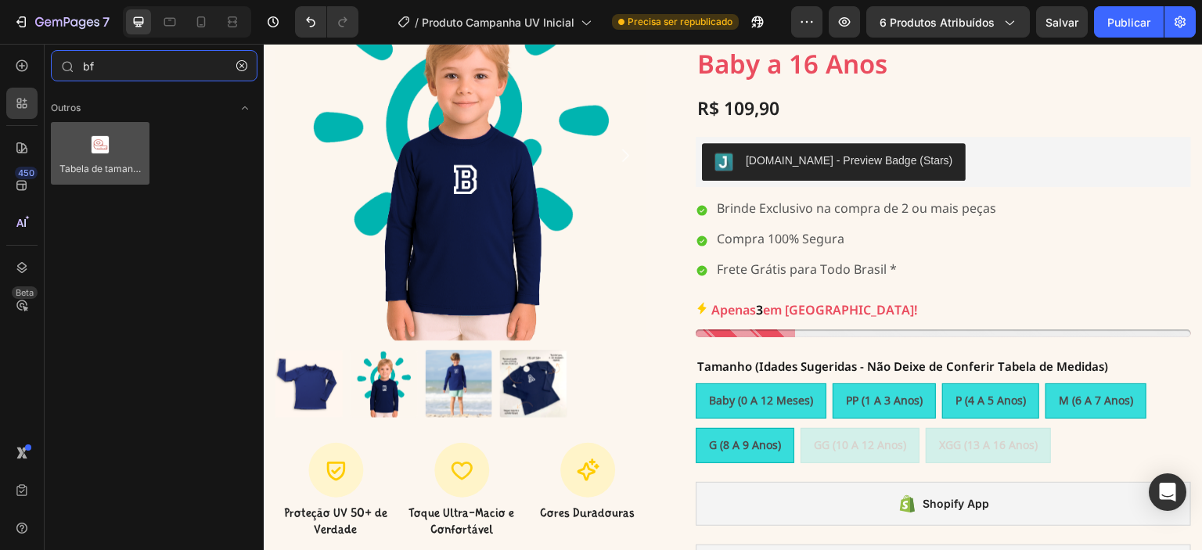
type input "bf"
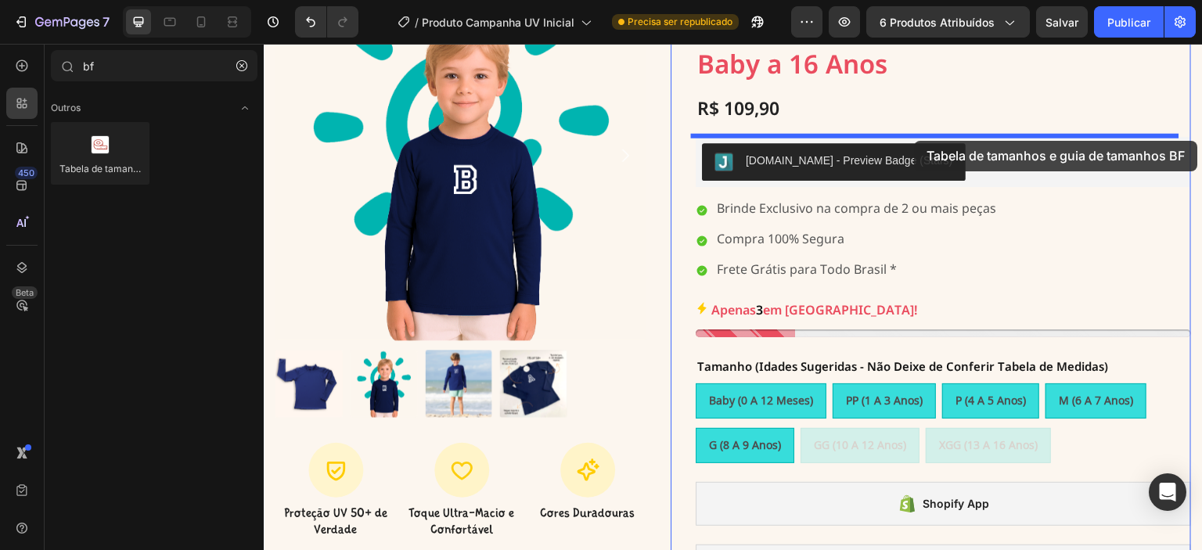
drag, startPoint x: 356, startPoint y: 199, endPoint x: 915, endPoint y: 141, distance: 561.6
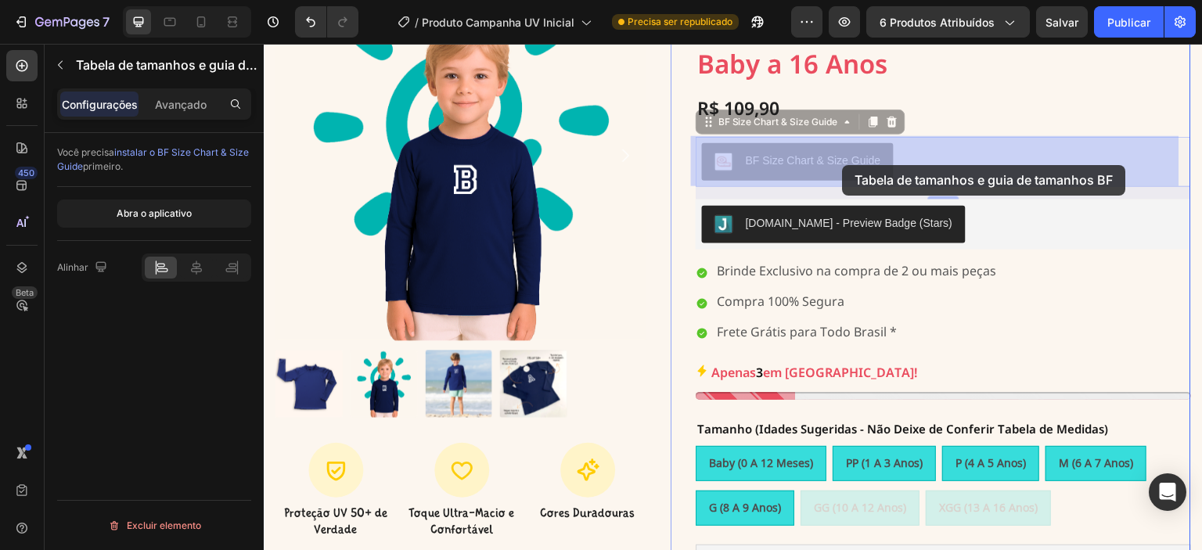
drag, startPoint x: 743, startPoint y: 161, endPoint x: 809, endPoint y: 158, distance: 65.8
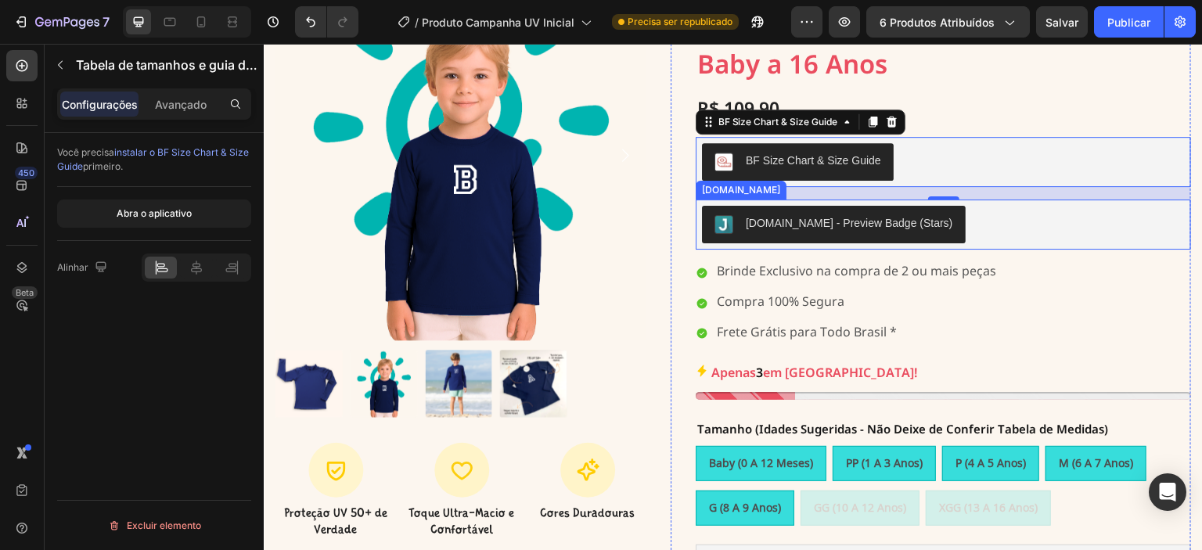
click at [776, 219] on div "[DOMAIN_NAME] - Preview Badge (Stars)" at bounding box center [849, 223] width 207 height 16
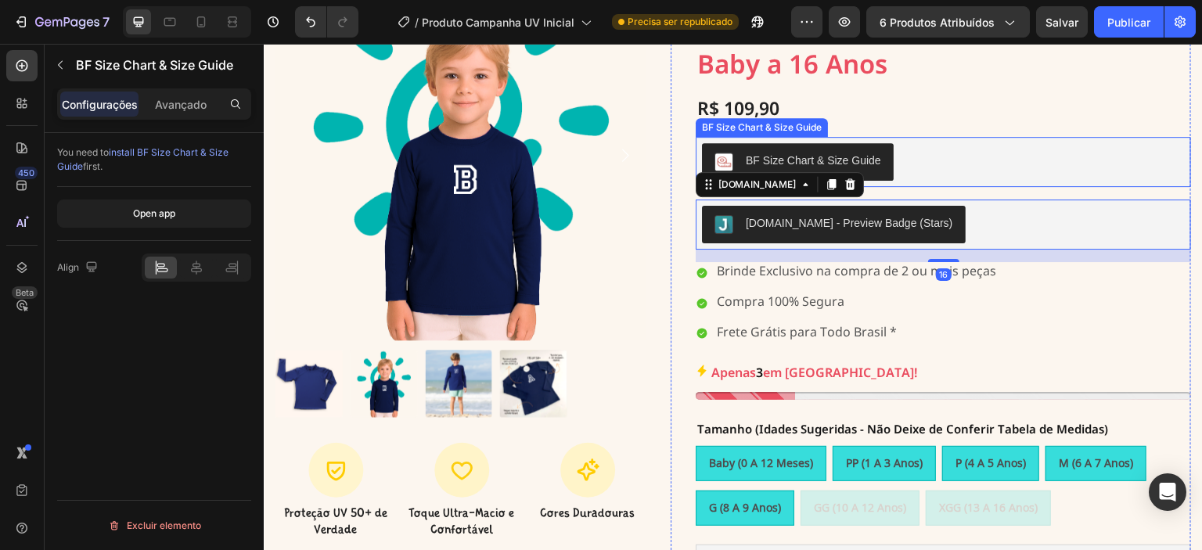
click at [948, 171] on div "BF Size Chart & Size Guide" at bounding box center [943, 162] width 483 height 38
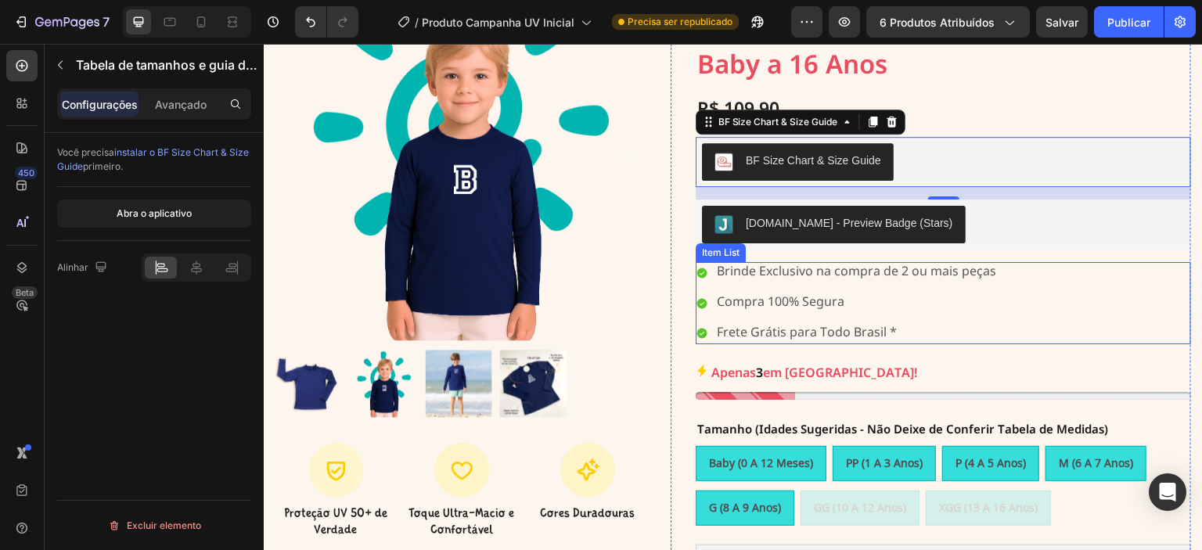
click at [943, 280] on p "Brinde Exclusivo na compra de 2 ou mais peças" at bounding box center [856, 272] width 279 height 16
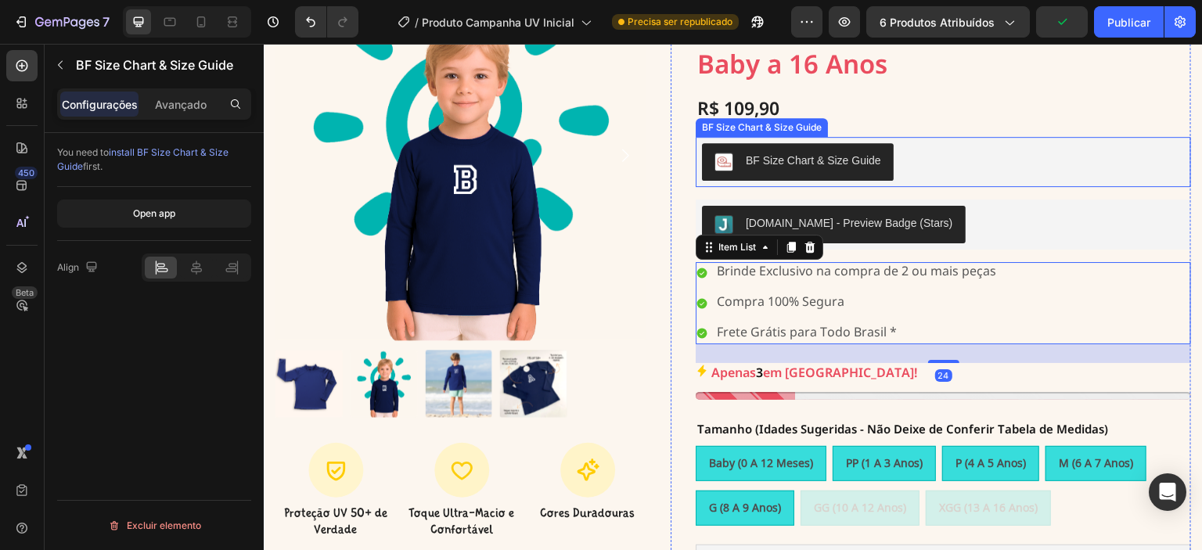
click at [951, 152] on div "BF Size Chart & Size Guide" at bounding box center [943, 162] width 483 height 38
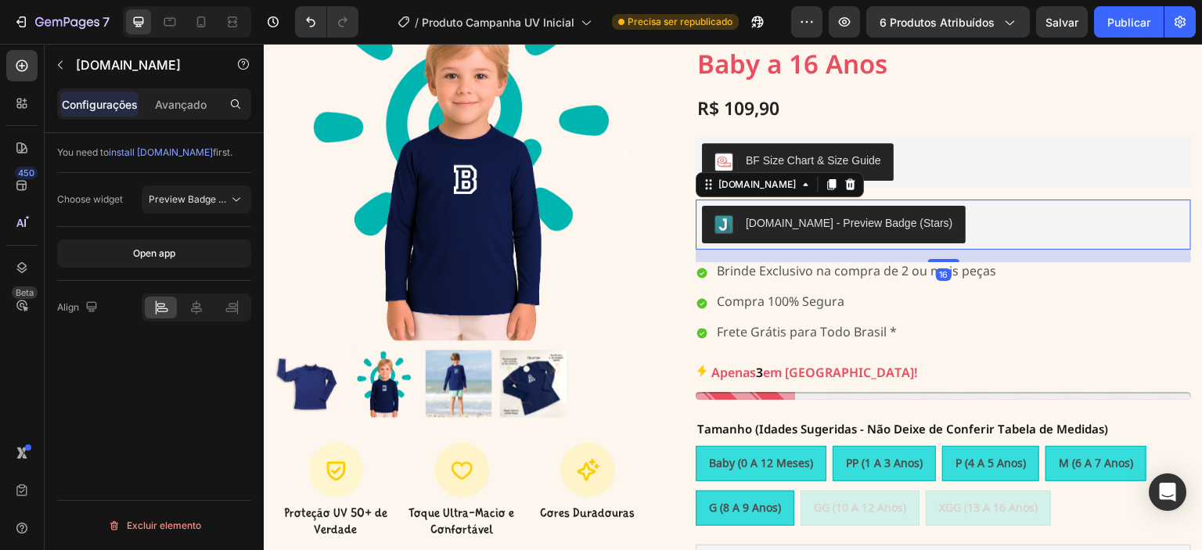
click at [964, 213] on div "[DOMAIN_NAME] - Preview Badge (Stars)" at bounding box center [943, 225] width 483 height 38
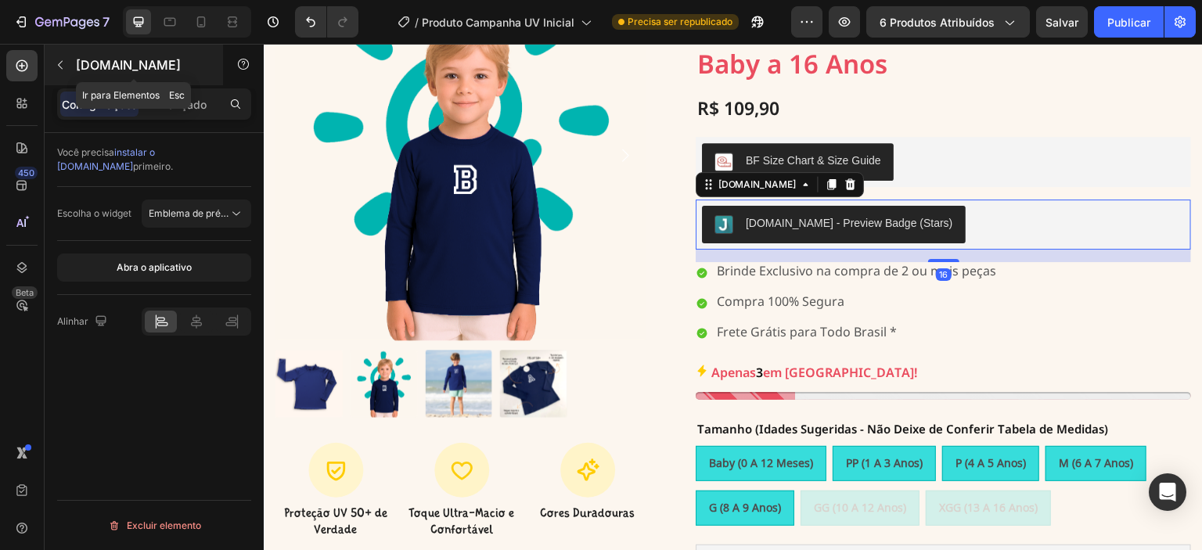
click at [64, 64] on icon "button" at bounding box center [60, 65] width 13 height 13
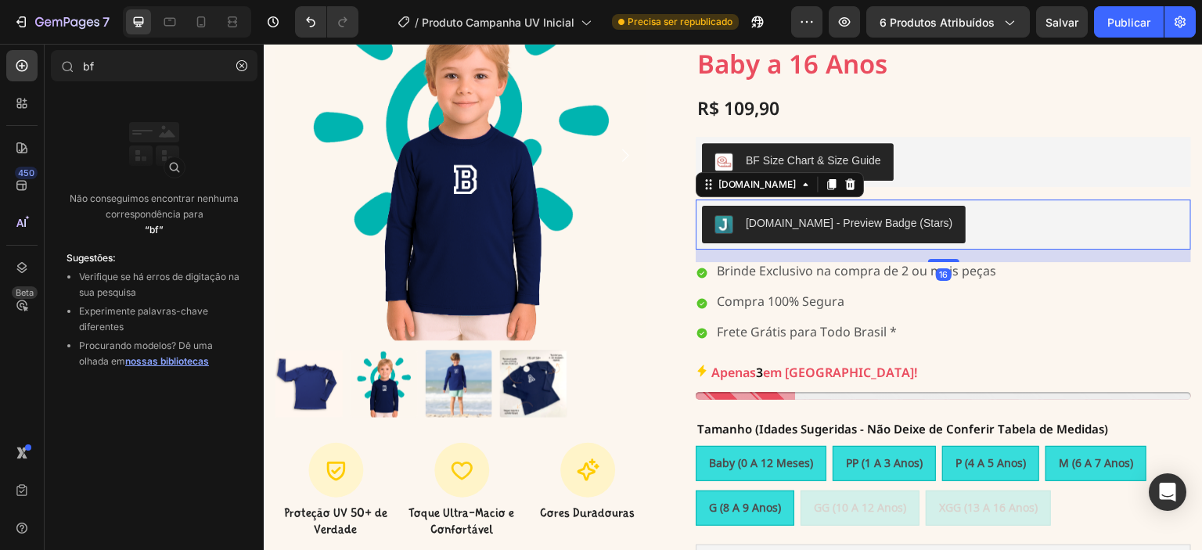
click at [973, 225] on div "[DOMAIN_NAME] - Preview Badge (Stars)" at bounding box center [943, 225] width 483 height 38
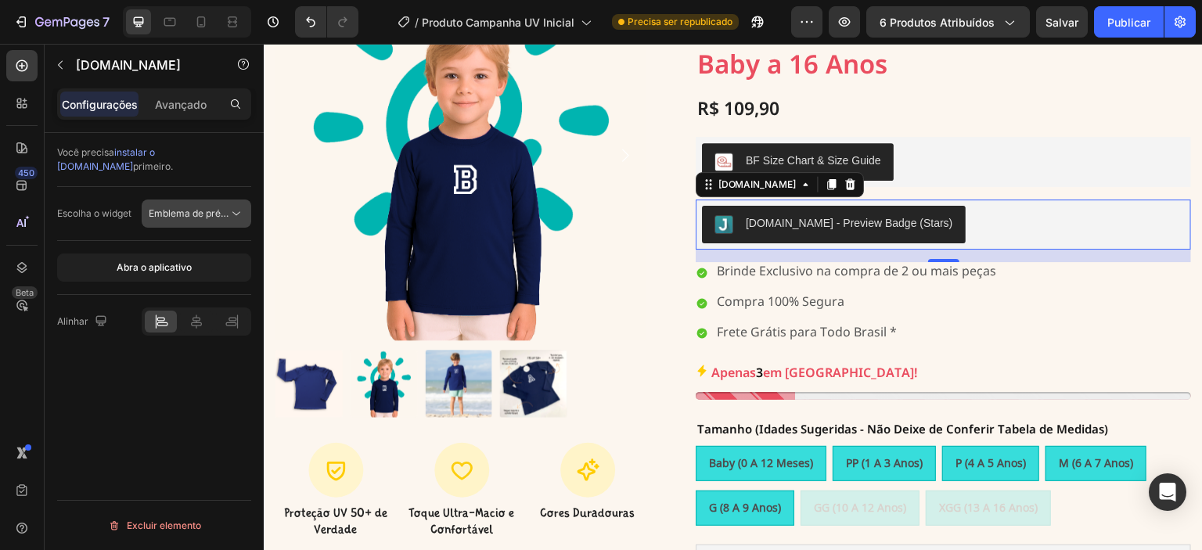
click at [210, 207] on font "Emblema de pré-visualização (estrelas)" at bounding box center [237, 213] width 176 height 12
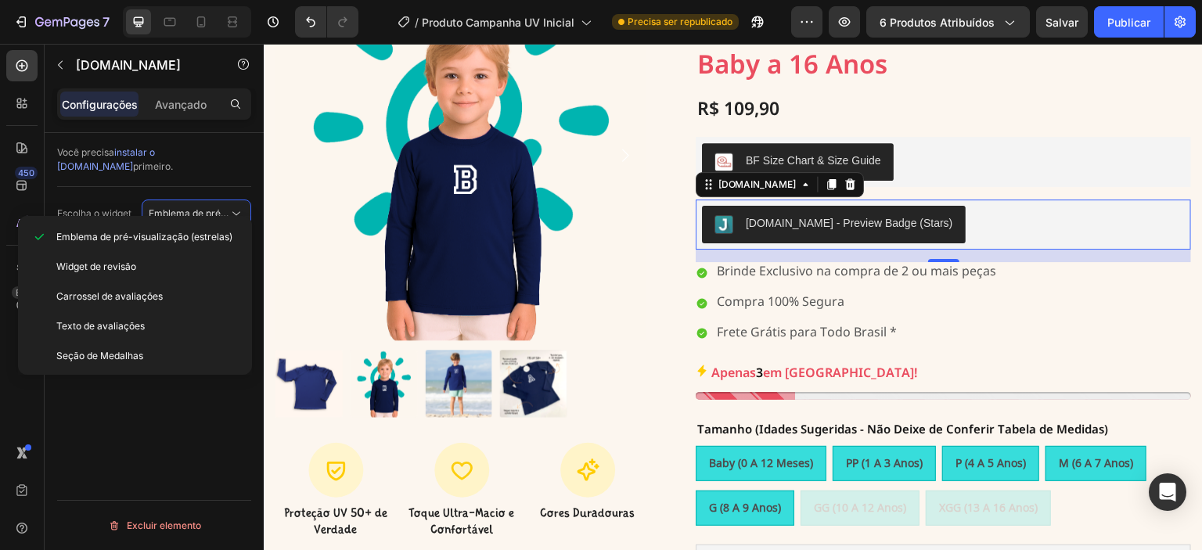
click at [1080, 222] on div "[DOMAIN_NAME] - Preview Badge (Stars)" at bounding box center [943, 225] width 483 height 38
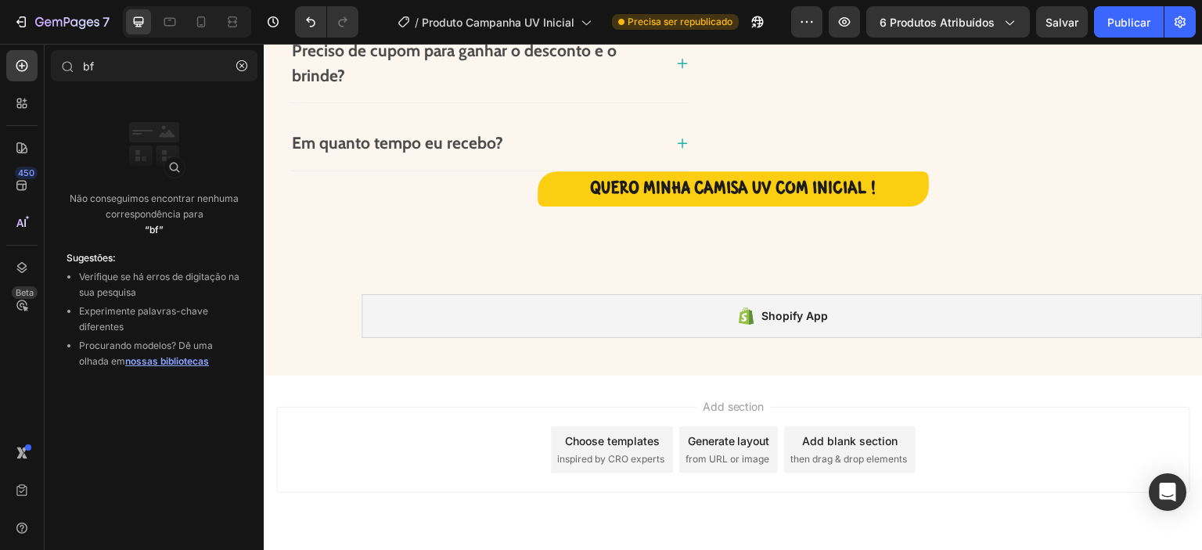
scroll to position [1590, 0]
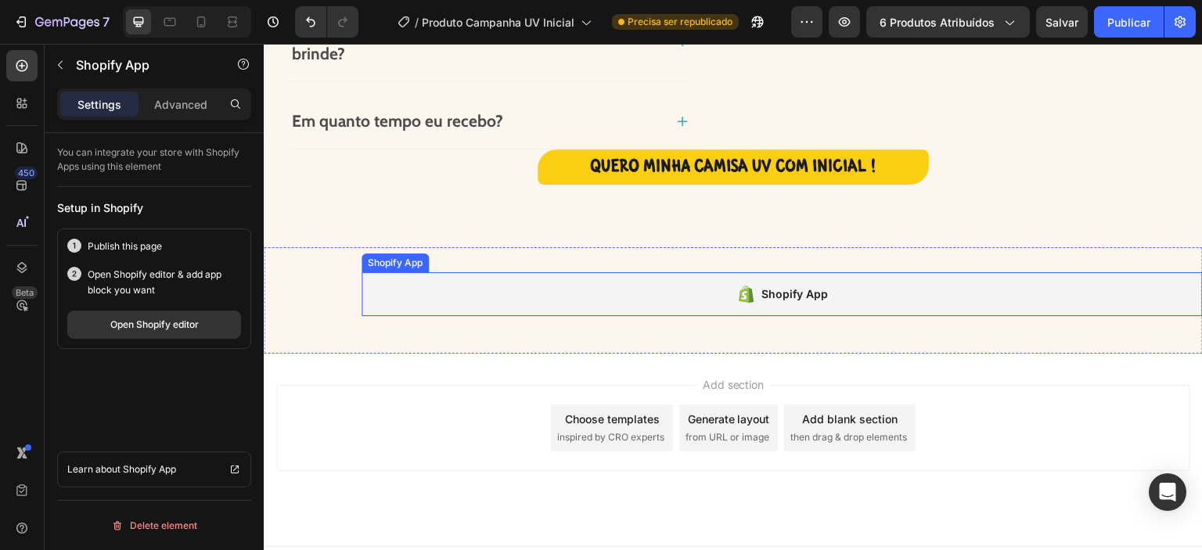
click at [850, 283] on div "Shopify App" at bounding box center [781, 294] width 841 height 44
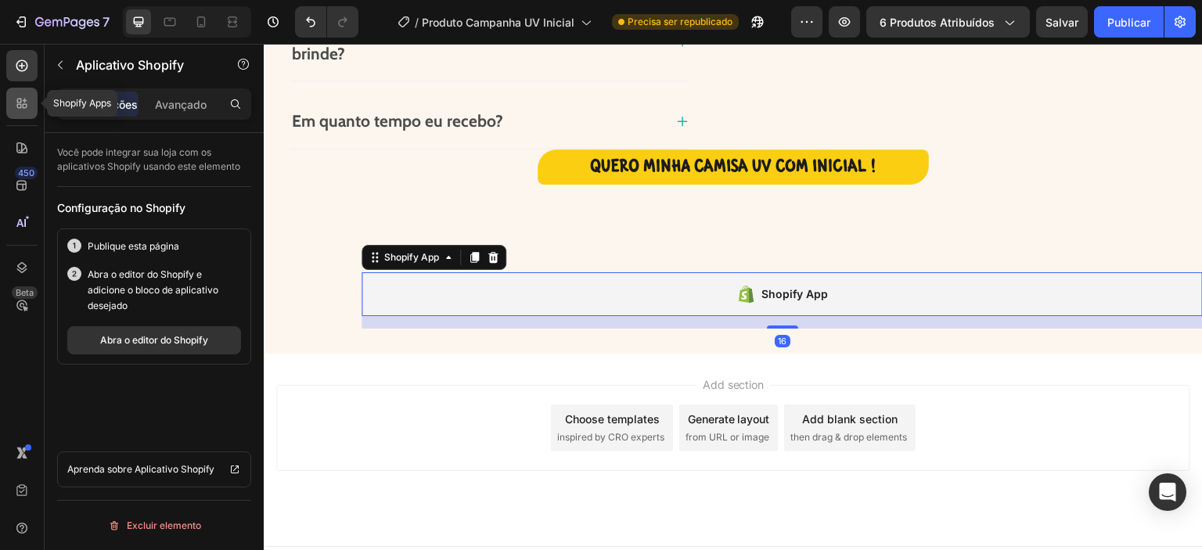
click at [20, 97] on icon at bounding box center [22, 103] width 16 height 16
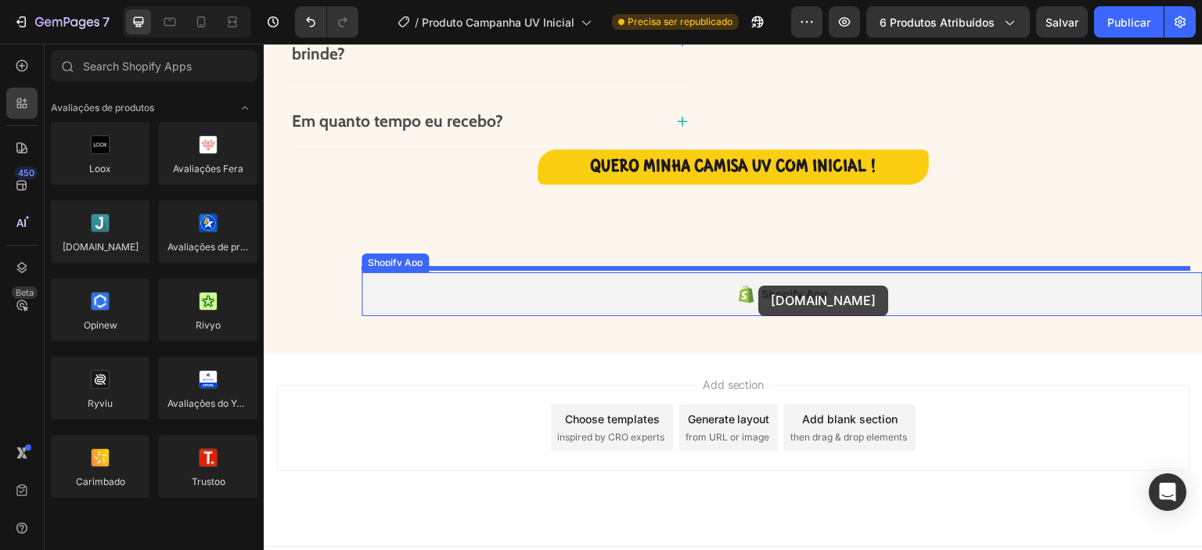
drag, startPoint x: 360, startPoint y: 281, endPoint x: 759, endPoint y: 286, distance: 399.1
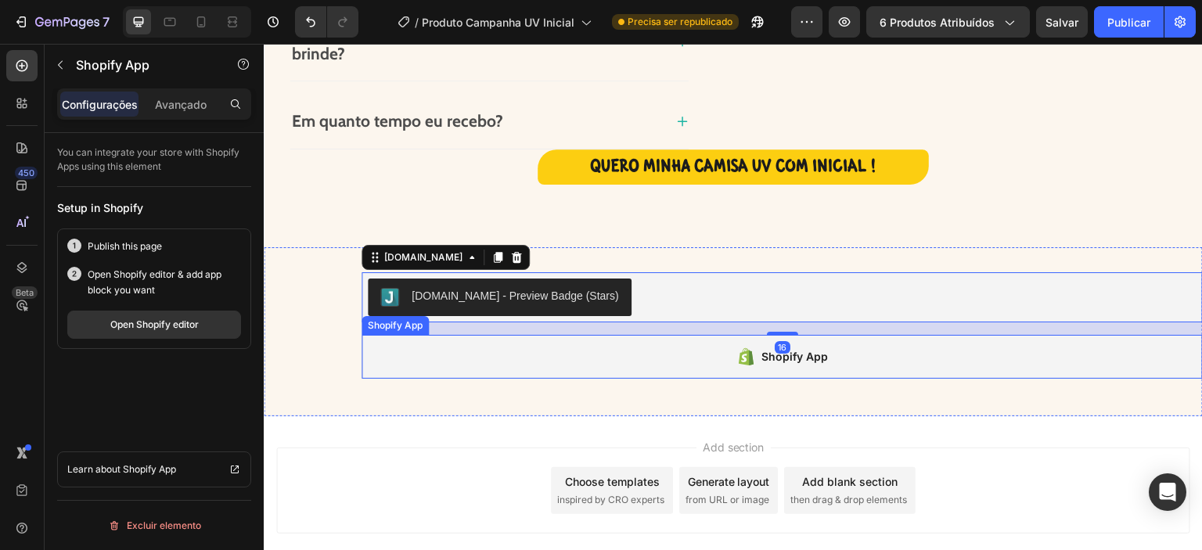
click at [781, 354] on div "Shopify App" at bounding box center [795, 356] width 67 height 19
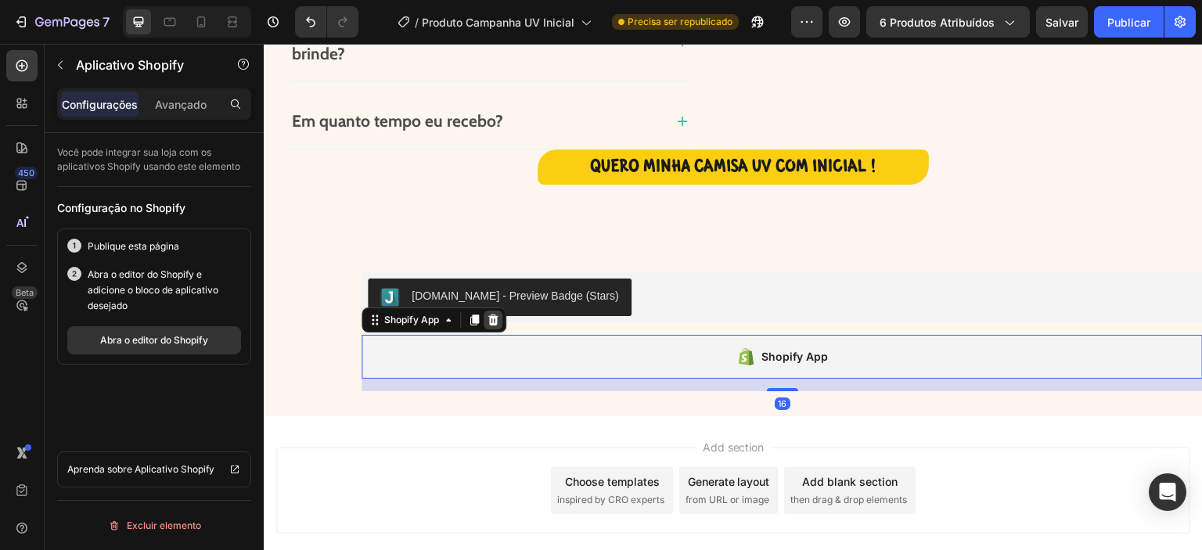
click at [492, 318] on icon at bounding box center [493, 320] width 13 height 13
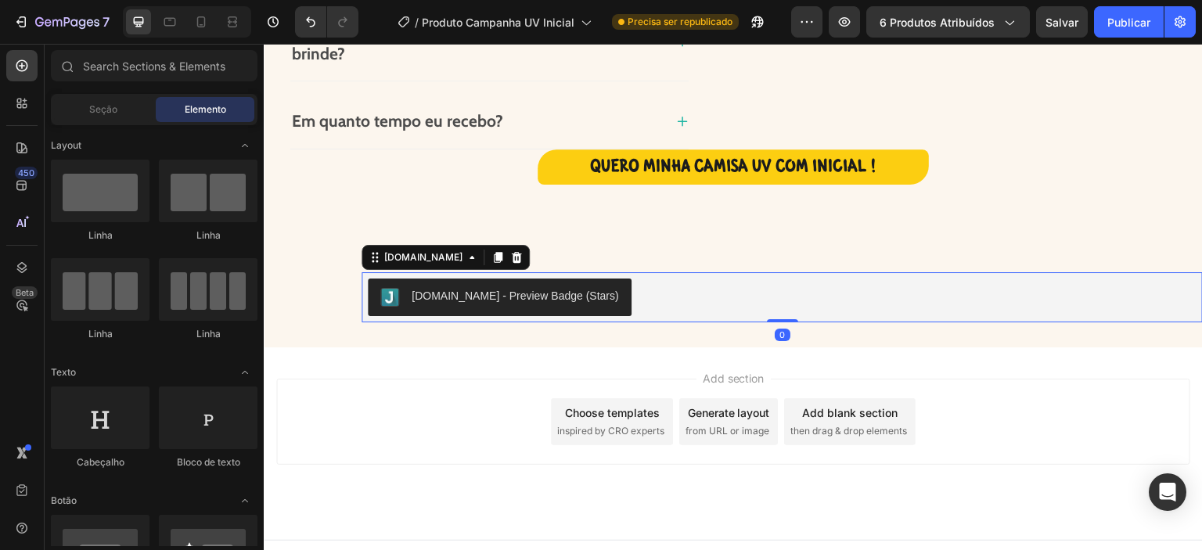
click at [512, 297] on div "[DOMAIN_NAME] - Preview Badge (Stars)" at bounding box center [515, 296] width 207 height 16
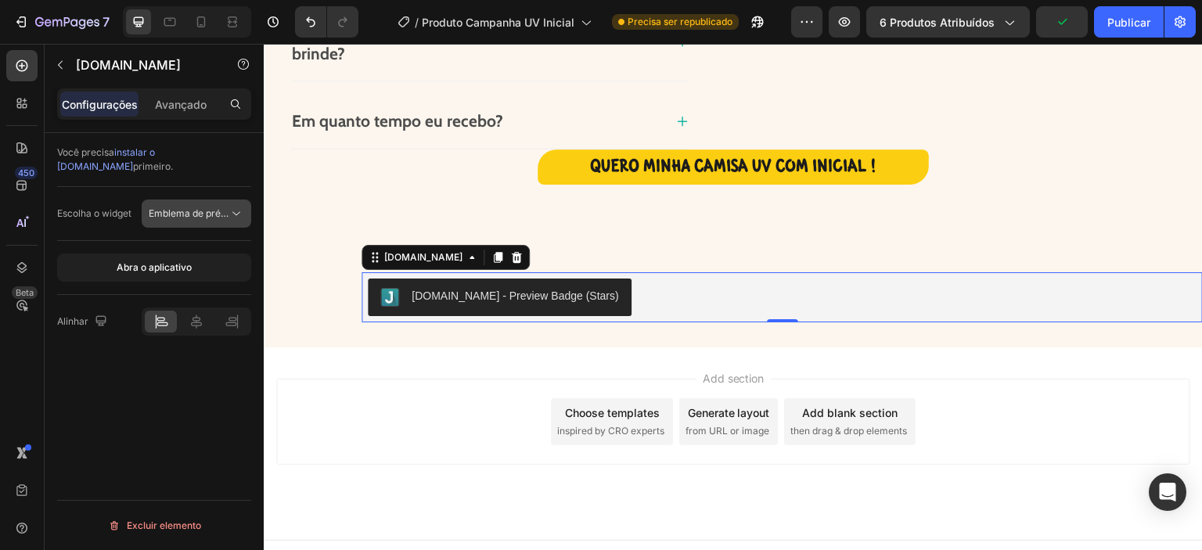
click at [218, 207] on button "Emblema de pré-visualização (estrelas)" at bounding box center [197, 214] width 110 height 28
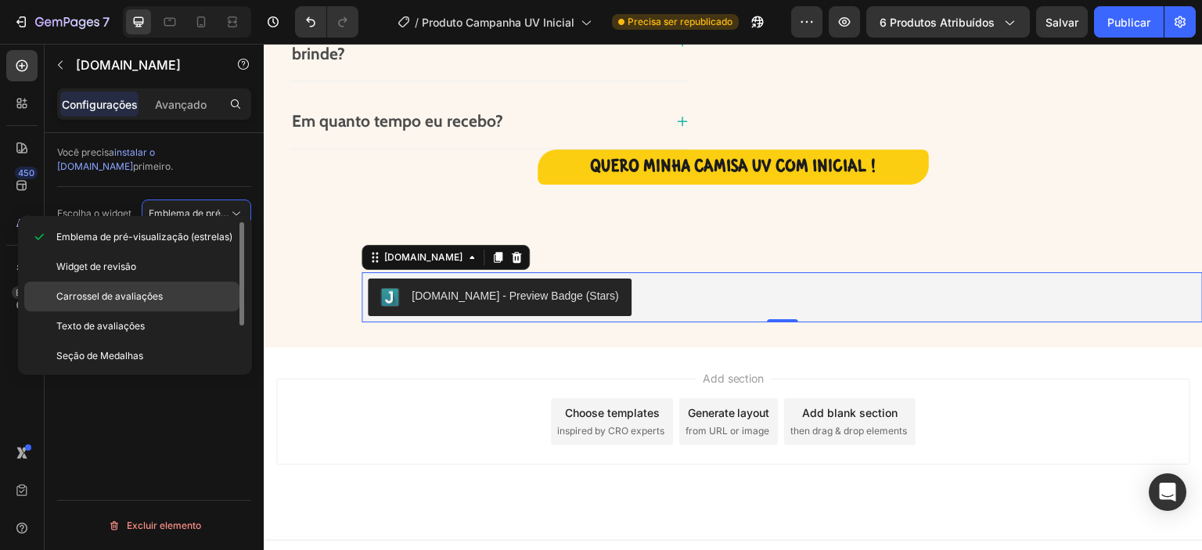
click at [150, 291] on font "Carrossel de avaliações" at bounding box center [109, 296] width 106 height 12
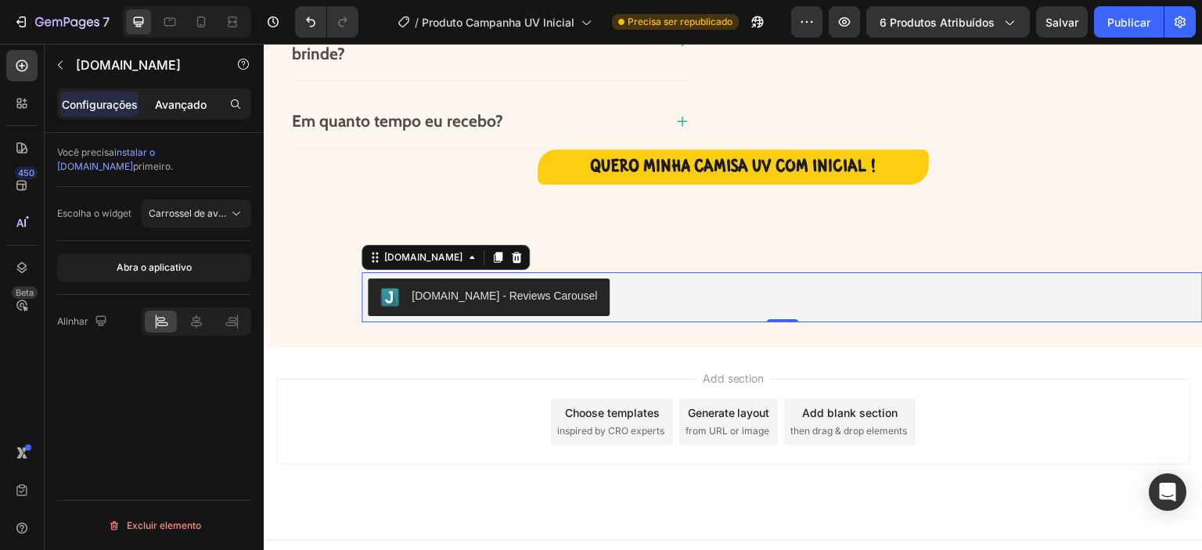
click at [188, 106] on font "Avançado" at bounding box center [181, 104] width 52 height 13
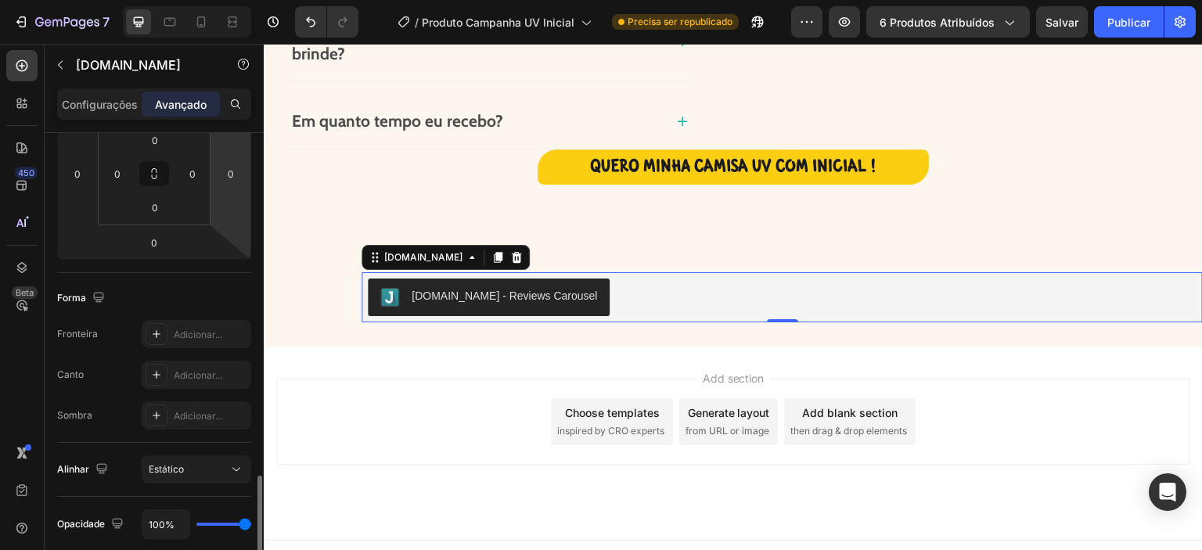
scroll to position [419, 0]
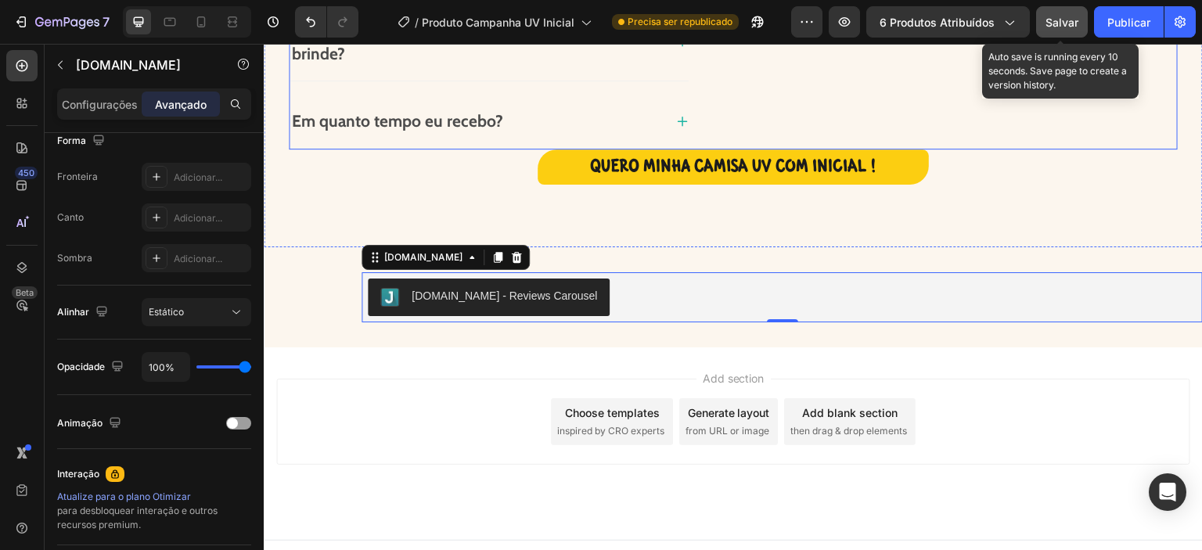
click at [1054, 24] on font "Salvar" at bounding box center [1061, 22] width 33 height 13
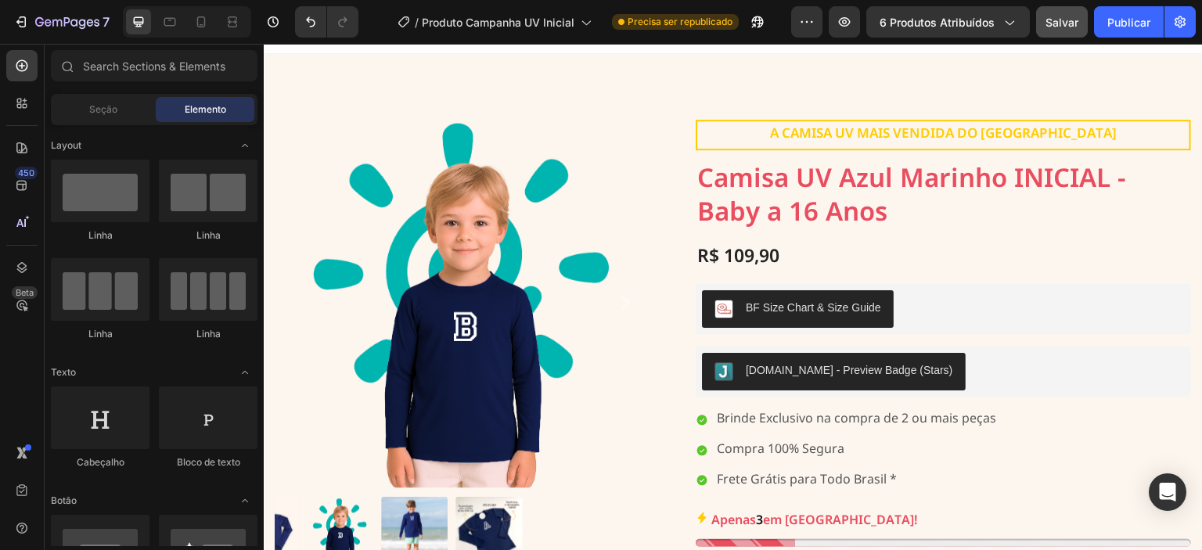
scroll to position [0, 0]
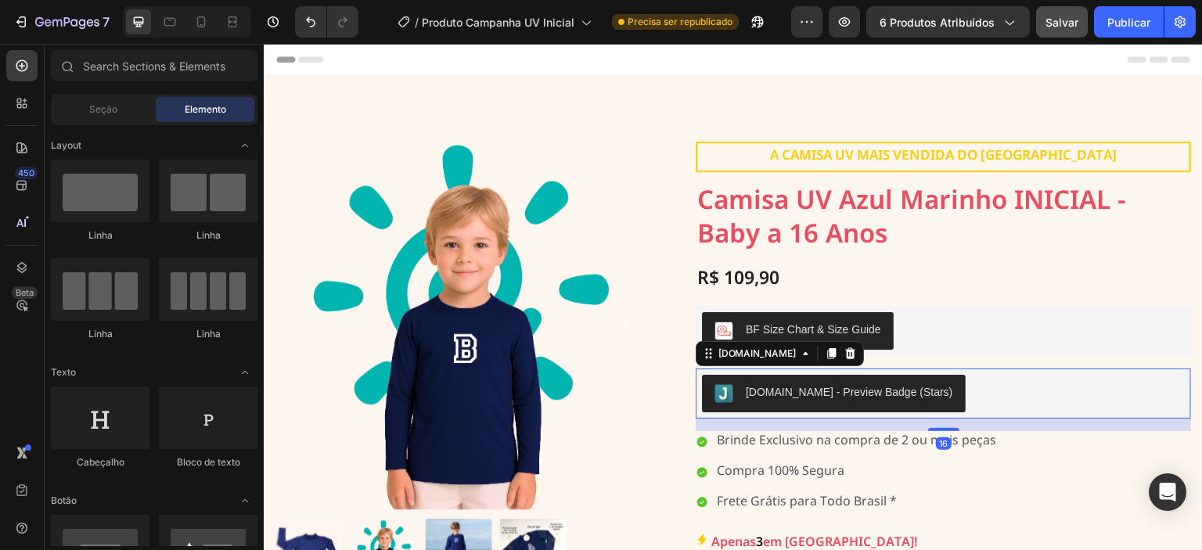
click at [956, 379] on div "[DOMAIN_NAME] - Preview Badge (Stars)" at bounding box center [943, 394] width 483 height 38
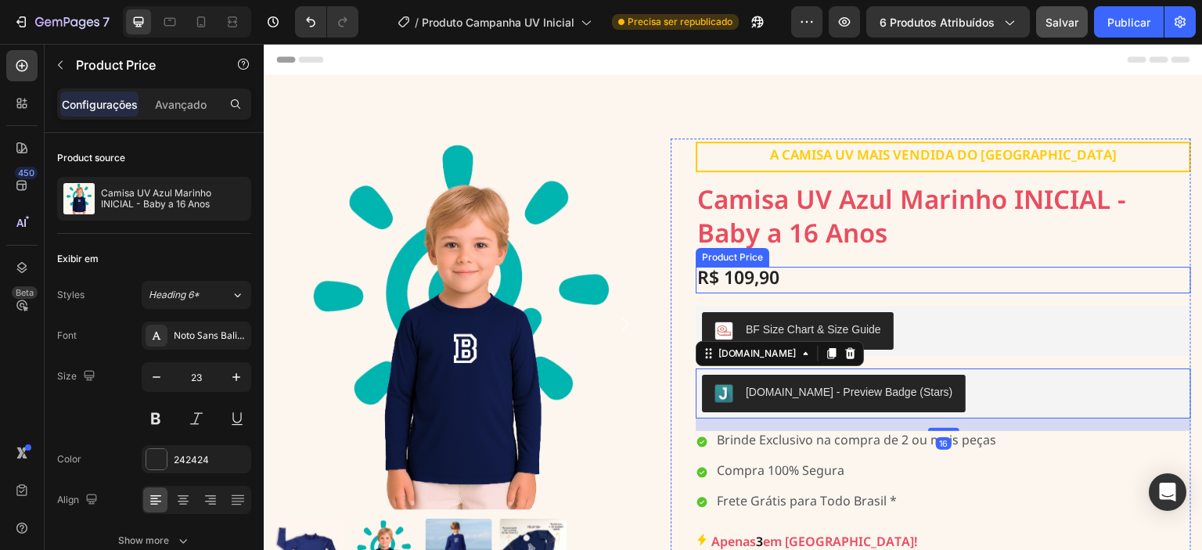
click at [800, 278] on div "R$ 109,90" at bounding box center [943, 280] width 495 height 27
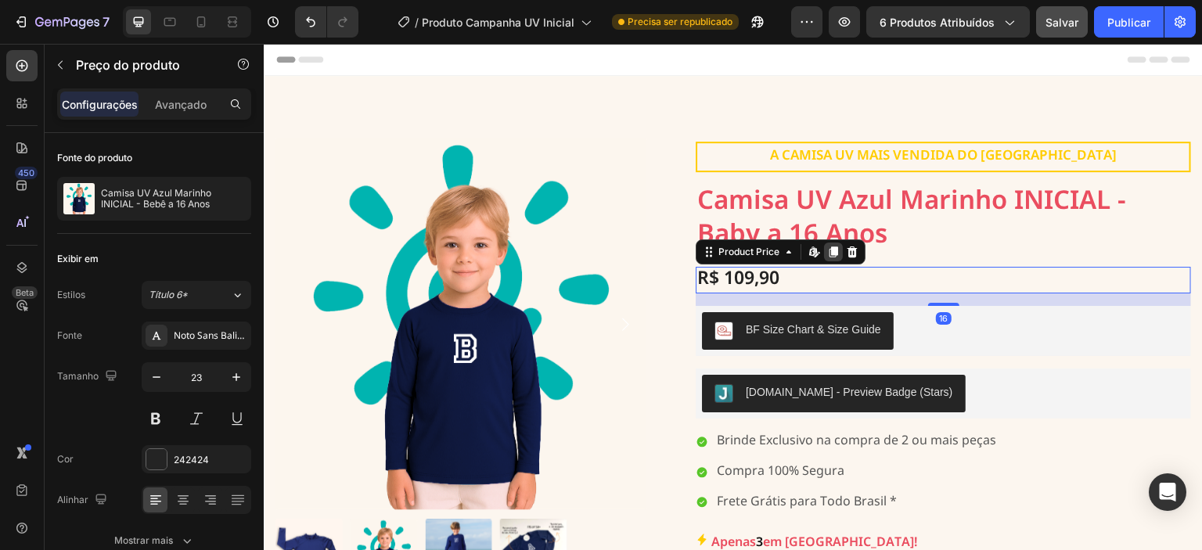
click at [829, 252] on icon at bounding box center [833, 252] width 9 height 11
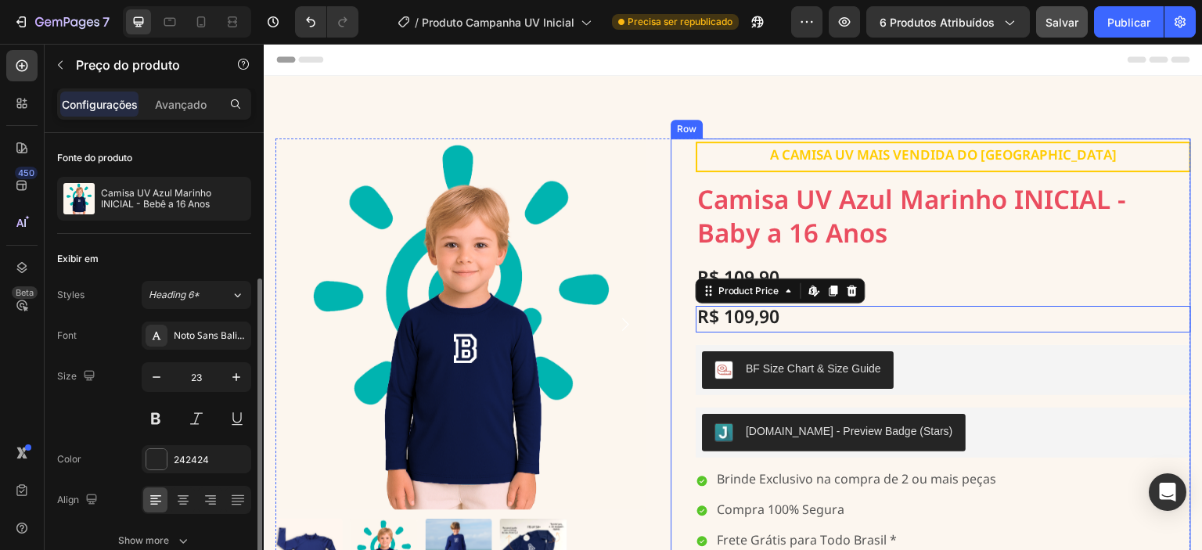
scroll to position [78, 0]
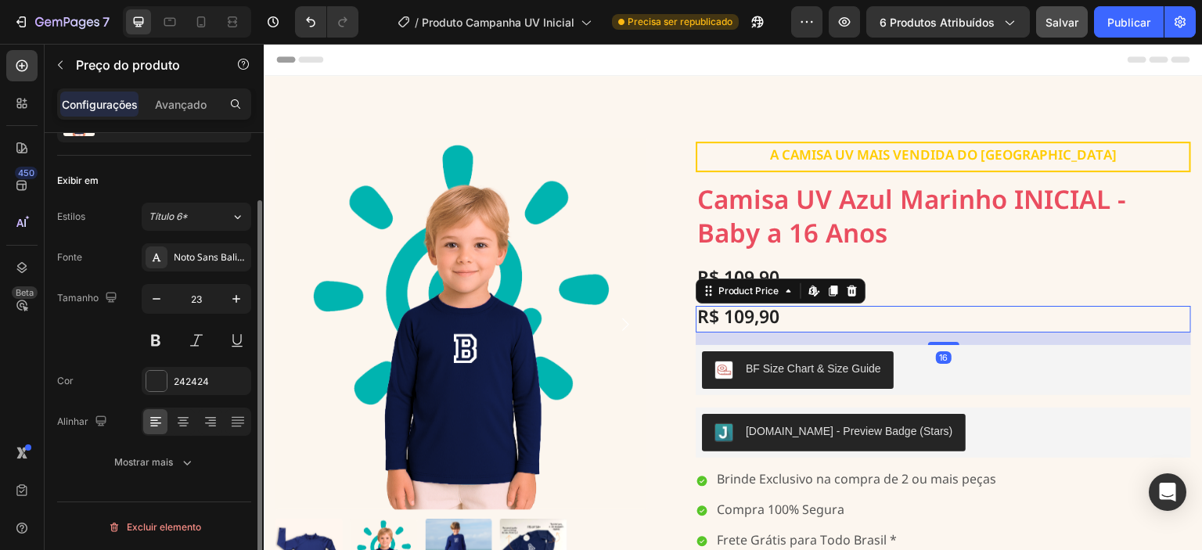
click at [776, 316] on div "R$ 109,90" at bounding box center [943, 319] width 495 height 27
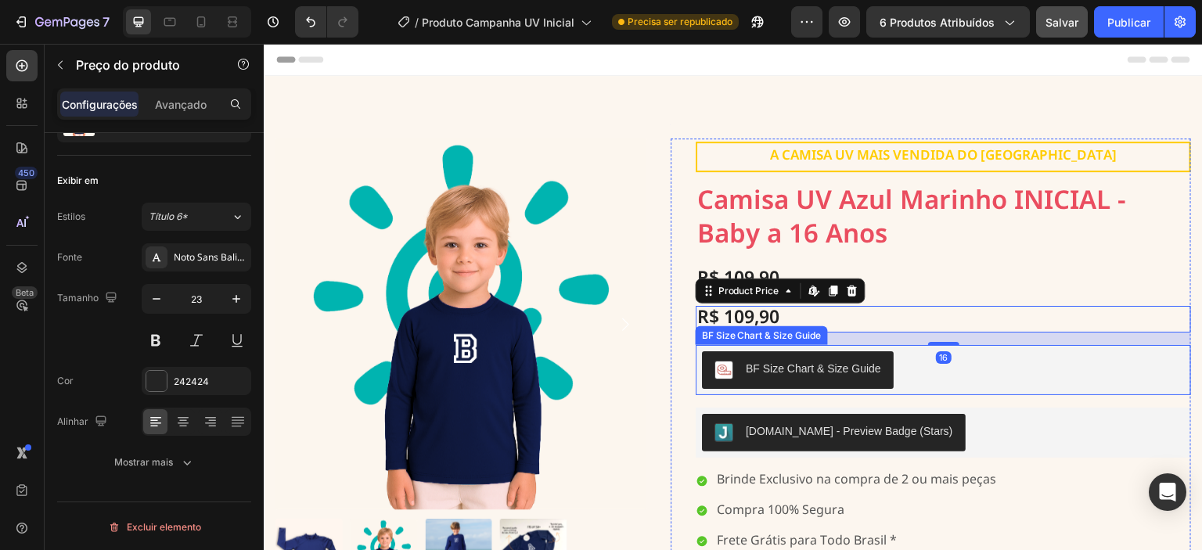
click at [987, 387] on div "BF Size Chart & Size Guide" at bounding box center [943, 370] width 495 height 50
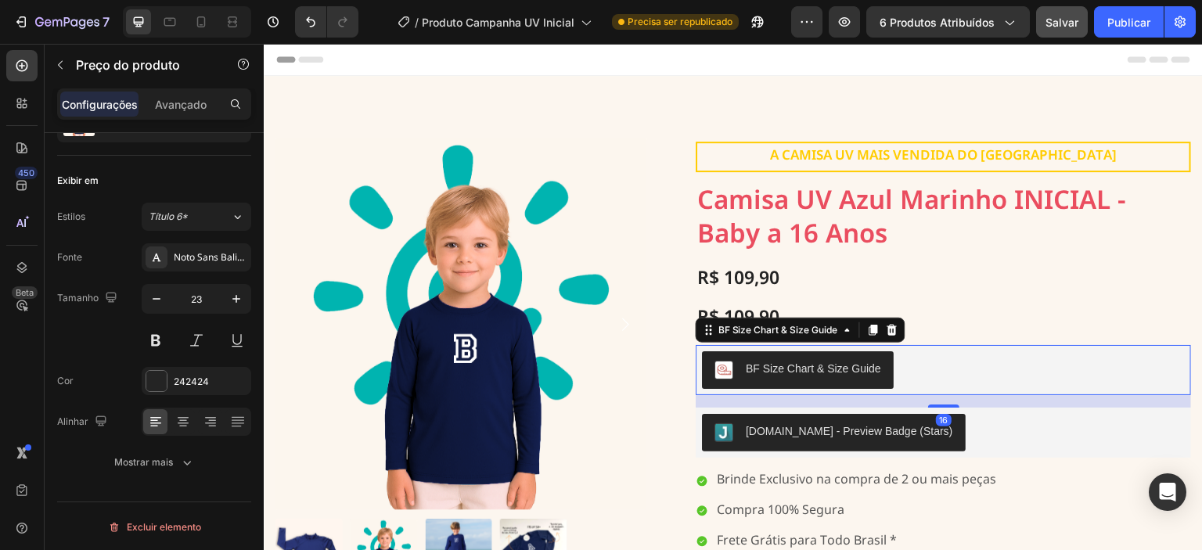
scroll to position [0, 0]
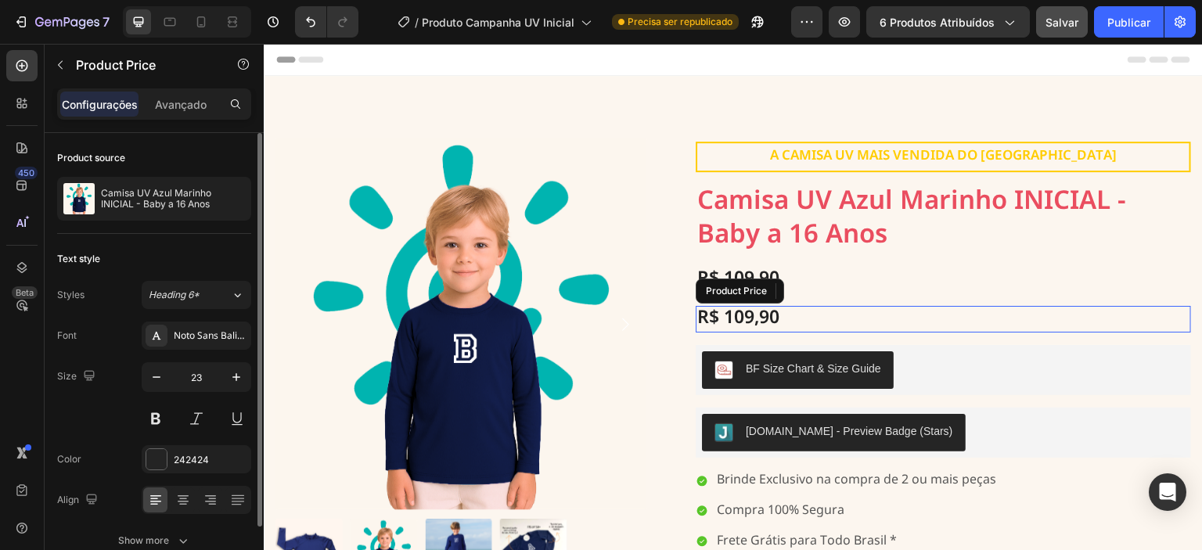
click at [801, 311] on div "R$ 109,90" at bounding box center [943, 319] width 495 height 27
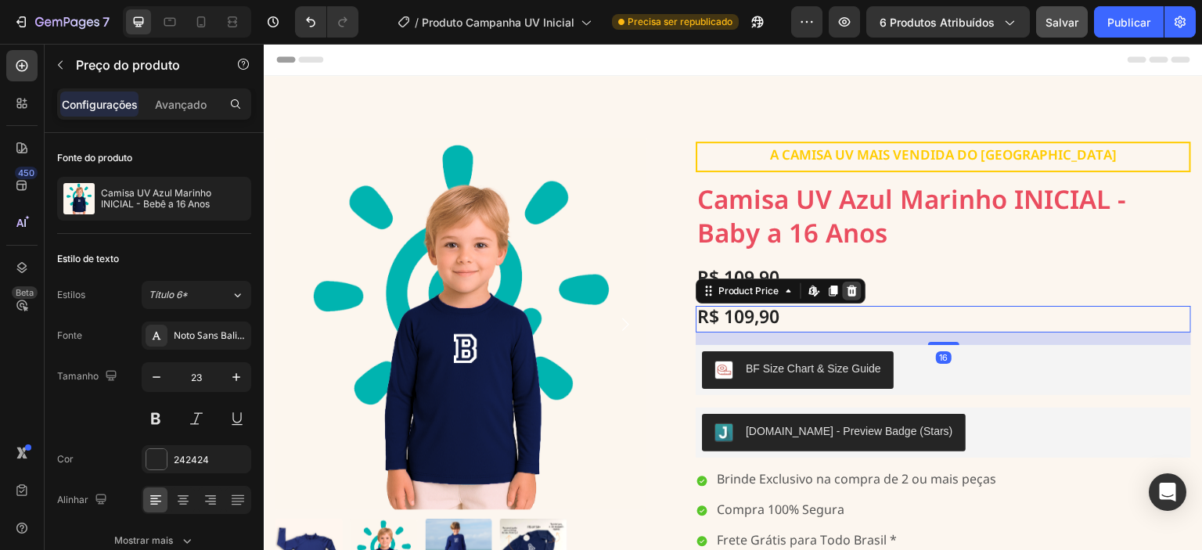
click at [846, 289] on icon at bounding box center [852, 291] width 13 height 13
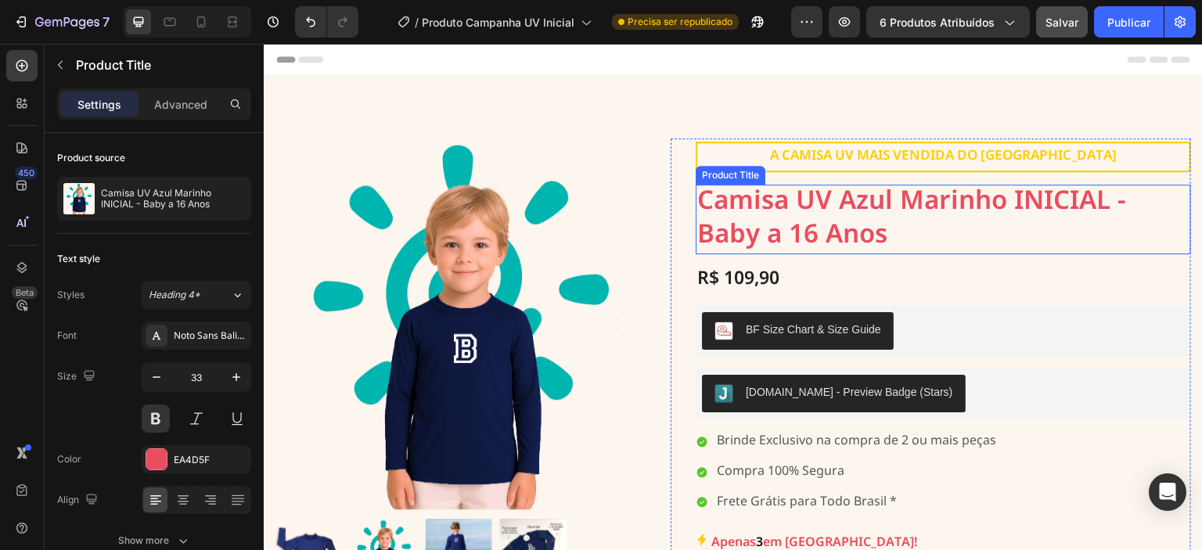
click at [854, 225] on h1 "Camisa UV Azul Marinho INICIAL - Baby a 16 Anos" at bounding box center [943, 220] width 495 height 70
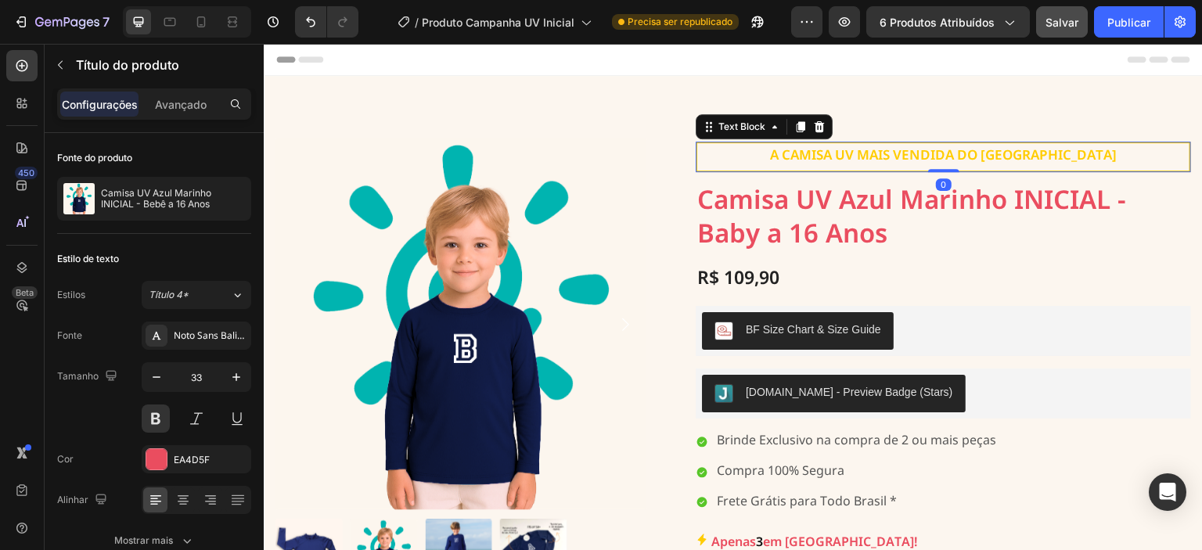
click at [947, 160] on p "A CAMISA UV MAIS VENDIDA DO [GEOGRAPHIC_DATA]" at bounding box center [943, 157] width 489 height 24
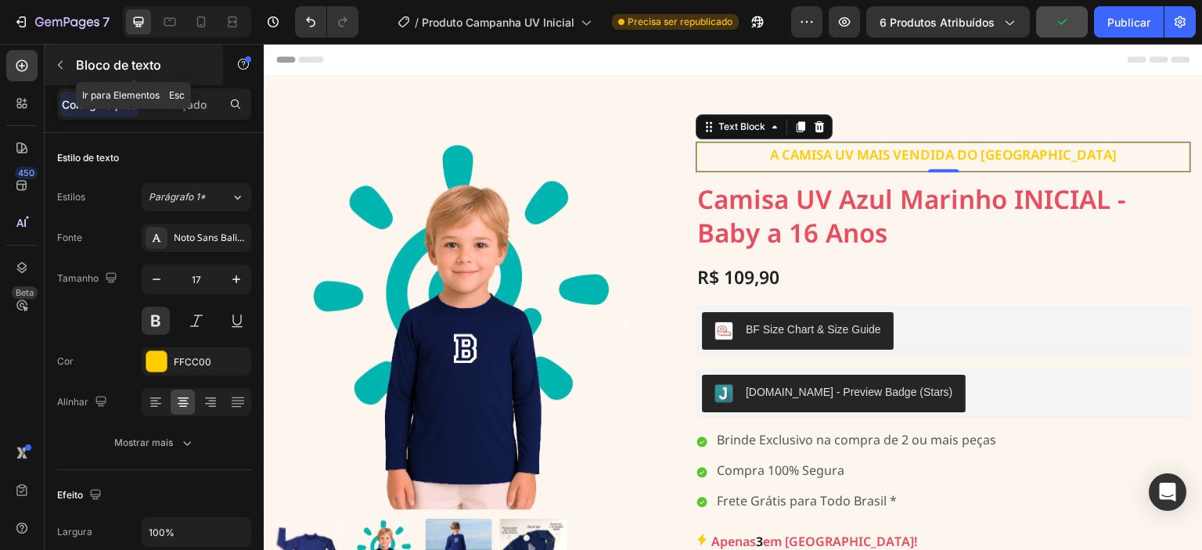
click at [66, 69] on icon "button" at bounding box center [60, 65] width 13 height 13
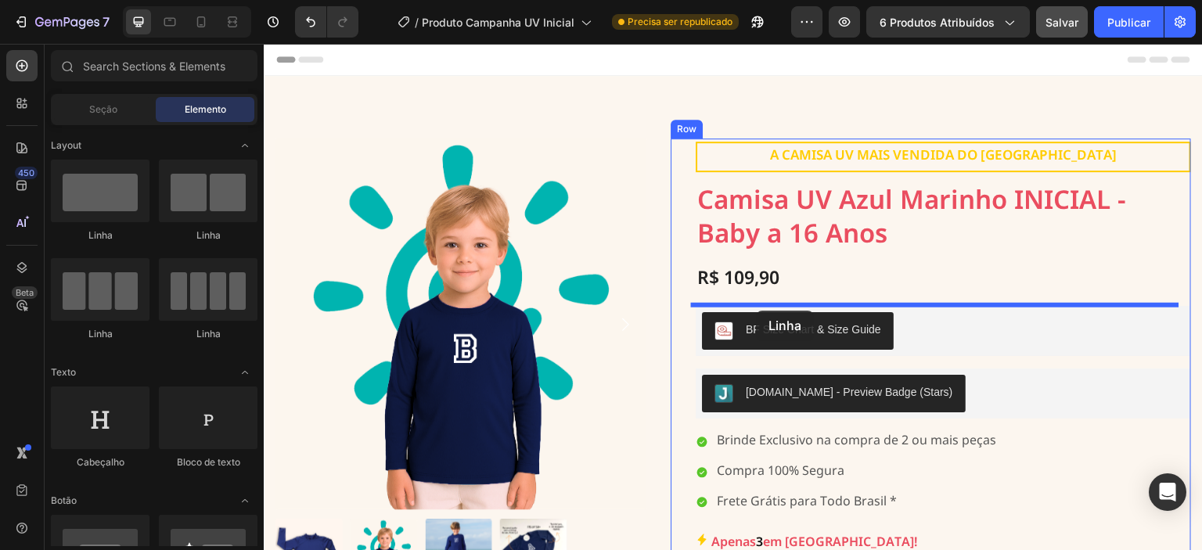
drag, startPoint x: 523, startPoint y: 261, endPoint x: 757, endPoint y: 311, distance: 239.2
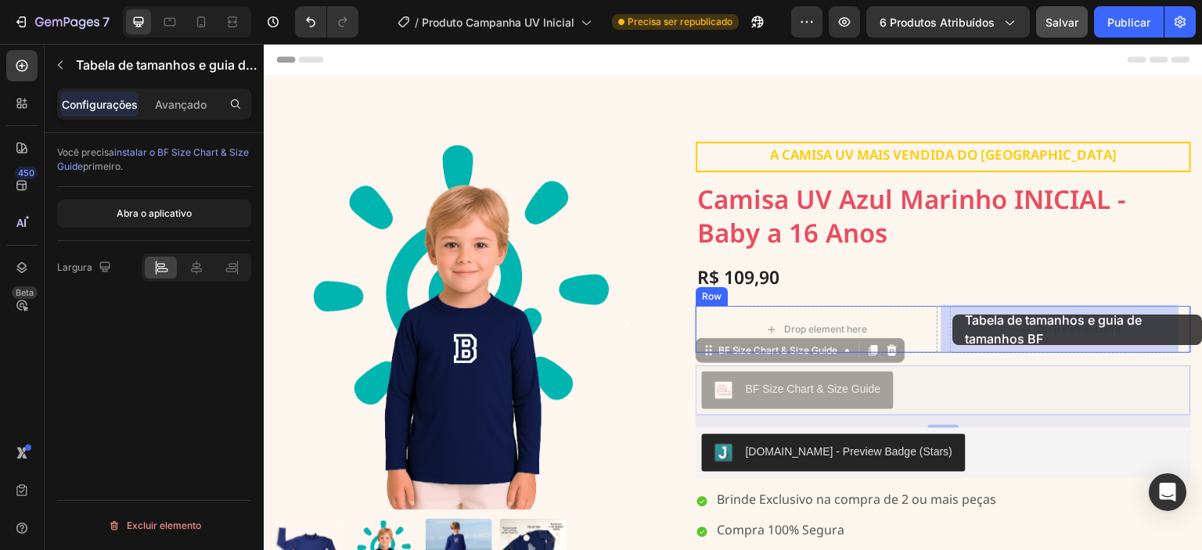
drag, startPoint x: 765, startPoint y: 388, endPoint x: 953, endPoint y: 315, distance: 201.7
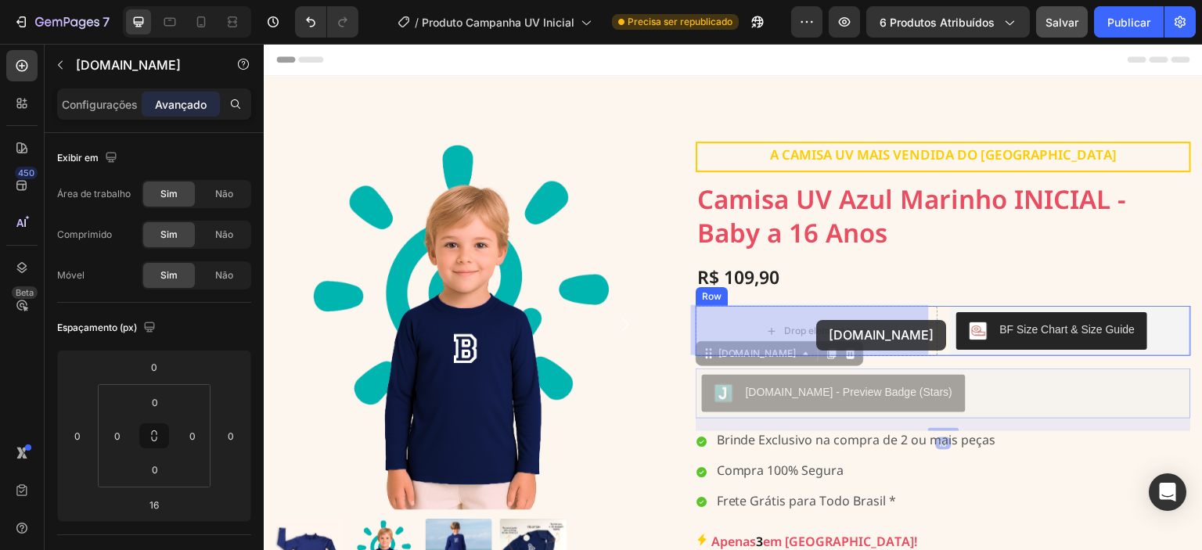
drag, startPoint x: 821, startPoint y: 400, endPoint x: 816, endPoint y: 320, distance: 79.9
type input "0"
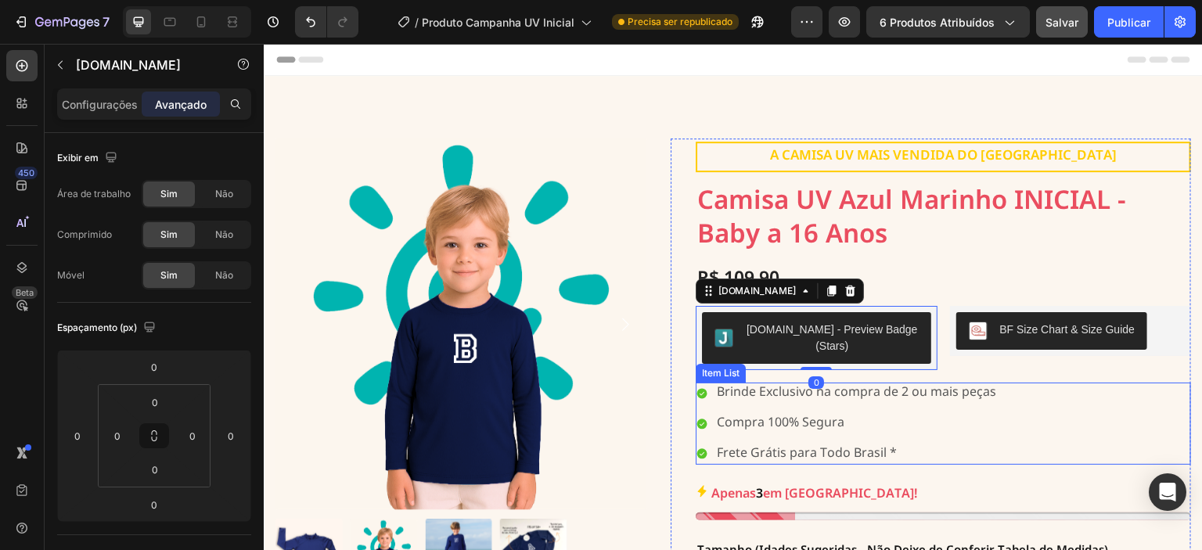
click at [1016, 398] on div "Brinde Exclusivo na compra de 2 ou mais peças Compra 100% Segura Frete Grátis p…" at bounding box center [943, 423] width 495 height 81
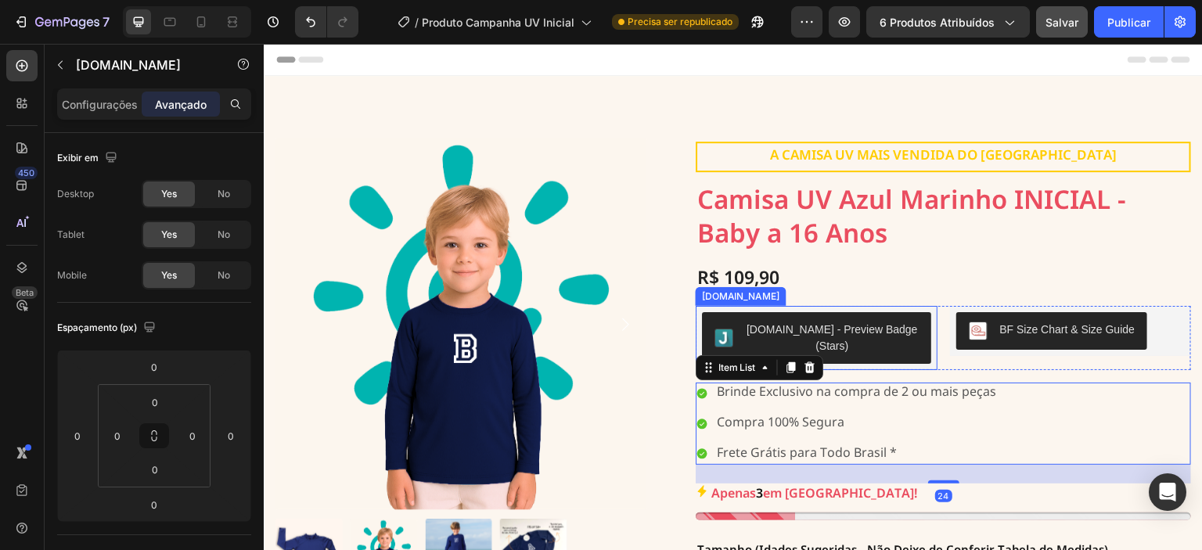
click at [868, 329] on div "[DOMAIN_NAME] - Preview Badge (Stars)" at bounding box center [832, 338] width 173 height 33
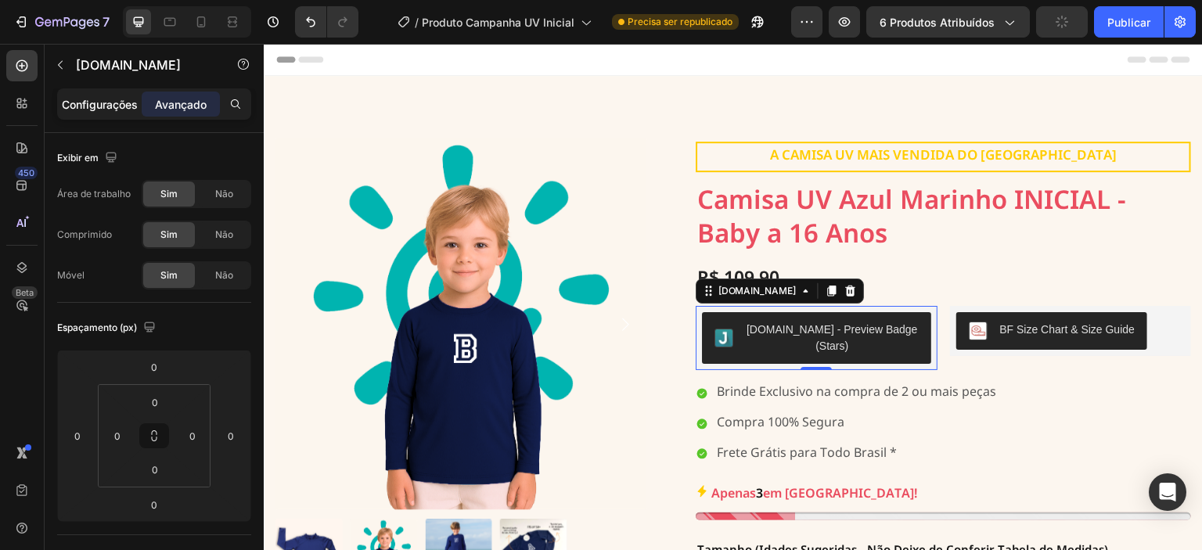
click at [97, 110] on font "Configurações" at bounding box center [100, 104] width 76 height 13
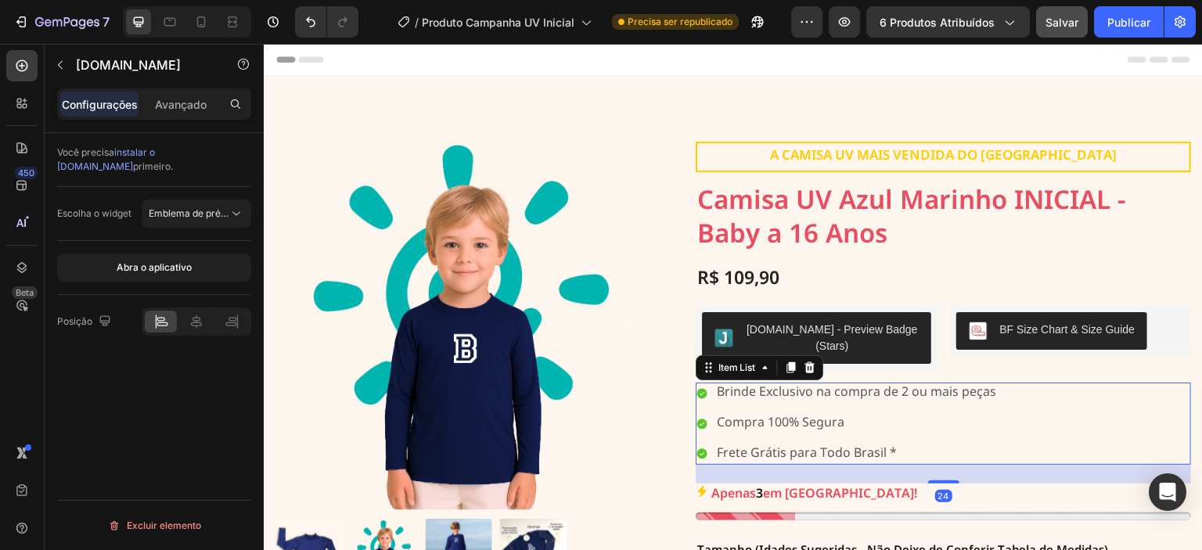
click at [998, 410] on div "Brinde Exclusivo na compra de 2 ou mais peças Compra 100% Segura Frete Grátis p…" at bounding box center [943, 423] width 495 height 81
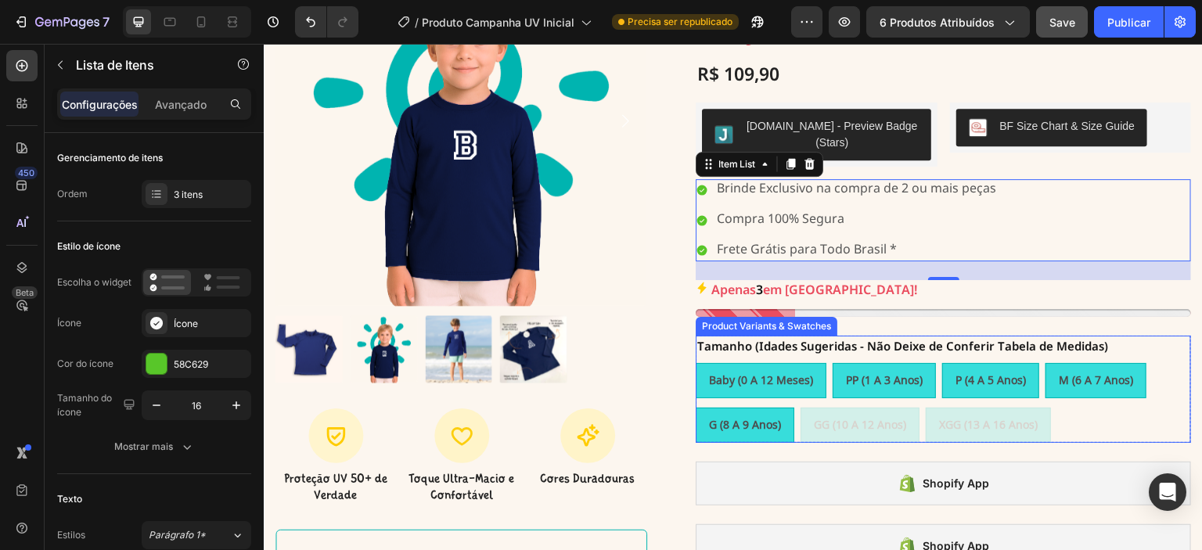
scroll to position [208, 0]
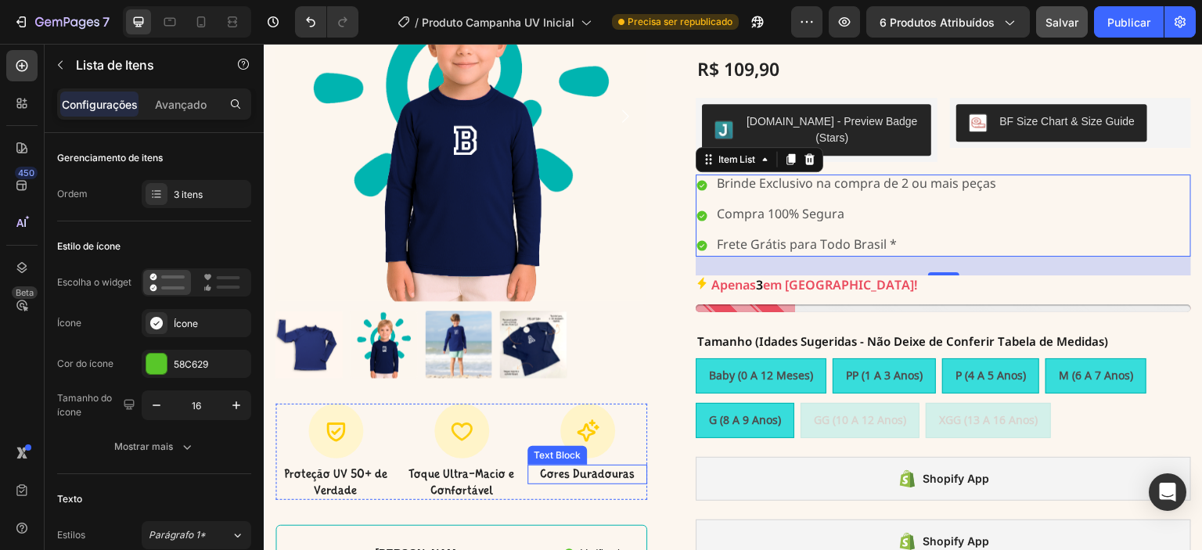
click at [580, 473] on p "Cores Duradouras" at bounding box center [587, 474] width 117 height 16
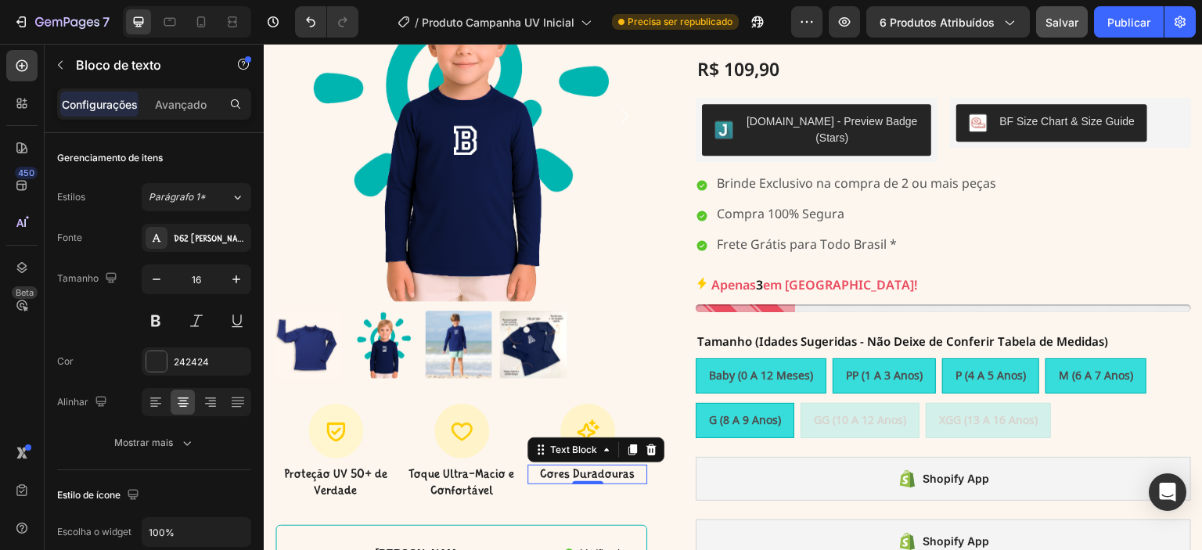
click at [558, 468] on p "Cores Duradouras" at bounding box center [587, 474] width 117 height 16
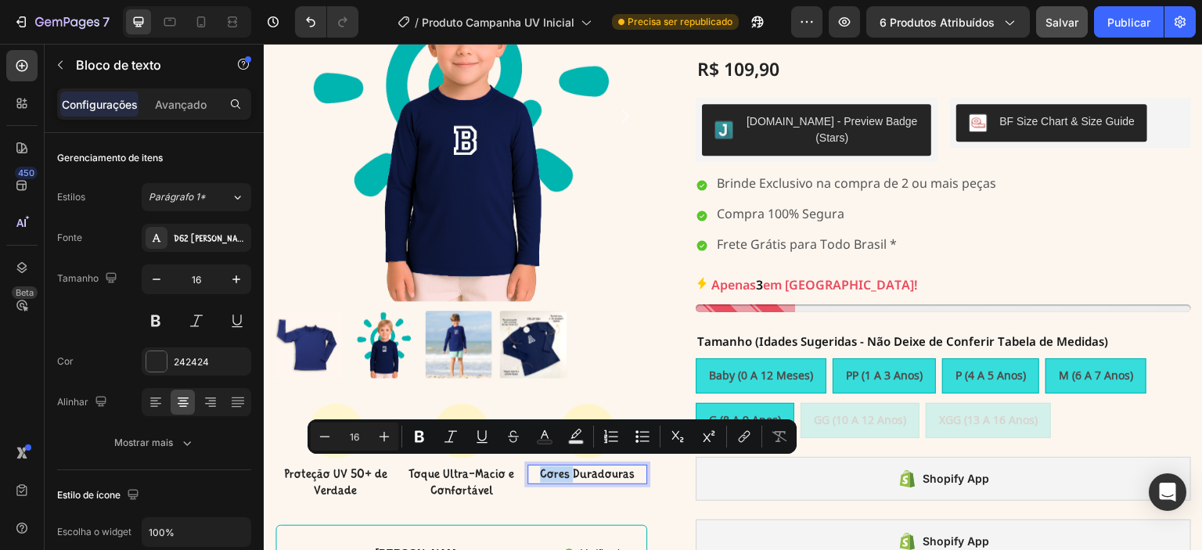
click at [569, 467] on p "Cores Duradouras" at bounding box center [587, 474] width 117 height 16
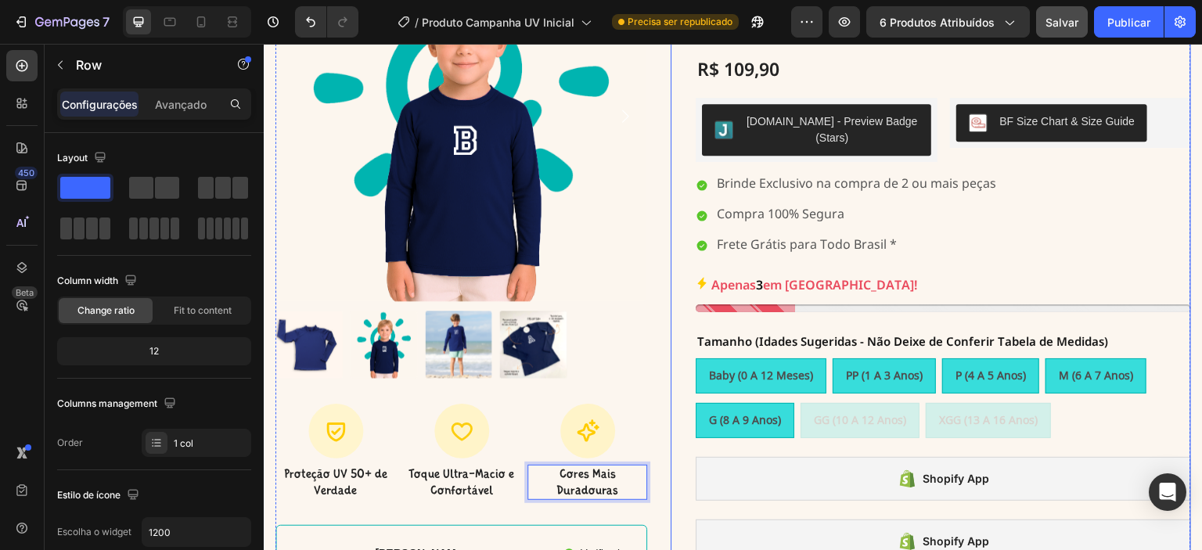
click at [814, 489] on div "Text Block A CAMISA UV MAIS VENDIDA DO BRASIL Text Block Row Camisa UV Azul Mar…" at bounding box center [943, 317] width 495 height 775
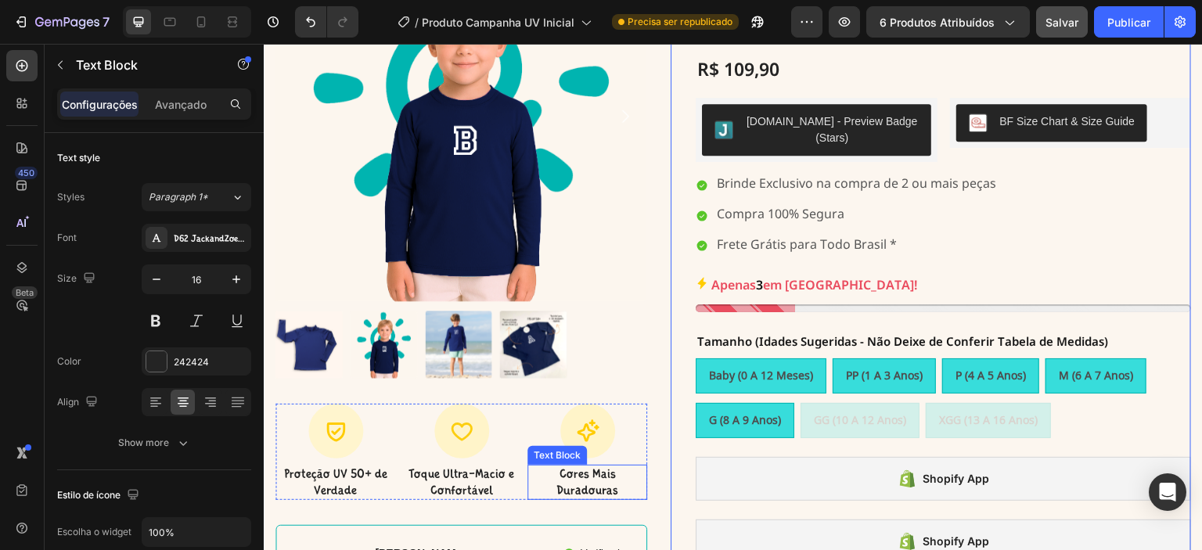
click at [582, 484] on p "Cores Mais Duradouras" at bounding box center [587, 482] width 117 height 33
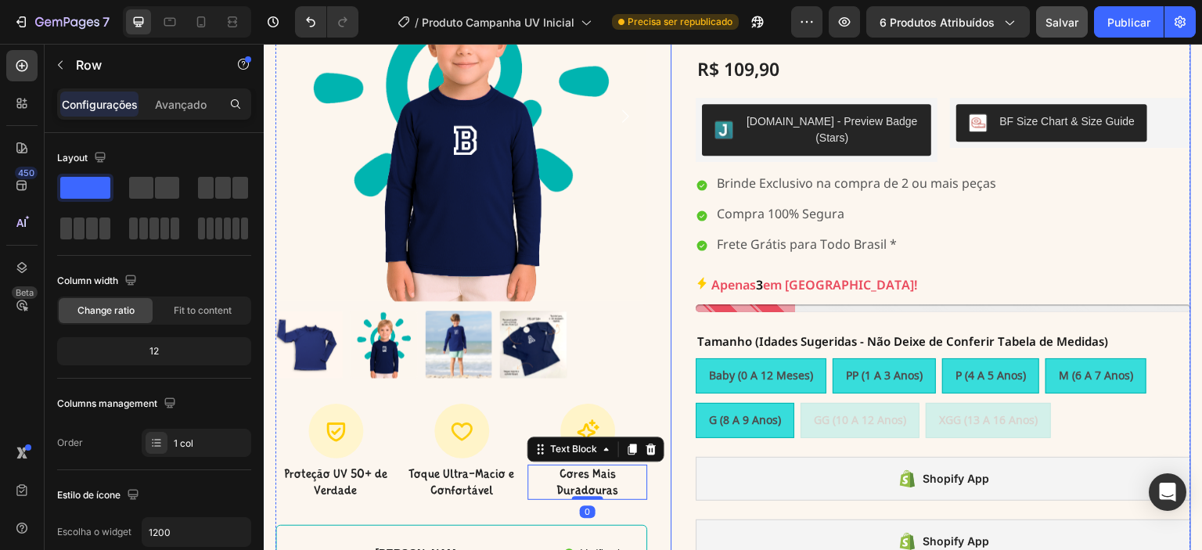
click at [811, 493] on div "Text Block A CAMISA UV MAIS VENDIDA DO BRASIL Text Block Row Camisa UV Azul Mar…" at bounding box center [943, 317] width 495 height 775
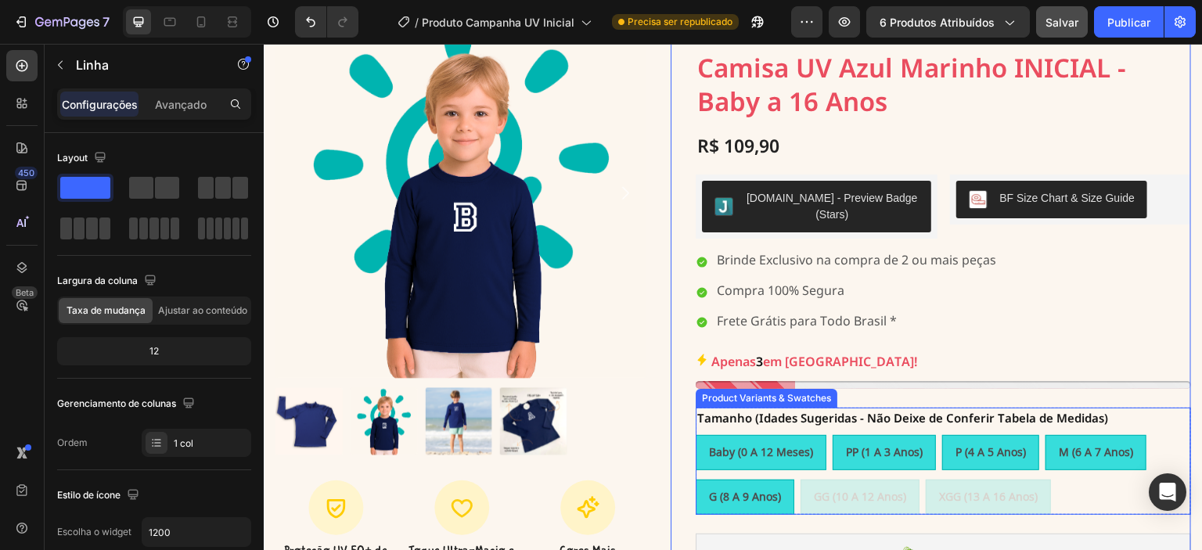
scroll to position [104, 0]
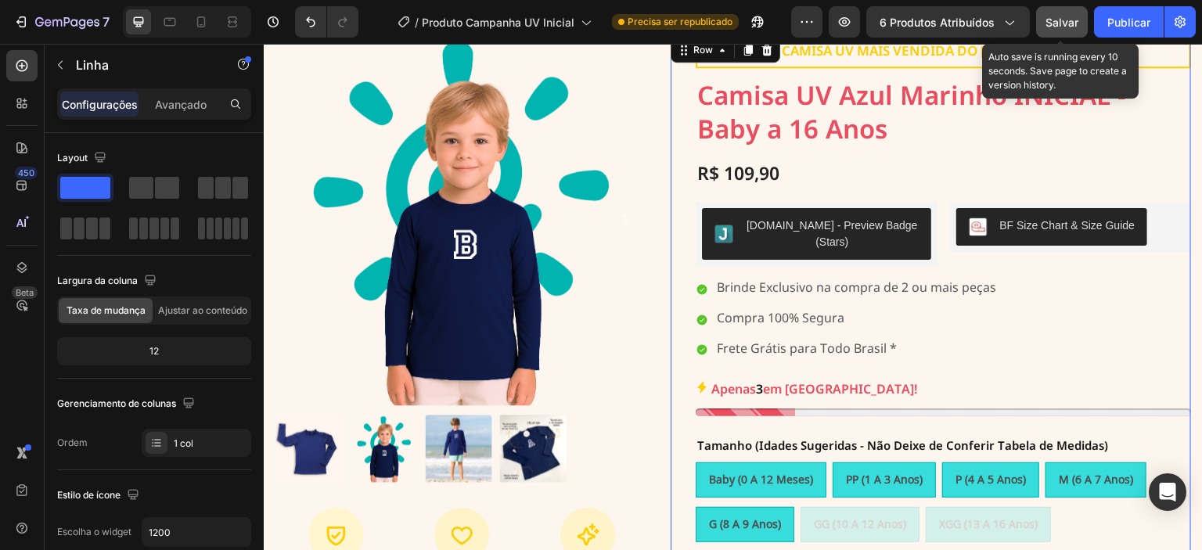
click at [1053, 30] on div "Salvar" at bounding box center [1061, 22] width 33 height 16
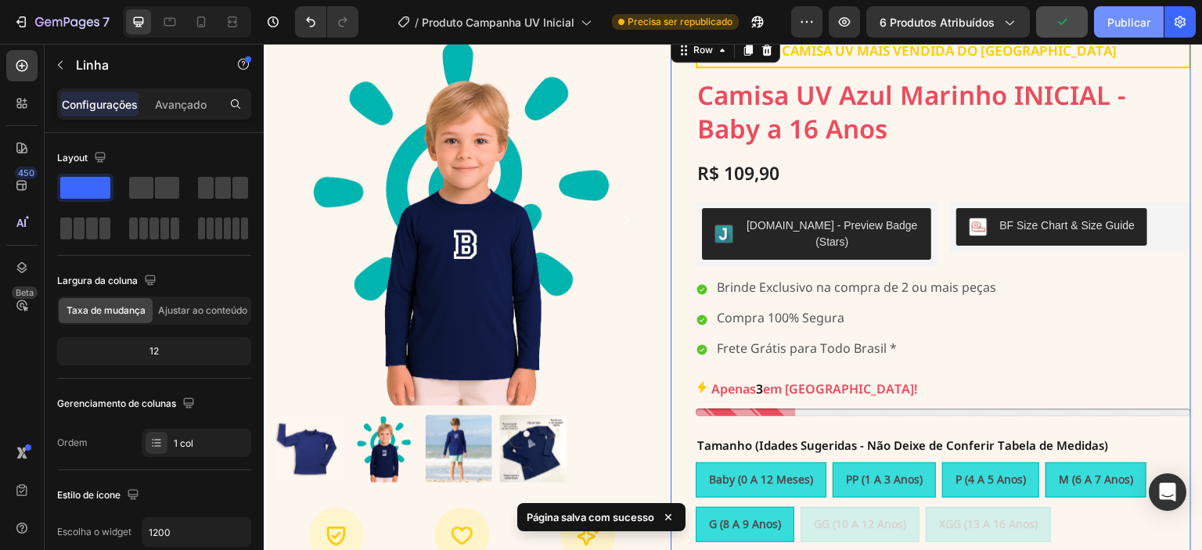
click at [1120, 32] on button "Publicar" at bounding box center [1129, 21] width 70 height 31
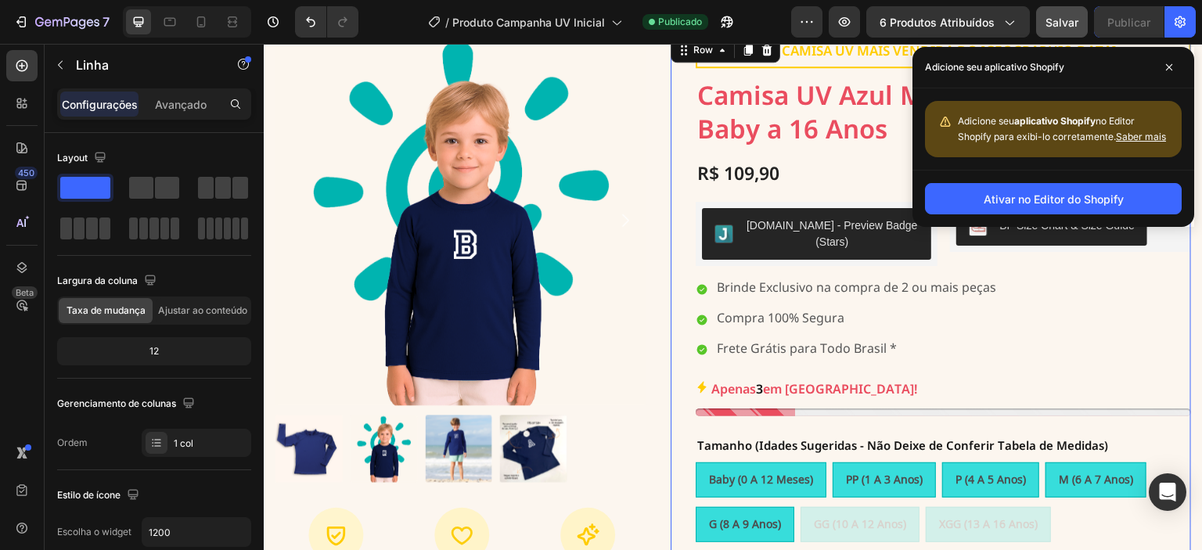
click at [1083, 348] on div "Text Block A CAMISA UV MAIS VENDIDA DO BRASIL Text Block Row Camisa UV Azul Mar…" at bounding box center [943, 421] width 495 height 775
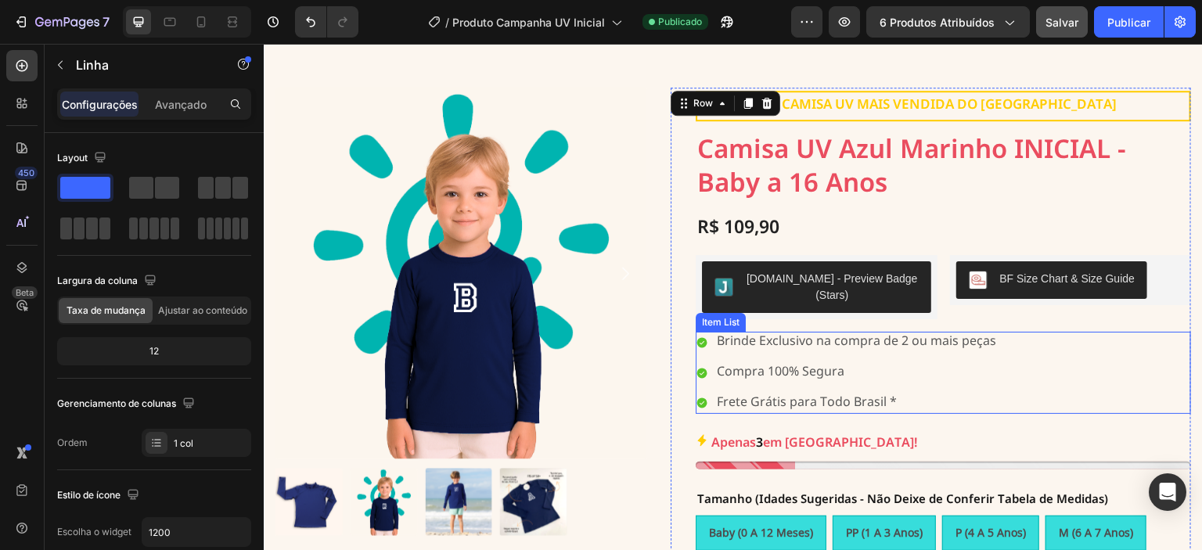
scroll to position [0, 0]
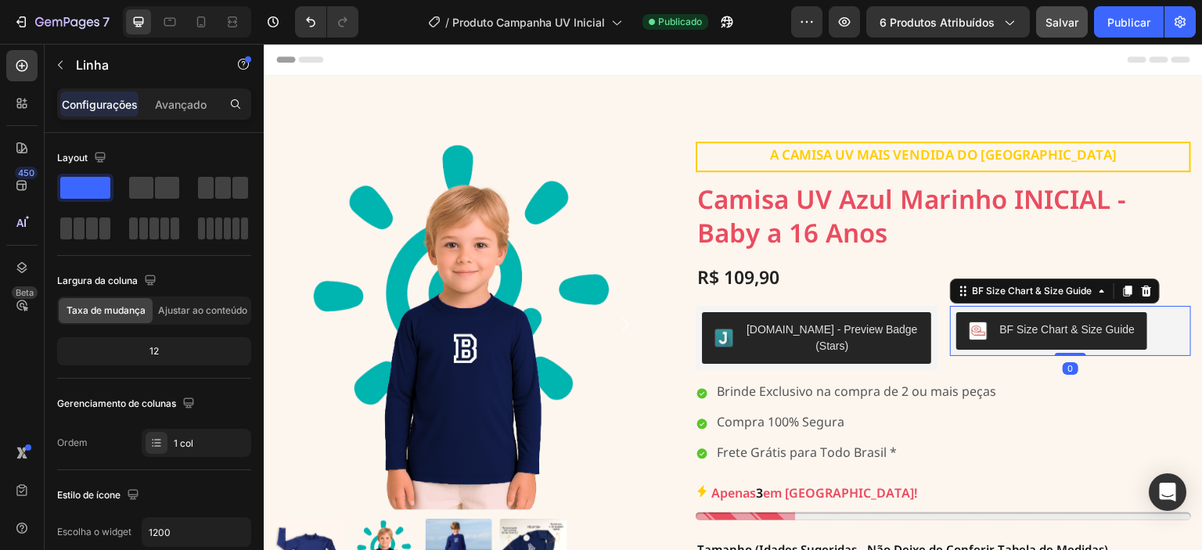
click at [1088, 331] on div "BF Size Chart & Size Guide" at bounding box center [1067, 330] width 135 height 16
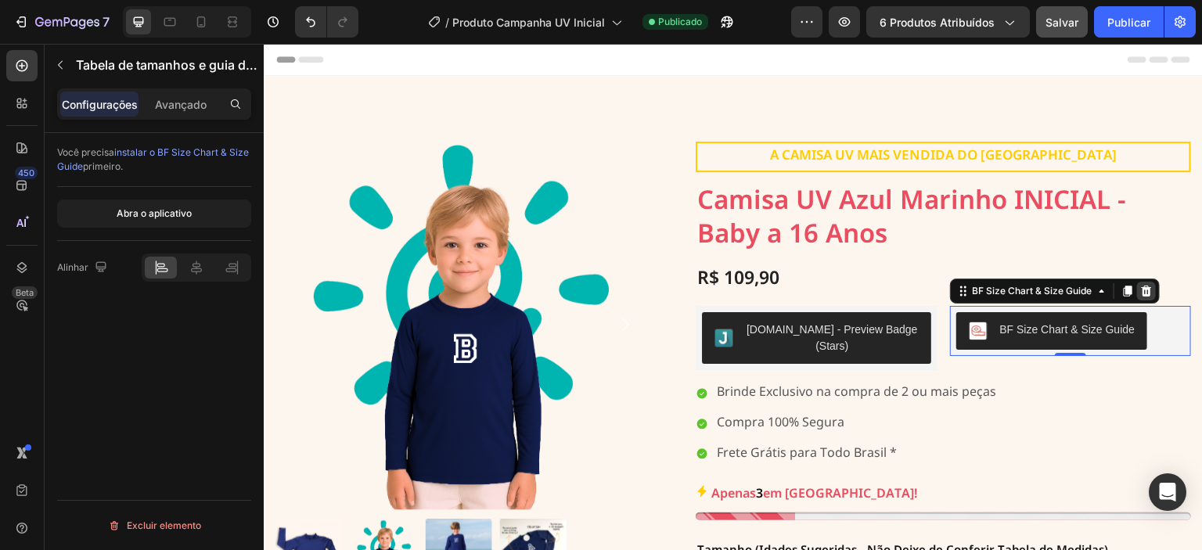
click at [1141, 289] on icon at bounding box center [1146, 291] width 10 height 11
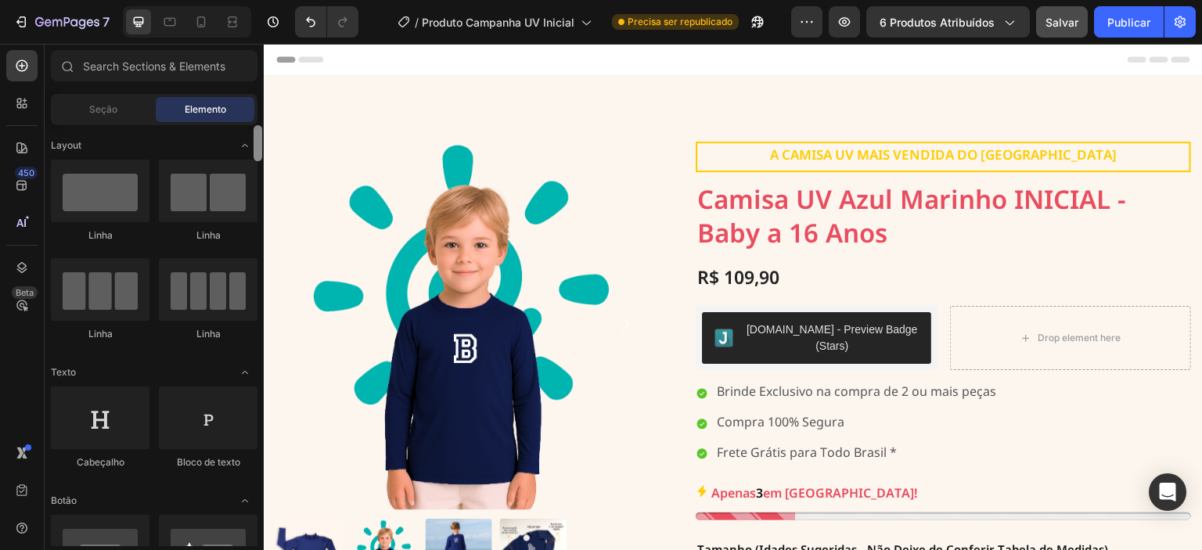
drag, startPoint x: 260, startPoint y: 531, endPoint x: 246, endPoint y: 106, distance: 425.1
click at [252, 110] on div "Sections(30) Elementos (84) Seção Elemento Seção de Heróis Detalhes do produto …" at bounding box center [154, 298] width 219 height 496
click at [177, 63] on input "text" at bounding box center [154, 65] width 207 height 31
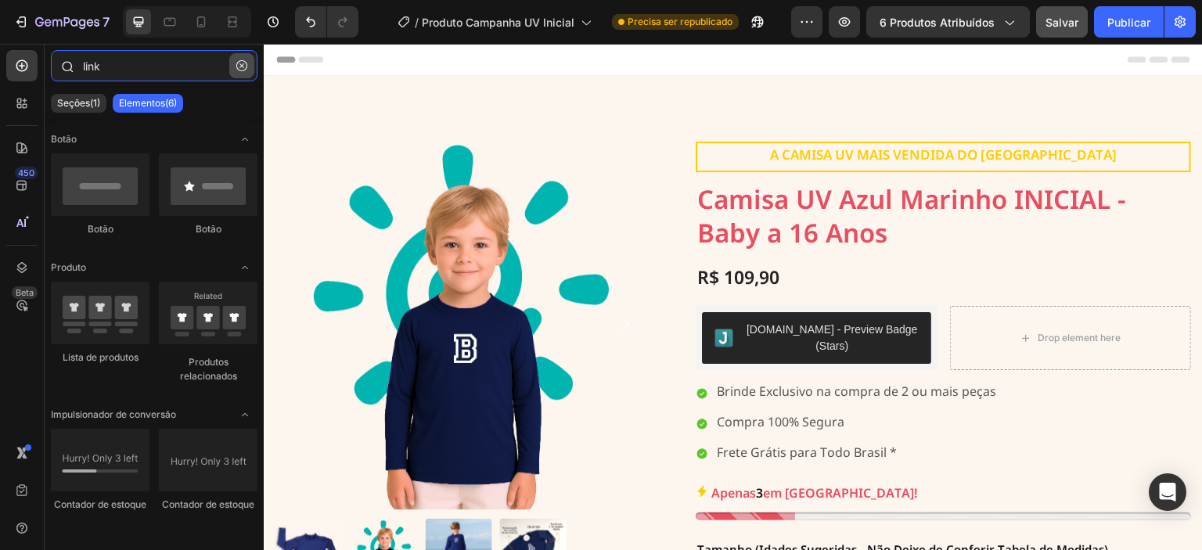
type input "link"
click at [241, 64] on icon "button" at bounding box center [241, 65] width 11 height 11
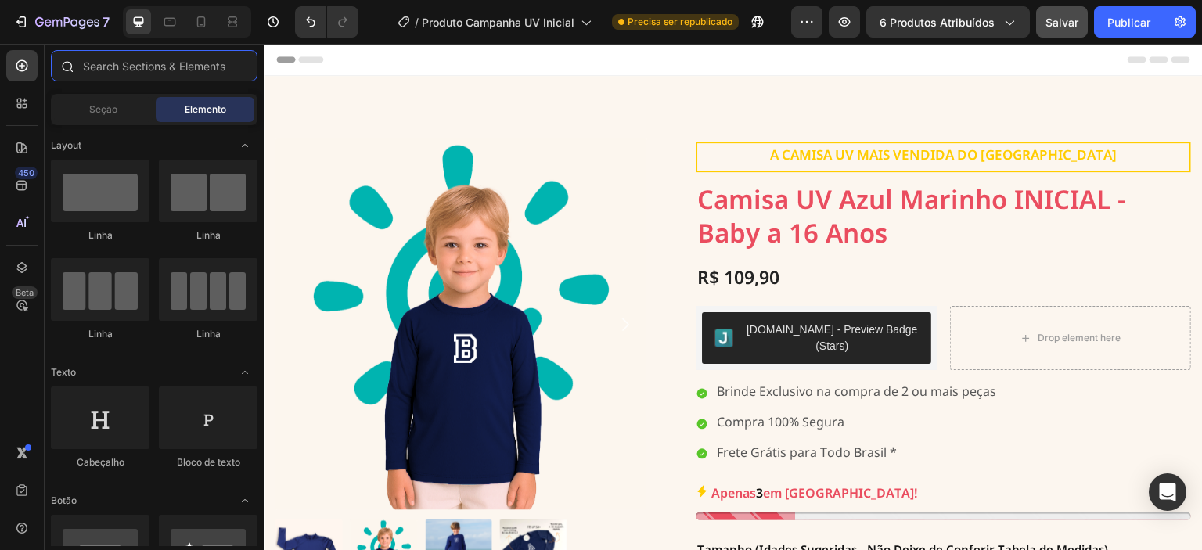
click at [140, 67] on input "text" at bounding box center [154, 65] width 207 height 31
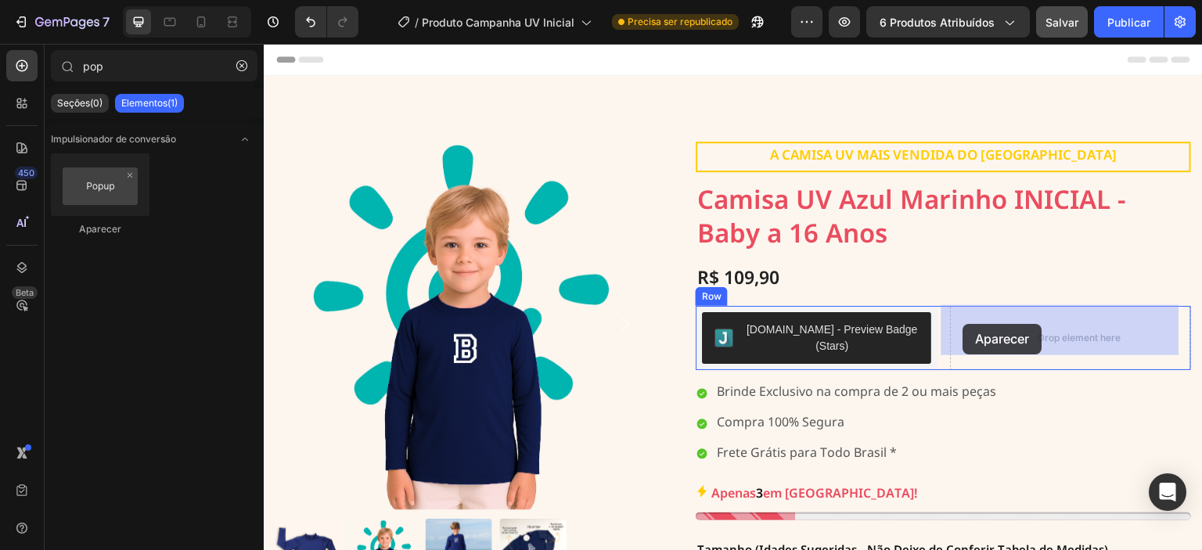
drag, startPoint x: 373, startPoint y: 232, endPoint x: 963, endPoint y: 324, distance: 597.1
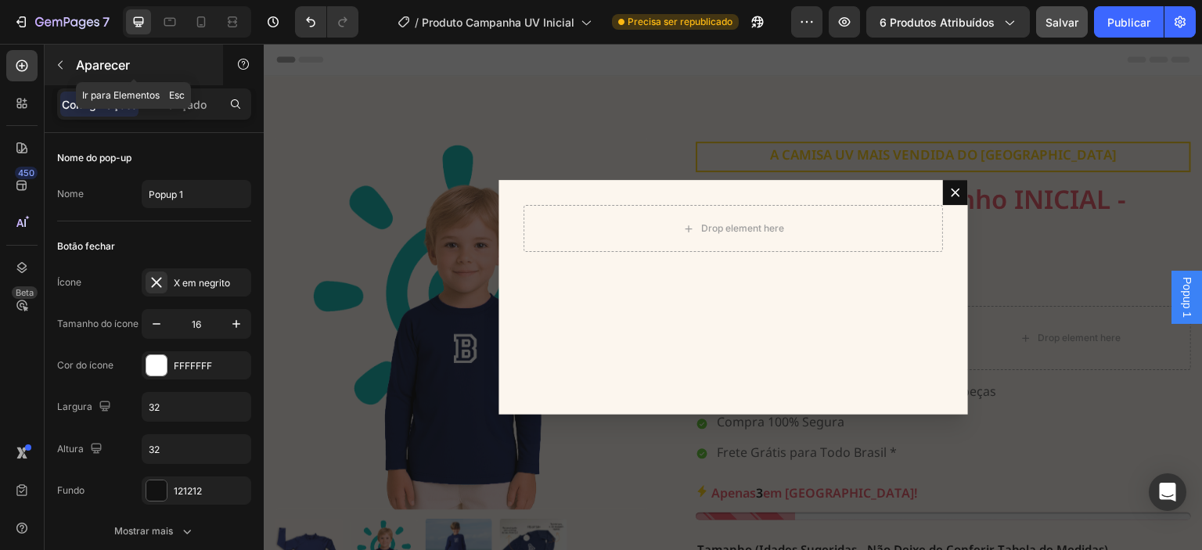
click at [62, 62] on icon "button" at bounding box center [60, 65] width 13 height 13
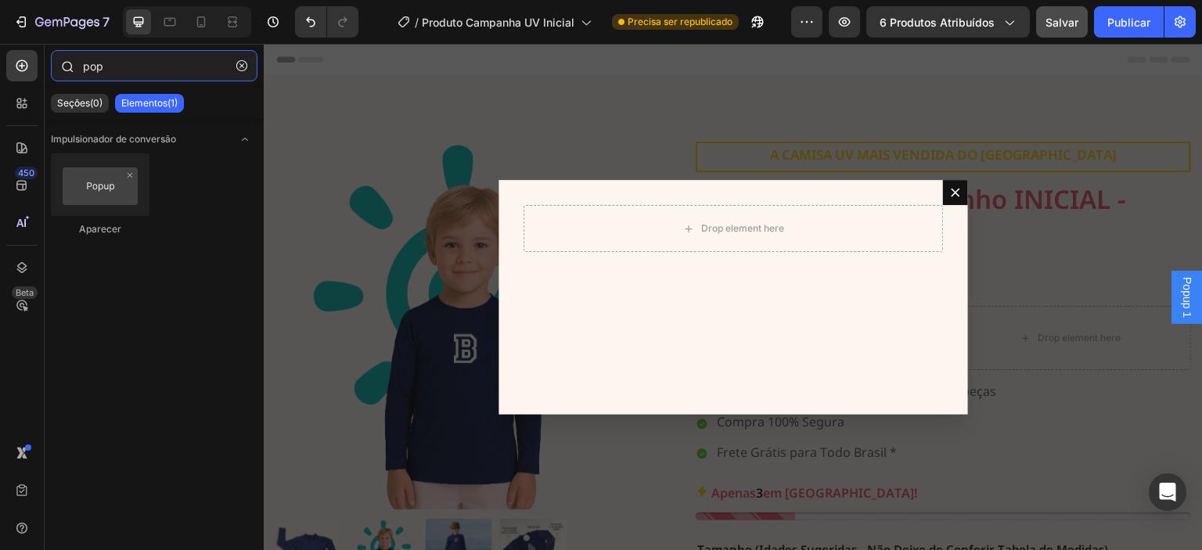
click at [176, 70] on input "pop" at bounding box center [154, 65] width 207 height 31
type input "p"
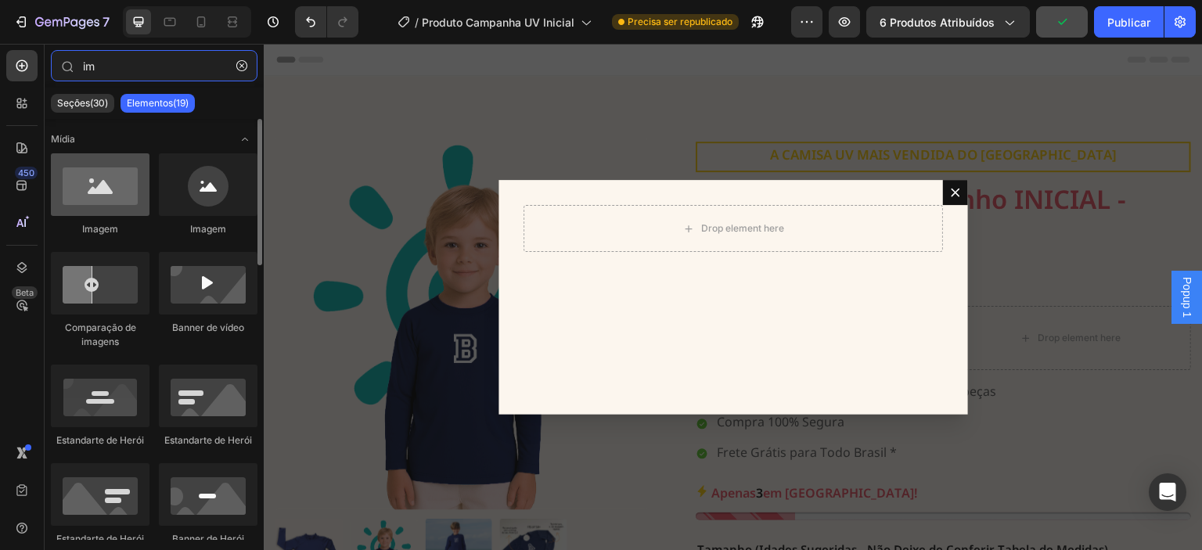
type input "im"
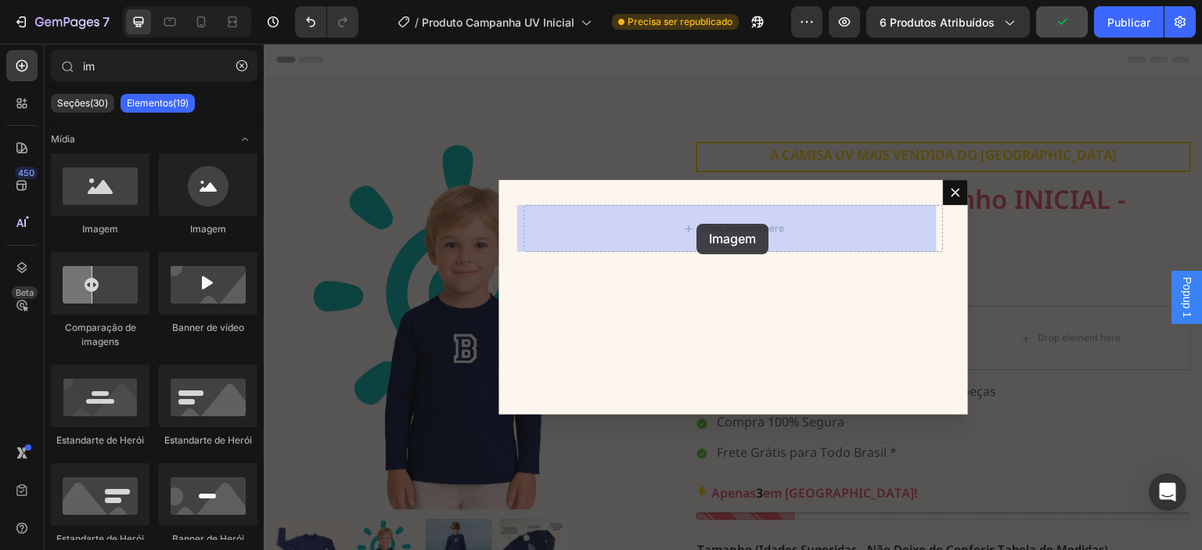
drag, startPoint x: 377, startPoint y: 238, endPoint x: 696, endPoint y: 224, distance: 319.5
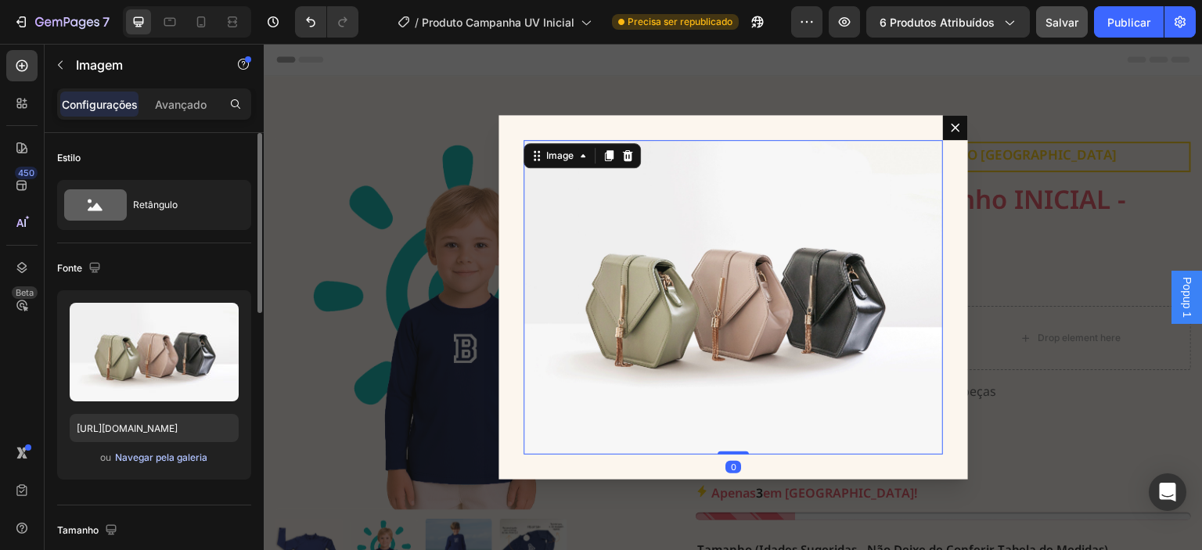
click at [164, 453] on font "Navegar pela galeria" at bounding box center [161, 457] width 92 height 12
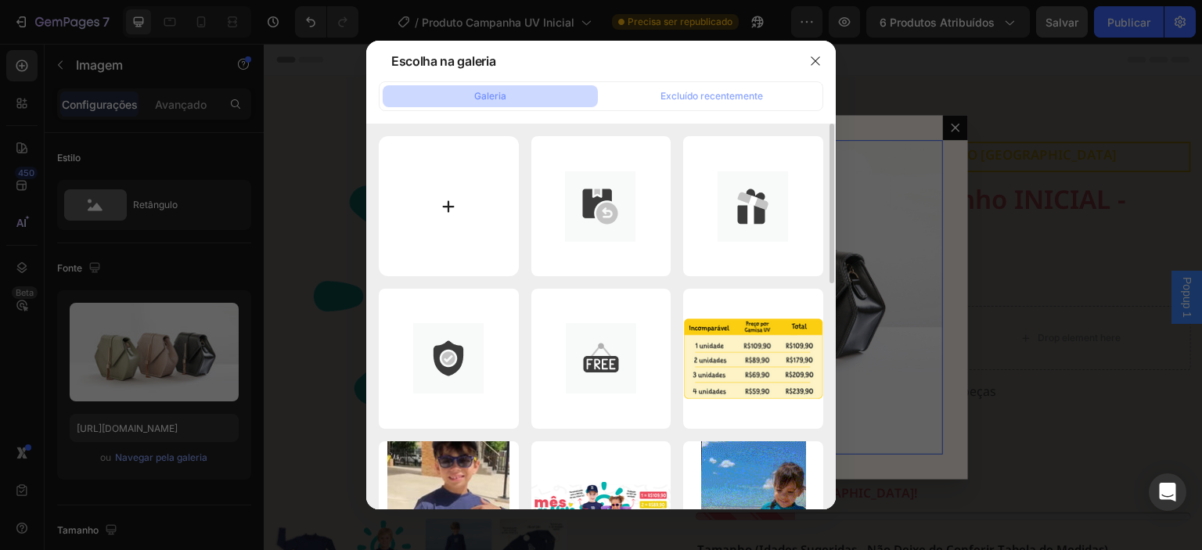
click at [481, 190] on input "file" at bounding box center [449, 206] width 140 height 140
type input "C:\fakepath\medidas.png"
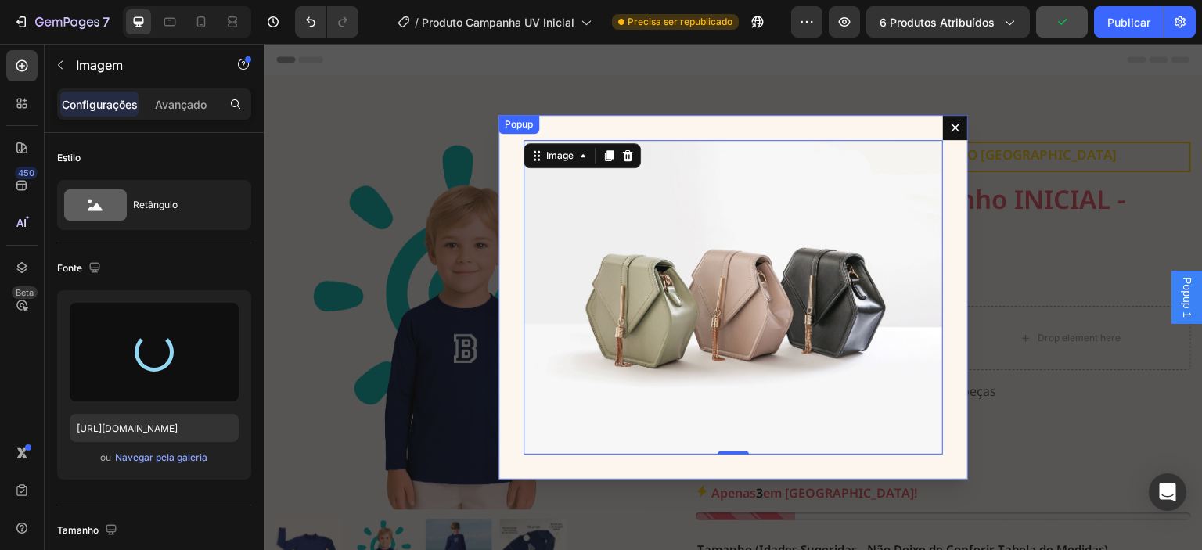
type input "https://cdn.shopify.com/s/files/1/0655/8485/7311/files/gempages_566724678811386…"
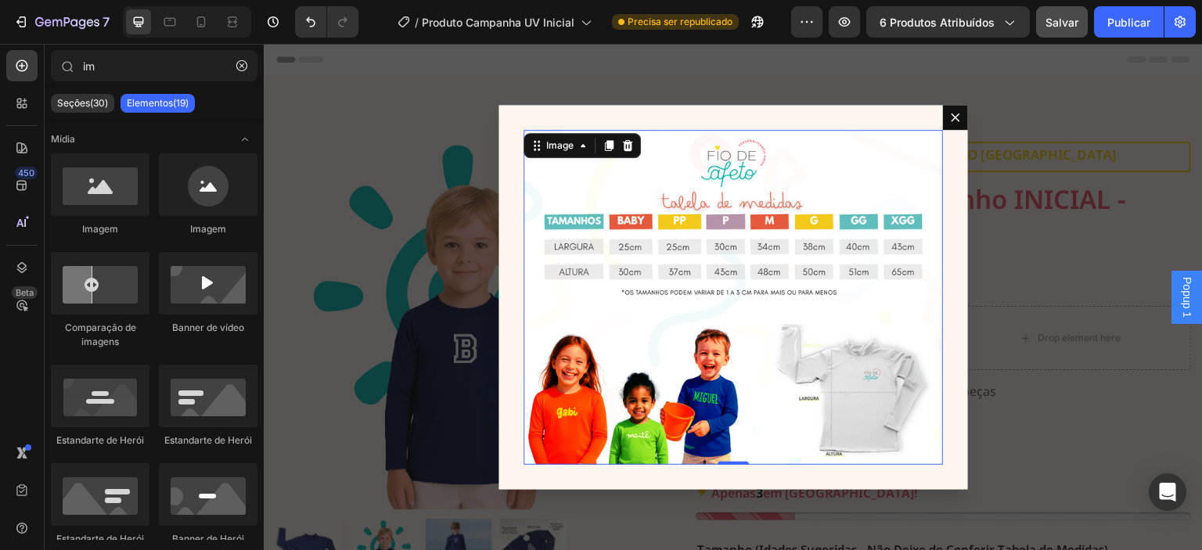
click at [1033, 416] on div "Backdrop" at bounding box center [733, 297] width 939 height 507
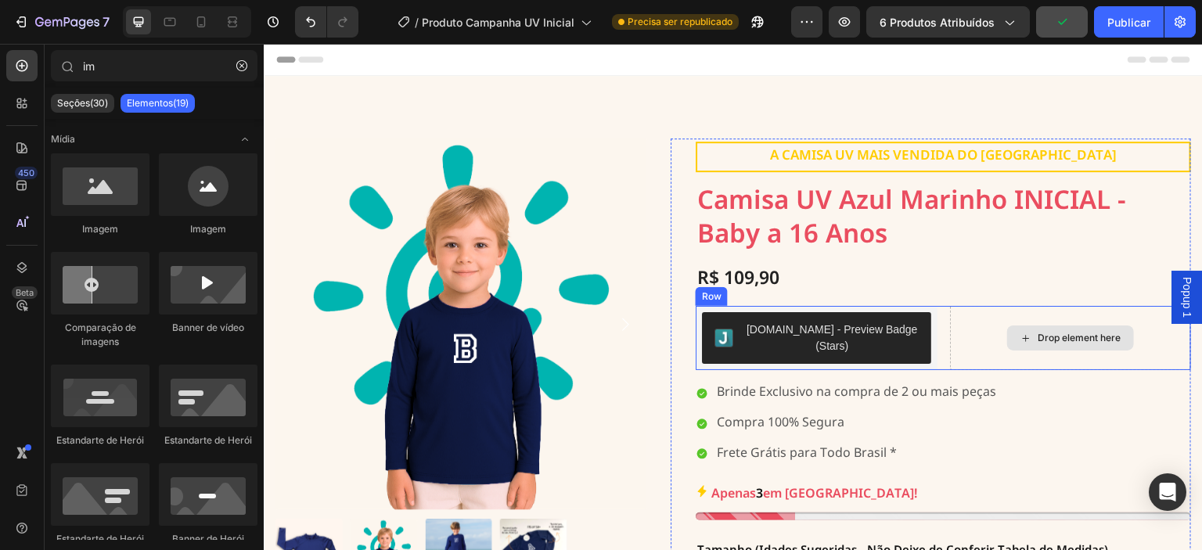
click at [1039, 333] on div "Drop element here" at bounding box center [1079, 338] width 83 height 13
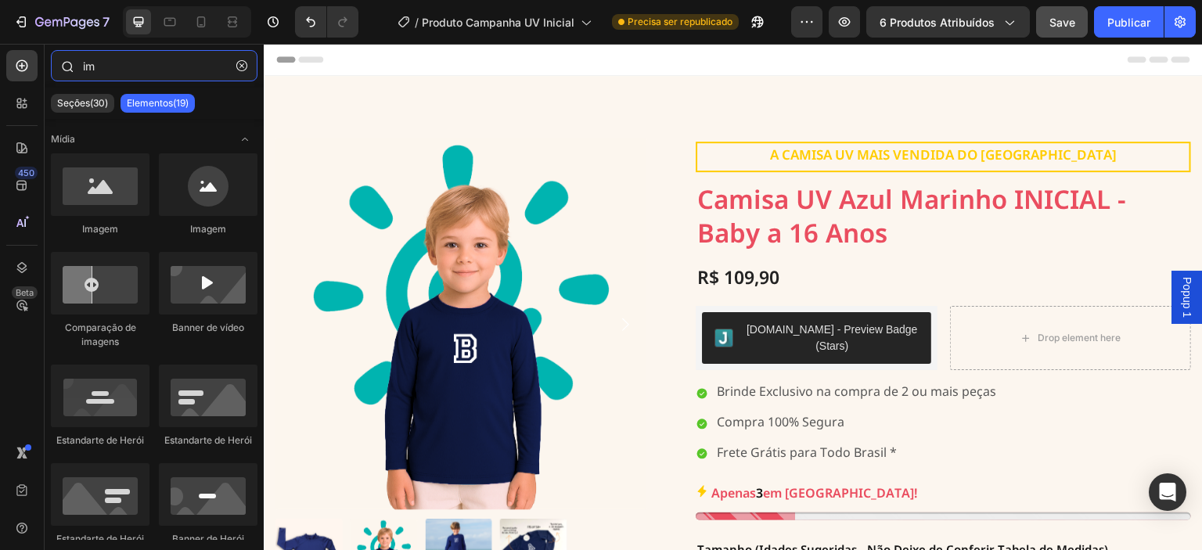
click at [166, 71] on input "im" at bounding box center [154, 65] width 207 height 31
type input "i"
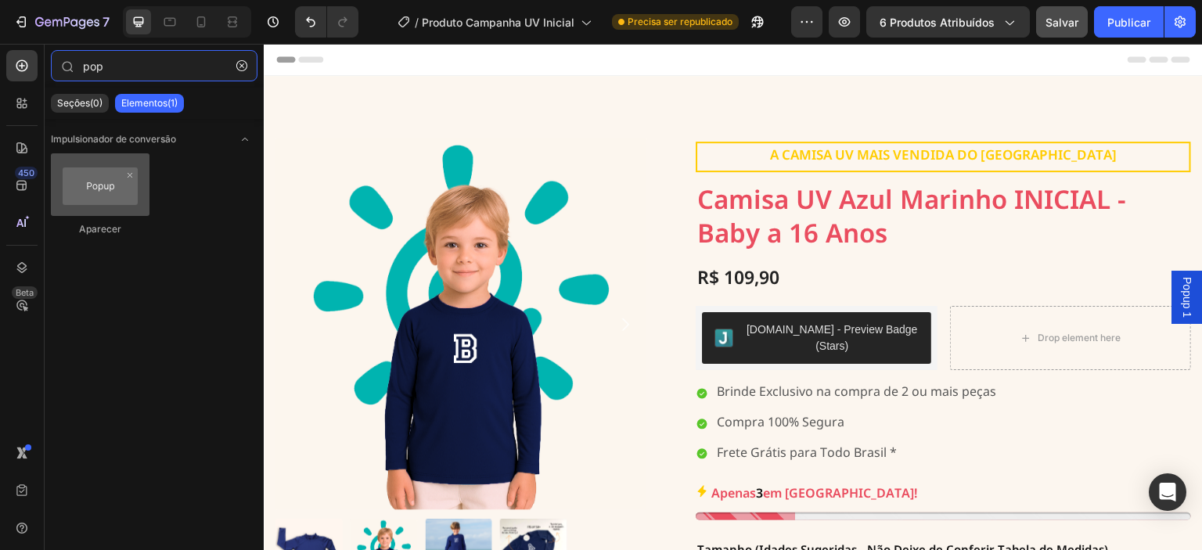
type input "pop"
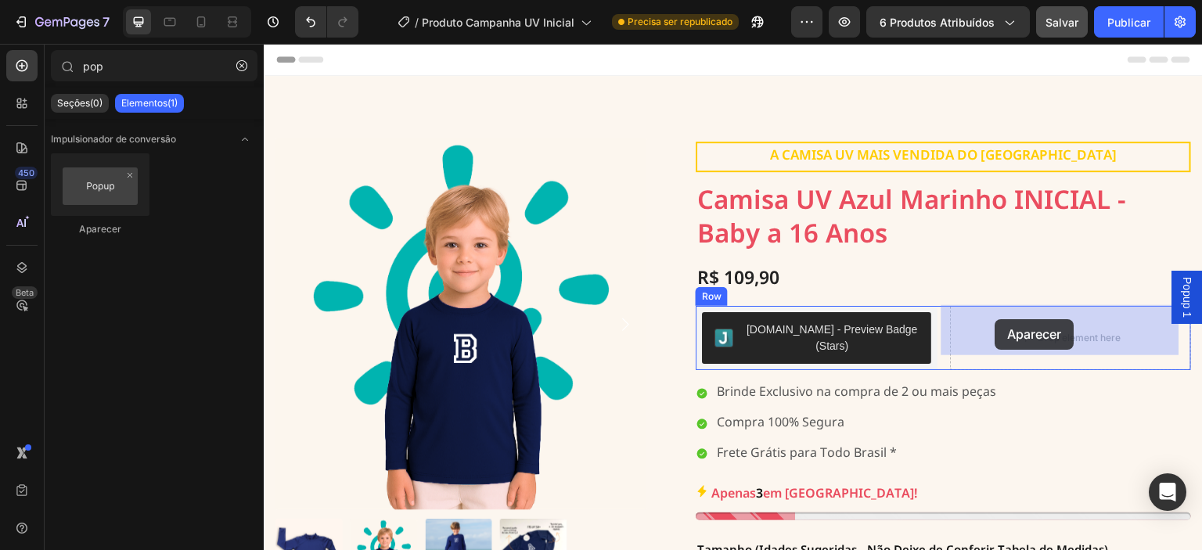
drag, startPoint x: 352, startPoint y: 244, endPoint x: 994, endPoint y: 319, distance: 646.7
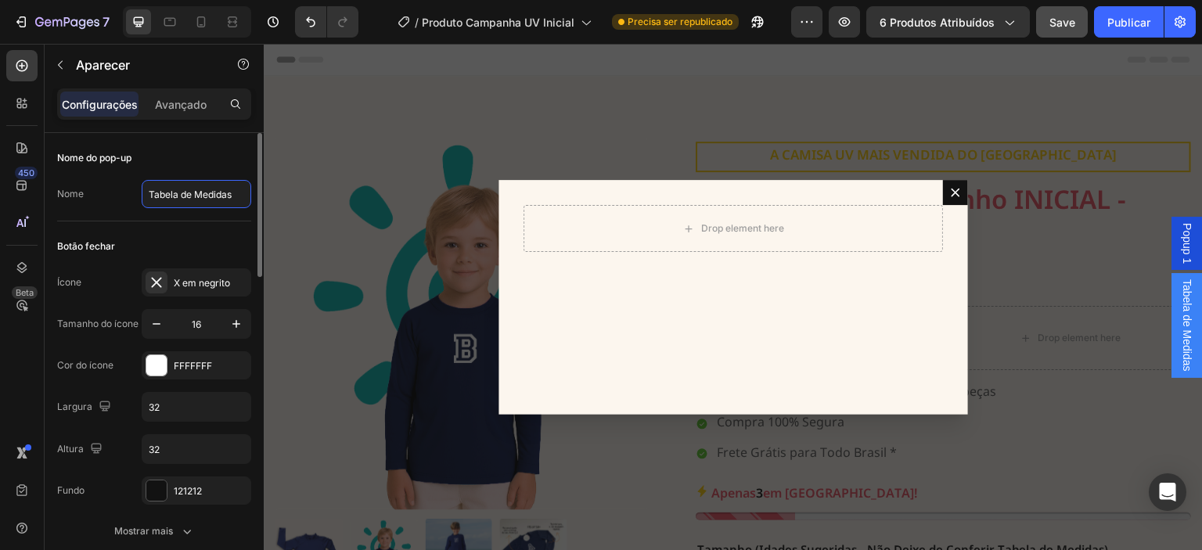
type input "Tabela de Medidas"
click at [211, 236] on div "Botão fechar" at bounding box center [154, 246] width 194 height 25
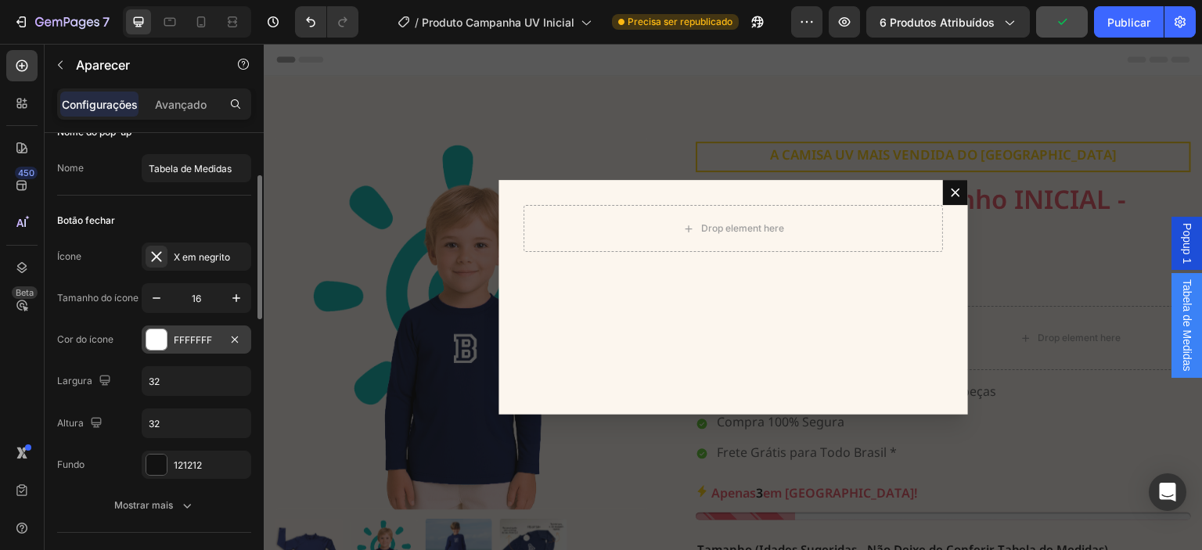
scroll to position [78, 0]
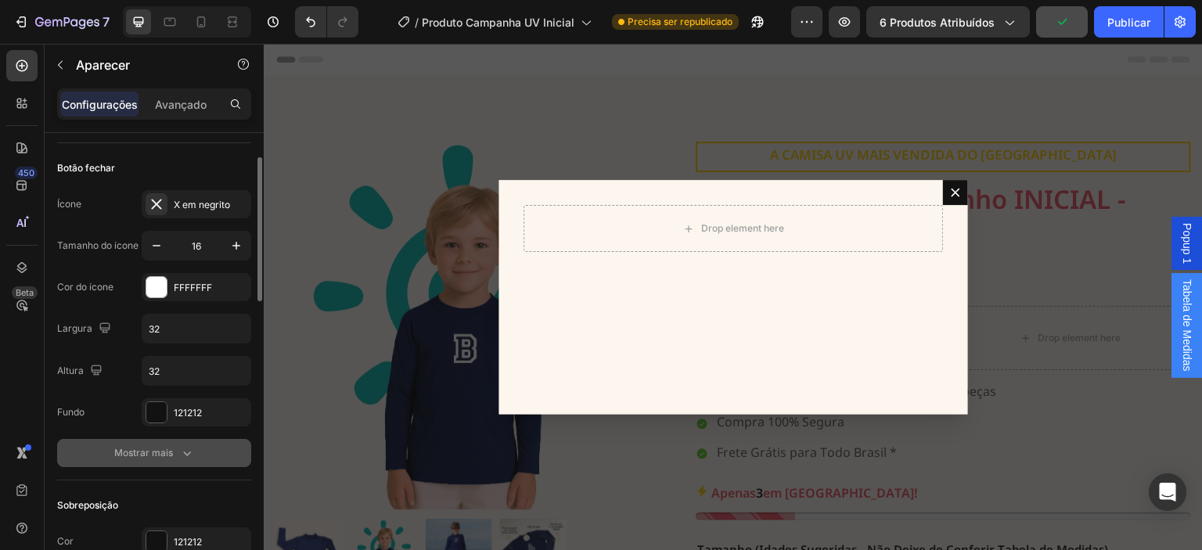
click at [160, 450] on font "Mostrar mais" at bounding box center [143, 453] width 59 height 12
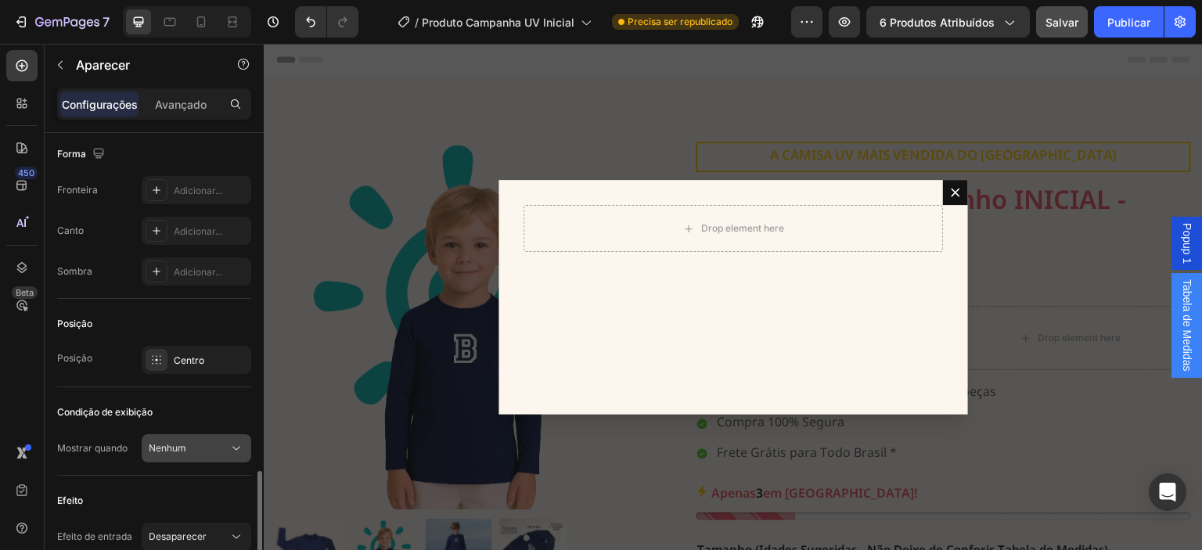
scroll to position [1077, 0]
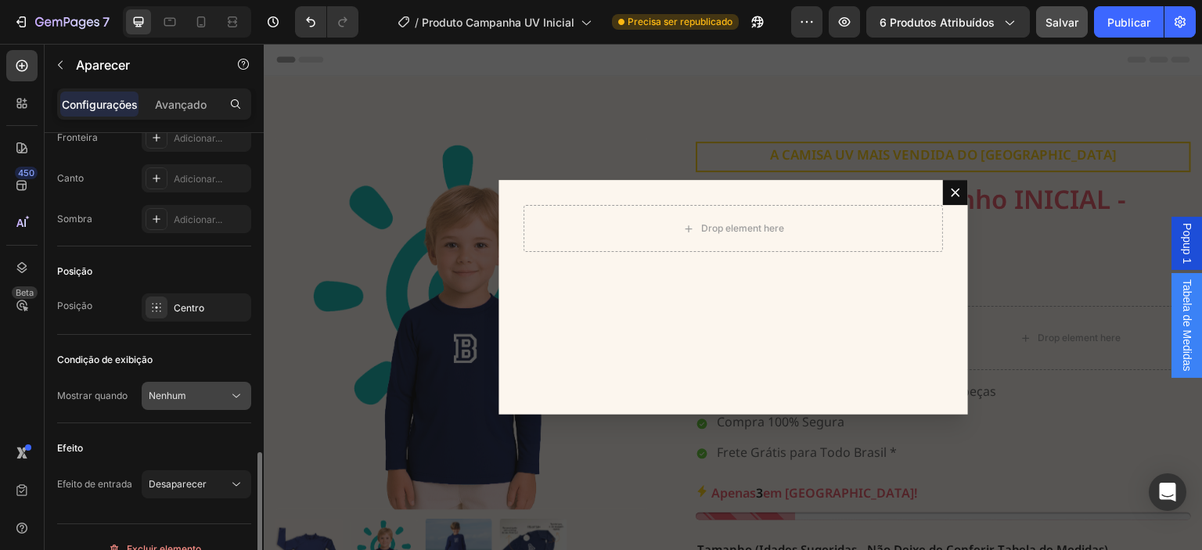
click at [191, 397] on div "Nenhum" at bounding box center [189, 396] width 80 height 14
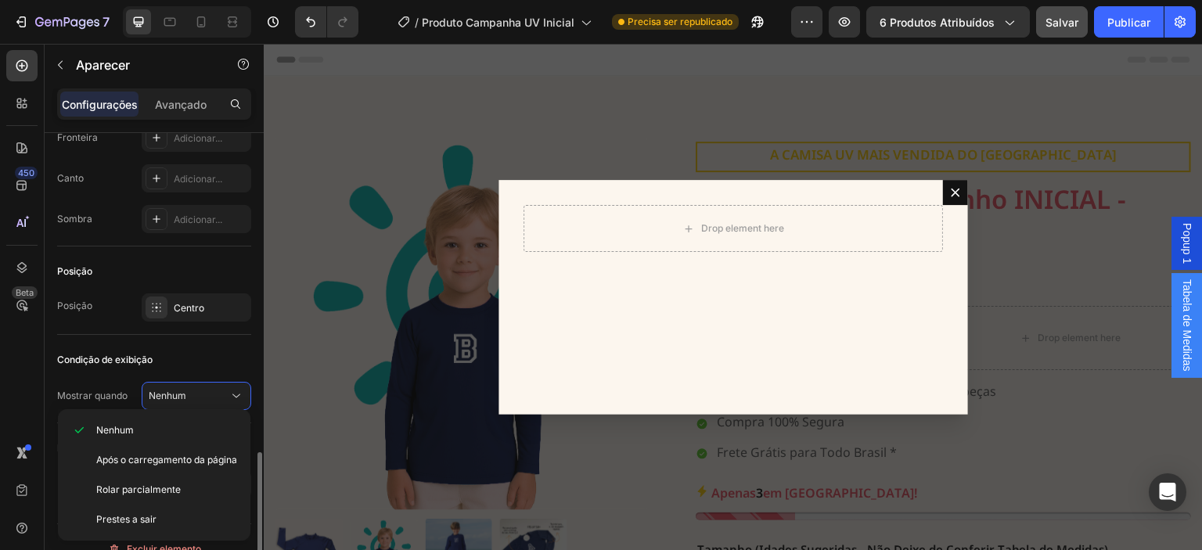
click at [182, 353] on div "Condição de exibição" at bounding box center [154, 359] width 194 height 25
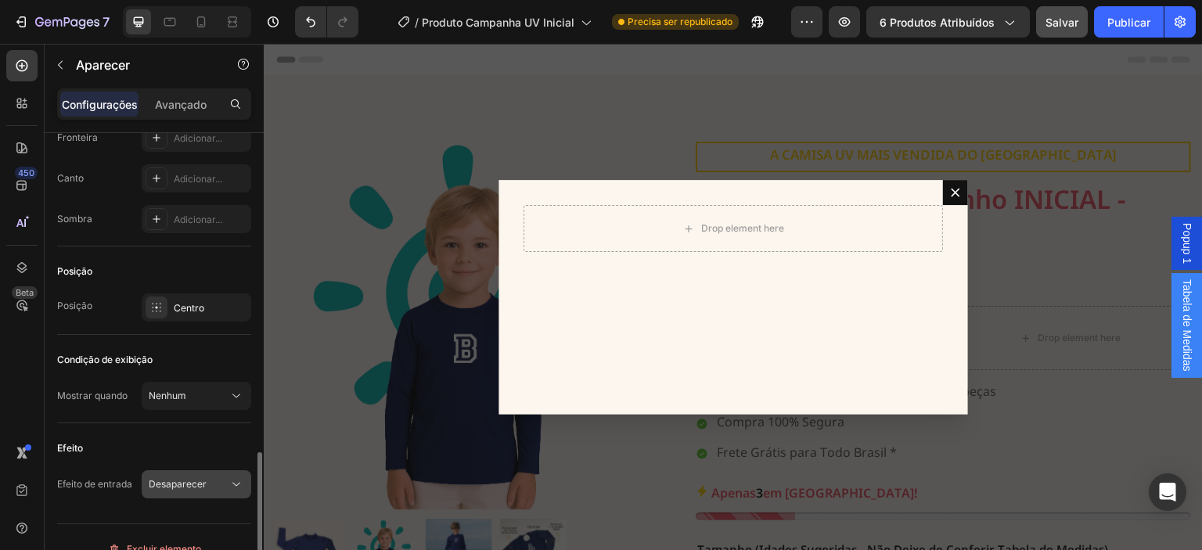
scroll to position [1097, 0]
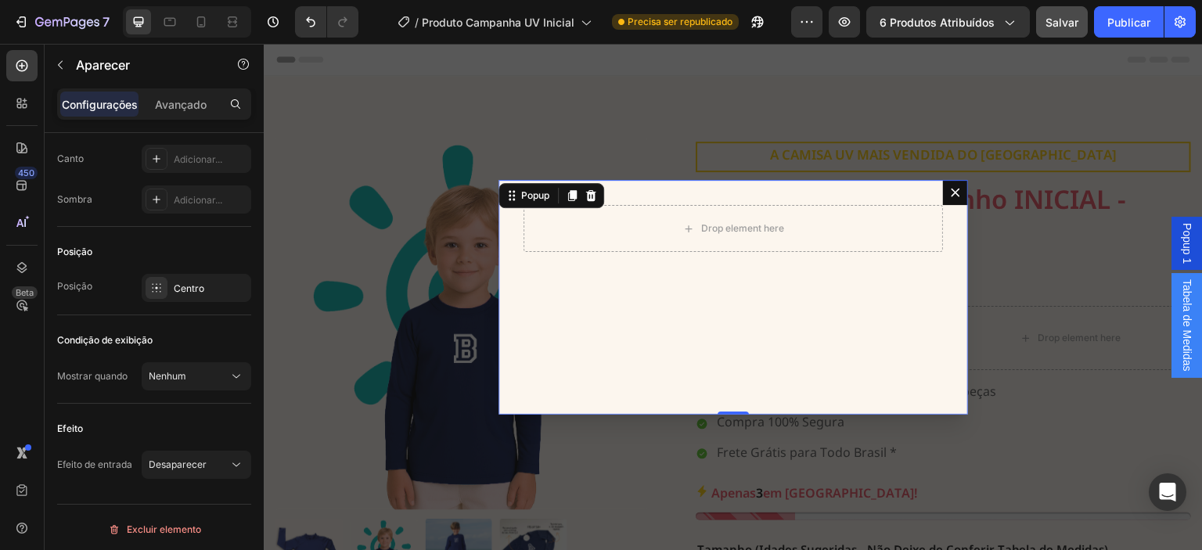
click at [951, 189] on icon "Dialog content" at bounding box center [955, 193] width 9 height 9
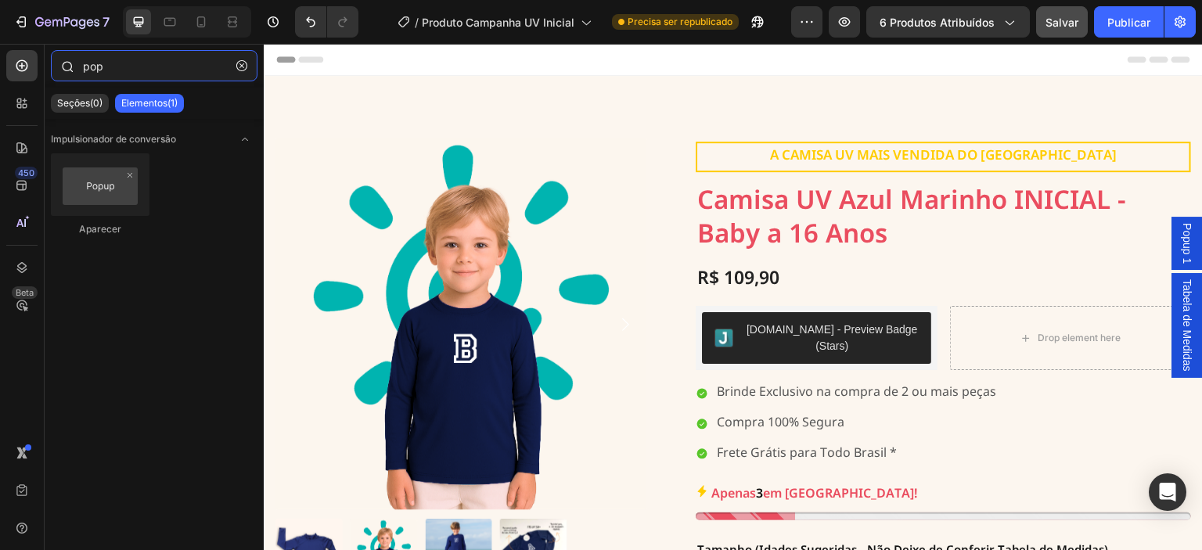
drag, startPoint x: 123, startPoint y: 65, endPoint x: 82, endPoint y: 63, distance: 40.7
click at [82, 63] on input "pop" at bounding box center [154, 65] width 207 height 31
type input "j"
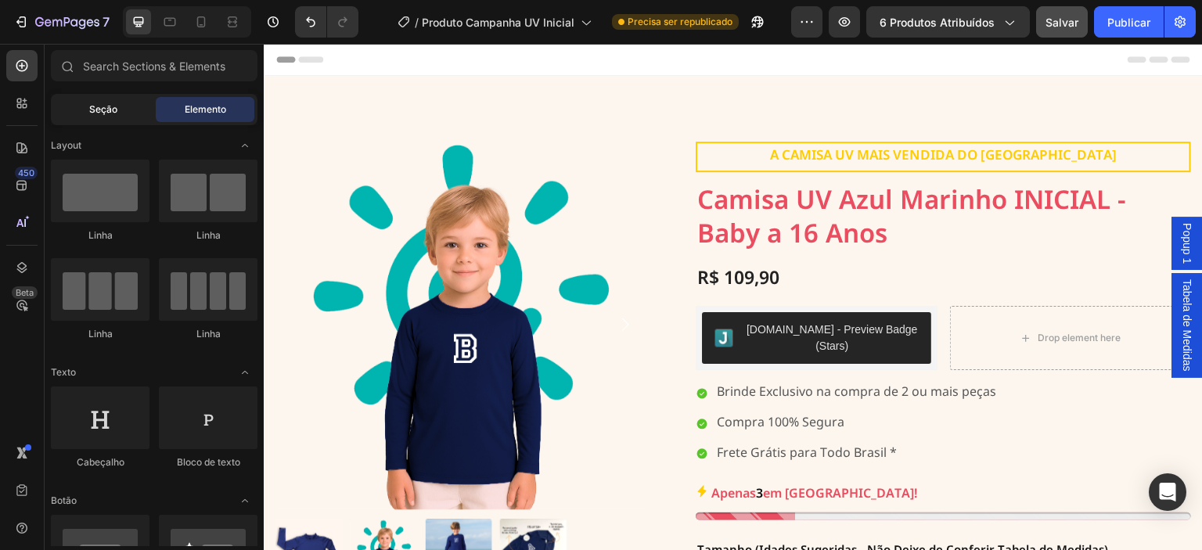
click at [126, 103] on div "Seção" at bounding box center [103, 109] width 99 height 25
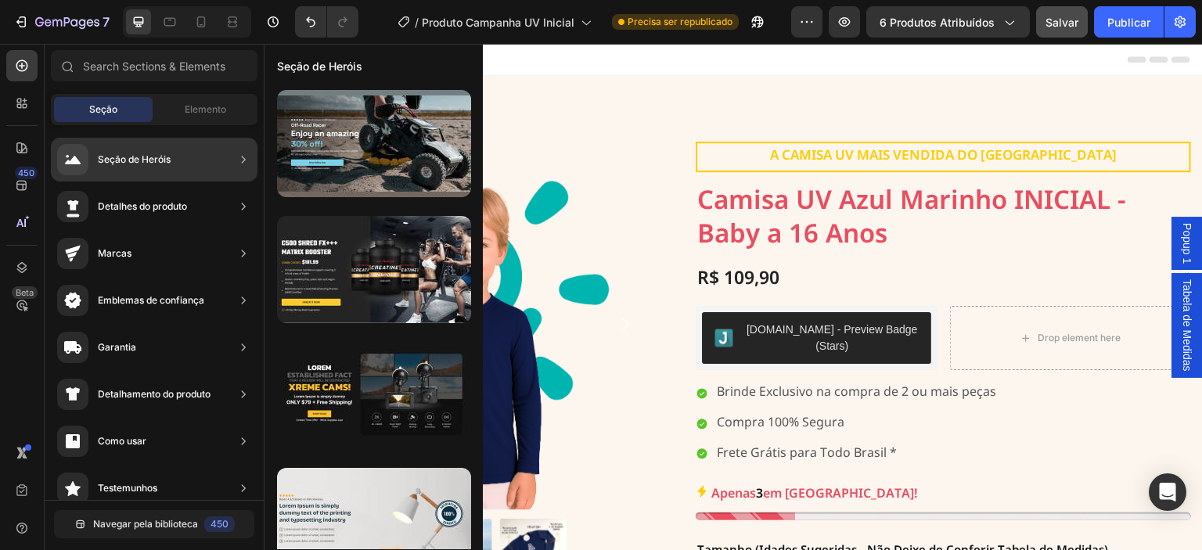
click at [161, 208] on font "Detalhes do produto" at bounding box center [142, 206] width 89 height 12
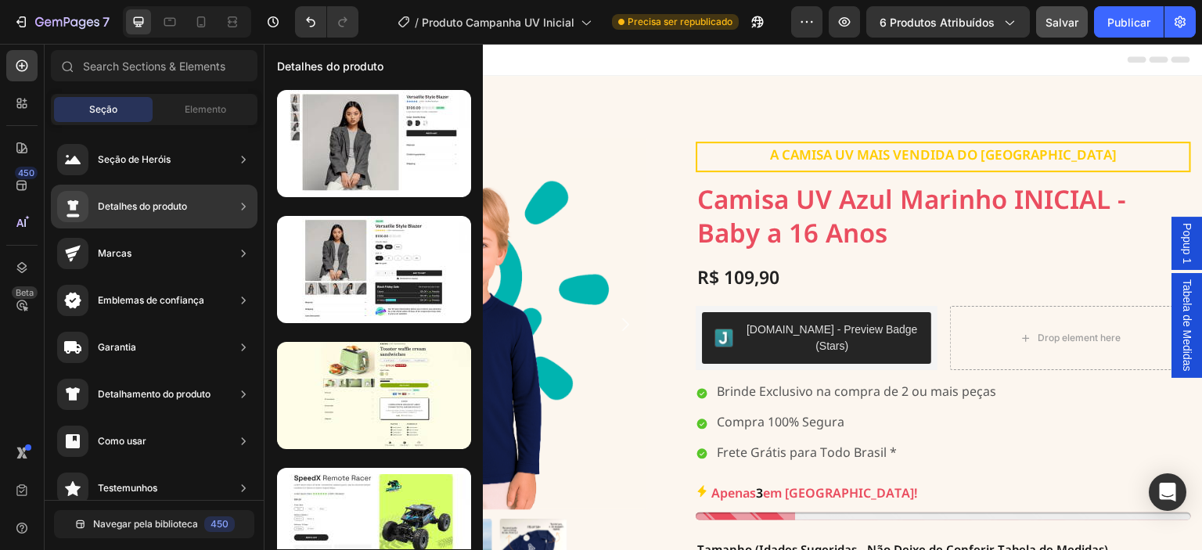
click at [192, 206] on div "Detalhes do produto" at bounding box center [154, 207] width 207 height 44
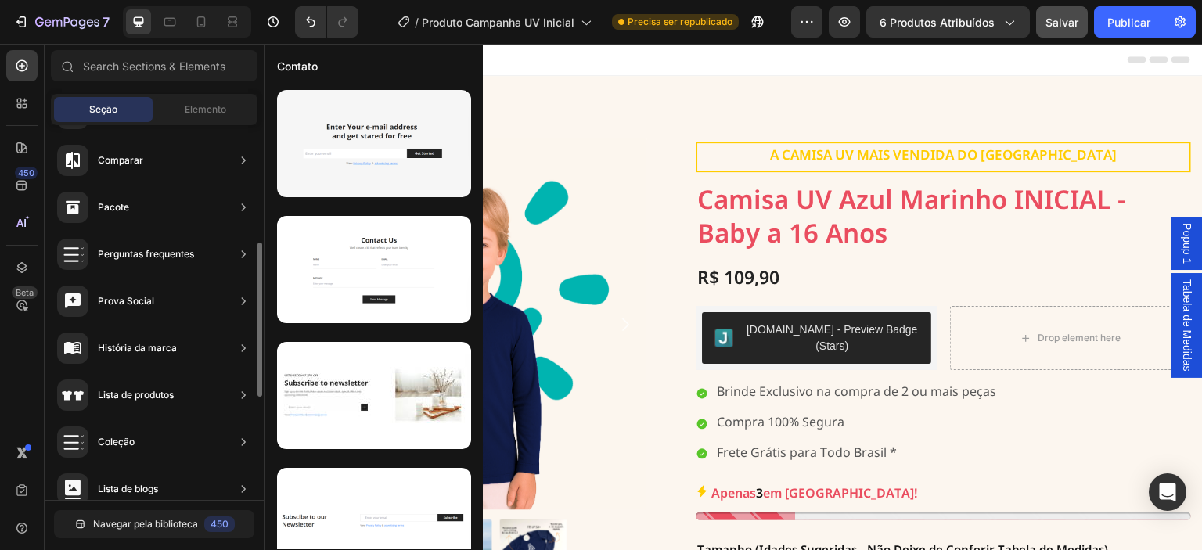
scroll to position [348, 0]
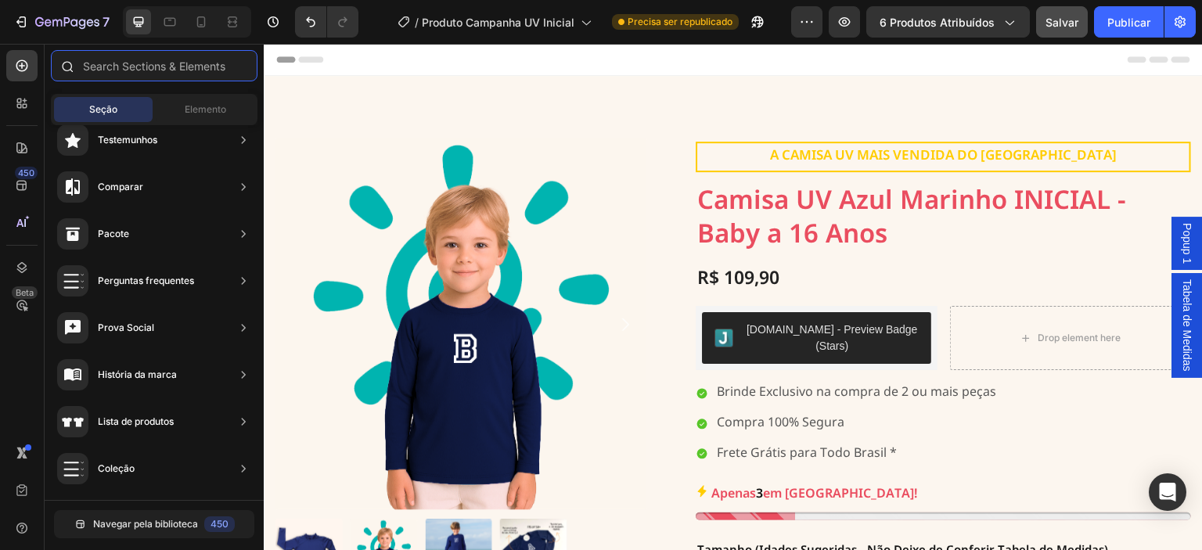
click at [153, 70] on input "text" at bounding box center [154, 65] width 207 height 31
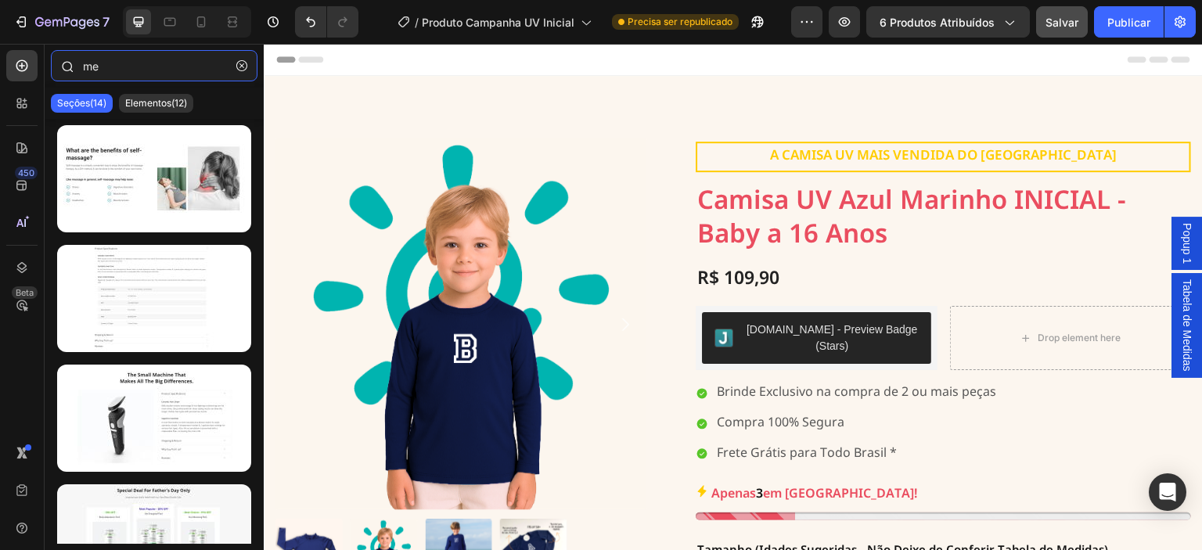
type input "m"
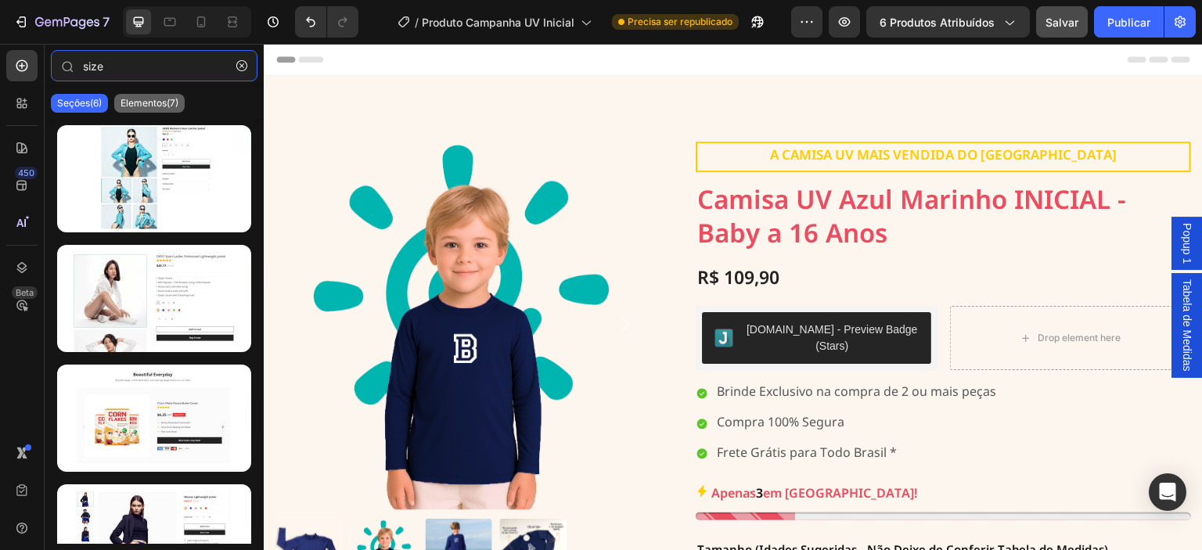
type input "size"
click at [156, 102] on font "Elementos(7)" at bounding box center [149, 103] width 58 height 12
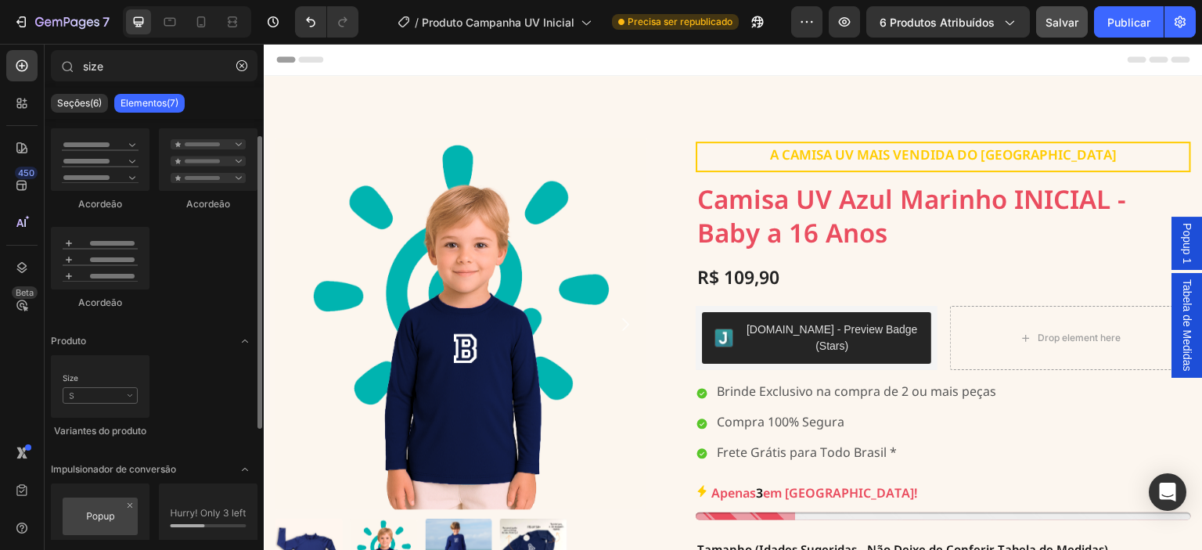
scroll to position [0, 0]
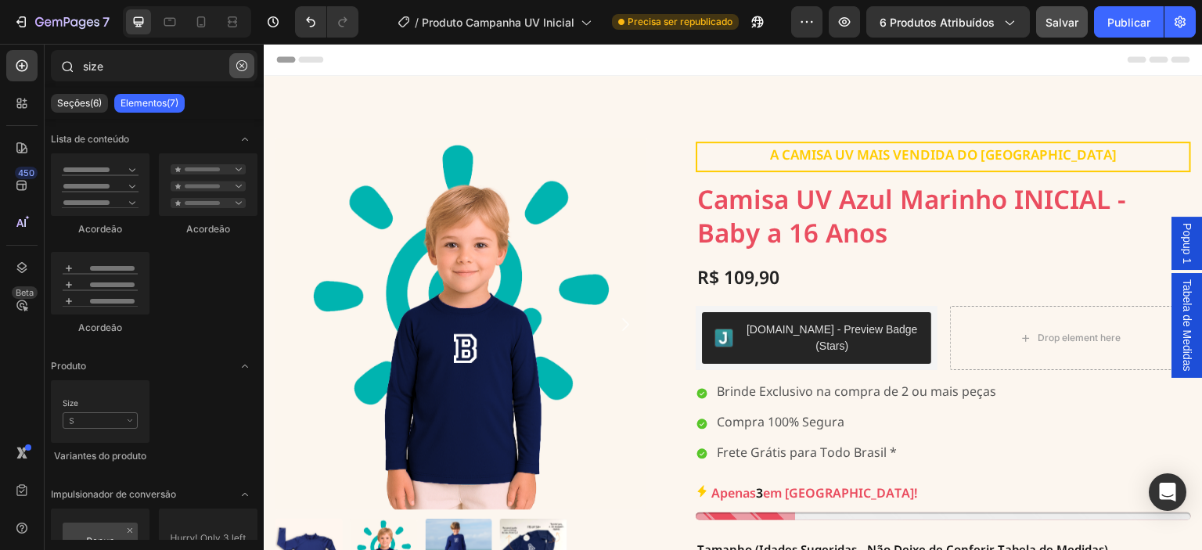
click at [244, 64] on icon "button" at bounding box center [241, 65] width 11 height 11
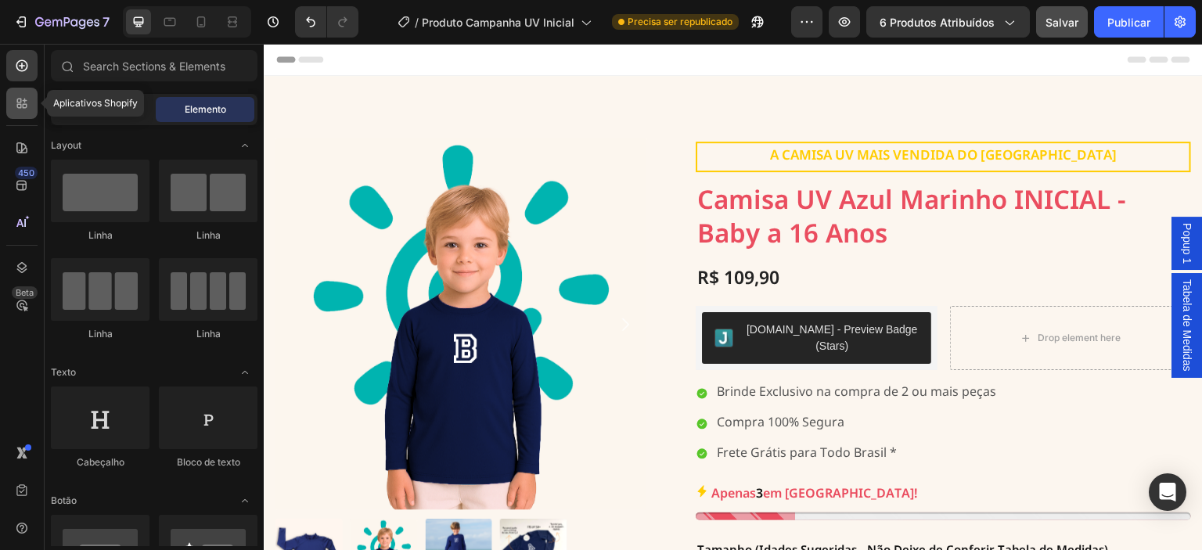
click at [21, 109] on icon at bounding box center [22, 103] width 16 height 16
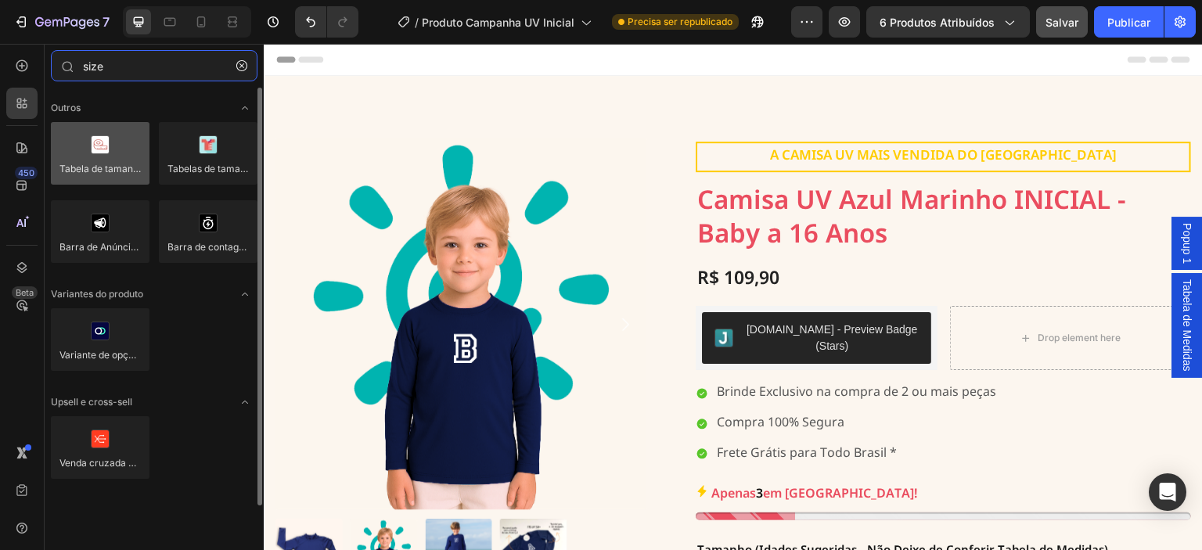
type input "size"
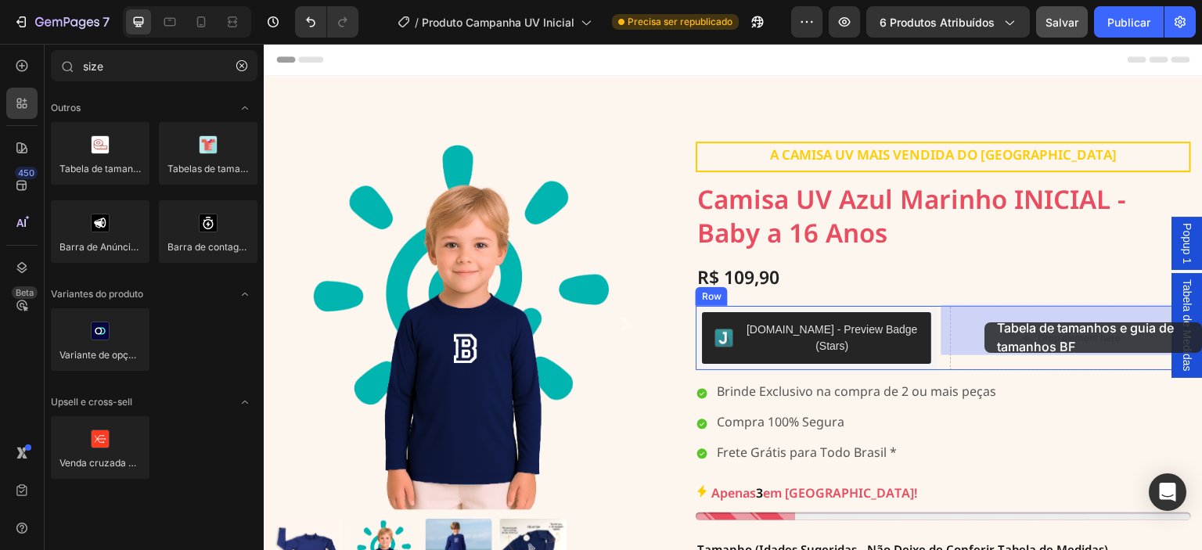
drag, startPoint x: 360, startPoint y: 199, endPoint x: 985, endPoint y: 322, distance: 637.2
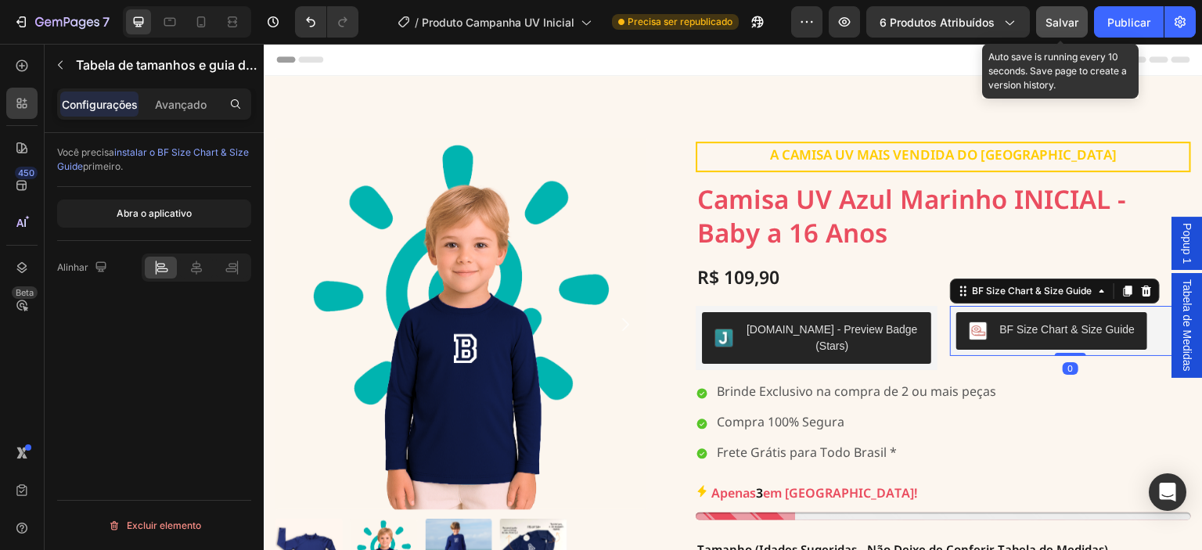
click at [1059, 18] on font "Salvar" at bounding box center [1061, 22] width 33 height 13
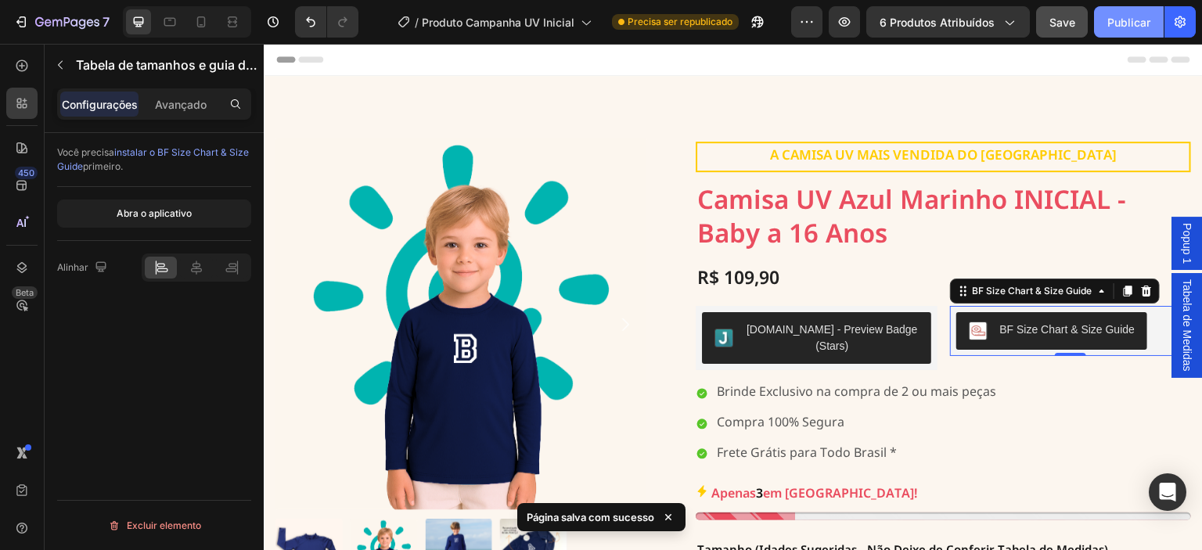
click at [1120, 21] on font "Publicar" at bounding box center [1128, 22] width 43 height 13
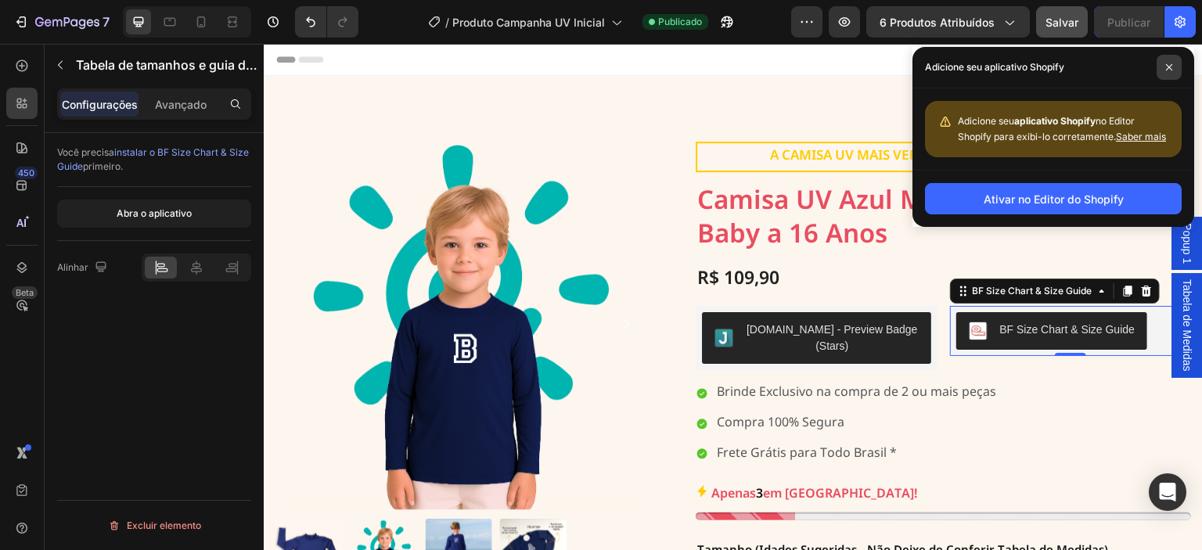
click at [1170, 66] on icon at bounding box center [1169, 67] width 8 height 8
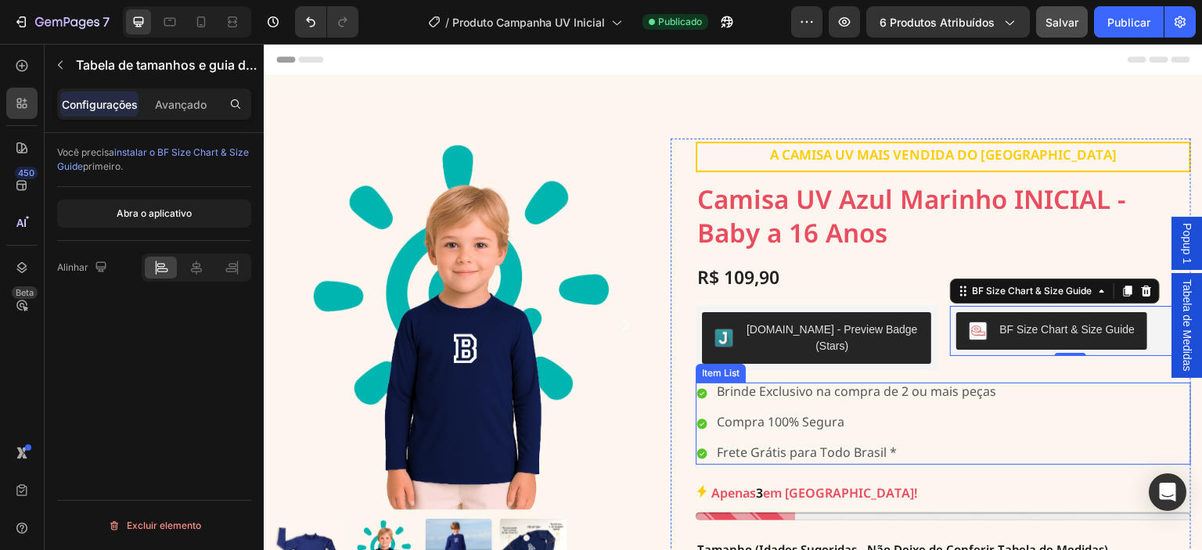
click at [1072, 397] on div "Brinde Exclusivo na compra de 2 ou mais peças Compra 100% Segura Frete Grátis p…" at bounding box center [943, 423] width 495 height 81
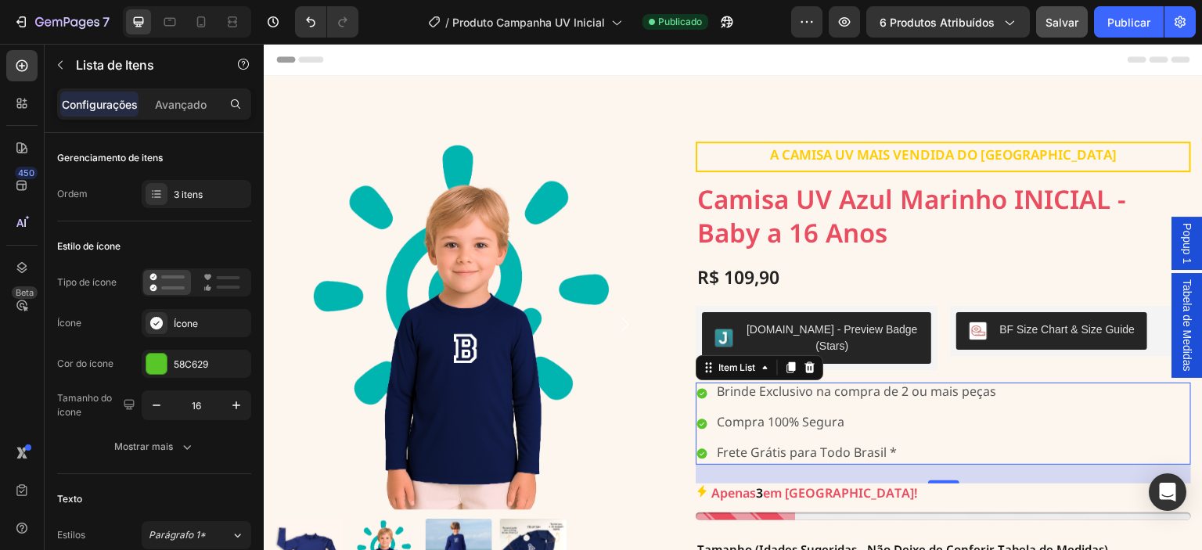
click at [1179, 239] on span "Popup 1" at bounding box center [1187, 243] width 16 height 41
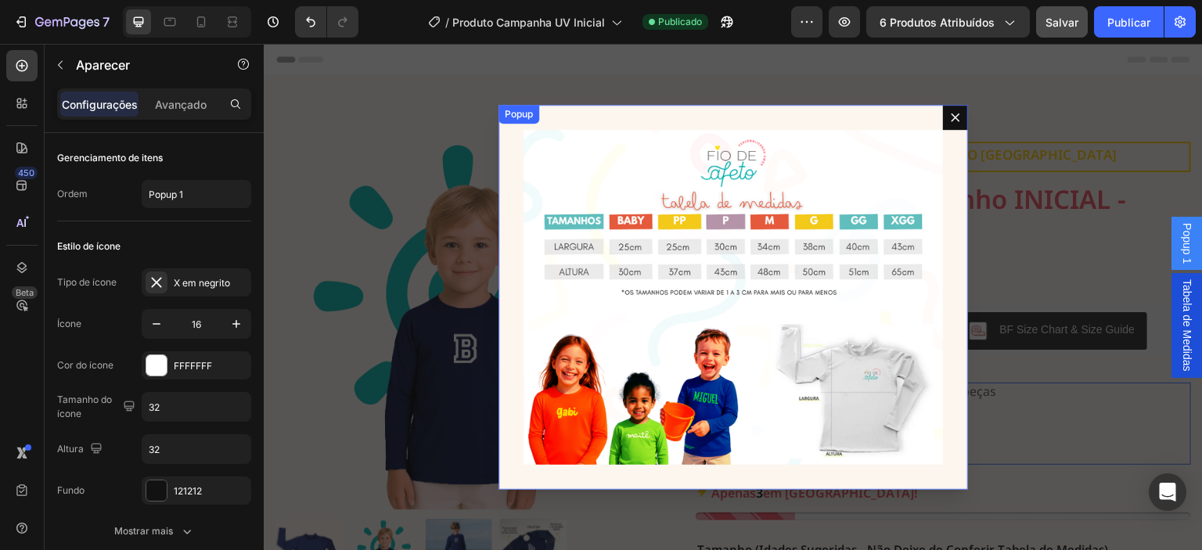
click at [953, 115] on icon "Dialog content" at bounding box center [955, 117] width 13 height 13
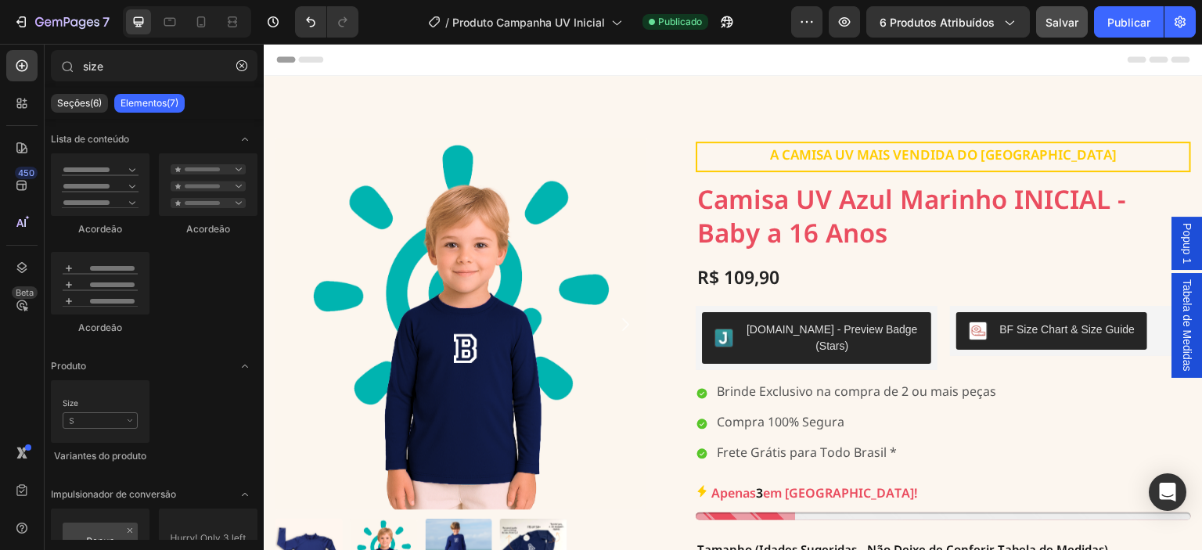
click at [89, 113] on div "Seções(6) Elementos(7)" at bounding box center [154, 103] width 219 height 31
click at [87, 106] on font "Seções(6)" at bounding box center [79, 103] width 45 height 12
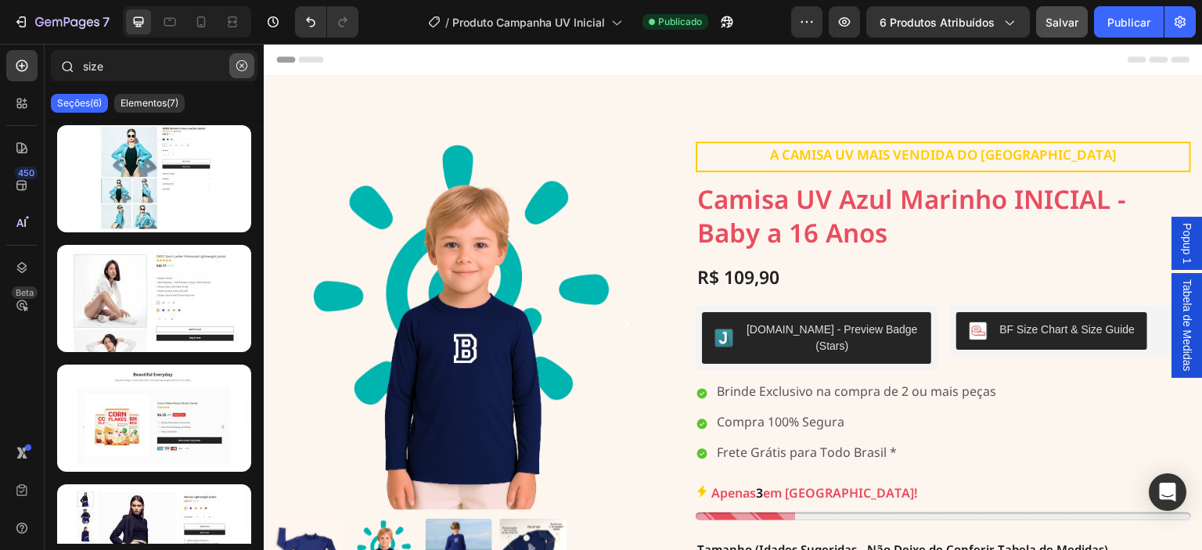
click at [236, 66] on icon "button" at bounding box center [241, 65] width 11 height 11
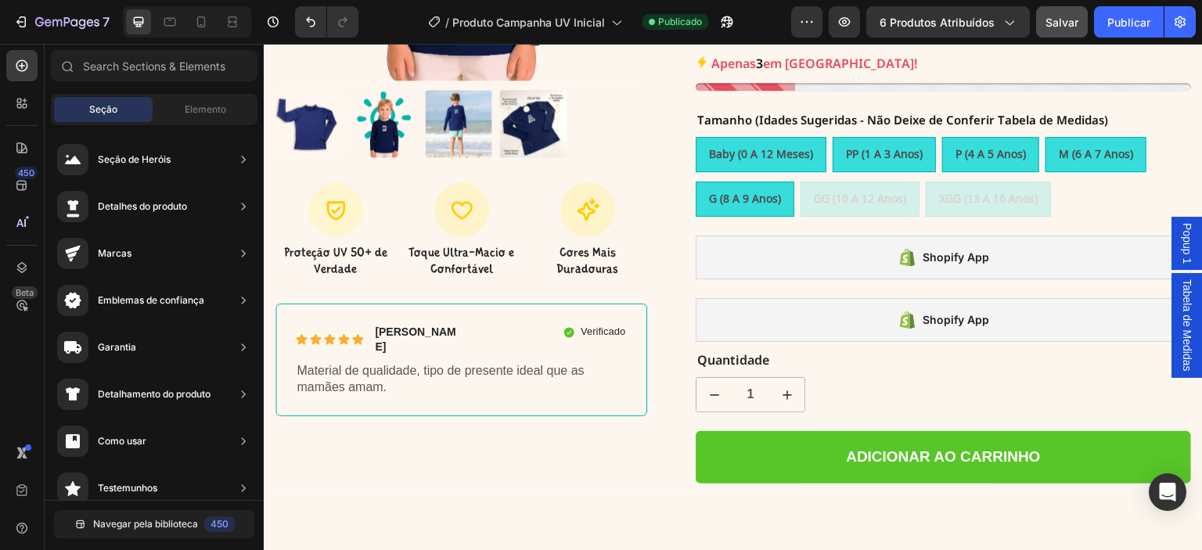
scroll to position [411, 0]
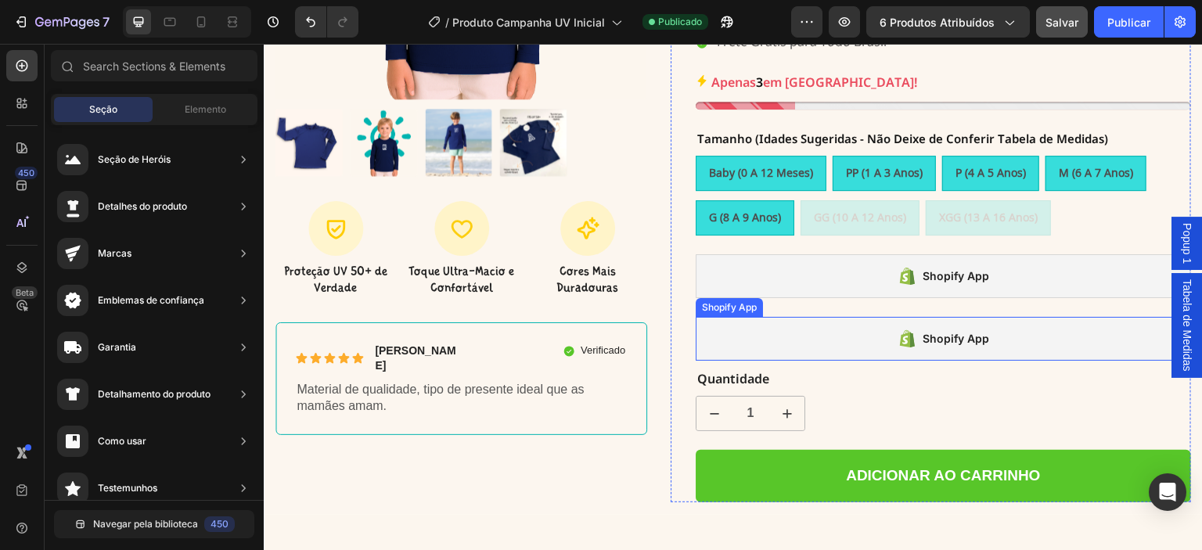
click at [1016, 317] on div "Shopify App" at bounding box center [943, 339] width 495 height 44
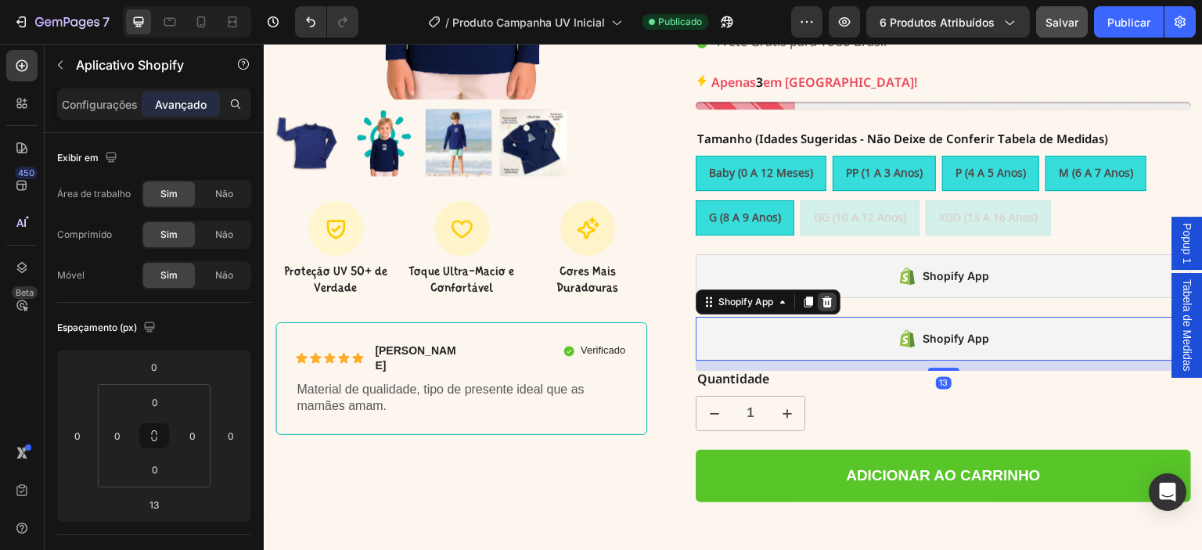
click at [827, 296] on icon at bounding box center [827, 302] width 13 height 13
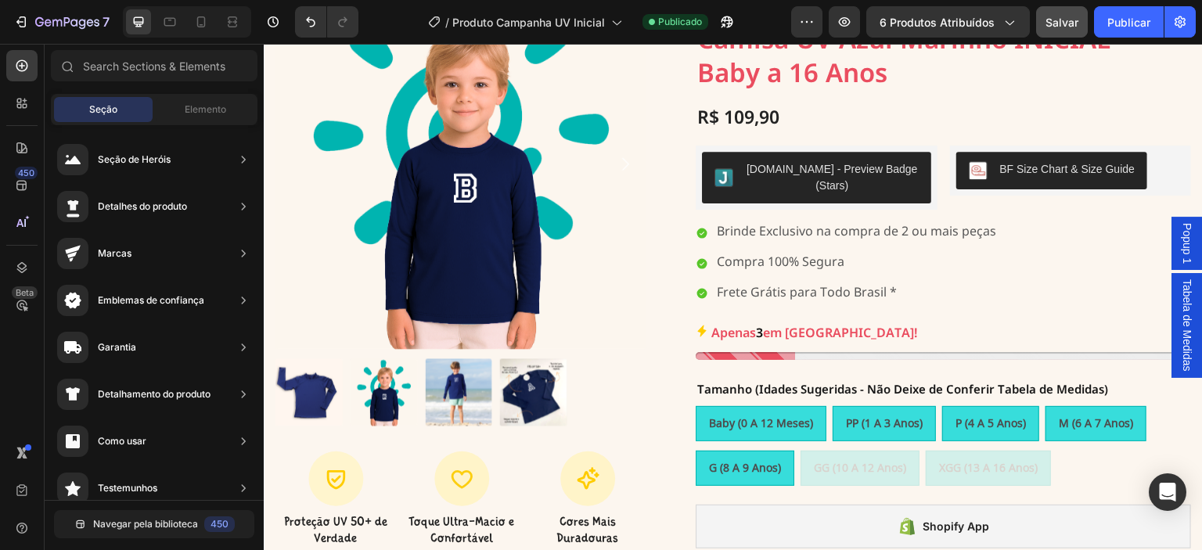
scroll to position [0, 0]
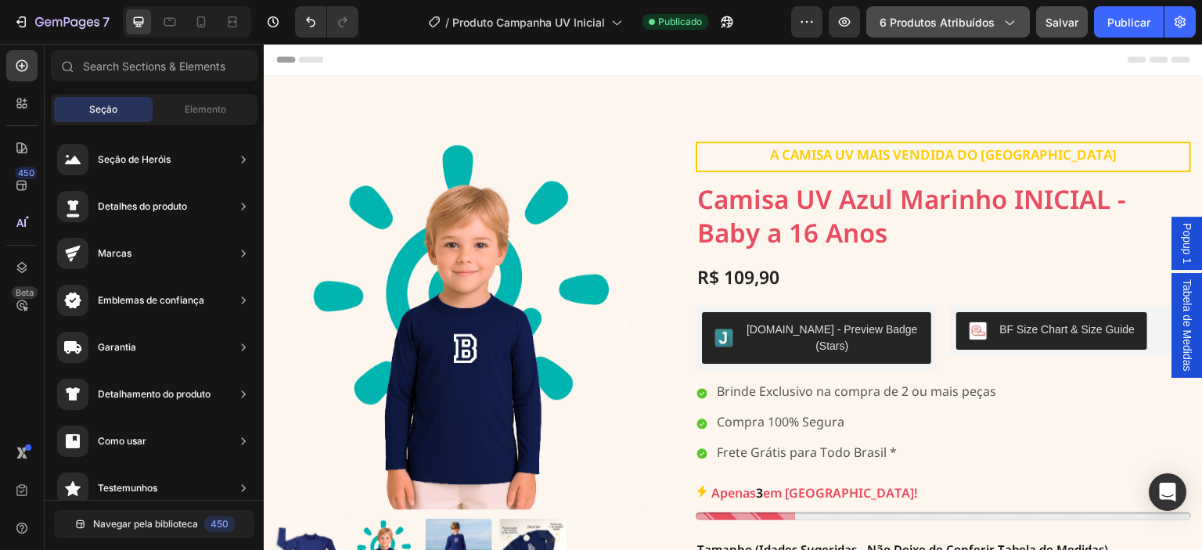
click at [908, 23] on font "6 produtos atribuídos" at bounding box center [936, 22] width 115 height 13
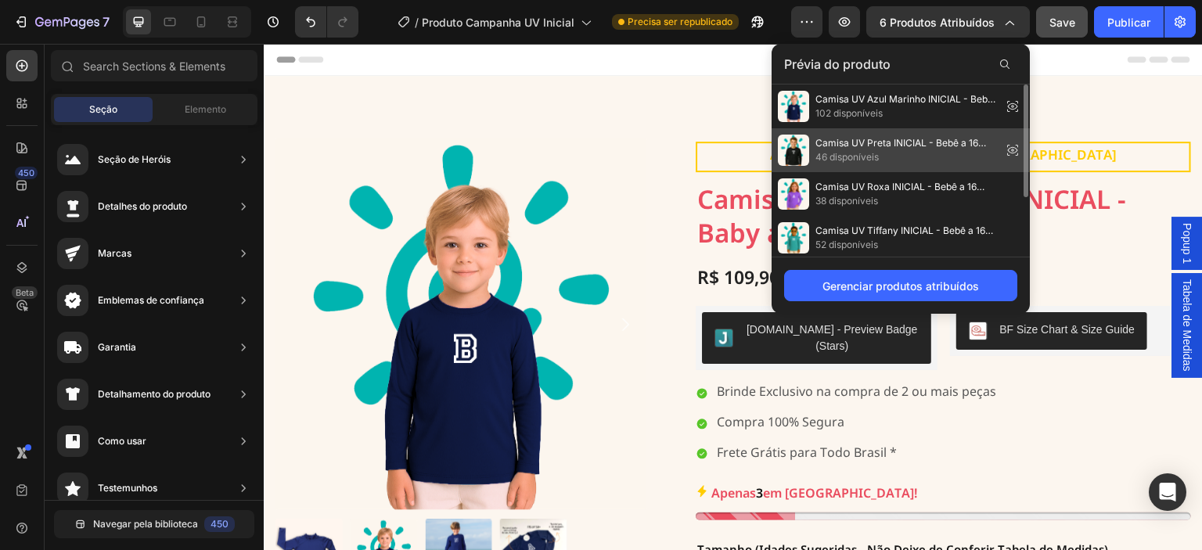
click at [1010, 150] on icon at bounding box center [1012, 150] width 22 height 22
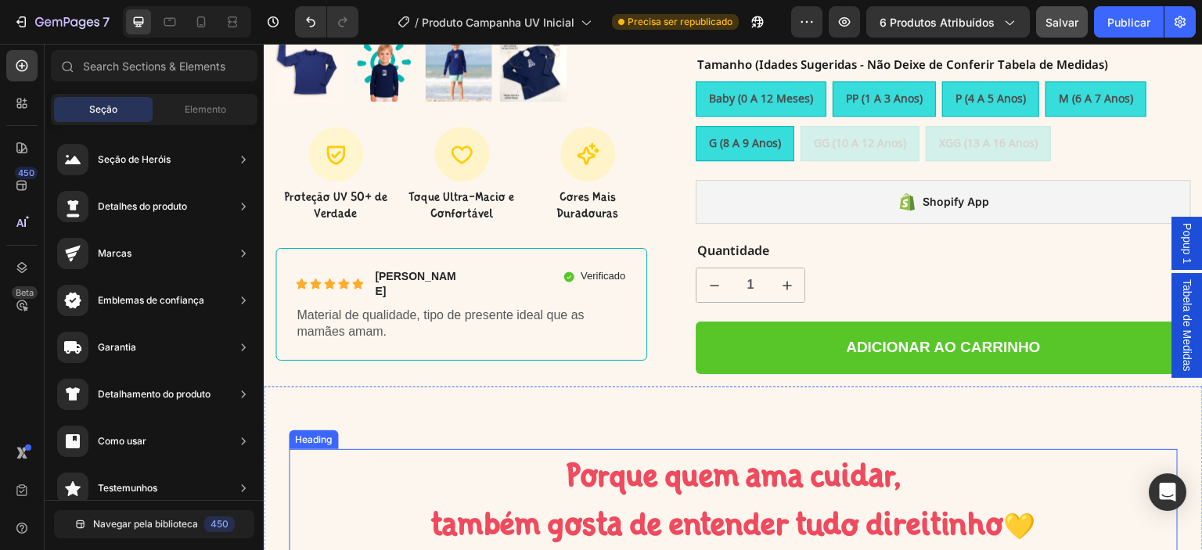
scroll to position [574, 0]
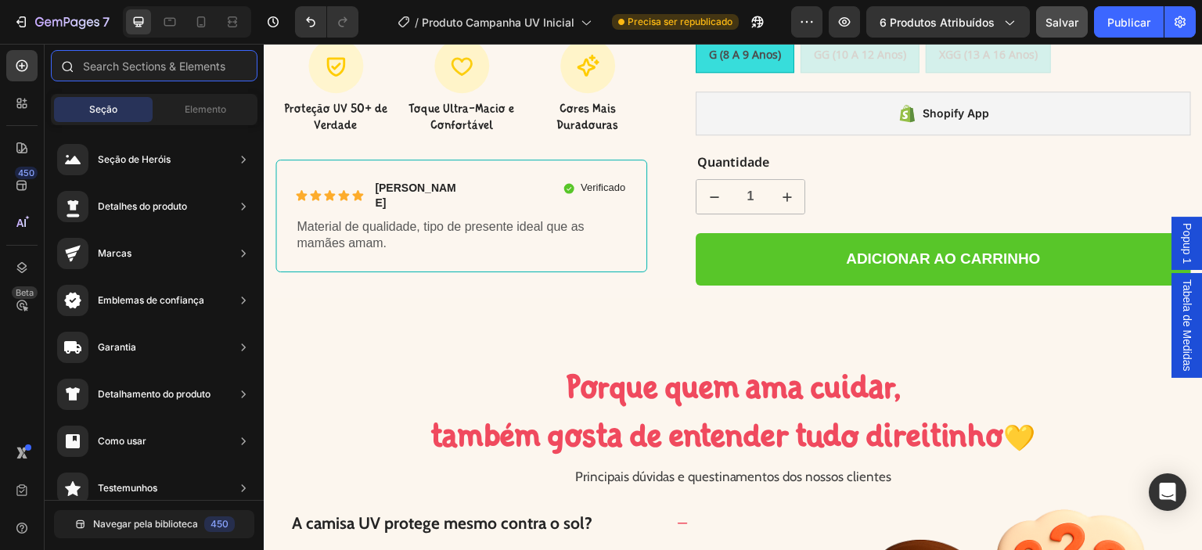
click at [123, 67] on input "text" at bounding box center [154, 65] width 207 height 31
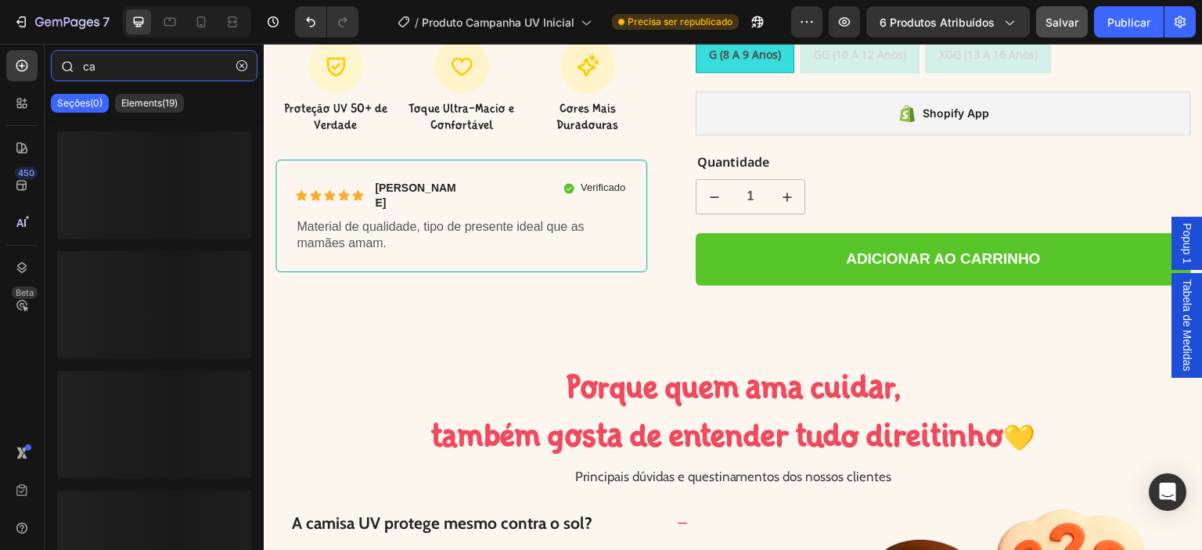
type input "c"
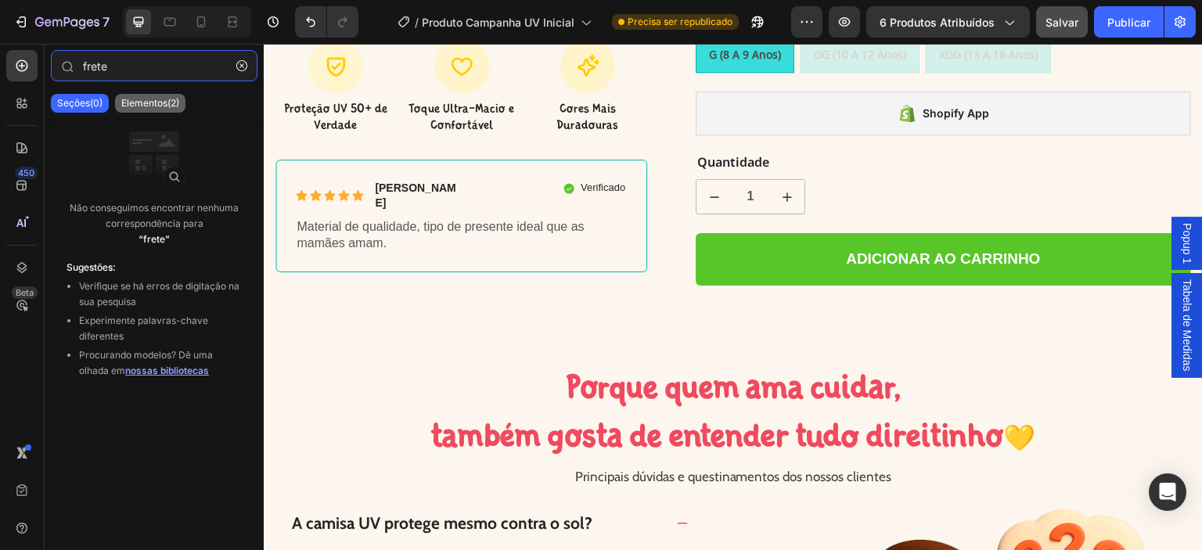
type input "frete"
click at [147, 102] on font "Elementos(2)" at bounding box center [150, 103] width 58 height 12
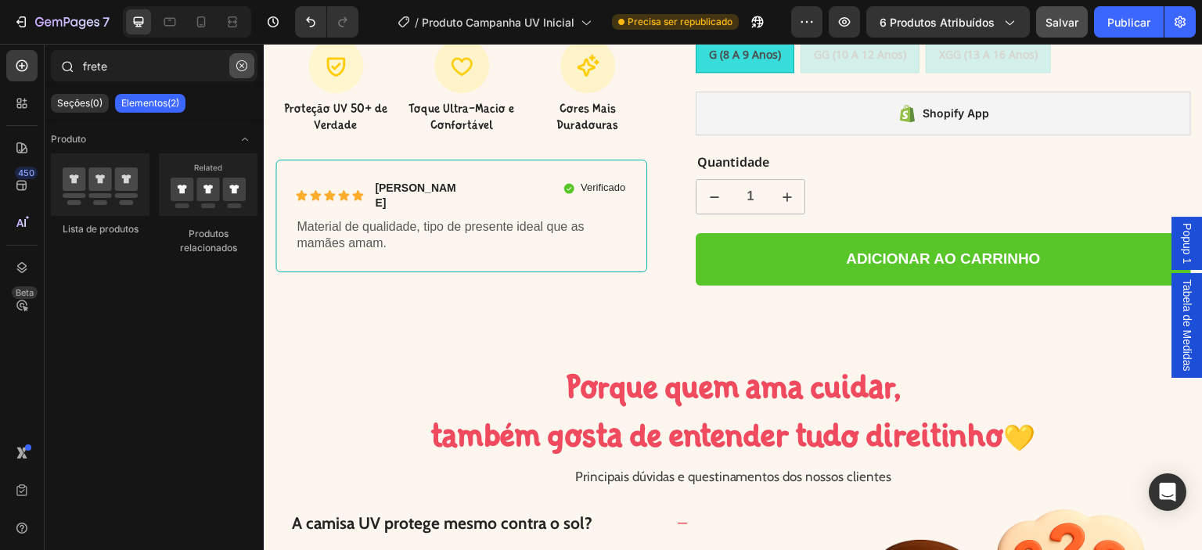
click at [246, 62] on icon "button" at bounding box center [241, 65] width 11 height 11
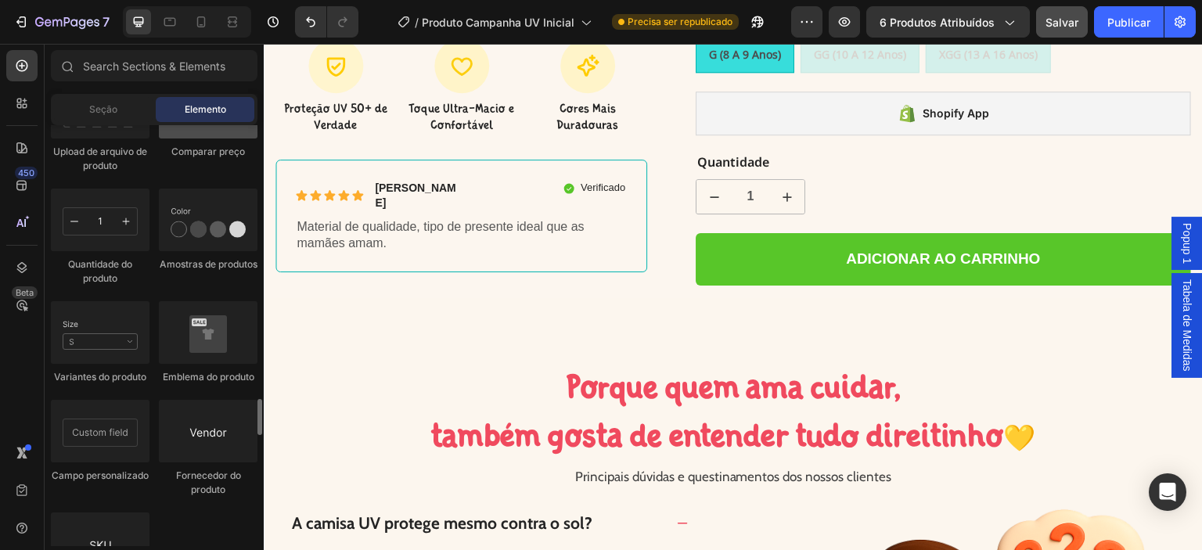
scroll to position [2839, 0]
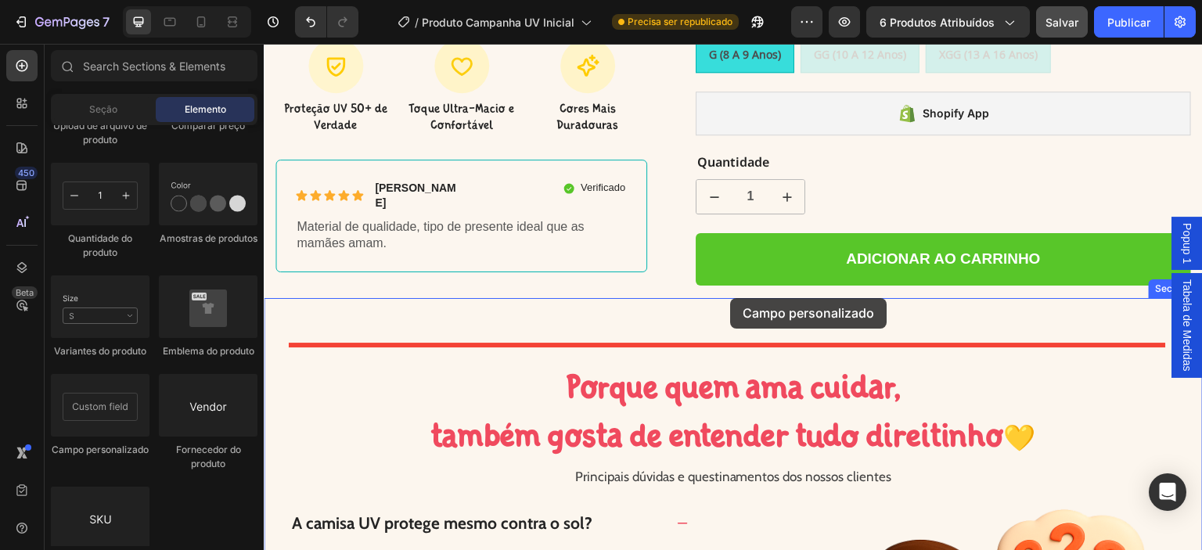
drag, startPoint x: 371, startPoint y: 466, endPoint x: 730, endPoint y: 298, distance: 396.2
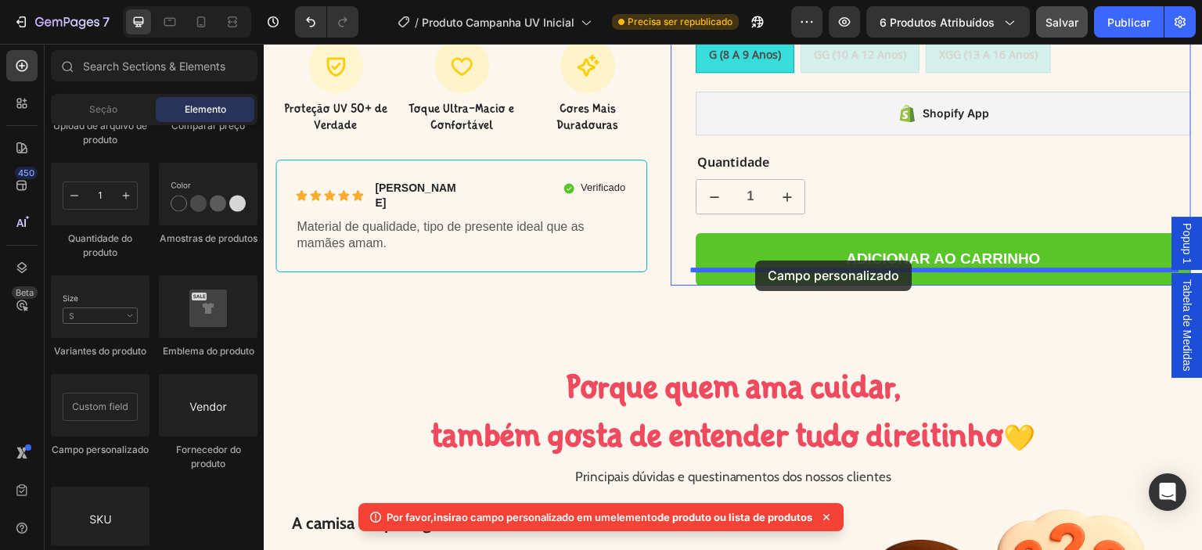
drag, startPoint x: 352, startPoint y: 357, endPoint x: 756, endPoint y: 261, distance: 415.0
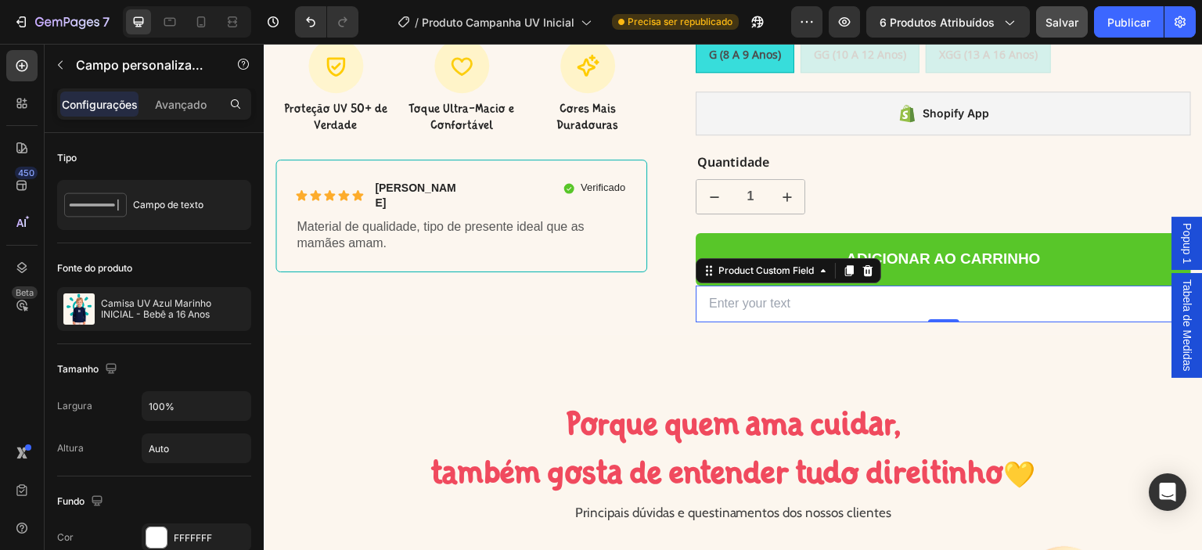
click at [804, 286] on input "text" at bounding box center [943, 304] width 495 height 37
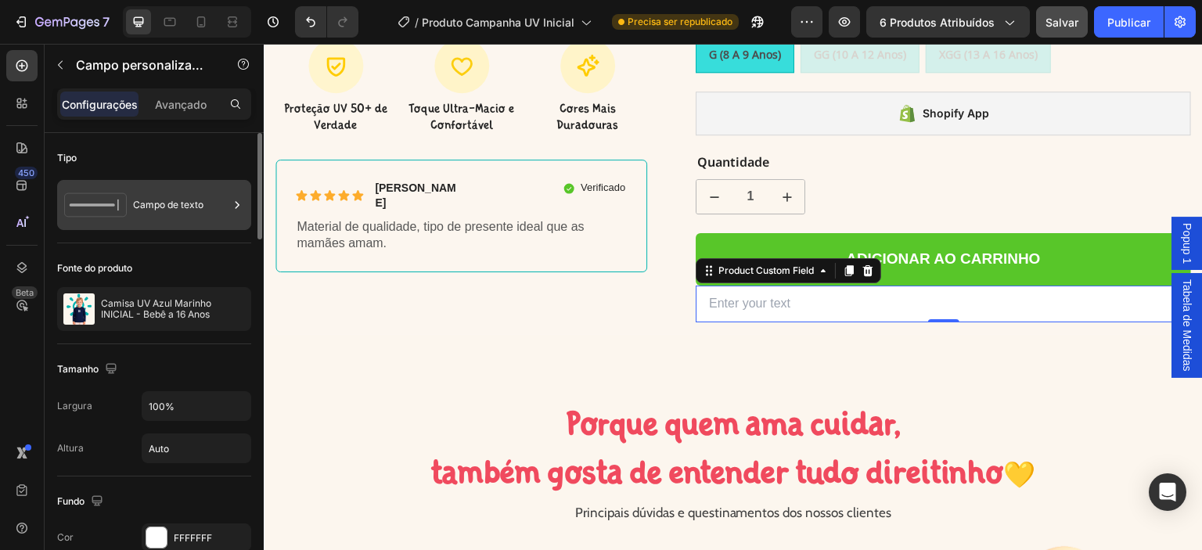
click at [167, 207] on font "Campo de texto" at bounding box center [168, 205] width 70 height 12
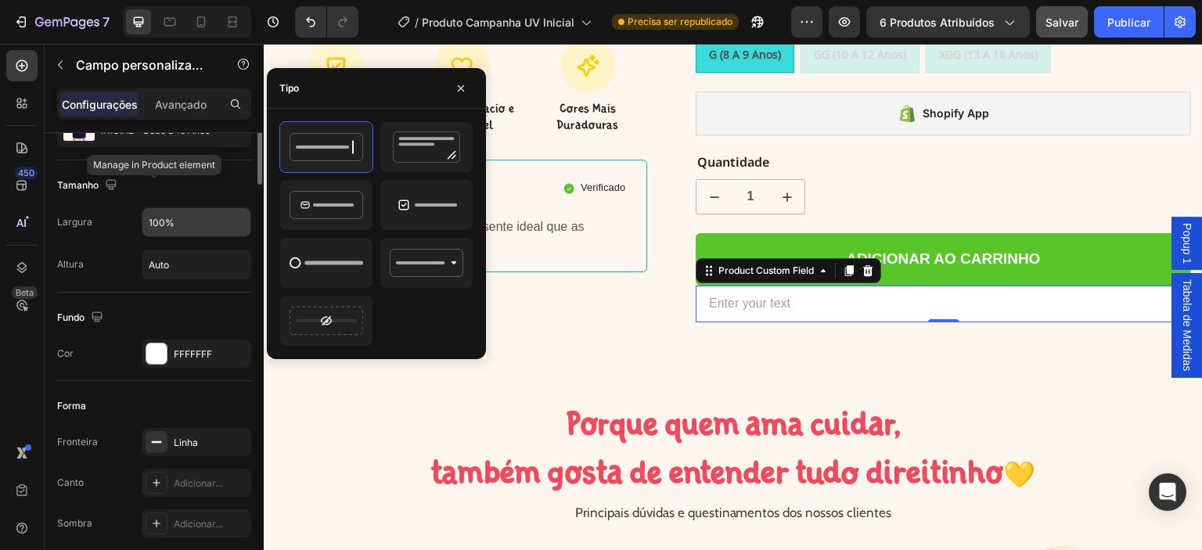
scroll to position [105, 0]
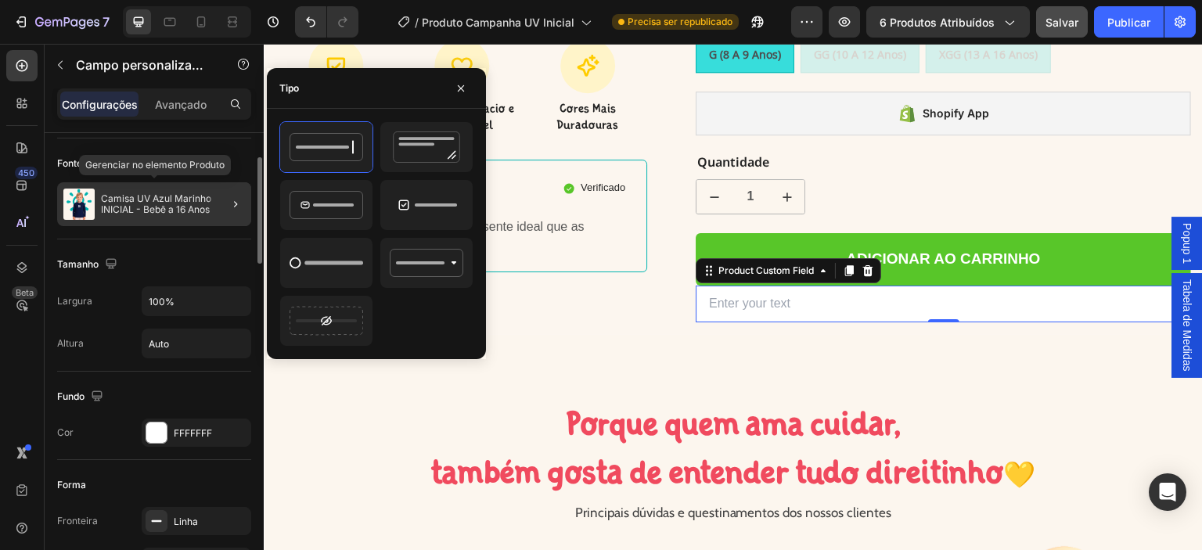
click at [168, 207] on font "Camisa UV Azul Marinho INICIAL - Bebê a 16 Anos" at bounding box center [157, 203] width 113 height 23
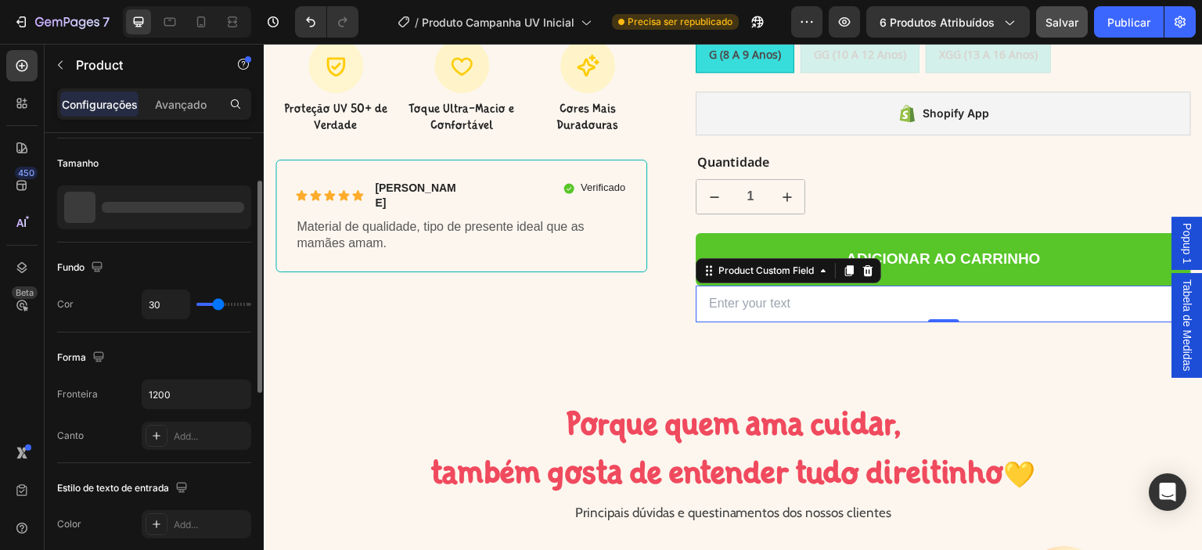
scroll to position [0, 0]
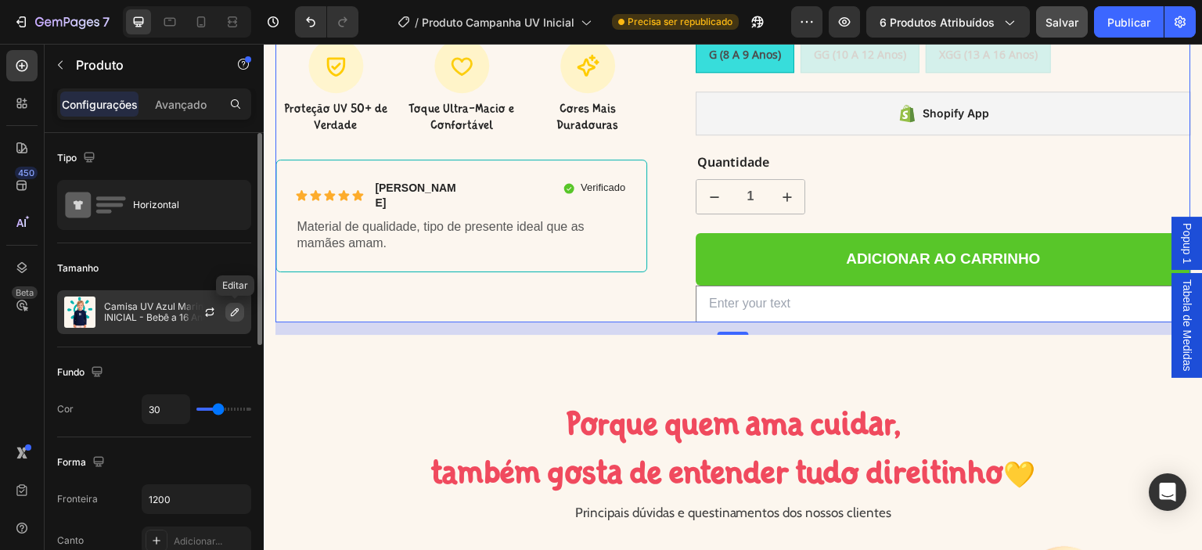
click at [231, 315] on icon "button" at bounding box center [235, 312] width 8 height 8
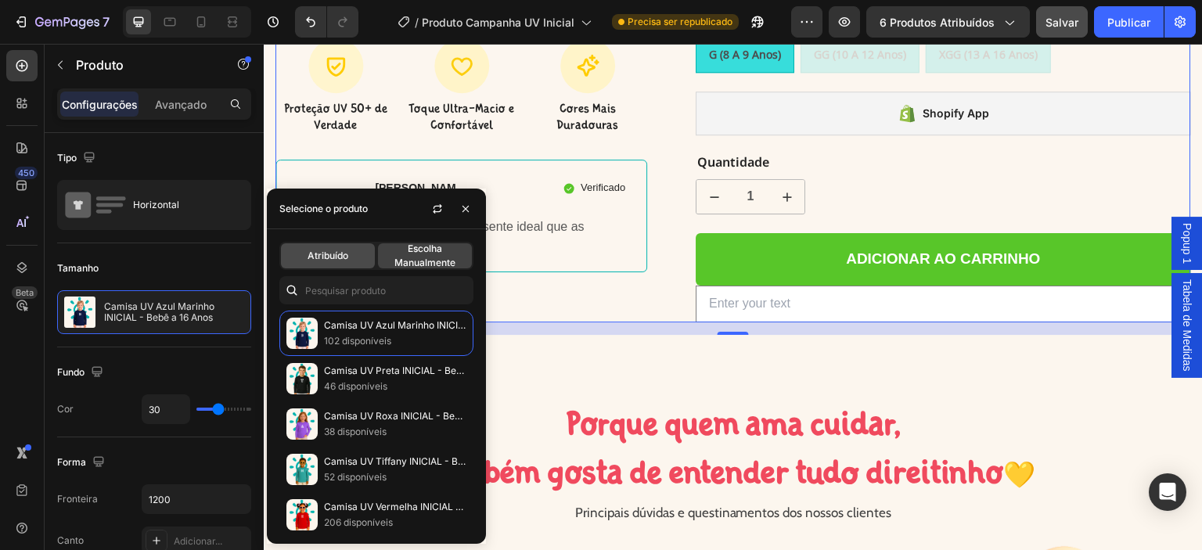
click at [333, 257] on font "Atribuído" at bounding box center [327, 256] width 41 height 12
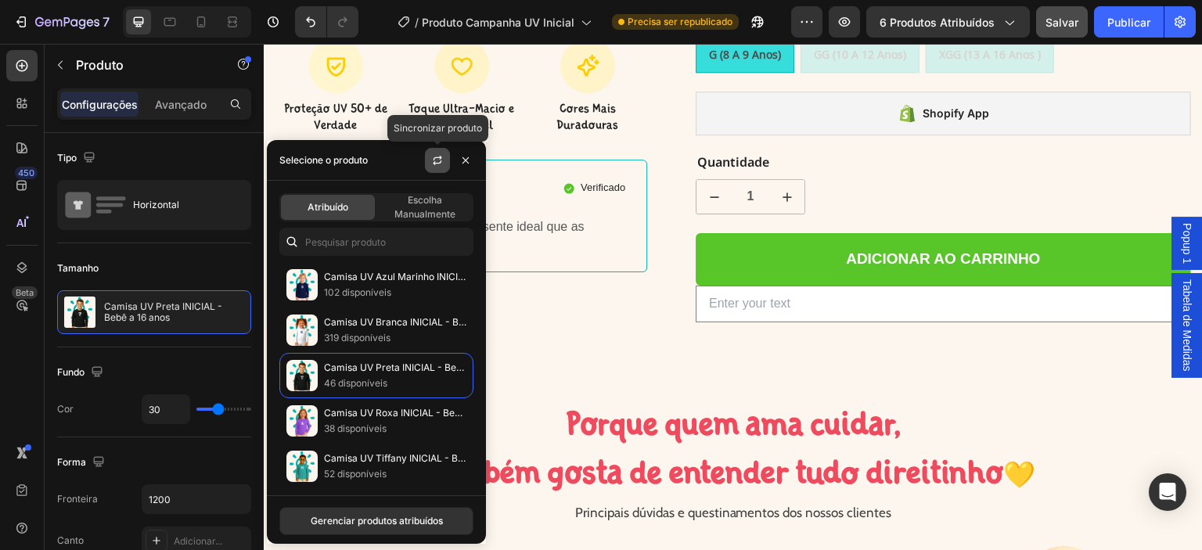
click at [440, 159] on icon "button" at bounding box center [437, 160] width 13 height 13
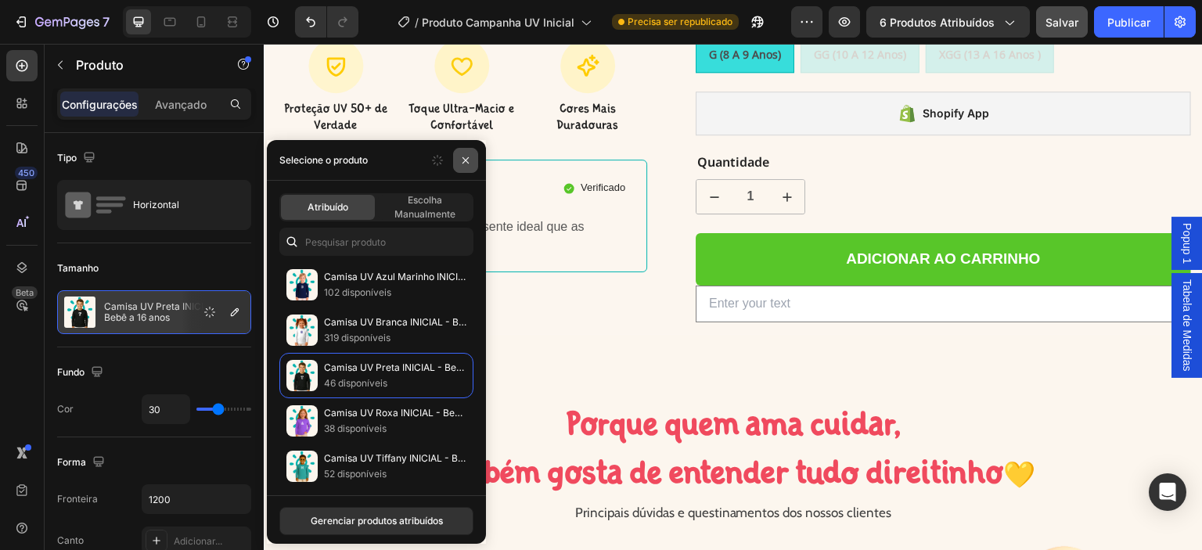
click at [463, 164] on icon "button" at bounding box center [465, 160] width 13 height 13
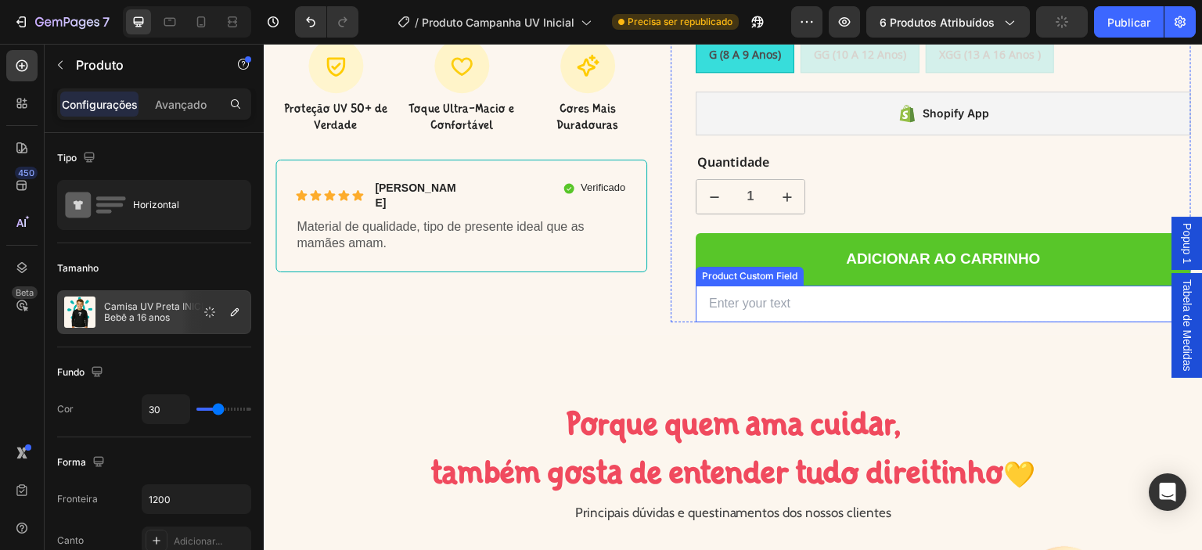
click at [789, 292] on input "text" at bounding box center [943, 304] width 495 height 37
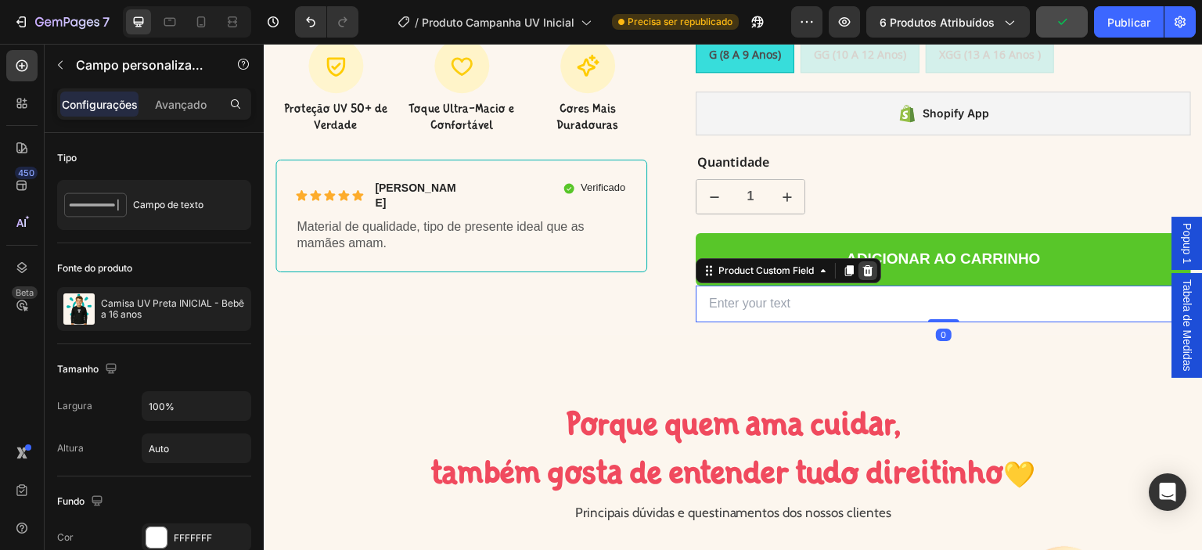
click at [863, 265] on icon at bounding box center [868, 270] width 10 height 11
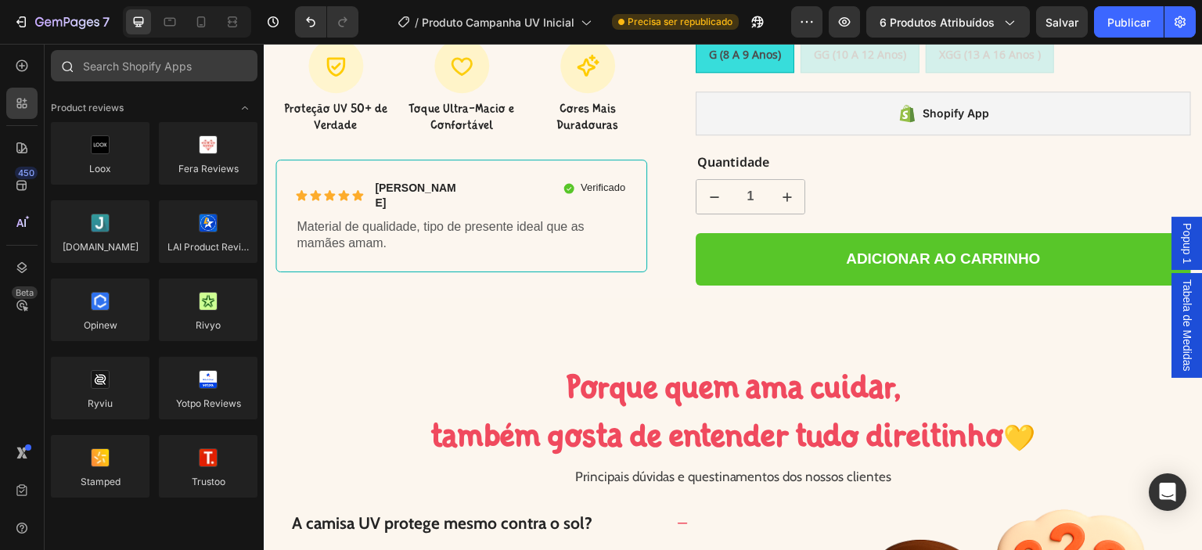
scroll to position [2839, 0]
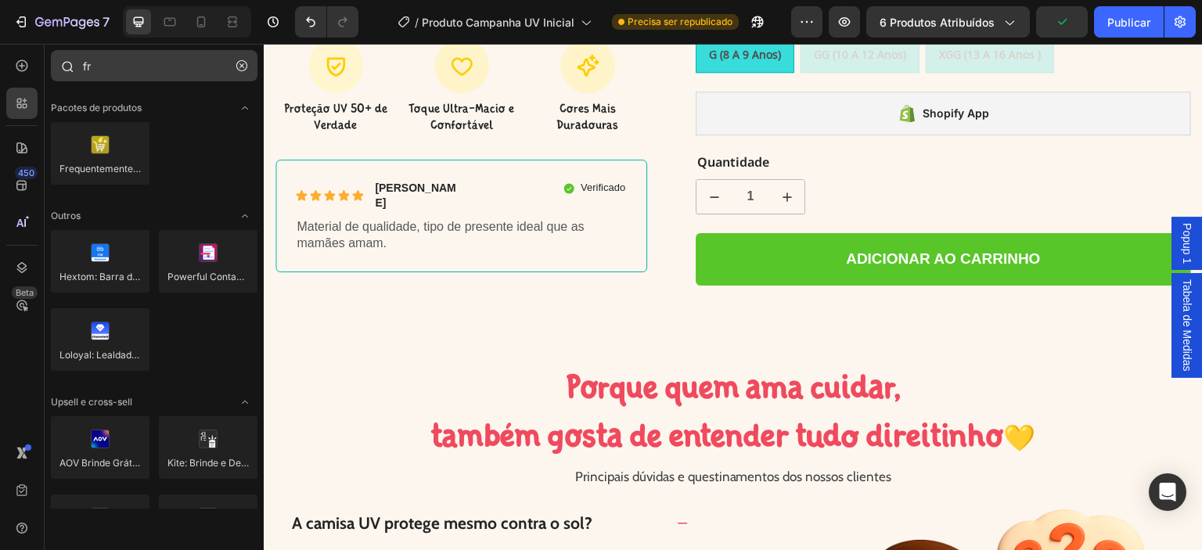
type input "f"
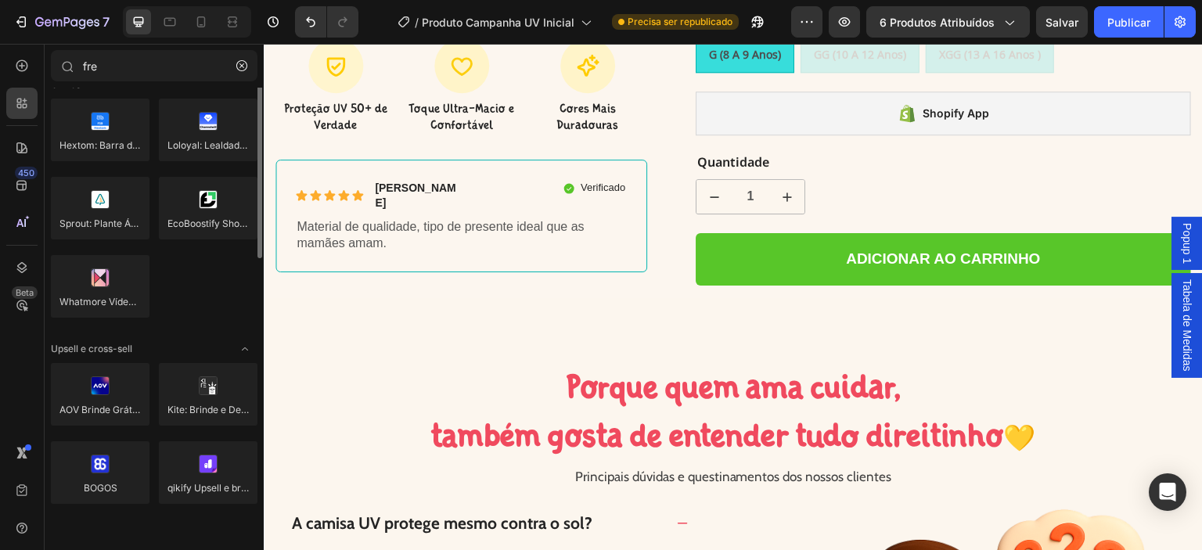
scroll to position [0, 0]
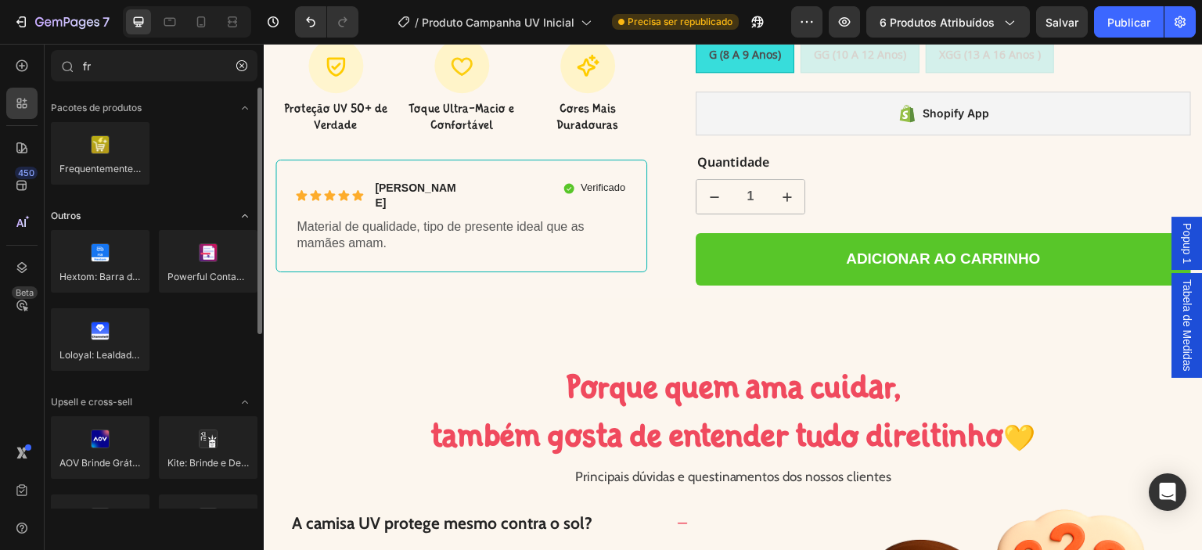
type input "f"
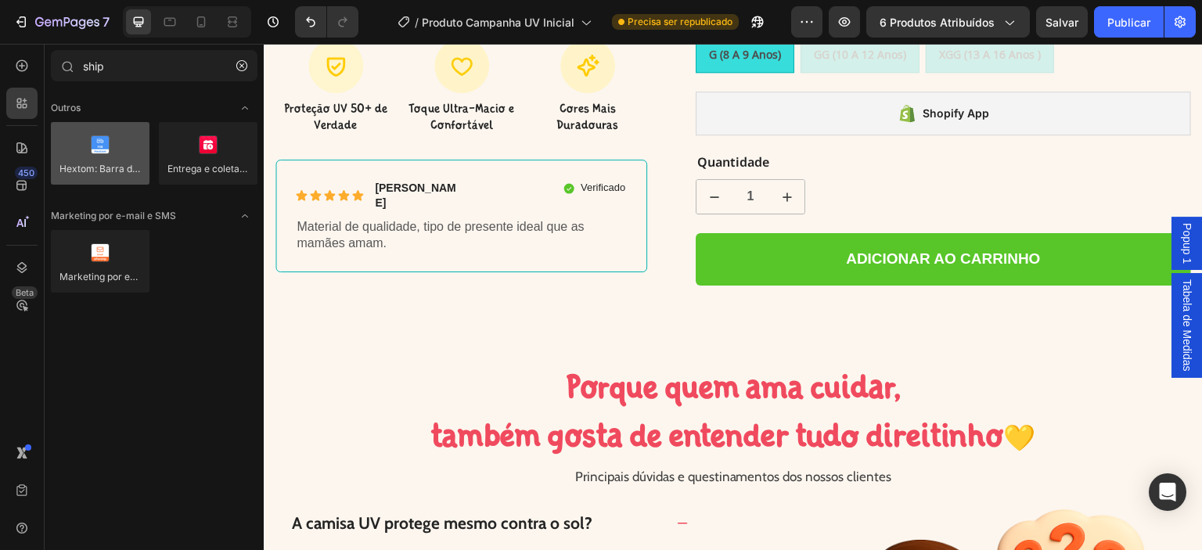
type input "ship"
click at [97, 158] on div at bounding box center [100, 153] width 99 height 63
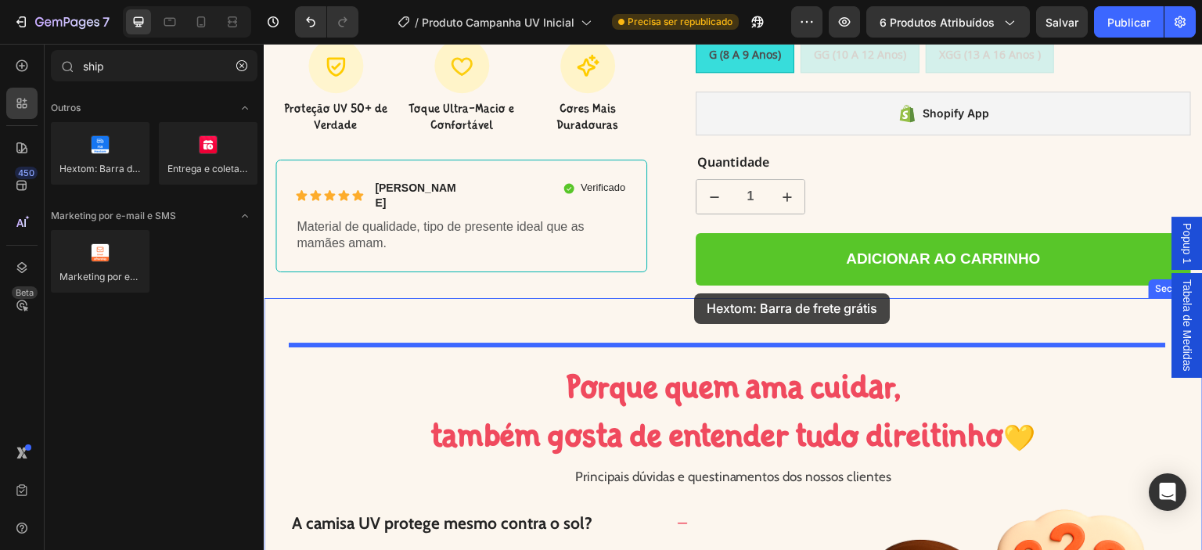
drag, startPoint x: 361, startPoint y: 200, endPoint x: 694, endPoint y: 293, distance: 345.5
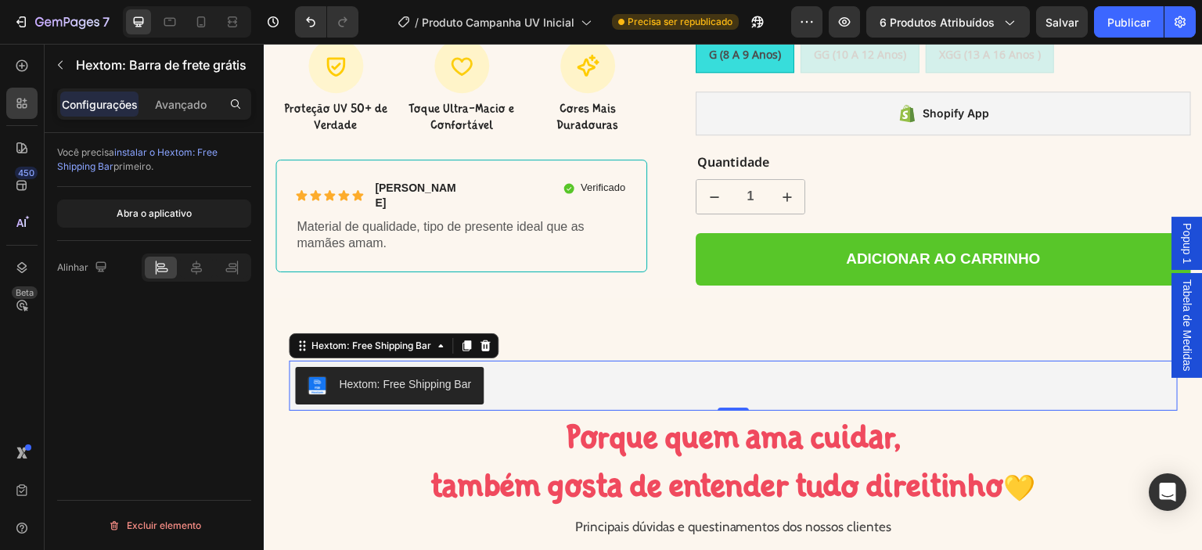
click at [425, 376] on div "Hextom: Free Shipping Bar" at bounding box center [405, 384] width 132 height 16
click at [137, 210] on font "Abra o aplicativo" at bounding box center [154, 213] width 75 height 12
click at [486, 340] on icon at bounding box center [485, 346] width 13 height 13
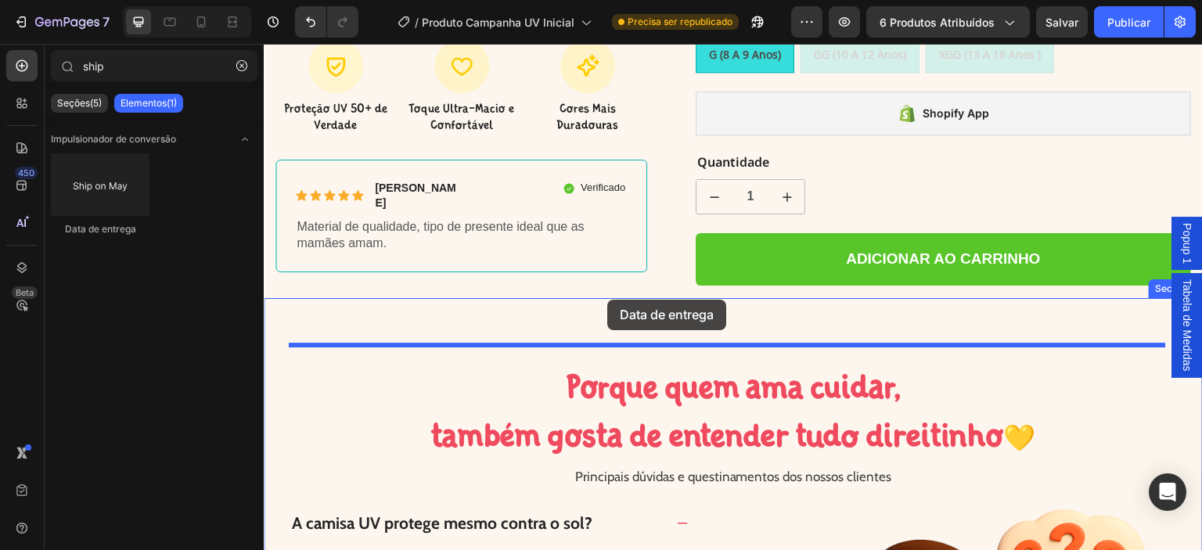
drag, startPoint x: 369, startPoint y: 237, endPoint x: 607, endPoint y: 300, distance: 245.9
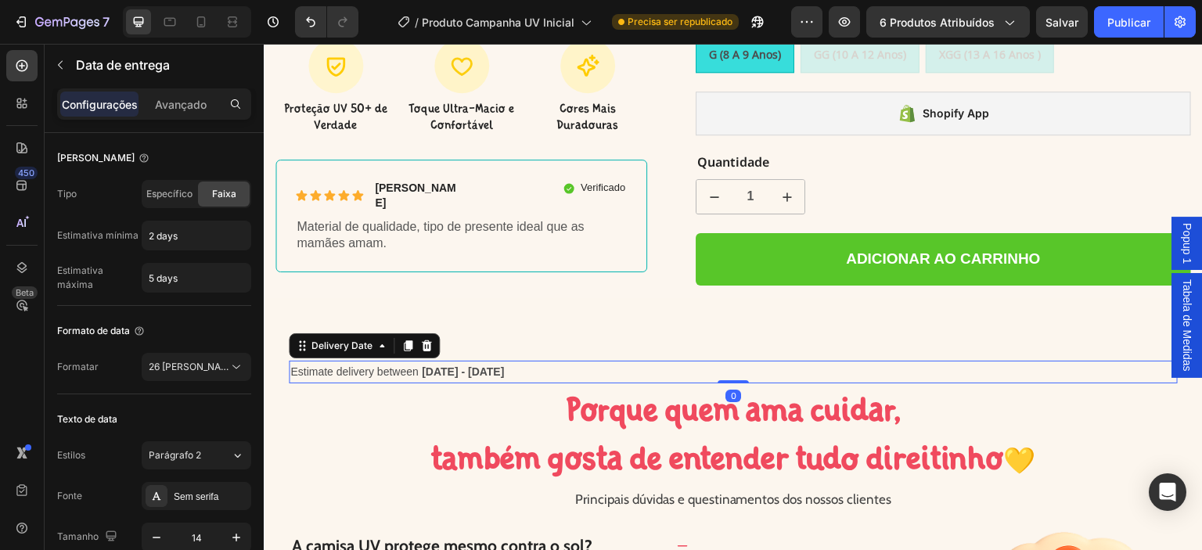
click at [523, 361] on div "Estimate delivery between [DATE] - [DATE]" at bounding box center [733, 372] width 889 height 23
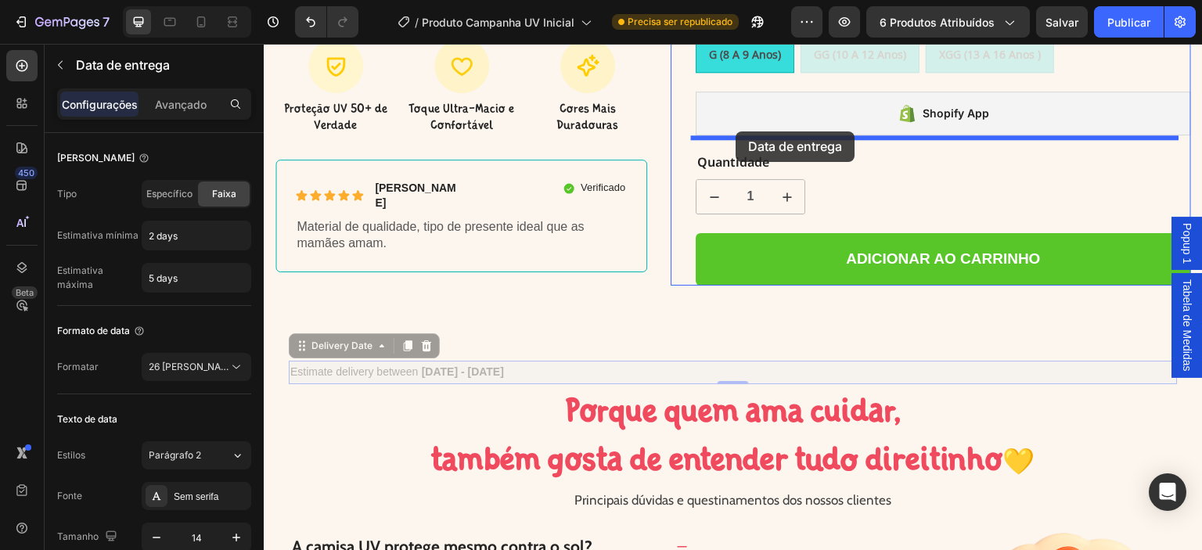
drag, startPoint x: 336, startPoint y: 332, endPoint x: 736, endPoint y: 131, distance: 447.2
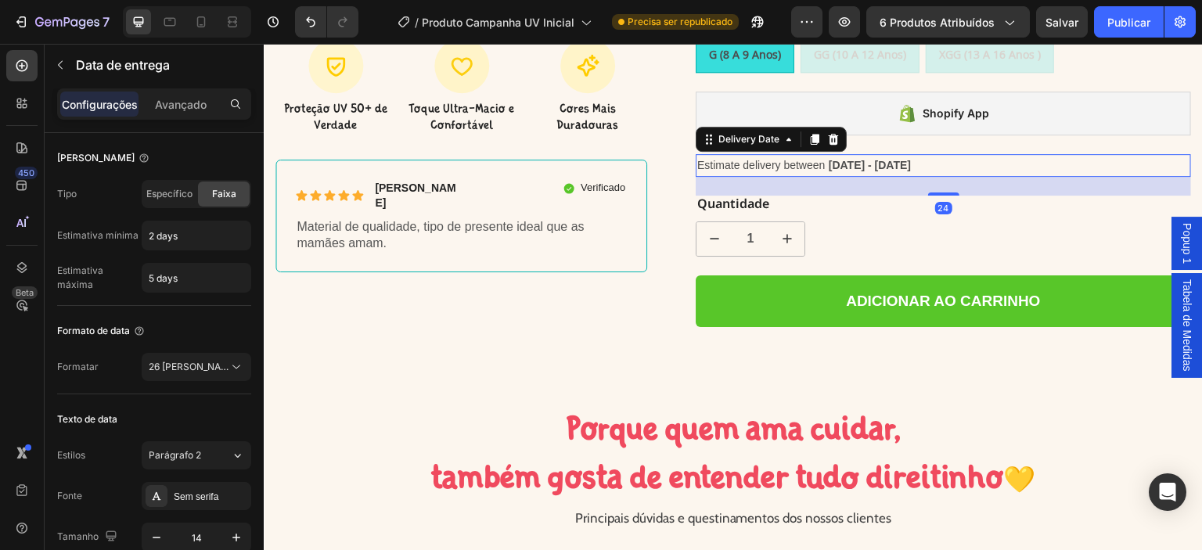
click at [807, 159] on span "Estimate delivery between" at bounding box center [761, 165] width 128 height 13
click at [157, 196] on font "Específico" at bounding box center [169, 194] width 46 height 12
type input "5 days"
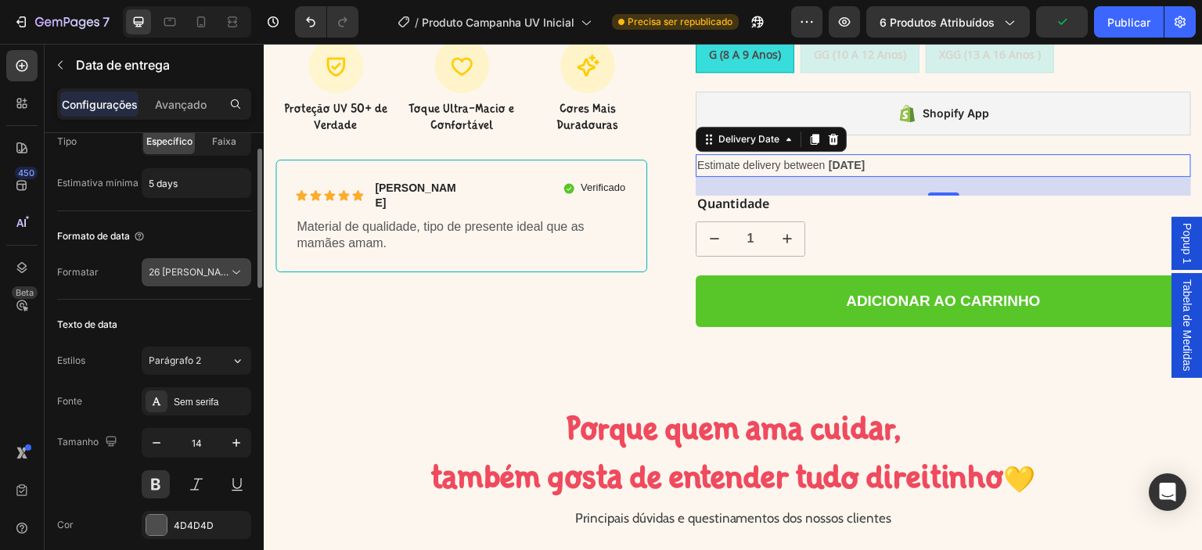
scroll to position [78, 0]
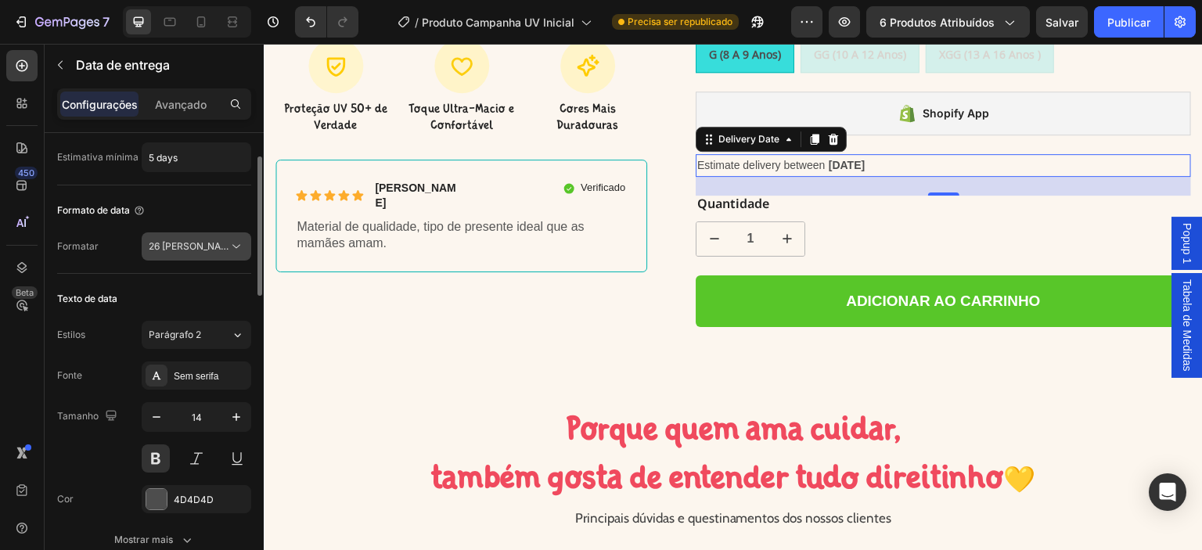
click at [188, 247] on font "26 [PERSON_NAME]" at bounding box center [193, 246] width 89 height 12
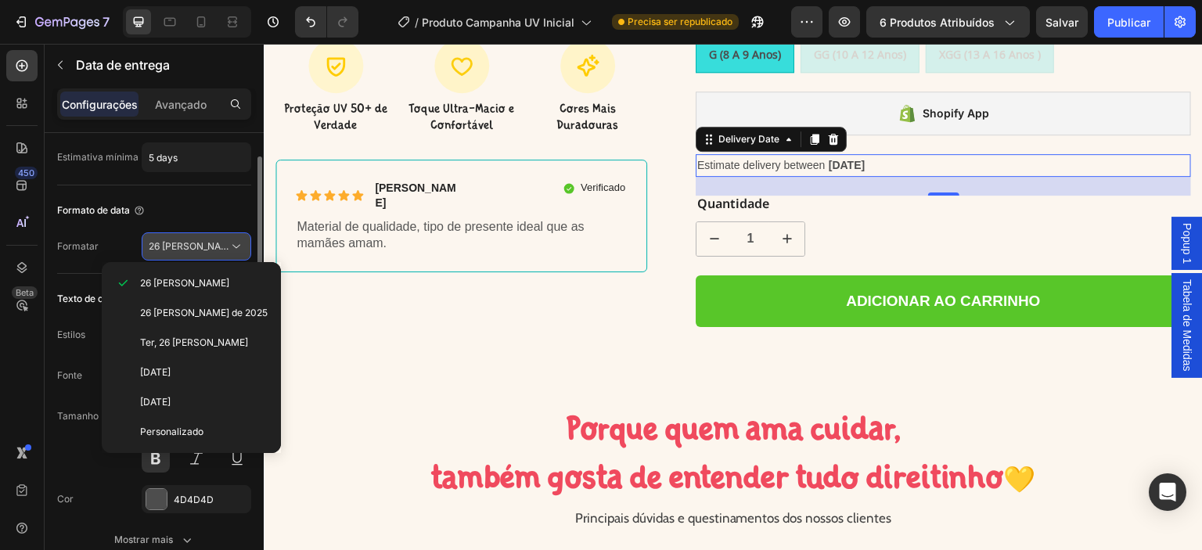
click at [188, 246] on font "26 [PERSON_NAME]" at bounding box center [193, 246] width 89 height 12
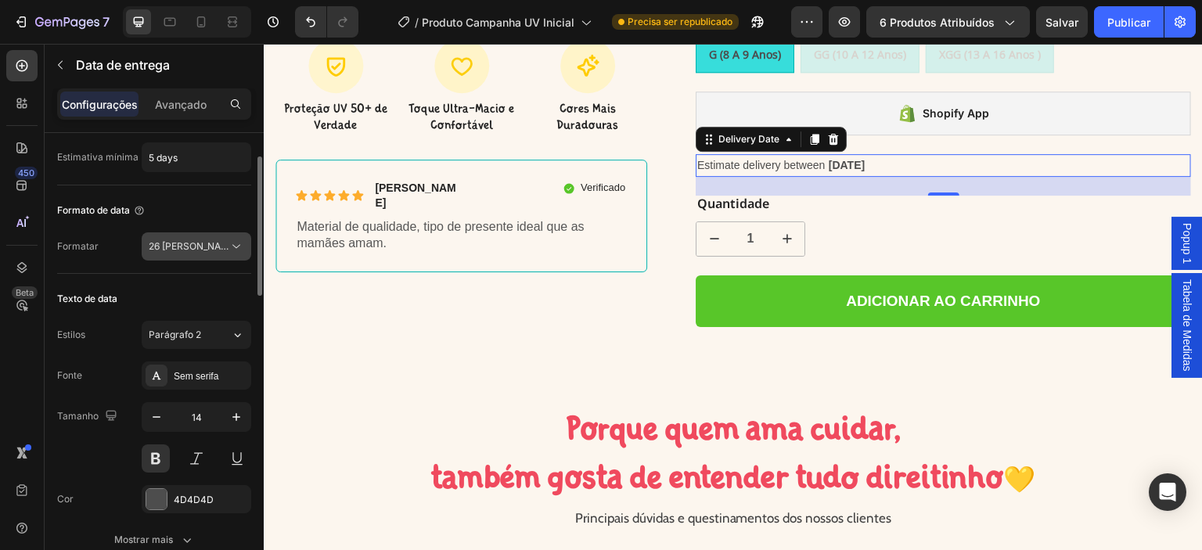
click at [186, 249] on font "26 [PERSON_NAME]" at bounding box center [193, 246] width 89 height 12
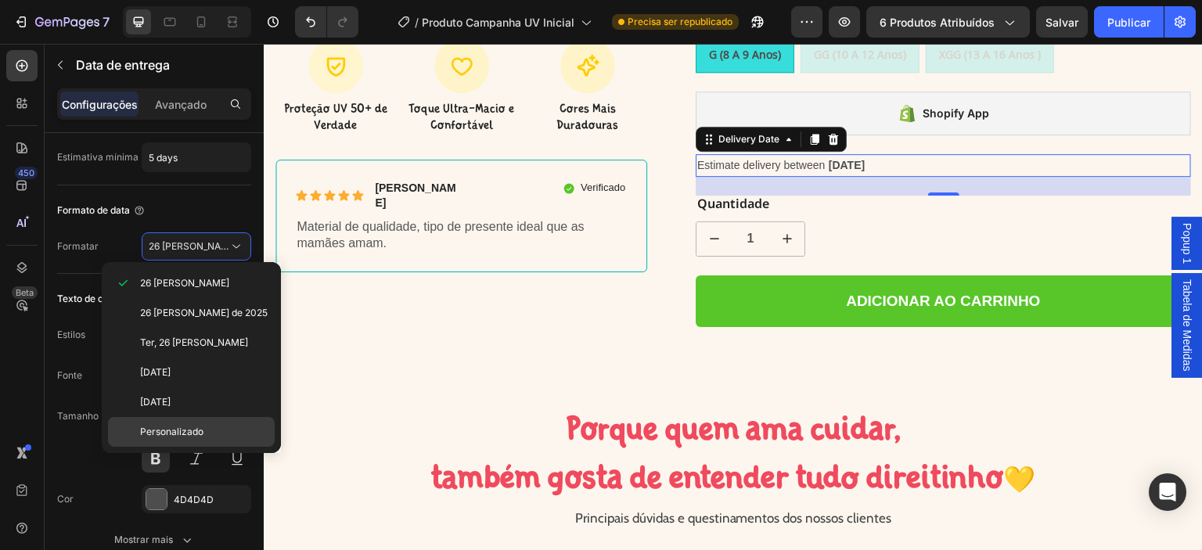
click at [162, 419] on div "Personalizado" at bounding box center [191, 432] width 167 height 30
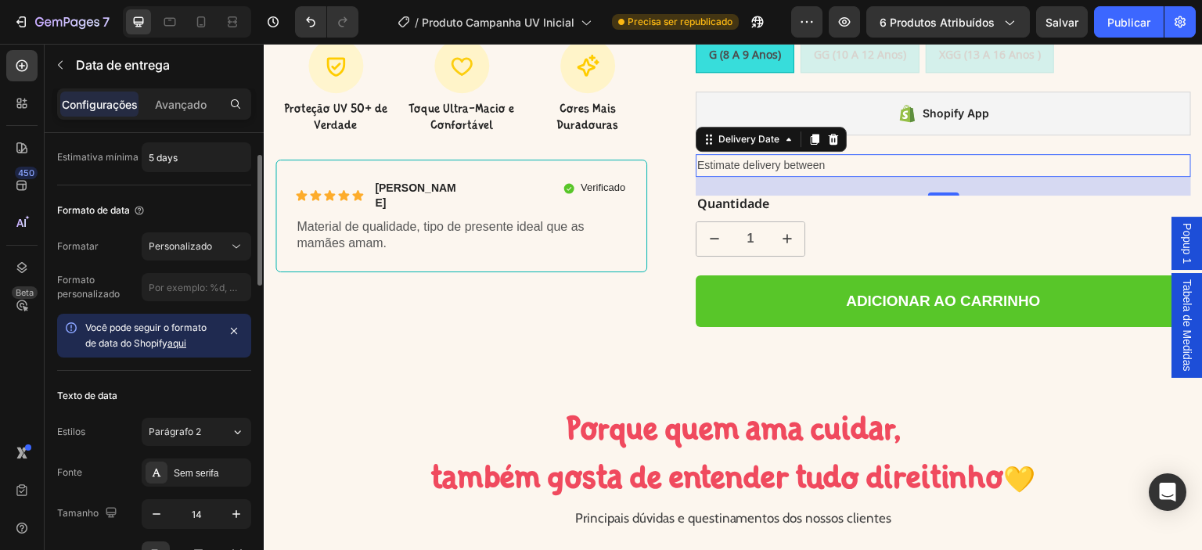
click at [182, 340] on font "aqui" at bounding box center [176, 343] width 19 height 12
click at [173, 282] on input "text" at bounding box center [197, 287] width 110 height 28
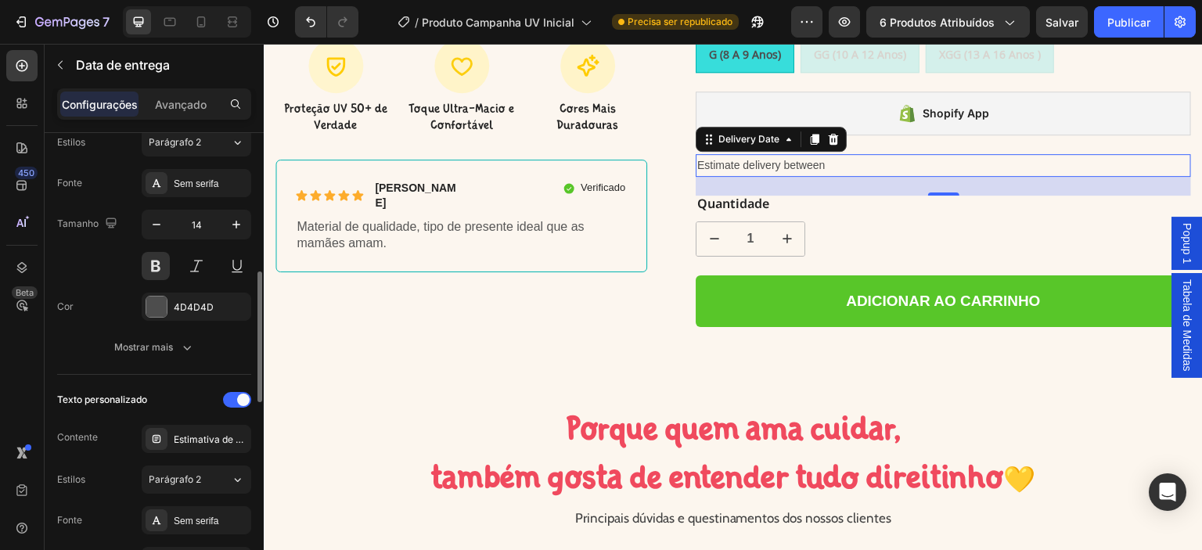
scroll to position [394, 0]
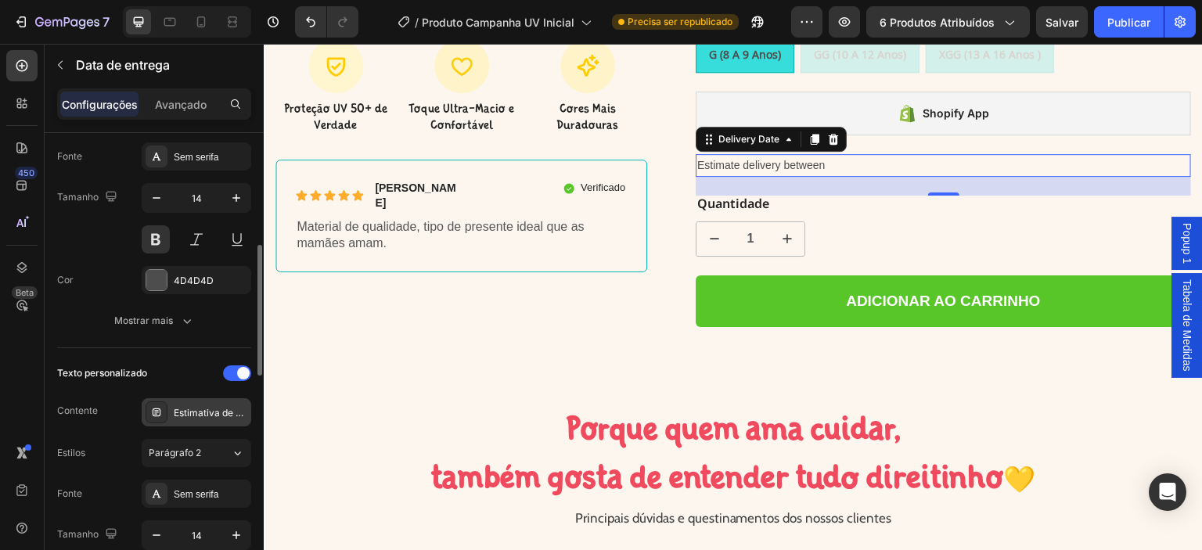
click at [191, 410] on font "Estimativa de entrega entre" at bounding box center [235, 413] width 122 height 12
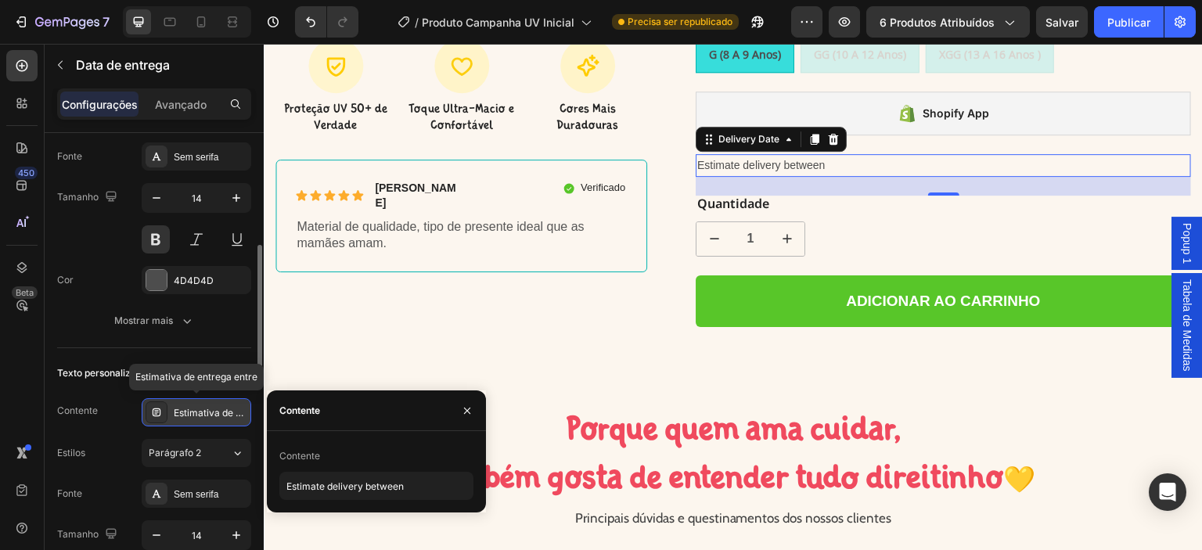
click at [191, 409] on font "Estimativa de entrega entre" at bounding box center [235, 413] width 122 height 12
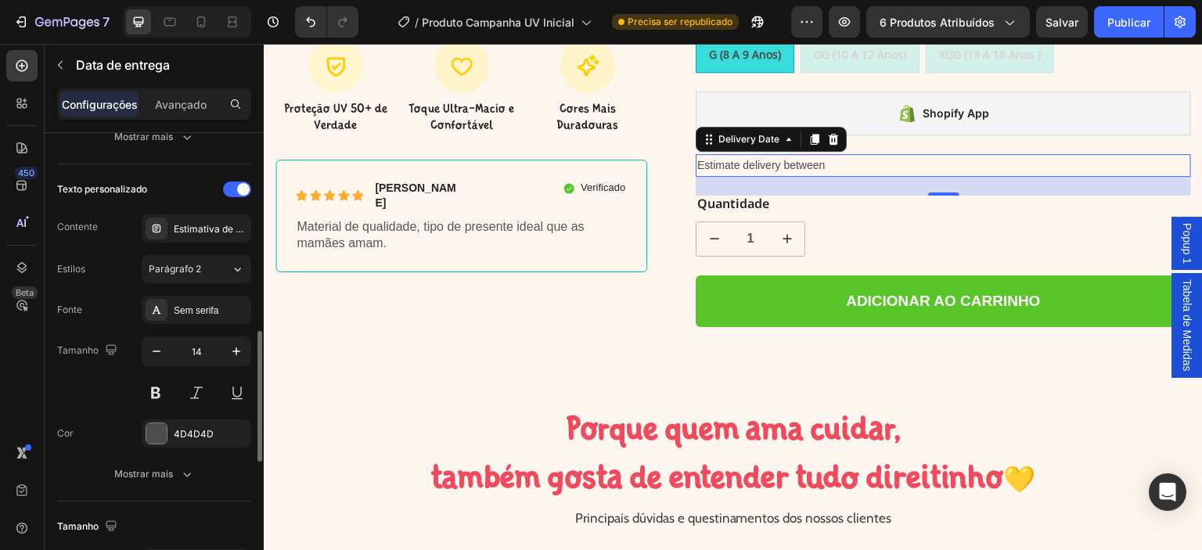
scroll to position [604, 0]
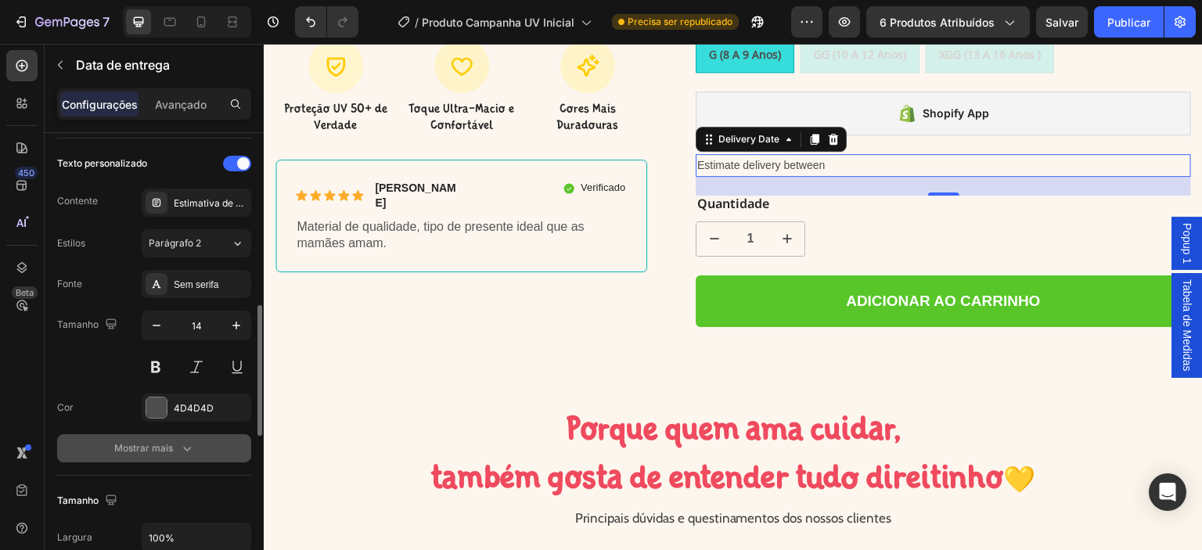
click at [148, 448] on font "Mostrar mais" at bounding box center [143, 448] width 59 height 12
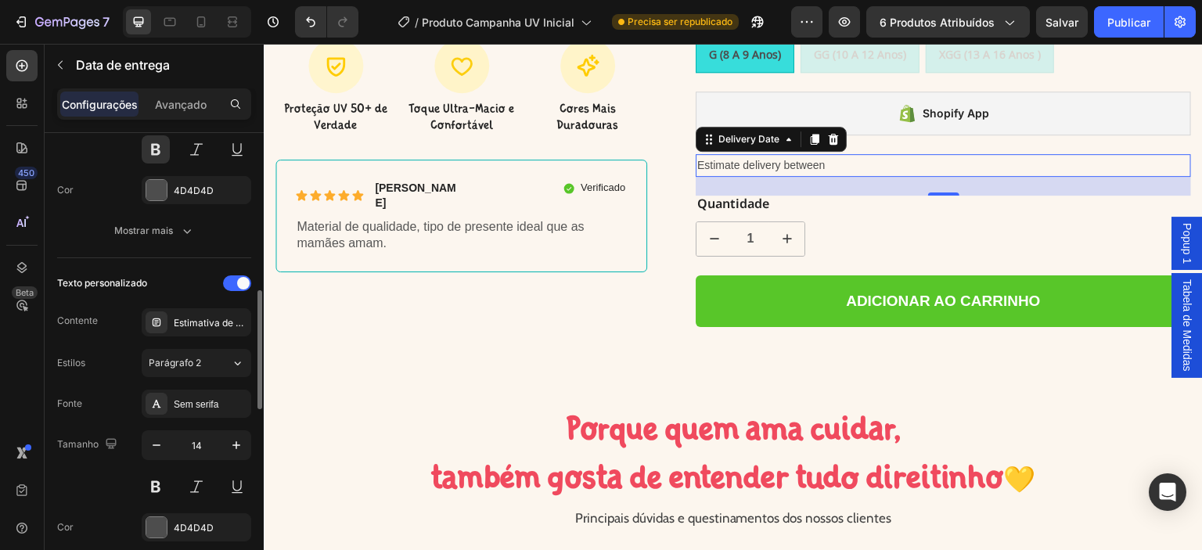
scroll to position [458, 0]
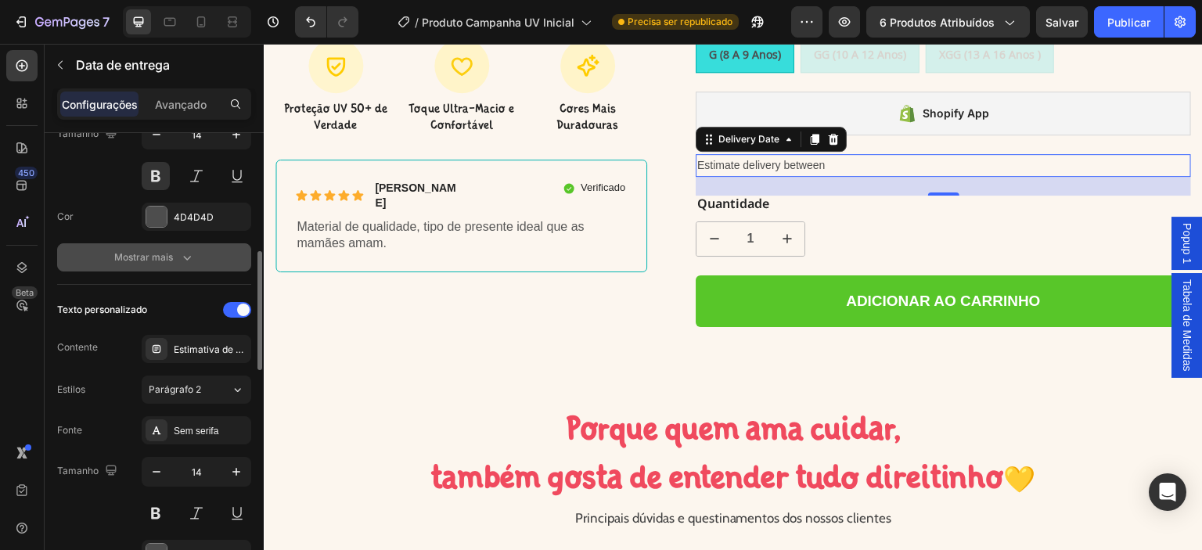
click at [167, 251] on font "Mostrar mais" at bounding box center [143, 257] width 59 height 12
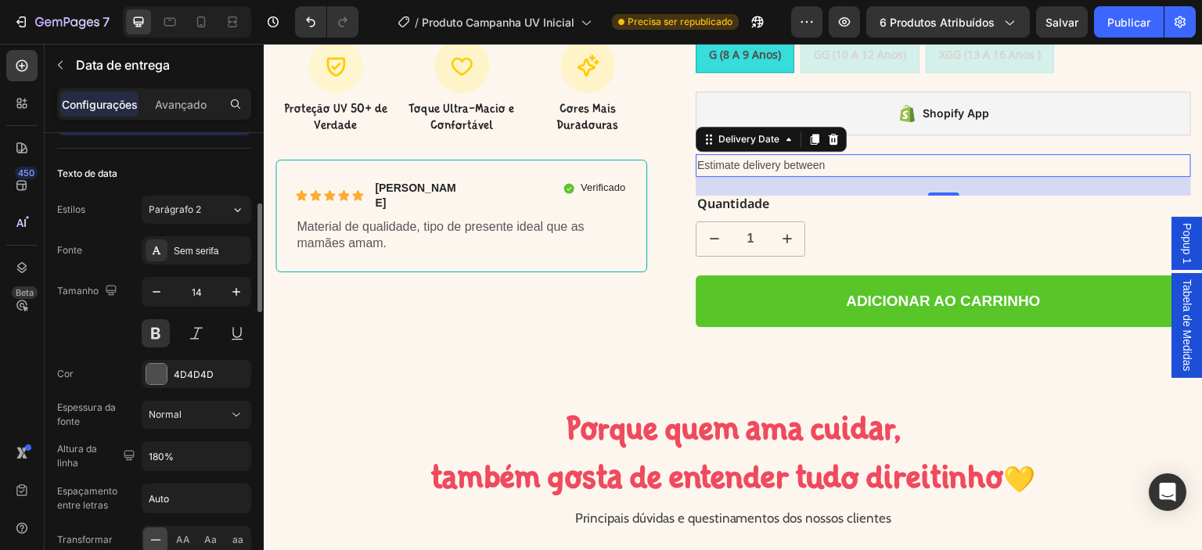
scroll to position [142, 0]
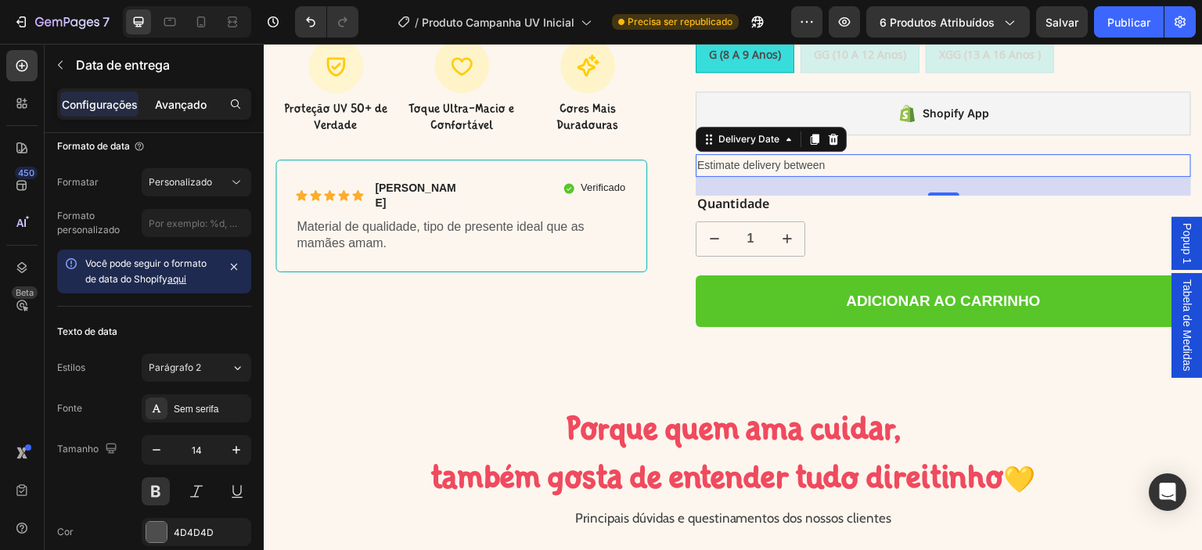
click at [184, 94] on div "Avançado" at bounding box center [181, 104] width 78 height 25
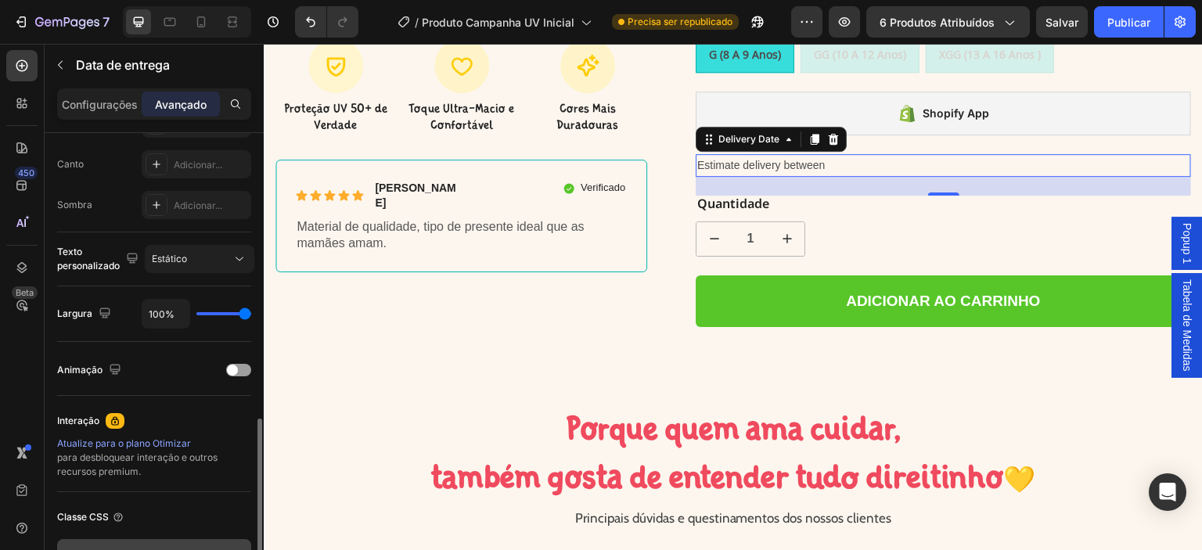
scroll to position [580, 0]
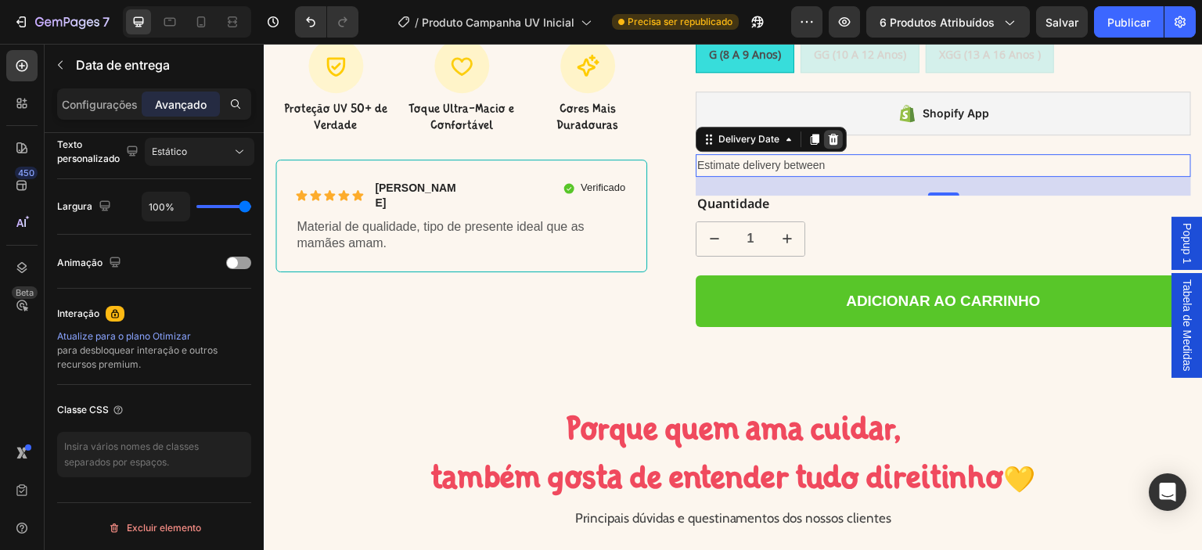
click at [829, 133] on icon at bounding box center [834, 138] width 10 height 11
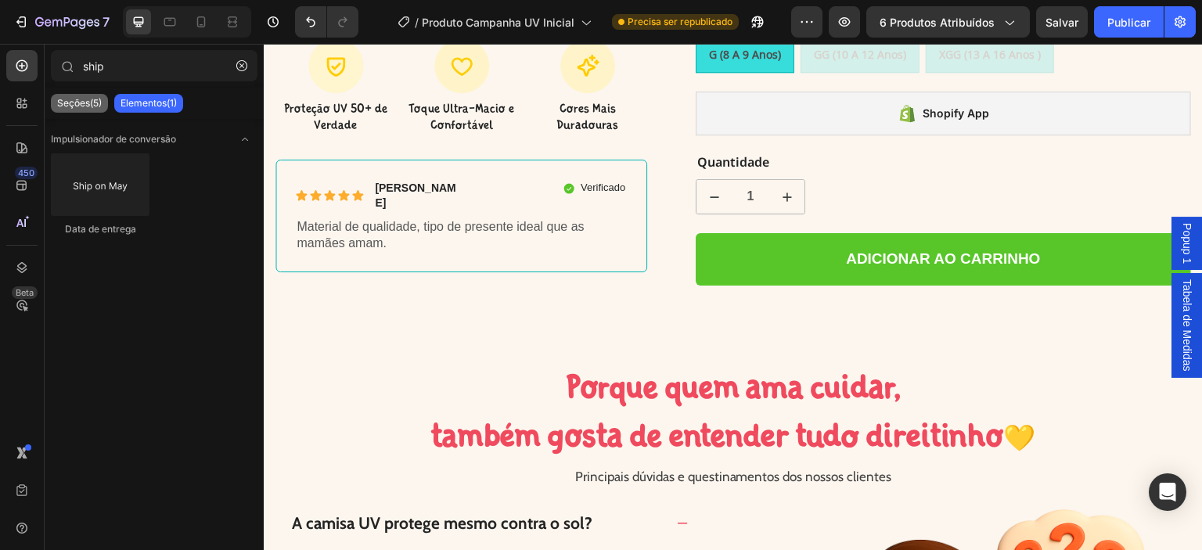
click at [91, 104] on font "Seções(5)" at bounding box center [79, 103] width 45 height 12
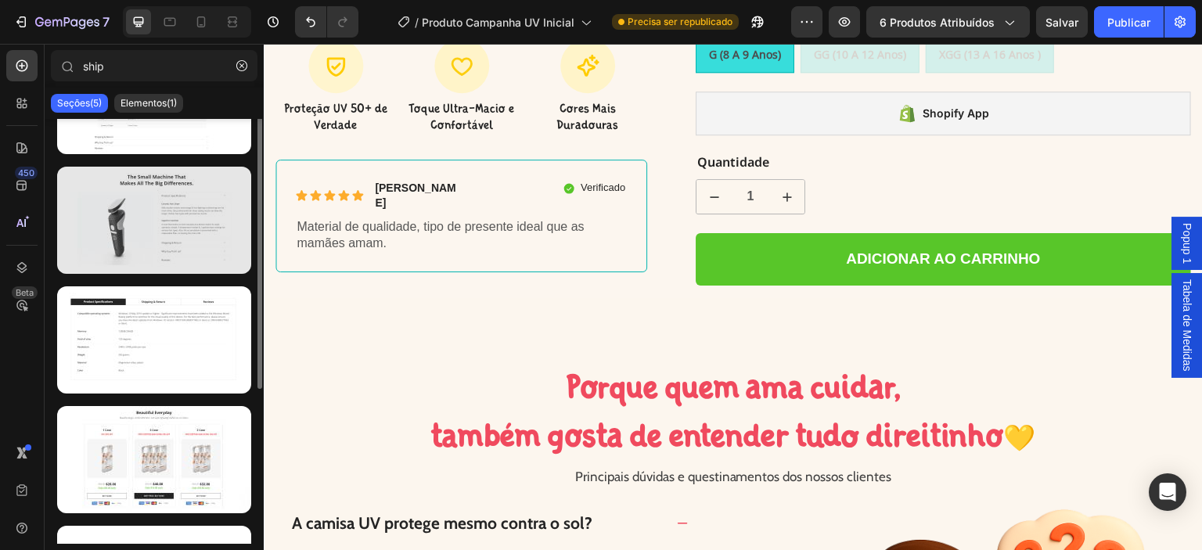
scroll to position [167, 0]
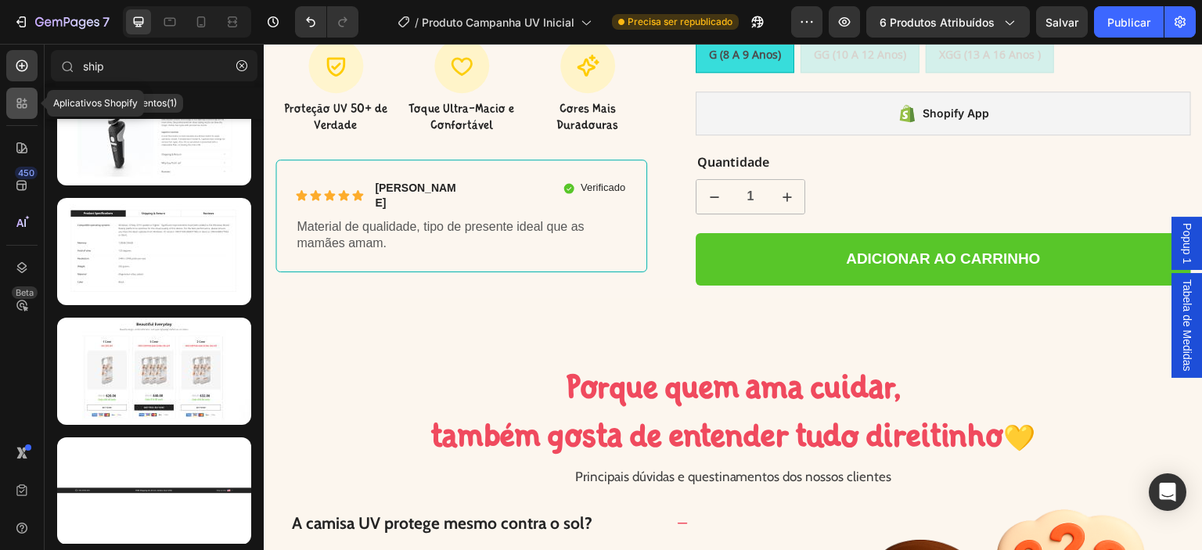
click at [28, 102] on icon at bounding box center [22, 103] width 16 height 16
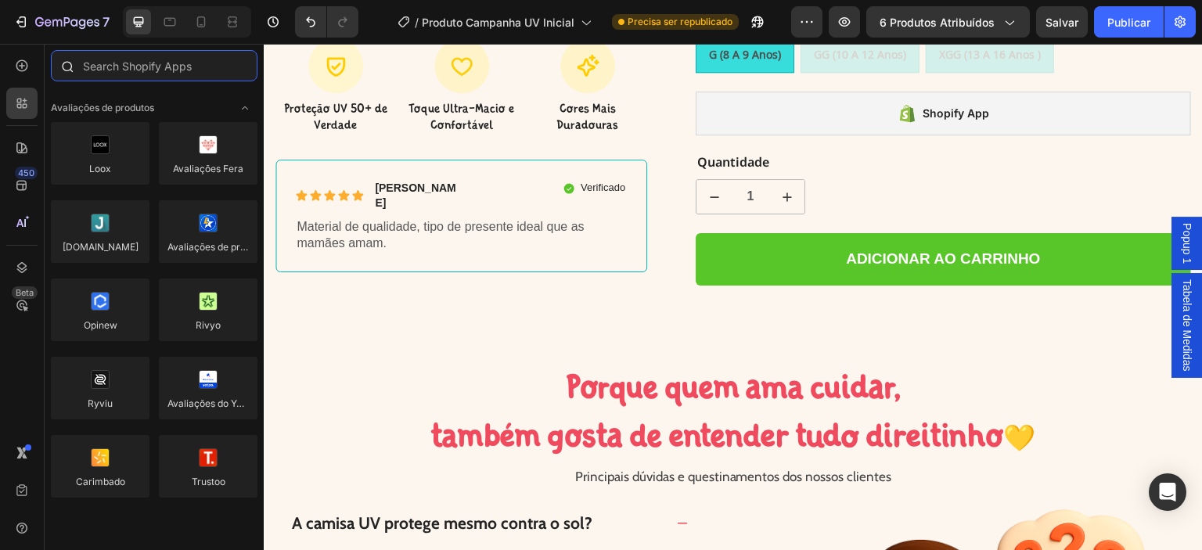
click at [178, 58] on input "text" at bounding box center [154, 65] width 207 height 31
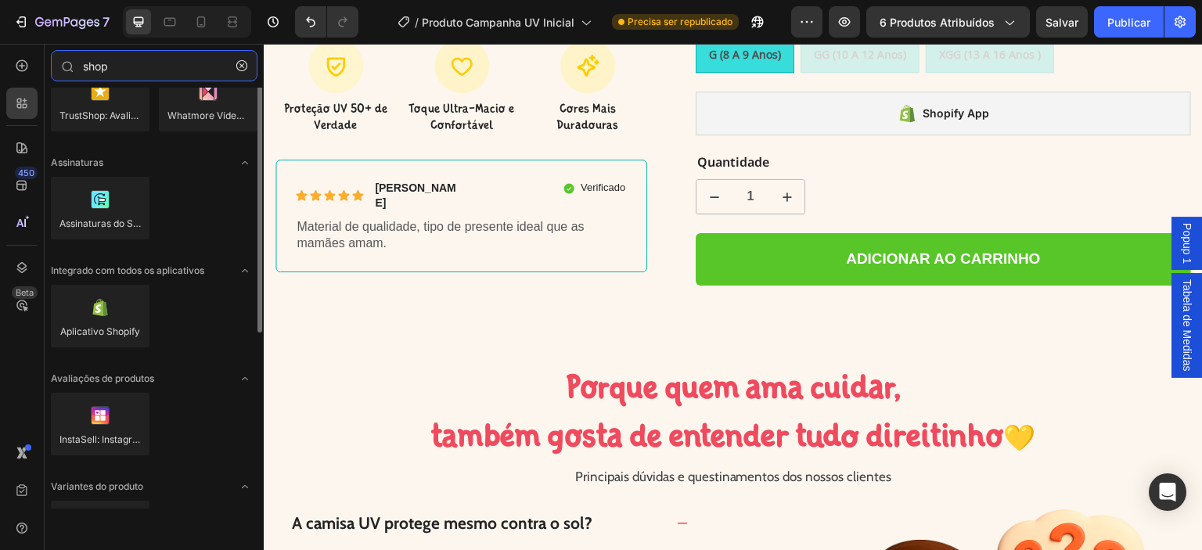
scroll to position [236, 0]
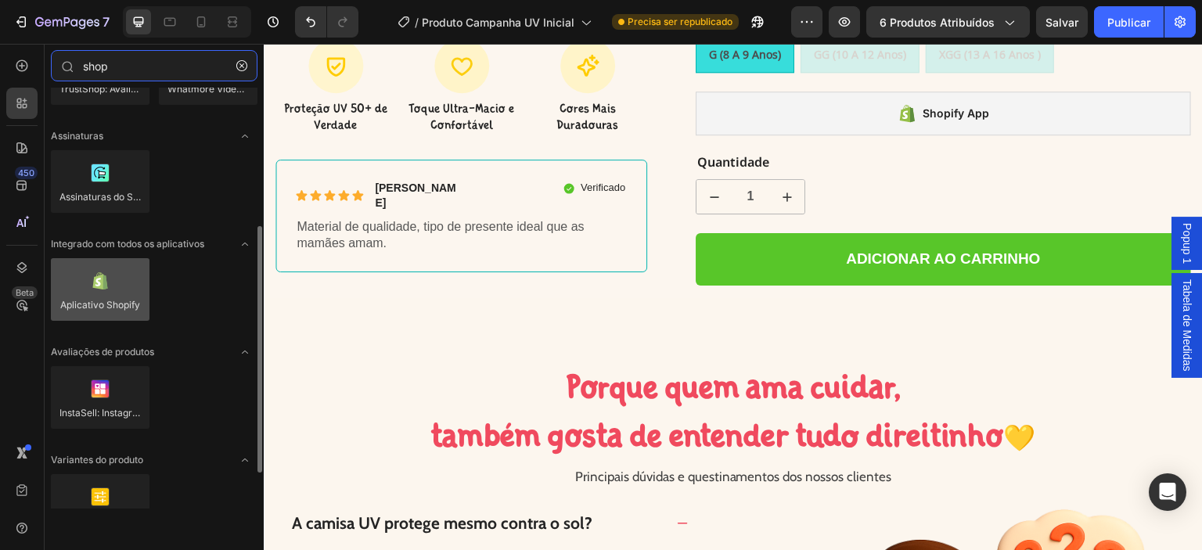
type input "shop"
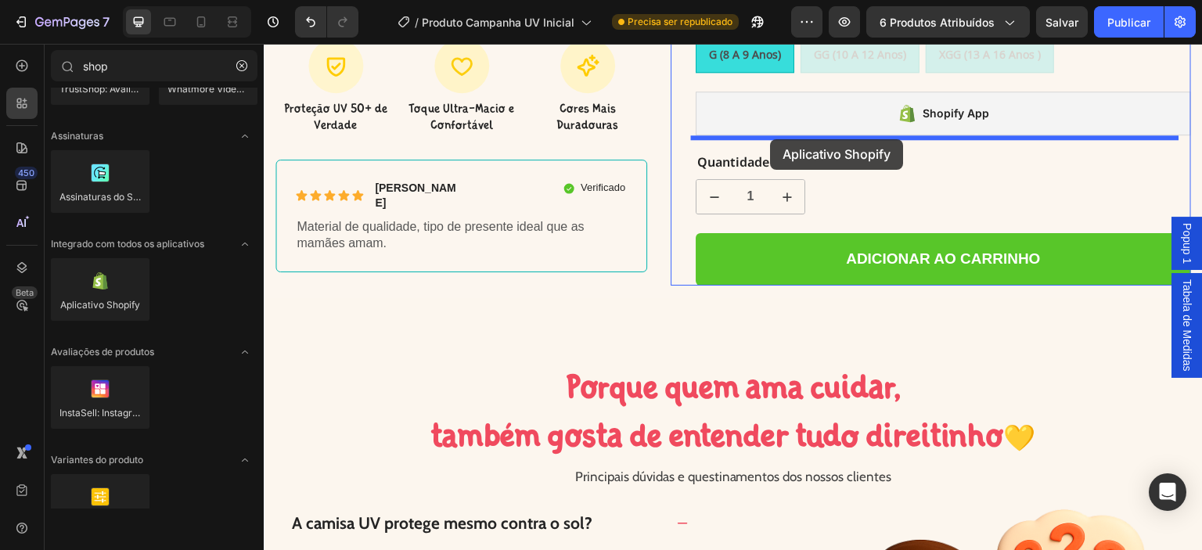
drag, startPoint x: 358, startPoint y: 329, endPoint x: 771, endPoint y: 139, distance: 454.8
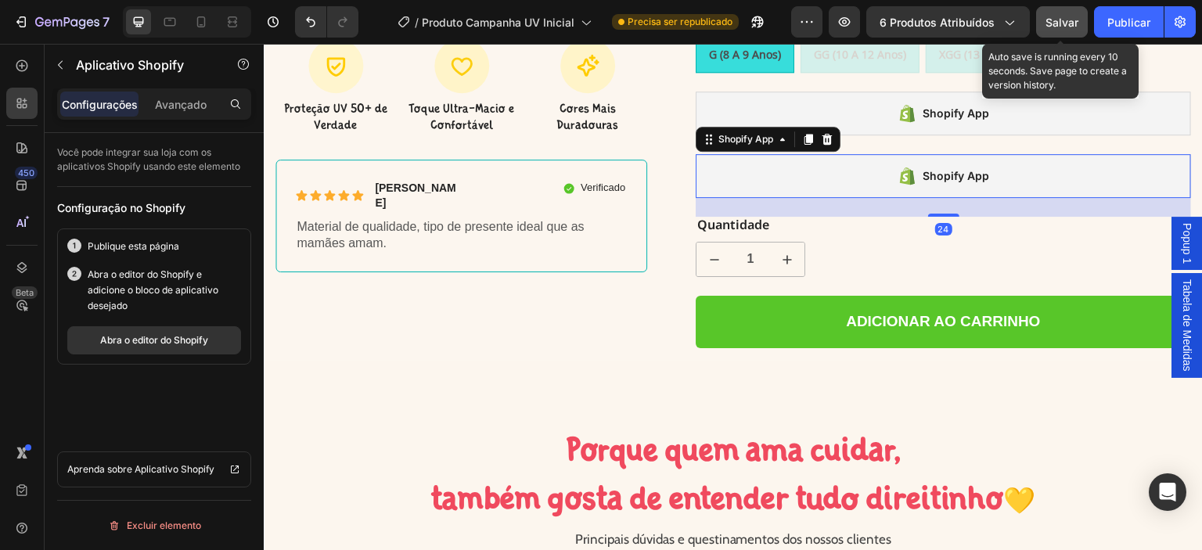
click at [1069, 21] on font "Salvar" at bounding box center [1061, 22] width 33 height 13
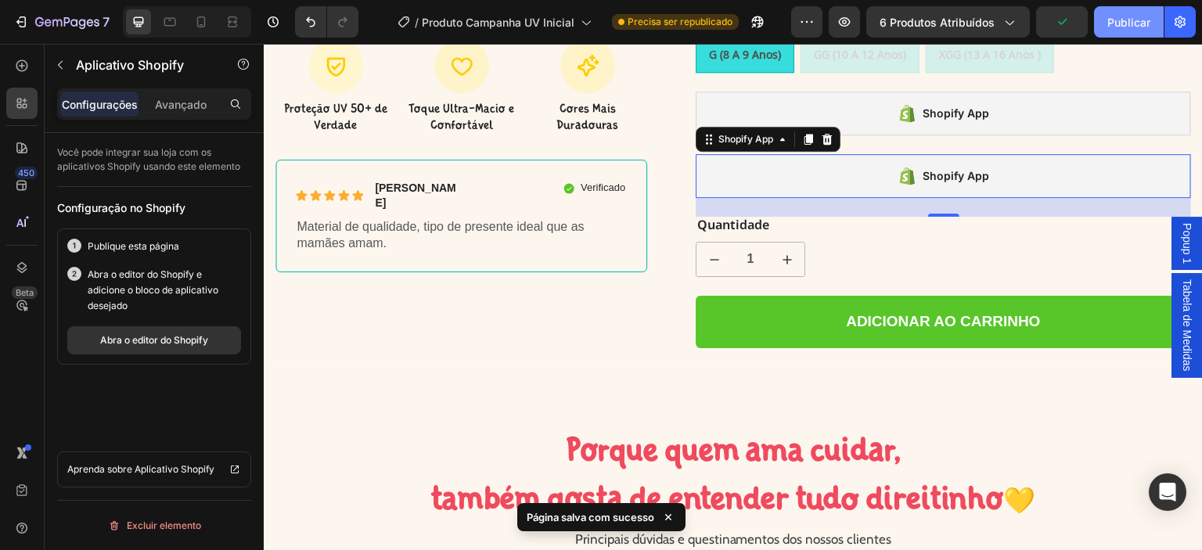
click at [1124, 27] on font "Publicar" at bounding box center [1128, 22] width 43 height 13
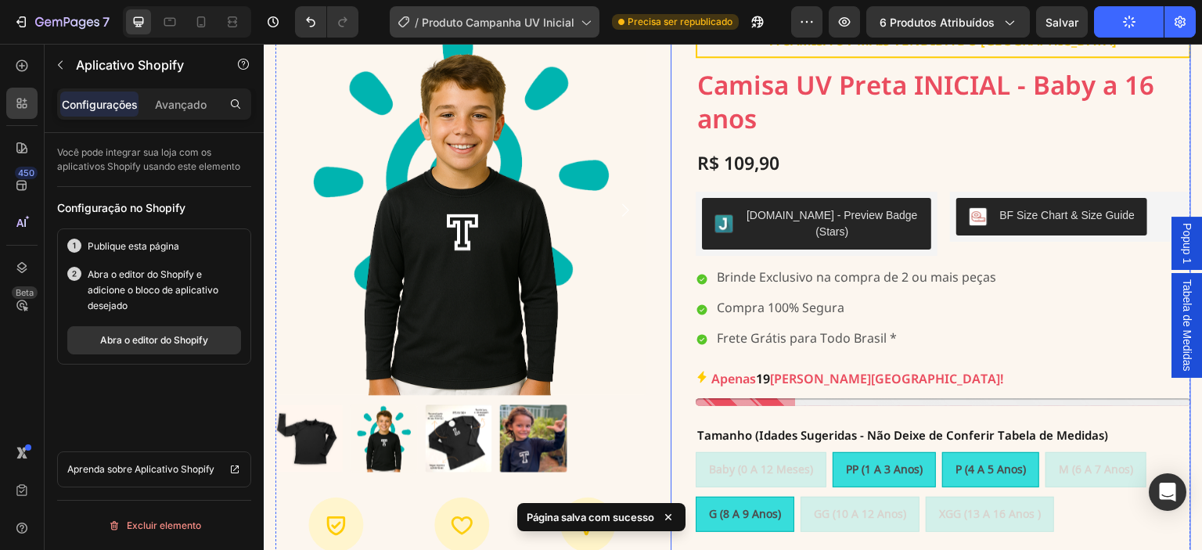
scroll to position [104, 0]
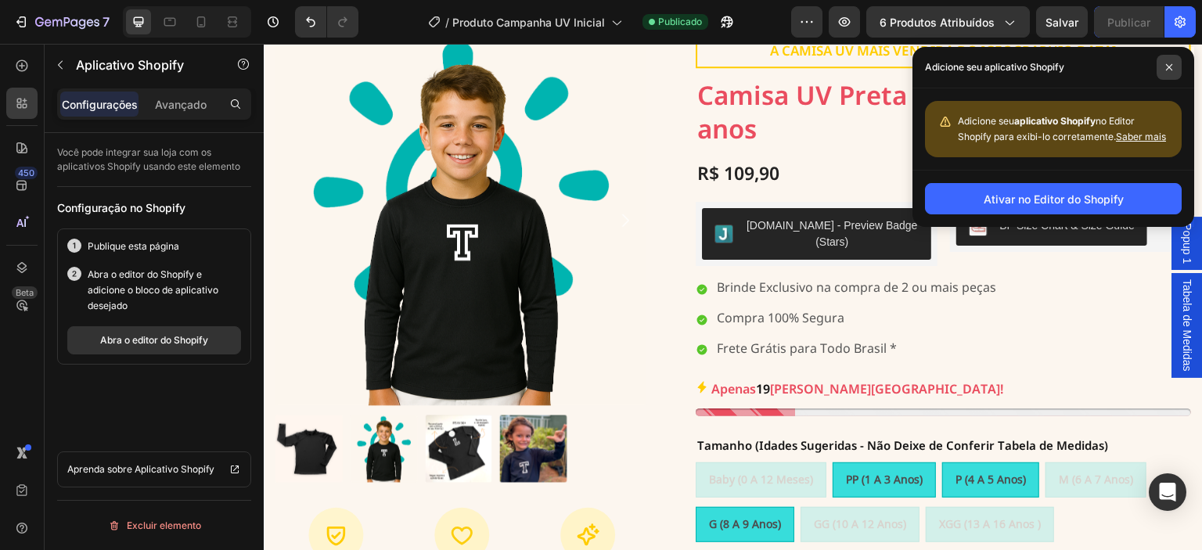
click at [1167, 67] on icon at bounding box center [1169, 67] width 8 height 8
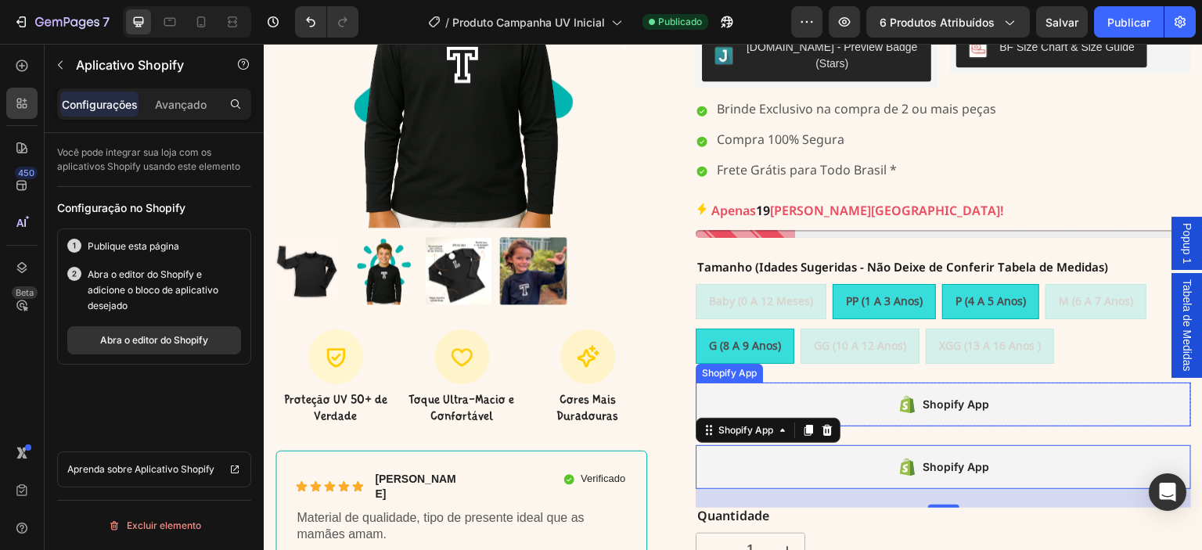
scroll to position [313, 0]
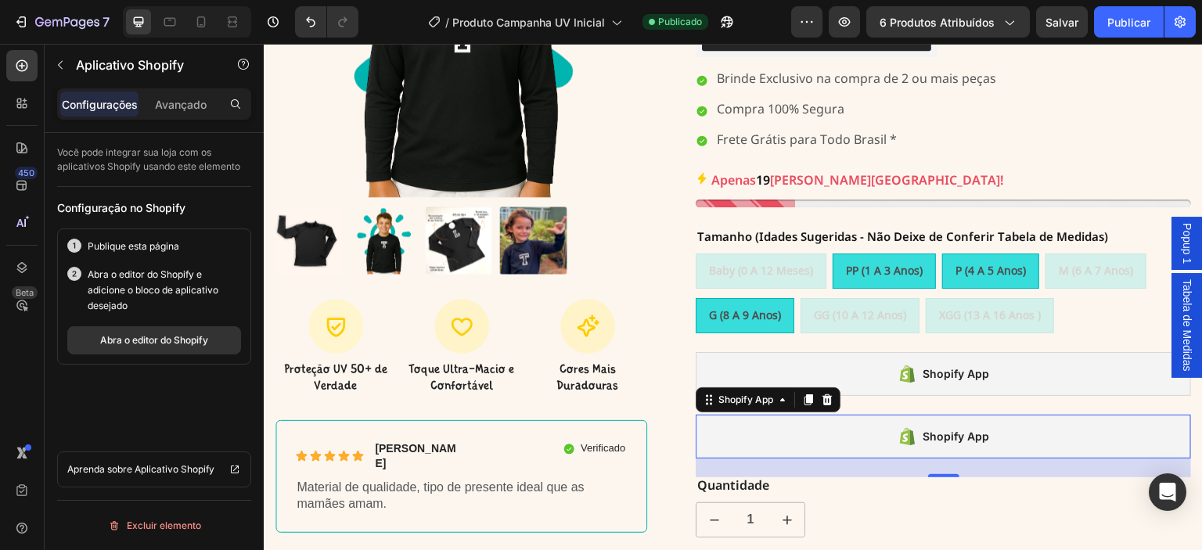
click at [815, 426] on div "Shopify App" at bounding box center [943, 437] width 495 height 44
drag, startPoint x: 818, startPoint y: 385, endPoint x: 829, endPoint y: 385, distance: 11.0
click at [821, 394] on icon at bounding box center [827, 400] width 13 height 13
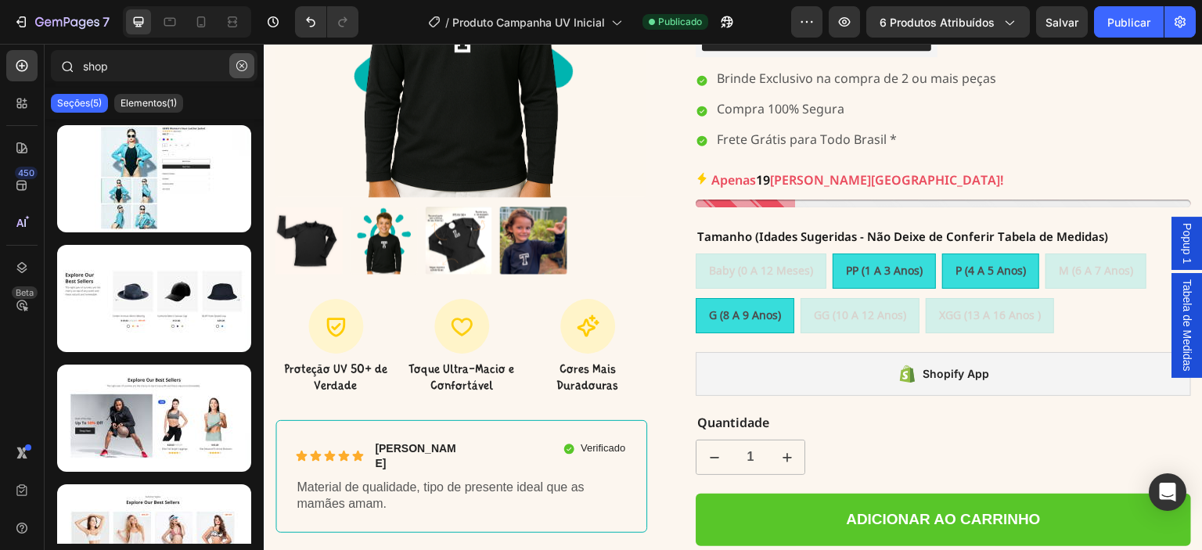
click at [238, 67] on icon "button" at bounding box center [241, 65] width 11 height 11
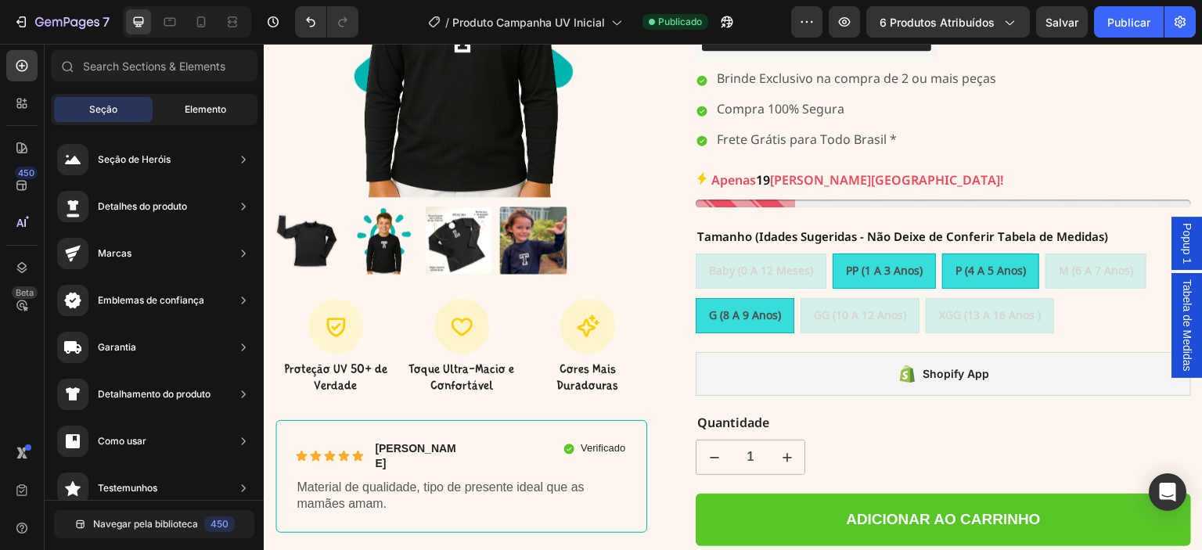
click at [221, 102] on div "Elemento" at bounding box center [205, 109] width 99 height 25
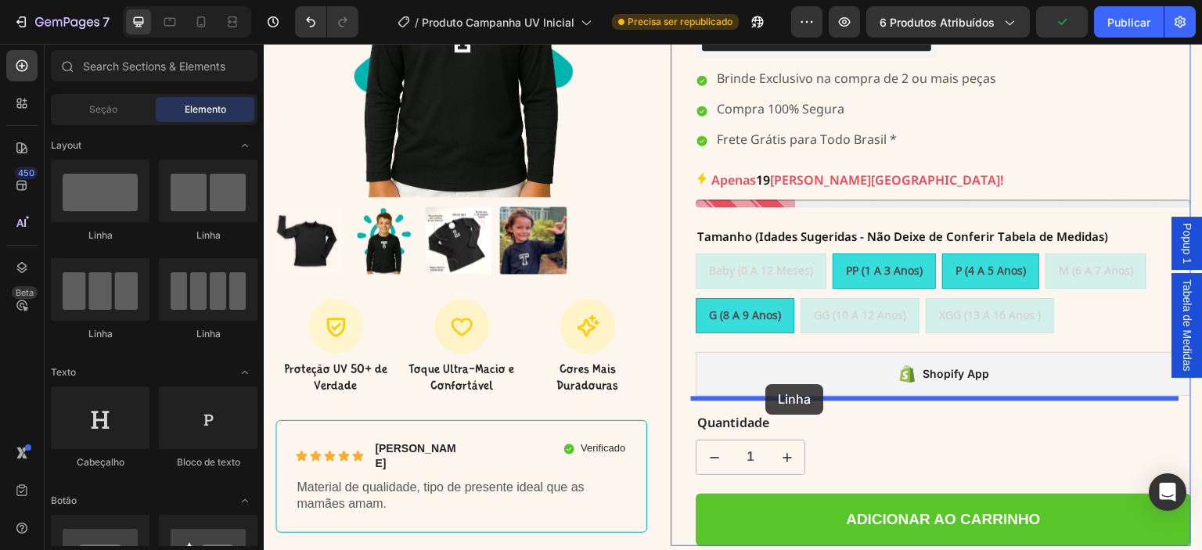
drag, startPoint x: 352, startPoint y: 239, endPoint x: 766, endPoint y: 384, distance: 438.5
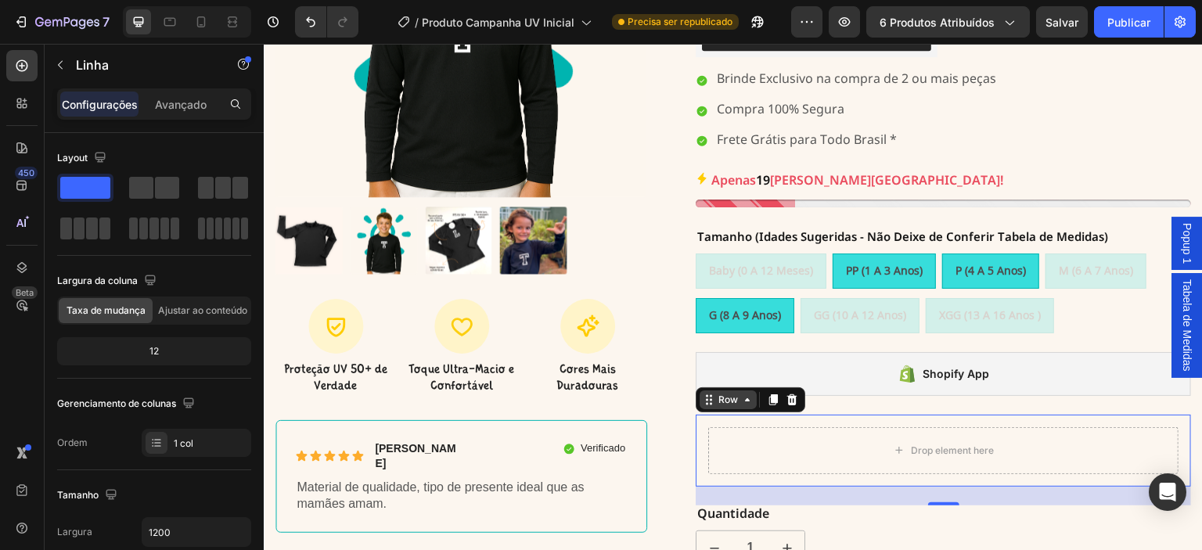
click at [741, 394] on icon at bounding box center [747, 400] width 13 height 13
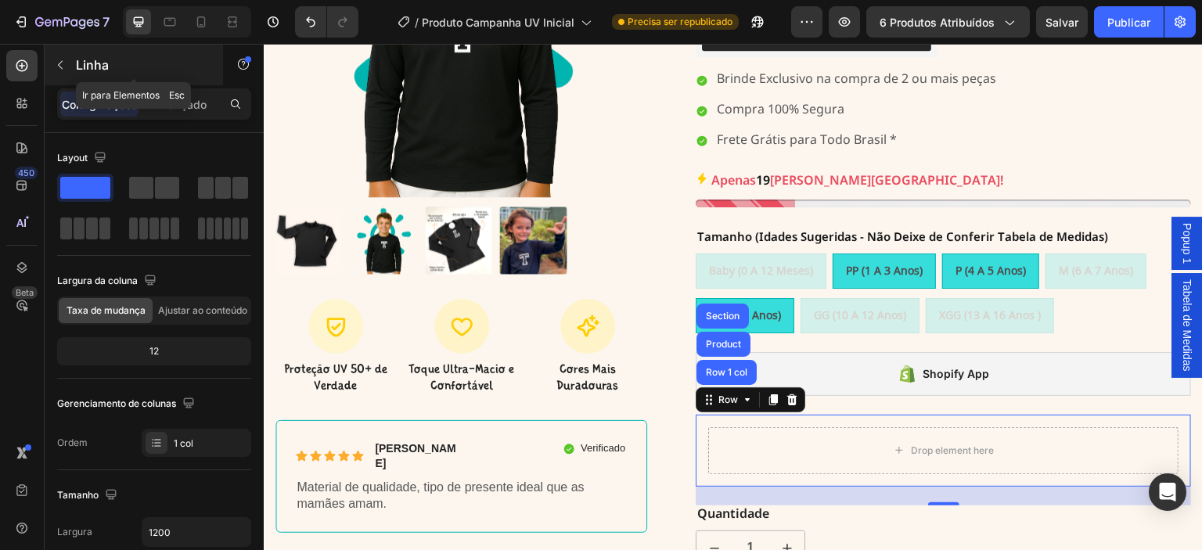
click at [99, 67] on font "Linha" at bounding box center [92, 65] width 33 height 16
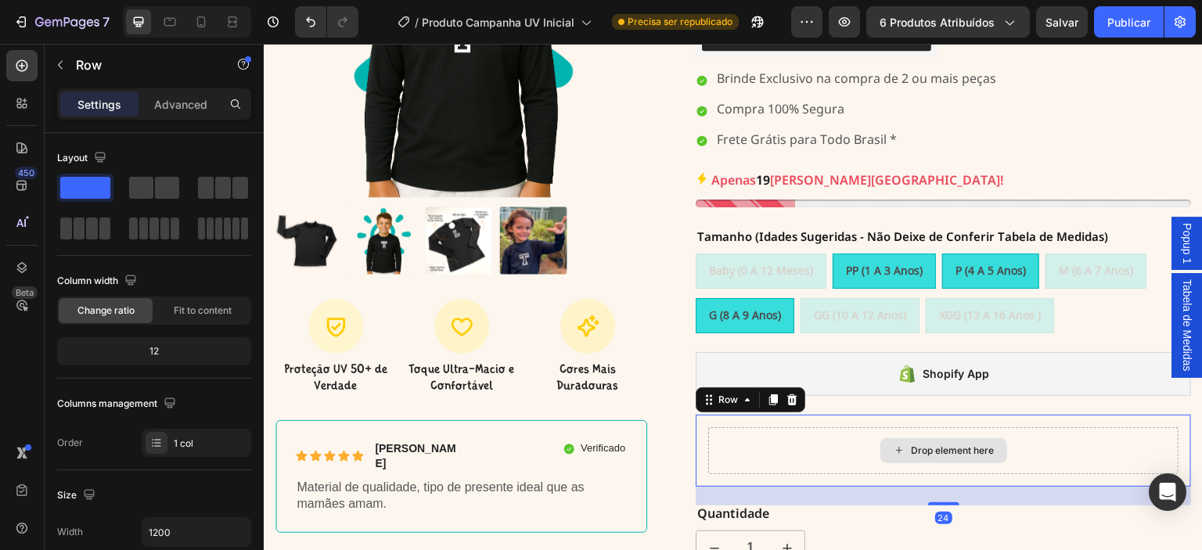
click at [806, 427] on div "Drop element here" at bounding box center [943, 450] width 470 height 47
click at [729, 393] on div "Row" at bounding box center [728, 400] width 26 height 14
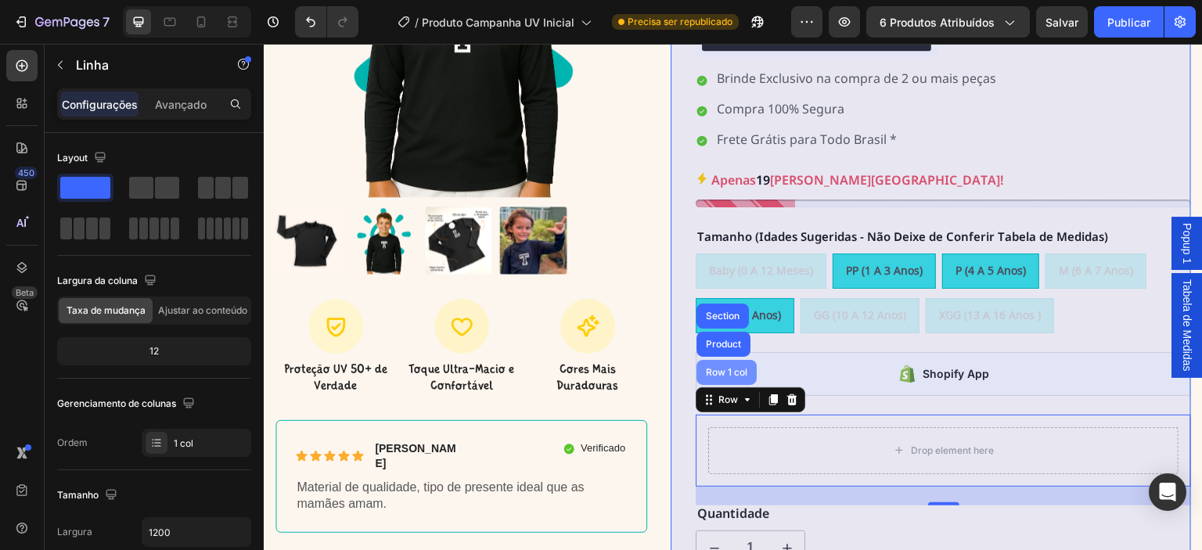
click at [724, 368] on div "Row 1 col" at bounding box center [727, 372] width 48 height 9
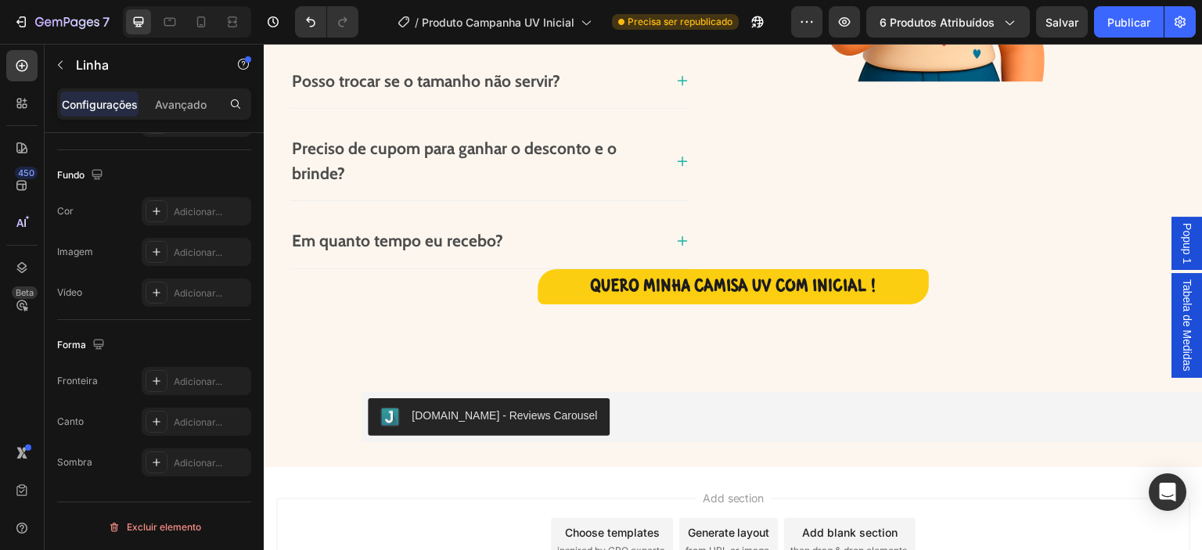
scroll to position [1581, 0]
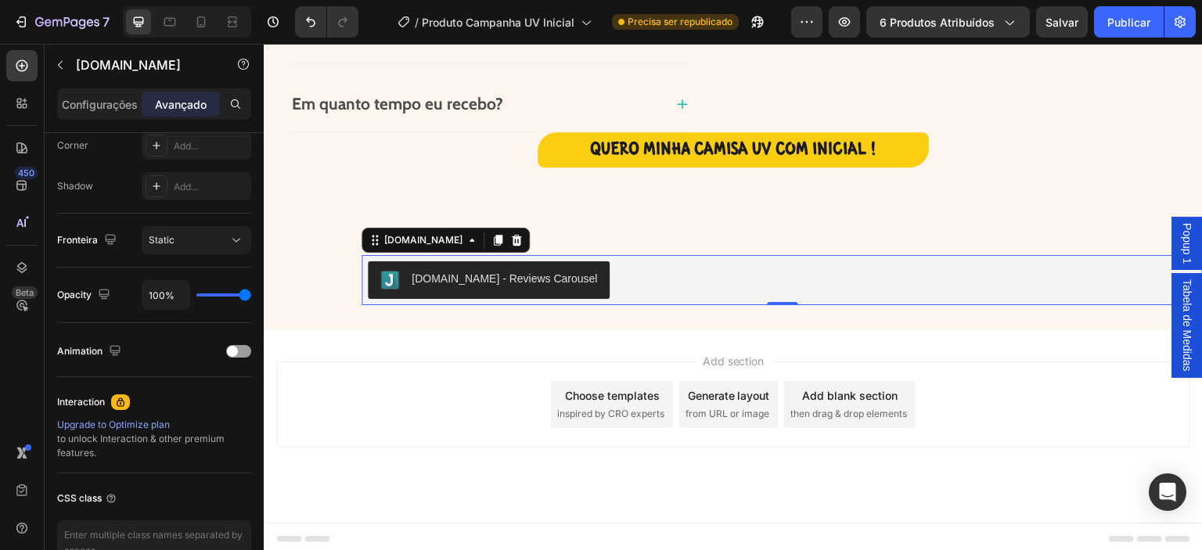
click at [491, 285] on div "[DOMAIN_NAME] - Reviews Carousel" at bounding box center [488, 280] width 217 height 19
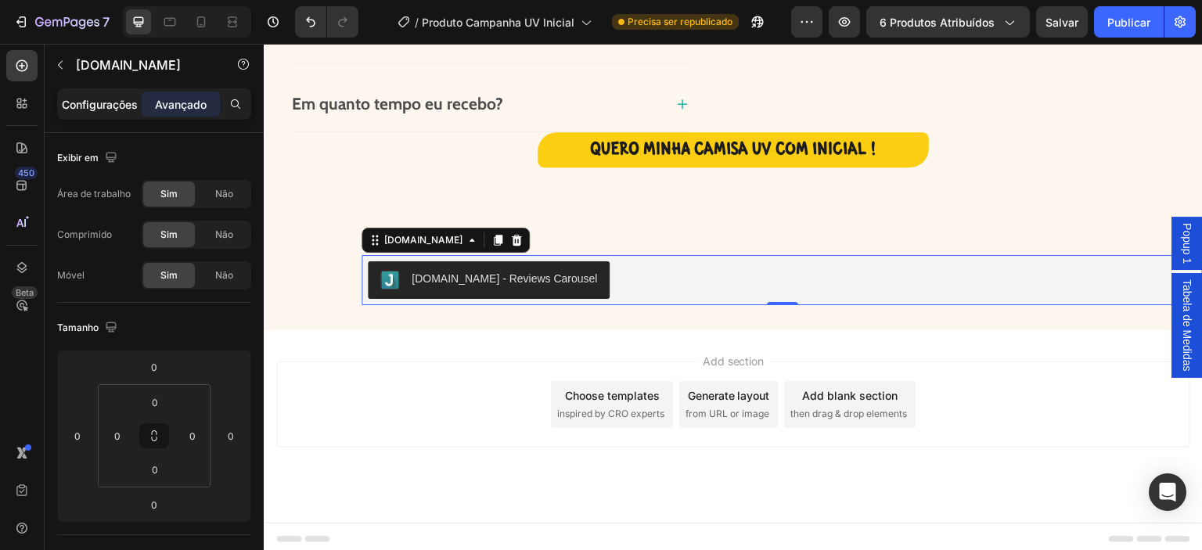
click at [101, 111] on p "Configurações" at bounding box center [100, 104] width 76 height 16
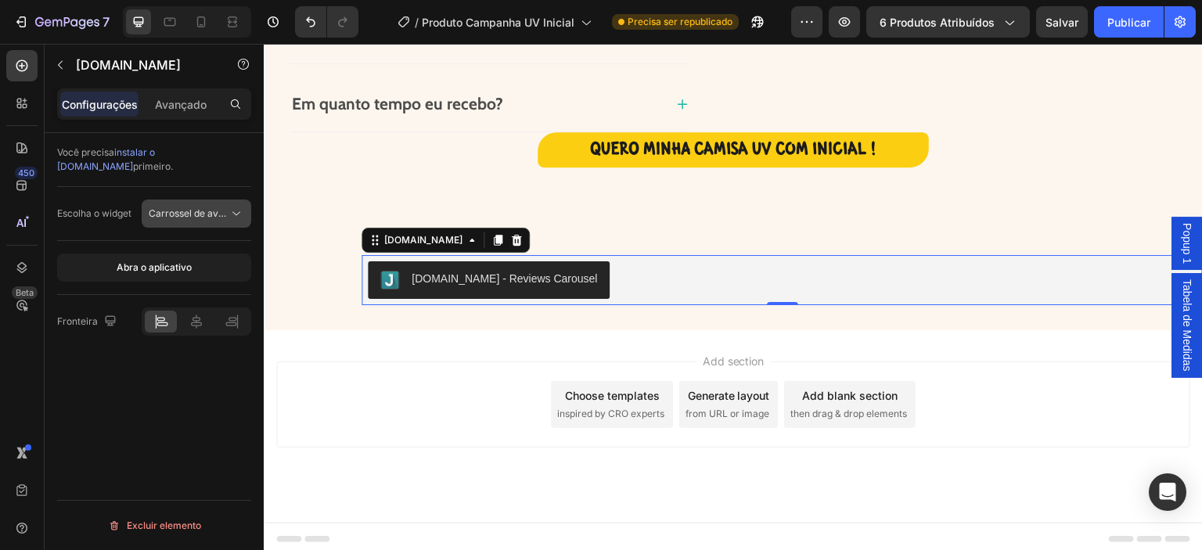
click at [212, 207] on font "Carrossel de avaliações" at bounding box center [202, 213] width 106 height 12
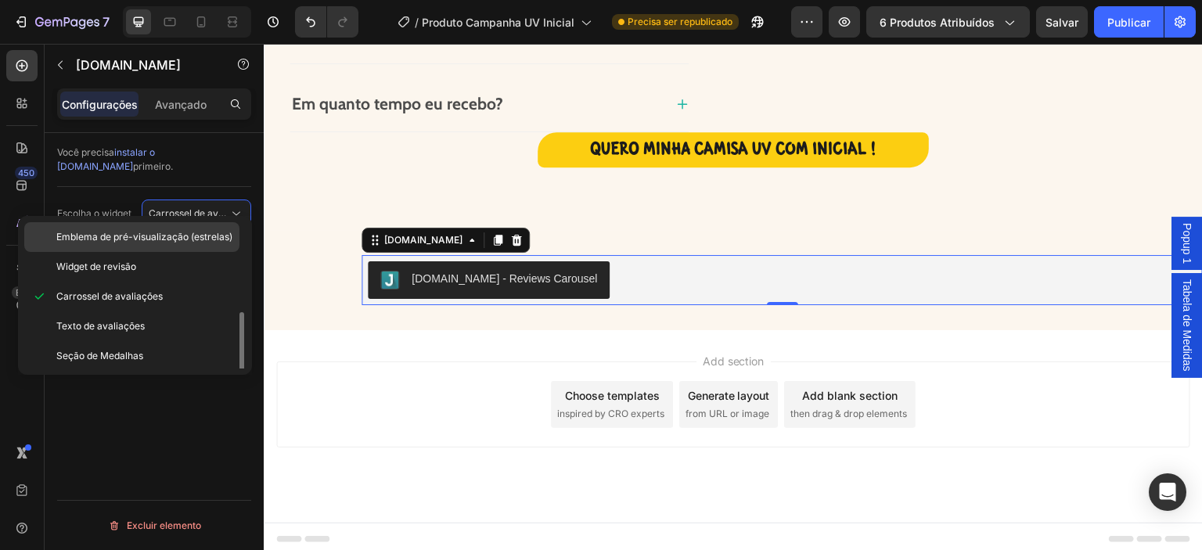
scroll to position [59, 0]
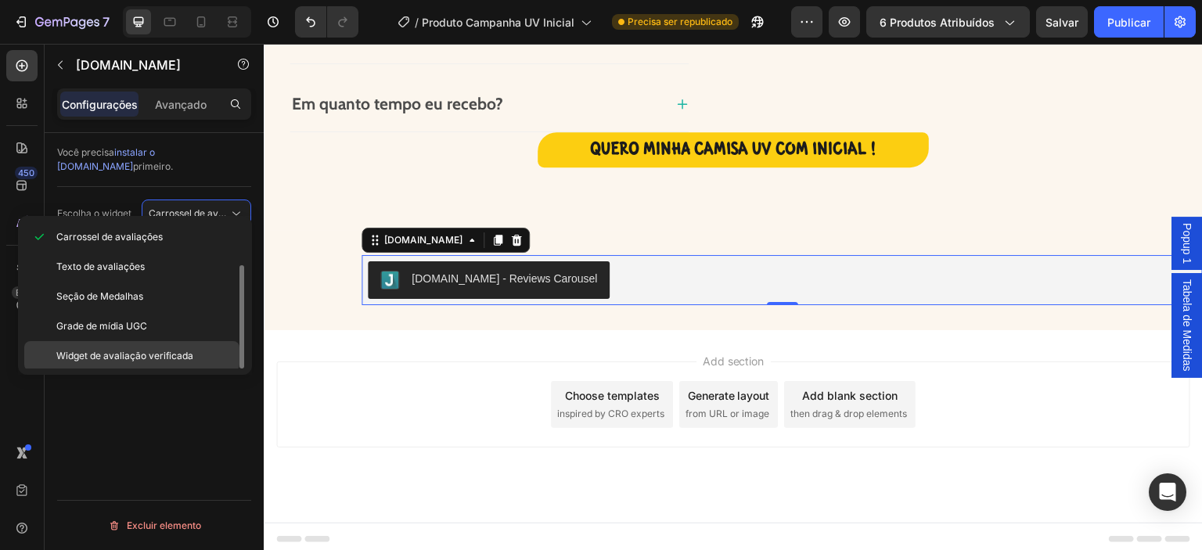
click at [124, 359] on font "Widget de avaliação verificada" at bounding box center [124, 356] width 137 height 12
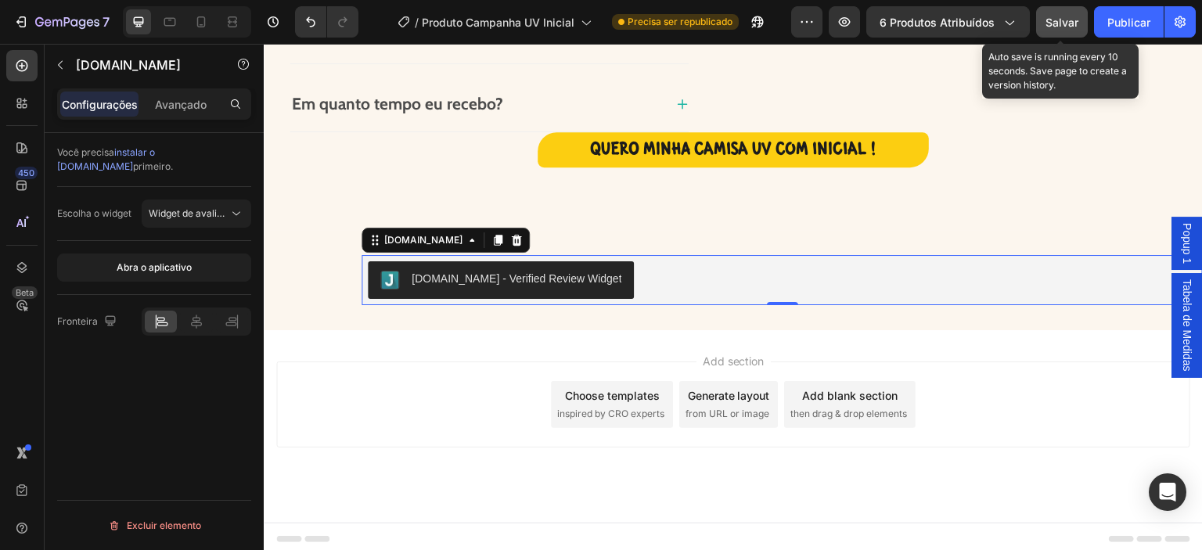
click at [1049, 28] on div "Salvar" at bounding box center [1061, 22] width 33 height 16
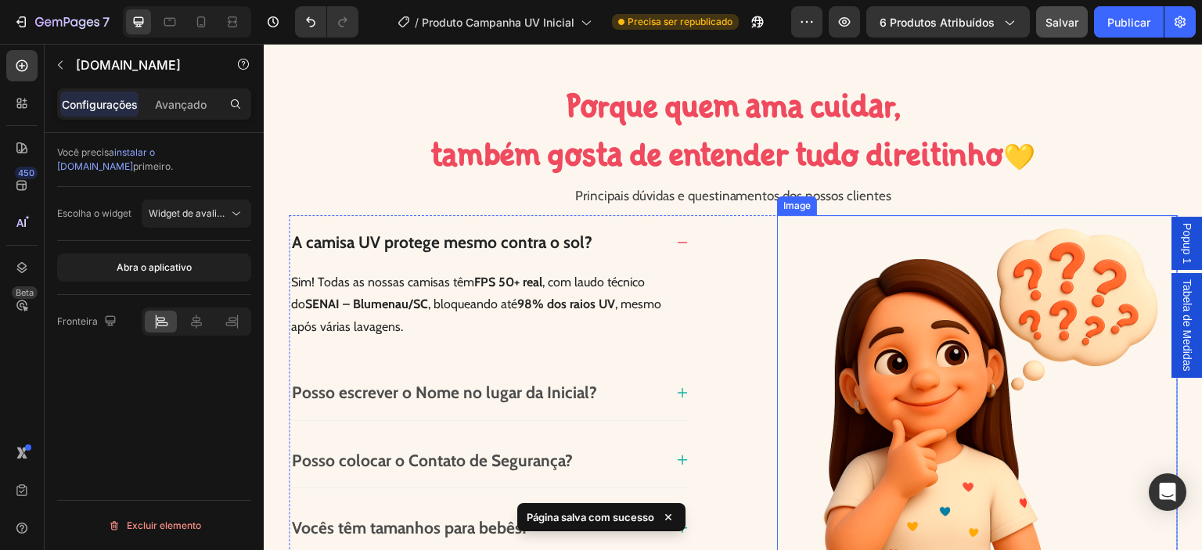
scroll to position [773, 0]
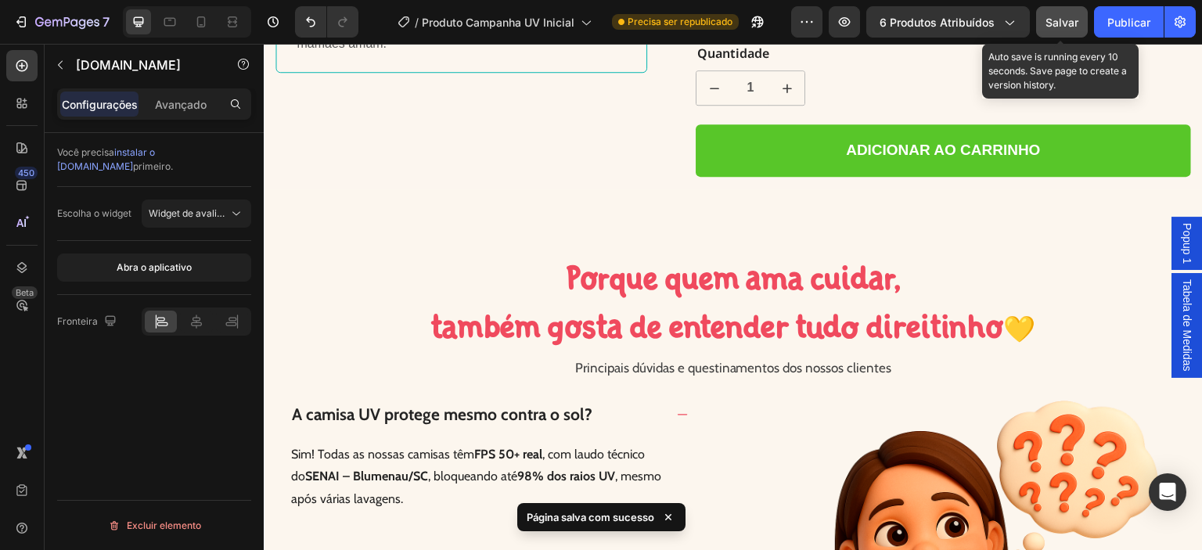
click at [1067, 16] on font "Salvar" at bounding box center [1061, 22] width 33 height 13
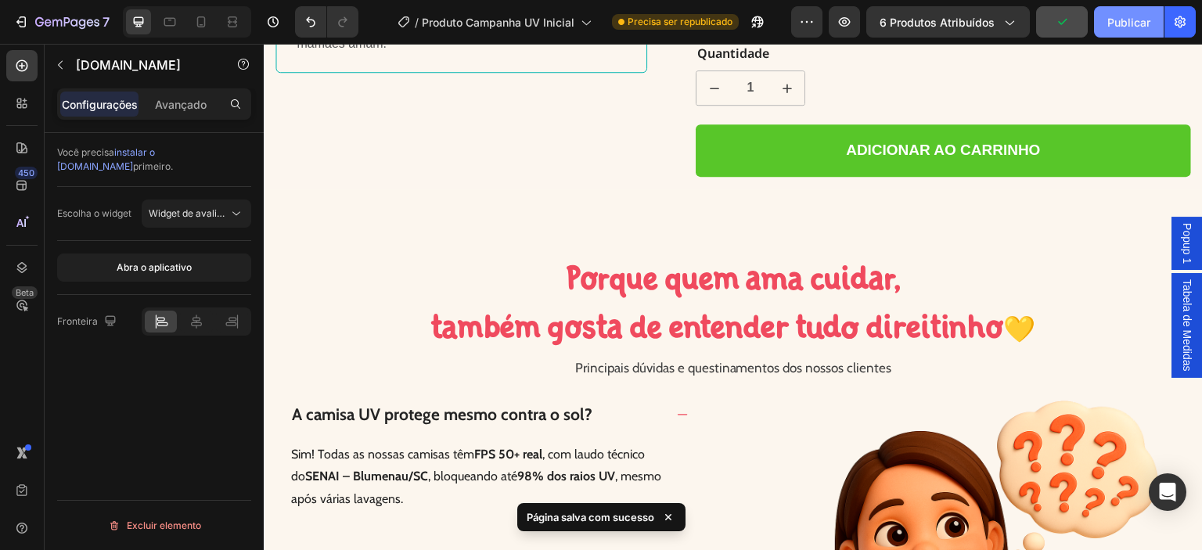
click at [1124, 16] on font "Publicar" at bounding box center [1128, 22] width 43 height 13
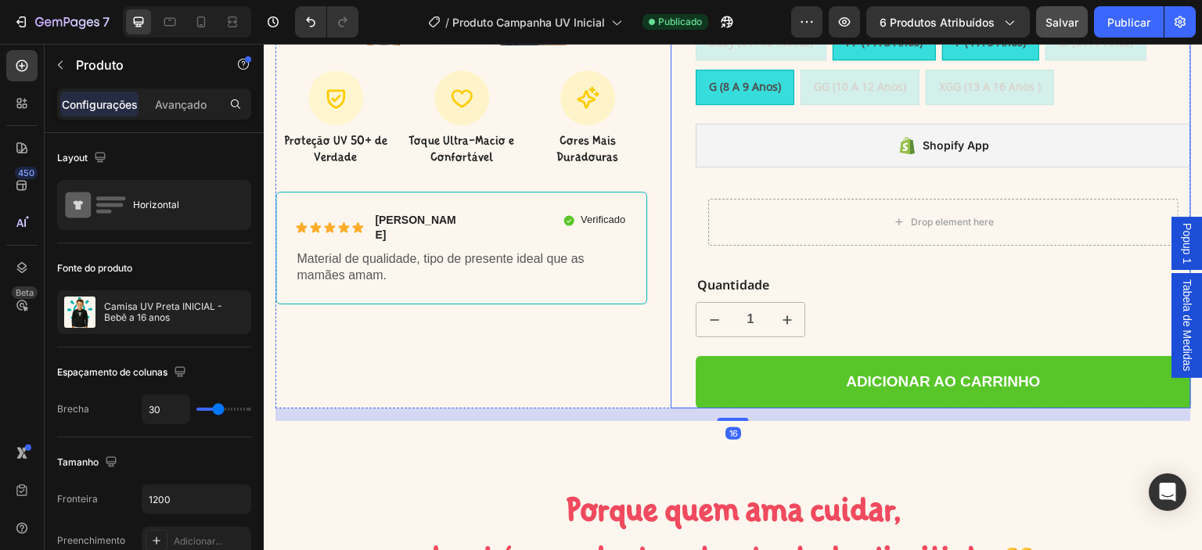
scroll to position [538, 0]
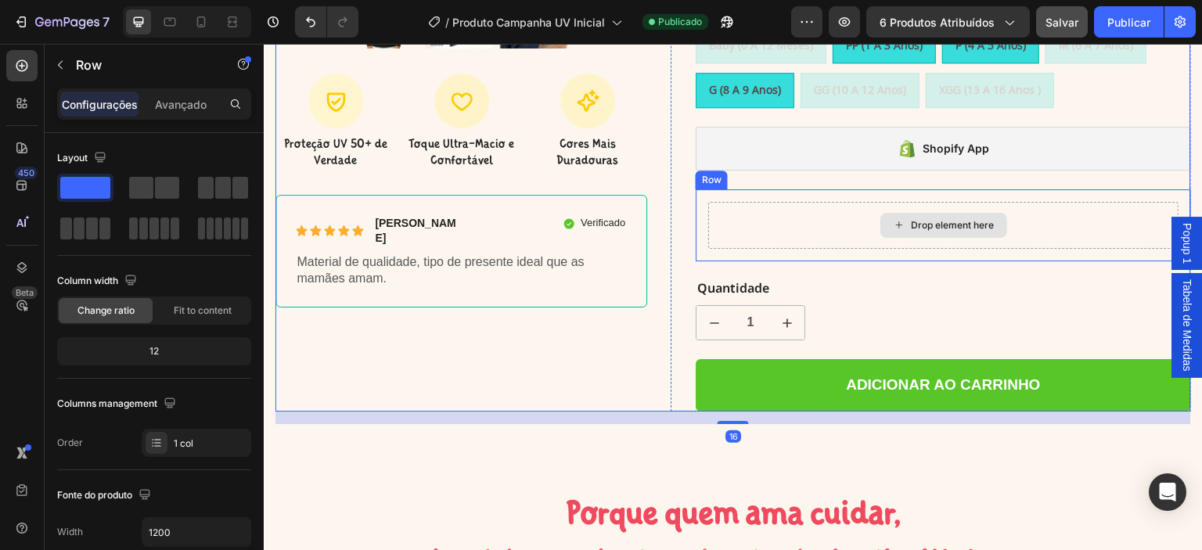
click at [805, 207] on div "Drop element here" at bounding box center [943, 225] width 470 height 47
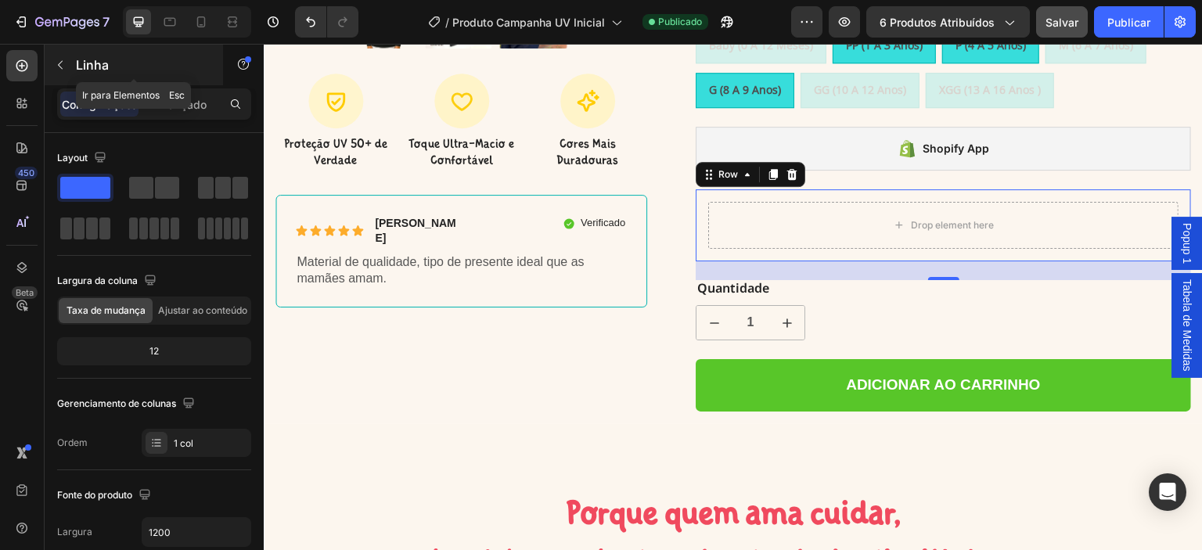
click at [63, 65] on icon "button" at bounding box center [60, 65] width 13 height 13
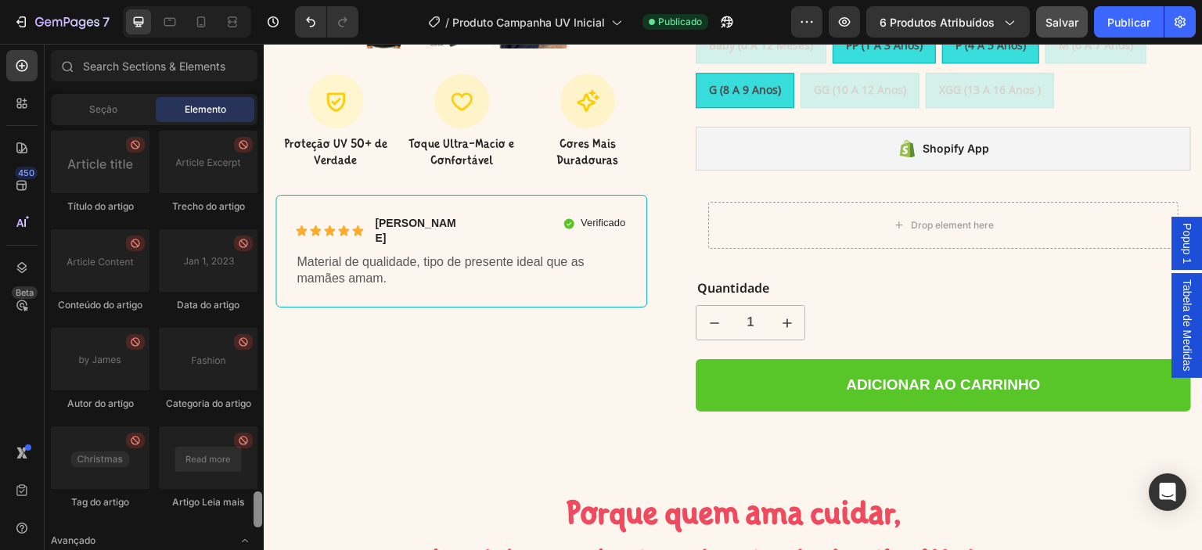
scroll to position [4403, 0]
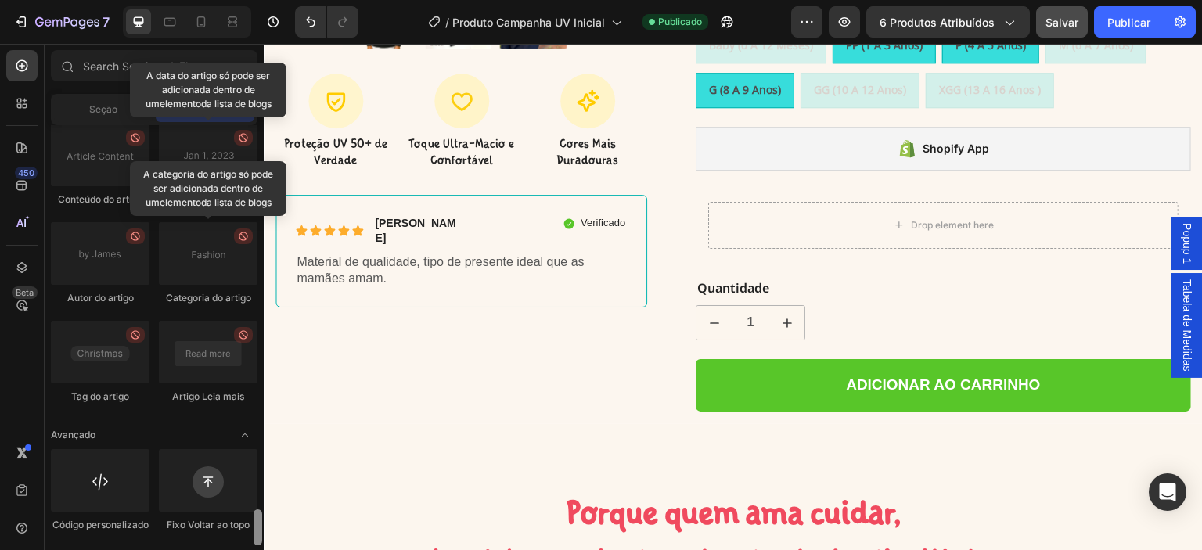
drag, startPoint x: 260, startPoint y: 174, endPoint x: 236, endPoint y: 539, distance: 366.2
click at [236, 539] on div "Layout Linha Linha Linha Linha Texto [GEOGRAPHIC_DATA] Bloco de texto Botão [GE…" at bounding box center [154, 335] width 219 height 421
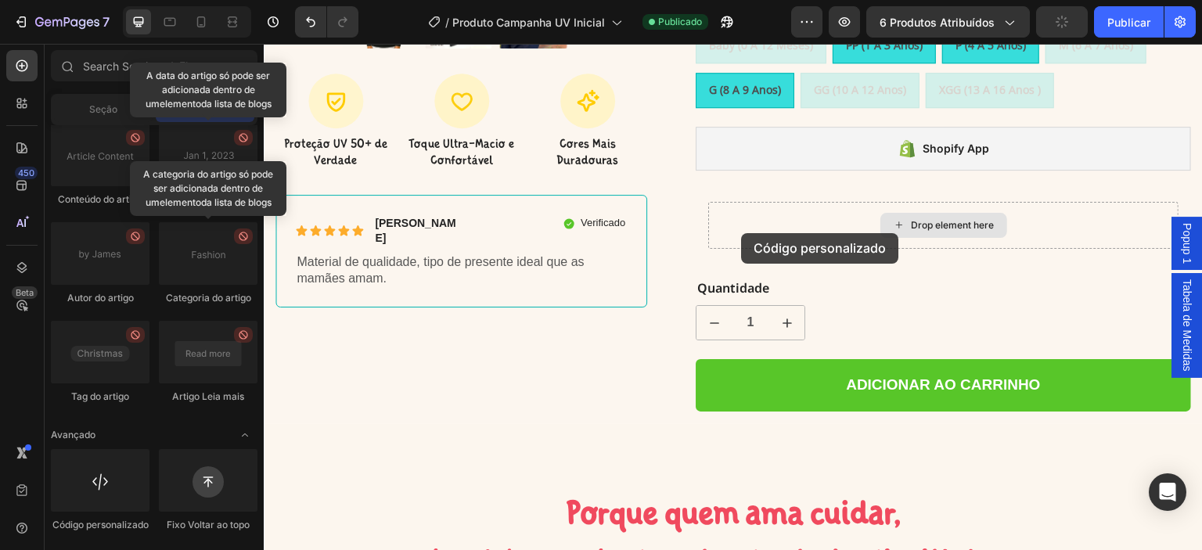
scroll to position [606, 0]
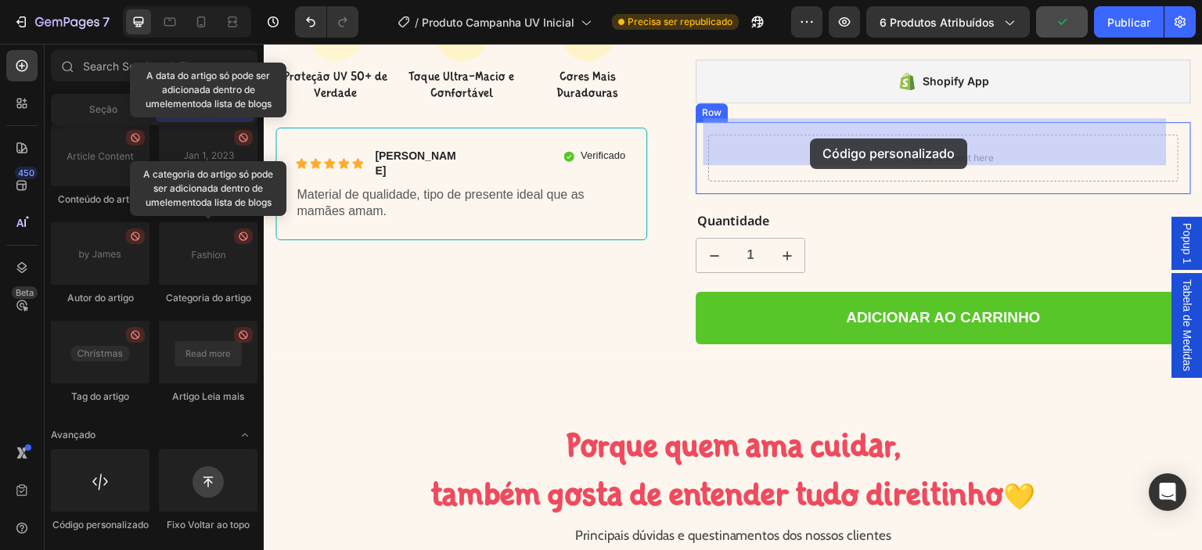
drag, startPoint x: 361, startPoint y: 530, endPoint x: 811, endPoint y: 138, distance: 596.2
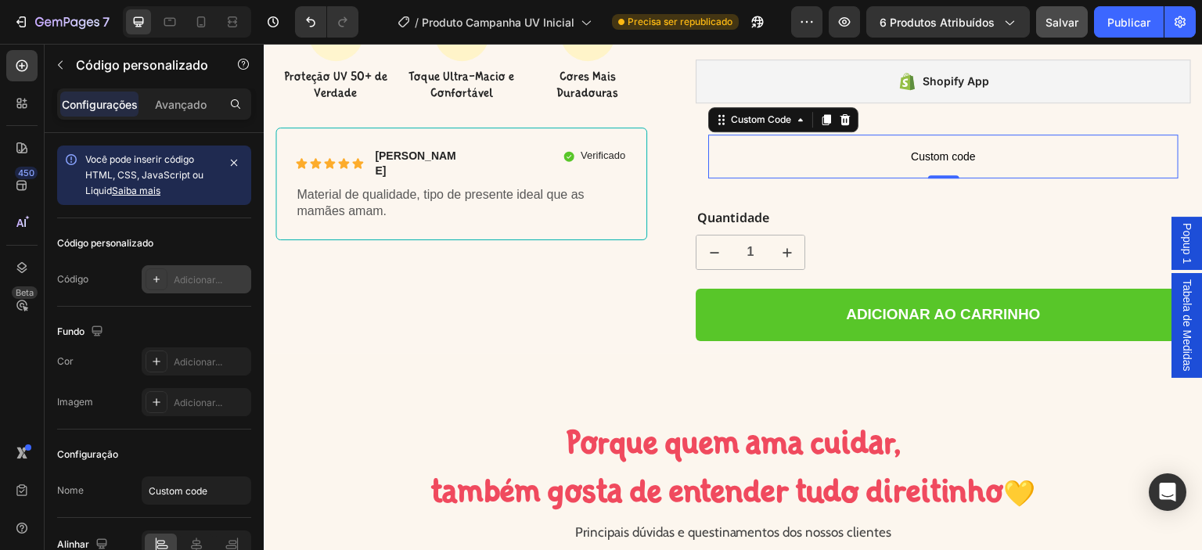
click at [182, 282] on font "Adicionar..." at bounding box center [198, 280] width 49 height 12
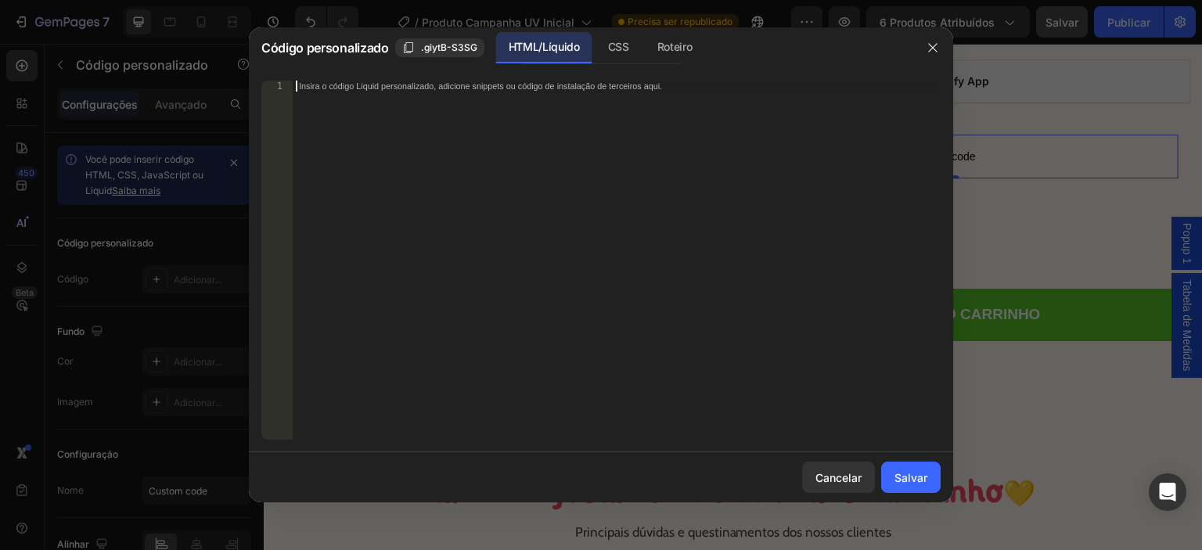
click at [415, 162] on div "Insira o código Liquid personalizado, adicione snippets ou código de instalação…" at bounding box center [617, 271] width 648 height 381
paste textarea ">"
type textarea ">"
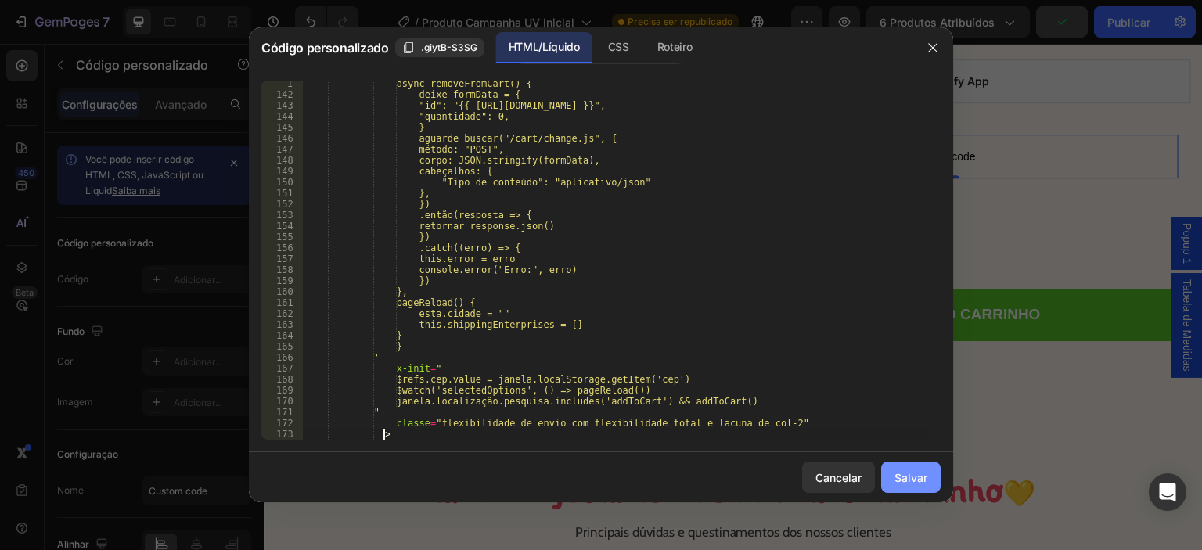
click at [911, 483] on font "Salvar" at bounding box center [910, 477] width 33 height 13
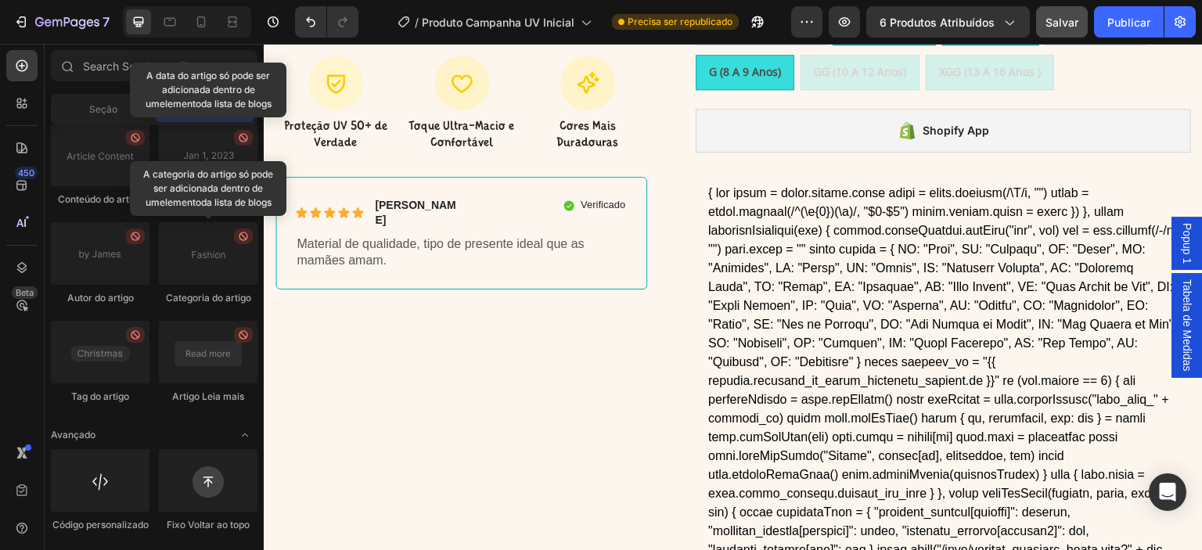
scroll to position [518, 0]
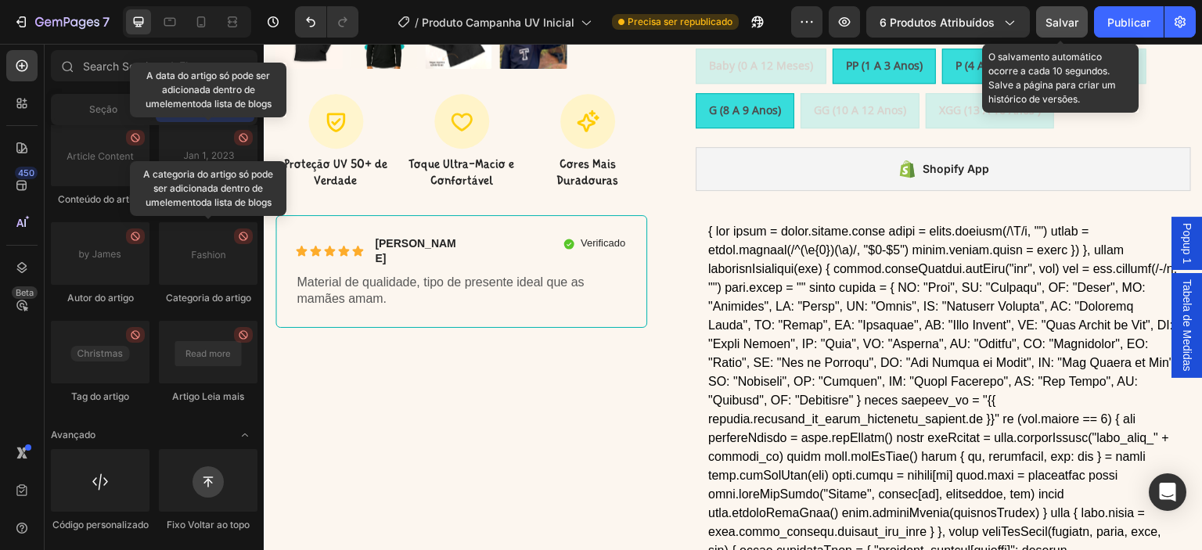
click at [1053, 18] on font "Salvar" at bounding box center [1061, 22] width 33 height 13
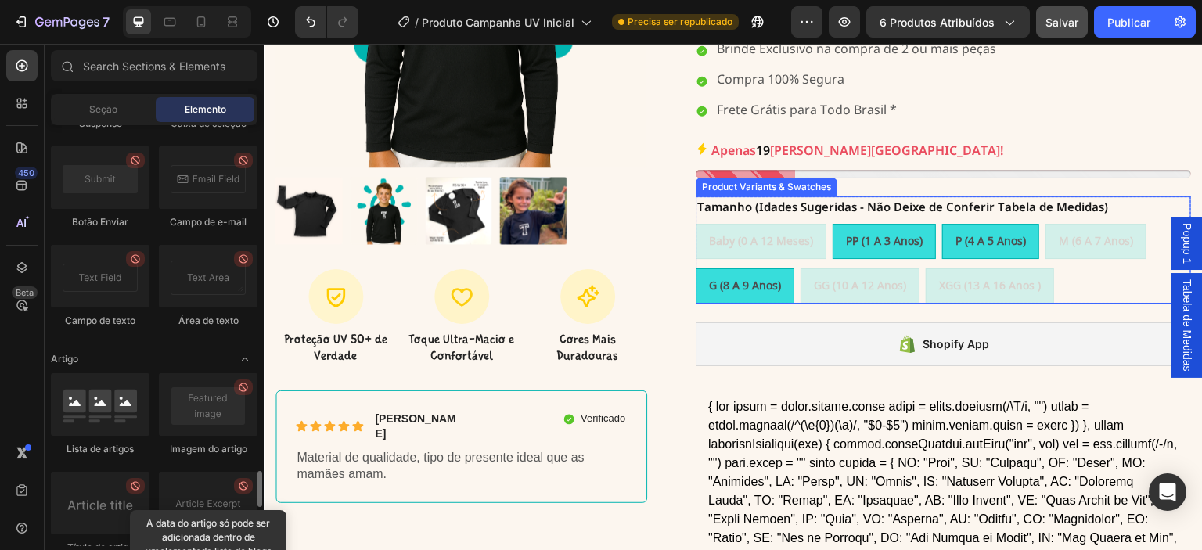
scroll to position [335, 0]
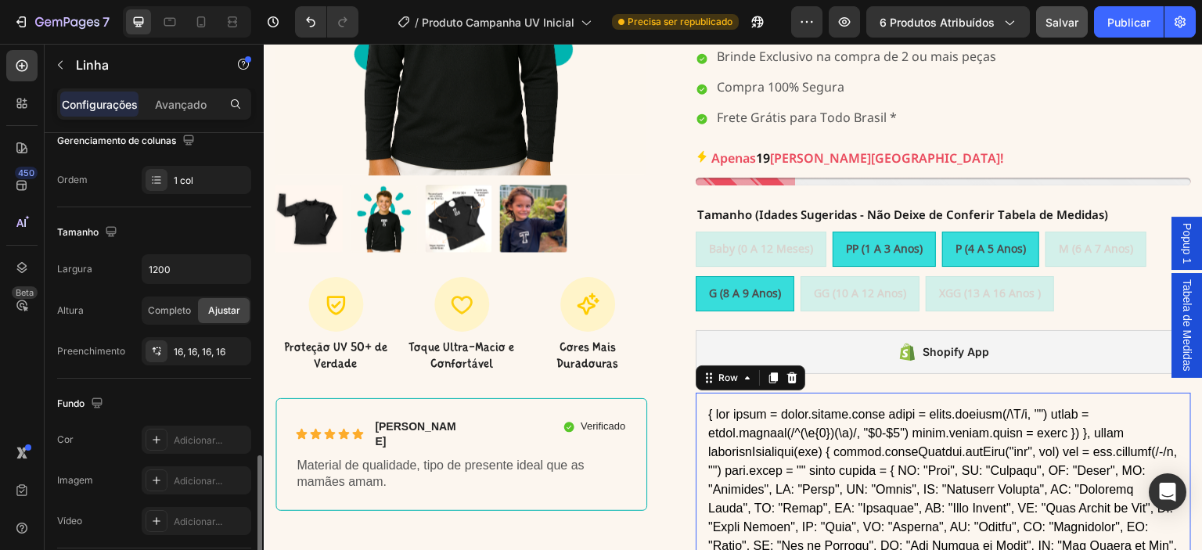
scroll to position [394, 0]
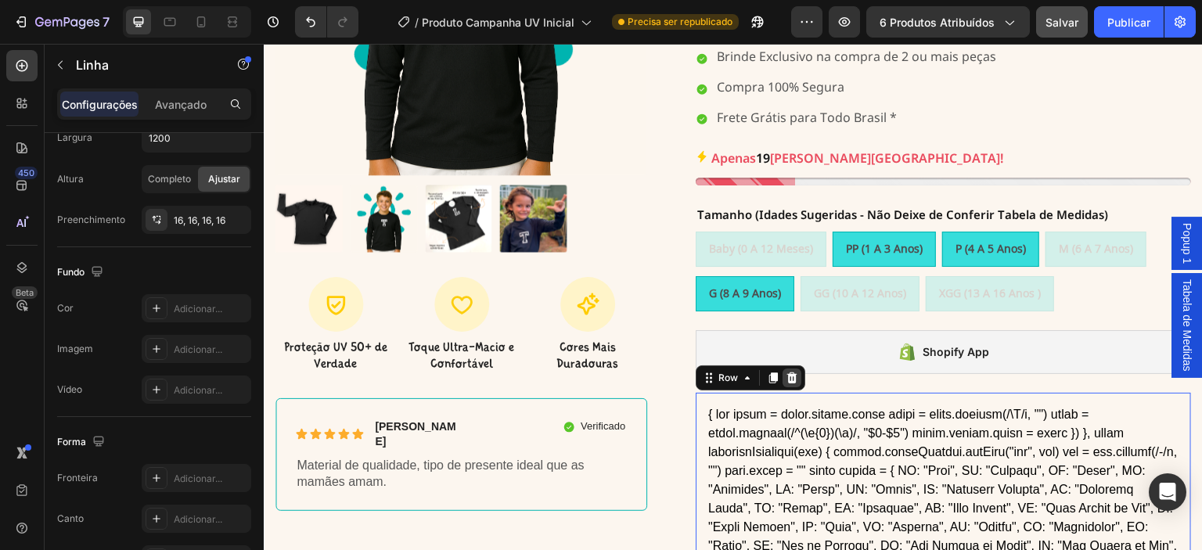
click at [787, 372] on icon at bounding box center [792, 377] width 10 height 11
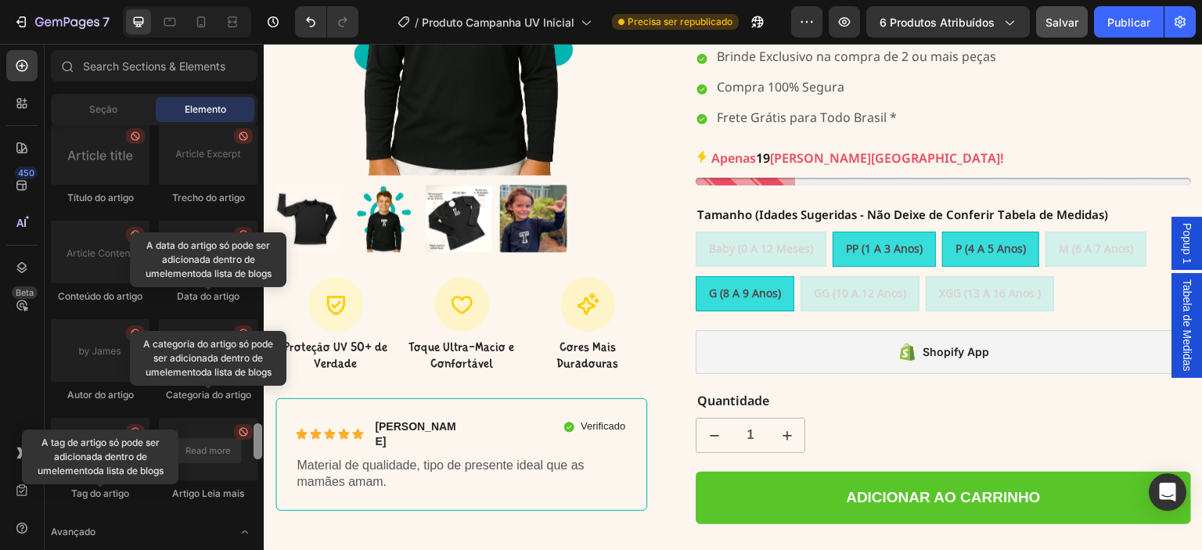
scroll to position [4403, 0]
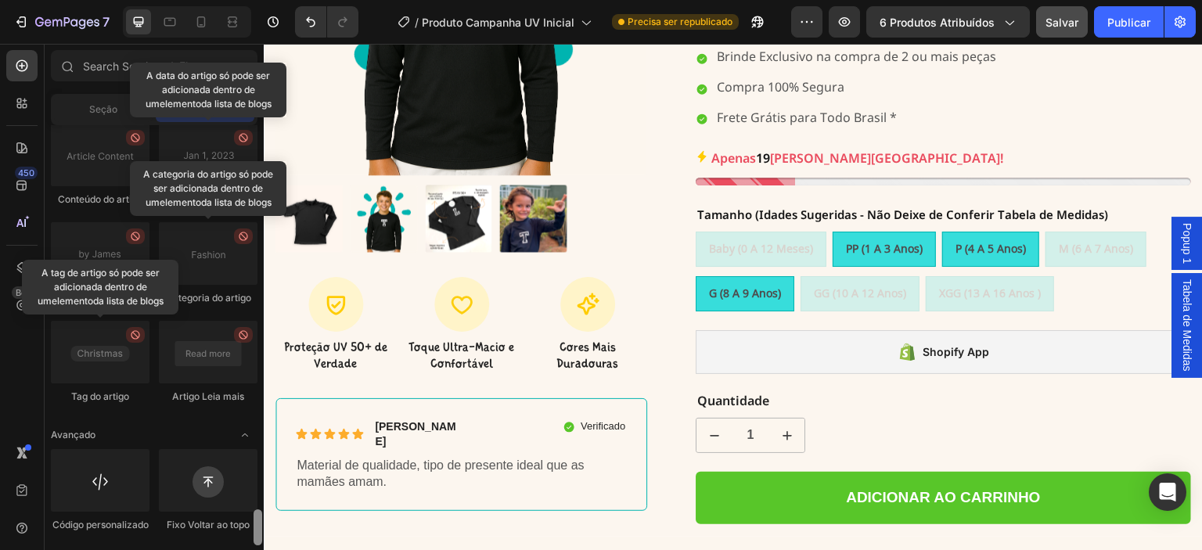
drag, startPoint x: 258, startPoint y: 491, endPoint x: 245, endPoint y: 552, distance: 63.2
click at [245, 0] on html "7 Version history / Produto Campanha UV Inicial Precisa ser republicado Visuali…" at bounding box center [601, 0] width 1202 height 0
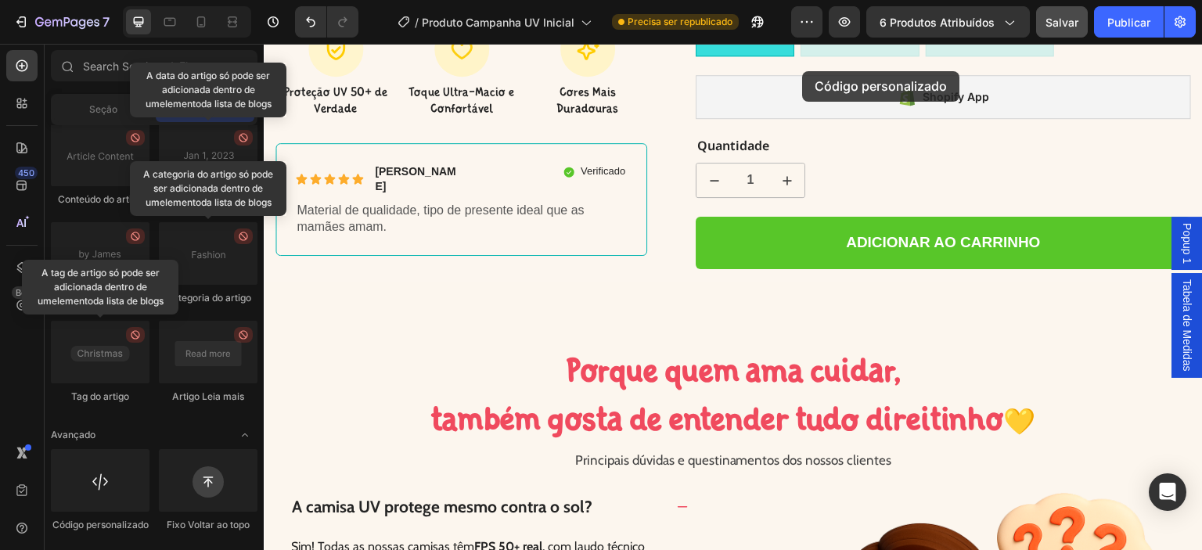
scroll to position [402, 0]
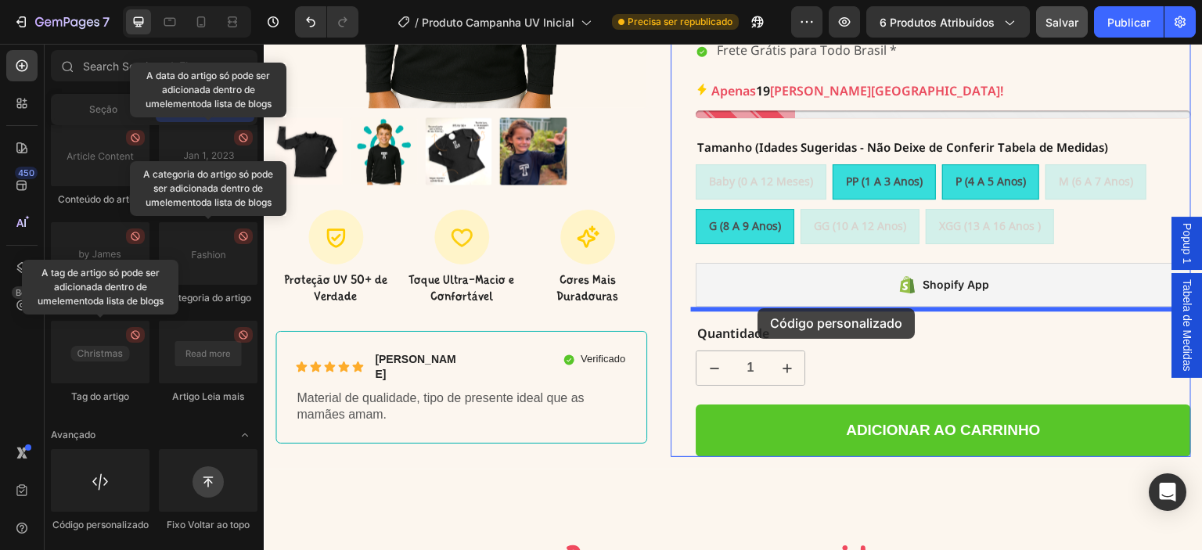
drag, startPoint x: 356, startPoint y: 540, endPoint x: 758, endPoint y: 308, distance: 464.1
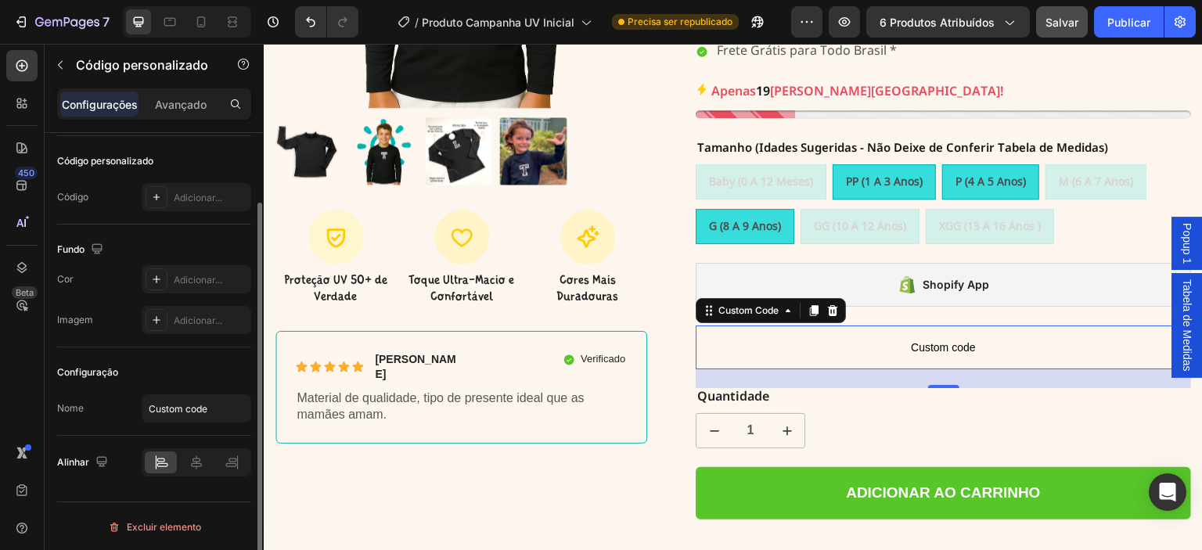
scroll to position [30, 0]
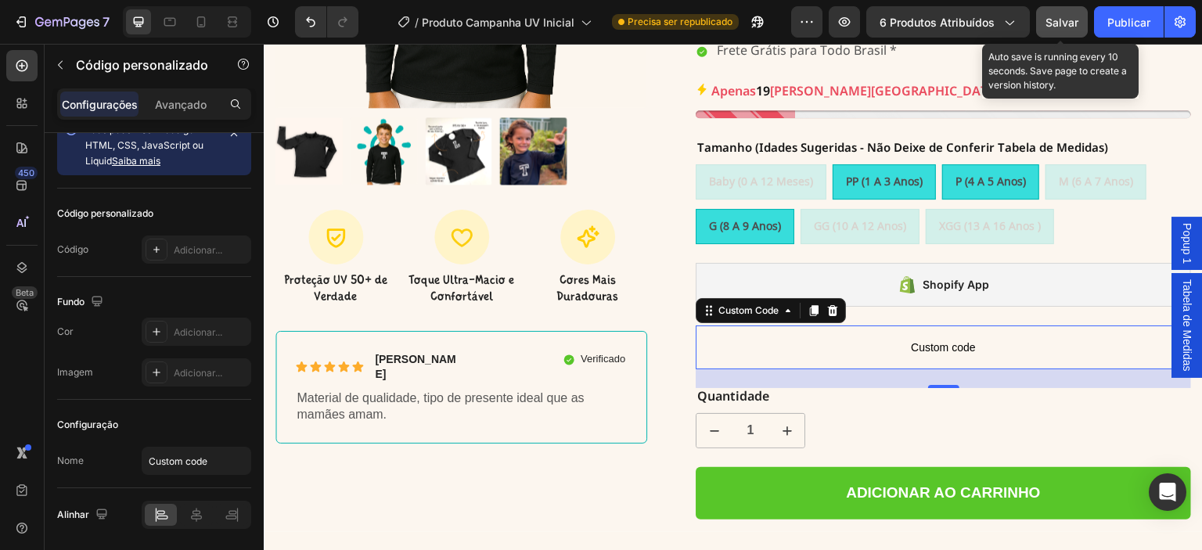
click at [1070, 24] on font "Salvar" at bounding box center [1061, 22] width 33 height 13
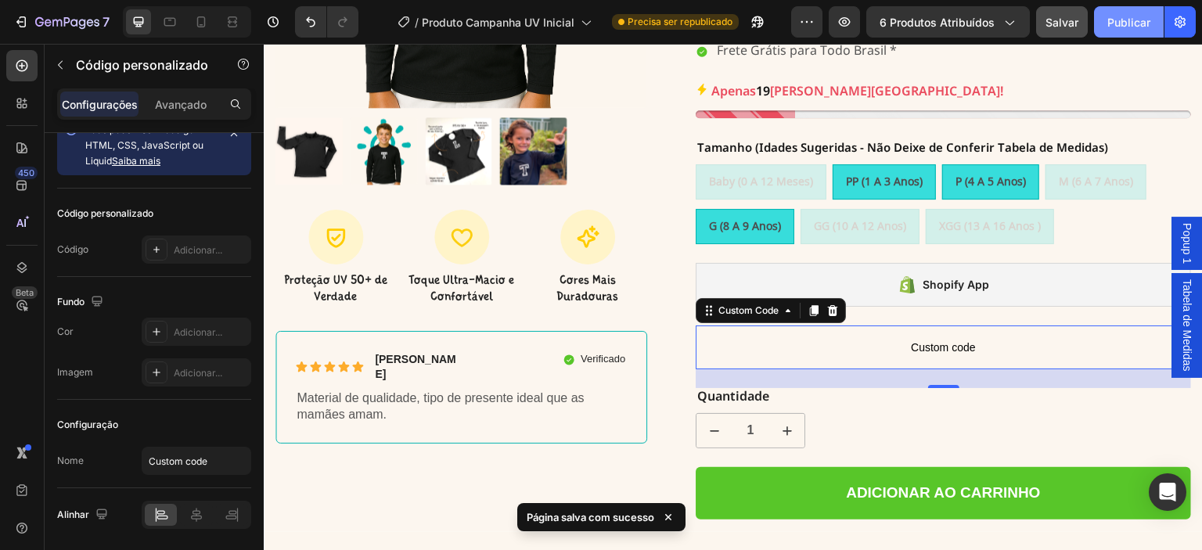
click at [1120, 23] on font "Publicar" at bounding box center [1128, 22] width 43 height 13
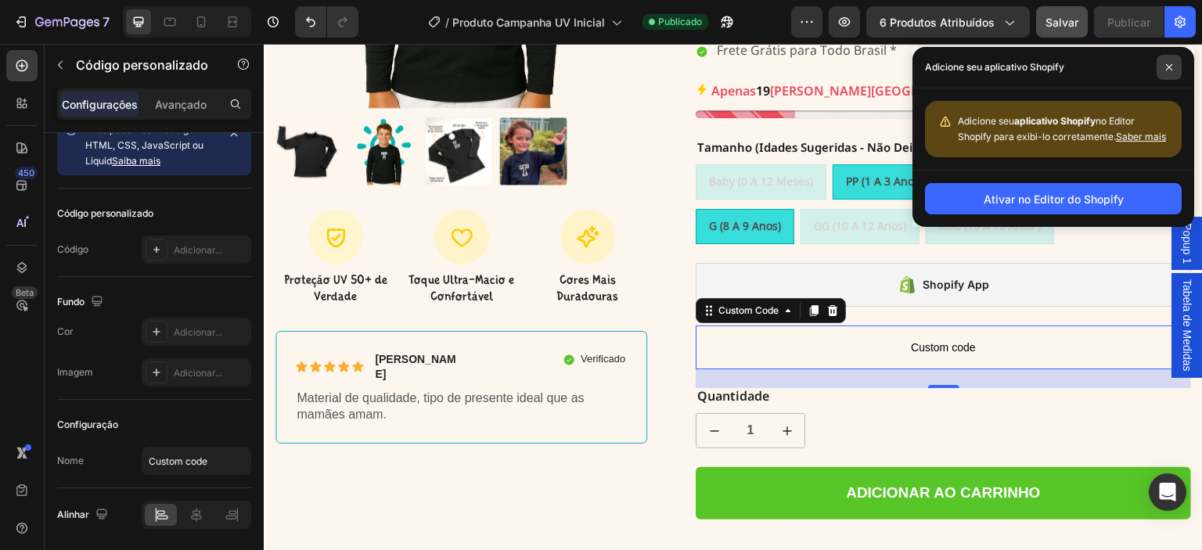
click at [1174, 56] on span at bounding box center [1168, 67] width 25 height 25
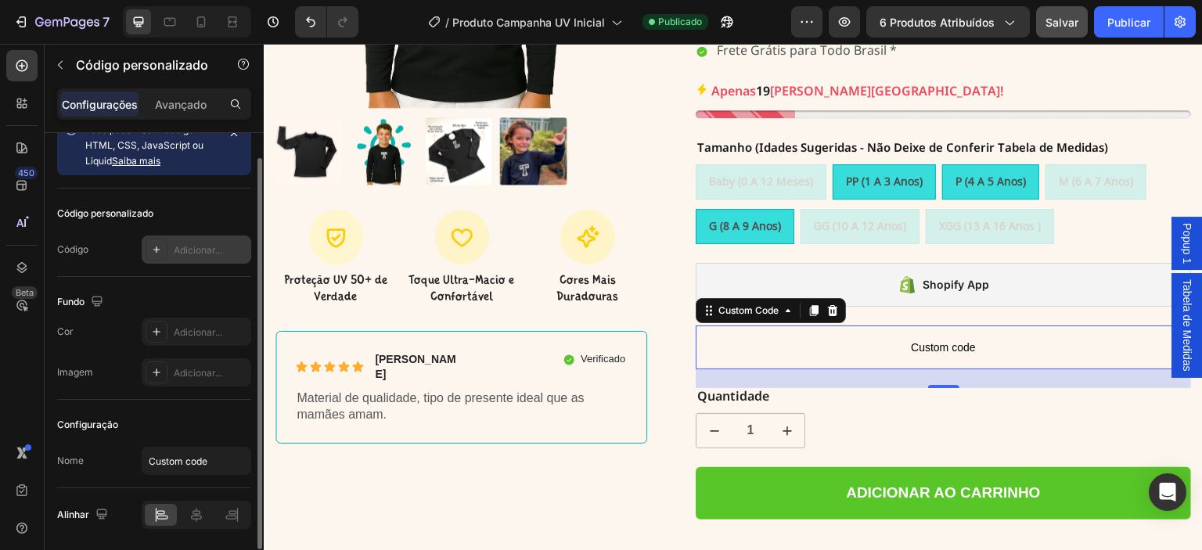
click at [153, 248] on icon at bounding box center [156, 249] width 6 height 6
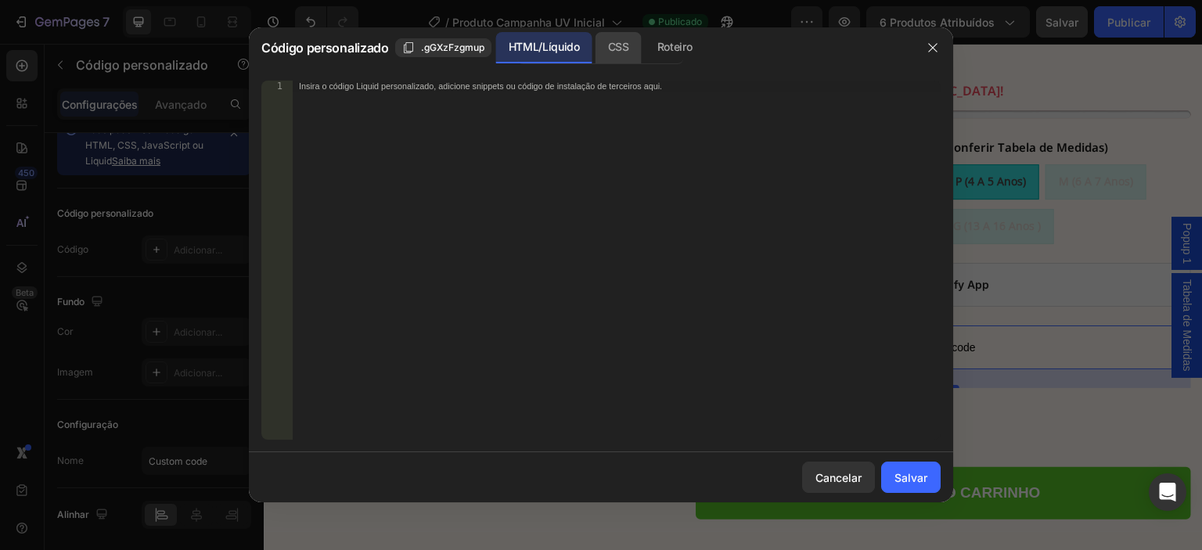
click at [620, 49] on font "CSS" at bounding box center [618, 46] width 21 height 13
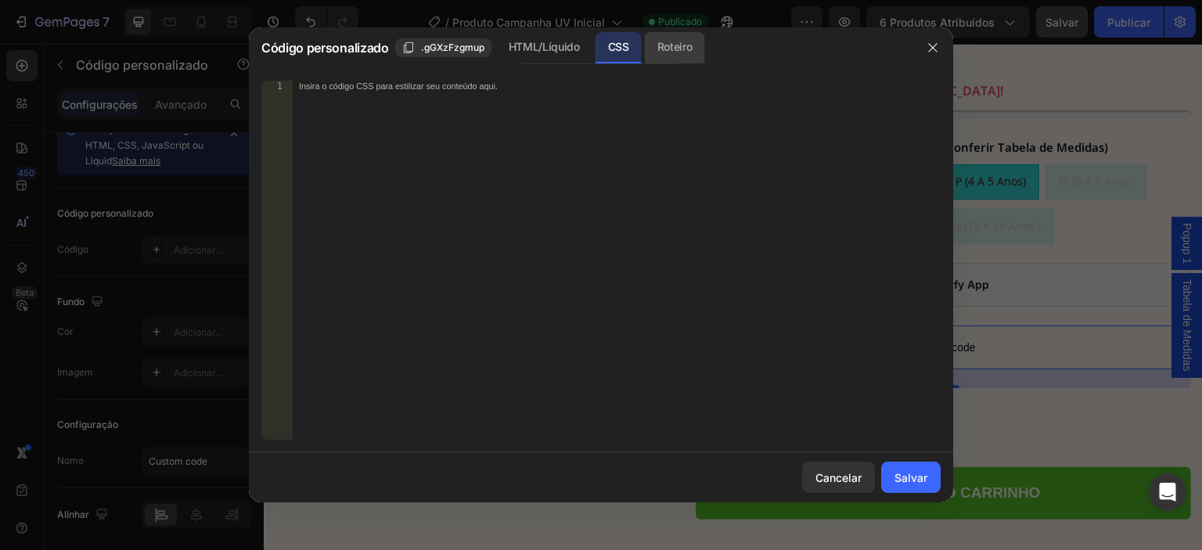
click at [670, 49] on font "Roteiro" at bounding box center [674, 46] width 35 height 13
click at [465, 48] on font ".gGXzFzgmup" at bounding box center [452, 47] width 63 height 12
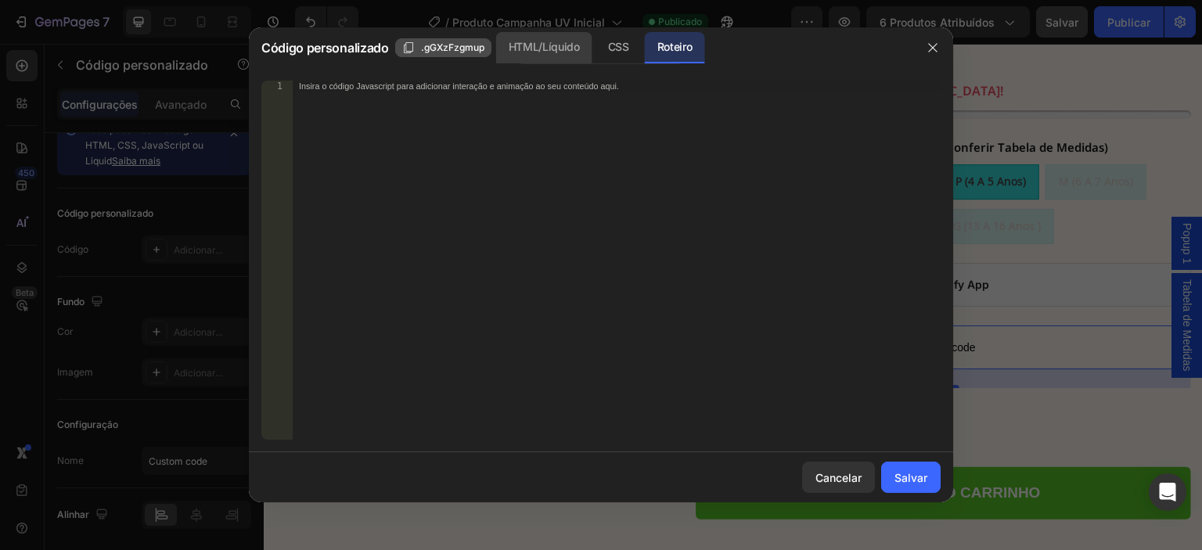
click at [513, 51] on font "HTML/Líquido" at bounding box center [544, 46] width 71 height 13
click at [445, 104] on div "Insira o código Liquid personalizado, adicione snippets ou código de instalação…" at bounding box center [617, 271] width 648 height 381
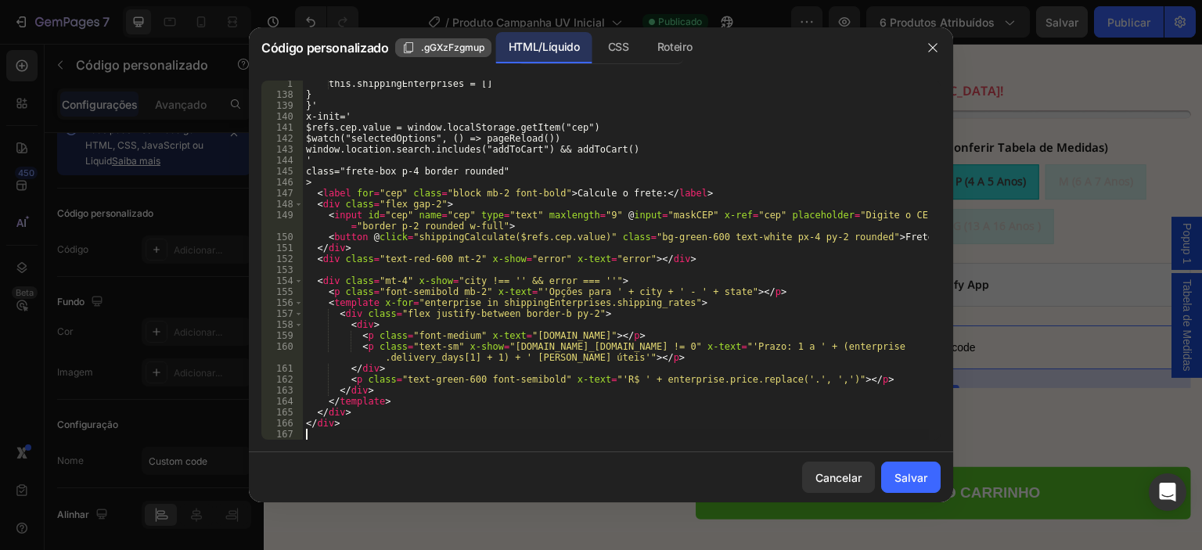
scroll to position [1492, 0]
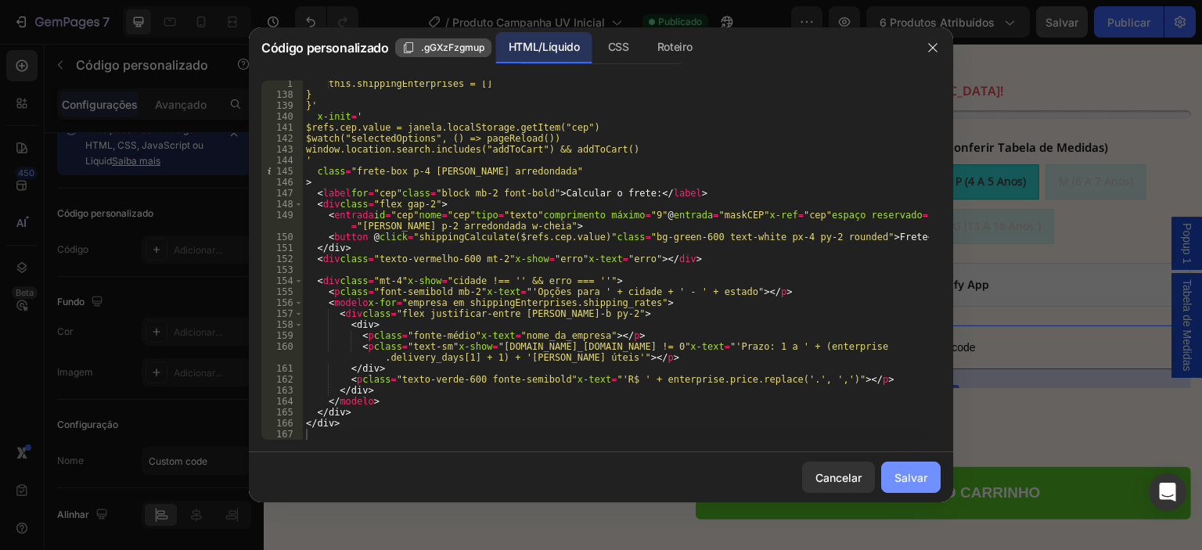
click at [926, 478] on font "Salvar" at bounding box center [910, 477] width 33 height 13
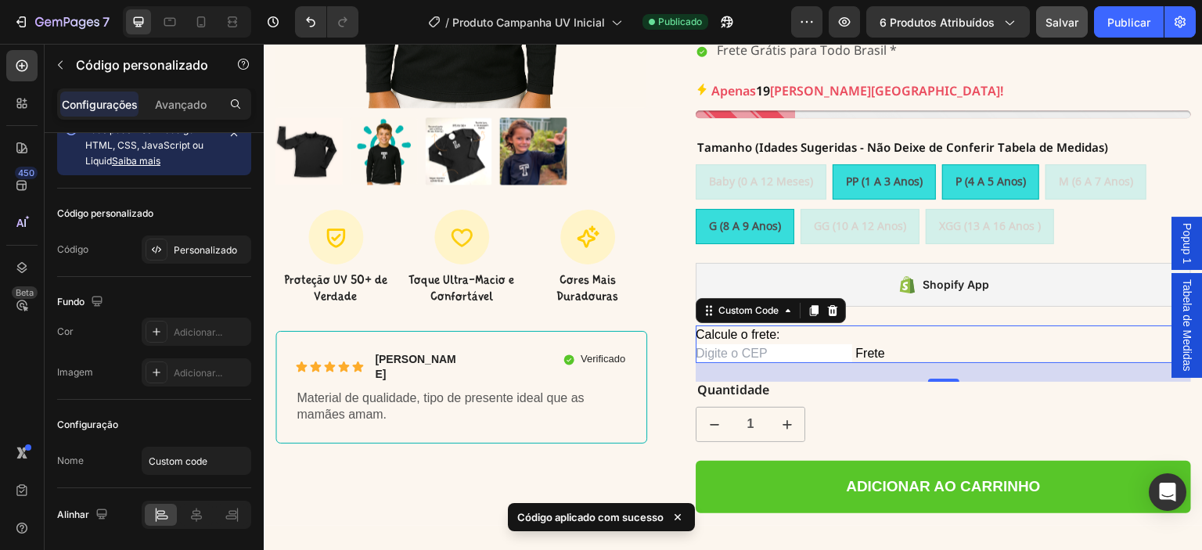
click at [788, 325] on div "Calcule o frete: [GEOGRAPHIC_DATA]" at bounding box center [943, 344] width 495 height 38
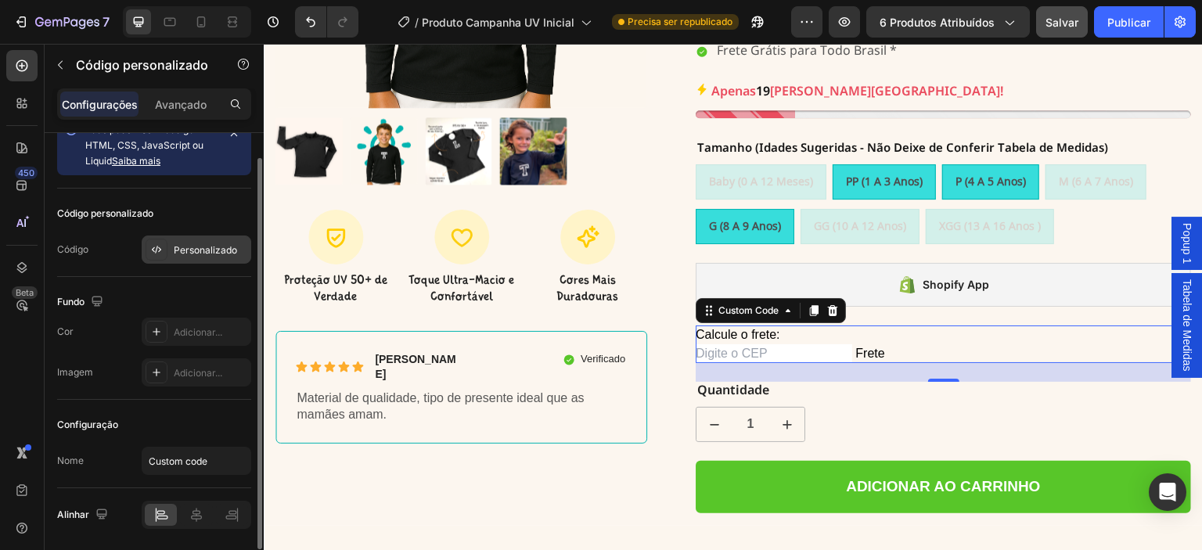
click at [183, 251] on font "Personalizado" at bounding box center [205, 250] width 63 height 12
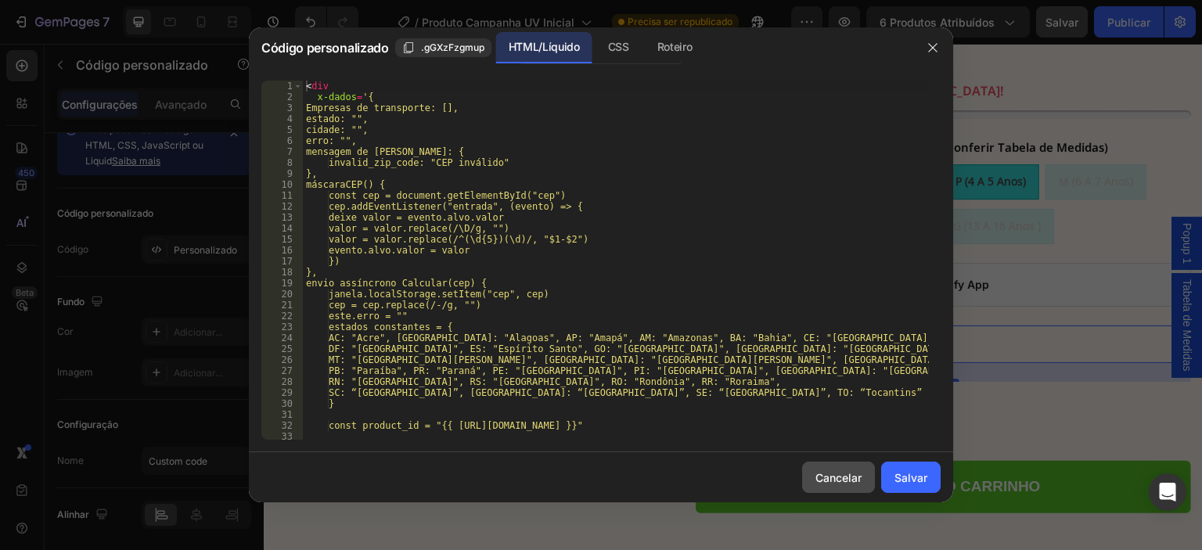
click at [836, 480] on font "Cancelar" at bounding box center [838, 477] width 46 height 13
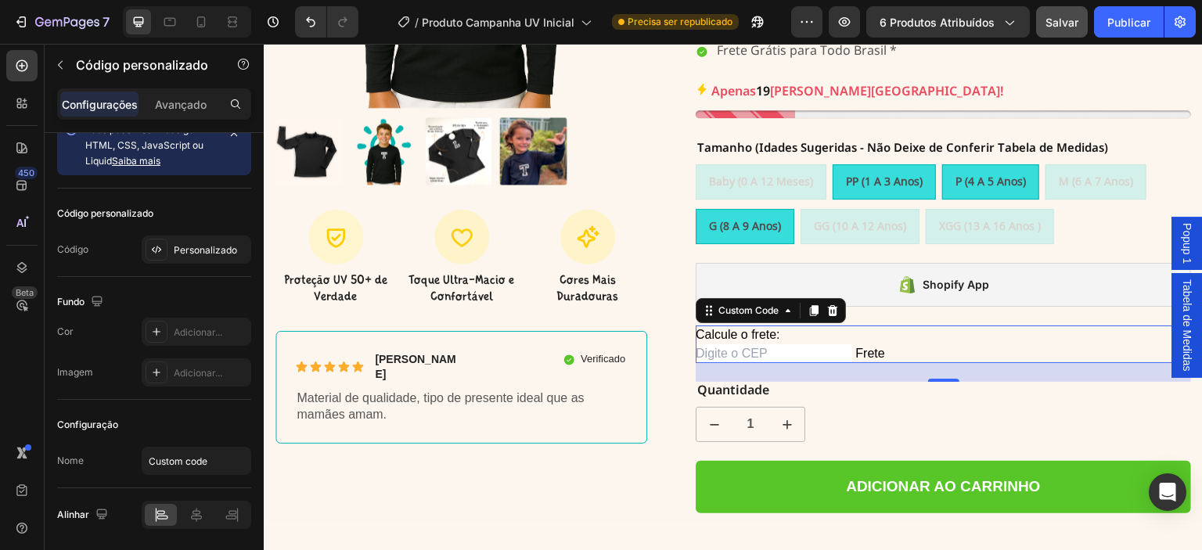
click at [926, 325] on div "Calcule o frete: [GEOGRAPHIC_DATA]" at bounding box center [943, 344] width 495 height 38
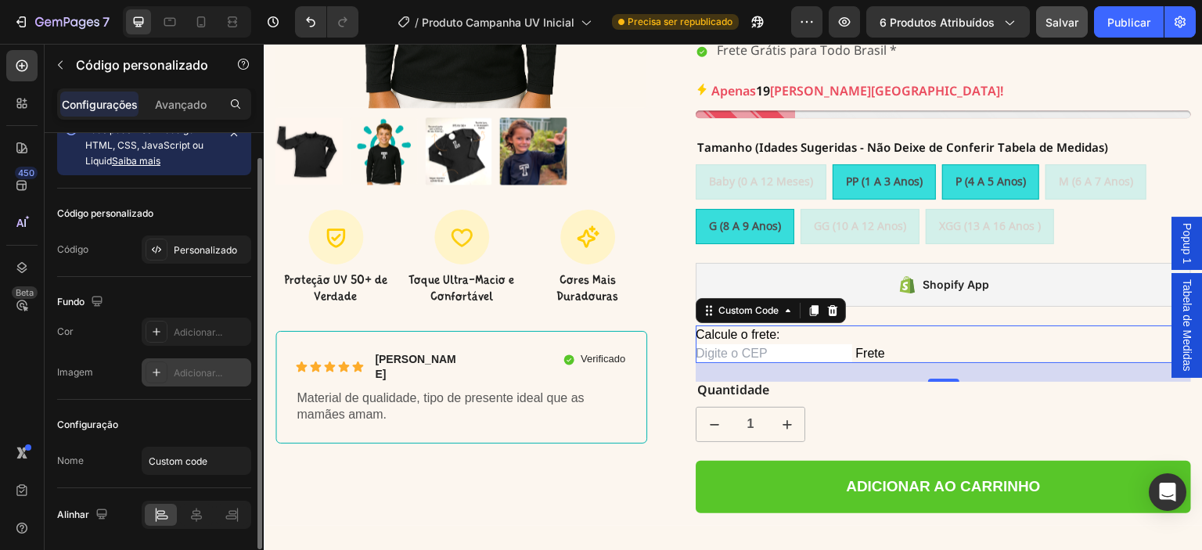
scroll to position [82, 0]
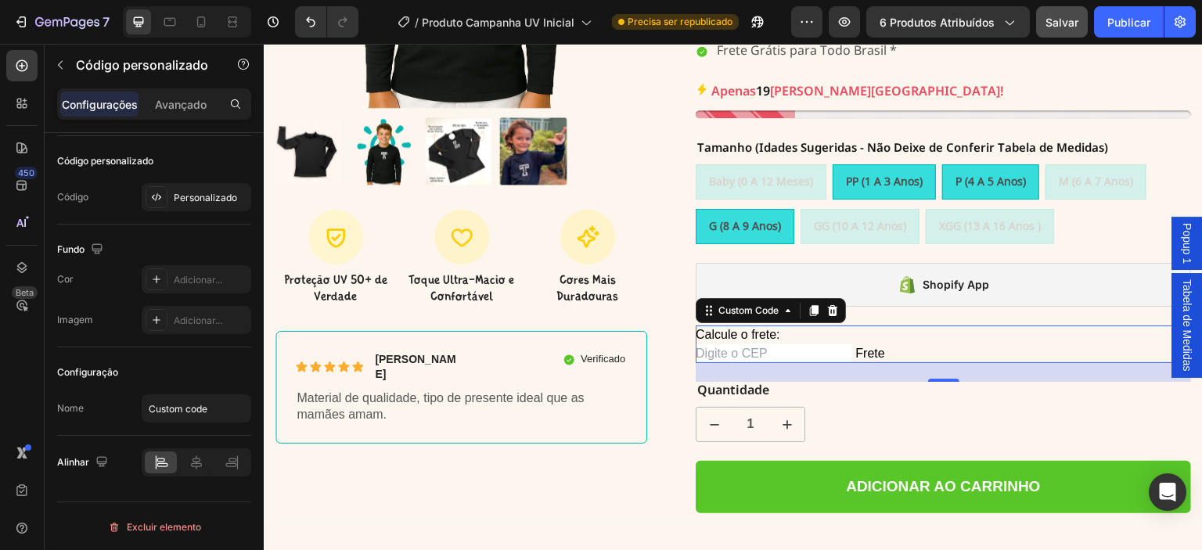
click at [922, 325] on div "Calcule o frete: [GEOGRAPHIC_DATA]" at bounding box center [943, 344] width 495 height 38
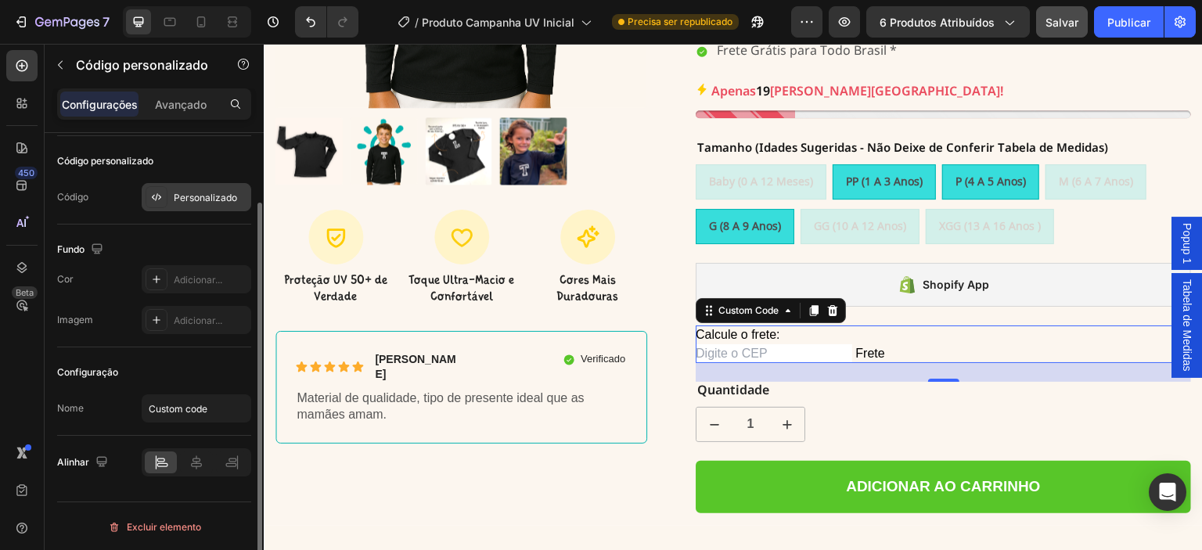
click at [175, 192] on font "Personalizado" at bounding box center [205, 198] width 63 height 12
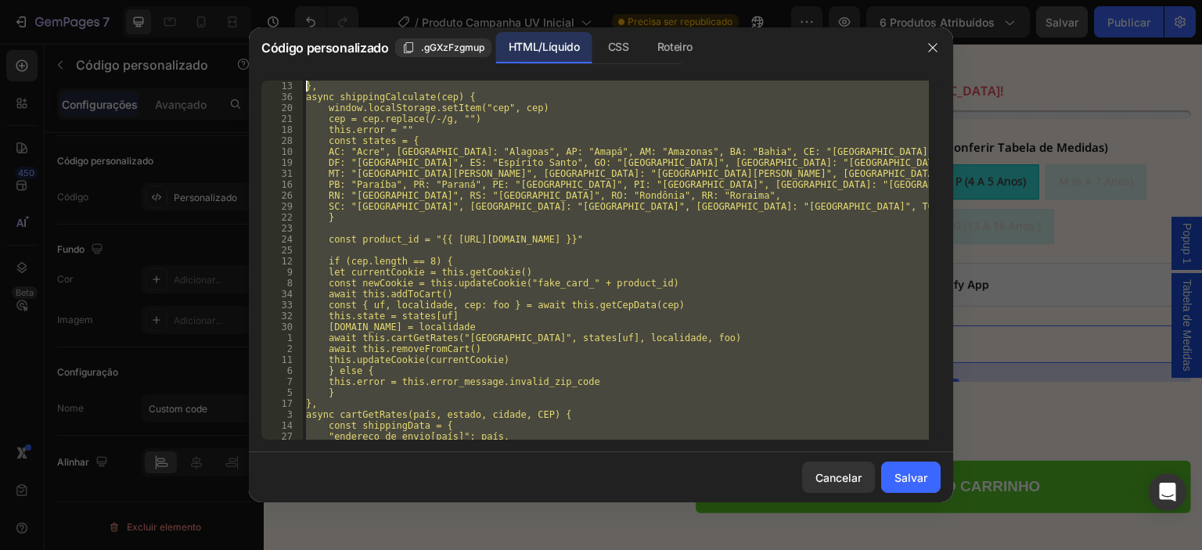
scroll to position [0, 0]
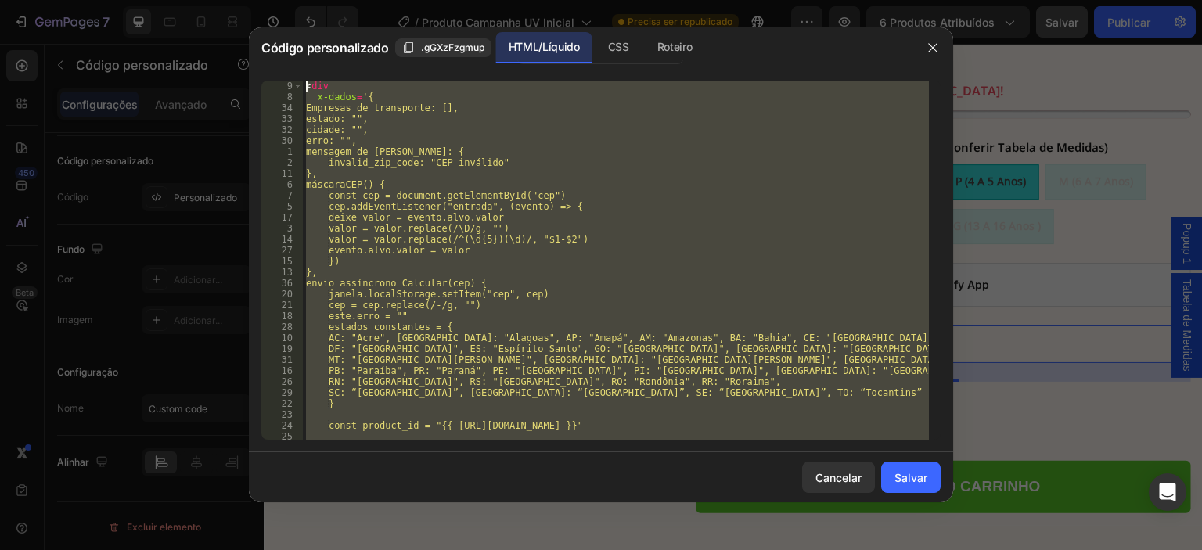
drag, startPoint x: 332, startPoint y: 436, endPoint x: 282, endPoint y: 26, distance: 413.0
click at [282, 26] on div "Código personalizado .gGXzFzgmup HTML/Líquido CSS Roteiro 9 8 34 33 32 30 1 2 1…" at bounding box center [601, 275] width 1202 height 550
type textarea "<div x-data='{"
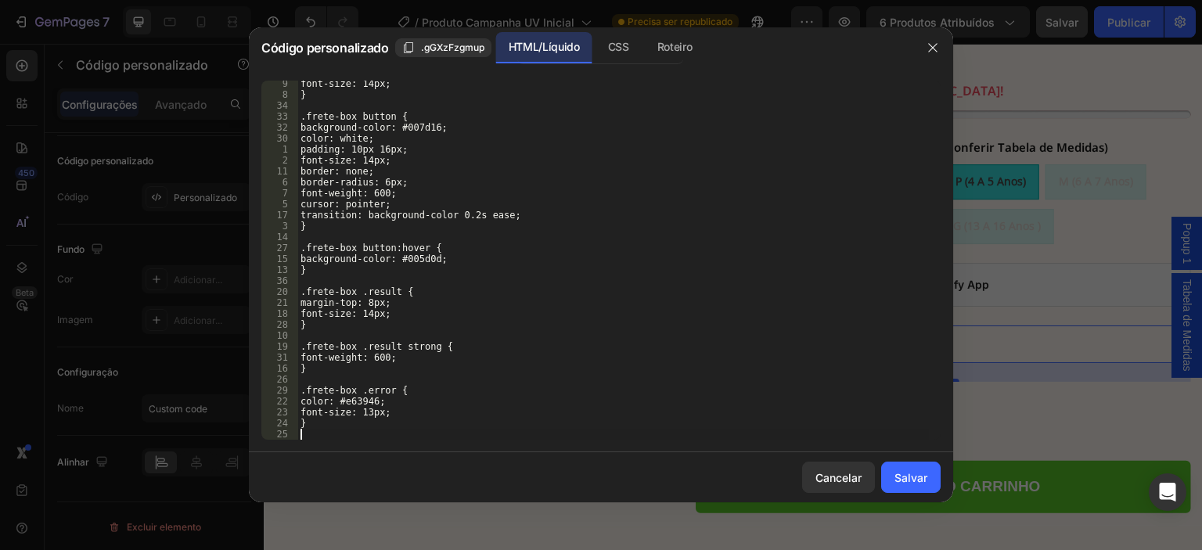
scroll to position [253, 0]
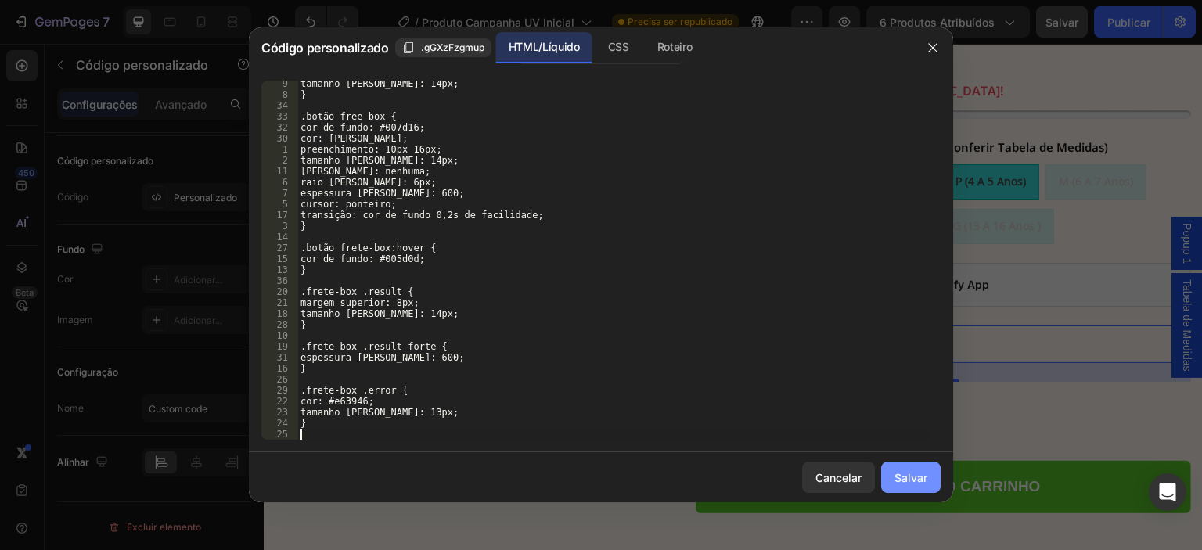
click at [901, 477] on font "Salvar" at bounding box center [910, 477] width 33 height 13
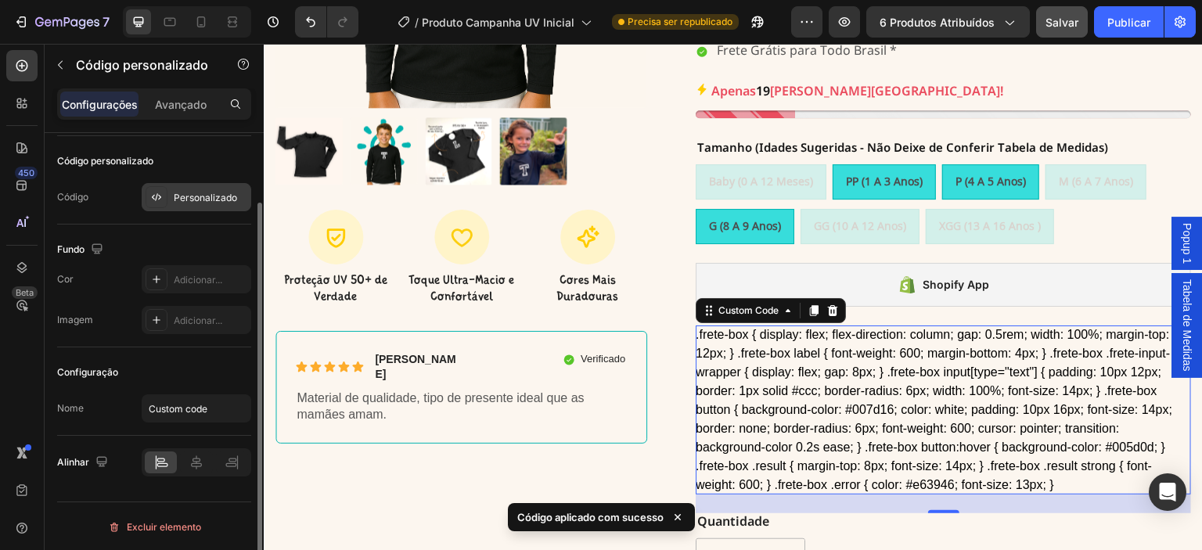
click at [187, 196] on font "Personalizado" at bounding box center [205, 198] width 63 height 12
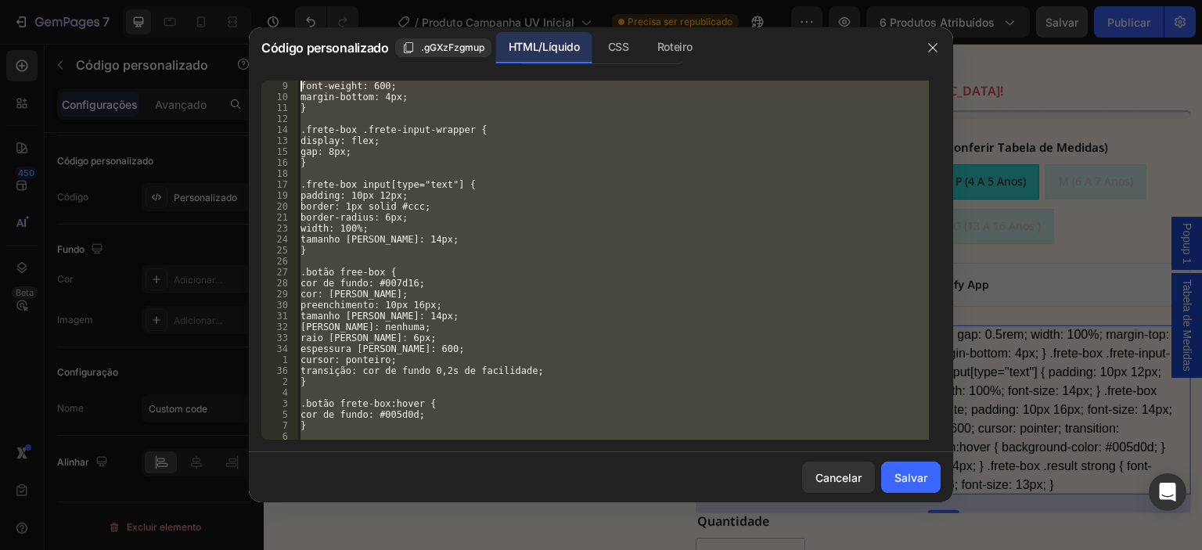
scroll to position [0, 0]
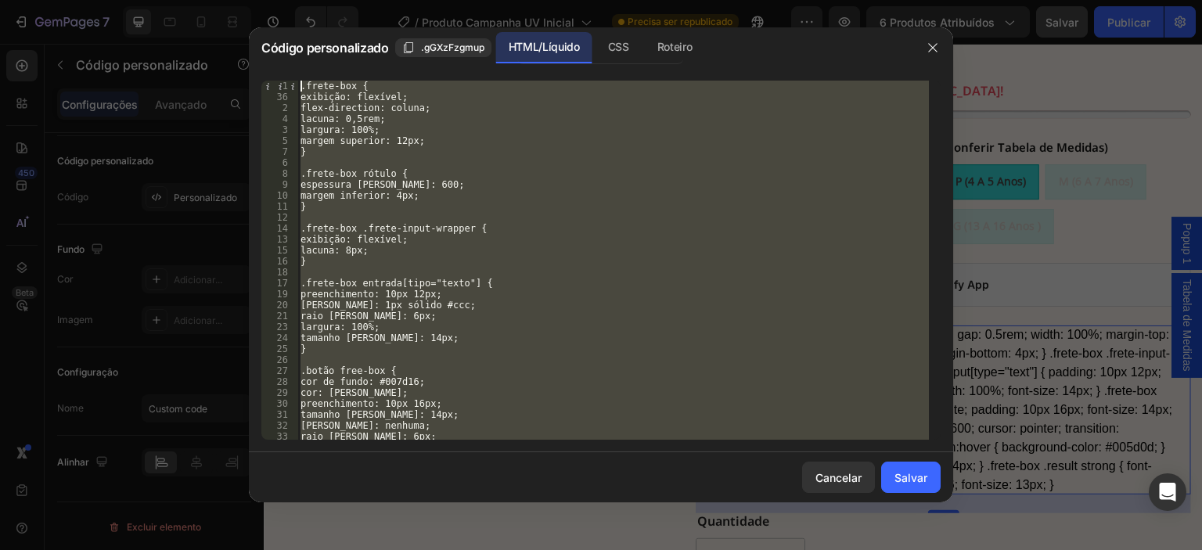
drag, startPoint x: 316, startPoint y: 433, endPoint x: 262, endPoint y: 19, distance: 417.4
click at [262, 19] on div "Código personalizado .gGXzFzgmup HTML/Líquido CSS Roteiro 1 36 2 4 3 5 7 6 8 9 …" at bounding box center [601, 275] width 1202 height 550
type textarea ".frete-box { display: flex;"
click at [845, 471] on font "Cancelar" at bounding box center [838, 477] width 46 height 13
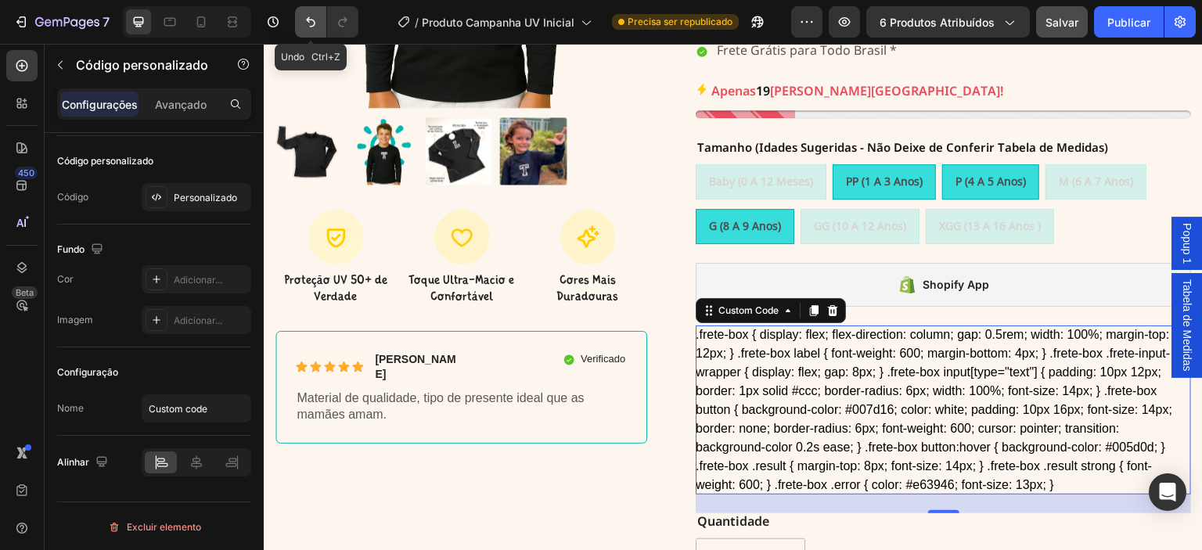
click at [318, 23] on button "Desfazer/Refazer" at bounding box center [310, 21] width 31 height 31
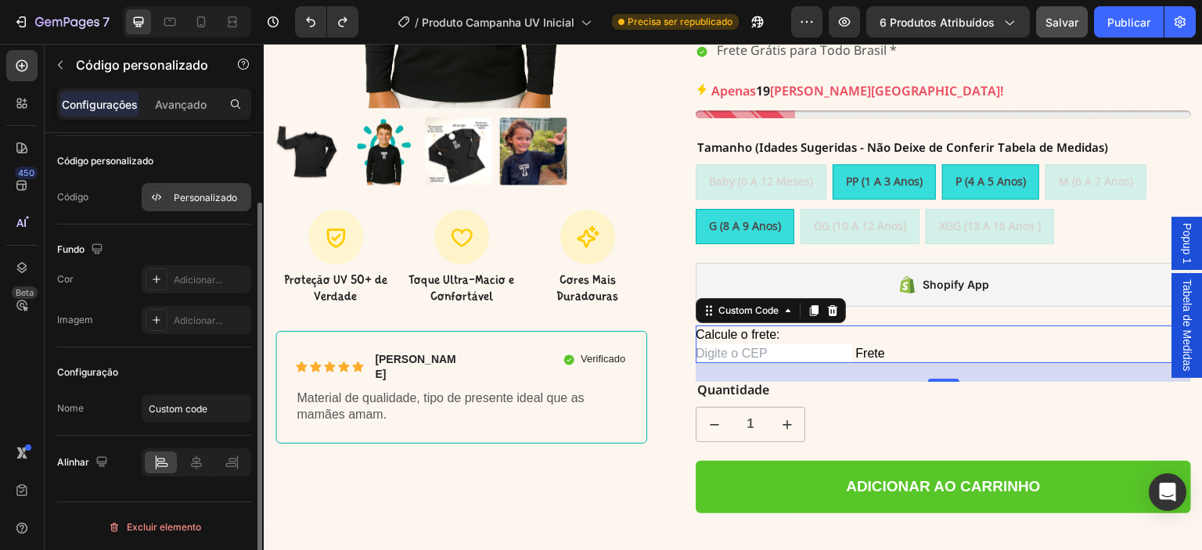
click at [200, 185] on div "Personalizado" at bounding box center [197, 197] width 110 height 28
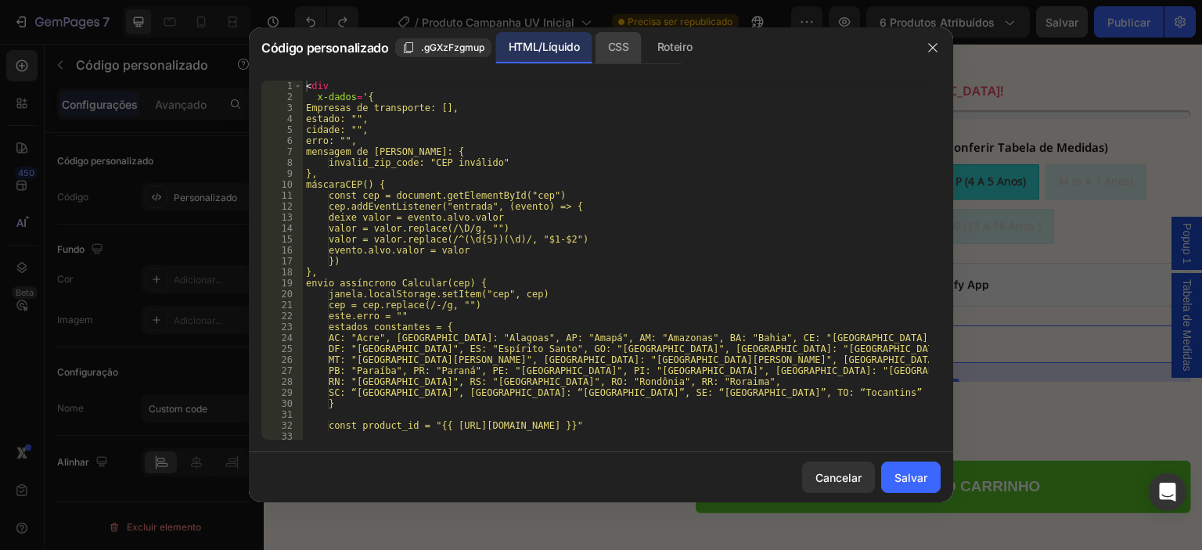
click at [610, 45] on font "CSS" at bounding box center [618, 46] width 21 height 13
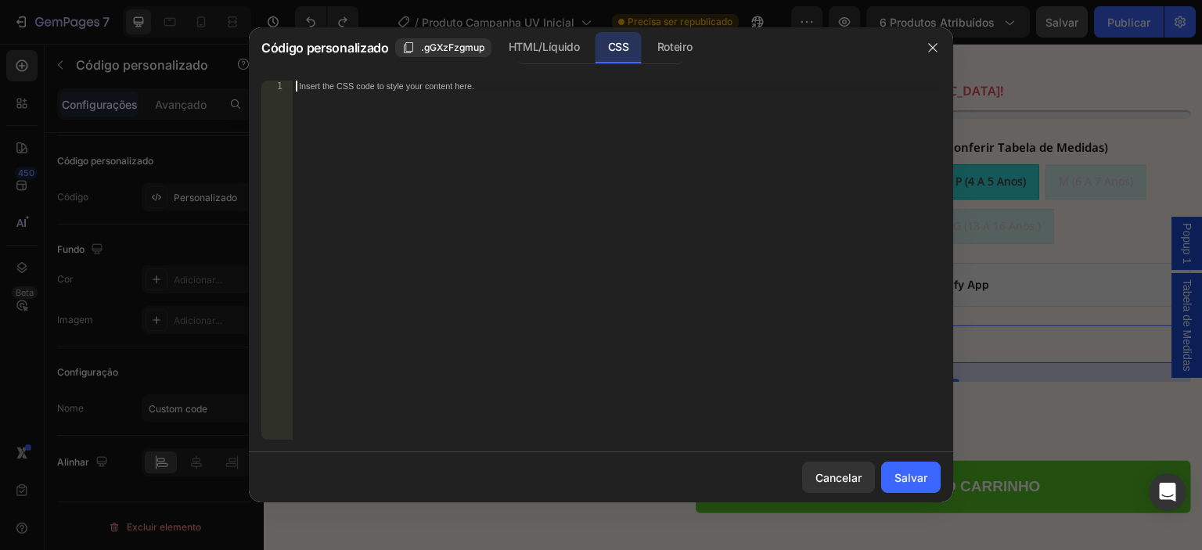
drag, startPoint x: 365, startPoint y: 101, endPoint x: 347, endPoint y: 95, distance: 18.1
click at [364, 101] on div "Insert the CSS code to style your content here." at bounding box center [617, 271] width 648 height 381
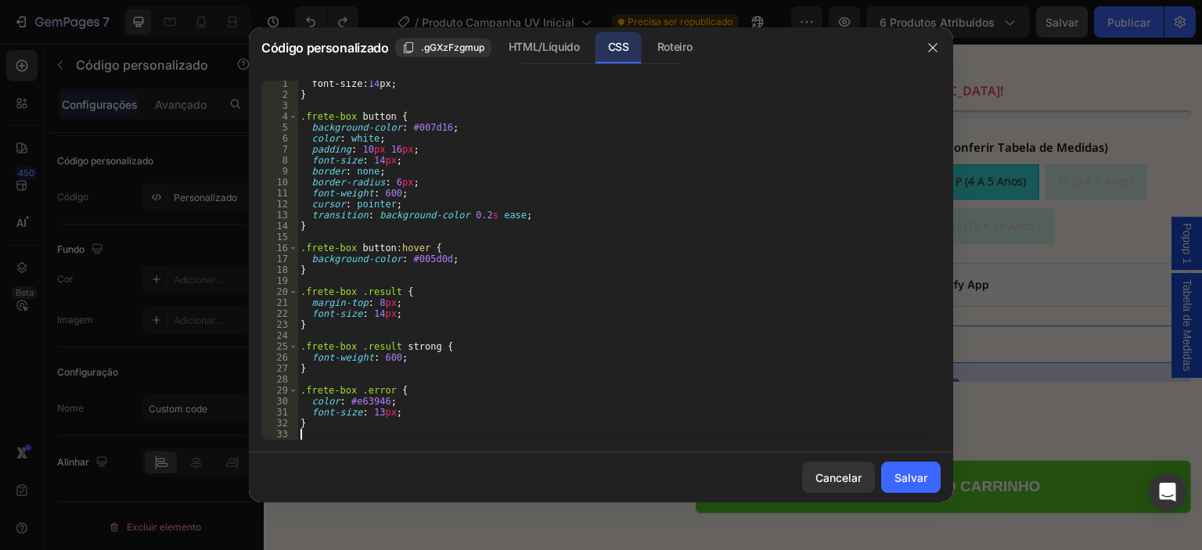
scroll to position [253, 0]
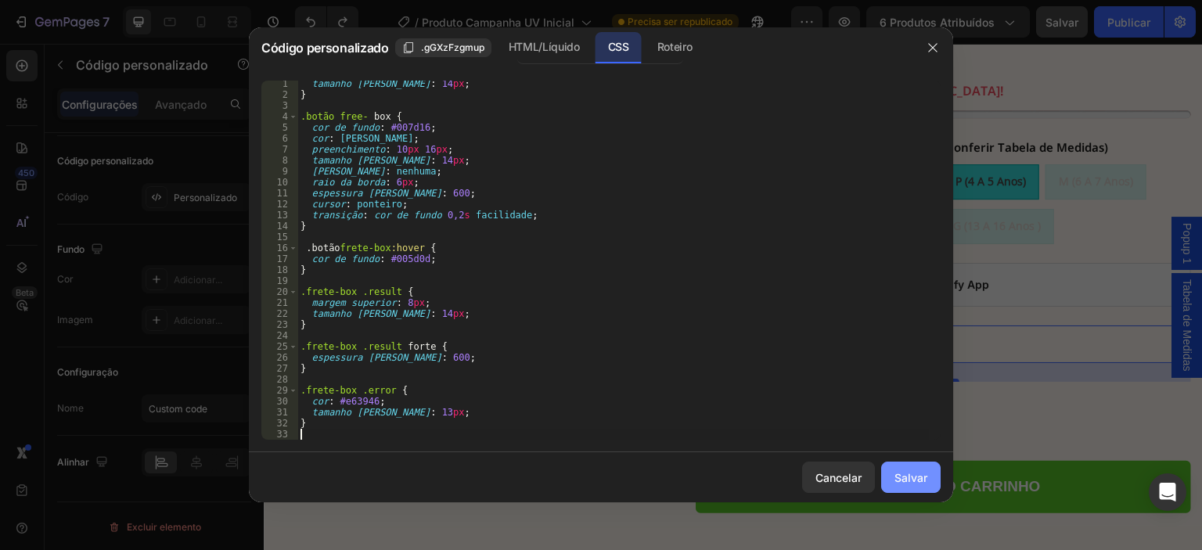
click at [912, 484] on font "Salvar" at bounding box center [910, 477] width 33 height 13
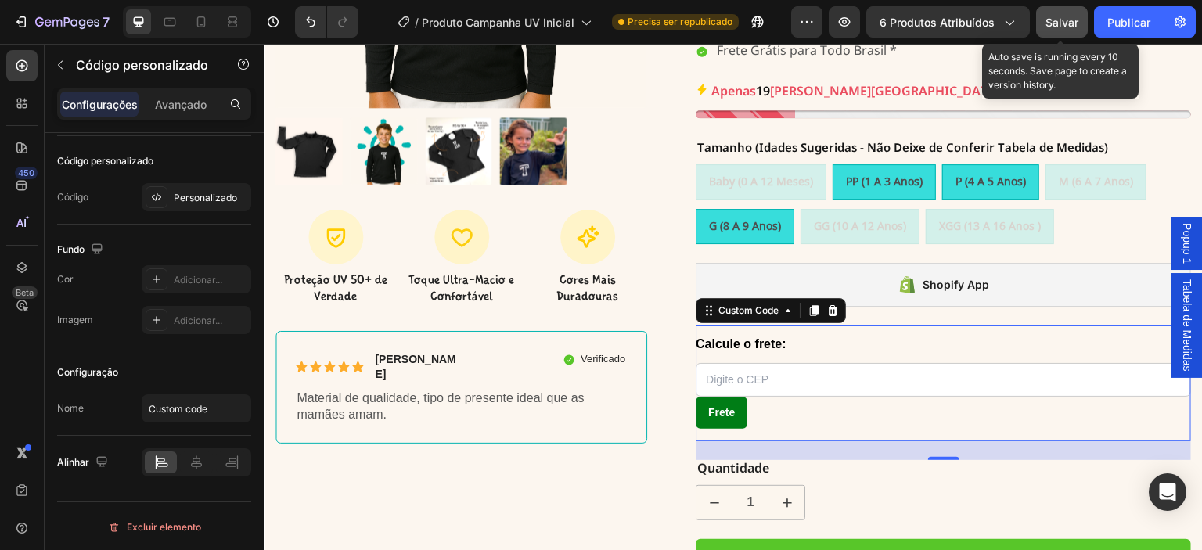
click at [1055, 27] on font "Salvar" at bounding box center [1061, 22] width 33 height 13
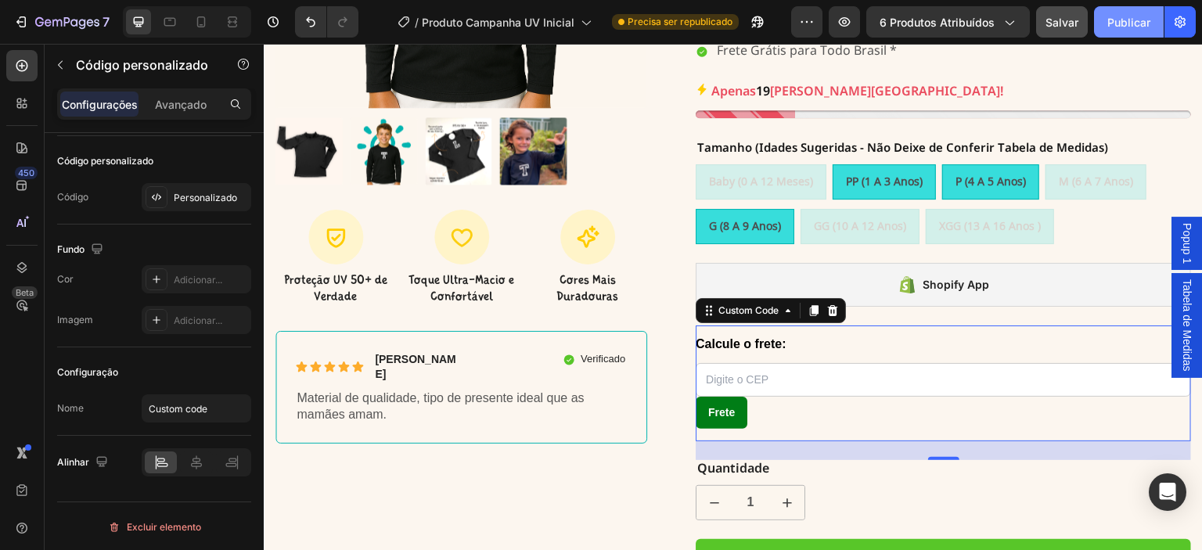
click at [1119, 23] on font "Publicar" at bounding box center [1128, 22] width 43 height 13
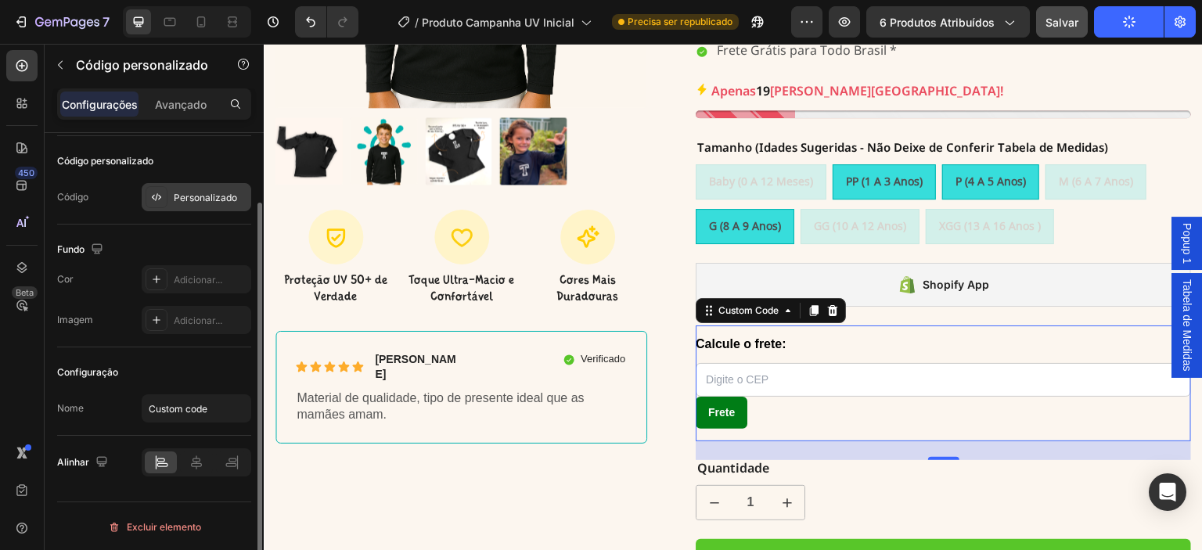
click at [180, 192] on font "Personalizado" at bounding box center [205, 198] width 63 height 12
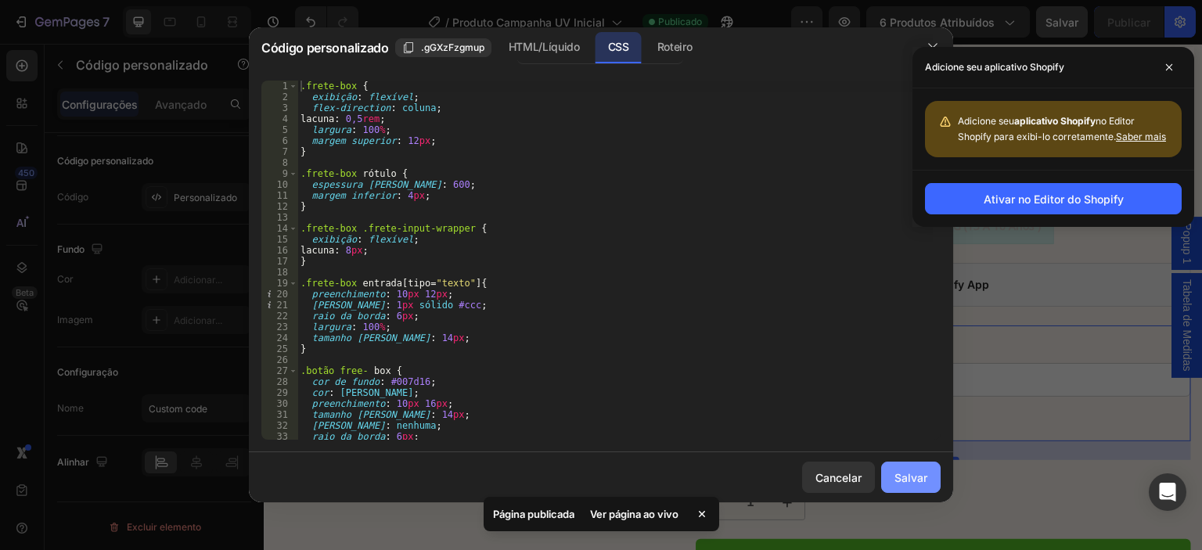
click at [901, 478] on font "Salvar" at bounding box center [910, 477] width 33 height 13
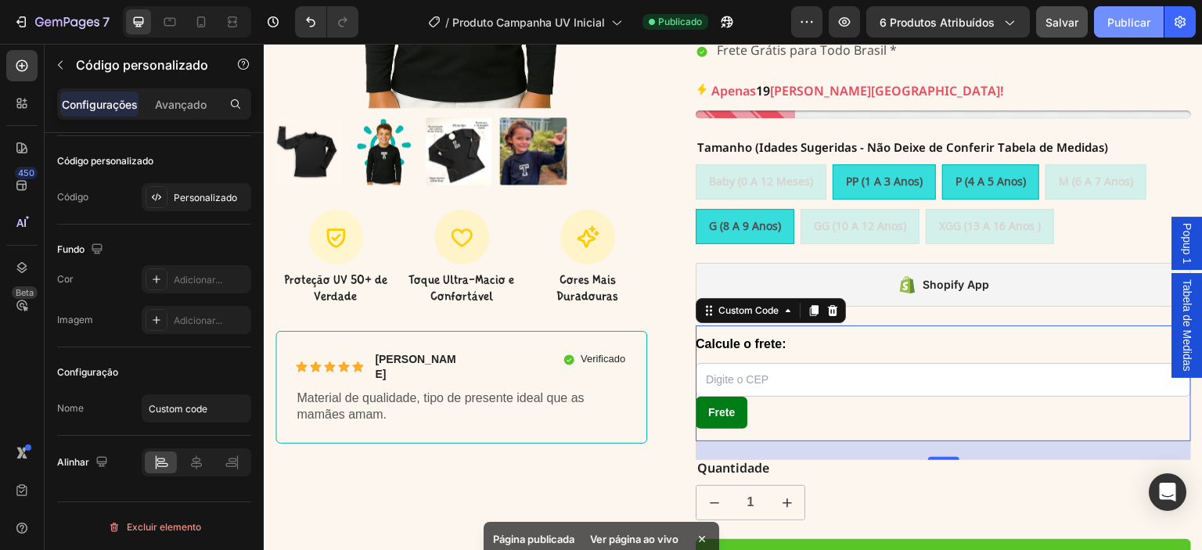
click at [1117, 23] on font "Publicar" at bounding box center [1128, 22] width 43 height 13
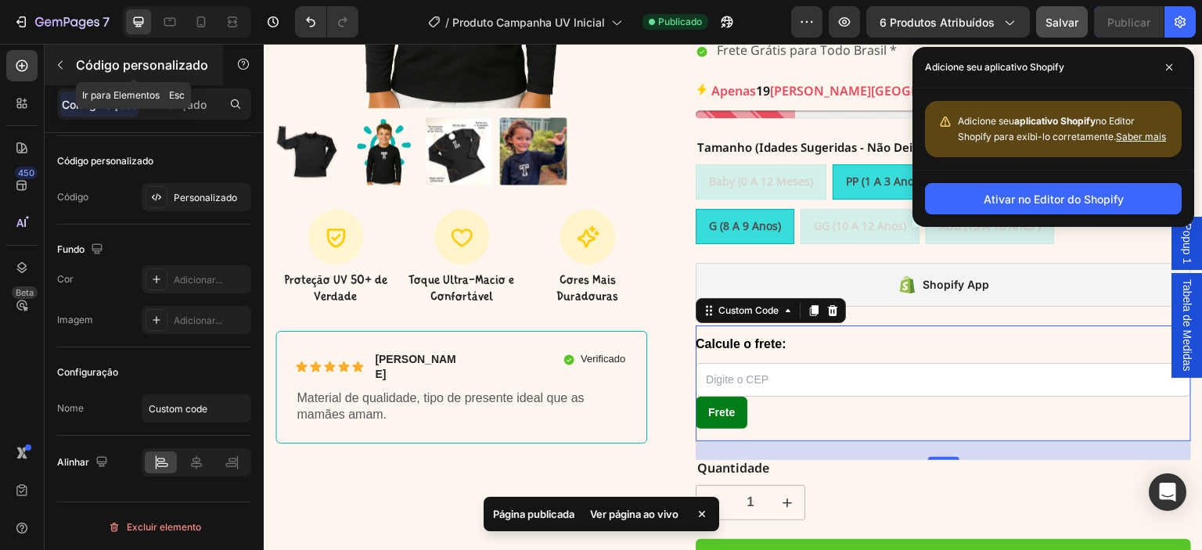
click at [63, 62] on icon "button" at bounding box center [60, 65] width 13 height 13
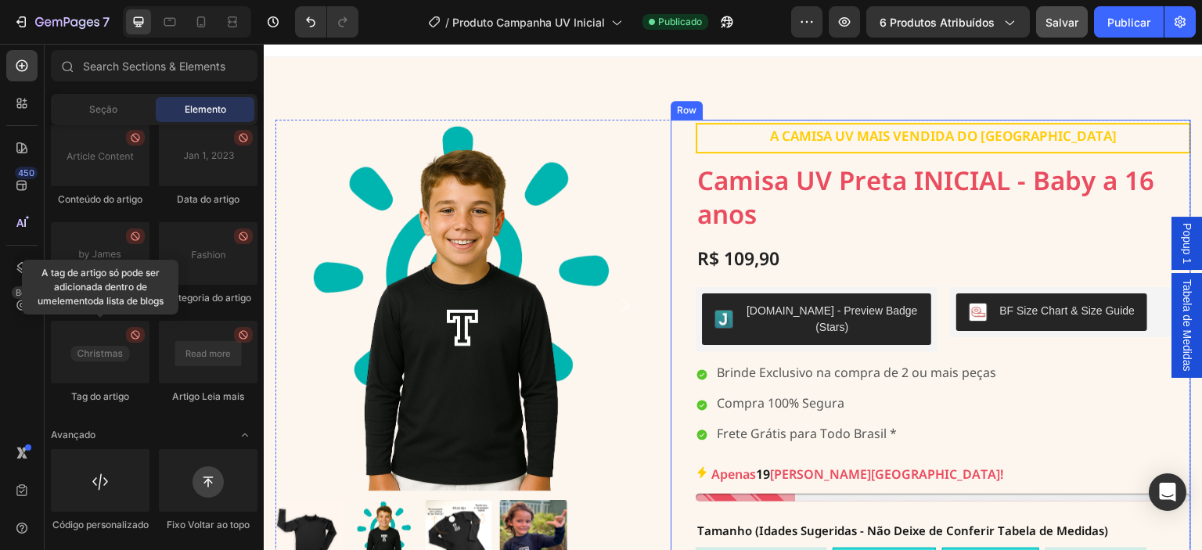
scroll to position [0, 0]
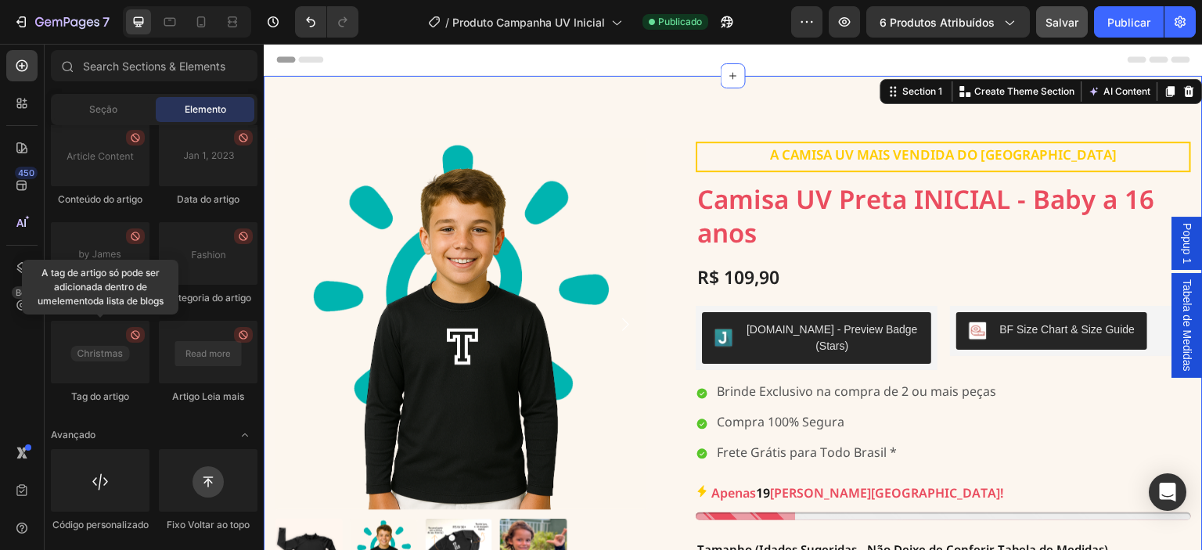
click at [640, 84] on div "Product Images Icon Proteção UV 50+ de Verdade Text Block Icon Toque Ultra-Maci…" at bounding box center [733, 541] width 939 height 930
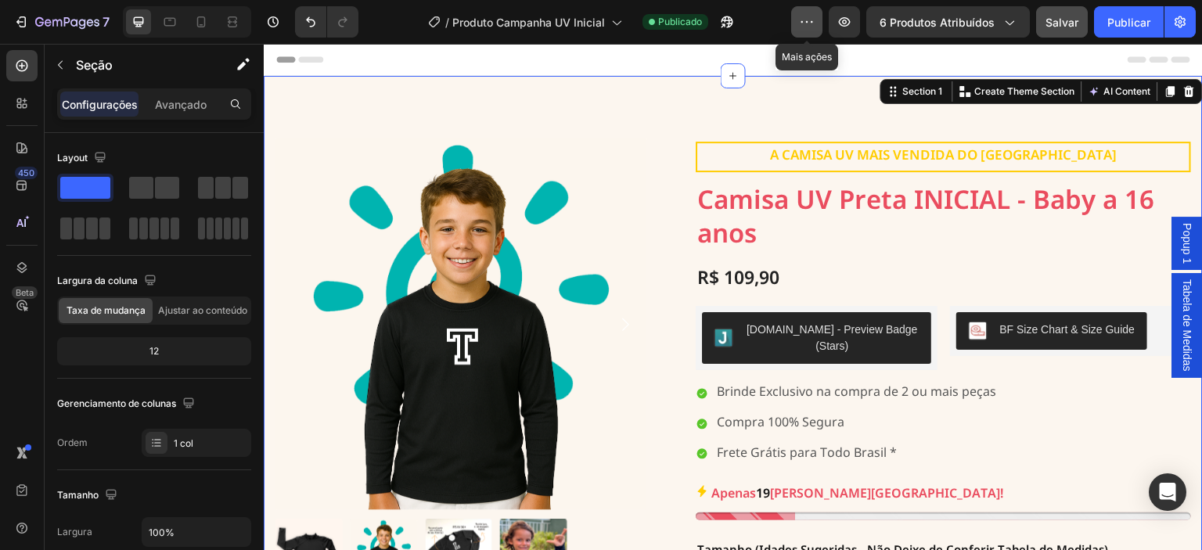
click at [817, 24] on button "button" at bounding box center [806, 21] width 31 height 31
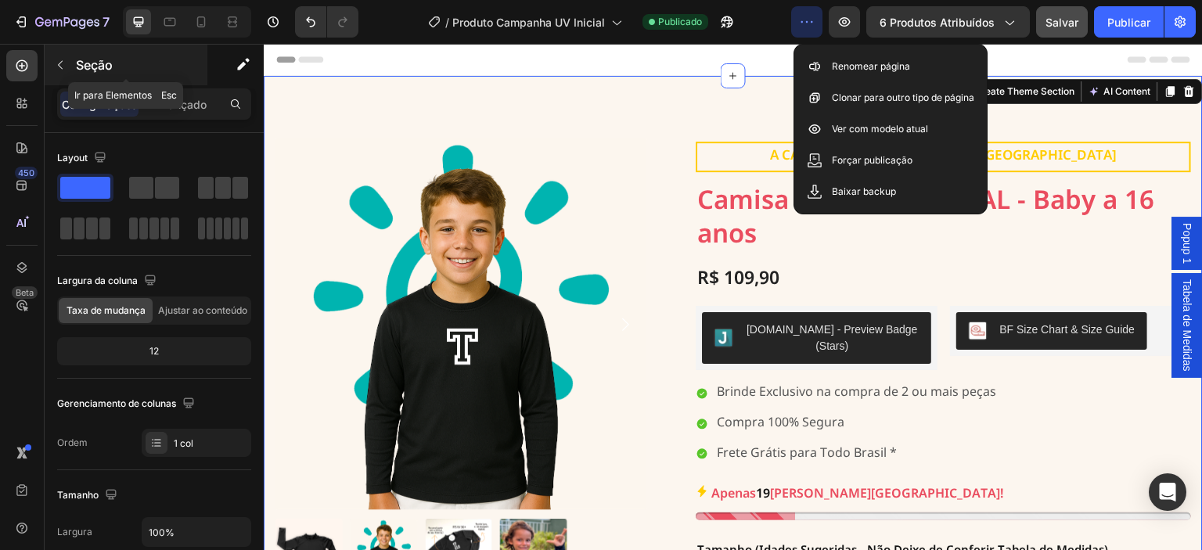
click at [58, 63] on icon "button" at bounding box center [60, 65] width 13 height 13
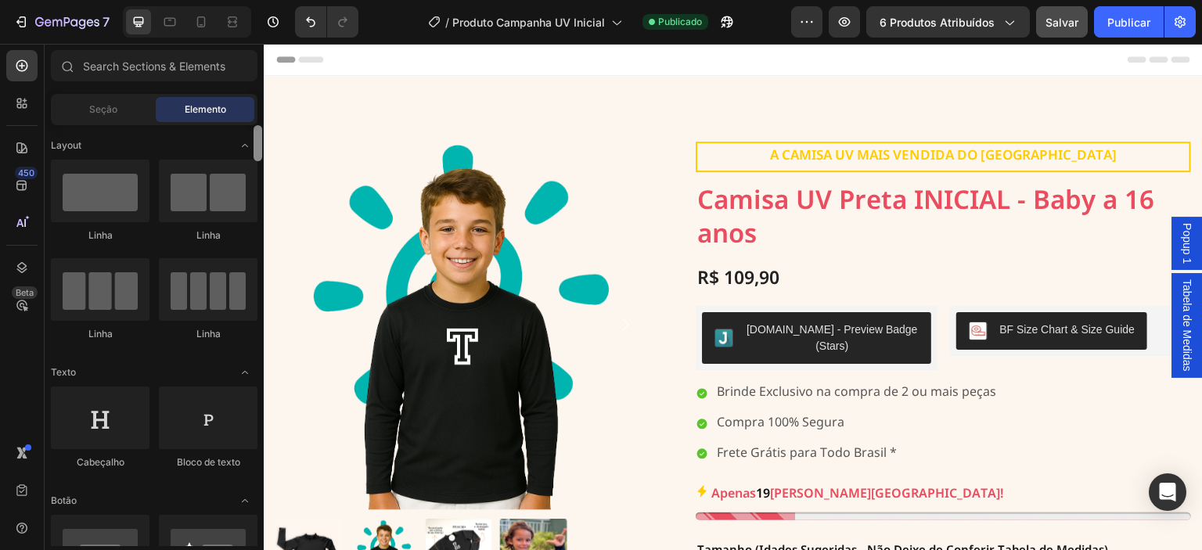
drag, startPoint x: 257, startPoint y: 494, endPoint x: 257, endPoint y: 110, distance: 383.4
click at [257, 110] on div "Sections(30) Elementos (84) Seção Elemento Seção de Heróis Detalhes do produto …" at bounding box center [154, 298] width 219 height 496
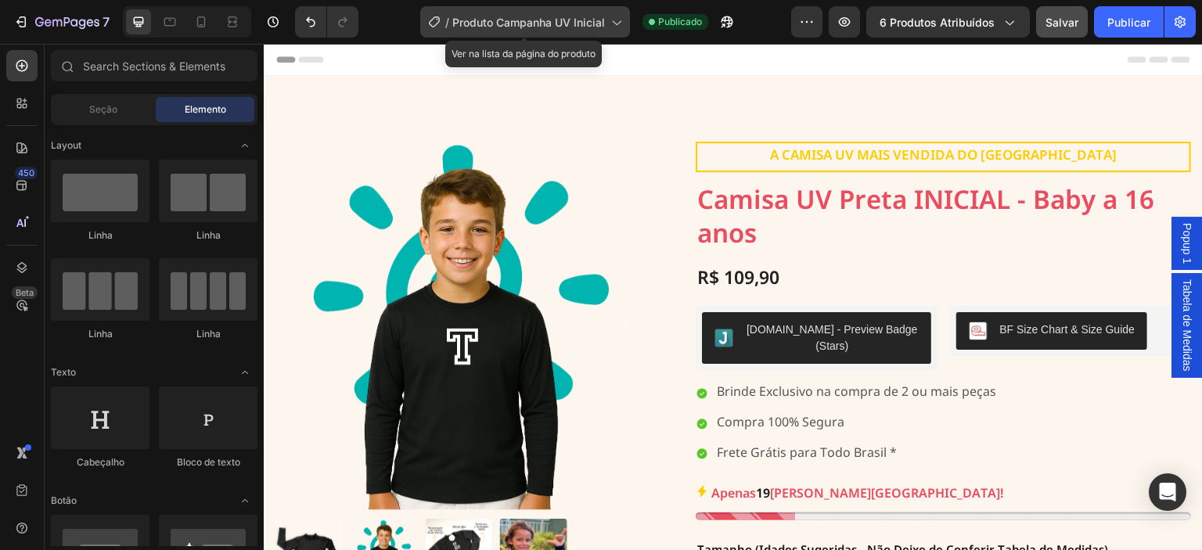
click at [591, 30] on span "Produto Campanha UV Inicial" at bounding box center [528, 22] width 153 height 16
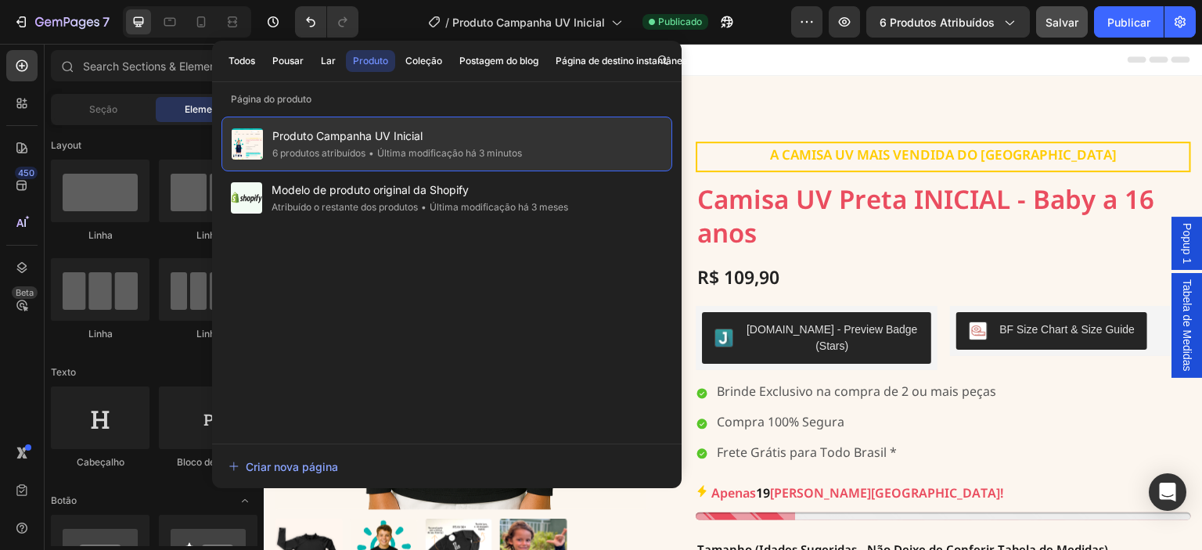
click at [444, 143] on span "Produto Campanha UV Inicial" at bounding box center [397, 136] width 250 height 19
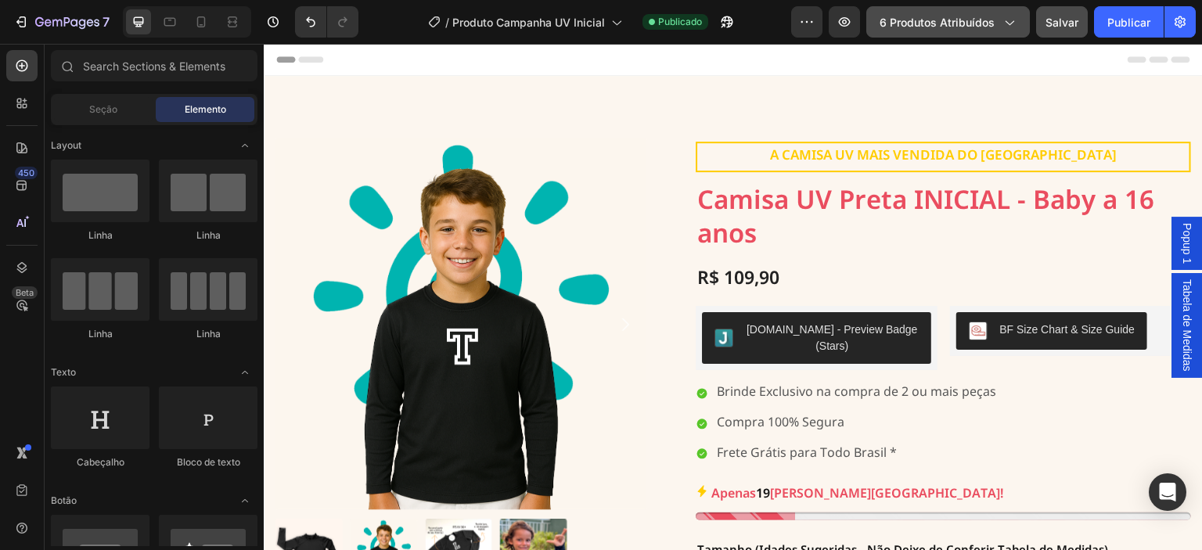
click at [1008, 24] on icon "button" at bounding box center [1009, 22] width 16 height 16
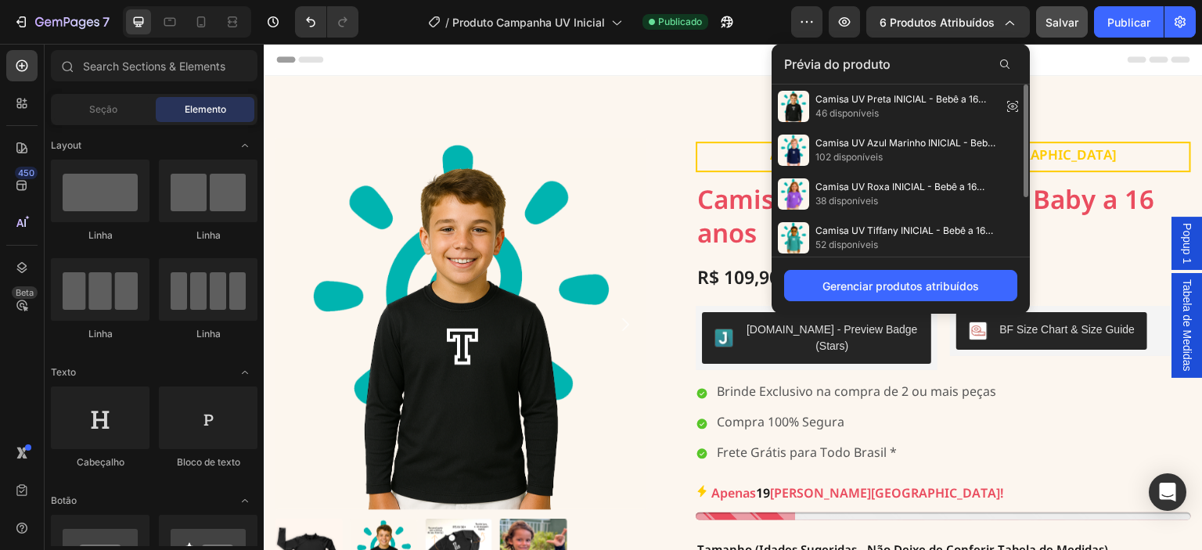
scroll to position [91, 0]
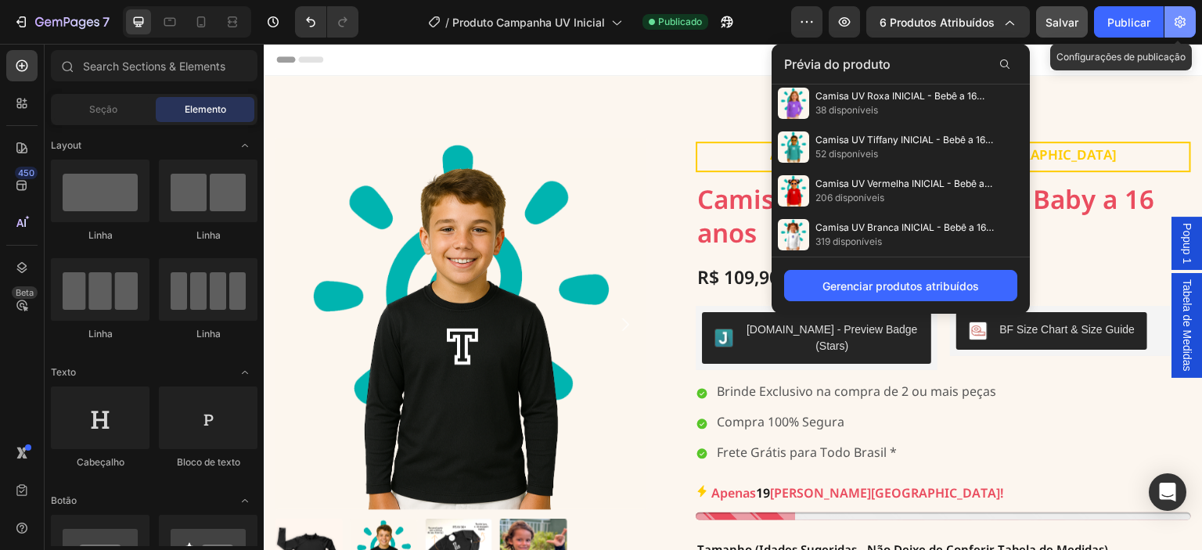
click at [1178, 21] on icon "button" at bounding box center [1180, 22] width 16 height 16
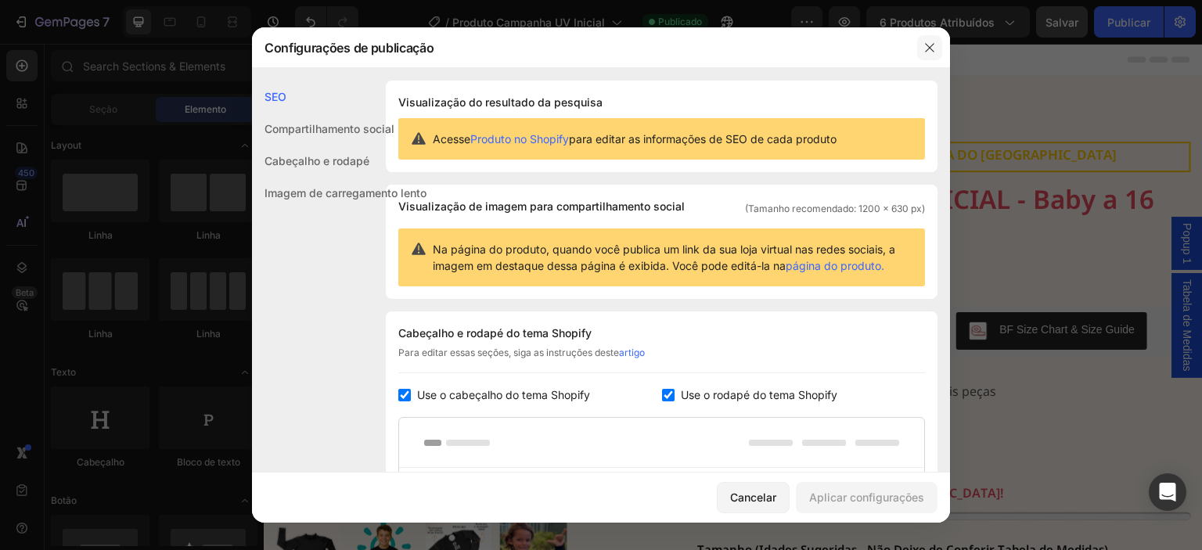
click at [922, 48] on button "button" at bounding box center [929, 47] width 25 height 25
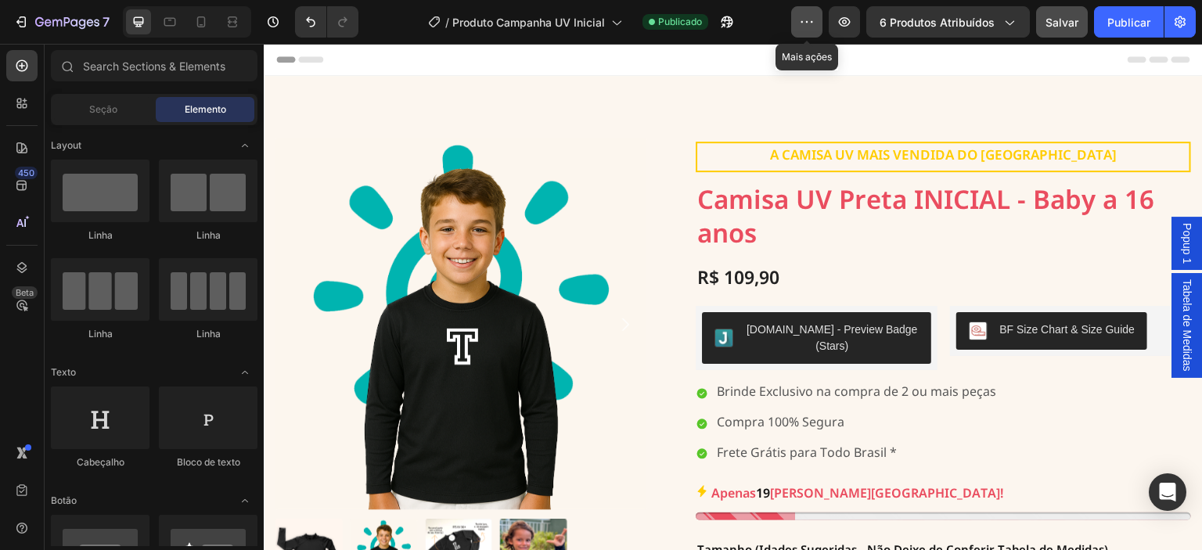
click at [811, 27] on icon "button" at bounding box center [807, 22] width 16 height 16
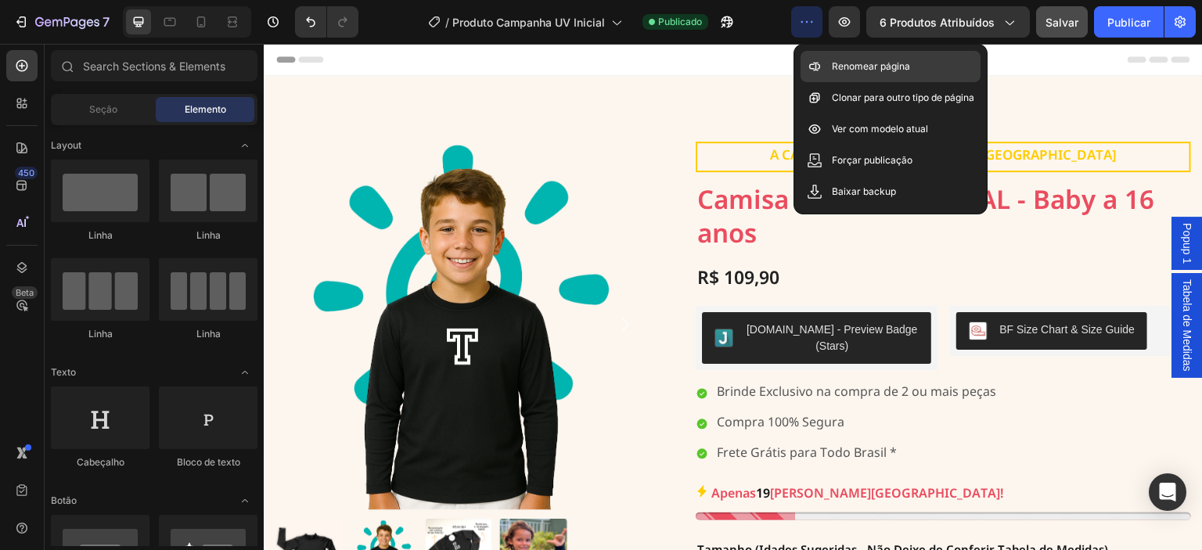
click at [879, 82] on div "Renomear página" at bounding box center [890, 97] width 180 height 31
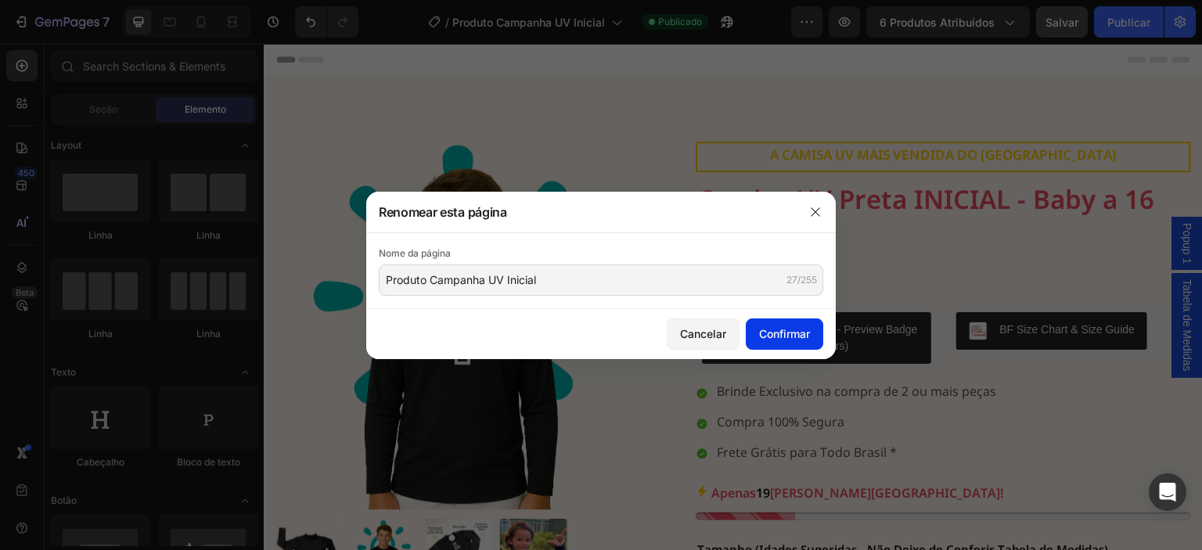
click at [772, 330] on font "Confirmar" at bounding box center [784, 333] width 51 height 13
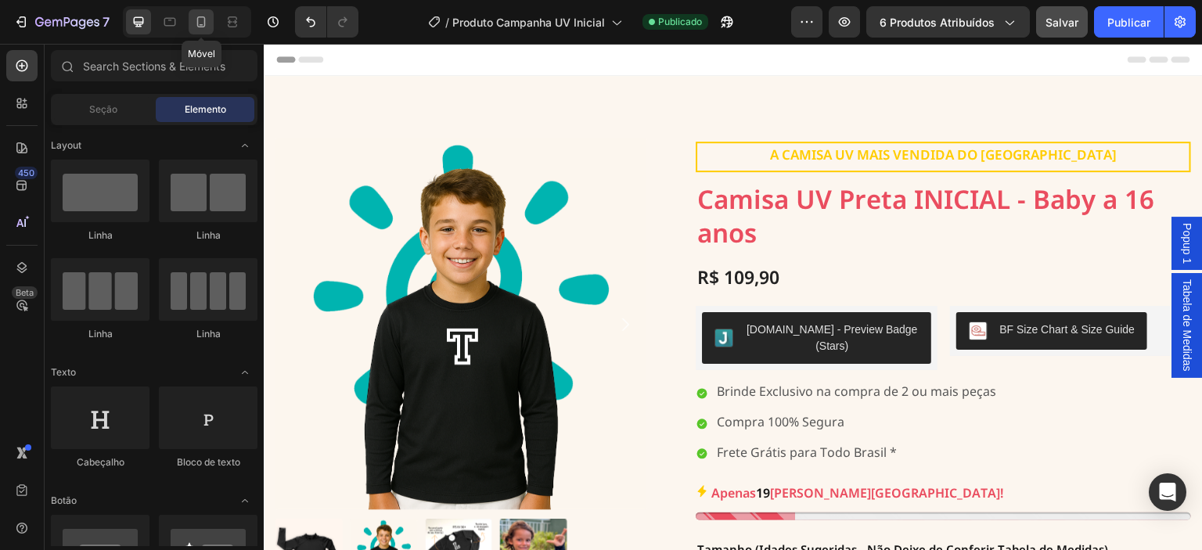
click at [196, 24] on icon at bounding box center [201, 22] width 16 height 16
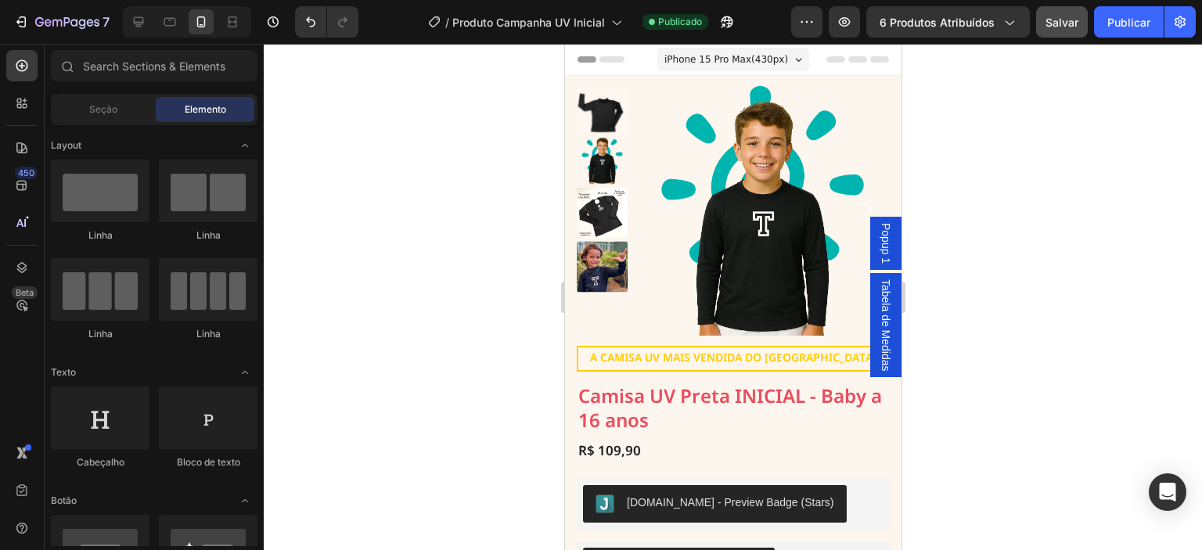
click at [758, 62] on span "iPhone 15 Pro Max ( 430 px)" at bounding box center [725, 60] width 124 height 16
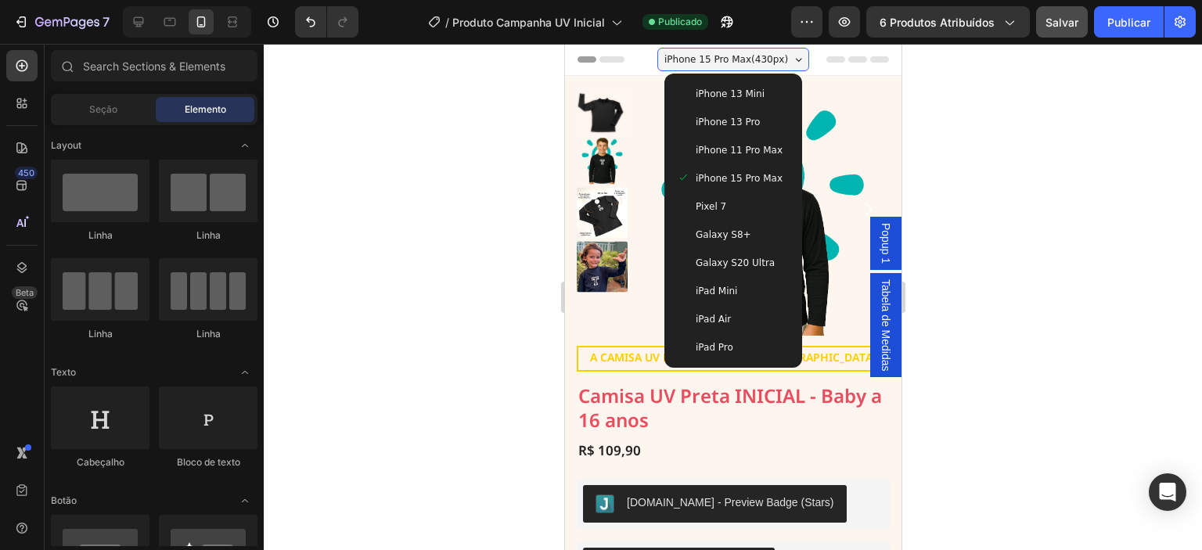
click at [758, 62] on span "iPhone 15 Pro Max ( 430 px)" at bounding box center [725, 60] width 124 height 16
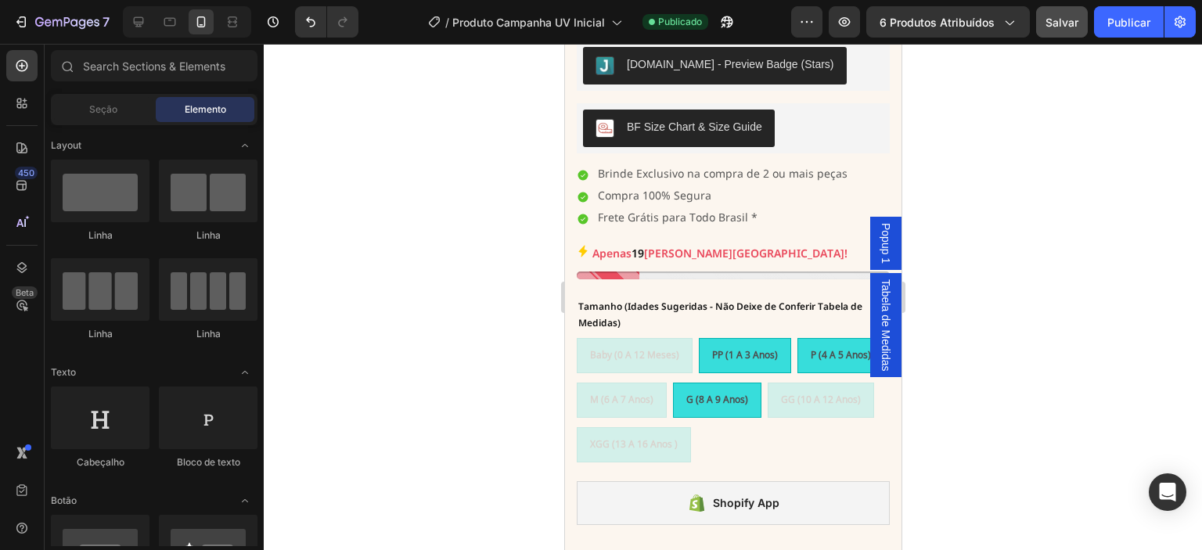
scroll to position [522, 0]
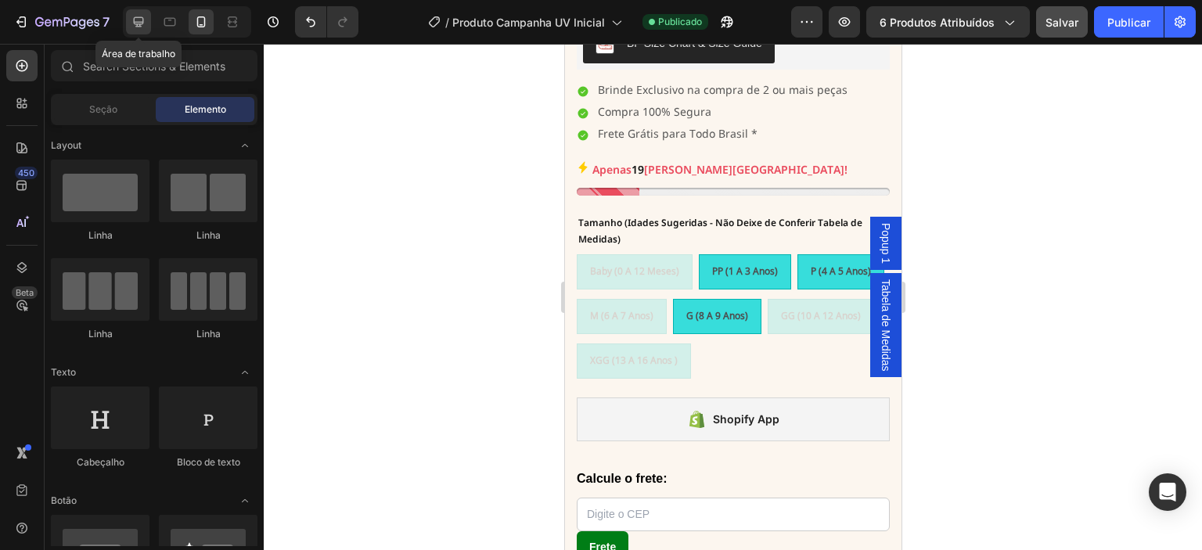
click at [139, 24] on icon at bounding box center [139, 22] width 10 height 10
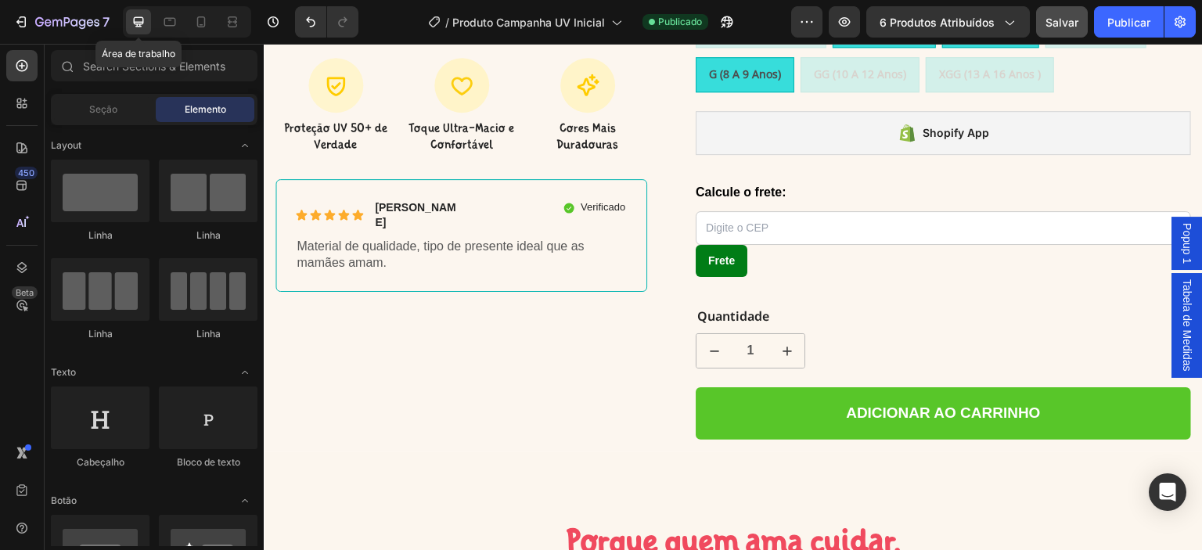
scroll to position [560, 0]
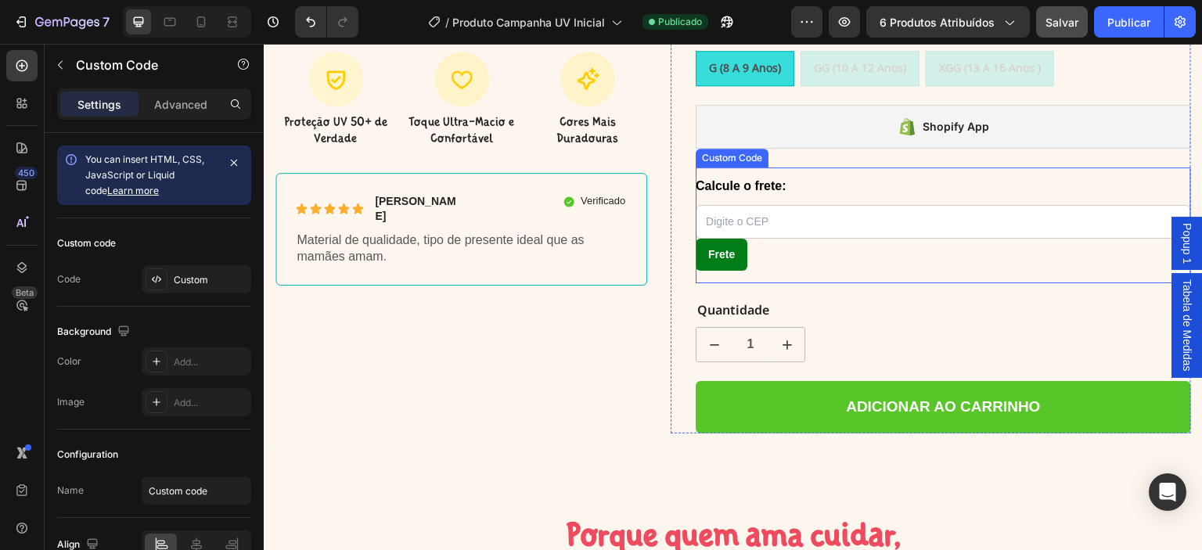
click at [787, 205] on input "Calcule o frete:" at bounding box center [943, 222] width 495 height 34
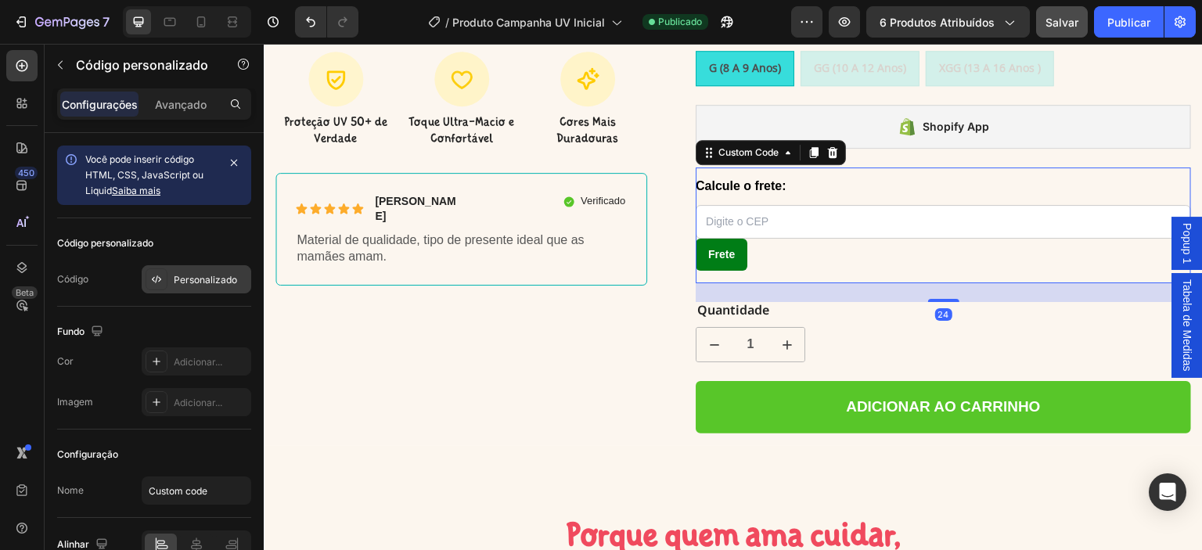
click at [193, 274] on font "Personalizado" at bounding box center [205, 280] width 63 height 12
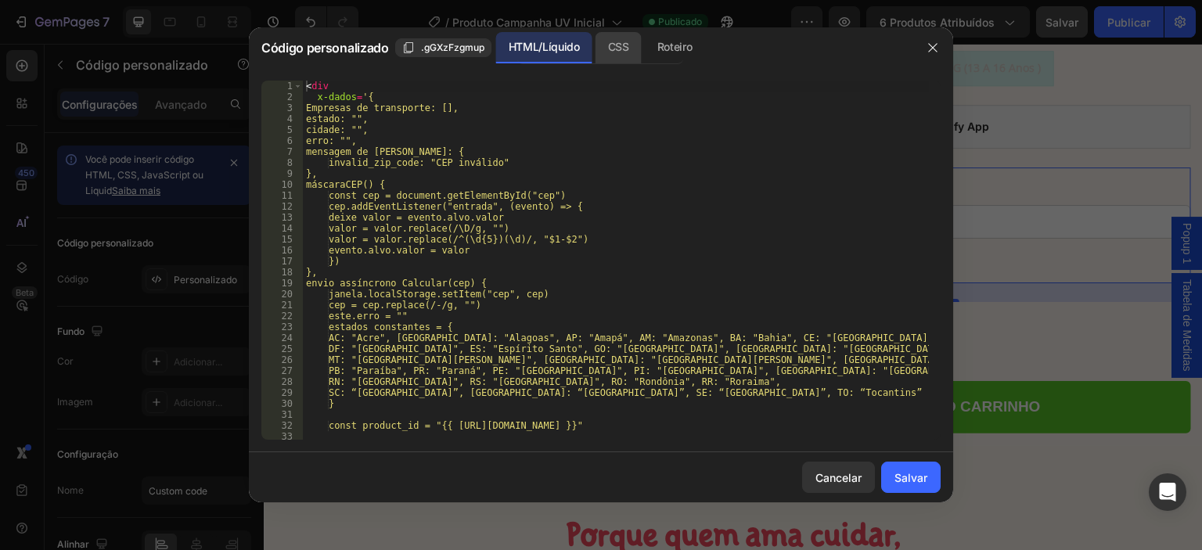
click at [609, 45] on font "CSS" at bounding box center [618, 46] width 21 height 13
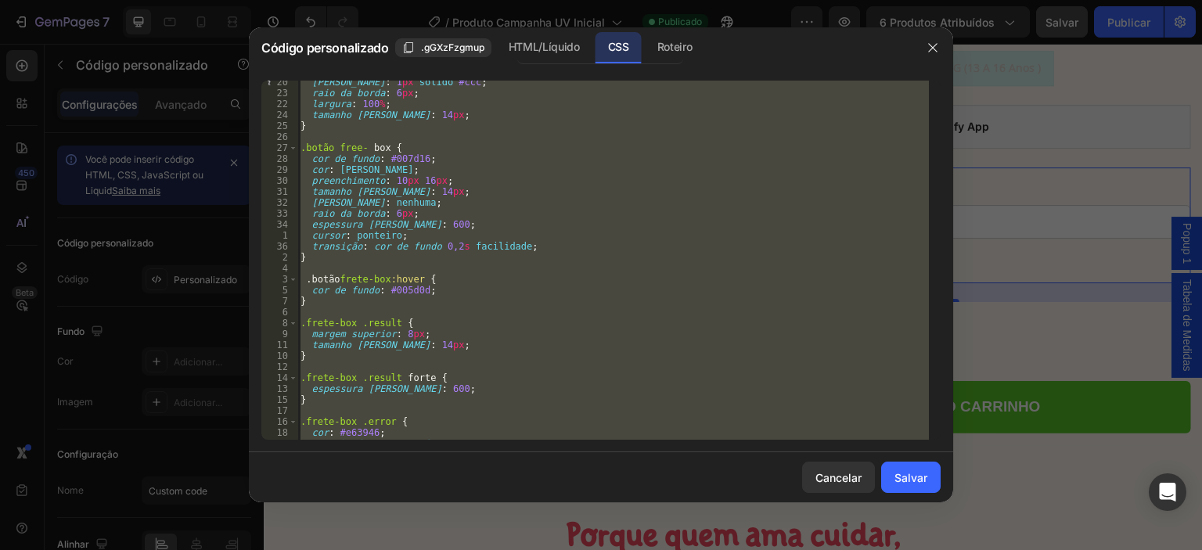
scroll to position [191, 0]
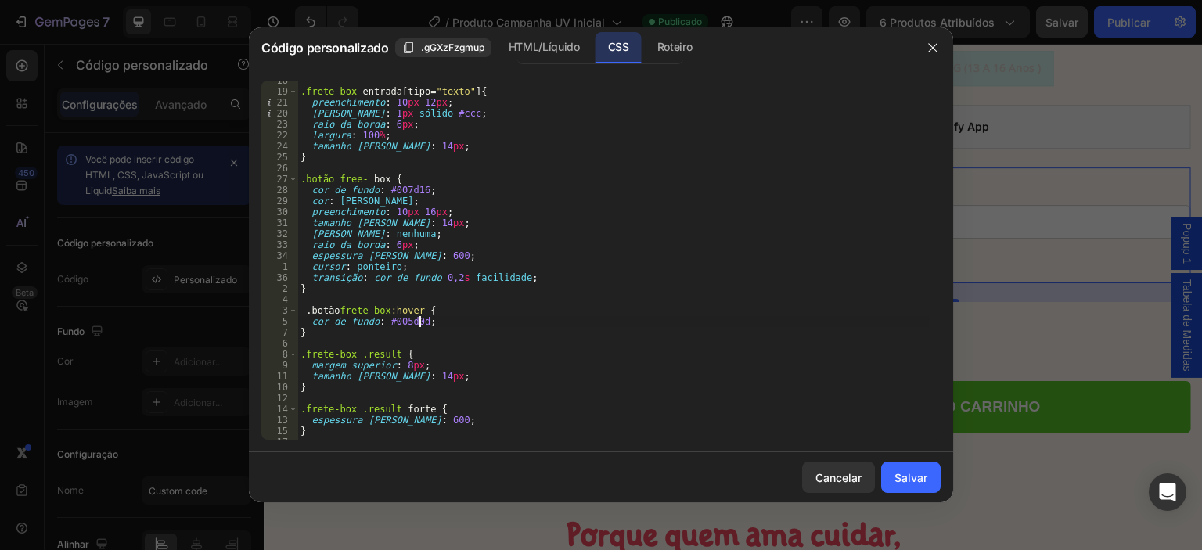
click at [428, 322] on div ".frete-box entrada [ tipo = " texto " ] { preenchimento : 10 px 12 px ; [PERSON…" at bounding box center [612, 265] width 631 height 381
drag, startPoint x: 428, startPoint y: 322, endPoint x: 397, endPoint y: 320, distance: 30.6
click at [397, 320] on div ".frete-box entrada [ tipo = " texto " ] { preenchimento : 10 px 12 px ; [PERSON…" at bounding box center [612, 265] width 631 height 381
drag, startPoint x: 429, startPoint y: 190, endPoint x: 397, endPoint y: 191, distance: 31.3
click at [397, 191] on div ".frete-box entrada [ tipo = " texto " ] { preenchimento : 10 px 12 px ; [PERSON…" at bounding box center [612, 265] width 631 height 381
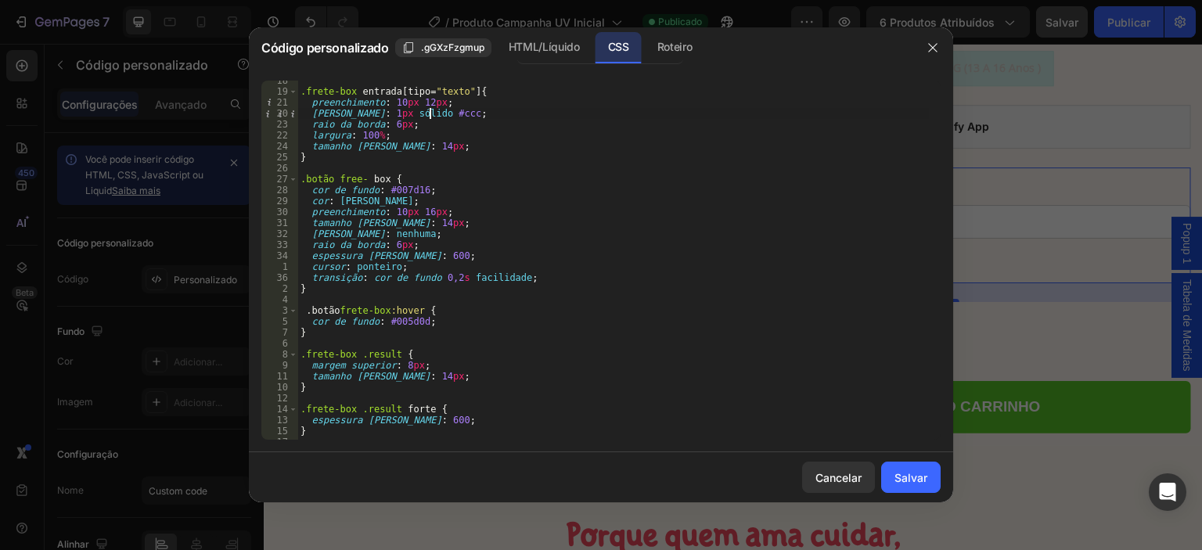
drag, startPoint x: 451, startPoint y: 110, endPoint x: 433, endPoint y: 110, distance: 18.8
click at [433, 110] on div ".frete-box entrada [ tipo = " texto " ] { preenchimento : 10 px 12 px ; [PERSON…" at bounding box center [612, 265] width 631 height 381
drag, startPoint x: 433, startPoint y: 111, endPoint x: 456, endPoint y: 112, distance: 23.5
click at [456, 112] on div ".frete-box entrada [ tipo = " texto " ] { preenchimento : 10 px 12 px ; [PERSON…" at bounding box center [612, 265] width 631 height 381
click at [448, 115] on div ".frete-box entrada [ tipo = " texto " ] { preenchimento : 10 px 12 px ; [PERSON…" at bounding box center [612, 265] width 631 height 381
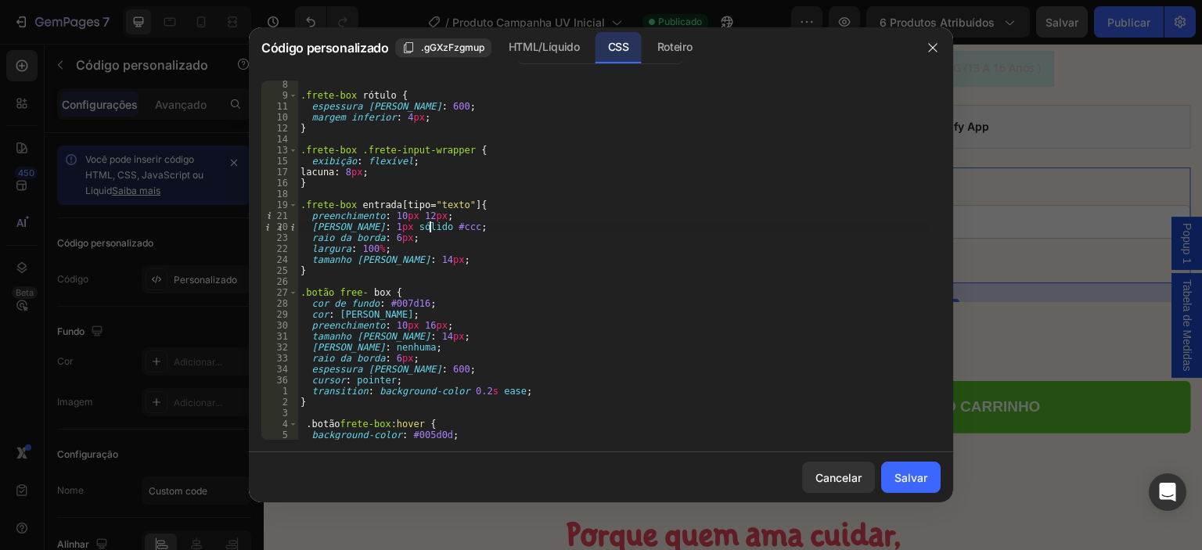
scroll to position [78, 0]
drag, startPoint x: 400, startPoint y: 304, endPoint x: 430, endPoint y: 300, distance: 29.9
click at [430, 300] on div ".frete-box rótulo { espessura [PERSON_NAME] : 600 ; margem inferior : 4 px ; } …" at bounding box center [612, 269] width 631 height 381
click at [397, 306] on div ".frete-box rótulo { espessura [PERSON_NAME] : 600 ; margem inferior : 4 px ; } …" at bounding box center [612, 260] width 631 height 359
paste textarea "0fb3af"
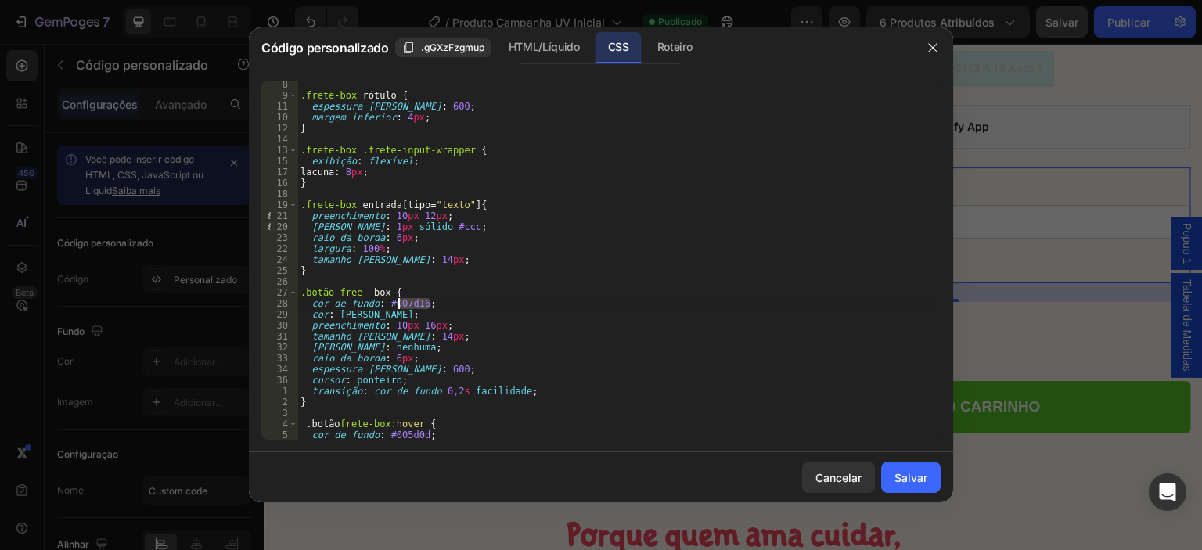
drag, startPoint x: 431, startPoint y: 304, endPoint x: 397, endPoint y: 309, distance: 34.1
click at [397, 309] on div ".frete-box rótulo { espessura [PERSON_NAME] : 600 ; margem inferior : 4 px ; } …" at bounding box center [612, 269] width 631 height 381
paste textarea "0fb3af"
click at [398, 309] on div ".frete-box rótulo { espessura [PERSON_NAME] : 600 ; margem inferior : 4 px ; } …" at bounding box center [612, 269] width 631 height 381
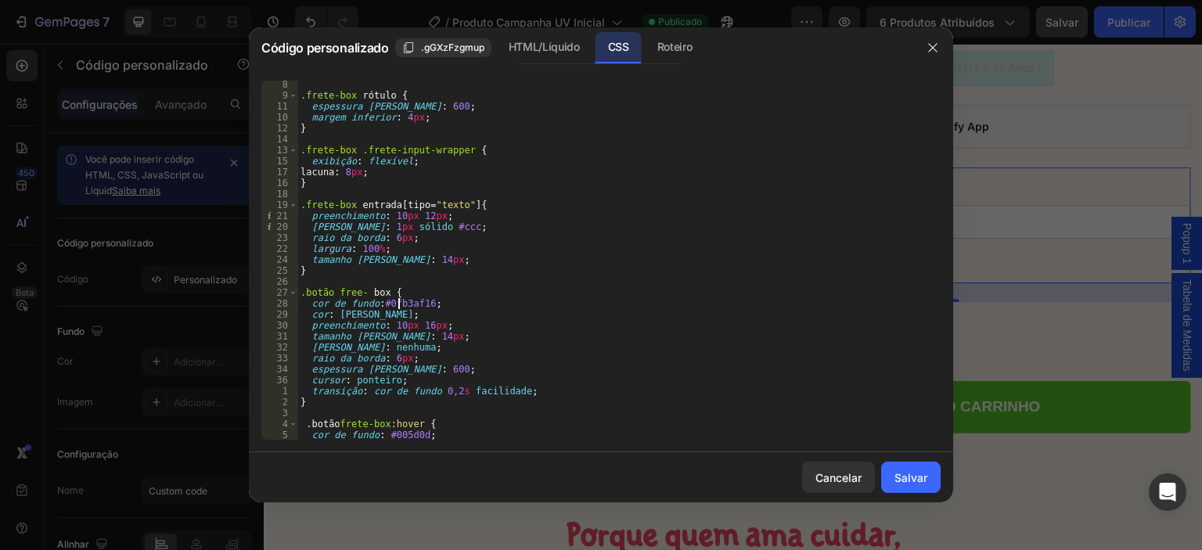
click at [437, 303] on div ".frete-box rótulo { espessura [PERSON_NAME] : 600 ; margem inferior : 4 px ; } …" at bounding box center [612, 269] width 631 height 381
drag, startPoint x: 399, startPoint y: 300, endPoint x: 424, endPoint y: 298, distance: 25.1
click at [424, 298] on div ".frete-box rótulo { espessura [PERSON_NAME] : 600 ; margem inferior : 4 px ; } …" at bounding box center [612, 269] width 631 height 381
click at [421, 303] on div ".frete-box rótulo { espessura [PERSON_NAME] : 600 ; margem inferior : 4 px ; } …" at bounding box center [612, 269] width 631 height 381
click at [423, 304] on div ".frete-box rótulo { espessura [PERSON_NAME] : 600 ; margem inferior : 4 px ; } …" at bounding box center [612, 260] width 631 height 359
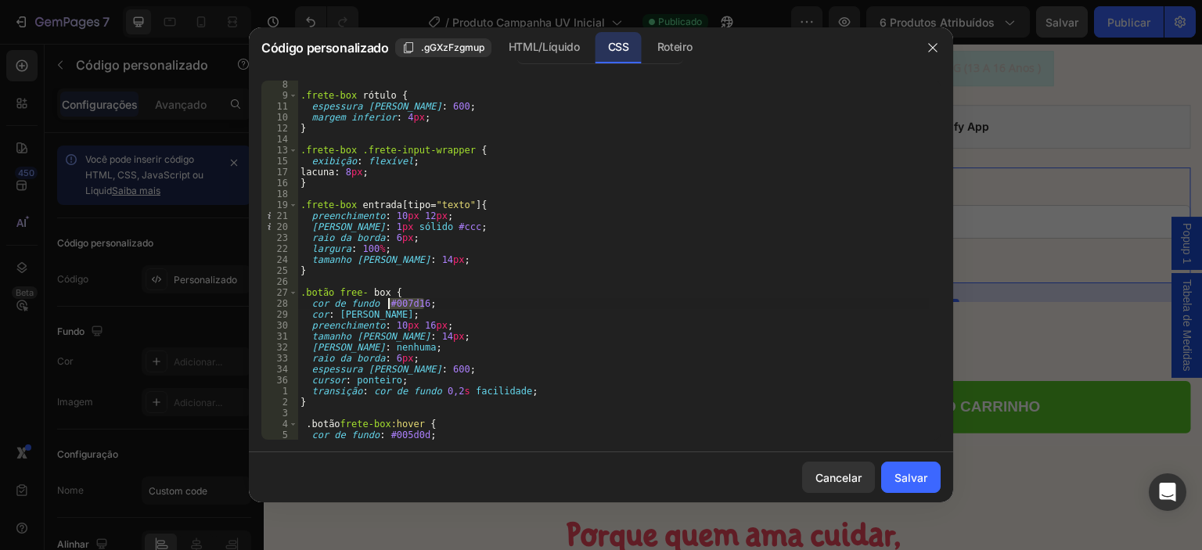
drag, startPoint x: 422, startPoint y: 303, endPoint x: 388, endPoint y: 309, distance: 35.0
click at [388, 309] on div ".frete-box rótulo { espessura [PERSON_NAME] : 600 ; margem inferior : 4 px ; } …" at bounding box center [612, 269] width 631 height 381
paste textarea "#0fb3af"
type textarea "background-colo16;"
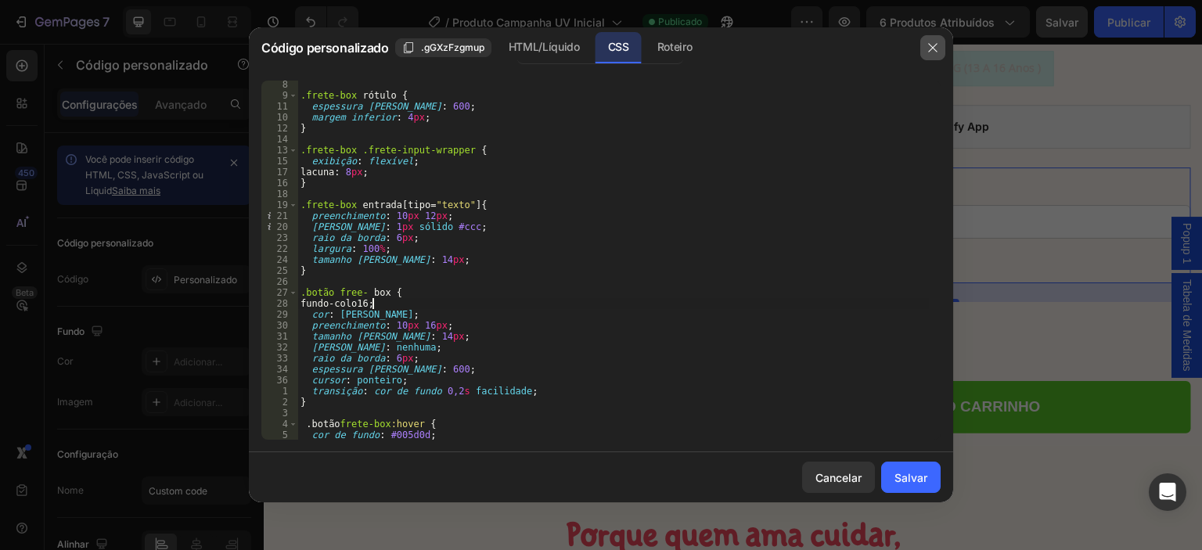
click at [933, 49] on icon "button" at bounding box center [932, 47] width 9 height 9
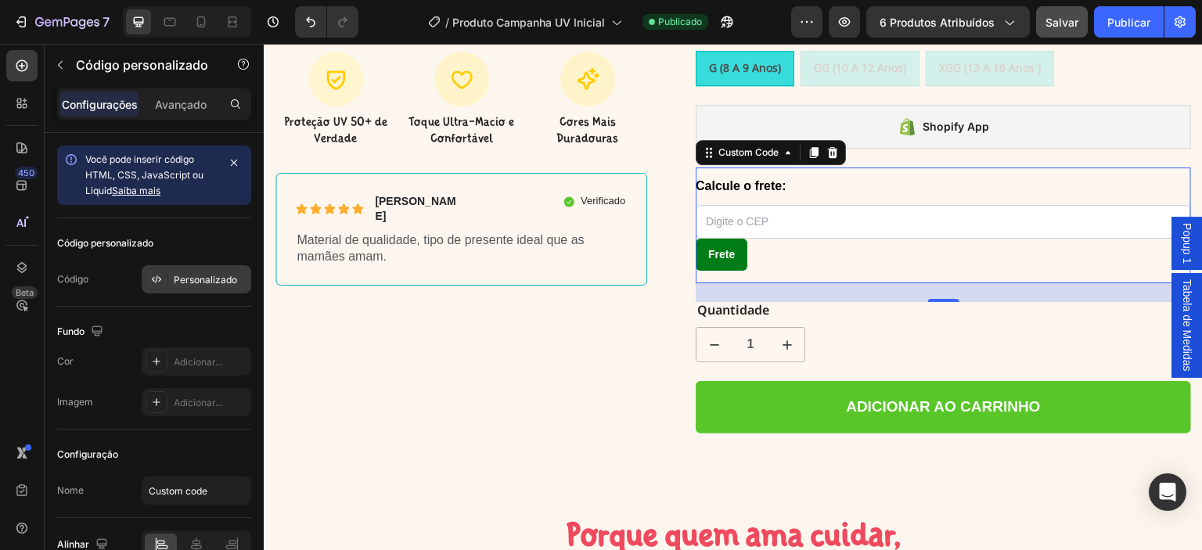
click at [188, 275] on font "Personalizado" at bounding box center [205, 280] width 63 height 12
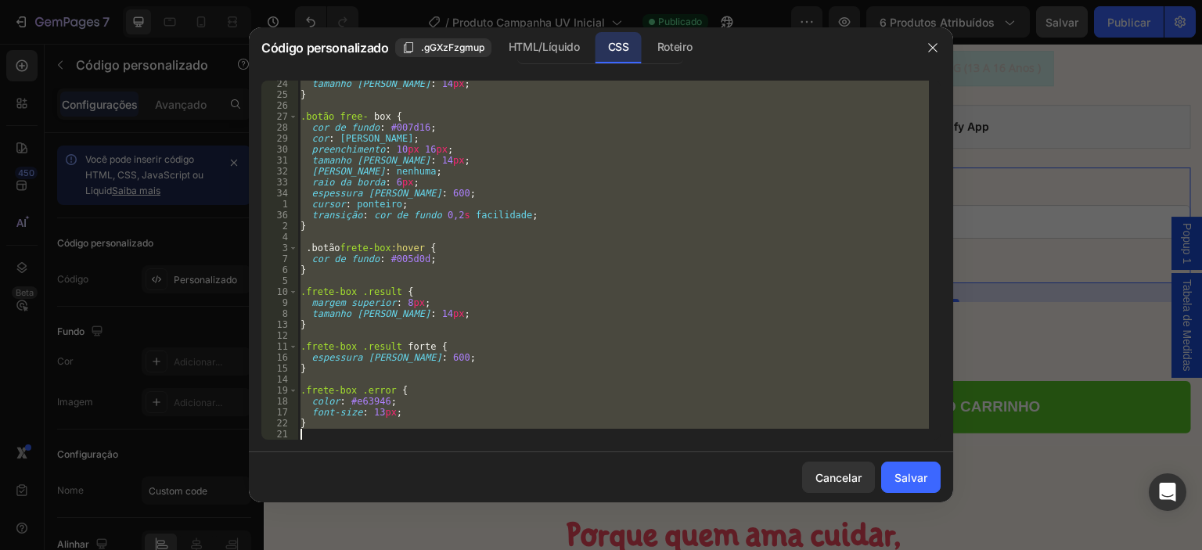
scroll to position [253, 0]
drag, startPoint x: 363, startPoint y: 88, endPoint x: 424, endPoint y: 465, distance: 381.3
click at [424, 465] on div "Código personalizado .gGXzFzgmup HTML/Líquido CSS Roteiro .frete-box { 24 25 26…" at bounding box center [601, 264] width 704 height 475
type textarea "}"
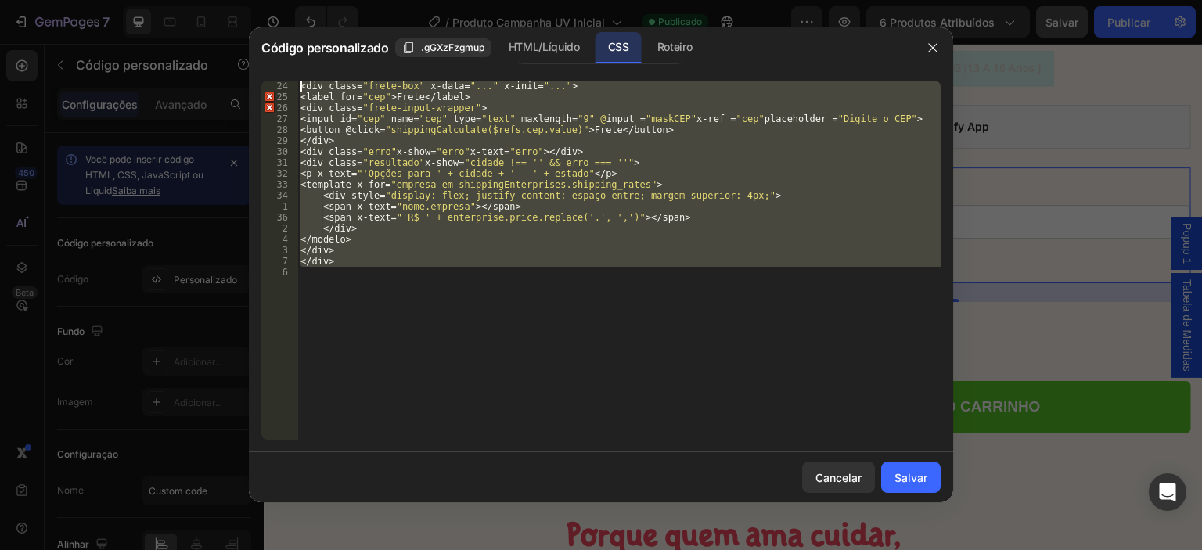
drag, startPoint x: 318, startPoint y: 275, endPoint x: 304, endPoint y: 65, distance: 210.2
click at [304, 65] on div "Código personalizado .gGXzFzgmup HTML/Líquido CSS Roteiro 24 25 26 27 28 29 30 …" at bounding box center [601, 264] width 704 height 475
type textarea "<div class="frete-box" x-data="..." x-init="..."> <label for="cep">Frete</label>"
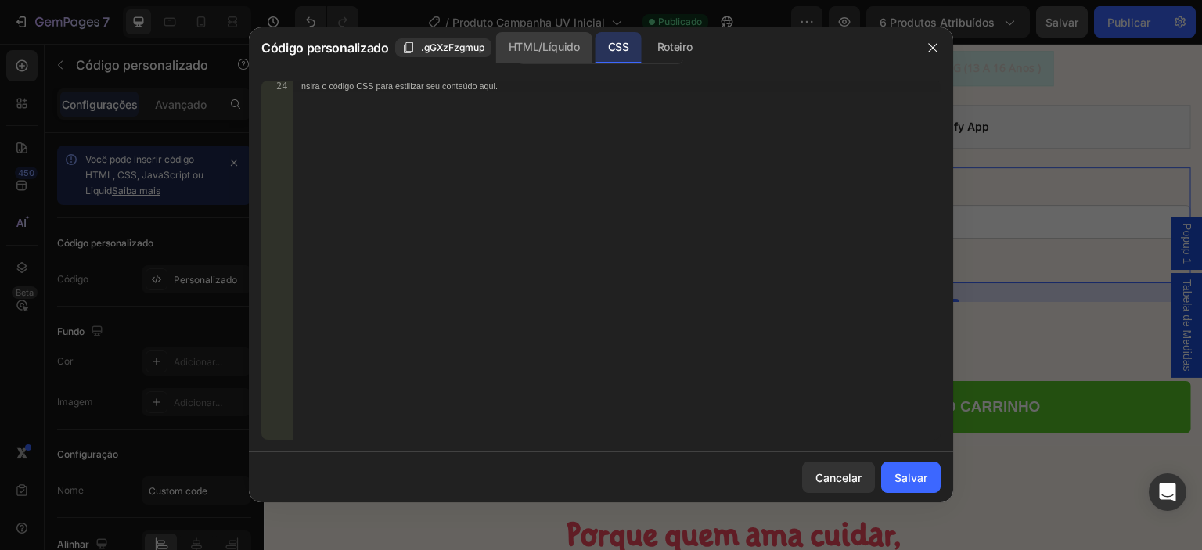
click at [544, 48] on font "HTML/Líquido" at bounding box center [544, 46] width 71 height 13
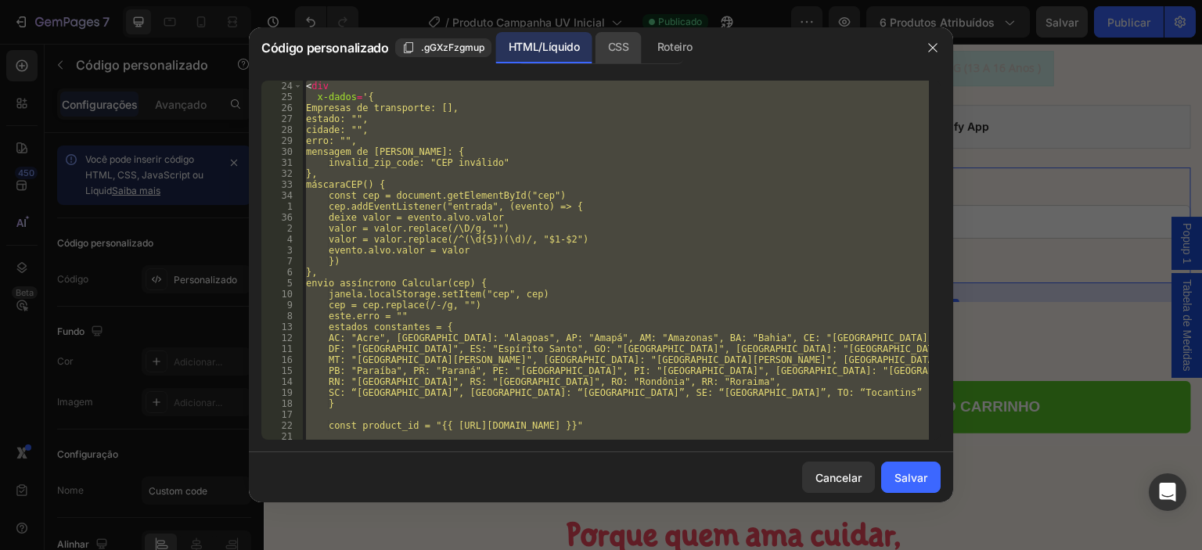
click at [617, 45] on font "CSS" at bounding box center [618, 46] width 21 height 13
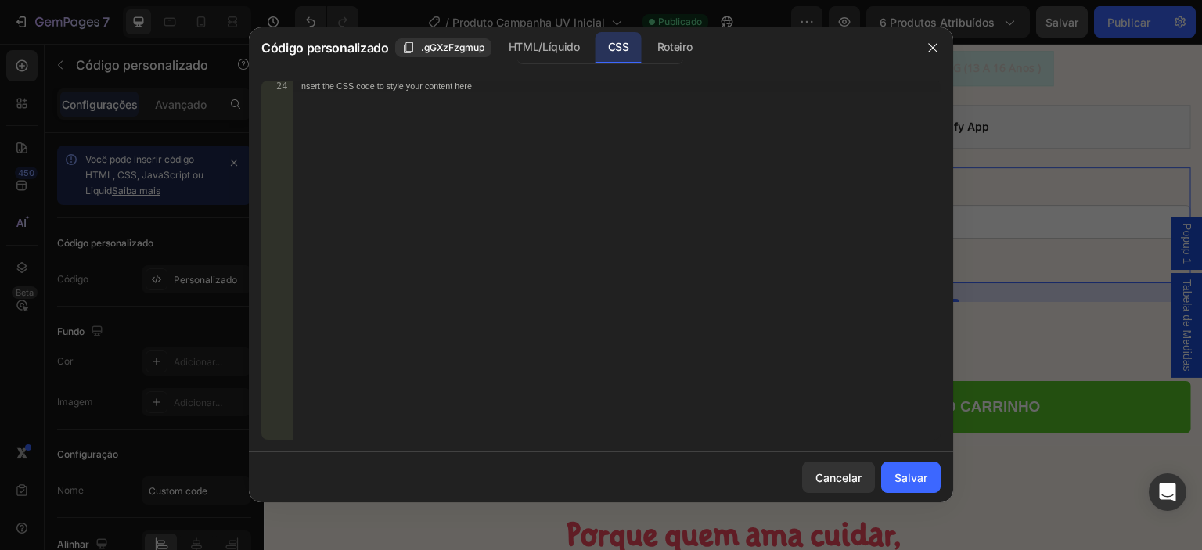
click at [340, 83] on div "Insert the CSS code to style your content here." at bounding box center [584, 86] width 570 height 10
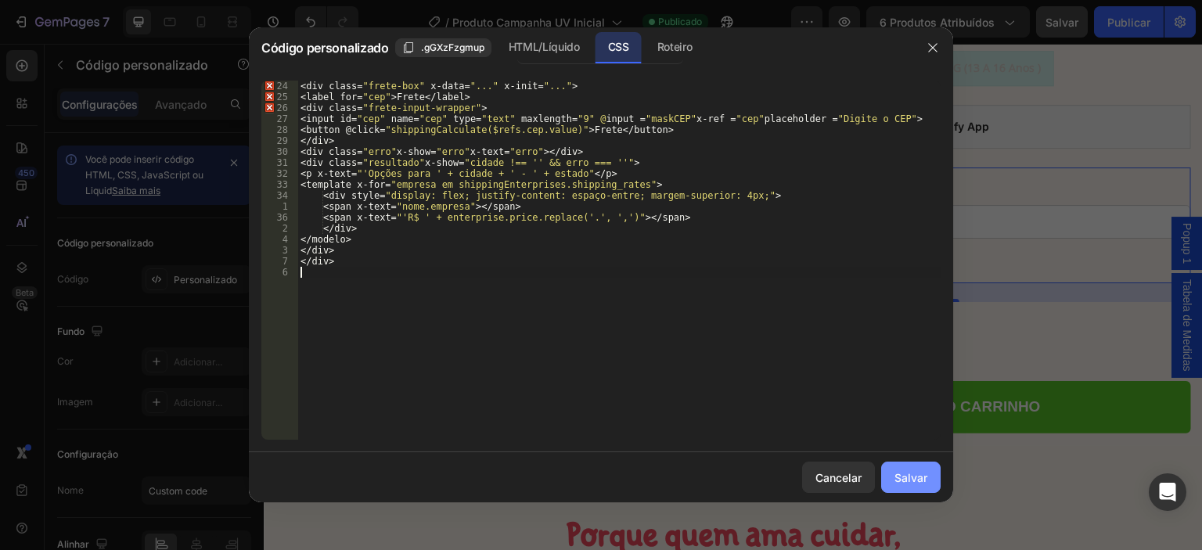
click at [899, 473] on font "Salvar" at bounding box center [910, 477] width 33 height 13
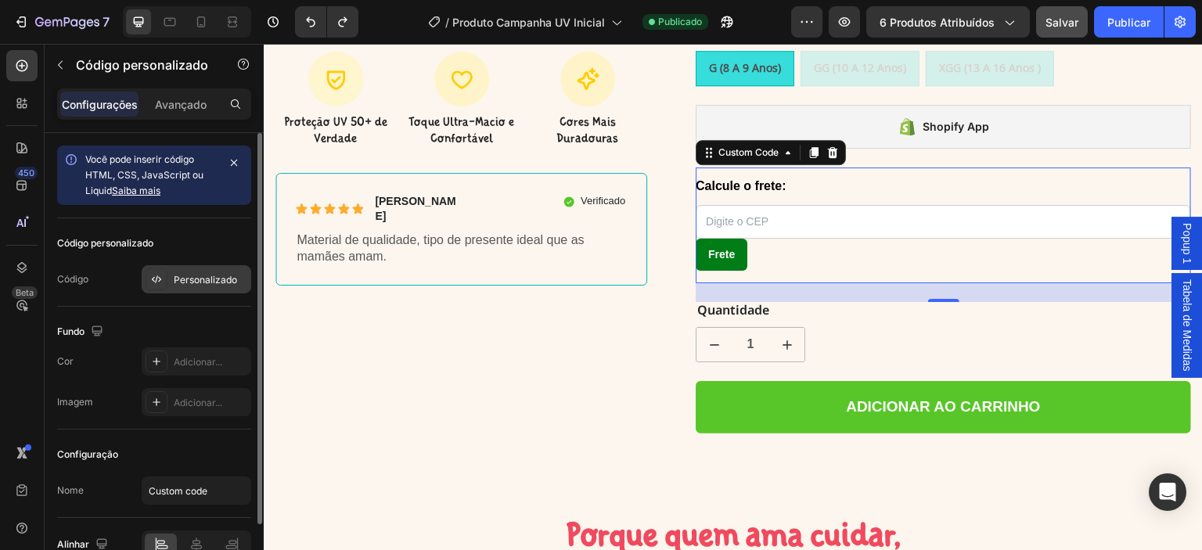
click at [203, 281] on font "Personalizado" at bounding box center [205, 280] width 63 height 12
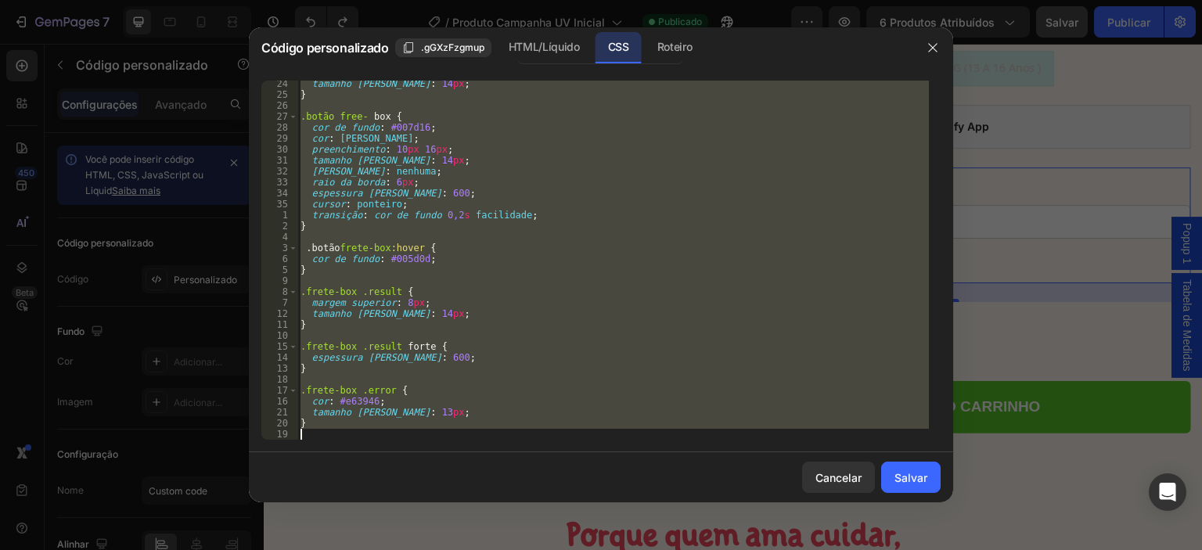
drag, startPoint x: 300, startPoint y: 84, endPoint x: 466, endPoint y: 472, distance: 422.0
click at [466, 472] on div "Código personalizado .gGXzFzgmup HTML/Líquido CSS Roteiro .frete-box { 24 25 26…" at bounding box center [601, 264] width 704 height 475
type textarea "}"
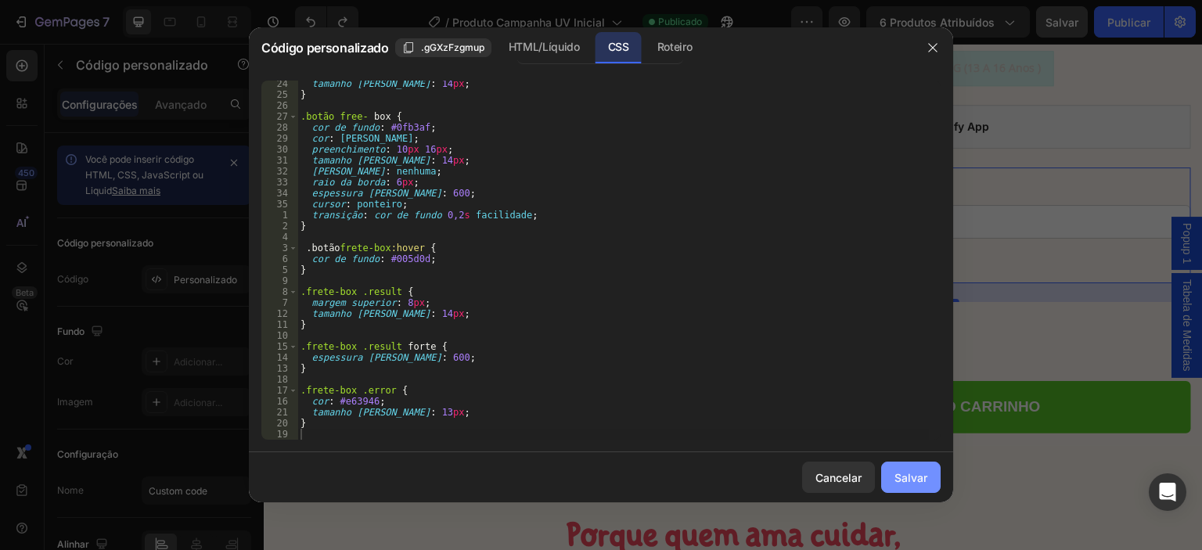
click at [901, 478] on font "Salvar" at bounding box center [910, 477] width 33 height 13
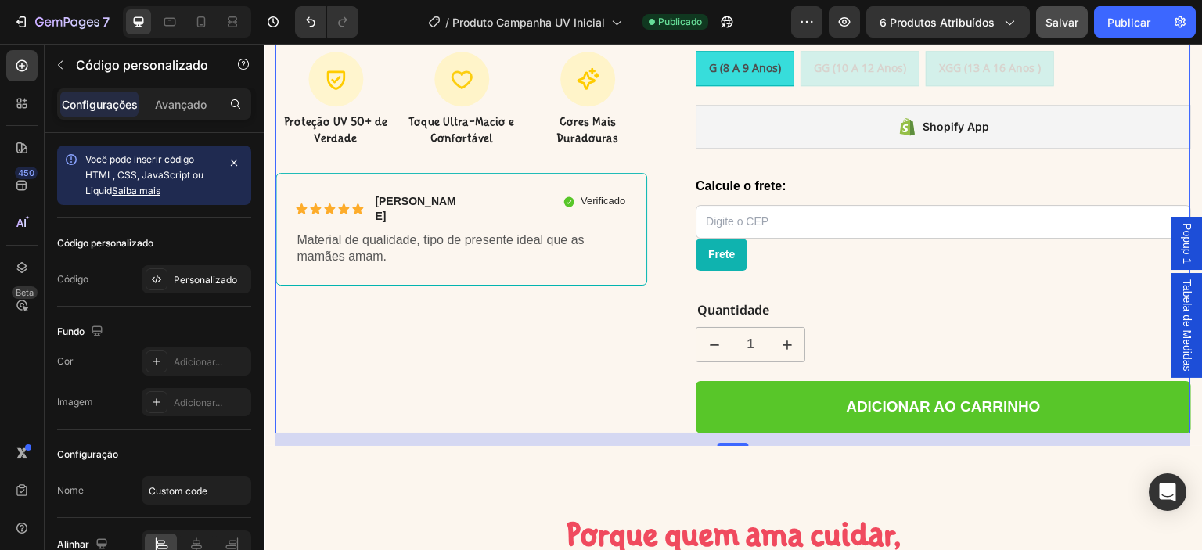
drag, startPoint x: 646, startPoint y: 336, endPoint x: 727, endPoint y: 329, distance: 80.8
click at [648, 334] on div "Product Images Icon Proteção UV 50+ de Verdade Text Block Icon Toque Ultra-Maci…" at bounding box center [732, 5] width 915 height 855
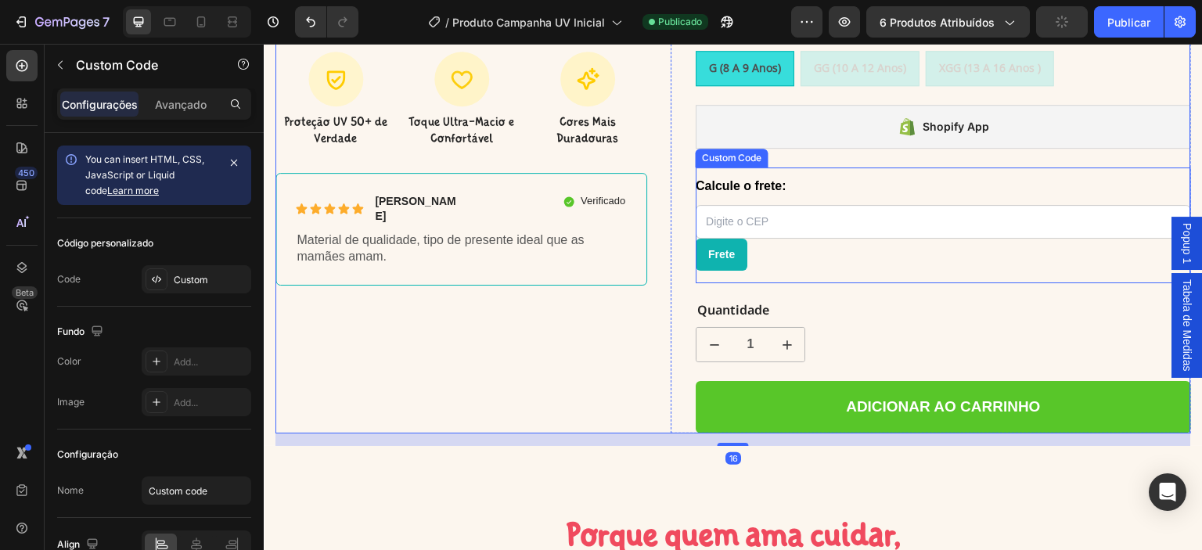
click at [868, 177] on label "Calcule o frete:" at bounding box center [943, 186] width 495 height 19
click at [868, 205] on input "Calcule o frete:" at bounding box center [943, 222] width 495 height 34
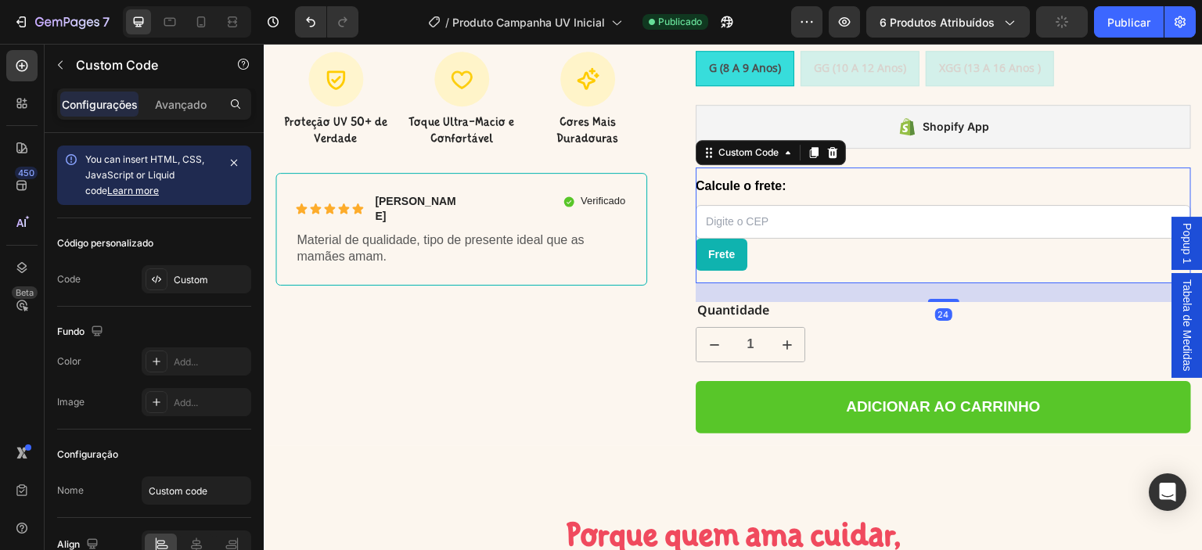
click at [849, 177] on label "Calcule o frete:" at bounding box center [943, 186] width 495 height 19
click at [849, 205] on input "Calcule o frete:" at bounding box center [943, 222] width 495 height 34
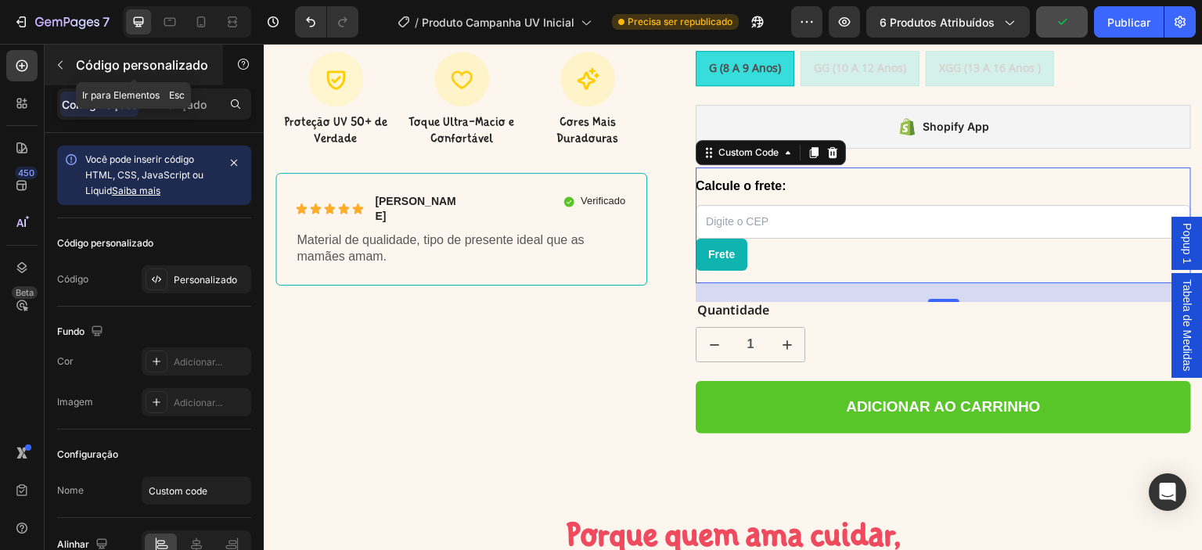
click at [59, 71] on button "button" at bounding box center [60, 64] width 25 height 25
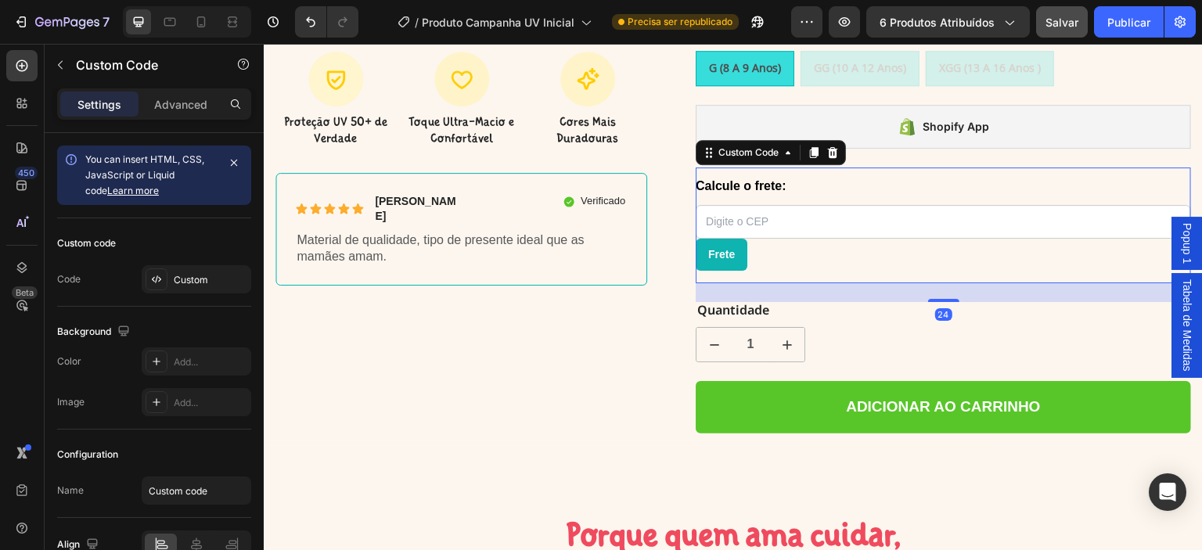
click at [795, 177] on label "Calcule o frete:" at bounding box center [943, 186] width 495 height 19
click at [795, 205] on input "Calcule o frete:" at bounding box center [943, 222] width 495 height 34
type input "60361-260"
click at [728, 239] on button "Frete" at bounding box center [722, 255] width 52 height 32
click at [1134, 28] on font "Publicar" at bounding box center [1128, 22] width 43 height 16
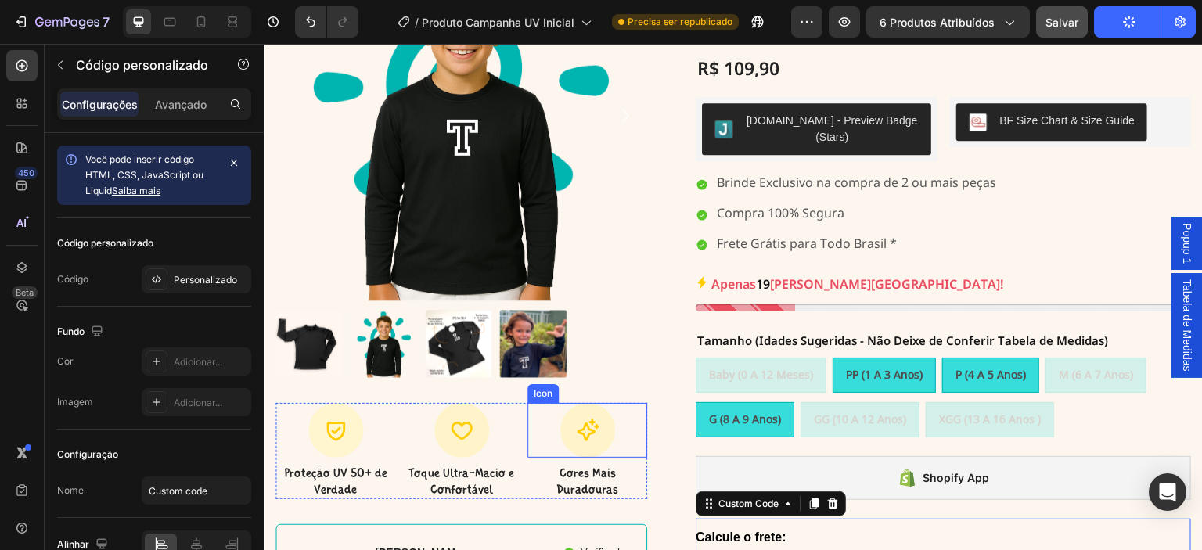
scroll to position [195, 0]
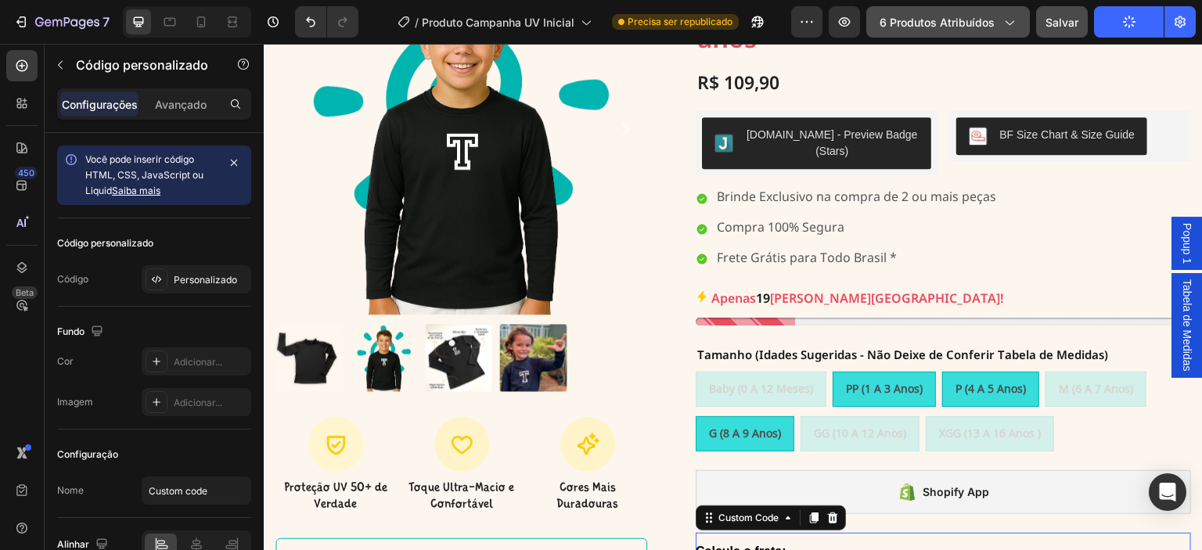
click at [929, 24] on font "6 produtos atribuídos" at bounding box center [936, 22] width 115 height 13
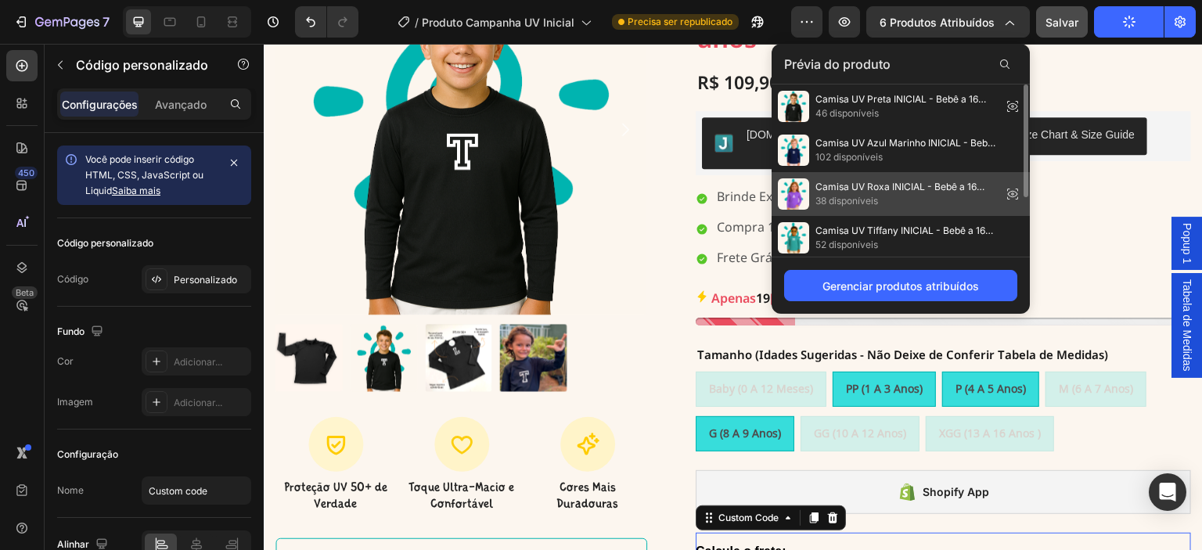
click at [1013, 190] on icon at bounding box center [1012, 194] width 22 height 22
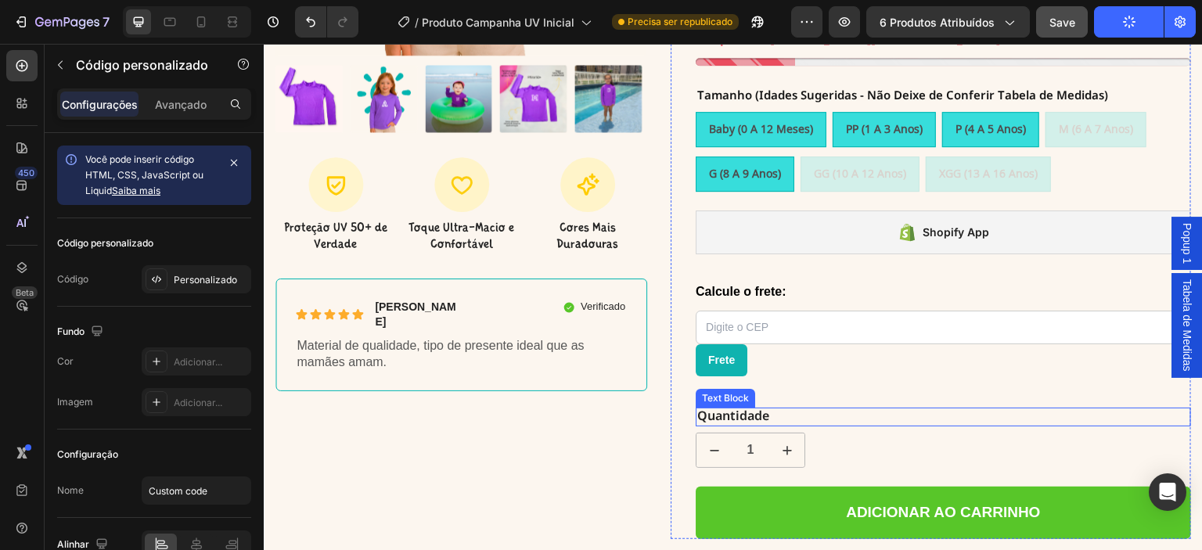
scroll to position [455, 0]
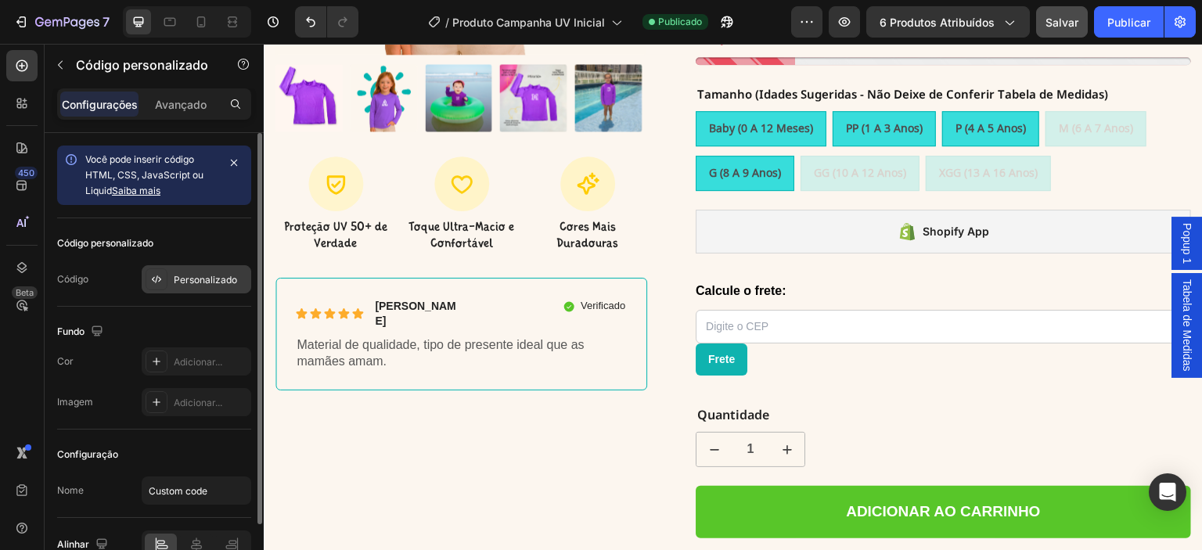
click at [196, 271] on div "Personalizado" at bounding box center [197, 279] width 110 height 28
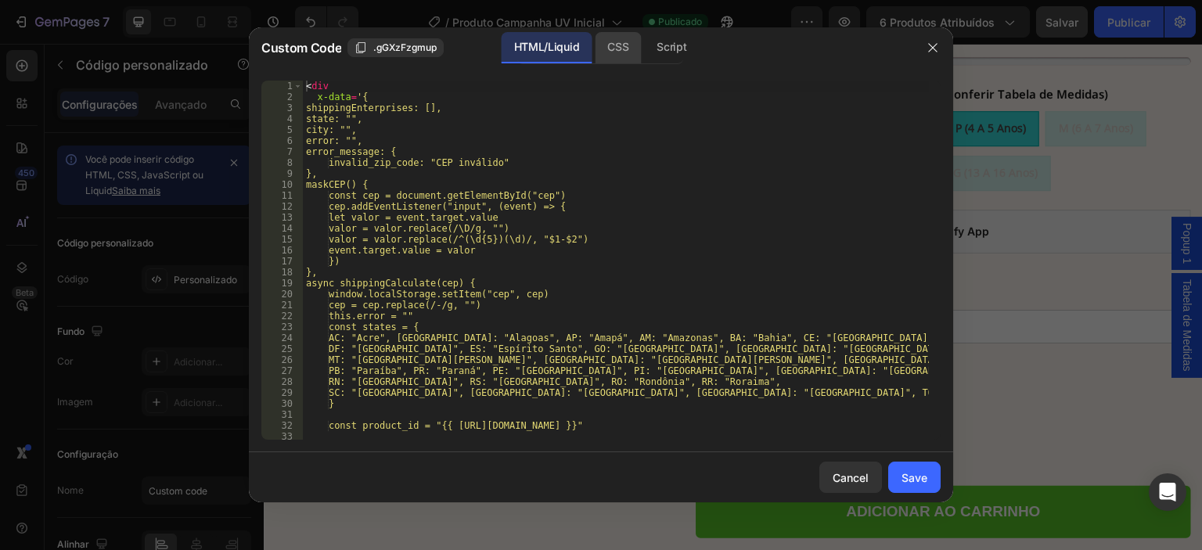
click at [644, 55] on div "CSS" at bounding box center [671, 47] width 55 height 31
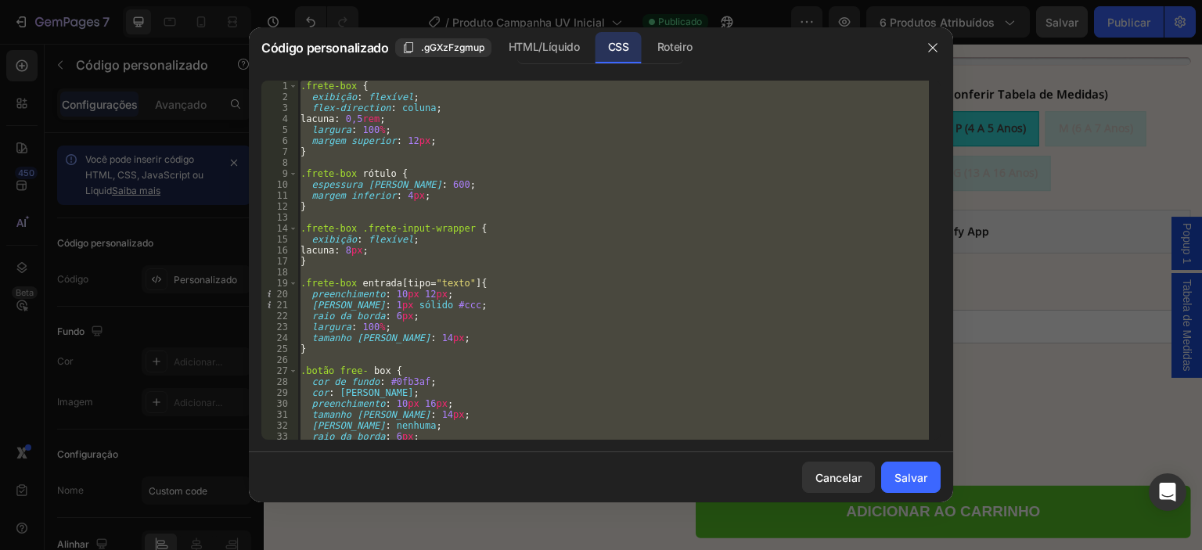
click at [380, 131] on div ".frete-box { exibição : flexível ; flex-direction : coluna ; lacuna : 0,5 rem ;…" at bounding box center [612, 260] width 631 height 359
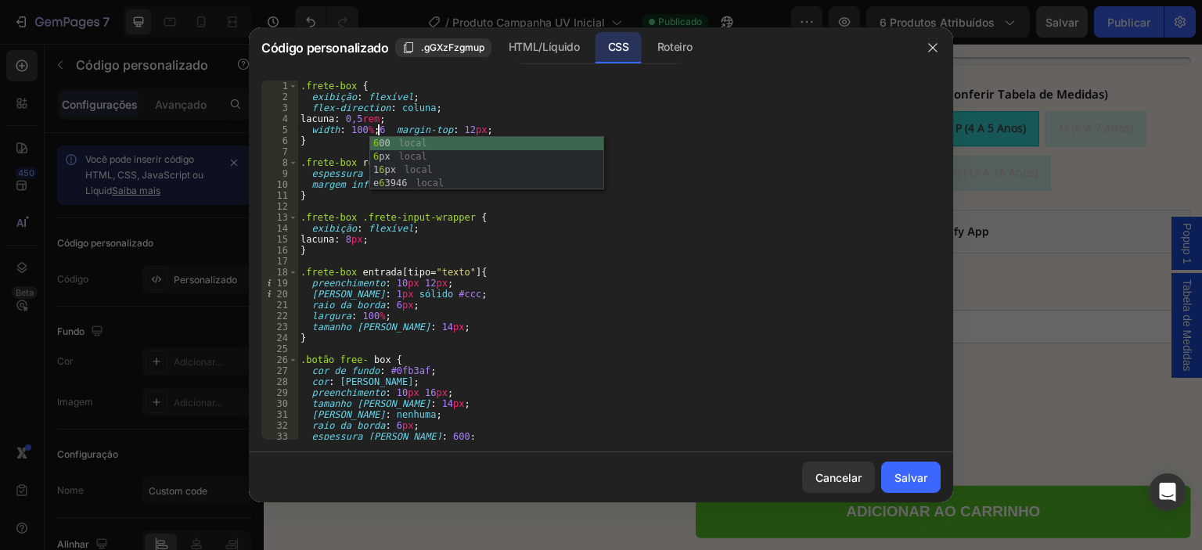
scroll to position [0, 6]
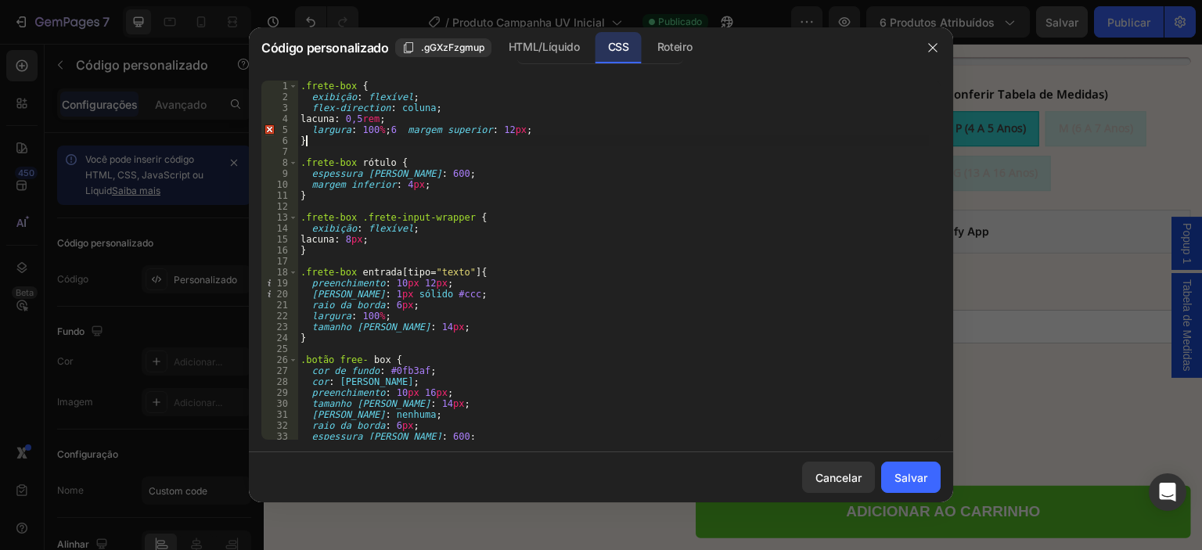
click at [328, 147] on div ".frete-box { exibição : flexível ; flex-direction : coluna ; lacuna : 0,5 rem ;…" at bounding box center [612, 271] width 631 height 381
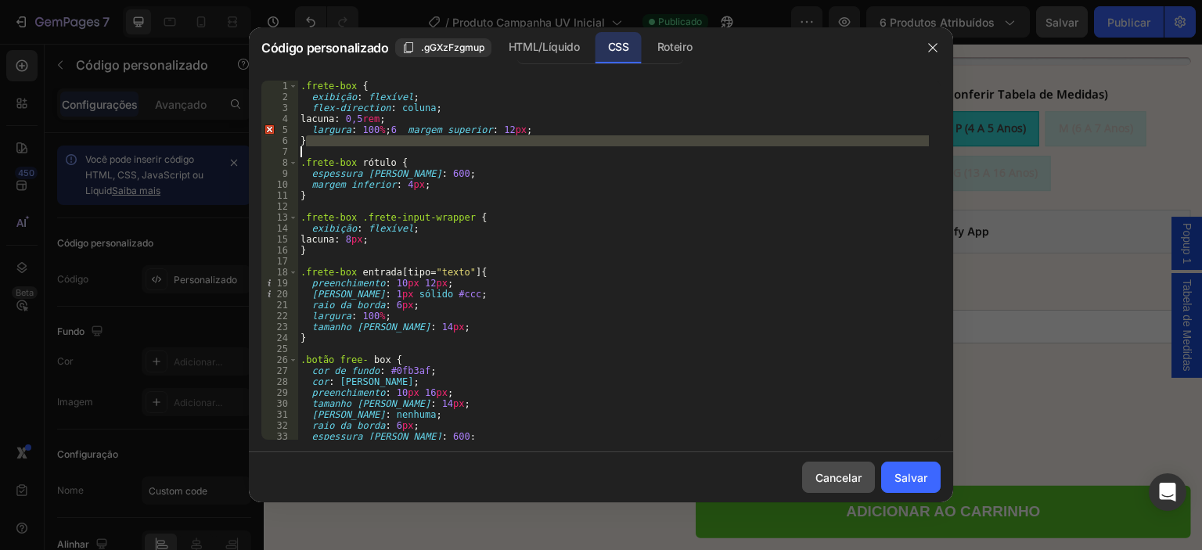
type textarea "}"
click at [843, 471] on font "Cancelar" at bounding box center [838, 477] width 46 height 13
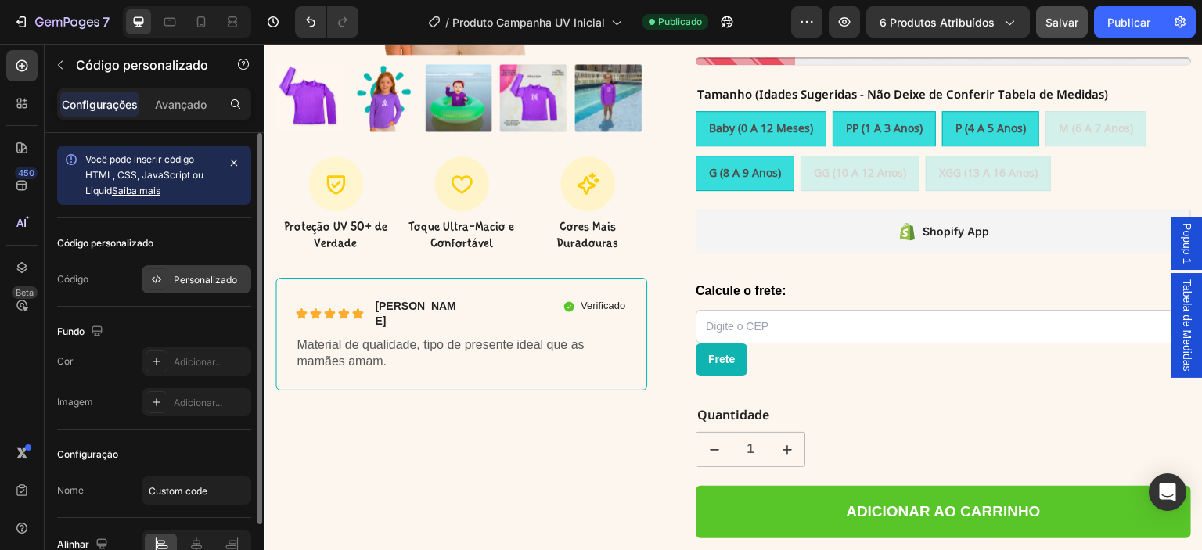
click at [186, 274] on font "Personalizado" at bounding box center [205, 280] width 63 height 12
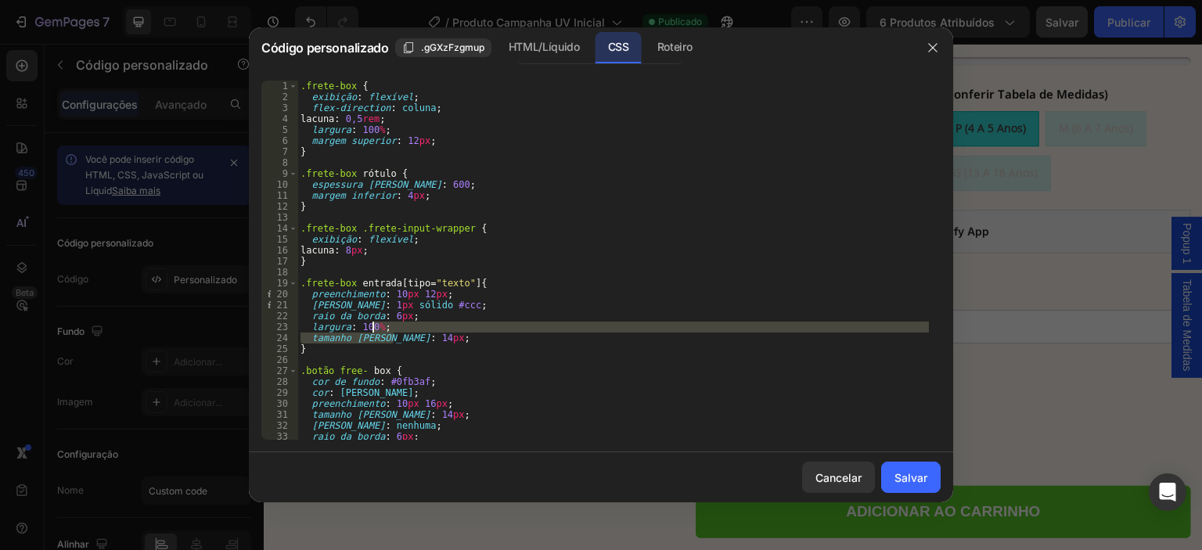
drag, startPoint x: 462, startPoint y: 338, endPoint x: 344, endPoint y: 299, distance: 124.5
click at [385, 331] on div ".frete-box { exibição : flexível ; flex-direction : coluna ; lacuna : 0,5 rem ;…" at bounding box center [612, 271] width 631 height 381
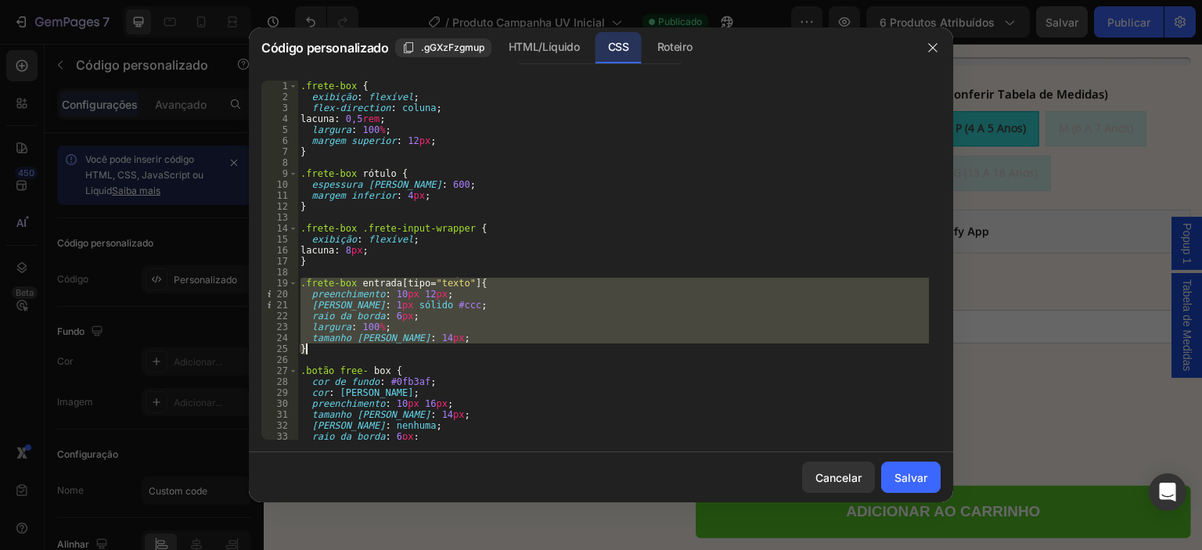
drag, startPoint x: 300, startPoint y: 283, endPoint x: 485, endPoint y: 345, distance: 194.7
click at [485, 345] on div ".frete-box { exibição : flexível ; flex-direction : coluna ; lacuna : 0,5 rem ;…" at bounding box center [612, 271] width 631 height 381
type textarea "font-size: 14px; }"
paste textarea
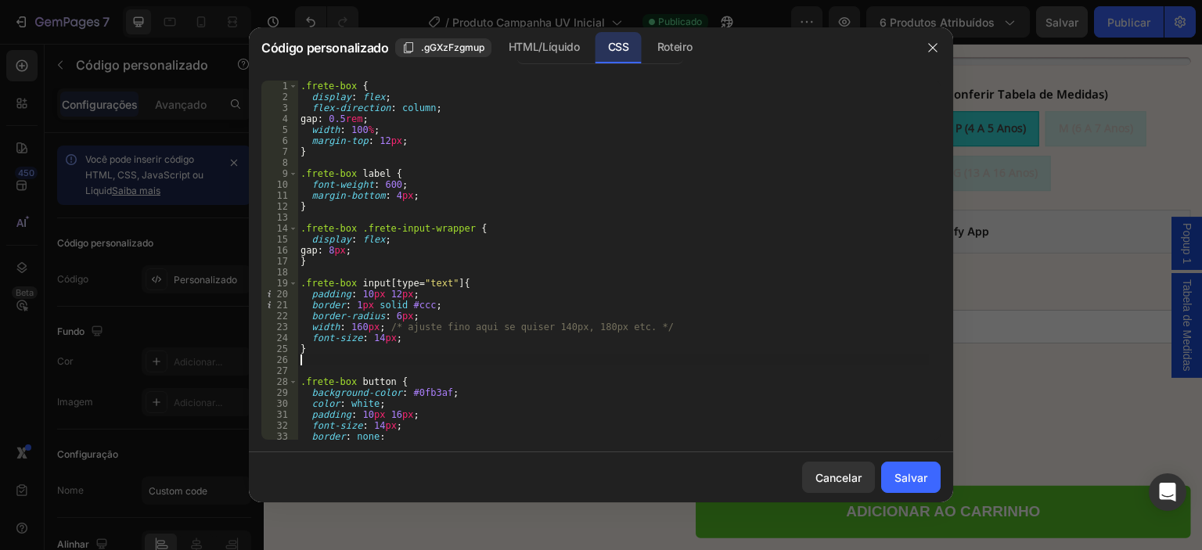
type textarea "}"
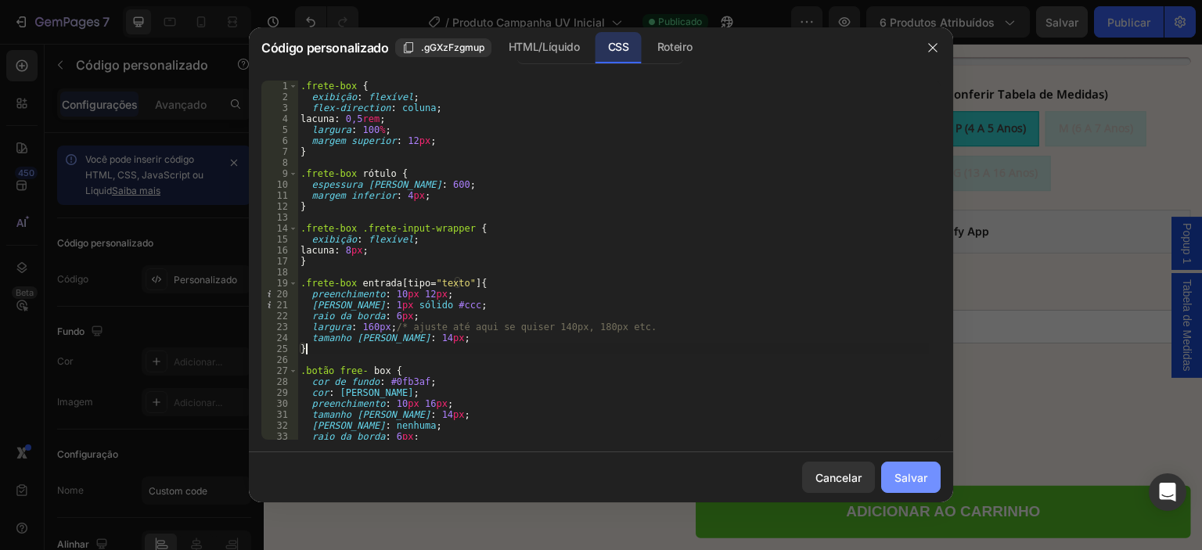
click at [915, 475] on font "Salvar" at bounding box center [910, 477] width 33 height 13
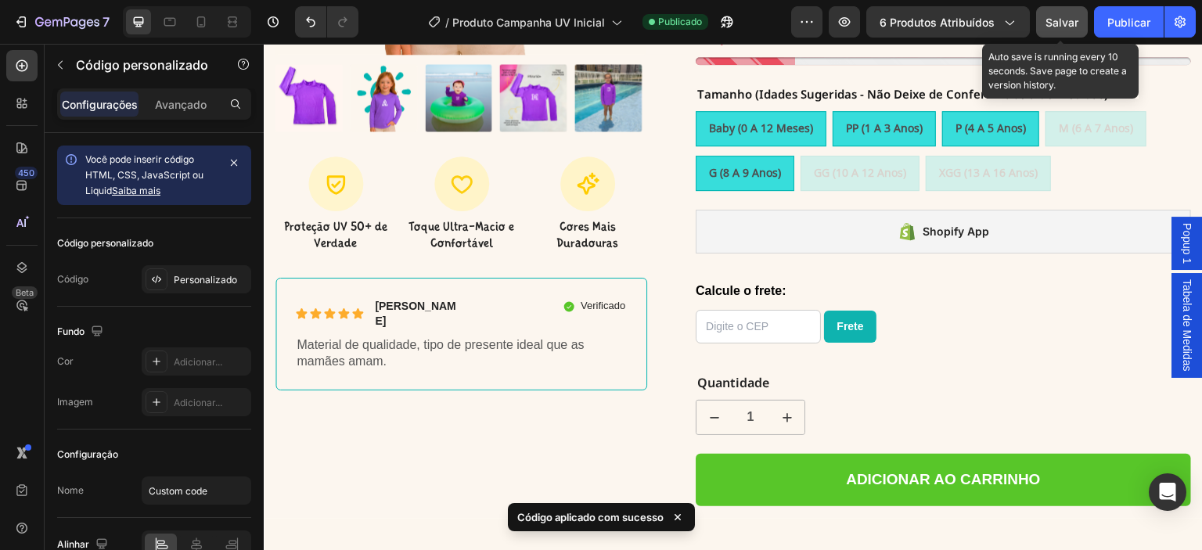
click at [1073, 12] on button "Salvar" at bounding box center [1062, 21] width 52 height 31
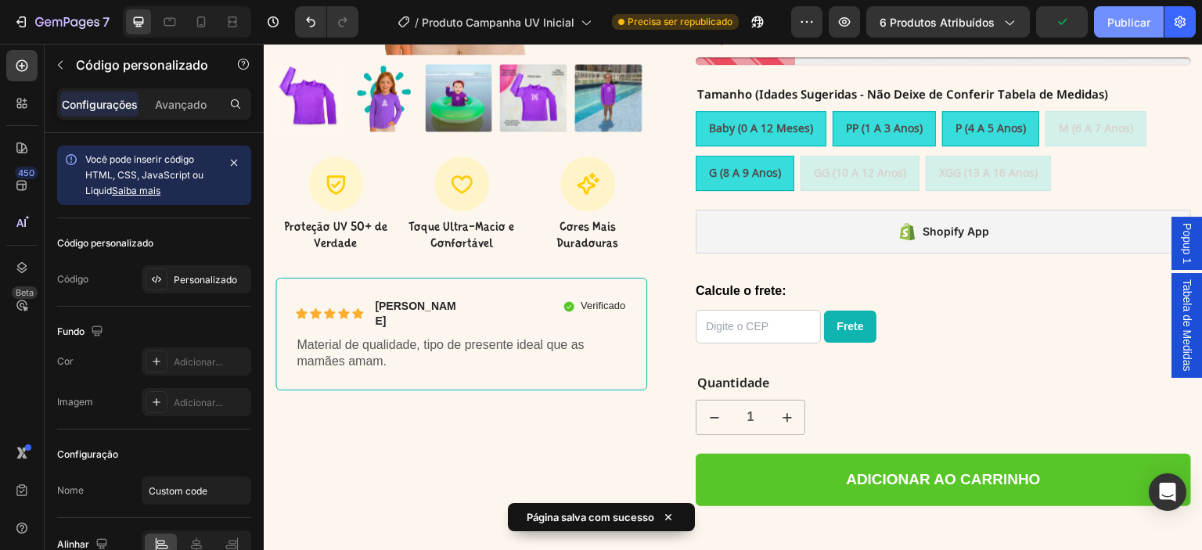
click at [1117, 27] on font "Publicar" at bounding box center [1128, 22] width 43 height 13
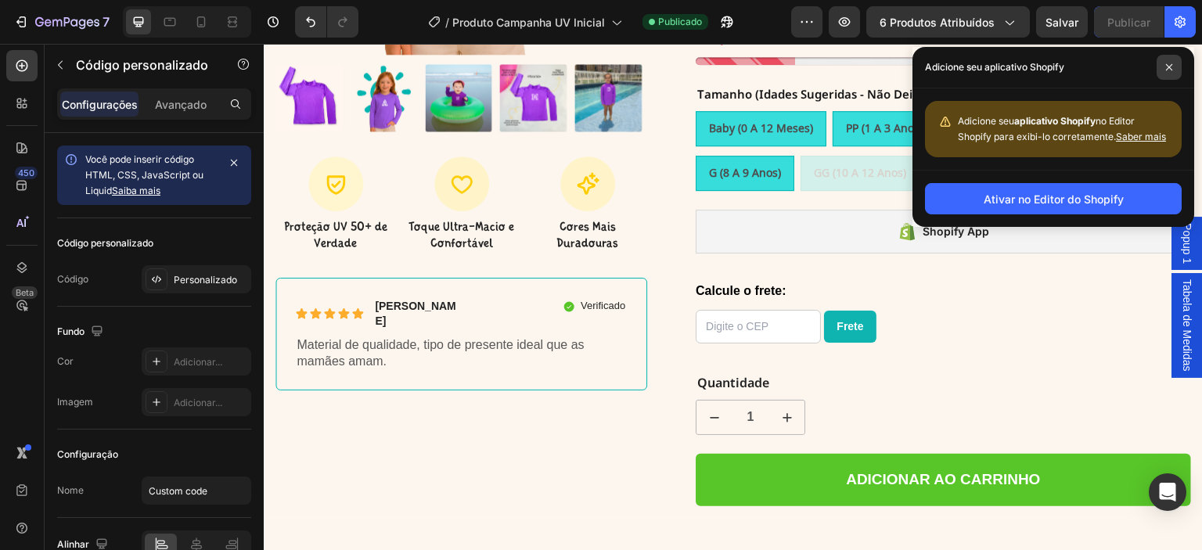
click at [1171, 71] on span at bounding box center [1168, 67] width 25 height 25
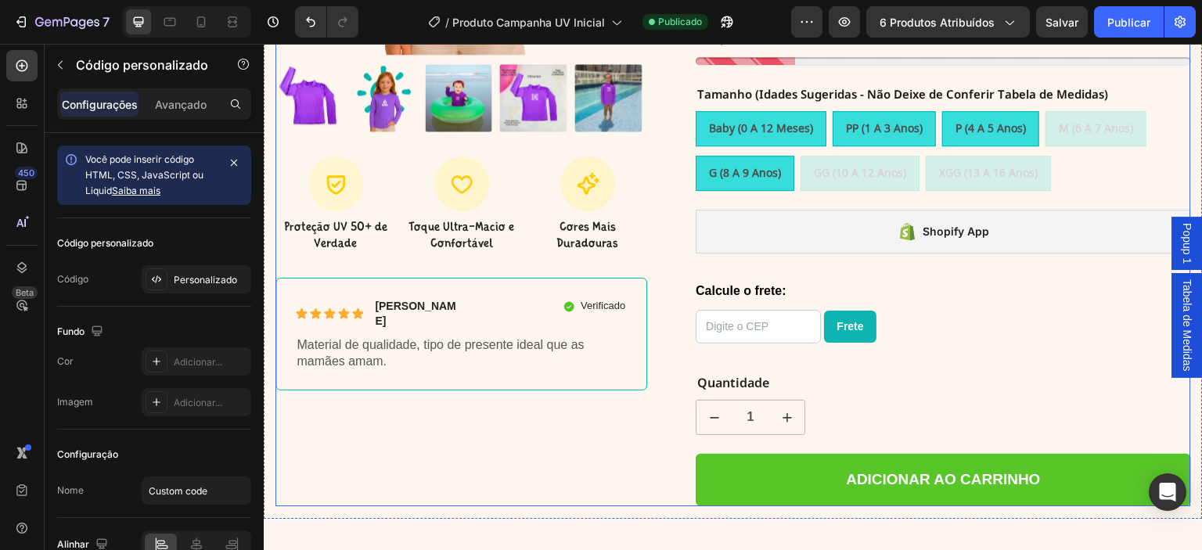
click at [502, 390] on div "Product Images Icon Proteção UV 50+ de Verdade Text Block Icon Toque Ultra-Maci…" at bounding box center [461, 94] width 372 height 823
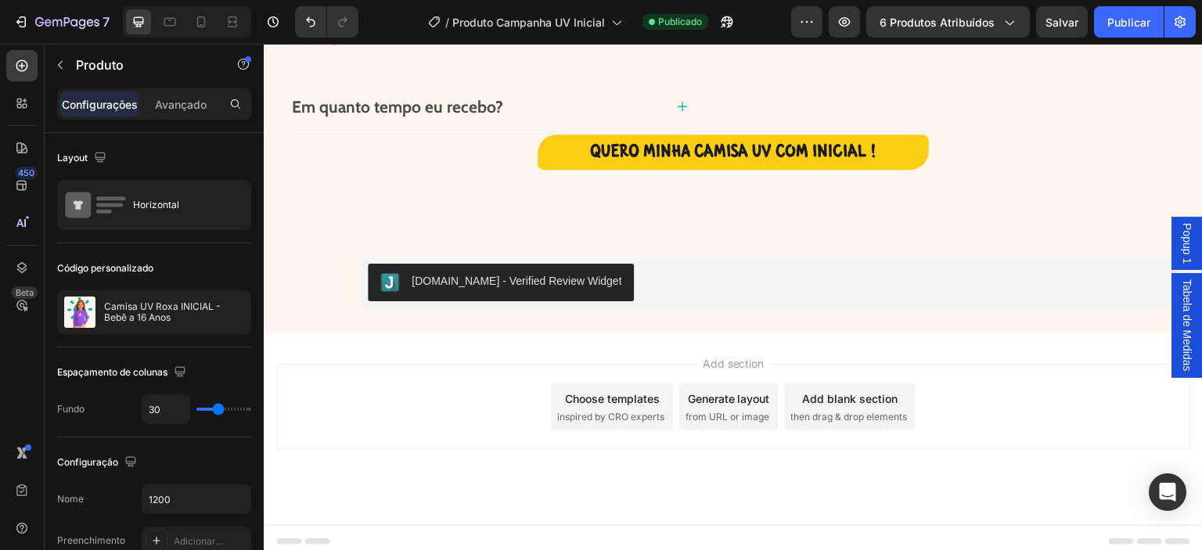
scroll to position [1593, 0]
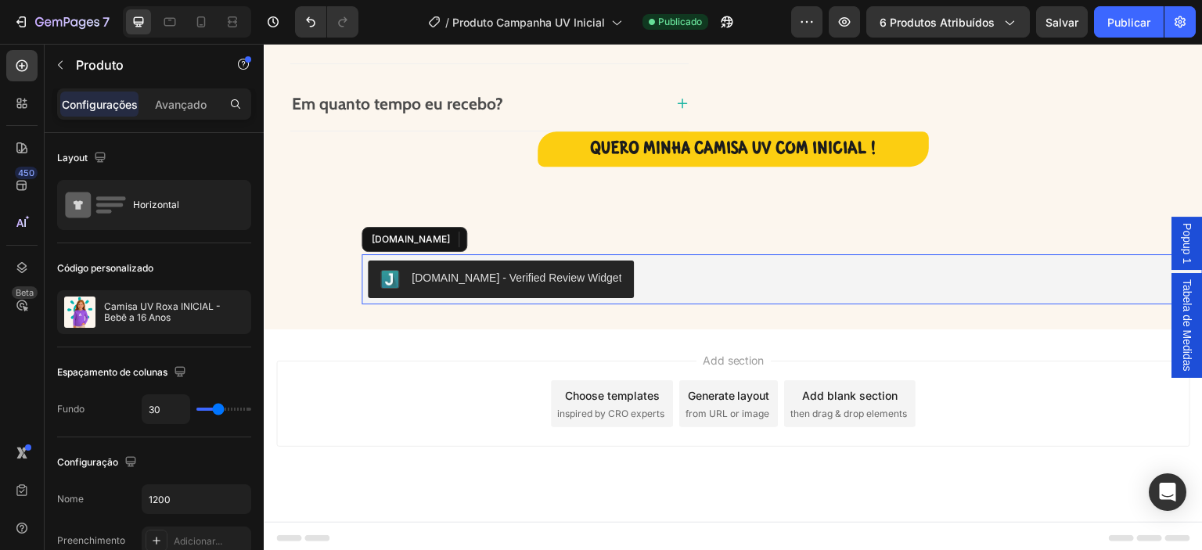
click at [545, 274] on div "[DOMAIN_NAME] - Verified Review Widget" at bounding box center [517, 278] width 210 height 16
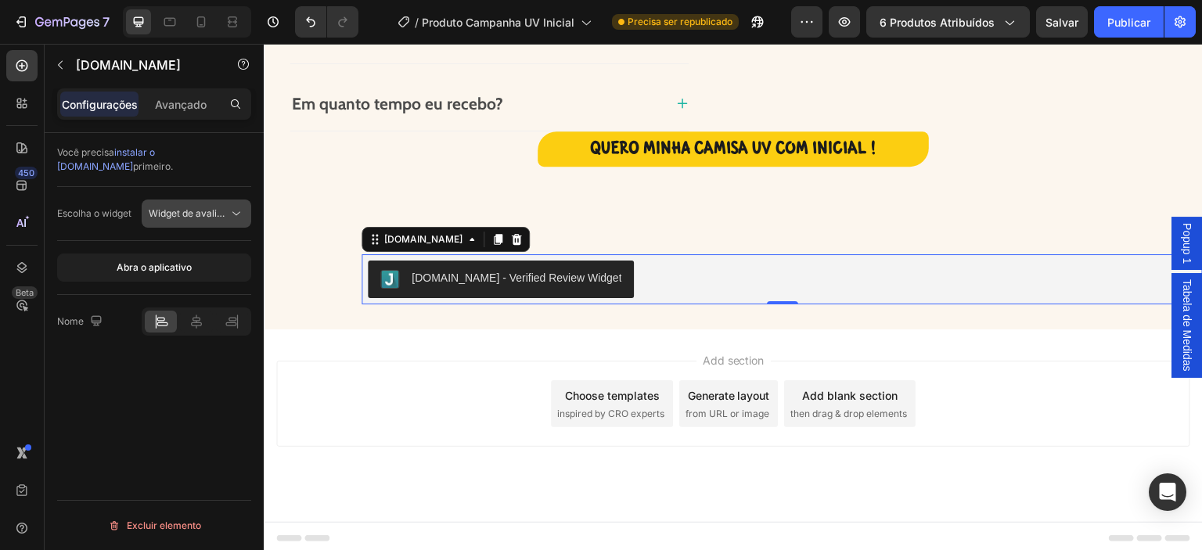
click at [190, 207] on font "Widget de avaliação verificada" at bounding box center [217, 213] width 137 height 12
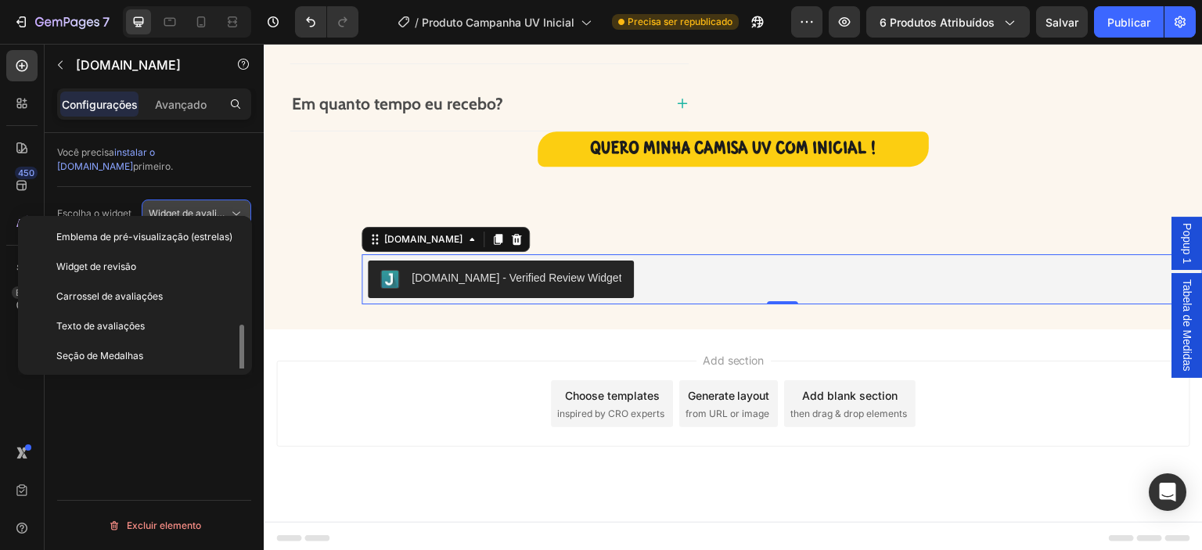
scroll to position [59, 0]
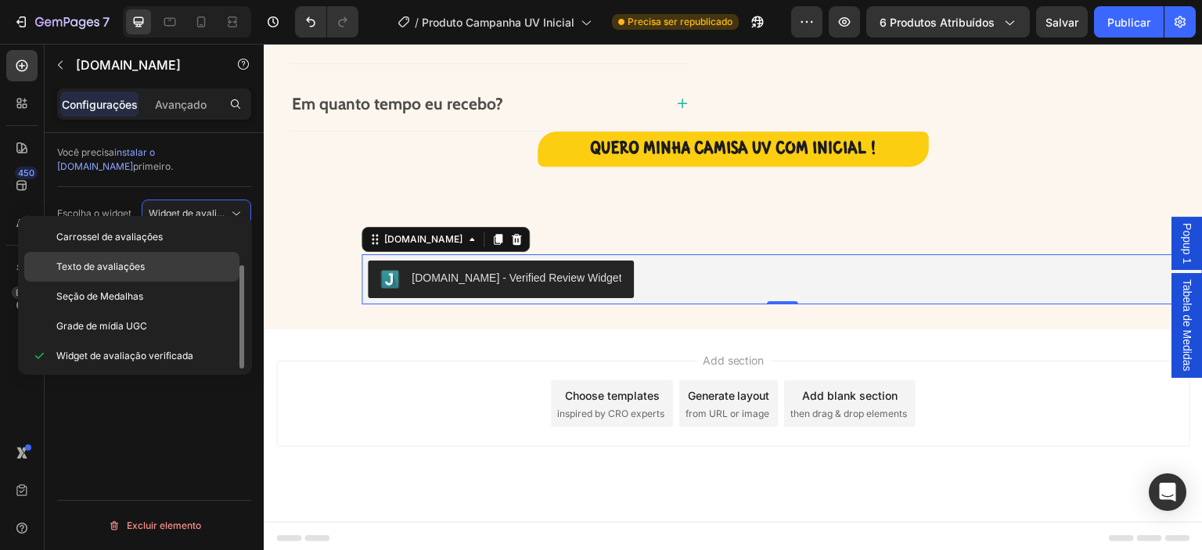
click at [122, 282] on div "Texto de avaliações" at bounding box center [131, 297] width 215 height 30
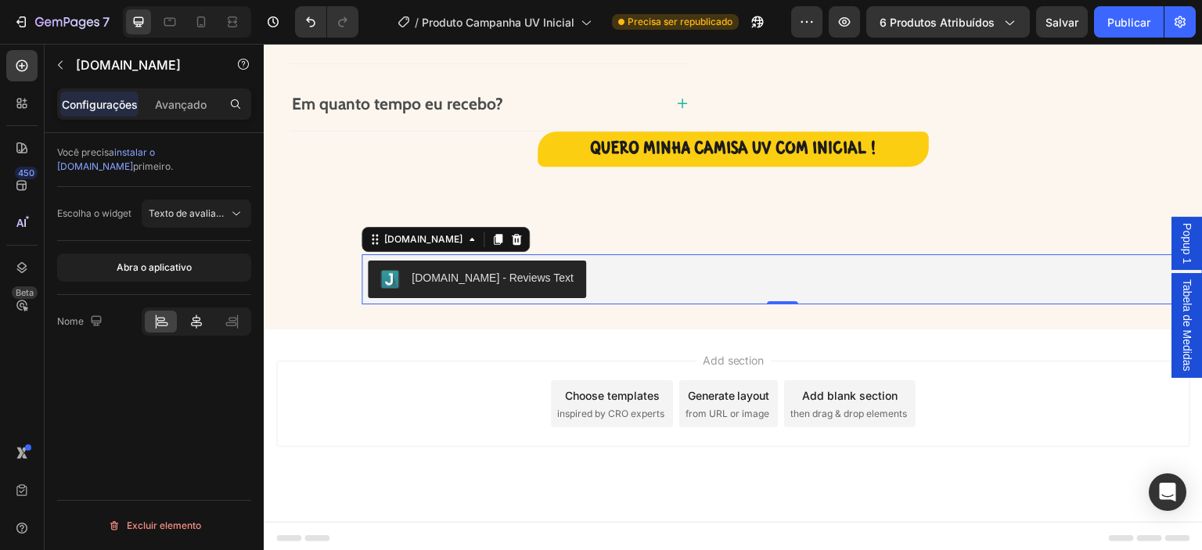
click at [195, 314] on icon at bounding box center [197, 322] width 16 height 16
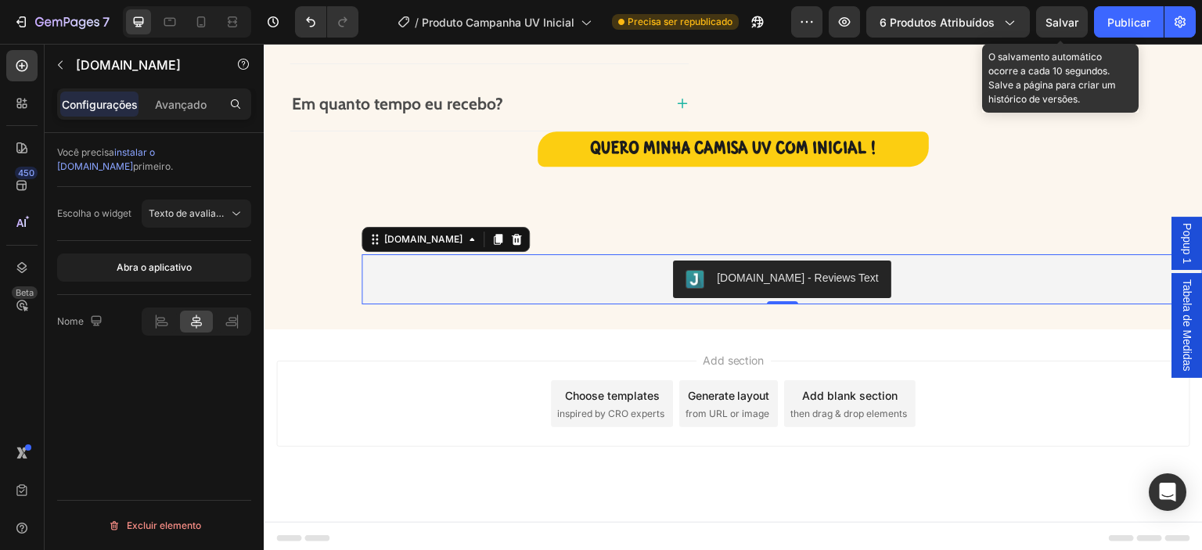
click at [1048, 25] on font "Salvar" at bounding box center [1061, 22] width 33 height 13
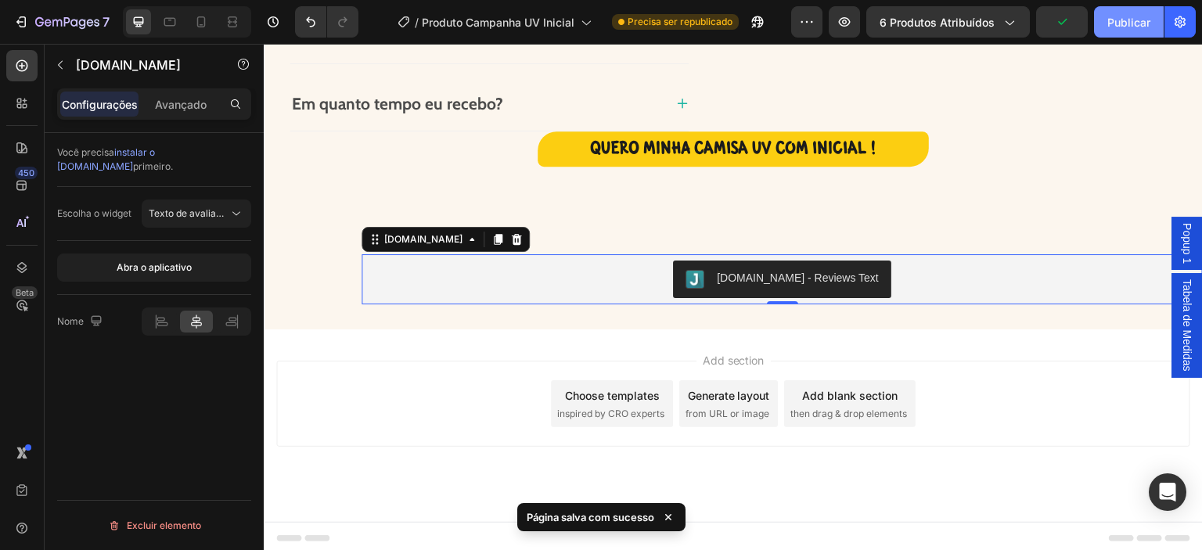
click at [1112, 16] on font "Publicar" at bounding box center [1128, 22] width 43 height 13
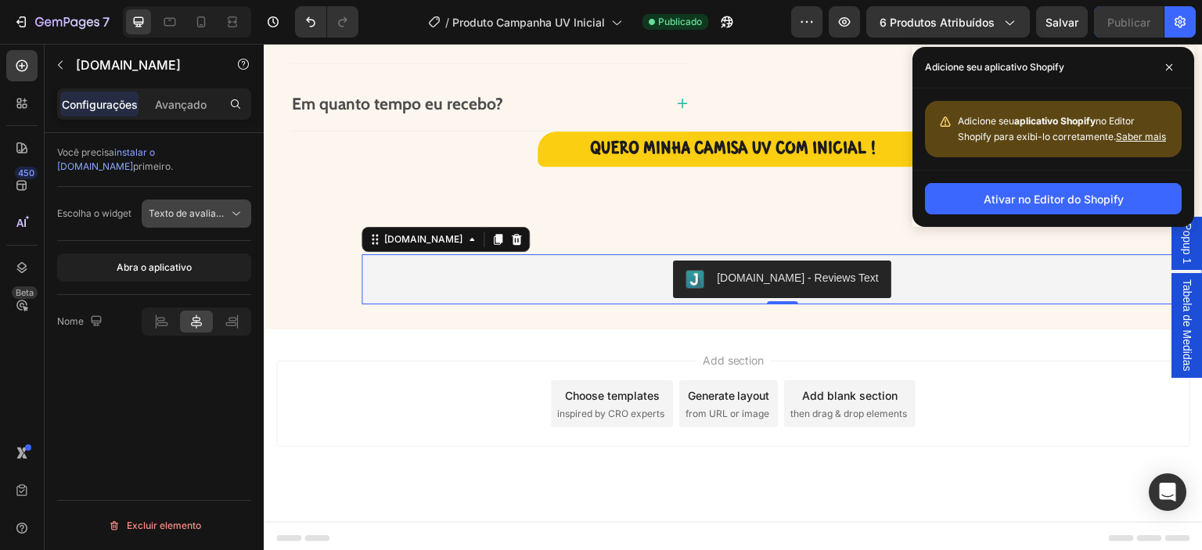
click at [198, 207] on font "Texto de avaliações" at bounding box center [193, 213] width 88 height 12
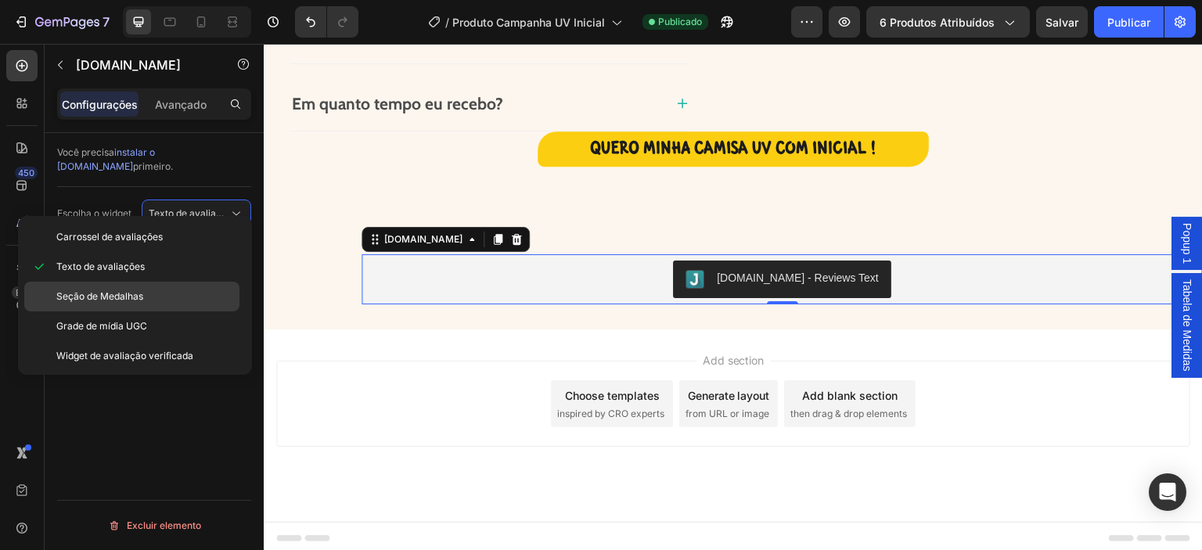
click at [131, 291] on font "Seção de Medalhas" at bounding box center [99, 296] width 87 height 12
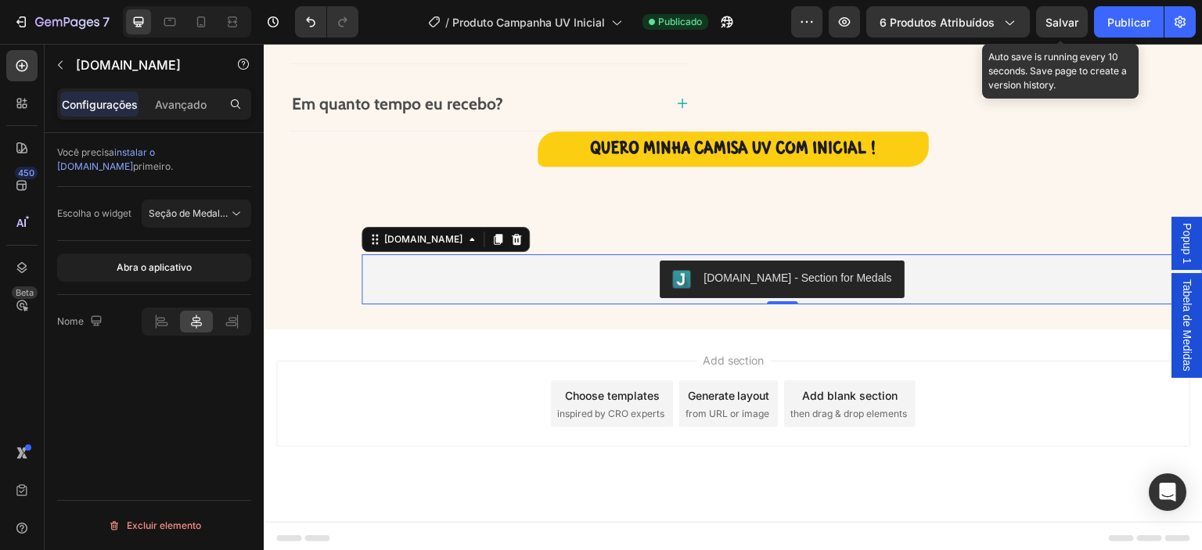
click at [1048, 23] on font "Salvar" at bounding box center [1061, 22] width 33 height 13
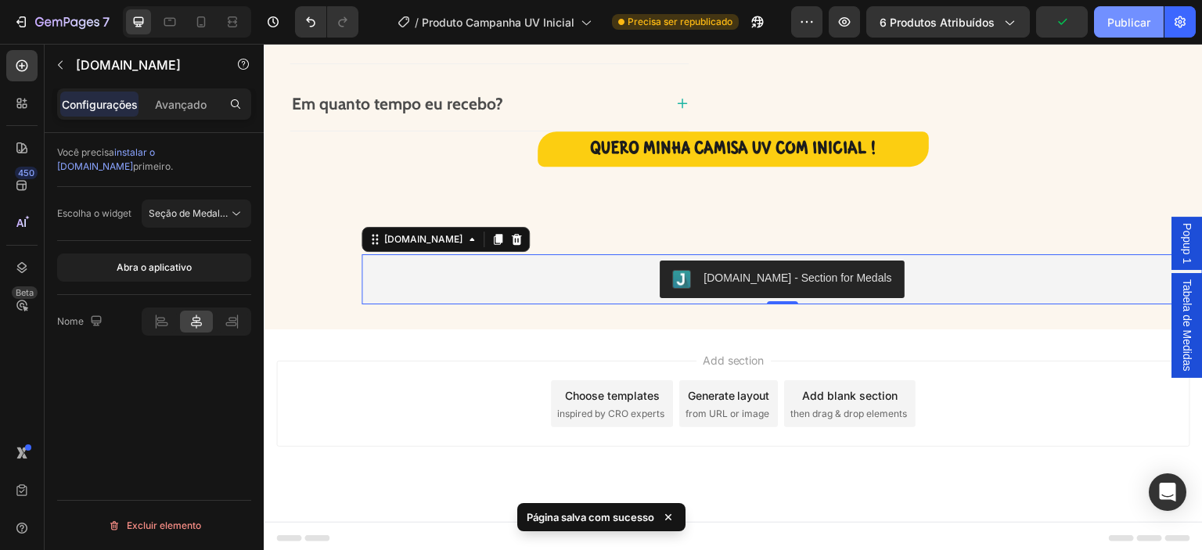
click at [1112, 27] on font "Publicar" at bounding box center [1128, 22] width 43 height 13
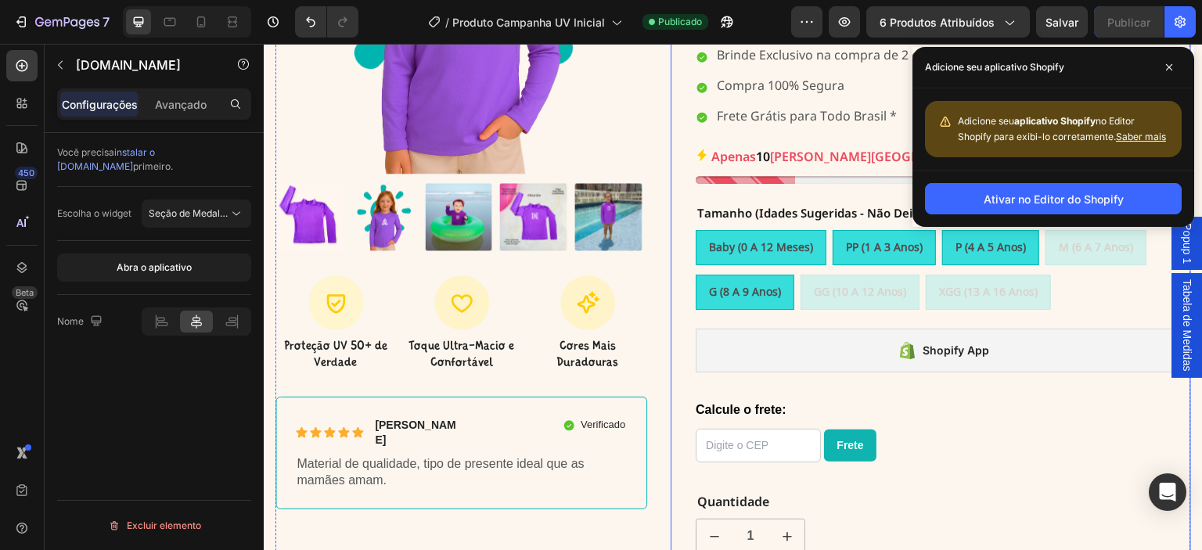
scroll to position [289, 0]
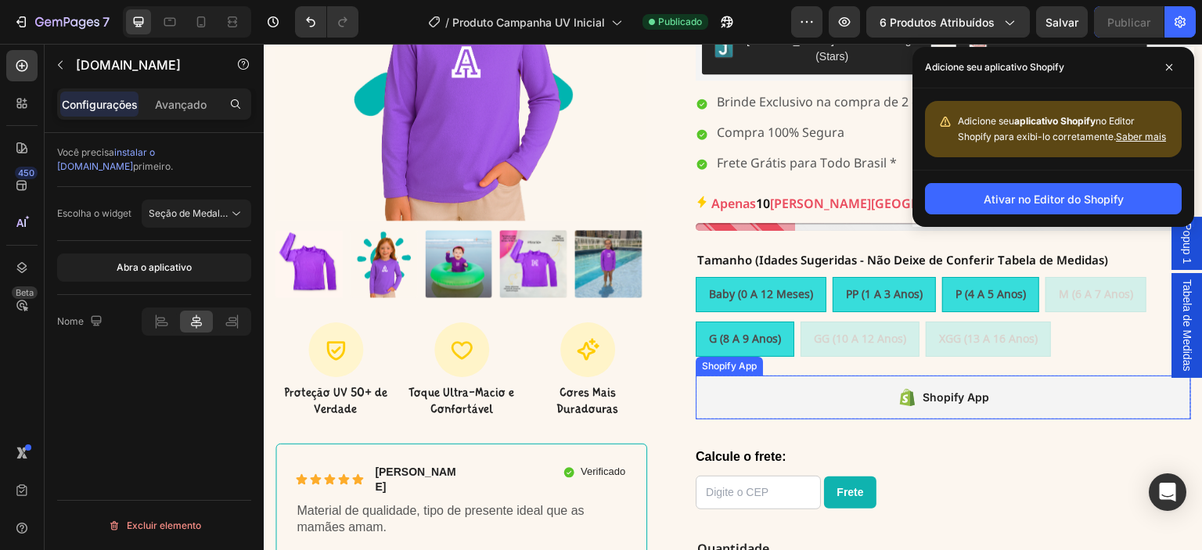
click at [991, 378] on div "Shopify App" at bounding box center [943, 398] width 495 height 44
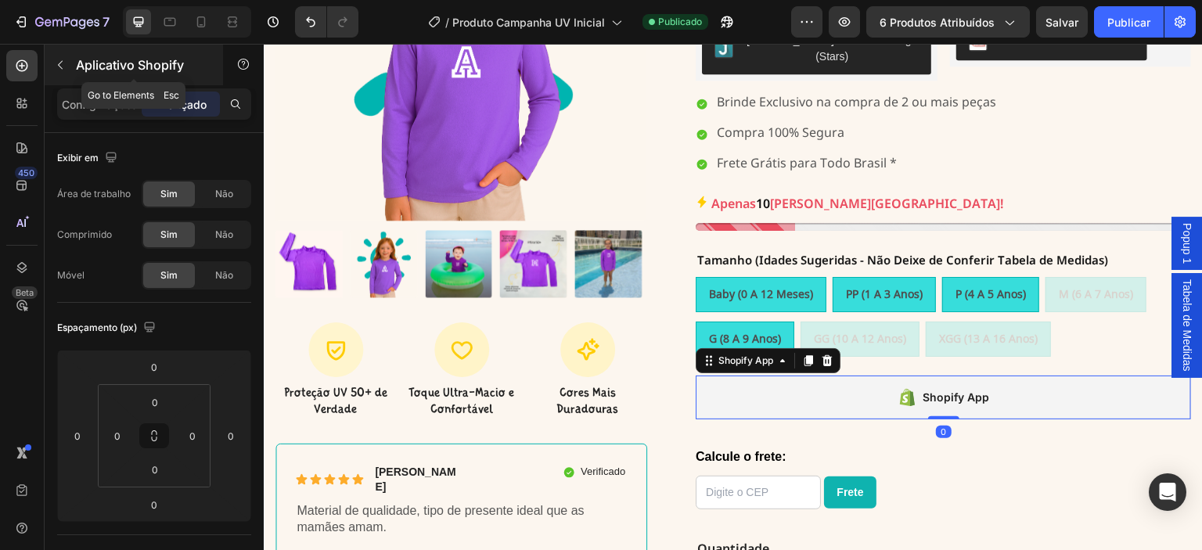
click at [59, 68] on icon "button" at bounding box center [60, 65] width 13 height 13
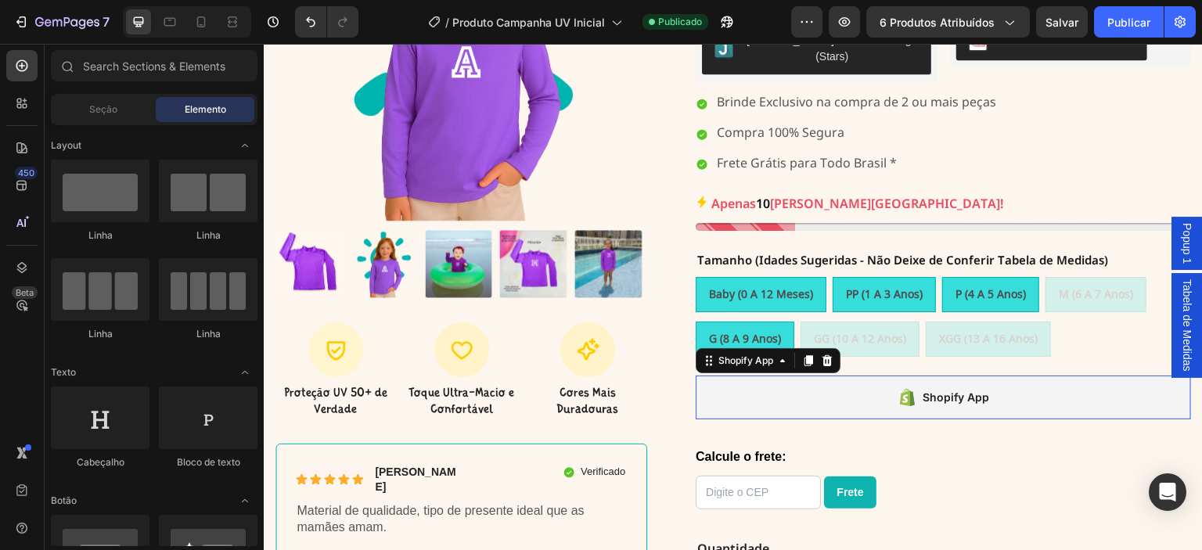
click at [768, 376] on div "Shopify App" at bounding box center [943, 398] width 495 height 44
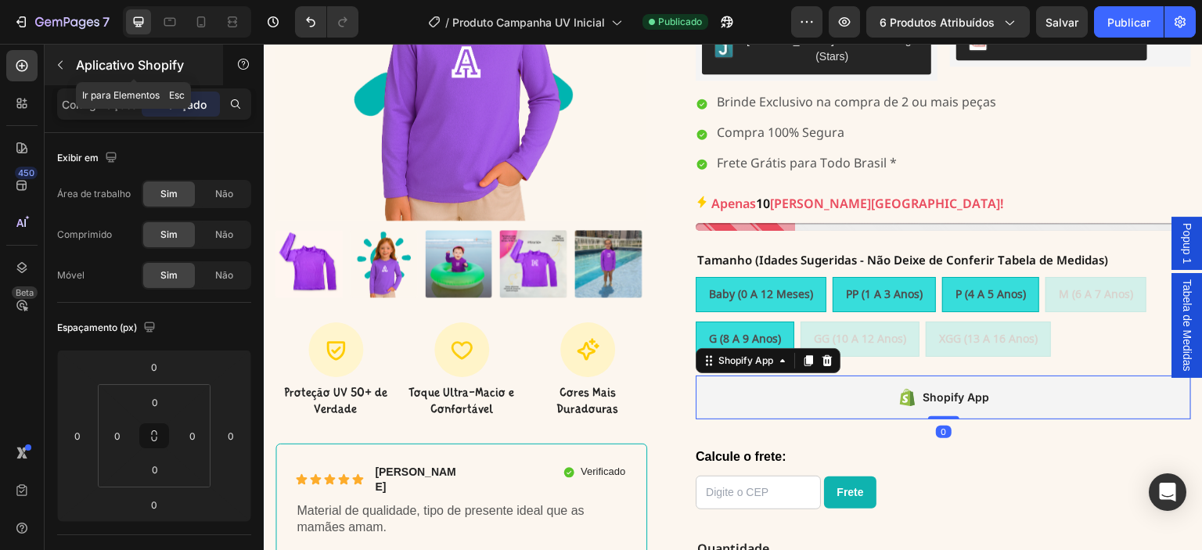
click at [65, 73] on button "button" at bounding box center [60, 64] width 25 height 25
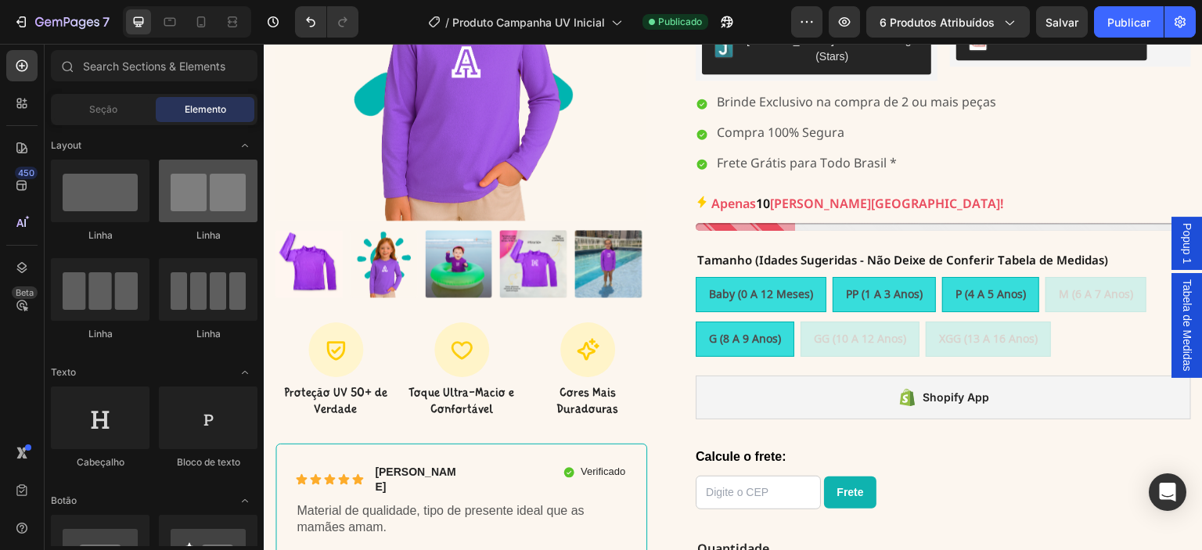
click at [192, 203] on div at bounding box center [208, 191] width 99 height 63
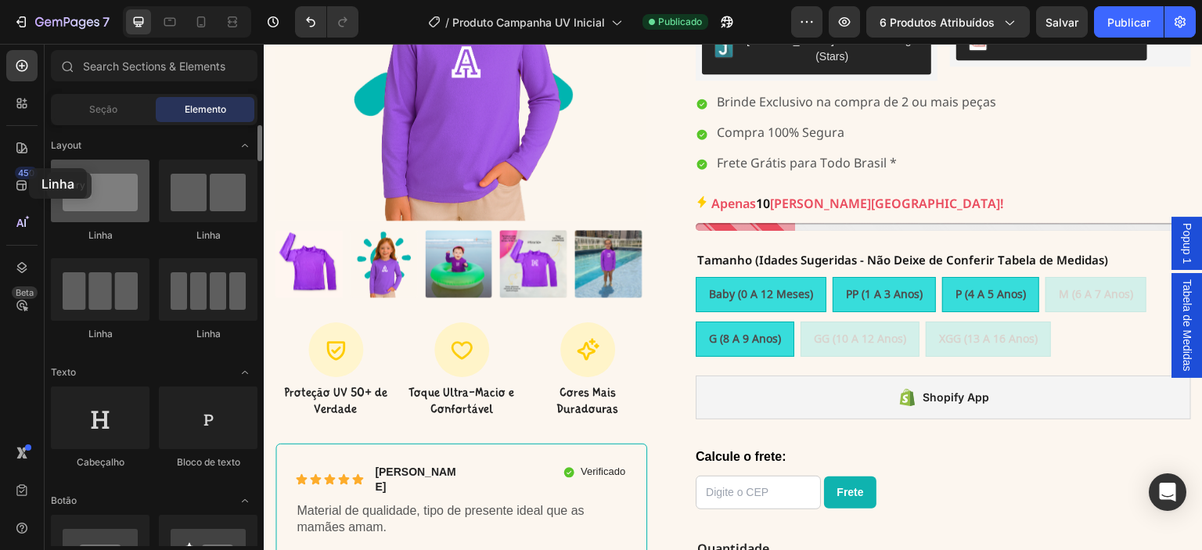
drag, startPoint x: 113, startPoint y: 208, endPoint x: 69, endPoint y: 171, distance: 58.3
click at [69, 171] on div at bounding box center [100, 191] width 99 height 63
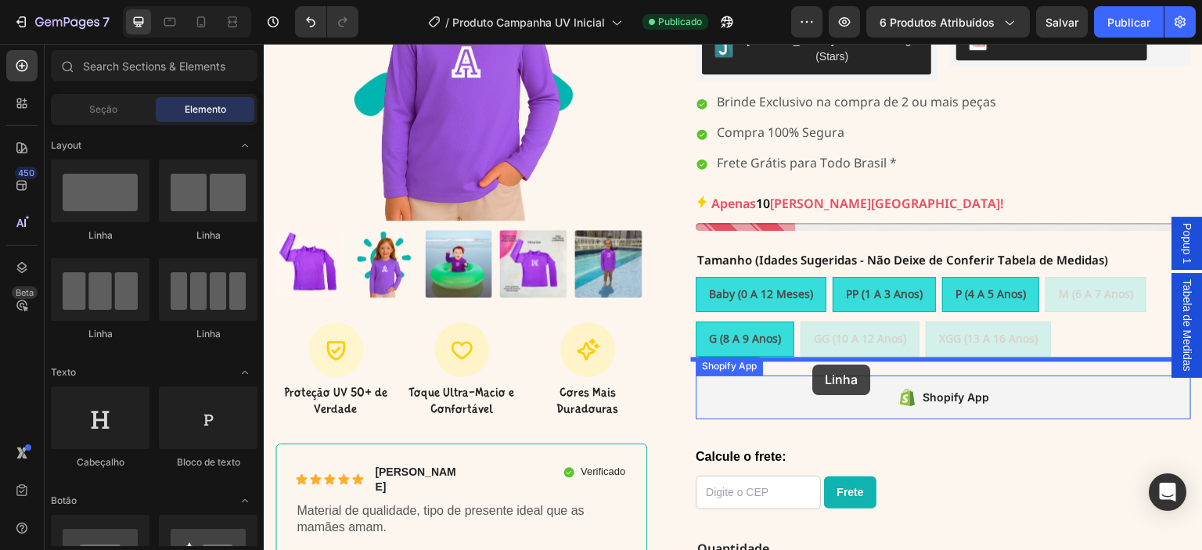
drag, startPoint x: 462, startPoint y: 259, endPoint x: 813, endPoint y: 365, distance: 366.8
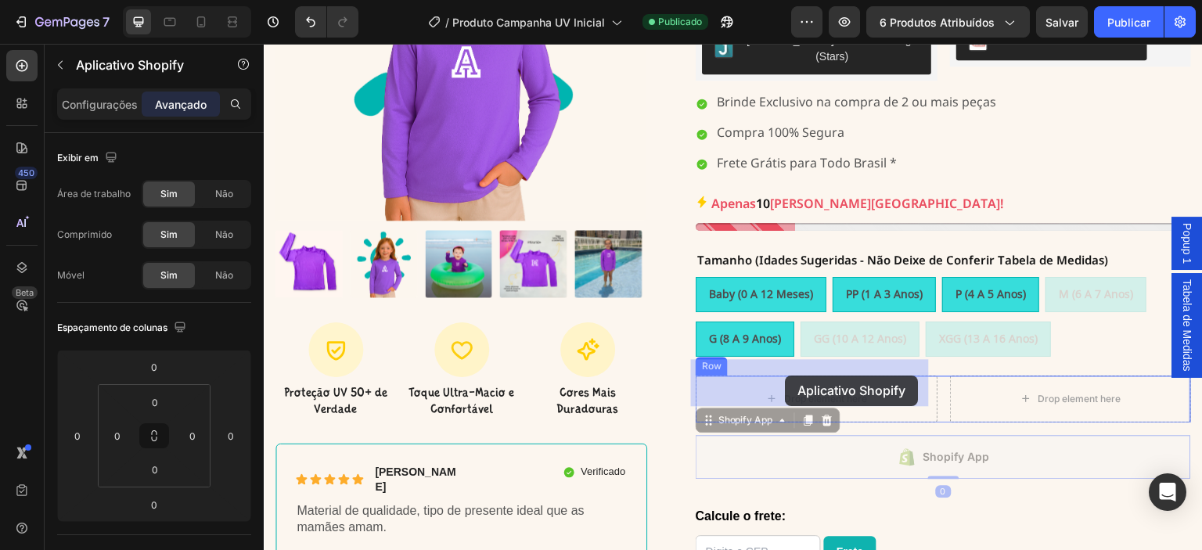
drag, startPoint x: 810, startPoint y: 436, endPoint x: 786, endPoint y: 376, distance: 64.9
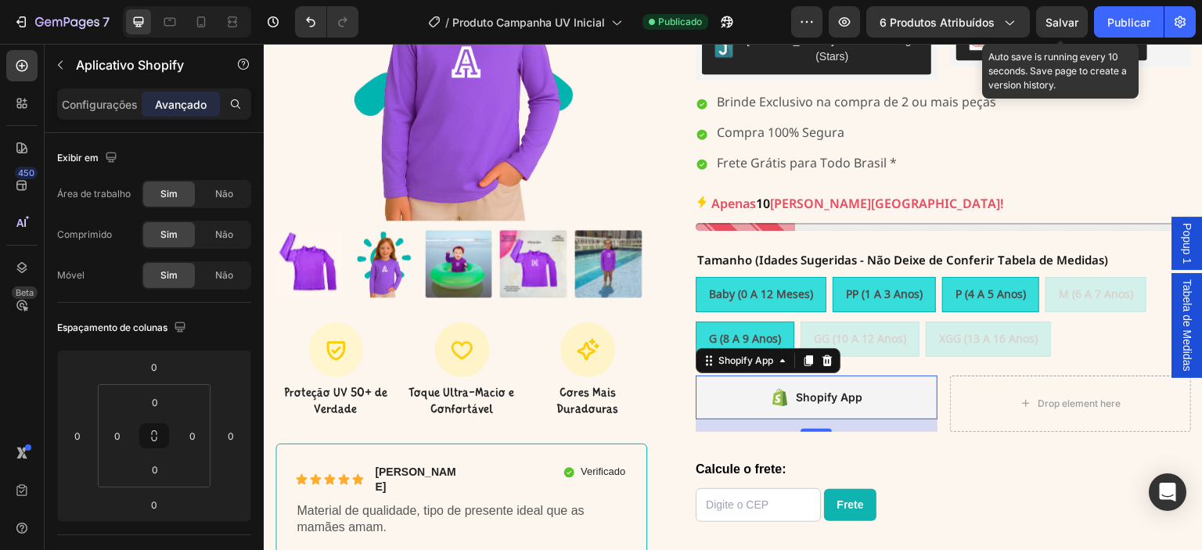
click at [1057, 25] on font "Salvar" at bounding box center [1061, 22] width 33 height 13
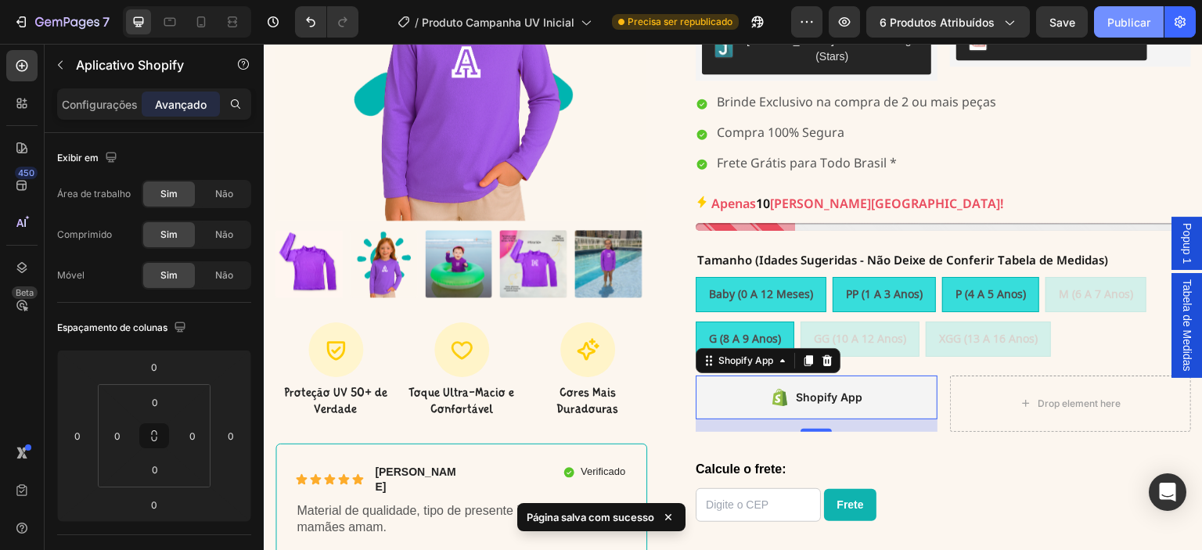
click at [1129, 17] on font "Publicar" at bounding box center [1128, 22] width 43 height 13
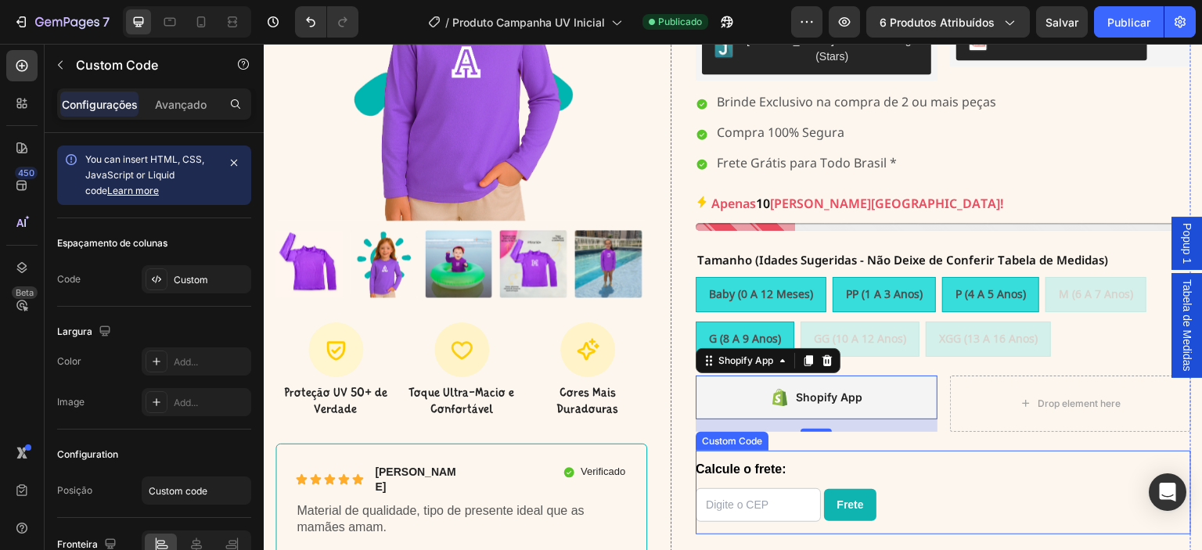
click at [922, 460] on label "Calcule o frete:" at bounding box center [943, 469] width 495 height 19
click at [821, 488] on input "Calcule o frete:" at bounding box center [758, 505] width 125 height 34
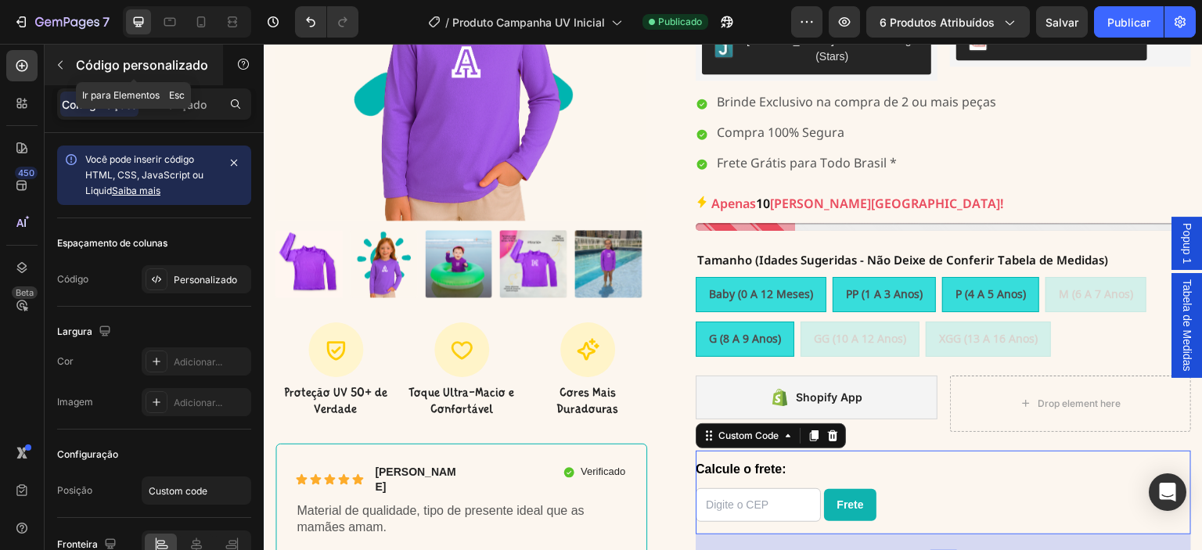
click at [54, 63] on icon "button" at bounding box center [60, 65] width 13 height 13
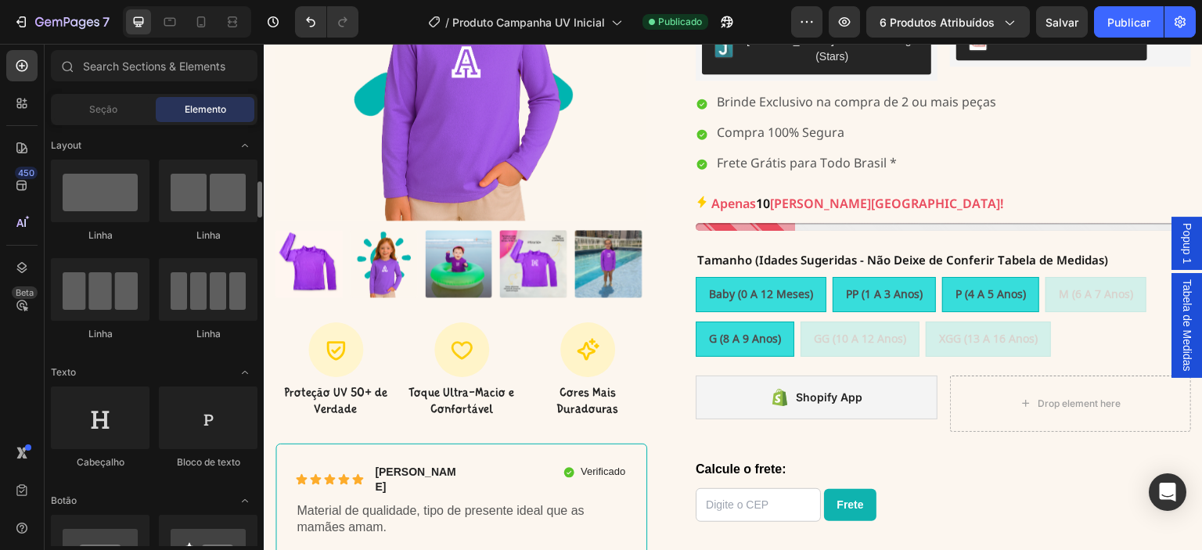
scroll to position [52, 0]
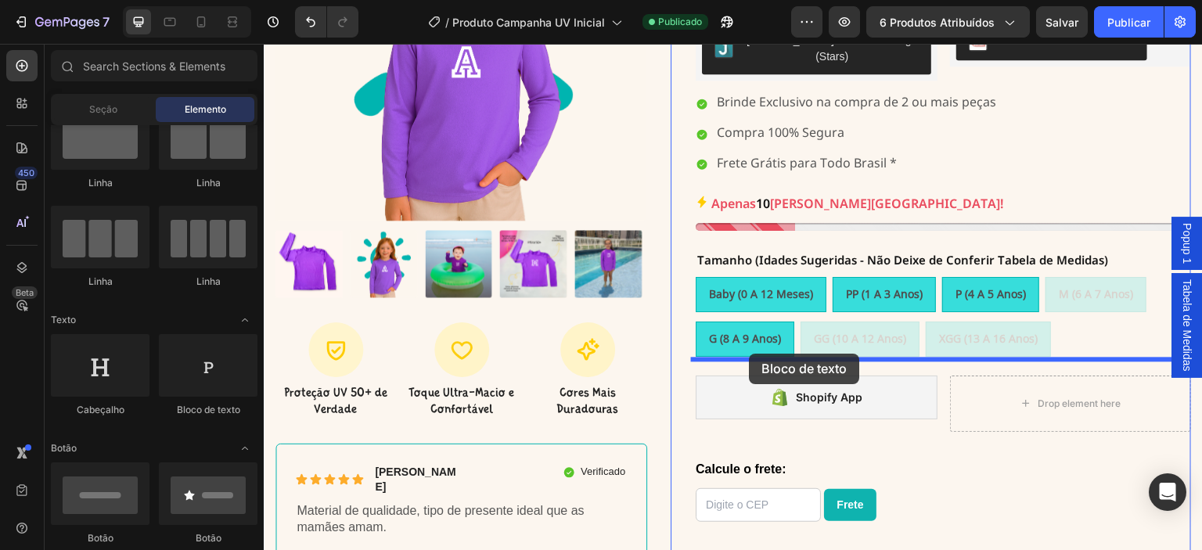
drag, startPoint x: 467, startPoint y: 412, endPoint x: 750, endPoint y: 354, distance: 288.5
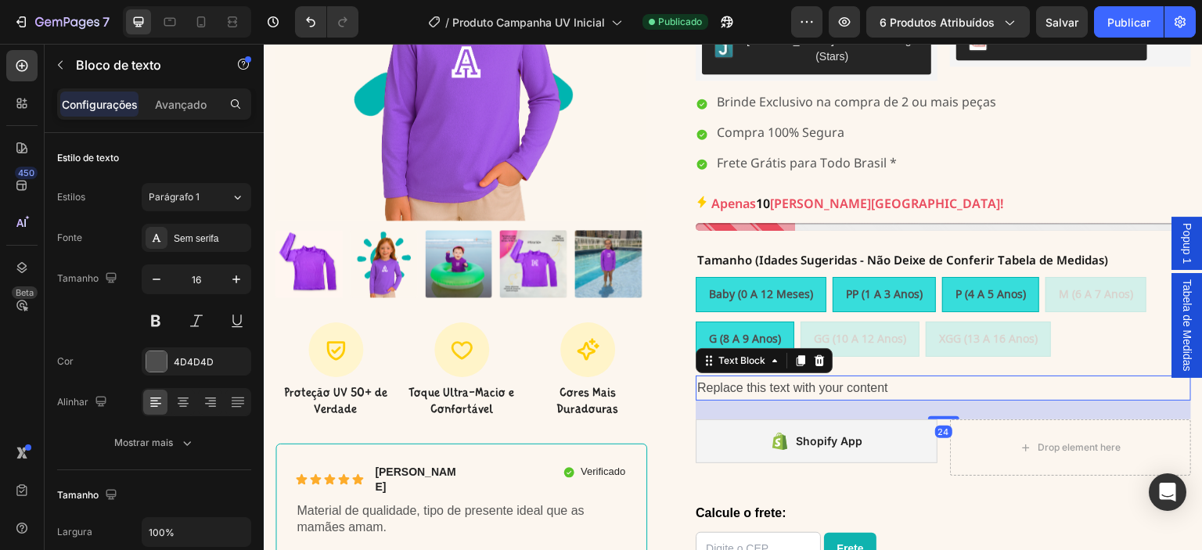
click at [886, 376] on div "Replace this text with your content" at bounding box center [943, 389] width 495 height 26
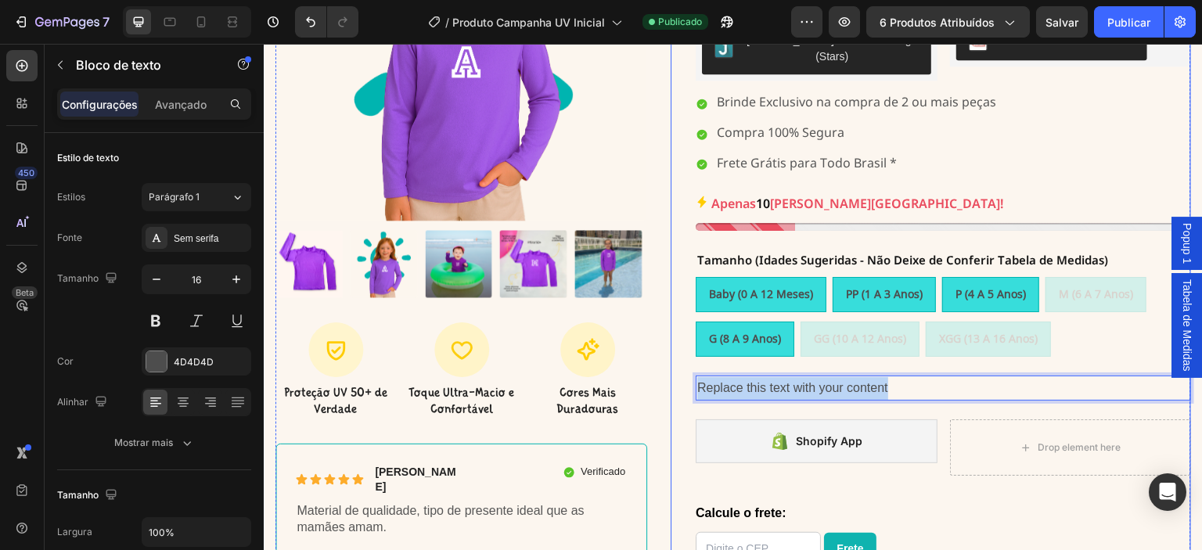
drag, startPoint x: 832, startPoint y: 369, endPoint x: 681, endPoint y: 372, distance: 151.0
click at [681, 372] on div "Text Block A CAMISA UV MAIS VENDIDA DO BRASIL Text Block Row Camisa UV Roxa INI…" at bounding box center [931, 289] width 520 height 880
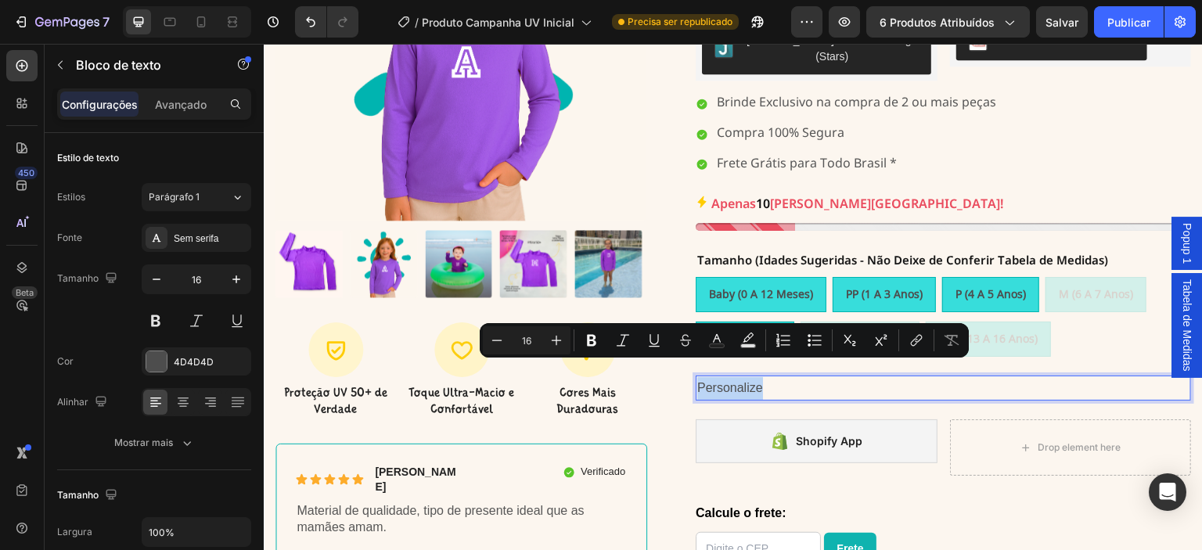
drag, startPoint x: 759, startPoint y: 376, endPoint x: 692, endPoint y: 374, distance: 66.5
click at [697, 377] on p "Personalize" at bounding box center [943, 388] width 492 height 23
click at [588, 340] on icon "Barra de ferramentas contextual do editor" at bounding box center [591, 341] width 9 height 12
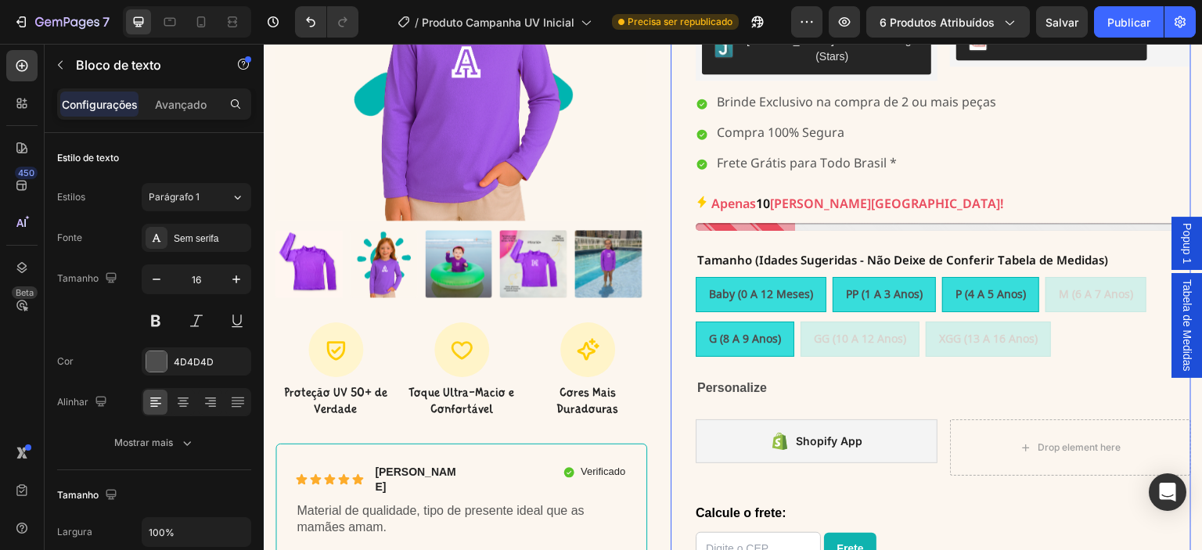
click at [757, 397] on div "Text Block A CAMISA UV MAIS VENDIDA DO BRASIL Text Block Row Camisa UV Roxa INI…" at bounding box center [943, 289] width 495 height 880
click at [745, 381] on strong "Personalize" at bounding box center [732, 387] width 70 height 13
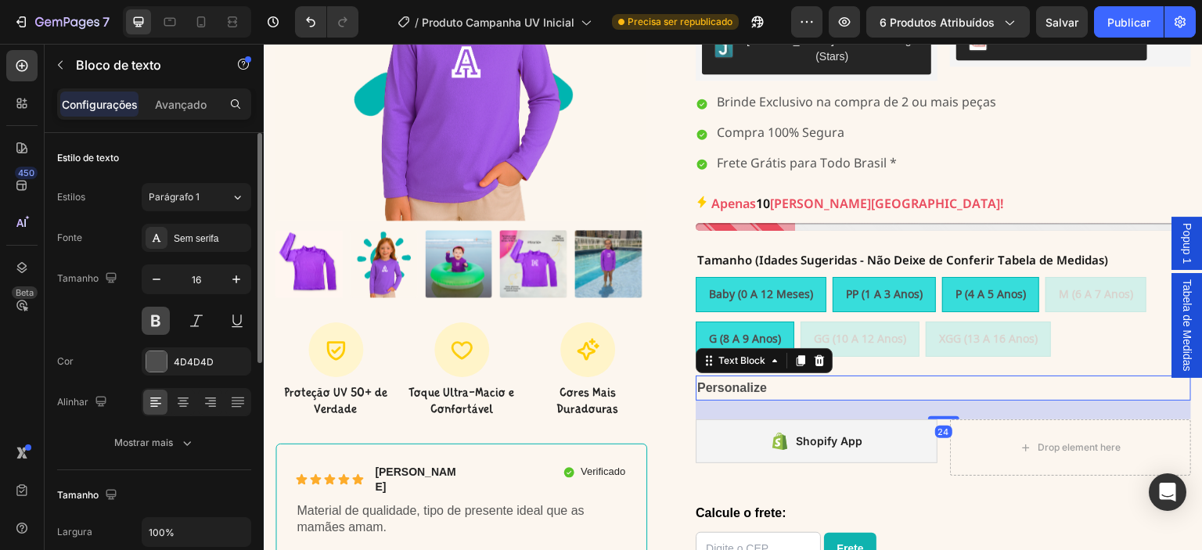
click at [150, 321] on button at bounding box center [156, 321] width 28 height 28
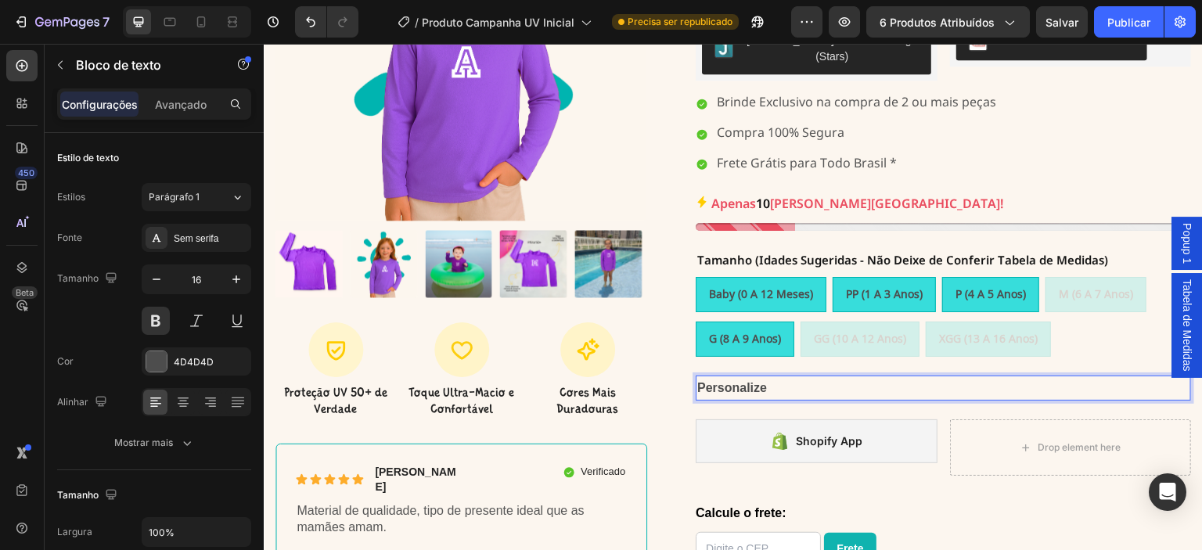
click at [778, 377] on p "Personalize" at bounding box center [943, 388] width 492 height 23
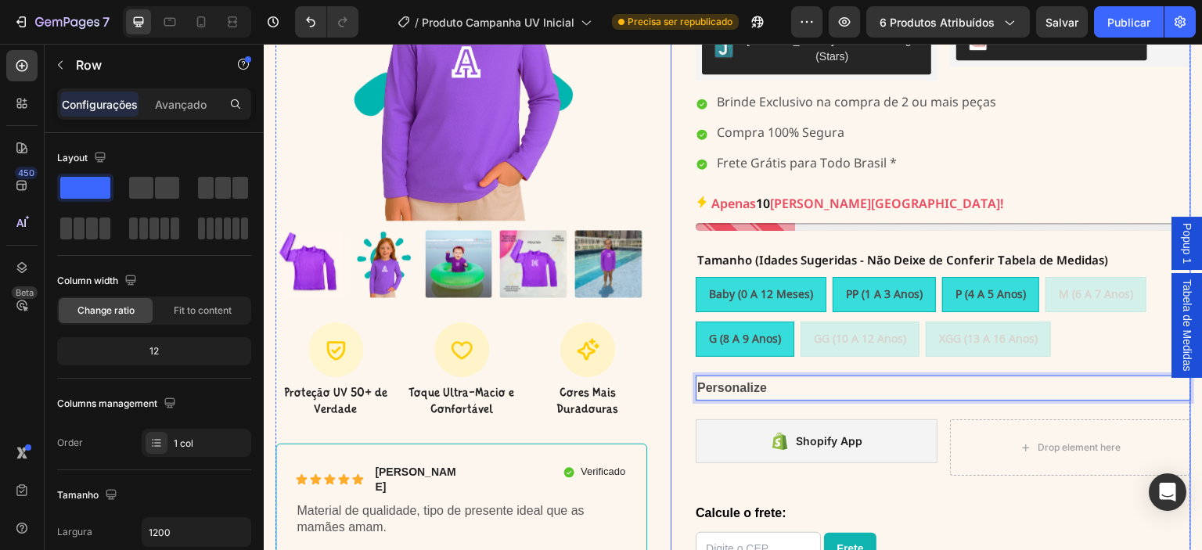
click at [773, 397] on div "Text Block A CAMISA UV MAIS VENDIDA DO BRASIL Text Block Row Camisa UV Roxa INI…" at bounding box center [943, 289] width 495 height 880
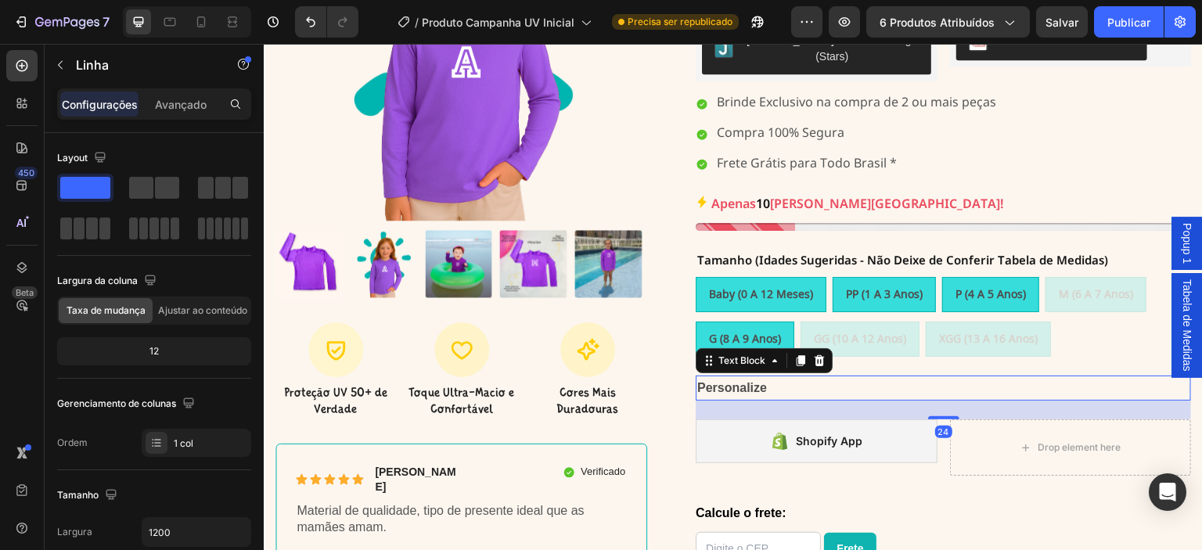
click at [744, 381] on strong "Personalize" at bounding box center [732, 387] width 70 height 13
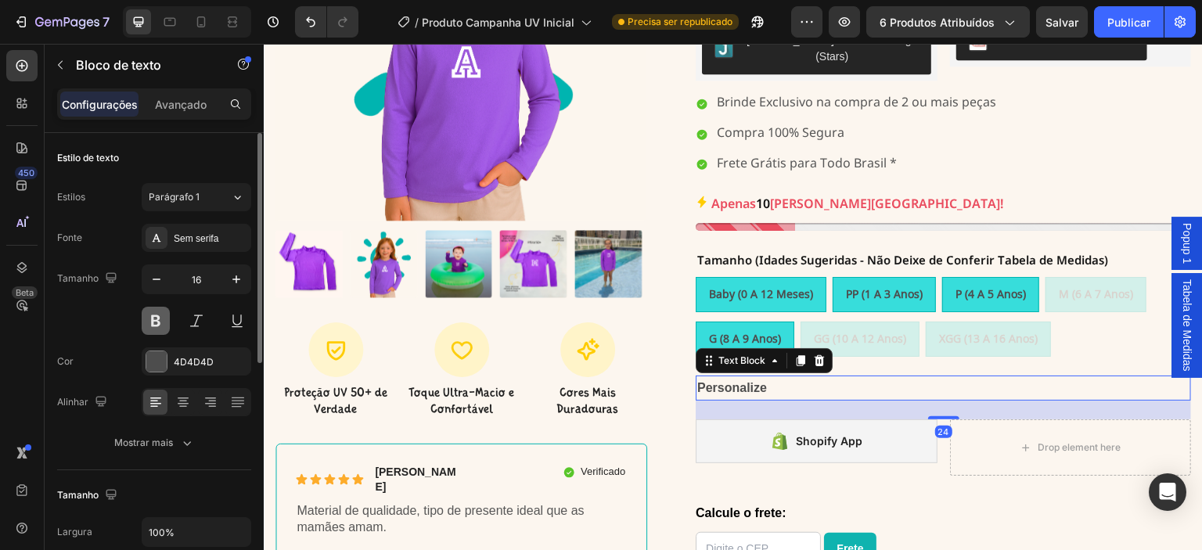
click at [153, 322] on button at bounding box center [156, 321] width 28 height 28
click at [163, 365] on div at bounding box center [156, 361] width 20 height 20
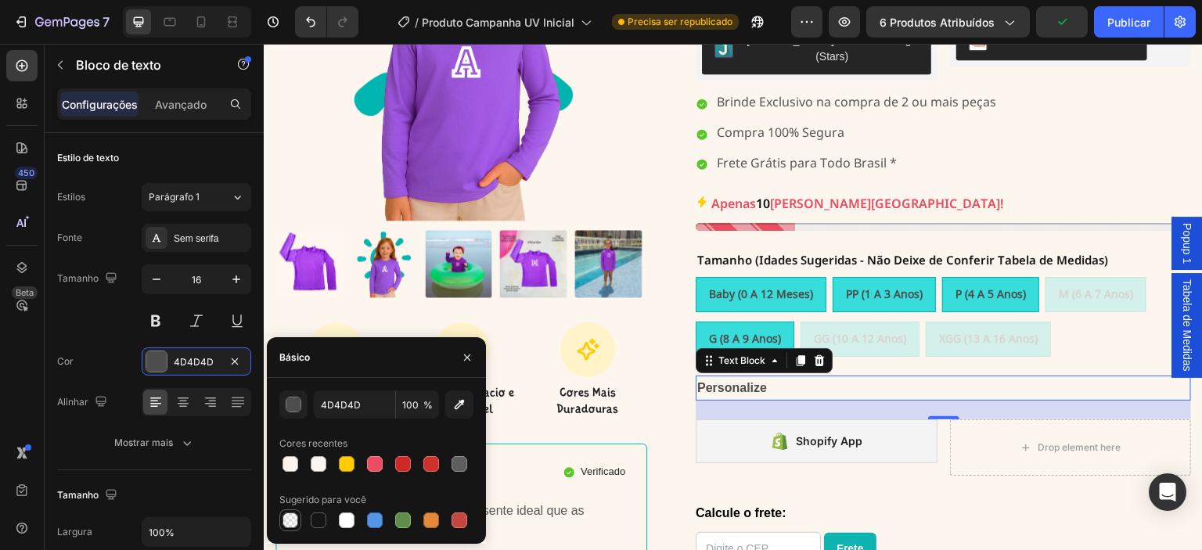
click at [291, 522] on div at bounding box center [290, 520] width 16 height 16
type input "000000"
type input "0"
click at [313, 520] on div at bounding box center [319, 520] width 16 height 16
type input "151515"
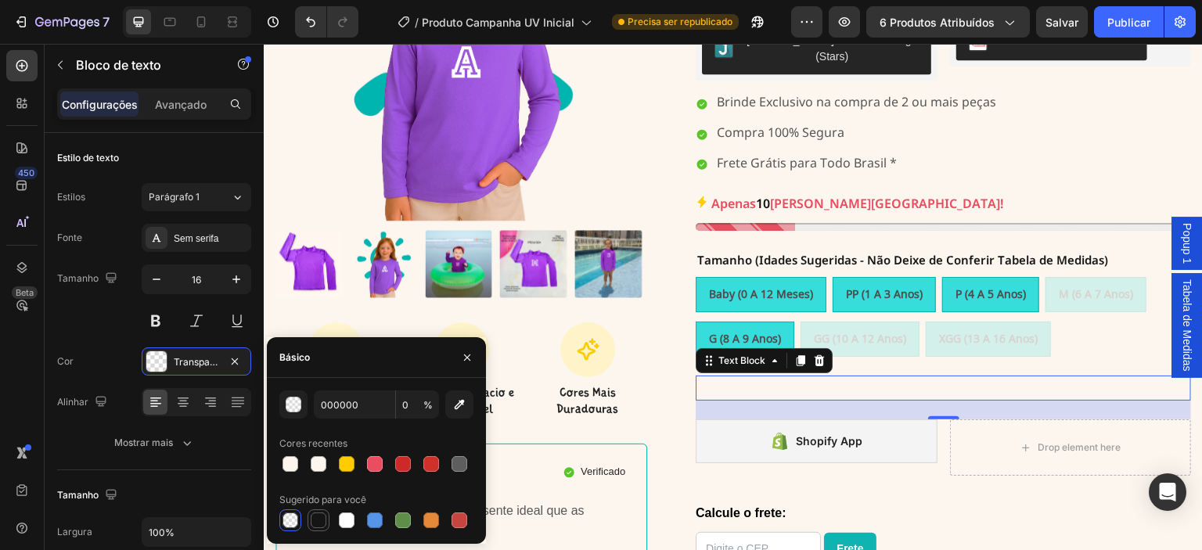
type input "100"
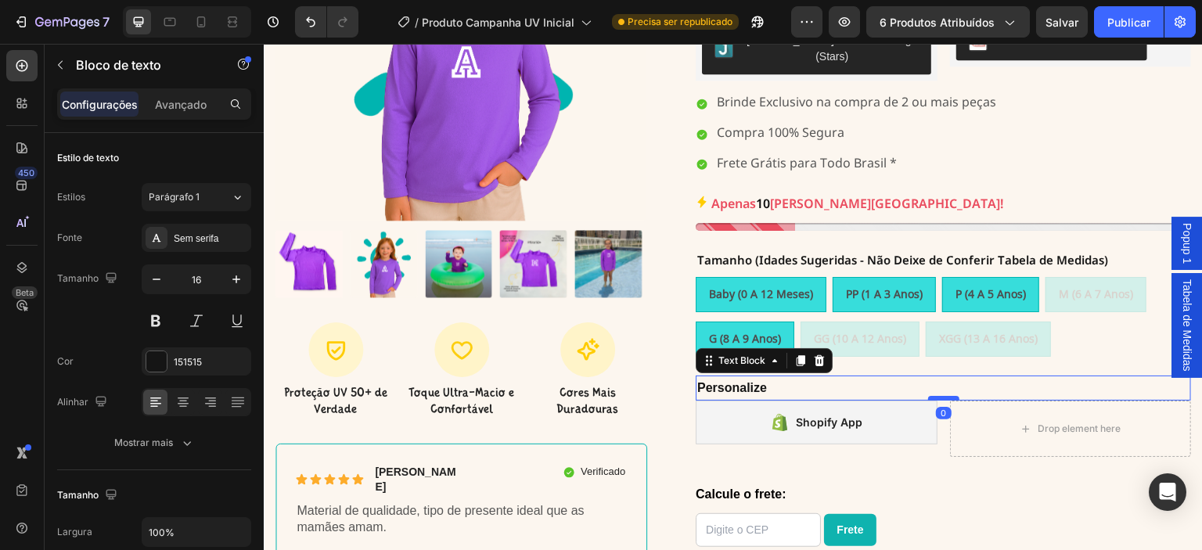
drag, startPoint x: 930, startPoint y: 402, endPoint x: 929, endPoint y: 382, distance: 20.4
click at [929, 396] on div at bounding box center [943, 398] width 31 height 5
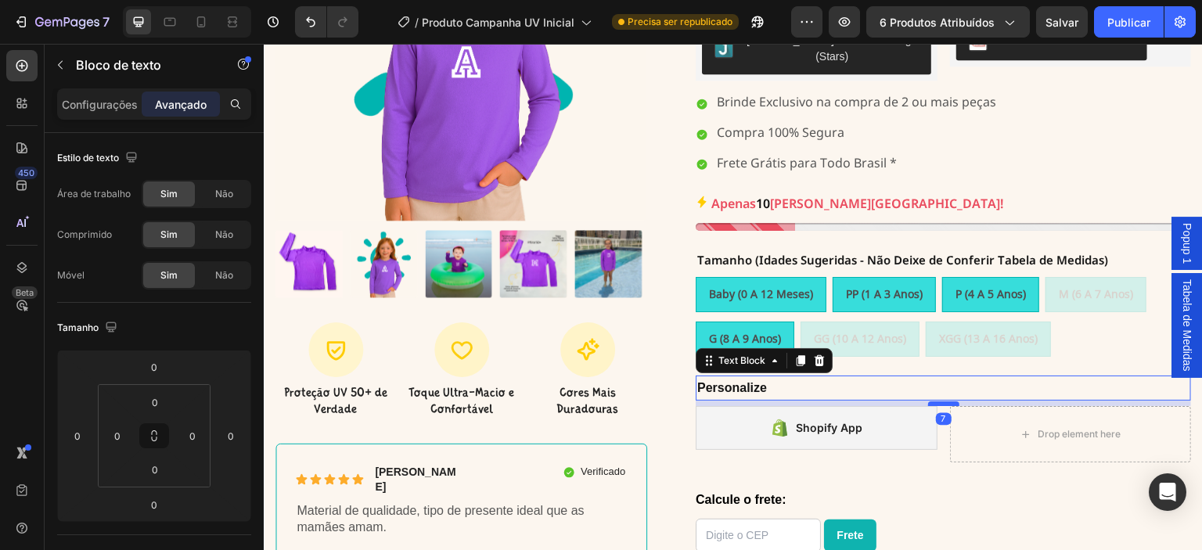
click at [933, 401] on div at bounding box center [943, 403] width 31 height 5
type input "7"
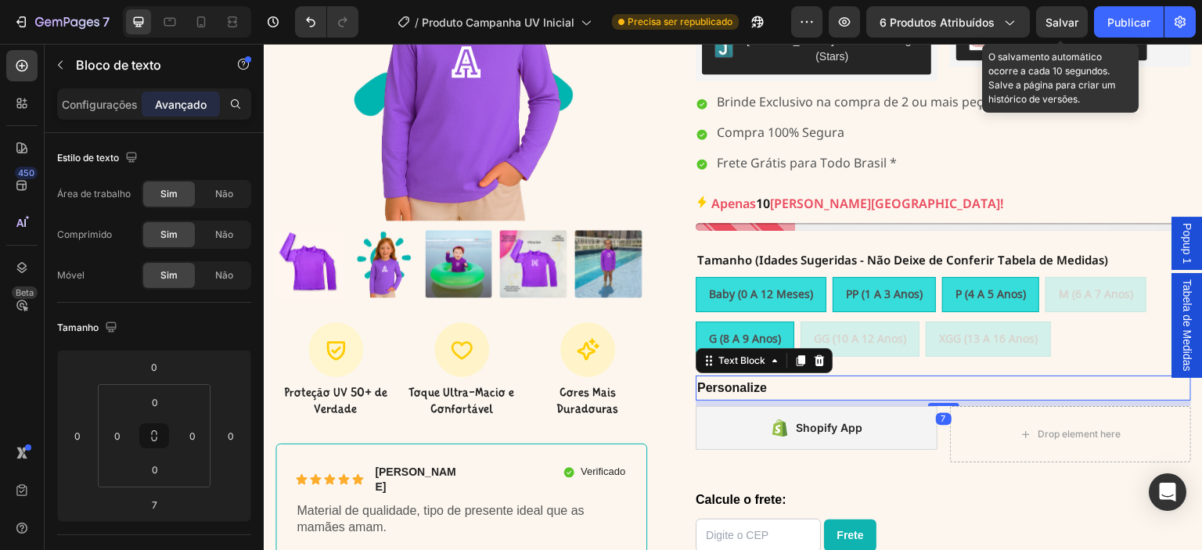
click at [1062, 24] on font "Salvar" at bounding box center [1061, 22] width 33 height 13
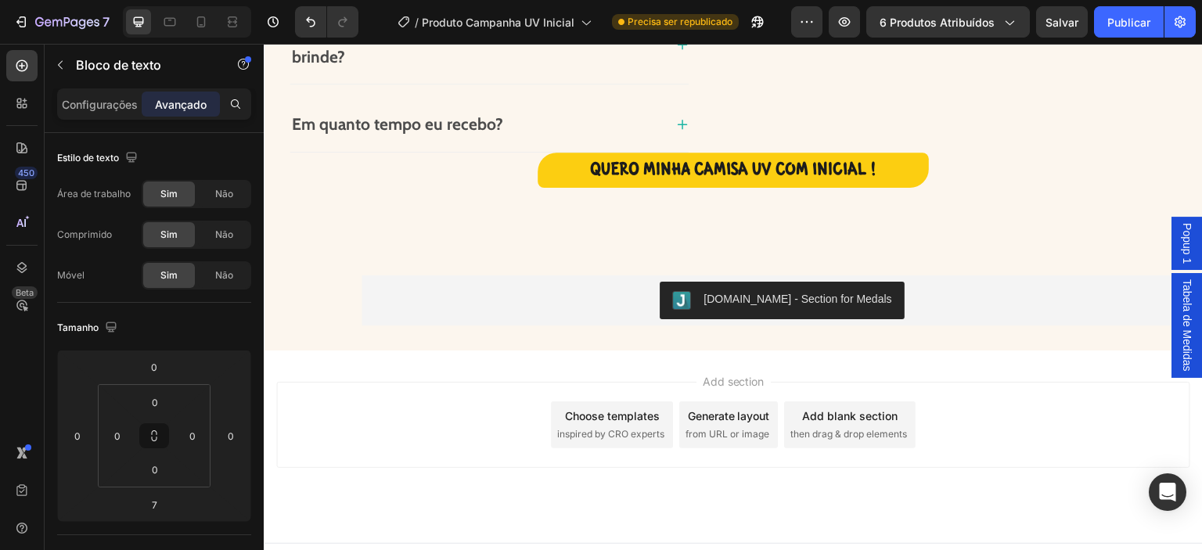
scroll to position [1620, 0]
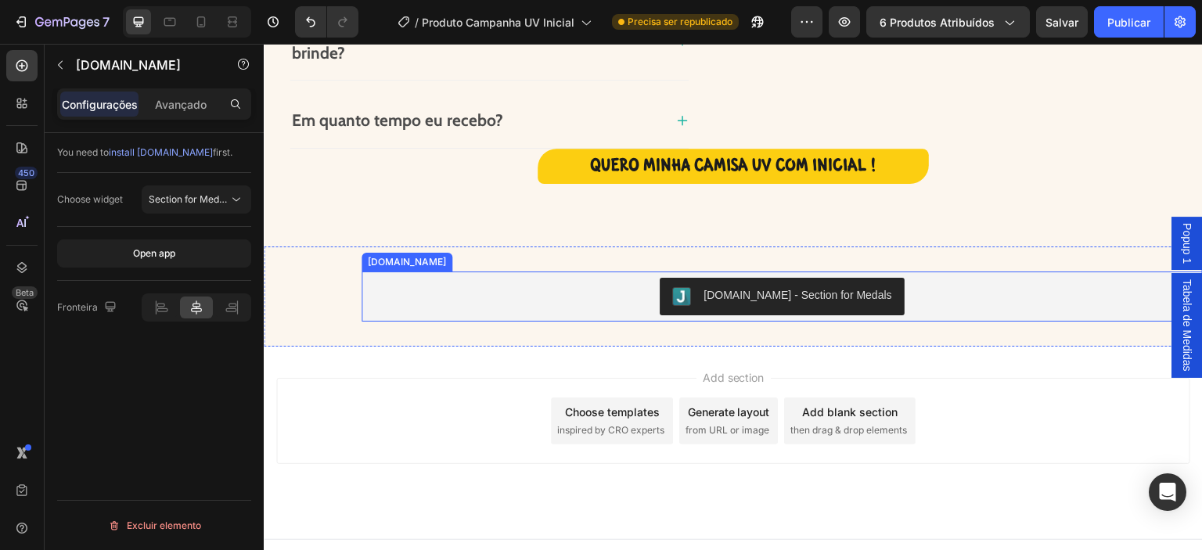
click at [951, 294] on div "[DOMAIN_NAME] - Section for Medals" at bounding box center [782, 297] width 829 height 38
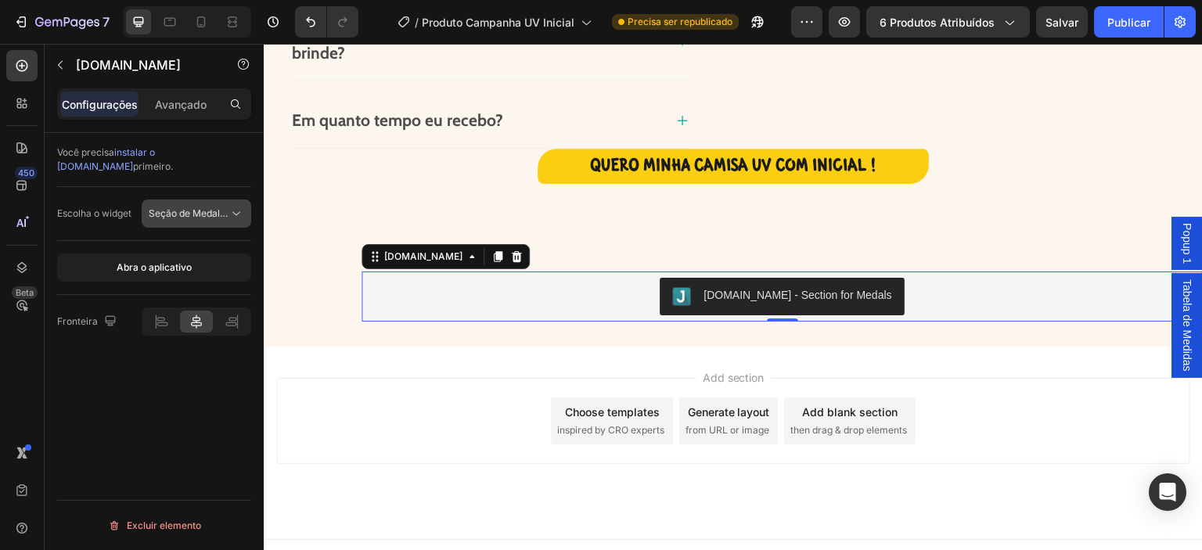
click at [207, 207] on font "Seção de Medalhas" at bounding box center [192, 213] width 87 height 12
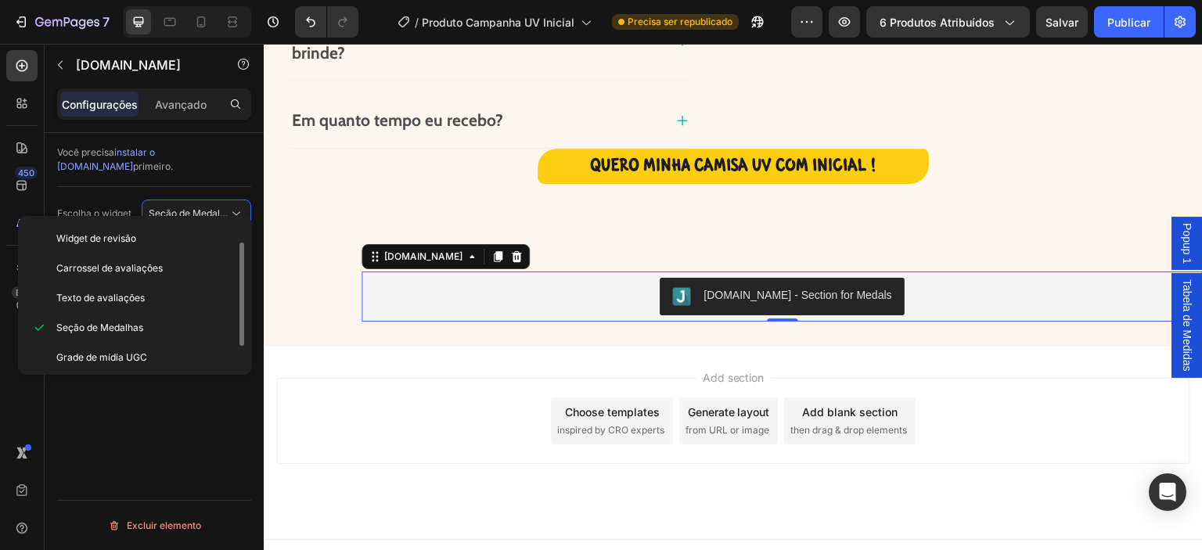
scroll to position [59, 0]
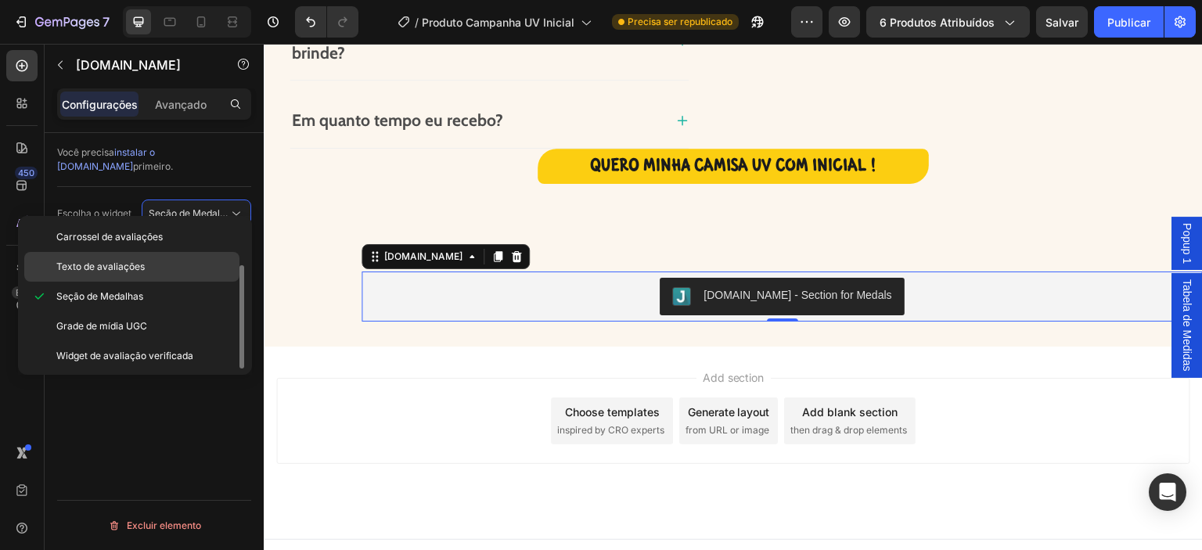
click at [97, 272] on span "Texto de avaliações" at bounding box center [100, 267] width 88 height 14
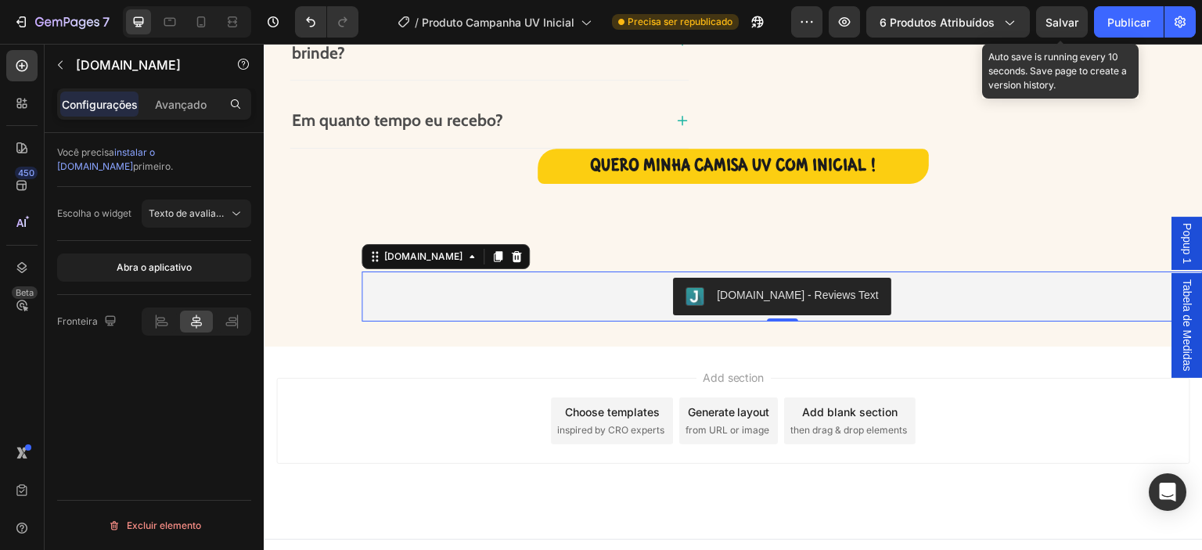
click at [1073, 24] on font "Salvar" at bounding box center [1061, 22] width 33 height 13
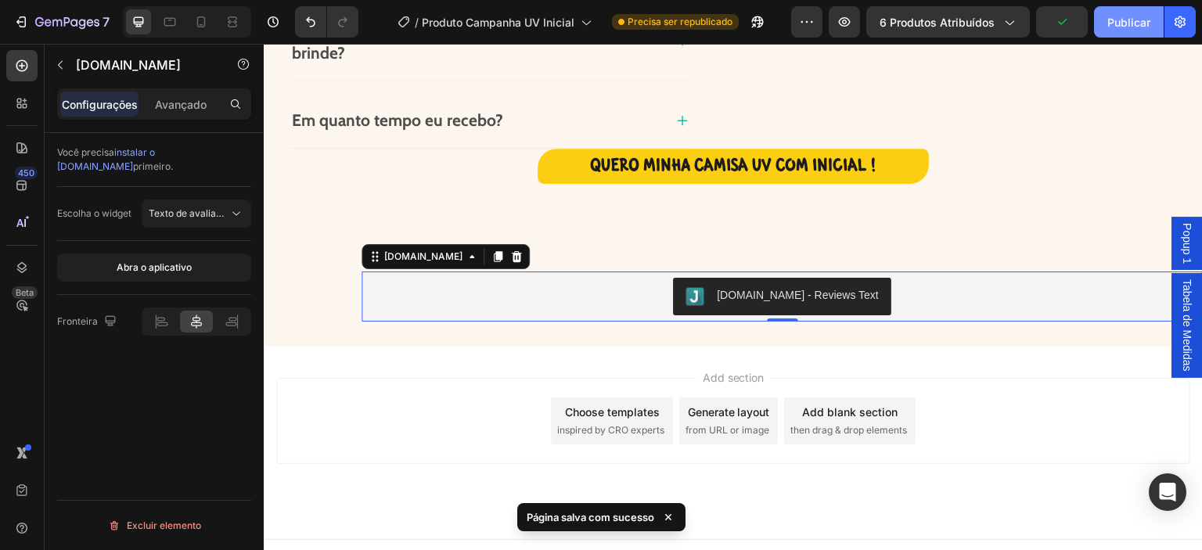
click at [1120, 29] on font "Publicar" at bounding box center [1128, 22] width 43 height 16
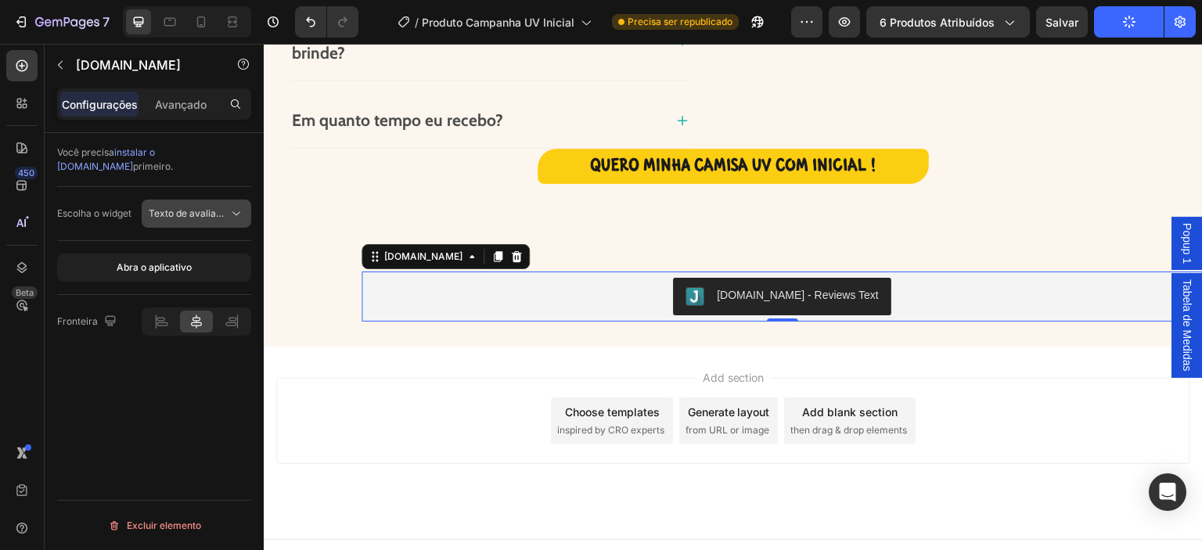
click at [214, 207] on font "Texto de avaliações" at bounding box center [193, 213] width 88 height 12
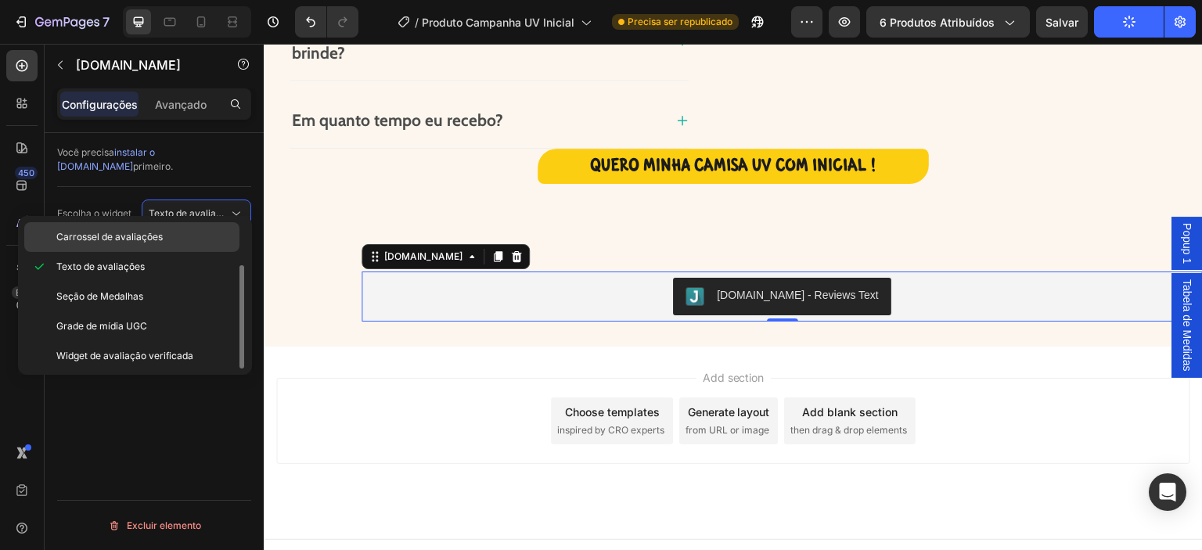
scroll to position [0, 0]
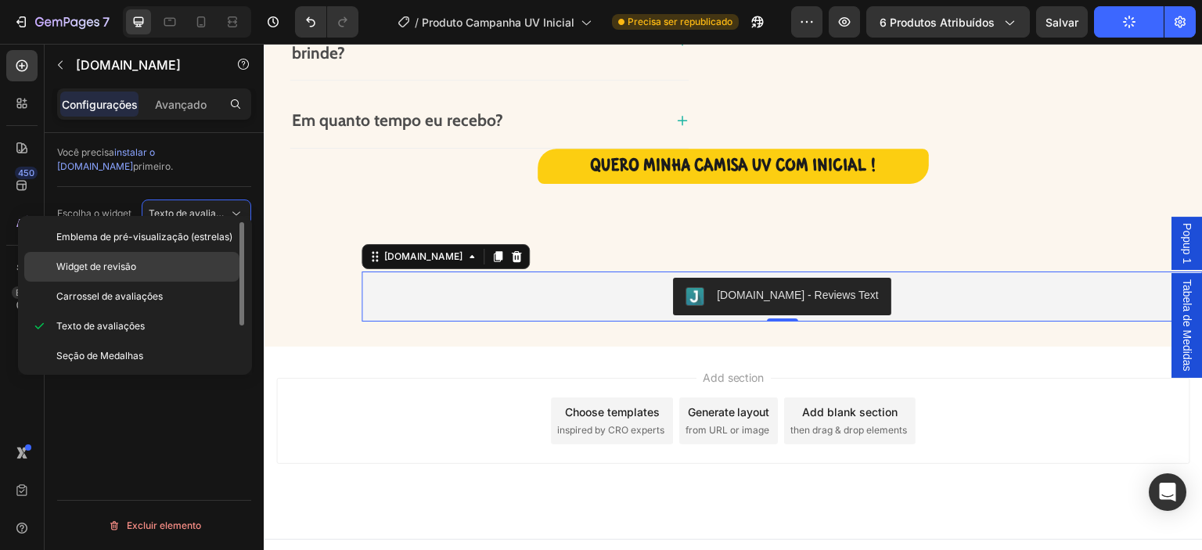
click at [84, 268] on font "Widget de revisão" at bounding box center [96, 267] width 80 height 12
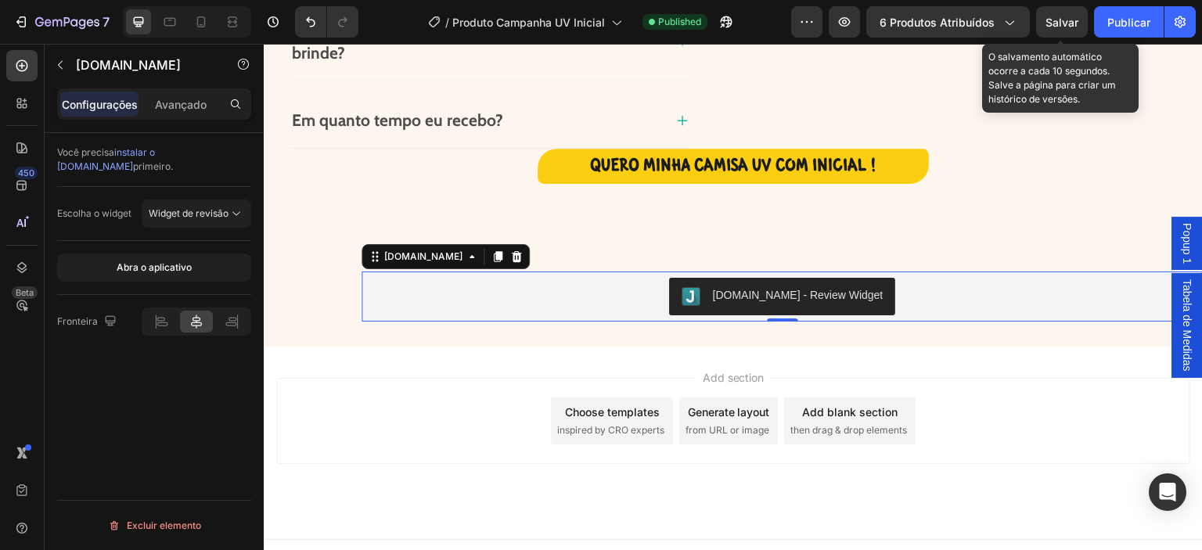
click at [1067, 23] on font "Salvar" at bounding box center [1061, 22] width 33 height 13
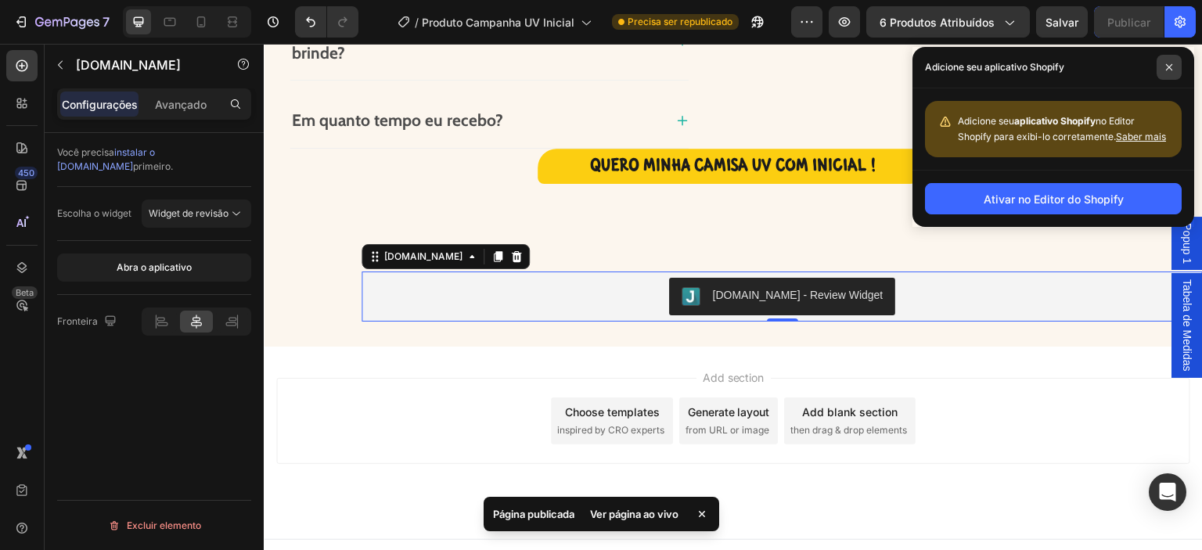
click at [1170, 64] on icon at bounding box center [1169, 67] width 8 height 8
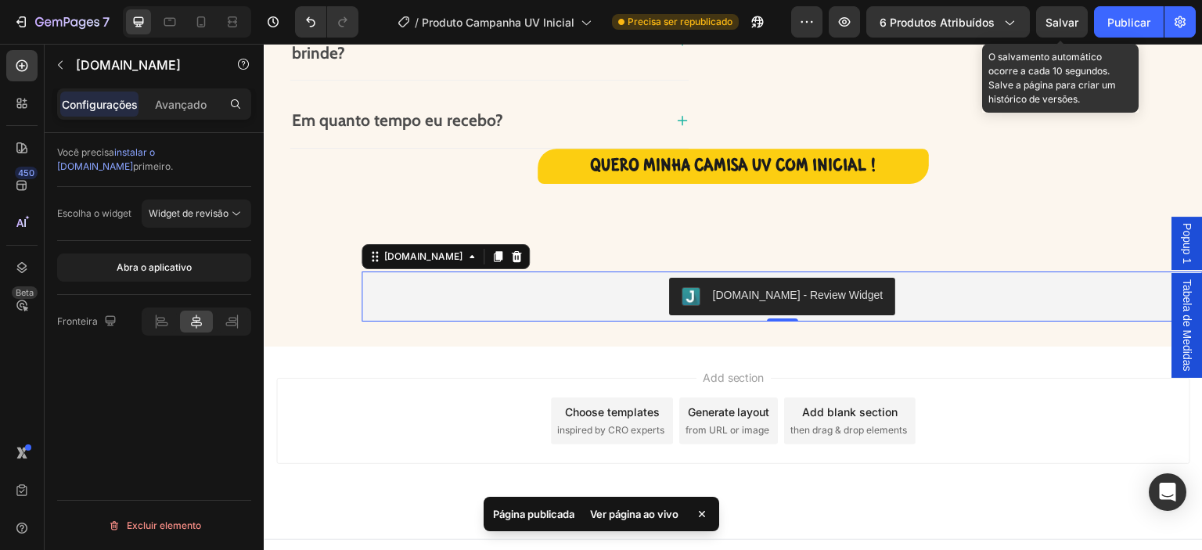
click at [1060, 21] on font "Salvar" at bounding box center [1061, 22] width 33 height 13
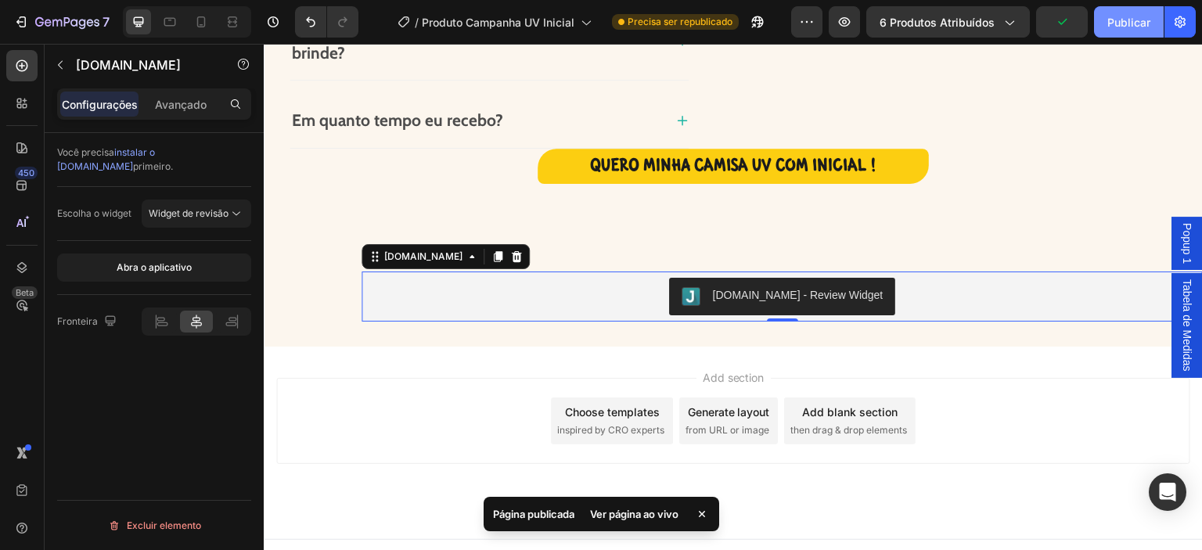
click at [1121, 16] on font "Publicar" at bounding box center [1128, 22] width 43 height 13
